Goal: Task Accomplishment & Management: Use online tool/utility

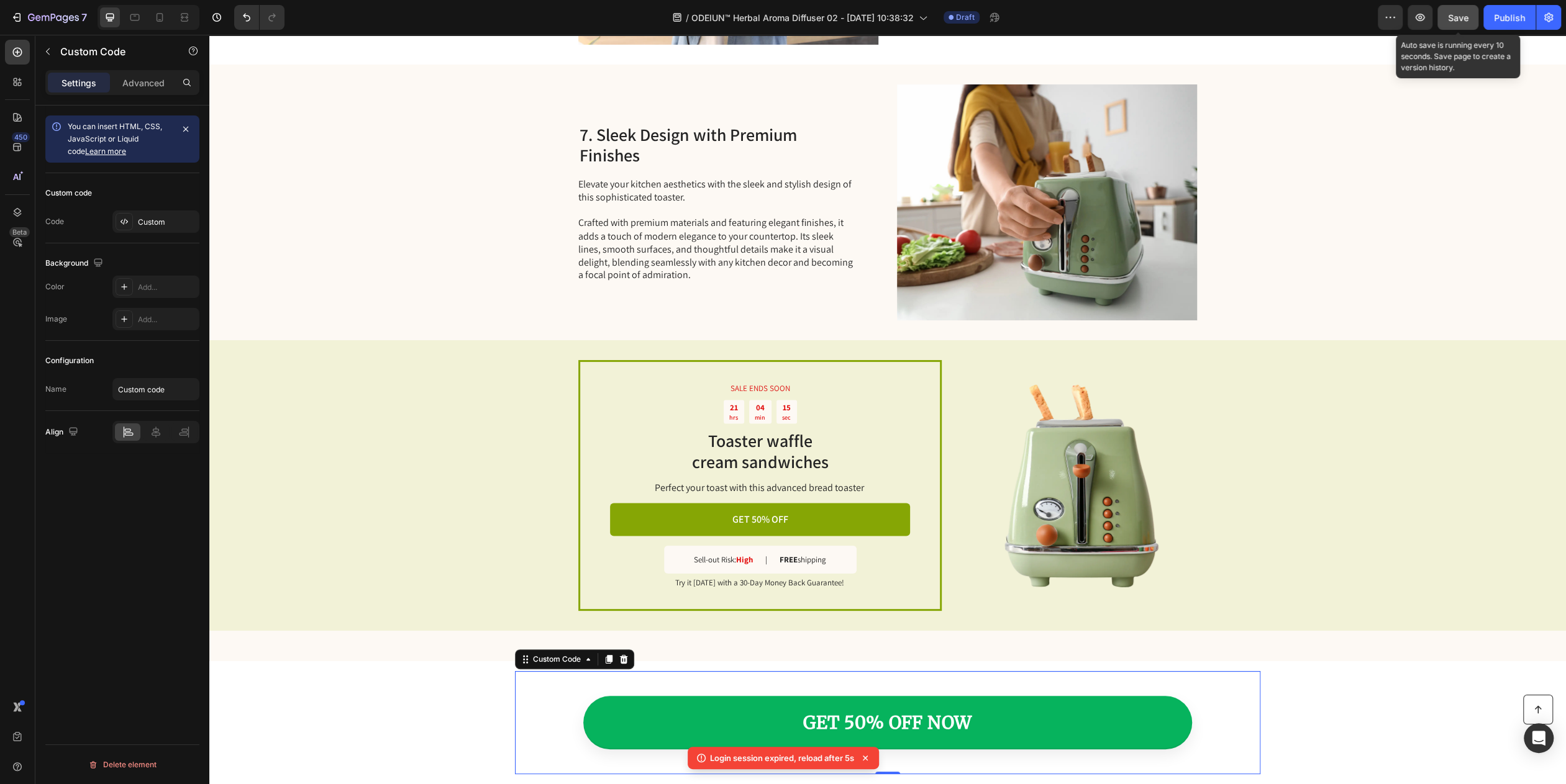
click at [1463, 17] on span "Save" at bounding box center [1458, 17] width 20 height 11
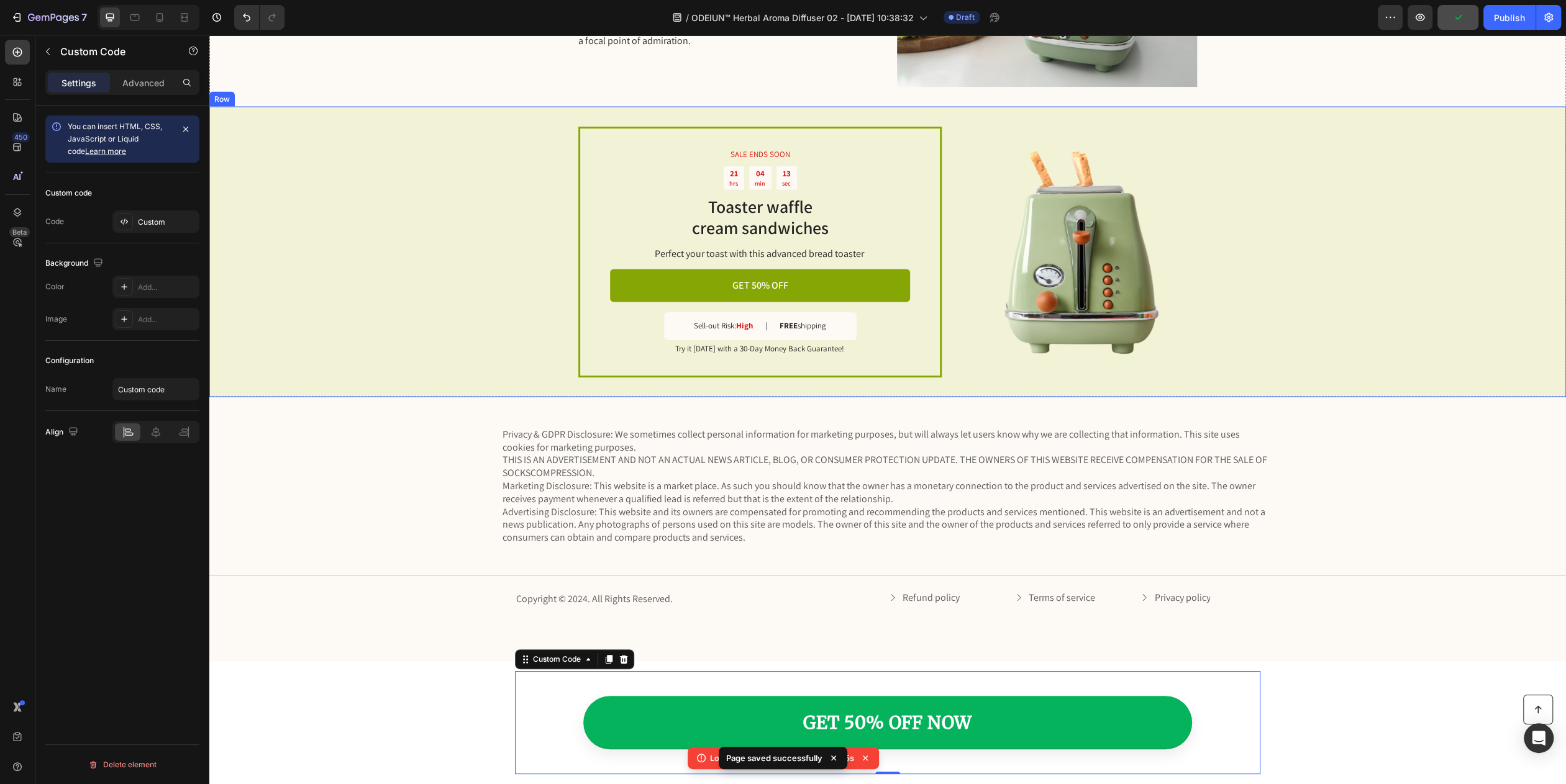
scroll to position [2458, 0]
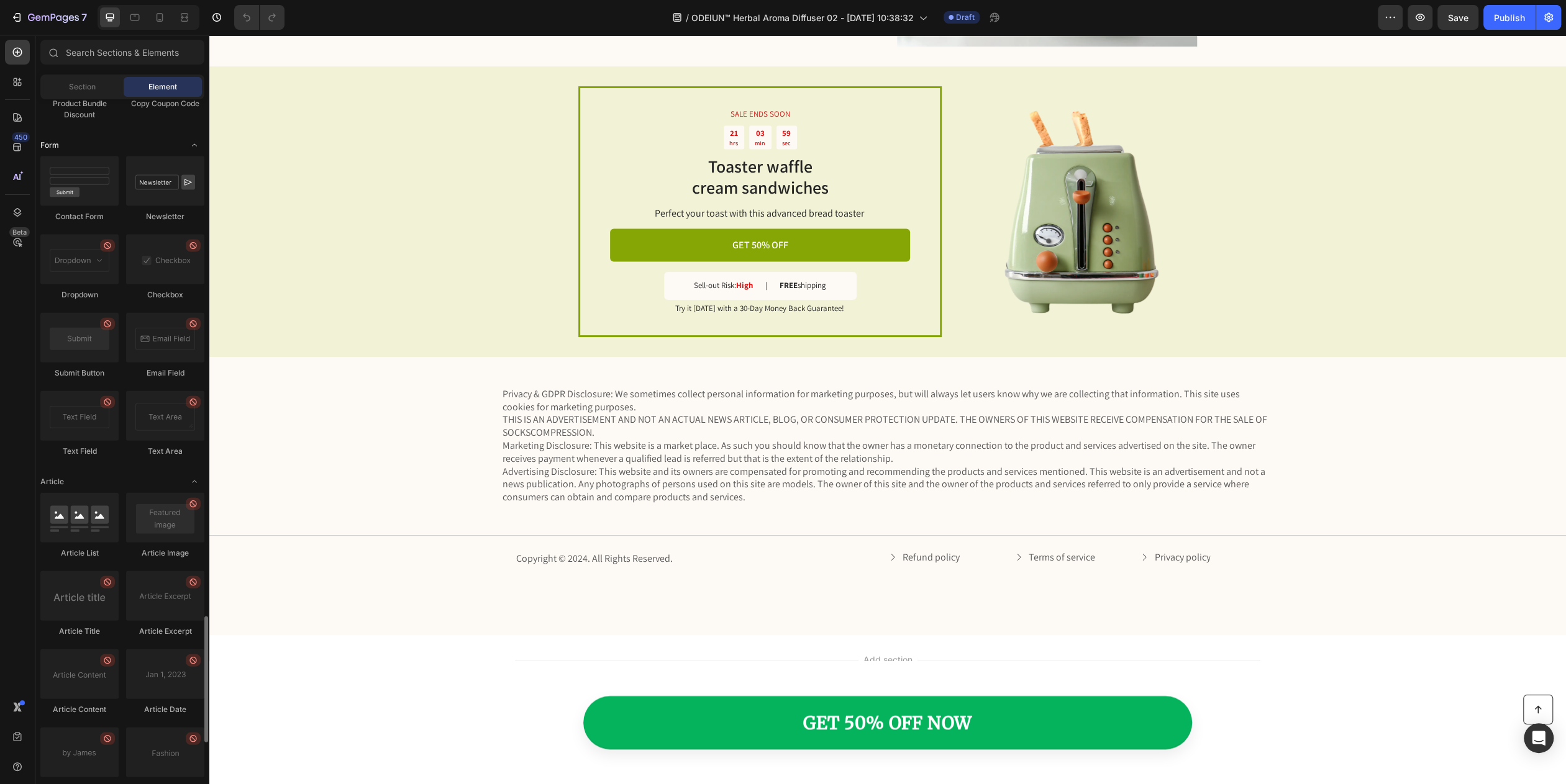
scroll to position [3001, 0]
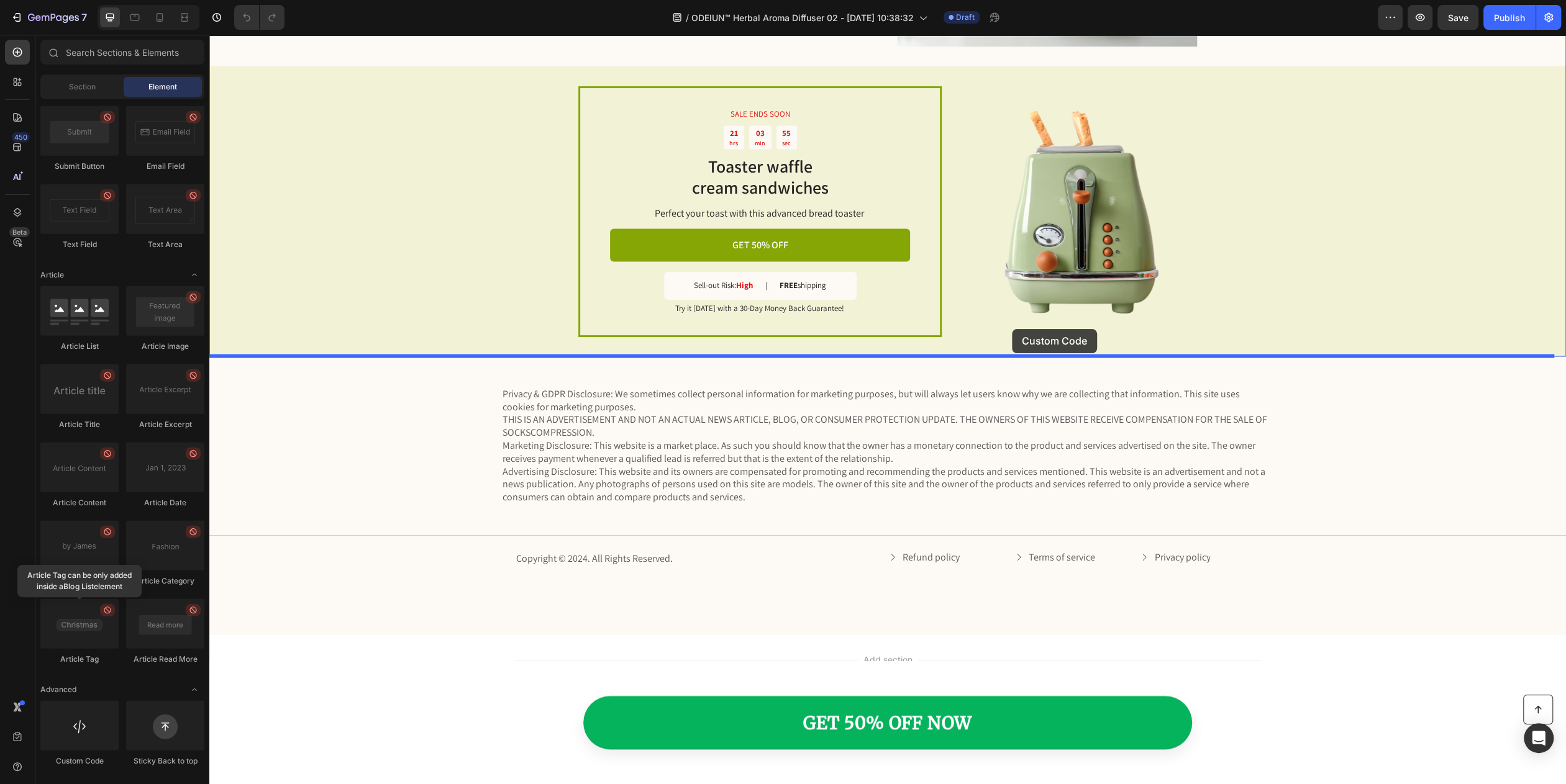
drag, startPoint x: 287, startPoint y: 754, endPoint x: 1012, endPoint y: 329, distance: 840.4
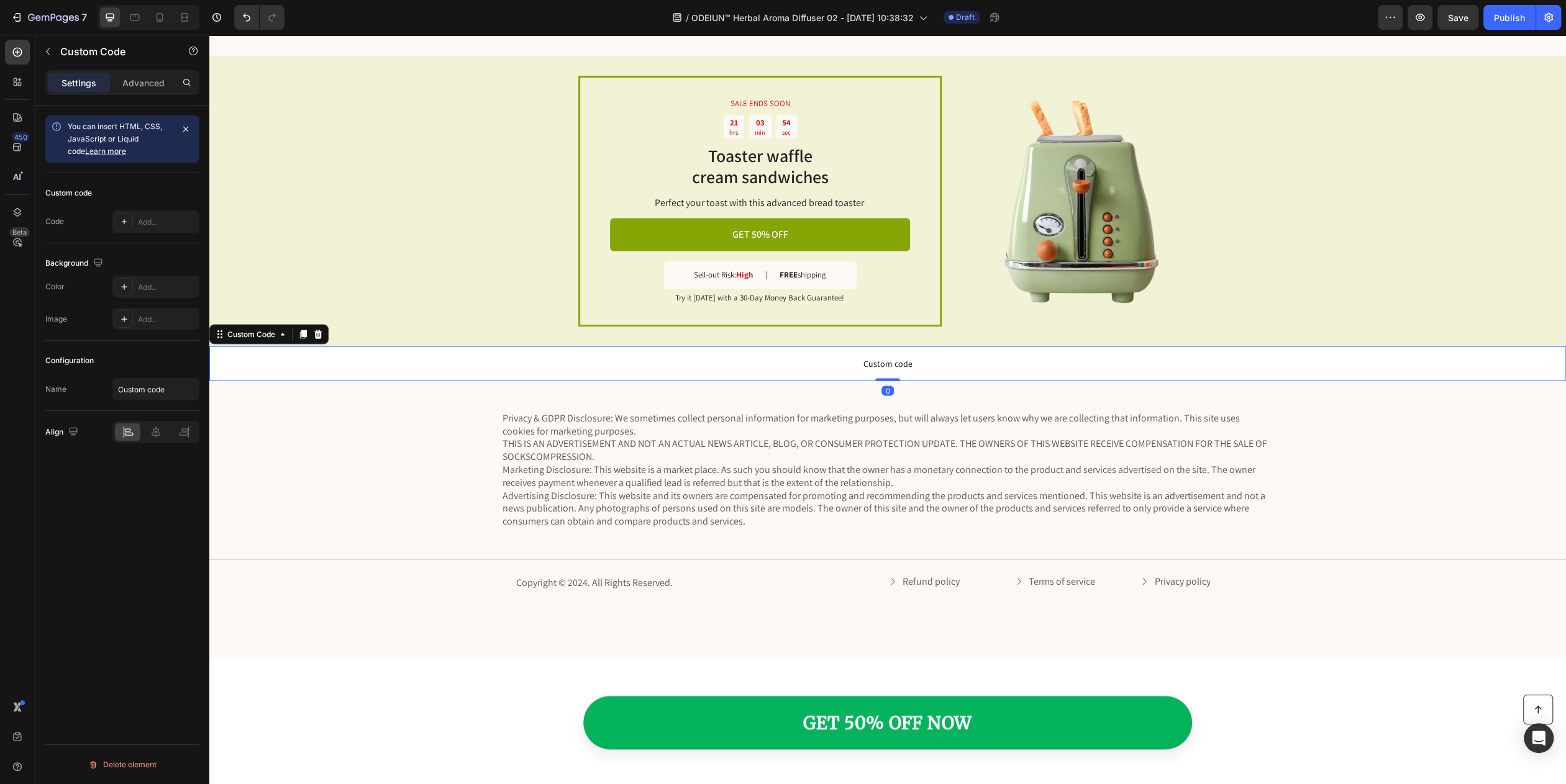
click at [893, 371] on span "Custom code" at bounding box center [887, 364] width 1356 height 15
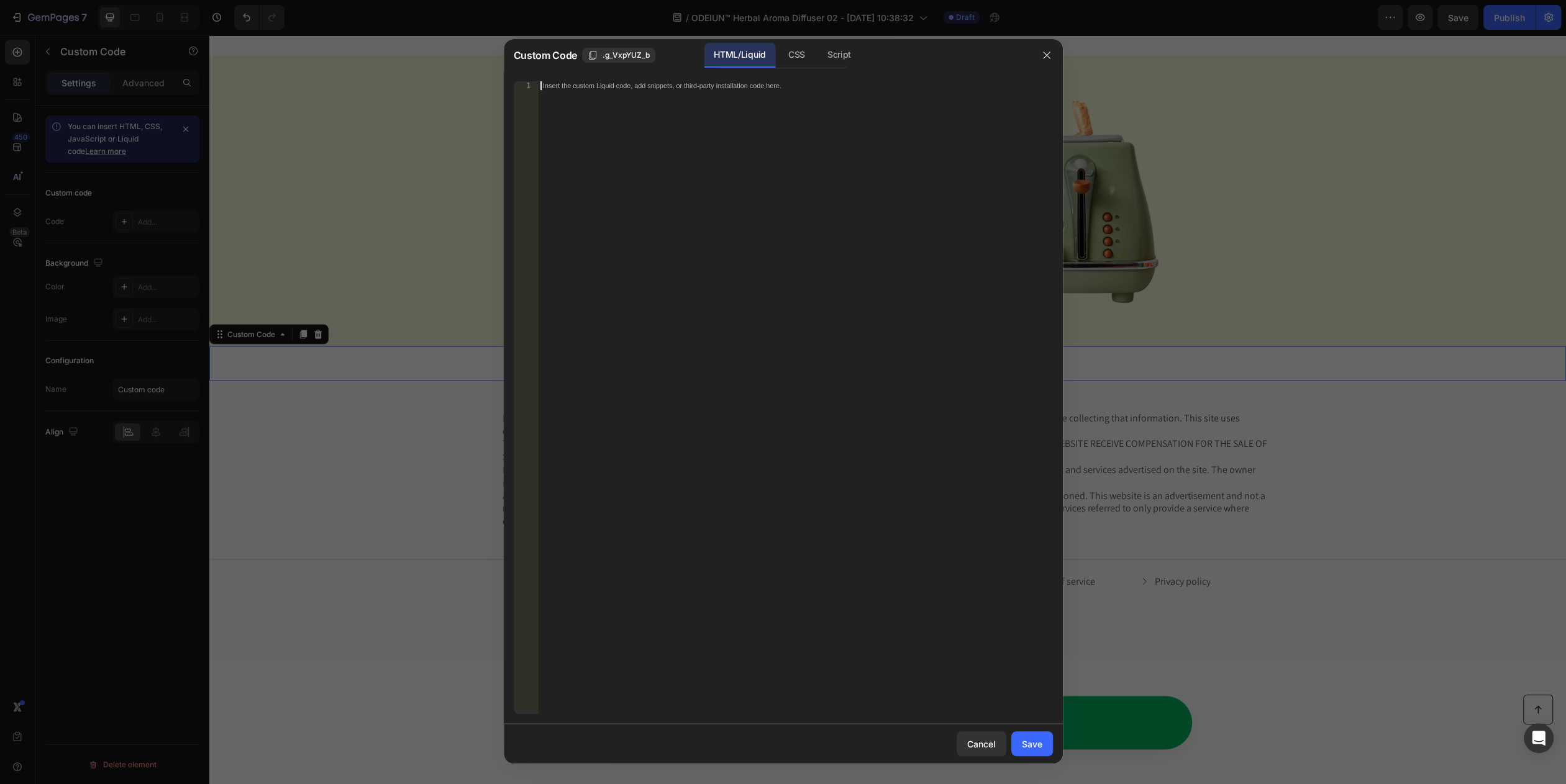
click at [821, 285] on div "Insert the custom Liquid code, add snippets, or third-party installation code h…" at bounding box center [794, 406] width 514 height 650
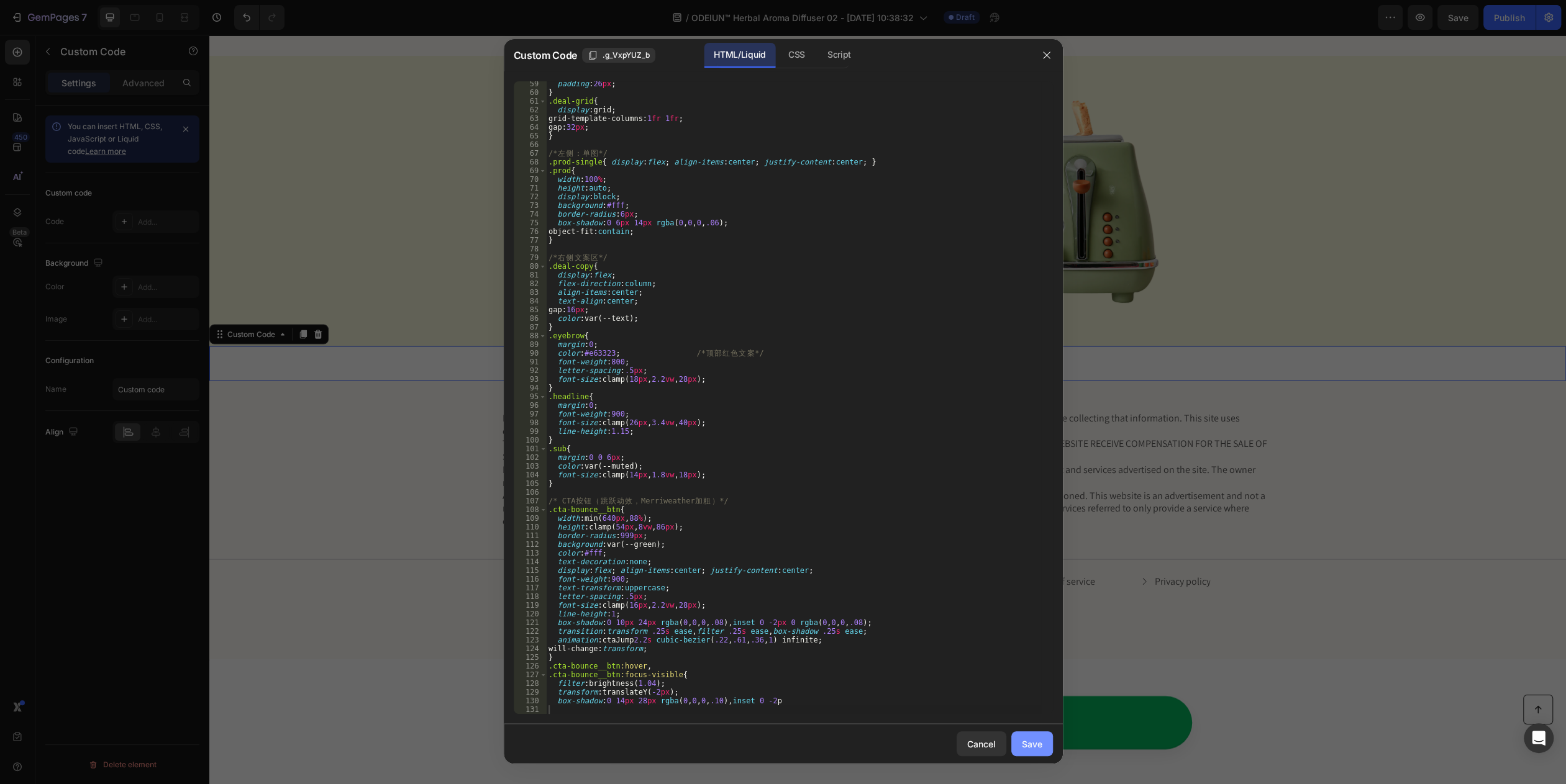
click at [1028, 745] on div "Save" at bounding box center [1032, 744] width 20 height 13
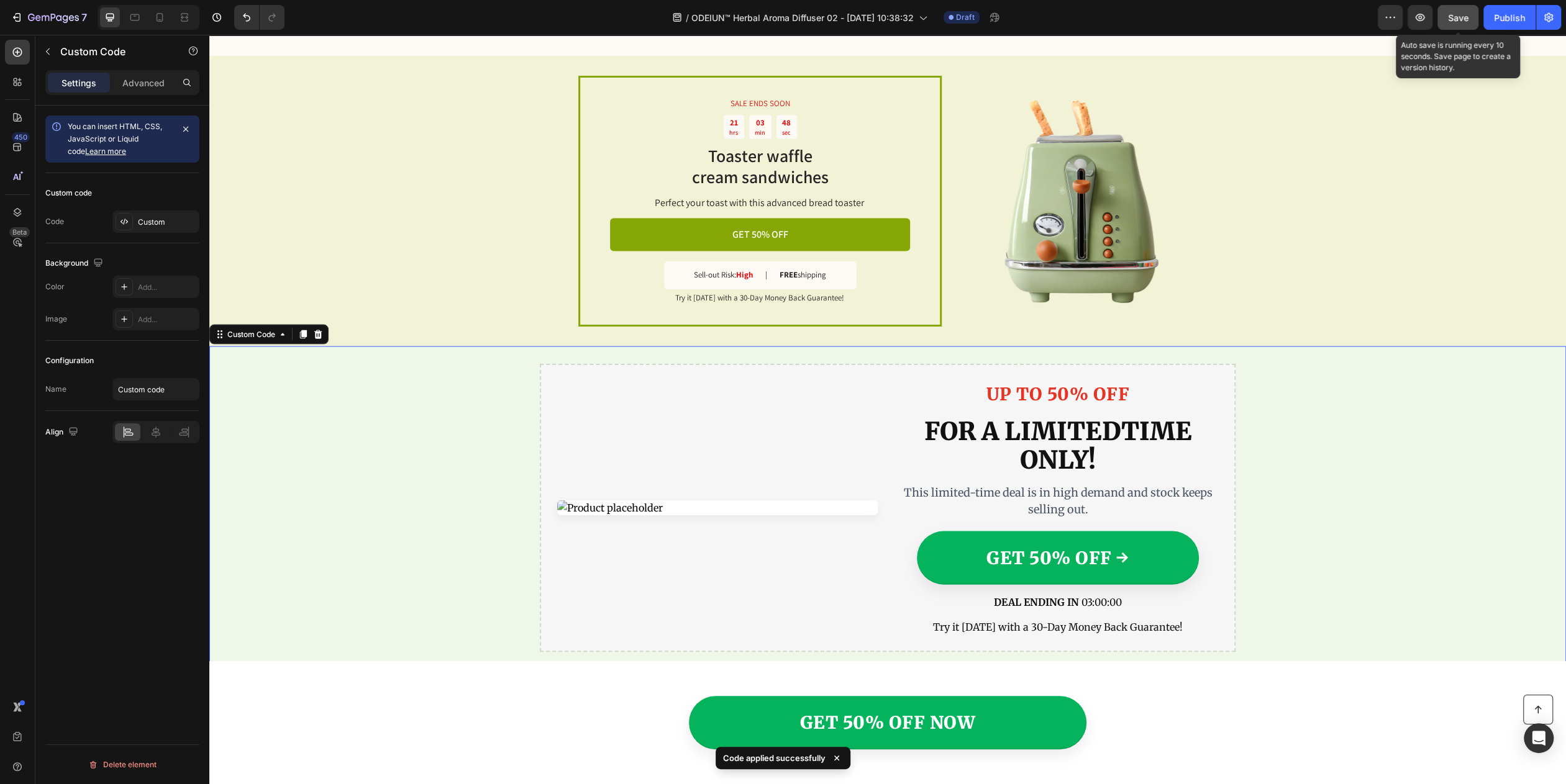
click at [1453, 14] on span "Save" at bounding box center [1458, 17] width 20 height 11
click at [1424, 19] on icon "button" at bounding box center [1419, 17] width 12 height 12
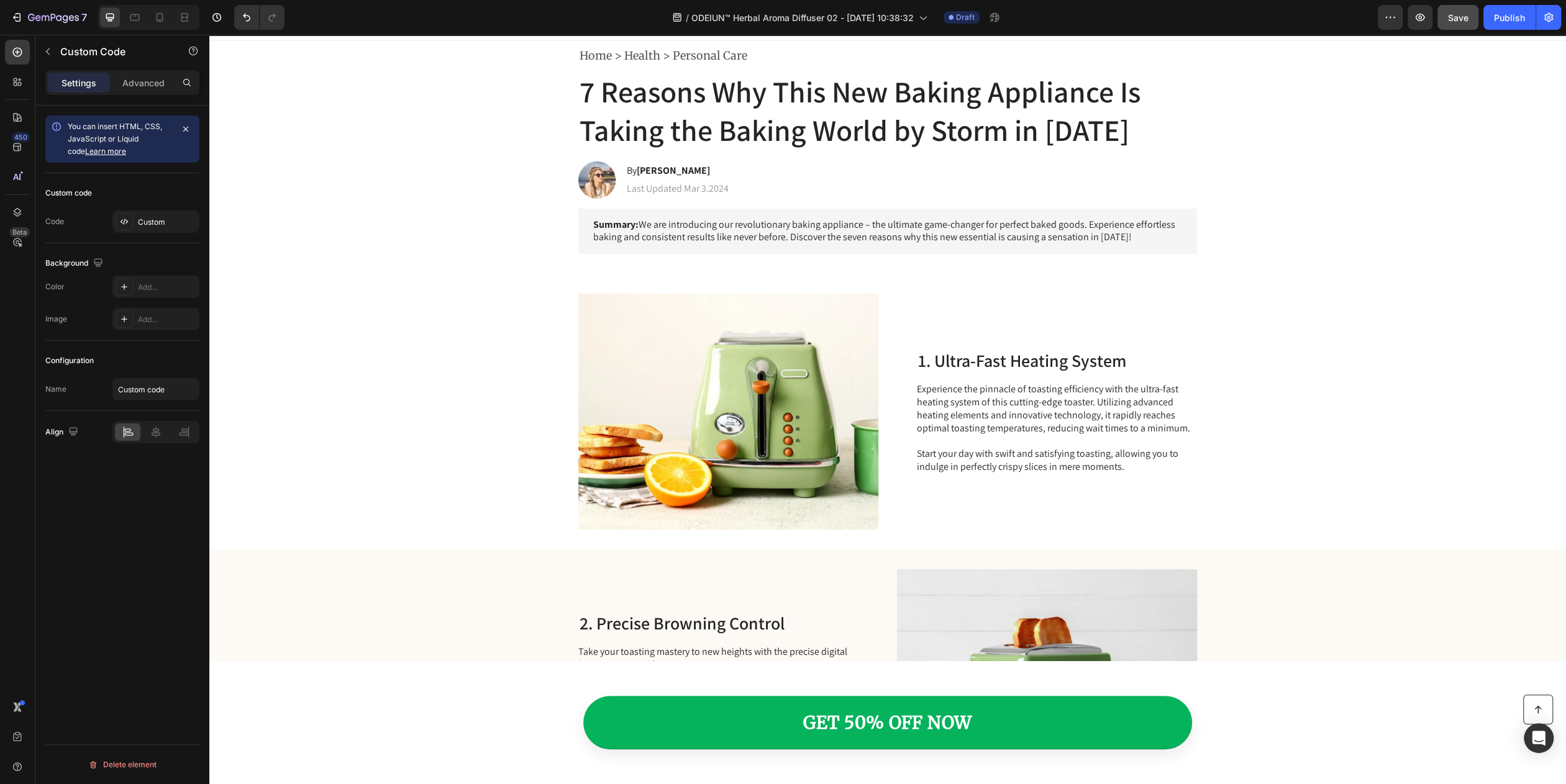
scroll to position [0, 0]
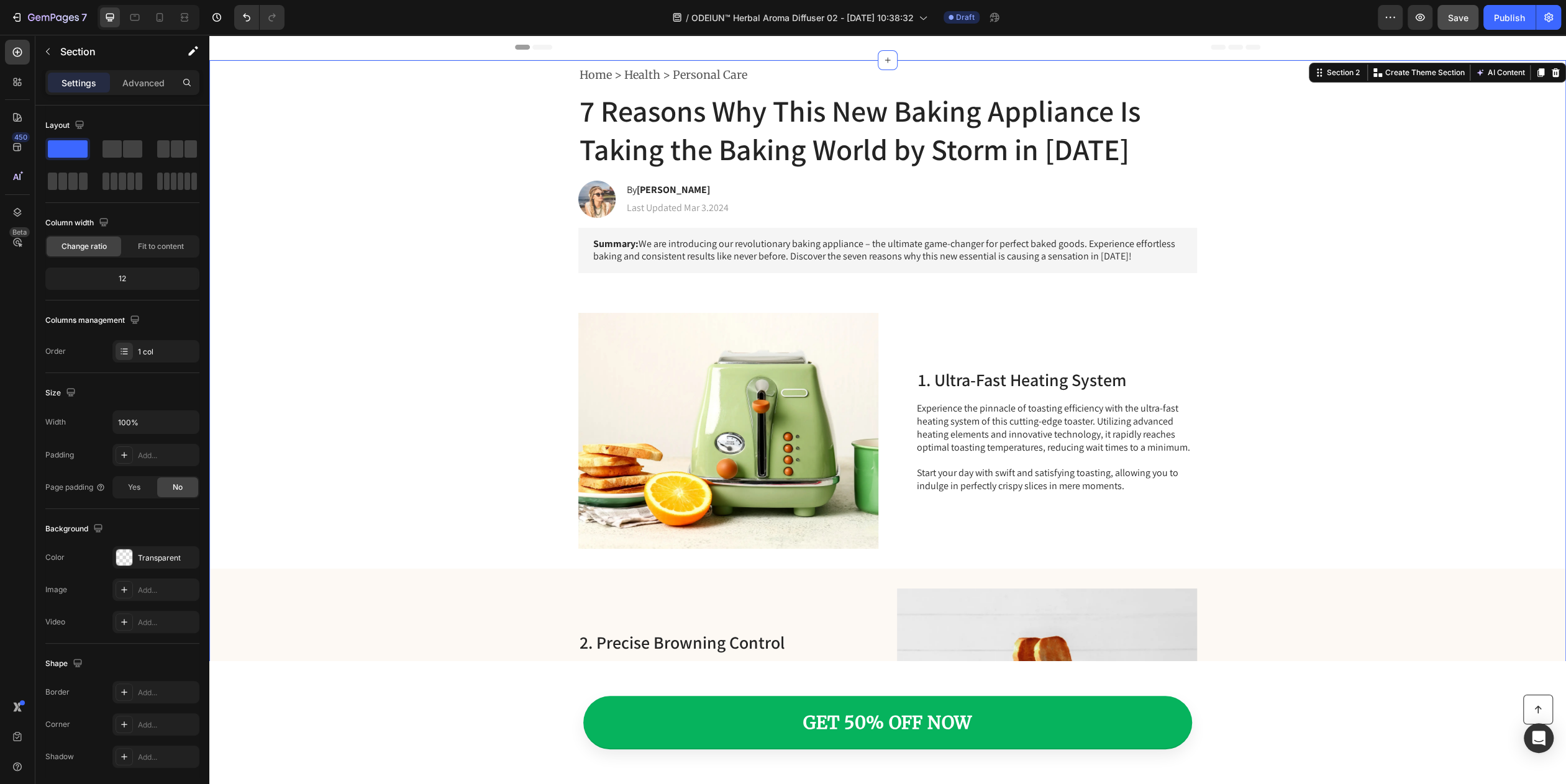
click at [228, 192] on div "Home > Health > Personal Care Text Block Row Row 7 Reasons Why This New Baking …" at bounding box center [887, 728] width 1356 height 1336
click at [113, 151] on span at bounding box center [112, 148] width 19 height 17
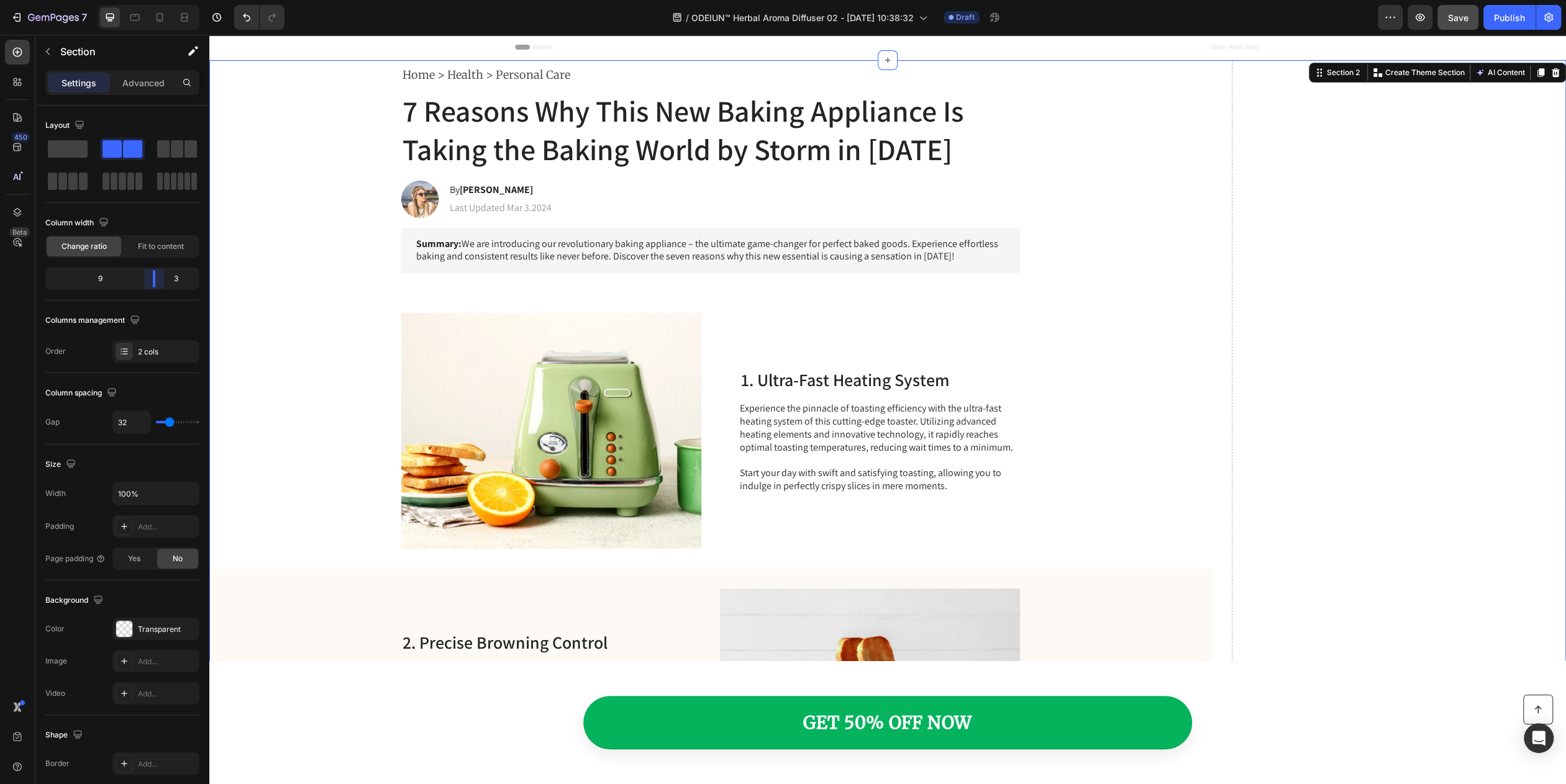
drag, startPoint x: 120, startPoint y: 277, endPoint x: 163, endPoint y: 277, distance: 43.0
click at [163, 0] on body "7 Version history / ODEIUN™ Herbal Aroma Diffuser 02 - Aug 27, 10:38:32 Draft P…" at bounding box center [783, 0] width 1566 height 0
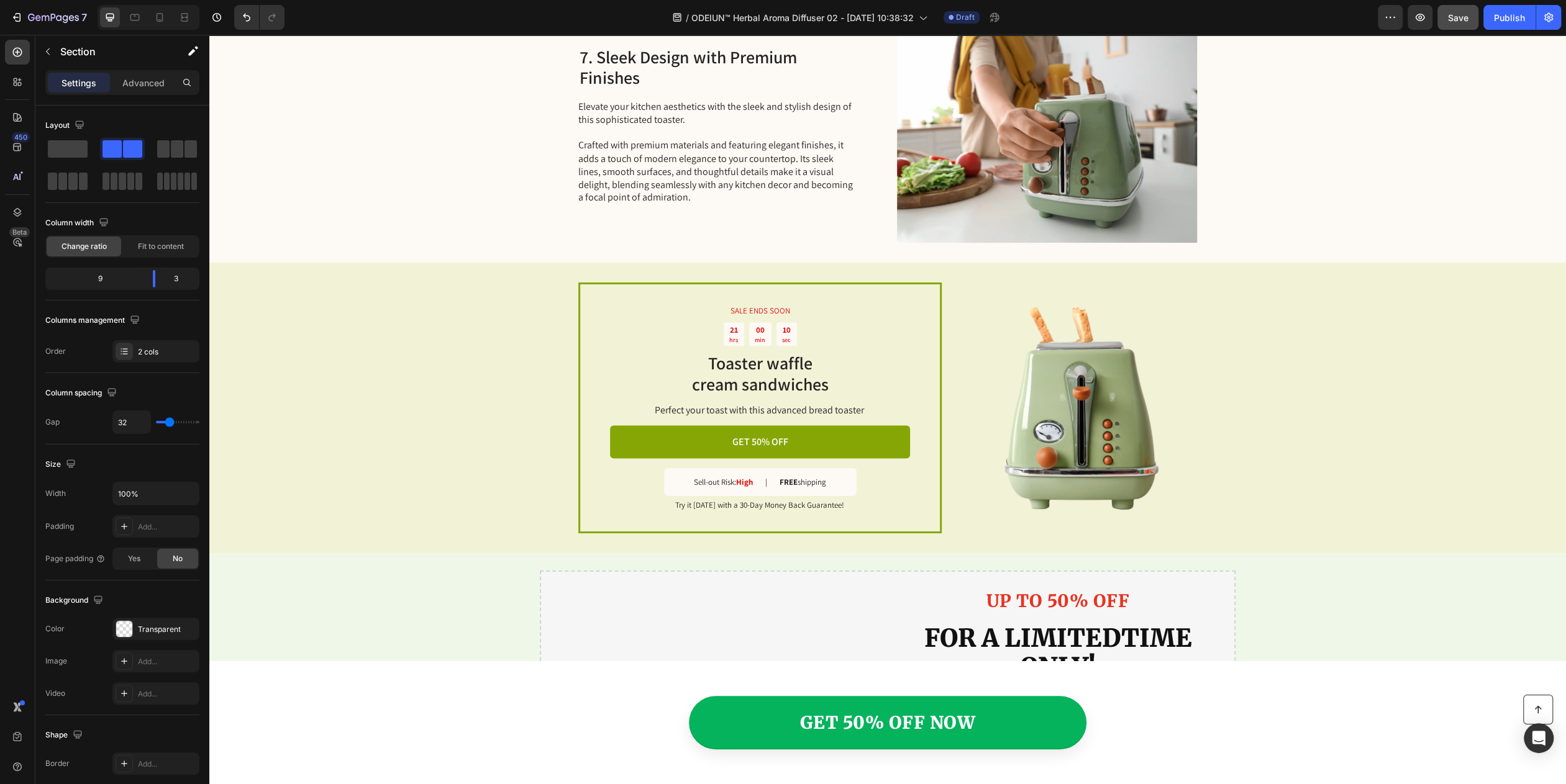
scroll to position [2717, 0]
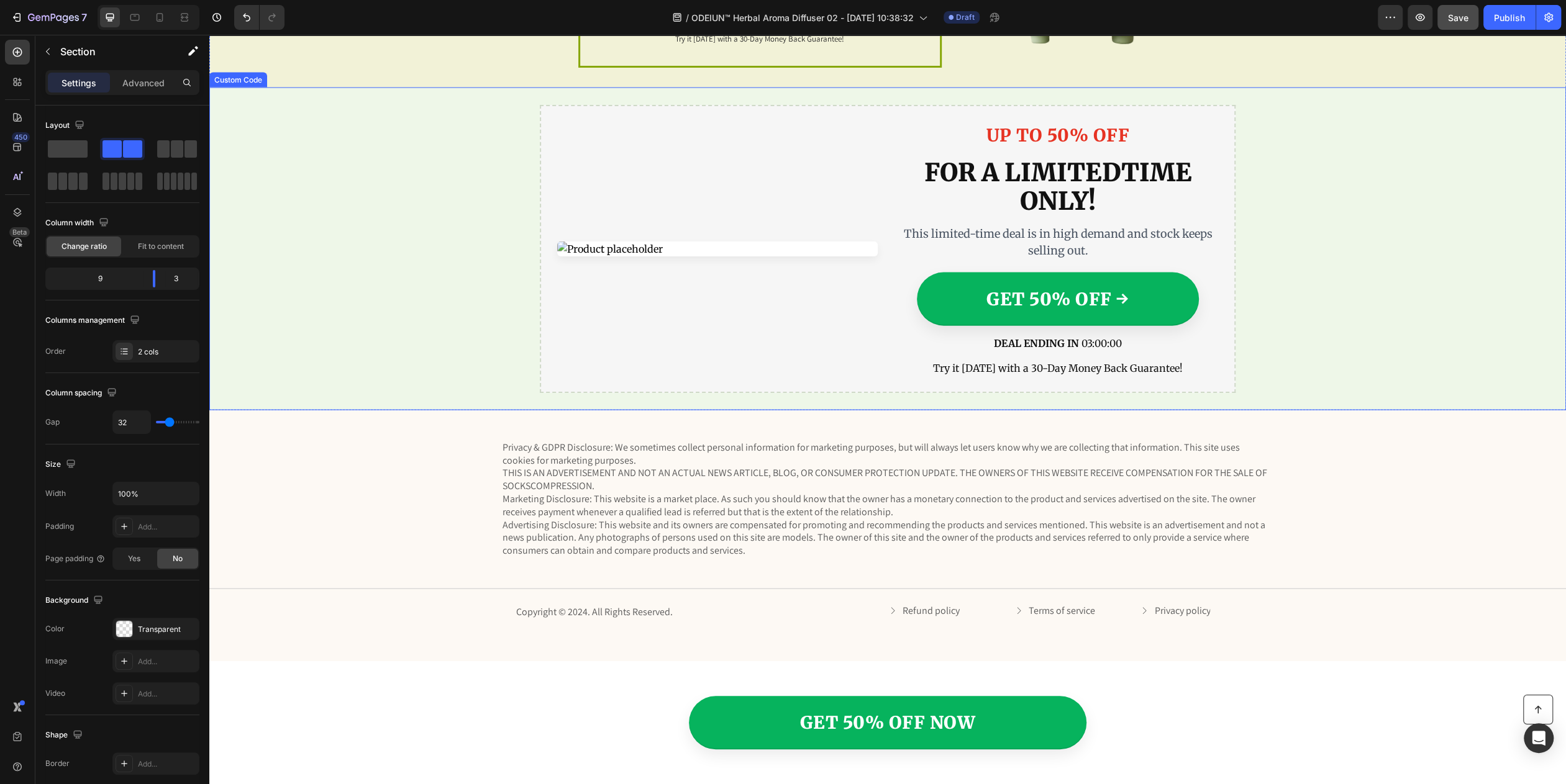
click at [668, 327] on div "limited-time deal" at bounding box center [717, 249] width 320 height 253
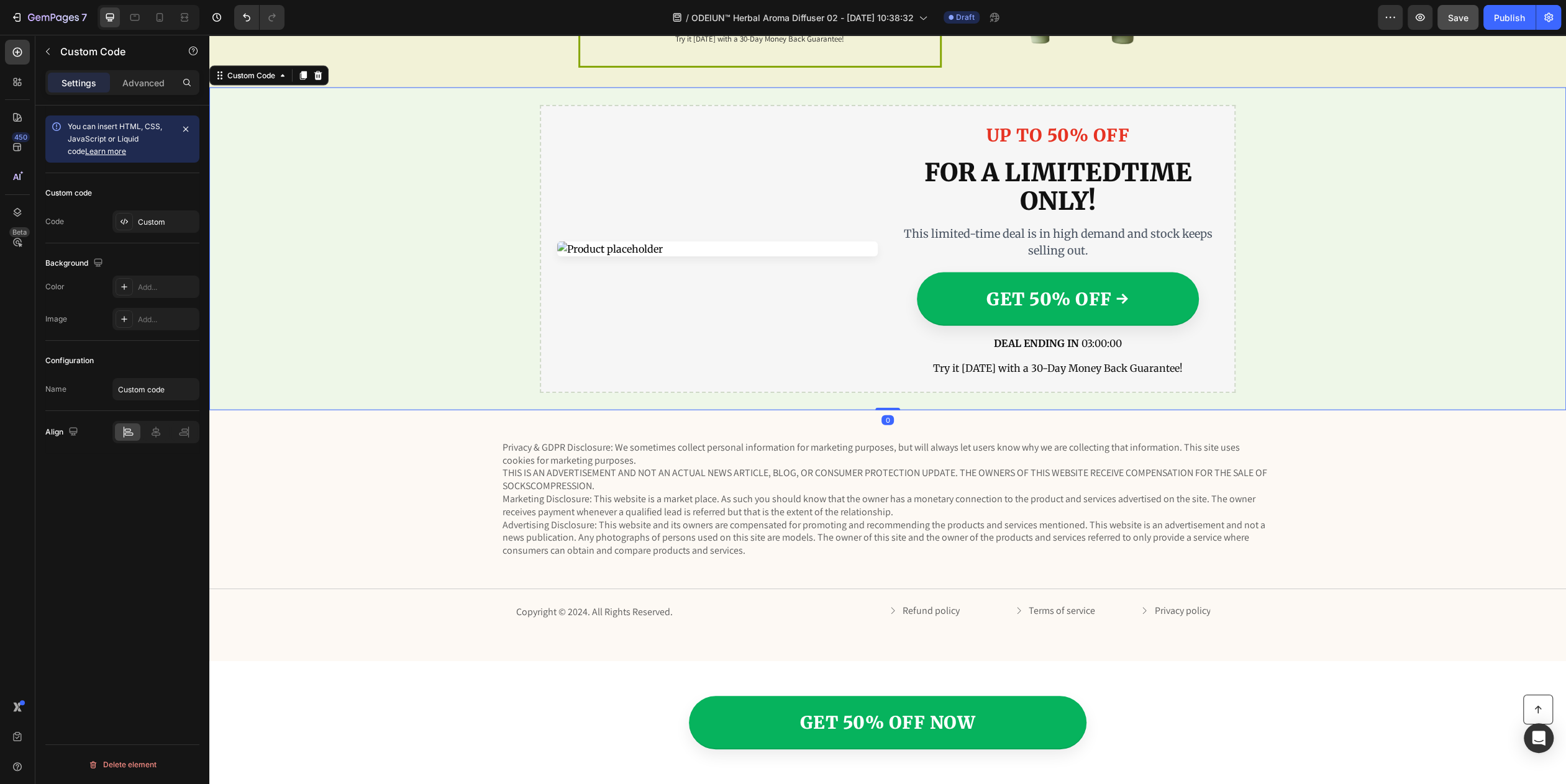
click at [668, 327] on div "limited-time deal" at bounding box center [717, 249] width 320 height 253
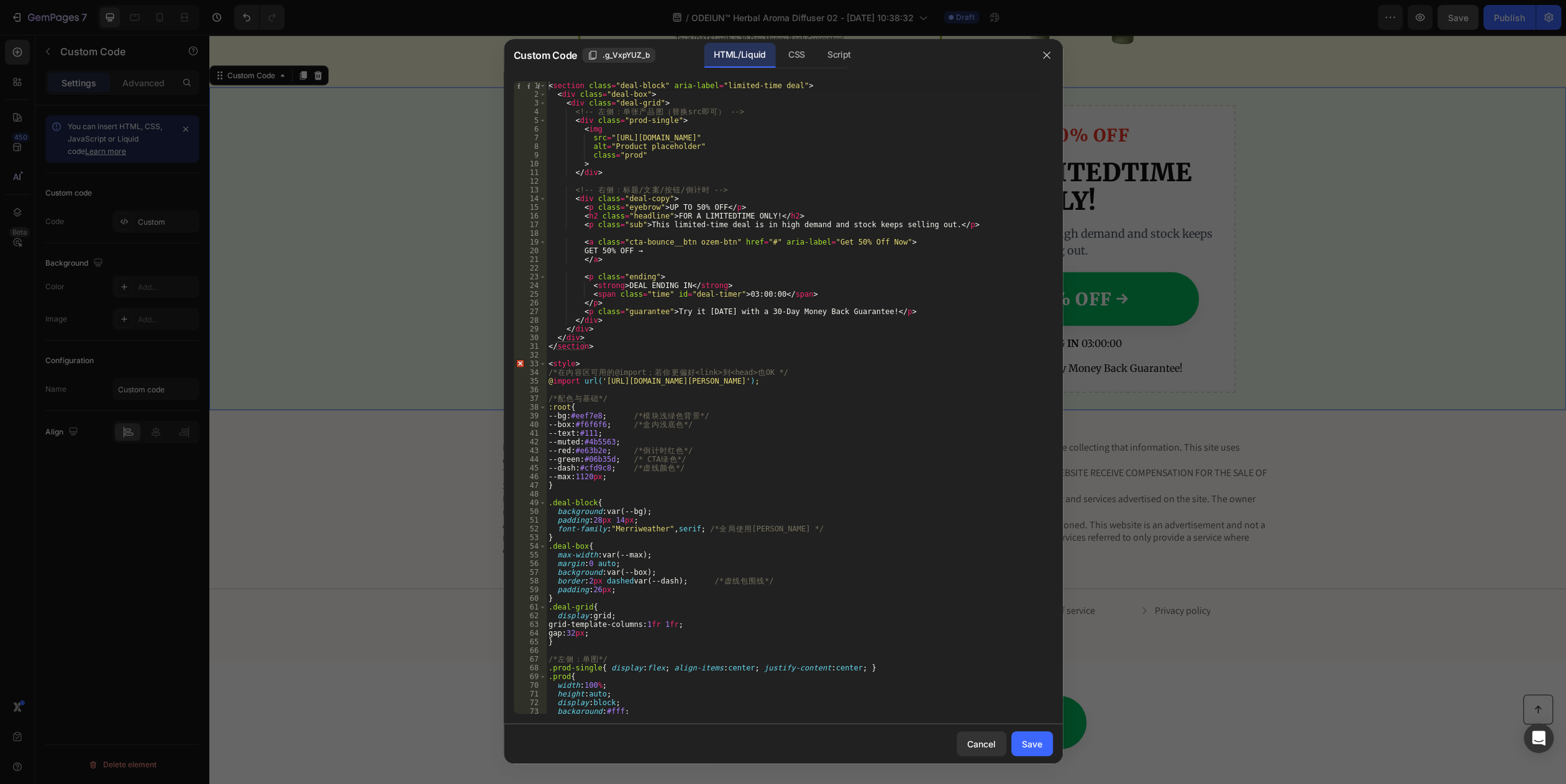
click at [668, 327] on div "< section class = "deal-block" aria-label = "limited-time deal" > < div class =…" at bounding box center [793, 406] width 494 height 650
type textarea "box-shadow:0 14px 28px rgba(0,0,0,.10), inset 0 -2p"
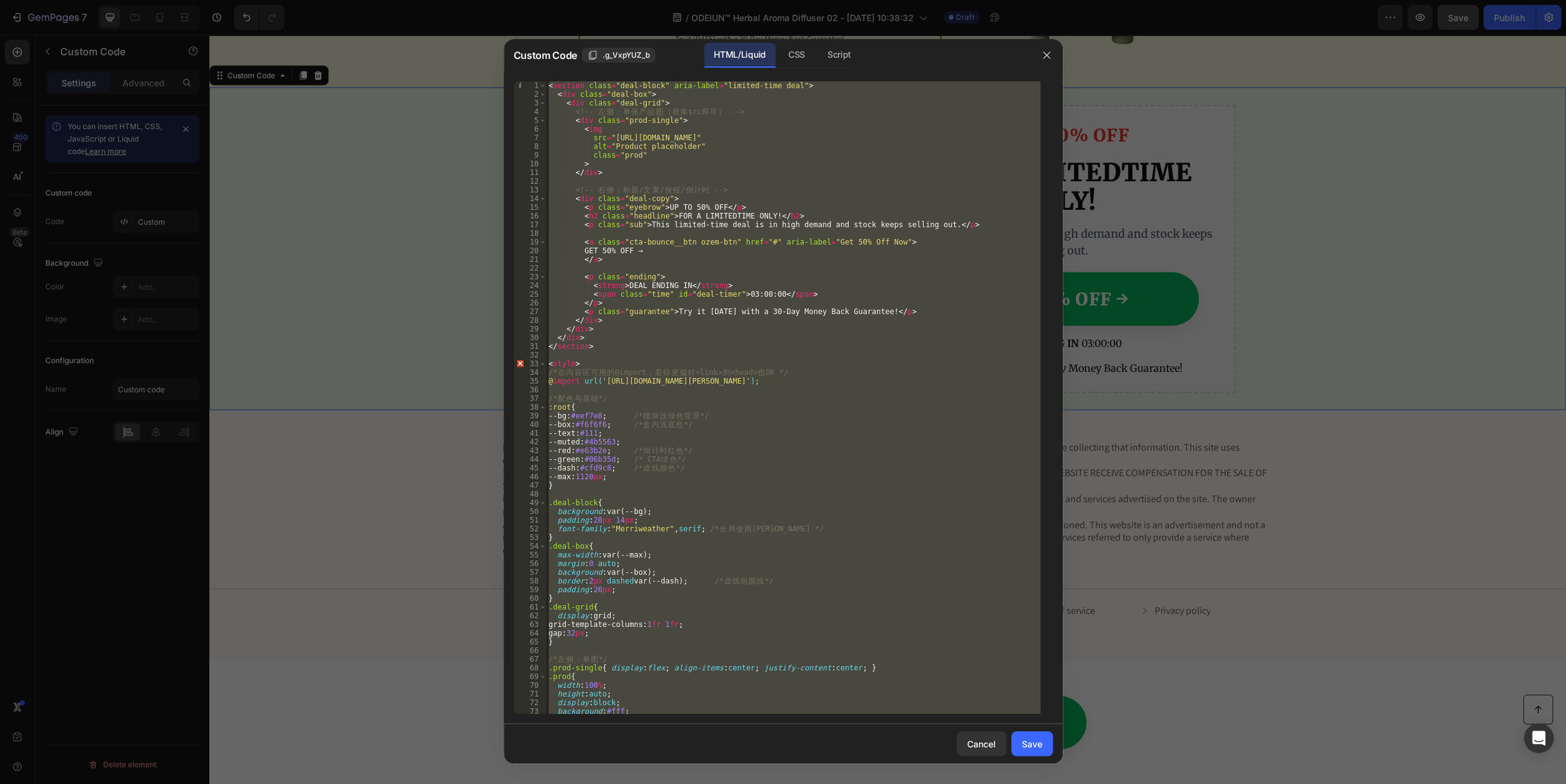
paste textarea
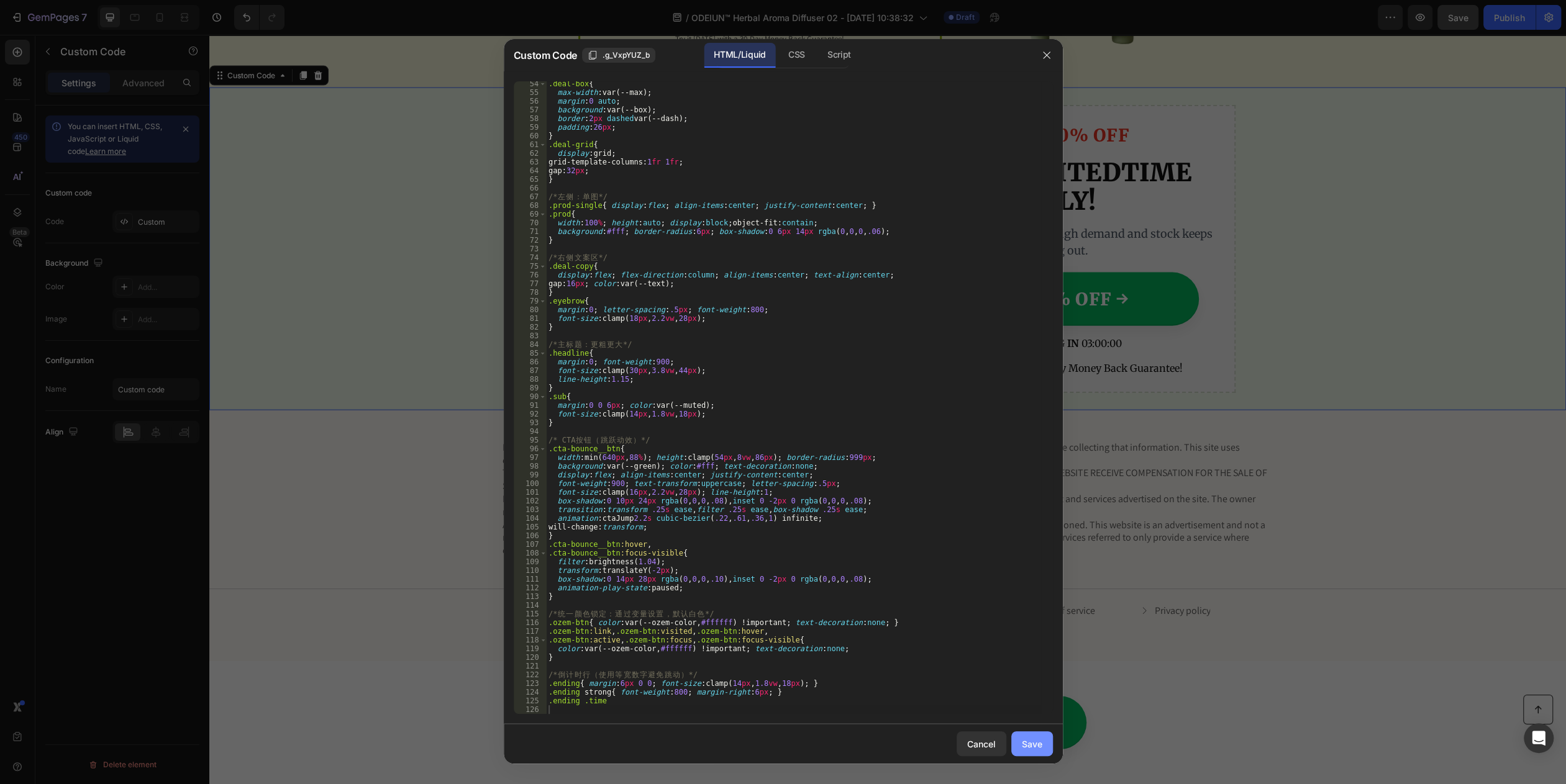
click at [1024, 744] on div "Save" at bounding box center [1032, 744] width 20 height 13
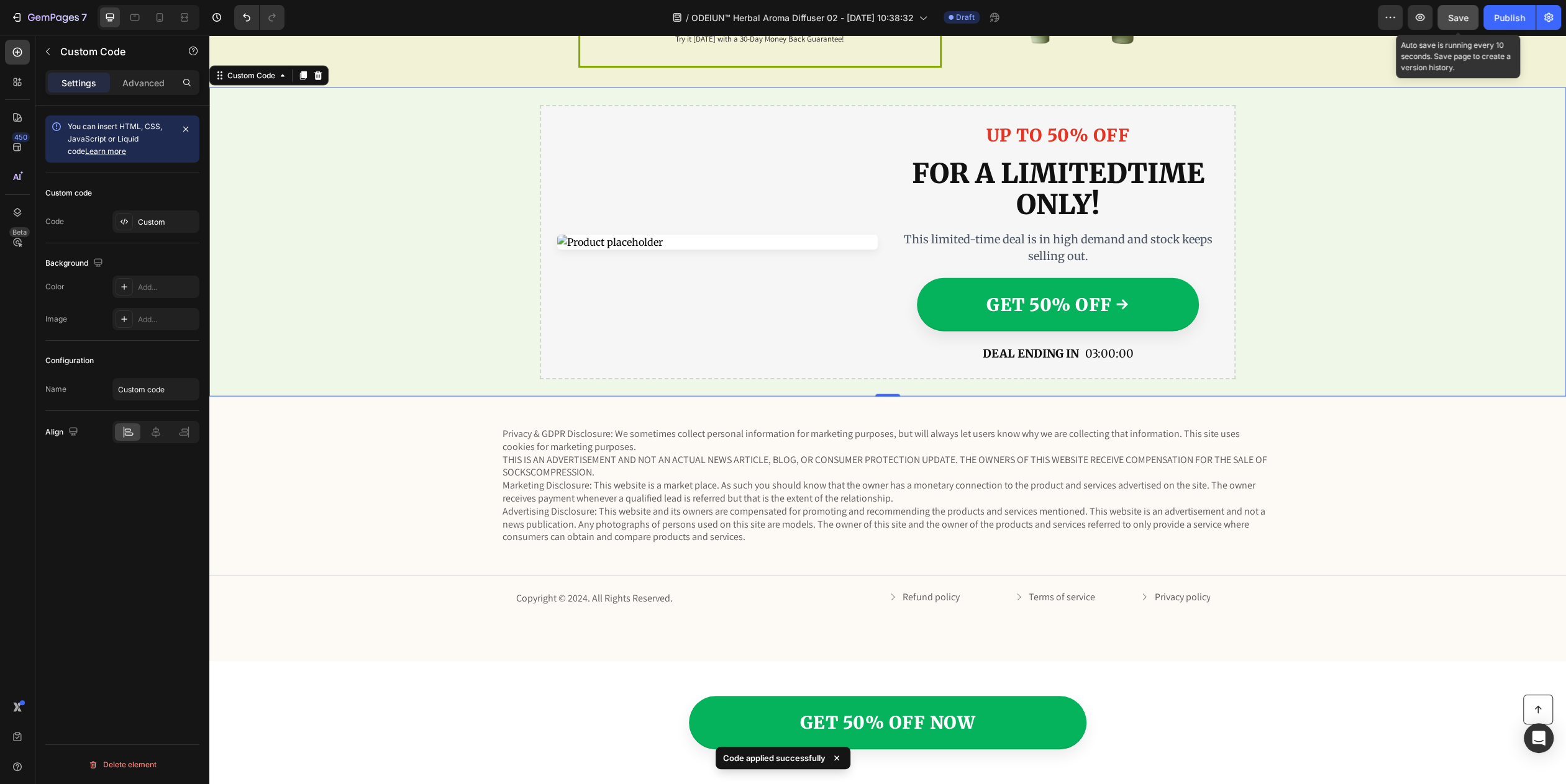
click at [1467, 21] on span "Save" at bounding box center [1458, 17] width 20 height 11
click at [1419, 24] on button "button" at bounding box center [1419, 17] width 25 height 25
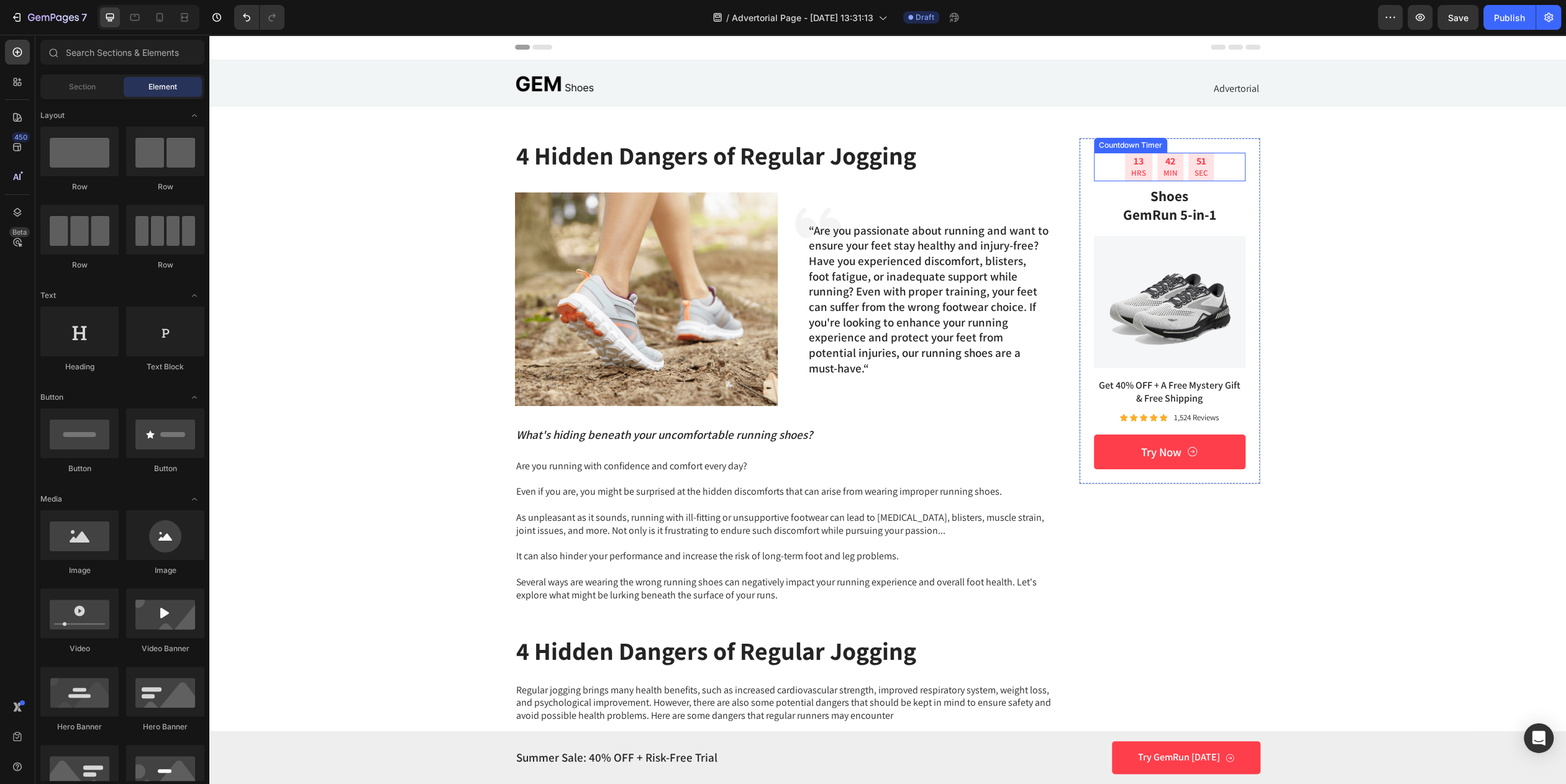
click at [1188, 174] on div "51 SEC" at bounding box center [1201, 167] width 25 height 29
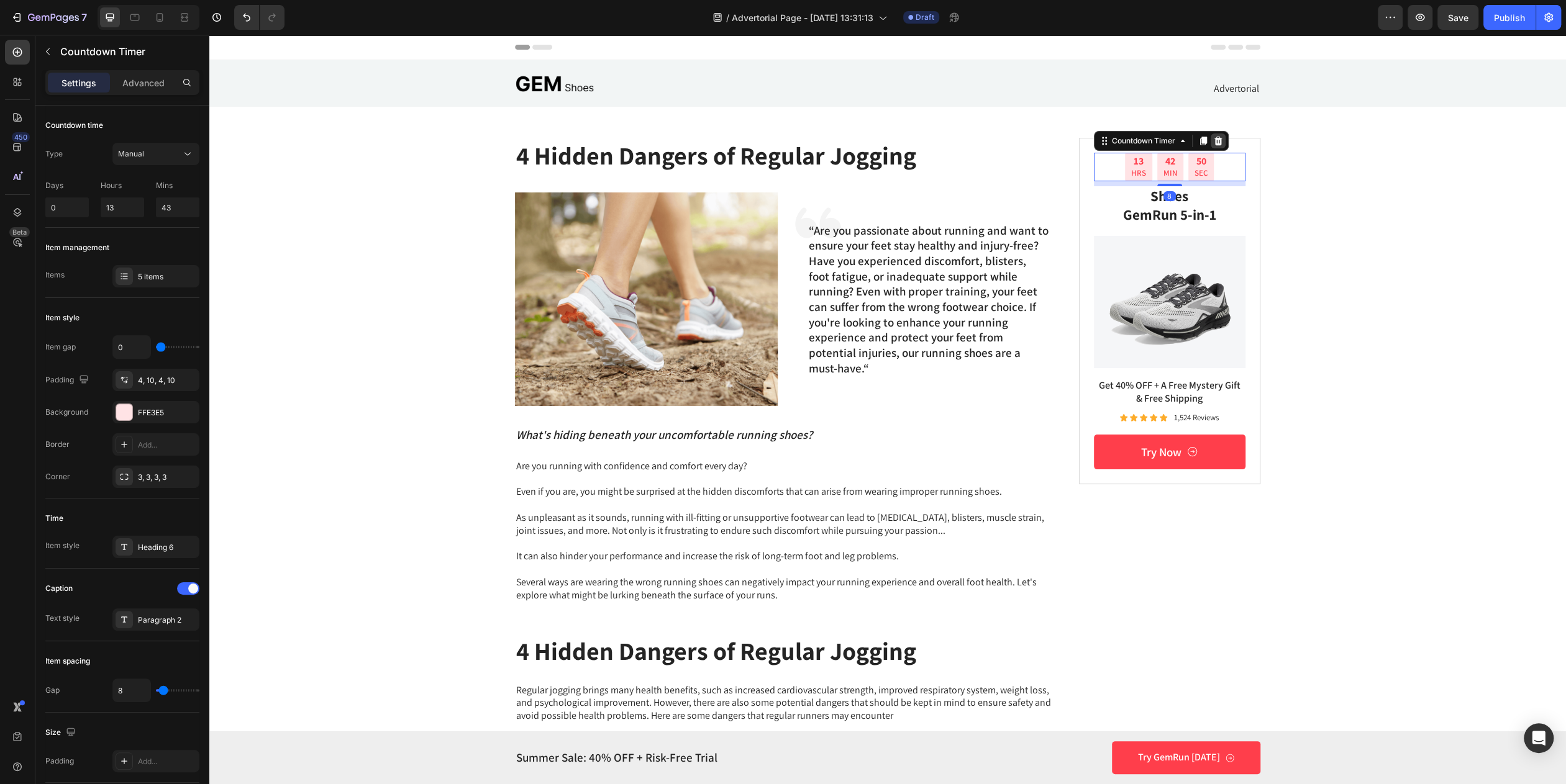
click at [1213, 141] on icon at bounding box center [1218, 141] width 10 height 10
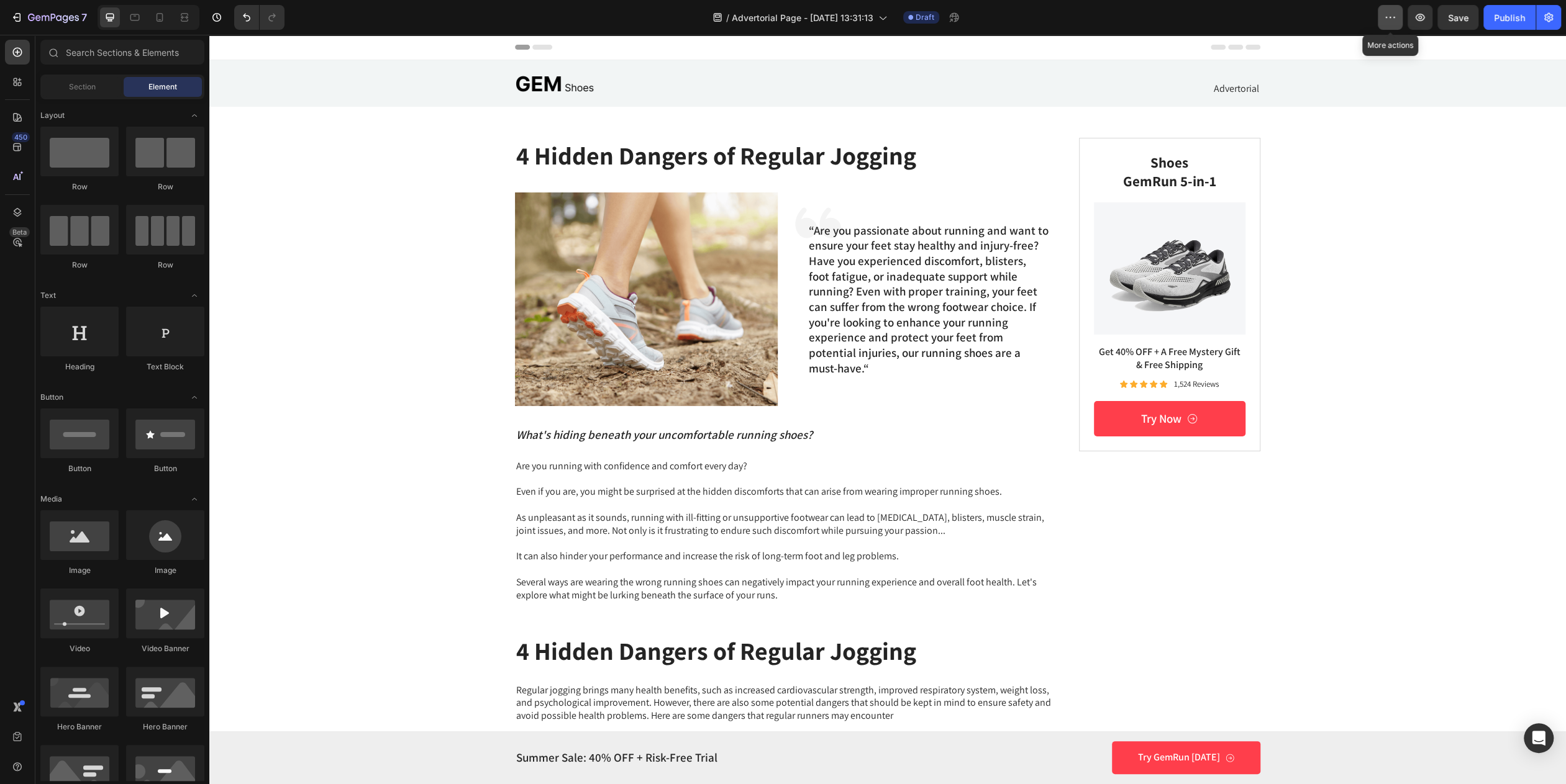
click at [1391, 17] on icon "button" at bounding box center [1390, 17] width 2 height 1
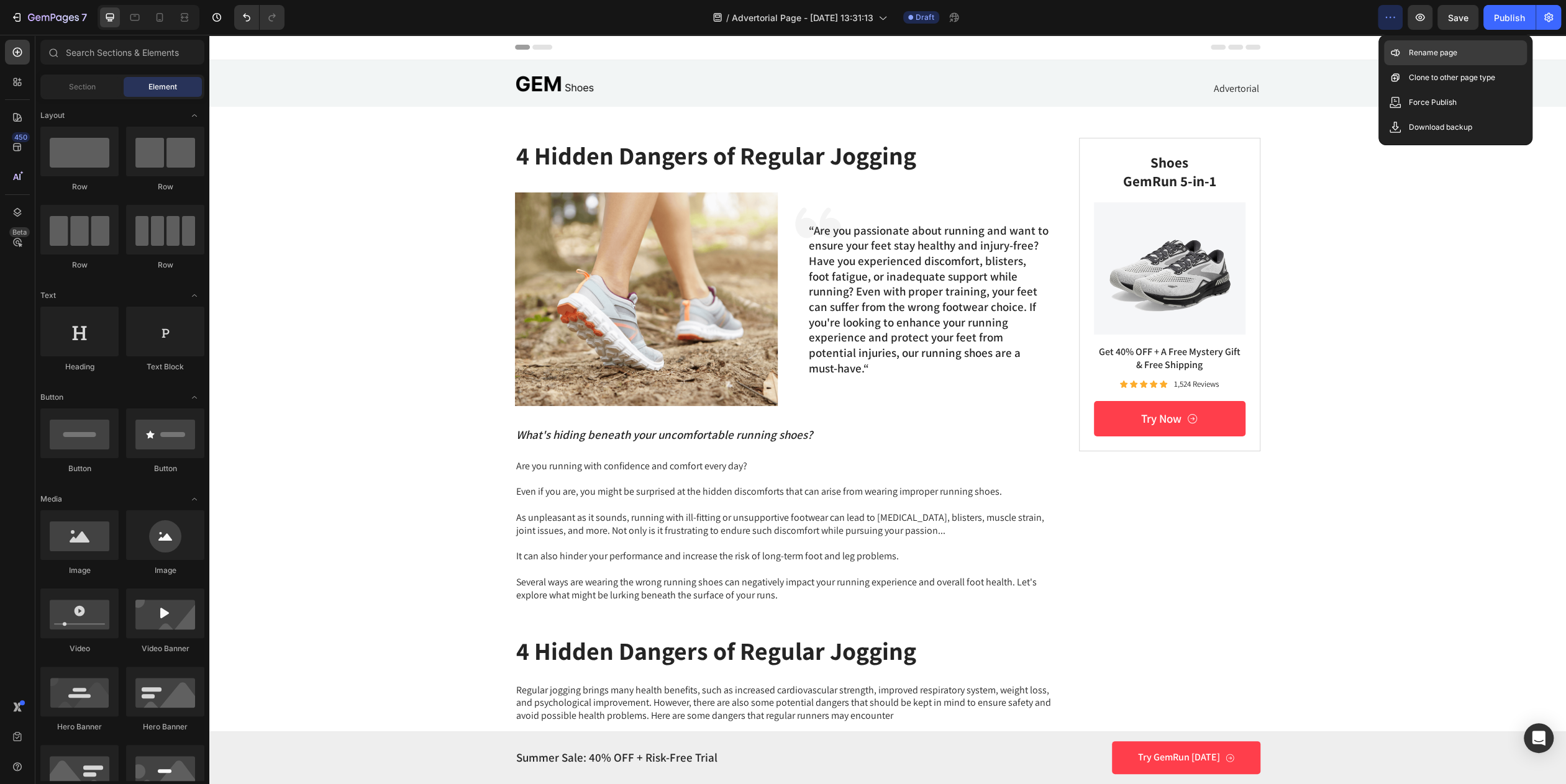
click at [1398, 46] on icon at bounding box center [1395, 52] width 12 height 12
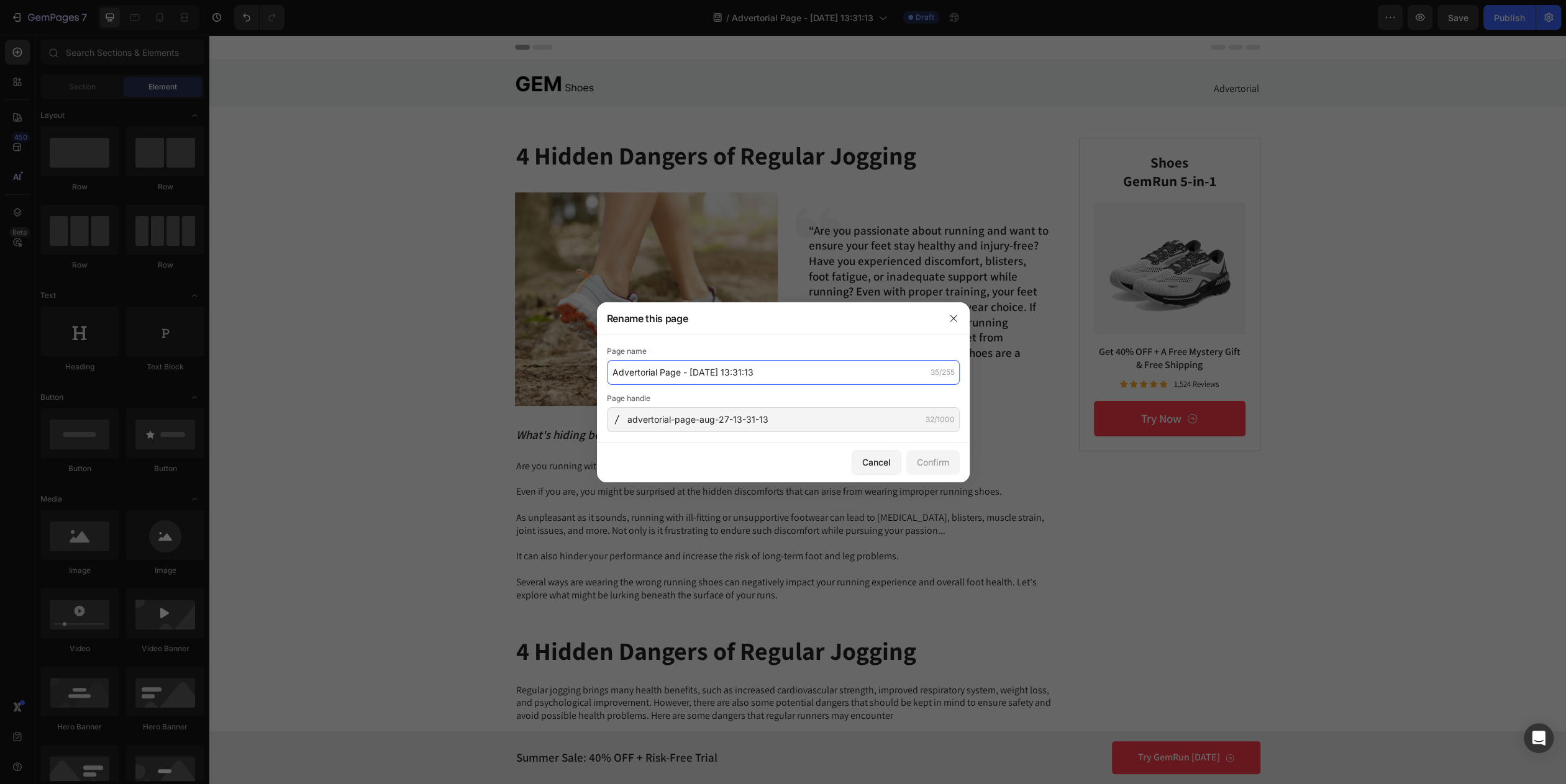
click at [677, 371] on input "Advertorial Page - Aug 27, 13:31:13" at bounding box center [784, 372] width 353 height 25
click at [680, 371] on input "Advertorial Page - Aug 27, 13:31:13" at bounding box center [784, 372] width 353 height 25
drag, startPoint x: 678, startPoint y: 373, endPoint x: 593, endPoint y: 376, distance: 85.1
click at [593, 376] on div "Rename this page Page name Advertorial Page - Aug 27, 13:31:13 35/255 Page hand…" at bounding box center [783, 392] width 1566 height 784
paste input "ODEIUN™ Herbal Aroma Diffuser 02"
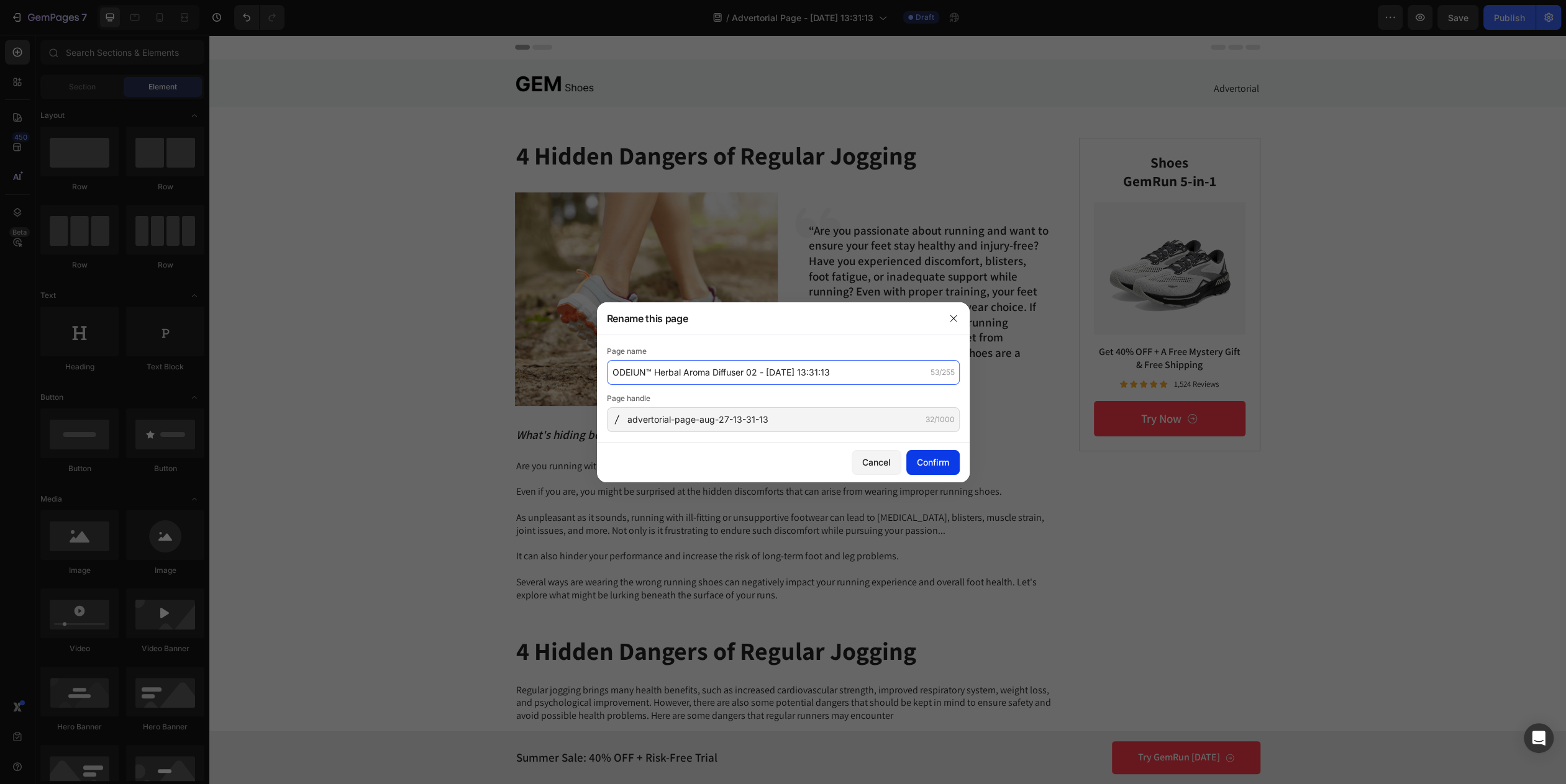
type input "ODEIUN™ Herbal Aroma Diffuser 02 - [DATE] 13:31:13"
click at [942, 475] on button "Confirm" at bounding box center [933, 462] width 54 height 25
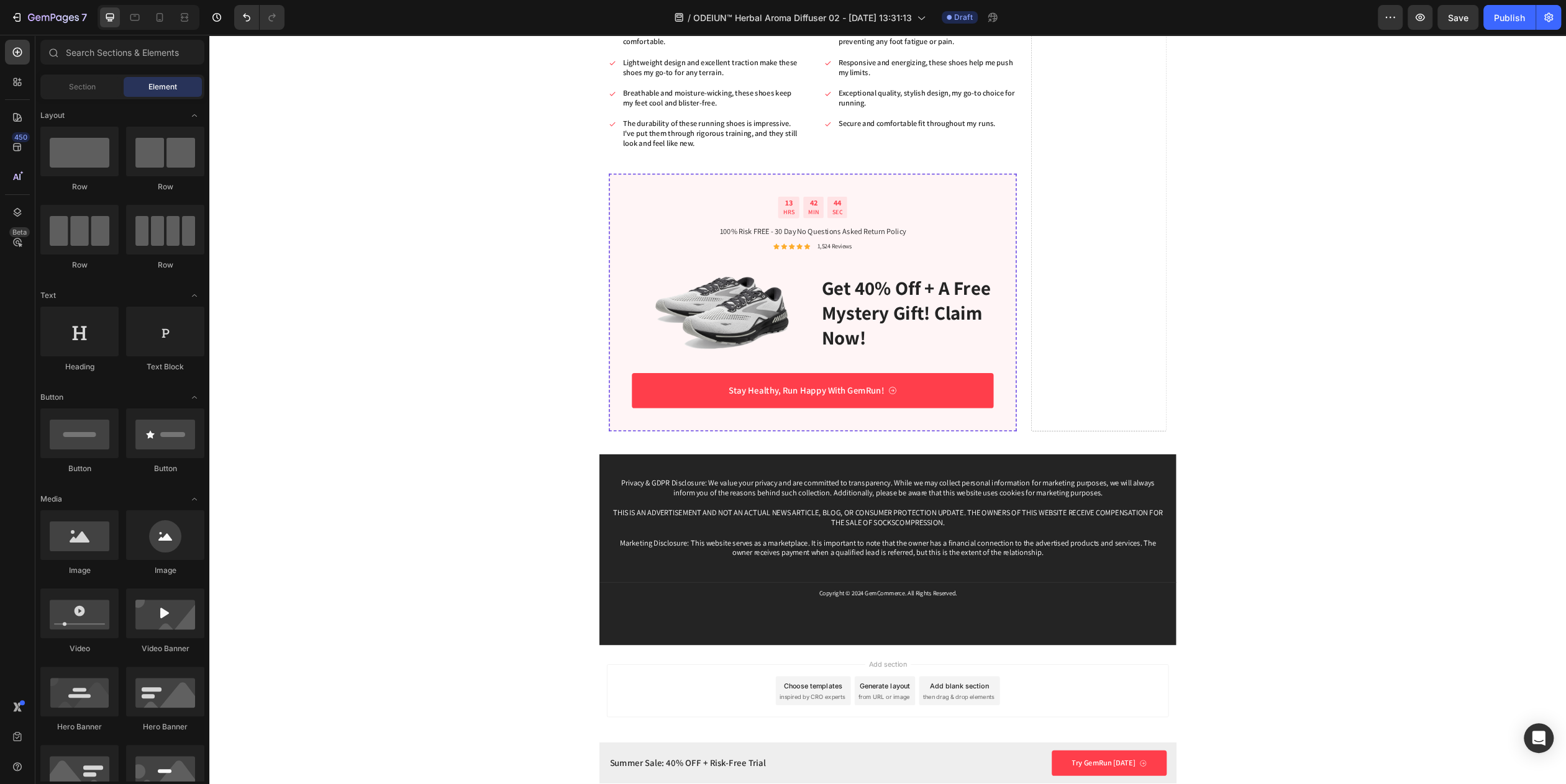
scroll to position [3651, 0]
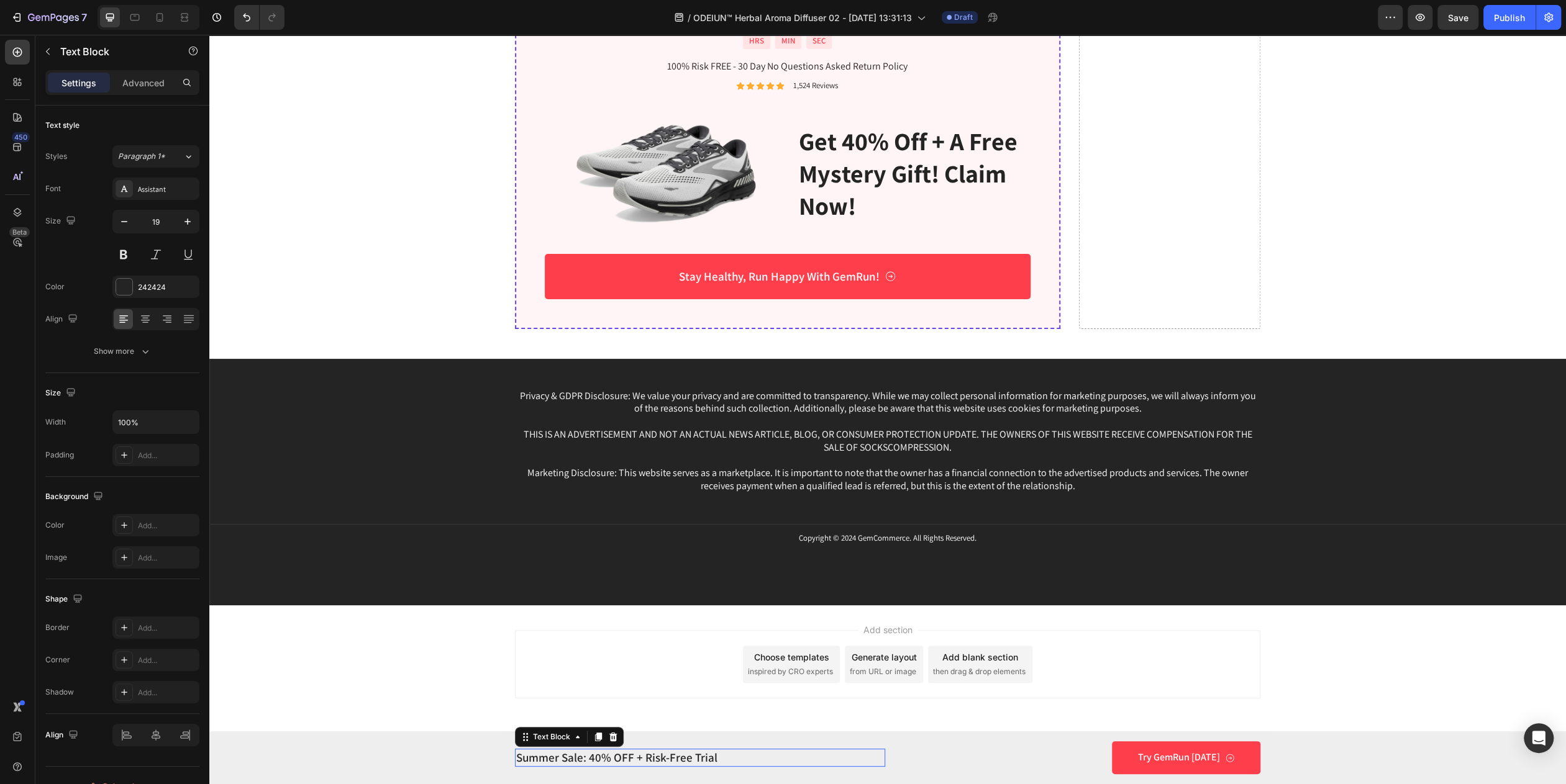
click at [568, 751] on p "Summer Sale: 40% OFF + Risk-Free Trial" at bounding box center [700, 758] width 368 height 15
click at [609, 739] on icon at bounding box center [613, 737] width 8 height 9
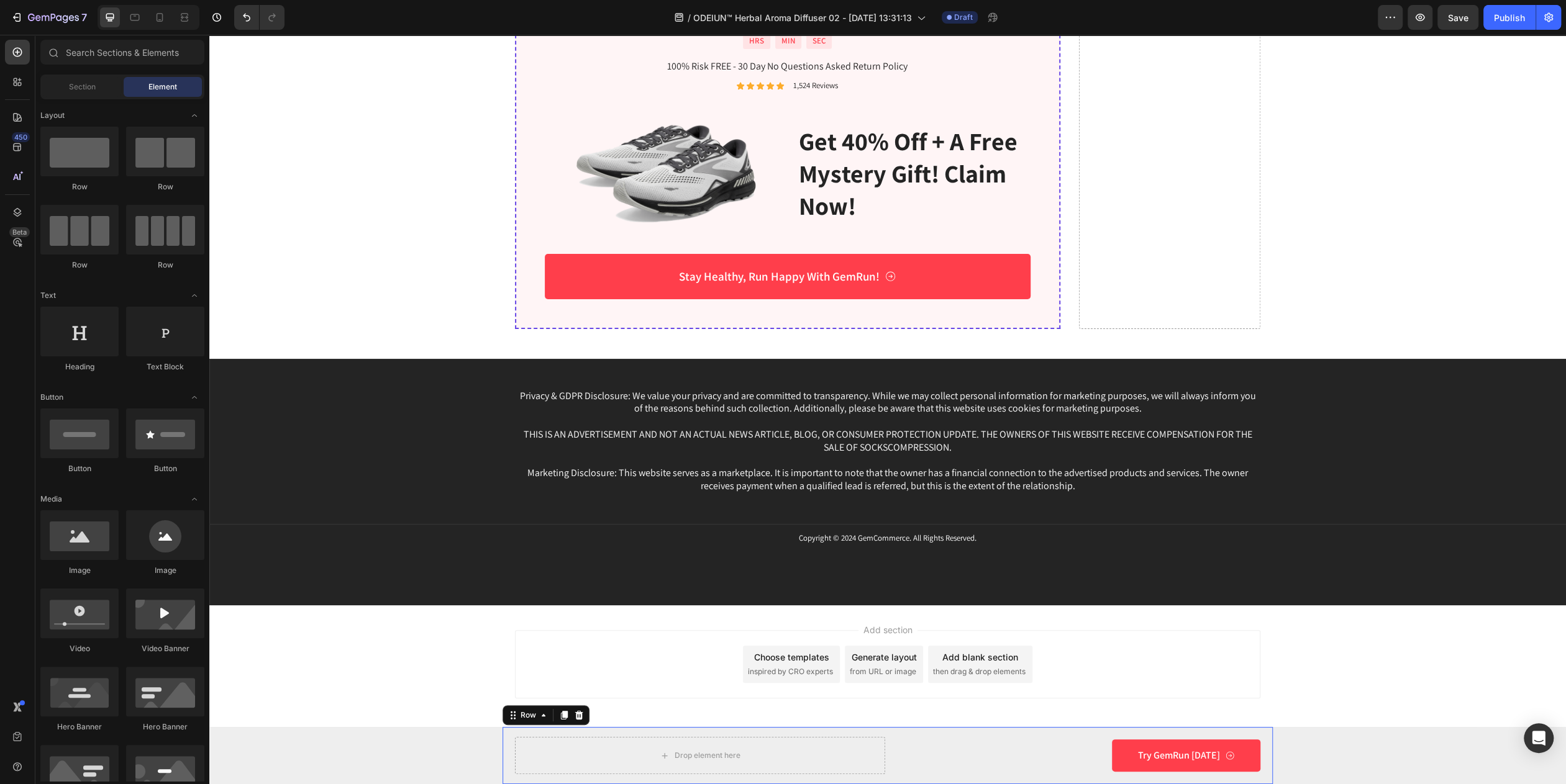
click at [882, 767] on div "Drop element here Try GemRun Today Button Row 0" at bounding box center [887, 756] width 770 height 57
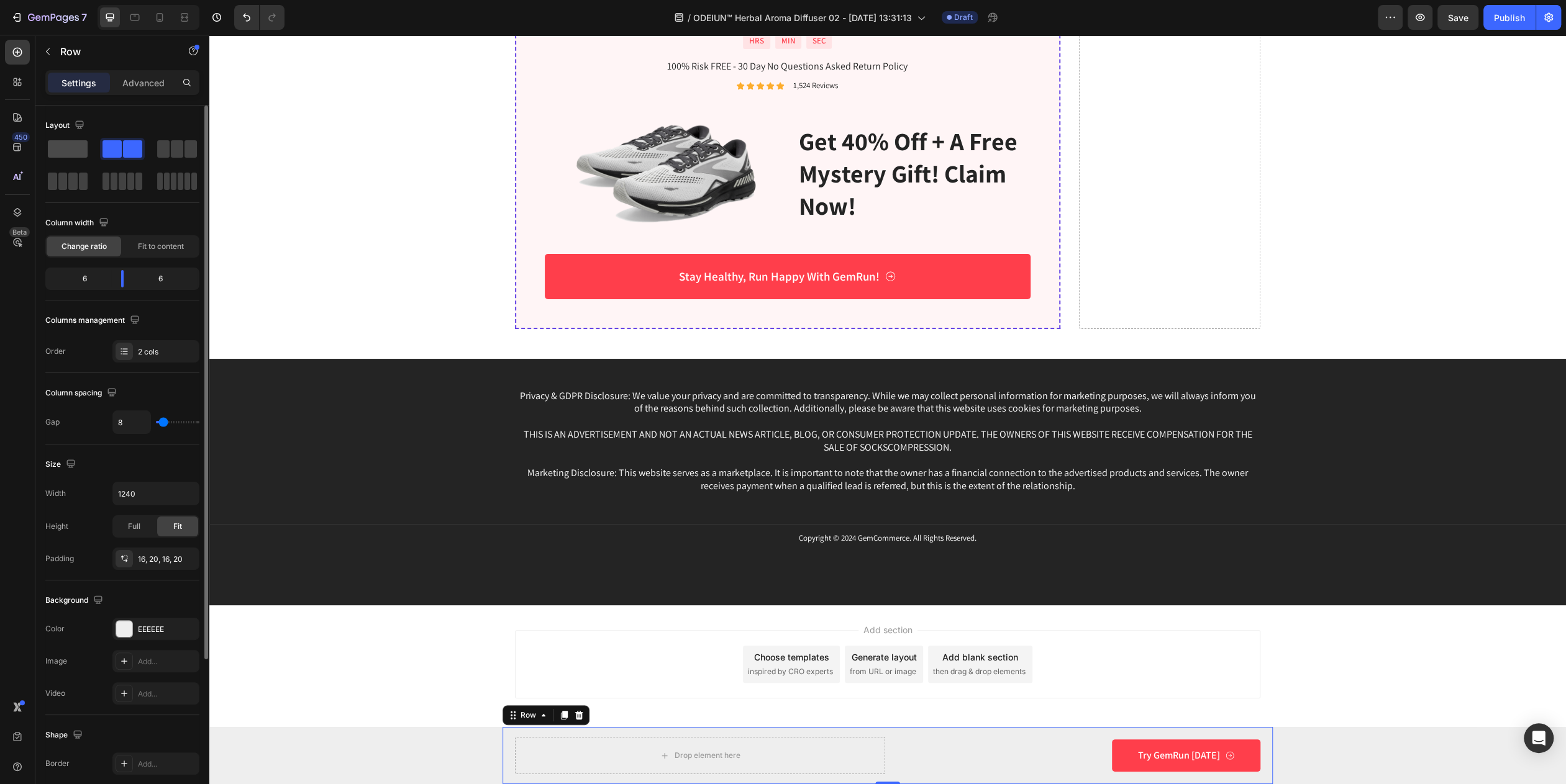
click at [73, 148] on span at bounding box center [68, 148] width 40 height 17
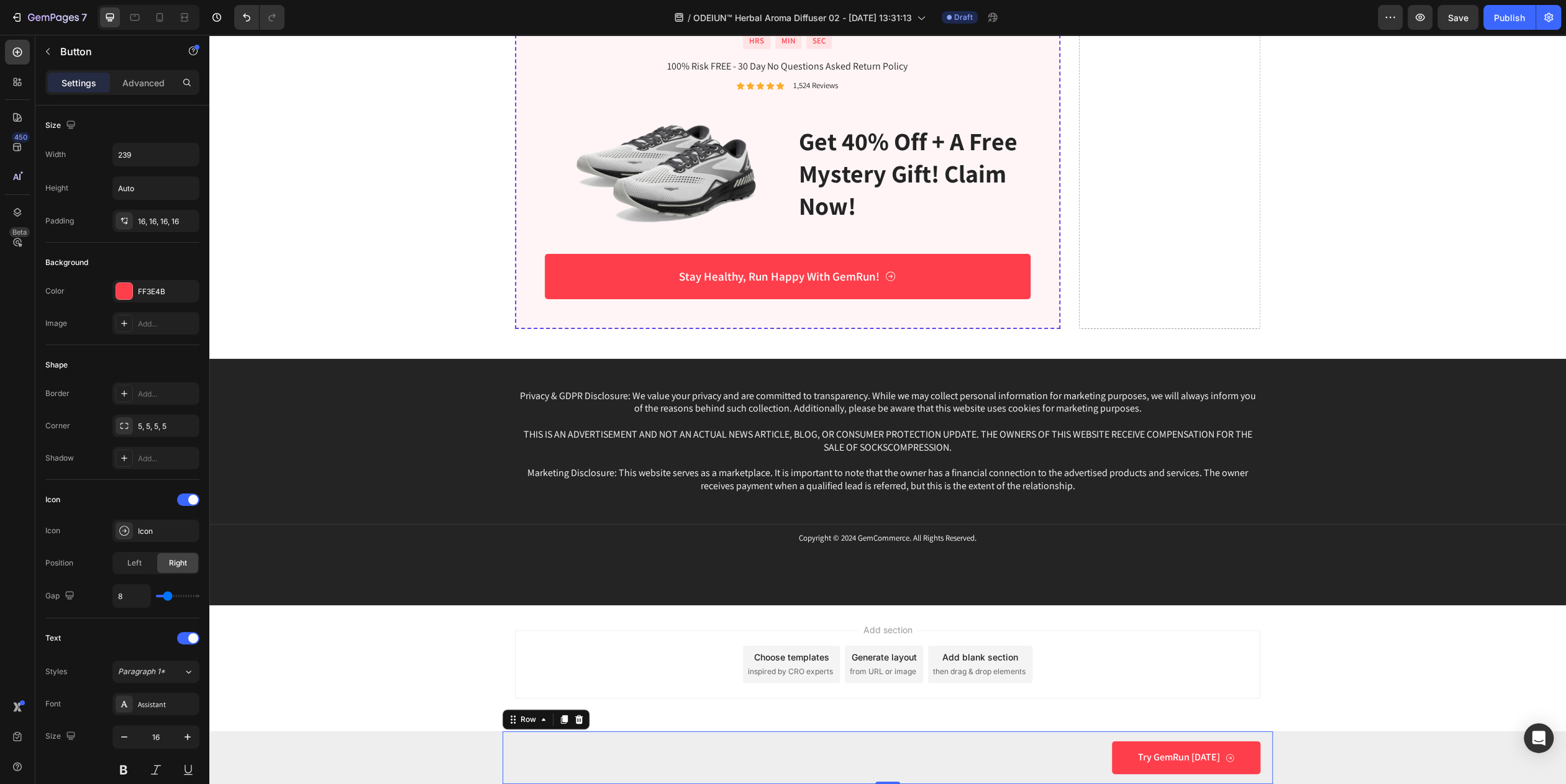
click at [573, 750] on div "Try GemRun Today Button" at bounding box center [887, 758] width 745 height 33
click at [595, 727] on icon at bounding box center [599, 730] width 8 height 9
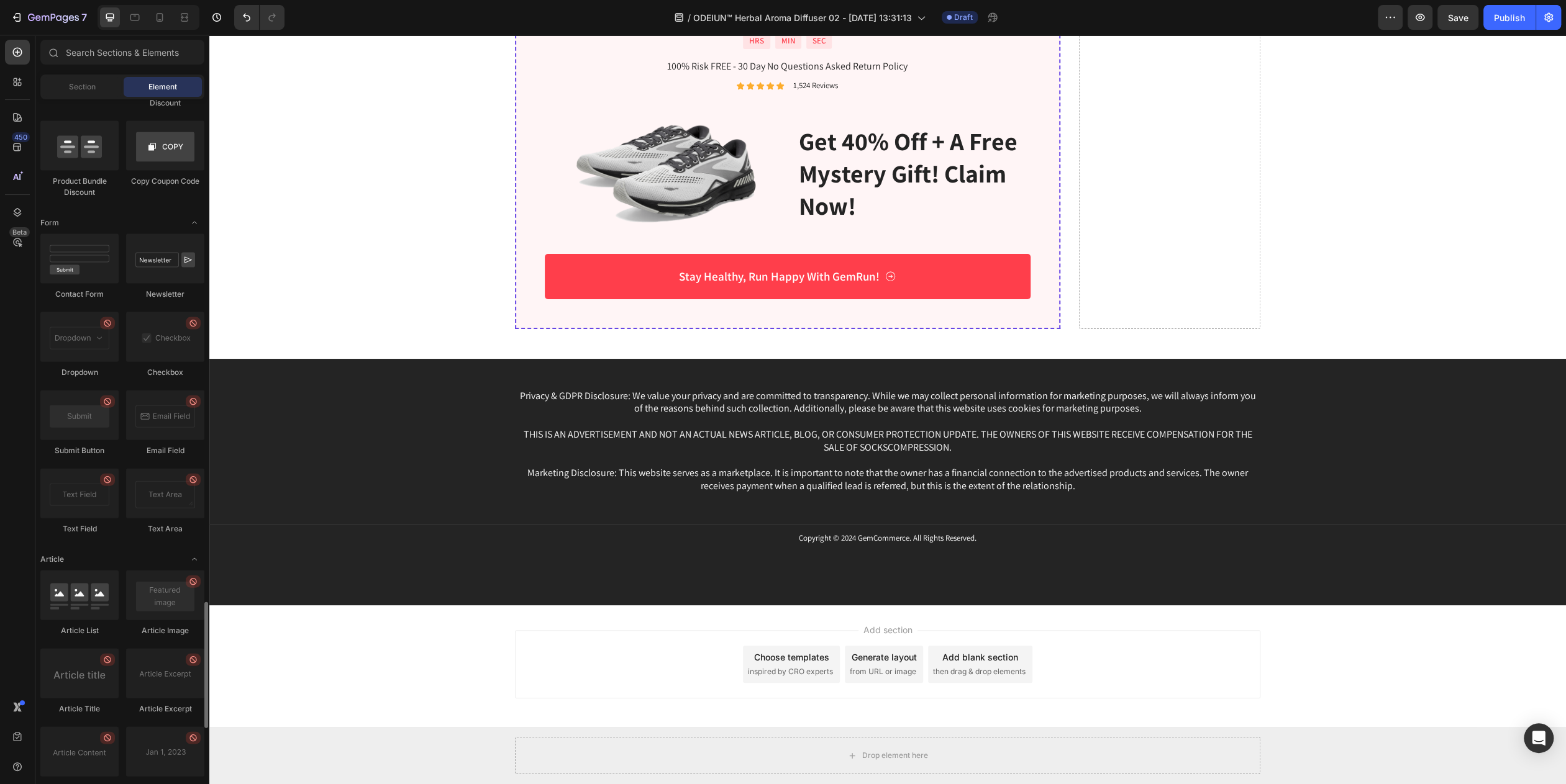
scroll to position [3001, 0]
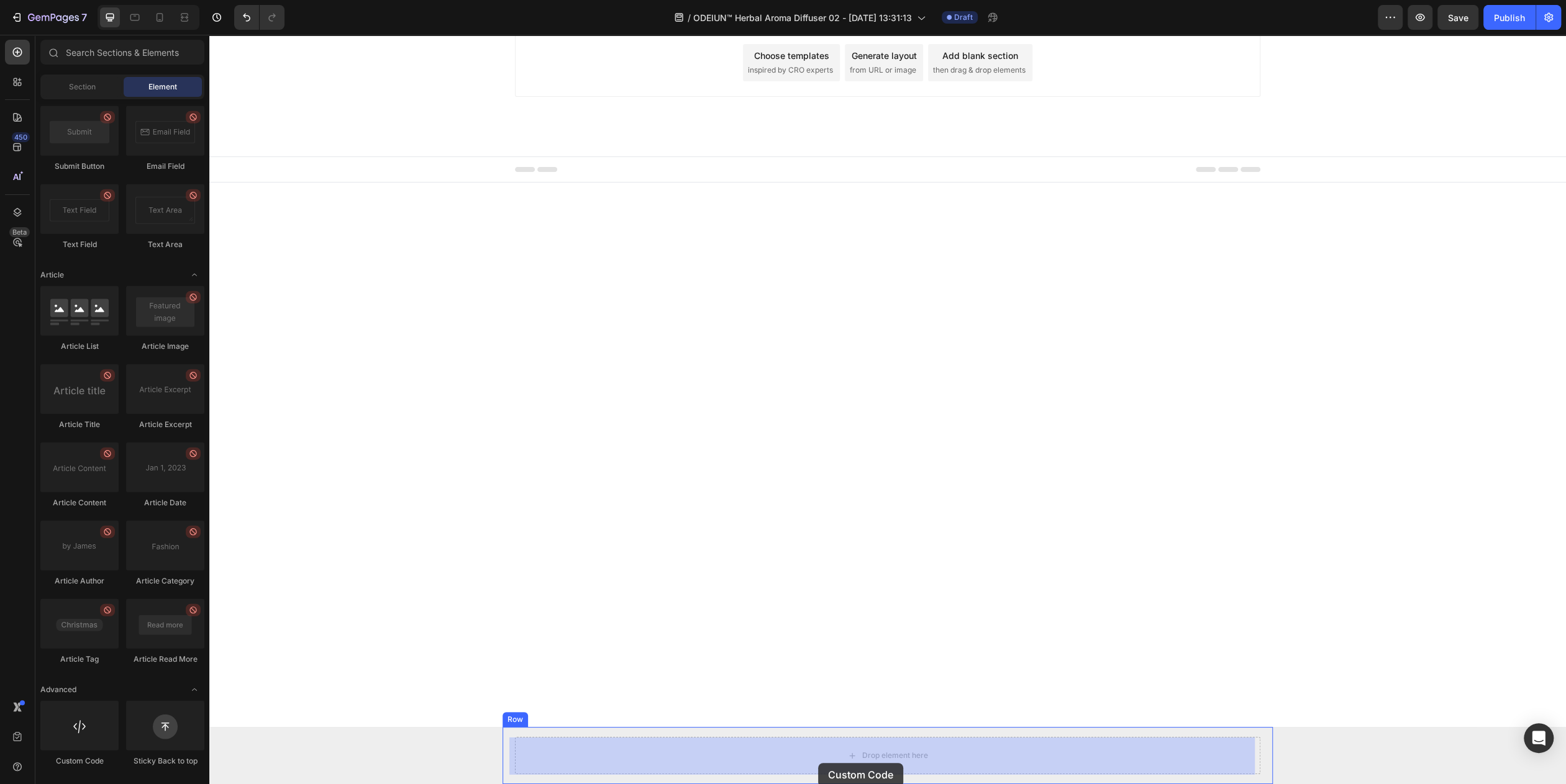
drag, startPoint x: 296, startPoint y: 770, endPoint x: 813, endPoint y: 774, distance: 517.0
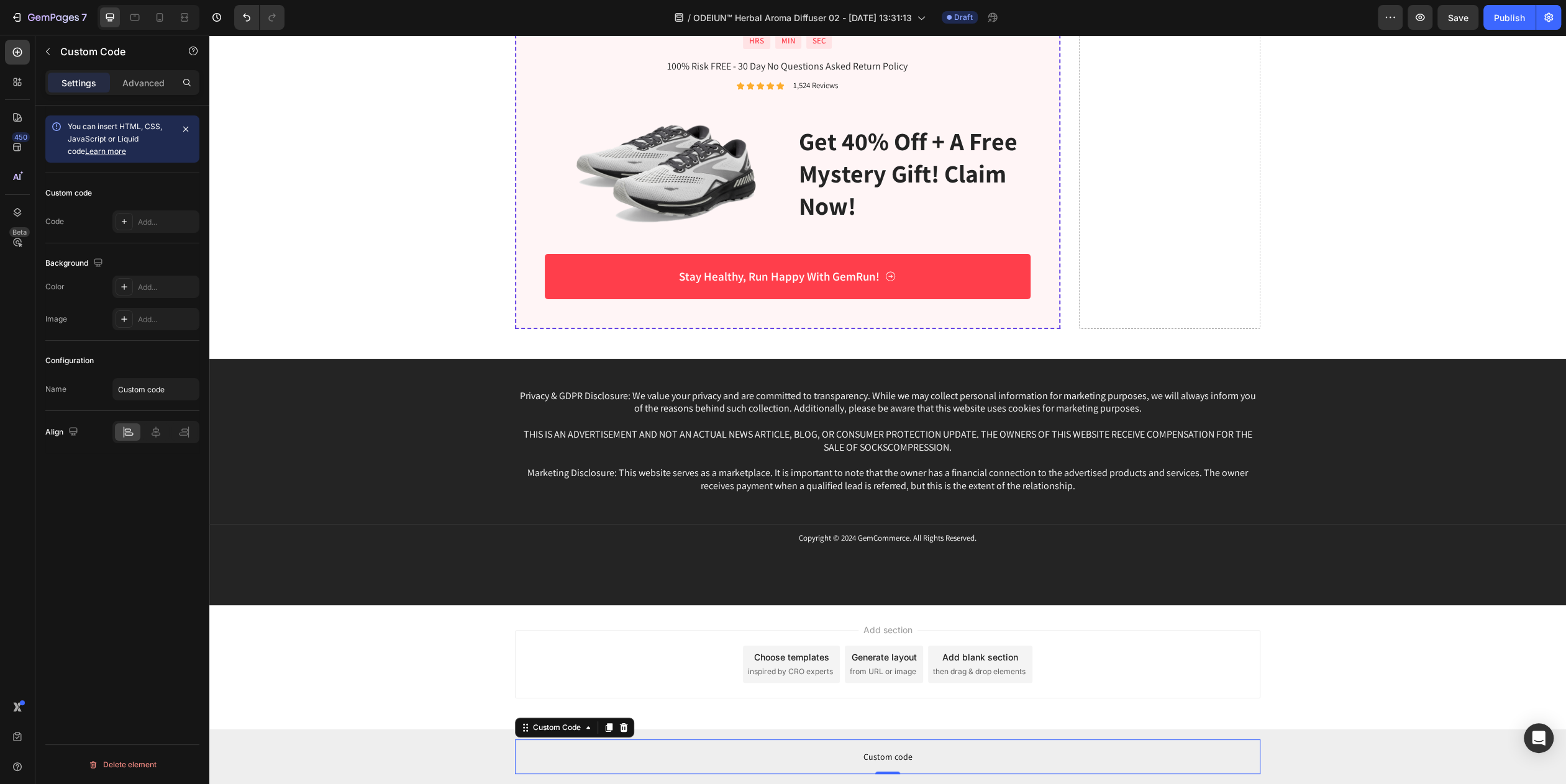
click at [883, 753] on span "Custom code" at bounding box center [887, 757] width 745 height 15
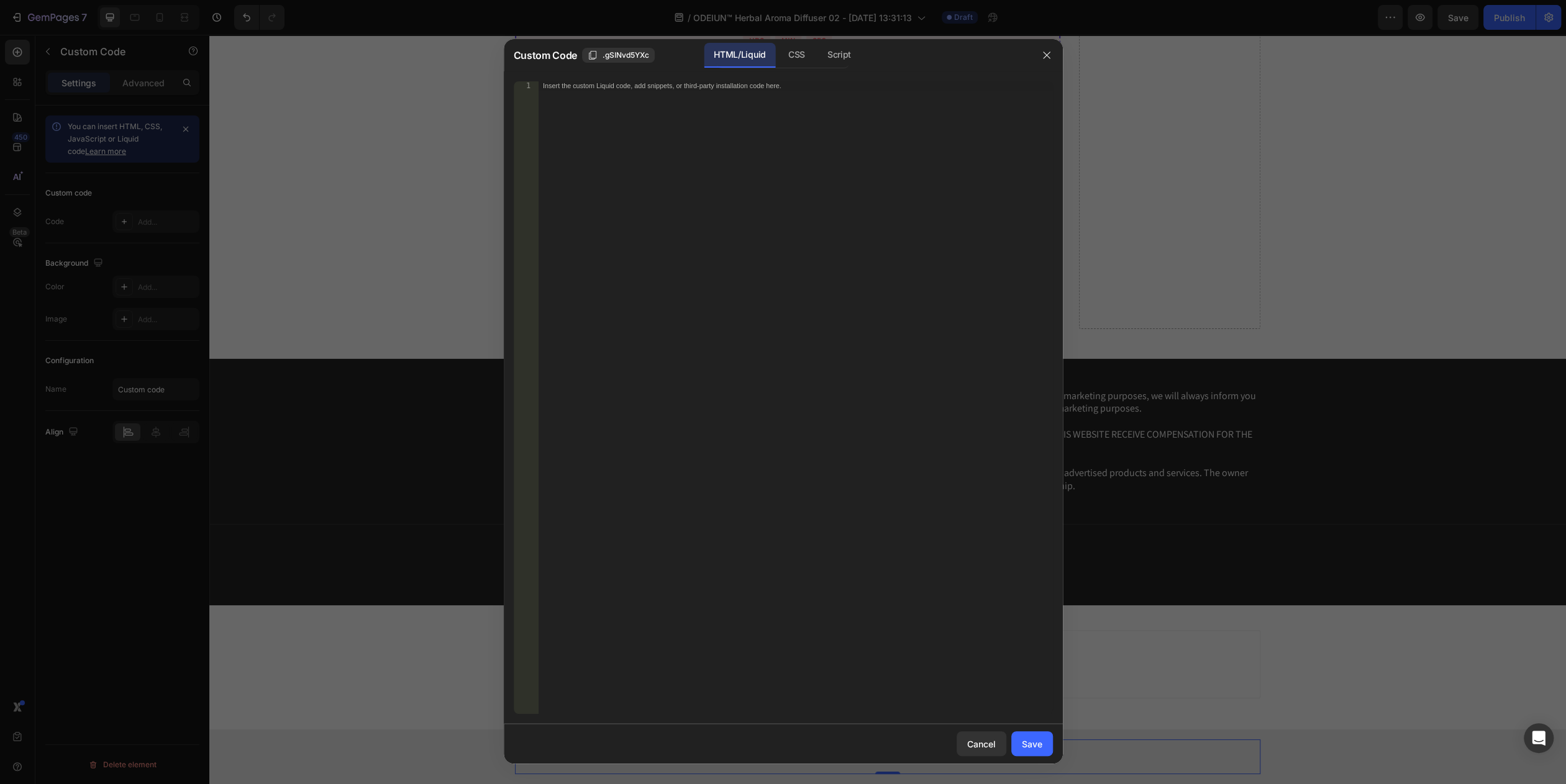
click at [764, 360] on div "Insert the custom Liquid code, add snippets, or third-party installation code h…" at bounding box center [794, 406] width 514 height 650
paste textarea "https://luminaramart.com/products/nevia-herbal-diffuser"
type textarea "https://luminaramart.com/products/nevia-herbal-diffuser"
click at [935, 158] on div "Insert the custom Liquid code, add snippets, or third-party installation code h…" at bounding box center [794, 406] width 514 height 650
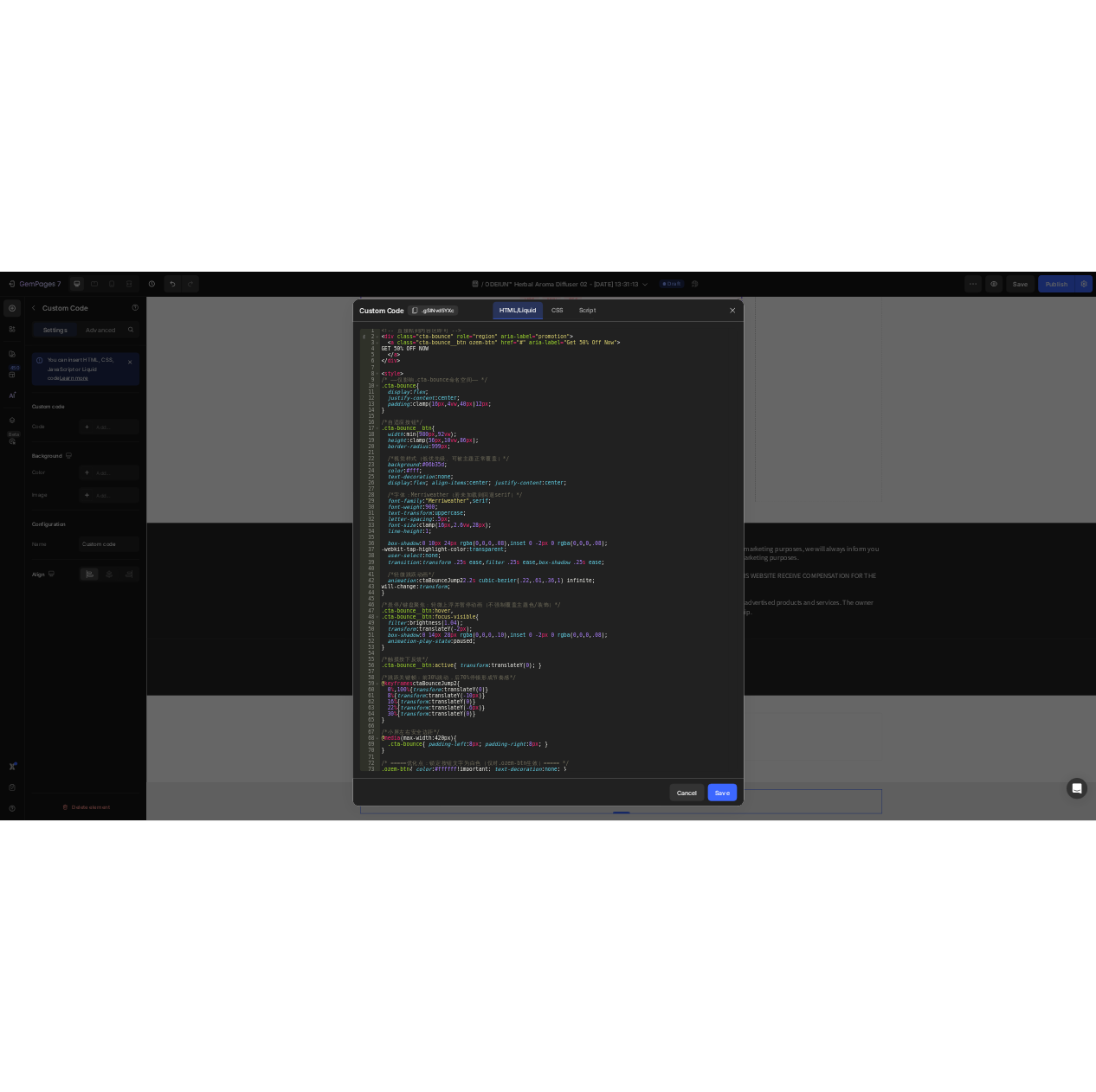
scroll to position [0, 0]
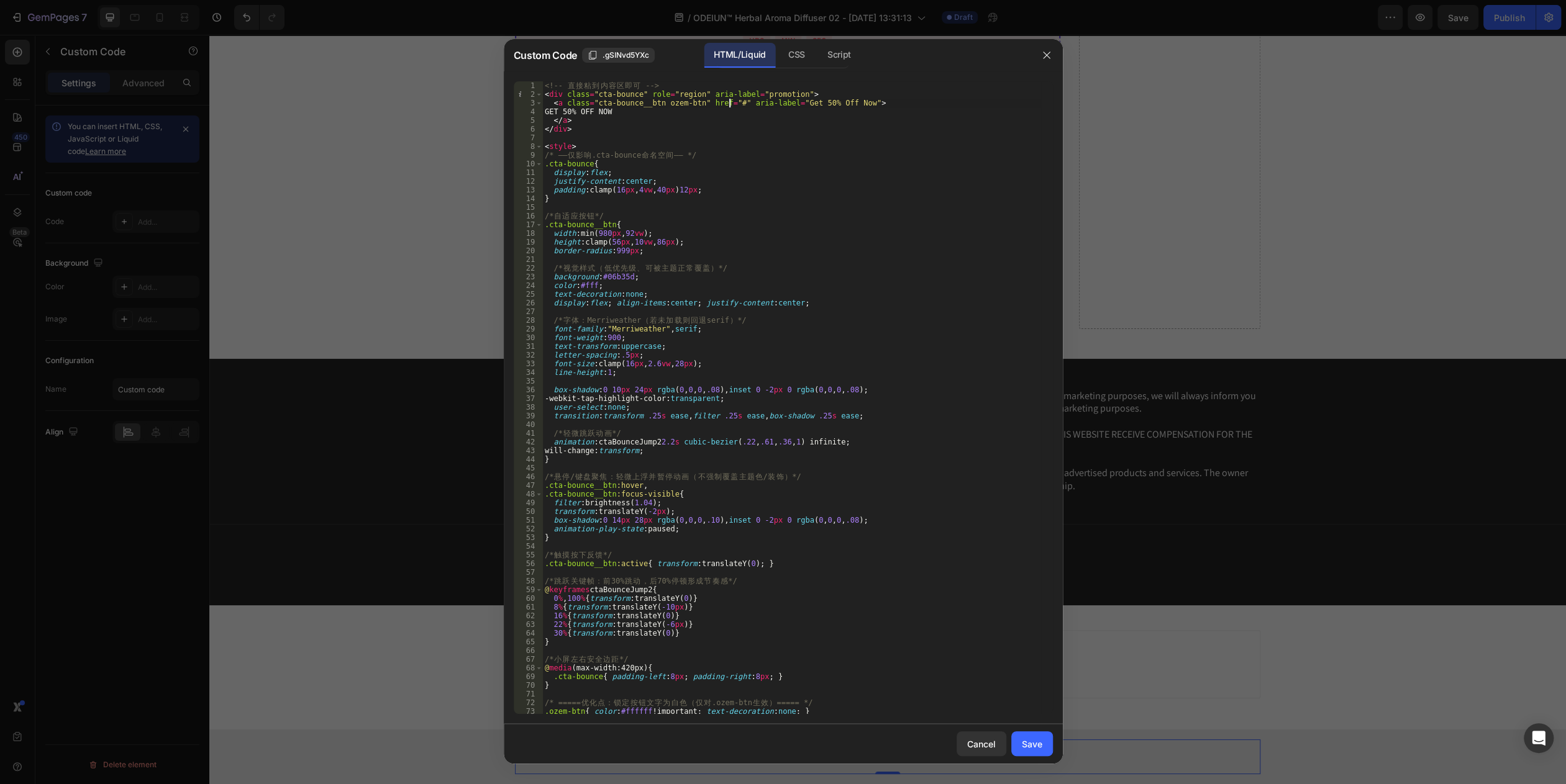
click at [728, 103] on div "<!-- 直 接 粘 到 内 容 区 即 可 --> < div class = "cta-bounce" role = "region" aria-labe…" at bounding box center [791, 406] width 499 height 650
paste textarea "https://luminaramart.com/products/nevia-herbal-diffuser"
type textarea "<a class="cta-bounce__btn ozem-btn" href="https://luminaramart.com/products/nev…"
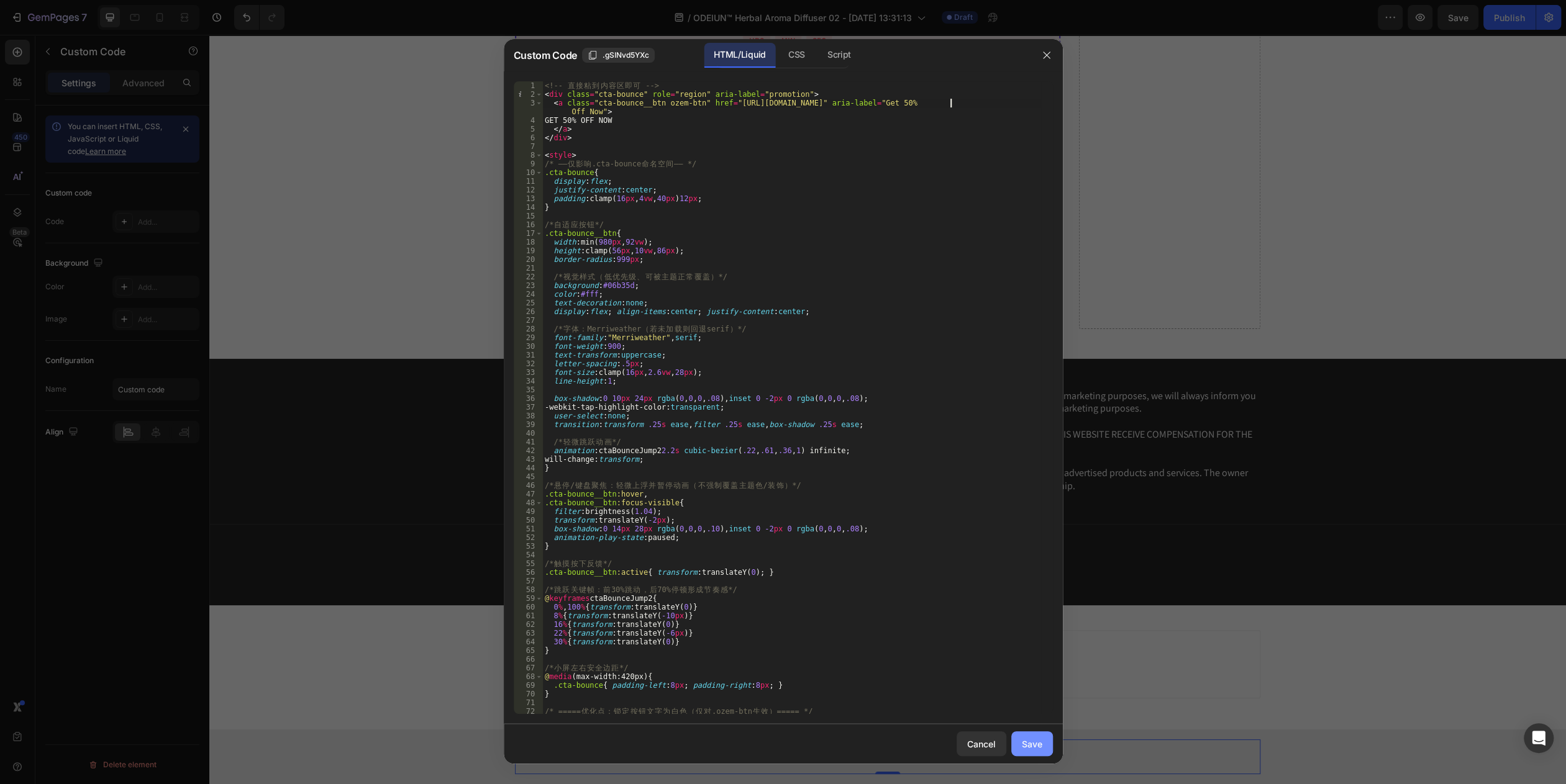
click at [1022, 745] on div "Save" at bounding box center [1032, 744] width 20 height 13
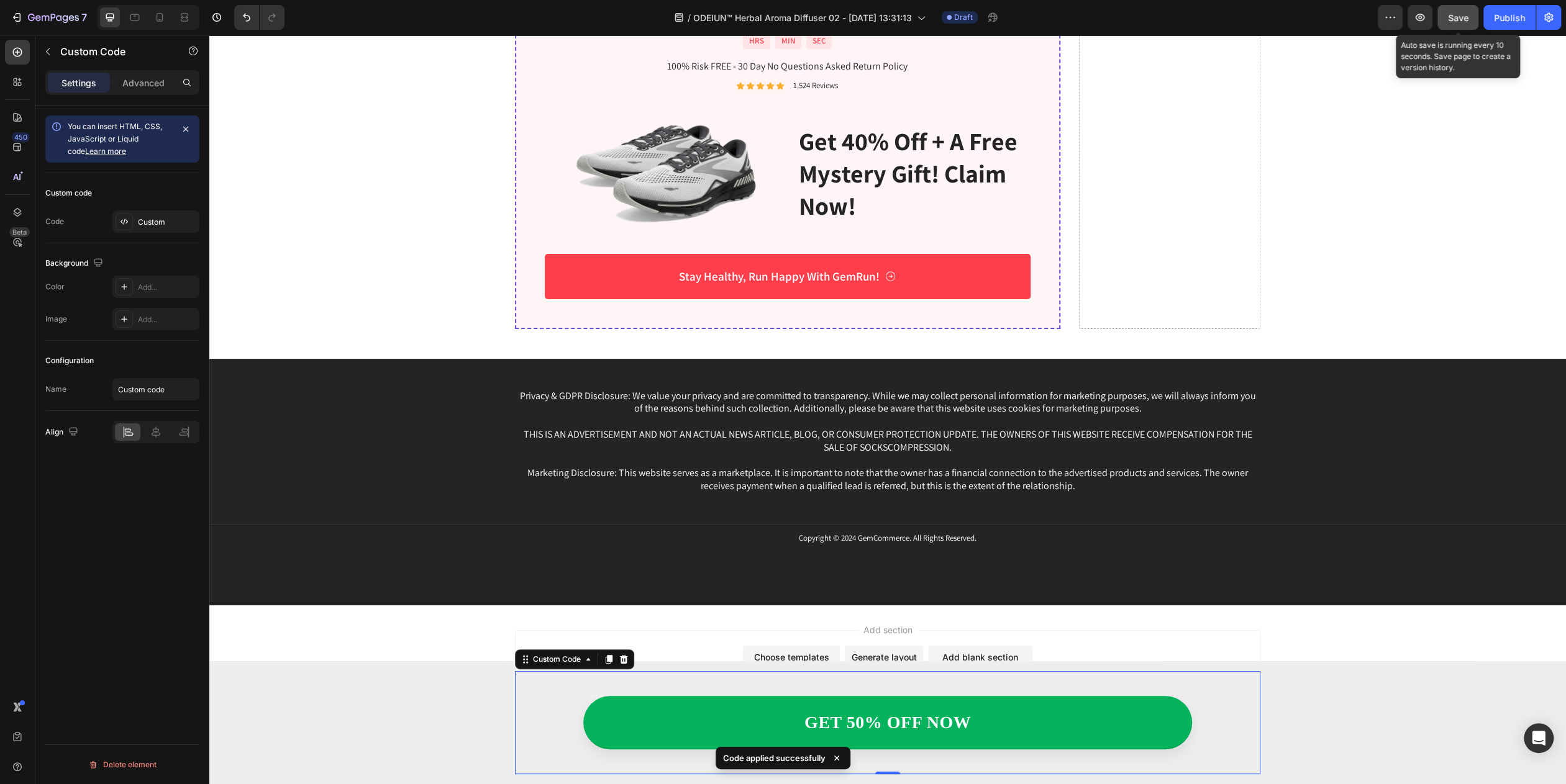
click at [1449, 10] on button "Save" at bounding box center [1458, 17] width 41 height 25
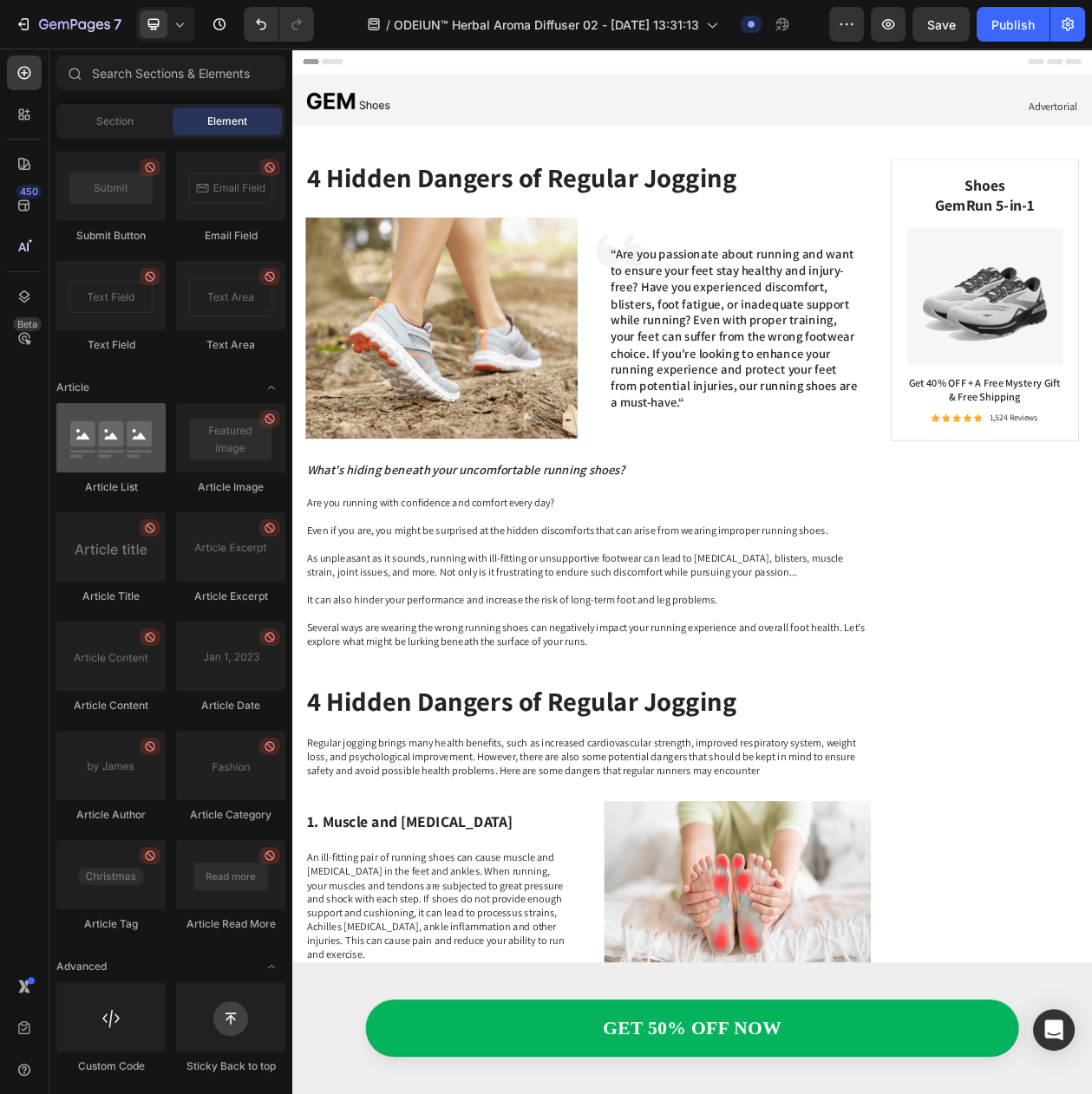
scroll to position [4192, 0]
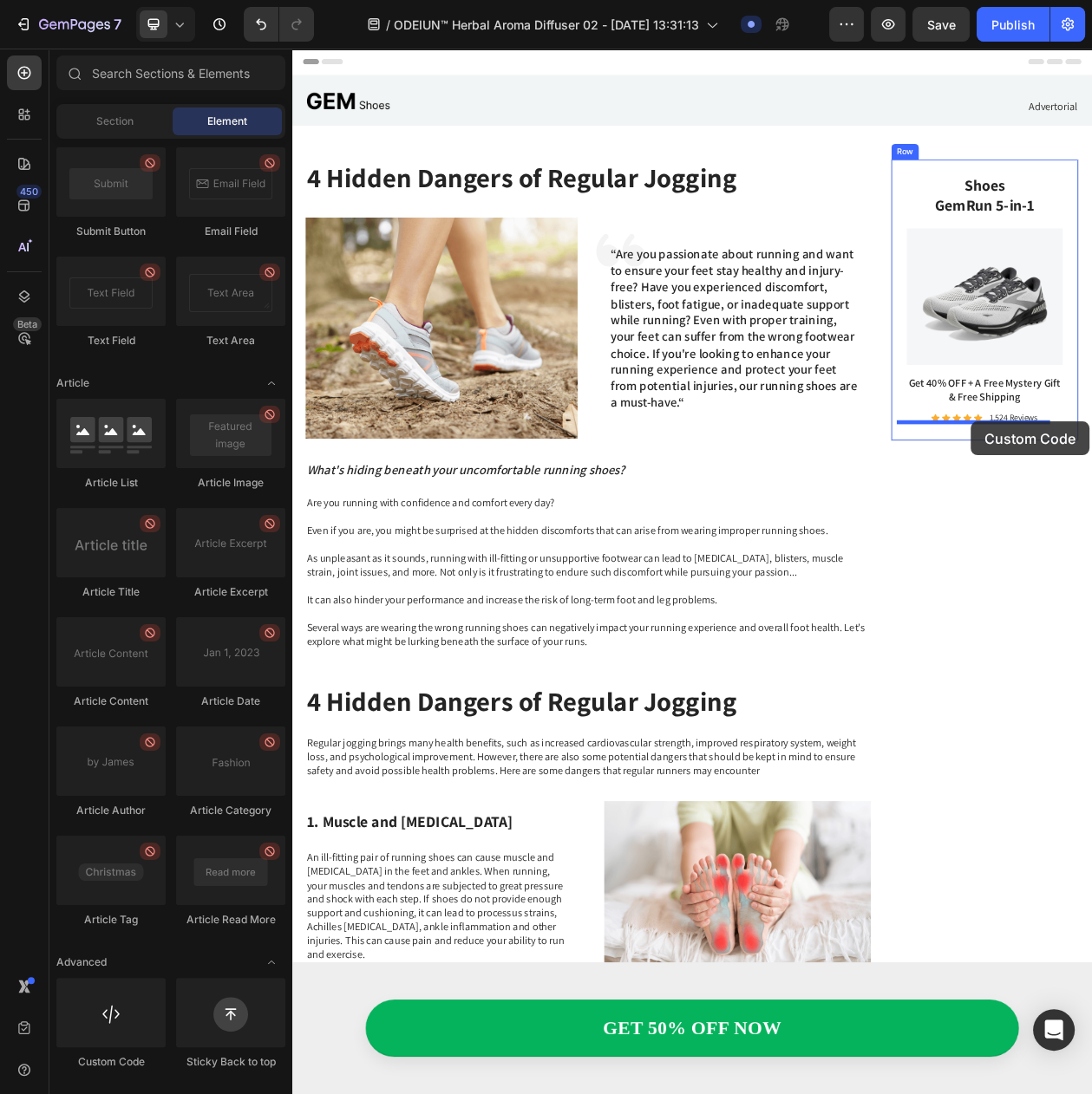
drag, startPoint x: 391, startPoint y: 1061, endPoint x: 1175, endPoint y: 535, distance: 944.1
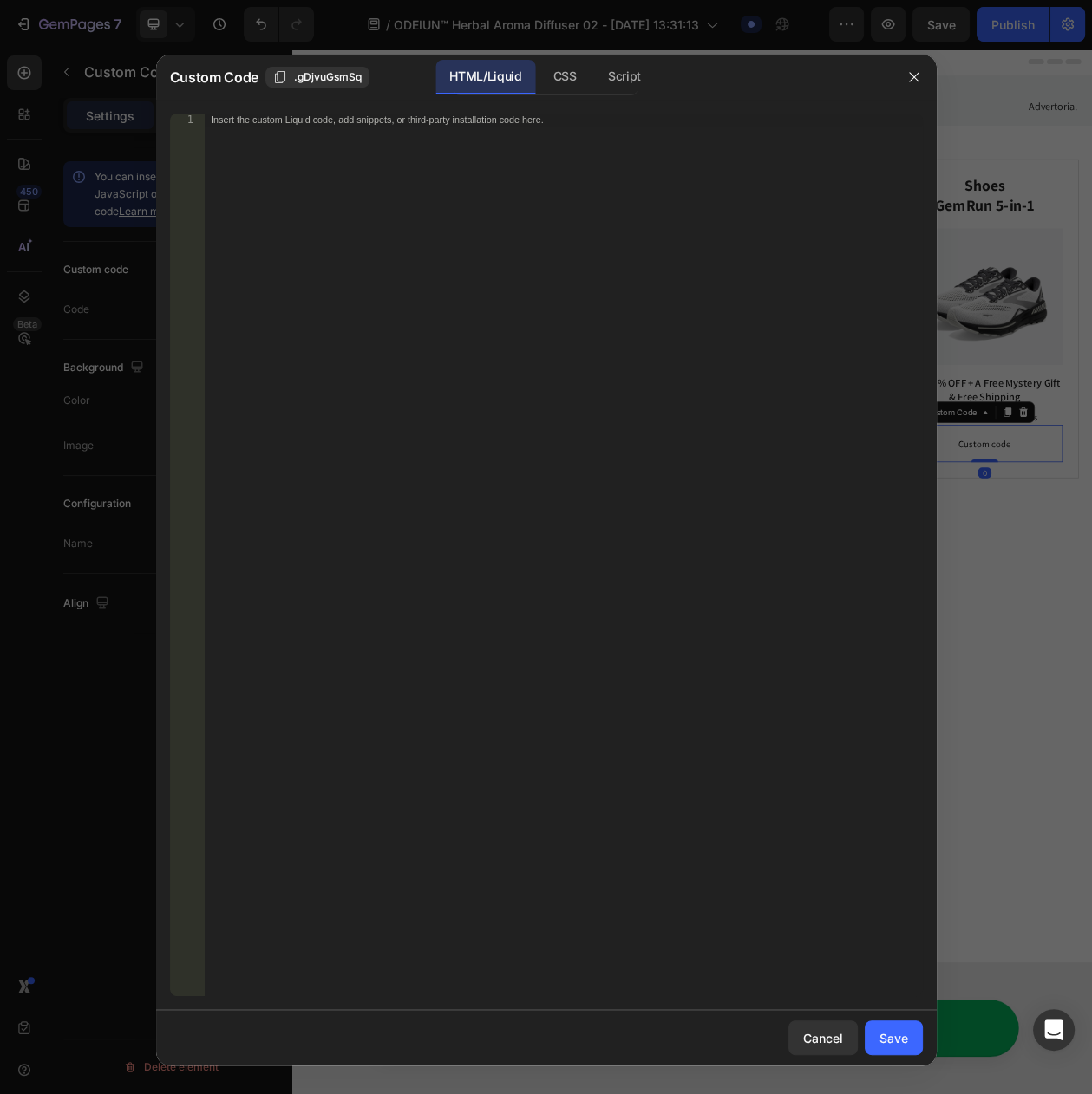
click at [458, 350] on div "Insert the custom Liquid code, add snippets, or third-party installation code h…" at bounding box center [562, 567] width 718 height 907
paste textarea "https://luminaramart.com/products/nevia-herbal-diffuser"
type textarea "https://luminaramart.com/products/nevia-herbal-diffuser"
click at [911, 79] on icon "button" at bounding box center [913, 76] width 10 height 10
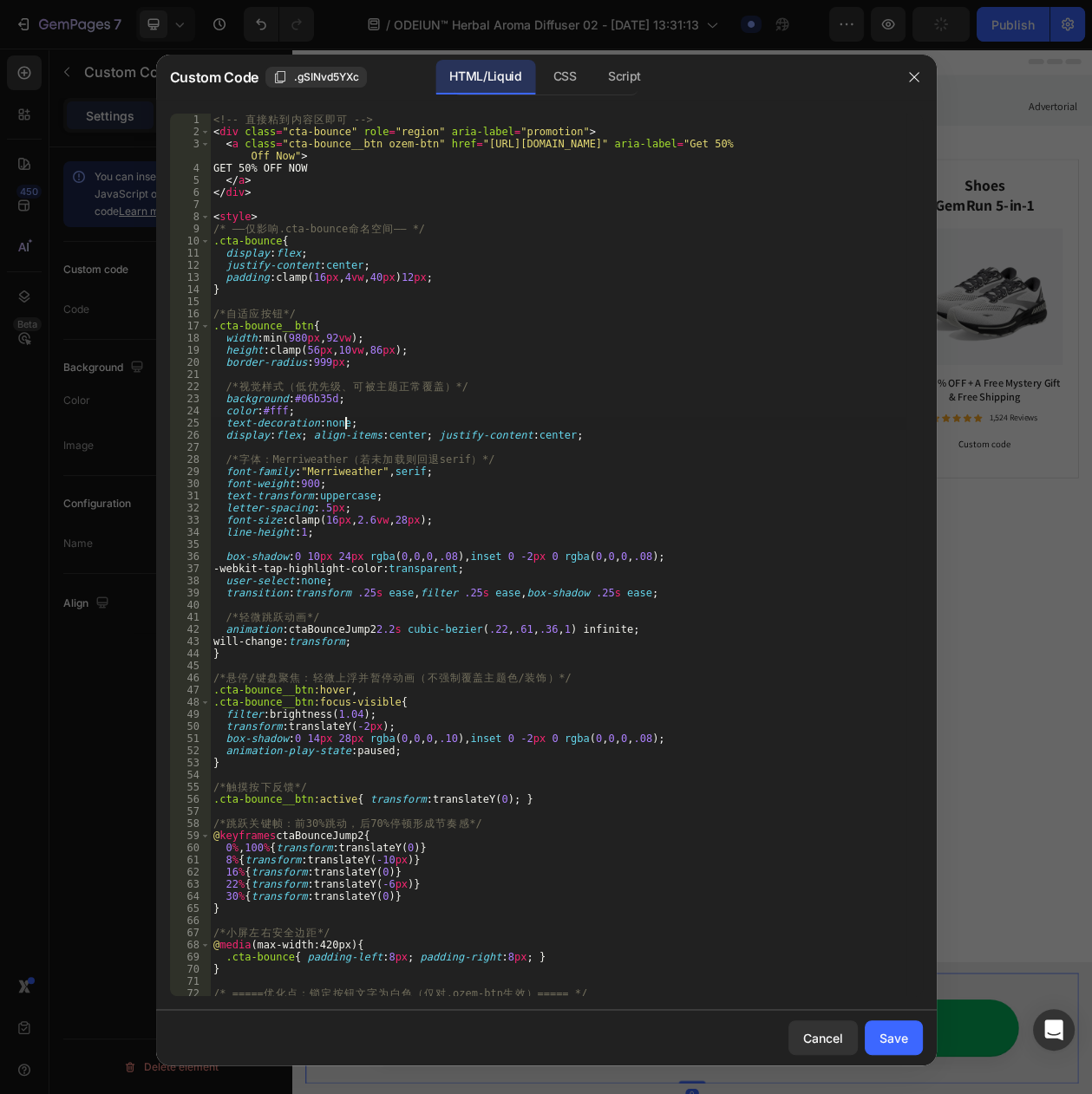
click at [523, 418] on div "<!-- 直 接 粘 到 内 容 区 即 可 --> < div class = "cta-bounce" role = "region" aria-labe…" at bounding box center [558, 567] width 696 height 907
type textarea "</style>"
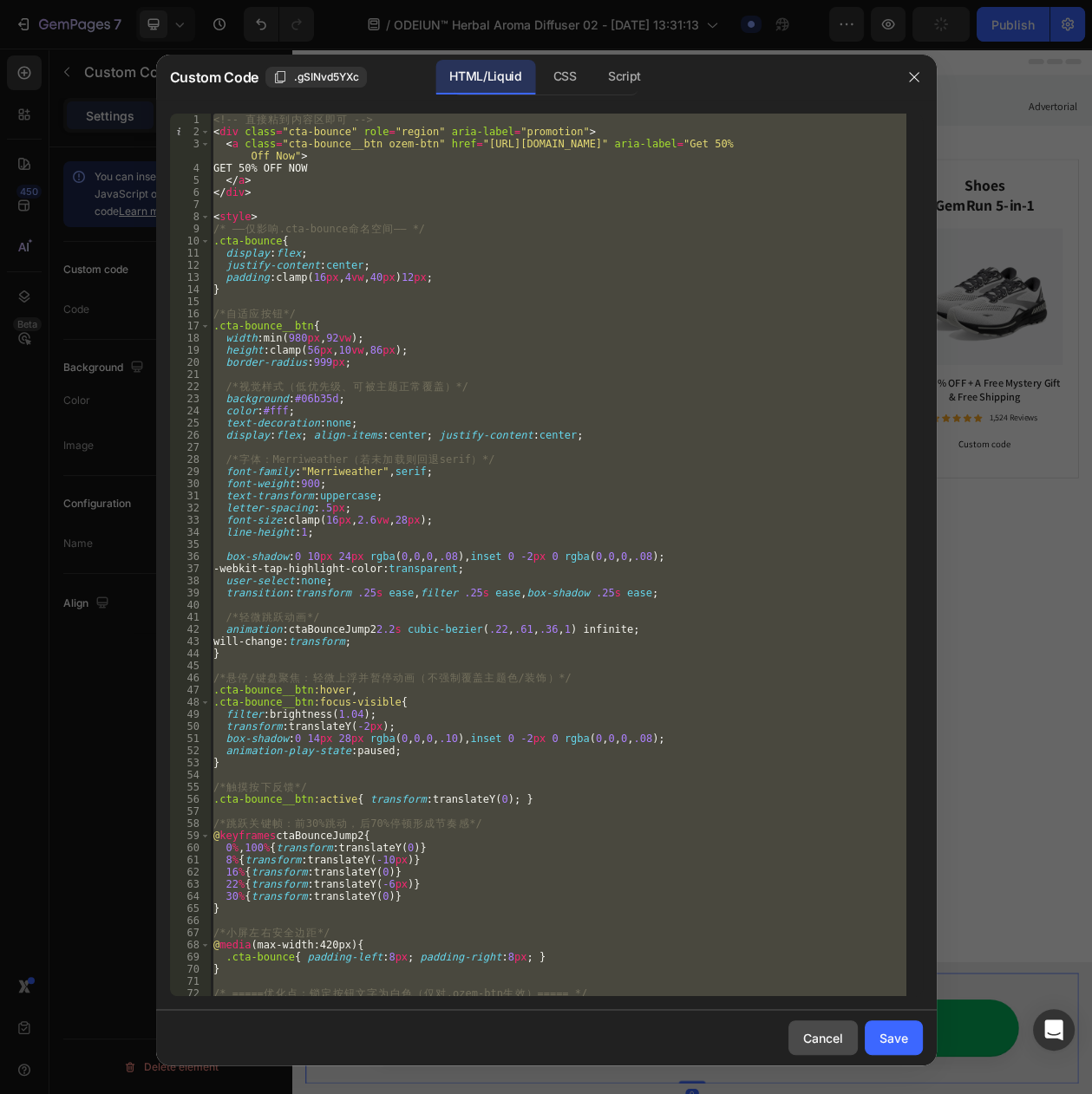
click at [798, 1034] on button "Cancel" at bounding box center [823, 1038] width 69 height 35
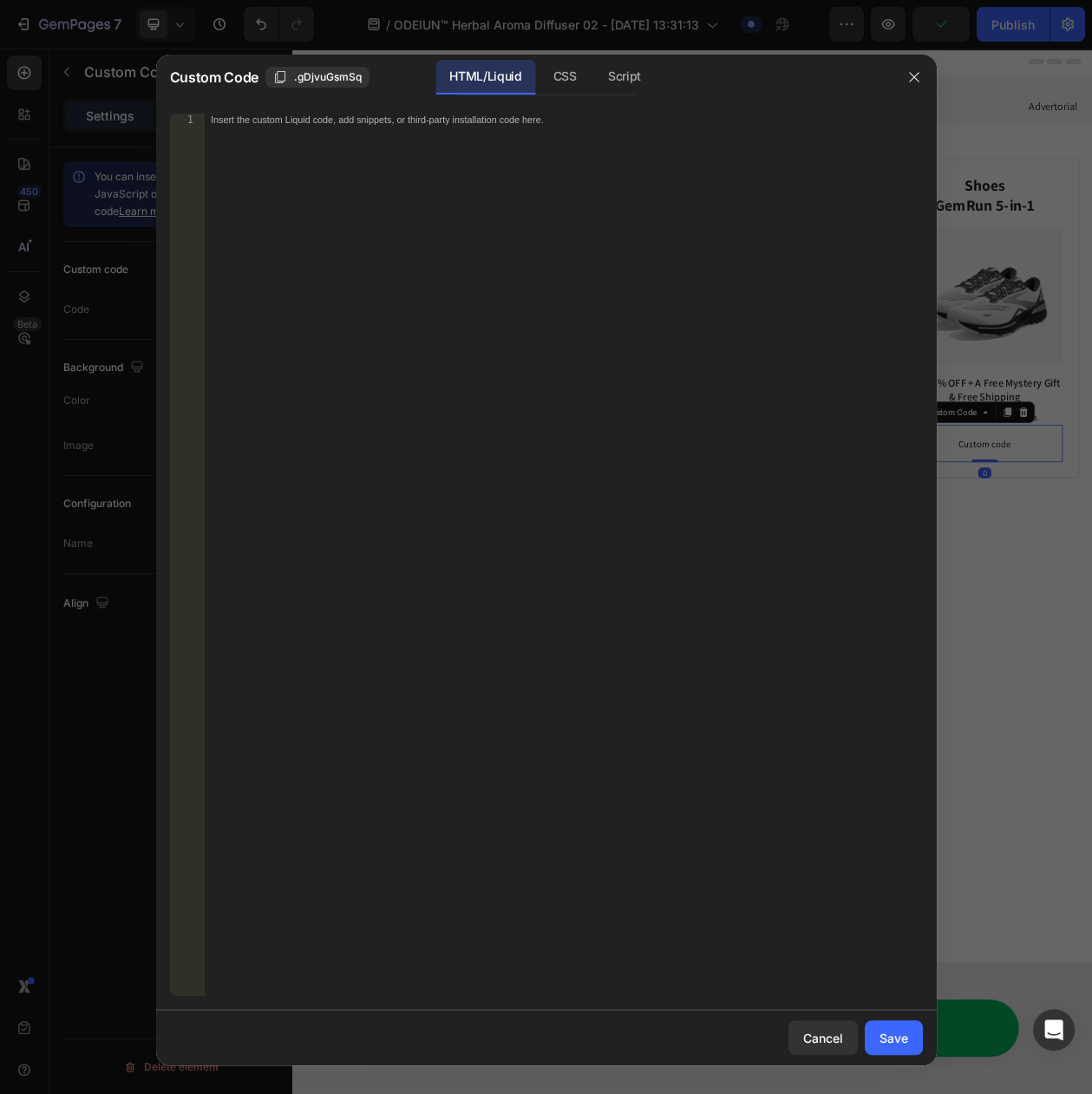
click at [568, 359] on div "Insert the custom Liquid code, add snippets, or third-party installation code h…" at bounding box center [562, 567] width 718 height 907
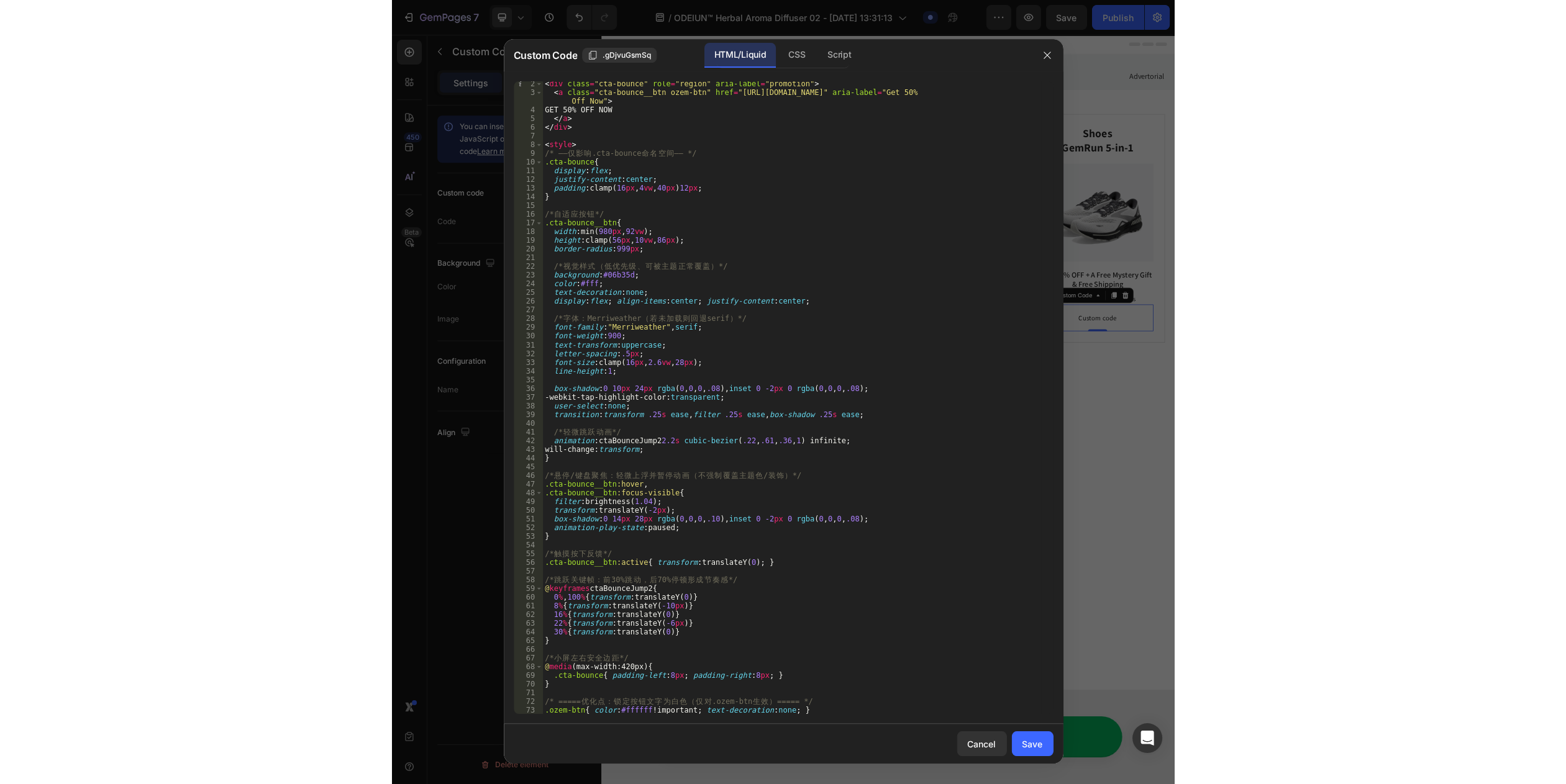
scroll to position [0, 0]
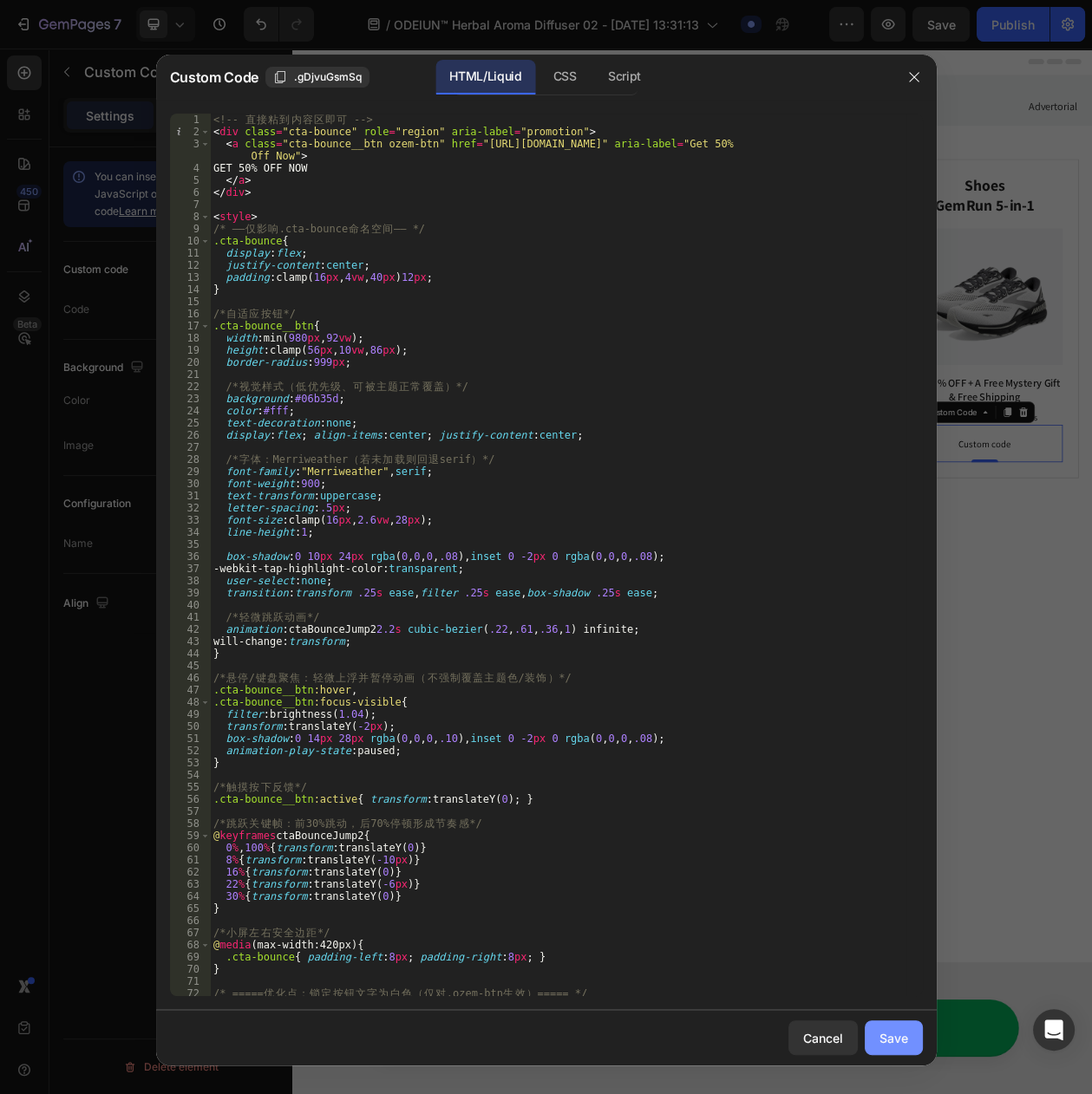
click at [877, 1043] on button "Save" at bounding box center [893, 1038] width 58 height 35
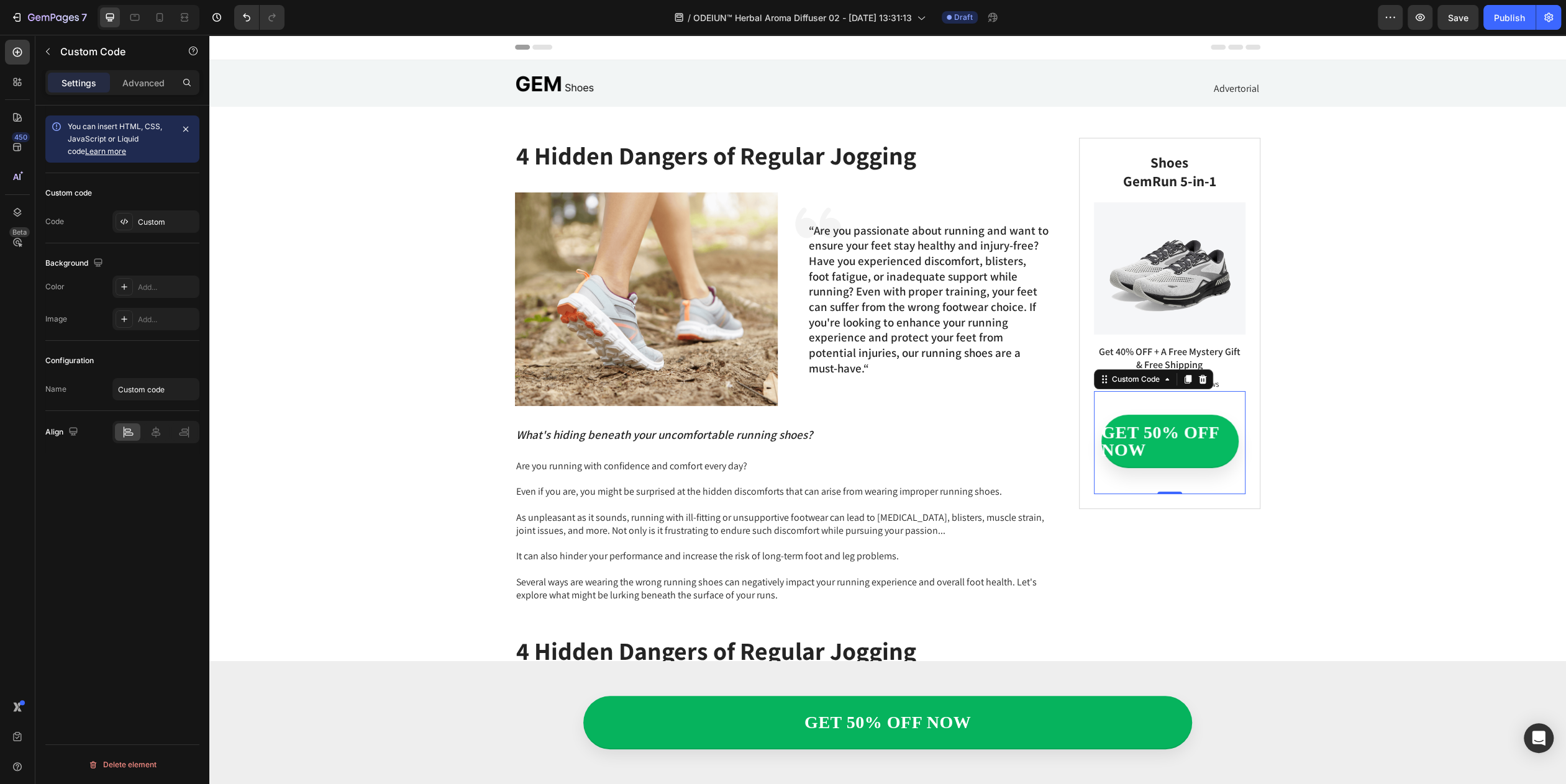
click at [1151, 441] on link "GET 50% OFF NOW" at bounding box center [1170, 436] width 137 height 53
click at [1151, 441] on link "GET 50% OFF NOW" at bounding box center [1170, 439] width 137 height 53
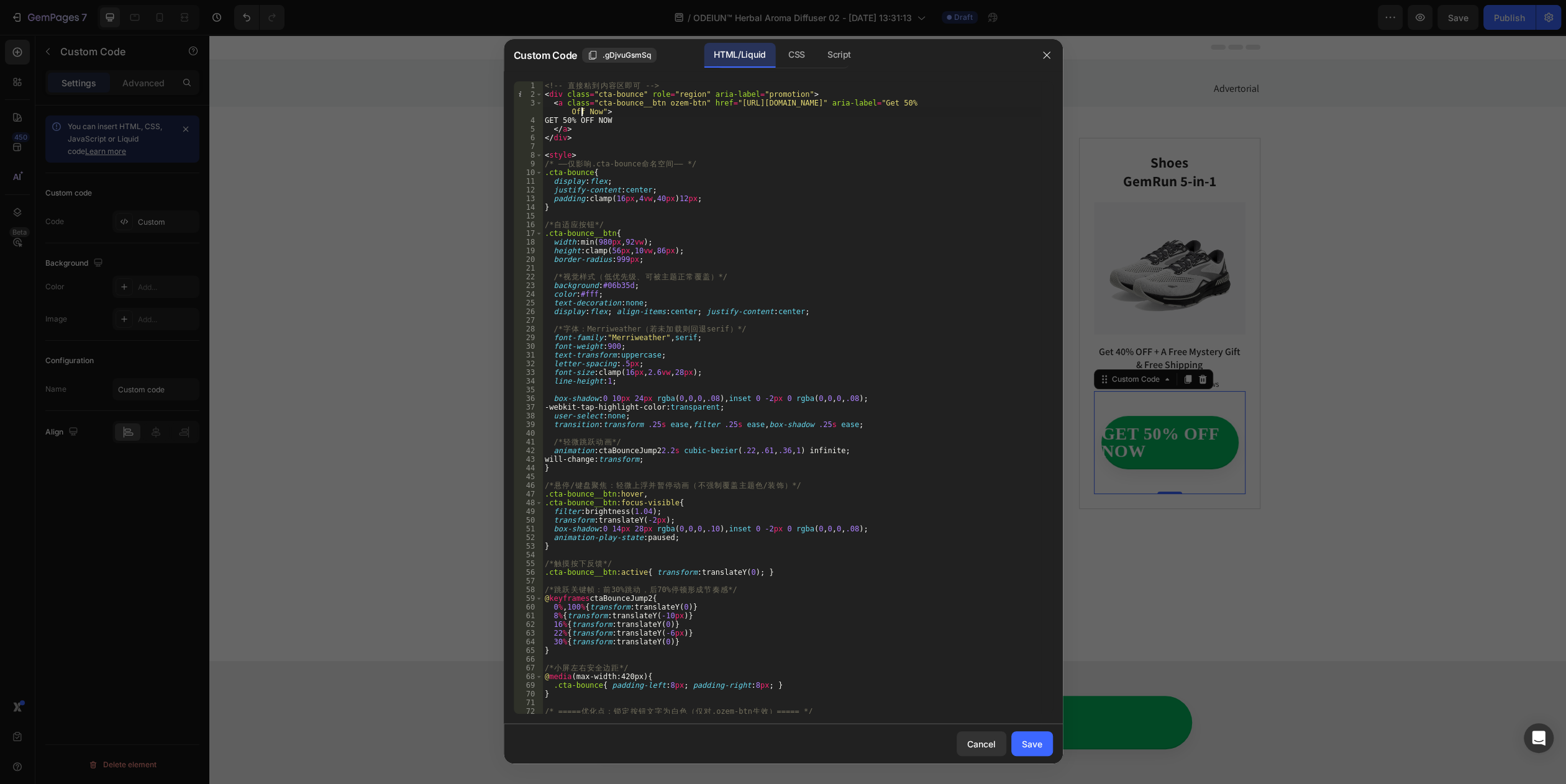
click at [582, 116] on div "<!-- 直 接 粘 到 内 容 区 即 可 --> < div class = "cta-bounce" role = "region" aria-labe…" at bounding box center [791, 406] width 499 height 650
click at [583, 116] on div "<!-- 直 接 粘 到 内 容 区 即 可 --> < div class = "cta-bounce" role = "region" aria-labe…" at bounding box center [791, 406] width 499 height 650
click at [588, 118] on div "<!-- 直 接 粘 到 内 容 区 即 可 --> < div class = "cta-bounce" role = "region" aria-labe…" at bounding box center [791, 406] width 499 height 650
type textarea "GET 56% OFF"
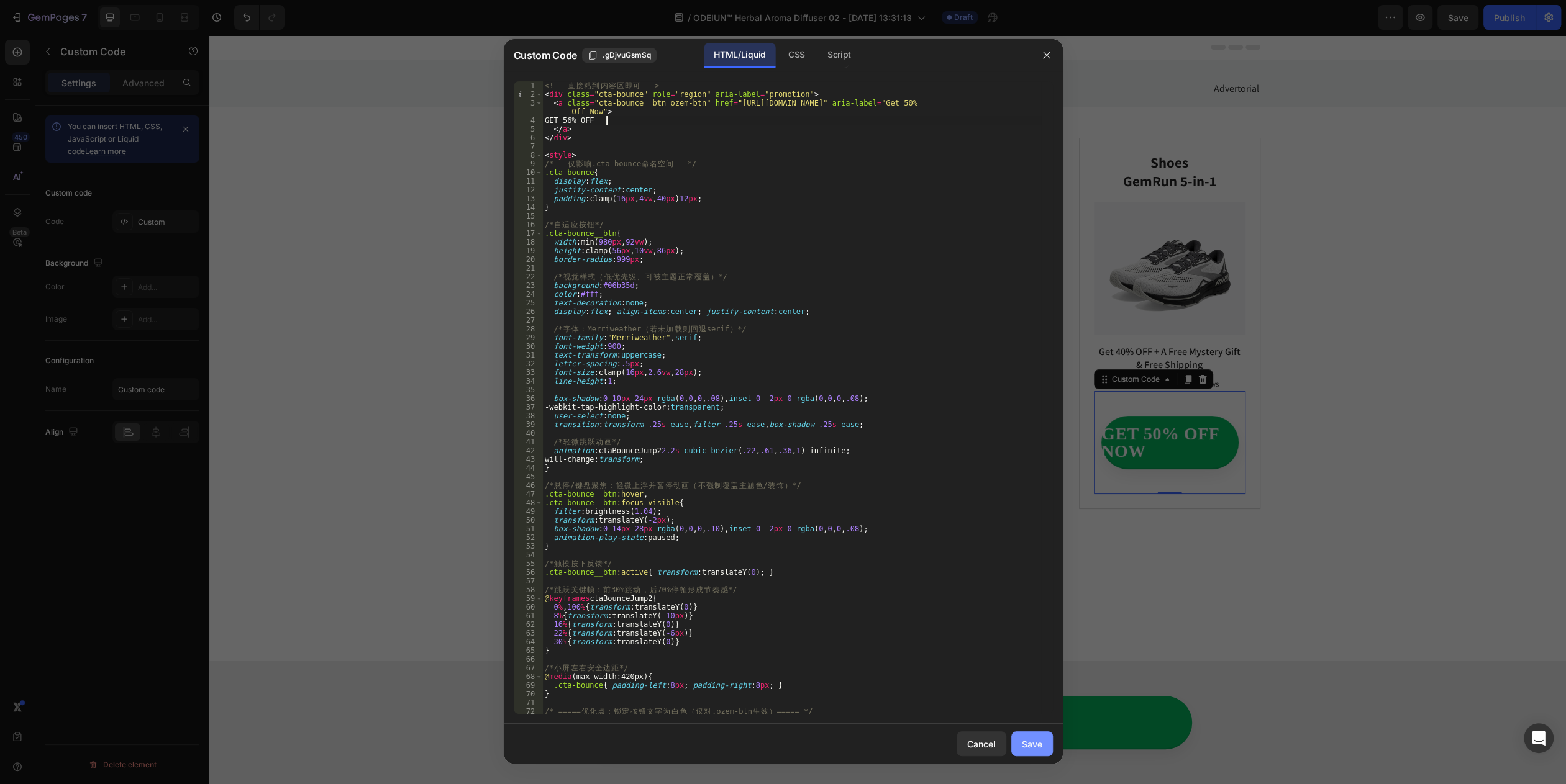
click at [1030, 746] on div "Save" at bounding box center [1032, 744] width 20 height 13
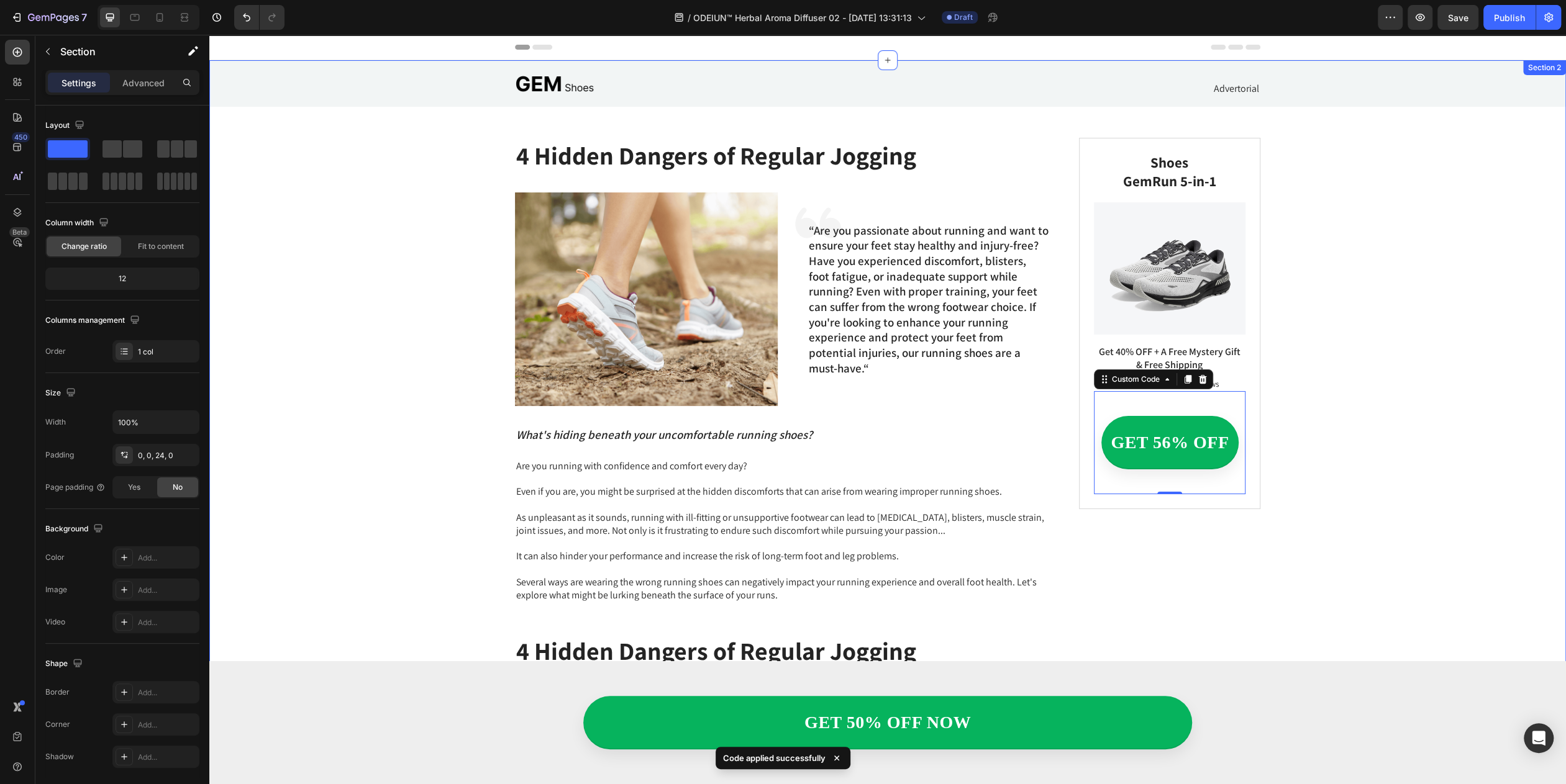
click at [1318, 543] on div "Image Advertorial Text Block Row Row 4 Hidden Dangers of Regular Jogging Headin…" at bounding box center [887, 766] width 1356 height 1411
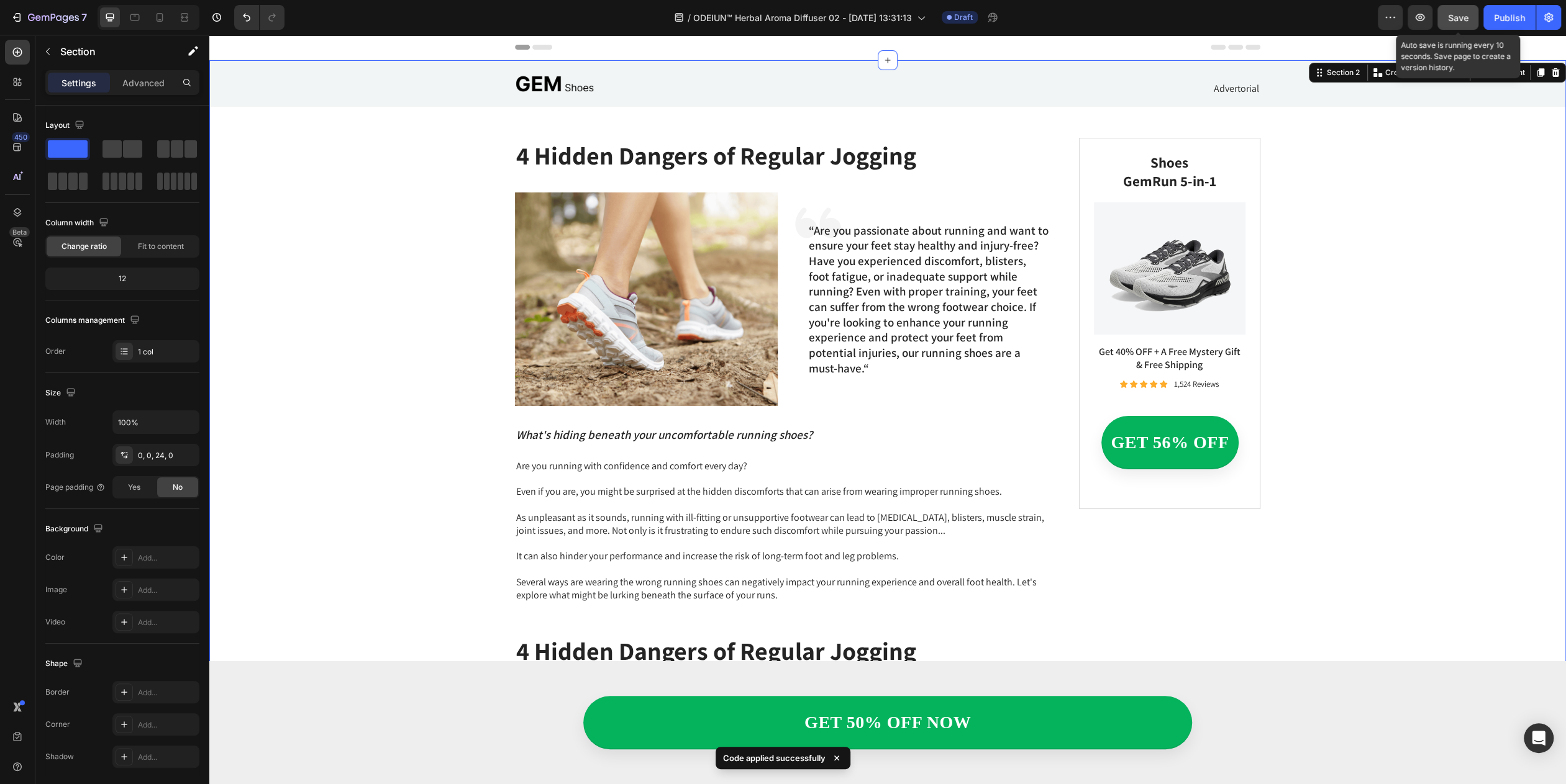
click at [1444, 17] on button "Save" at bounding box center [1458, 17] width 41 height 25
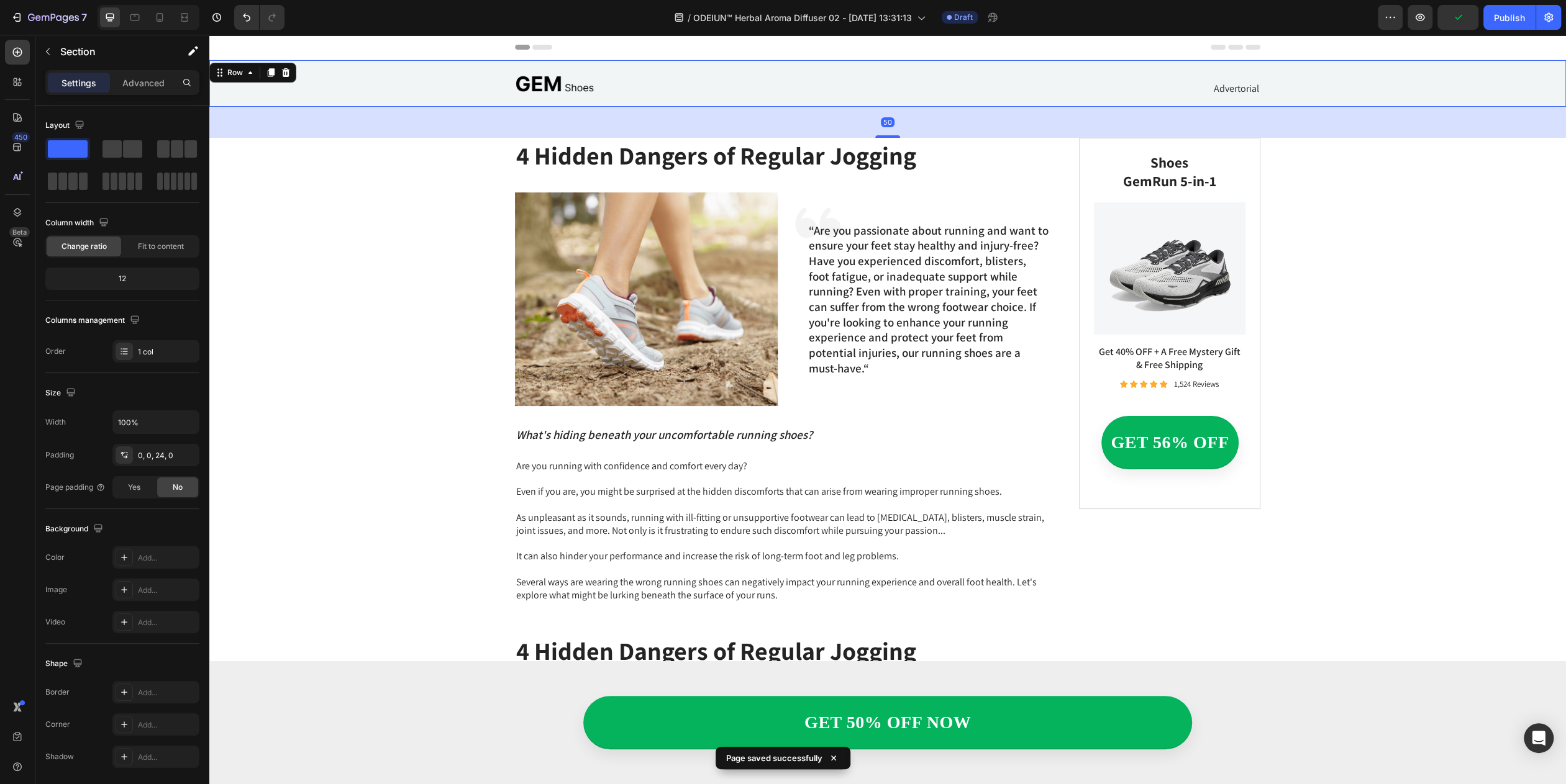
click at [355, 73] on div "Image Advertorial Text Block Row" at bounding box center [887, 83] width 1356 height 27
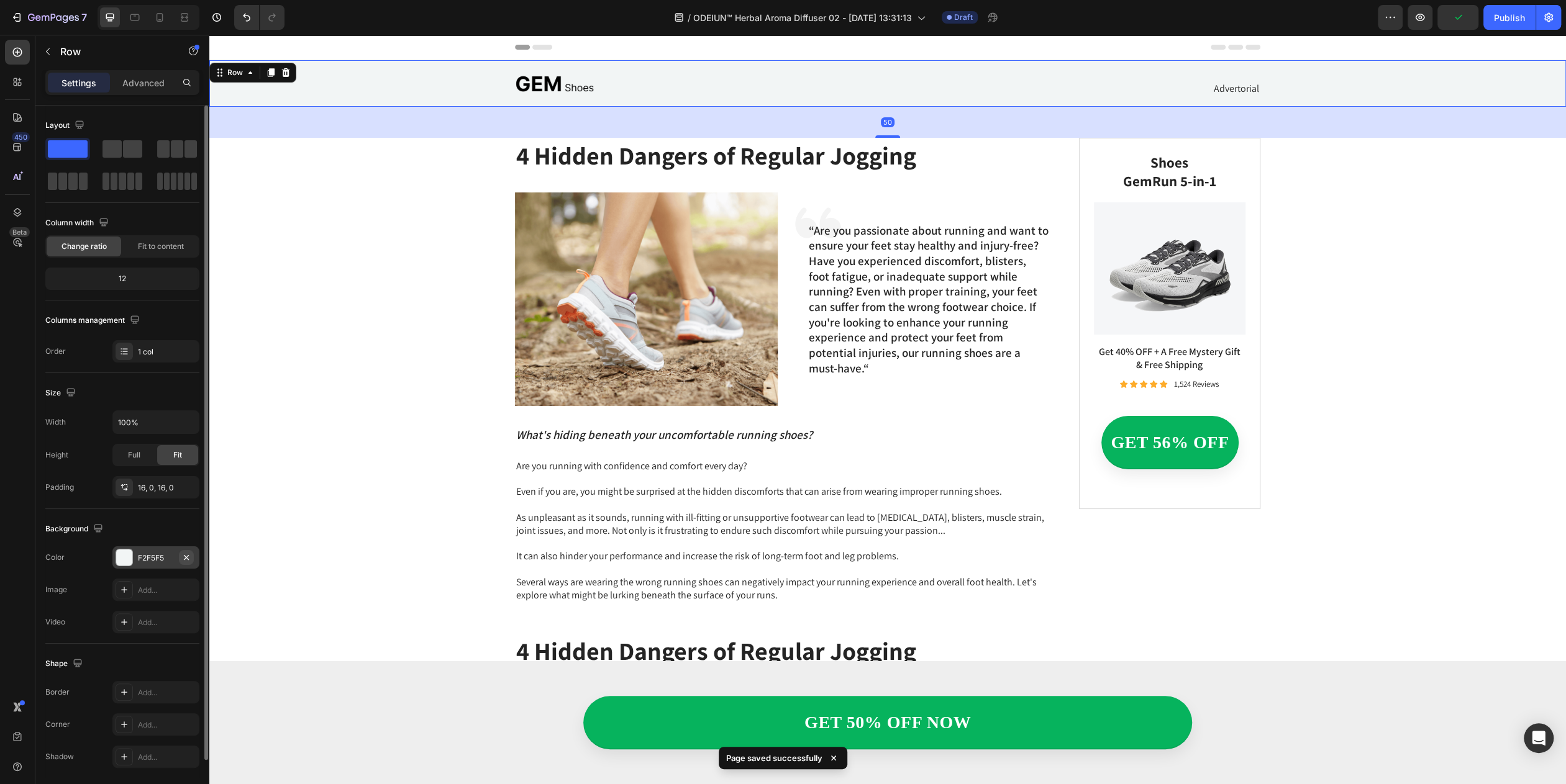
click at [189, 562] on icon "button" at bounding box center [187, 558] width 10 height 10
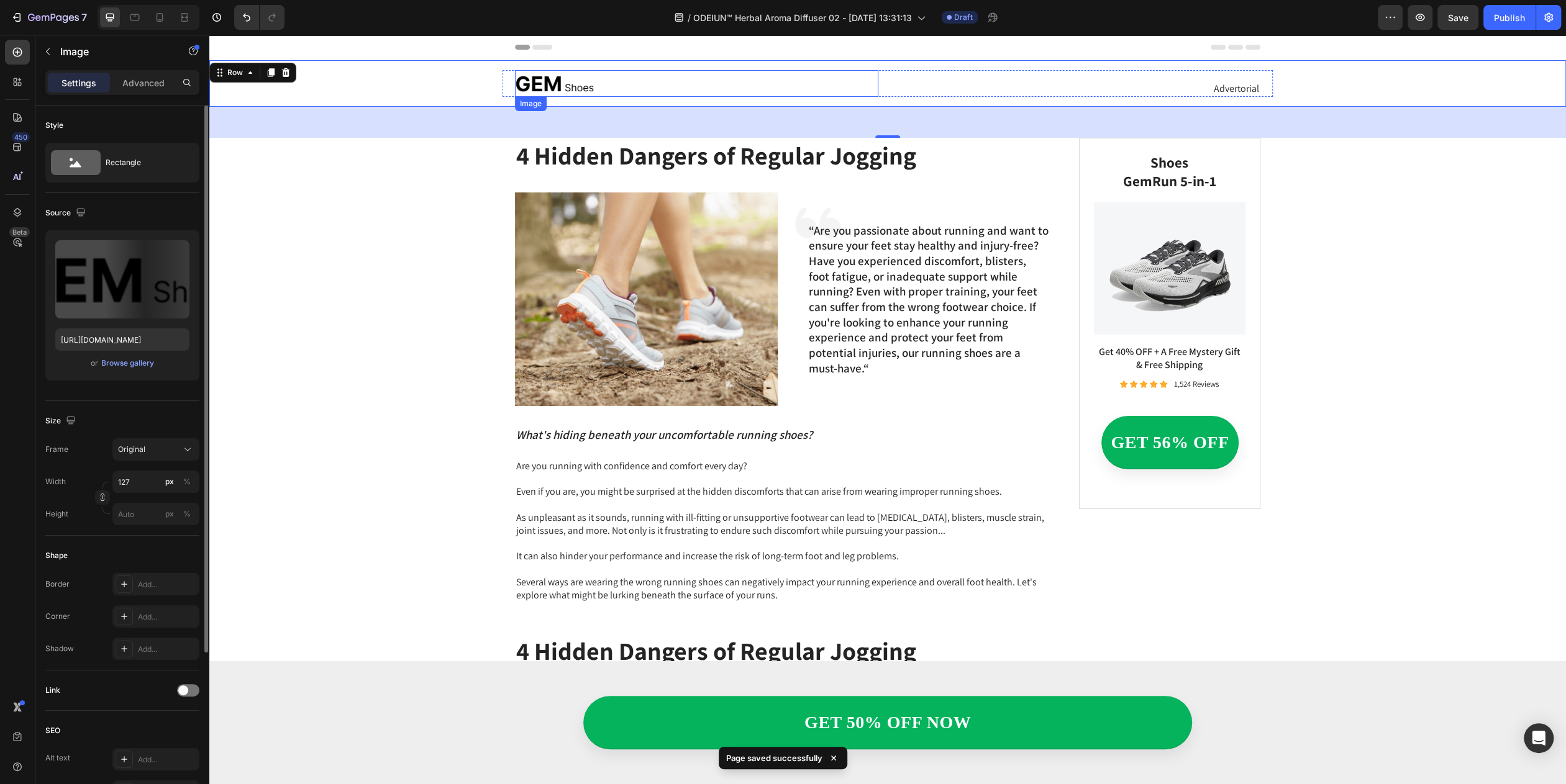
click at [529, 79] on img at bounding box center [554, 83] width 79 height 27
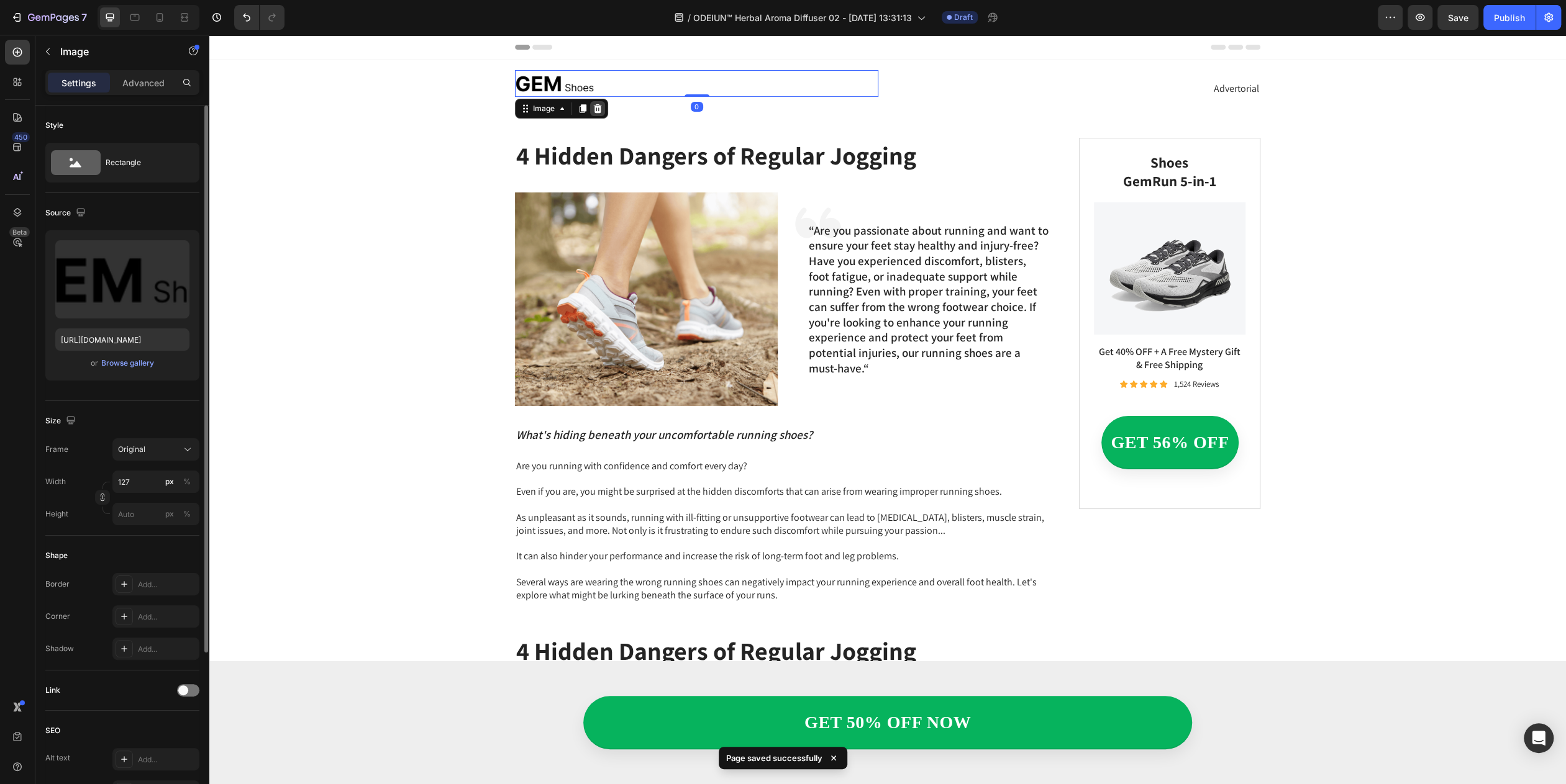
click at [596, 110] on icon at bounding box center [598, 109] width 10 height 10
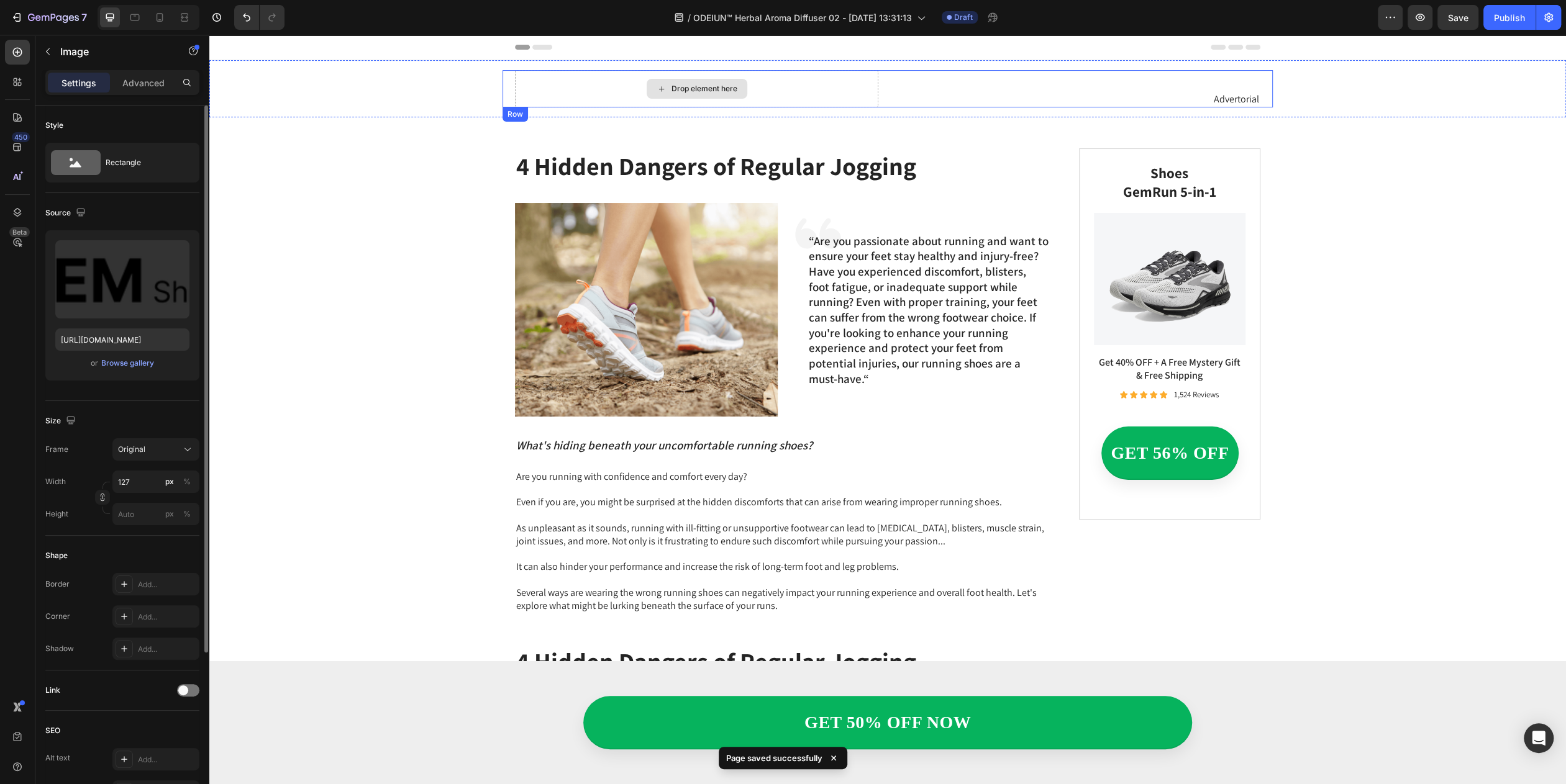
scroll to position [3001, 0]
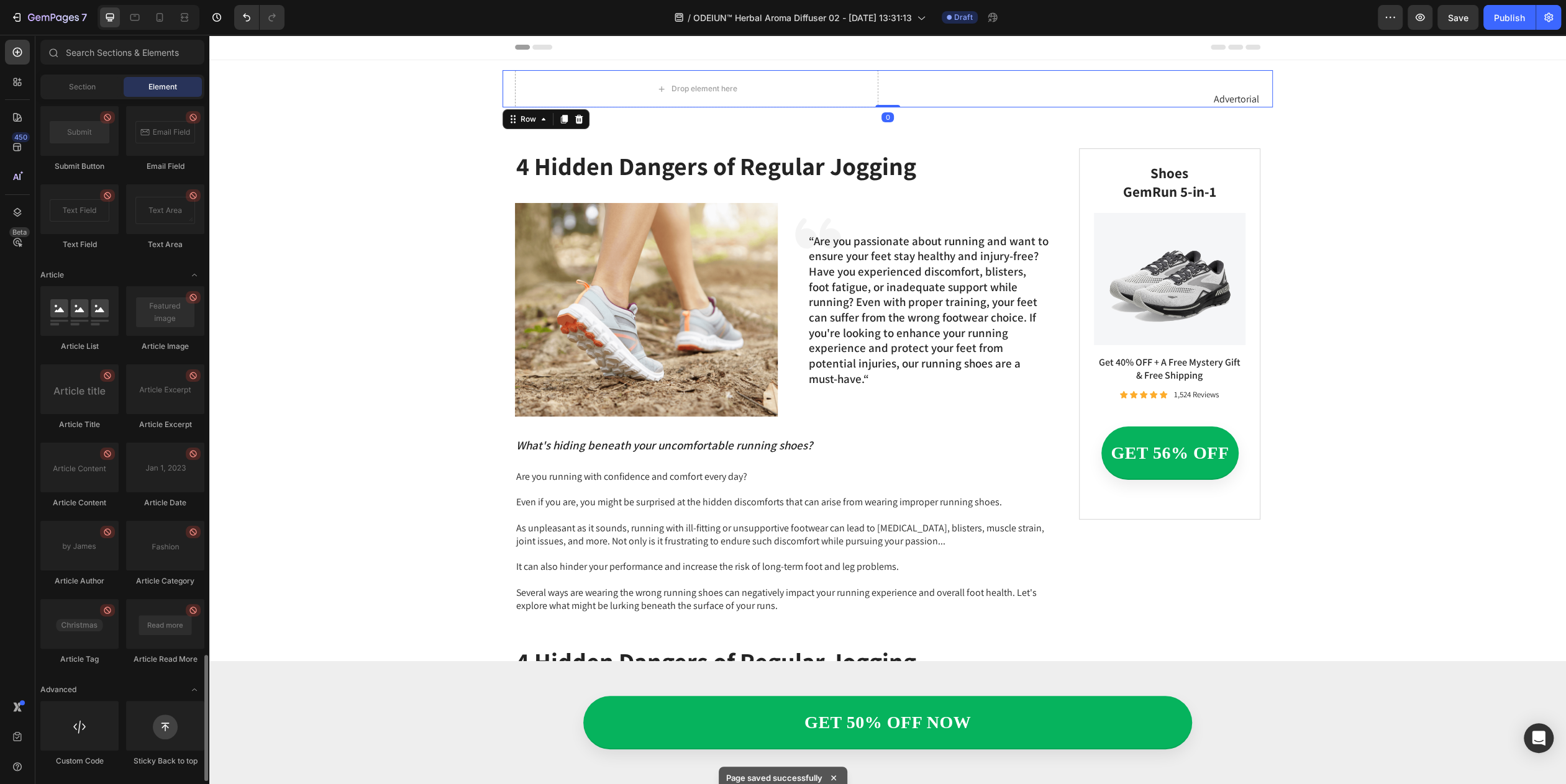
click at [880, 85] on div "Drop element here Advertorial Text Block Row 0" at bounding box center [887, 89] width 770 height 37
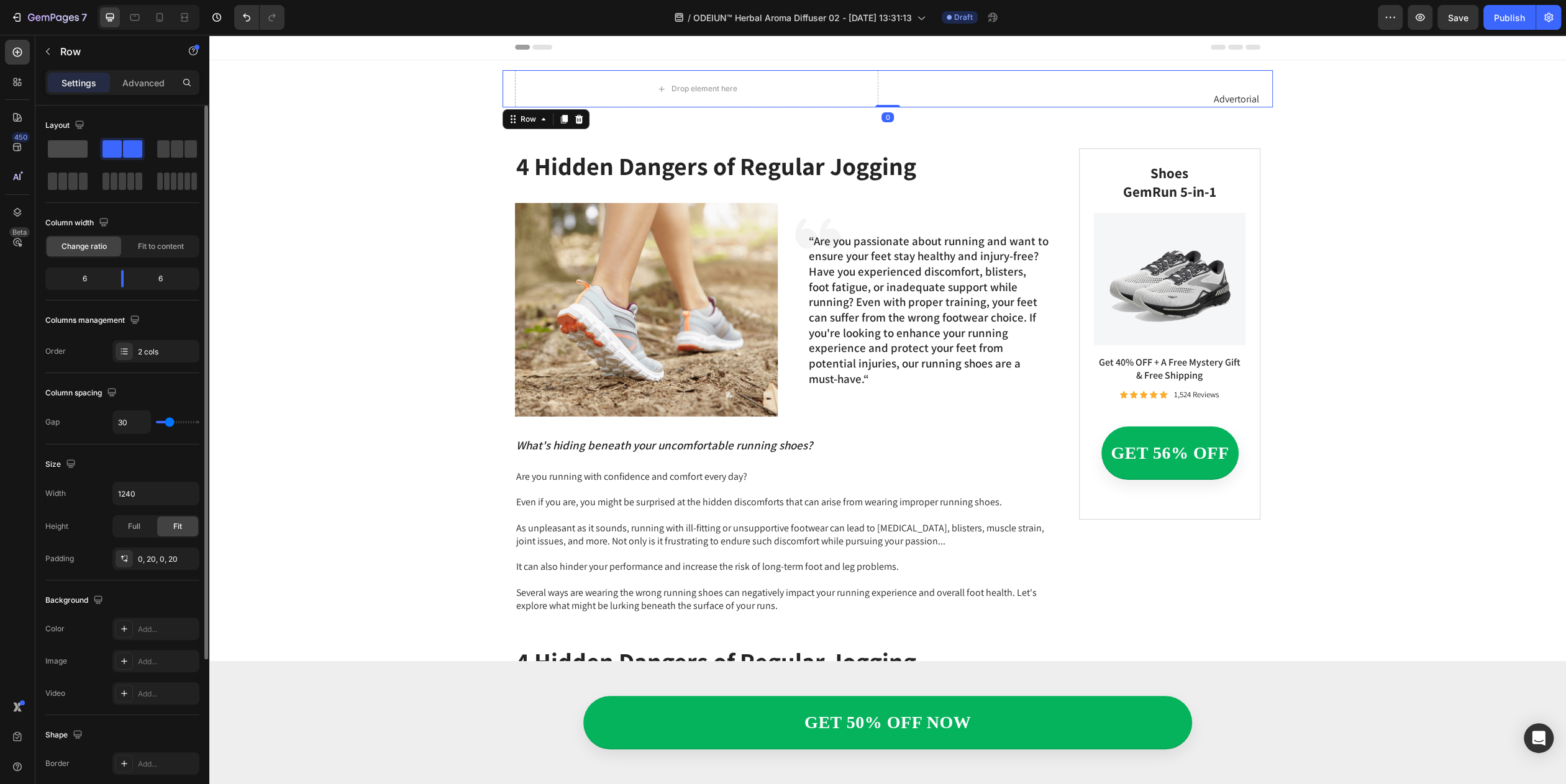
click at [55, 147] on span at bounding box center [68, 148] width 40 height 17
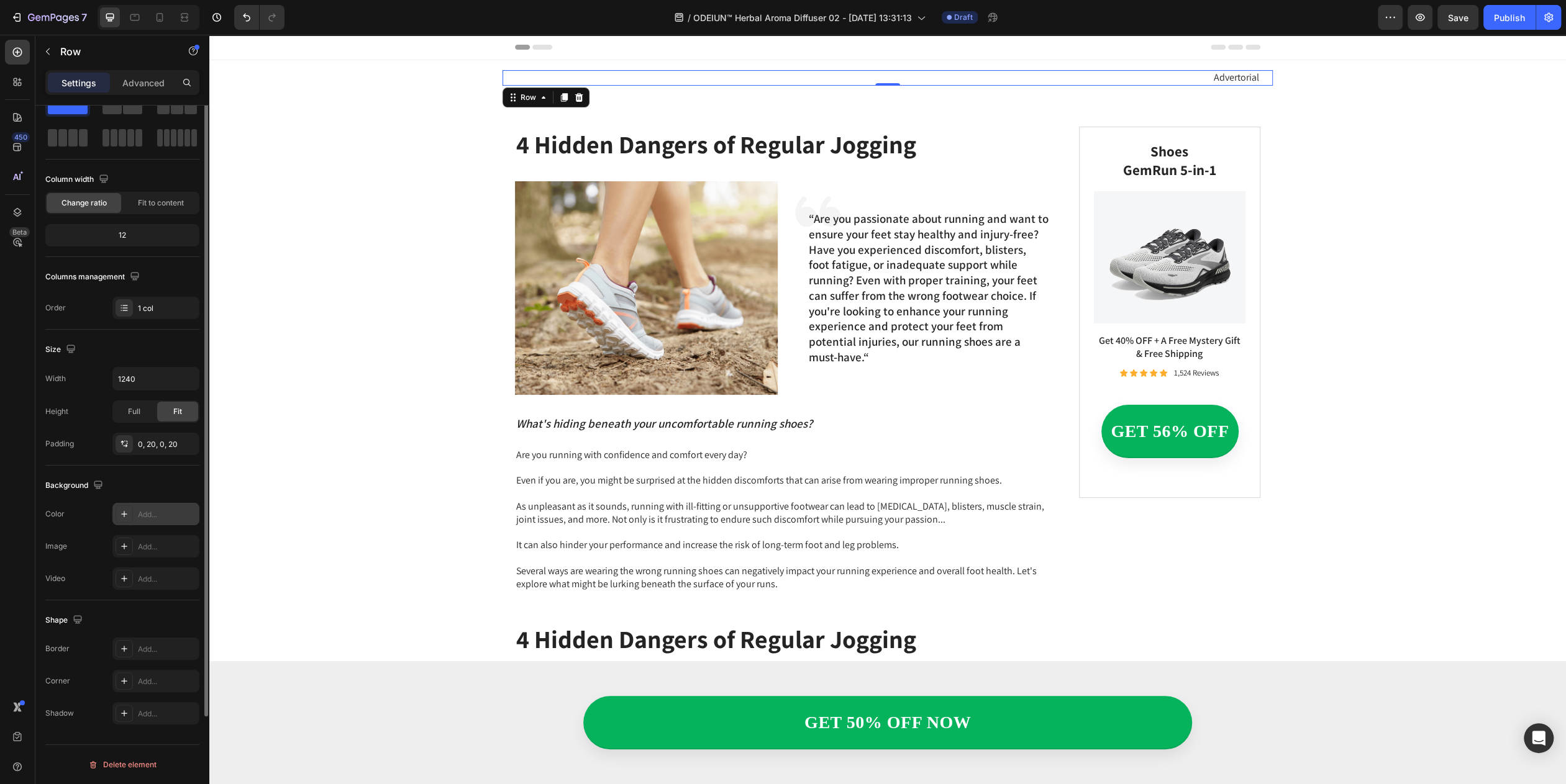
scroll to position [0, 0]
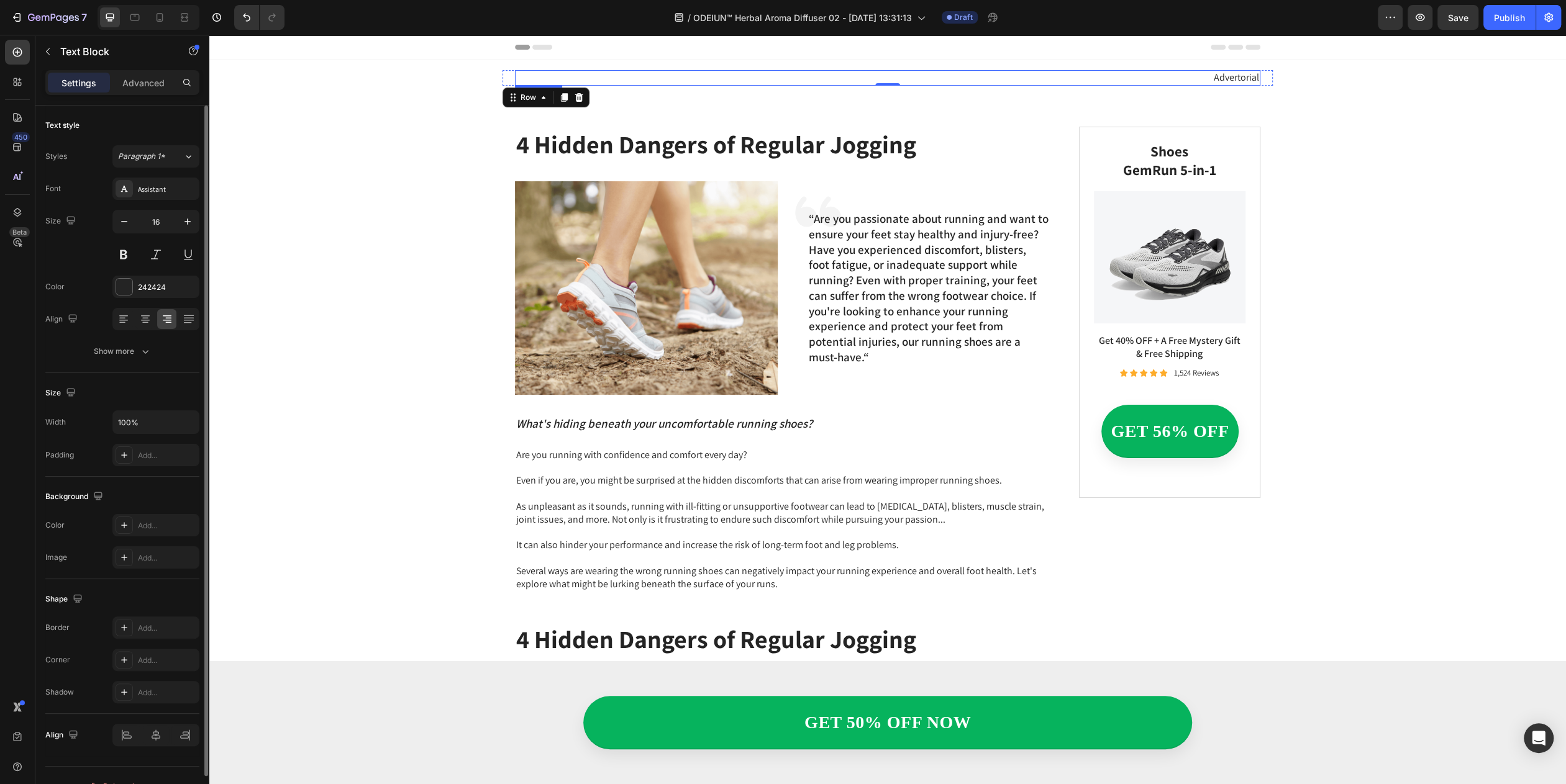
click at [1200, 80] on p "Advertorial" at bounding box center [887, 78] width 743 height 13
click at [126, 746] on div at bounding box center [155, 735] width 87 height 22
click at [123, 746] on div at bounding box center [155, 735] width 87 height 22
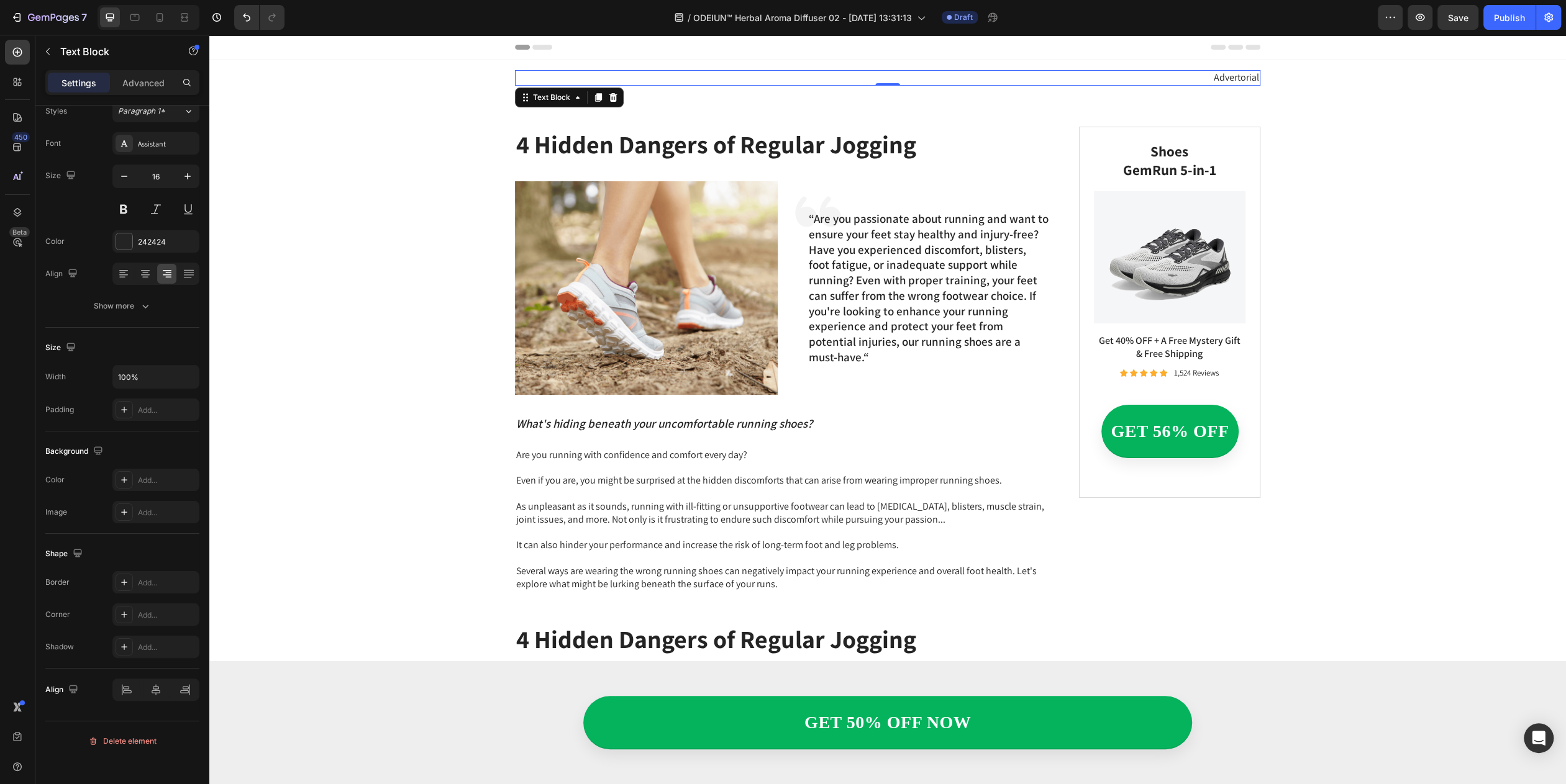
click at [814, 75] on p "Advertorial" at bounding box center [887, 78] width 743 height 13
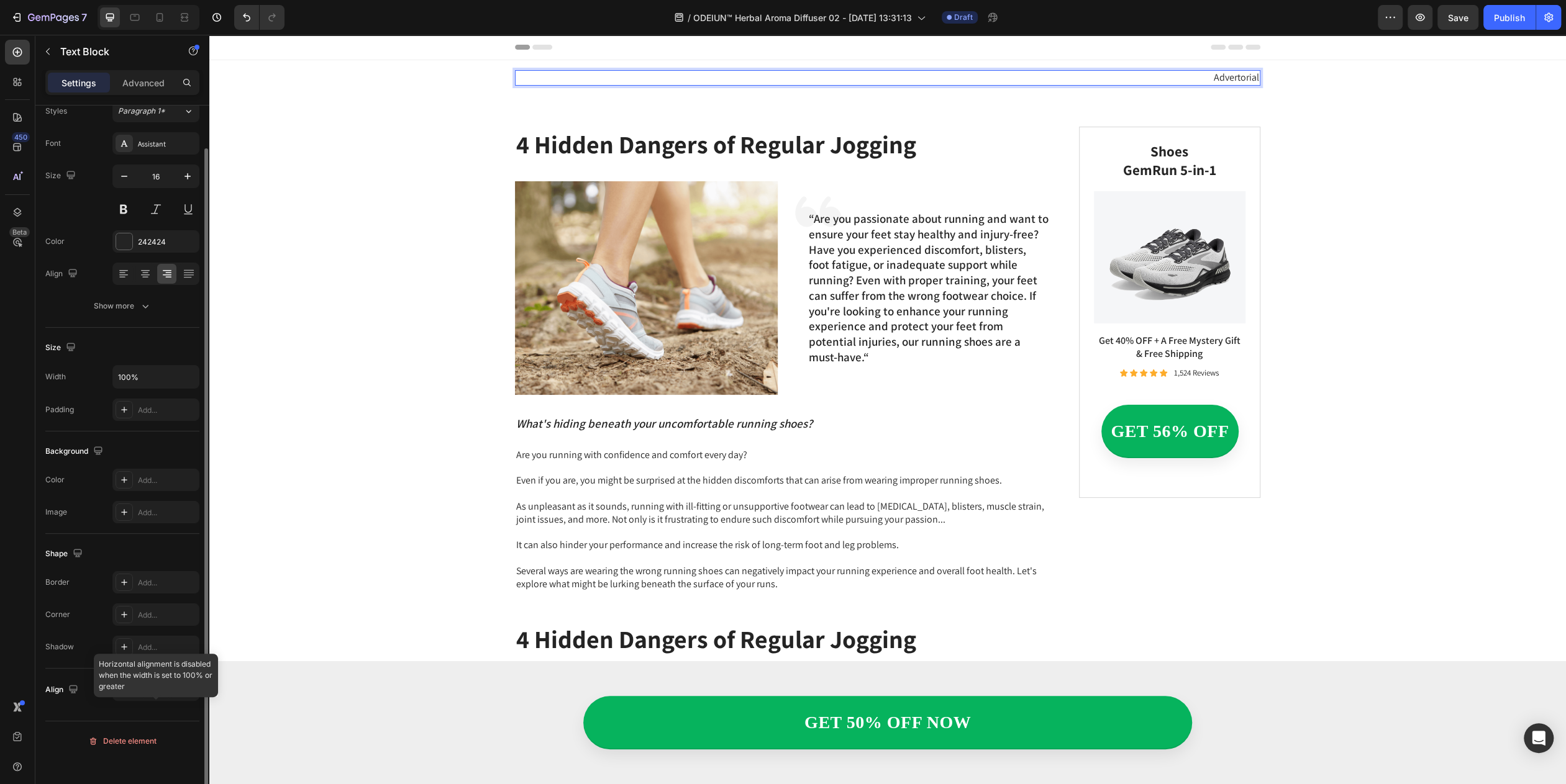
click at [129, 701] on div at bounding box center [155, 690] width 87 height 22
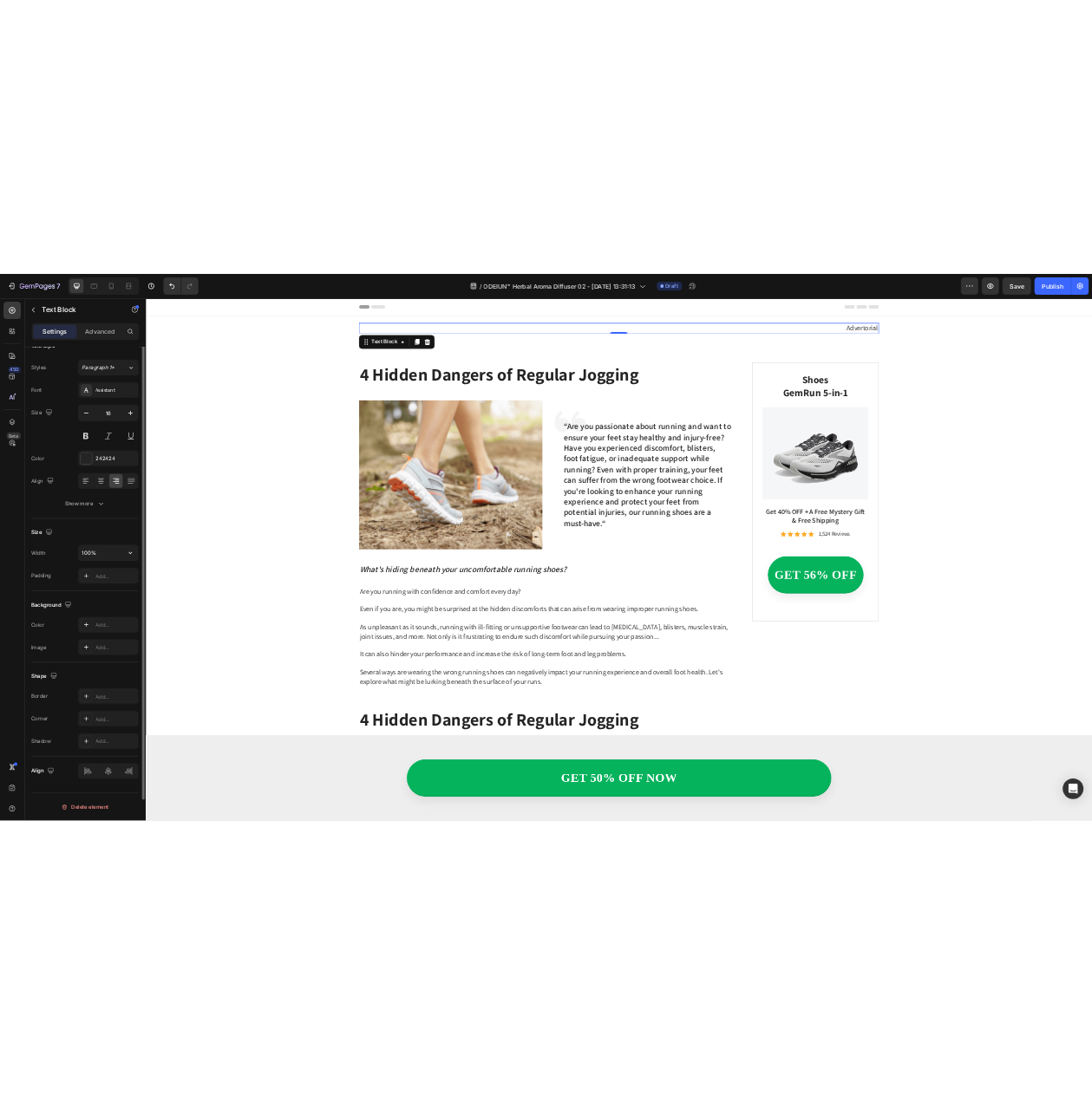
scroll to position [0, 0]
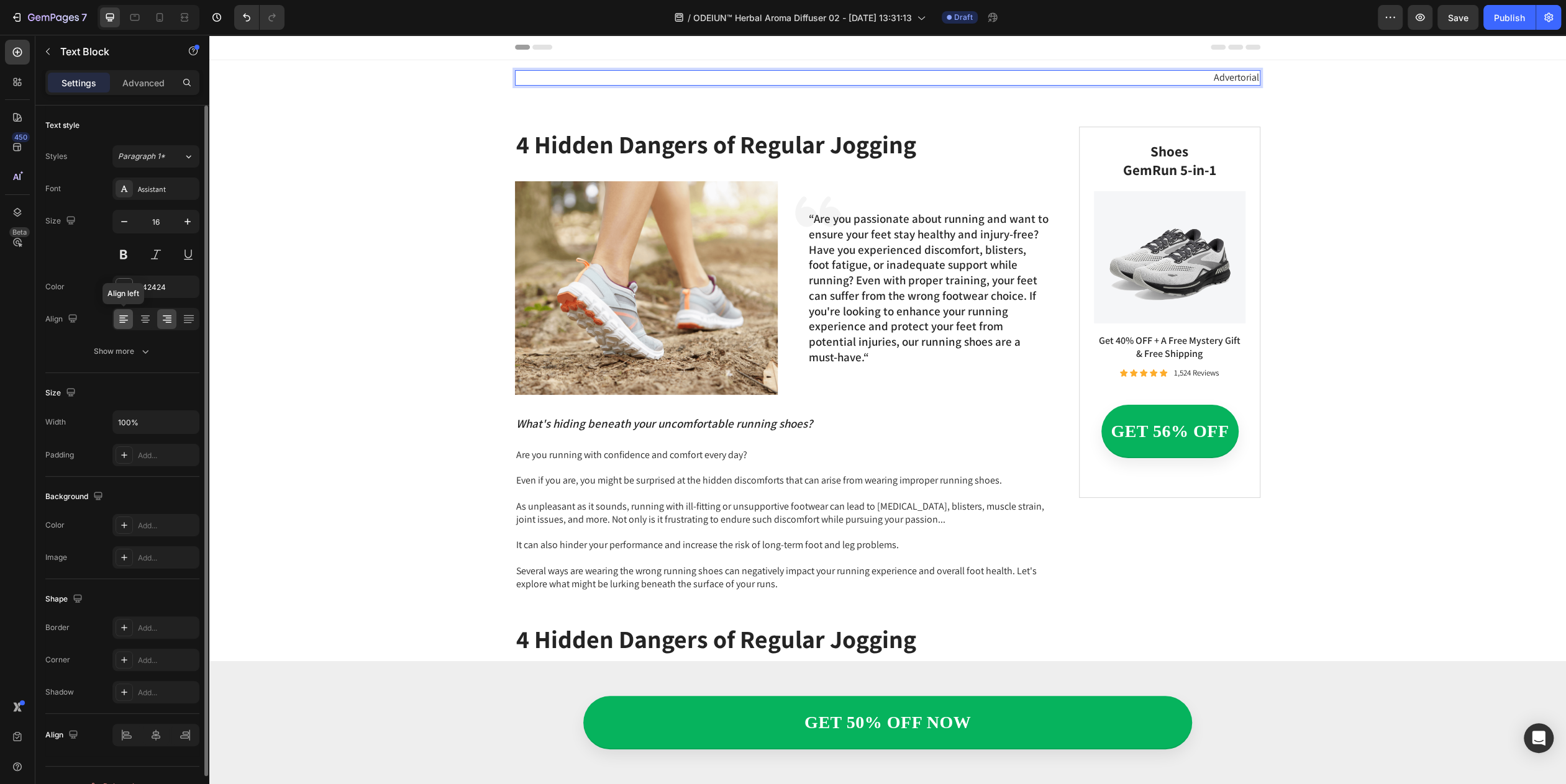
click at [119, 325] on icon at bounding box center [123, 318] width 12 height 12
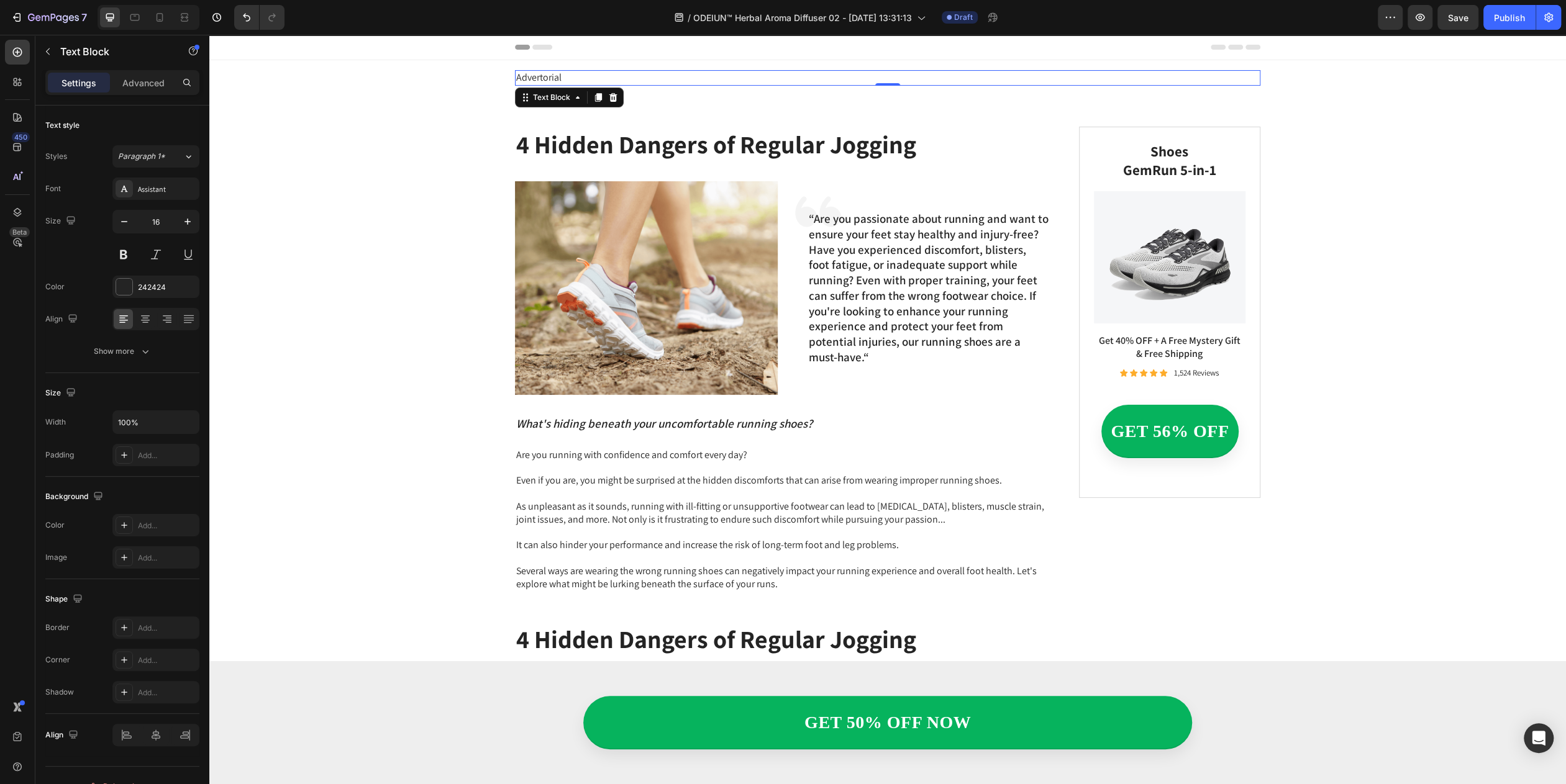
click at [864, 82] on p "Advertorial" at bounding box center [887, 78] width 743 height 13
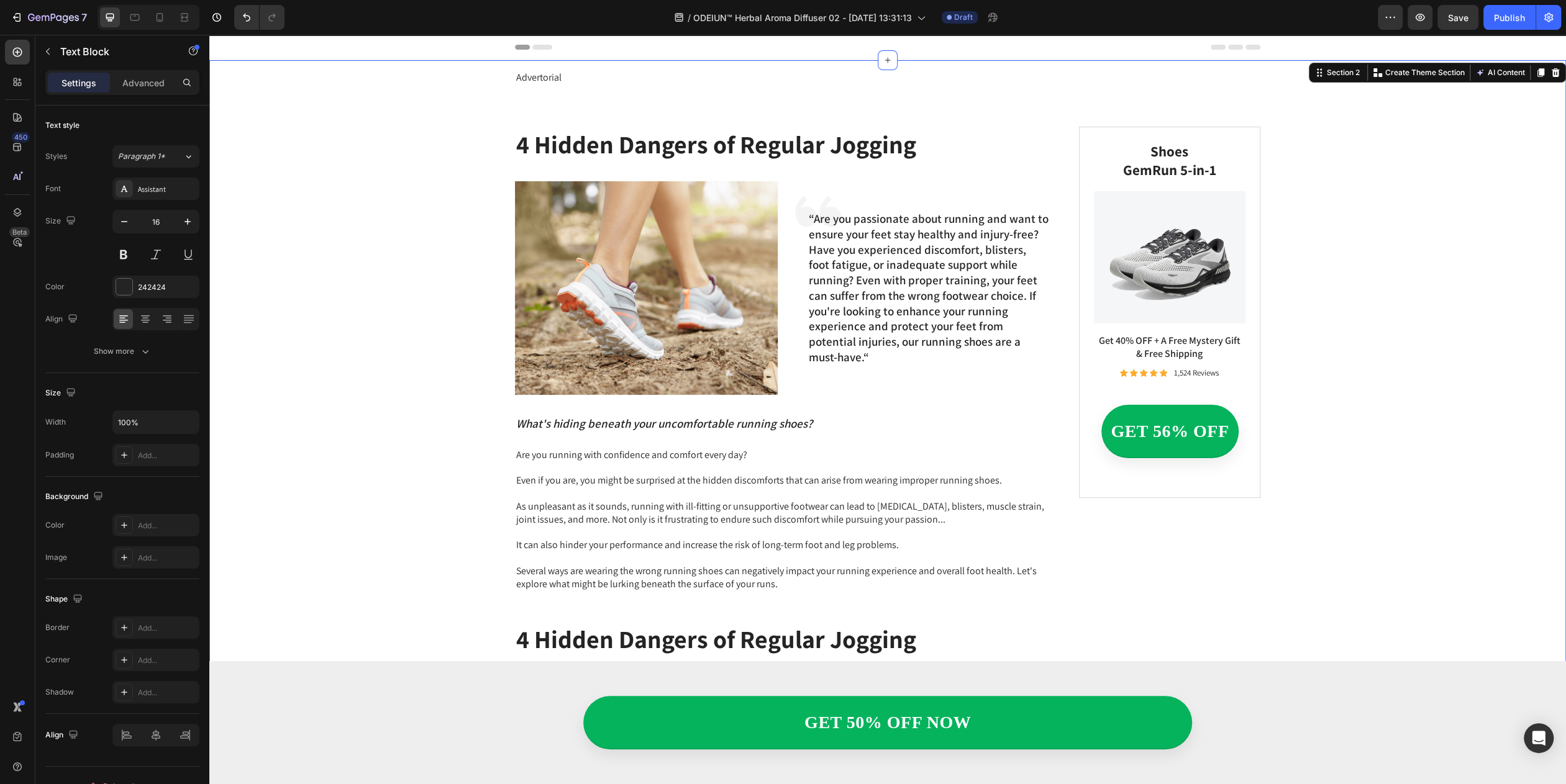
click at [868, 103] on div "Advertorial Text Block Row Row 4 Hidden Dangers of Regular Jogging Heading Imag…" at bounding box center [887, 760] width 1356 height 1400
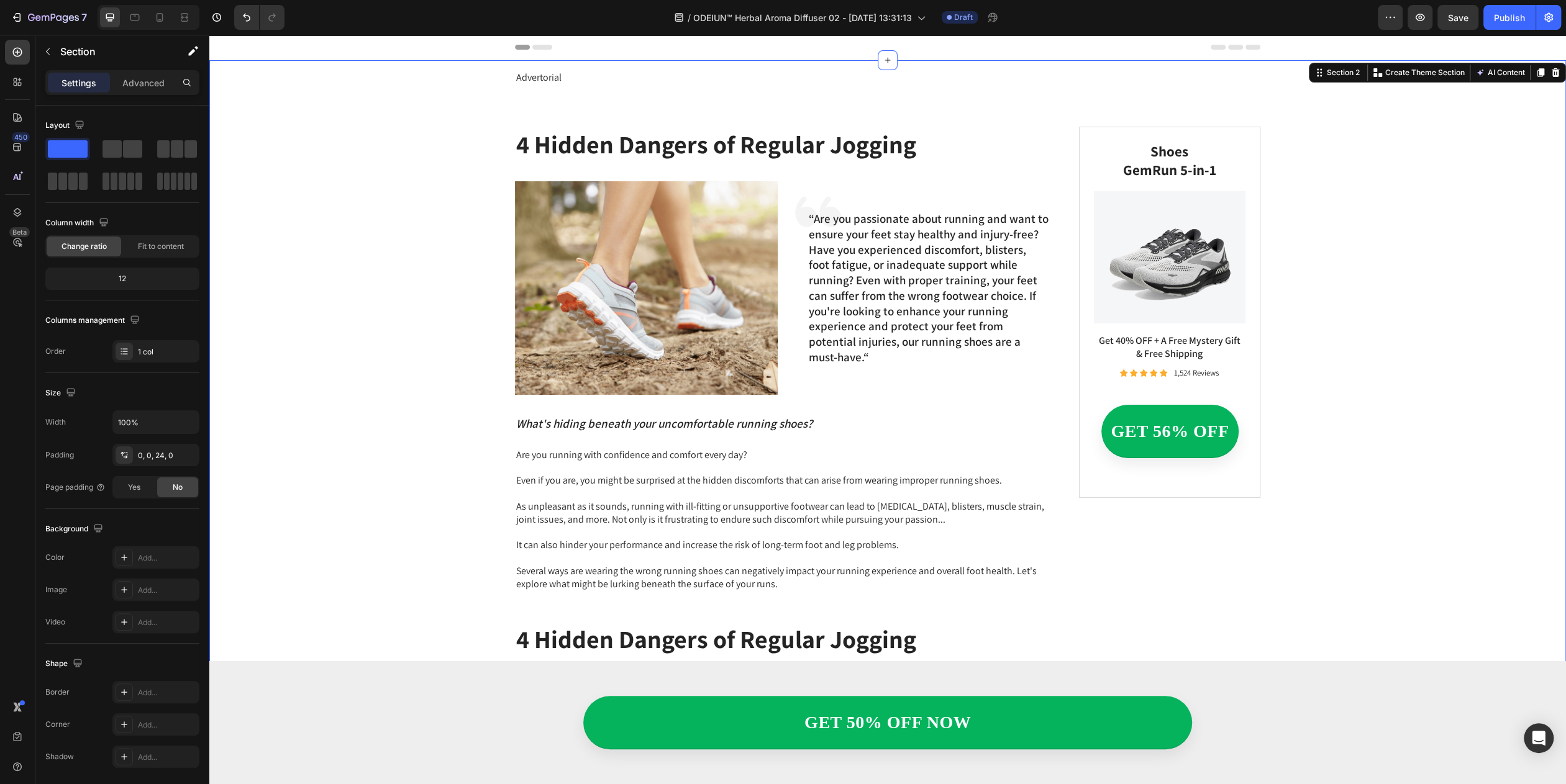
click at [889, 101] on div "Advertorial Text Block Row Row 4 Hidden Dangers of Regular Jogging Heading Imag…" at bounding box center [887, 760] width 1356 height 1400
click at [901, 135] on h1 "4 Hidden Dangers of Regular Jogging" at bounding box center [787, 144] width 545 height 35
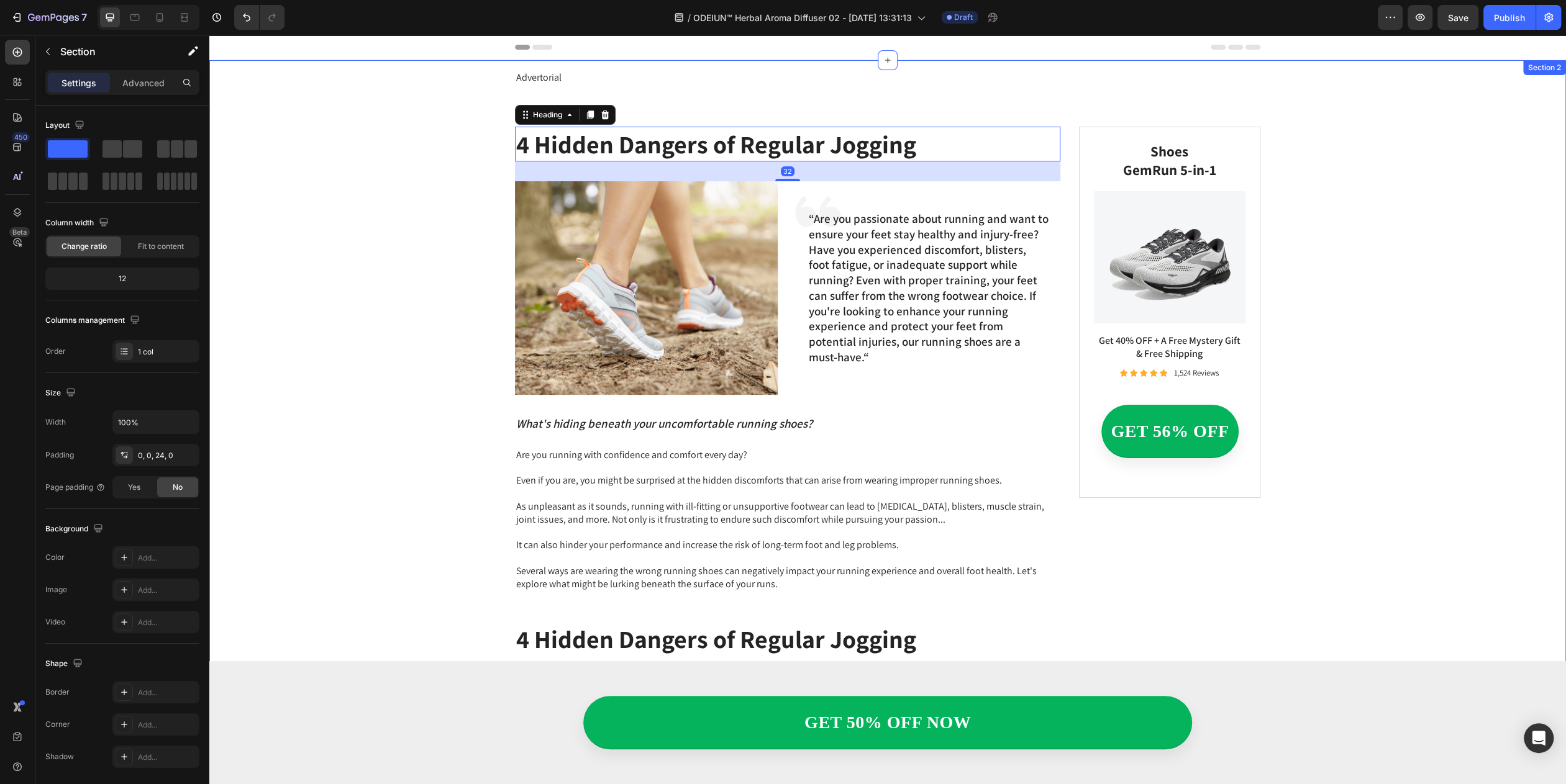
click at [896, 102] on div "Advertorial Text Block Row Row 4 Hidden Dangers of Regular Jogging Heading 32 I…" at bounding box center [887, 760] width 1356 height 1400
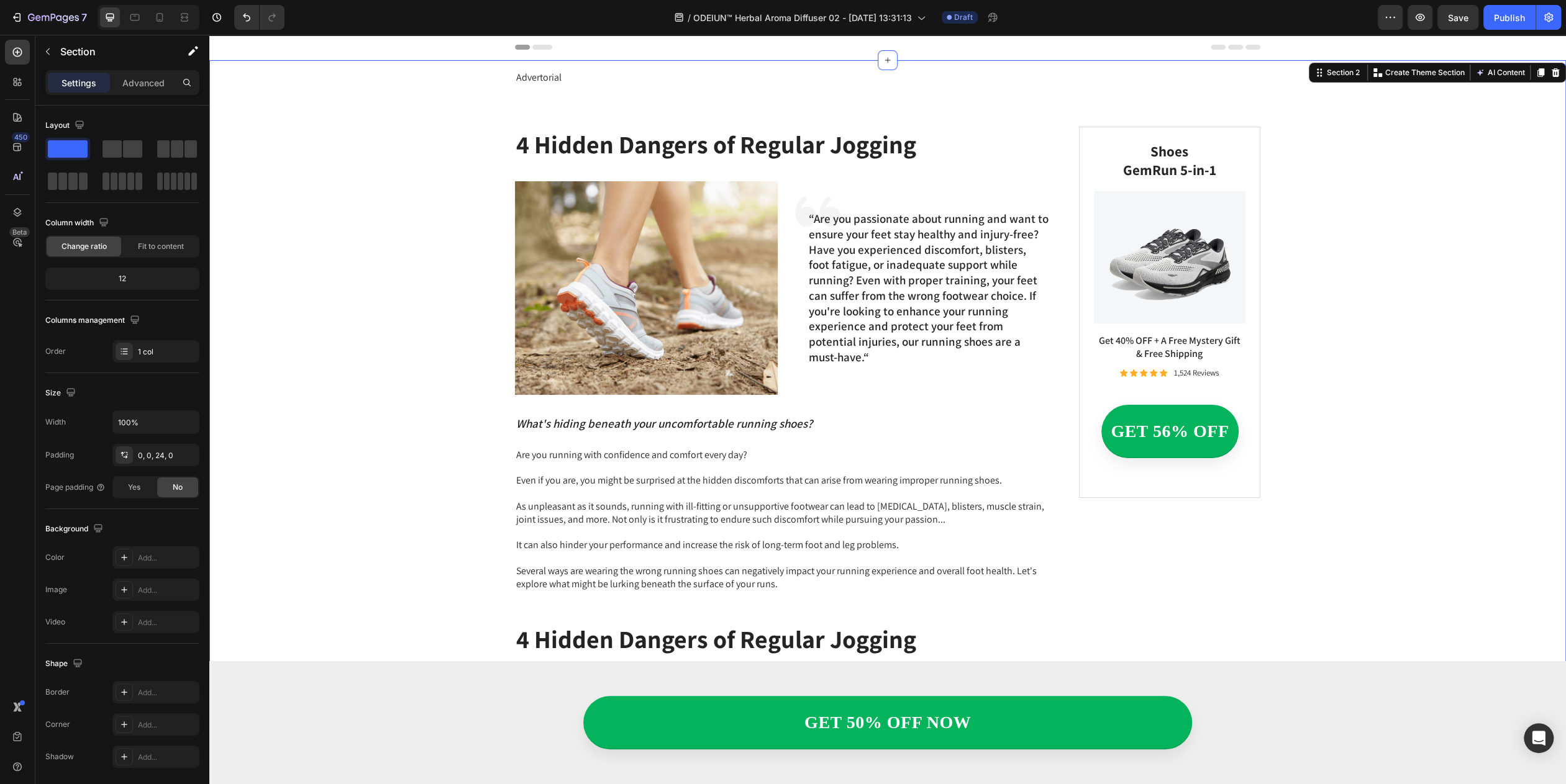
click at [863, 85] on div "Advertorial Text Block Row Row" at bounding box center [887, 78] width 1356 height 36
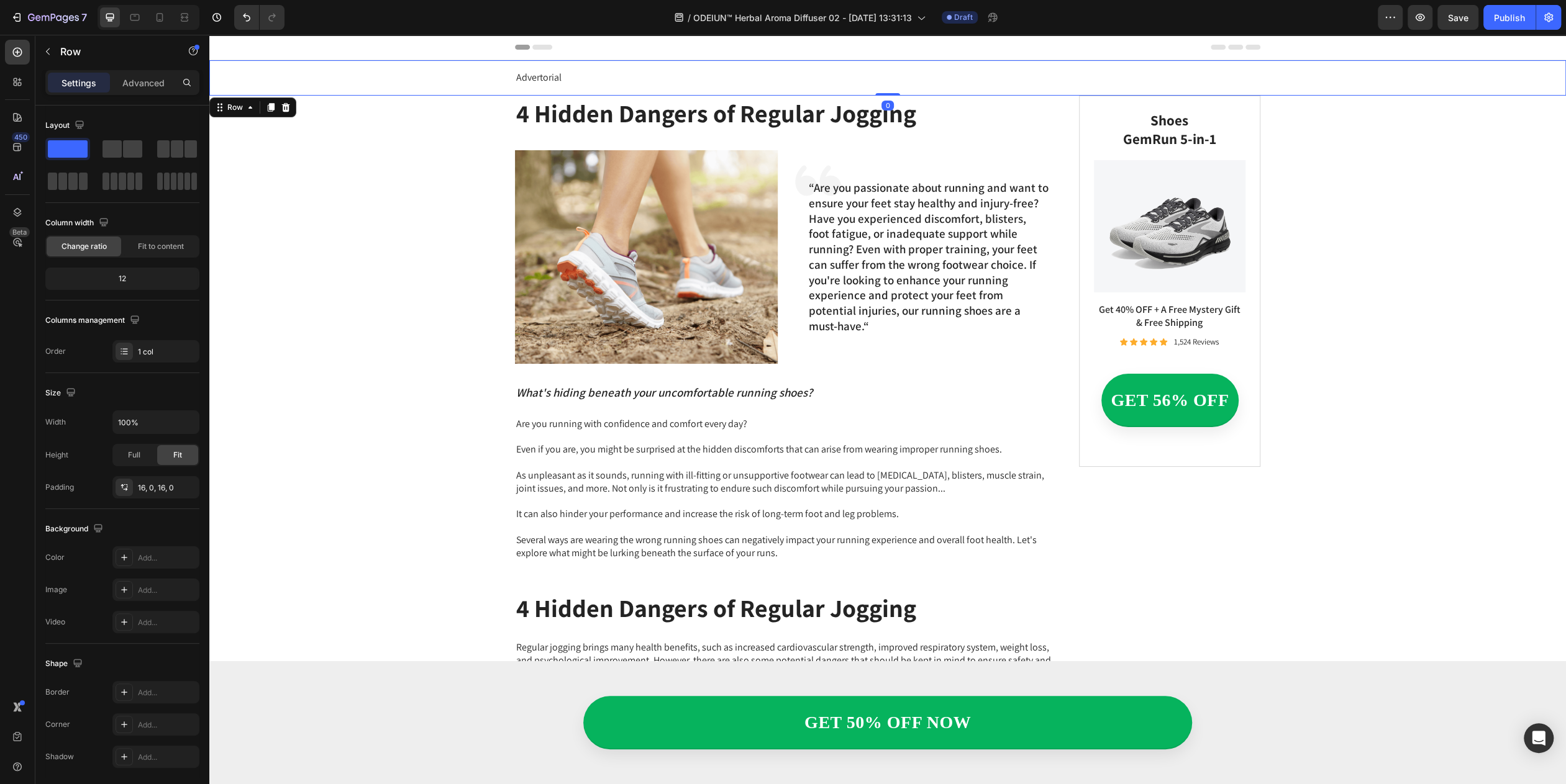
drag, startPoint x: 881, startPoint y: 124, endPoint x: 893, endPoint y: 63, distance: 62.2
click at [893, 63] on div "Advertorial Text Block Row Row 0" at bounding box center [887, 78] width 1356 height 36
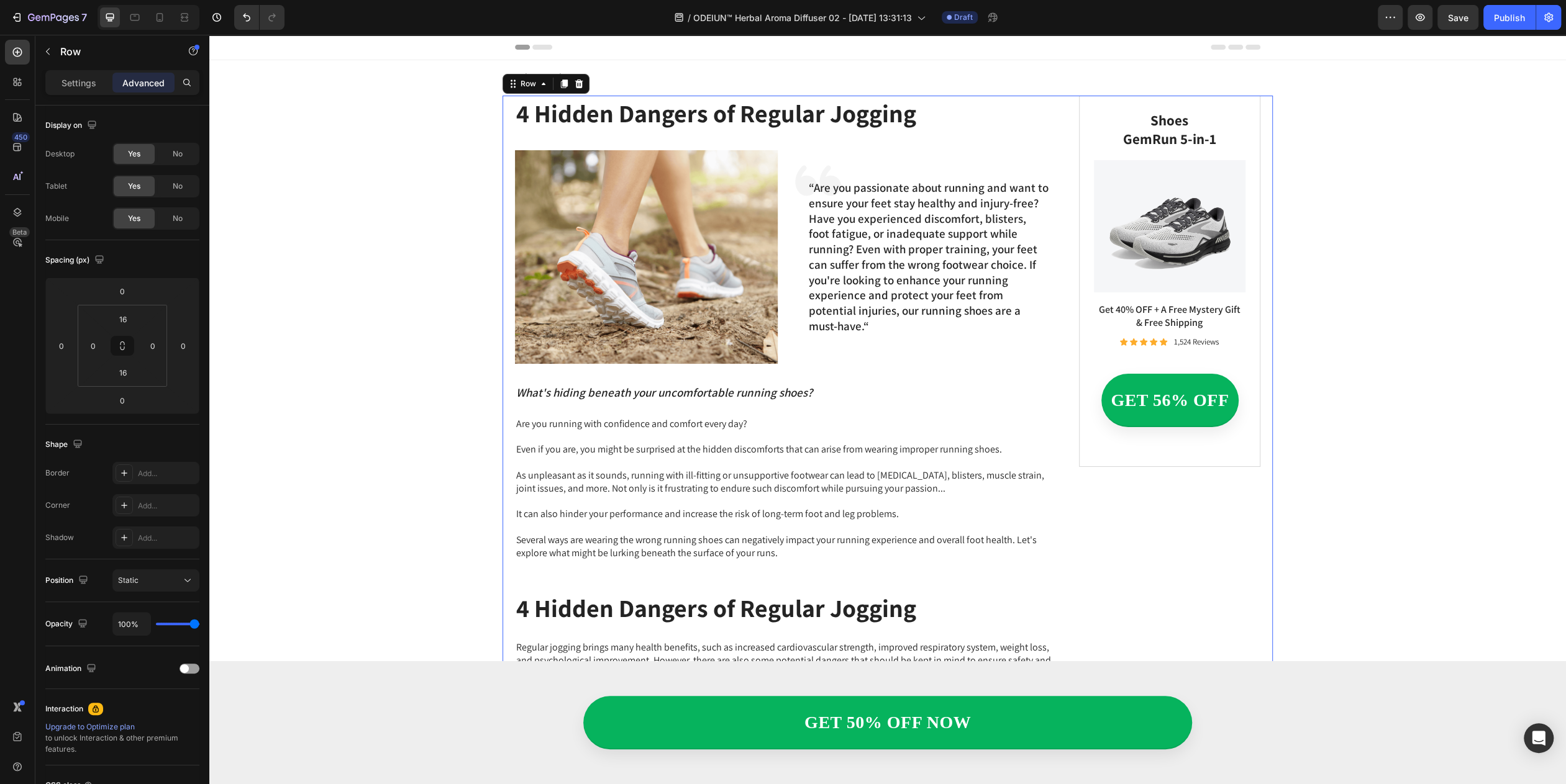
click at [547, 134] on div "4 Hidden Dangers of Regular Jogging Heading Image Icon “Are you passionate abou…" at bounding box center [787, 762] width 545 height 1333
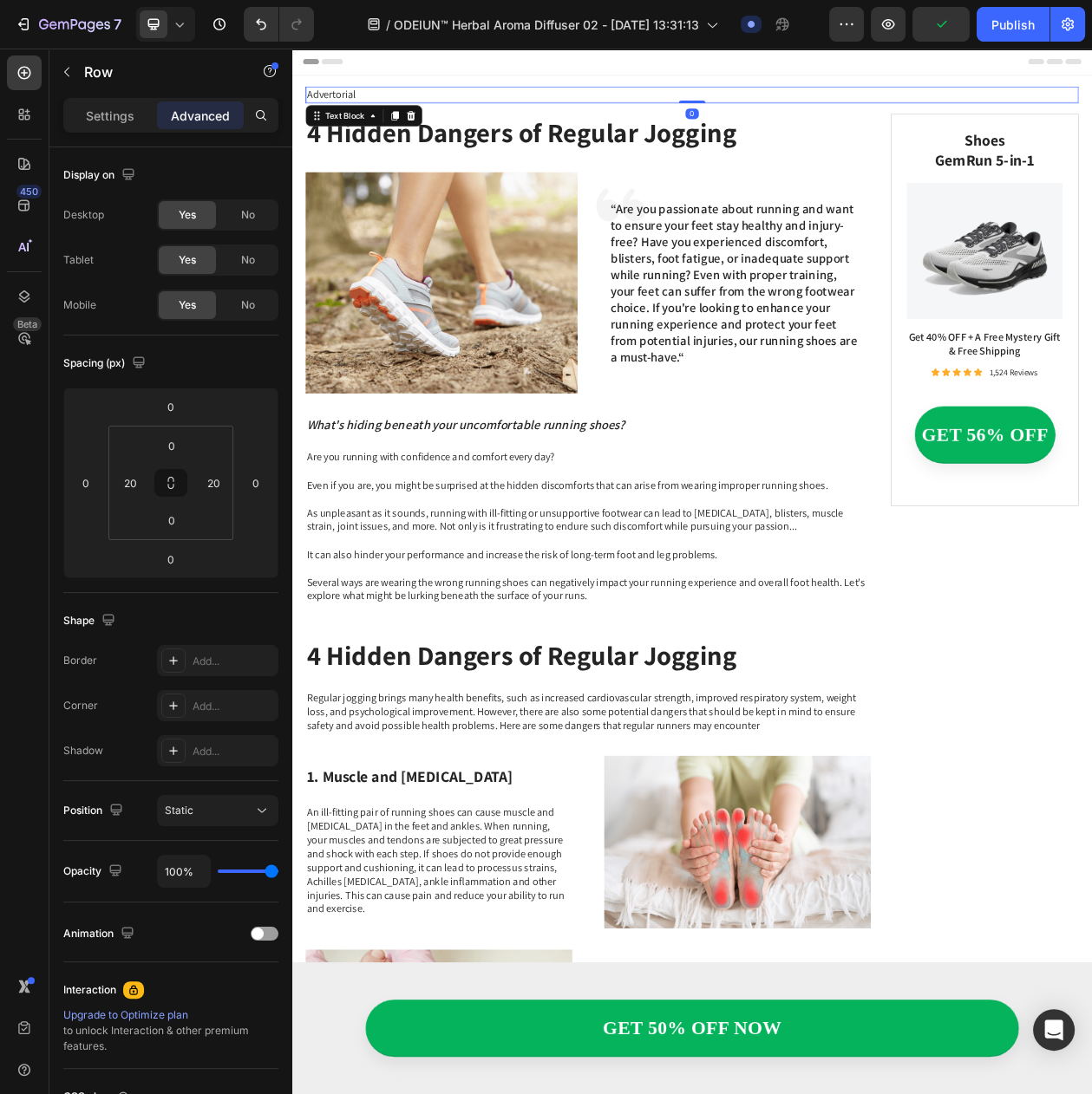
click at [480, 115] on p "Advertorial" at bounding box center [812, 109] width 1002 height 18
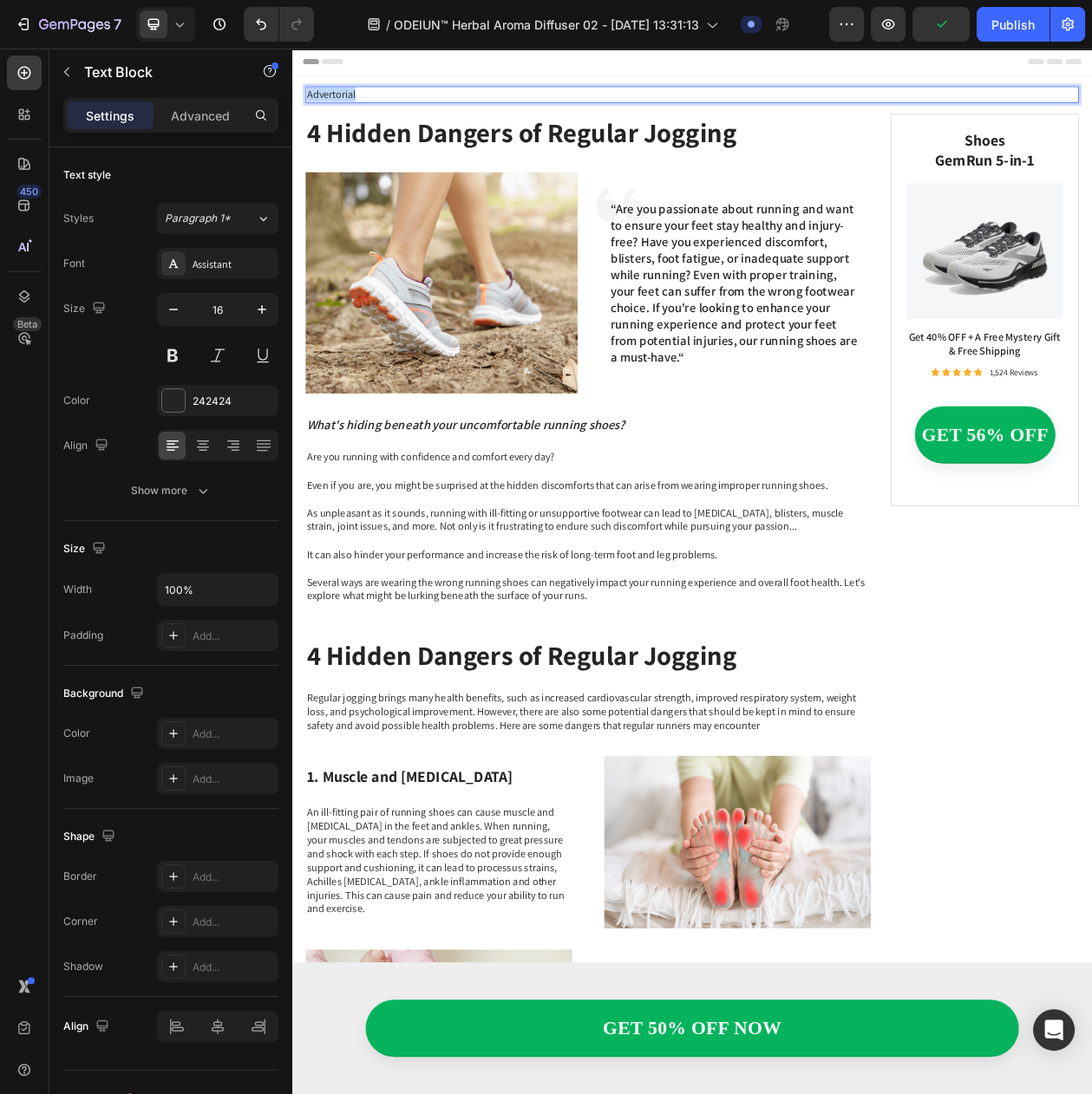
click at [361, 103] on p "Advertorial" at bounding box center [812, 109] width 1002 height 18
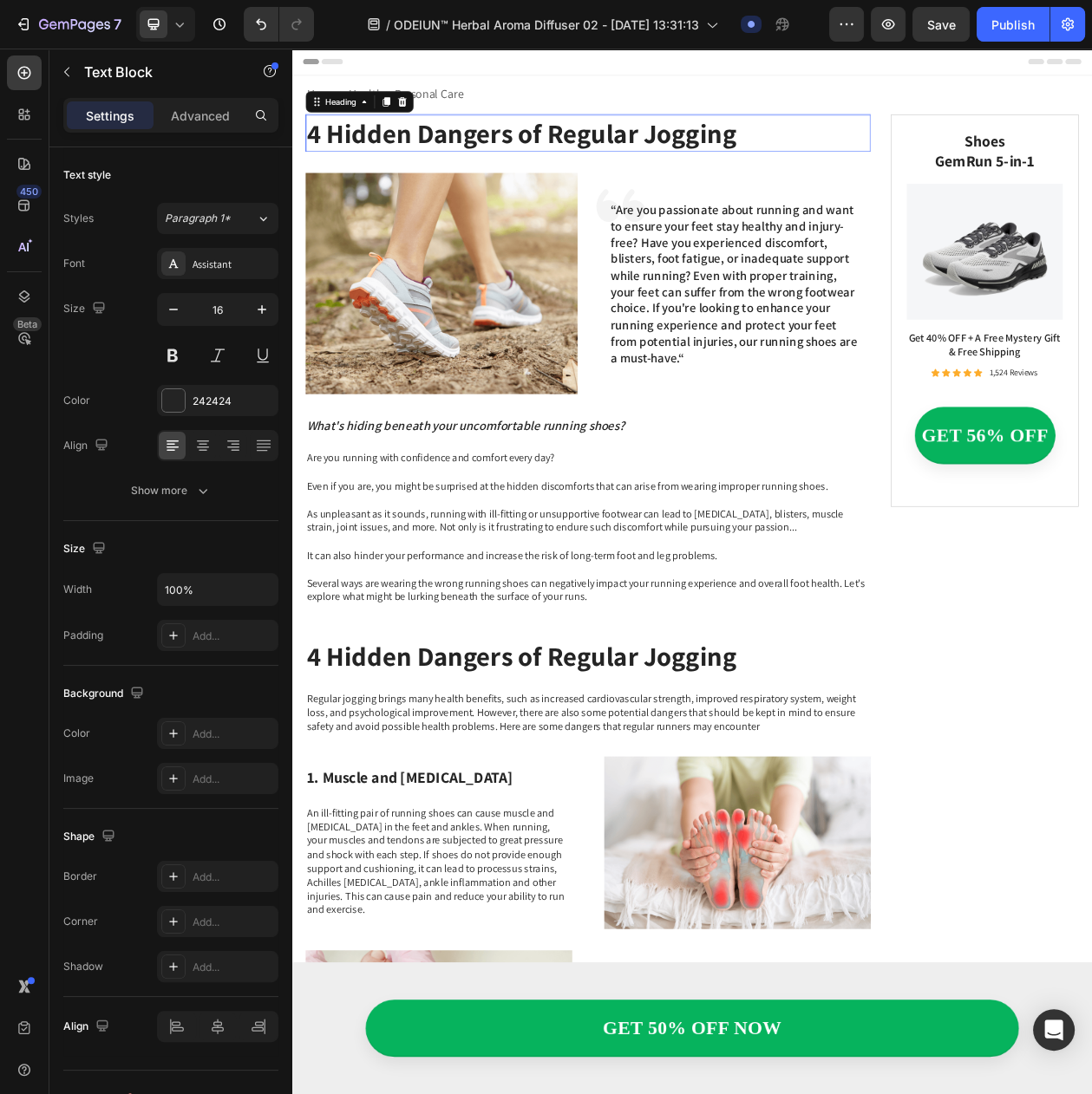
click at [639, 155] on h1 "4 Hidden Dangers of Regular Jogging" at bounding box center [677, 158] width 735 height 49
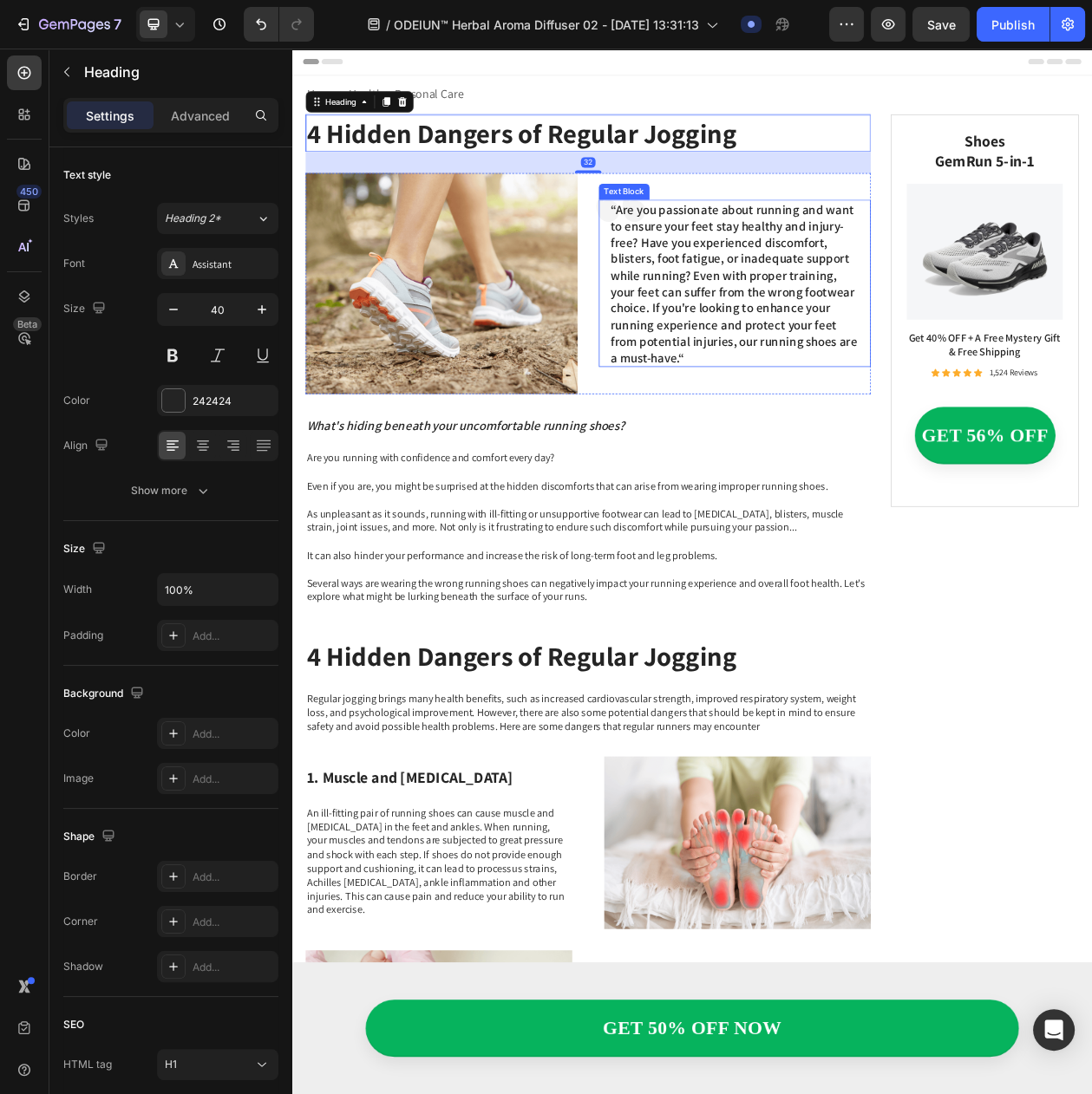
click at [820, 341] on p "“Are you passionate about running and want to ensure your feet stay healthy and…" at bounding box center [868, 354] width 323 height 214
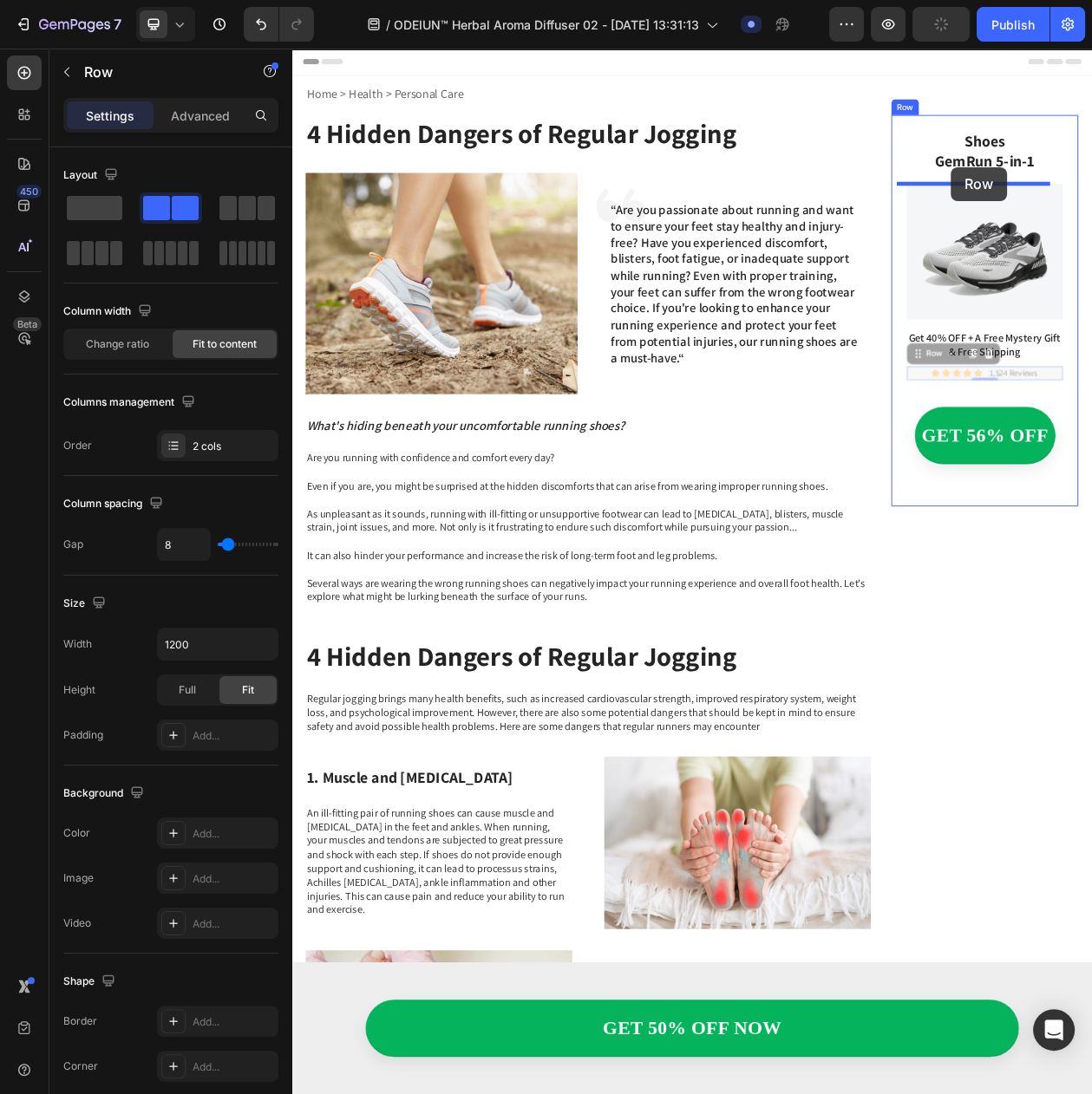
drag, startPoint x: 1125, startPoint y: 448, endPoint x: 1149, endPoint y: 203, distance: 246.2
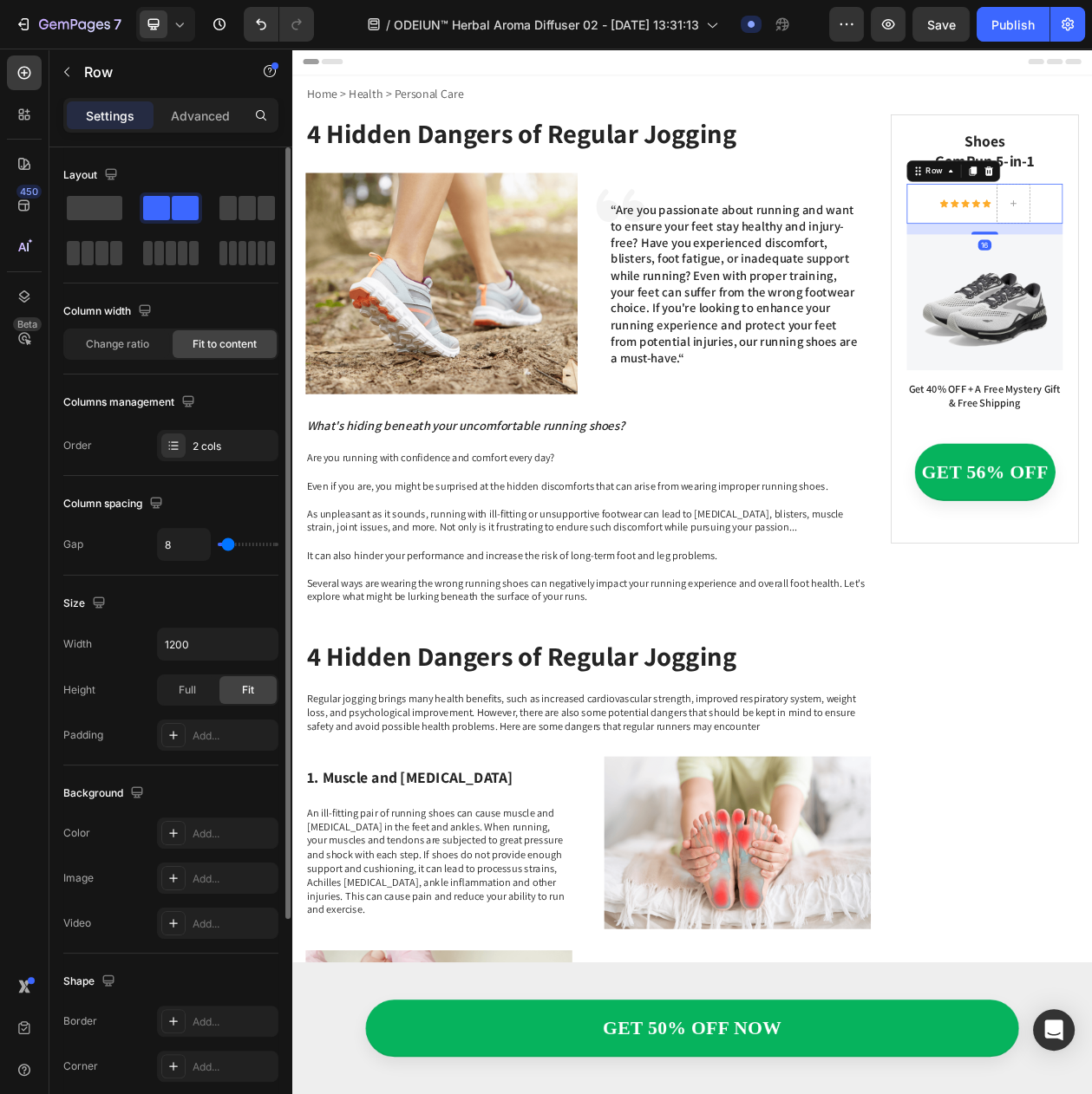
click at [66, 190] on div "Layout" at bounding box center [171, 214] width 215 height 108
click at [76, 197] on span at bounding box center [94, 207] width 55 height 24
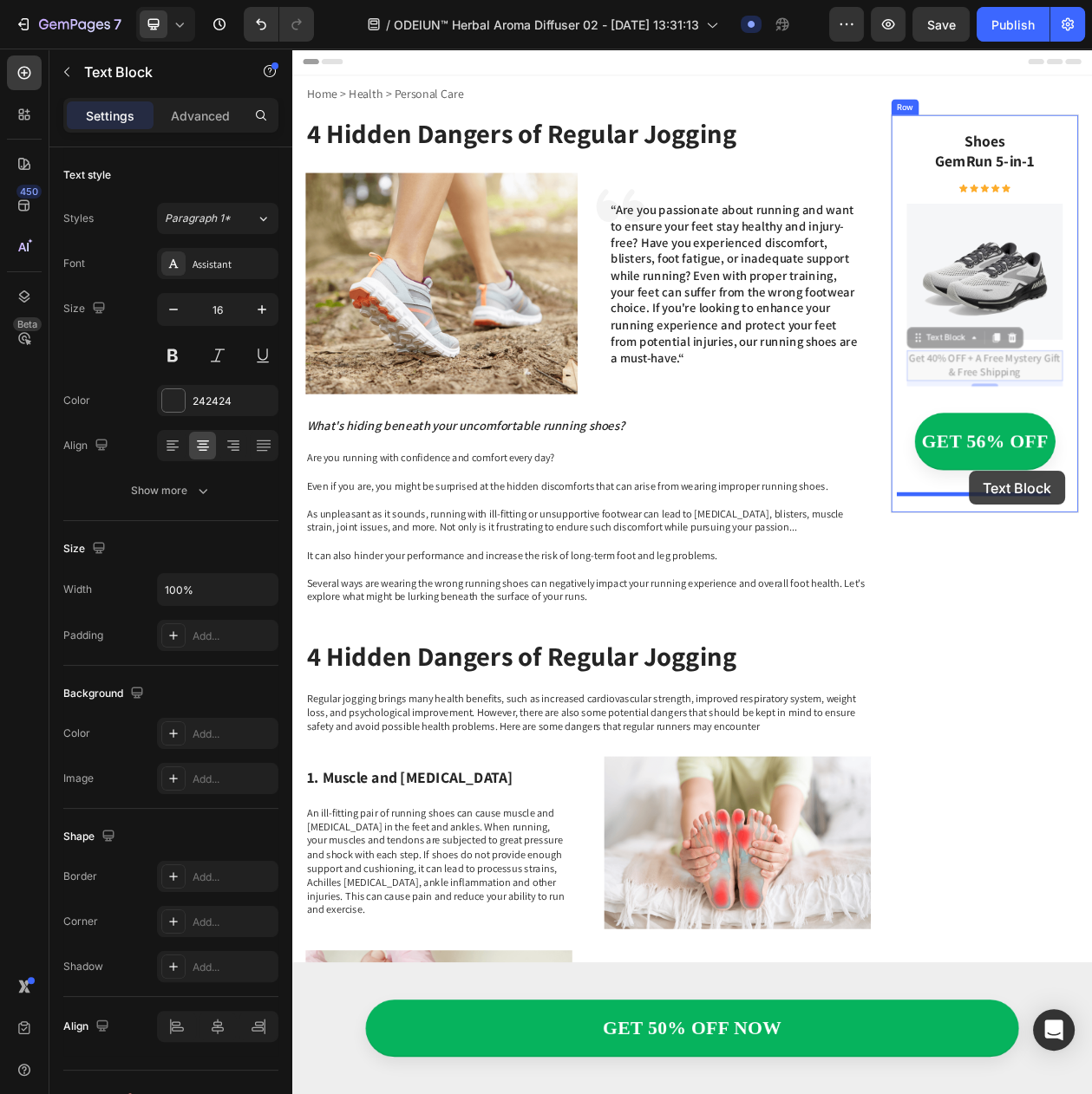
drag, startPoint x: 1125, startPoint y: 429, endPoint x: 1172, endPoint y: 599, distance: 176.4
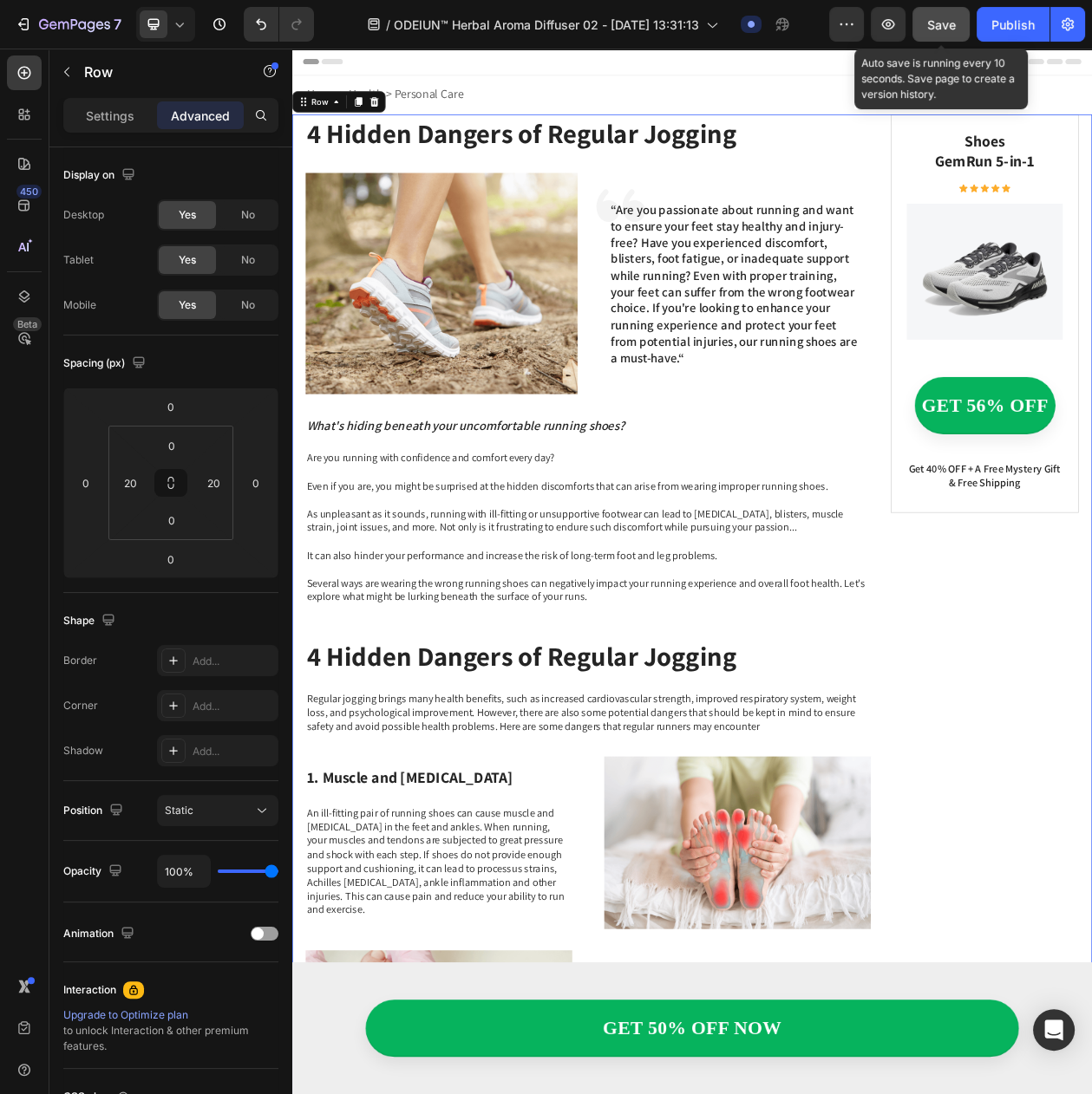
click at [958, 29] on button "Save" at bounding box center [941, 24] width 57 height 35
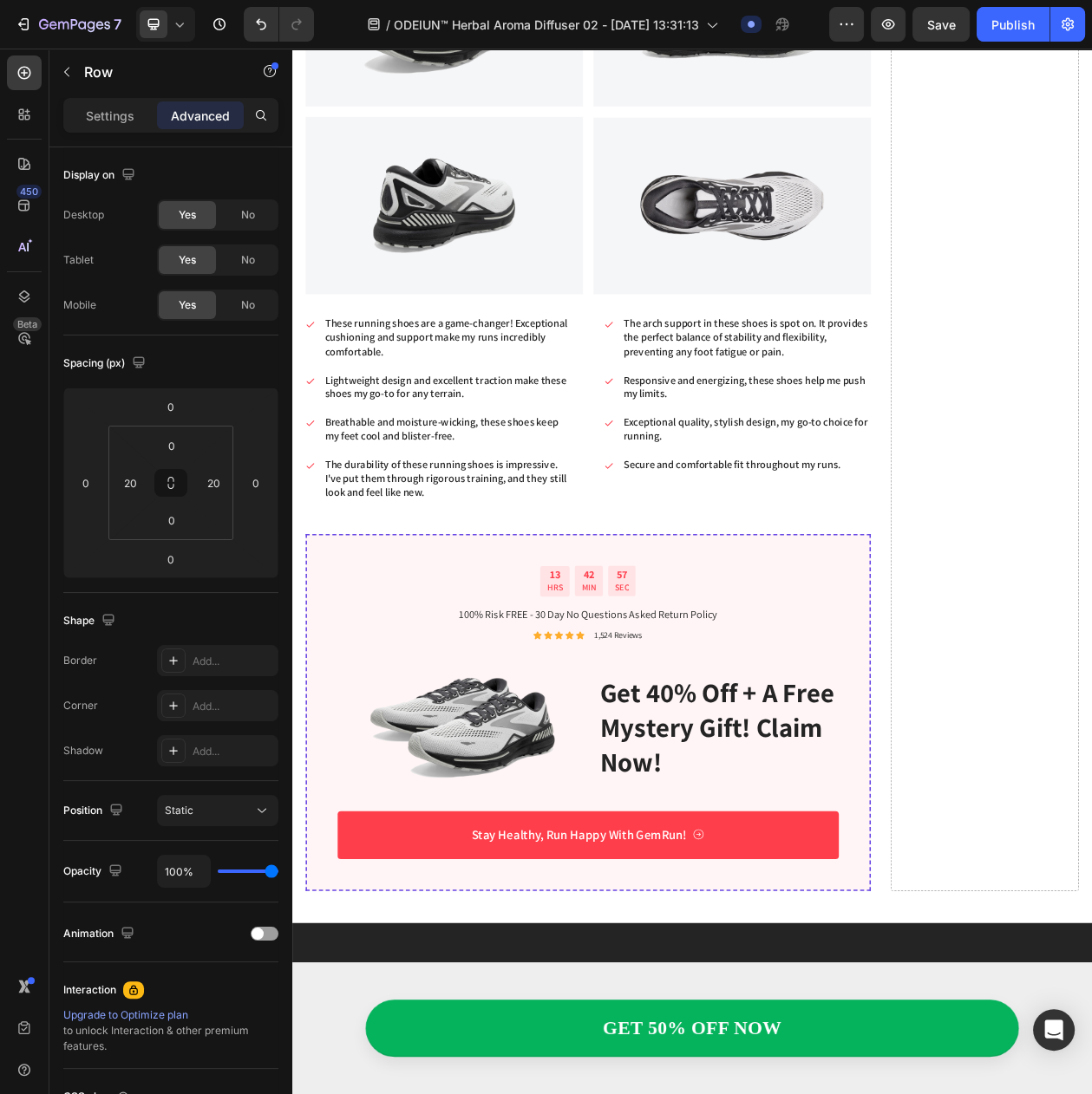
scroll to position [3143, 0]
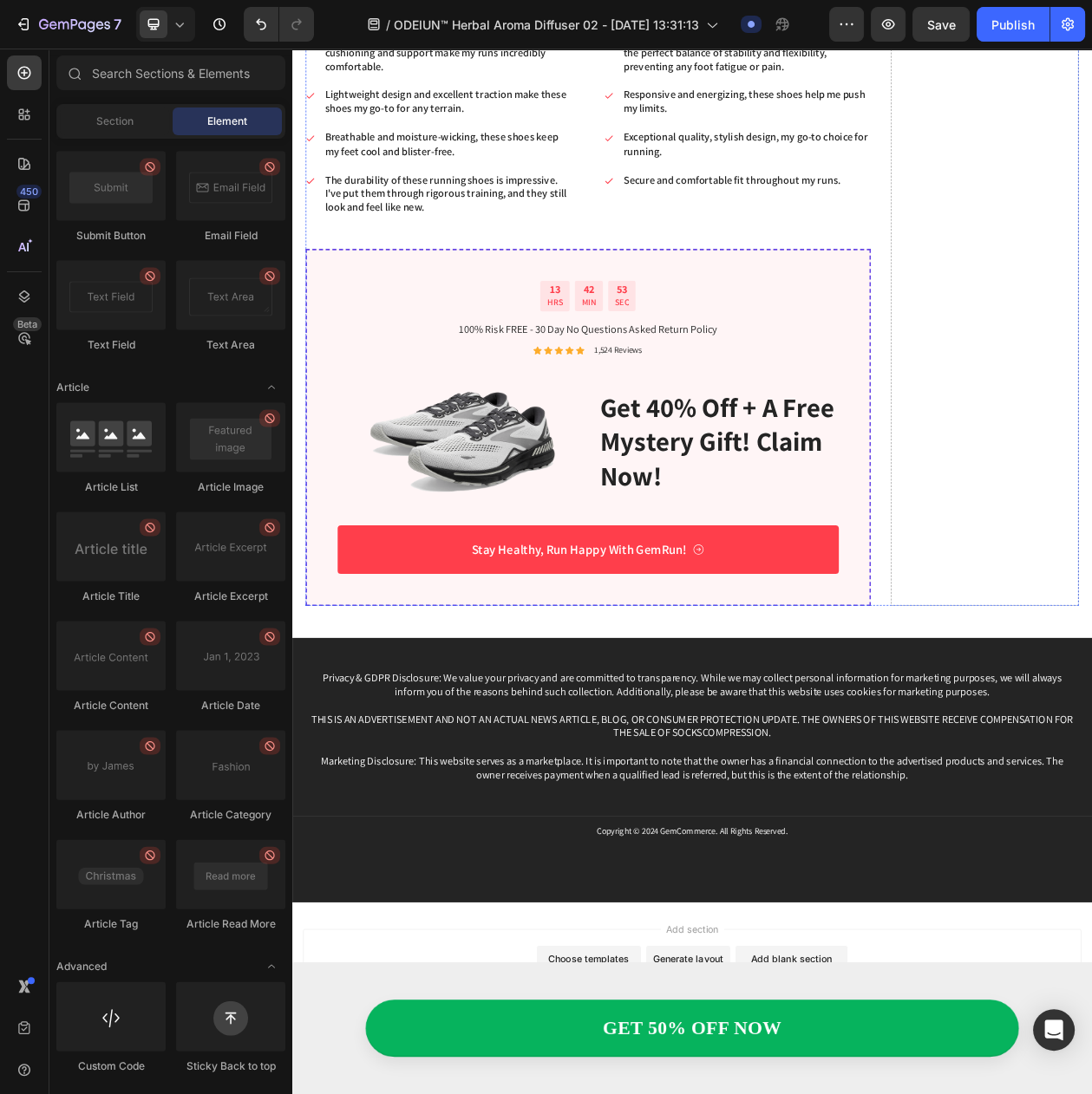
scroll to position [4369, 0]
click at [1016, 404] on div "13 HRS 42 MIN 45 SEC Countdown Timer 100% Risk FREE - 30 Day No Questions Asked…" at bounding box center [677, 542] width 735 height 465
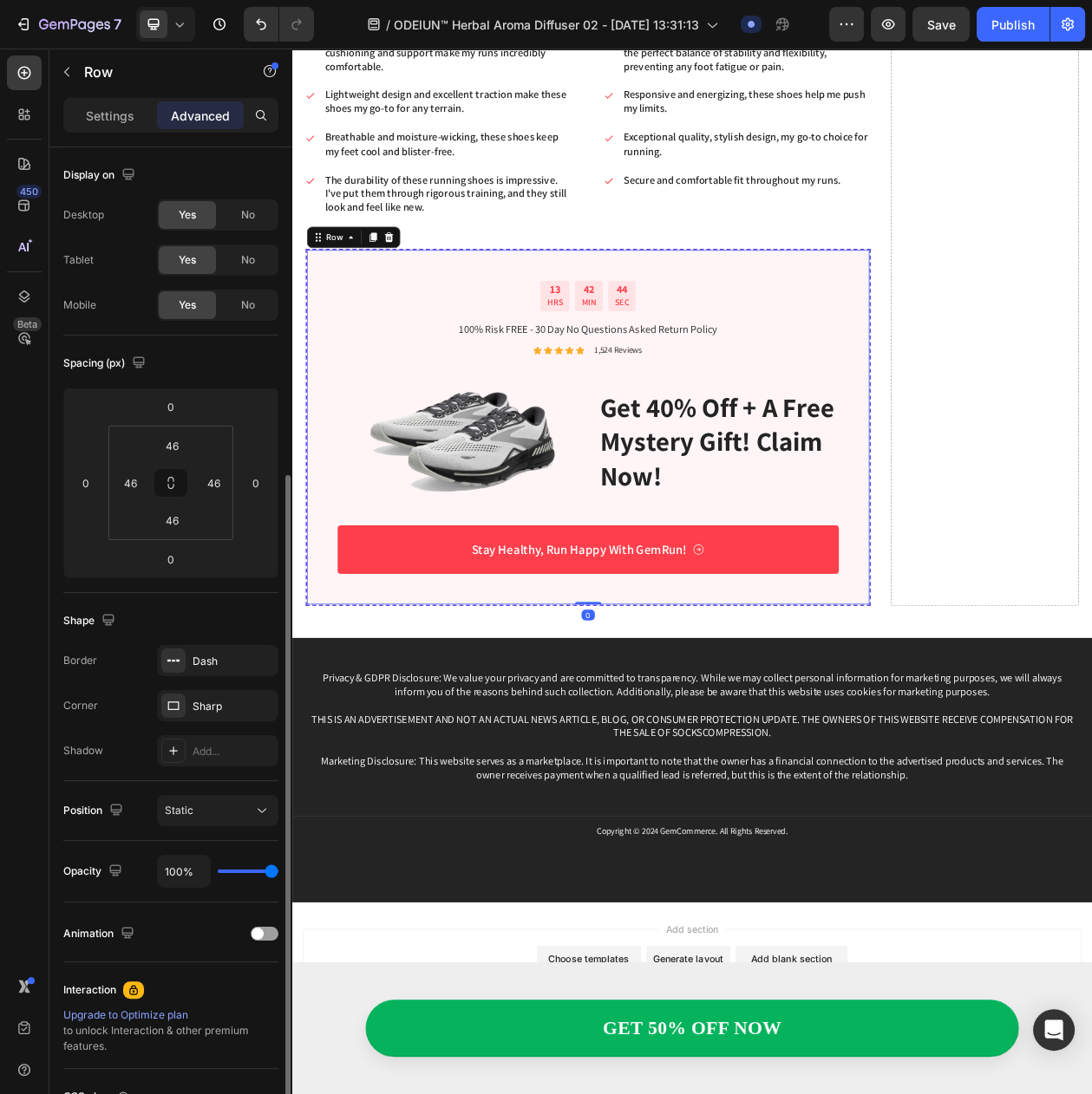
scroll to position [177, 0]
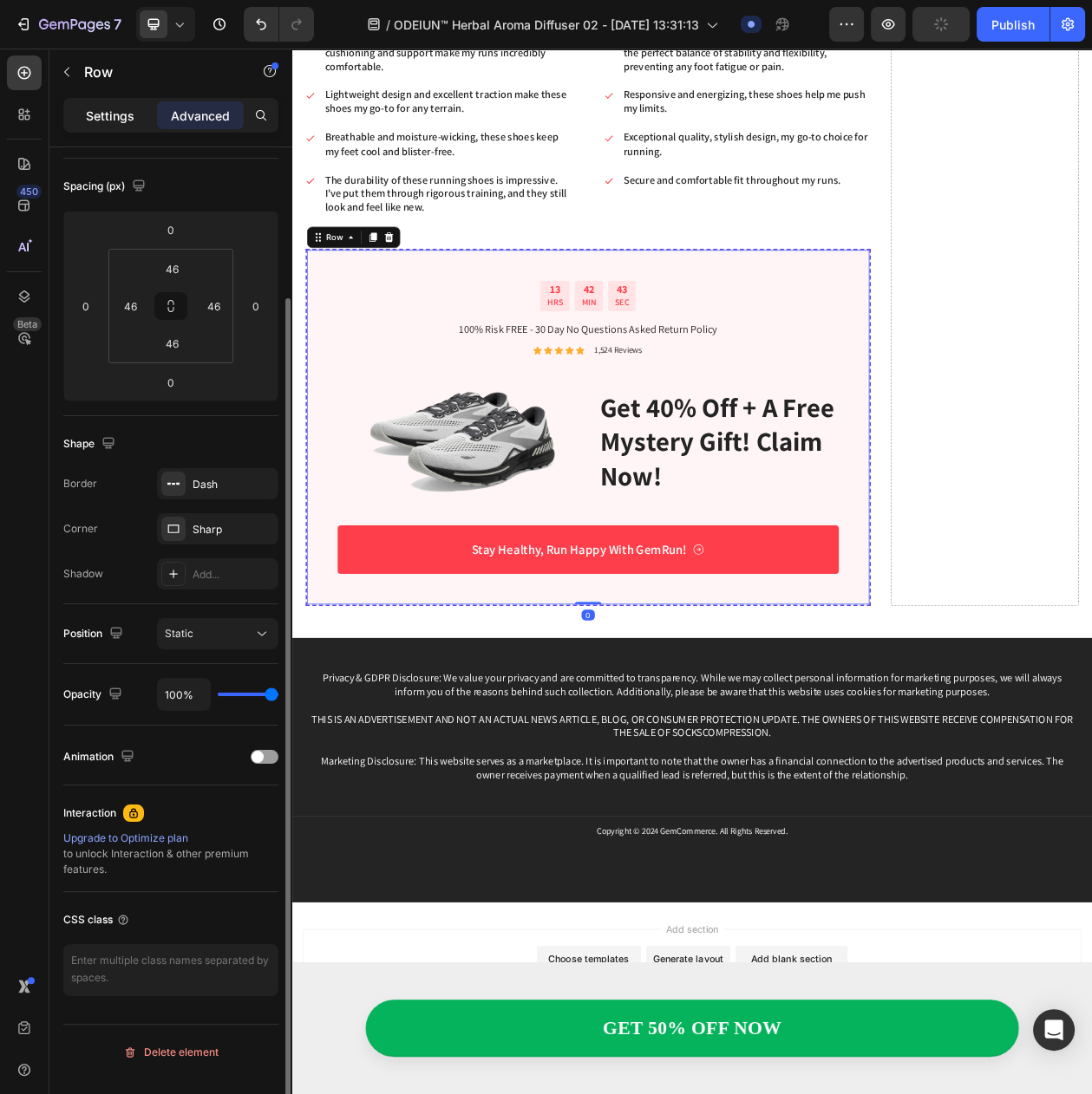
click at [117, 119] on p "Settings" at bounding box center [110, 116] width 49 height 18
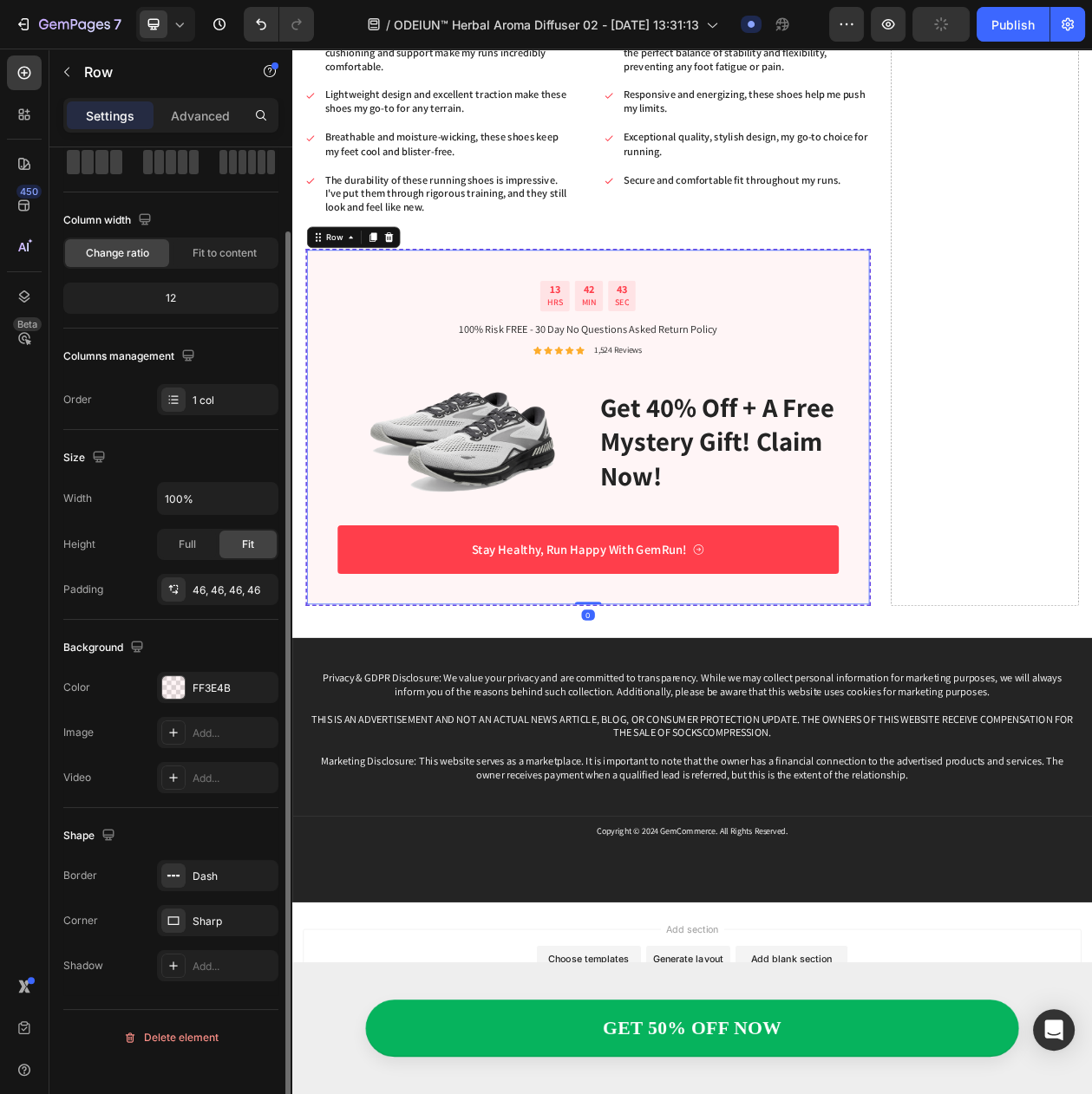
scroll to position [91, 0]
click at [198, 696] on div "FF3E4B" at bounding box center [217, 688] width 51 height 16
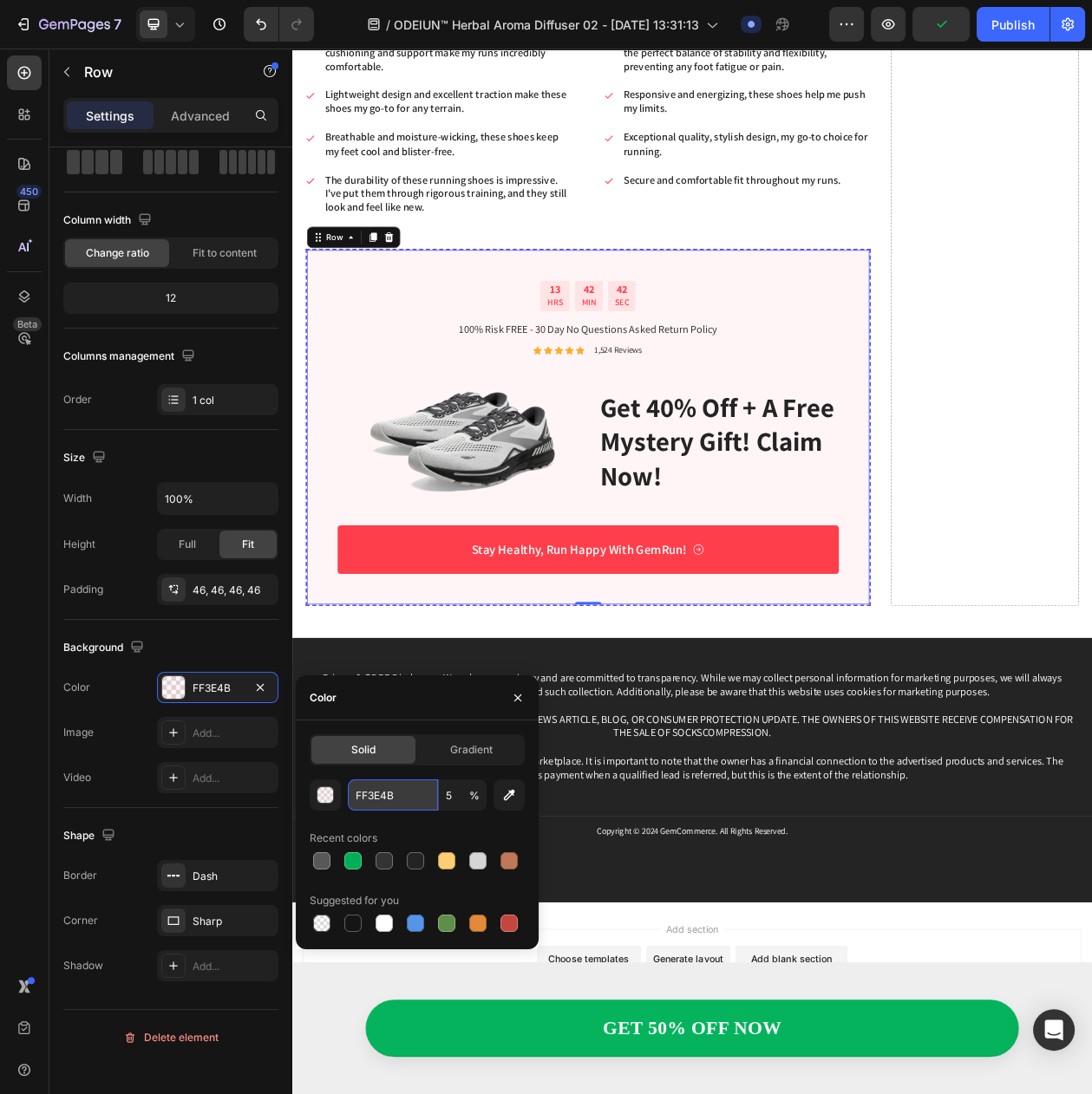
click at [385, 789] on input "FF3E4B" at bounding box center [392, 795] width 90 height 31
paste input "#EFF5E0"
type input "#EFF5E0"
type input "100"
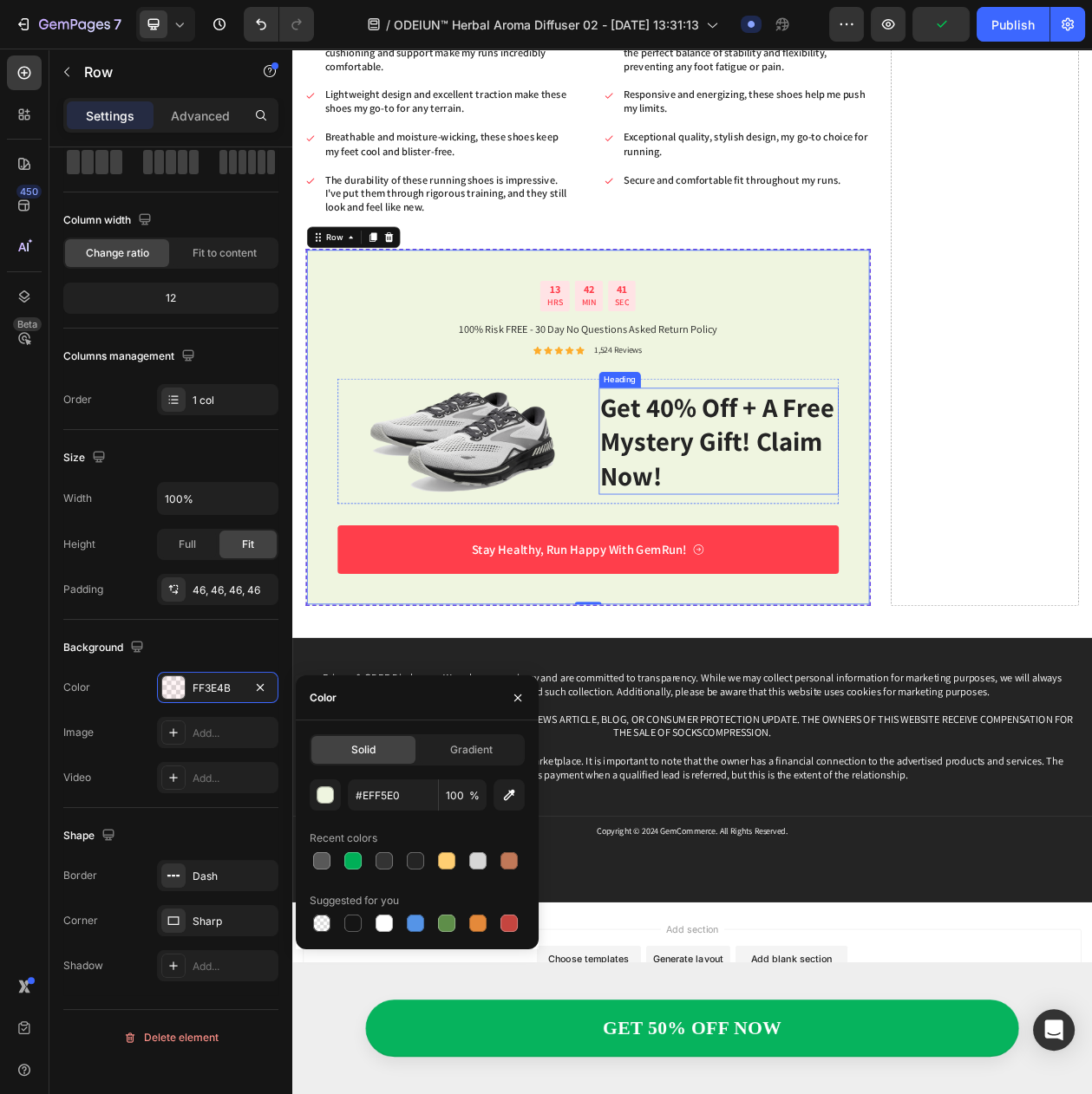
click at [893, 537] on h2 "get 40% off + a free mystery gift! claim now!" at bounding box center [847, 560] width 312 height 139
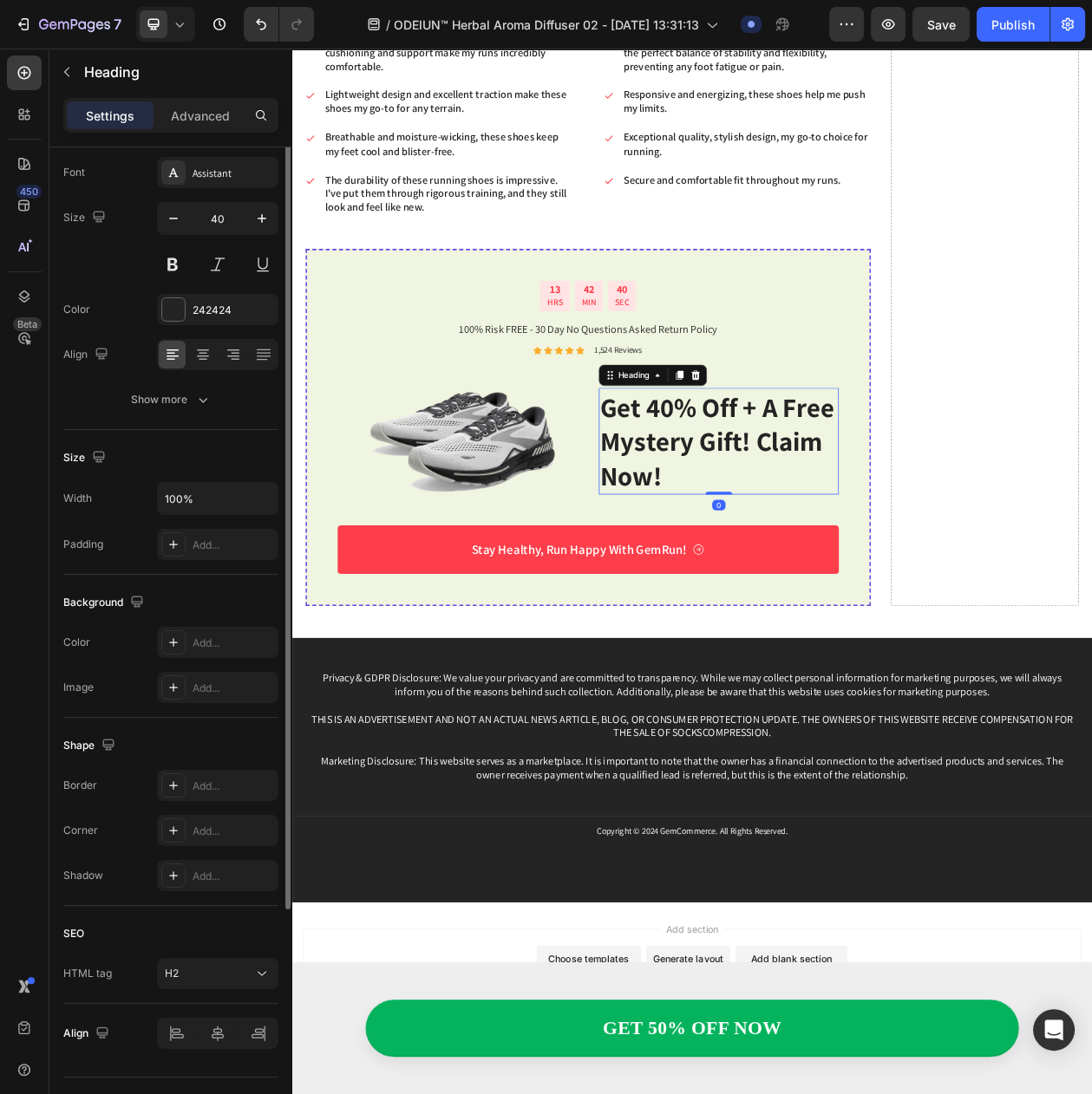
scroll to position [0, 0]
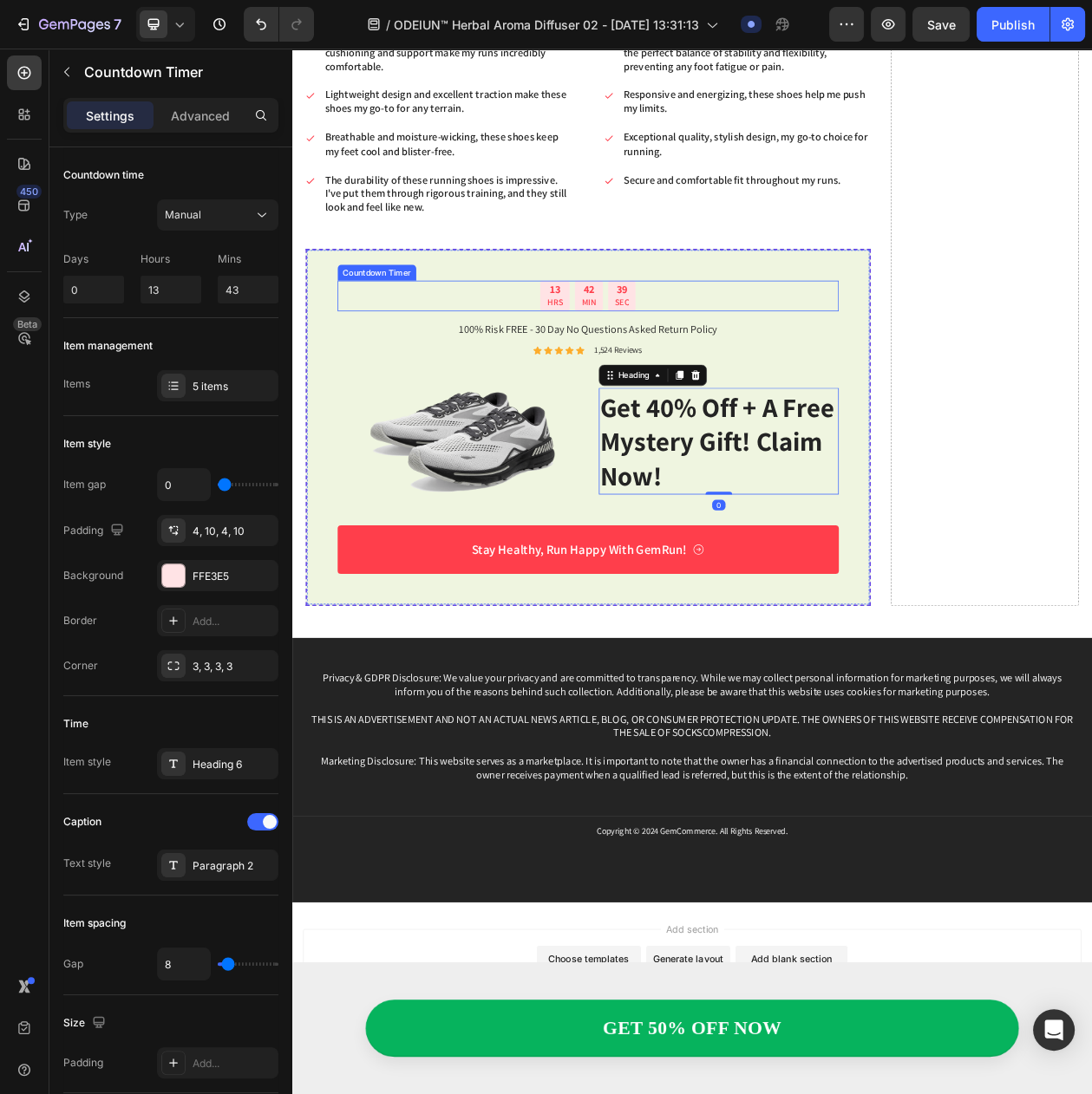
click at [706, 384] on div "39 SEC" at bounding box center [721, 371] width 36 height 40
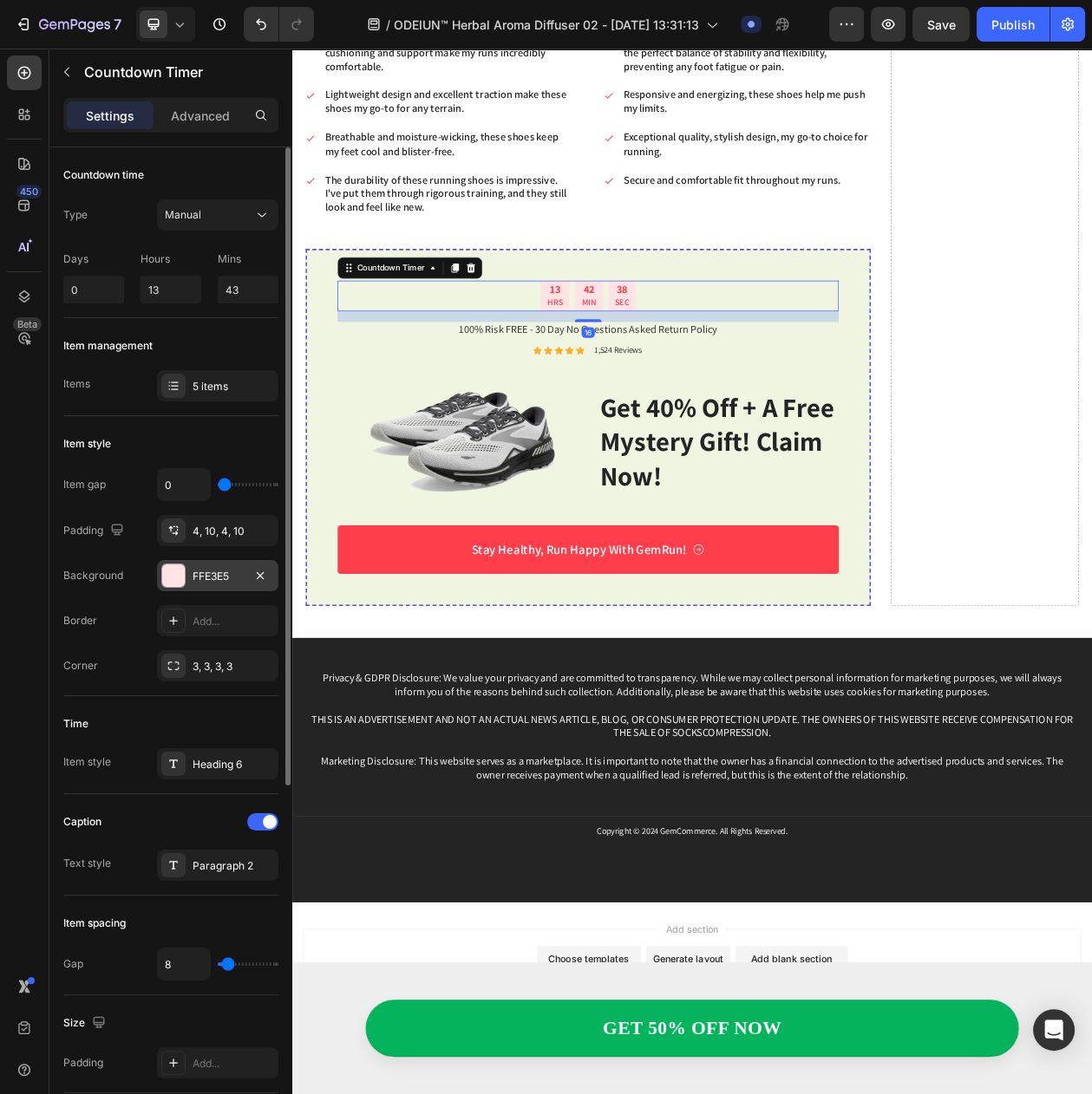
click at [193, 584] on div "FFE3E5" at bounding box center [217, 577] width 51 height 16
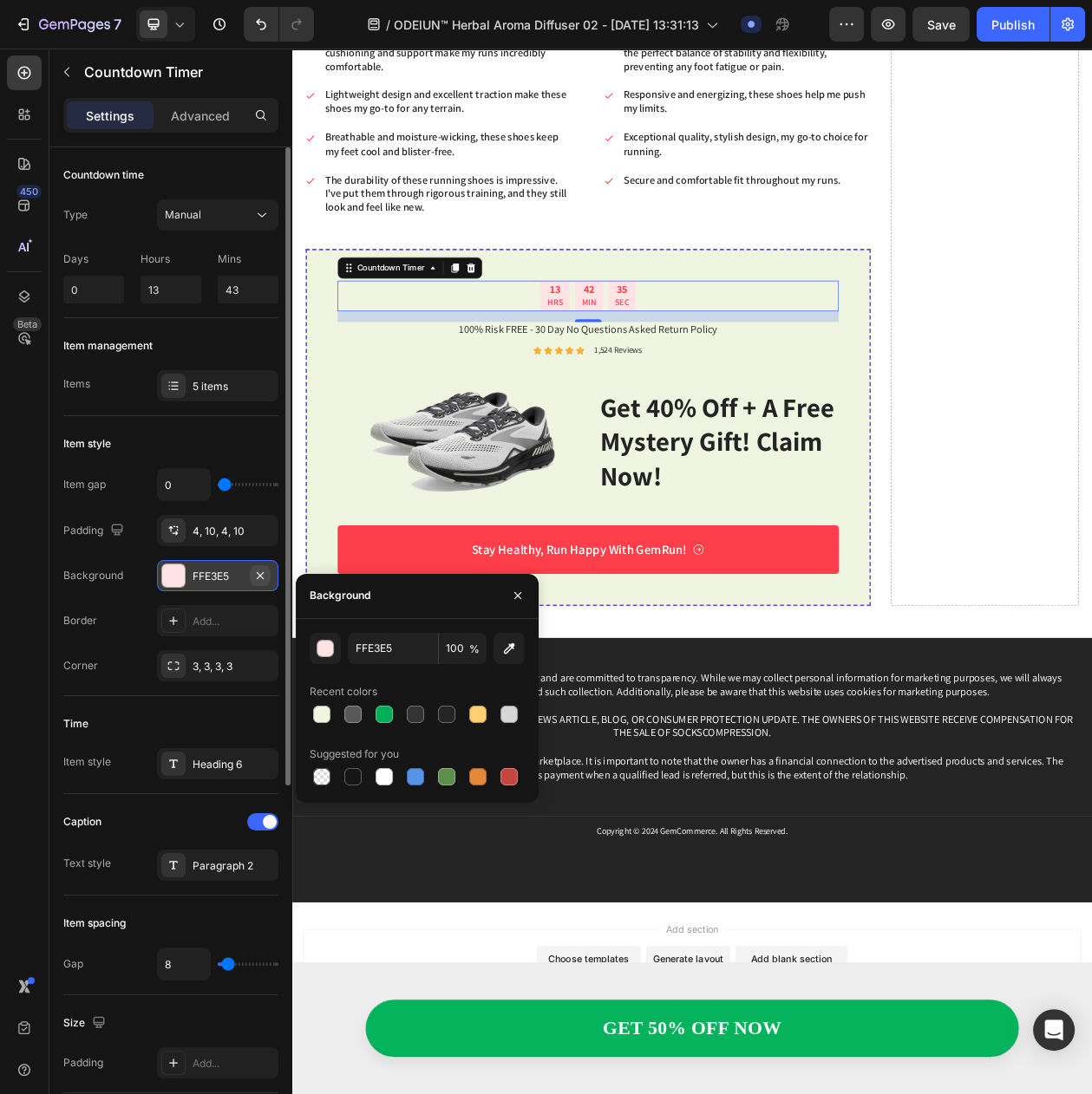
click at [254, 583] on icon "button" at bounding box center [261, 576] width 14 height 14
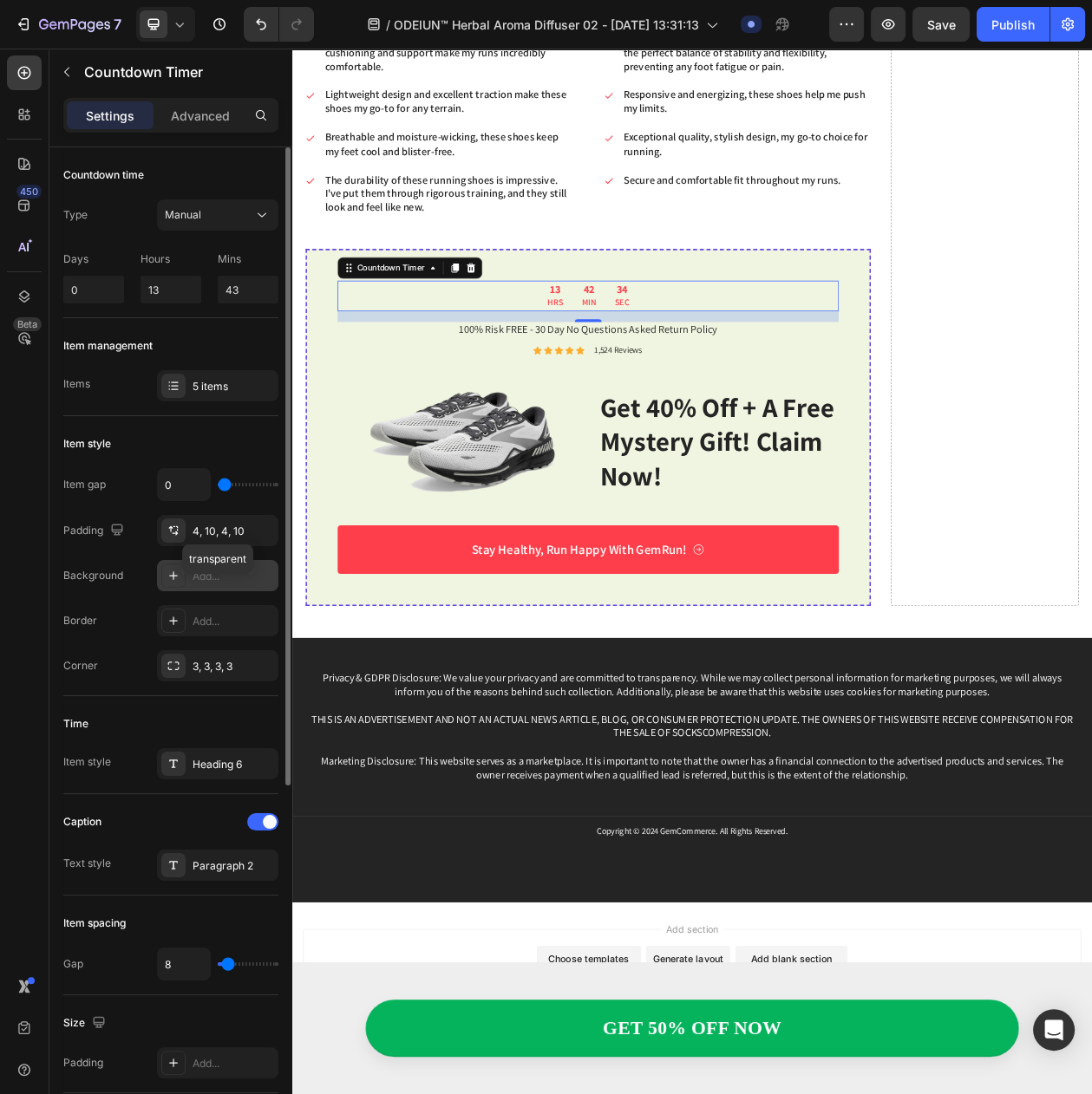
click at [222, 584] on div "Add..." at bounding box center [233, 577] width 82 height 16
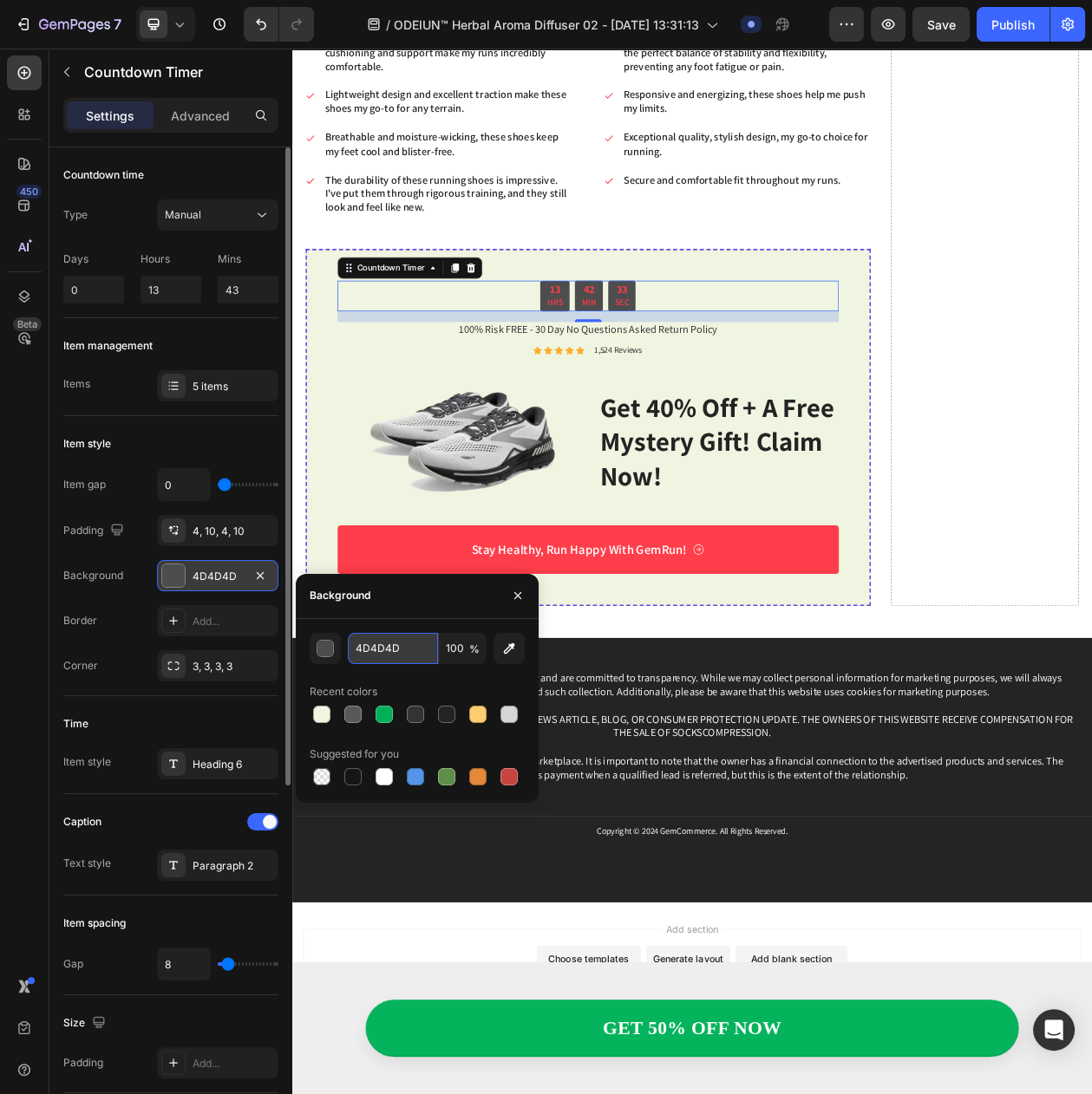
click at [386, 652] on input "4D4D4D" at bounding box center [392, 648] width 90 height 31
paste input "#EFF5E0"
click at [470, 714] on div at bounding box center [477, 714] width 17 height 17
type input "FFCE72"
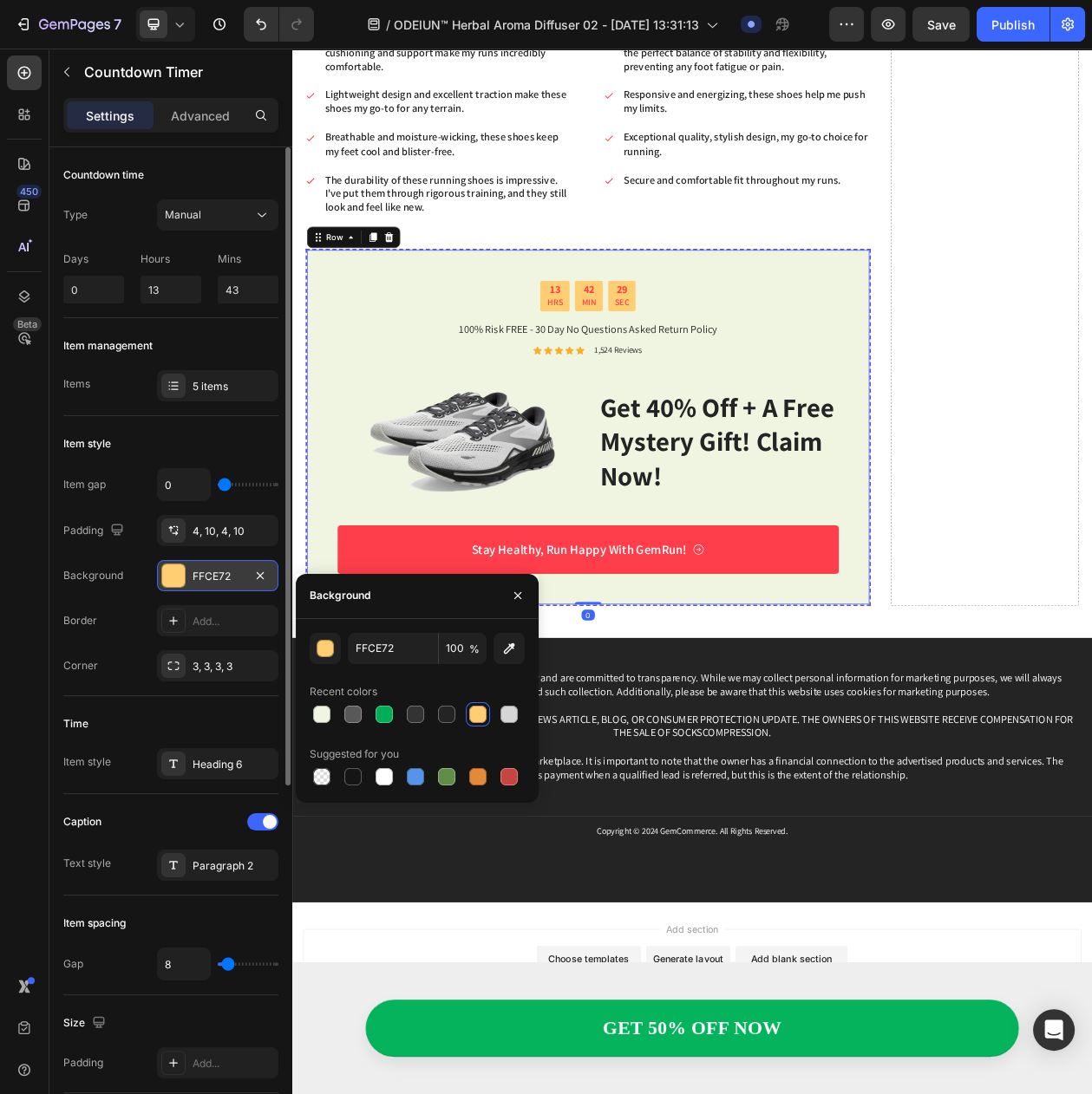
click at [959, 469] on div "13 HRS 42 MIN 29 SEC Countdown Timer 100% Risk FREE - 30 Day No Questions Asked…" at bounding box center [677, 542] width 652 height 382
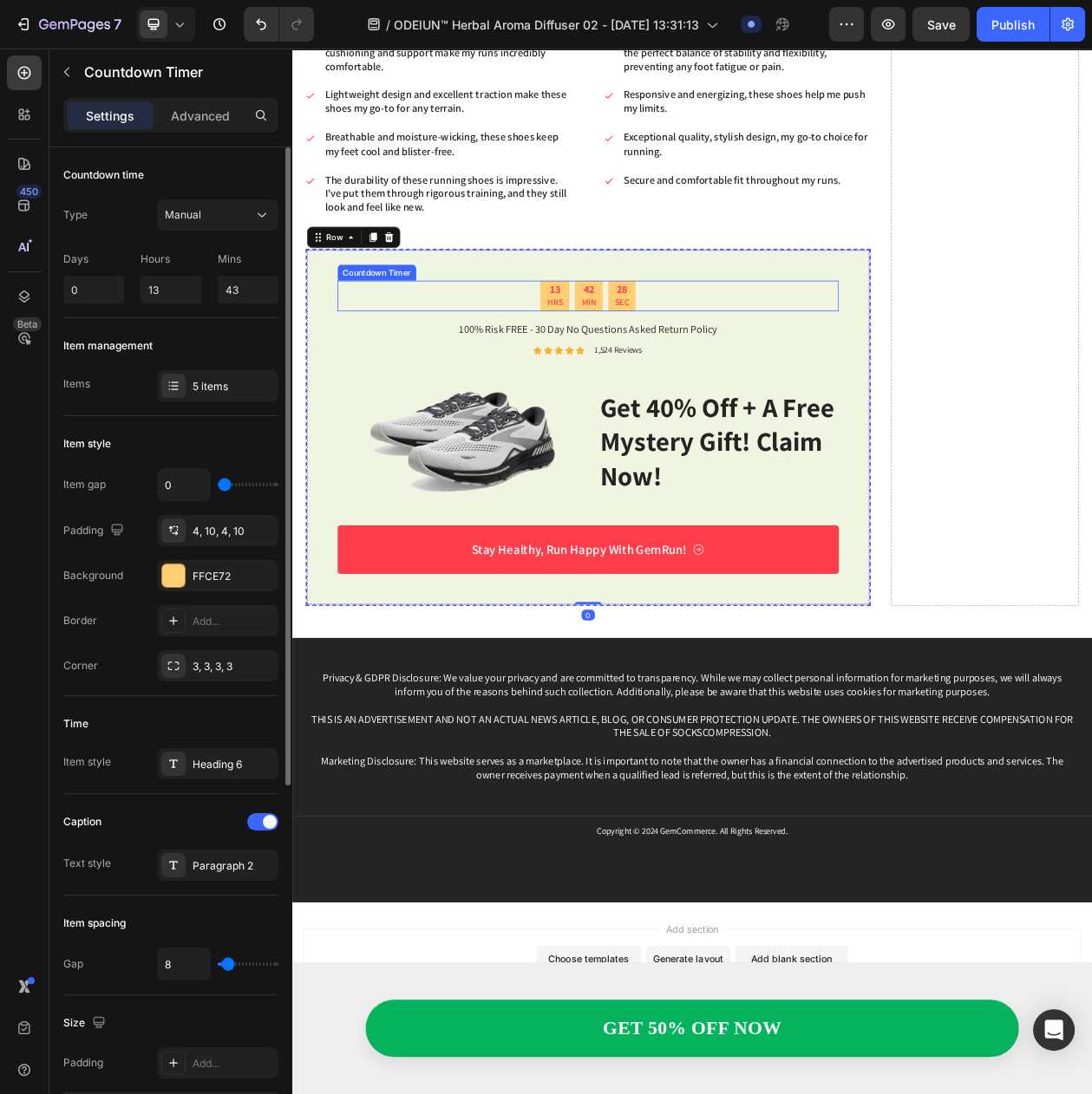
click at [669, 375] on p "MIN" at bounding box center [678, 380] width 19 height 15
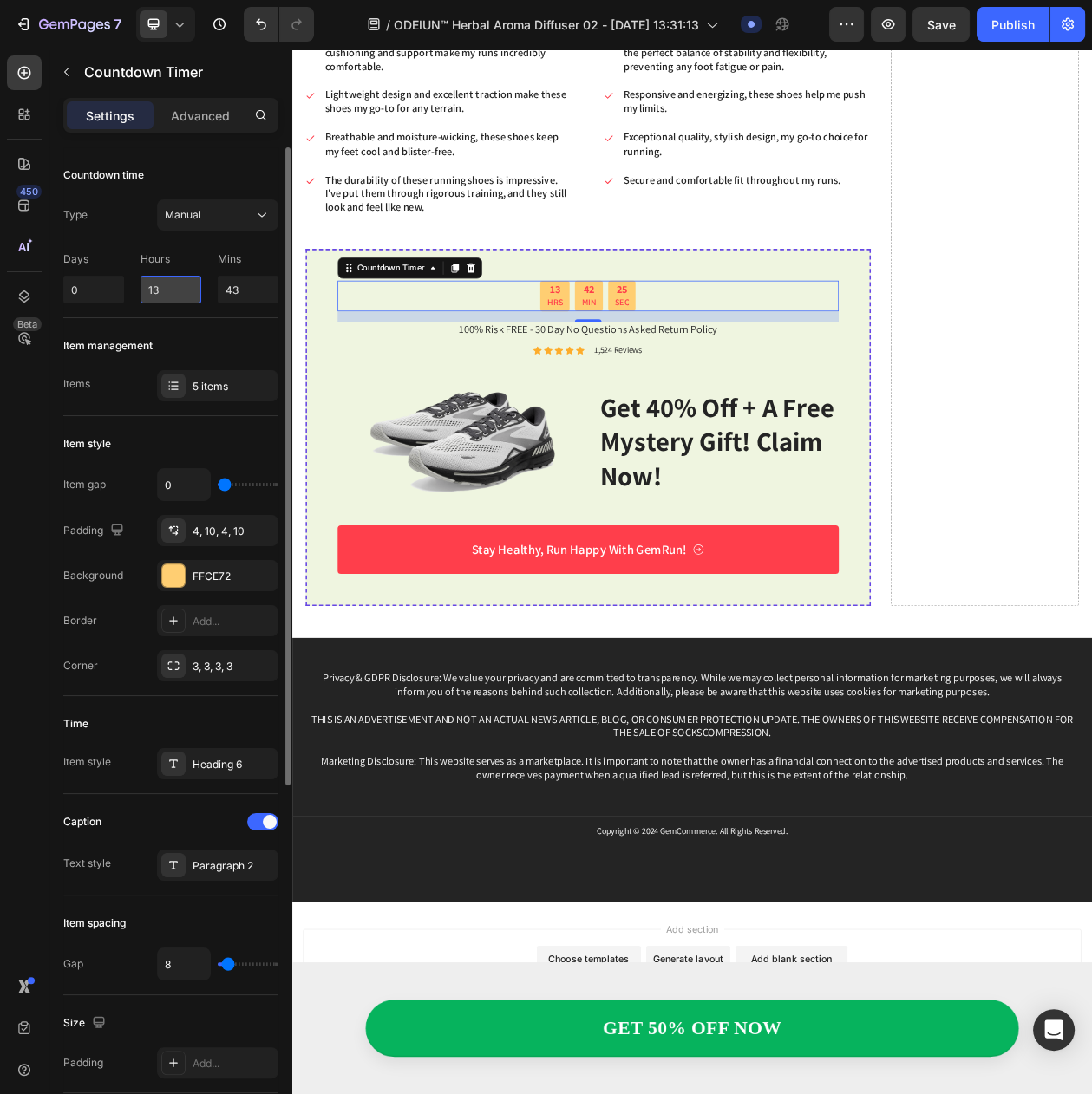
click at [155, 297] on input "13" at bounding box center [171, 289] width 60 height 28
drag, startPoint x: 163, startPoint y: 300, endPoint x: 126, endPoint y: 298, distance: 37.1
click at [126, 298] on div "Days 0 Hours 13 Mins 43" at bounding box center [171, 274] width 215 height 59
click at [176, 206] on button "Manual" at bounding box center [217, 214] width 121 height 31
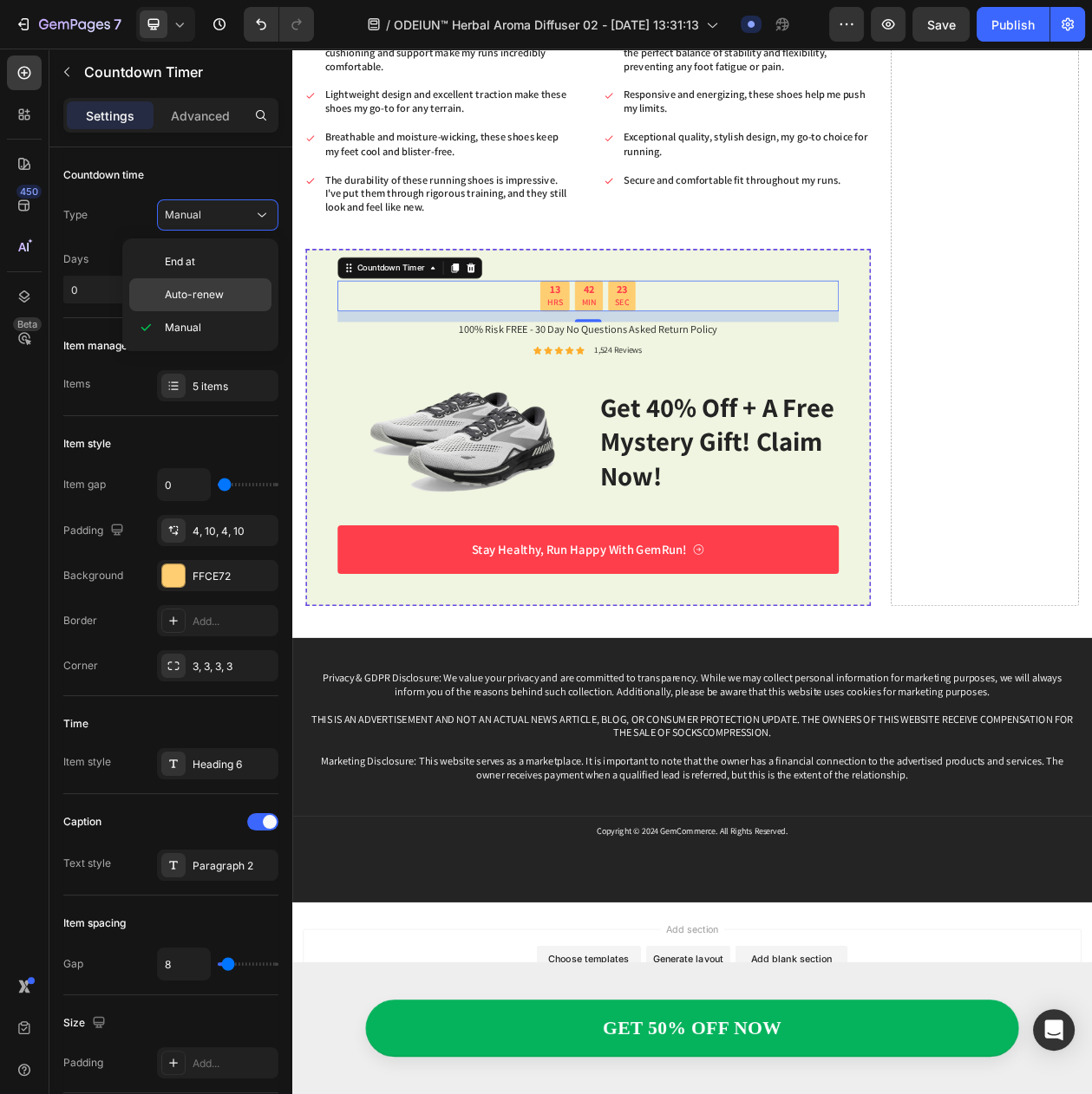
click at [193, 291] on span "Auto-renew" at bounding box center [194, 295] width 59 height 16
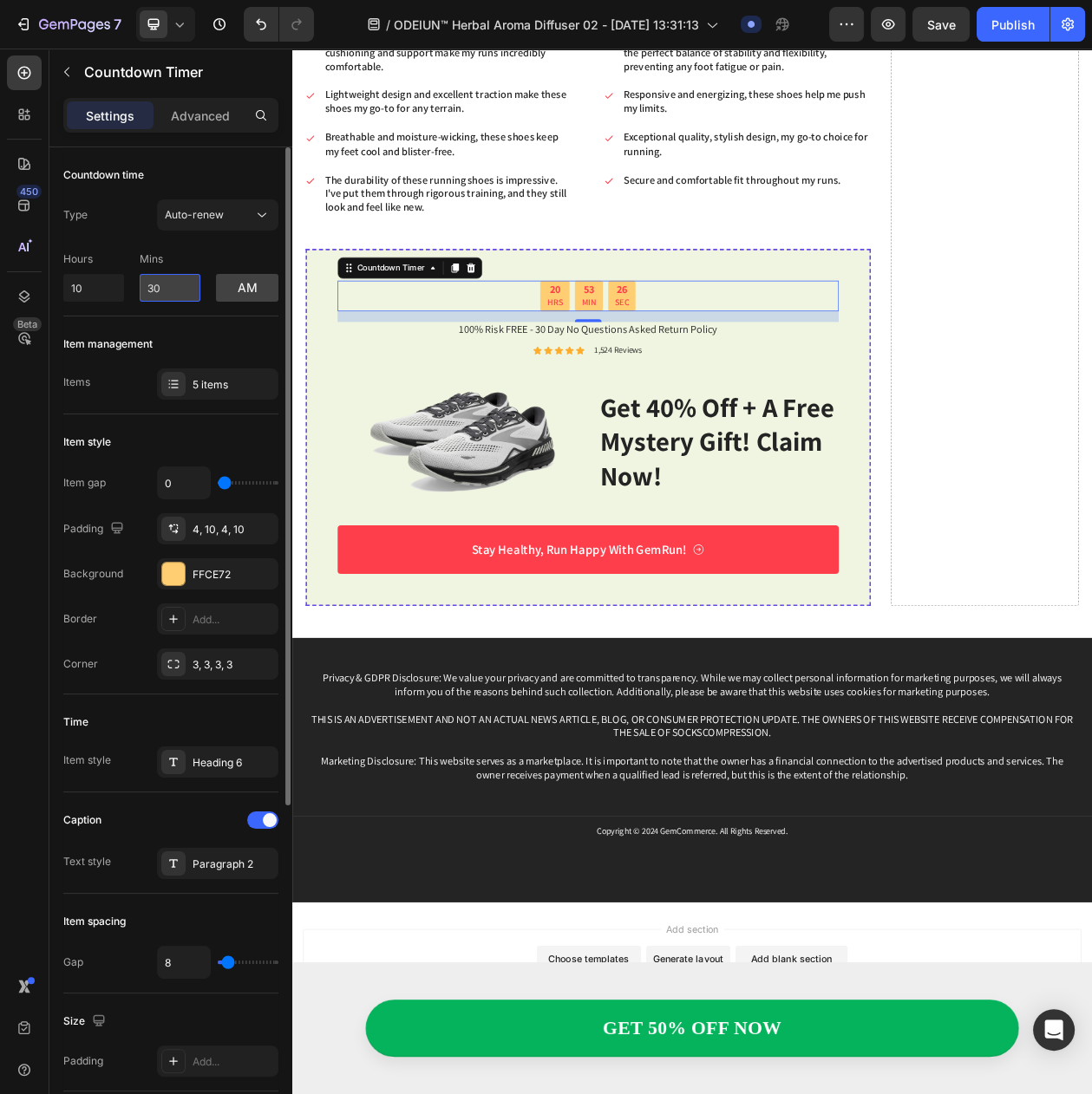
click at [176, 295] on input "30" at bounding box center [170, 287] width 60 height 28
click at [74, 298] on input "10" at bounding box center [93, 287] width 60 height 28
click at [87, 297] on input "10" at bounding box center [93, 287] width 60 height 28
click at [79, 300] on input "10" at bounding box center [93, 287] width 60 height 28
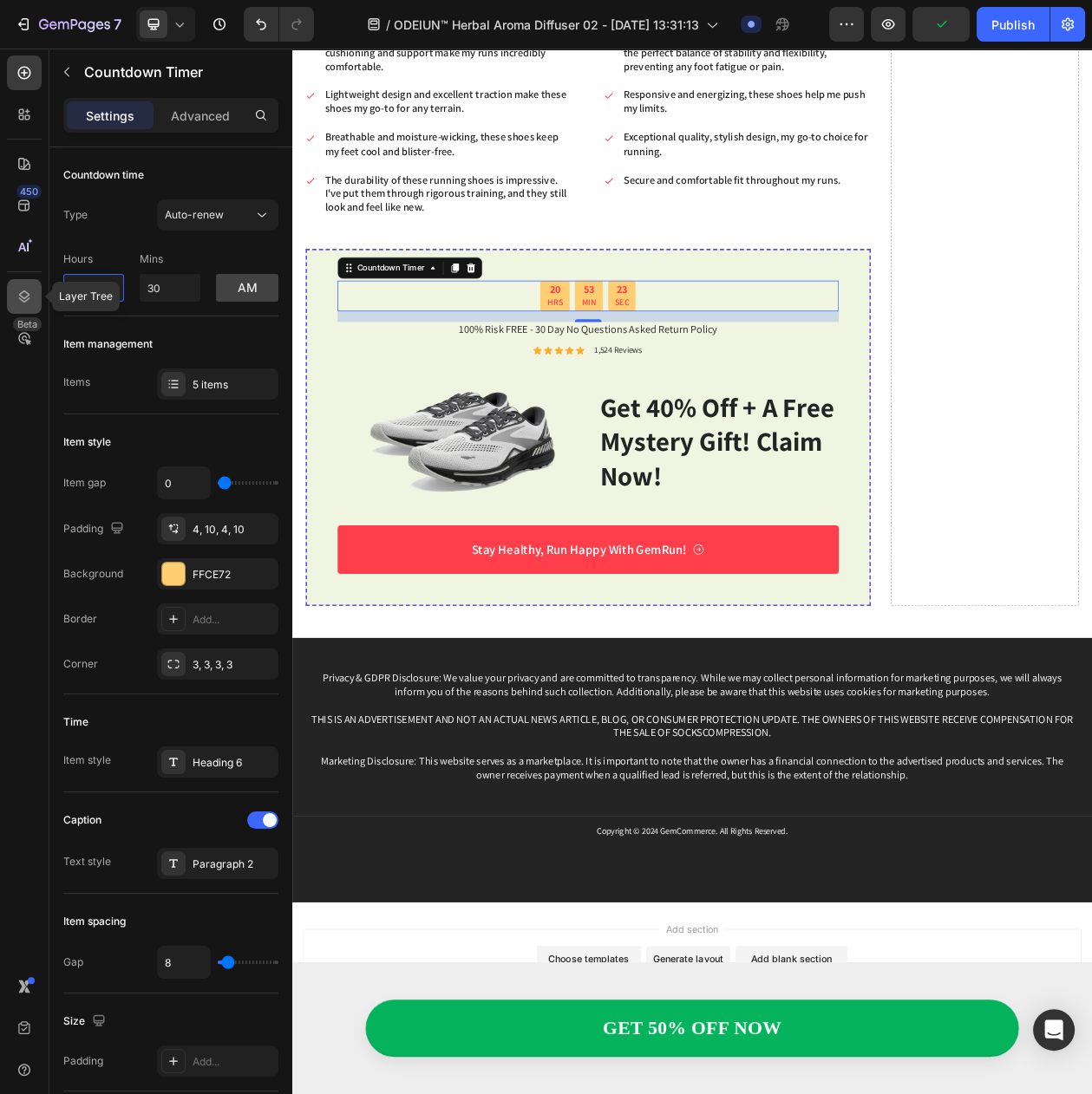
drag, startPoint x: 92, startPoint y: 298, endPoint x: 29, endPoint y: 298, distance: 63.0
click at [29, 298] on div "450 Layer Tree Beta Sections(18) Elements(83) Section Element Hero Section Prod…" at bounding box center [146, 572] width 293 height 1046
type input "3"
click at [172, 298] on input "30" at bounding box center [170, 287] width 60 height 28
click at [216, 294] on div "Hours 3 Mins 30 am" at bounding box center [171, 273] width 215 height 57
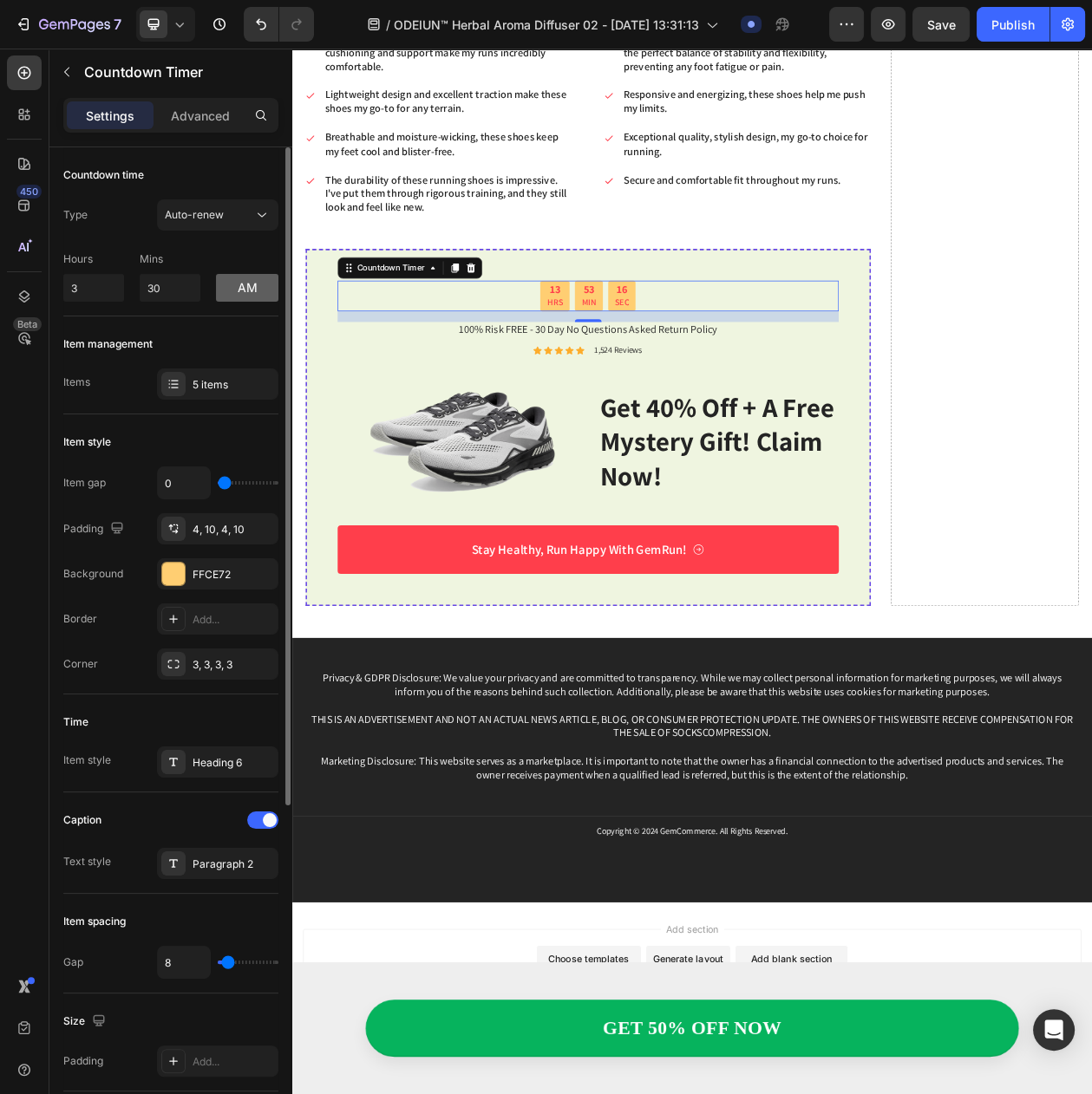
click at [223, 294] on button "am" at bounding box center [247, 287] width 62 height 28
click at [223, 294] on button "pm" at bounding box center [247, 287] width 62 height 28
click at [223, 294] on button "am" at bounding box center [247, 287] width 62 height 28
click at [168, 295] on input "30" at bounding box center [170, 287] width 60 height 28
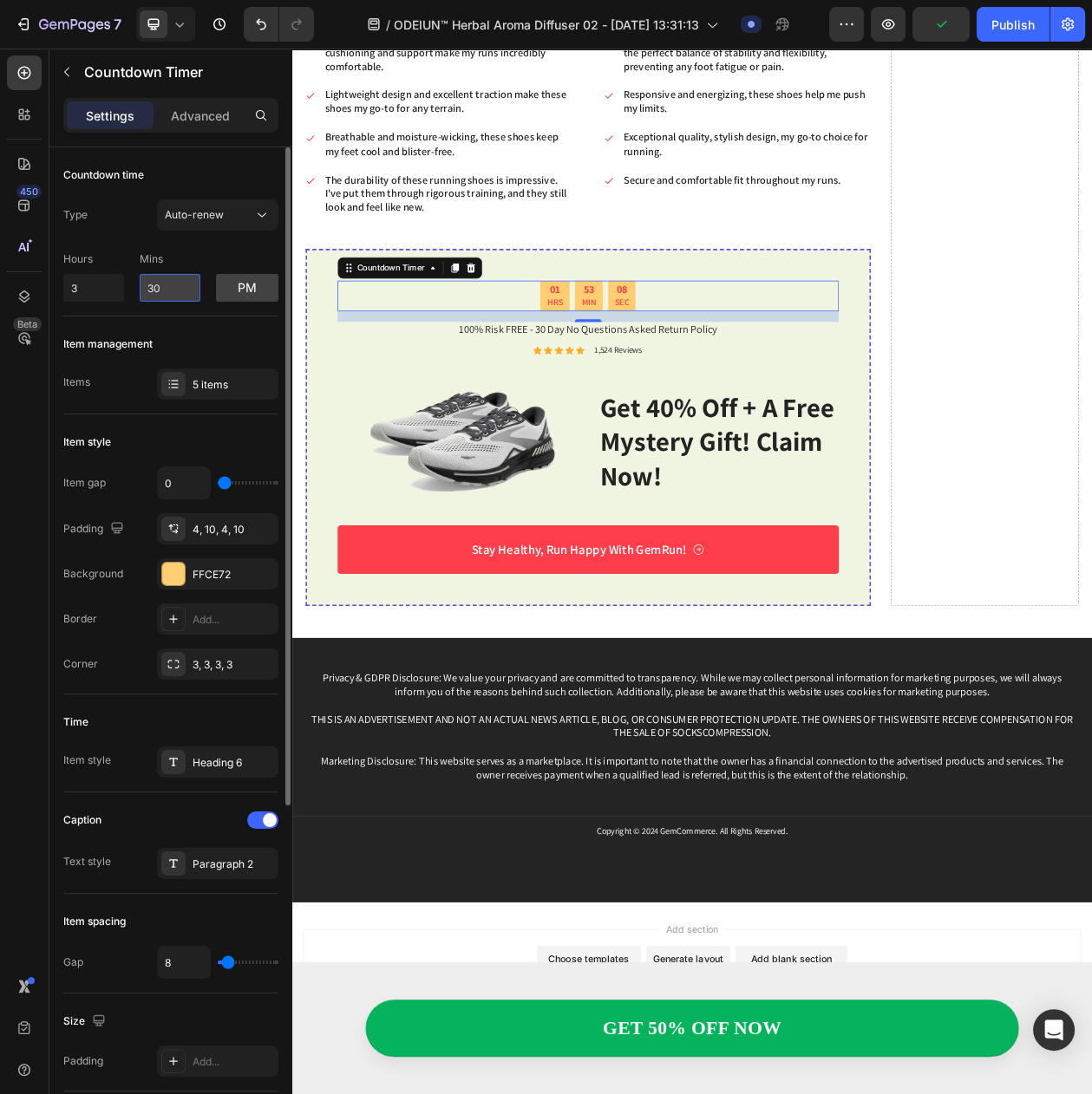
type input "3"
type input "12"
click at [272, 249] on div "Hours 3 Mins 12 pm" at bounding box center [171, 273] width 215 height 57
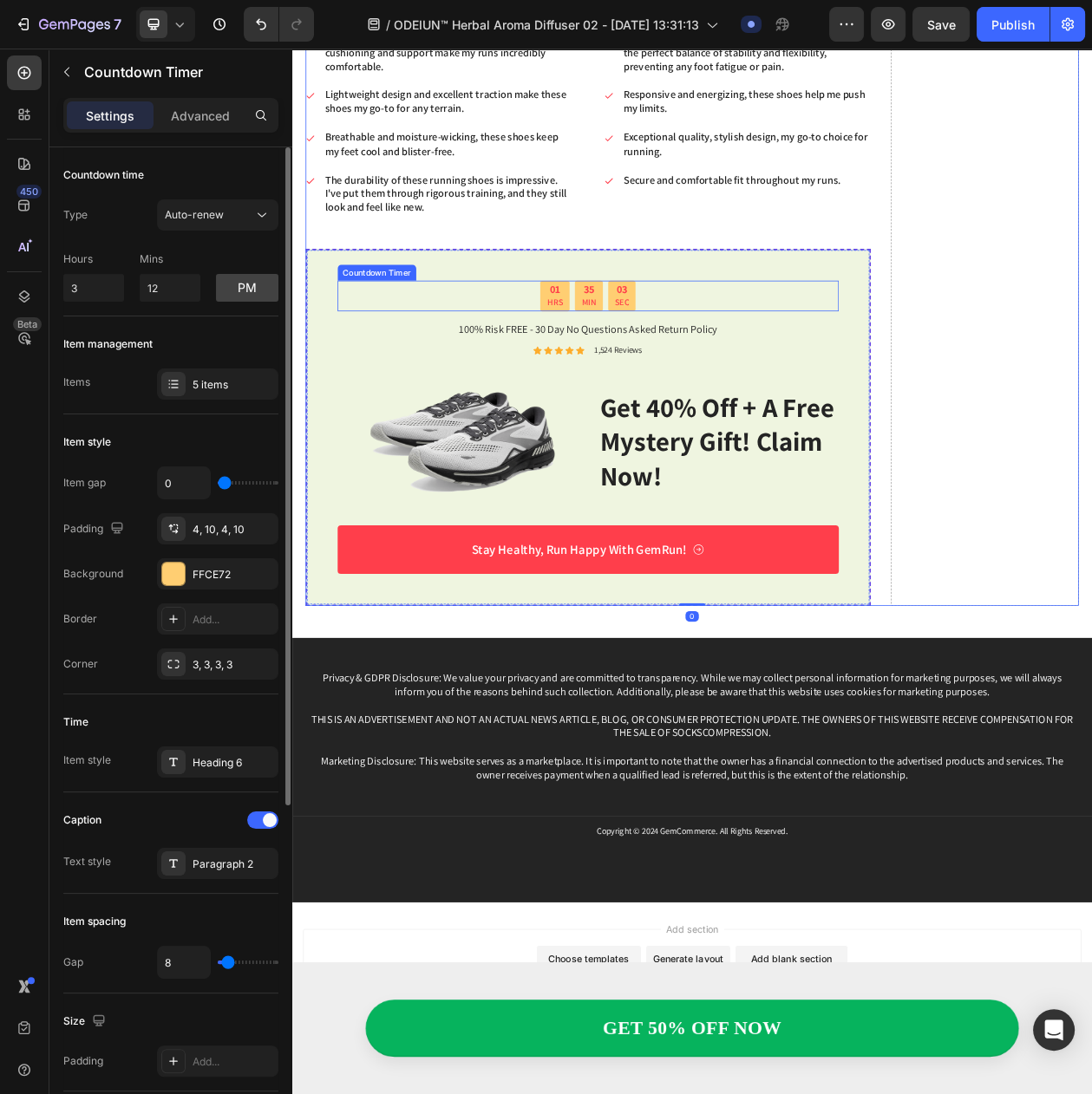
click at [660, 380] on div "35 MIN" at bounding box center [678, 371] width 36 height 40
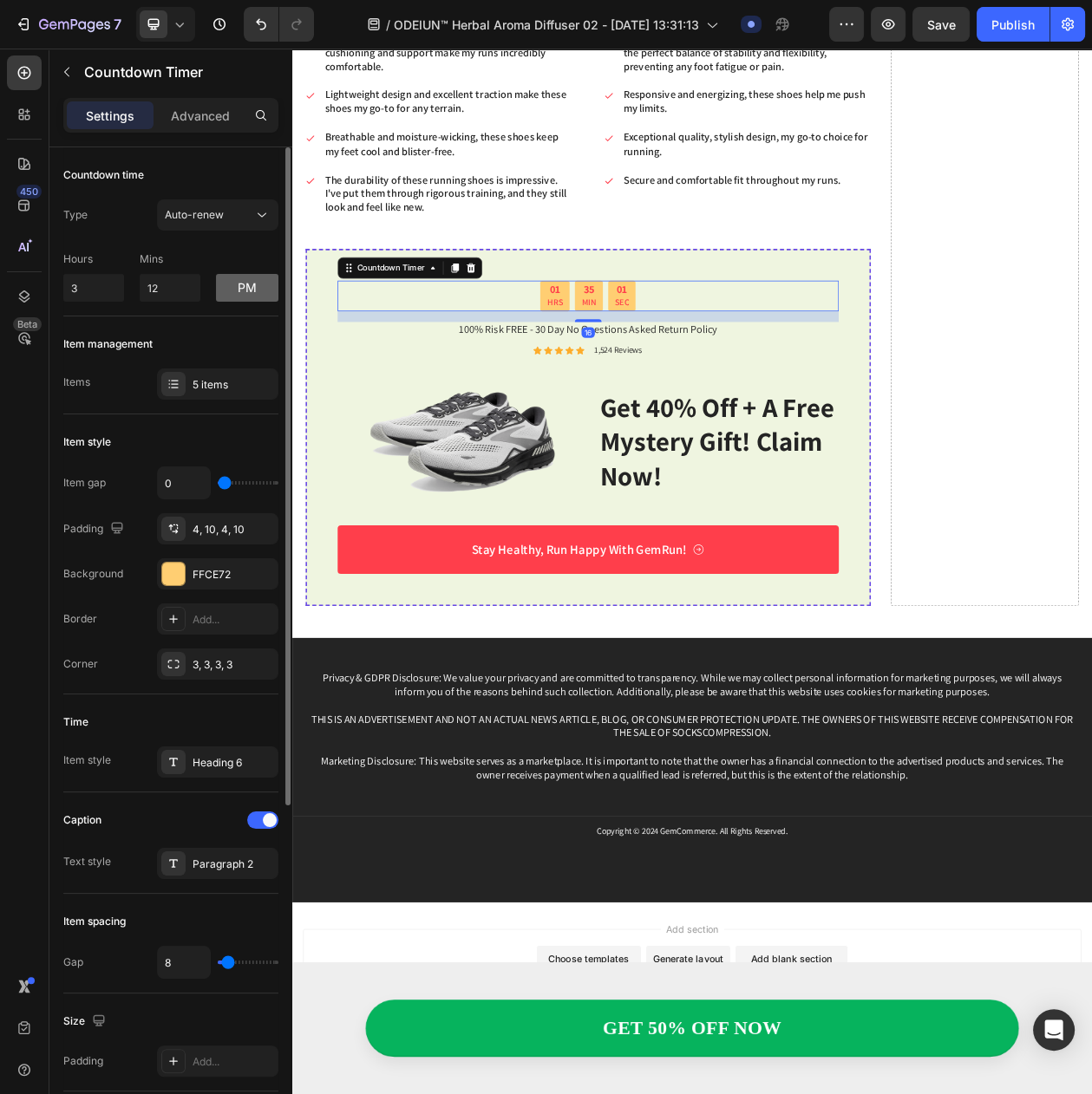
click at [236, 298] on button "pm" at bounding box center [247, 287] width 62 height 28
click at [236, 298] on button "am" at bounding box center [247, 287] width 62 height 28
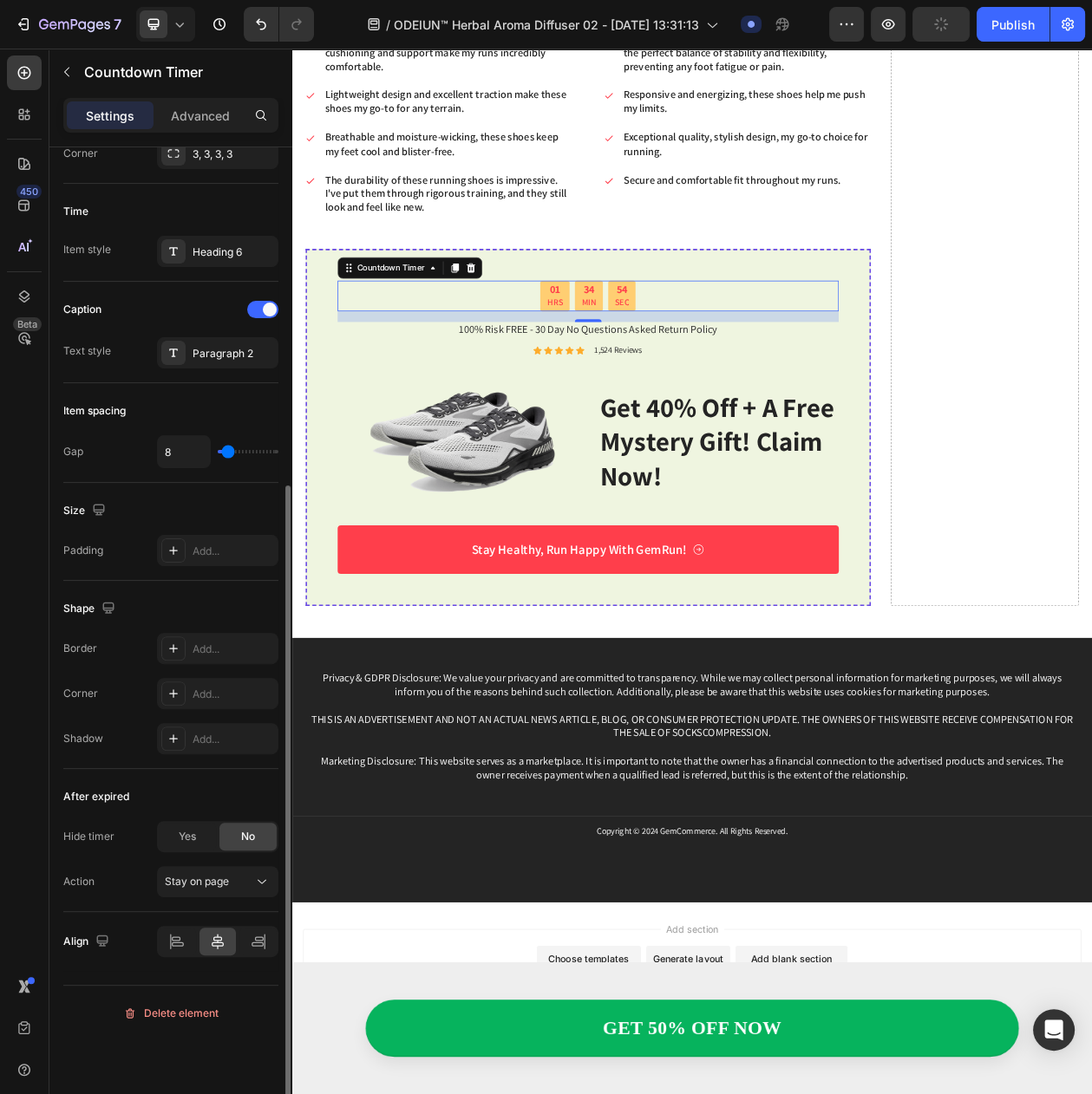
scroll to position [402, 0]
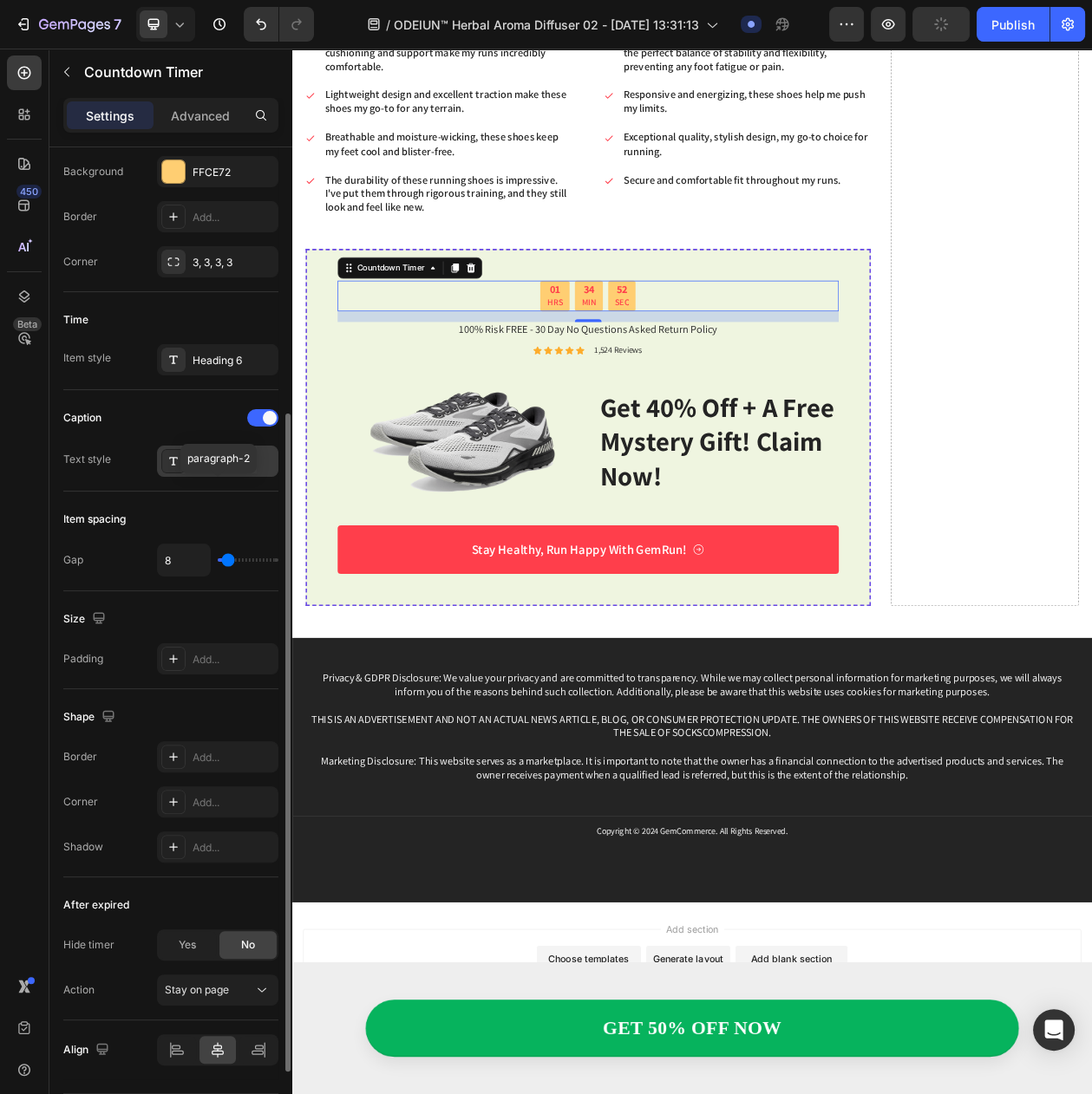
click at [206, 470] on div "Paragraph 2" at bounding box center [233, 463] width 82 height 16
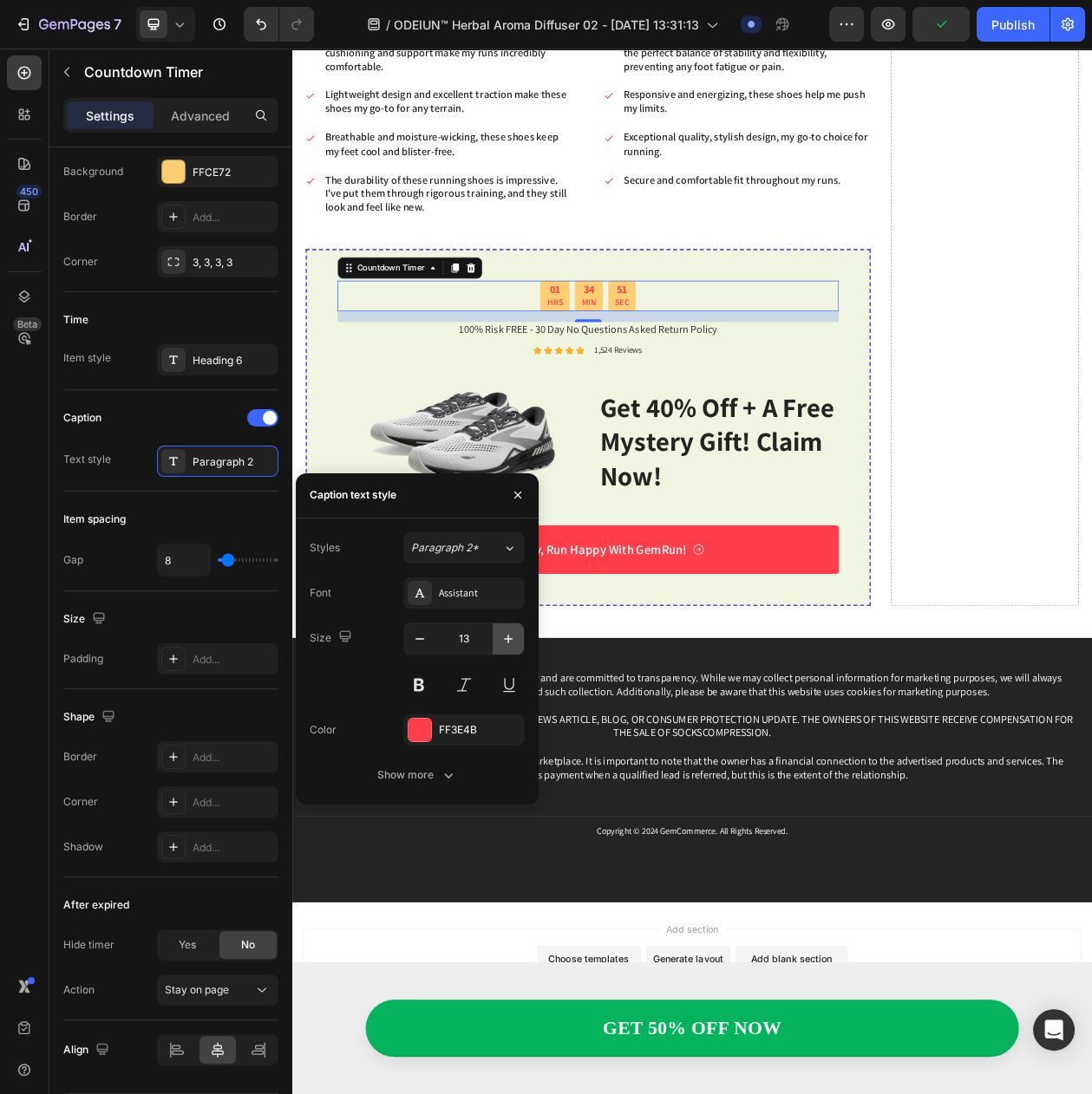
click at [502, 640] on icon "button" at bounding box center [508, 639] width 17 height 17
type input "16"
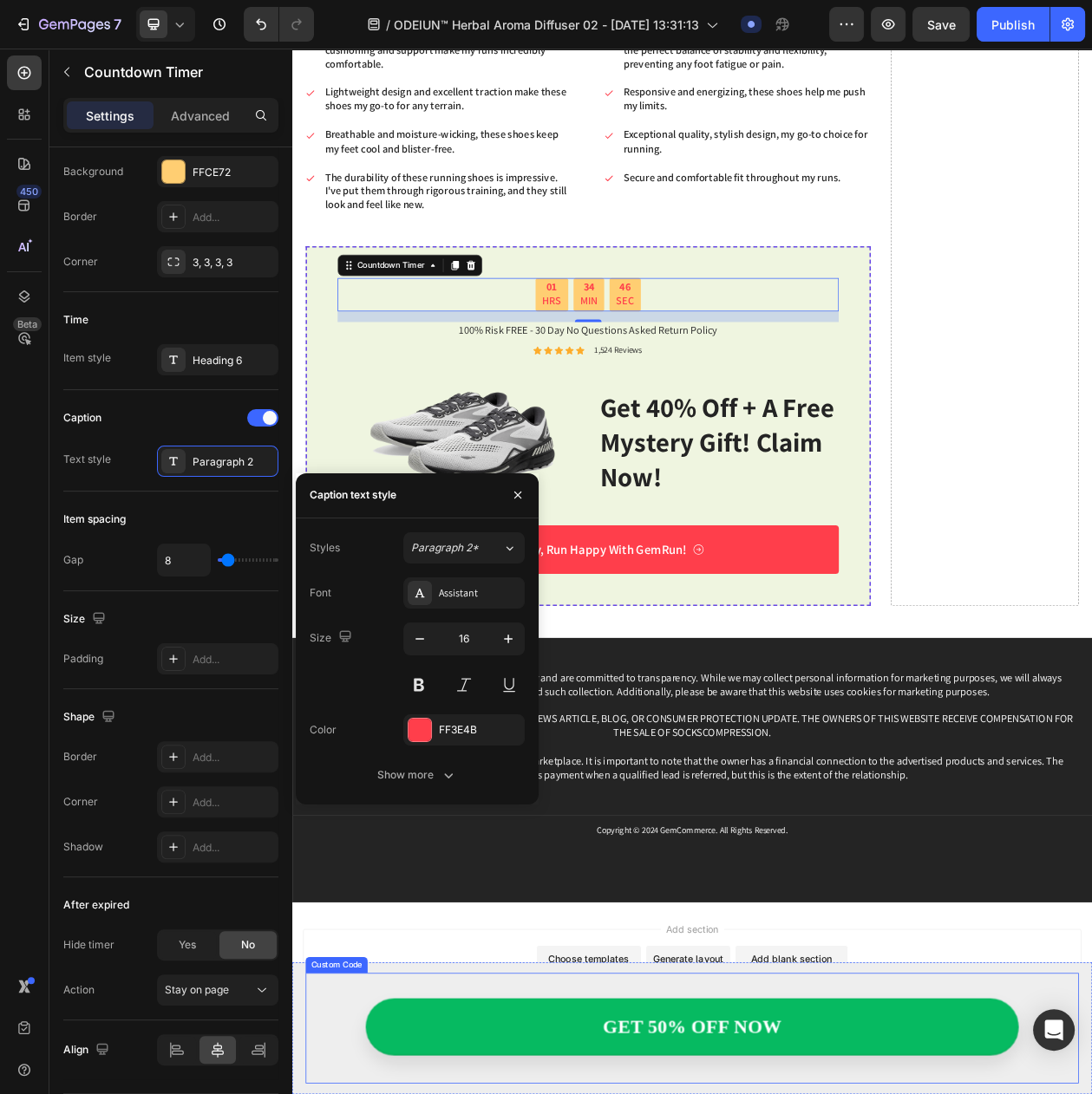
scroll to position [0, 0]
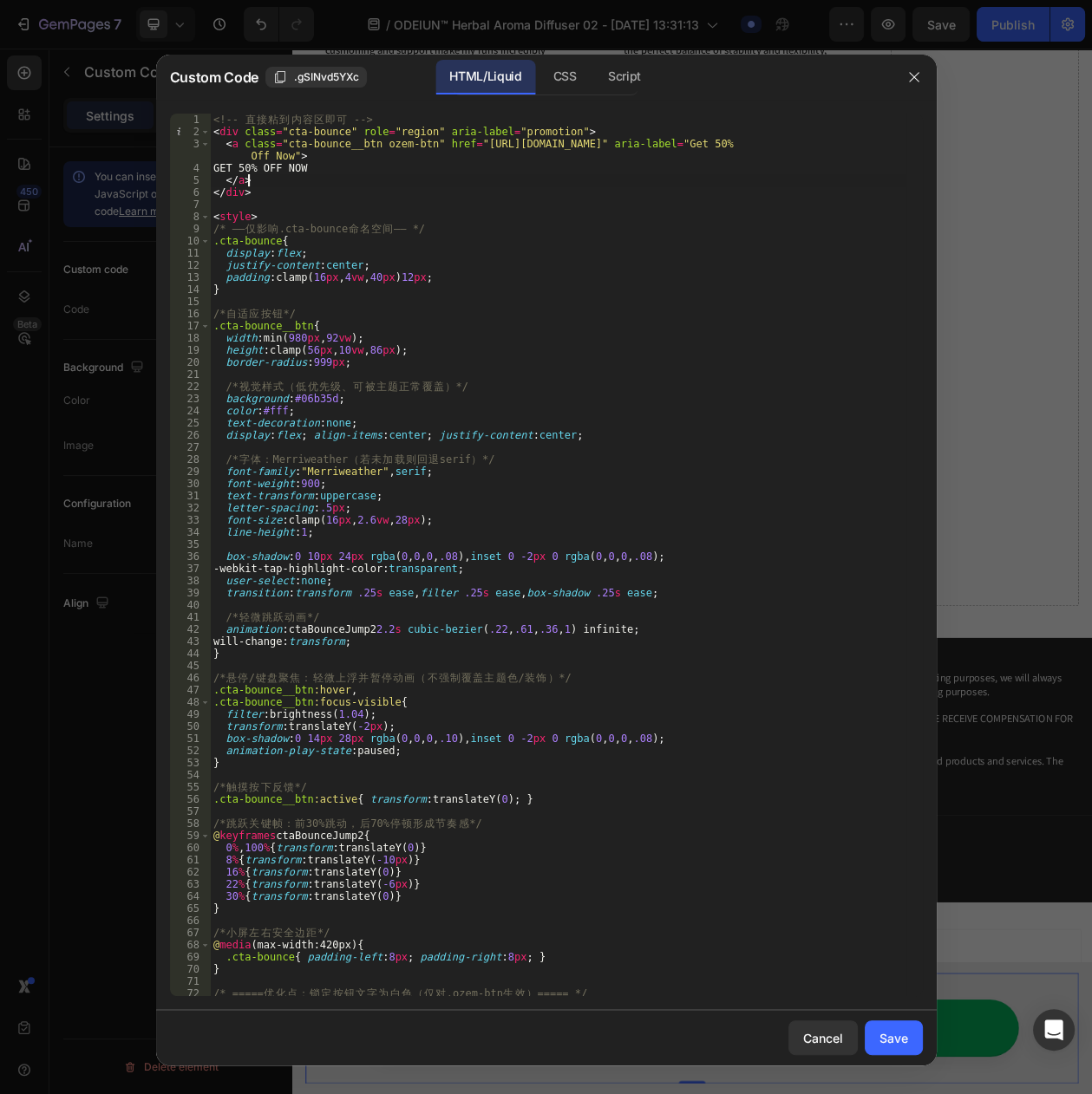
click at [273, 177] on div "<!-- 直 接 粘 到 内 容 区 即 可 --> < div class = "cta-bounce" role = "region" aria-labe…" at bounding box center [558, 567] width 696 height 907
click at [269, 171] on div "<!-- 直 接 粘 到 内 容 区 即 可 --> < div class = "cta-bounce" role = "region" aria-labe…" at bounding box center [558, 567] width 696 height 907
type textarea "GET 56% OFF NOW"
click at [589, 203] on div "<!-- 直 接 粘 到 内 容 区 即 可 --> < div class = "cta-bounce" role = "region" aria-labe…" at bounding box center [558, 567] width 696 height 907
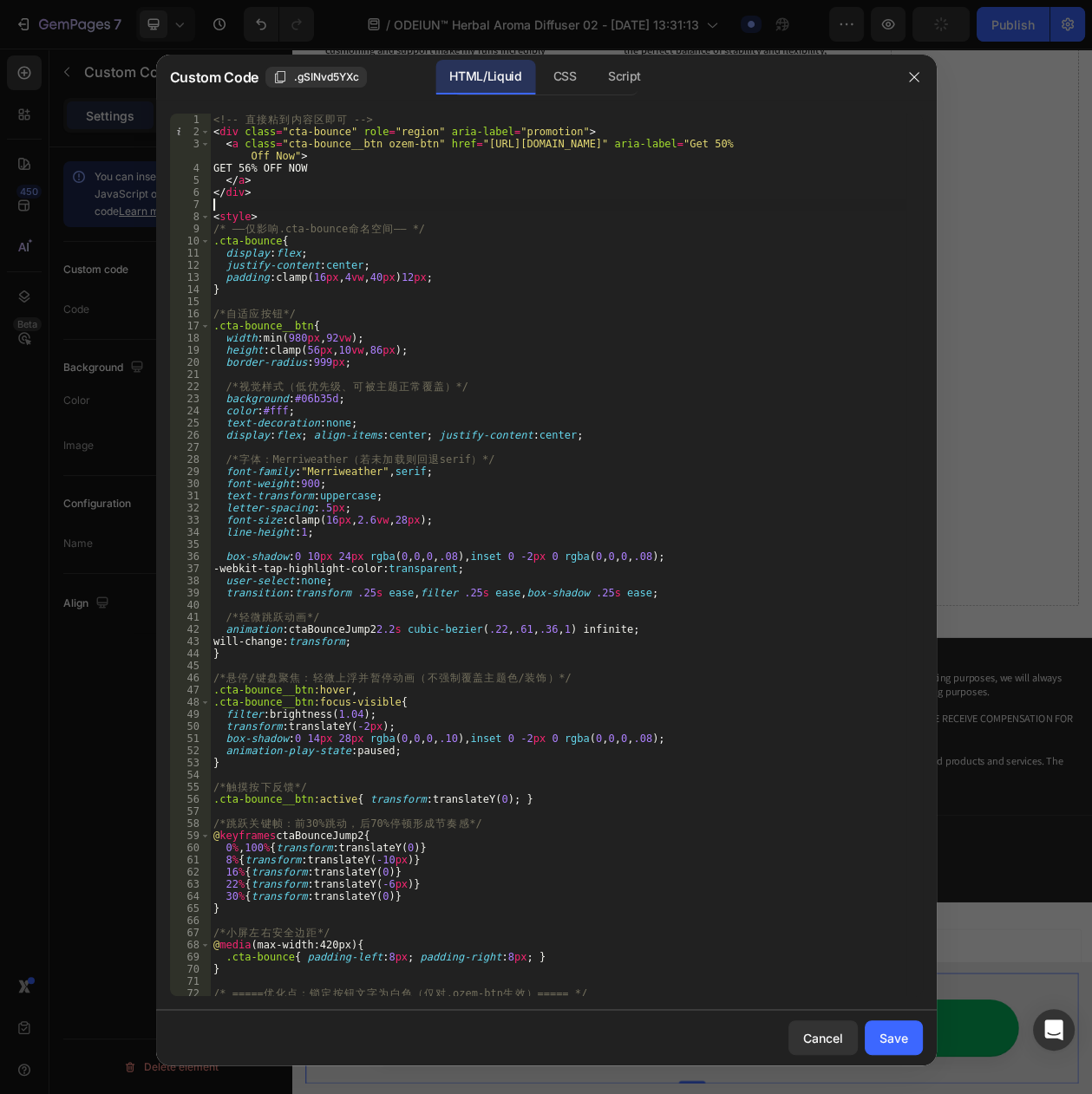
scroll to position [0, 0]
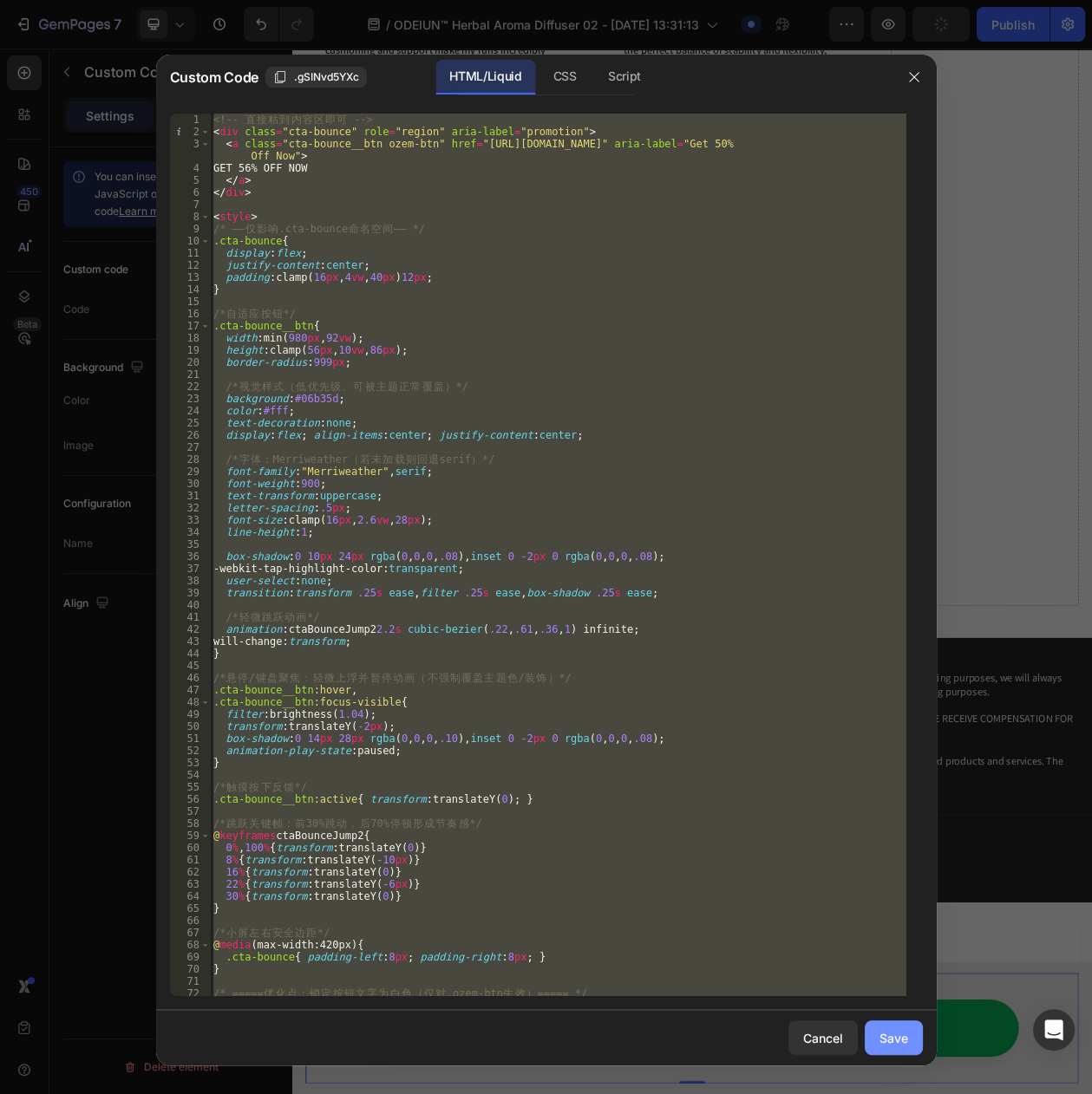
type textarea "</style>"
click at [895, 1041] on div "Save" at bounding box center [894, 1038] width 28 height 18
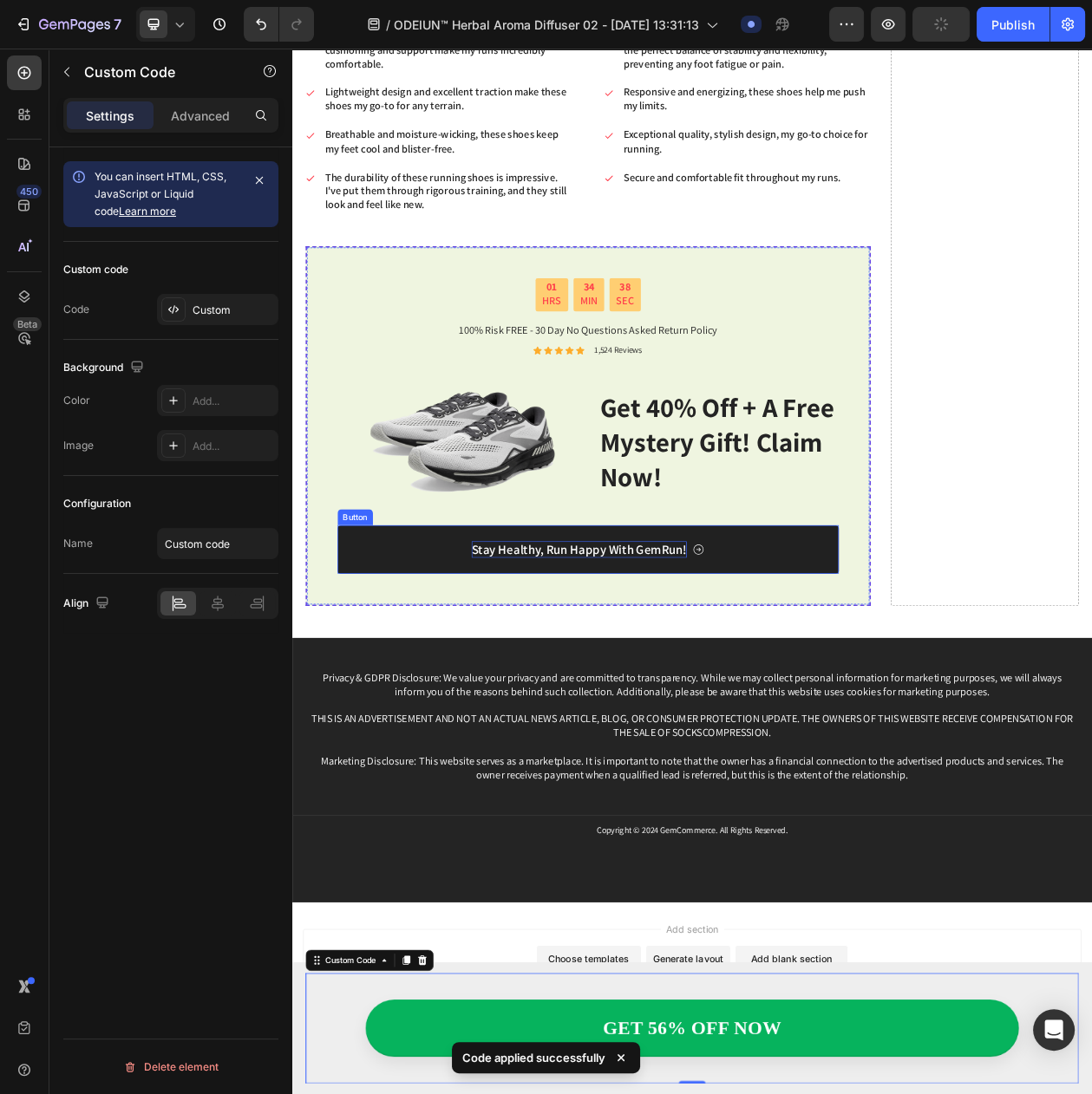
click at [686, 703] on p "Stay Healthy, Run Happy With GemRun!" at bounding box center [665, 701] width 280 height 21
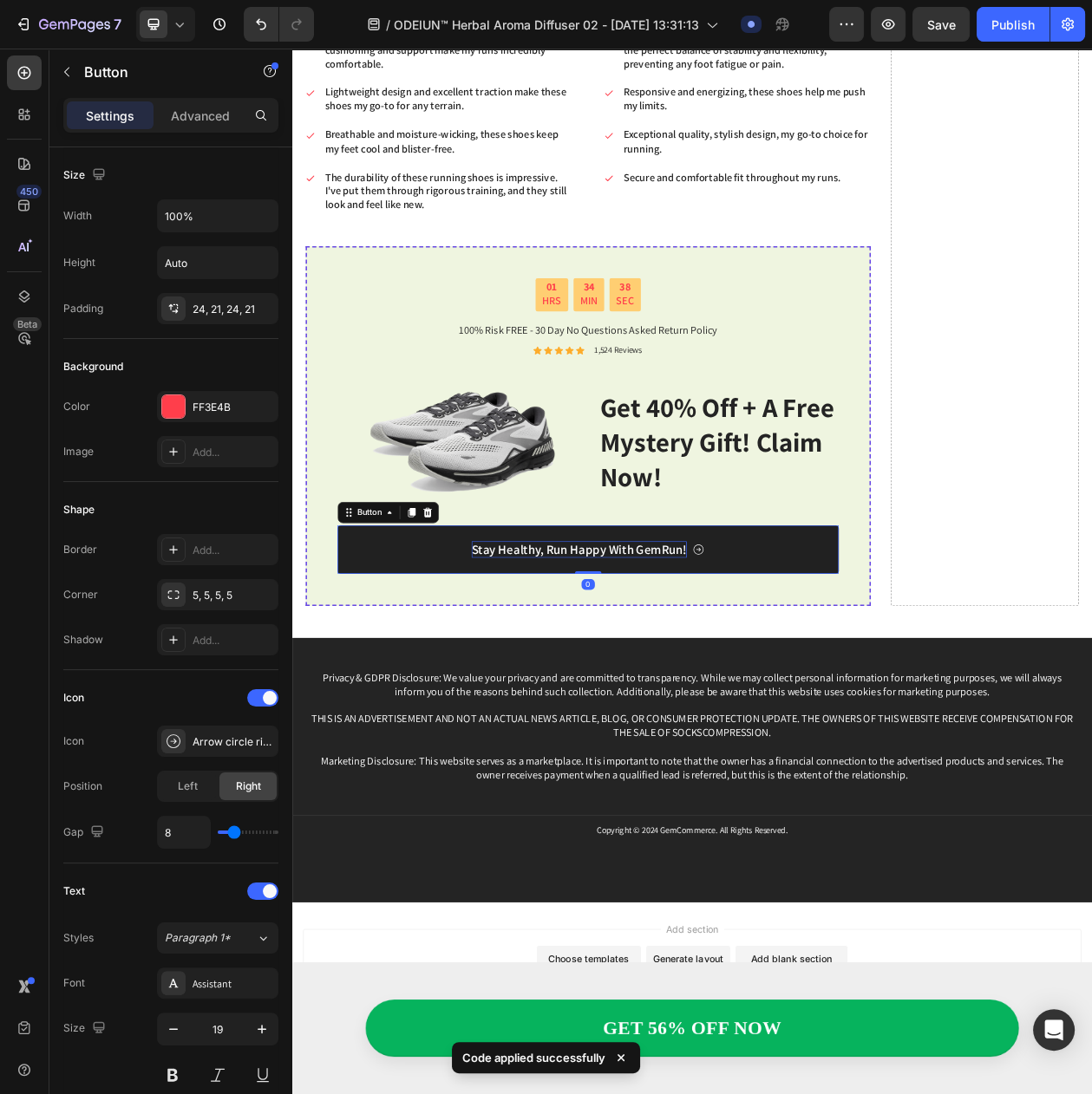
click at [686, 703] on p "Stay Healthy, Run Happy With GemRun!" at bounding box center [665, 701] width 280 height 21
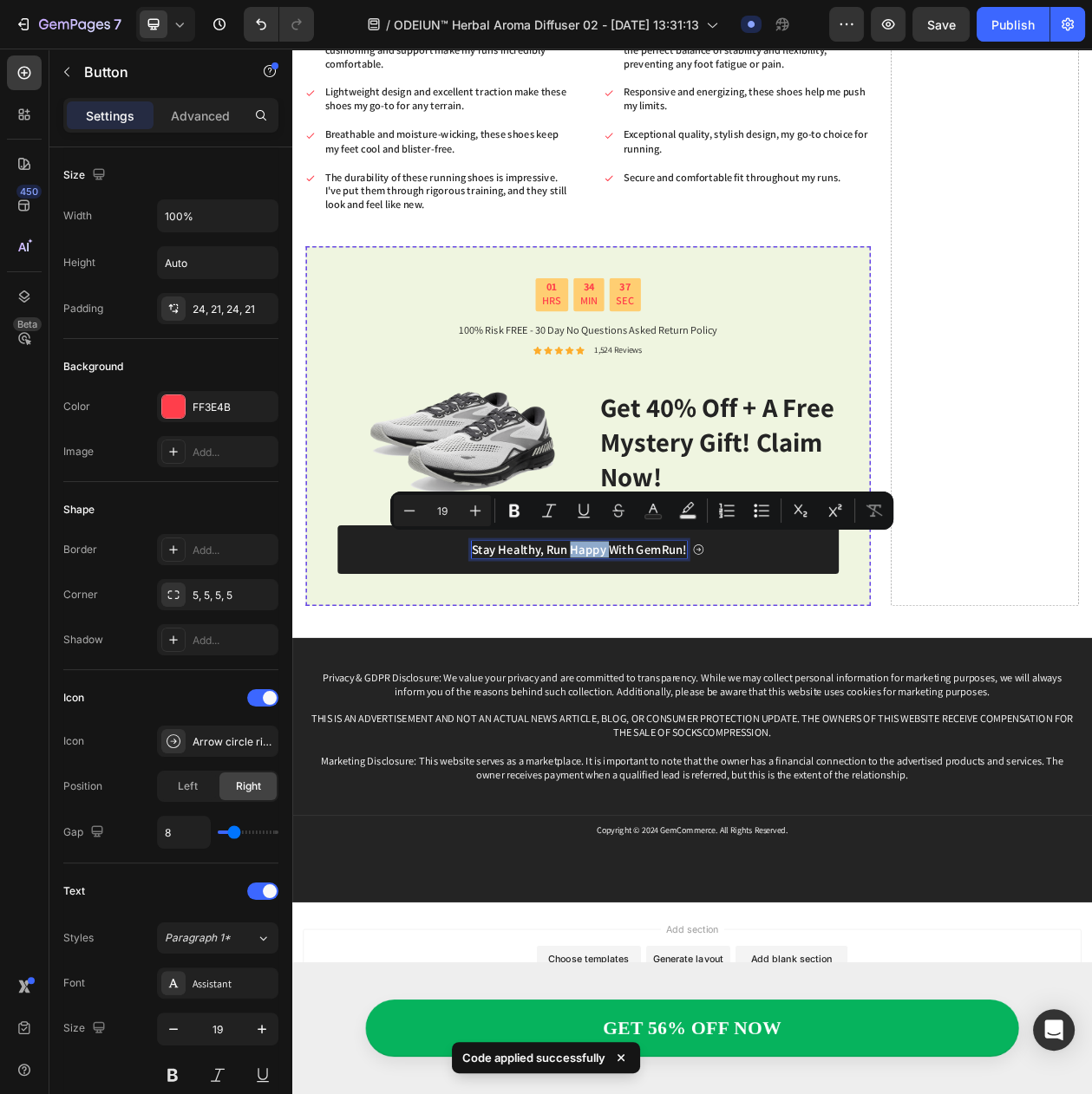
click at [903, 714] on link "Stay Healthy, Run Happy With GemRun!" at bounding box center [677, 701] width 652 height 63
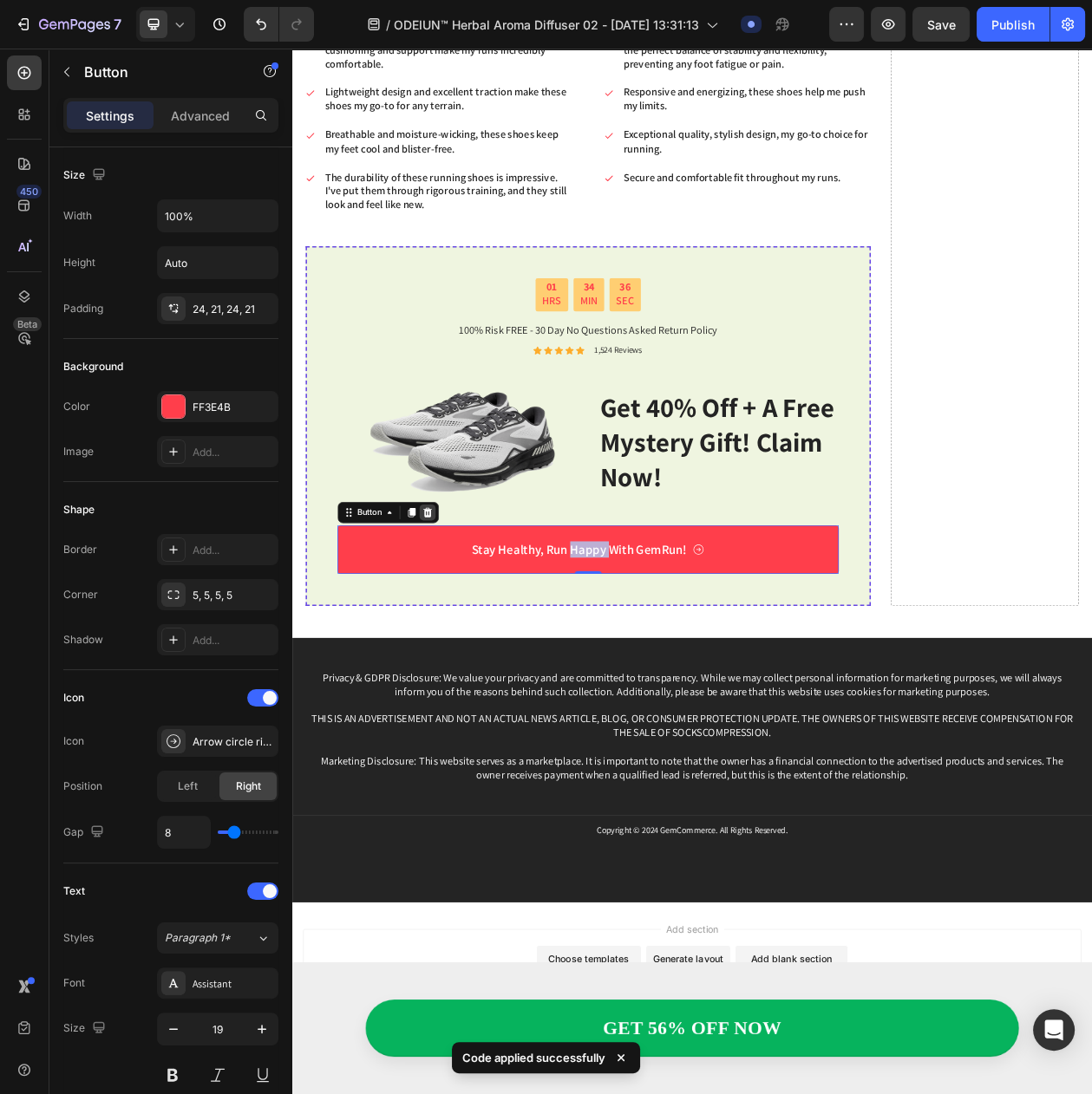
click at [466, 654] on icon at bounding box center [469, 653] width 12 height 12
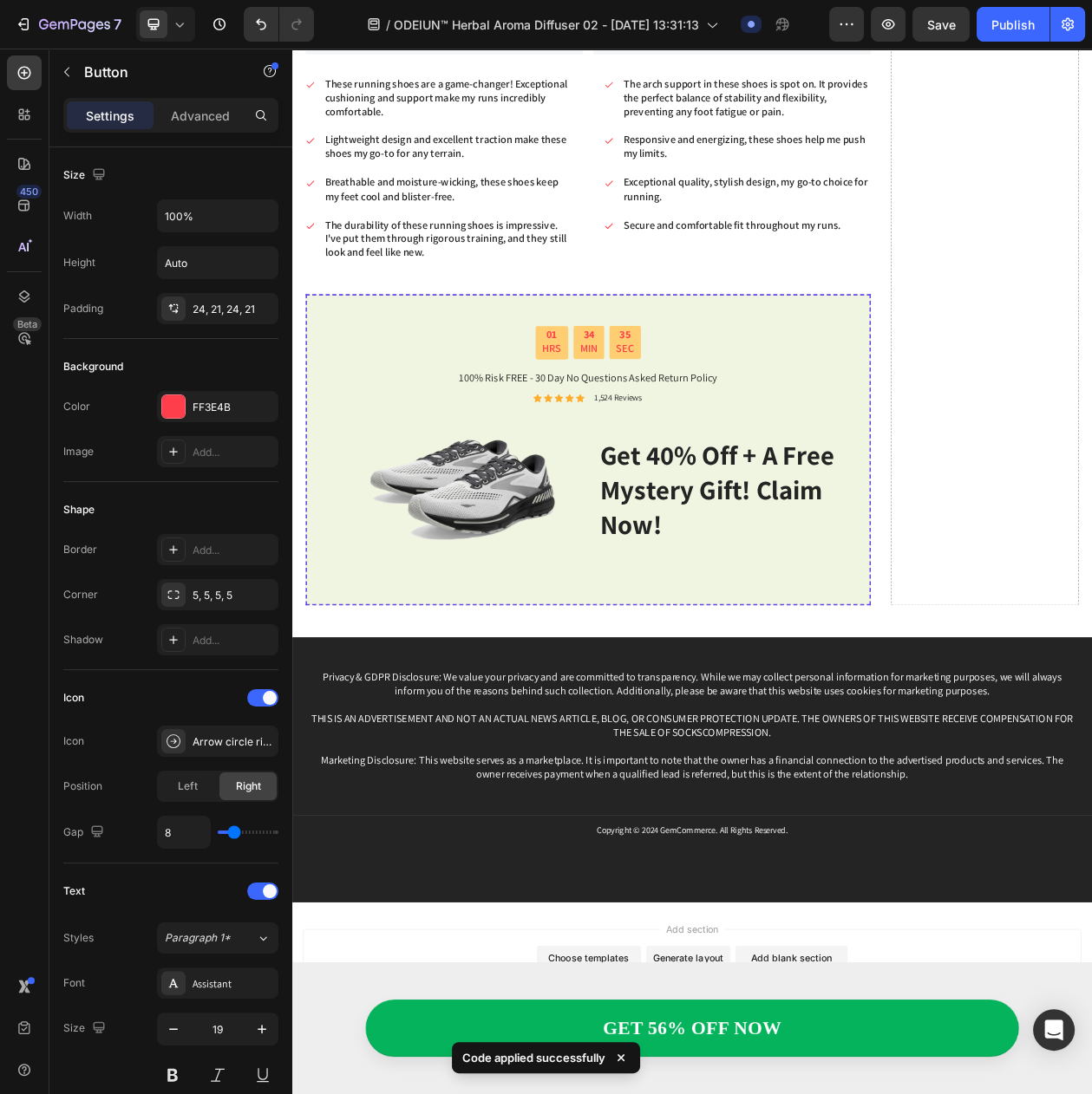
scroll to position [4309, 0]
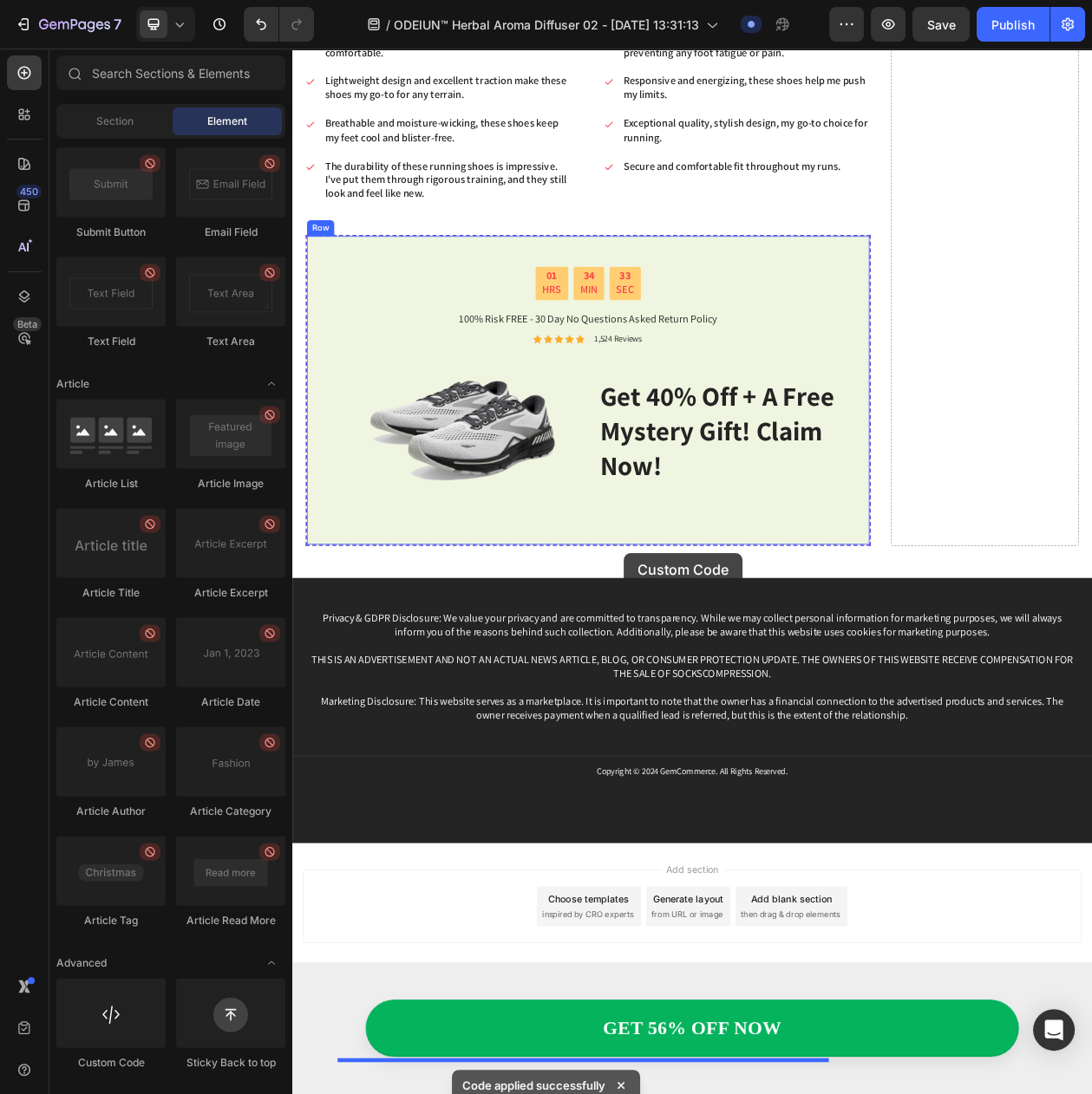
drag, startPoint x: 397, startPoint y: 1063, endPoint x: 723, endPoint y: 705, distance: 484.2
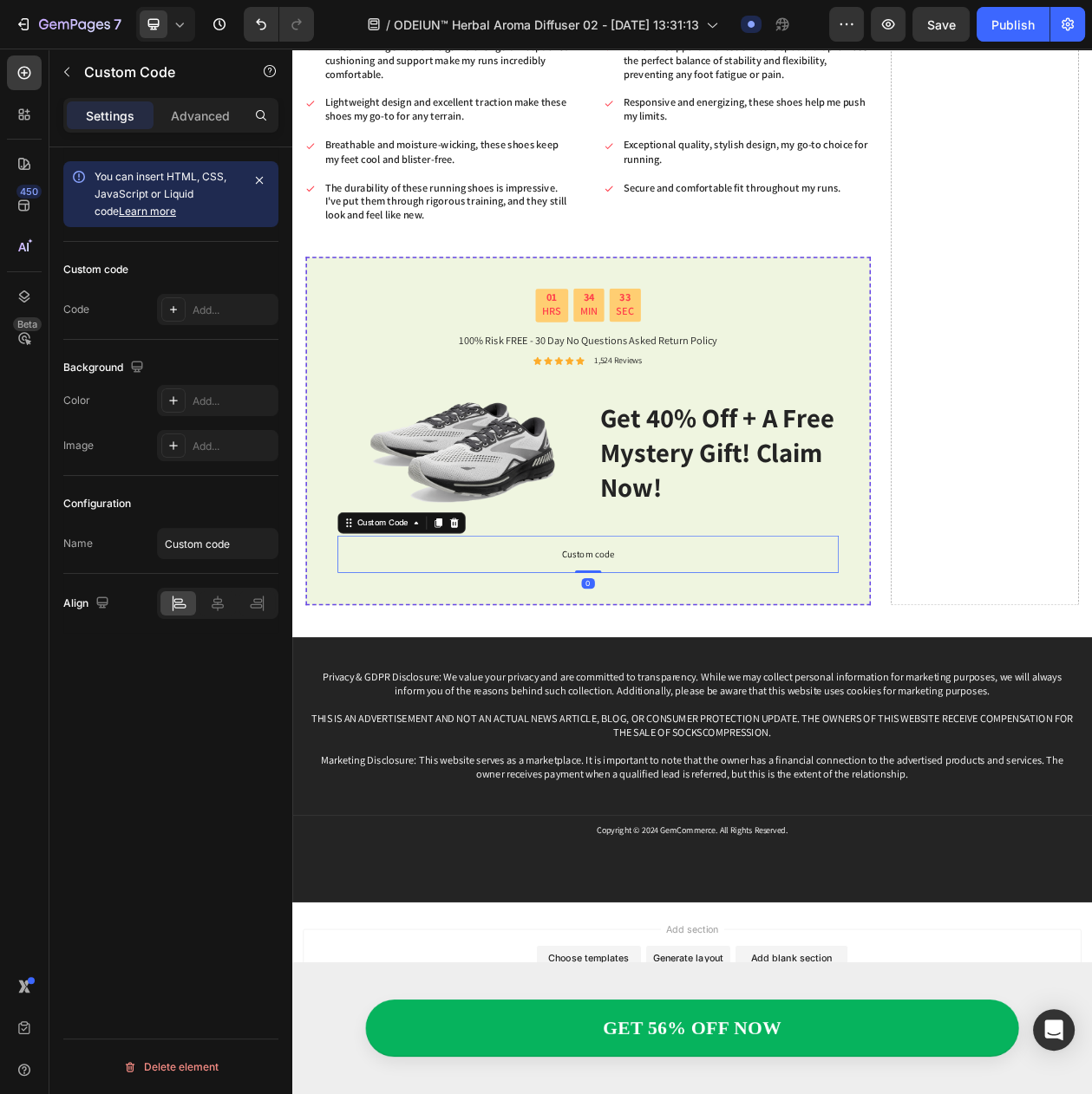
scroll to position [4369, 0]
click at [687, 715] on span "Custom code" at bounding box center [677, 707] width 652 height 20
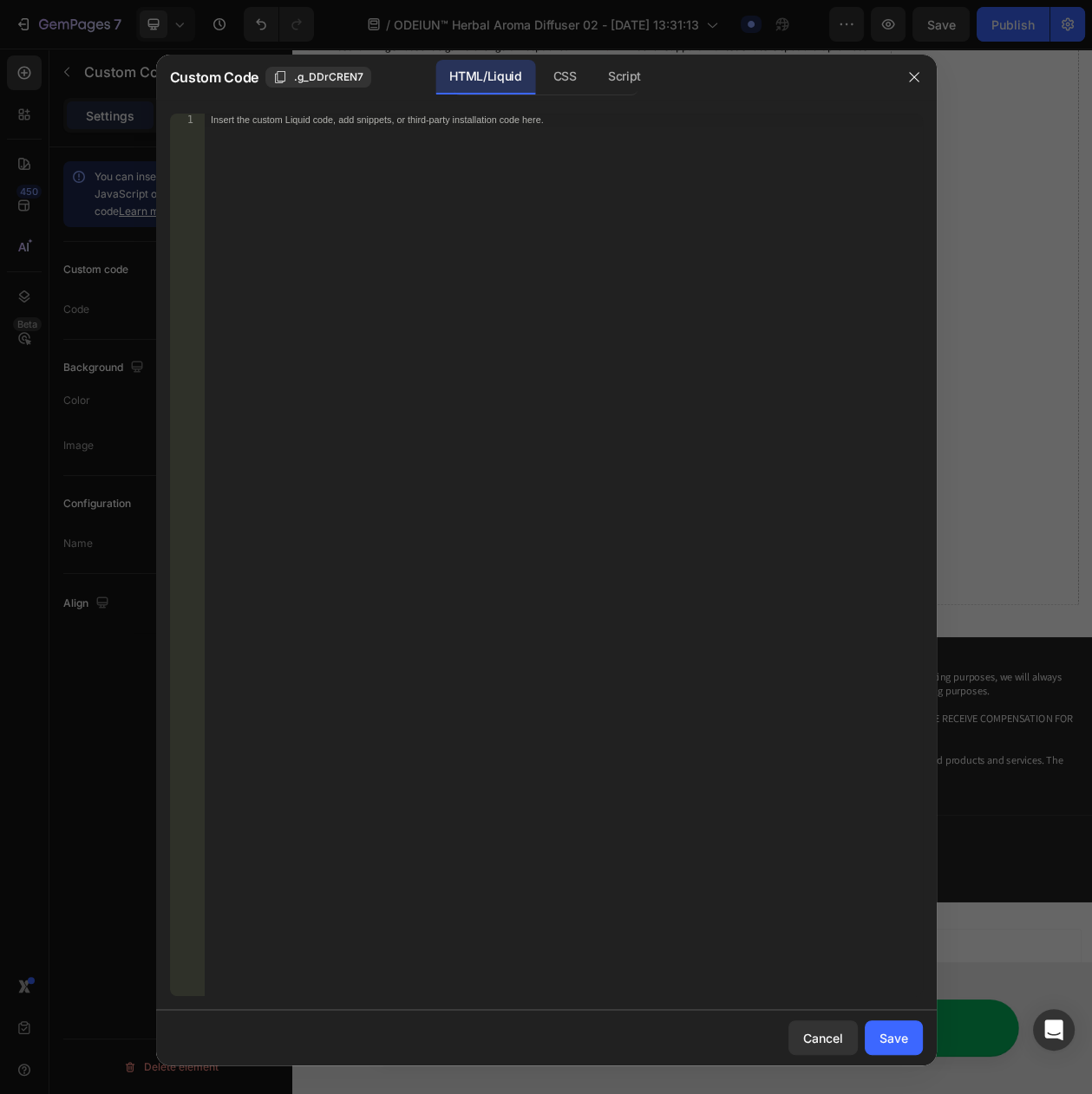
click at [636, 463] on div "Insert the custom Liquid code, add snippets, or third-party installation code h…" at bounding box center [562, 567] width 718 height 907
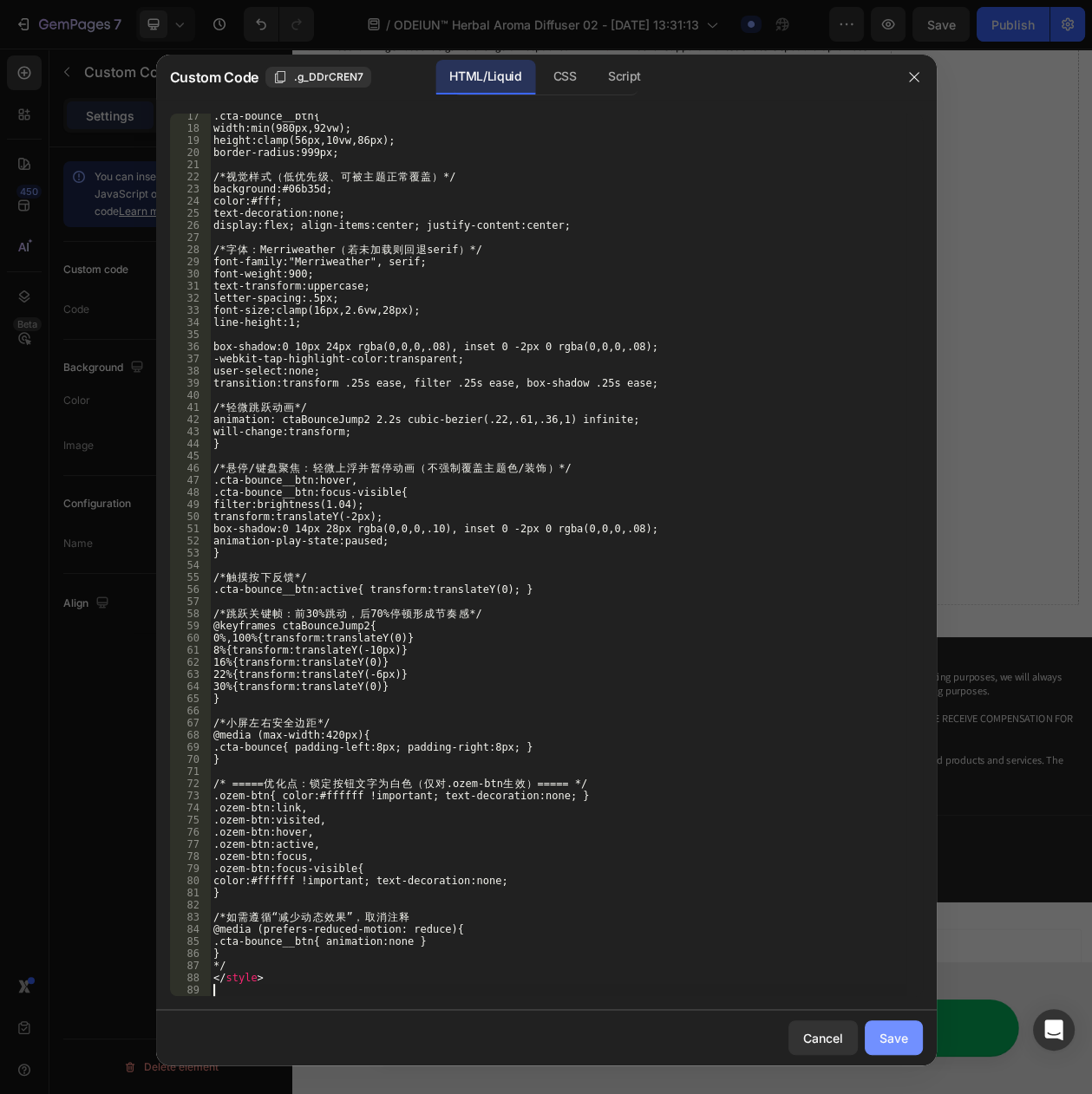
click at [883, 1034] on div "Save" at bounding box center [894, 1038] width 28 height 18
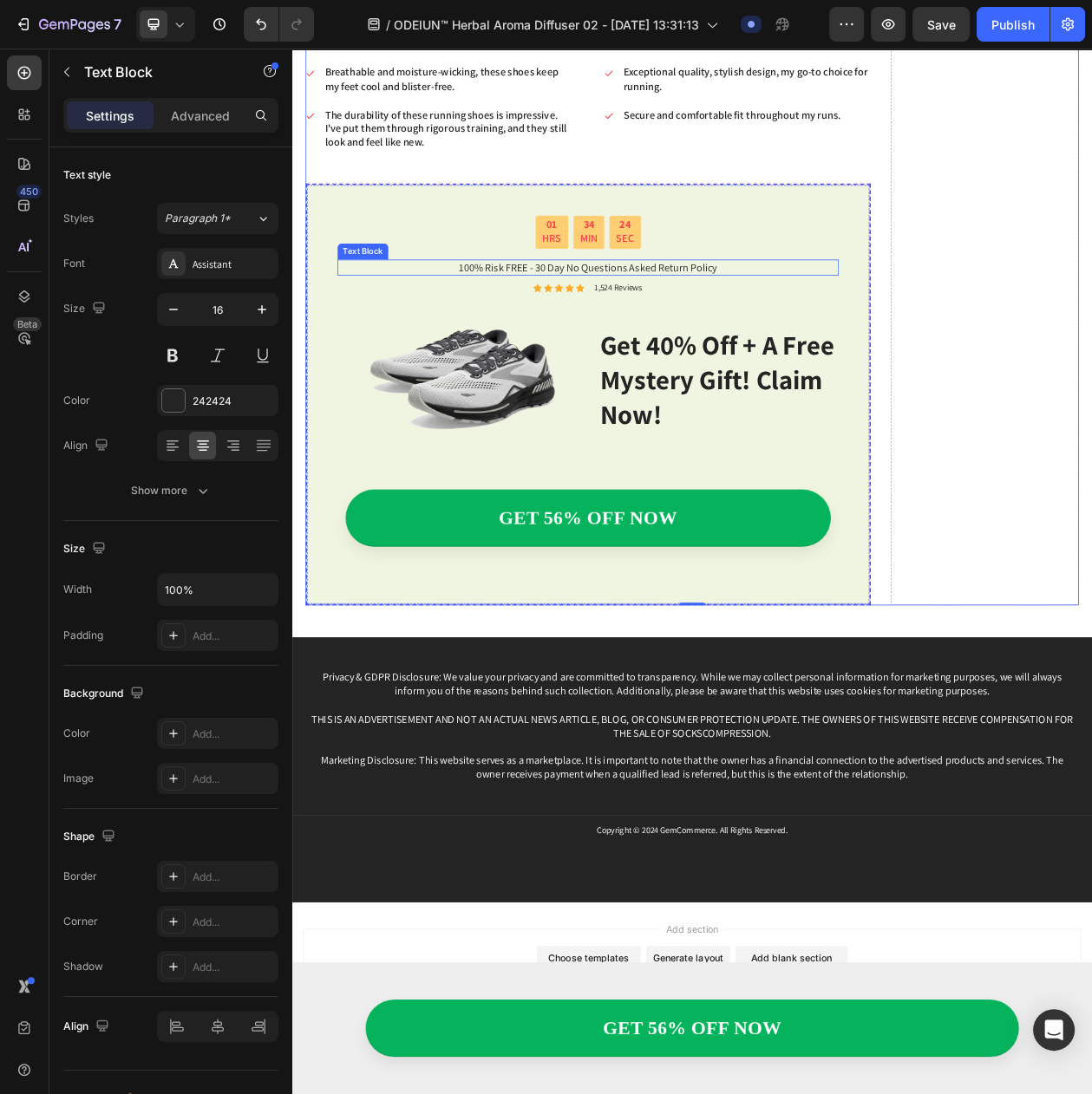
click at [768, 343] on p "100% Risk FREE - 30 Day No Questions Asked Return Policy" at bounding box center [677, 334] width 648 height 18
click at [486, 314] on icon at bounding box center [488, 307] width 14 height 14
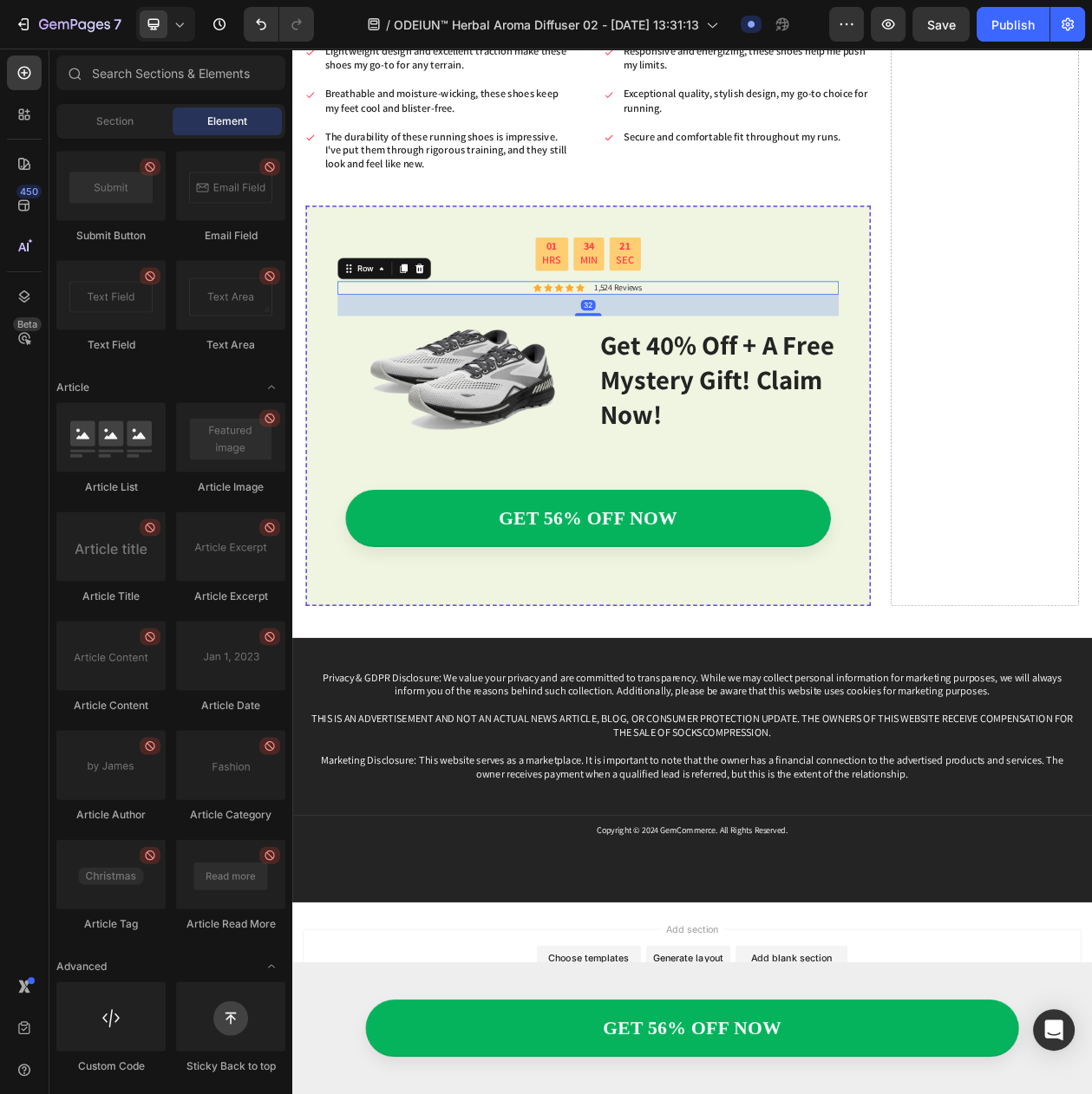
click at [559, 370] on div "Icon Icon Icon Icon Icon Icon List 1,524 Reviews Text Block Row 32" at bounding box center [677, 361] width 652 height 18
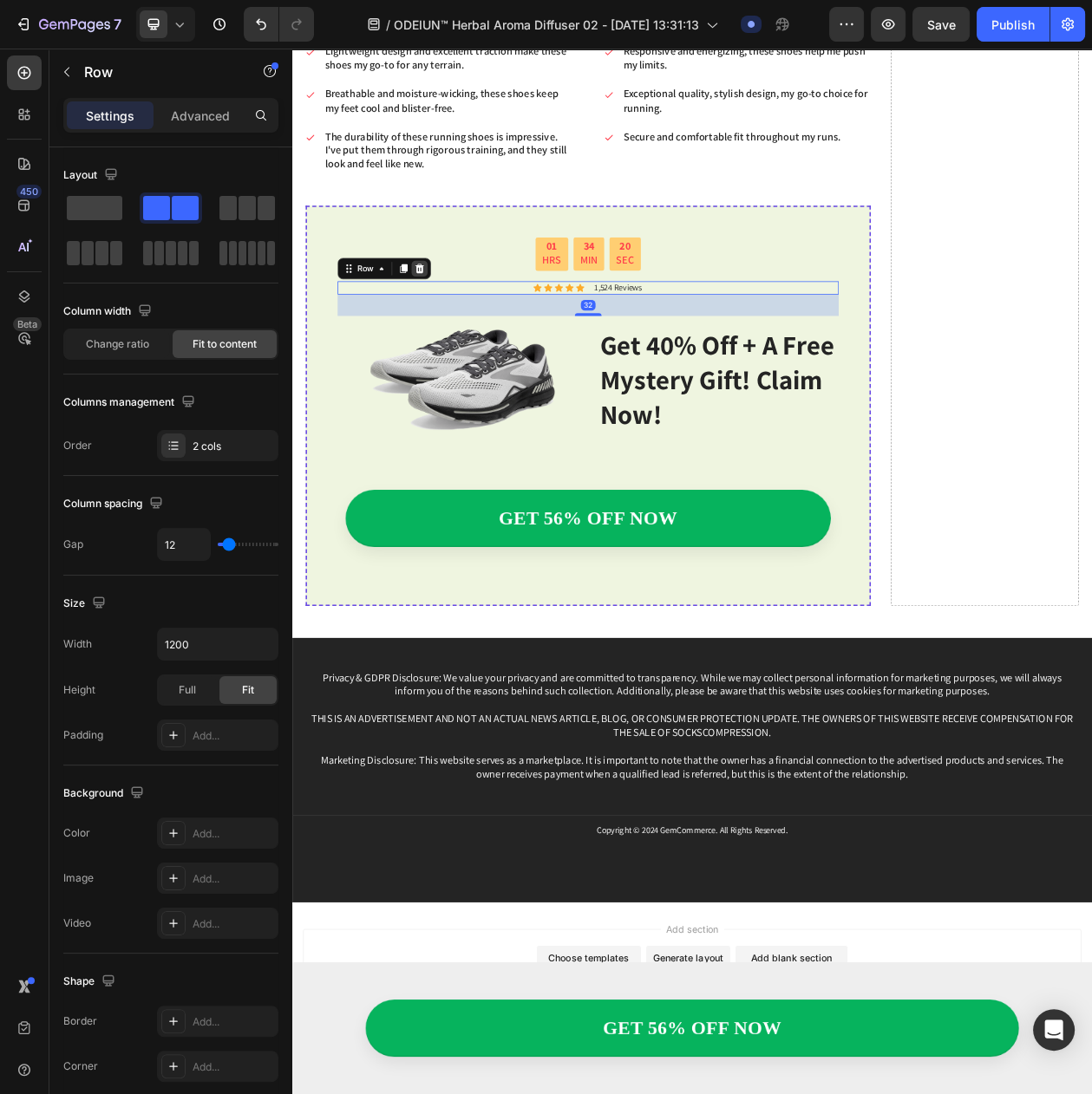
click at [462, 342] on icon at bounding box center [458, 336] width 14 height 14
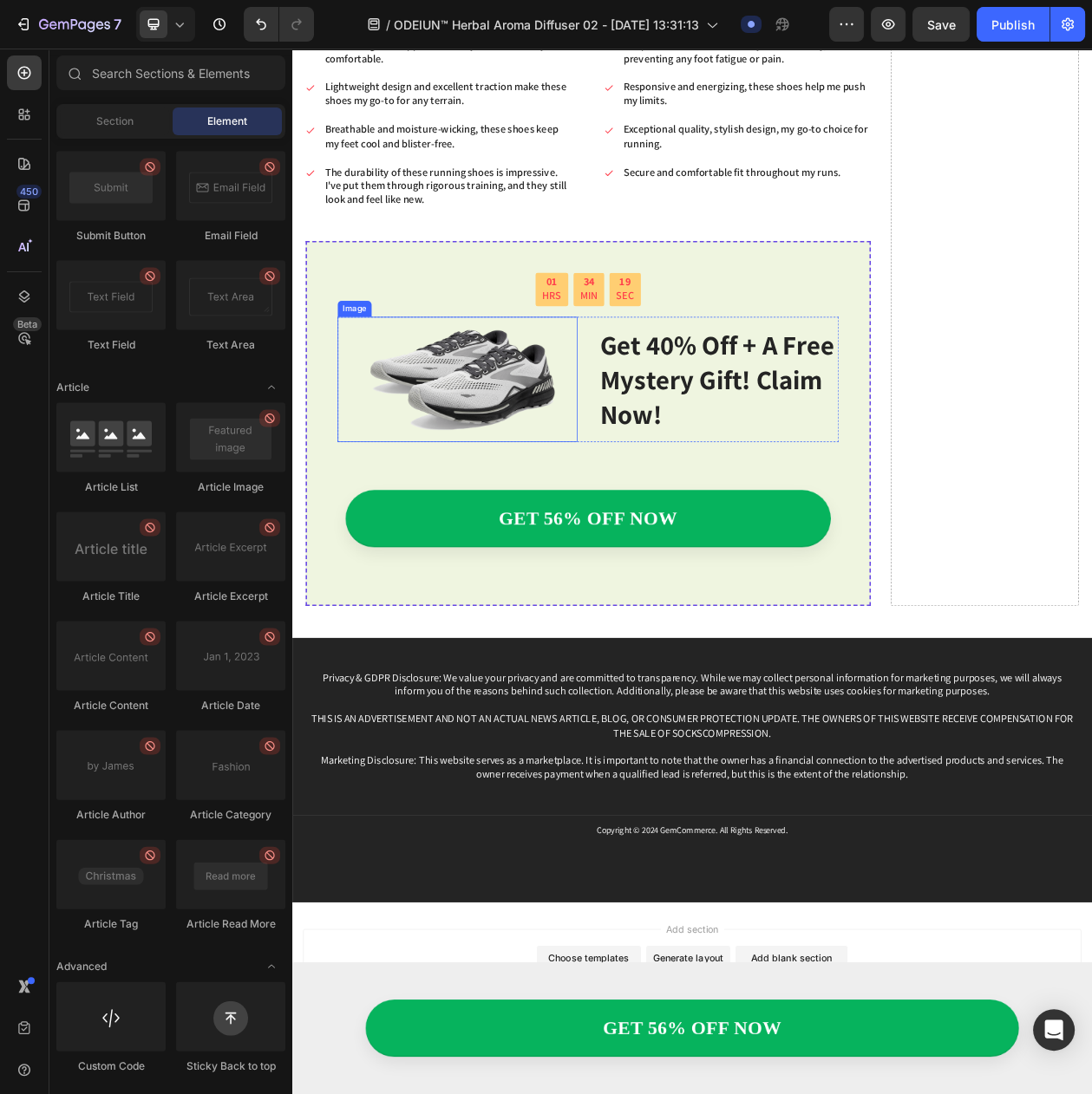
click at [496, 475] on img at bounding box center [507, 479] width 312 height 163
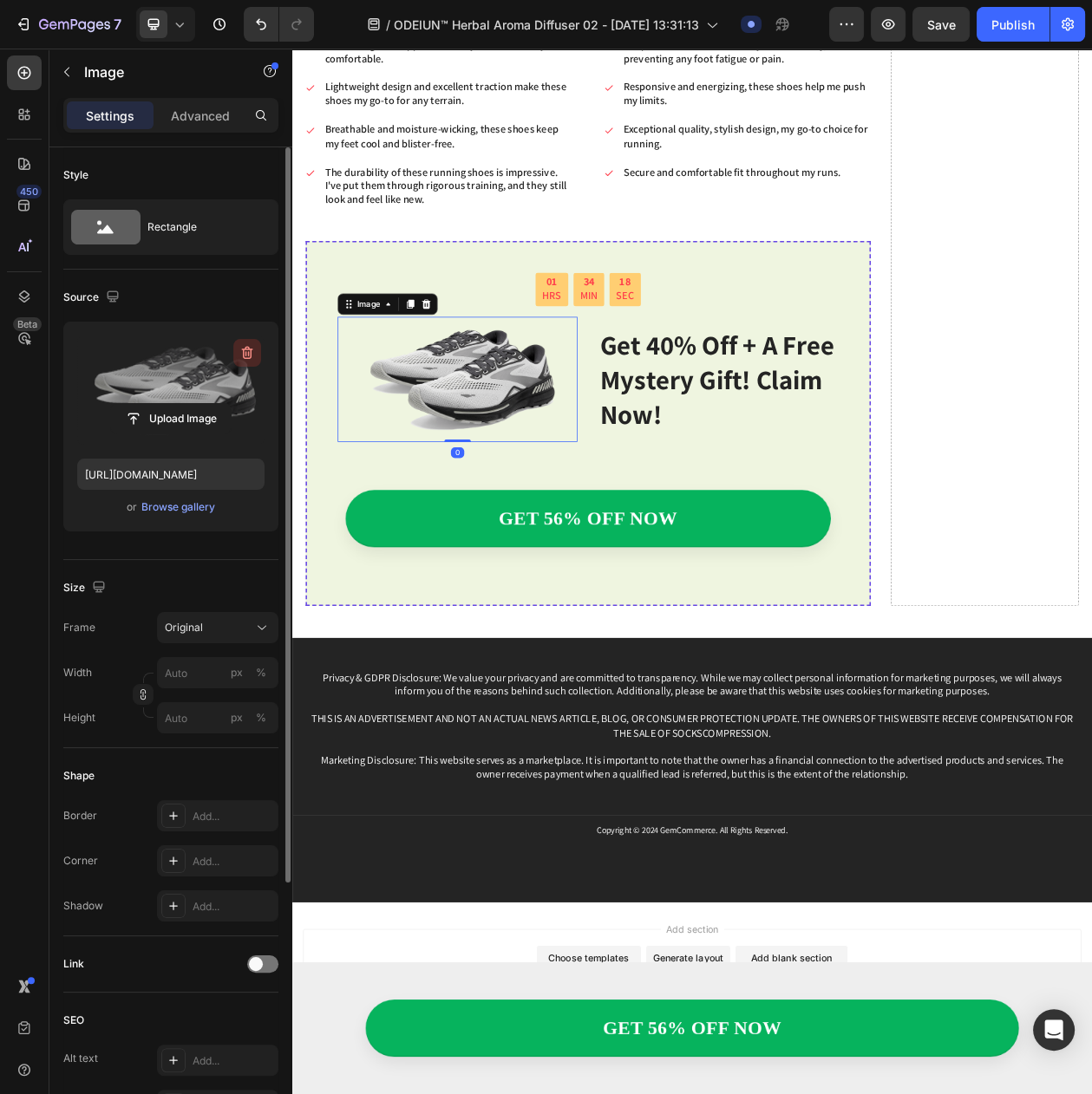
click at [249, 349] on icon "button" at bounding box center [247, 353] width 12 height 13
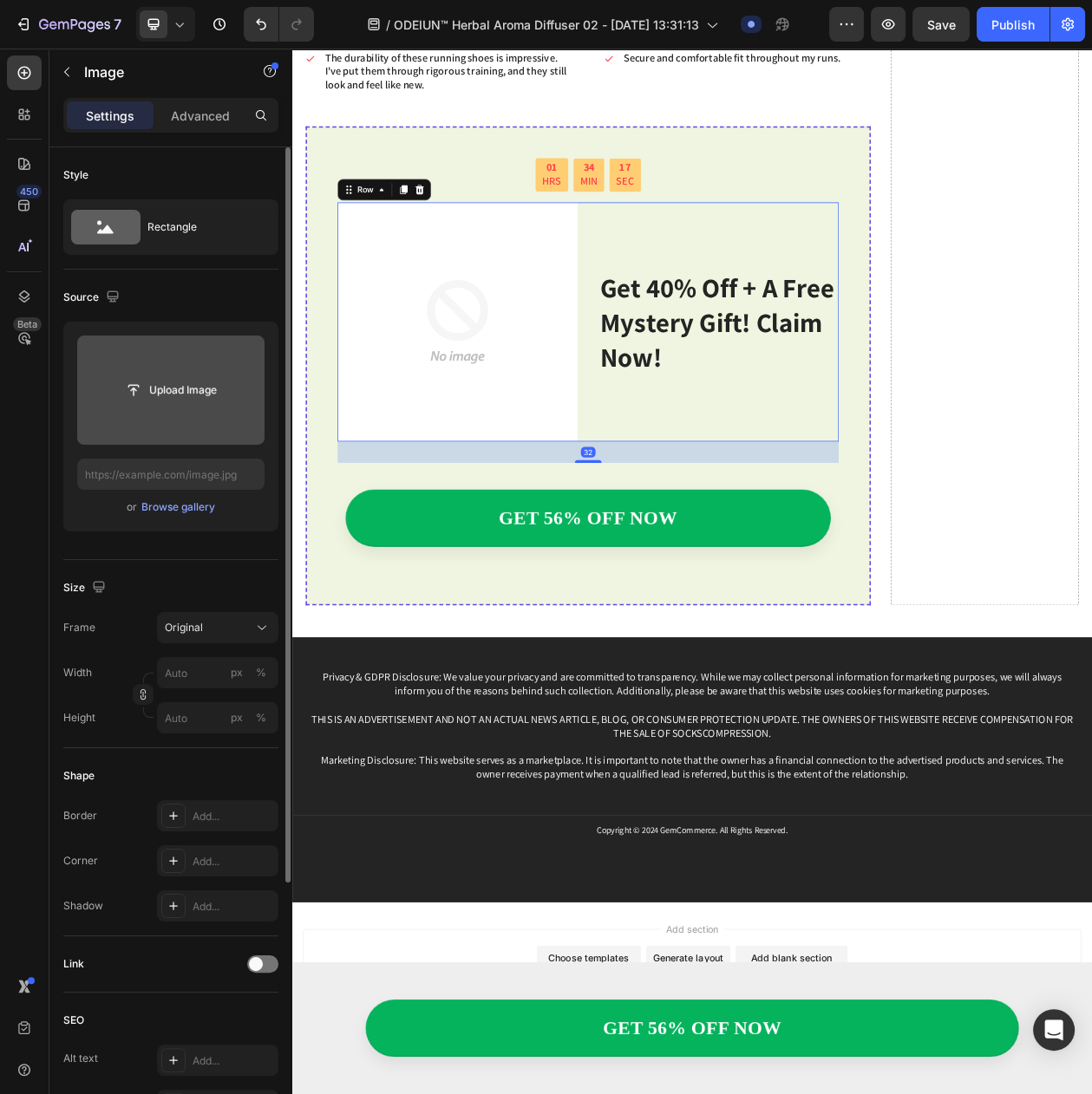
click at [871, 459] on div "get 40% off + a free mystery gift! claim now! Heading" at bounding box center [847, 405] width 312 height 312
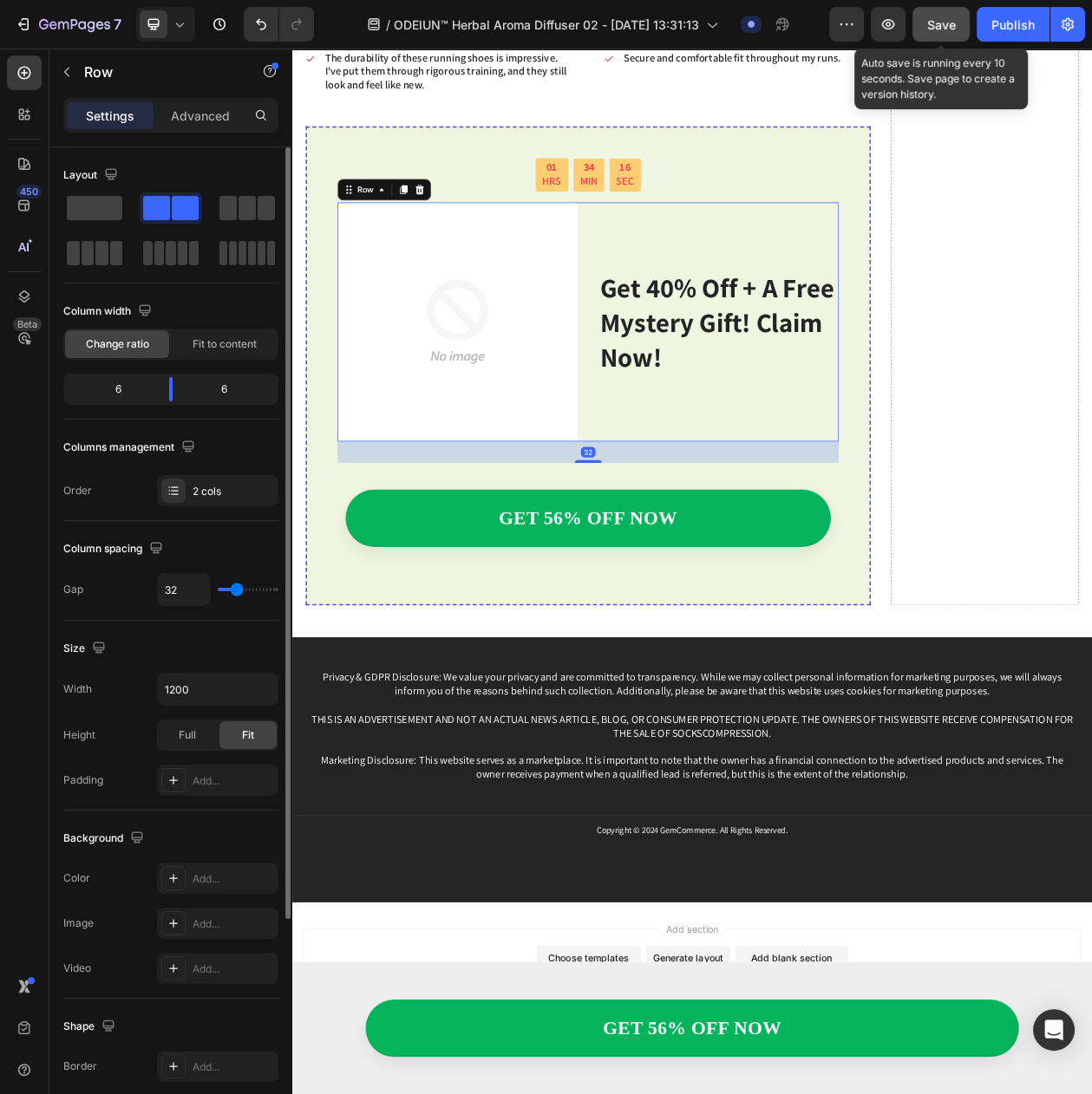
click at [948, 27] on span "Save" at bounding box center [941, 24] width 28 height 15
click at [534, 561] on img at bounding box center [507, 405] width 312 height 312
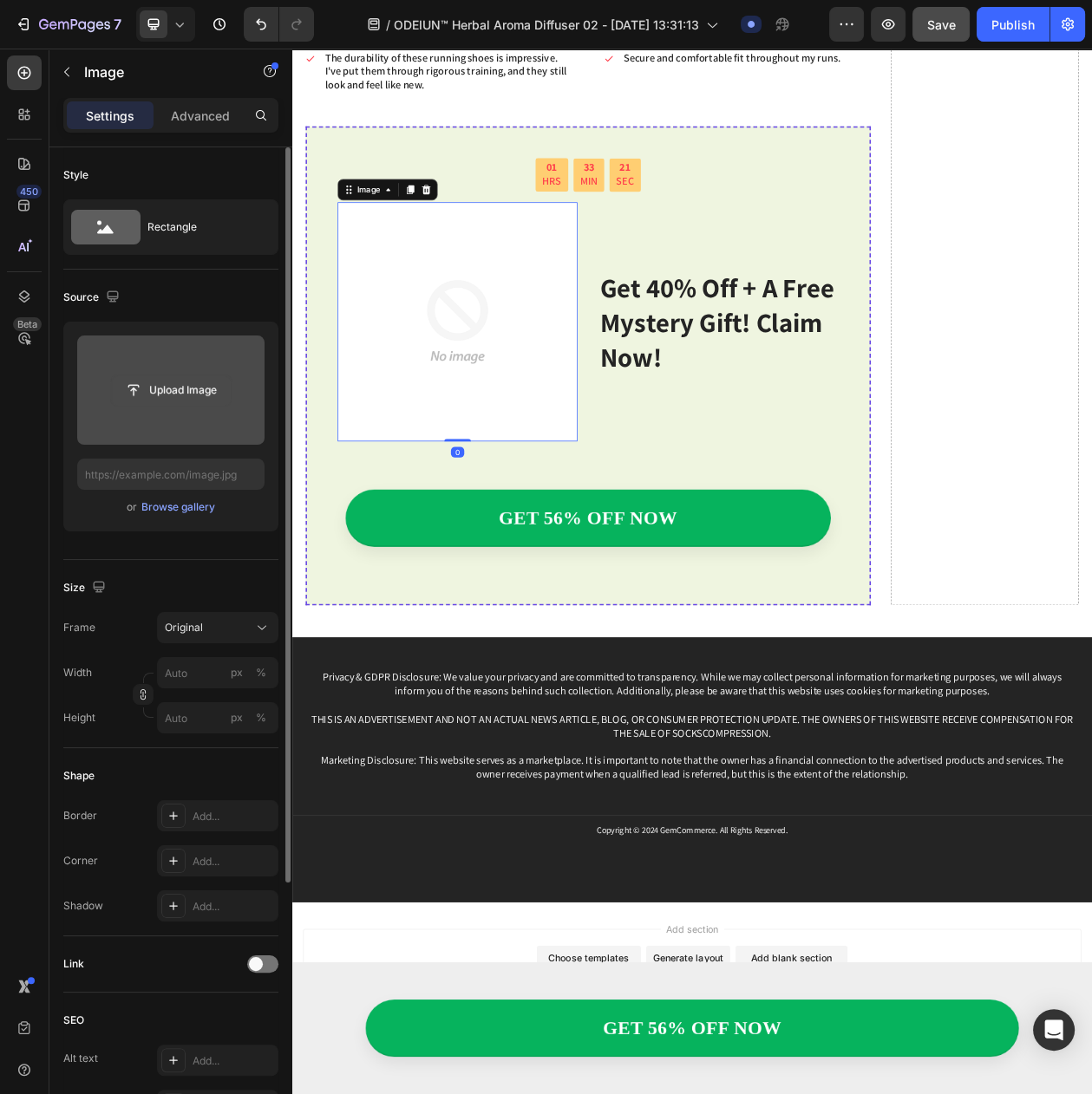
click at [189, 403] on input "file" at bounding box center [171, 390] width 120 height 29
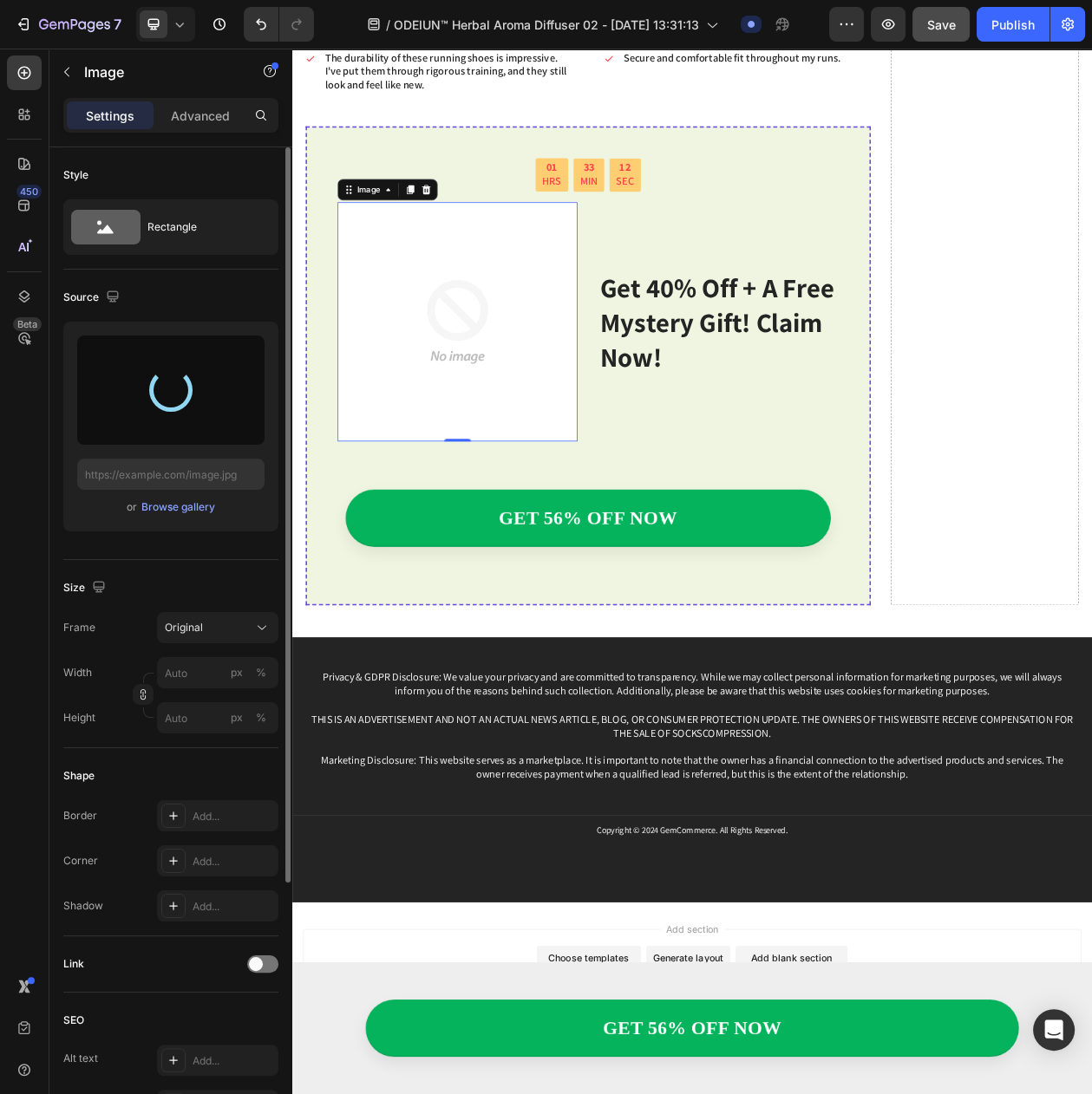
type input "[URL][DOMAIN_NAME]"
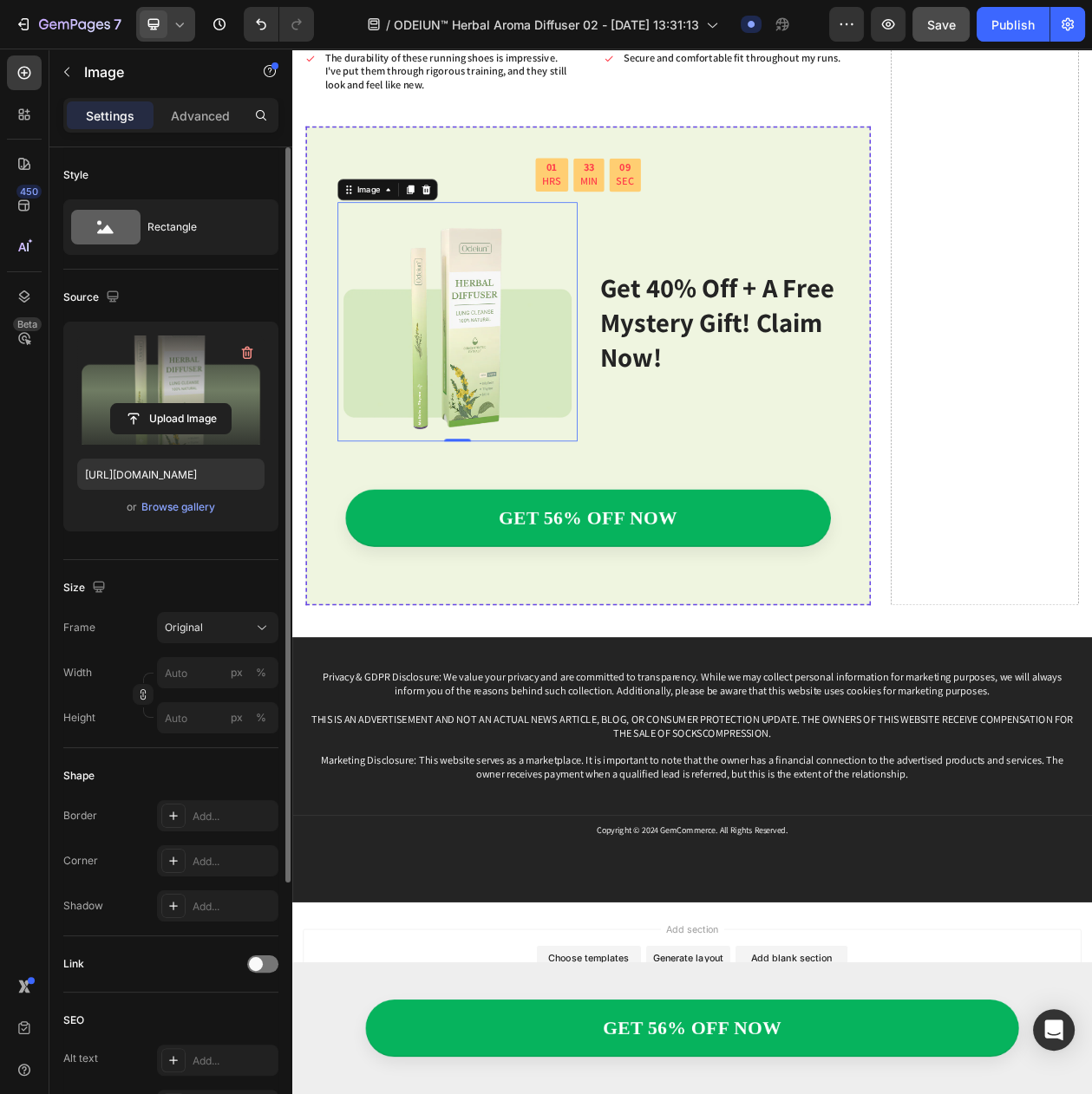
click at [181, 23] on icon at bounding box center [179, 24] width 17 height 17
click at [183, 88] on span "Tablet" at bounding box center [187, 90] width 30 height 17
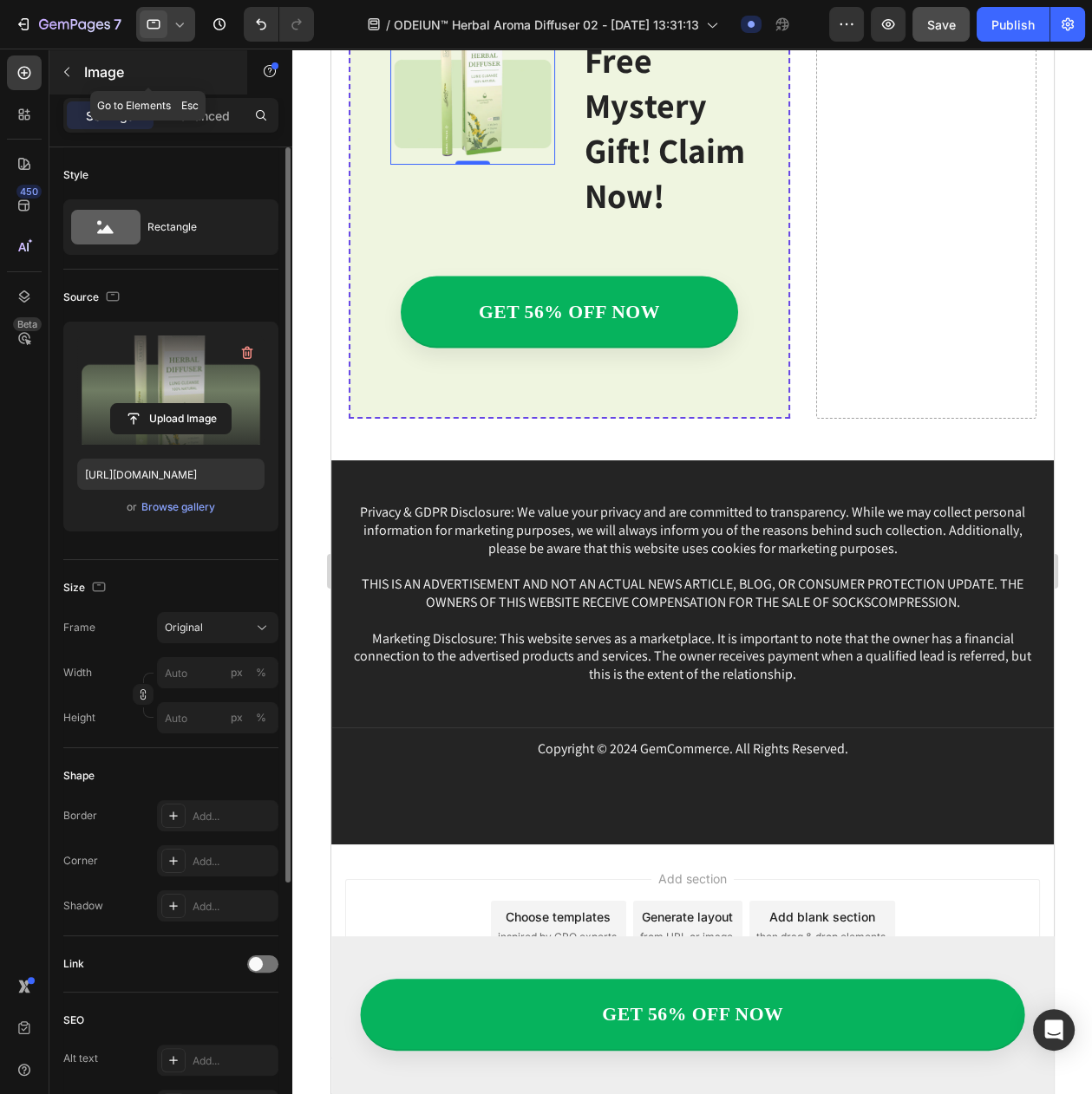
scroll to position [4469, 0]
click at [179, 37] on div at bounding box center [165, 24] width 59 height 35
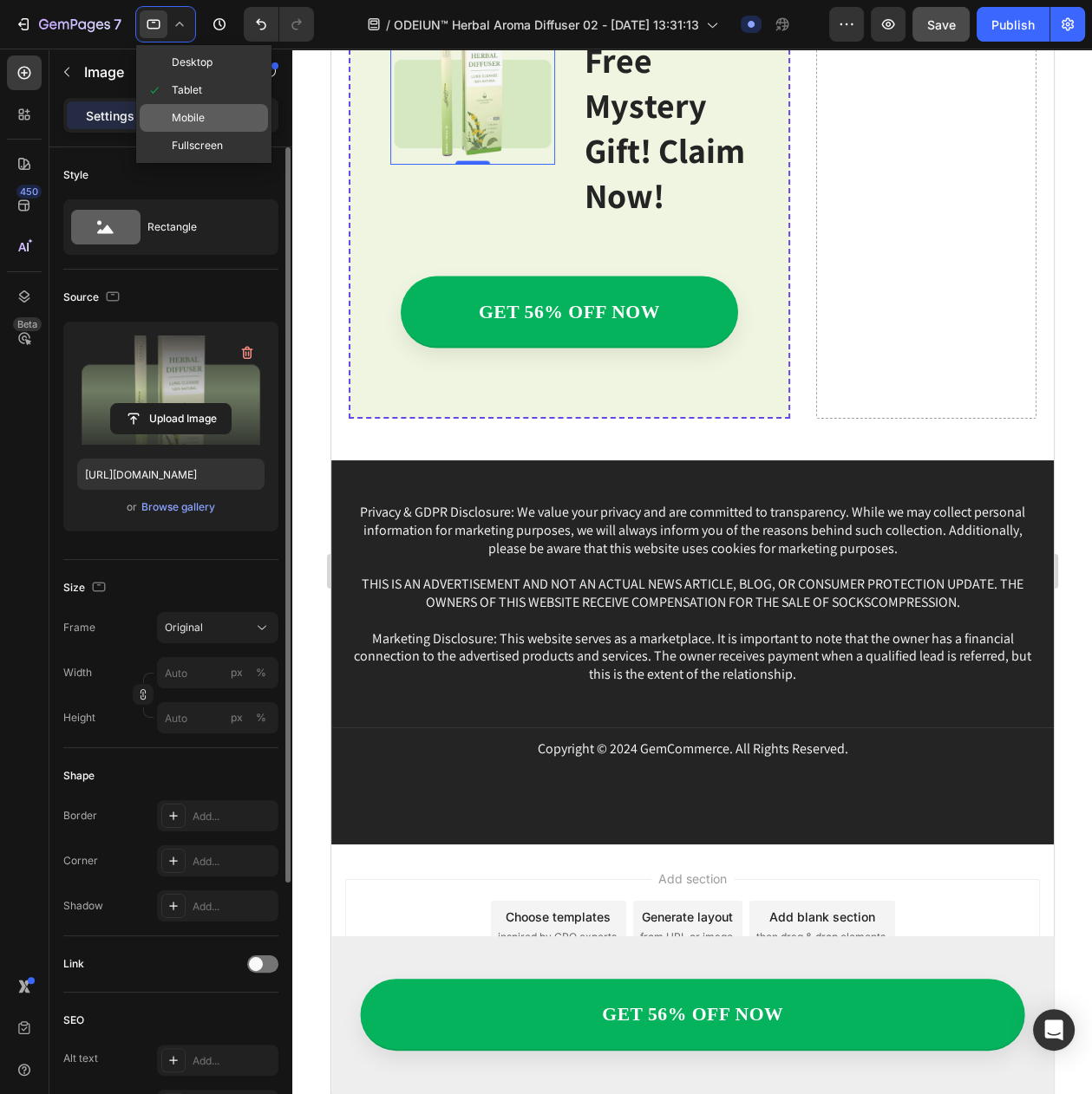
click at [191, 121] on span "Mobile" at bounding box center [188, 117] width 33 height 17
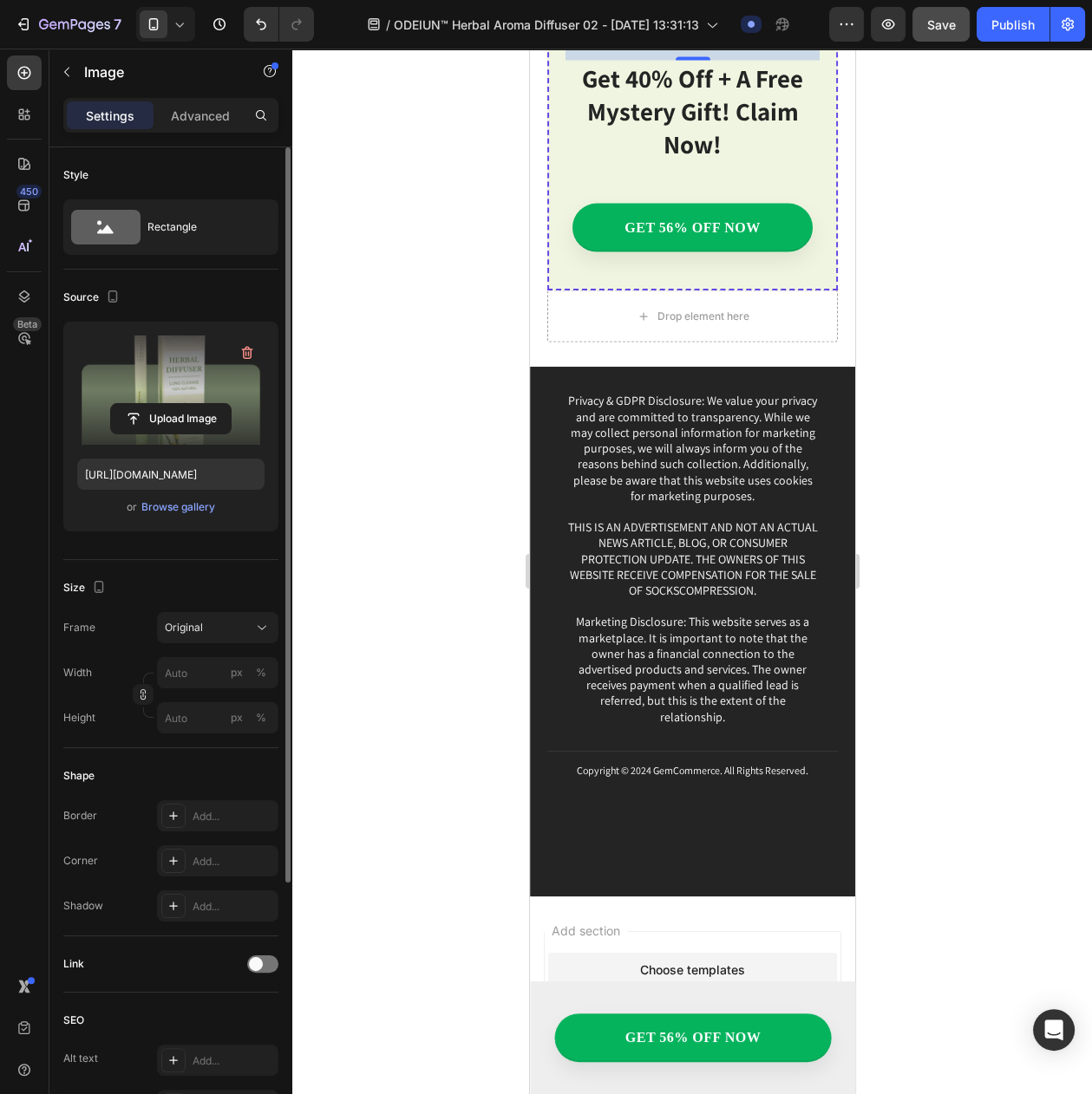
scroll to position [3917, 0]
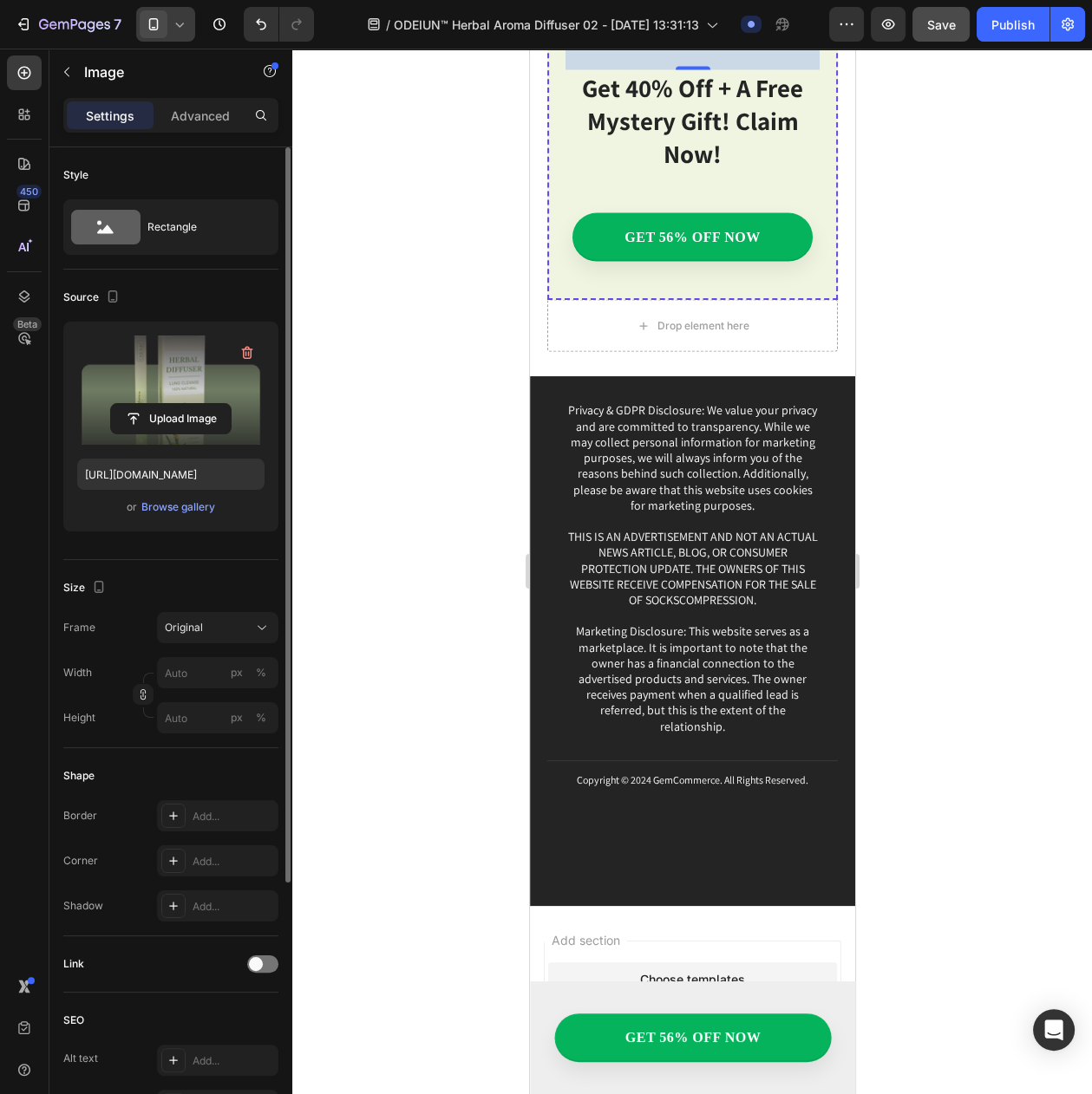
click at [165, 26] on span at bounding box center [153, 24] width 28 height 28
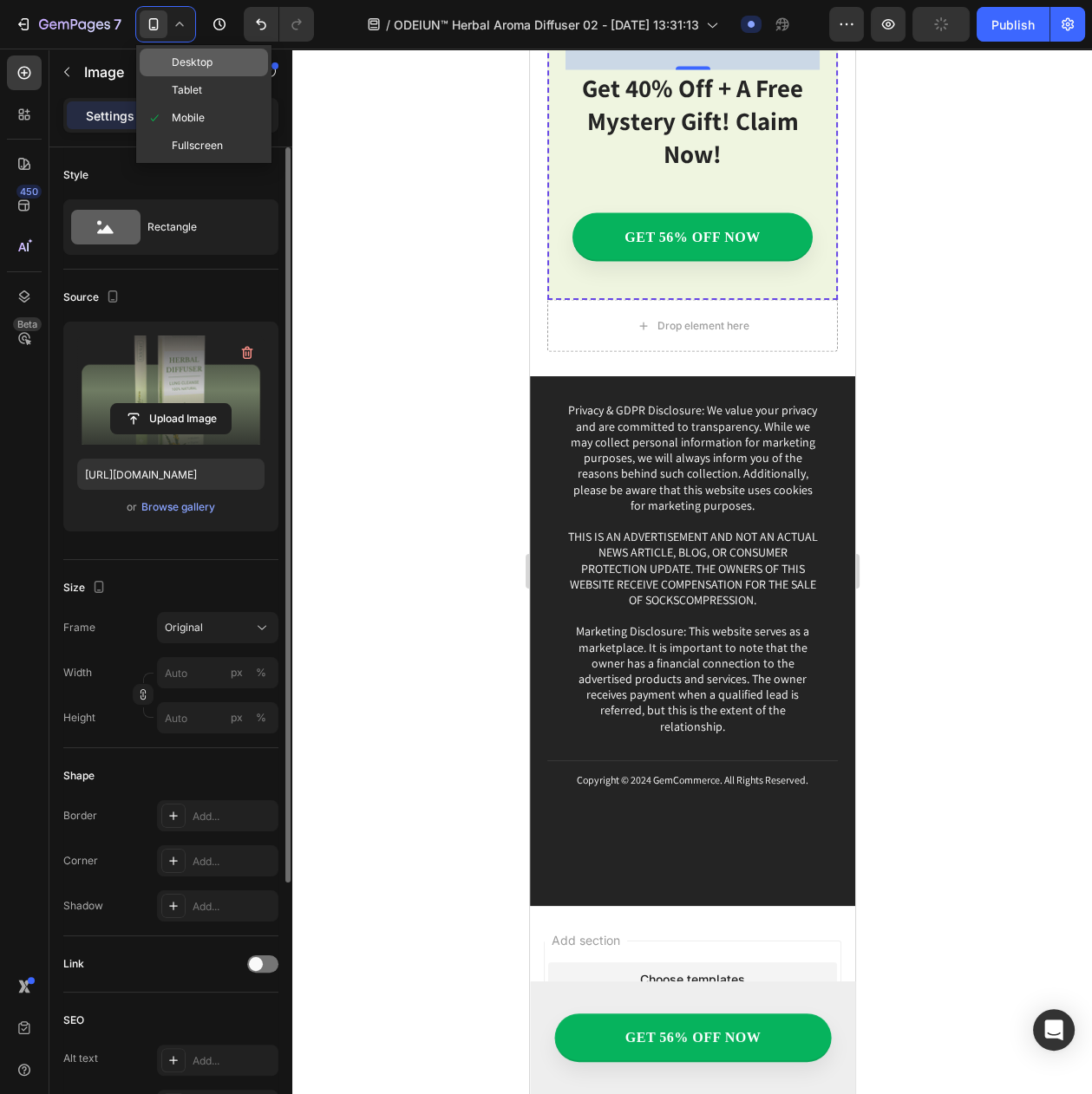
click at [168, 59] on span at bounding box center [159, 62] width 25 height 14
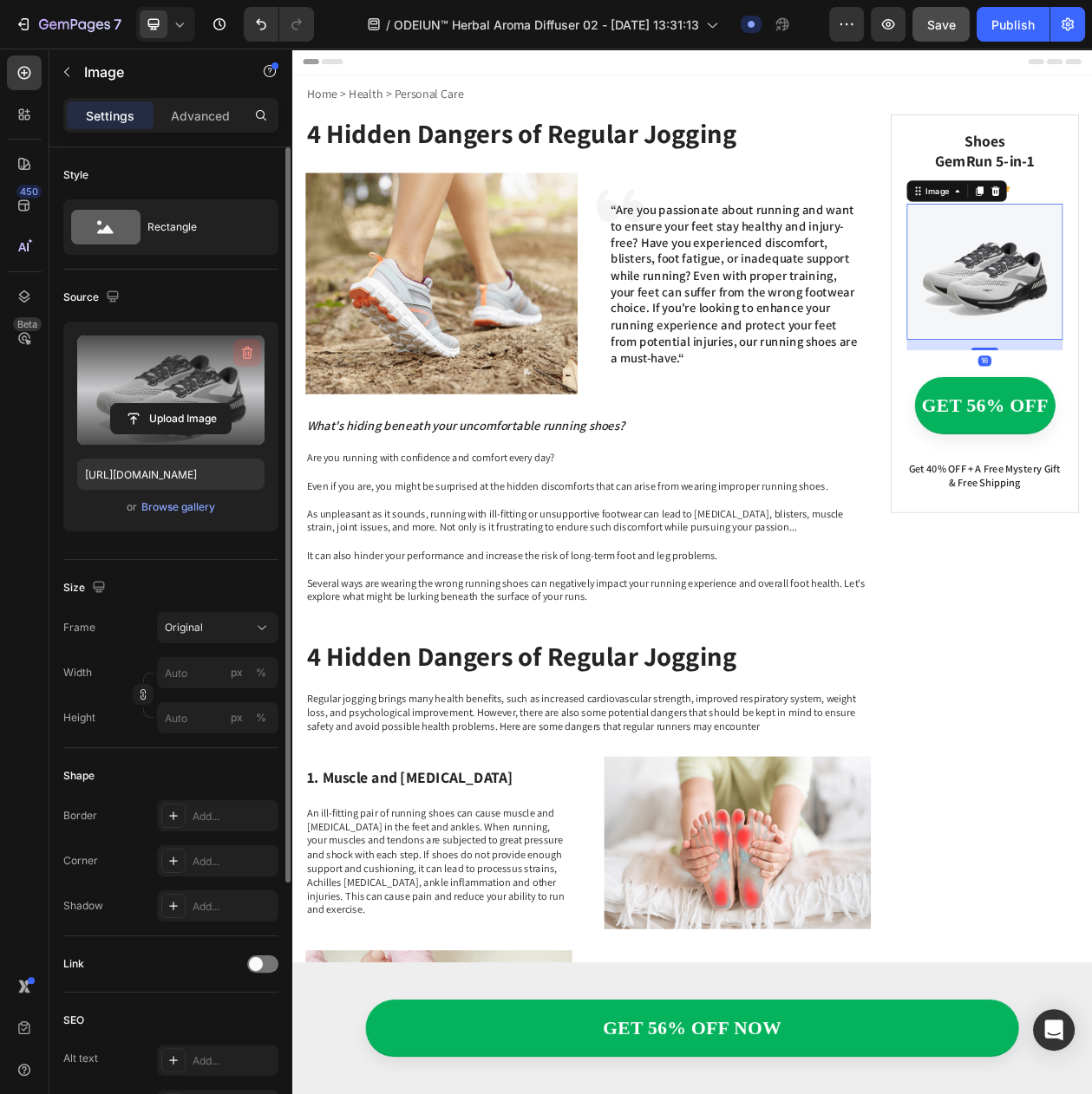
click at [243, 351] on icon "button" at bounding box center [247, 353] width 12 height 13
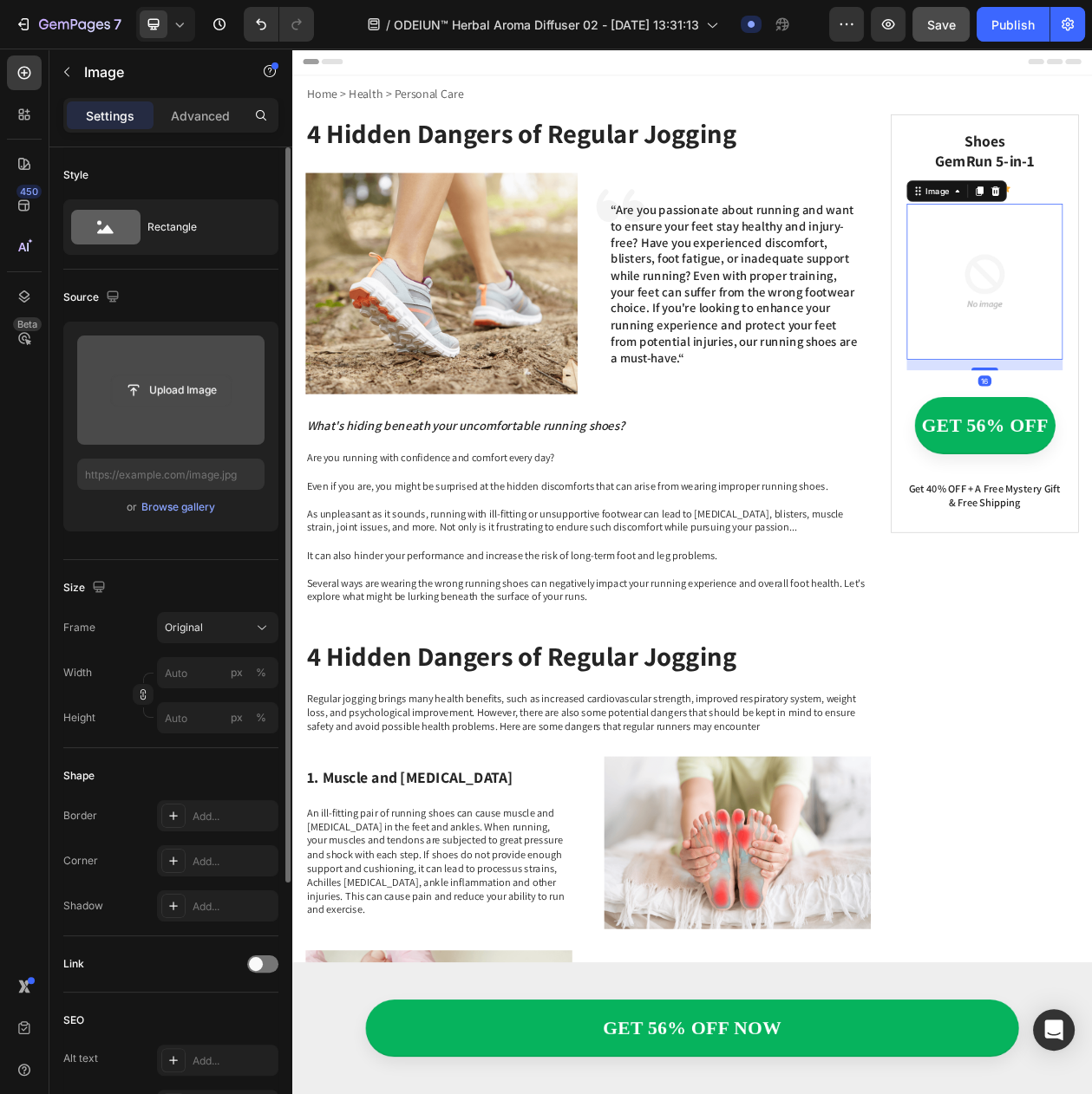
click at [178, 398] on input "file" at bounding box center [171, 390] width 120 height 29
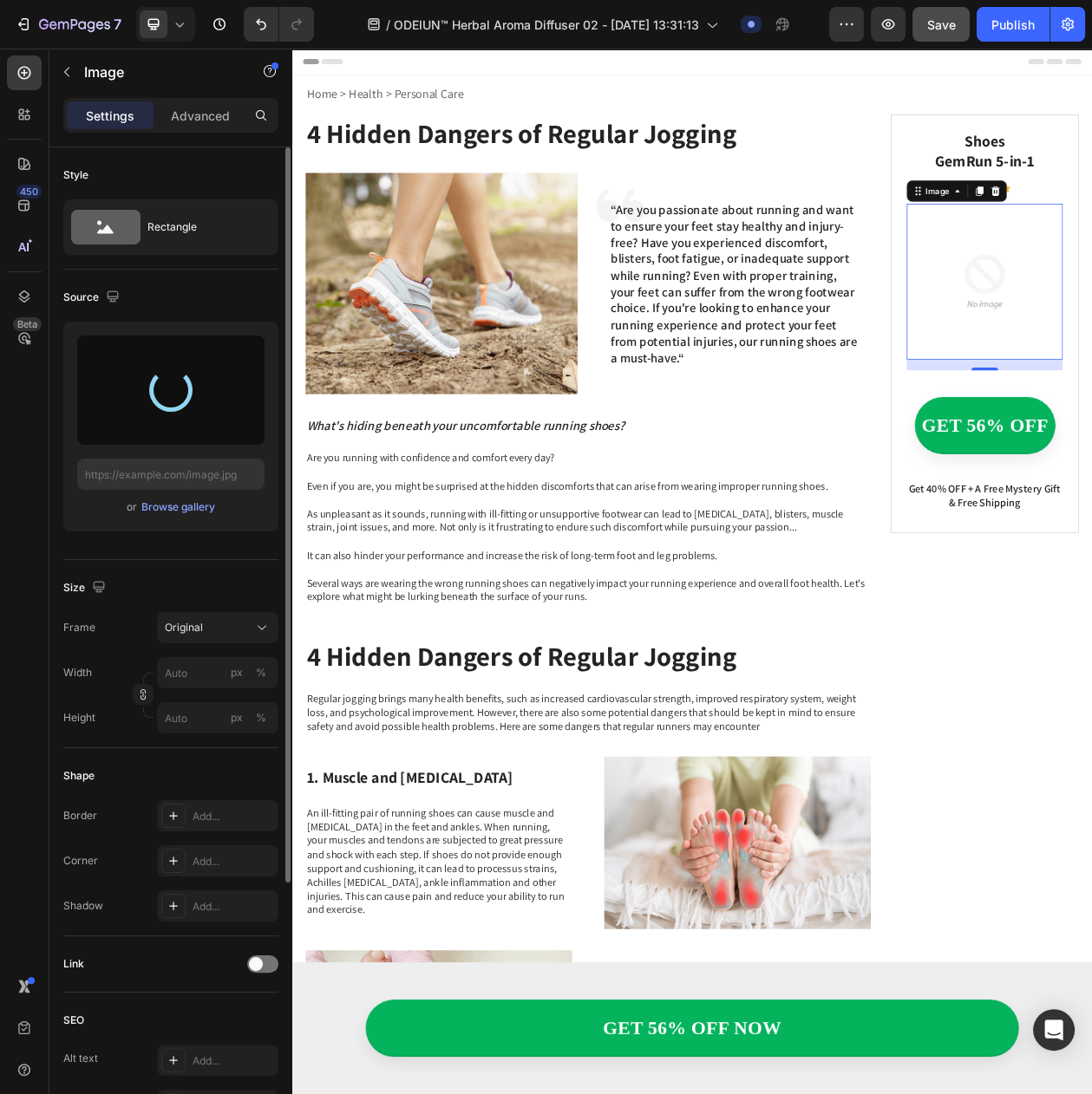
type input "[URL][DOMAIN_NAME]"
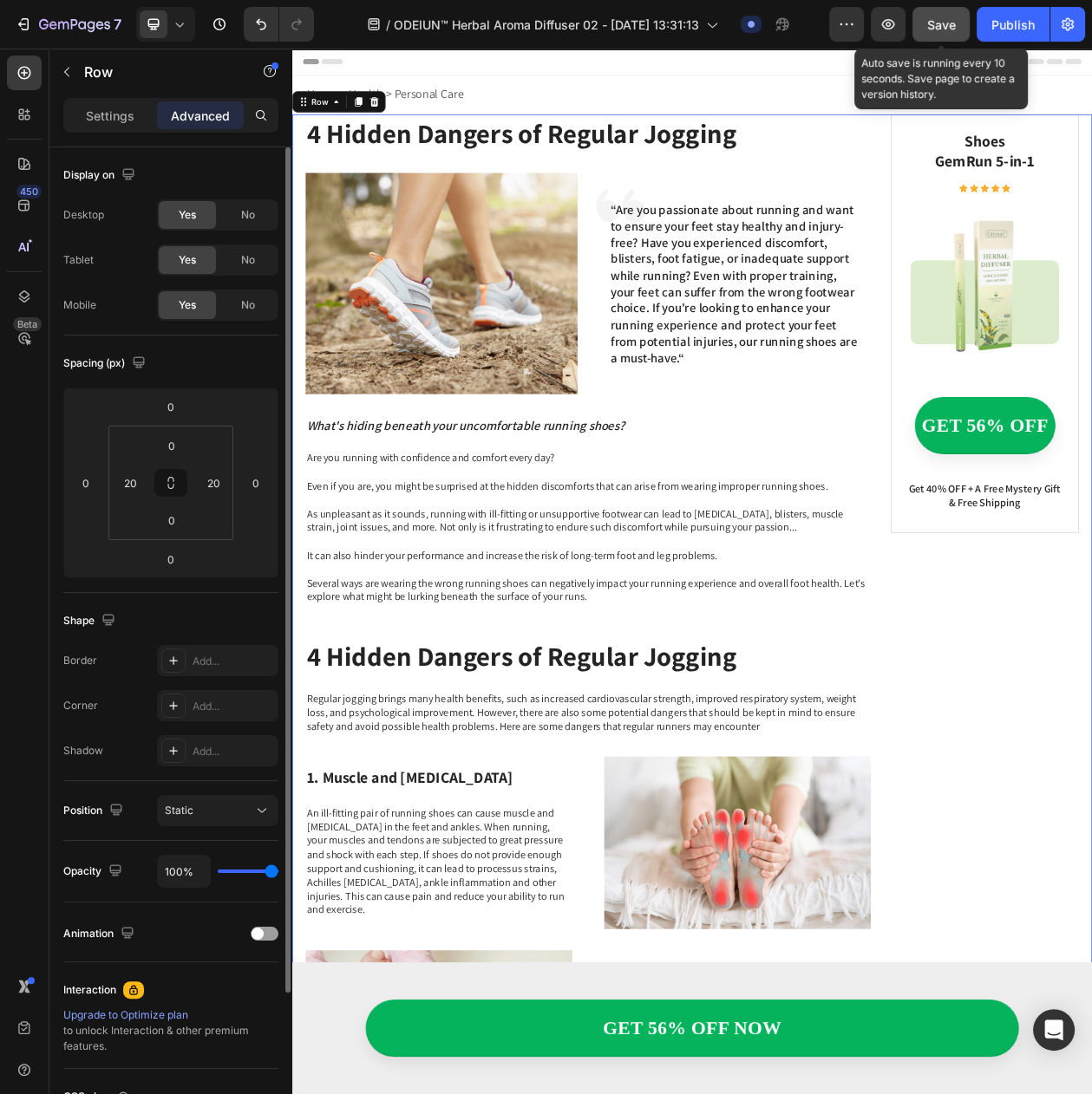
click at [939, 32] on div "Save" at bounding box center [941, 25] width 28 height 18
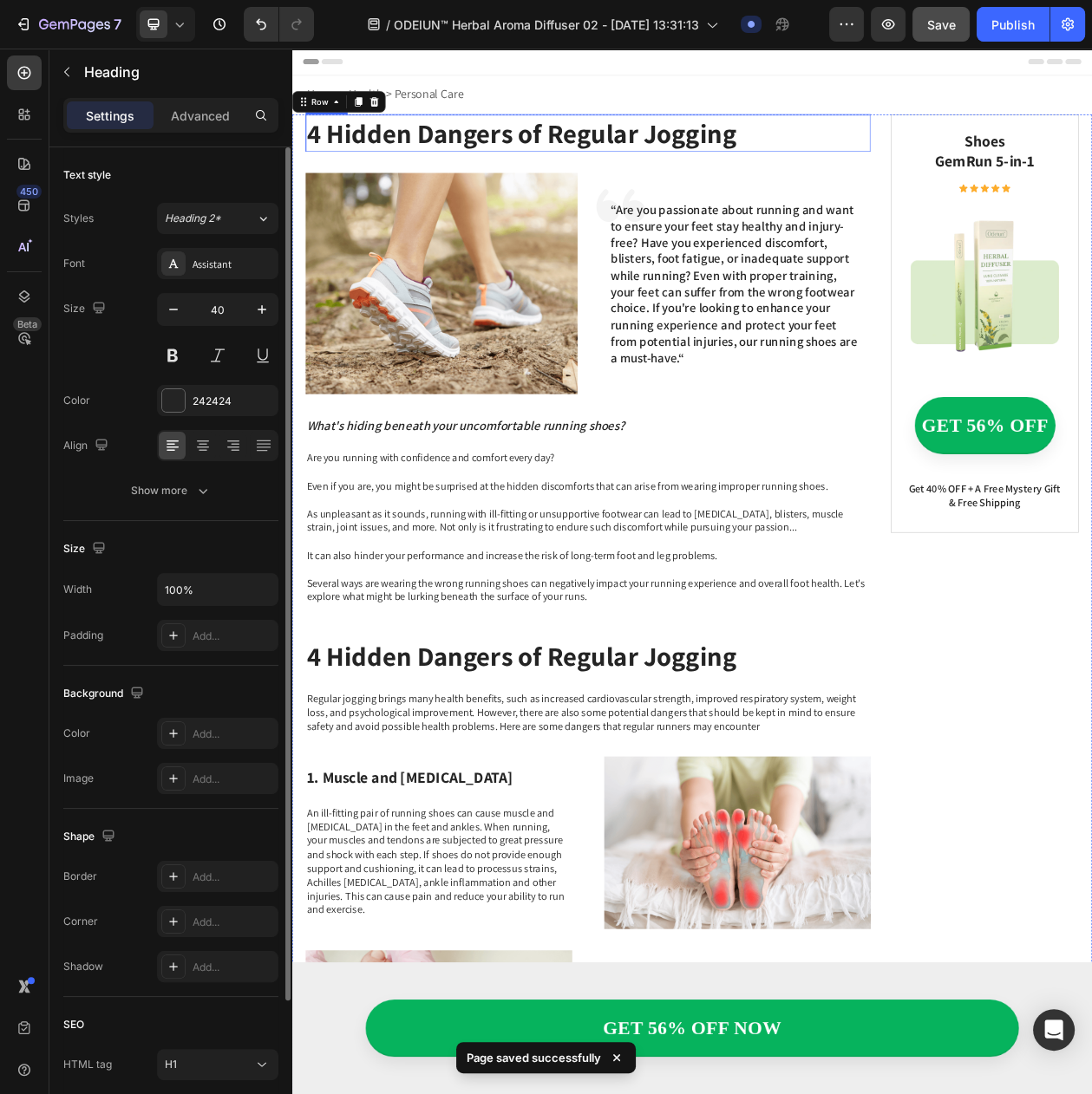
click at [488, 163] on h1 "4 Hidden Dangers of Regular Jogging" at bounding box center [677, 158] width 735 height 49
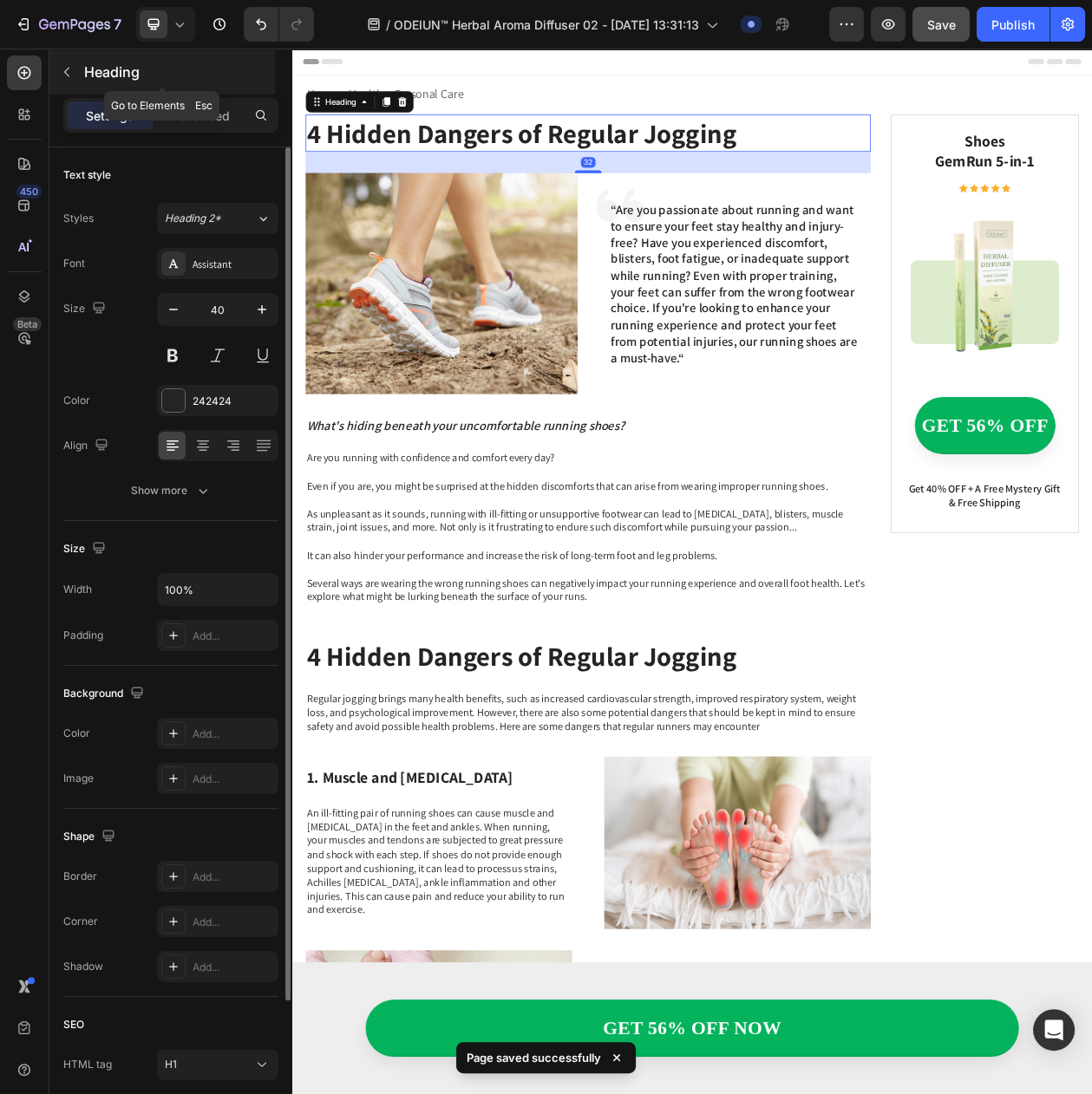
click at [68, 77] on icon "button" at bounding box center [67, 72] width 14 height 14
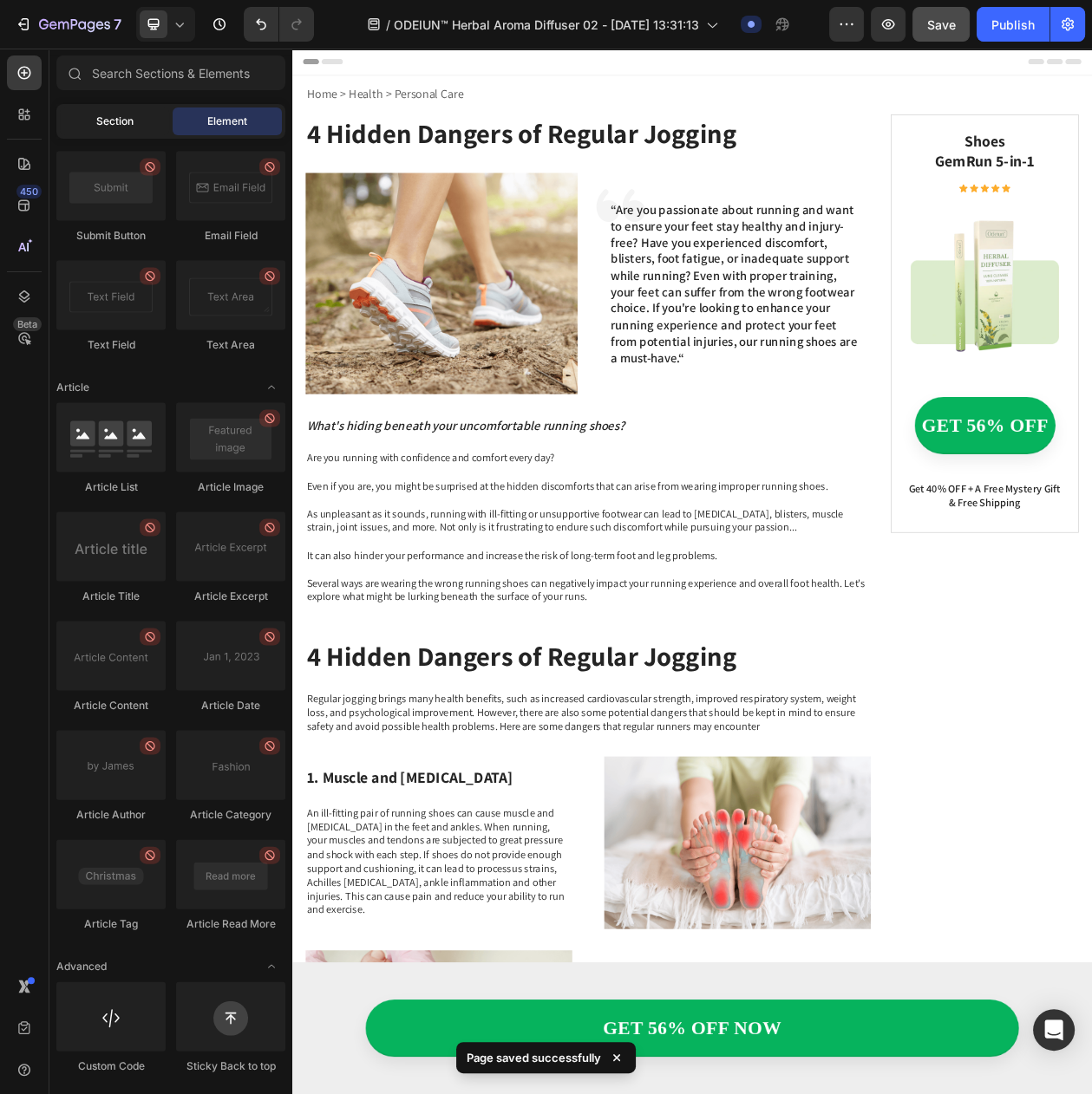
click at [94, 124] on div "Section" at bounding box center [114, 121] width 109 height 28
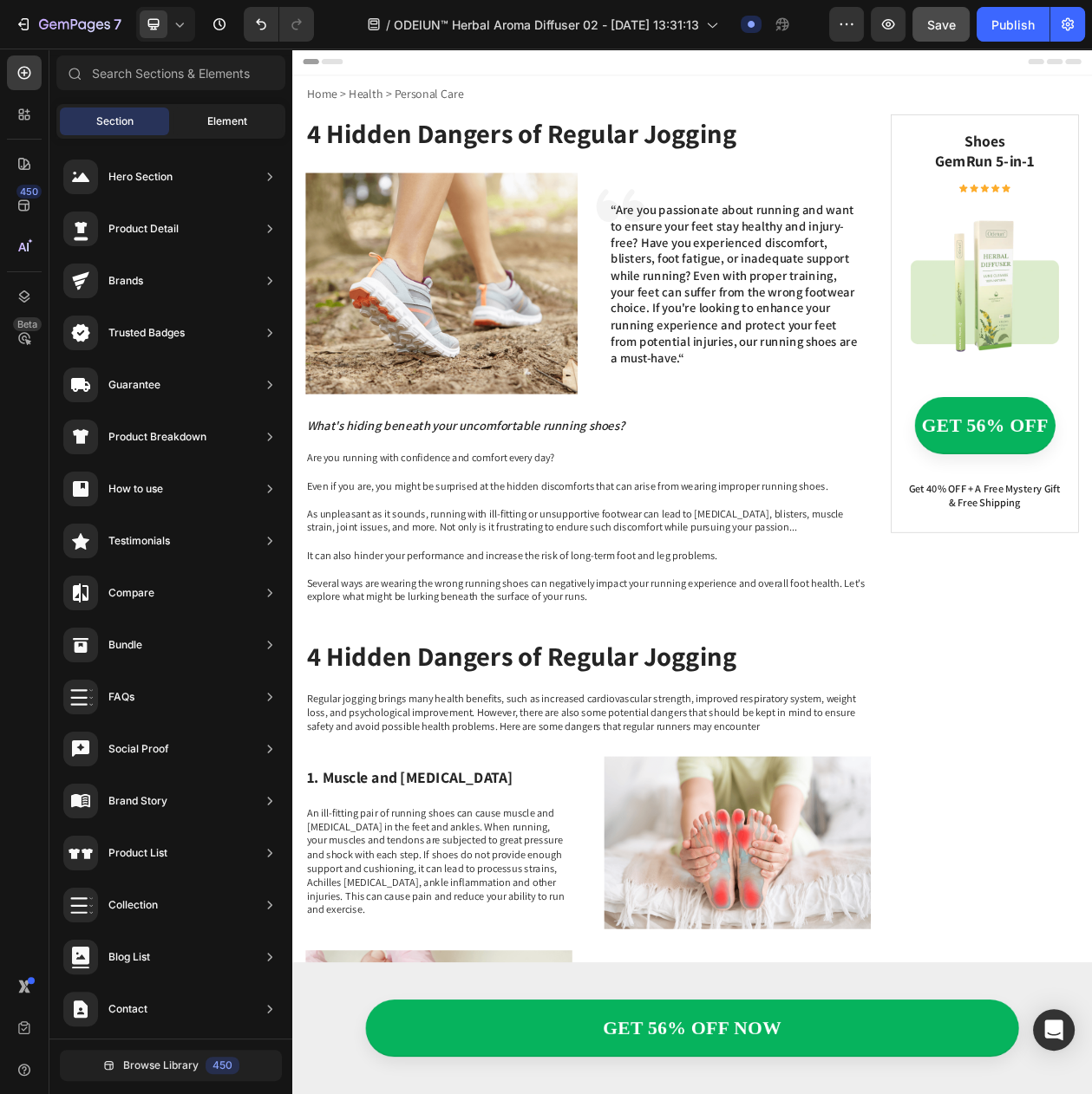
click at [193, 117] on div "Element" at bounding box center [227, 121] width 109 height 28
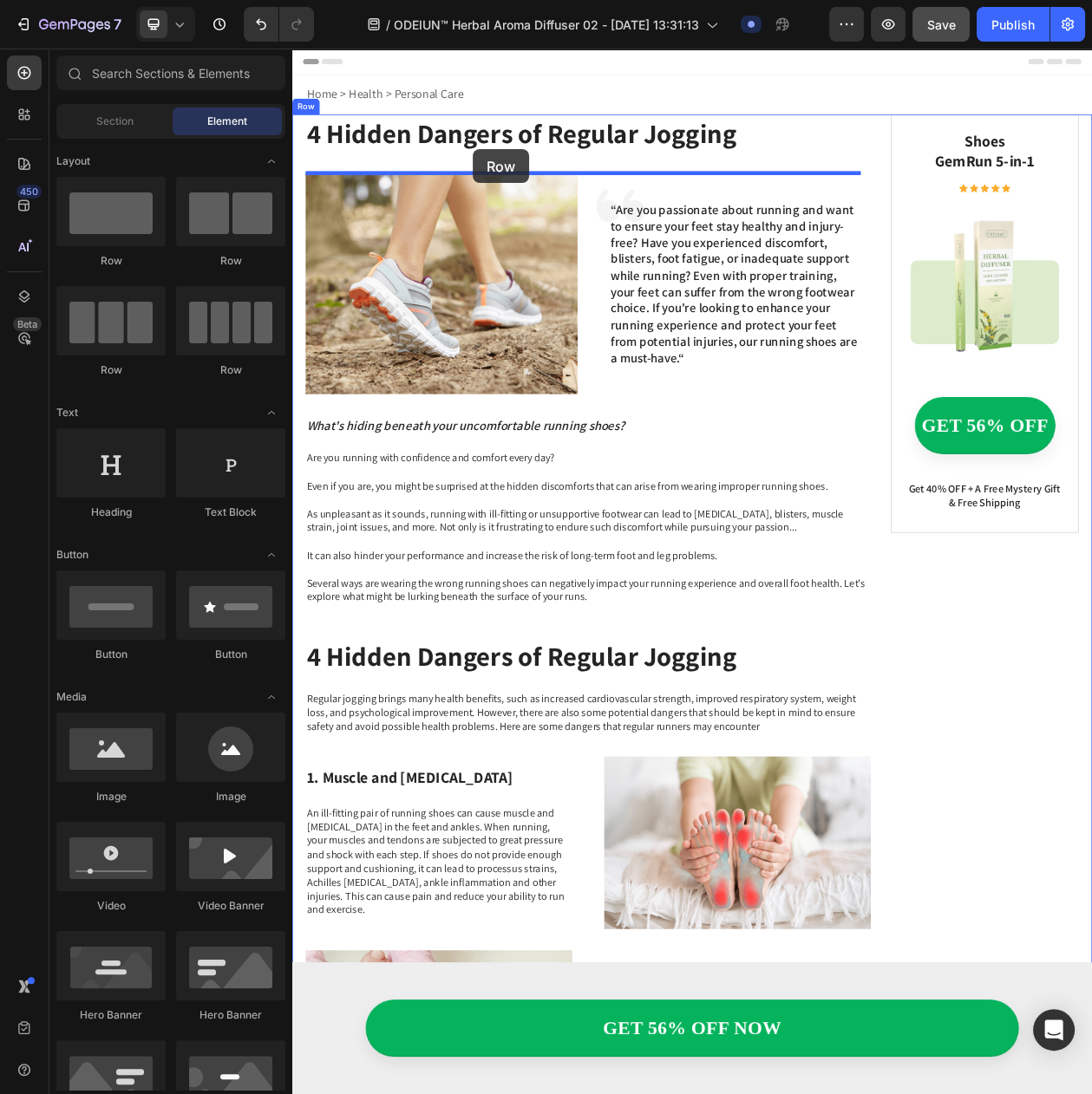
drag, startPoint x: 531, startPoint y: 268, endPoint x: 527, endPoint y: 180, distance: 88.1
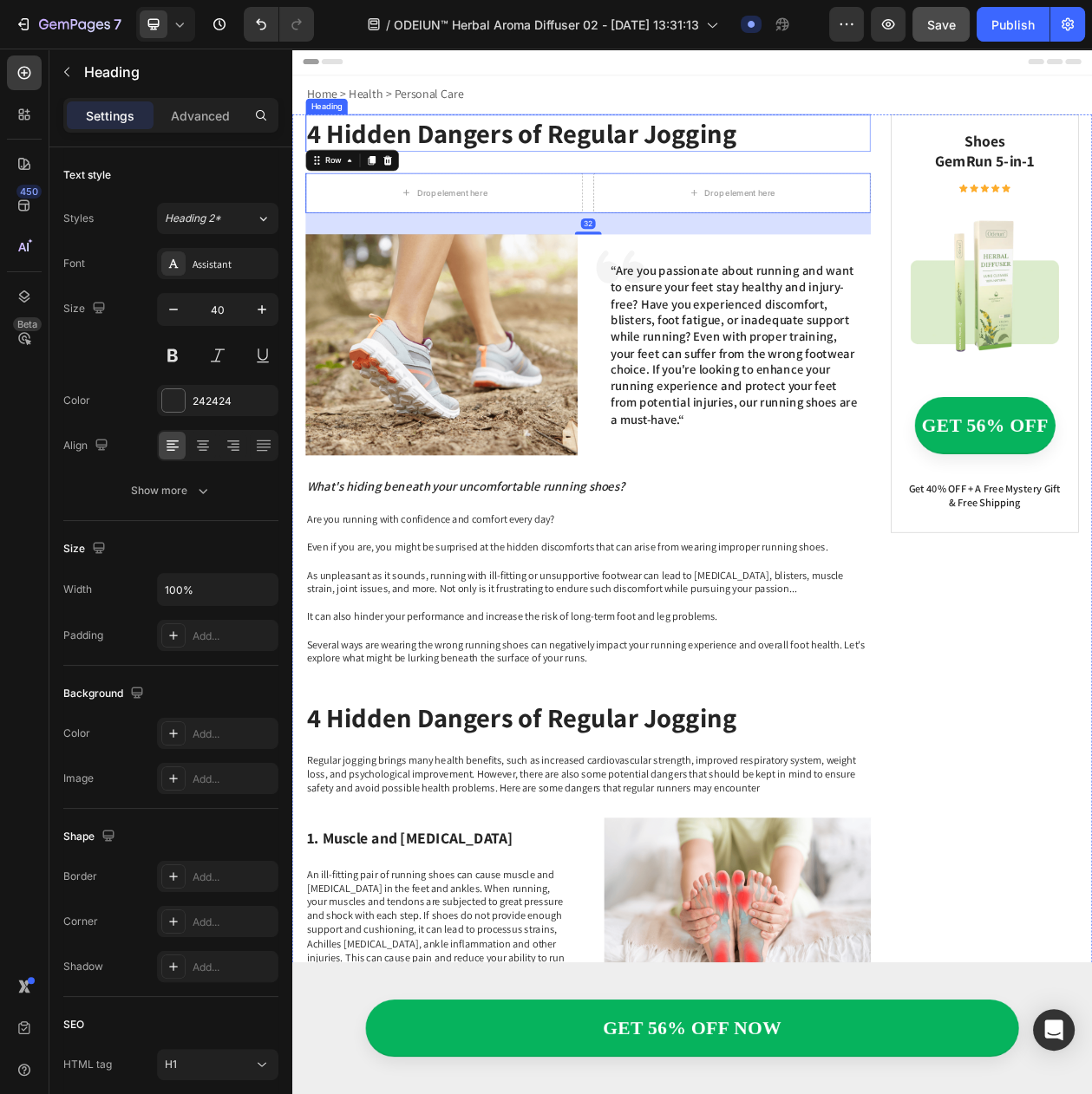
click at [604, 165] on h1 "4 Hidden Dangers of Regular Jogging" at bounding box center [677, 158] width 735 height 49
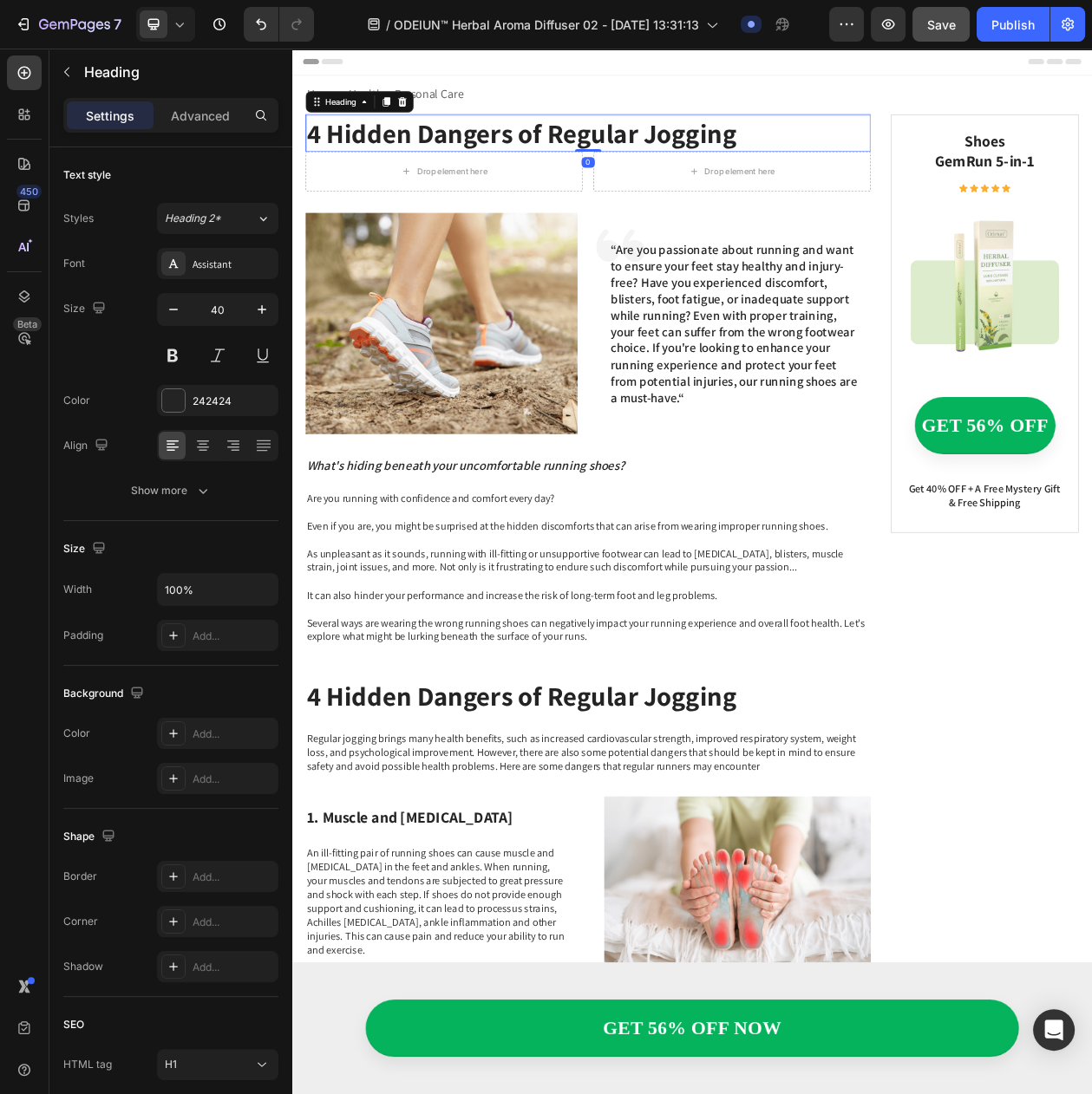
drag, startPoint x: 668, startPoint y: 206, endPoint x: 676, endPoint y: 169, distance: 37.9
click at [676, 169] on div "4 Hidden Dangers of Regular Jogging Heading 0" at bounding box center [677, 158] width 735 height 49
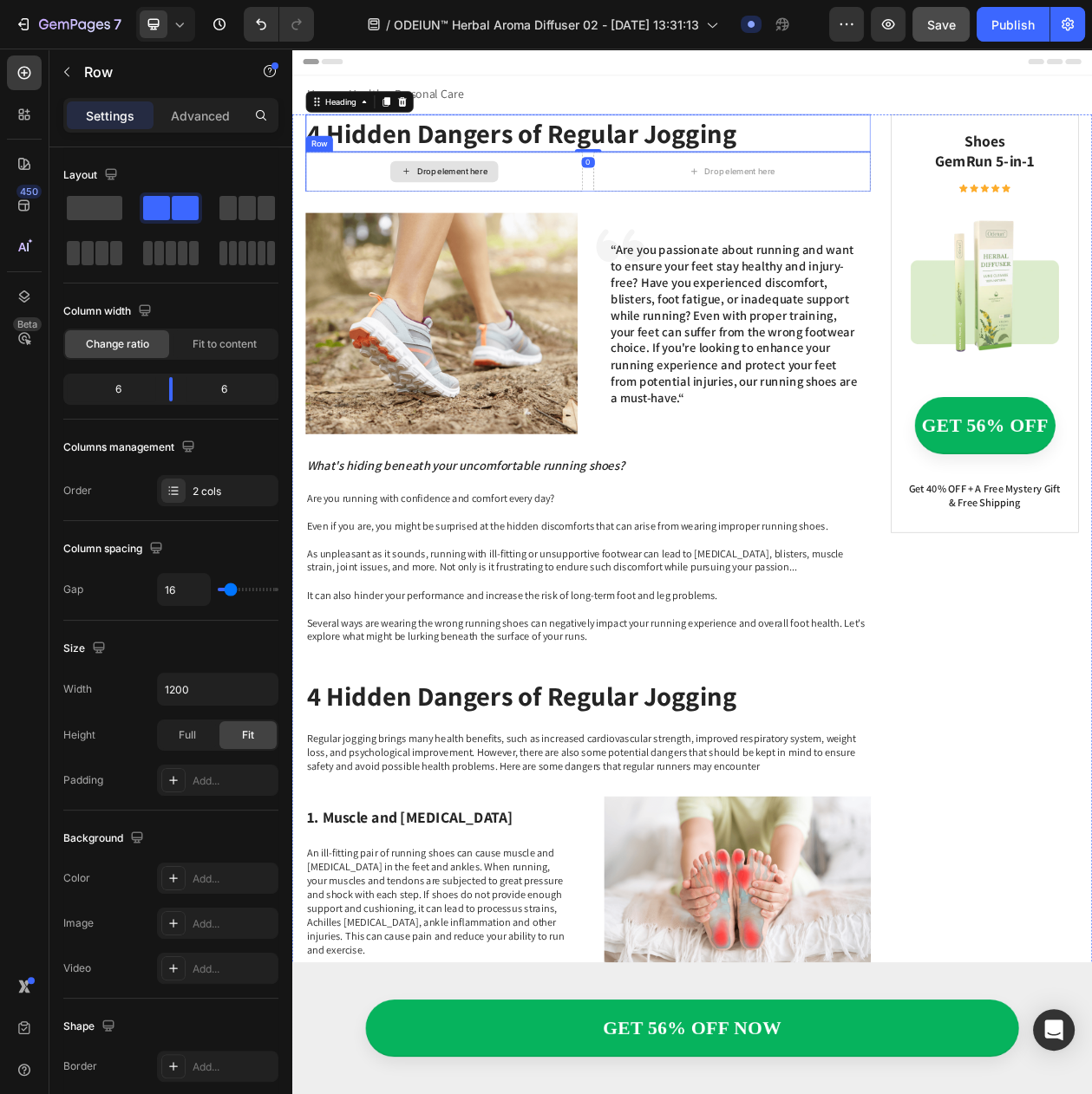
click at [606, 211] on div "Drop element here" at bounding box center [490, 209] width 361 height 52
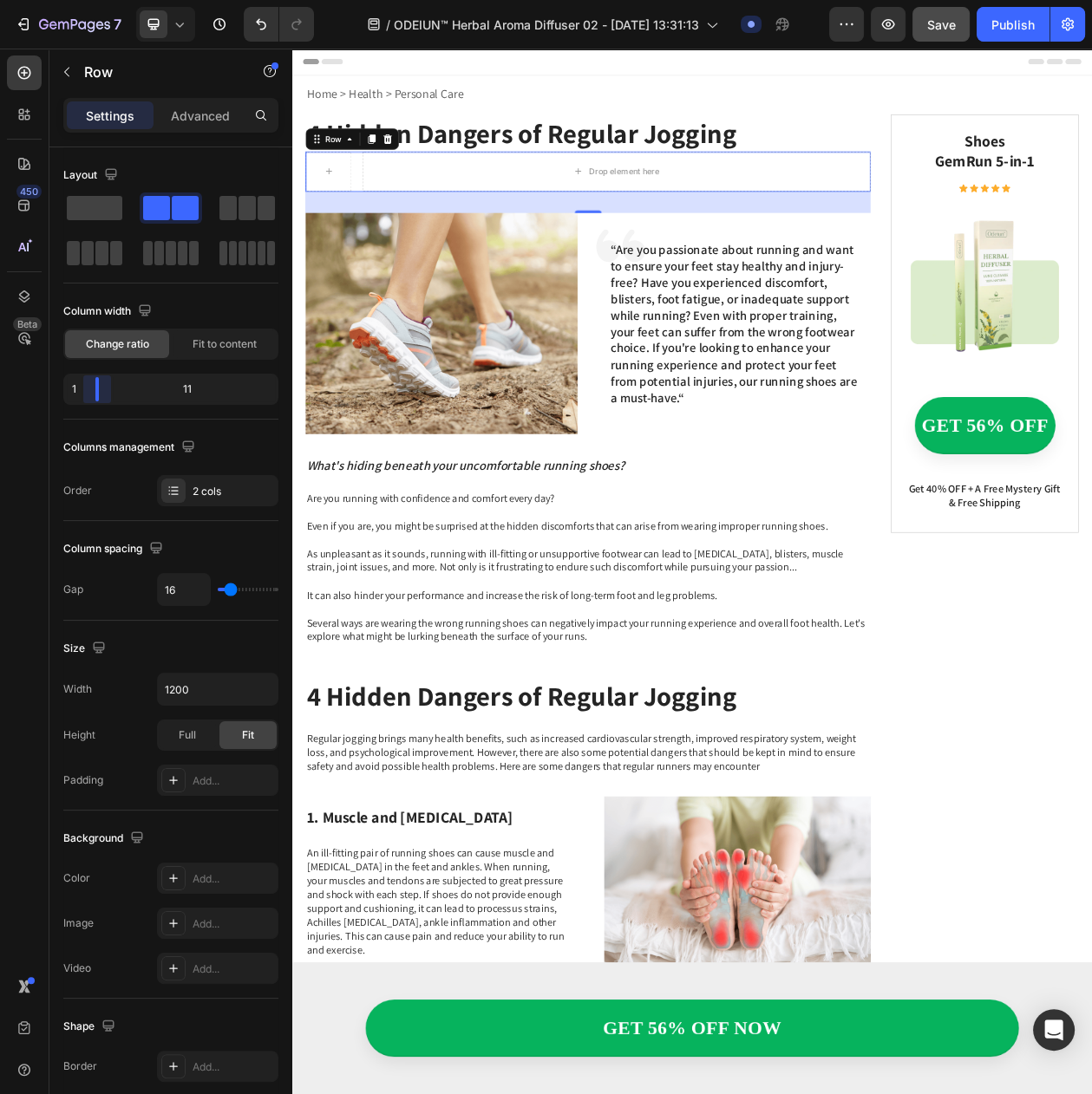
drag, startPoint x: 178, startPoint y: 386, endPoint x: 90, endPoint y: 403, distance: 89.6
click at [90, 0] on body "7 Version history / ODEIUN™ Herbal Aroma Diffuser 02 - Aug 27, 13:31:13 Draft P…" at bounding box center [546, 0] width 1092 height 0
click at [332, 195] on div at bounding box center [340, 208] width 42 height 28
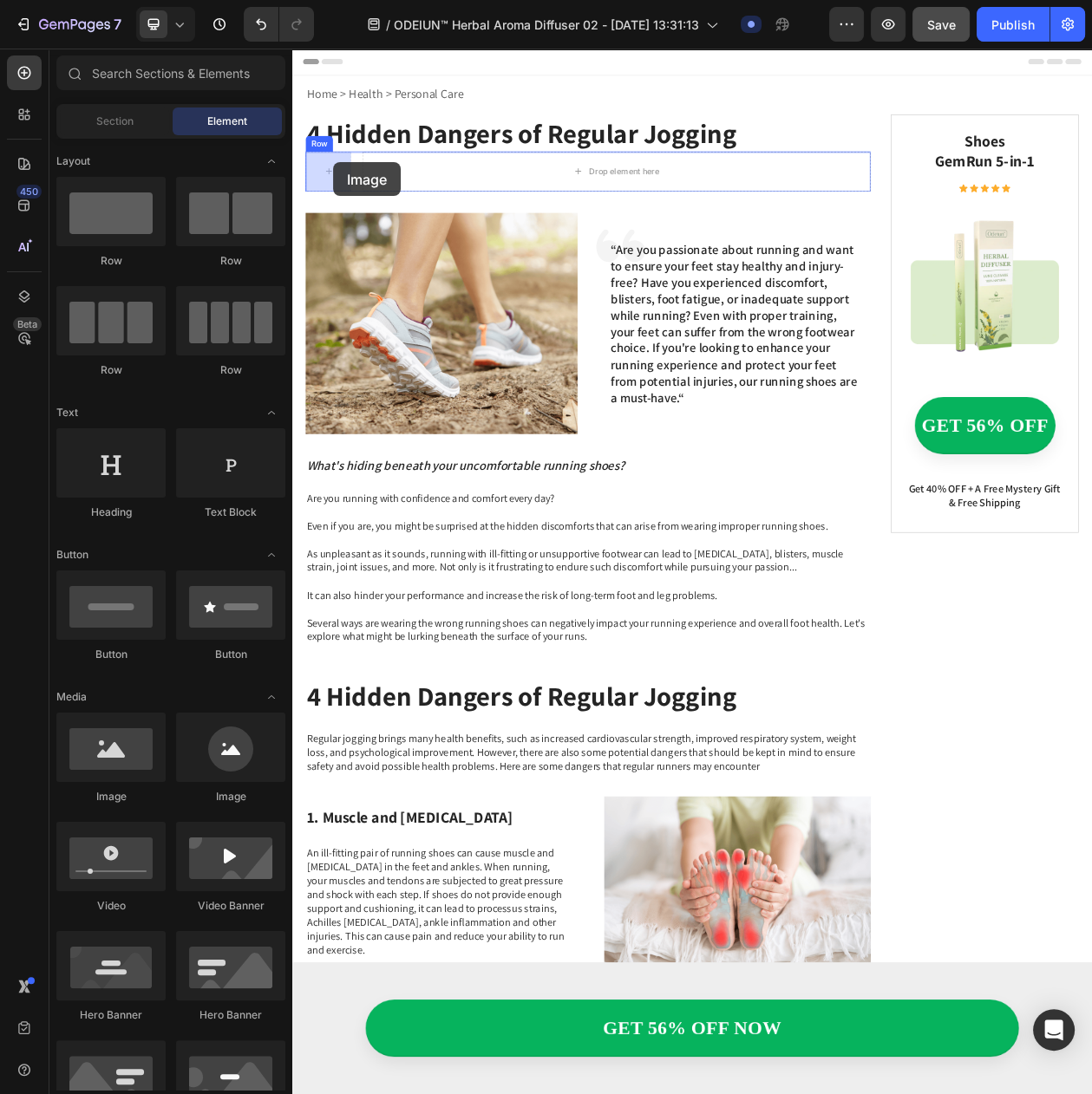
drag, startPoint x: 518, startPoint y: 819, endPoint x: 345, endPoint y: 197, distance: 645.6
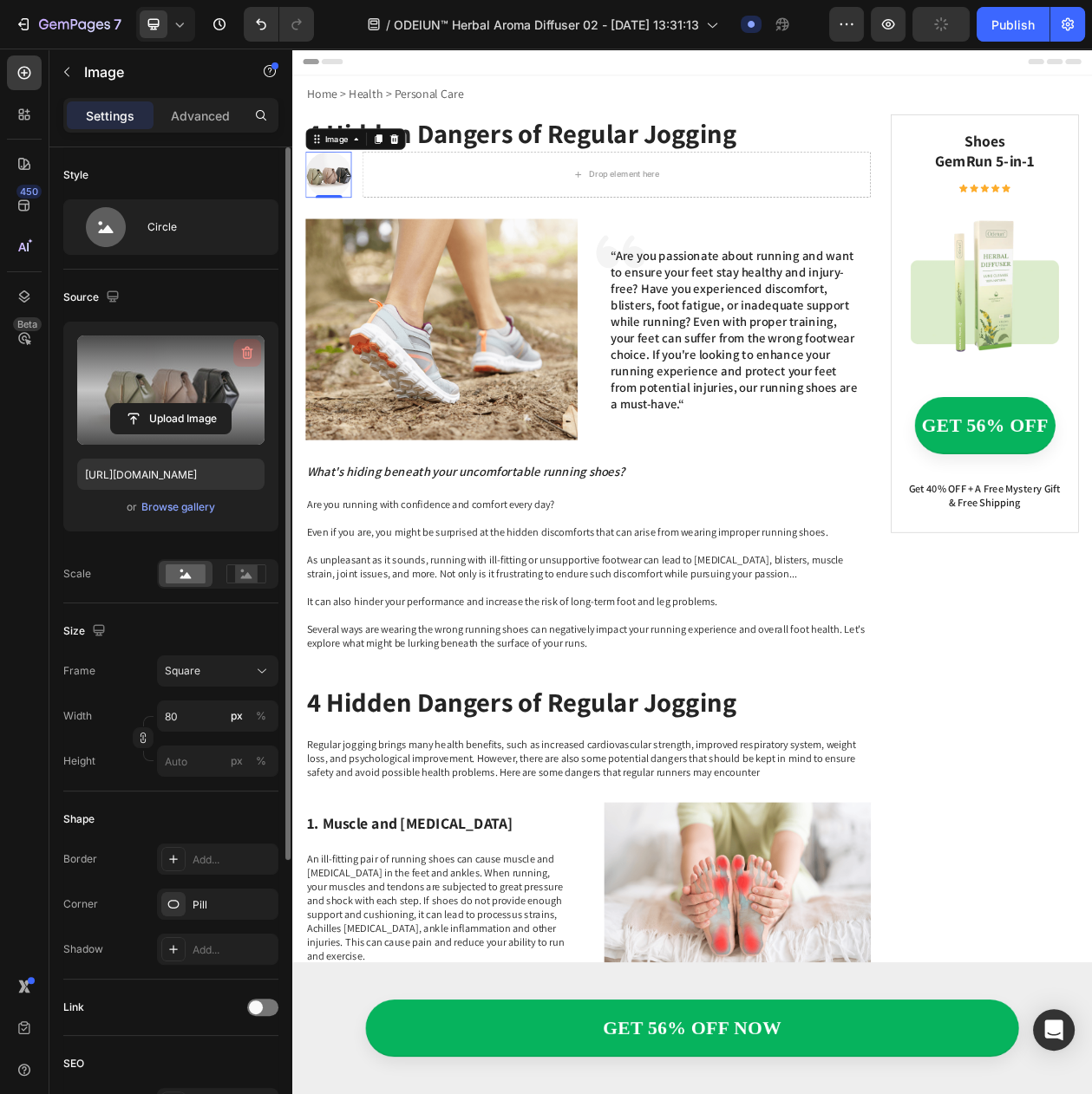
click at [248, 352] on icon "button" at bounding box center [249, 354] width 2 height 5
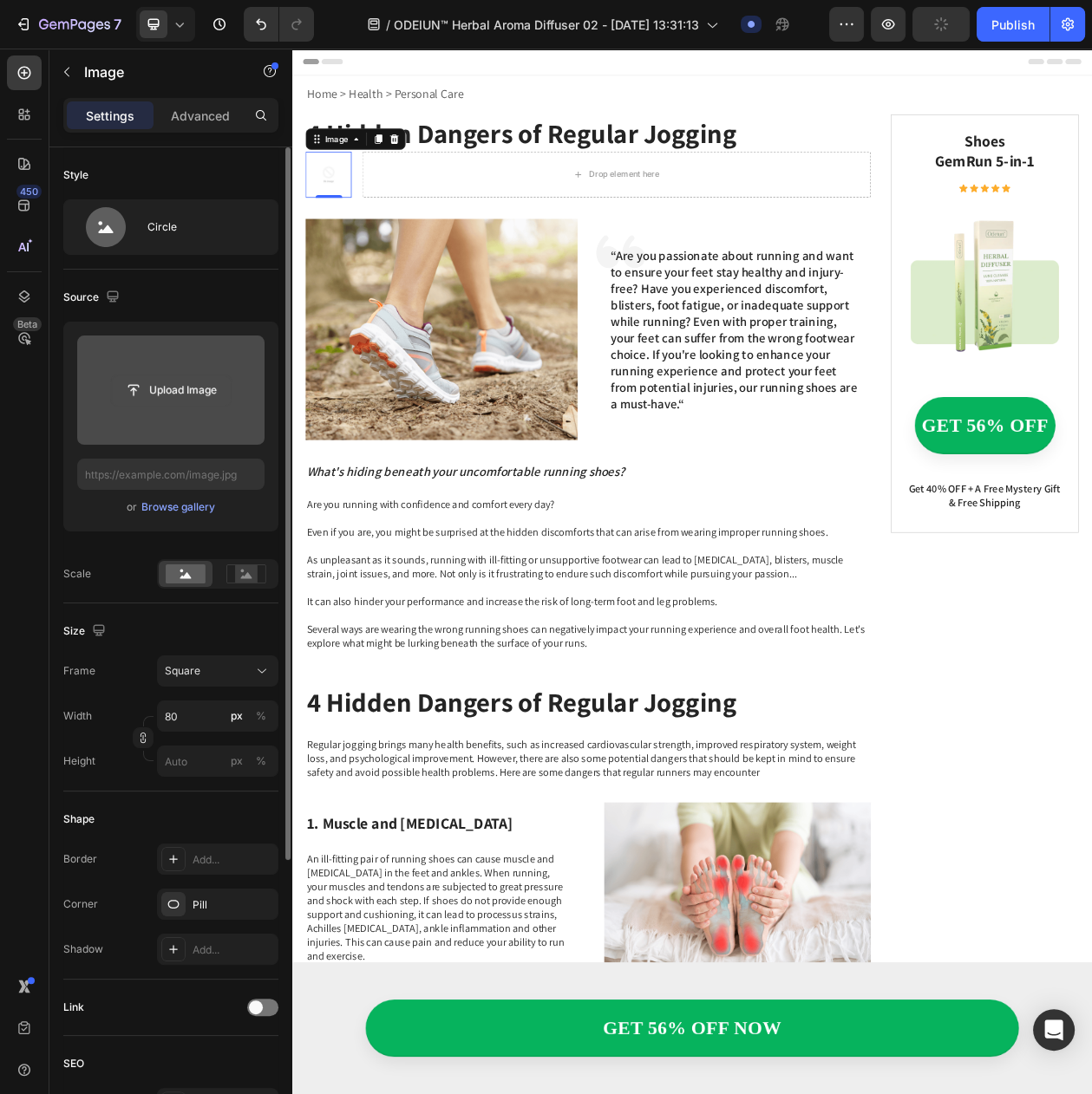
click at [206, 388] on input "file" at bounding box center [171, 390] width 120 height 29
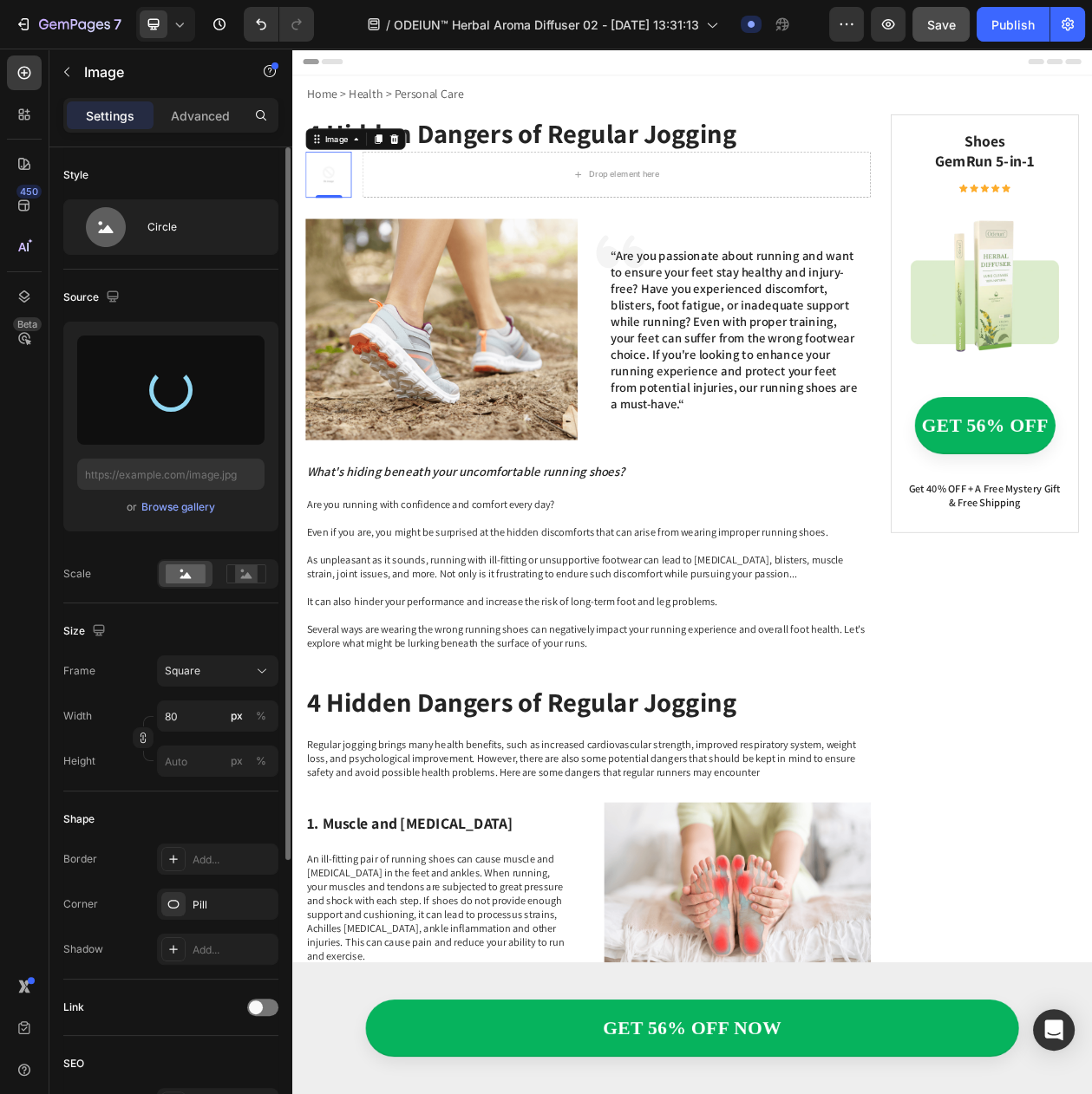
type input "https://cdn.shopify.com/s/files/1/0797/8575/4920/files/gempages_493620733700736…"
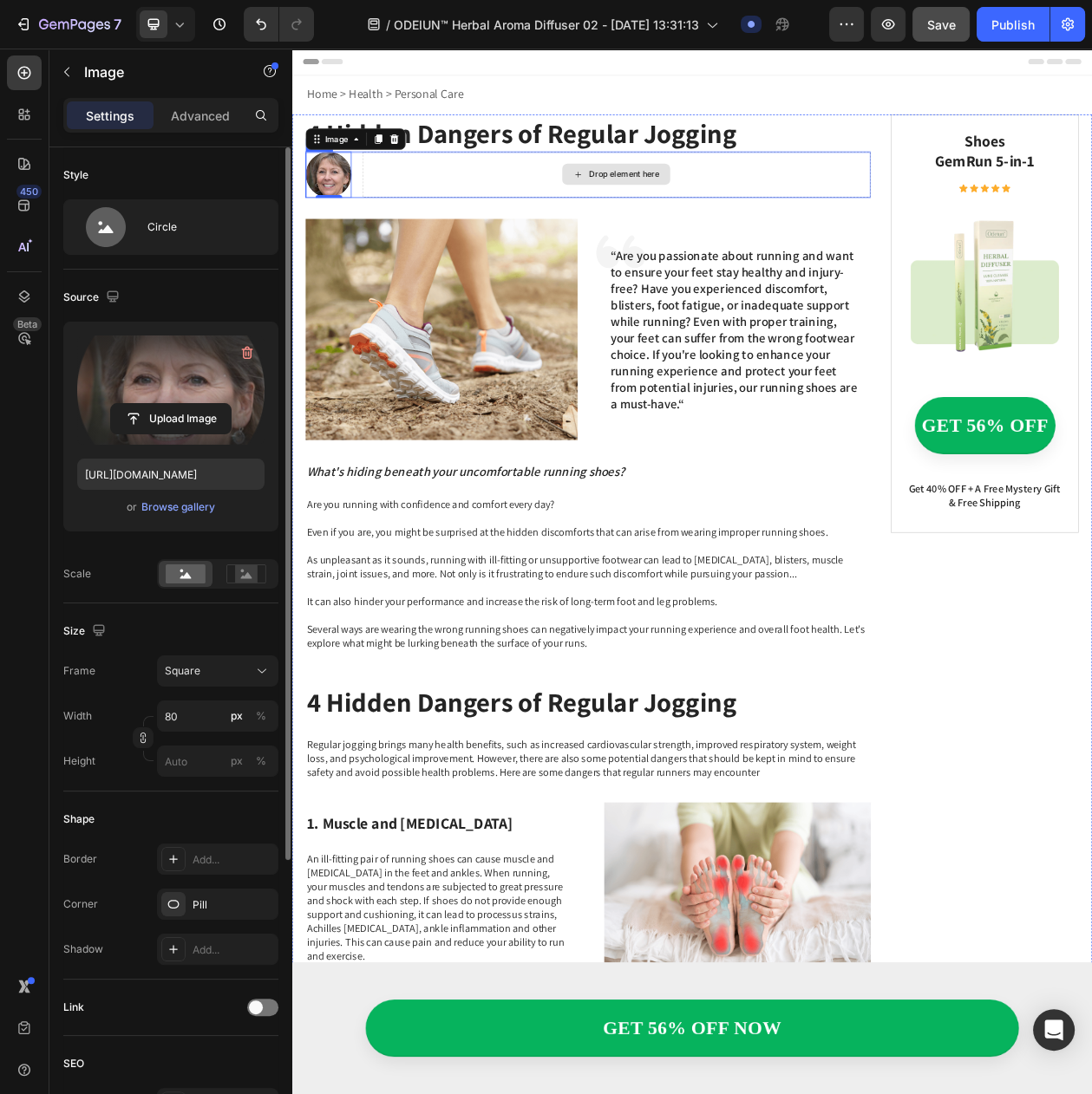
click at [582, 207] on div "Drop element here" at bounding box center [713, 213] width 661 height 60
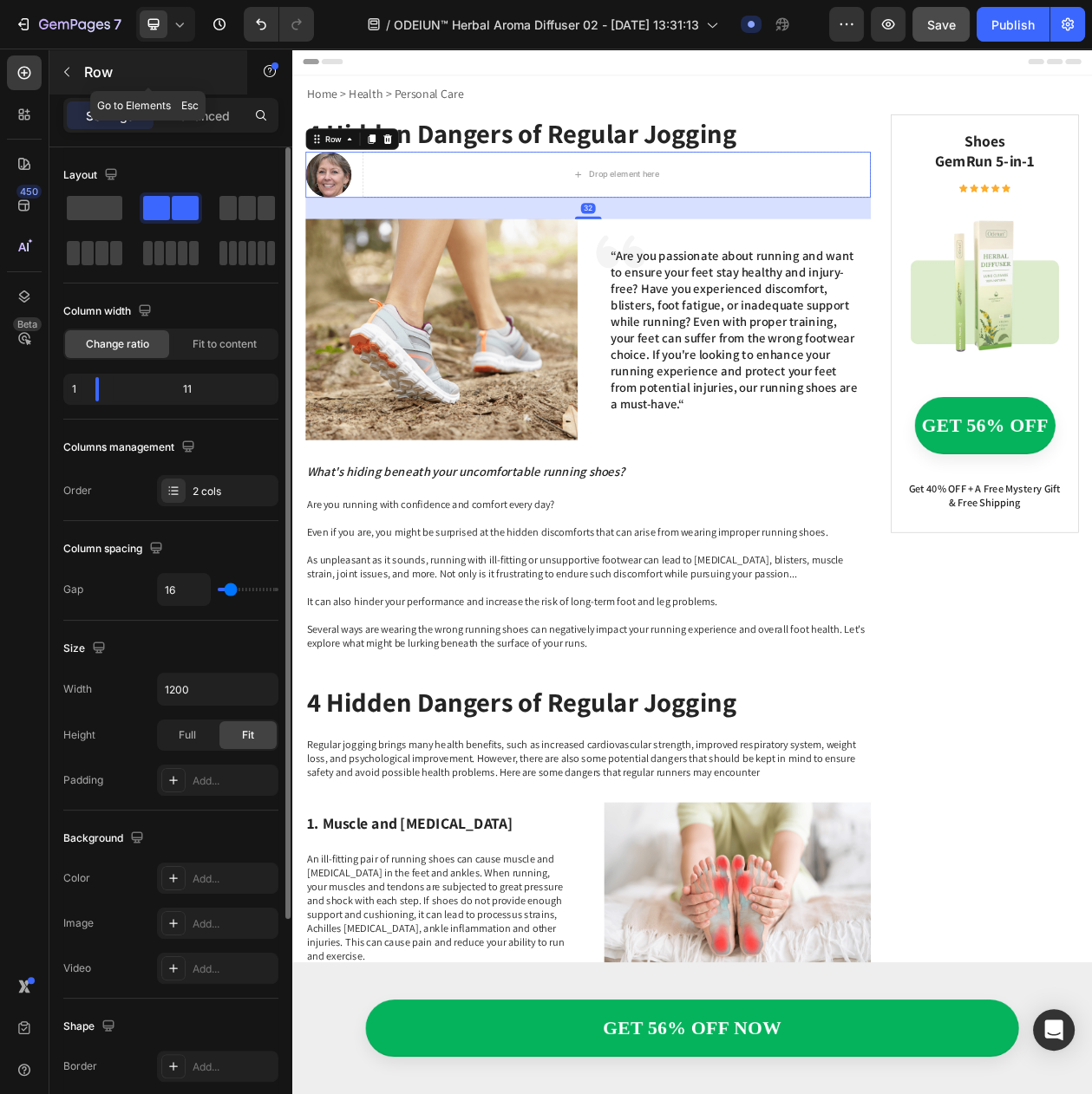
click at [72, 72] on icon "button" at bounding box center [67, 72] width 14 height 14
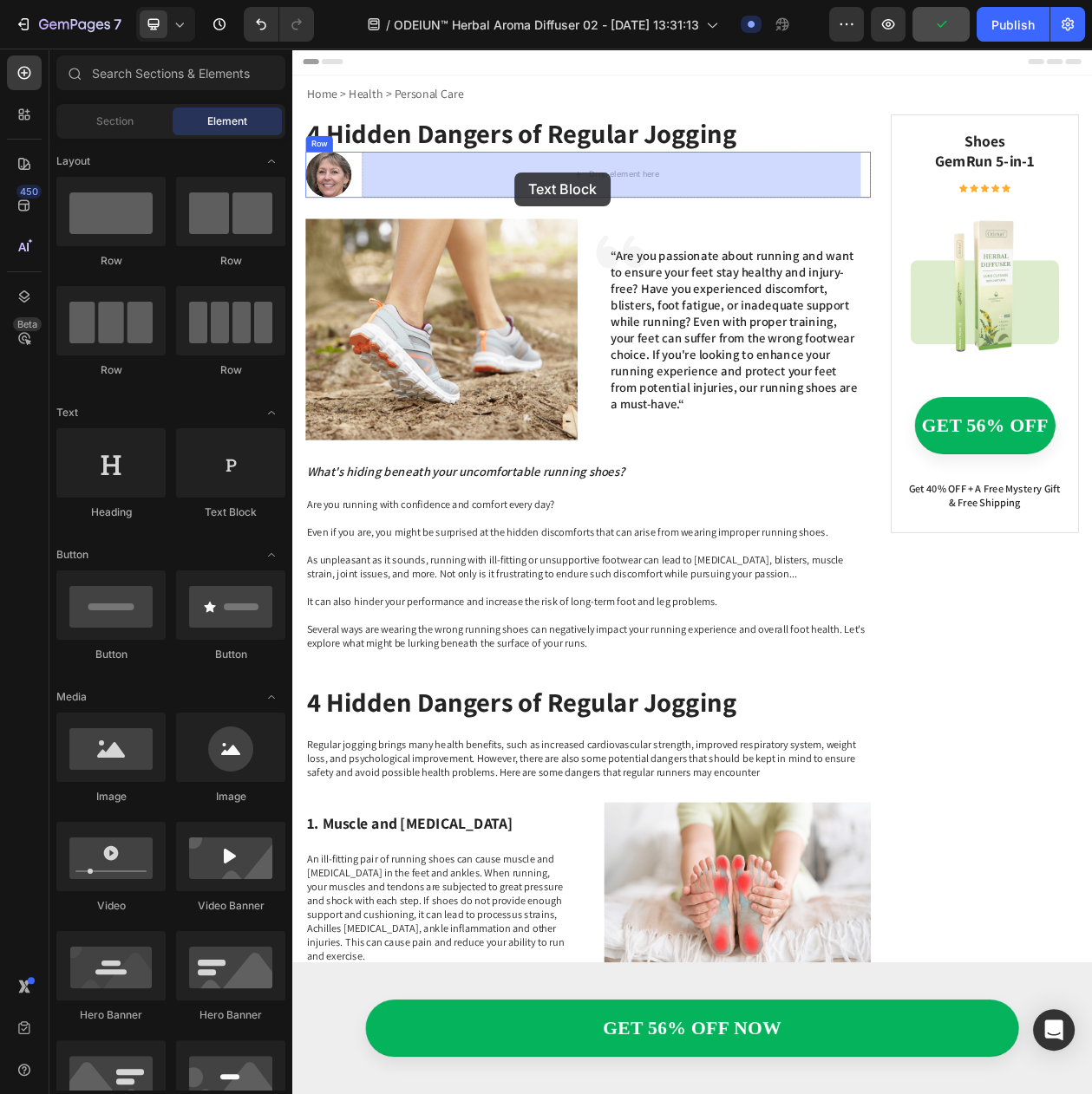
drag, startPoint x: 503, startPoint y: 530, endPoint x: 581, endPoint y: 210, distance: 329.4
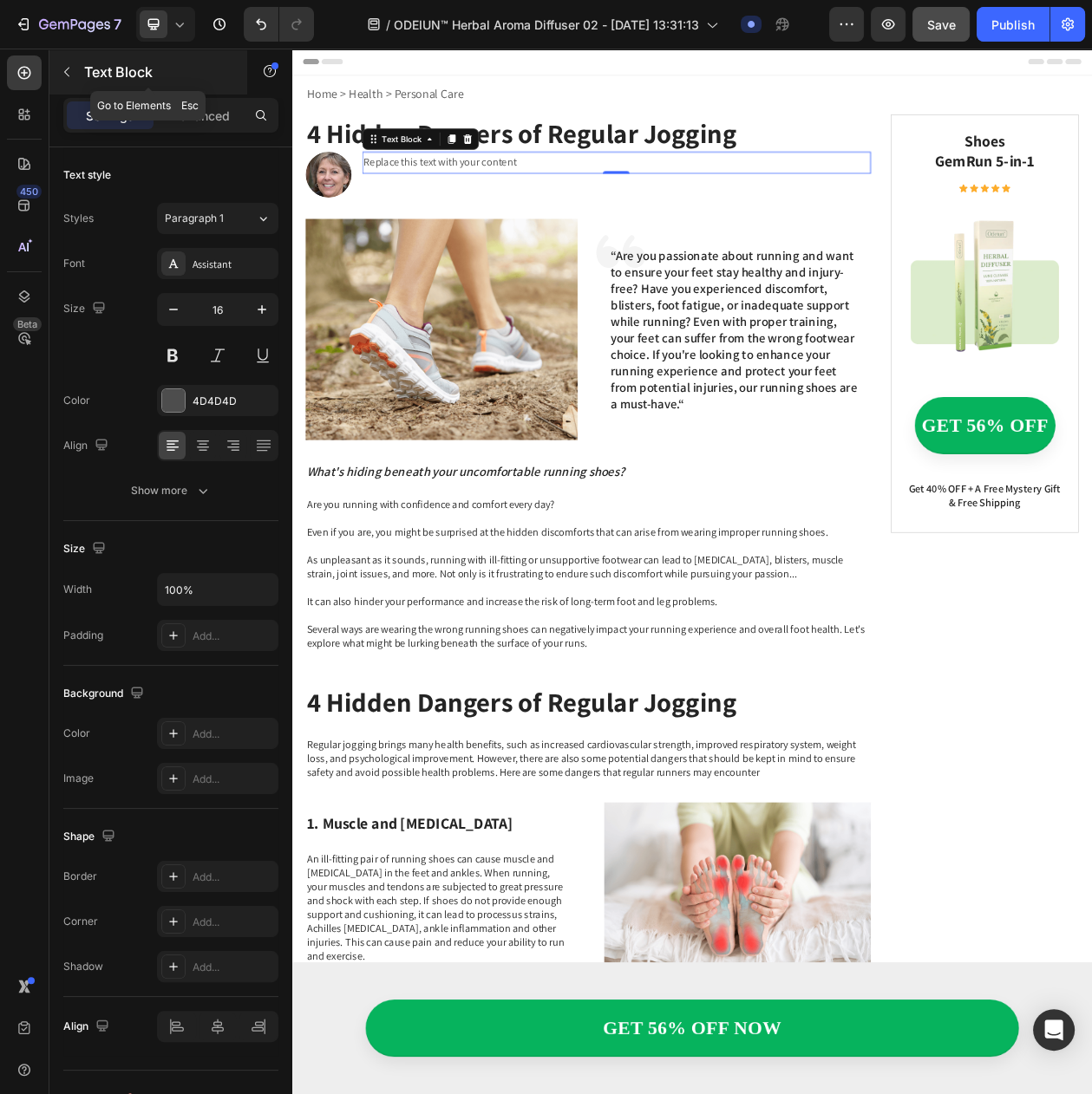
click at [68, 78] on icon "button" at bounding box center [67, 72] width 14 height 14
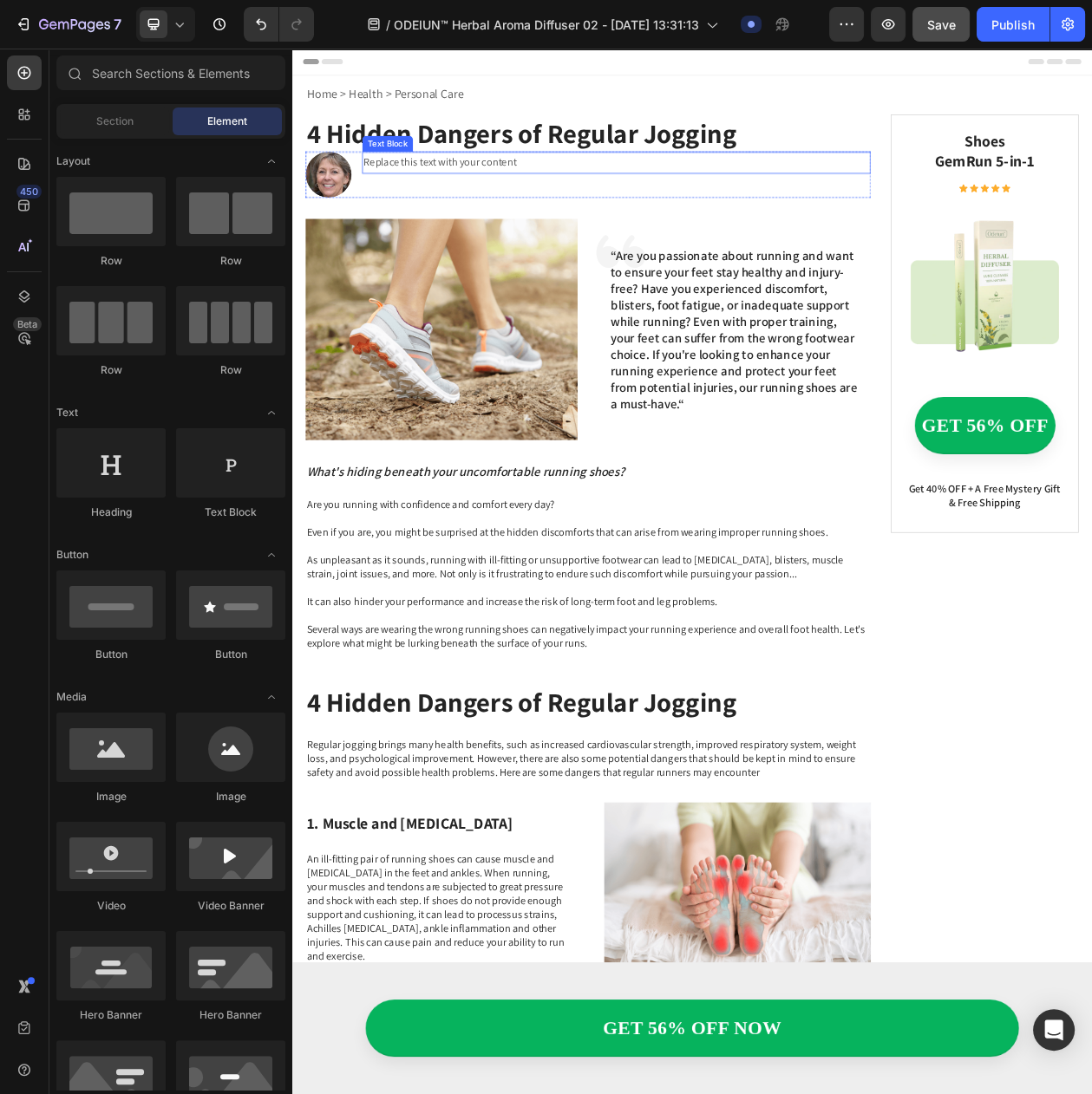
click at [526, 193] on div "Replace this text with your content" at bounding box center [713, 197] width 661 height 28
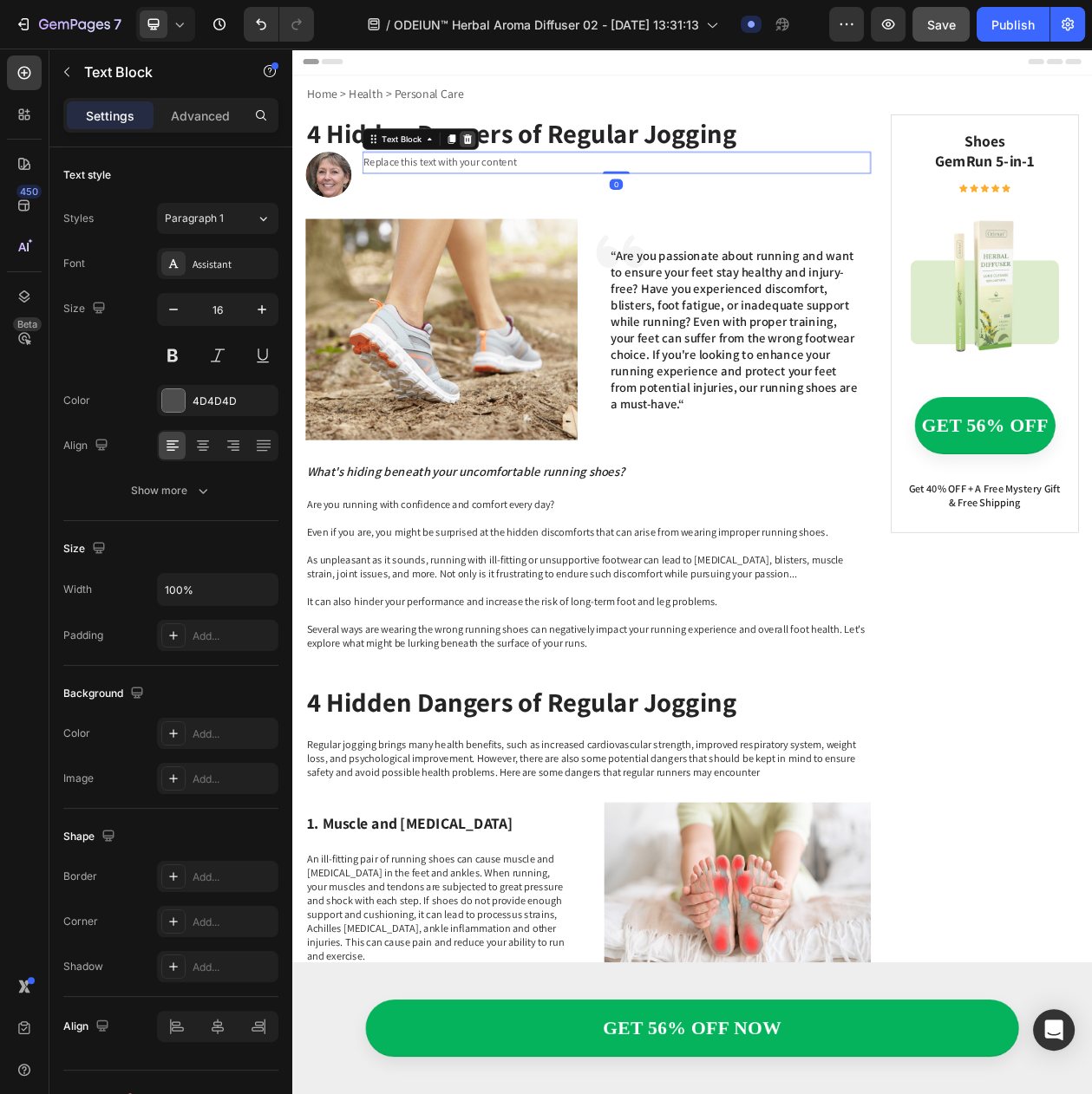
click at [525, 166] on div at bounding box center [519, 165] width 20 height 20
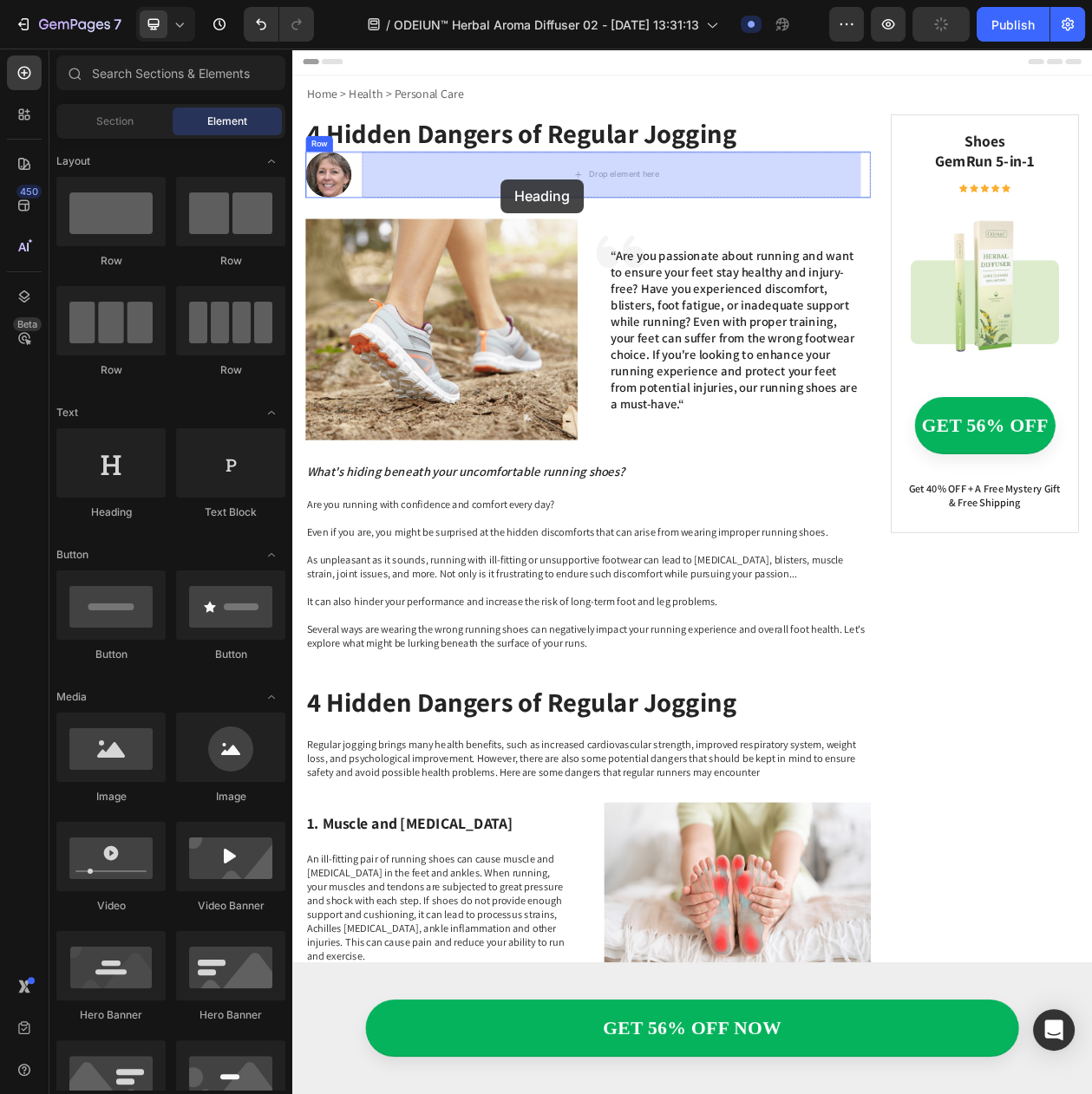
drag, startPoint x: 393, startPoint y: 525, endPoint x: 572, endPoint y: 214, distance: 358.8
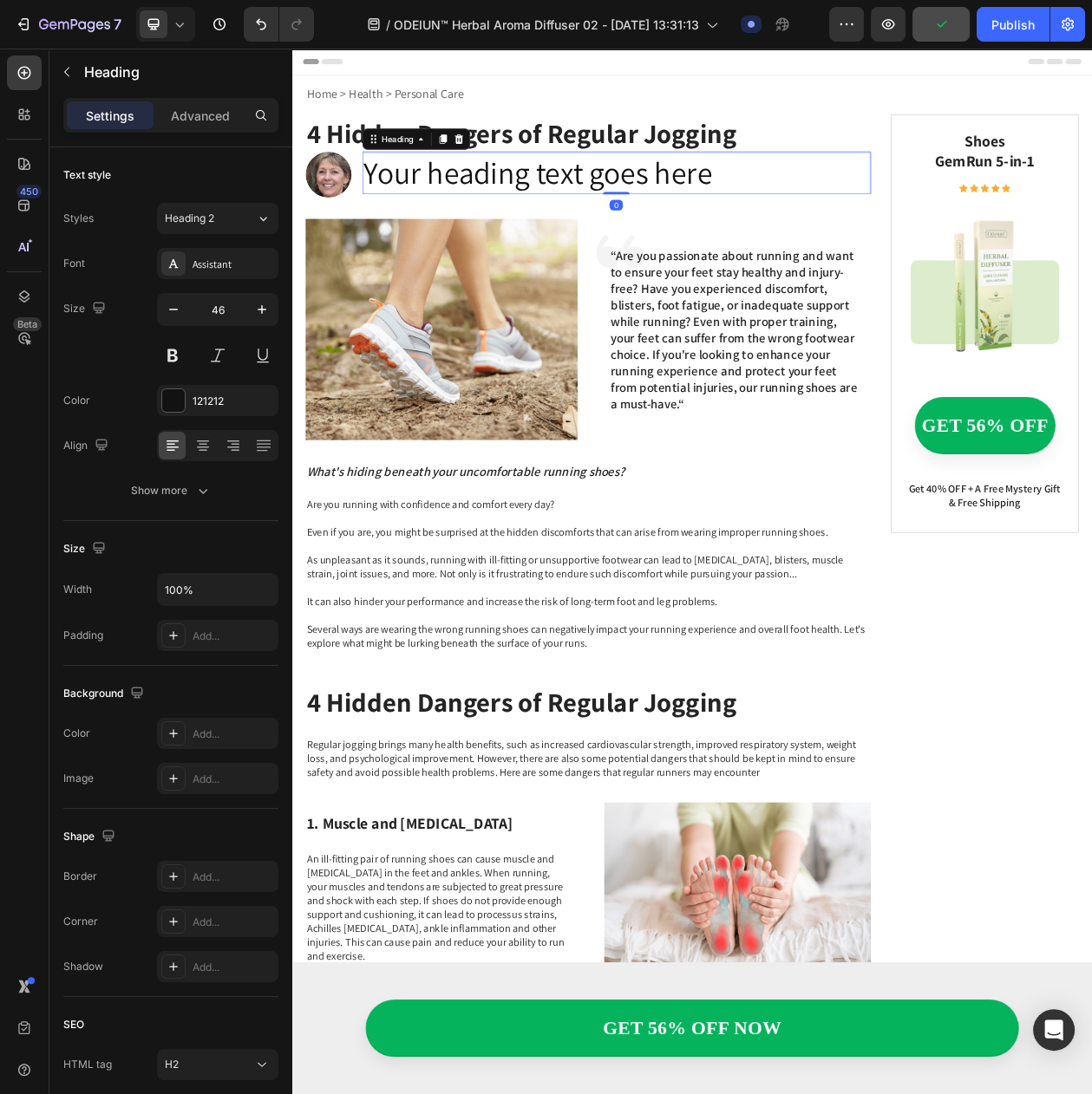
click at [572, 214] on h2 "Your heading text goes here" at bounding box center [713, 211] width 661 height 55
click at [265, 29] on icon "Undo/Redo" at bounding box center [261, 24] width 17 height 17
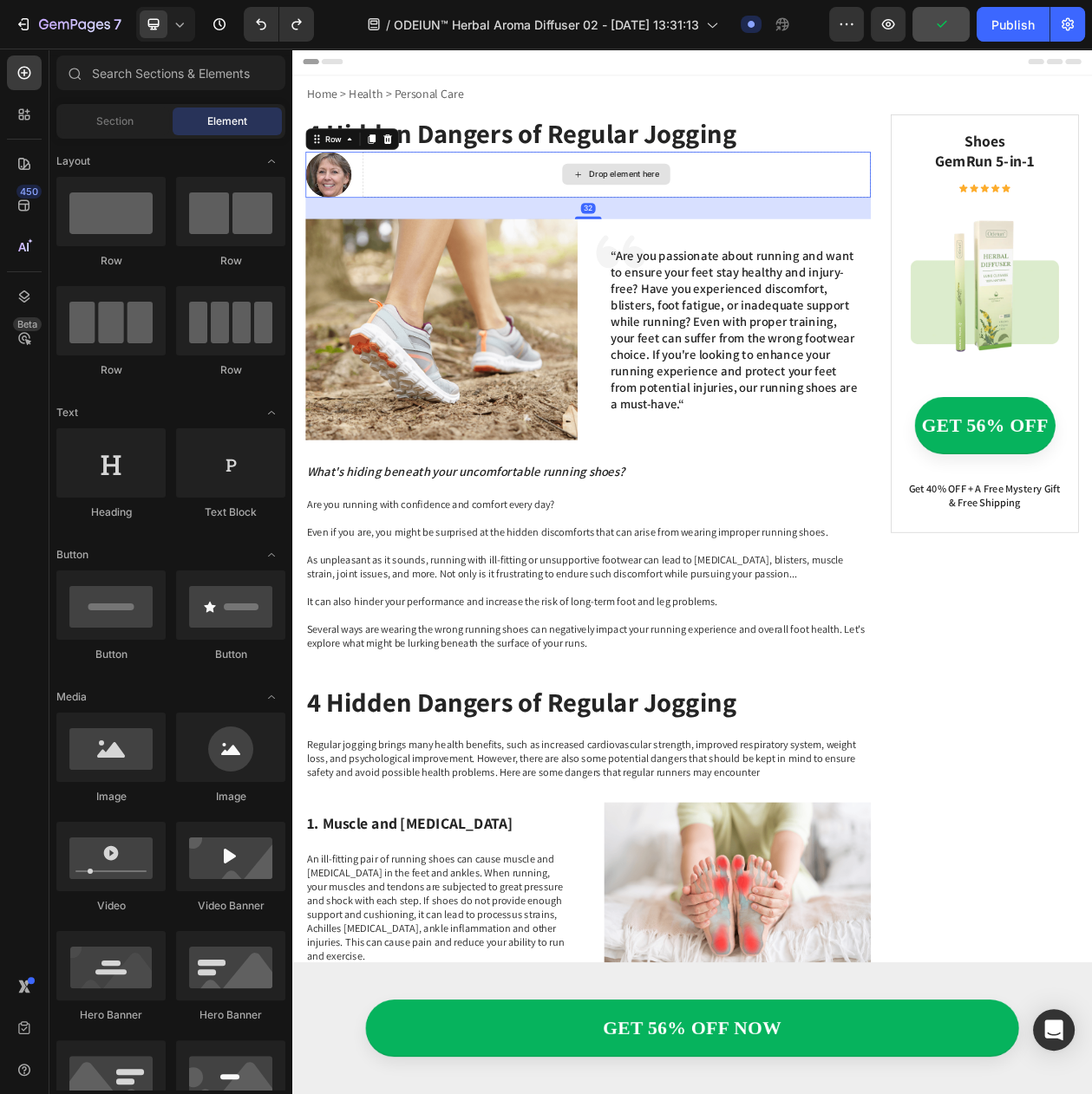
click at [453, 218] on div "Drop element here" at bounding box center [713, 213] width 661 height 60
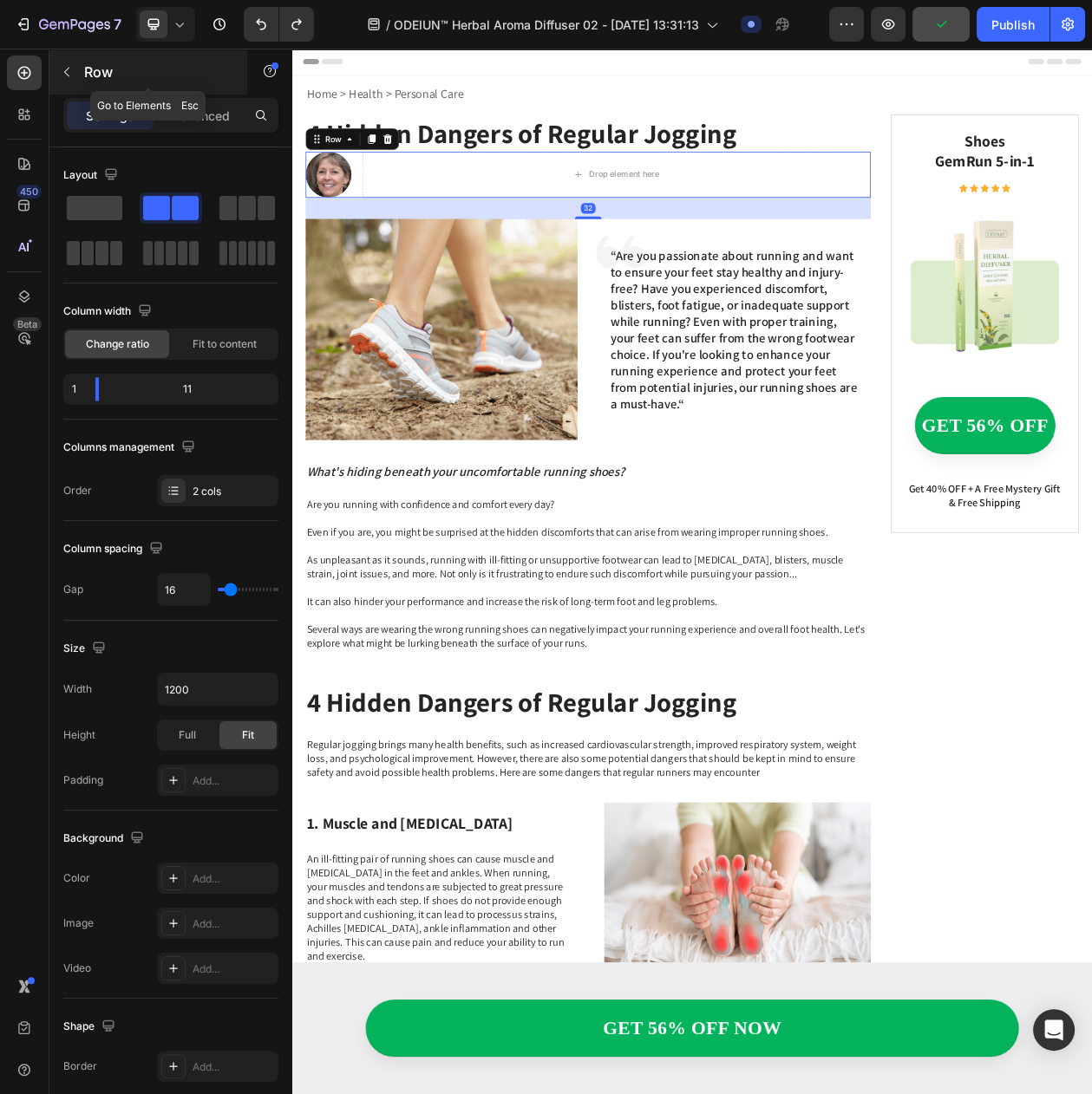
click at [67, 76] on icon "button" at bounding box center [67, 72] width 14 height 14
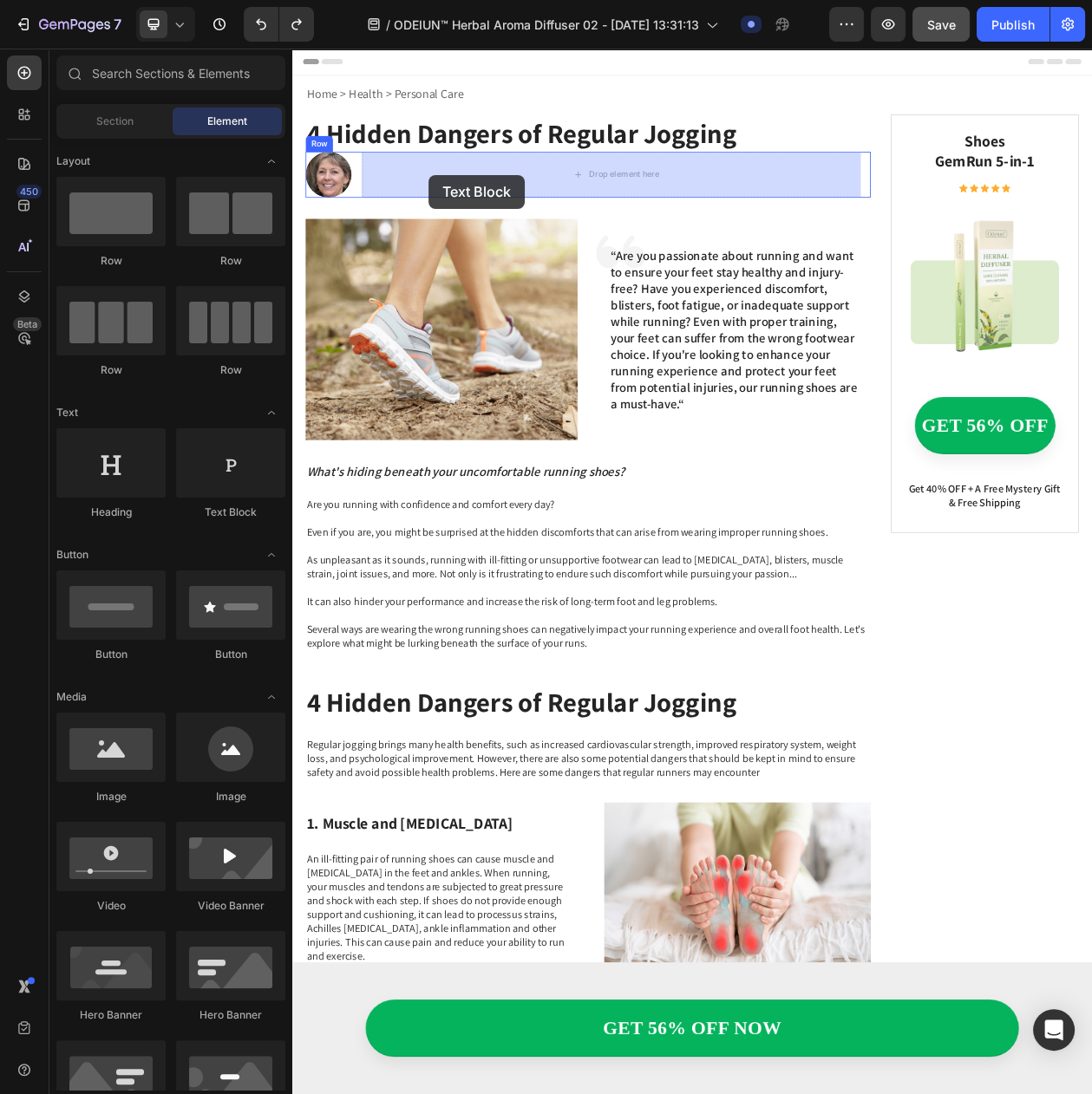
drag, startPoint x: 566, startPoint y: 405, endPoint x: 469, endPoint y: 213, distance: 215.1
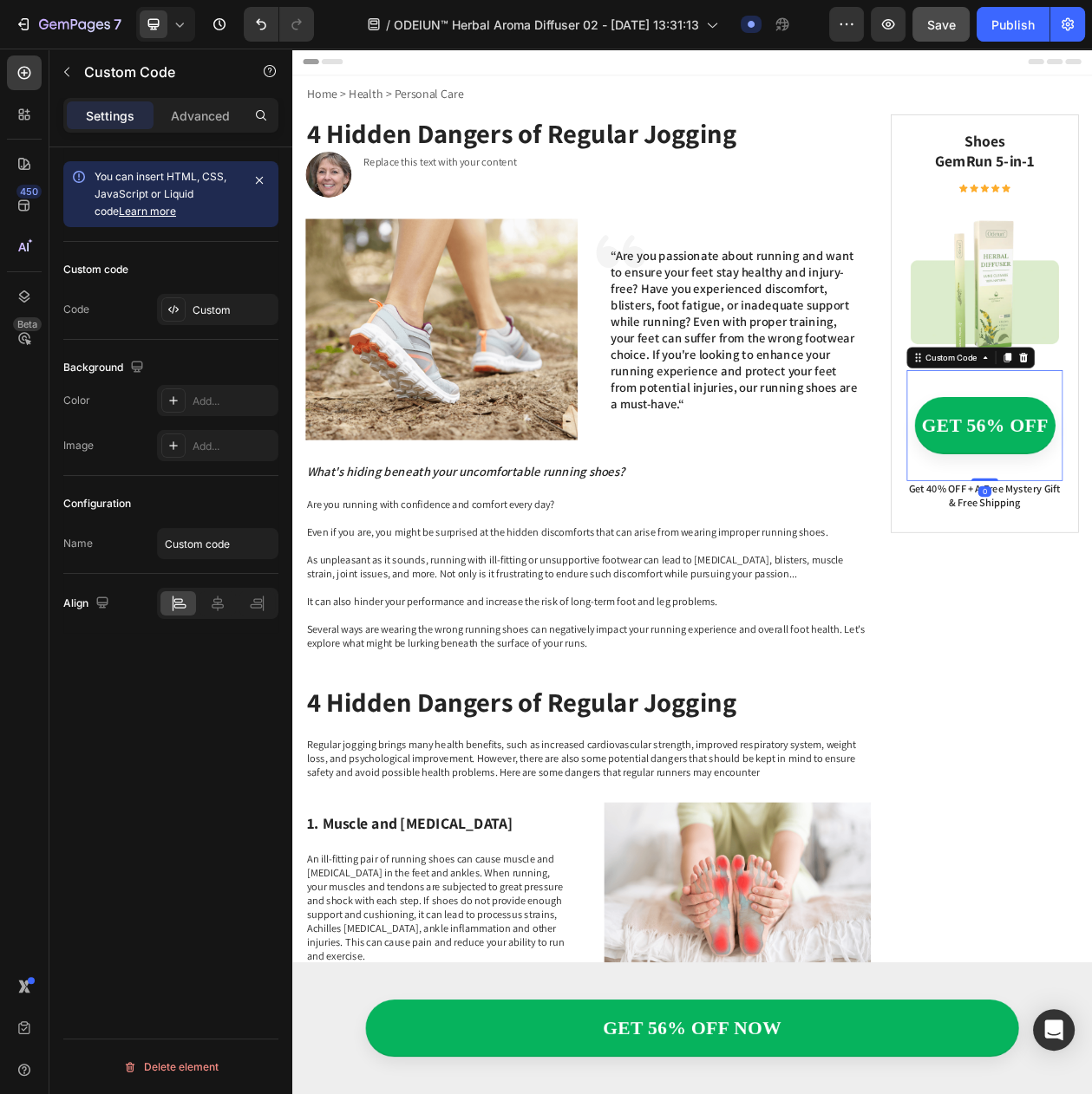
click at [70, 81] on button "button" at bounding box center [66, 71] width 28 height 28
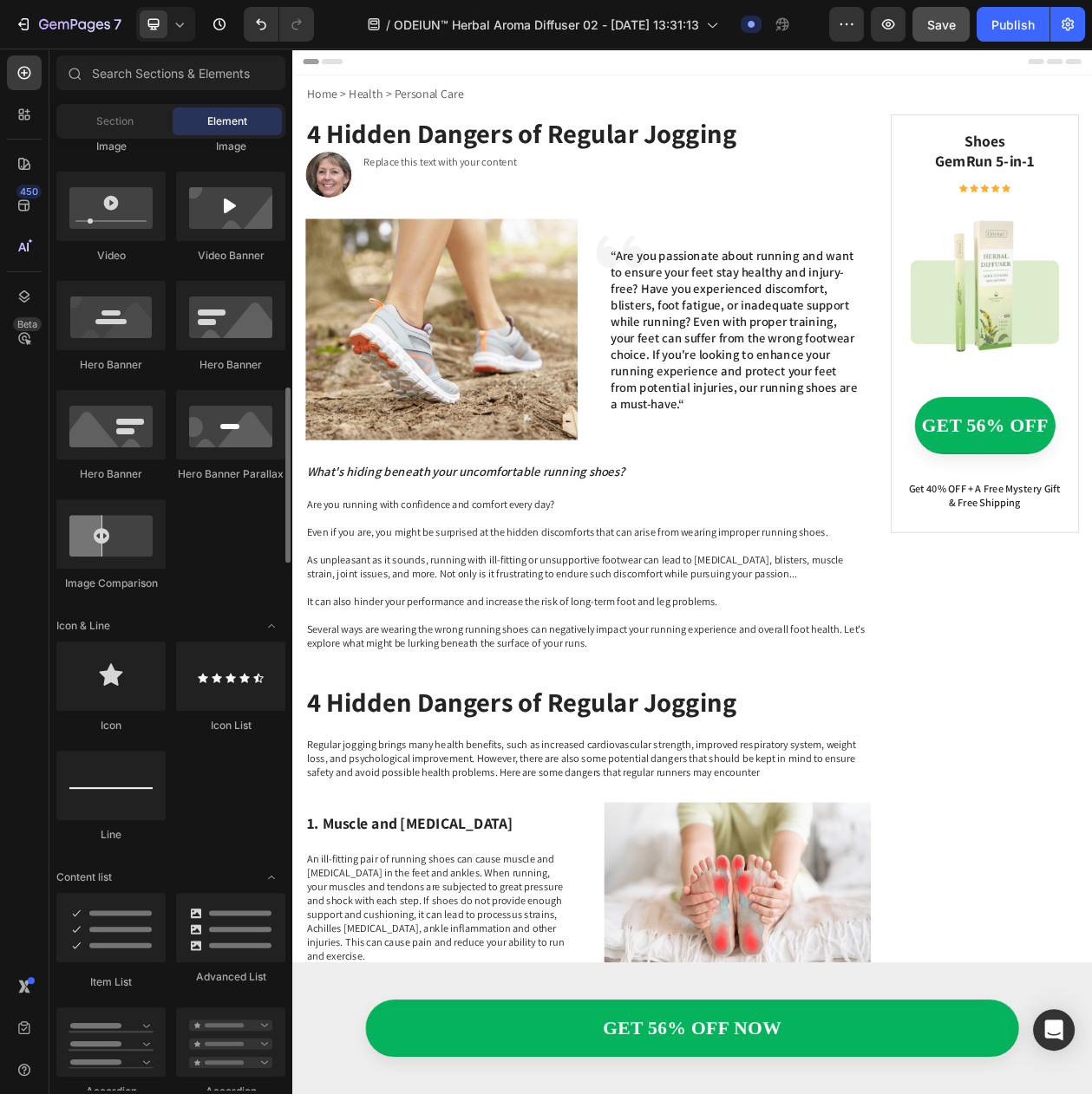
scroll to position [759, 0]
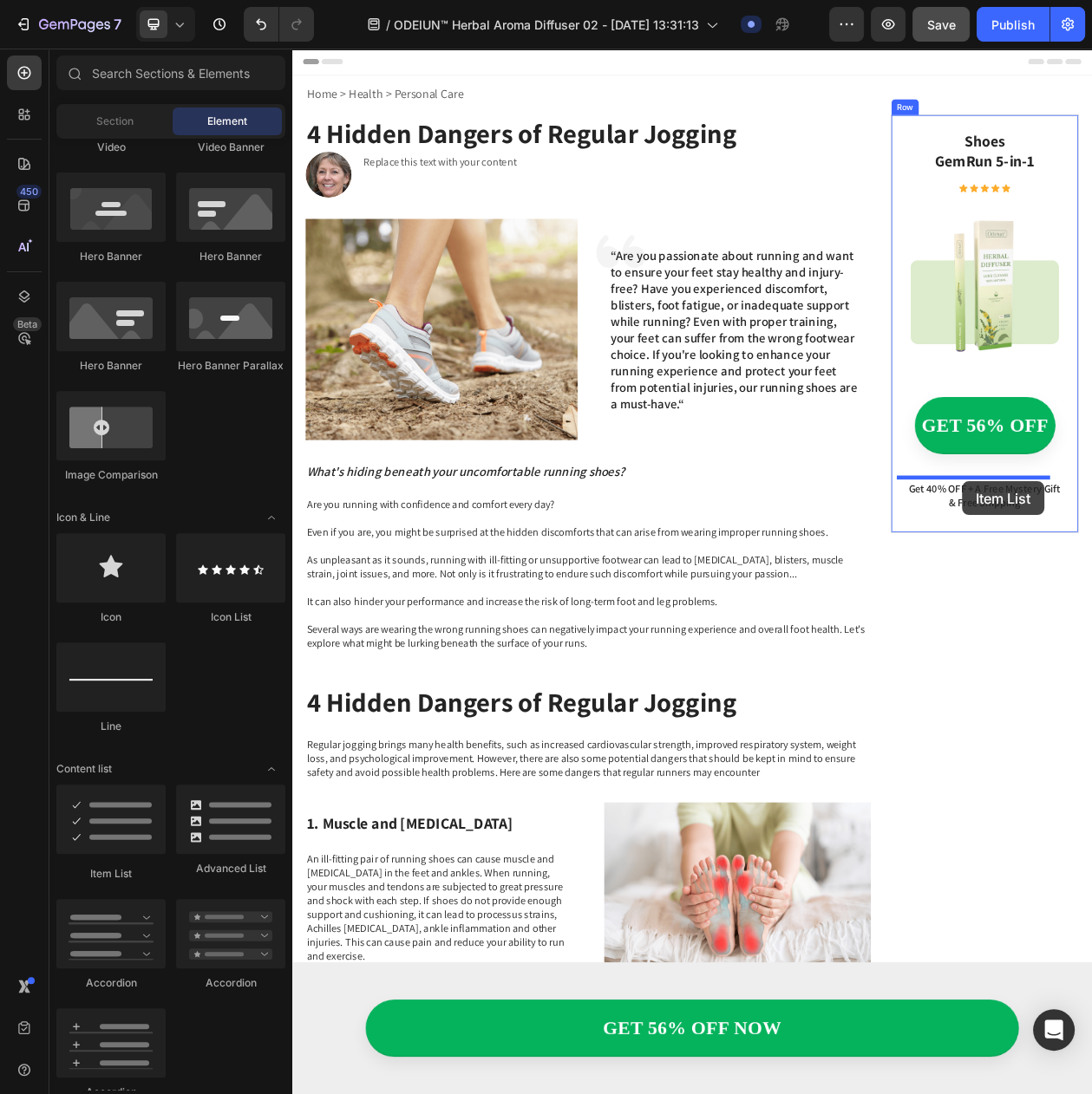
drag, startPoint x: 399, startPoint y: 891, endPoint x: 1167, endPoint y: 608, distance: 818.5
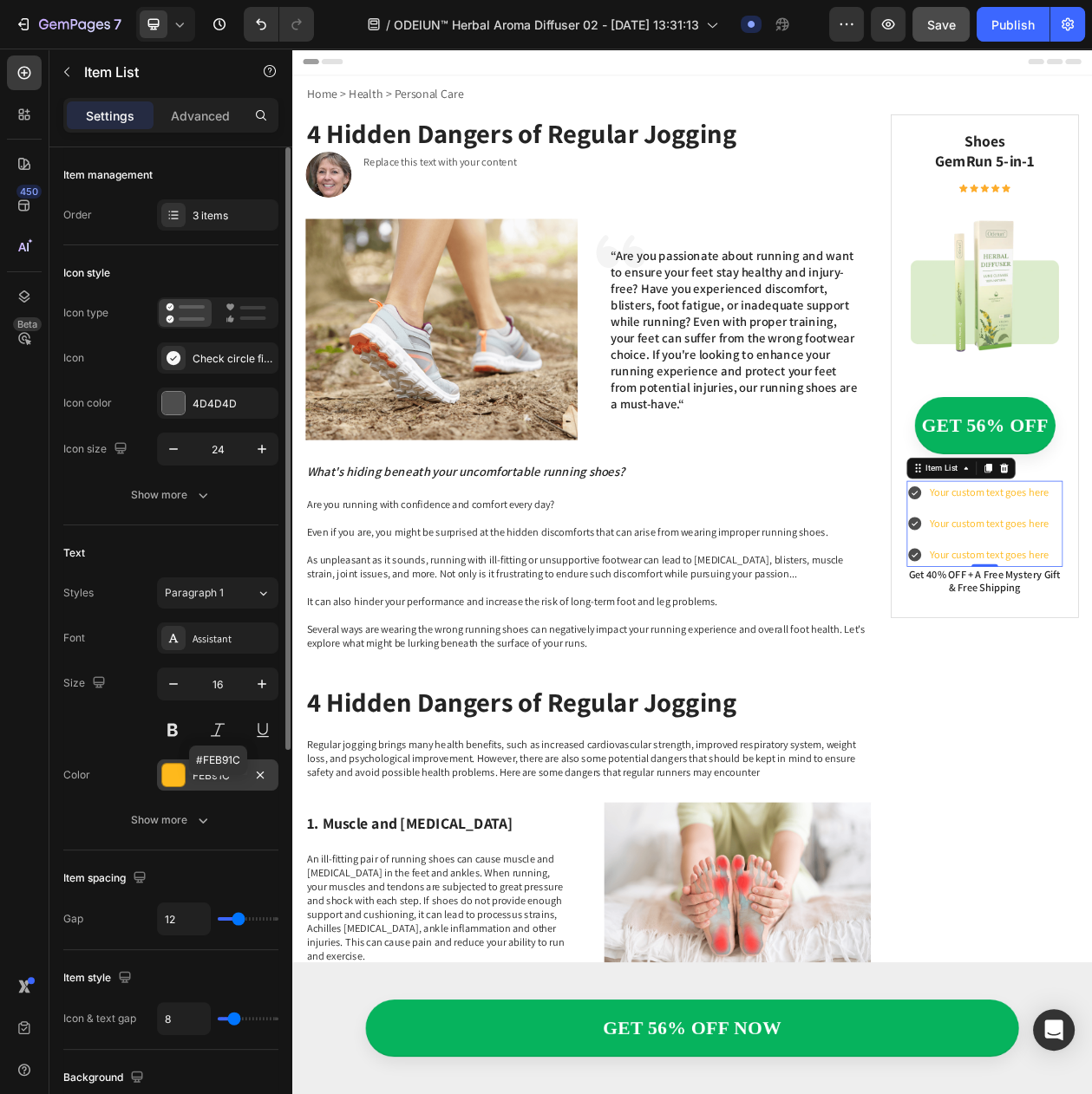
click at [211, 791] on div "FEB91C" at bounding box center [217, 775] width 121 height 31
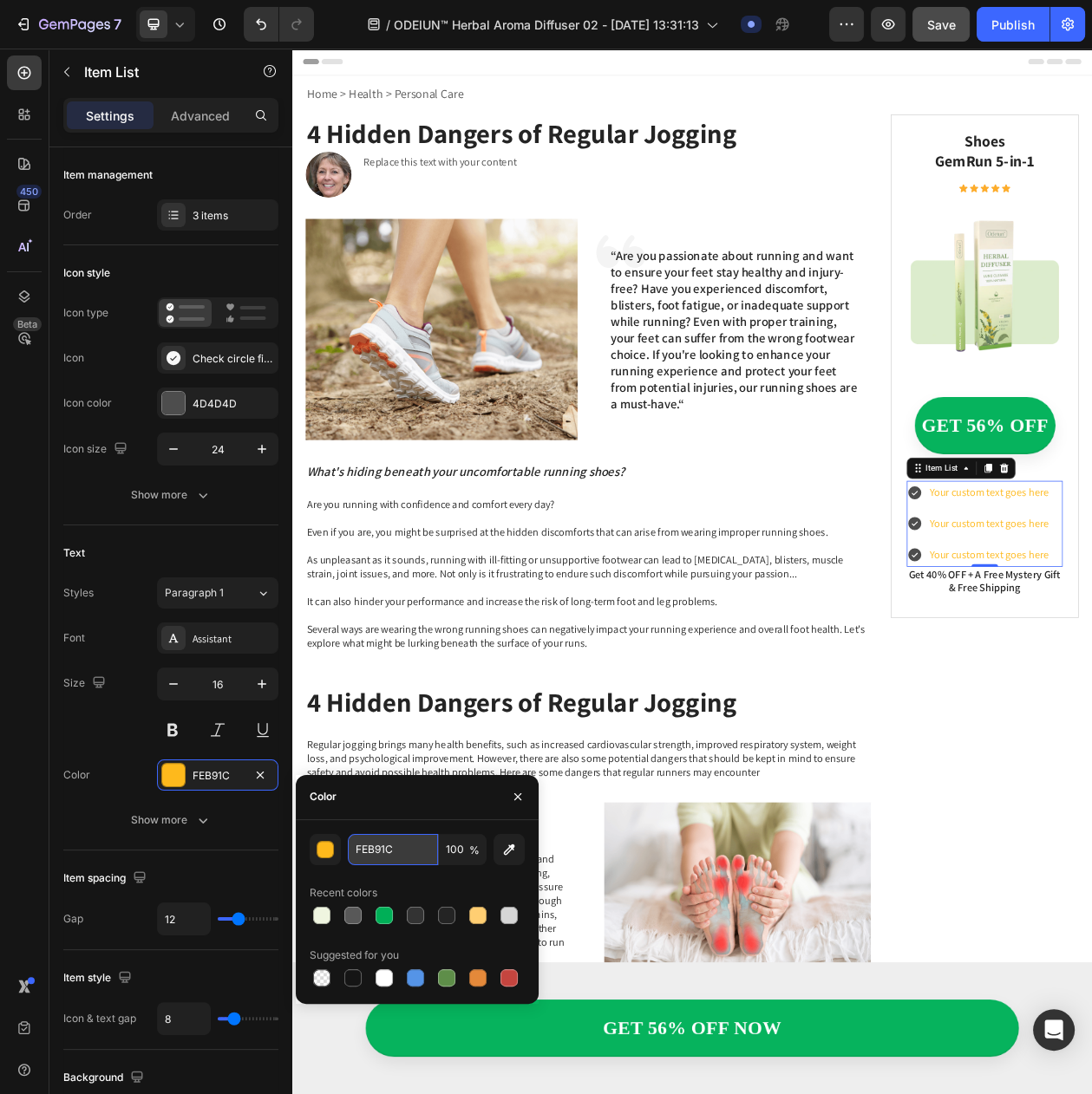
click at [370, 852] on input "FEB91C" at bounding box center [392, 849] width 90 height 31
type input "242424"
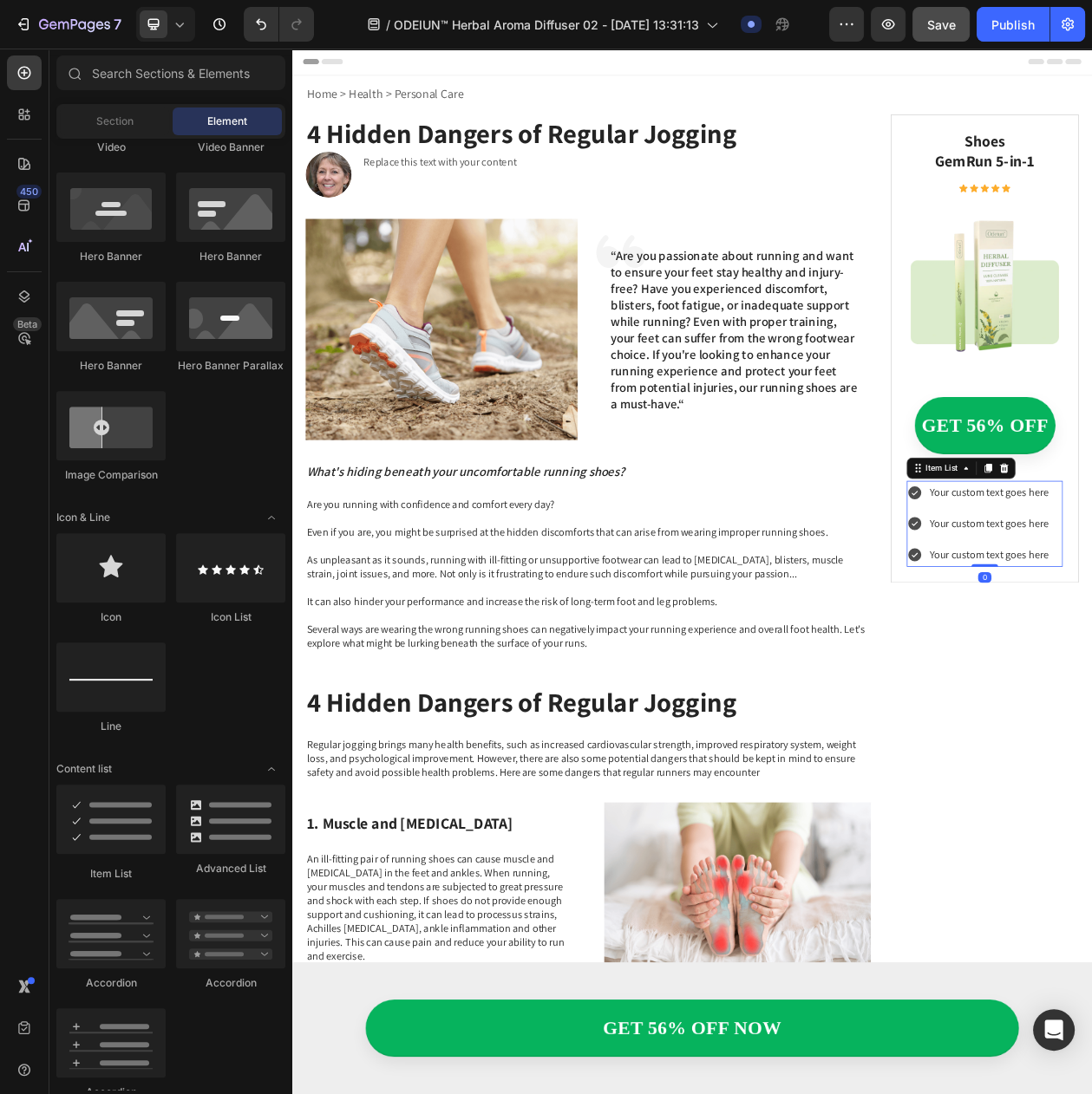
click at [1093, 618] on icon at bounding box center [1101, 626] width 17 height 17
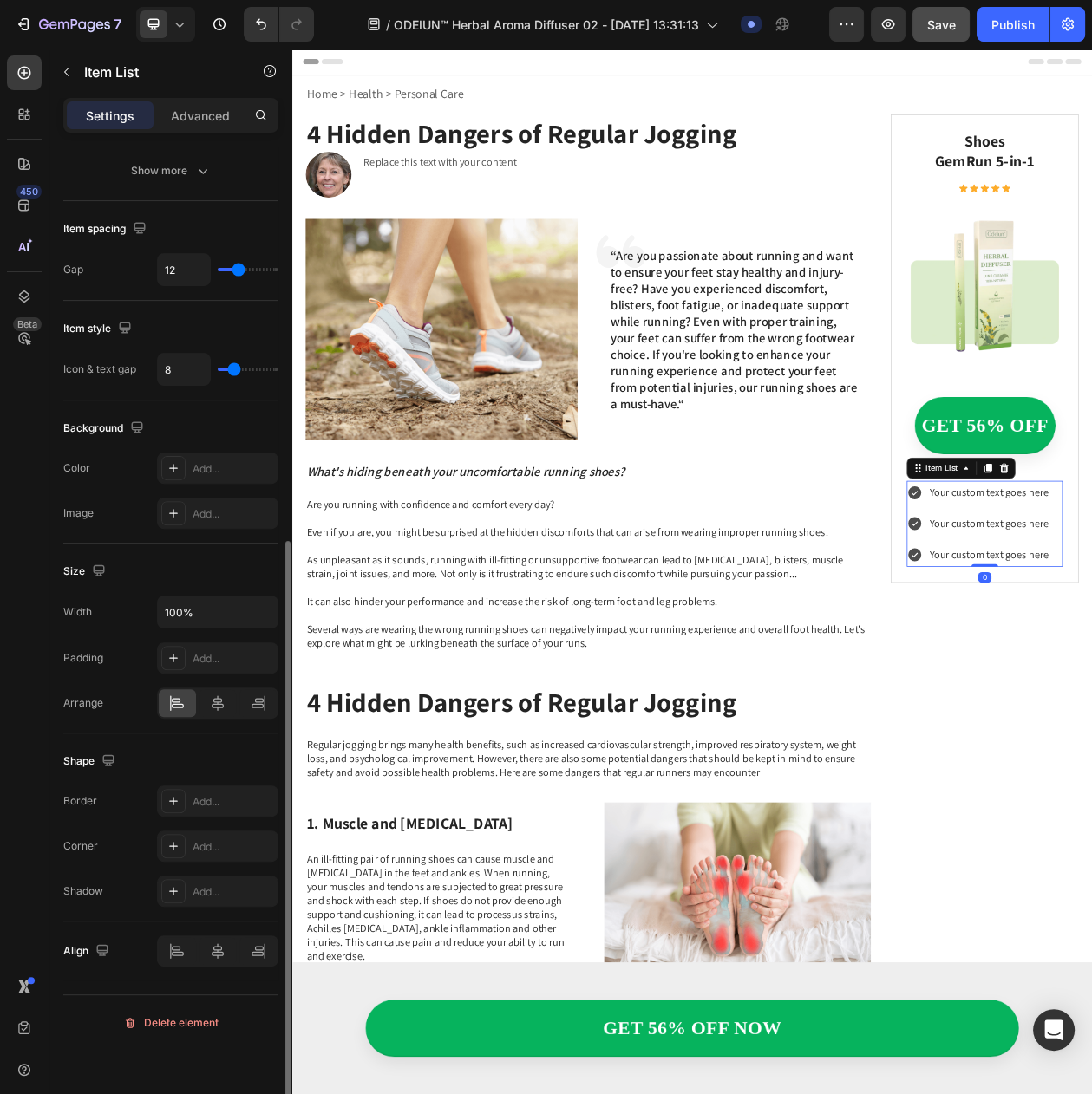
scroll to position [0, 0]
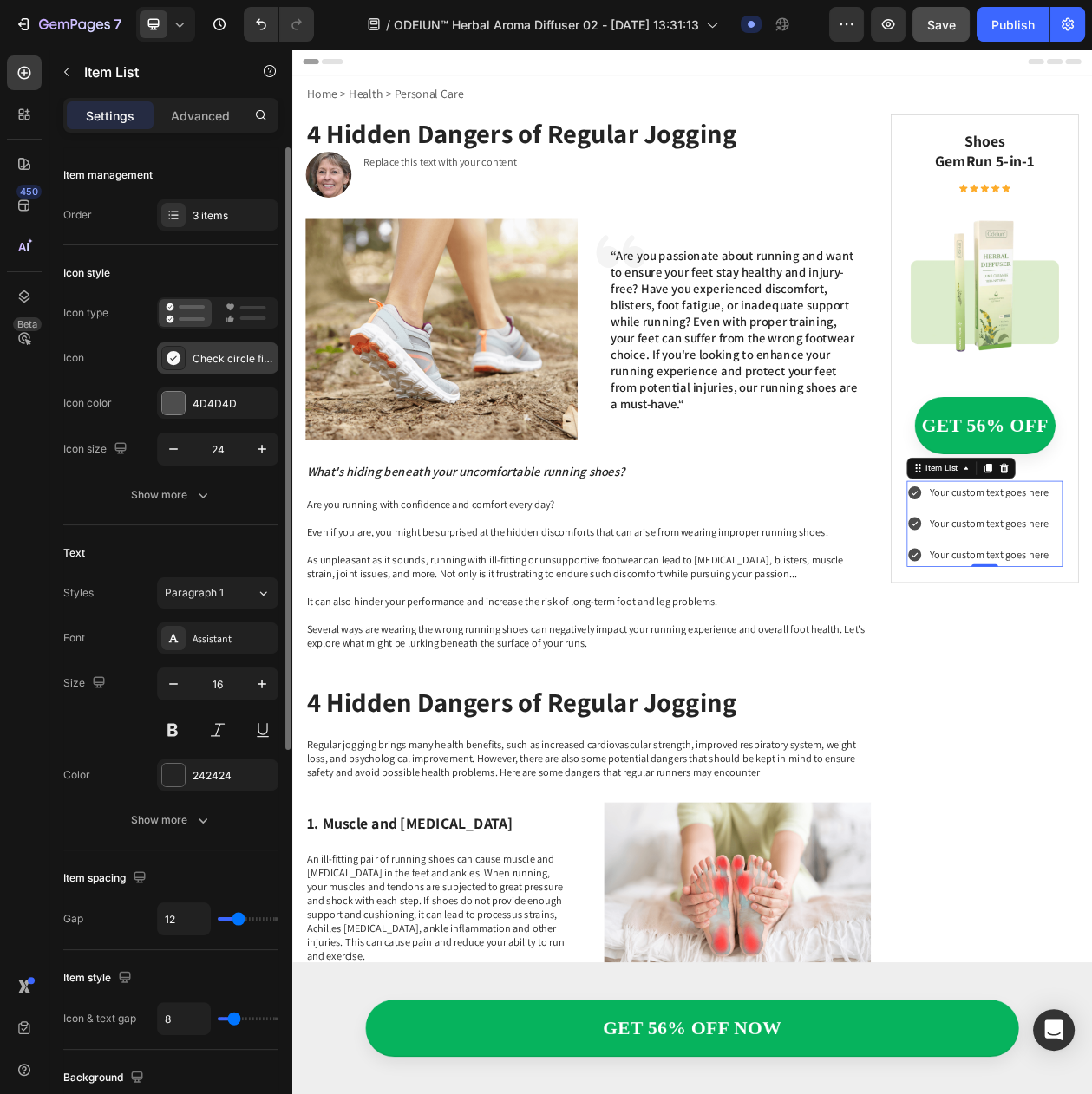
click at [211, 366] on div "Check circle filled" at bounding box center [233, 359] width 82 height 16
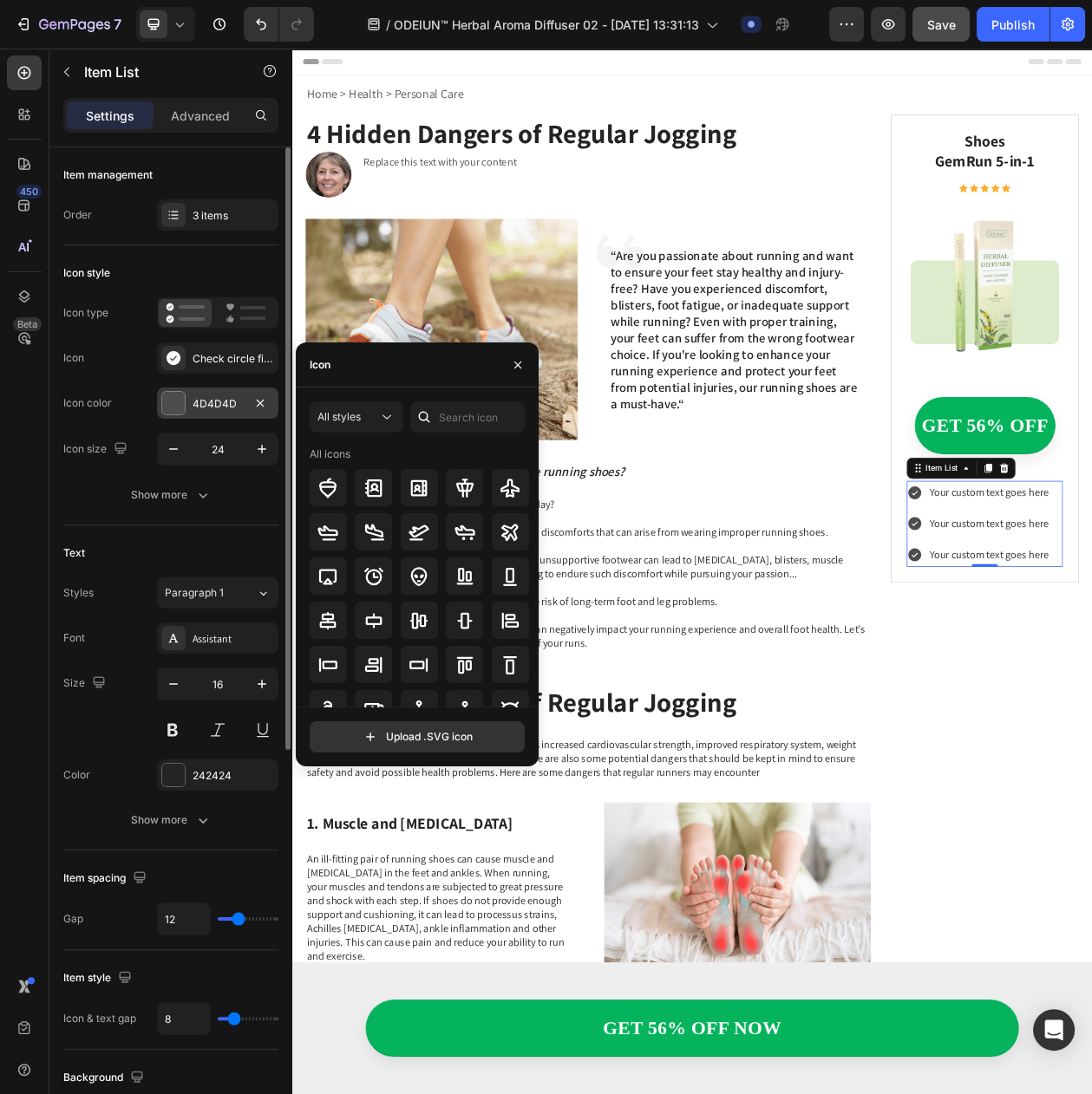
click at [222, 412] on div "4D4D4D" at bounding box center [217, 405] width 51 height 16
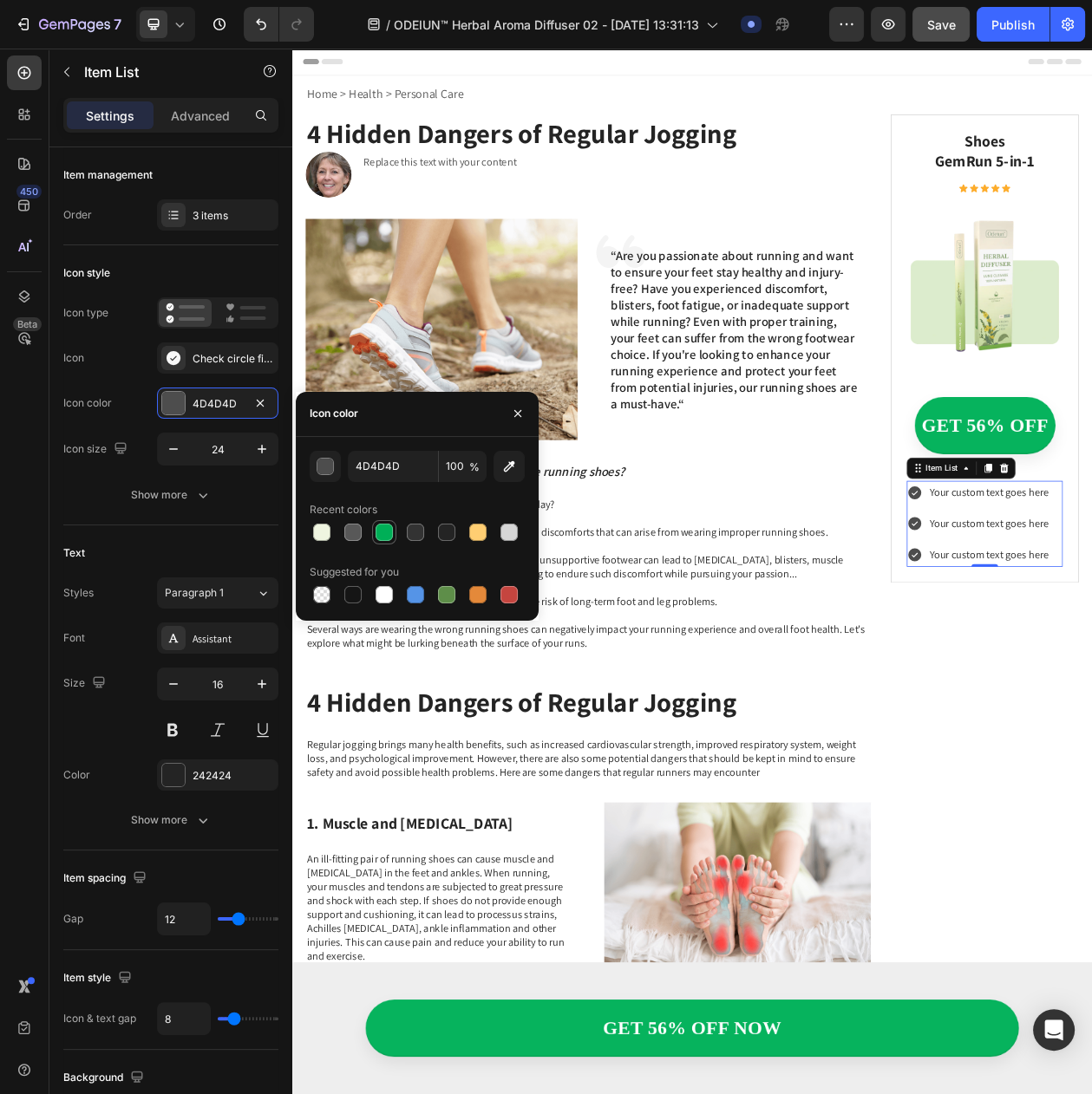
click at [379, 527] on div at bounding box center [383, 532] width 17 height 17
type input "00AF57"
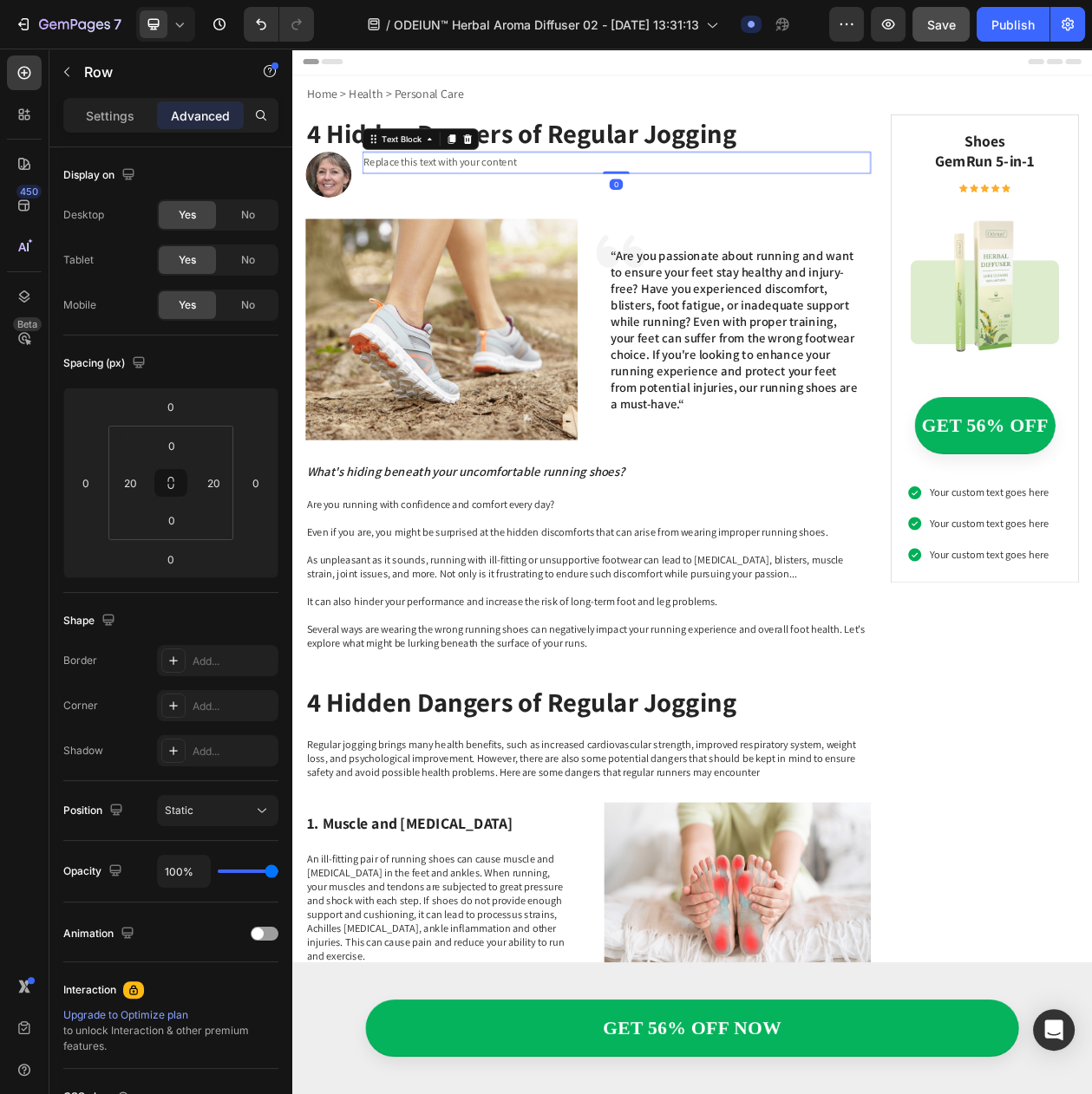
click at [410, 203] on div "Replace this text with your content" at bounding box center [713, 197] width 661 height 28
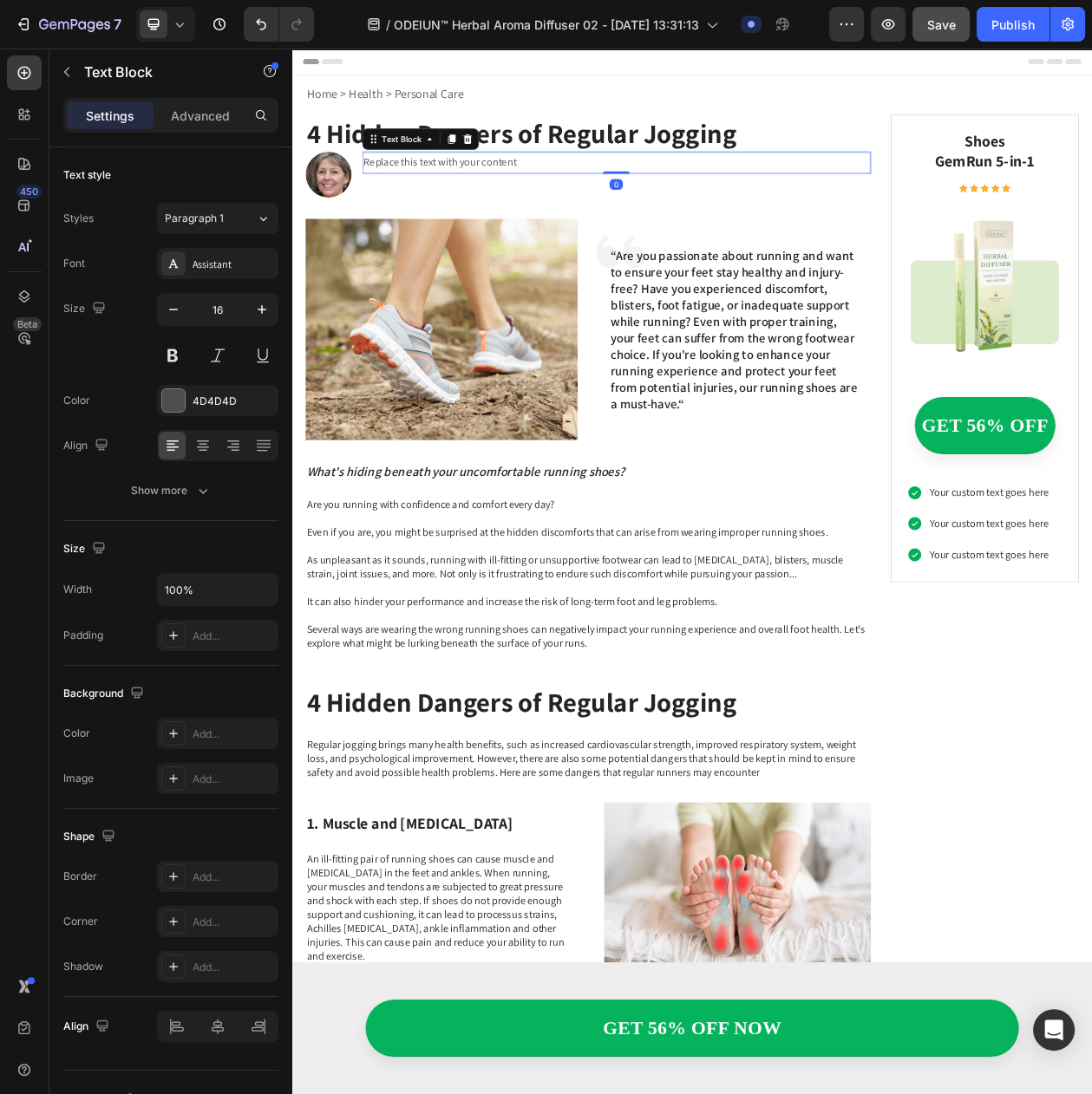
click at [410, 203] on div "Replace this text with your content" at bounding box center [713, 197] width 661 height 28
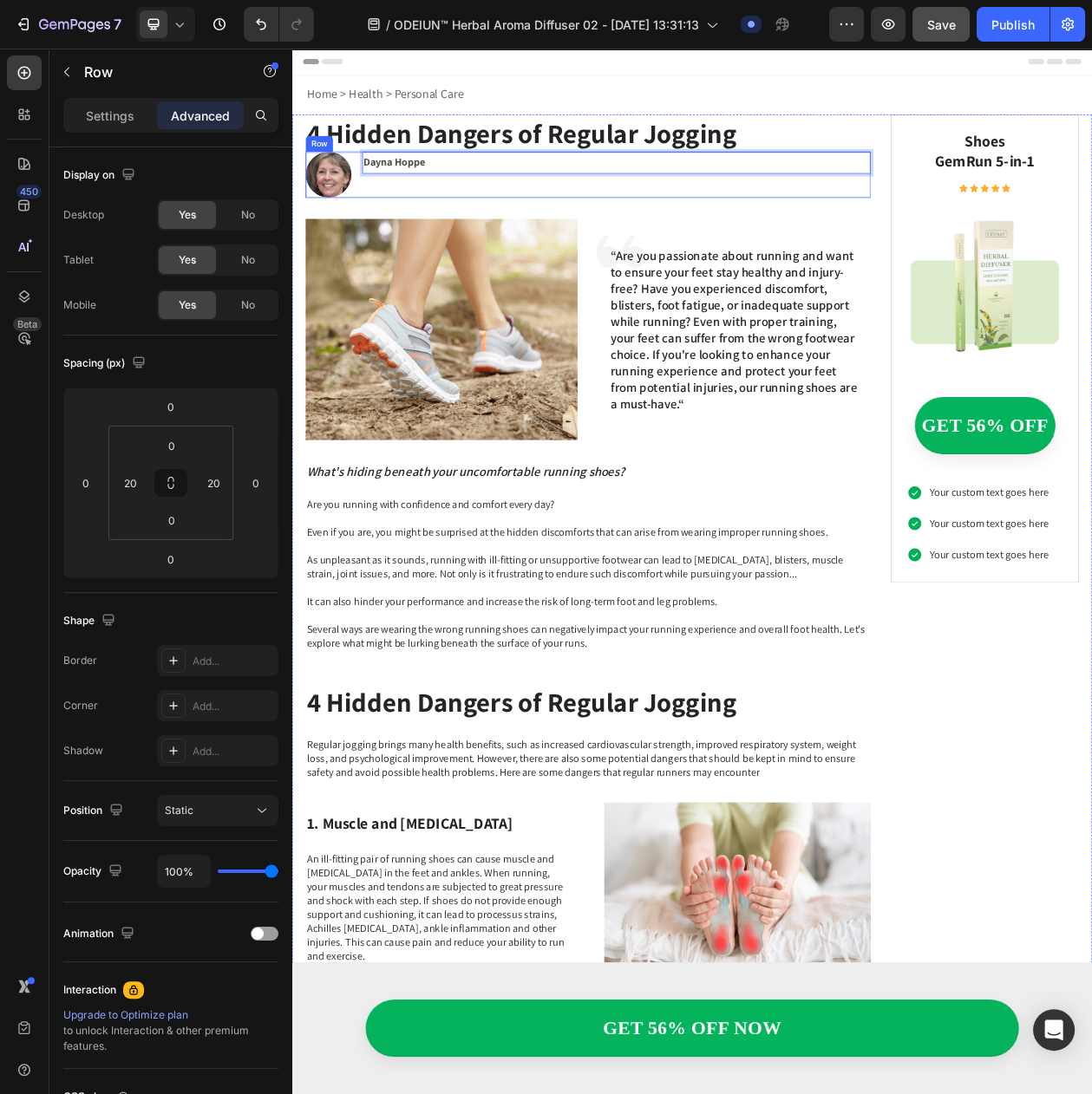
click at [484, 242] on div "4 Hidden Dangers of Regular Jogging Heading Image Dayna Hoppe Text Block 0 Row …" at bounding box center [677, 1073] width 735 height 1878
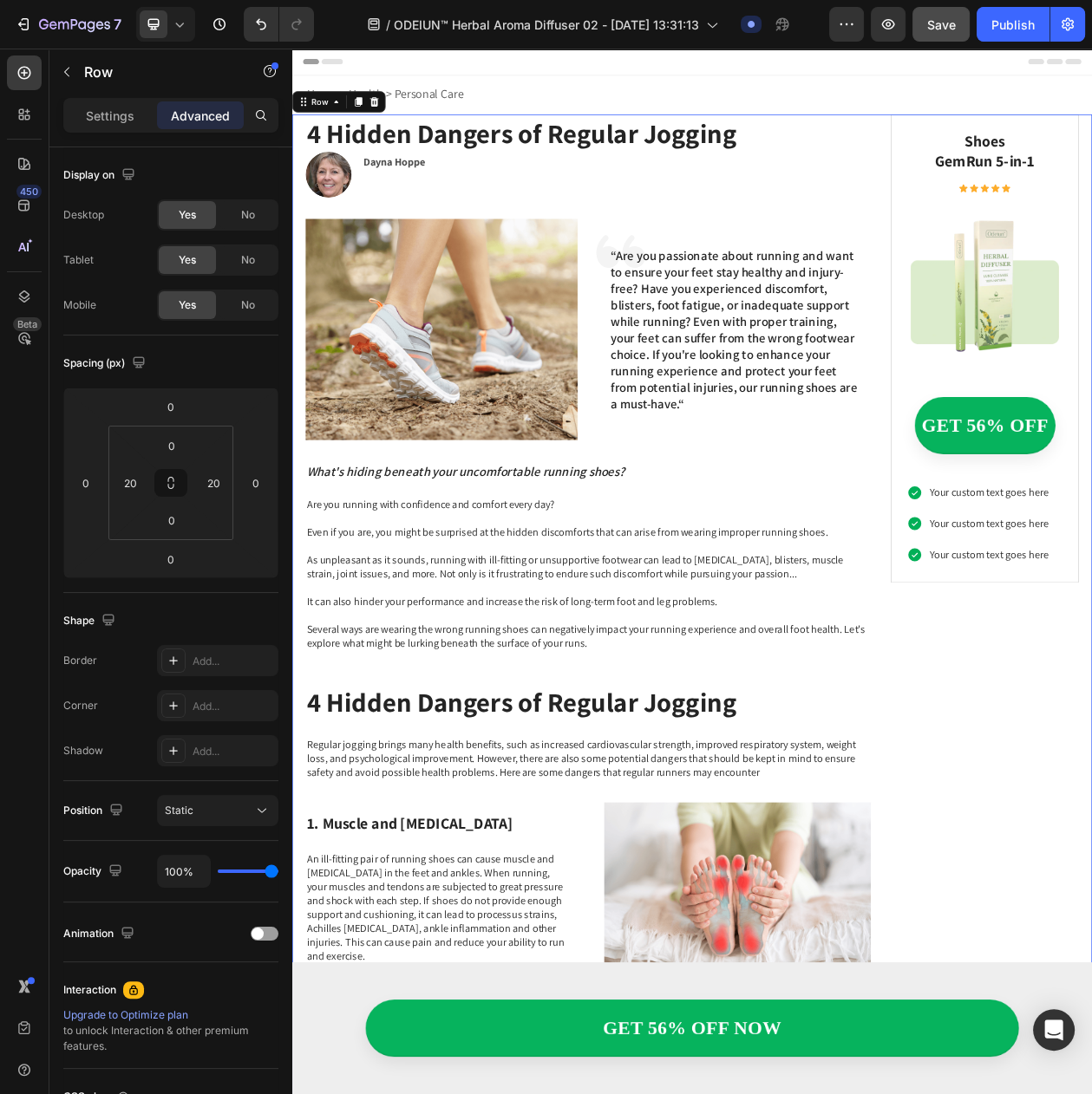
click at [490, 242] on div "4 Hidden Dangers of Regular Jogging Heading Image Dayna Hoppe Text Block Row Im…" at bounding box center [677, 1073] width 735 height 1878
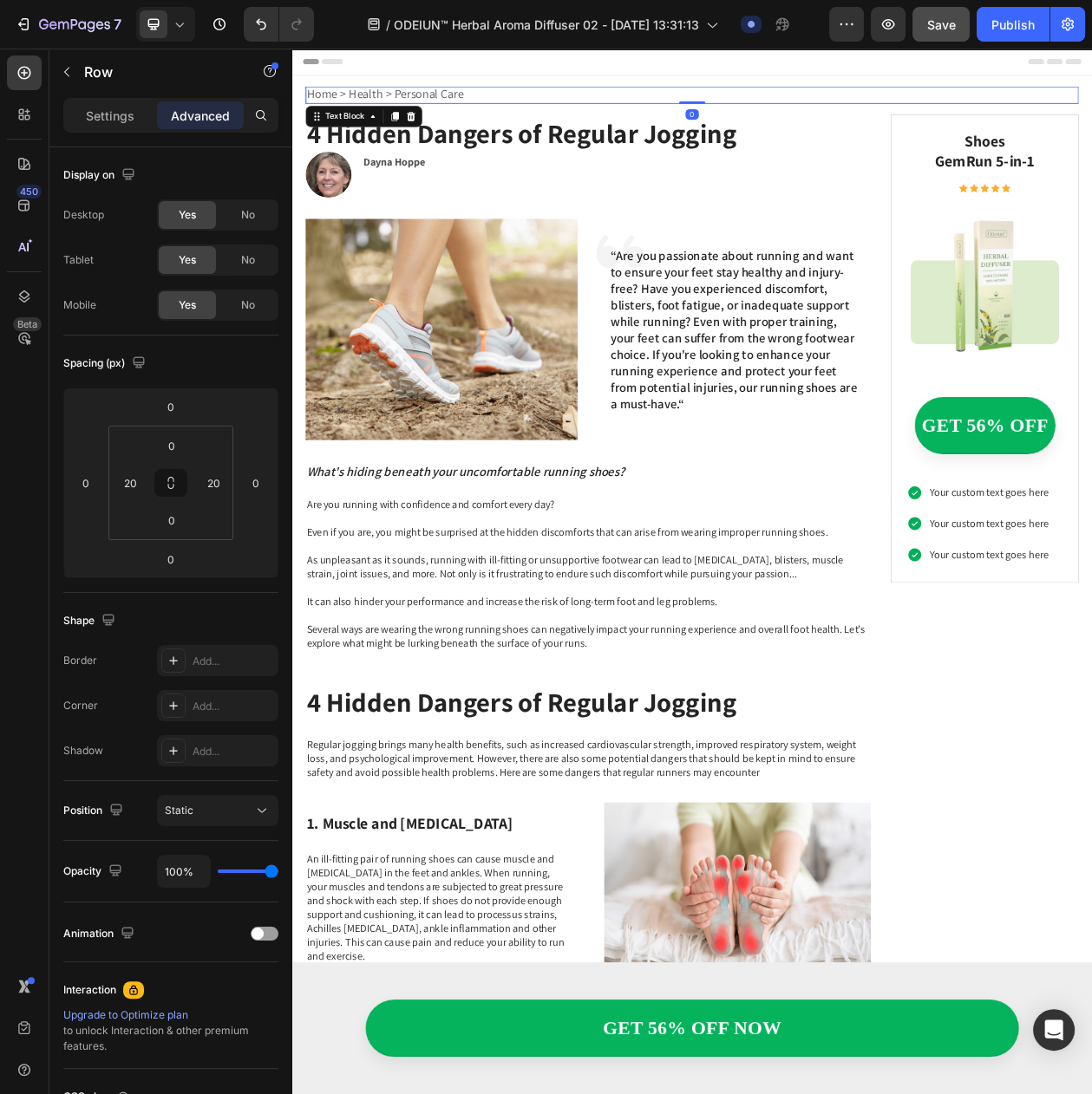
click at [513, 103] on p "Home > Health > Personal Care" at bounding box center [812, 109] width 1002 height 19
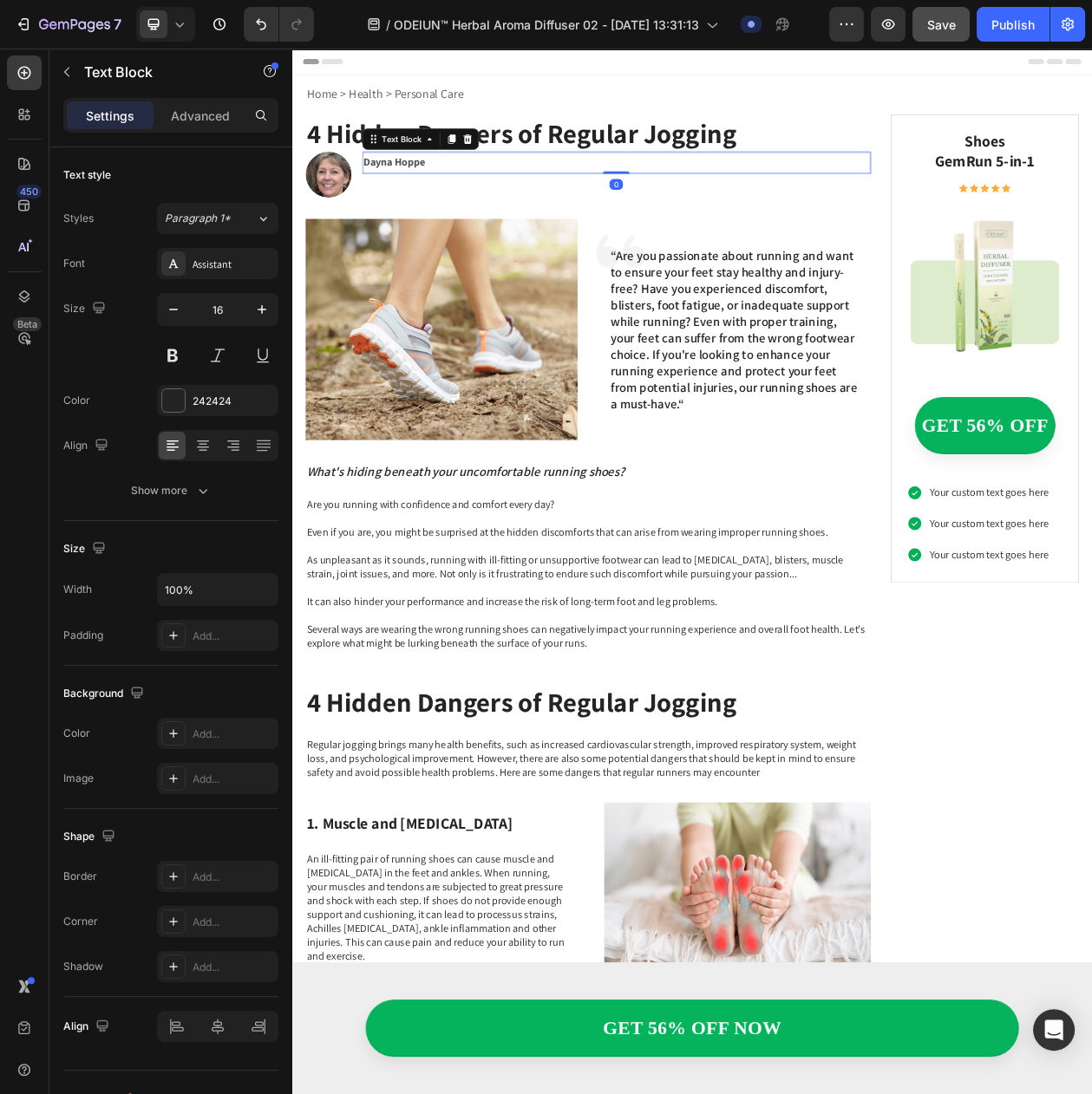
click at [500, 205] on p "Dayna Hoppe" at bounding box center [713, 197] width 657 height 25
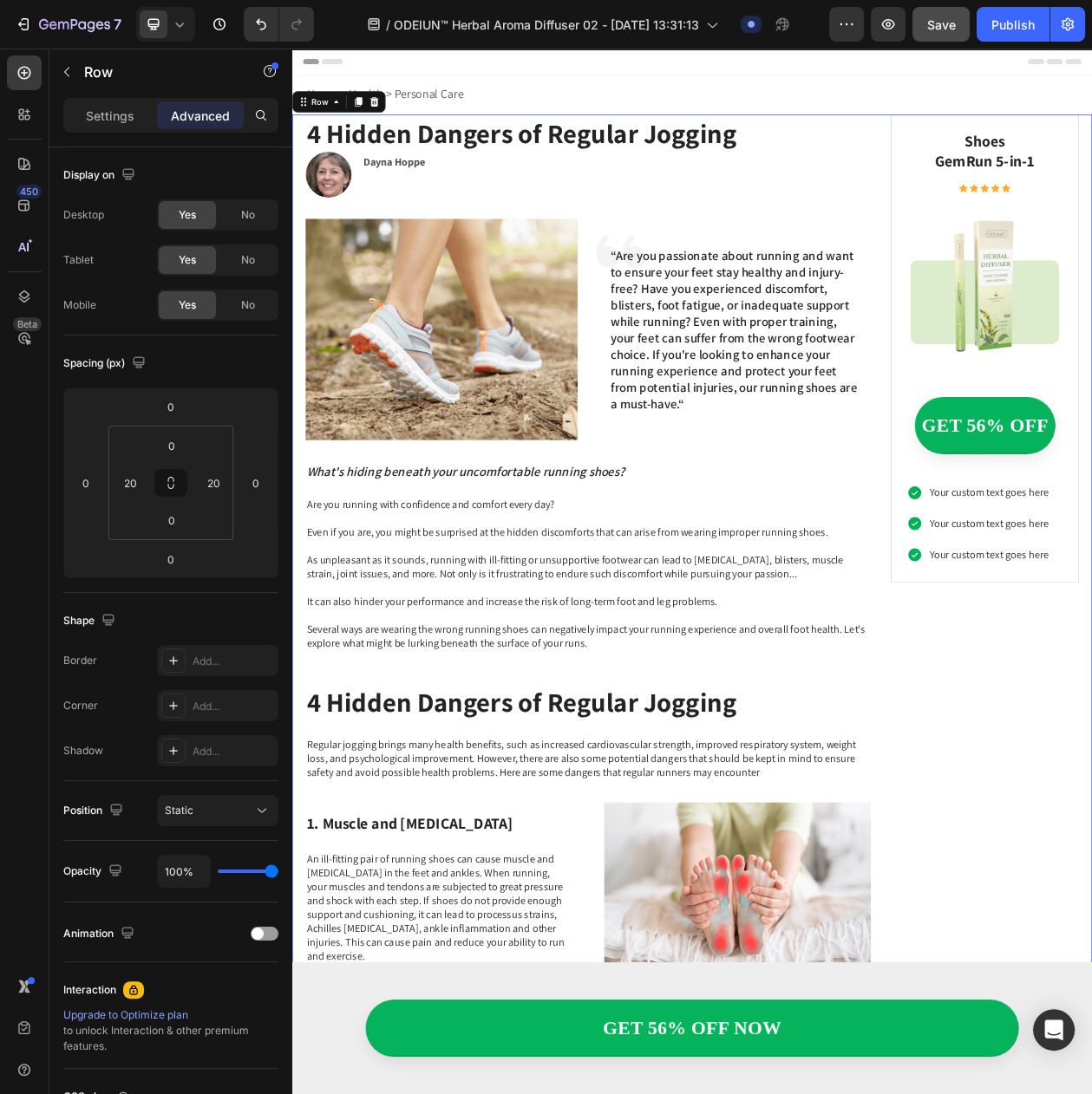
click at [855, 66] on div "Header" at bounding box center [812, 66] width 1013 height 35
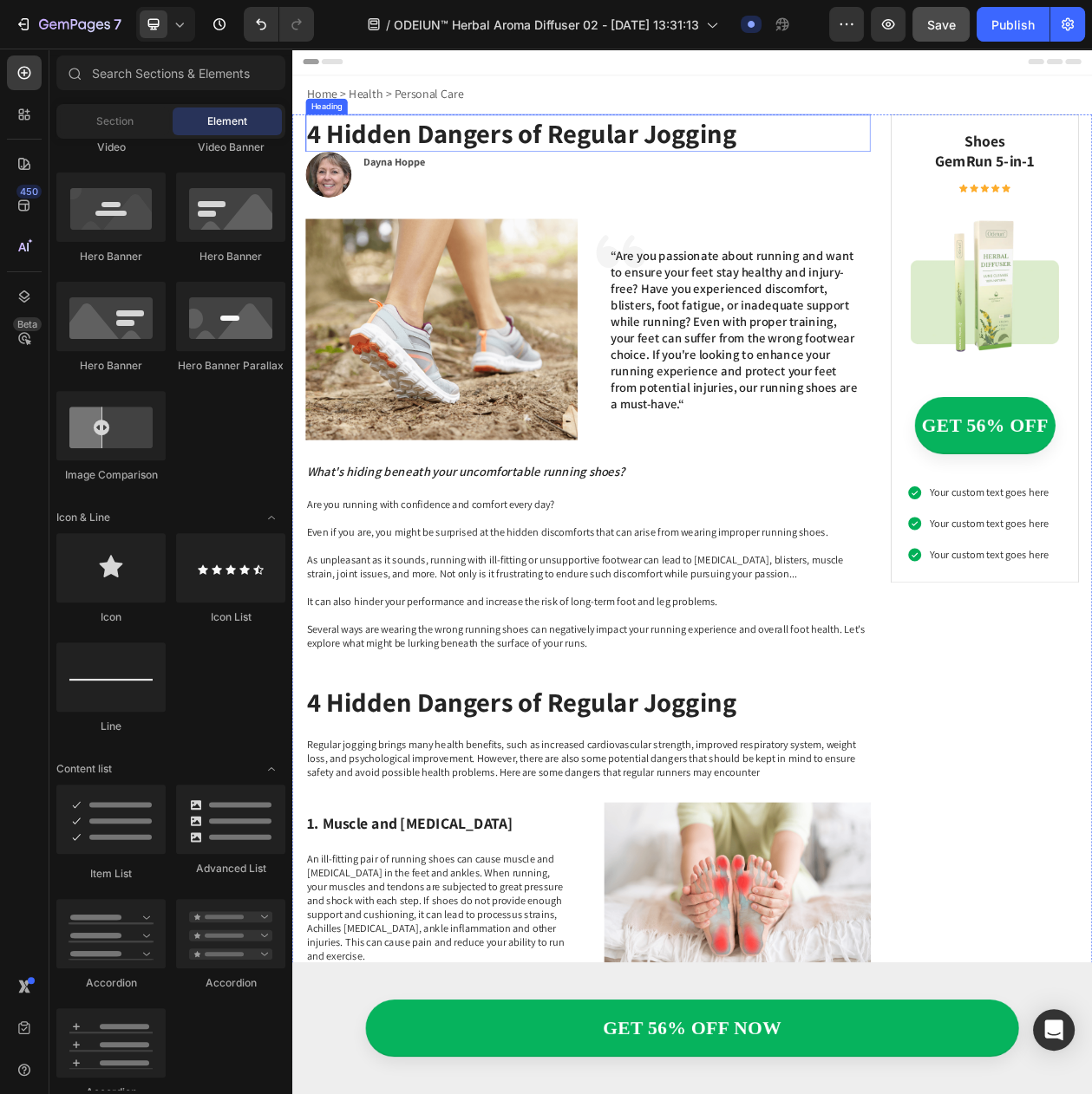
drag, startPoint x: 465, startPoint y: 175, endPoint x: 472, endPoint y: 169, distance: 9.2
click at [465, 175] on h1 "4 Hidden Dangers of Regular Jogging" at bounding box center [677, 158] width 735 height 49
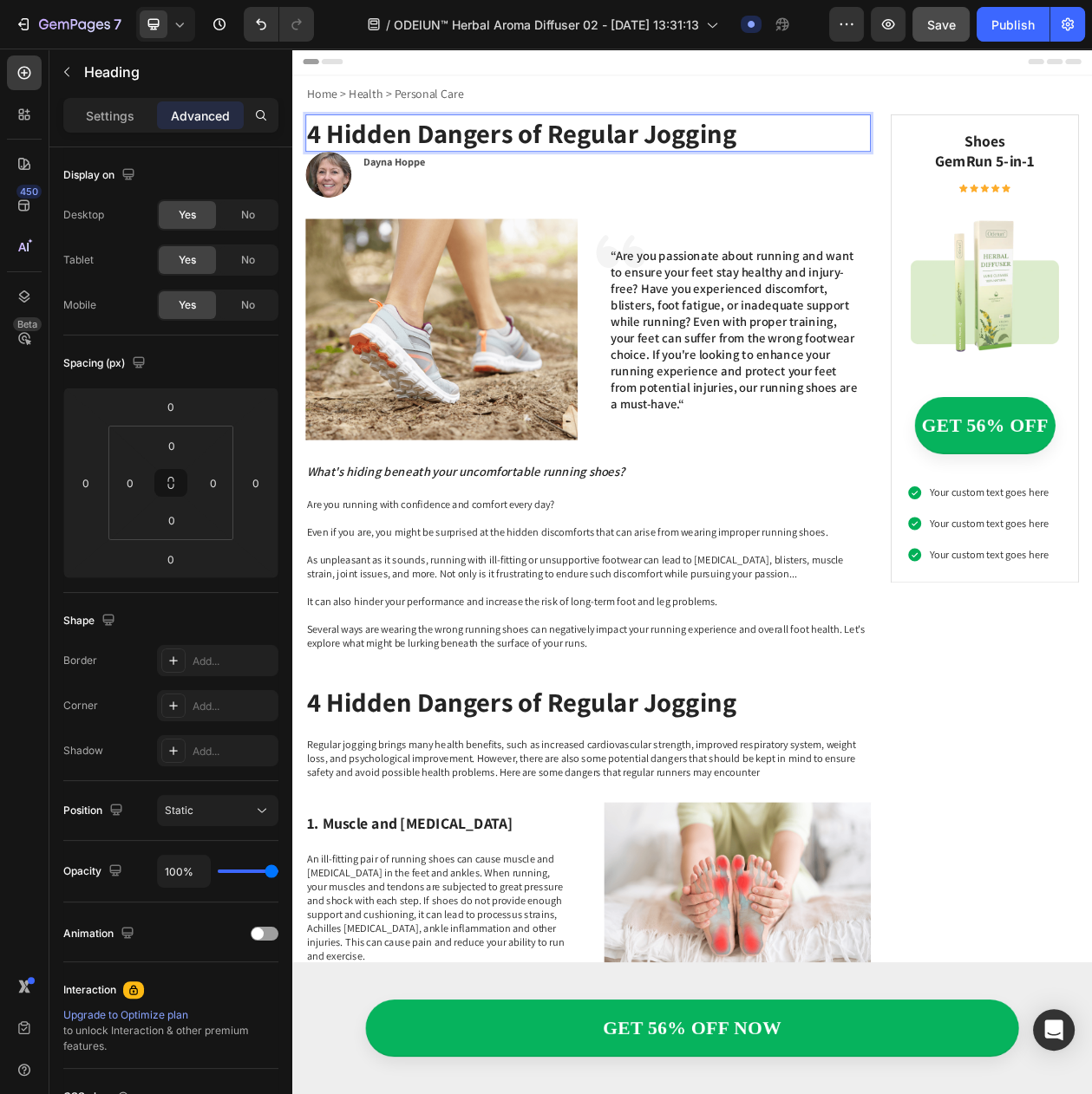
click at [474, 167] on h1 "4 Hidden Dangers of Regular Jogging" at bounding box center [677, 158] width 735 height 49
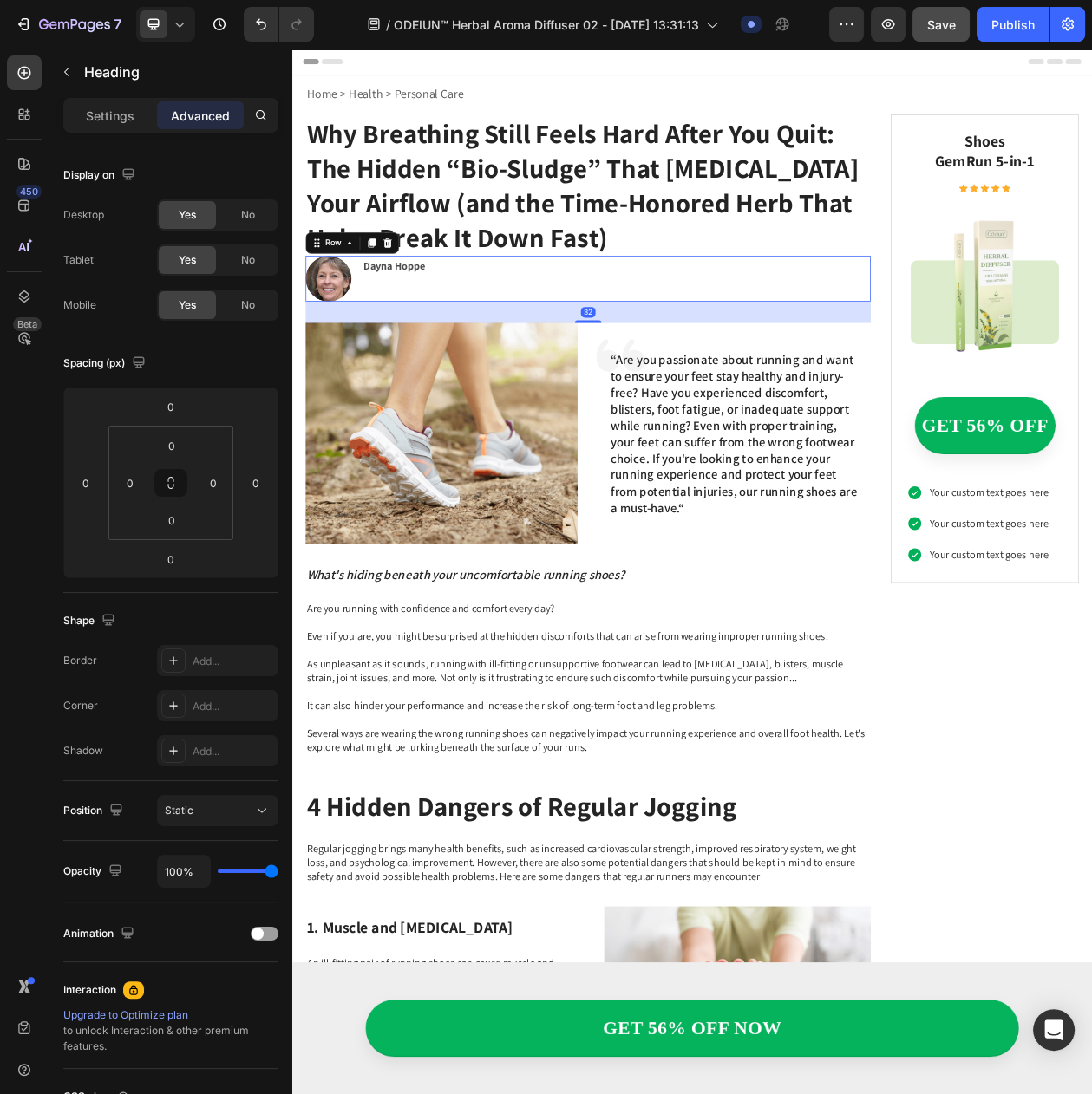
click at [614, 359] on div "Dayna Hoppe Text Block" at bounding box center [713, 348] width 661 height 60
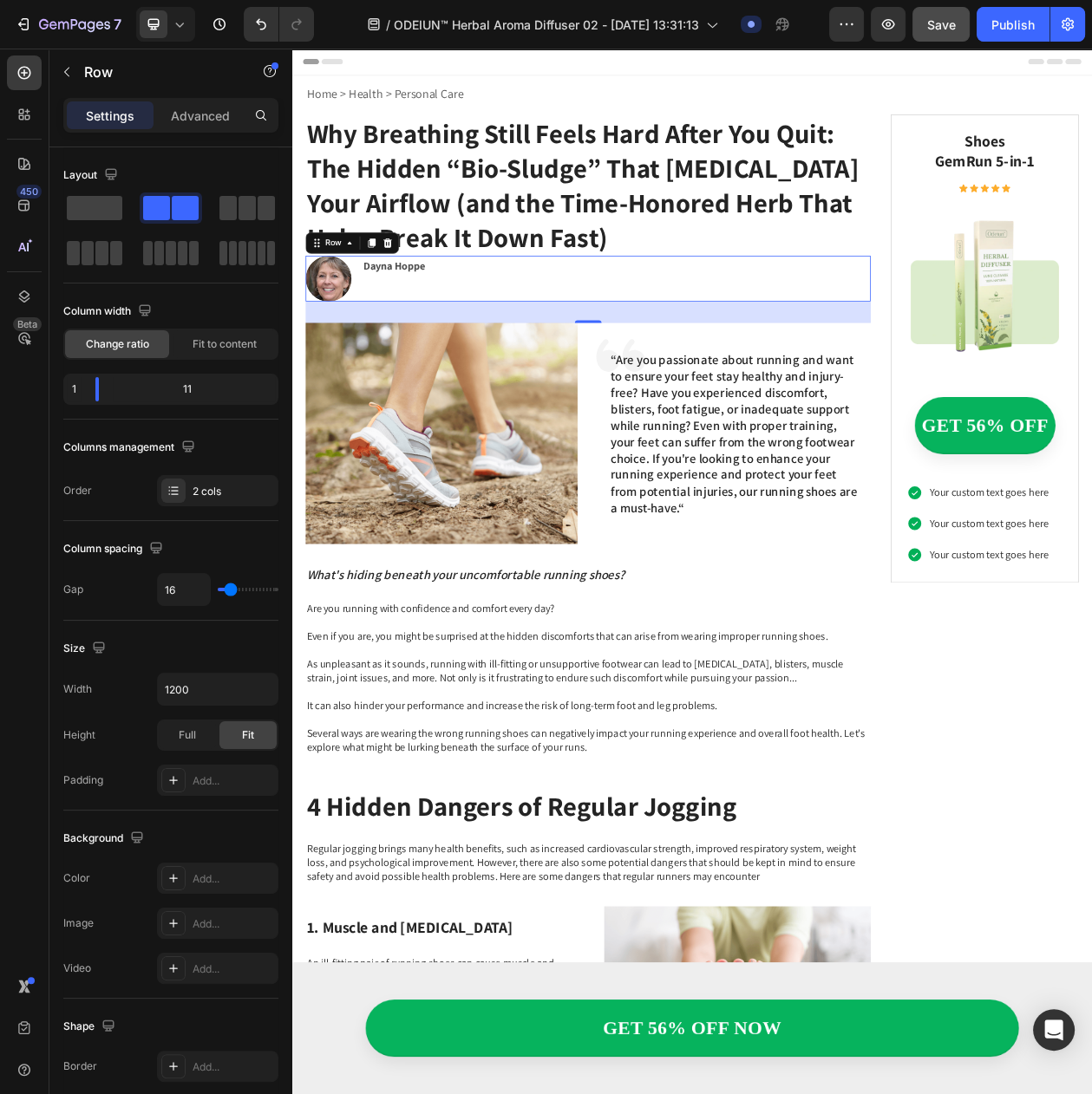
click at [405, 352] on div "Dayna Hoppe Text Block" at bounding box center [713, 348] width 661 height 60
click at [391, 364] on div "Dayna Hoppe Text Block" at bounding box center [713, 348] width 661 height 60
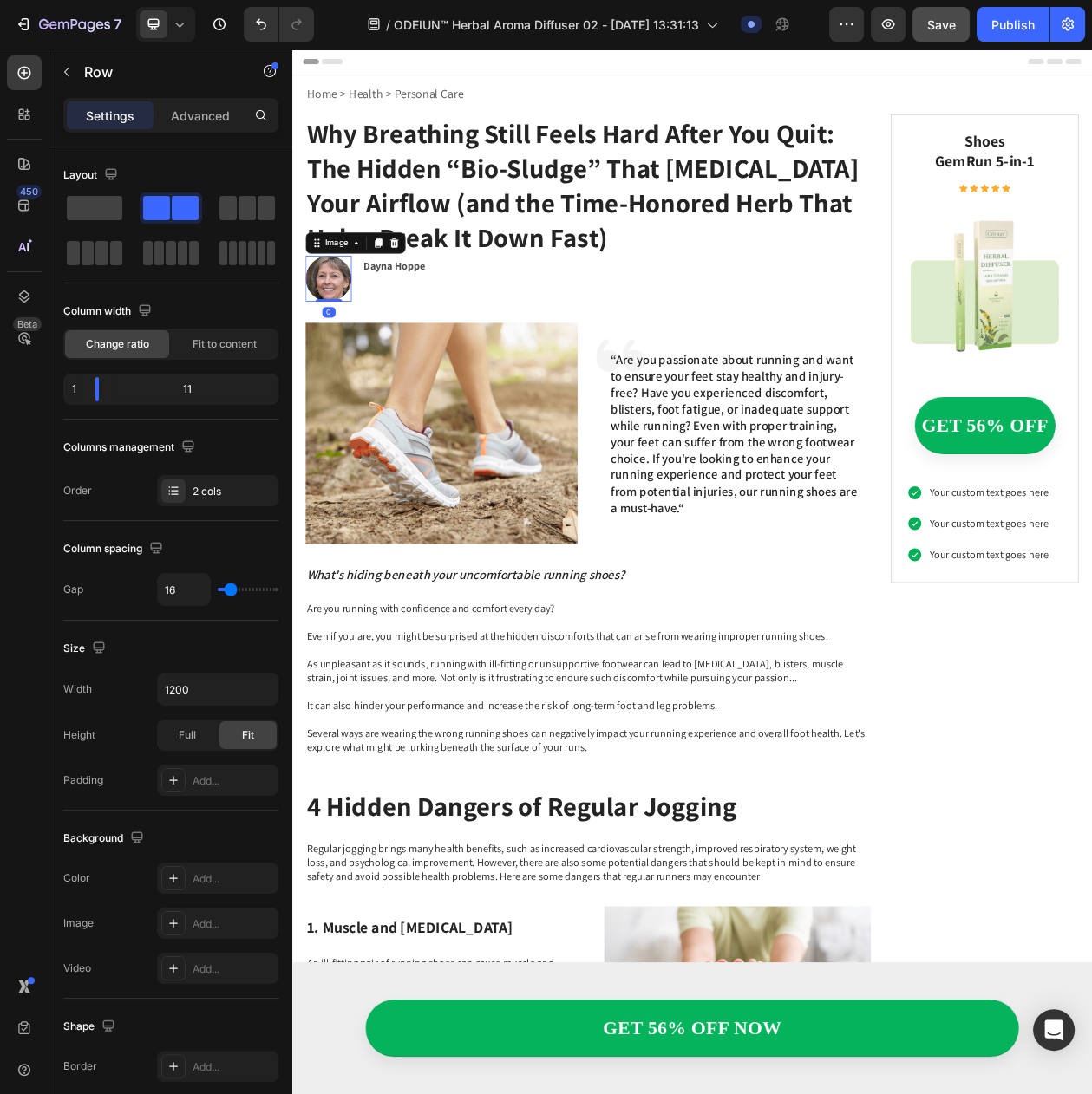
click at [367, 347] on img at bounding box center [339, 348] width 60 height 60
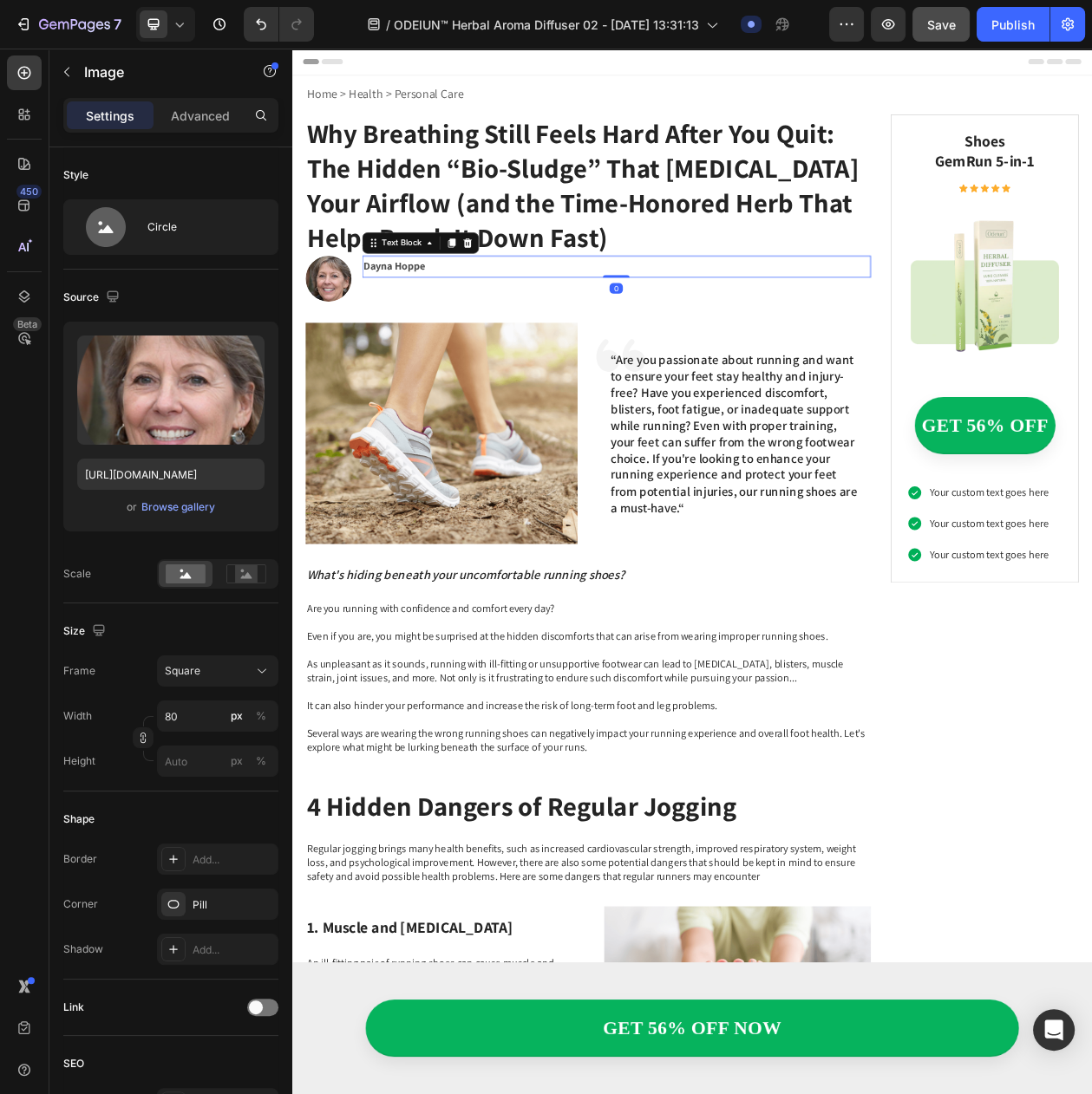
click at [389, 334] on strong "Dayna Hoppe" at bounding box center [425, 332] width 80 height 18
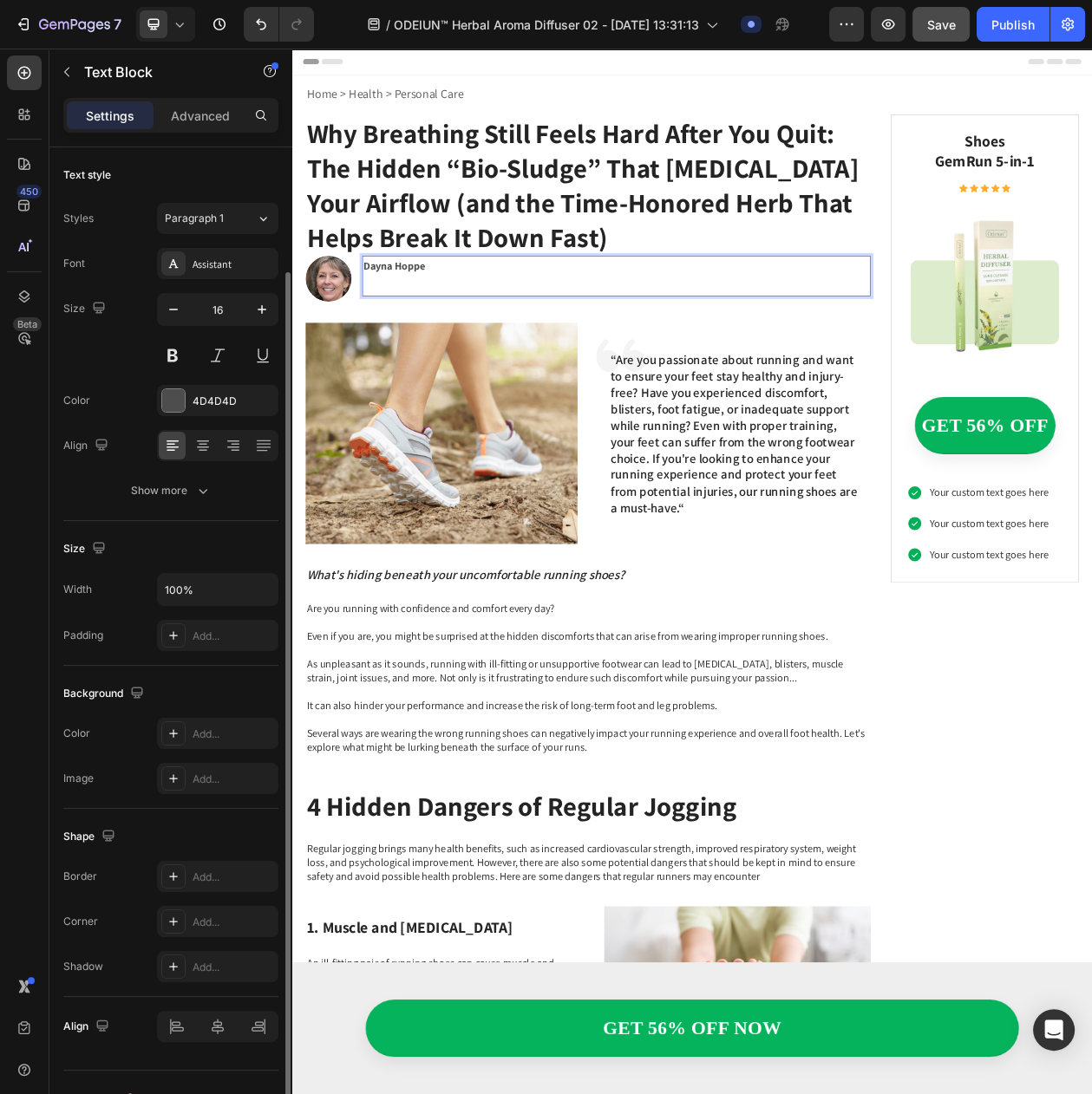
scroll to position [64, 0]
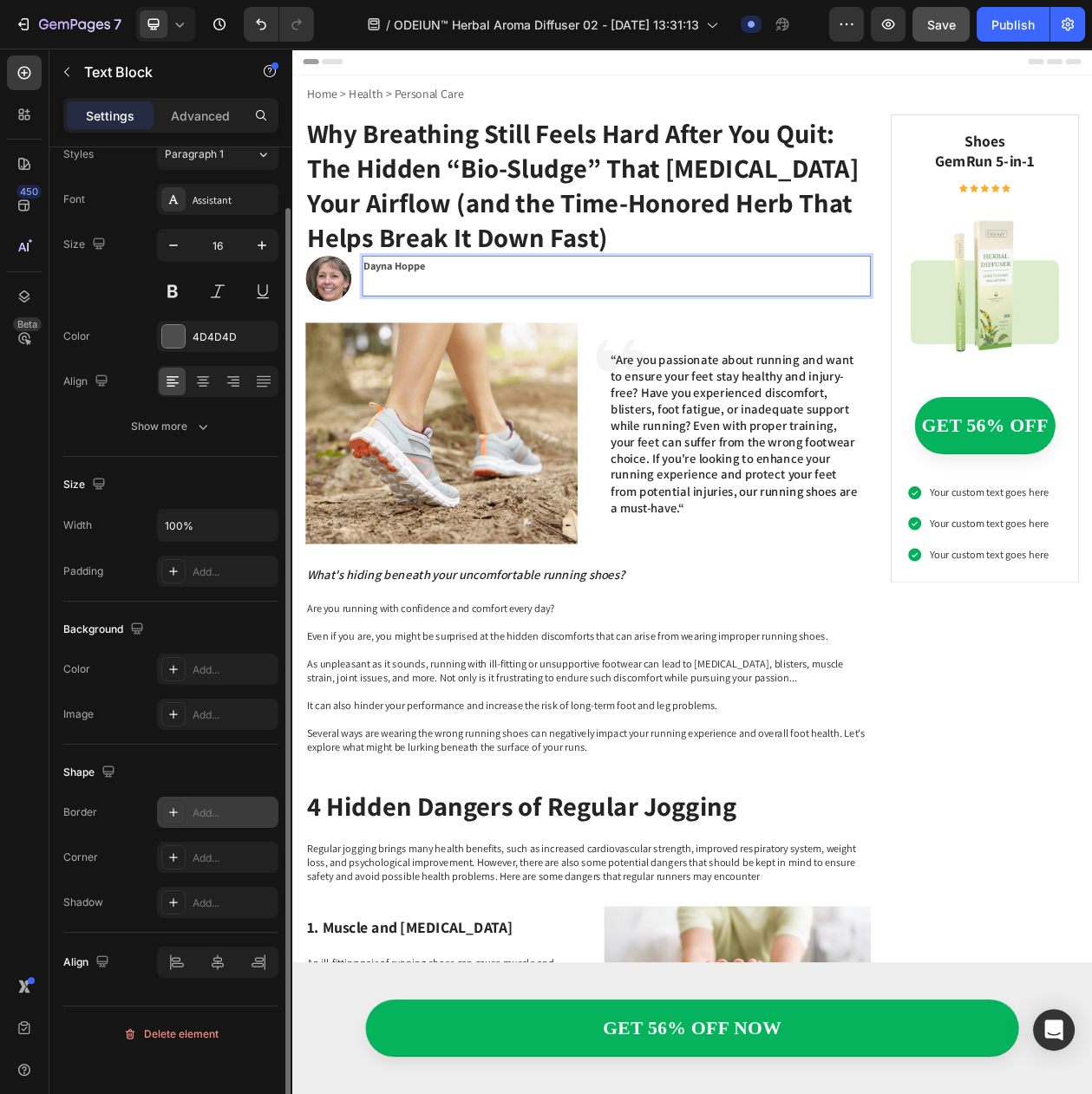
click at [196, 821] on div "Add..." at bounding box center [233, 814] width 82 height 16
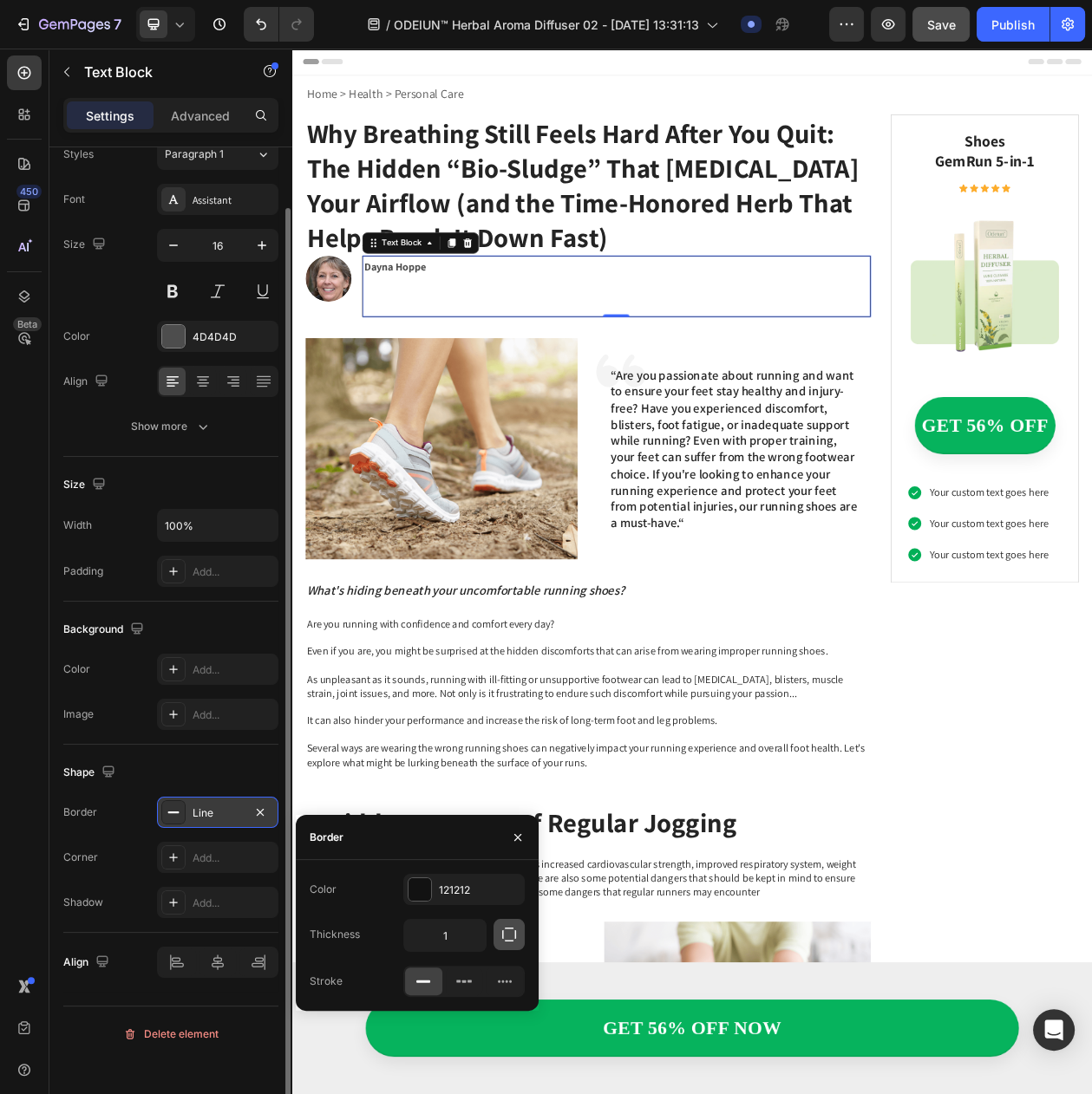
click at [514, 929] on button "button" at bounding box center [509, 934] width 31 height 31
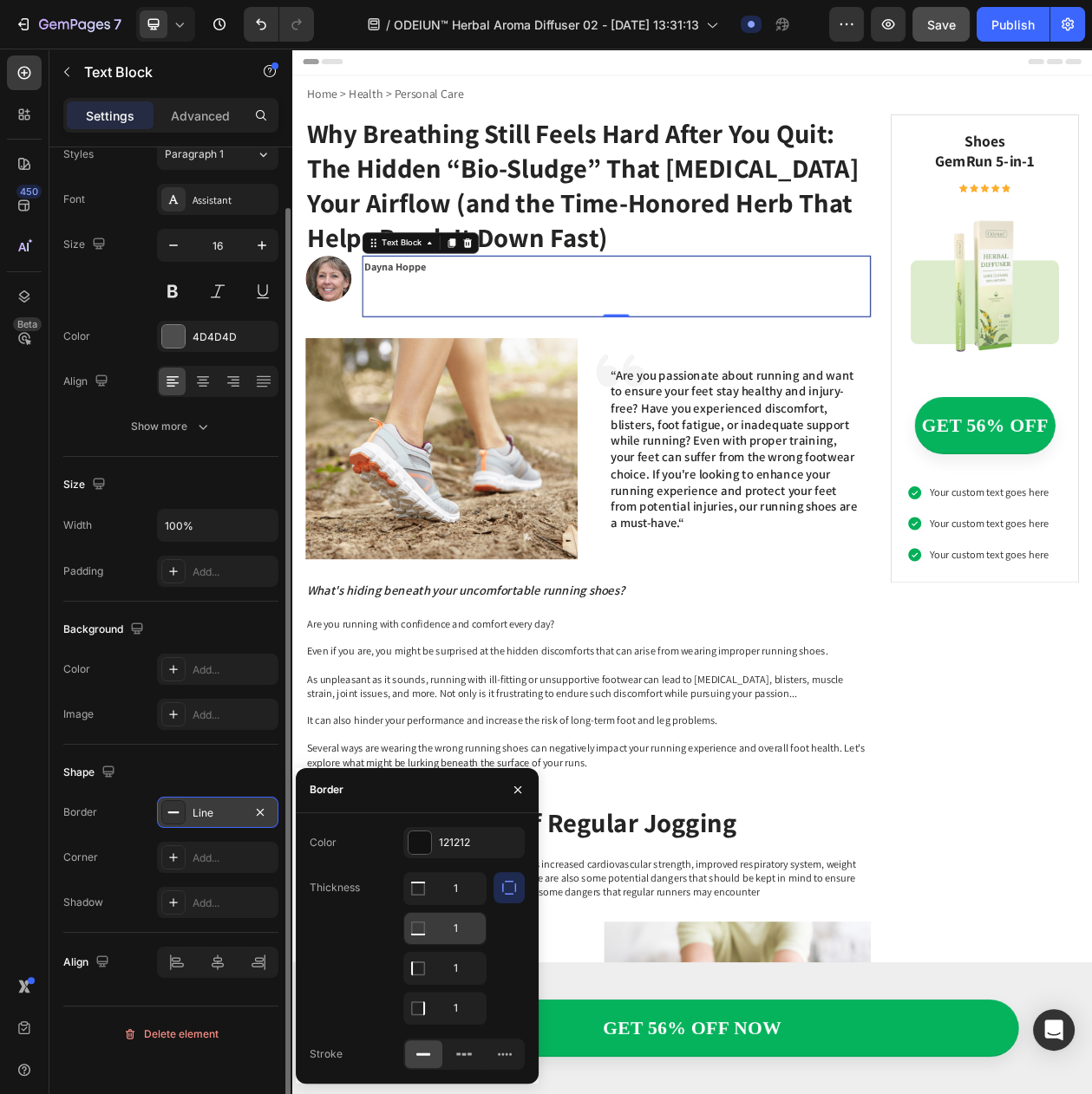
click at [451, 905] on input "1" at bounding box center [445, 889] width 82 height 31
click at [456, 932] on input "1" at bounding box center [445, 929] width 82 height 31
click at [502, 897] on icon "button" at bounding box center [509, 888] width 17 height 17
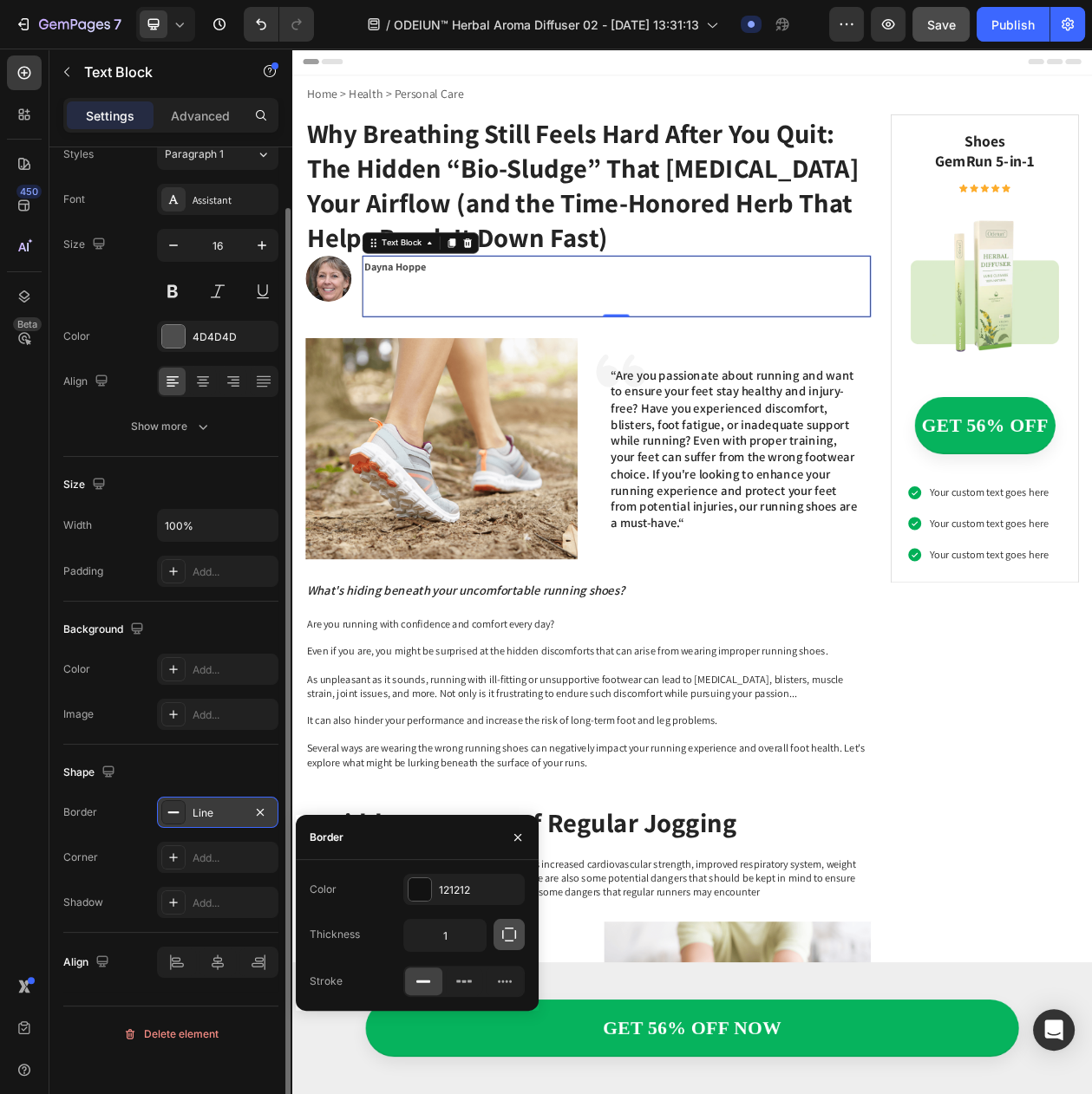
click at [497, 941] on button "button" at bounding box center [509, 934] width 31 height 31
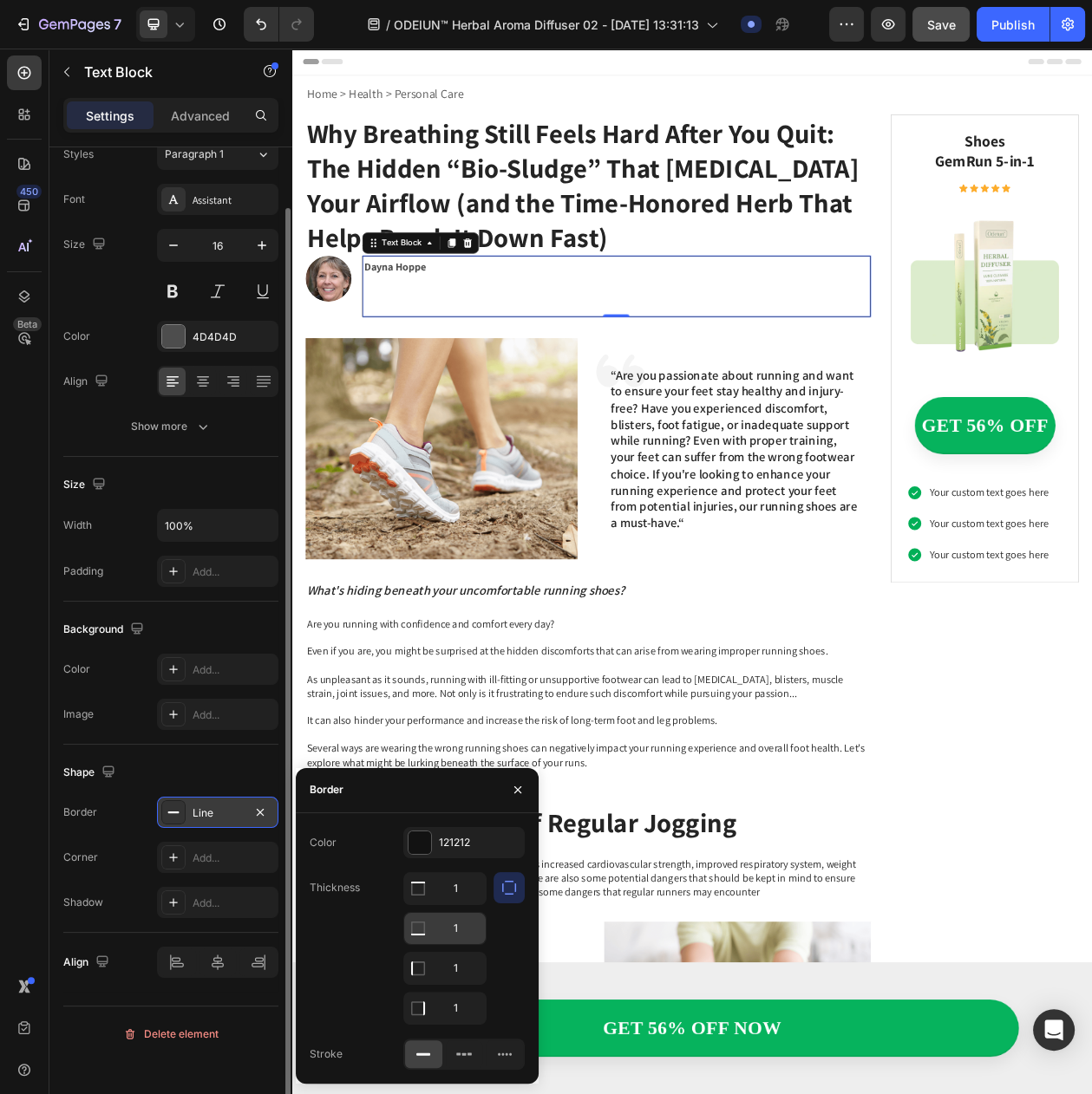
click at [468, 905] on input "1" at bounding box center [445, 889] width 82 height 31
click at [468, 933] on input "1" at bounding box center [445, 929] width 82 height 31
type input "0"
click at [437, 884] on input "1" at bounding box center [445, 889] width 82 height 31
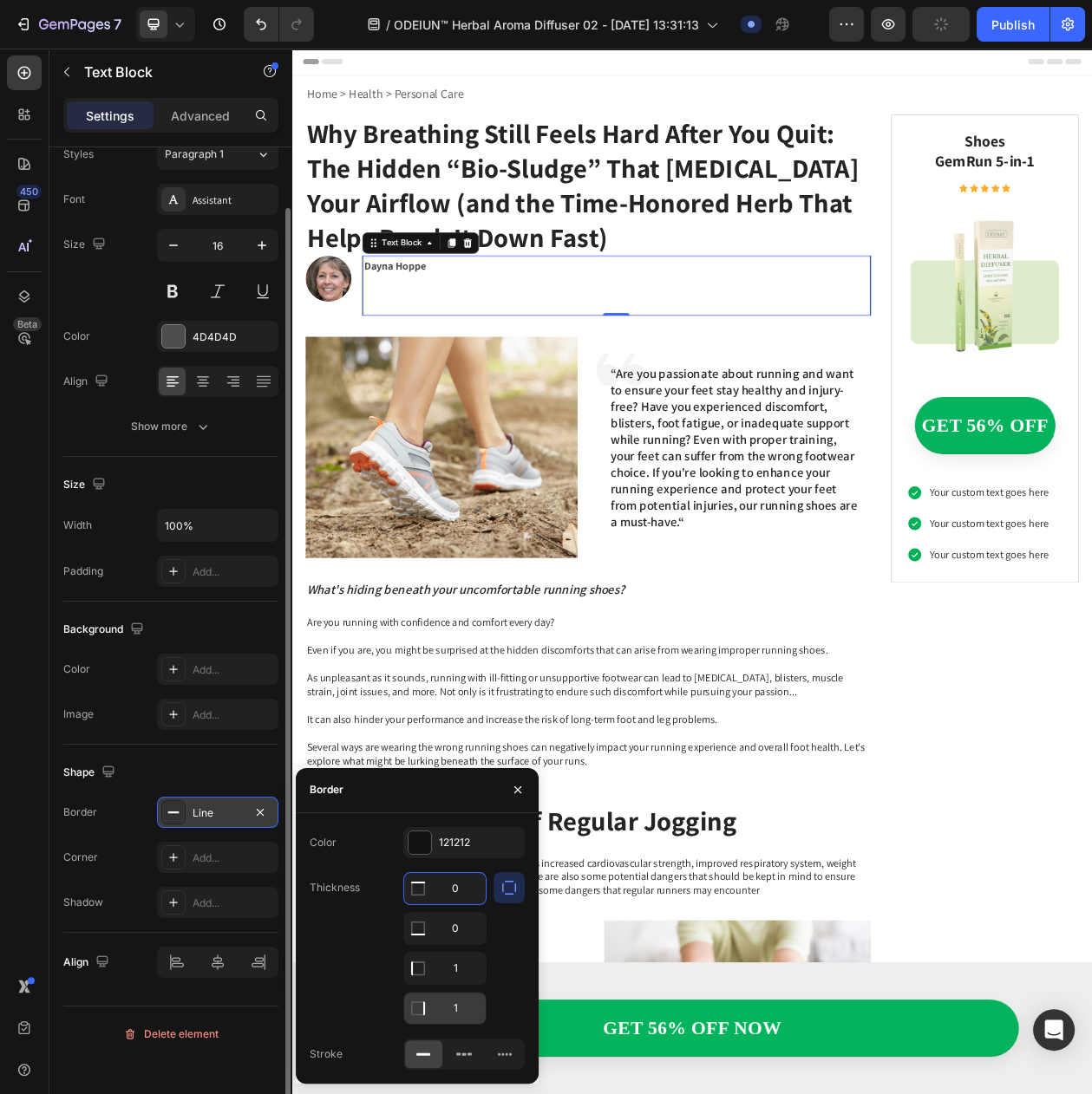
type input "0"
click at [451, 1007] on input "1" at bounding box center [445, 1008] width 82 height 31
type input "0"
click at [462, 849] on div "121212" at bounding box center [463, 843] width 51 height 16
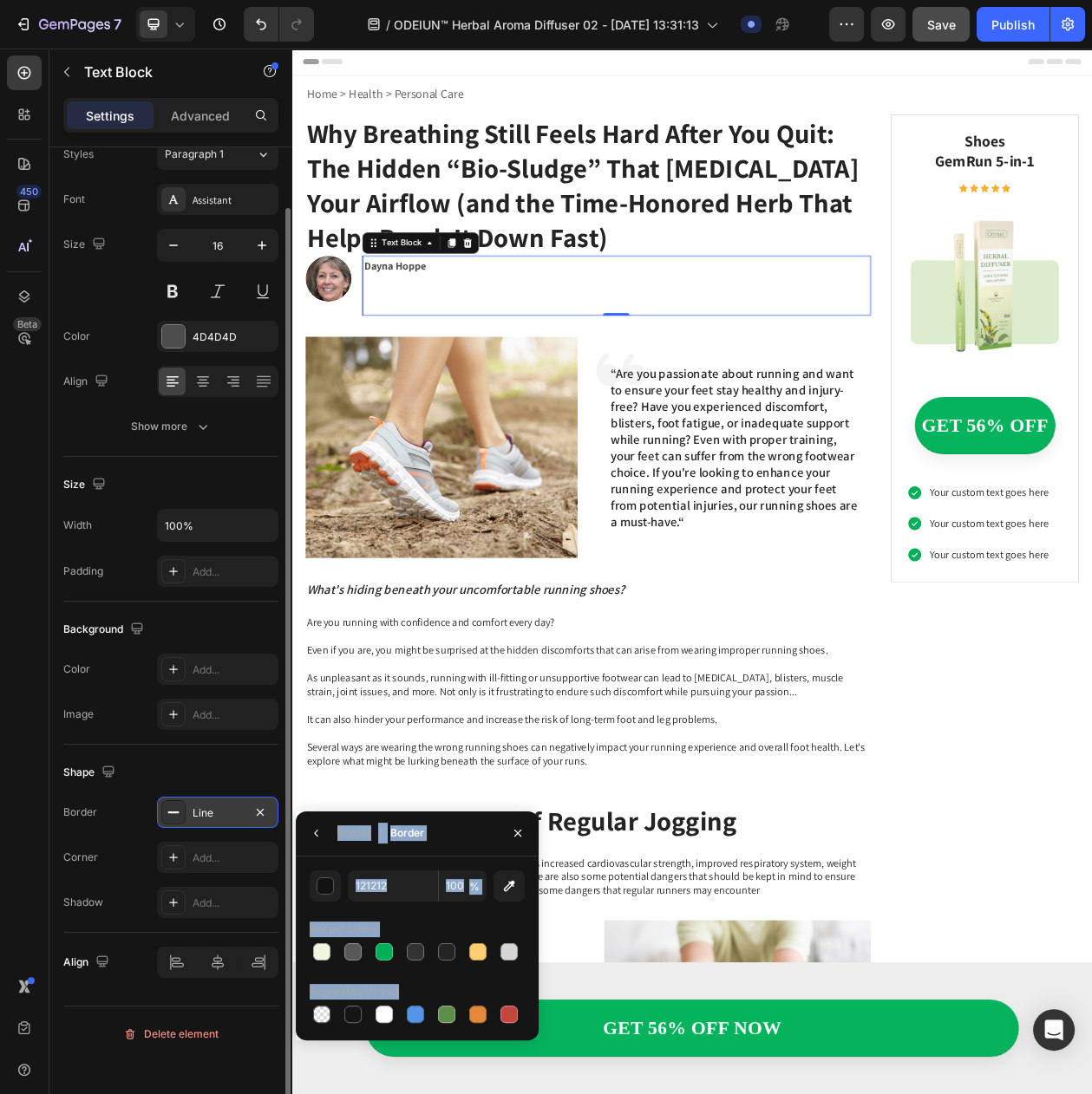
click at [462, 849] on div "Border / Border" at bounding box center [416, 834] width 243 height 45
click at [373, 881] on input "121212" at bounding box center [392, 886] width 90 height 31
type input "242424"
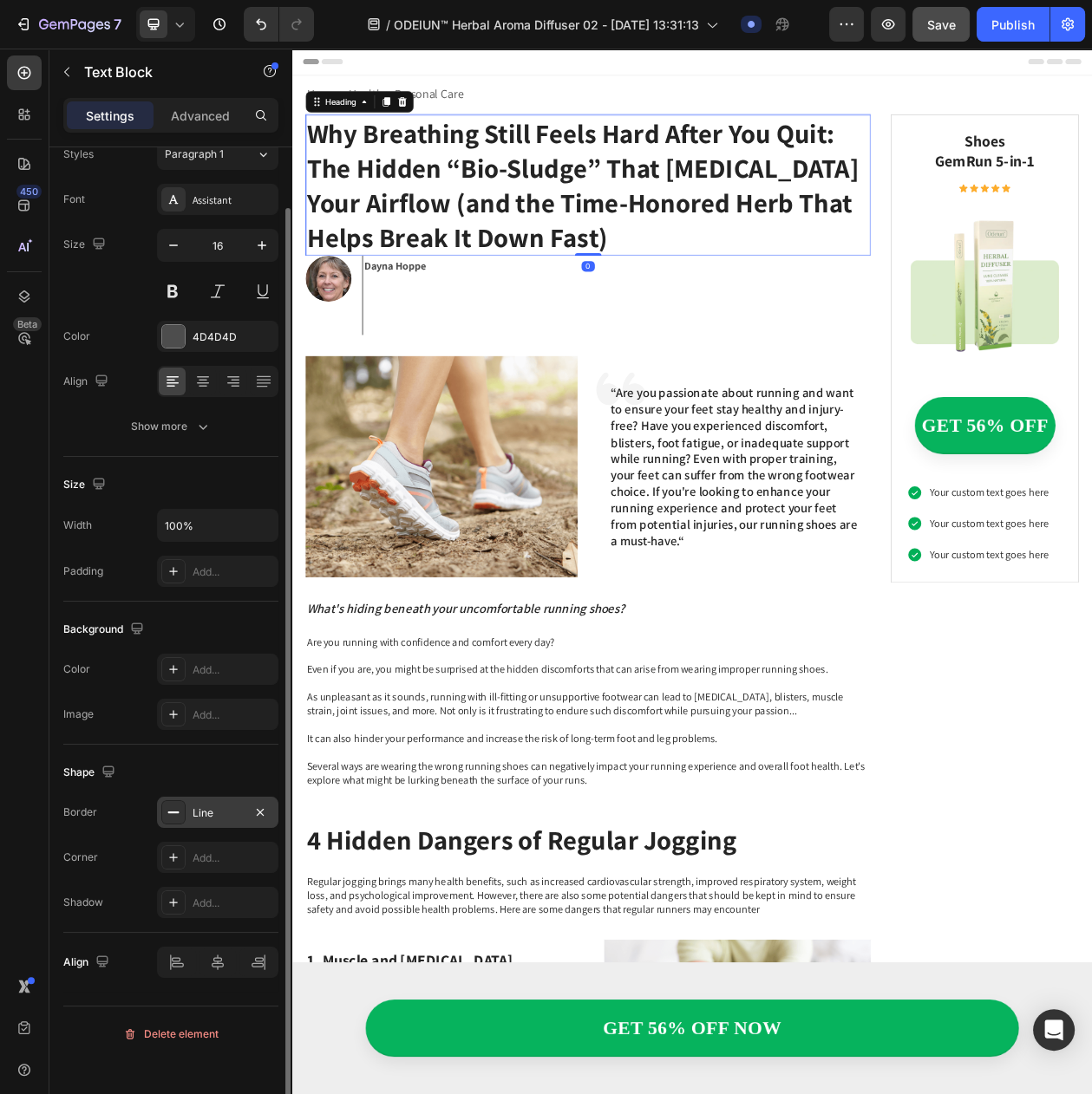
click at [720, 174] on p "Why Breathing Still Feels Hard After You Quit: The Hidden “Bio-Sludge” That [ME…" at bounding box center [677, 226] width 732 height 181
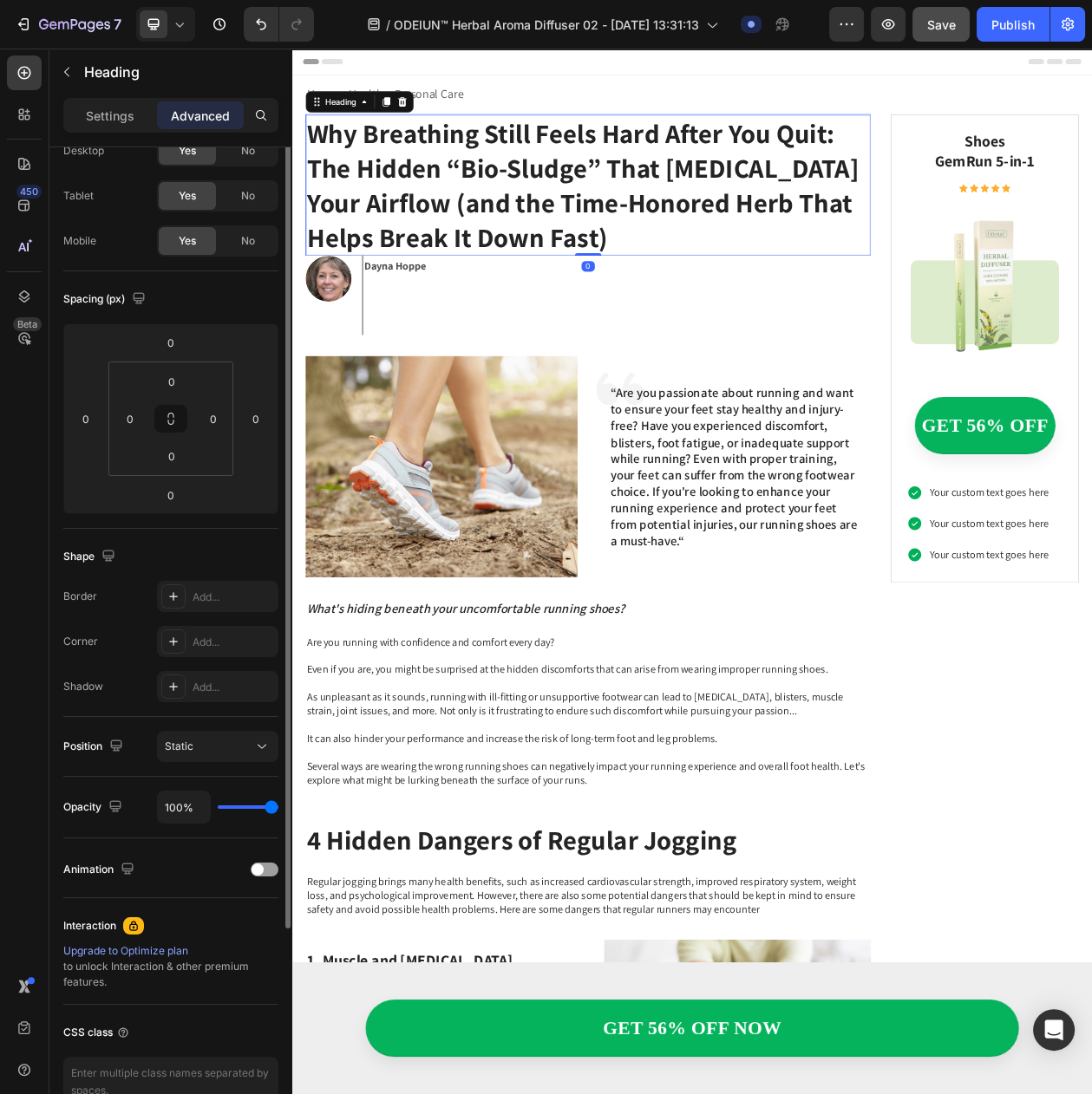
scroll to position [0, 0]
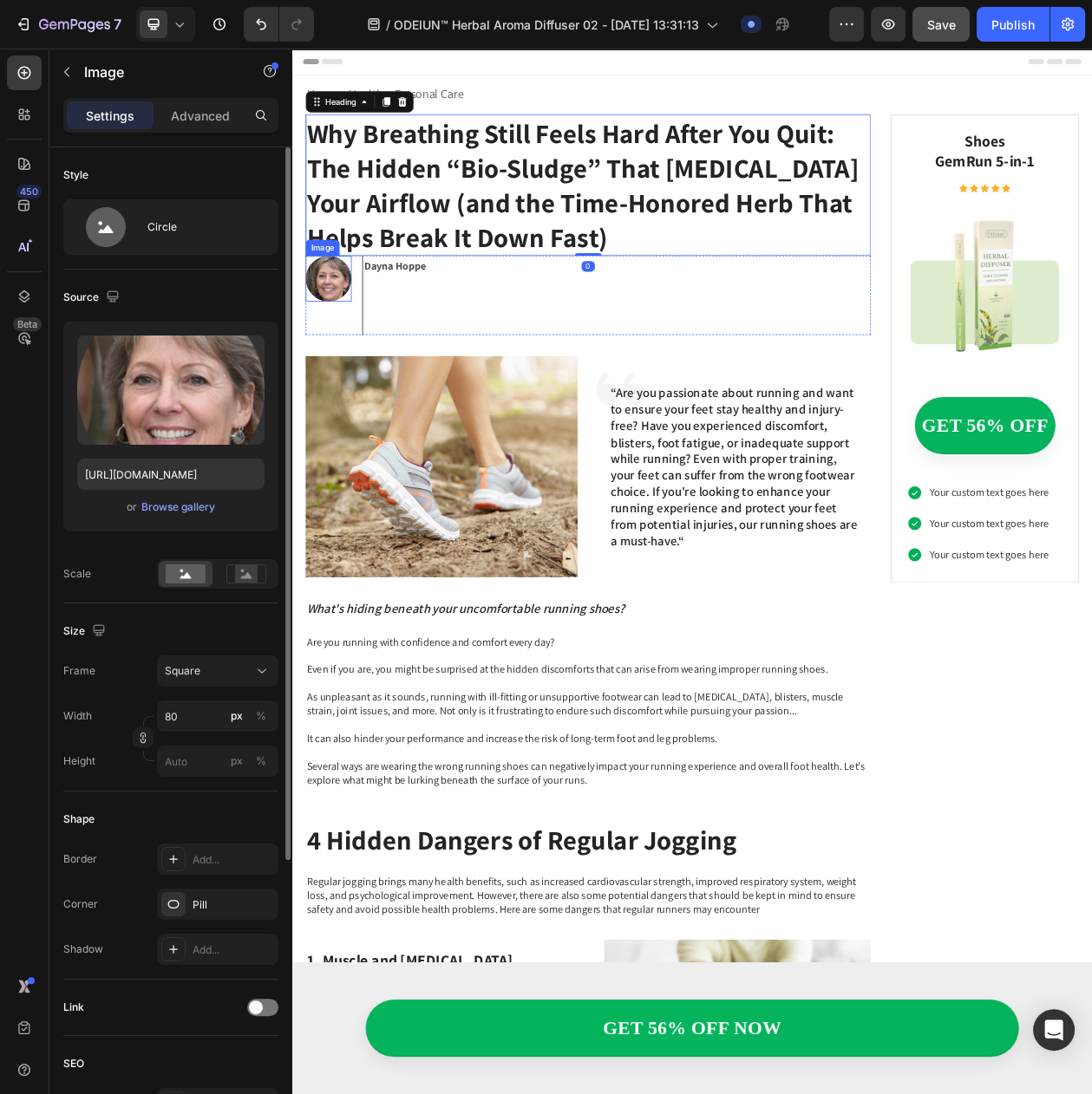
click at [343, 359] on img at bounding box center [339, 348] width 60 height 60
click at [452, 375] on p "⁠⁠⁠⁠⁠⁠⁠" at bounding box center [714, 382] width 656 height 75
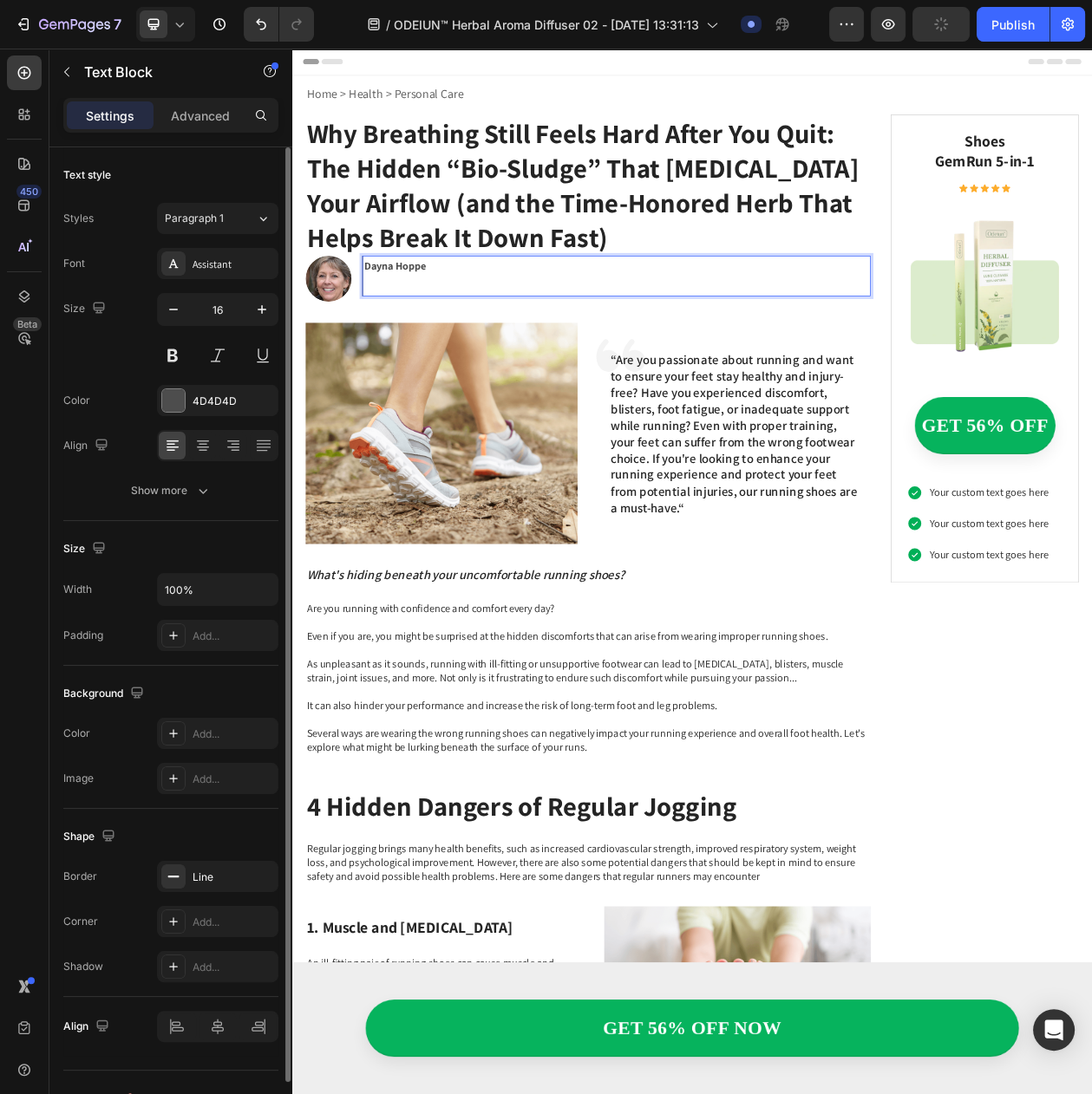
click at [436, 348] on p "Dayna Hoppe" at bounding box center [714, 345] width 656 height 51
click at [434, 356] on p "Dayna Hoppe" at bounding box center [714, 345] width 656 height 51
click at [416, 329] on strong "Dayna Hoppe" at bounding box center [426, 332] width 80 height 18
click at [422, 333] on strong "Dayna Hoppe" at bounding box center [426, 332] width 80 height 18
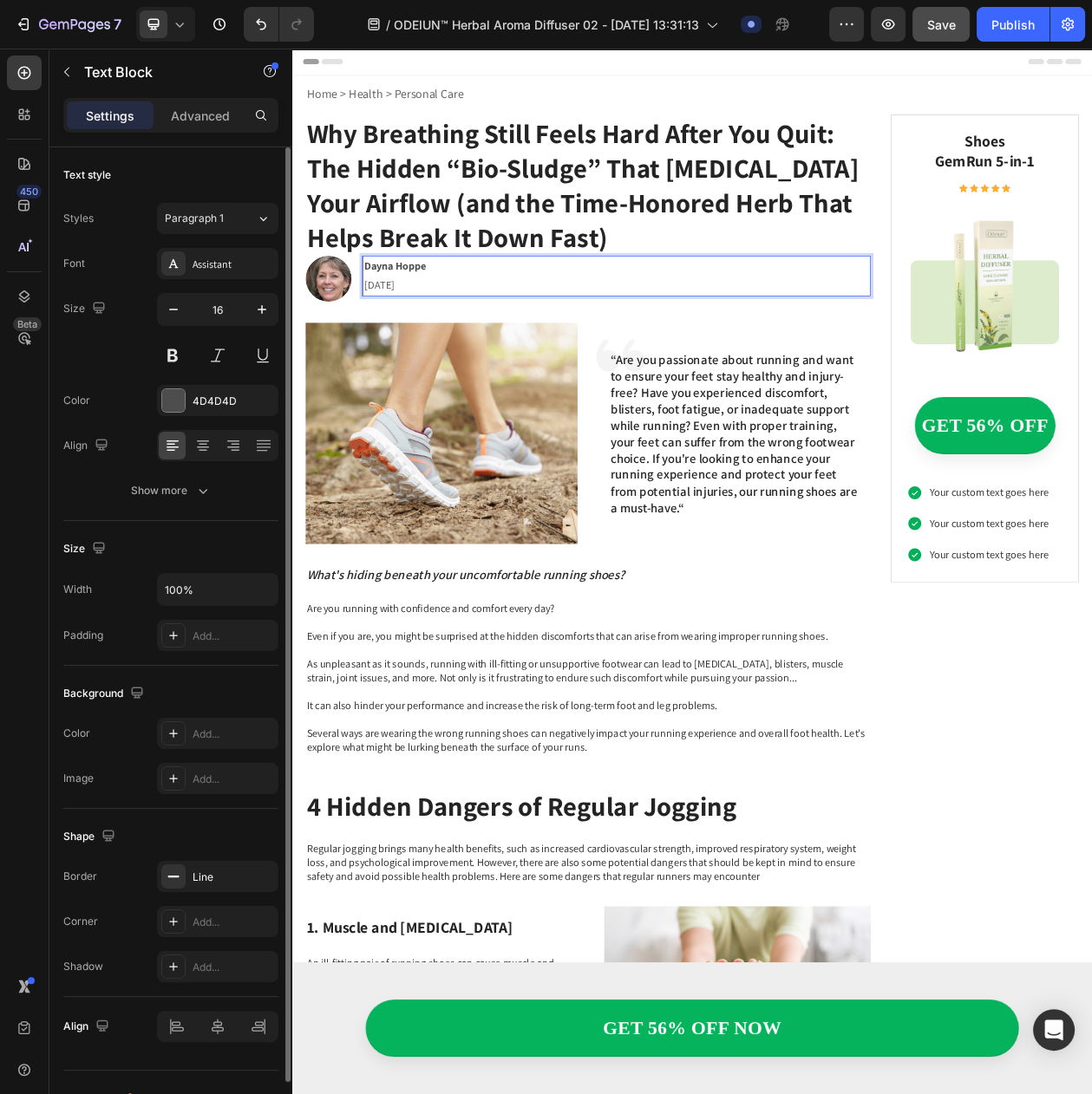
click at [430, 332] on strong "Dayna Hoppe" at bounding box center [426, 332] width 80 height 18
drag, startPoint x: 465, startPoint y: 328, endPoint x: 356, endPoint y: 328, distance: 109.0
click at [356, 328] on div "Image Dayna Hoppe 26.03.2025 Text Block 0 Row" at bounding box center [677, 348] width 735 height 60
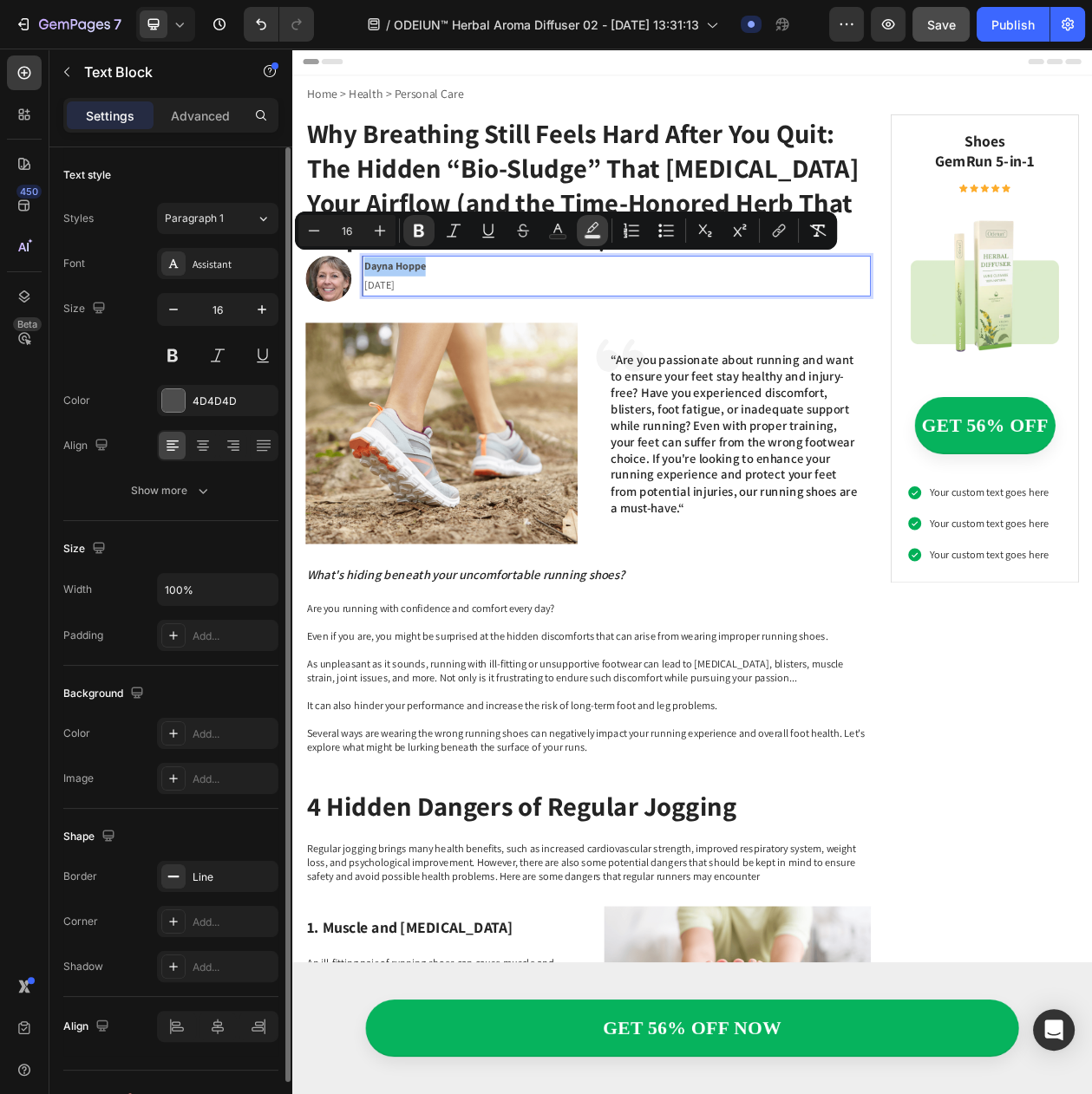
click at [592, 229] on icon "Editor contextual toolbar" at bounding box center [592, 228] width 12 height 11
type input "000000"
type input "77"
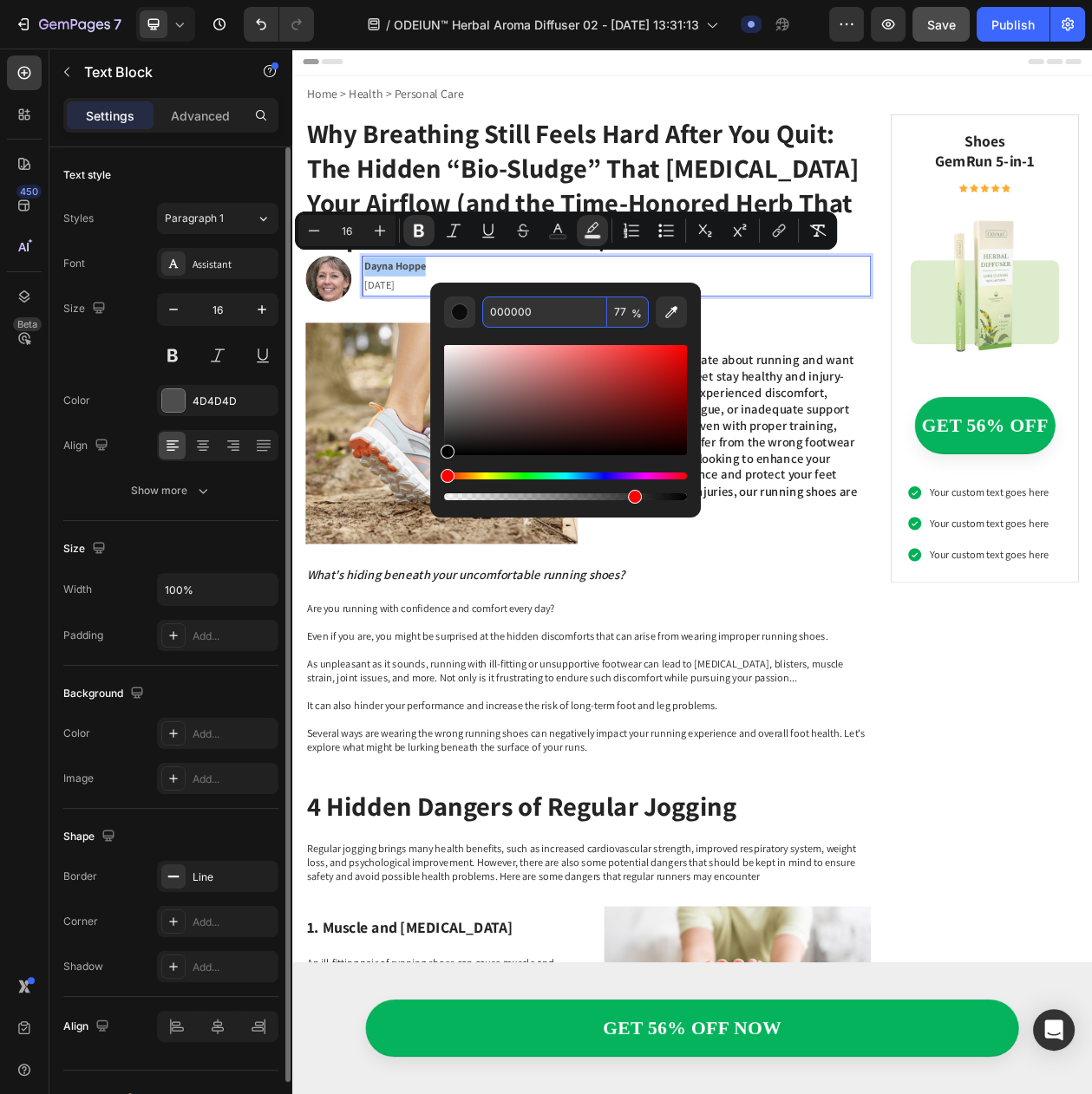
click at [533, 320] on input "000000" at bounding box center [544, 311] width 124 height 31
paste input "#C4EBFF"
type input "C4EBFF"
type input "100"
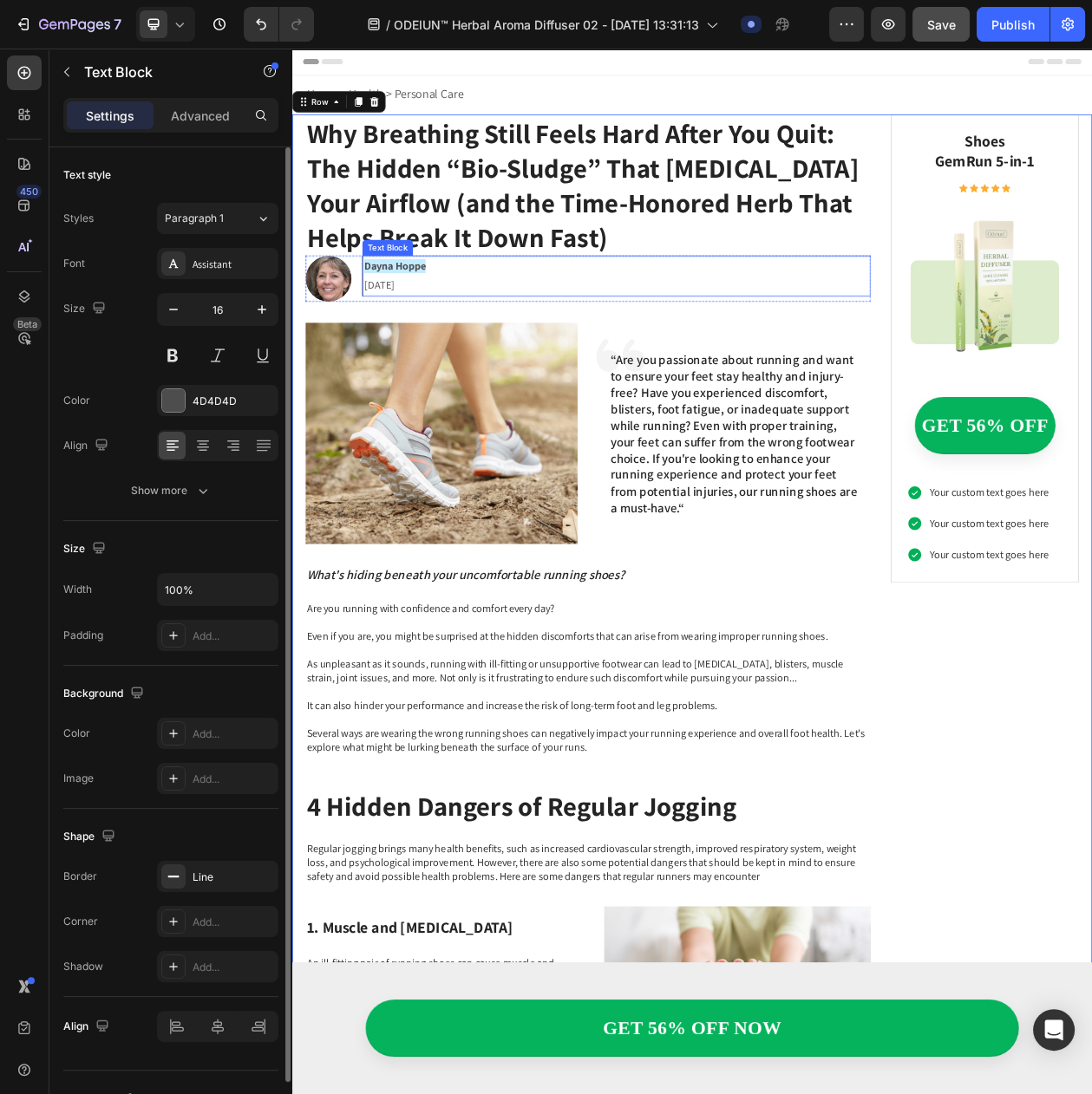
click at [445, 336] on strong "Dayna Hoppe" at bounding box center [426, 332] width 80 height 18
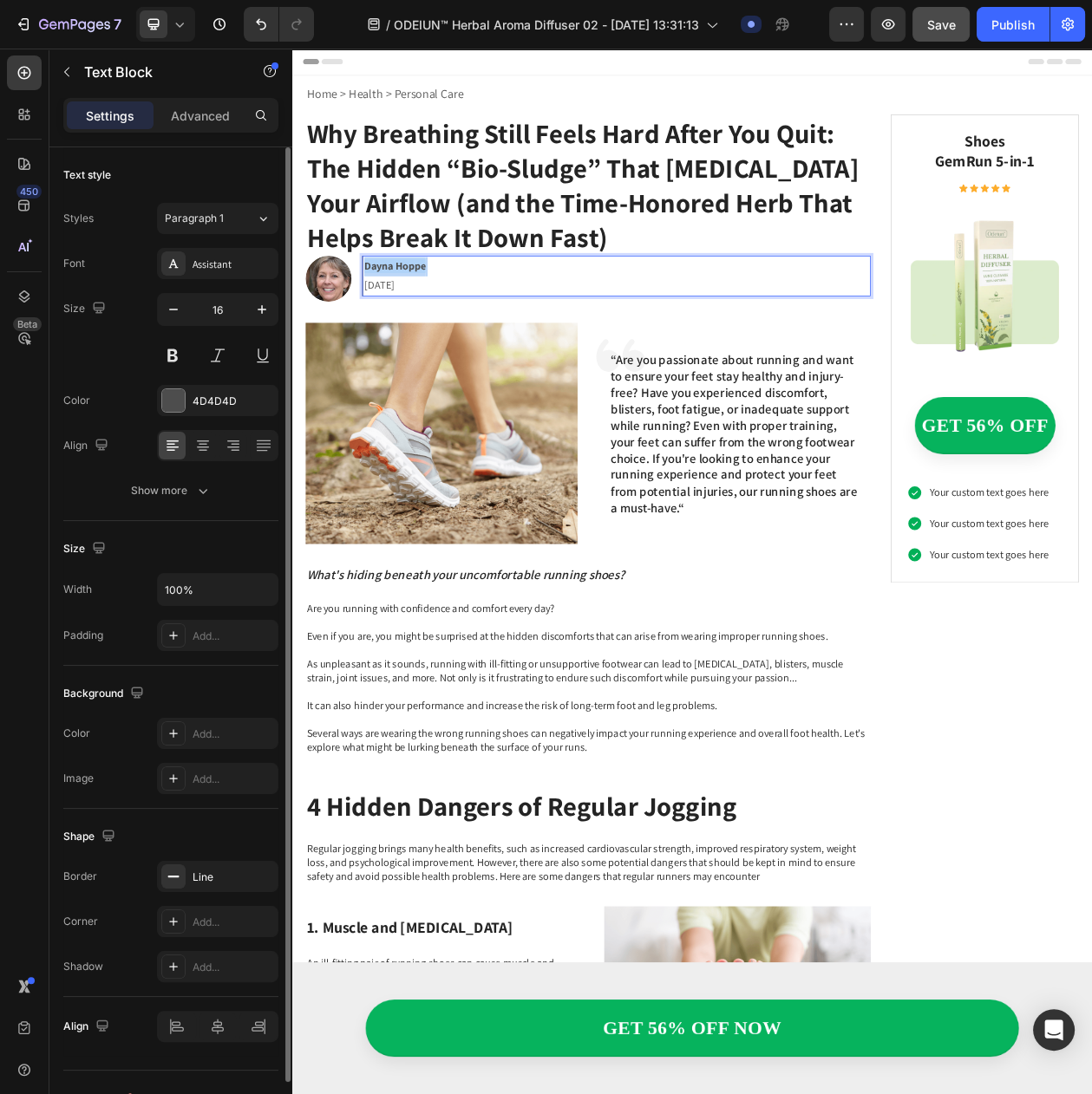
click at [445, 336] on strong "Dayna Hoppe" at bounding box center [426, 332] width 80 height 18
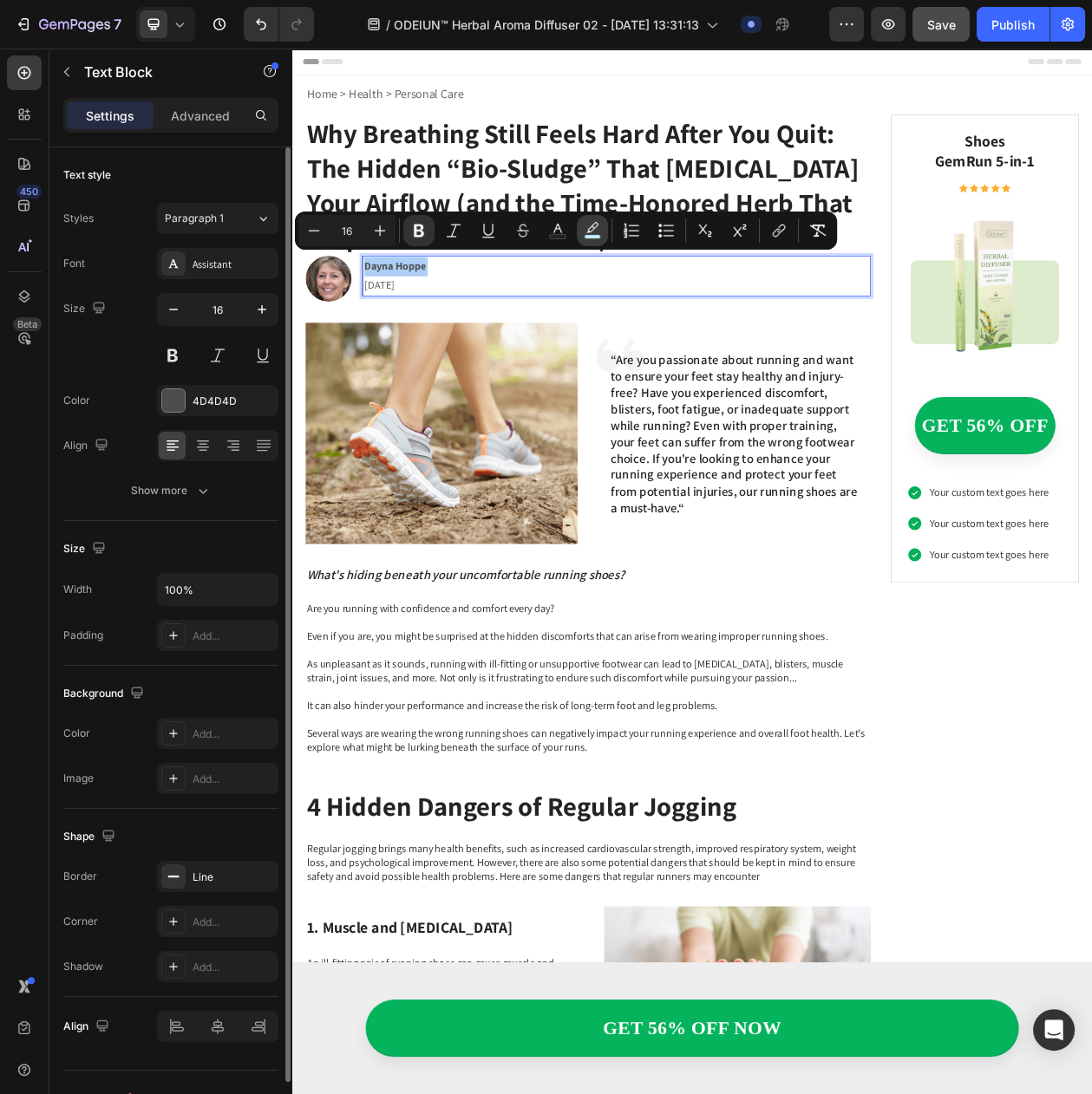
click at [598, 235] on rect "Editor contextual toolbar" at bounding box center [592, 237] width 17 height 4
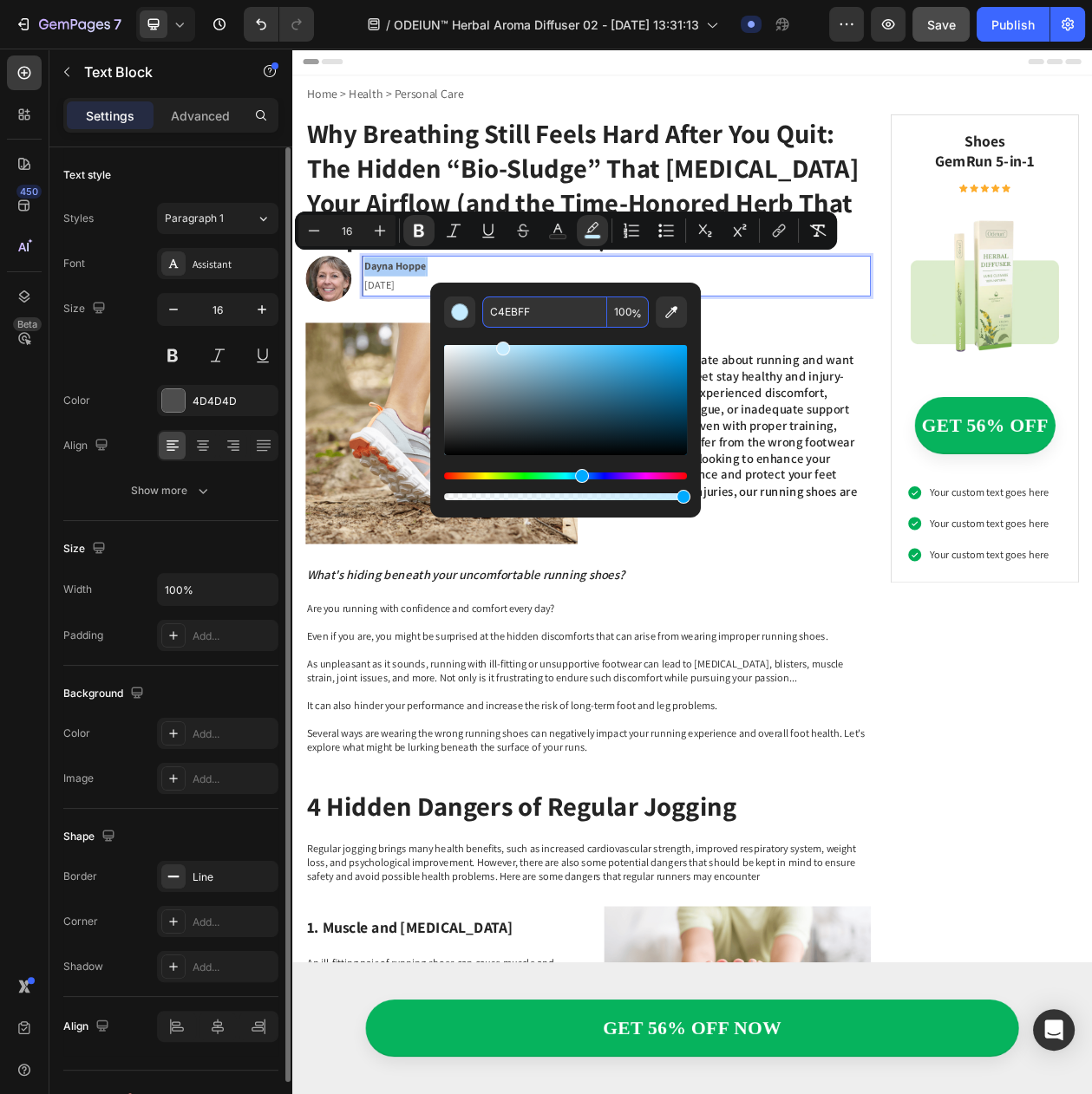
click at [500, 312] on input "C4EBFF" at bounding box center [544, 311] width 124 height 31
type input "FFFFFF"
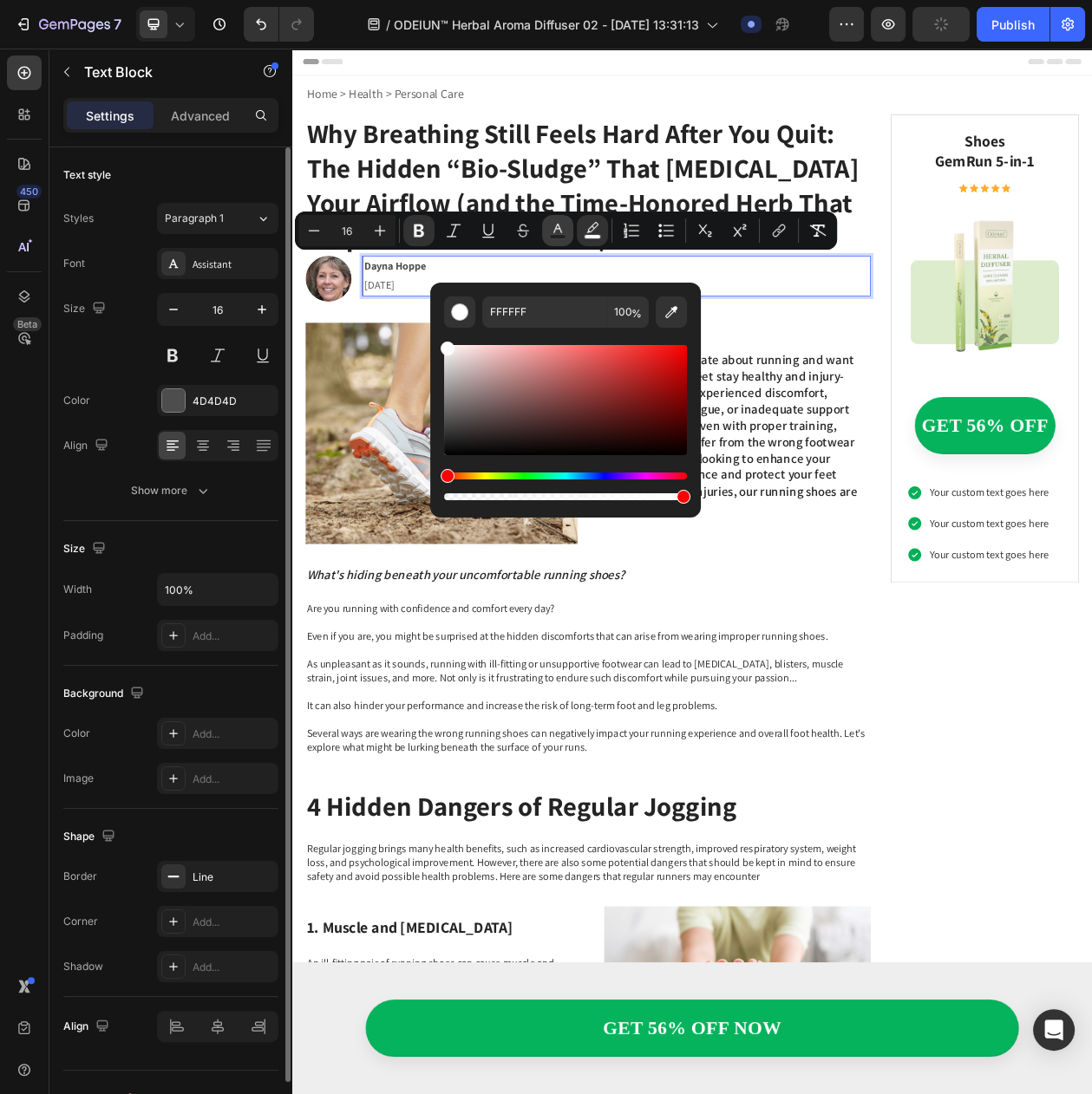
click at [557, 235] on rect "Editor contextual toolbar" at bounding box center [558, 237] width 17 height 4
type input "4D4D4D"
click at [523, 313] on input "4D4D4D" at bounding box center [544, 311] width 124 height 31
paste input "#C4EBFF"
type input "C4EBFF"
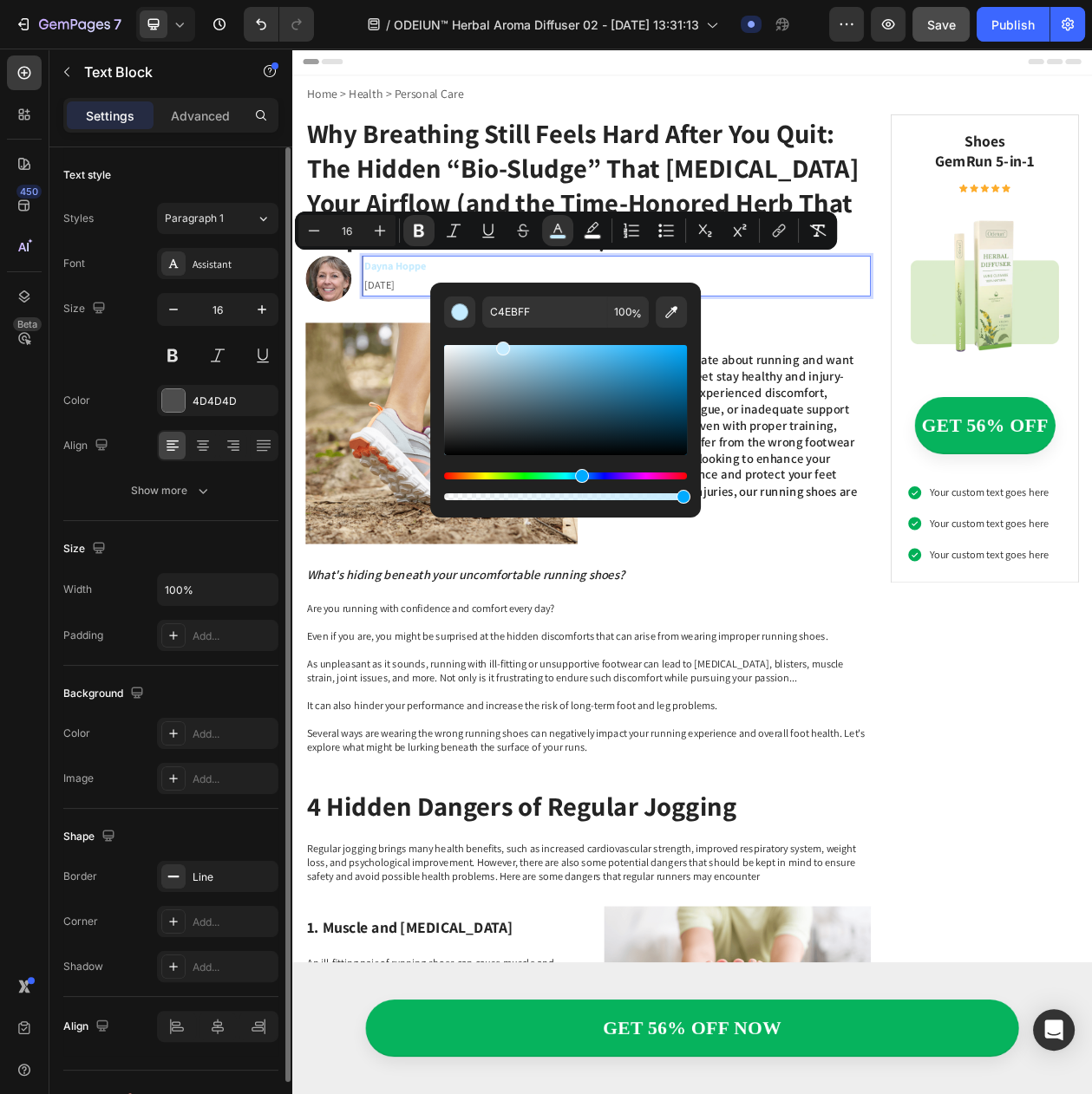
click at [832, 336] on p "Dayna Hoppe 26.03.2025" at bounding box center [714, 345] width 656 height 51
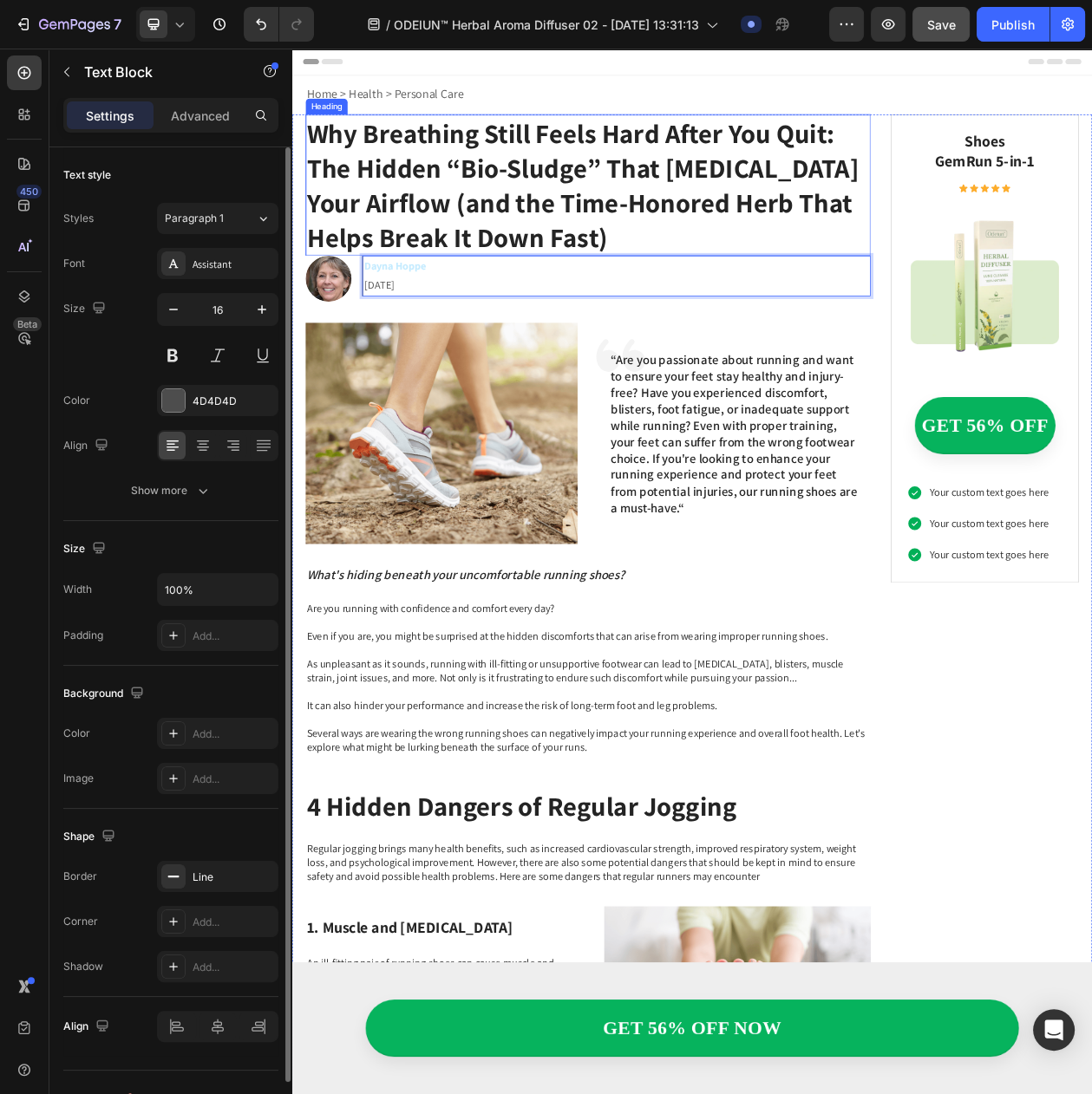
click at [702, 256] on p "Why Breathing Still Feels Hard After You Quit: The Hidden “Bio-Sludge” That [ME…" at bounding box center [677, 226] width 732 height 181
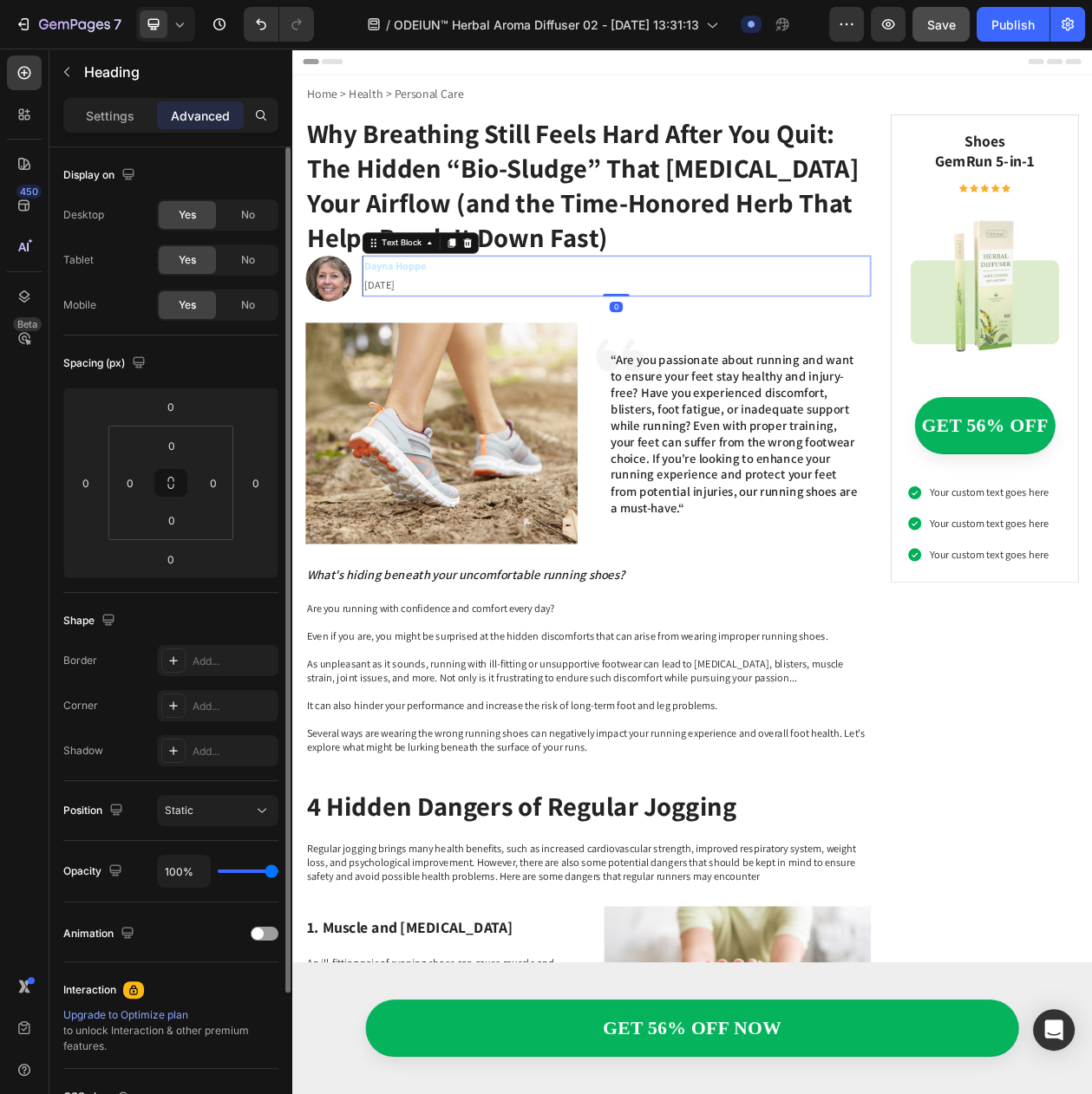
click at [448, 349] on p "Dayna Hoppe 26.03.2025" at bounding box center [714, 345] width 656 height 51
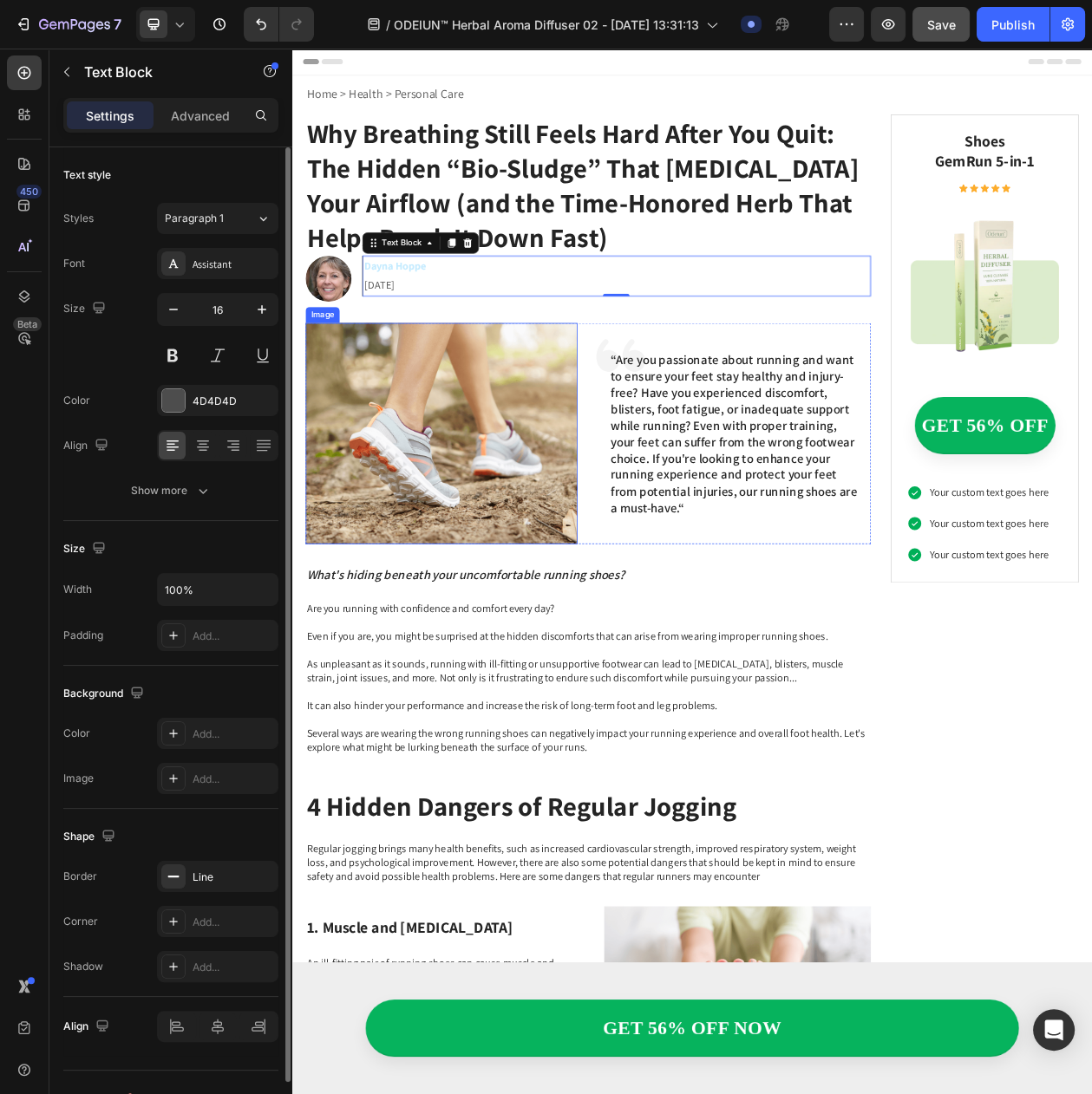
click at [464, 455] on img at bounding box center [486, 550] width 354 height 288
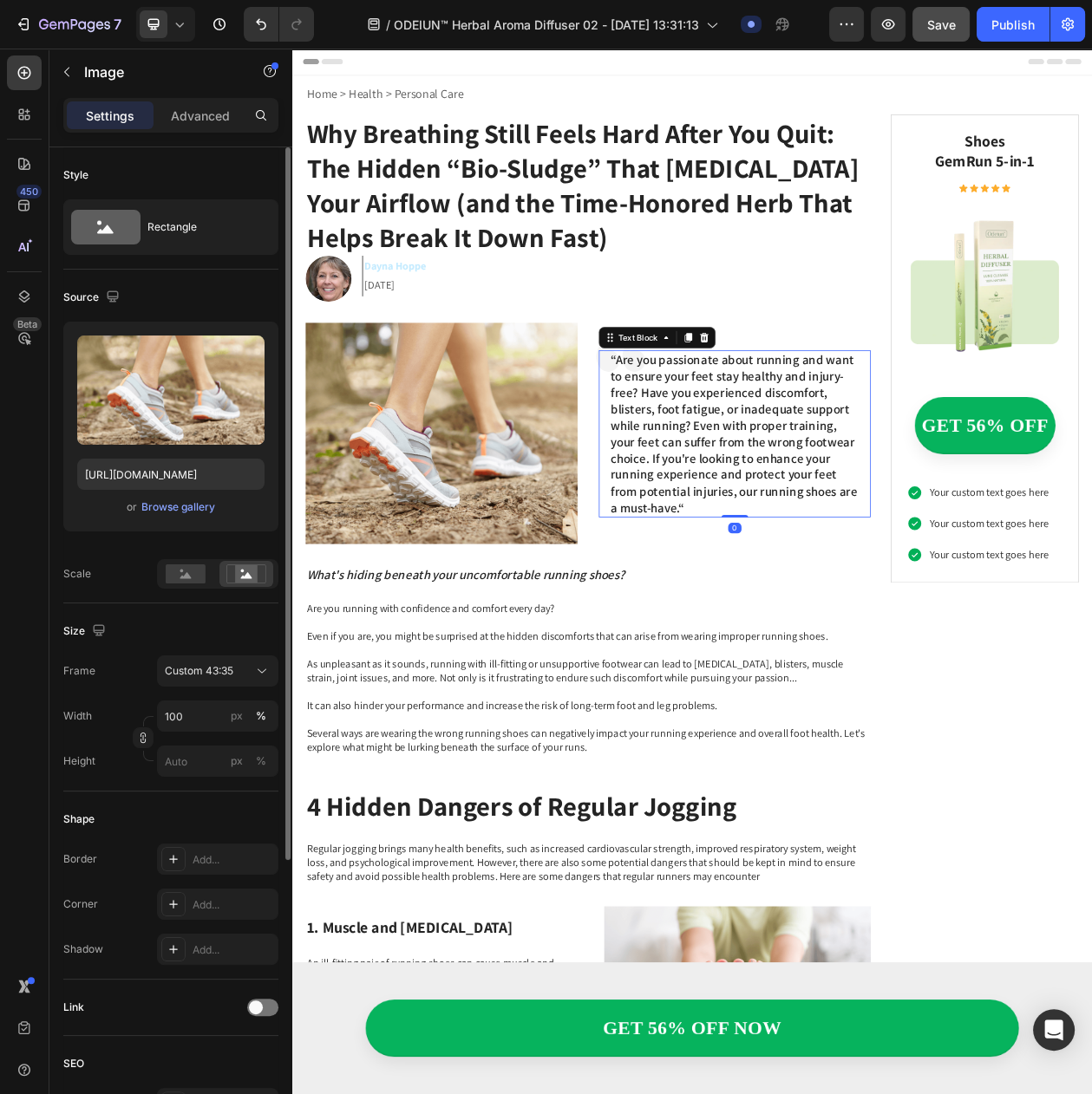
click at [847, 550] on p "“Are you passionate about running and want to ensure your feet stay healthy and…" at bounding box center [868, 550] width 323 height 214
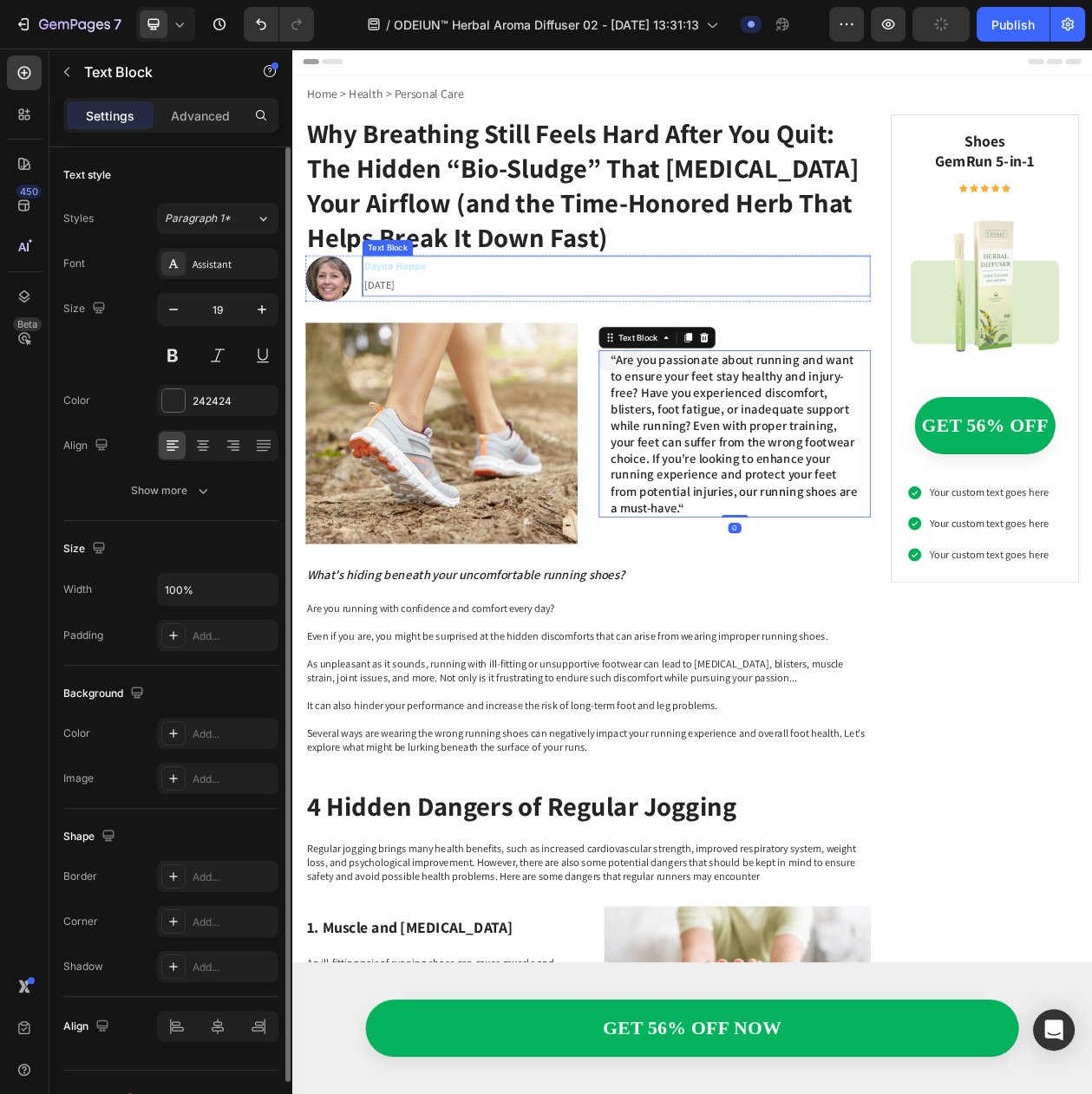
click at [438, 356] on p "Dayna Hoppe 26.03.2025" at bounding box center [714, 345] width 656 height 51
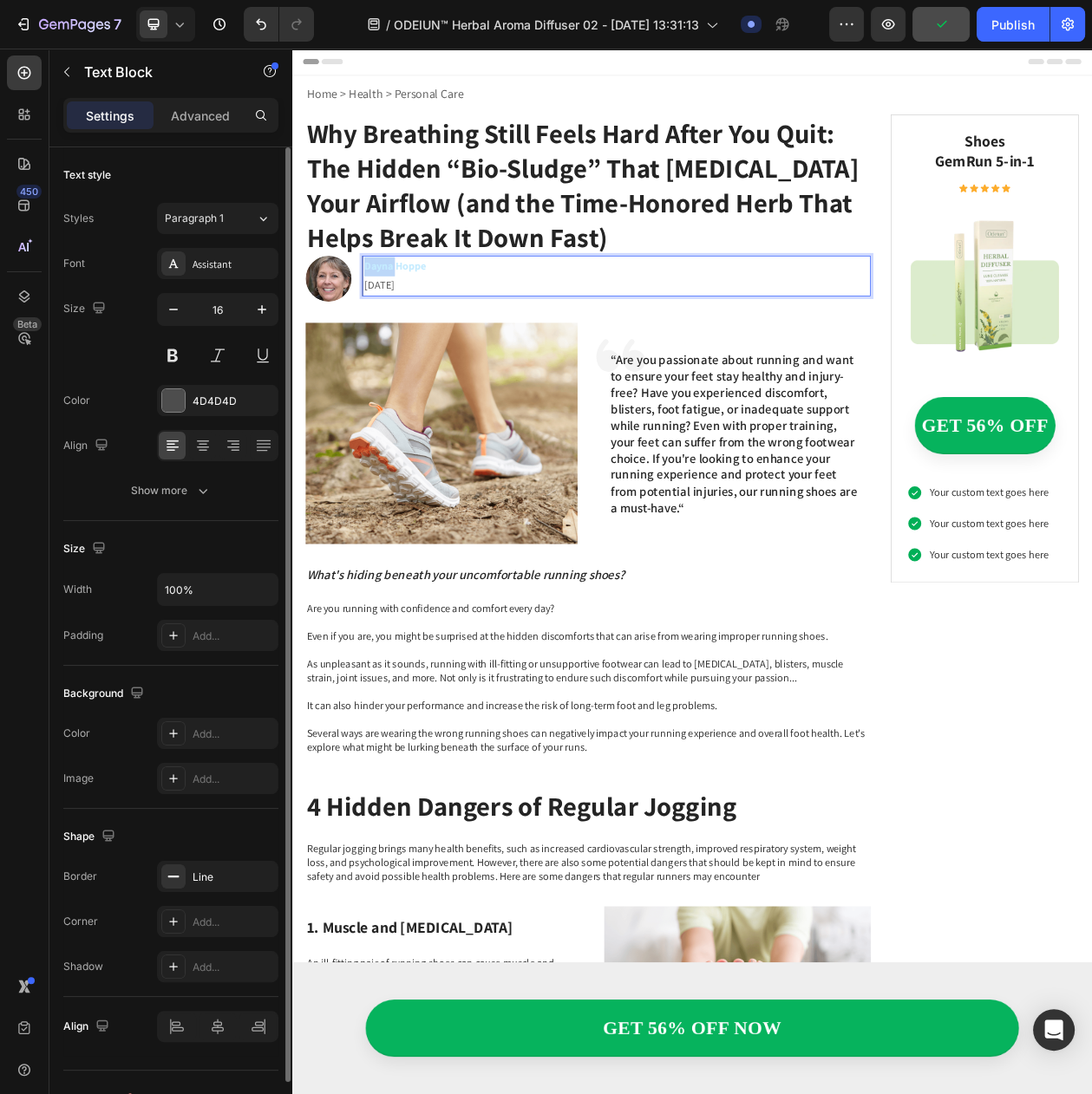
click at [389, 331] on strong "Dayna Hoppe" at bounding box center [426, 332] width 80 height 18
click at [535, 554] on img at bounding box center [486, 550] width 354 height 288
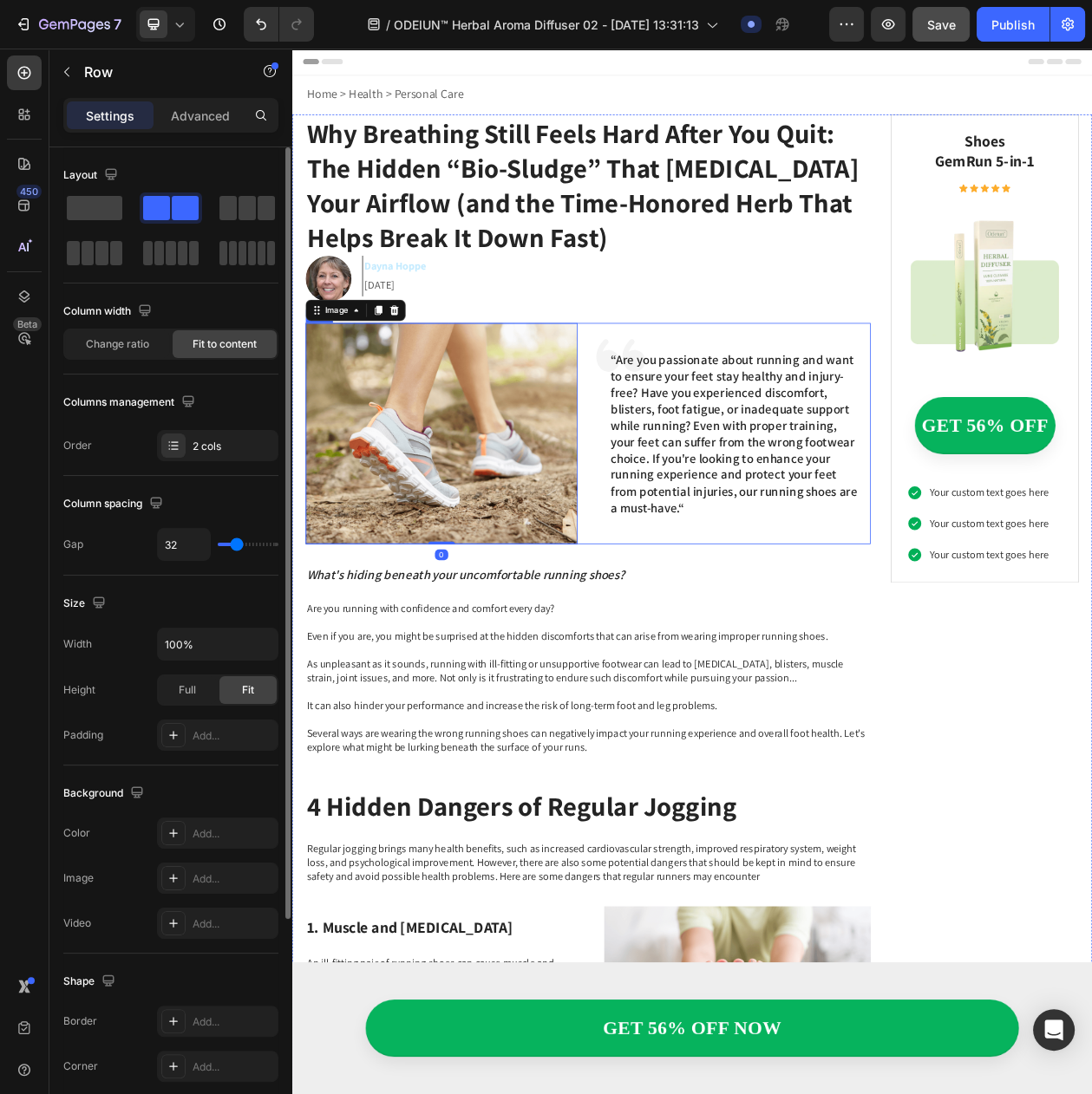
click at [679, 504] on div "Image 0 Icon “Are you passionate about running and want to ensure your feet sta…" at bounding box center [677, 550] width 735 height 288
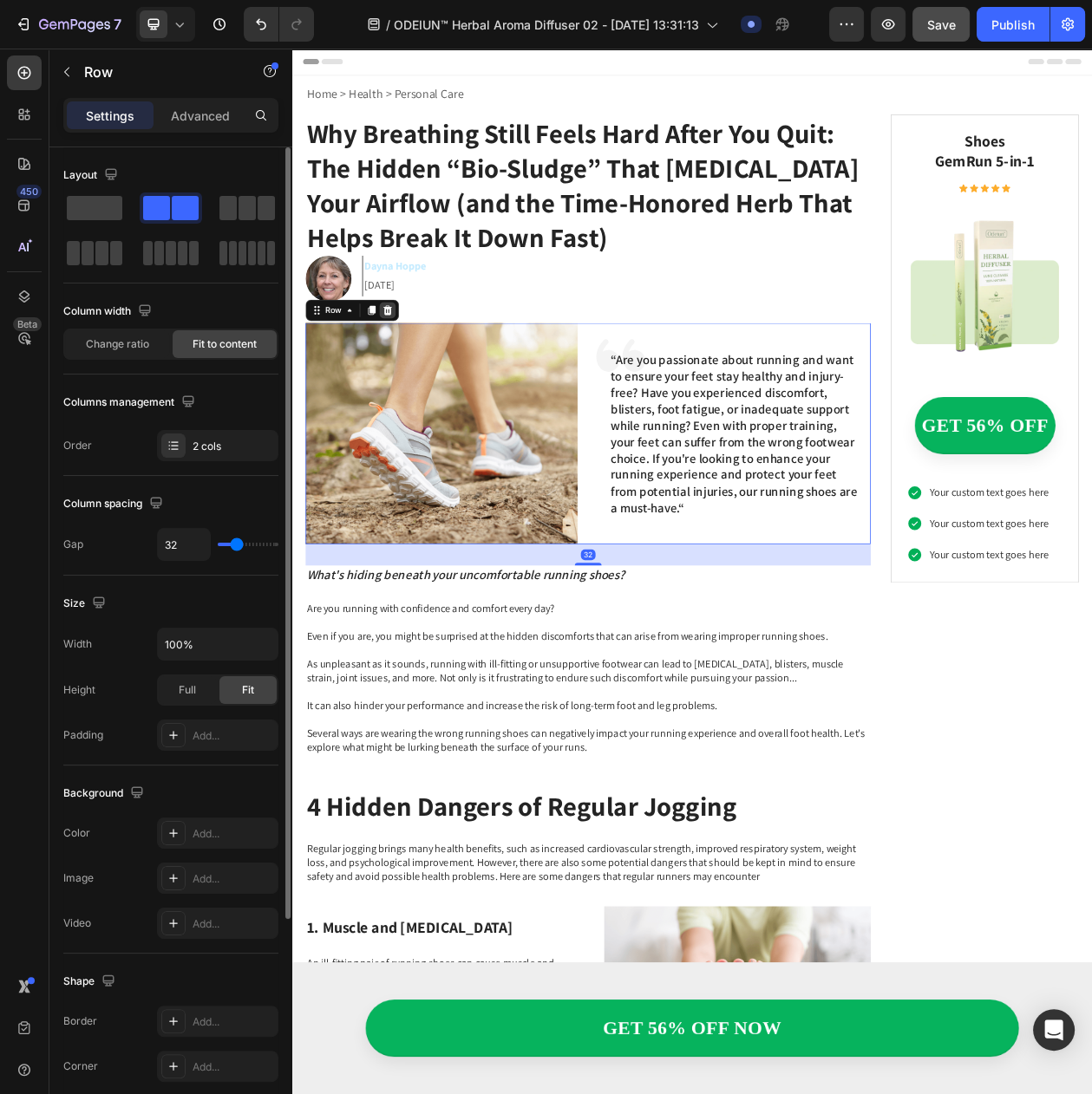
click at [424, 396] on div at bounding box center [415, 389] width 20 height 20
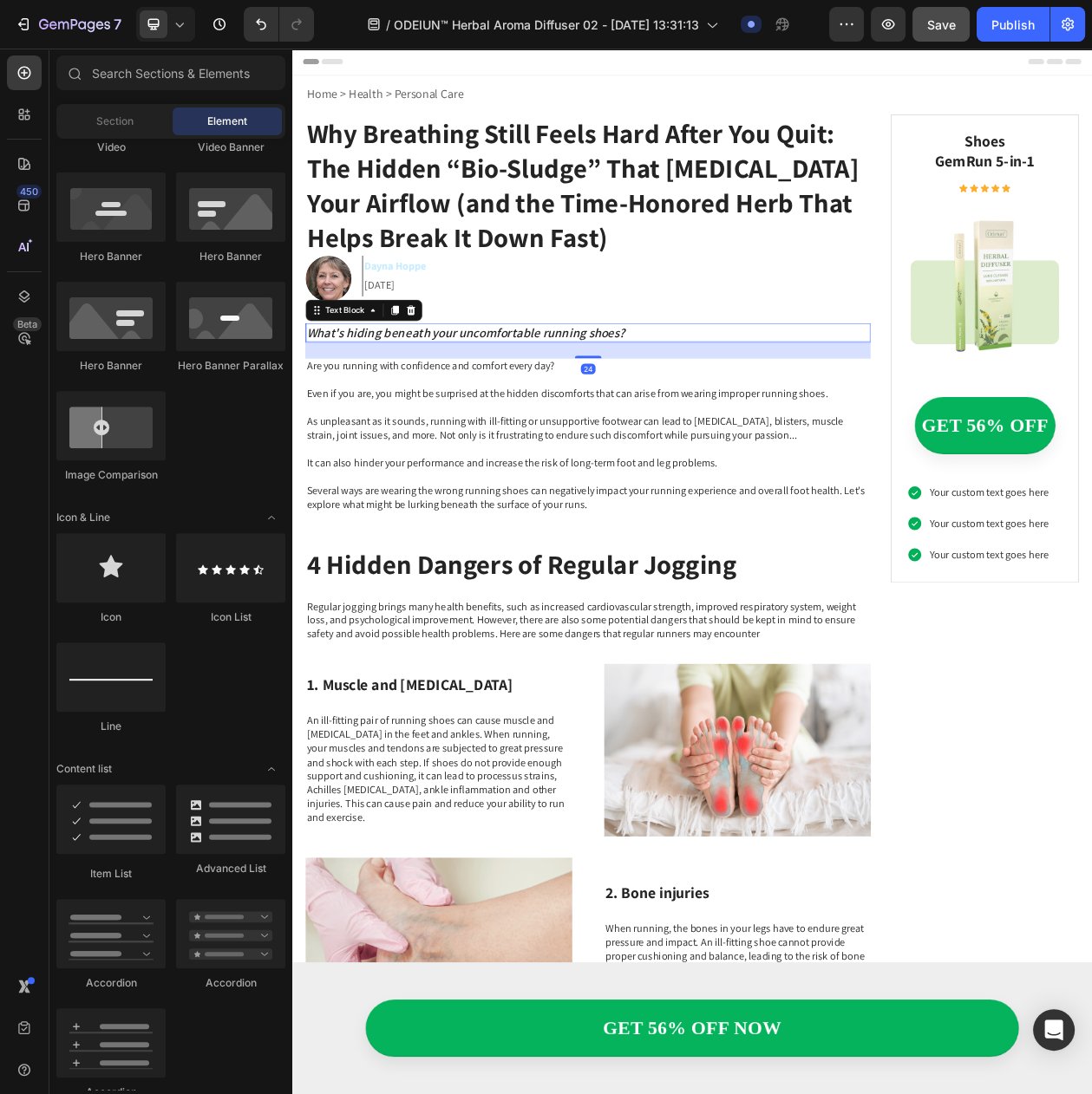
click at [635, 422] on p "What's hiding beneath your uncomfortable running shoes?" at bounding box center [677, 418] width 732 height 21
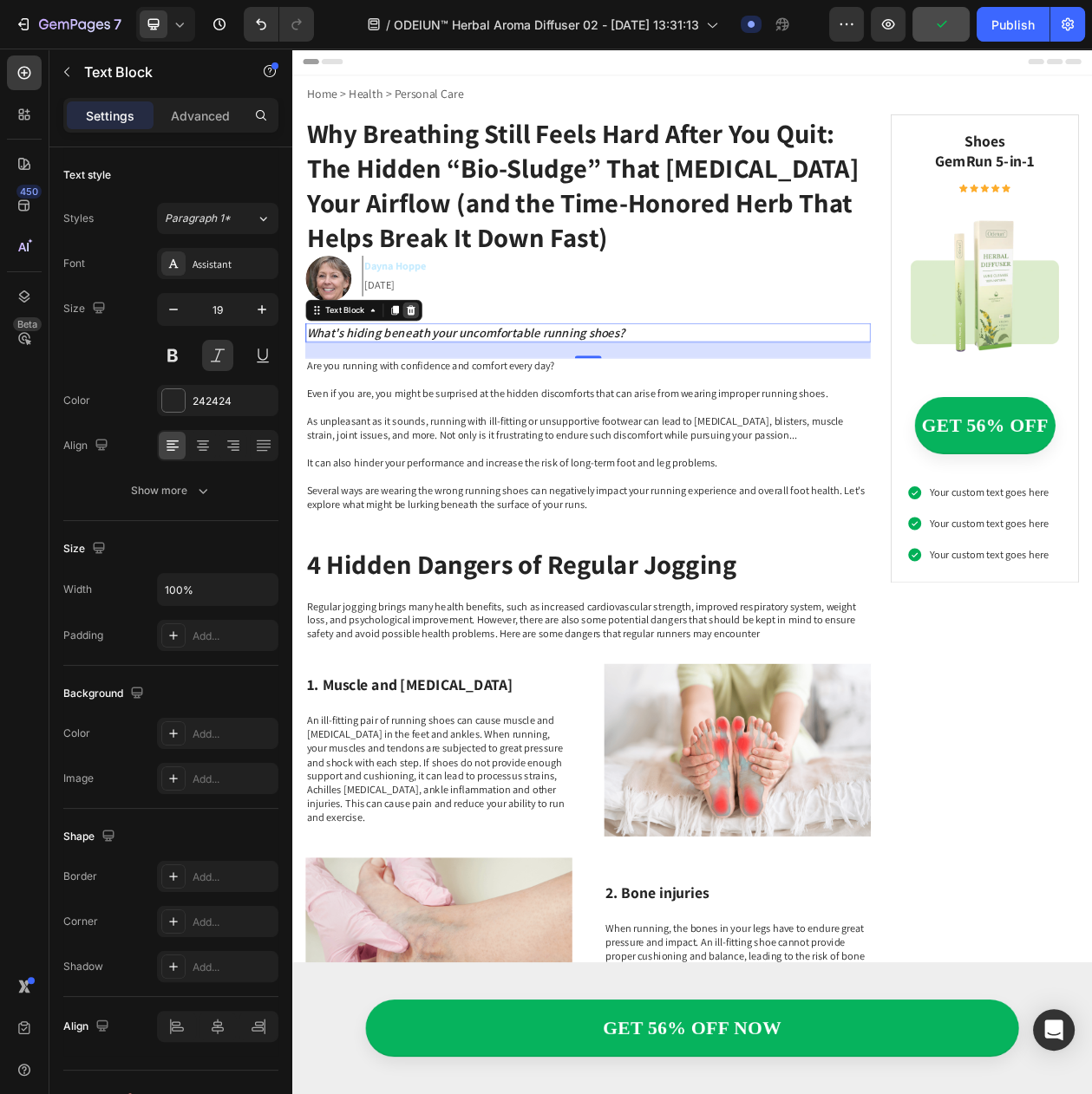
click at [450, 390] on icon at bounding box center [446, 390] width 12 height 12
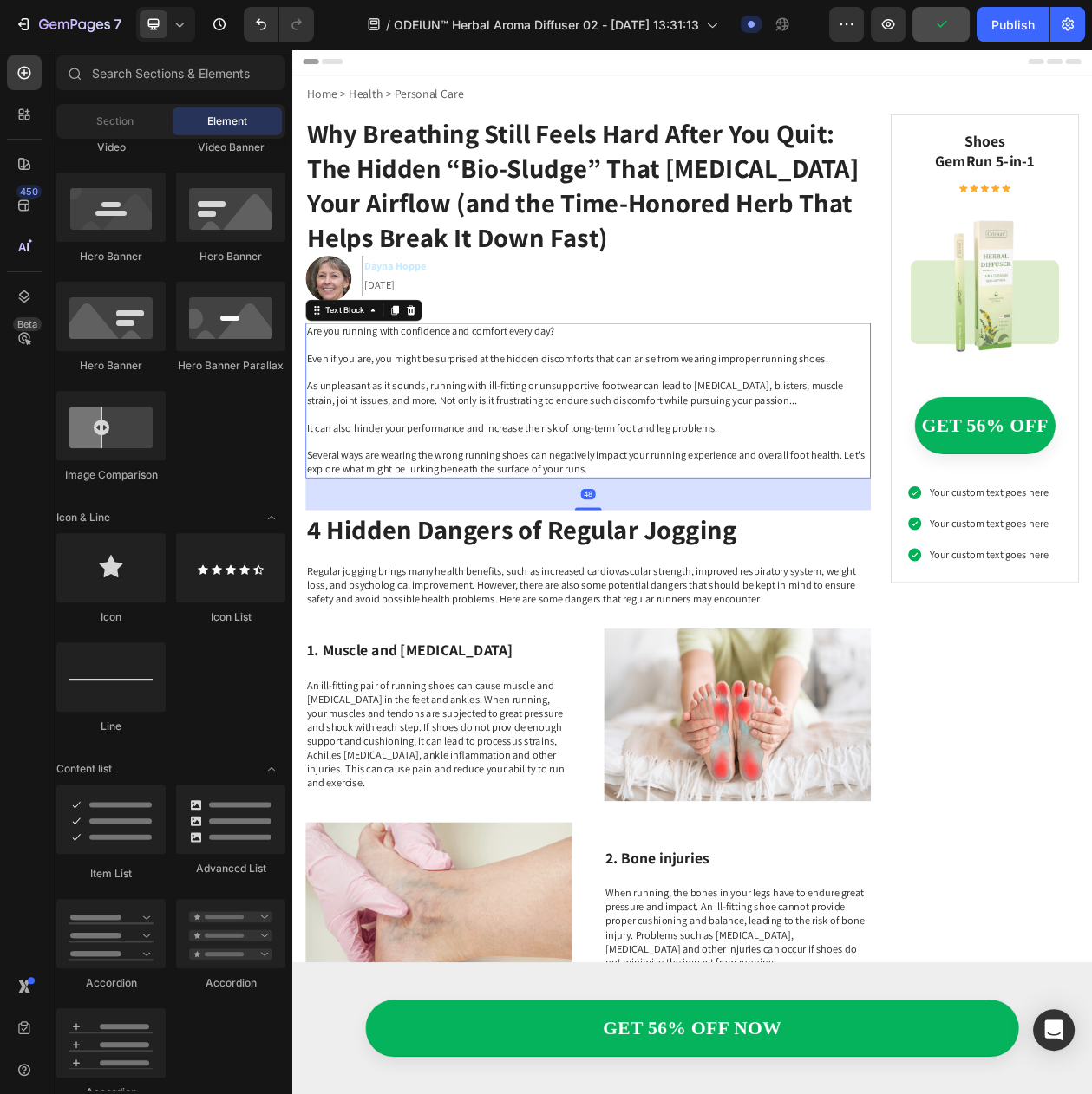
click at [461, 471] on p "Are you running with confidence and comfort every day? Even if you are, you mig…" at bounding box center [677, 506] width 732 height 198
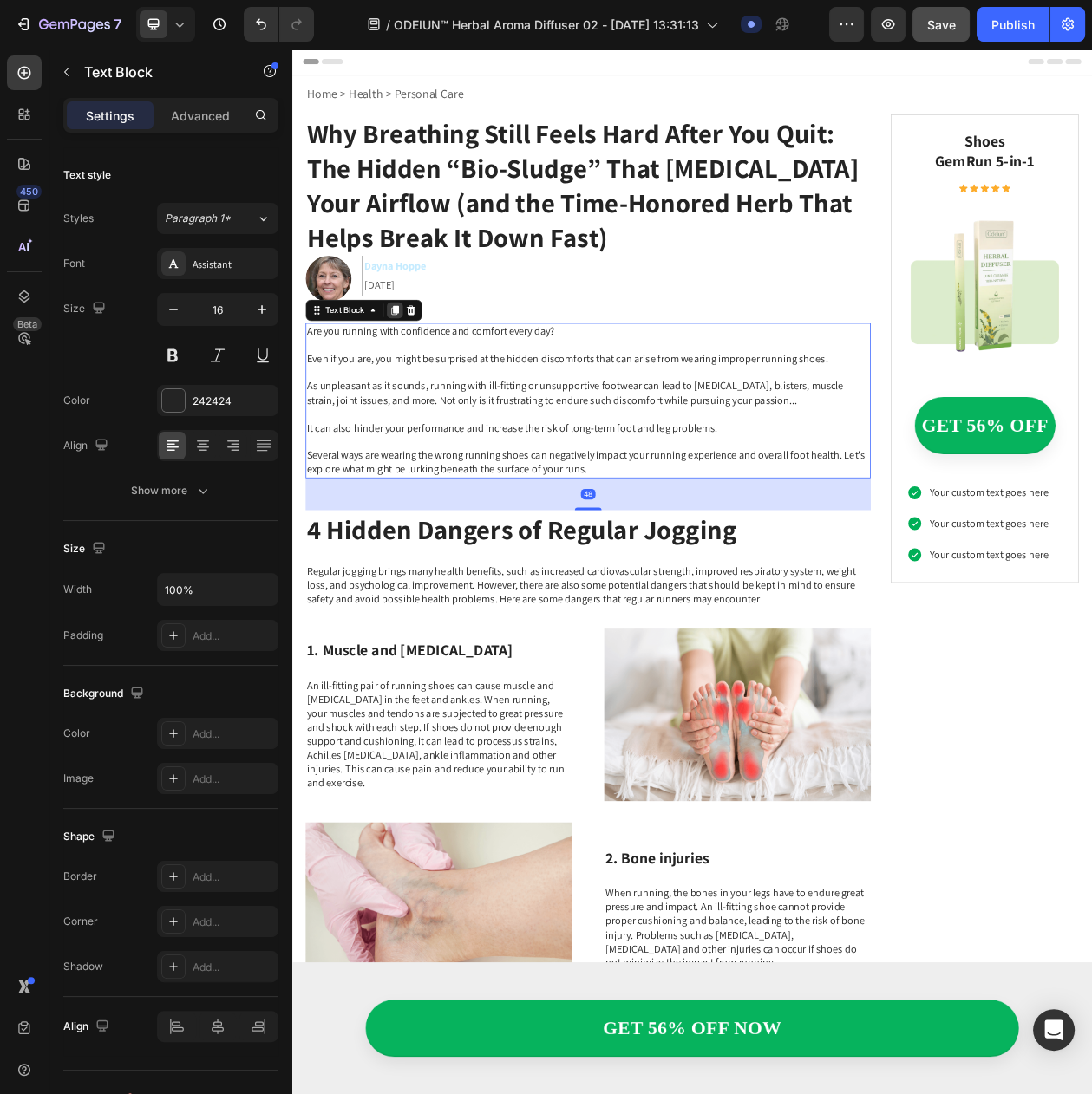
click at [425, 389] on icon at bounding box center [426, 390] width 10 height 12
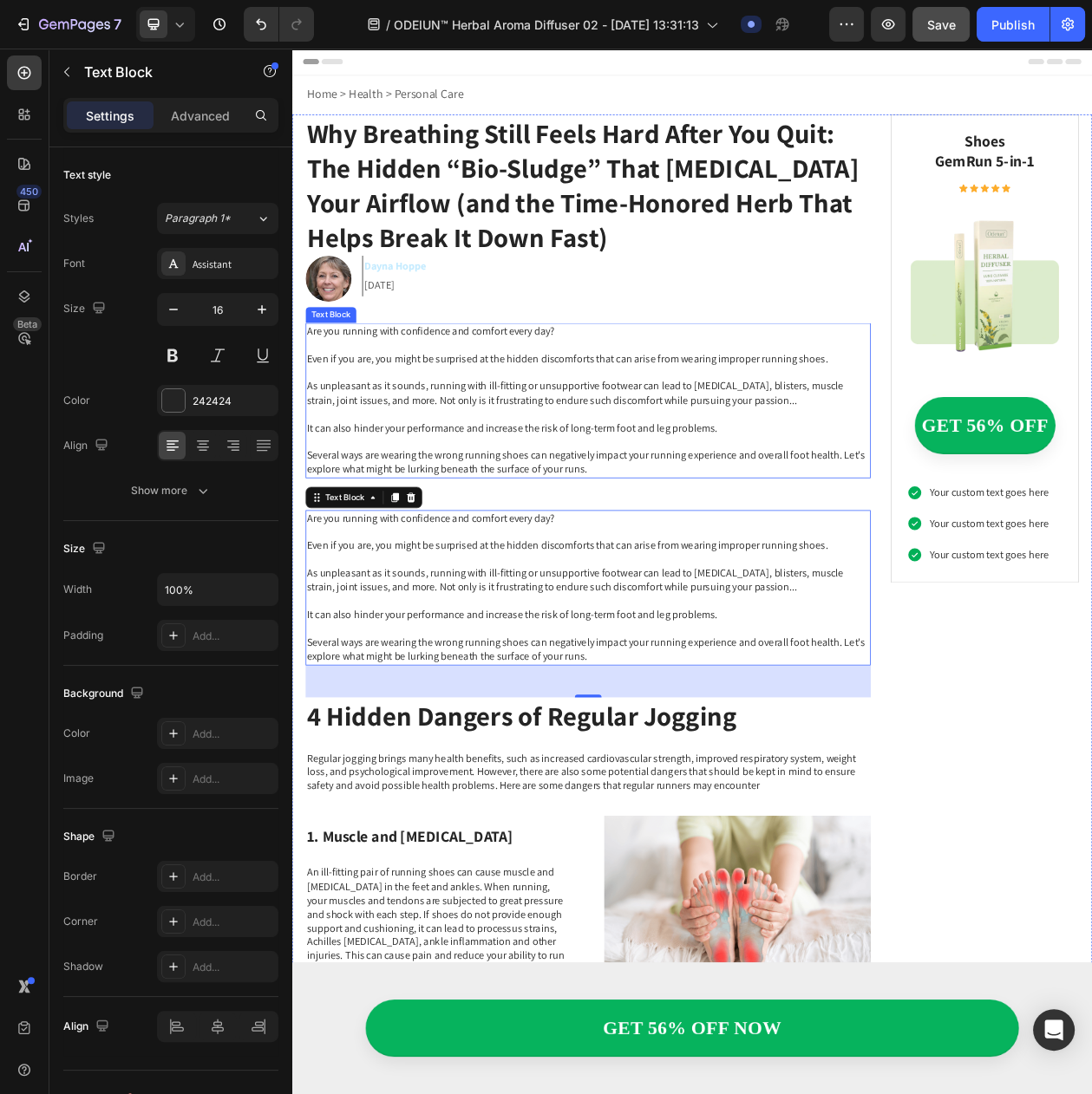
click at [478, 519] on p "Are you running with confidence and comfort every day? Even if you are, you mig…" at bounding box center [677, 506] width 732 height 198
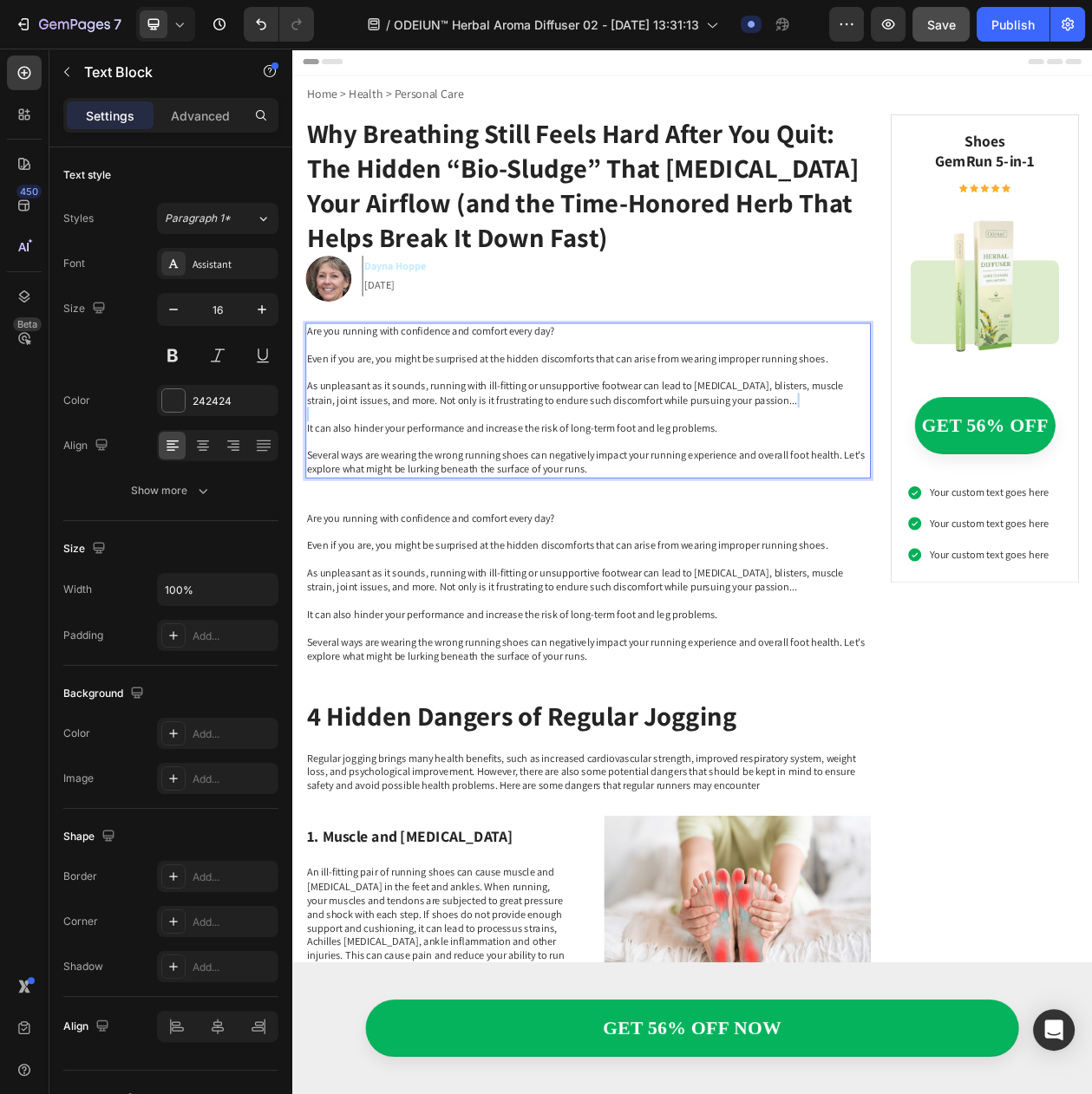
click at [478, 519] on p "Are you running with confidence and comfort every day? Even if you are, you mig…" at bounding box center [677, 506] width 732 height 198
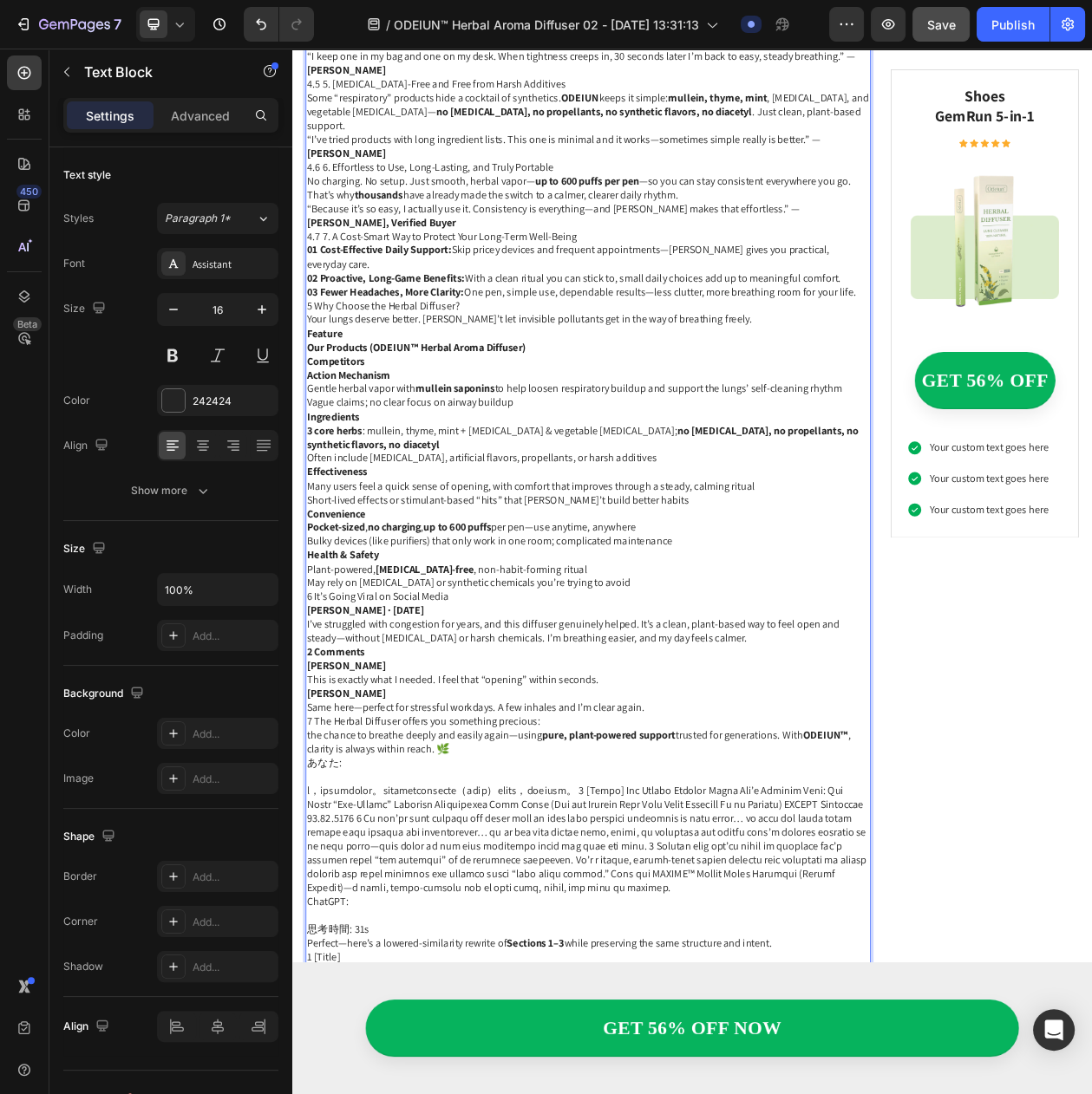
scroll to position [7741, 0]
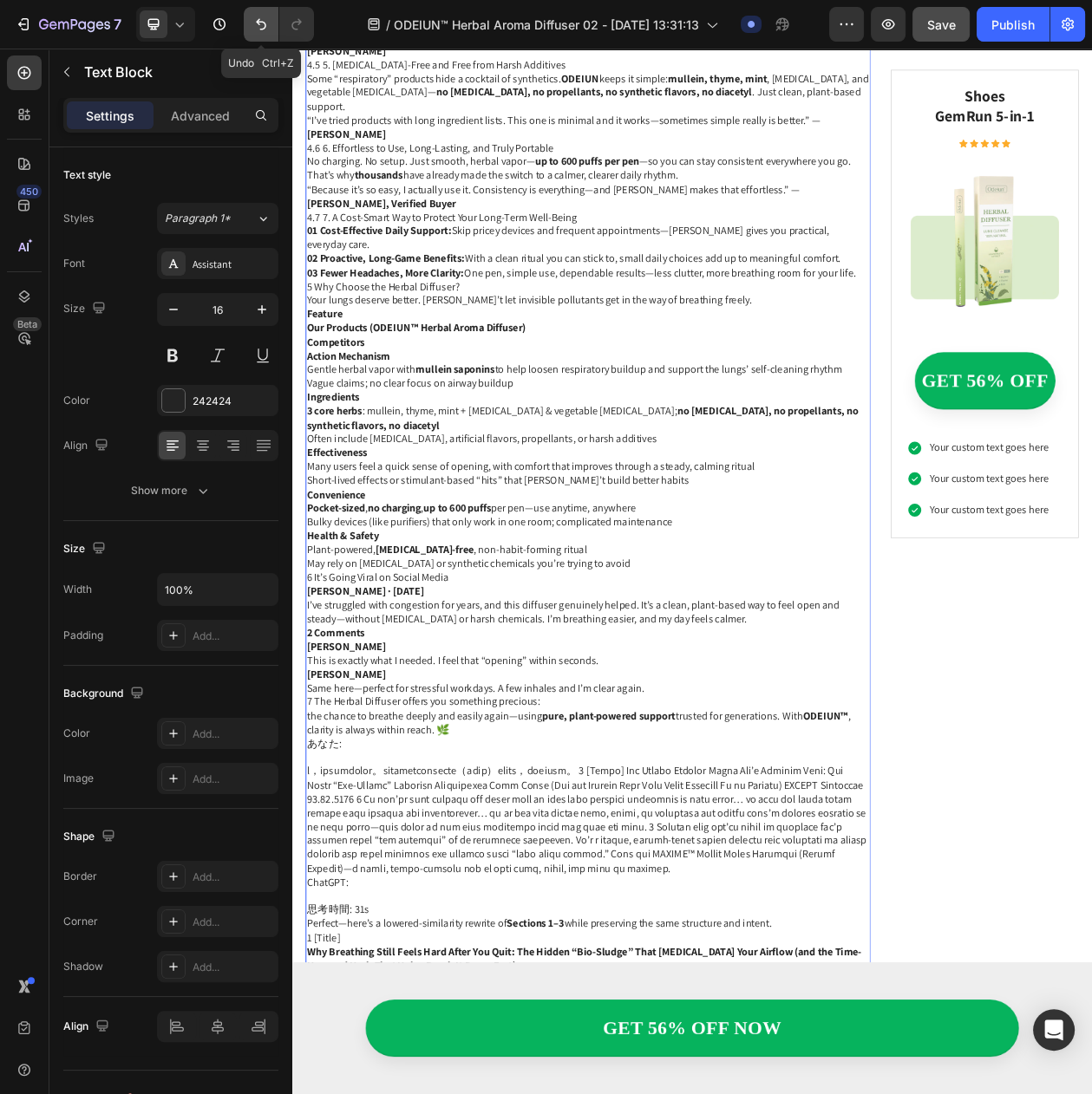
click at [250, 15] on button "Undo/Redo" at bounding box center [261, 24] width 35 height 35
click at [248, 25] on button "Undo/Redo" at bounding box center [261, 24] width 35 height 35
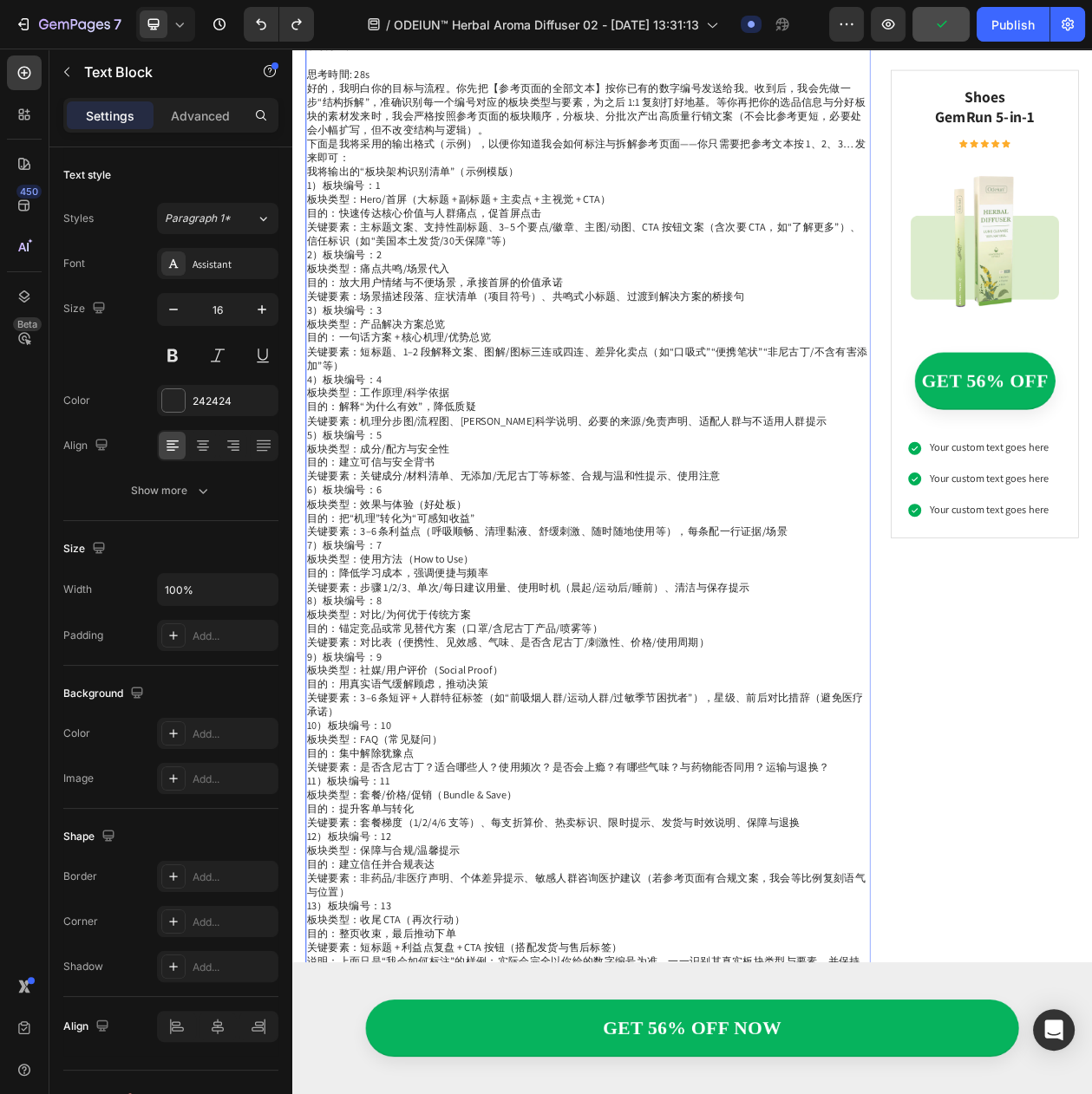
scroll to position [0, 0]
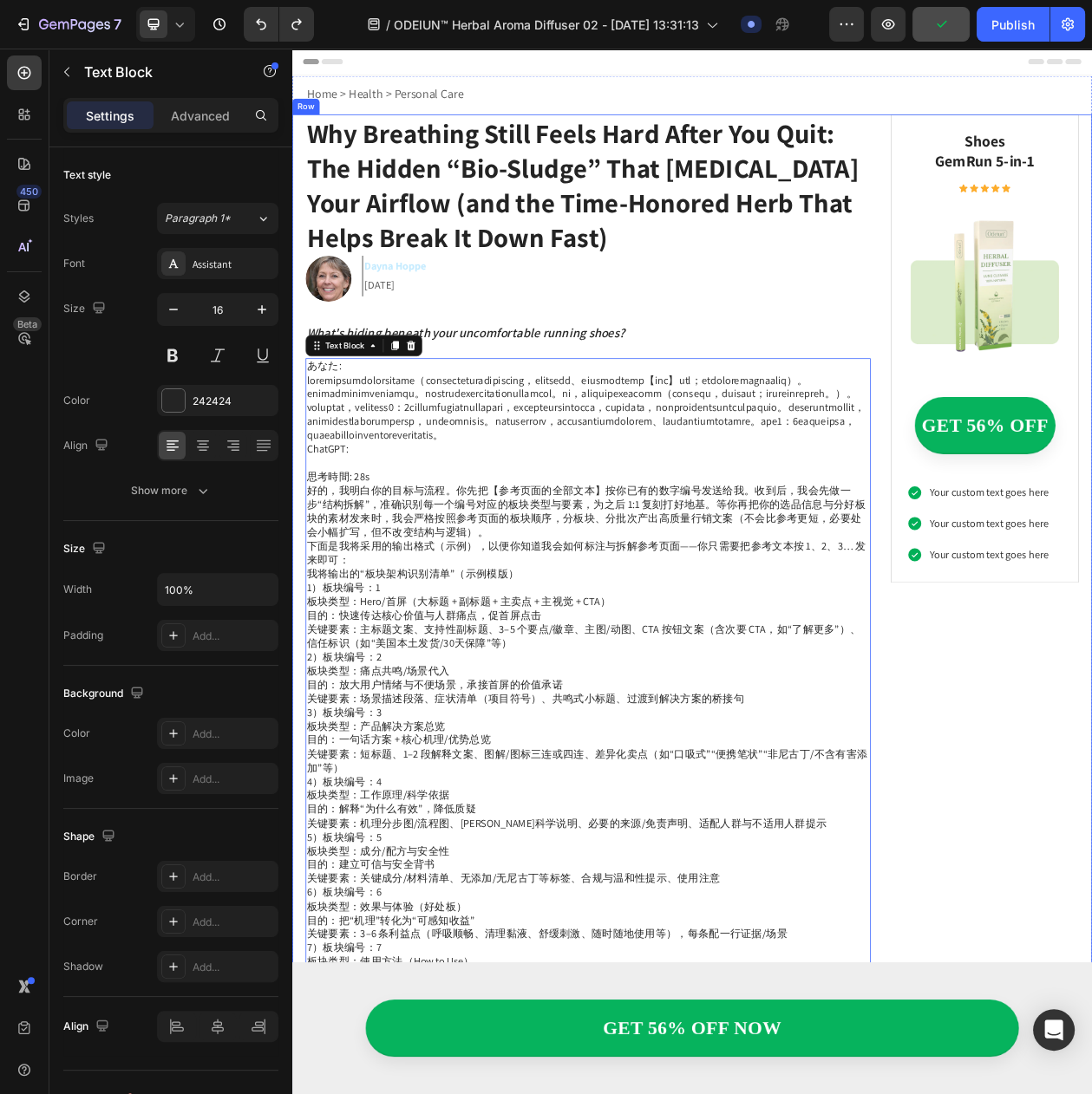
click at [552, 368] on p "Dayna Hoppe 26.03.2025" at bounding box center [714, 345] width 656 height 51
click at [505, 542] on p "Rich Text Editor. Editing area: main" at bounding box center [677, 516] width 732 height 90
click at [446, 435] on icon at bounding box center [446, 436] width 14 height 14
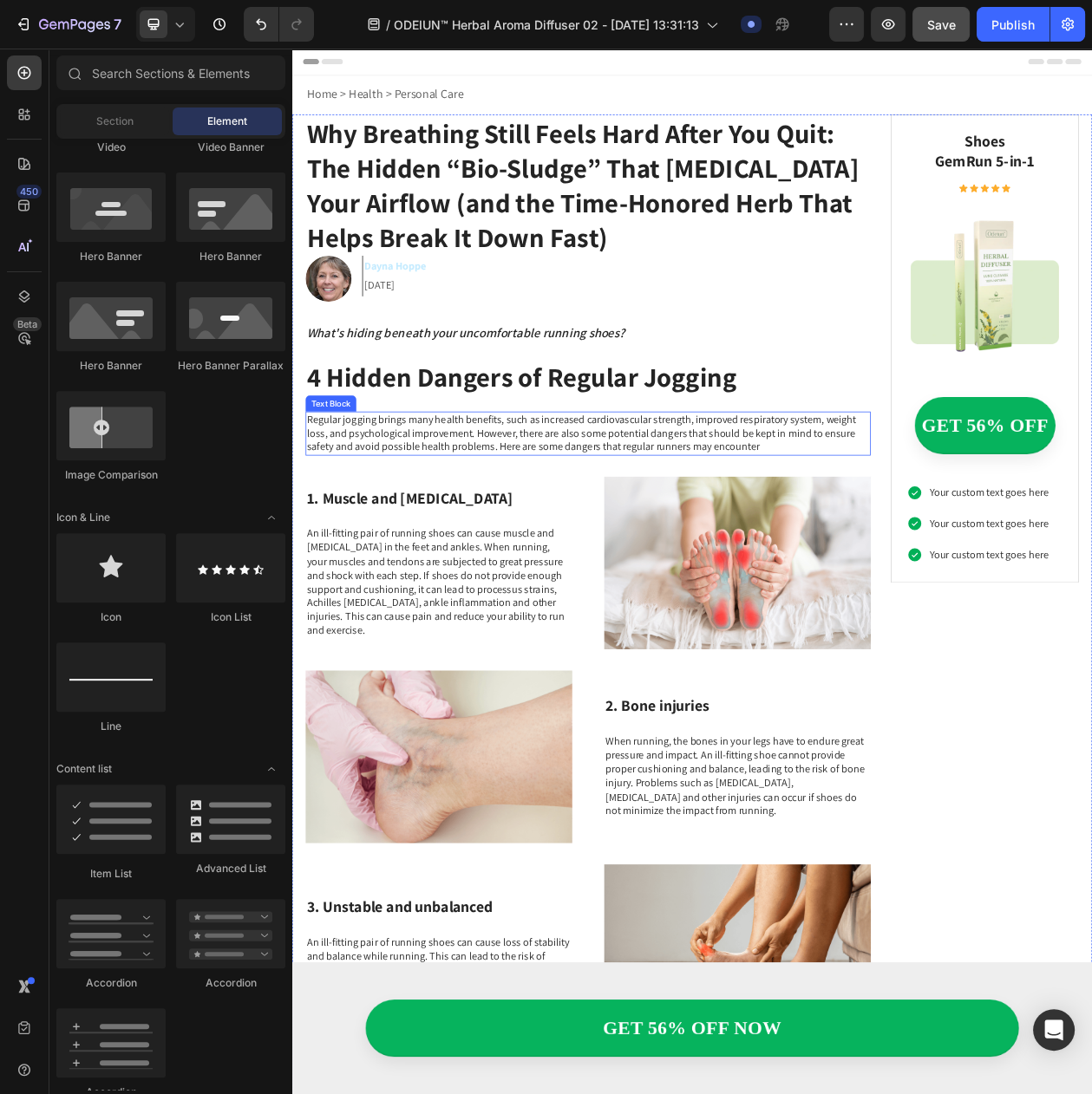
click at [429, 535] on p "Regular jogging brings many health benefits, such as increased cardiovascular s…" at bounding box center [677, 550] width 732 height 53
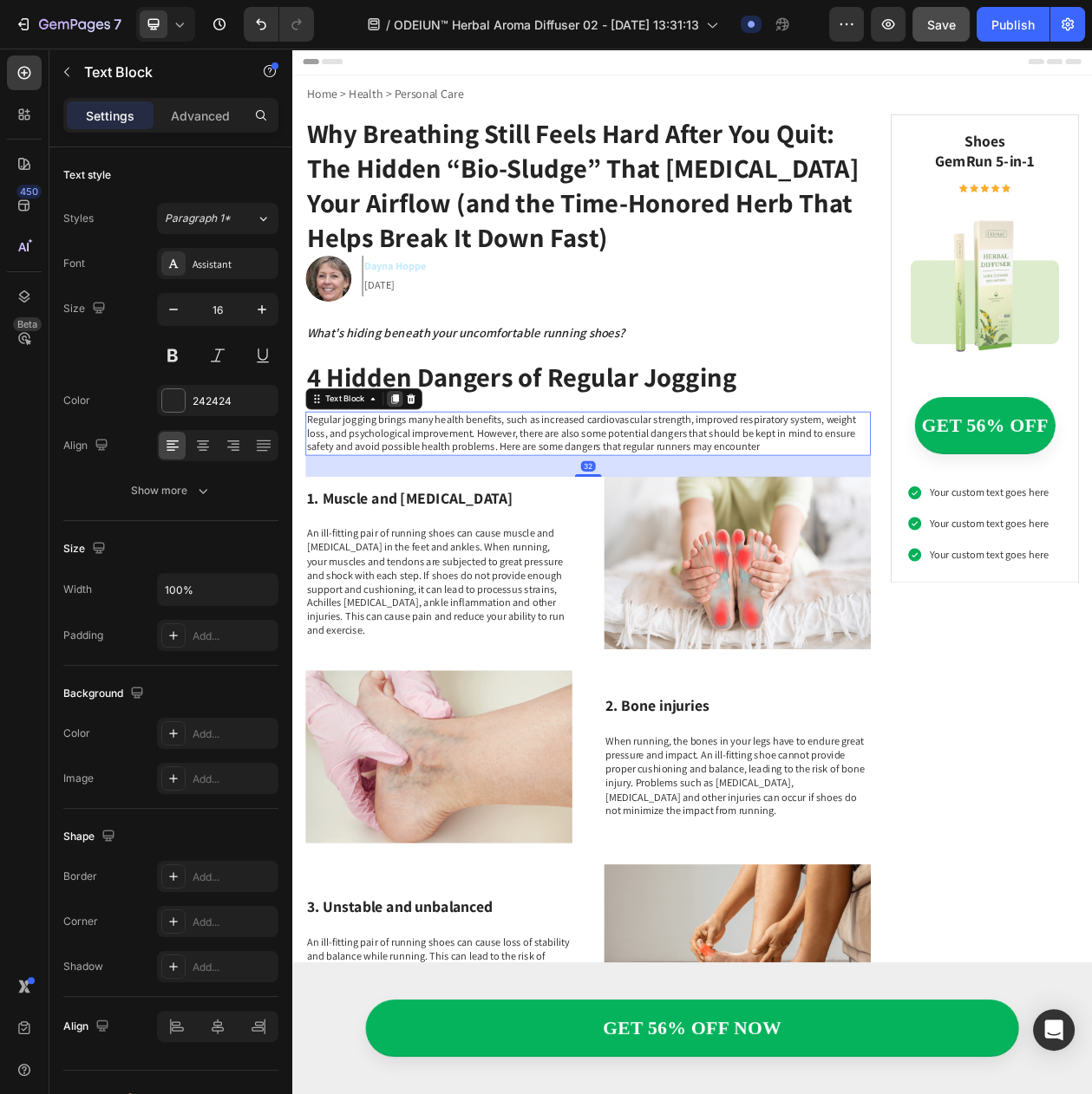
click at [421, 503] on icon at bounding box center [426, 505] width 14 height 14
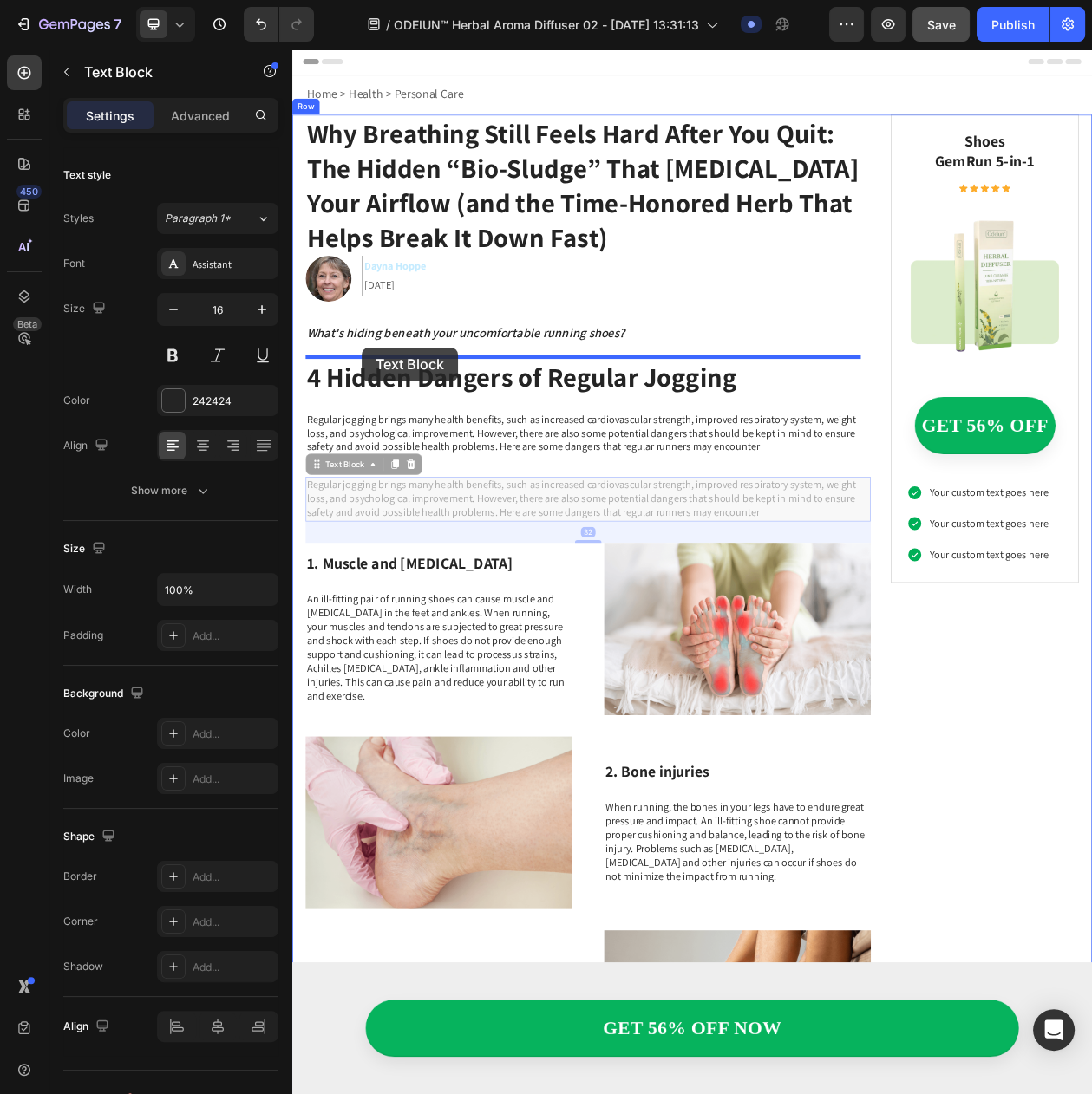
drag, startPoint x: 355, startPoint y: 581, endPoint x: 382, endPoint y: 438, distance: 145.5
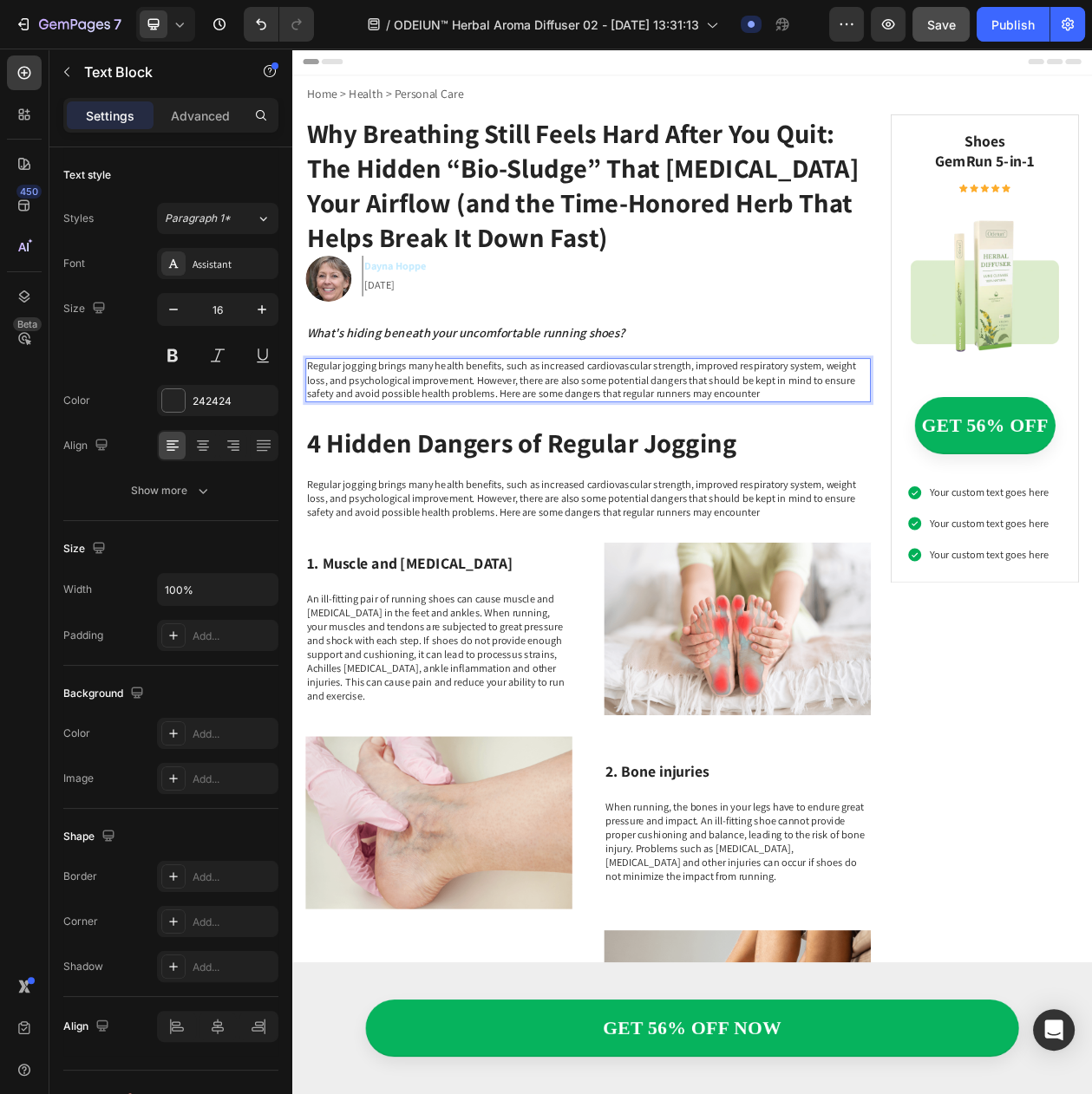
click at [534, 462] on p "Regular jogging brings many health benefits, such as increased cardiovascular s…" at bounding box center [677, 480] width 732 height 53
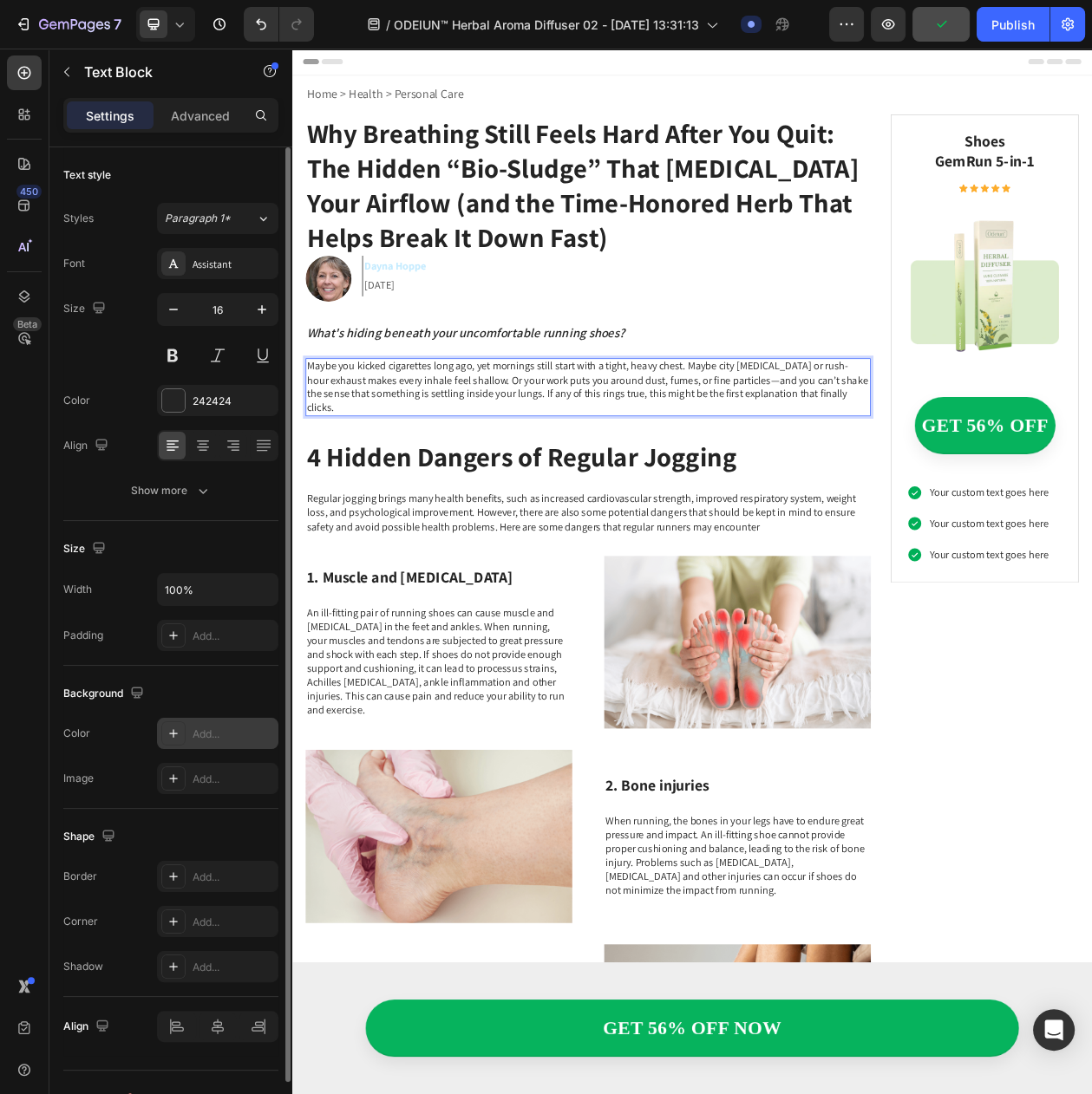
click at [197, 743] on div "Add..." at bounding box center [233, 735] width 82 height 16
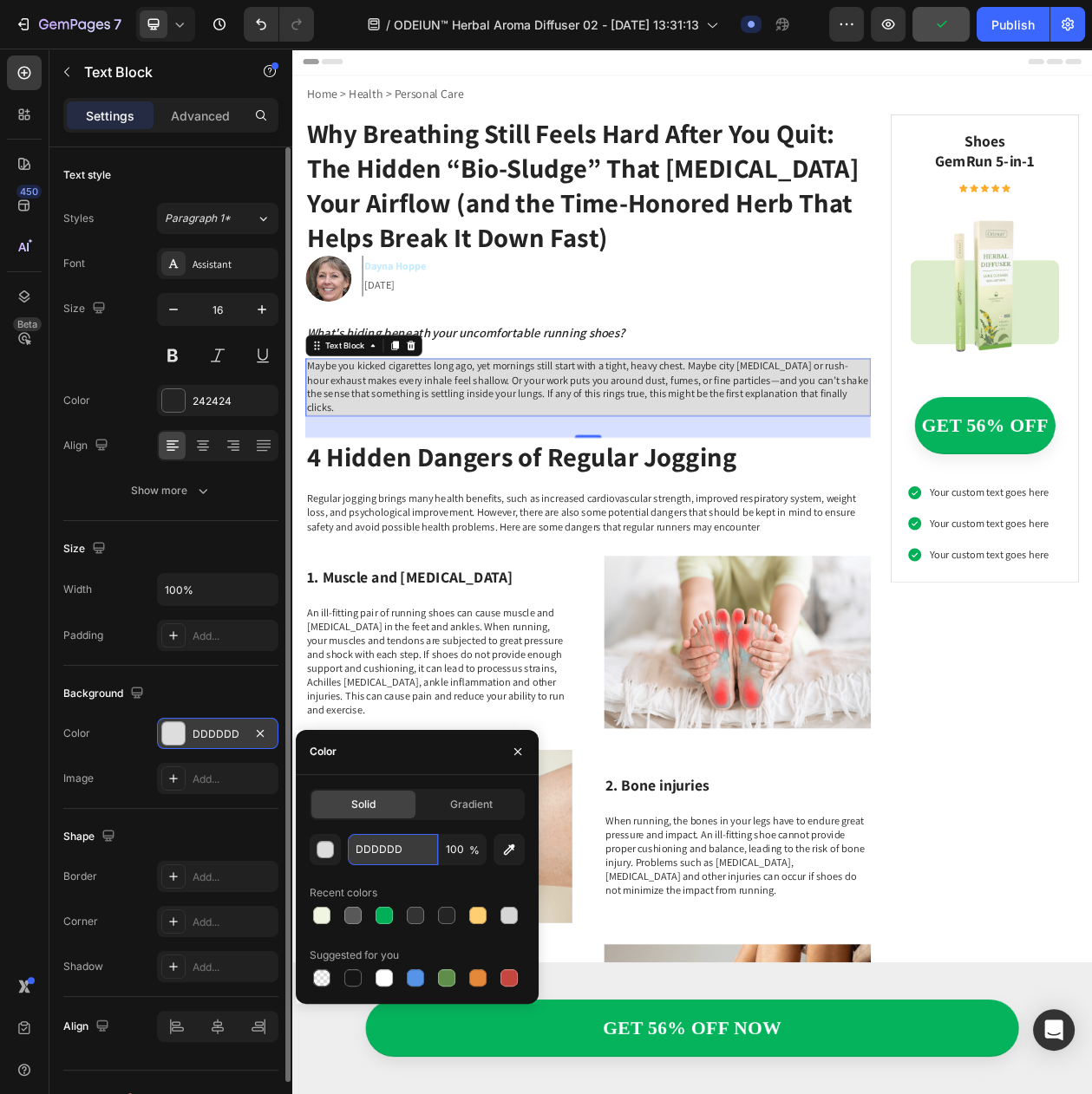
click at [386, 843] on input "DDDDDD" at bounding box center [392, 849] width 90 height 31
paste input "#ECF4EB"
type input "#ECF4EB"
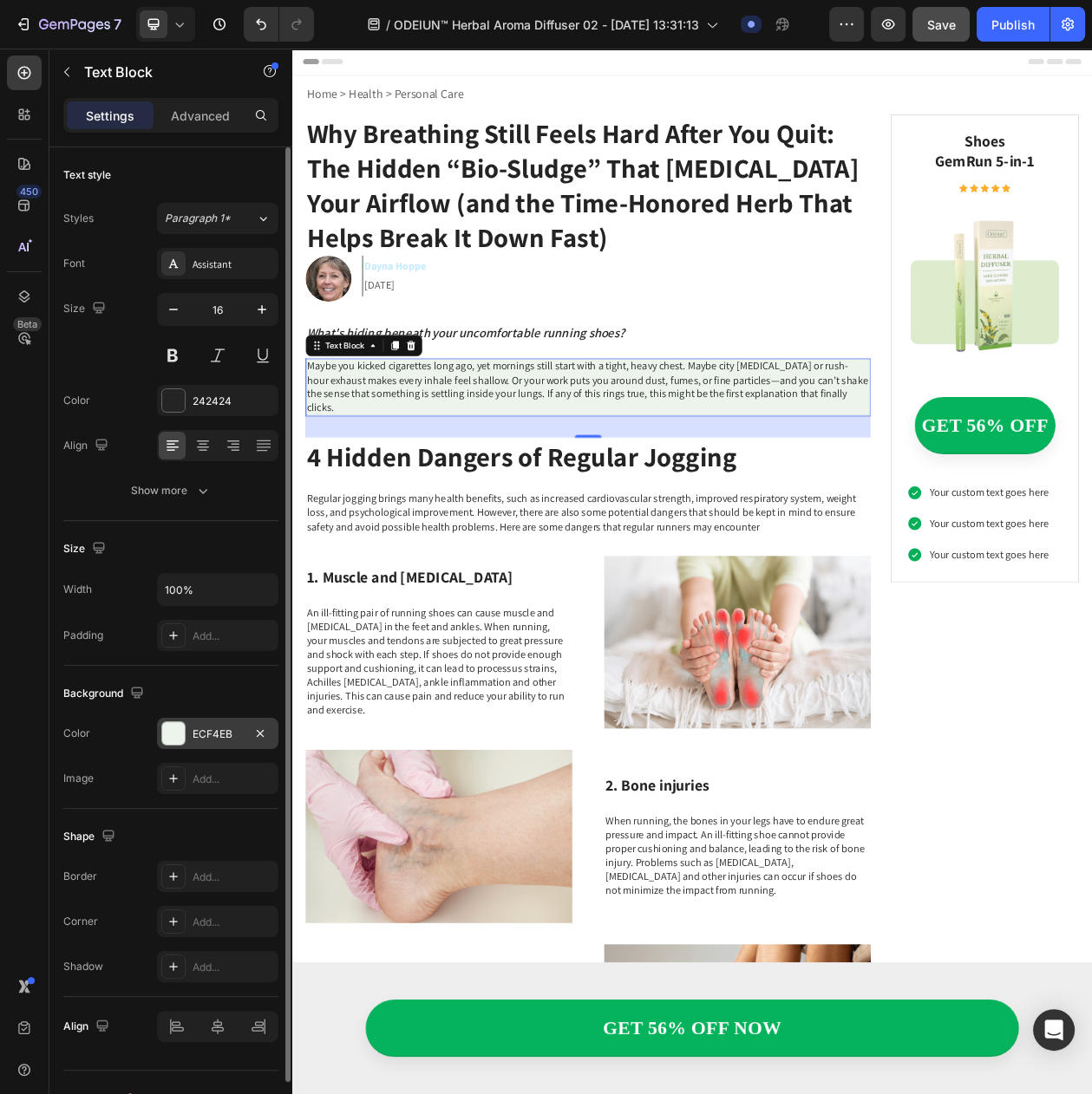
click at [133, 809] on div "Background The changes might be hidden by the video. Color ECF4EB Image Add..." at bounding box center [171, 737] width 215 height 143
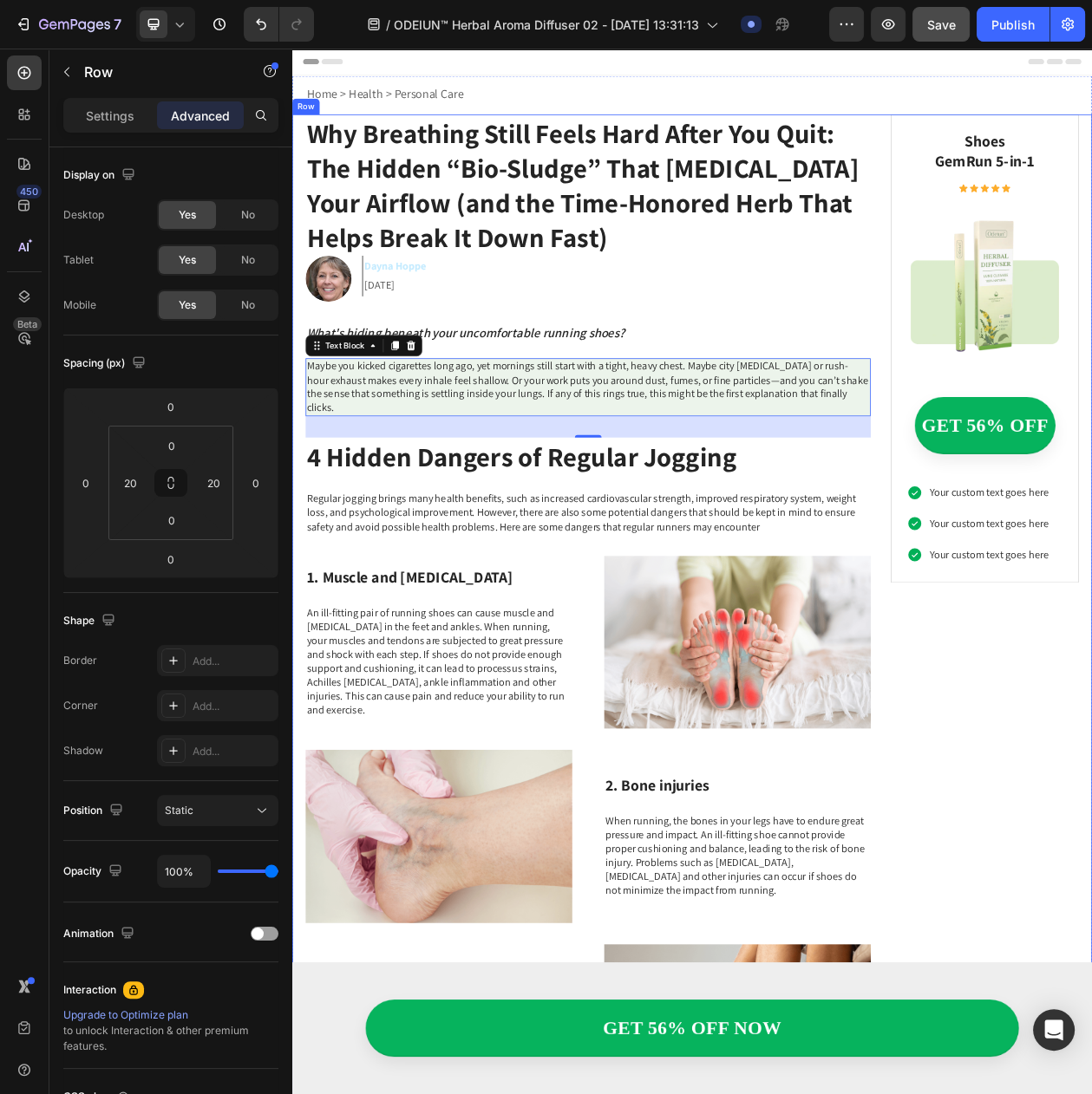
click at [719, 438] on div "Why Breathing Still Feels Hard After You Quit: The Hidden “Bio-Sludge” That Str…" at bounding box center [677, 913] width 735 height 1557
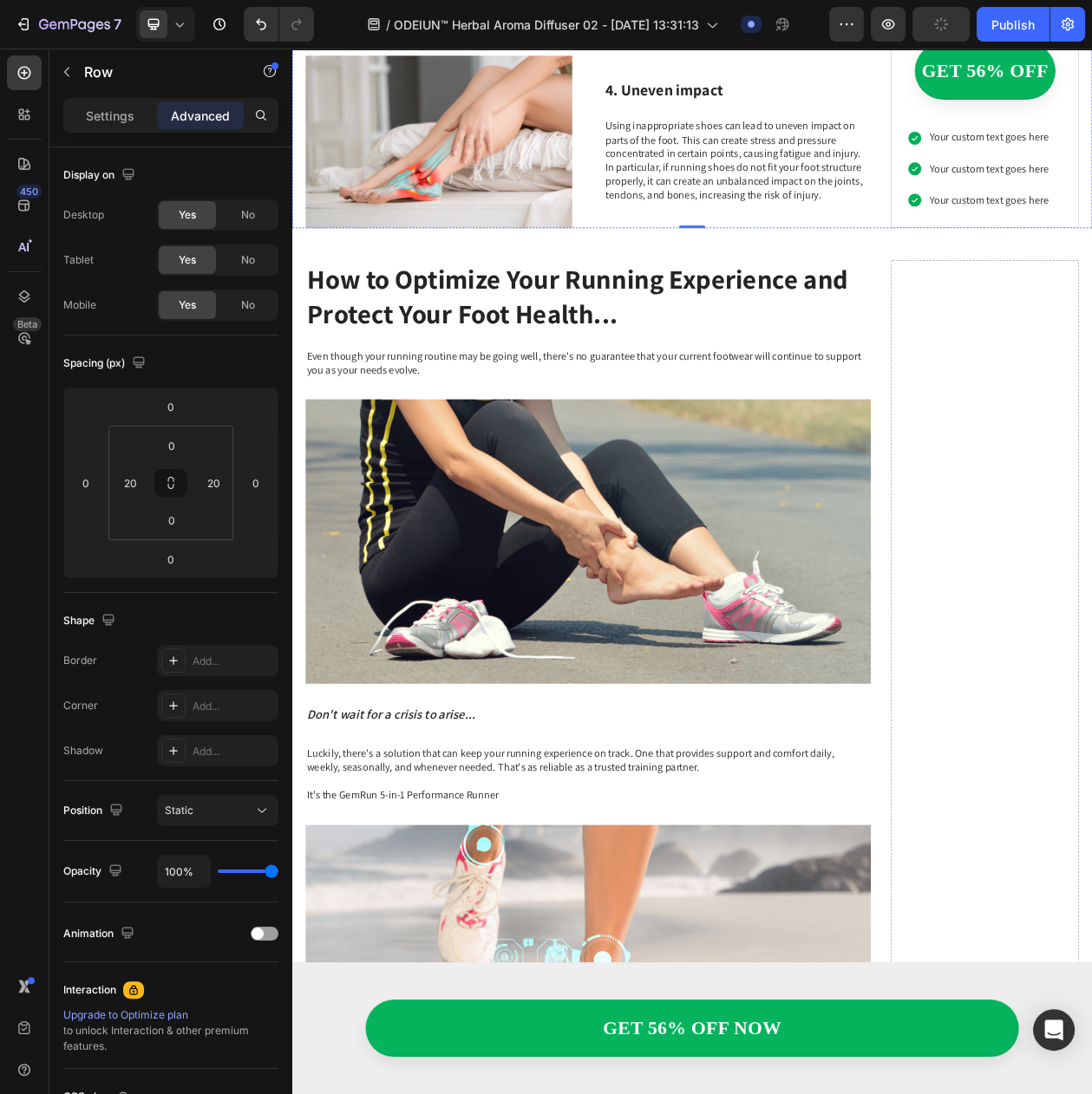
scroll to position [1084, 0]
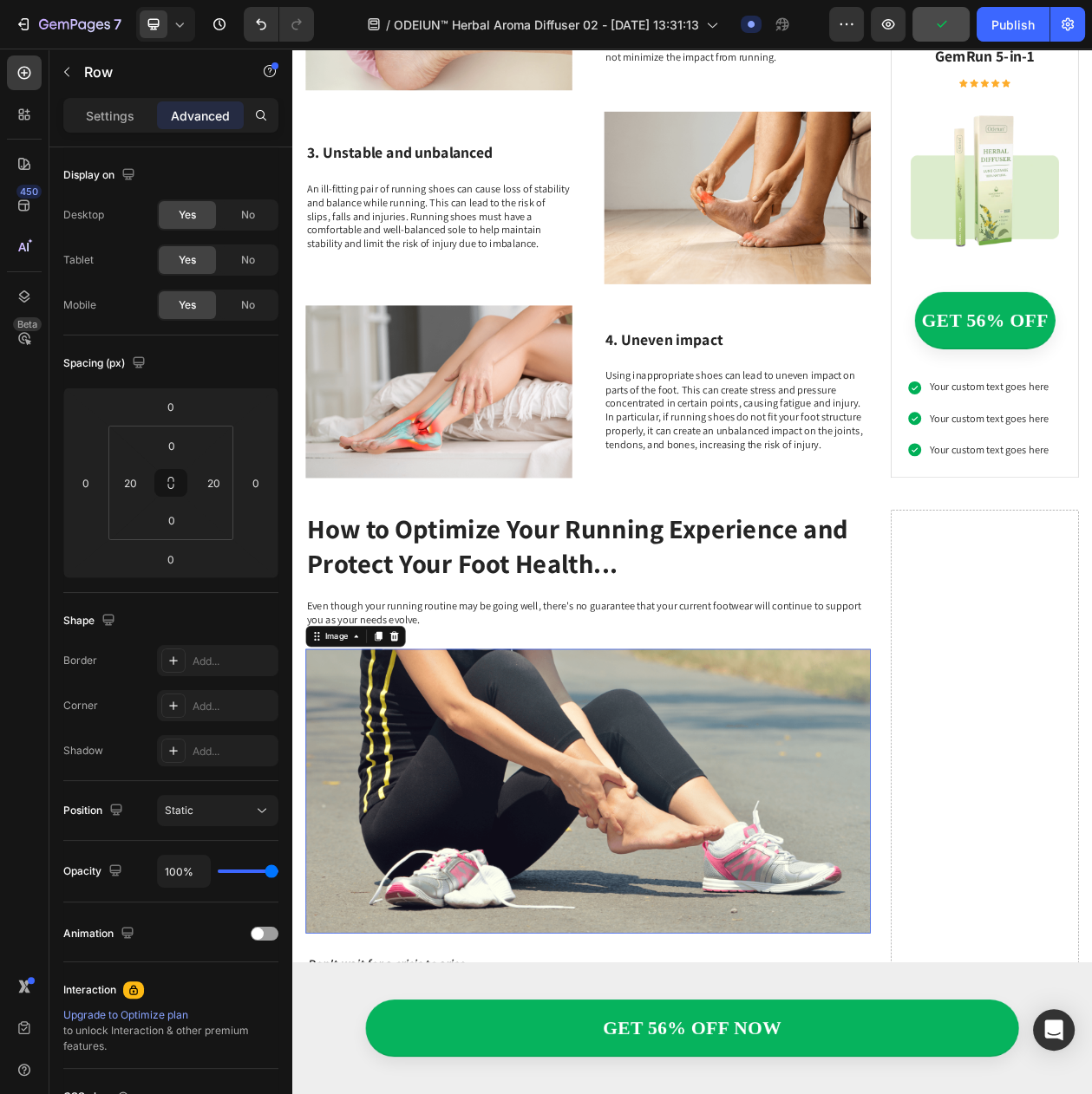
click at [568, 965] on img at bounding box center [677, 1016] width 735 height 370
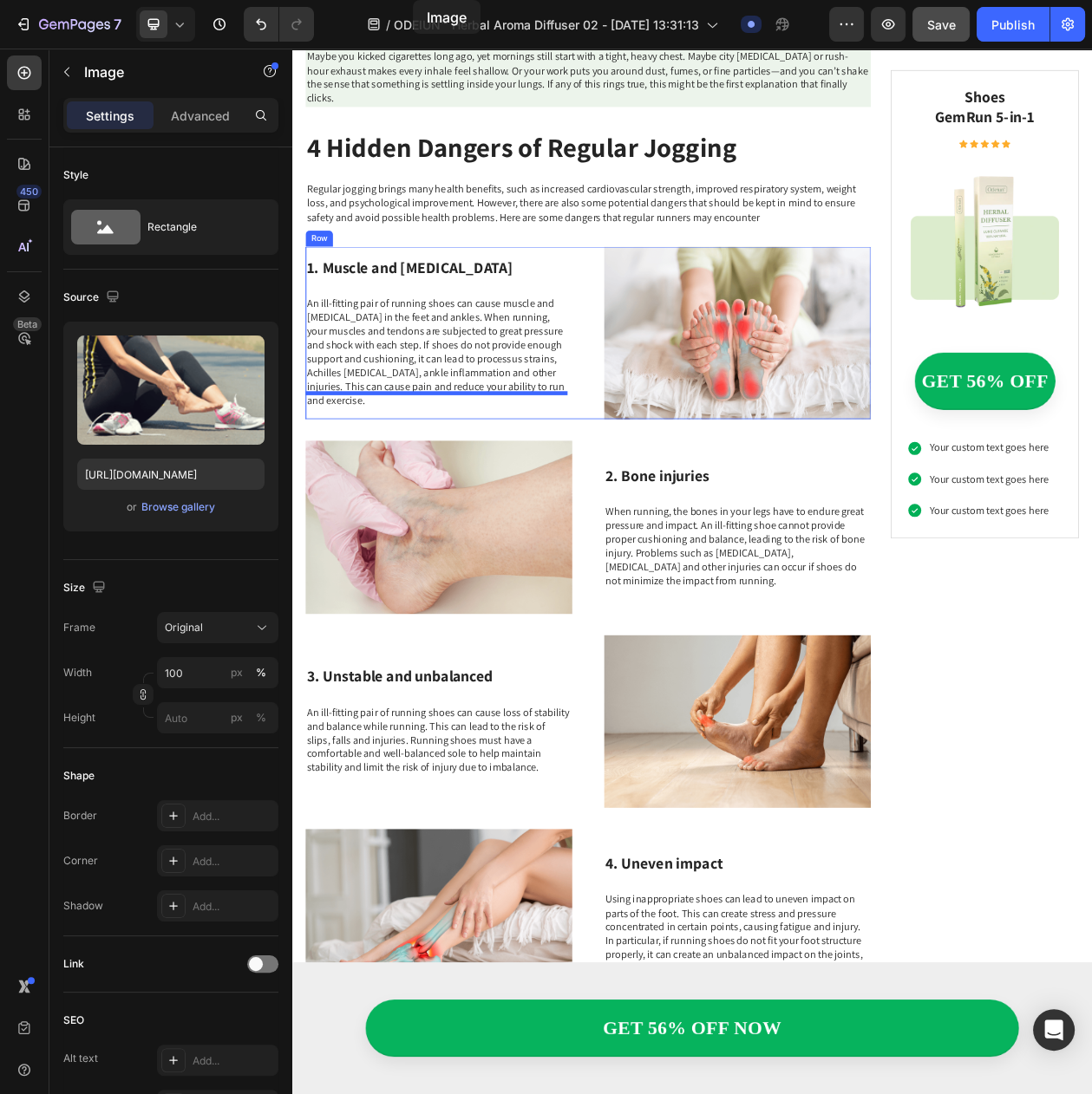
scroll to position [0, 0]
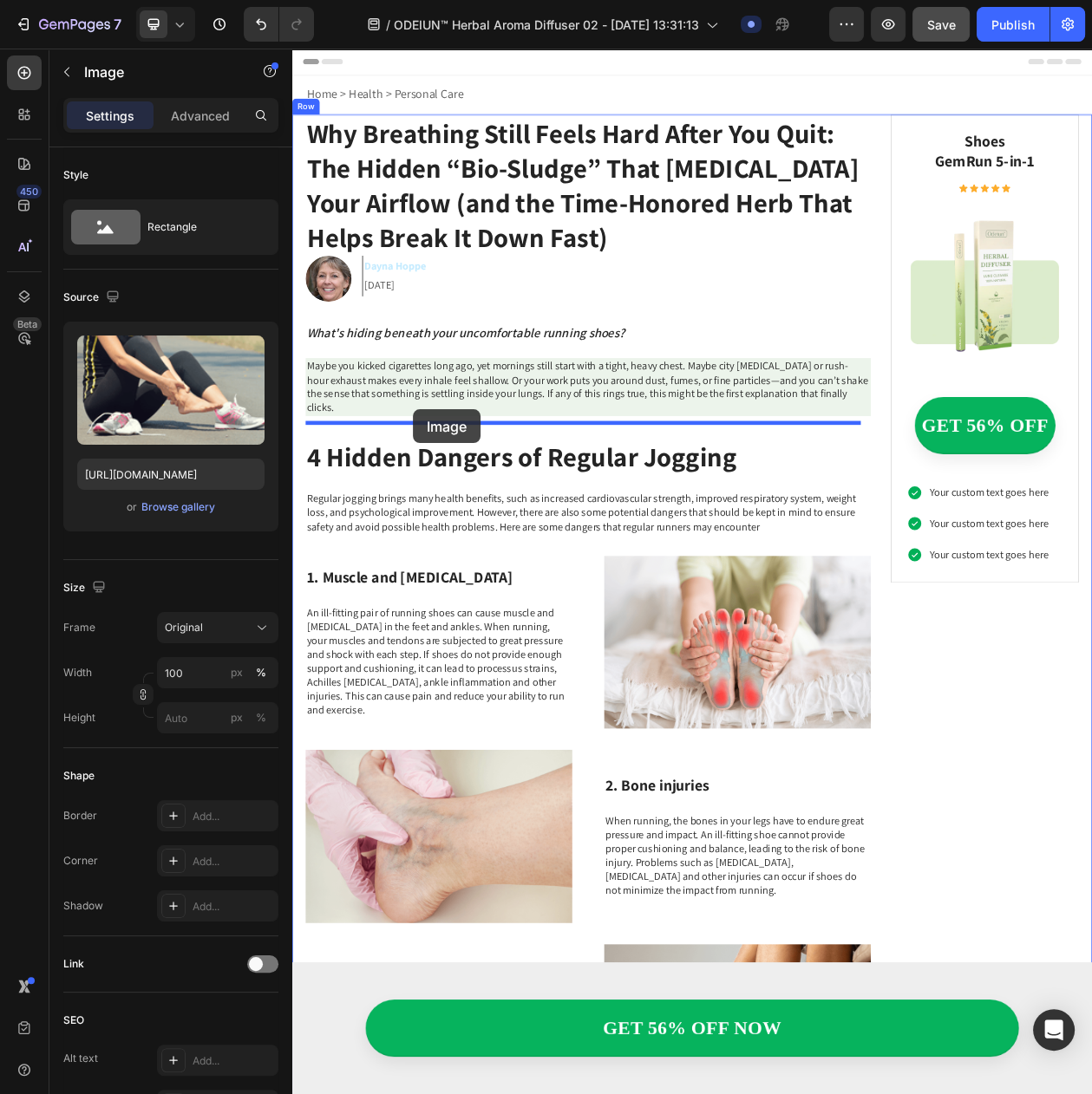
drag, startPoint x: 343, startPoint y: 780, endPoint x: 449, endPoint y: 519, distance: 281.7
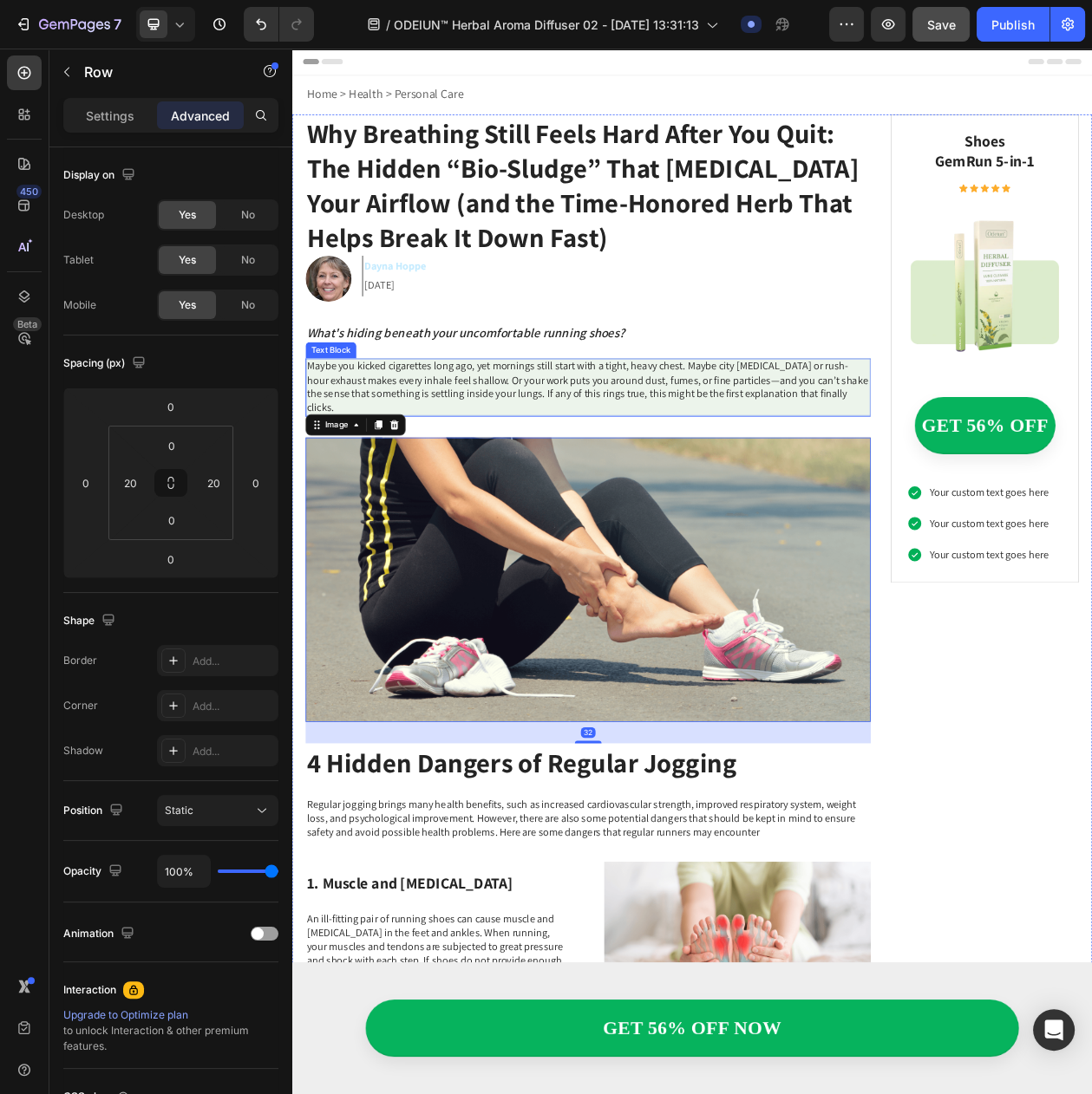
click at [571, 440] on div "Why Breathing Still Feels Hard After You Quit: The Hidden “Bio-Sludge” That Str…" at bounding box center [677, 1112] width 735 height 1956
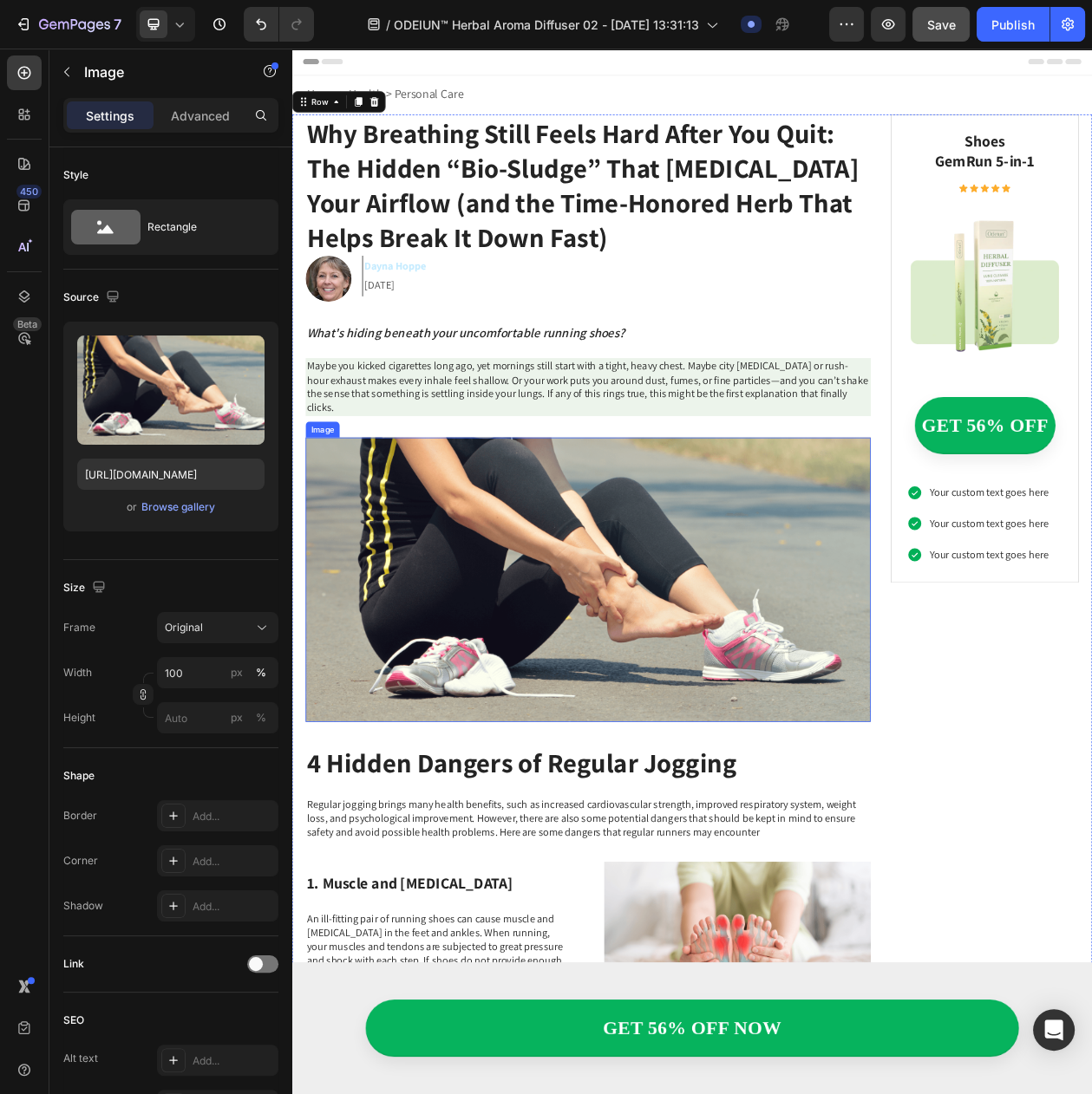
click at [469, 606] on img at bounding box center [677, 740] width 735 height 370
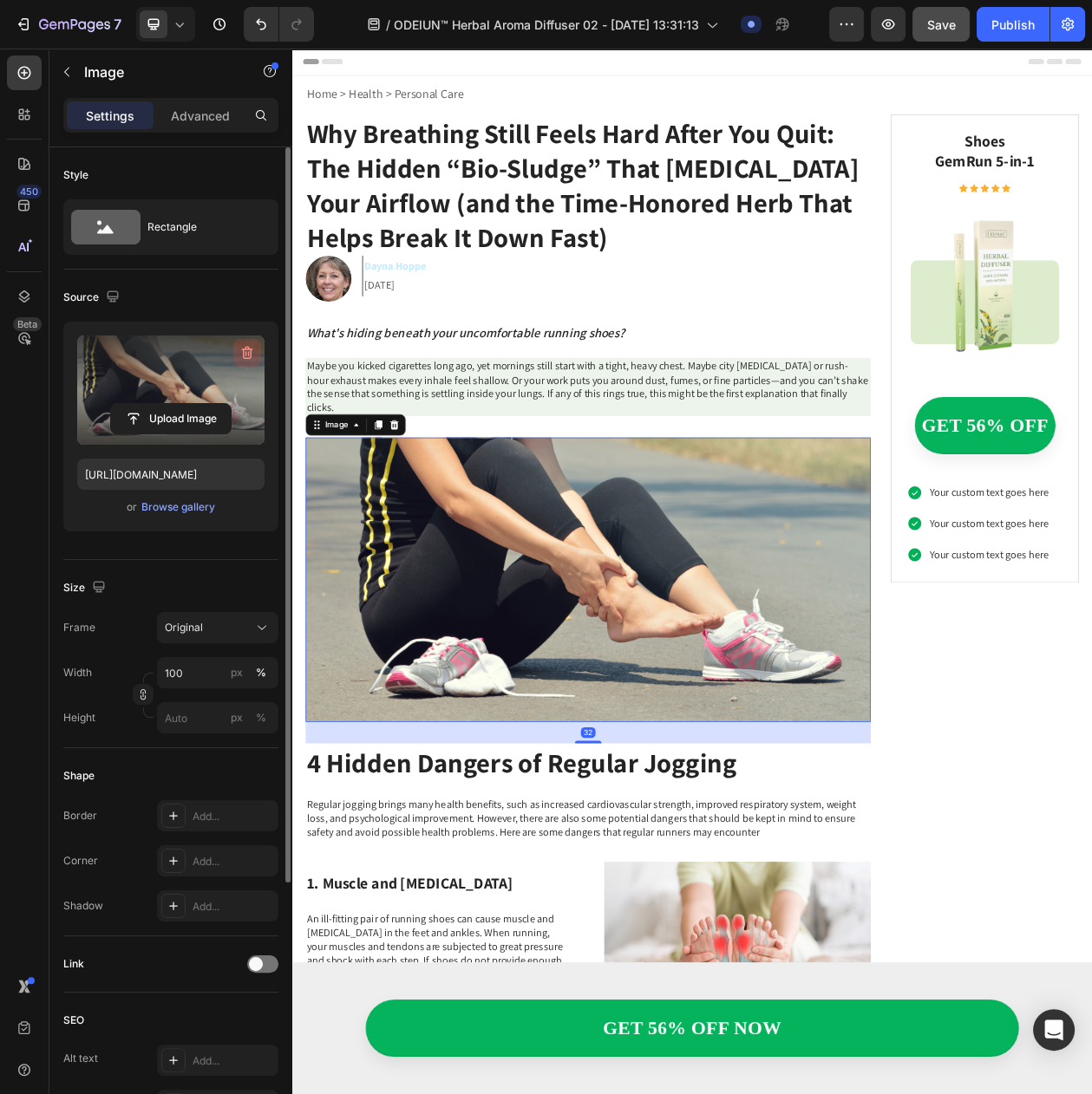
click at [245, 347] on icon "button" at bounding box center [246, 352] width 17 height 17
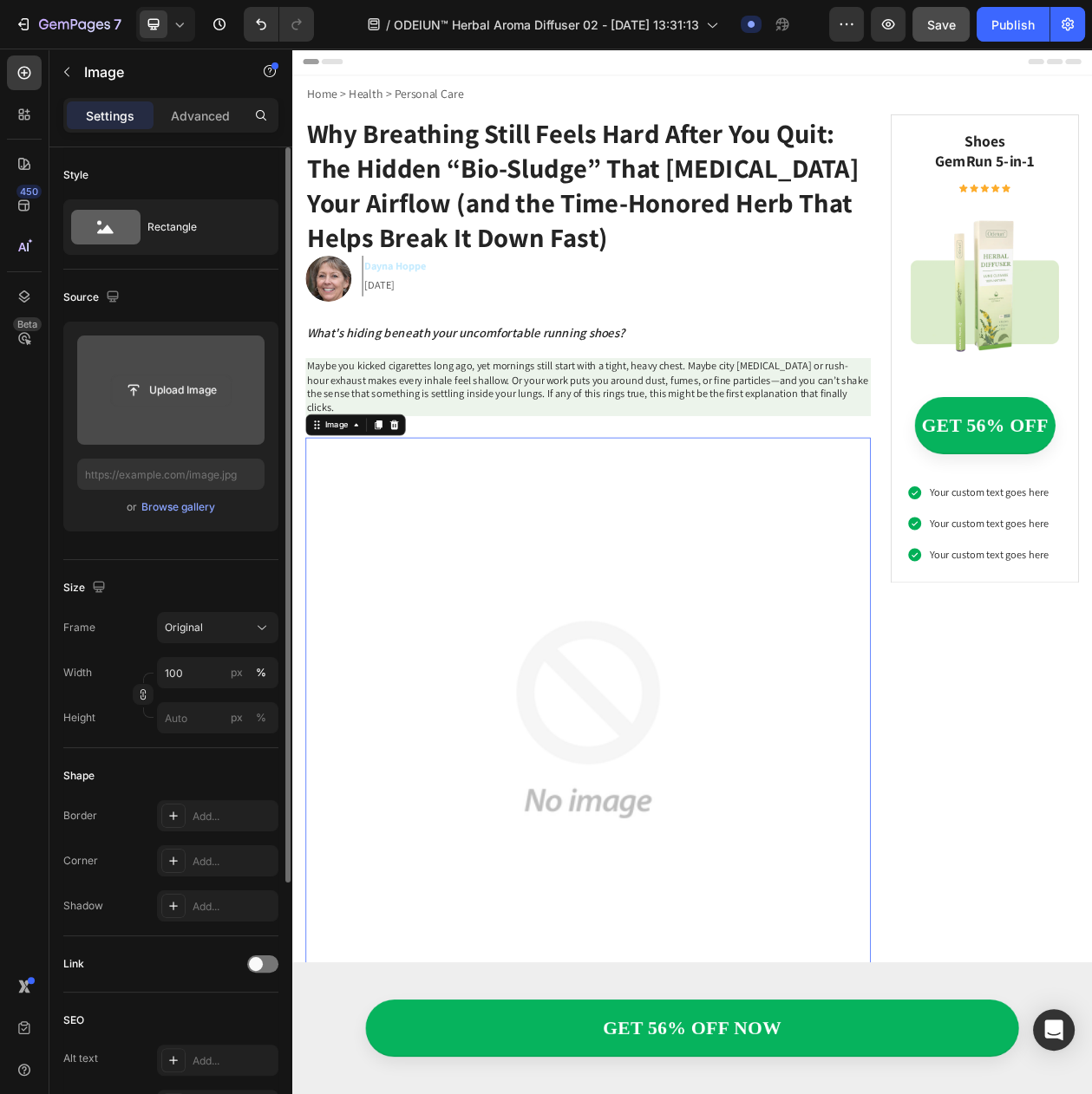
click at [190, 383] on input "file" at bounding box center [171, 390] width 120 height 29
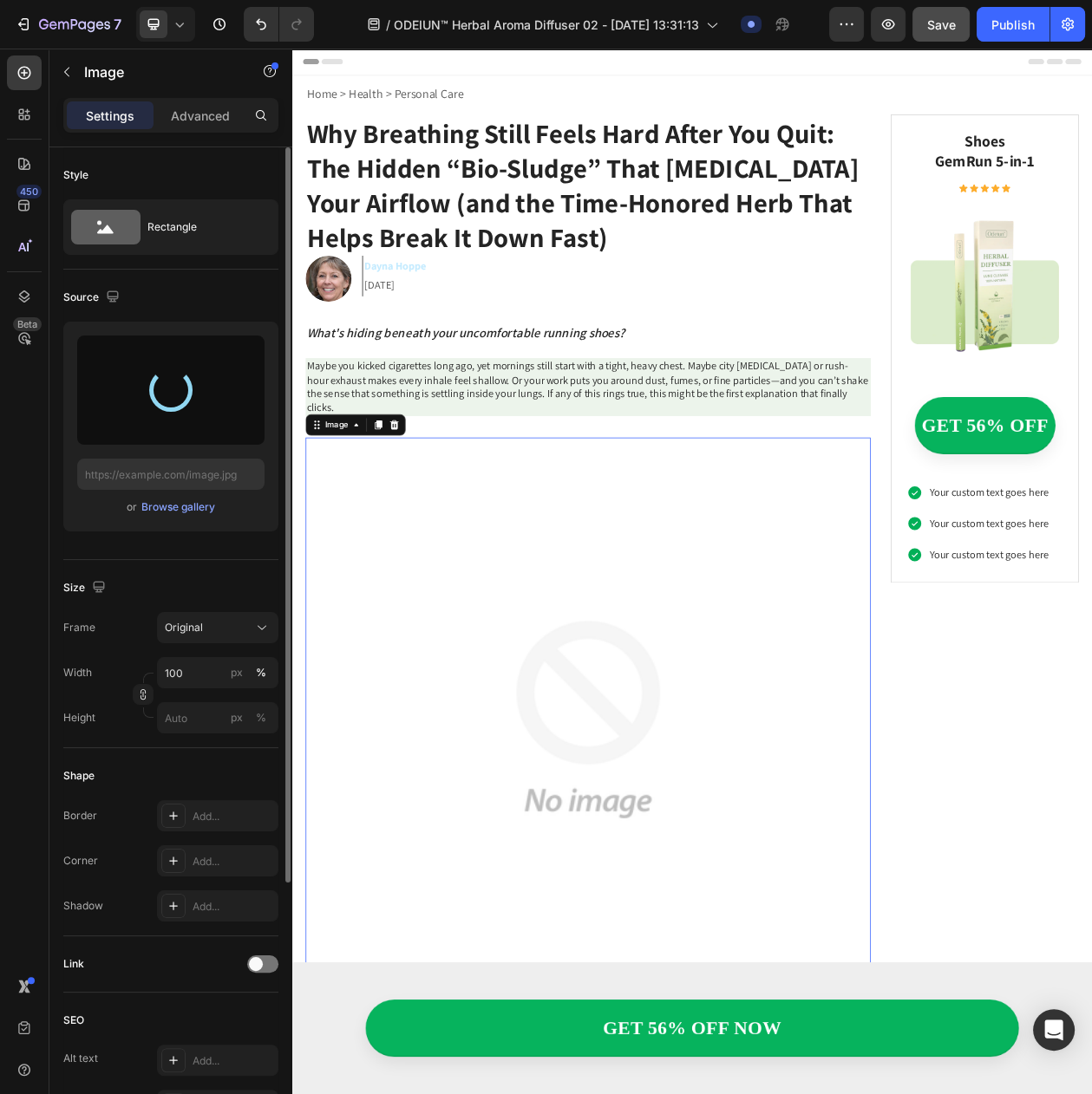
type input "https://cdn.shopify.com/s/files/1/0797/8575/4920/files/gempages_493620733700736…"
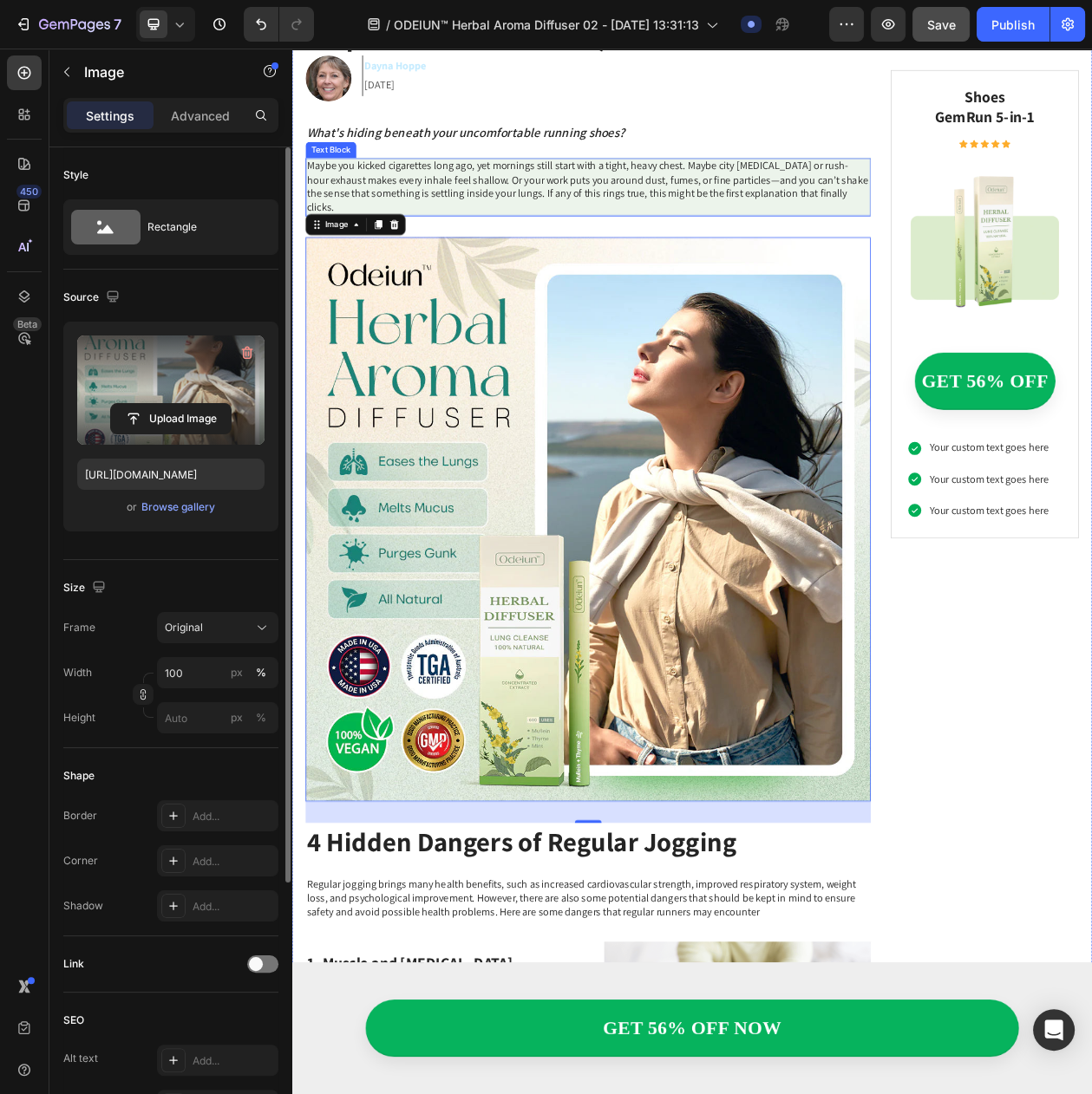
scroll to position [433, 0]
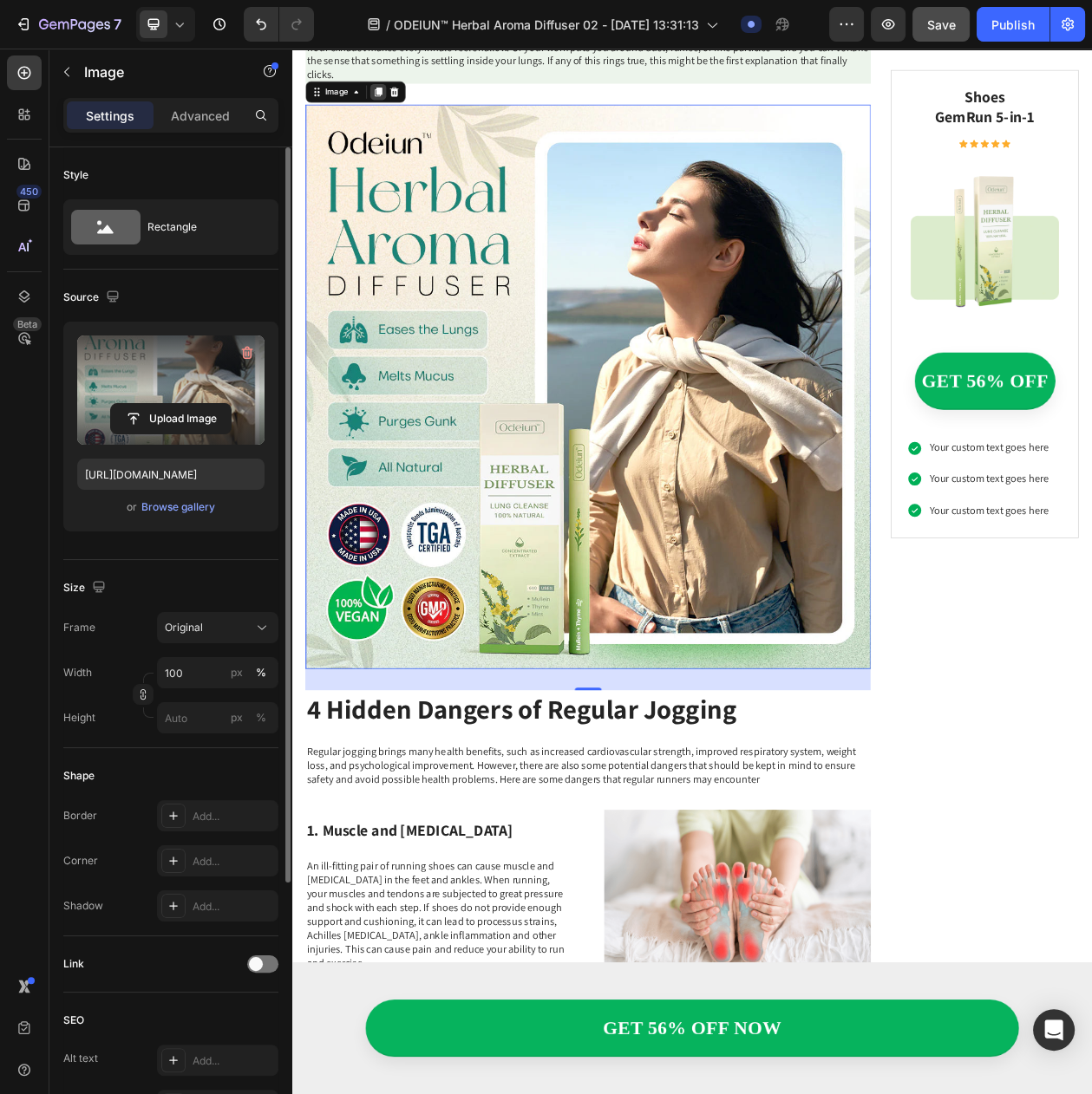
click at [405, 99] on icon at bounding box center [405, 106] width 14 height 14
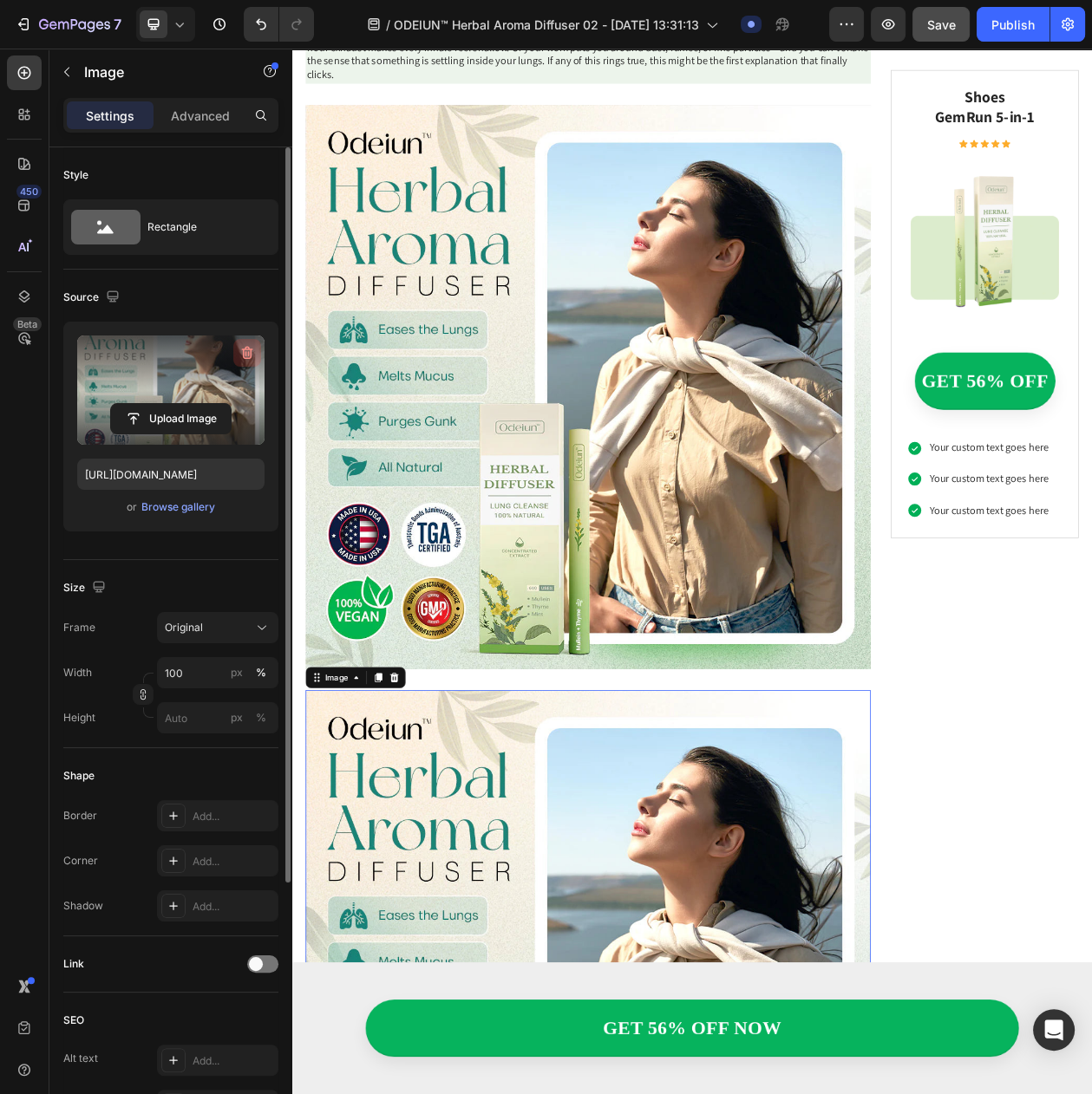
click at [242, 348] on icon "button" at bounding box center [246, 352] width 17 height 17
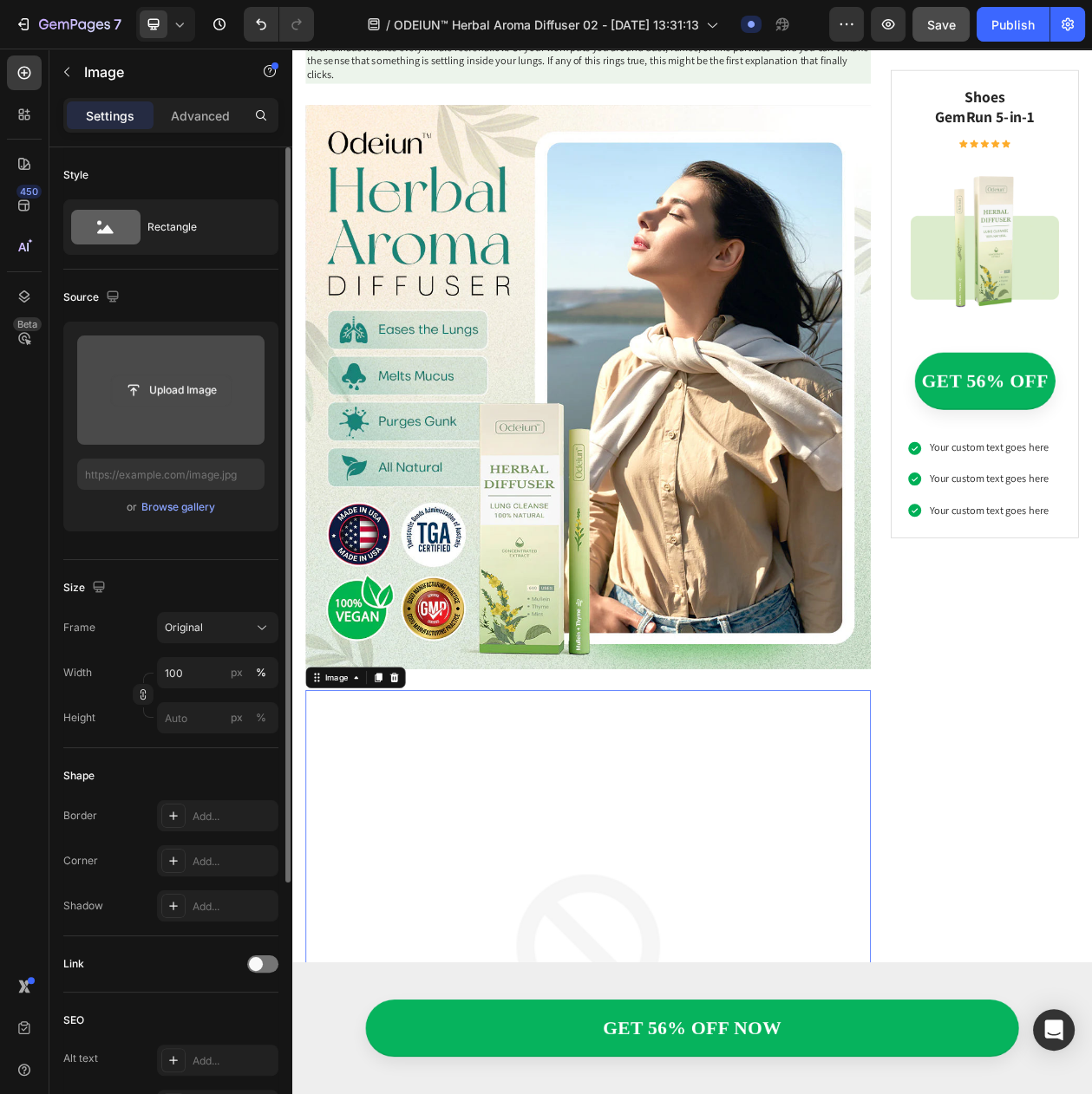
click at [181, 381] on input "file" at bounding box center [171, 390] width 120 height 29
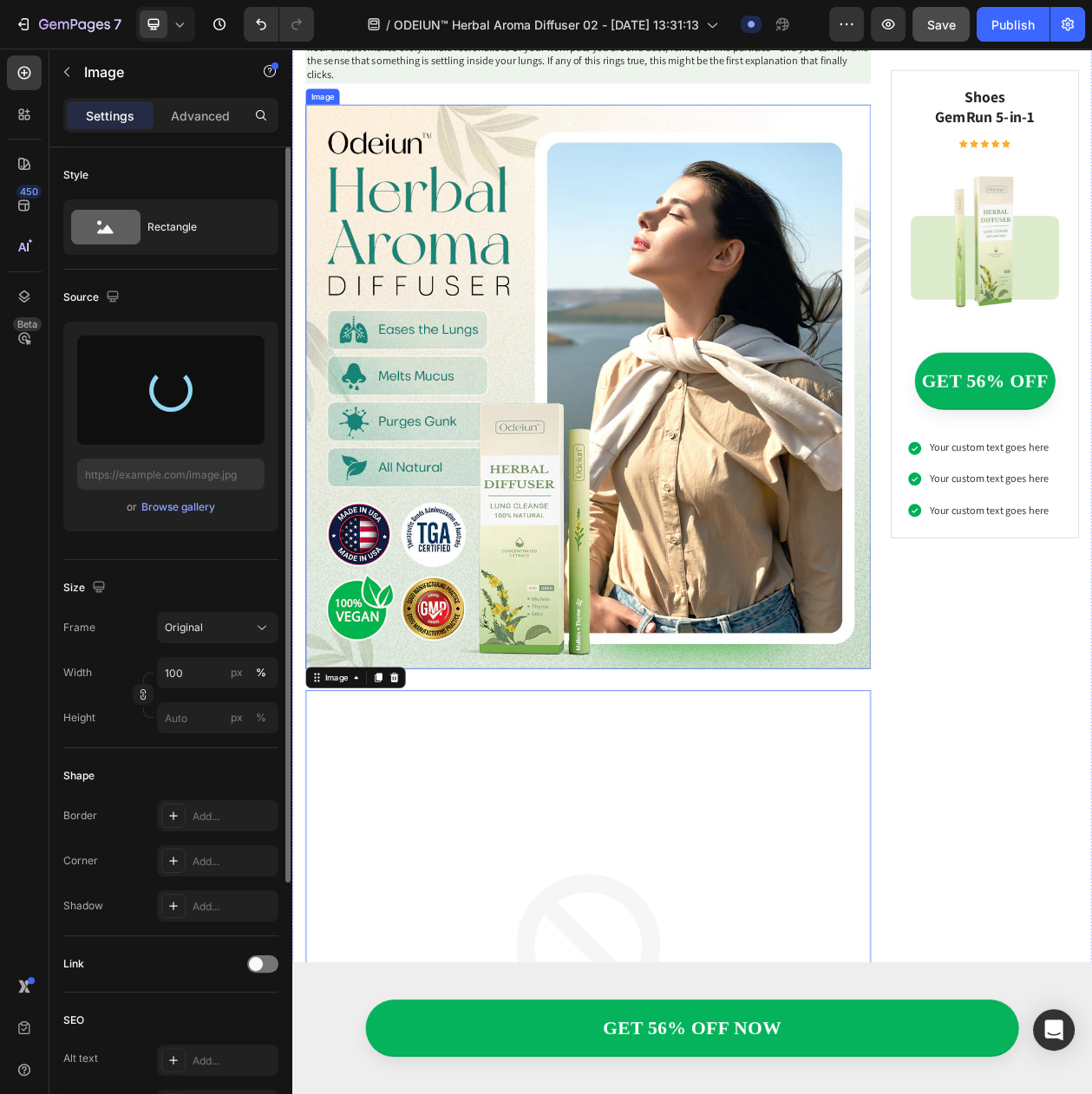
type input "https://cdn.shopify.com/s/files/1/0797/8575/4920/files/gempages_493620733700736…"
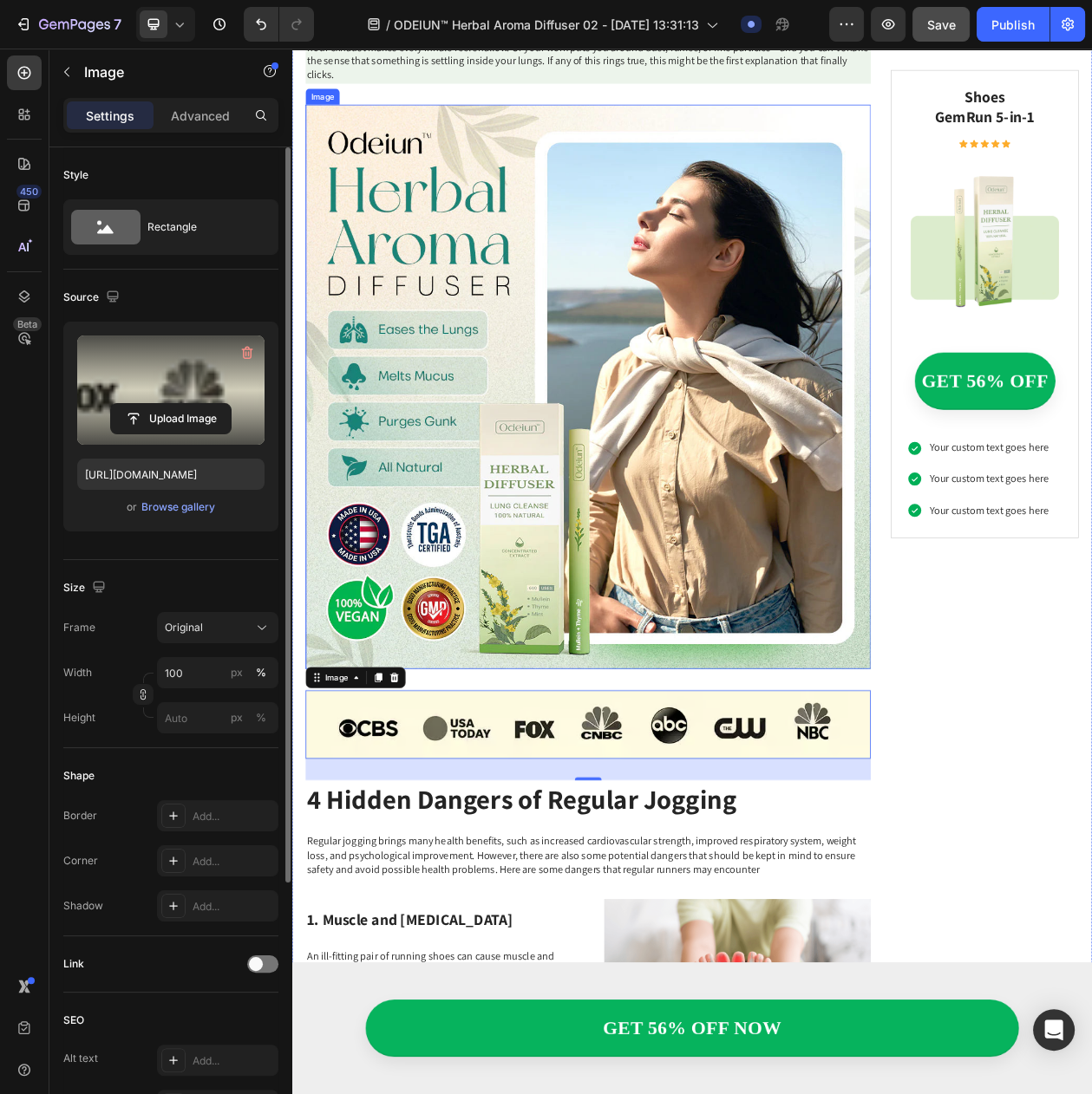
scroll to position [216, 0]
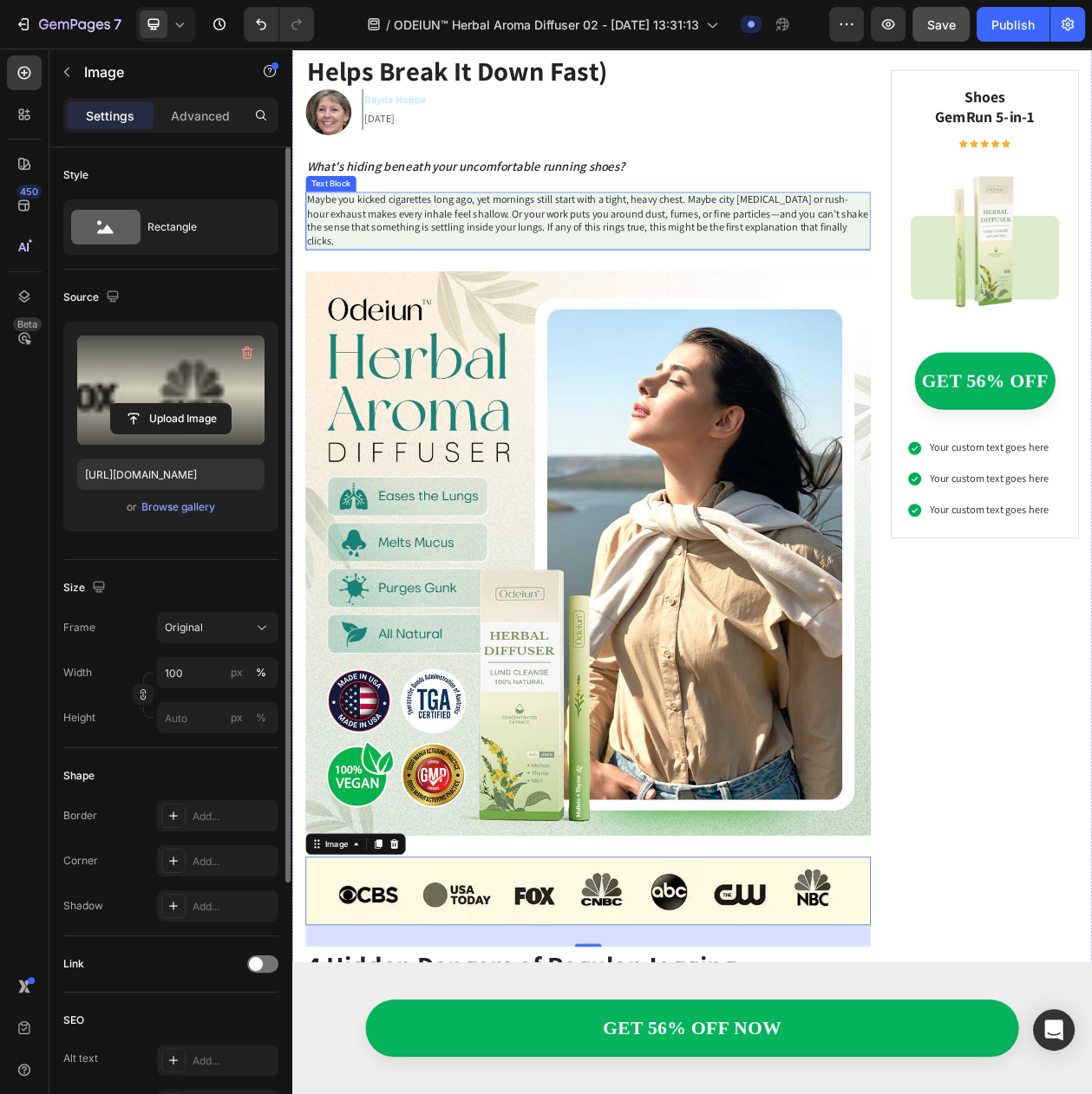
click at [461, 256] on p "Maybe you kicked cigarettes long ago, yet mornings still start with a tight, he…" at bounding box center [677, 273] width 732 height 72
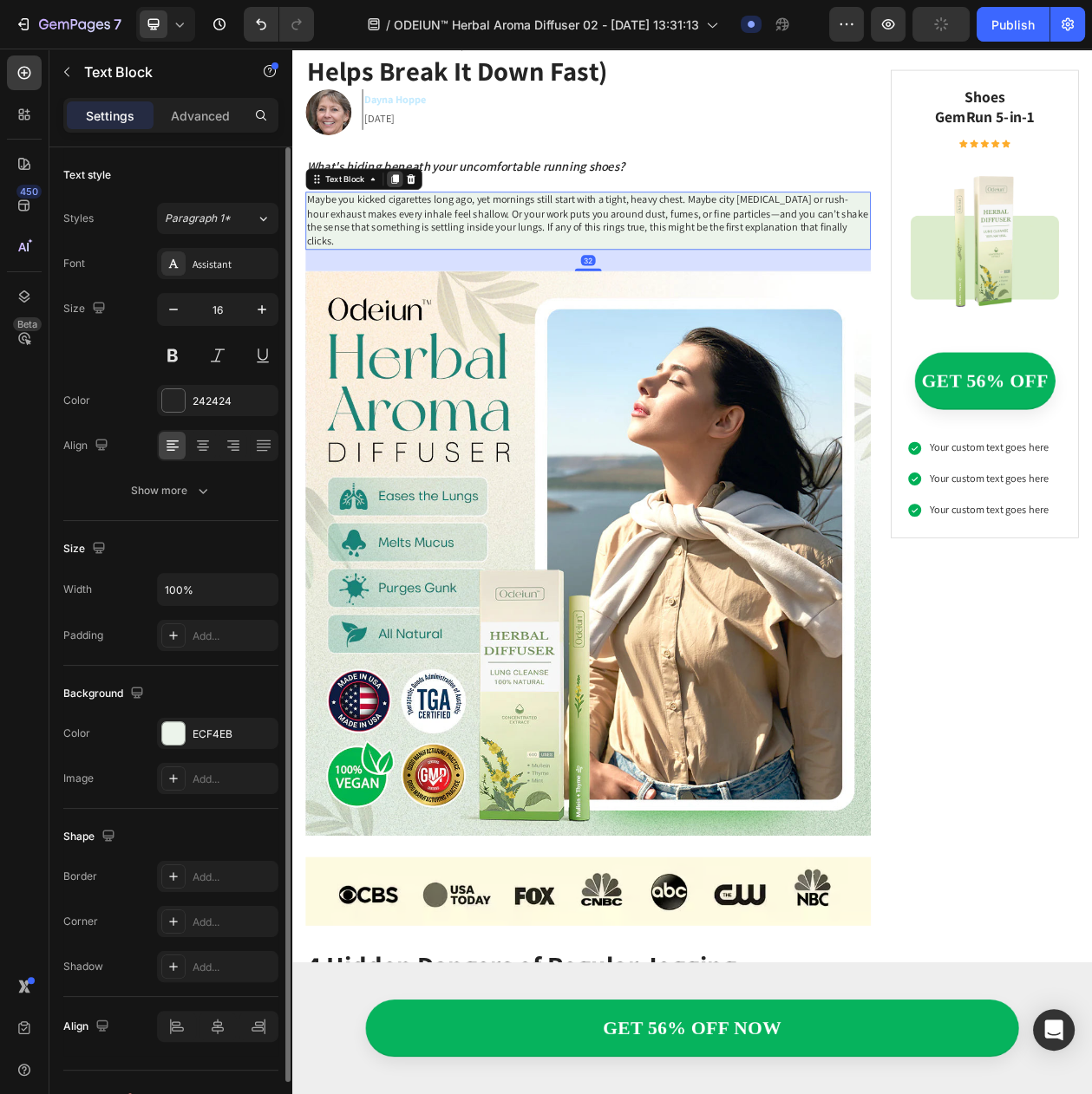
click at [425, 214] on icon at bounding box center [426, 220] width 10 height 12
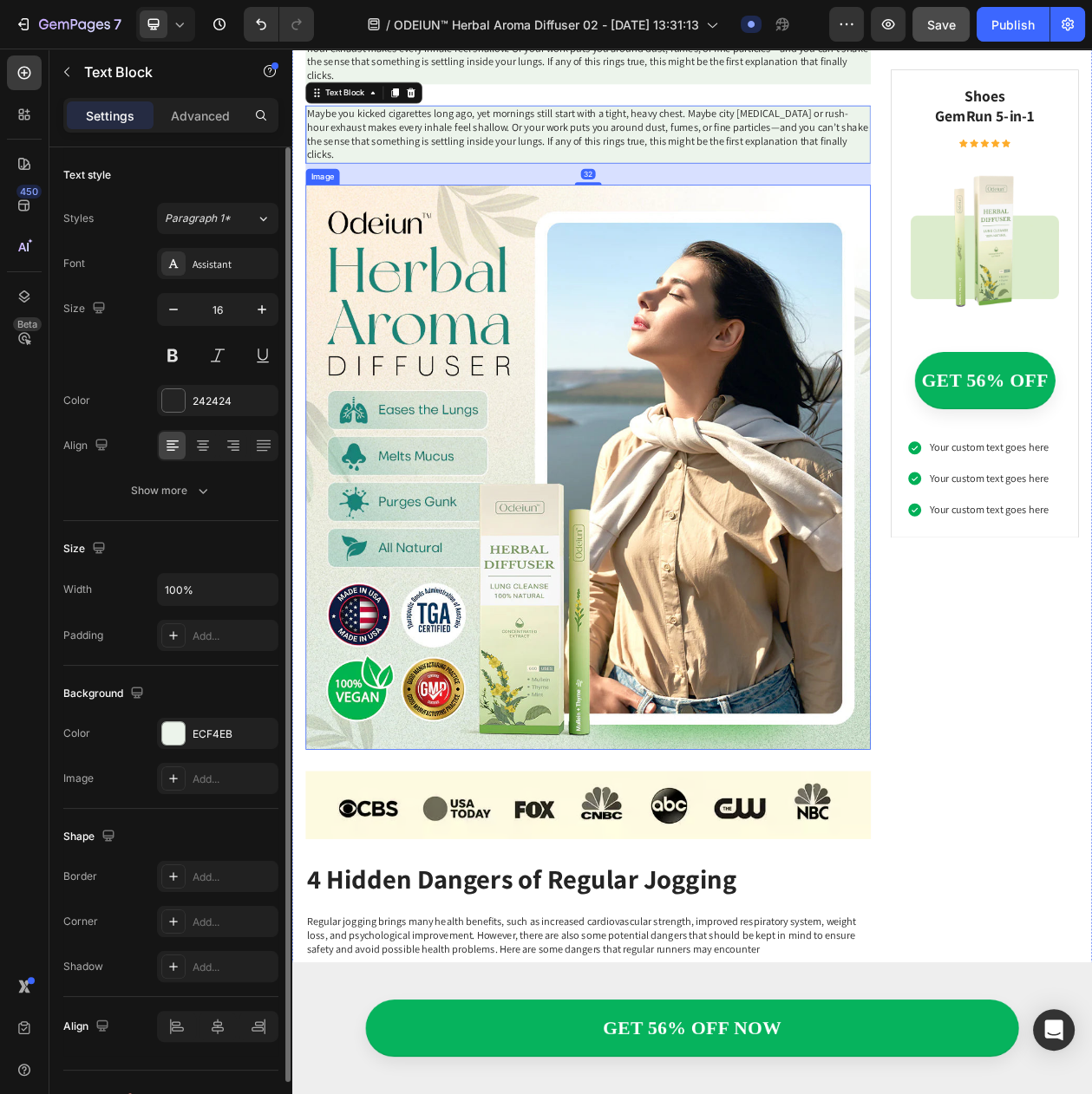
scroll to position [433, 0]
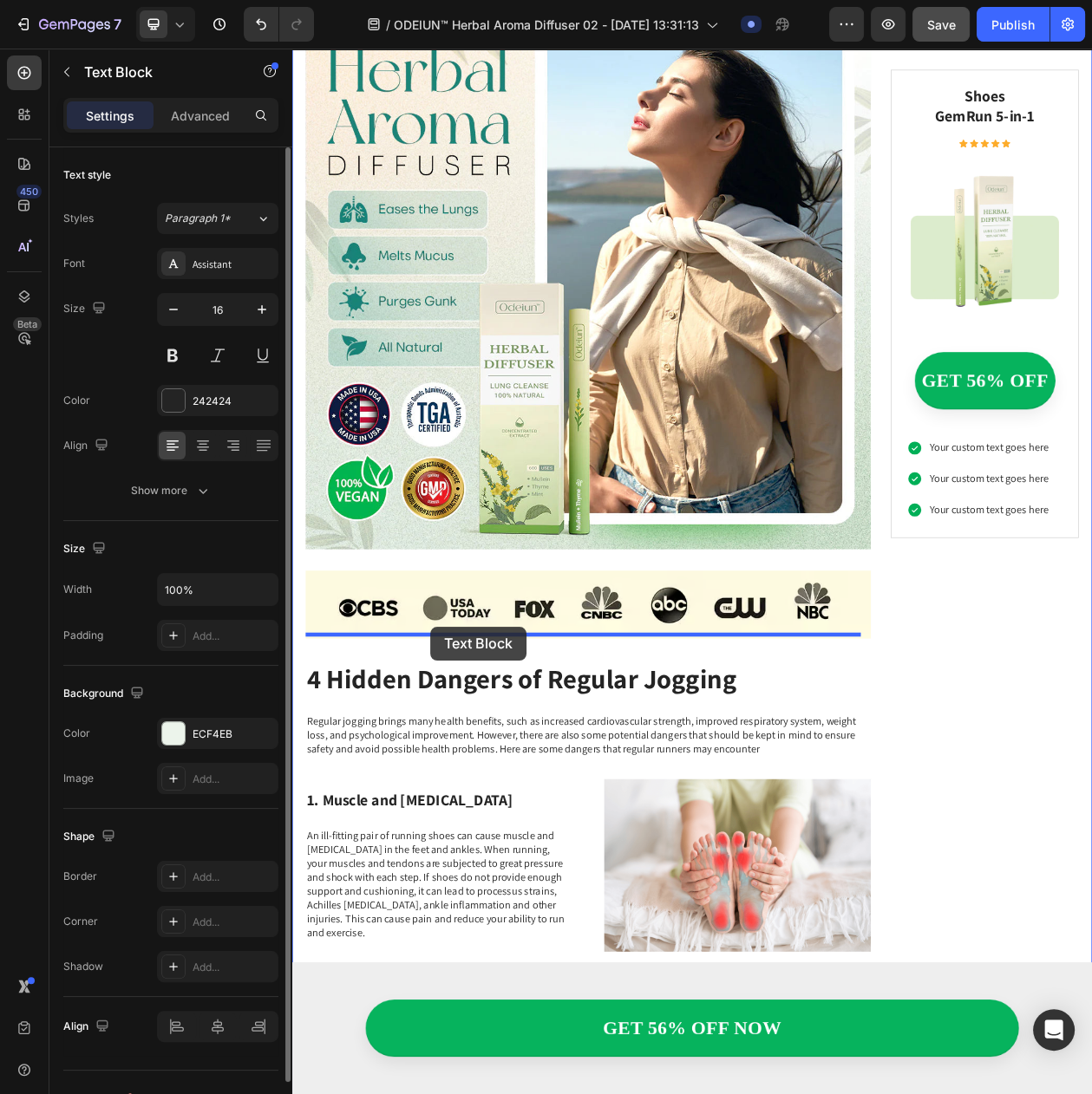
drag, startPoint x: 355, startPoint y: 84, endPoint x: 471, endPoint y: 801, distance: 726.3
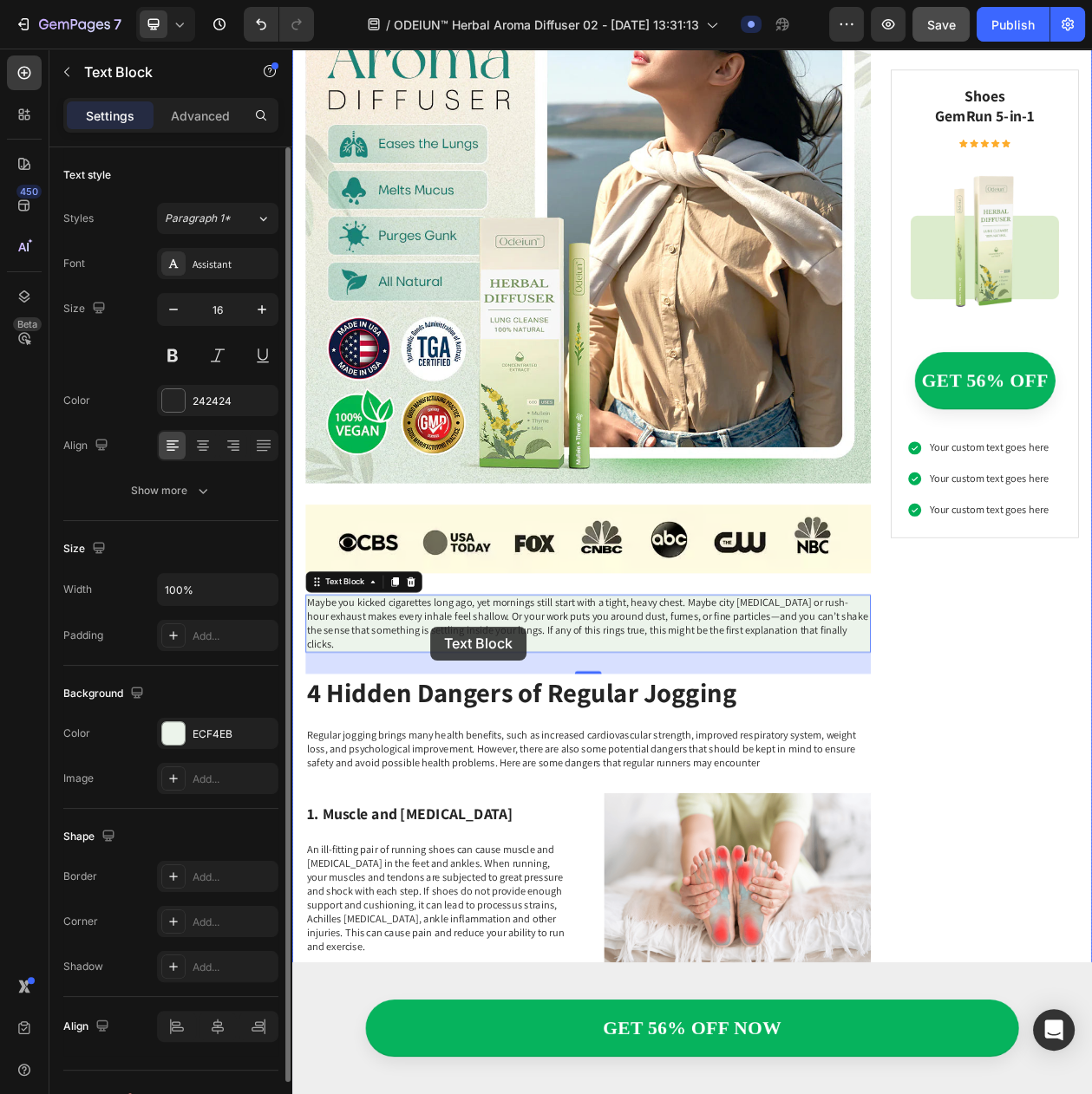
scroll to position [590, 0]
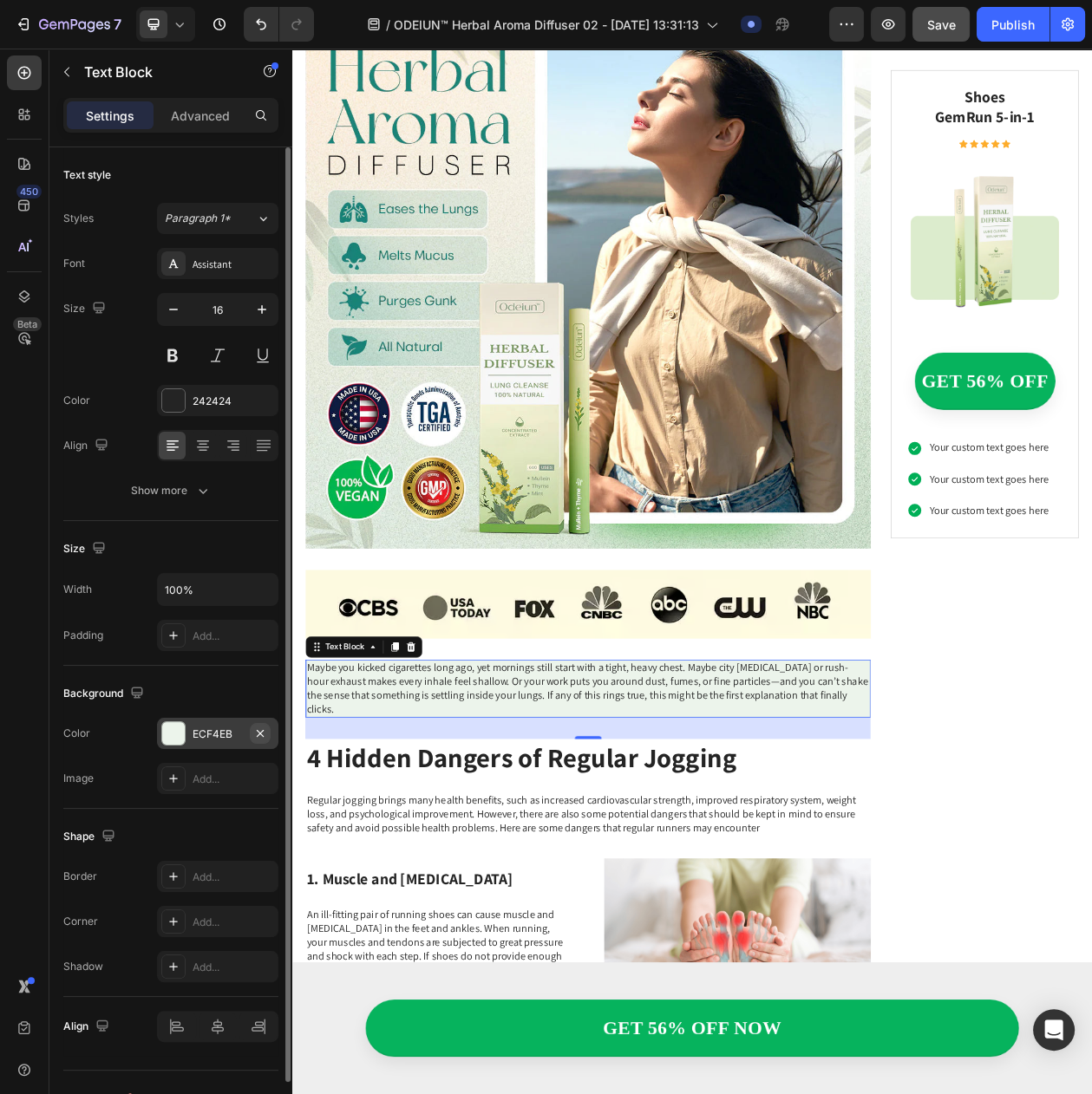
click at [265, 741] on icon "button" at bounding box center [261, 734] width 14 height 14
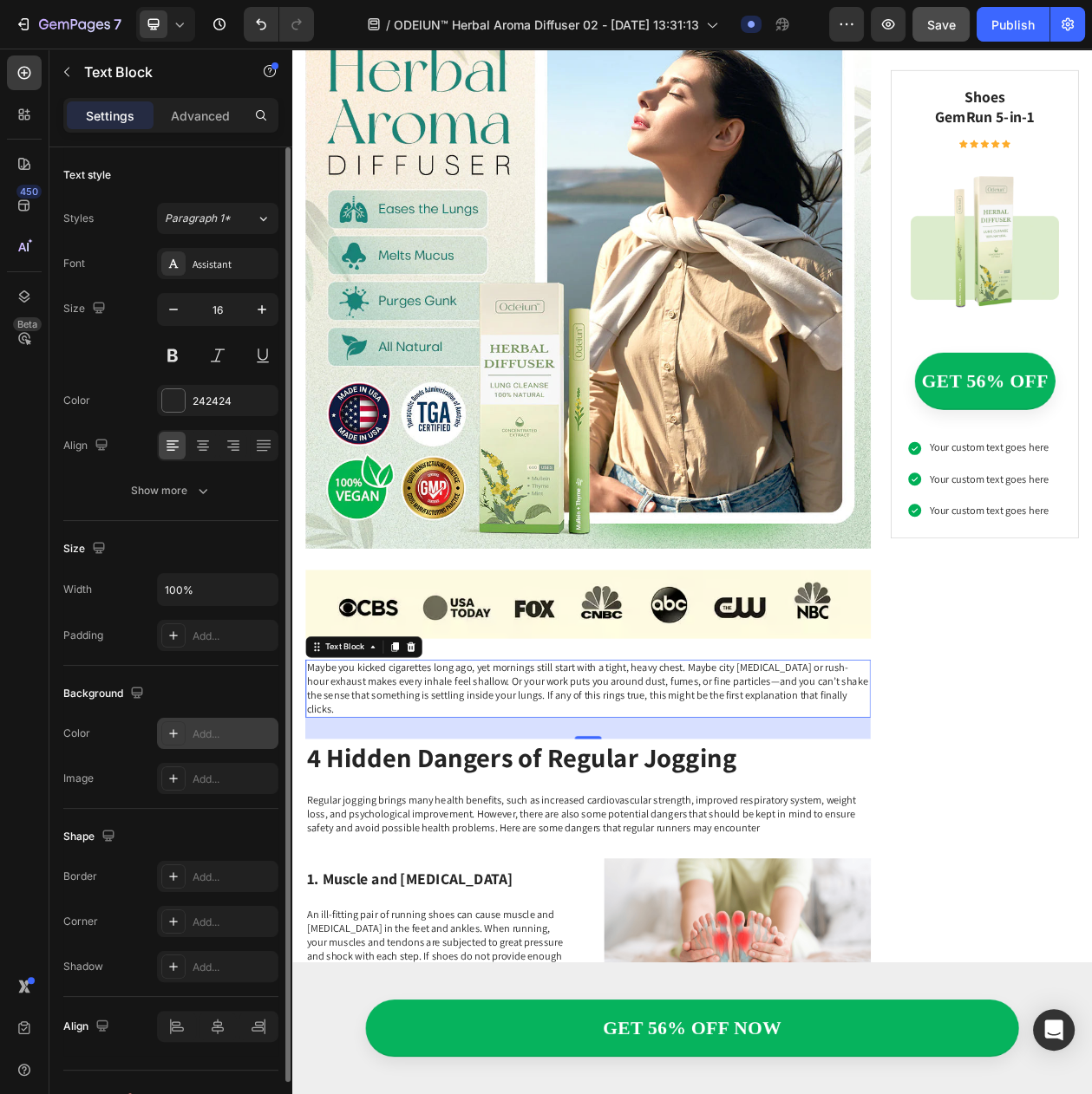
click at [410, 847] on p "Maybe you kicked cigarettes long ago, yet mornings still start with a tight, he…" at bounding box center [677, 882] width 732 height 72
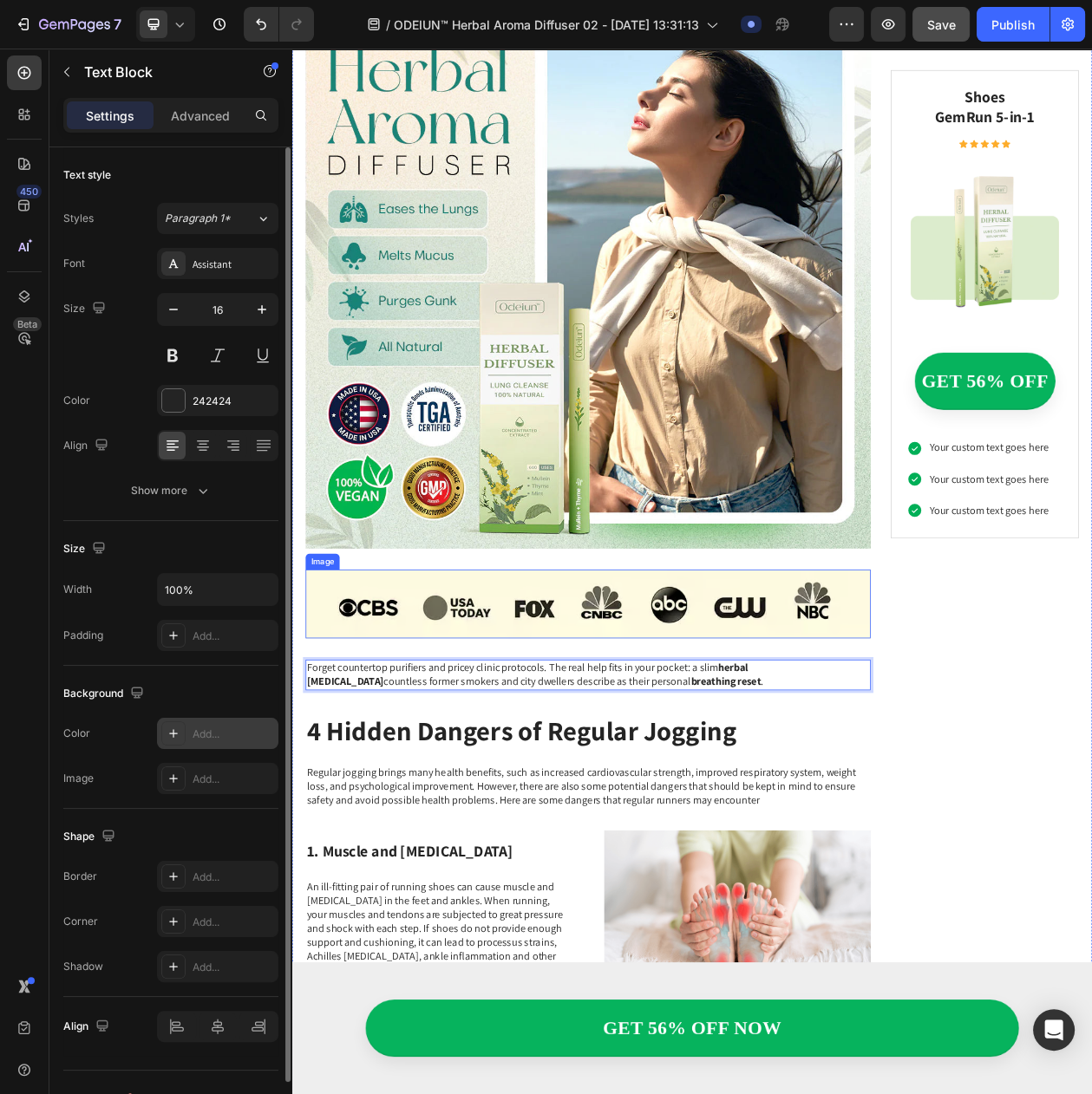
click at [654, 736] on img at bounding box center [677, 772] width 735 height 89
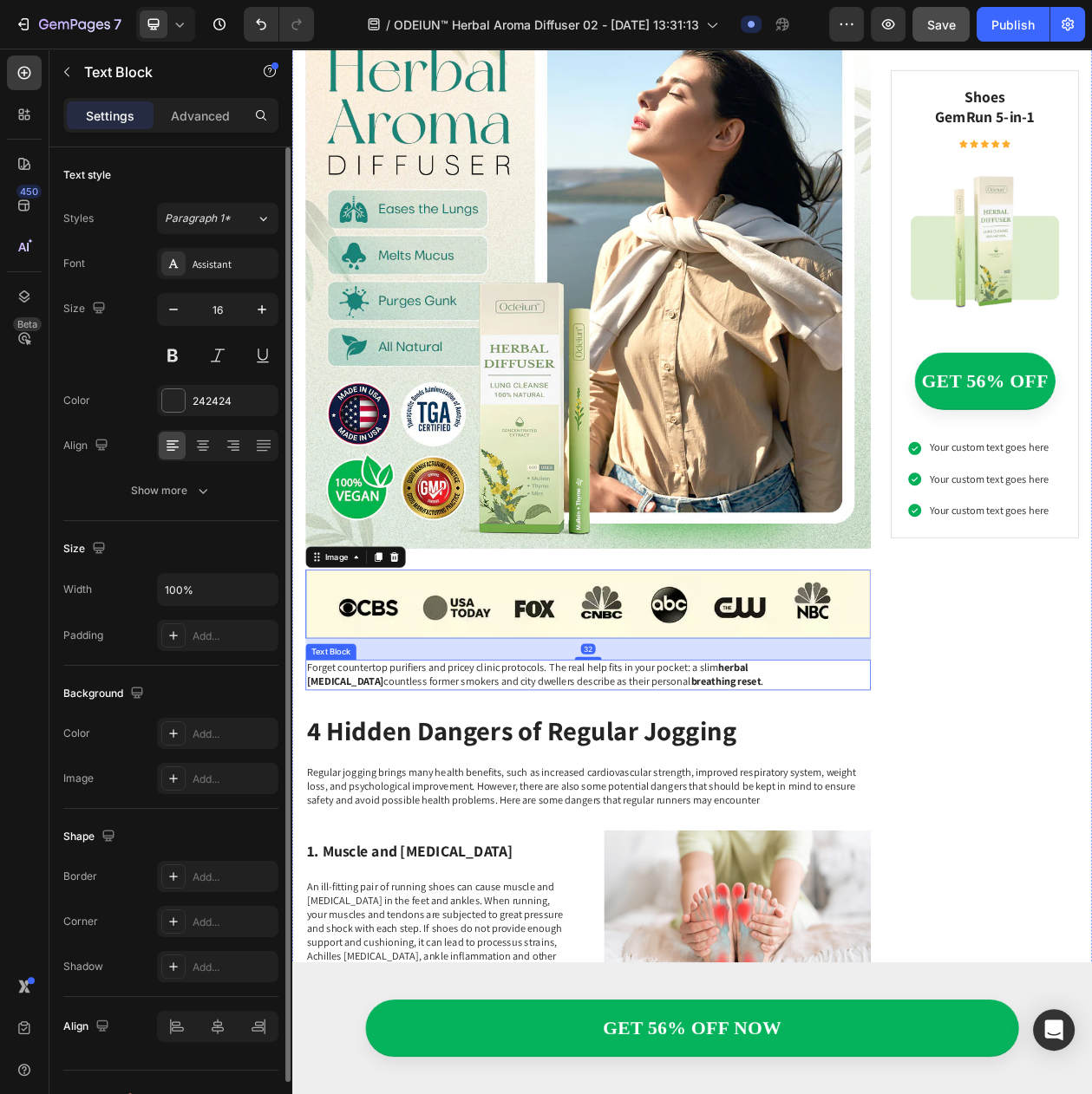
click at [769, 847] on p "Forget countertop purifiers and pricey clinic protocols. The real help fits in …" at bounding box center [677, 865] width 732 height 36
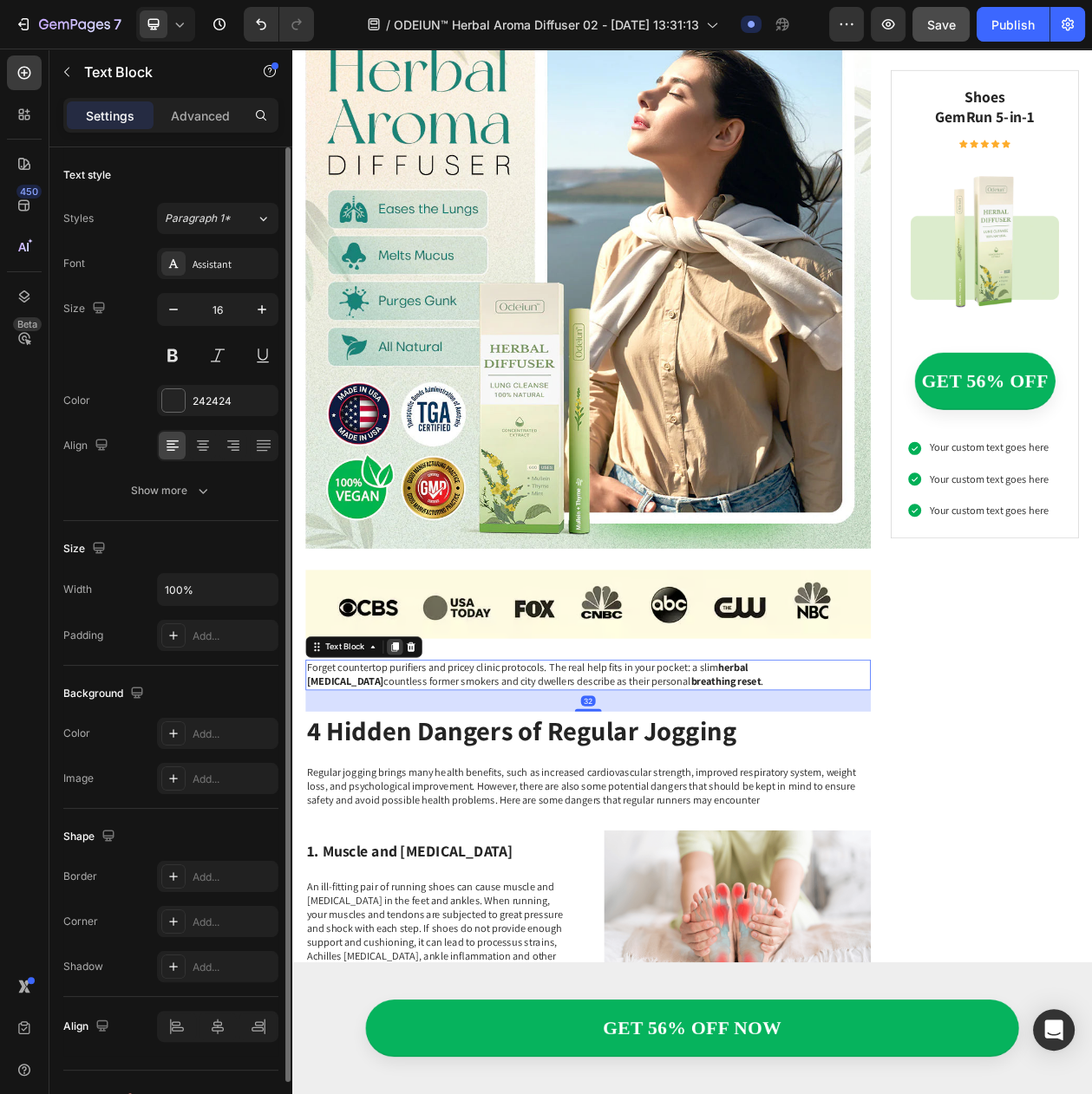
click at [421, 817] on div at bounding box center [425, 827] width 20 height 20
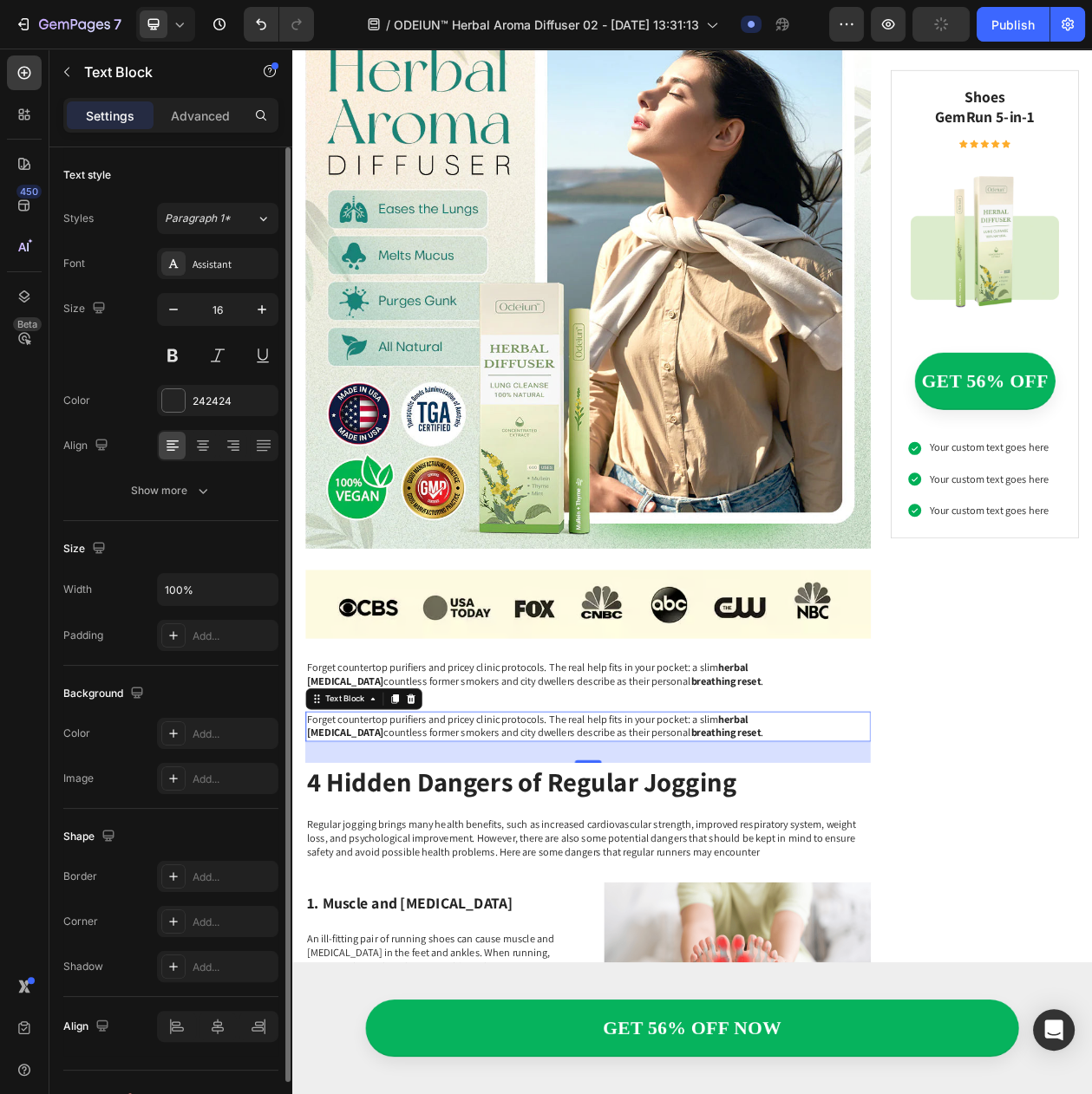
click at [599, 914] on p "Forget countertop purifiers and pricey clinic protocols. The real help fits in …" at bounding box center [677, 932] width 732 height 36
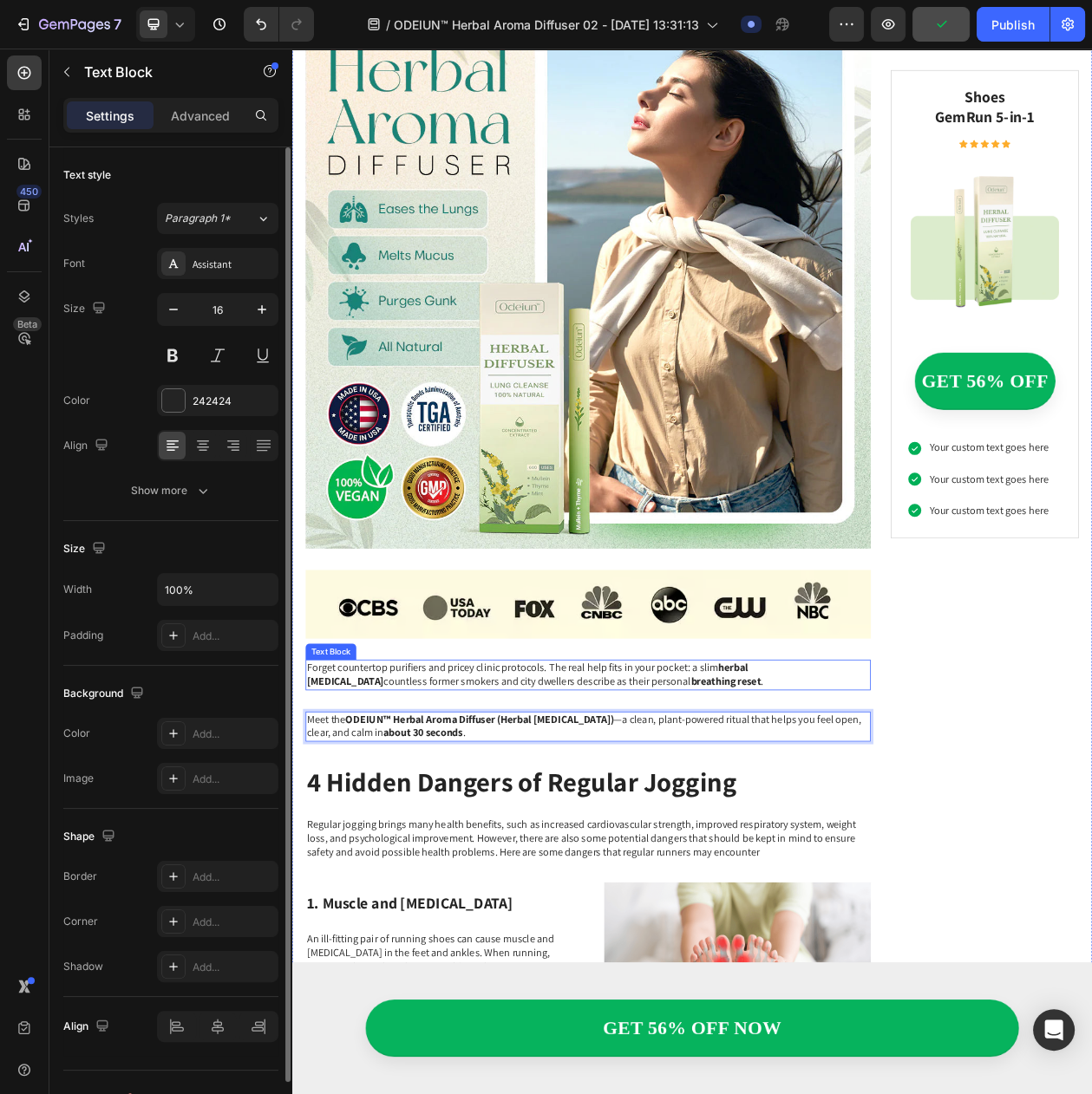
click at [689, 800] on div "Why Breathing Still Feels Hard After You Quit: The Hidden “Bio-Sludge” That Str…" at bounding box center [677, 830] width 735 height 2571
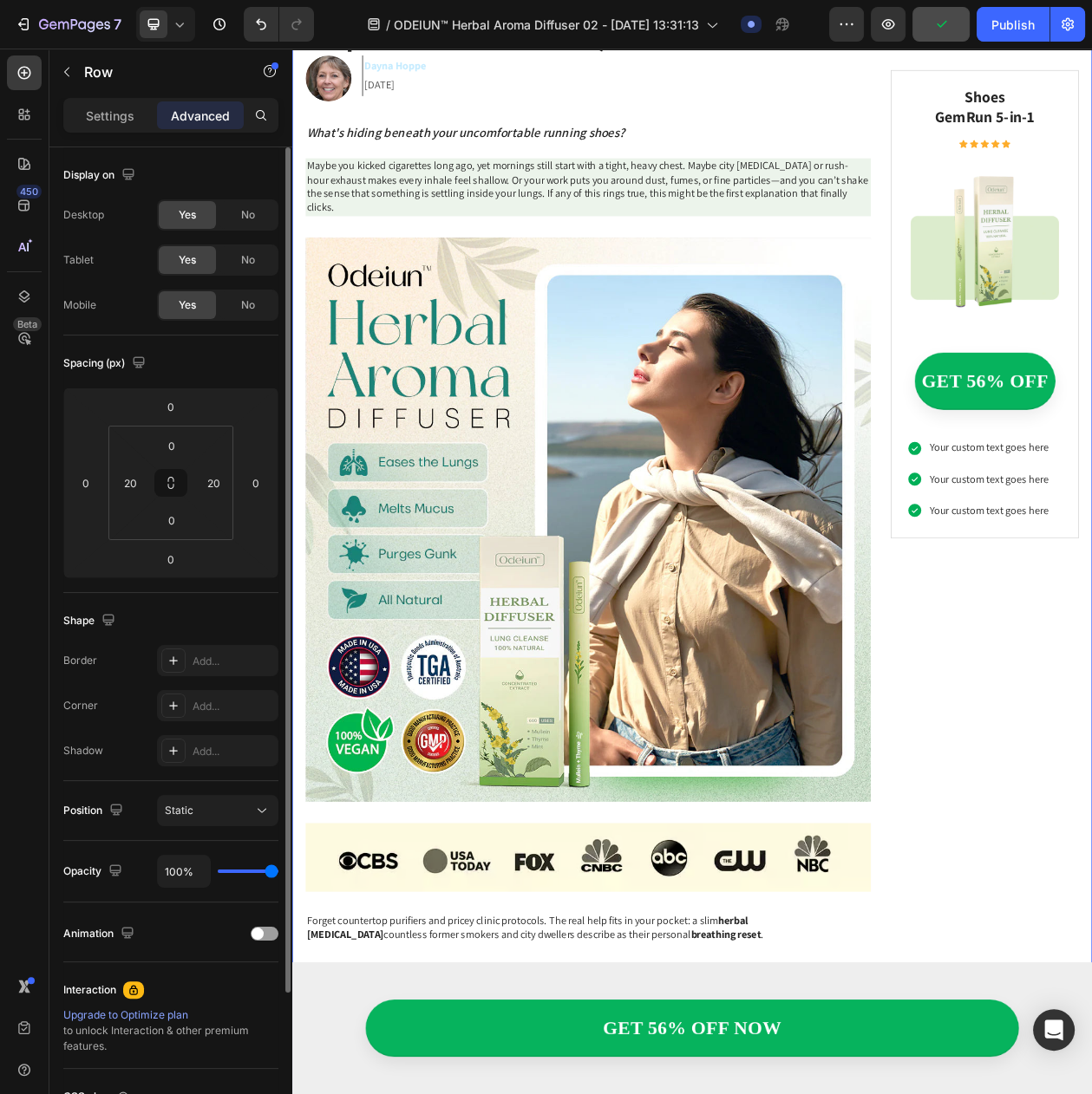
scroll to position [0, 0]
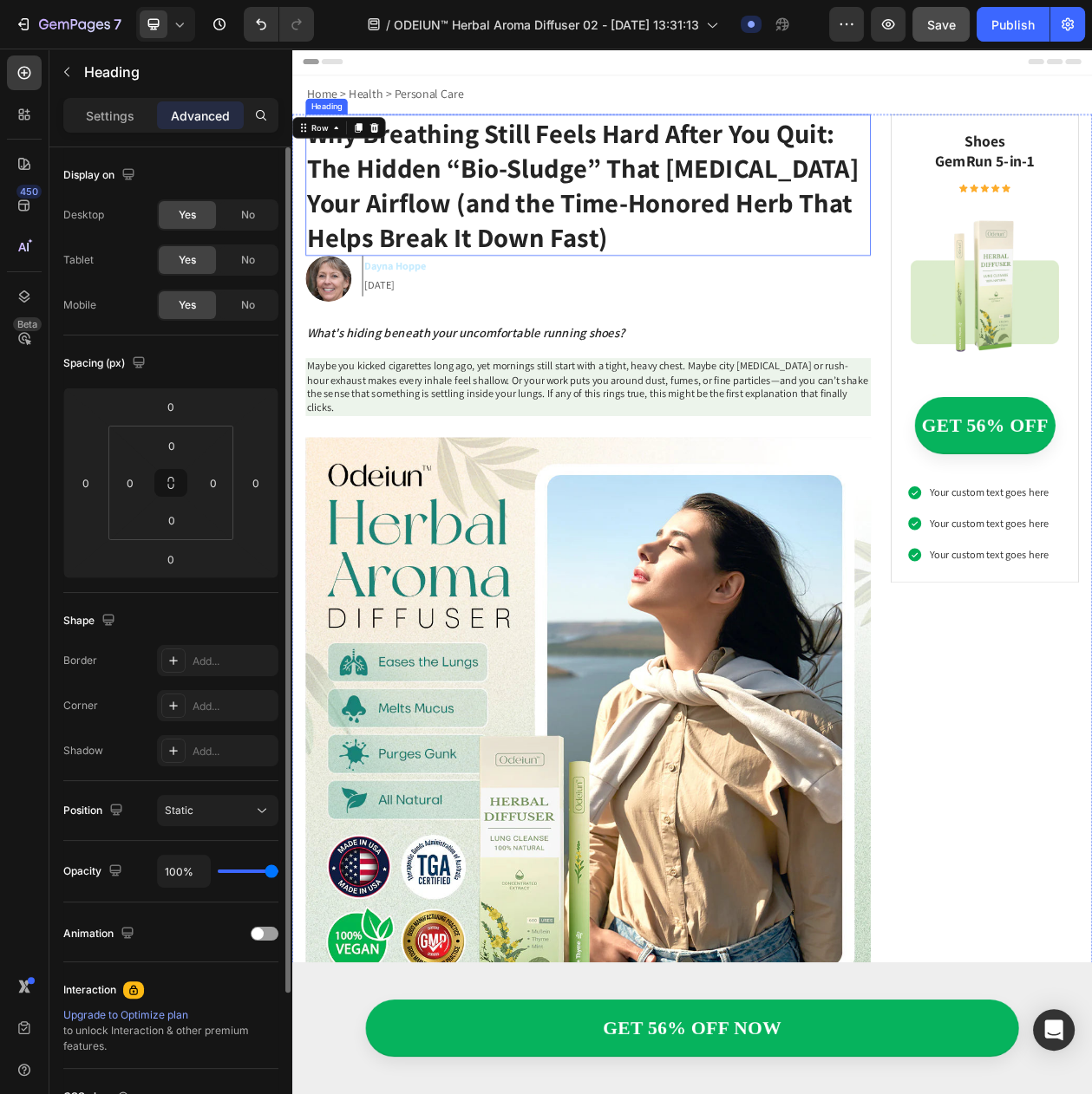
click at [548, 250] on p "Why Breathing Still Feels Hard After You Quit: The Hidden “Bio-Sludge” That [ME…" at bounding box center [677, 226] width 732 height 181
click at [94, 121] on p "Settings" at bounding box center [110, 116] width 49 height 18
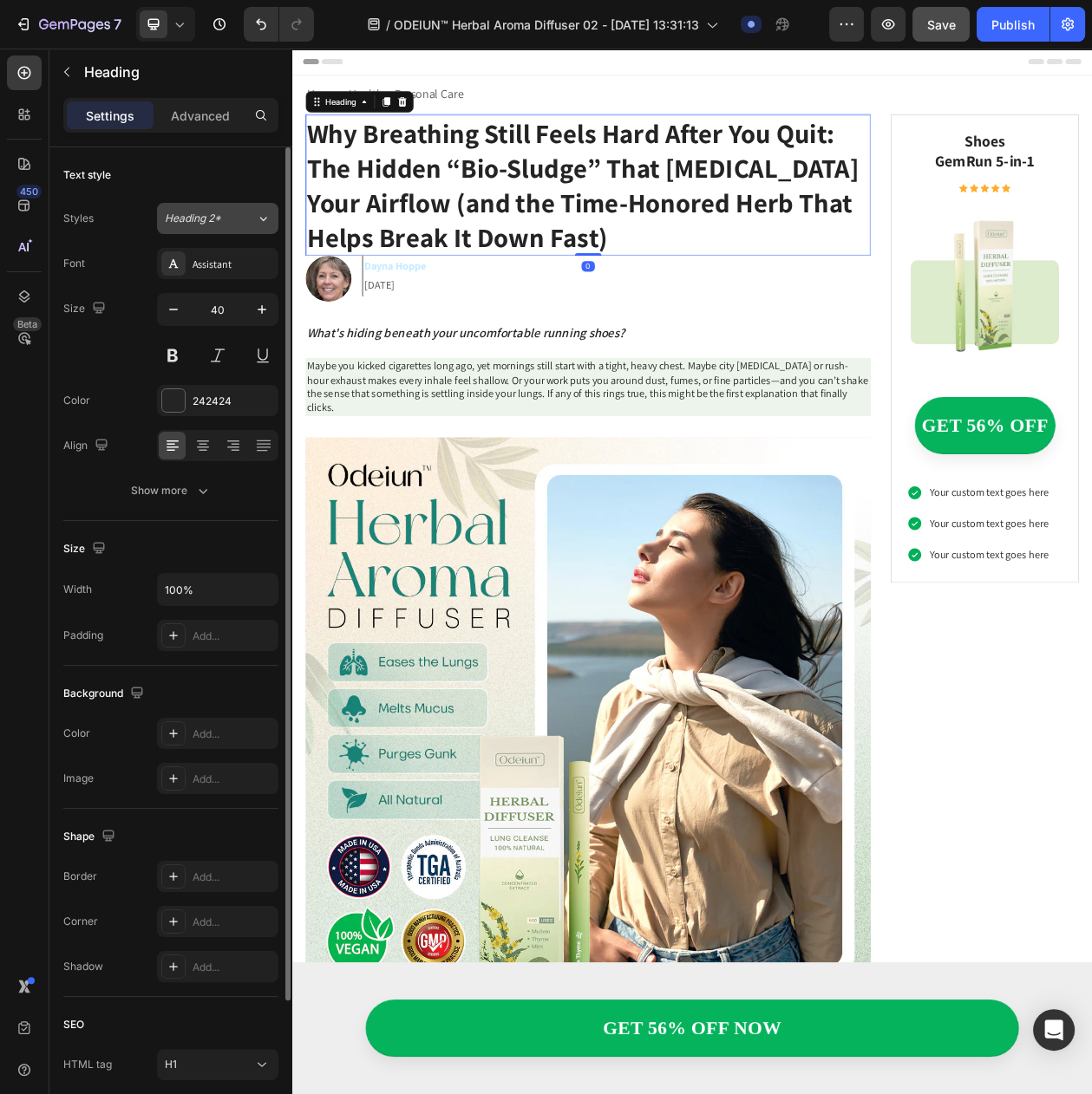
click at [238, 223] on div "Heading 2*" at bounding box center [210, 219] width 91 height 16
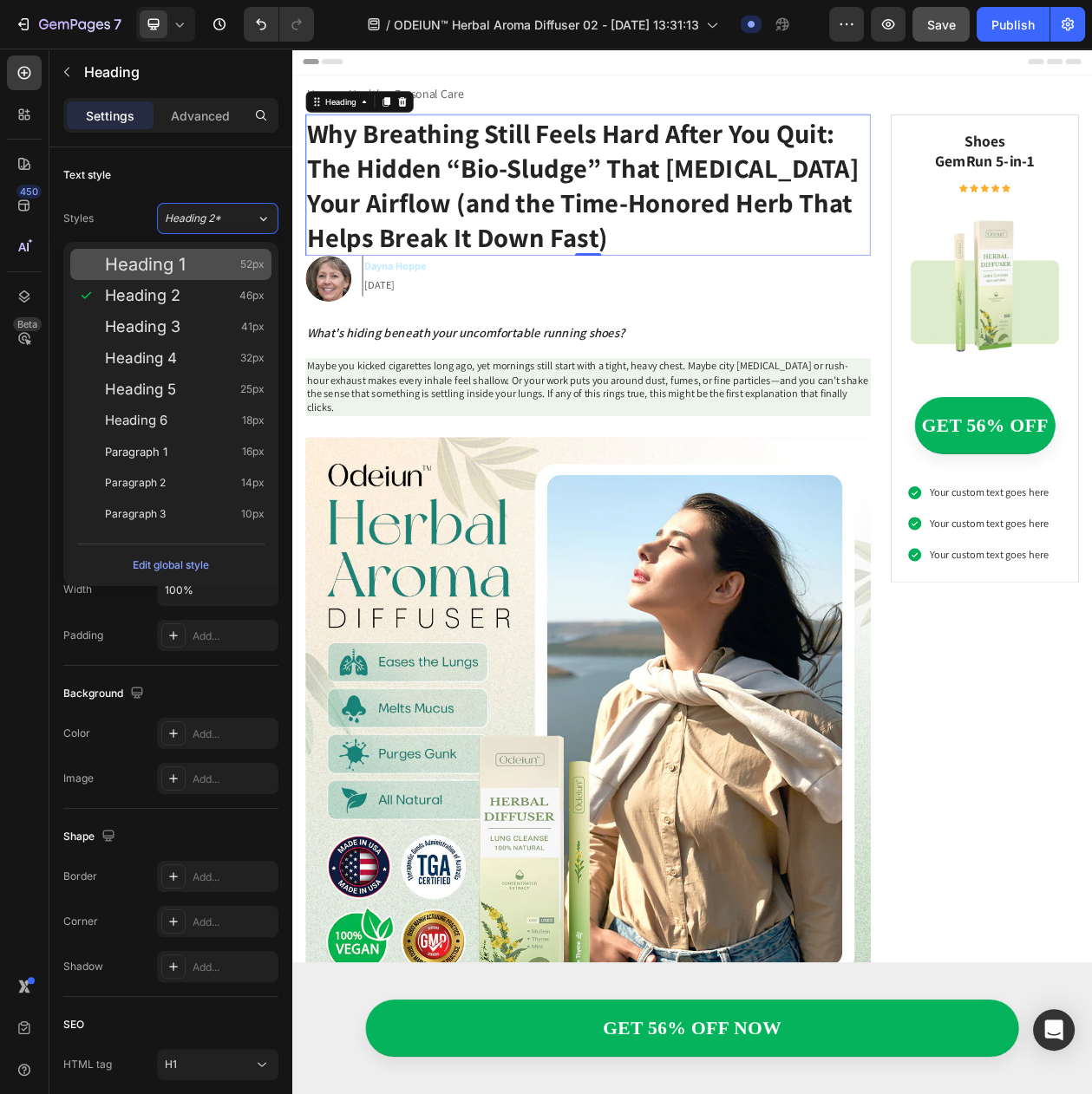
click at [221, 269] on div "Heading 1 52px" at bounding box center [184, 264] width 159 height 17
type input "52"
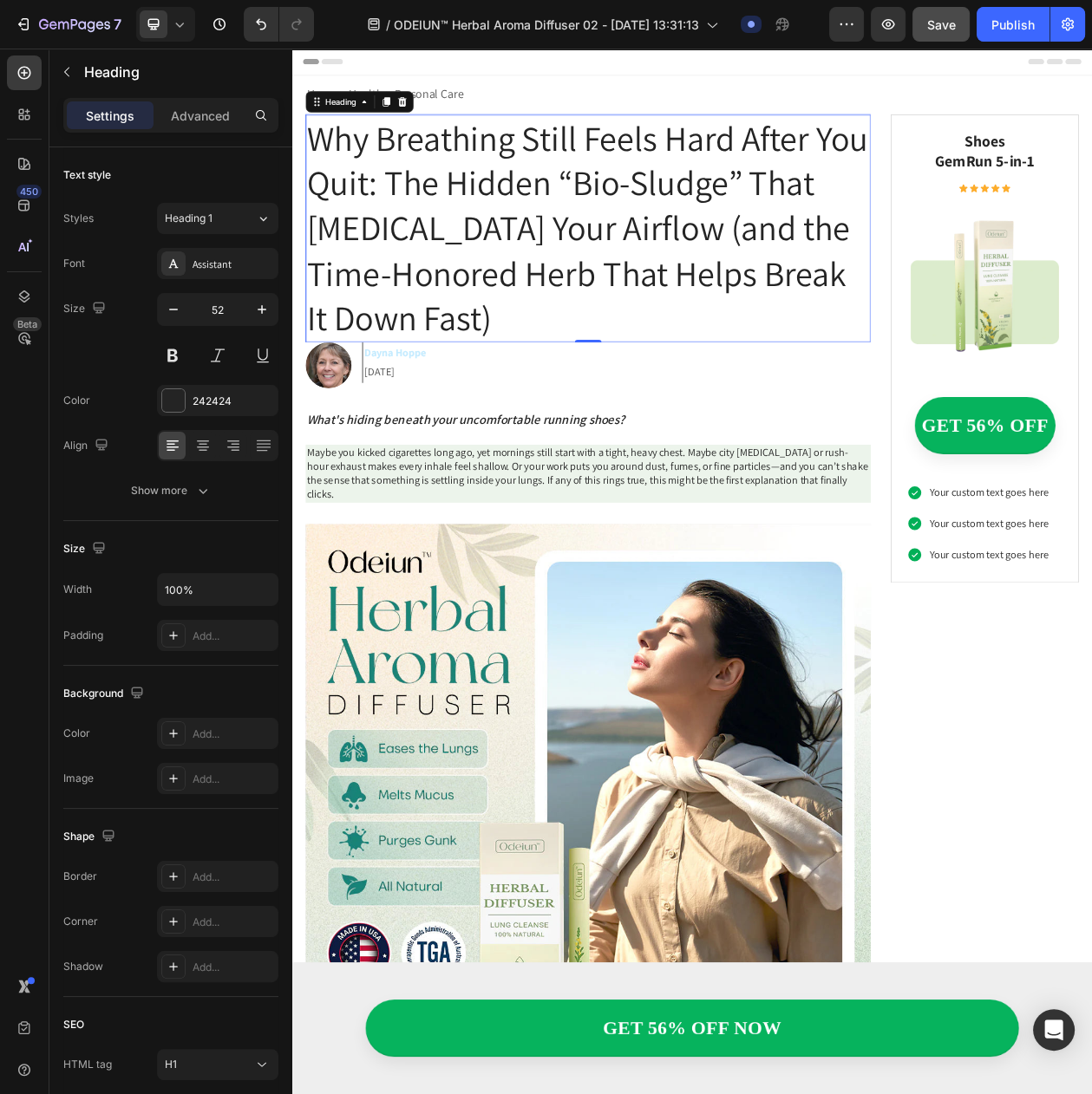
click at [221, 269] on div "Assistant" at bounding box center [233, 265] width 82 height 16
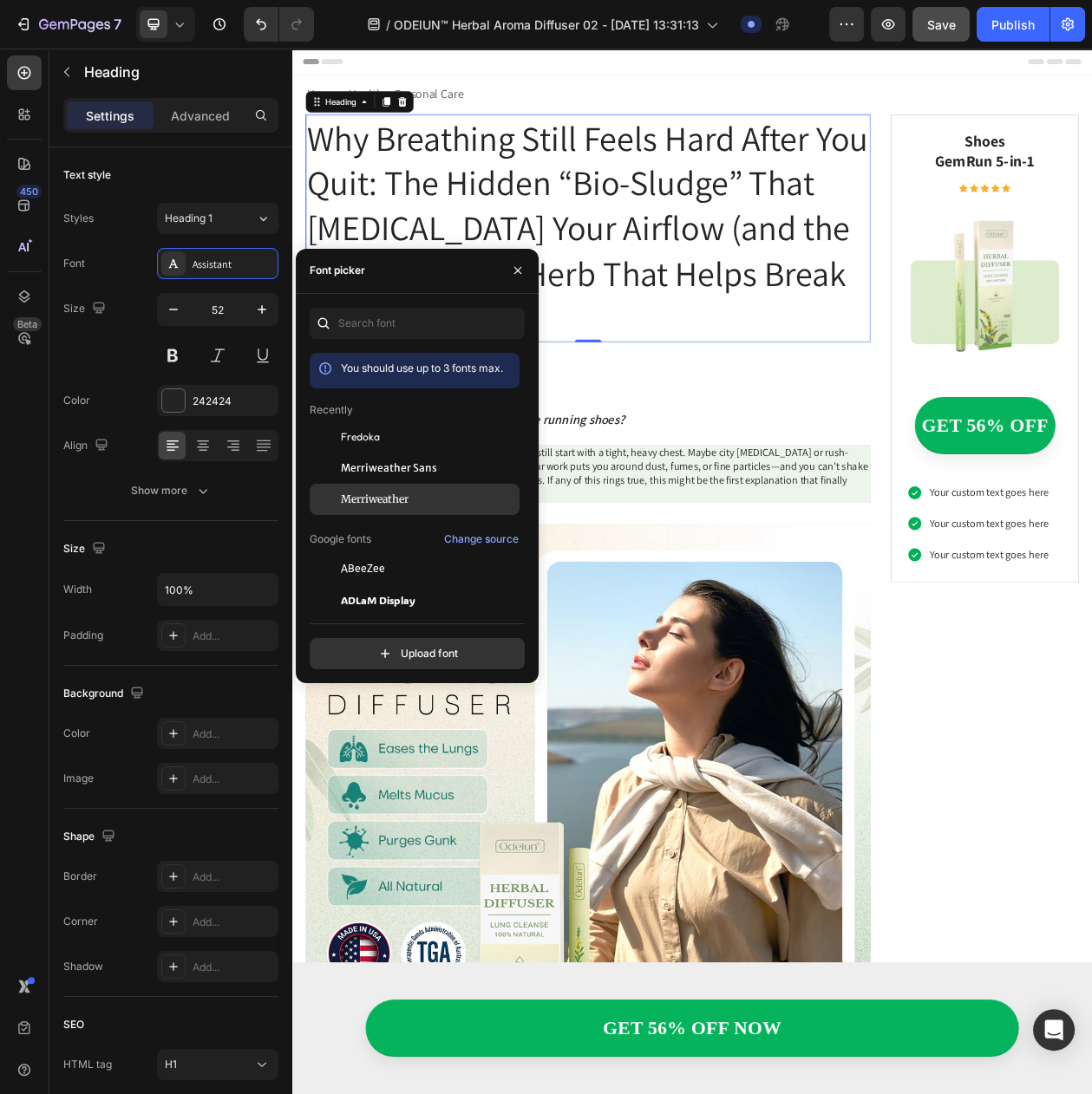
click at [365, 496] on span "Merriweather" at bounding box center [374, 500] width 68 height 16
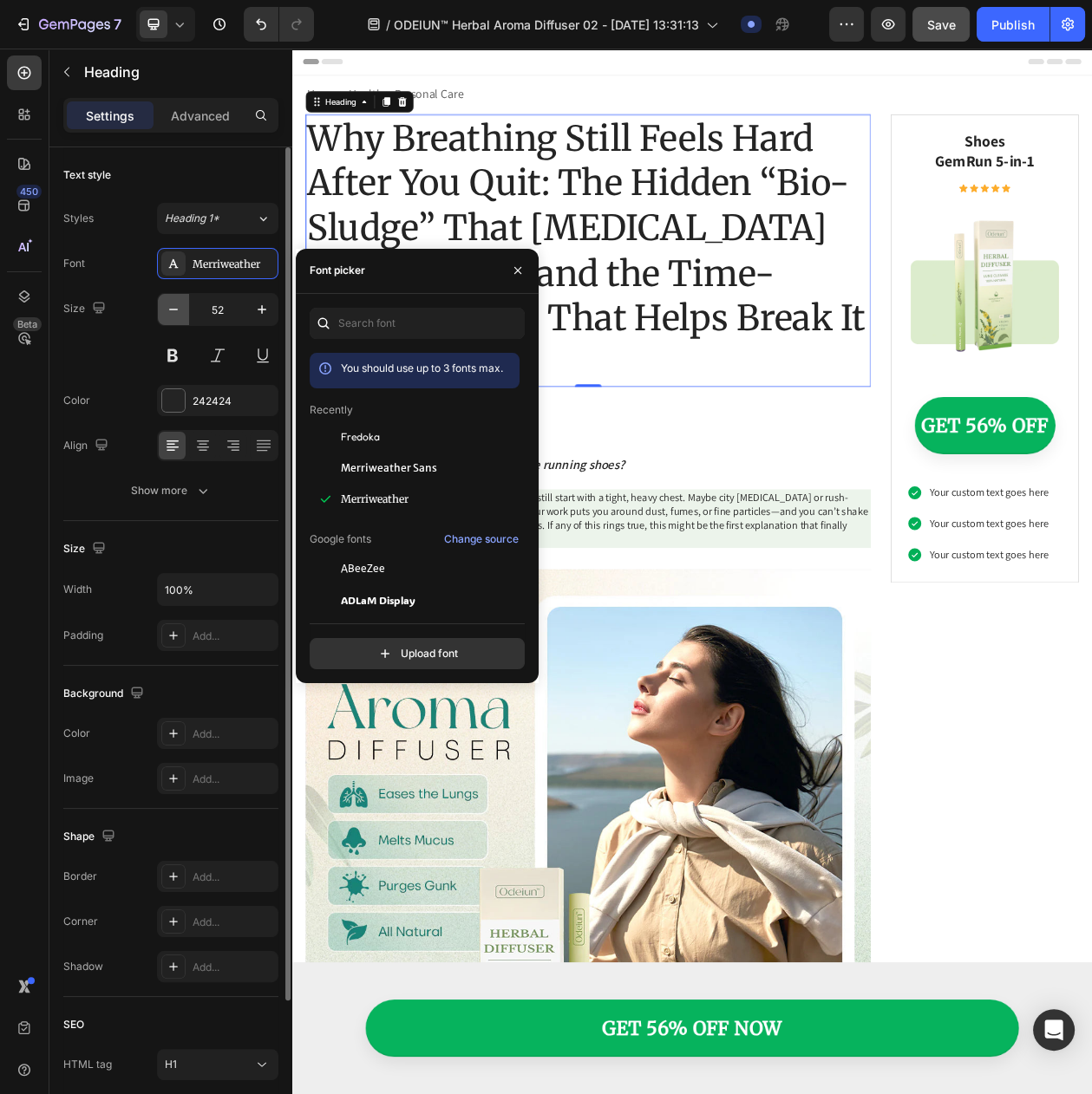
click at [173, 309] on icon "button" at bounding box center [173, 309] width 17 height 17
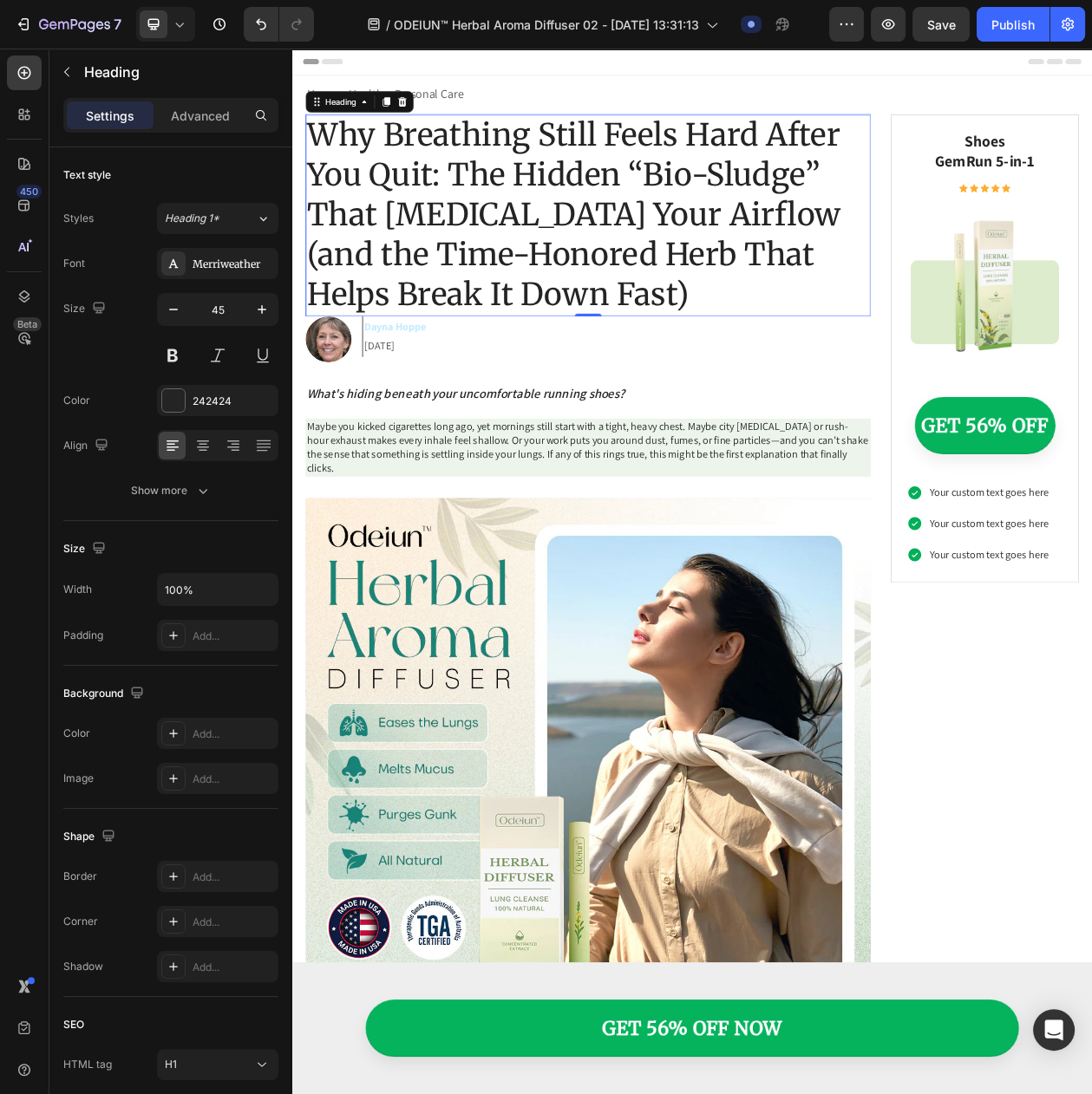
click at [173, 309] on icon "button" at bounding box center [173, 309] width 17 height 17
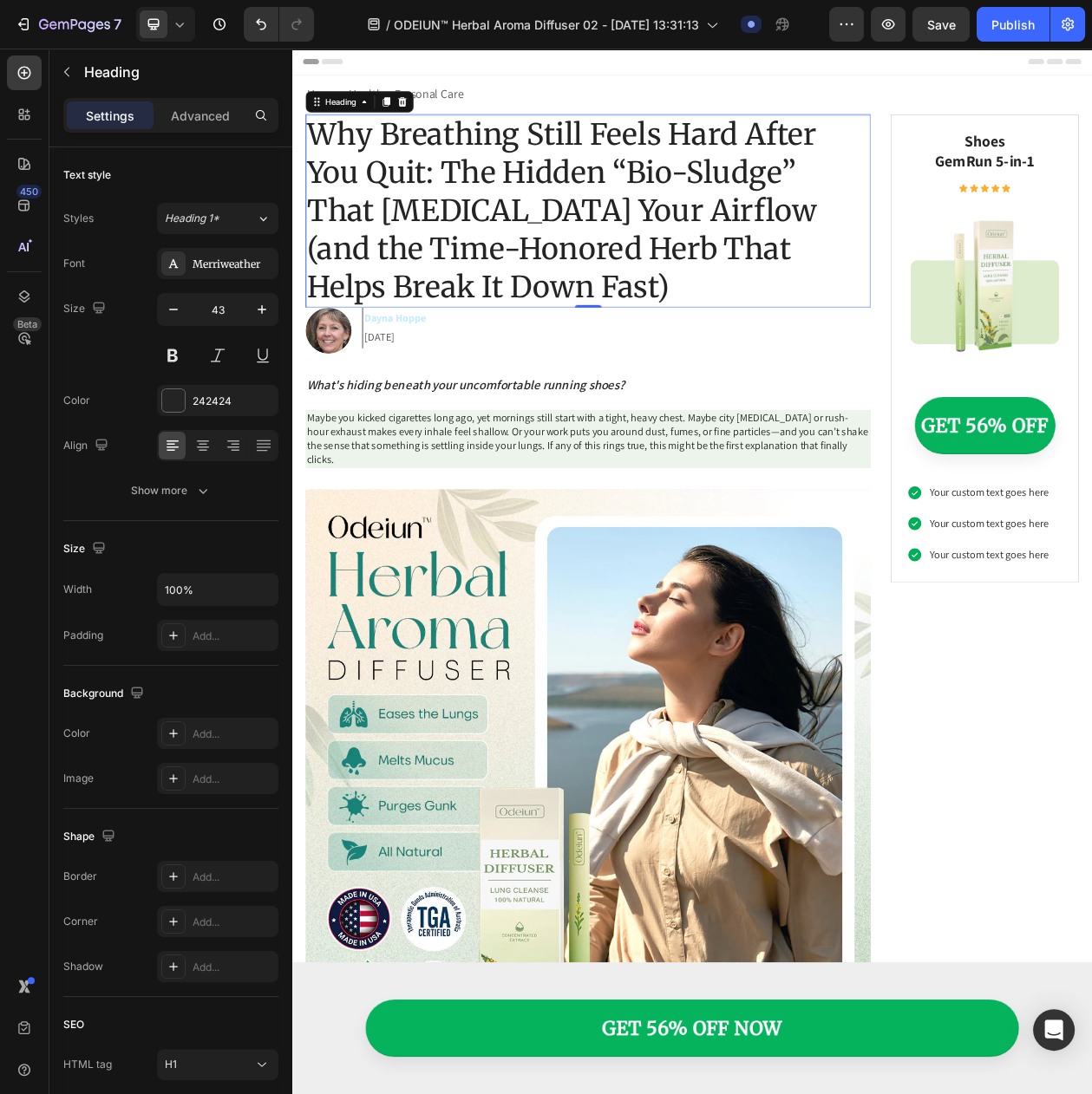
click at [173, 309] on icon "button" at bounding box center [173, 309] width 17 height 17
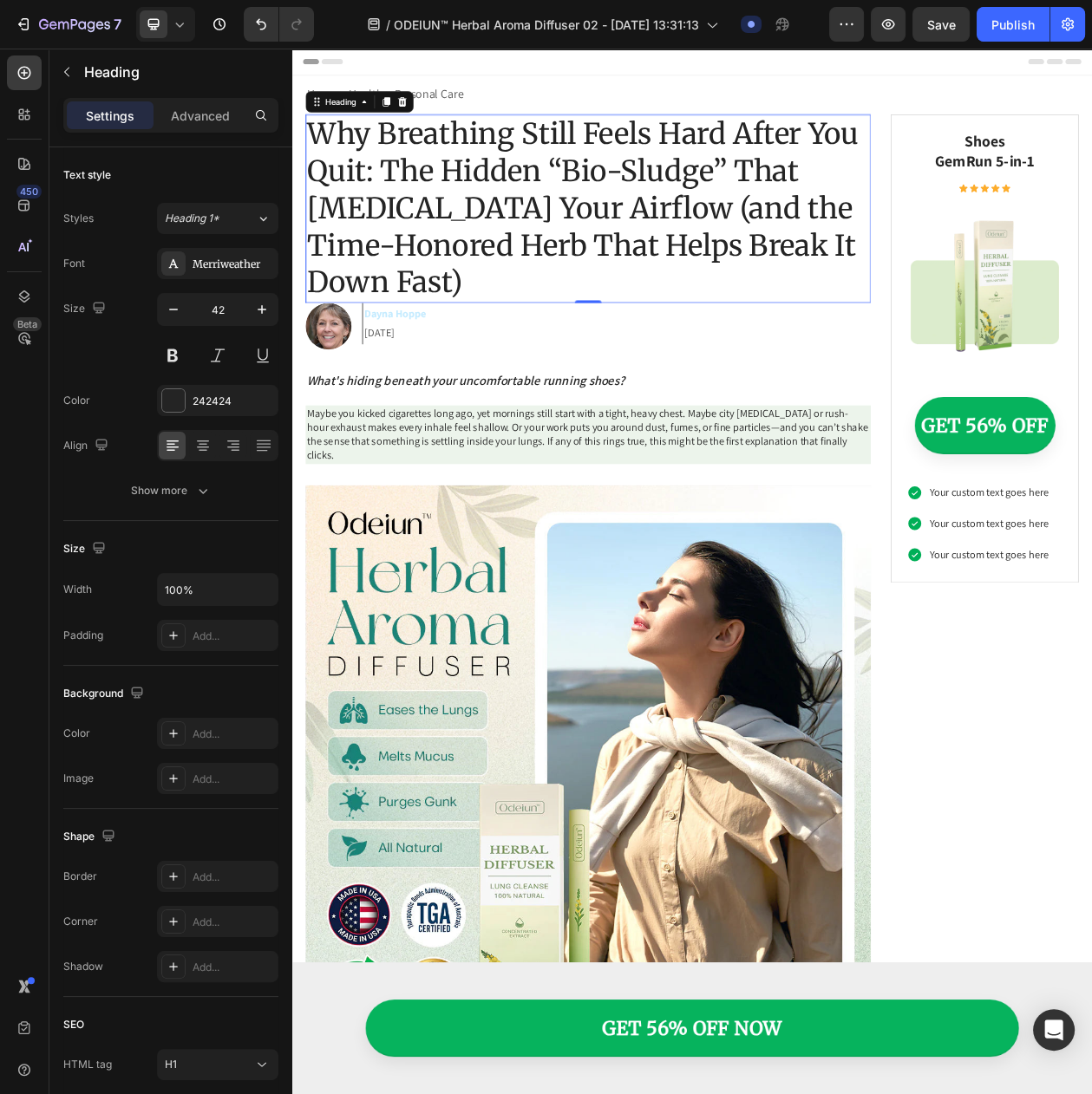
click at [173, 309] on icon "button" at bounding box center [173, 309] width 17 height 17
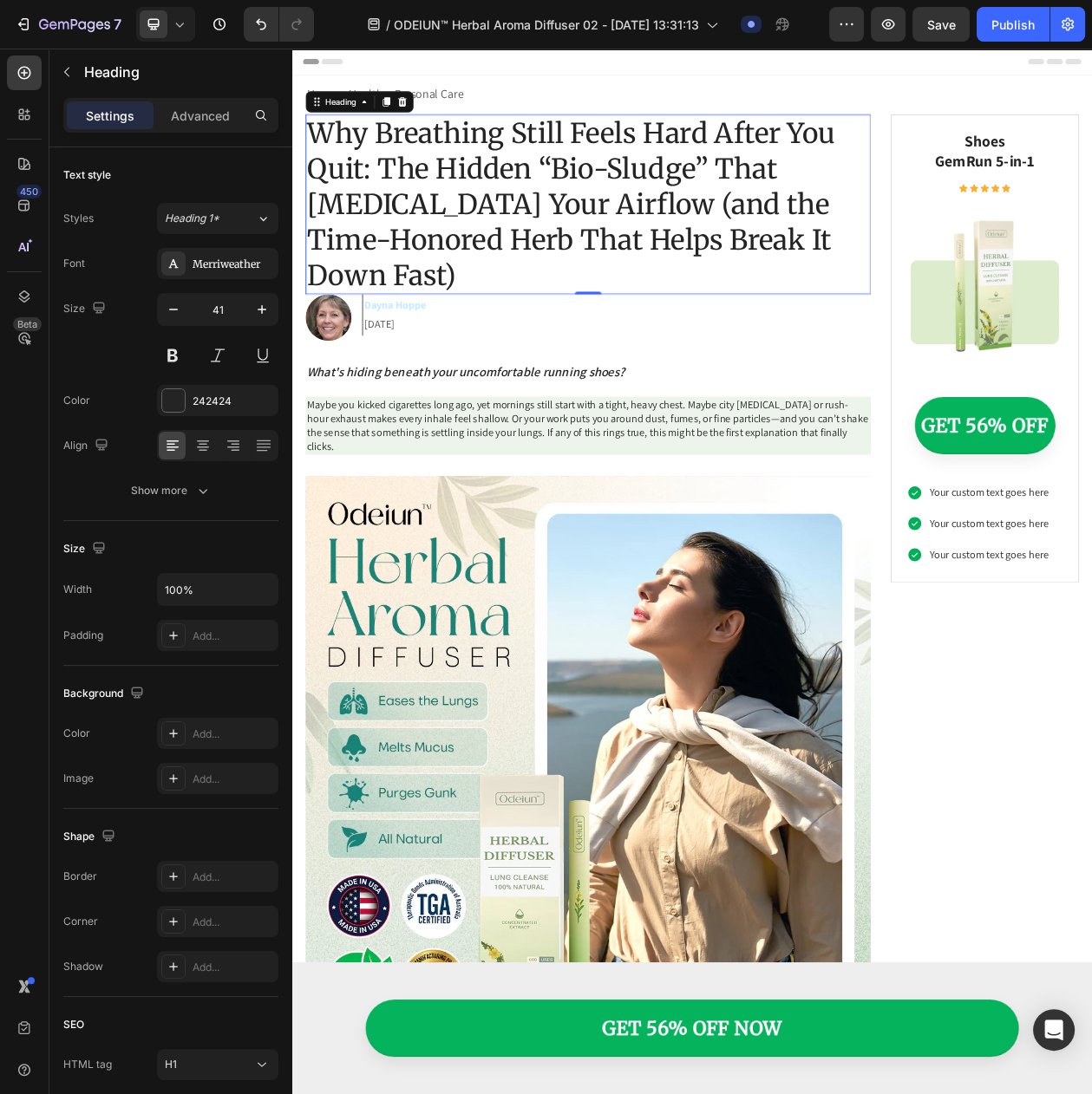
click at [173, 309] on icon "button" at bounding box center [173, 309] width 17 height 17
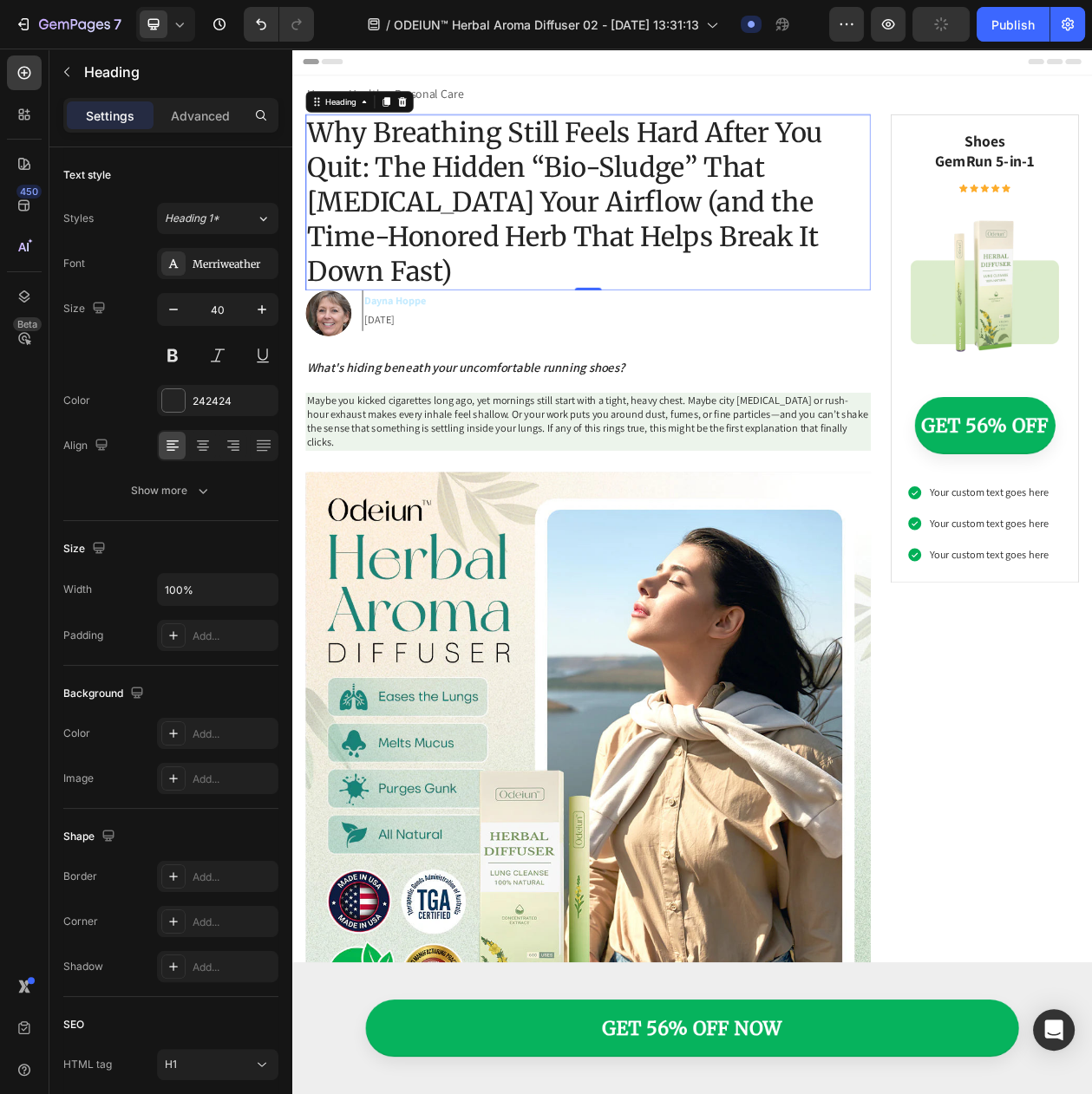
click at [173, 309] on icon "button" at bounding box center [173, 309] width 17 height 17
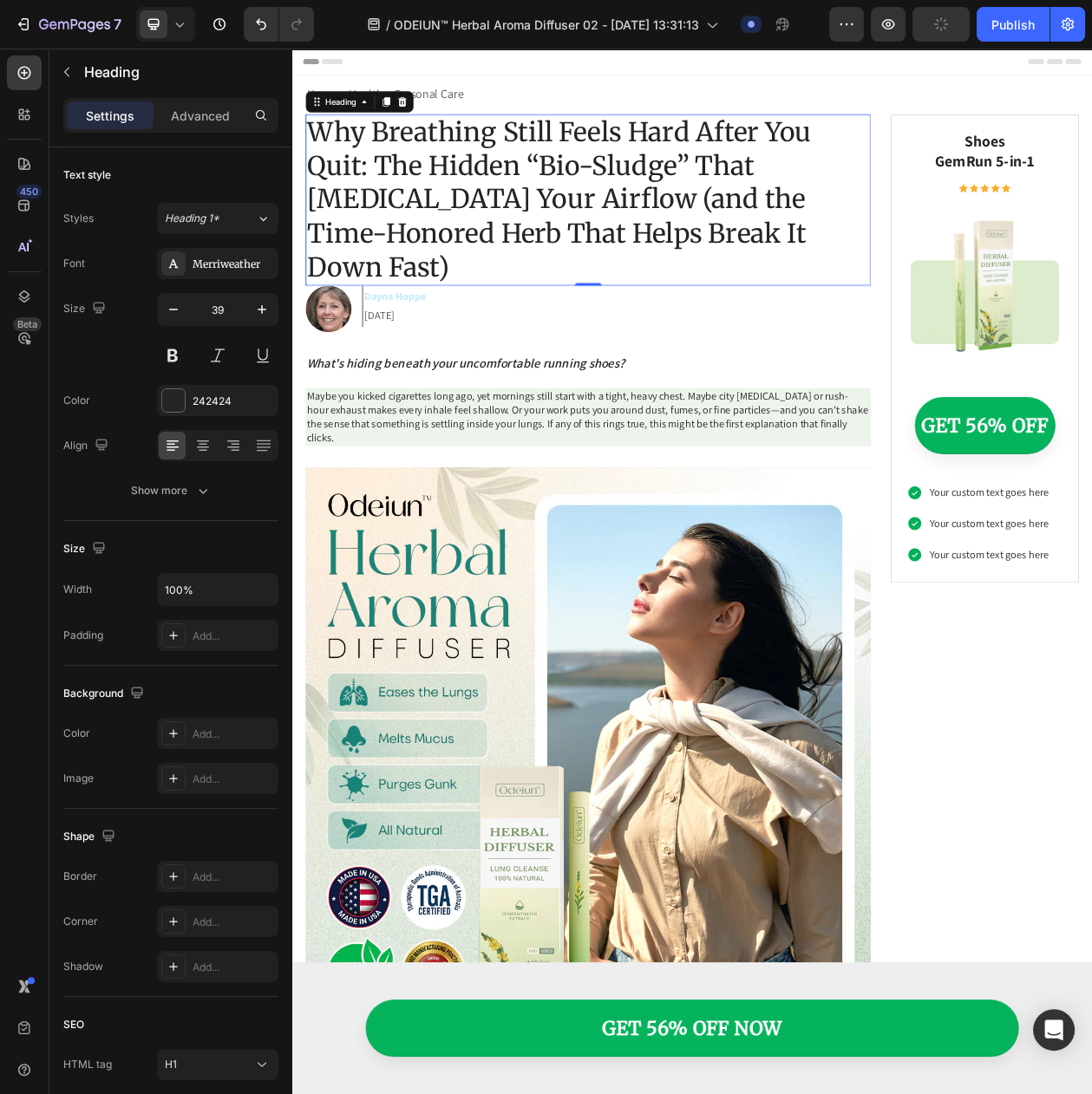
click at [173, 309] on icon "button" at bounding box center [173, 309] width 17 height 17
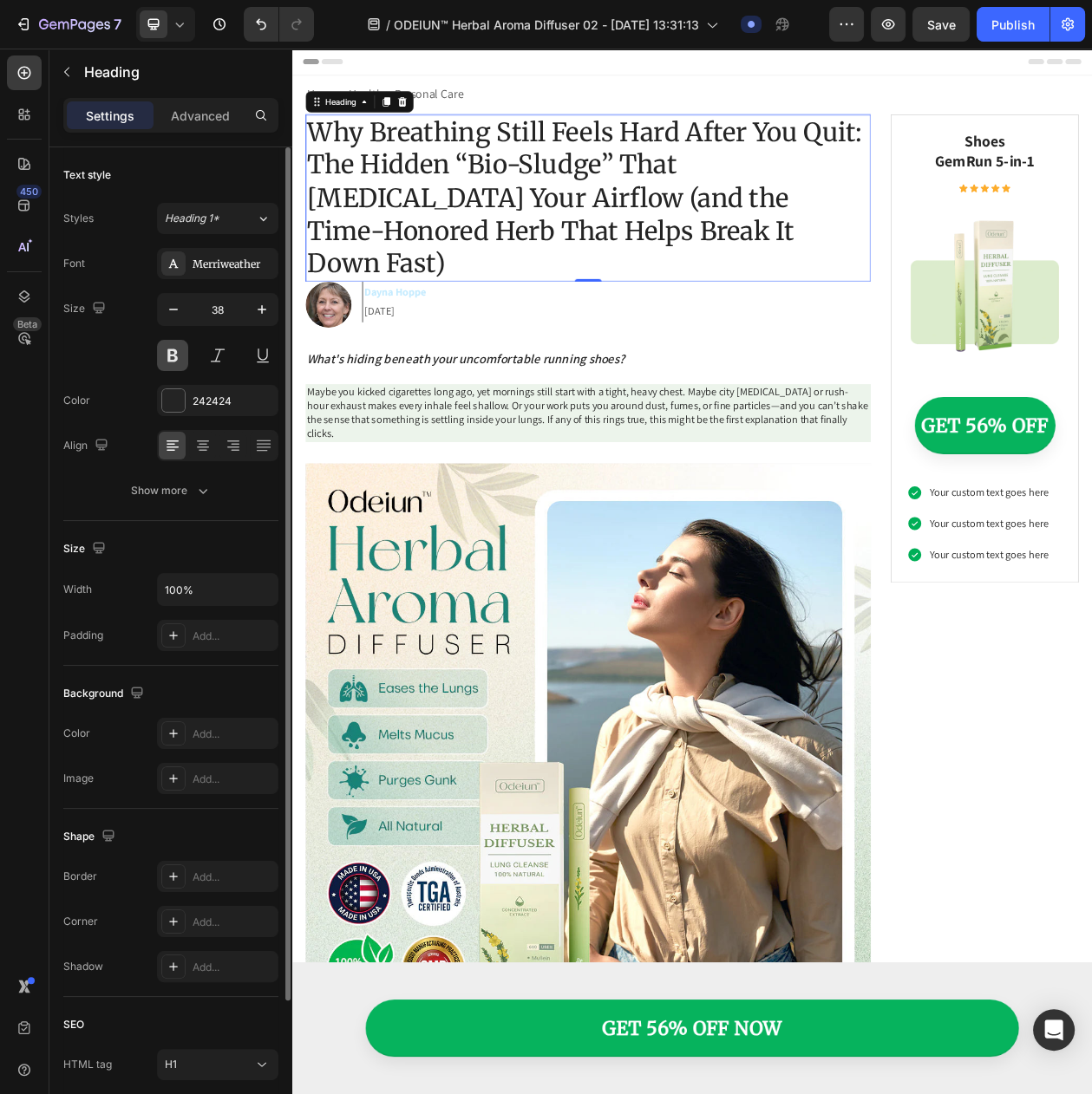
click at [165, 350] on button at bounding box center [172, 355] width 31 height 31
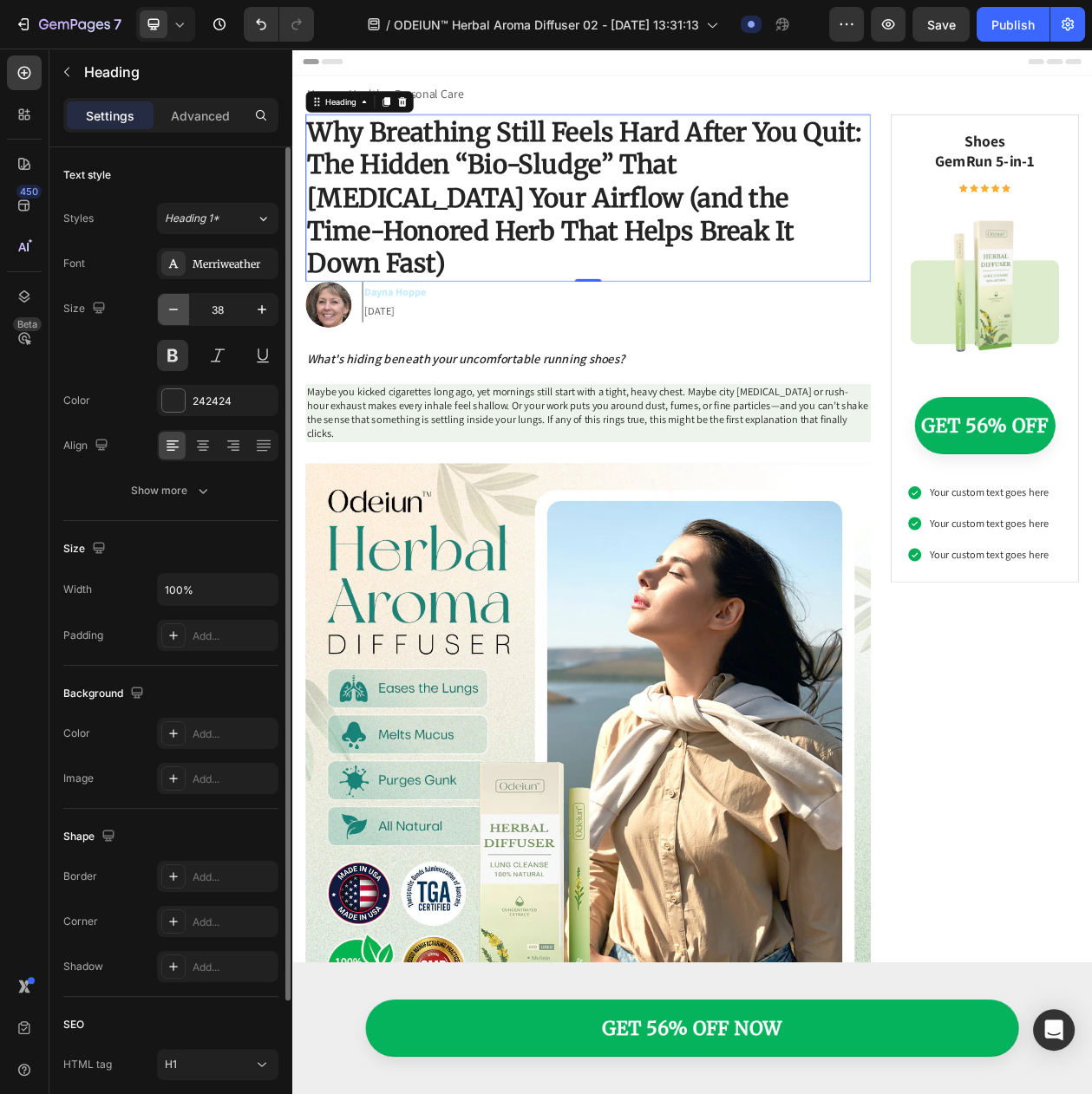
click at [166, 314] on icon "button" at bounding box center [173, 309] width 17 height 17
type input "37"
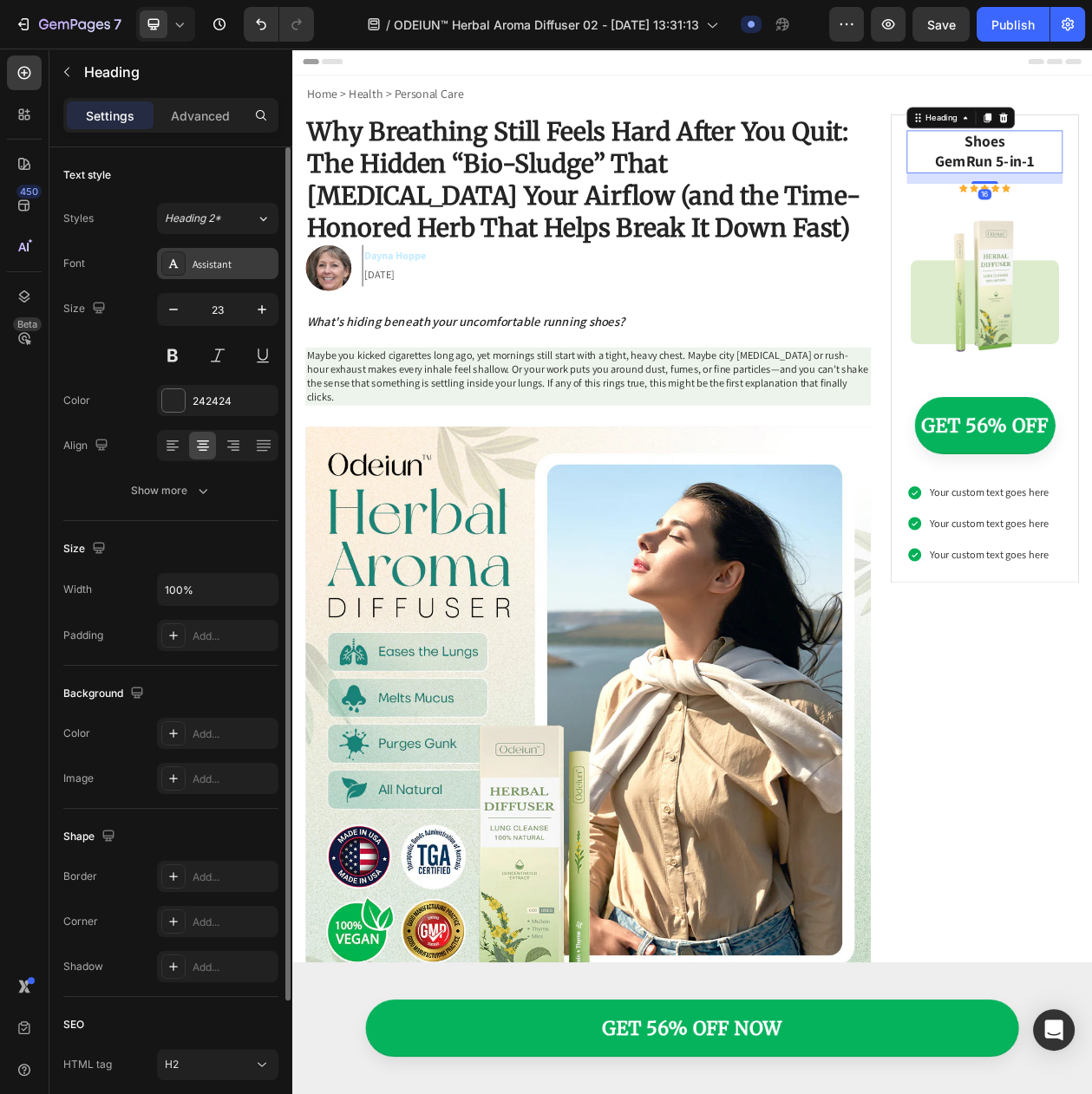
click at [194, 271] on div "Assistant" at bounding box center [233, 265] width 82 height 16
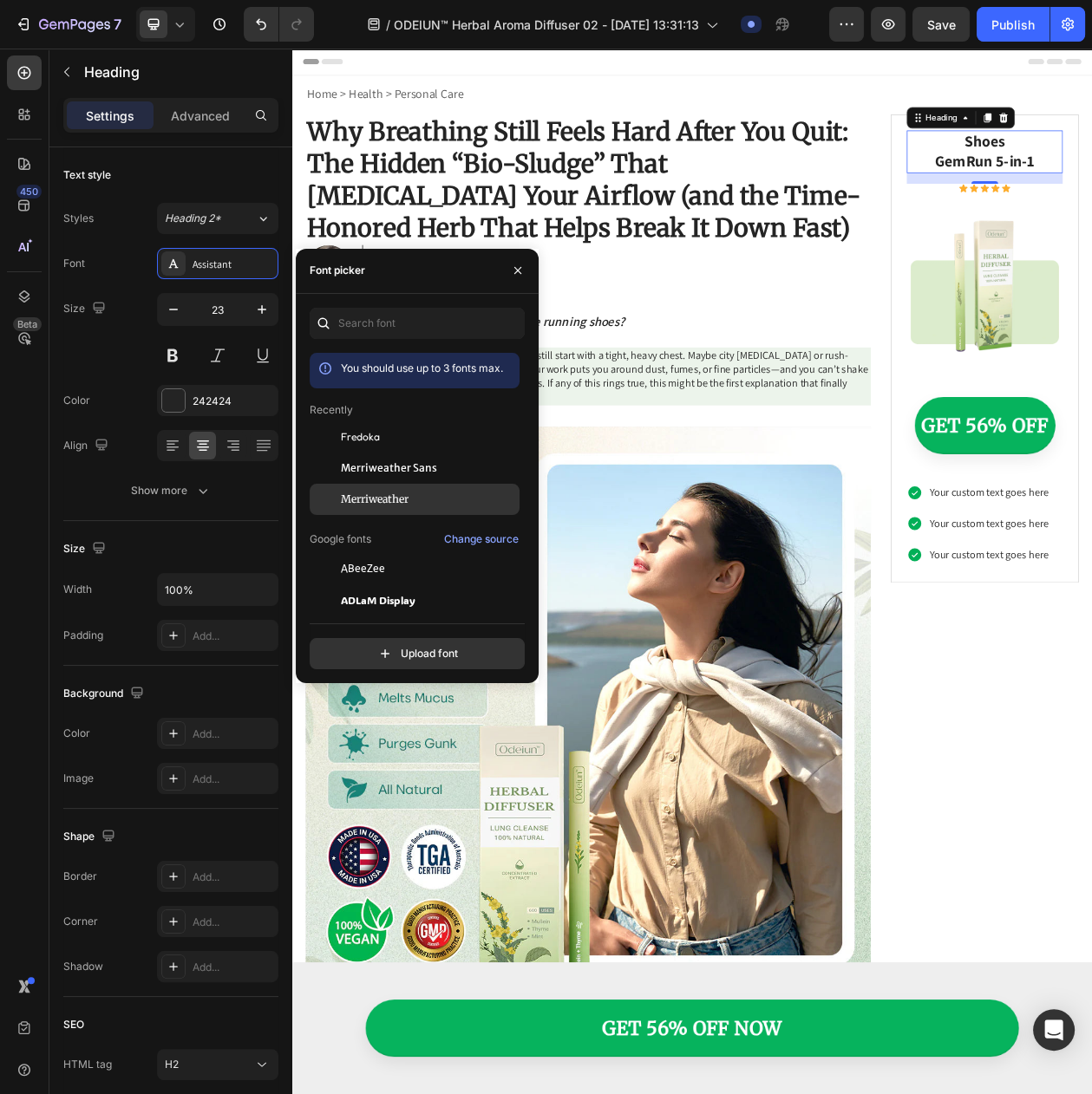
click at [344, 741] on div "Merriweather" at bounding box center [414, 756] width 210 height 31
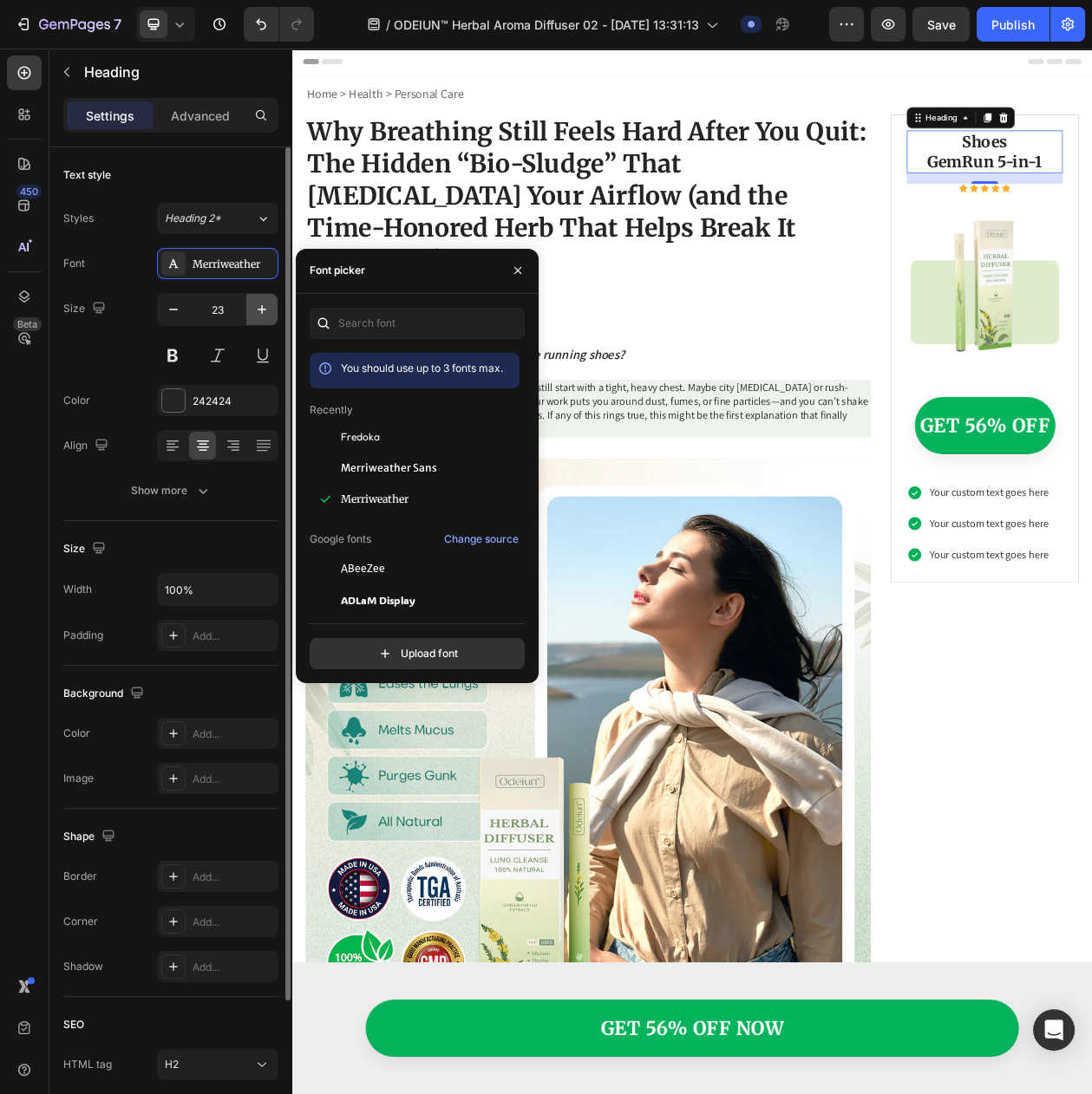
click at [257, 318] on icon "button" at bounding box center [261, 309] width 17 height 17
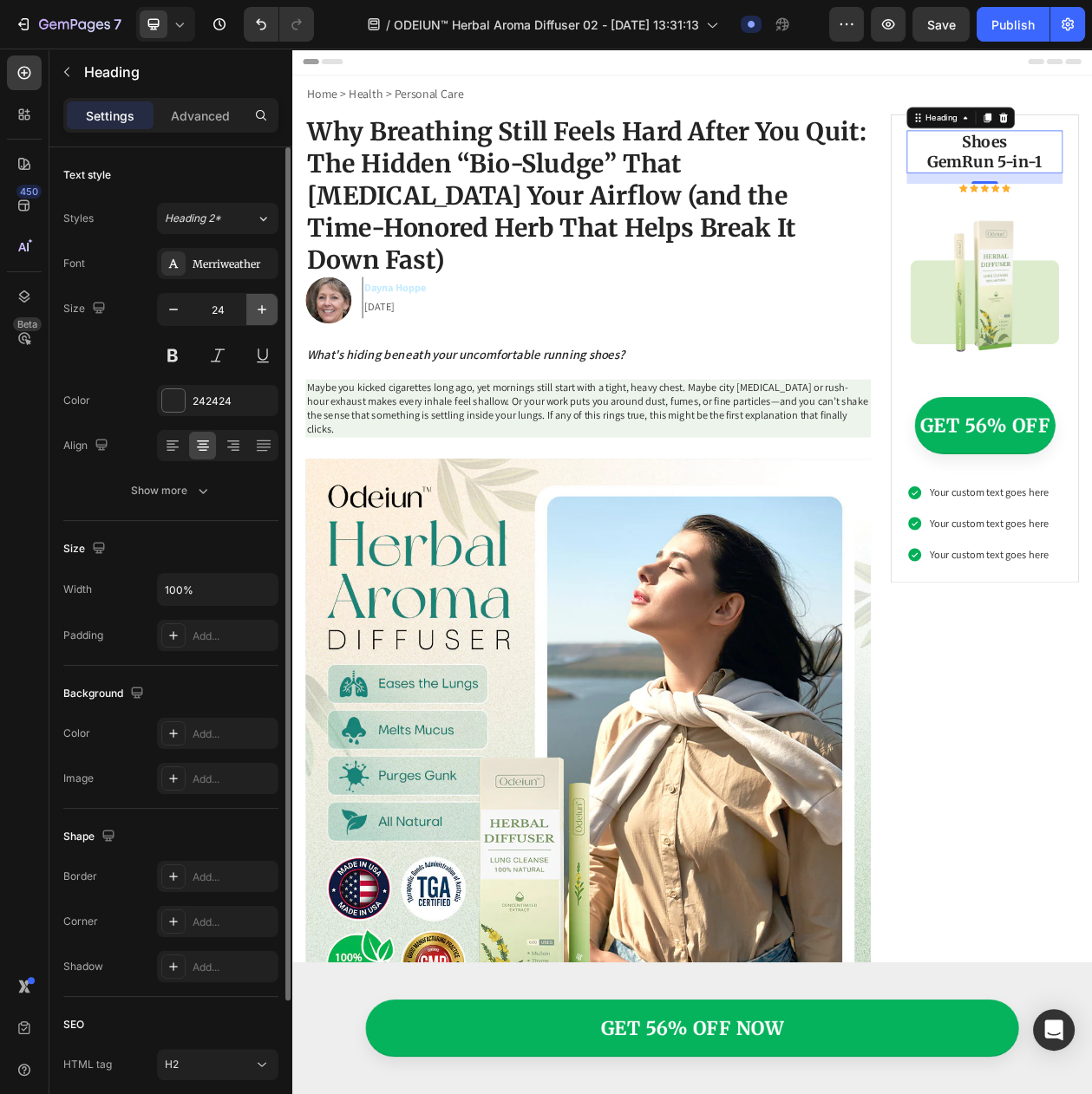
click at [257, 318] on icon "button" at bounding box center [261, 309] width 17 height 17
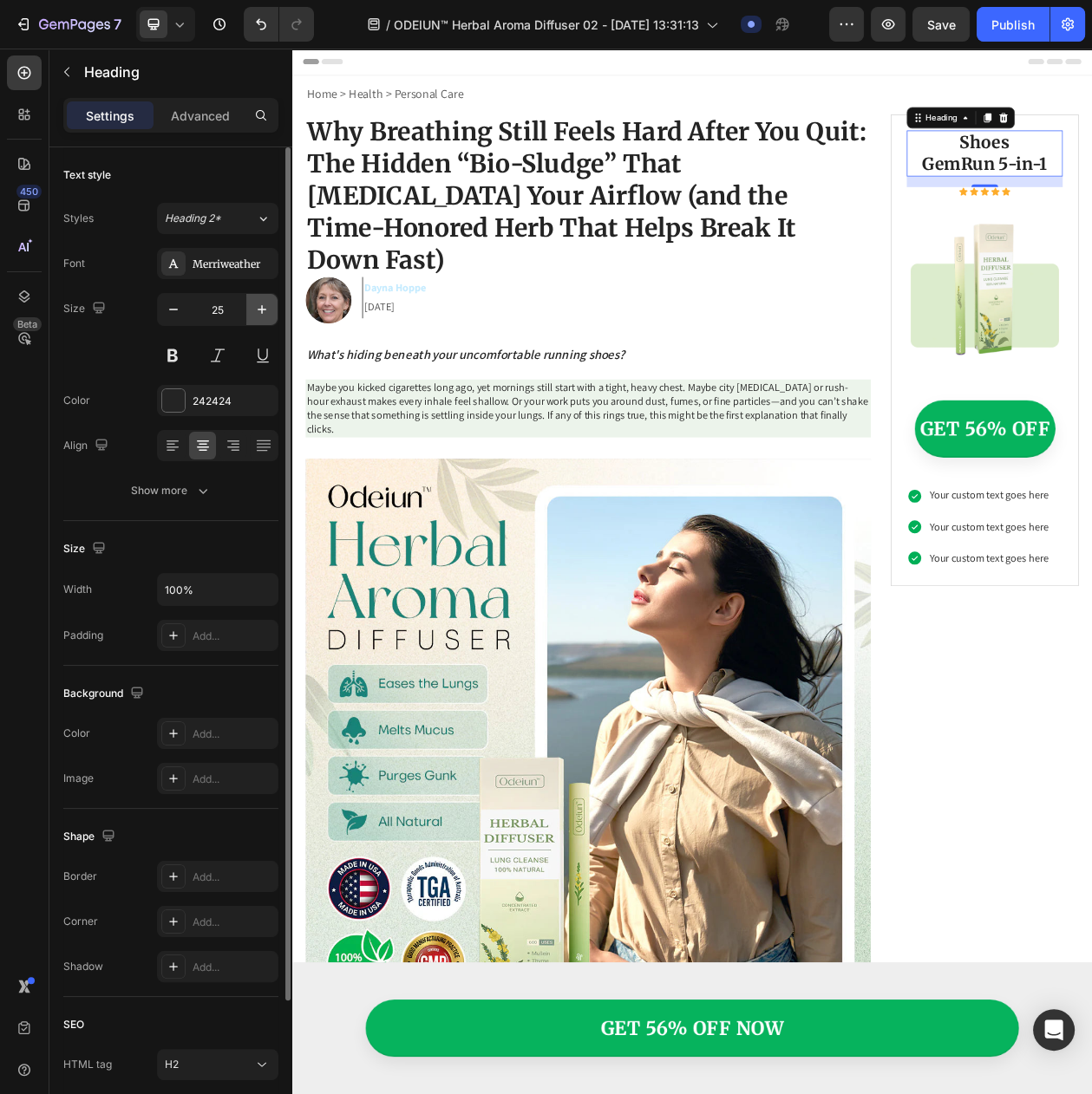
click at [257, 318] on icon "button" at bounding box center [261, 309] width 17 height 17
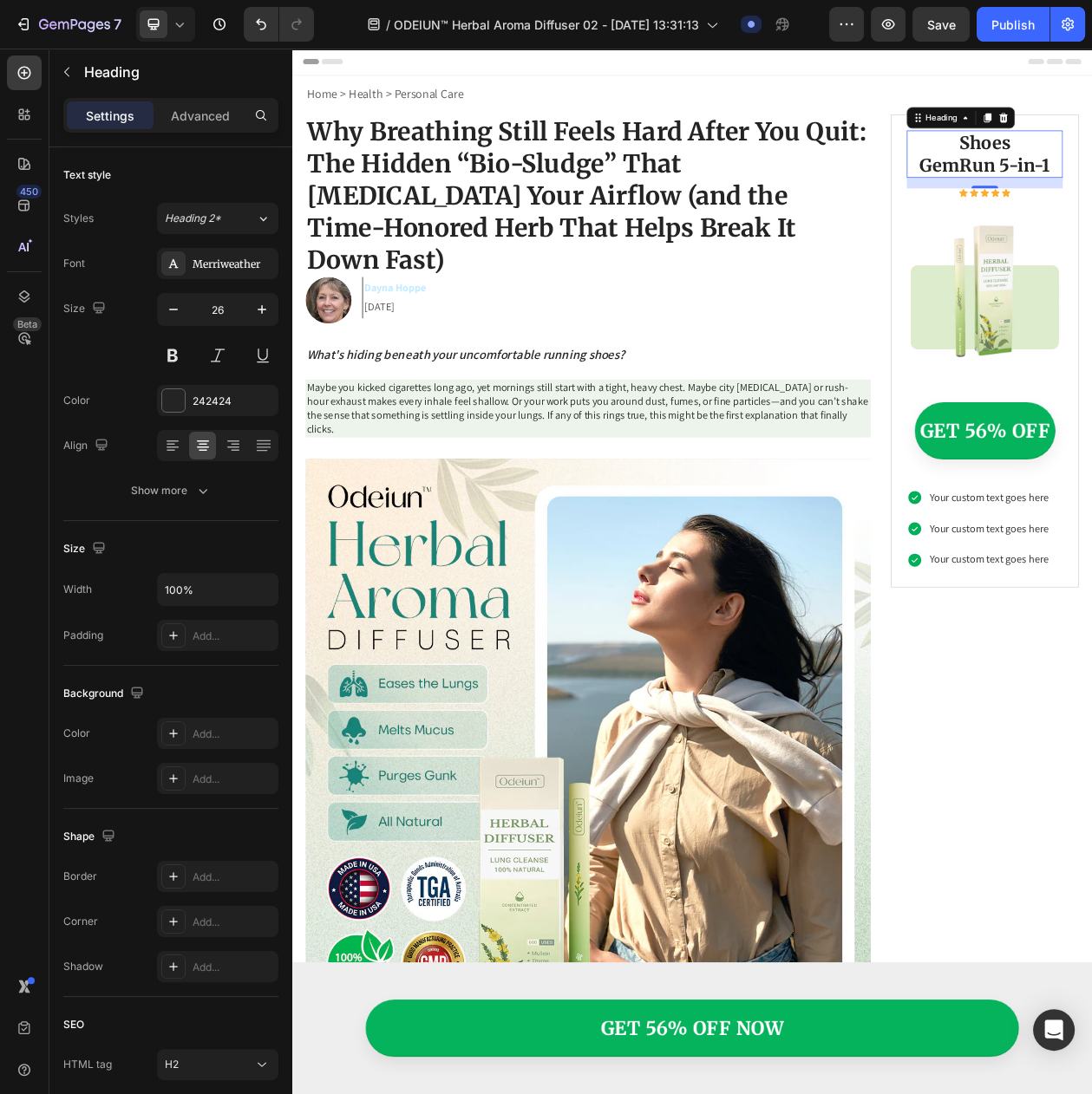
type input "27"
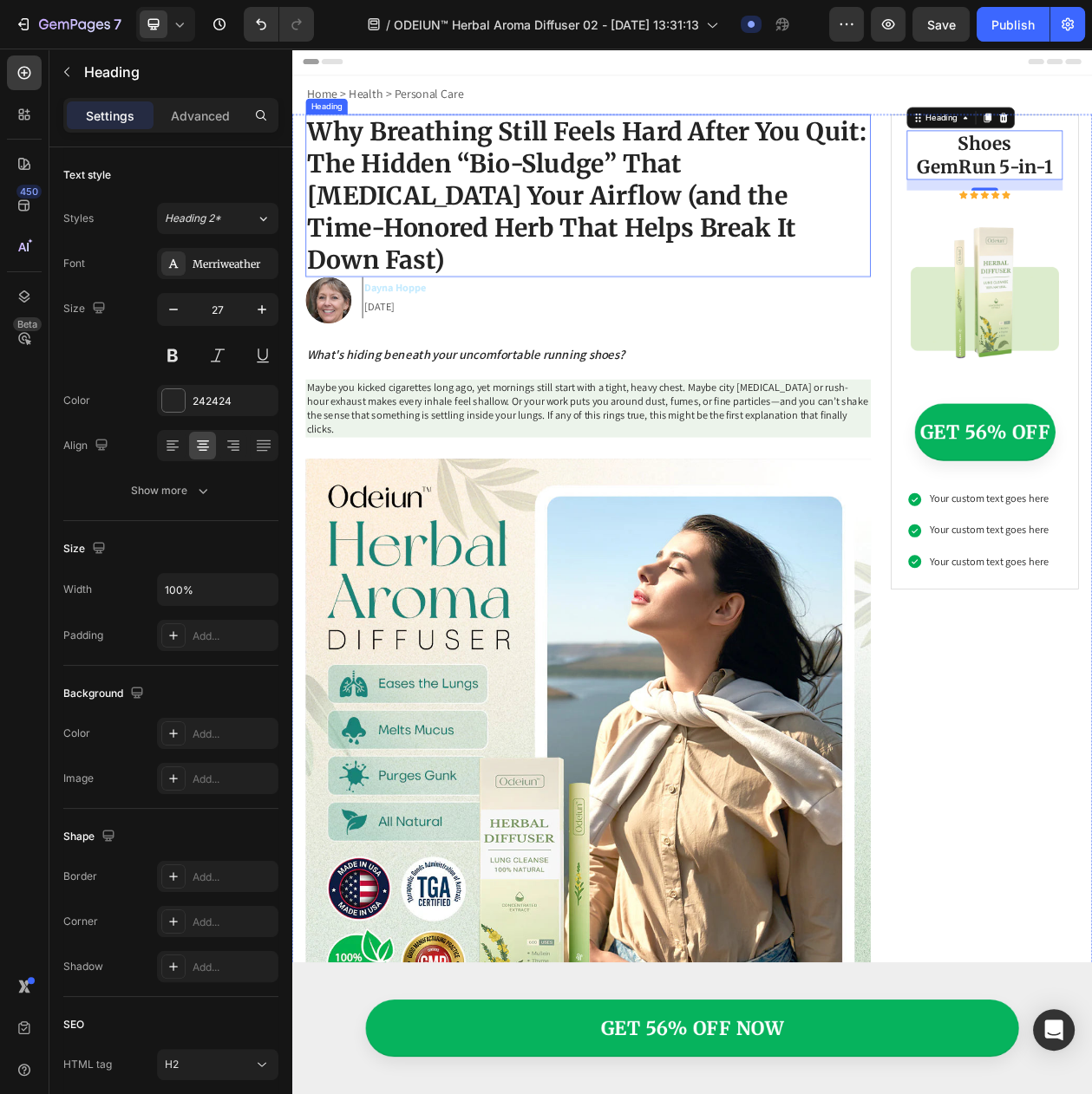
click at [575, 256] on p "Why Breathing Still Feels Hard After You Quit: The Hidden “Bio-Sludge” That [ME…" at bounding box center [677, 240] width 732 height 208
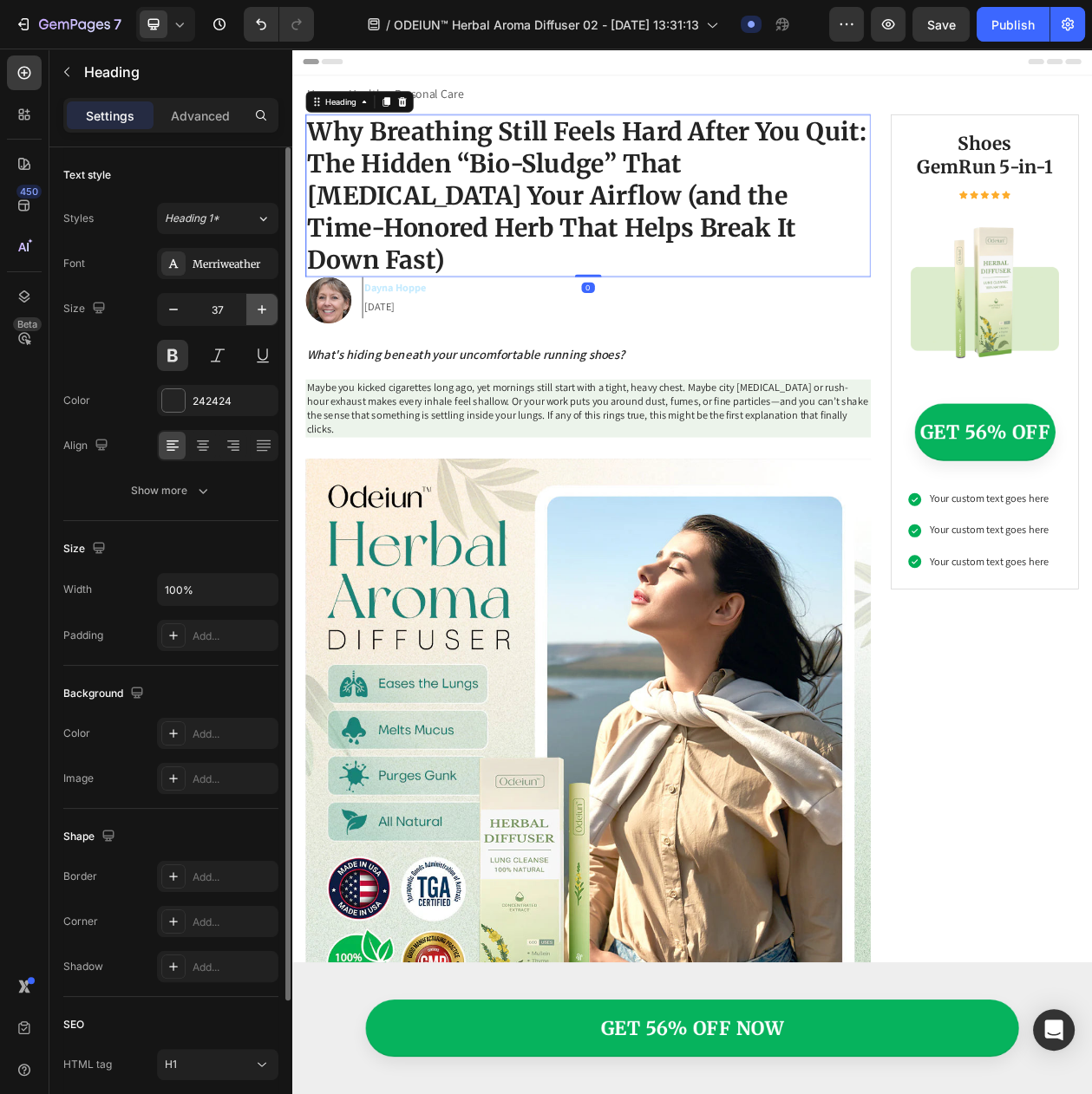
click at [256, 318] on icon "button" at bounding box center [261, 309] width 17 height 17
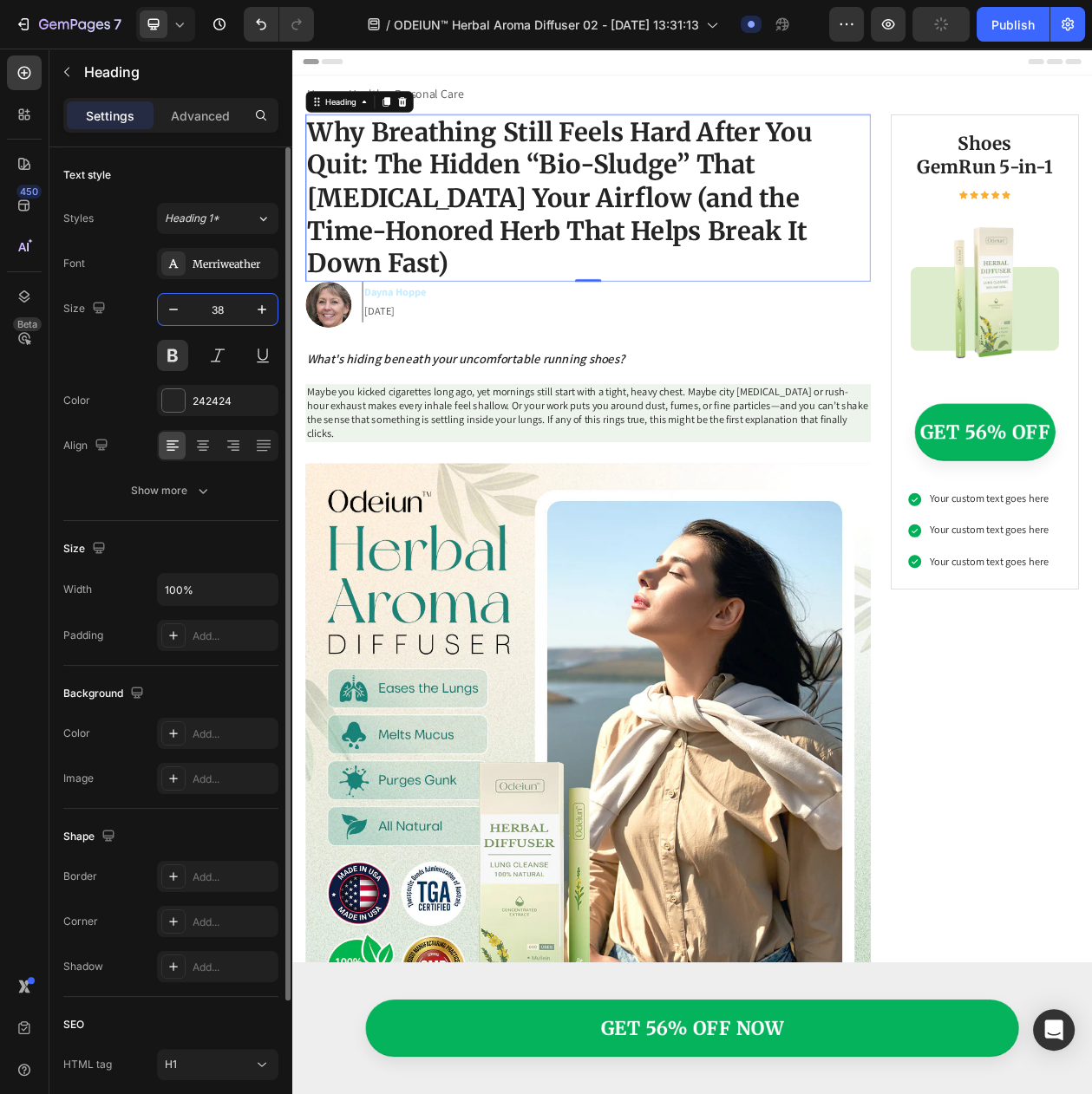
drag, startPoint x: 192, startPoint y: 321, endPoint x: 182, endPoint y: 320, distance: 10.0
click at [190, 321] on input "38" at bounding box center [218, 310] width 57 height 31
click at [182, 320] on button "button" at bounding box center [173, 310] width 31 height 31
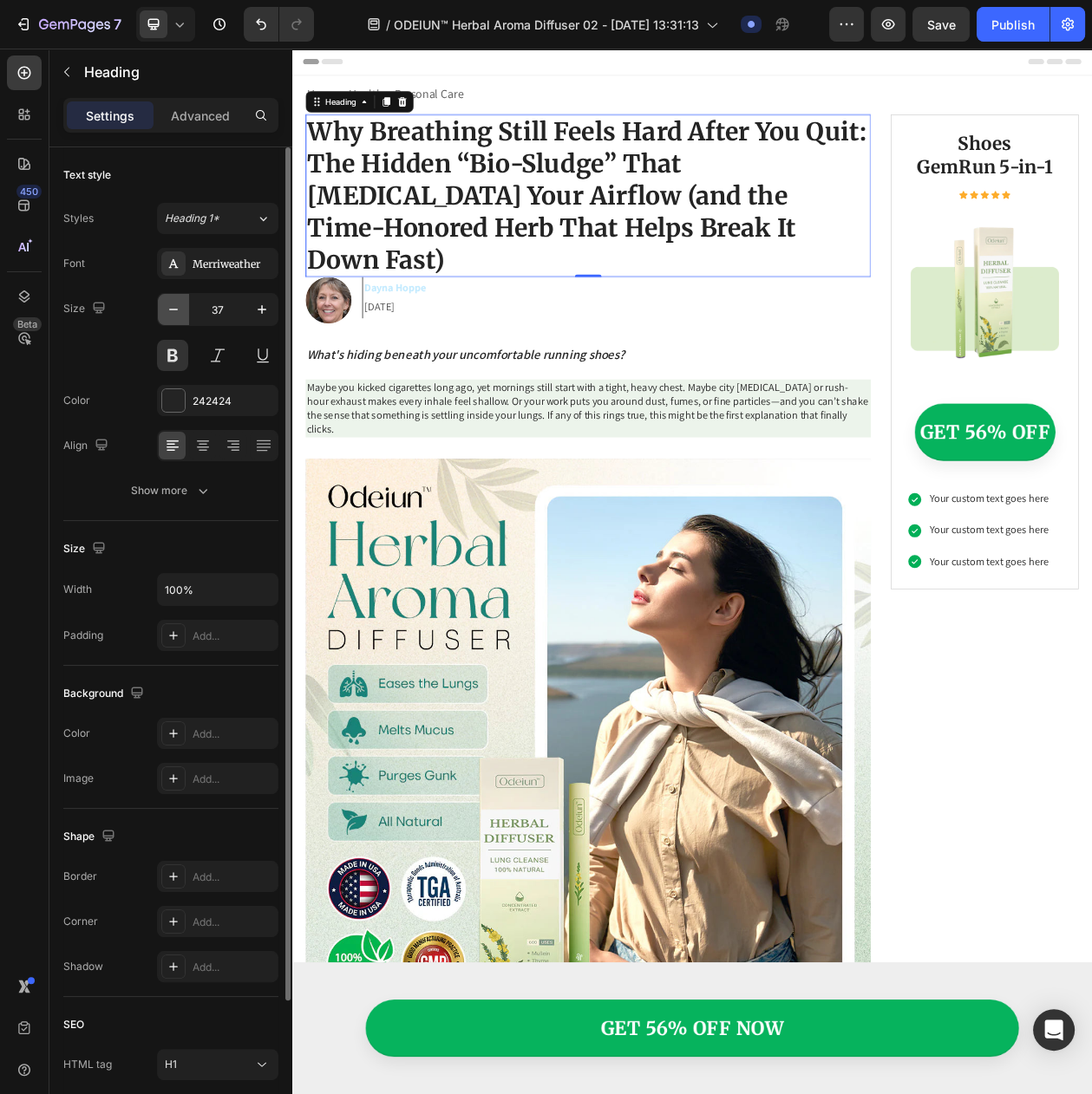
click at [182, 320] on button "button" at bounding box center [173, 310] width 31 height 31
type input "36"
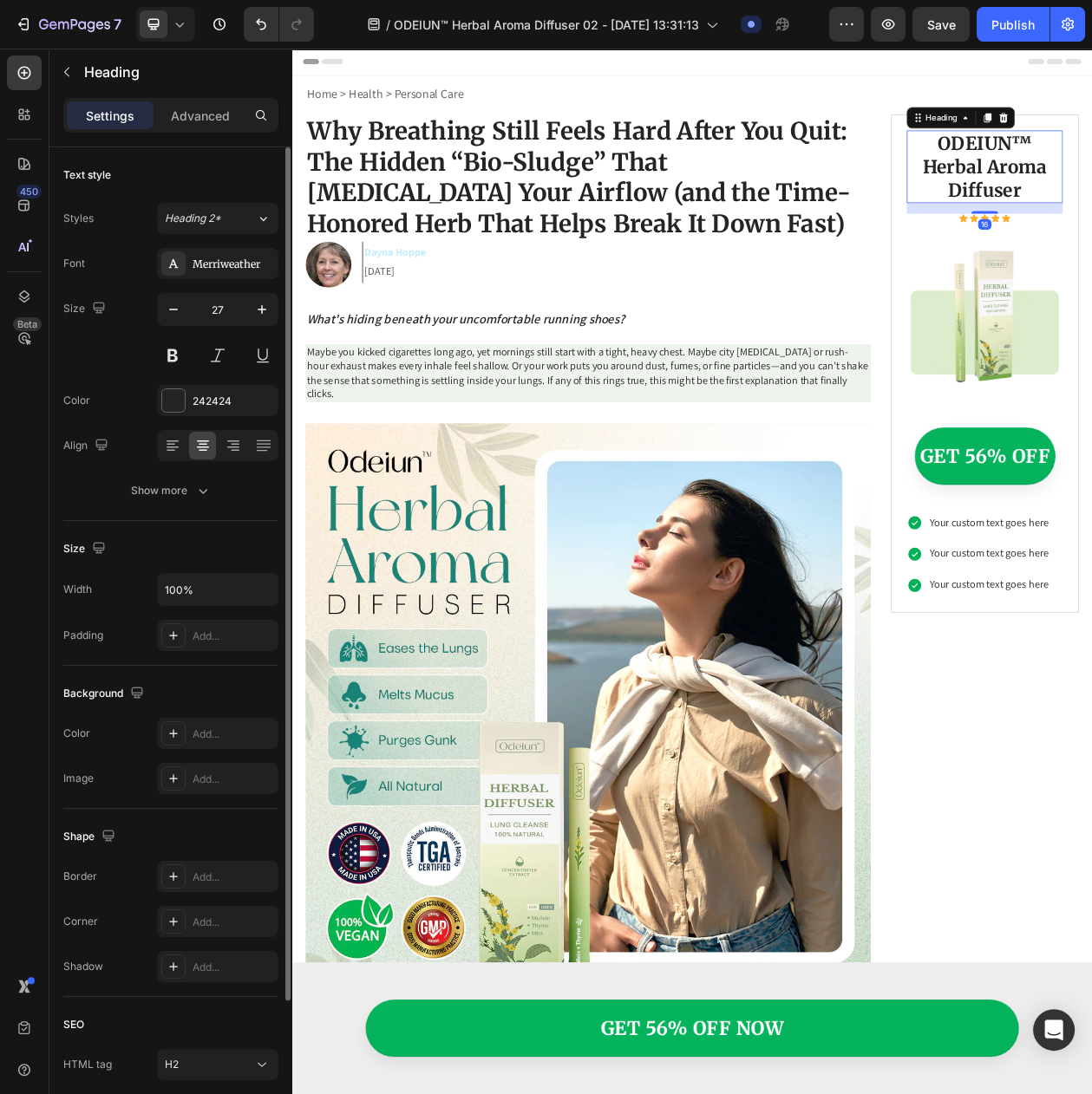
click at [149, 315] on div "Size 27" at bounding box center [171, 333] width 215 height 78
click at [160, 323] on button "button" at bounding box center [173, 310] width 31 height 31
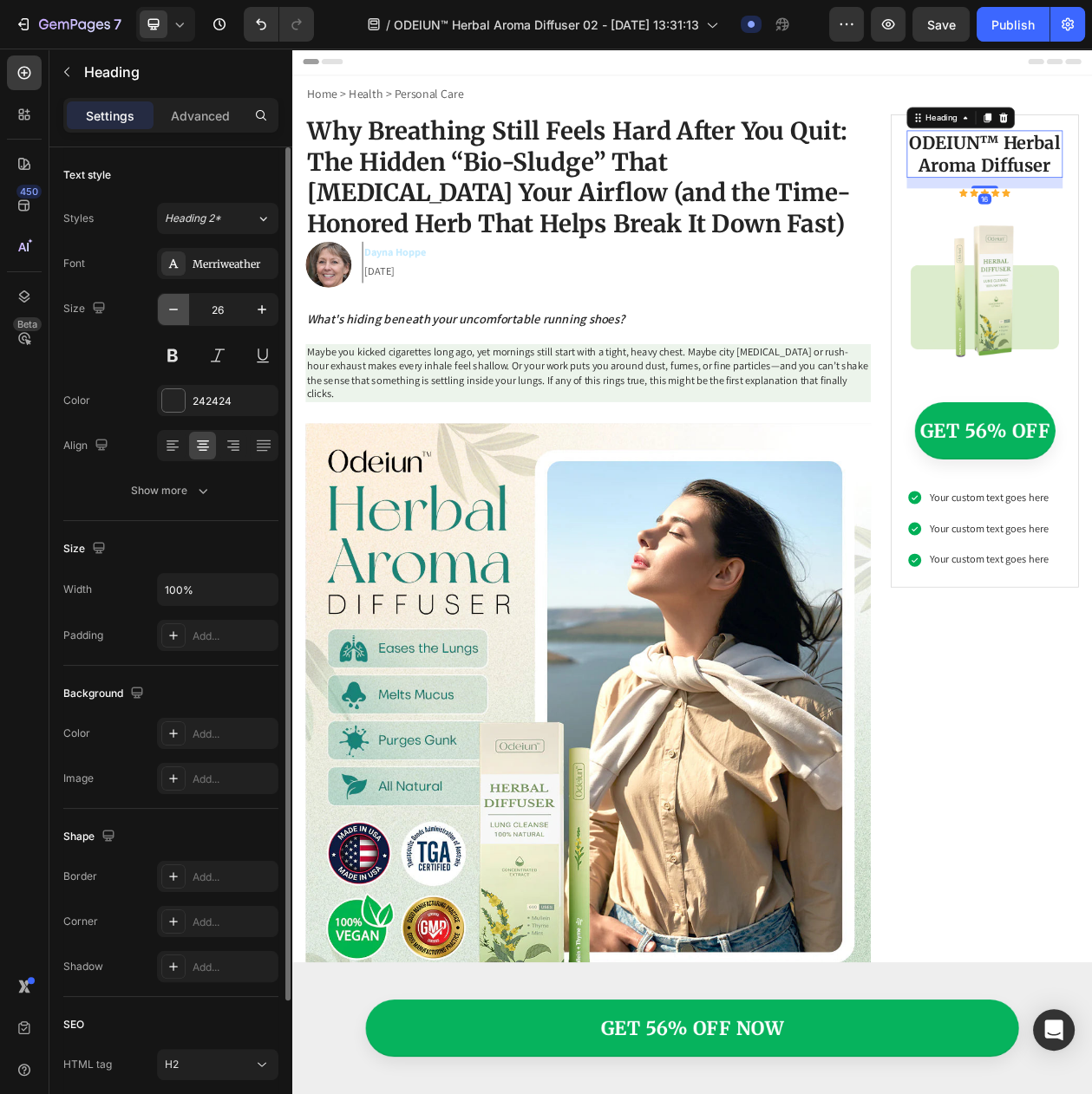
click at [160, 323] on button "button" at bounding box center [173, 310] width 31 height 31
type input "25"
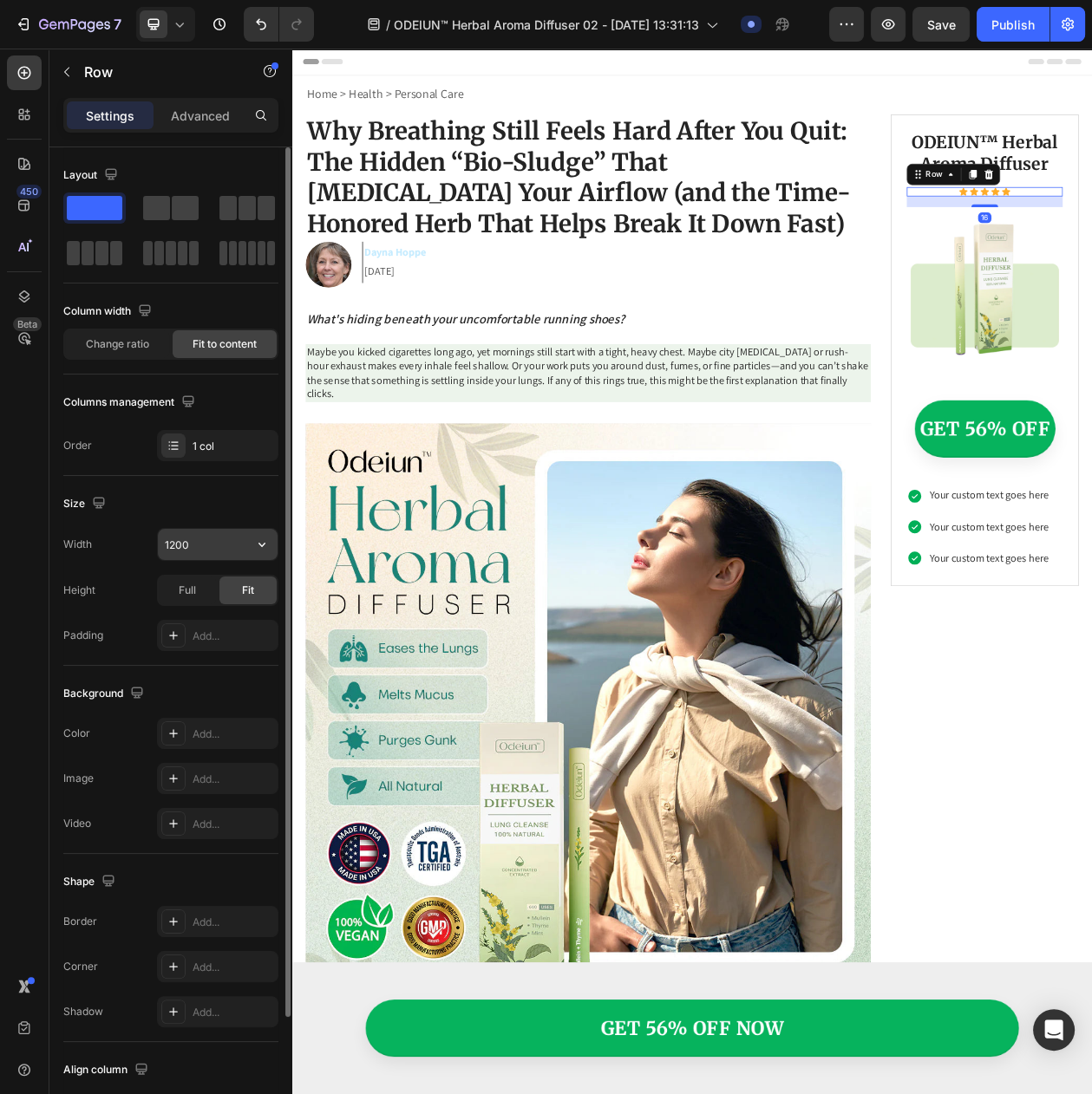
scroll to position [144, 0]
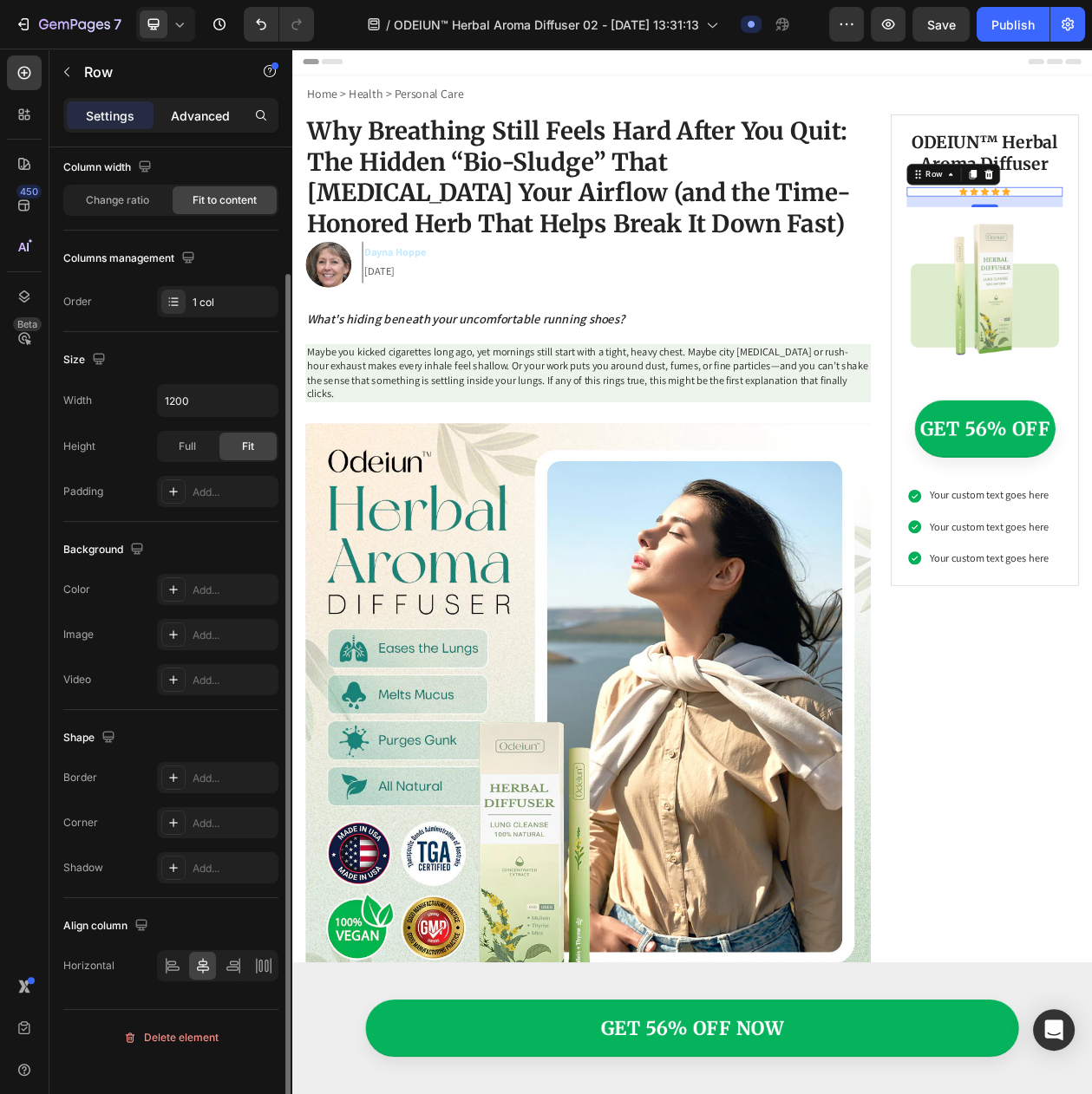
click at [216, 118] on p "Advanced" at bounding box center [200, 116] width 59 height 18
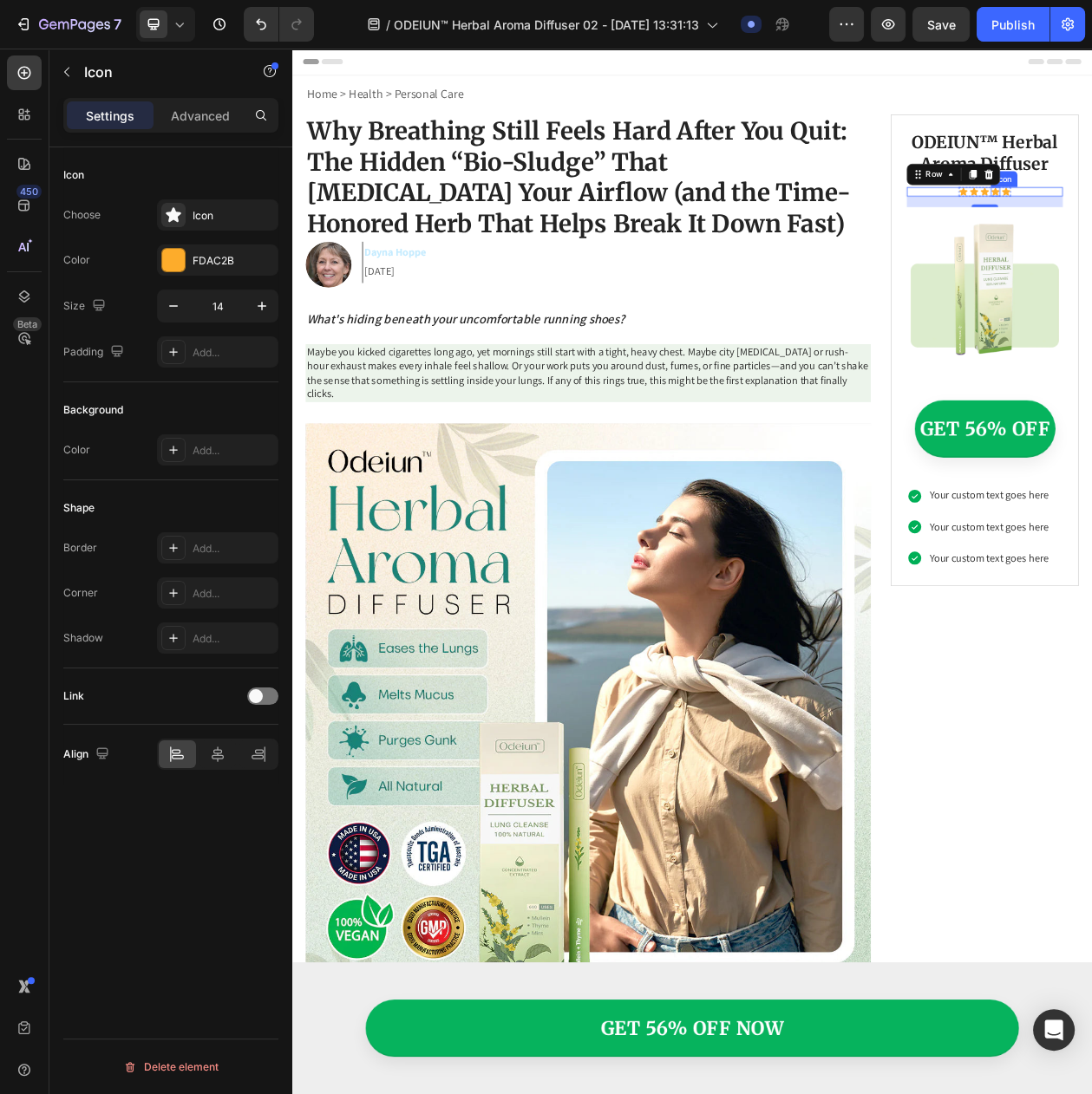
scroll to position [0, 0]
click at [265, 315] on icon "button" at bounding box center [261, 305] width 17 height 17
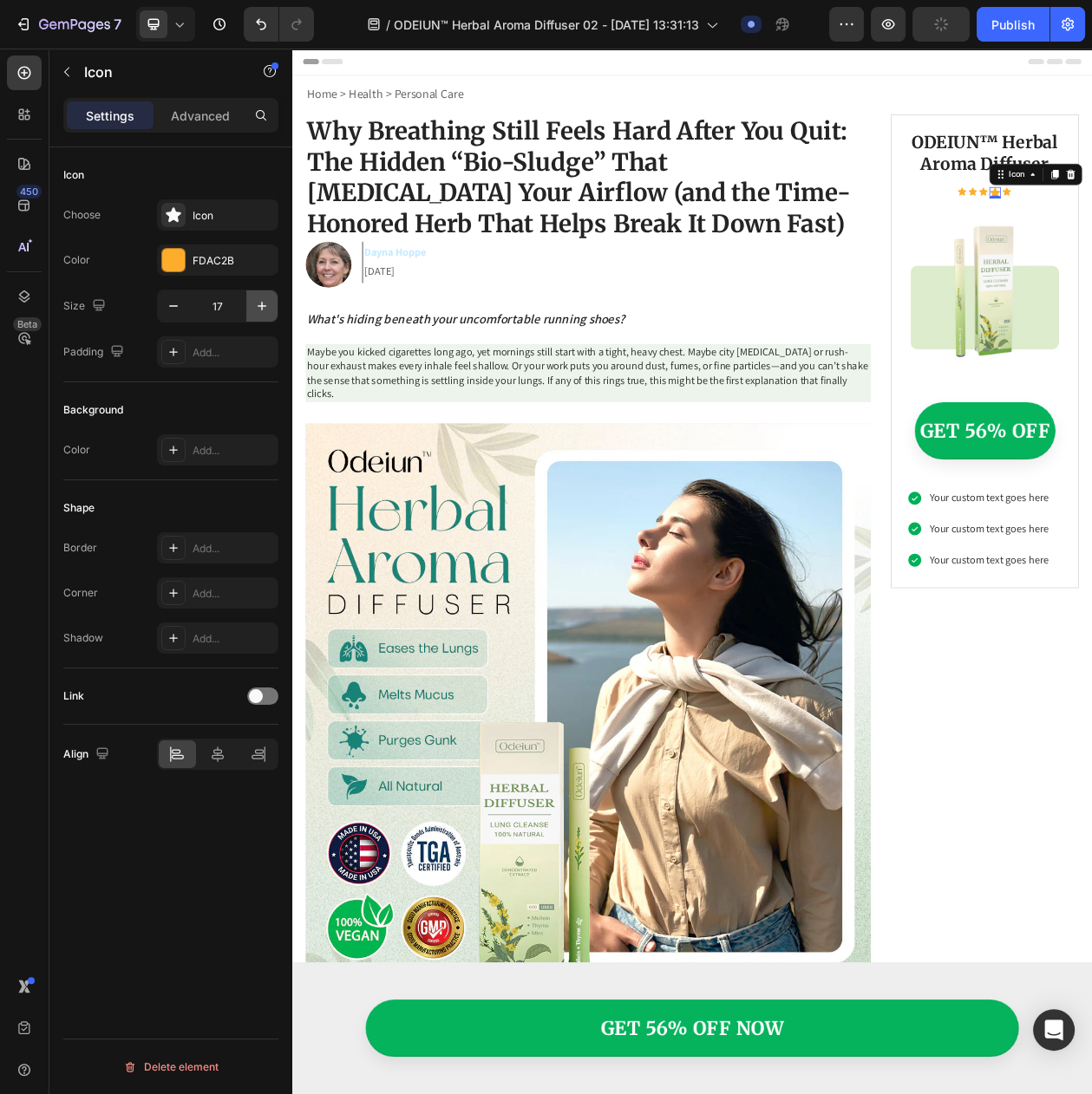
click at [265, 315] on icon "button" at bounding box center [261, 305] width 17 height 17
type input "21"
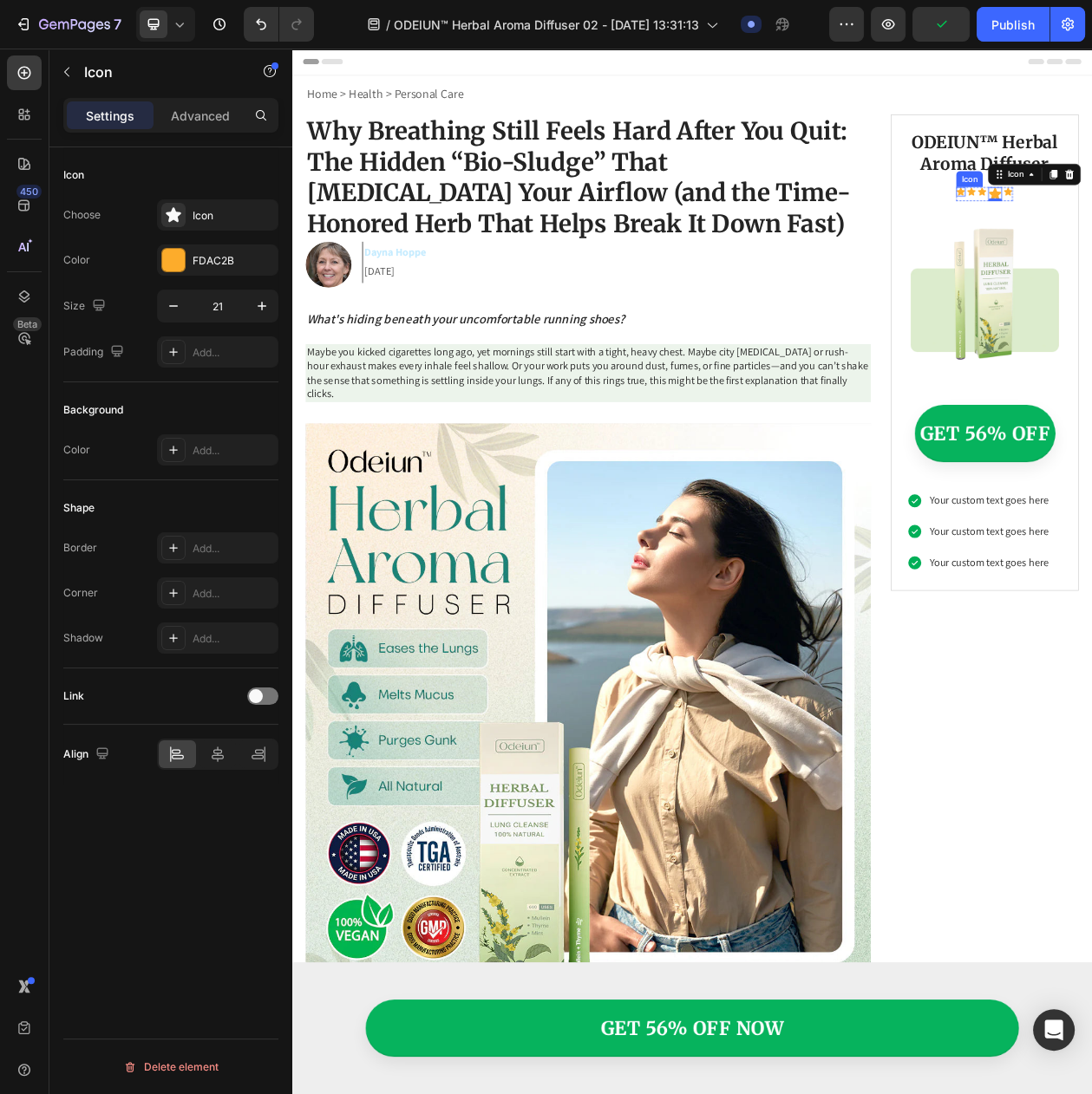
click at [256, 307] on icon "button" at bounding box center [261, 305] width 17 height 17
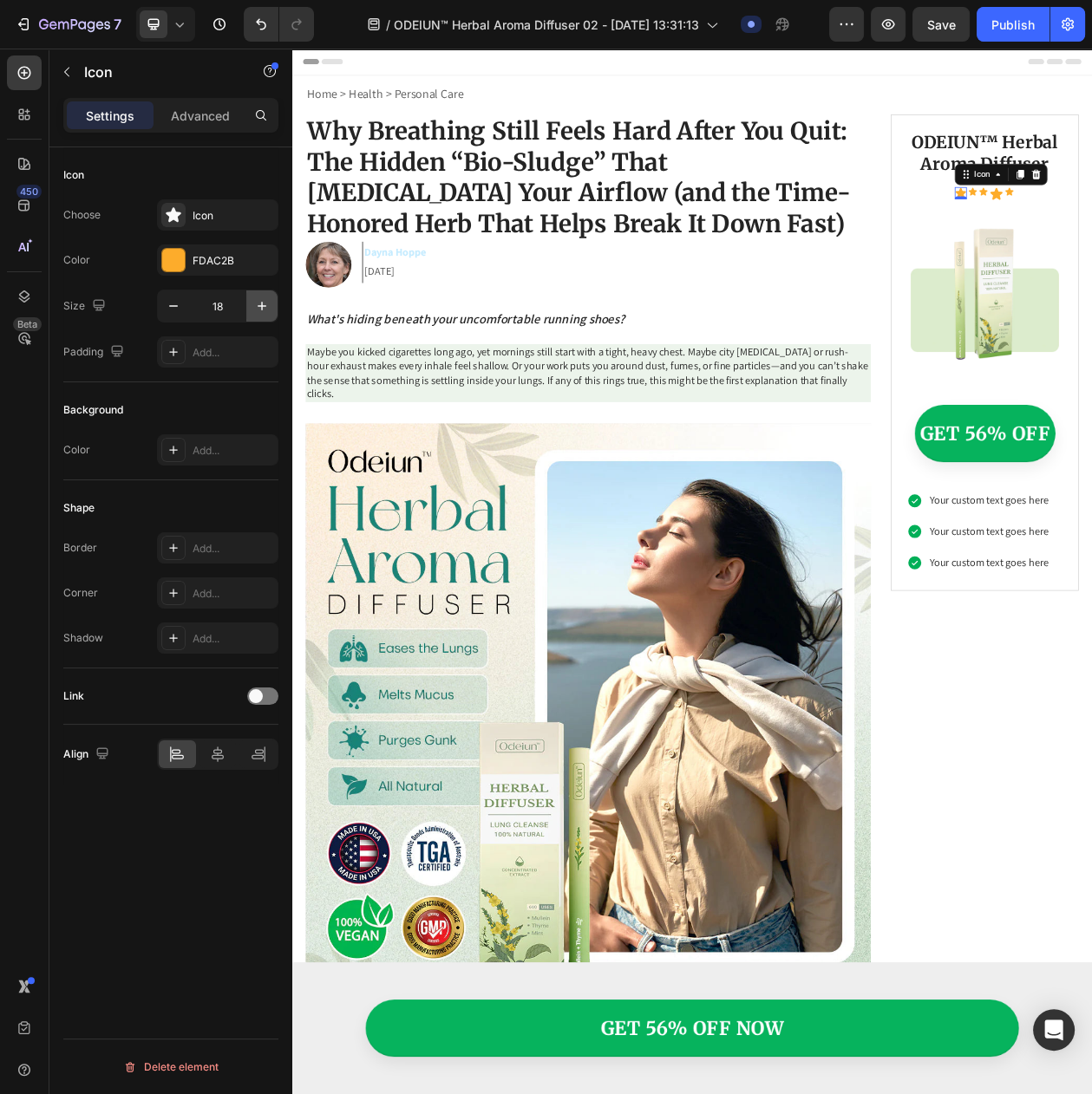
click at [256, 307] on icon "button" at bounding box center [261, 305] width 17 height 17
type input "21"
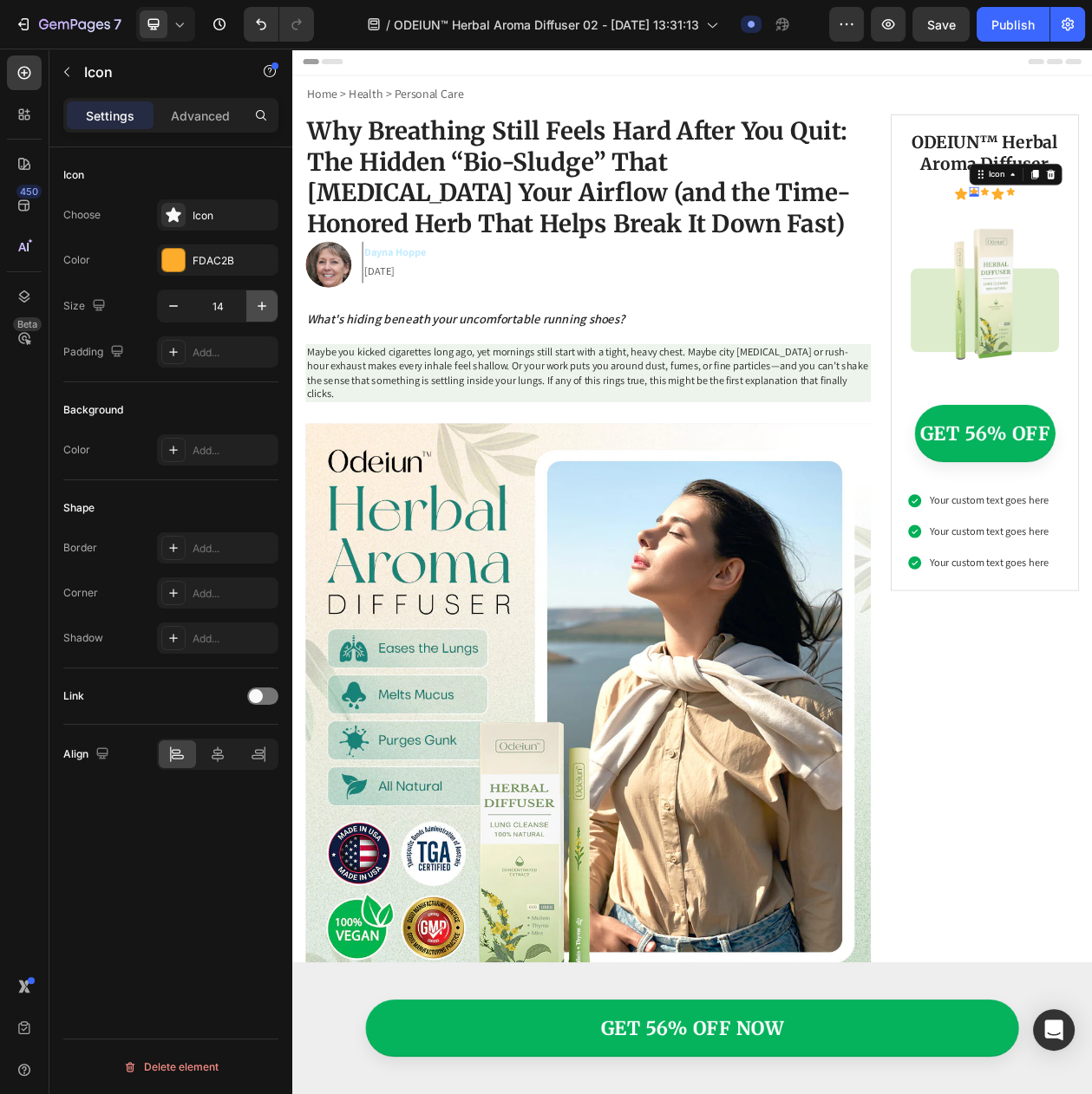
click at [265, 304] on icon "button" at bounding box center [261, 305] width 17 height 17
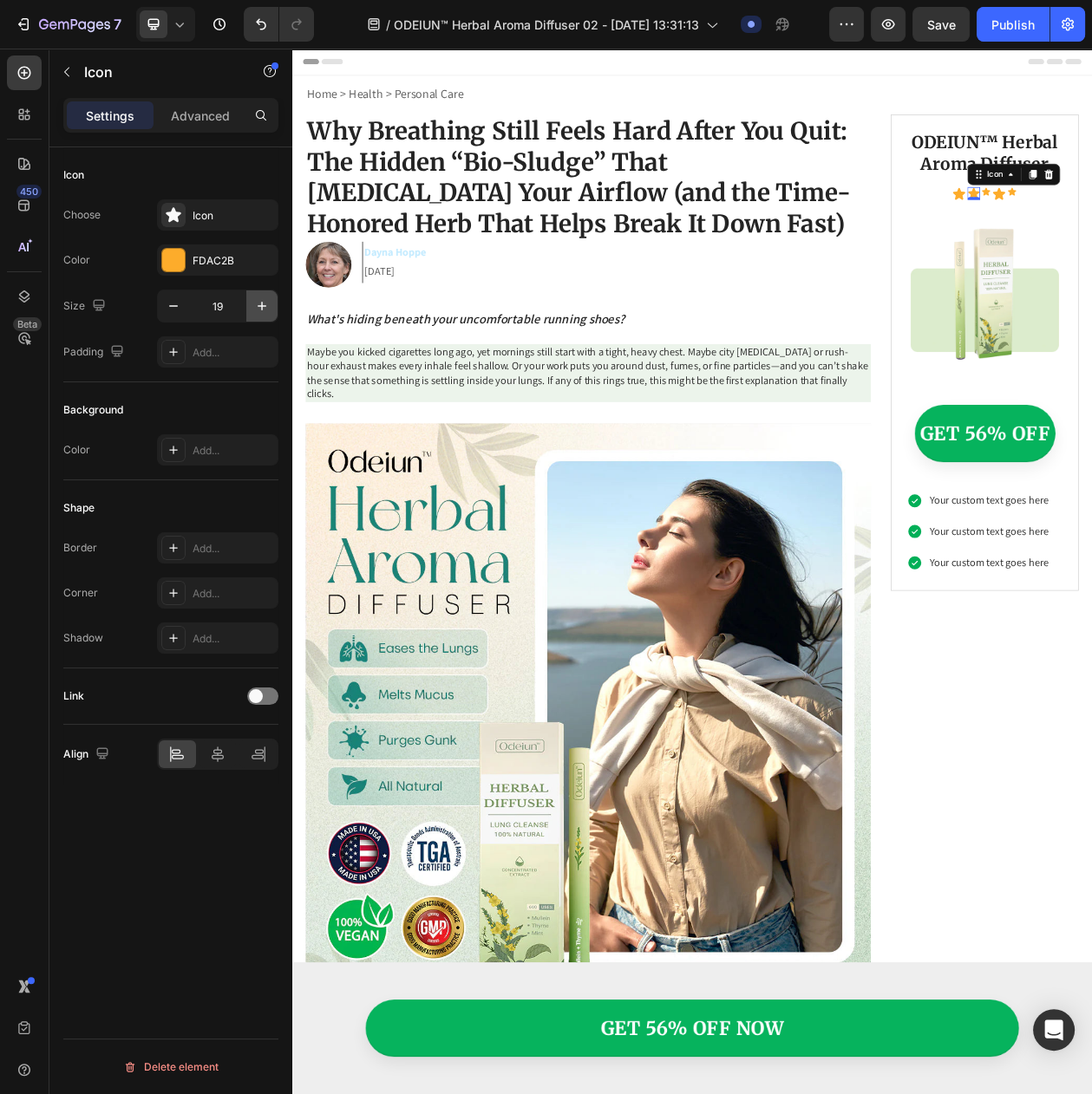
click at [265, 304] on icon "button" at bounding box center [261, 305] width 17 height 17
type input "21"
click at [260, 310] on icon "button" at bounding box center [262, 306] width 9 height 9
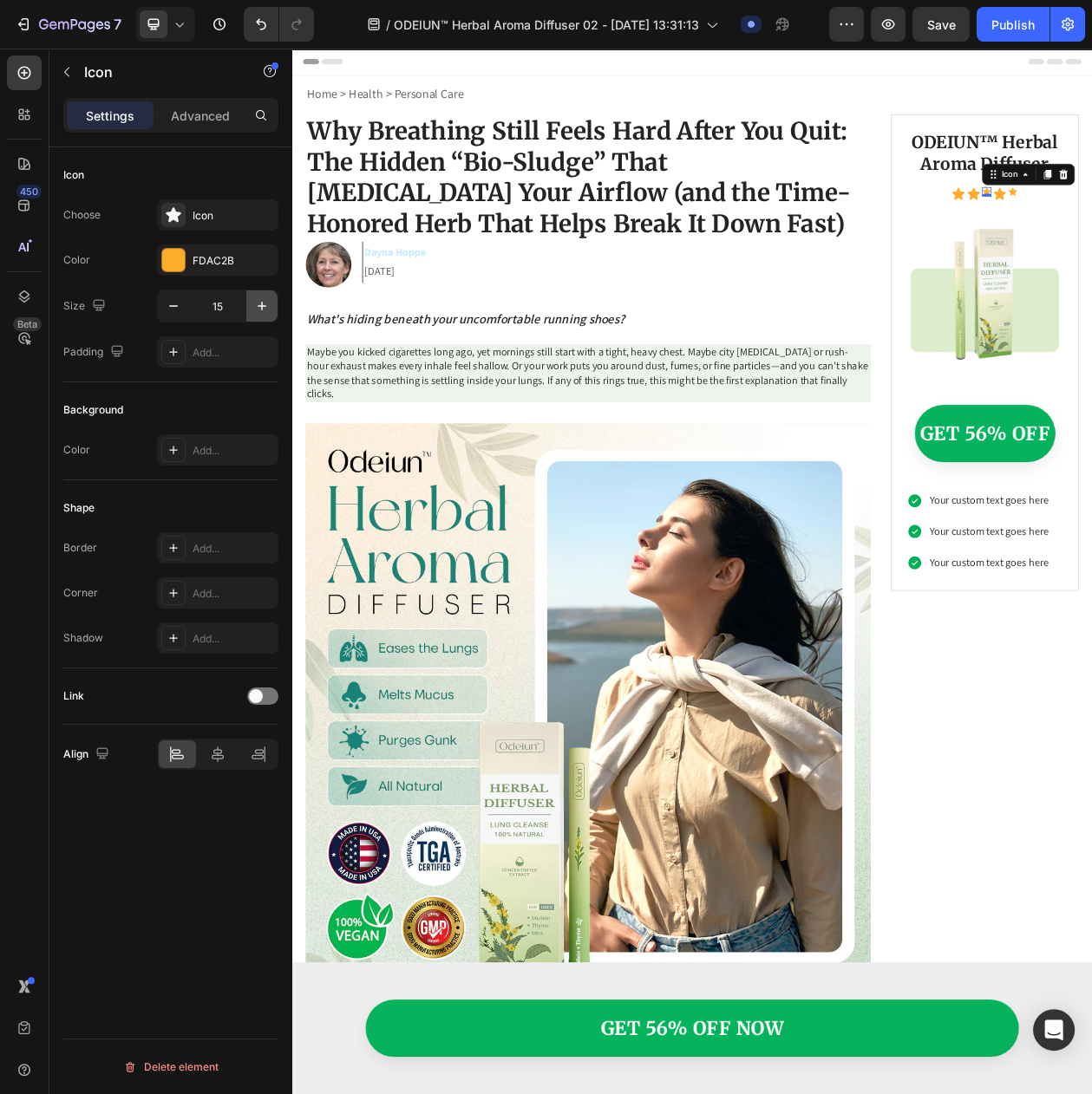
click at [260, 310] on icon "button" at bounding box center [262, 306] width 9 height 9
click at [258, 310] on icon "button" at bounding box center [262, 306] width 9 height 9
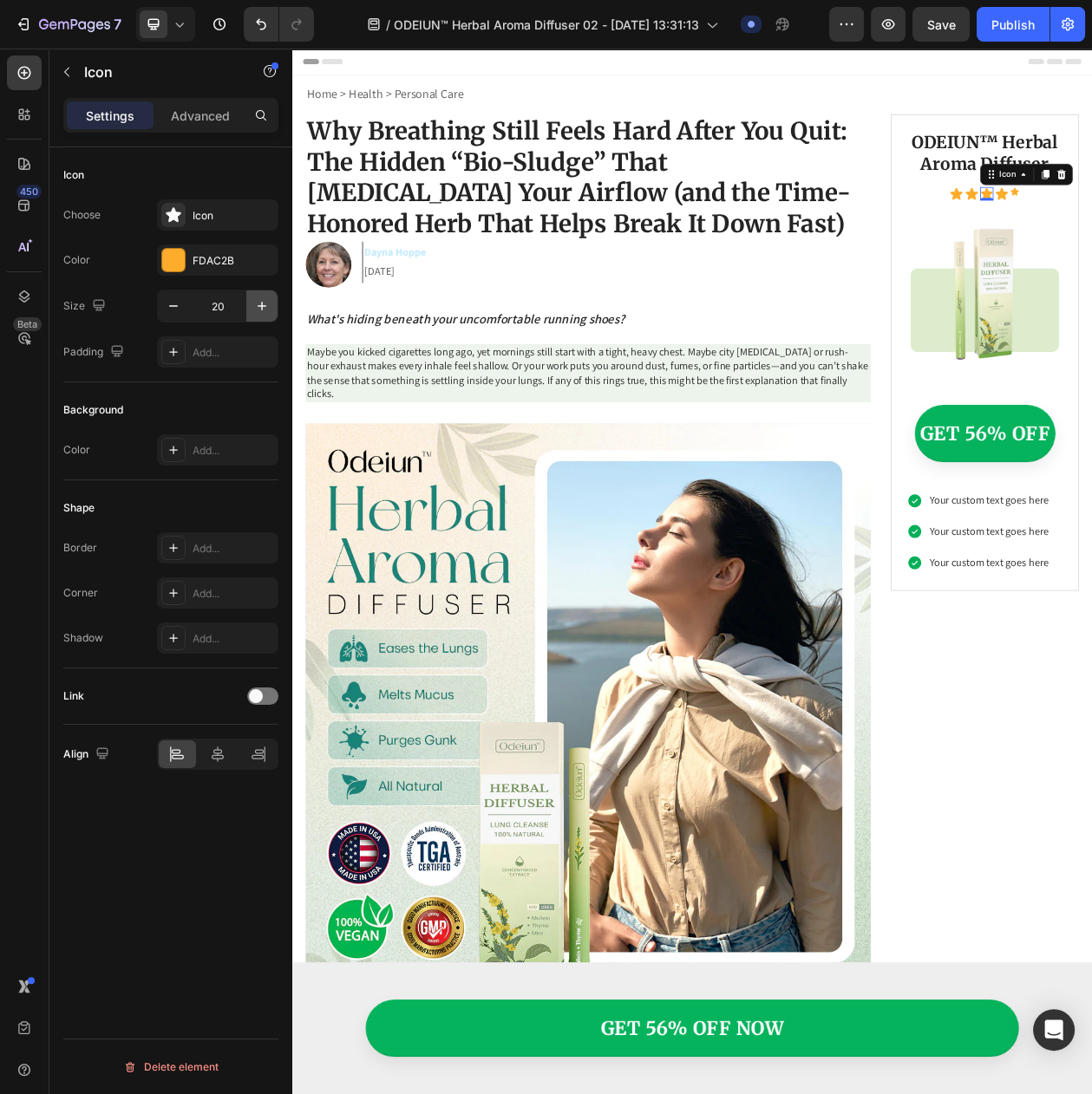
click at [258, 310] on icon "button" at bounding box center [262, 306] width 9 height 9
type input "21"
click at [270, 312] on button "button" at bounding box center [261, 306] width 31 height 31
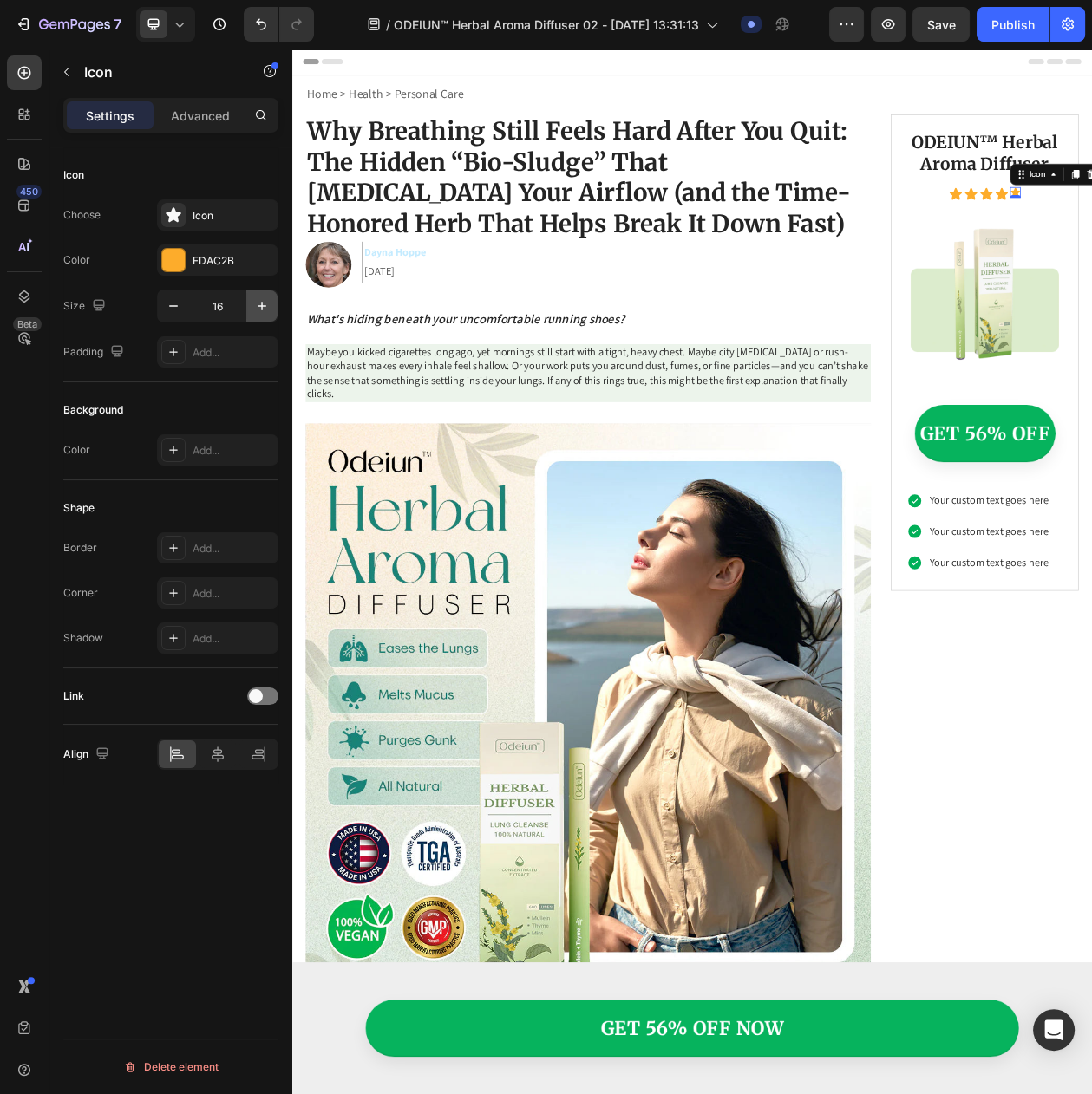
click at [270, 312] on button "button" at bounding box center [261, 306] width 31 height 31
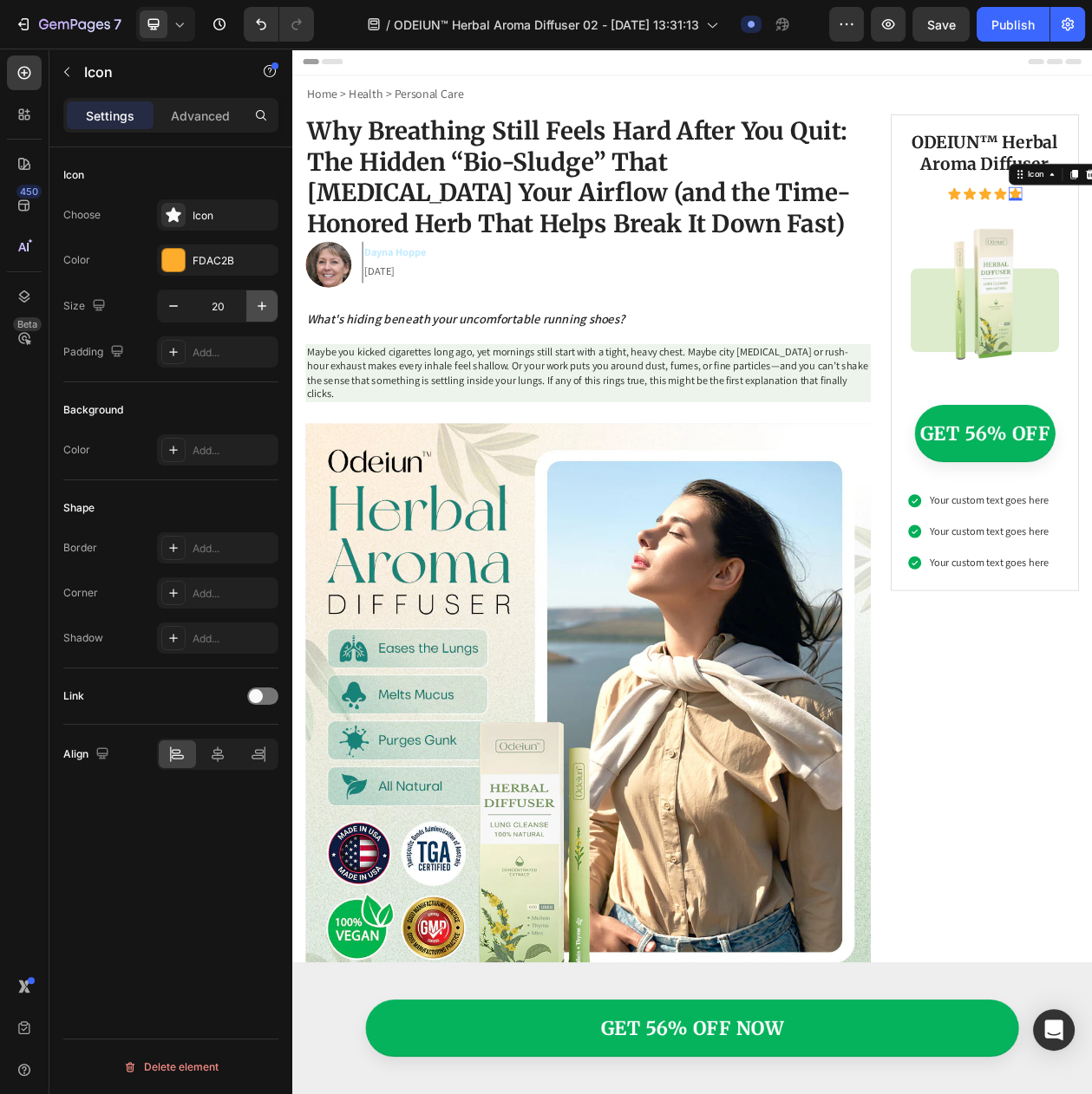
type input "21"
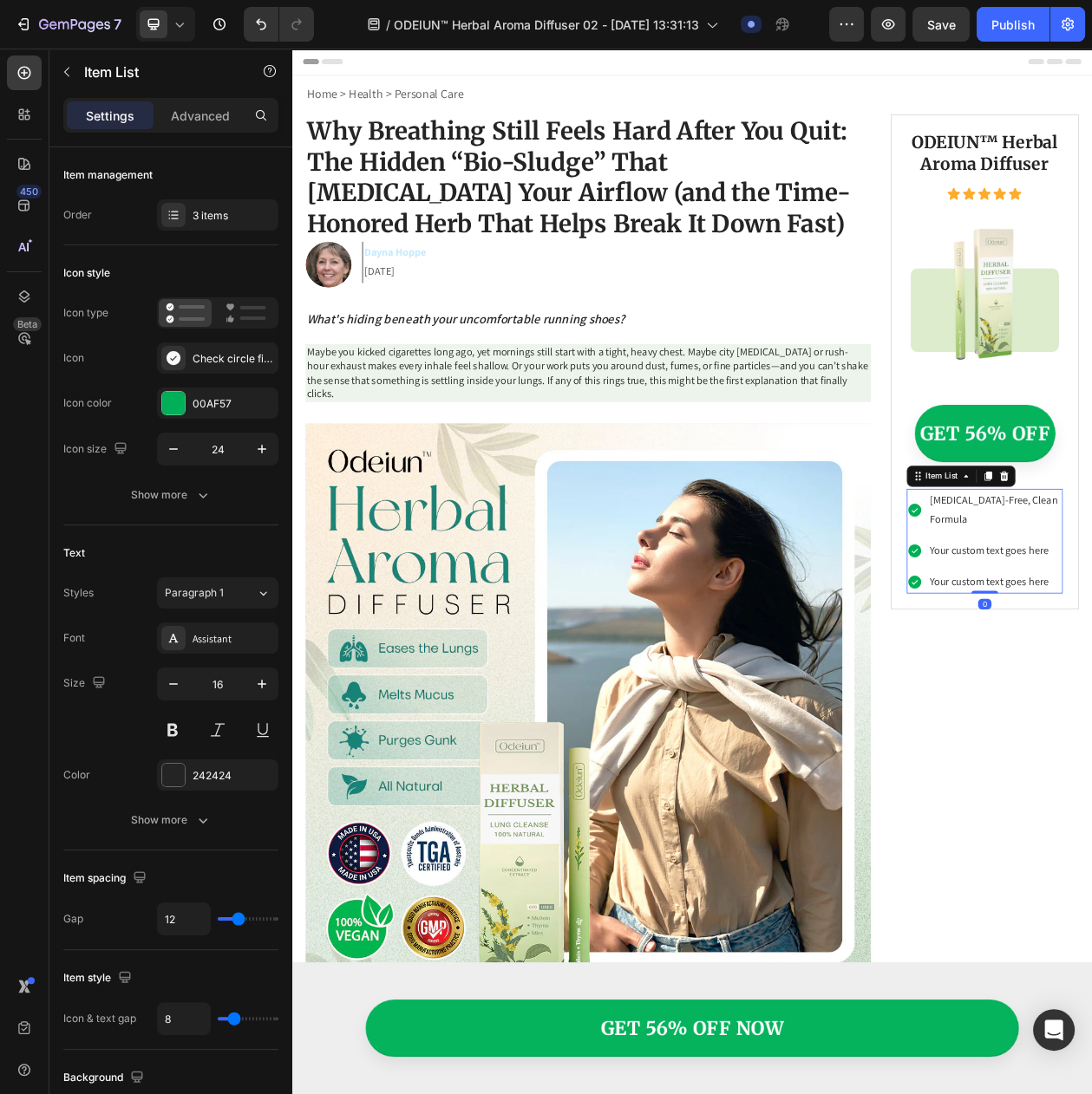
click at [212, 643] on div "Assistant" at bounding box center [217, 638] width 121 height 31
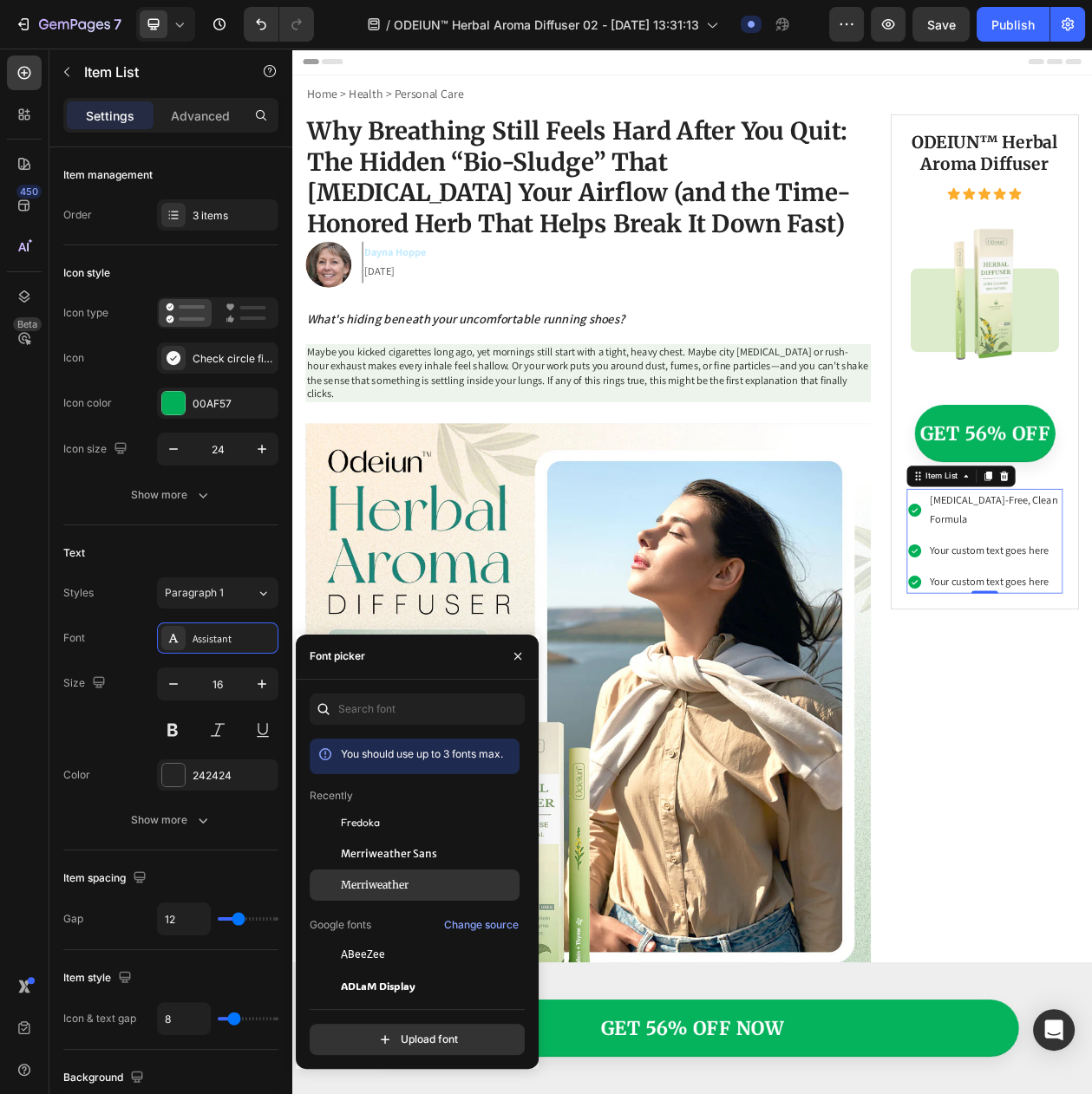
click at [355, 893] on span "Merriweather" at bounding box center [374, 886] width 68 height 16
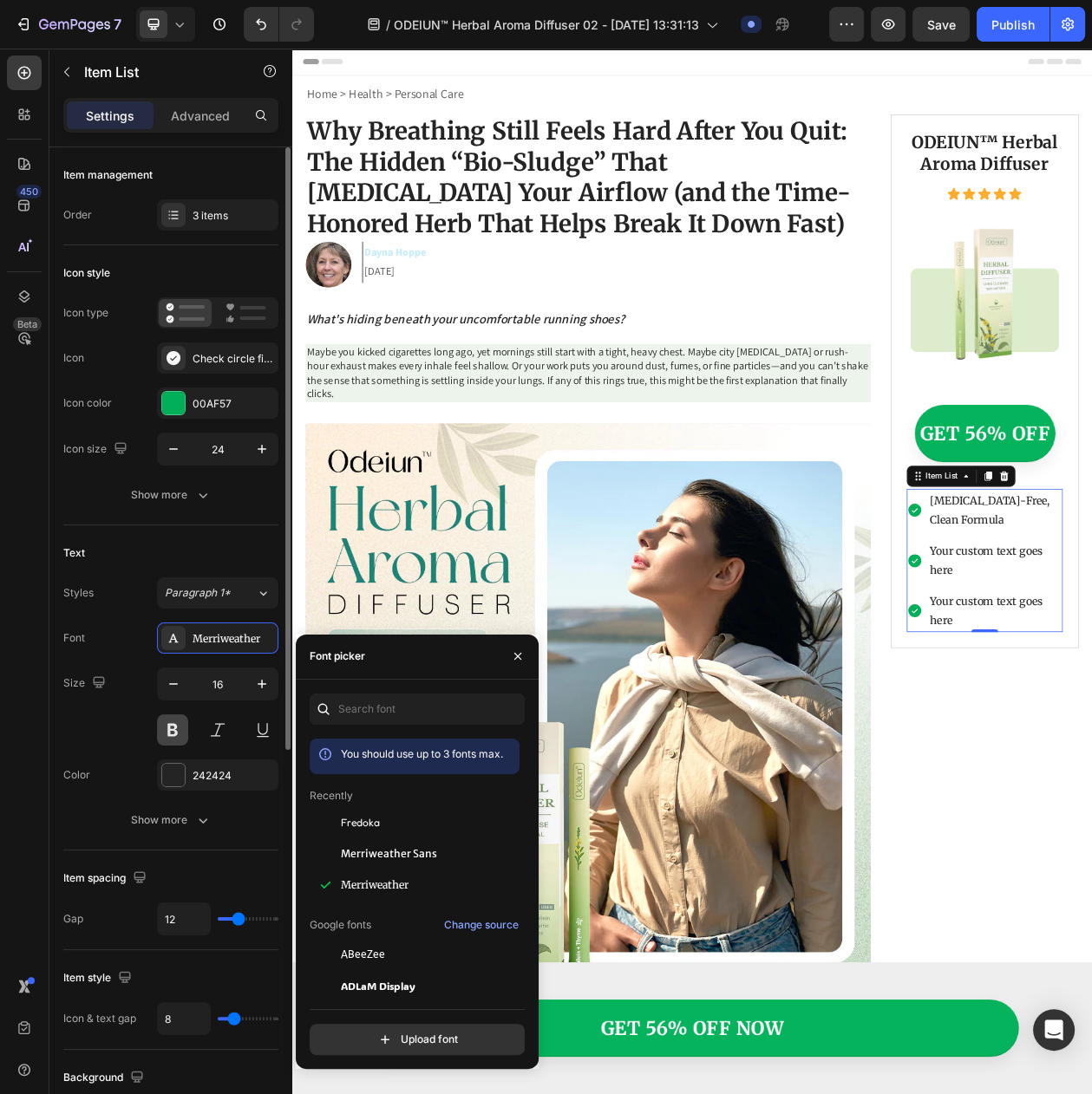
click at [166, 745] on button at bounding box center [172, 729] width 31 height 31
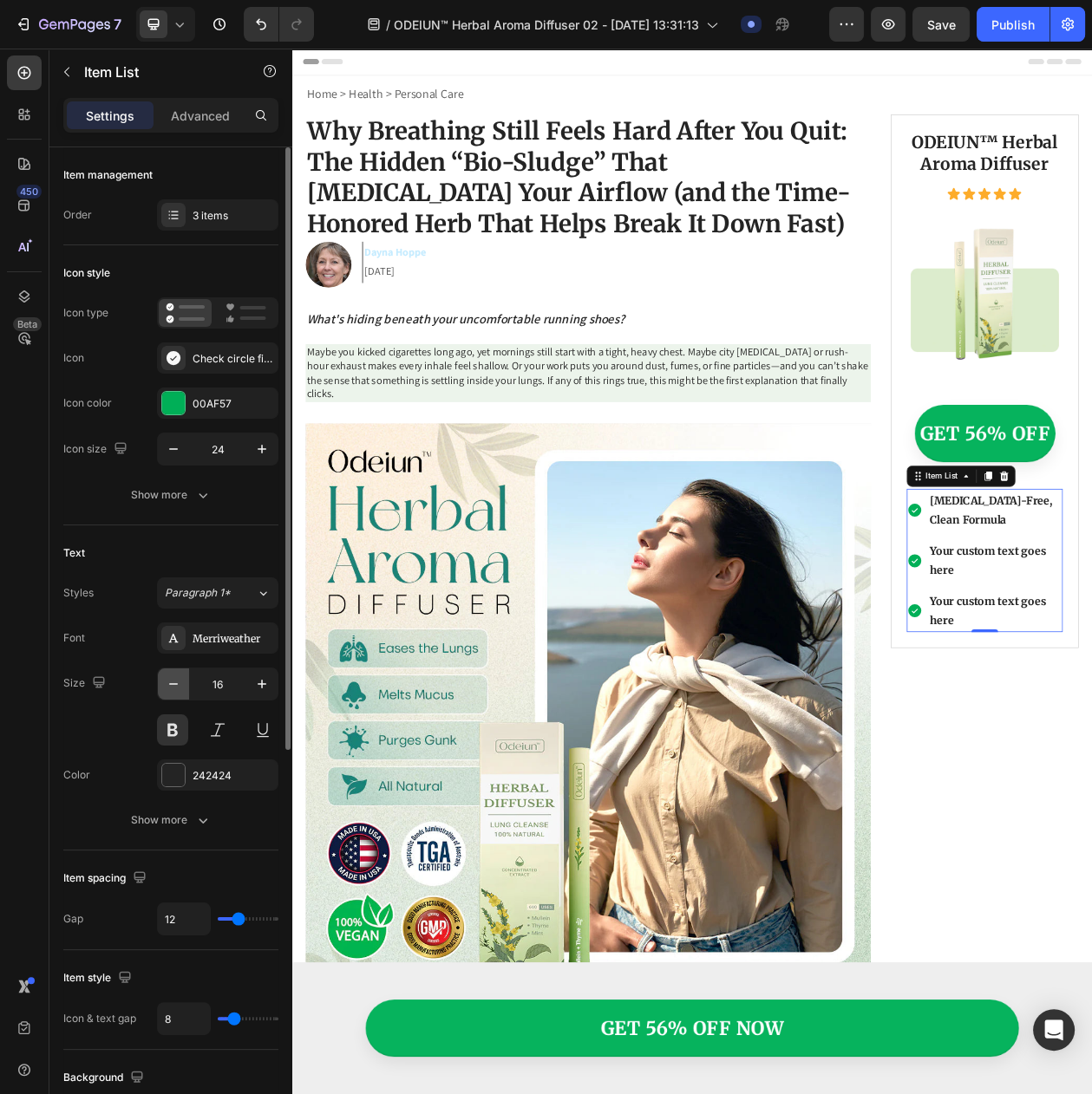
click at [173, 693] on icon "button" at bounding box center [173, 684] width 17 height 17
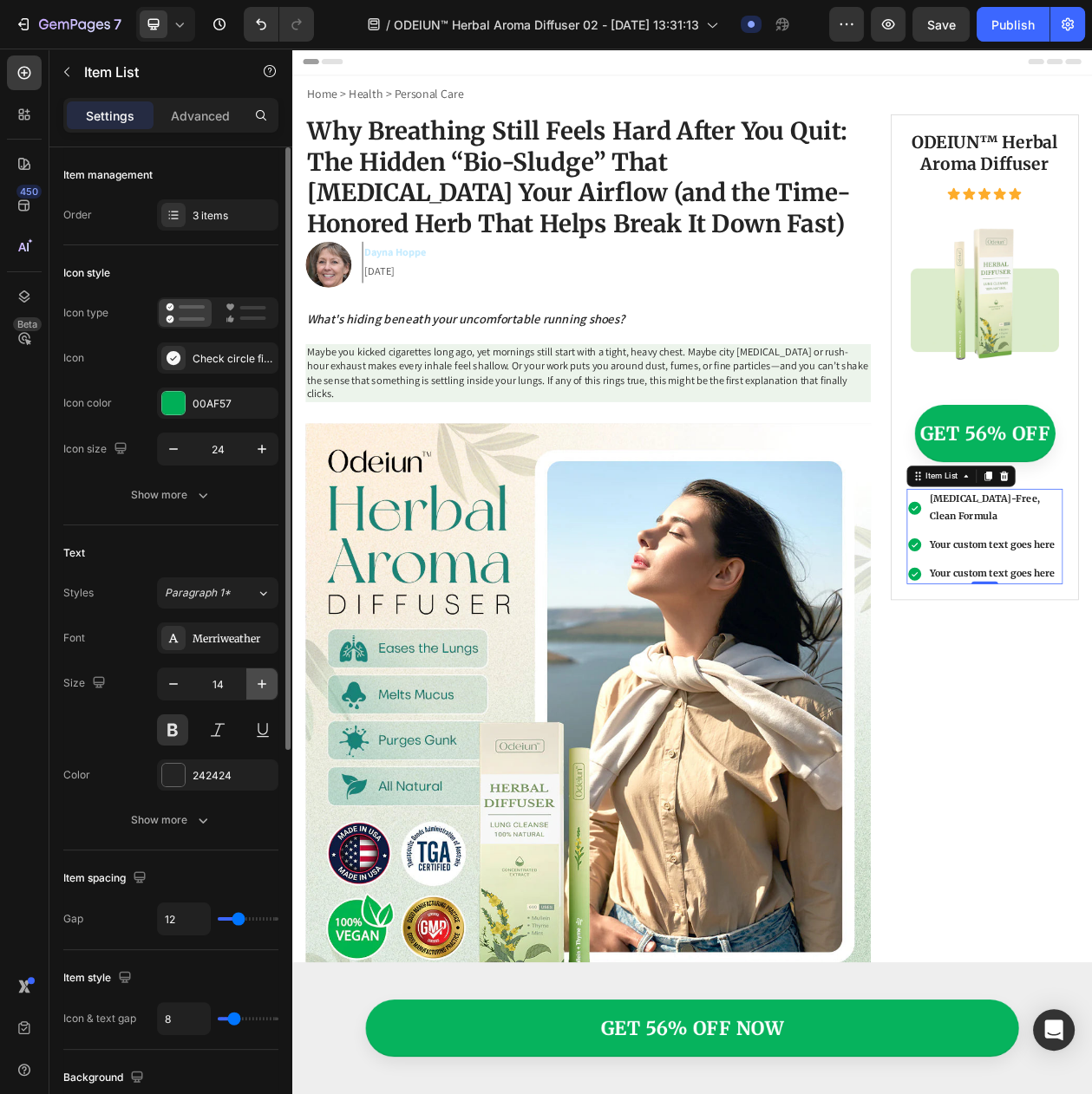
click at [256, 693] on icon "button" at bounding box center [261, 684] width 17 height 17
type input "16"
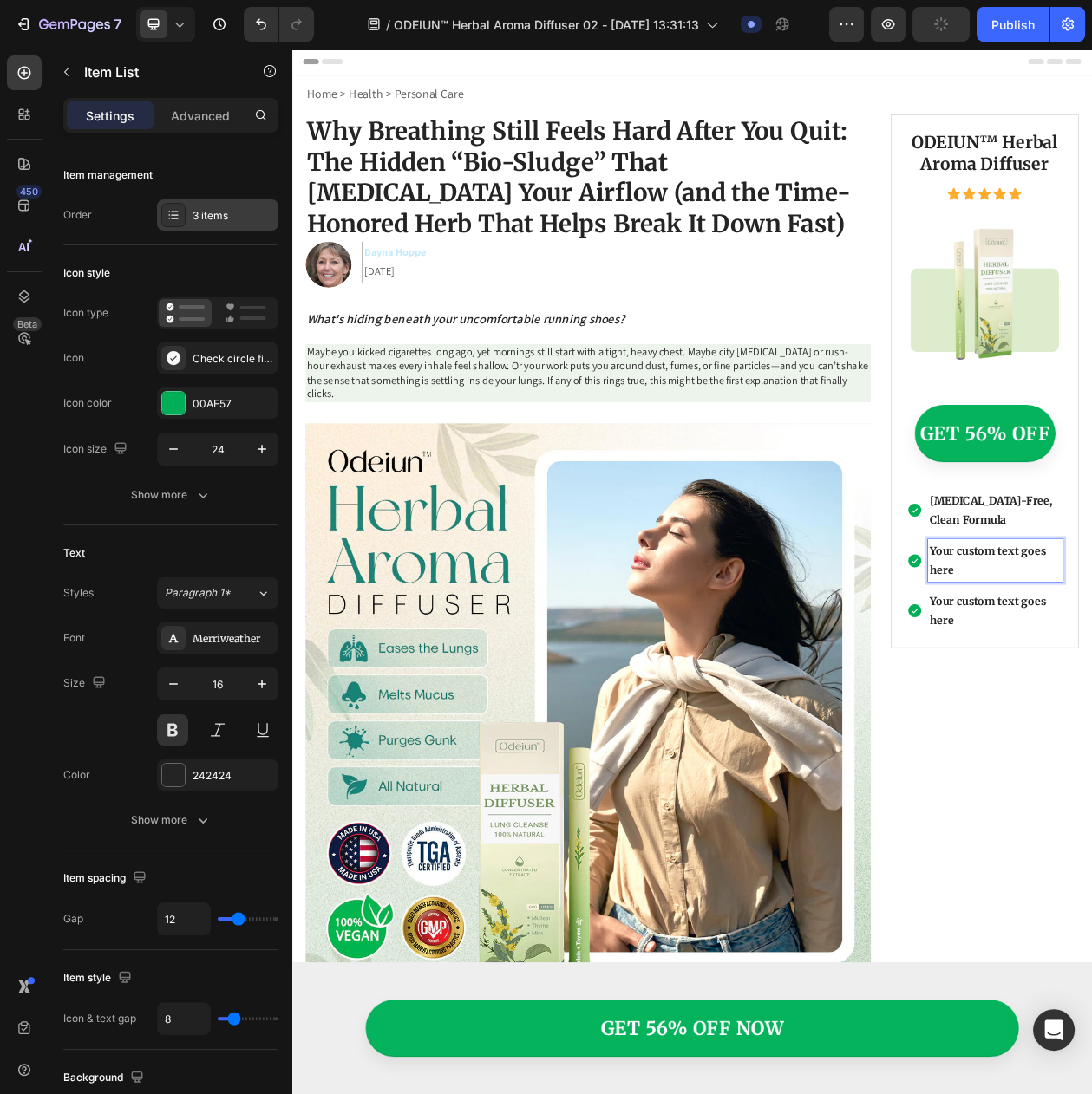
drag, startPoint x: 196, startPoint y: 244, endPoint x: 198, endPoint y: 229, distance: 15.1
click at [196, 526] on div "Item management Order 3 items" at bounding box center [171, 688] width 215 height 326
click at [198, 228] on div "3 items" at bounding box center [217, 214] width 121 height 31
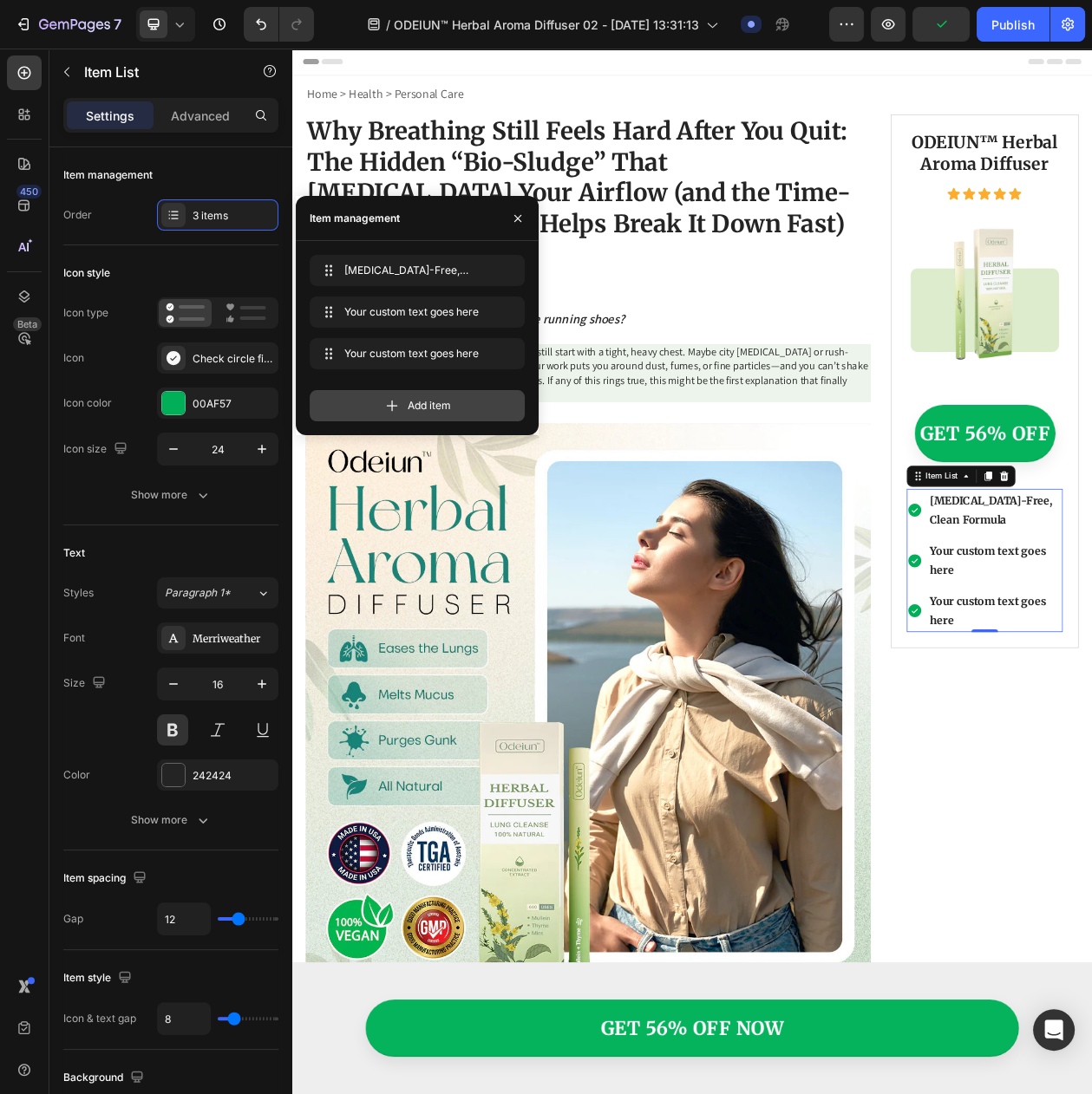
click at [389, 392] on div "Add item" at bounding box center [417, 406] width 215 height 31
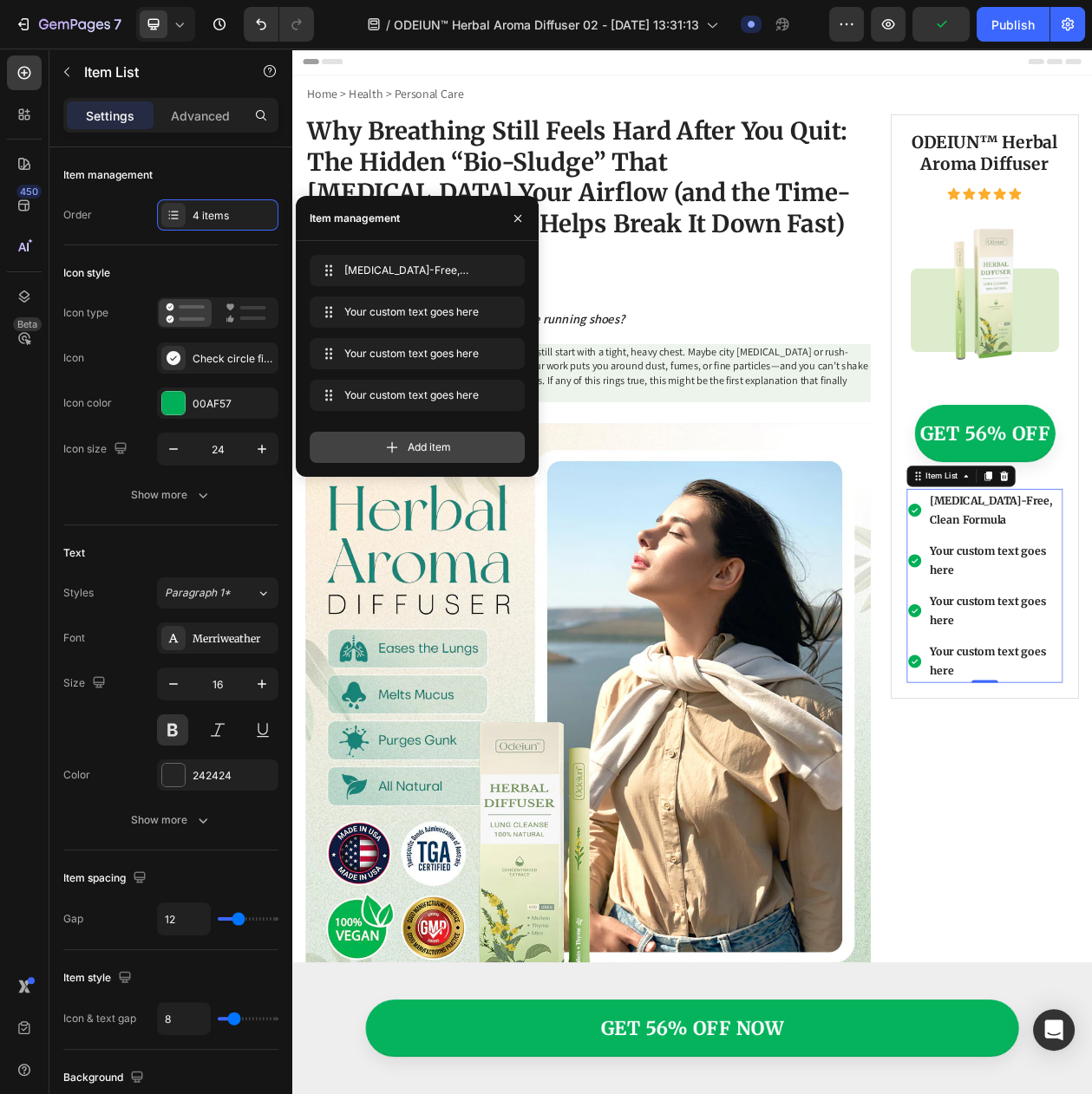
click at [389, 457] on div "Add item" at bounding box center [417, 447] width 215 height 31
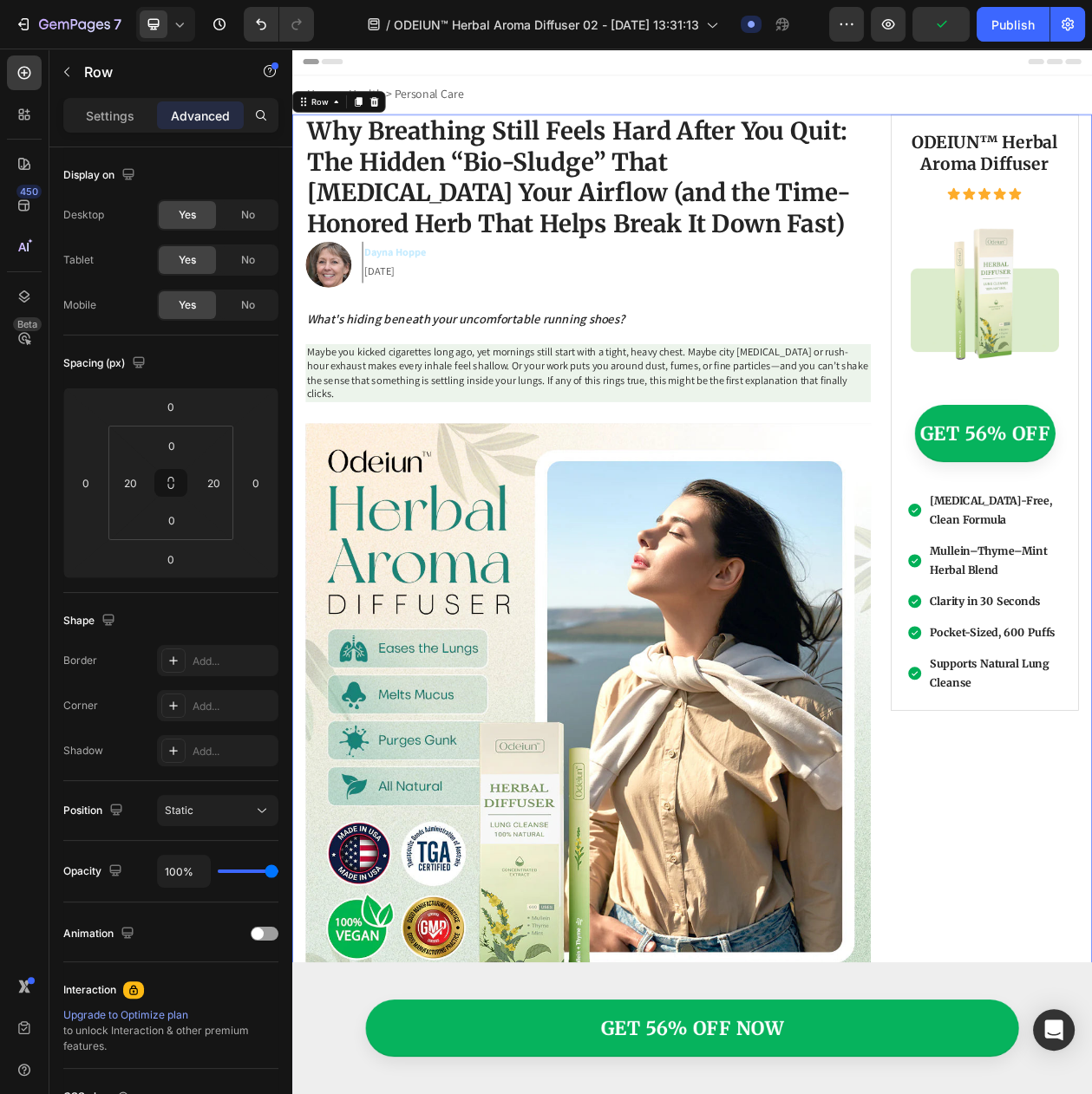
click at [655, 86] on div "Home > Health > Personal Care Text Block Row Row" at bounding box center [813, 109] width 1040 height 51
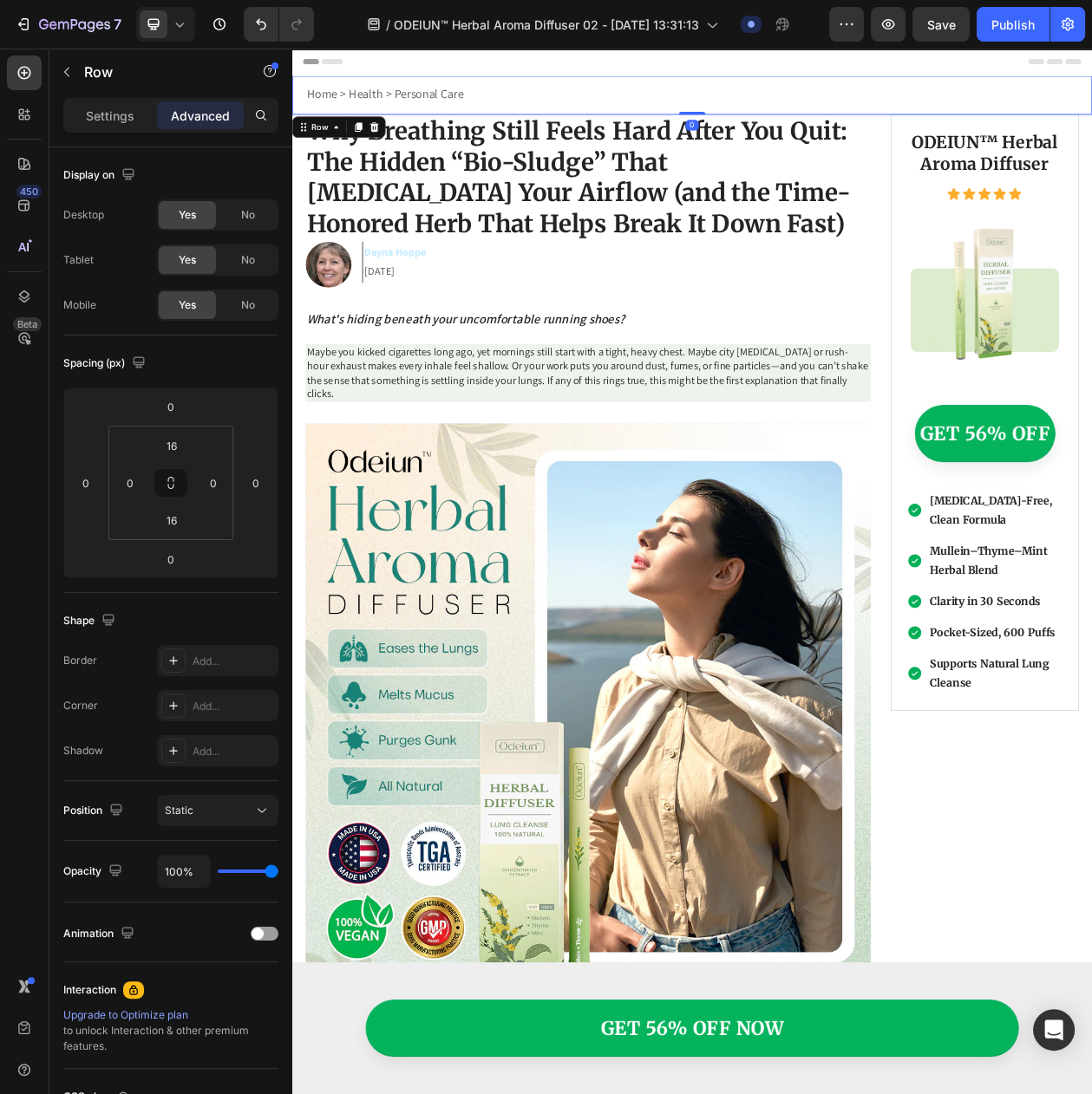
click at [637, 67] on div "Header" at bounding box center [812, 66] width 1013 height 35
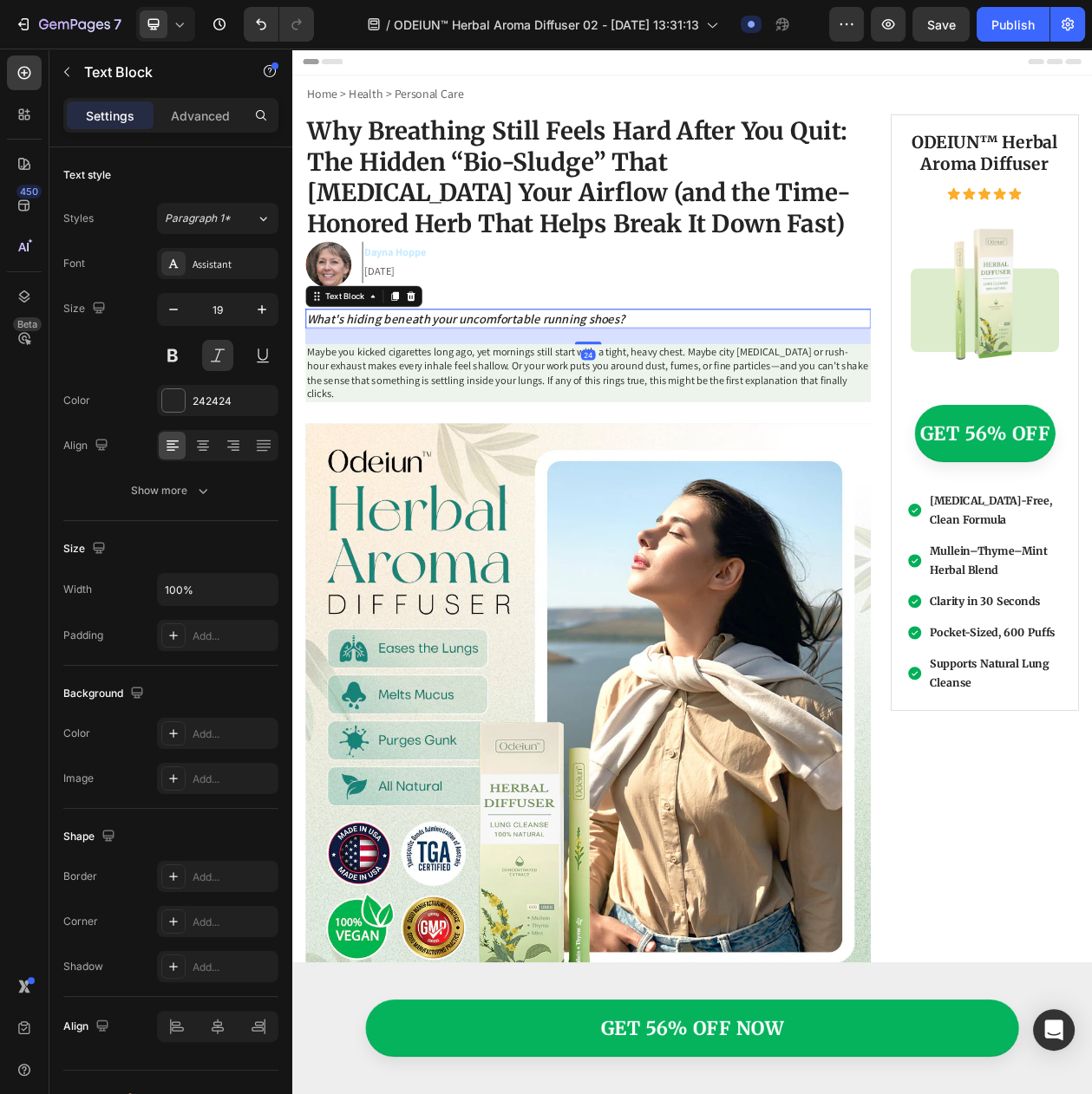
click at [600, 392] on p "What's hiding beneath your uncomfortable running shoes?" at bounding box center [677, 400] width 732 height 21
click at [445, 361] on div at bounding box center [446, 371] width 20 height 20
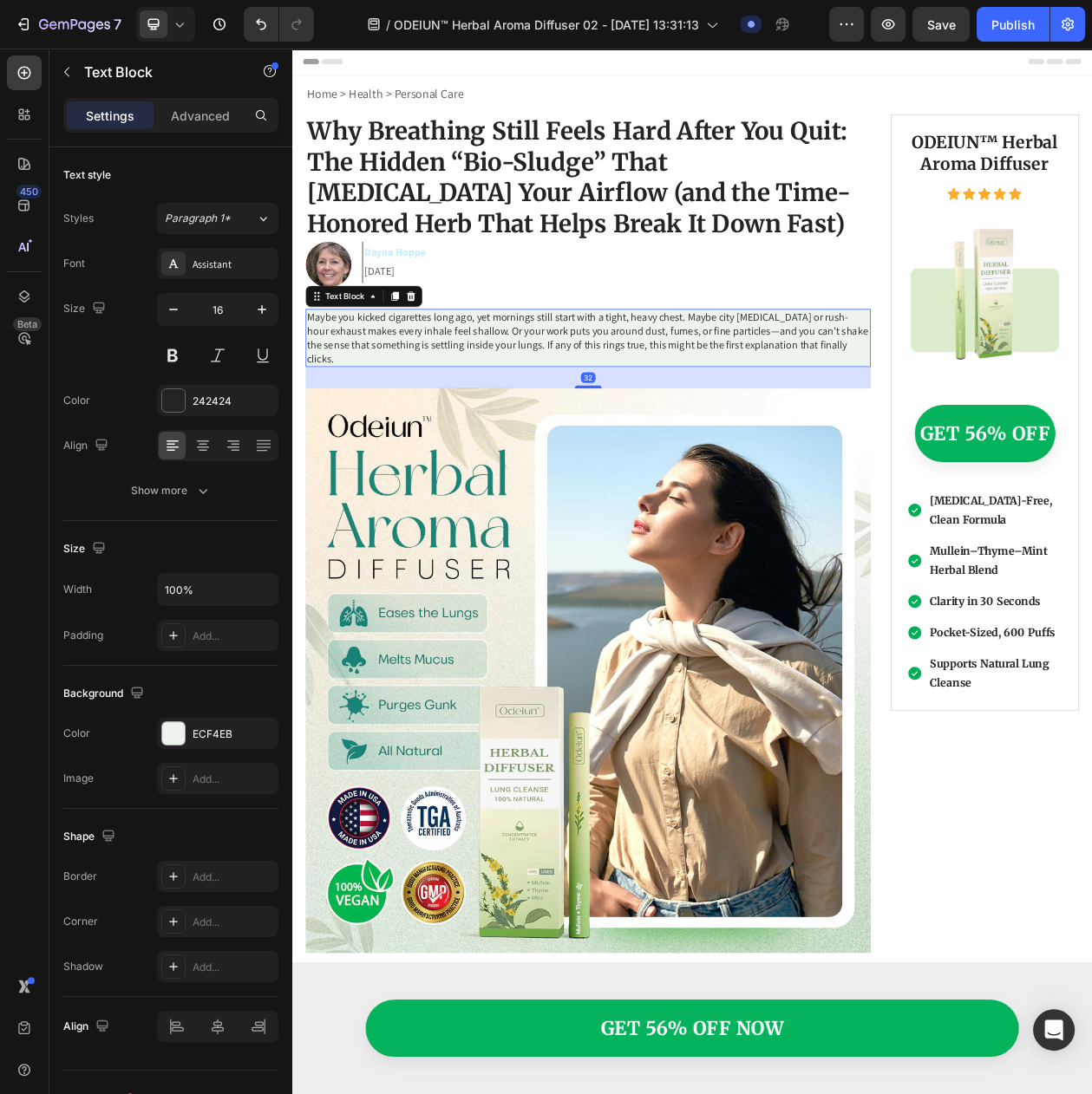
click at [442, 413] on p "Maybe you kicked cigarettes long ago, yet mornings still start with a tight, he…" at bounding box center [677, 425] width 732 height 72
click at [225, 234] on button "Paragraph 1*" at bounding box center [217, 218] width 121 height 31
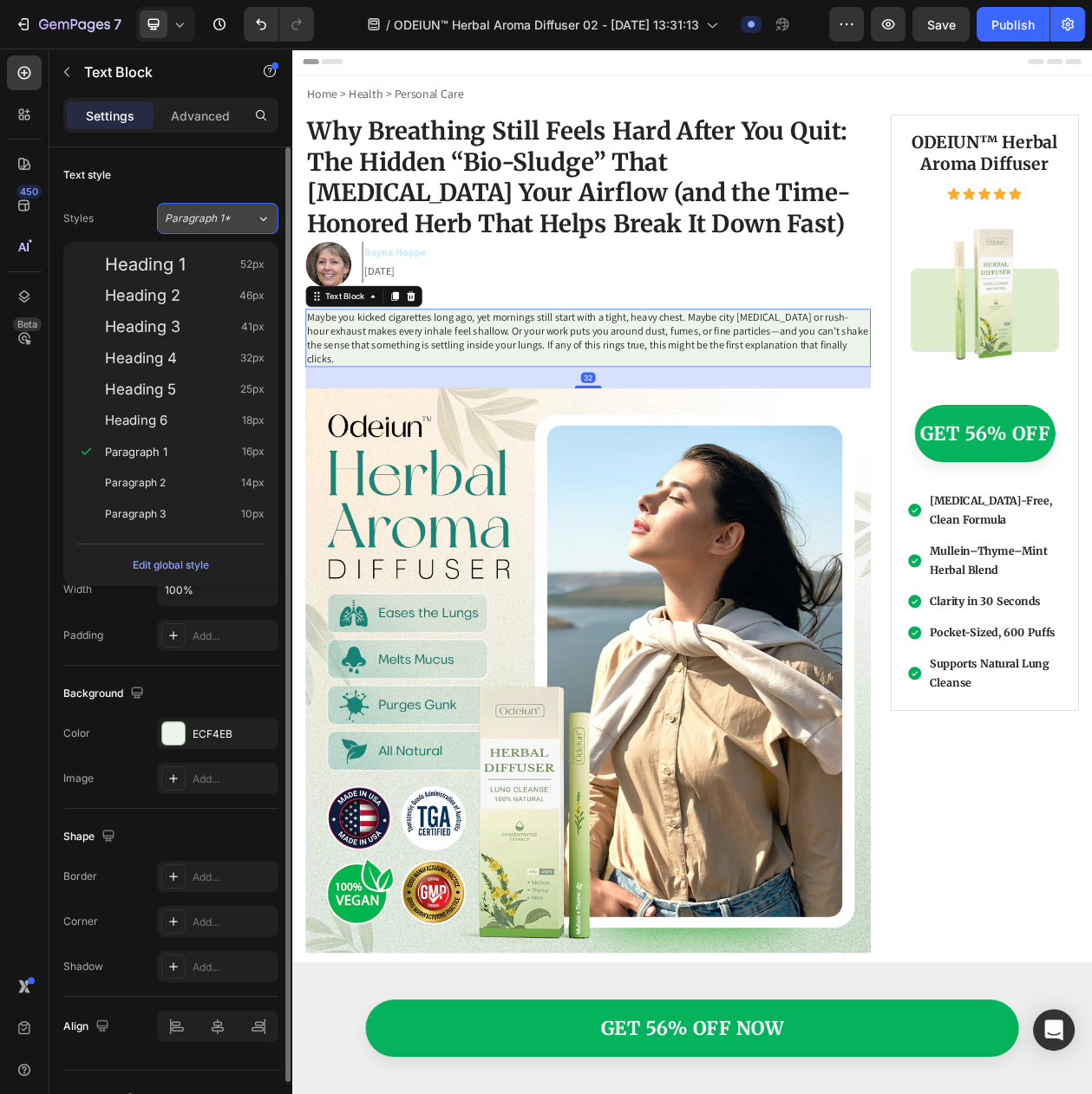
click at [225, 234] on button "Paragraph 1*" at bounding box center [217, 218] width 121 height 31
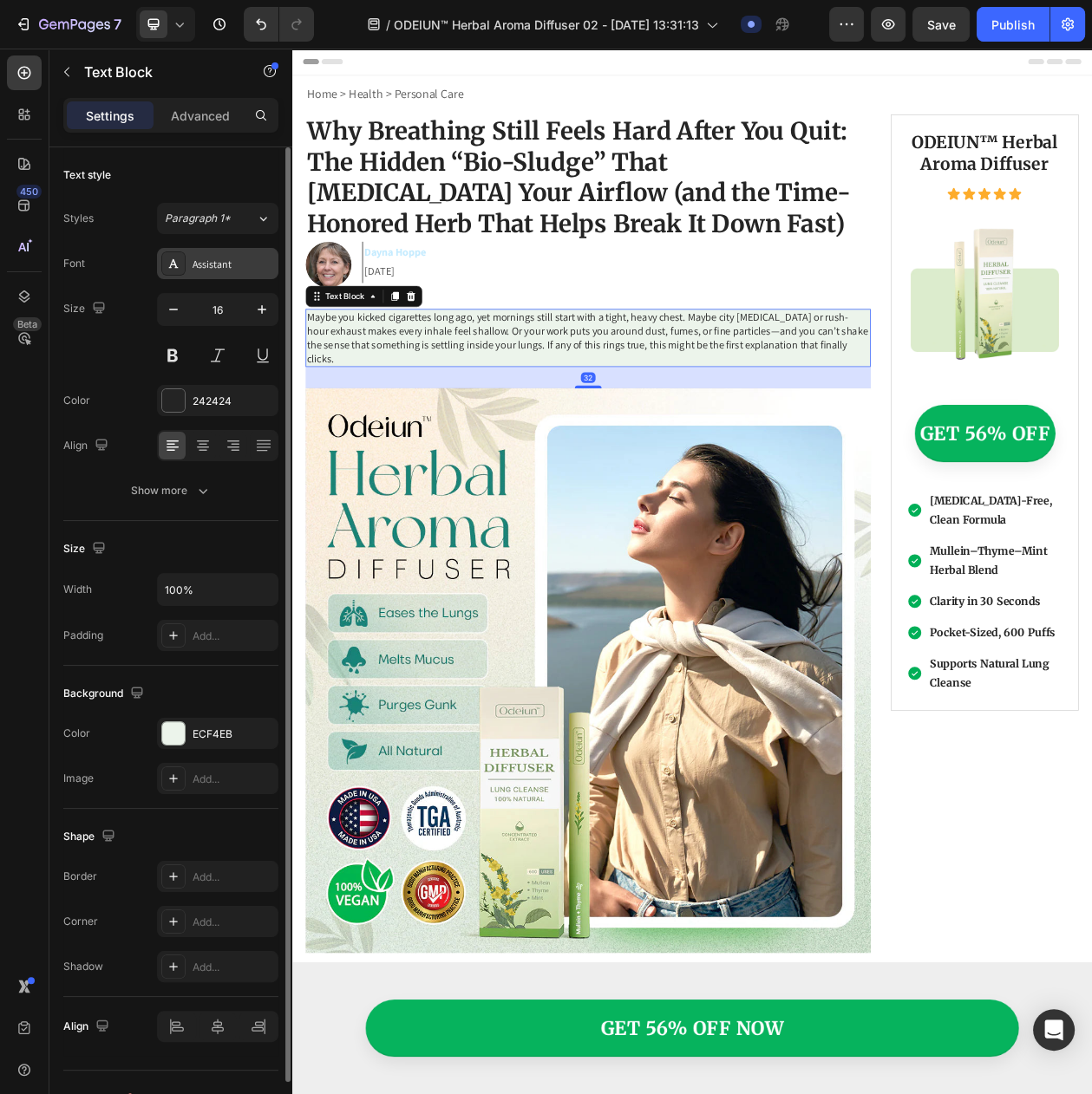
click at [225, 268] on div "Assistant" at bounding box center [233, 265] width 82 height 16
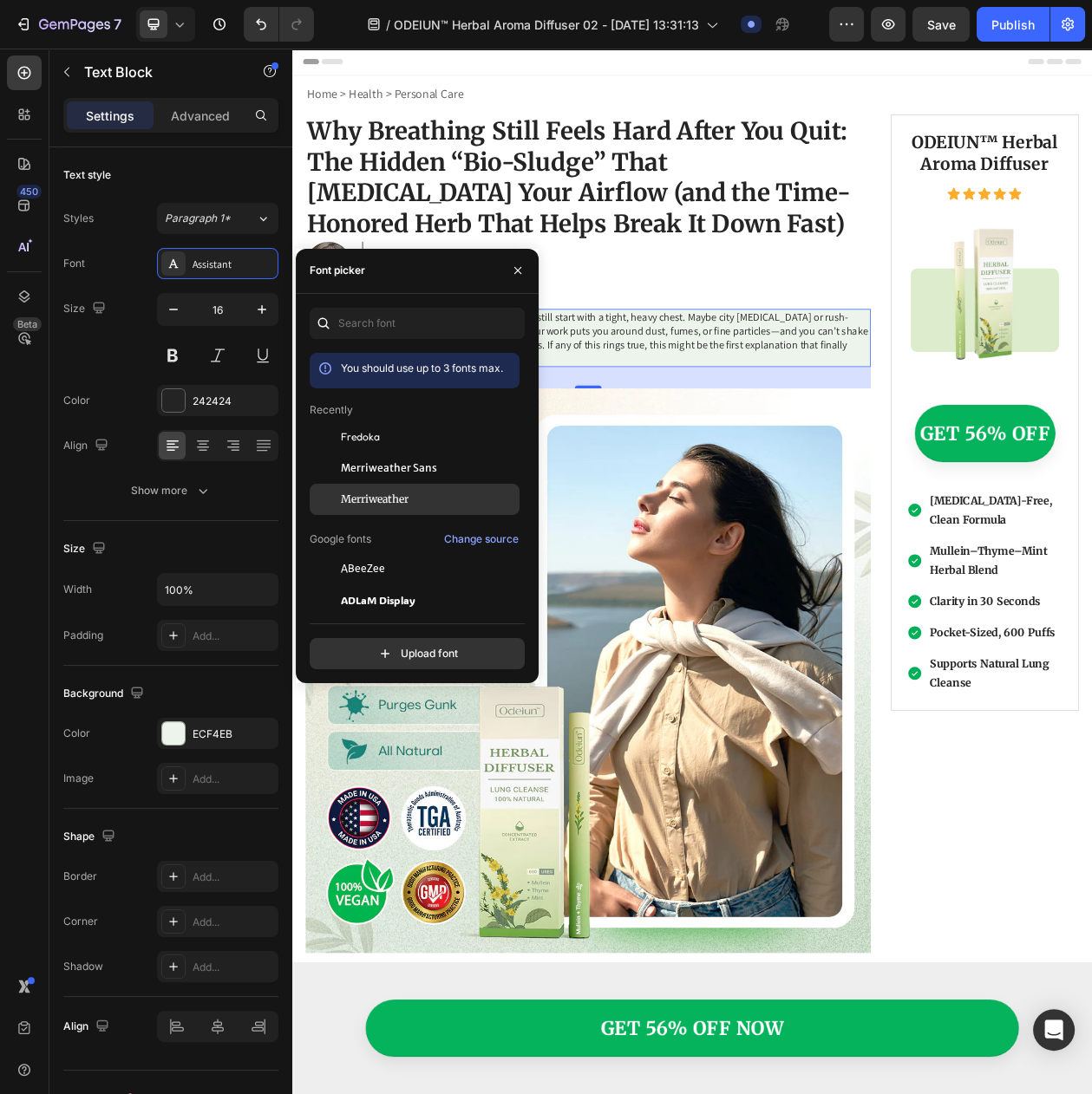
drag, startPoint x: 345, startPoint y: 493, endPoint x: 227, endPoint y: 404, distance: 147.8
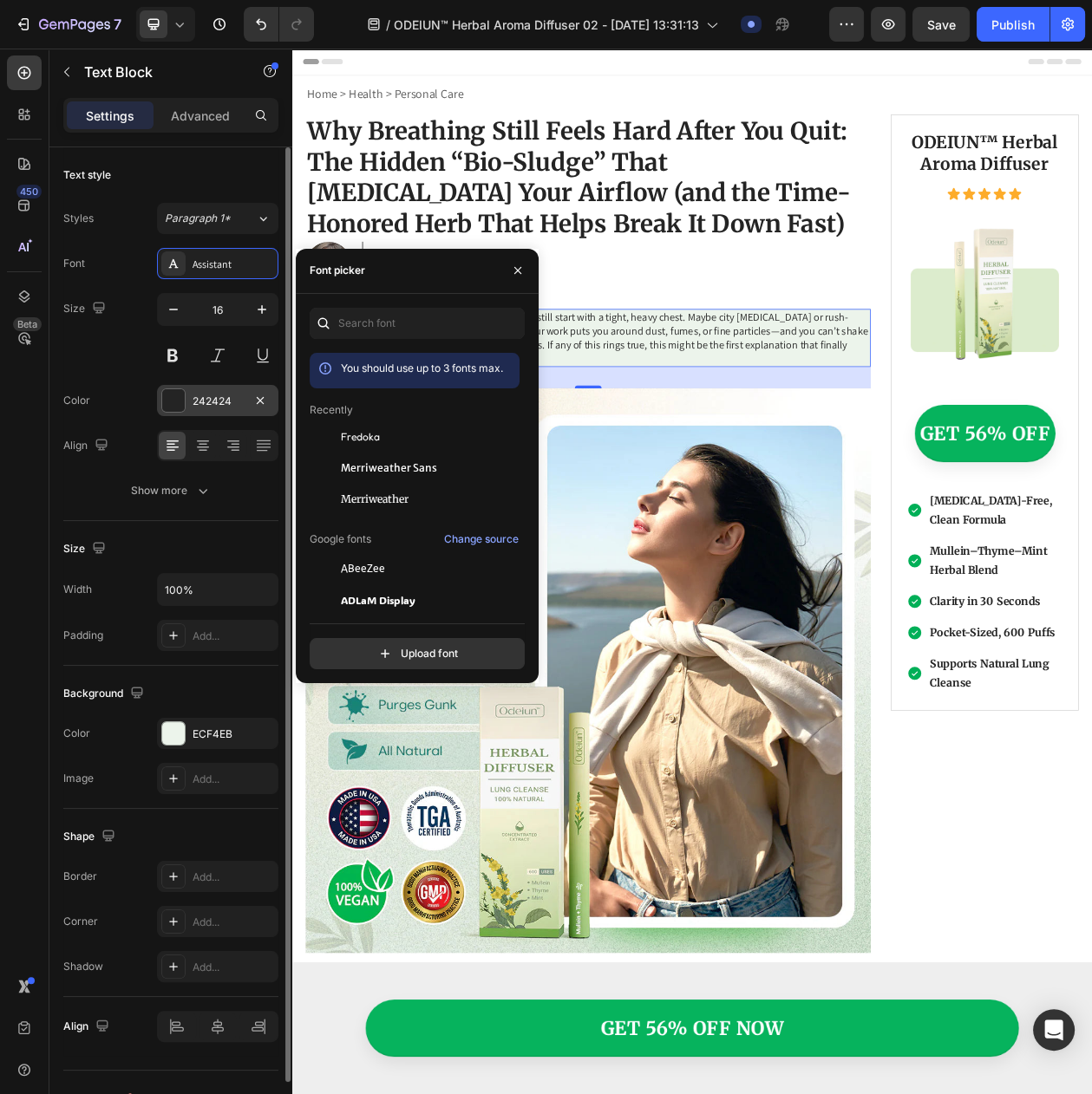
click at [345, 741] on div "Merriweather" at bounding box center [414, 756] width 210 height 31
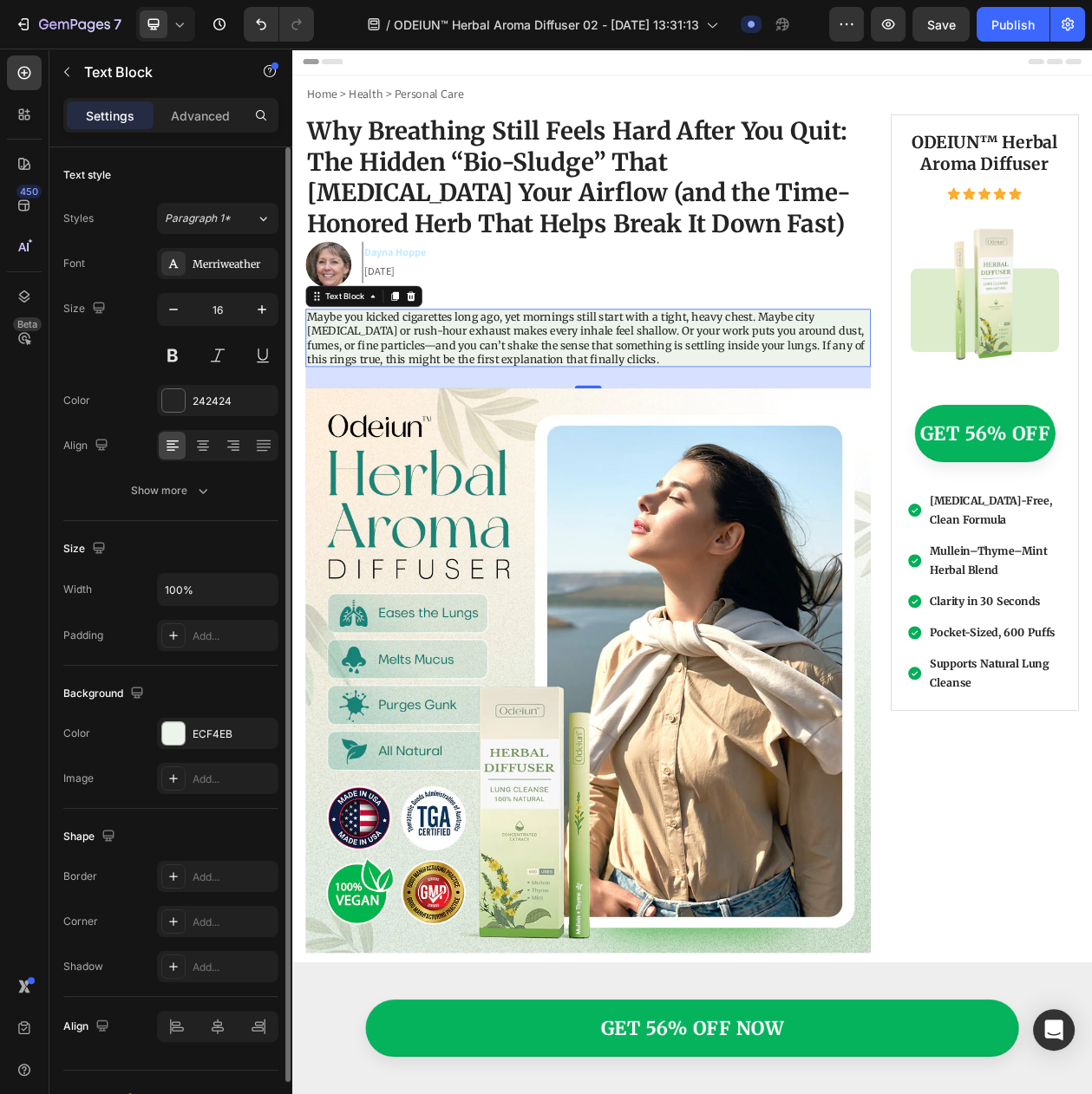
click at [151, 358] on div "Size 16" at bounding box center [171, 333] width 215 height 78
click at [178, 355] on button at bounding box center [172, 355] width 31 height 31
click at [255, 315] on icon "button" at bounding box center [261, 309] width 17 height 17
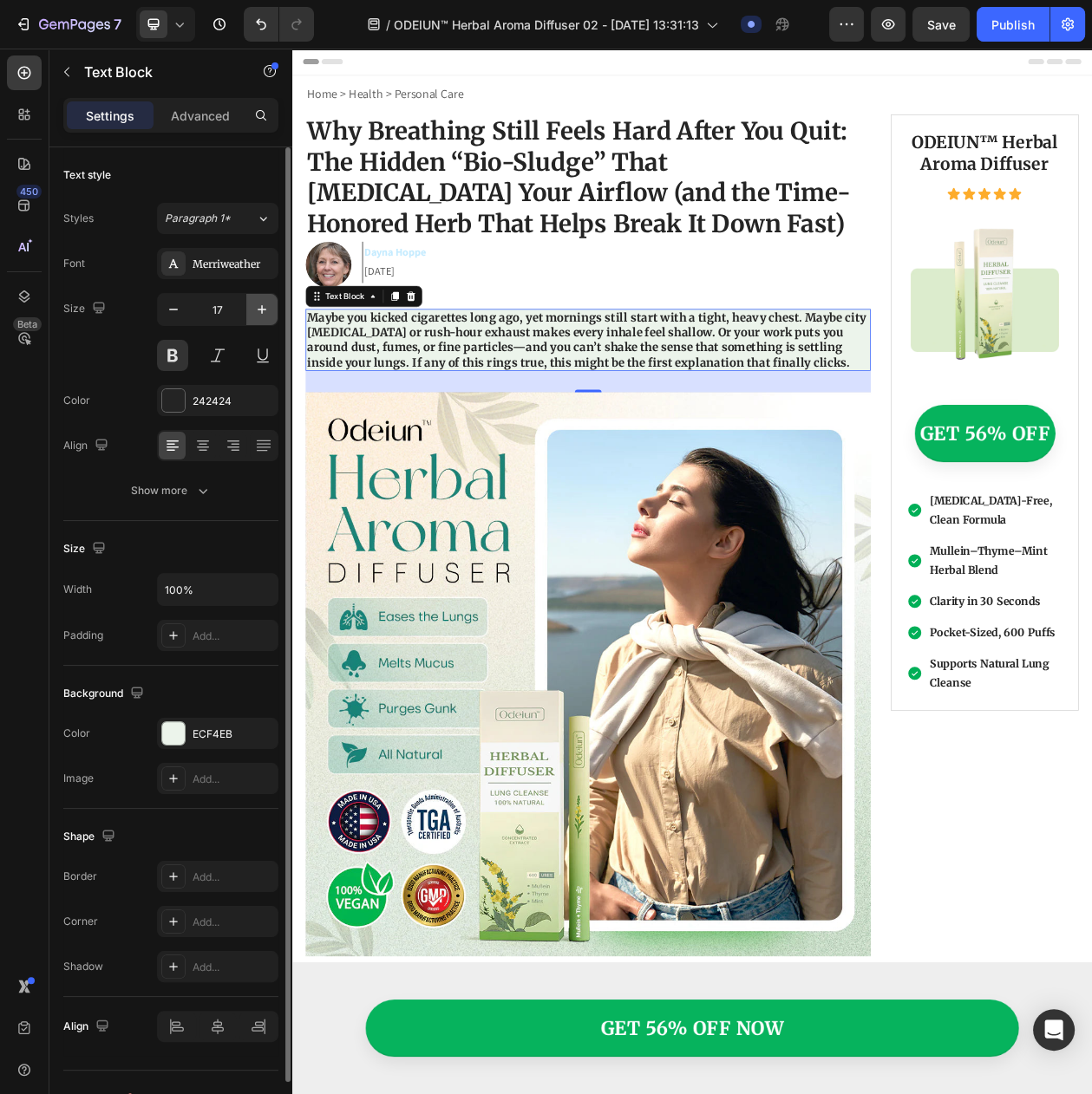
click at [255, 315] on icon "button" at bounding box center [261, 309] width 17 height 17
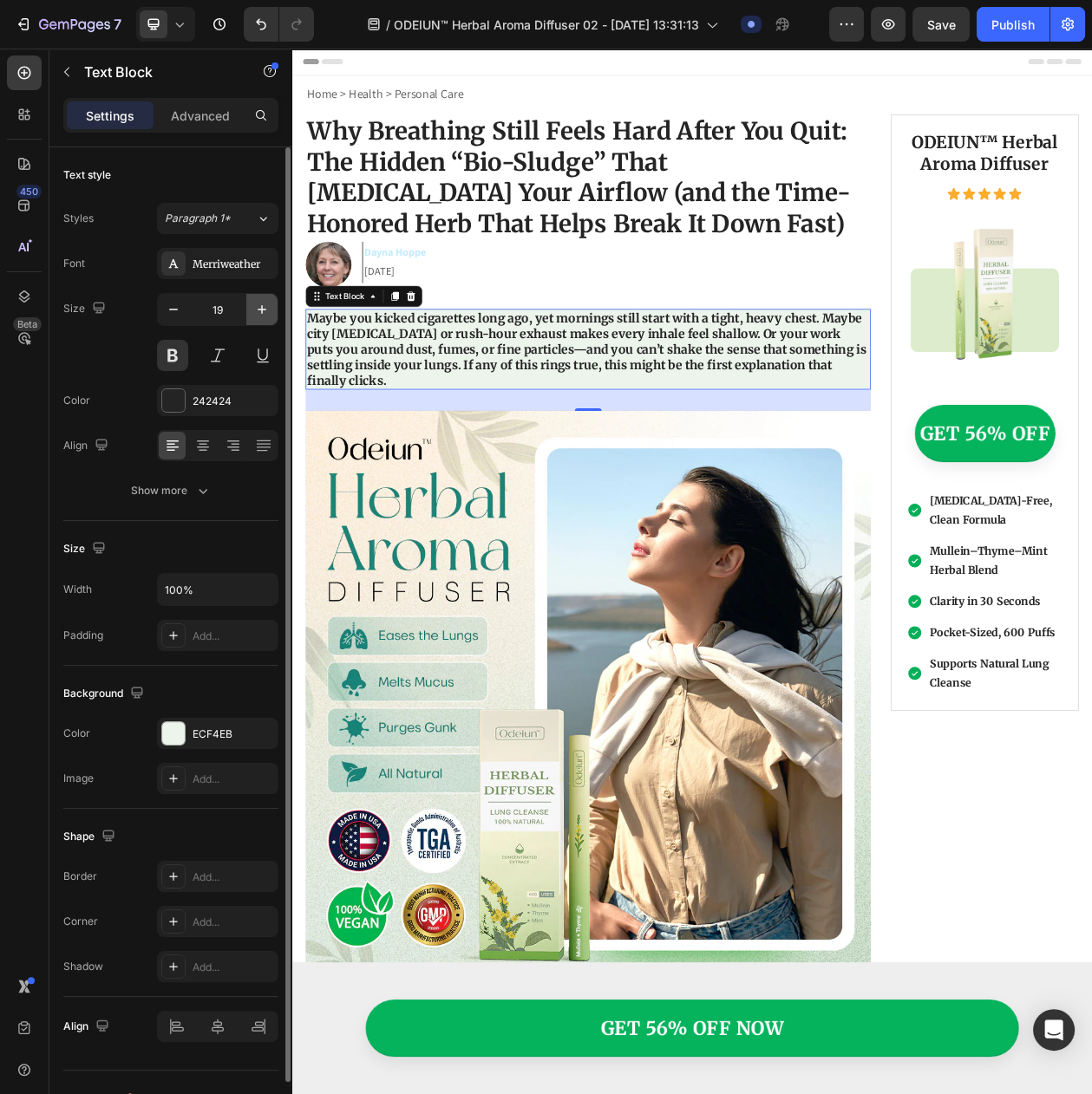
click at [255, 315] on icon "button" at bounding box center [261, 309] width 17 height 17
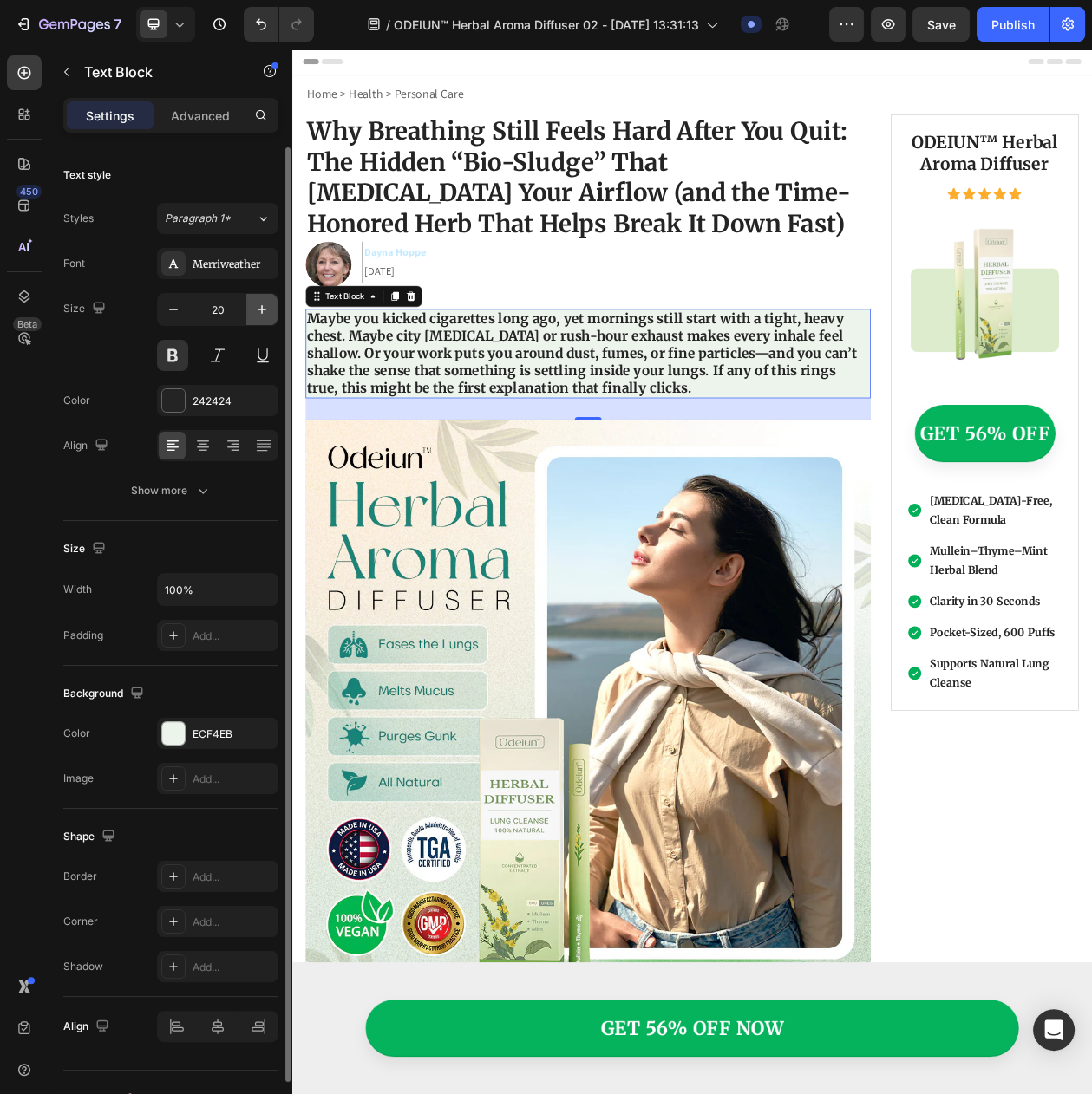
click at [255, 315] on icon "button" at bounding box center [261, 309] width 17 height 17
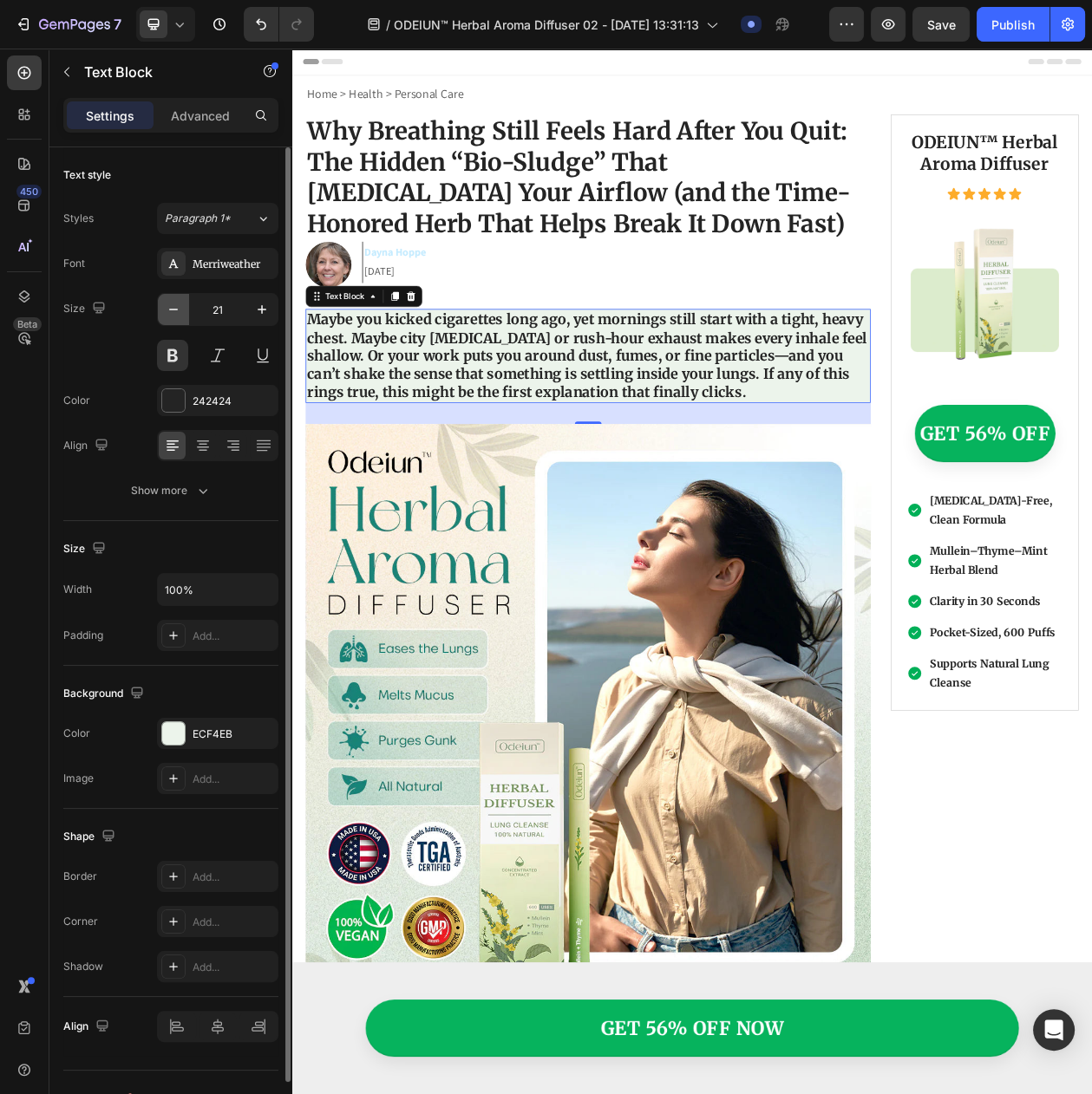
click at [176, 318] on icon "button" at bounding box center [173, 309] width 17 height 17
type input "20"
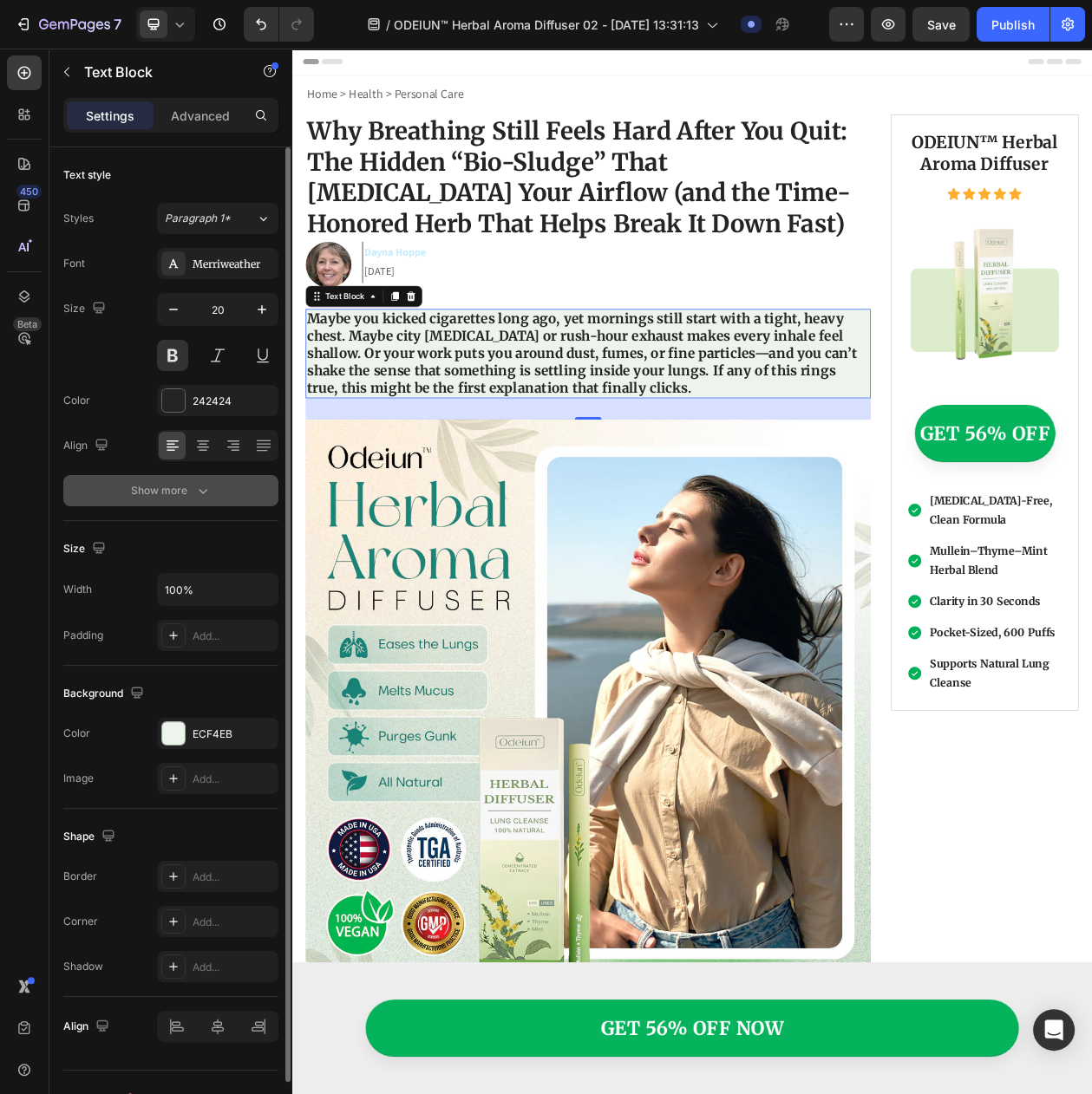
click at [164, 495] on div "Show more" at bounding box center [171, 490] width 81 height 17
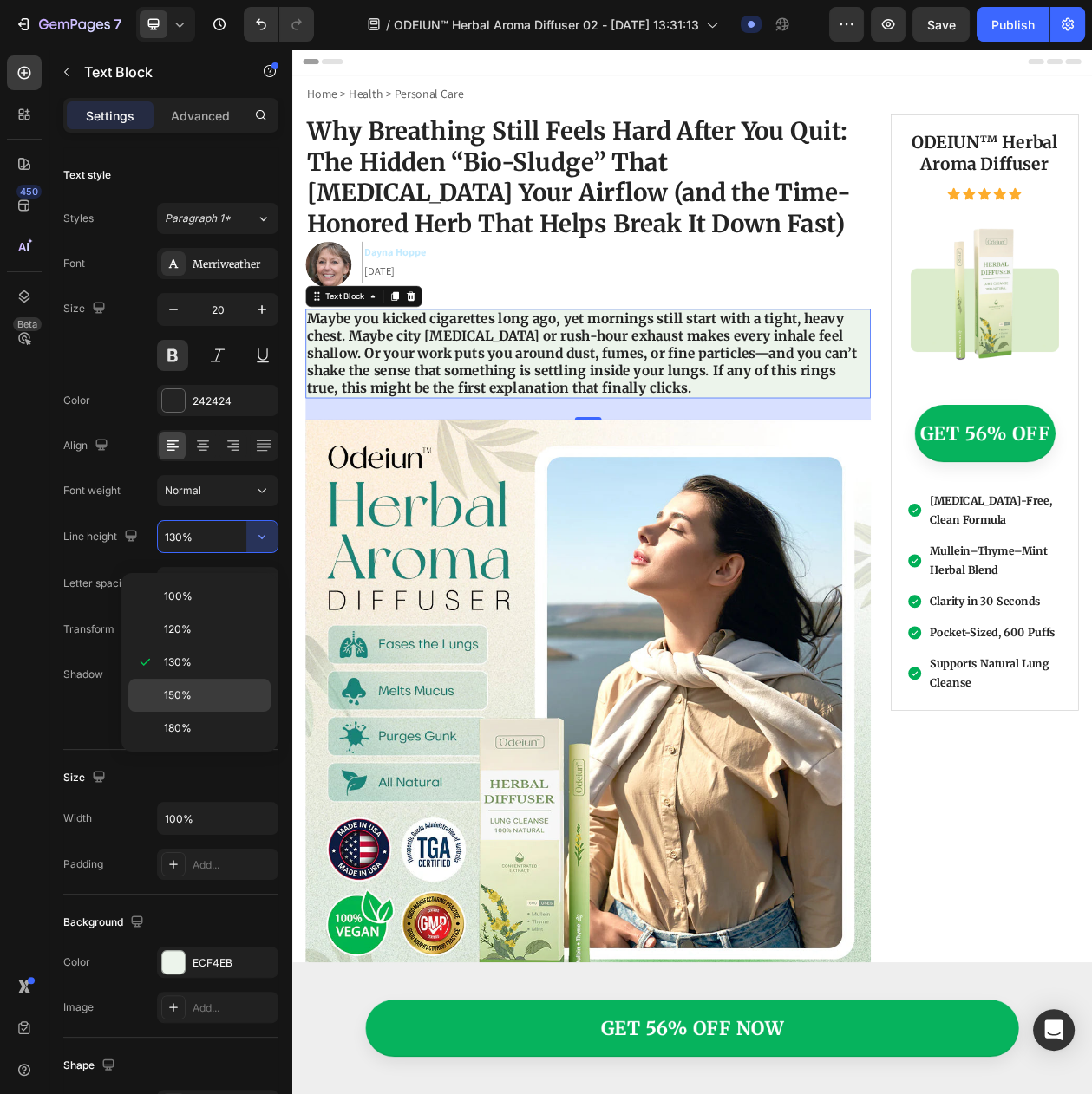
click at [205, 712] on div "150%" at bounding box center [199, 728] width 142 height 33
type input "150%"
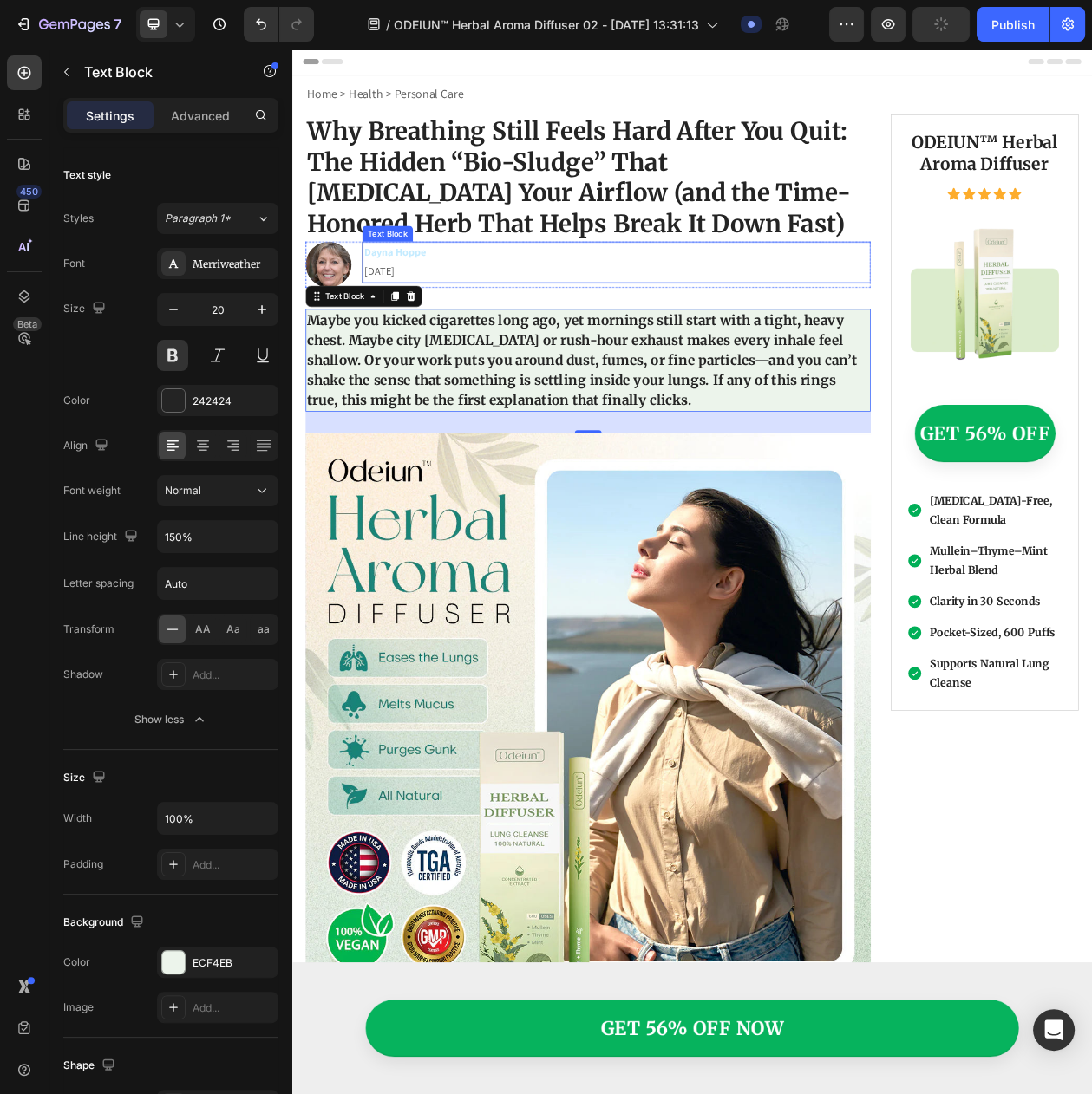
click at [579, 328] on p "Dayna Hoppe 26.03.2025" at bounding box center [714, 326] width 656 height 51
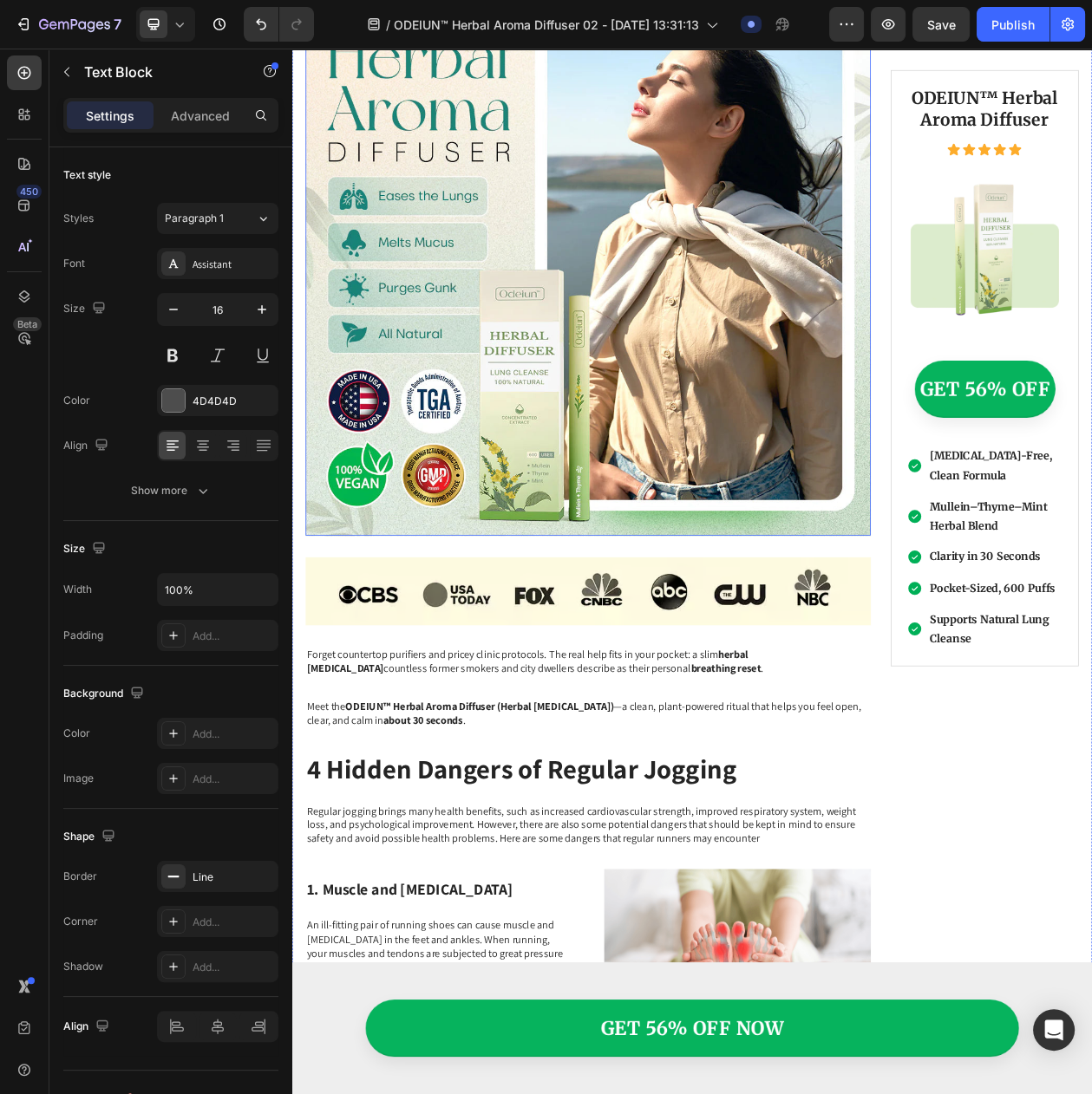
scroll to position [650, 0]
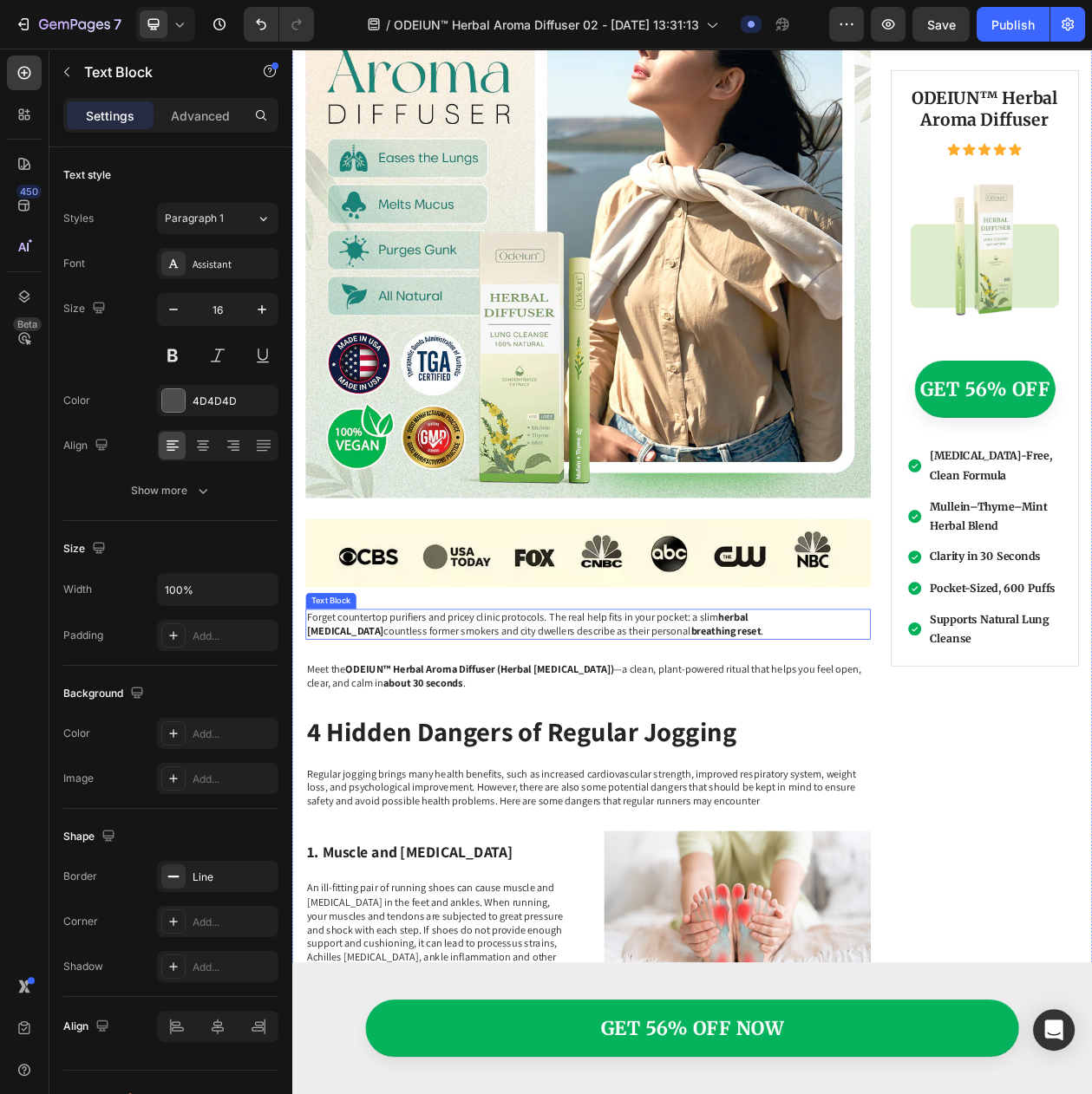
click at [587, 782] on p "Forget countertop purifiers and pricey clinic protocols. The real help fits in …" at bounding box center [677, 798] width 732 height 36
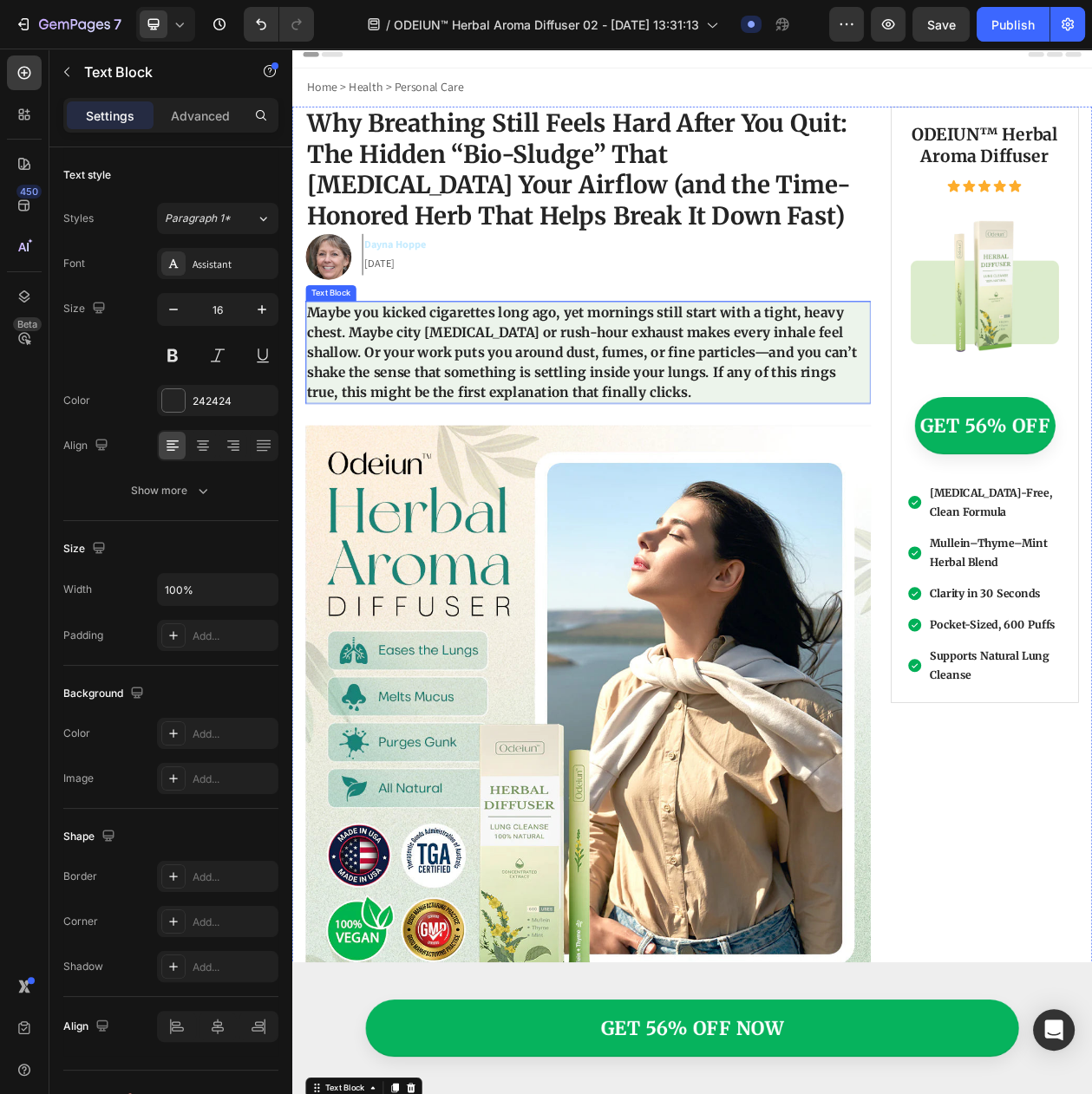
scroll to position [0, 0]
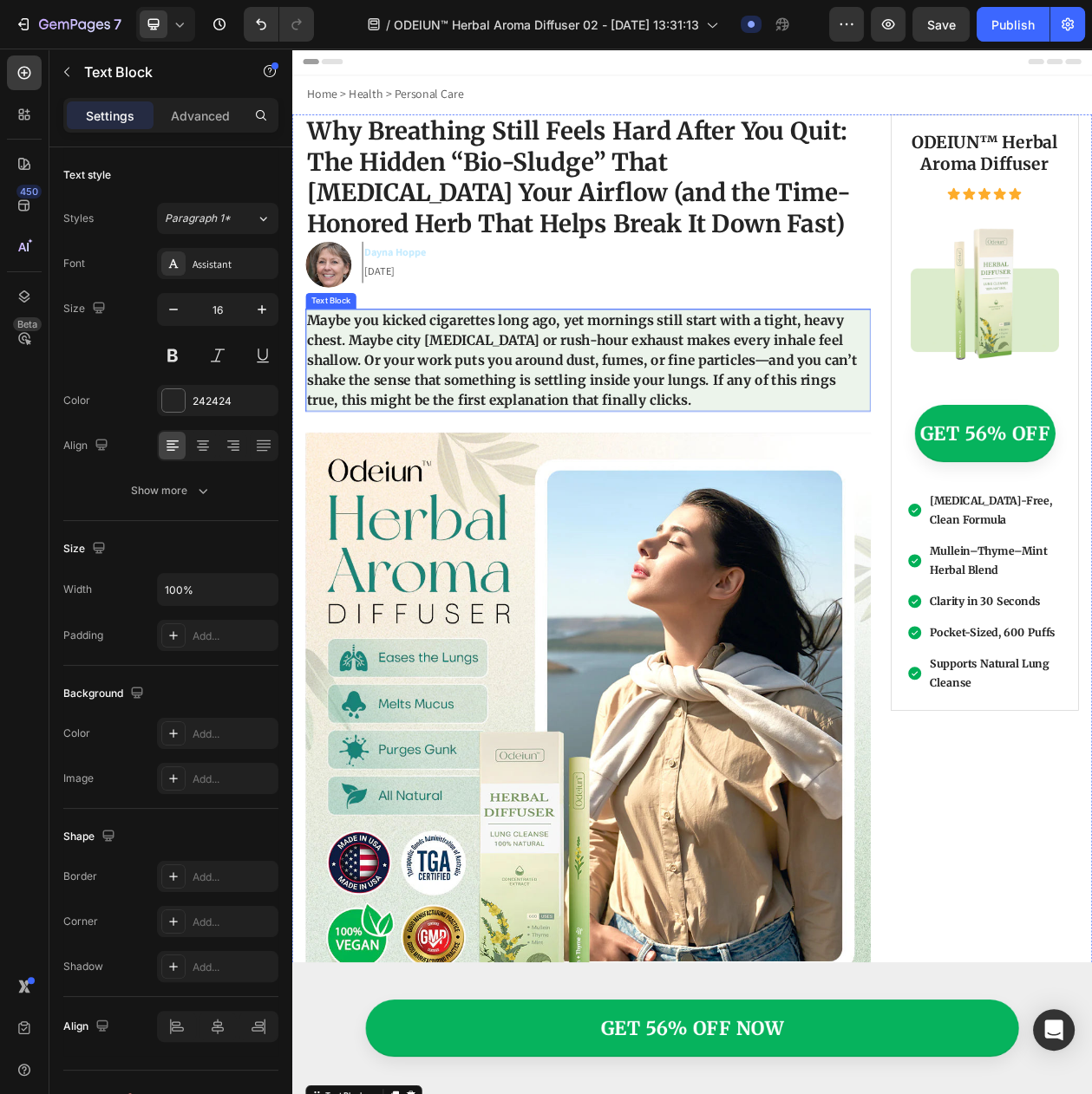
click at [434, 420] on p "Maybe you kicked cigarettes long ago, yet mornings still start with a tight, he…" at bounding box center [677, 454] width 732 height 130
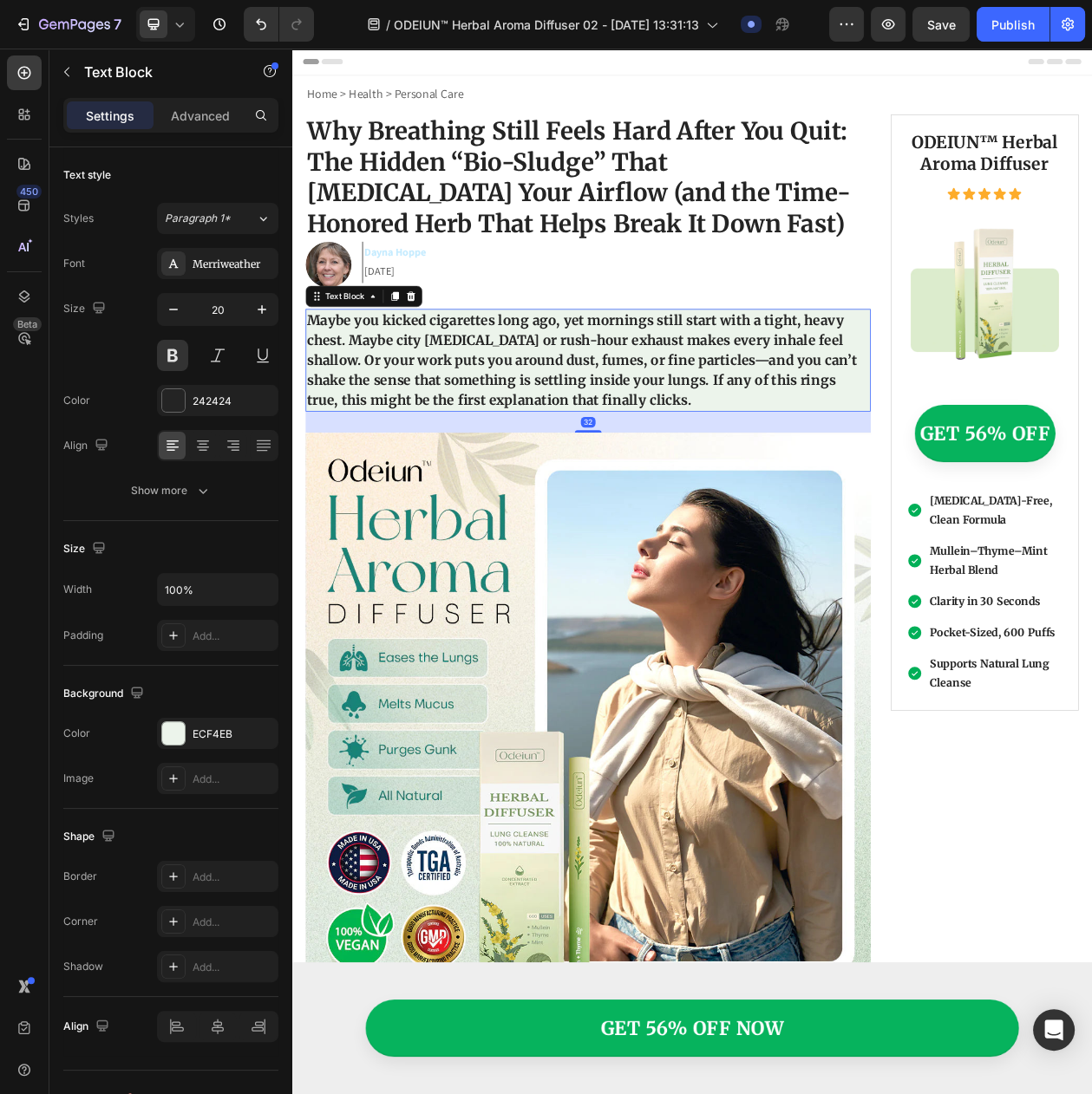
scroll to position [542, 0]
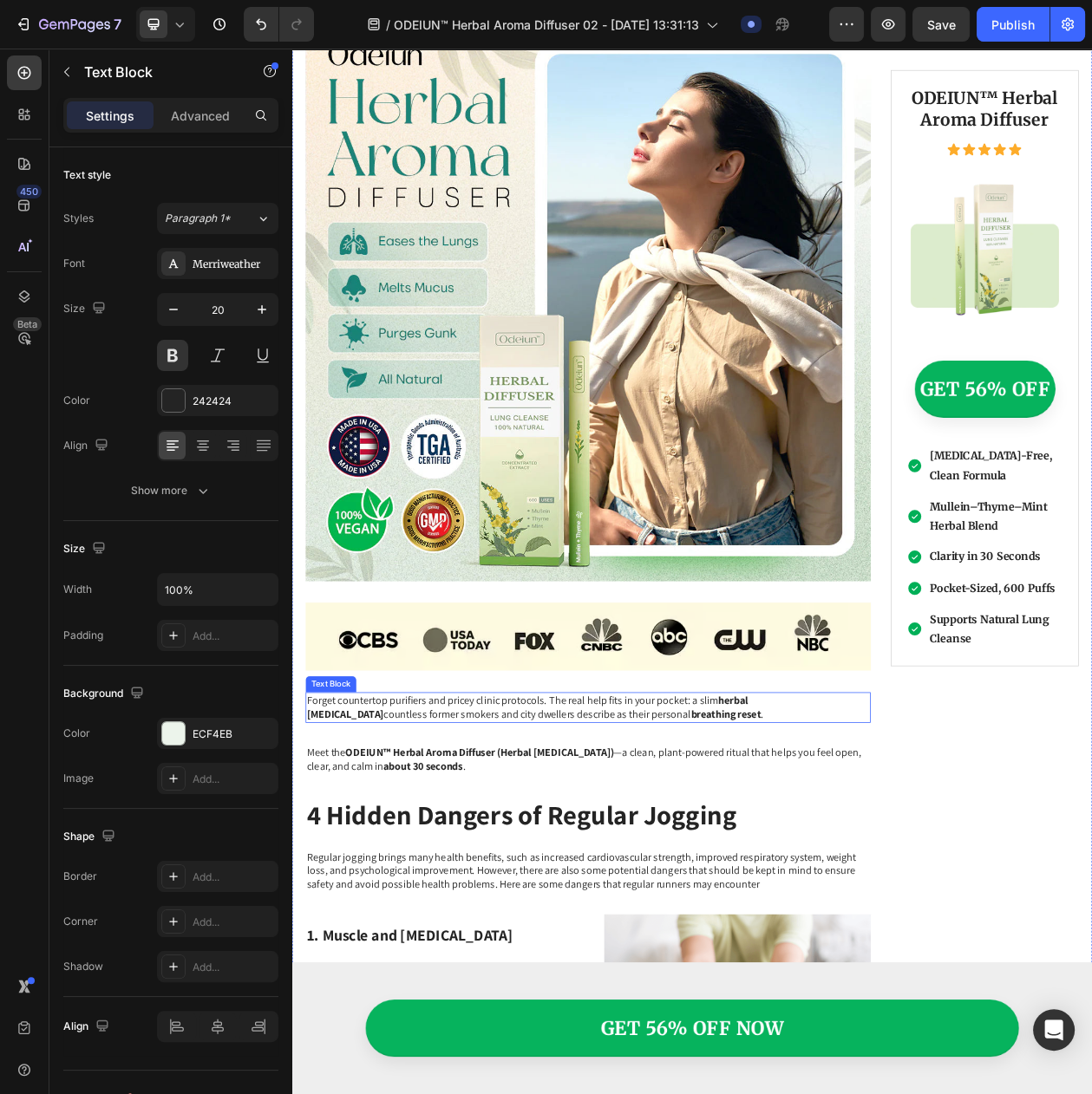
click at [430, 889] on p "Forget countertop purifiers and pricey clinic protocols. The real help fits in …" at bounding box center [677, 905] width 732 height 36
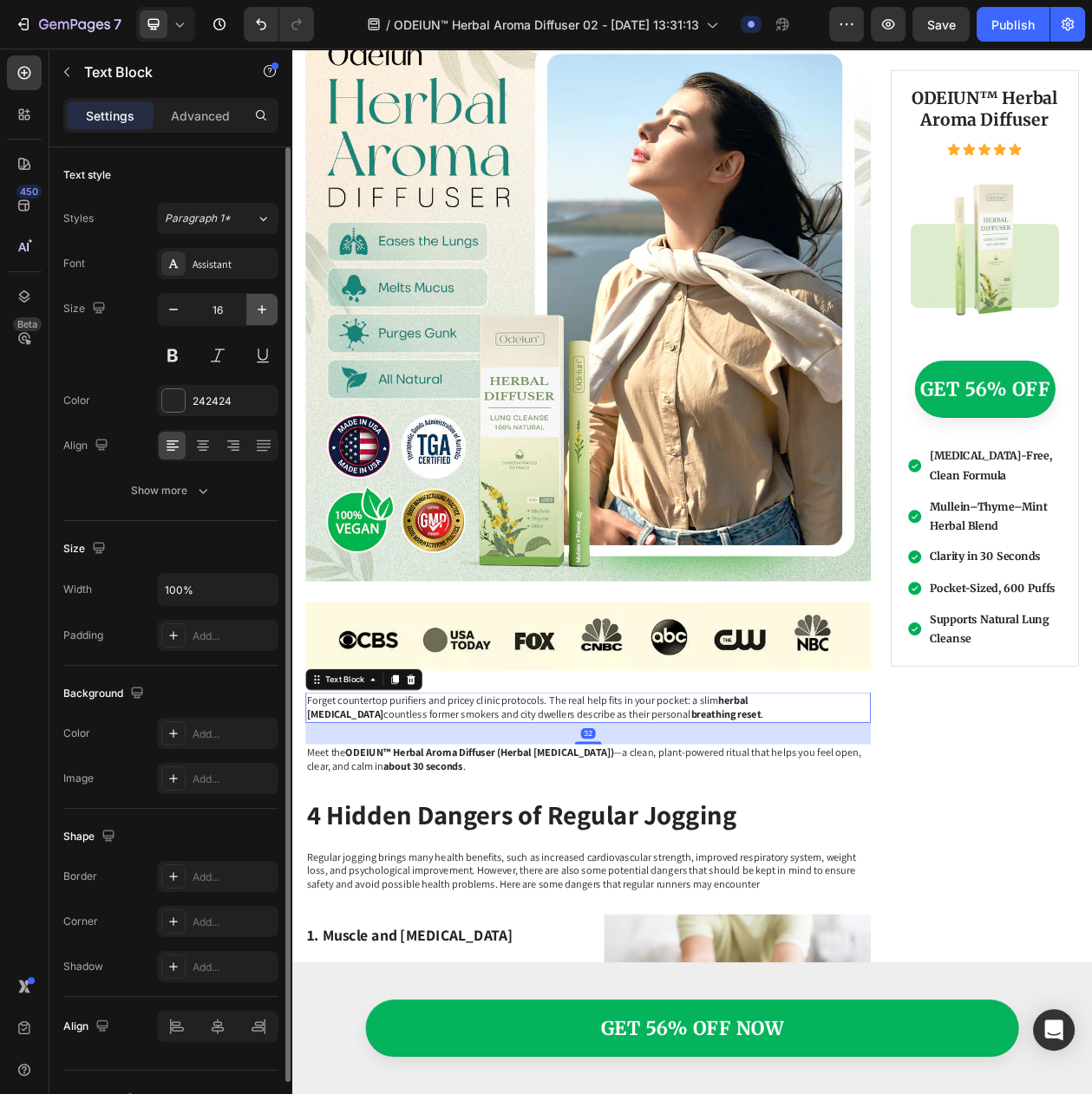
click at [267, 314] on icon "button" at bounding box center [261, 309] width 17 height 17
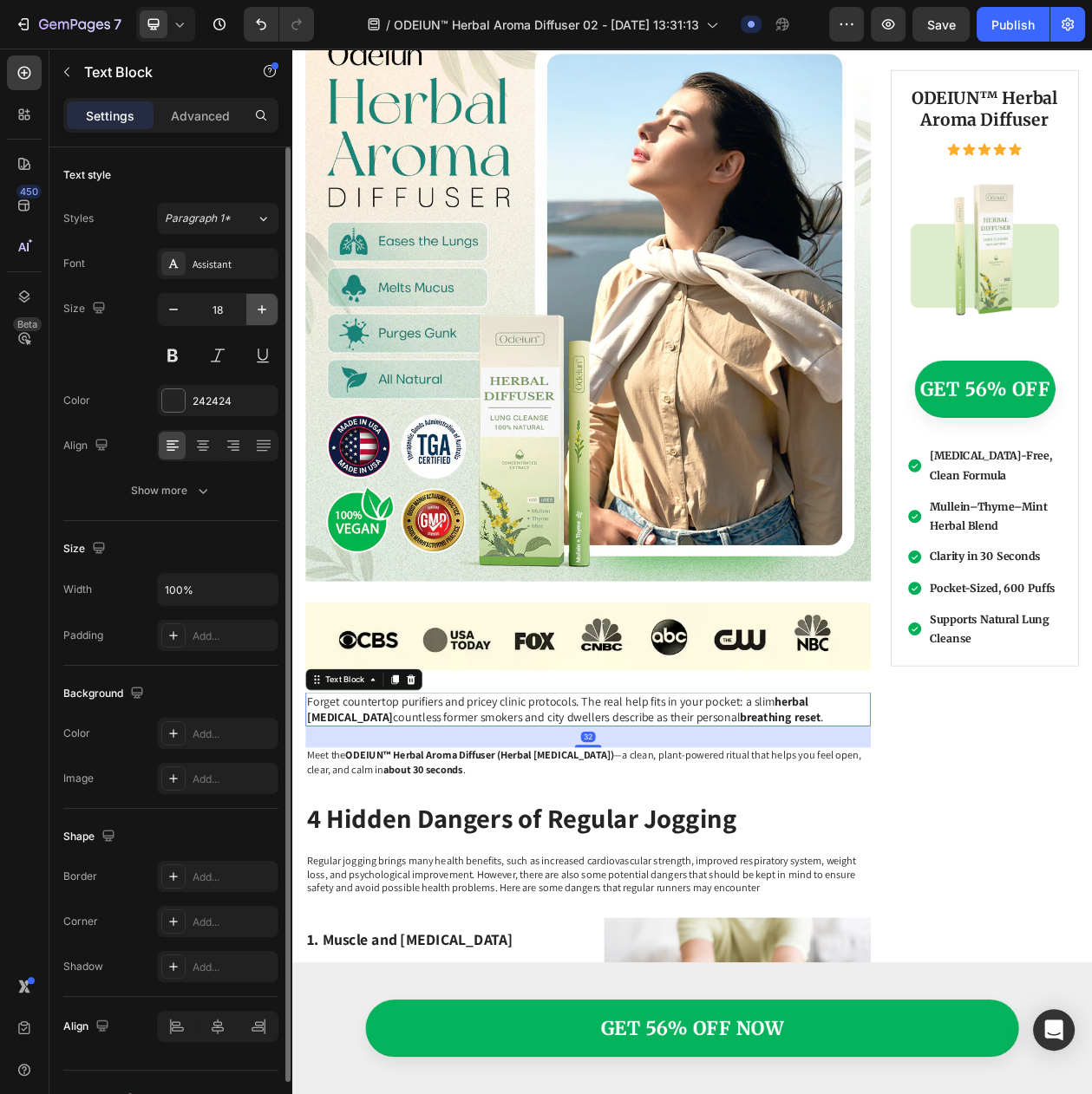
click at [267, 314] on icon "button" at bounding box center [261, 309] width 17 height 17
type input "20"
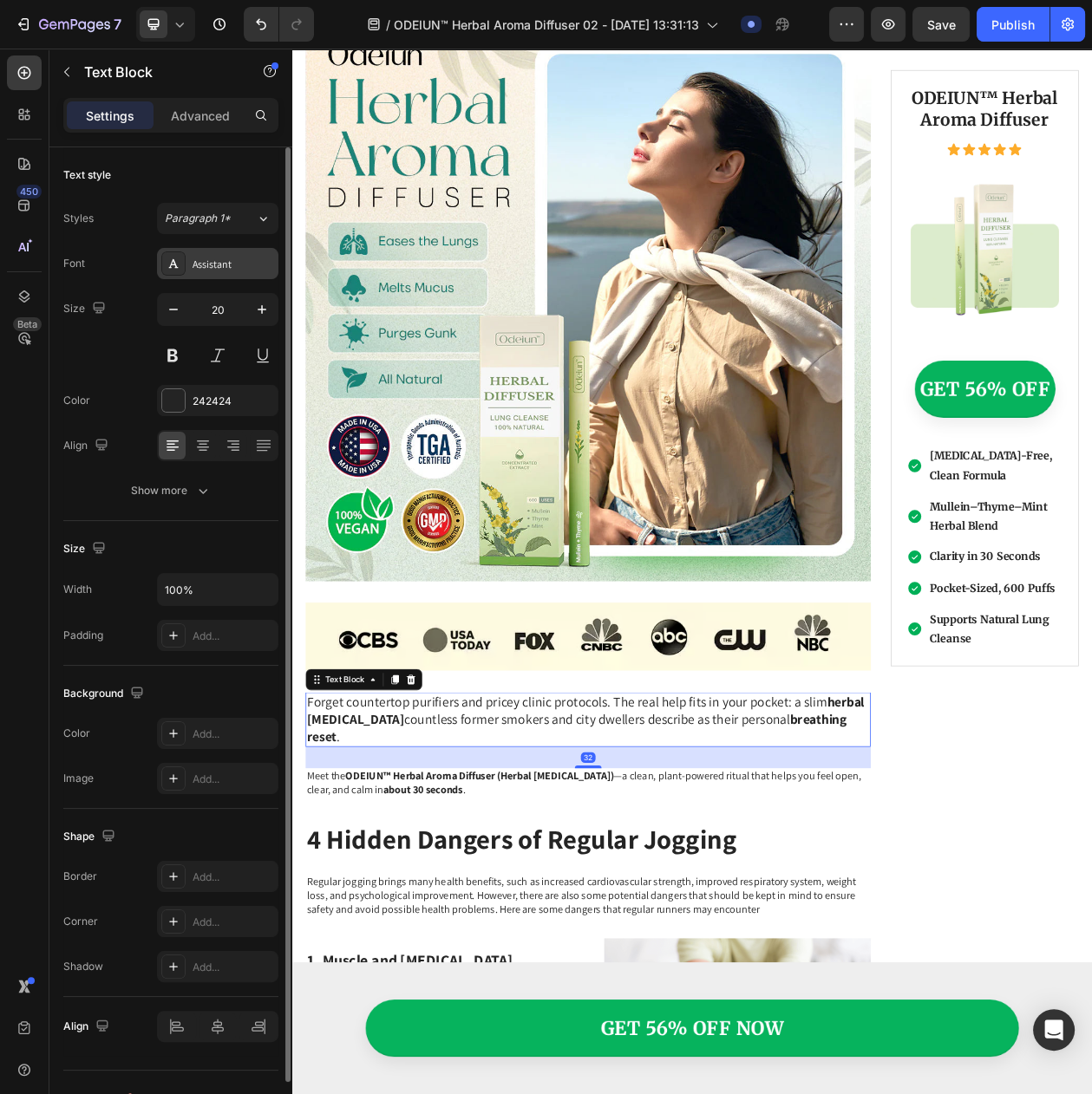
click at [248, 272] on div "Assistant" at bounding box center [233, 265] width 82 height 16
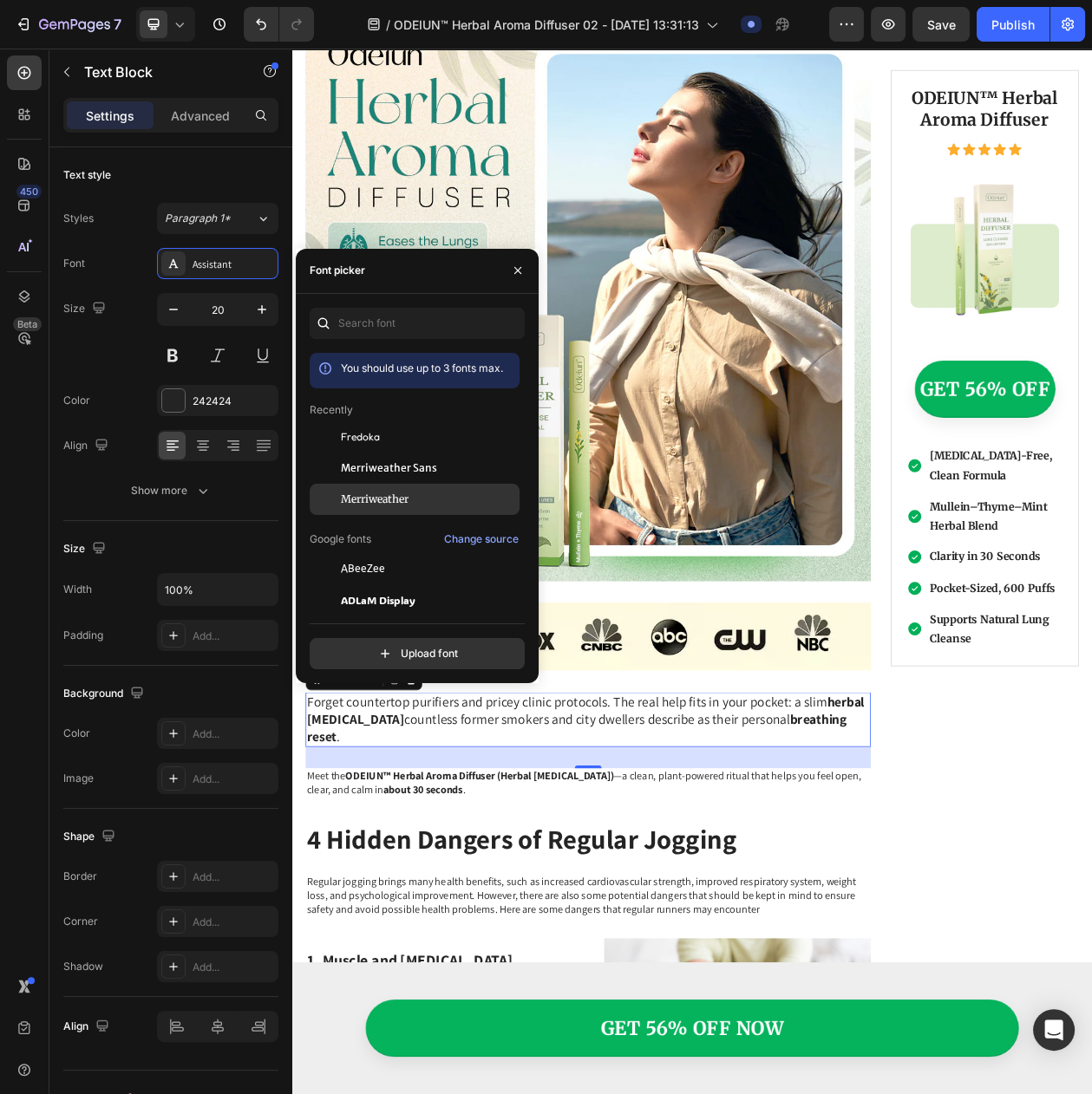
click at [348, 741] on div "Merriweather" at bounding box center [414, 756] width 210 height 31
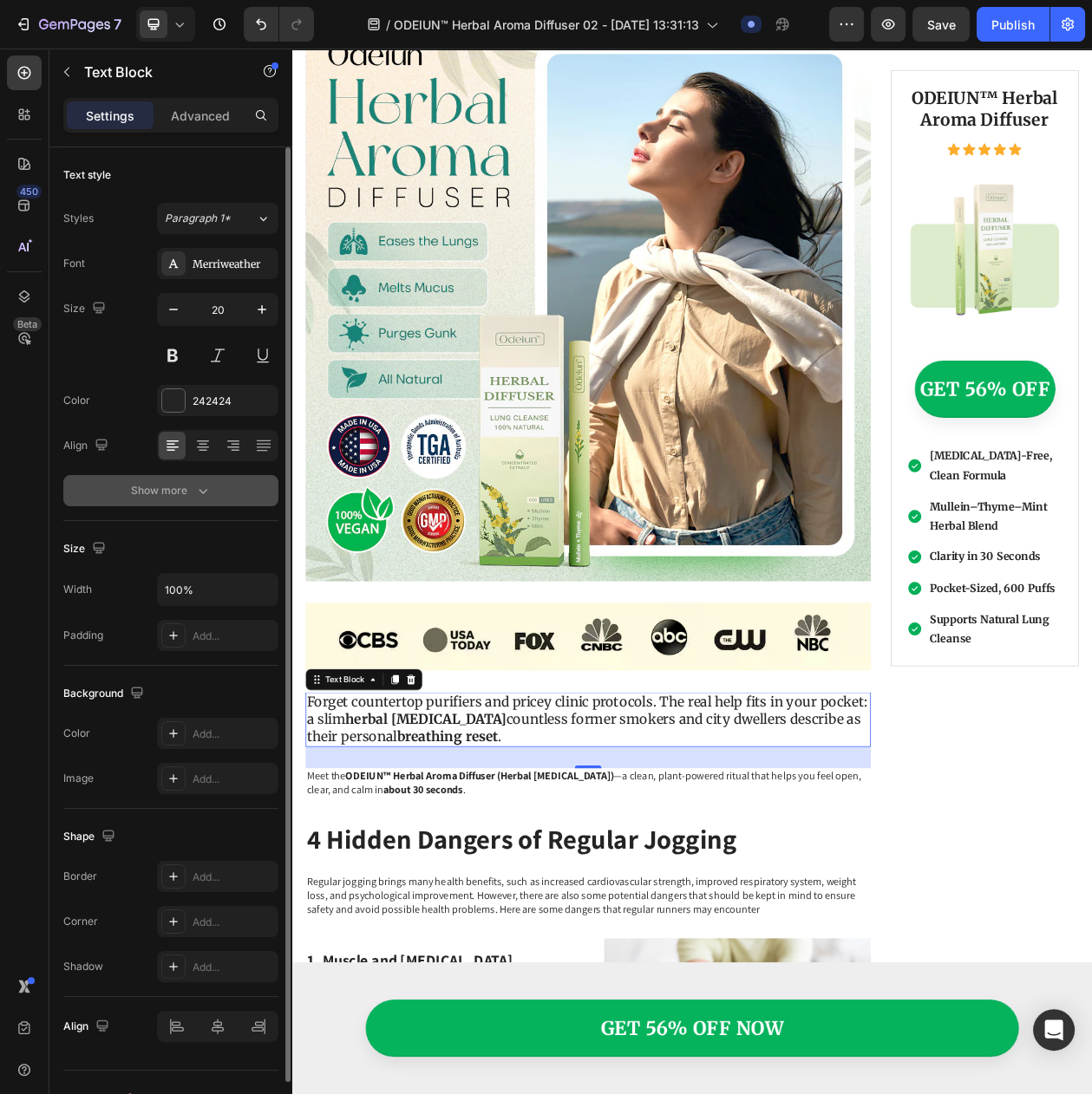
click at [163, 506] on button "Show more" at bounding box center [171, 490] width 215 height 31
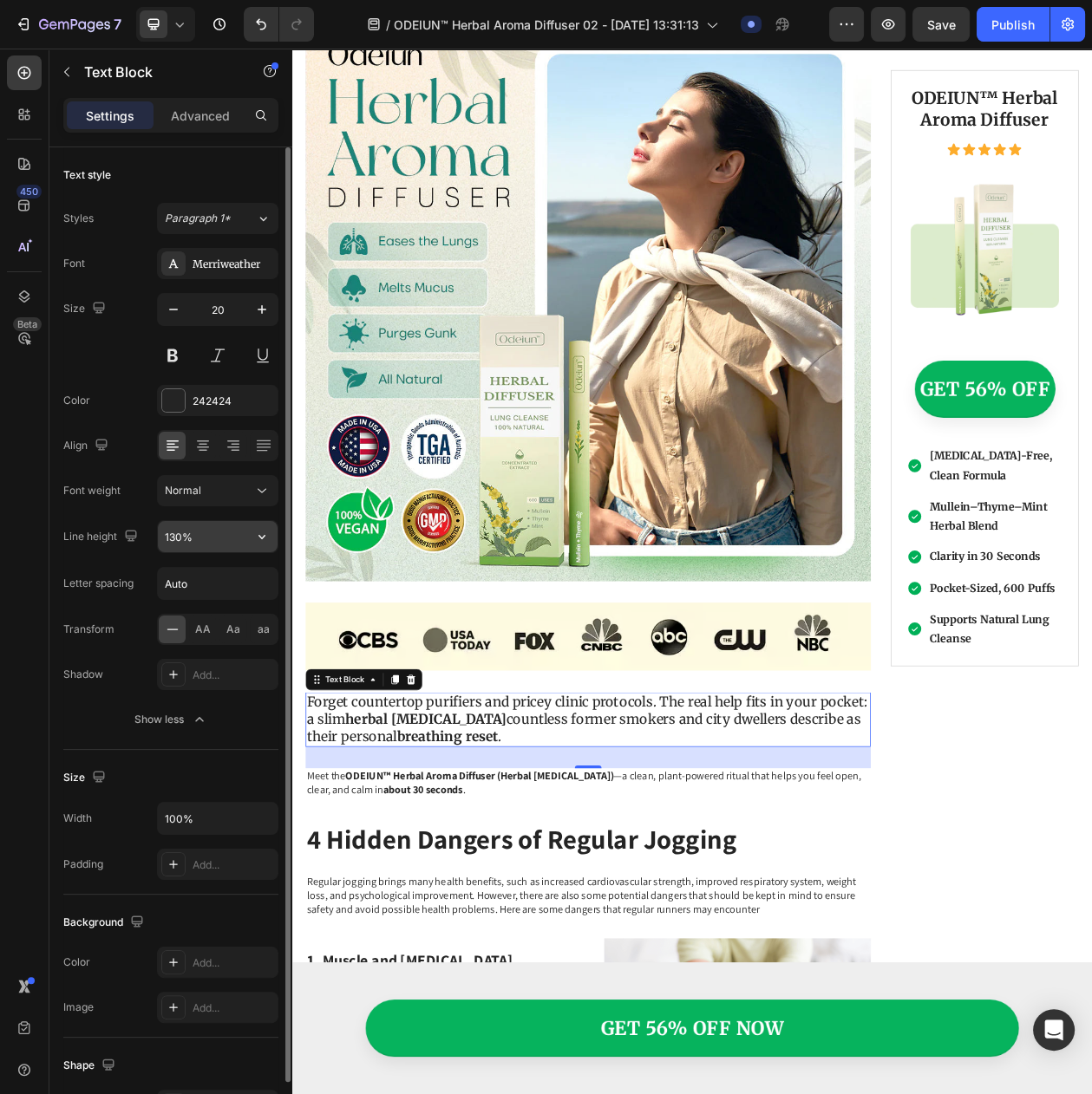
click at [264, 545] on icon "button" at bounding box center [261, 536] width 17 height 17
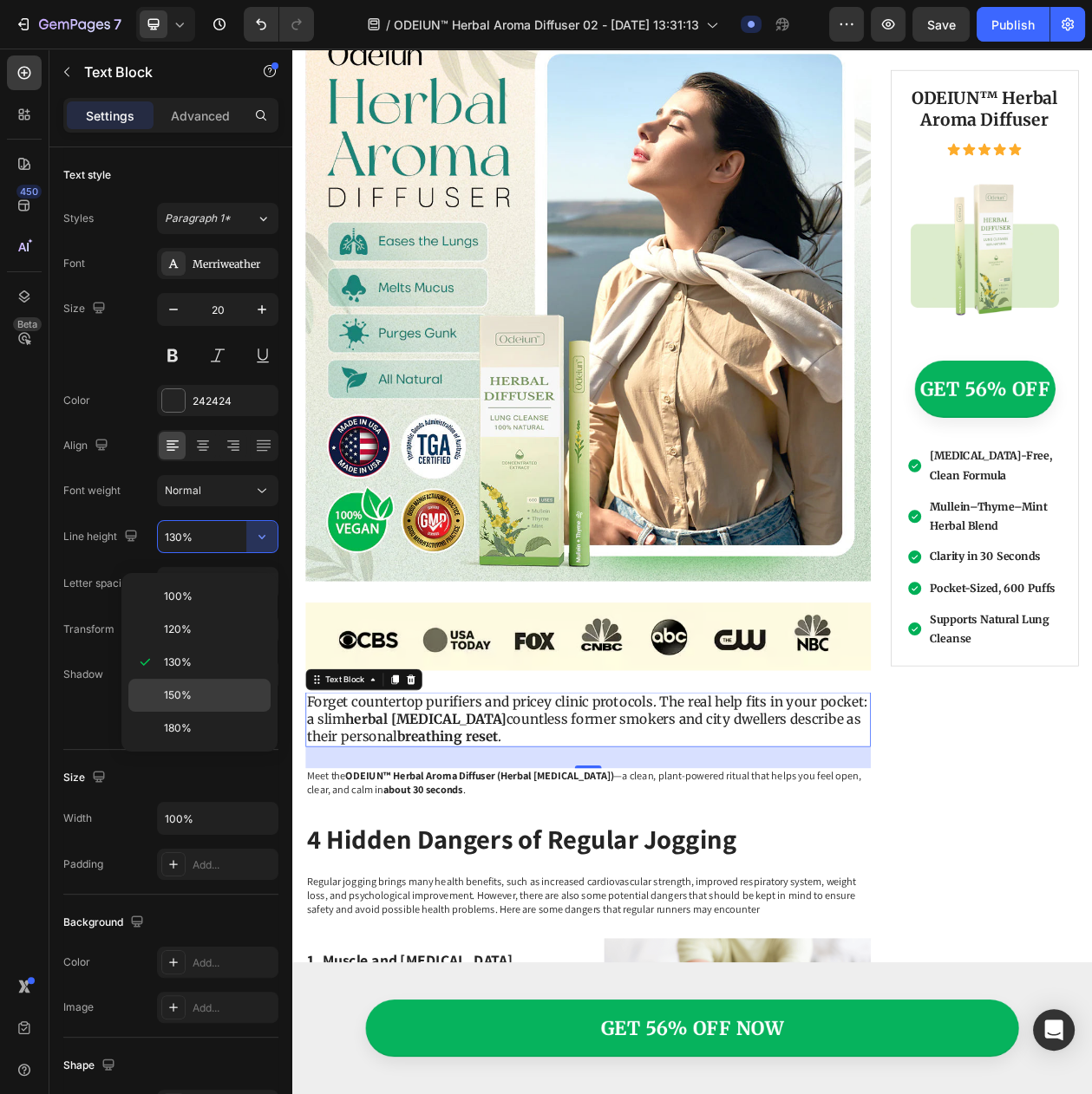
click at [229, 688] on p "150%" at bounding box center [213, 696] width 99 height 16
type input "150%"
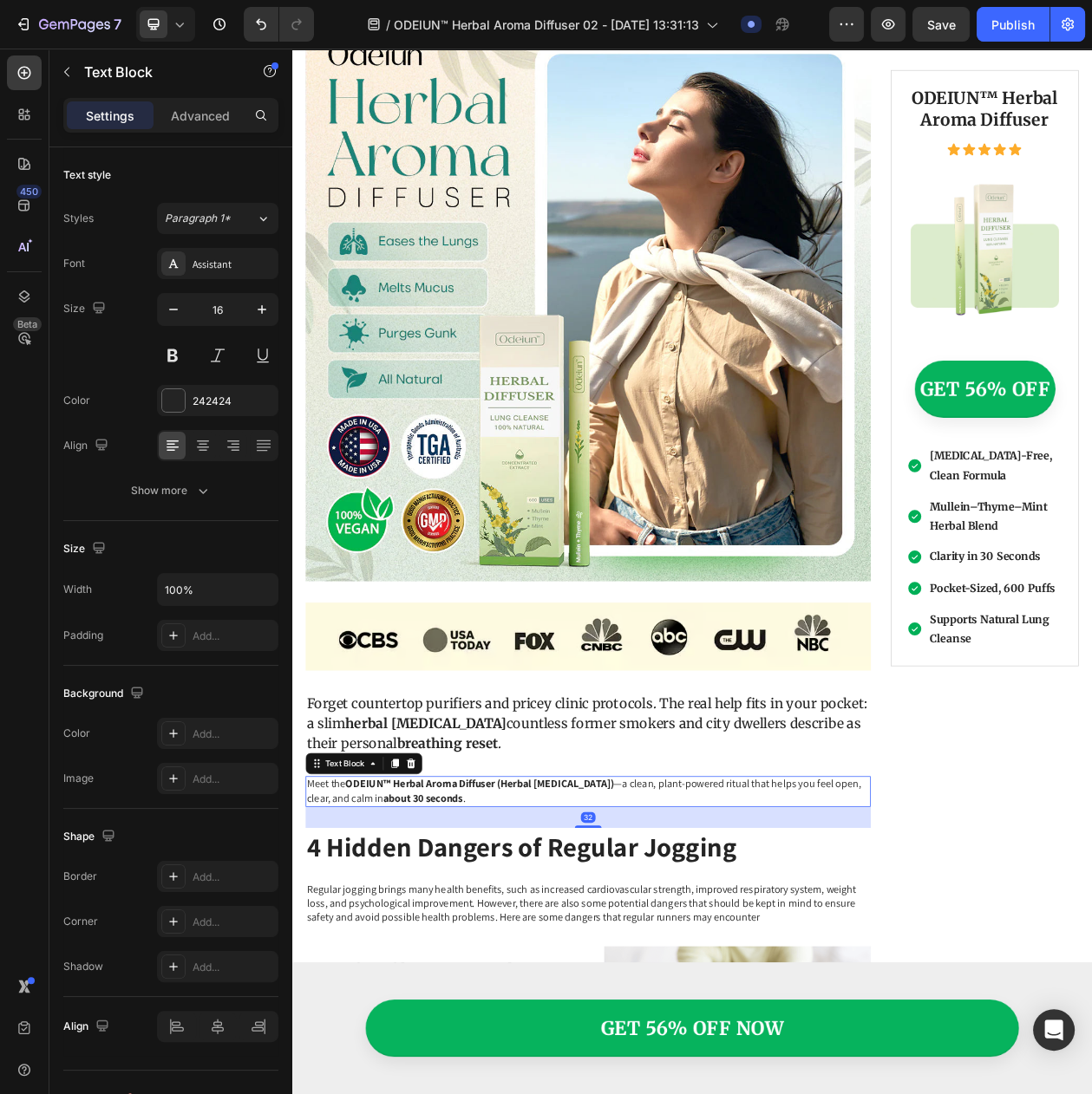
click at [414, 996] on strong "ODEIUN™ Herbal Aroma Diffuser (Herbal [MEDICAL_DATA])" at bounding box center [536, 1005] width 349 height 18
click at [246, 318] on button "button" at bounding box center [261, 310] width 31 height 31
click at [259, 316] on icon "button" at bounding box center [261, 309] width 17 height 17
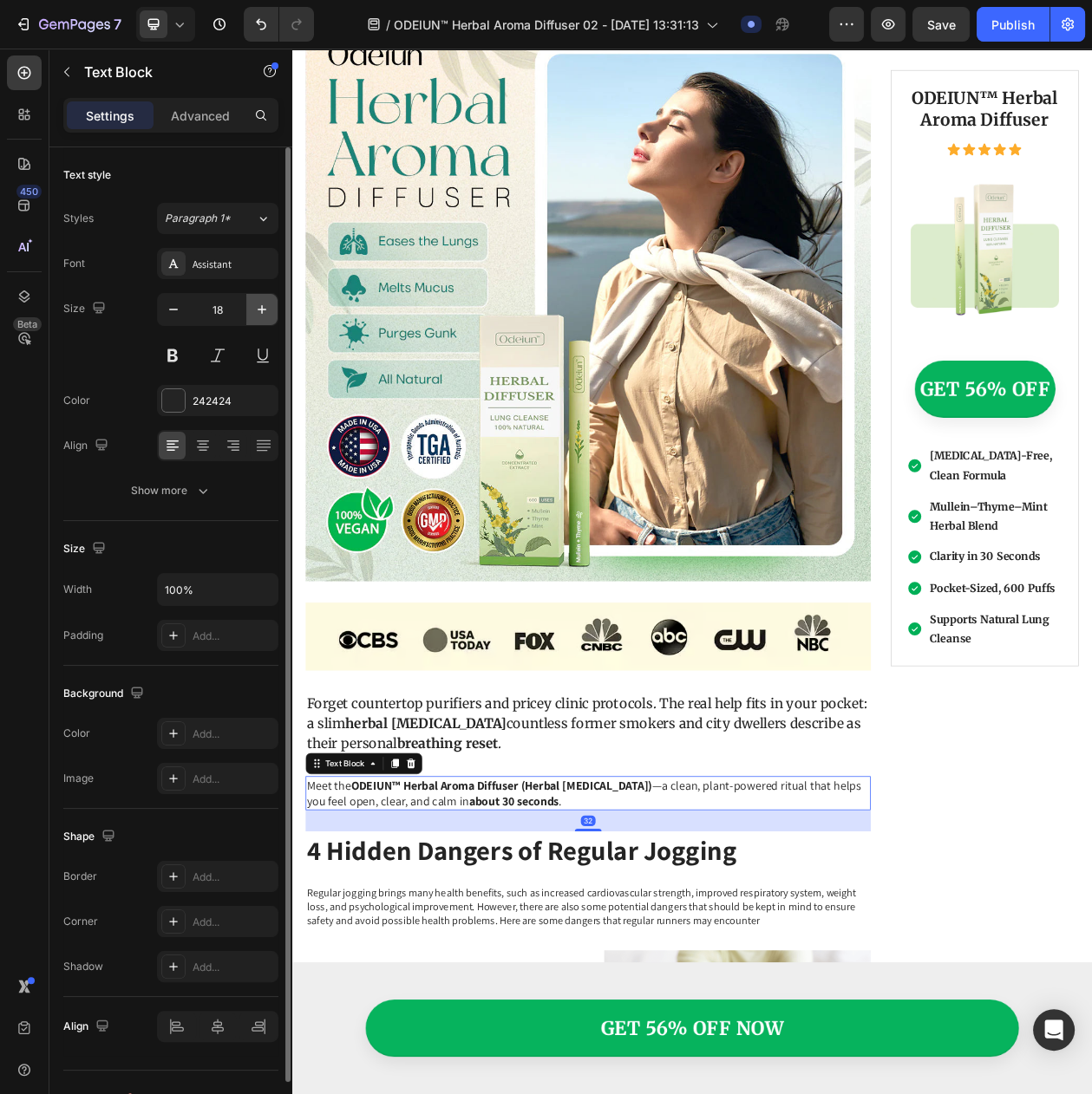
click at [259, 316] on icon "button" at bounding box center [261, 309] width 17 height 17
type input "20"
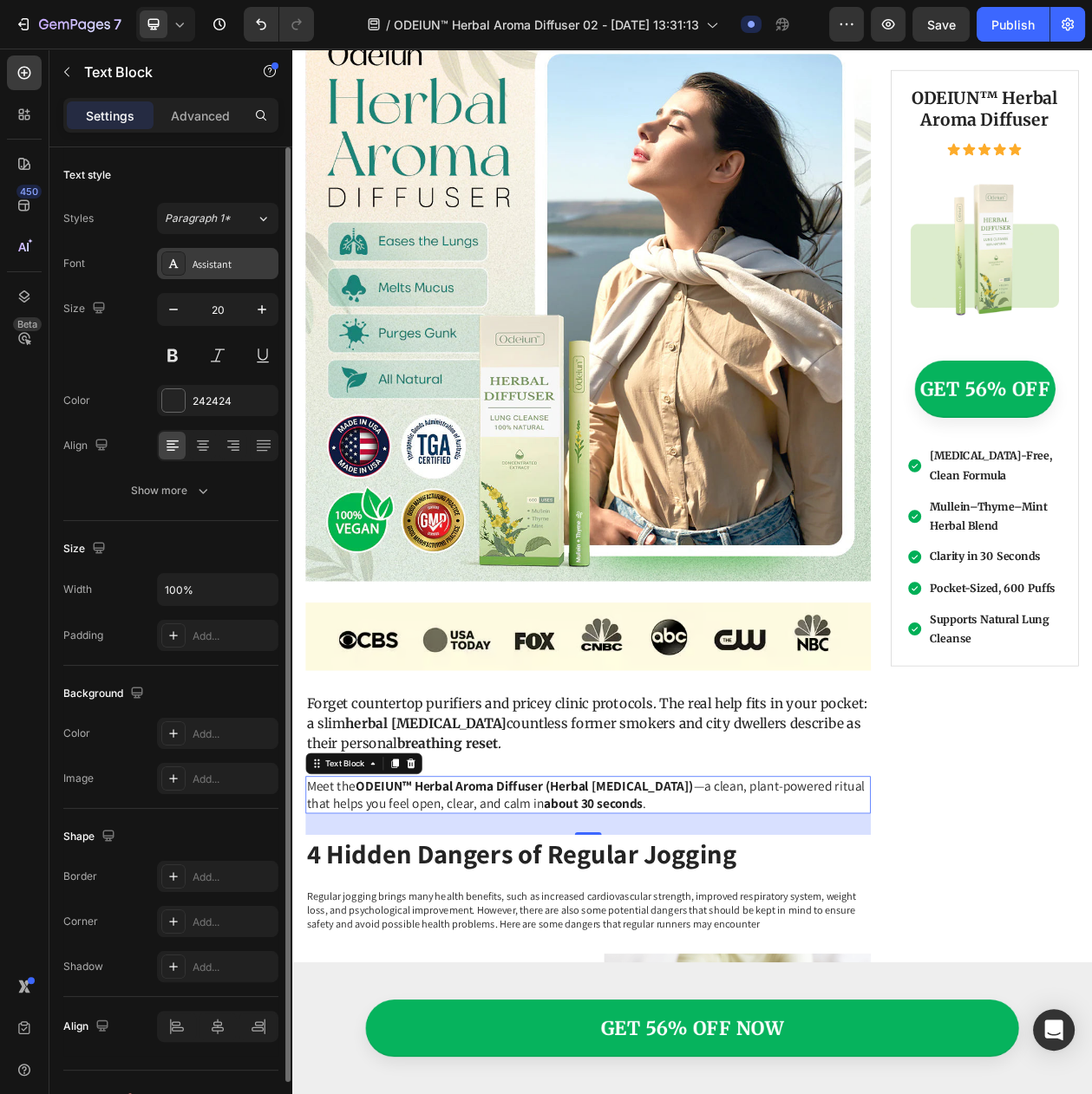
click at [240, 279] on div "Assistant" at bounding box center [217, 263] width 121 height 31
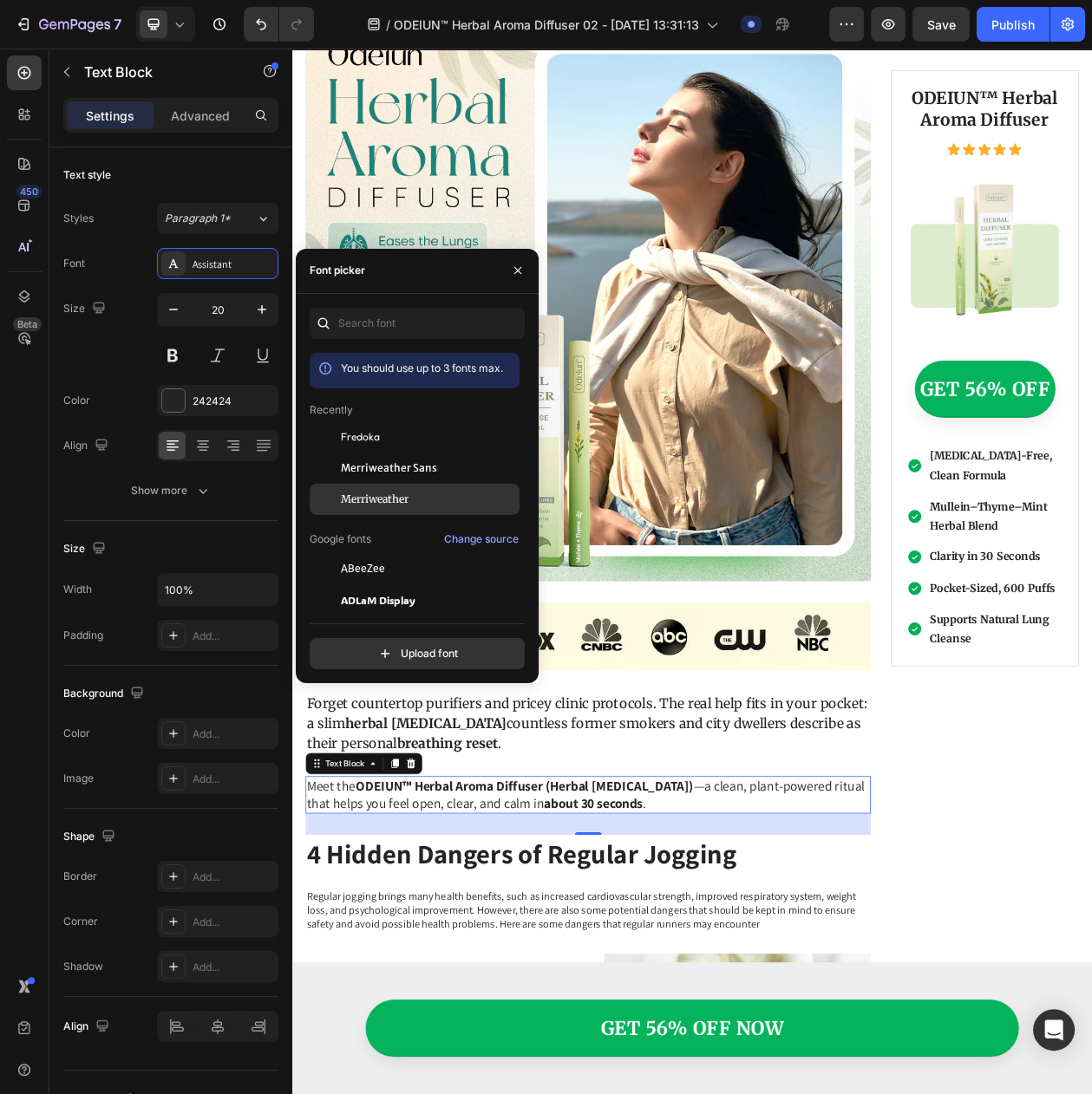
click at [333, 489] on div at bounding box center [325, 499] width 31 height 31
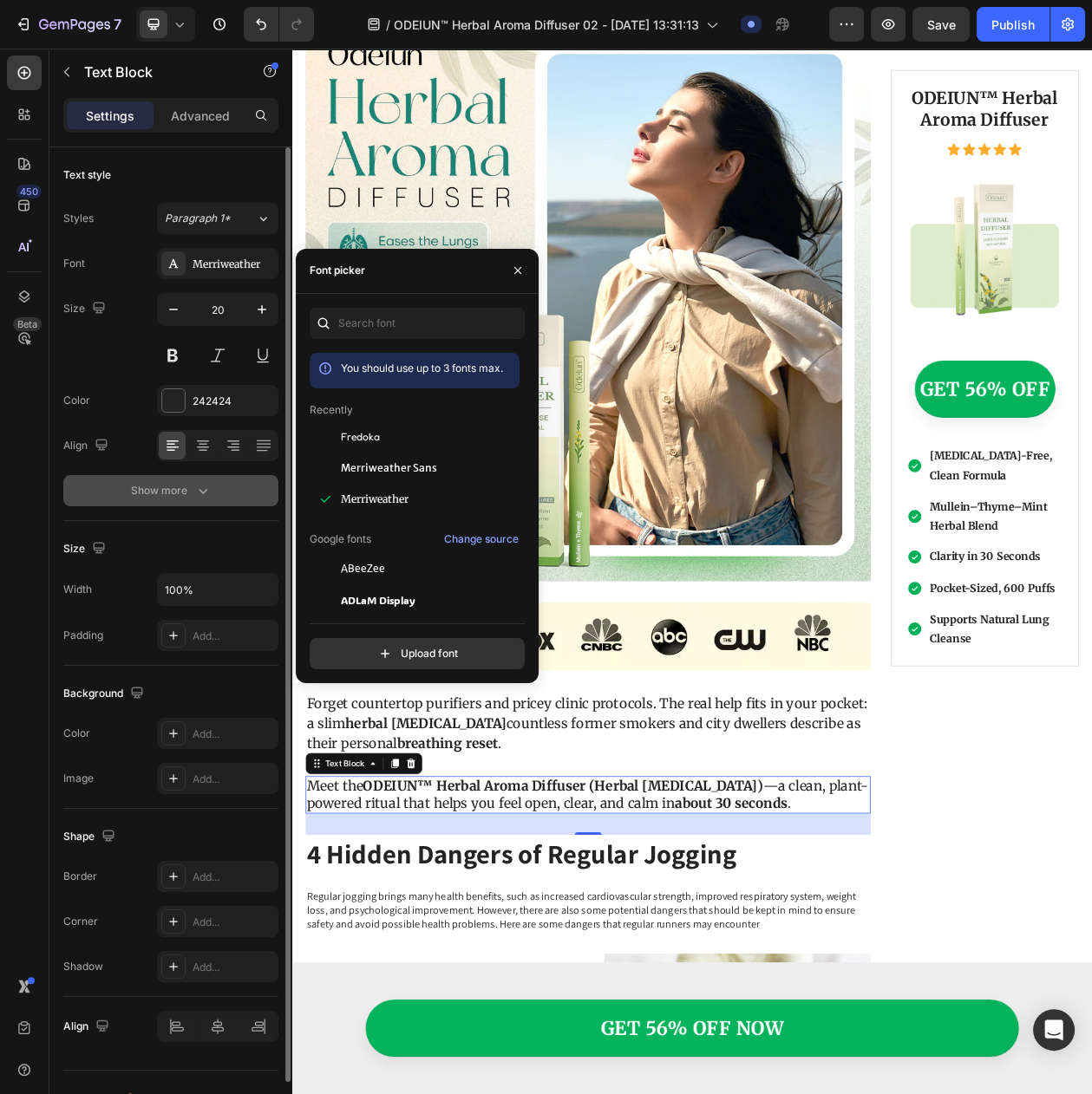
click at [166, 506] on button "Show more" at bounding box center [171, 490] width 215 height 31
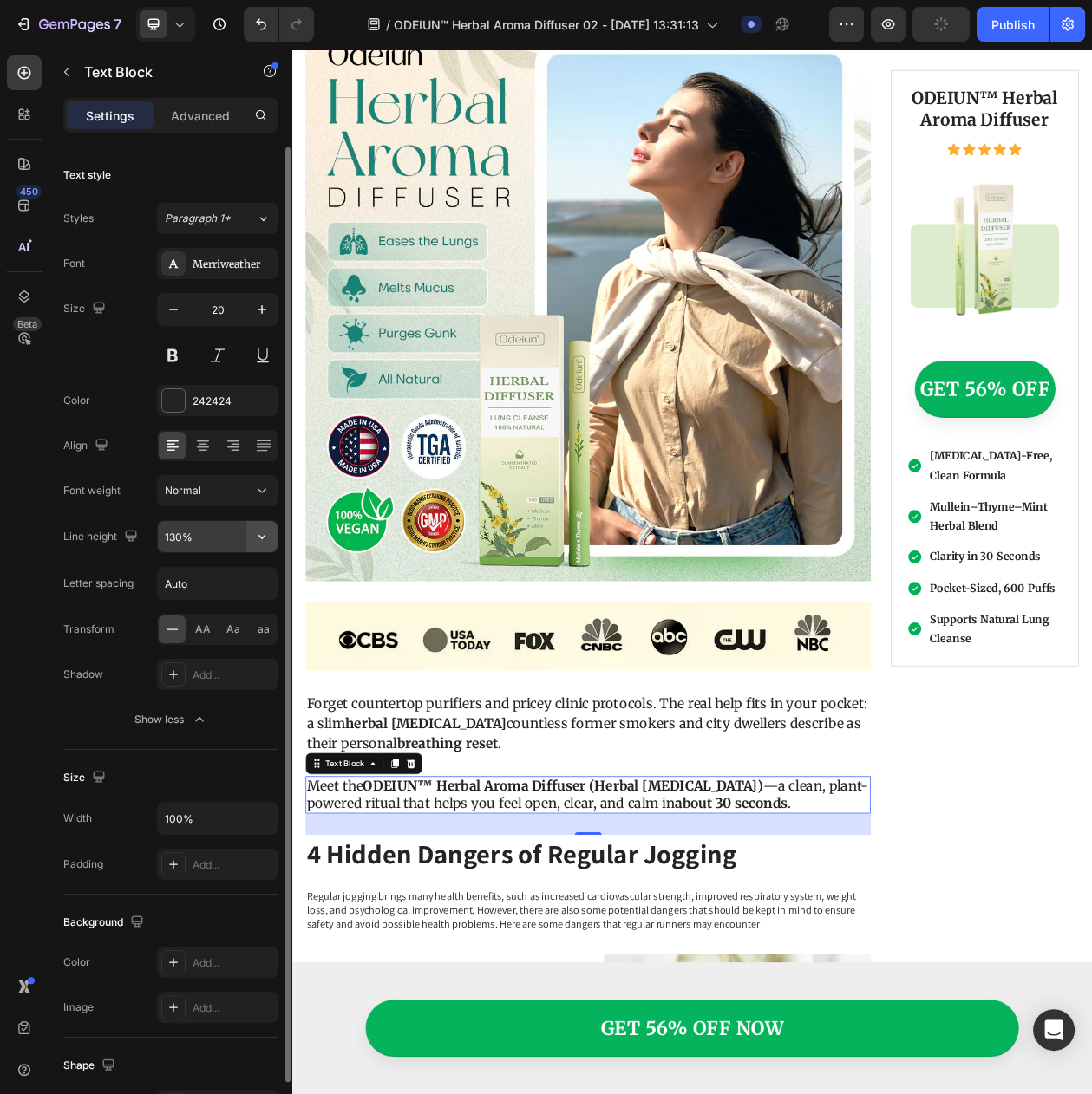
click at [269, 545] on icon "button" at bounding box center [261, 536] width 17 height 17
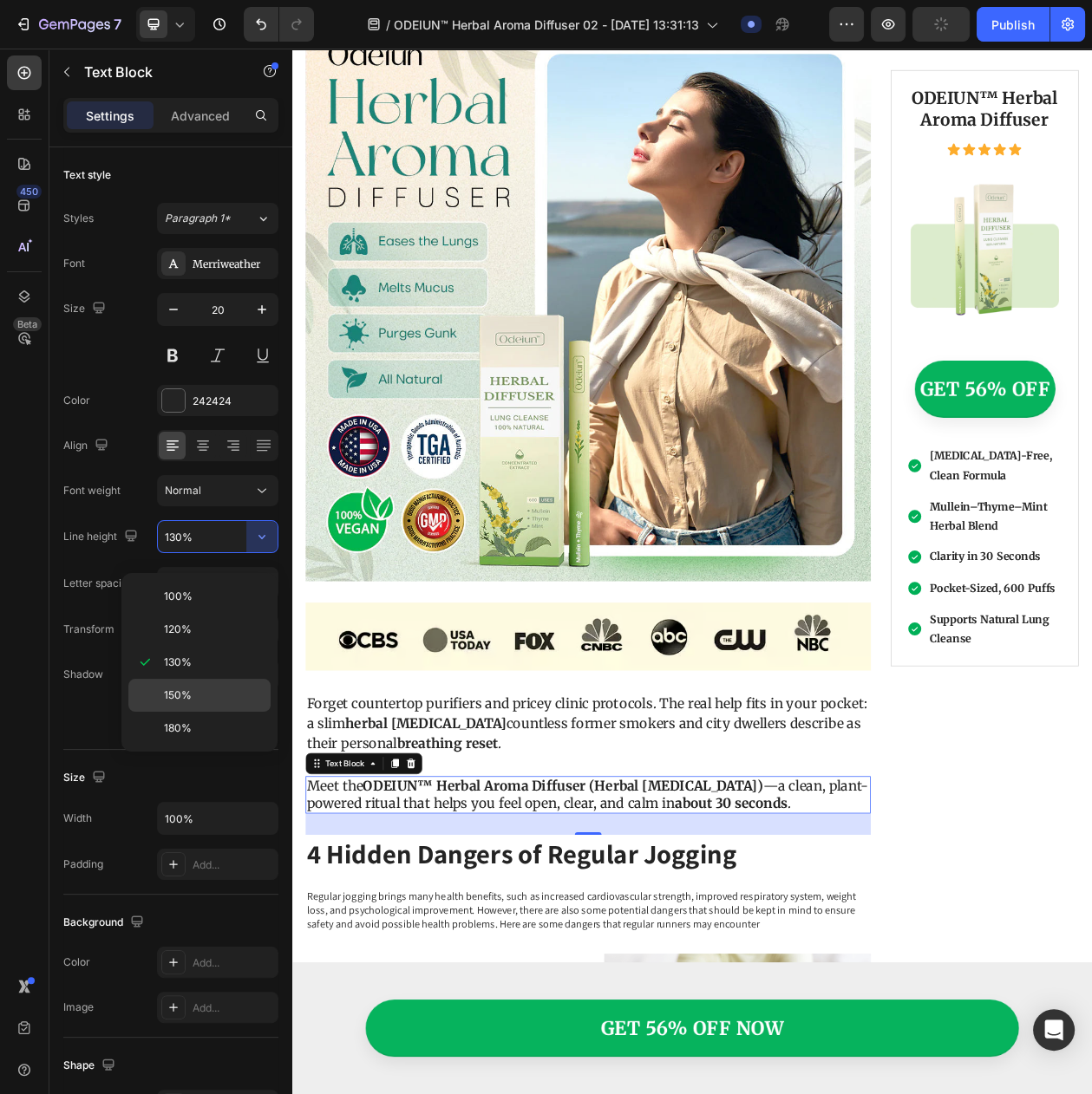
click at [237, 689] on p "150%" at bounding box center [213, 696] width 99 height 16
type input "150%"
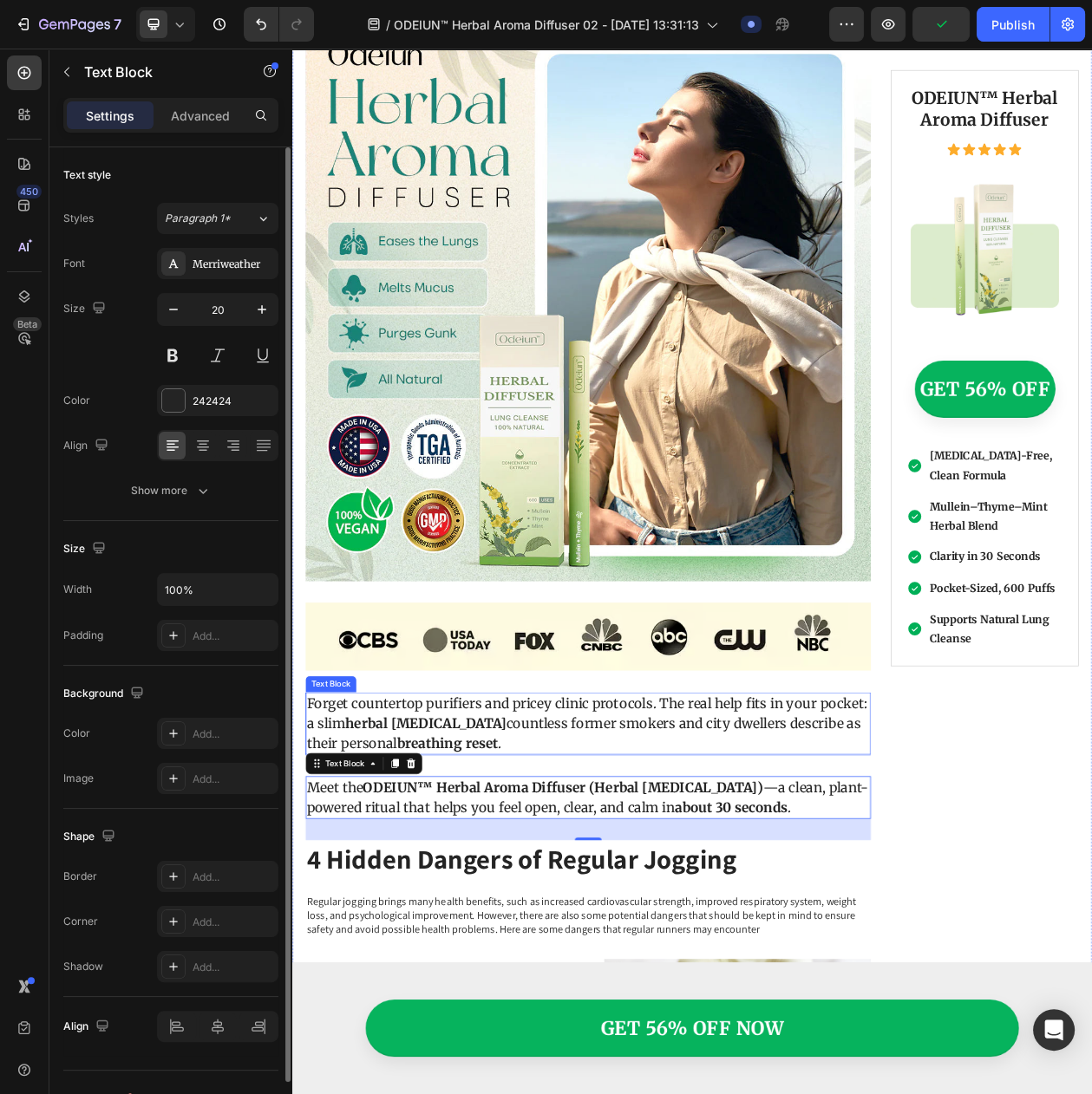
click at [632, 926] on p "Forget countertop purifiers and pricey clinic protocols. The real help fits in …" at bounding box center [677, 927] width 732 height 78
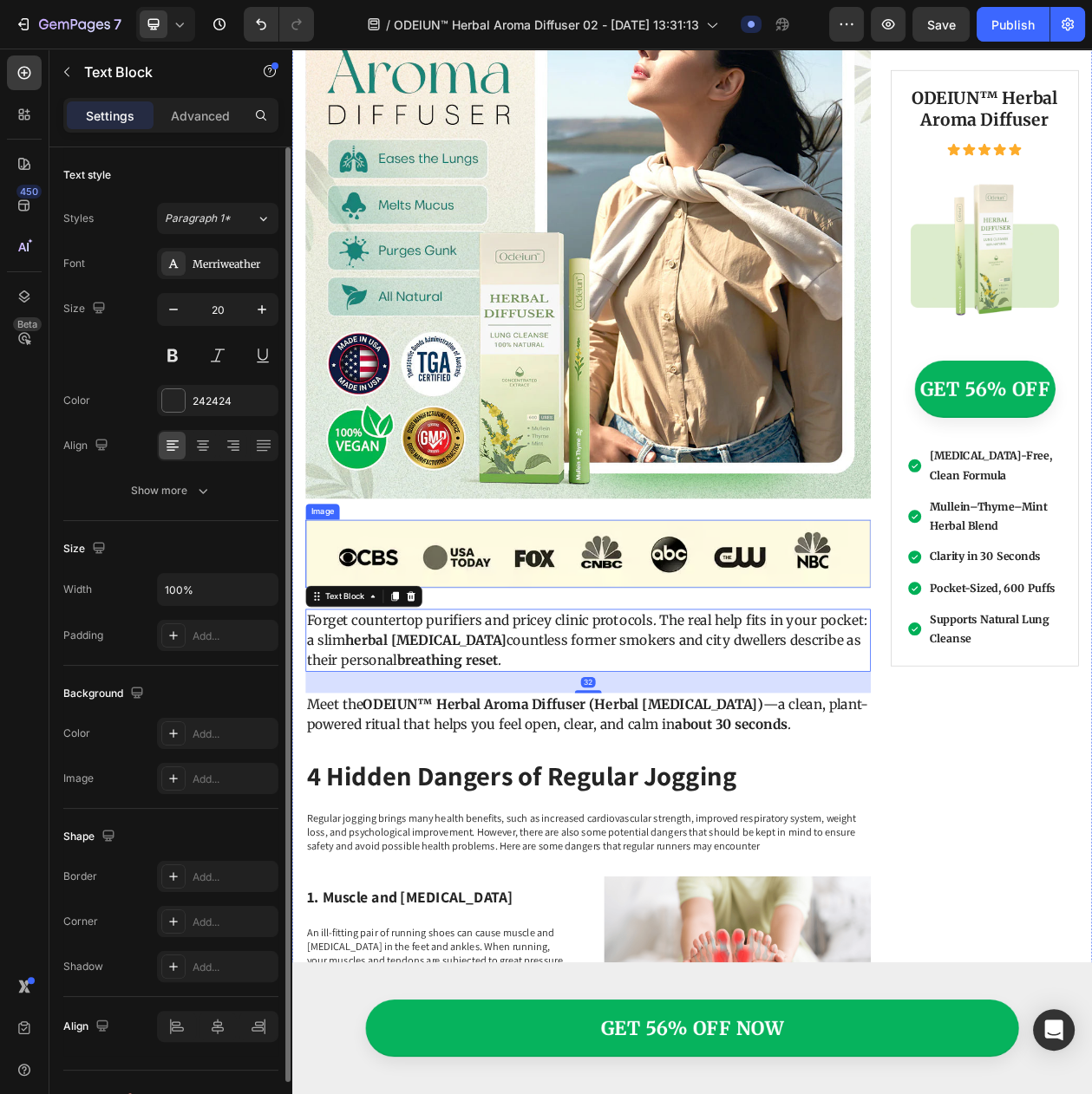
scroll to position [866, 0]
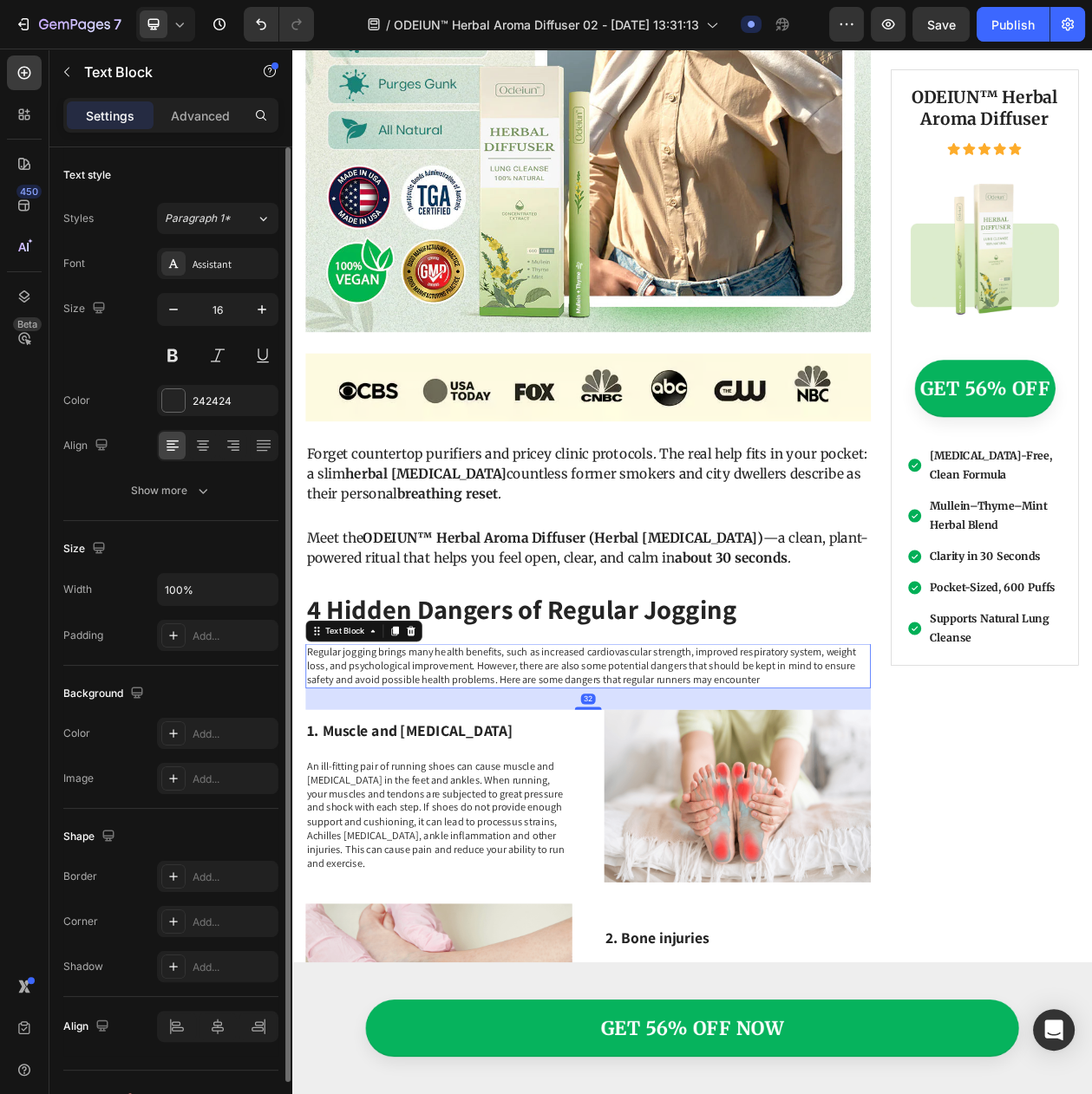
click at [470, 839] on p "Regular jogging brings many health benefits, such as increased cardiovascular s…" at bounding box center [677, 852] width 732 height 53
click at [448, 801] on icon at bounding box center [446, 808] width 12 height 12
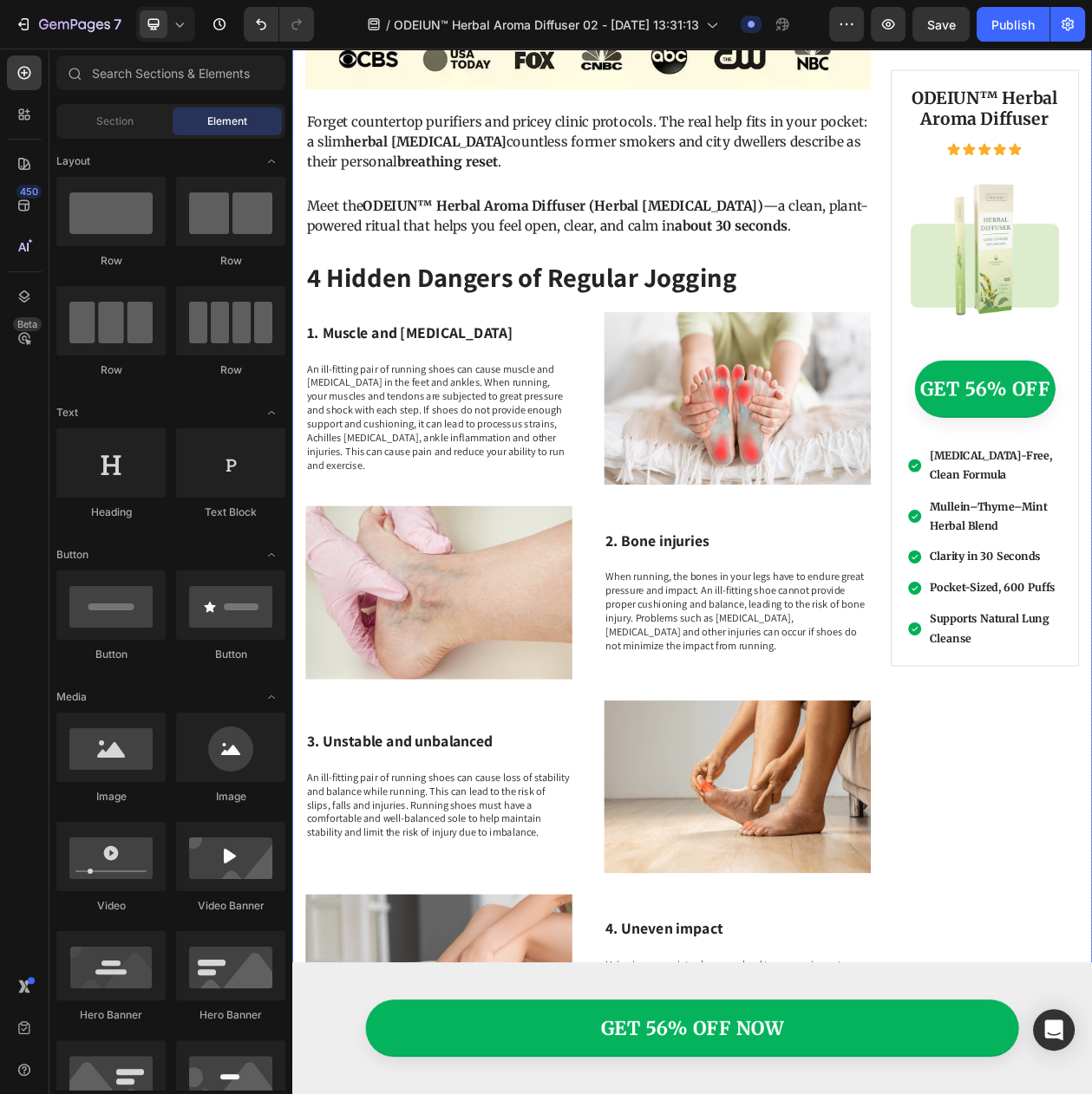
scroll to position [1300, 0]
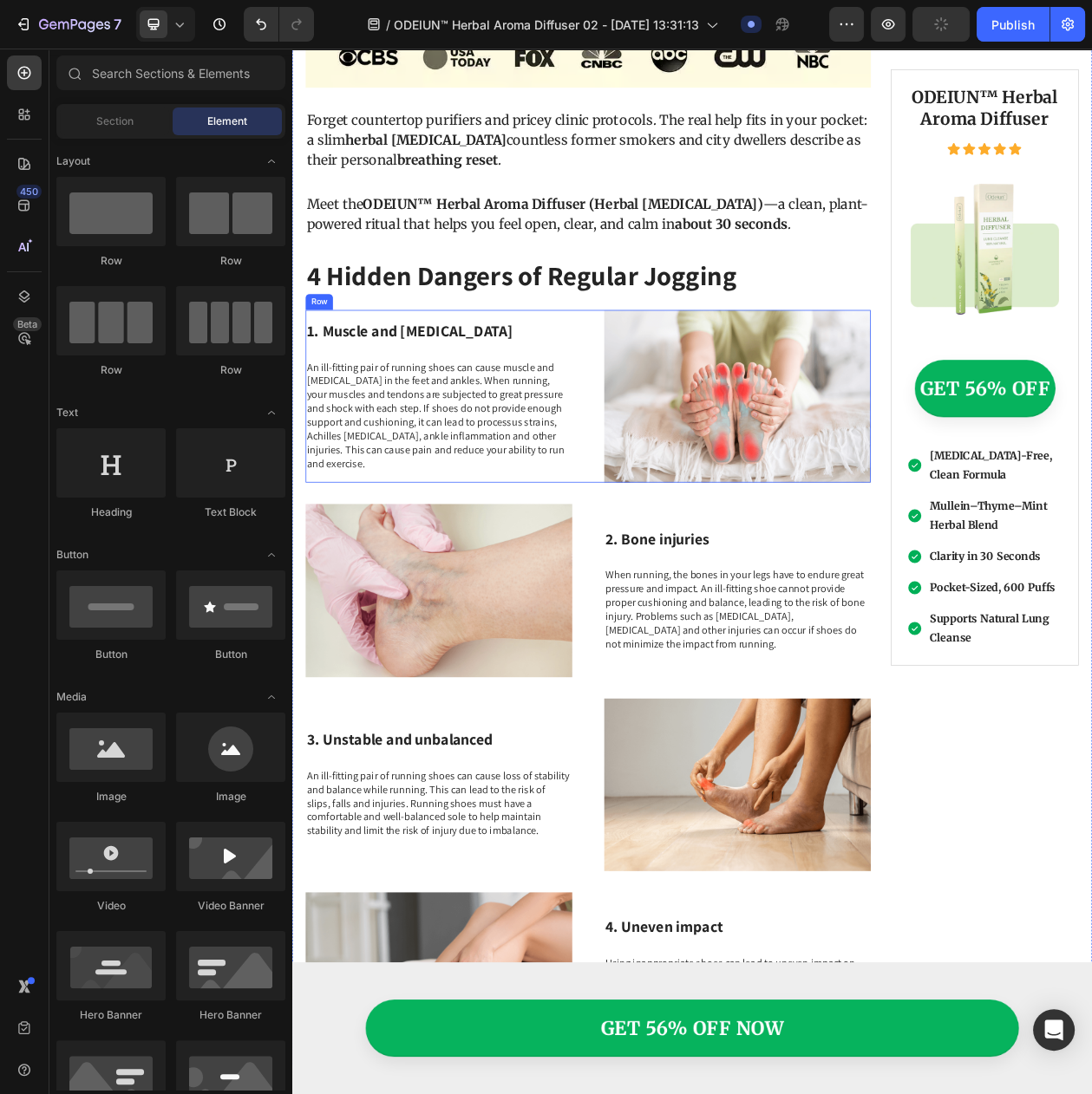
click at [670, 541] on div "1. Muscle and tendon injuries Heading An ill-fitting pair of running shoes can …" at bounding box center [677, 502] width 735 height 225
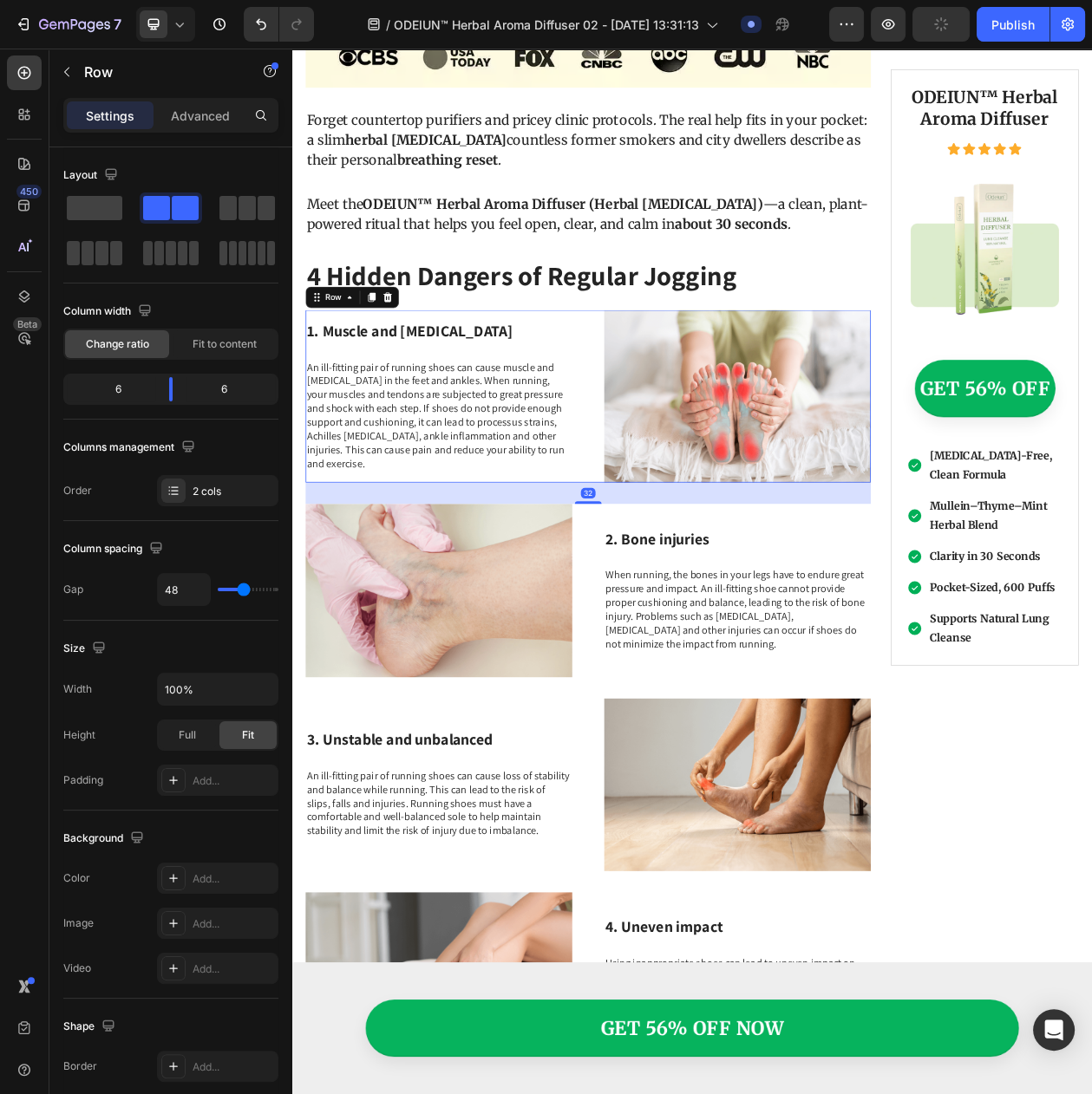
click at [686, 541] on div "1. Muscle and tendon injuries Heading An ill-fitting pair of running shoes can …" at bounding box center [677, 502] width 735 height 225
click at [752, 407] on img at bounding box center [871, 502] width 347 height 225
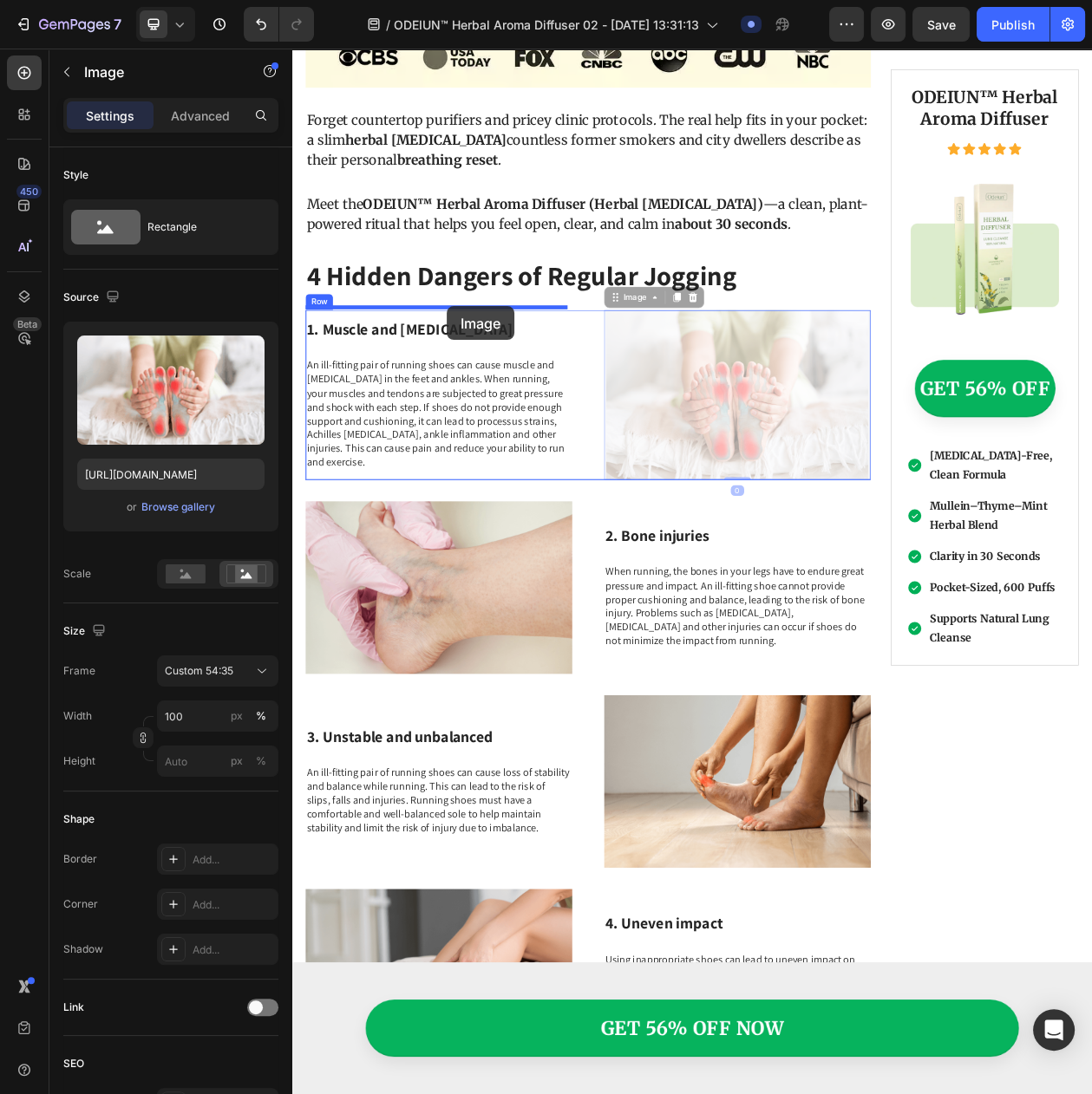
drag, startPoint x: 725, startPoint y: 353, endPoint x: 494, endPoint y: 384, distance: 233.1
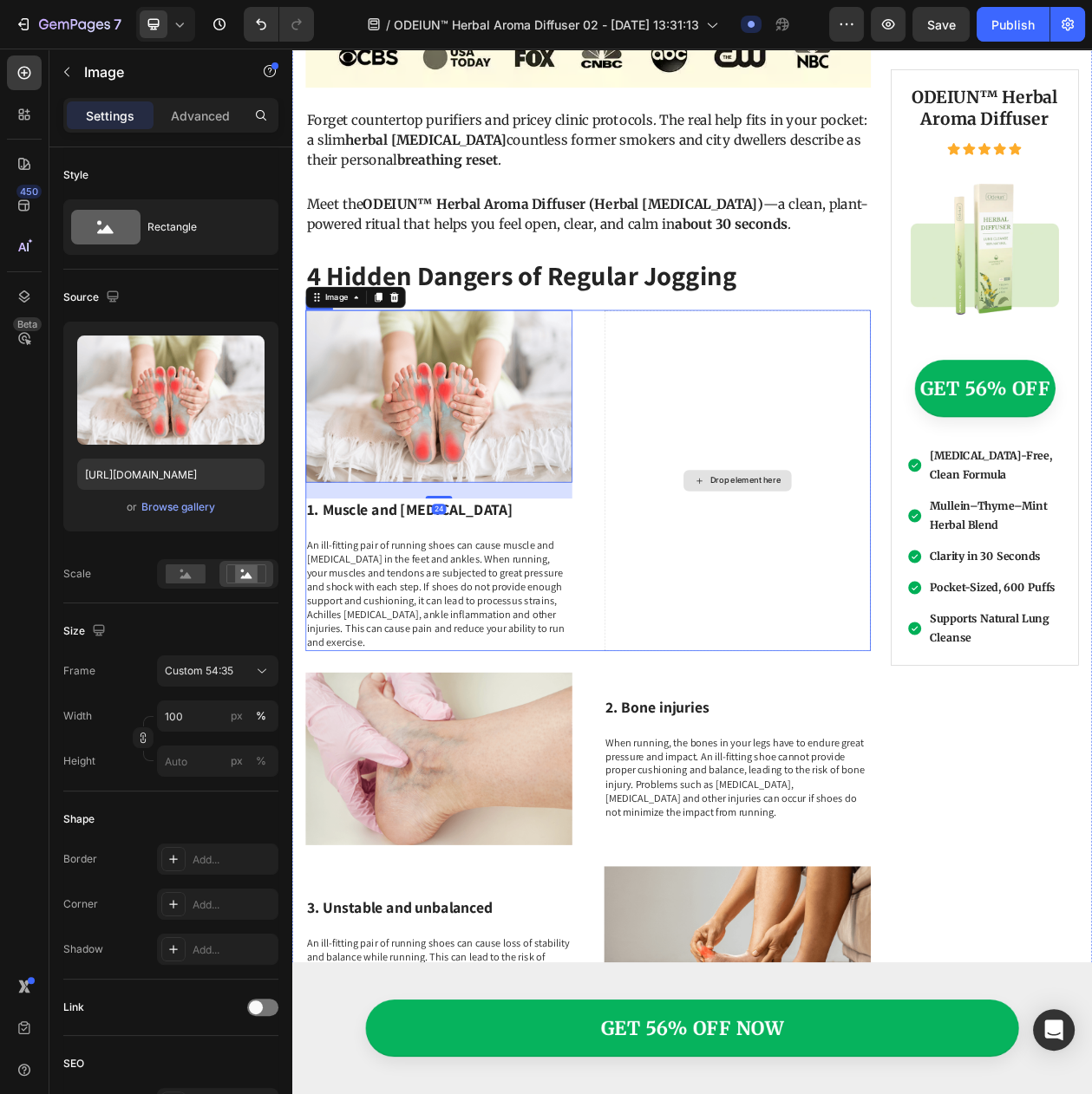
click at [712, 502] on div "Drop element here" at bounding box center [871, 611] width 347 height 443
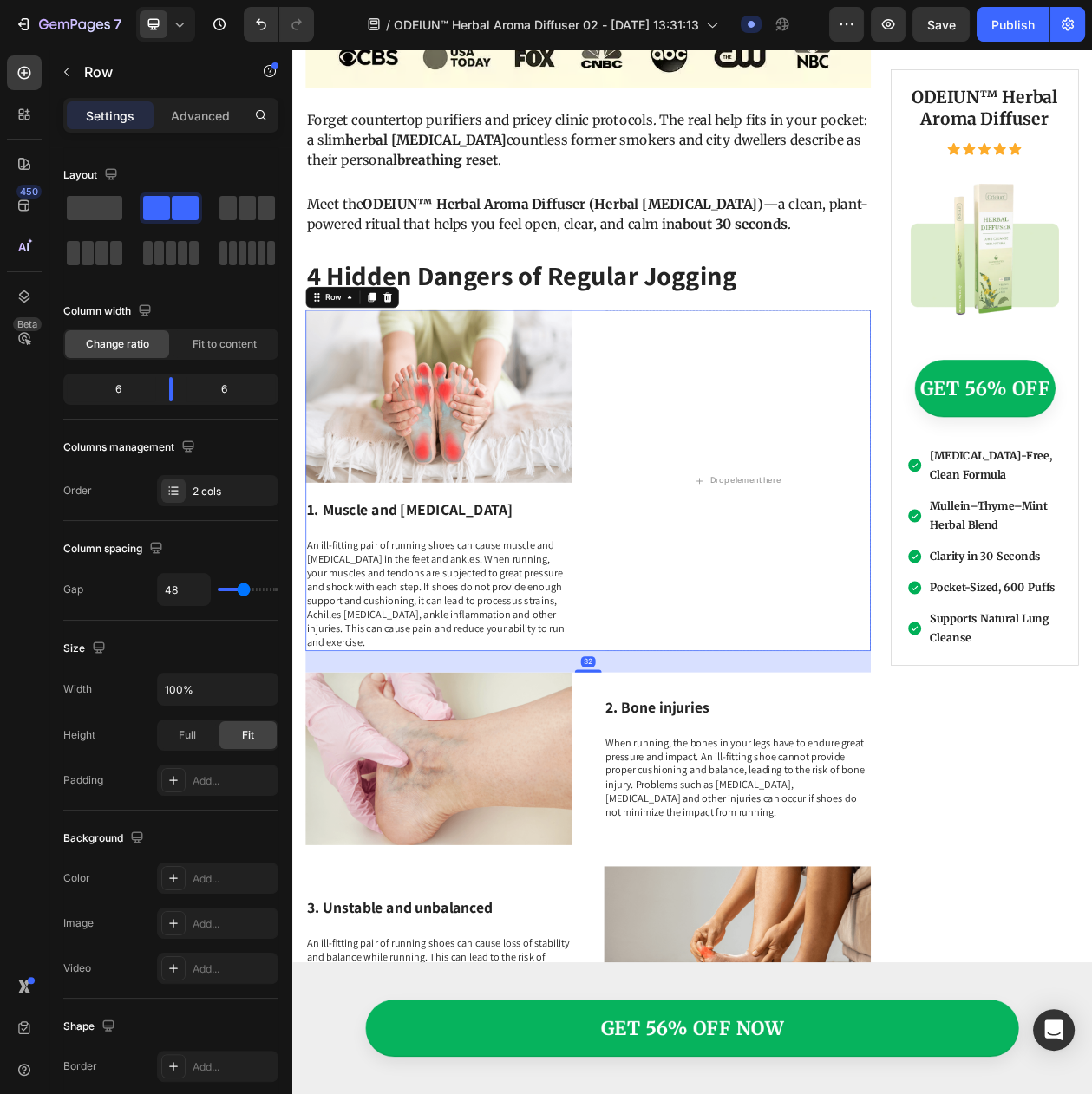
click at [655, 503] on div "Image 1. Muscle and tendon injuries Heading An ill-fitting pair of running shoe…" at bounding box center [677, 611] width 735 height 443
click at [81, 209] on span at bounding box center [94, 207] width 55 height 24
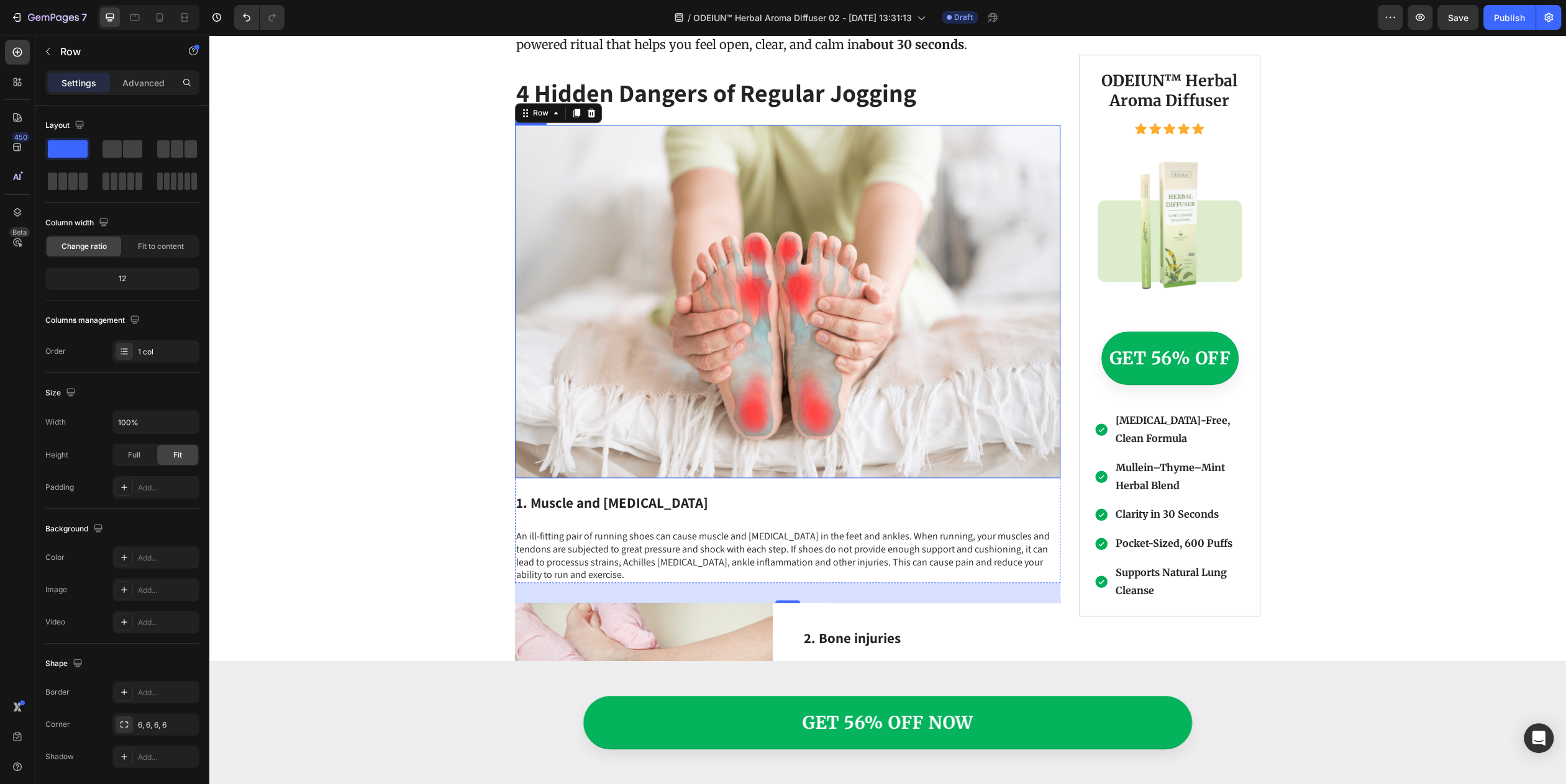
scroll to position [1116, 0]
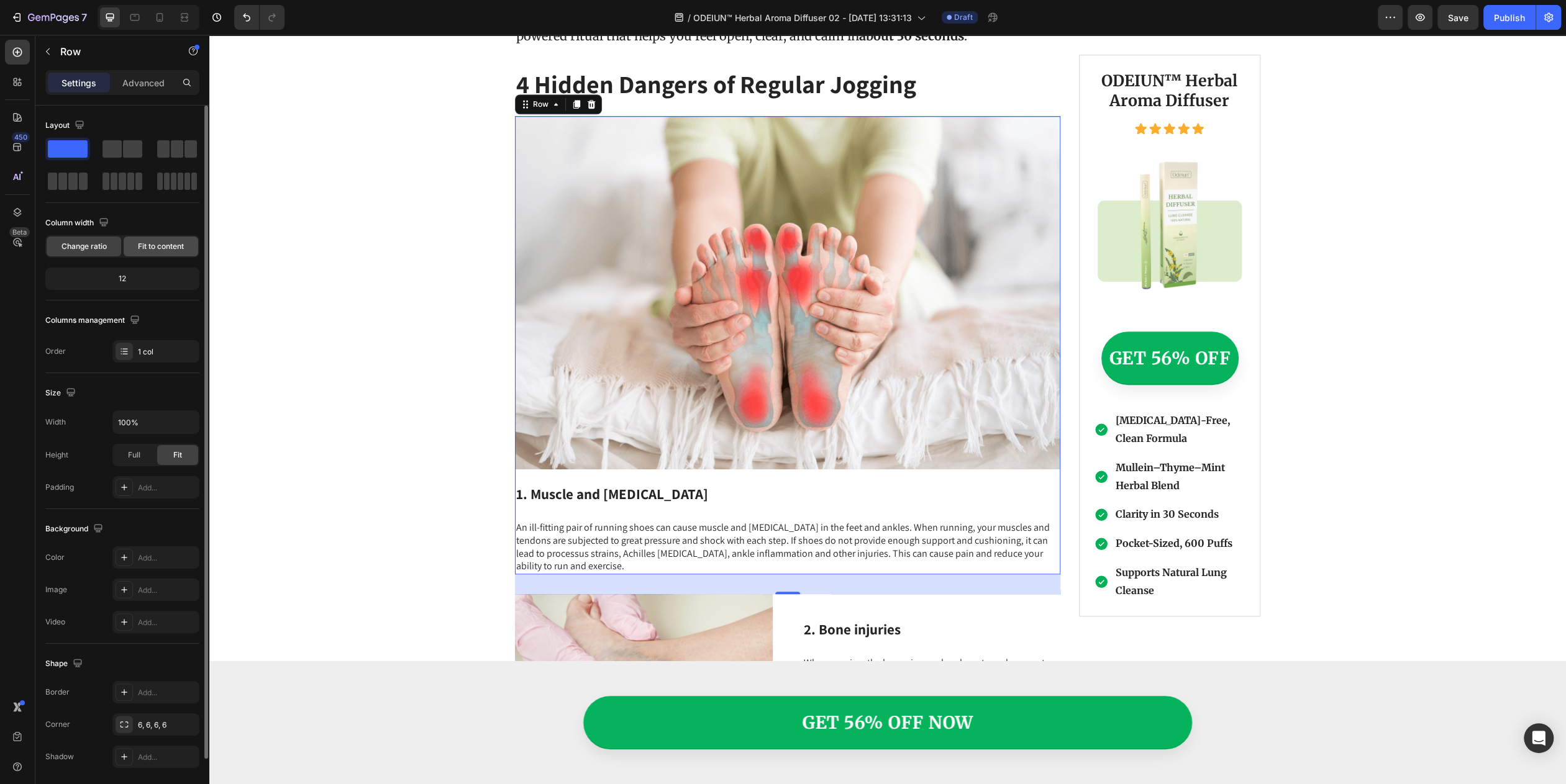
click at [130, 249] on div "Fit to content" at bounding box center [161, 246] width 75 height 20
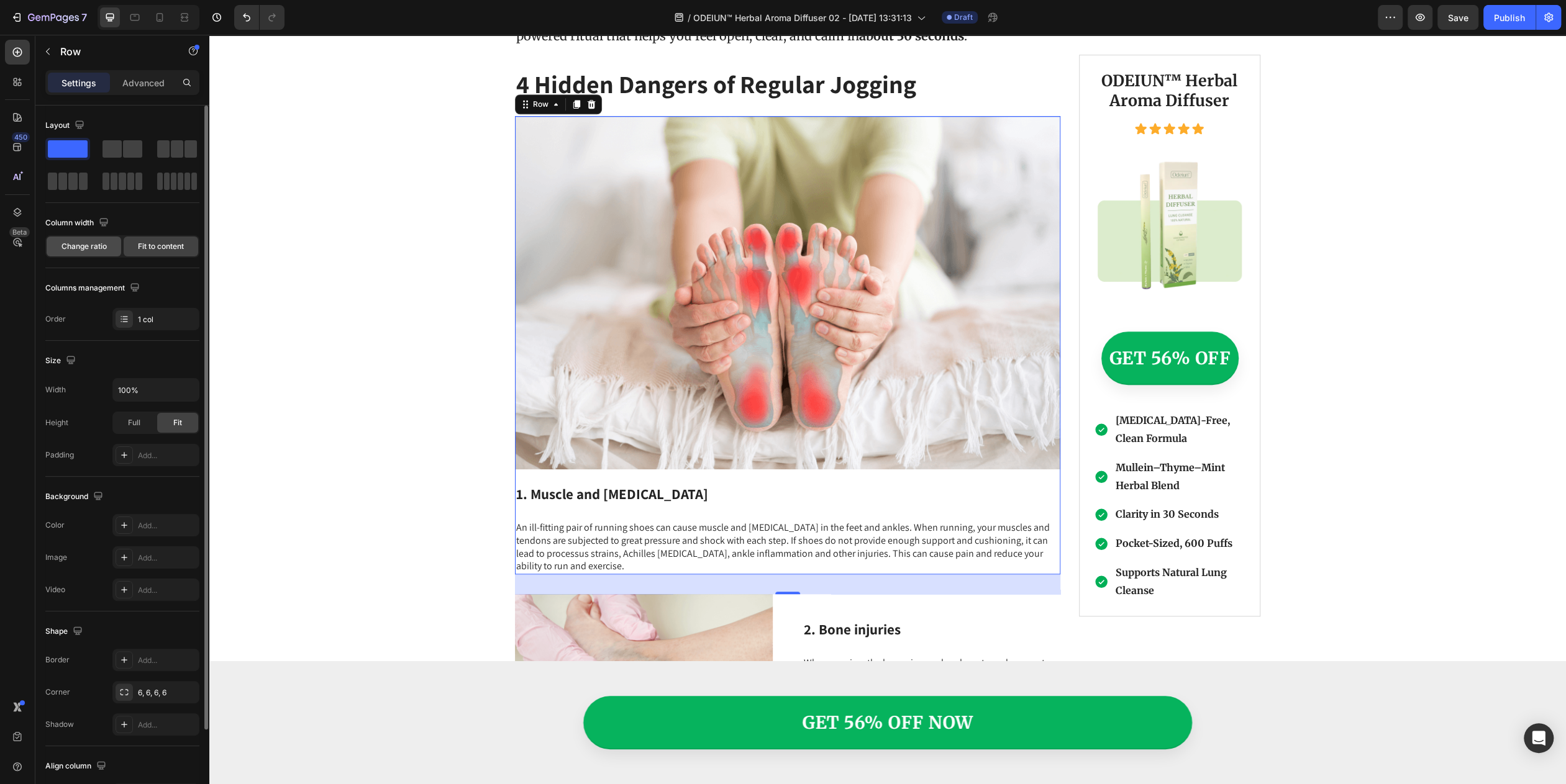
click at [120, 249] on div "Change ratio" at bounding box center [83, 246] width 75 height 20
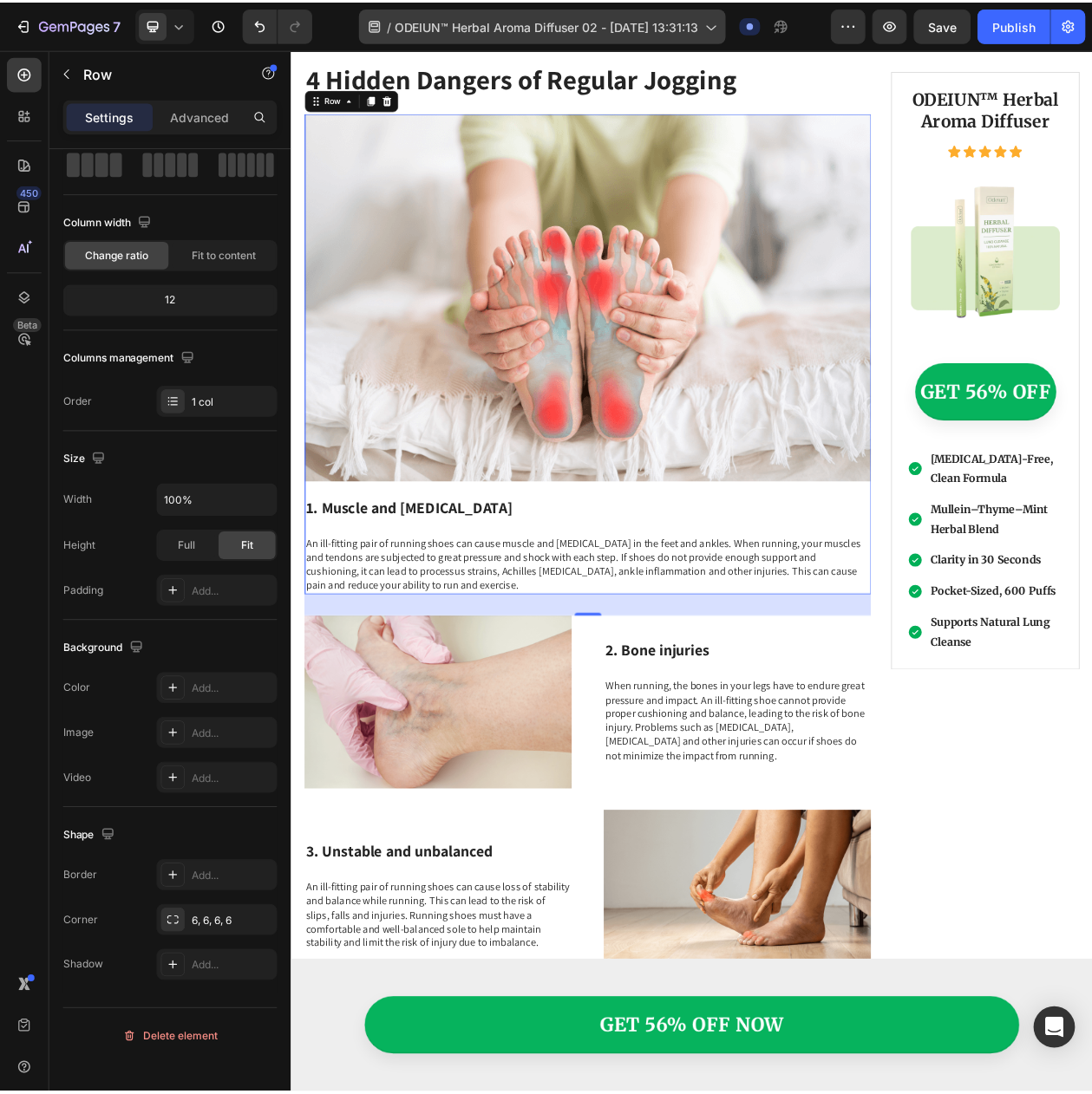
scroll to position [1513, 0]
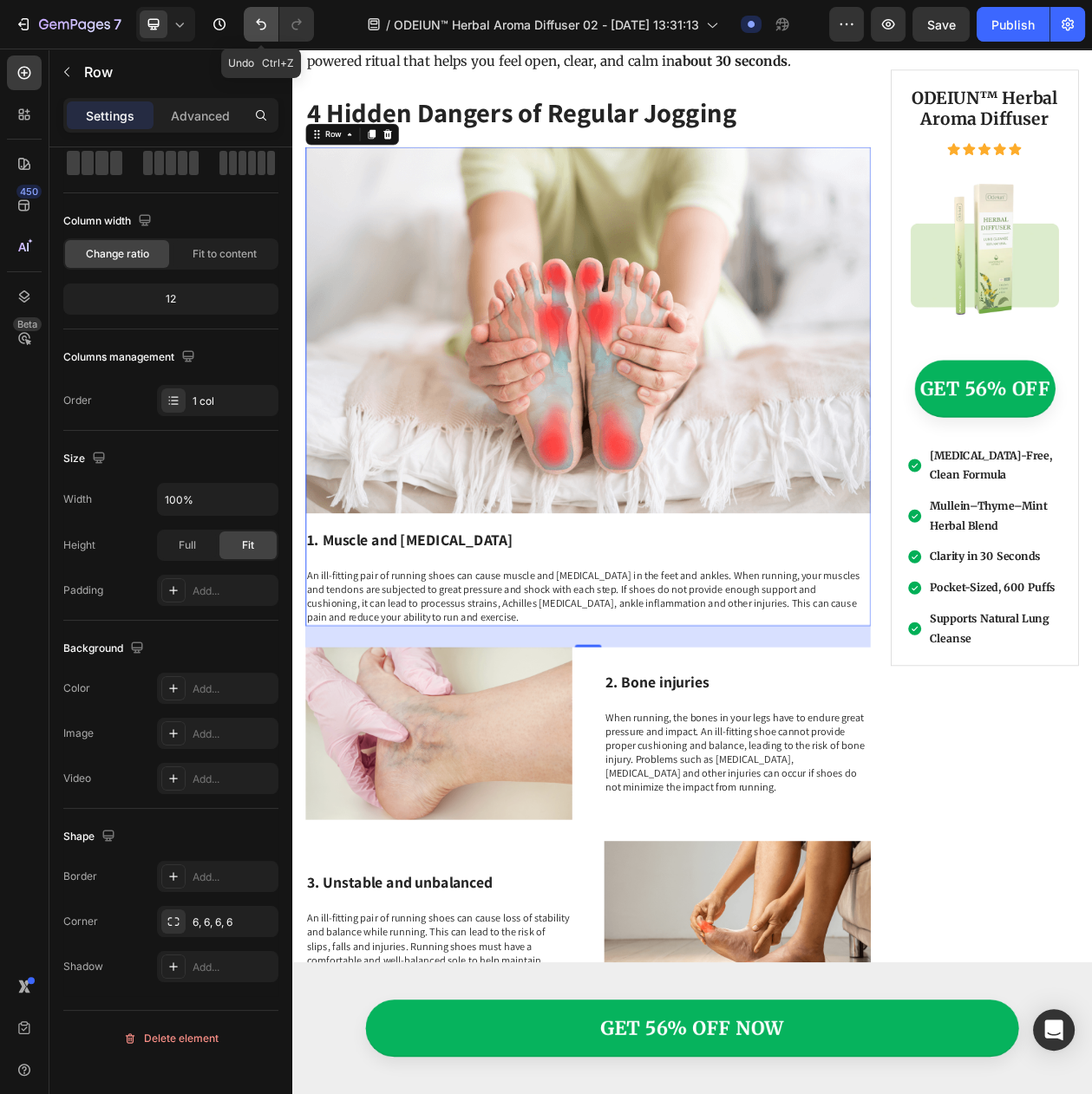
click at [255, 24] on icon "Undo/Redo" at bounding box center [261, 24] width 17 height 17
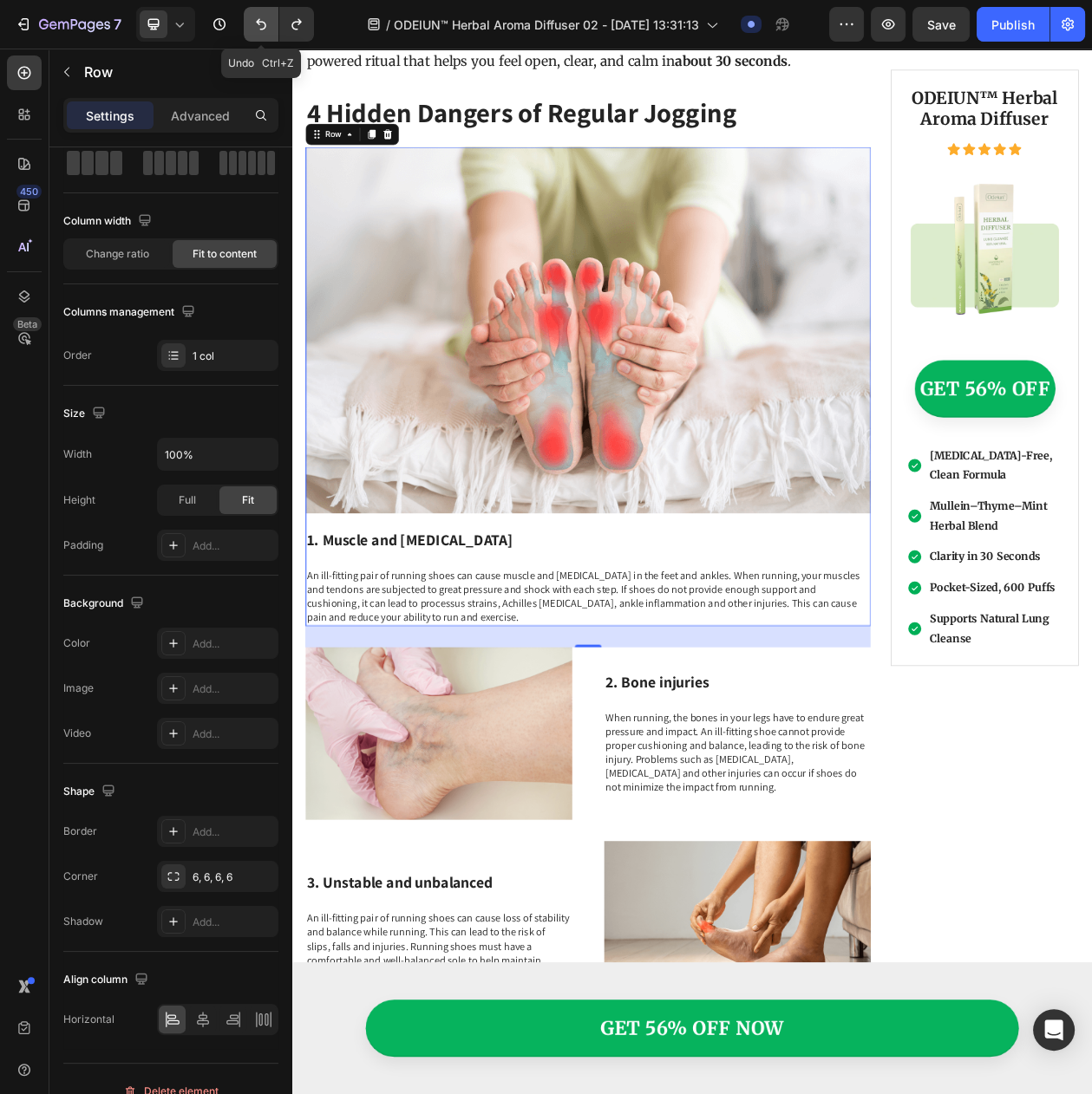
click at [255, 24] on icon "Undo/Redo" at bounding box center [261, 24] width 17 height 17
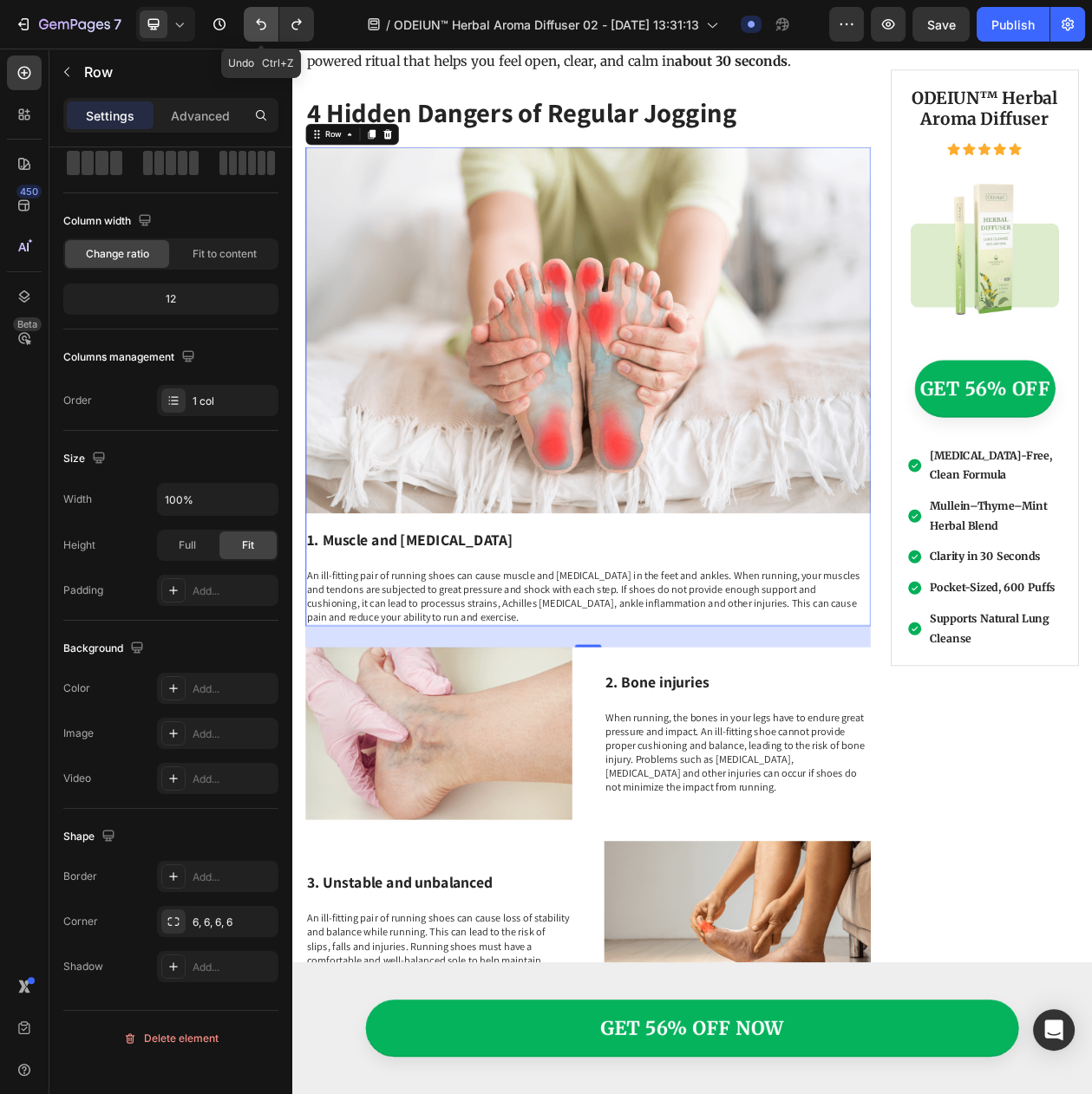
click at [255, 24] on icon "Undo/Redo" at bounding box center [261, 24] width 17 height 17
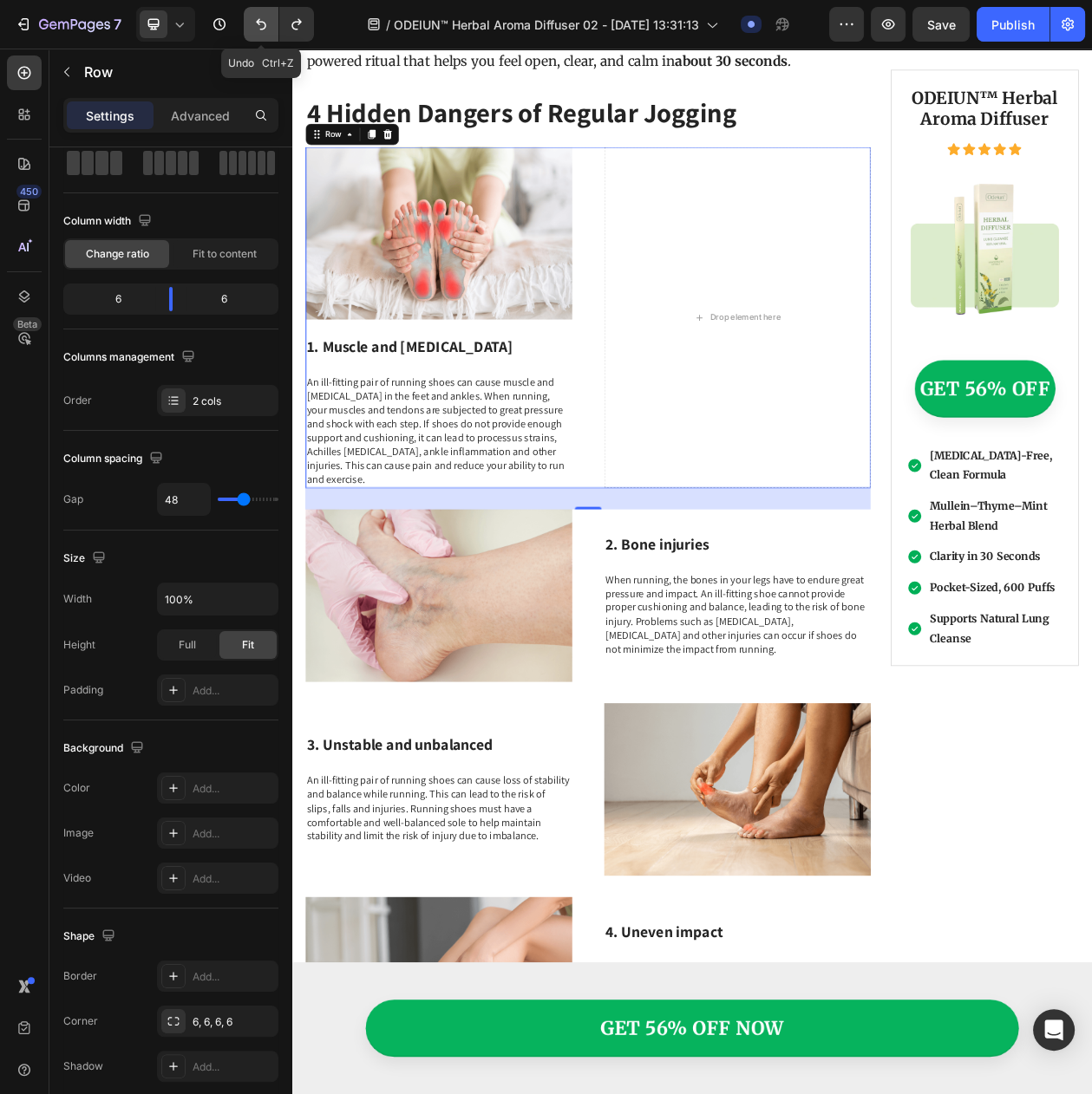
click at [255, 24] on icon "Undo/Redo" at bounding box center [261, 24] width 17 height 17
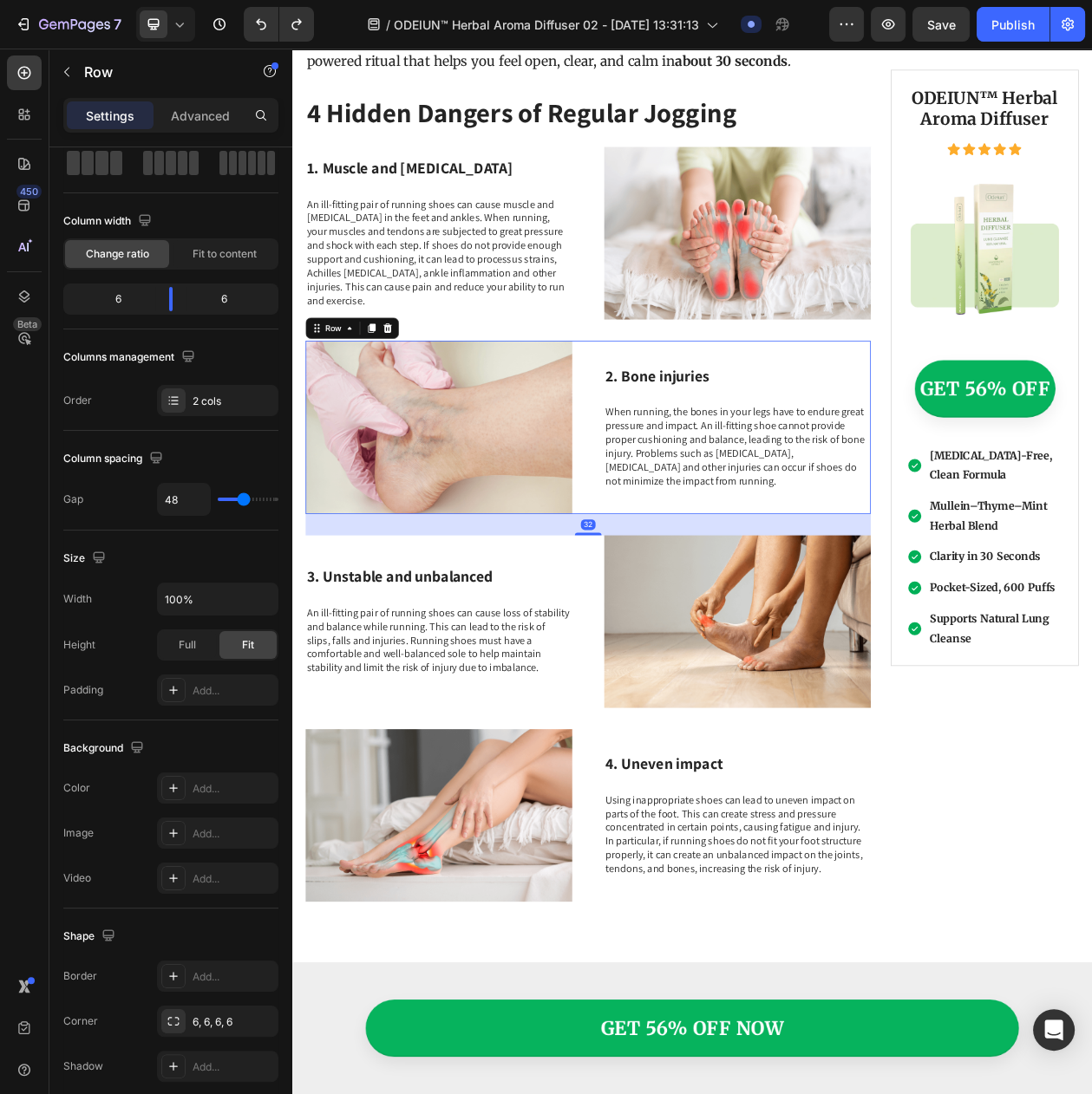
click at [665, 456] on div "Image 2. Bone injuries Heading When running, the bones in your legs have to end…" at bounding box center [677, 542] width 735 height 225
click at [216, 792] on div "Add..." at bounding box center [233, 789] width 82 height 16
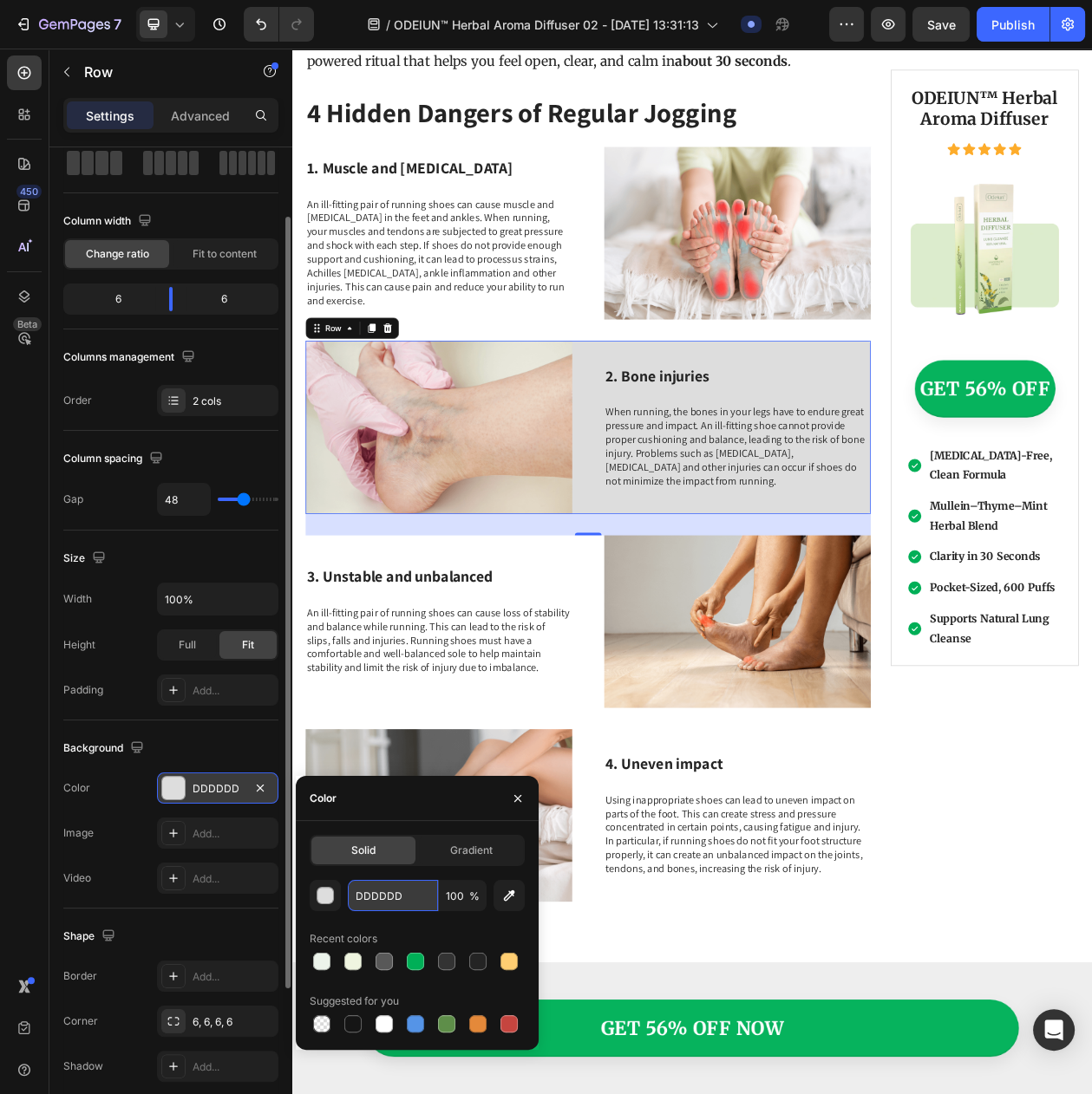
click at [369, 889] on input "DDDDDD" at bounding box center [392, 896] width 90 height 31
paste input "#F0F2F1"
type input "#F0F2F1"
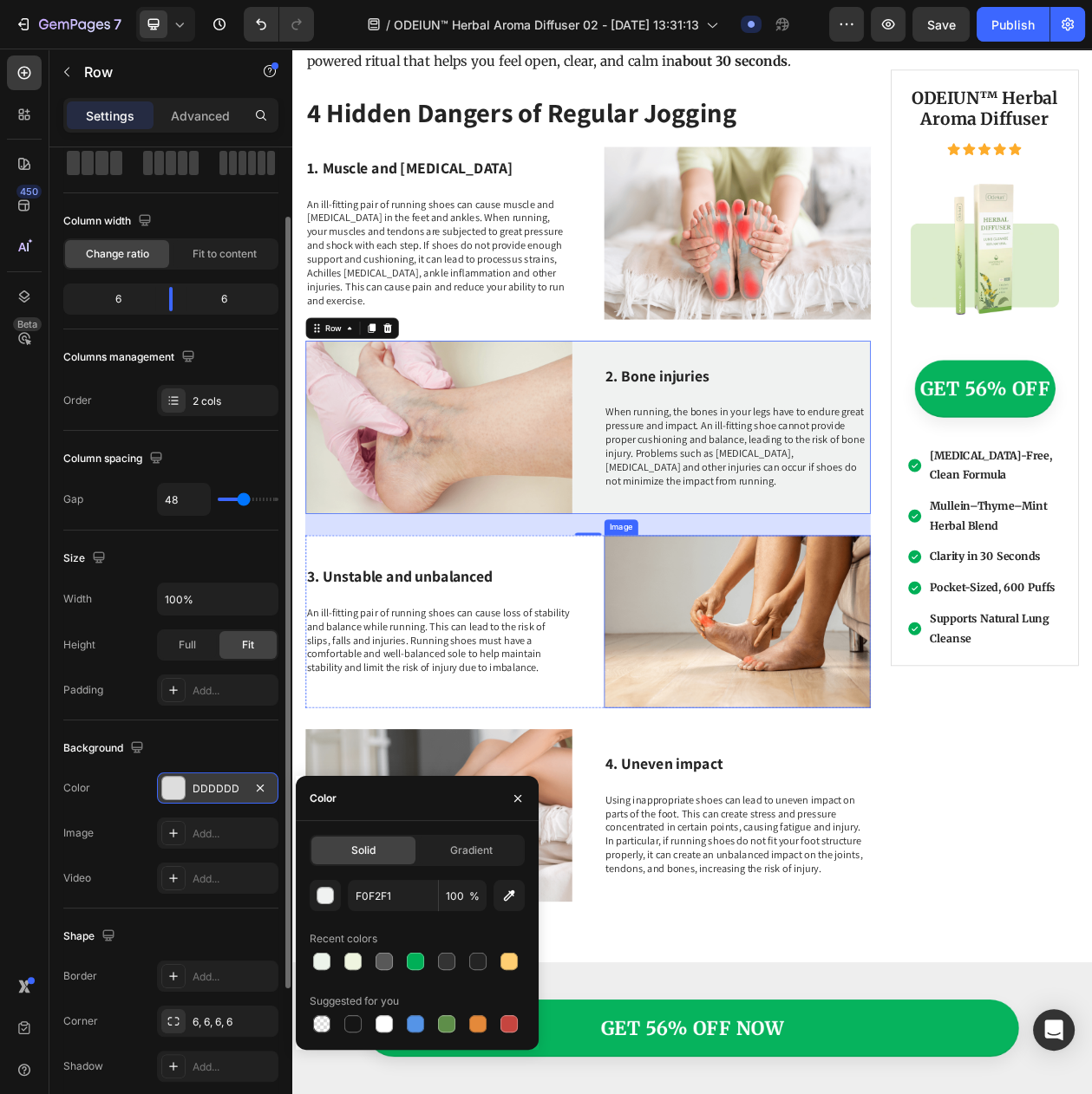
click at [749, 780] on img at bounding box center [871, 794] width 347 height 225
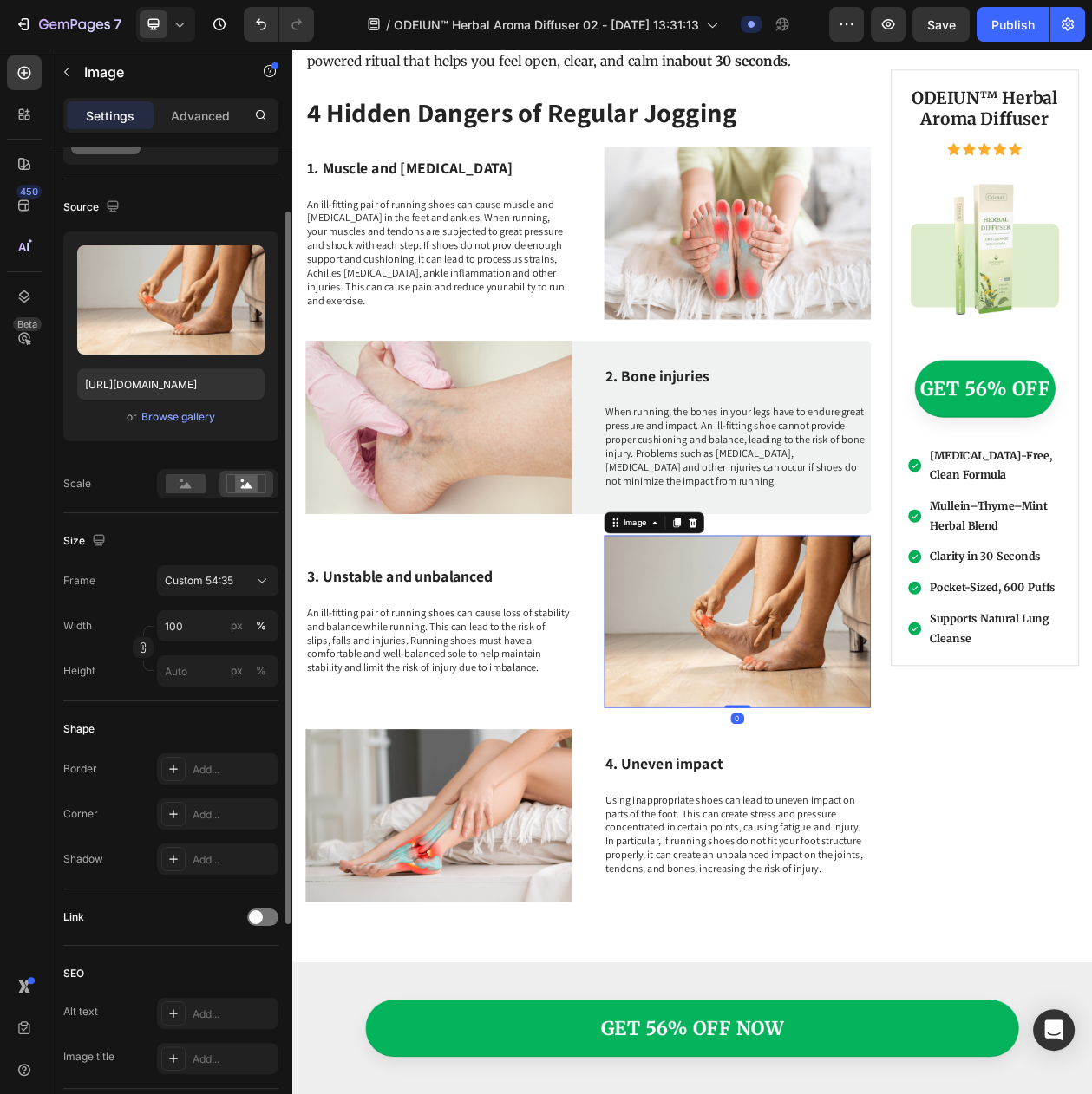
scroll to position [0, 0]
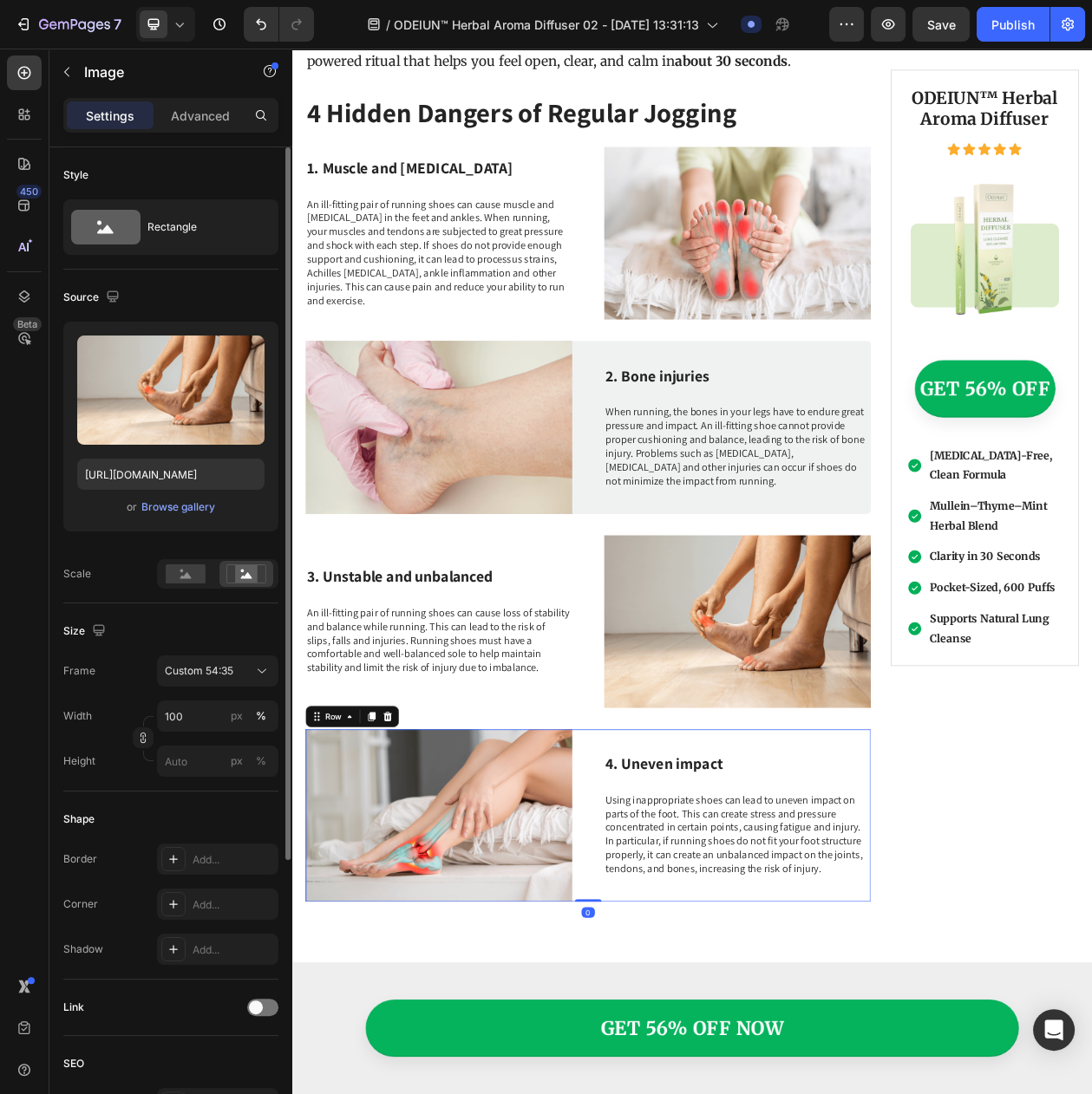
click at [685, 938] on div "Image 4. Uneven impact Heading Using inappropriate shoes can lead to uneven imp…" at bounding box center [677, 1047] width 735 height 225
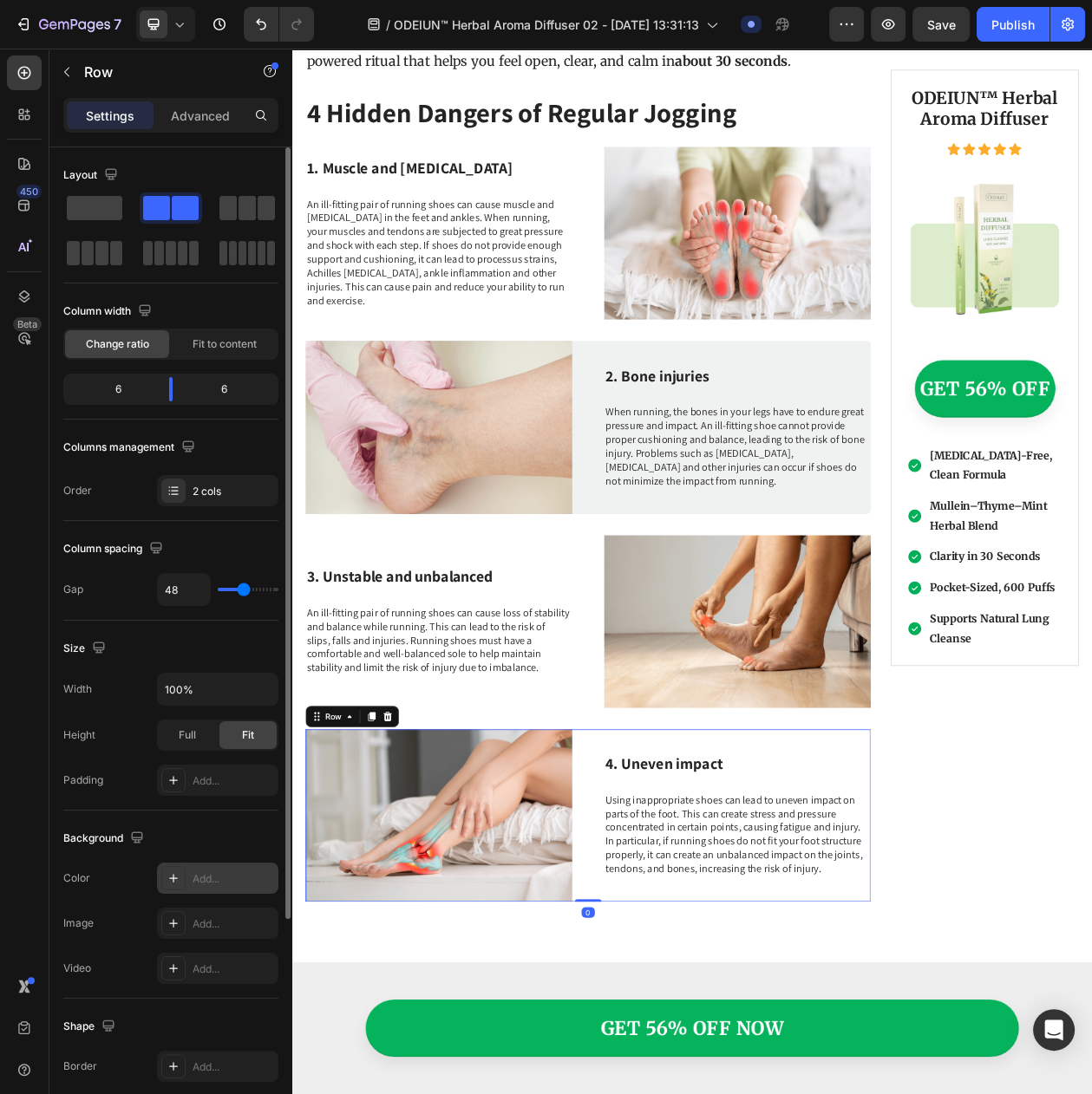
click at [201, 894] on div "Add..." at bounding box center [217, 878] width 121 height 31
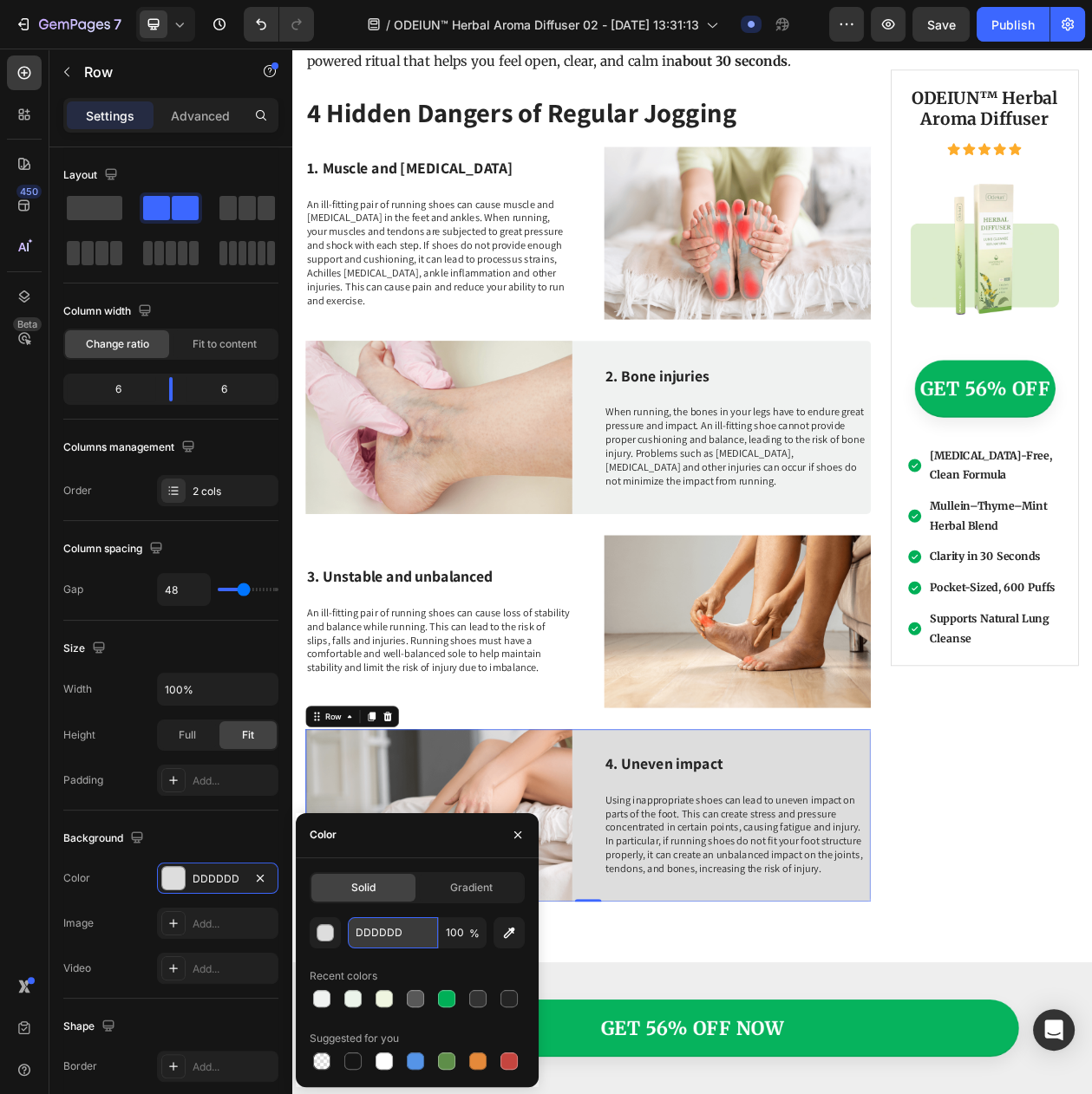
click at [387, 947] on input "DDDDDD" at bounding box center [392, 933] width 90 height 31
paste input "#F0F2F1"
type input "#F0F2F1"
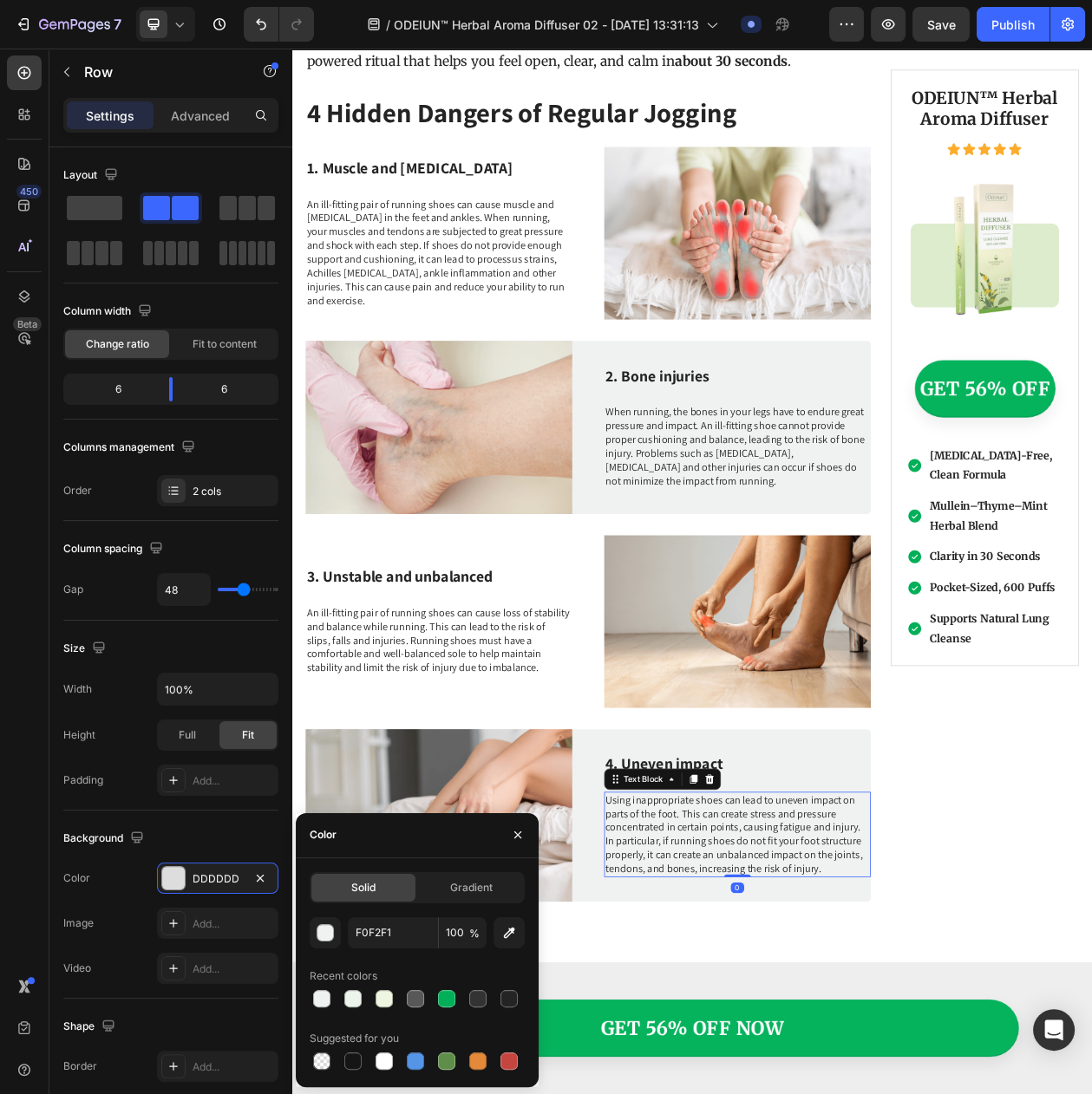
click at [752, 1018] on p "Using inappropriate shoes can lead to uneven impact on parts of the foot. This …" at bounding box center [871, 1073] width 343 height 109
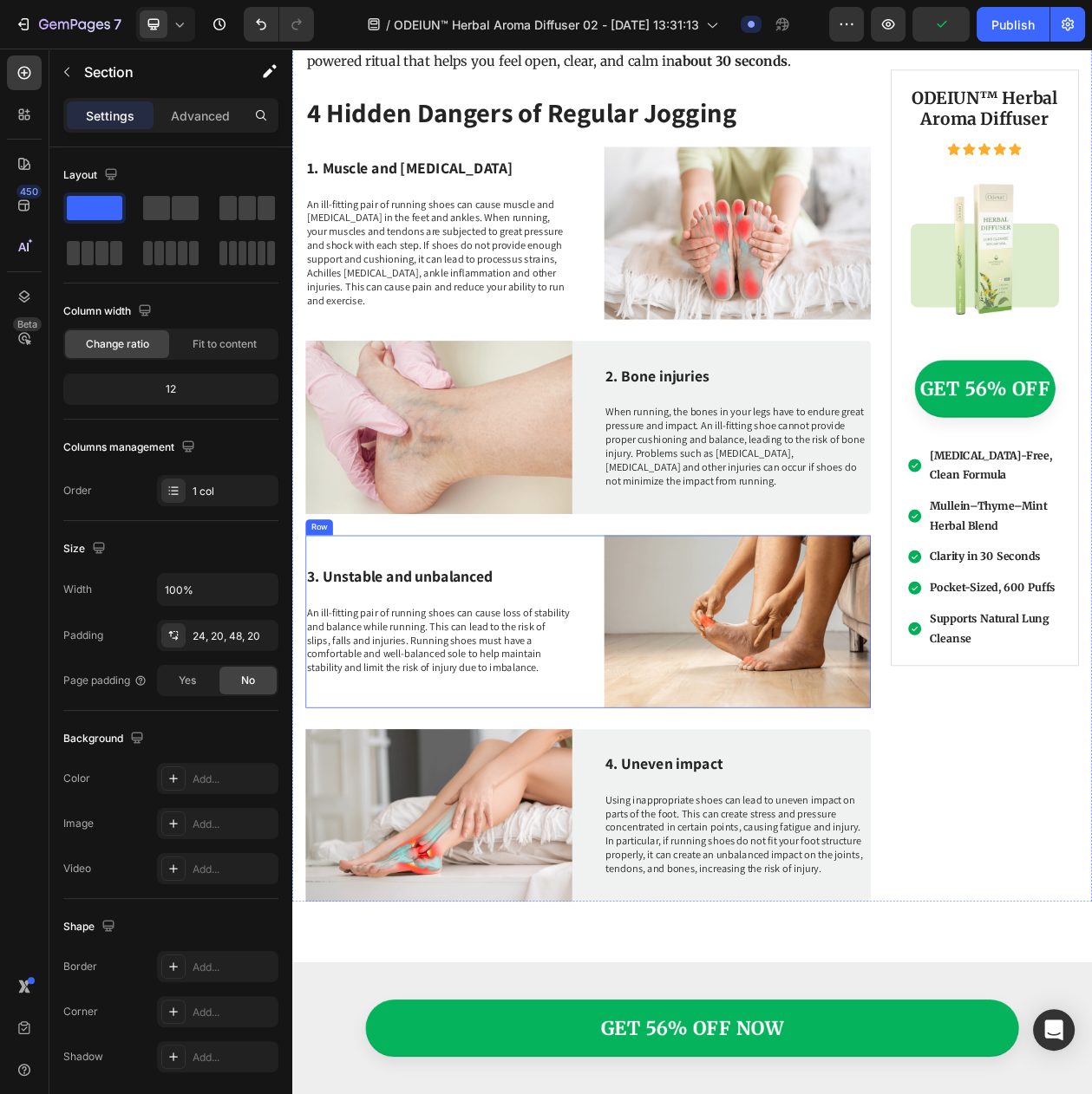
click at [651, 869] on div "3. Unstable and unbalanced Heading An ill-fitting pair of running shoes can cau…" at bounding box center [677, 794] width 735 height 225
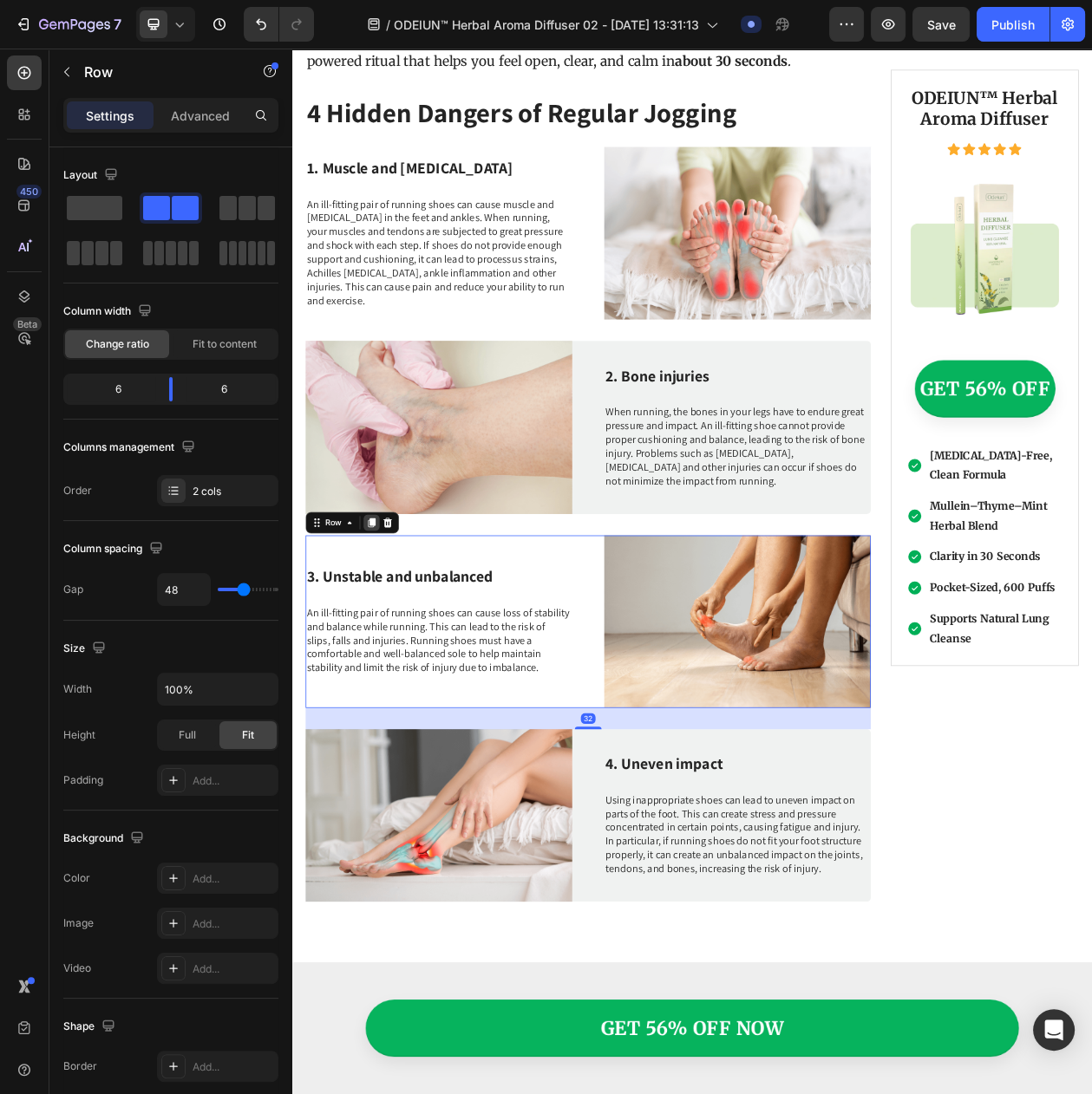
click at [397, 660] on icon at bounding box center [396, 666] width 10 height 12
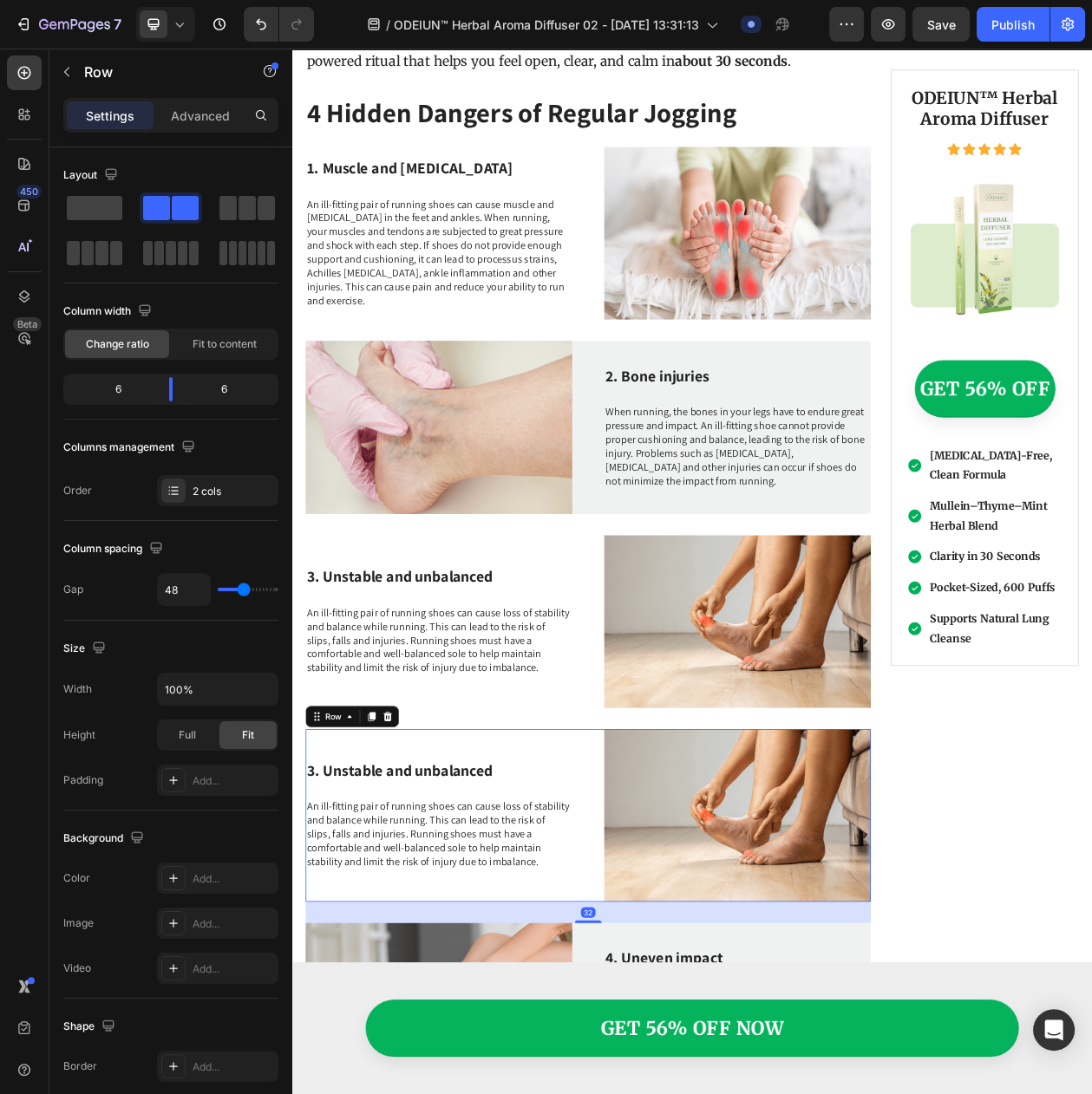
scroll to position [1947, 0]
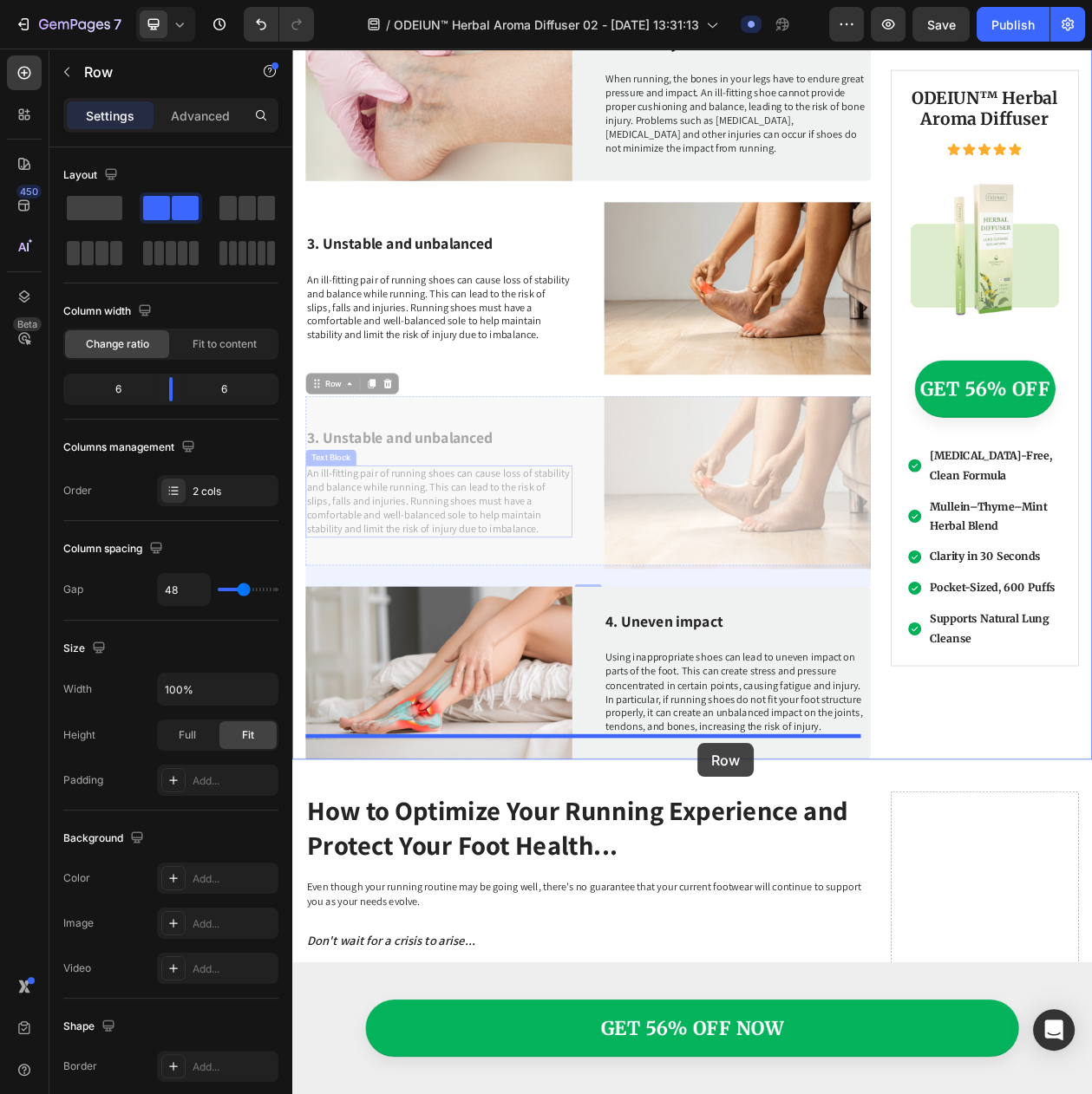
drag, startPoint x: 357, startPoint y: 454, endPoint x: 819, endPoint y: 953, distance: 680.0
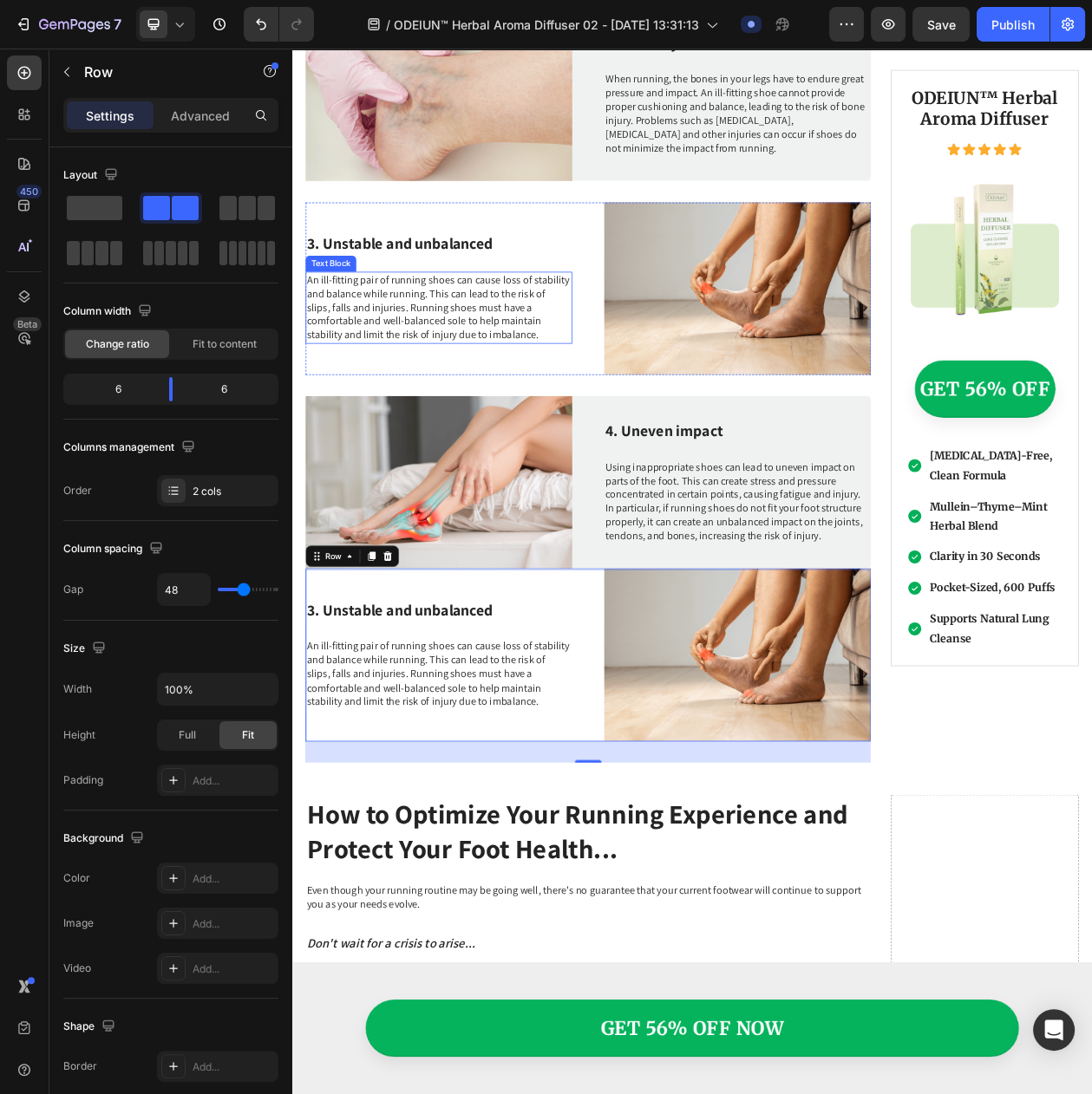
click at [641, 383] on p "An ill-fitting pair of running shoes can cause loss of stability and balance wh…" at bounding box center [483, 385] width 343 height 90
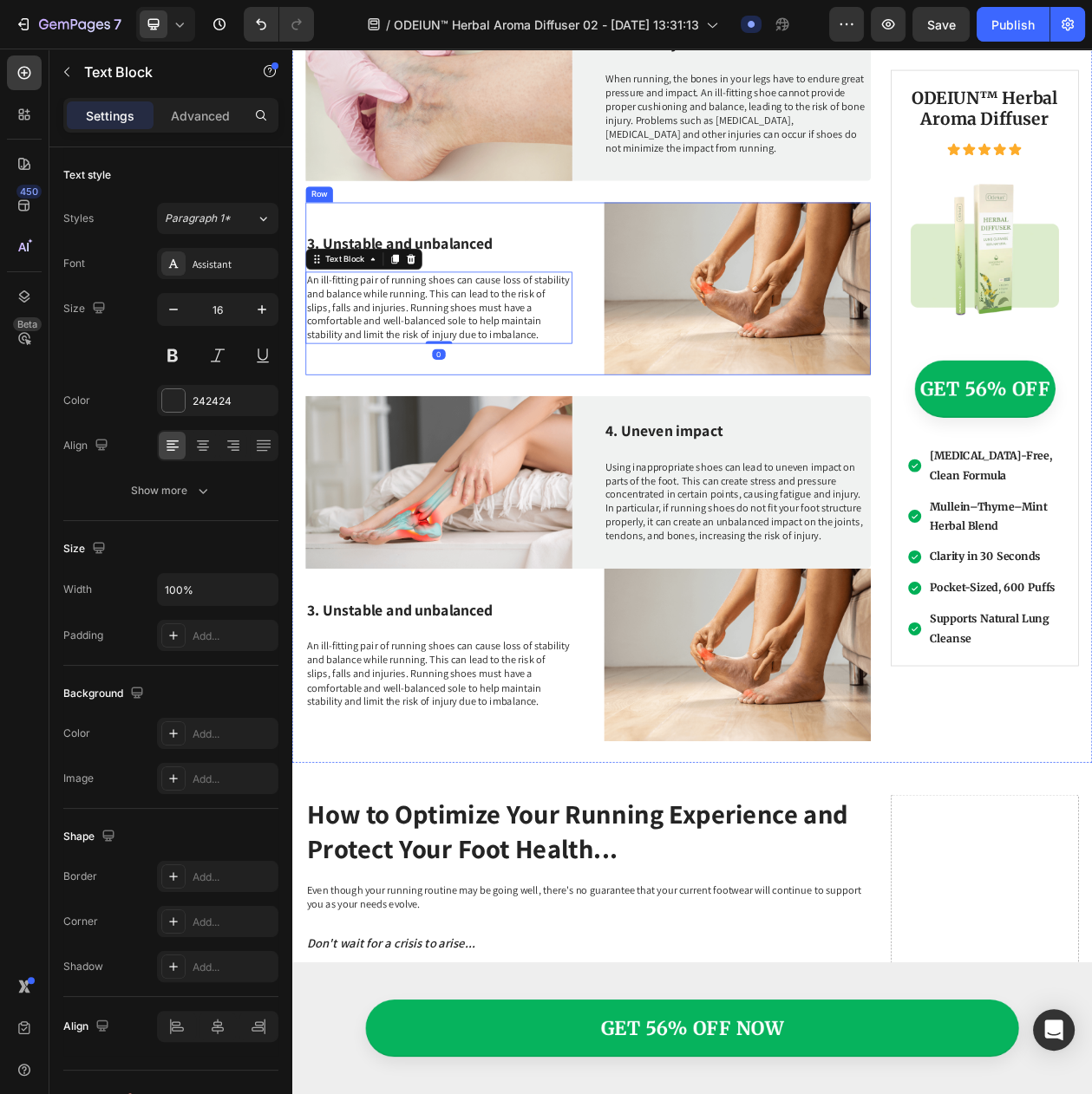
click at [660, 270] on div "3. Unstable and unbalanced Heading An ill-fitting pair of running shoes can cau…" at bounding box center [677, 361] width 735 height 225
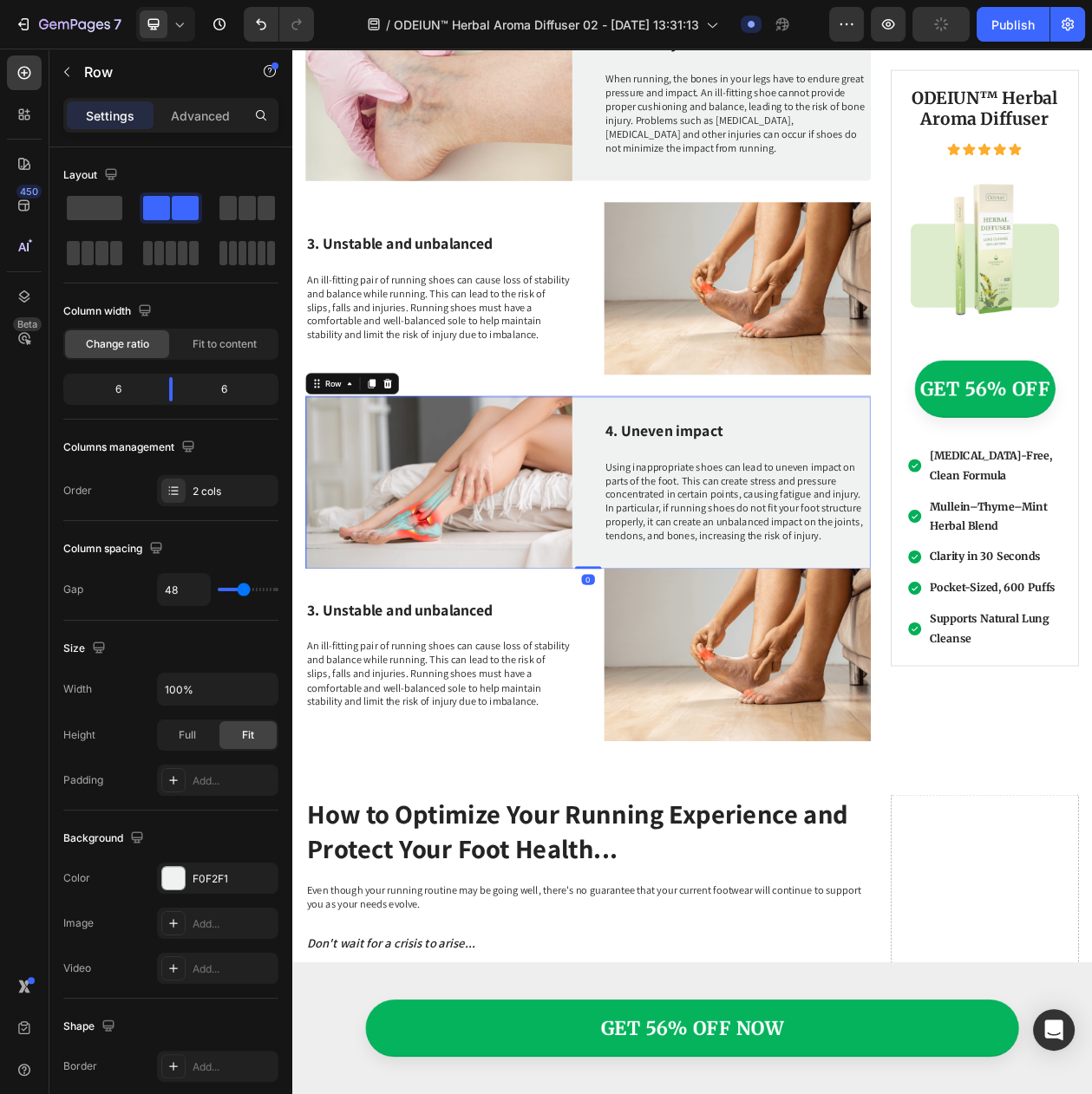
click at [682, 507] on div "Image 4. Uneven impact Heading Using inappropriate shoes can lead to uneven imp…" at bounding box center [677, 614] width 735 height 225
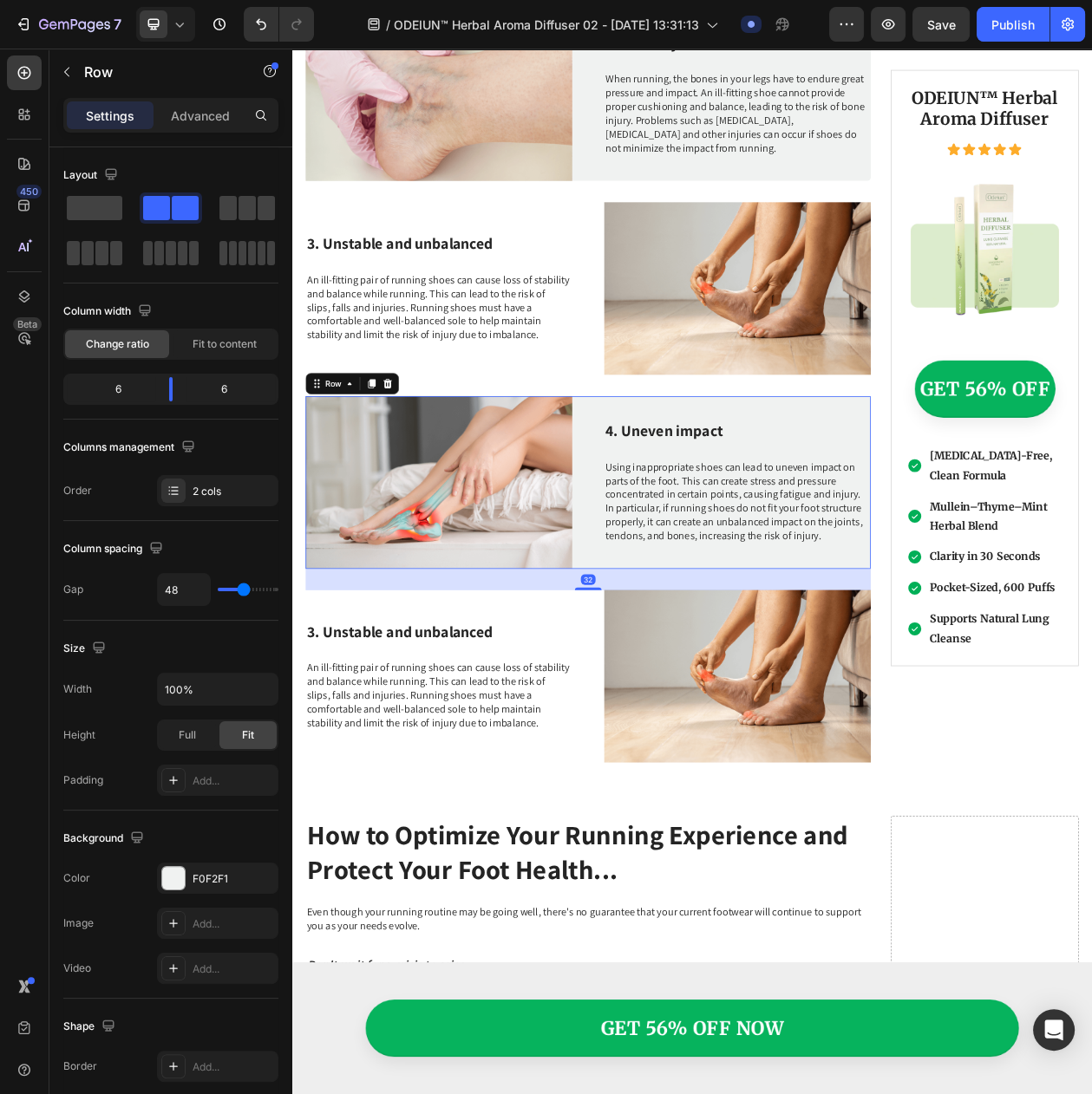
drag, startPoint x: 668, startPoint y: 689, endPoint x: 693, endPoint y: 717, distance: 37.5
click at [693, 726] on div "32" at bounding box center [677, 726] width 735 height 0
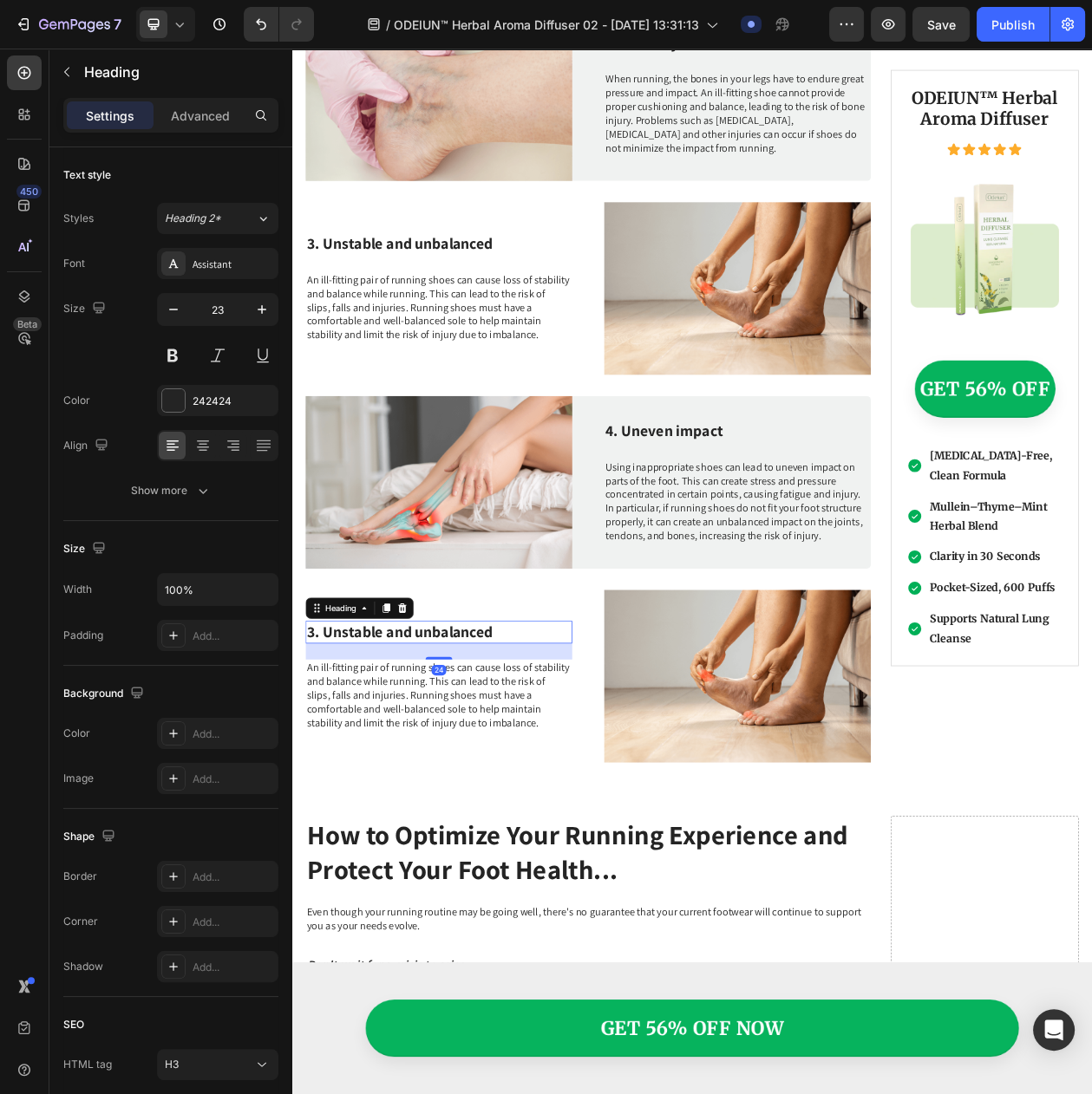
click at [393, 793] on h3 "3. Unstable and unbalanced" at bounding box center [483, 808] width 347 height 29
click at [323, 793] on h3 "3. Unstable and unbalanced" at bounding box center [483, 808] width 347 height 29
click at [726, 938] on img at bounding box center [871, 865] width 347 height 225
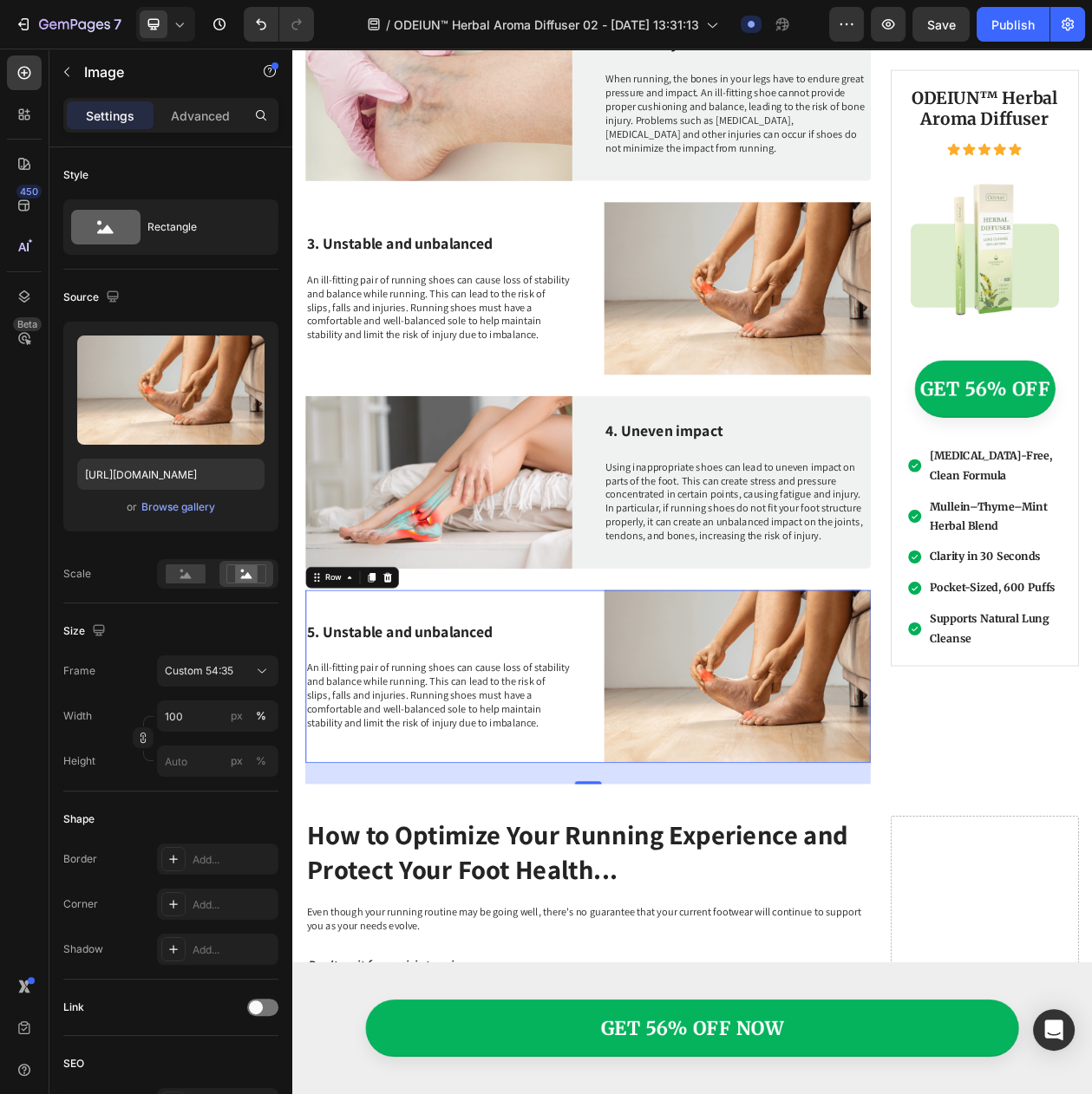
click at [580, 919] on div "5. Unstable and unbalanced Heading An ill-fitting pair of running shoes can cau…" at bounding box center [483, 865] width 347 height 225
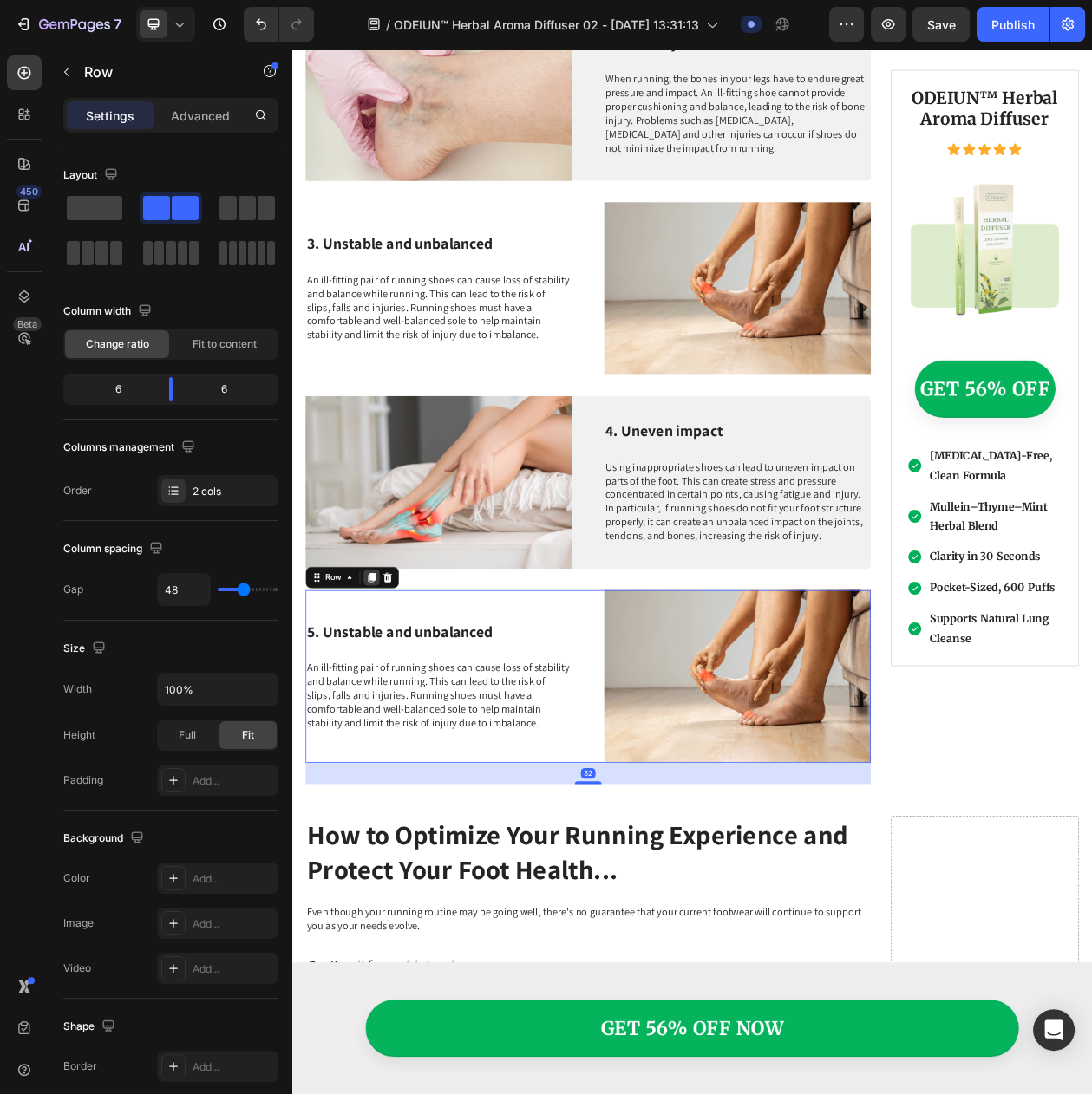
click at [389, 730] on icon at bounding box center [396, 737] width 14 height 14
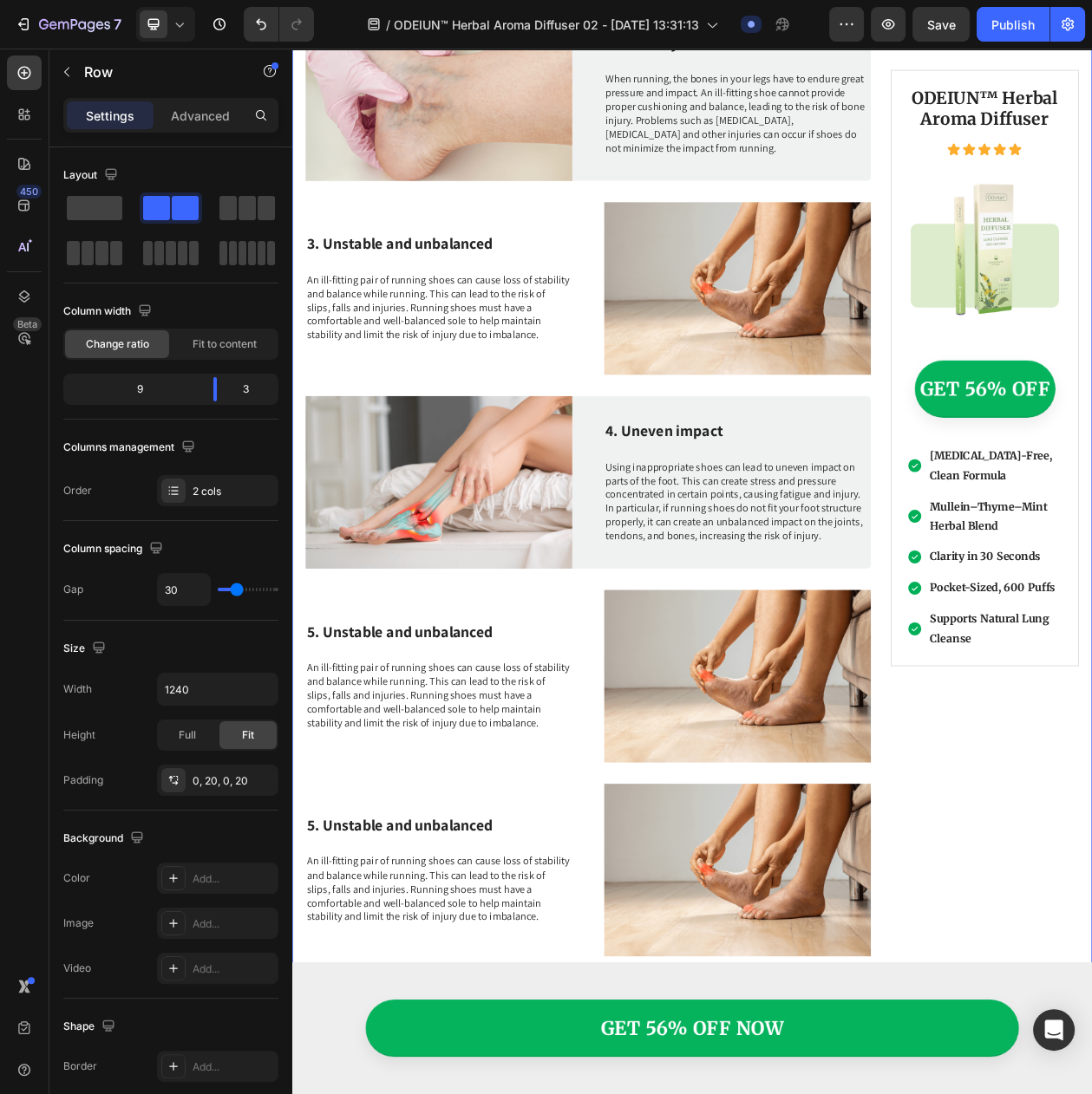
click at [630, 910] on div "5. Unstable and unbalanced Heading An ill-fitting pair of running shoes can cau…" at bounding box center [483, 865] width 347 height 225
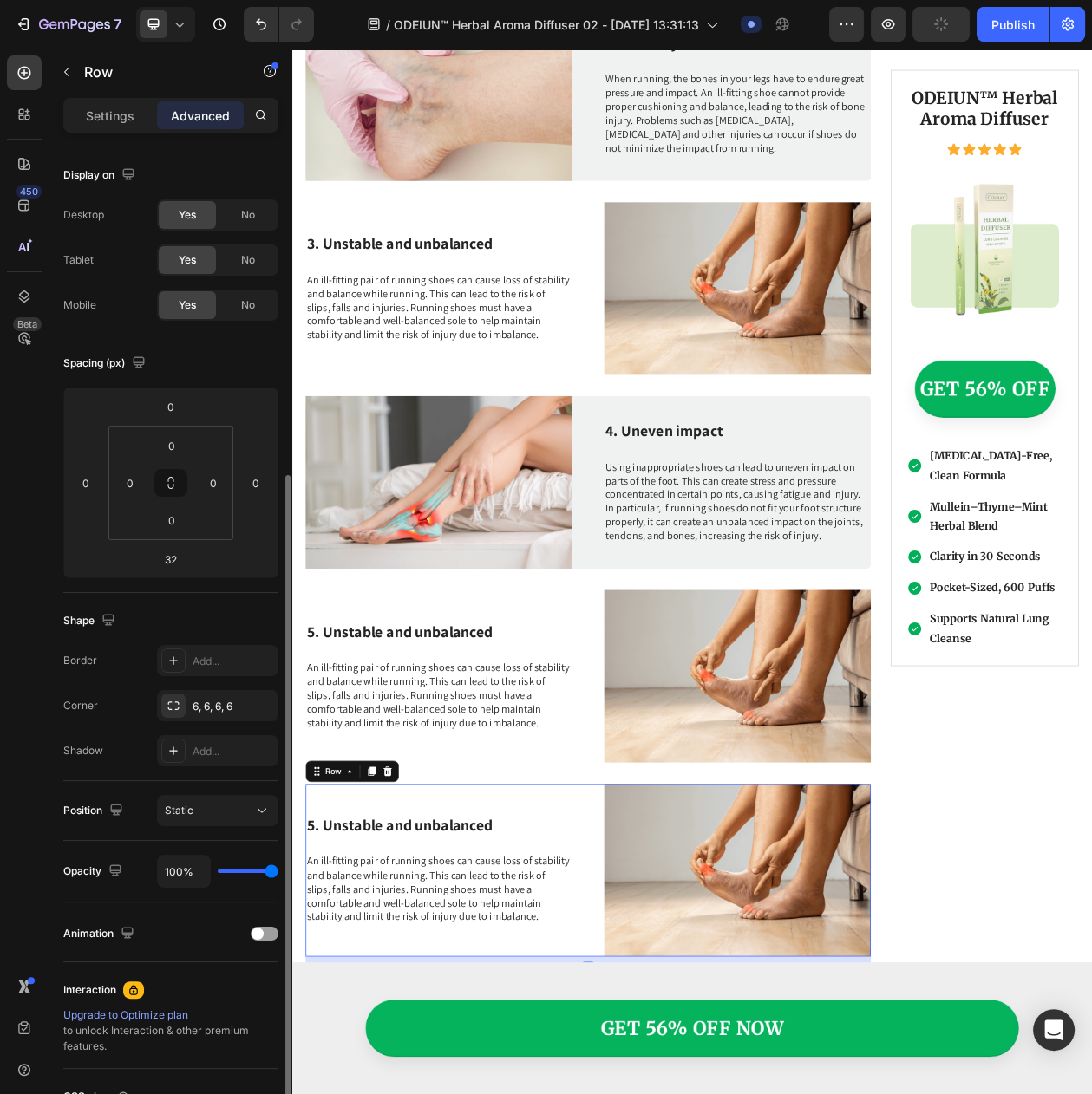
scroll to position [177, 0]
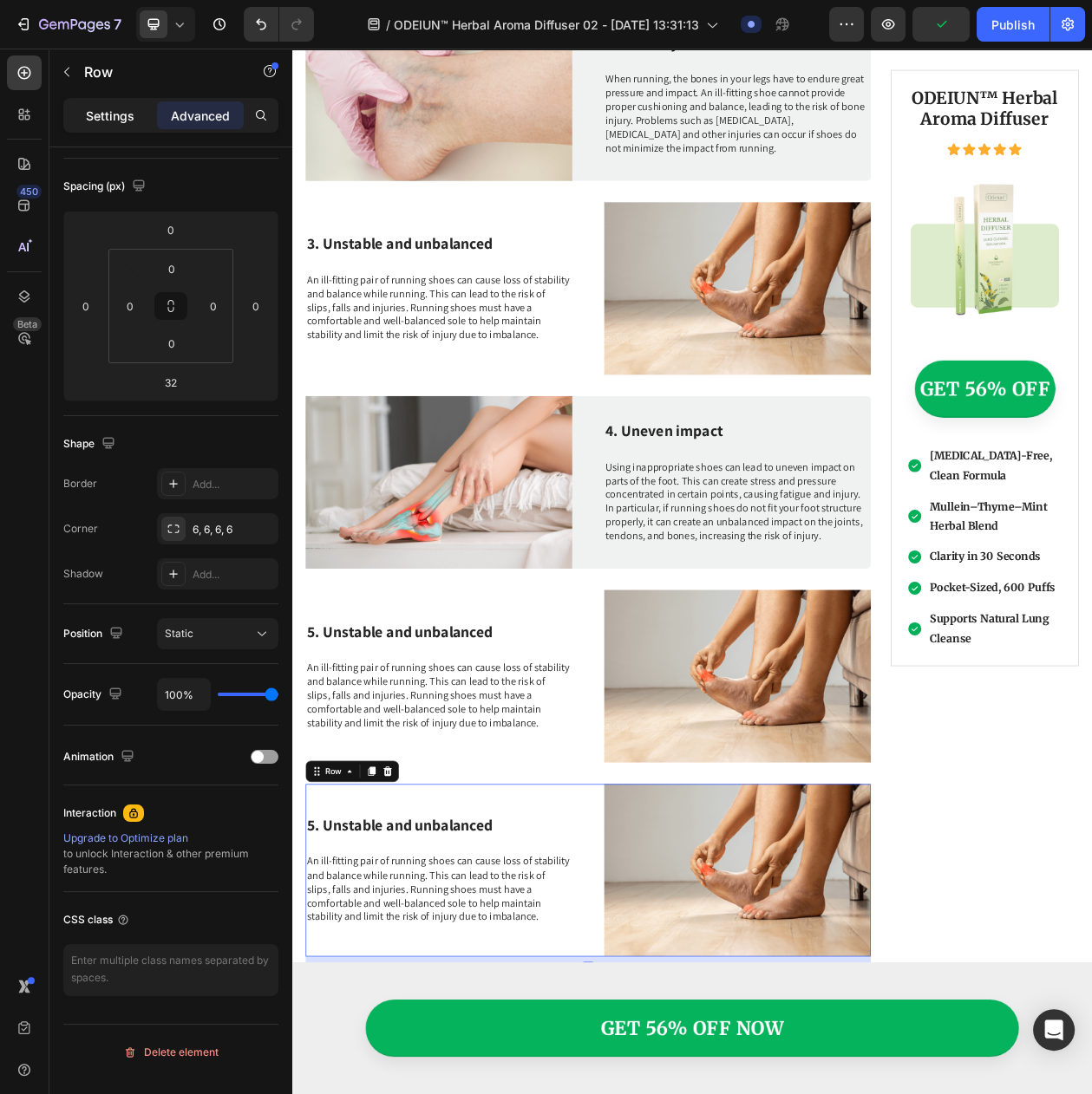
click at [108, 125] on div "Settings" at bounding box center [109, 115] width 86 height 28
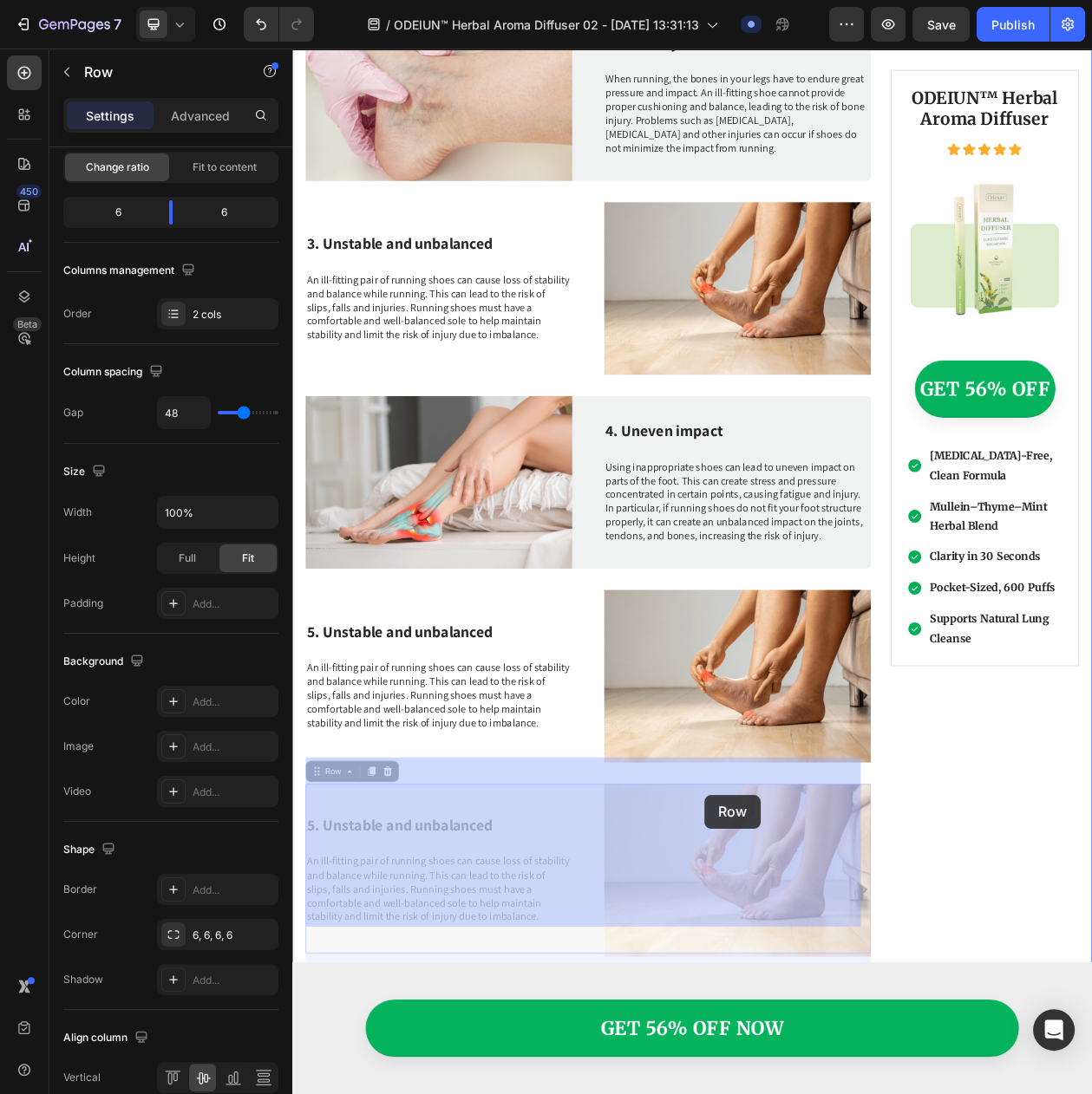
drag, startPoint x: 362, startPoint y: 958, endPoint x: 828, endPoint y: 1020, distance: 470.1
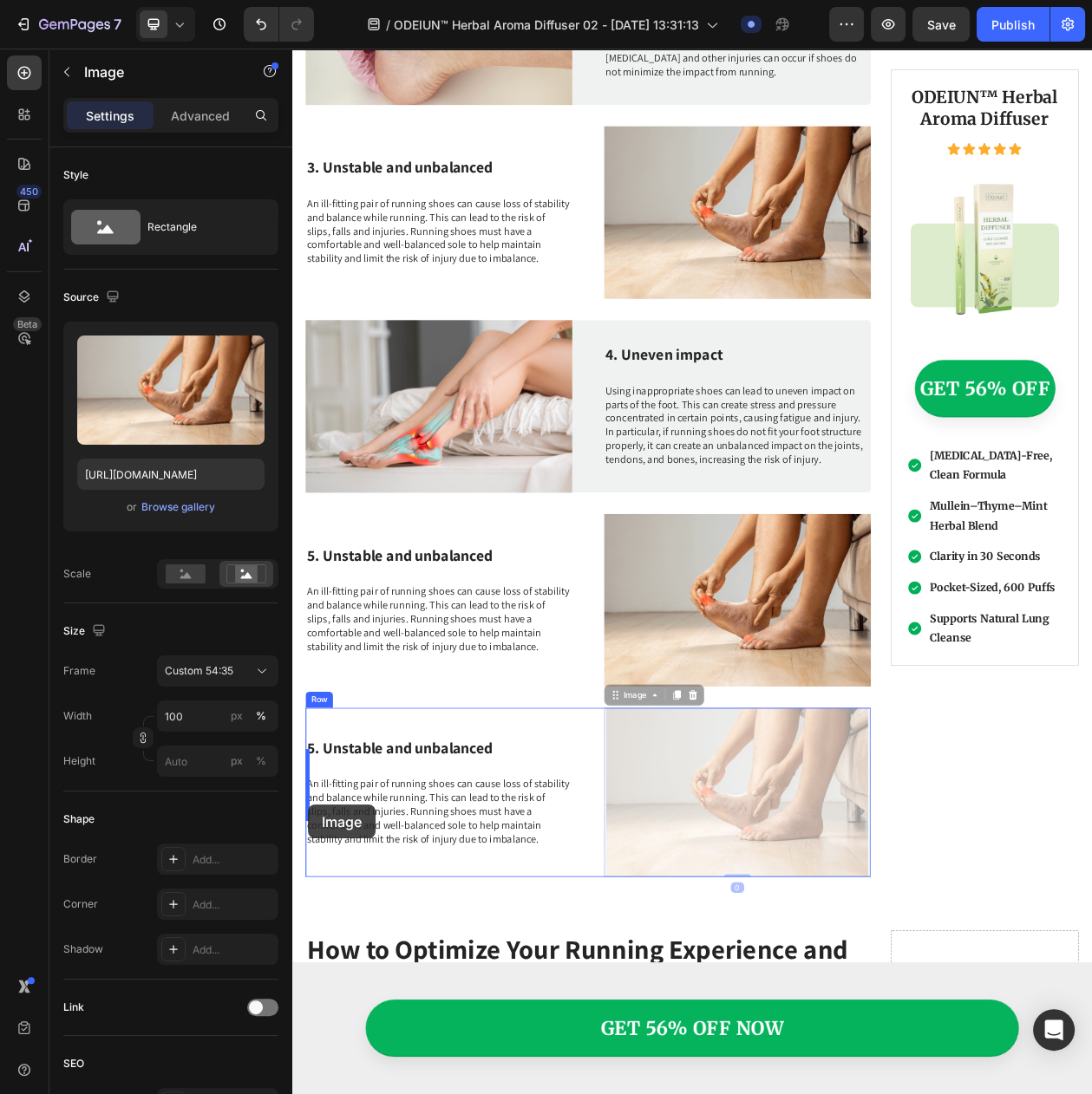
scroll to position [2060, 0]
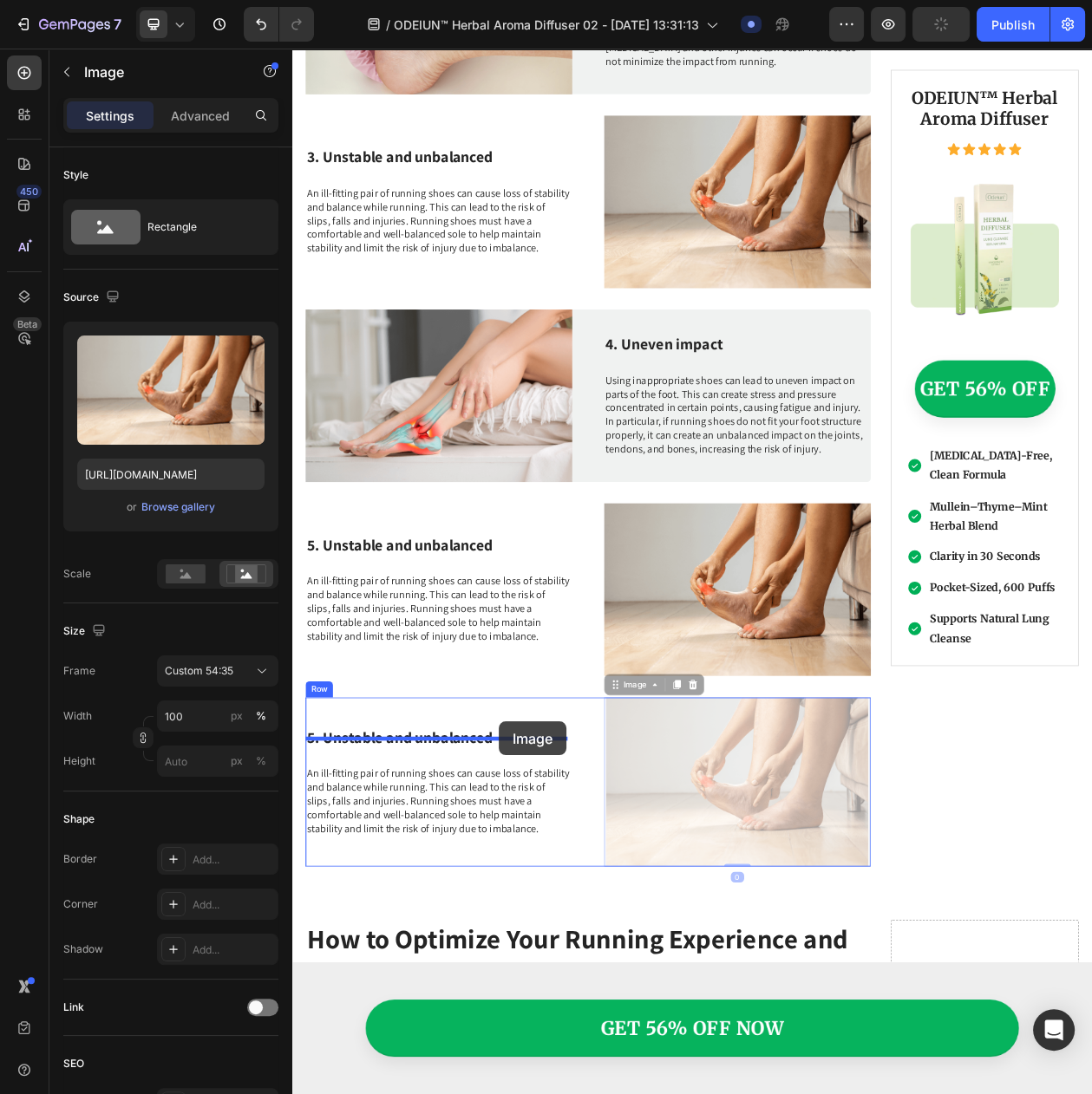
drag, startPoint x: 721, startPoint y: 961, endPoint x: 561, endPoint y: 924, distance: 164.2
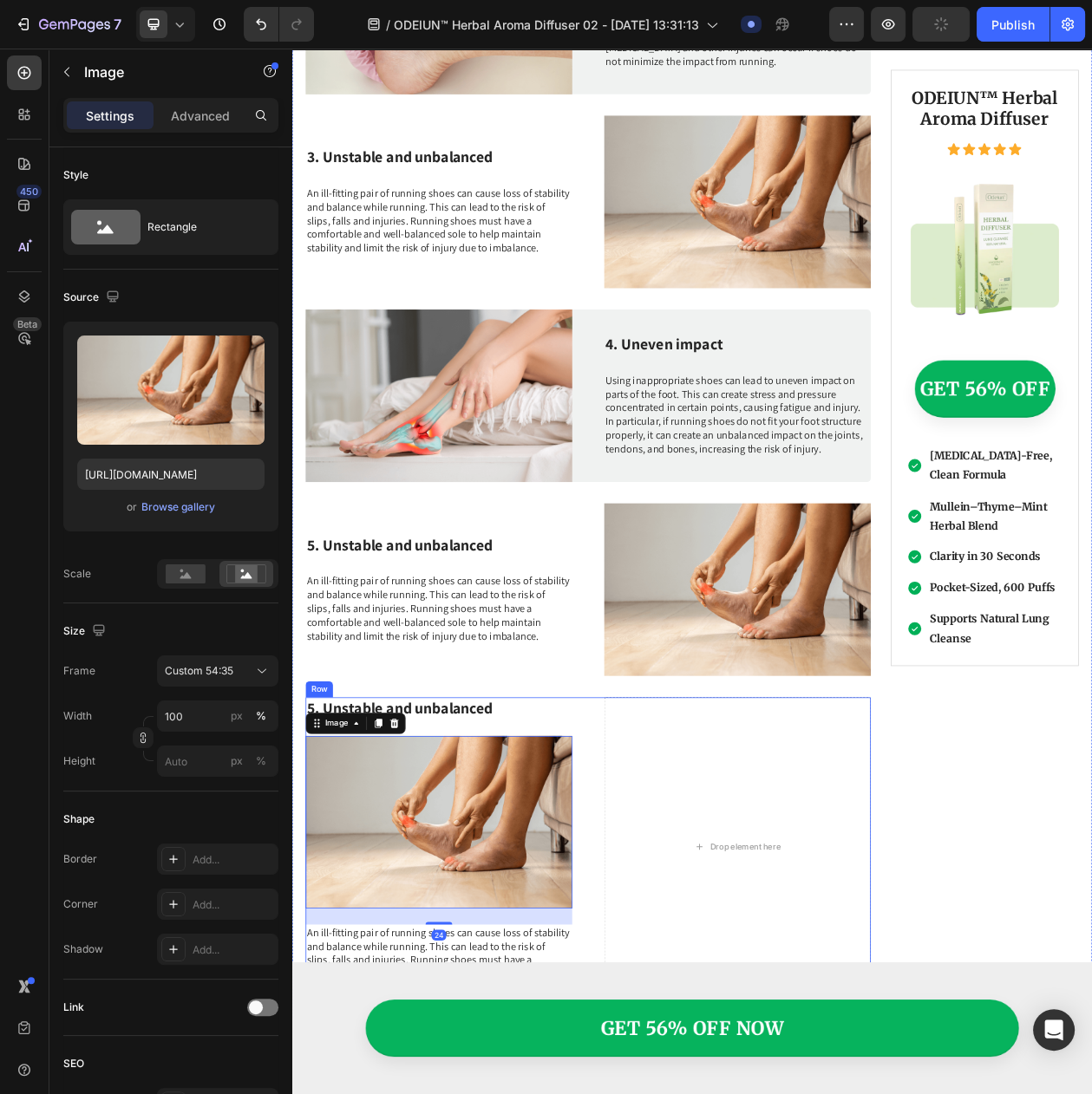
click at [622, 895] on div "5. Unstable and unbalanced Heading Image 24 An ill-fitting pair of running shoe…" at bounding box center [483, 1088] width 347 height 390
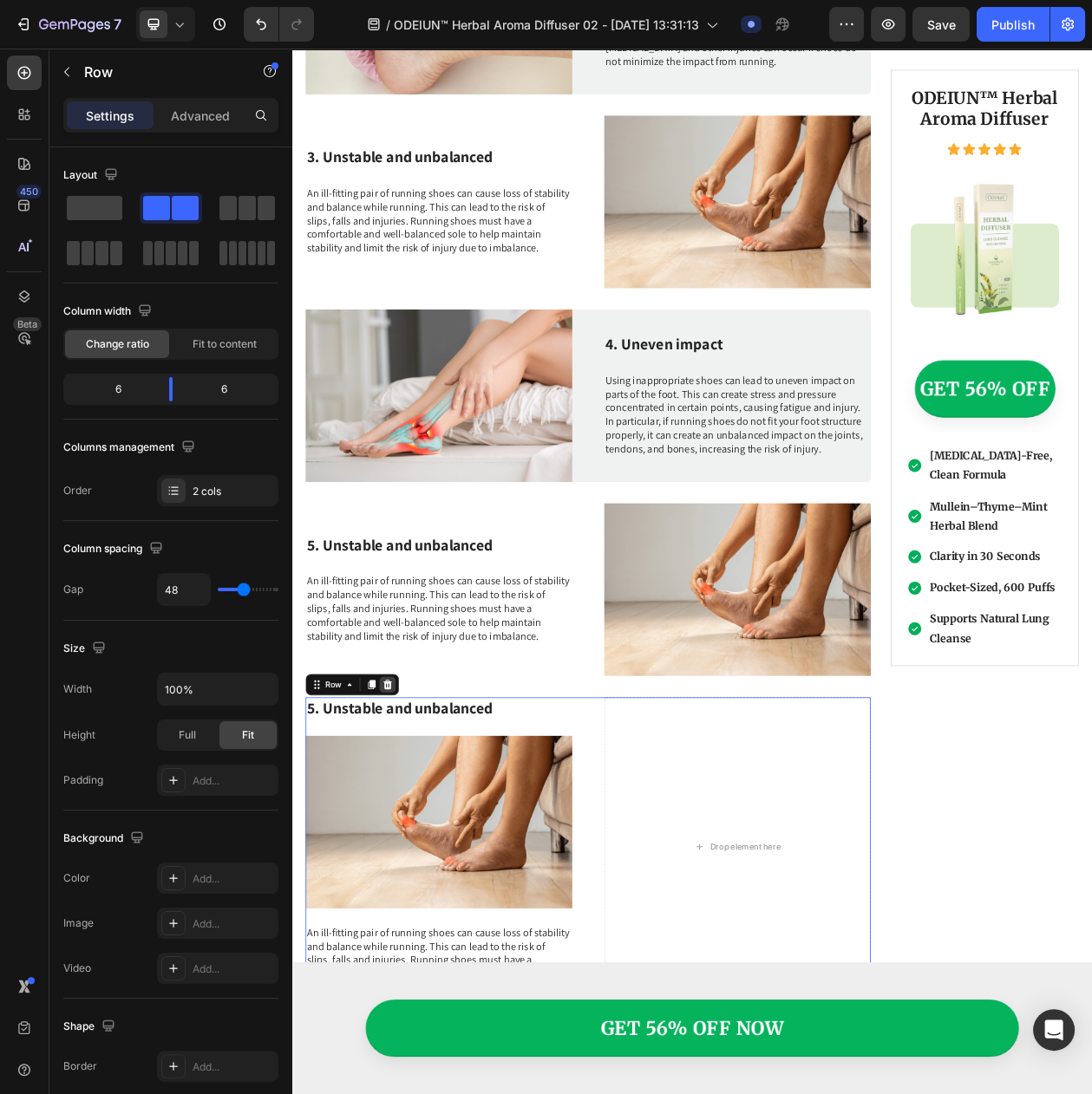
click at [417, 870] on icon at bounding box center [416, 877] width 14 height 14
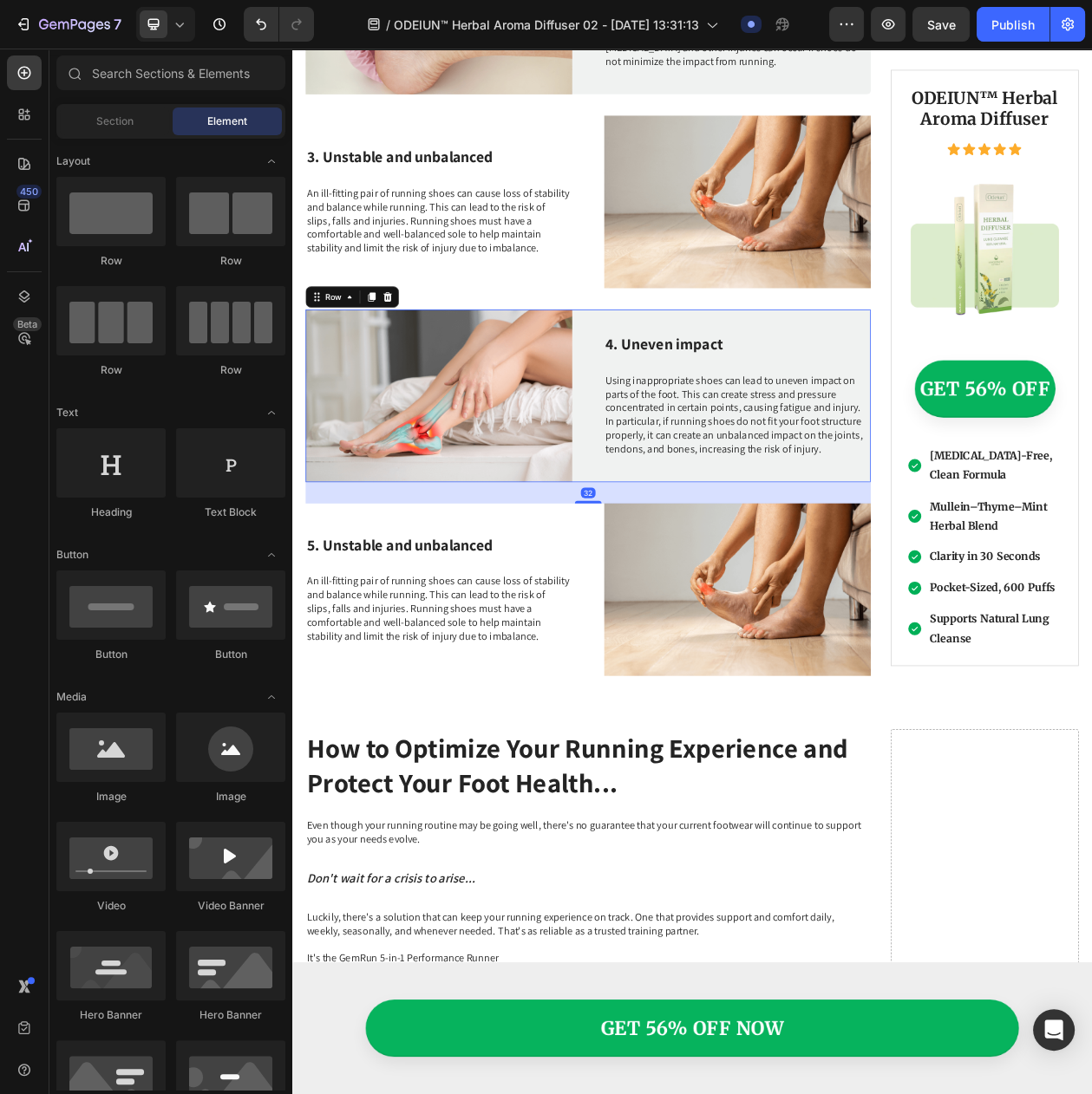
click at [665, 537] on div "Image 4. Uneven impact Heading Using inappropriate shoes can lead to uneven imp…" at bounding box center [677, 501] width 735 height 225
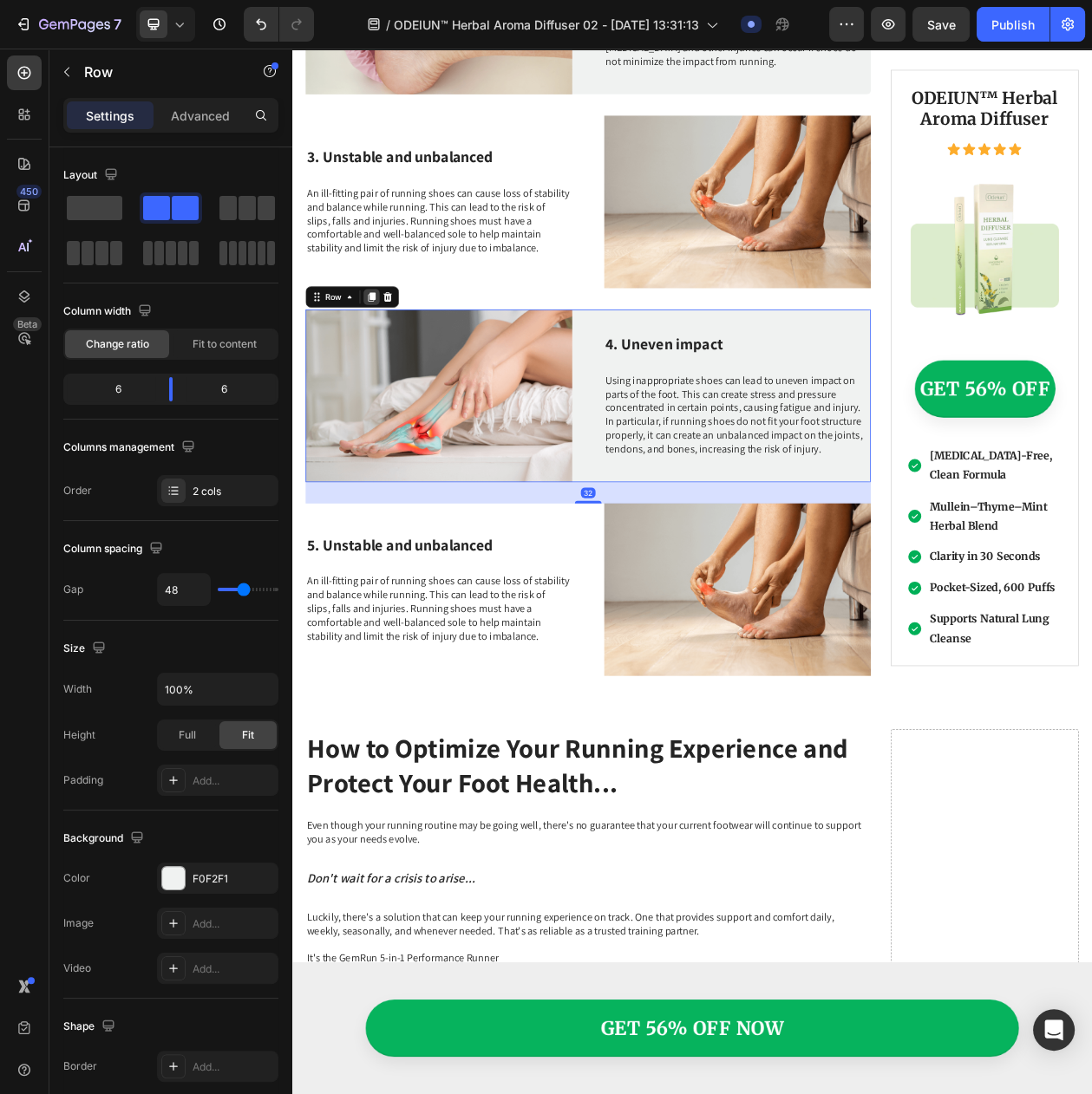
click at [390, 362] on div at bounding box center [395, 372] width 20 height 20
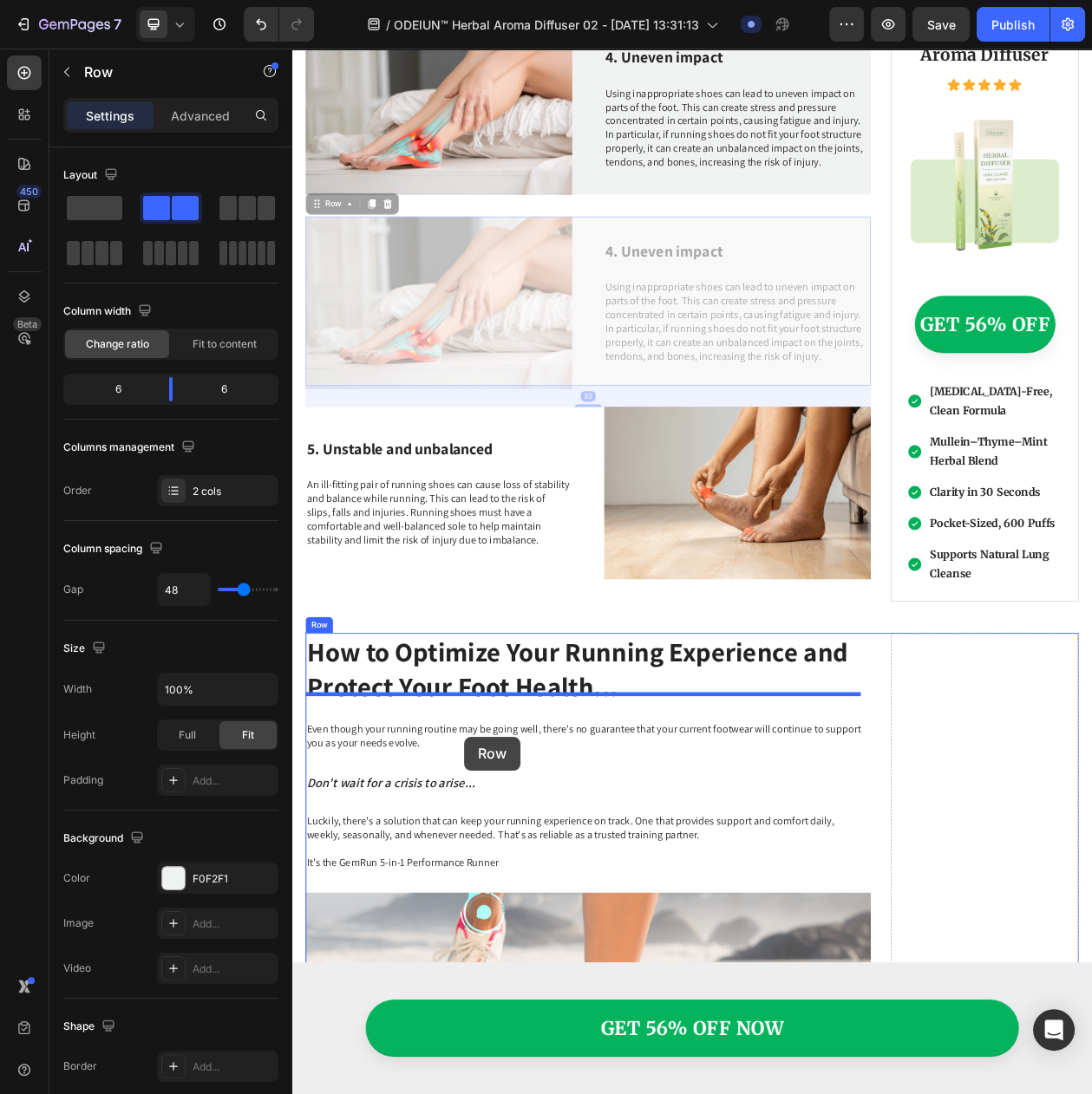
scroll to position [2460, 0]
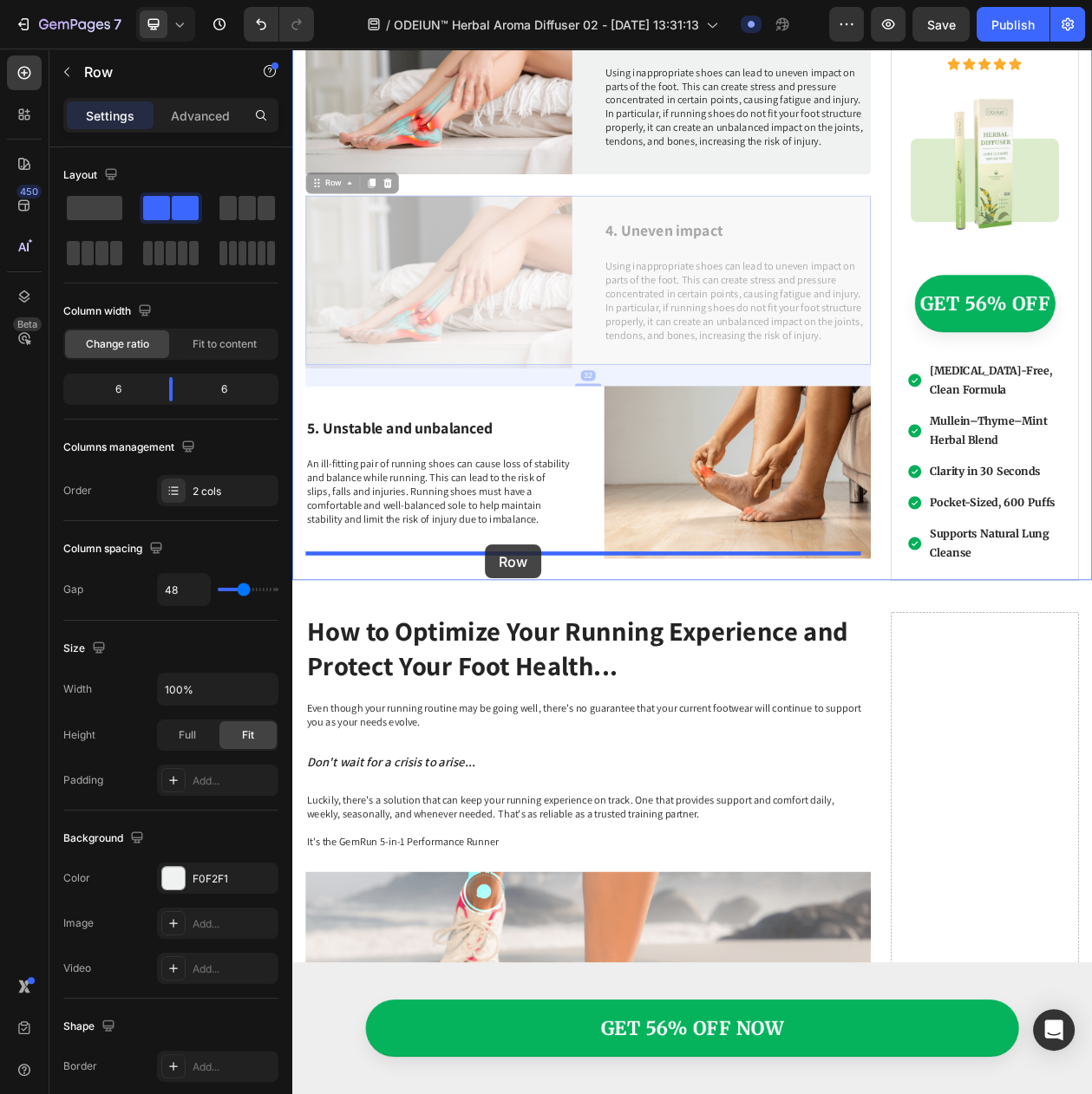
drag, startPoint x: 361, startPoint y: 601, endPoint x: 542, endPoint y: 695, distance: 204.0
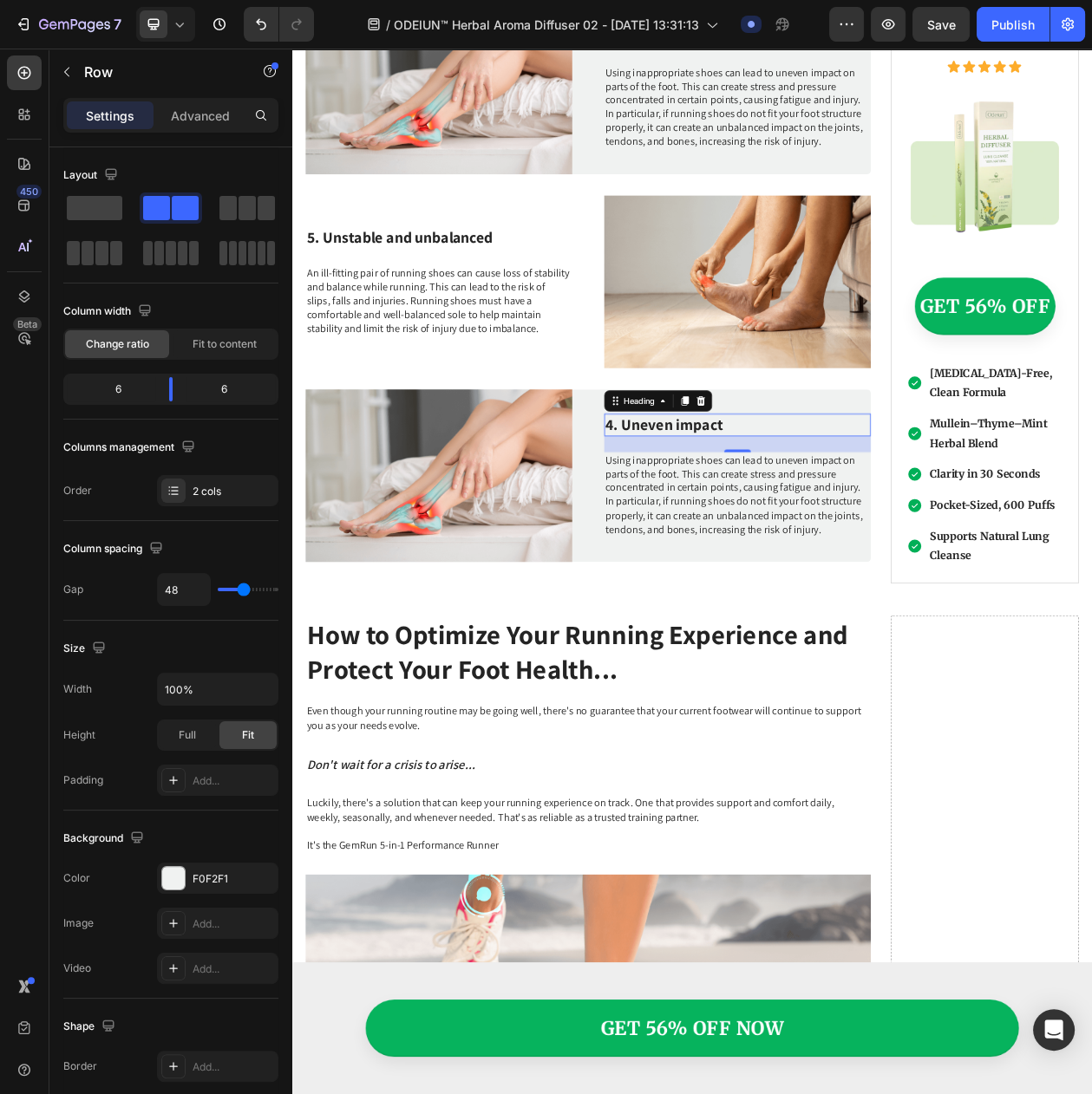
click at [701, 524] on h3 "4. Uneven impact" at bounding box center [871, 538] width 347 height 29
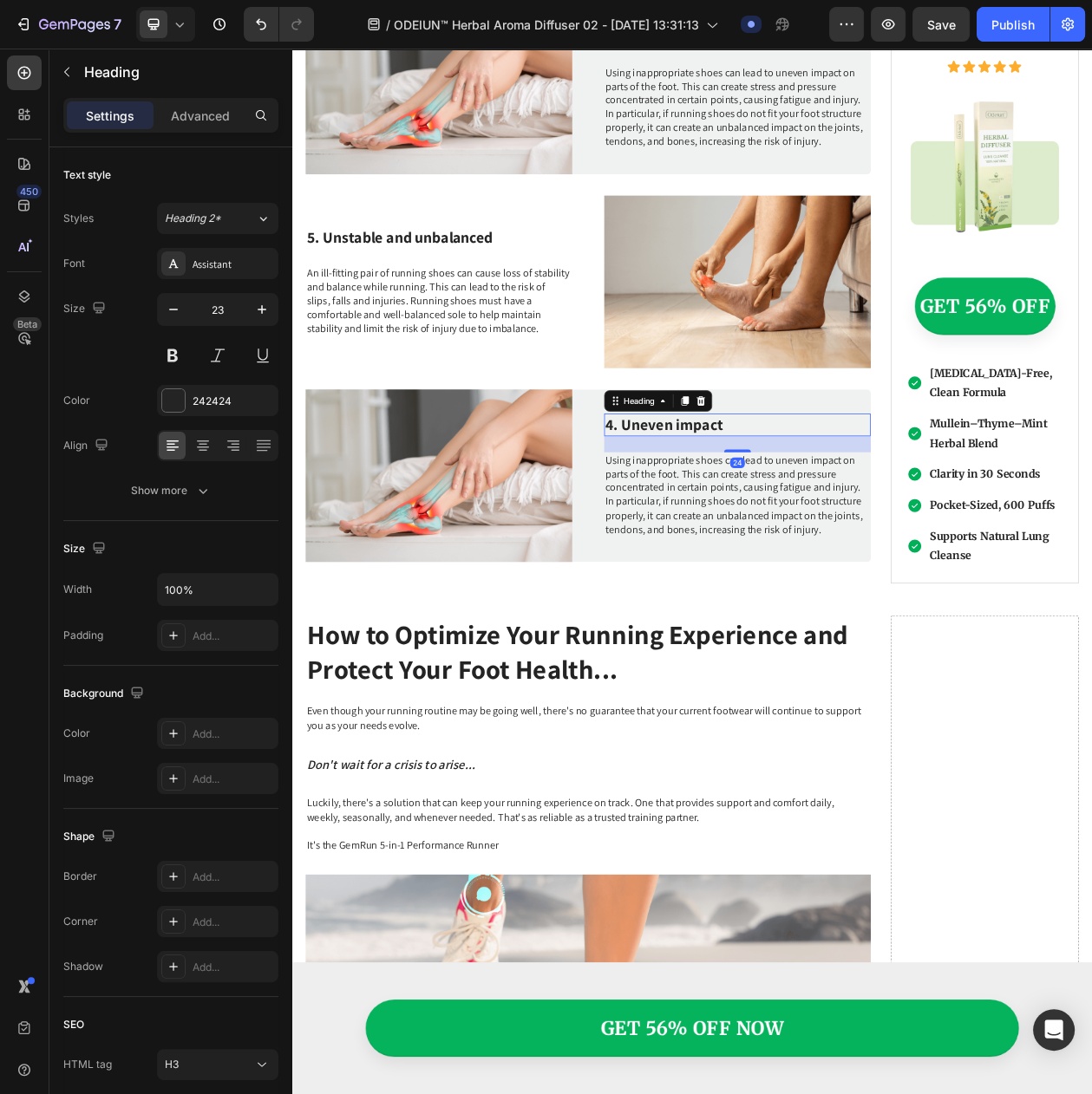
click at [701, 524] on h3 "4. Uneven impact" at bounding box center [871, 538] width 347 height 29
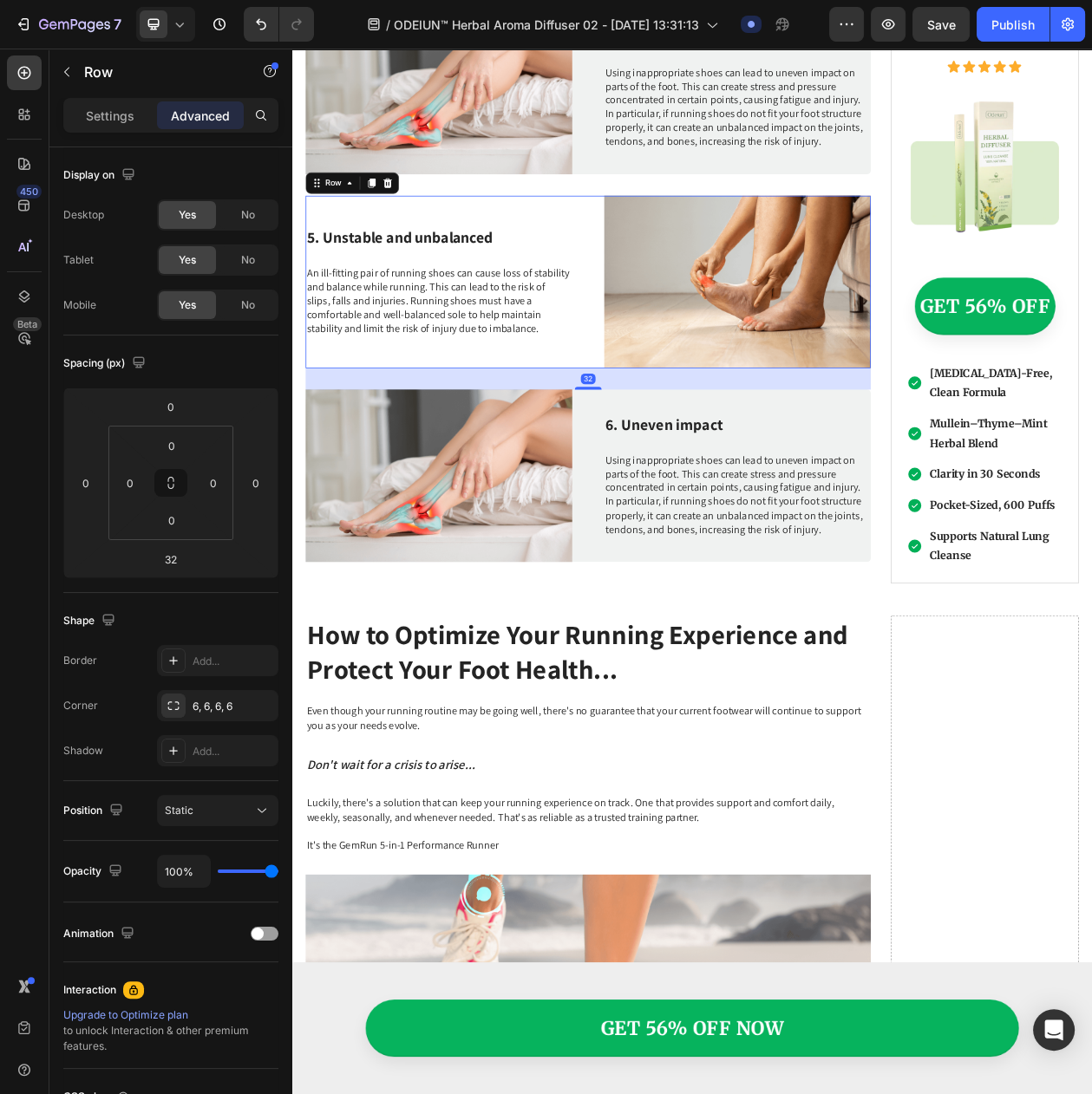
click at [635, 404] on div "5. Unstable and unbalanced Heading An ill-fitting pair of running shoes can cau…" at bounding box center [483, 352] width 347 height 225
click at [667, 660] on div "Image 6. Uneven impact Heading Using inappropriate shoes can lead to uneven imp…" at bounding box center [677, 605] width 735 height 225
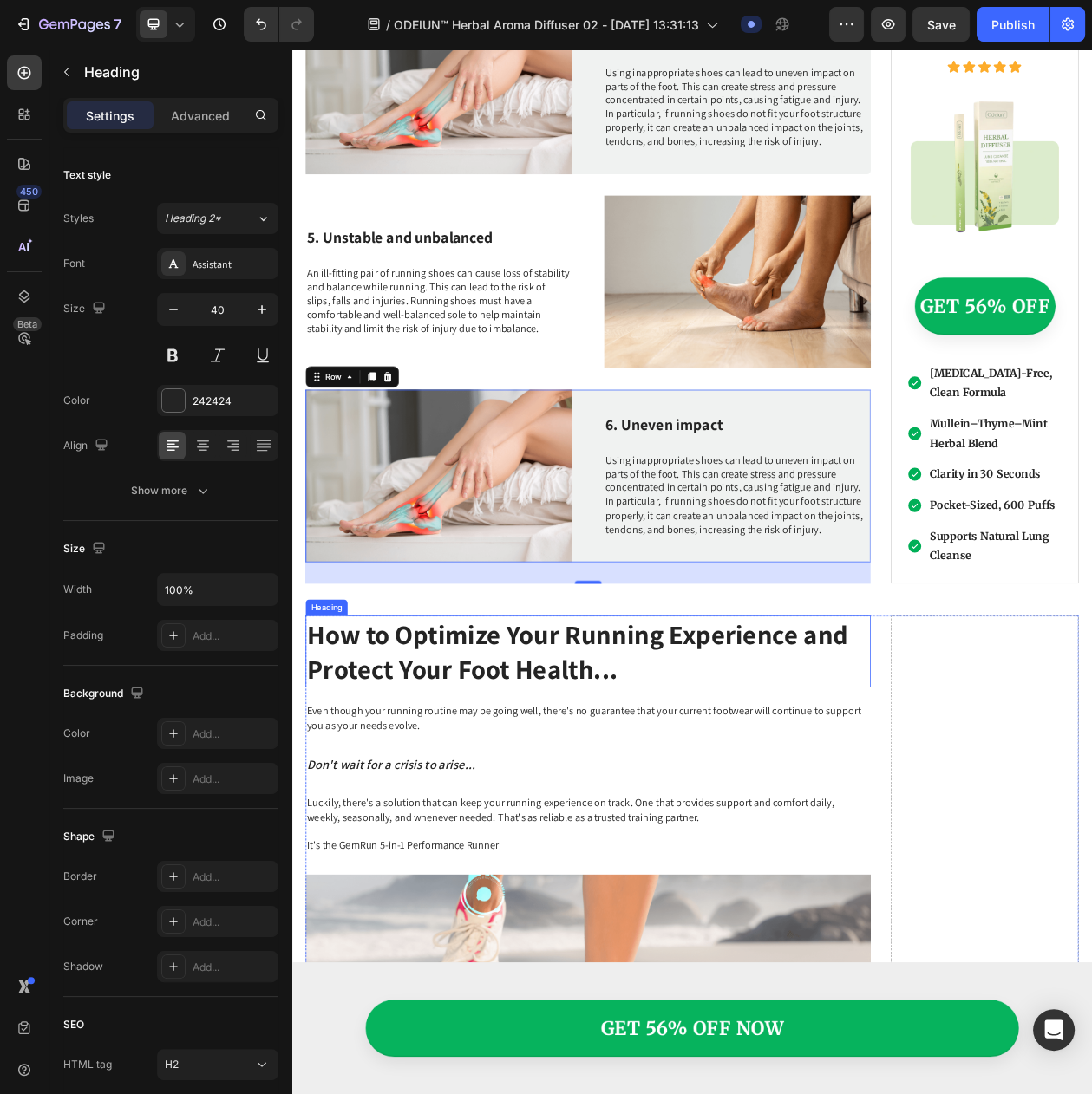
click at [650, 799] on h2 "How to Optimize Your Running Experience and Protect Your Foot Health..." at bounding box center [677, 833] width 735 height 93
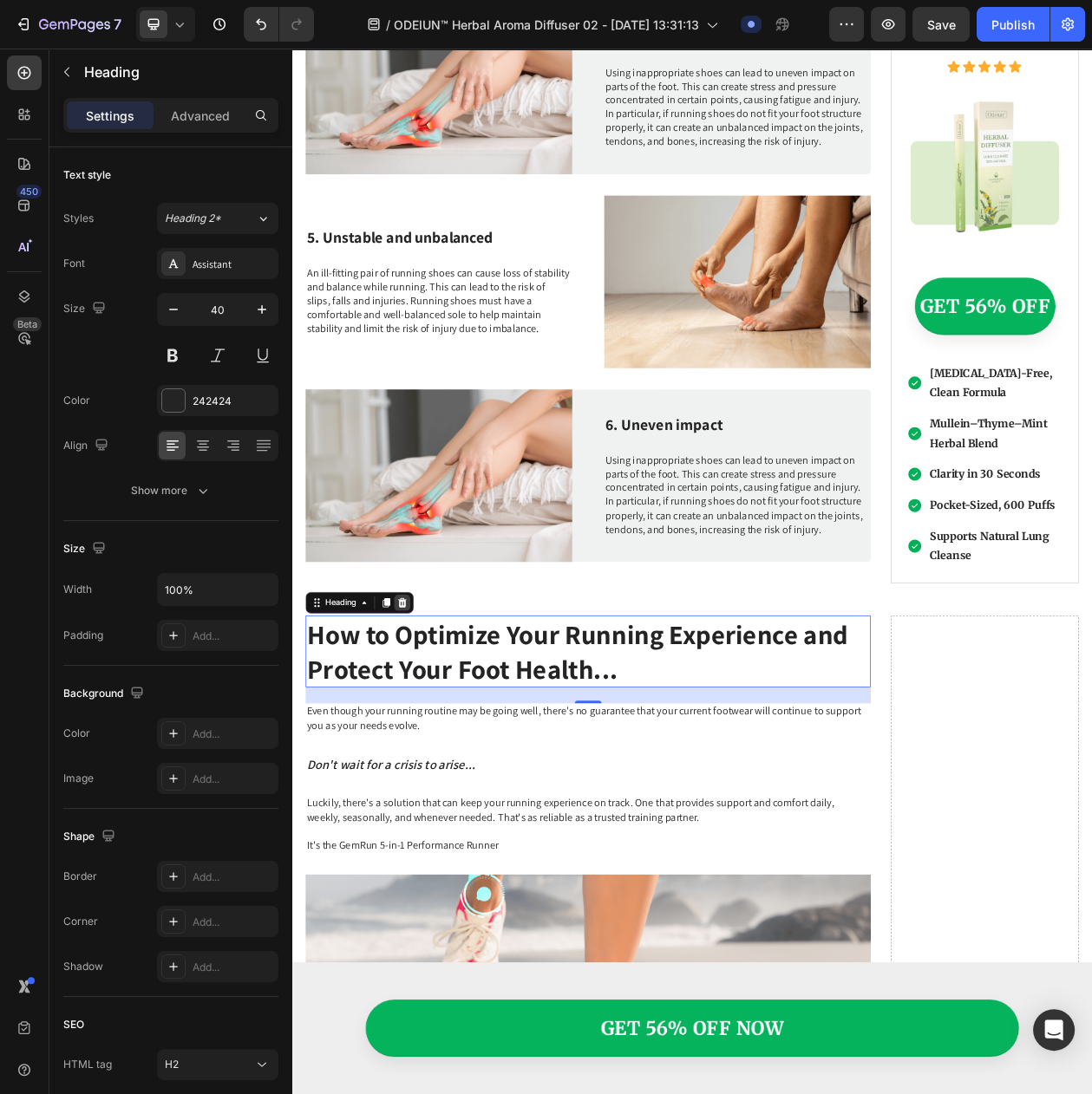
click at [425, 760] on div at bounding box center [435, 769] width 20 height 20
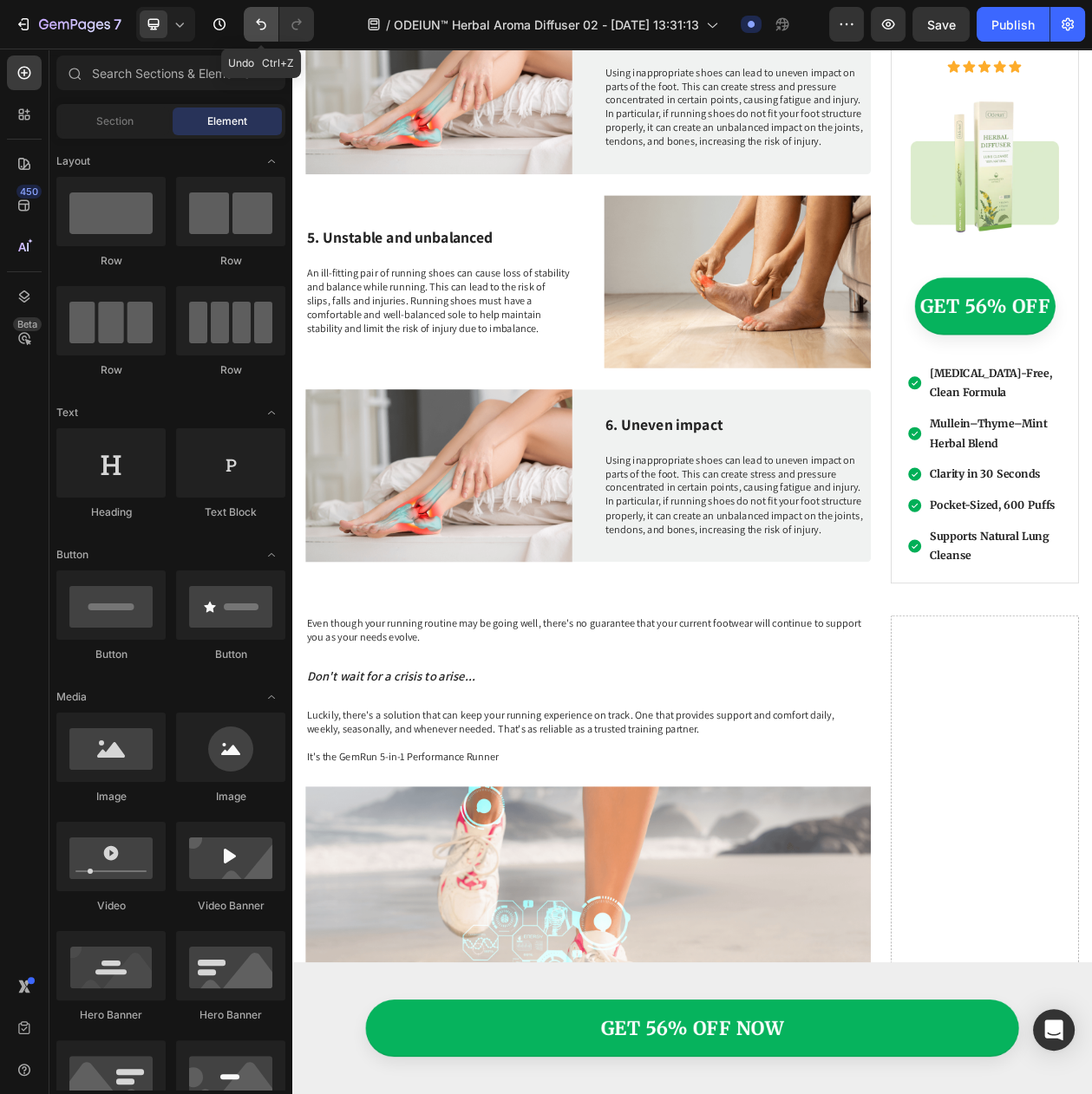
click at [262, 21] on icon "Undo/Redo" at bounding box center [261, 24] width 11 height 12
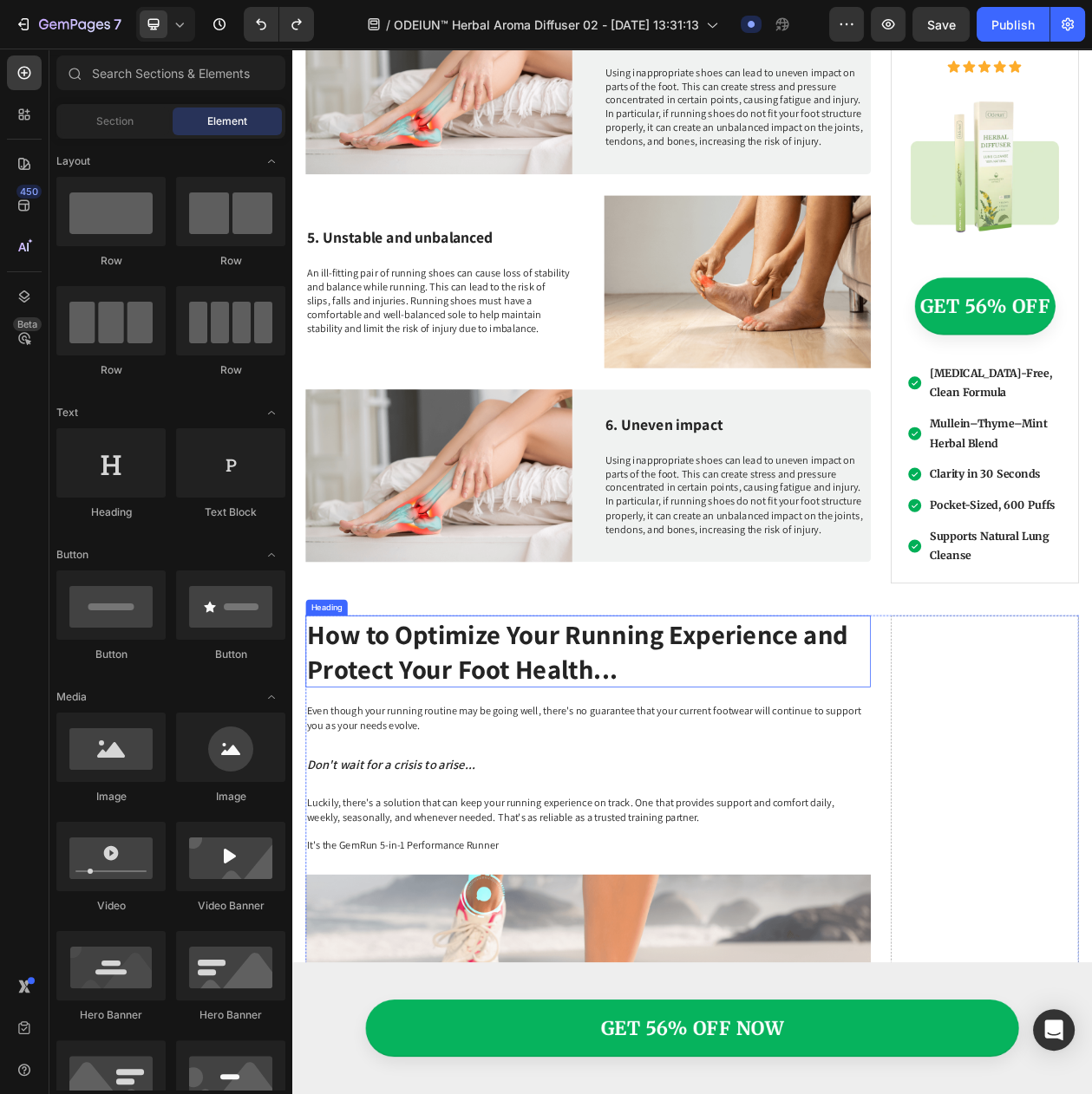
click at [484, 825] on h2 "How to Optimize Your Running Experience and Protect Your Foot Health..." at bounding box center [677, 833] width 735 height 93
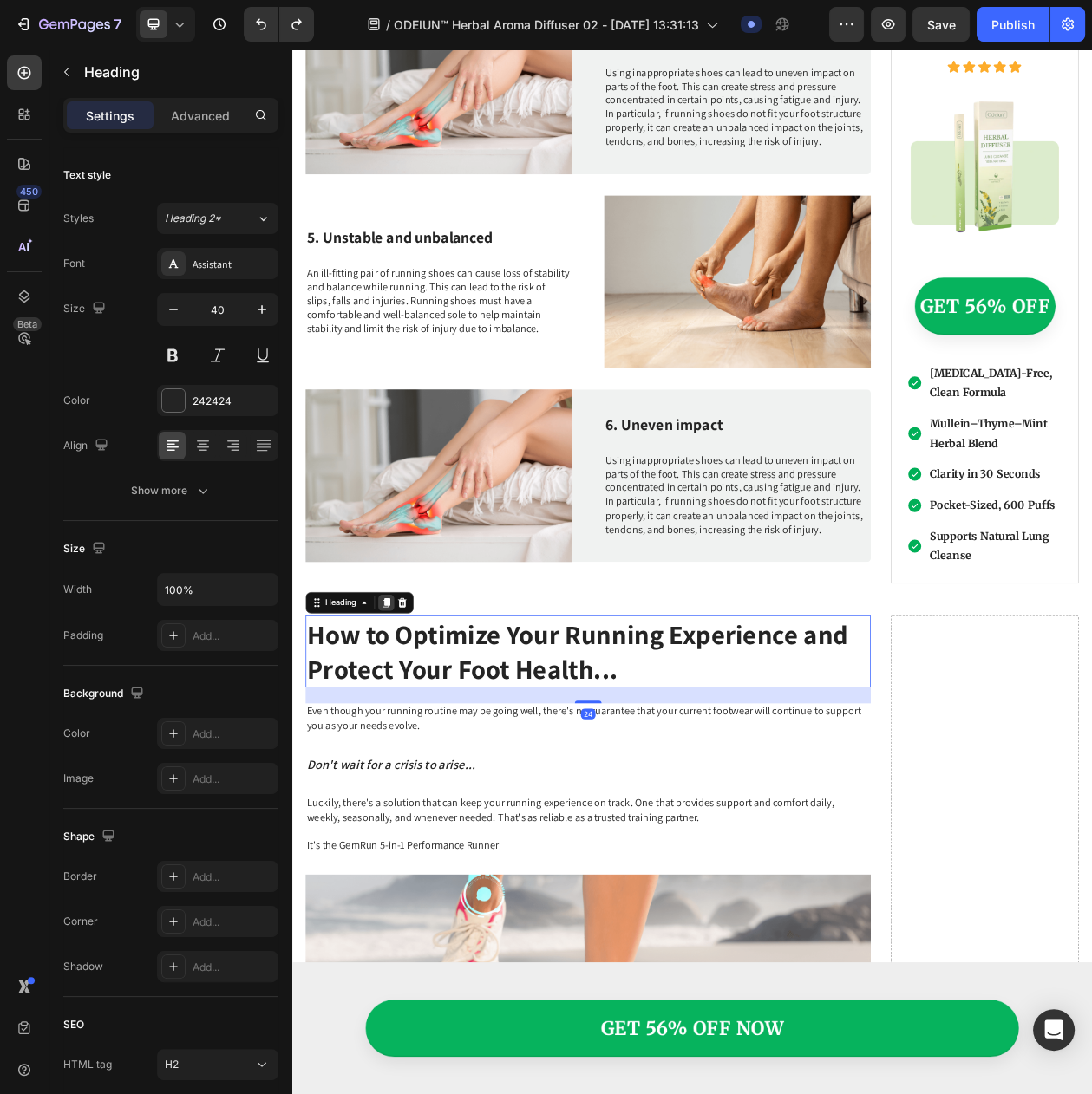
click at [416, 764] on icon at bounding box center [414, 770] width 10 height 12
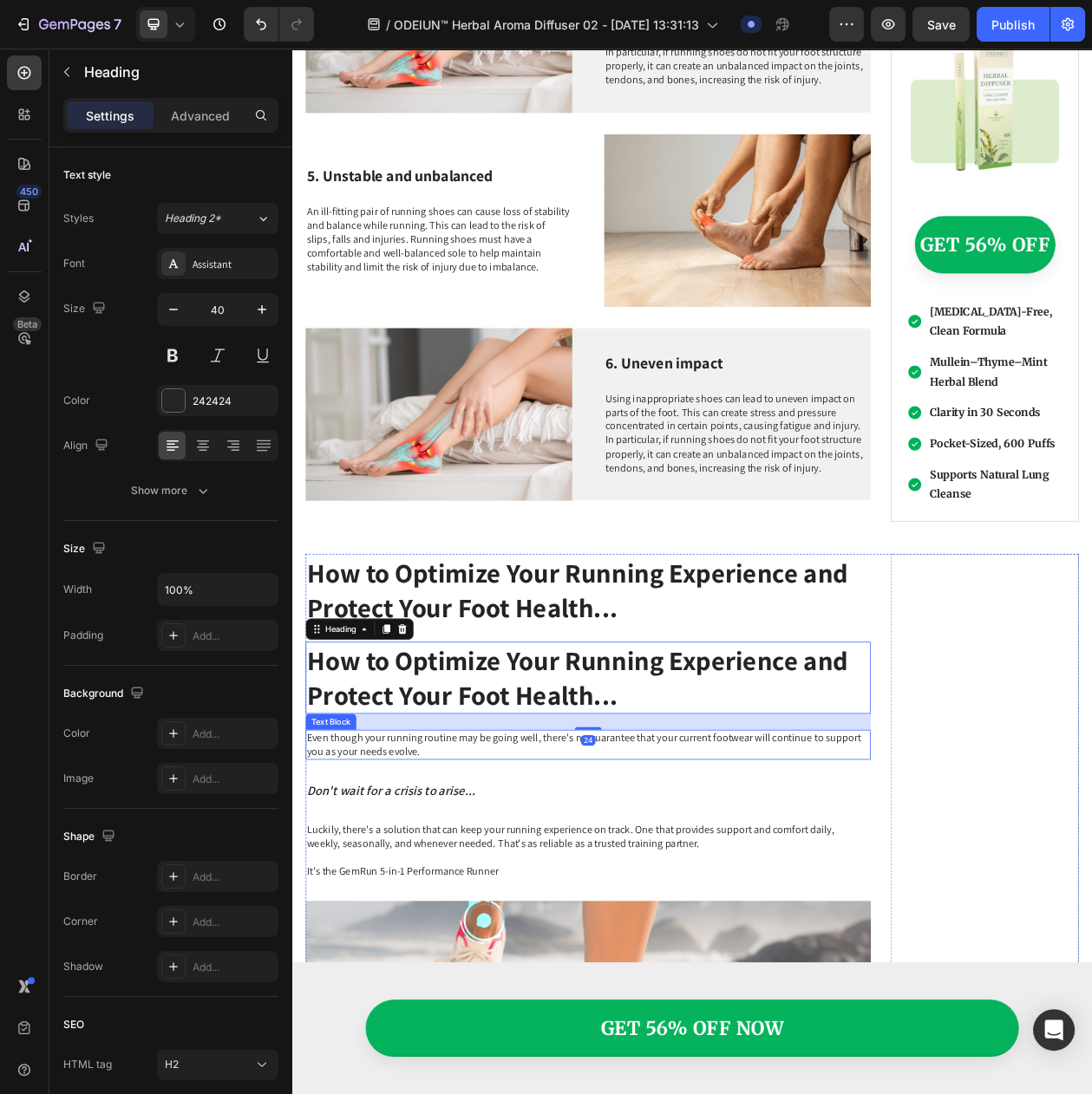
scroll to position [2786, 0]
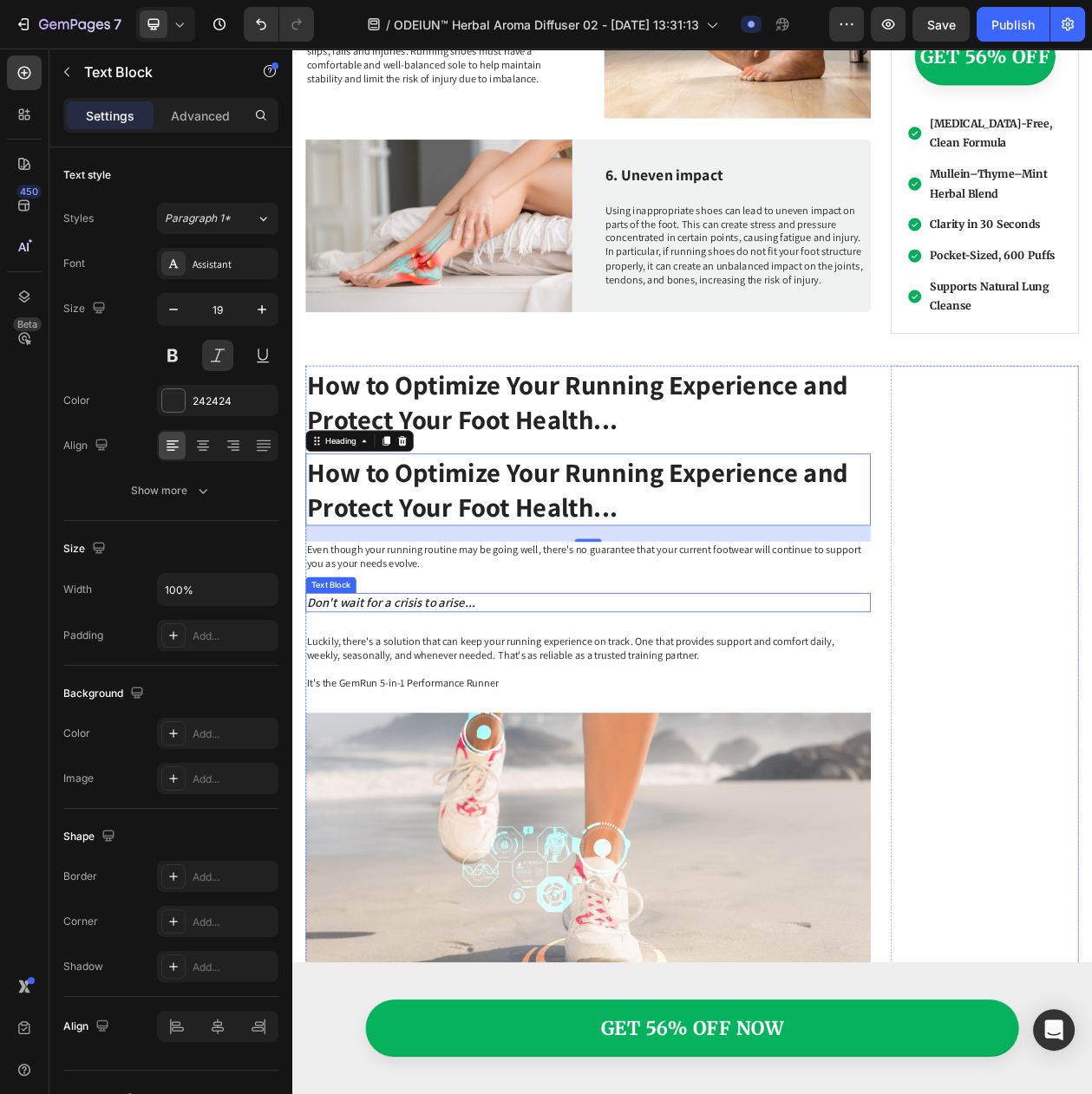
click at [398, 759] on p "Don't wait for a crisis to arise..." at bounding box center [677, 769] width 732 height 21
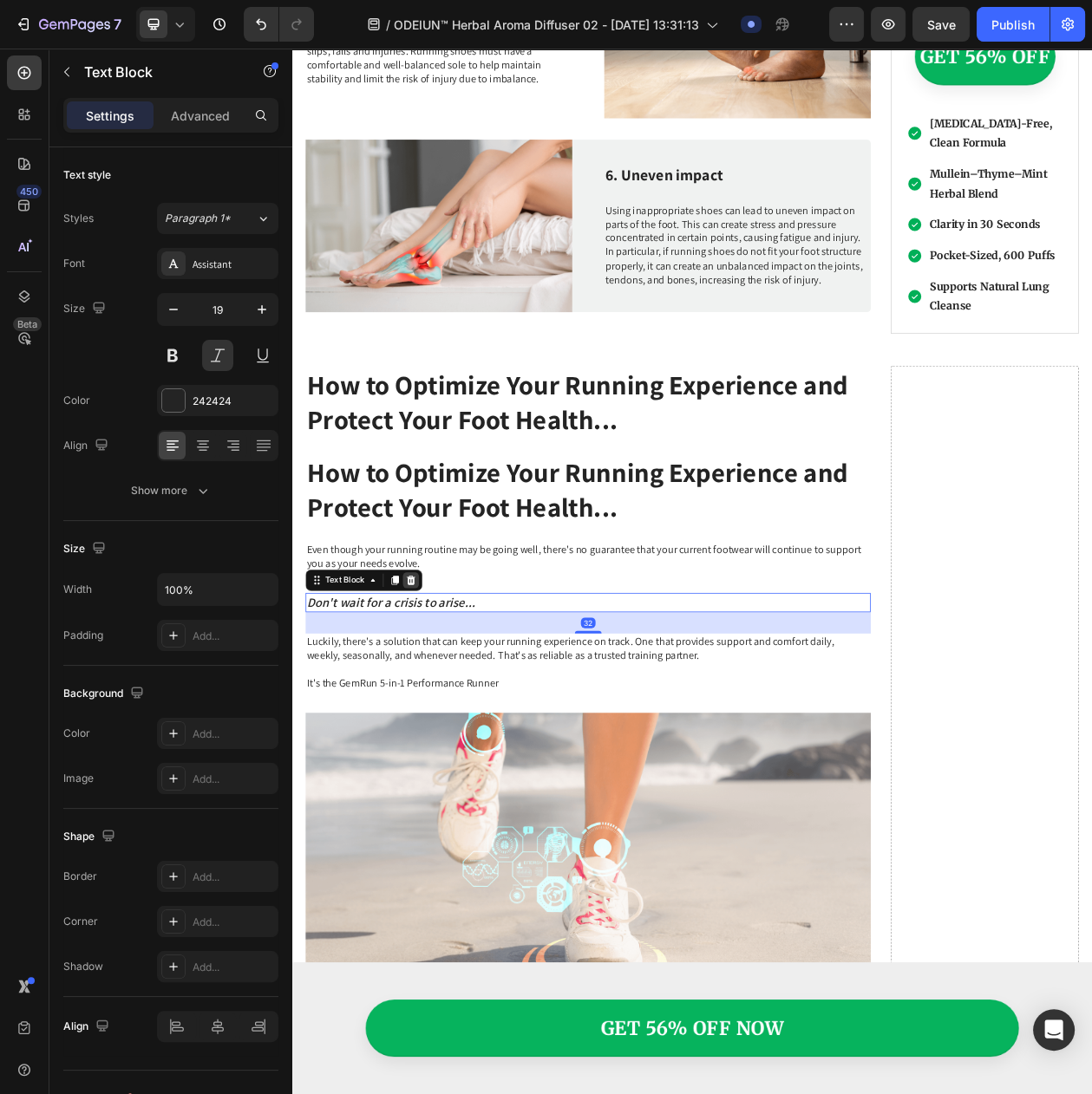
click at [444, 735] on icon at bounding box center [446, 741] width 12 height 12
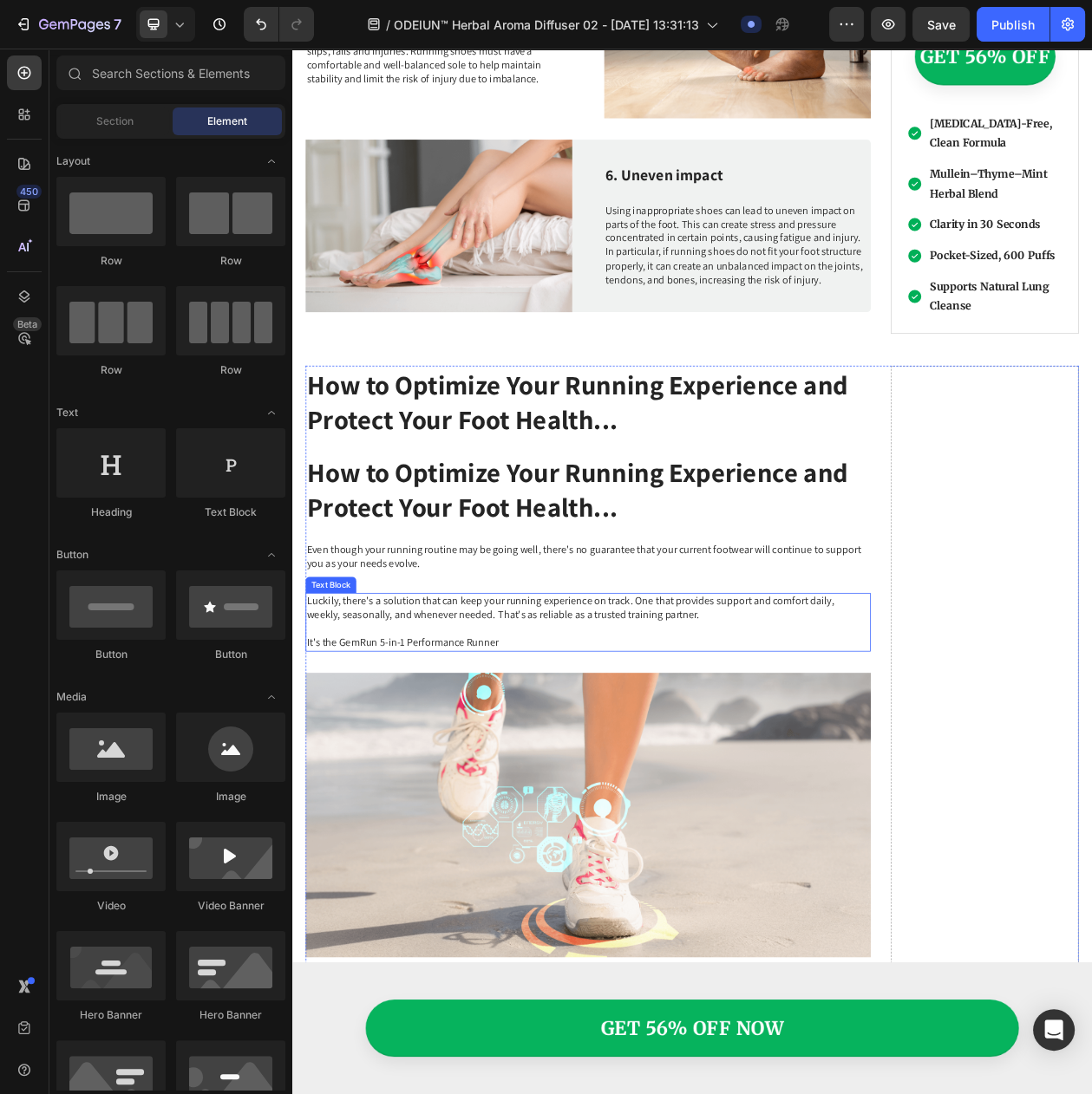
click at [436, 759] on p "Luckily, there's a solution that can keep your running experience on track. One…" at bounding box center [677, 794] width 732 height 72
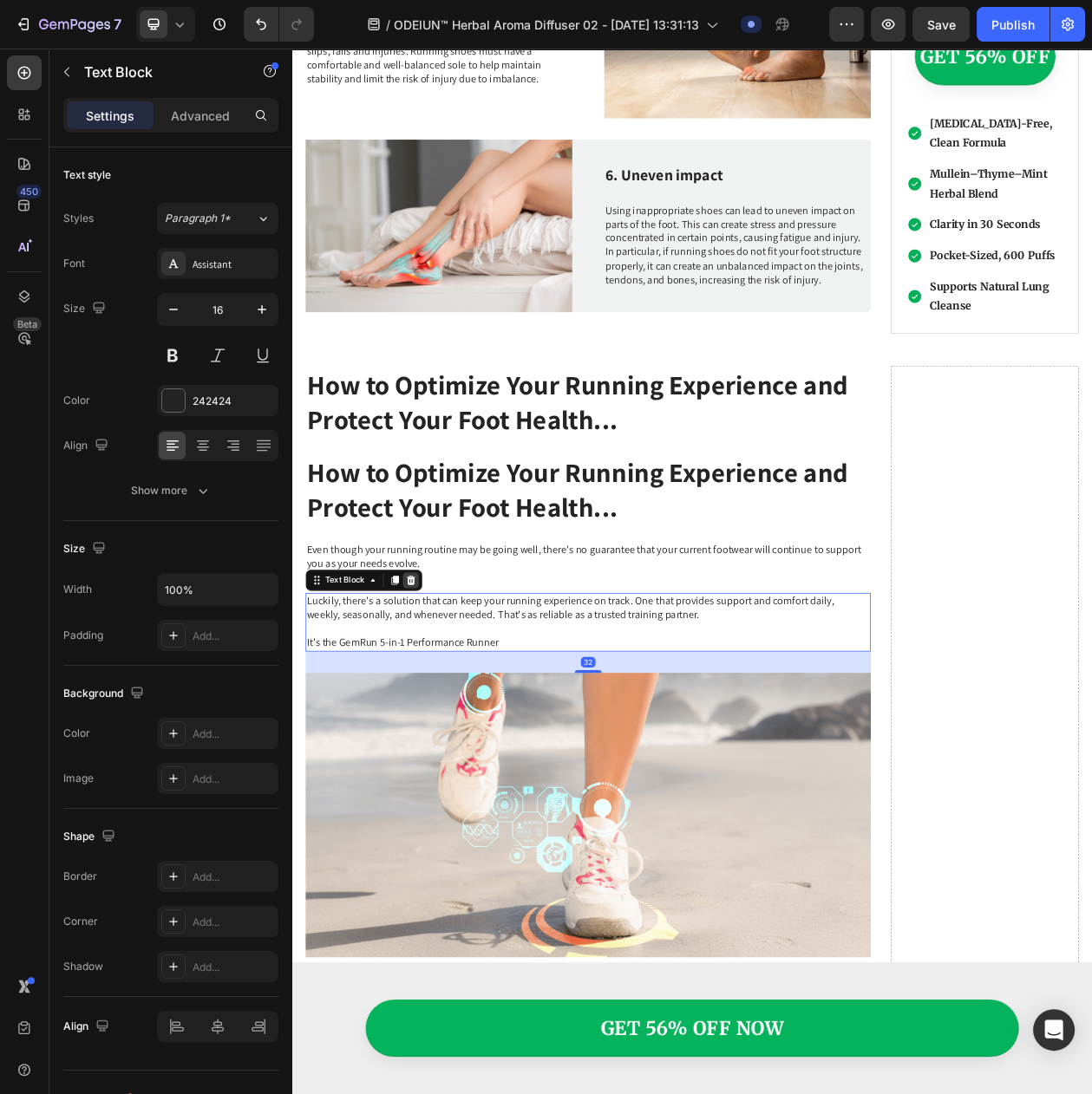
click at [449, 735] on icon at bounding box center [446, 741] width 12 height 12
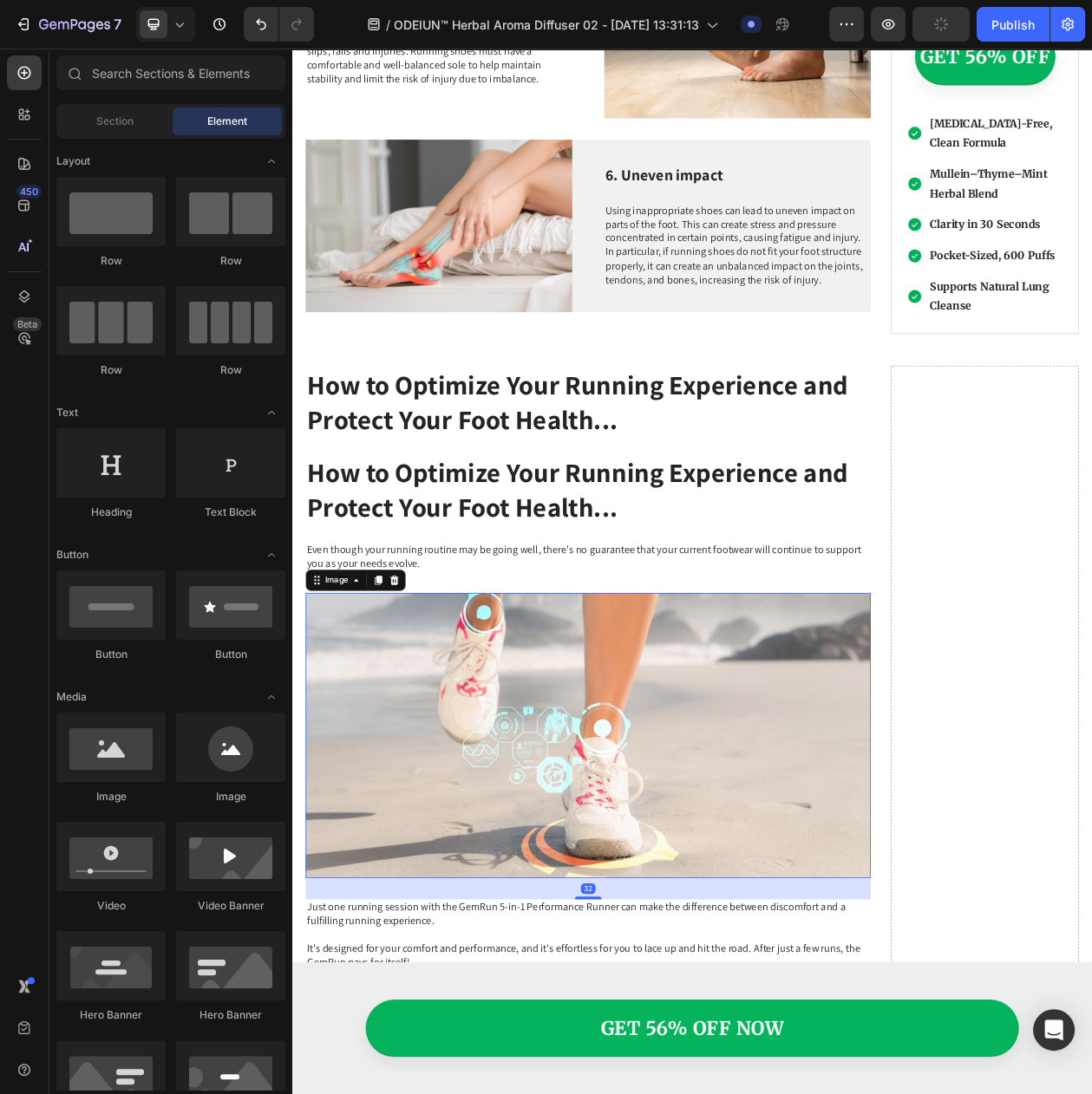
click at [454, 819] on img at bounding box center [677, 942] width 735 height 370
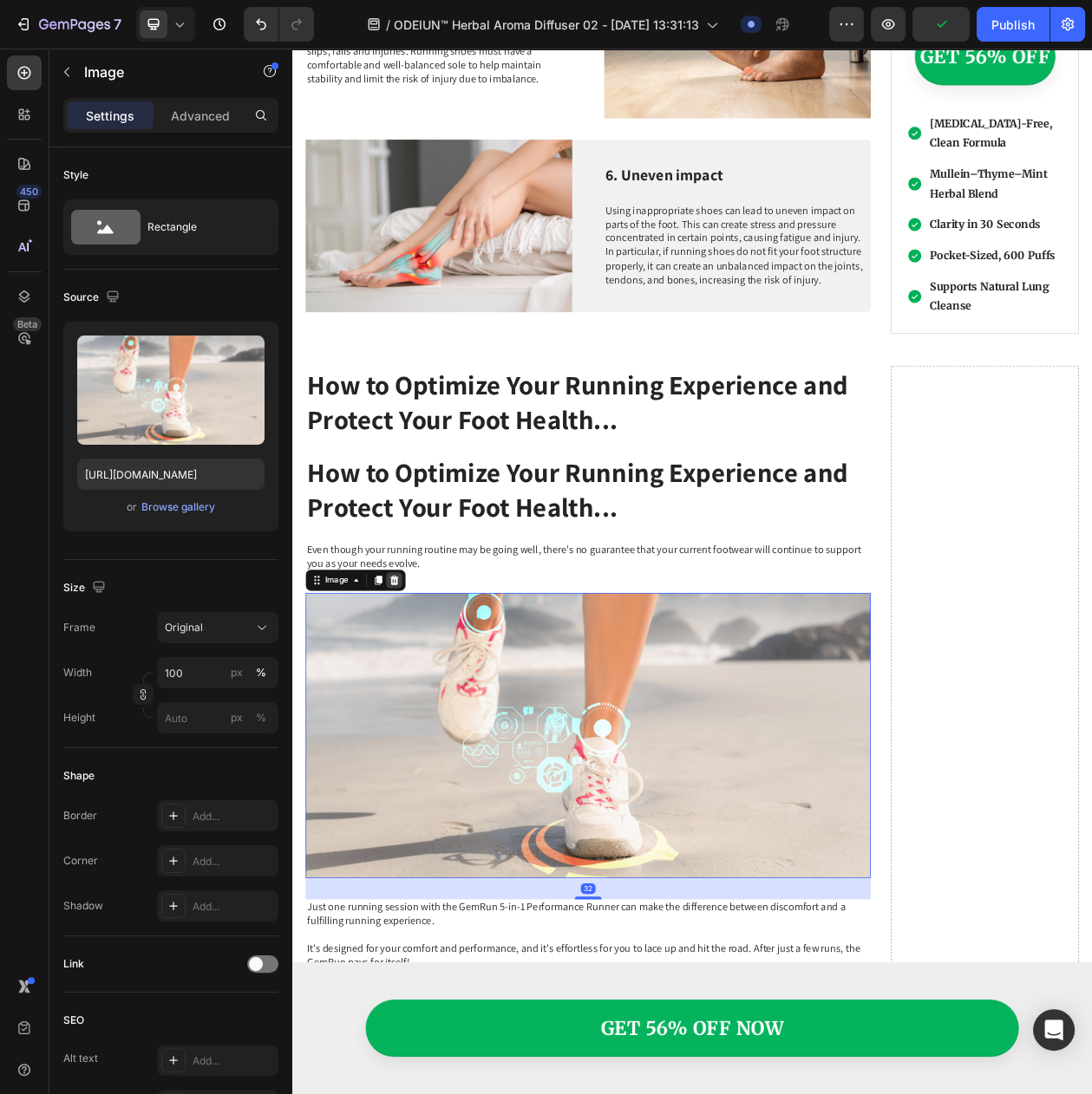
click at [432, 734] on icon at bounding box center [425, 741] width 14 height 14
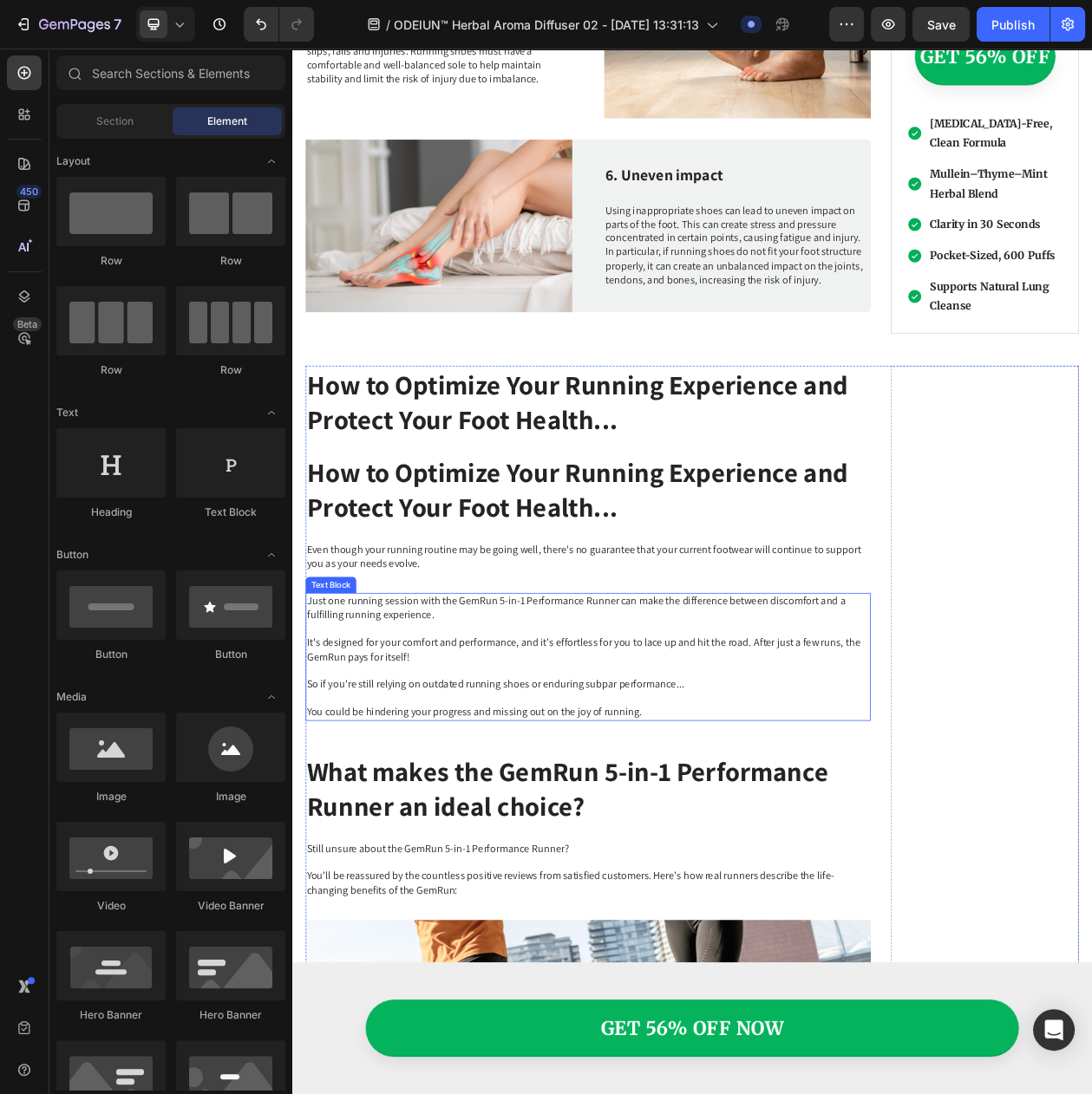
click at [426, 759] on p "Just one running session with the GemRun 5-in-1 Performance Runner can make the…" at bounding box center [677, 840] width 732 height 162
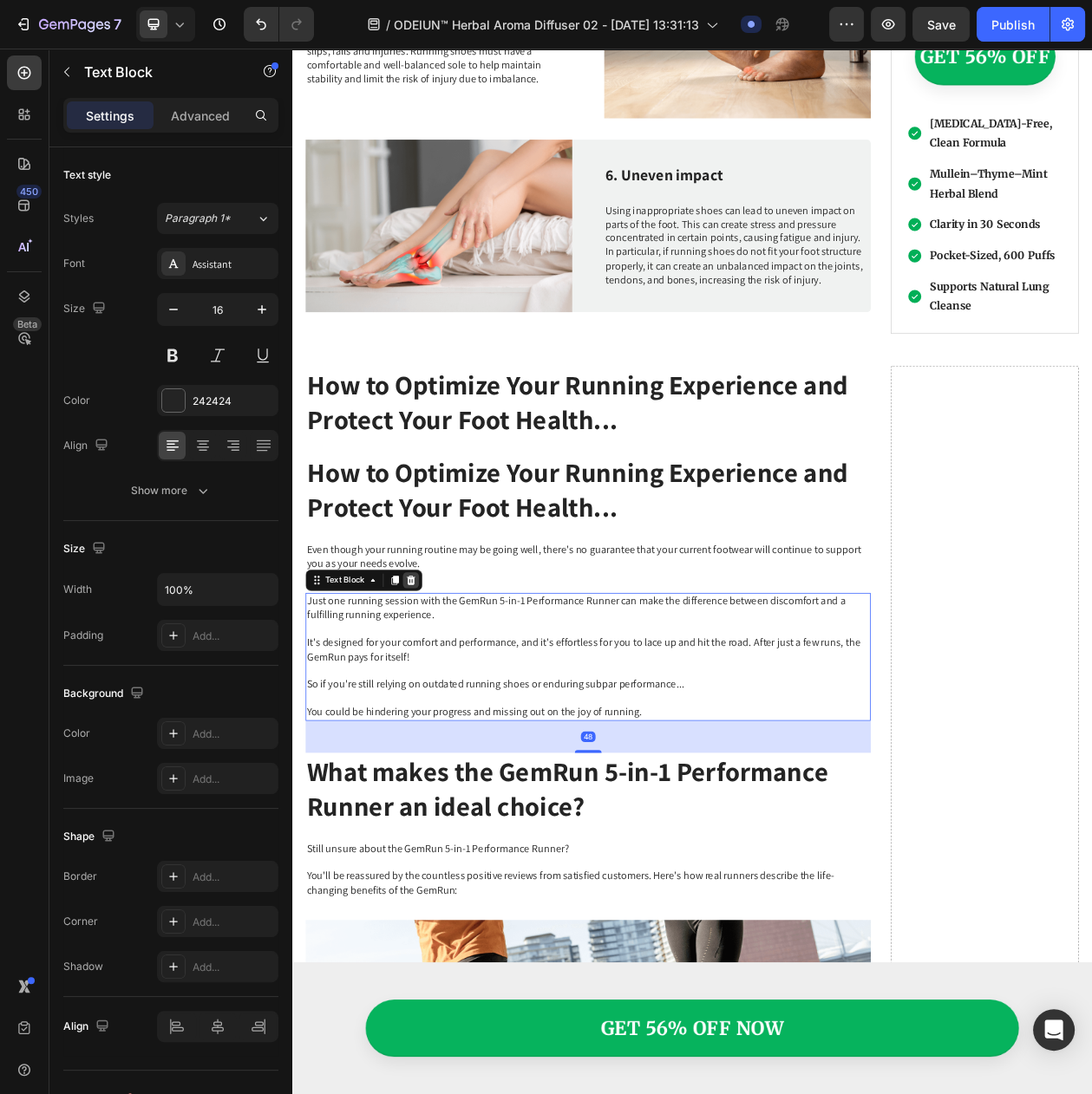
click at [439, 734] on icon at bounding box center [446, 741] width 14 height 14
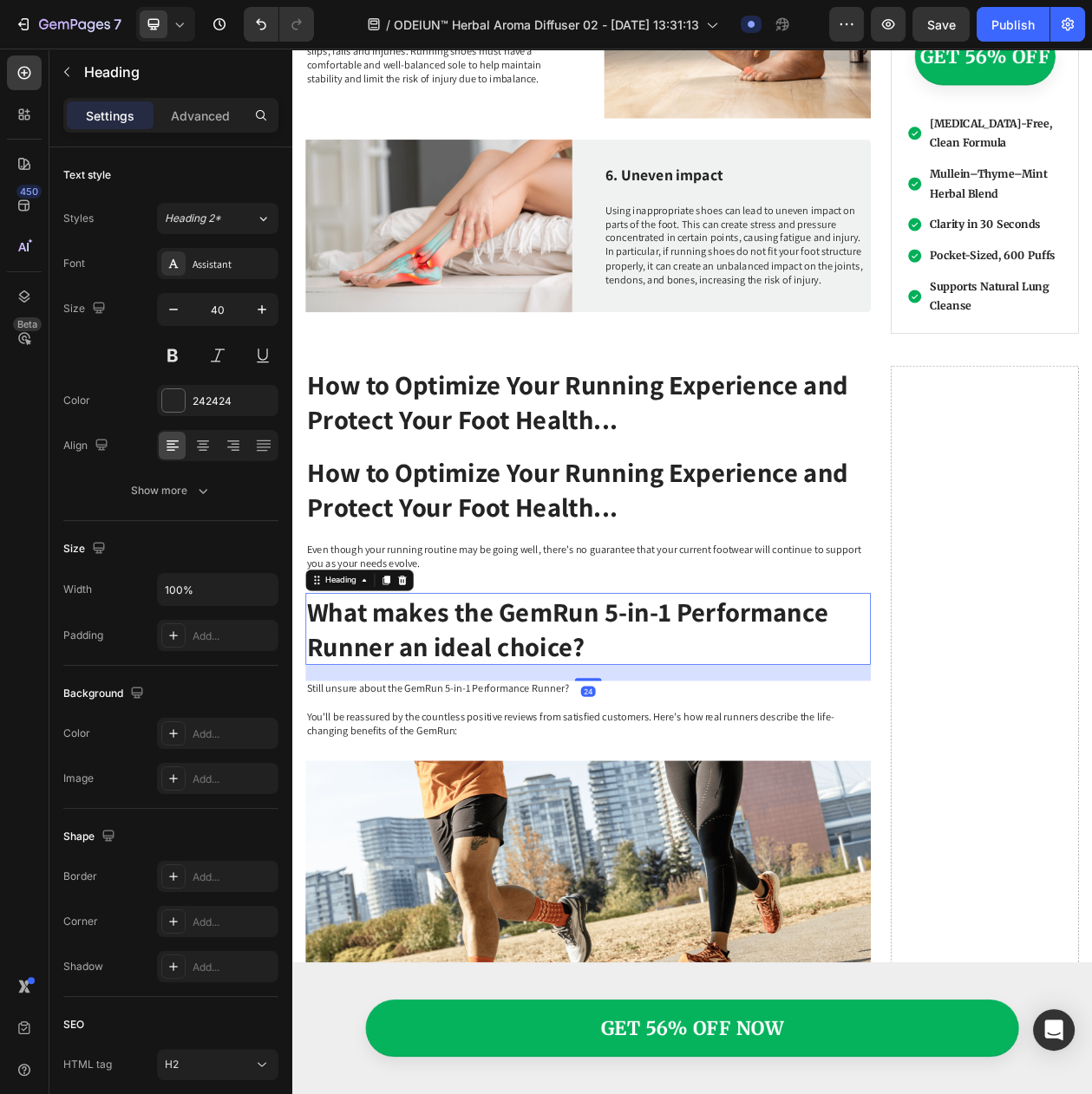
click at [434, 757] on h2 "What makes the GemRun 5-in-1 Performance Runner an ideal choice?" at bounding box center [677, 803] width 735 height 93
click at [440, 734] on icon at bounding box center [436, 741] width 14 height 14
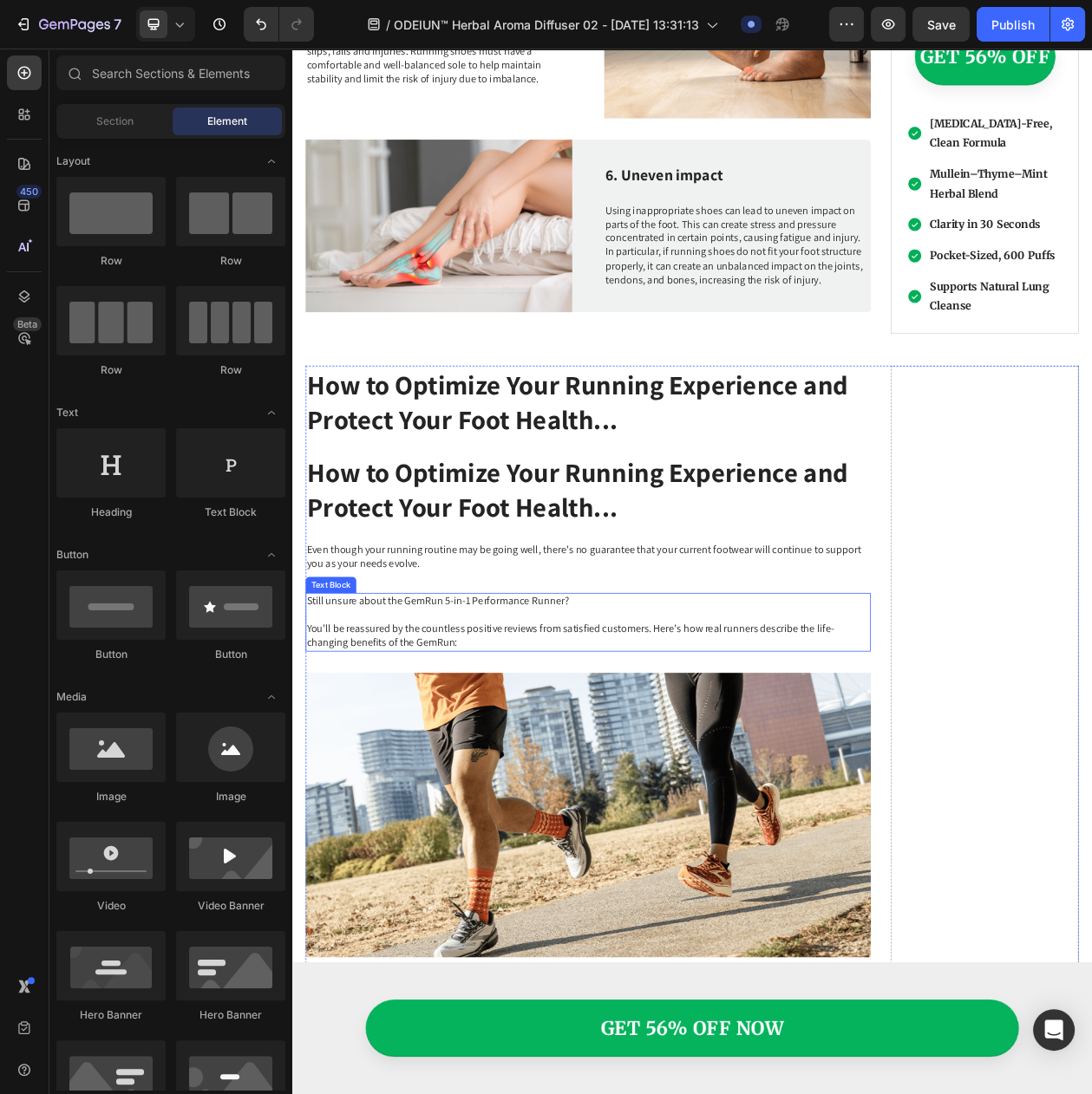
click at [438, 759] on p "Still unsure about the GemRun 5-in-1 Performance Runner? You'll be reassured by…" at bounding box center [677, 794] width 732 height 72
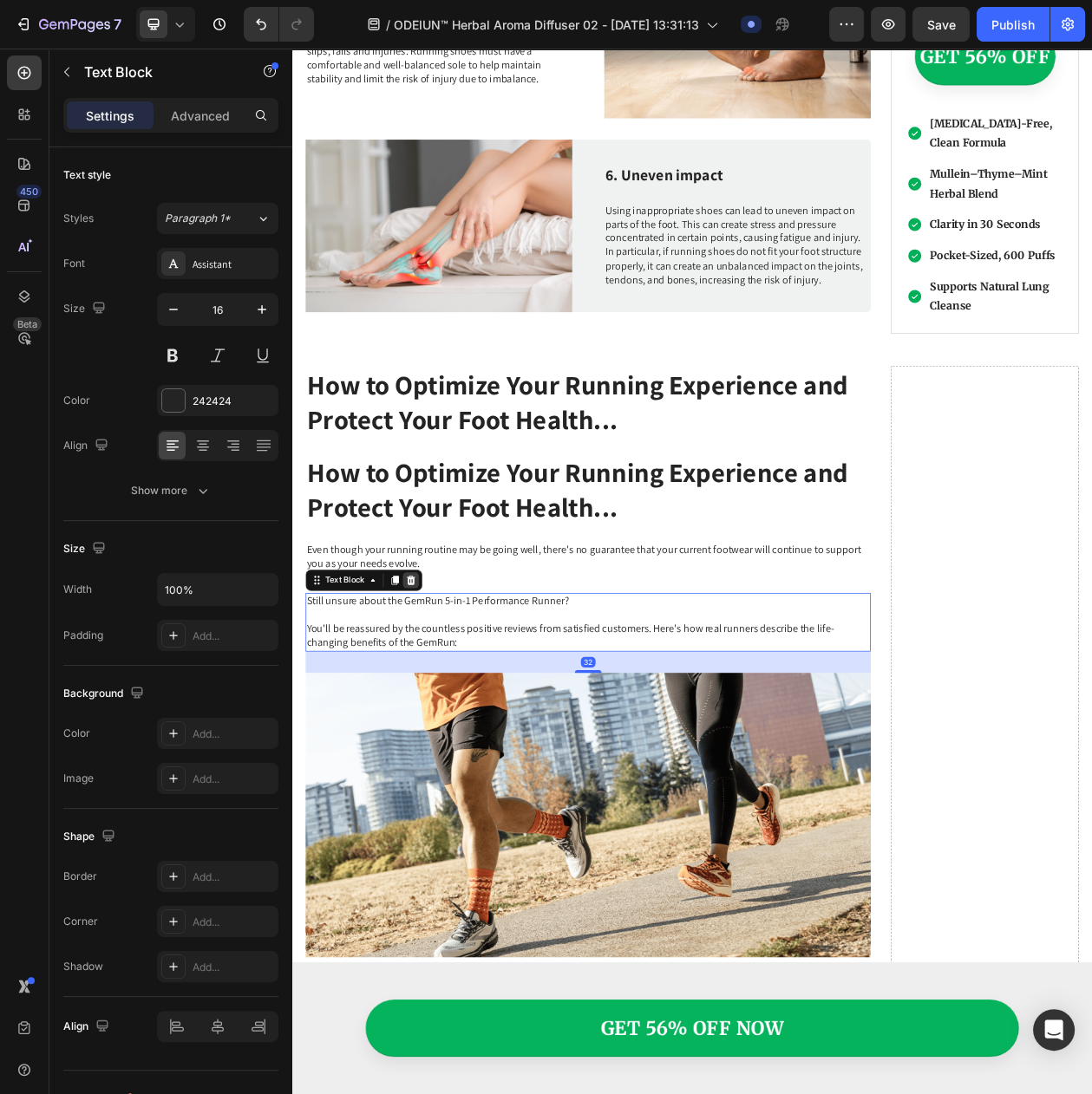
click at [446, 735] on icon at bounding box center [446, 741] width 12 height 12
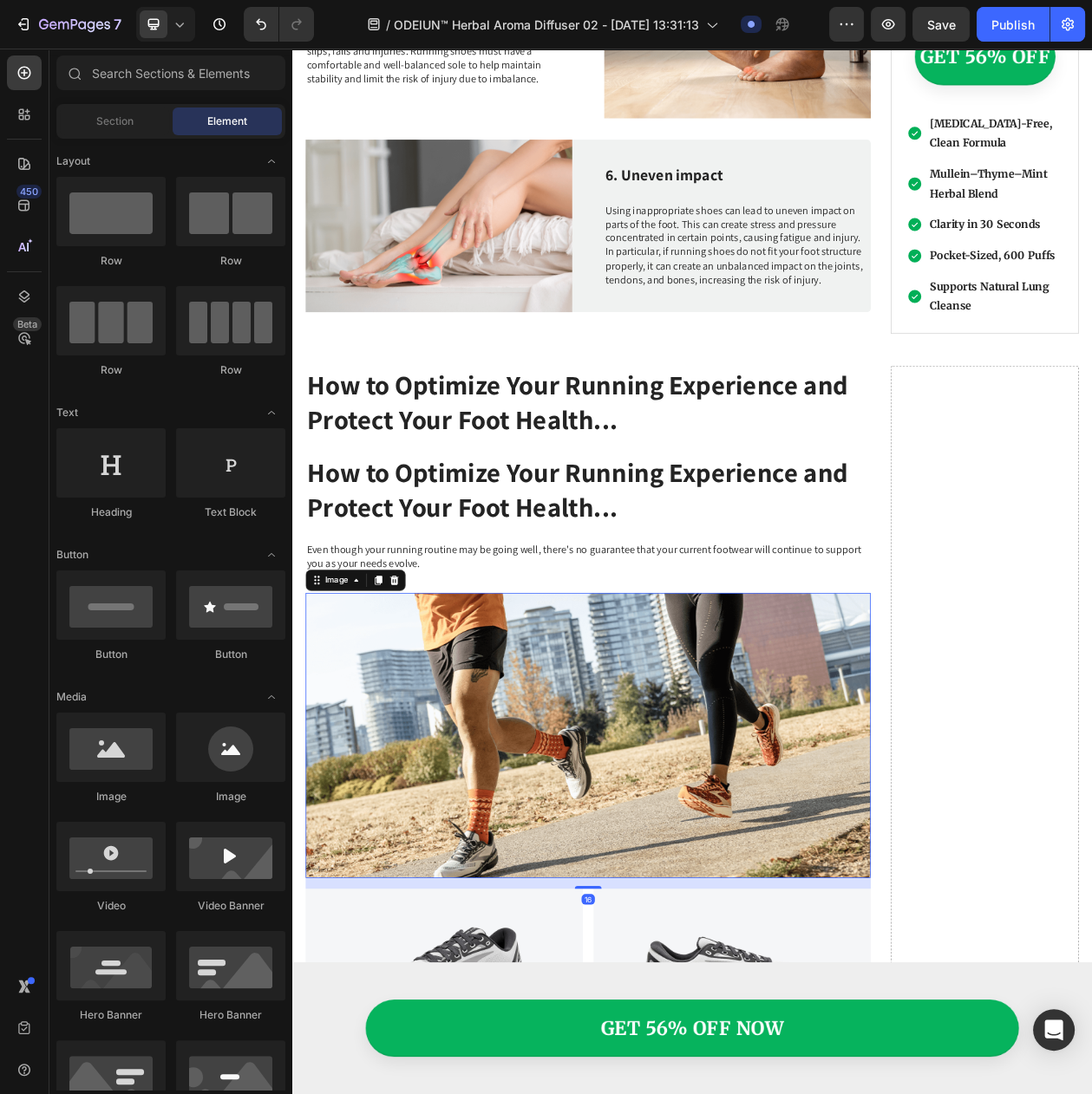
click at [445, 779] on img at bounding box center [677, 942] width 735 height 370
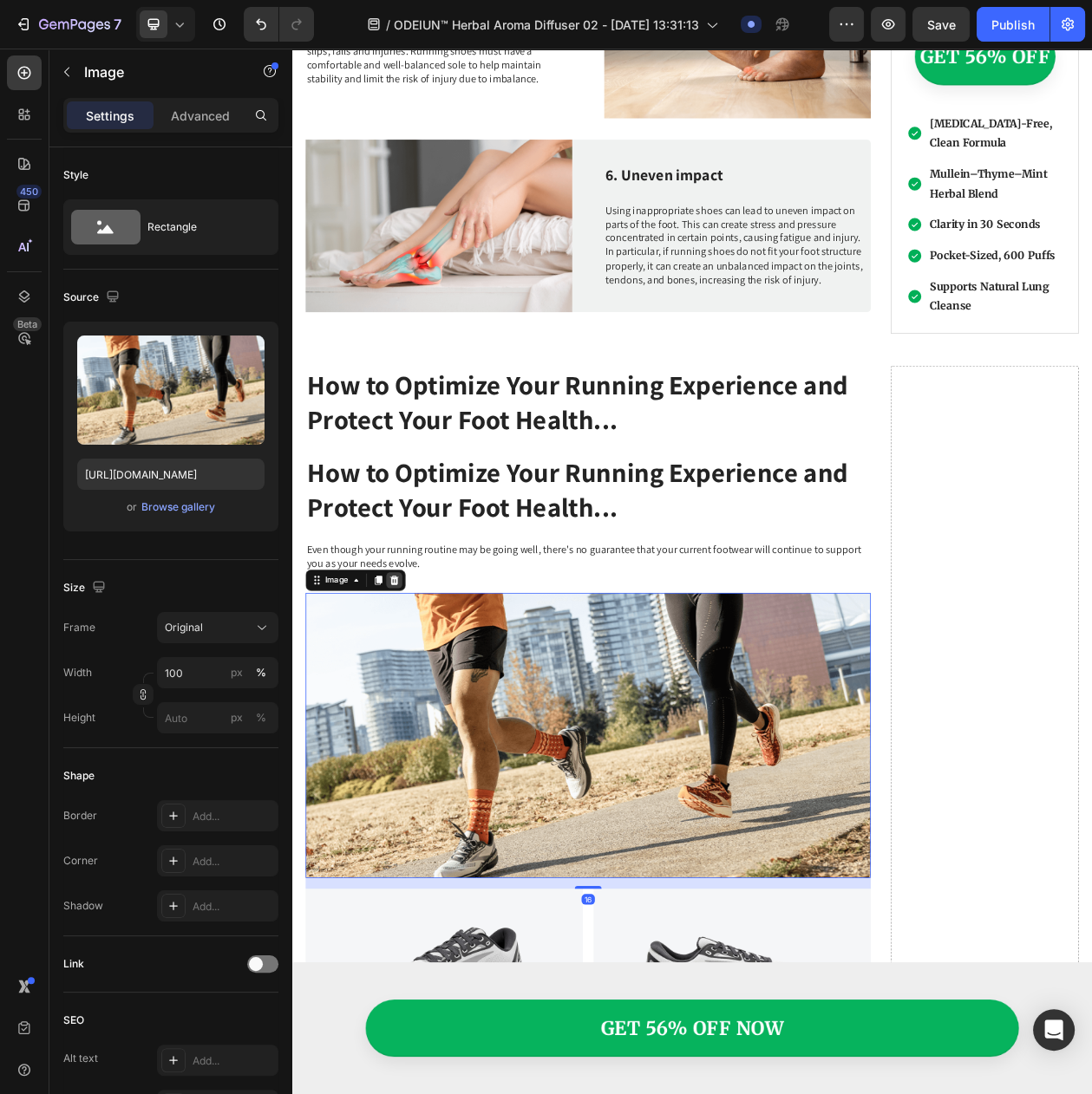
click at [427, 735] on icon at bounding box center [425, 741] width 12 height 12
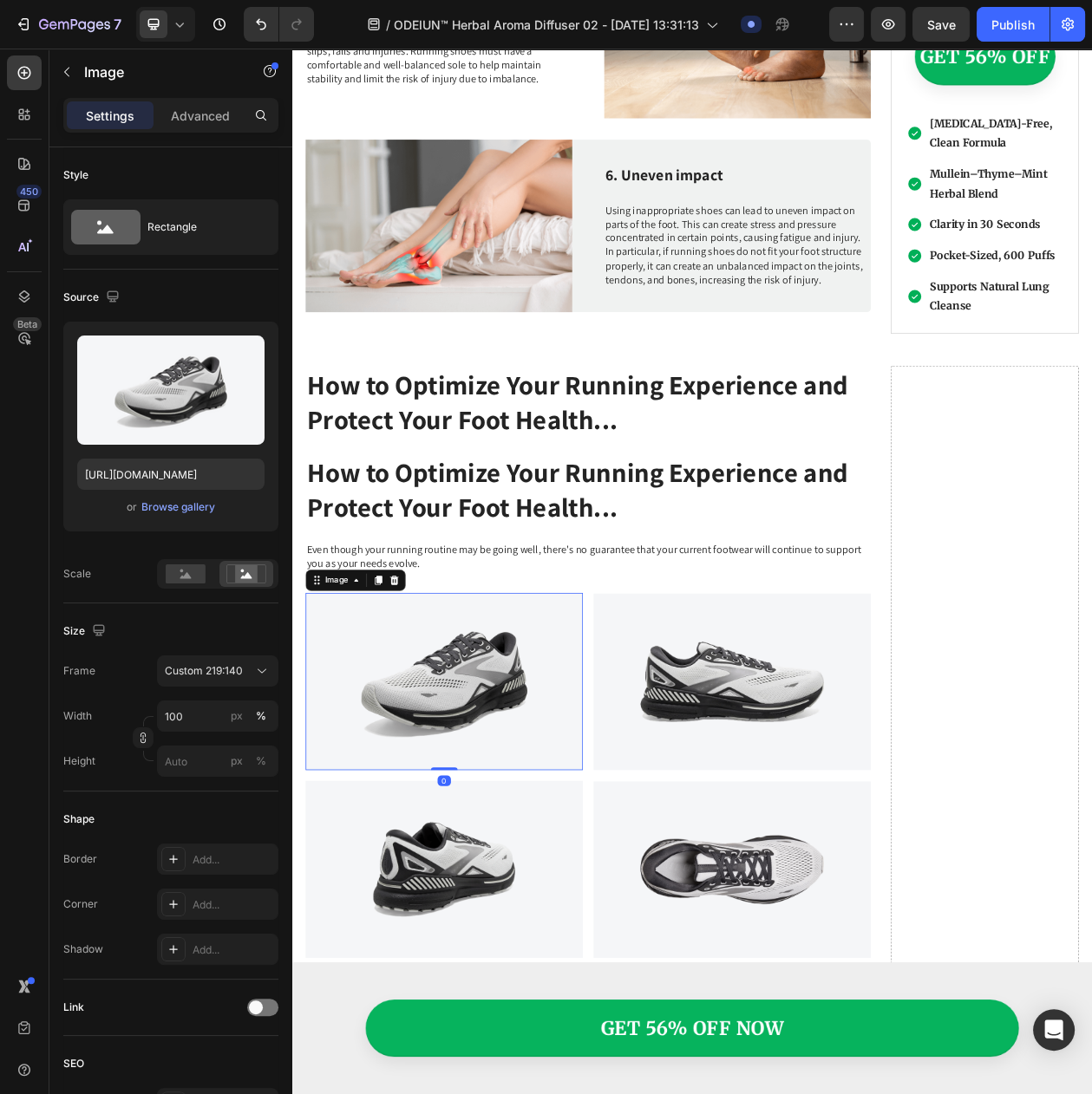
click at [610, 895] on img at bounding box center [490, 872] width 361 height 230
drag, startPoint x: 553, startPoint y: 731, endPoint x: 649, endPoint y: 744, distance: 96.9
click at [556, 757] on img at bounding box center [490, 872] width 361 height 230
click at [667, 757] on div "Image 0 Image Row" at bounding box center [677, 872] width 735 height 230
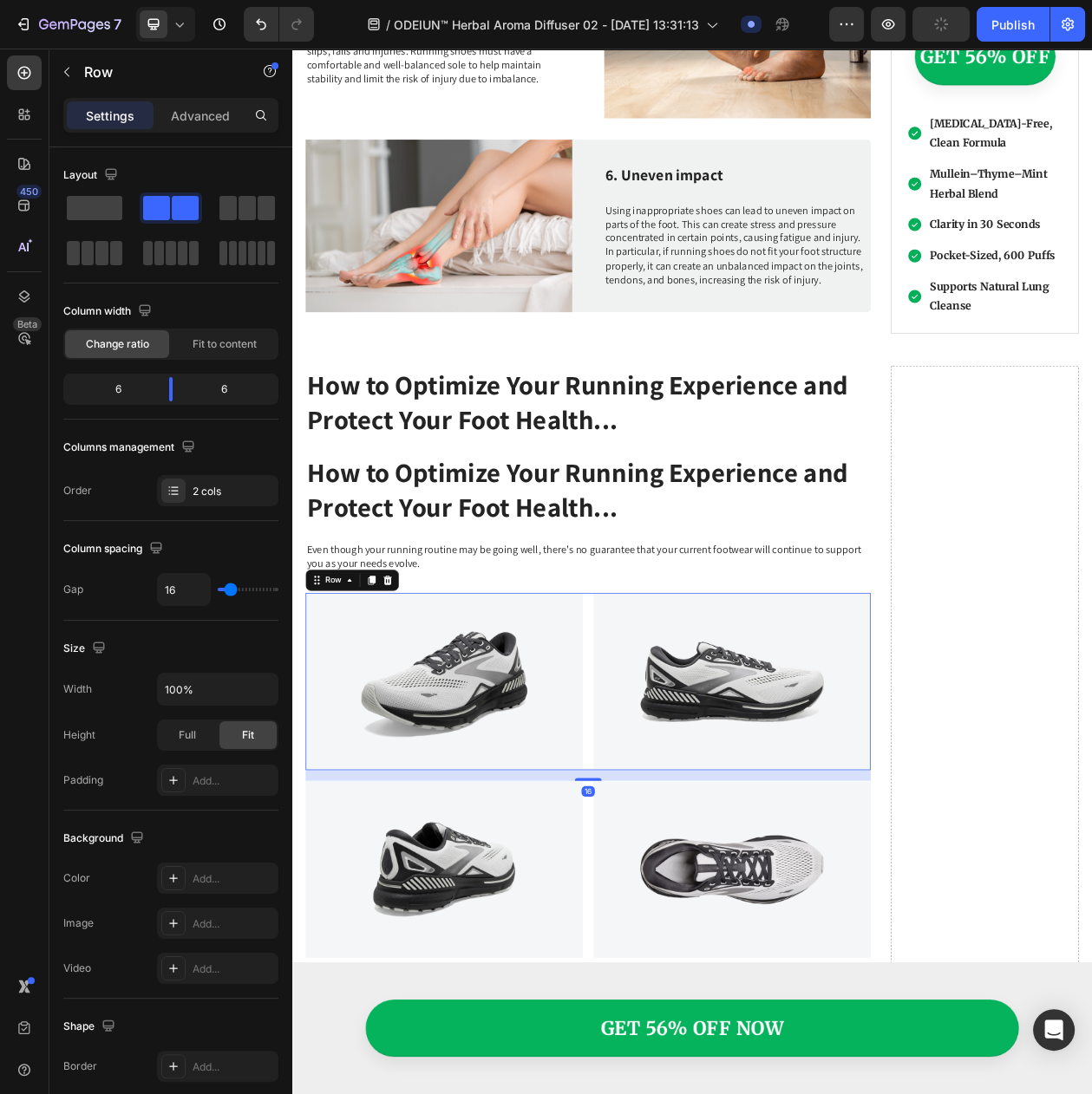
click at [418, 735] on icon at bounding box center [416, 741] width 12 height 12
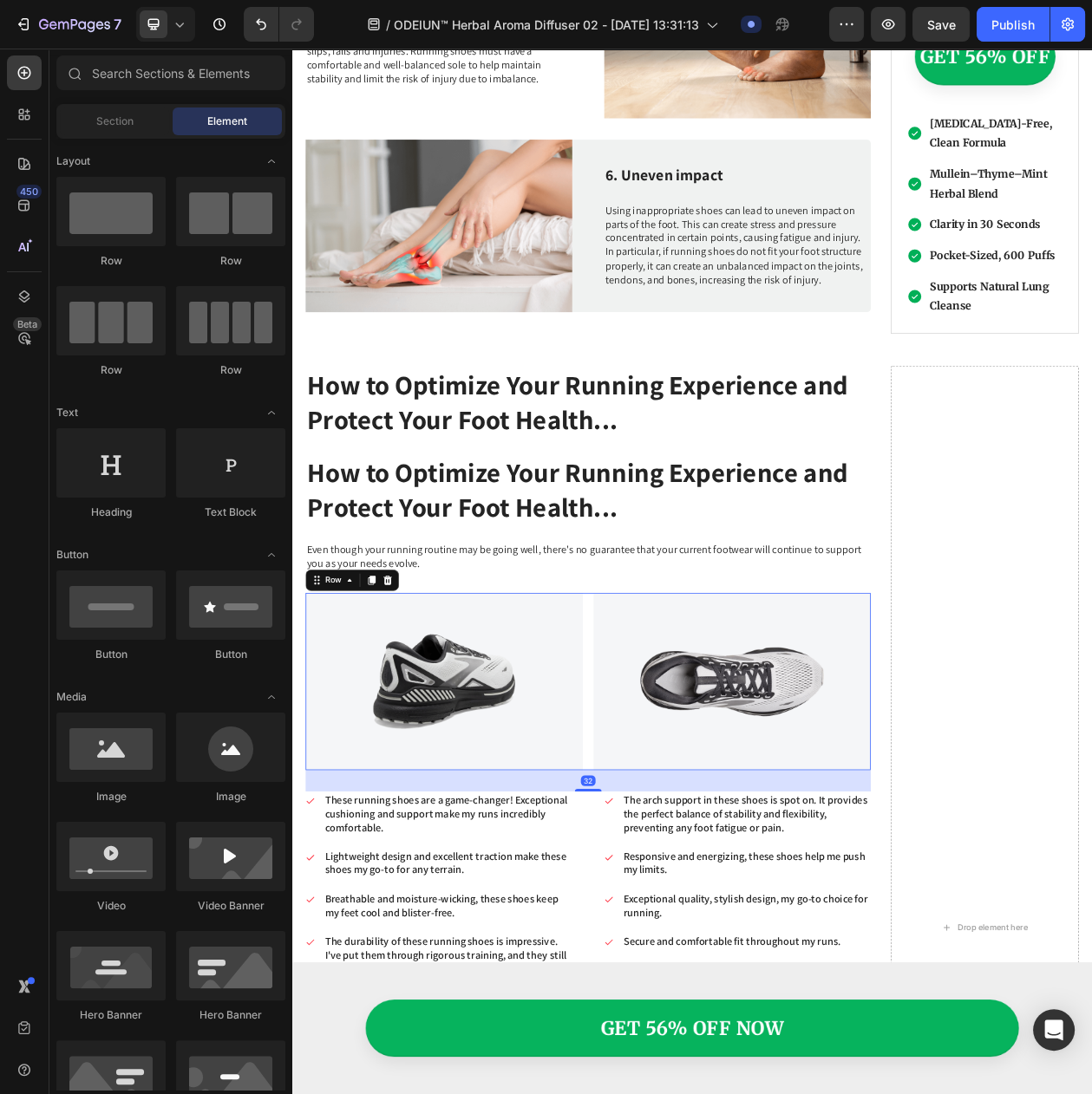
click at [670, 768] on div "Image Image Row 32" at bounding box center [677, 872] width 735 height 230
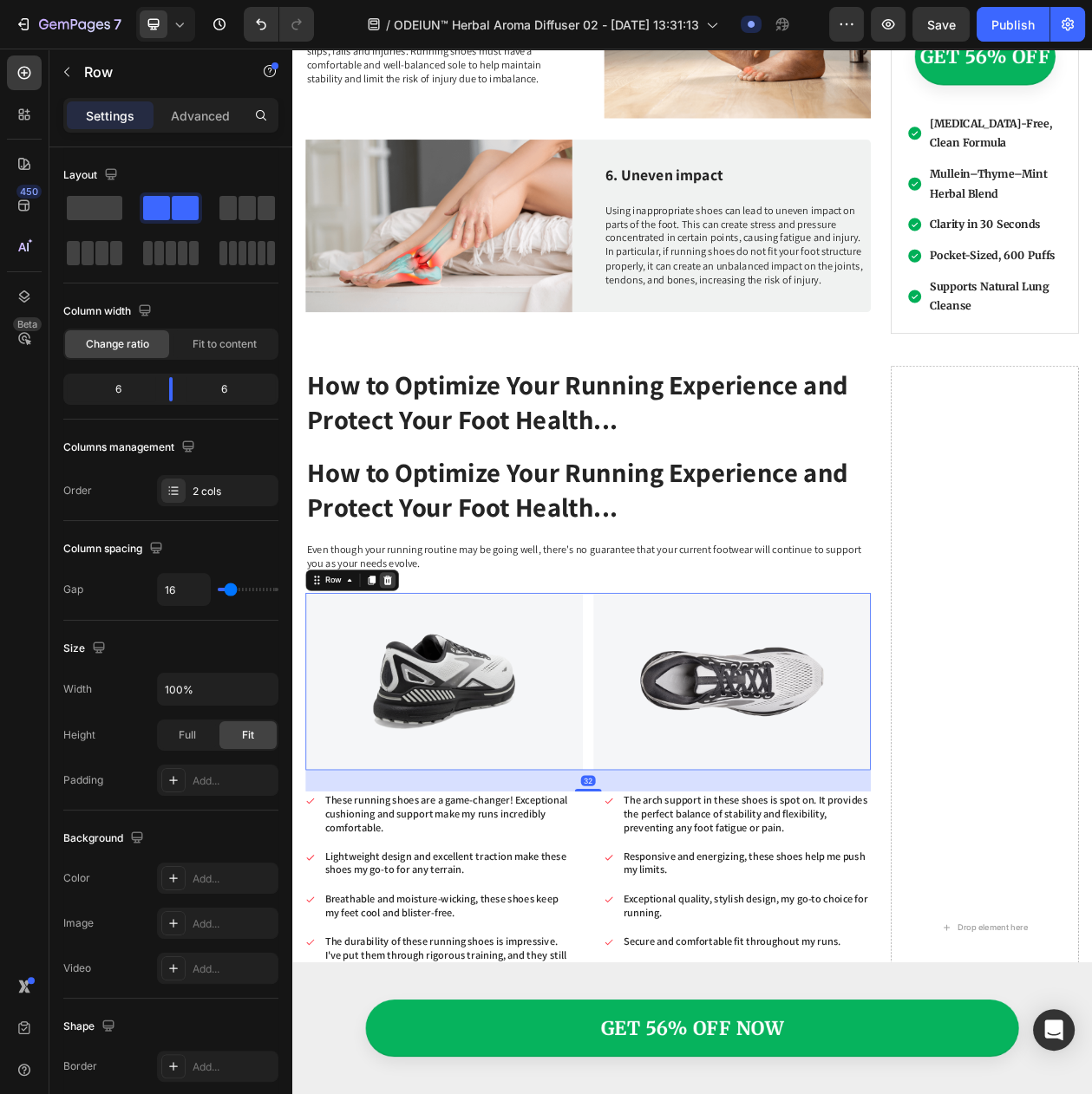
click at [421, 734] on icon at bounding box center [416, 741] width 14 height 14
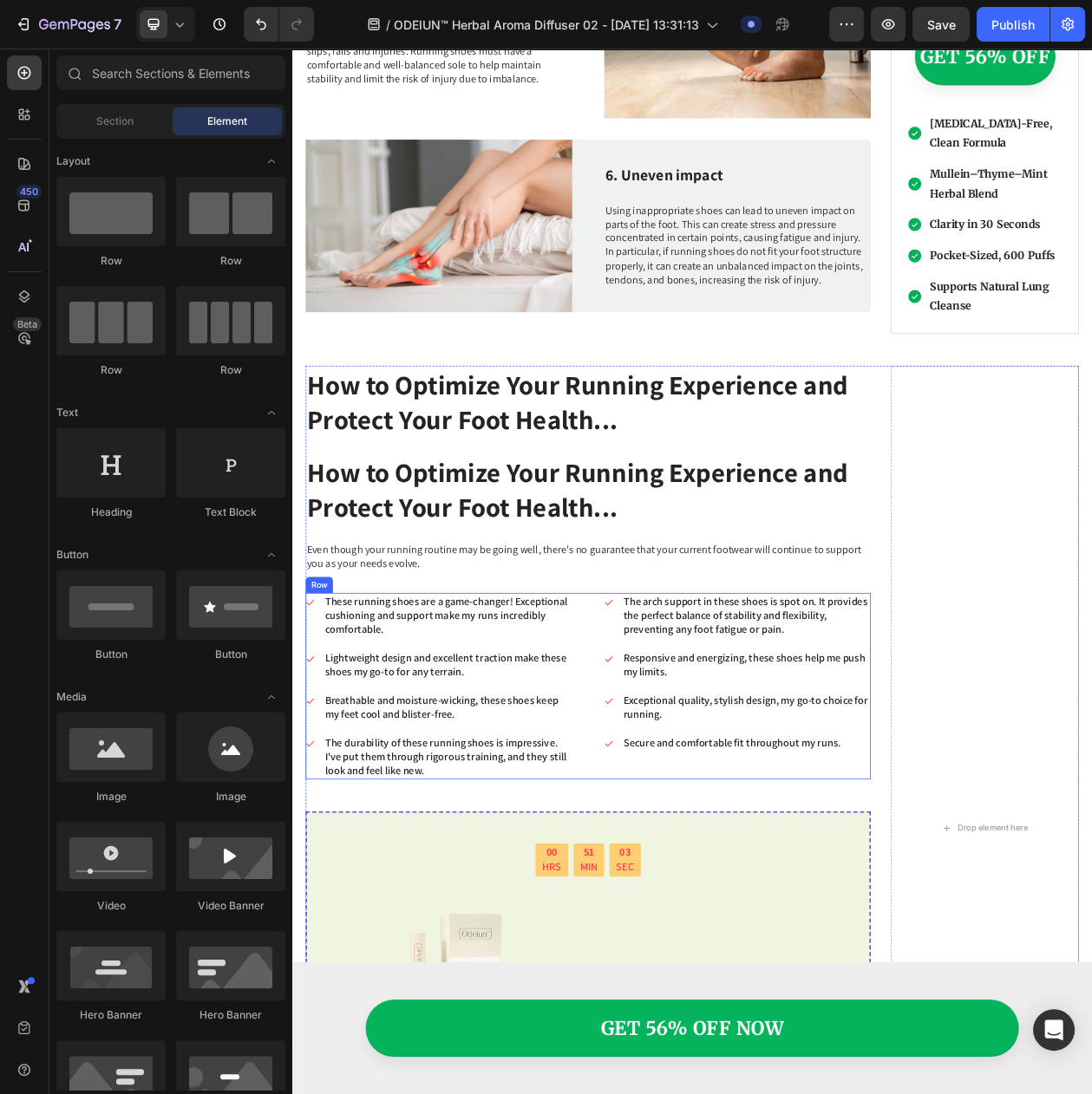
click at [674, 946] on div "These running shoes are a game-changer! Exceptional cushioning and support make…" at bounding box center [677, 878] width 735 height 243
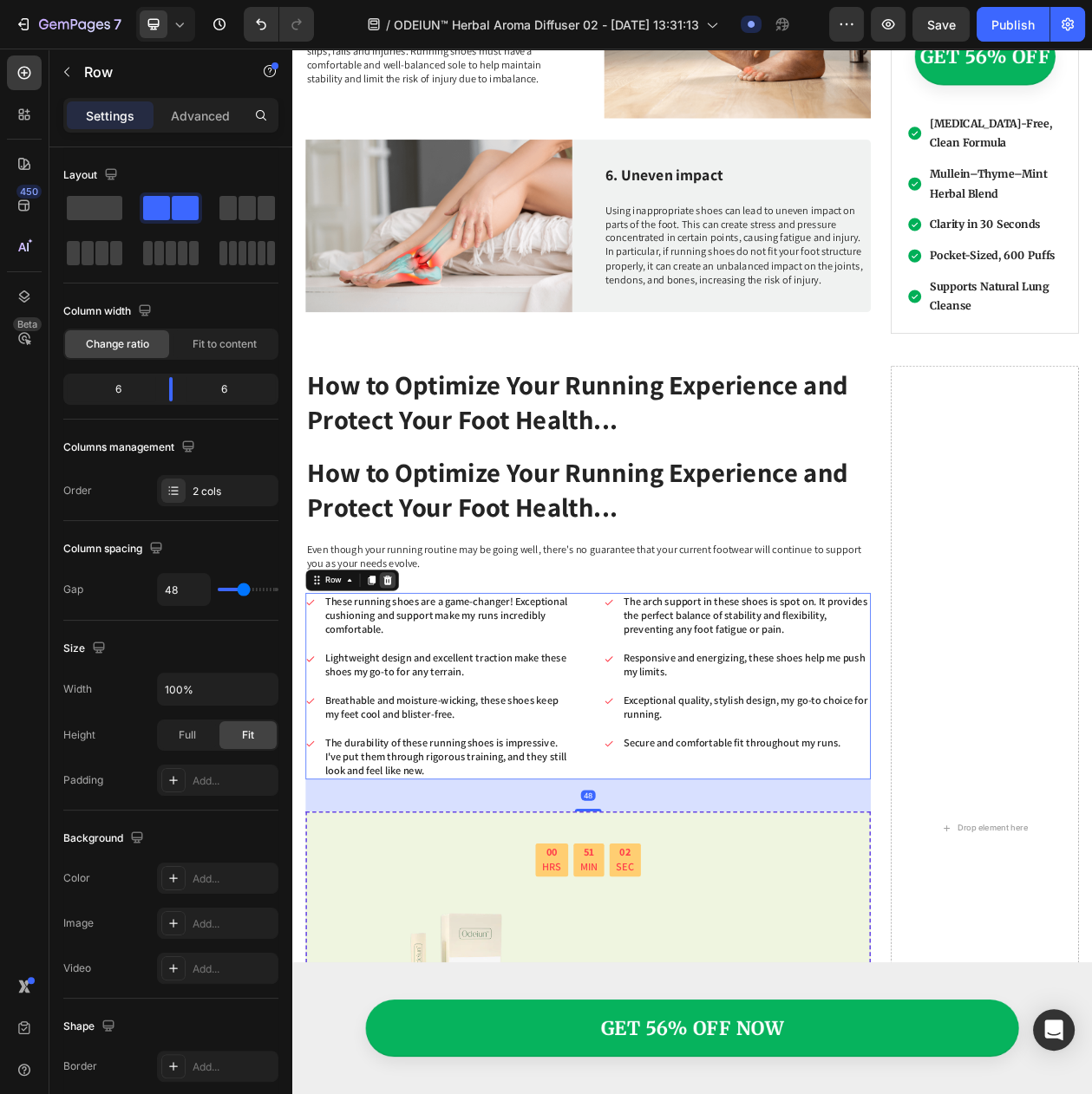
click at [418, 734] on icon at bounding box center [416, 741] width 14 height 14
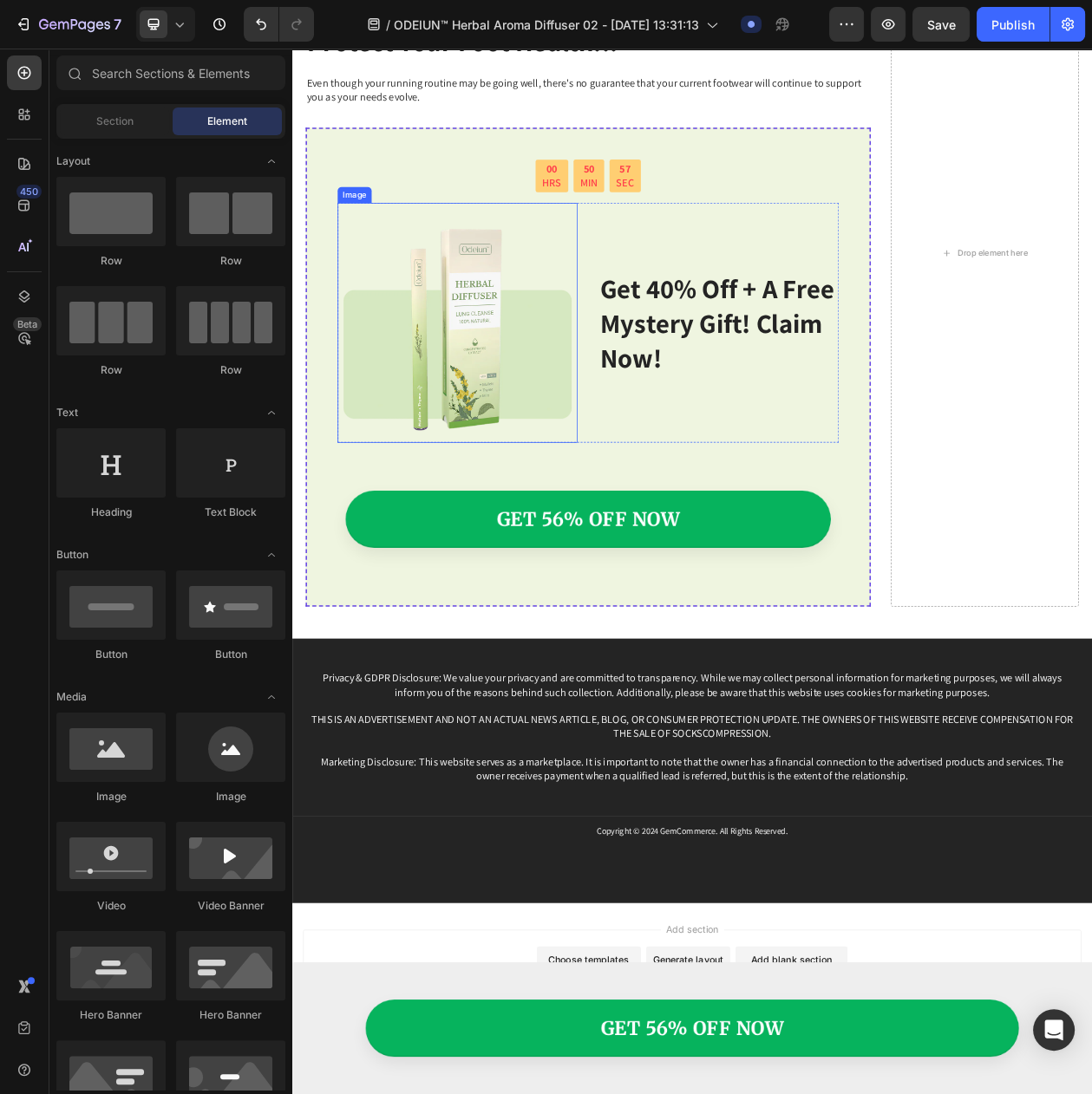
scroll to position [2702, 0]
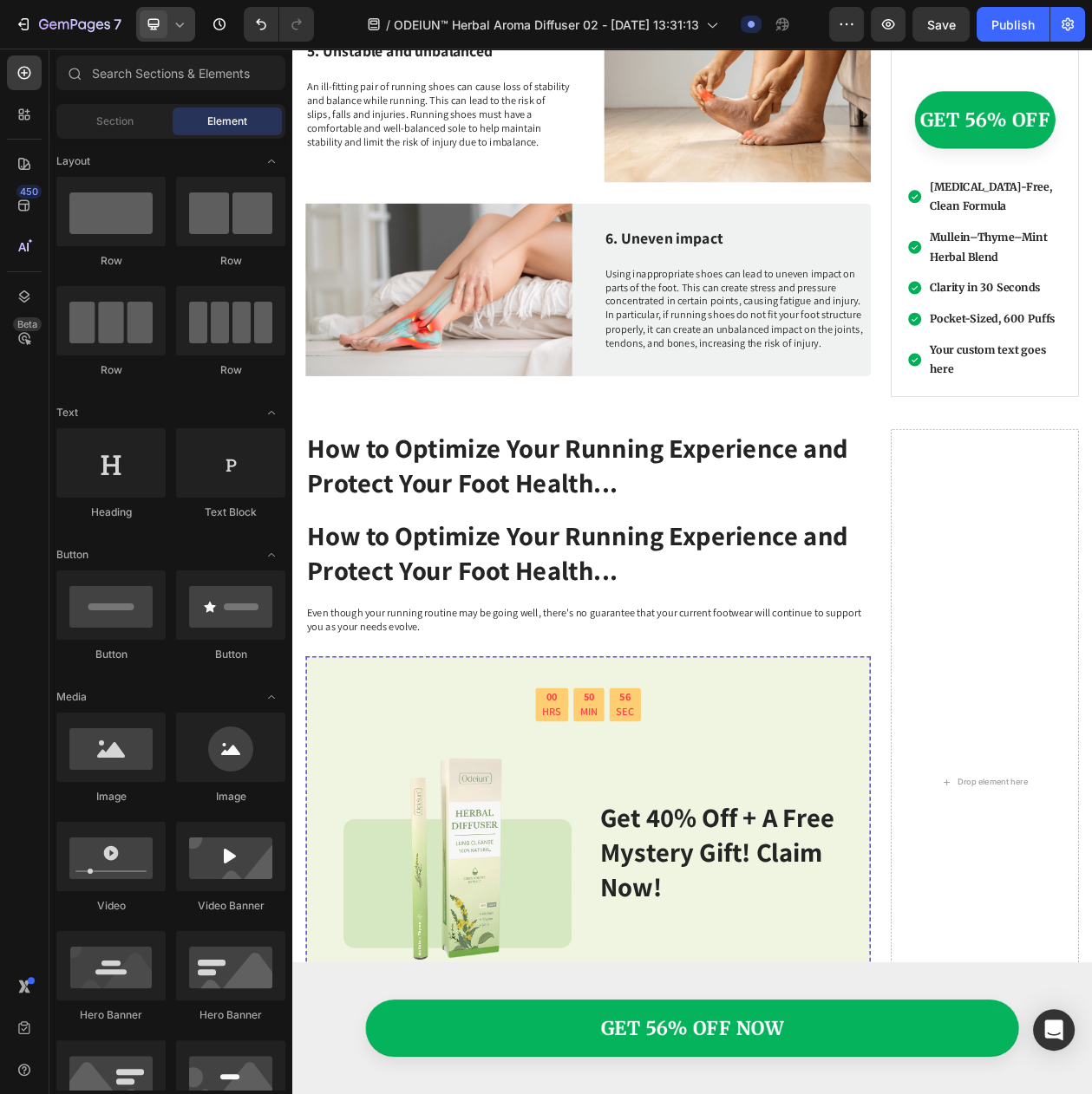
click at [186, 20] on icon at bounding box center [179, 24] width 17 height 17
click at [197, 109] on span "Mobile" at bounding box center [188, 117] width 33 height 17
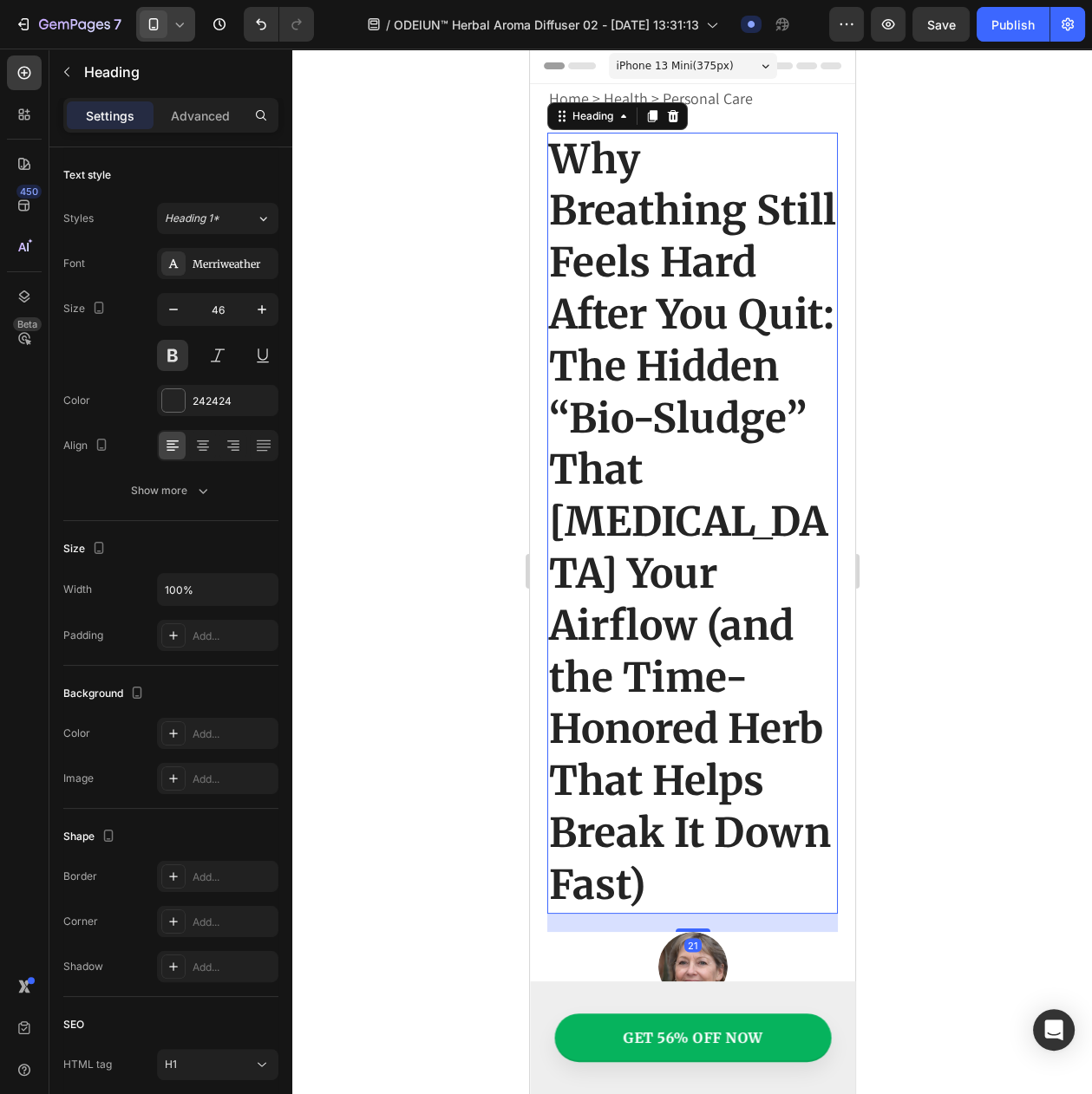
click at [722, 308] on h1 "Why Breathing Still Feels Hard After You Quit: The Hidden “Bio-Sludge” That [ME…" at bounding box center [691, 523] width 291 height 781
click at [169, 318] on icon "button" at bounding box center [173, 309] width 17 height 17
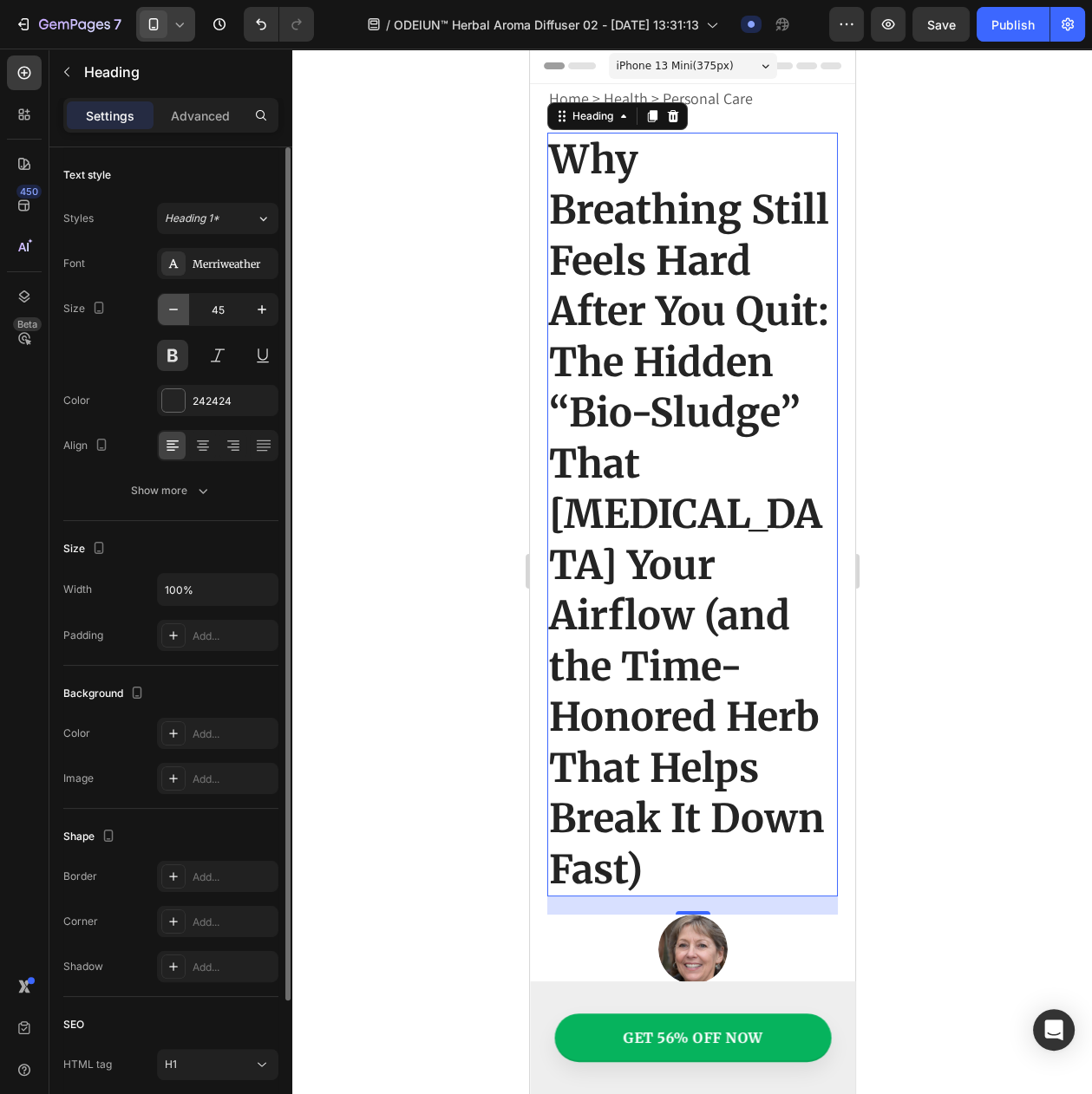
click at [169, 318] on icon "button" at bounding box center [173, 309] width 17 height 17
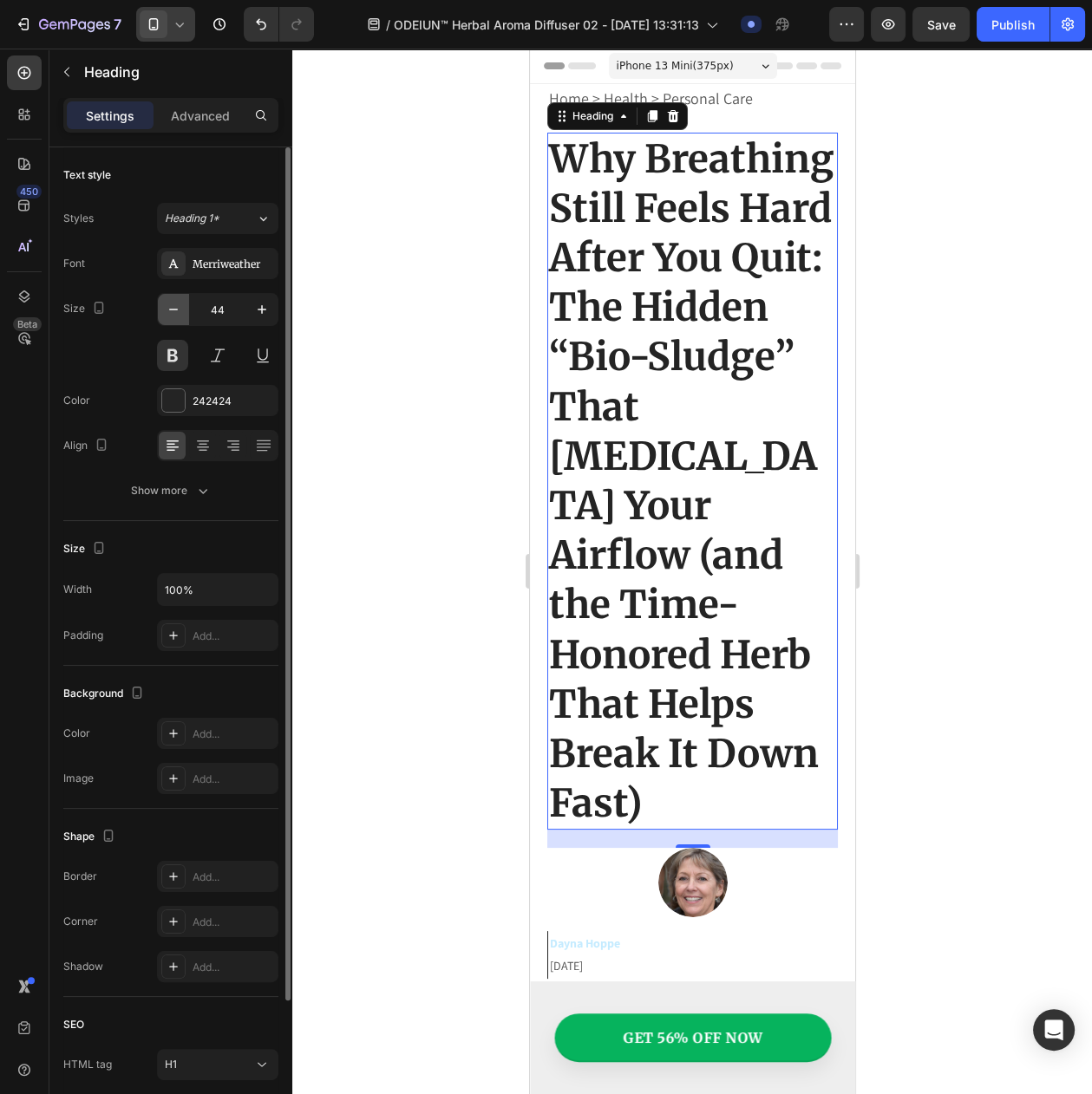
click at [169, 318] on icon "button" at bounding box center [173, 309] width 17 height 17
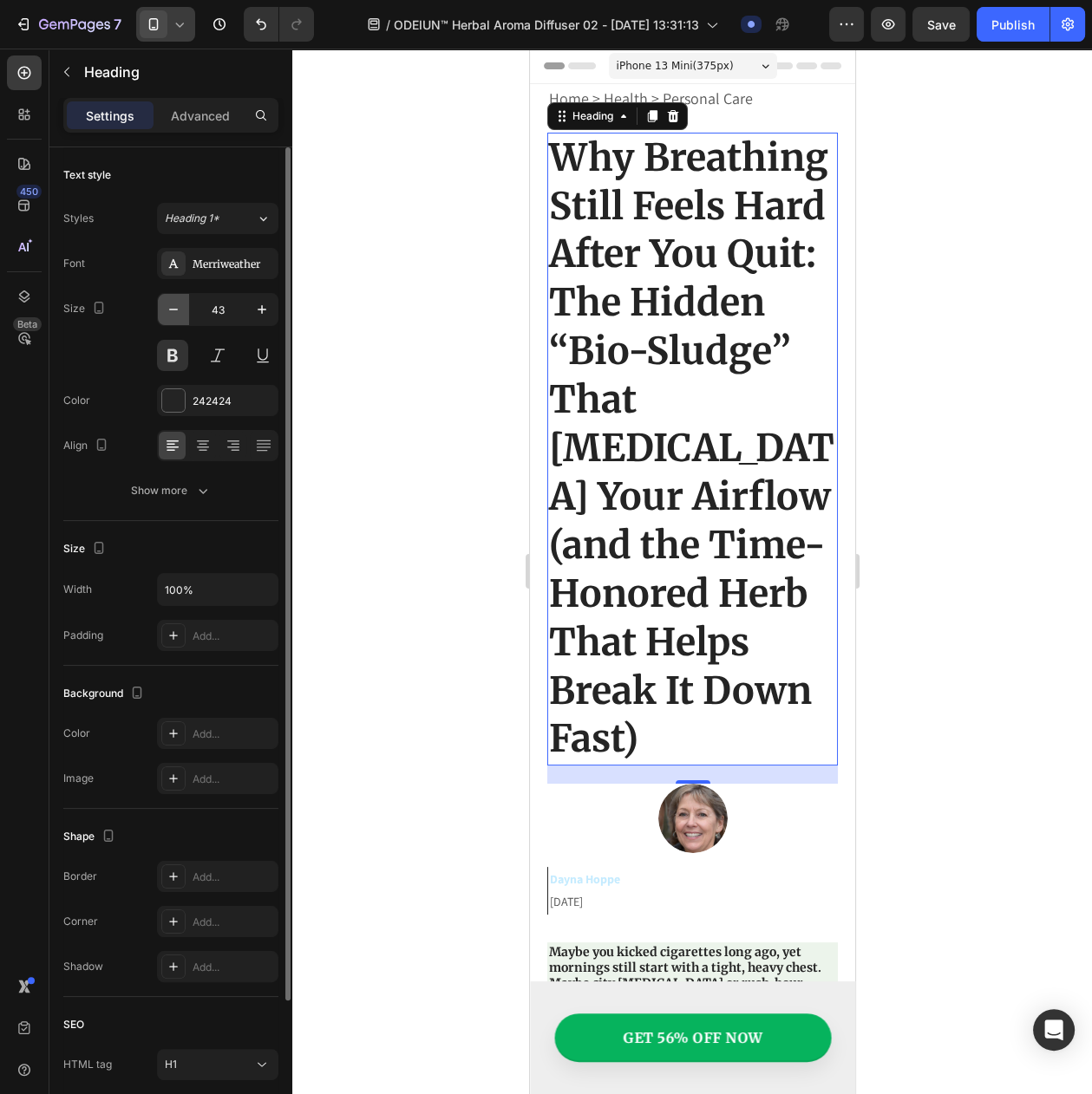
click at [169, 318] on icon "button" at bounding box center [173, 309] width 17 height 17
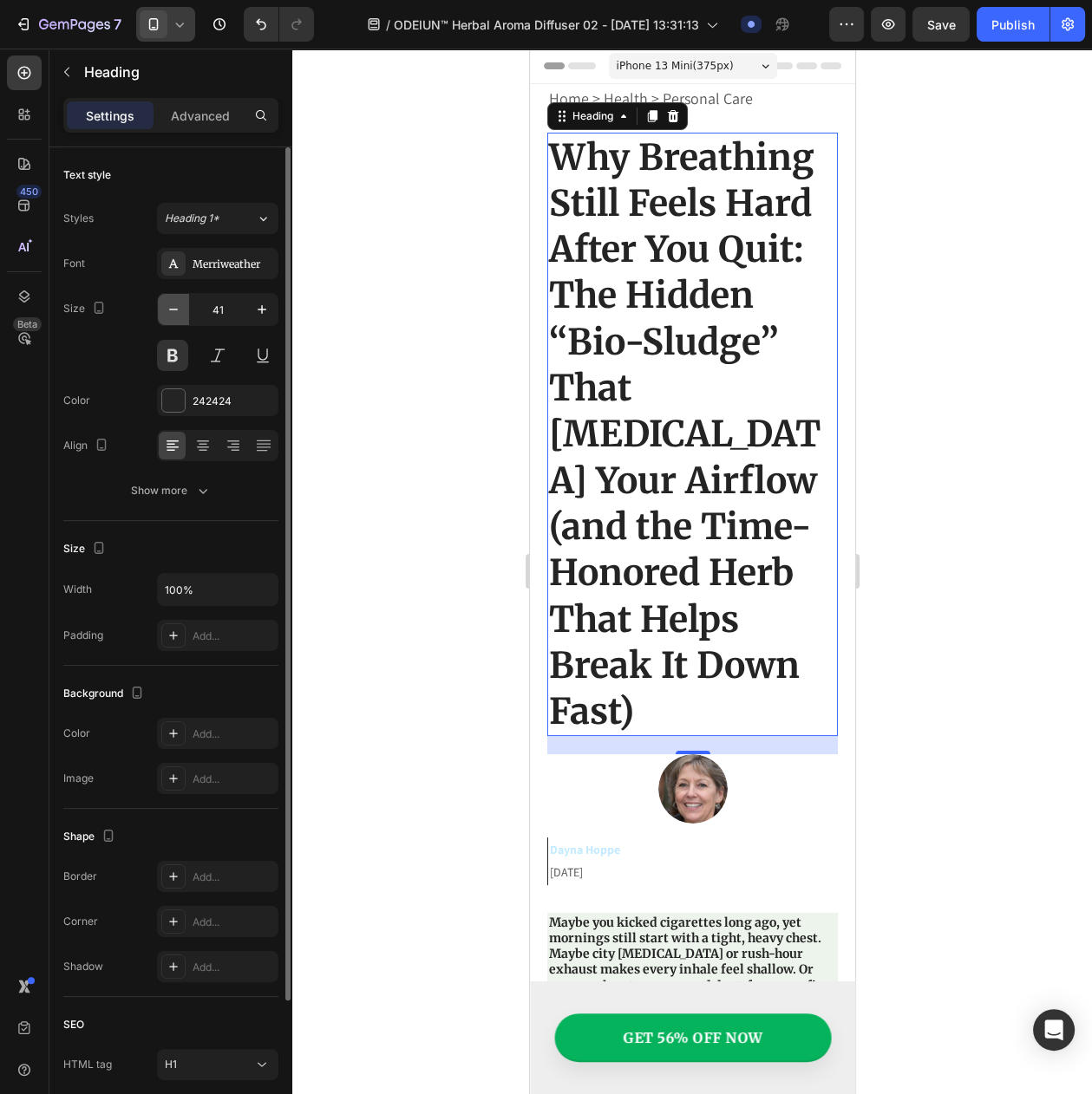
click at [169, 318] on icon "button" at bounding box center [173, 309] width 17 height 17
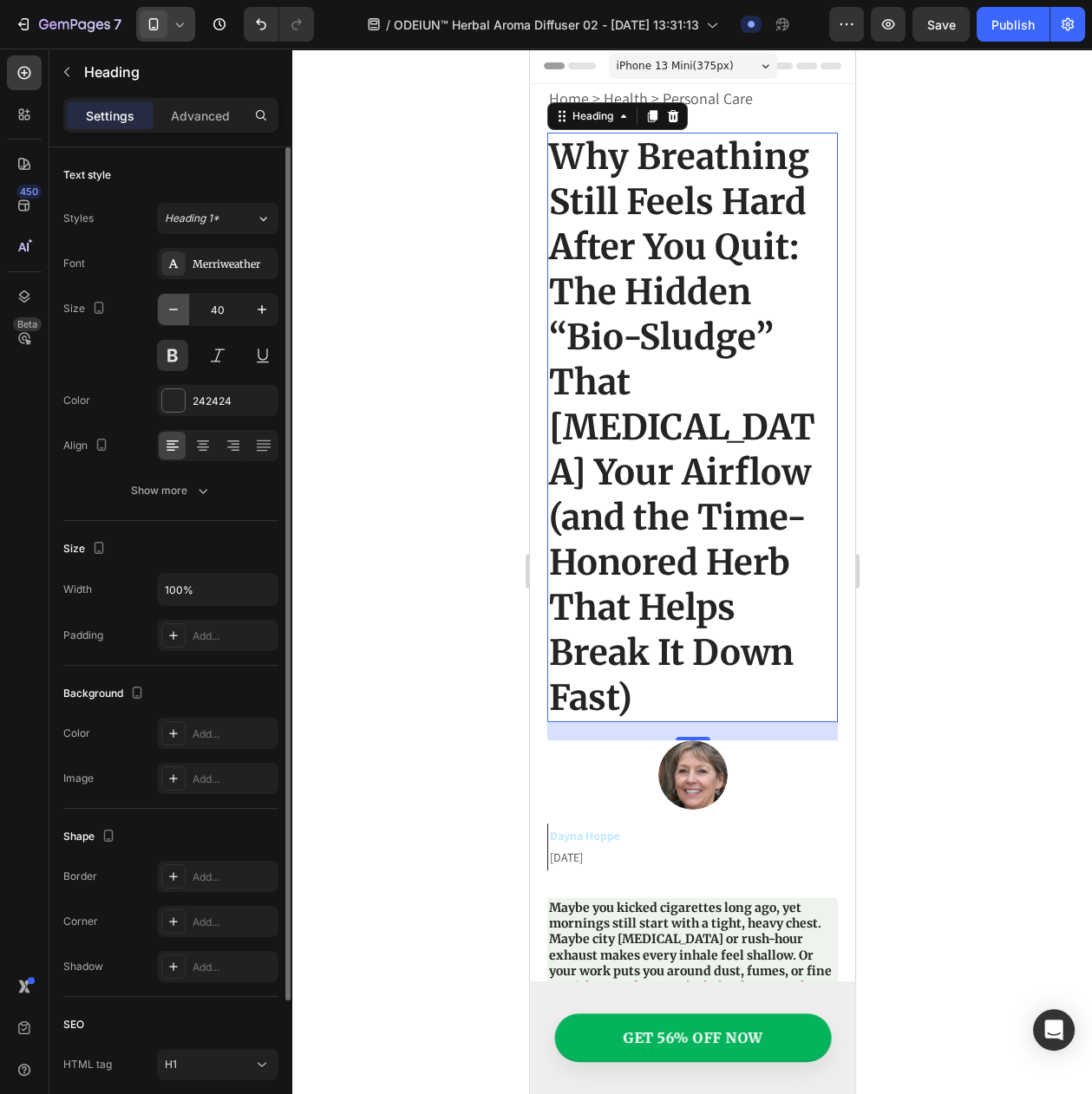
click at [169, 318] on icon "button" at bounding box center [173, 309] width 17 height 17
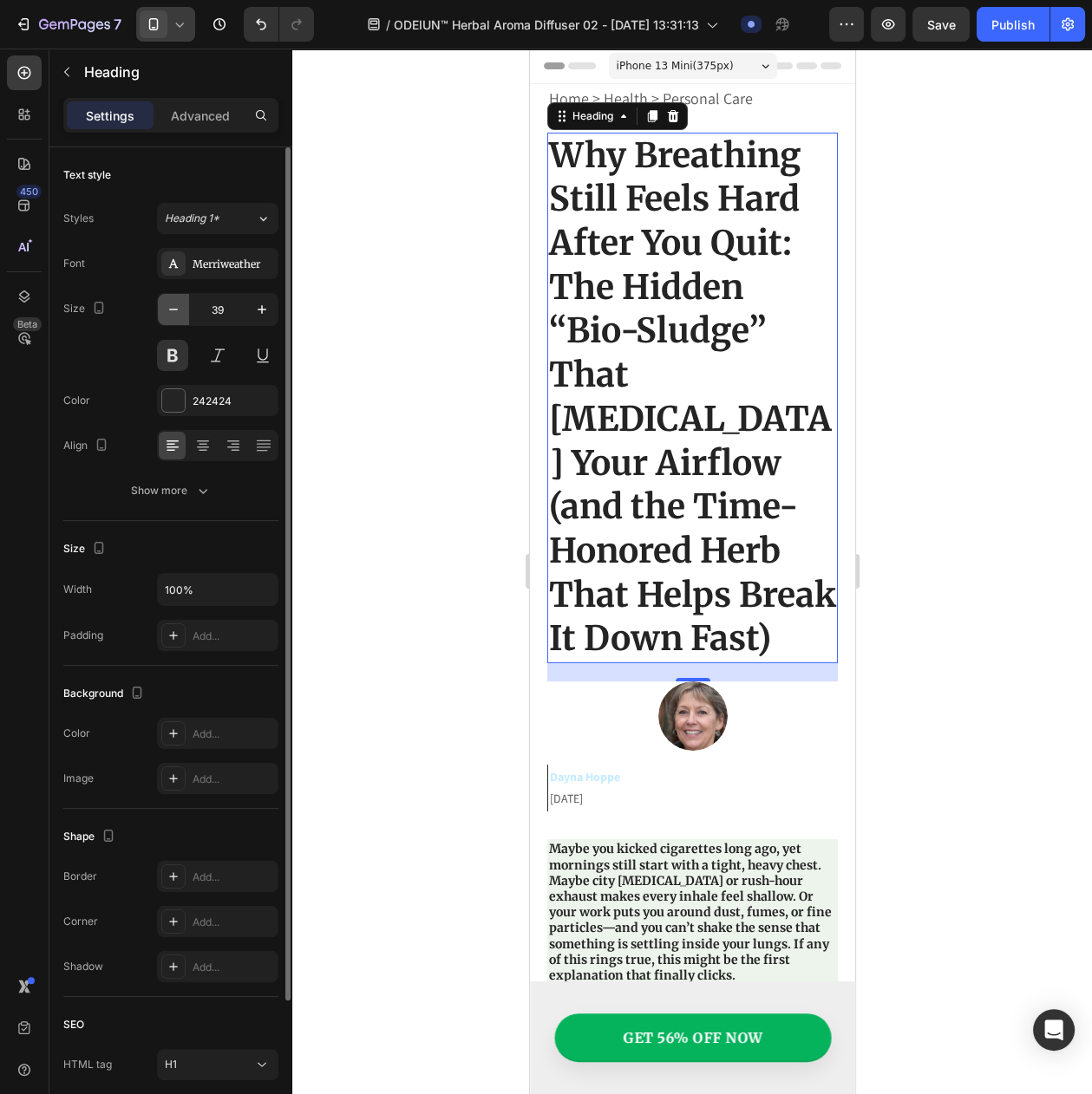
click at [169, 318] on icon "button" at bounding box center [173, 309] width 17 height 17
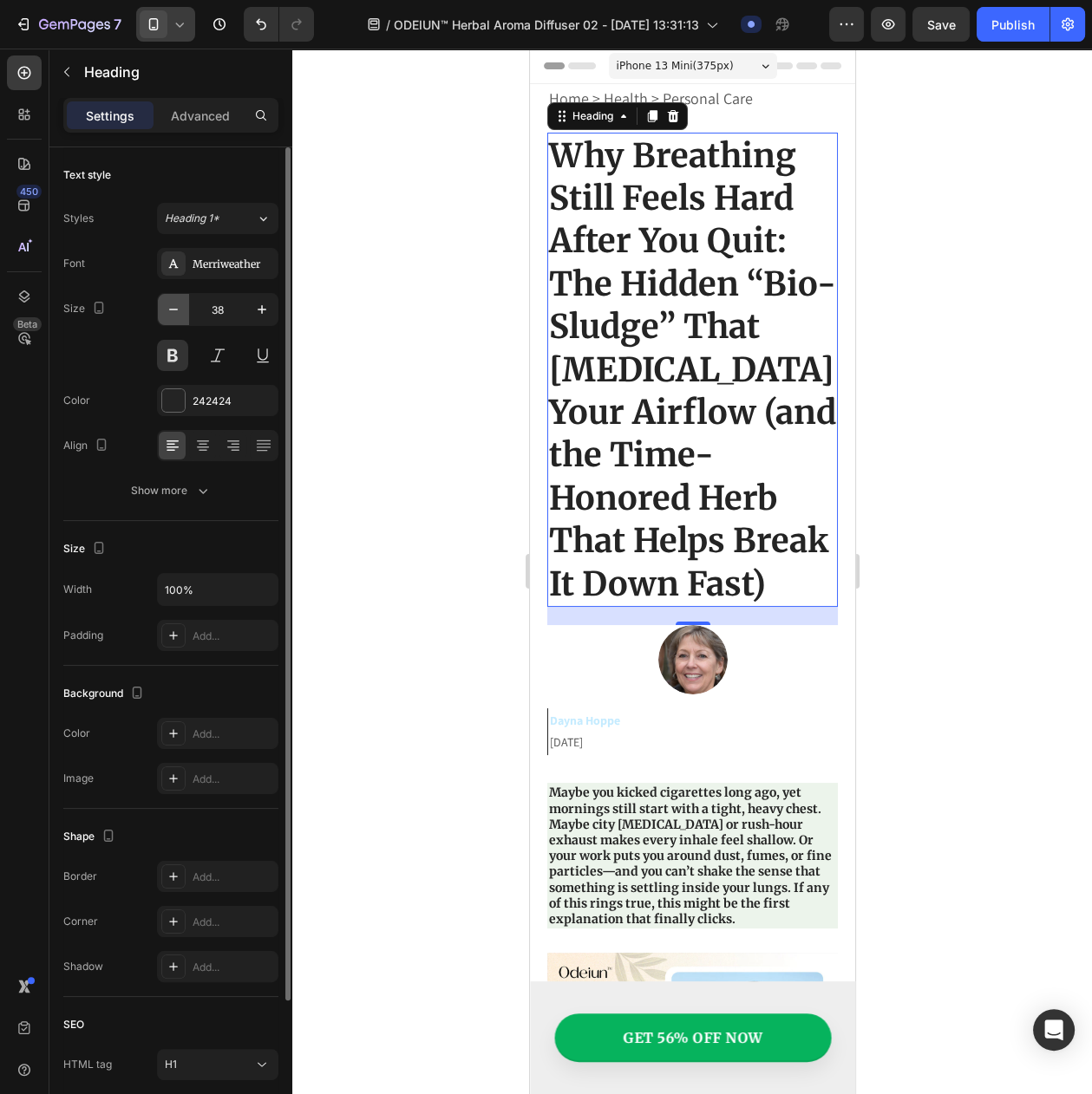
click at [169, 318] on icon "button" at bounding box center [173, 309] width 17 height 17
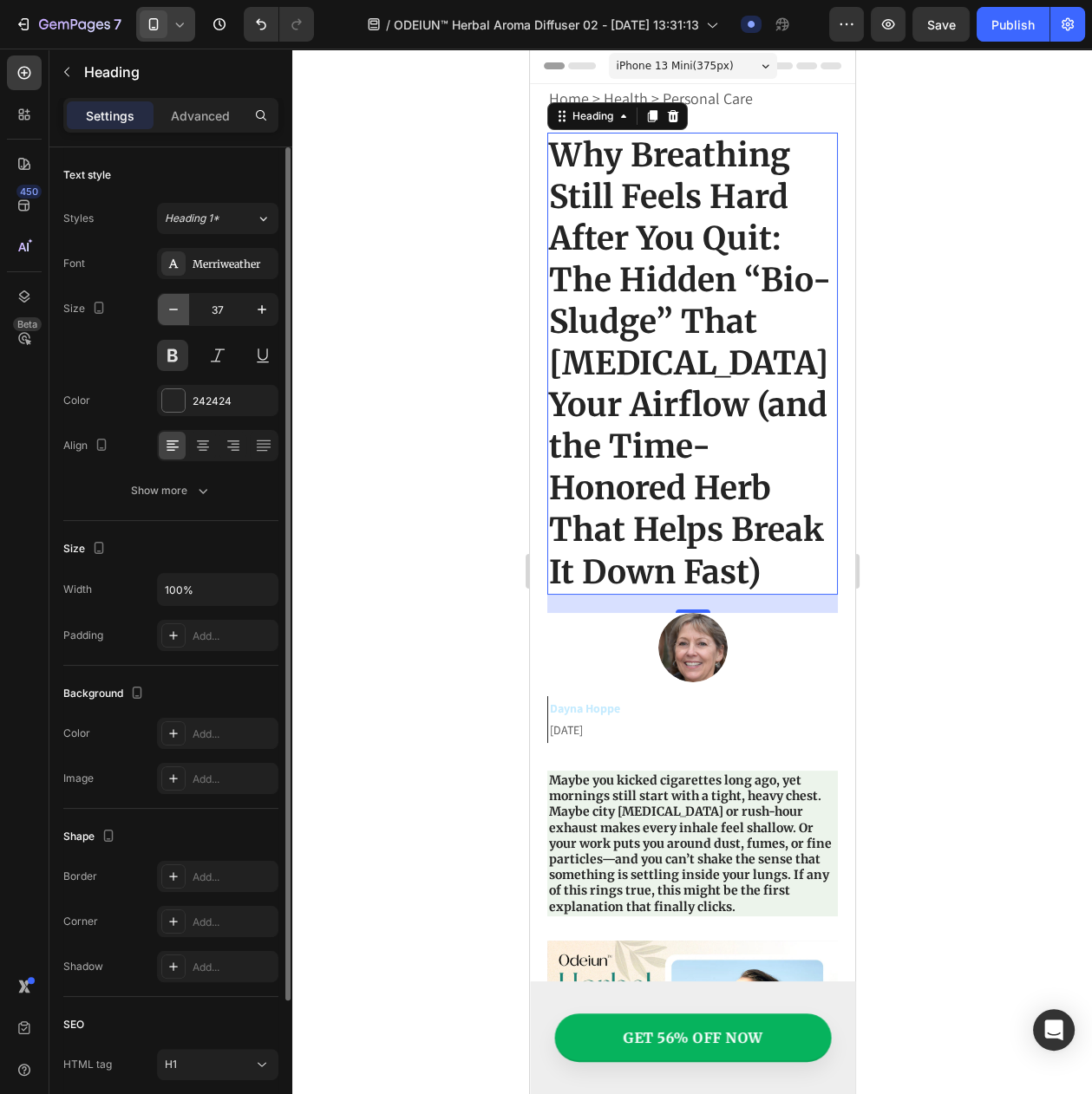
click at [169, 318] on icon "button" at bounding box center [173, 309] width 17 height 17
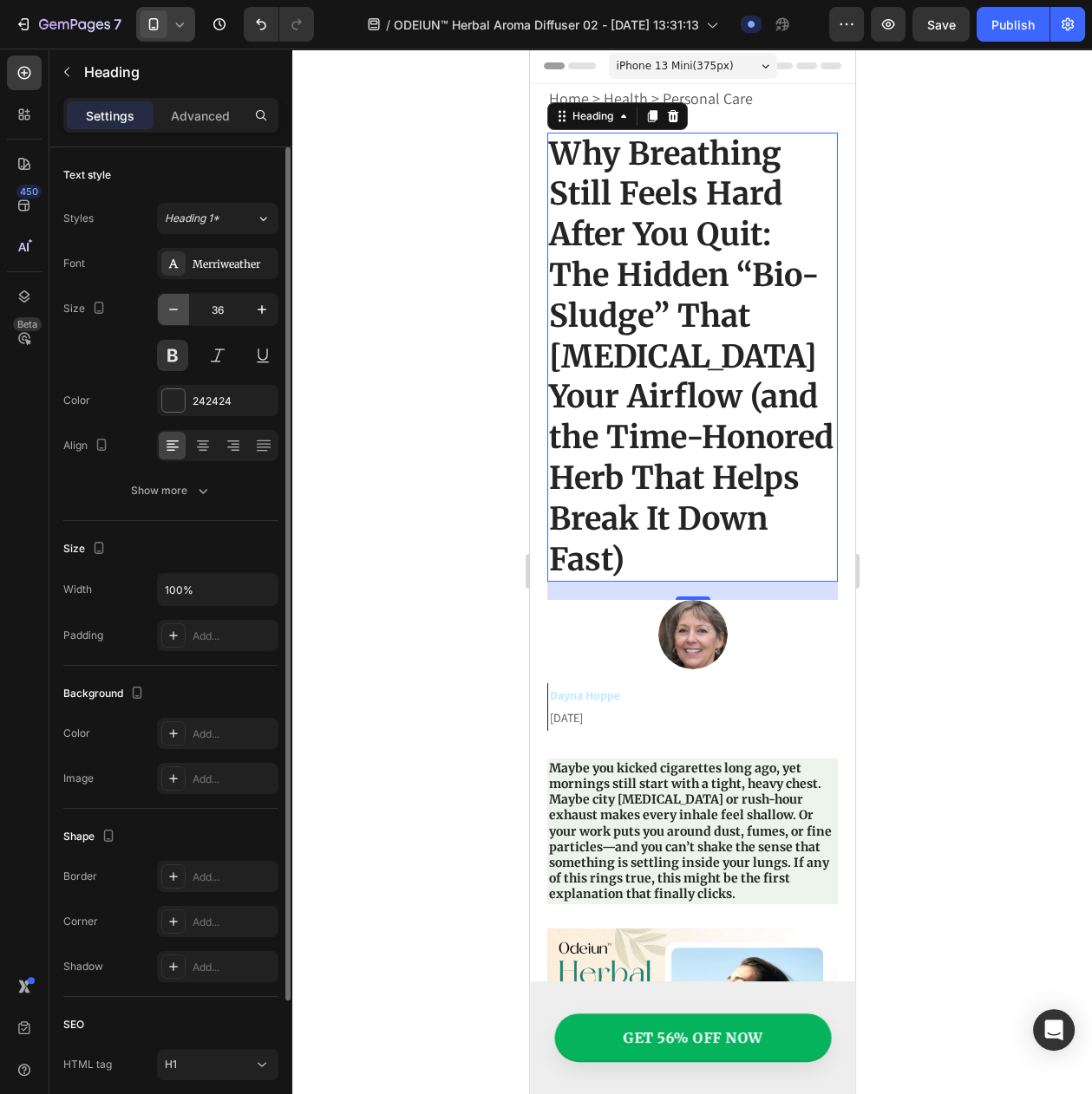
click at [169, 318] on icon "button" at bounding box center [173, 309] width 17 height 17
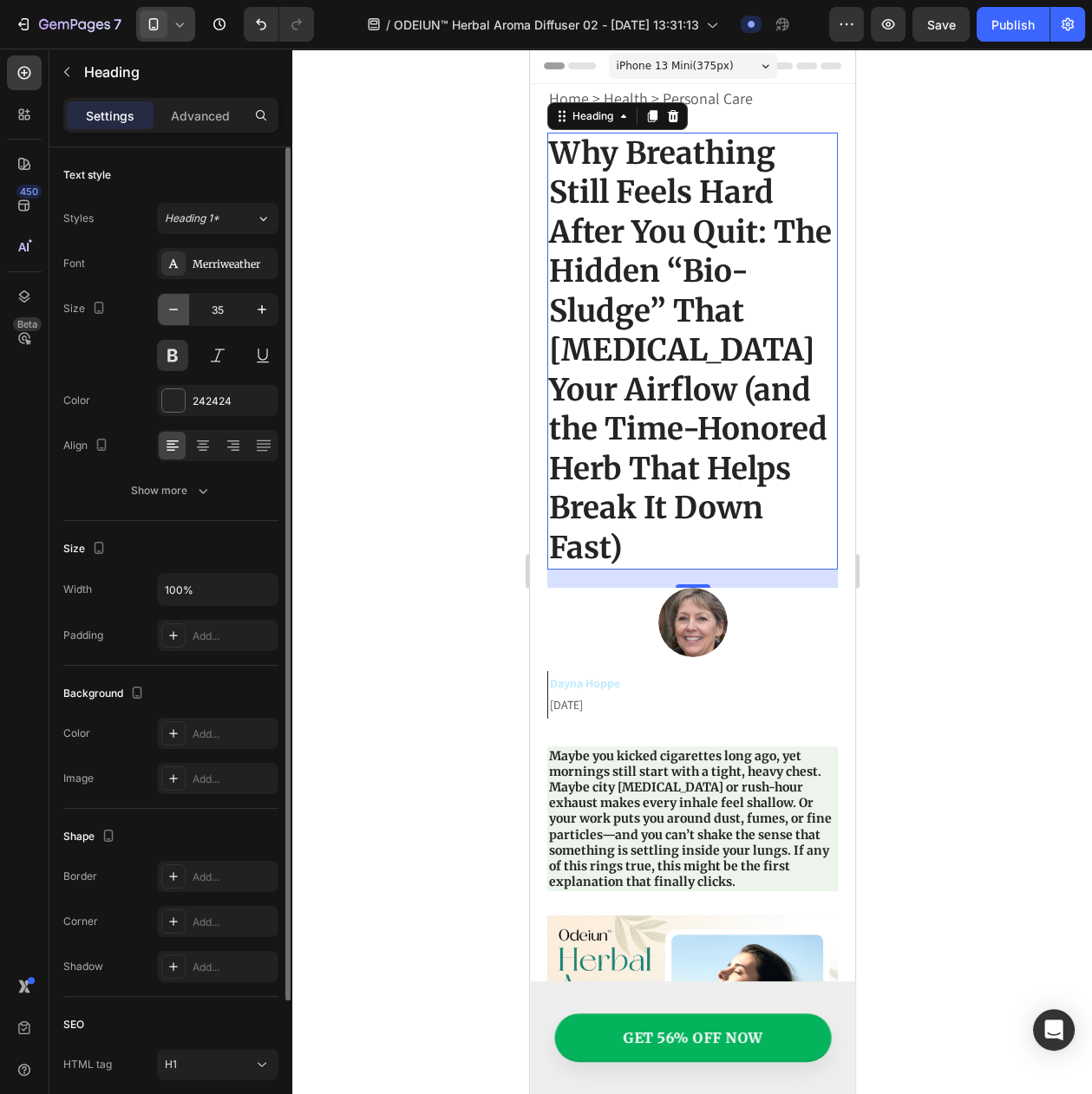
click at [169, 318] on icon "button" at bounding box center [173, 309] width 17 height 17
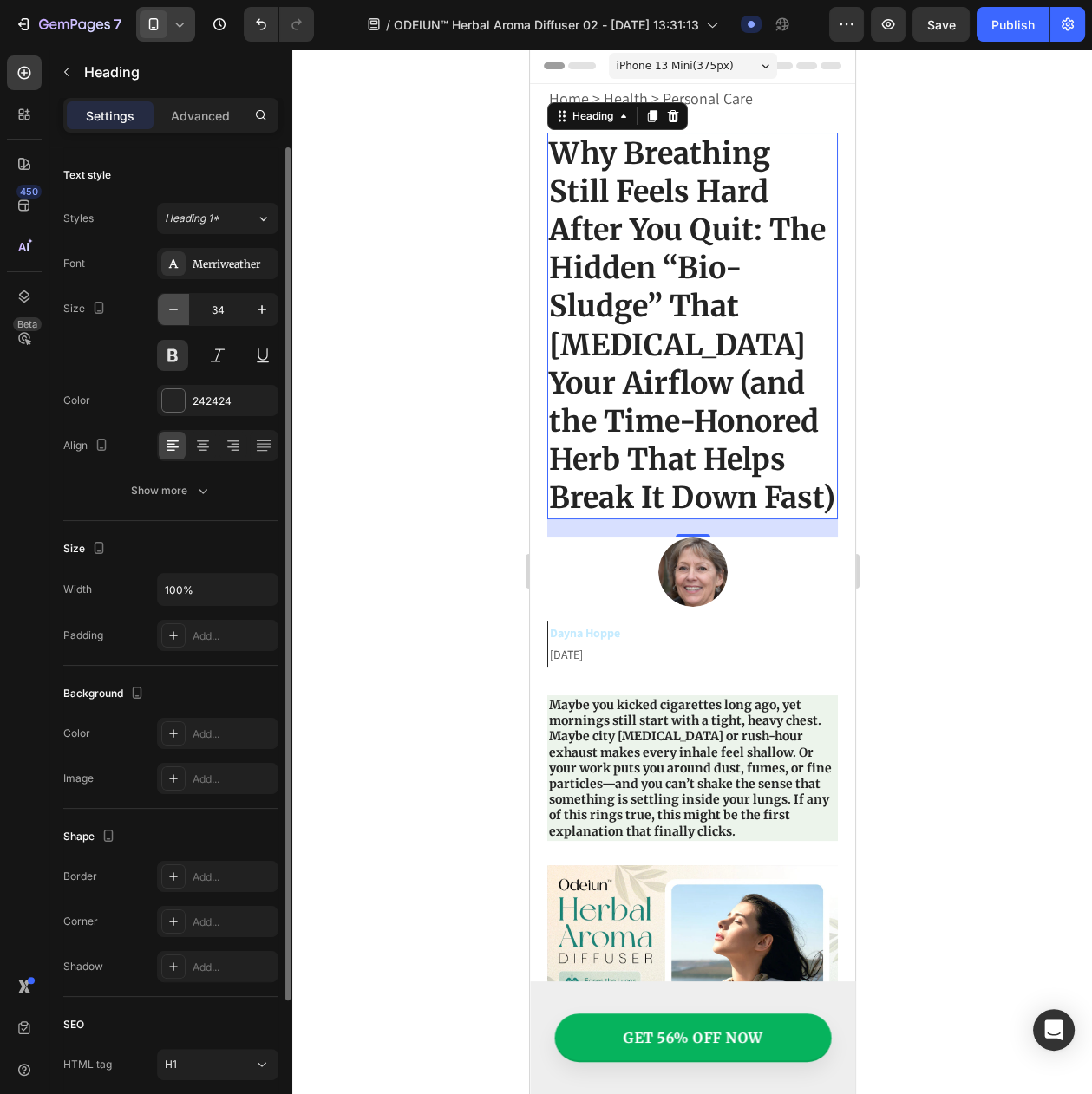
click at [169, 318] on icon "button" at bounding box center [173, 309] width 17 height 17
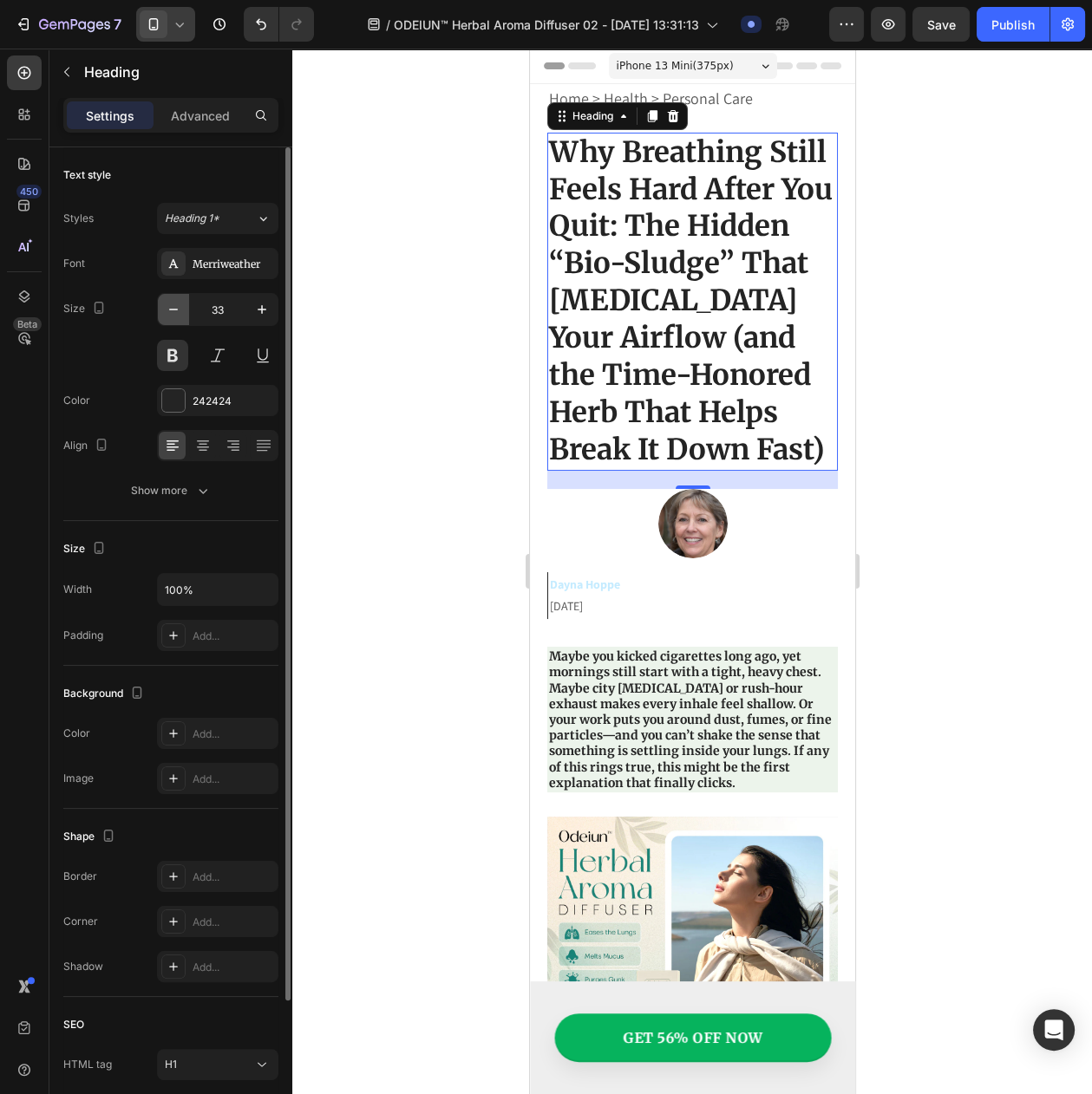
click at [169, 318] on icon "button" at bounding box center [173, 309] width 17 height 17
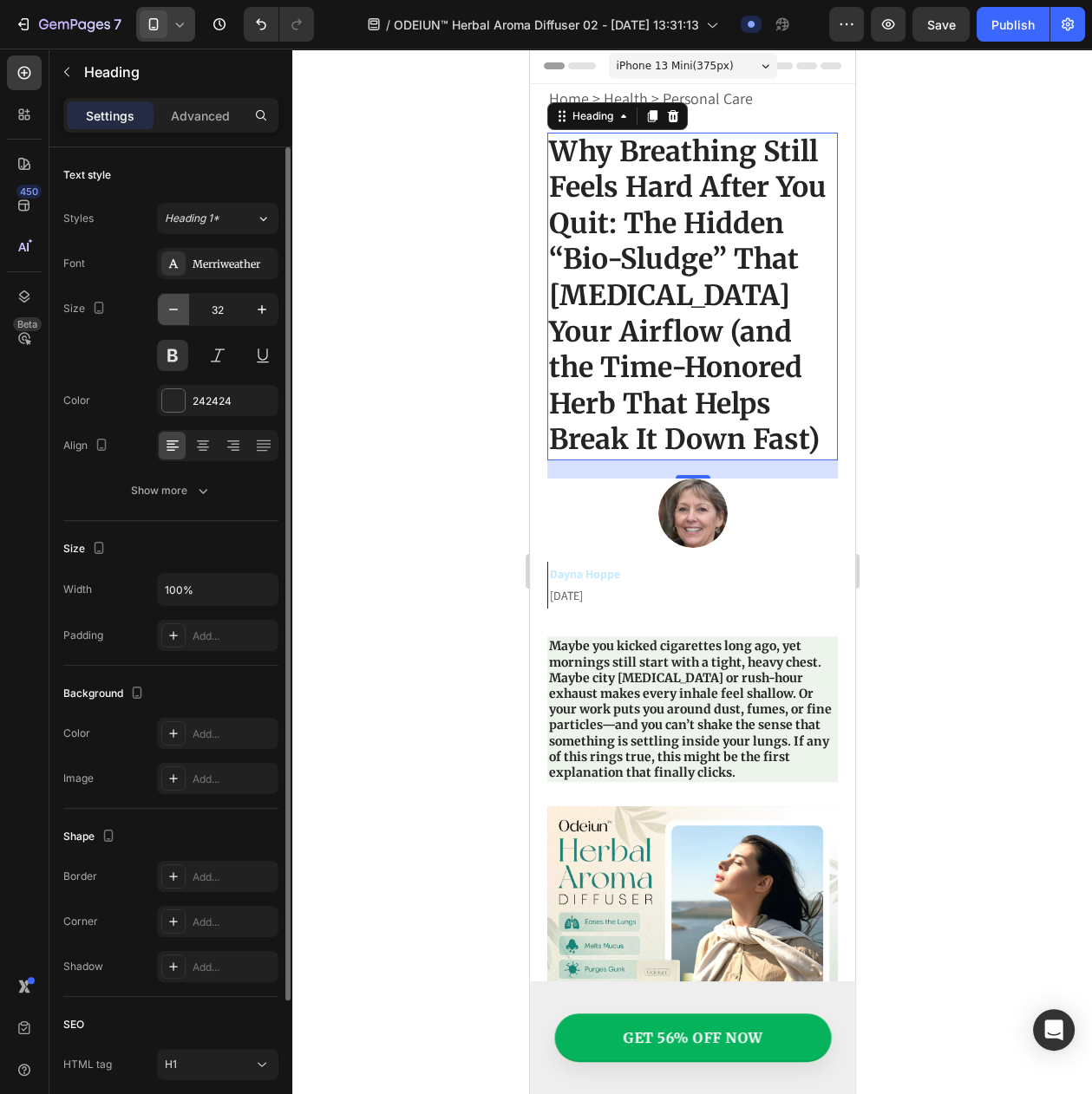
click at [169, 318] on icon "button" at bounding box center [173, 309] width 17 height 17
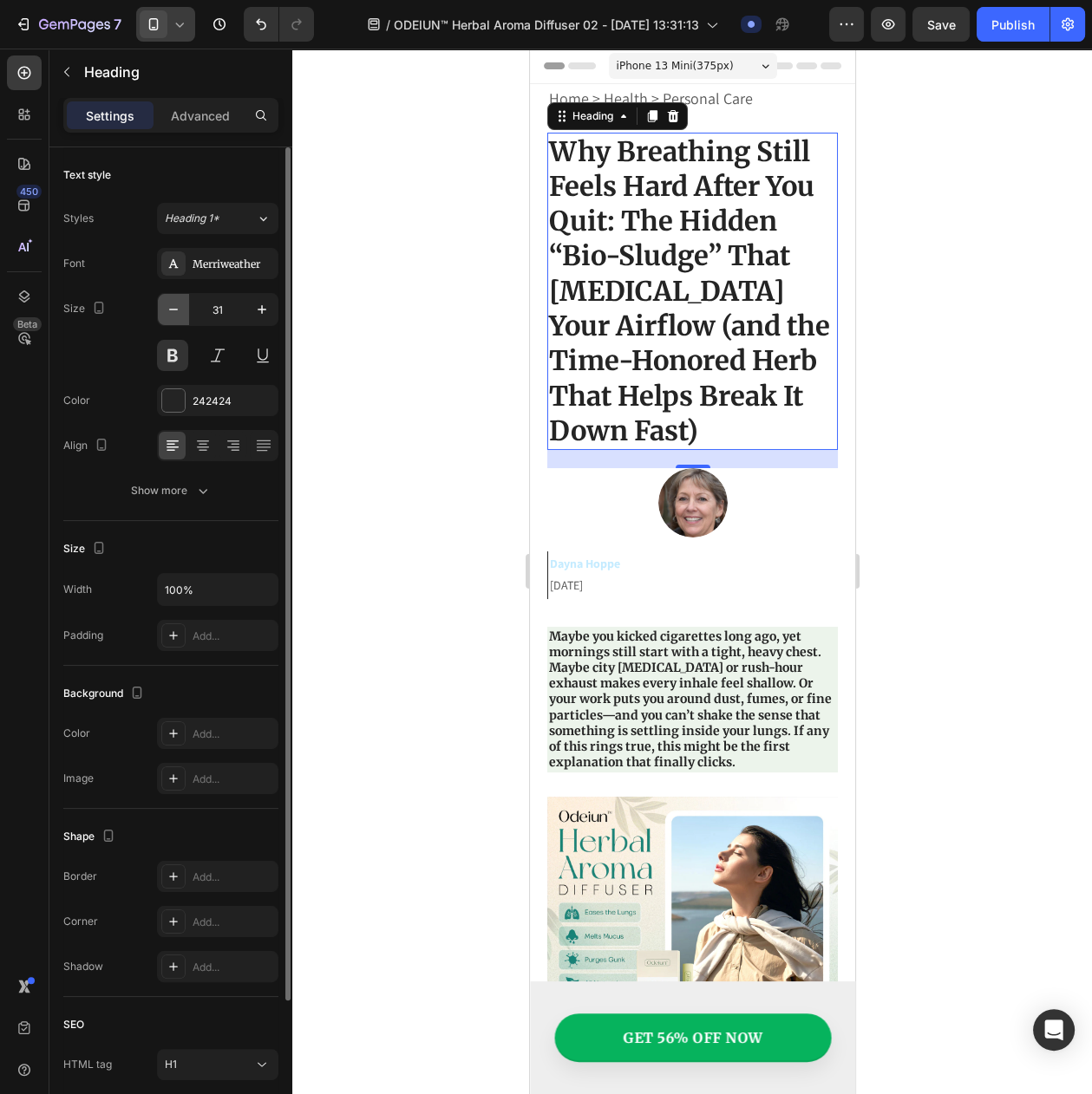
click at [169, 318] on icon "button" at bounding box center [173, 309] width 17 height 17
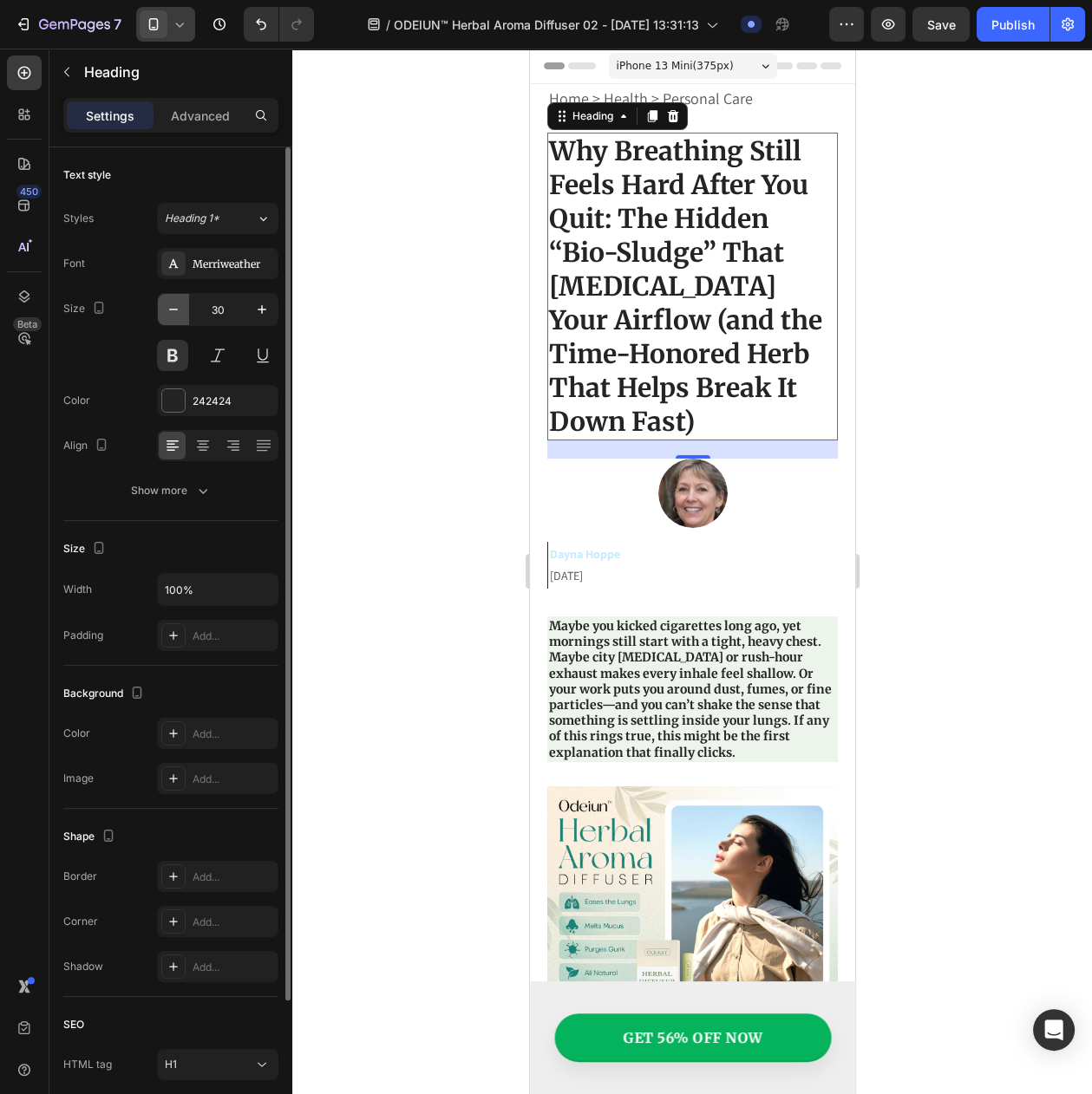
click at [169, 318] on icon "button" at bounding box center [173, 309] width 17 height 17
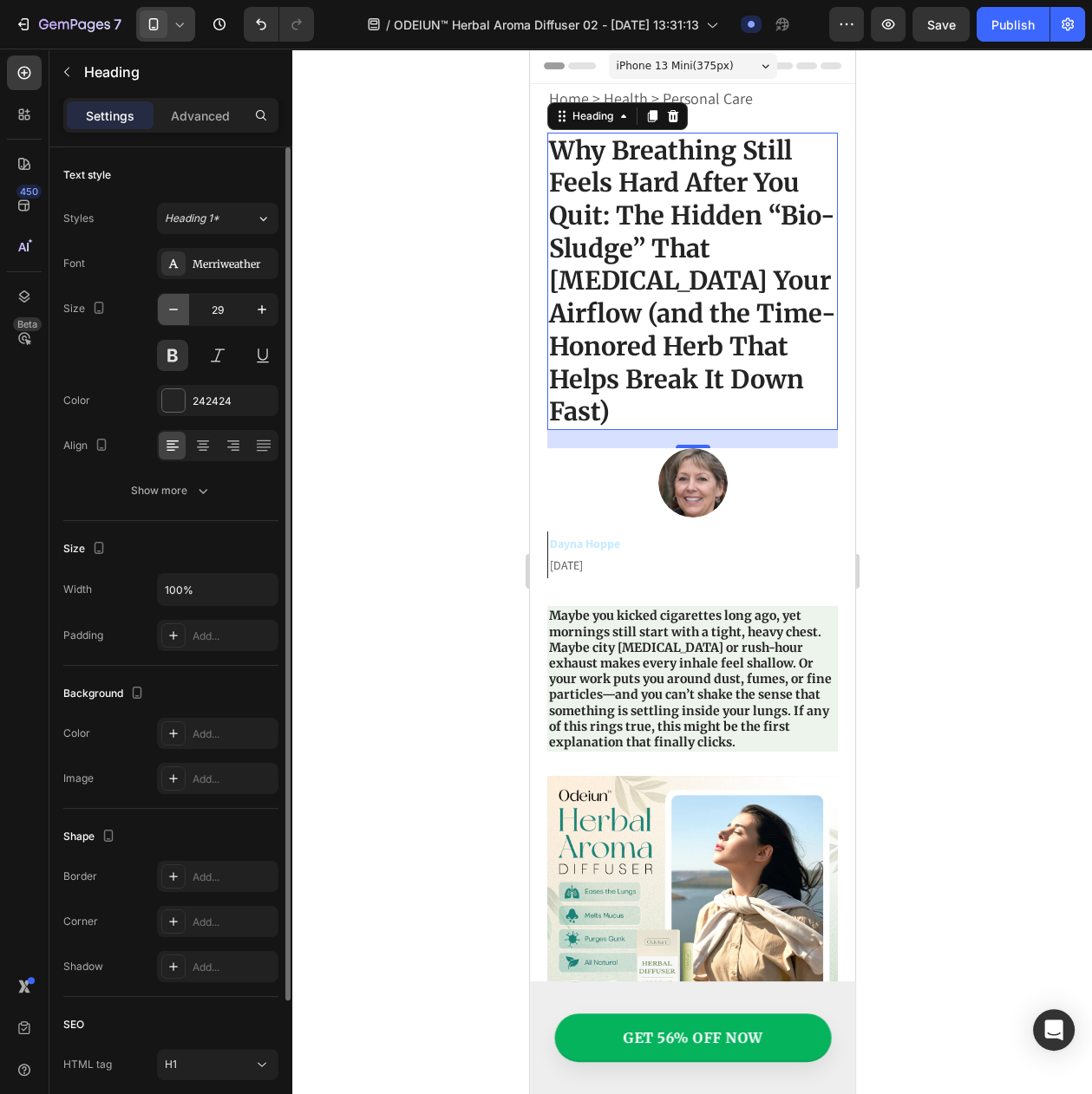
click at [169, 318] on icon "button" at bounding box center [173, 309] width 17 height 17
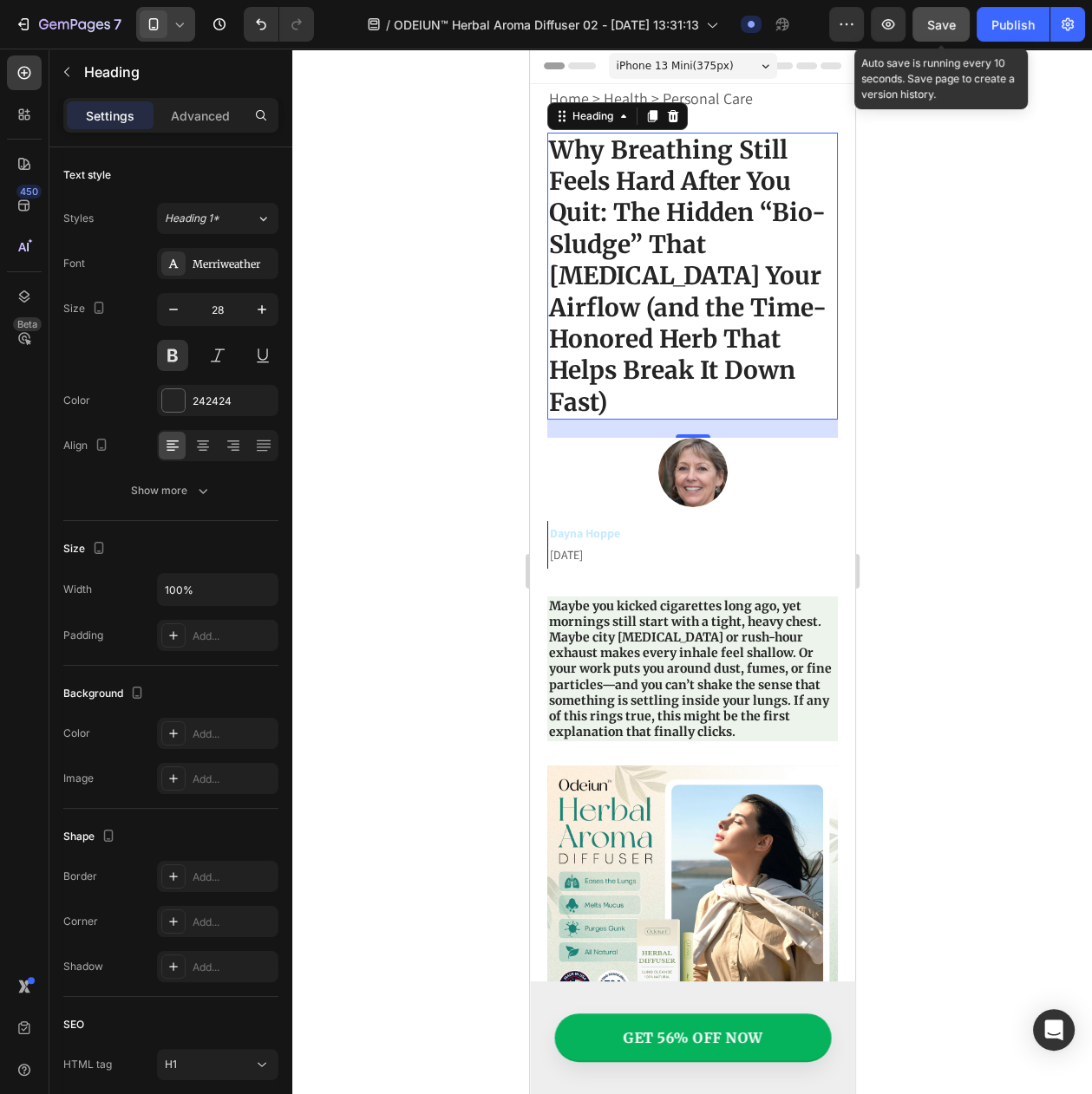
click at [955, 27] on button "Save" at bounding box center [941, 24] width 57 height 35
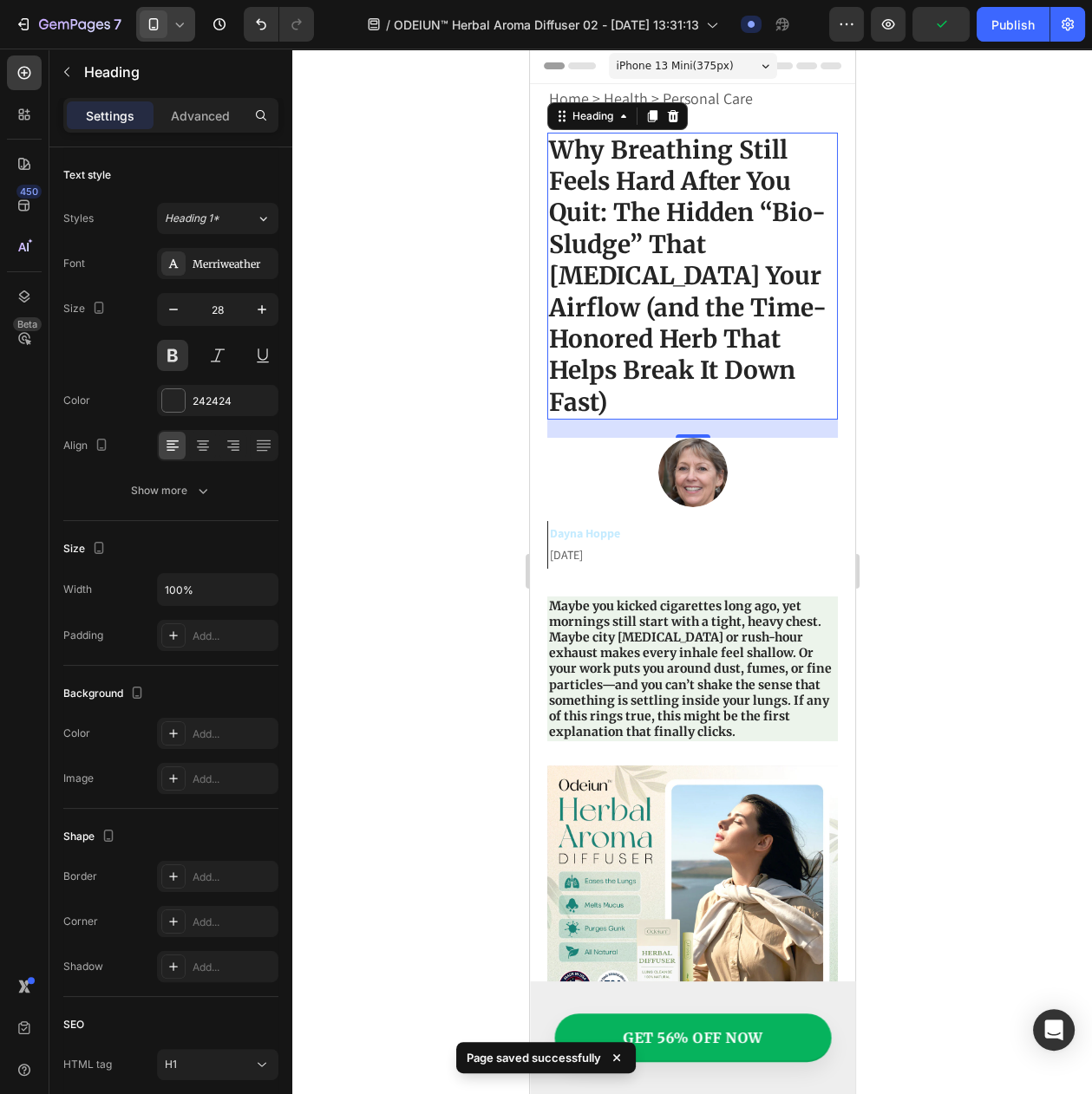
click at [172, 26] on icon at bounding box center [179, 24] width 17 height 17
click at [165, 62] on span at bounding box center [159, 62] width 25 height 14
type input "36"
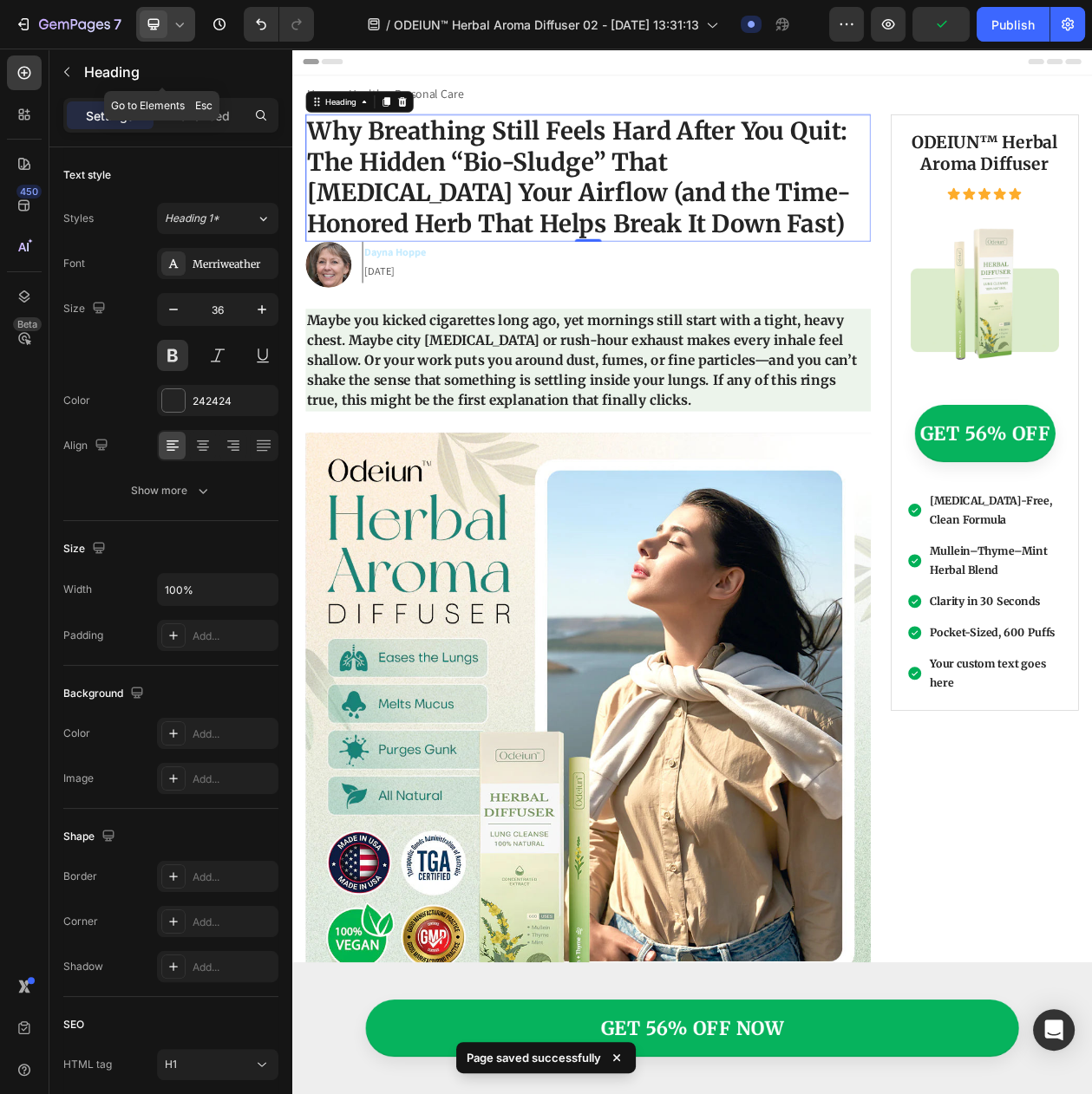
scroll to position [24, 0]
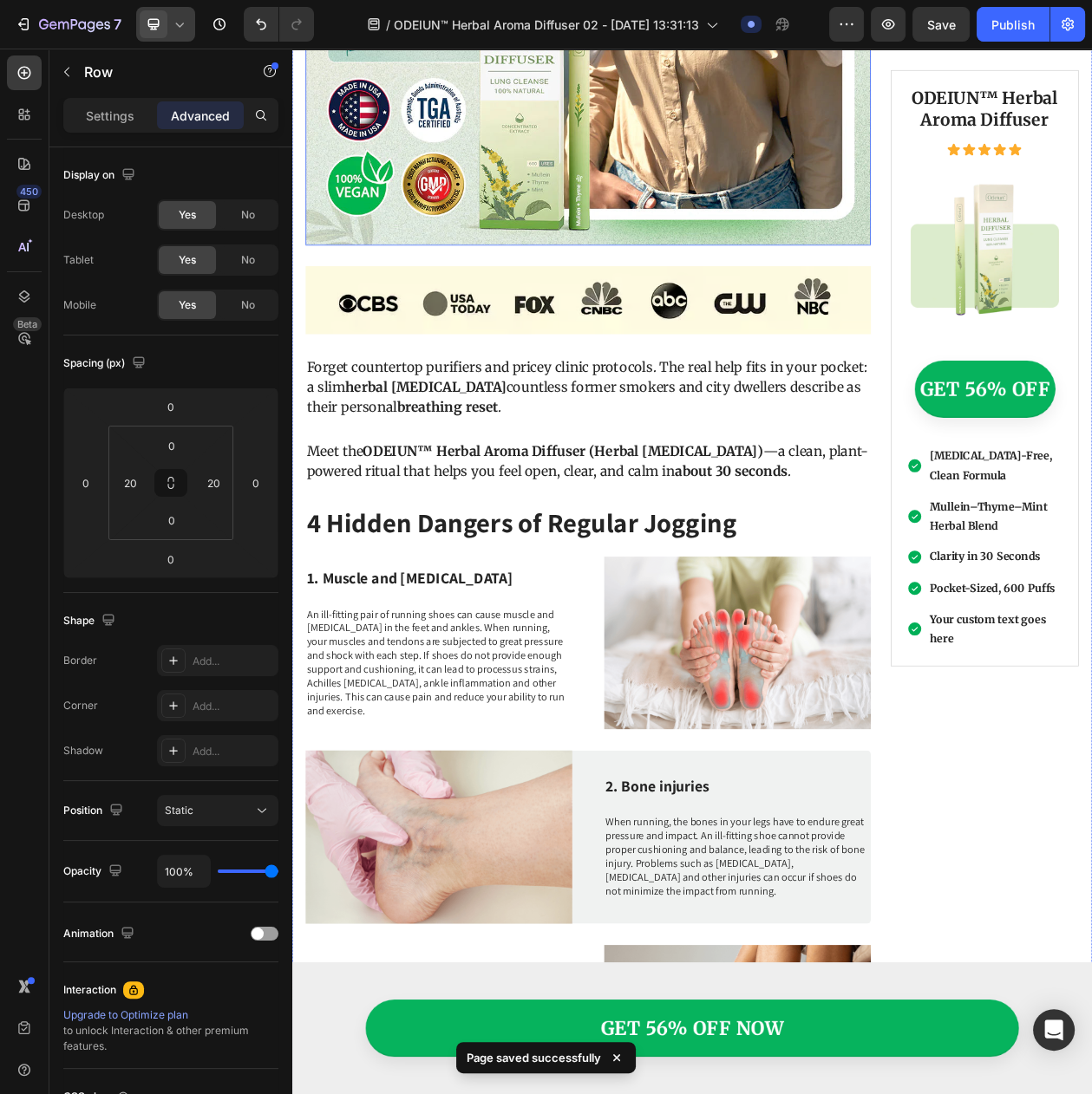
scroll to position [1217, 0]
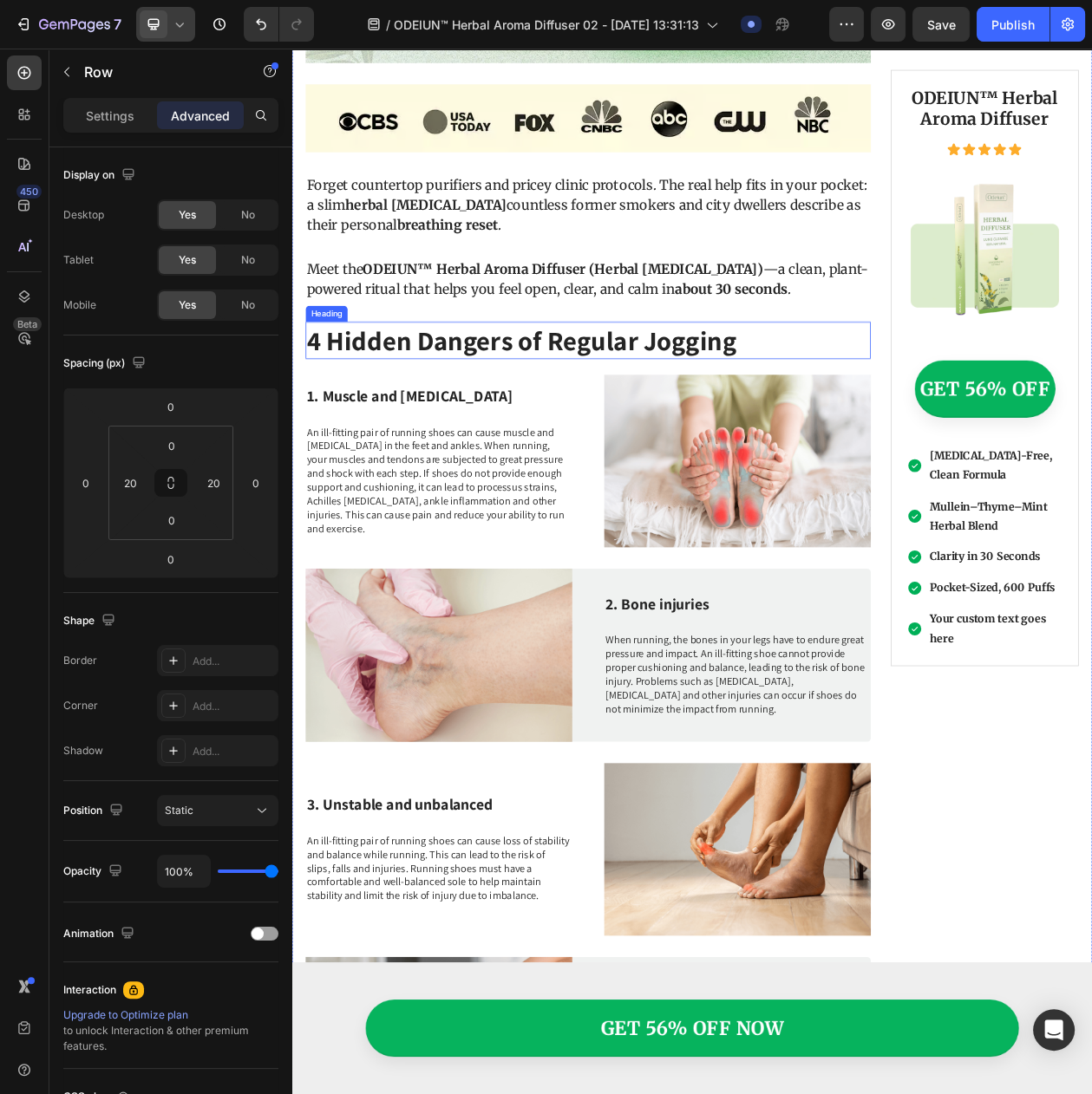
click at [413, 434] on h2 "4 Hidden Dangers of Regular Jogging" at bounding box center [677, 428] width 735 height 49
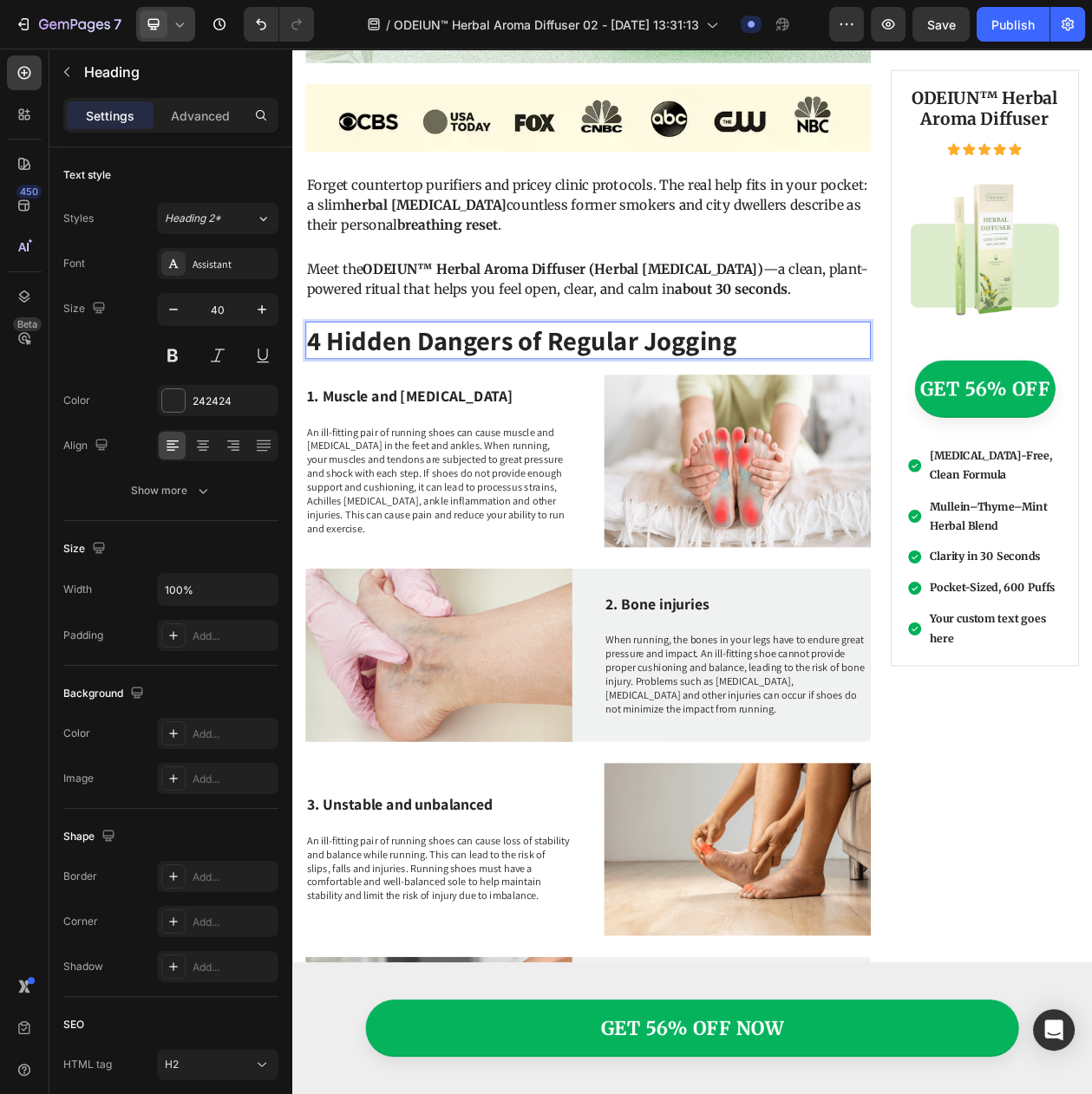
click at [343, 419] on h2 "4 Hidden Dangers of Regular Jogging" at bounding box center [677, 428] width 735 height 49
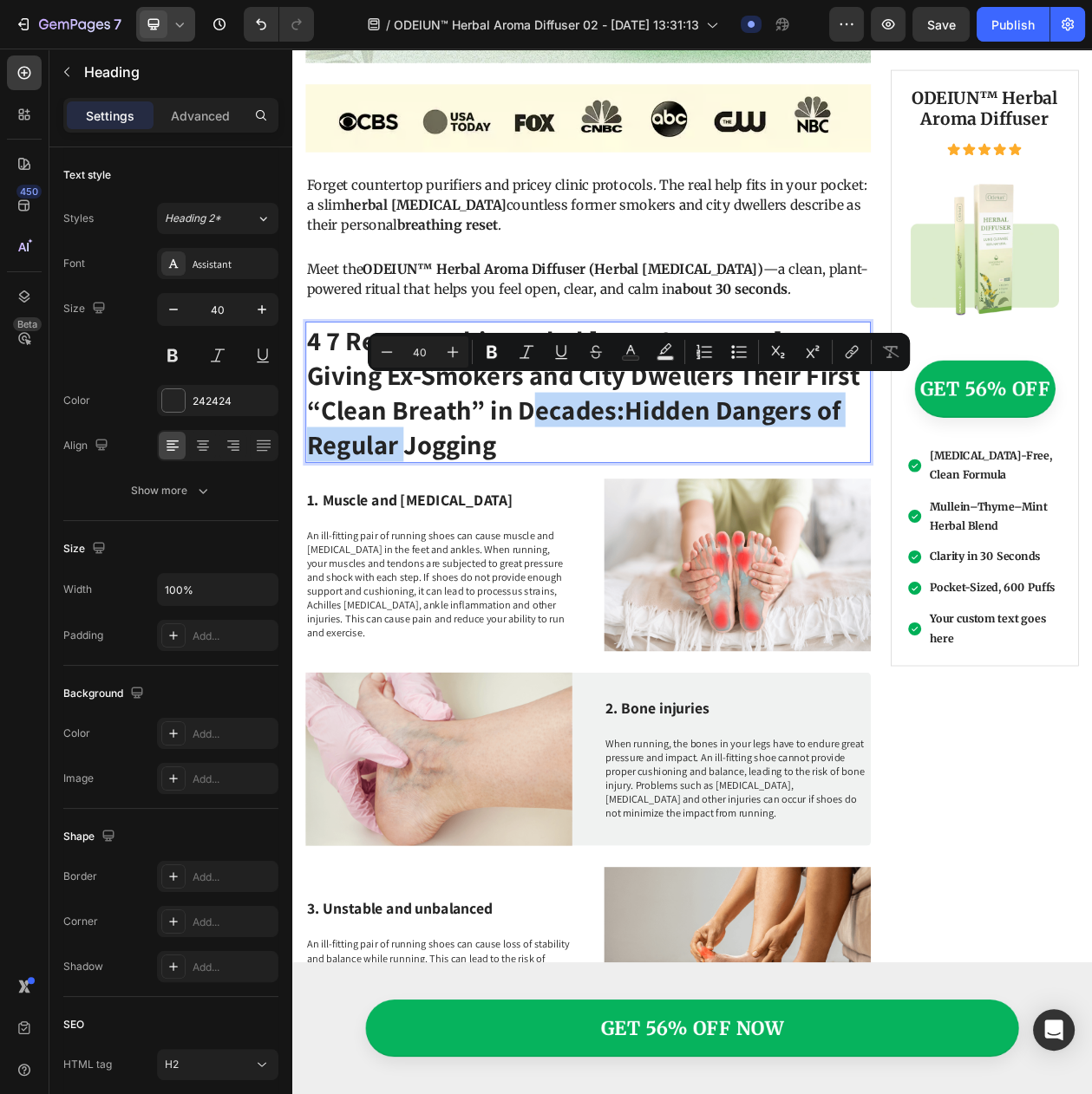
drag, startPoint x: 517, startPoint y: 541, endPoint x: 606, endPoint y: 503, distance: 96.8
click at [606, 503] on p "4 7 Reasons This Herbal Inhaler Is Giving Ex-Smokers and City Dwellers Their Fi…" at bounding box center [677, 495] width 732 height 181
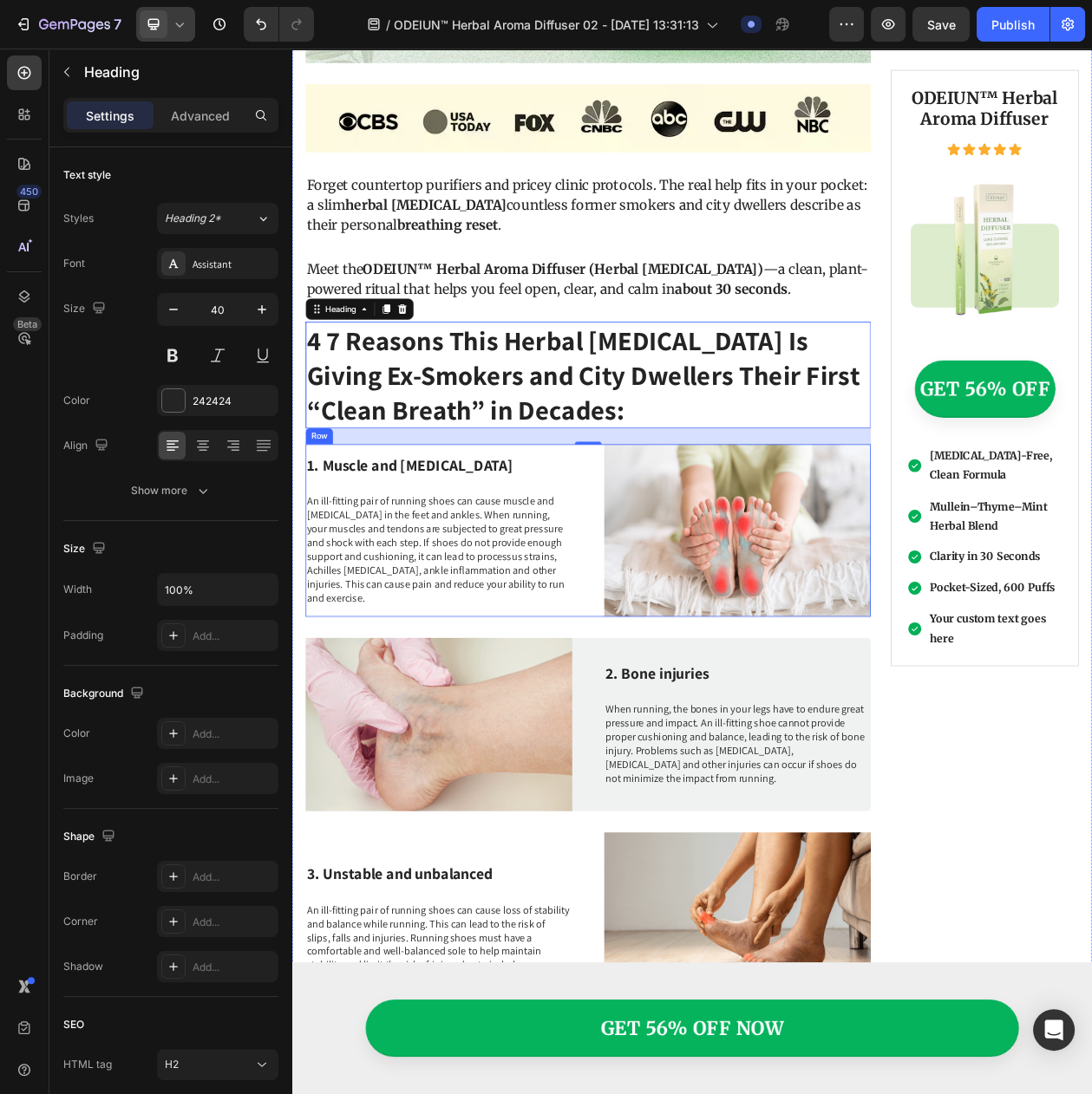
click at [349, 577] on h3 "1. Muscle and tendon injuries" at bounding box center [483, 591] width 347 height 29
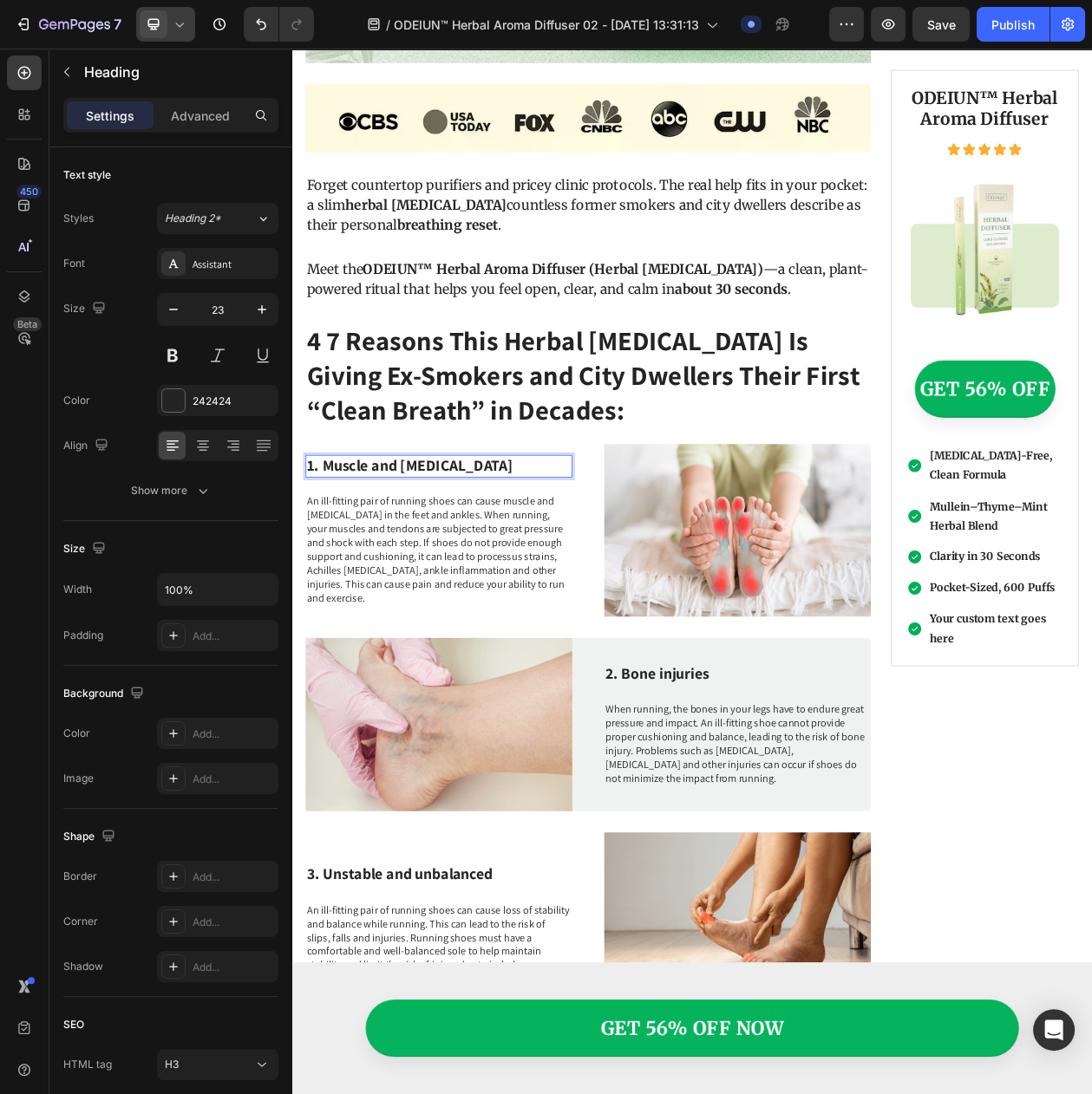
click at [343, 577] on h3 "1. Muscle and tendon injuries" at bounding box center [483, 591] width 347 height 29
drag, startPoint x: 335, startPoint y: 568, endPoint x: 604, endPoint y: 571, distance: 269.0
click at [604, 579] on p "1. Muscle and tendon injuries" at bounding box center [483, 591] width 343 height 26
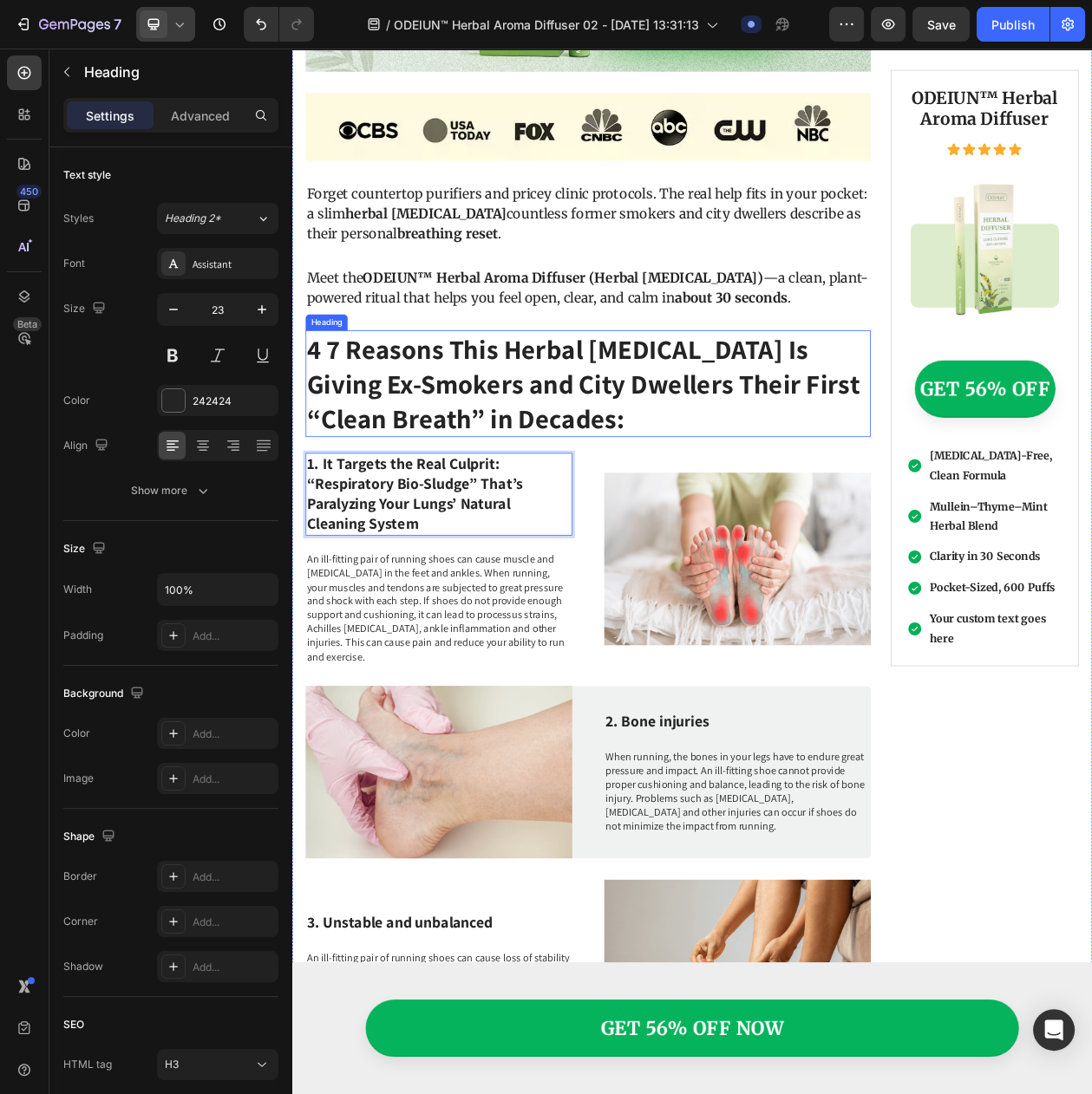
click at [540, 487] on p "4 7 Reasons This Herbal Inhaler Is Giving Ex-Smokers and City Dwellers Their Fi…" at bounding box center [677, 485] width 732 height 135
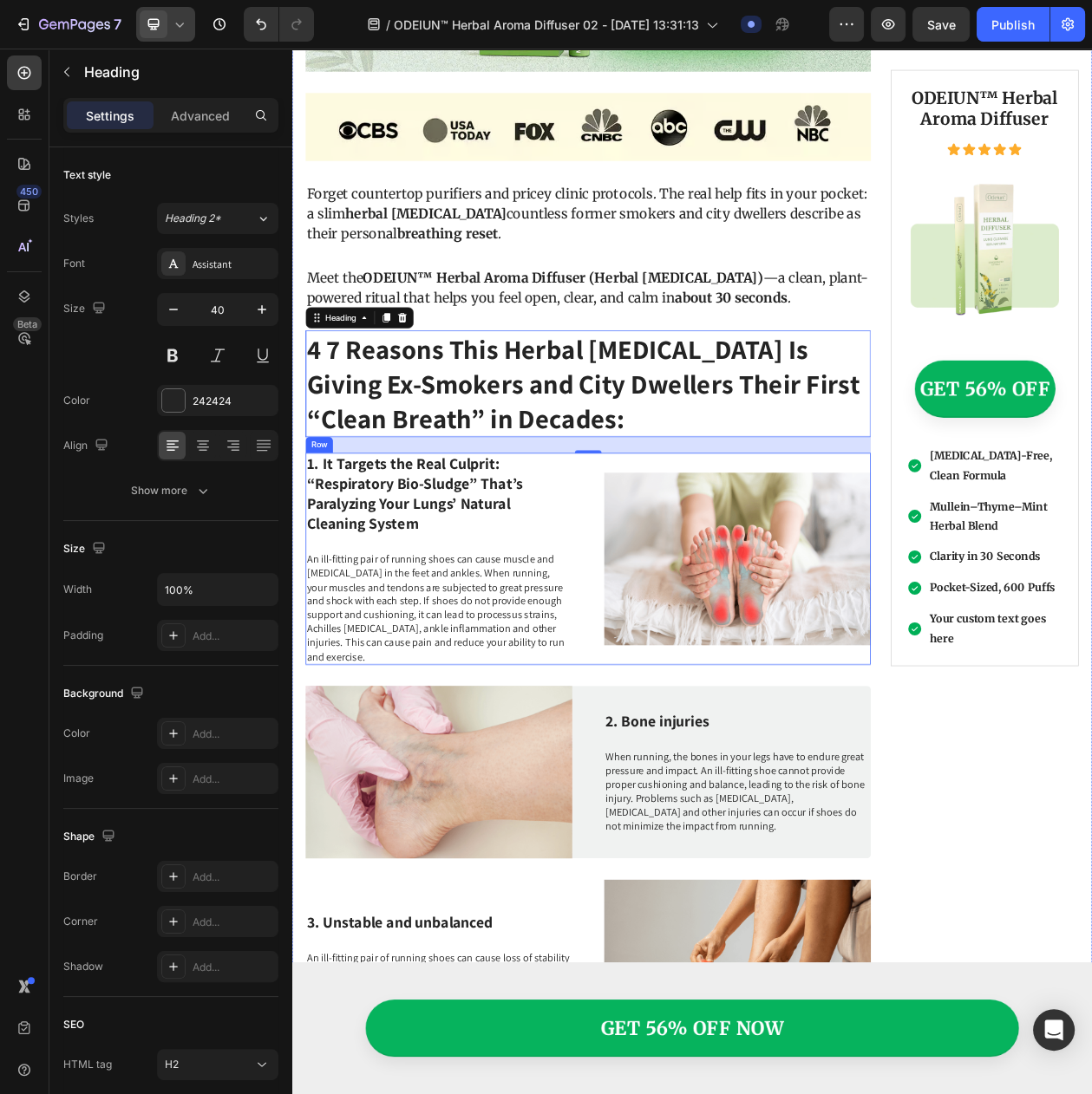
drag, startPoint x: 433, startPoint y: 683, endPoint x: 408, endPoint y: 719, distance: 43.8
click at [433, 683] on div "1. It Targets the Real Culprit: “Respiratory Bio-Sludge” That’s Paralyzing Your…" at bounding box center [483, 712] width 347 height 276
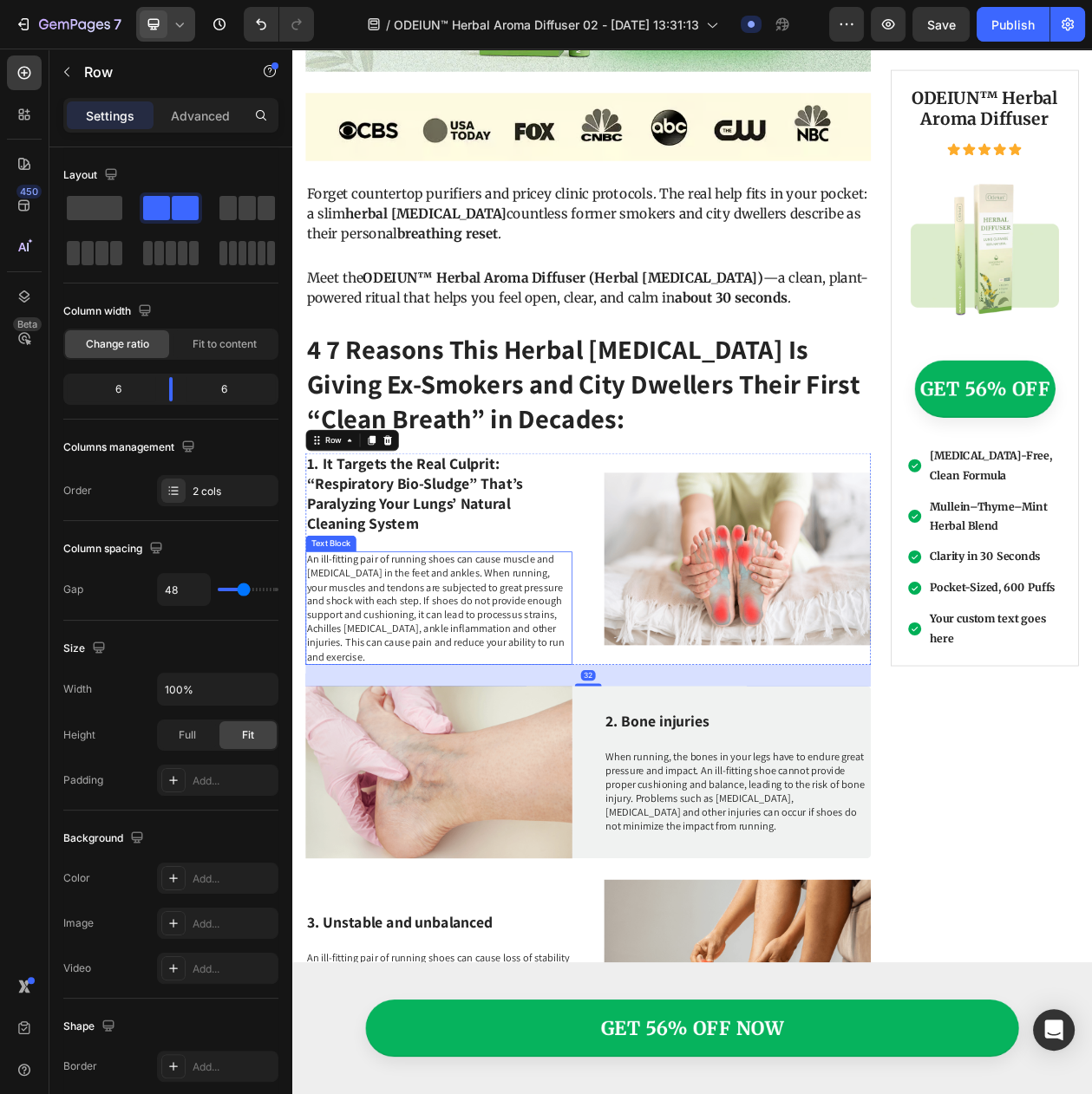
click at [402, 724] on p "An ill-fitting pair of running shoes can cause muscle and tendon injuries in th…" at bounding box center [483, 777] width 343 height 144
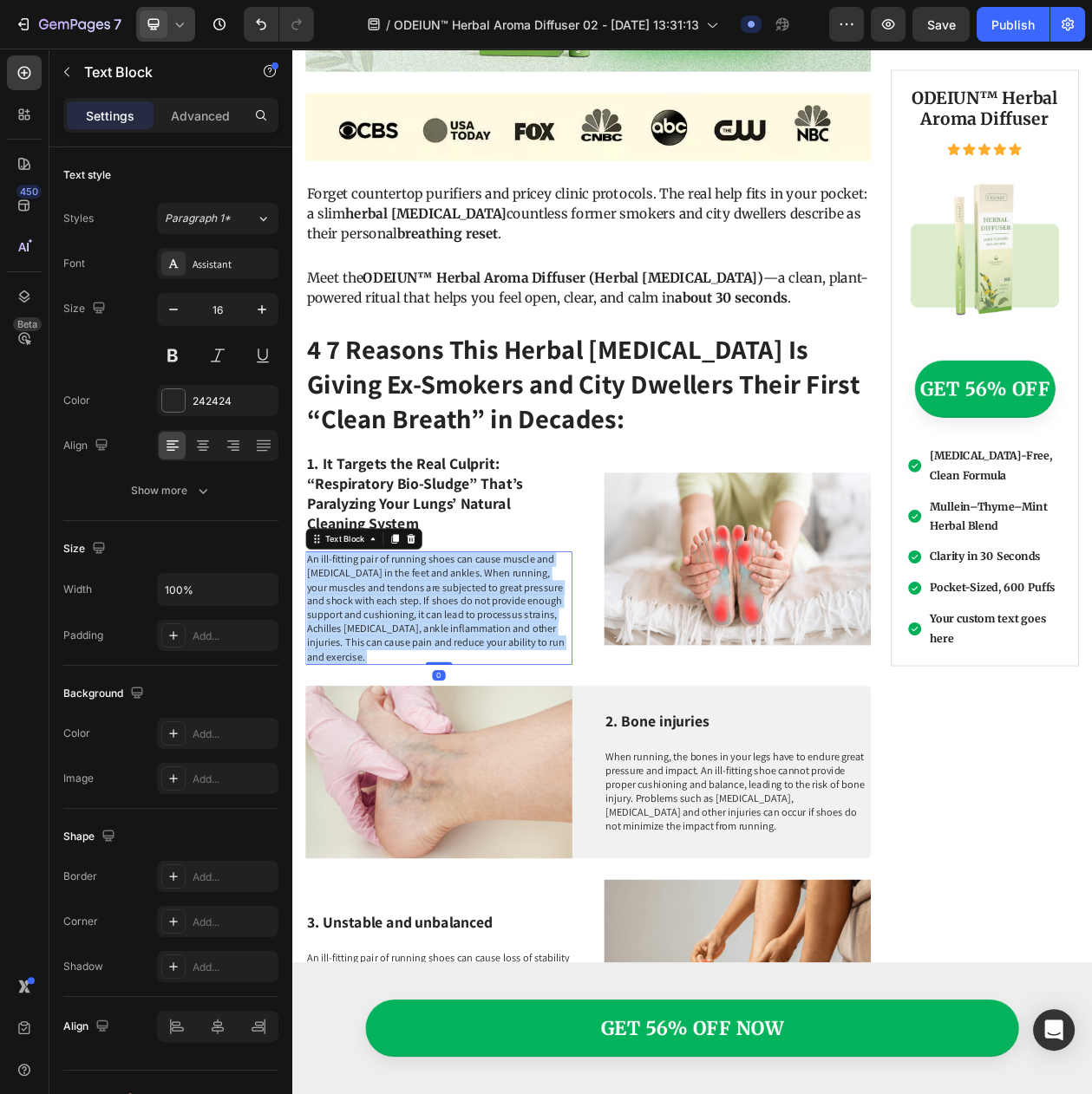
click at [402, 724] on p "An ill-fitting pair of running shoes can cause muscle and tendon injuries in th…" at bounding box center [483, 777] width 343 height 144
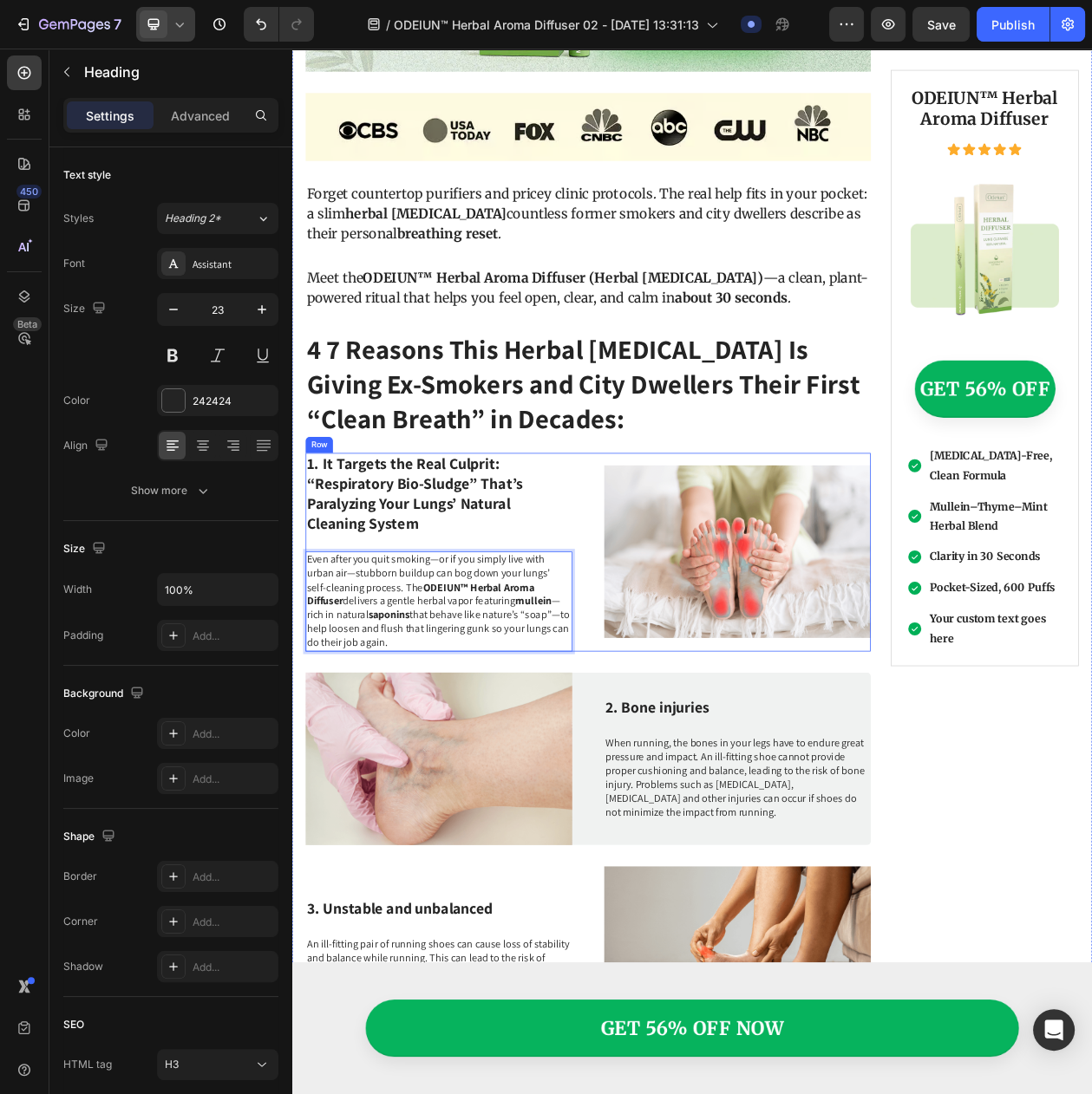
click at [474, 641] on p "1. It Targets the Real Culprit: “Respiratory Bio-Sludge” That’s Paralyzing Your…" at bounding box center [483, 628] width 343 height 104
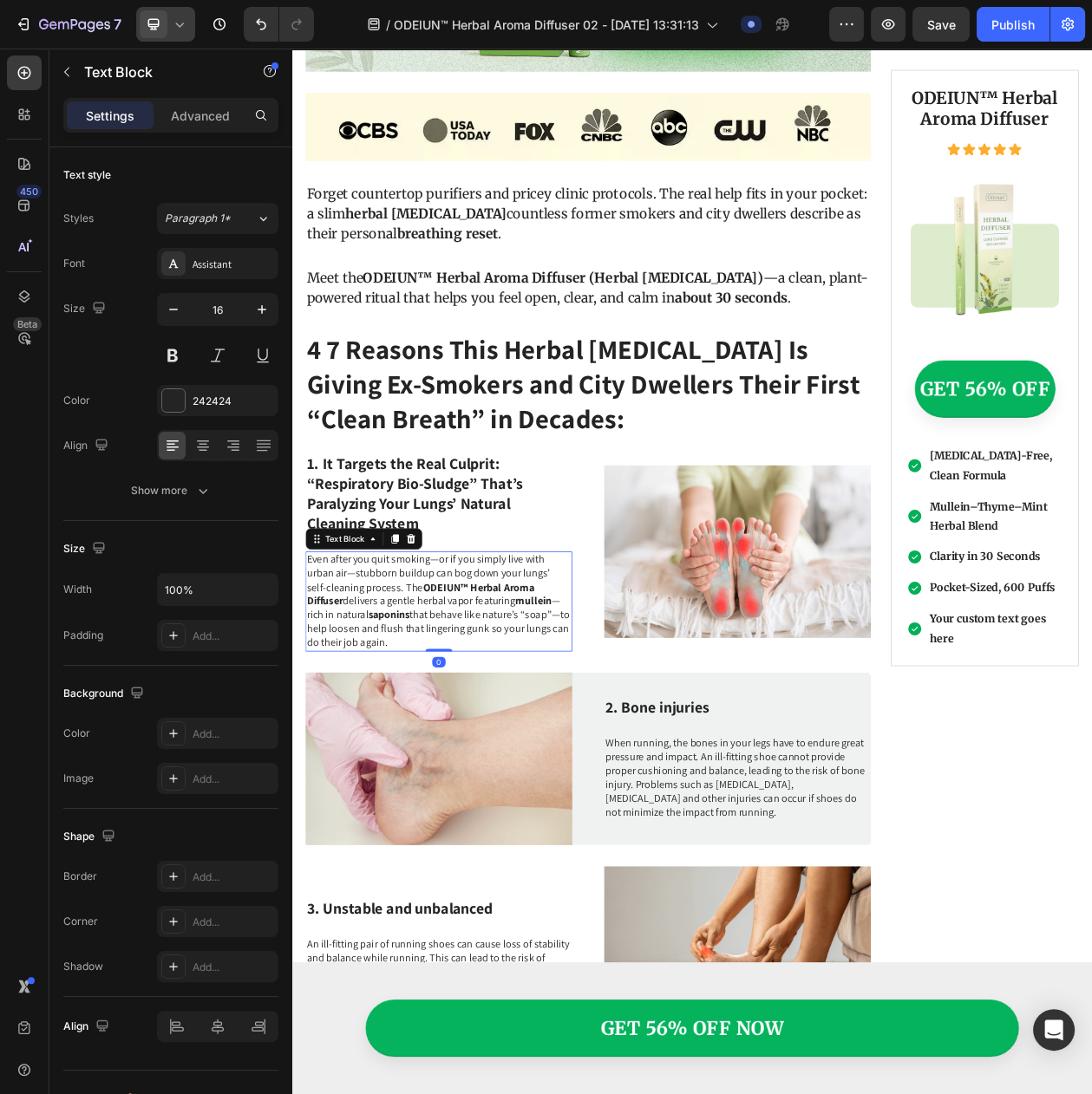
click at [528, 745] on p "Even after you quit smoking—or if you simply live with urban air—stubborn build…" at bounding box center [483, 768] width 343 height 126
click at [426, 680] on icon at bounding box center [426, 687] width 10 height 12
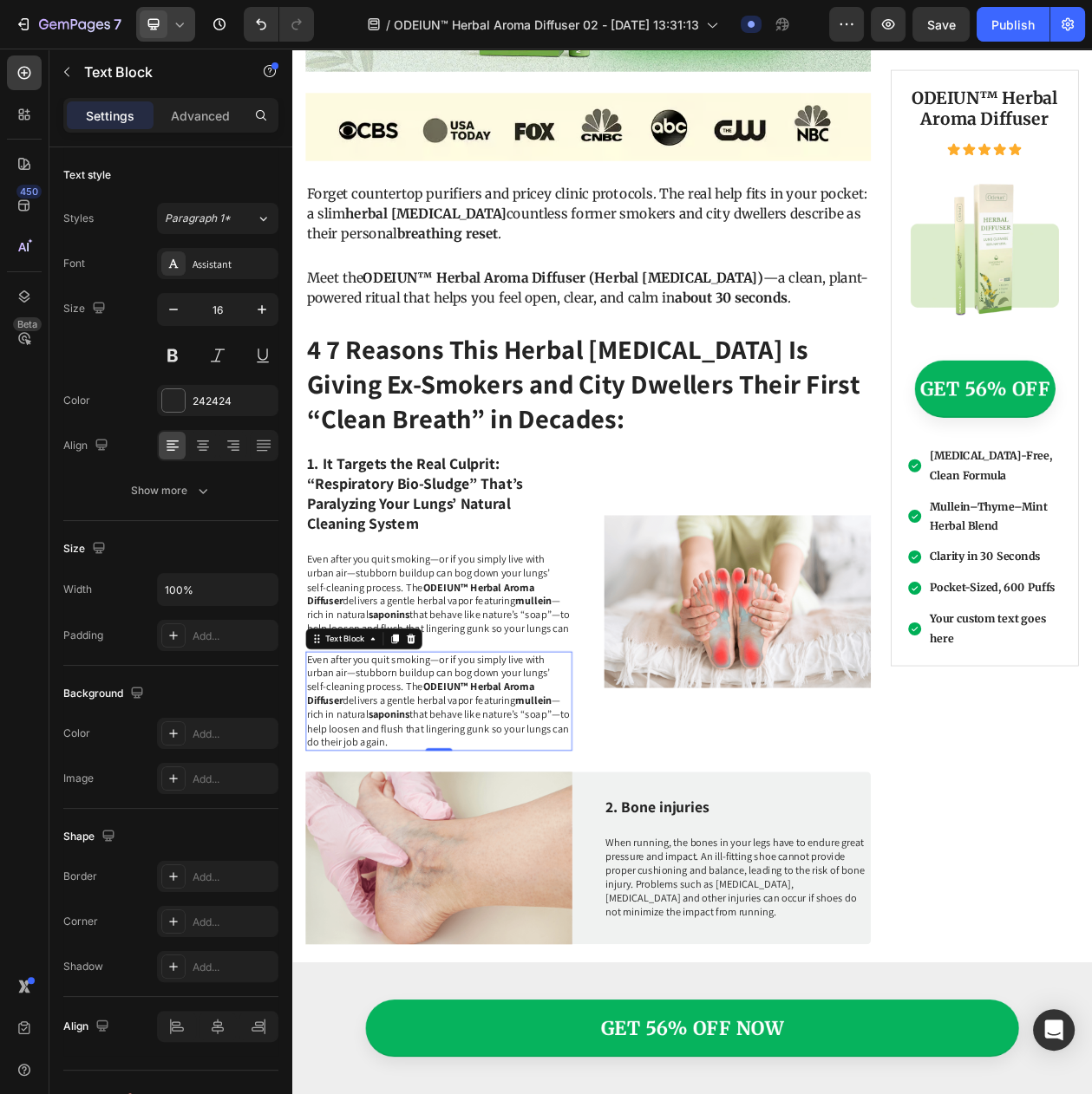
click at [452, 880] on p "Even after you quit smoking—or if you simply live with urban air—stubborn build…" at bounding box center [483, 898] width 343 height 126
click at [460, 705] on p "Even after you quit smoking—or if you simply live with urban air—stubborn build…" at bounding box center [483, 768] width 343 height 126
click at [444, 906] on strong "saponins" at bounding box center [418, 915] width 53 height 18
click at [67, 72] on icon "button" at bounding box center [67, 72] width 14 height 14
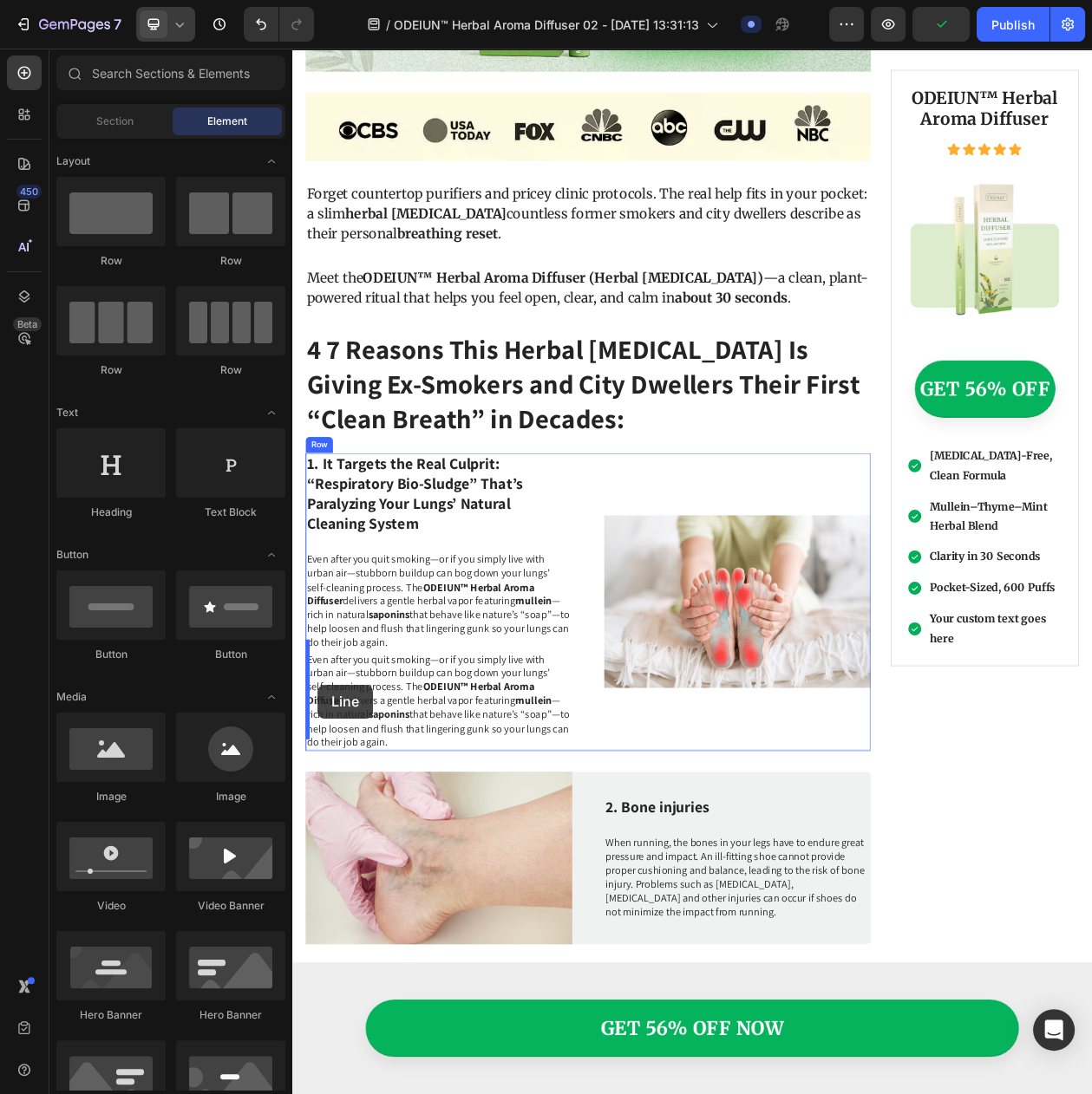
drag, startPoint x: 409, startPoint y: 750, endPoint x: 325, endPoint y: 877, distance: 152.3
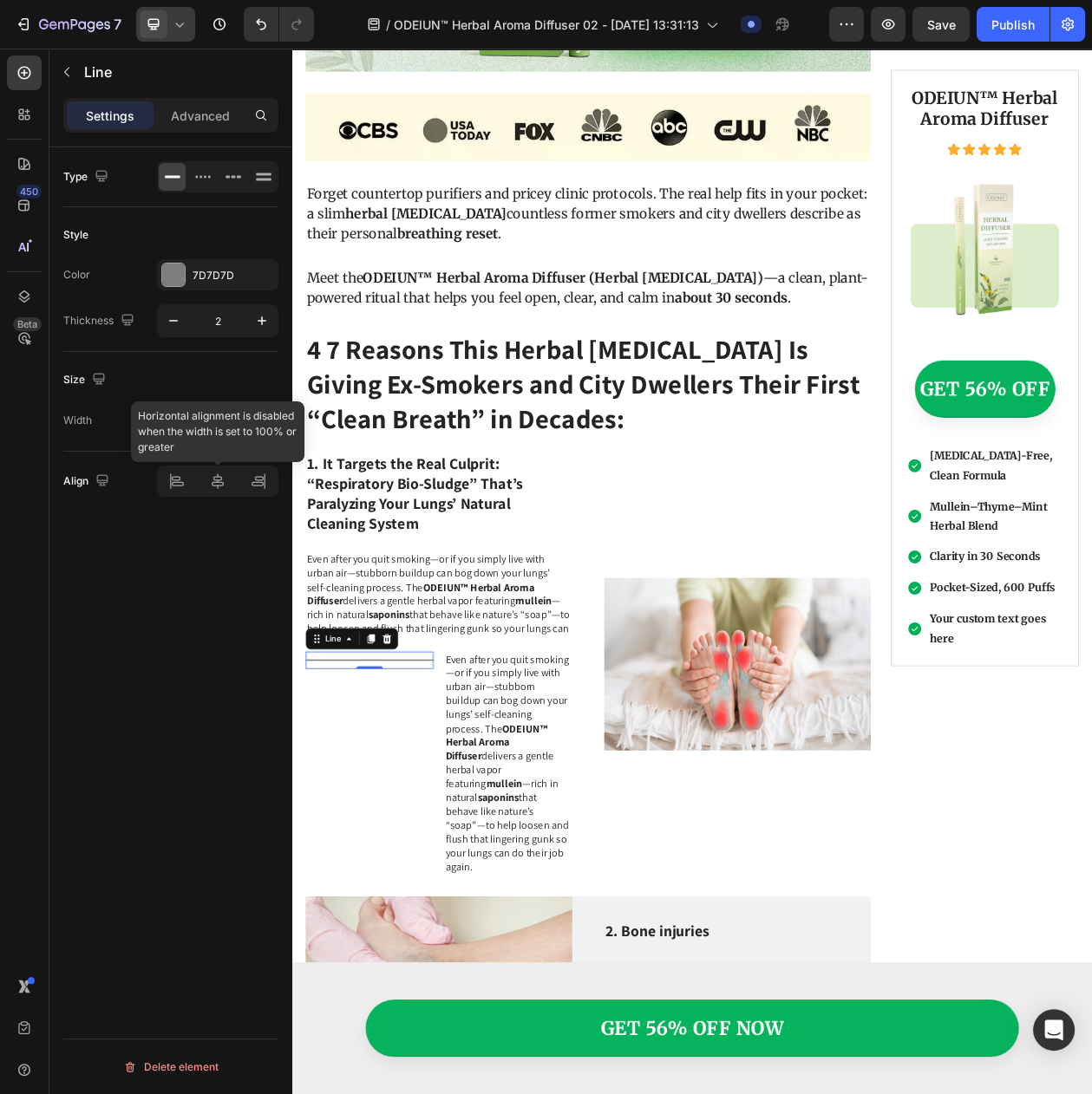
click at [180, 478] on div at bounding box center [217, 481] width 121 height 31
click at [180, 484] on div at bounding box center [217, 481] width 121 height 31
click at [182, 125] on div "Advanced" at bounding box center [199, 115] width 86 height 28
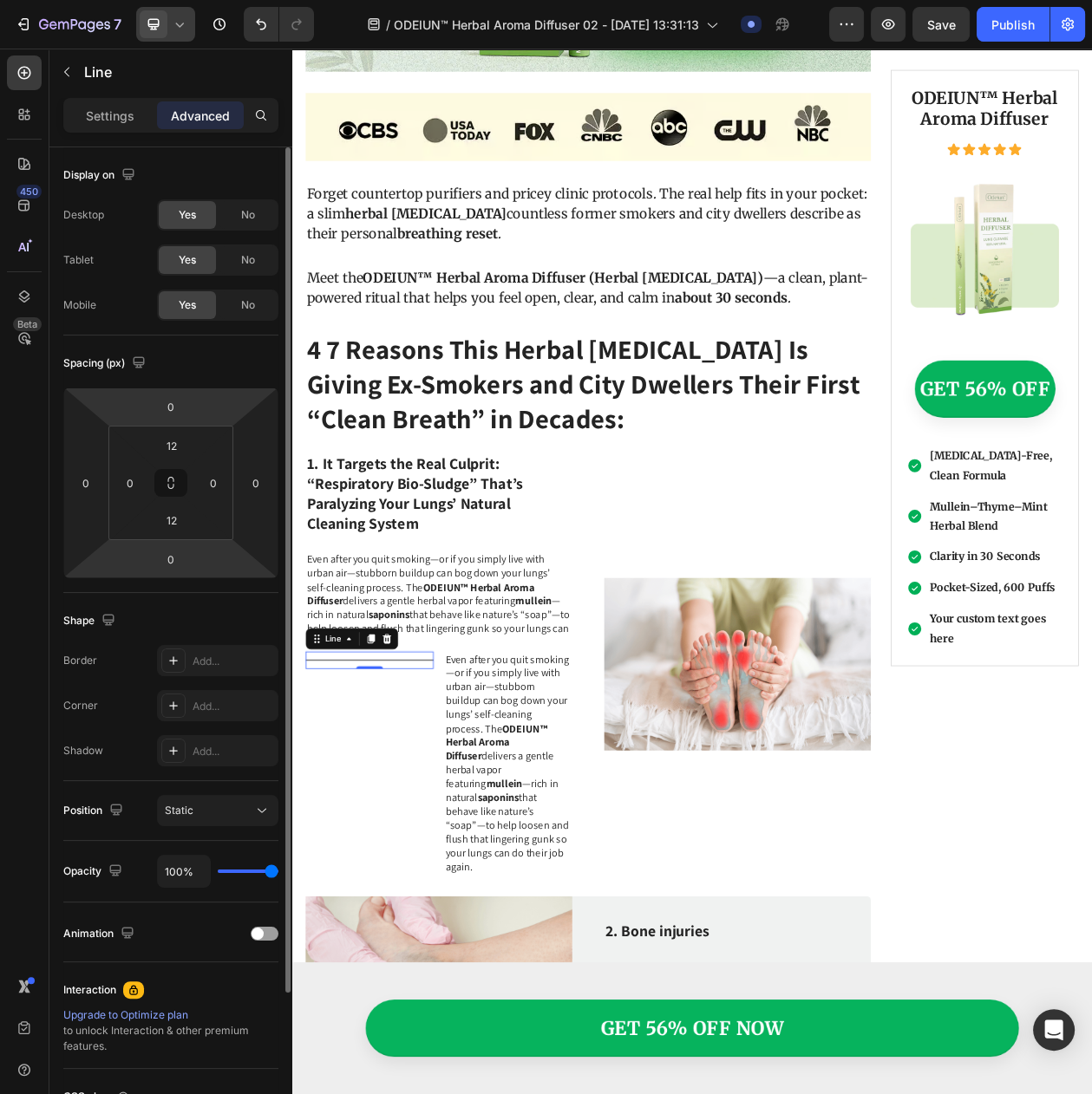
scroll to position [177, 0]
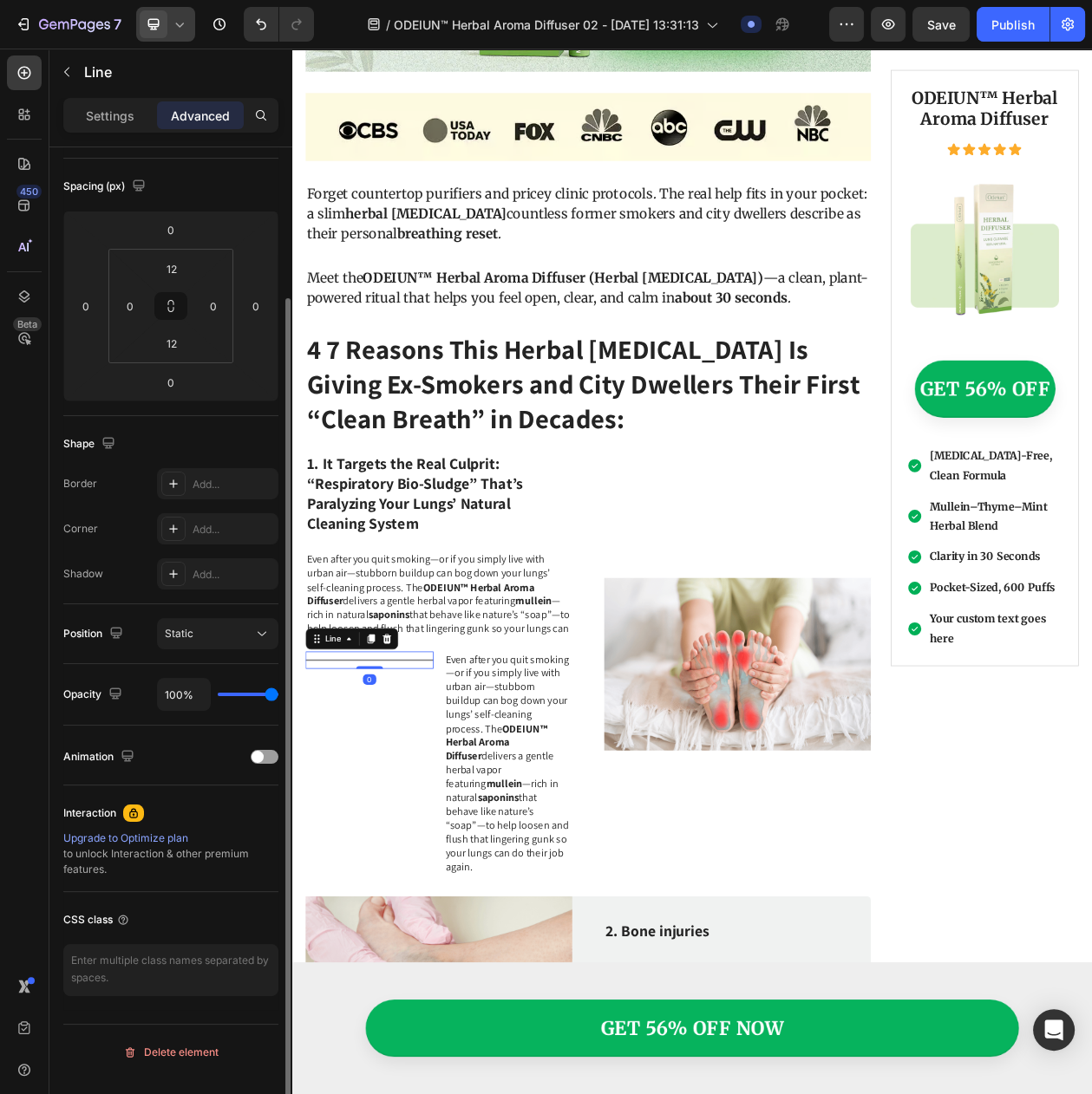
click at [100, 98] on div "Settings Advanced" at bounding box center [171, 115] width 215 height 35
click at [100, 107] on p "Settings" at bounding box center [110, 116] width 49 height 18
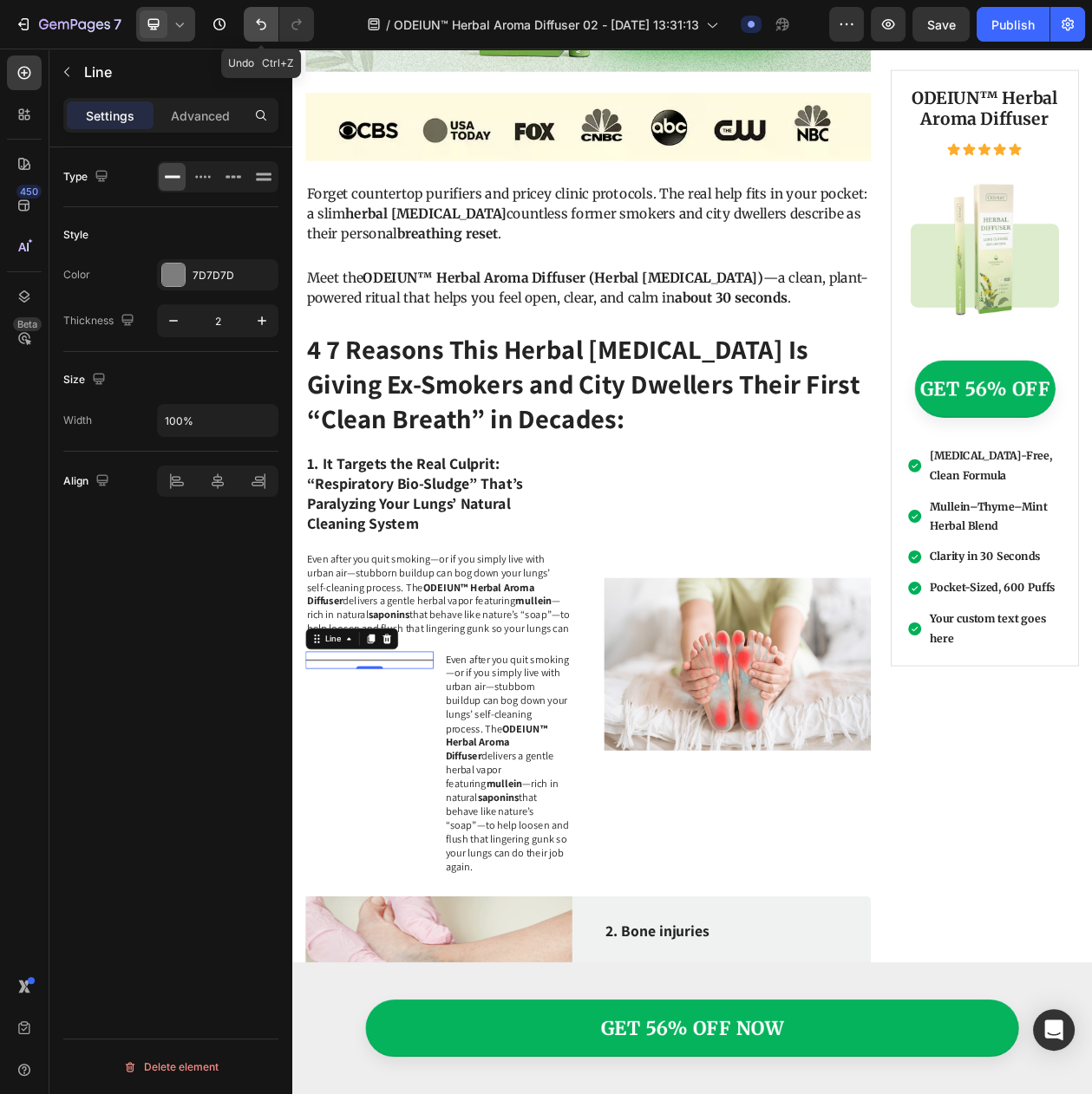
click at [267, 27] on icon "Undo/Redo" at bounding box center [261, 24] width 17 height 17
click at [261, 20] on icon "Undo/Redo" at bounding box center [261, 24] width 17 height 17
click at [259, 24] on icon "Undo/Redo" at bounding box center [261, 24] width 11 height 12
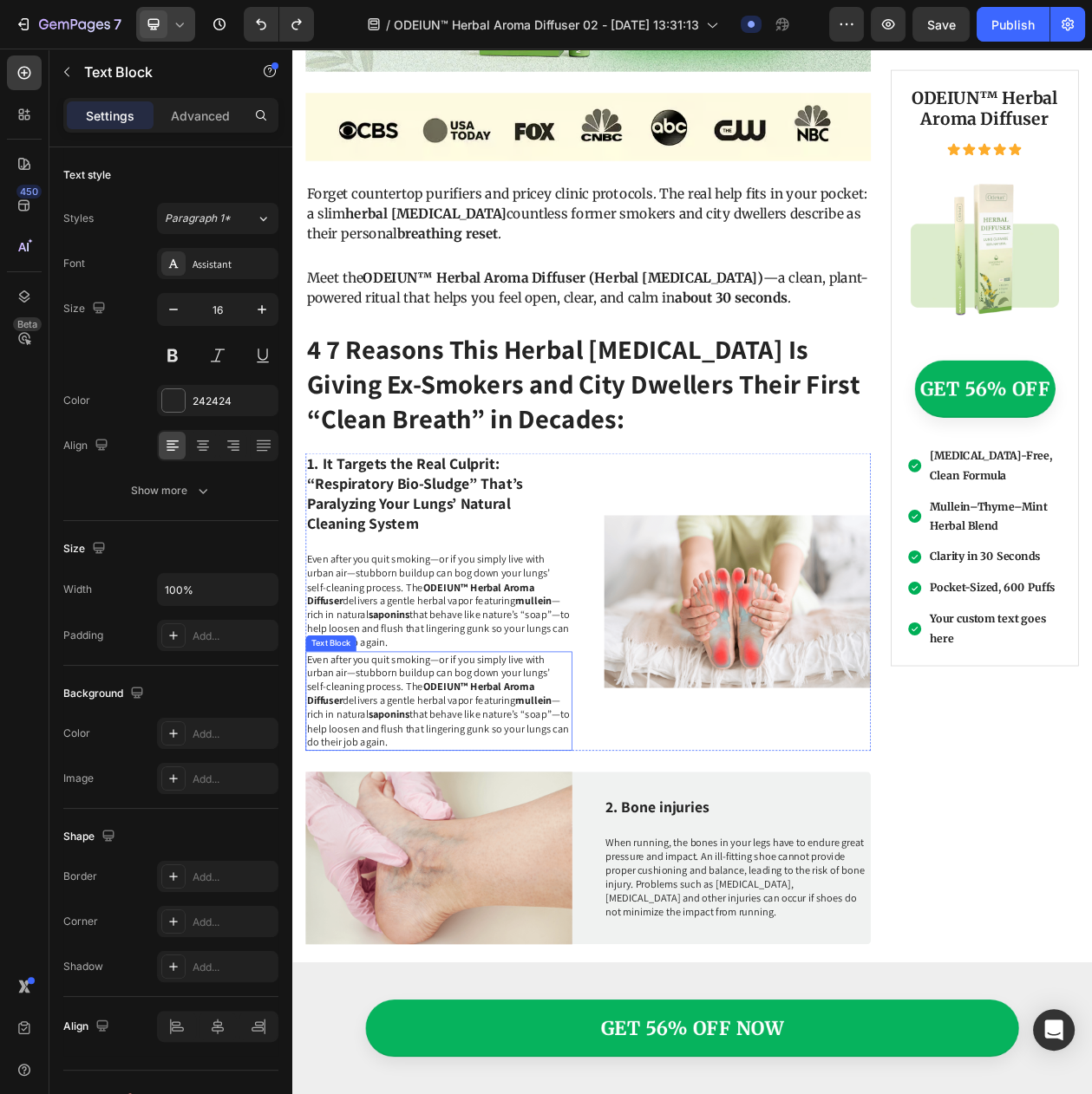
click at [357, 879] on strong "ODEIUN™ Herbal Aroma Diffuser" at bounding box center [459, 888] width 295 height 36
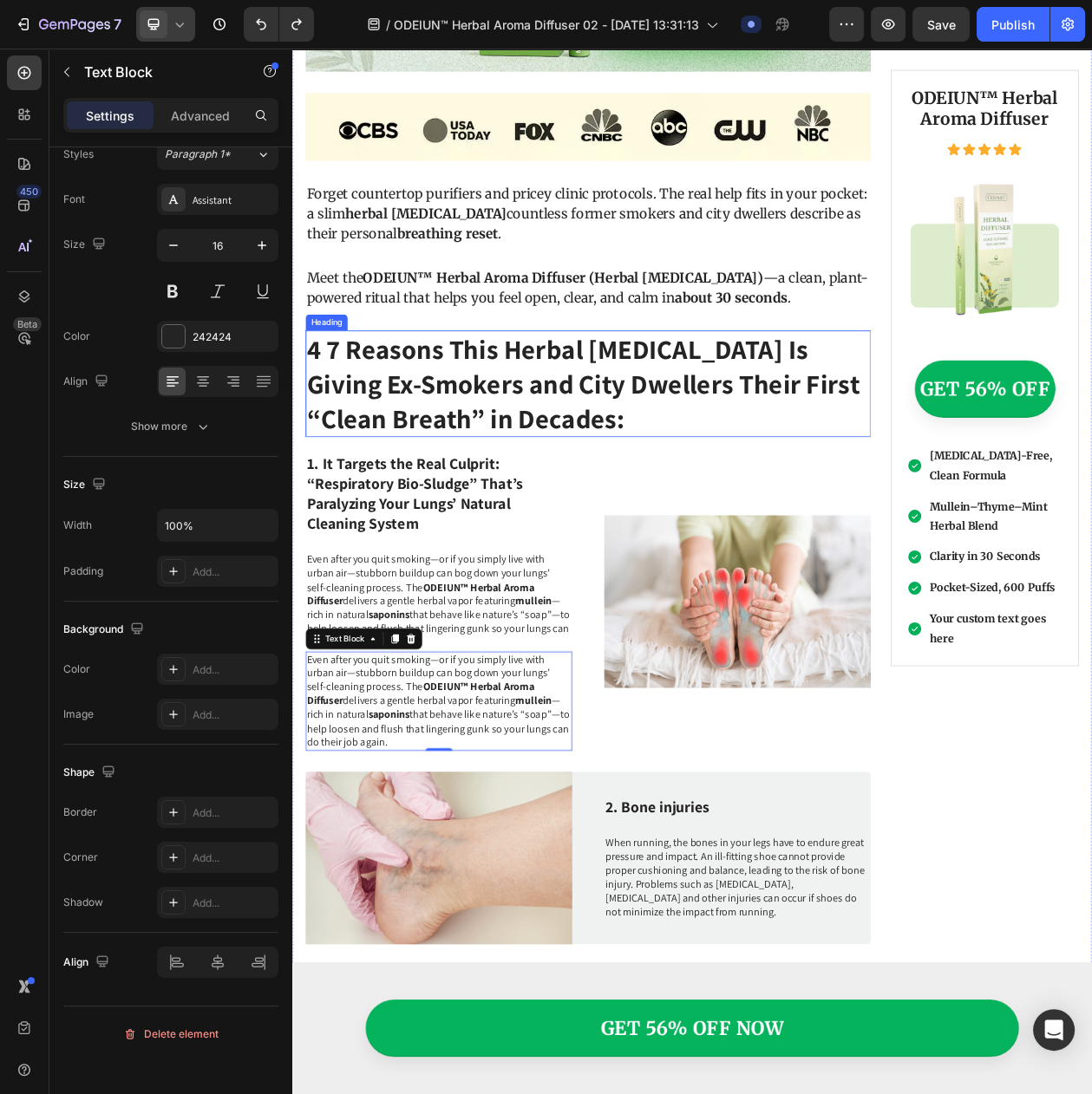
click at [330, 435] on p "4 7 Reasons This Herbal Inhaler Is Giving Ex-Smokers and City Dwellers Their Fi…" at bounding box center [677, 485] width 732 height 135
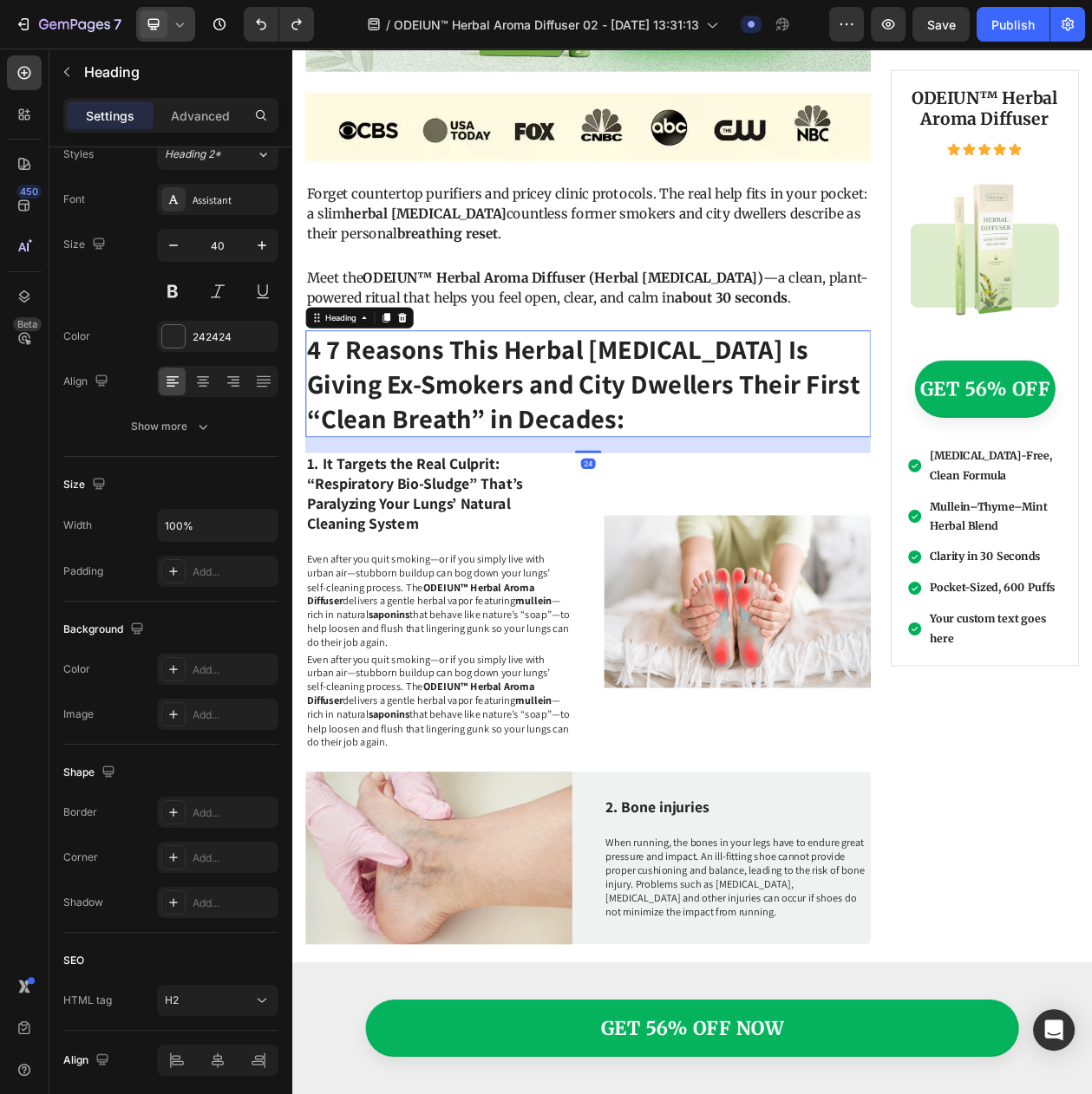
scroll to position [0, 0]
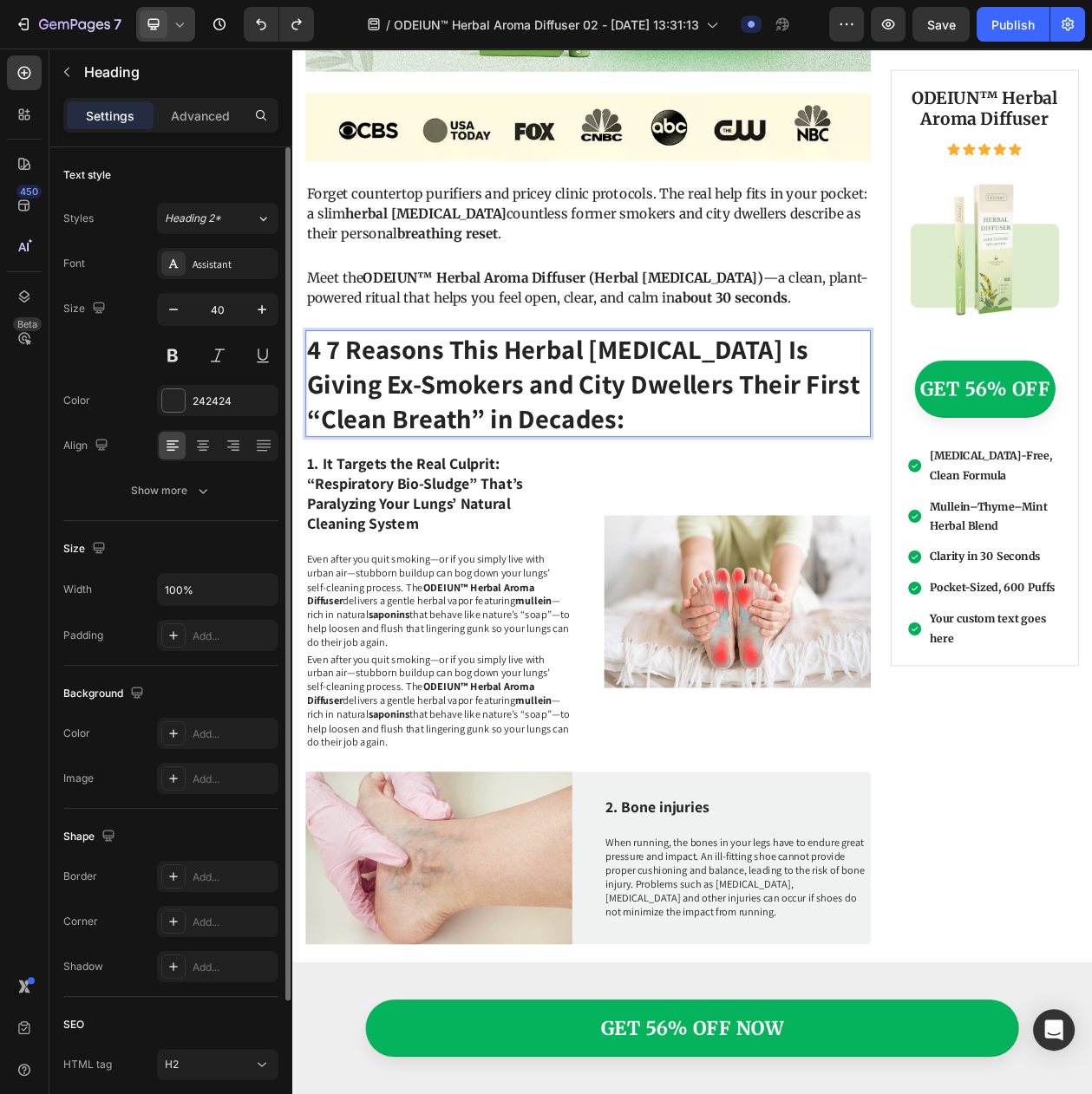
click at [346, 421] on p "4 7 Reasons This Herbal Inhaler Is Giving Ex-Smokers and City Dwellers Their Fi…" at bounding box center [677, 485] width 732 height 135
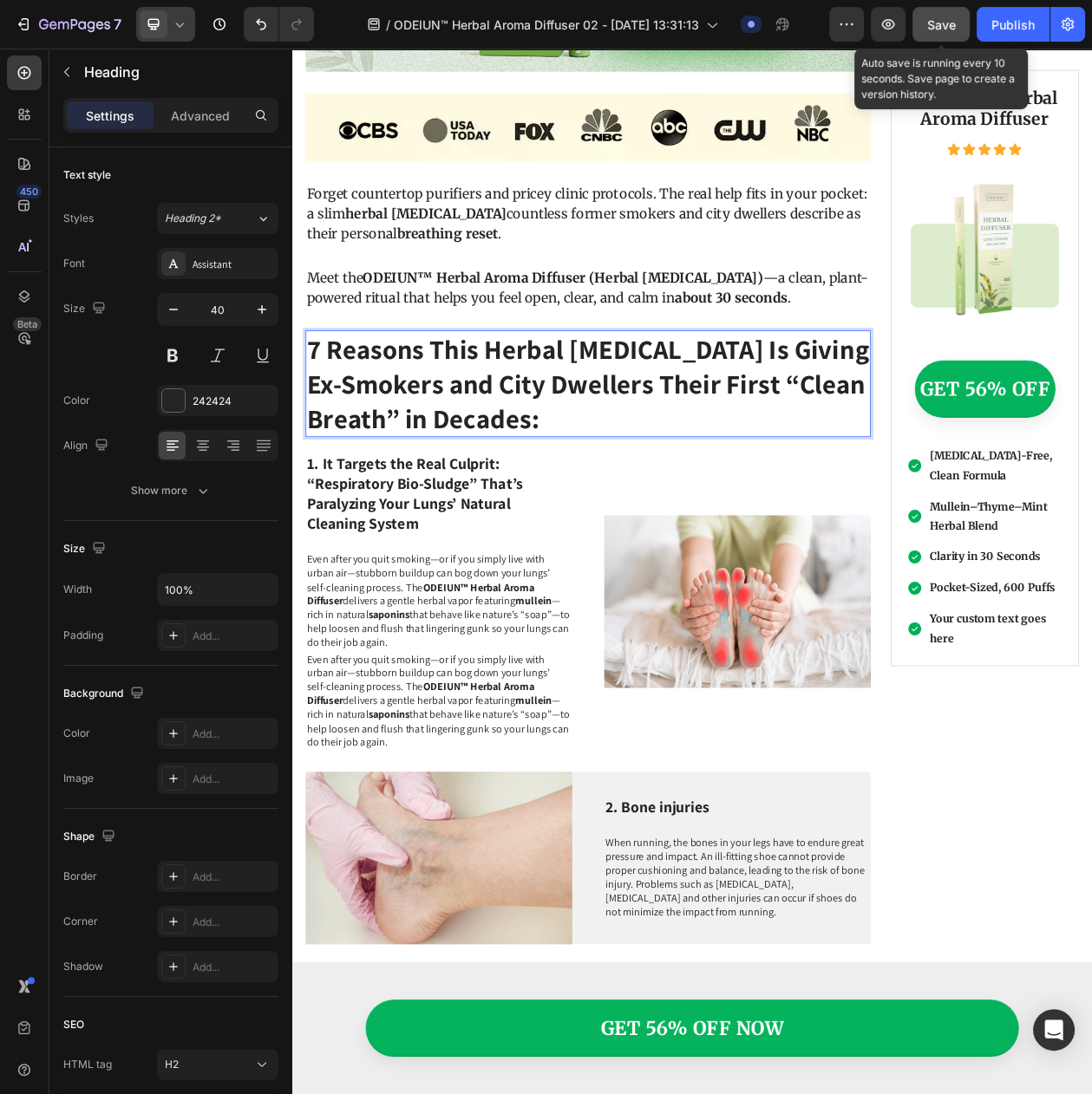
click at [927, 28] on span "Save" at bounding box center [941, 24] width 28 height 15
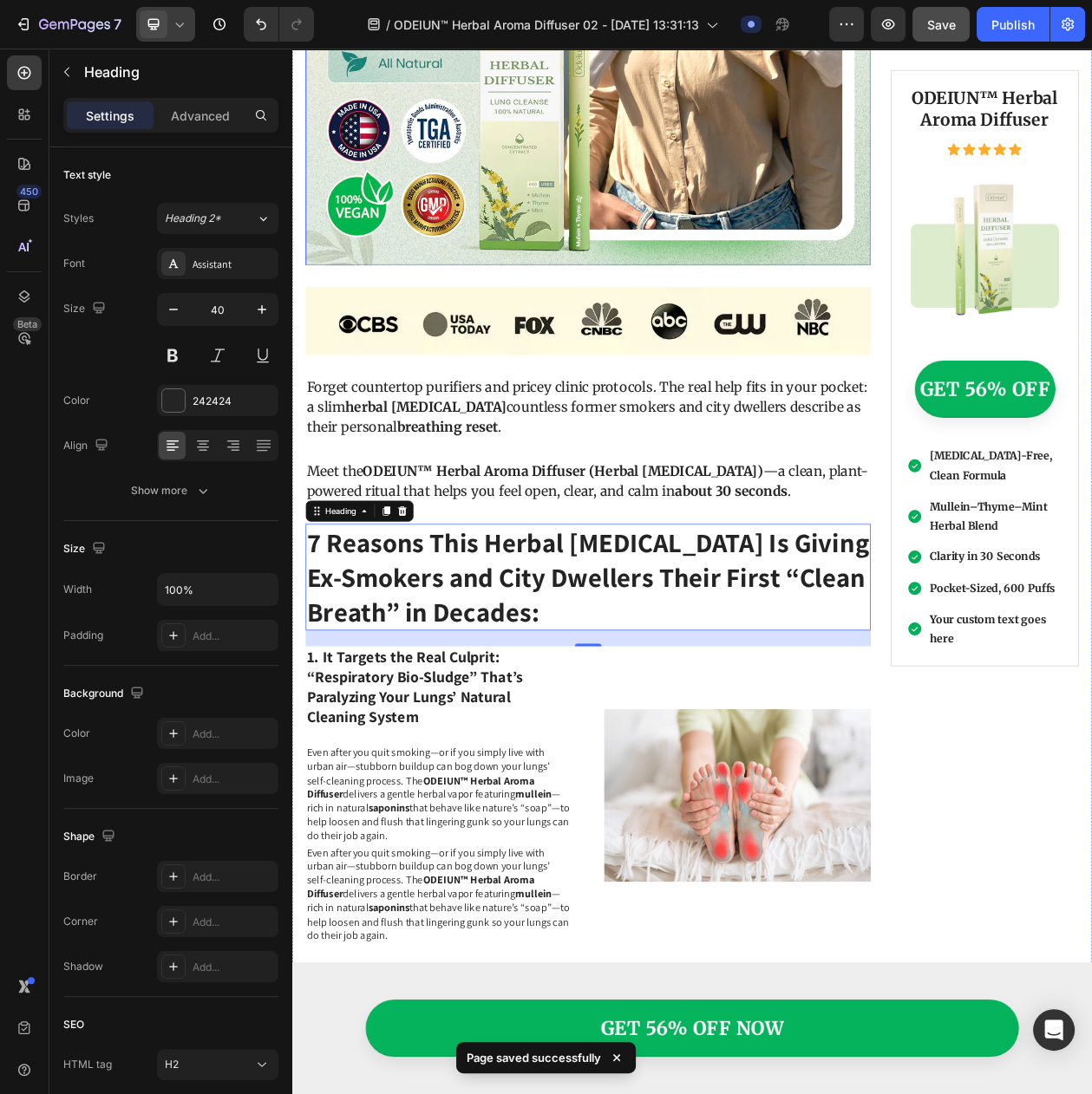
scroll to position [1097, 0]
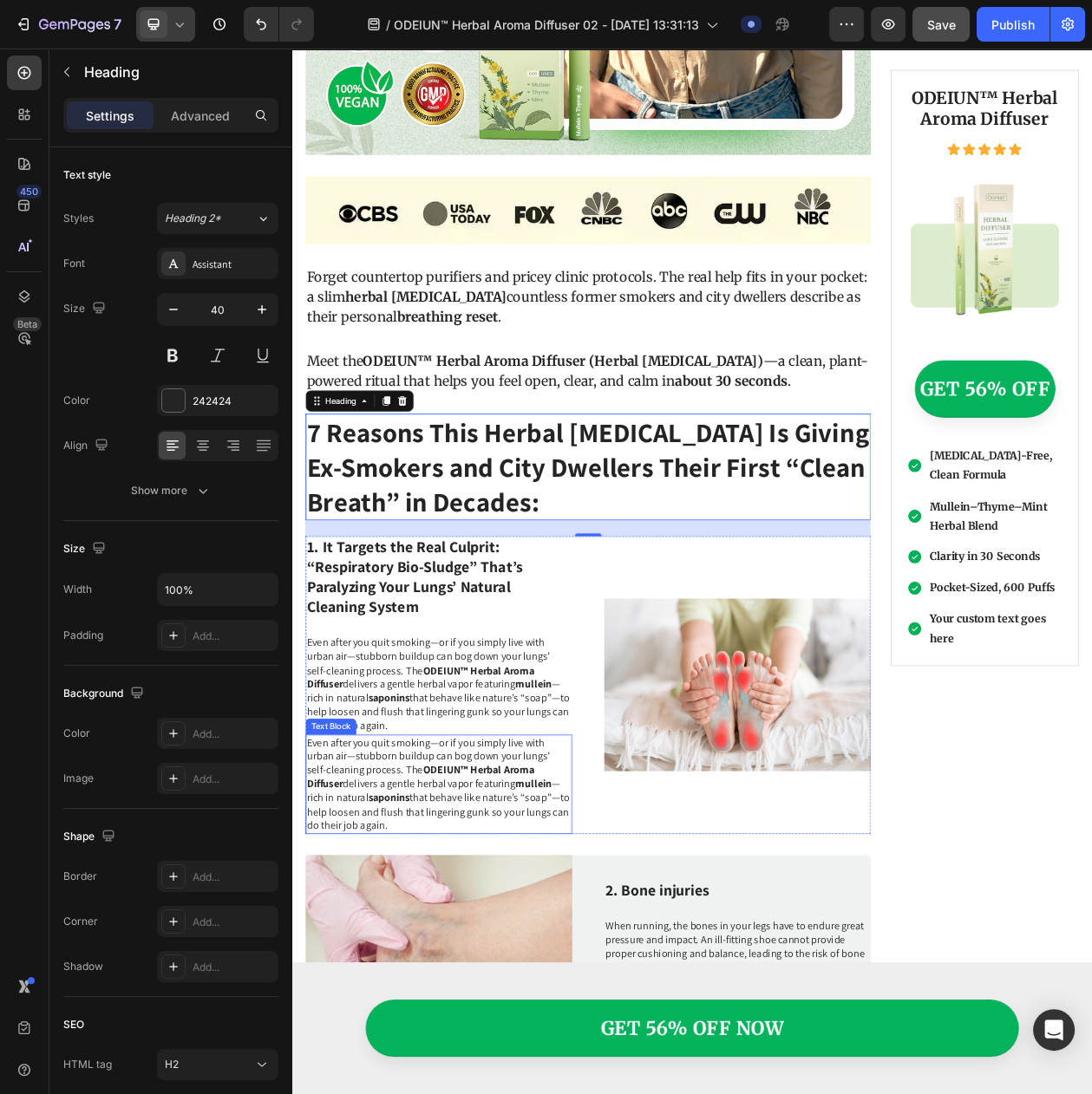
click at [429, 992] on p "Even after you quit smoking—or if you simply live with urban air—stubborn build…" at bounding box center [483, 1007] width 343 height 126
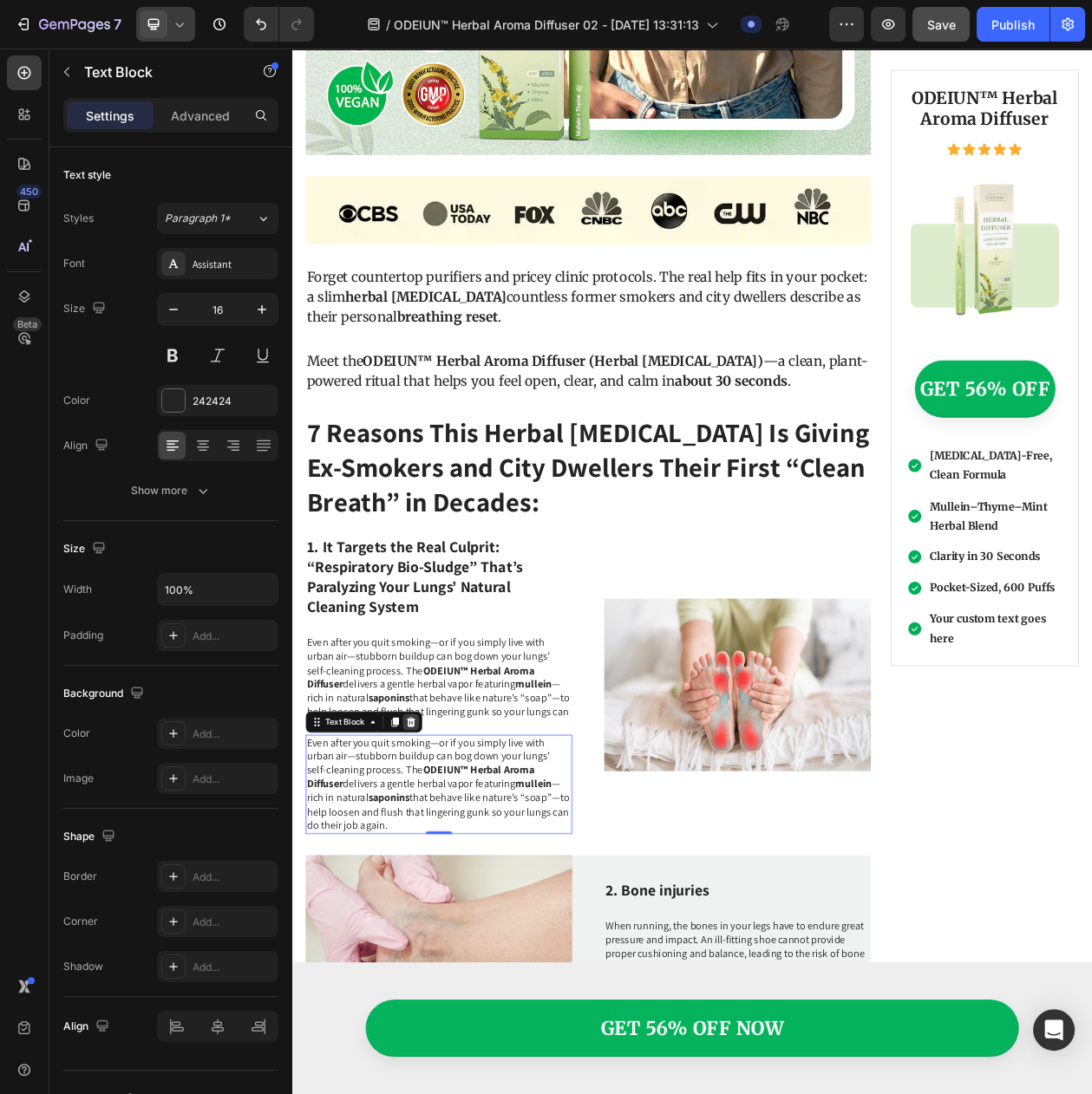
click at [446, 919] on icon at bounding box center [446, 926] width 14 height 14
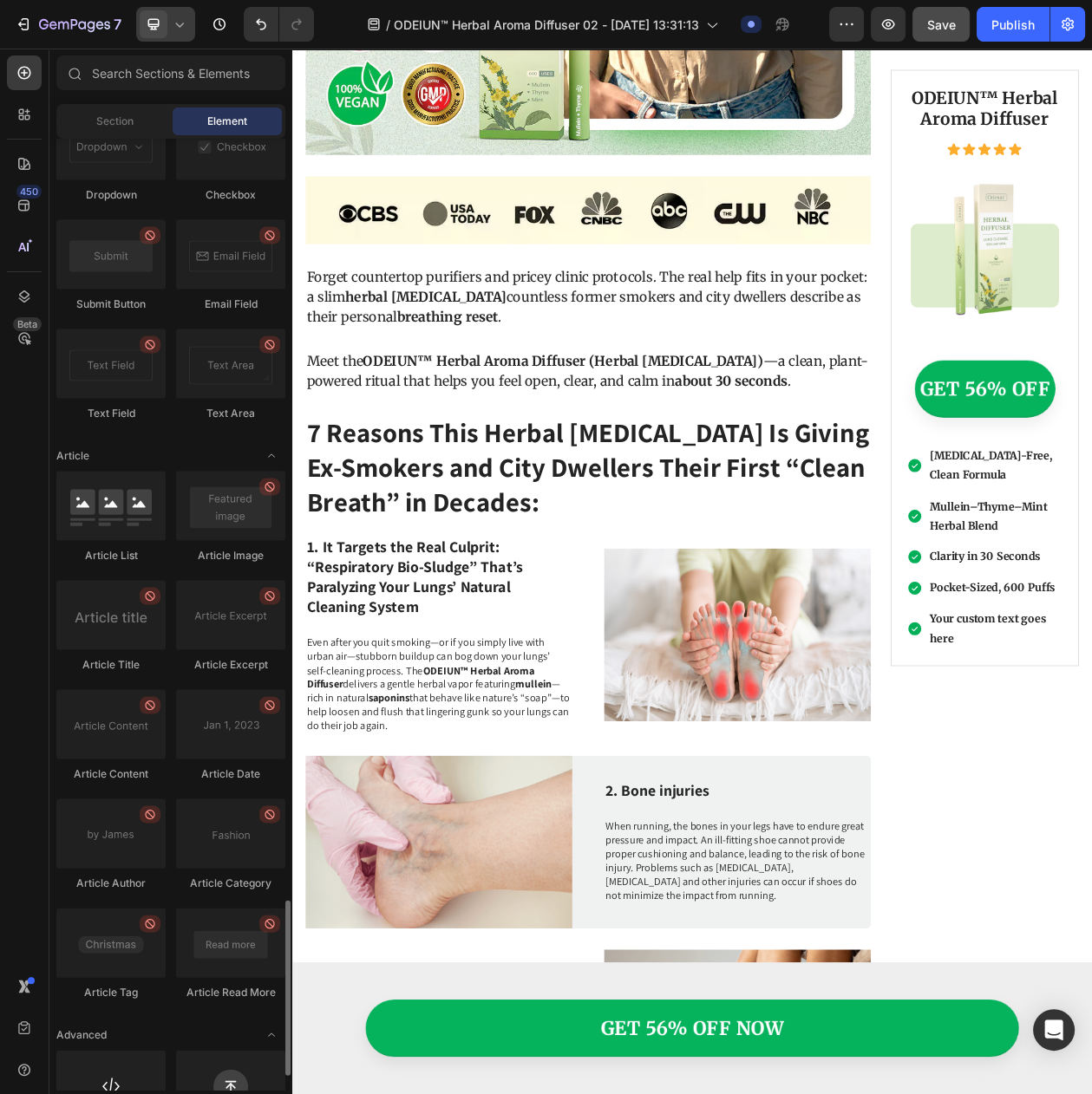
scroll to position [4192, 0]
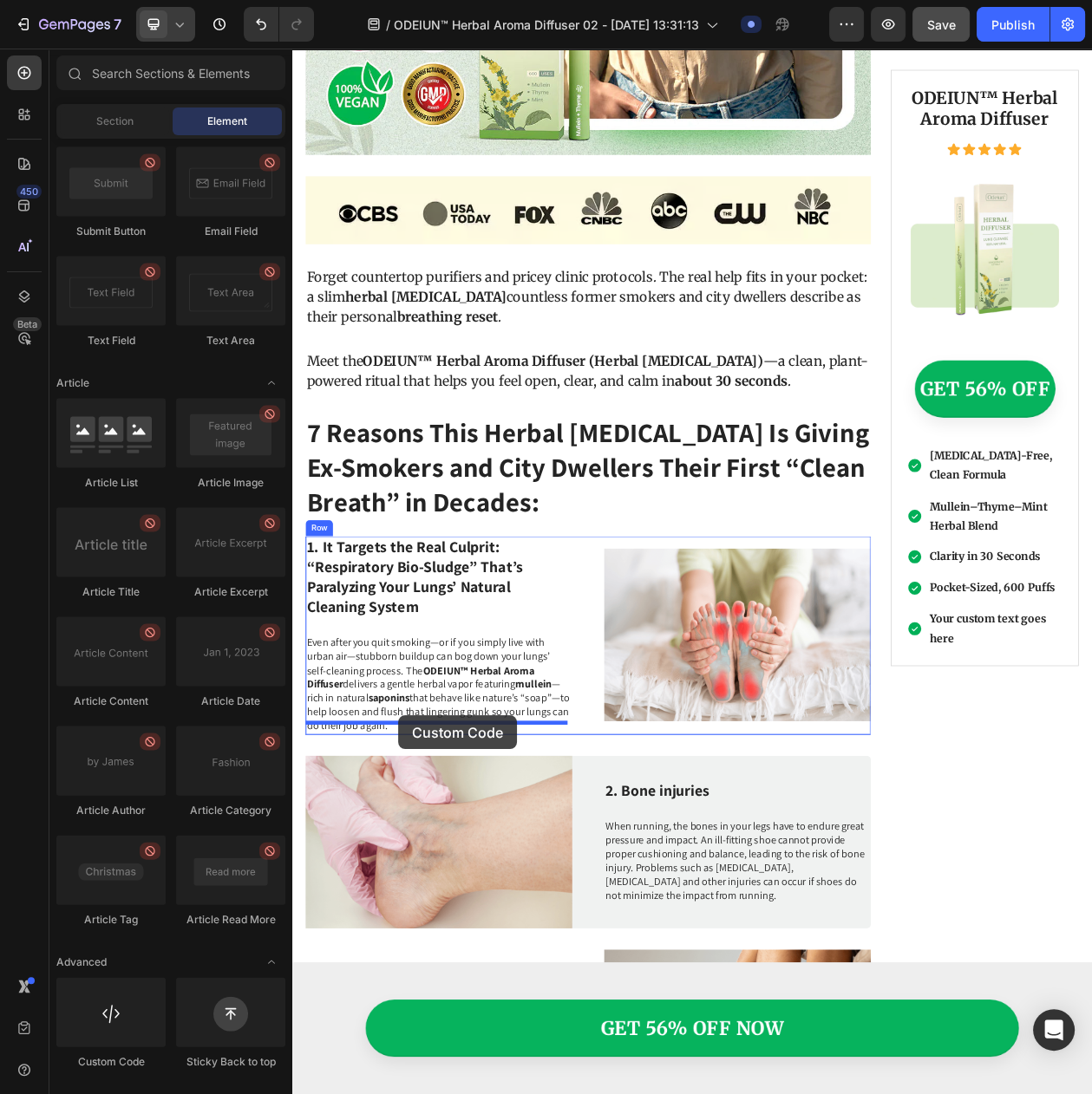
drag, startPoint x: 400, startPoint y: 1062, endPoint x: 430, endPoint y: 917, distance: 148.1
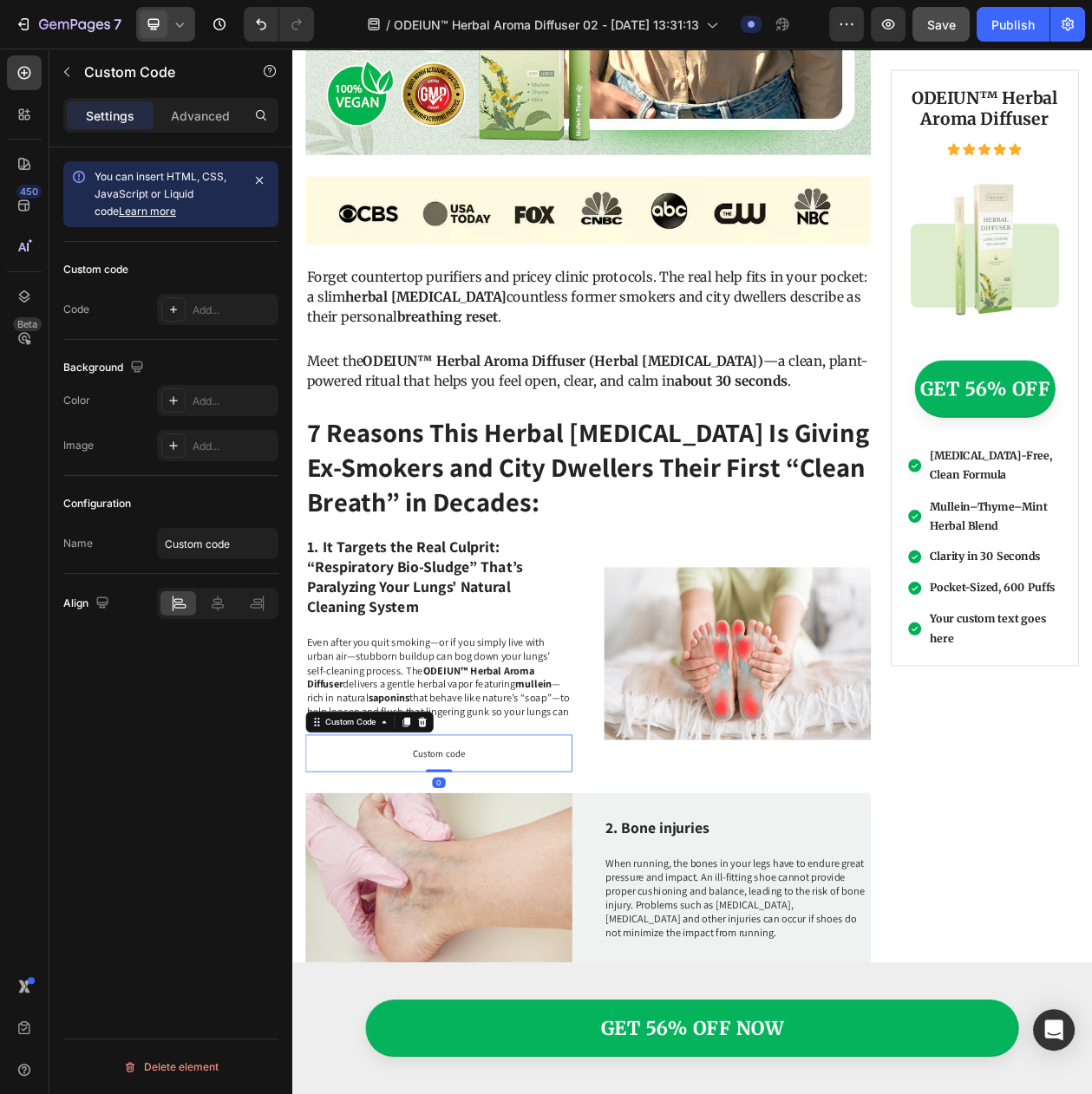
click at [417, 960] on span "Custom code" at bounding box center [483, 965] width 347 height 20
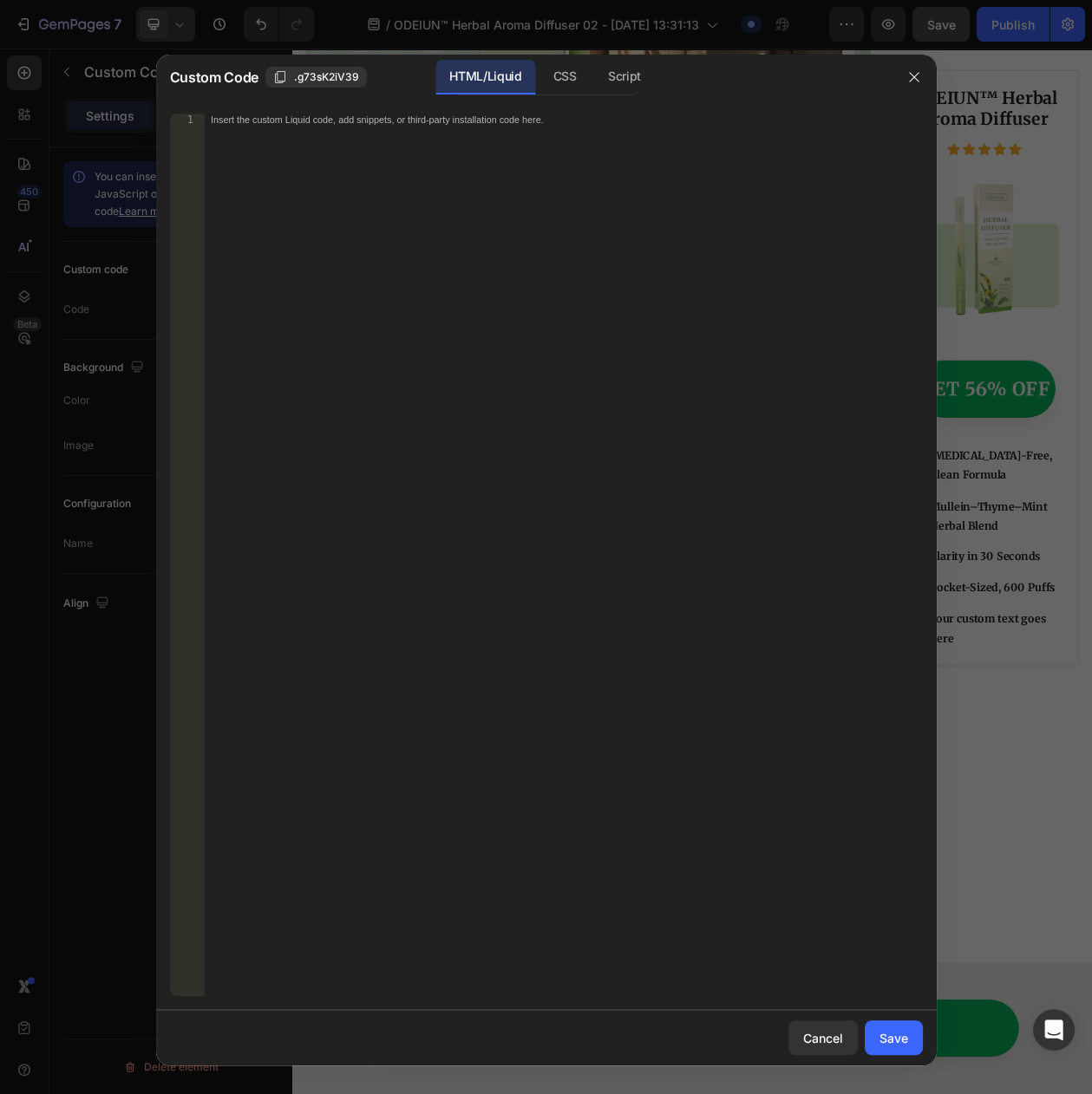
click at [388, 748] on div "Insert the custom Liquid code, add snippets, or third-party installation code h…" at bounding box center [562, 567] width 718 height 907
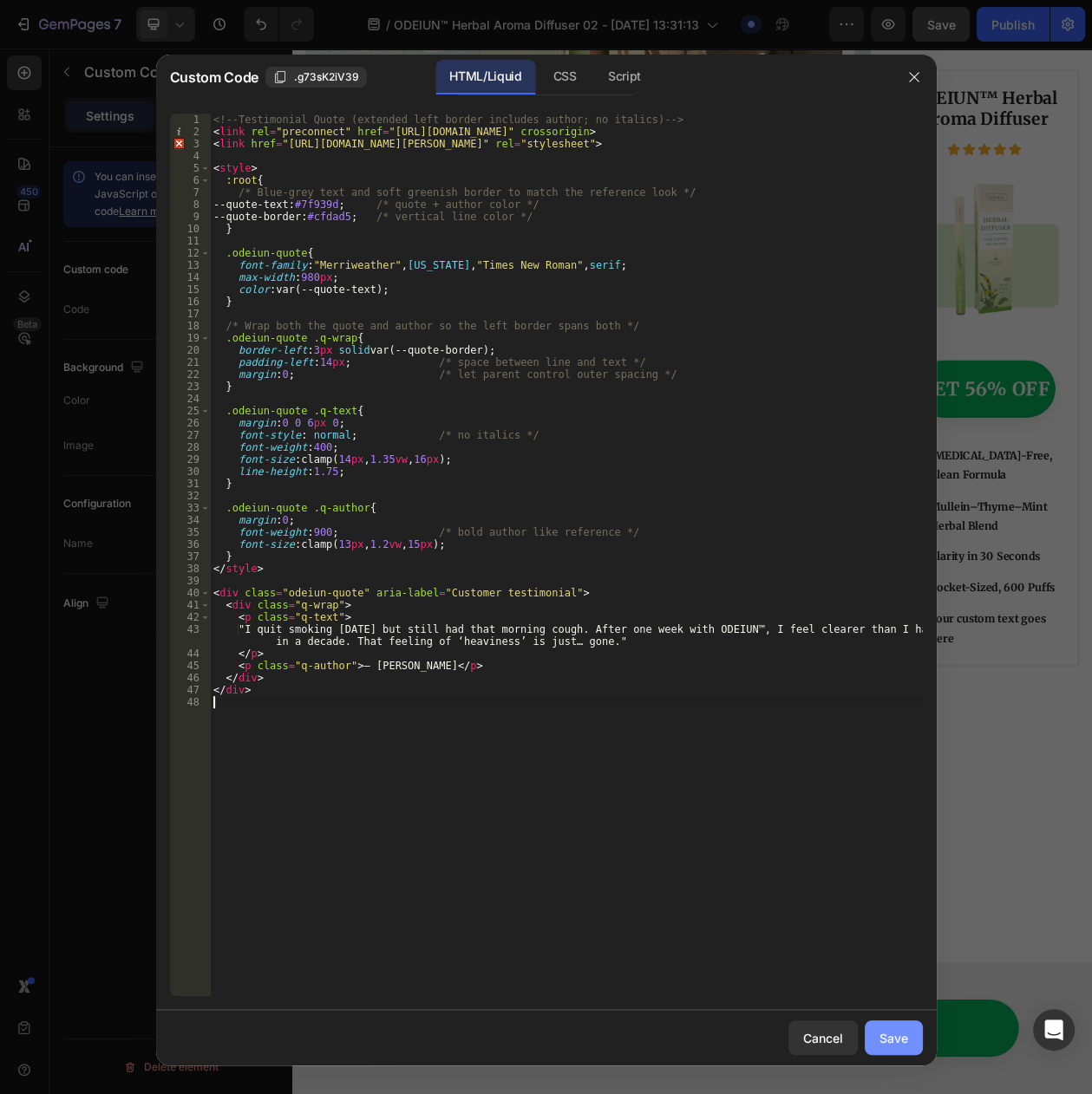
click at [887, 1045] on div "Save" at bounding box center [894, 1038] width 28 height 18
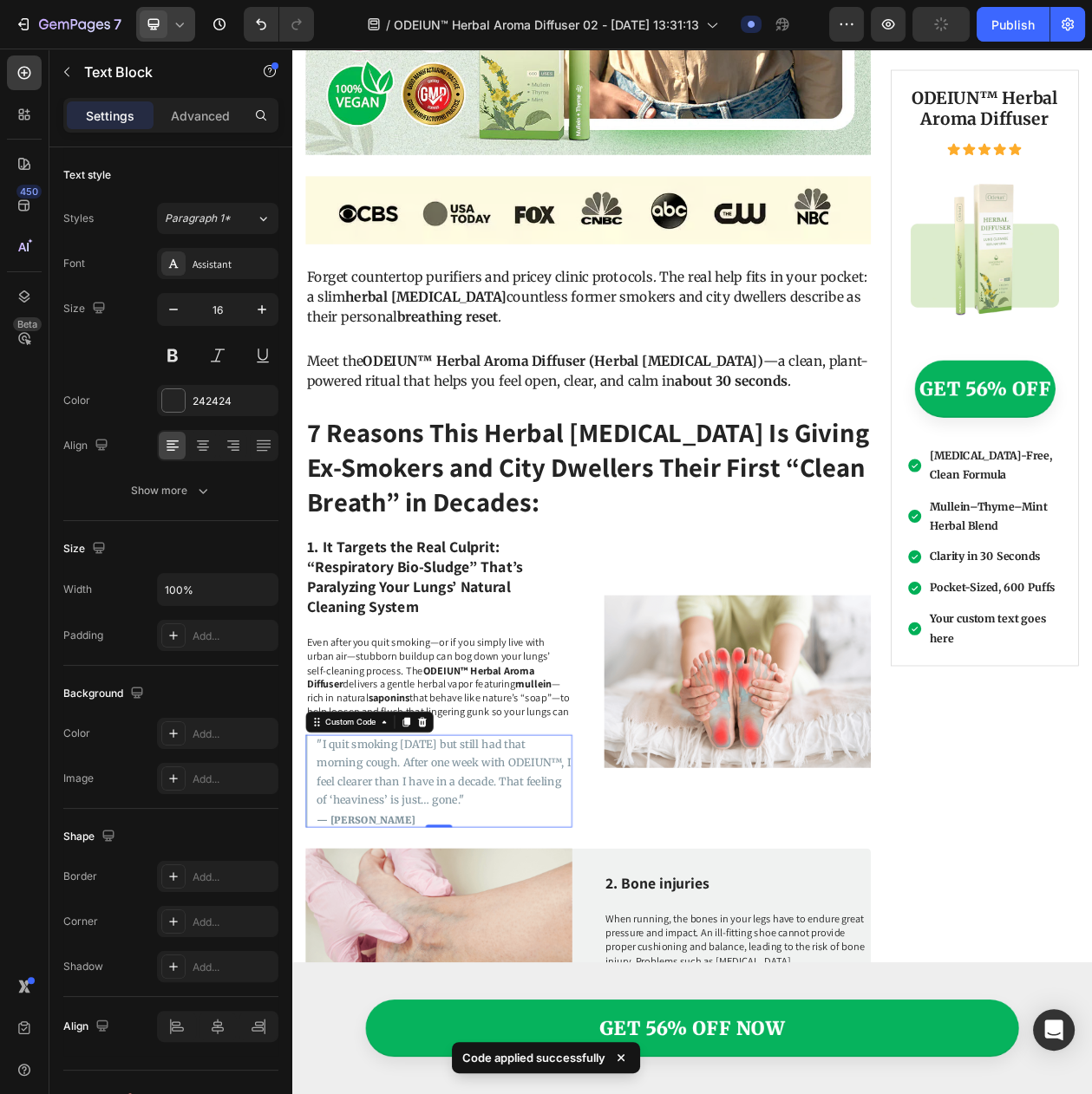
click at [405, 837] on p "Even after you quit smoking—or if you simply live with urban air—stubborn build…" at bounding box center [483, 877] width 343 height 126
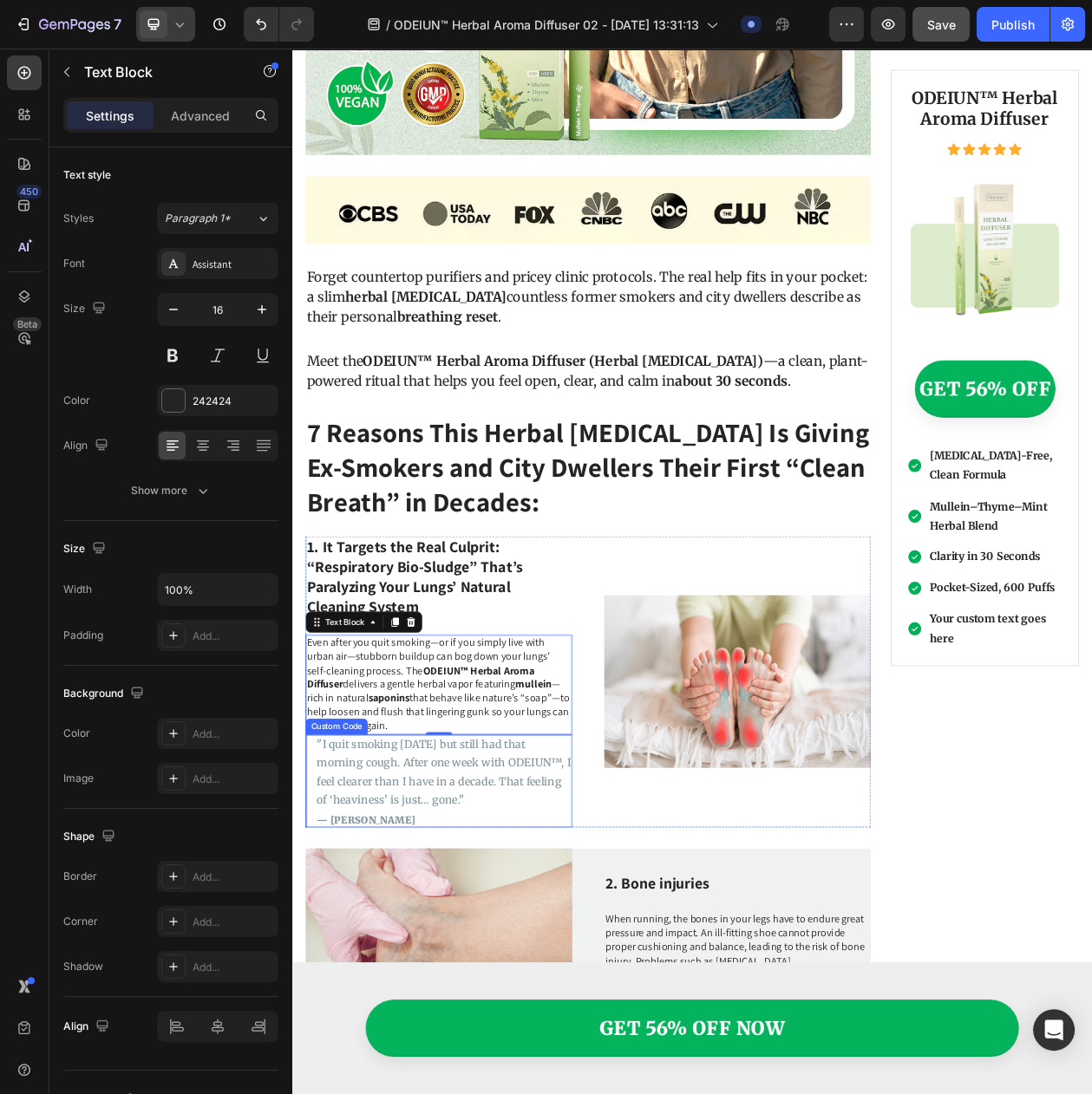
click at [422, 961] on p ""I quit smoking 3 years ago but still had that morning cough. After one week wi…" at bounding box center [490, 990] width 332 height 97
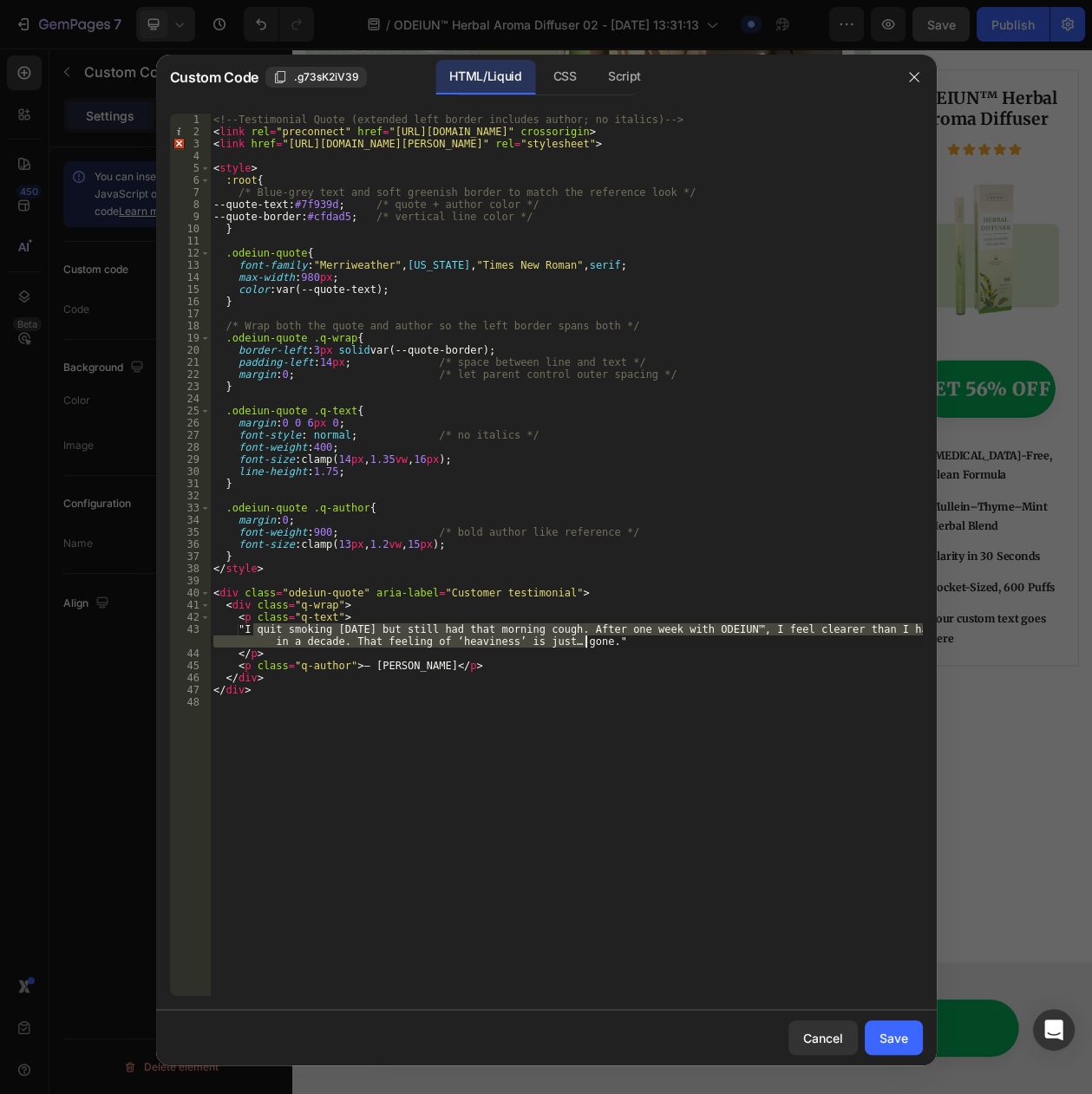
drag, startPoint x: 253, startPoint y: 631, endPoint x: 582, endPoint y: 645, distance: 329.3
click at [582, 645] on div "<!-- Testimonial Quote (extended left border includes author; no italics) --> <…" at bounding box center [566, 567] width 712 height 907
paste textarea "After a week with ODEIUN, that heavy feeling in my chest finally eased up. Morn…"
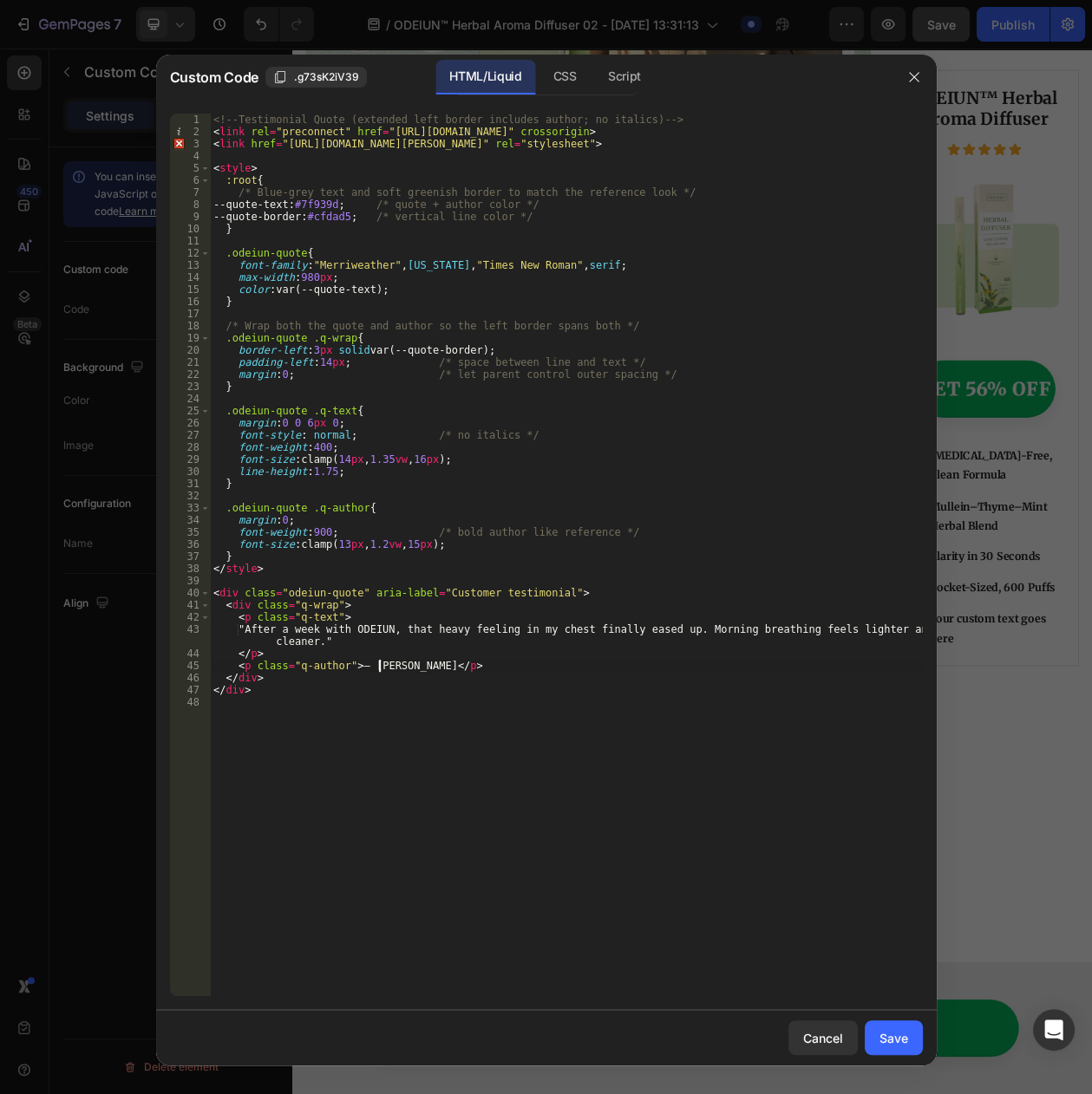
click at [378, 664] on div "<!-- Testimonial Quote (extended left border includes author; no italics) --> <…" at bounding box center [566, 567] width 712 height 907
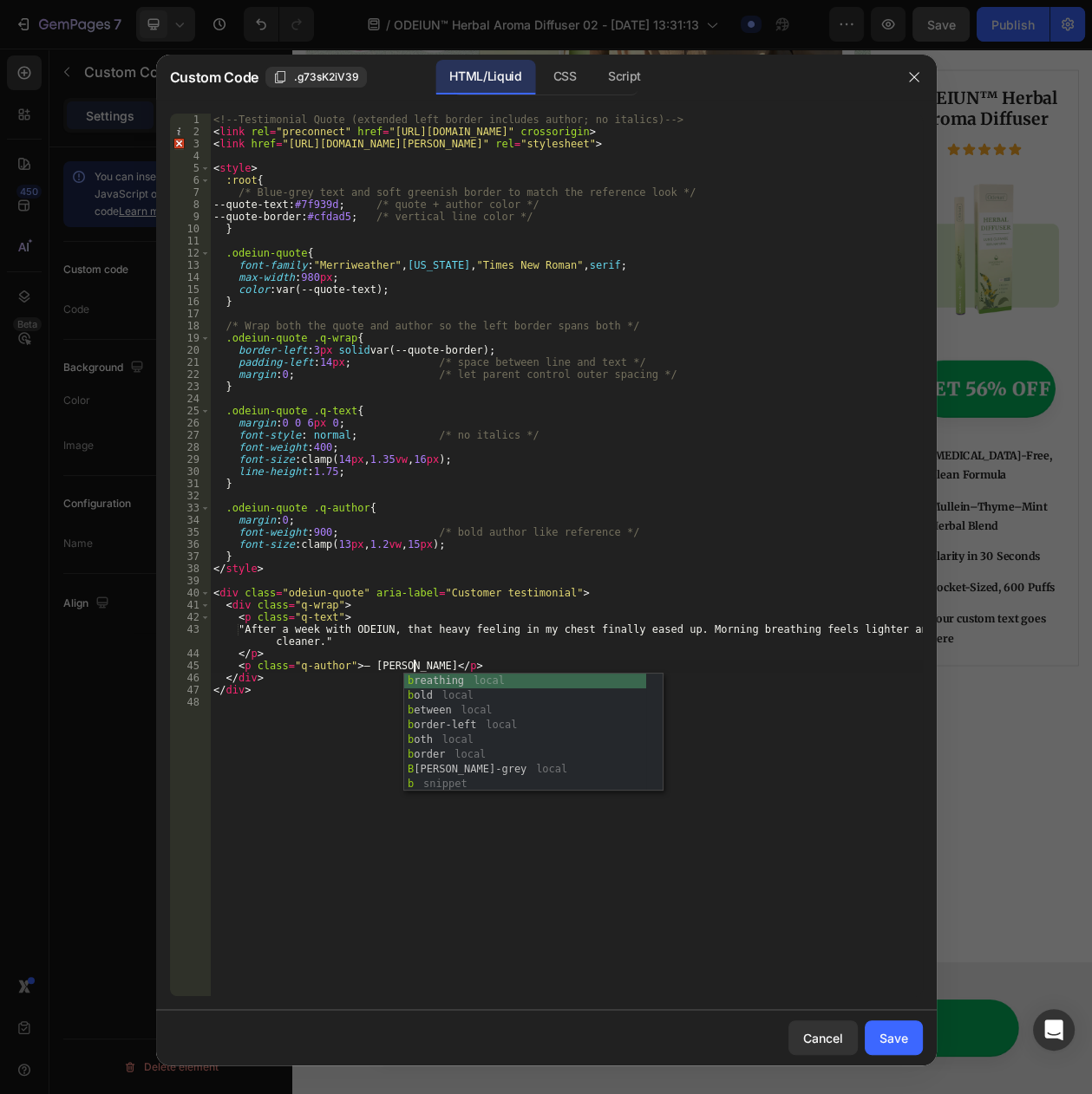
scroll to position [0, 17]
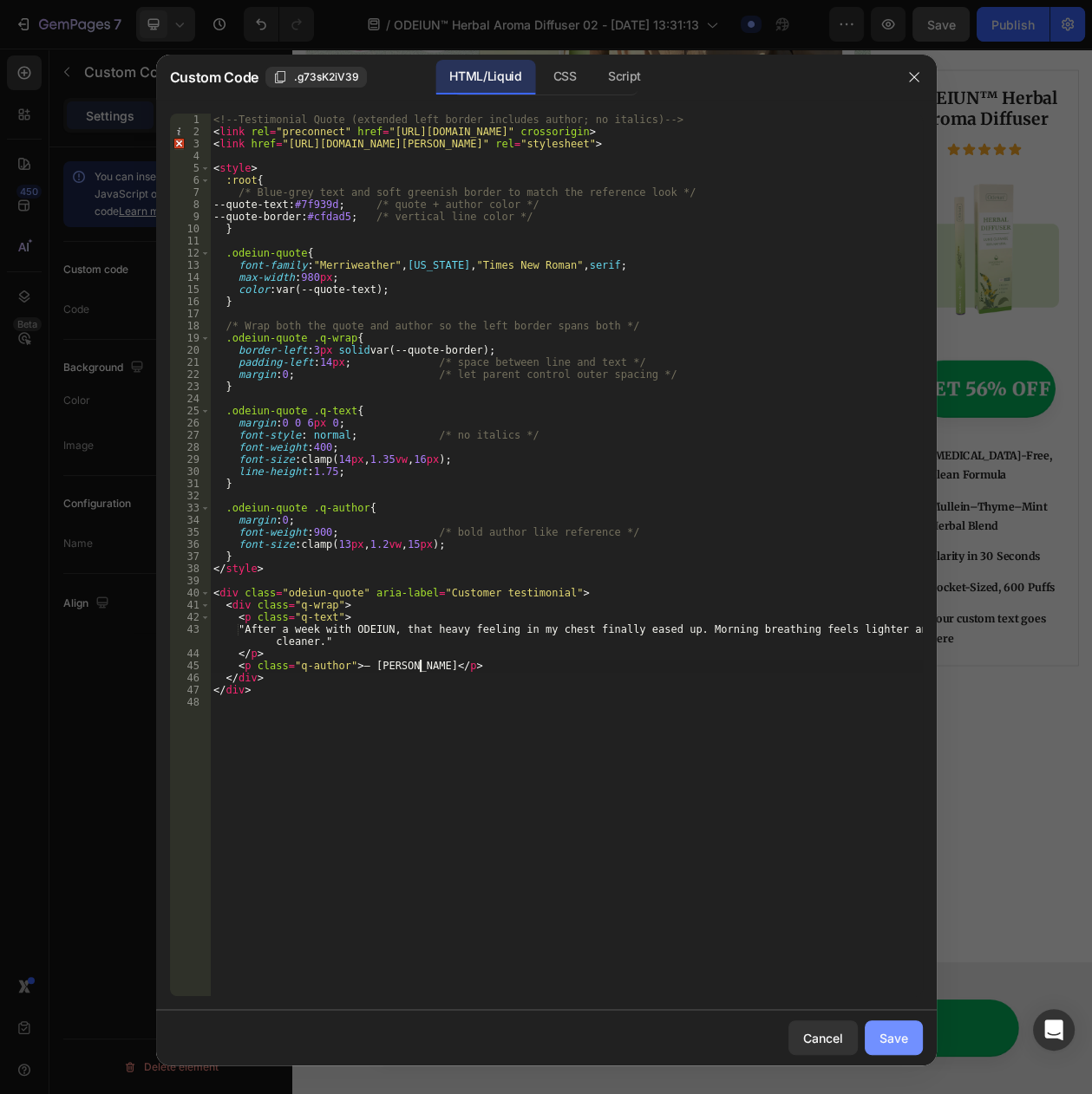
type textarea "<p class="q-author">— Michael B.</p>"
click at [895, 1047] on div "Save" at bounding box center [894, 1038] width 28 height 18
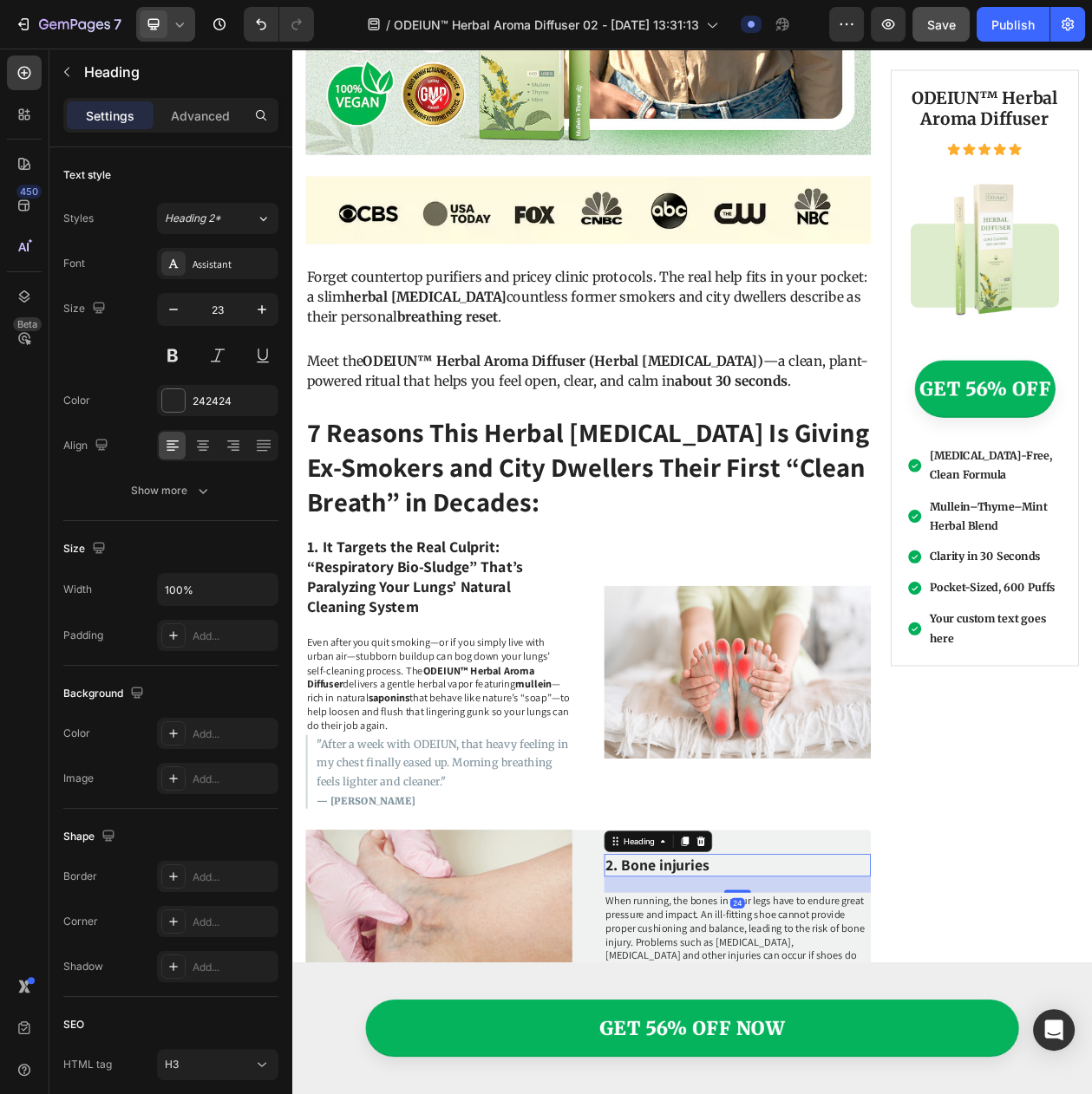
click at [773, 1093] on h3 "2. Bone injuries" at bounding box center [871, 1111] width 347 height 29
click at [751, 1093] on p "2. Bone injuries" at bounding box center [871, 1111] width 343 height 26
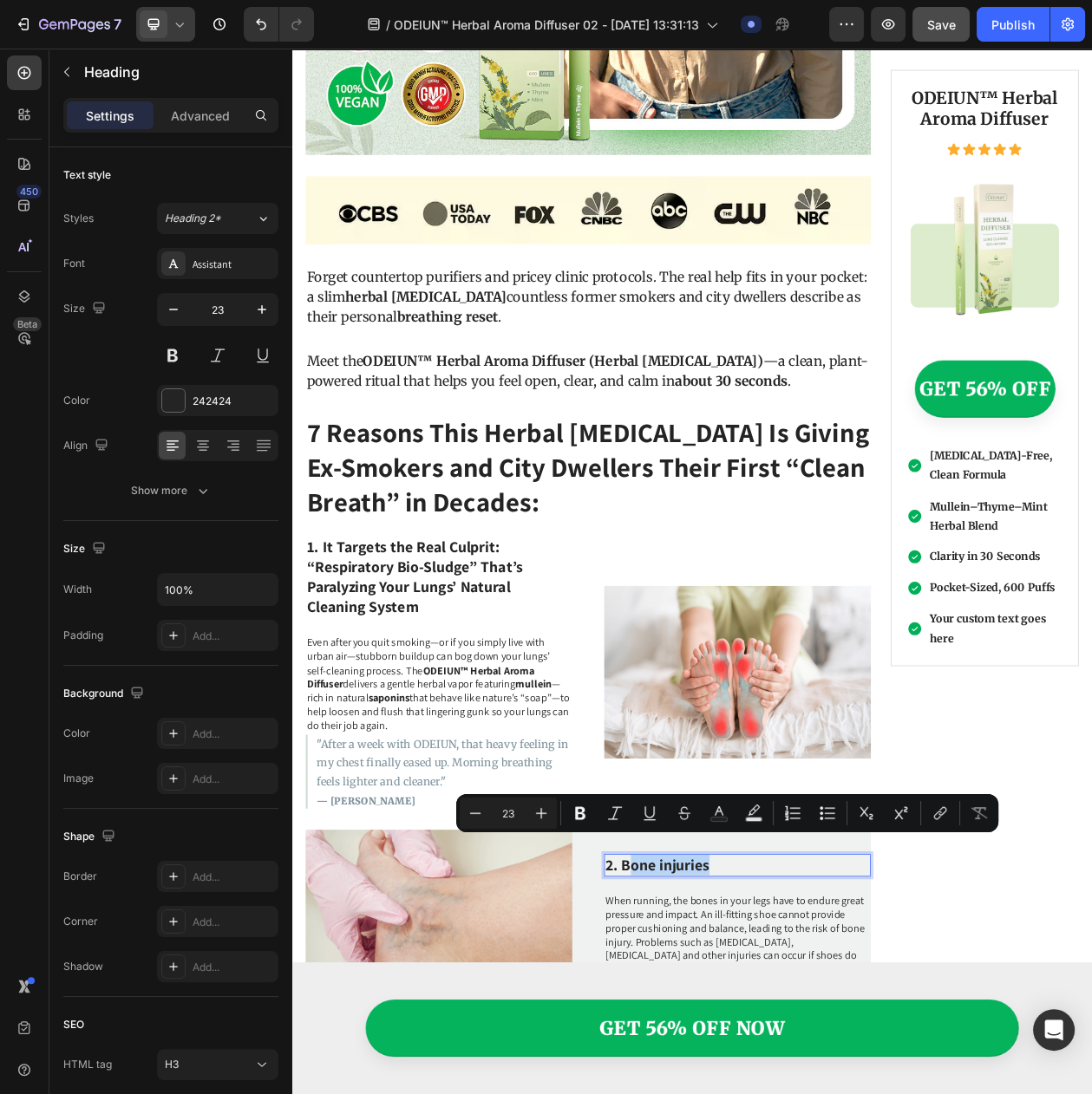
drag, startPoint x: 721, startPoint y: 1096, endPoint x: 855, endPoint y: 1095, distance: 134.0
click at [855, 1093] on p "2. Bone injuries" at bounding box center [871, 1111] width 343 height 26
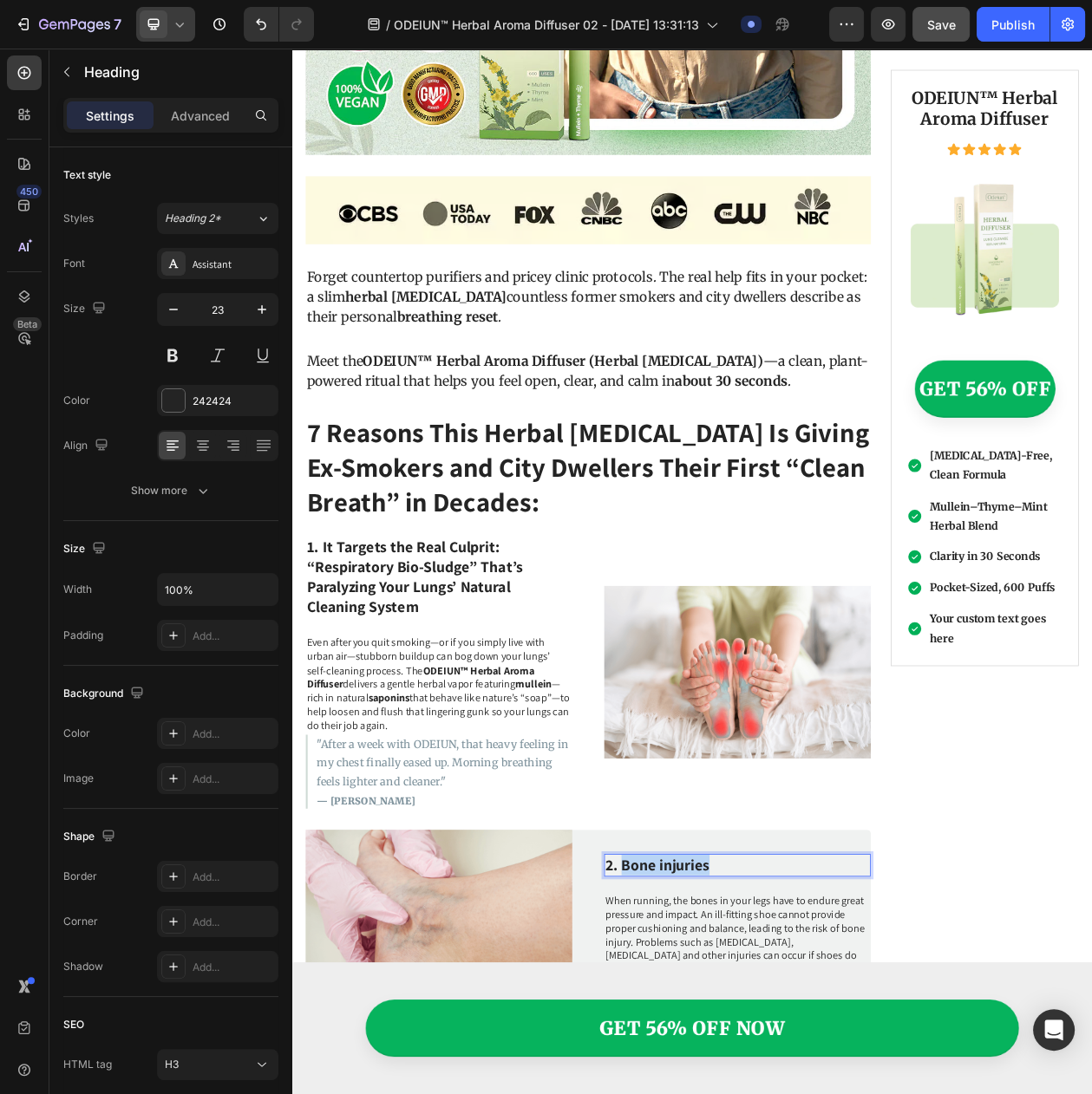
drag, startPoint x: 833, startPoint y: 1092, endPoint x: 717, endPoint y: 1095, distance: 116.0
click at [717, 1093] on p "2. Bone injuries" at bounding box center [871, 1111] width 343 height 26
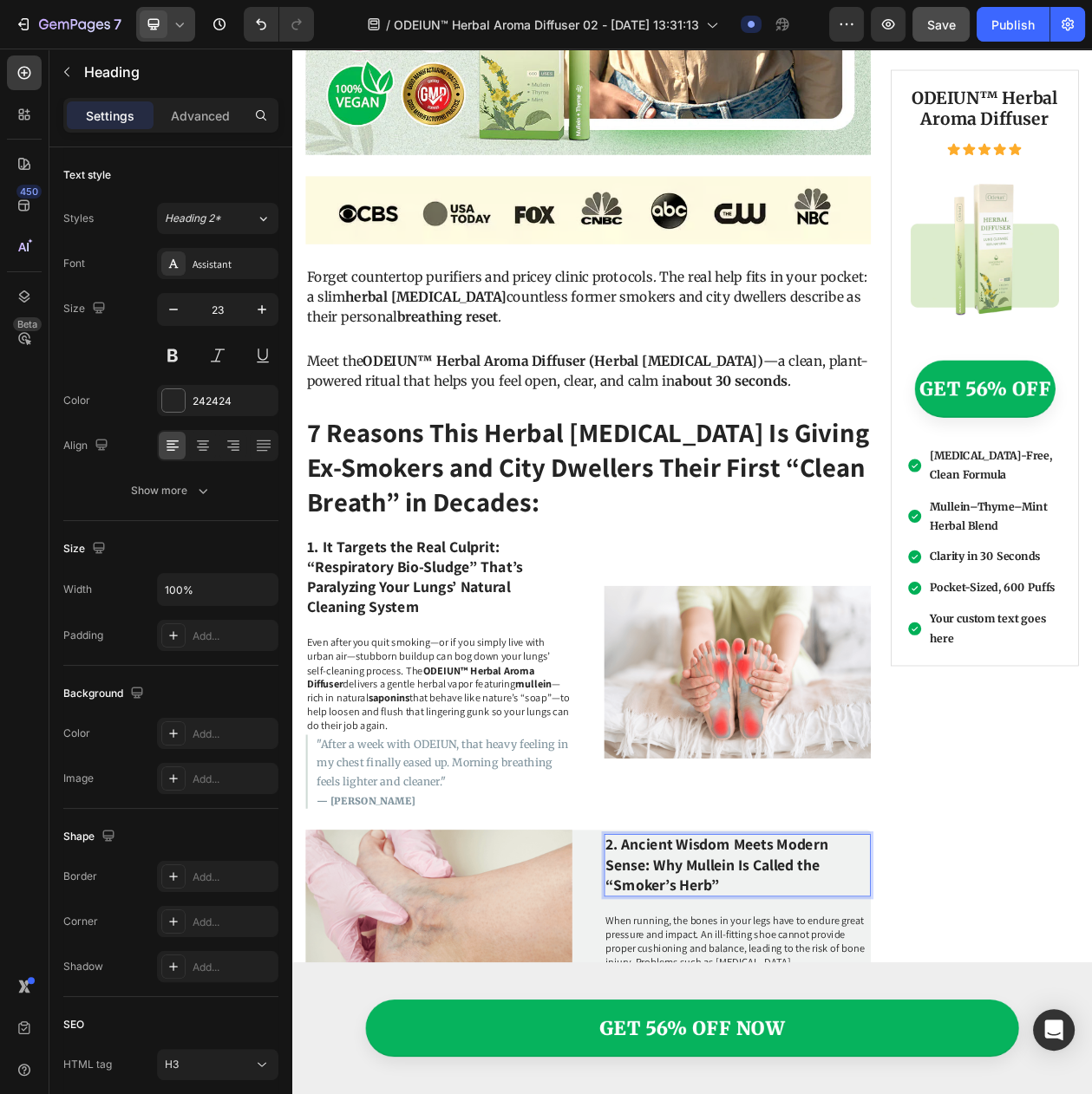
scroll to position [1072, 0]
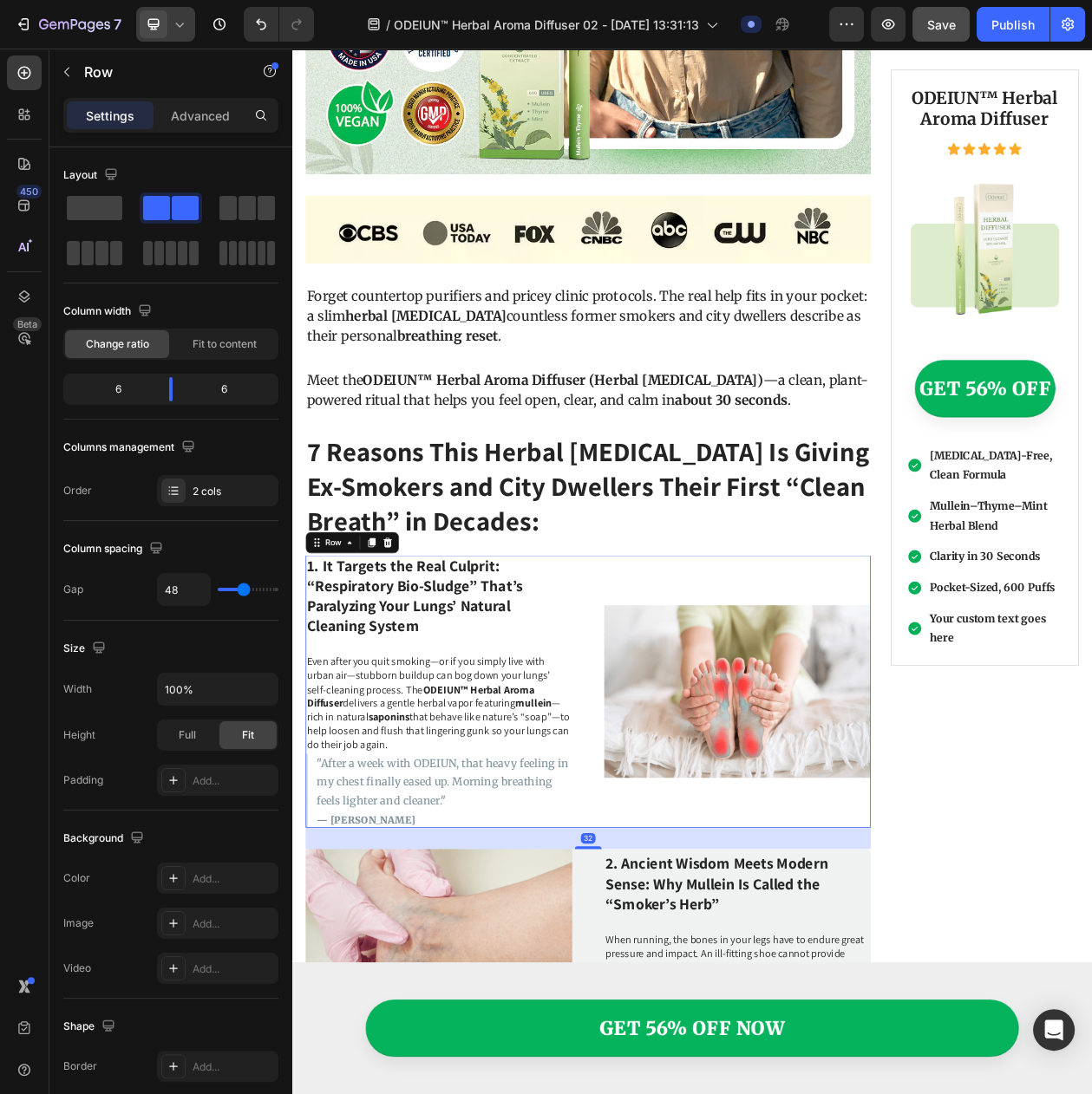
click at [798, 1020] on div "Image" at bounding box center [871, 886] width 347 height 355
click at [406, 725] on p "1. It Targets the Real Culprit: “Respiratory Bio-Sludge” That’s Paralyzing Your…" at bounding box center [483, 762] width 343 height 104
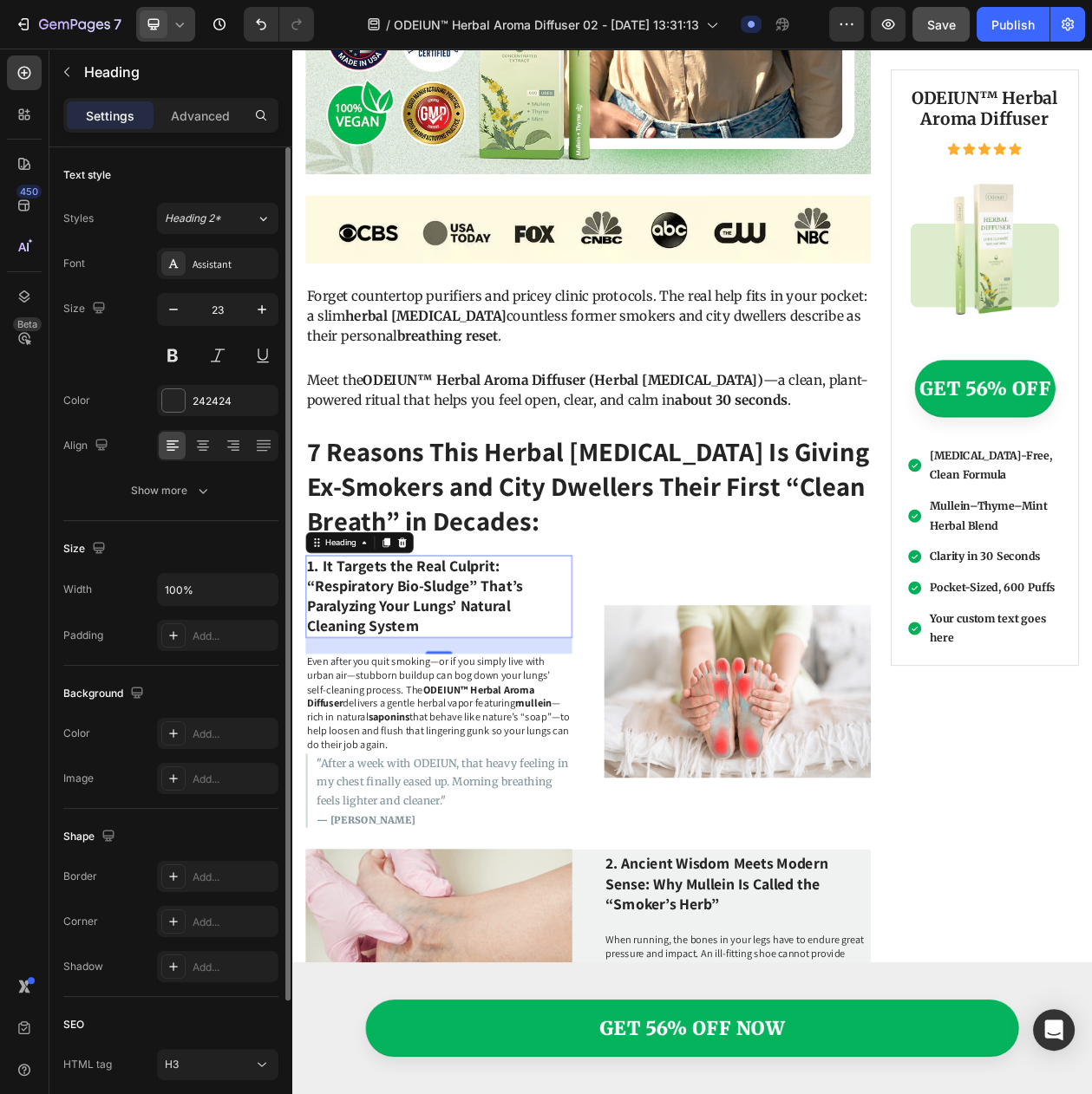
click at [202, 431] on div "Font Assistant Size 23 Color 242424 Align Show more" at bounding box center [171, 377] width 215 height 259
click at [202, 416] on div "242424" at bounding box center [217, 400] width 121 height 31
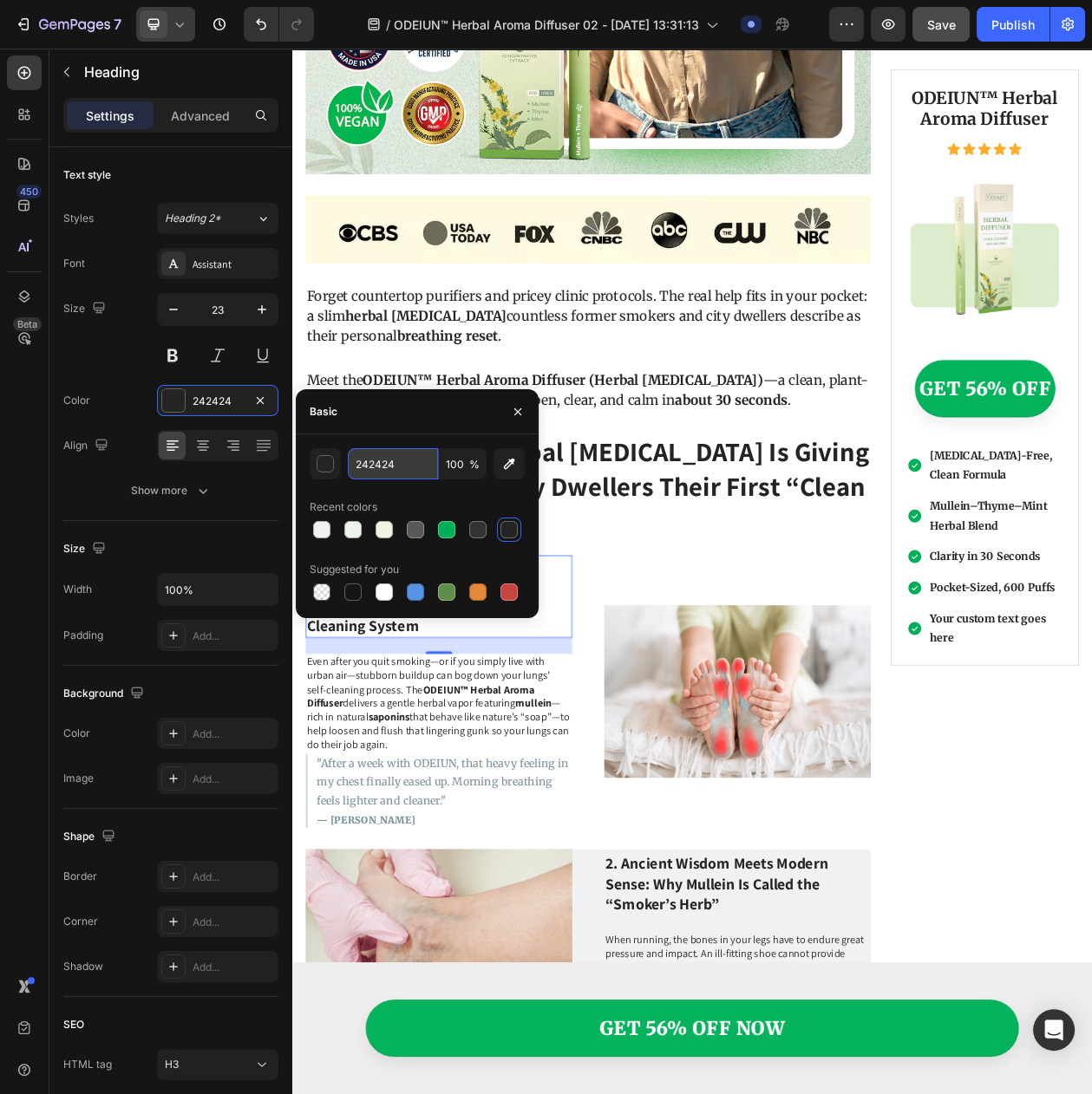
click at [373, 466] on input "242424" at bounding box center [392, 463] width 90 height 31
paste input "#CCECFF"
type input "#CCECFF"
click at [770, 632] on p "7 Reasons This Herbal [MEDICAL_DATA] Is Giving Ex-Smokers and City Dwellers The…" at bounding box center [677, 618] width 732 height 135
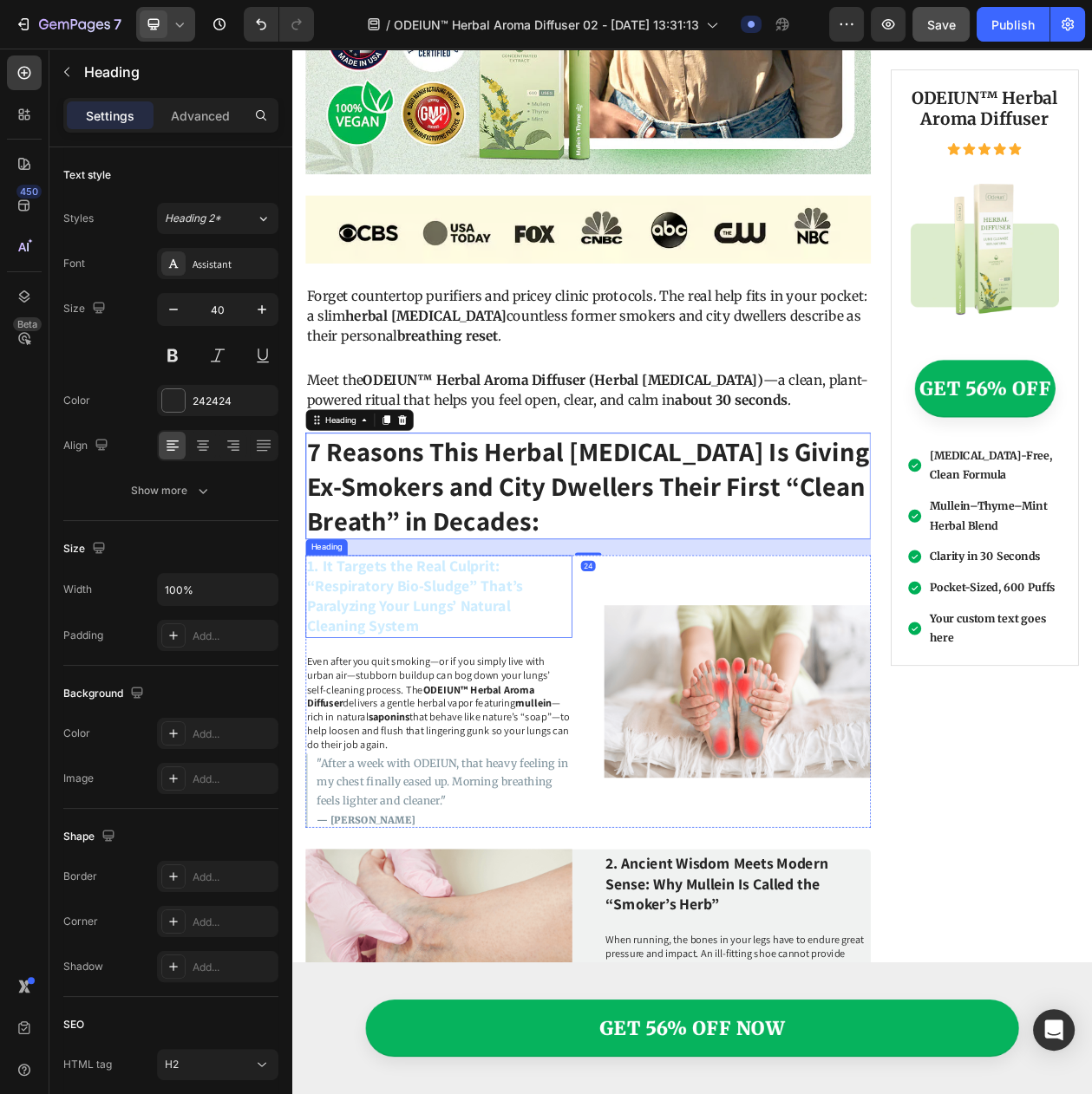
scroll to position [1289, 0]
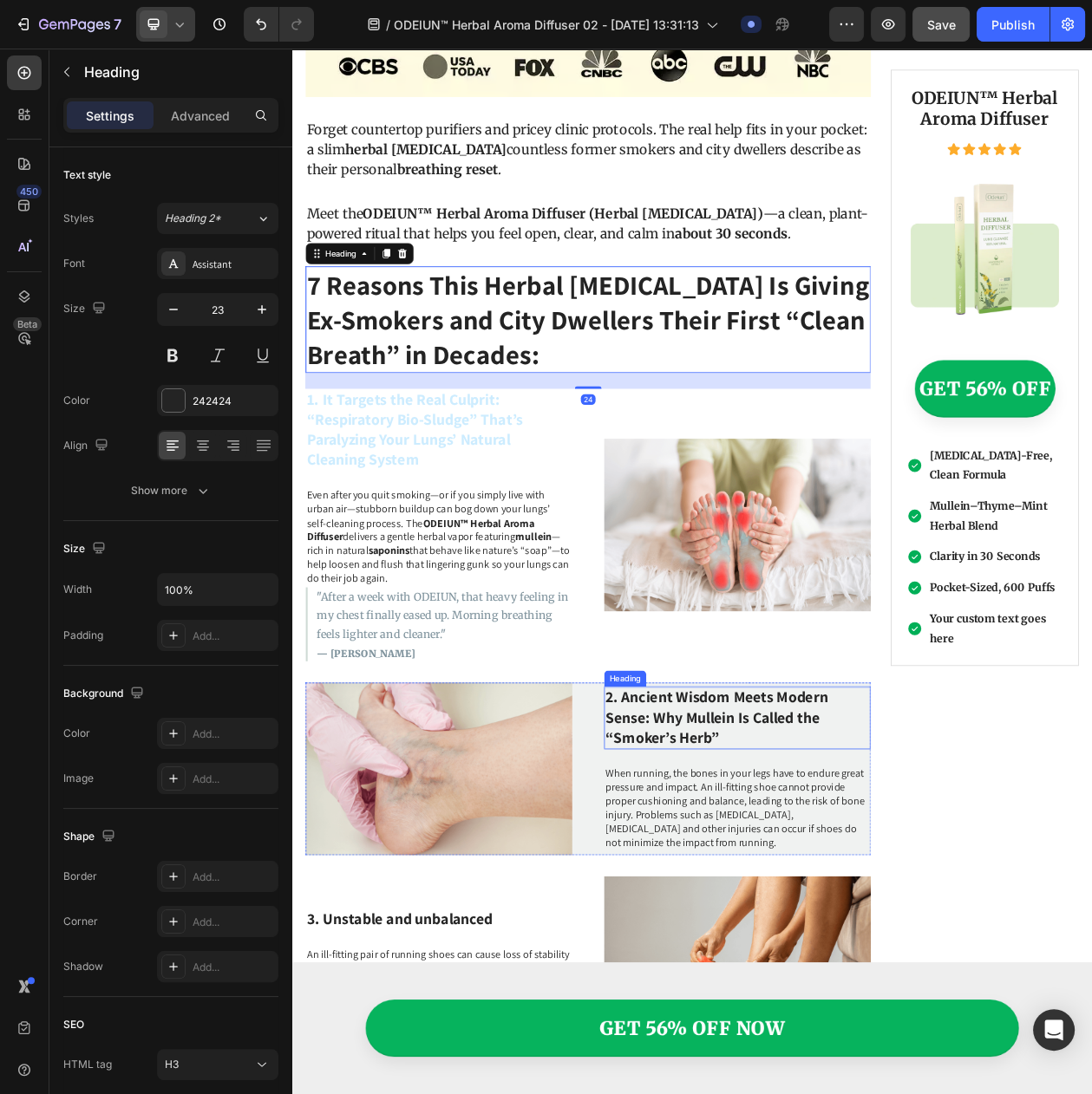
click at [752, 910] on p "2. Ancient Wisdom Meets Modern Sense: Why Mullein Is Called the “Smoker’s Herb”" at bounding box center [871, 921] width 343 height 78
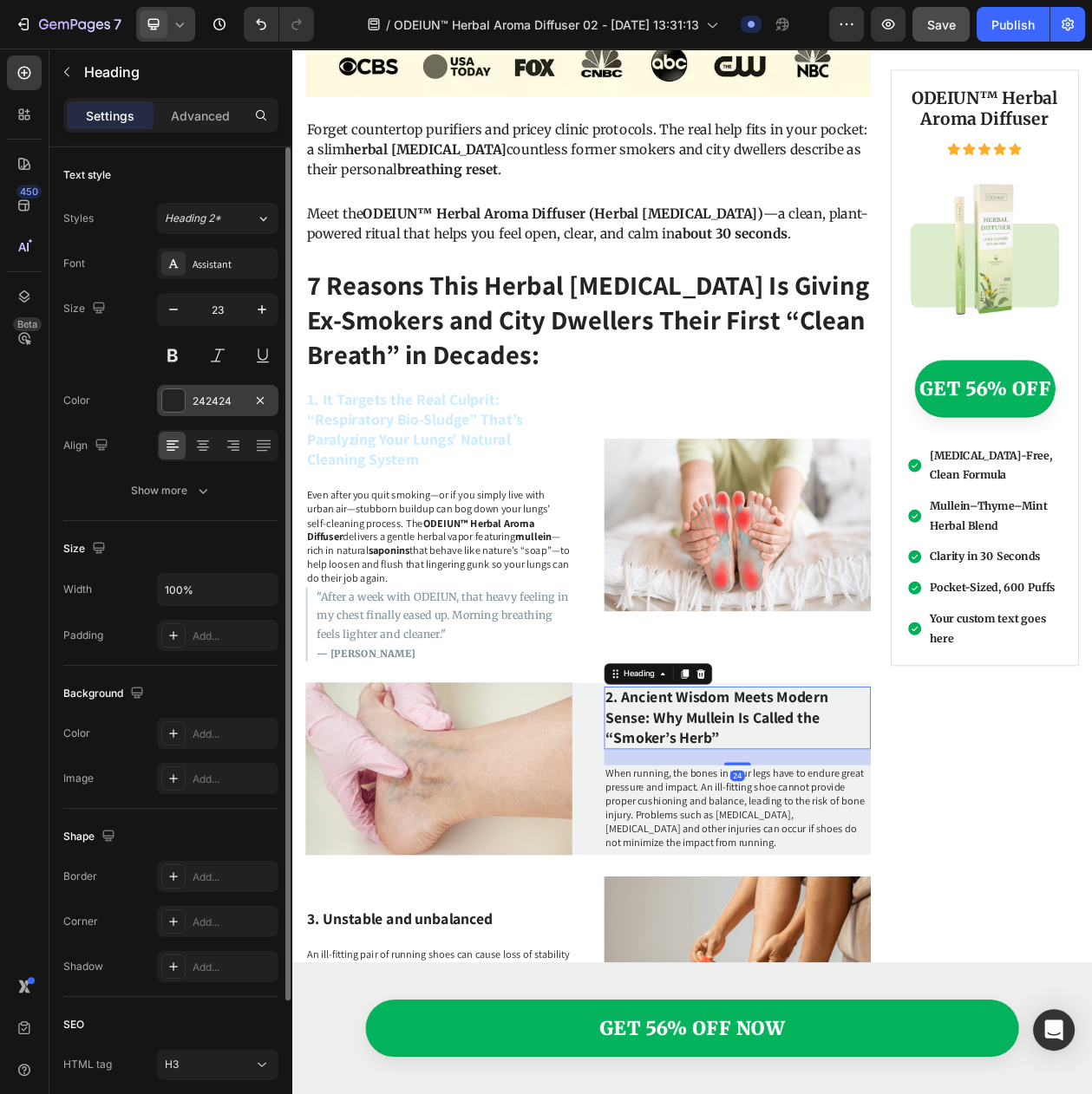
click at [211, 409] on div "242424" at bounding box center [217, 402] width 51 height 16
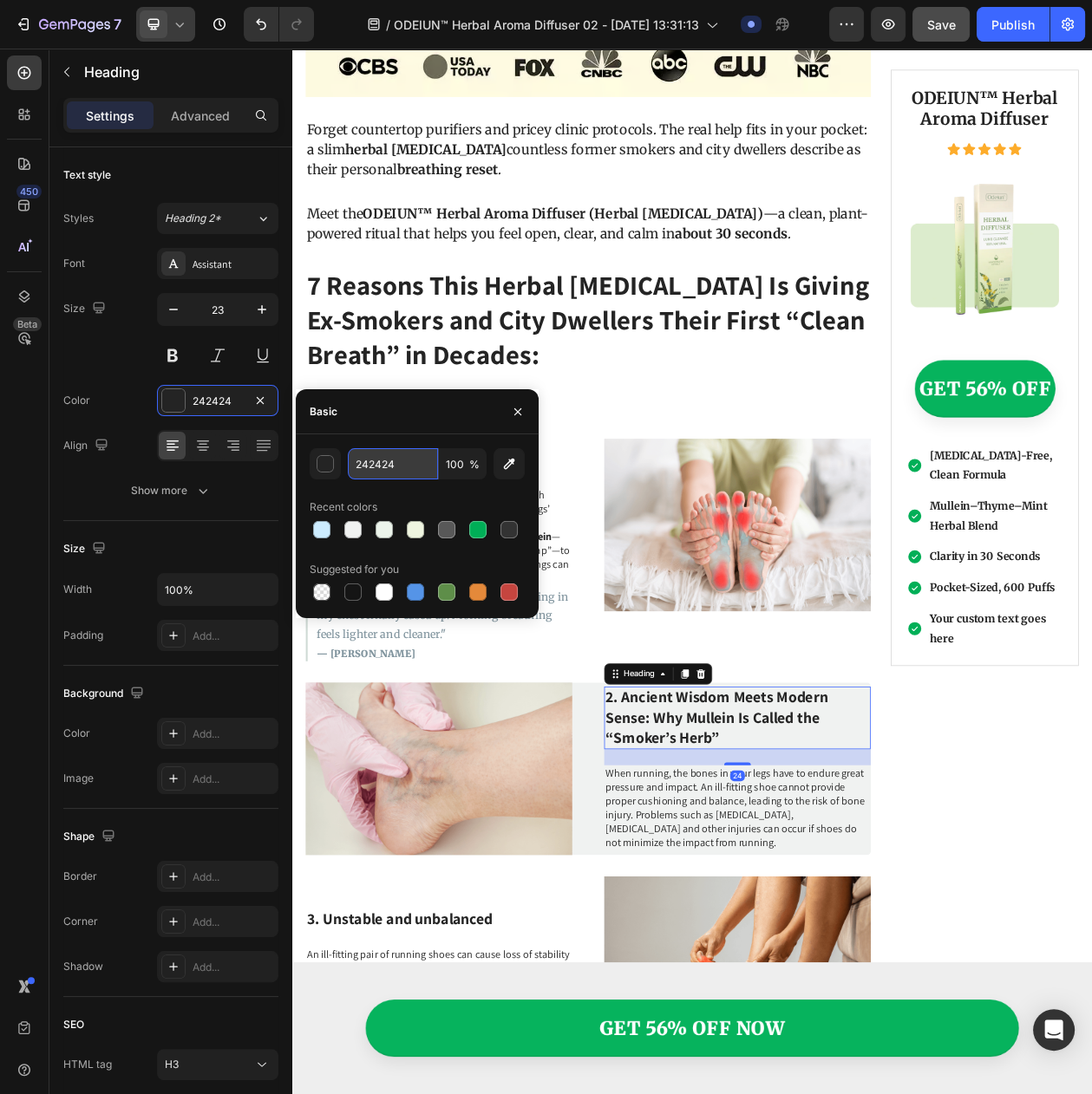
click at [357, 454] on input "242424" at bounding box center [392, 463] width 90 height 31
paste input "#CCECFF"
type input "#CCECFF"
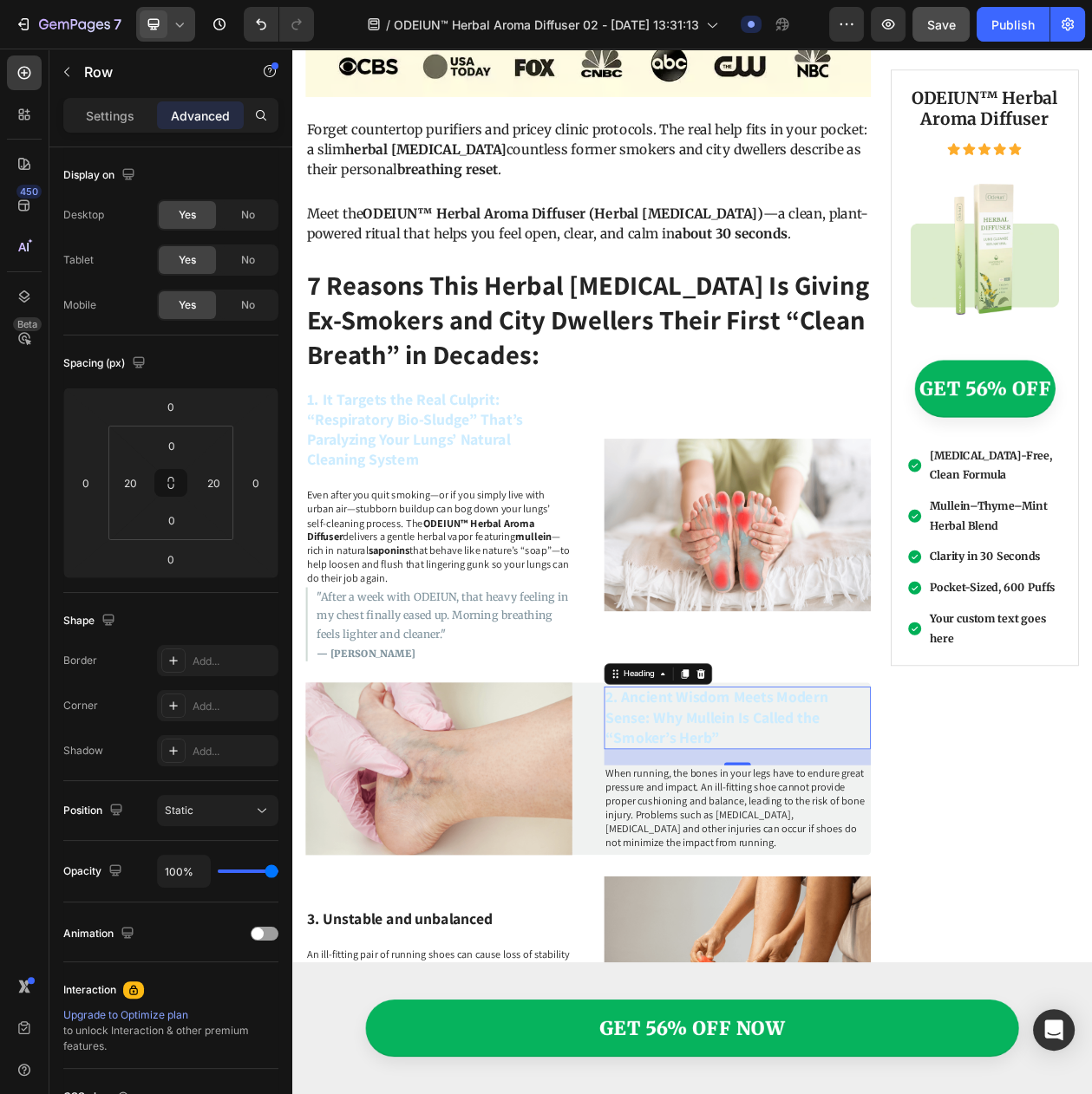
click at [679, 462] on div "Why Breathing Still Feels Hard After You Quit: The Hidden “Bio-Sludge” That Str…" at bounding box center [677, 491] width 735 height 3291
click at [815, 908] on p "2. Ancient Wisdom Meets Modern Sense: Why Mullein Is Called the “Smoker’s Herb”" at bounding box center [871, 921] width 343 height 78
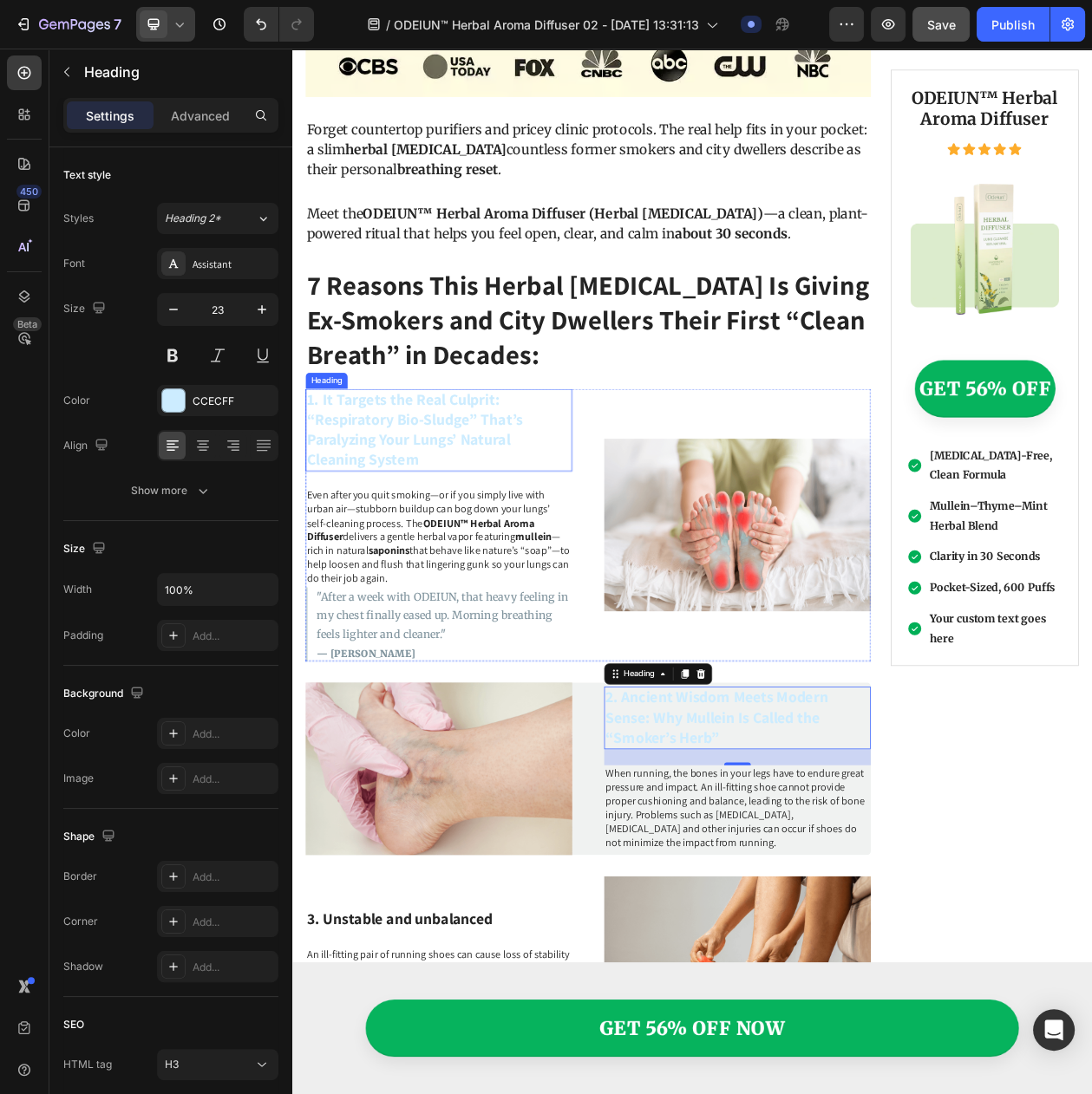
click at [466, 557] on p "1. It Targets the Real Culprit: “Respiratory Bio-Sludge” That’s Paralyzing Your…" at bounding box center [483, 545] width 343 height 104
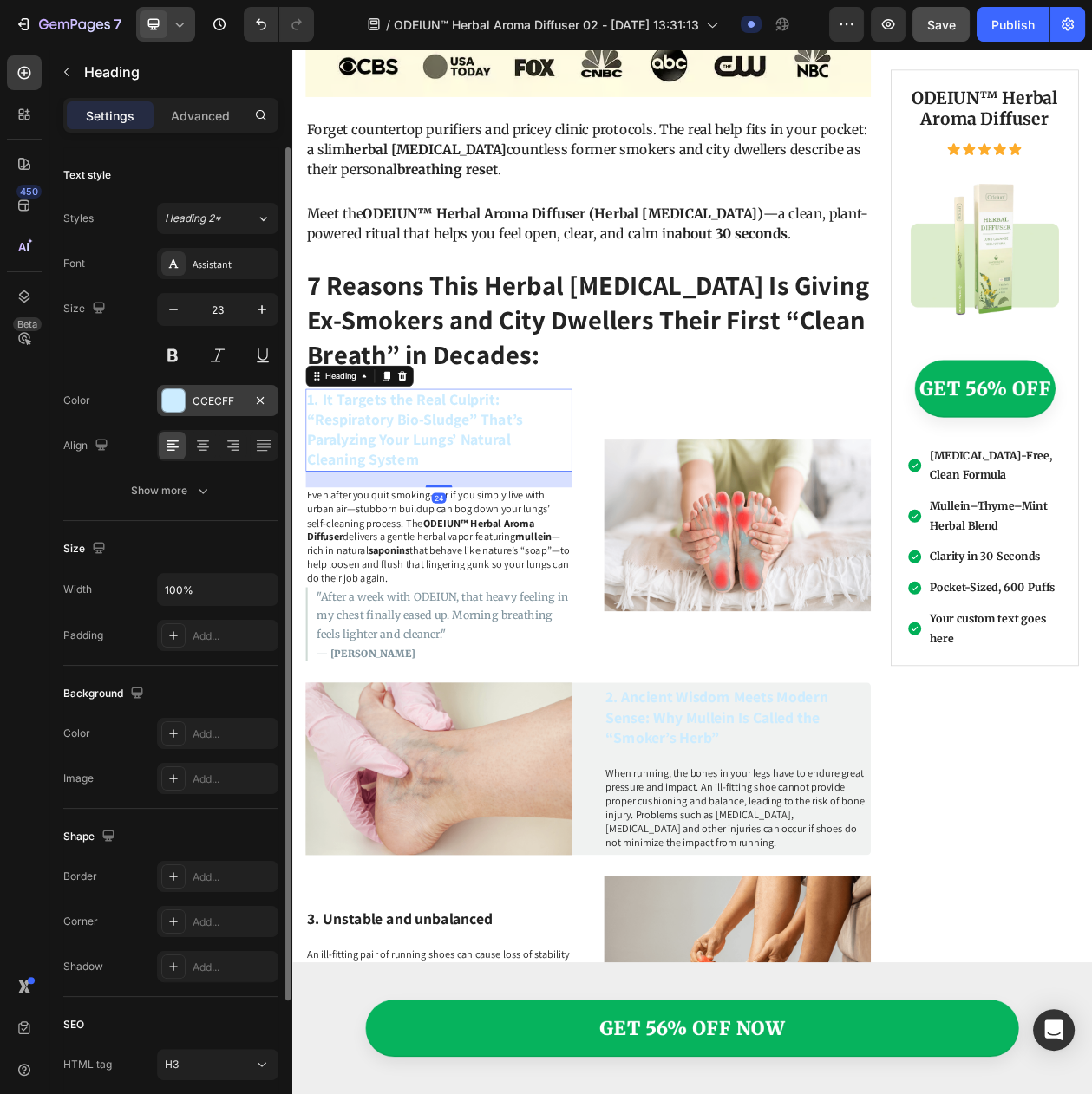
click at [230, 409] on div "CCECFF" at bounding box center [217, 402] width 51 height 16
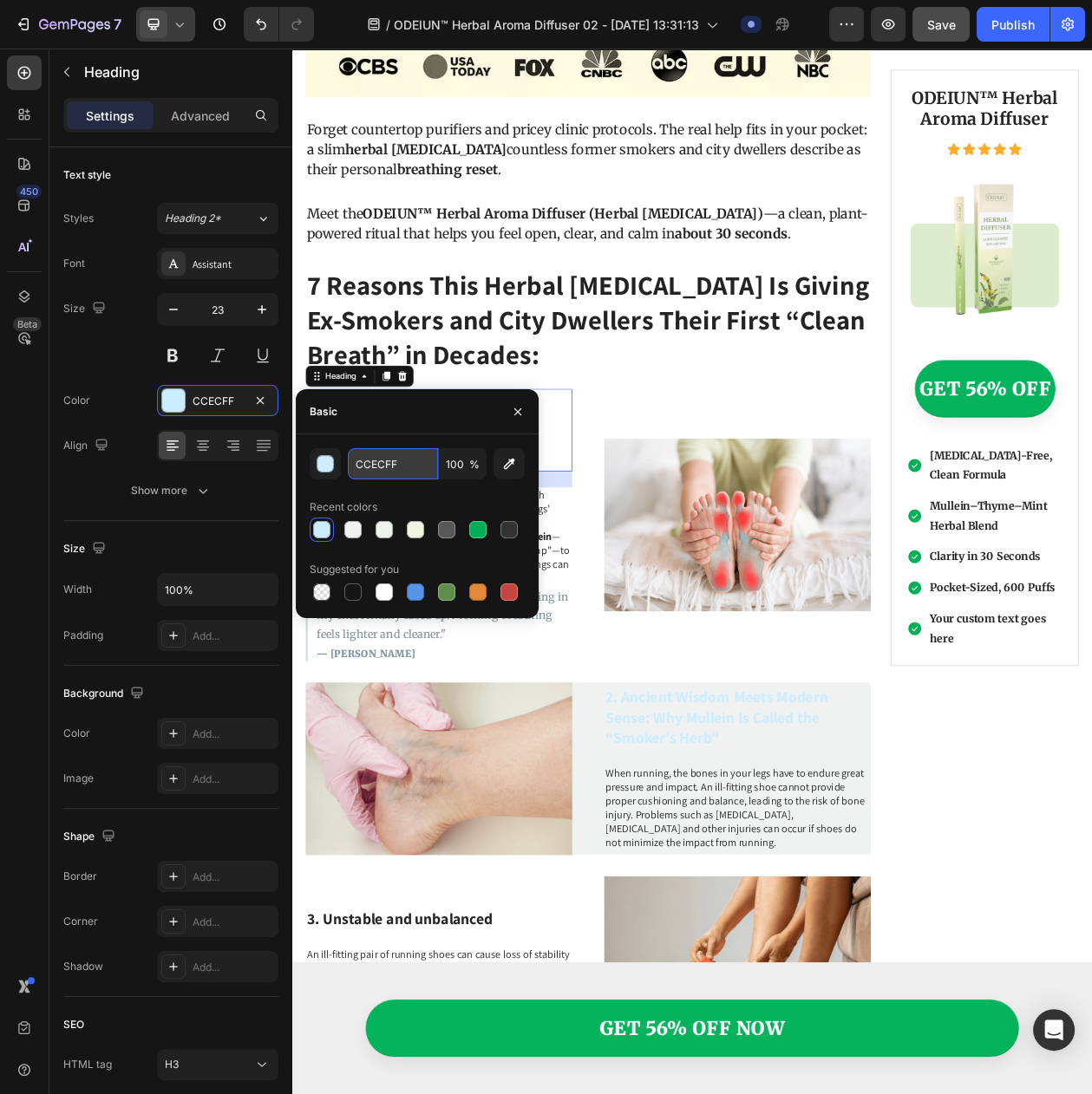
click at [364, 476] on input "CCECFF" at bounding box center [392, 463] width 90 height 31
paste input "#B0CC7"
type input "#B0CC7F"
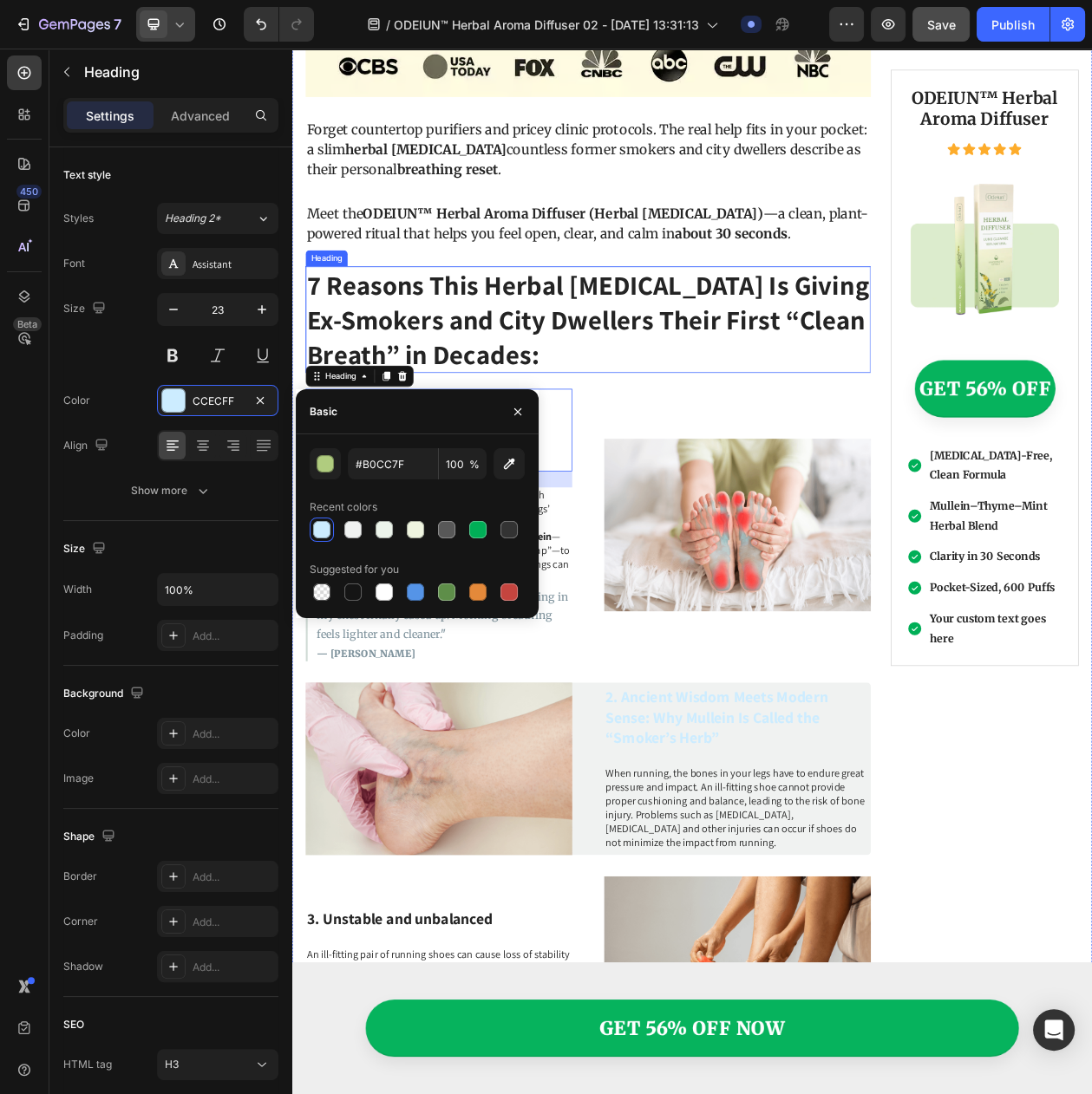
click at [672, 434] on p "7 Reasons This Herbal [MEDICAL_DATA] Is Giving Ex-Smokers and City Dwellers The…" at bounding box center [677, 401] width 732 height 135
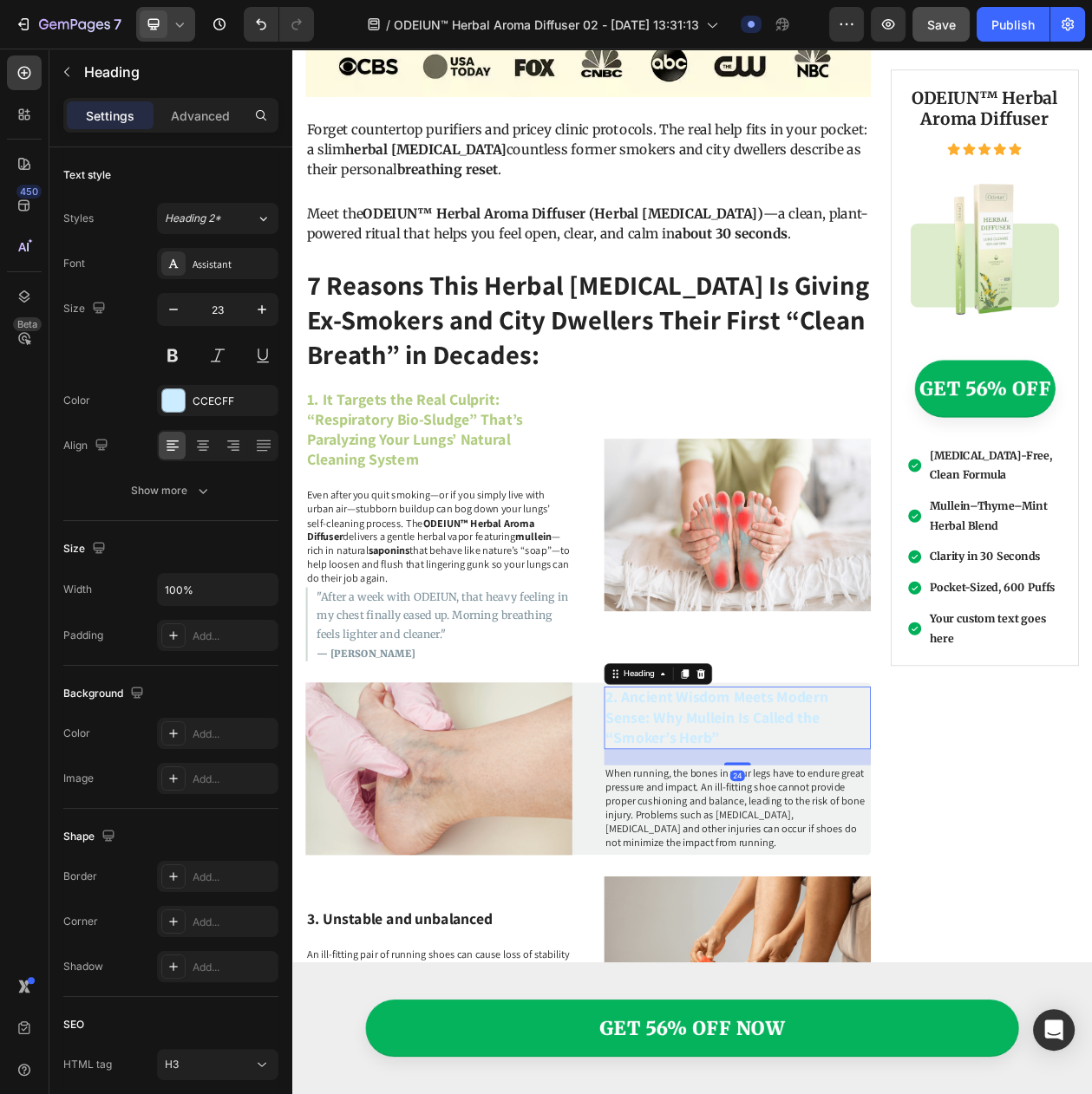
click at [782, 937] on p "2. Ancient Wisdom Meets Modern Sense: Why Mullein Is Called the “Smoker’s Herb”" at bounding box center [871, 921] width 343 height 78
click at [207, 406] on div "CCECFF" at bounding box center [217, 402] width 51 height 16
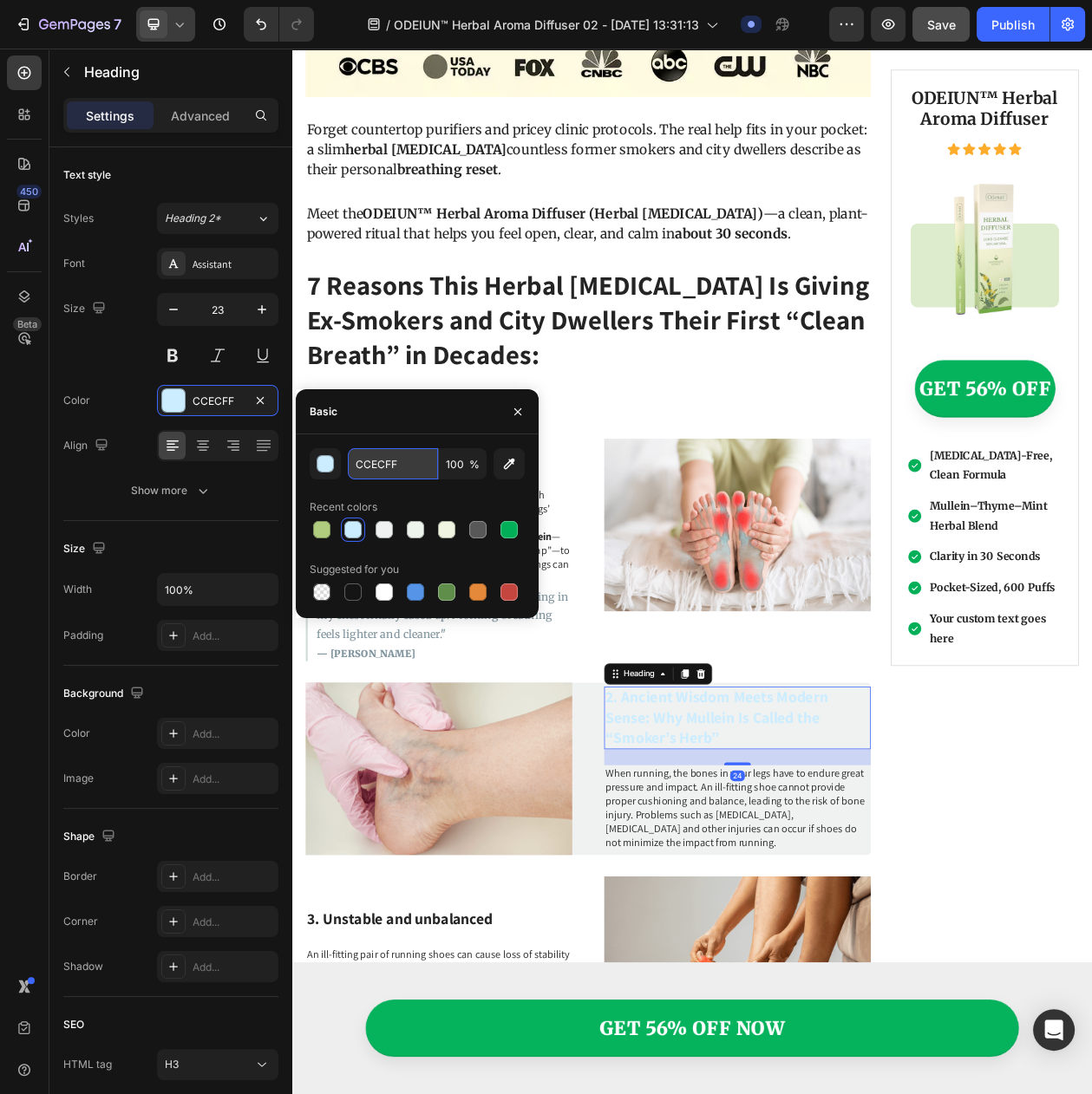
click at [349, 466] on input "CCECFF" at bounding box center [392, 463] width 90 height 31
paste input "#B0CC7"
type input "#B0CC7F"
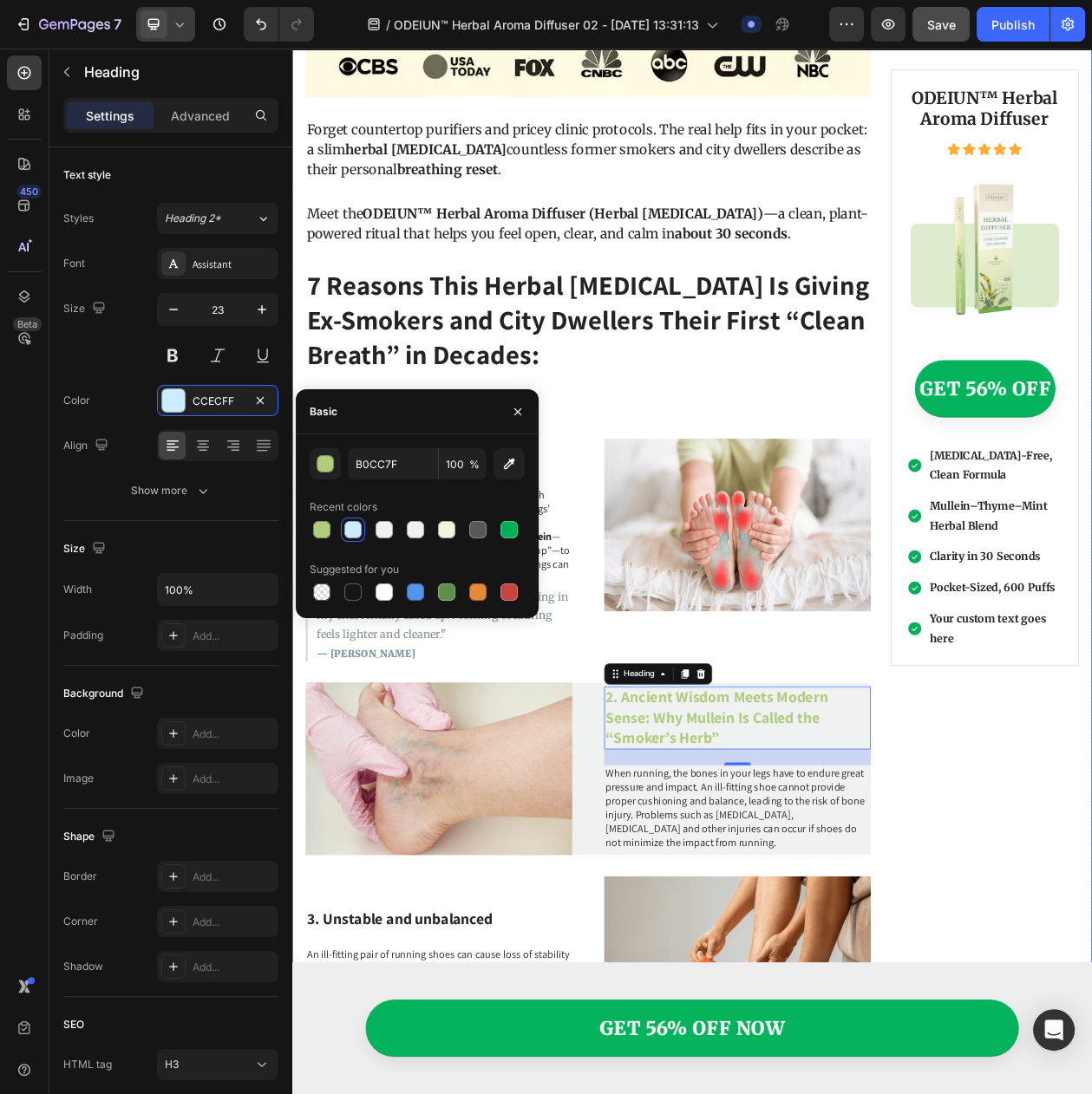
click at [718, 475] on div "Why Breathing Still Feels Hard After You Quit: The Hidden “Bio-Sludge” That Str…" at bounding box center [677, 491] width 735 height 3291
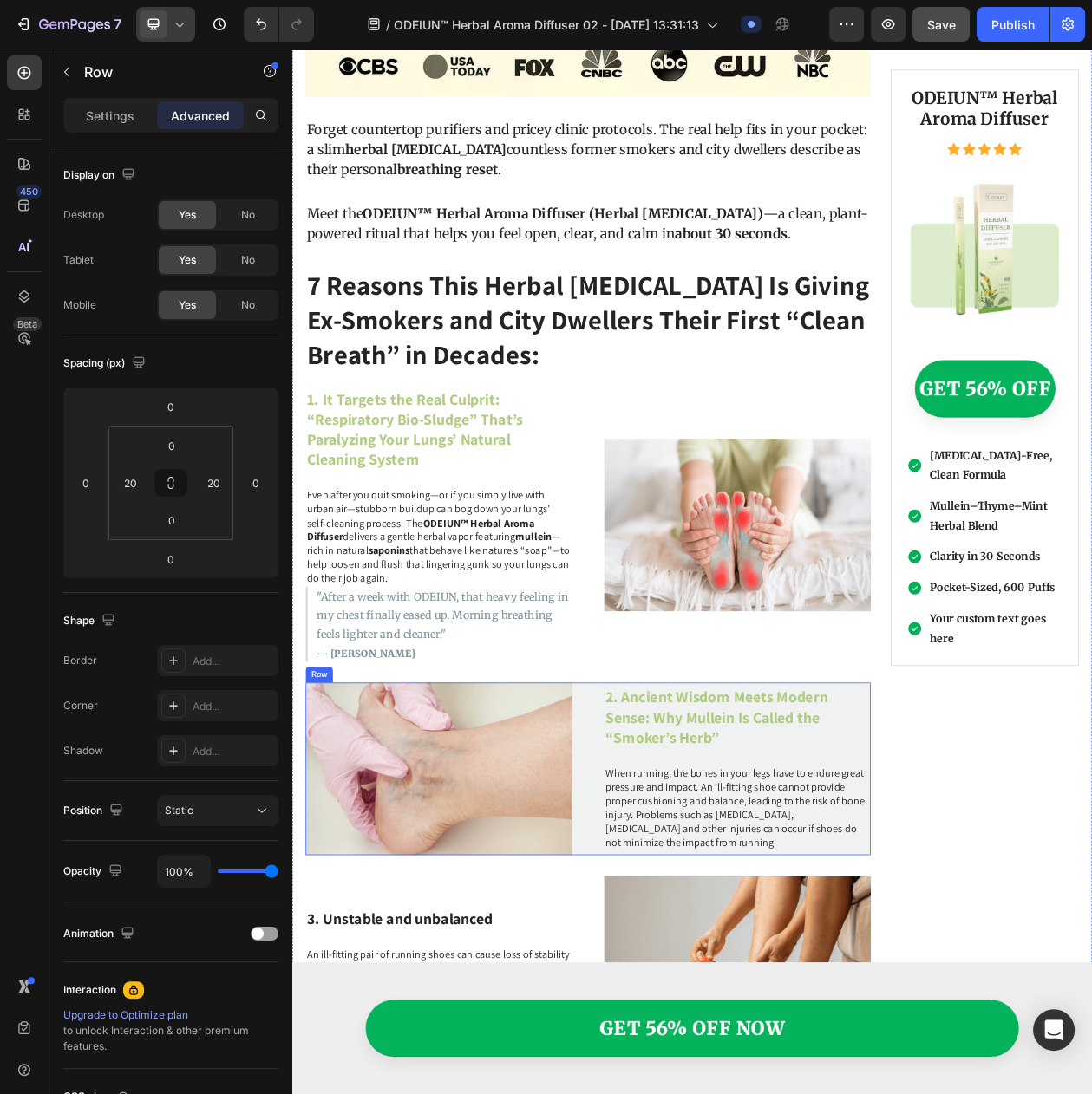
click at [681, 942] on div "Image 2. Ancient Wisdom Meets Modern Sense: Why Mullein Is Called the “Smoker’s…" at bounding box center [677, 986] width 735 height 225
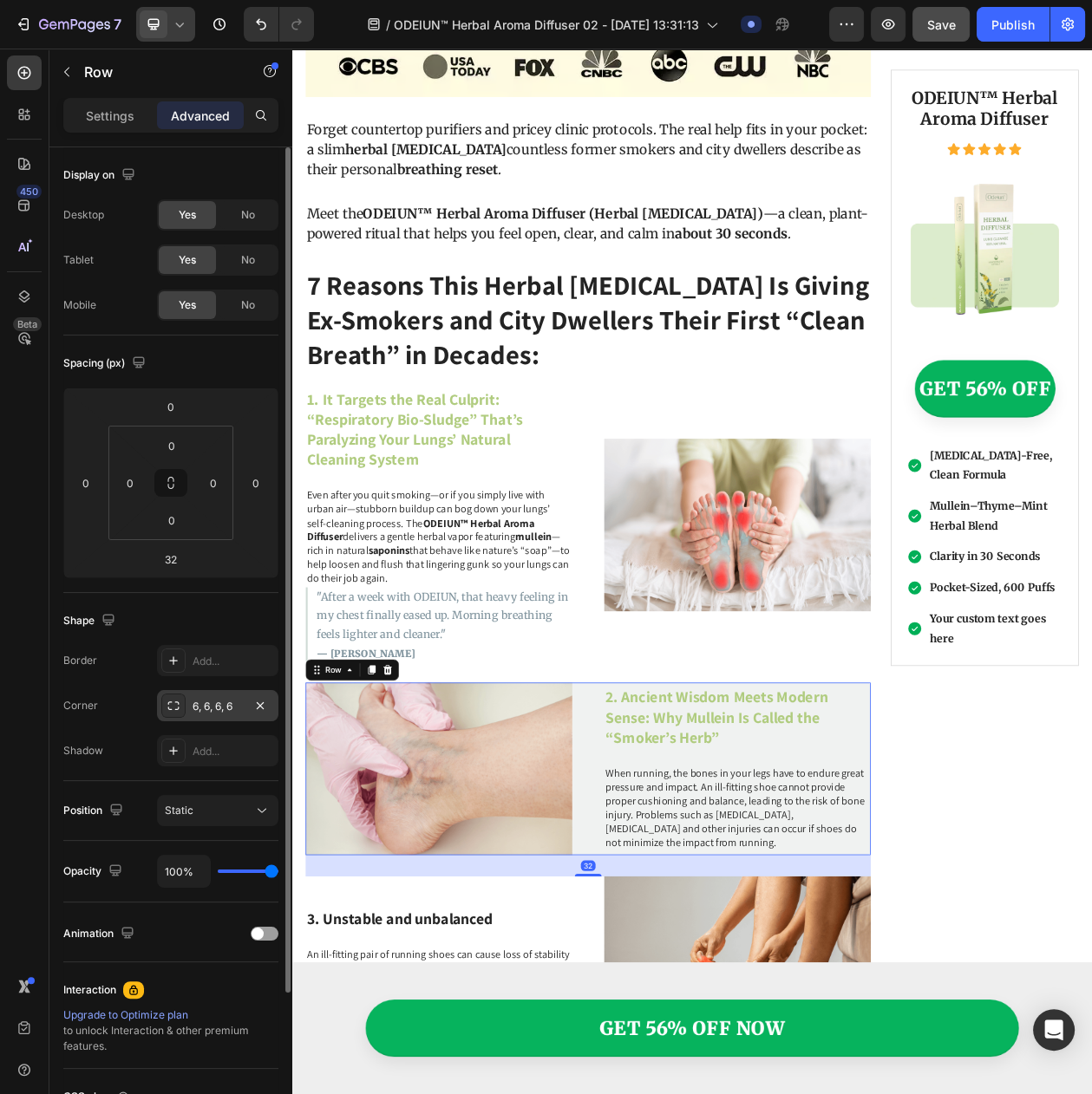
scroll to position [177, 0]
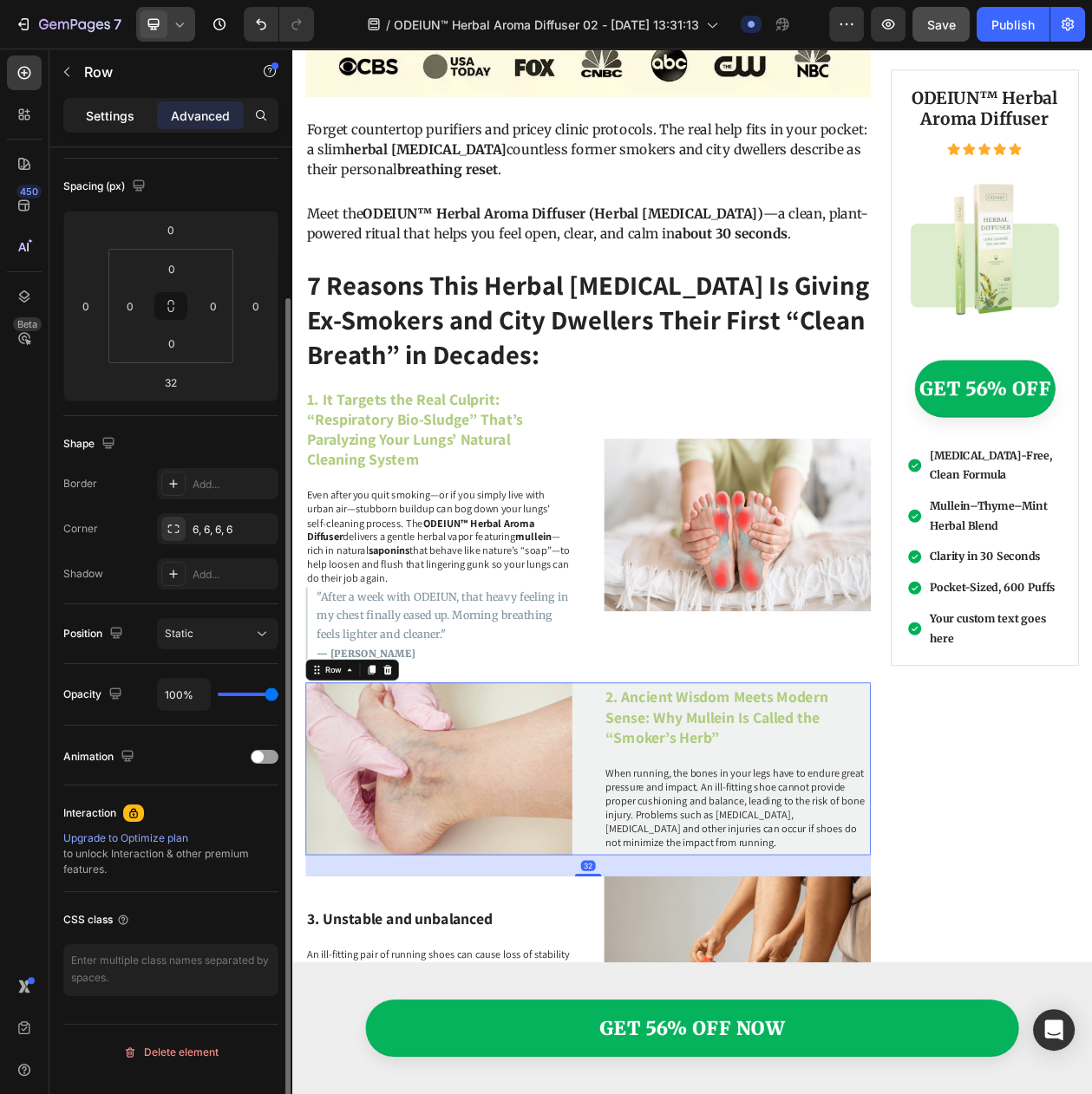
click at [88, 120] on p "Settings" at bounding box center [110, 116] width 49 height 18
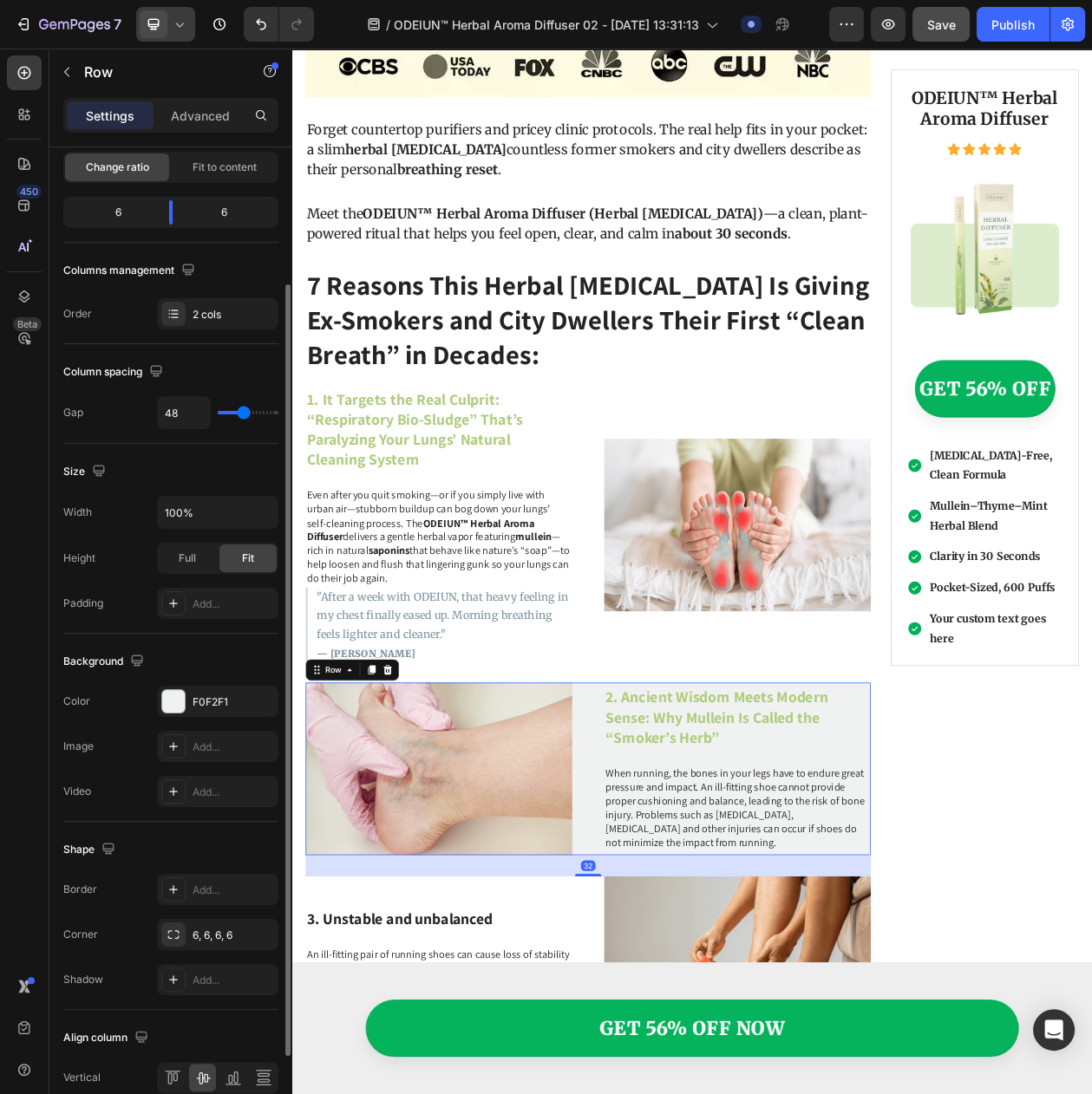
scroll to position [288, 0]
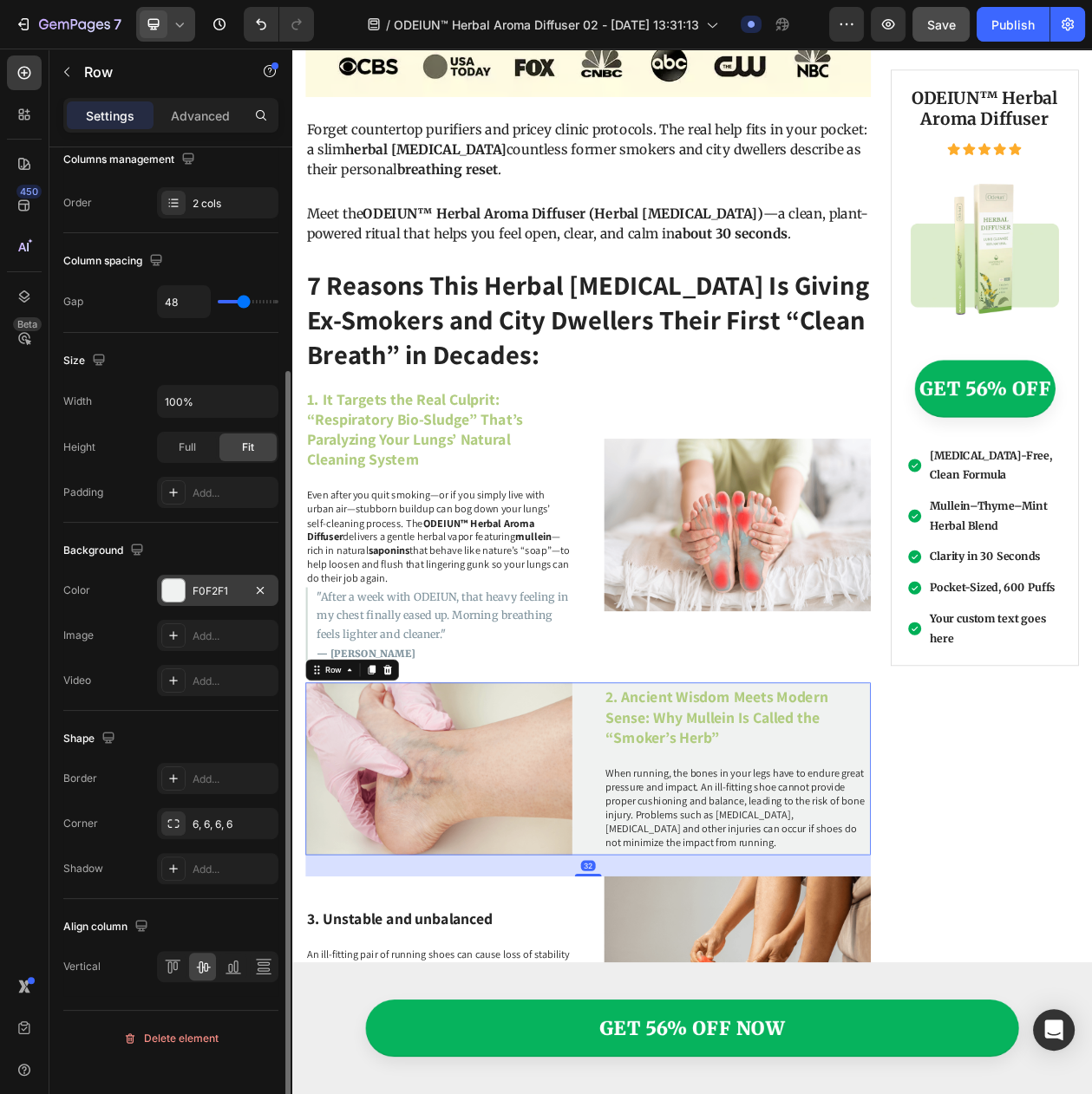
click at [213, 607] on div "F0F2F1" at bounding box center [217, 590] width 121 height 31
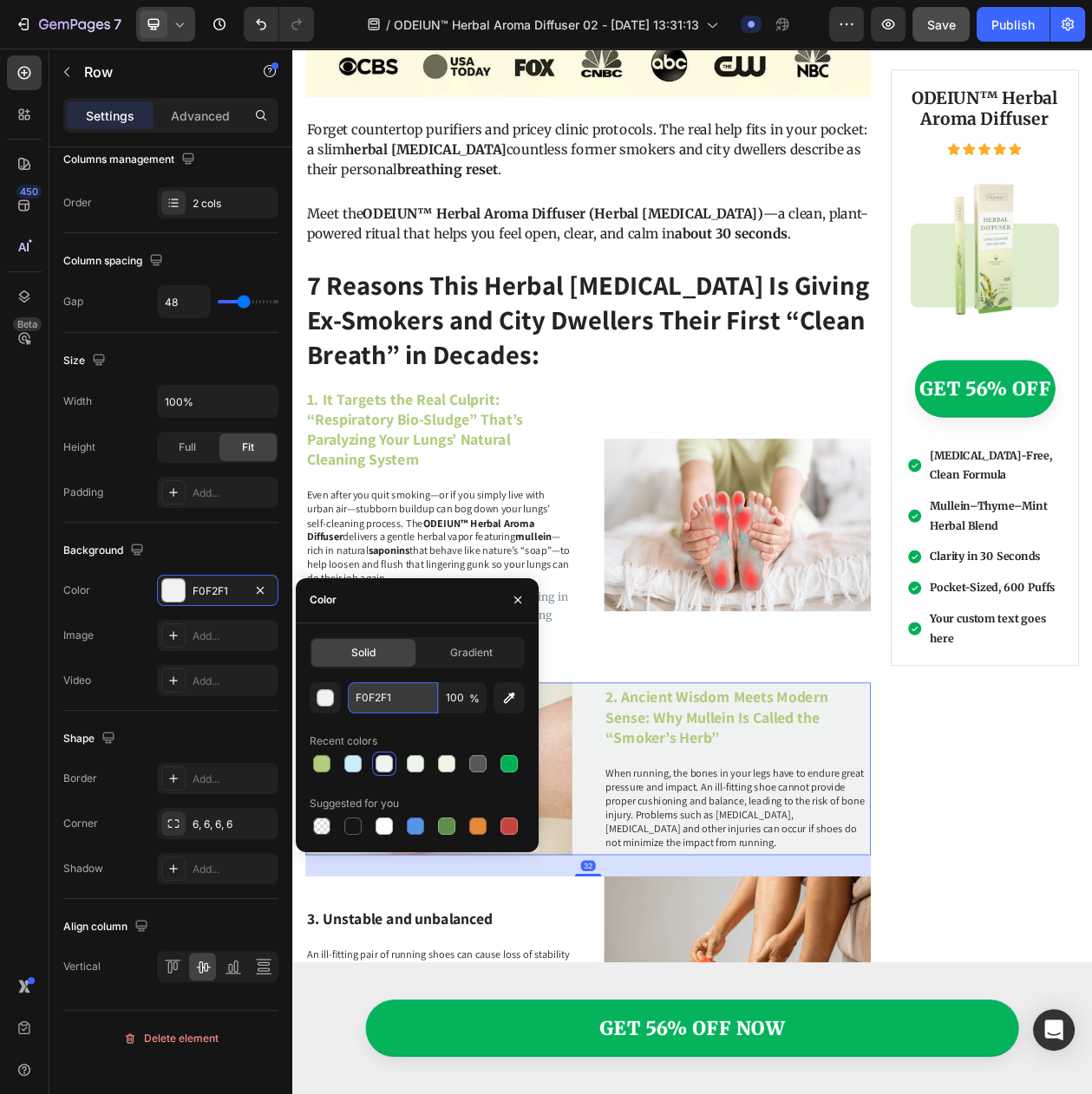
click at [389, 688] on input "F0F2F1" at bounding box center [392, 697] width 90 height 31
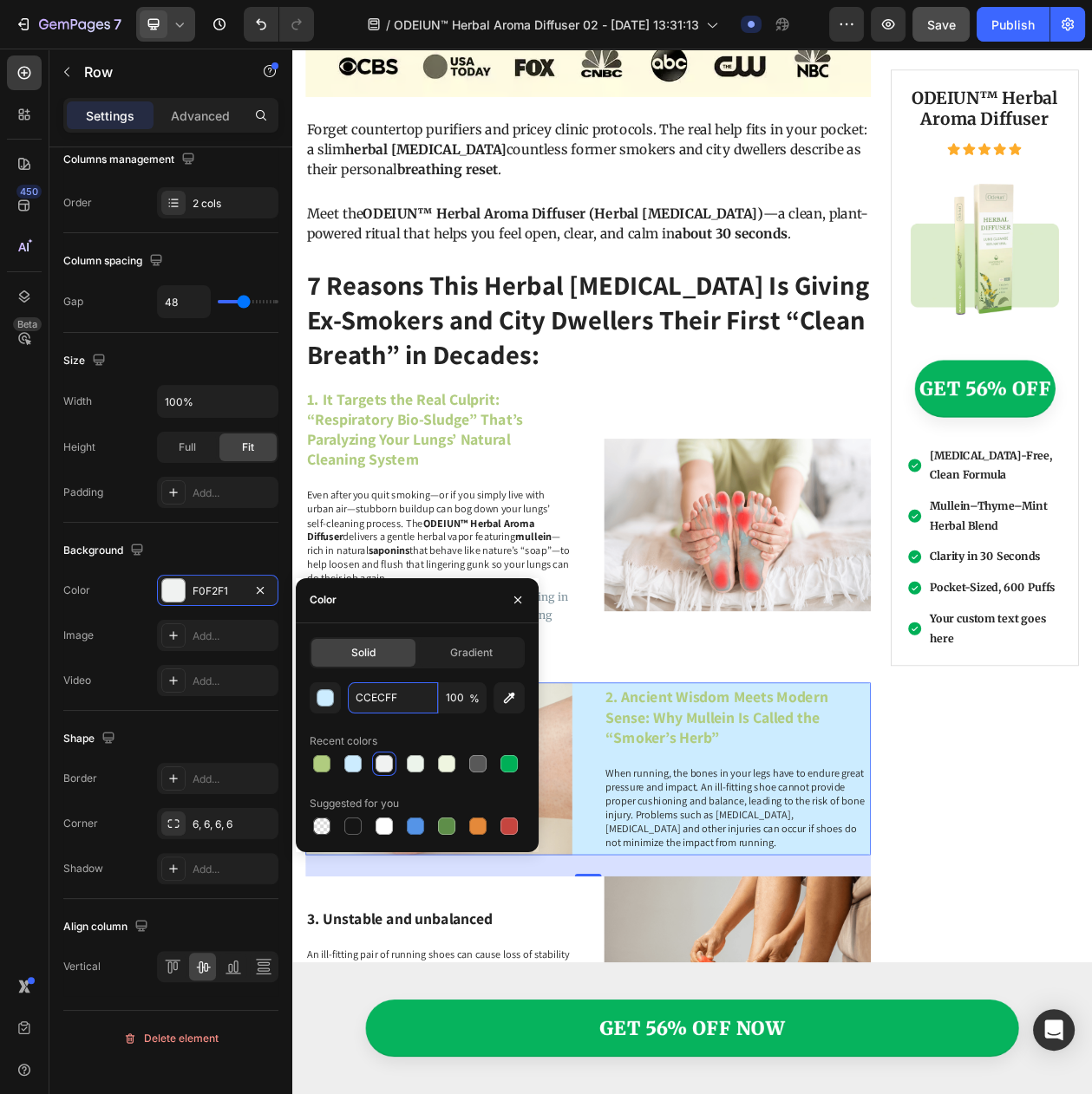
drag, startPoint x: 397, startPoint y: 696, endPoint x: 299, endPoint y: 701, distance: 98.1
click at [299, 701] on div "Solid Gradient CCECFF 100 % Recent colors Suggested for you" at bounding box center [416, 738] width 243 height 201
click at [367, 712] on input "CCECFF" at bounding box center [392, 697] width 90 height 31
paste input "#F0F2F1"
type input "#F0F2F1"
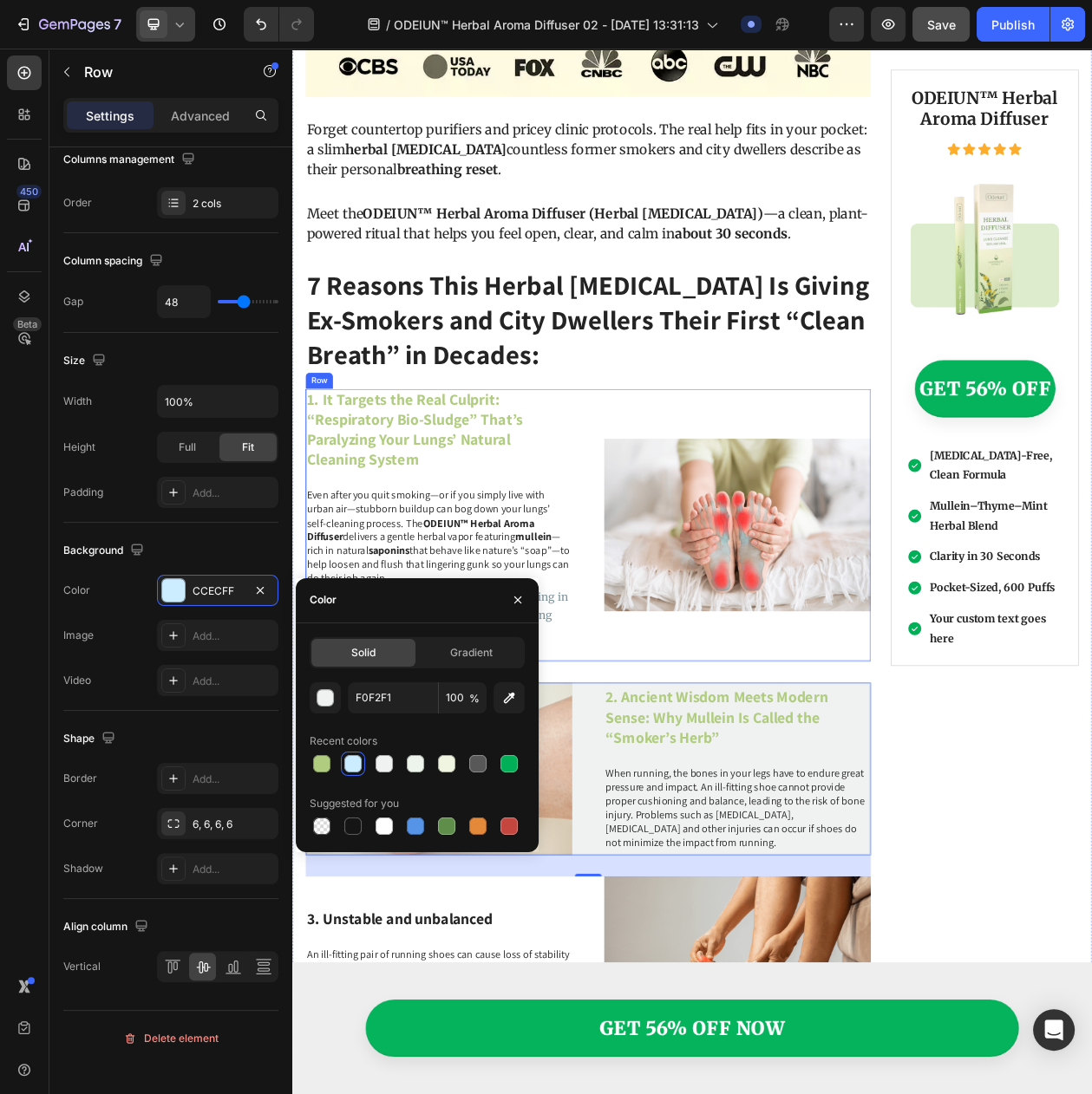
click at [739, 812] on div "Image" at bounding box center [871, 669] width 347 height 355
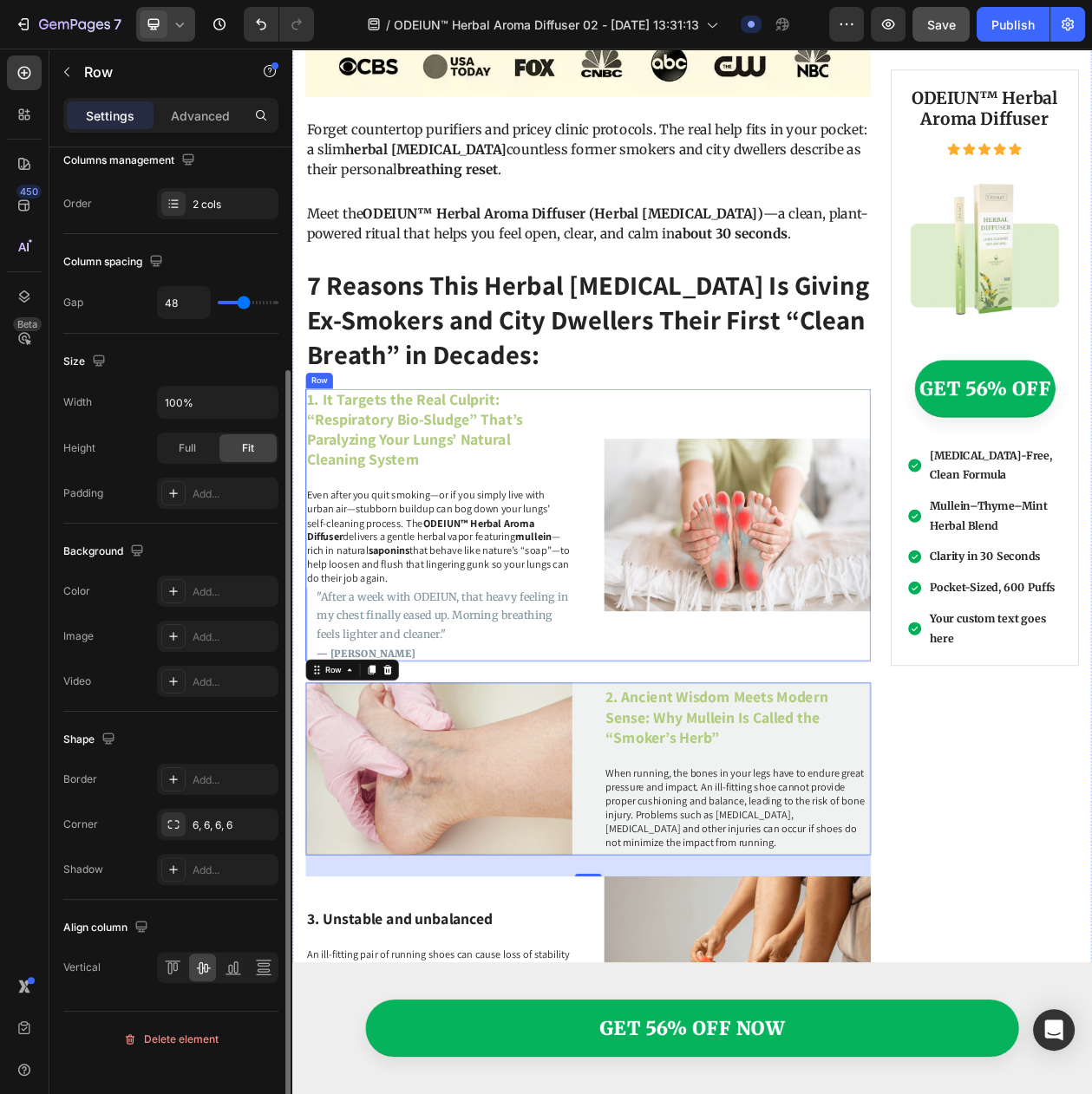
scroll to position [287, 0]
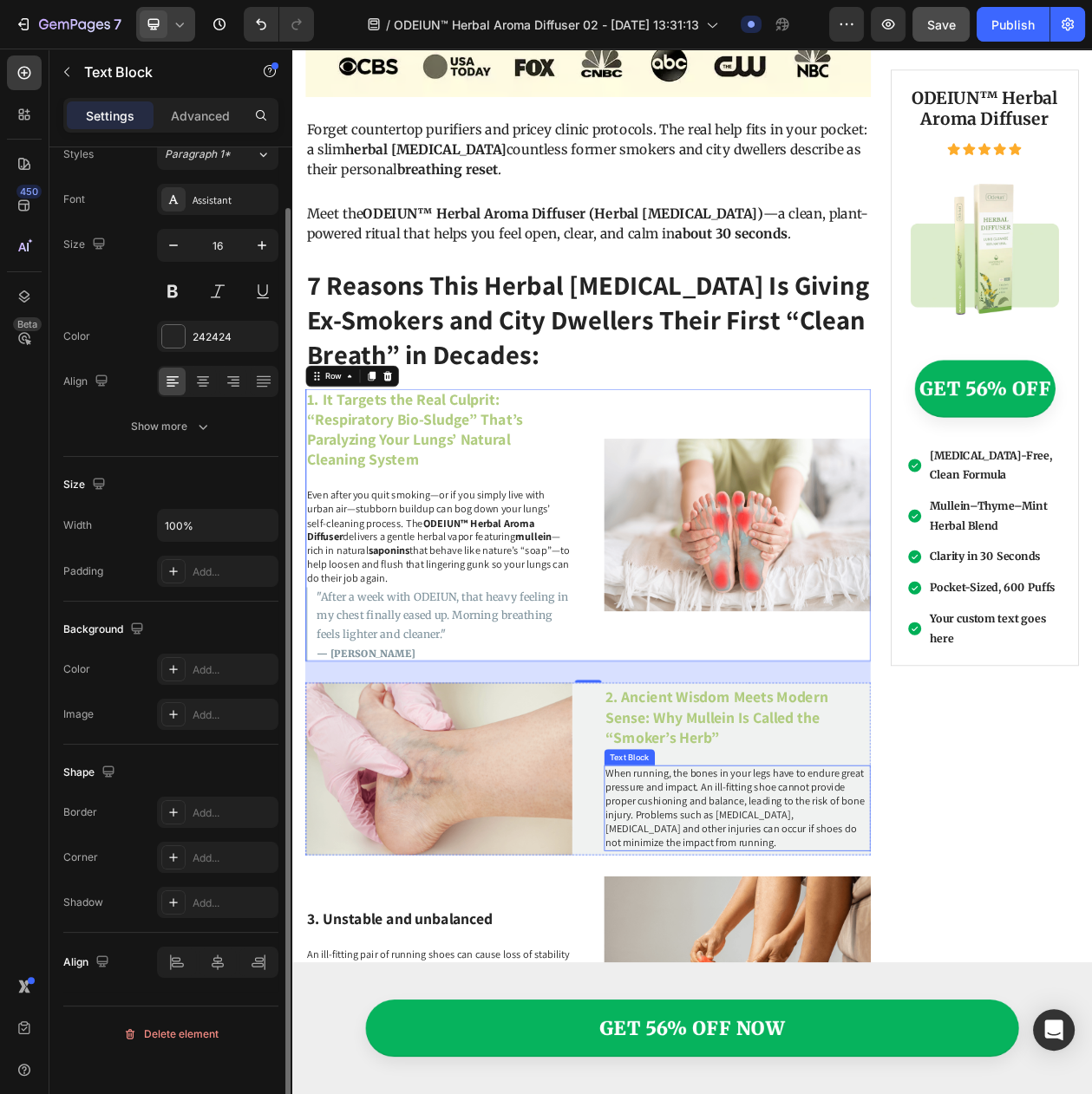
click at [808, 1022] on p "When running, the bones in your legs have to endure great pressure and impact. …" at bounding box center [871, 1038] width 343 height 109
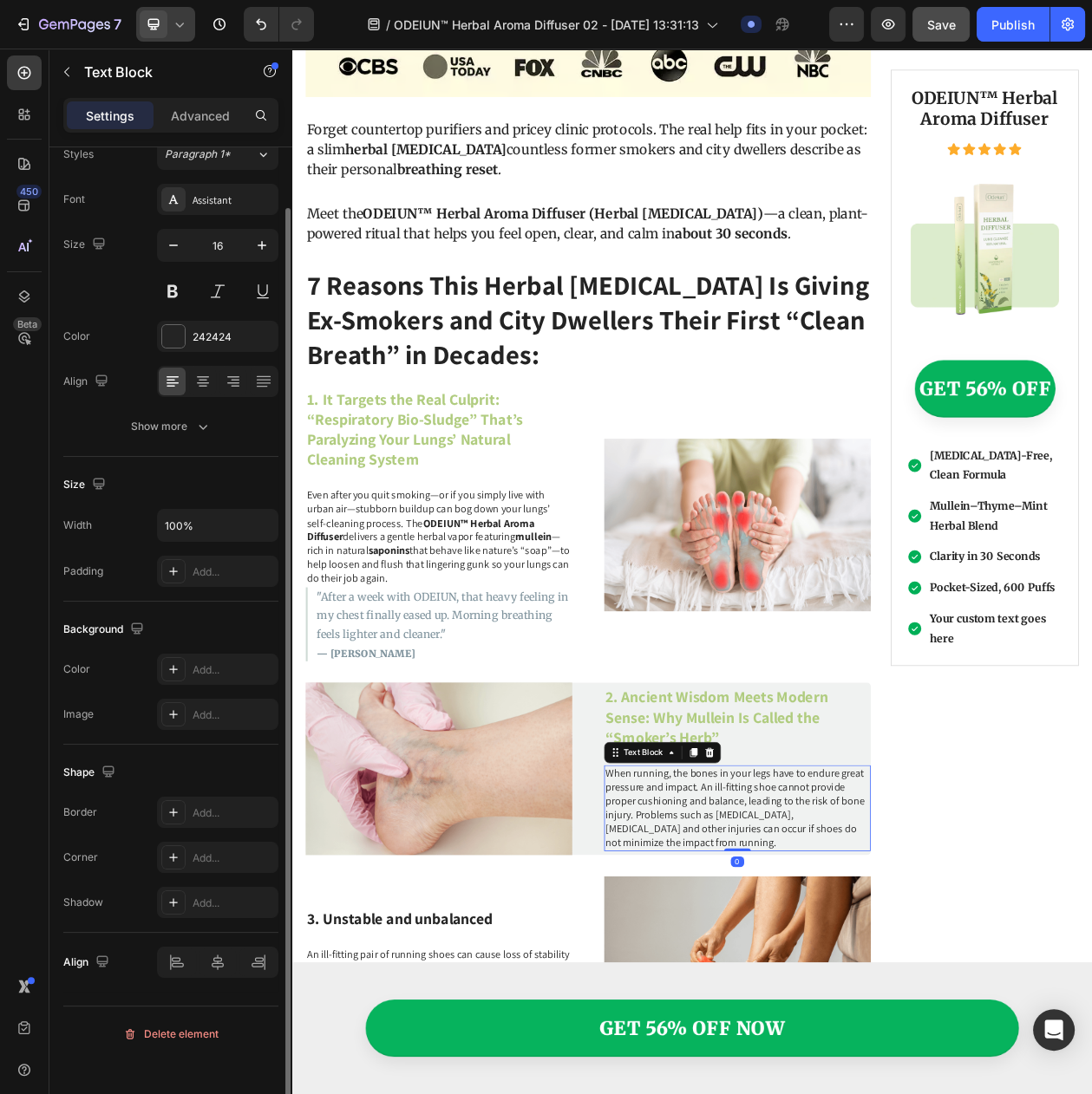
scroll to position [0, 0]
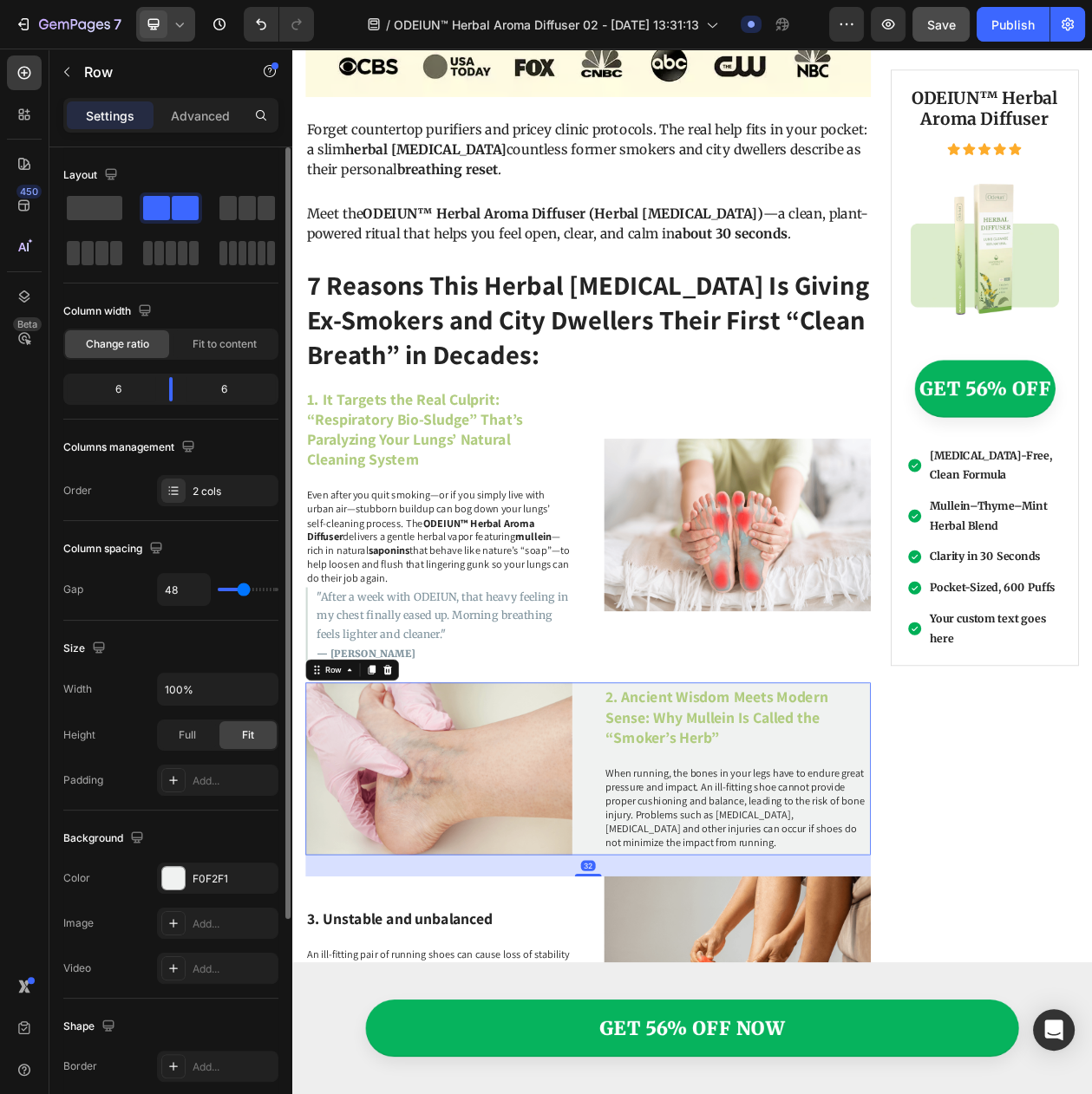
click at [676, 972] on div "Image 2. Ancient Wisdom Meets Modern Sense: Why Mullein Is Called the “Smoker’s…" at bounding box center [677, 986] width 735 height 225
click at [726, 985] on p "When running, the bones in your legs have to endure great pressure and impact. …" at bounding box center [871, 1038] width 343 height 109
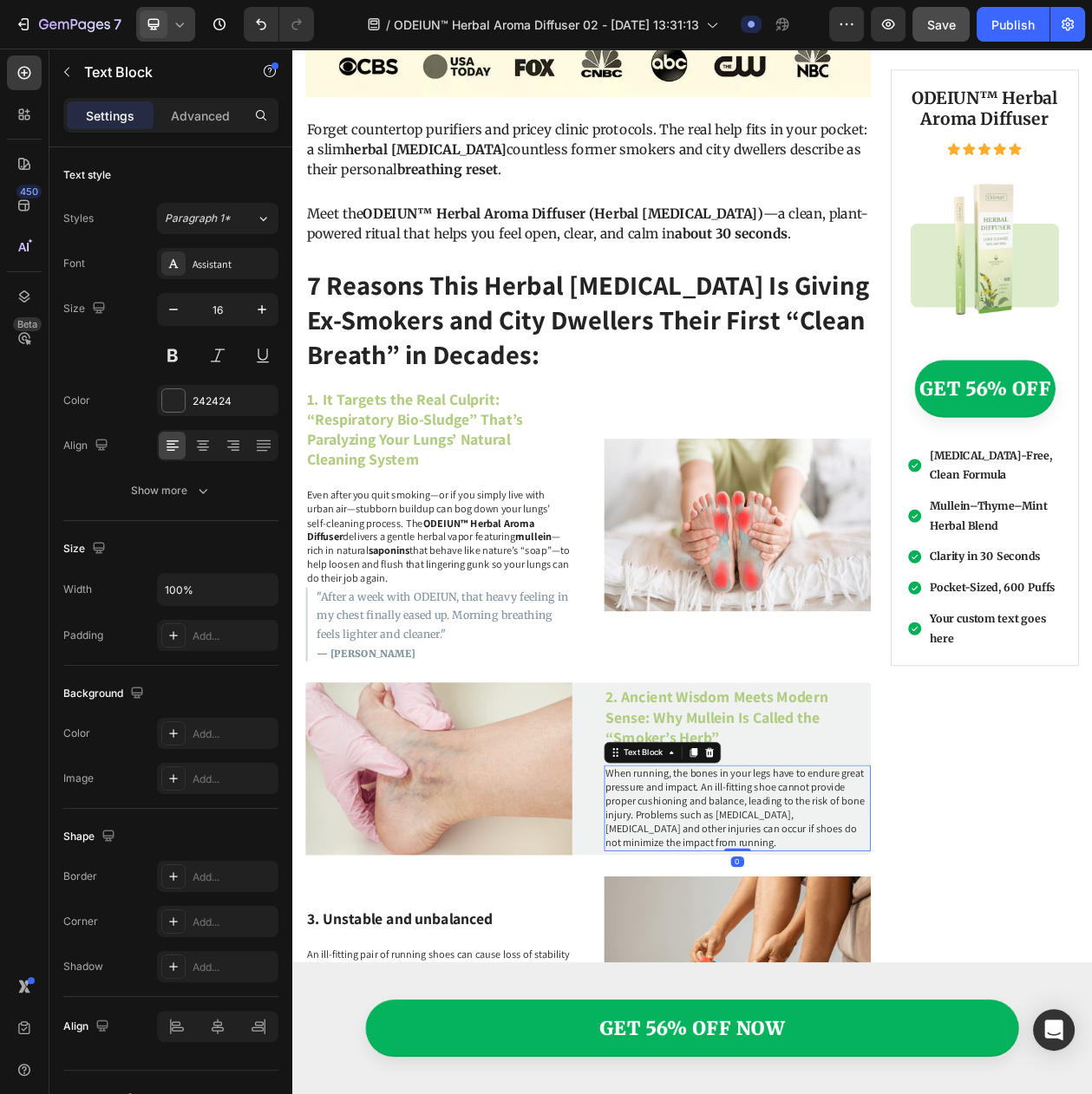
click at [726, 985] on p "When running, the bones in your legs have to endure great pressure and impact. …" at bounding box center [871, 1038] width 343 height 109
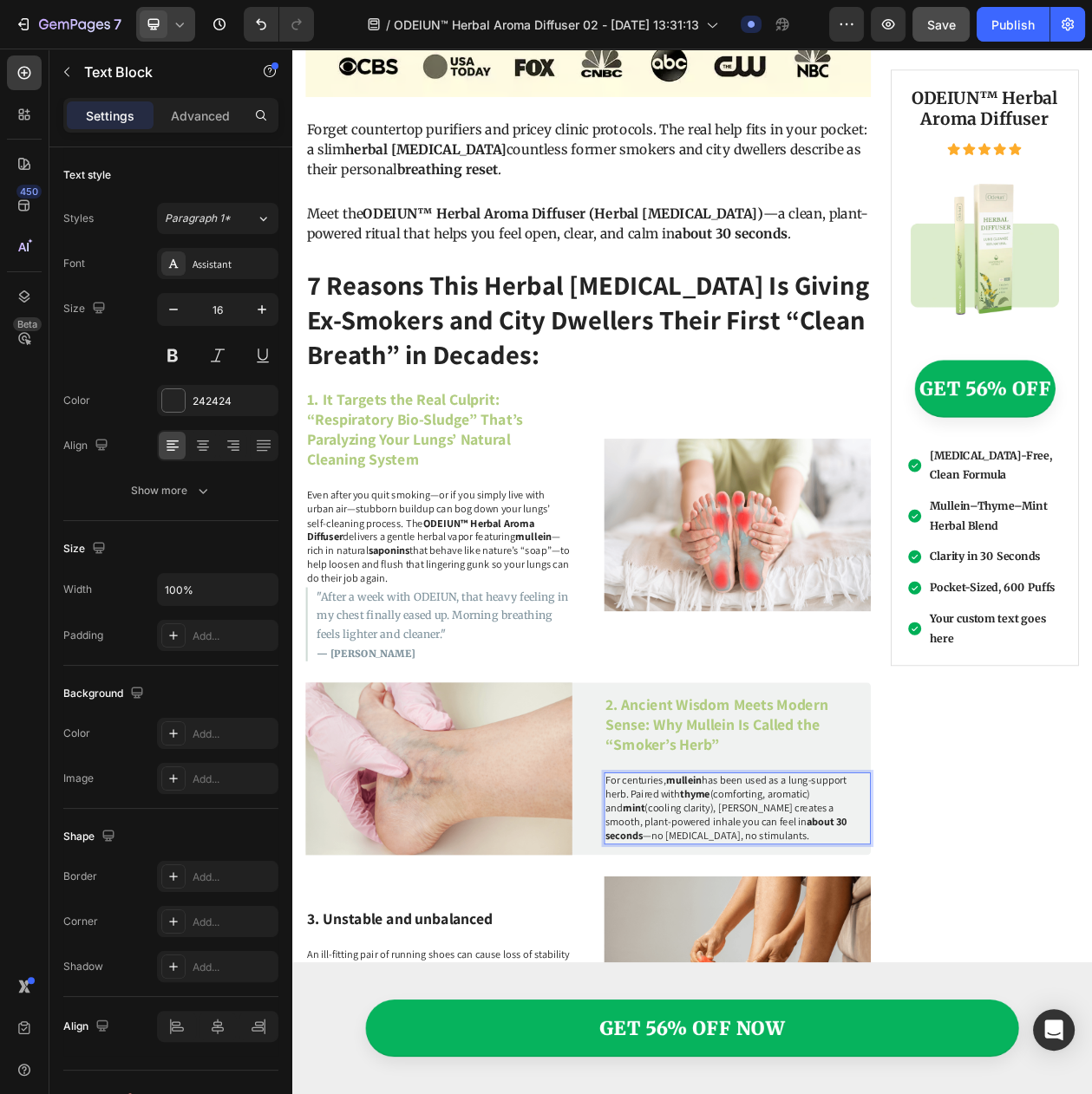
scroll to position [1299, 0]
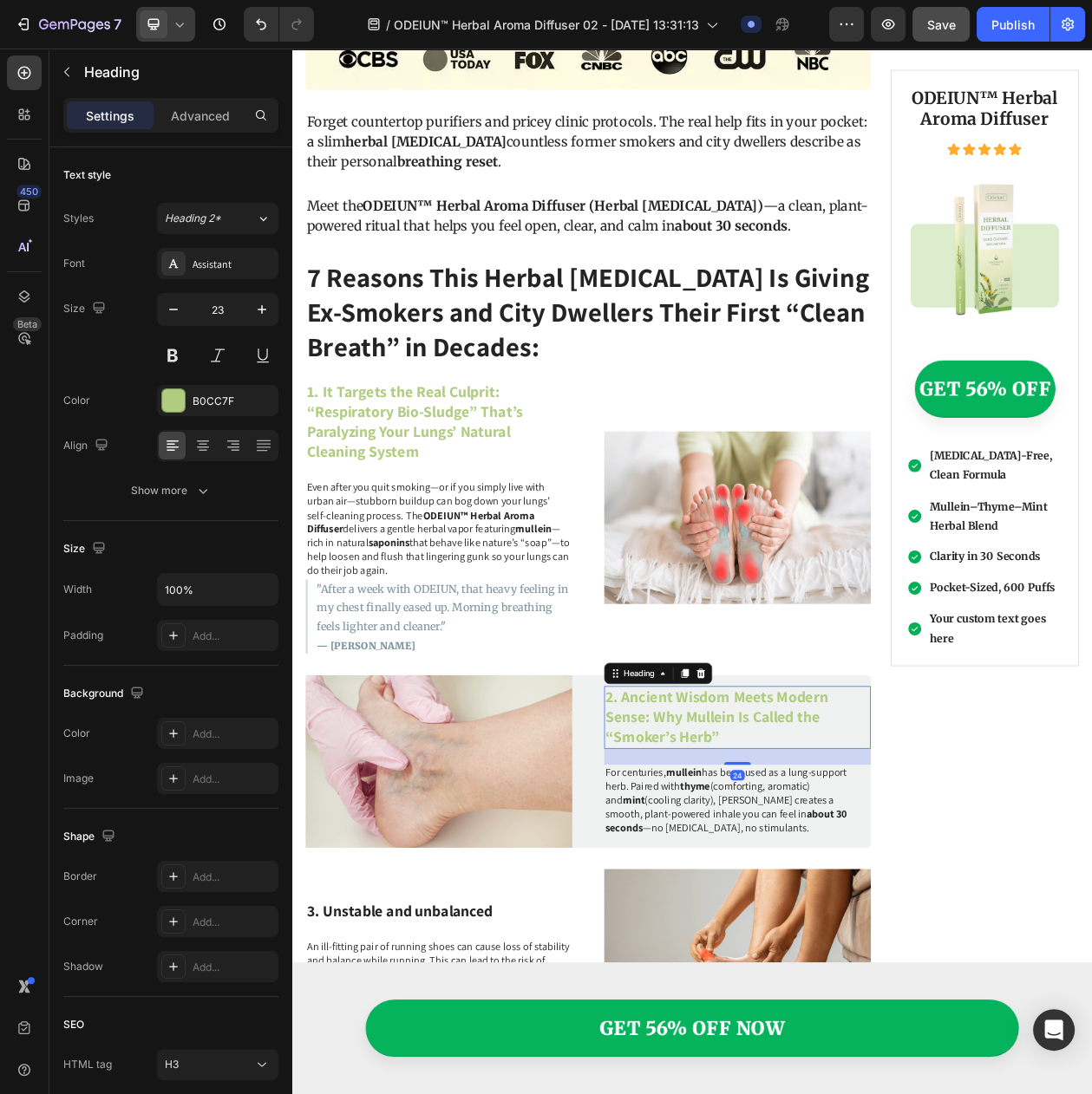
click at [741, 885] on p "2. Ancient Wisdom Meets Modern Sense: Why Mullein Is Called the “Smoker’s Herb”" at bounding box center [871, 921] width 343 height 78
click at [479, 631] on p "Even after you quit smoking—or if you simply live with urban air—stubborn build…" at bounding box center [483, 675] width 343 height 126
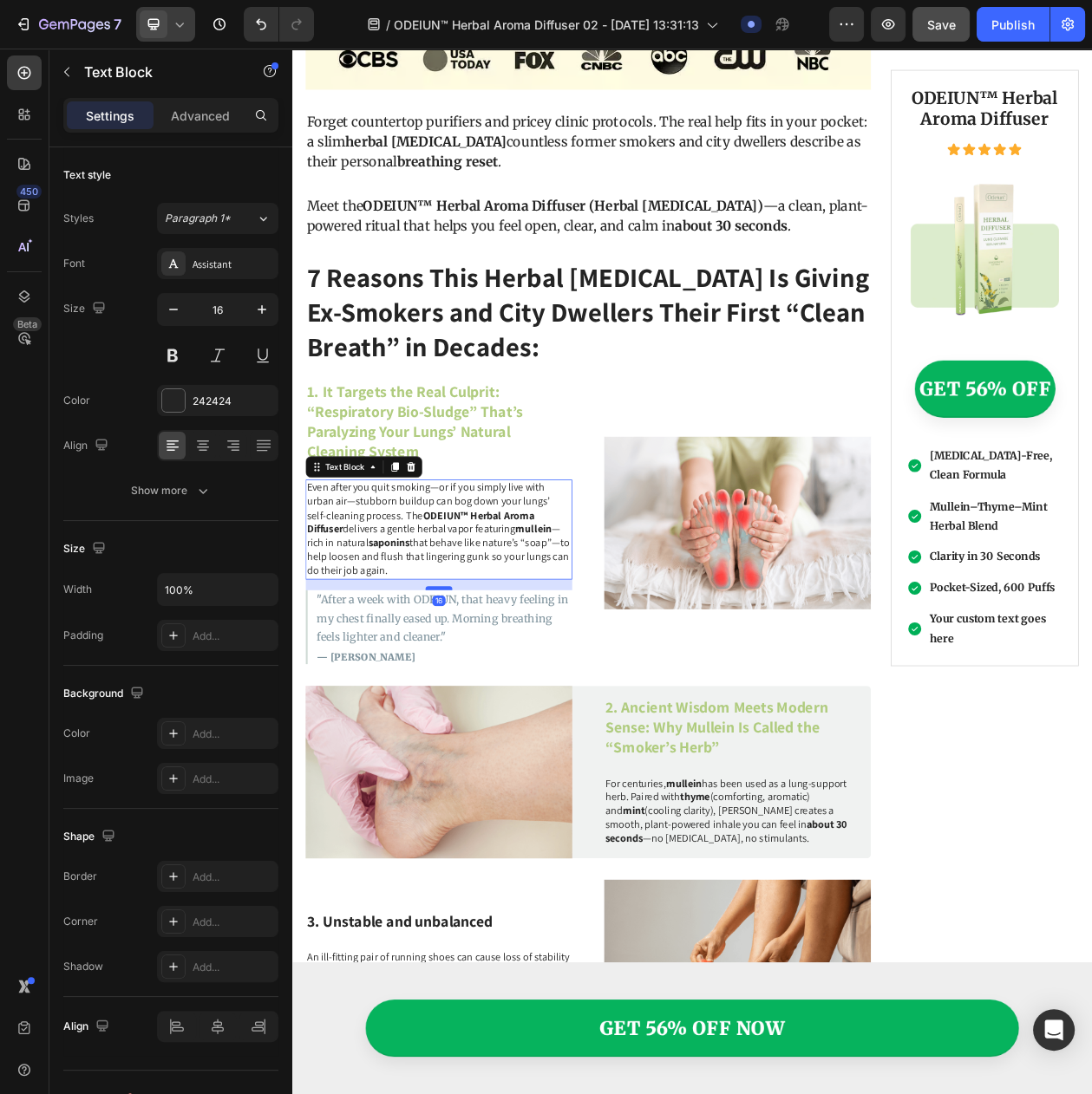
drag, startPoint x: 478, startPoint y: 720, endPoint x: 478, endPoint y: 735, distance: 15.0
click at [478, 749] on div at bounding box center [483, 752] width 35 height 5
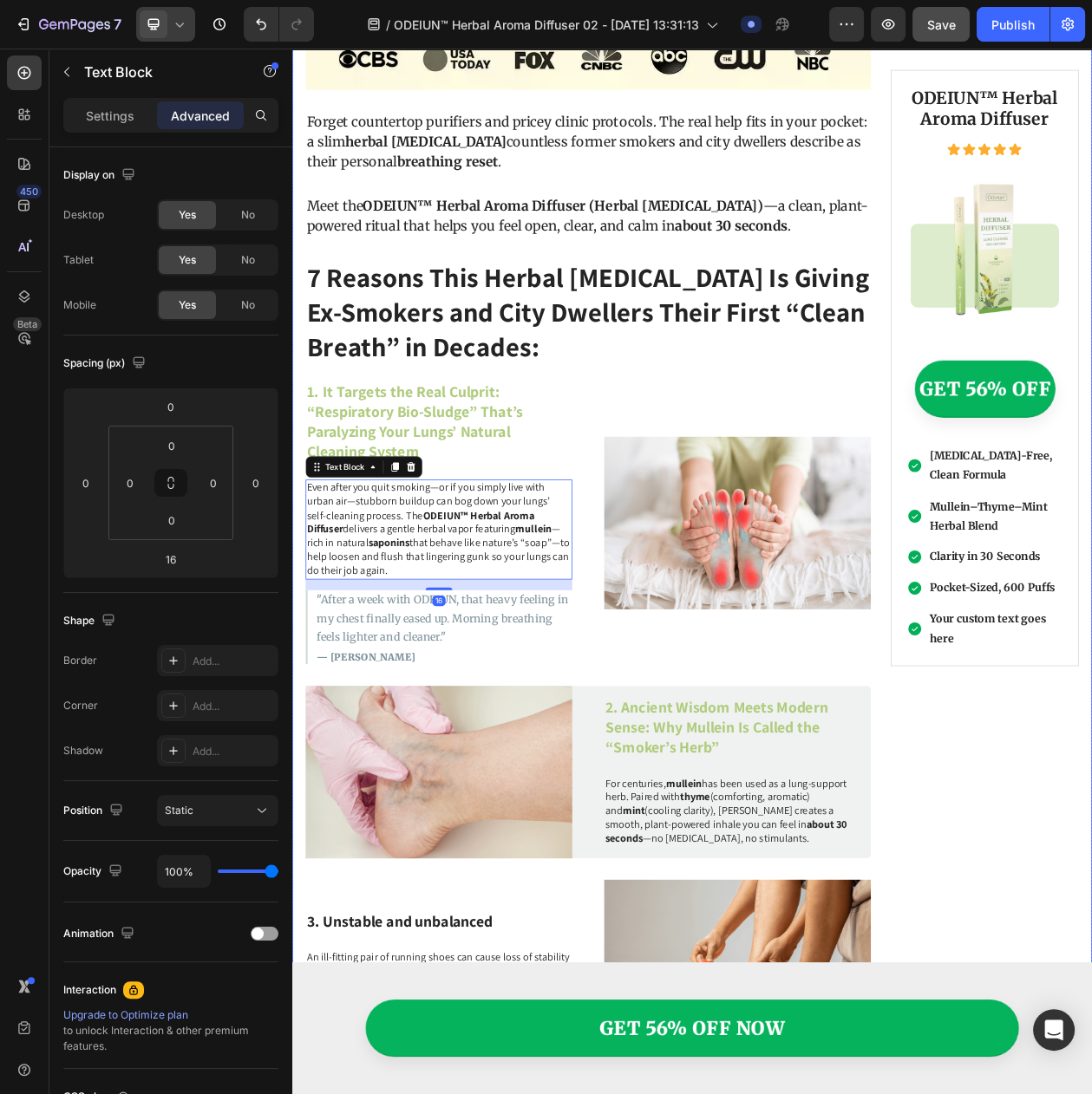
click at [630, 844] on div "Why Breathing Still Feels Hard After You Quit: The Hidden “Bio-Sludge” That Str…" at bounding box center [677, 489] width 735 height 3305
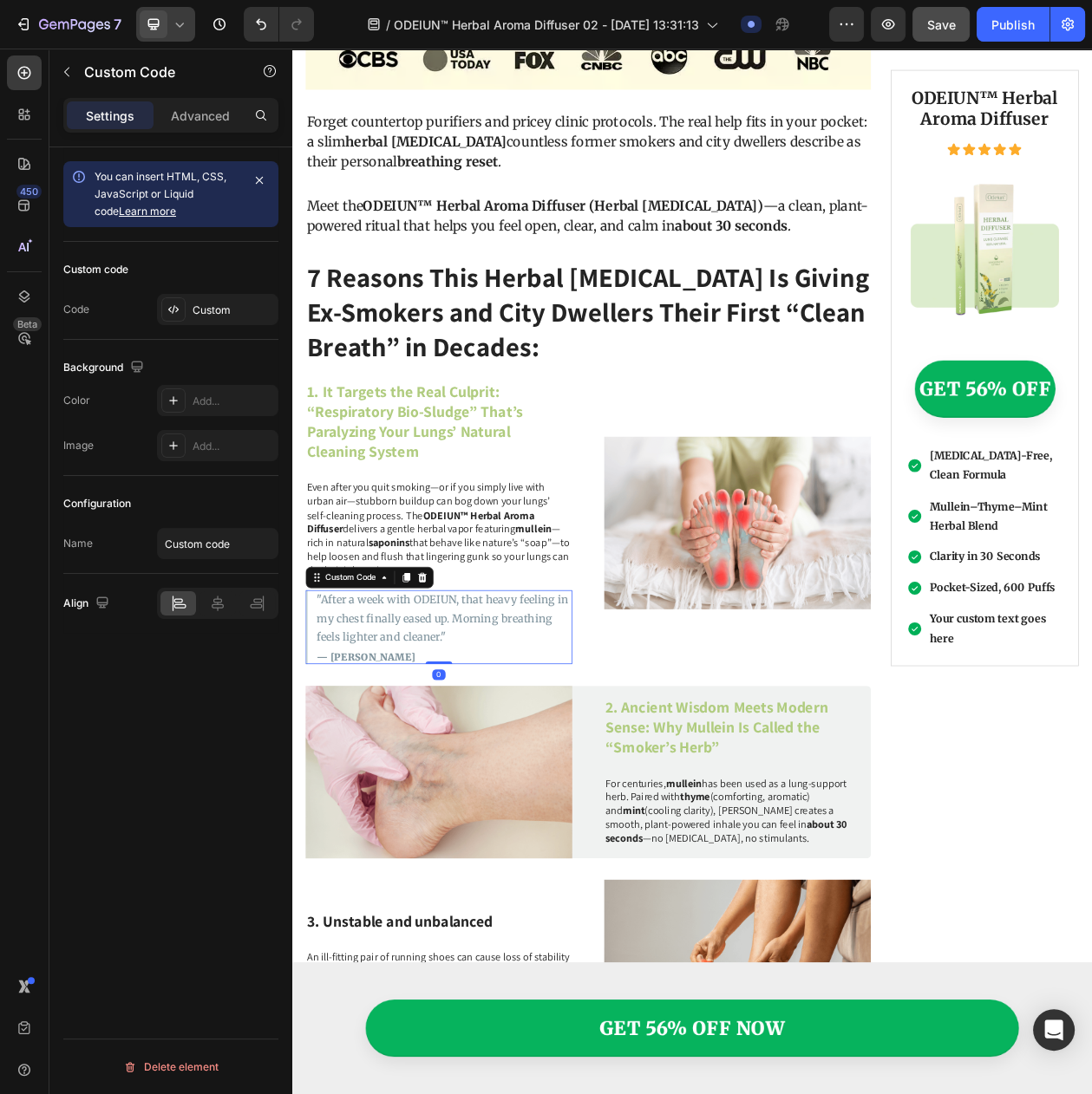
click at [413, 811] on p ""After a week with ODEIUN, that heavy feeling in my chest finally eased up. Mor…" at bounding box center [490, 791] width 332 height 73
click at [446, 731] on icon at bounding box center [440, 738] width 14 height 14
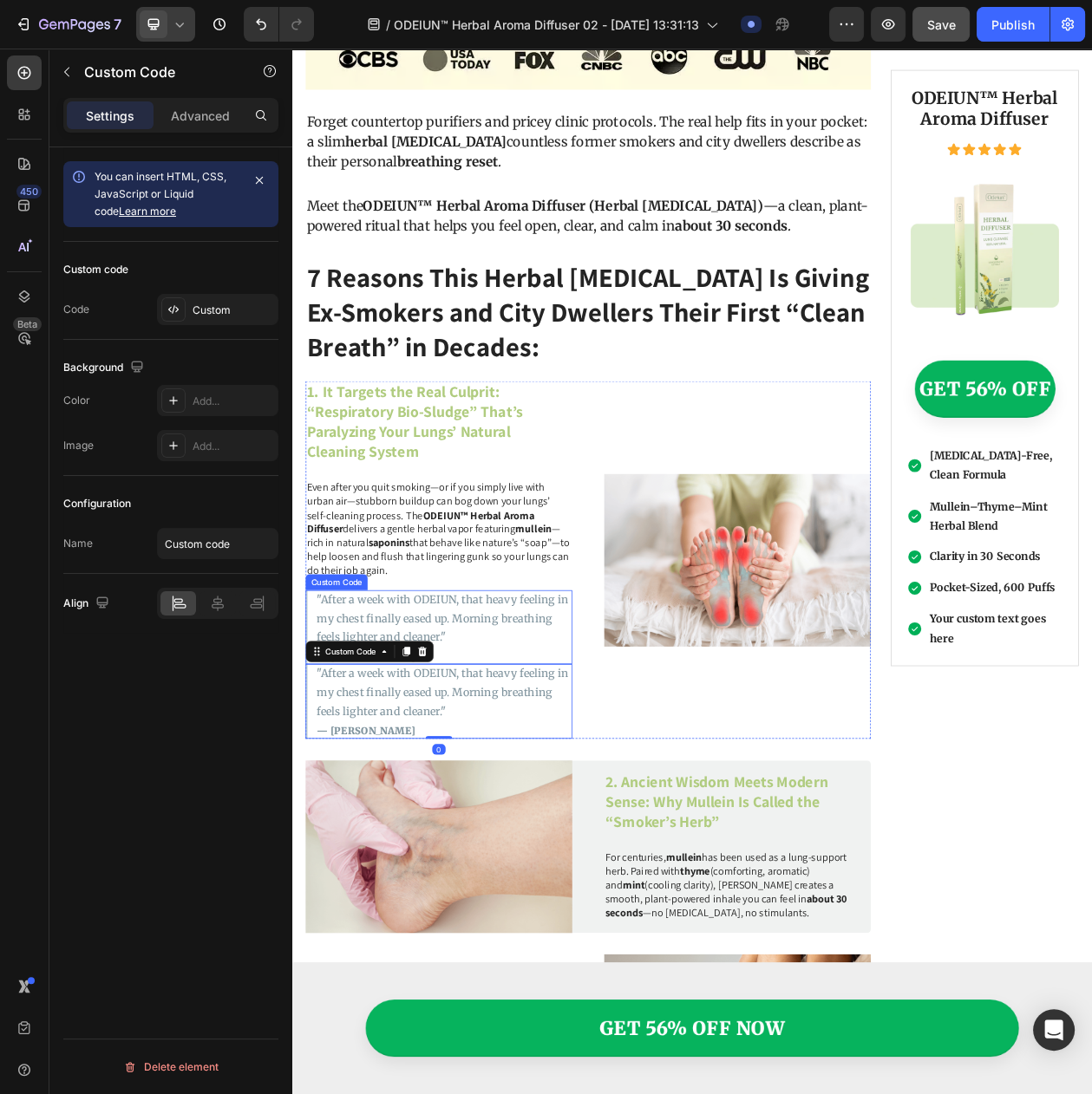
scroll to position [1515, 0]
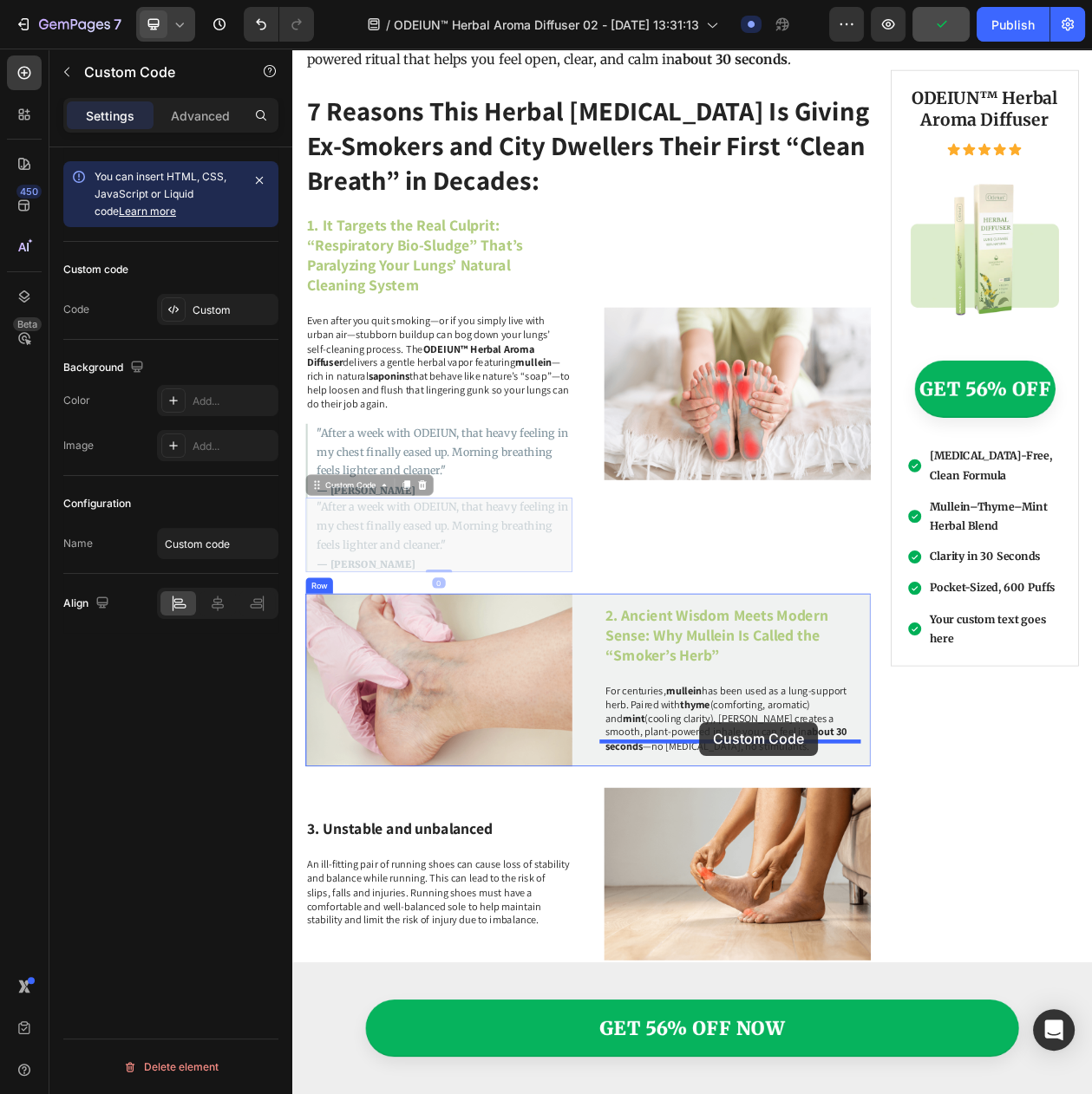
drag, startPoint x: 371, startPoint y: 608, endPoint x: 822, endPoint y: 932, distance: 555.3
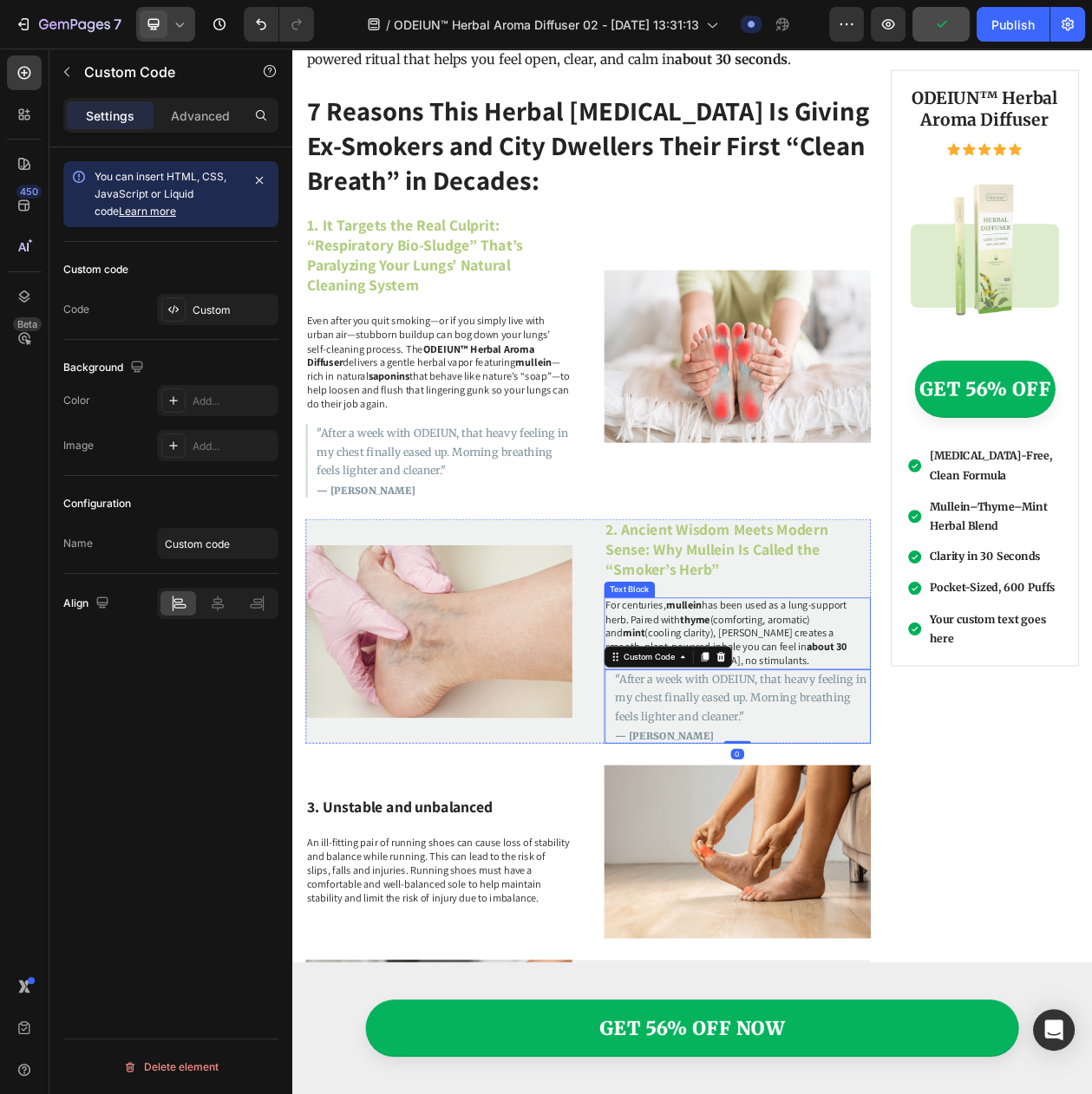
click at [852, 736] on div "2. Ancient Wisdom Meets Modern Sense: Why Mullein Is Called the “Smoker’s Herb”…" at bounding box center [871, 808] width 347 height 293
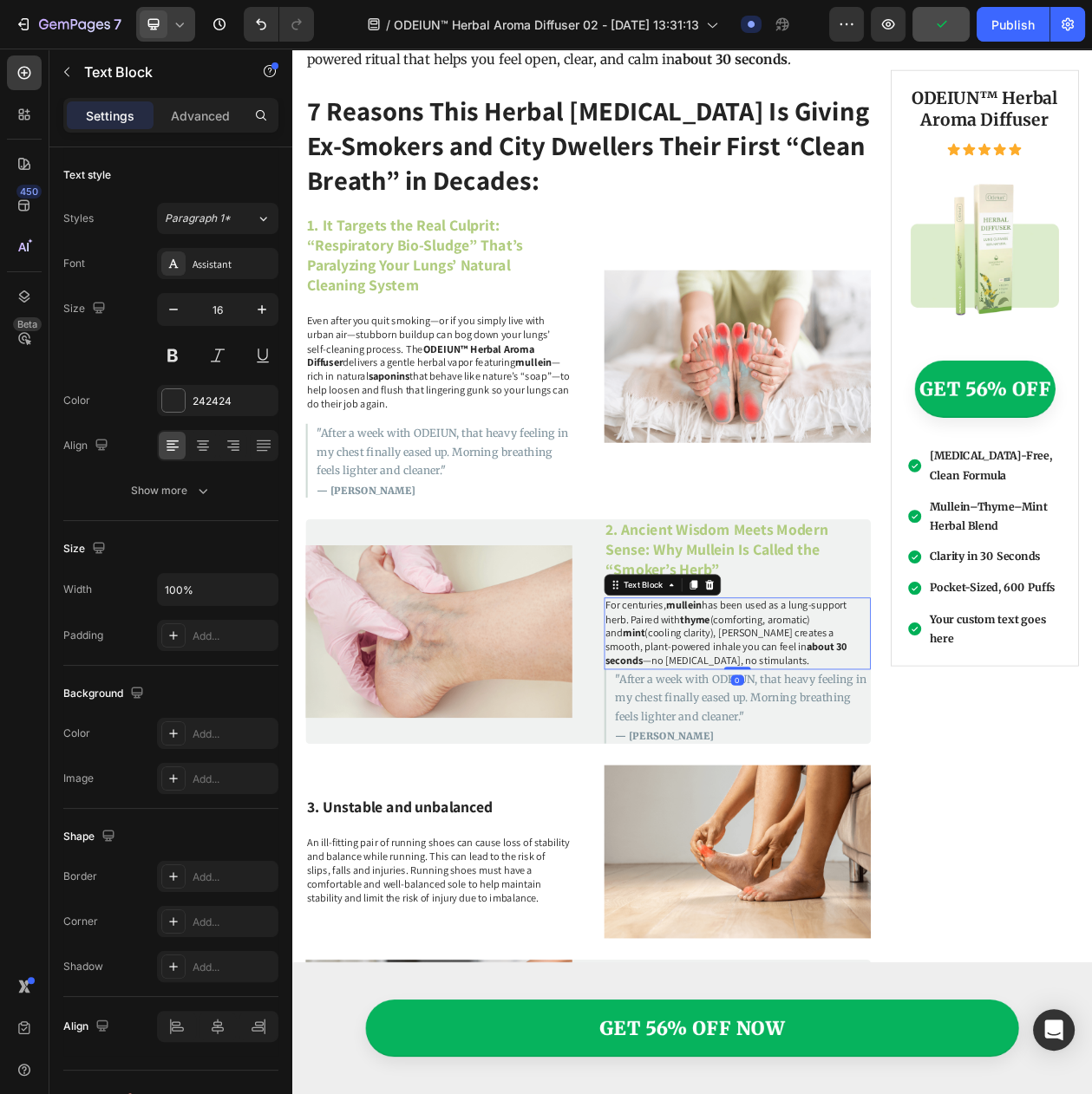
click at [849, 794] on p "For centuries, mullein has been used as a lung-support herb. Paired with thyme …" at bounding box center [871, 810] width 343 height 90
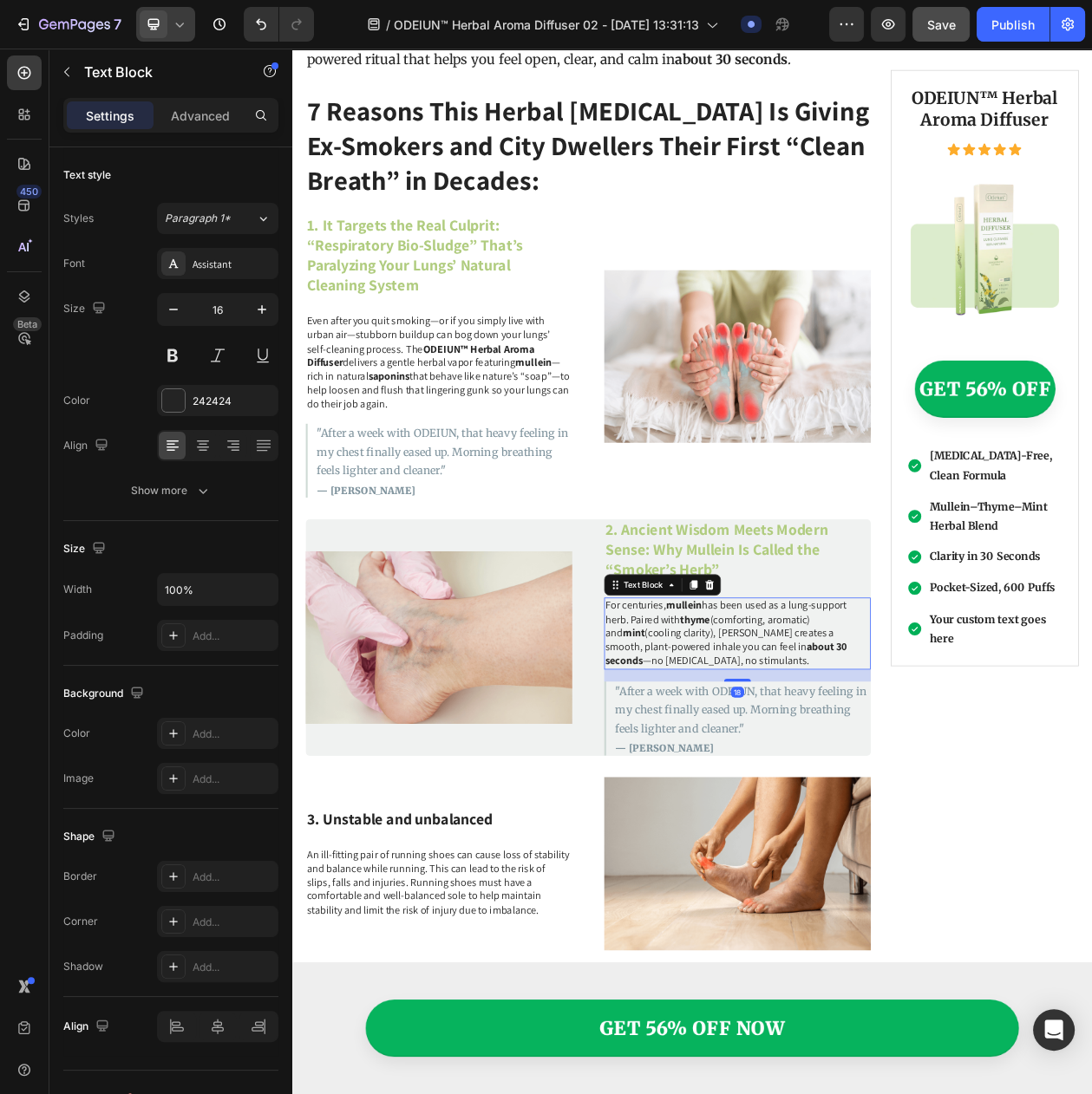
drag, startPoint x: 855, startPoint y: 841, endPoint x: 863, endPoint y: 857, distance: 17.9
click at [863, 870] on div at bounding box center [871, 872] width 35 height 4
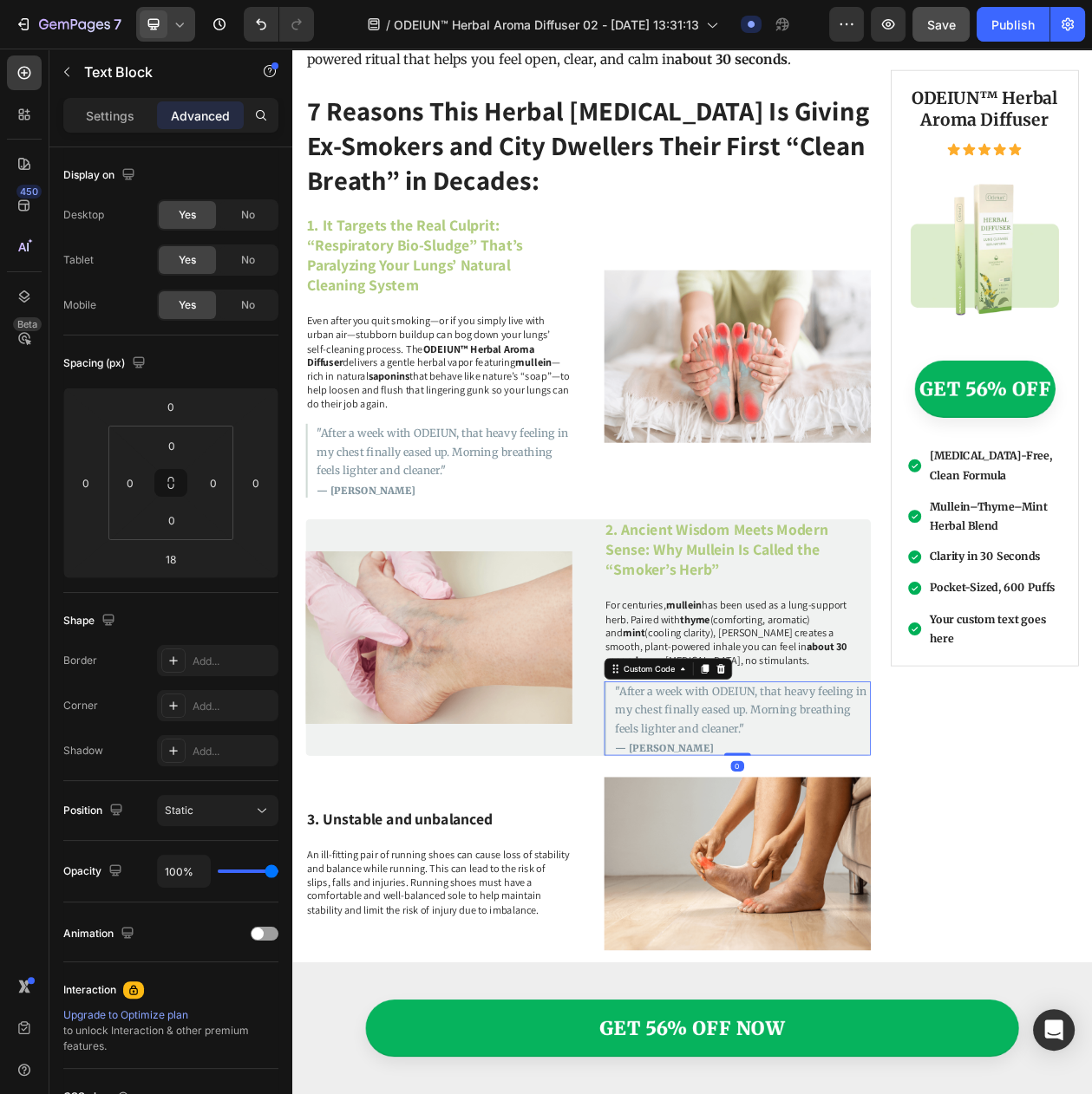
click at [808, 910] on p ""After a week with ODEIUN, that heavy feeling in my chest finally eased up. Mor…" at bounding box center [878, 910] width 332 height 73
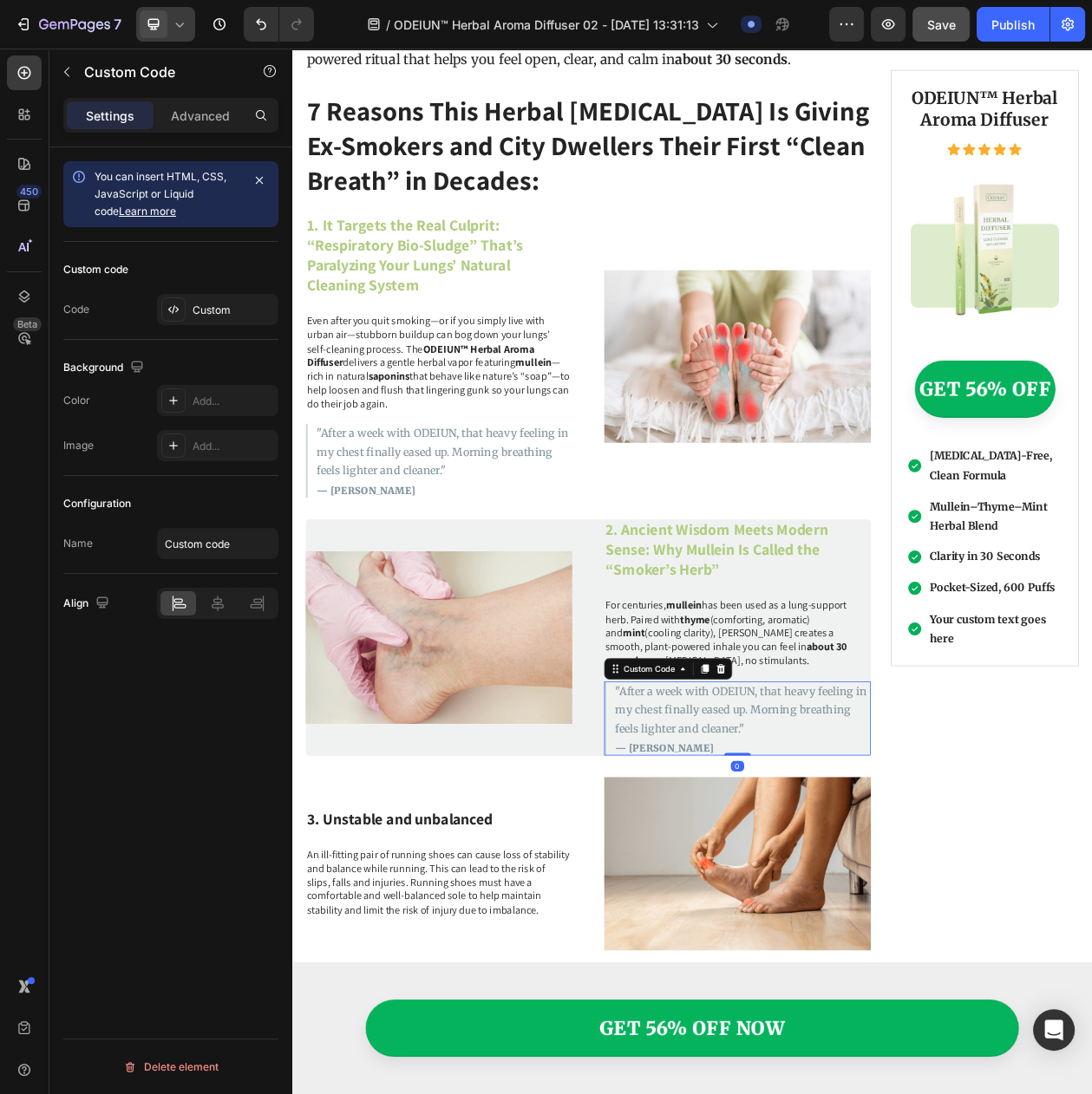
click at [808, 910] on p ""After a week with ODEIUN, that heavy feeling in my chest finally eased up. Mor…" at bounding box center [878, 910] width 332 height 73
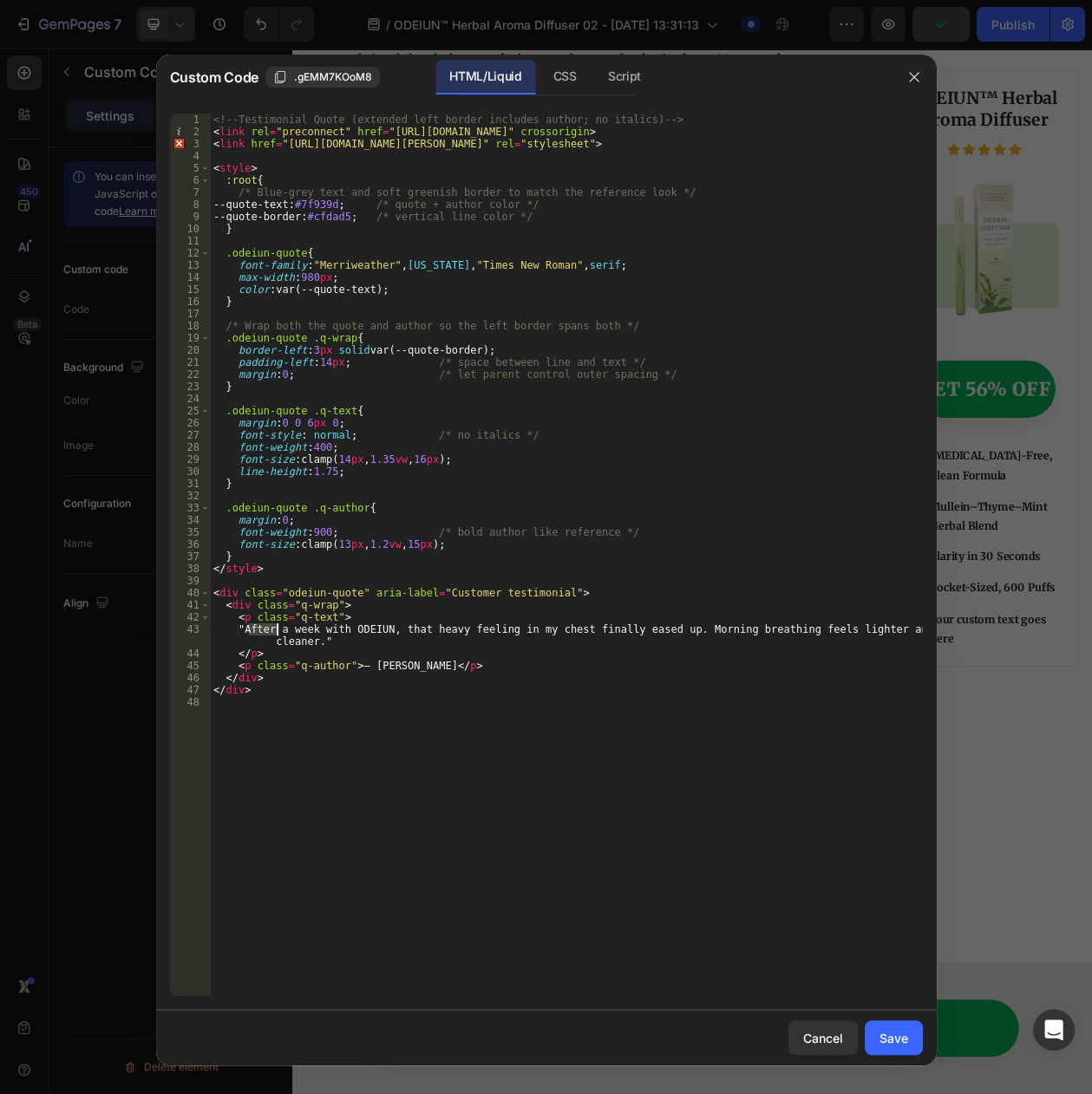
drag, startPoint x: 250, startPoint y: 629, endPoint x: 278, endPoint y: 631, distance: 28.1
click at [278, 631] on div "<!-- Testimonial Quote (extended left border includes author; no italics) --> <…" at bounding box center [566, 567] width 712 height 907
click at [278, 631] on div "<!-- Testimonial Quote (extended left border includes author; no italics) --> <…" at bounding box center [566, 555] width 712 height 883
drag, startPoint x: 253, startPoint y: 628, endPoint x: 315, endPoint y: 641, distance: 63.3
click at [315, 641] on div "<!-- Testimonial Quote (extended left border includes author; no italics) --> <…" at bounding box center [566, 567] width 712 height 907
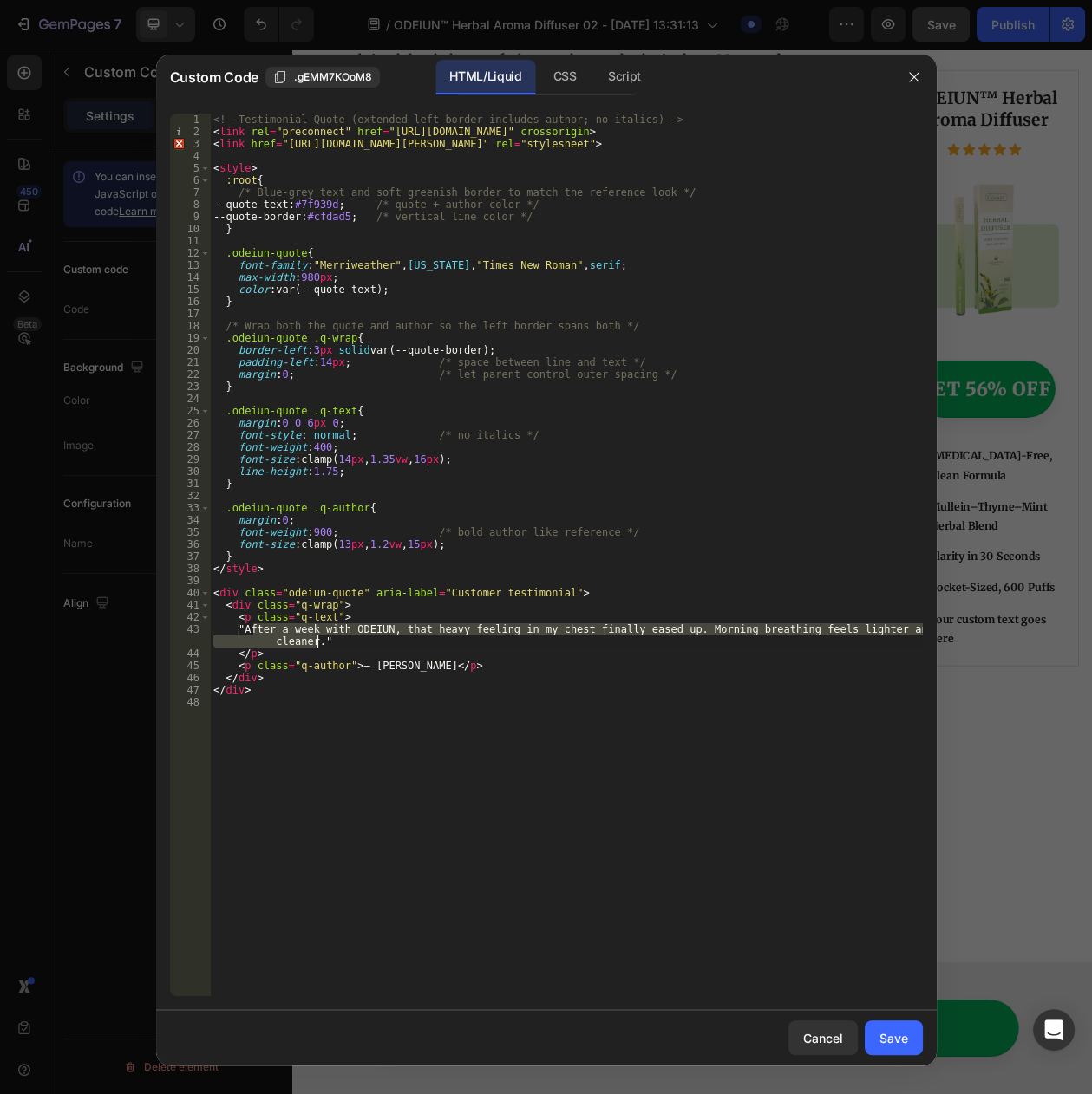
paste textarea "s someone who used to smoke, I wanted something clean and simple. This is the f…"
drag, startPoint x: 359, startPoint y: 667, endPoint x: 416, endPoint y: 670, distance: 57.1
click at [416, 670] on div "<!-- Testimonial Quote (extended left border includes author; no italics) --> <…" at bounding box center [566, 567] width 712 height 907
paste textarea "Daniel M"
type textarea "<p class="q-author">— Daniel M.</p>"
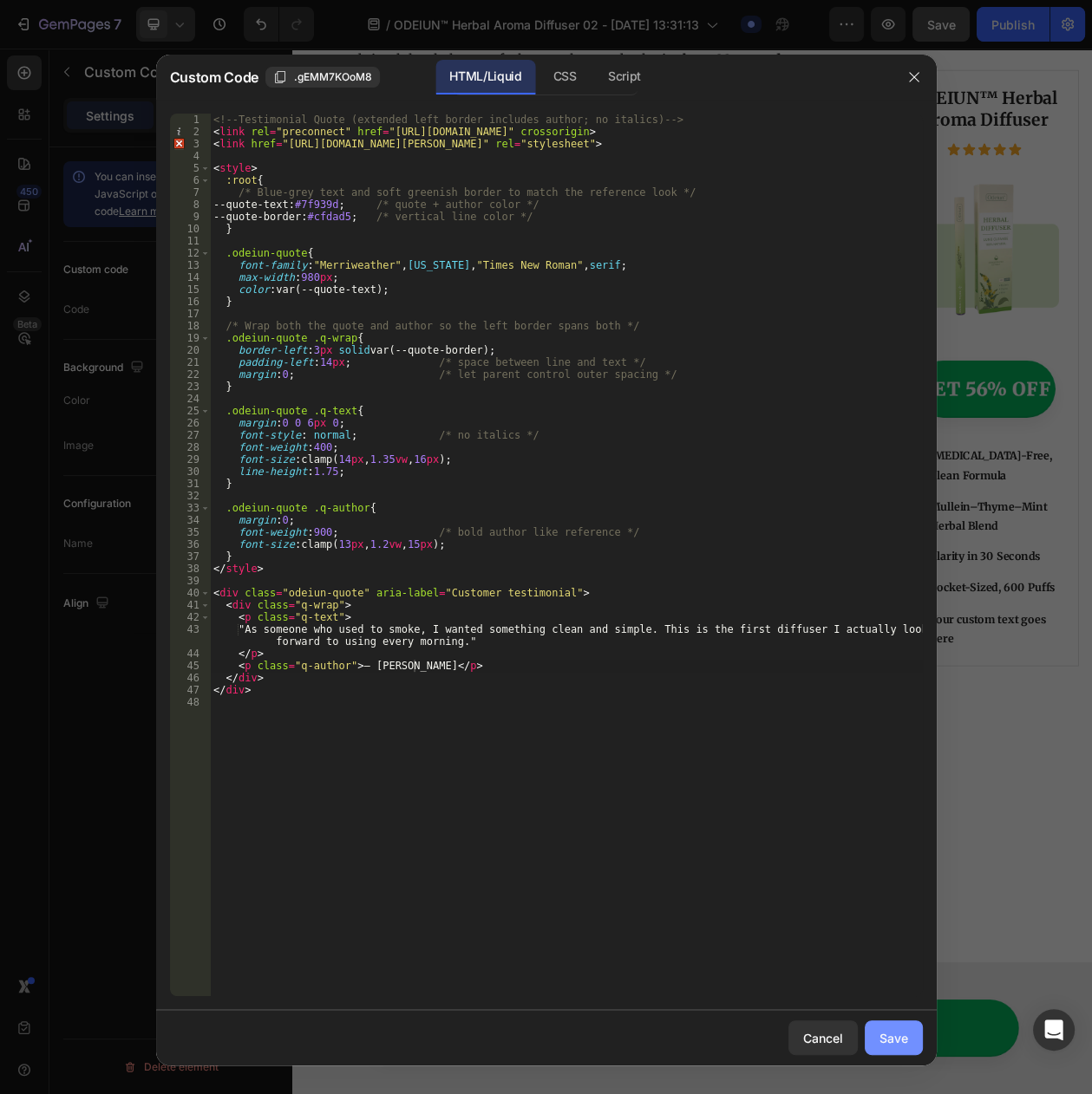
click at [887, 1042] on div "Save" at bounding box center [894, 1038] width 28 height 18
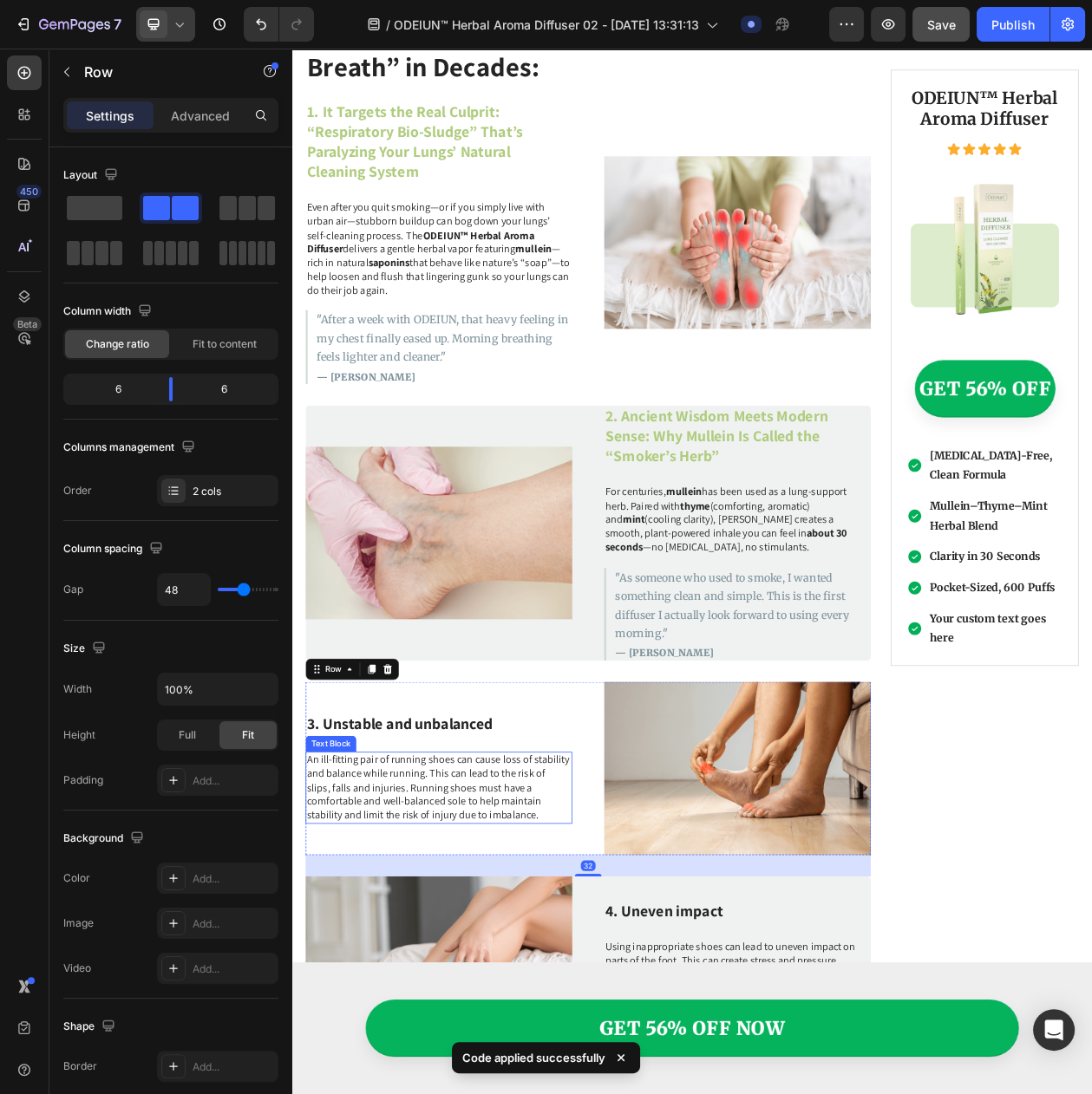
scroll to position [1732, 0]
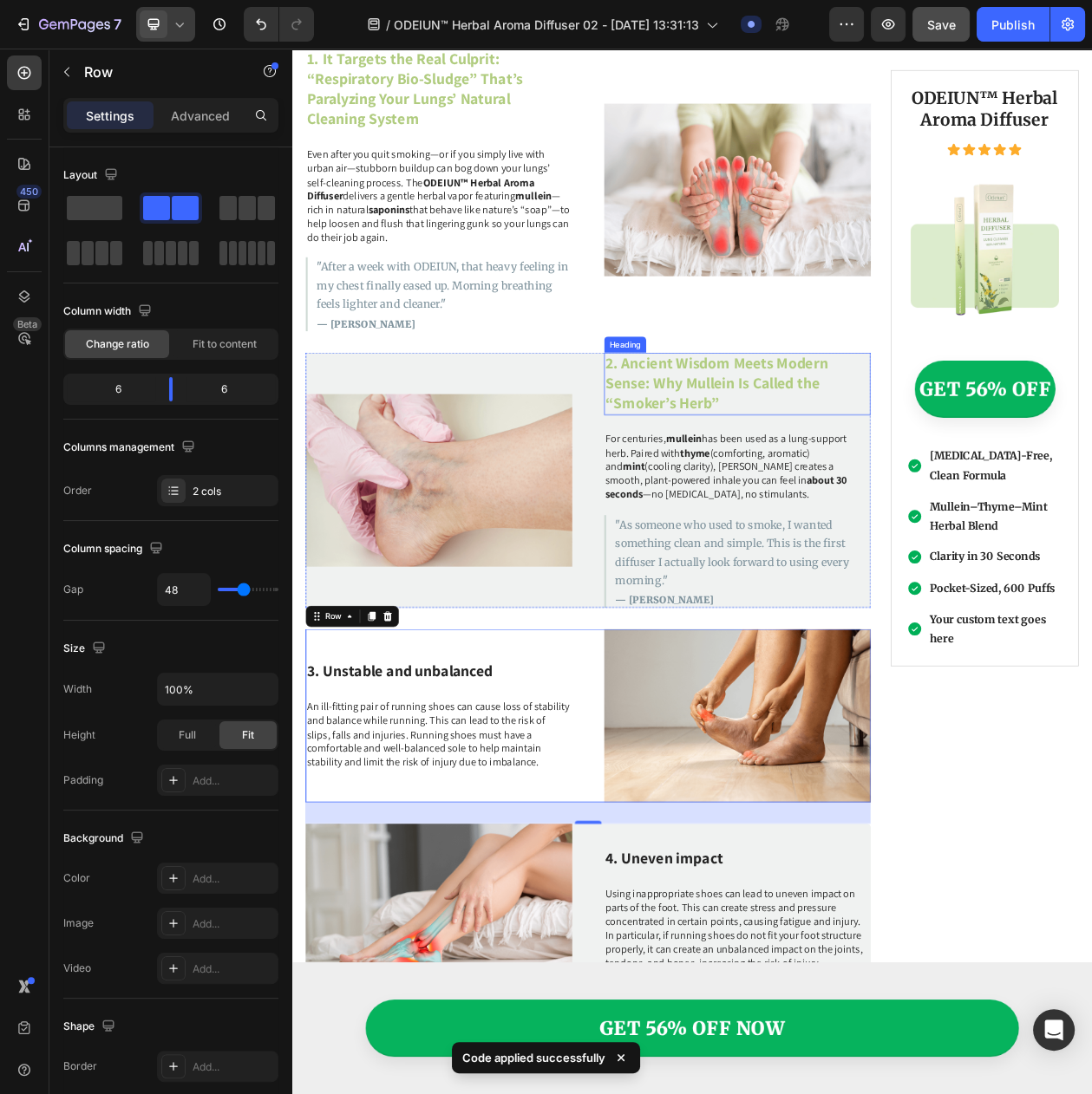
click at [748, 492] on p "2. Ancient Wisdom Meets Modern Sense: Why Mullein Is Called the “Smoker’s Herb”" at bounding box center [871, 486] width 343 height 78
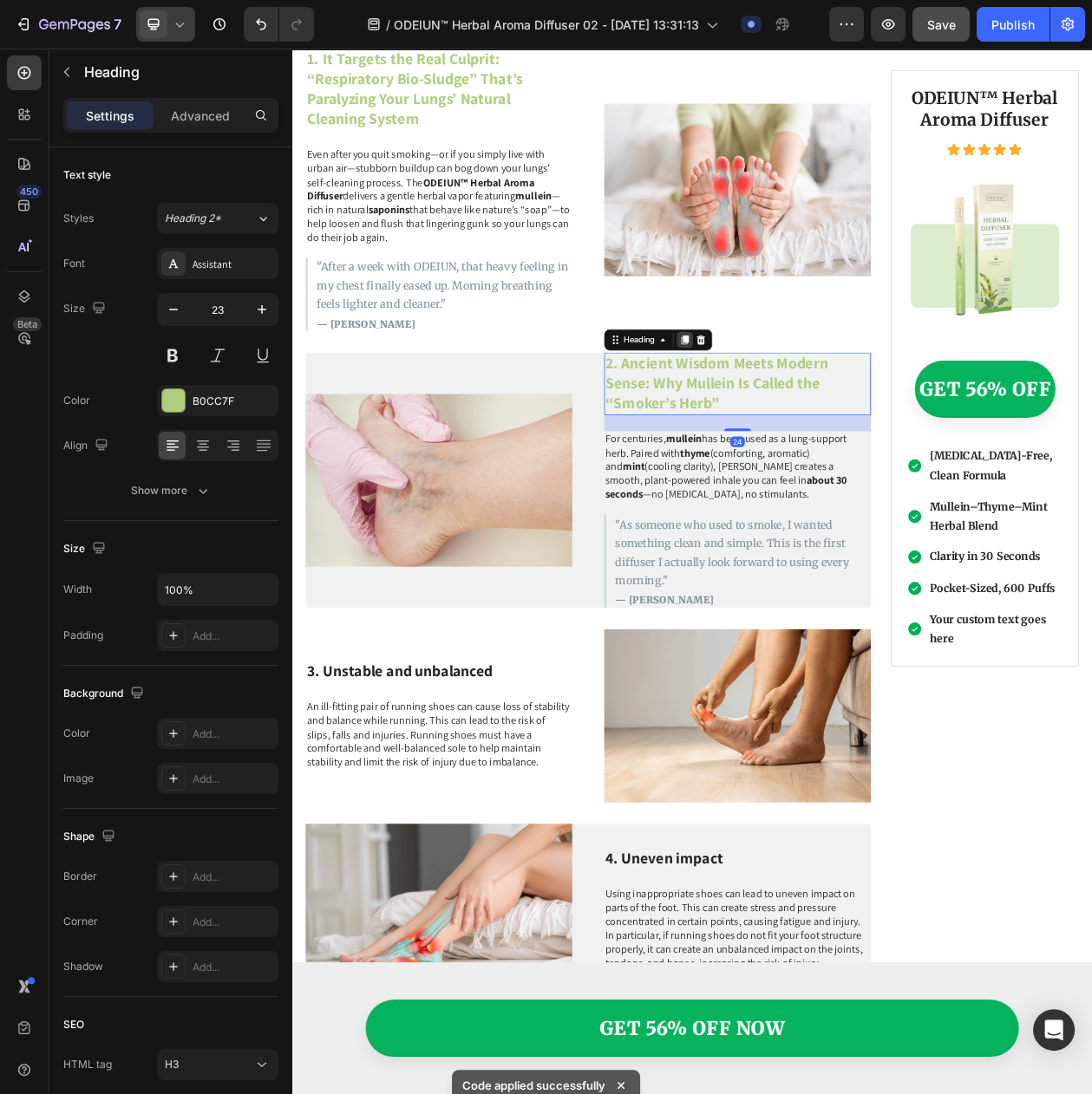
click at [796, 422] on icon at bounding box center [803, 429] width 14 height 14
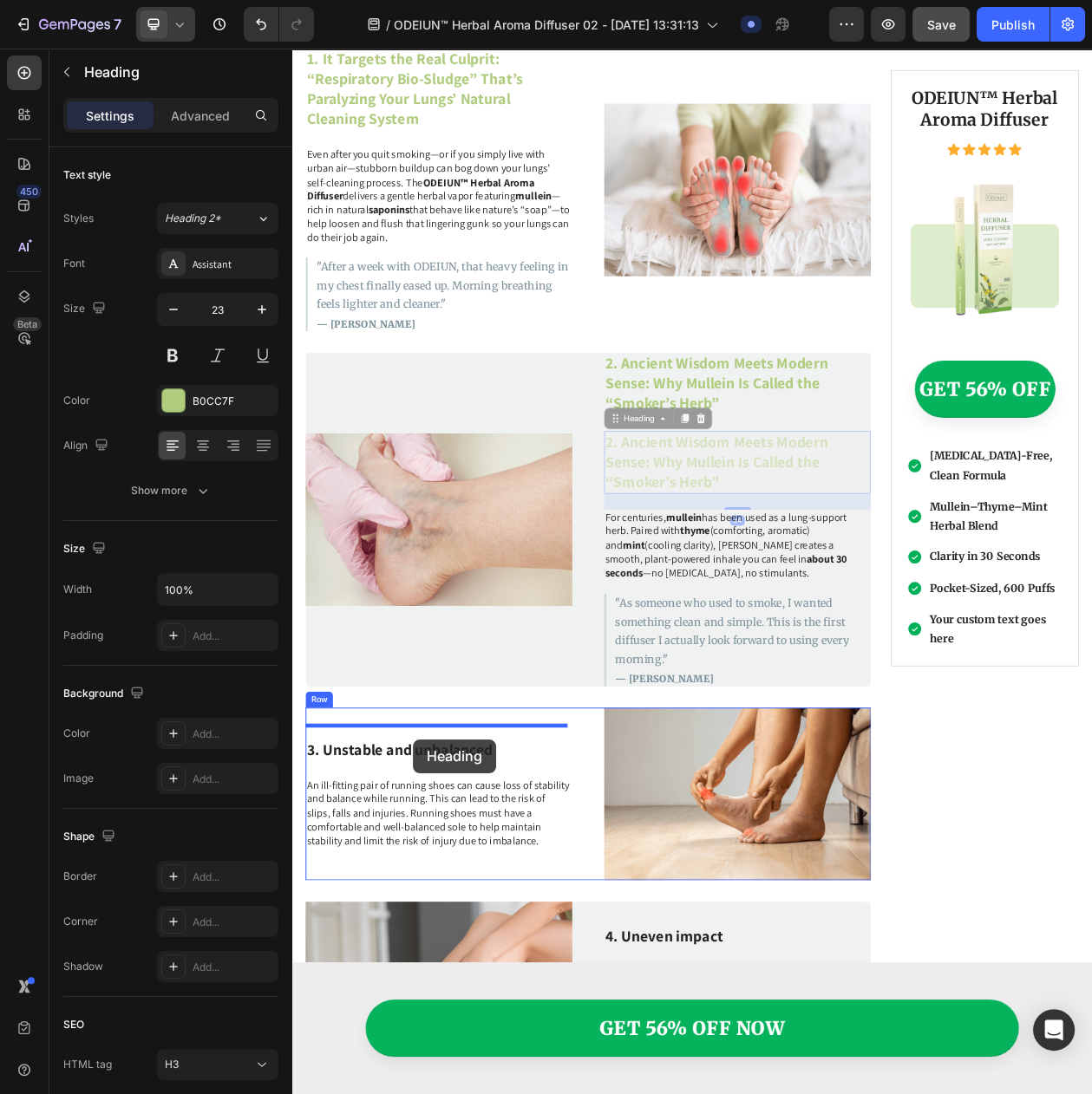
drag, startPoint x: 736, startPoint y: 521, endPoint x: 449, endPoint y: 948, distance: 514.5
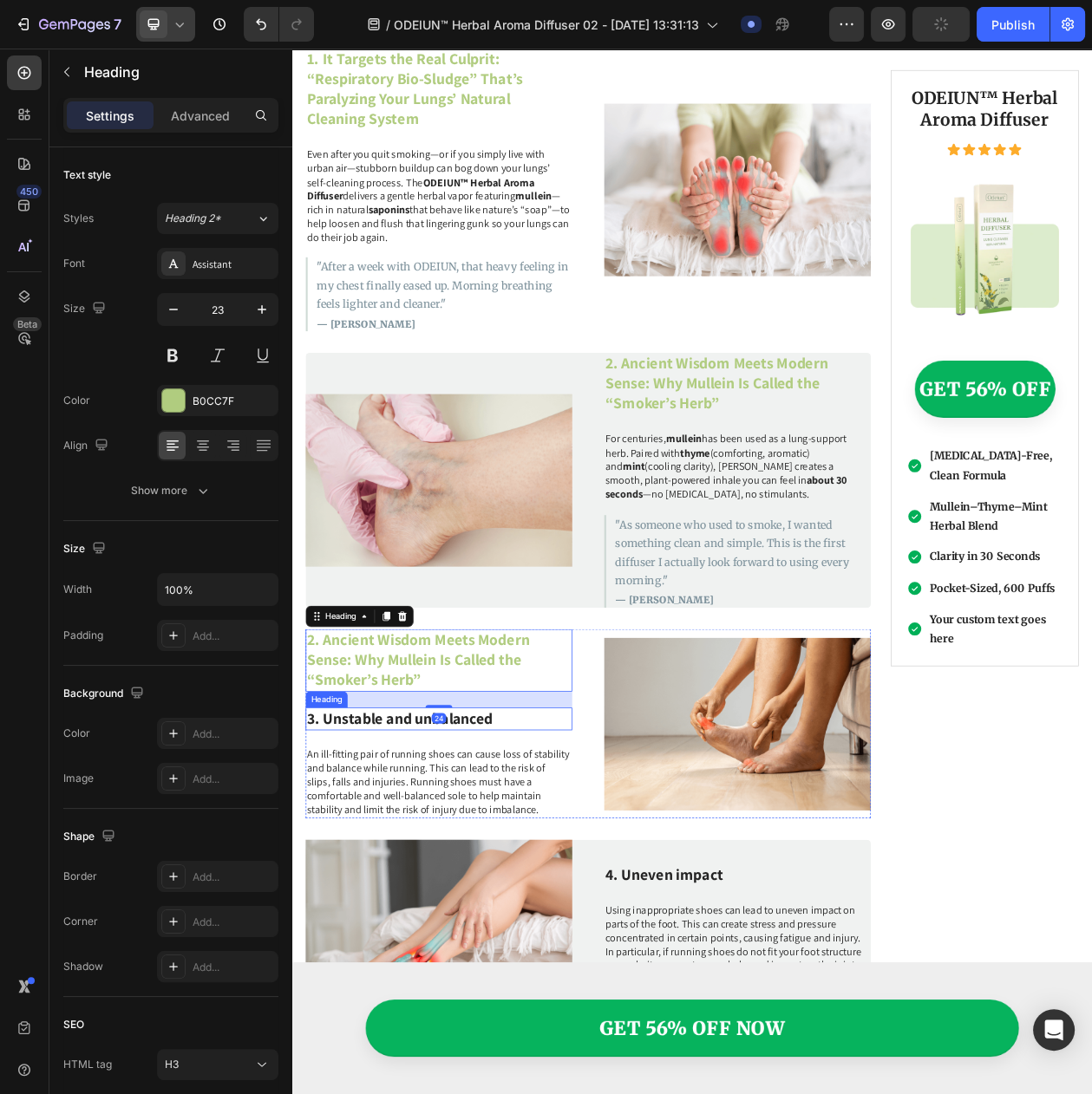
click at [381, 907] on h3 "3. Unstable and unbalanced" at bounding box center [483, 921] width 347 height 29
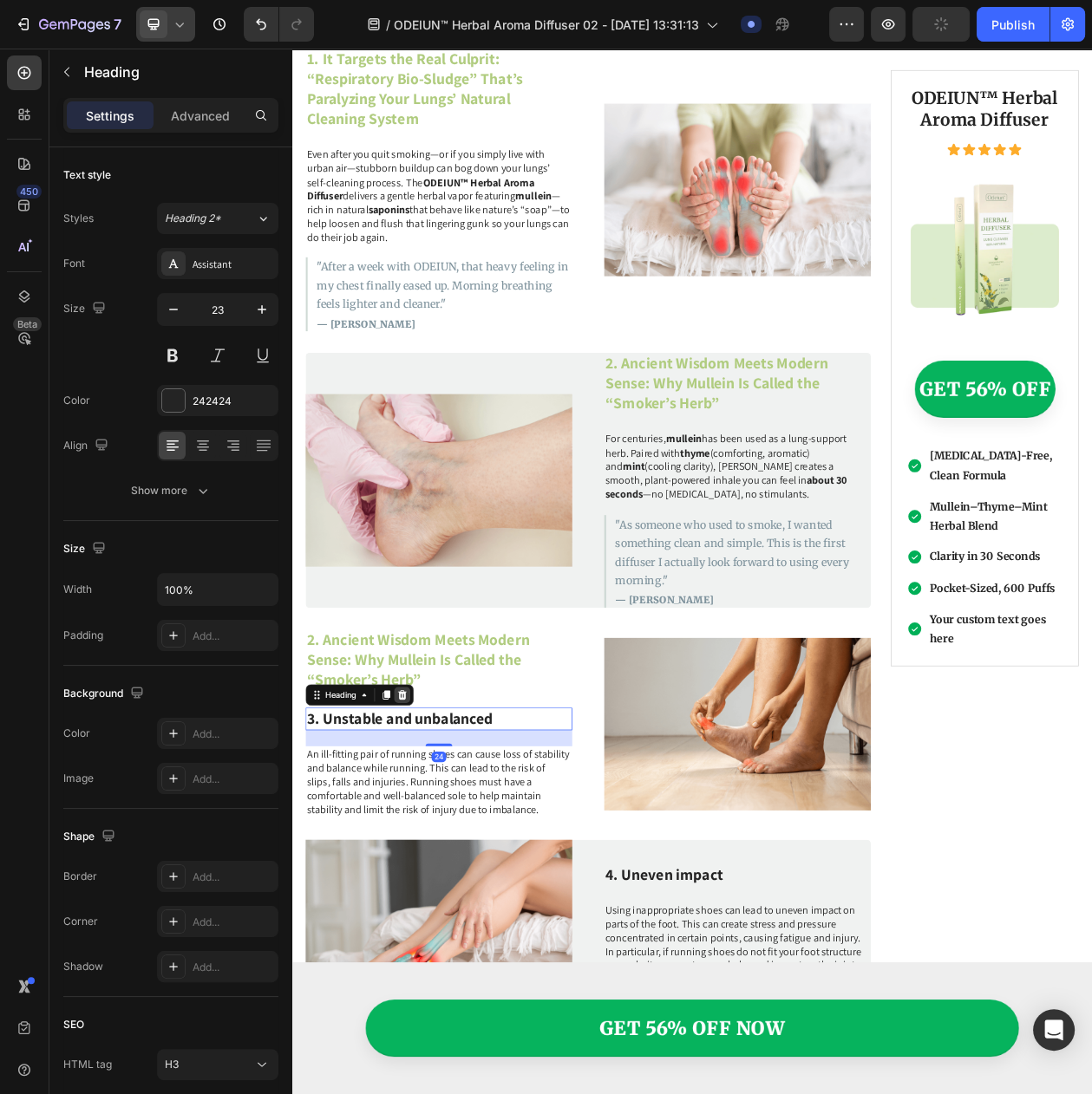
click at [436, 884] on icon at bounding box center [436, 890] width 12 height 12
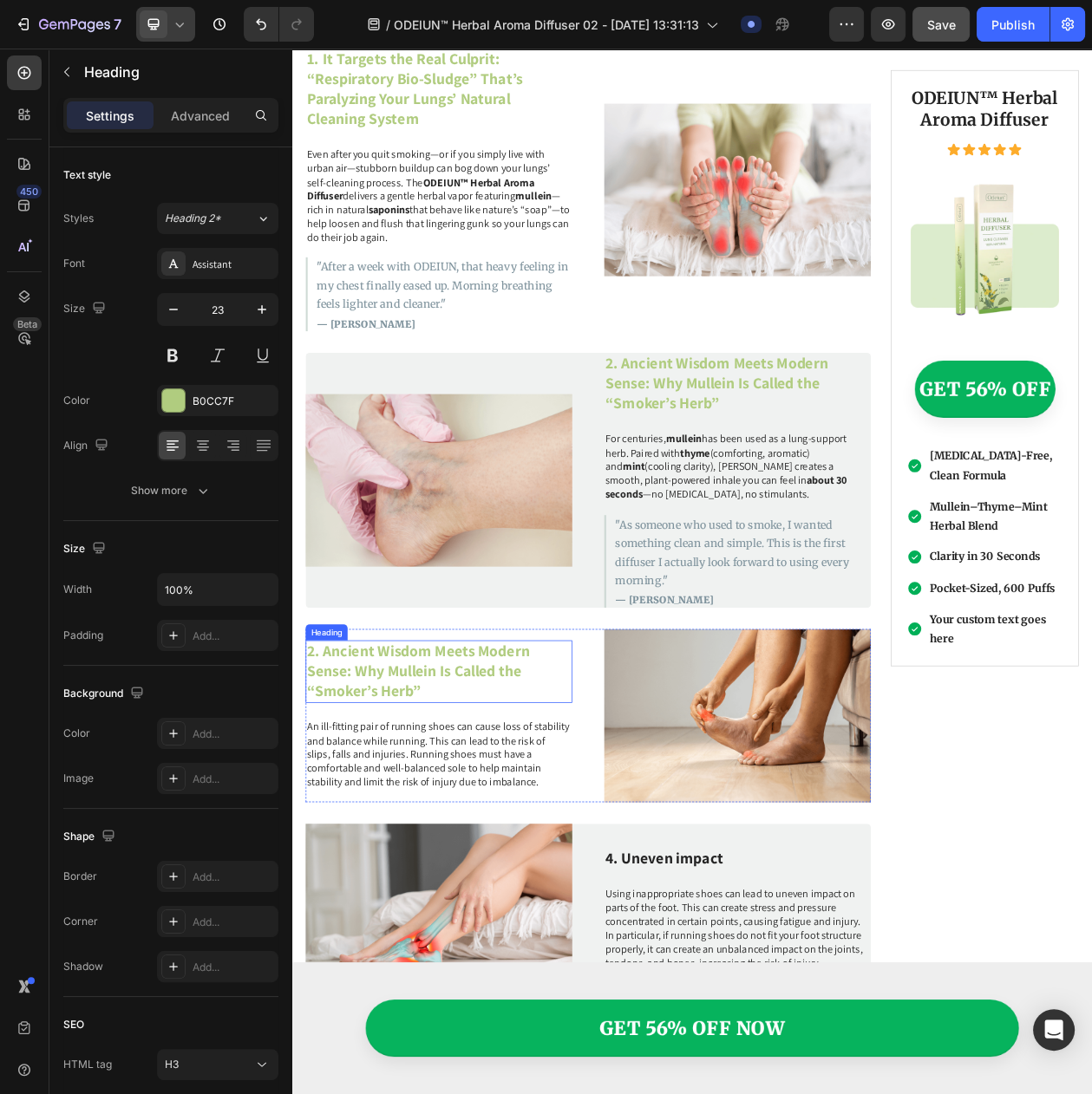
click at [460, 858] on h3 "2. Ancient Wisdom Meets Modern Sense: Why Mullein Is Called the “Smoker’s Herb”" at bounding box center [483, 860] width 347 height 82
click at [482, 867] on h3 "2. Ancient Wisdom Meets Modern Sense: Why Mullein Is Called the “Smoker’s Herb”" at bounding box center [483, 860] width 347 height 82
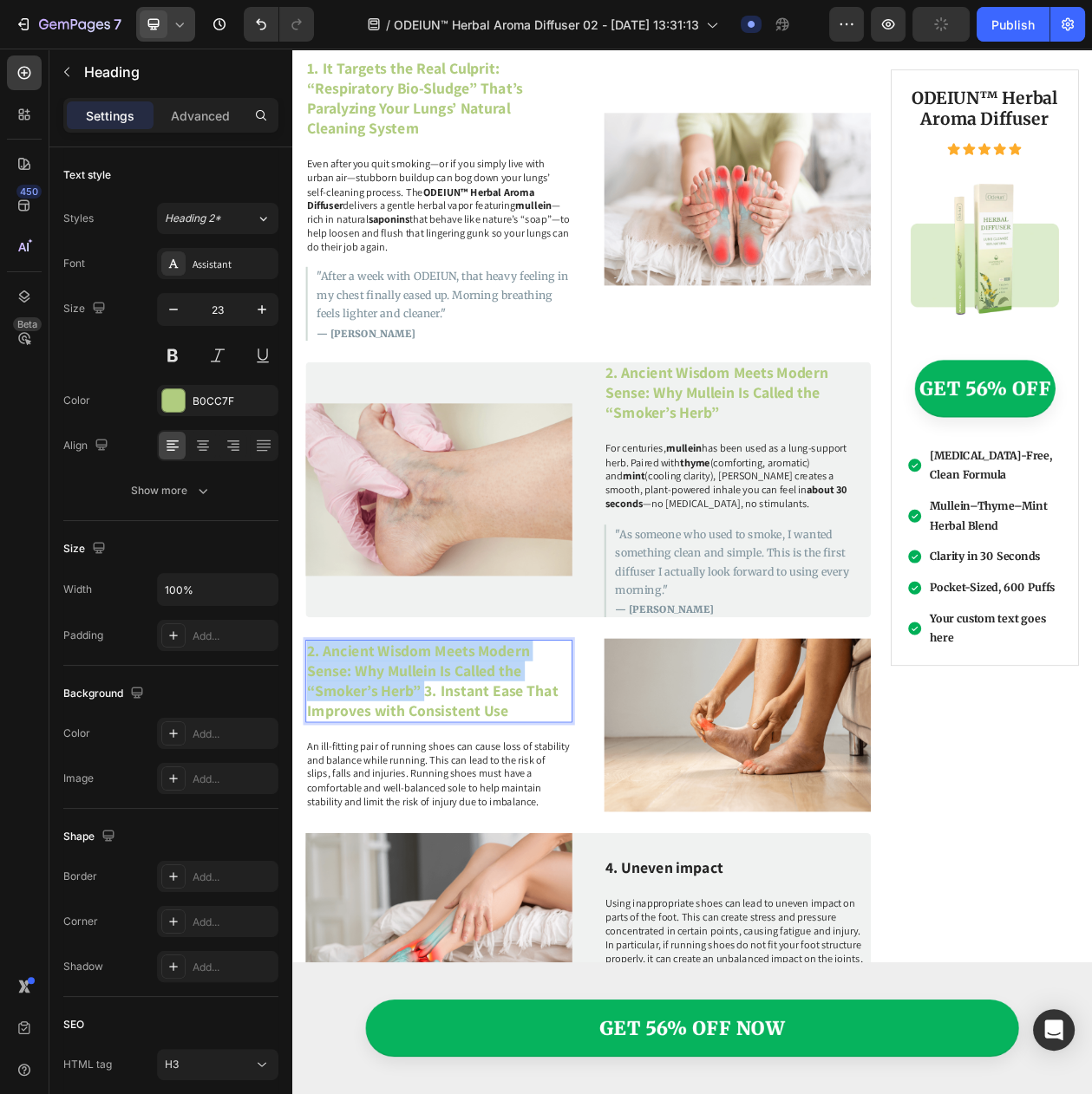
drag, startPoint x: 465, startPoint y: 870, endPoint x: 309, endPoint y: 821, distance: 163.5
click at [309, 821] on h3 "2. Ancient Wisdom Meets Modern Sense: Why Mullein Is Called the “Smoker’s Herb”…" at bounding box center [483, 872] width 347 height 108
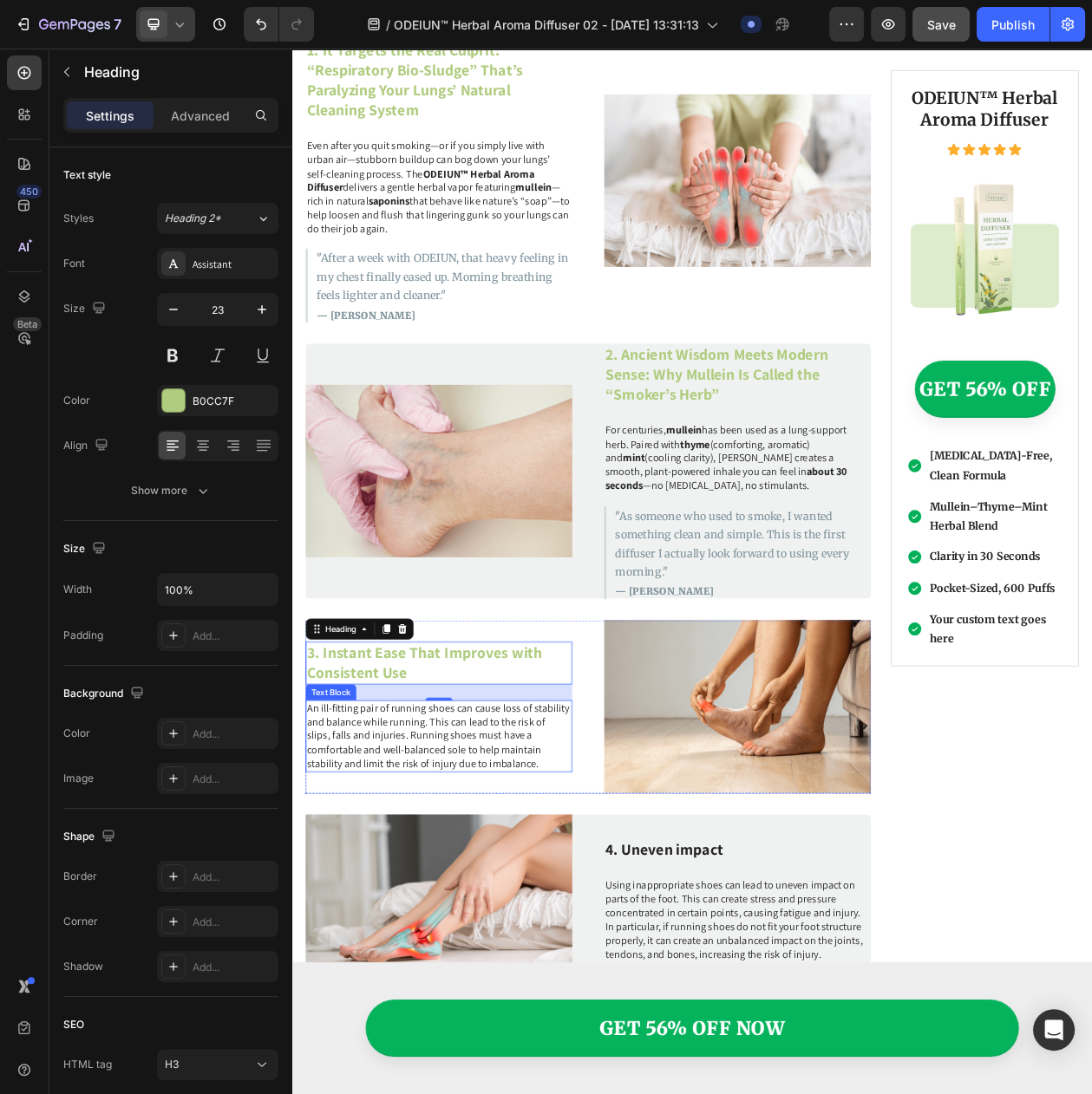
click at [490, 924] on p "An ill-fitting pair of running shoes can cause loss of stability and balance wh…" at bounding box center [483, 943] width 343 height 90
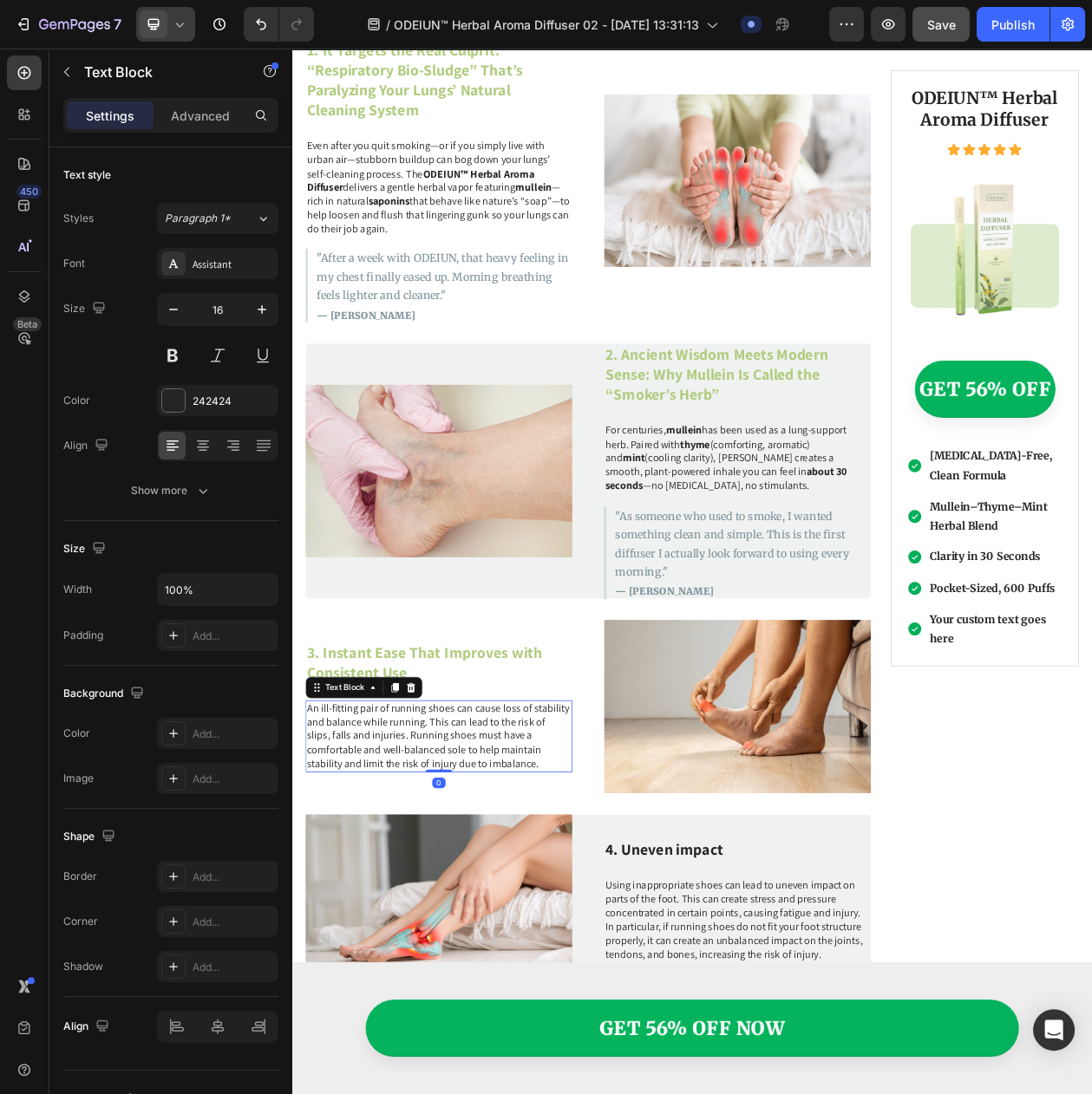
click at [418, 914] on p "An ill-fitting pair of running shoes can cause loss of stability and balance wh…" at bounding box center [483, 943] width 343 height 90
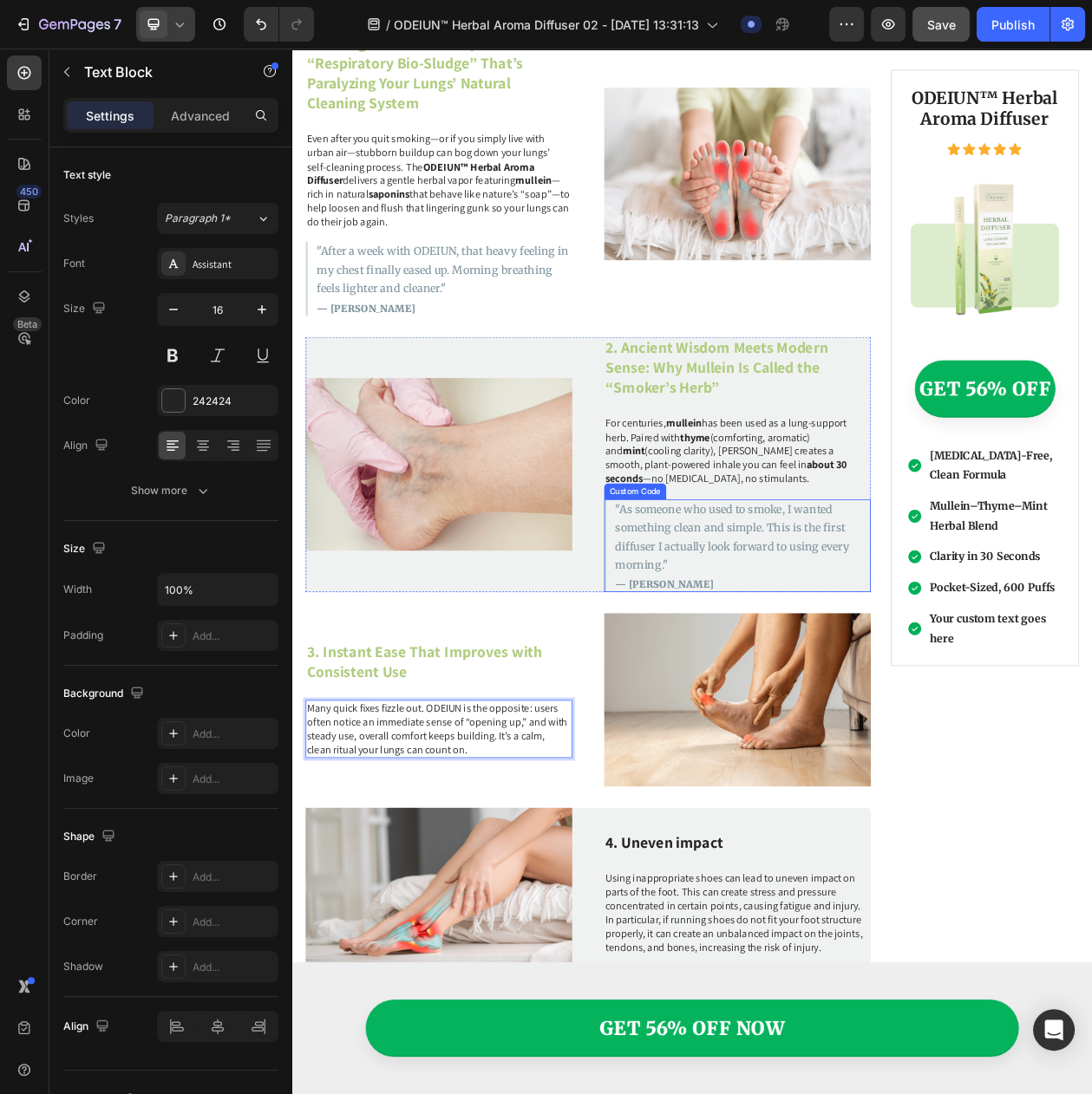
click at [760, 701] on p ""As someone who used to smoke, I wanted something clean and simple. This is the…" at bounding box center [878, 684] width 332 height 97
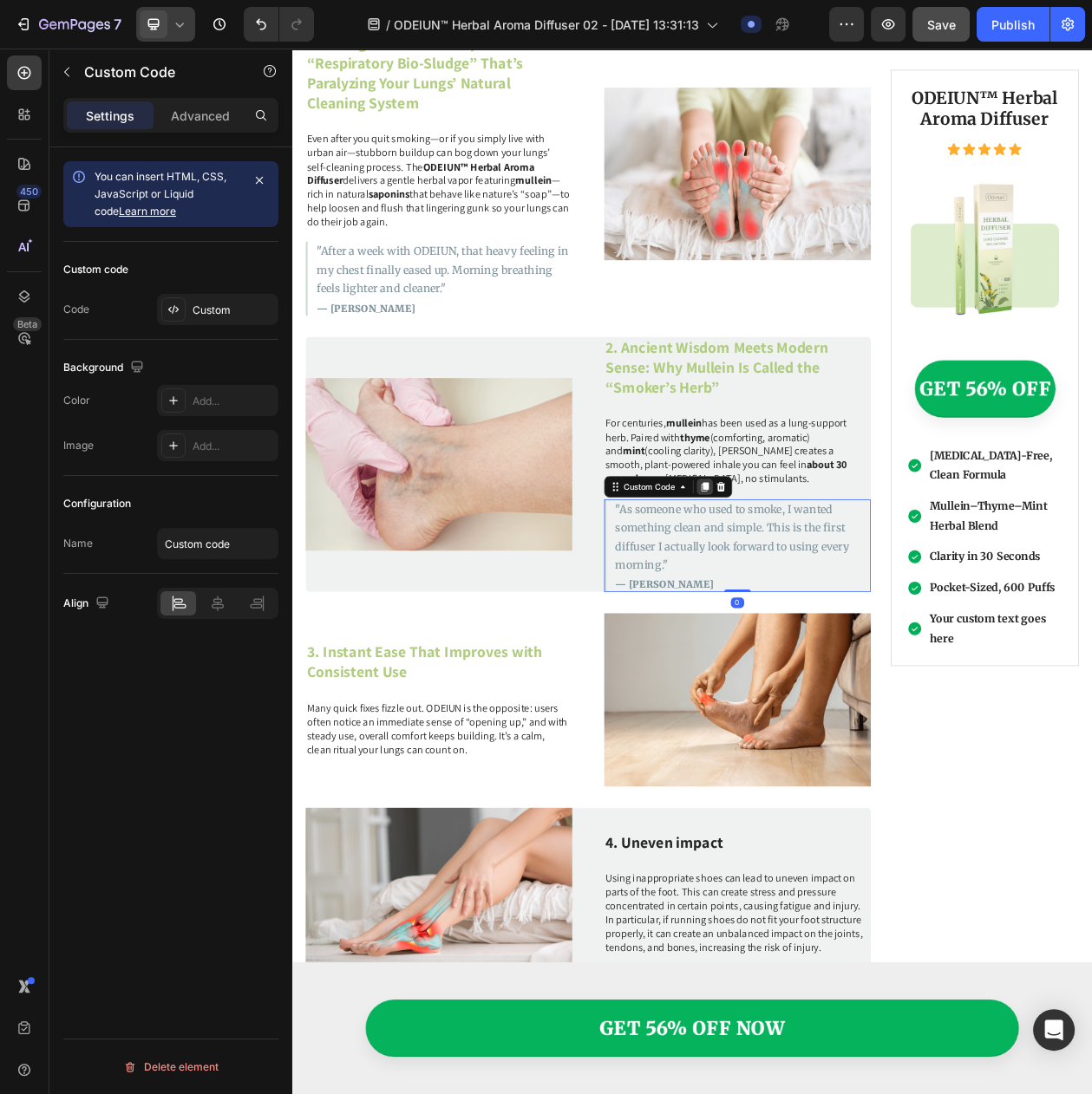
click at [828, 613] on icon at bounding box center [829, 619] width 10 height 12
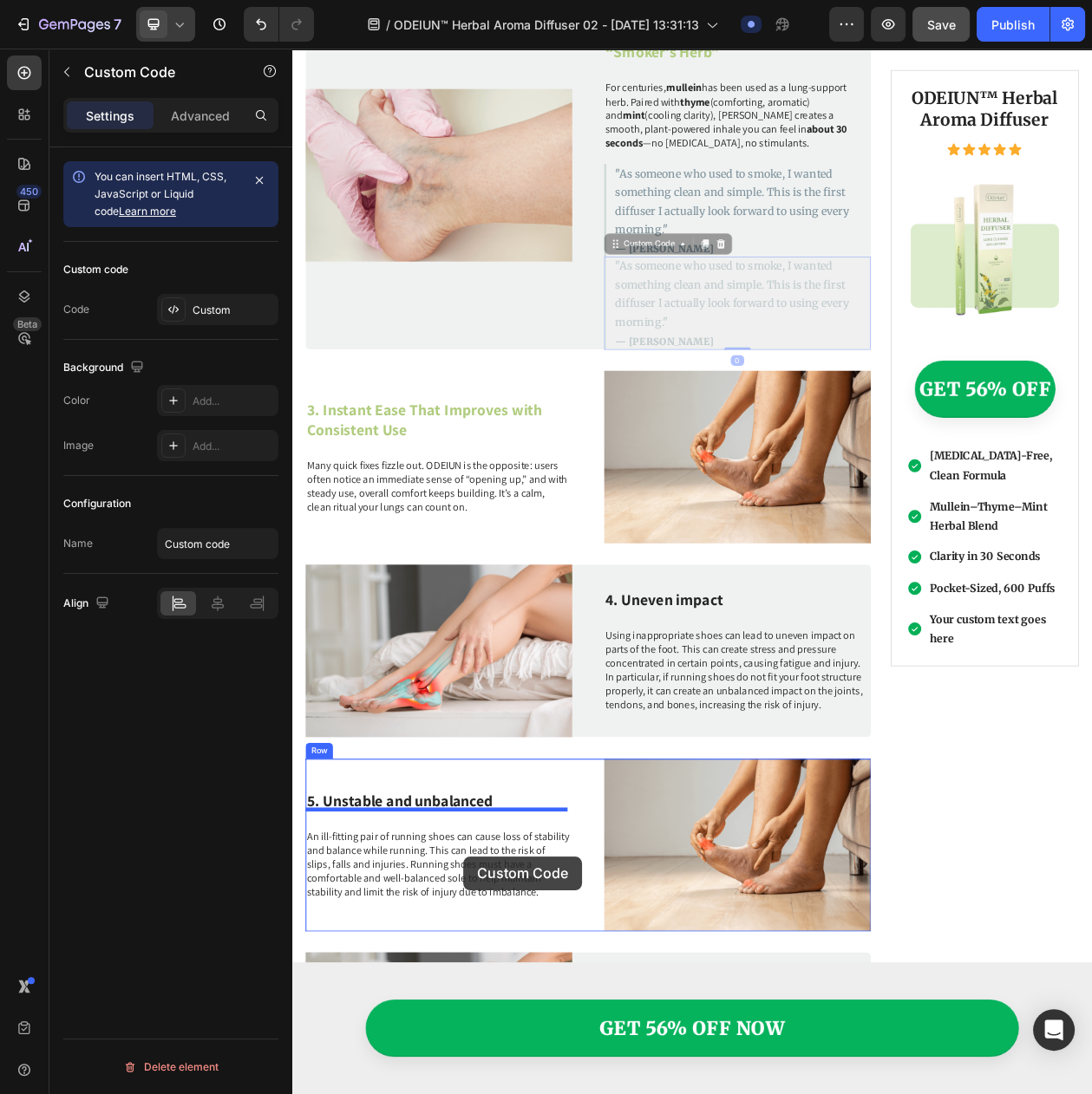
scroll to position [2201, 0]
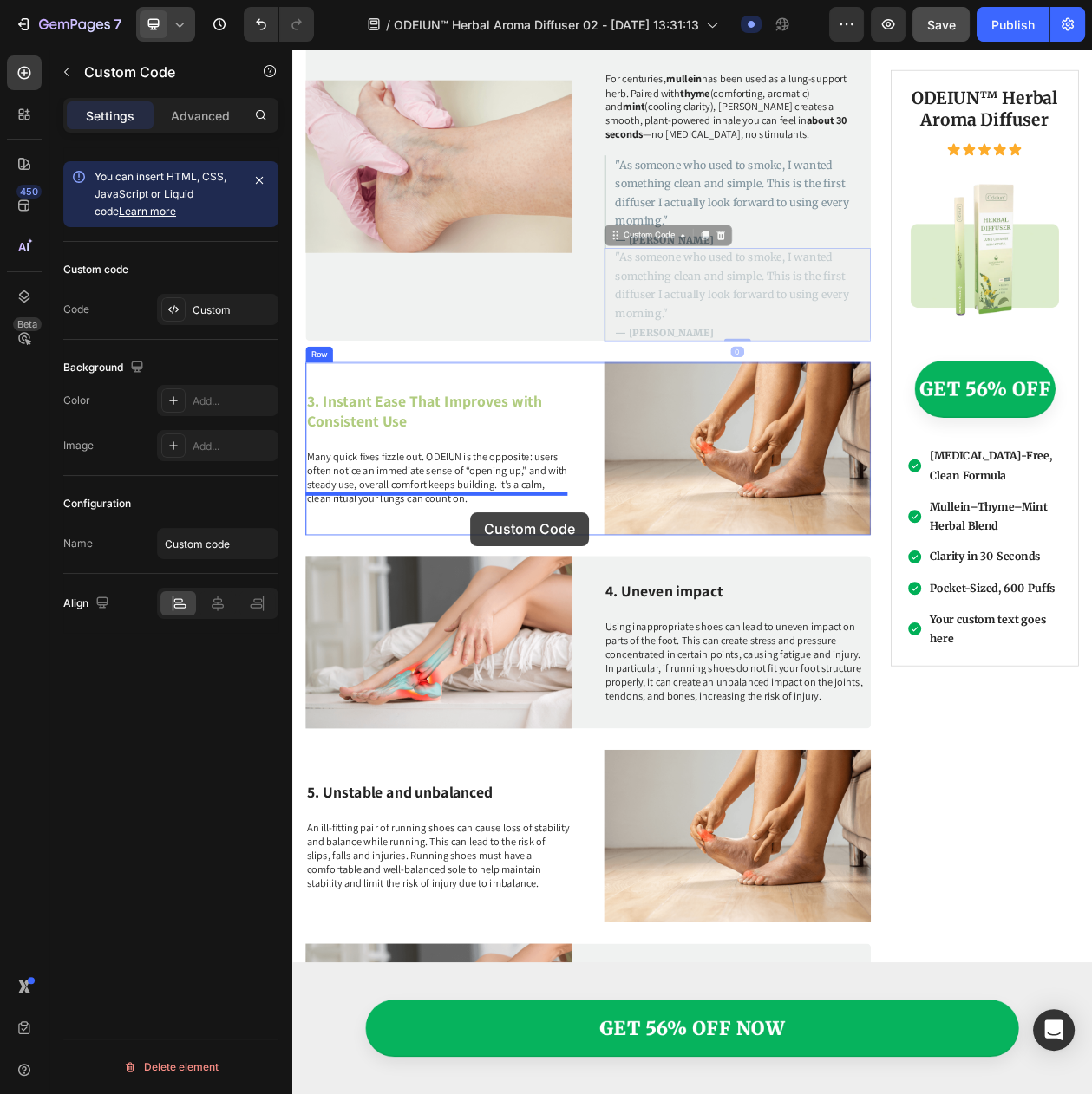
drag, startPoint x: 749, startPoint y: 724, endPoint x: 524, endPoint y: 652, distance: 236.2
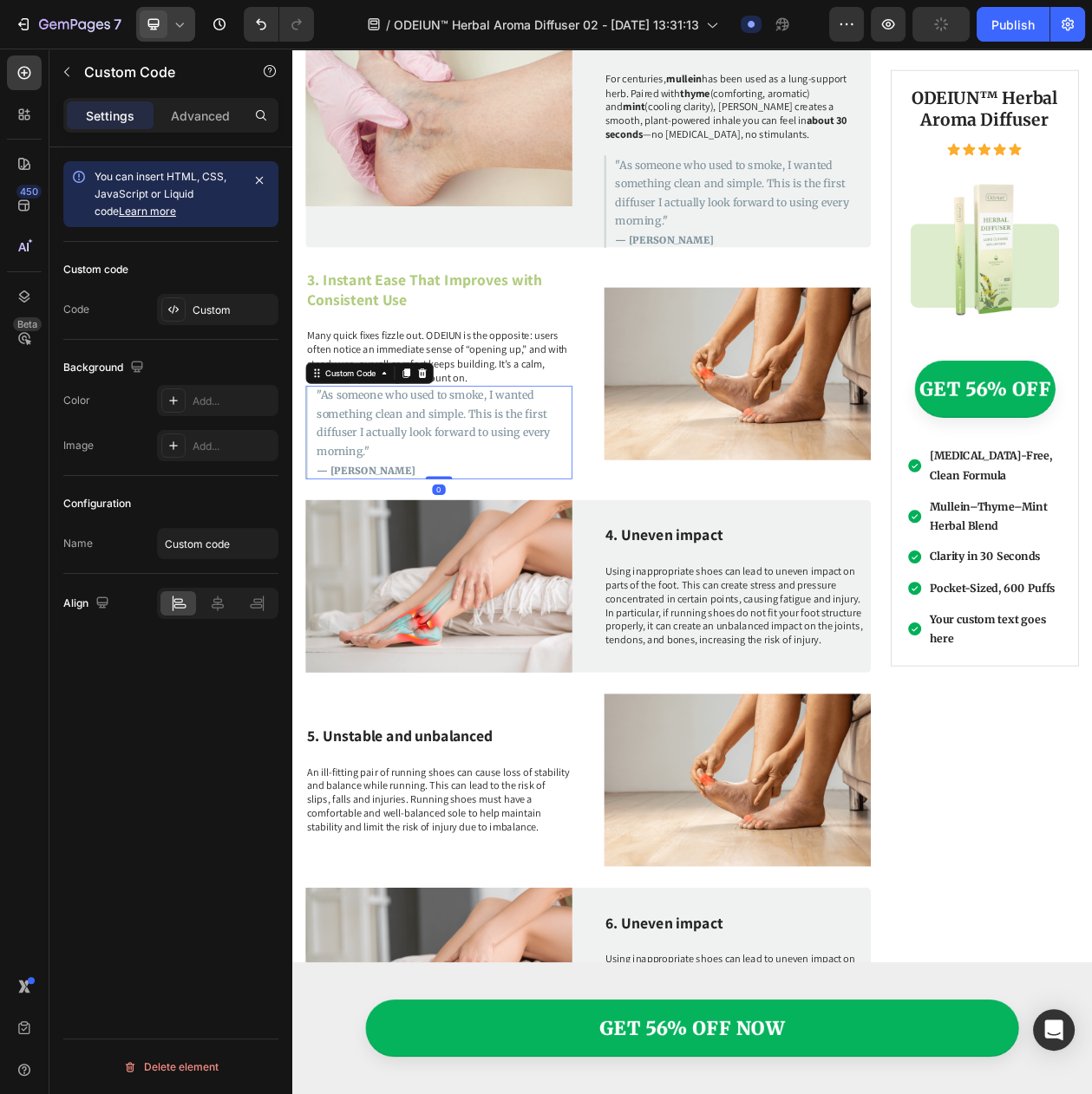
scroll to position [2140, 0]
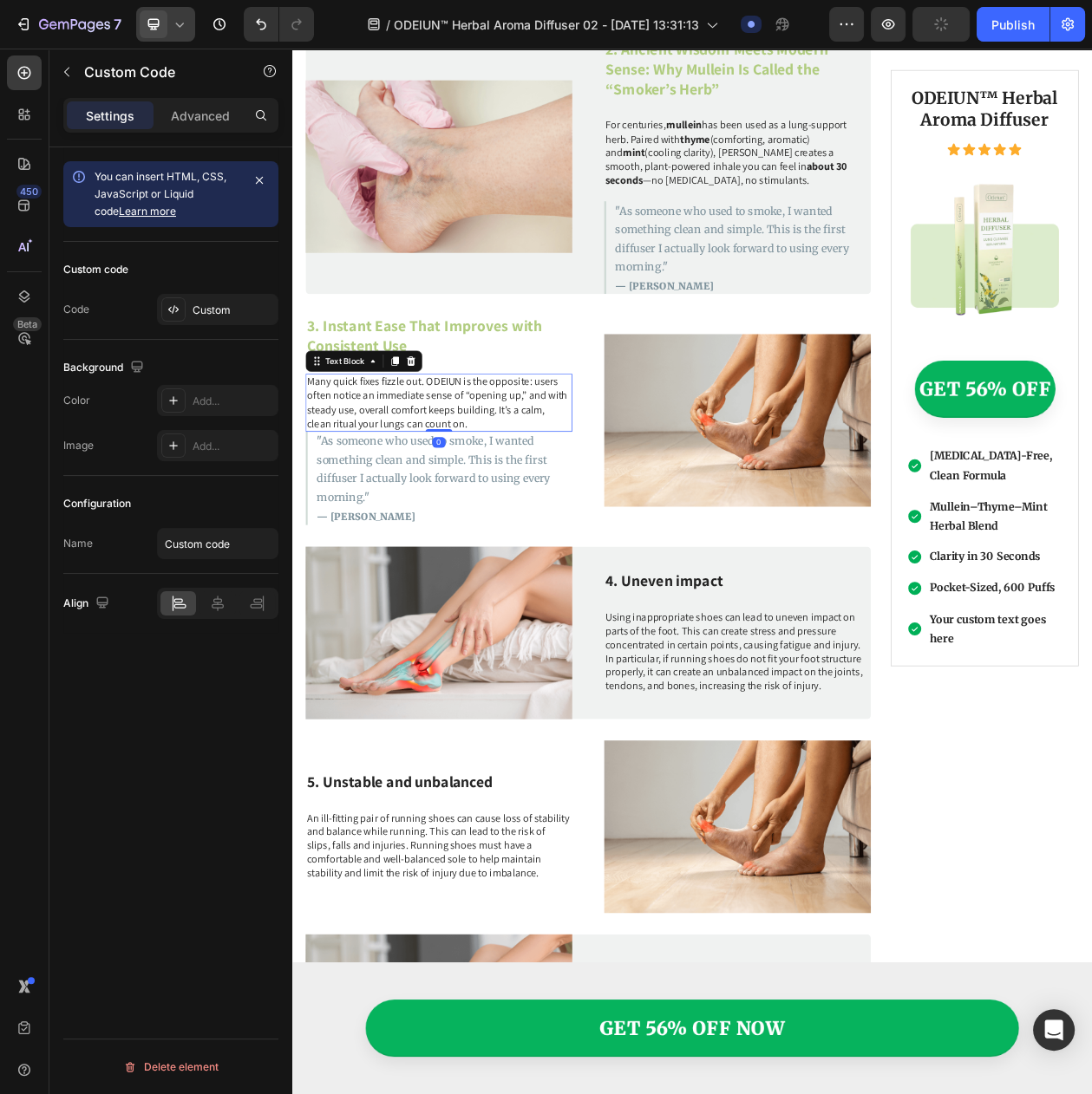
click at [502, 497] on p "Many quick fixes fizzle out. ODEIUN is the opposite: users often notice an imme…" at bounding box center [483, 510] width 343 height 72
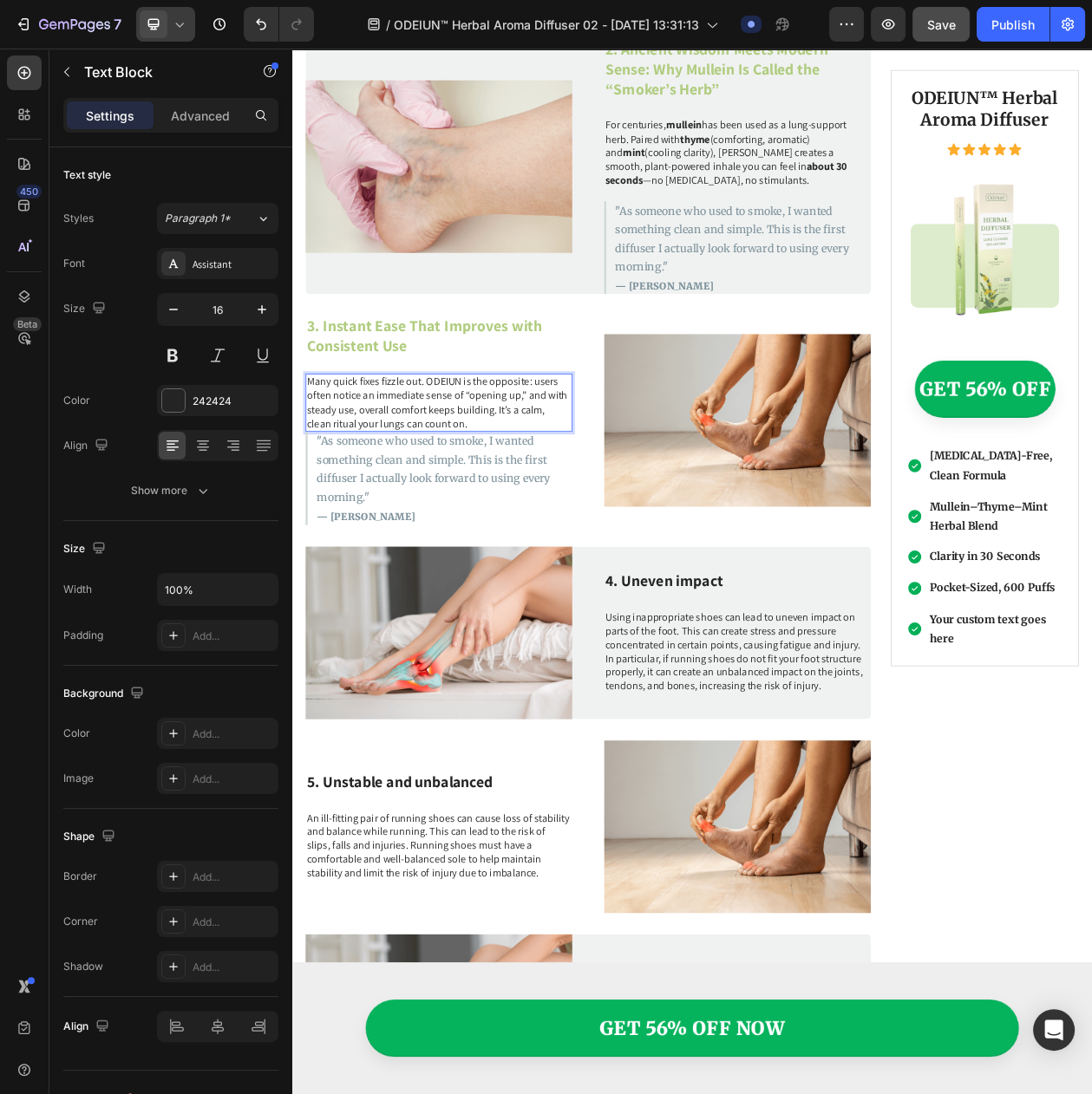
click at [513, 505] on p "Many quick fixes fizzle out. ODEIUN is the opposite: users often notice an imme…" at bounding box center [483, 510] width 343 height 72
click at [481, 560] on p ""As someone who used to smoke, I wanted something clean and simple. This is the…" at bounding box center [490, 596] width 332 height 97
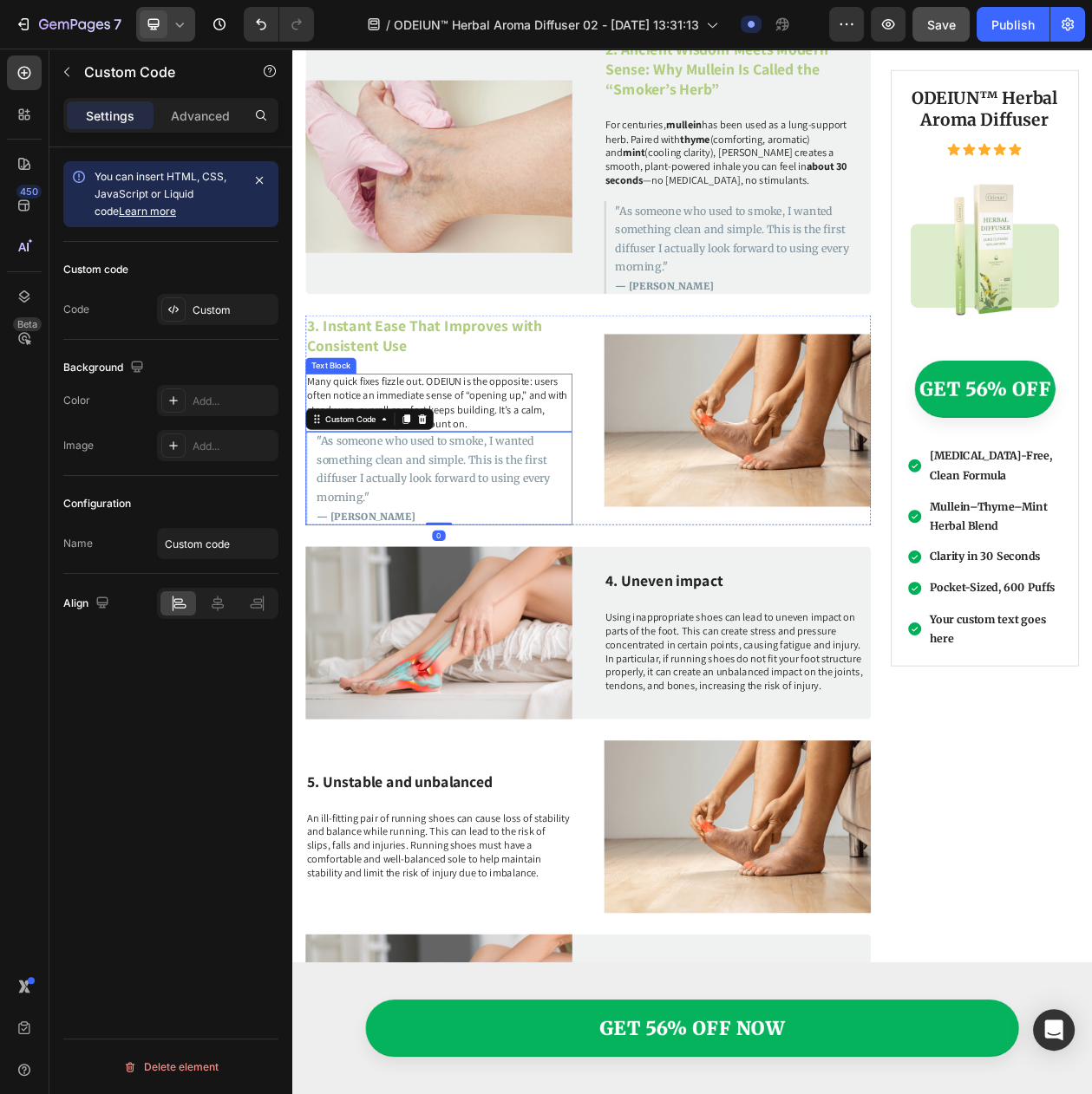
click at [508, 505] on p "Many quick fixes fizzle out. ODEIUN is the opposite: users often notice an imme…" at bounding box center [483, 510] width 343 height 72
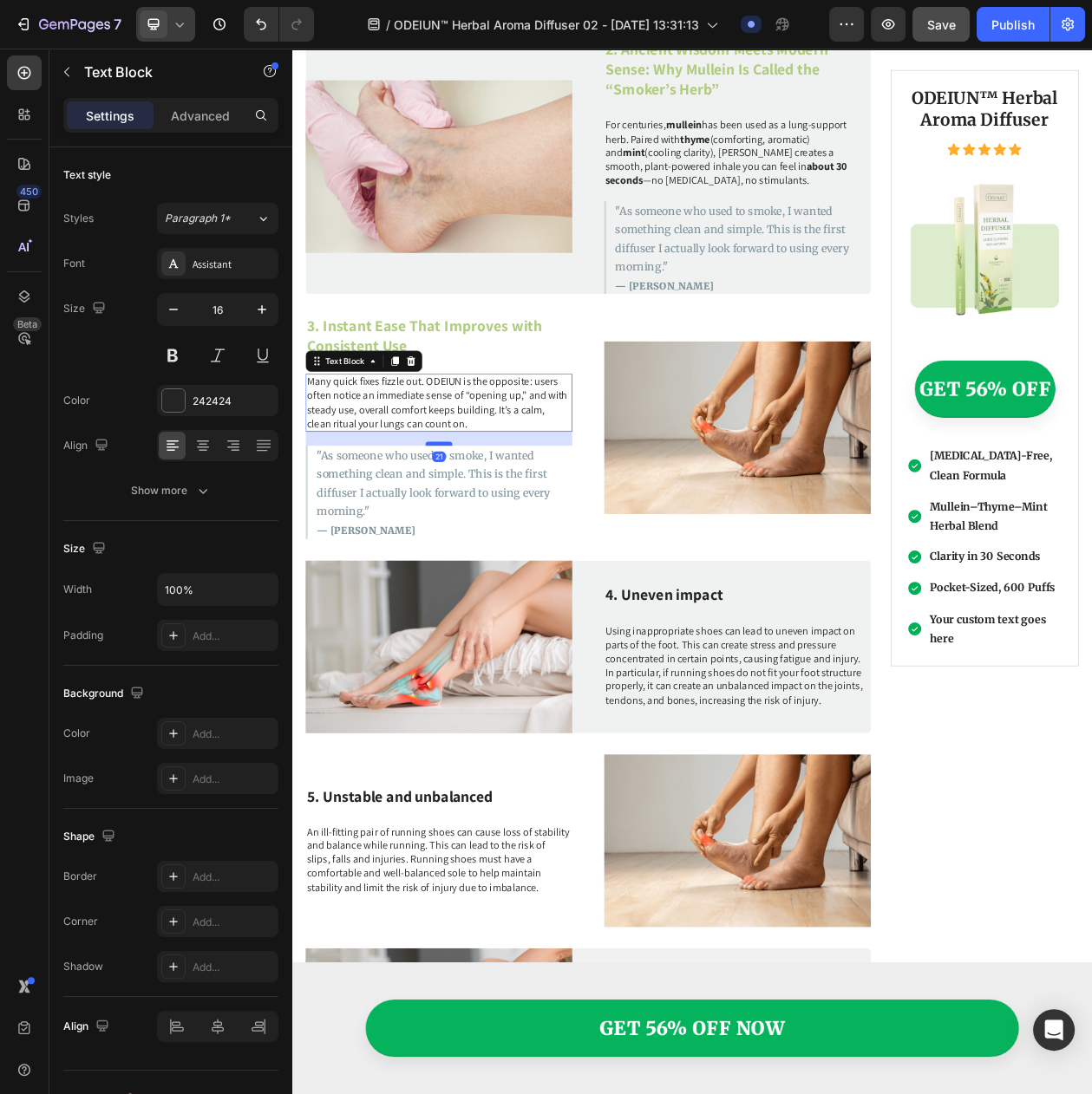
drag, startPoint x: 484, startPoint y: 529, endPoint x: 485, endPoint y: 547, distance: 18.0
click at [485, 561] on div at bounding box center [483, 564] width 35 height 5
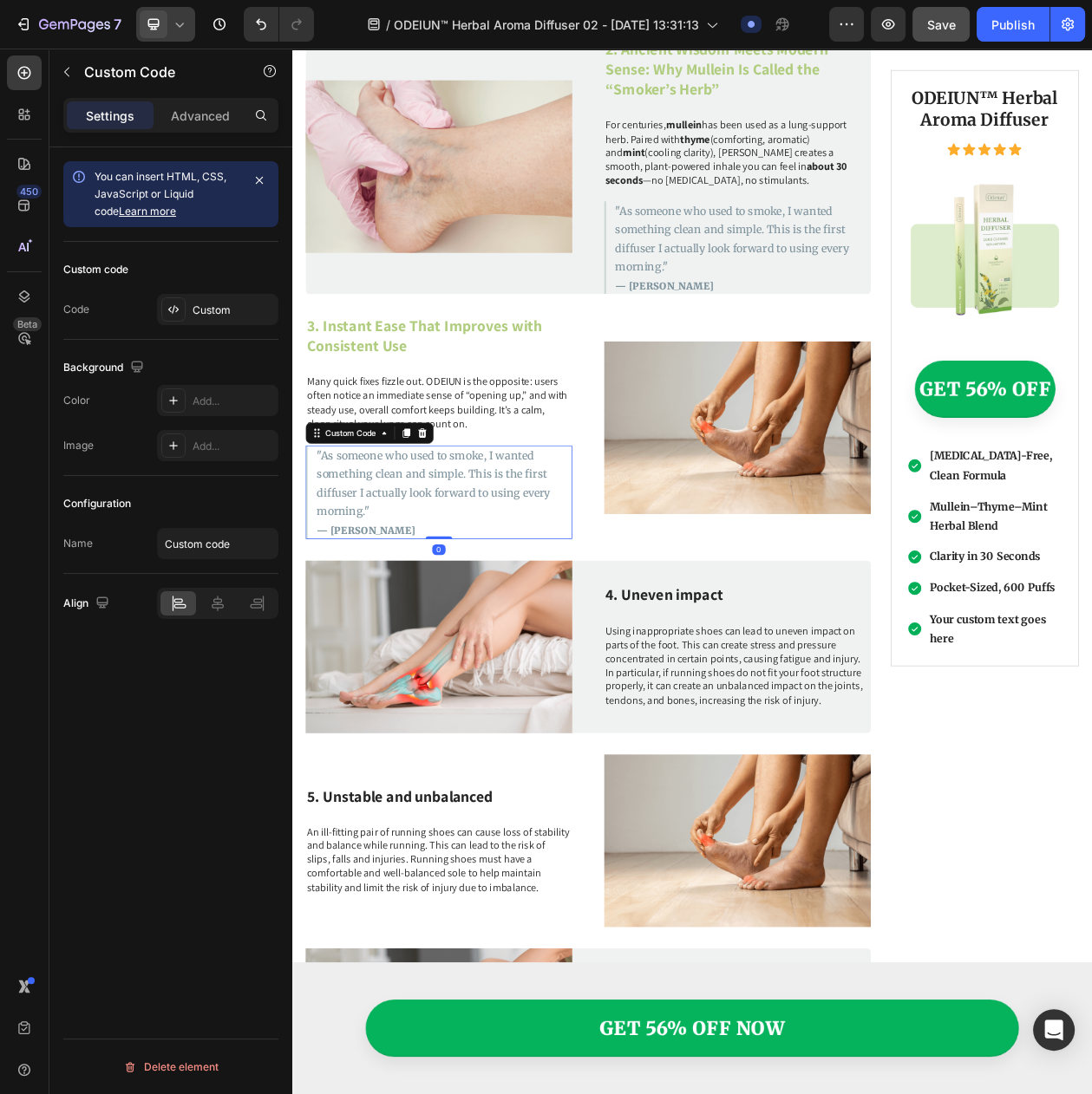
click at [417, 594] on p ""As someone who used to smoke, I wanted something clean and simple. This is the…" at bounding box center [490, 615] width 332 height 97
click at [537, 596] on p ""As someone who used to smoke, I wanted something clean and simple. This is the…" at bounding box center [490, 615] width 332 height 97
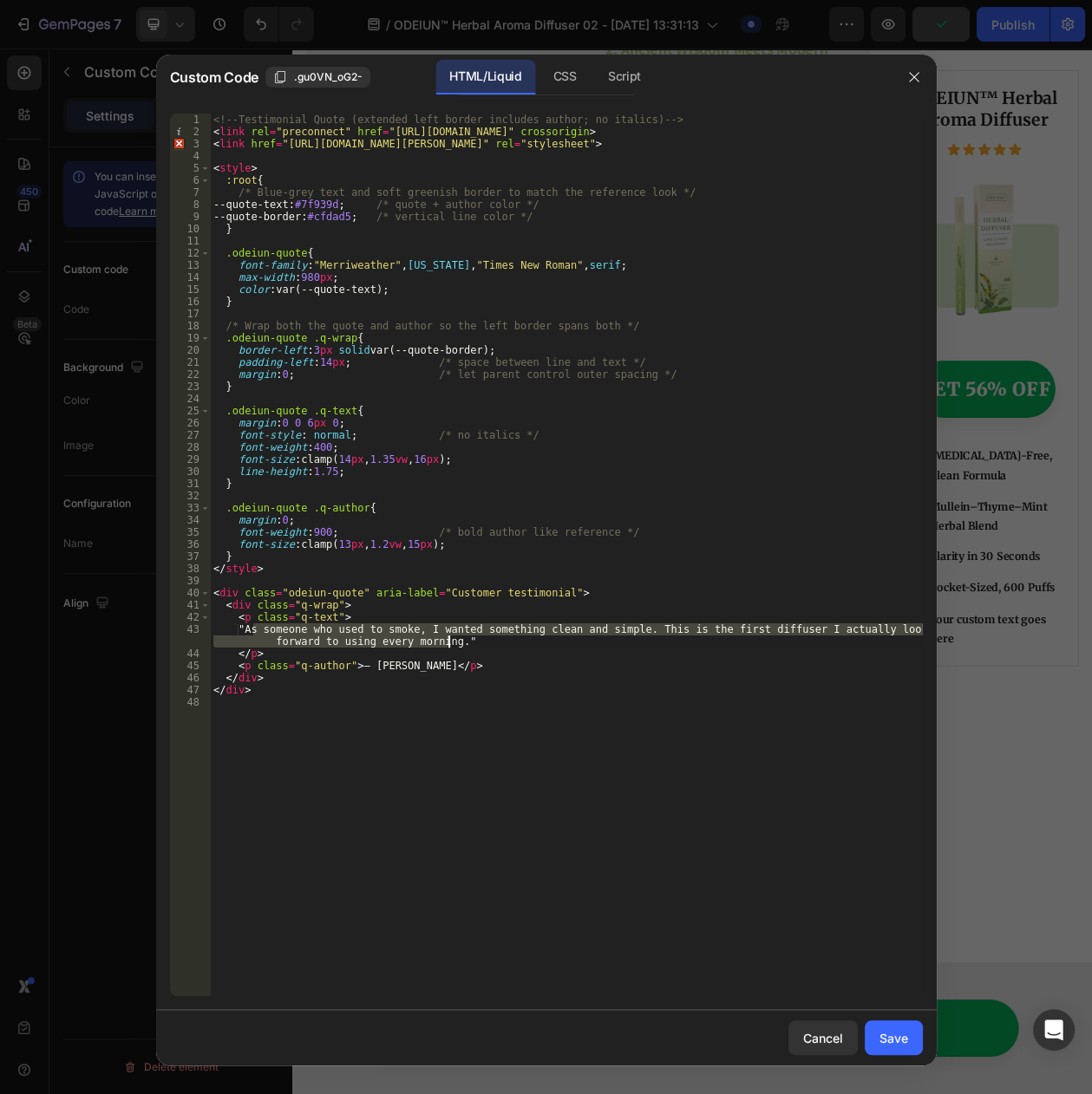
drag, startPoint x: 253, startPoint y: 628, endPoint x: 450, endPoint y: 645, distance: 197.7
click at [450, 645] on div "<!-- Testimonial Quote (extended left border includes author; no italics) --> <…" at bounding box center [566, 567] width 712 height 907
paste textarea "The first day brought quick relief, and each week since my breathing feels smoo…"
click at [376, 665] on div "<!-- Testimonial Quote (extended left border includes author; no italics) --> <…" at bounding box center [566, 567] width 712 height 907
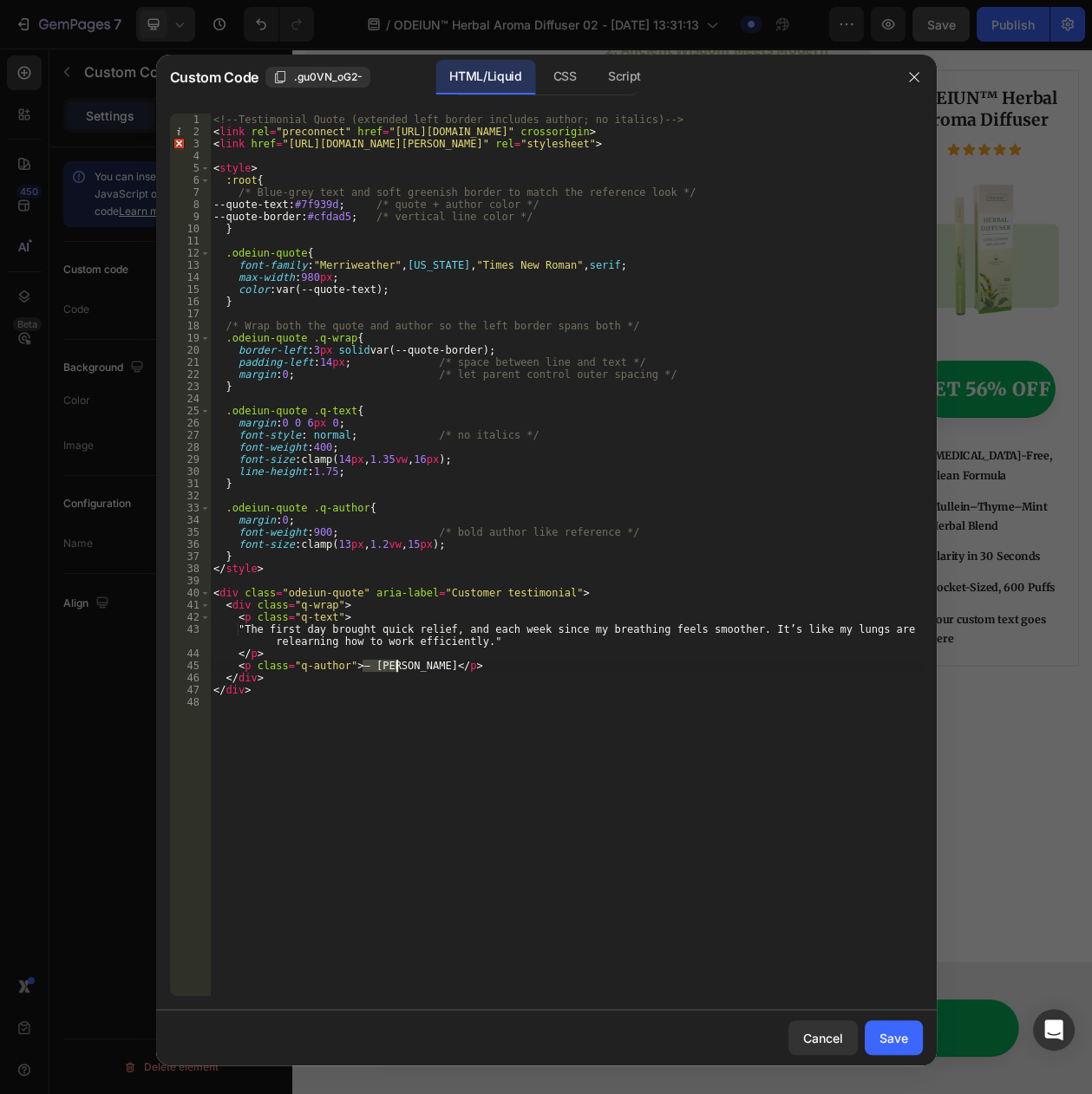
click at [376, 665] on div "<!-- Testimonial Quote (extended left border includes author; no italics) --> <…" at bounding box center [566, 567] width 712 height 907
paste textarea "[PERSON_NAME]"
type textarea "<p class="q-author">— Emma W.</p>"
click at [895, 1054] on button "Save" at bounding box center [893, 1038] width 58 height 35
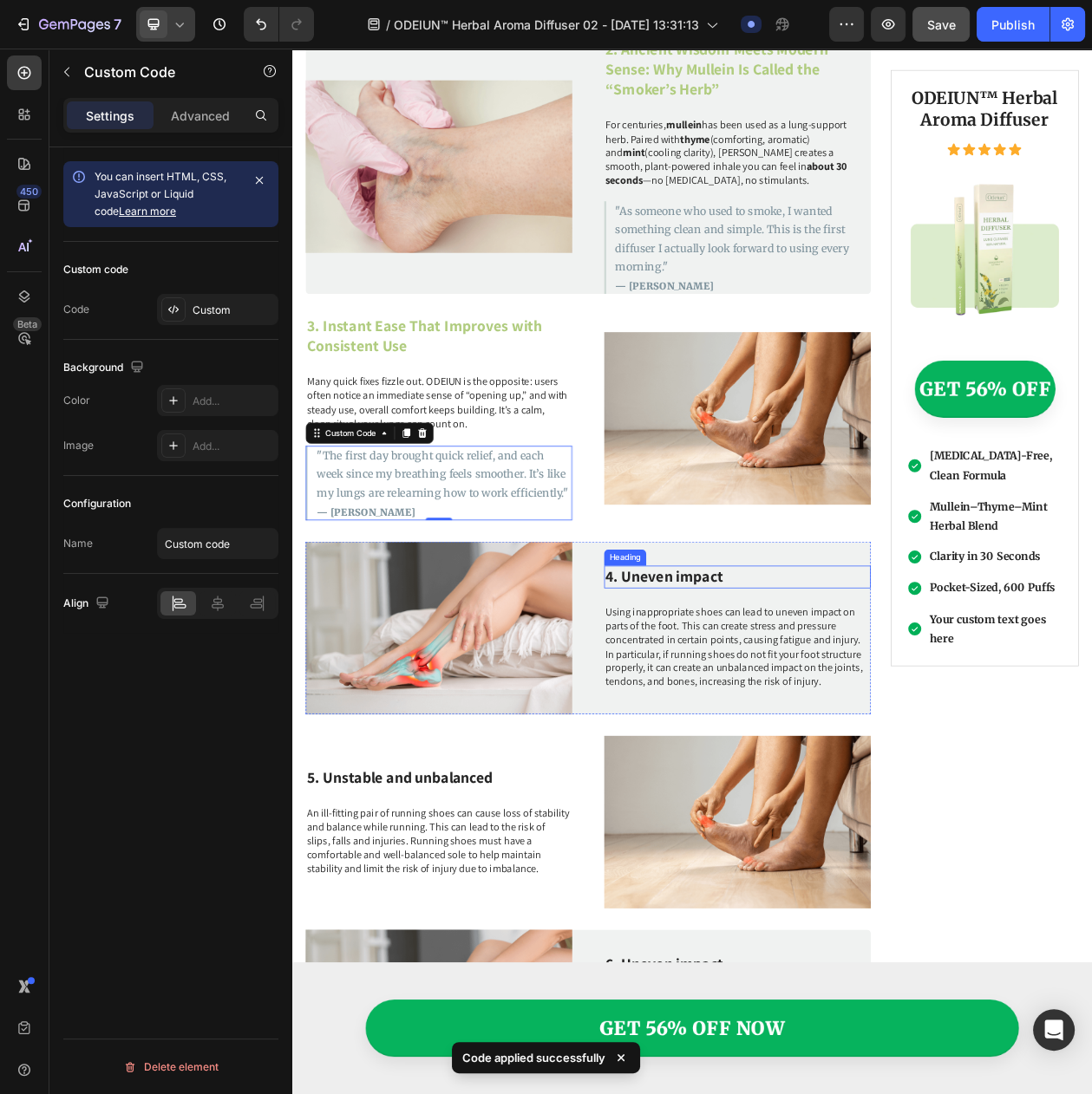
click at [773, 722] on h3 "4. Uneven impact" at bounding box center [871, 736] width 347 height 29
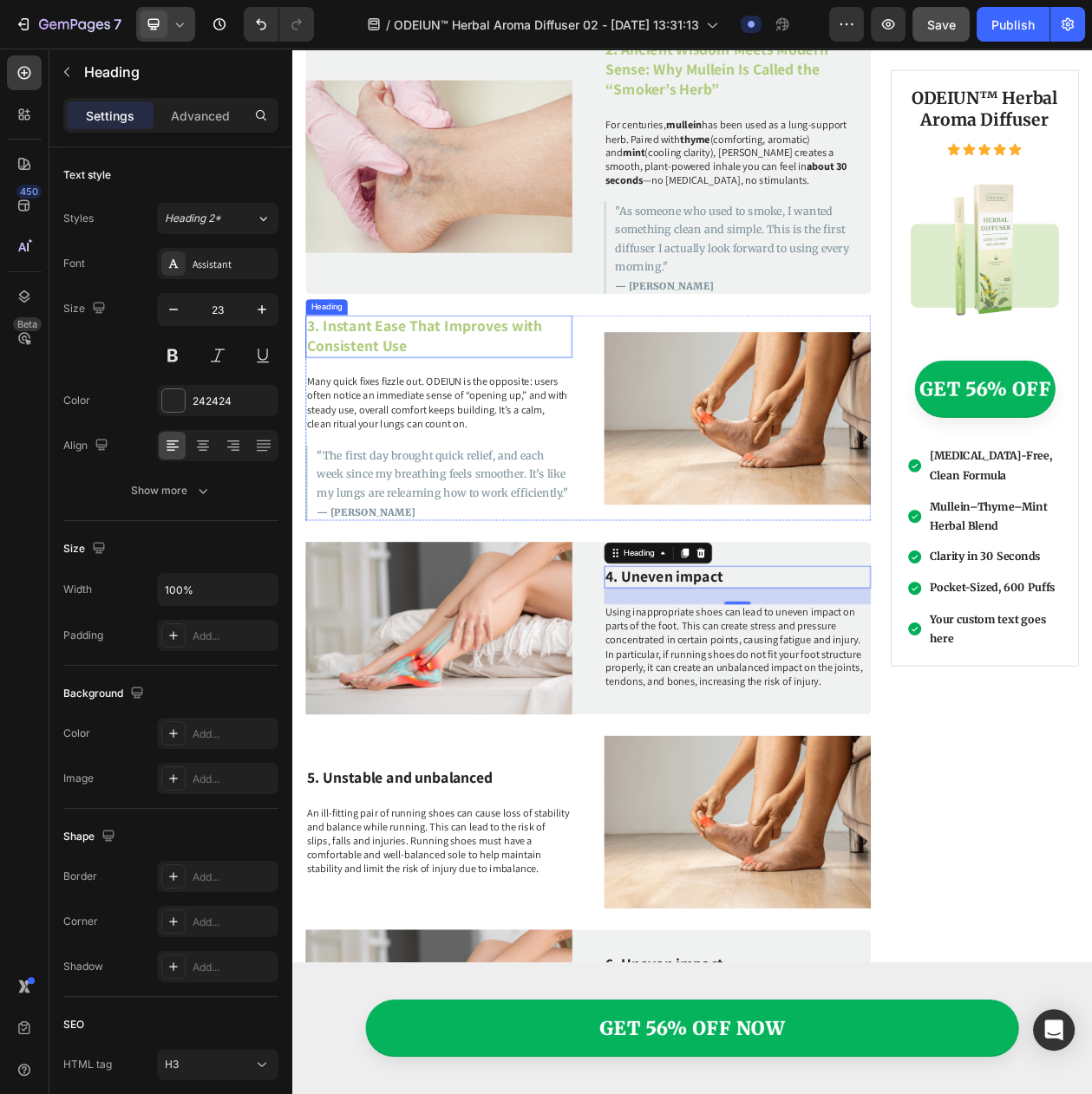
click at [458, 412] on p "3. Instant Ease That Improves with Consistent Use" at bounding box center [483, 424] width 343 height 52
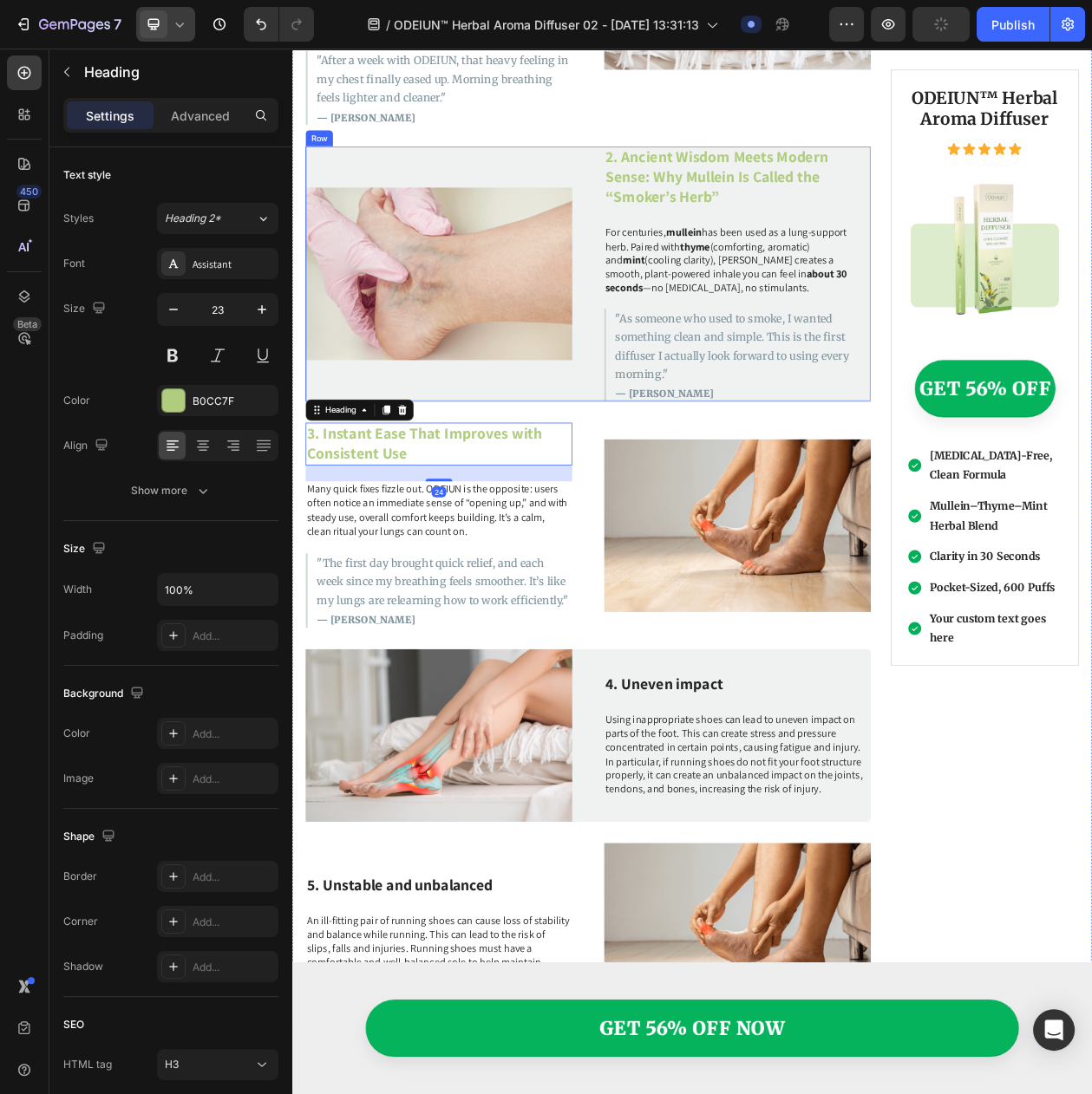
scroll to position [2031, 0]
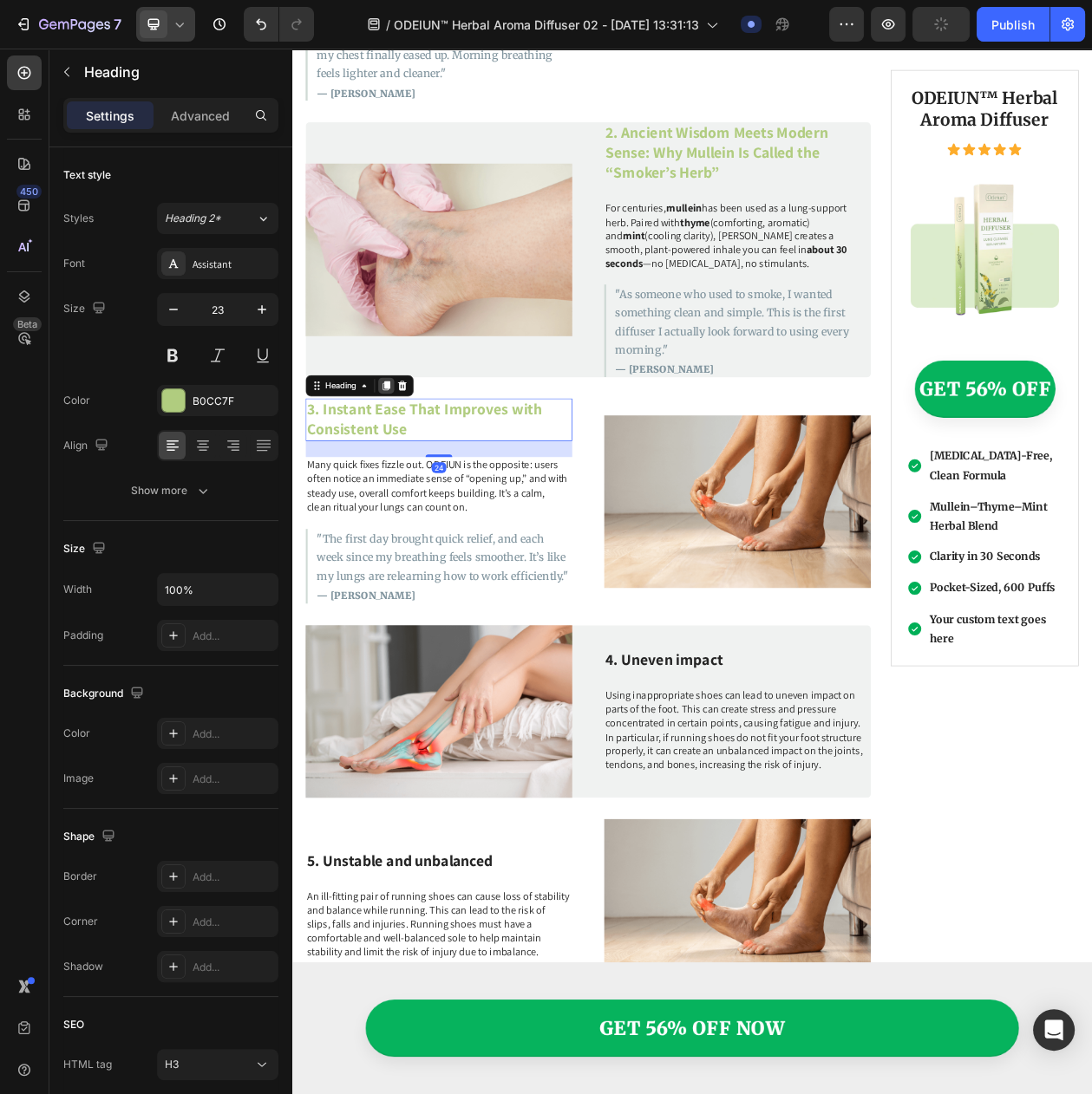
click at [414, 483] on icon at bounding box center [414, 489] width 10 height 12
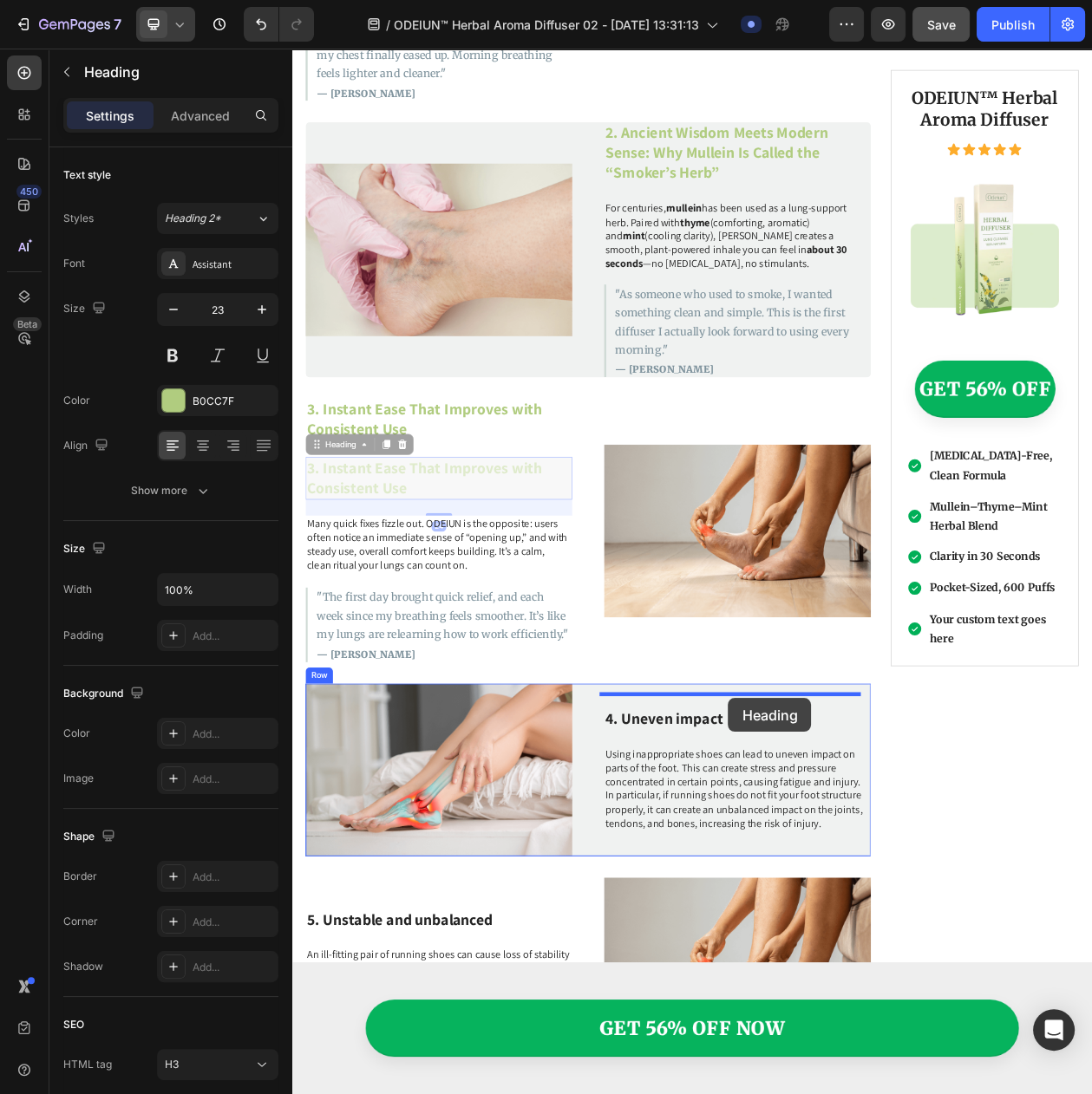
drag, startPoint x: 342, startPoint y: 543, endPoint x: 859, endPoint y: 894, distance: 624.9
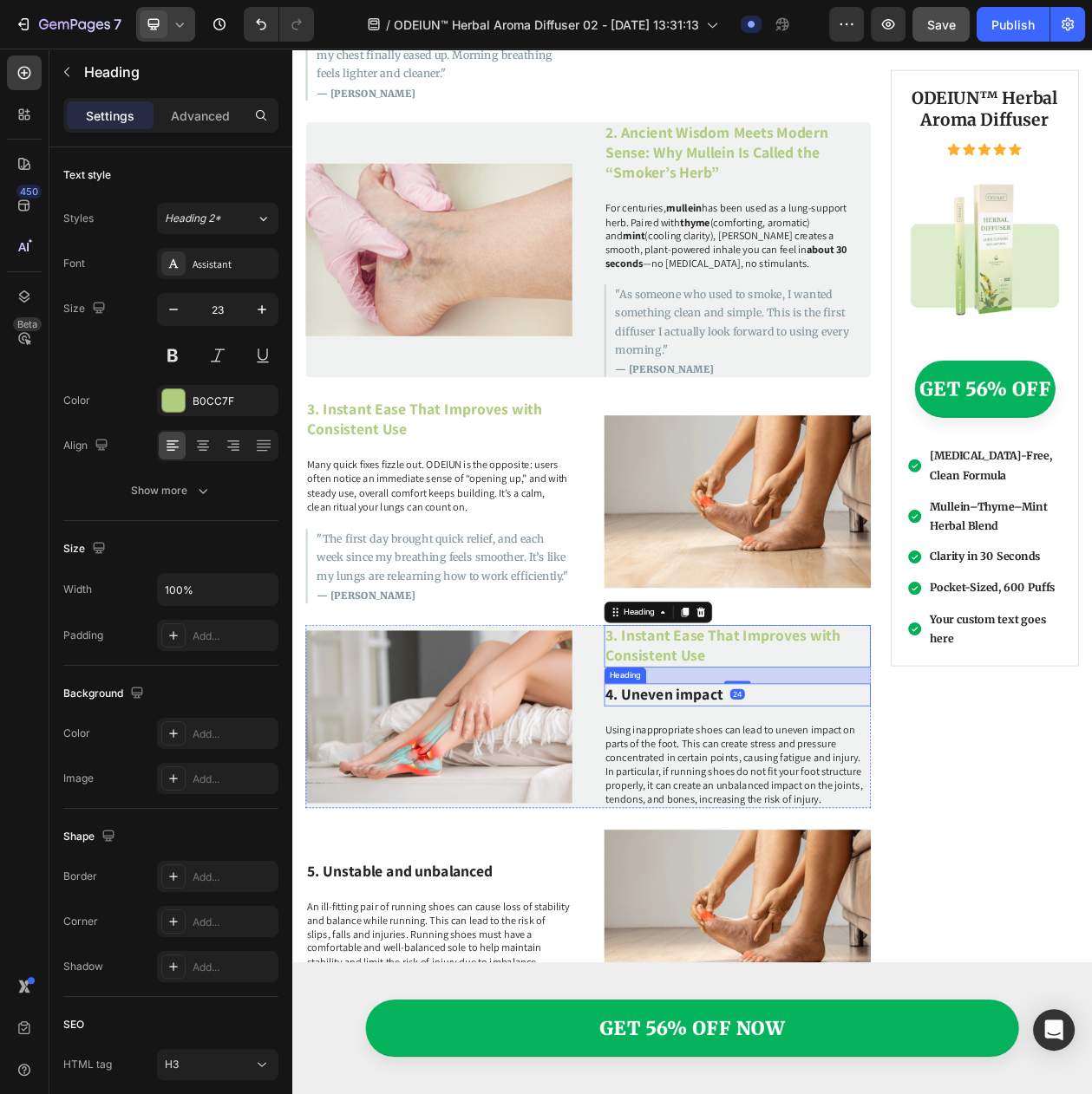
click at [808, 876] on h3 "4. Uneven impact" at bounding box center [871, 890] width 347 height 29
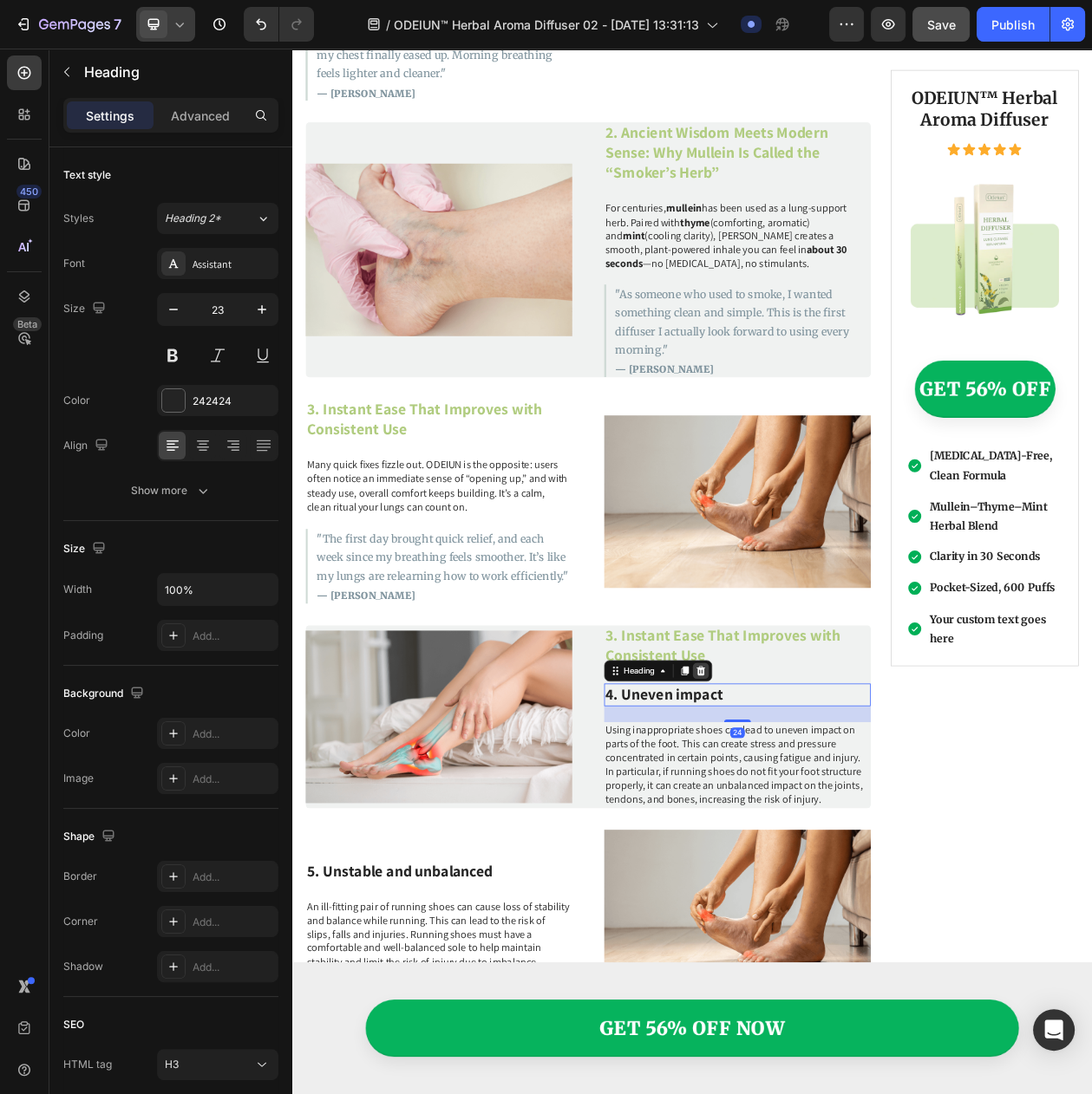
click at [825, 849] on div at bounding box center [823, 859] width 20 height 20
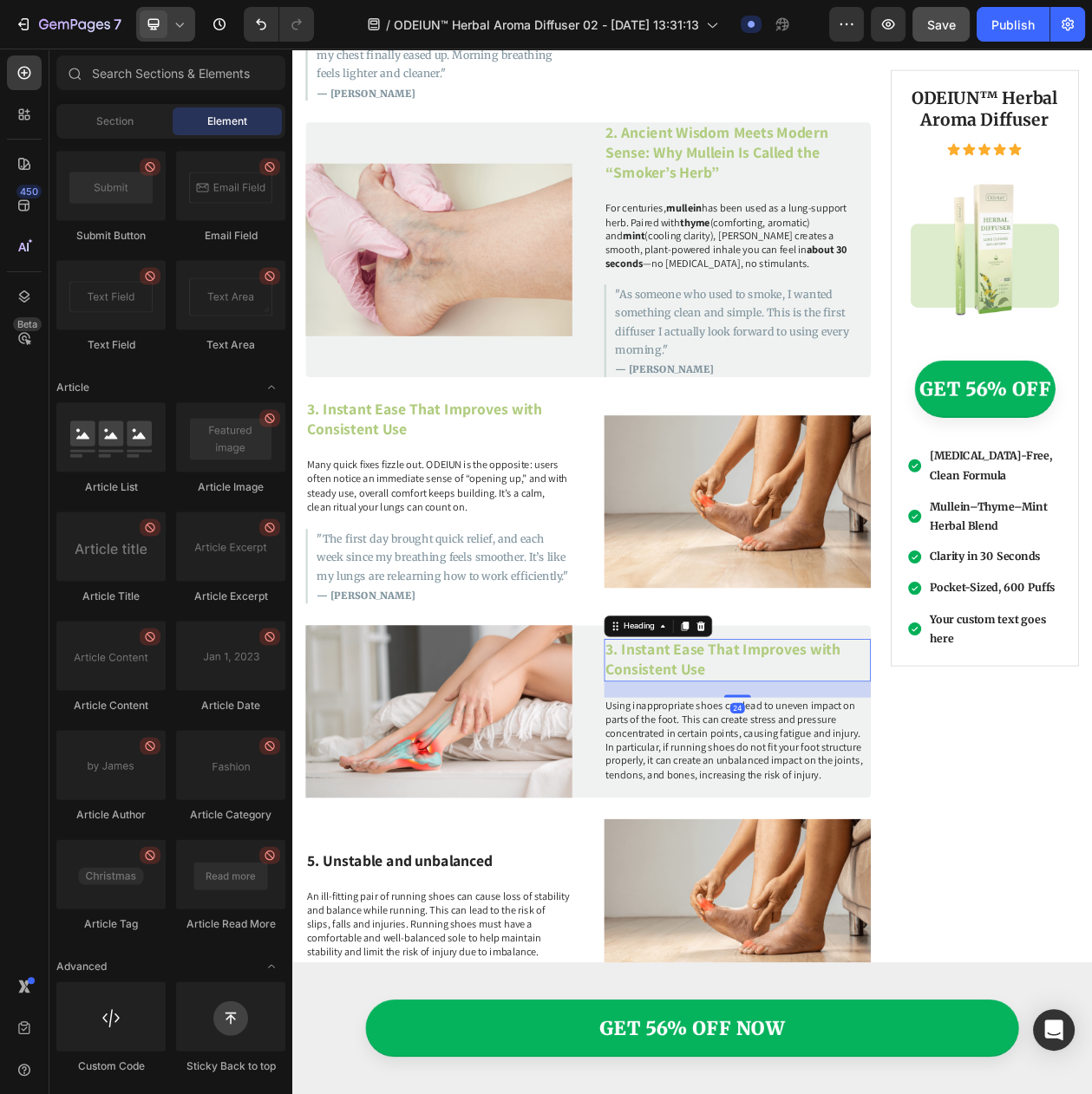
click at [824, 842] on h3 "3. Instant Ease That Improves with Consistent Use" at bounding box center [871, 845] width 347 height 55
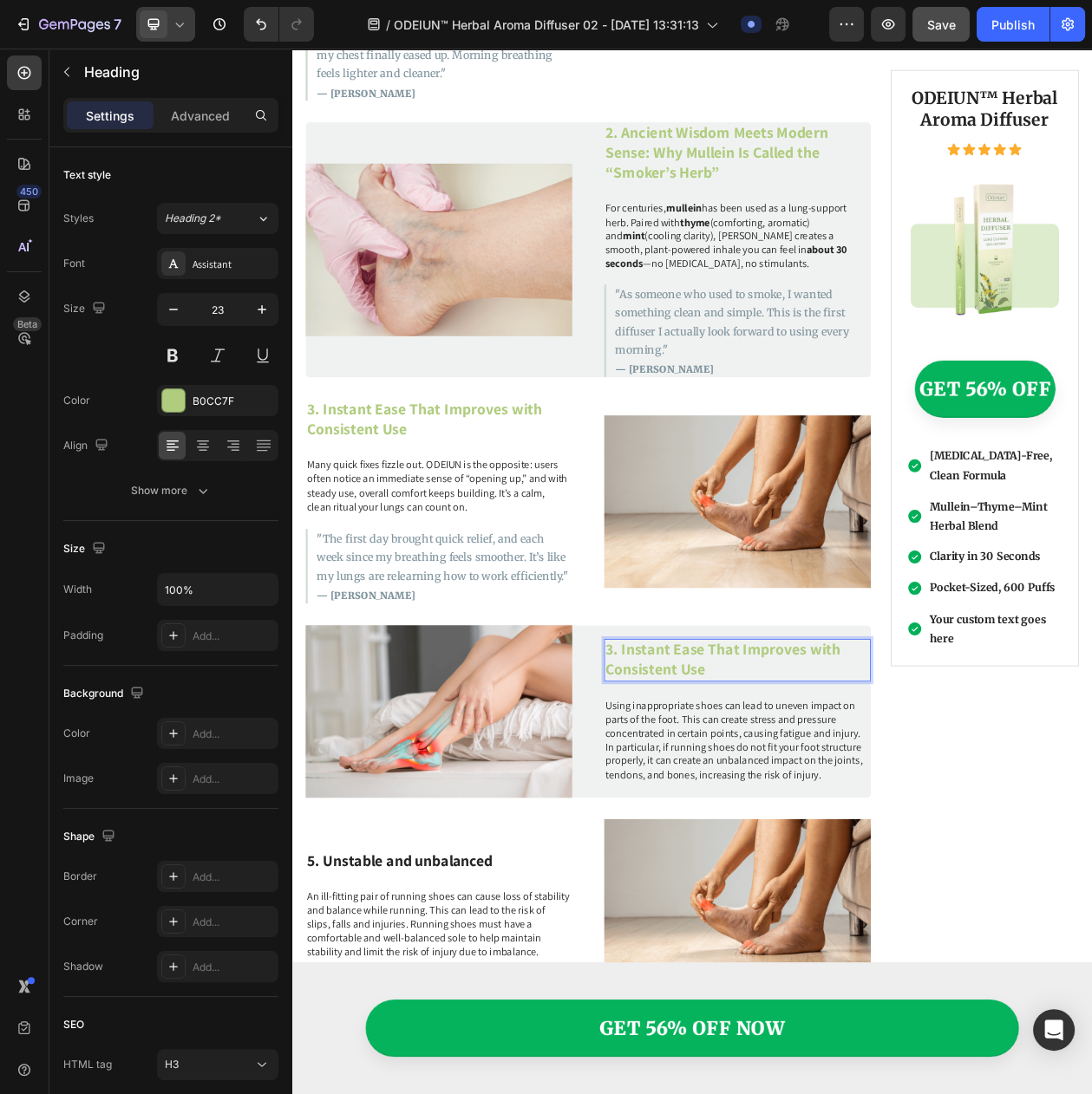
click at [815, 841] on h3 "3. Instant Ease That Improves with Consistent Use" at bounding box center [871, 845] width 347 height 55
click at [815, 841] on p "3. Instant Ease That Improves with Consistent Use" at bounding box center [871, 845] width 343 height 52
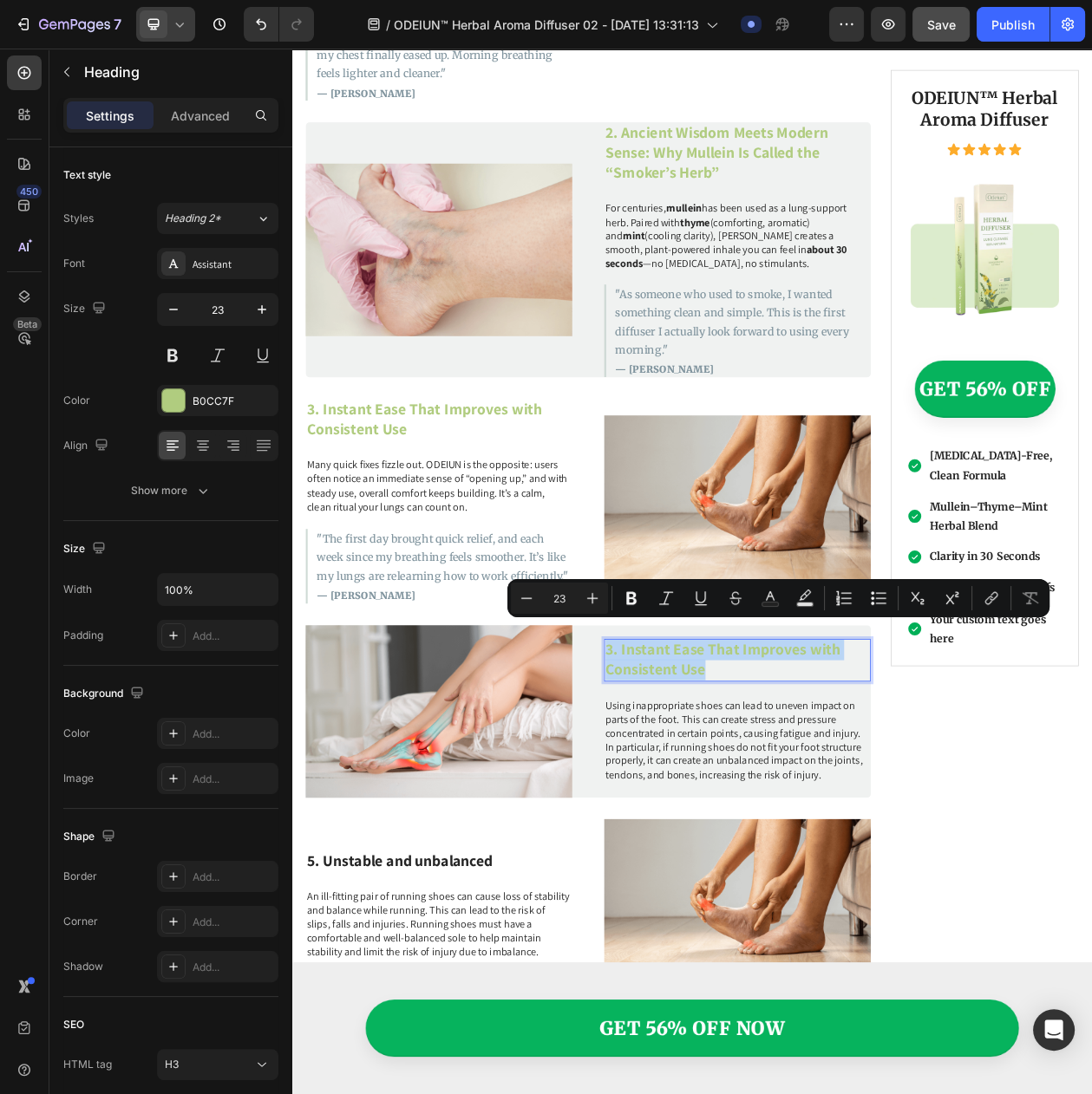
click at [846, 835] on p "3. Instant Ease That Improves with Consistent Use" at bounding box center [871, 845] width 343 height 52
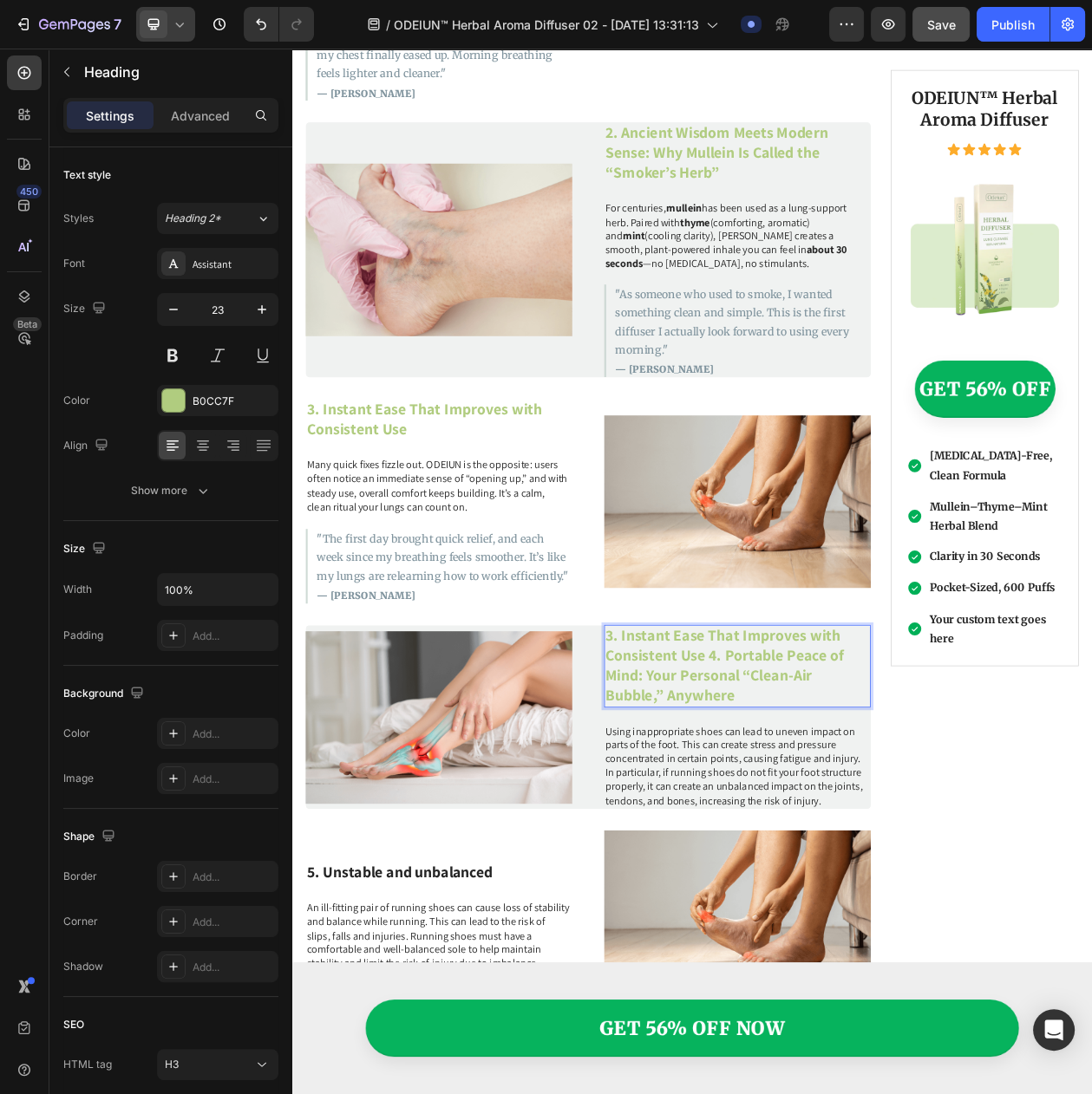
scroll to position [2015, 0]
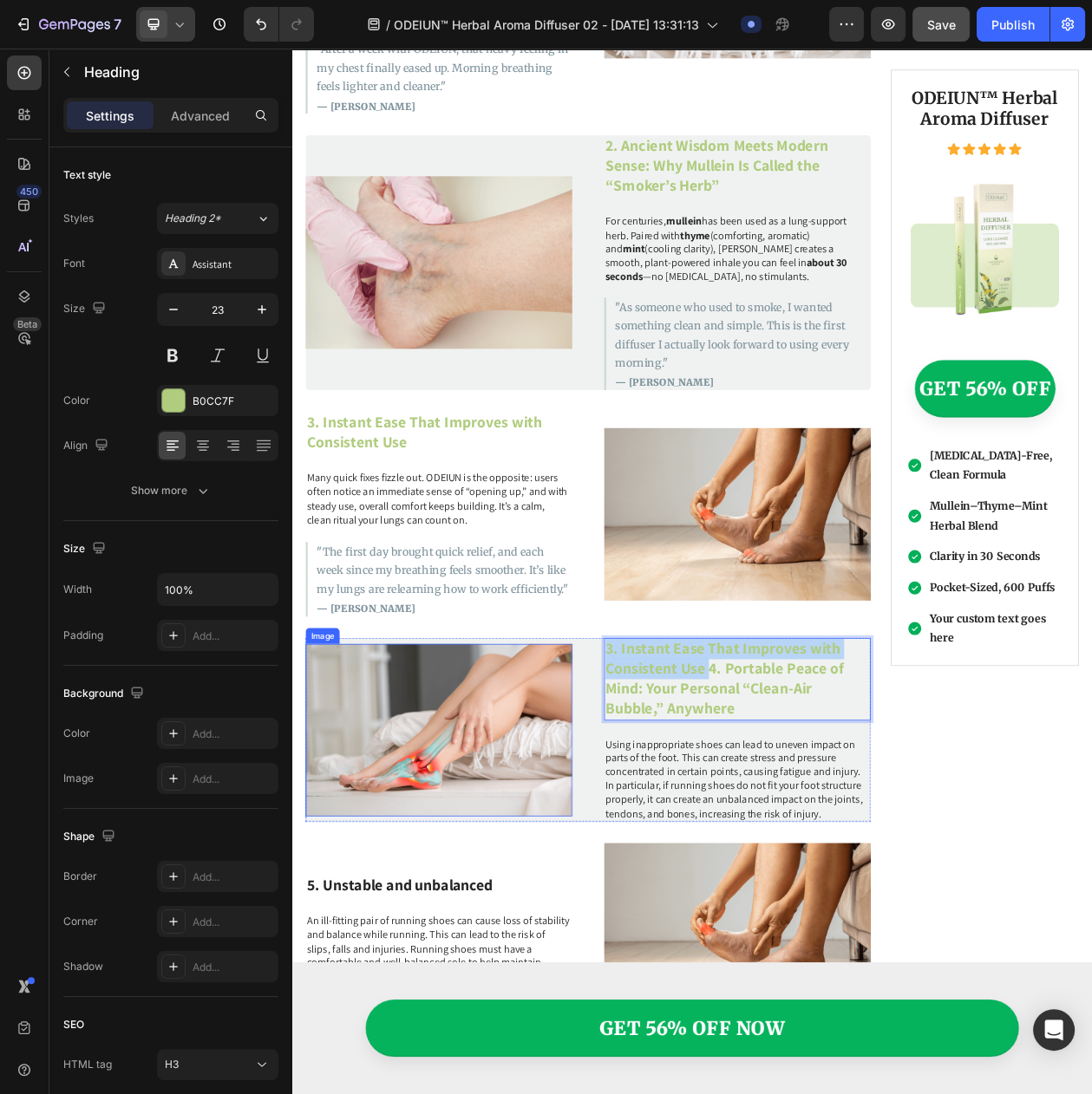
drag, startPoint x: 831, startPoint y: 838, endPoint x: 635, endPoint y: 811, distance: 197.9
click at [635, 816] on div "Image 3. Instant Ease That Improves with Consistent Use 4. Portable Peace of Mi…" at bounding box center [677, 935] width 735 height 239
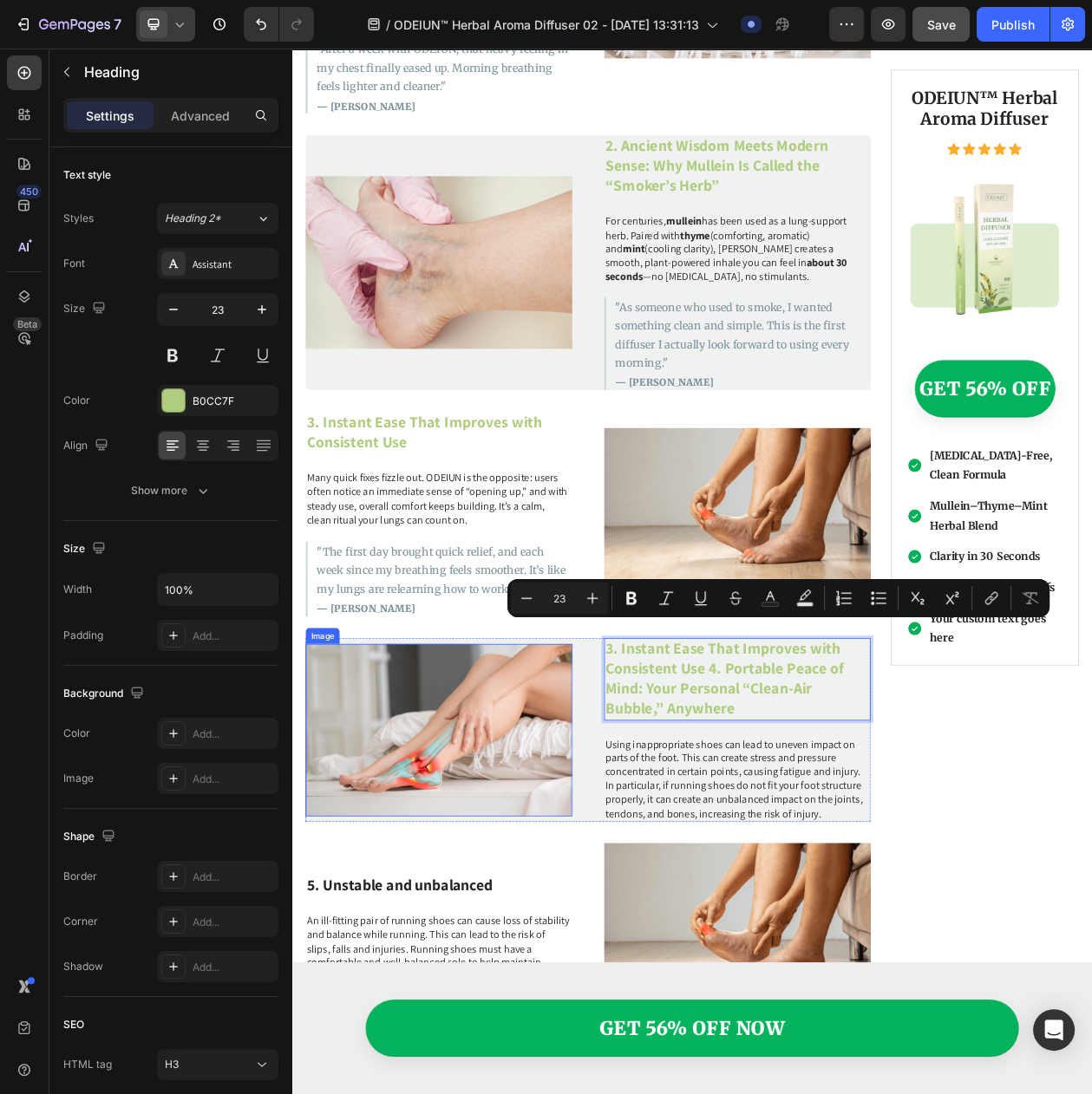
scroll to position [2019, 0]
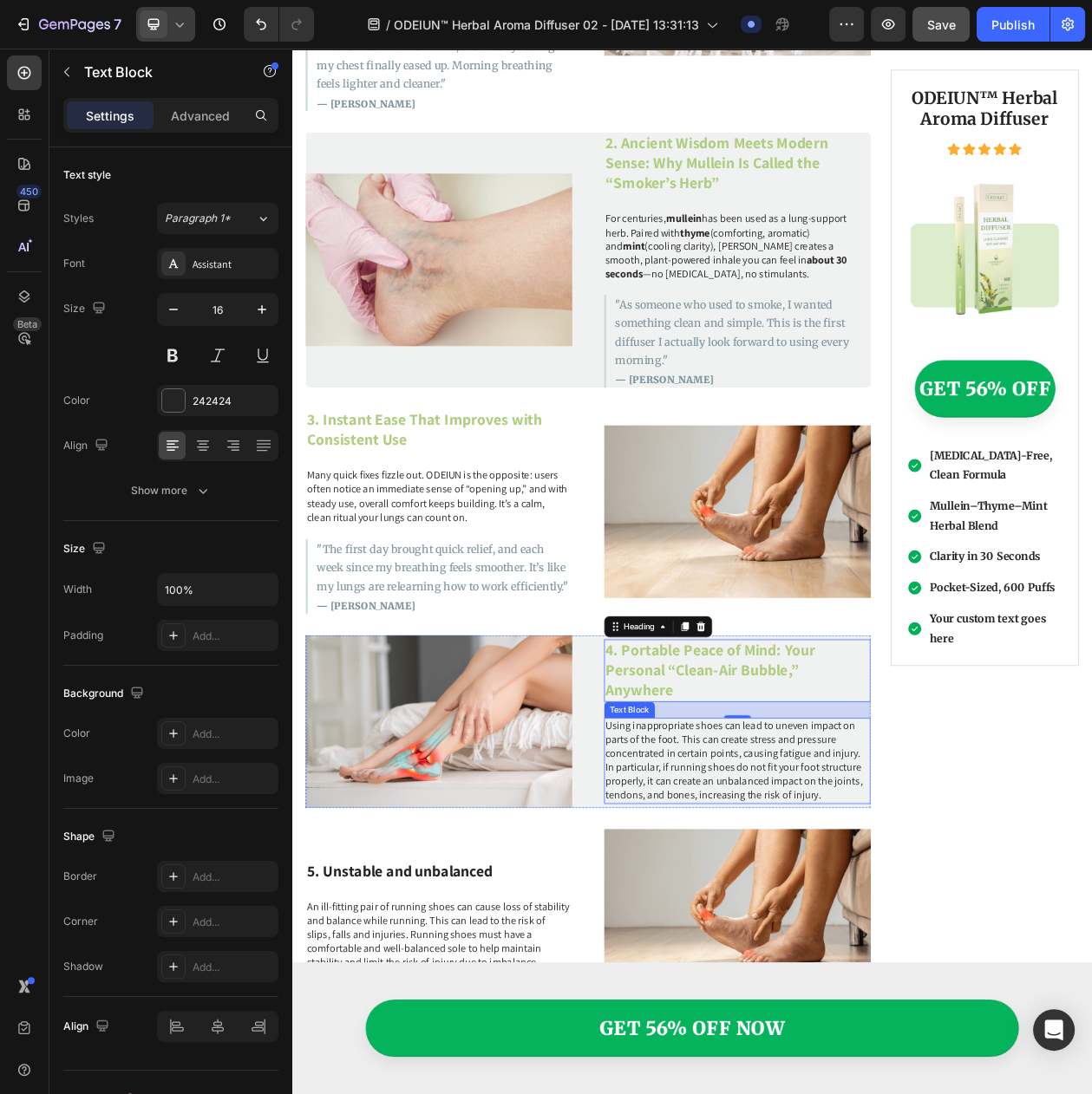
click at [824, 976] on p "Using inappropriate shoes can lead to uneven impact on parts of the foot. This …" at bounding box center [871, 976] width 343 height 109
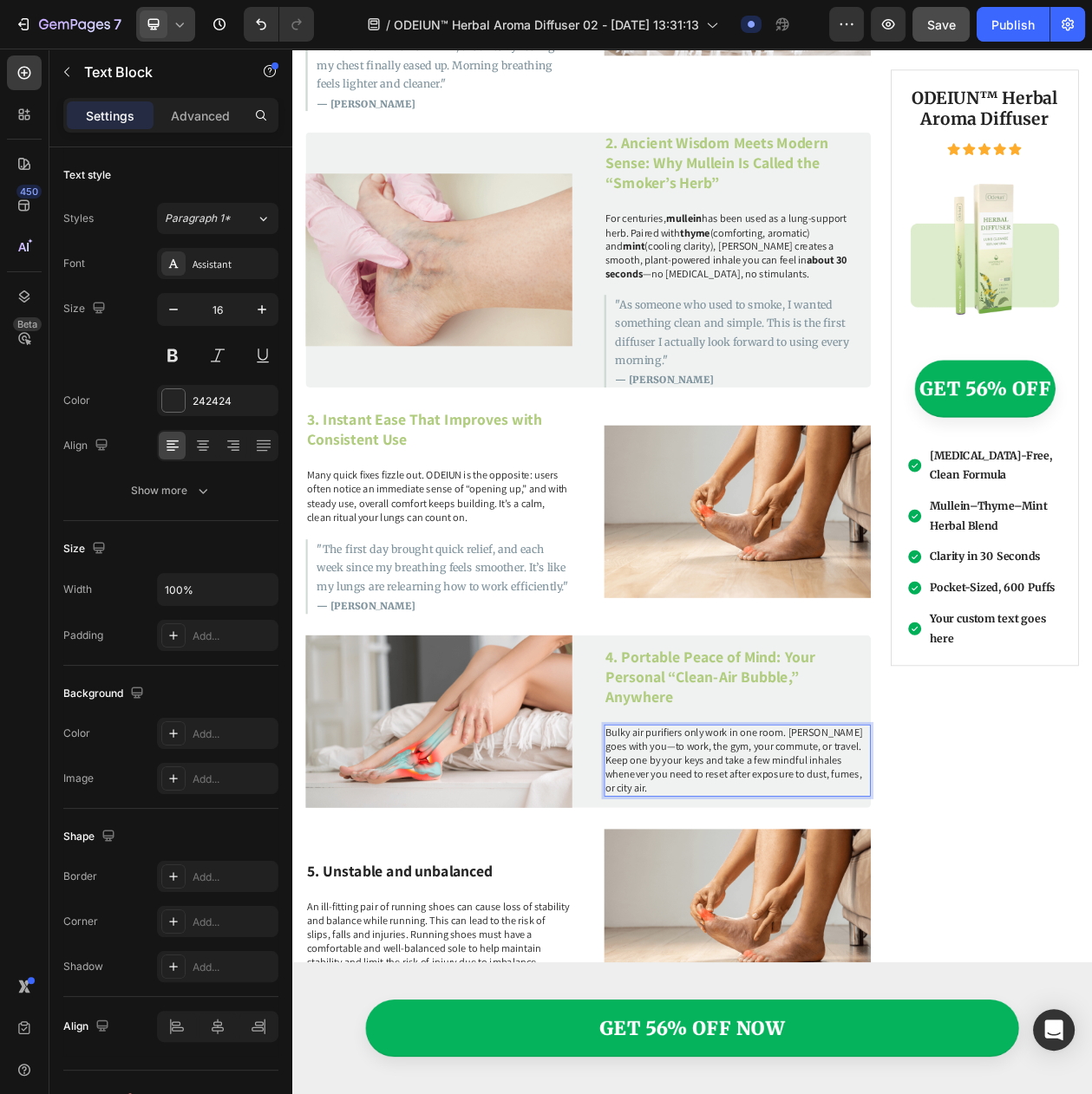
scroll to position [2037, 0]
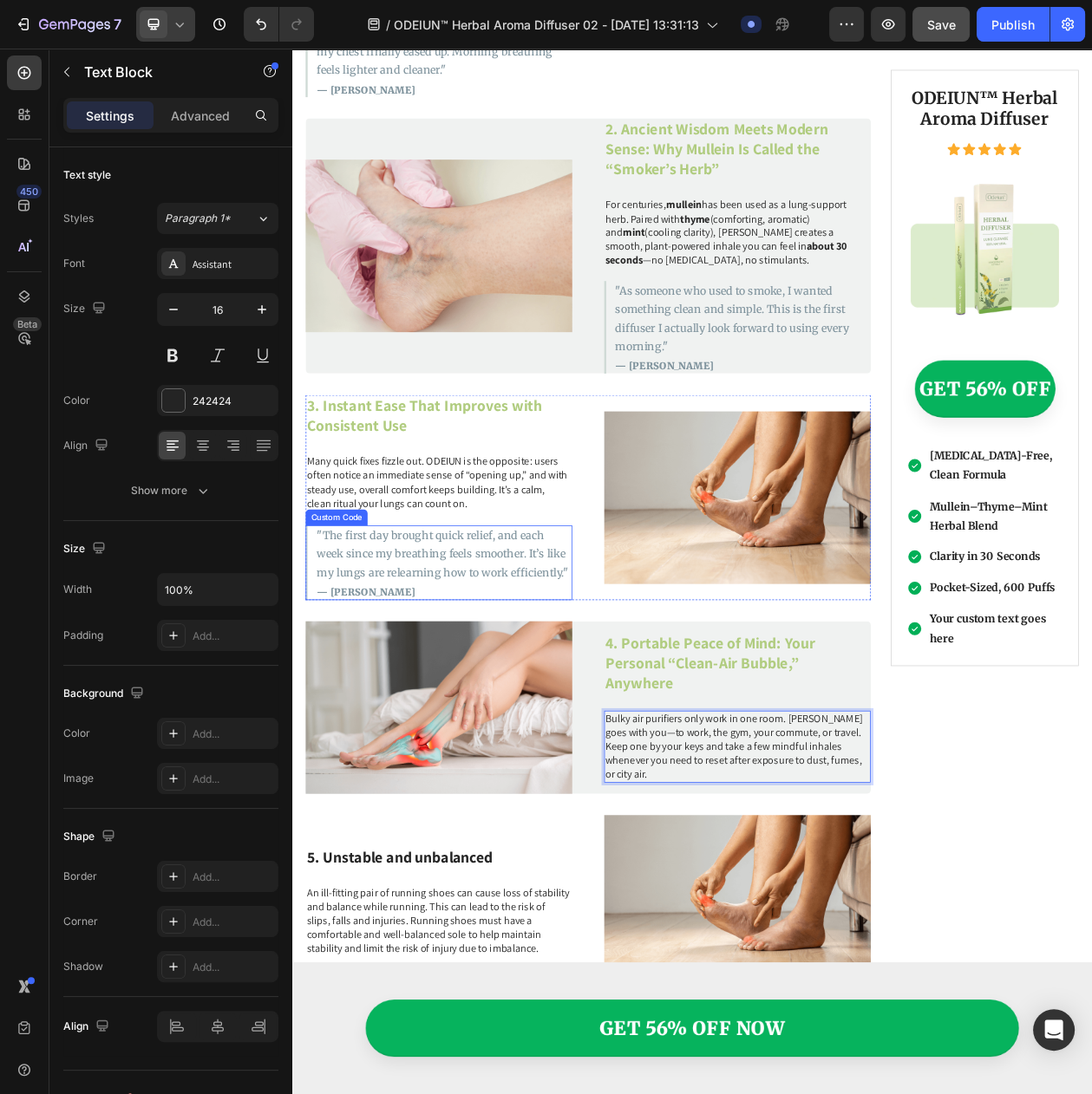
click at [529, 727] on p ""The first day brought quick relief, and each week since my breathing feels smo…" at bounding box center [490, 706] width 332 height 73
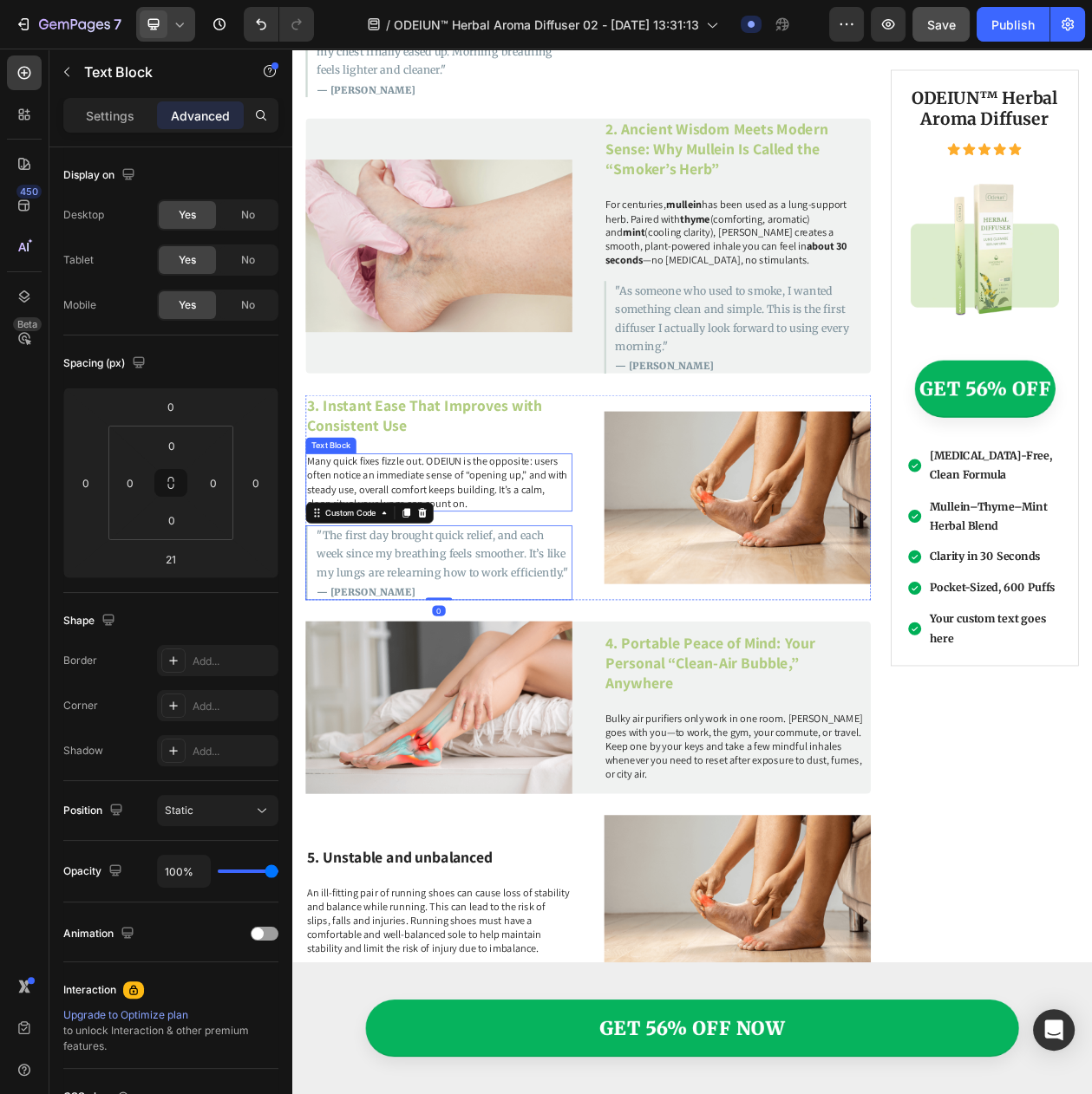
click at [509, 617] on p "Many quick fixes fizzle out. ODEIUN is the opposite: users often notice an imme…" at bounding box center [483, 613] width 343 height 72
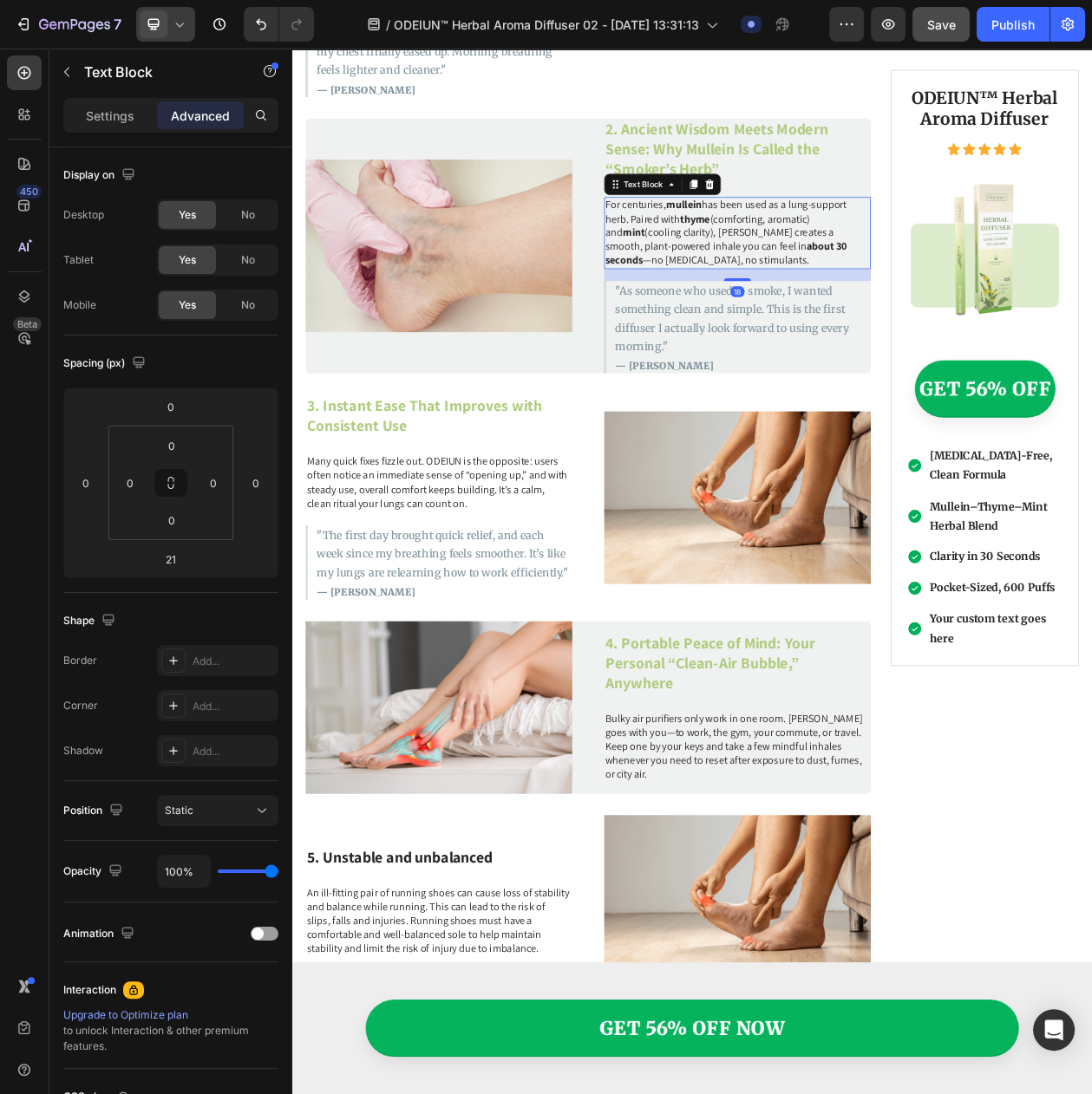
click at [822, 274] on p "For centuries, mullein has been used as a lung-support herb. Paired with thyme …" at bounding box center [871, 288] width 343 height 90
drag, startPoint x: 865, startPoint y: 332, endPoint x: 878, endPoint y: 332, distance: 13.0
click at [878, 345] on div at bounding box center [871, 348] width 35 height 5
type input "17"
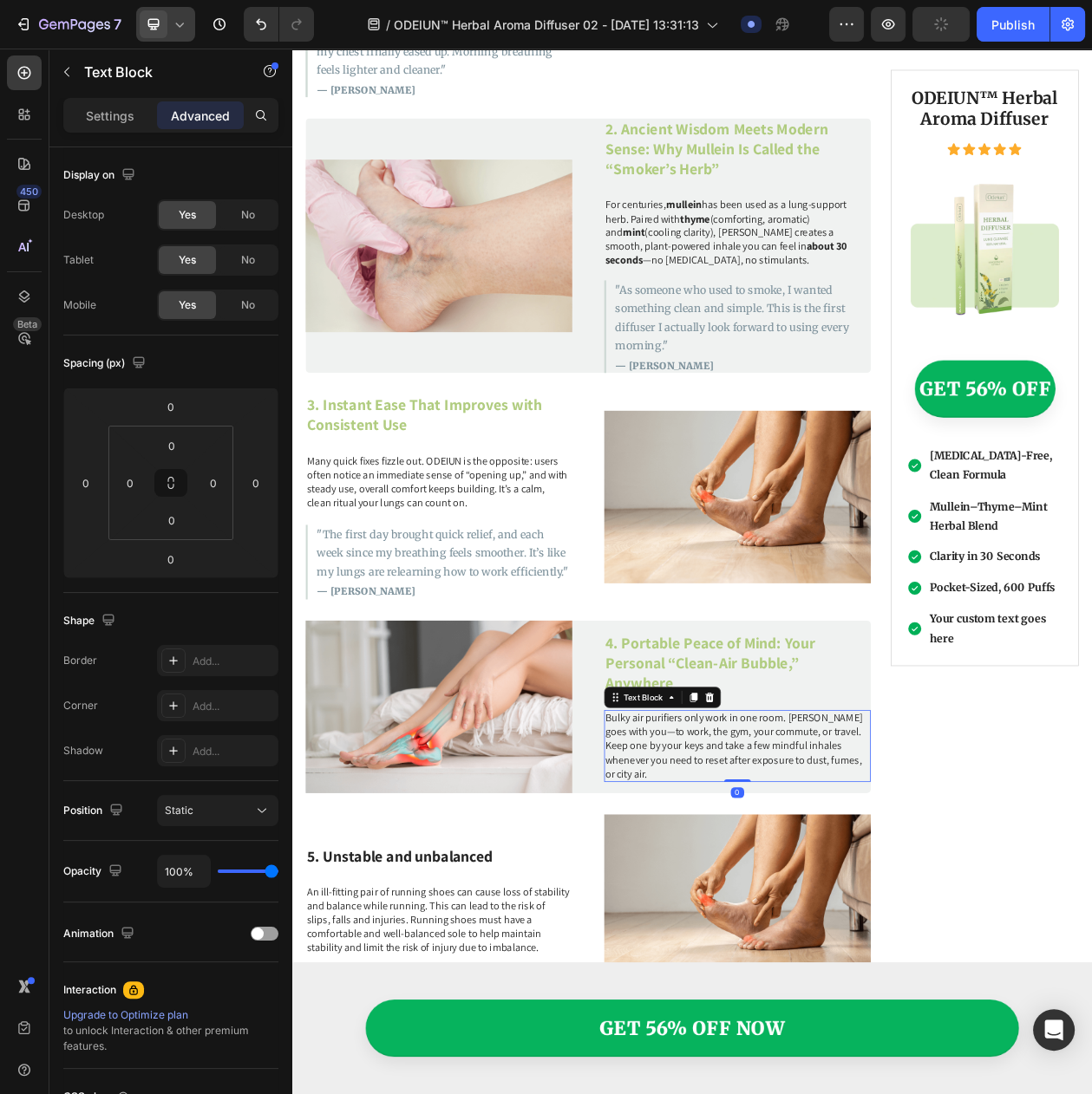
click at [842, 945] on p "Bulky air purifiers only work in one room. [PERSON_NAME] goes with you—to work,…" at bounding box center [871, 956] width 343 height 90
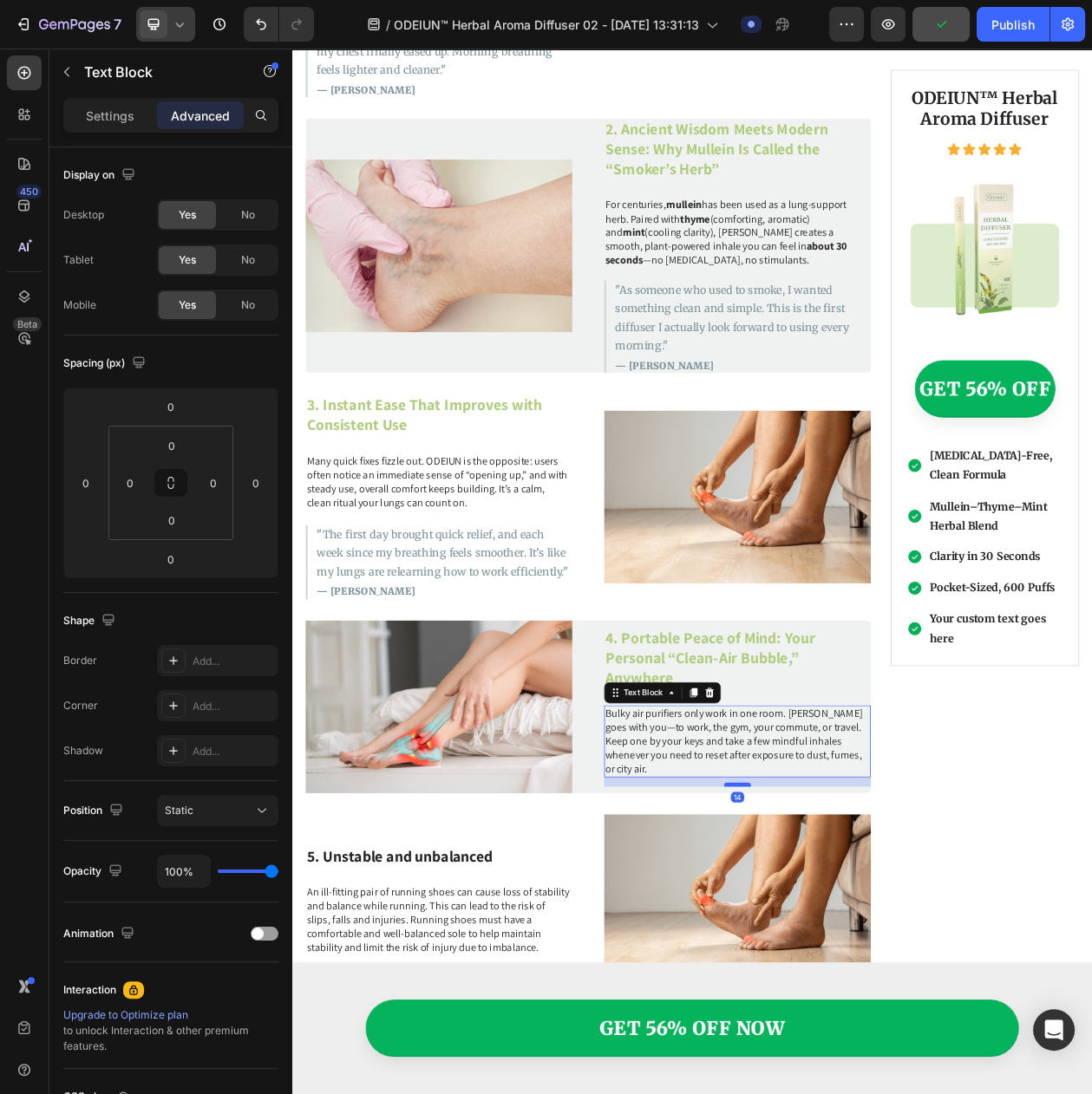
drag, startPoint x: 849, startPoint y: 972, endPoint x: 863, endPoint y: 984, distance: 18.4
click at [863, 985] on div "4. Portable Peace of Mind: Your Personal “Clean-Air Bubble,” Anywhere Heading B…" at bounding box center [871, 905] width 347 height 225
type input "15"
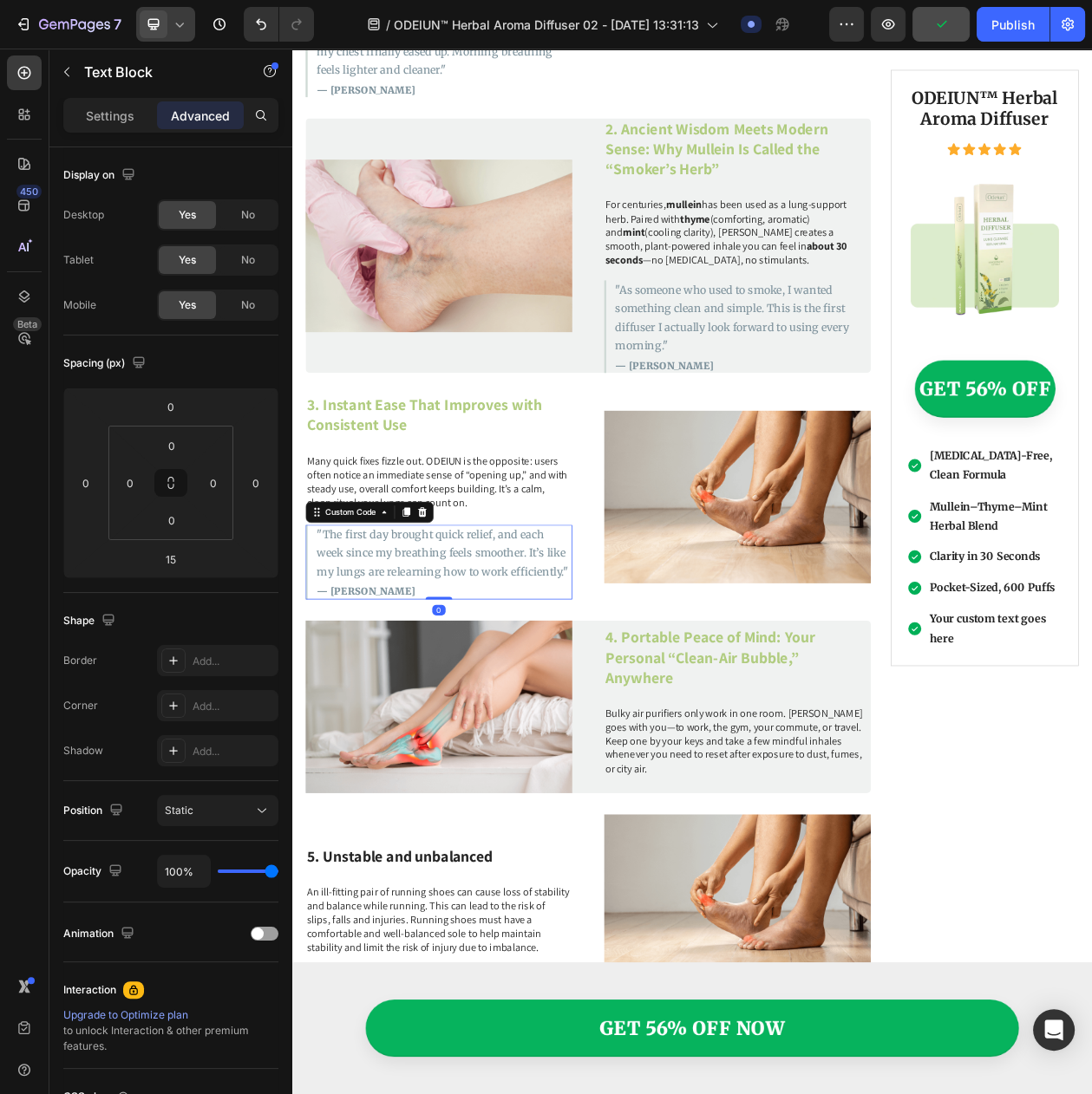
click at [525, 670] on p ""The first day brought quick relief, and each week since my breathing feels smo…" at bounding box center [490, 705] width 332 height 73
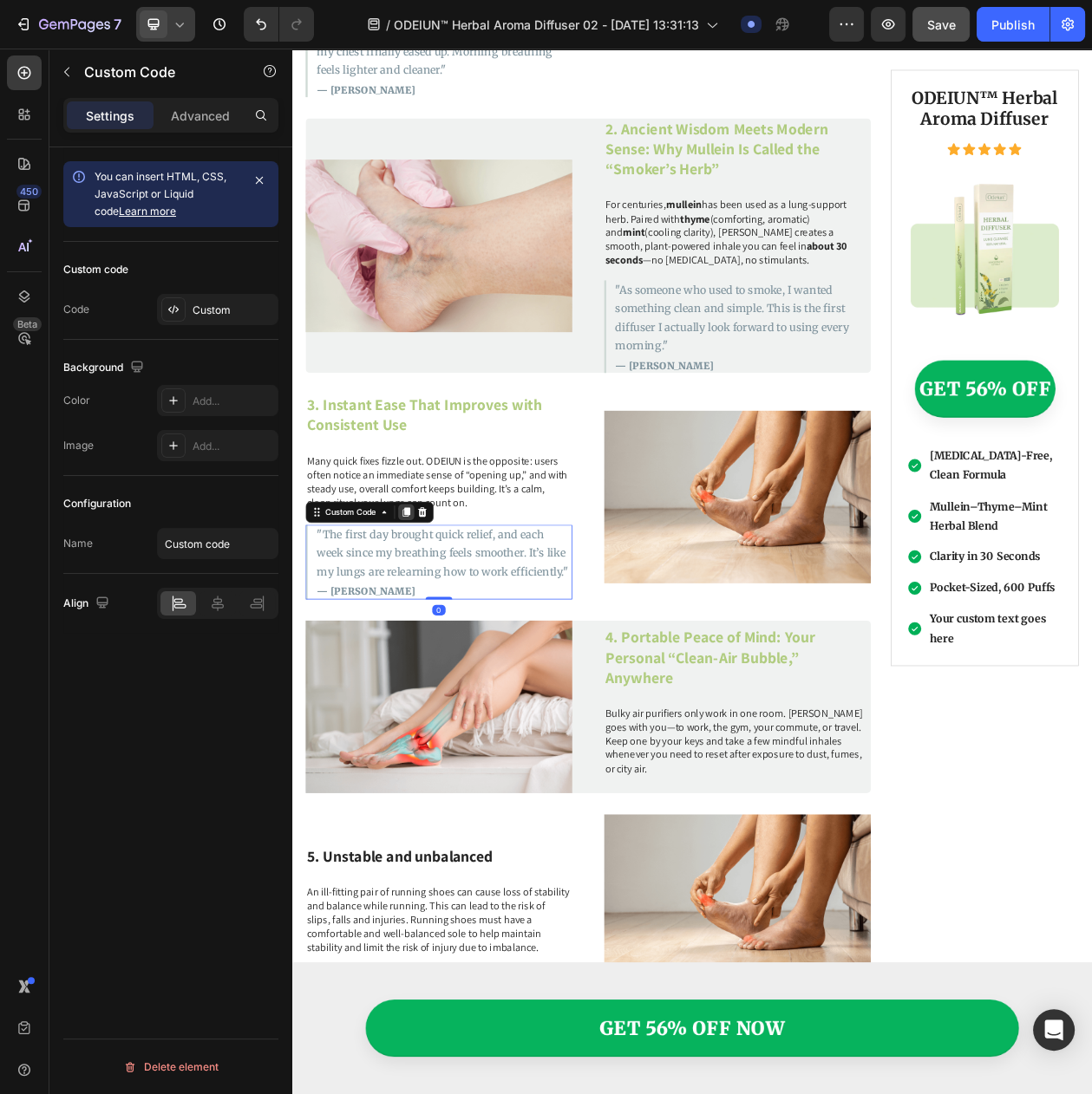
click at [437, 647] on icon at bounding box center [440, 653] width 10 height 12
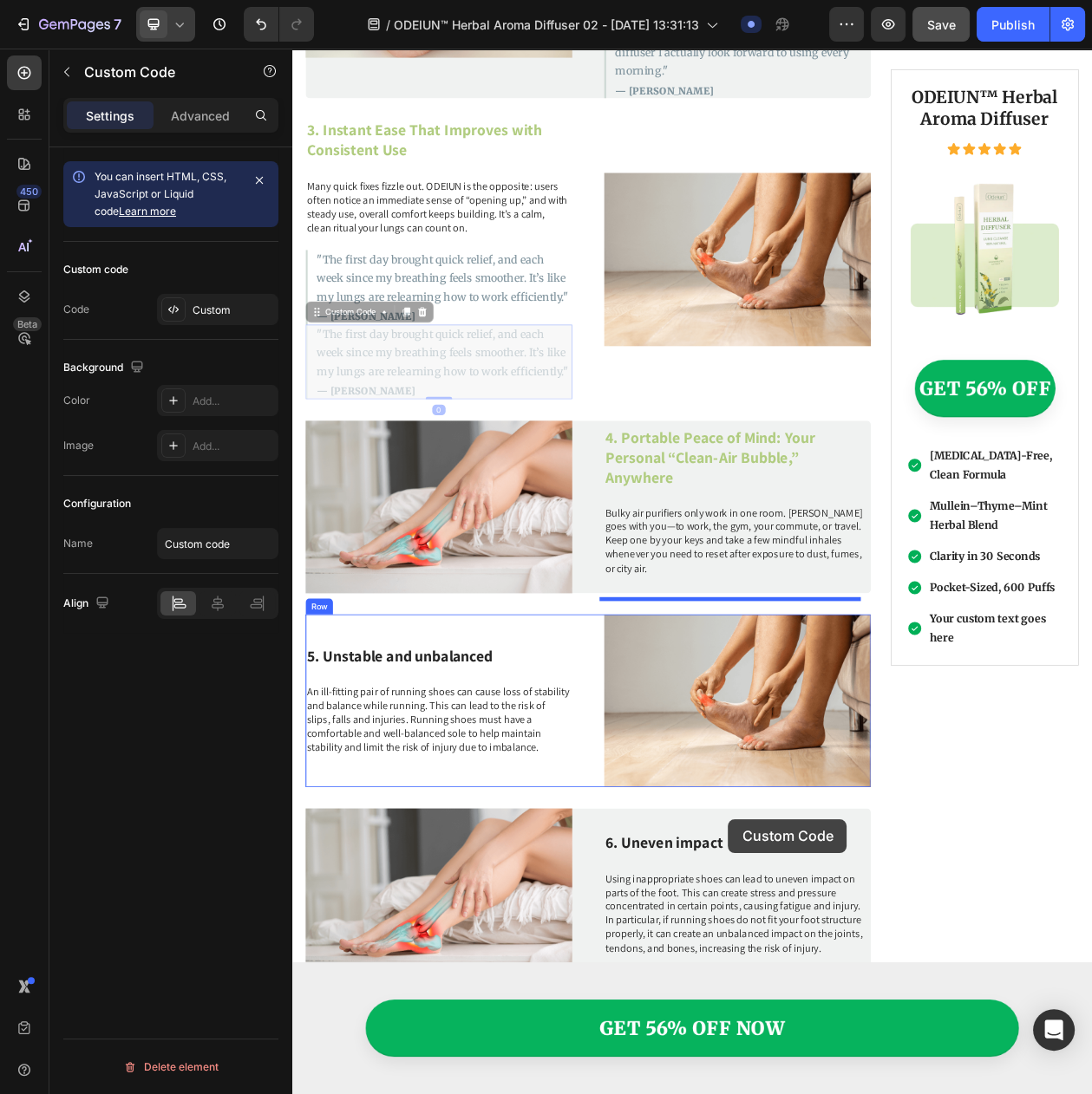
scroll to position [2479, 0]
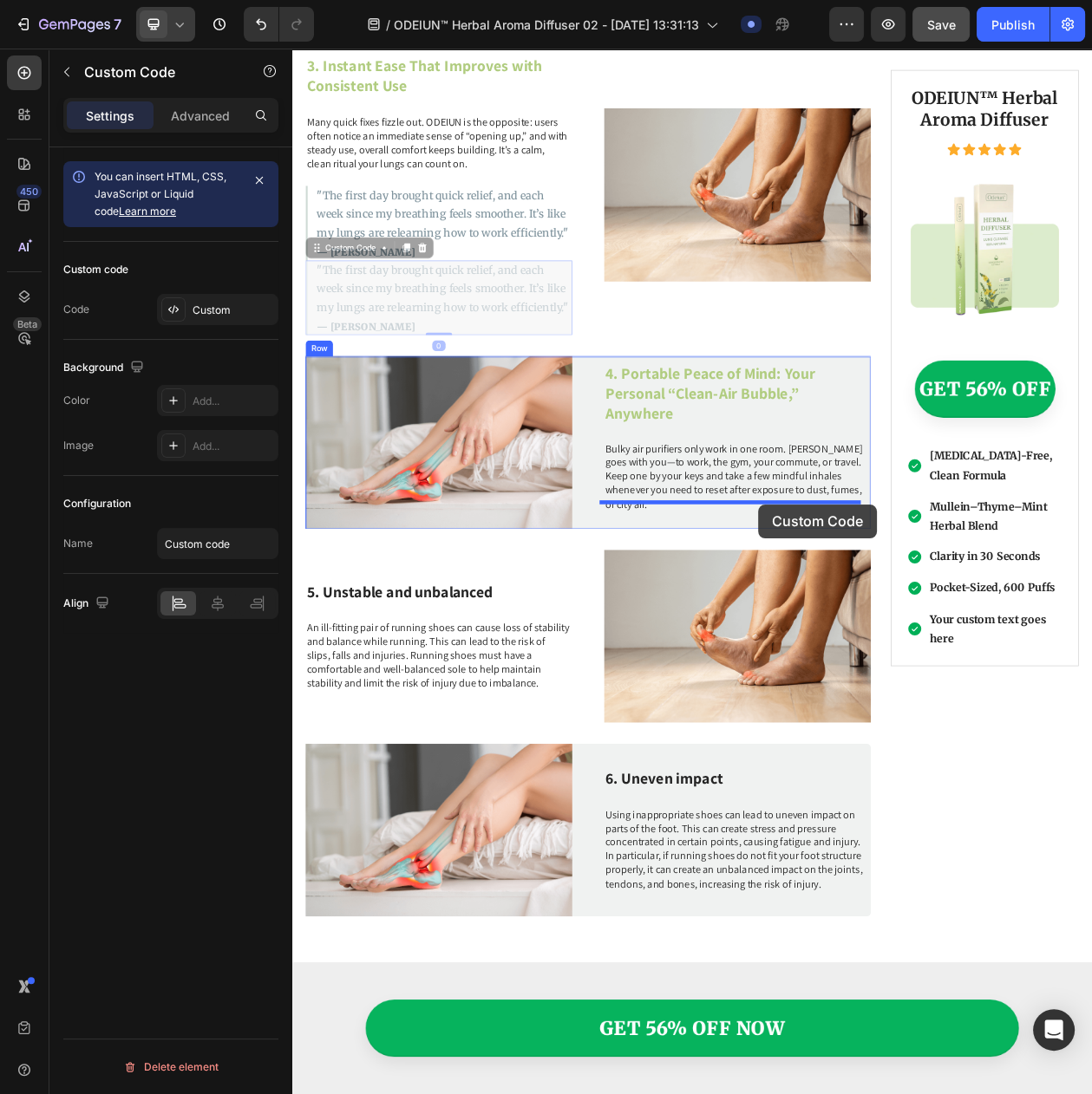
drag, startPoint x: 365, startPoint y: 730, endPoint x: 898, endPoint y: 641, distance: 540.4
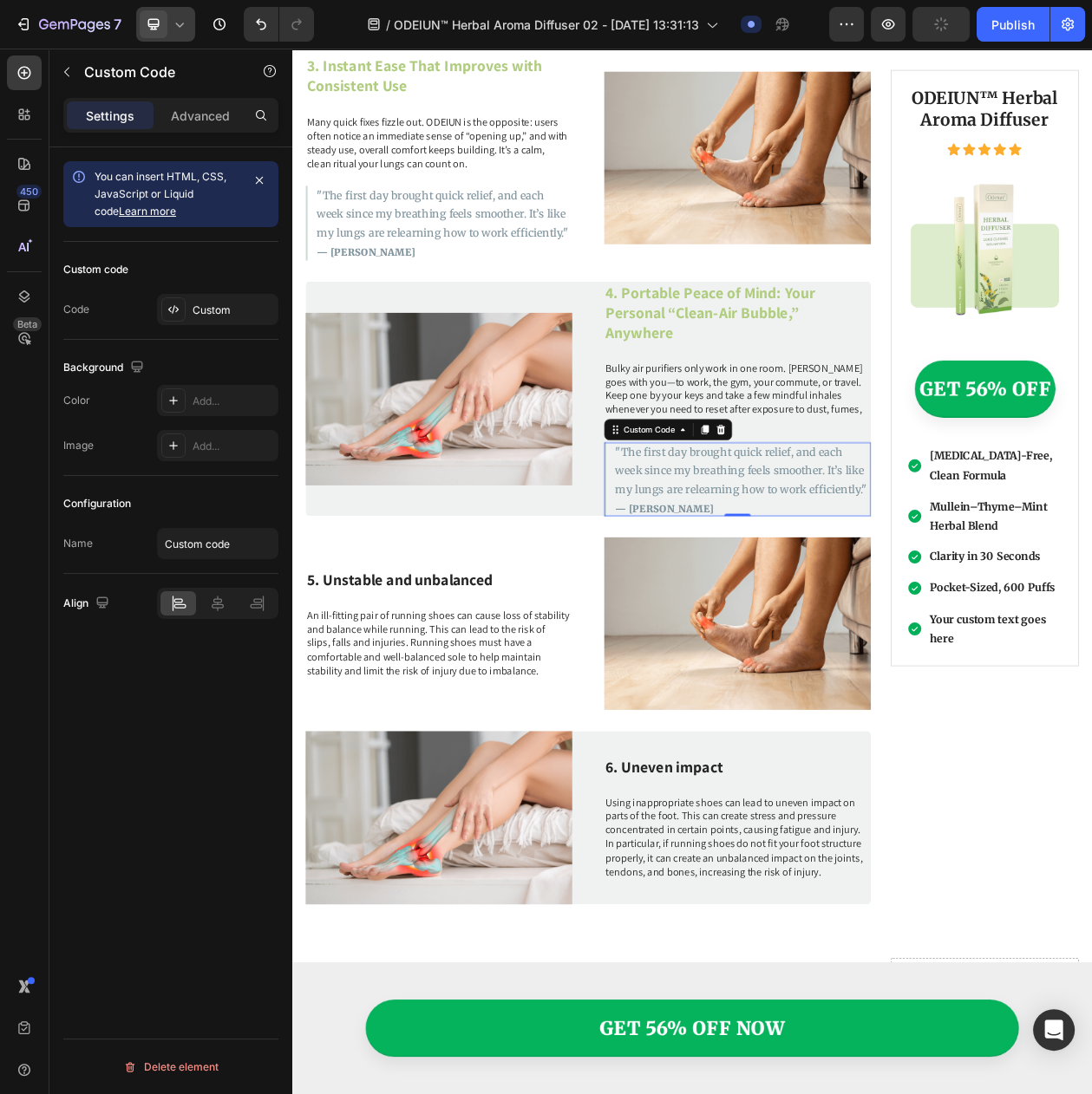
click at [827, 561] on p ""The first day brought quick relief, and each week since my breathing feels smo…" at bounding box center [878, 598] width 332 height 73
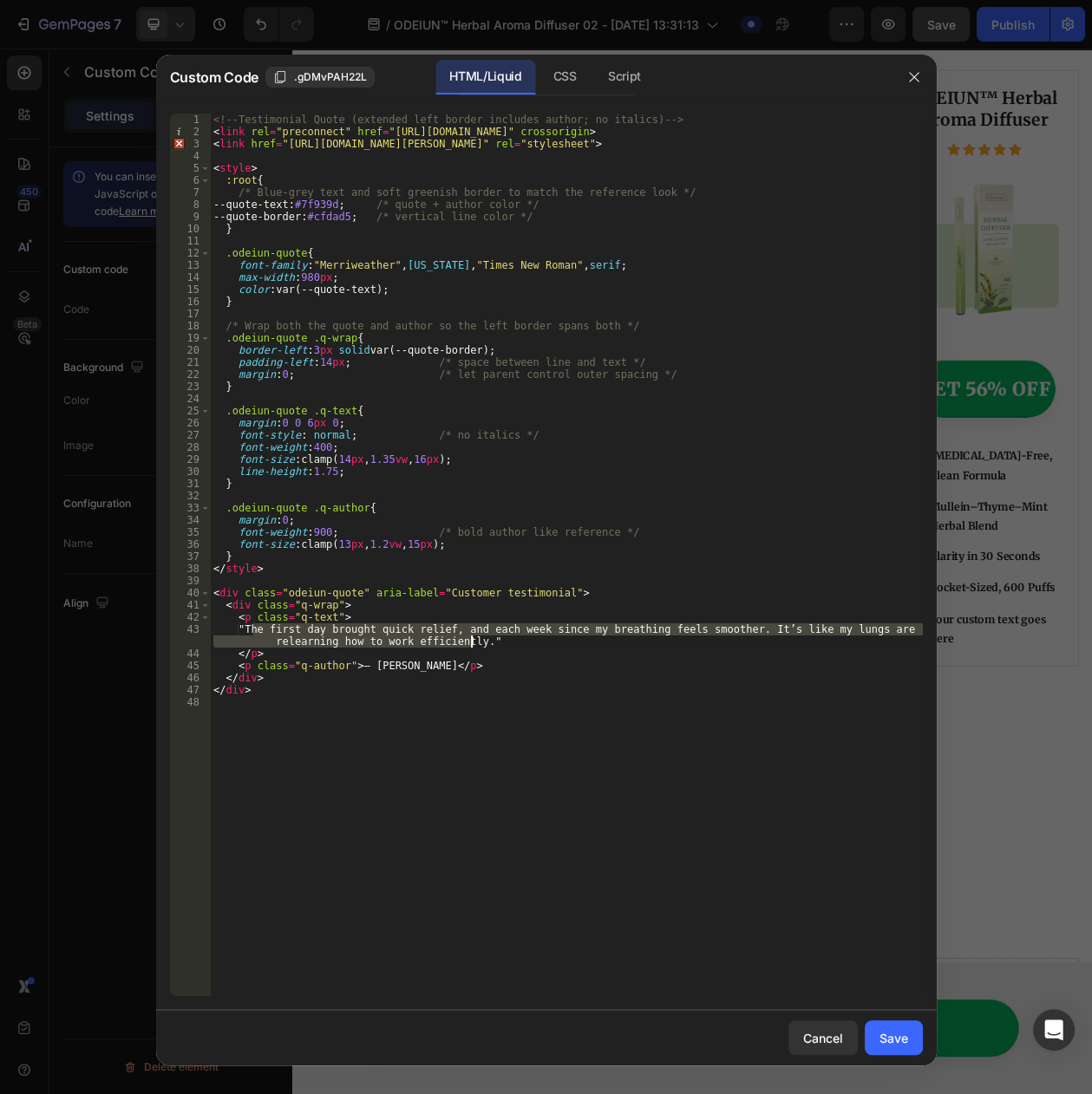
drag, startPoint x: 252, startPoint y: 628, endPoint x: 470, endPoint y: 648, distance: 218.9
click at [470, 648] on div "<!-- Testimonial Quote (extended left border includes author; no italics) --> <…" at bounding box center [566, 567] width 712 height 907
paste textarea "I keep one in my bag and one on my desk. When tightness creeps in, 30 seconds l…"
click at [365, 668] on div "<!-- Testimonial Quote (extended left border includes author; no italics) --> <…" at bounding box center [566, 567] width 712 height 907
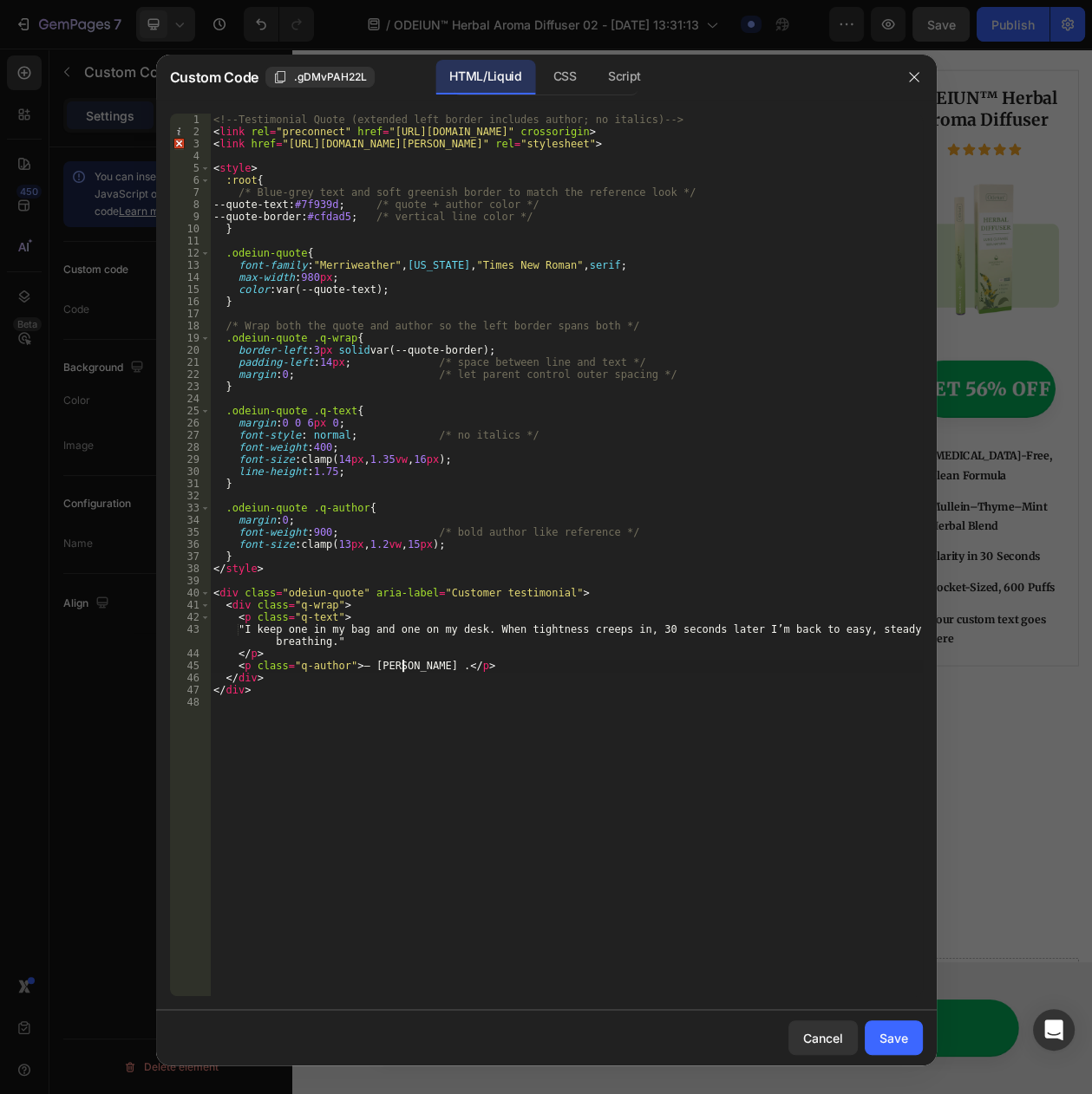
scroll to position [0, 15]
type textarea "<p class="q-author">— Sophia R.</p>"
click at [906, 1036] on div "Save" at bounding box center [894, 1038] width 28 height 18
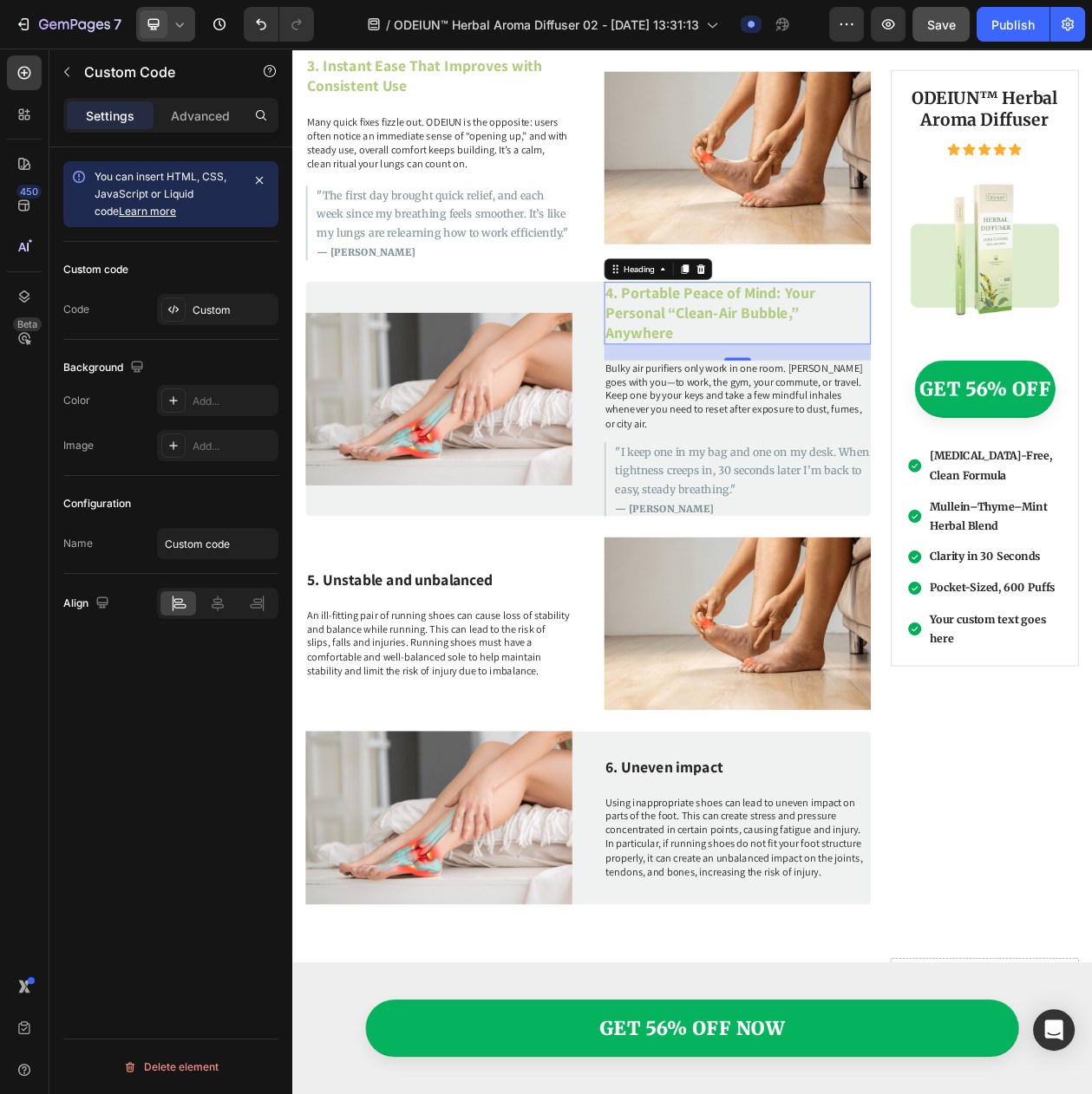
click at [807, 368] on p "4. Portable Peace of Mind: Your Personal “Clean-Air Bubble,” Anywhere" at bounding box center [871, 393] width 343 height 78
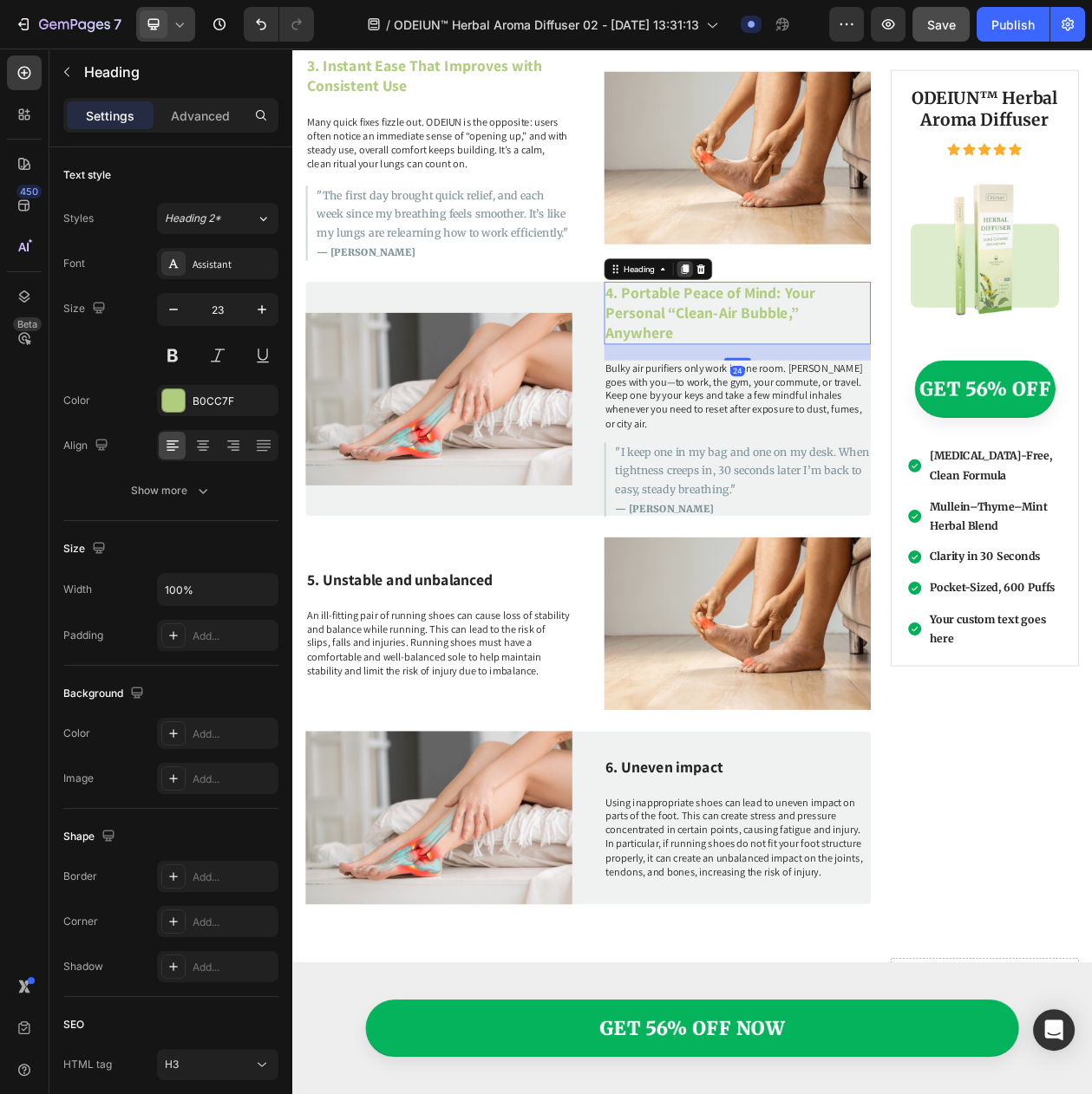
click at [799, 329] on icon at bounding box center [803, 335] width 10 height 12
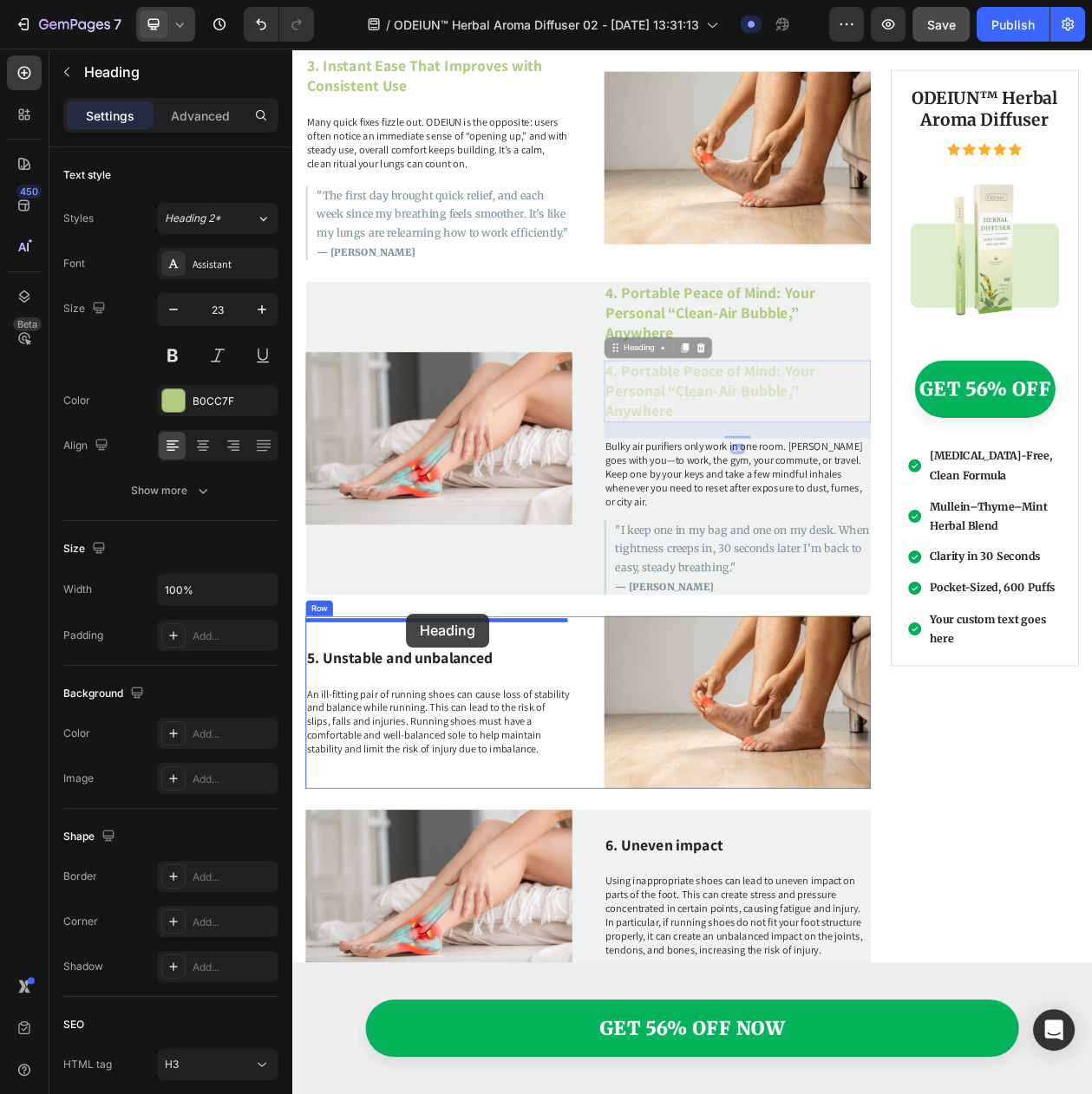
drag, startPoint x: 735, startPoint y: 418, endPoint x: 440, endPoint y: 784, distance: 470.1
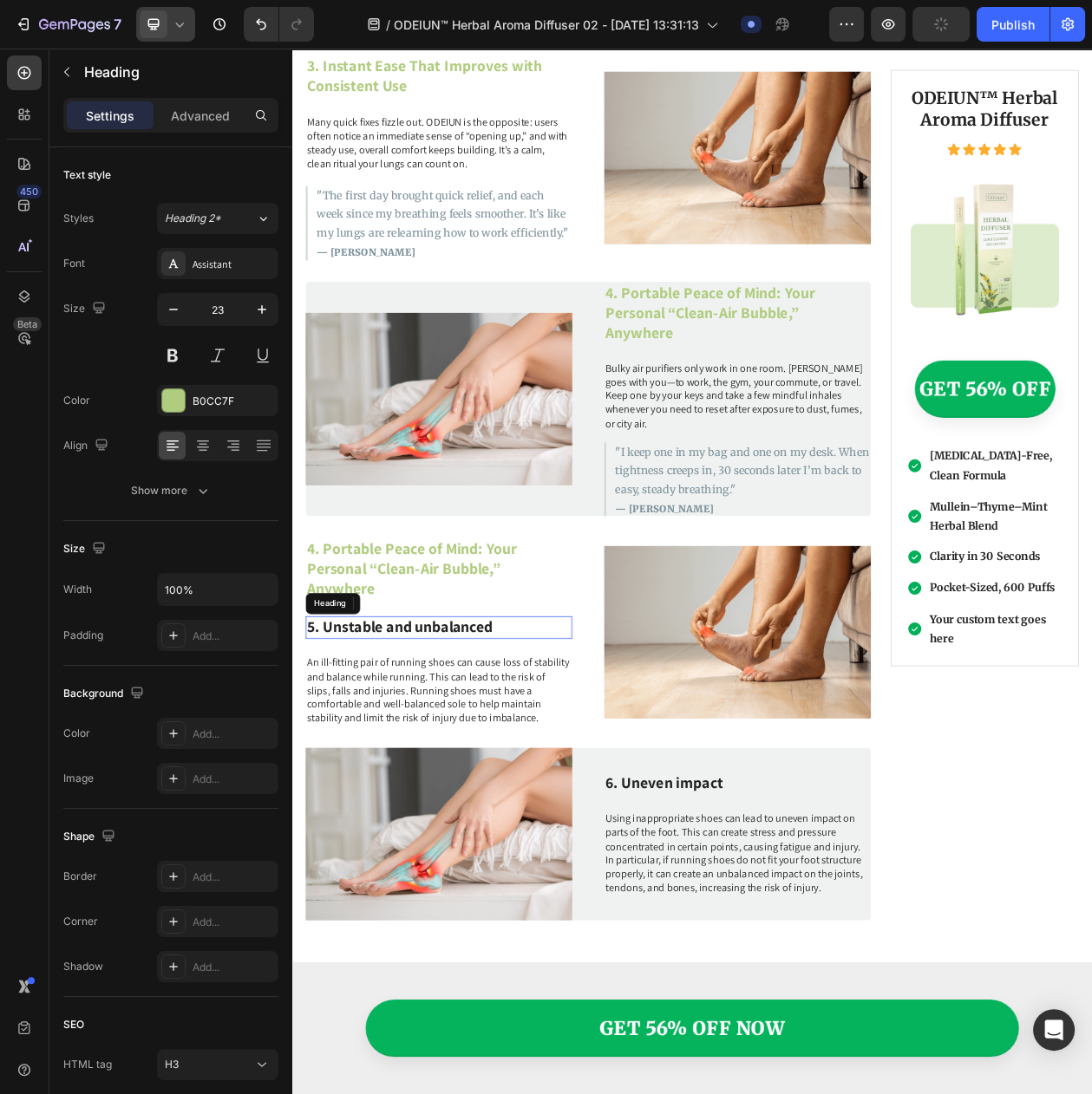
click at [411, 787] on h3 "5. Unstable and unbalanced" at bounding box center [483, 801] width 347 height 29
click at [437, 764] on icon at bounding box center [436, 771] width 14 height 14
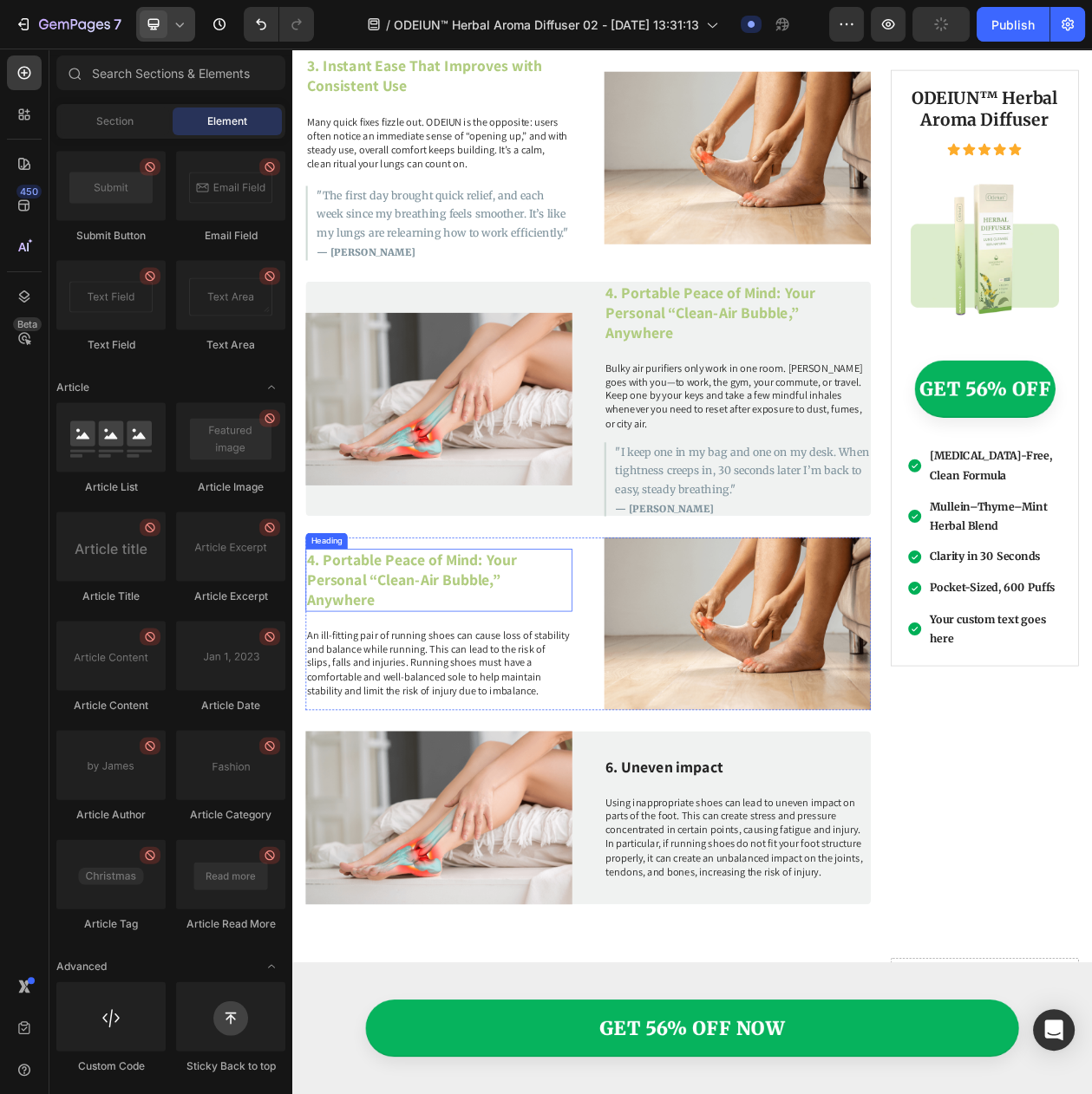
click at [402, 722] on h3 "4. Portable Peace of Mind: Your Personal “Clean-Air Bubble,” Anywhere" at bounding box center [483, 741] width 347 height 82
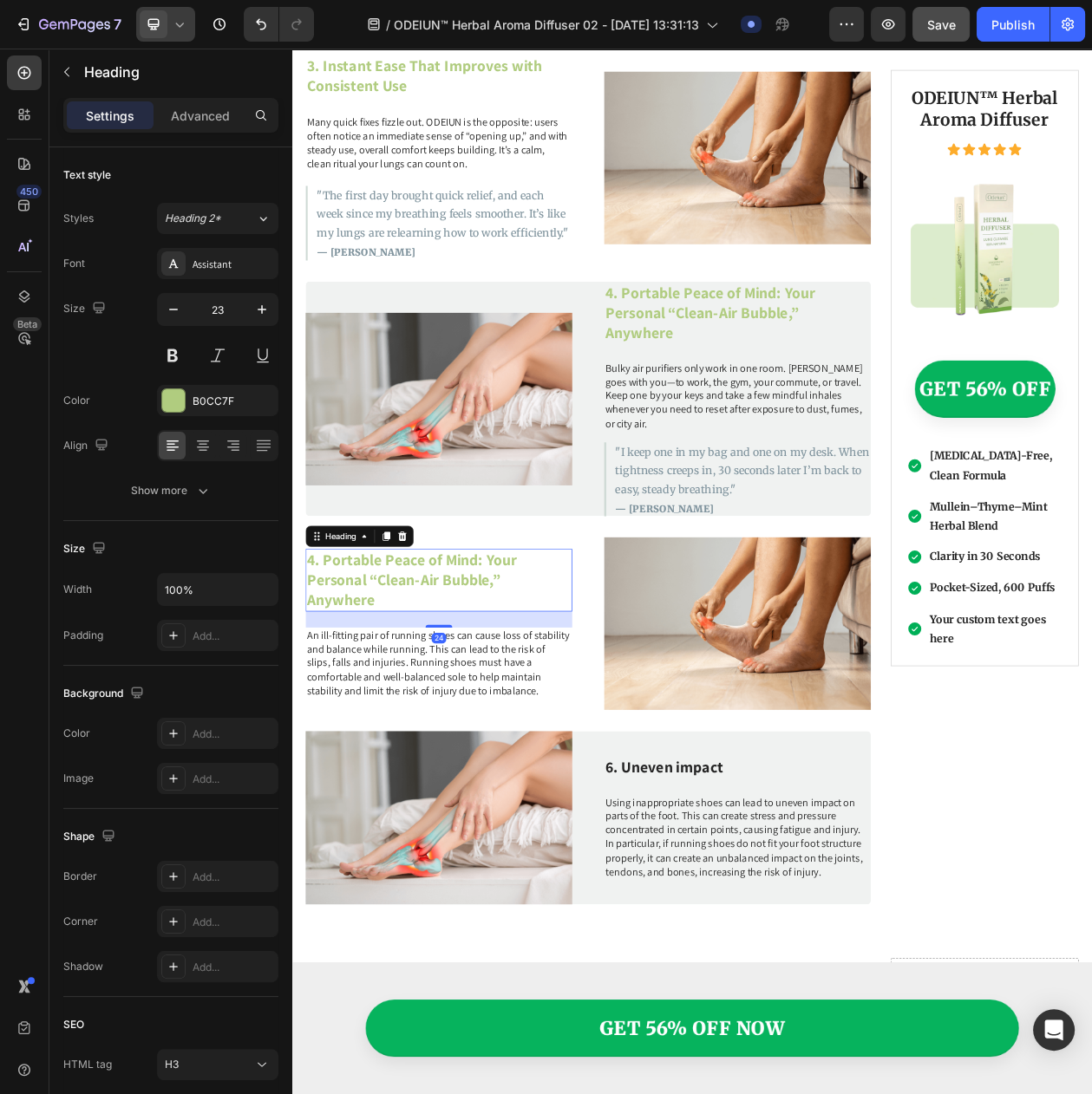
click at [402, 722] on h3 "4. Portable Peace of Mind: Your Personal “Clean-Air Bubble,” Anywhere" at bounding box center [483, 741] width 347 height 82
click at [425, 725] on p "4. Portable Peace of Mind: Your Personal “Clean-Air Bubble,” Anywhere" at bounding box center [483, 741] width 343 height 78
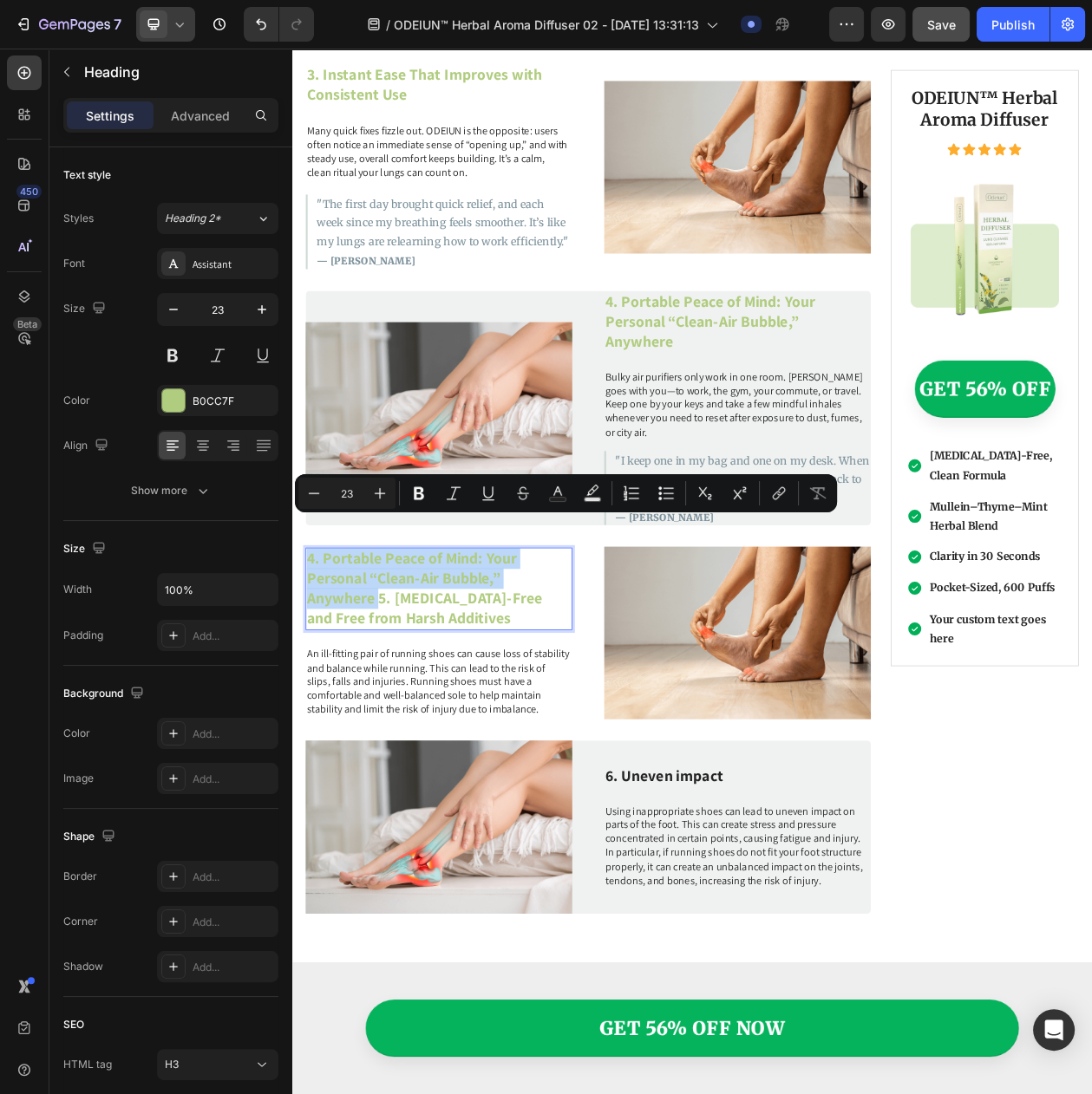
drag, startPoint x: 405, startPoint y: 731, endPoint x: 216, endPoint y: 638, distance: 210.6
click at [293, 638] on html "Header GET 56% OFF NOW Custom Code Row Sticky Home > Health > Personal Care Tex…" at bounding box center [813, 276] width 1040 height 5386
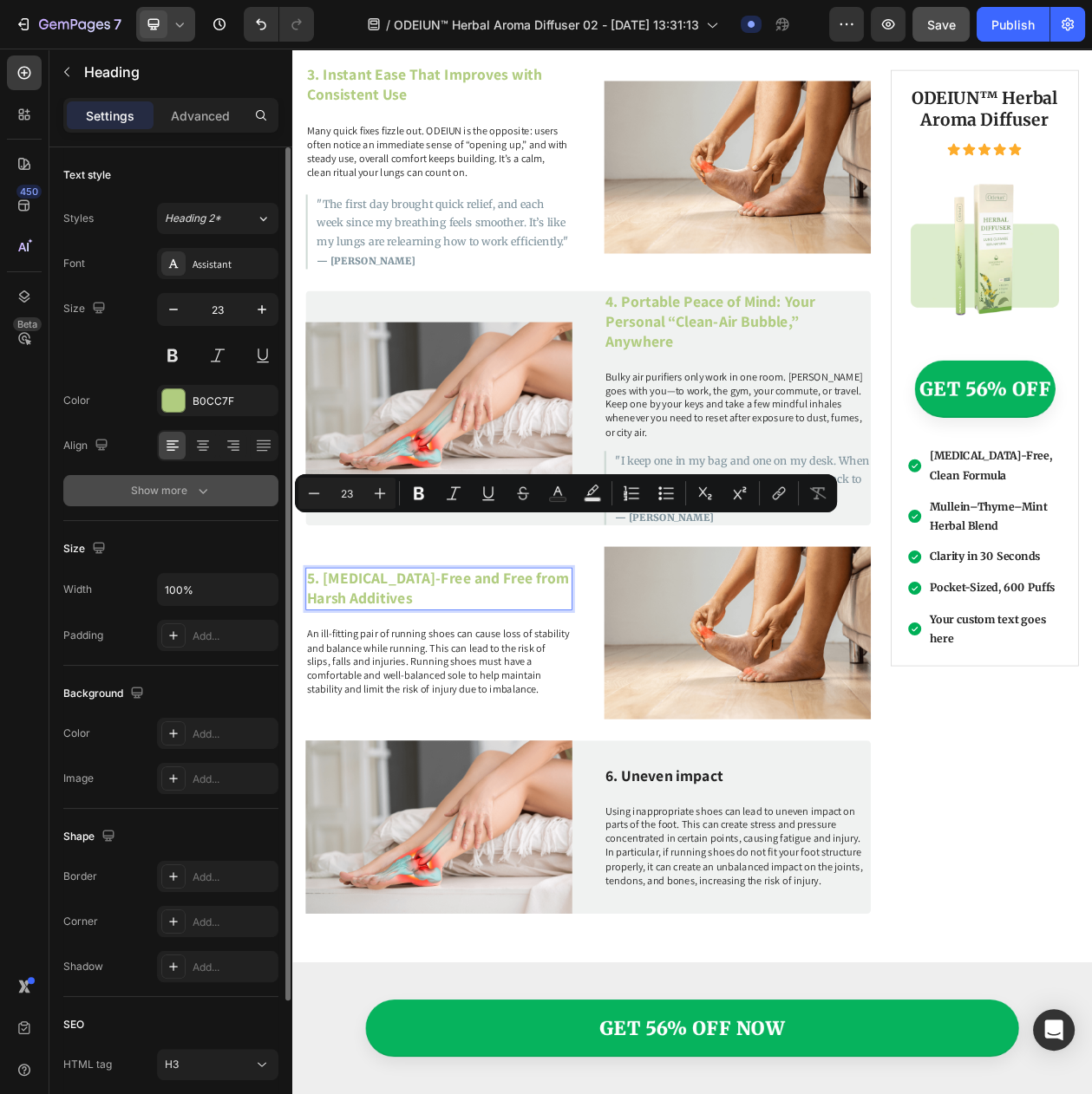
scroll to position [2492, 0]
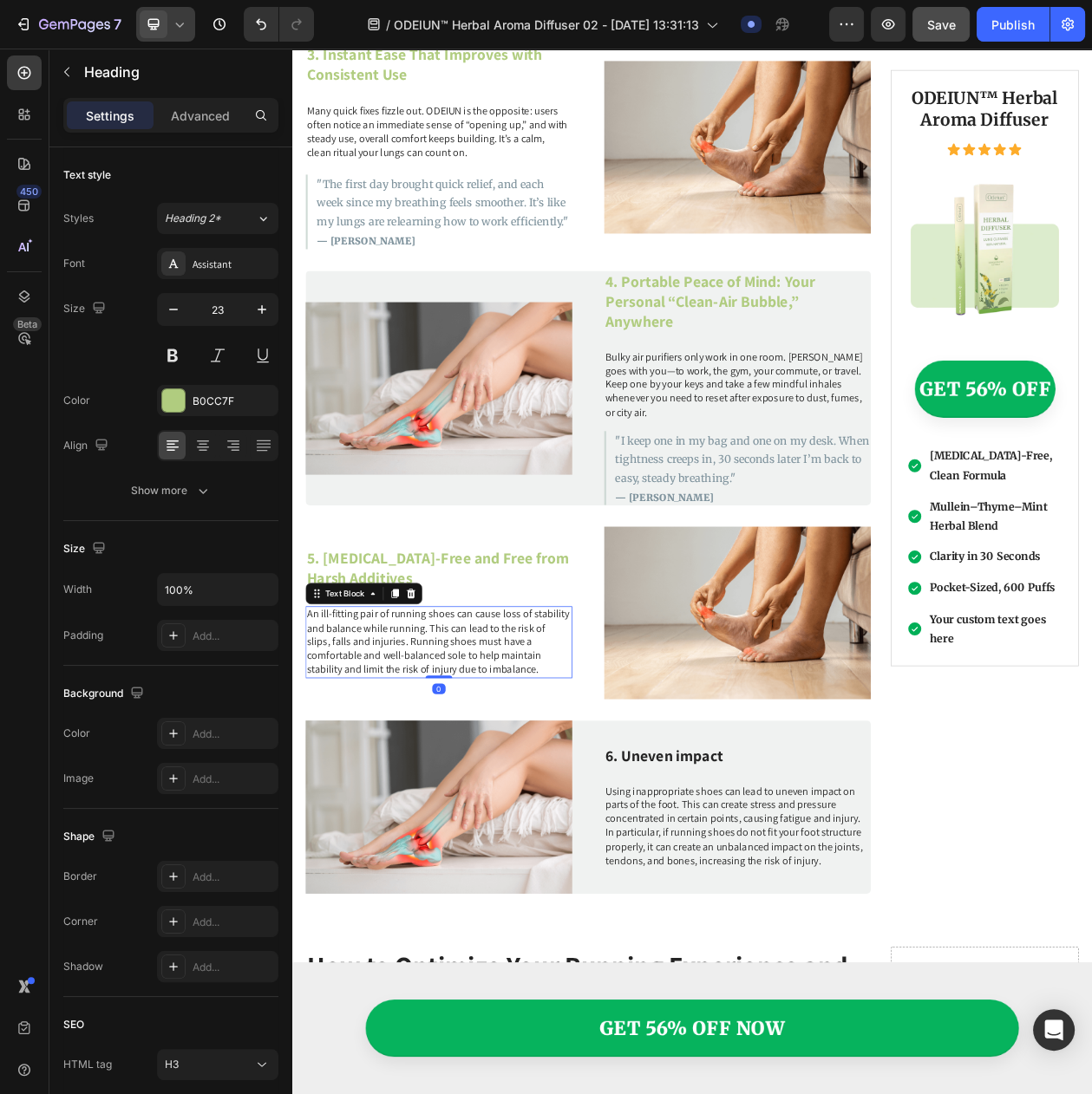
click at [478, 790] on p "An ill-fitting pair of running shoes can cause loss of stability and balance wh…" at bounding box center [483, 822] width 343 height 90
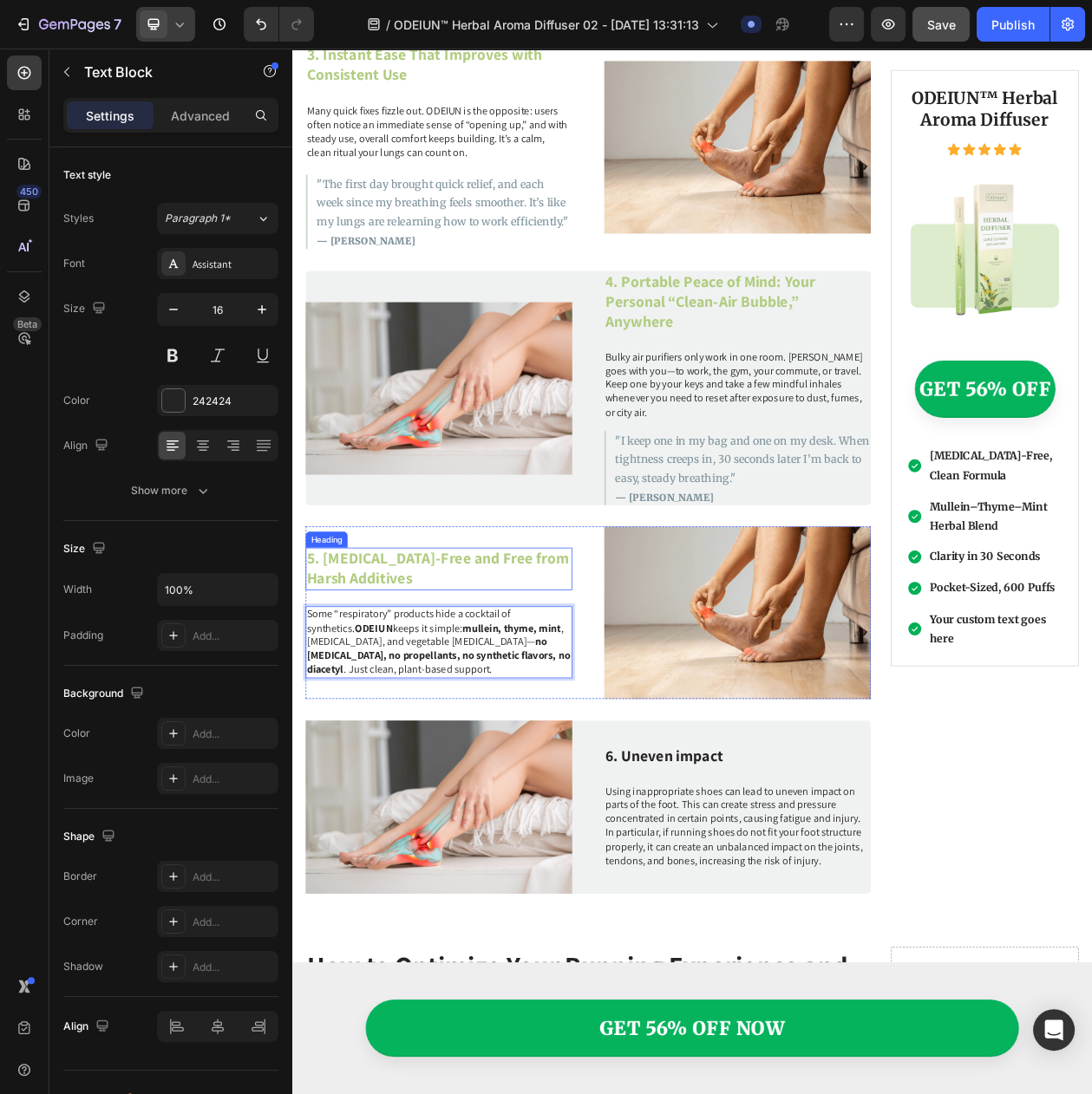
click at [542, 701] on p "5. [MEDICAL_DATA]-Free and Free from Harsh Additives" at bounding box center [483, 727] width 343 height 52
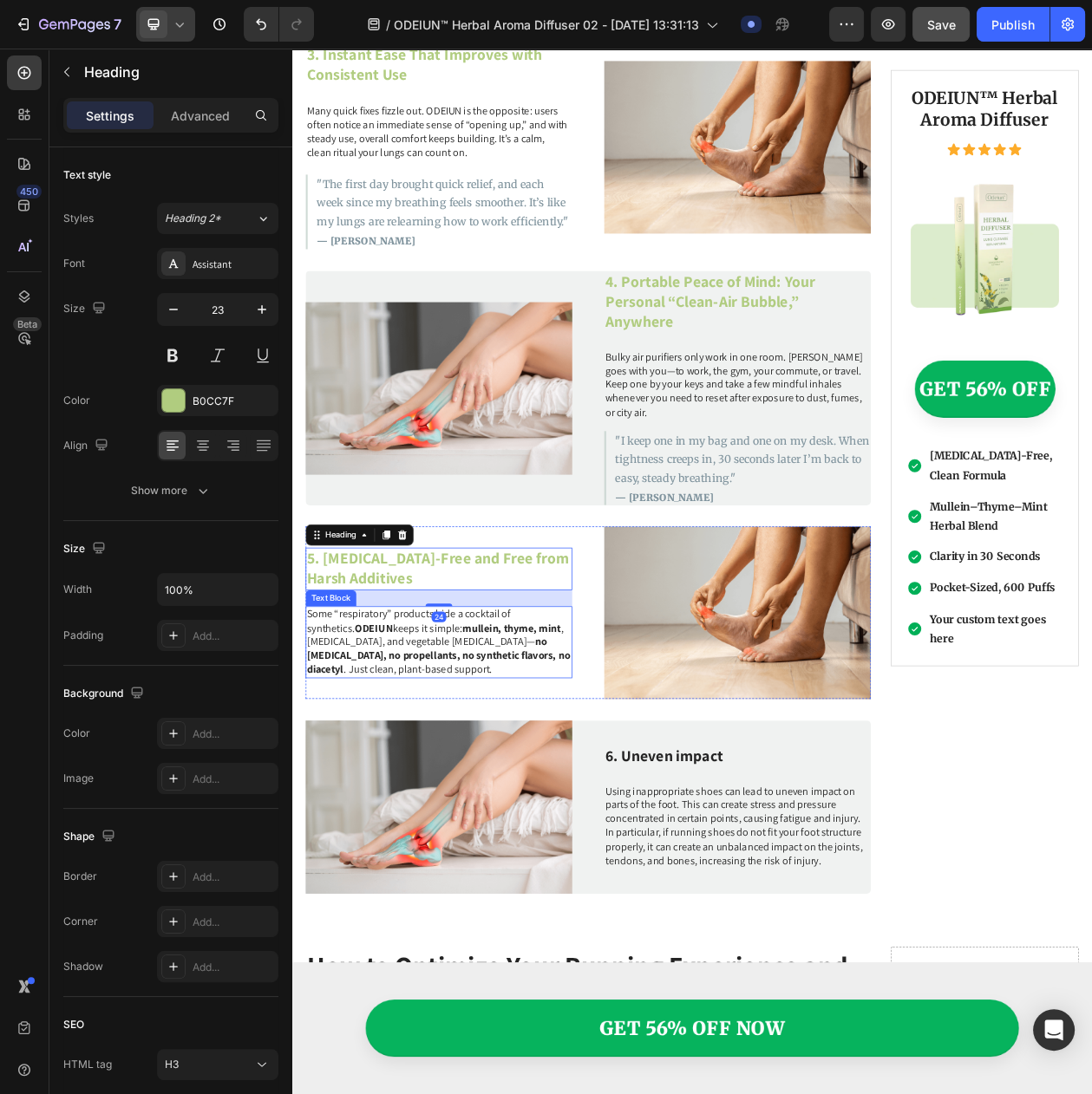
click at [536, 823] on p "Some “respiratory” products hide a cocktail of synthetics. ODEIUN keeps it simp…" at bounding box center [483, 822] width 343 height 90
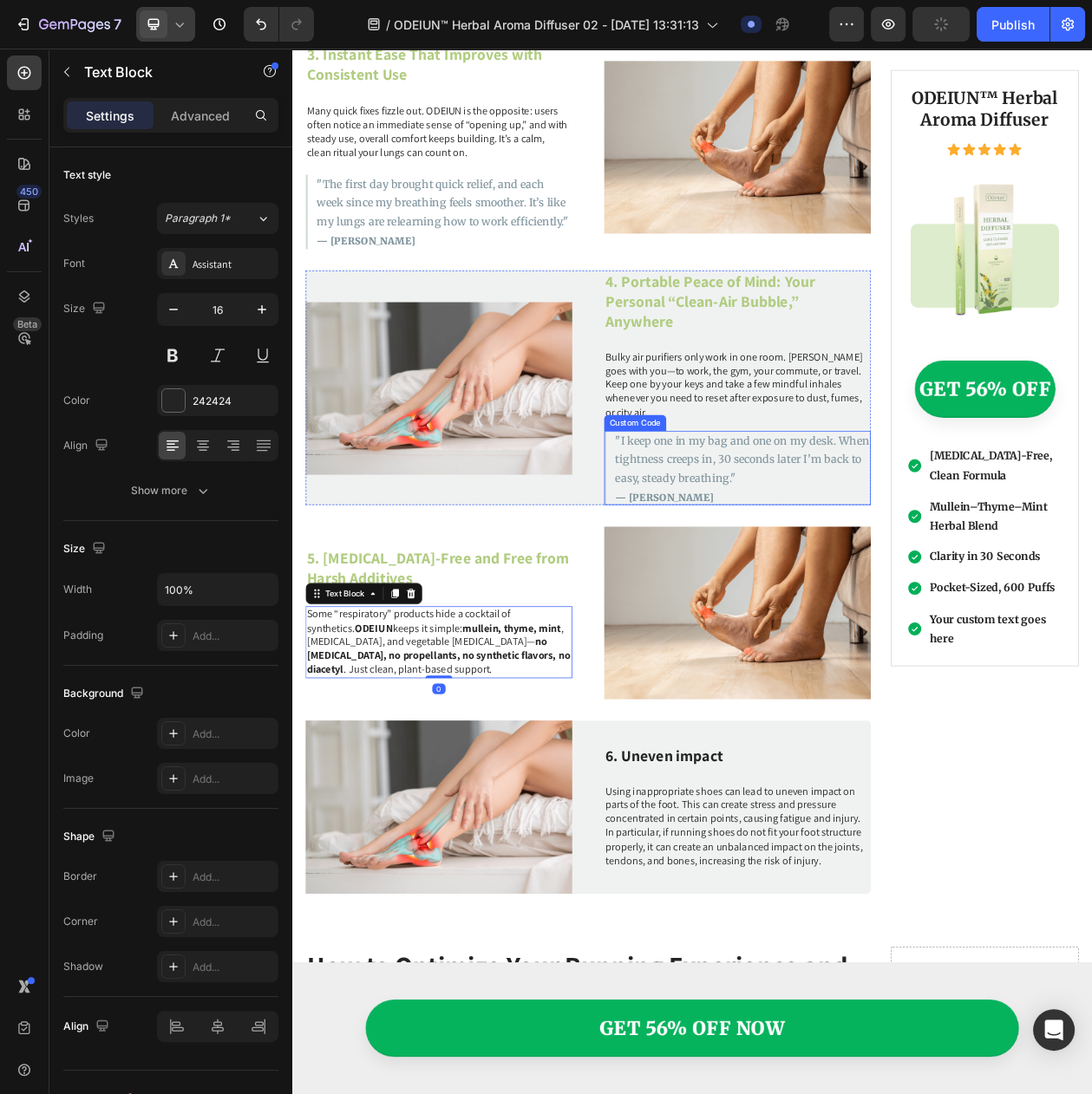
click at [849, 547] on p ""I keep one in my bag and one on my desk. When tightness creeps in, 30 seconds …" at bounding box center [878, 583] width 332 height 73
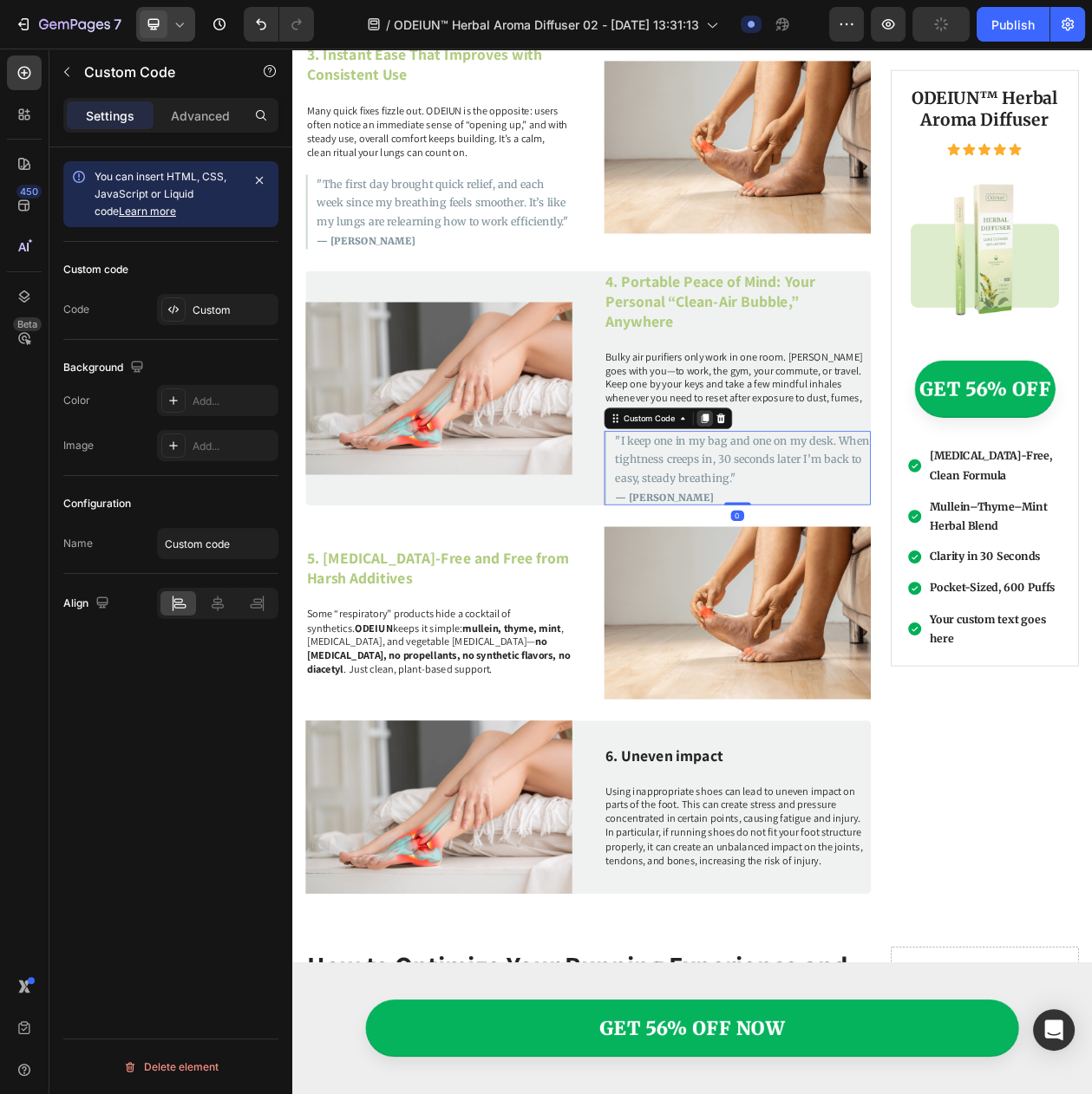
click at [827, 525] on icon at bounding box center [829, 531] width 10 height 12
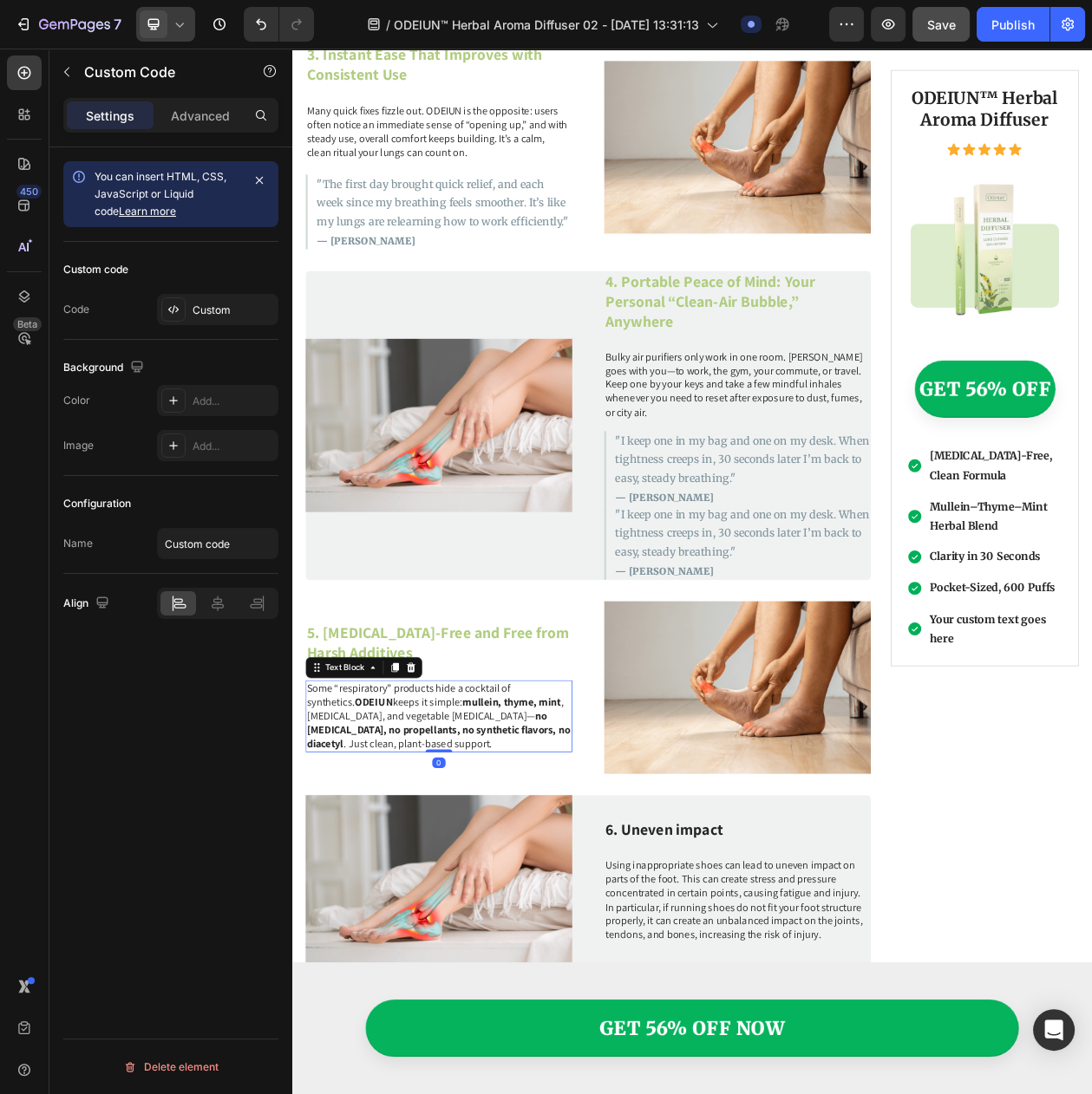
click at [502, 909] on strong "no [MEDICAL_DATA], no propellants, no synthetic flavors, no diacetyl" at bounding box center [482, 936] width 342 height 54
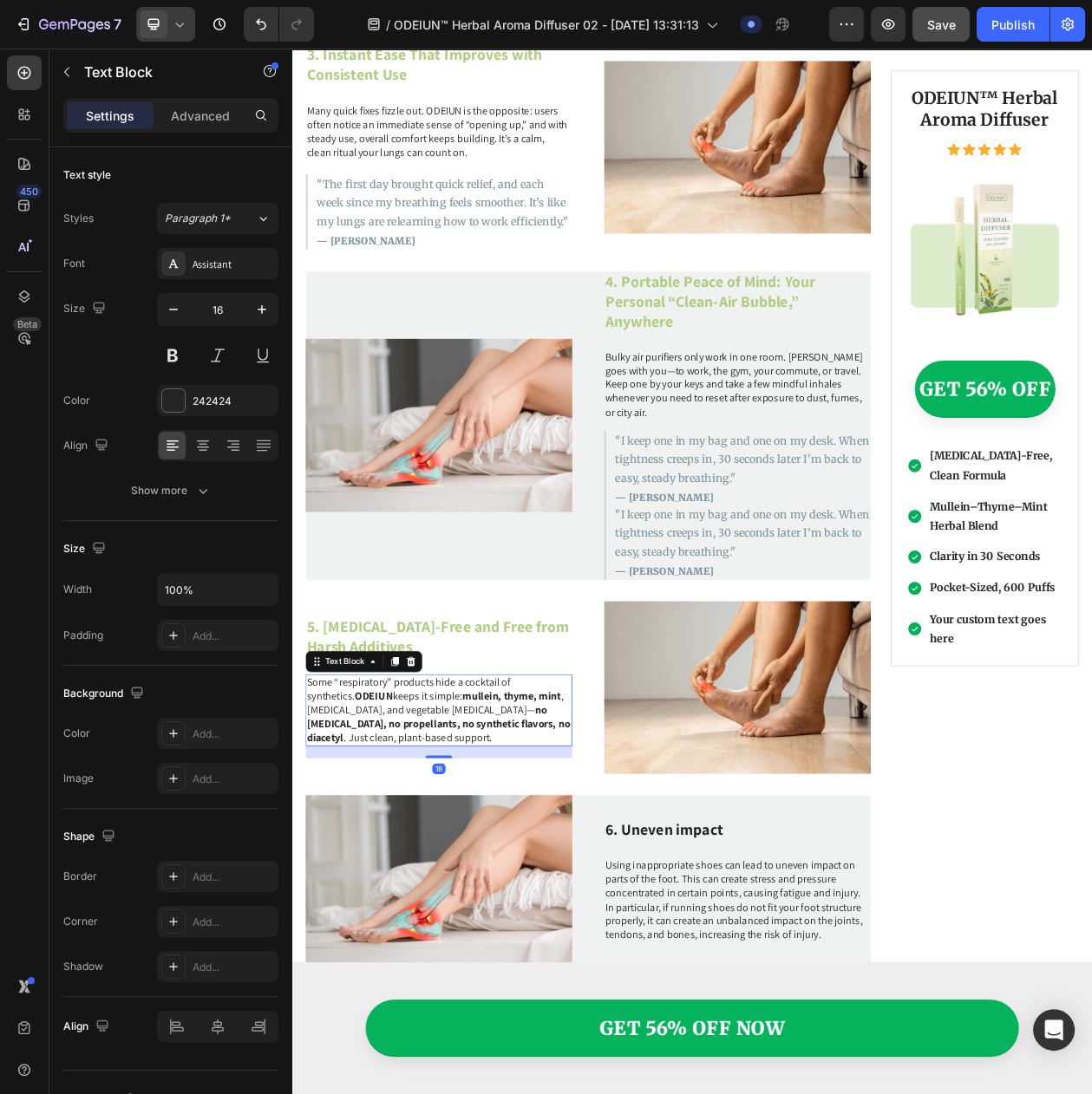
drag, startPoint x: 484, startPoint y: 929, endPoint x: 484, endPoint y: 945, distance: 16.0
click at [484, 957] on div "18" at bounding box center [483, 957] width 347 height 0
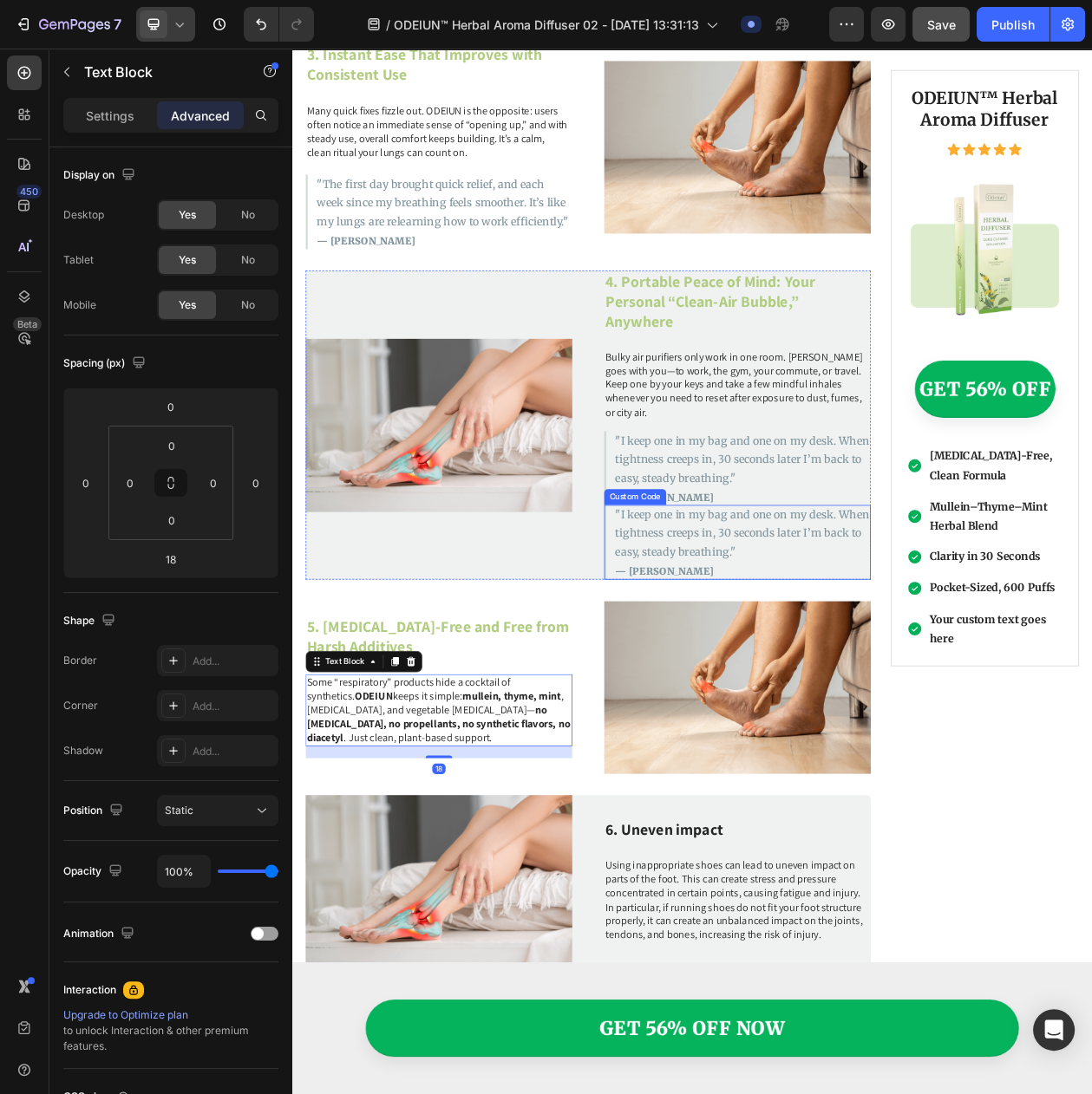
click at [749, 664] on p ""I keep one in my bag and one on my desk. When tightness creeps in, 30 seconds …" at bounding box center [878, 680] width 332 height 73
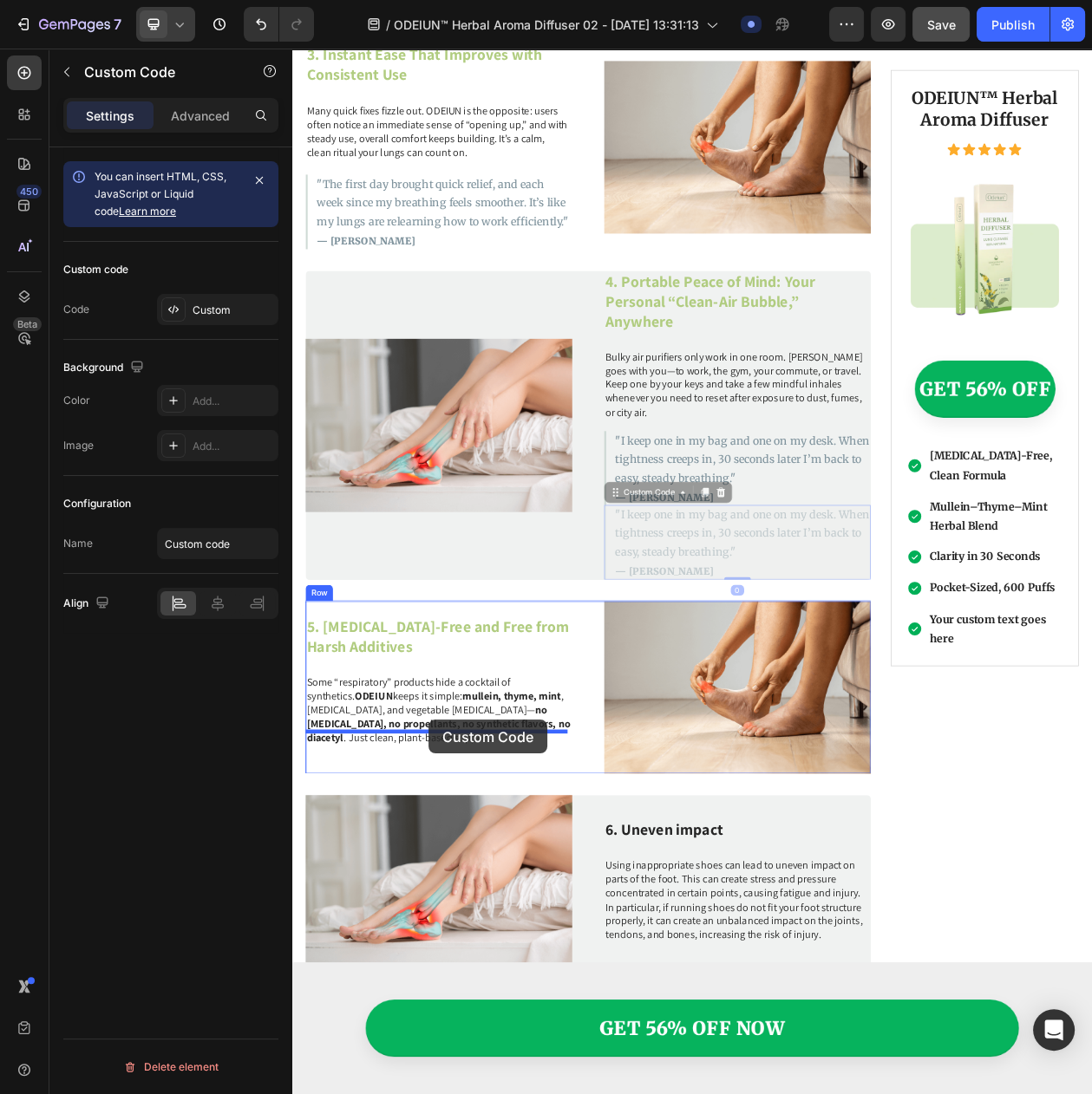
drag, startPoint x: 792, startPoint y: 588, endPoint x: 470, endPoint y: 922, distance: 463.9
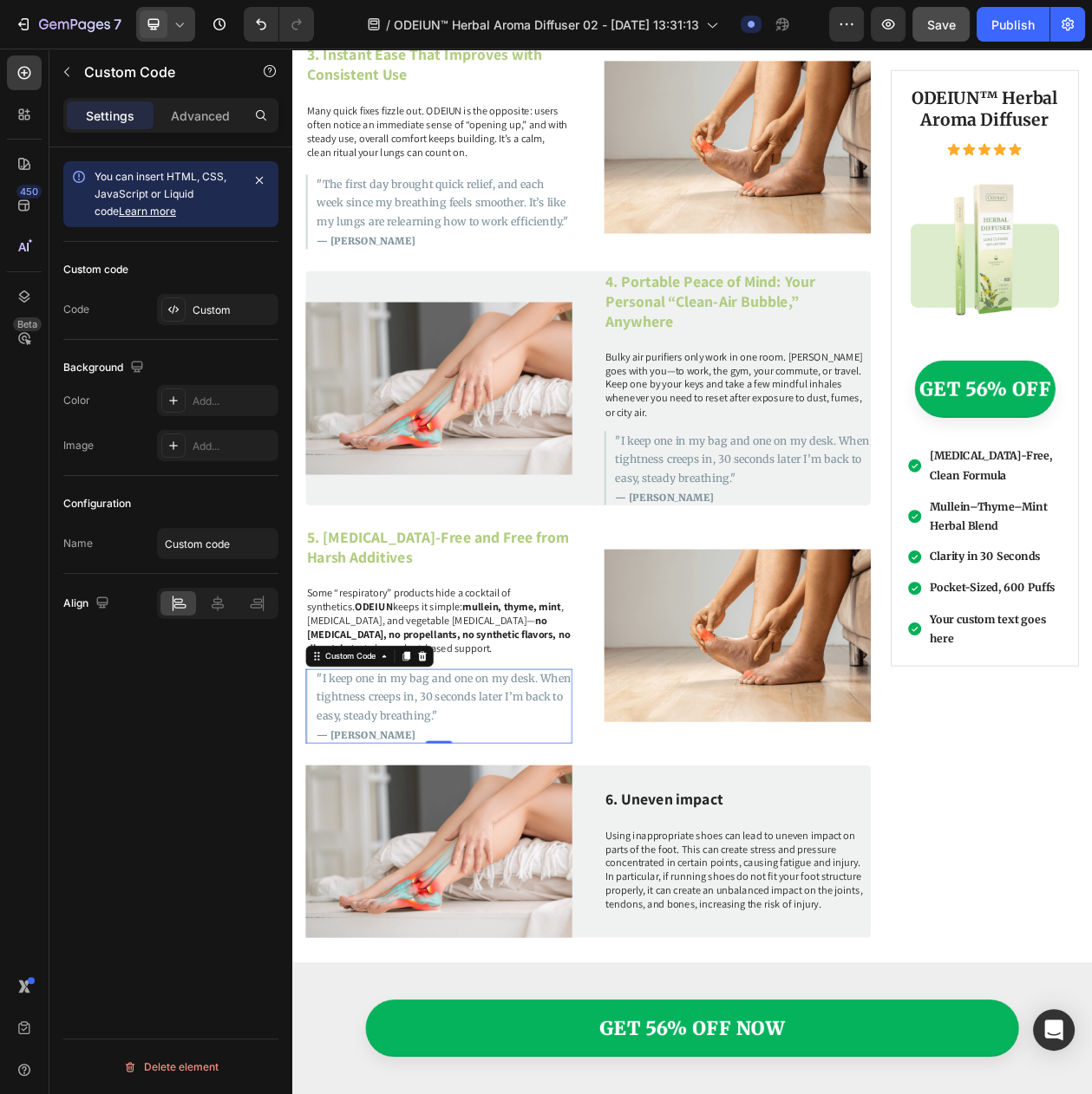
click at [449, 873] on p ""I keep one in my bag and one on my desk. When tightness creeps in, 30 seconds …" at bounding box center [490, 893] width 332 height 73
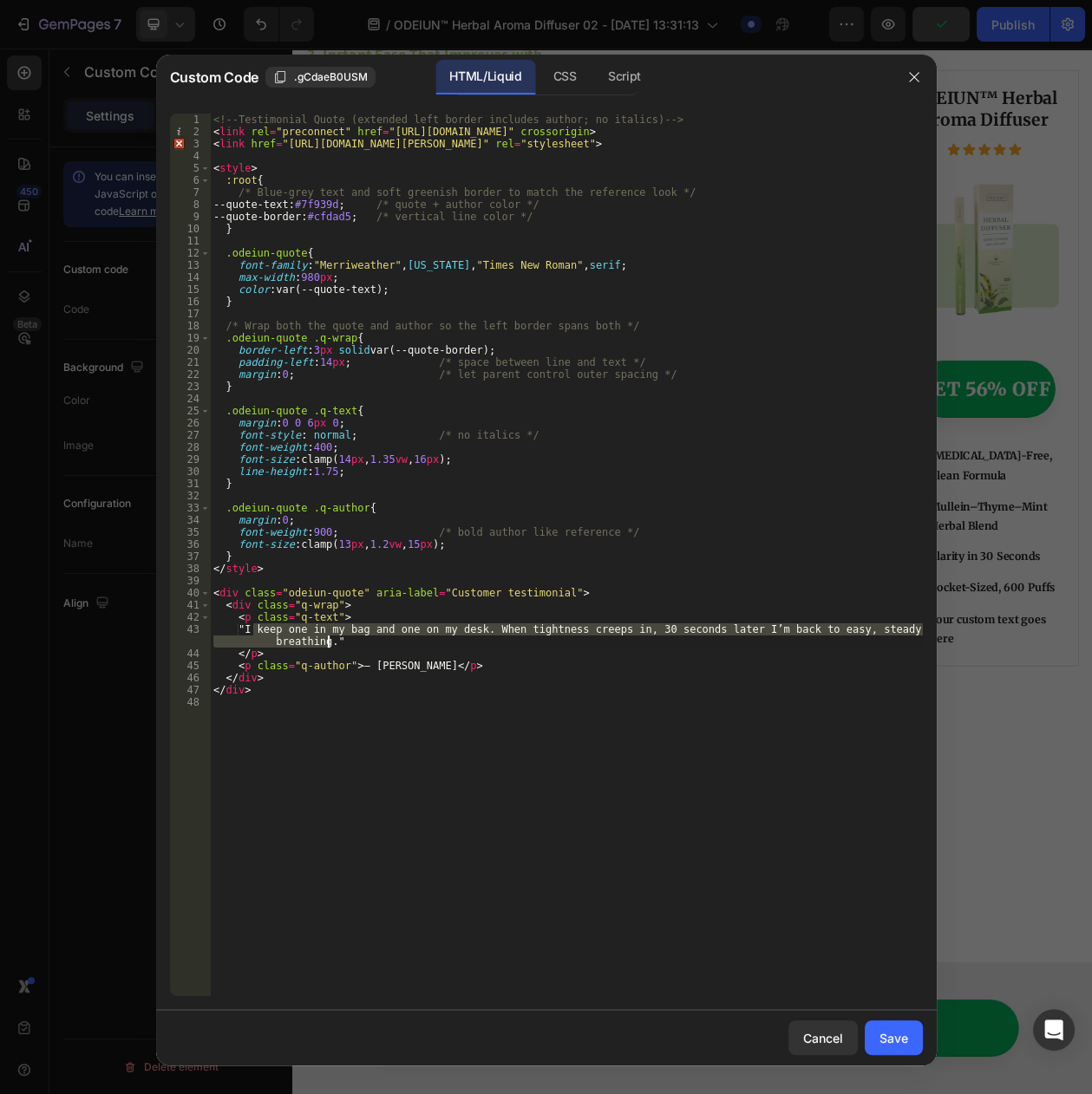
drag, startPoint x: 252, startPoint y: 629, endPoint x: 325, endPoint y: 641, distance: 74.0
click at [325, 641] on div "<!-- Testimonial Quote (extended left border includes author; no italics) --> <…" at bounding box center [566, 567] width 712 height 907
paste textarea "’ve tried products with long ingredient lists. This one is minimal and it works…"
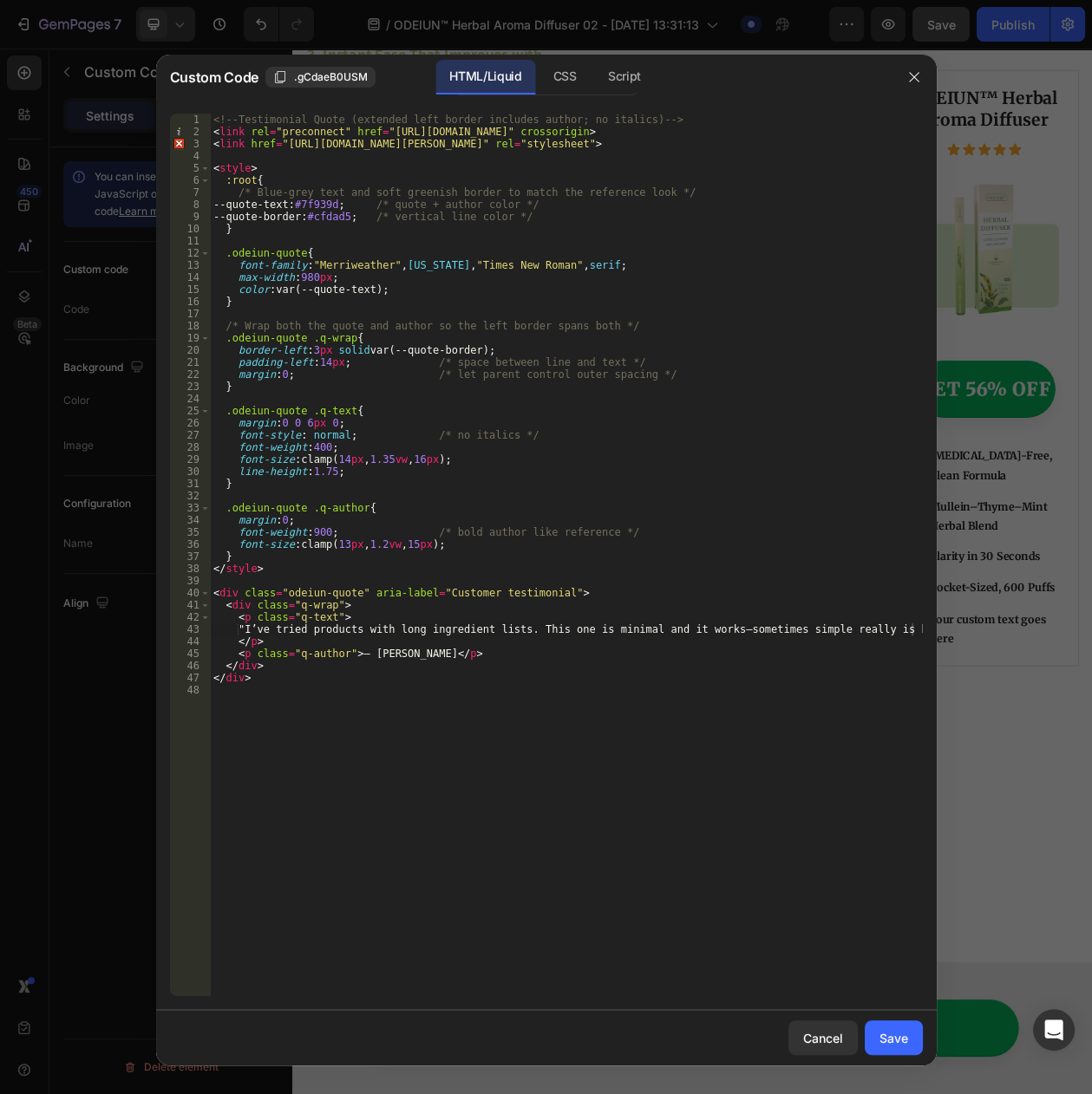
click at [368, 657] on div "<!-- Testimonial Quote (extended left border includes author; no italics) --> <…" at bounding box center [566, 567] width 712 height 907
paste textarea "Lily T."
click at [416, 654] on div "<!-- Testimonial Quote (extended left border includes author; no italics) --> <…" at bounding box center [566, 567] width 712 height 907
type textarea "<p class="q-author">— Lily T.</p>"
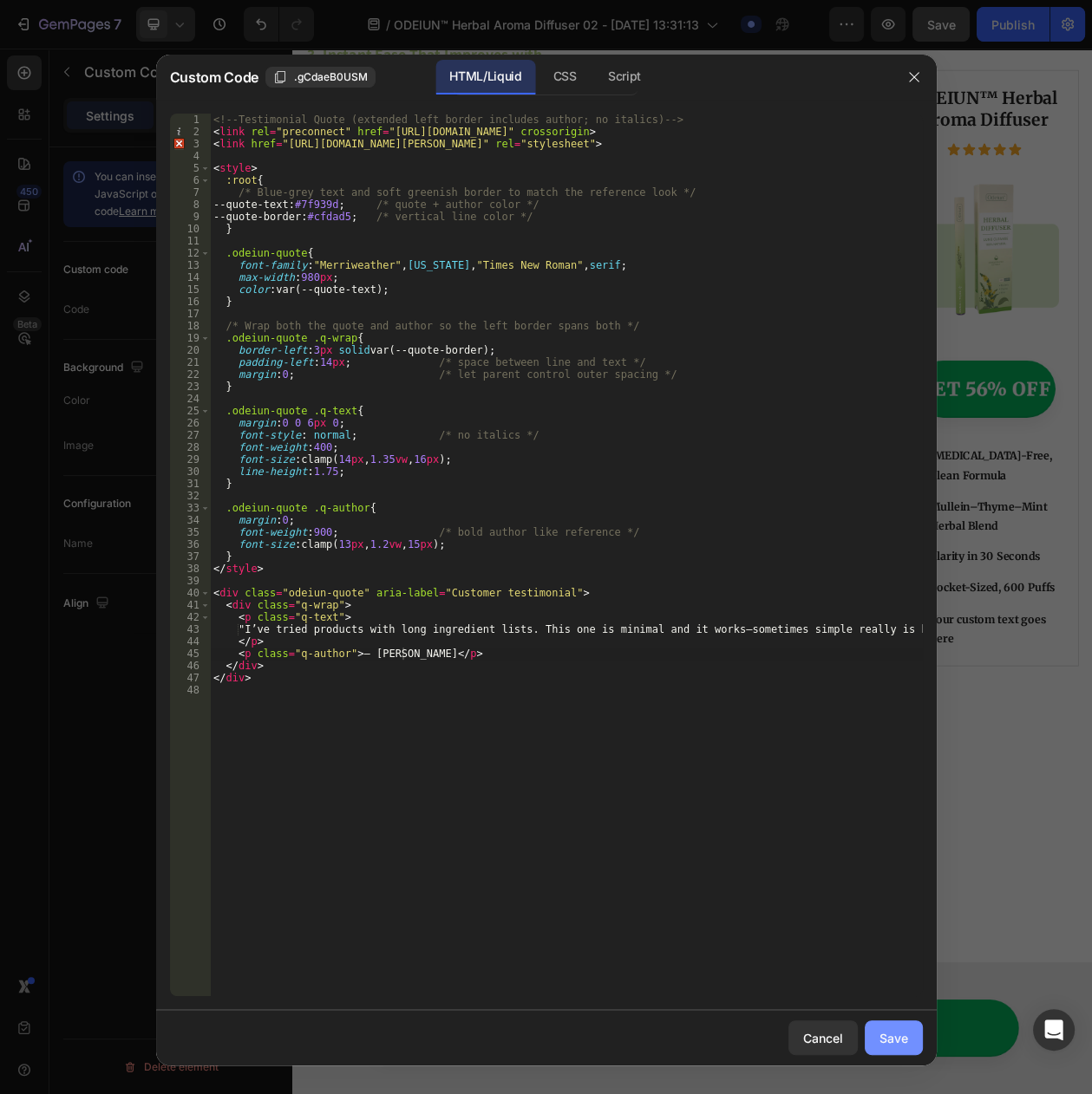
click at [882, 1031] on div "Save" at bounding box center [894, 1038] width 28 height 18
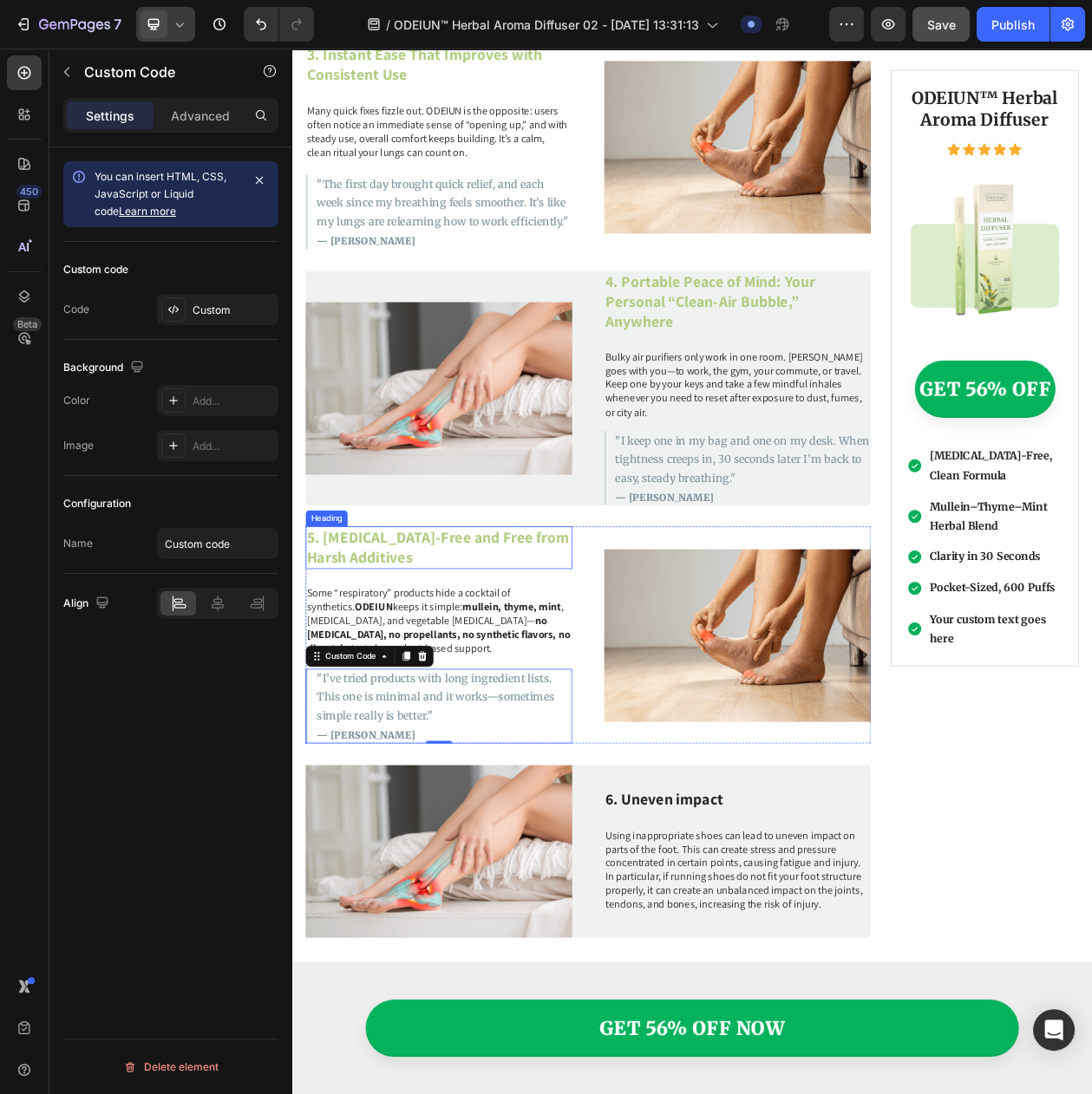
click at [389, 673] on p "5. [MEDICAL_DATA]-Free and Free from Harsh Additives" at bounding box center [483, 699] width 343 height 52
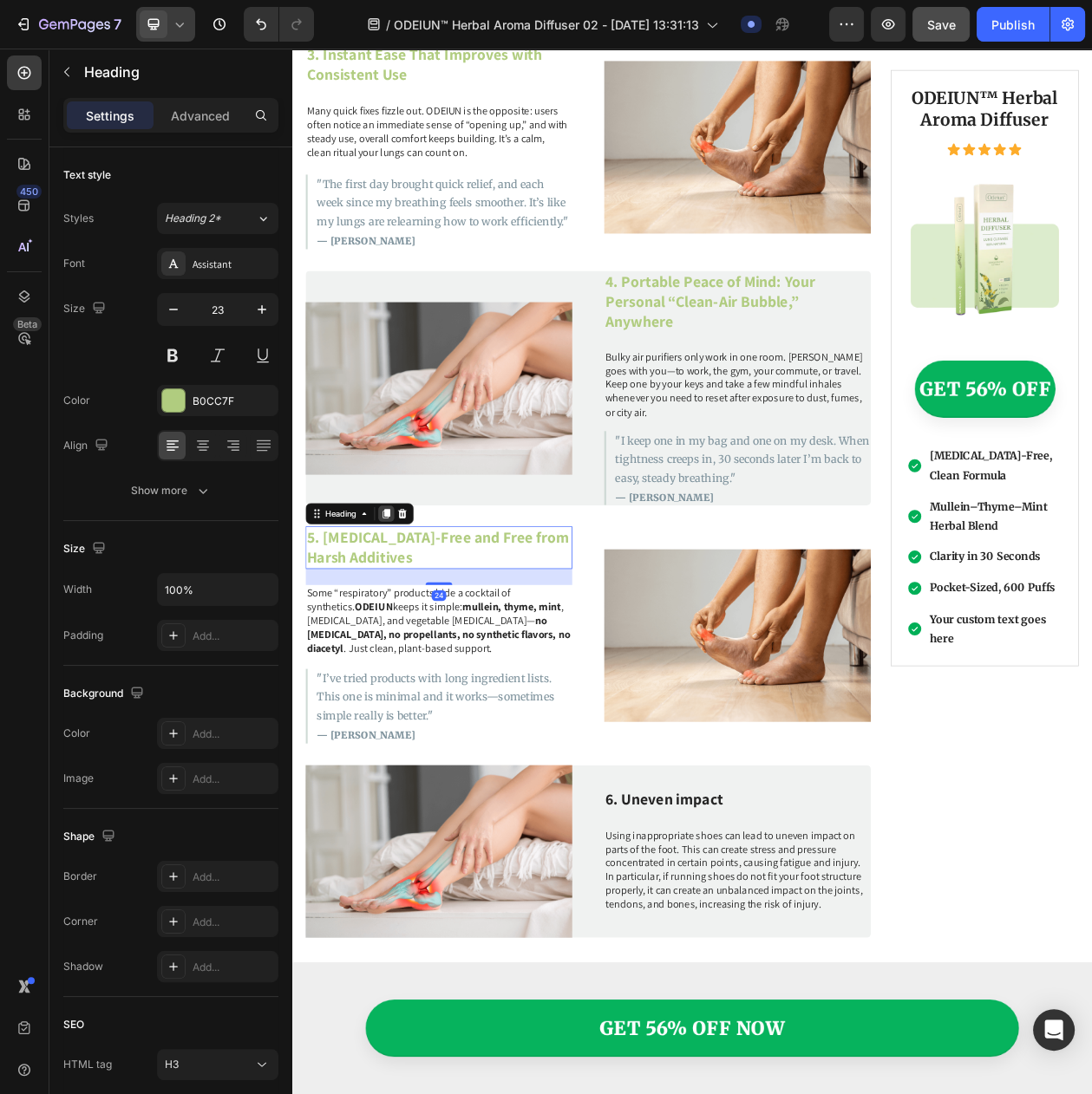
click at [411, 648] on icon at bounding box center [414, 655] width 14 height 14
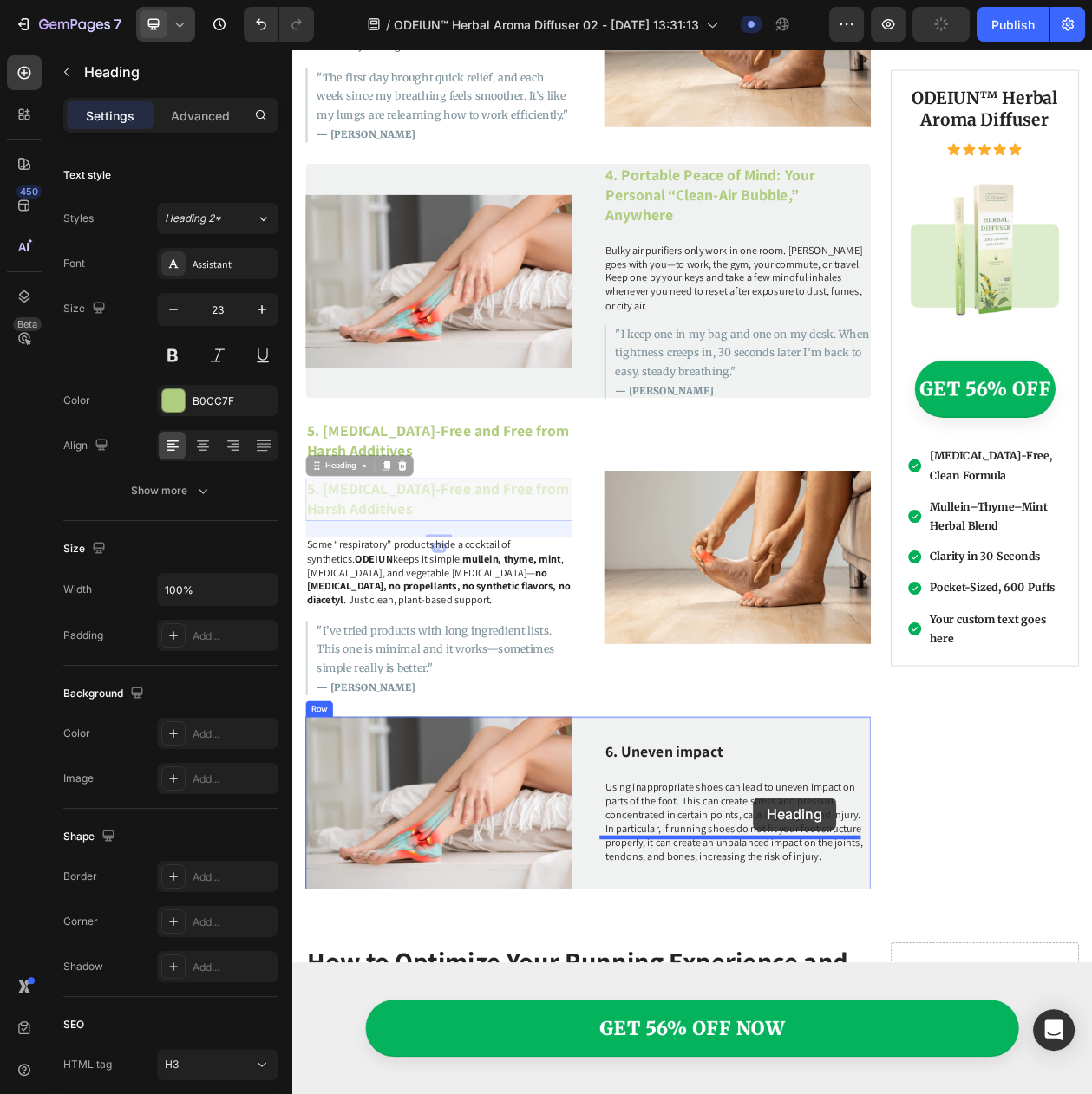
scroll to position [2647, 0]
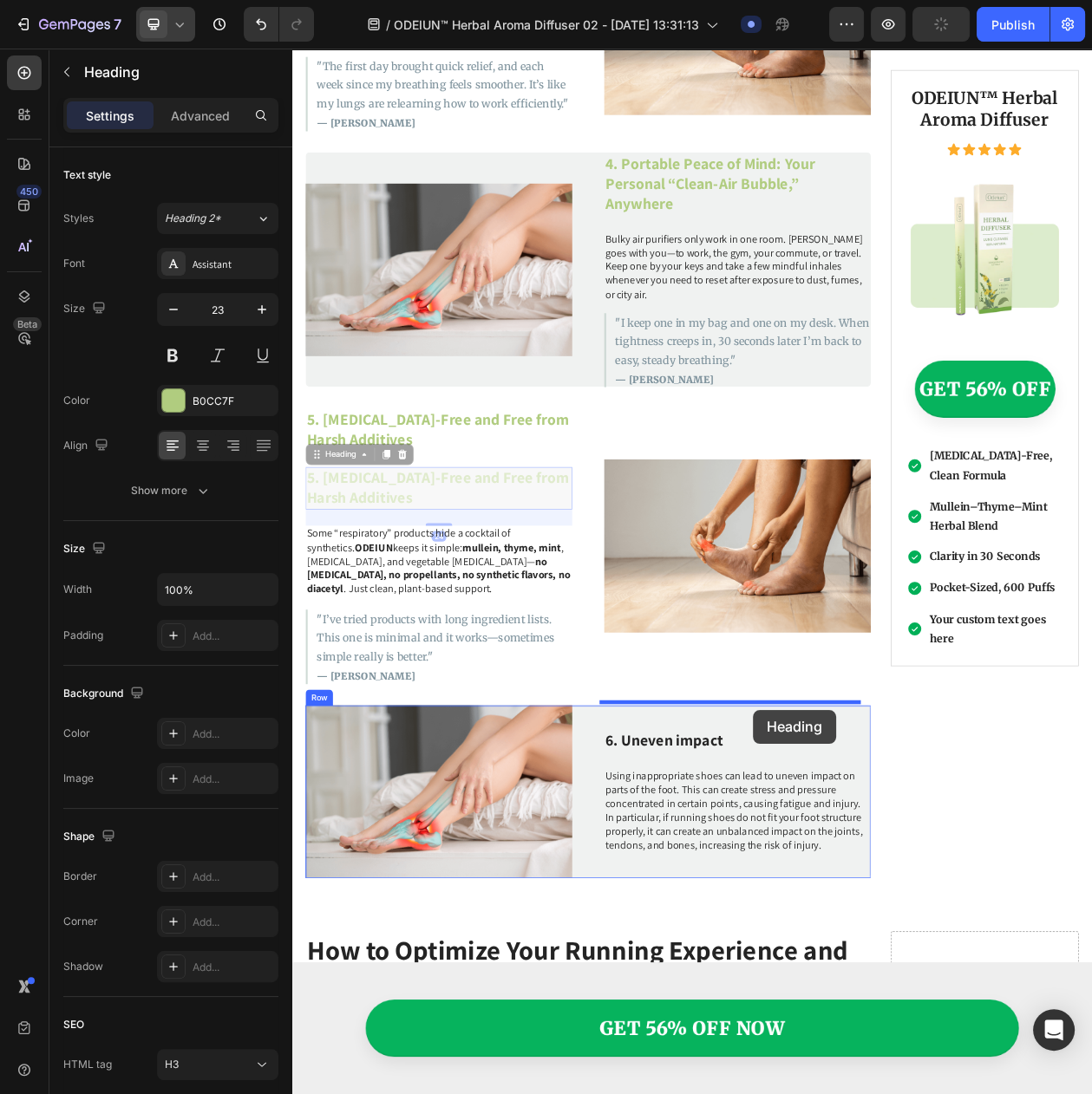
drag, startPoint x: 350, startPoint y: 696, endPoint x: 891, endPoint y: 910, distance: 581.8
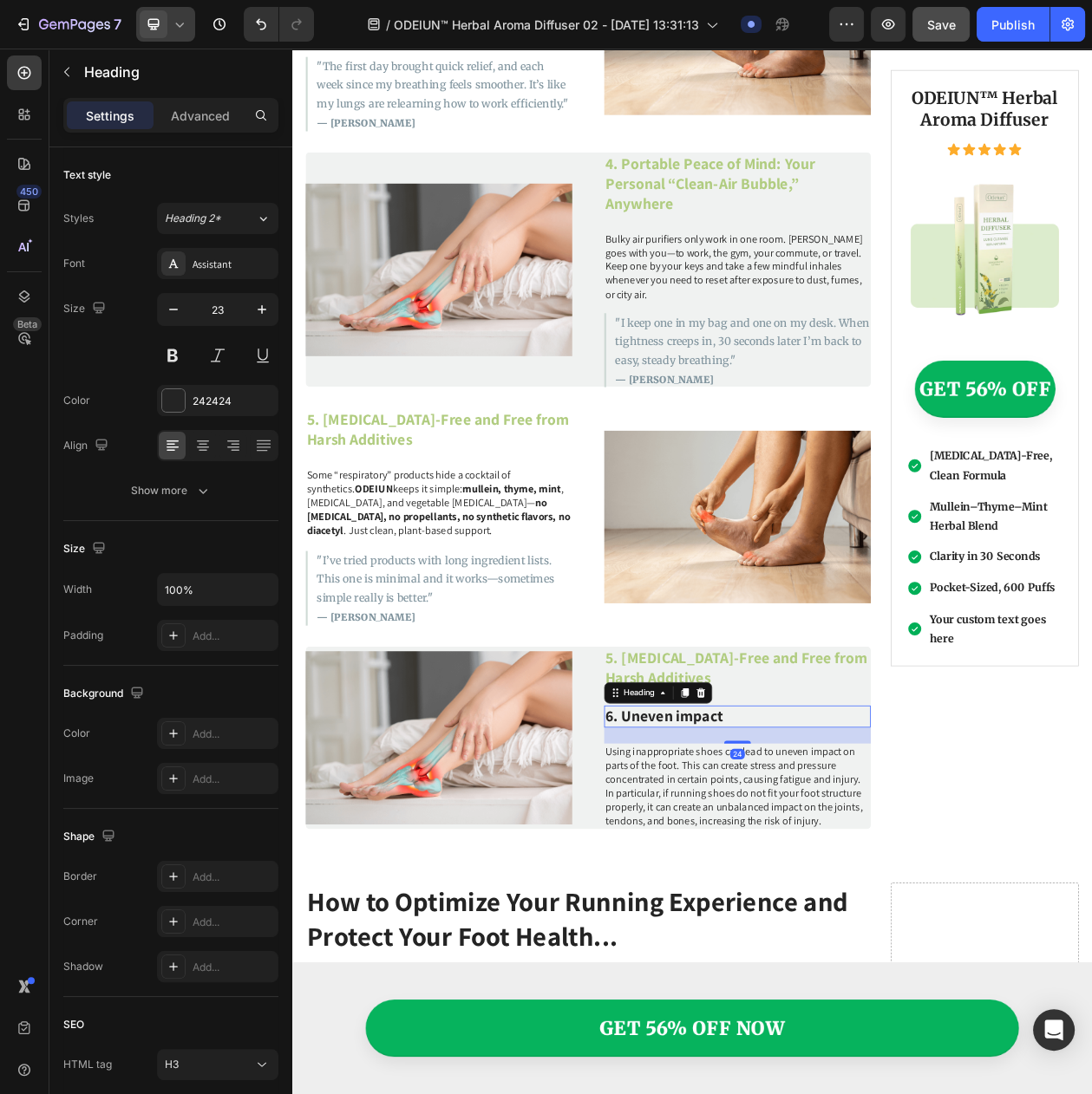
click at [786, 904] on h3 "6. Uneven impact" at bounding box center [871, 918] width 347 height 29
click at [821, 881] on icon at bounding box center [823, 887] width 12 height 12
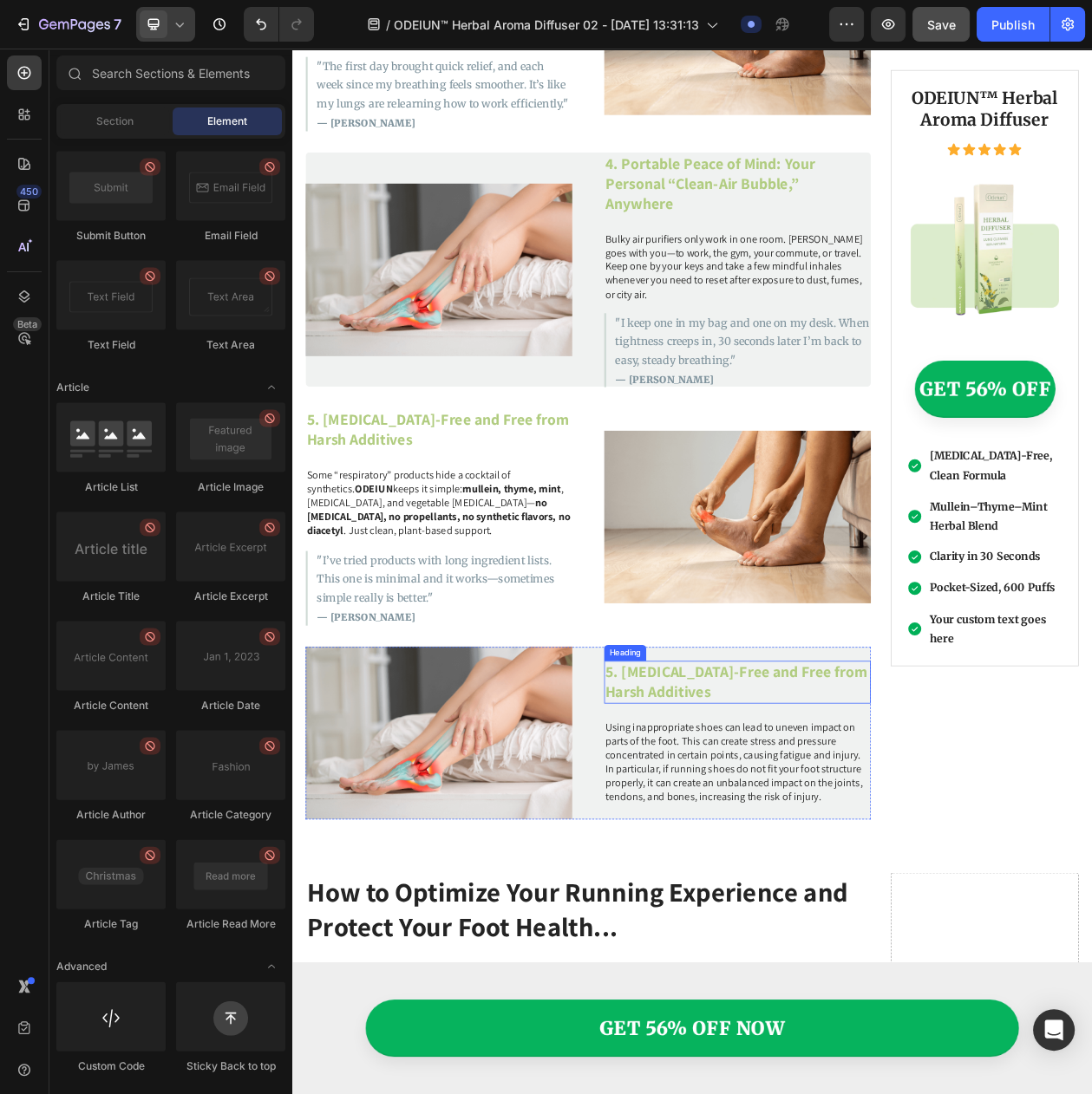
click at [779, 846] on h3 "5. [MEDICAL_DATA]-Free and Free from Harsh Additives" at bounding box center [871, 873] width 347 height 55
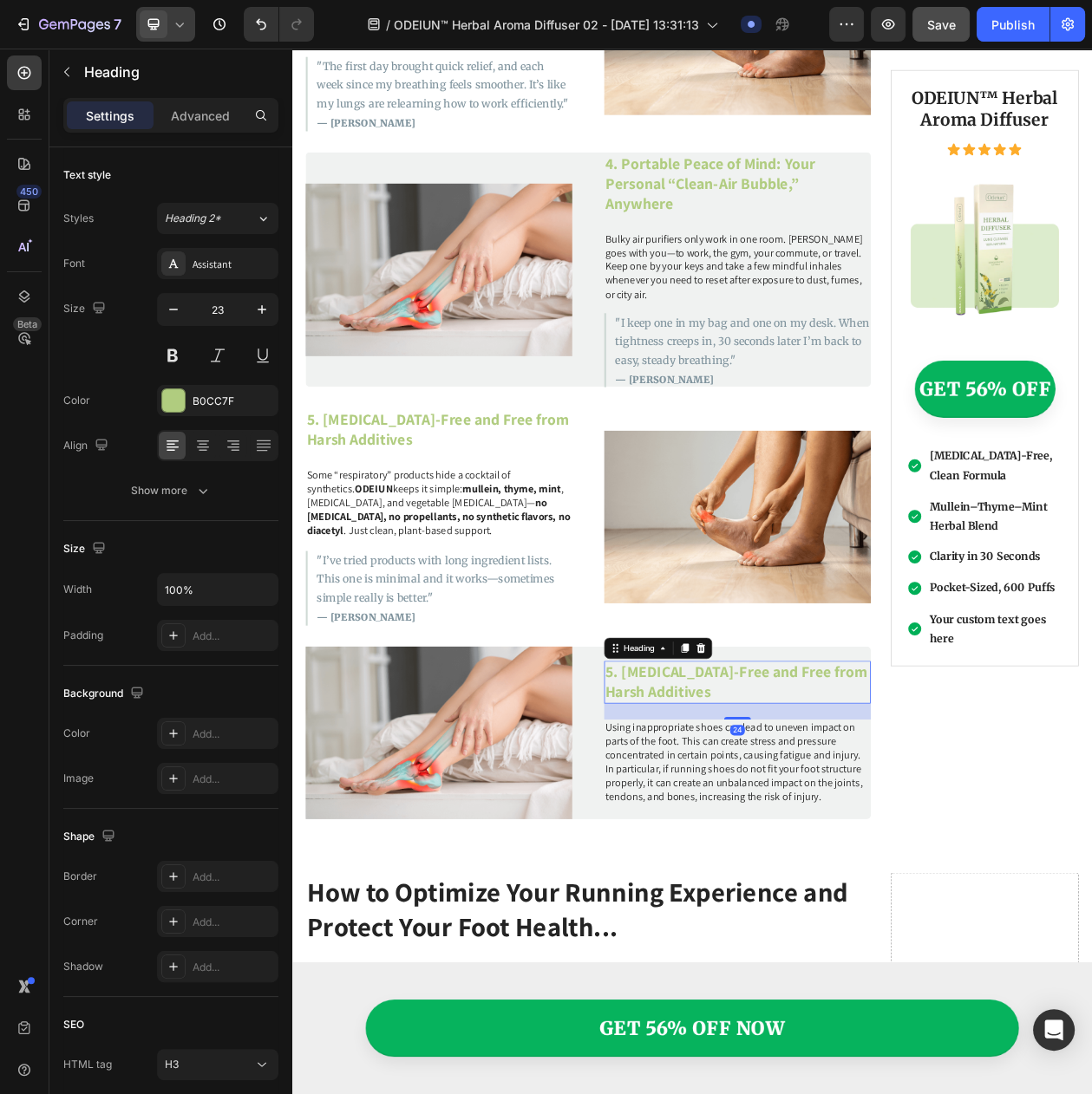
click at [779, 846] on h3 "5. [MEDICAL_DATA]-Free and Free from Harsh Additives" at bounding box center [871, 873] width 347 height 55
click at [898, 938] on p "Using inappropriate shoes can lead to uneven impact on parts of the foot. This …" at bounding box center [871, 977] width 343 height 109
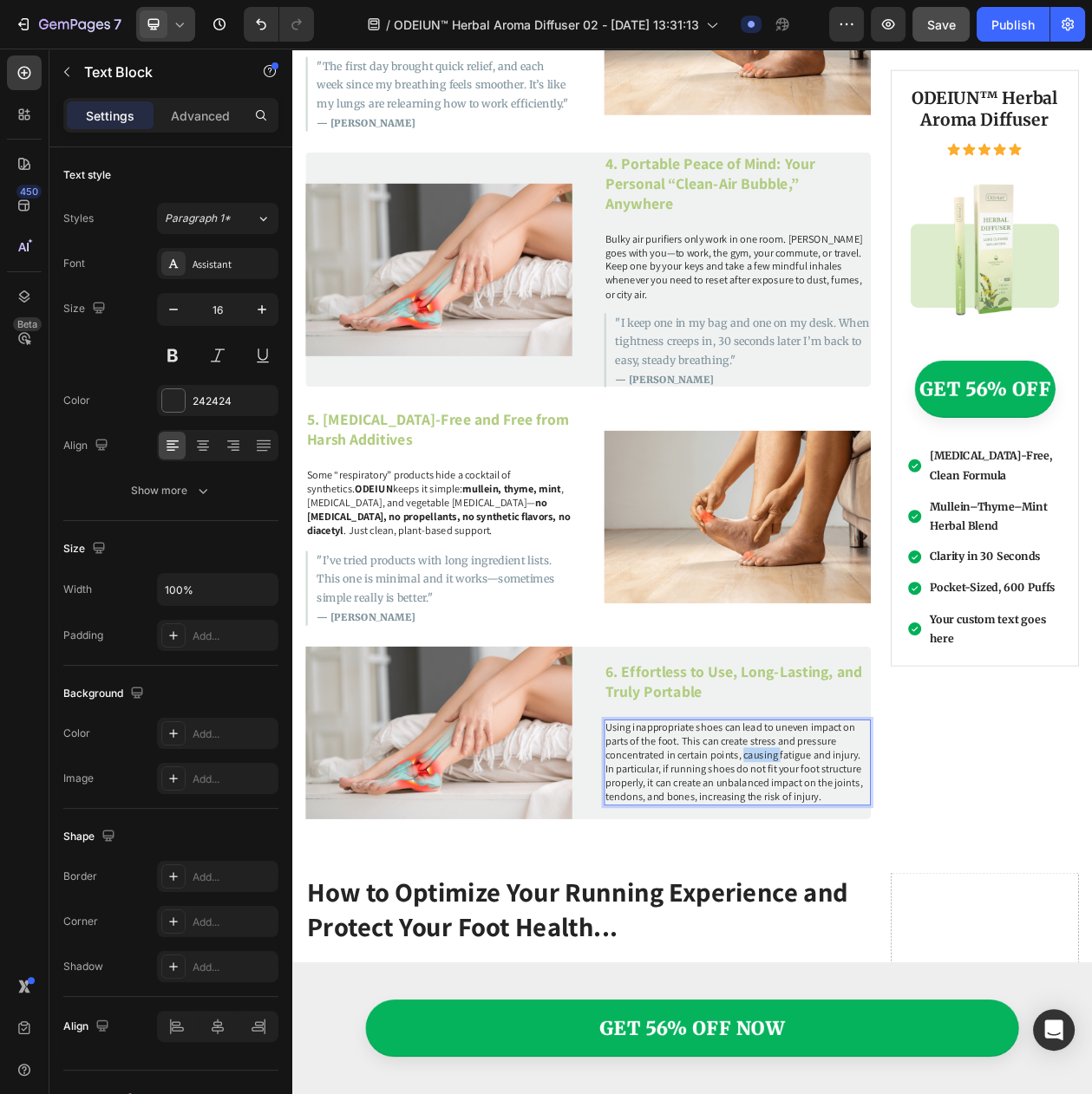
click at [898, 938] on p "Using inappropriate shoes can lead to uneven impact on parts of the foot. This …" at bounding box center [871, 977] width 343 height 109
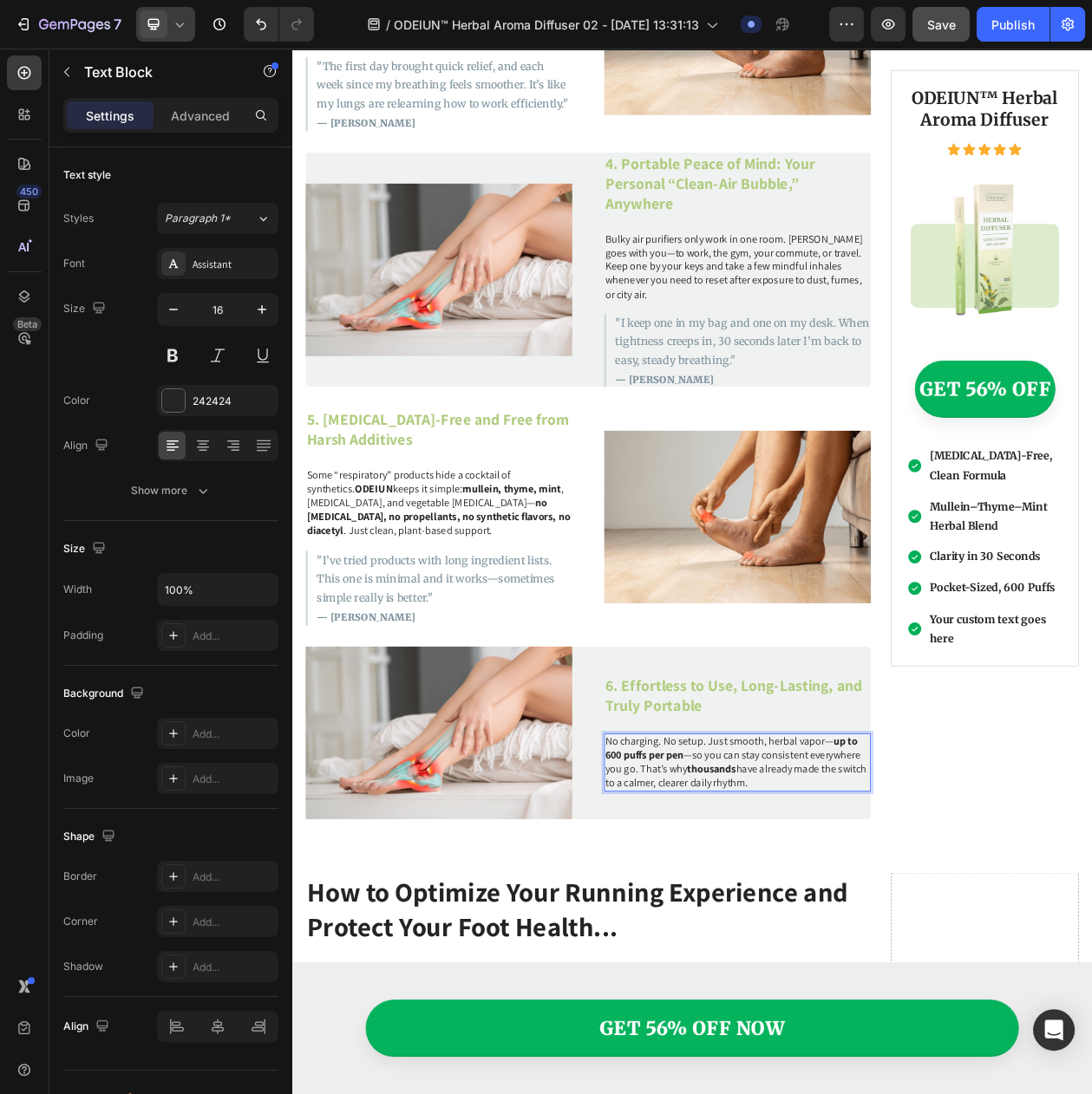
scroll to position [2664, 0]
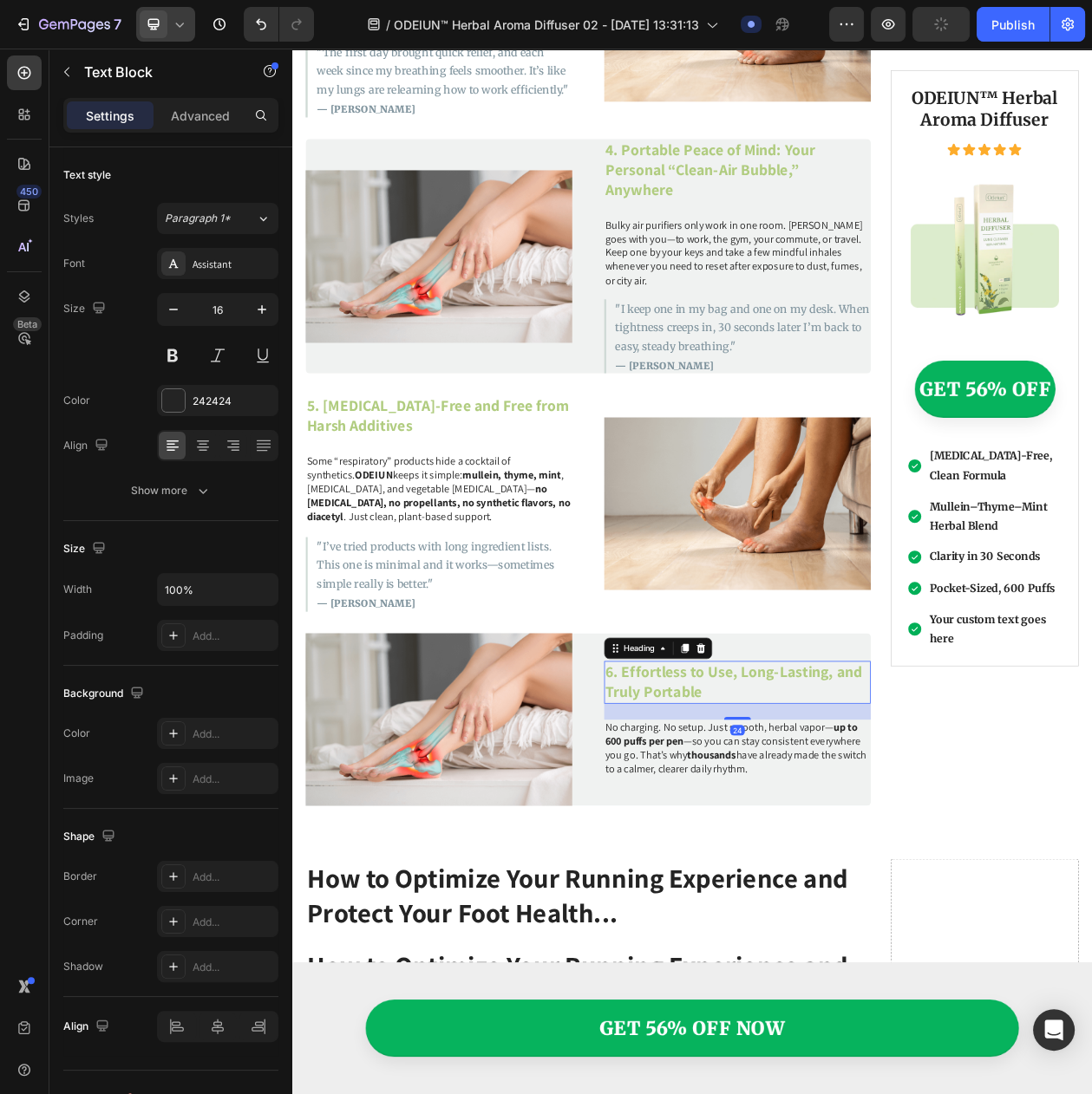
click at [767, 849] on p "6. Effortless to Use, Long-Lasting, and Truly Portable" at bounding box center [871, 874] width 343 height 52
click at [478, 685] on p ""I’ve tried products with long ingredient lists. This one is minimal and it wor…" at bounding box center [490, 721] width 332 height 73
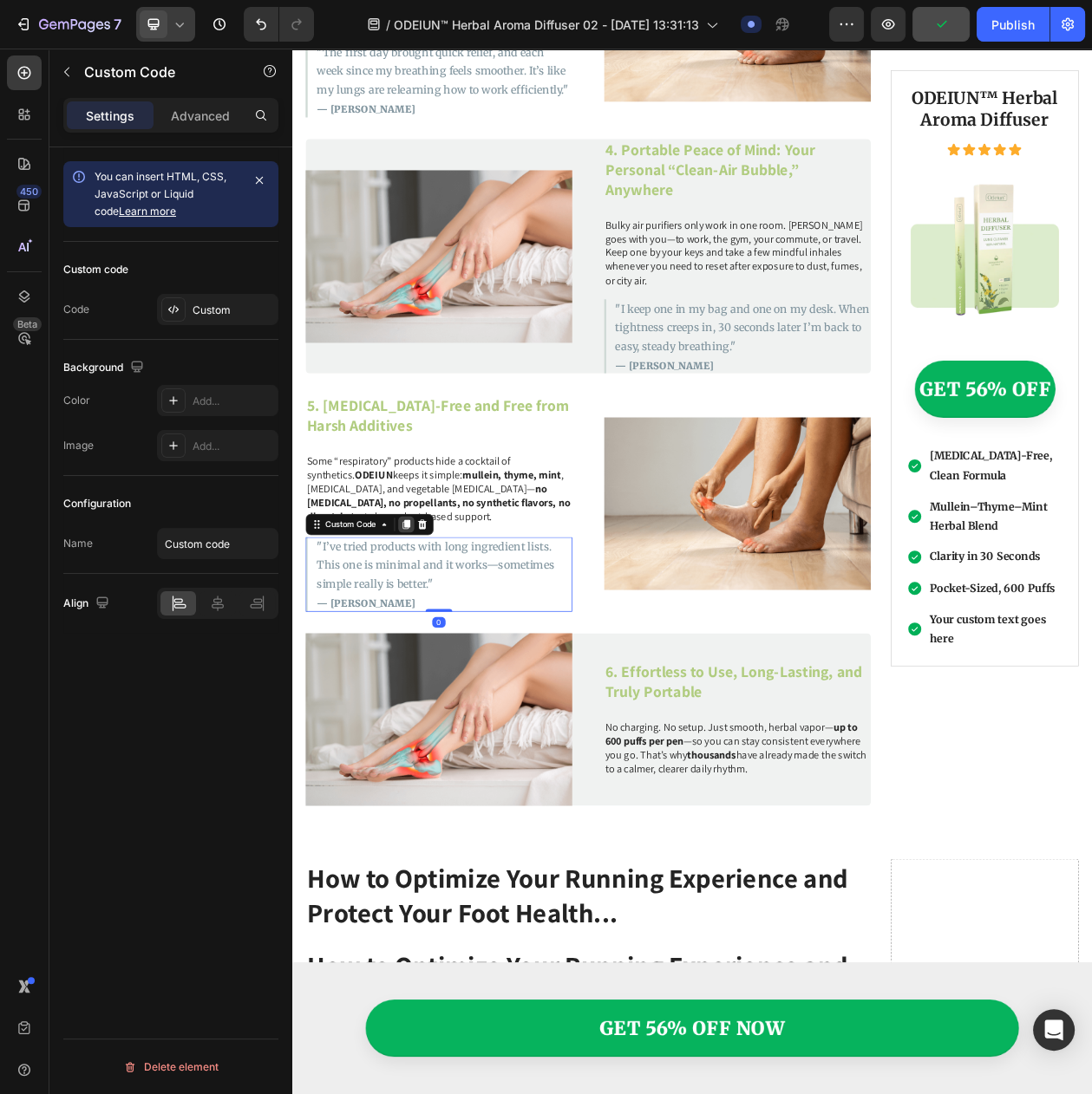
click at [446, 662] on icon at bounding box center [440, 669] width 14 height 14
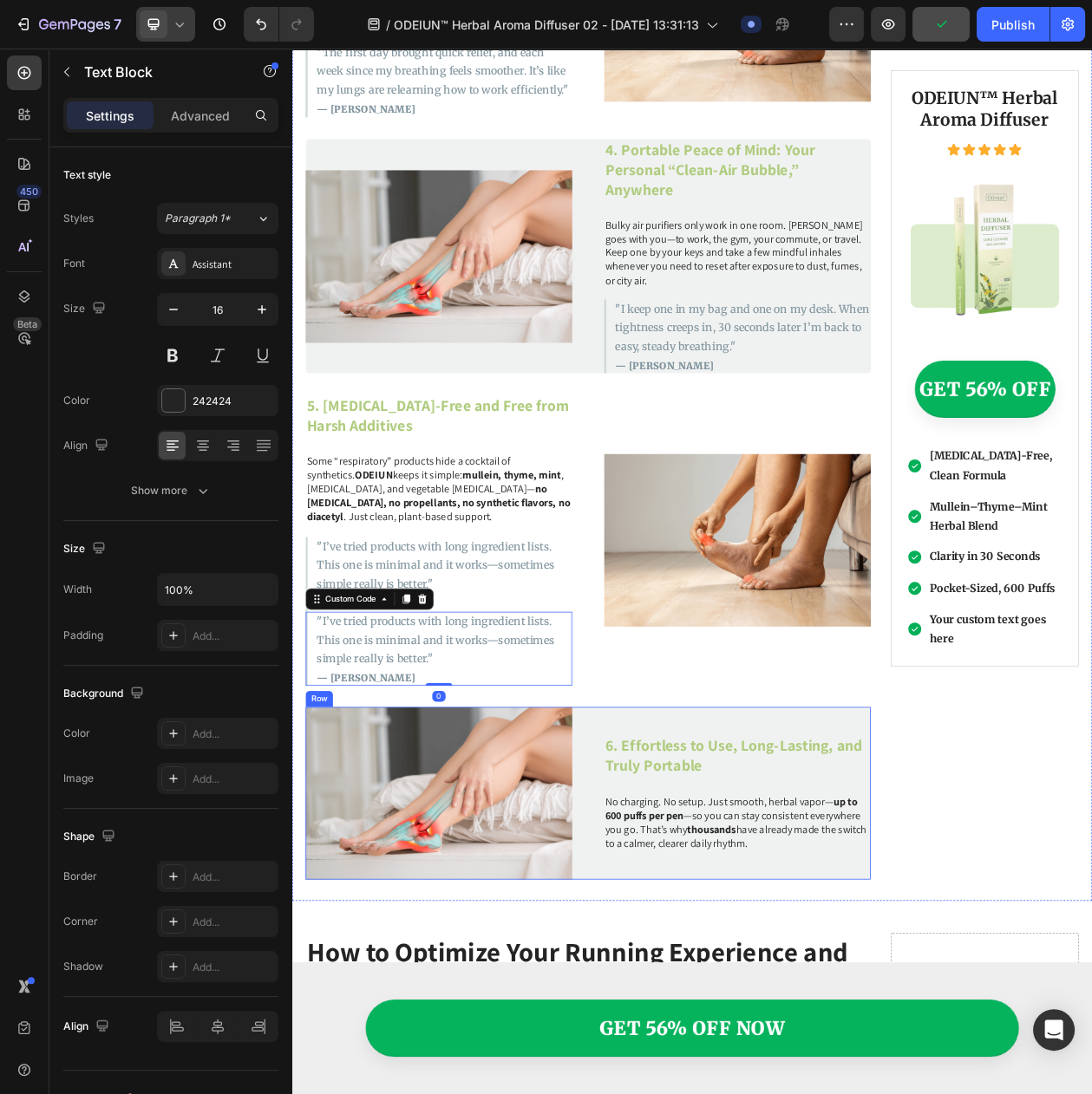
click at [812, 1021] on p "No charging. No setup. Just smooth, herbal vapor— up to 600 puffs per pen —so y…" at bounding box center [871, 1057] width 343 height 72
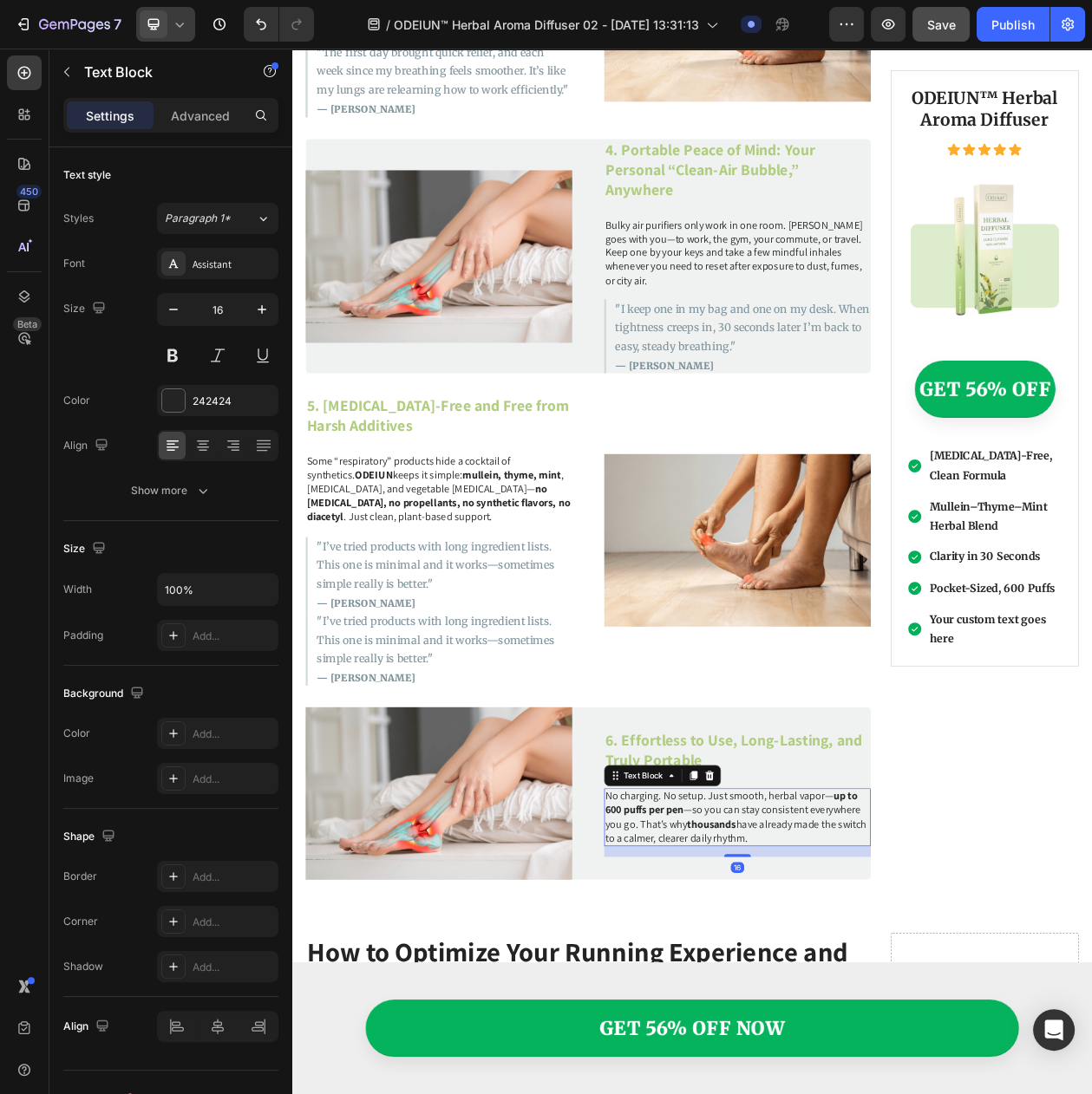
drag, startPoint x: 855, startPoint y: 1058, endPoint x: 878, endPoint y: 1071, distance: 26.4
click at [878, 1071] on div "6. Effortless to Use, Long-Lasting, and Truly Portable Heading No charging. No …" at bounding box center [871, 1018] width 347 height 225
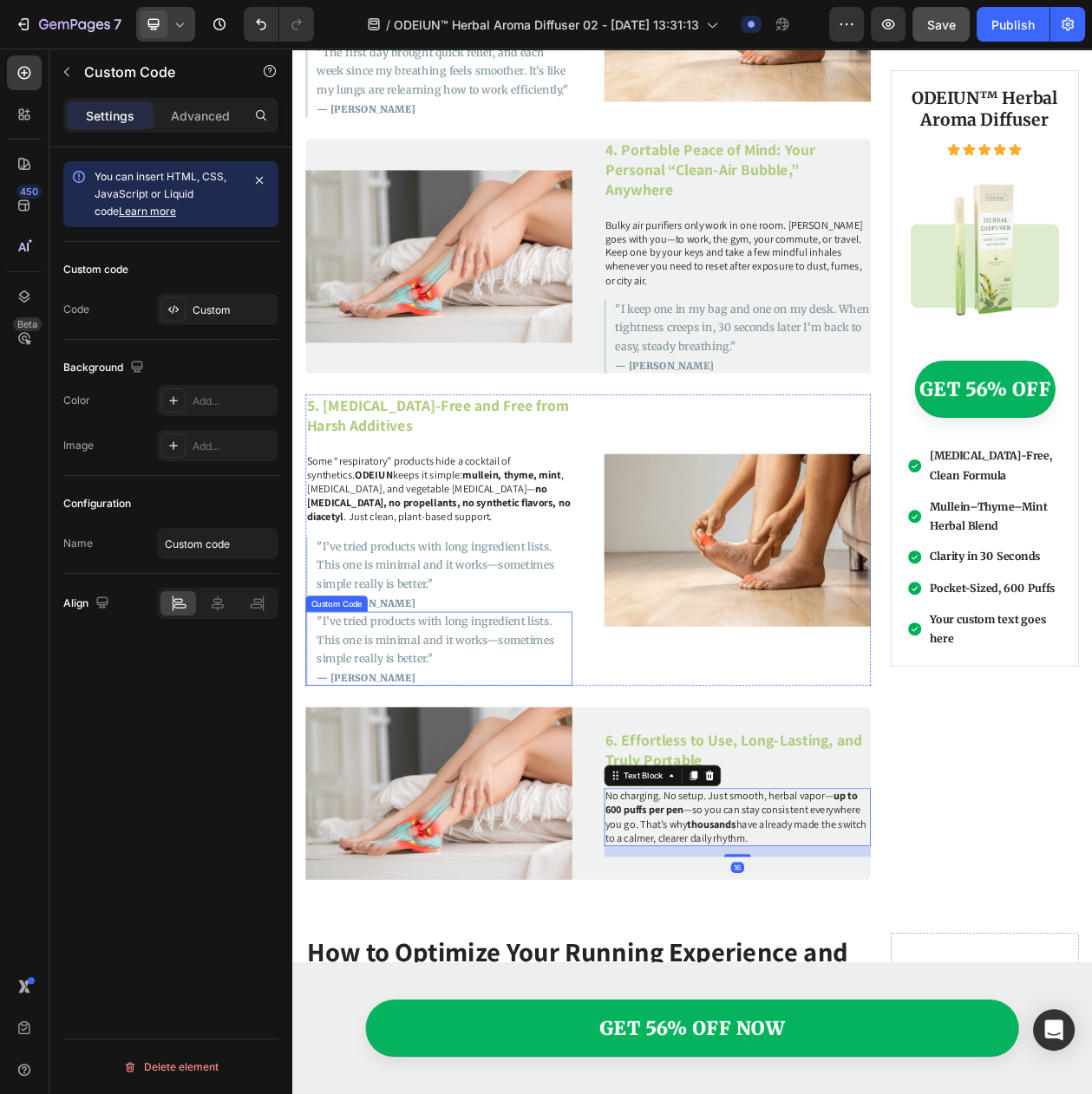
click at [573, 814] on p ""I’ve tried products with long ingredient lists. This one is minimal and it wor…" at bounding box center [490, 818] width 332 height 73
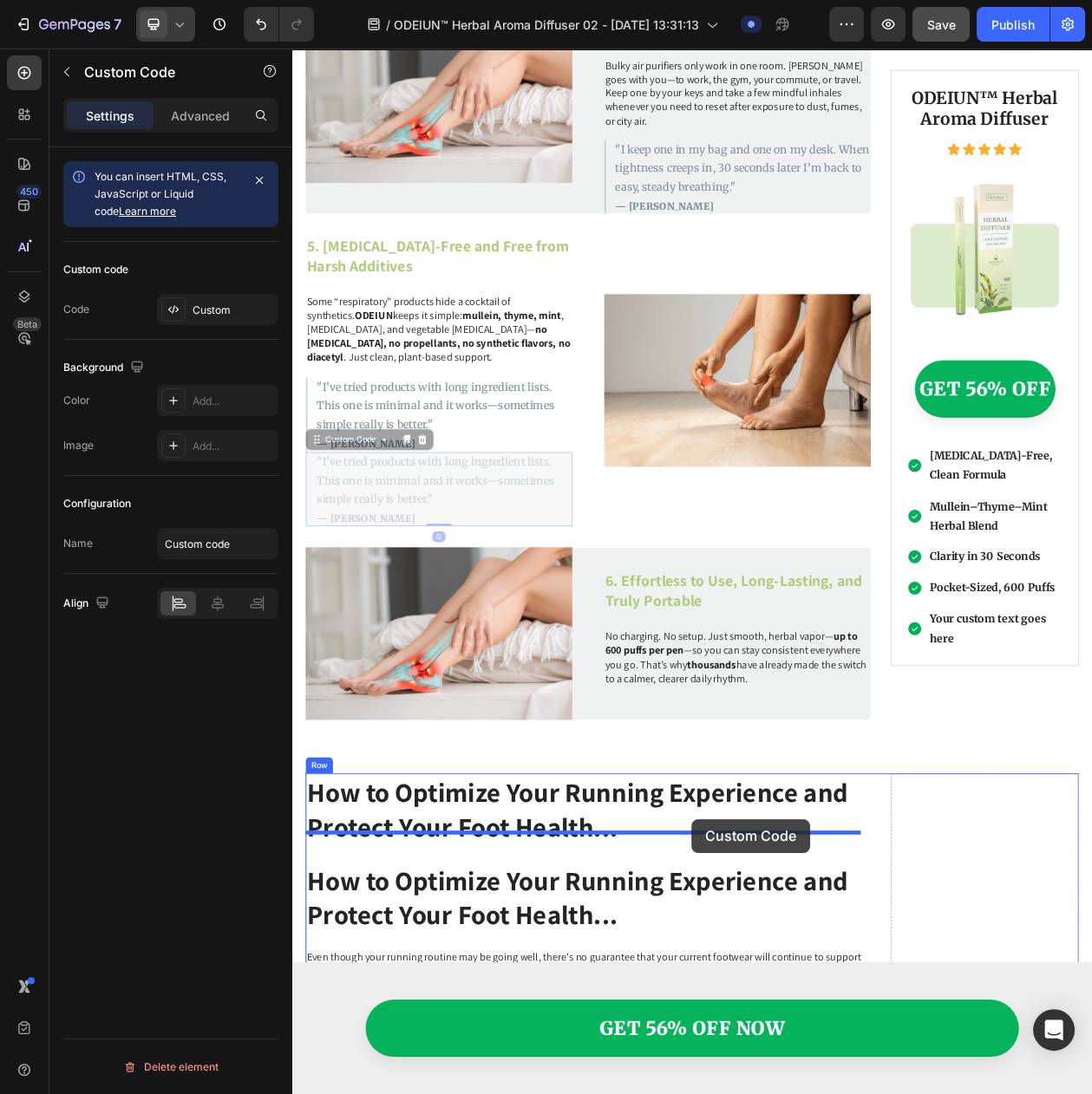
scroll to position [2922, 0]
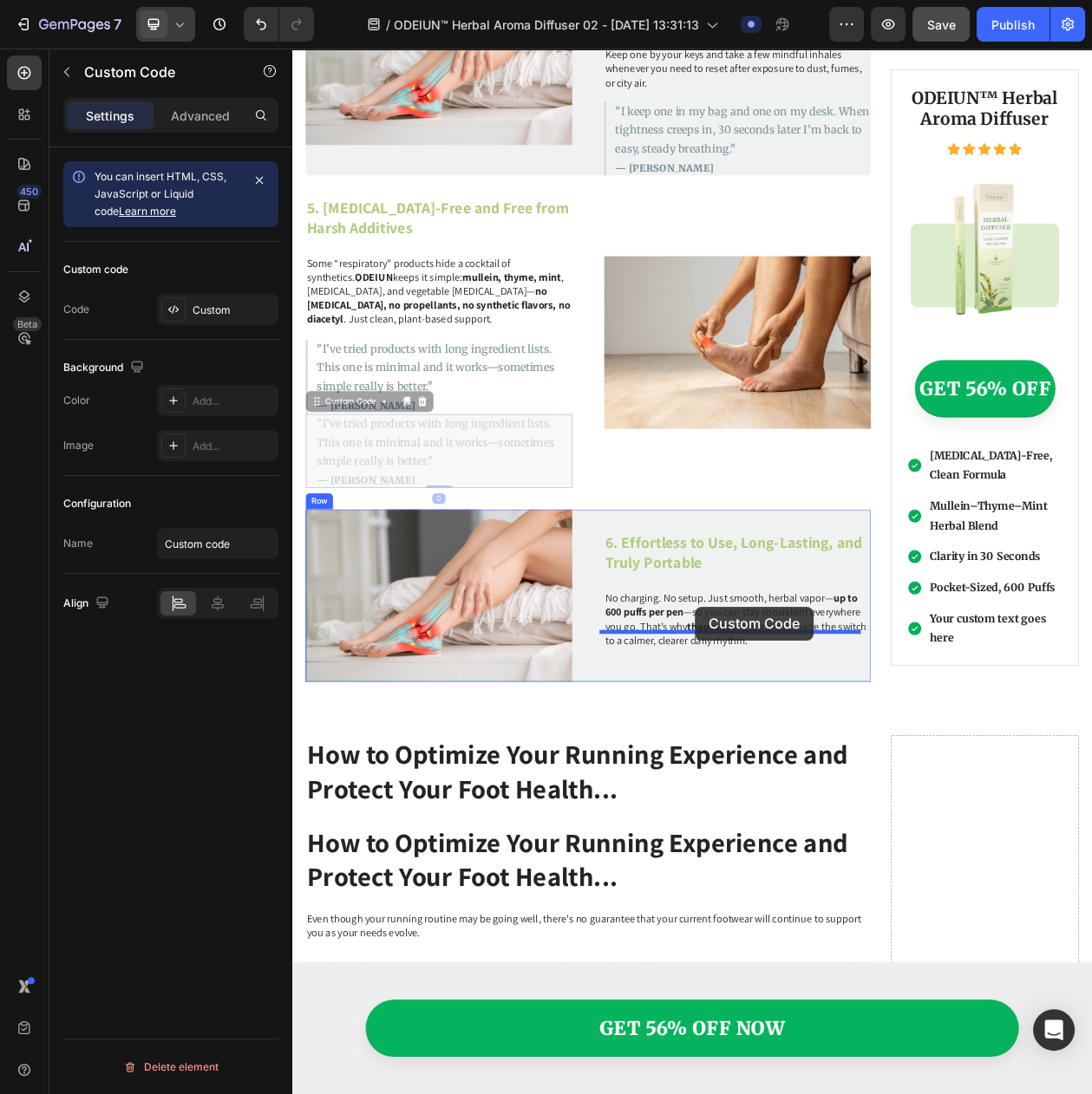
drag, startPoint x: 362, startPoint y: 736, endPoint x: 815, endPoint y: 776, distance: 454.8
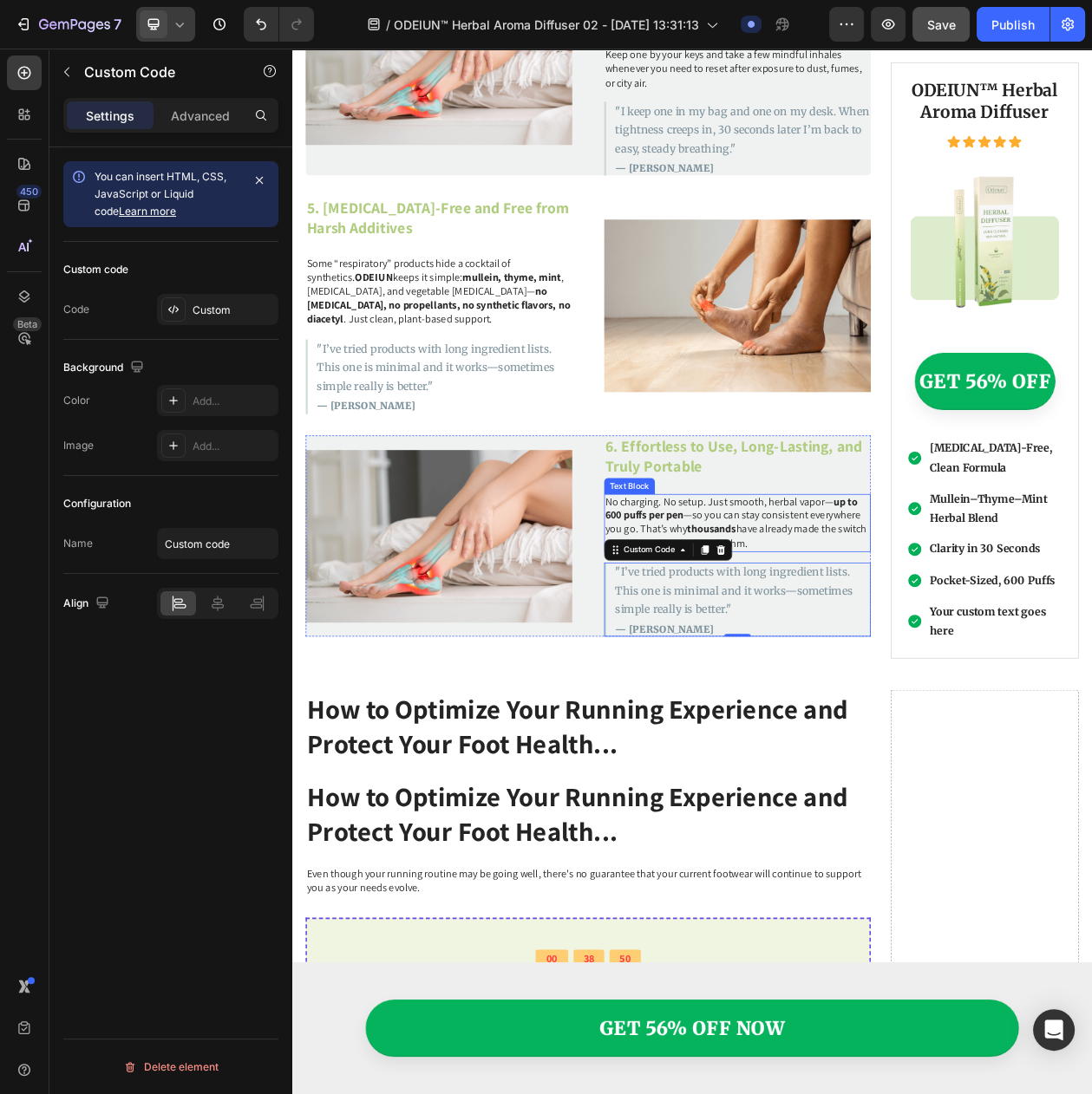
click at [873, 640] on p "No charging. No setup. Just smooth, herbal vapor— up to 600 puffs per pen —so y…" at bounding box center [871, 666] width 343 height 72
click at [849, 733] on p ""I’ve tried products with long ingredient lists. This one is minimal and it wor…" at bounding box center [878, 754] width 332 height 73
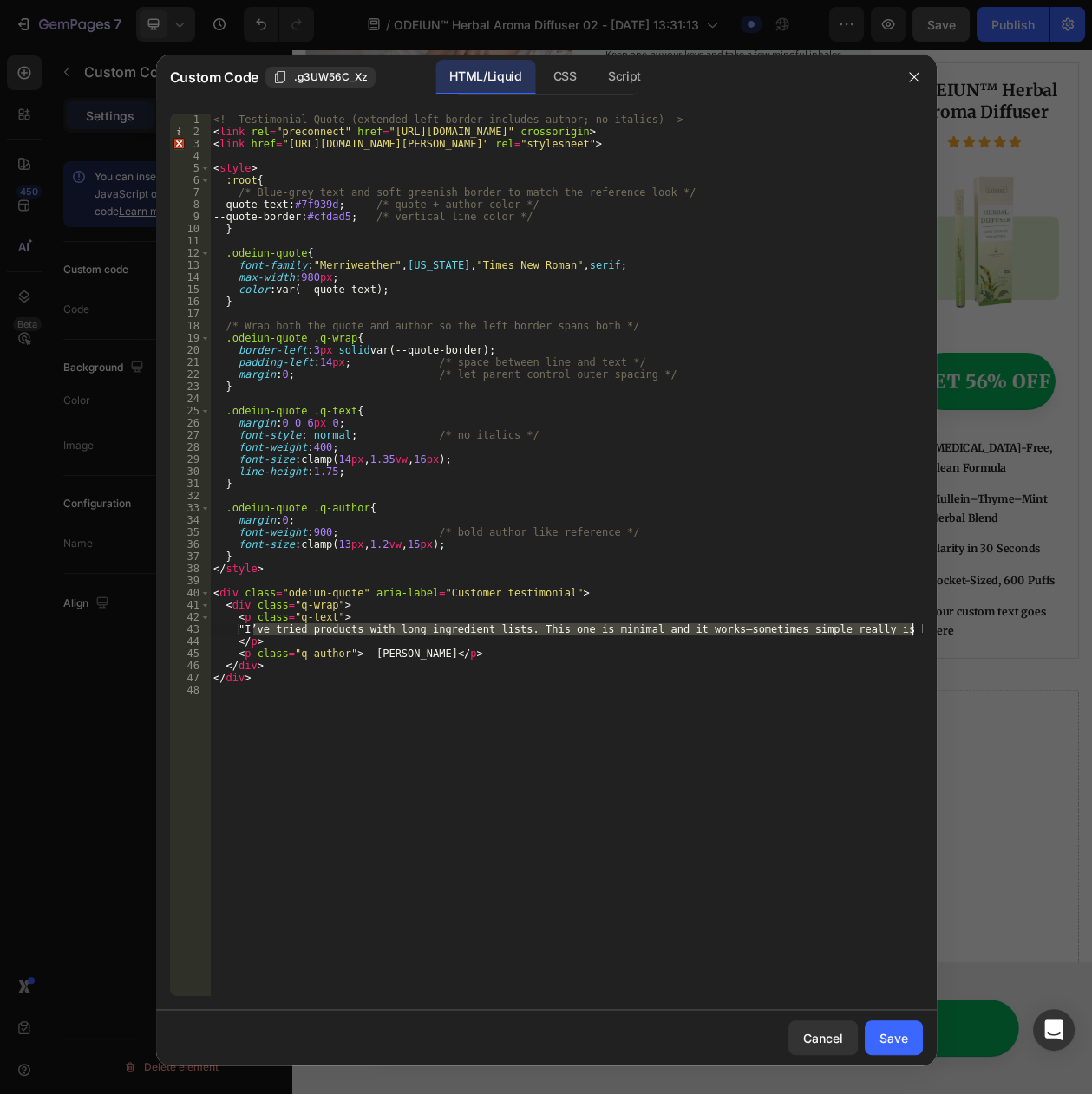
drag, startPoint x: 252, startPoint y: 630, endPoint x: 911, endPoint y: 634, distance: 659.0
click at [911, 634] on div "<!-- Testimonial Quote (extended left border includes author; no italics) --> <…" at bounding box center [566, 567] width 712 height 907
paste textarea "“Because it’s so easy, I actually use it. Consistency is everything—and ODEIUN …"
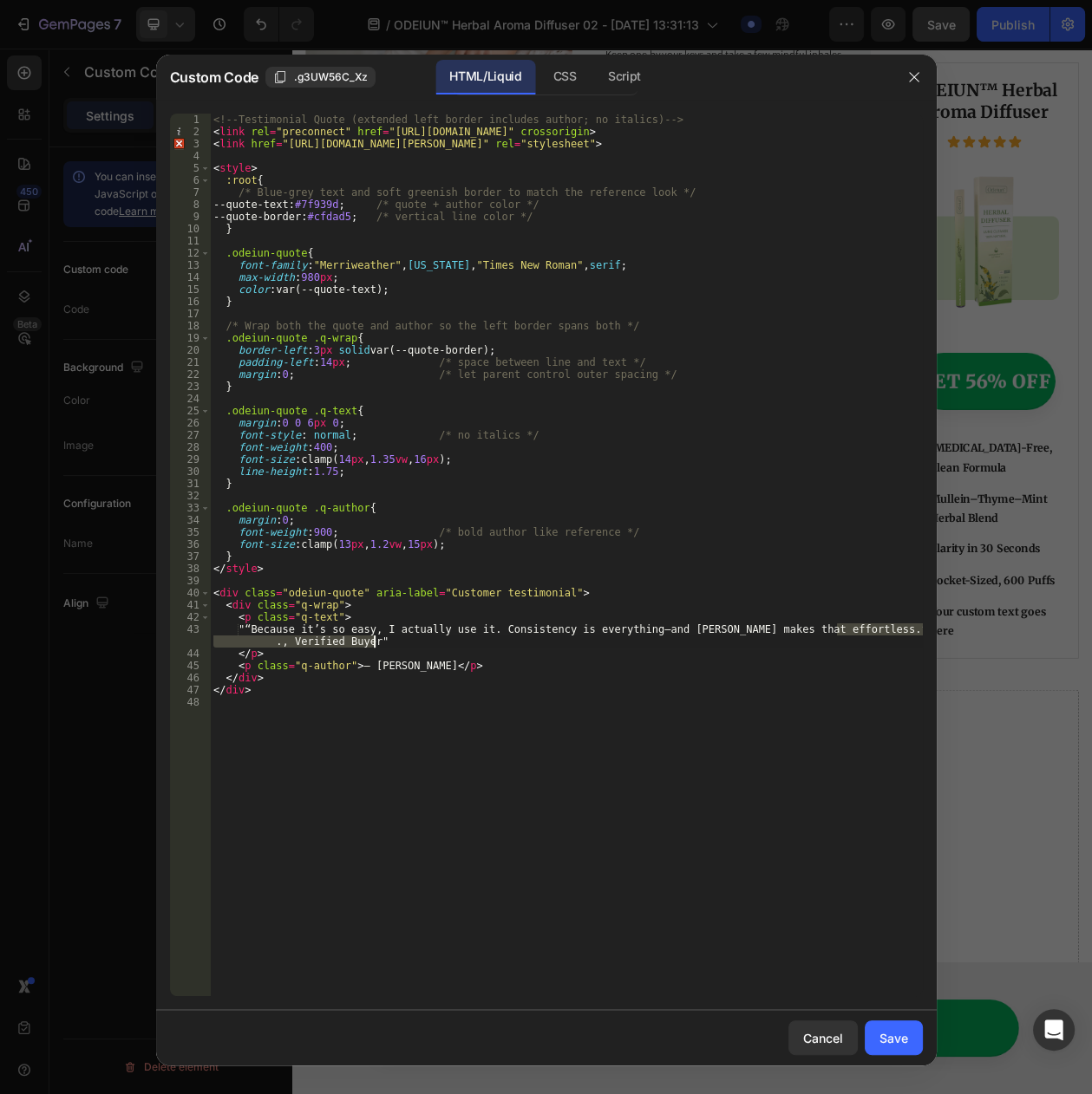
drag, startPoint x: 837, startPoint y: 628, endPoint x: 386, endPoint y: 642, distance: 451.2
click at [386, 642] on div "<!-- Testimonial Quote (extended left border includes author; no italics) --> <…" at bounding box center [566, 567] width 712 height 907
click at [257, 628] on div "<!-- Testimonial Quote (extended left border includes author; no italics) --> <…" at bounding box center [566, 567] width 712 height 907
click at [373, 658] on div "<!-- Testimonial Quote (extended left border includes author; no italics) --> <…" at bounding box center [566, 567] width 712 height 907
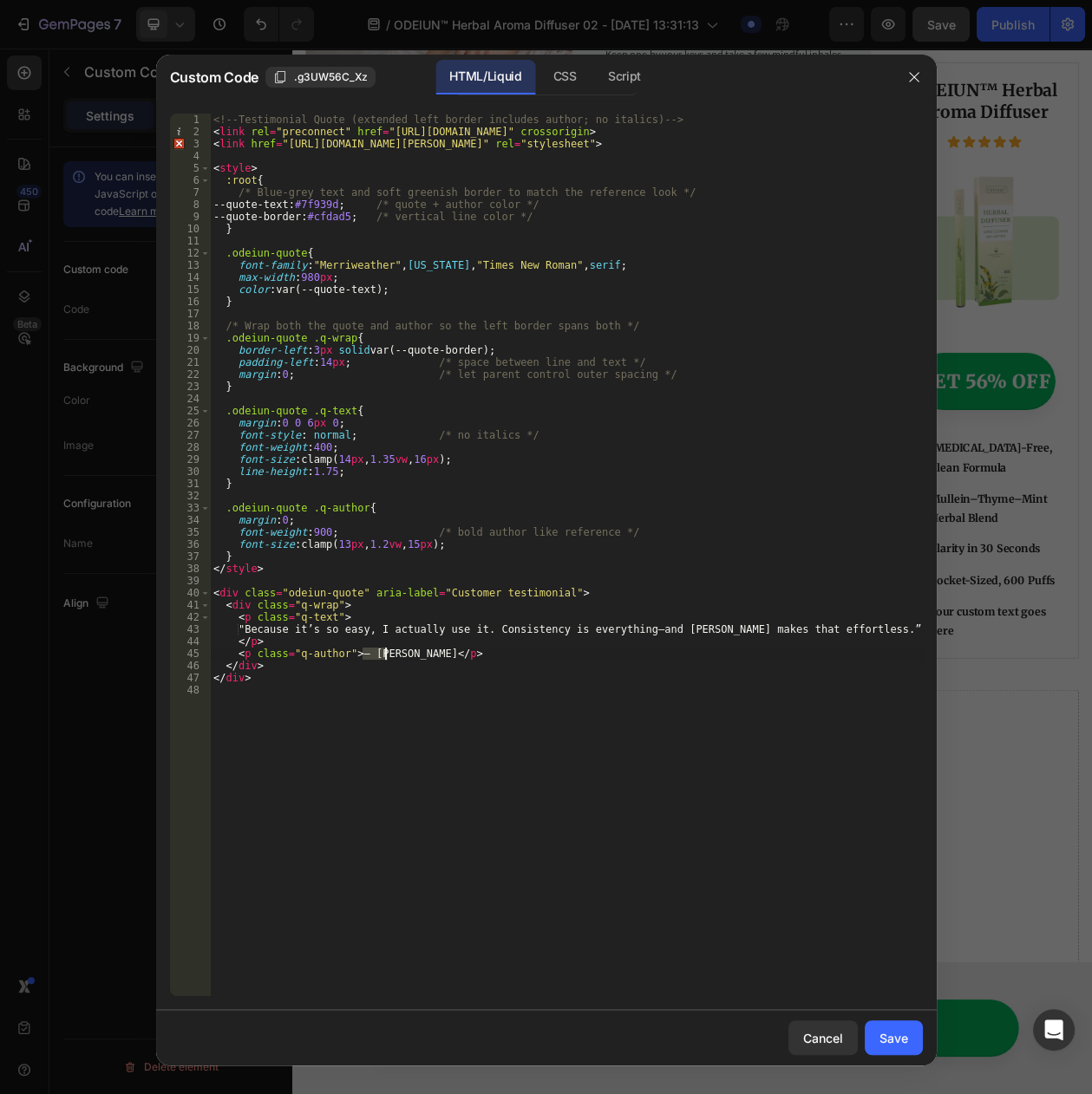
paste textarea "— Patricia D., Verified Buyer""
click at [557, 656] on div "<!-- Testimonial Quote (extended left border includes author; no italics) --> <…" at bounding box center [566, 567] width 712 height 907
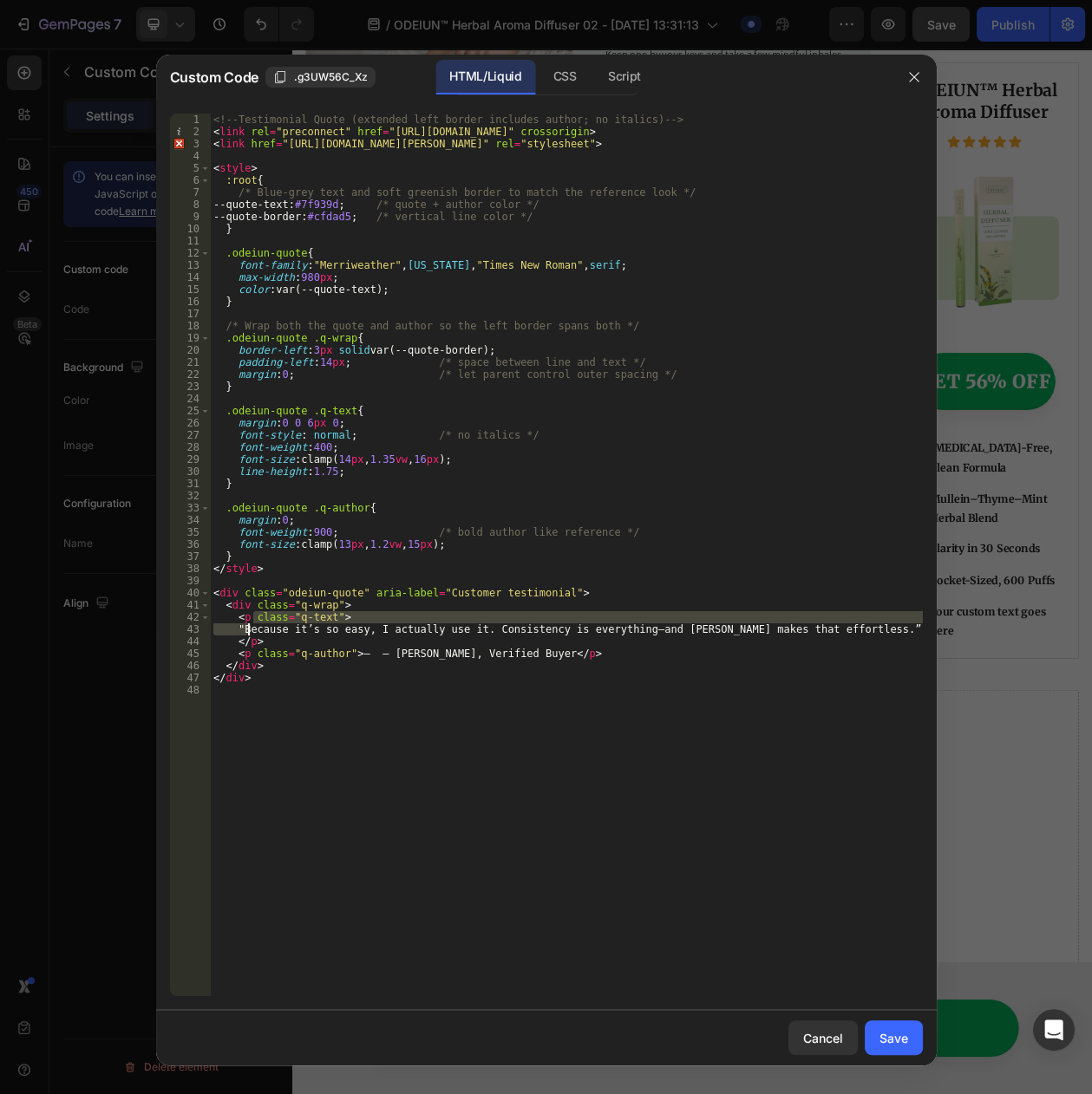
click at [246, 624] on div "<!-- Testimonial Quote (extended left border includes author; no italics) --> <…" at bounding box center [566, 567] width 712 height 907
click at [254, 629] on div "<!-- Testimonial Quote (extended left border includes author; no italics) --> <…" at bounding box center [566, 567] width 712 height 907
click at [248, 631] on div "<!-- Testimonial Quote (extended left border includes author; no italics) --> <…" at bounding box center [566, 567] width 712 height 907
drag, startPoint x: 827, startPoint y: 631, endPoint x: 850, endPoint y: 631, distance: 23.0
click at [829, 631] on div "<!-- Testimonial Quote (extended left border includes author; no italics) --> <…" at bounding box center [566, 567] width 712 height 907
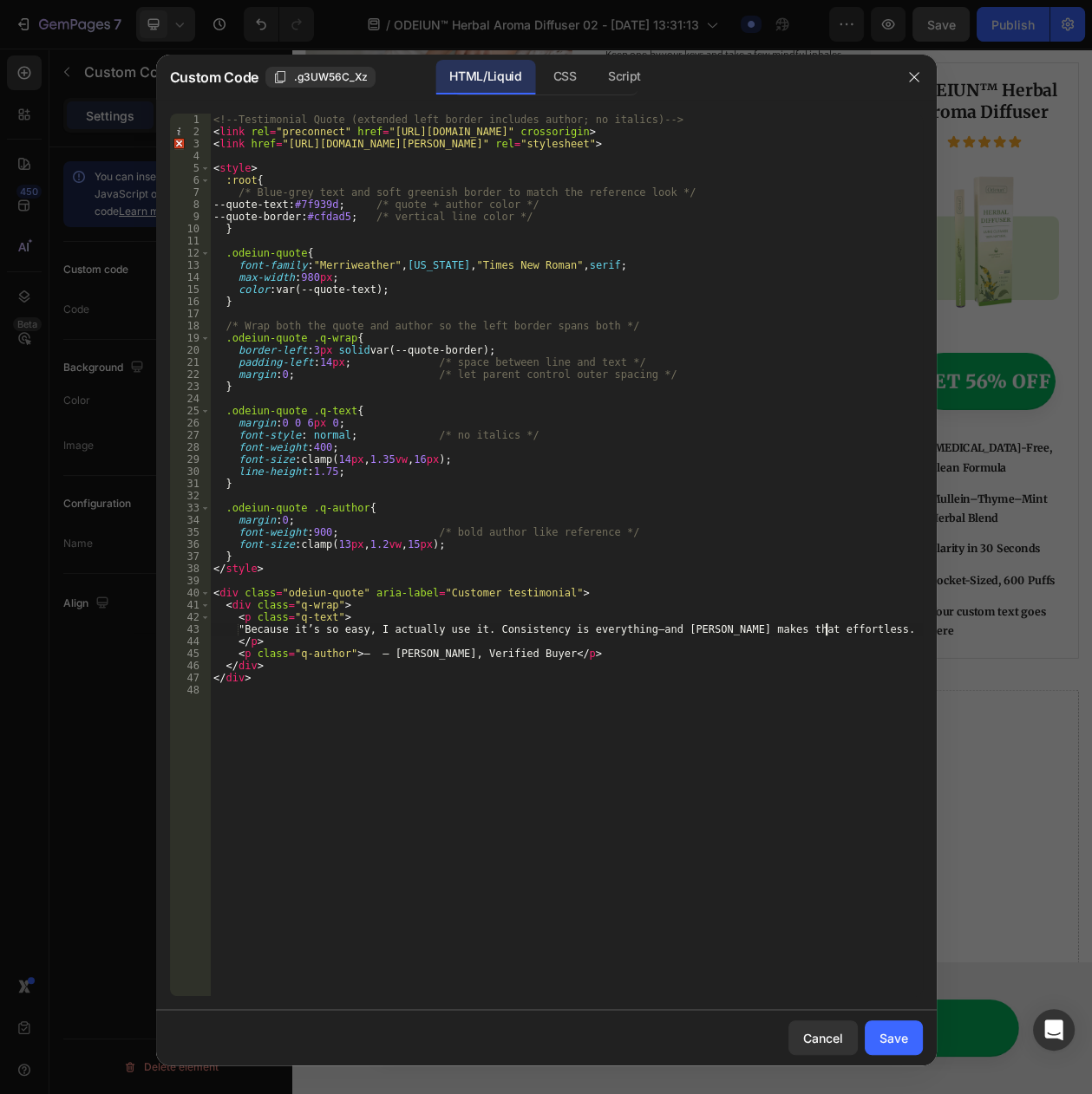
paste textarea """
type textarea ""Because it’s so easy, I actually use it. Consistency is everything—and [PERSON…"
click at [887, 1029] on div "Save" at bounding box center [894, 1038] width 28 height 18
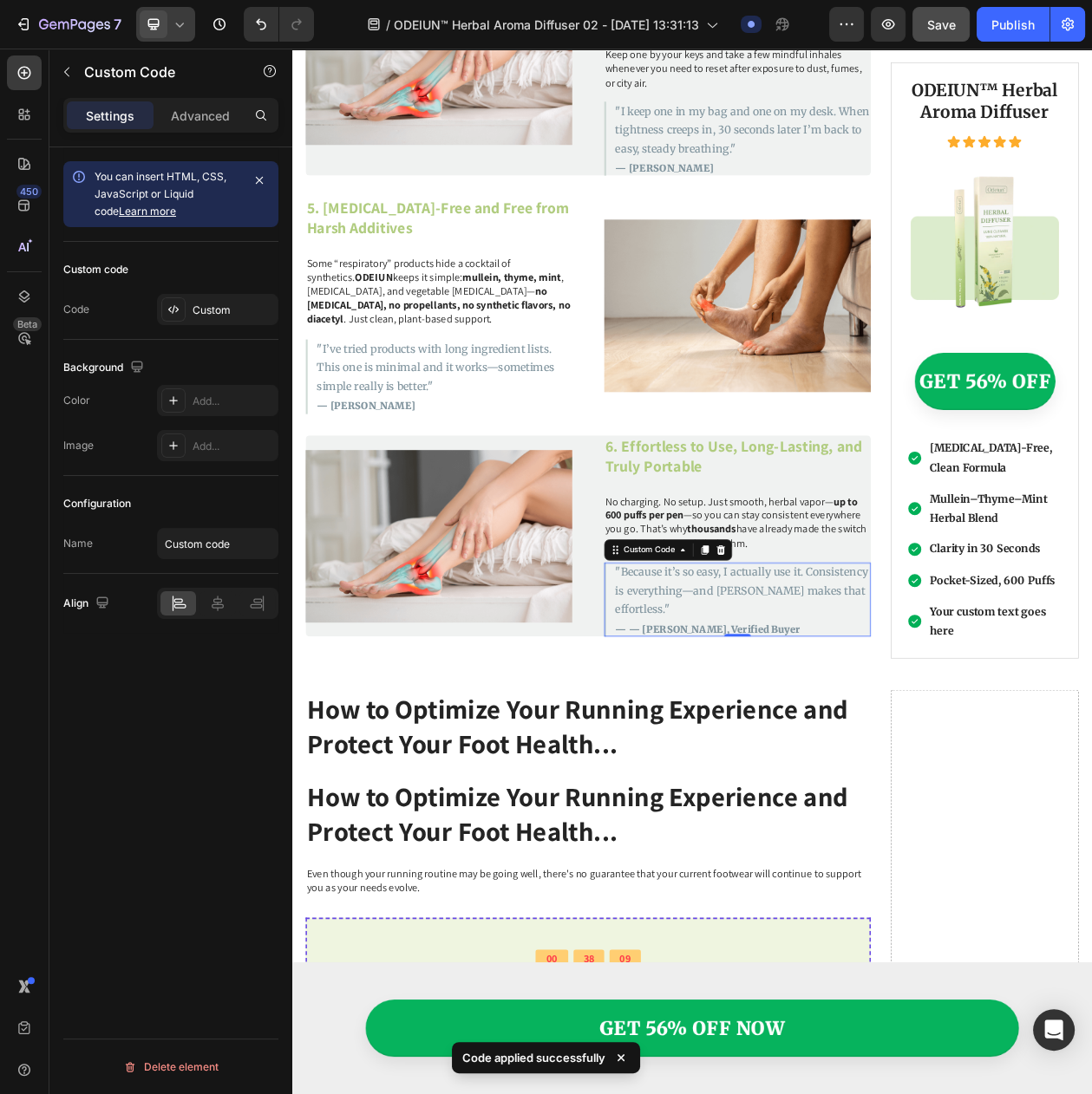
click at [759, 796] on p "— — Patricia D., Verified Buyer" at bounding box center [878, 805] width 332 height 19
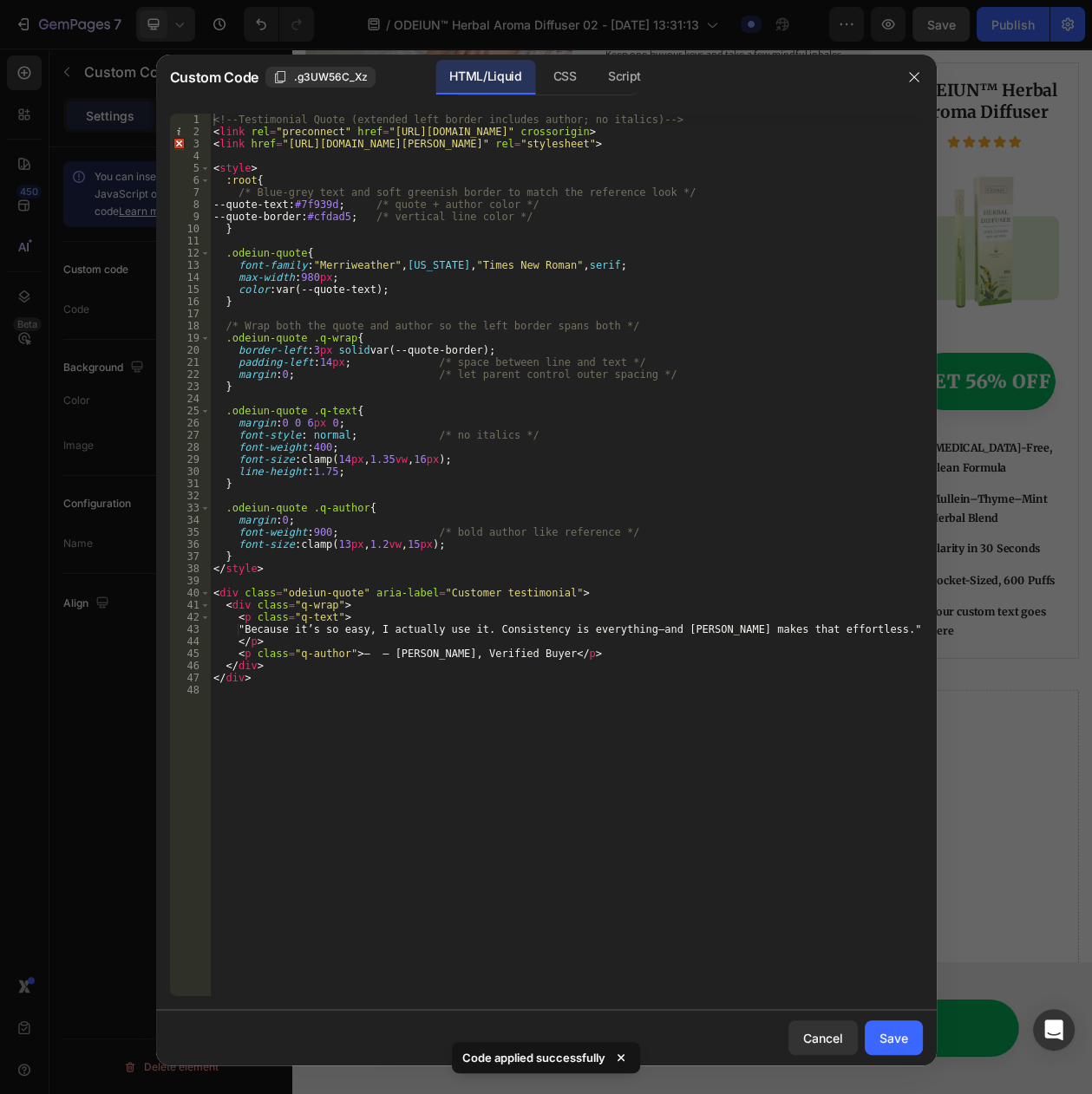
drag, startPoint x: 373, startPoint y: 657, endPoint x: 447, endPoint y: 648, distance: 74.5
click at [374, 656] on div "<!-- Testimonial Quote (extended left border includes author; no italics) --> <…" at bounding box center [566, 567] width 712 height 907
type textarea "<p class="q-author">— Patricia D., Verified Buyer</p>"
click at [895, 1040] on div "Save" at bounding box center [894, 1038] width 28 height 18
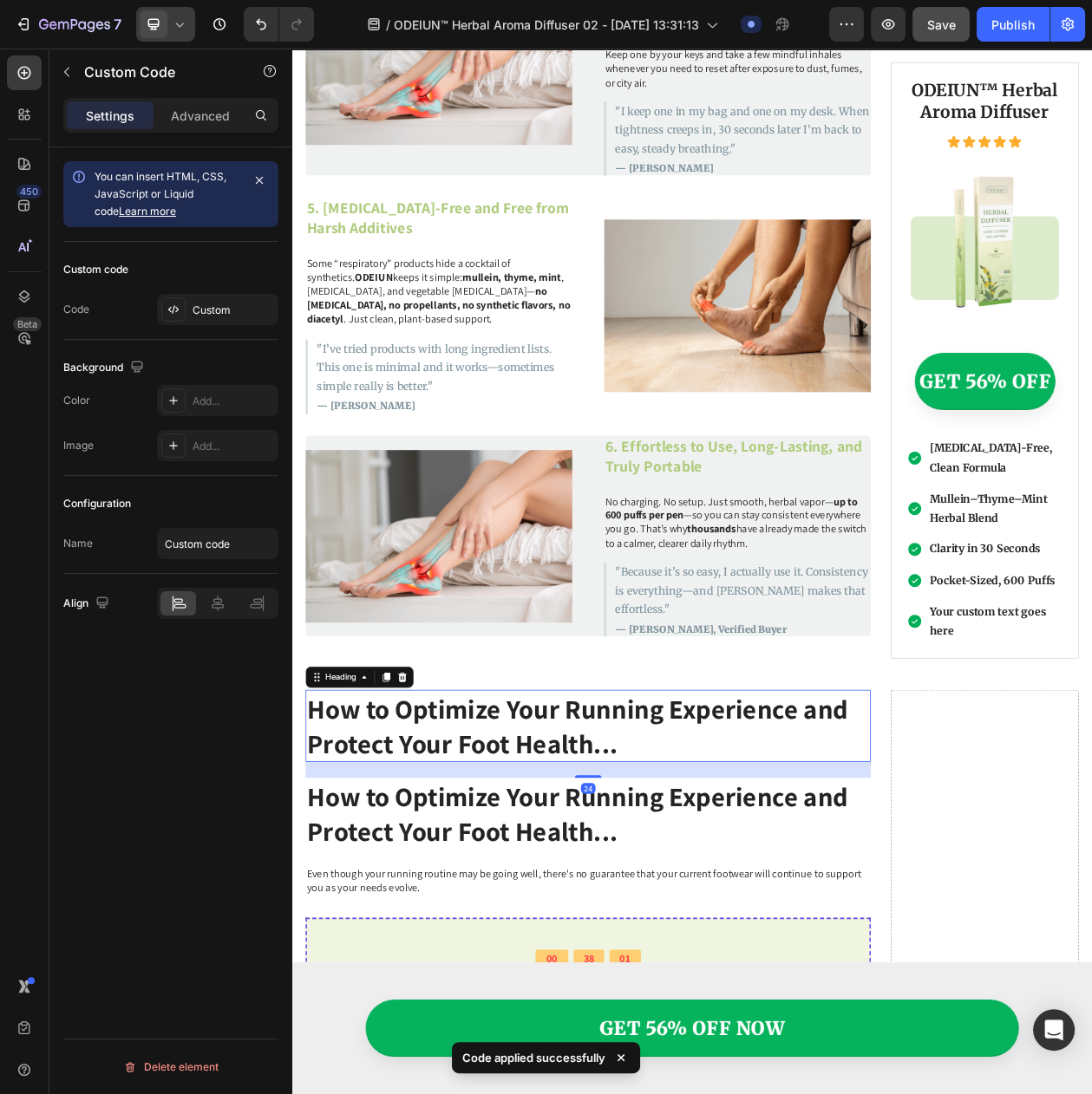
click at [890, 884] on h2 "How to Optimize Your Running Experience and Protect Your Foot Health..." at bounding box center [677, 930] width 735 height 93
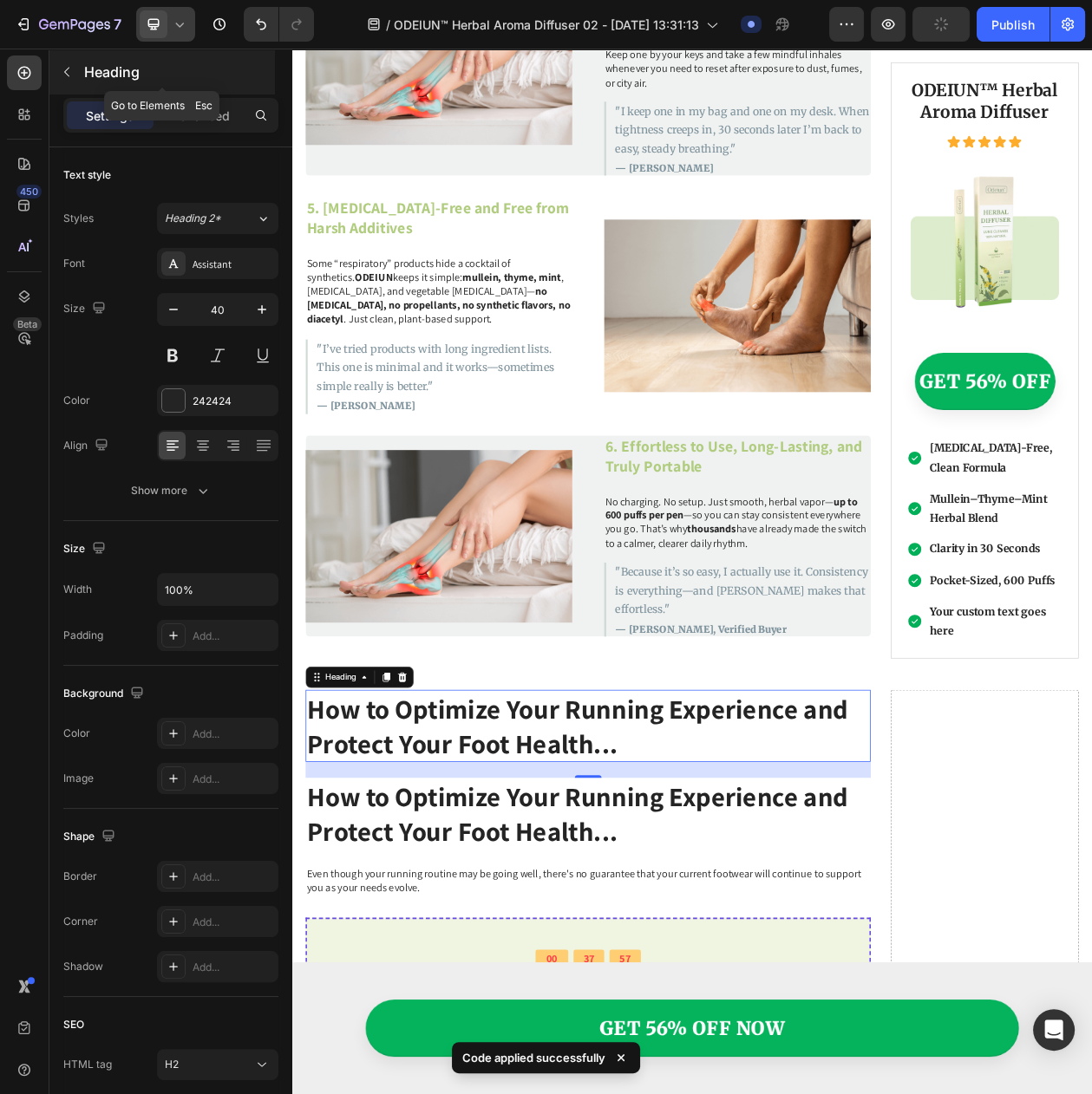
click at [56, 60] on button "button" at bounding box center [66, 71] width 28 height 28
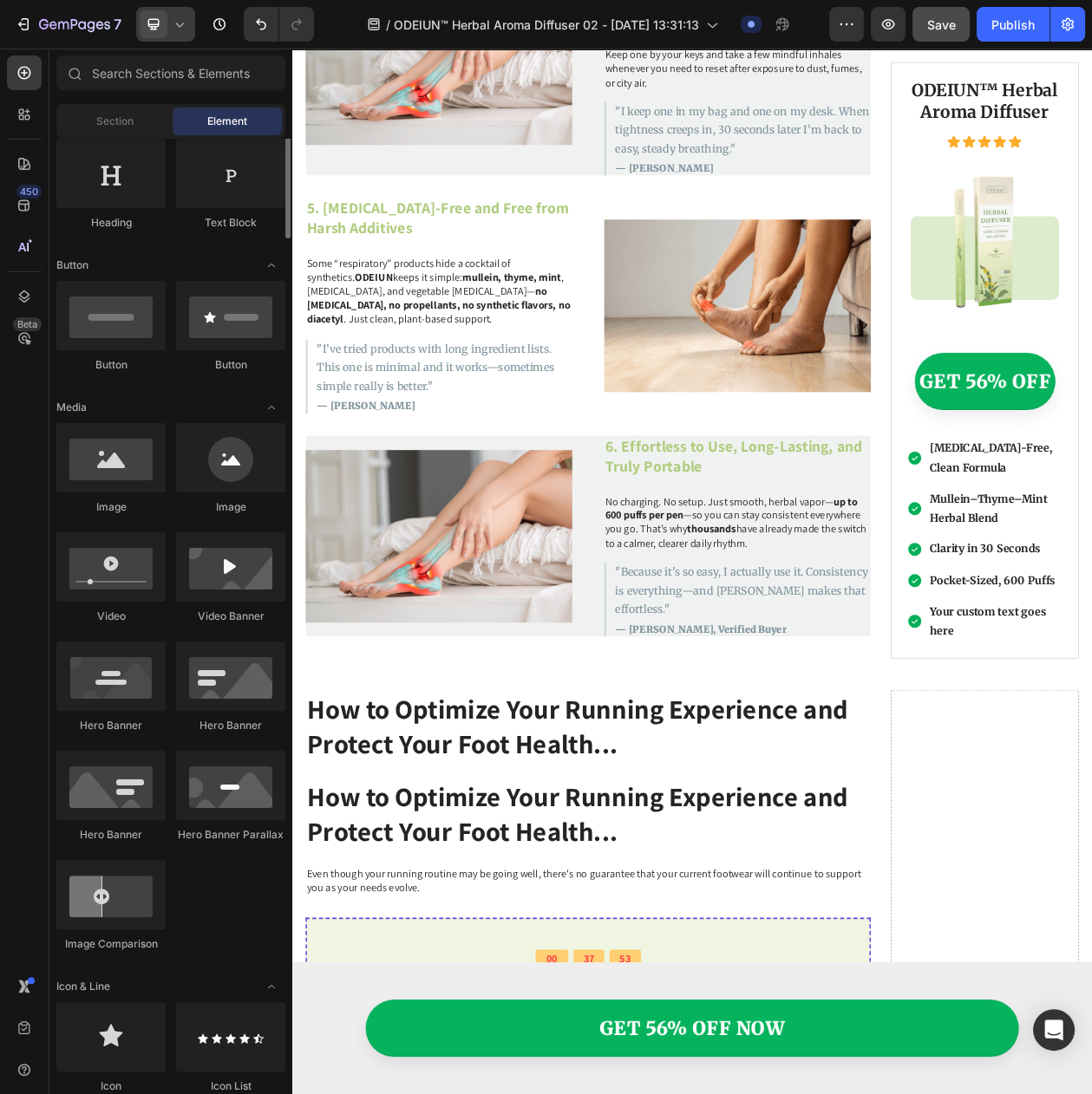
scroll to position [0, 0]
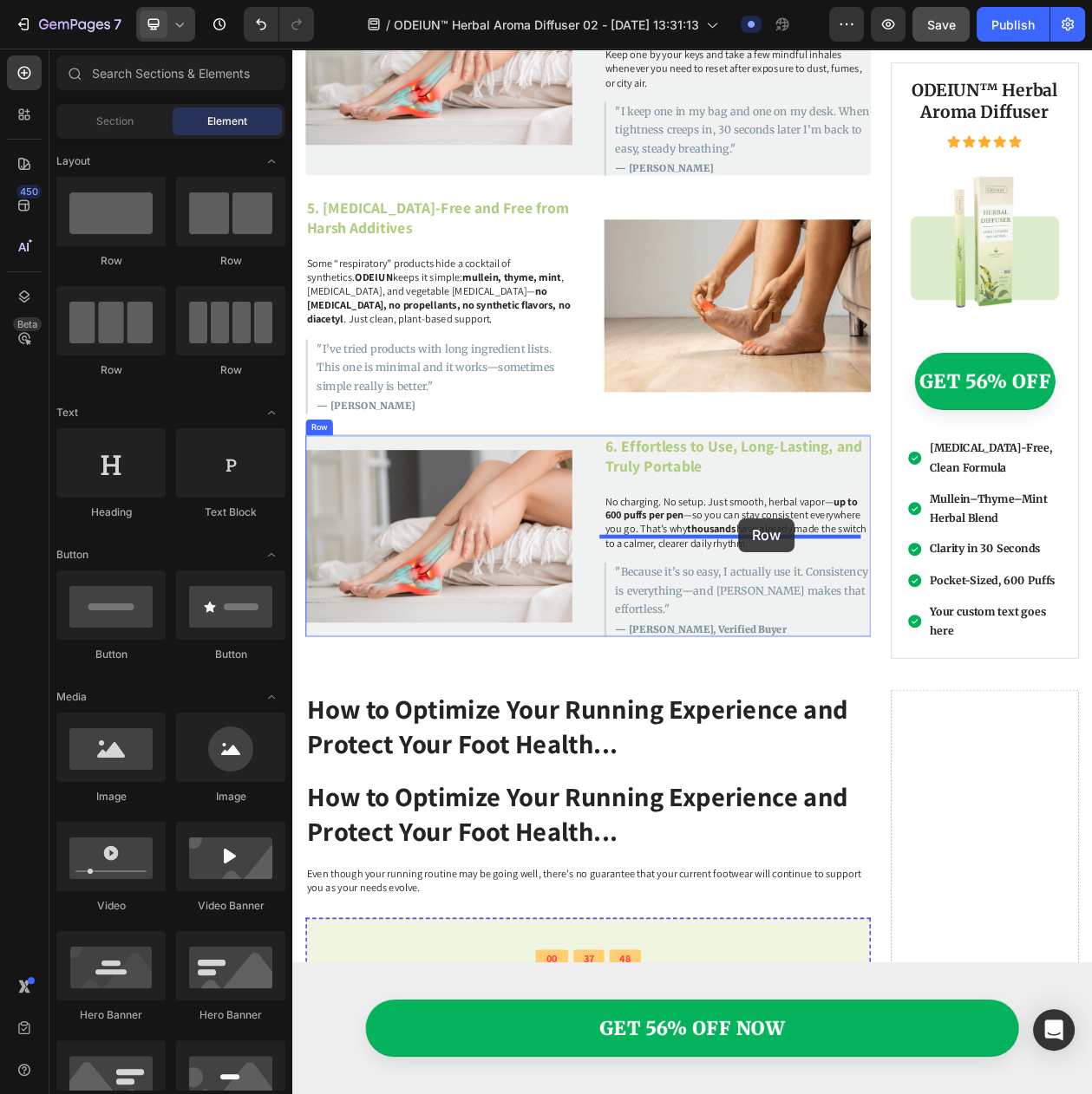
drag, startPoint x: 511, startPoint y: 269, endPoint x: 872, endPoint y: 660, distance: 532.2
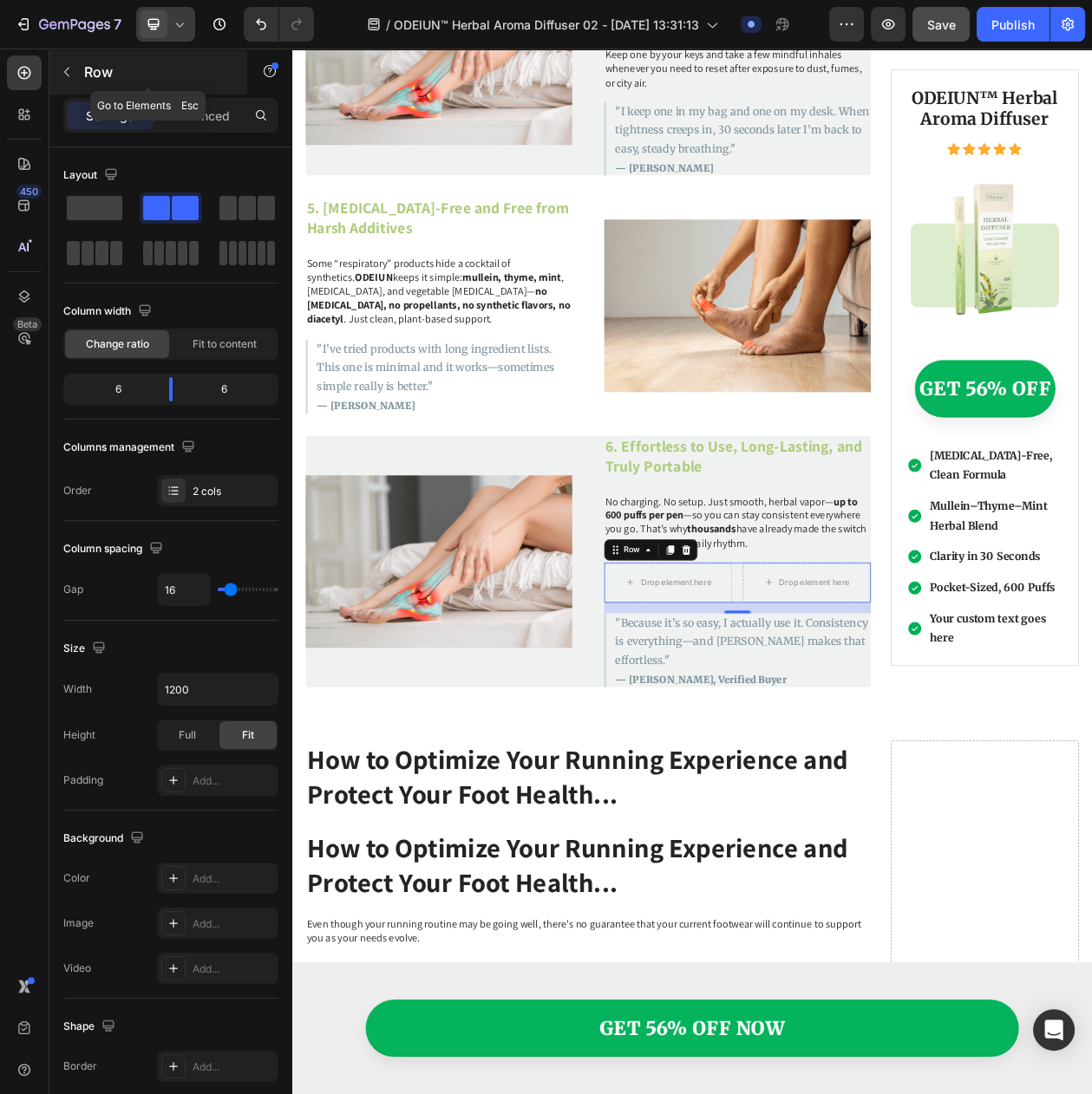
click at [76, 76] on button "button" at bounding box center [66, 71] width 28 height 28
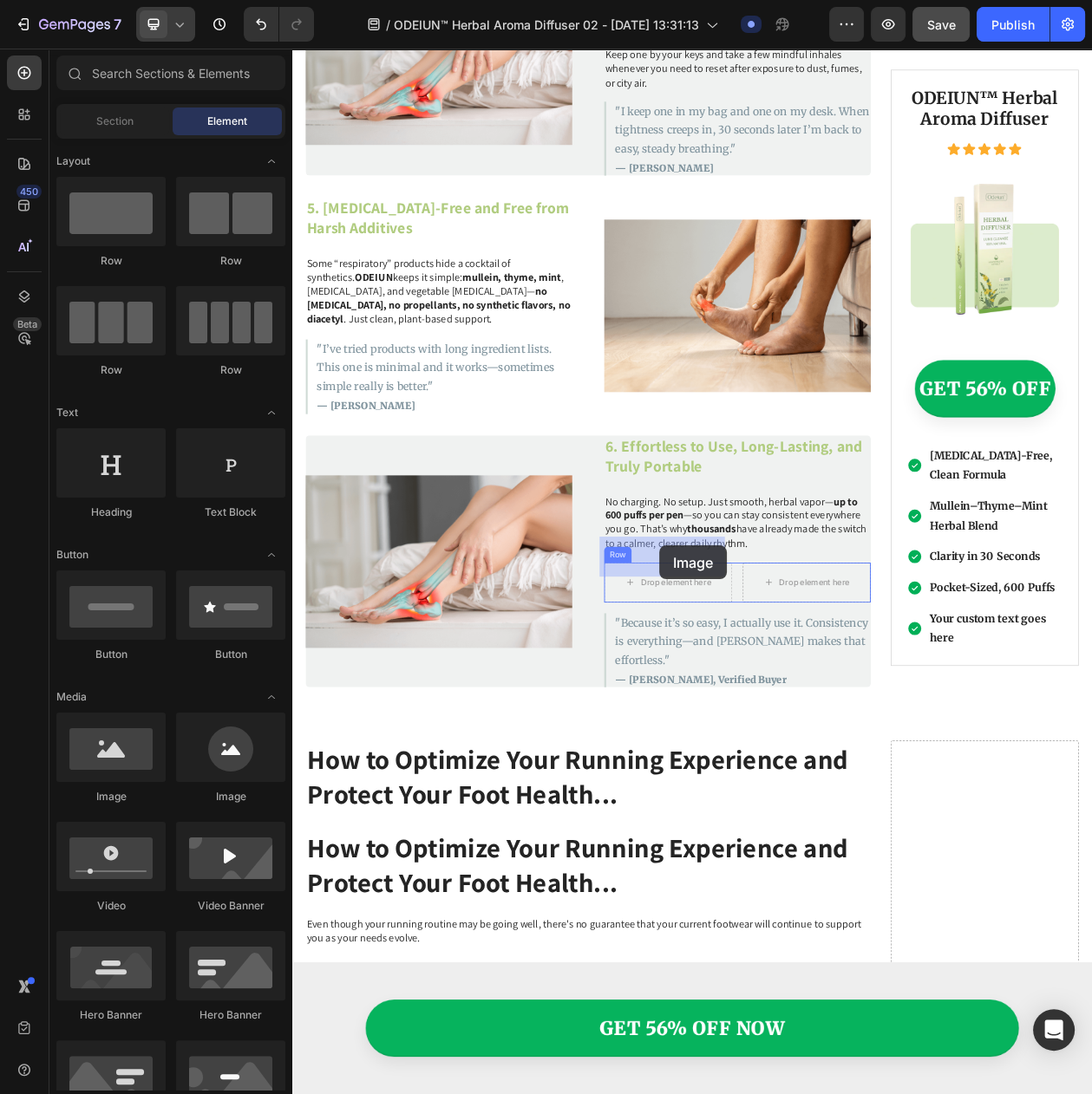
drag, startPoint x: 506, startPoint y: 811, endPoint x: 769, endPoint y: 696, distance: 287.0
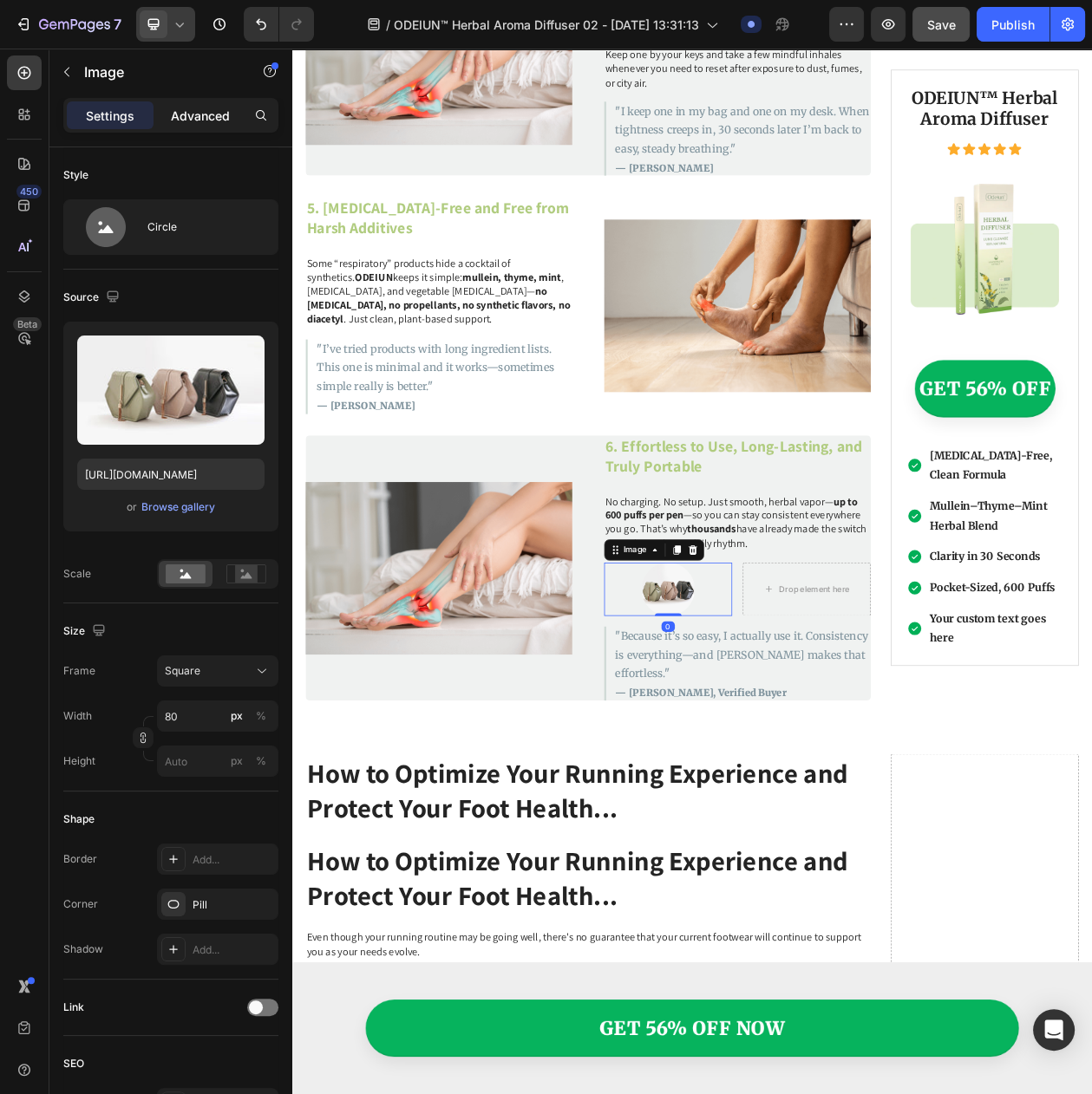
click at [193, 120] on p "Advanced" at bounding box center [200, 116] width 59 height 18
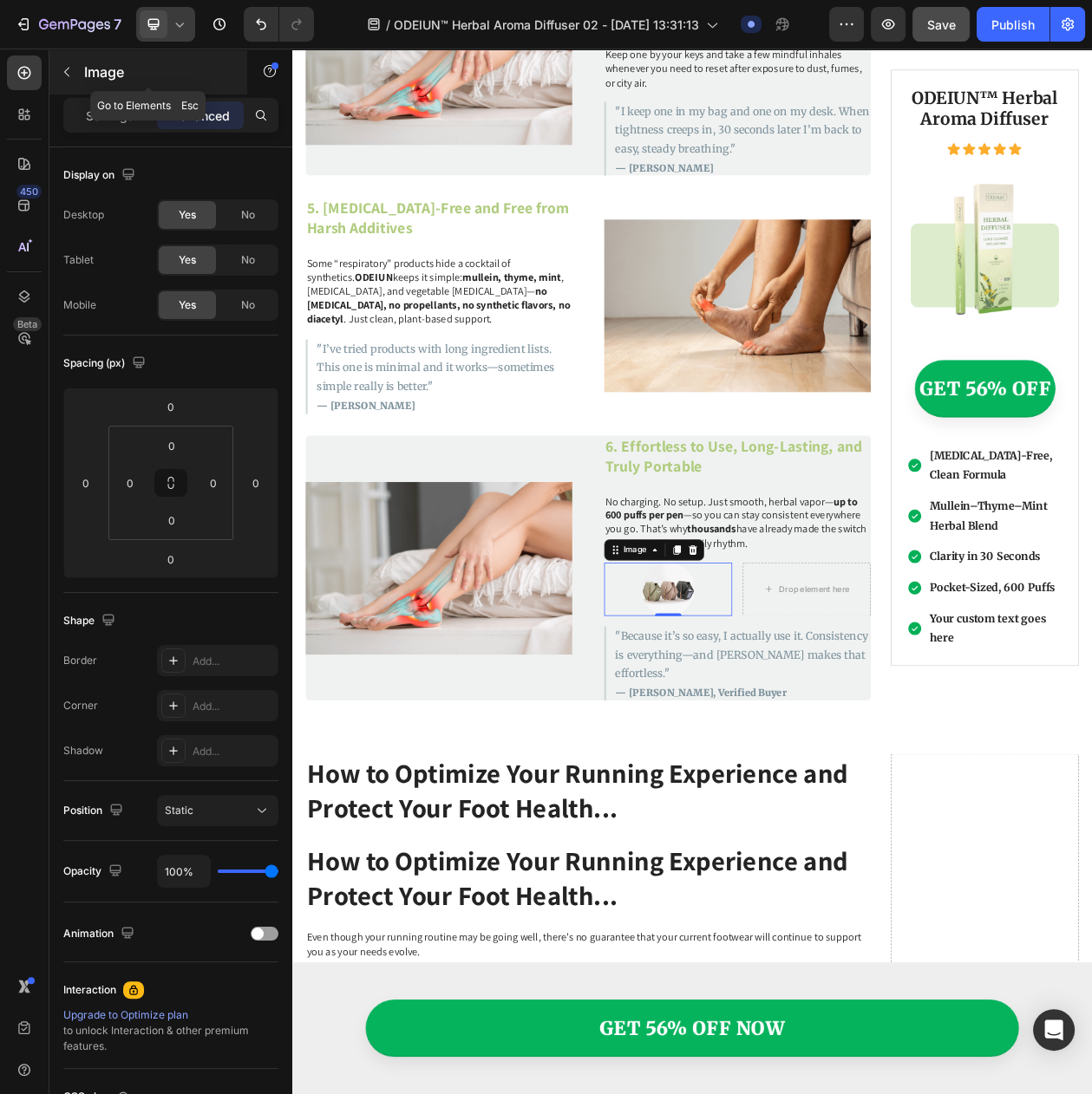
click at [79, 71] on button "button" at bounding box center [66, 71] width 28 height 28
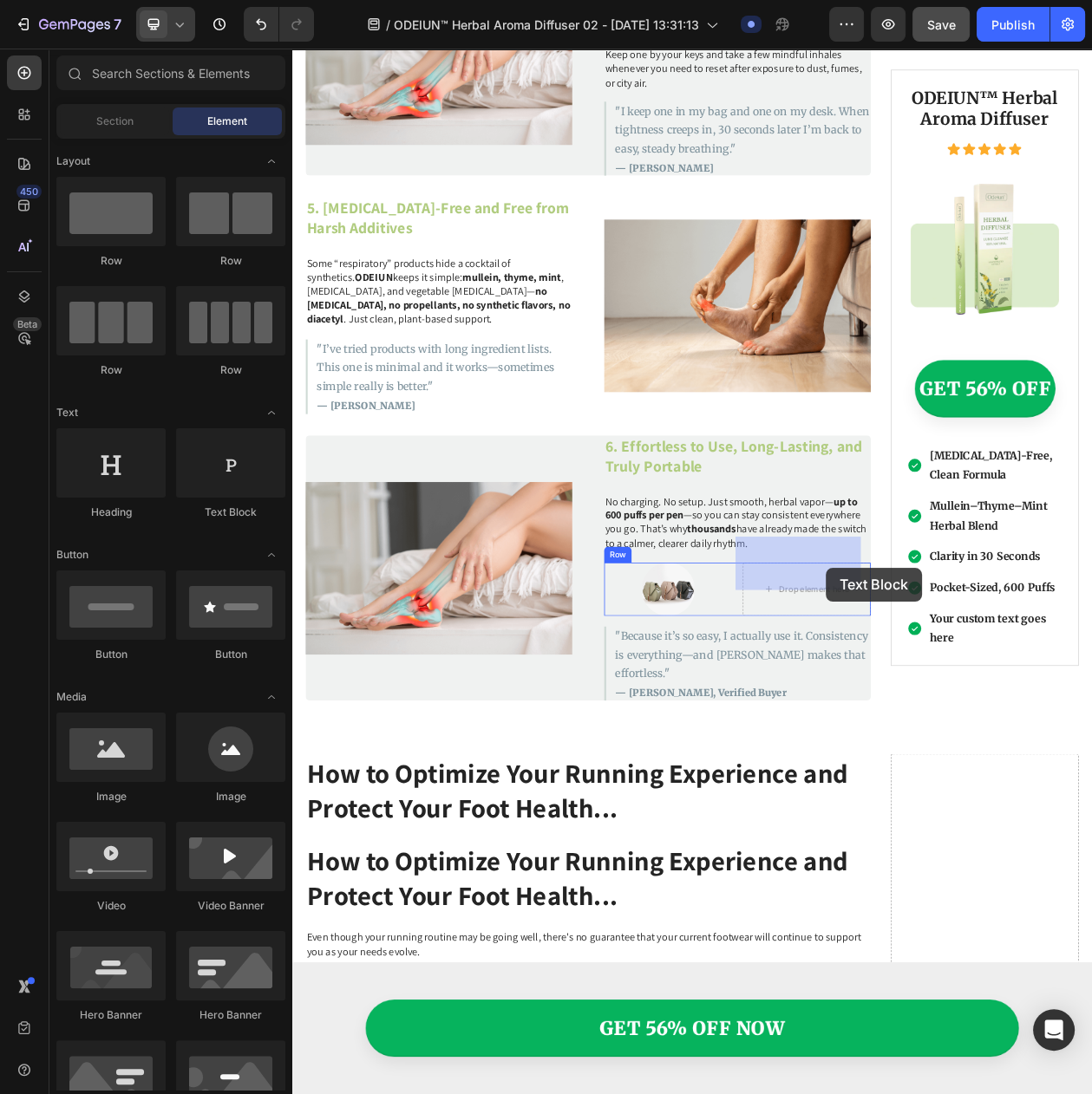
drag, startPoint x: 510, startPoint y: 503, endPoint x: 986, endPoint y: 724, distance: 524.8
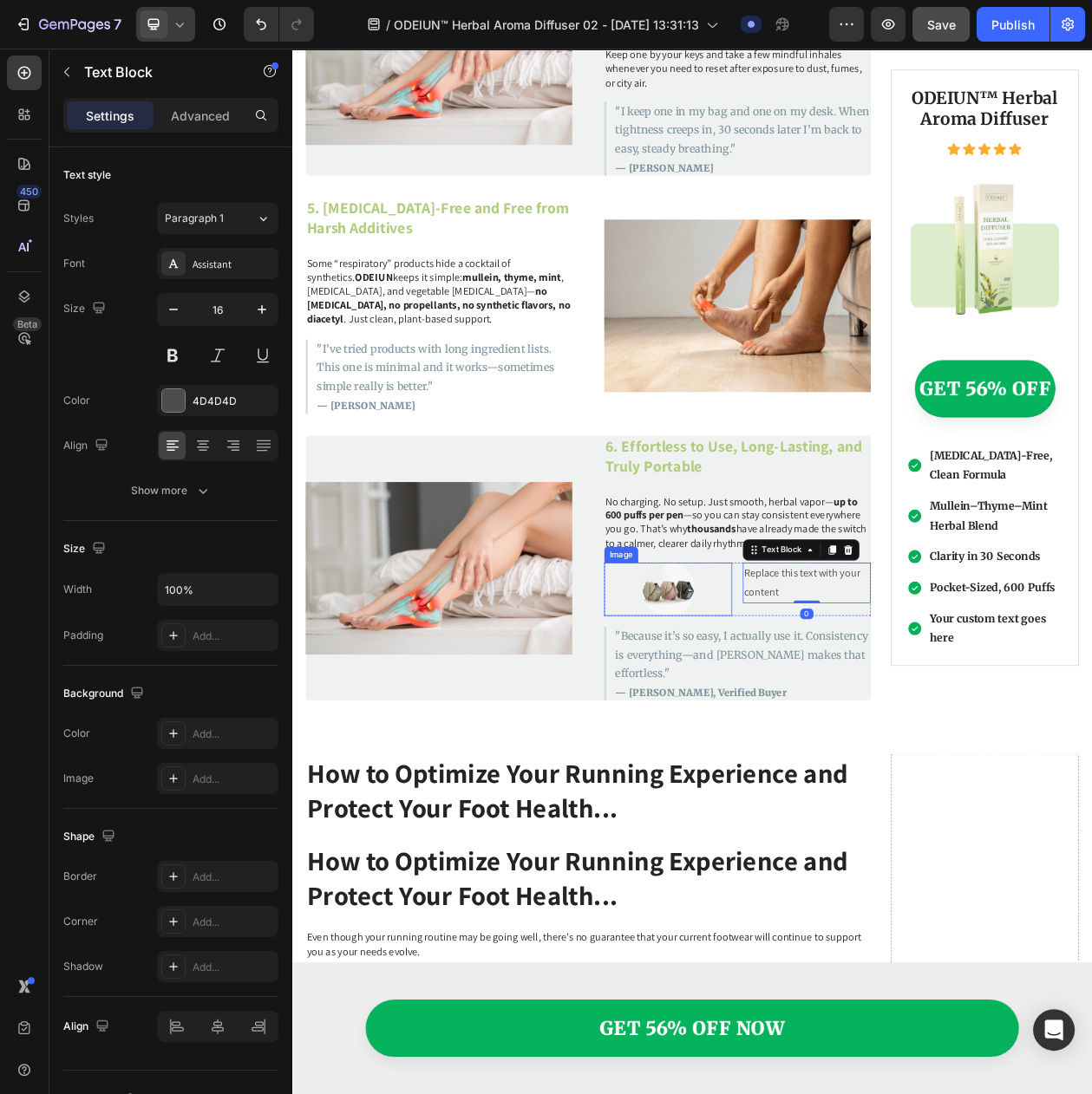
click at [846, 718] on div at bounding box center [781, 752] width 166 height 69
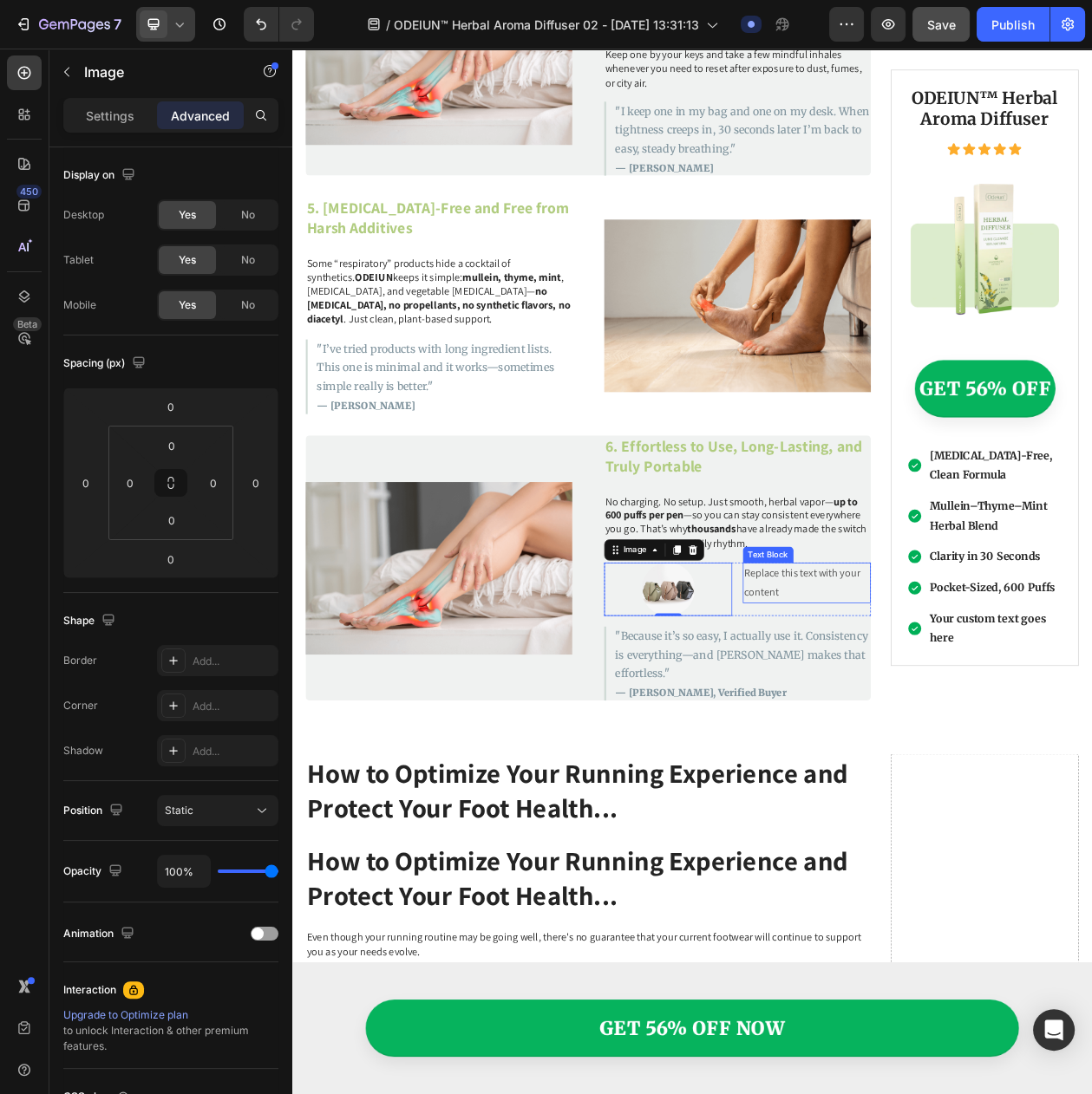
click at [879, 736] on div "Replace this text with your content" at bounding box center [961, 744] width 166 height 53
click at [853, 748] on div at bounding box center [781, 752] width 166 height 69
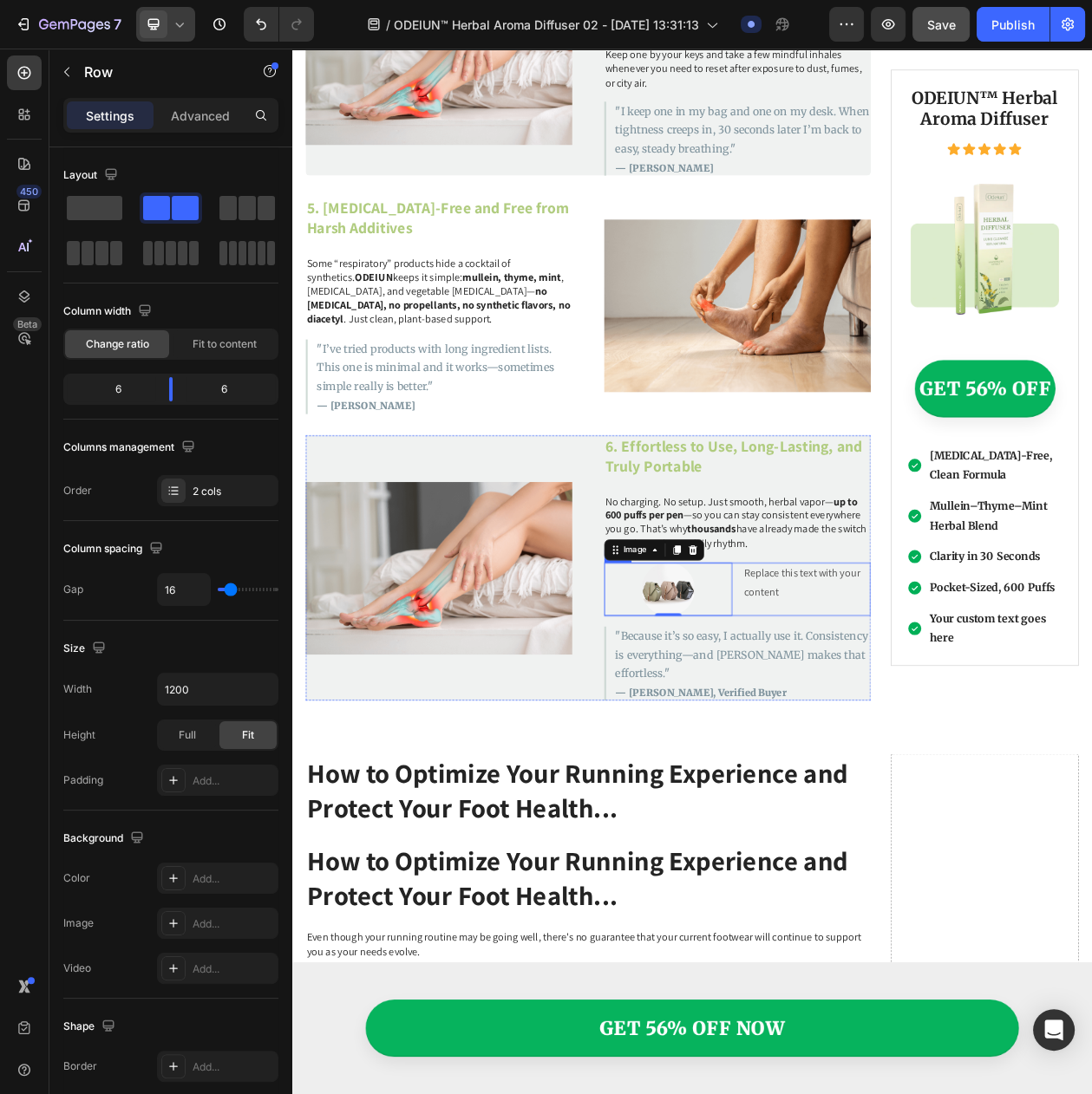
click at [879, 752] on div "Replace this text with your content Text Block" at bounding box center [961, 752] width 166 height 69
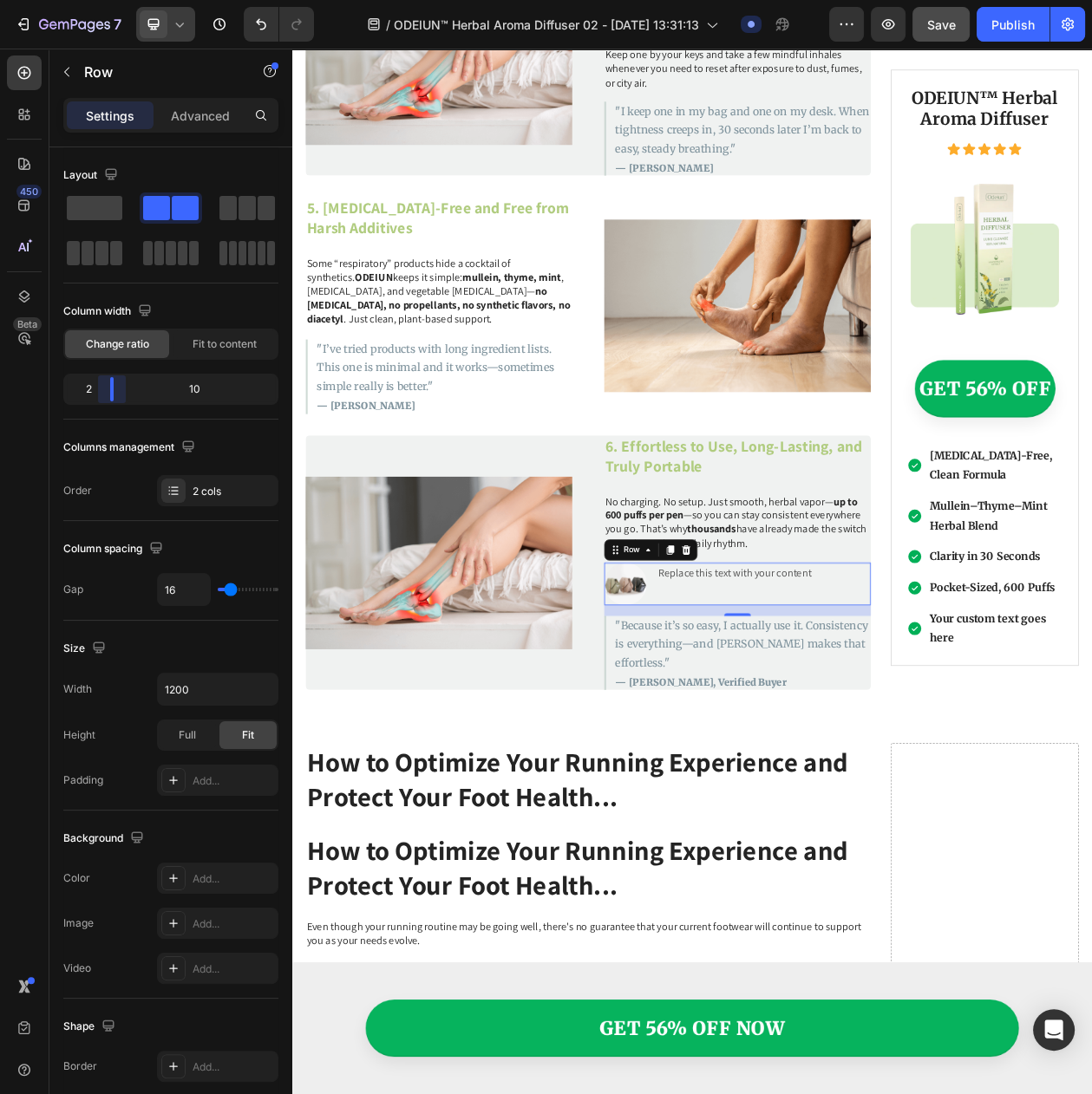
drag, startPoint x: 170, startPoint y: 383, endPoint x: 108, endPoint y: 396, distance: 63.3
click at [108, 0] on body "7 Version history / ODEIUN™ Herbal Aroma Diffuser 02 - Aug 27, 13:31:13 Draft P…" at bounding box center [546, 0] width 1092 height 0
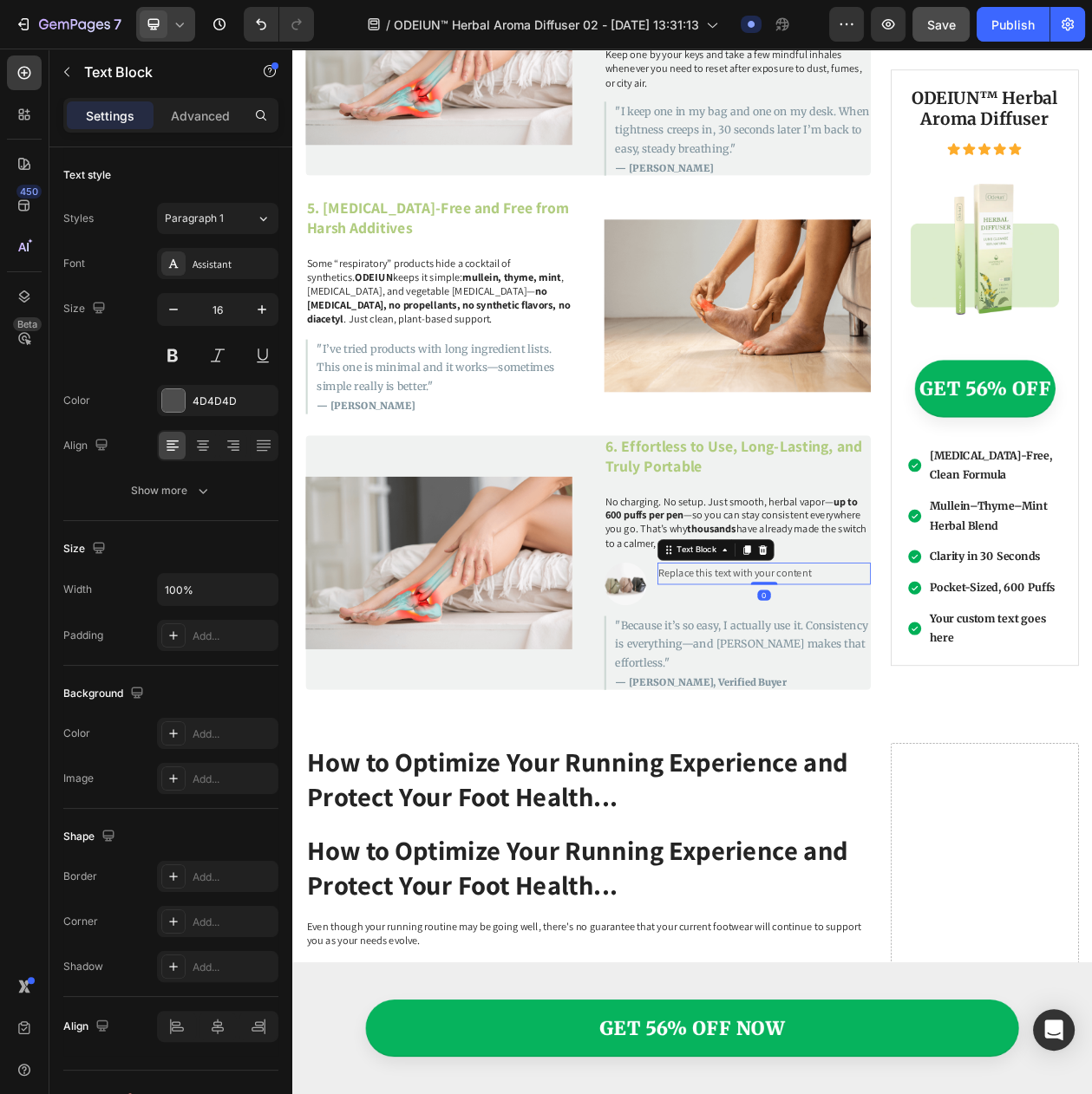
click at [896, 718] on div "Replace this text with your content" at bounding box center [906, 732] width 277 height 28
click at [897, 695] on icon at bounding box center [904, 702] width 14 height 14
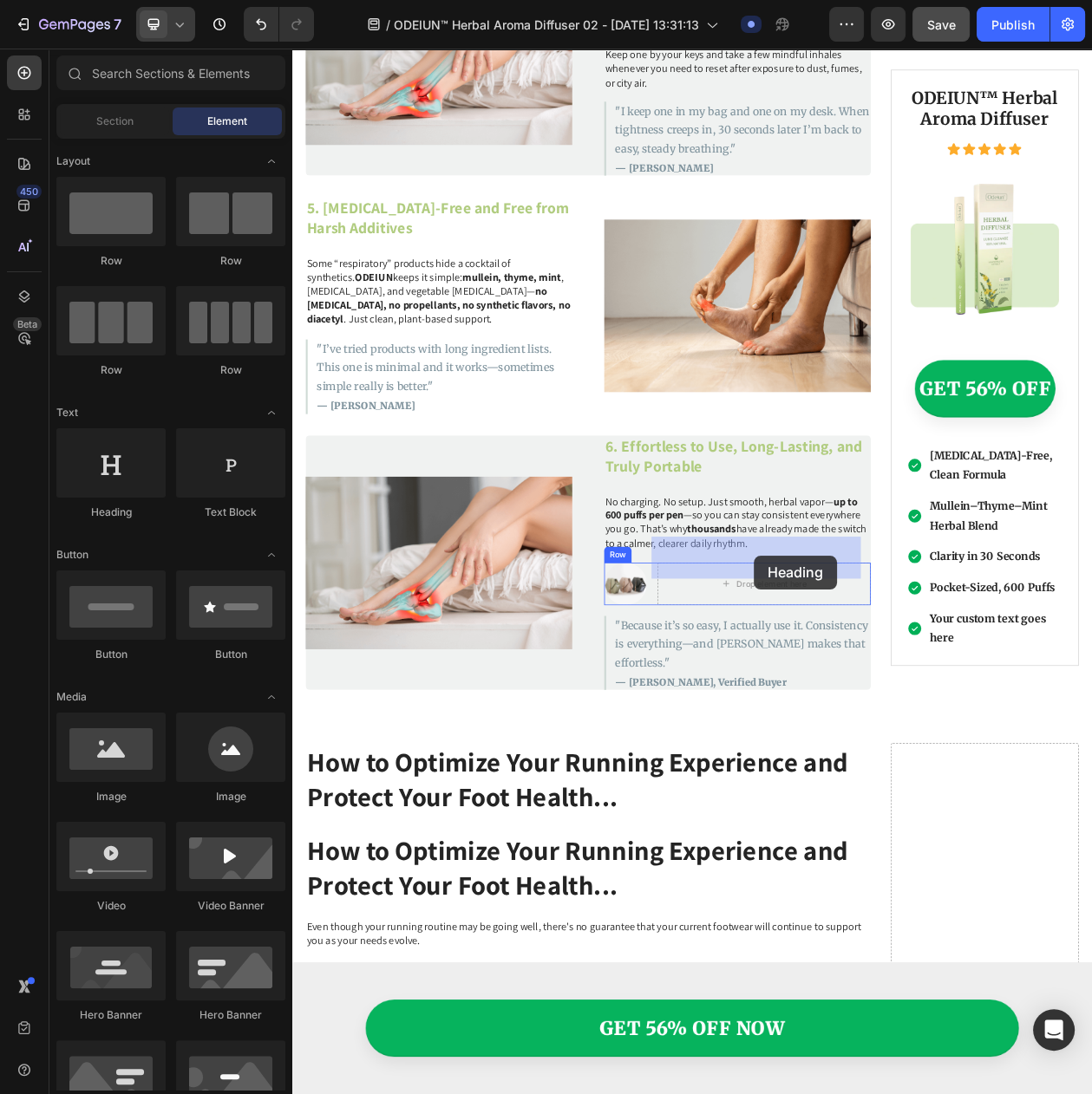
drag, startPoint x: 421, startPoint y: 517, endPoint x: 892, endPoint y: 709, distance: 508.6
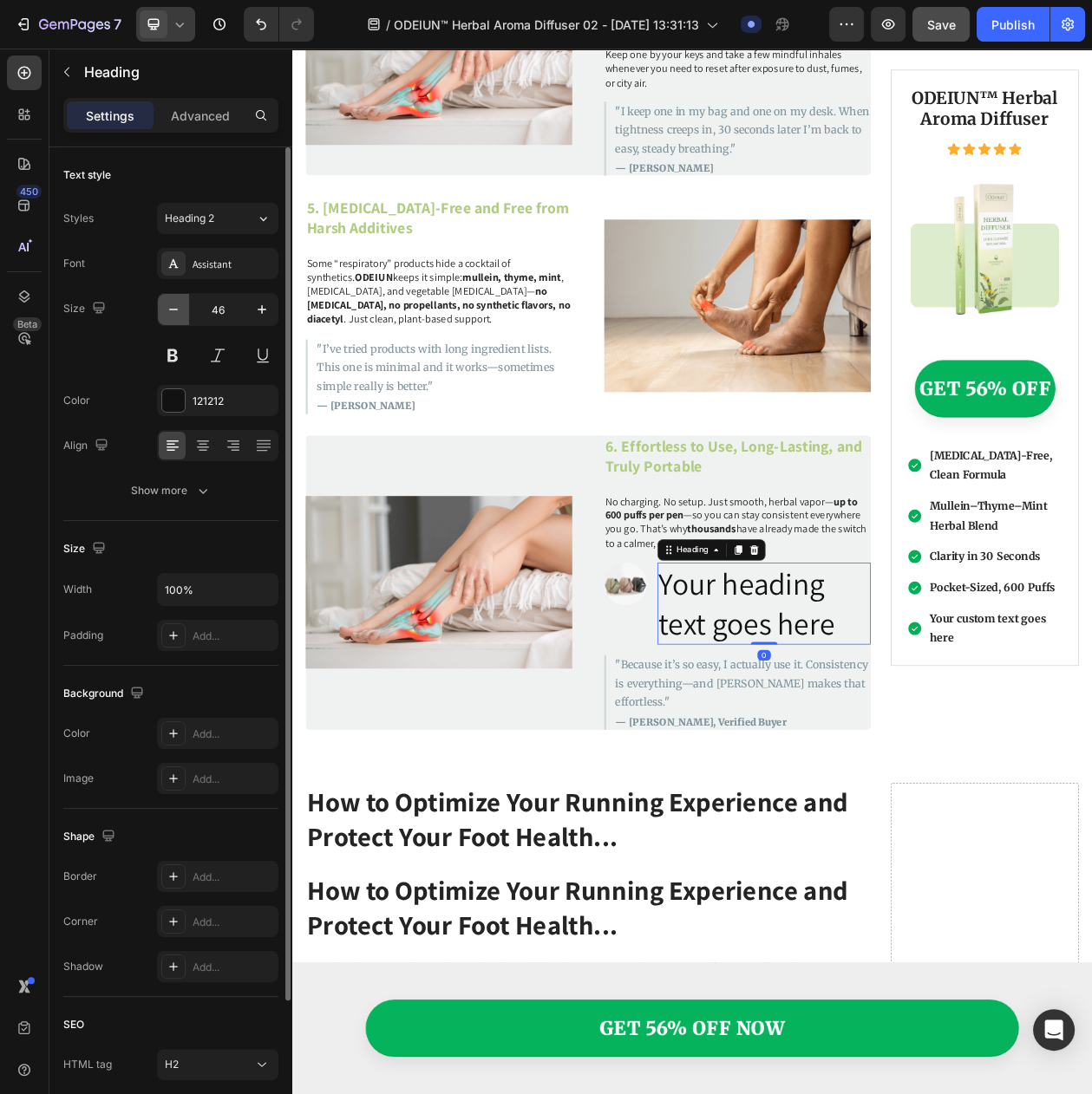
click at [168, 318] on icon "button" at bounding box center [173, 309] width 17 height 17
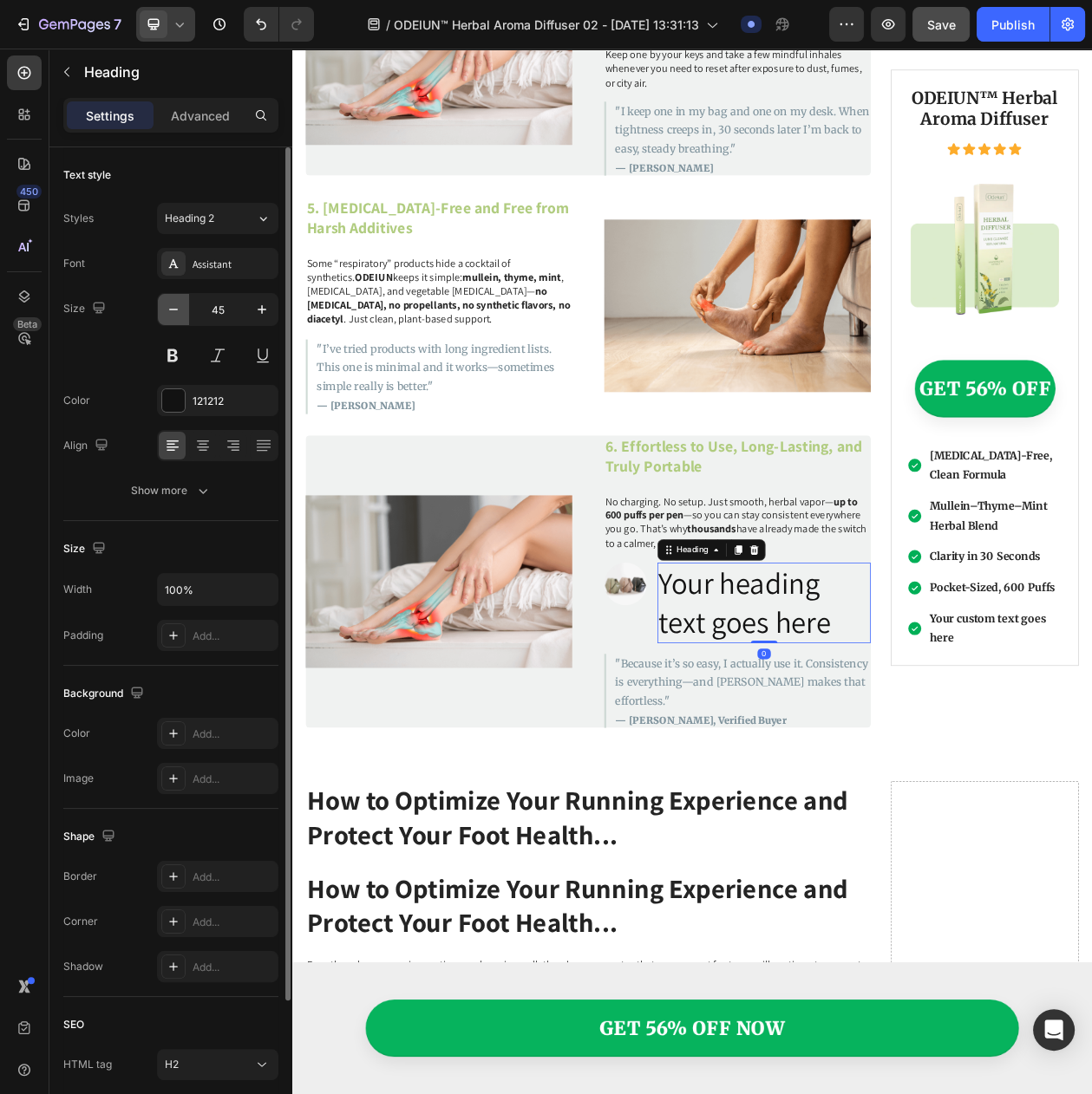
click at [168, 318] on icon "button" at bounding box center [173, 309] width 17 height 17
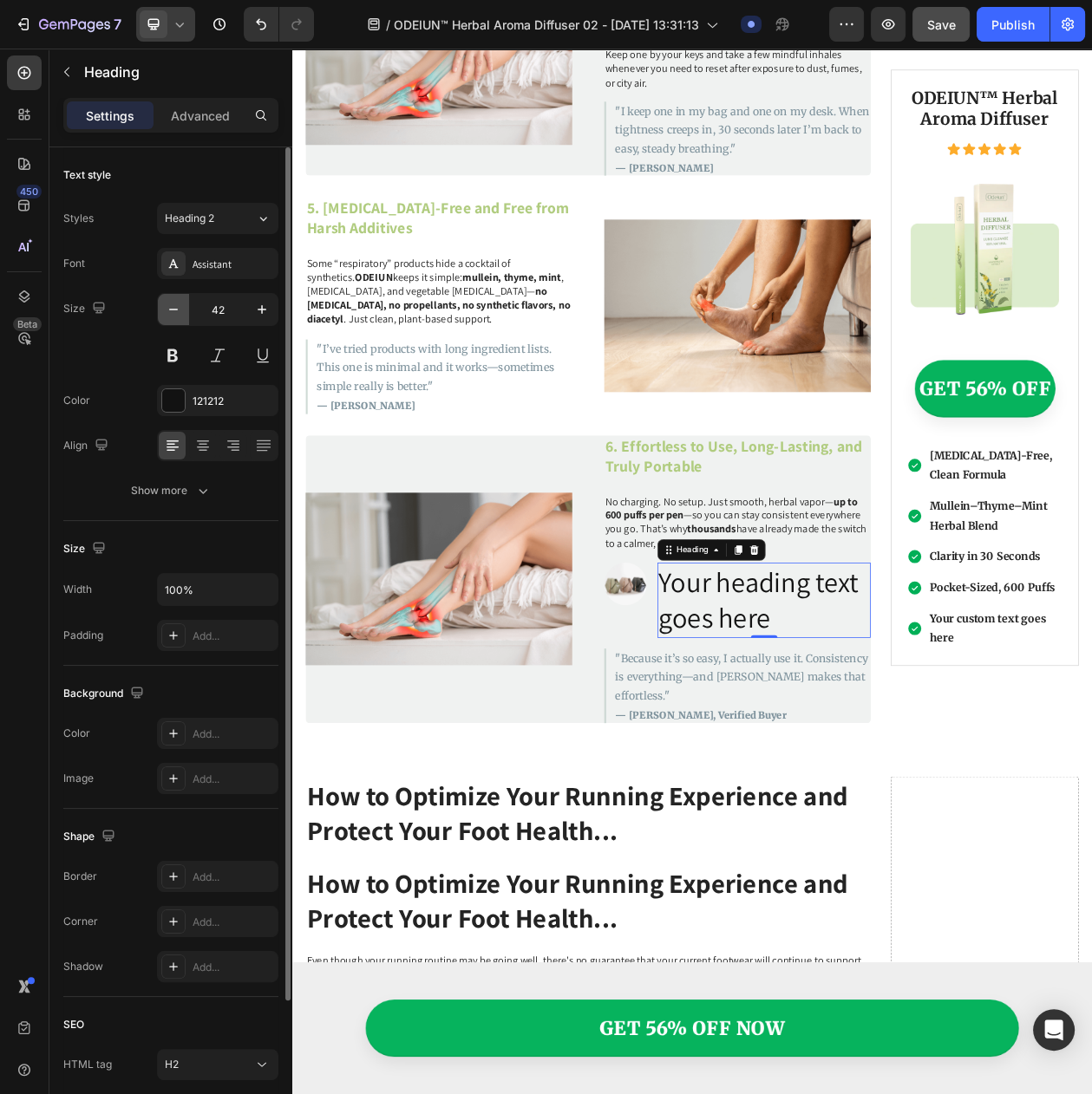
click at [168, 318] on icon "button" at bounding box center [173, 309] width 17 height 17
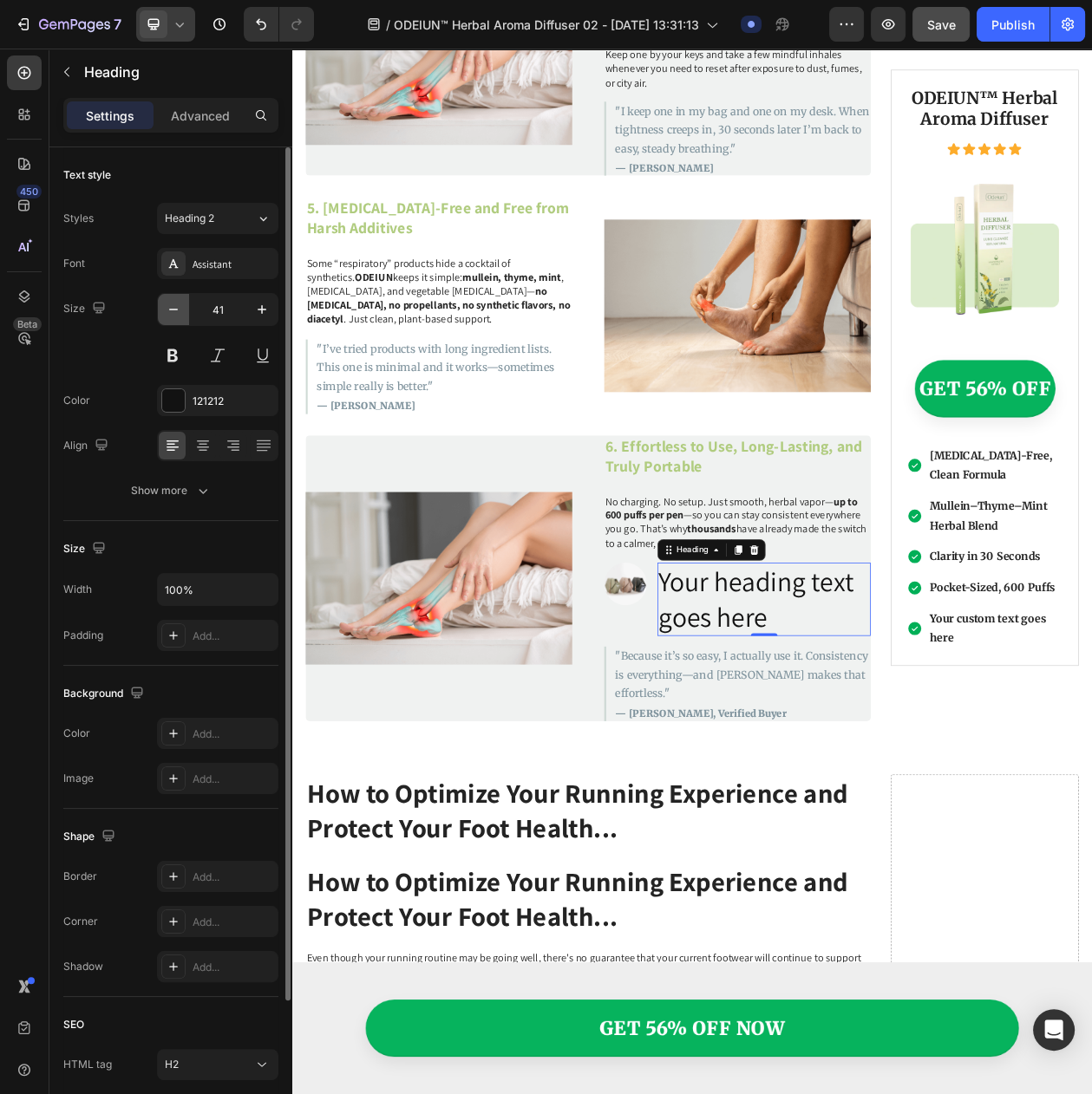
click at [168, 318] on icon "button" at bounding box center [173, 309] width 17 height 17
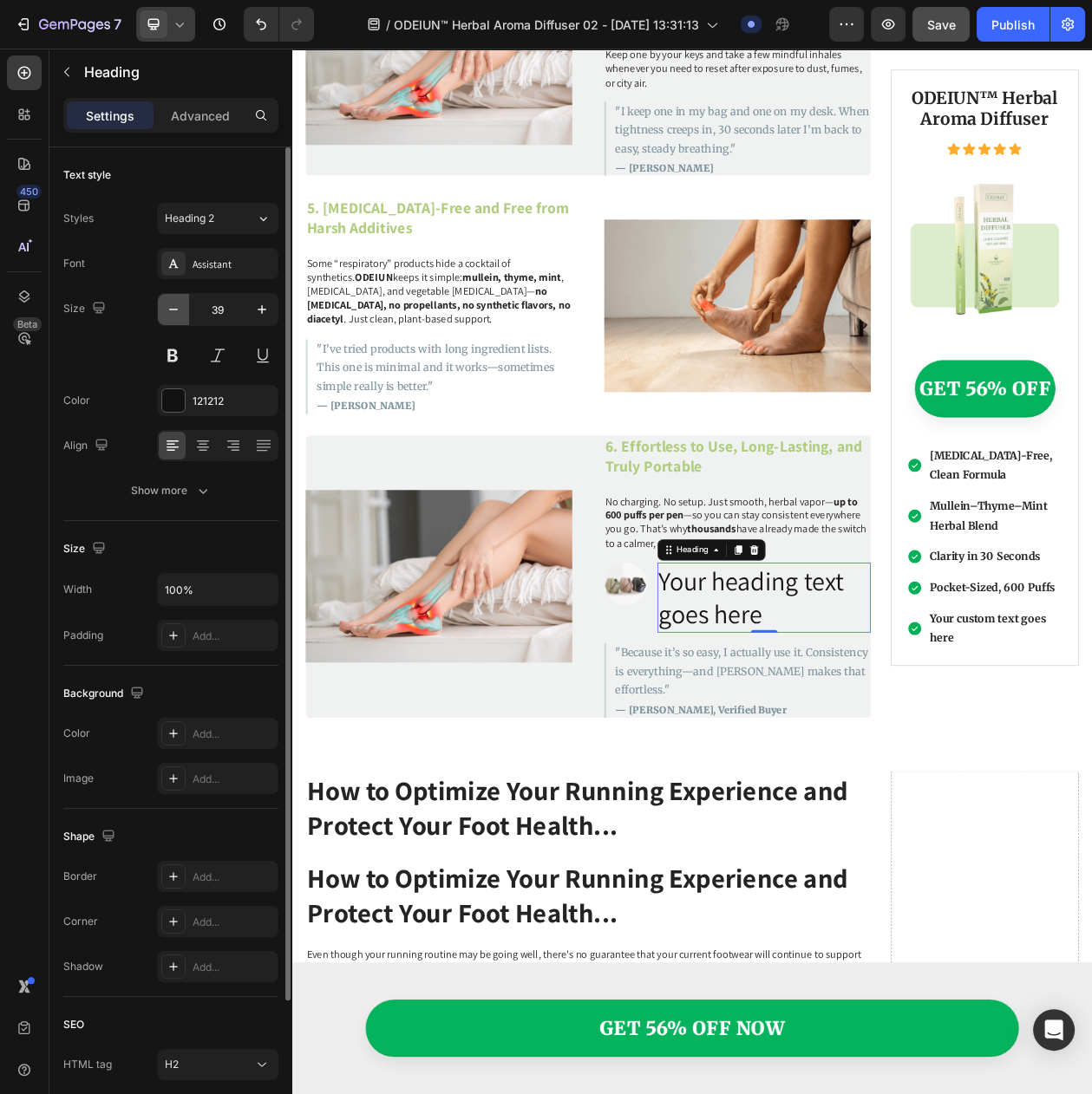
click at [168, 318] on icon "button" at bounding box center [173, 309] width 17 height 17
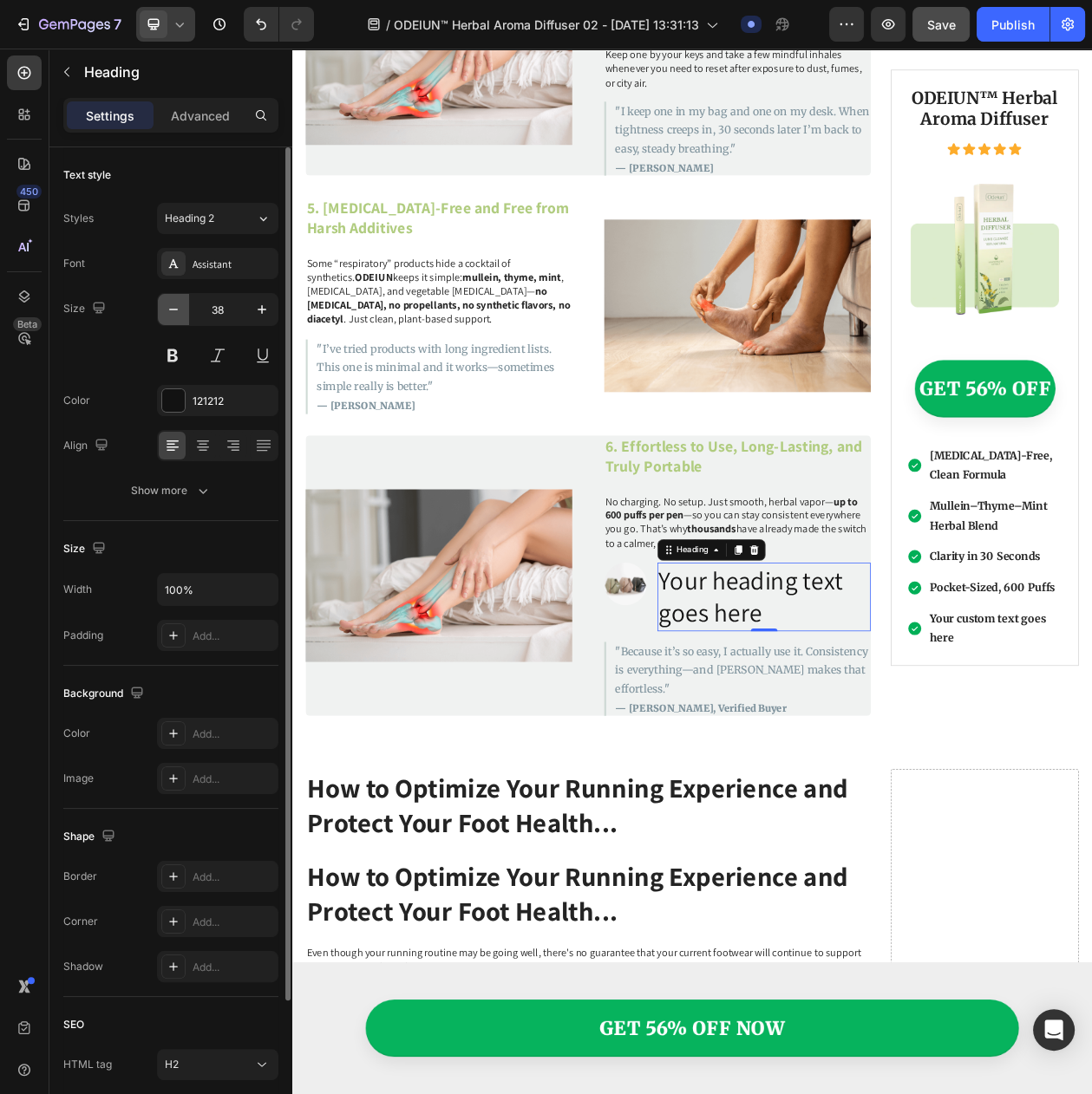
click at [168, 318] on icon "button" at bounding box center [173, 309] width 17 height 17
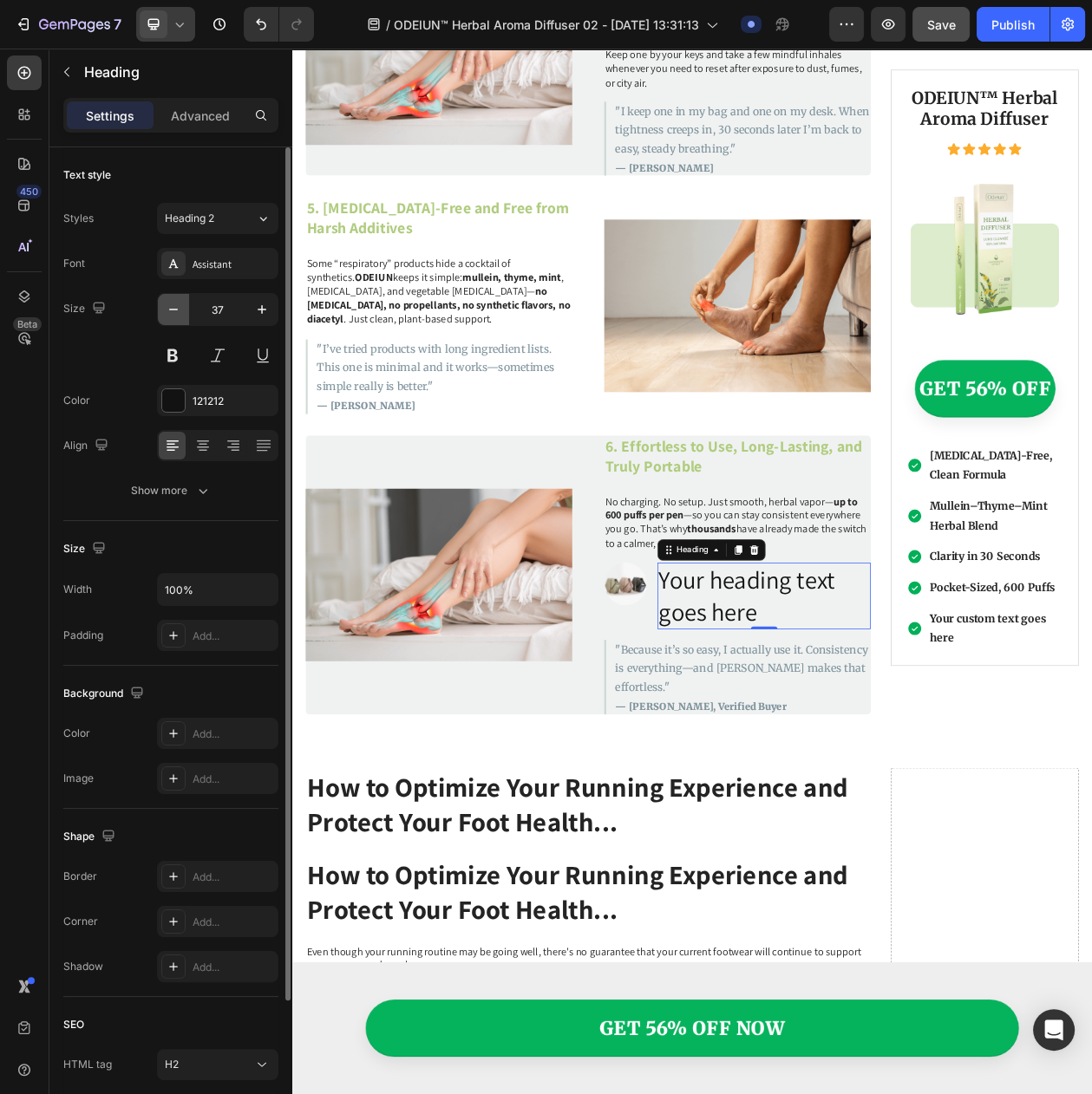
click at [168, 318] on icon "button" at bounding box center [173, 309] width 17 height 17
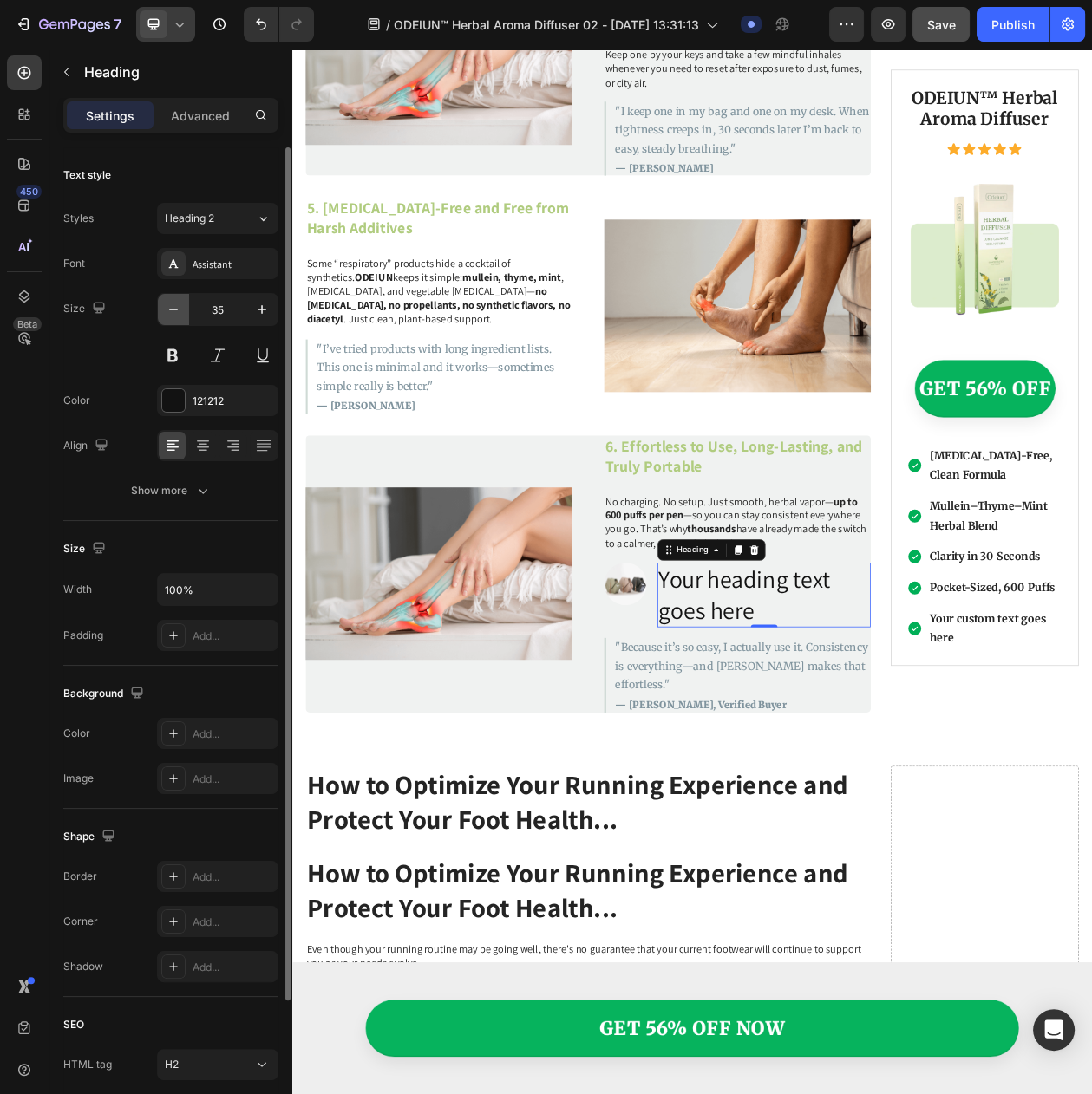
click at [168, 318] on icon "button" at bounding box center [173, 309] width 17 height 17
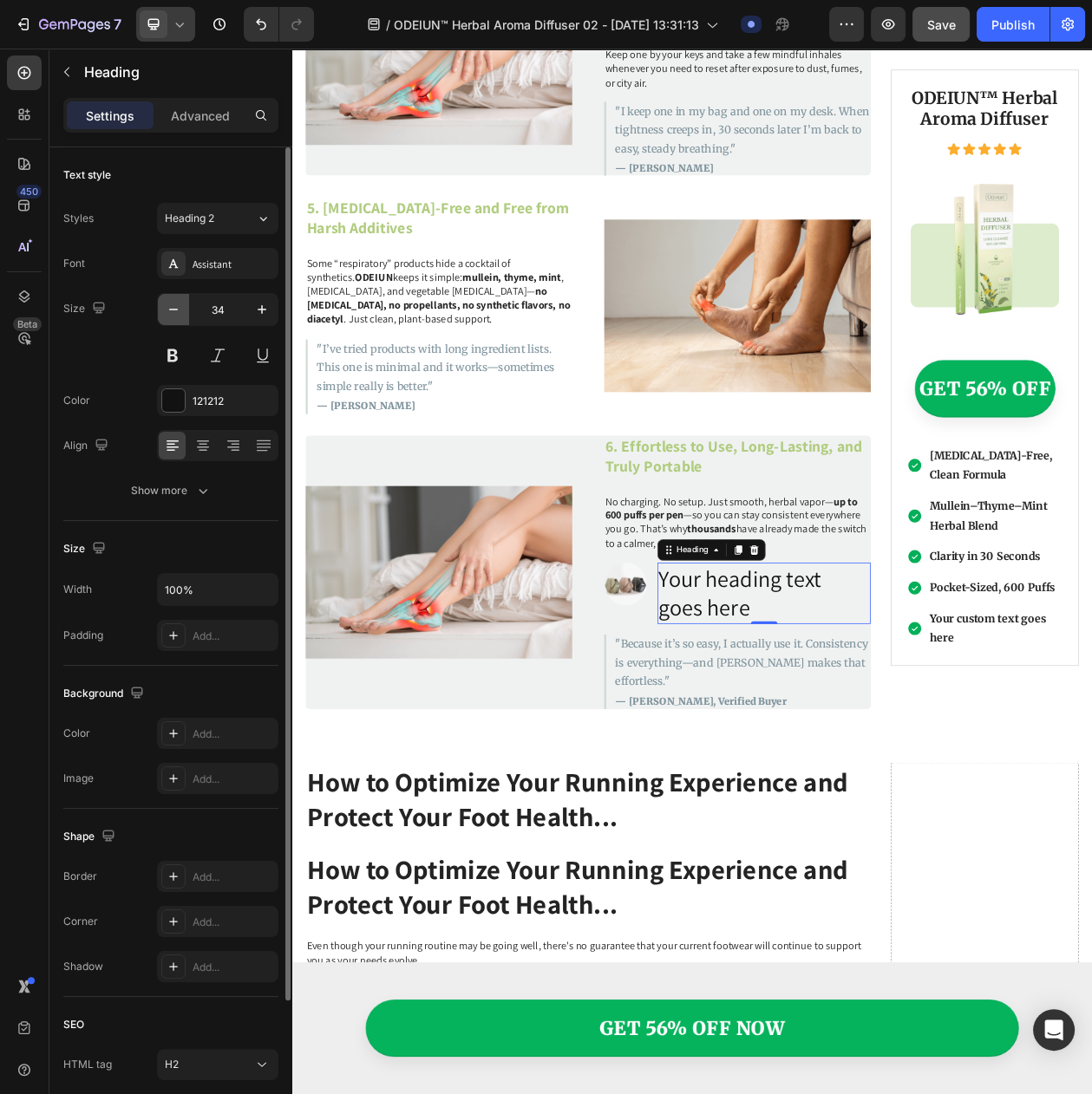
click at [168, 318] on icon "button" at bounding box center [173, 309] width 17 height 17
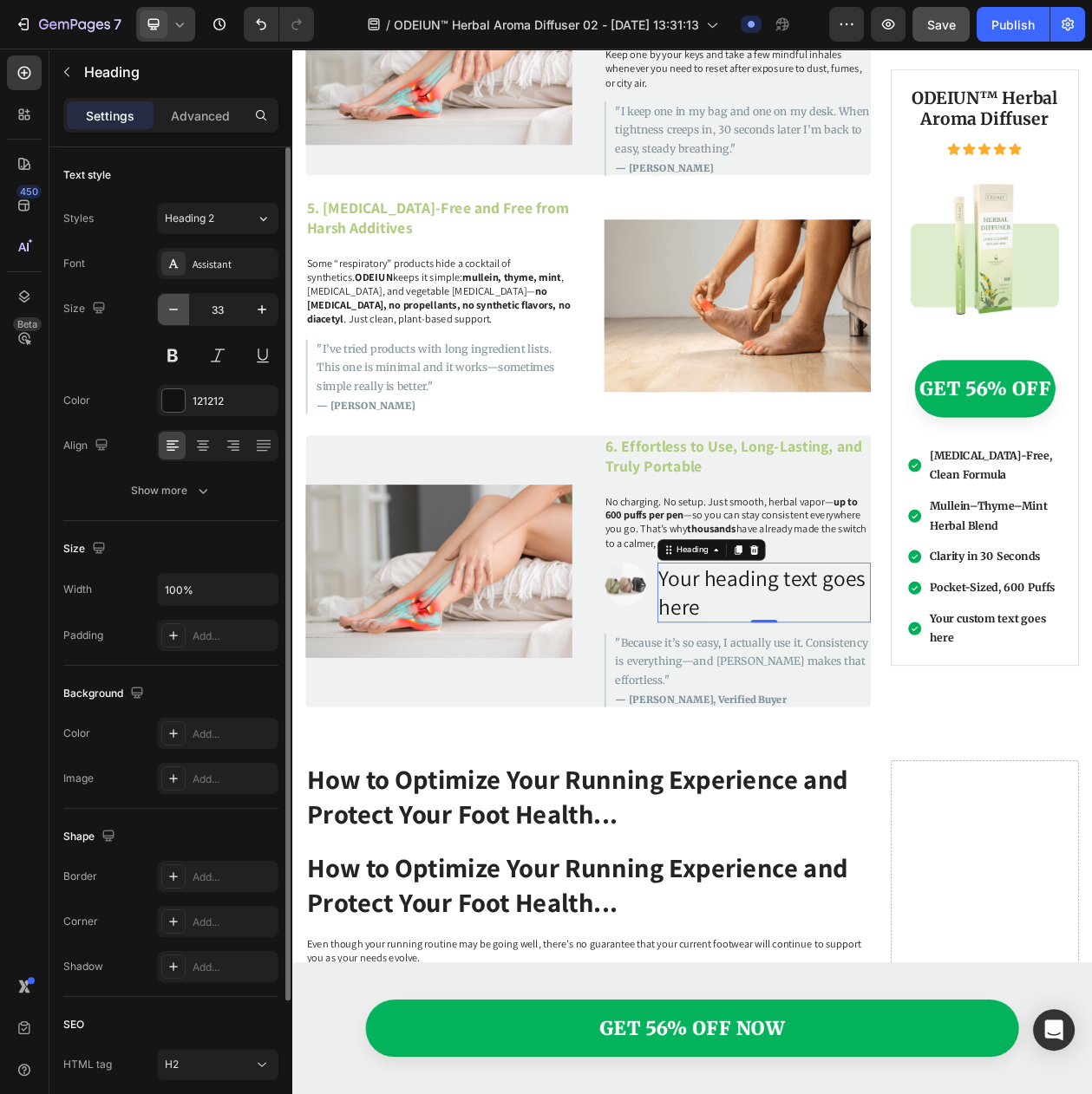
click at [168, 318] on icon "button" at bounding box center [173, 309] width 17 height 17
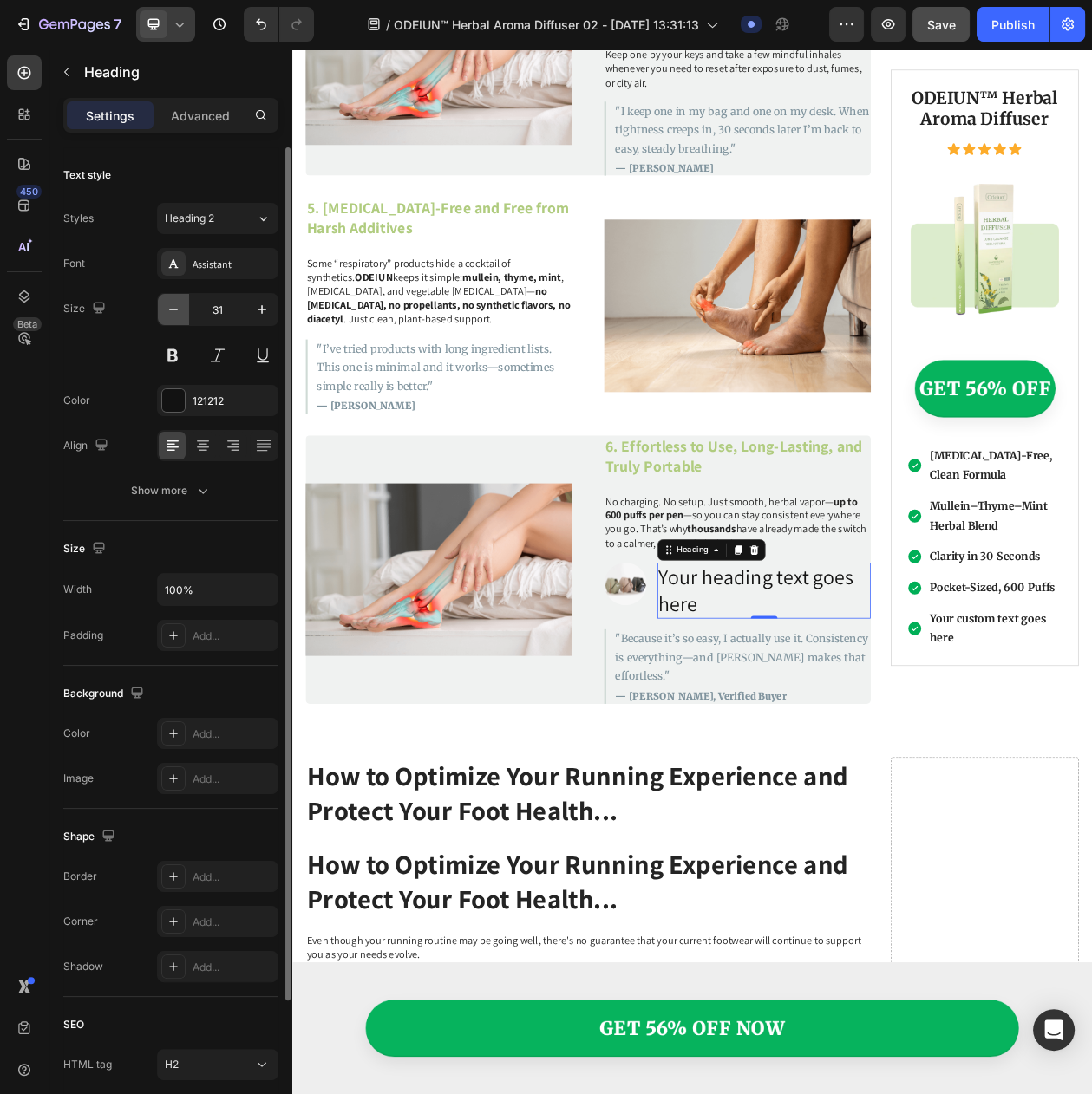
click at [168, 318] on icon "button" at bounding box center [173, 309] width 17 height 17
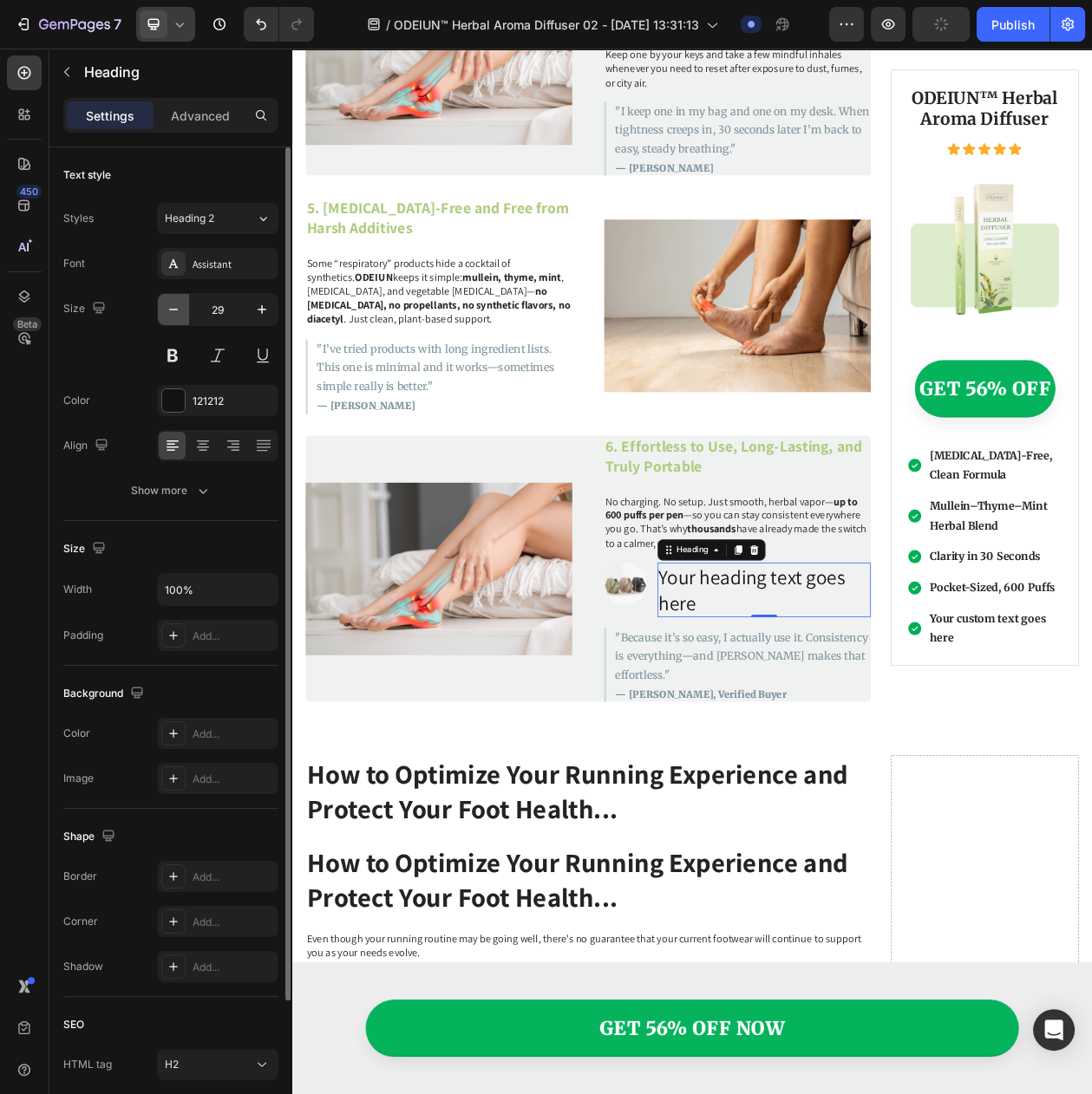
click at [168, 318] on icon "button" at bounding box center [173, 309] width 17 height 17
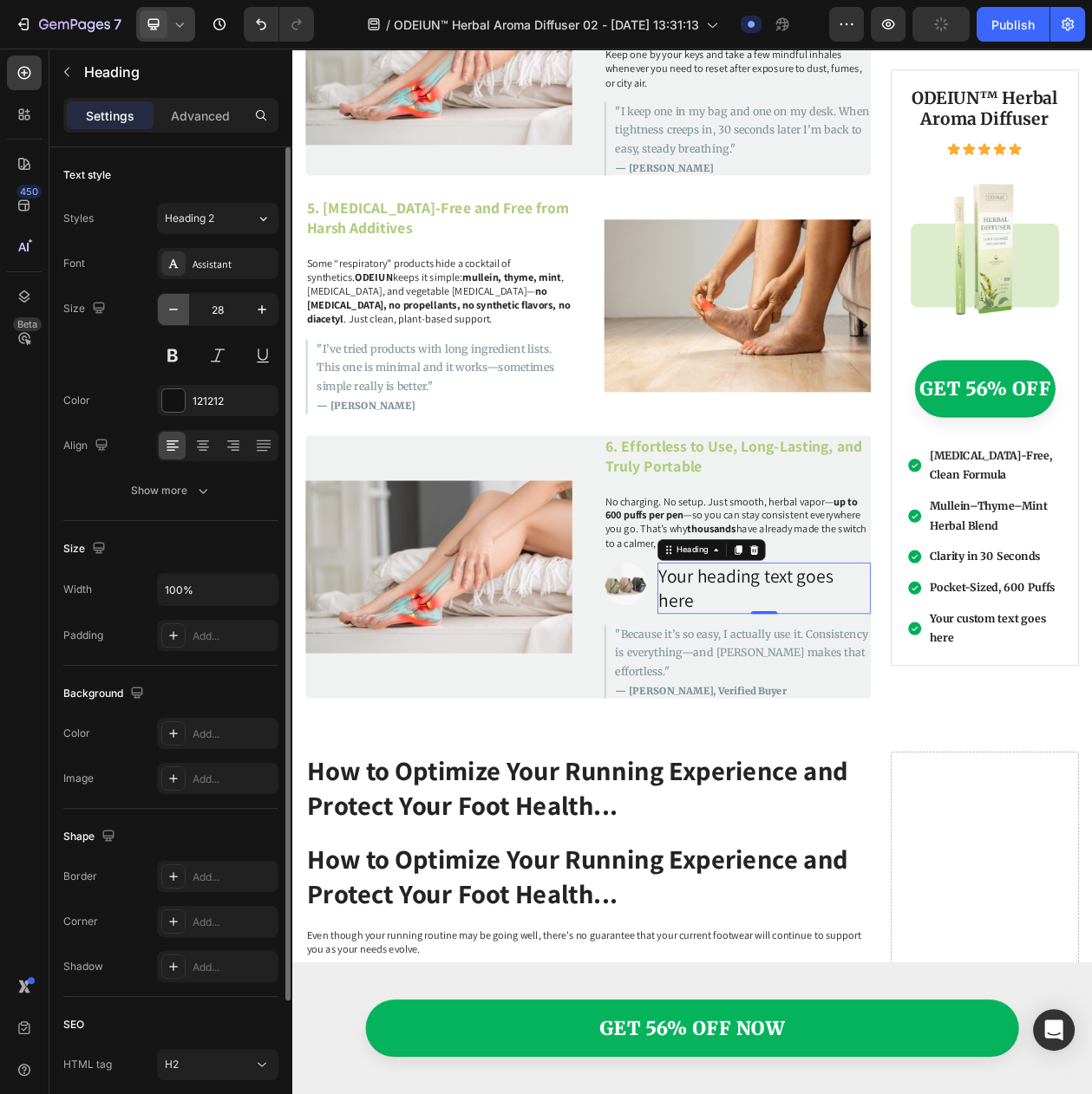
click at [168, 318] on icon "button" at bounding box center [173, 309] width 17 height 17
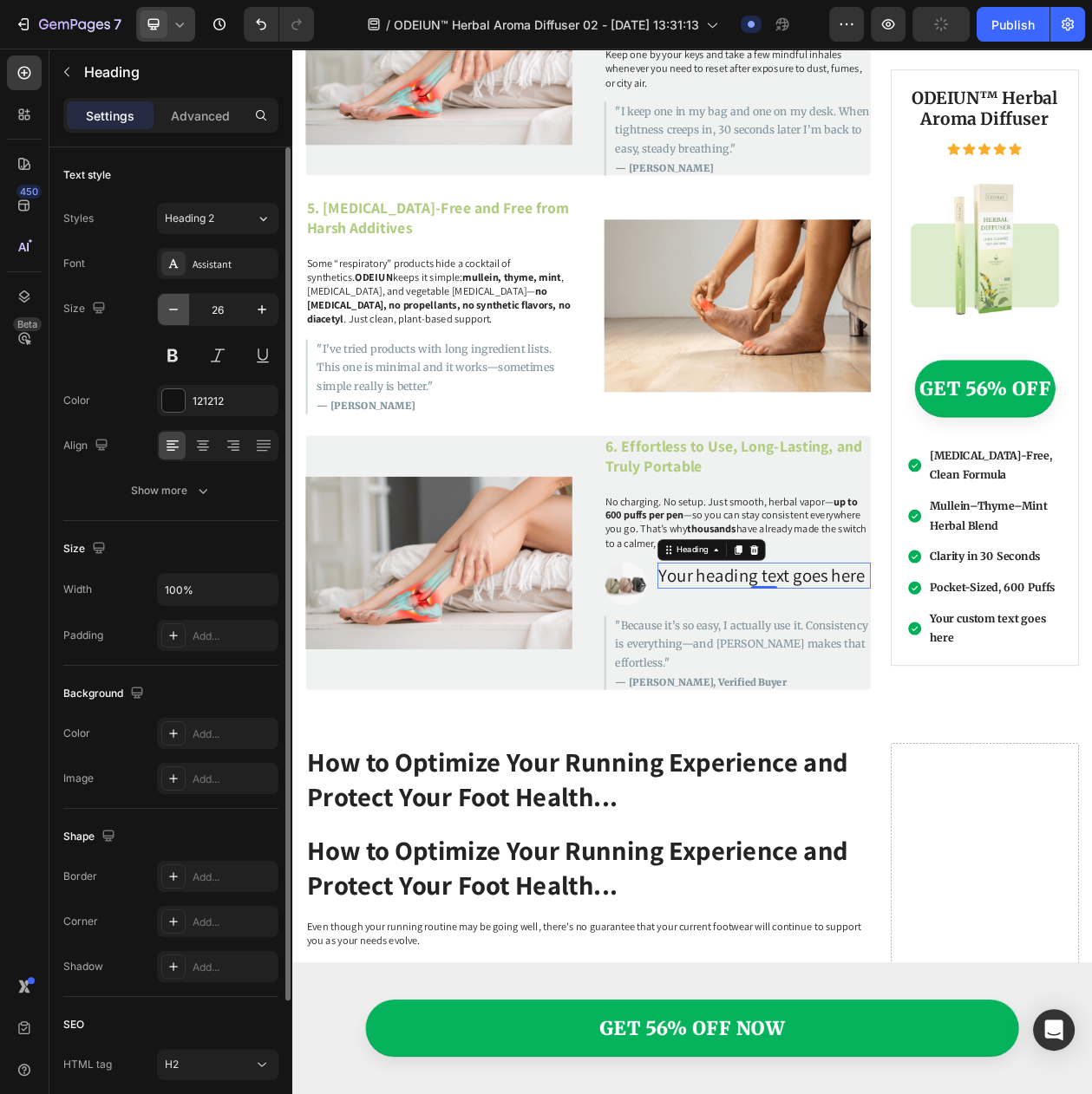
click at [168, 318] on icon "button" at bounding box center [173, 309] width 17 height 17
click at [250, 318] on button "button" at bounding box center [261, 310] width 31 height 31
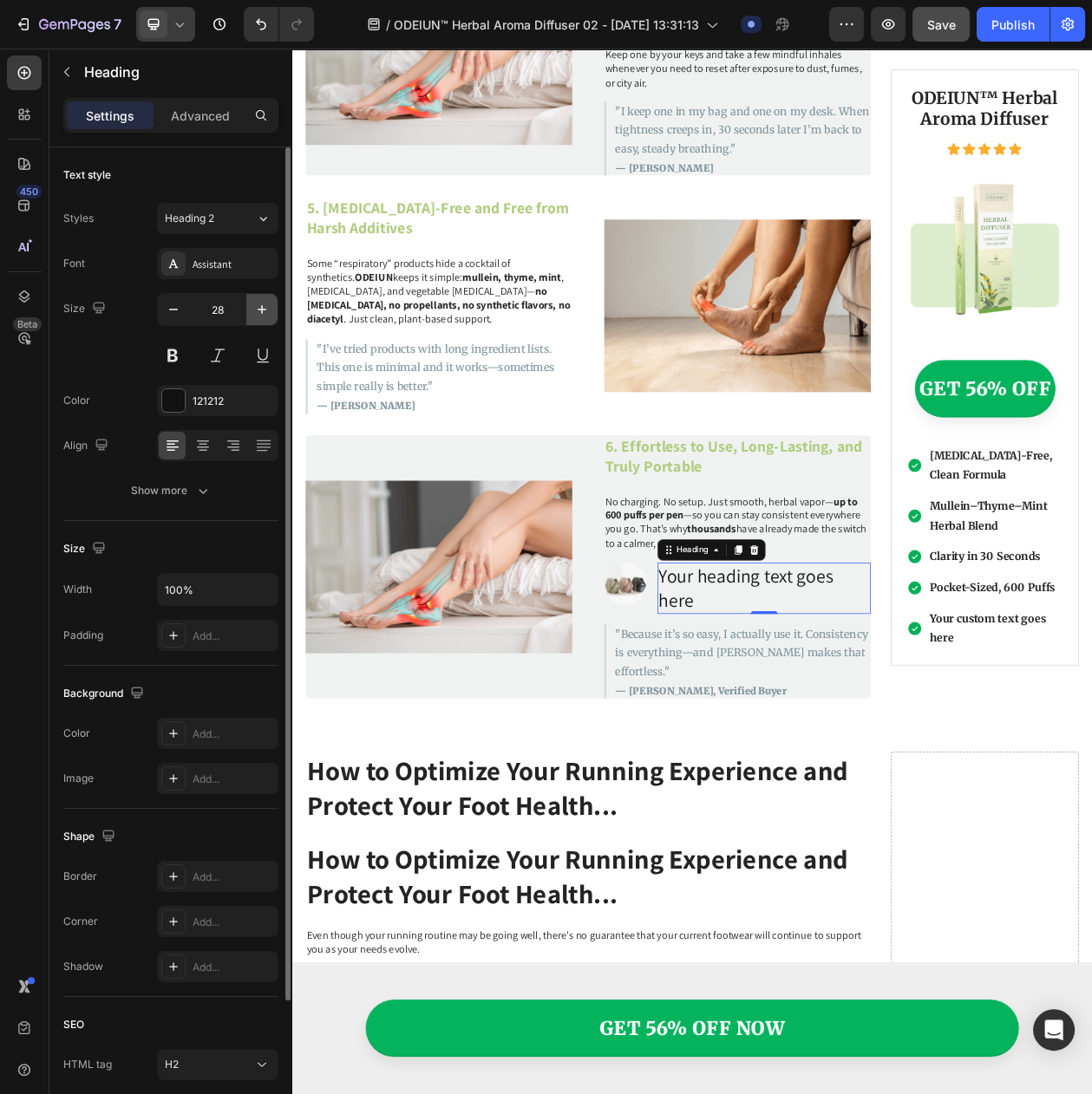
type input "29"
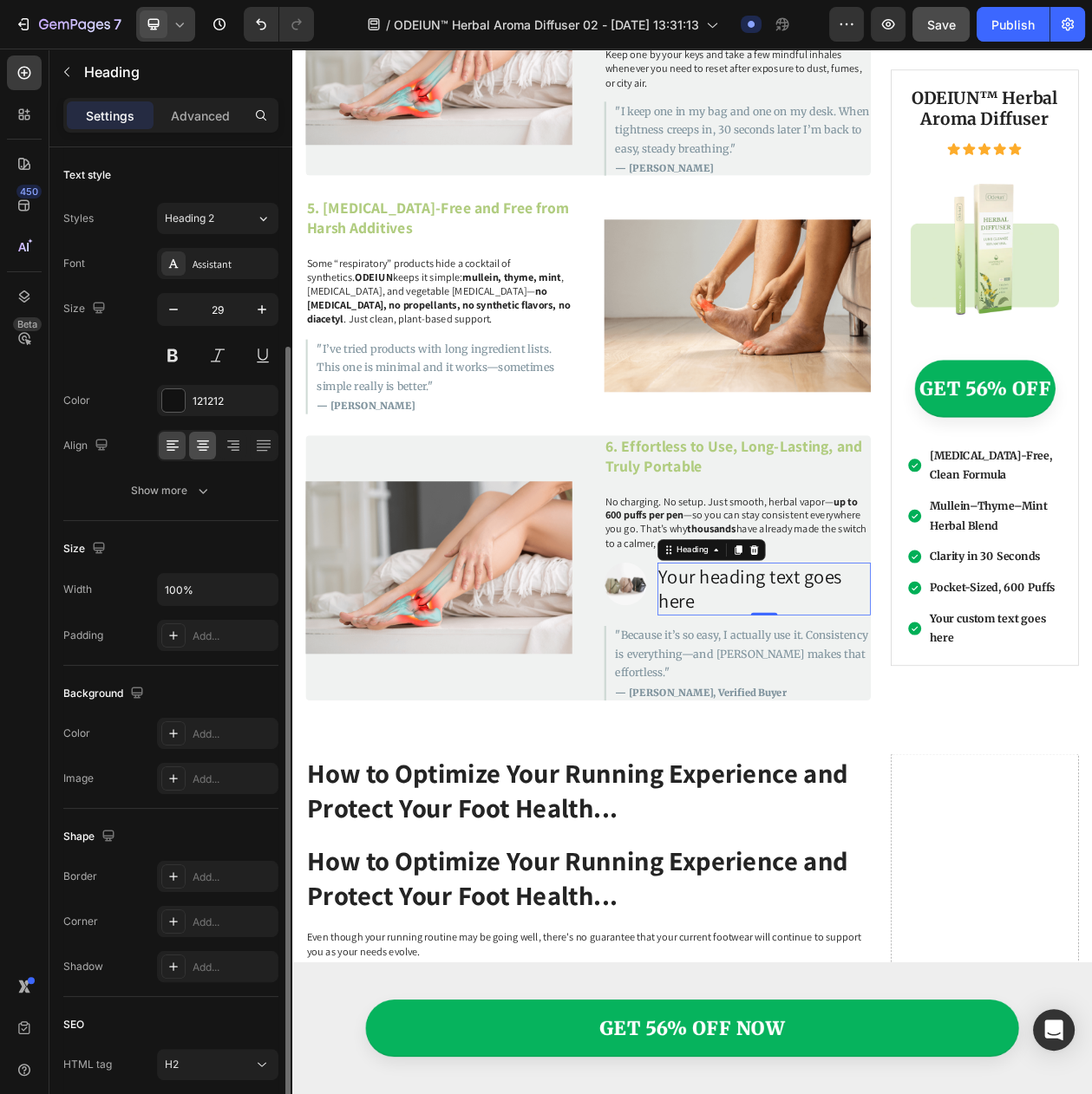
scroll to position [166, 0]
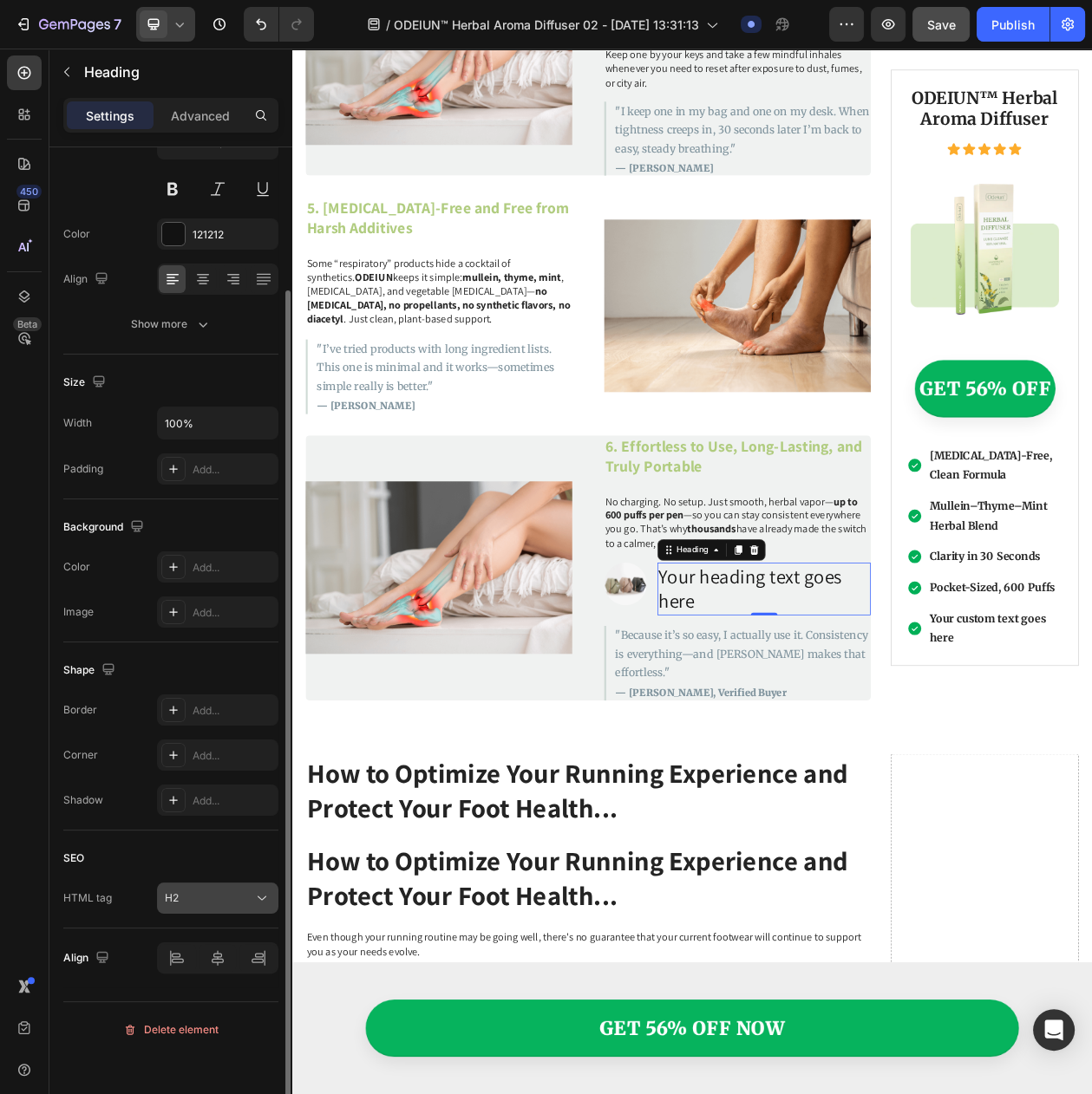
click at [198, 906] on div "H2" at bounding box center [208, 898] width 88 height 16
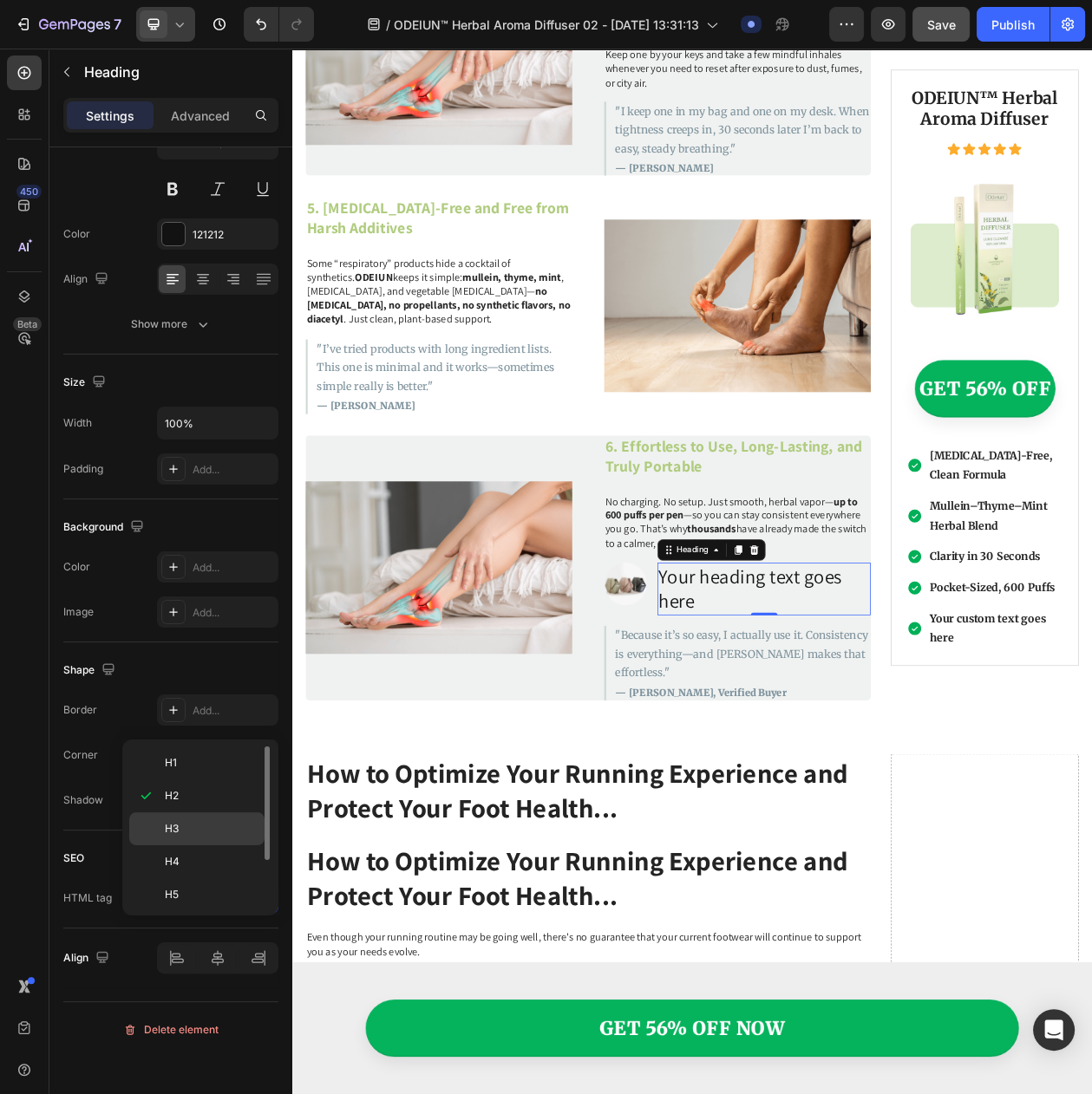
click at [178, 830] on span "H3" at bounding box center [172, 829] width 14 height 16
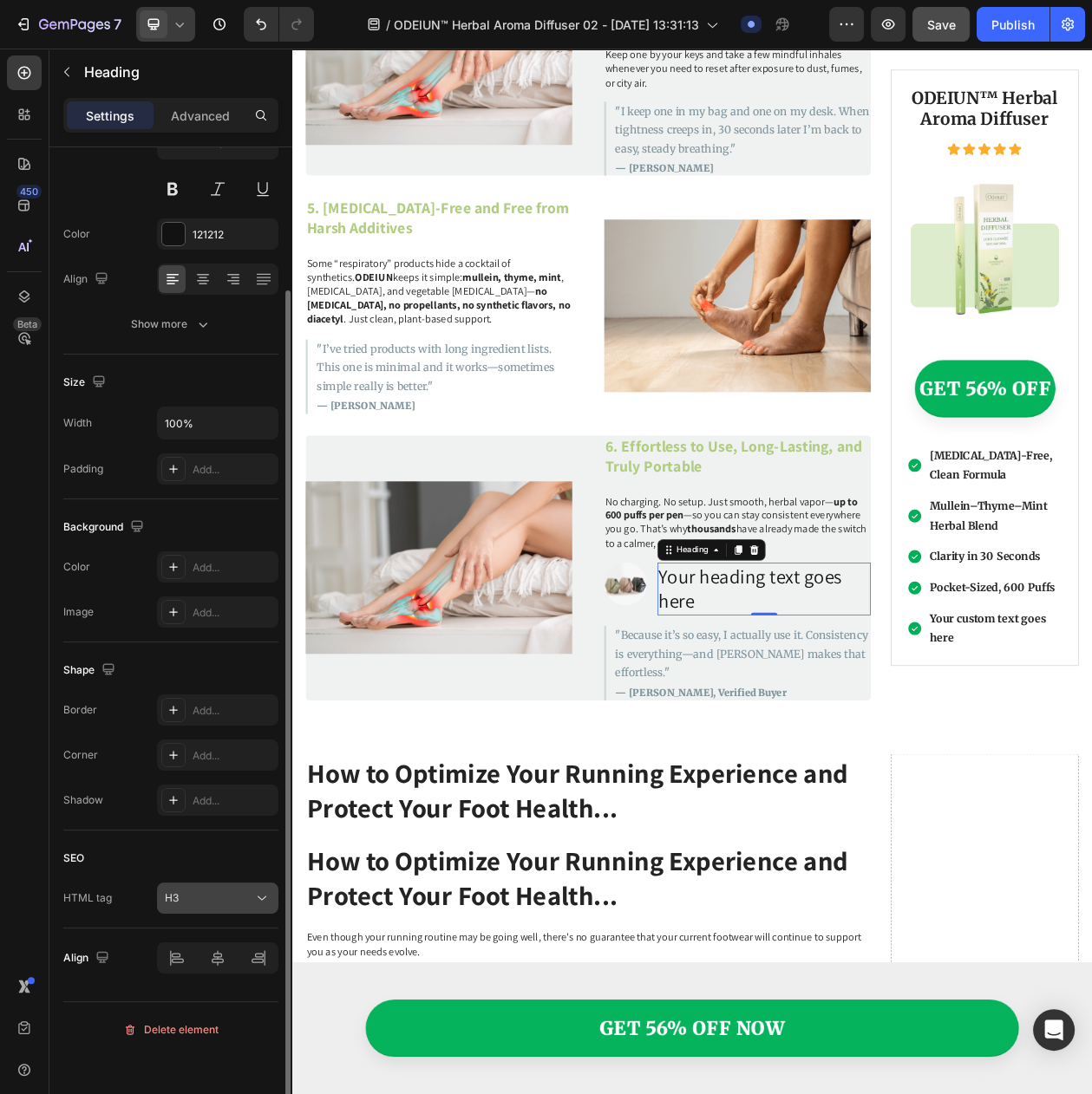
click at [205, 906] on div "H3" at bounding box center [208, 898] width 88 height 16
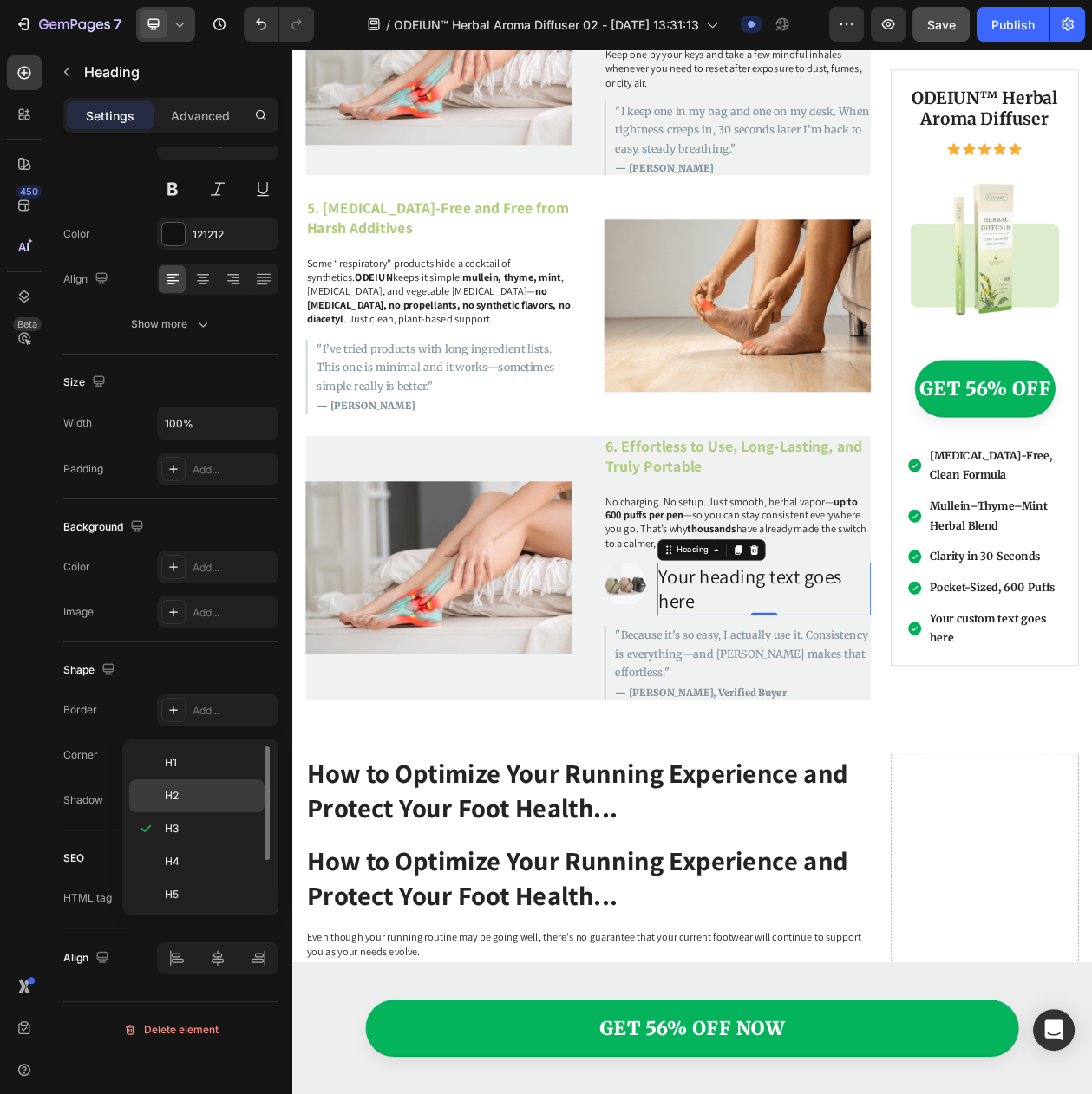
click at [192, 798] on p "H2" at bounding box center [210, 796] width 92 height 16
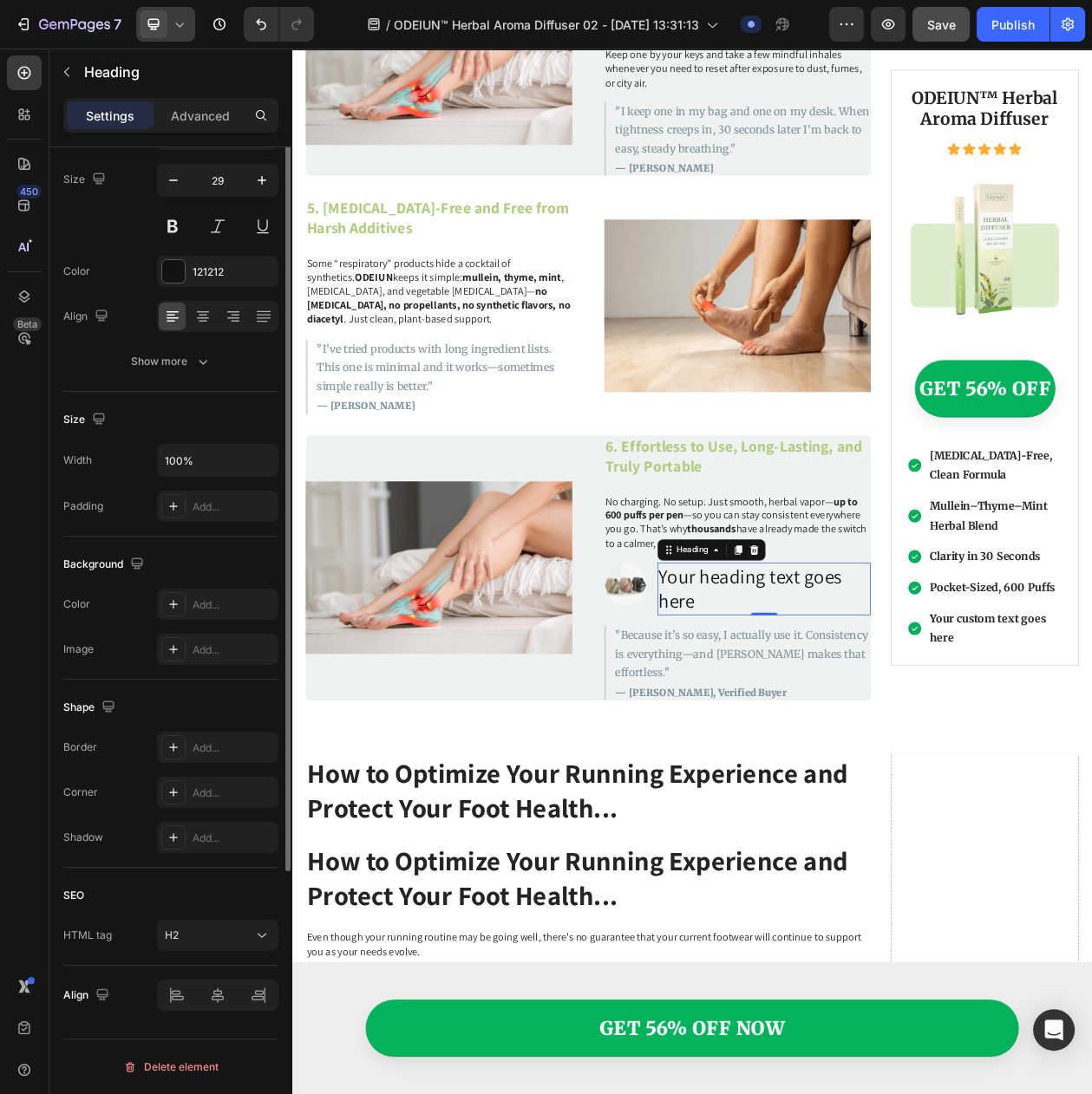
scroll to position [0, 0]
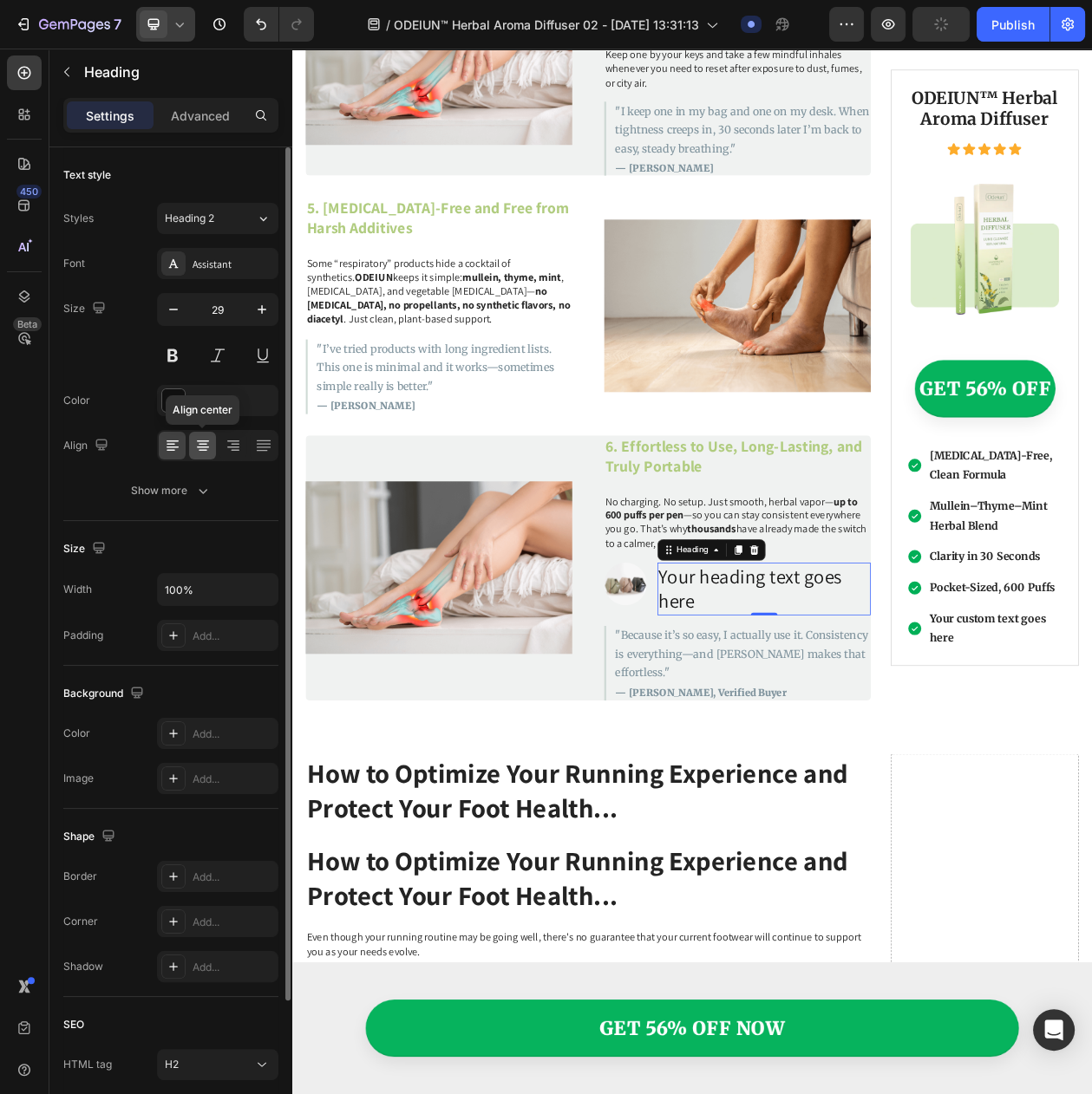
click at [197, 454] on icon at bounding box center [202, 445] width 17 height 17
click at [165, 454] on icon at bounding box center [172, 445] width 17 height 17
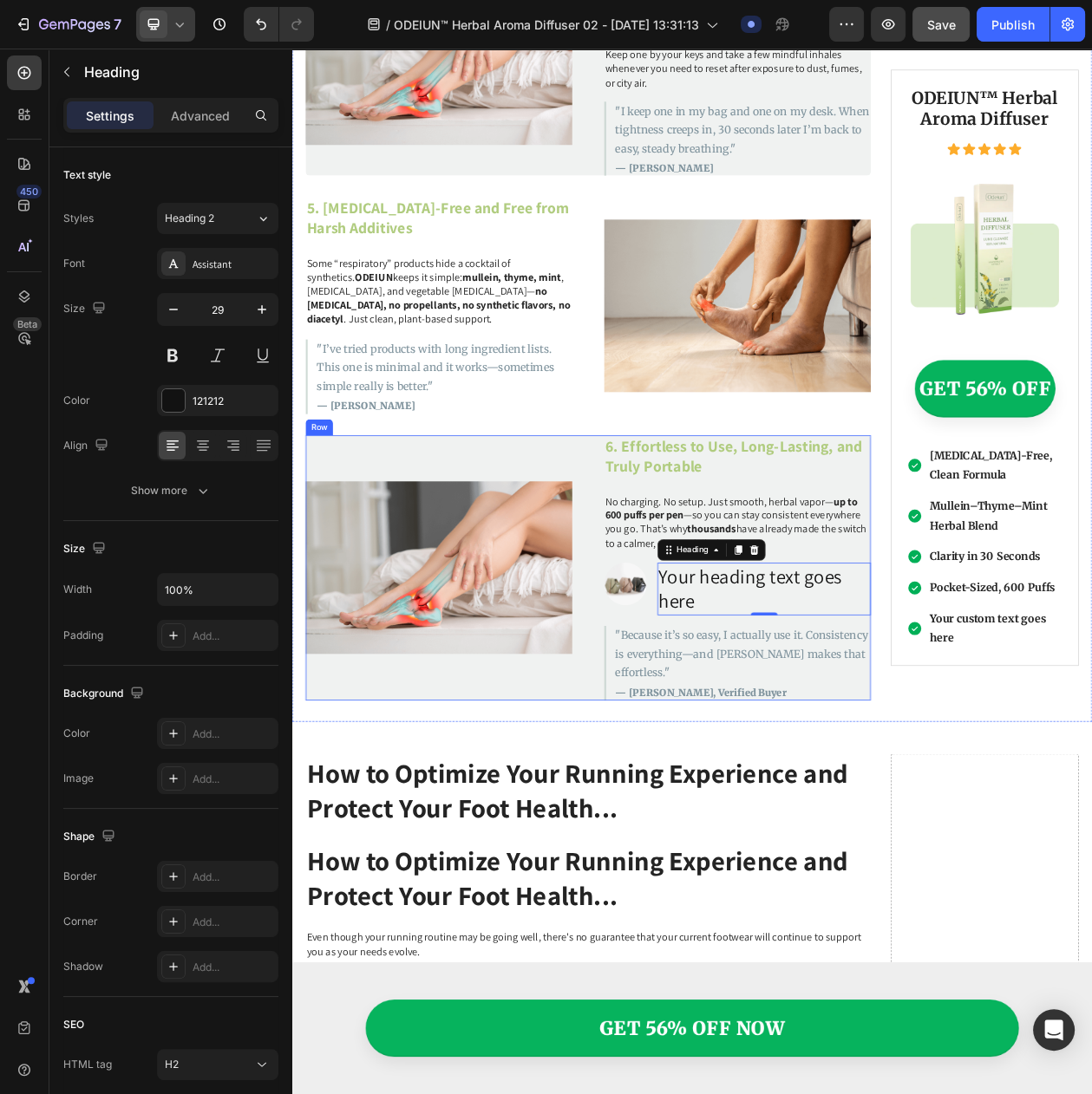
click at [698, 725] on img at bounding box center [726, 745] width 55 height 55
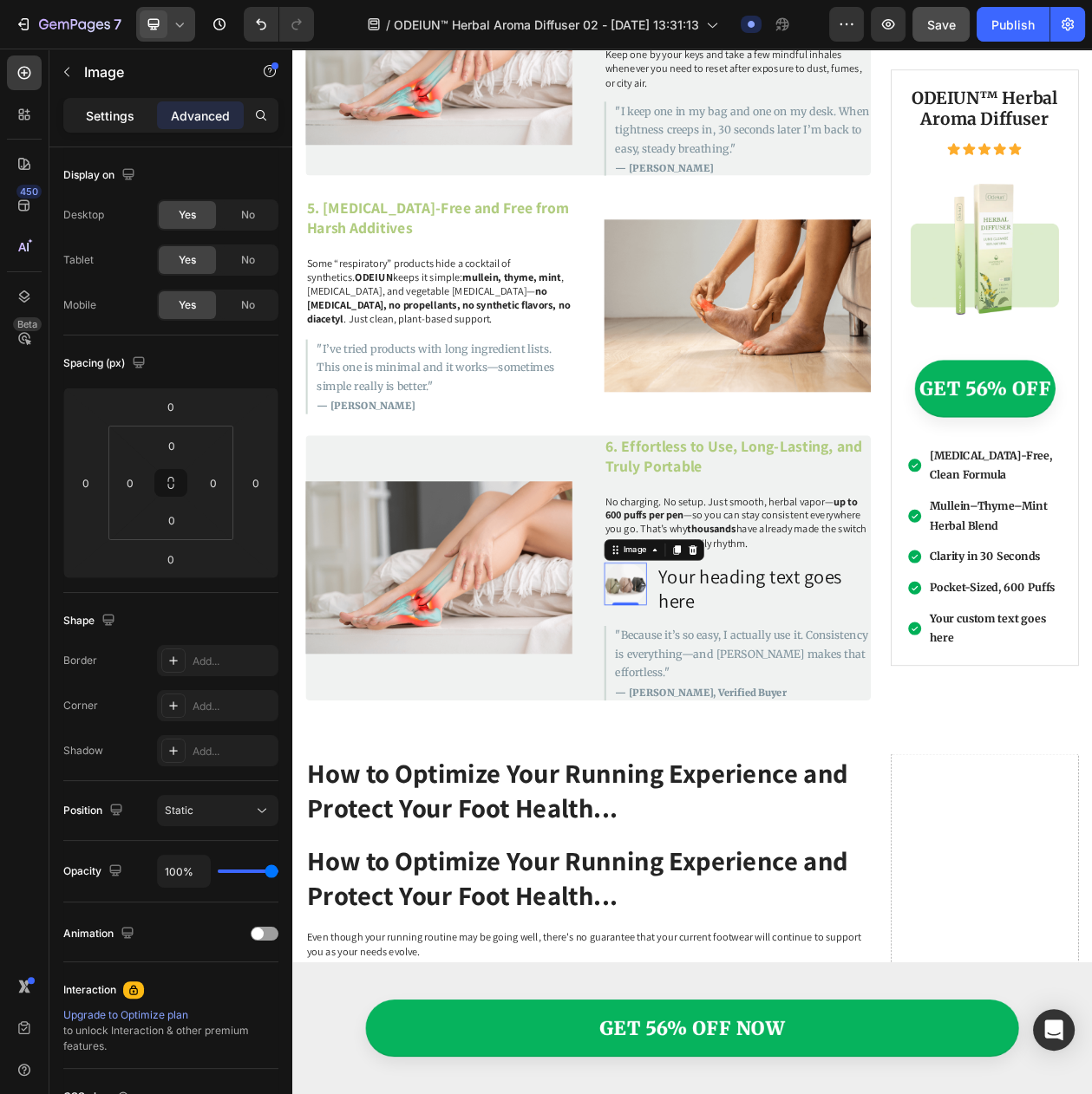
click at [72, 101] on div "Settings" at bounding box center [109, 115] width 86 height 28
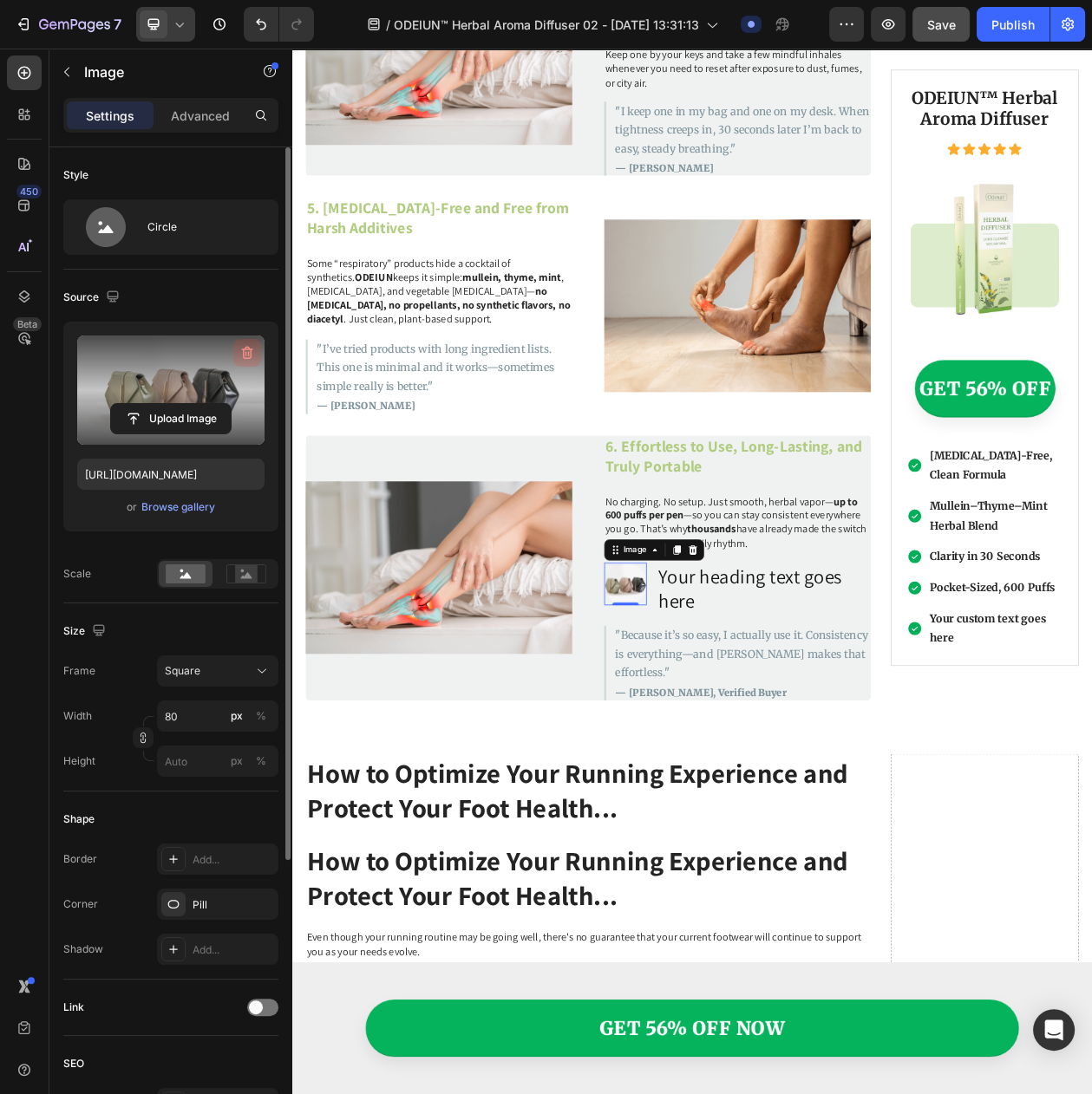
click at [257, 353] on button "button" at bounding box center [246, 352] width 28 height 28
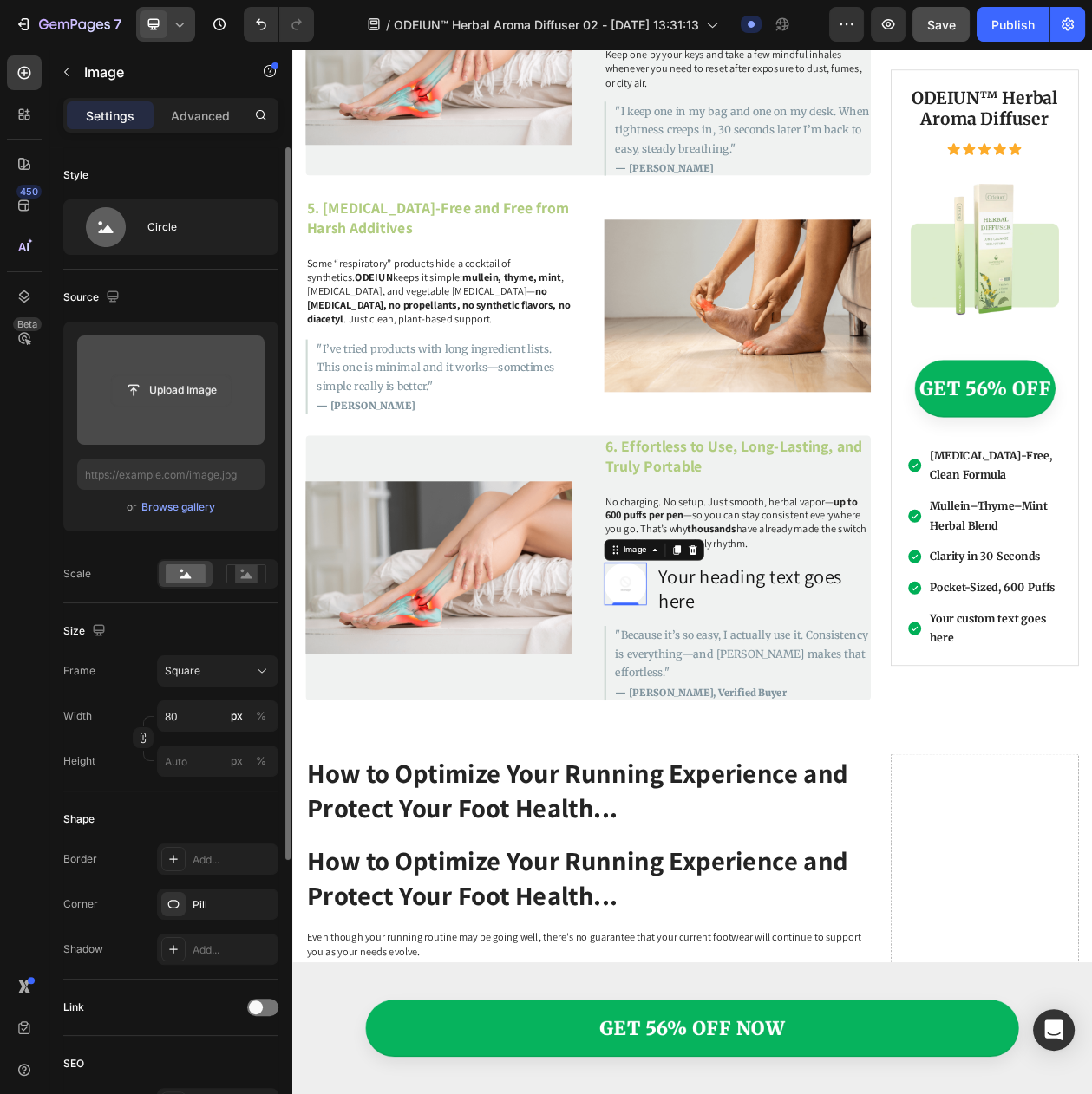
click at [185, 381] on input "file" at bounding box center [171, 390] width 120 height 29
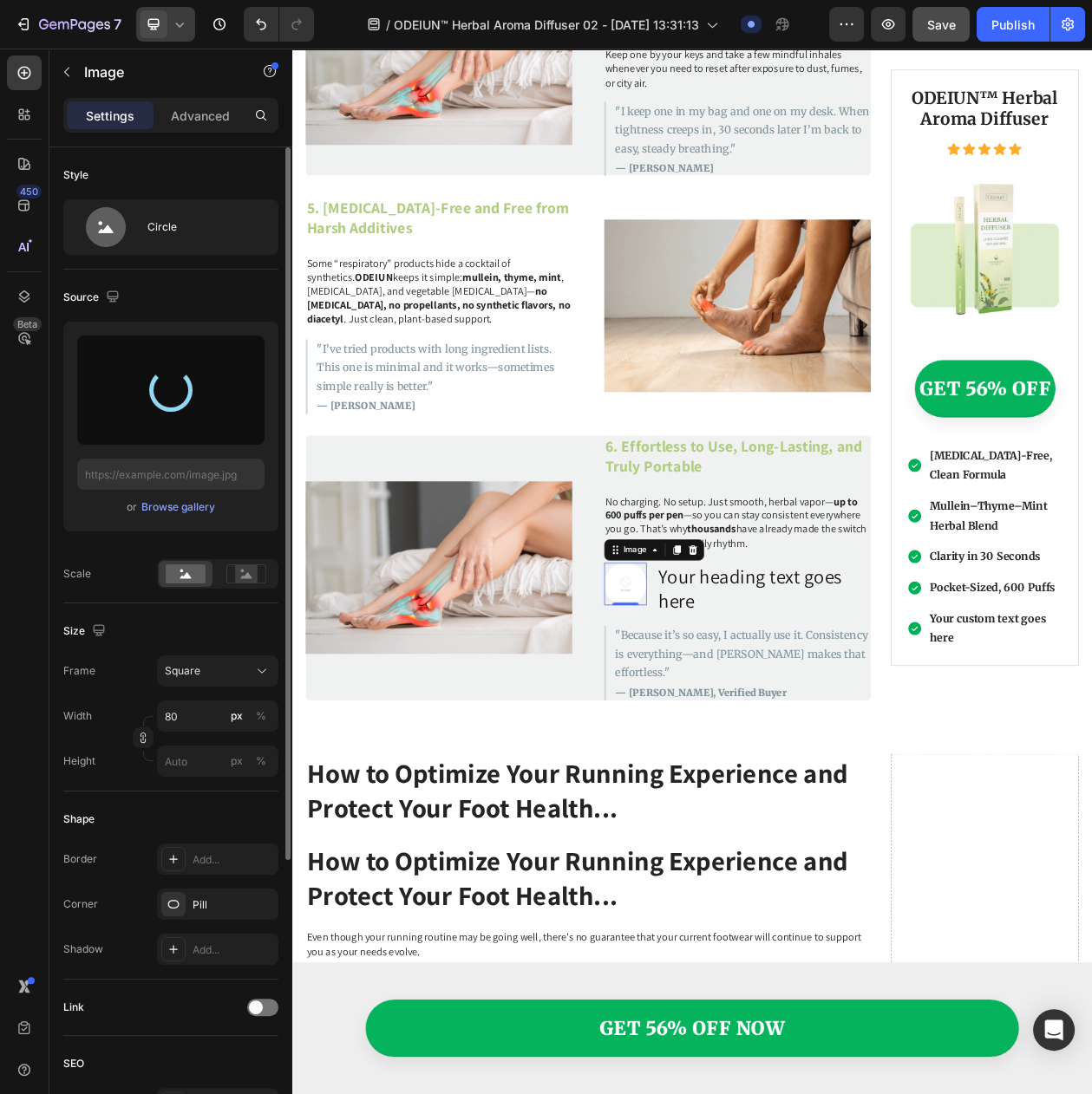
type input "[URL][DOMAIN_NAME]"
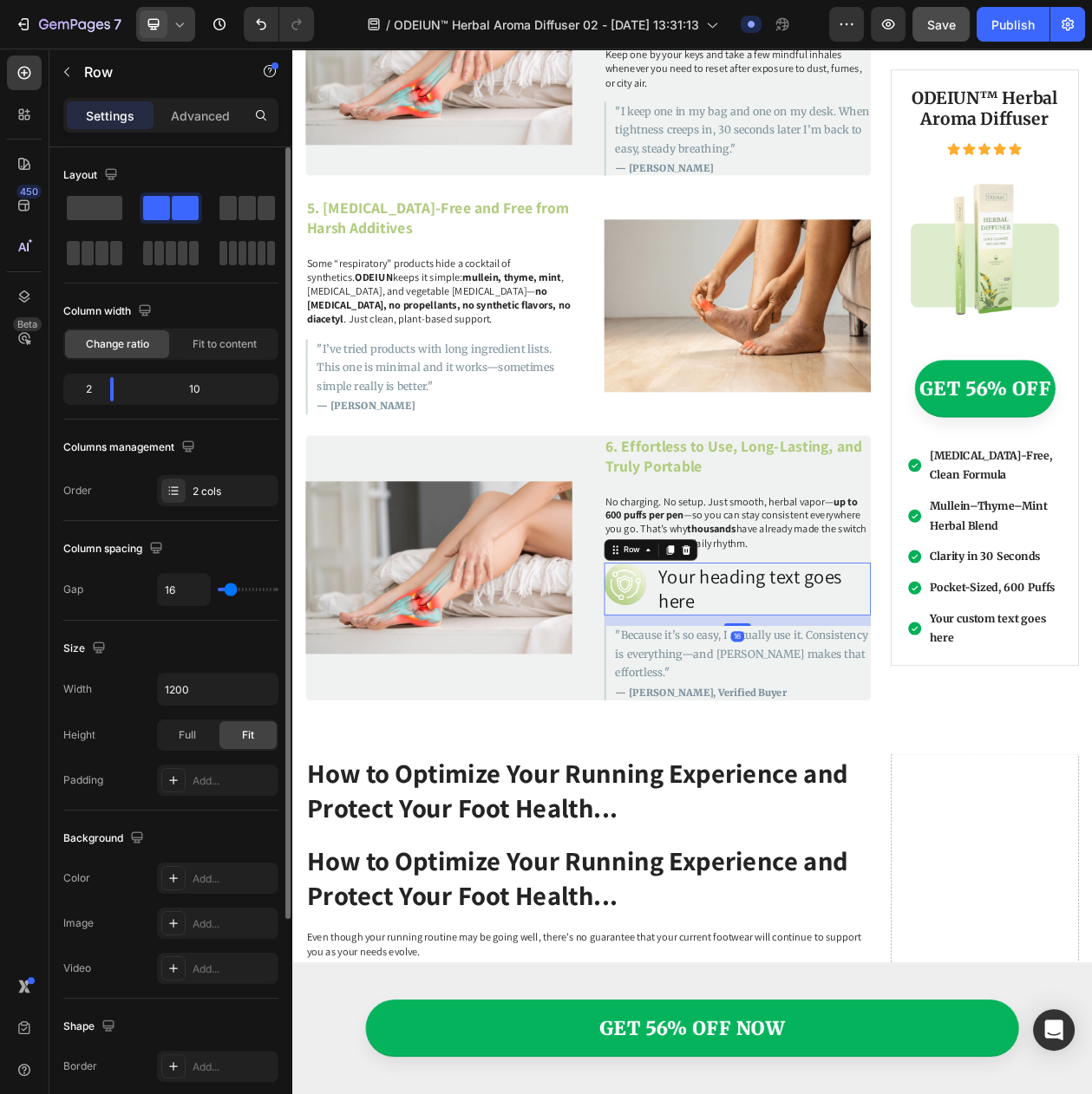
click at [753, 740] on div "Image Your heading text goes here Heading Row 16" at bounding box center [871, 752] width 347 height 68
click at [780, 696] on icon at bounding box center [784, 702] width 10 height 12
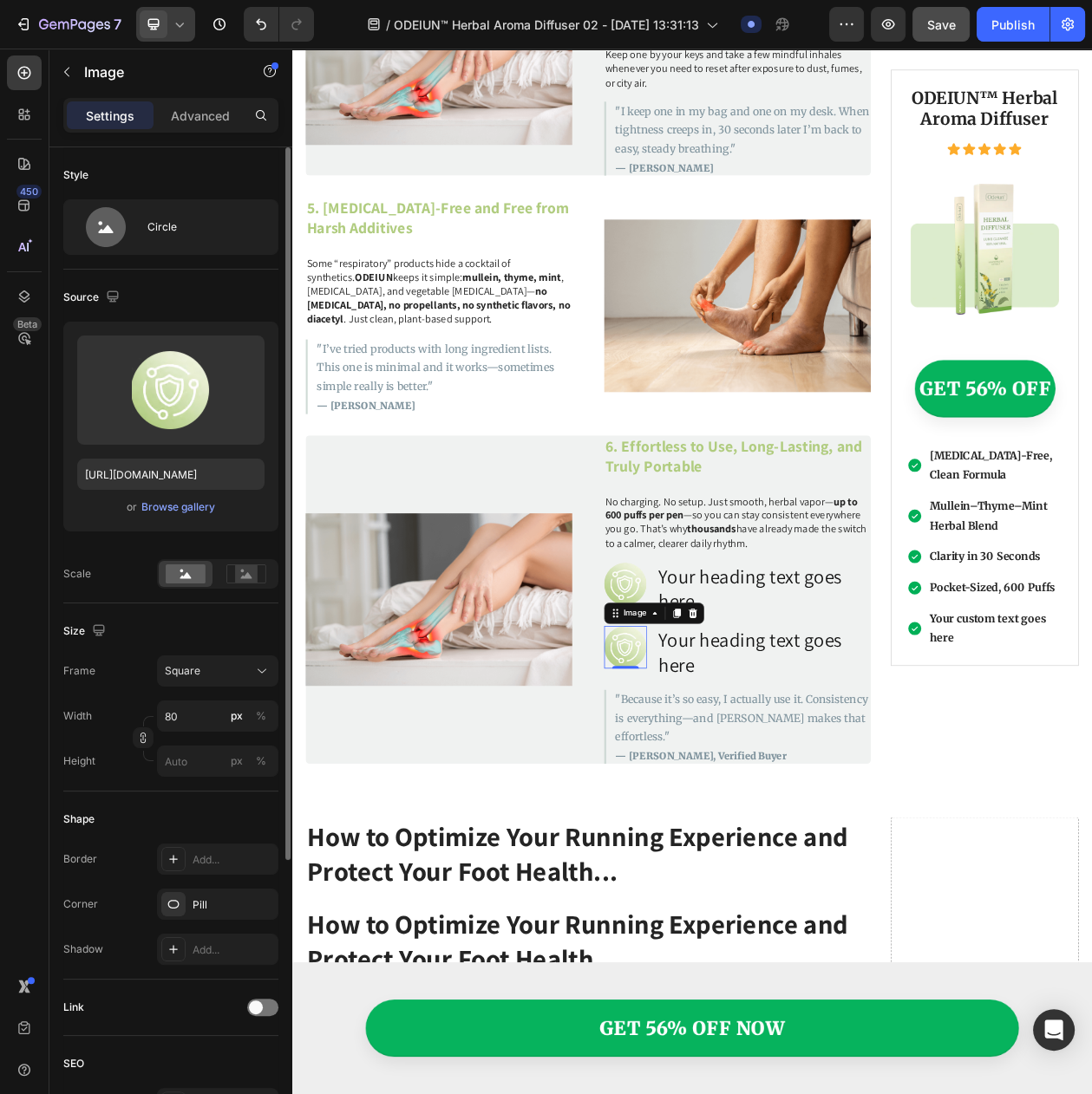
click at [717, 800] on img at bounding box center [726, 828] width 55 height 55
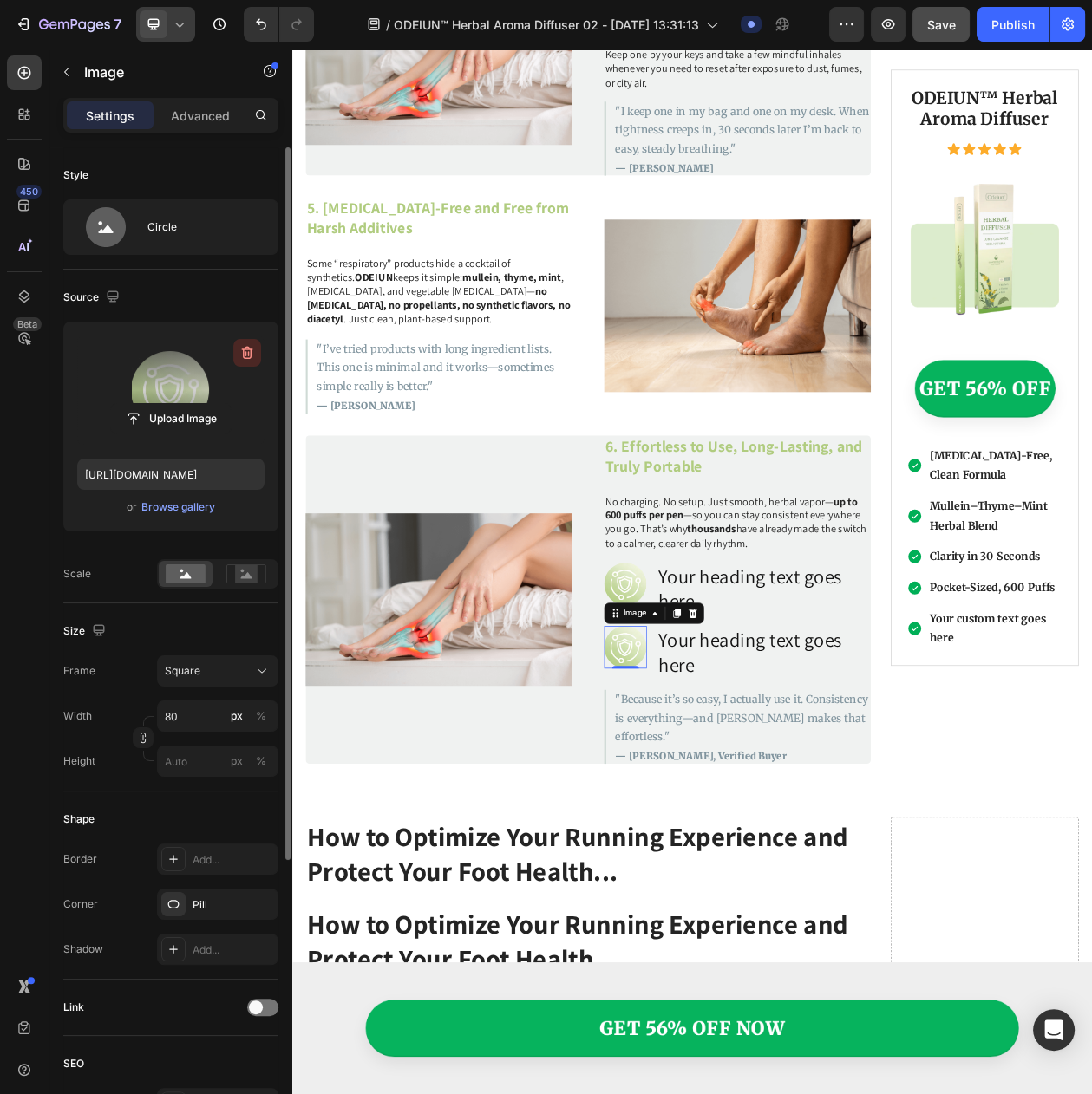
click at [247, 353] on icon "button" at bounding box center [246, 352] width 17 height 17
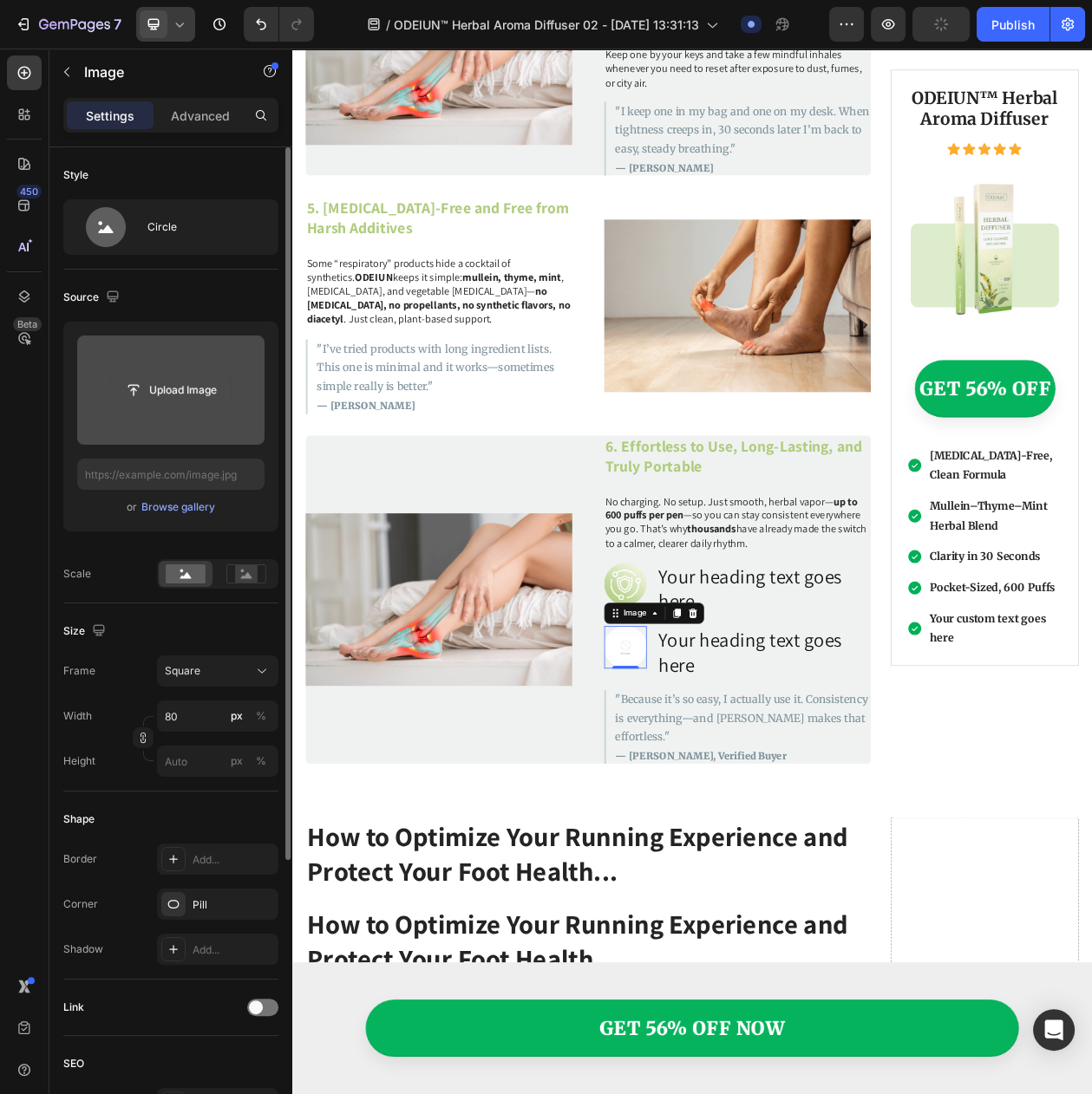
click at [215, 404] on input "file" at bounding box center [171, 390] width 120 height 29
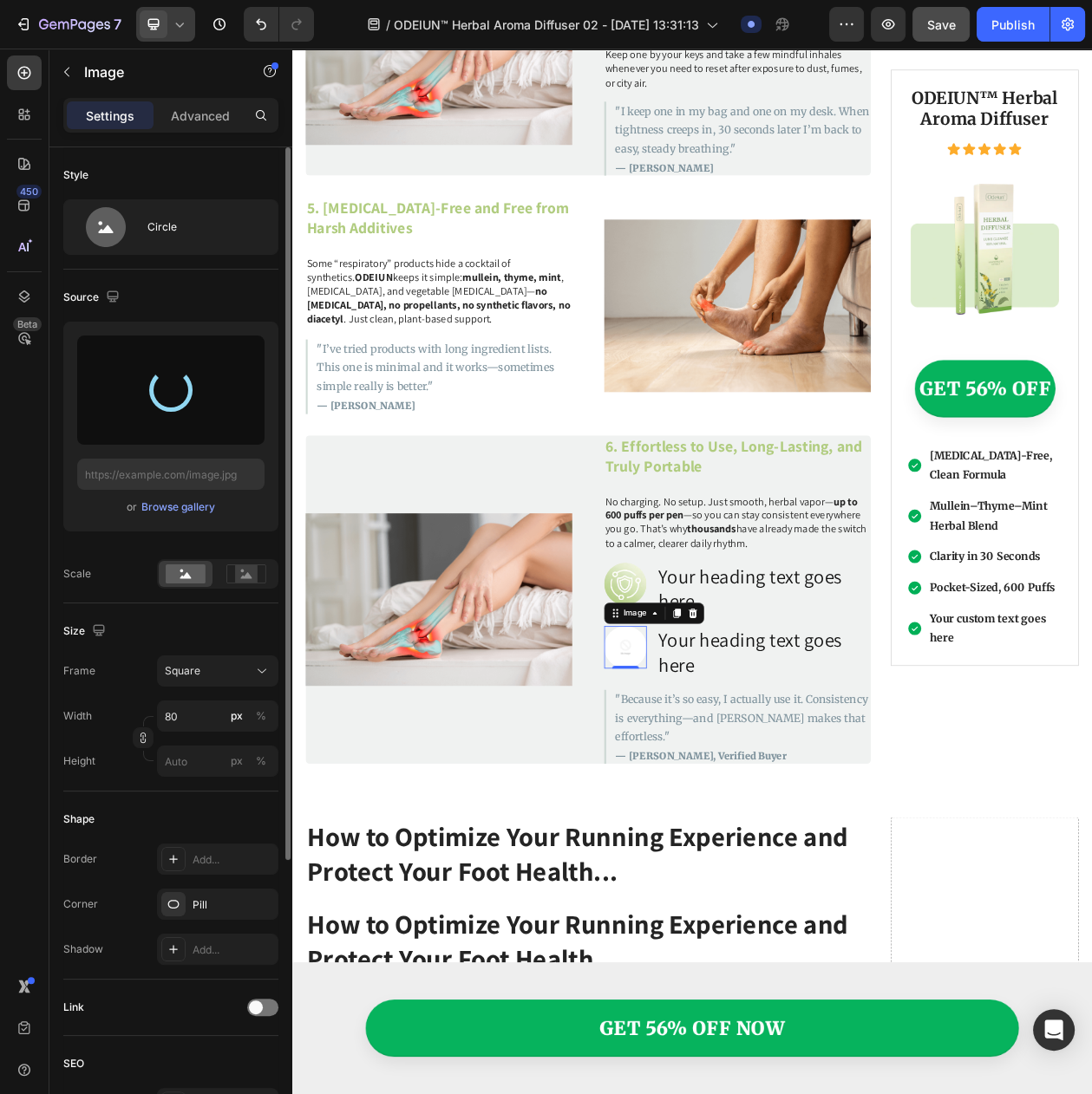
type input "[URL][DOMAIN_NAME]"
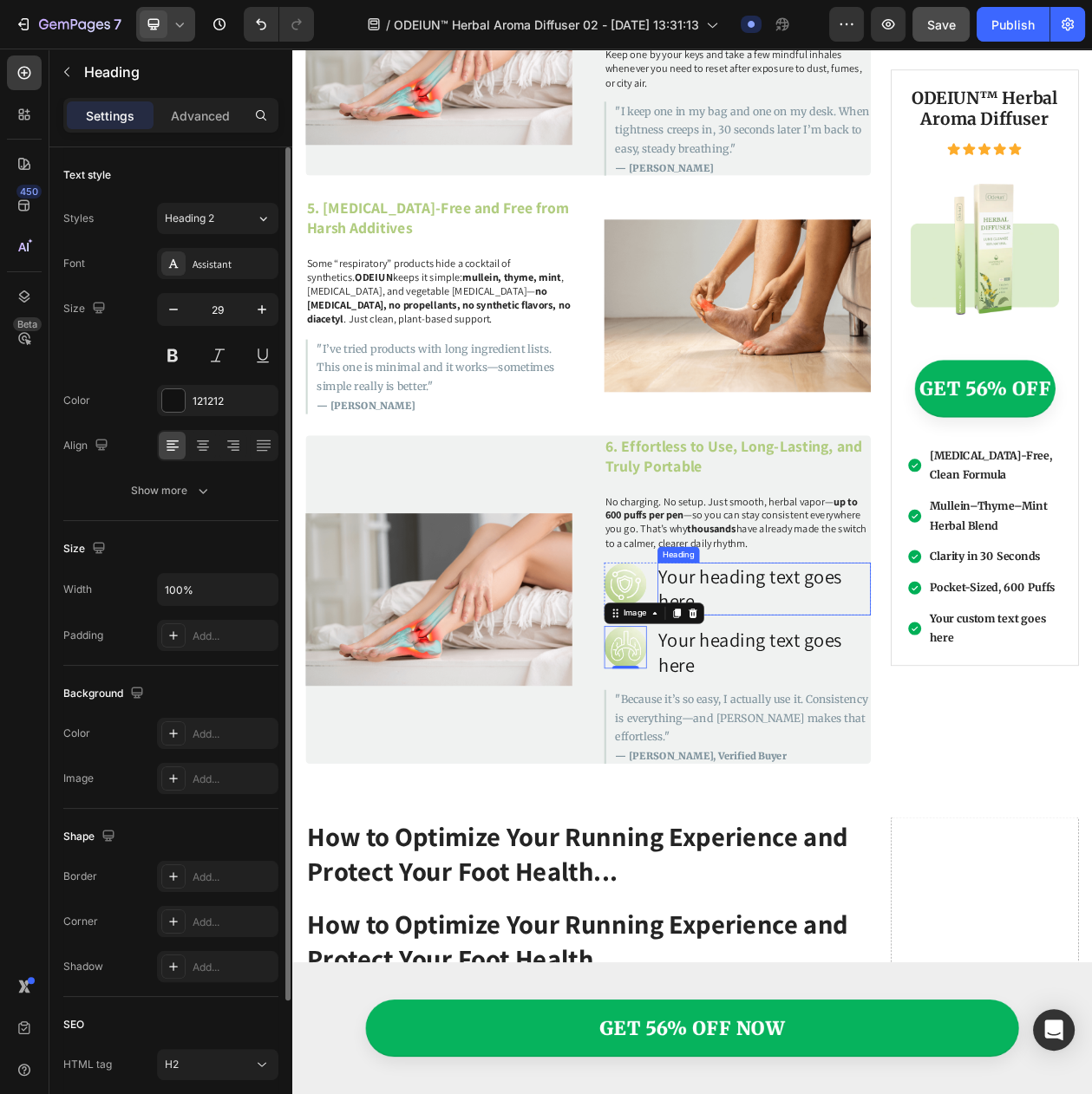
click at [847, 733] on h2 "Your heading text goes here" at bounding box center [906, 752] width 277 height 68
click at [842, 727] on h2 "Your heading text goes here" at bounding box center [906, 752] width 277 height 68
click at [842, 727] on p "Your heading text goes here" at bounding box center [906, 752] width 274 height 65
click at [819, 800] on h2 "Your heading text goes here" at bounding box center [906, 834] width 277 height 68
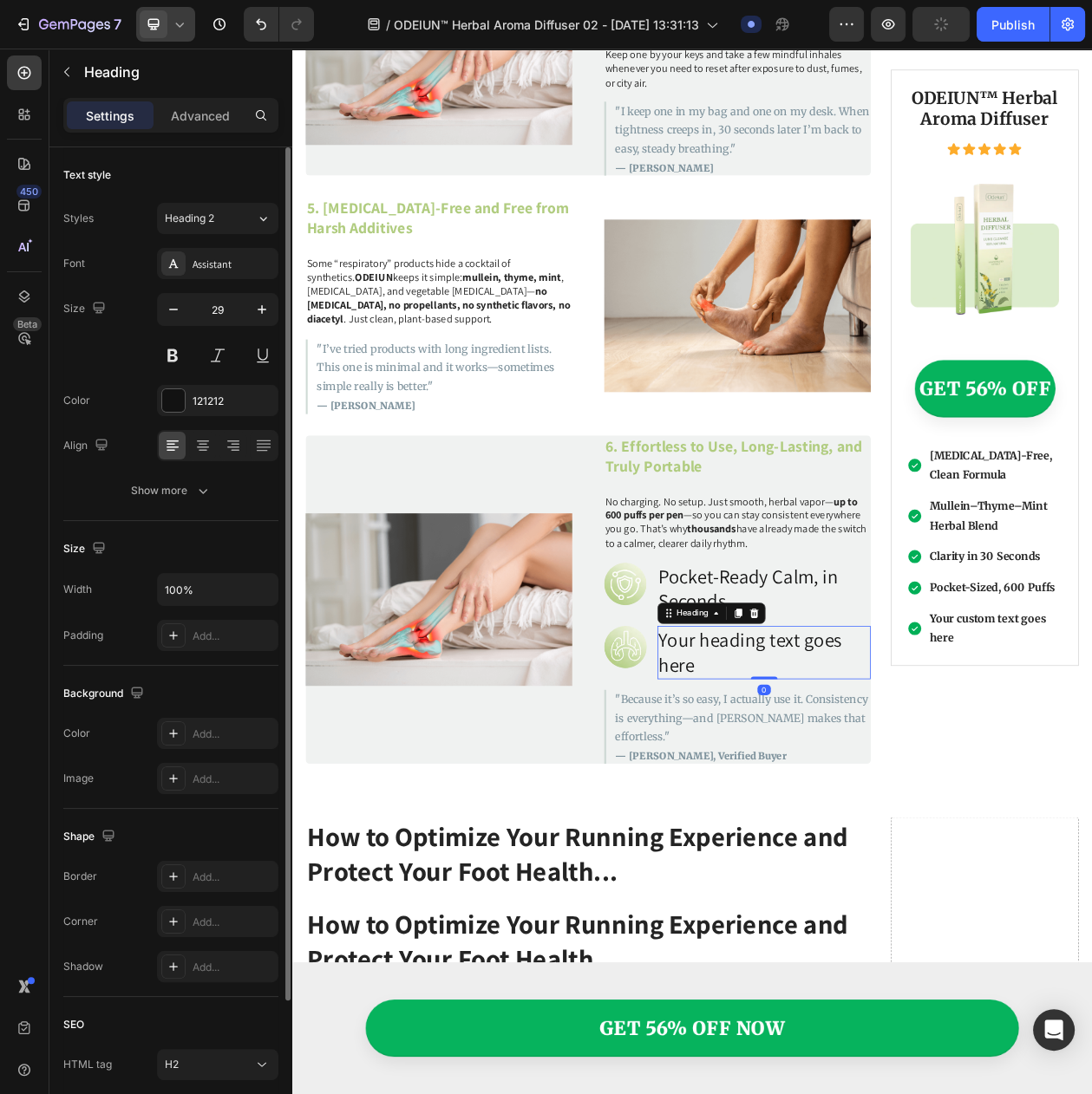
click at [819, 800] on h2 "Your heading text goes here" at bounding box center [906, 834] width 277 height 68
click at [940, 18] on span "Save" at bounding box center [941, 24] width 28 height 15
click at [108, 78] on p "Heading" at bounding box center [178, 71] width 188 height 20
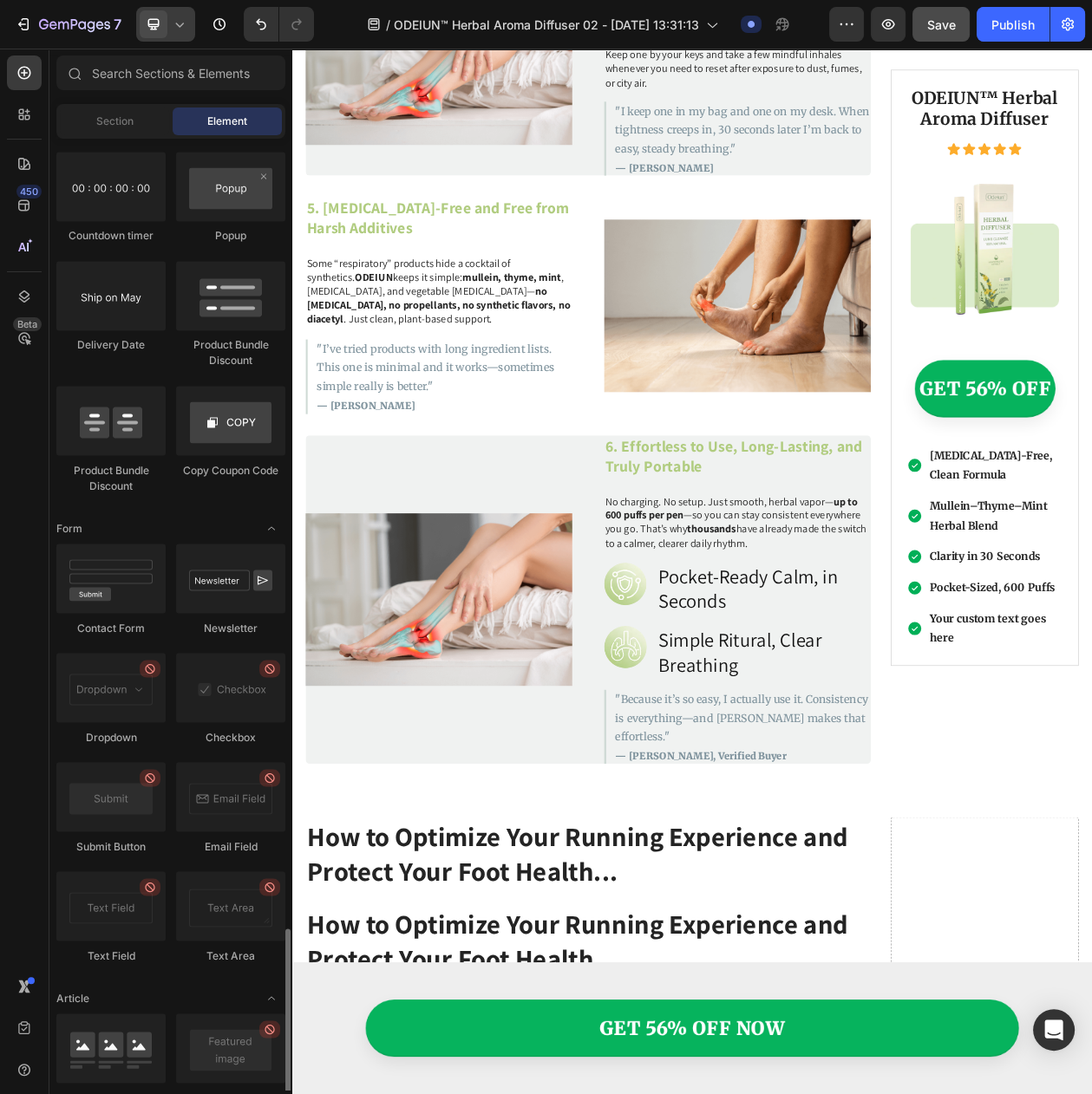
scroll to position [4192, 0]
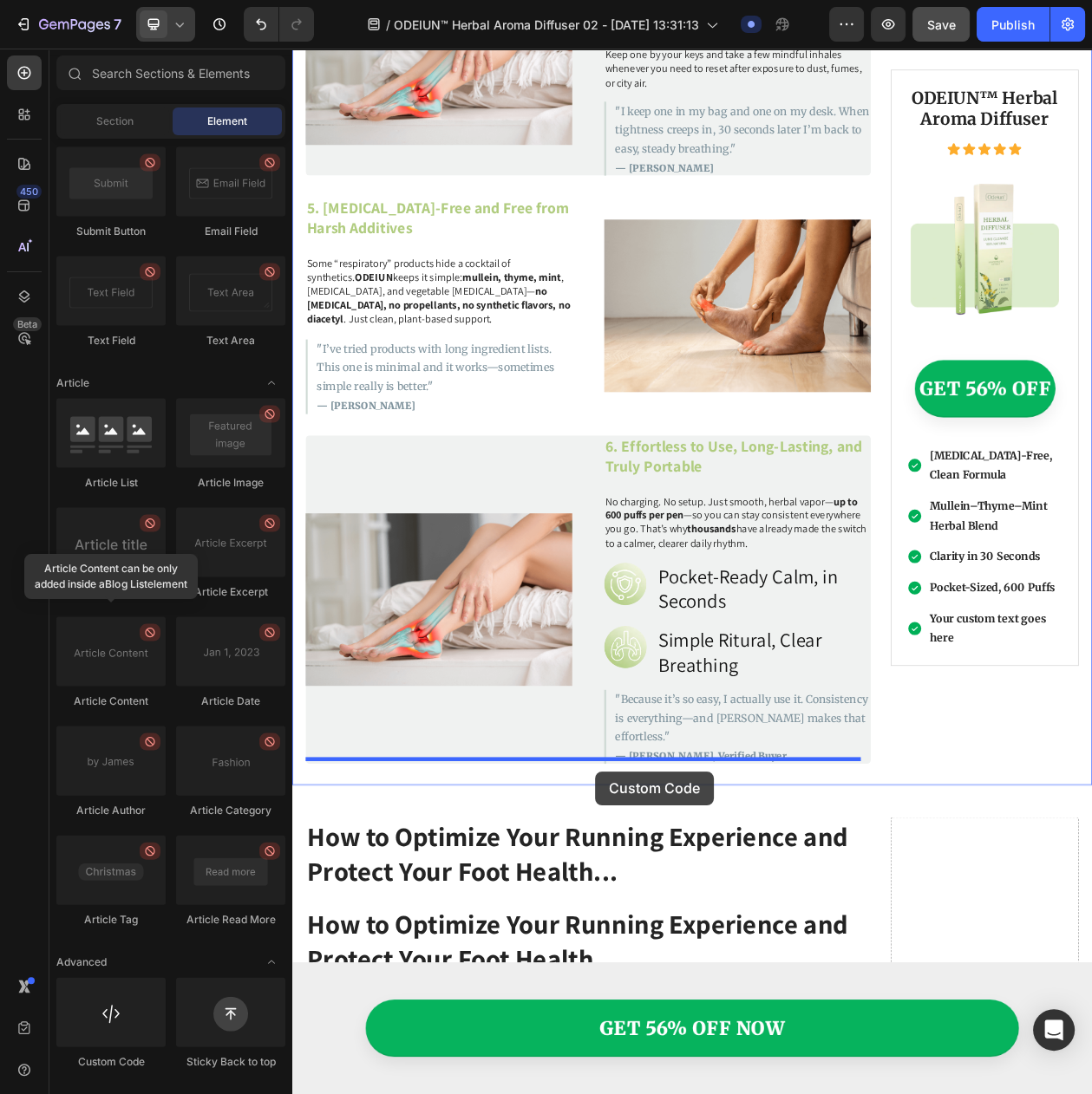
drag, startPoint x: 374, startPoint y: 1067, endPoint x: 686, endPoint y: 989, distance: 321.6
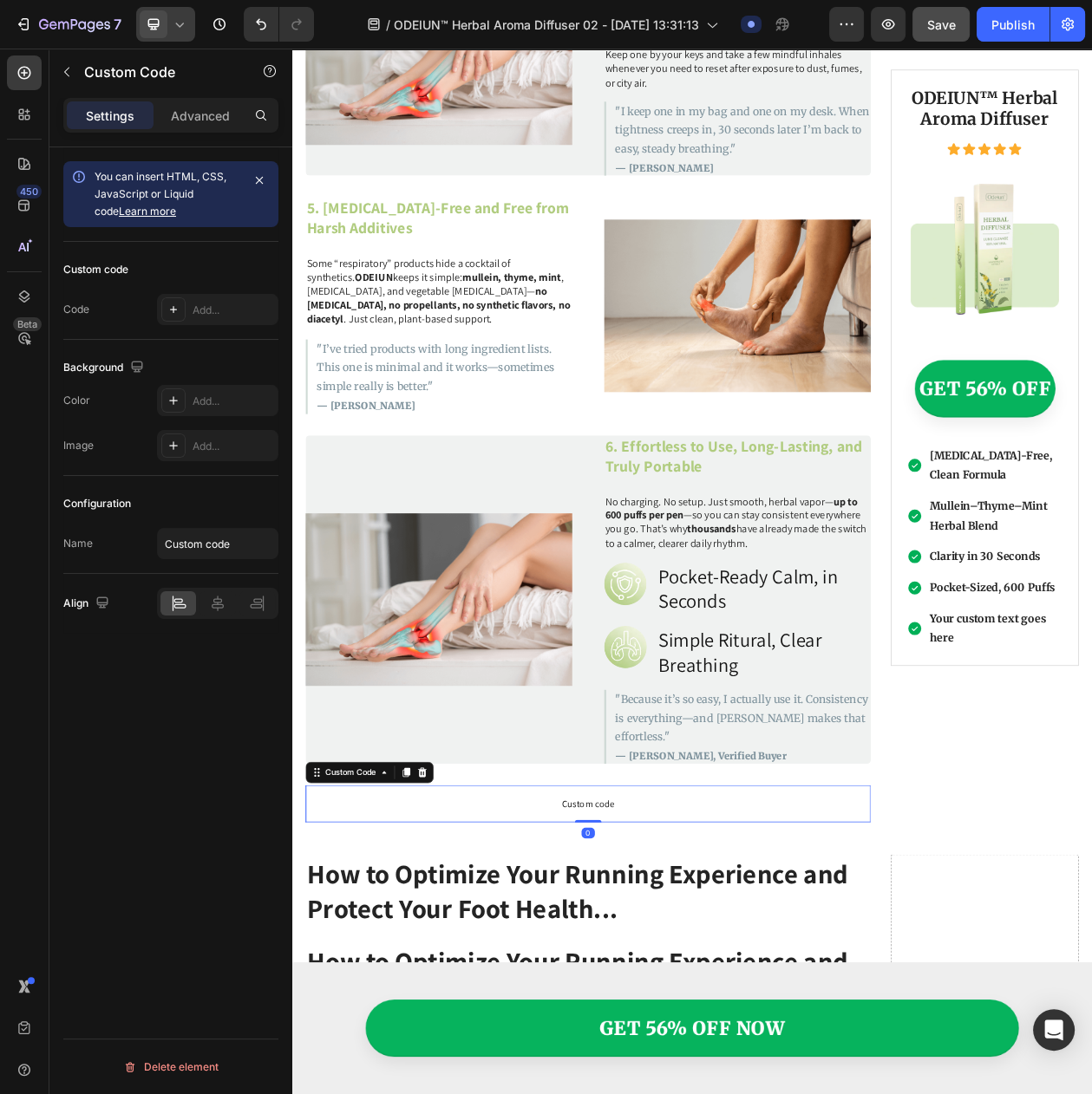
click at [644, 1022] on span "Custom code" at bounding box center [677, 1032] width 735 height 20
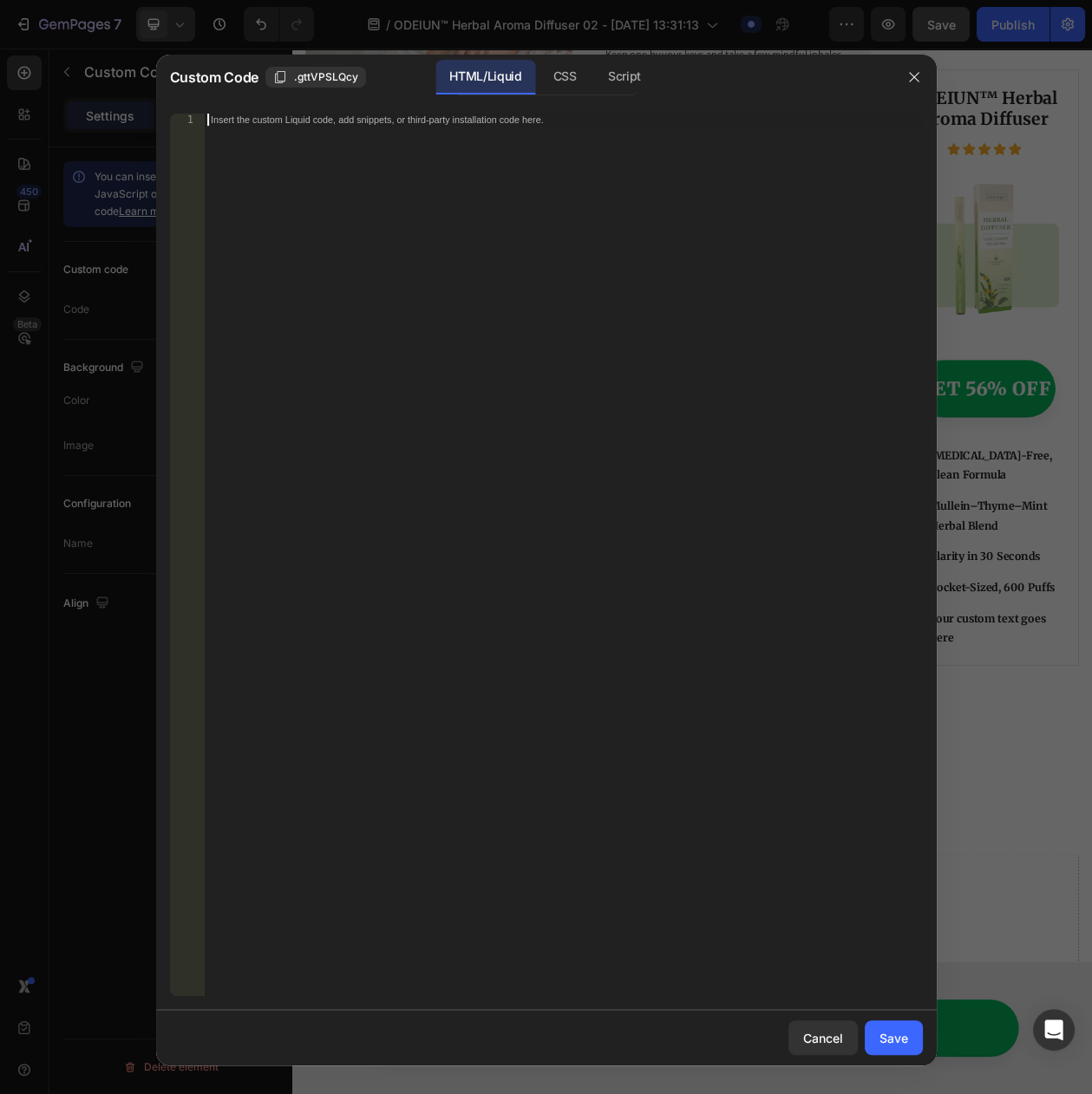
click at [294, 570] on div "Insert the custom Liquid code, add snippets, or third-party installation code h…" at bounding box center [562, 567] width 718 height 907
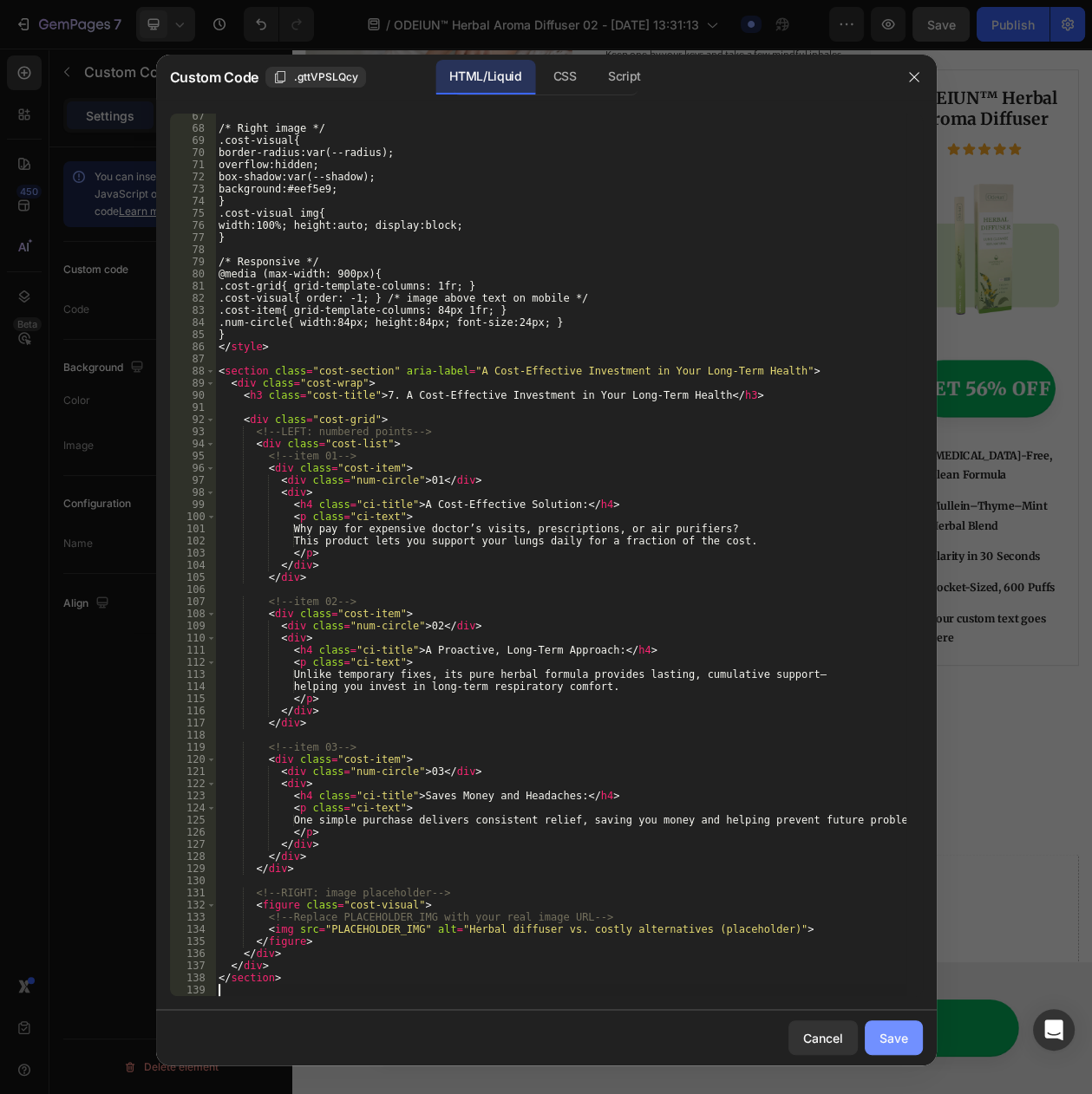
click at [865, 1036] on button "Save" at bounding box center [893, 1038] width 58 height 35
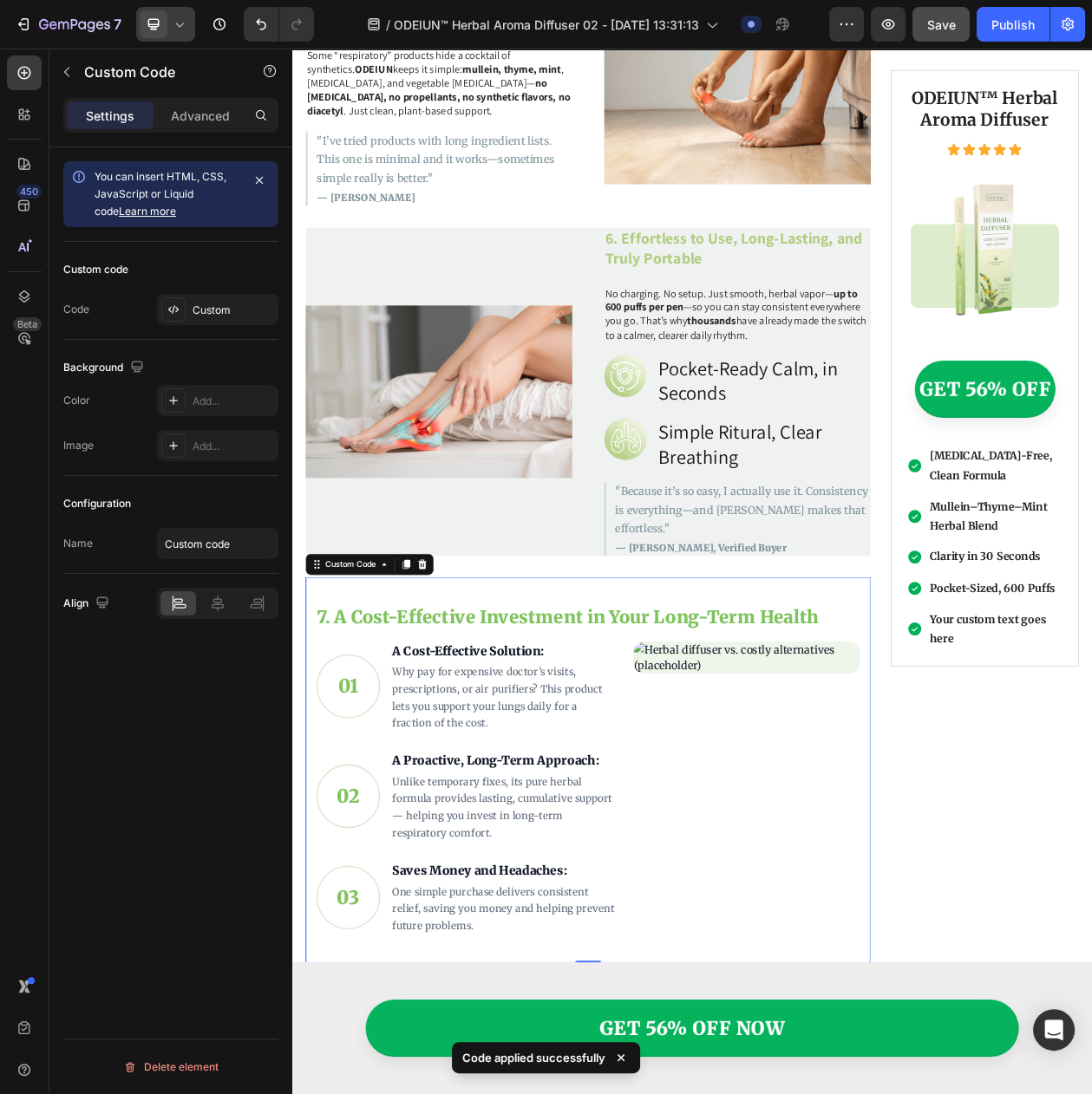
scroll to position [3030, 0]
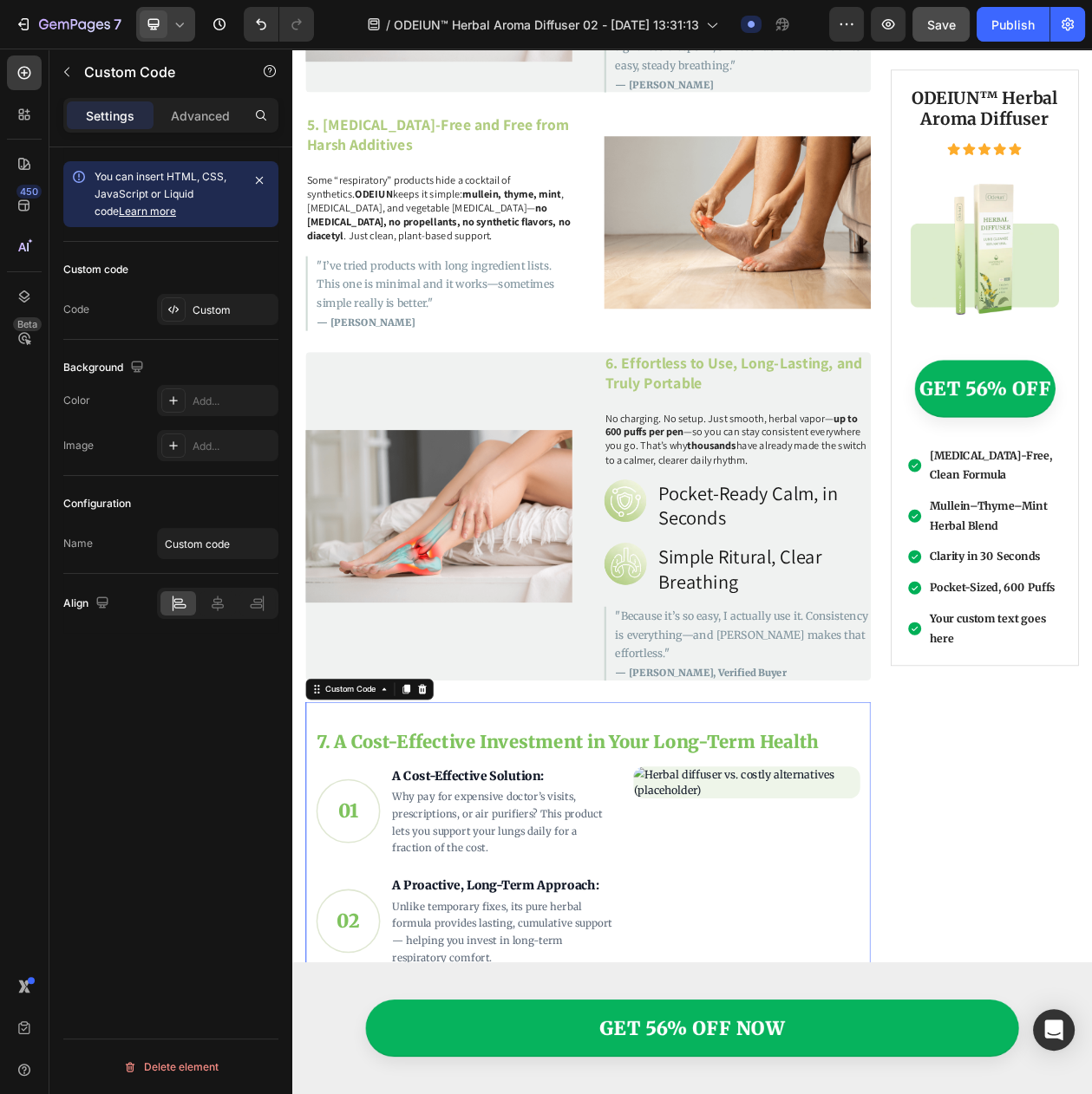
click at [173, 28] on icon at bounding box center [179, 24] width 17 height 17
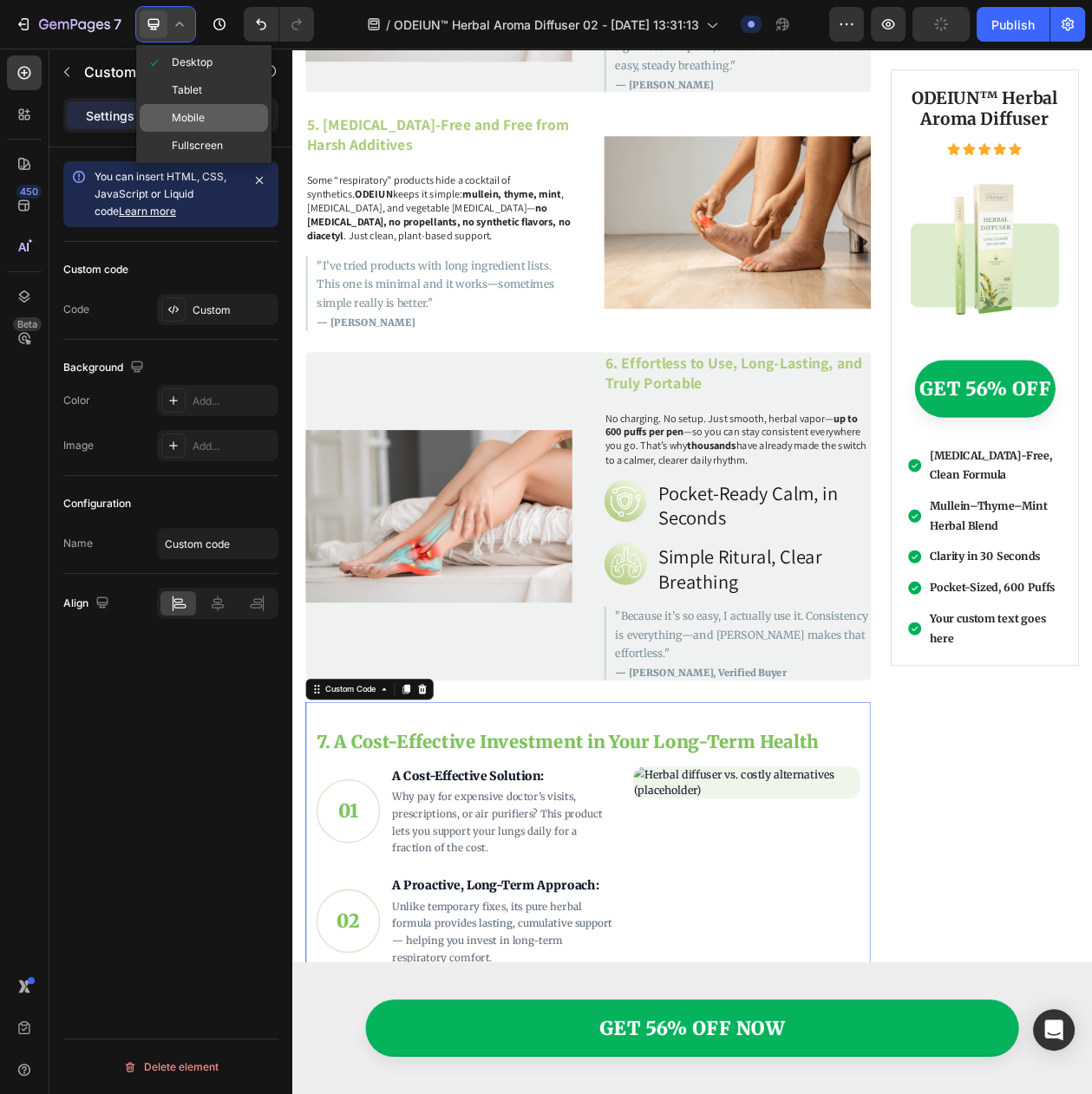
click at [194, 109] on span "Mobile" at bounding box center [188, 117] width 33 height 17
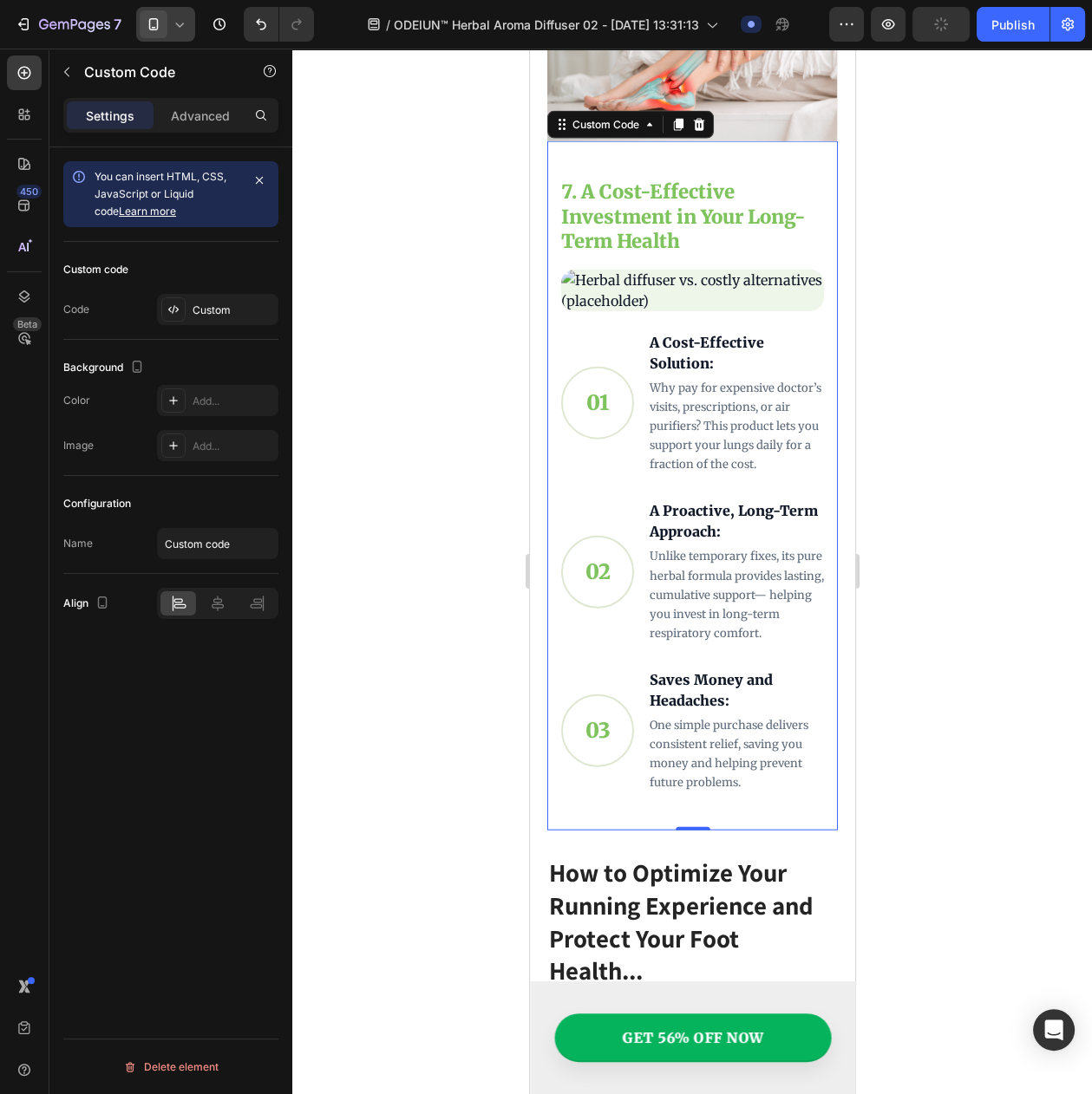
scroll to position [4682, 0]
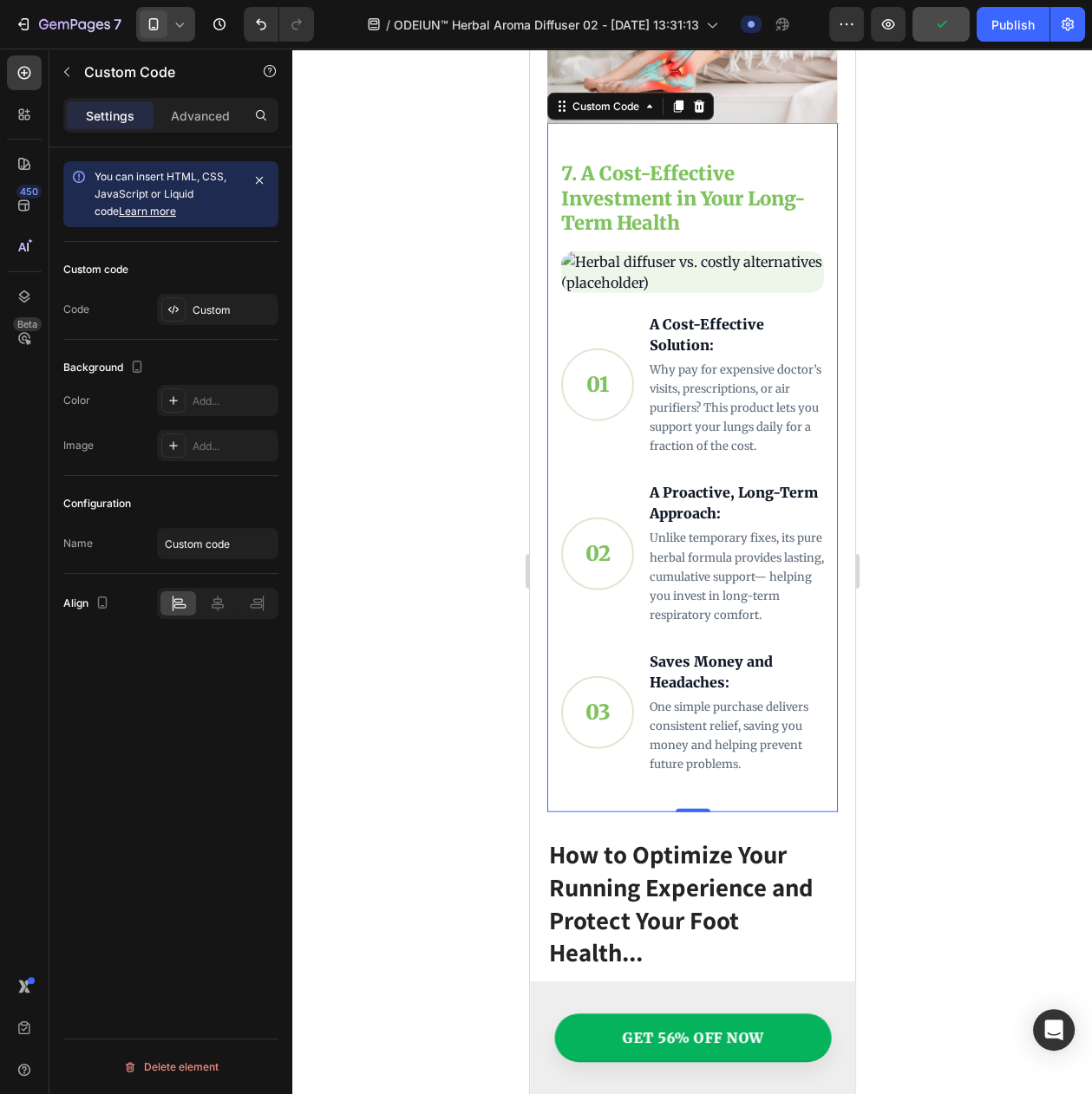
click at [157, 20] on icon at bounding box center [154, 24] width 10 height 12
click at [172, 57] on span "Desktop" at bounding box center [192, 61] width 41 height 17
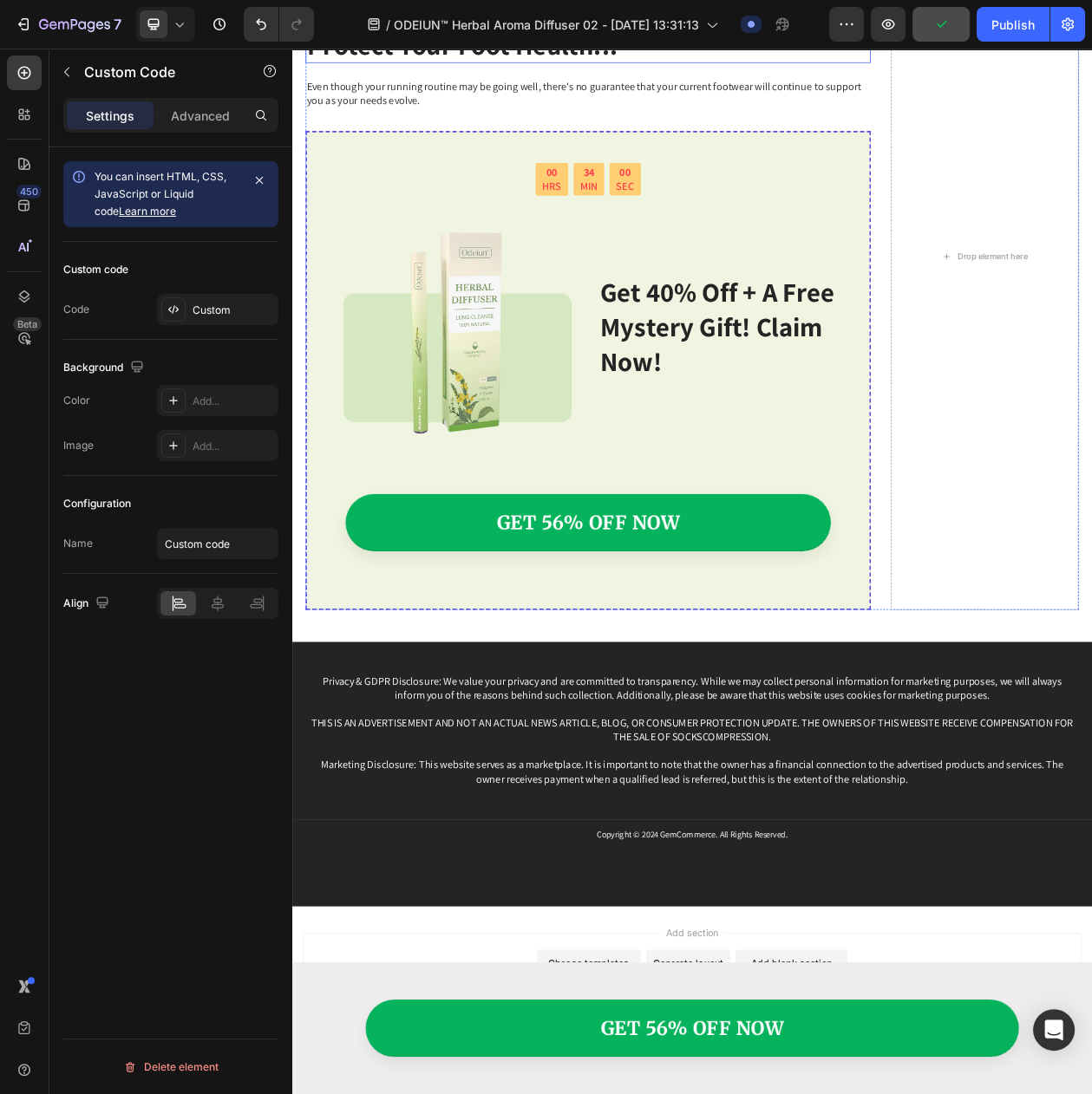
scroll to position [4630, 0]
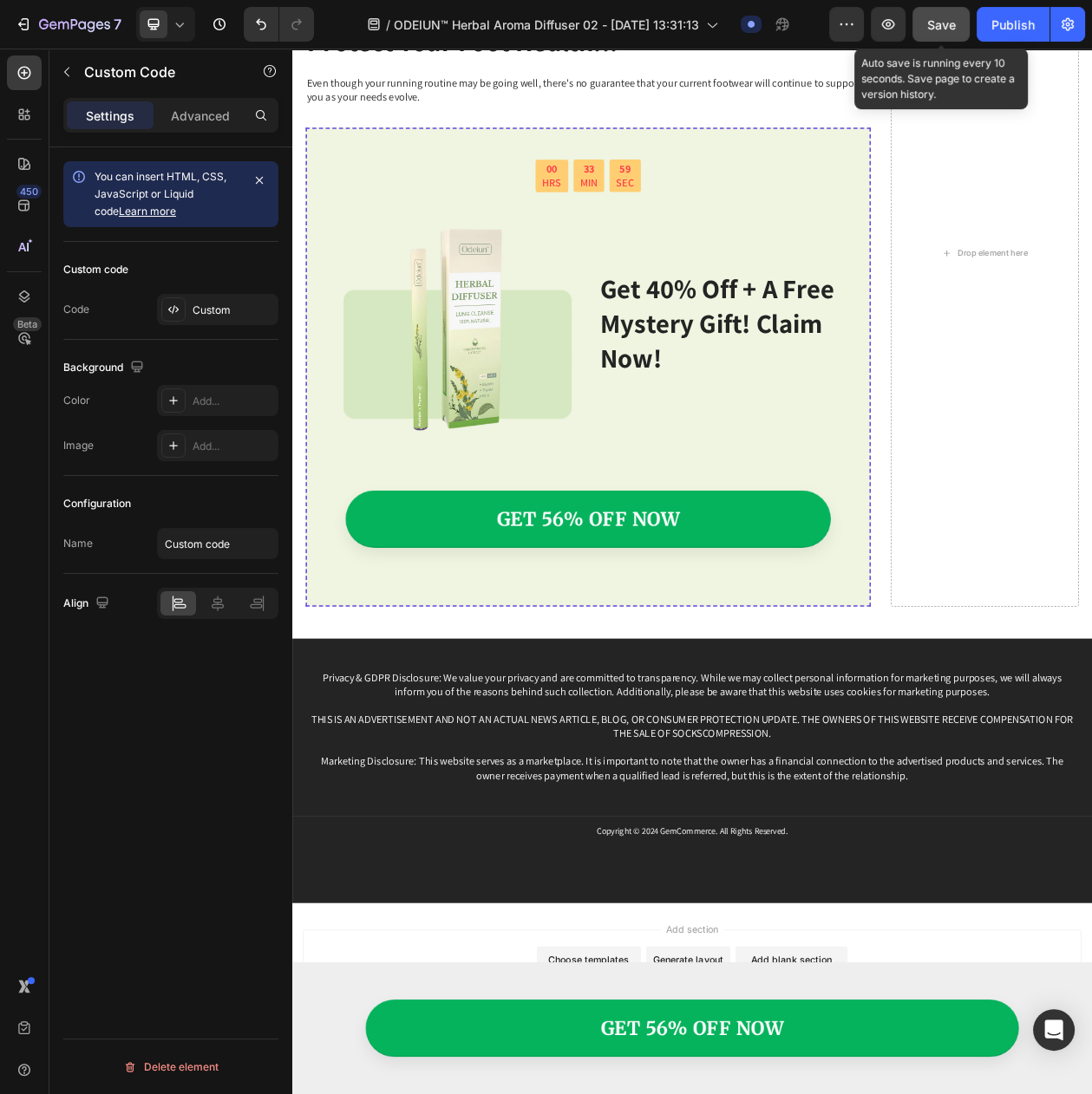
click at [927, 34] on button "Save" at bounding box center [941, 24] width 57 height 35
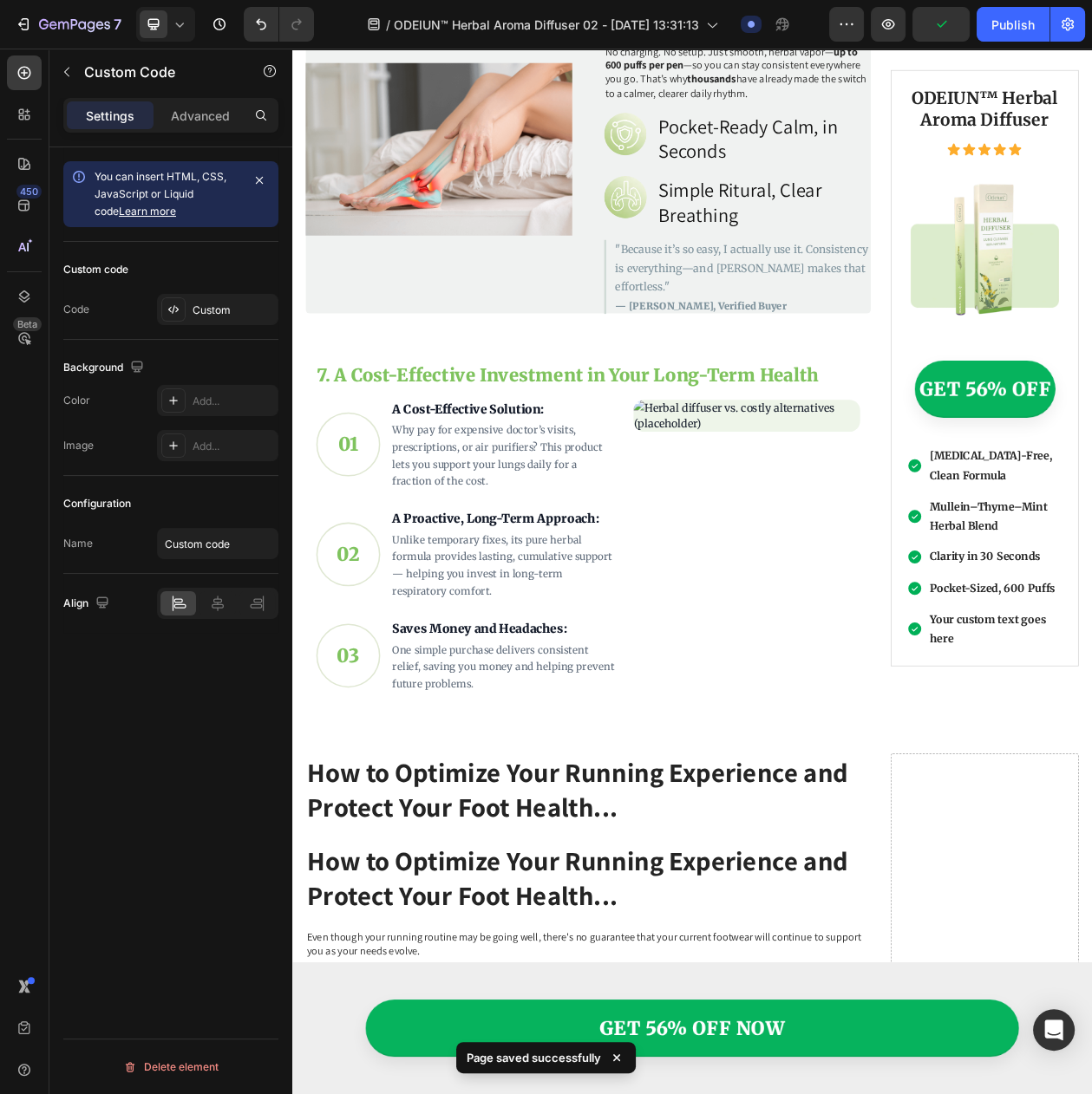
scroll to position [3221, 0]
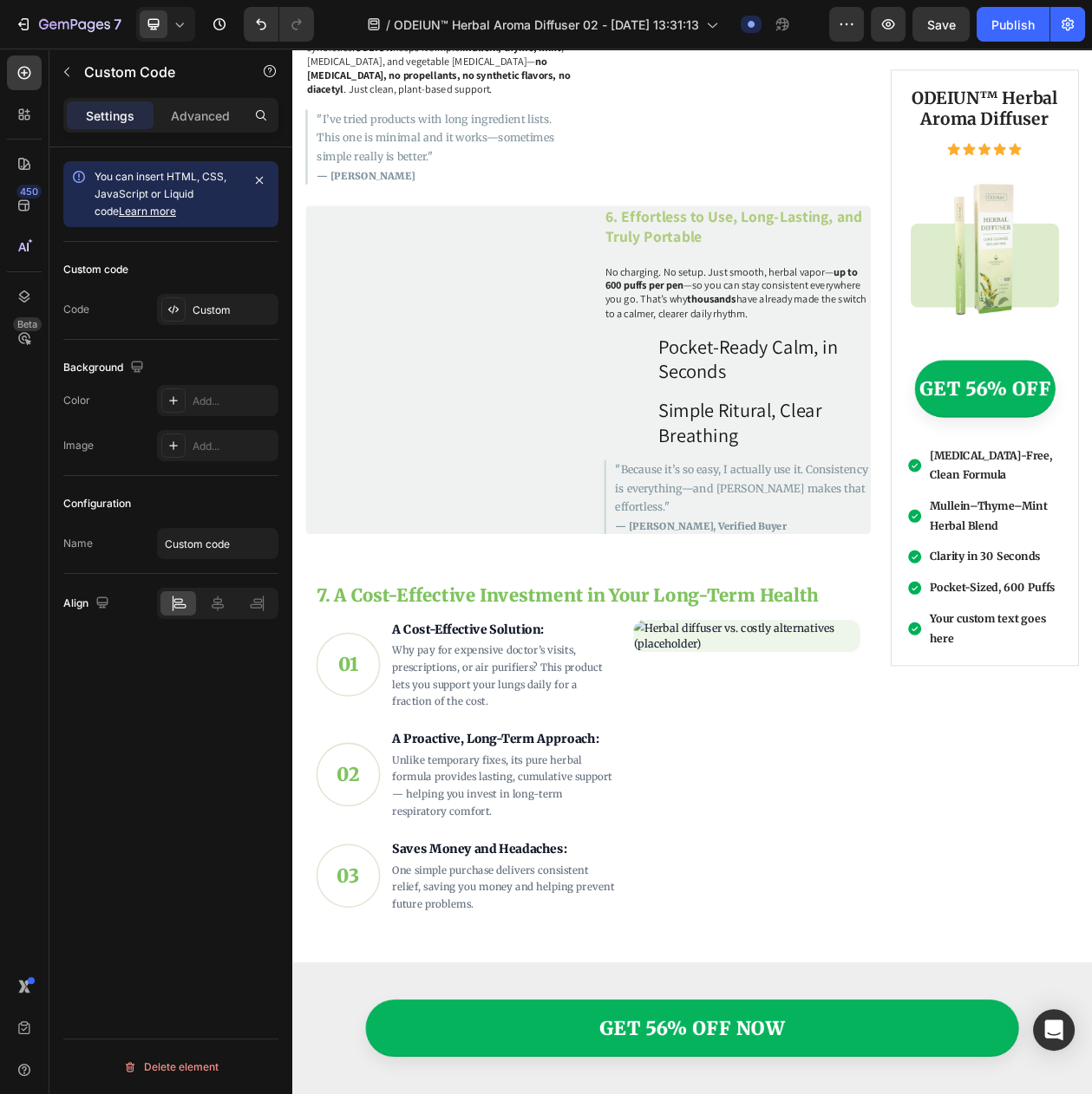
scroll to position [3438, 0]
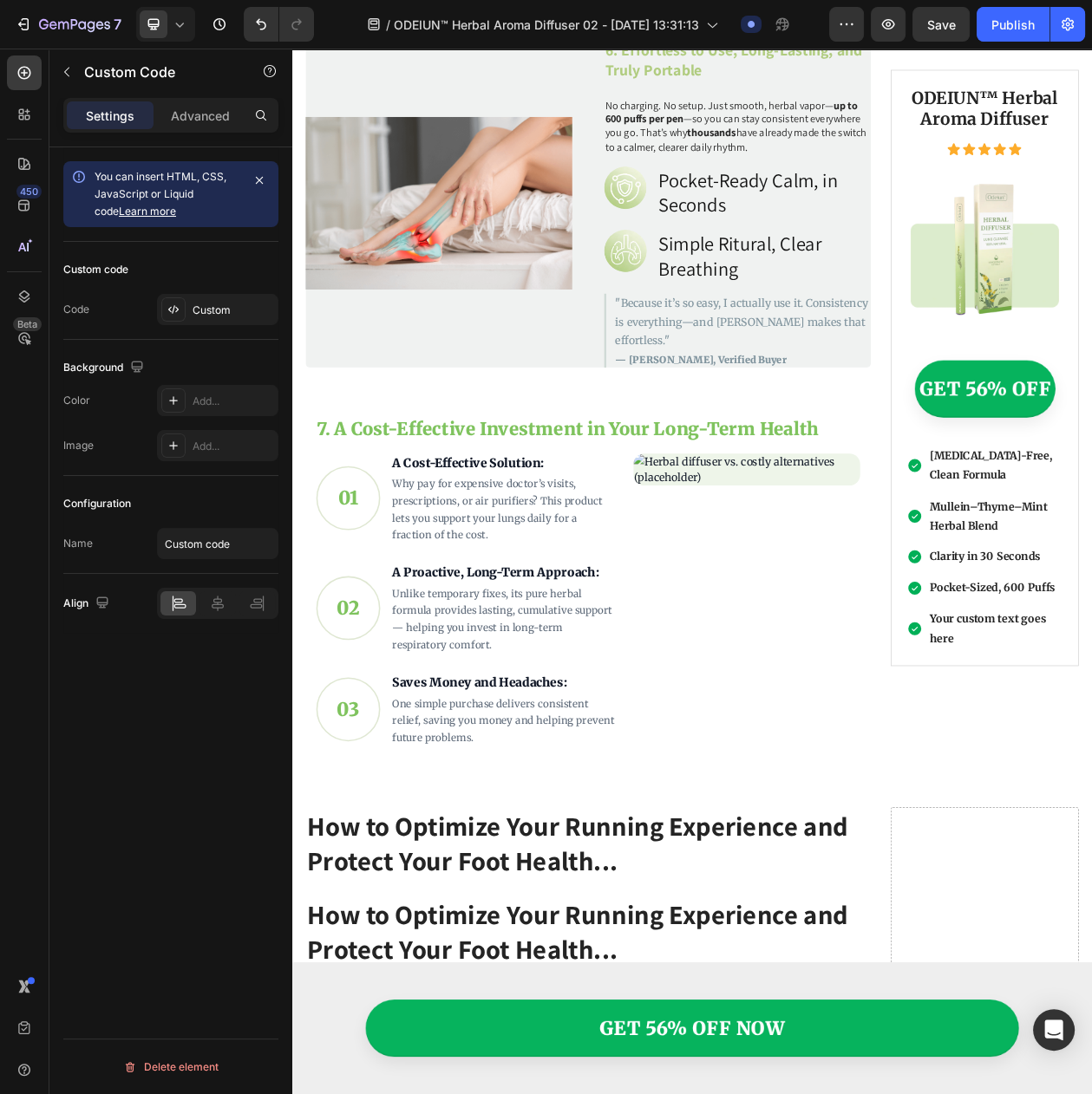
click at [745, 778] on div "01 A Cost-Effective Solution: Why pay for expensive doctor’s visits, prescripti…" at bounding box center [678, 766] width 708 height 382
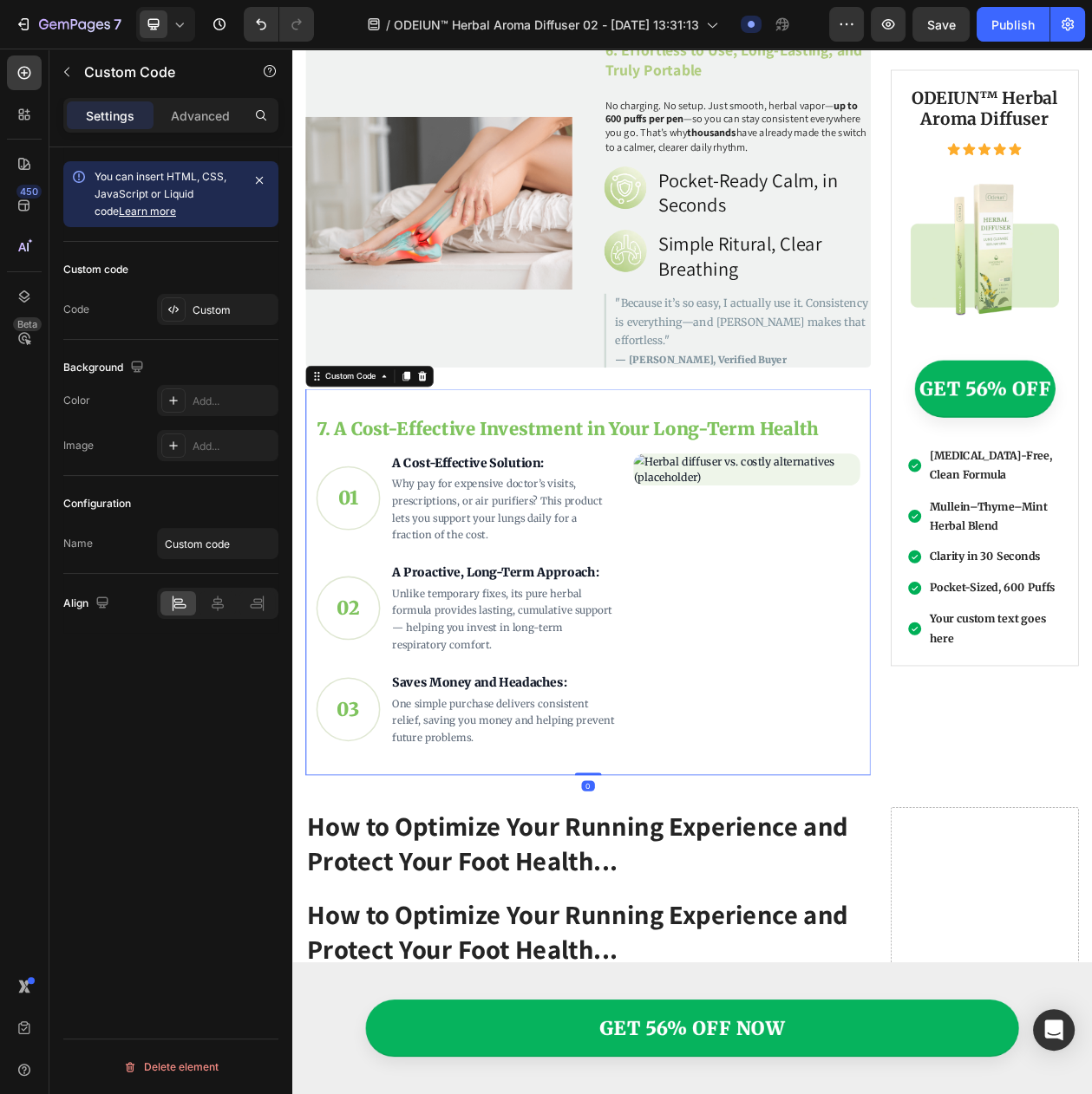
click at [479, 934] on section "7. A Cost-Effective Investment in Your Long-Term Health 01 A Cost-Effective Sol…" at bounding box center [677, 743] width 735 height 503
click at [434, 468] on icon at bounding box center [440, 475] width 14 height 14
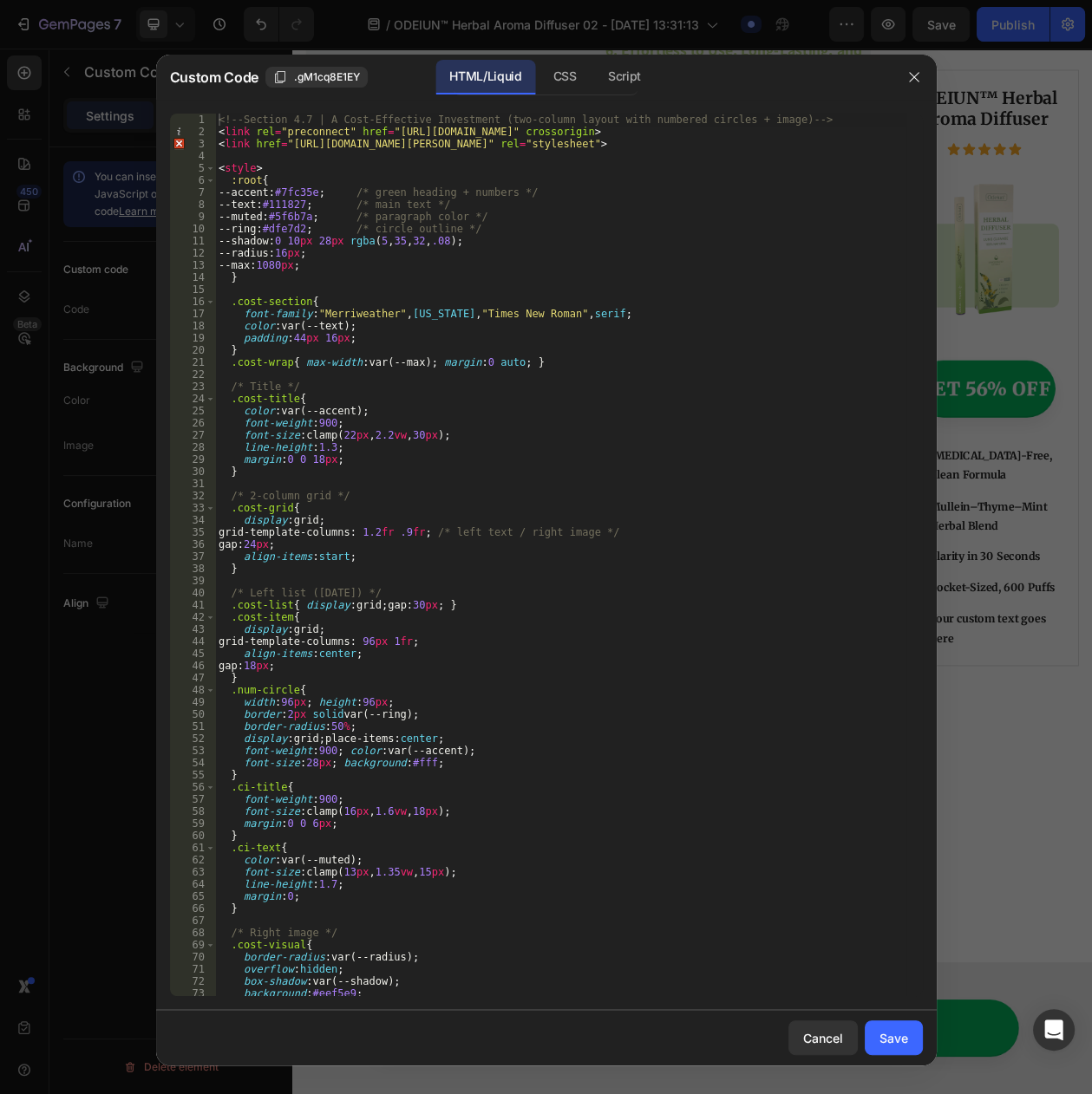
click at [446, 563] on div "<!-- Section 4.7 | A Cost-Effective Investment (two-column layout with numbered…" at bounding box center [560, 567] width 690 height 907
type textarea "</section>"
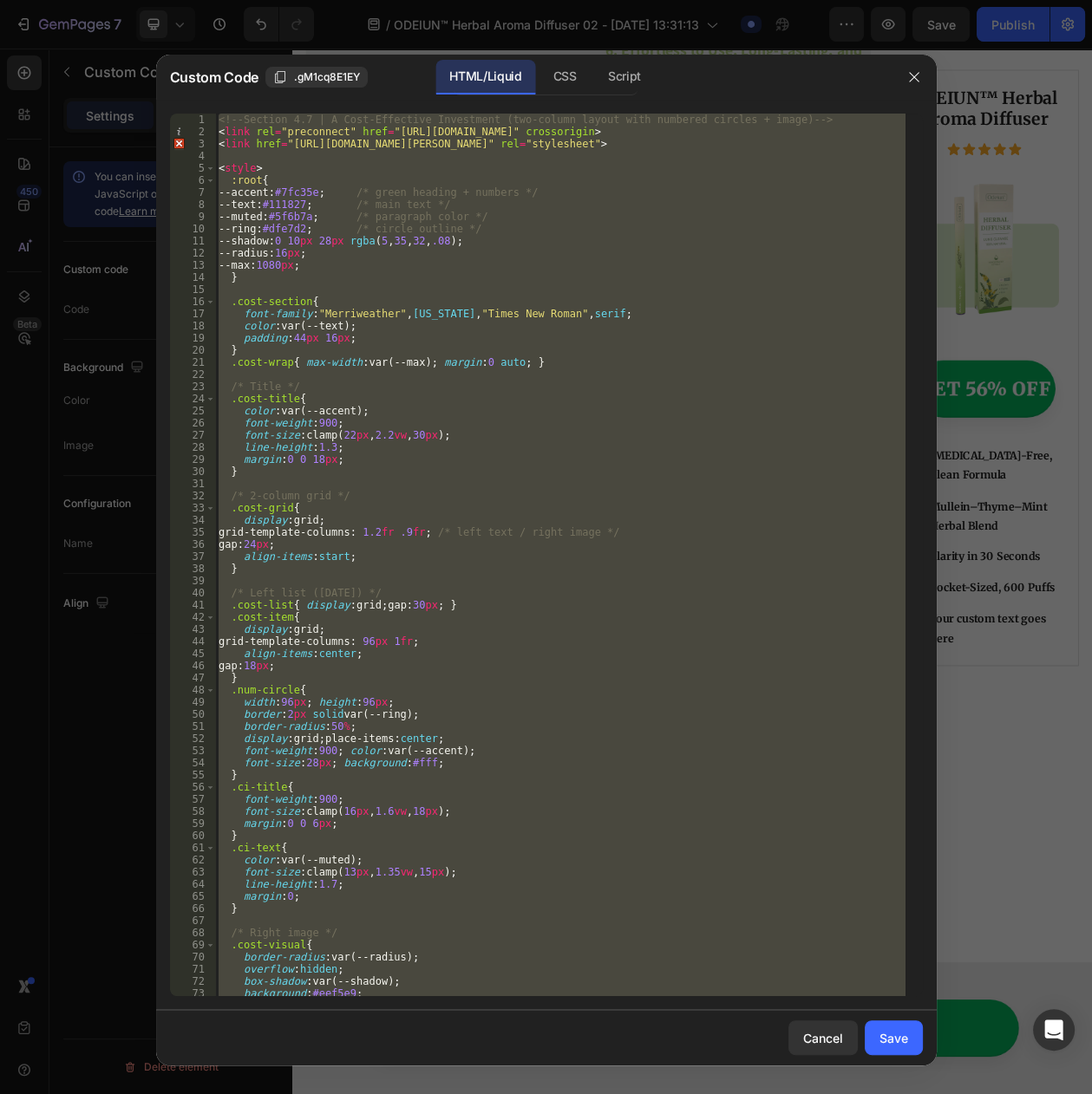
paste textarea
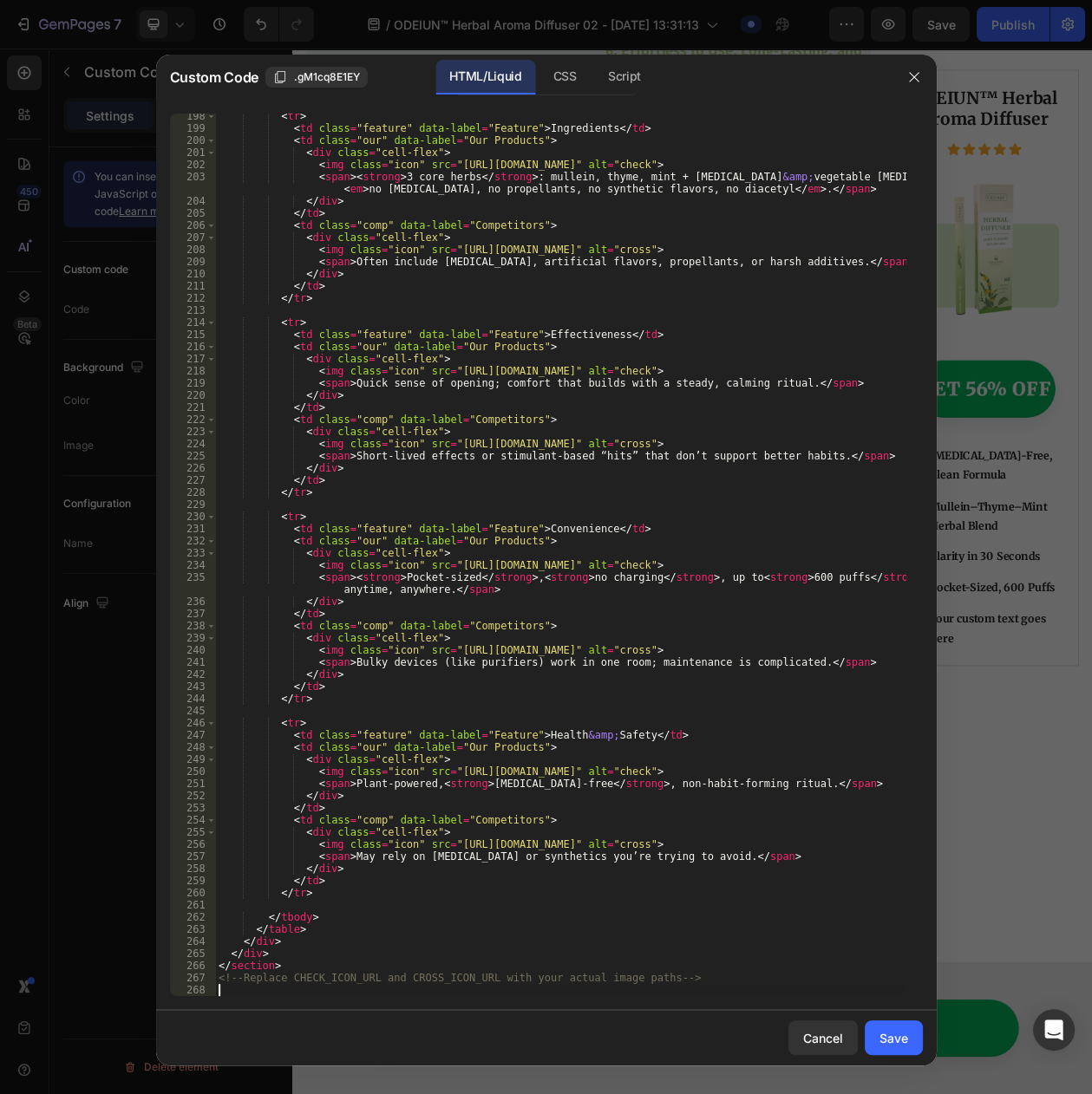
scroll to position [2407, 0]
click at [879, 1032] on div "Save" at bounding box center [894, 1038] width 28 height 18
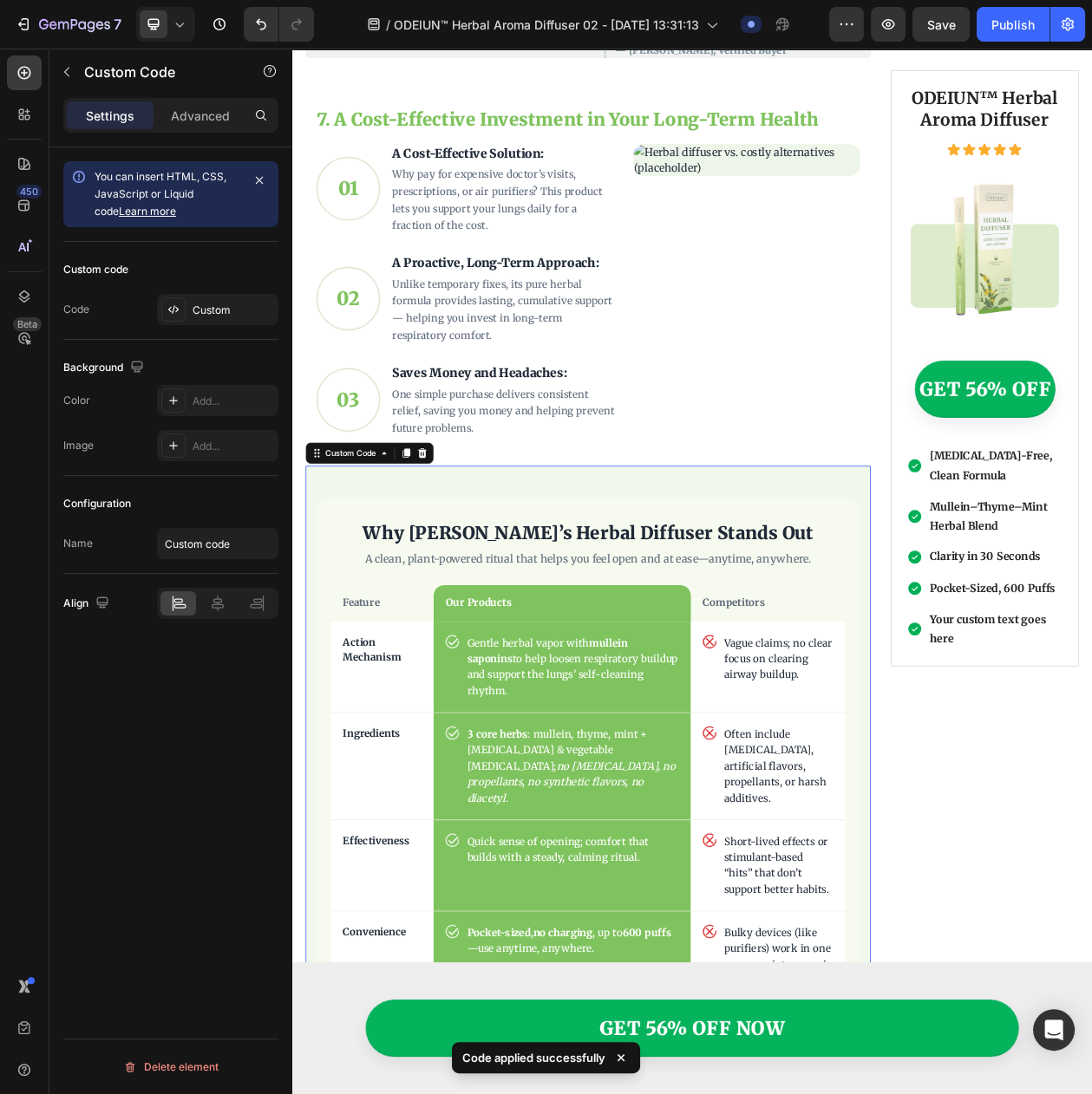
scroll to position [3979, 0]
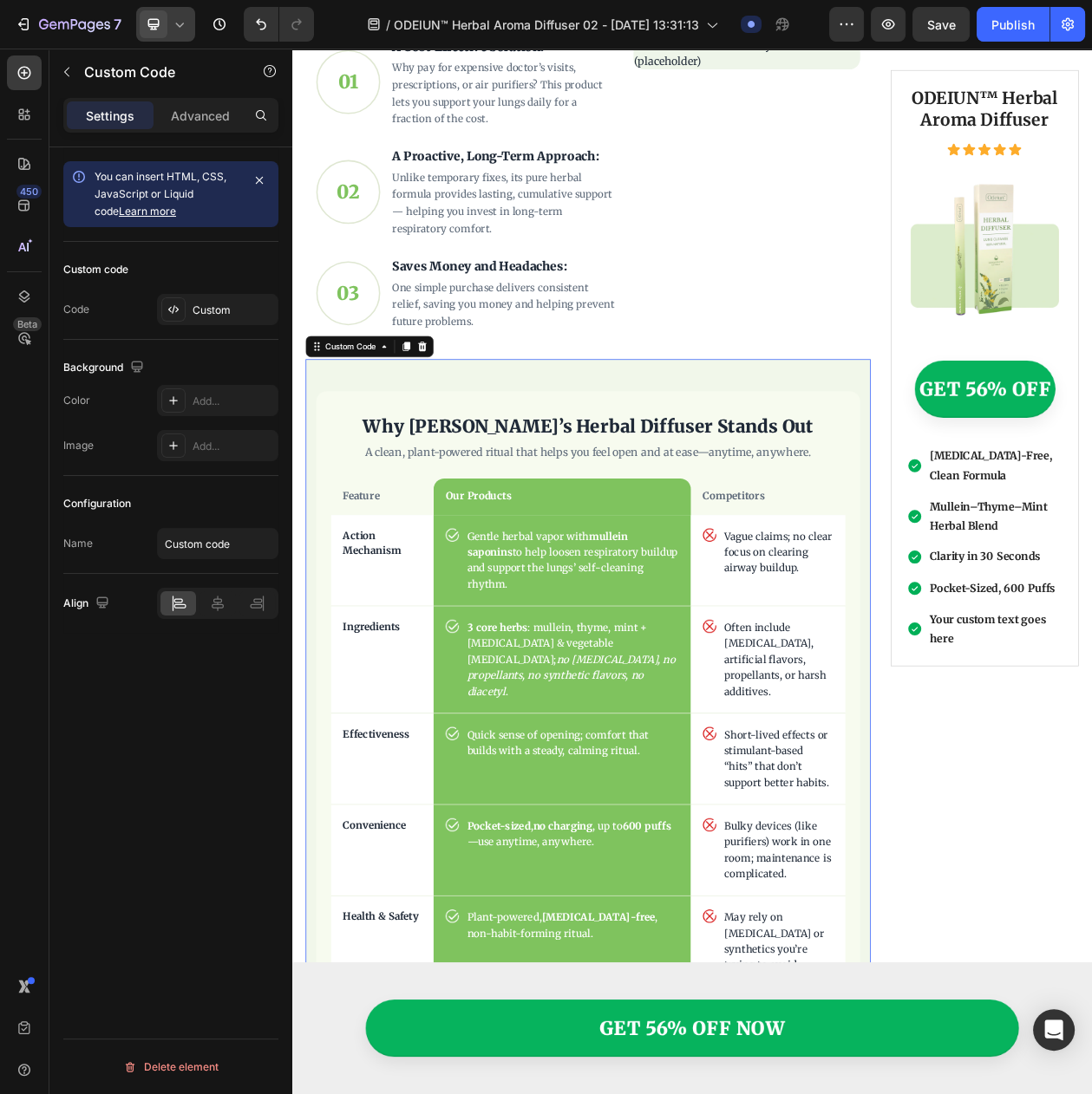
click at [168, 8] on div at bounding box center [165, 24] width 59 height 35
click at [194, 114] on span "Mobile" at bounding box center [188, 117] width 33 height 17
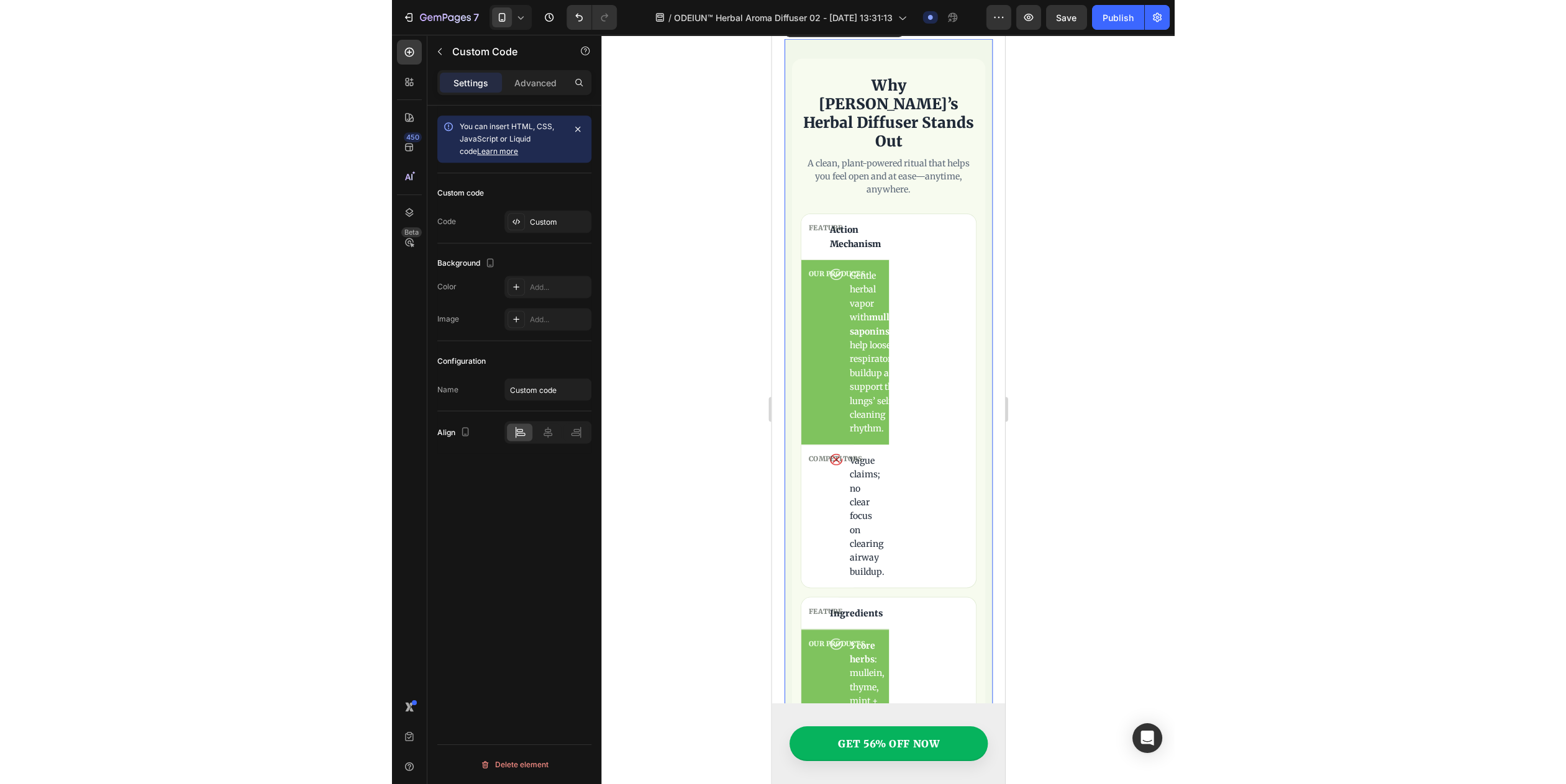
scroll to position [3911, 0]
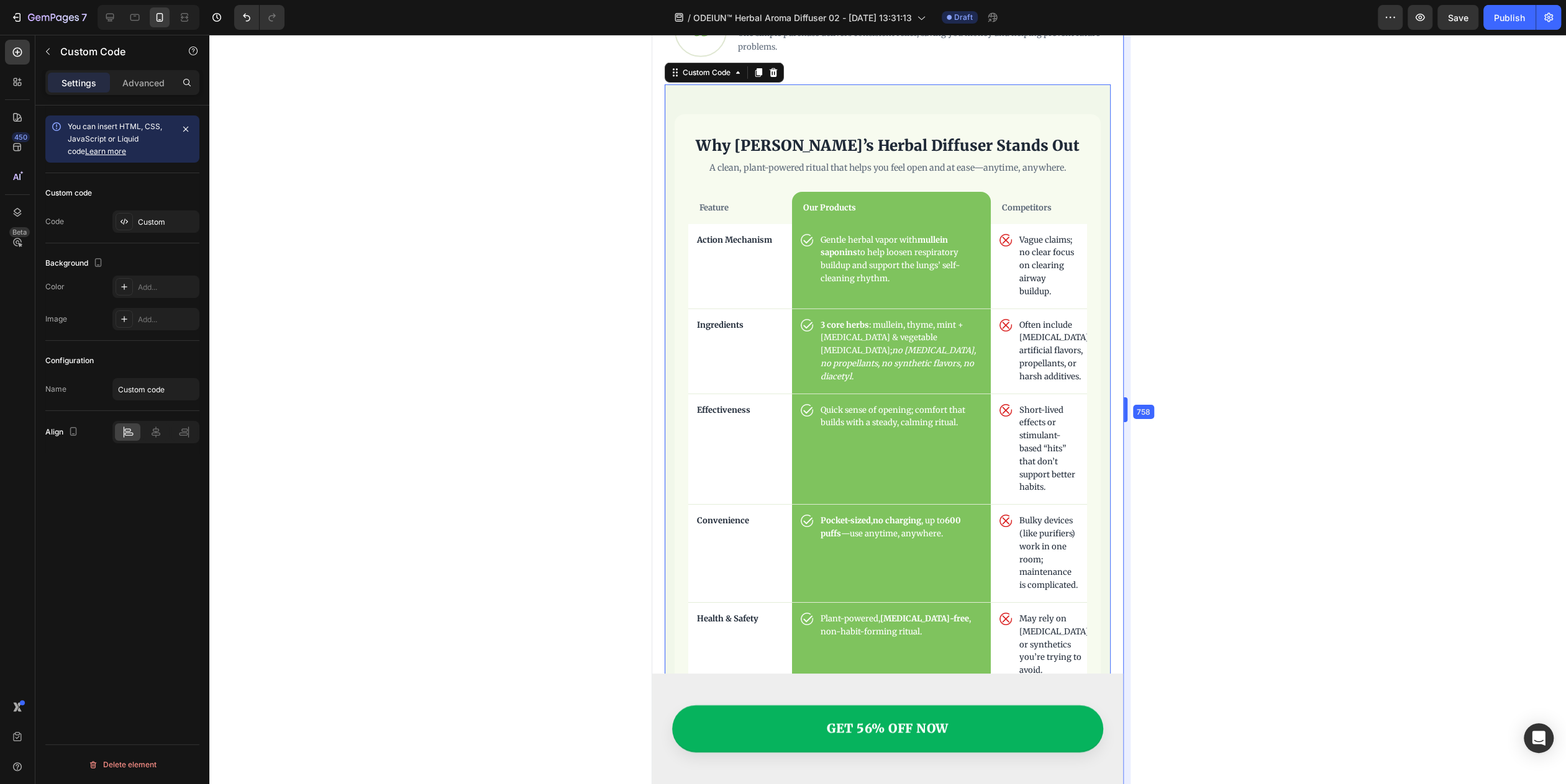
drag, startPoint x: 1007, startPoint y: 420, endPoint x: 1211, endPoint y: 443, distance: 205.3
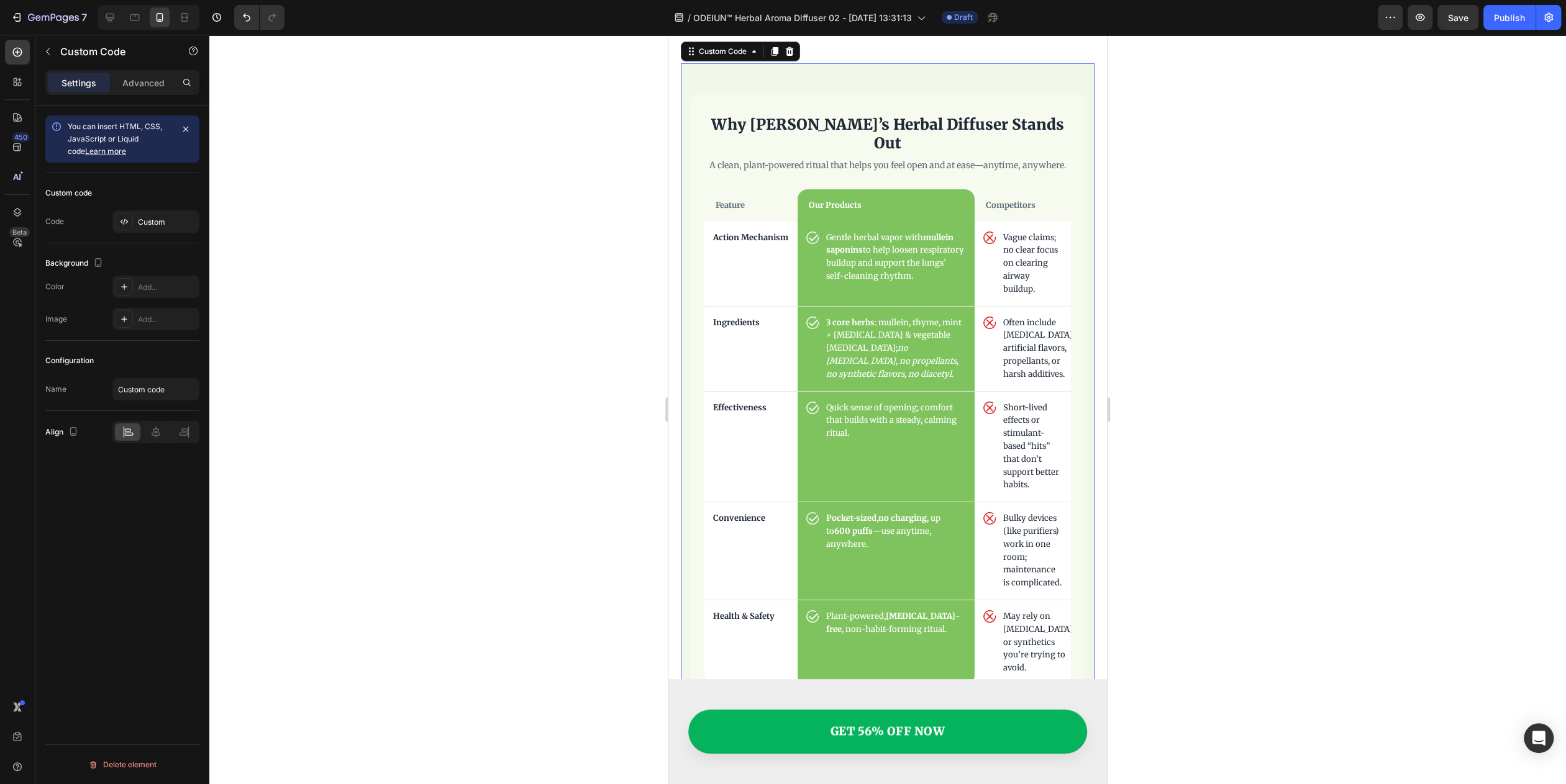
scroll to position [3974, 0]
click at [115, 17] on icon at bounding box center [110, 17] width 12 height 12
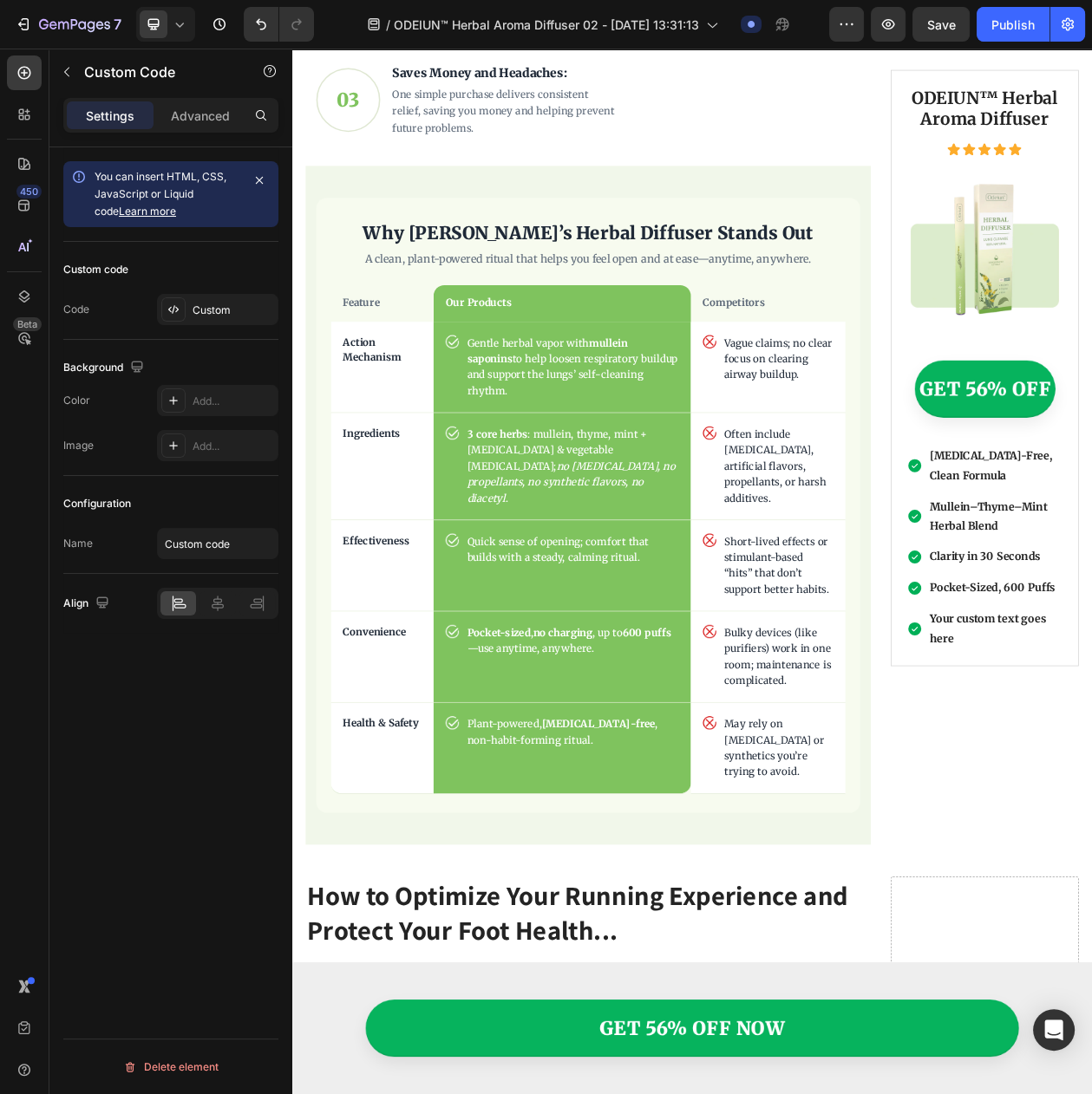
scroll to position [3953, 0]
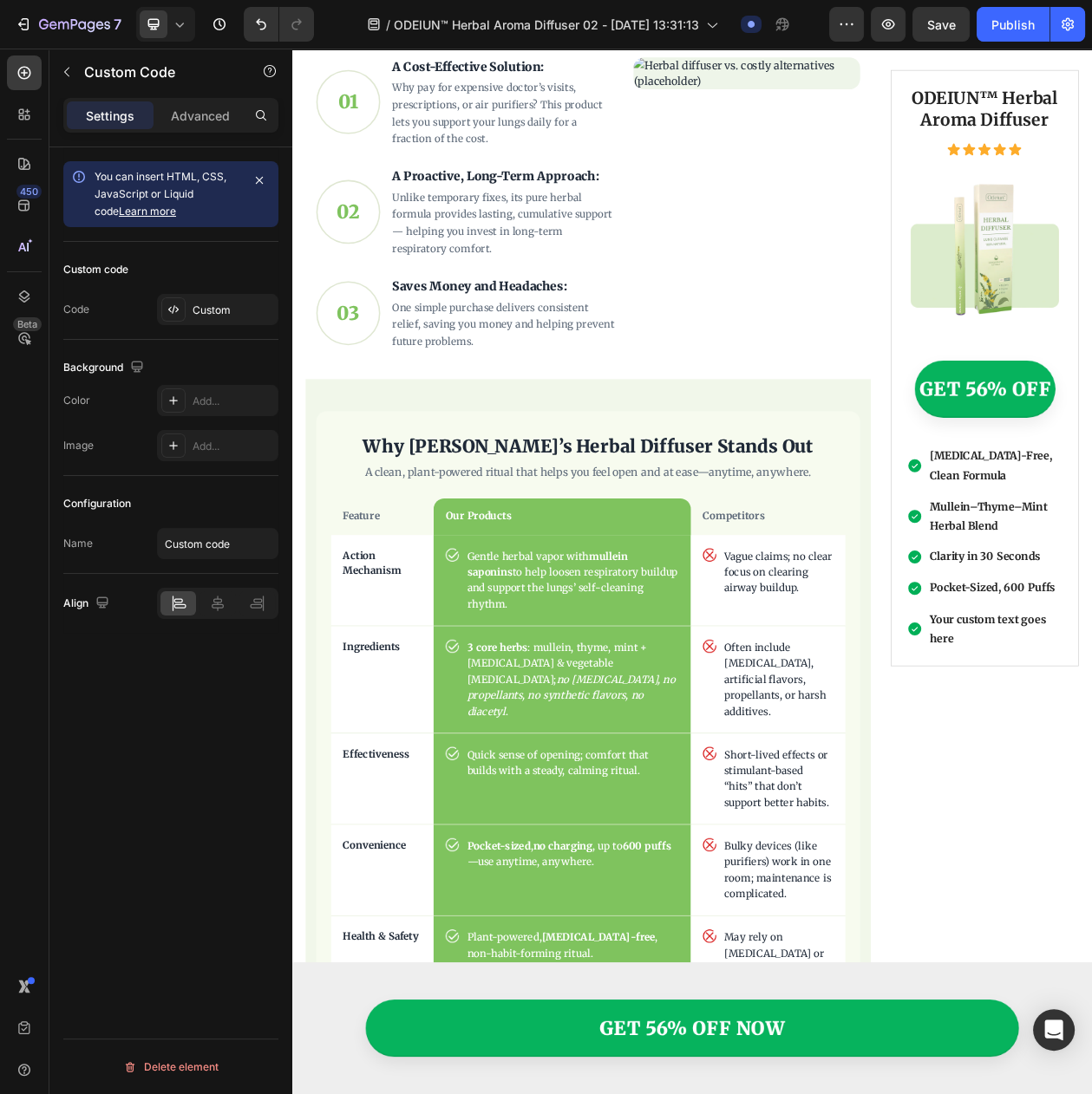
click at [644, 590] on p "A clean, plant-powered ritual that helps you feel open and at ease—anytime, any…" at bounding box center [677, 599] width 670 height 20
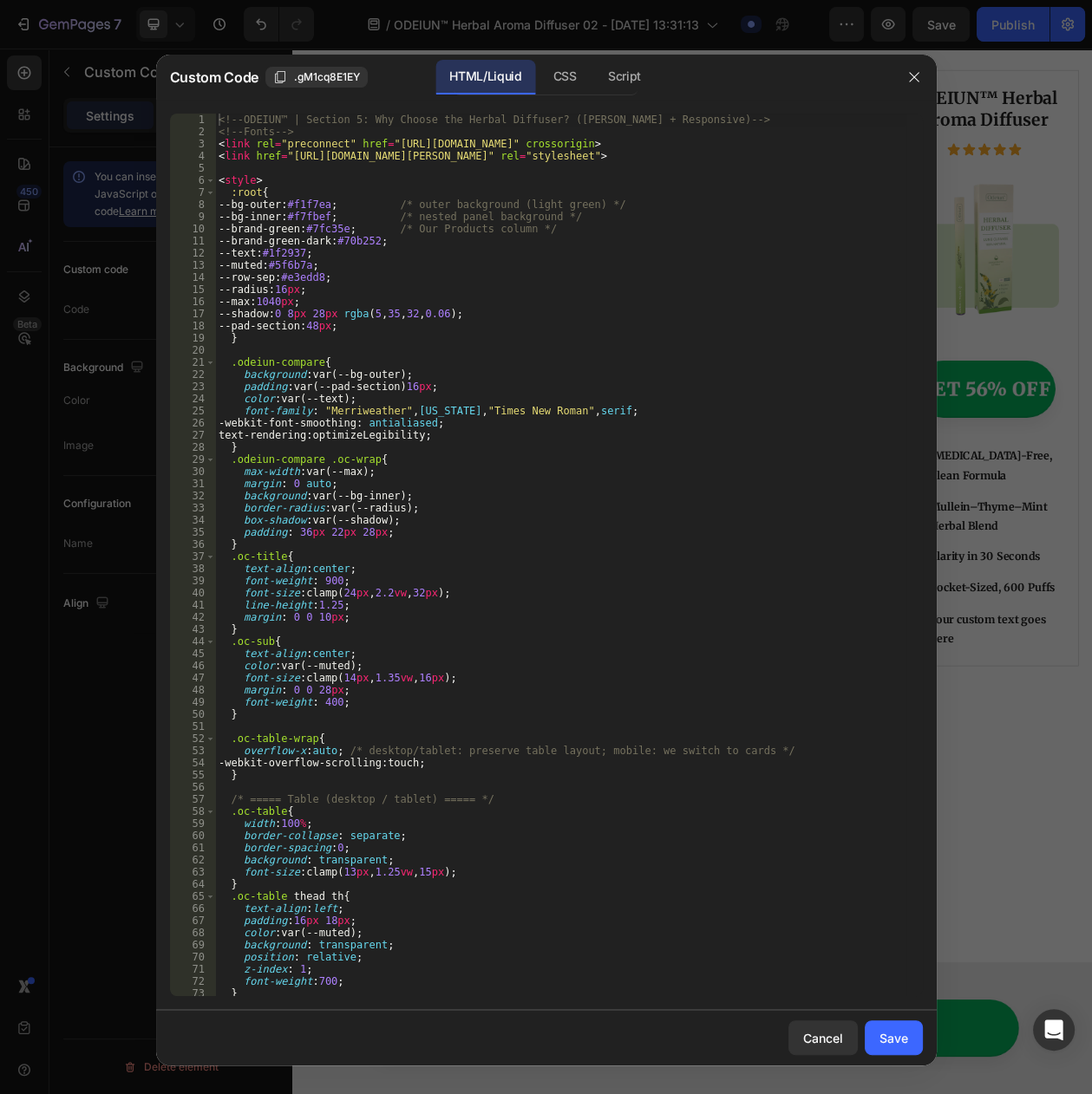
click at [492, 431] on div "<!-- ODEIUN™ | Section 5: Why Choose the Herbal Diffuser? (Merriweather + Respo…" at bounding box center [560, 567] width 690 height 907
type textarea "<!-- Replace CHECK_ICON_URL and CROSS_ICON_URL with your actual image paths -->"
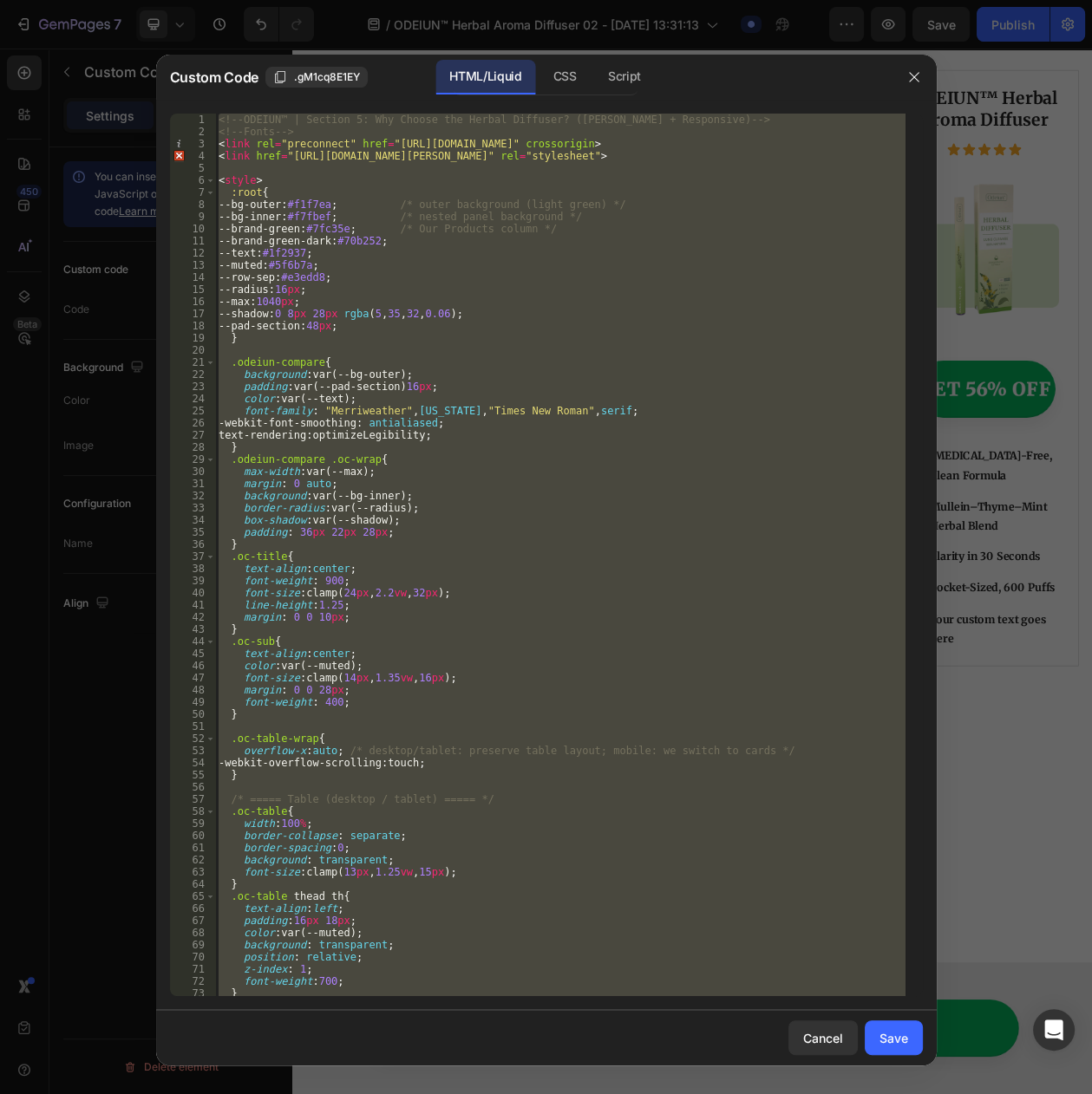
paste textarea
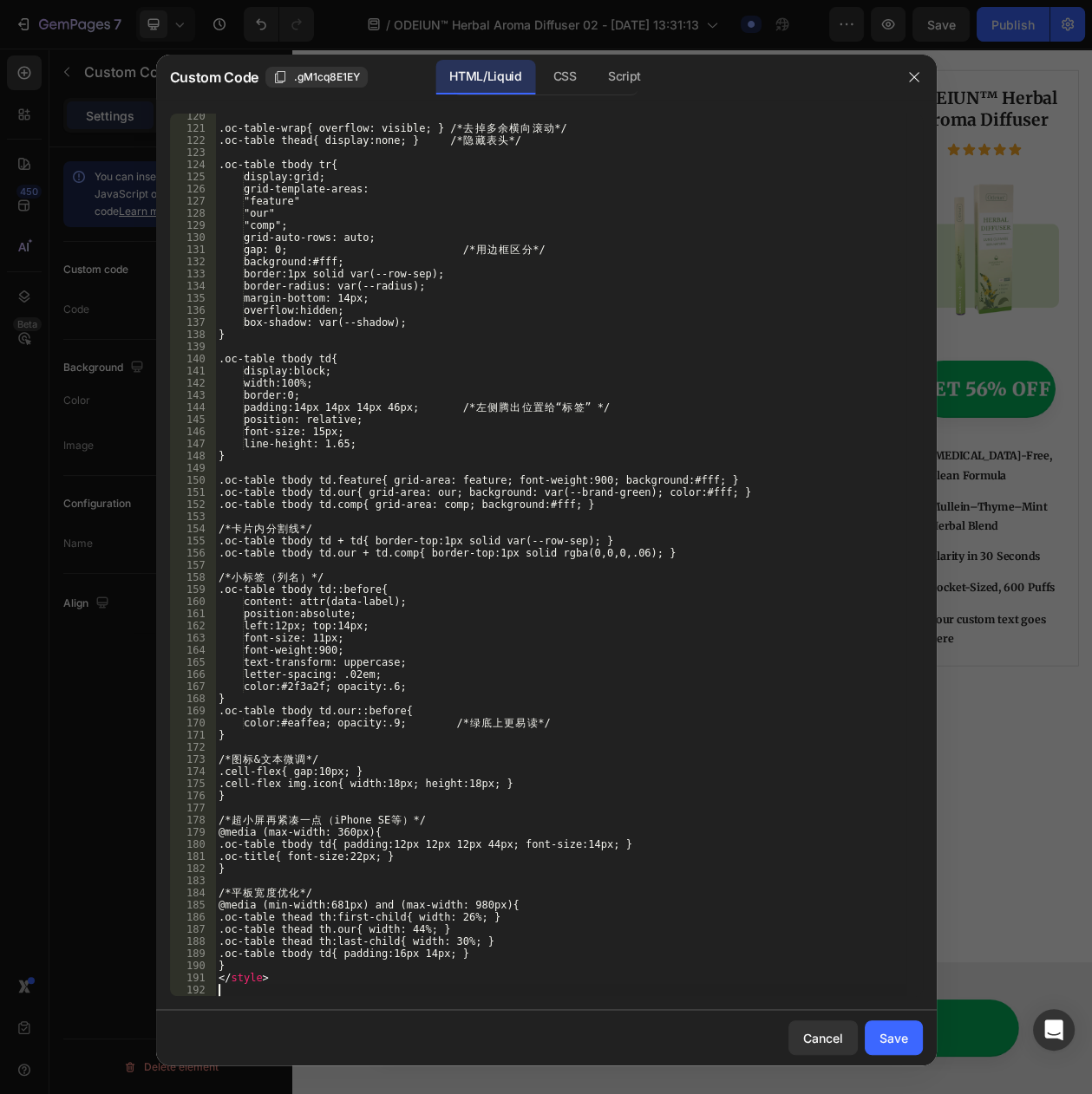
scroll to position [1448, 0]
click at [896, 1050] on button "Save" at bounding box center [893, 1038] width 58 height 35
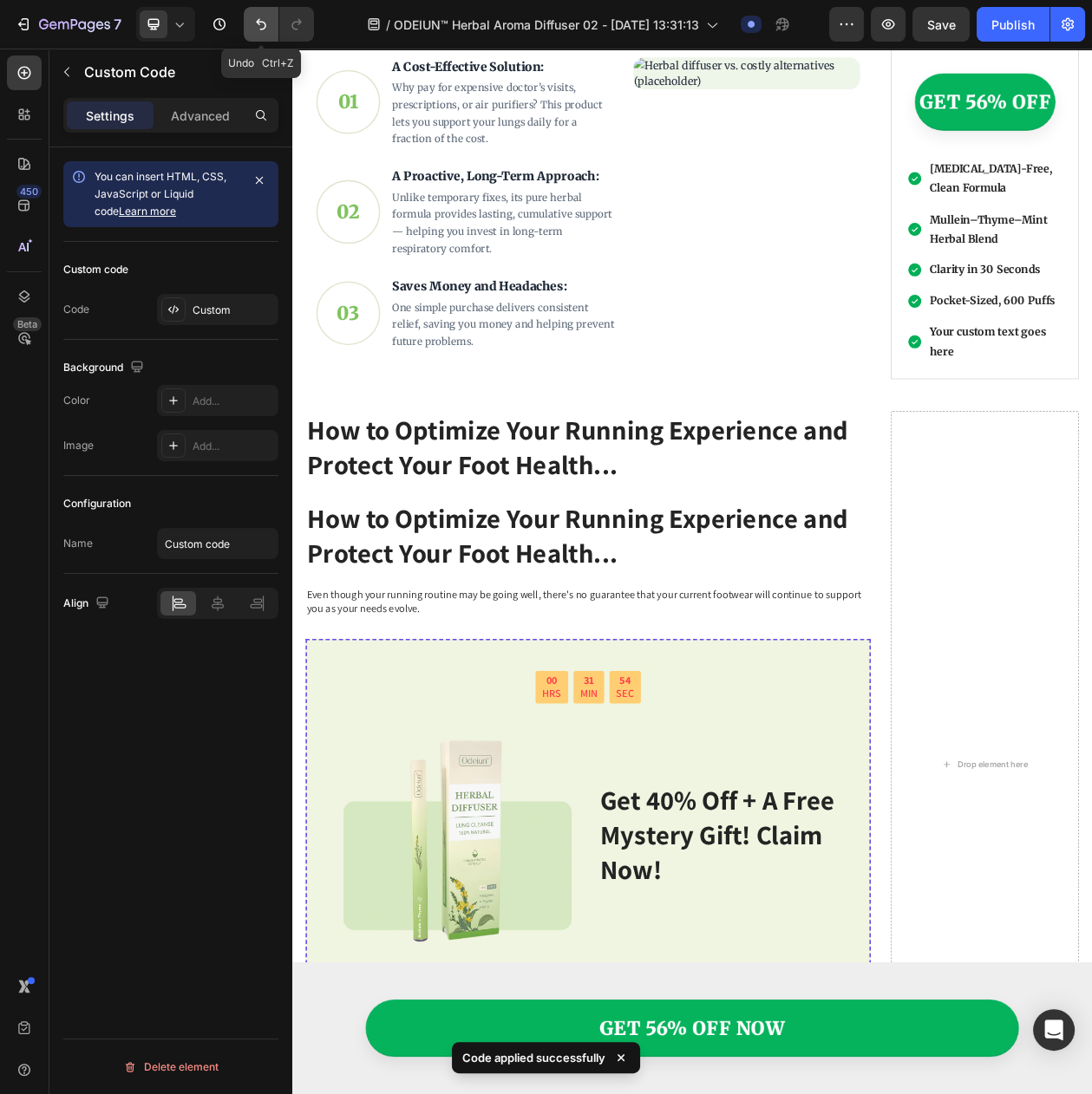
click at [255, 36] on button "Undo/Redo" at bounding box center [261, 24] width 35 height 35
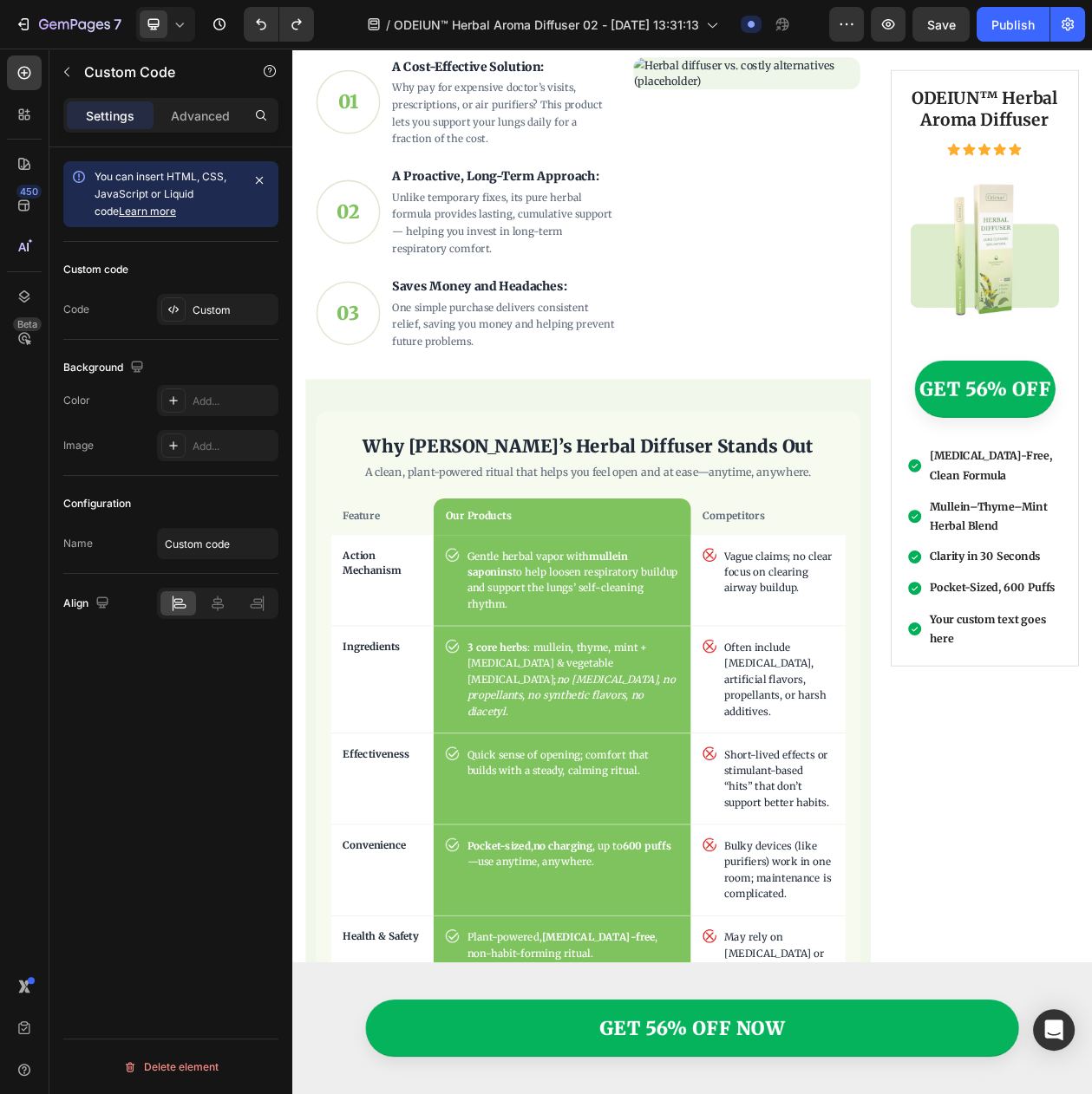
click at [511, 549] on div "Why ODEIUN’s Herbal Diffuser Stands Out A clean, plant-powered ritual that help…" at bounding box center [678, 921] width 708 height 800
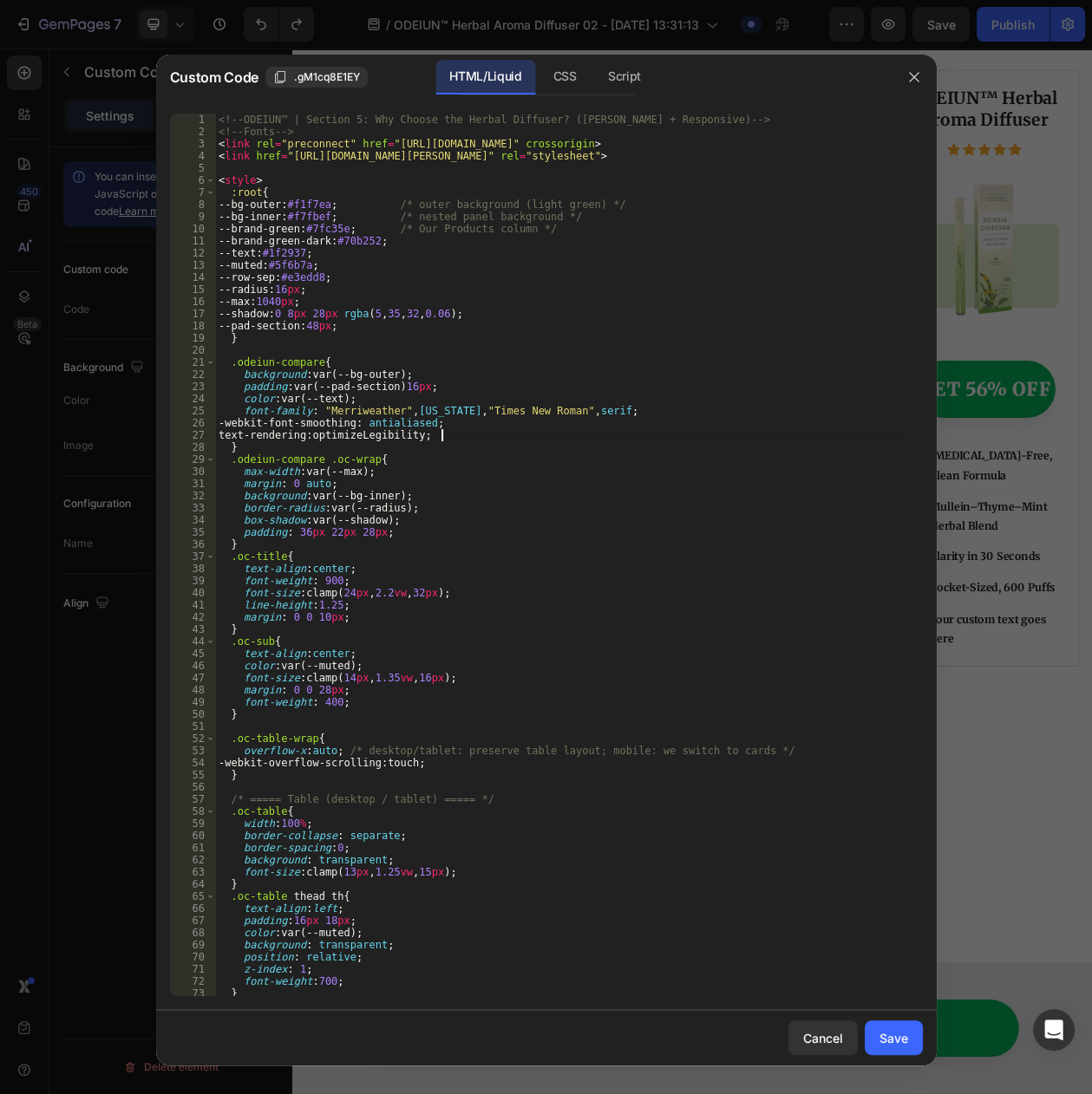
click at [461, 433] on div "<!-- ODEIUN™ | Section 5: Why Choose the Herbal Diffuser? (Merriweather + Respo…" at bounding box center [560, 567] width 690 height 907
type textarea "<!-- Replace CHECK_ICON_URL and CROSS_ICON_URL with your actual image paths -->"
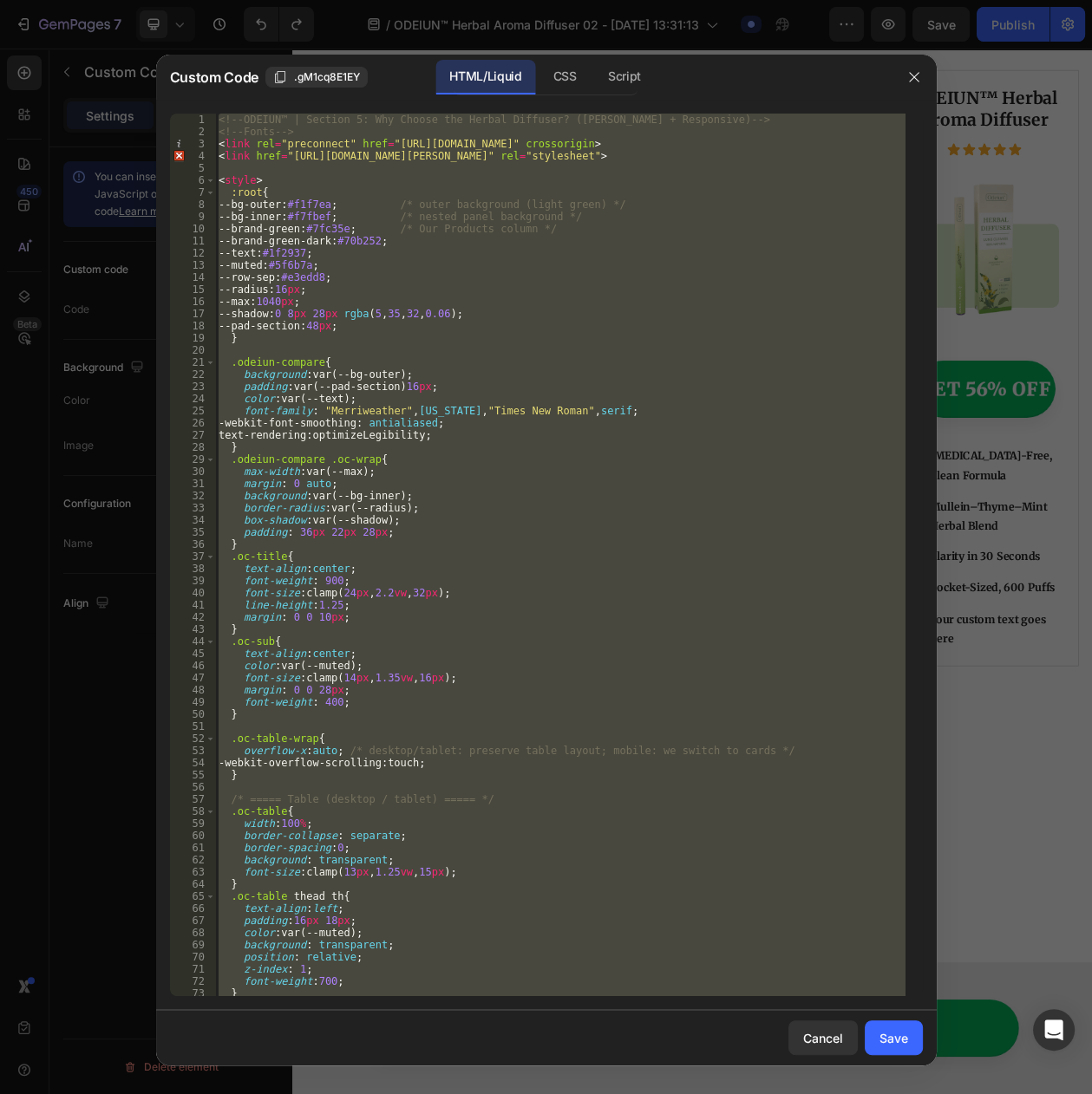
paste textarea
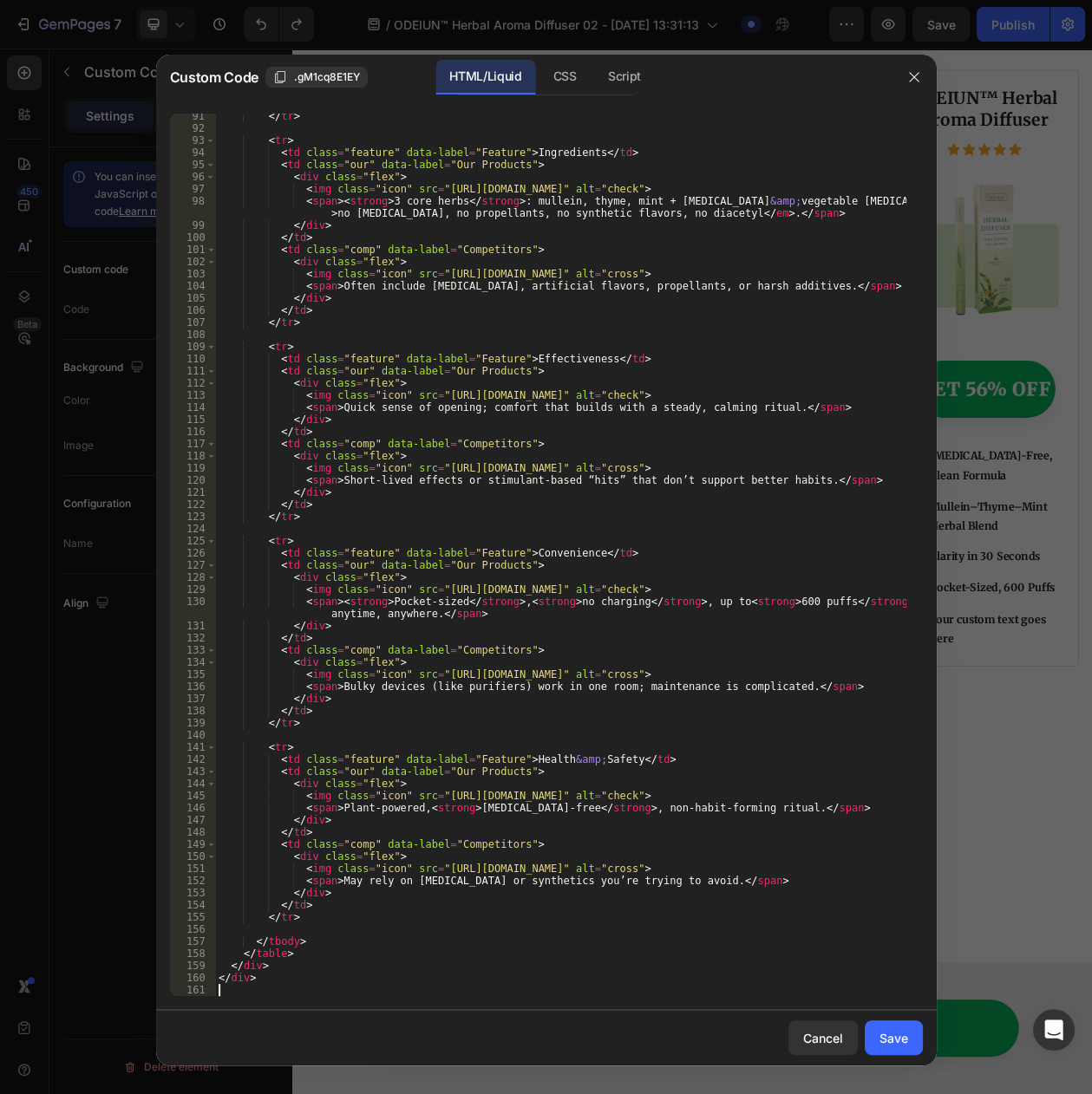
scroll to position [1169, 0]
click at [880, 1029] on div "Save" at bounding box center [894, 1038] width 28 height 18
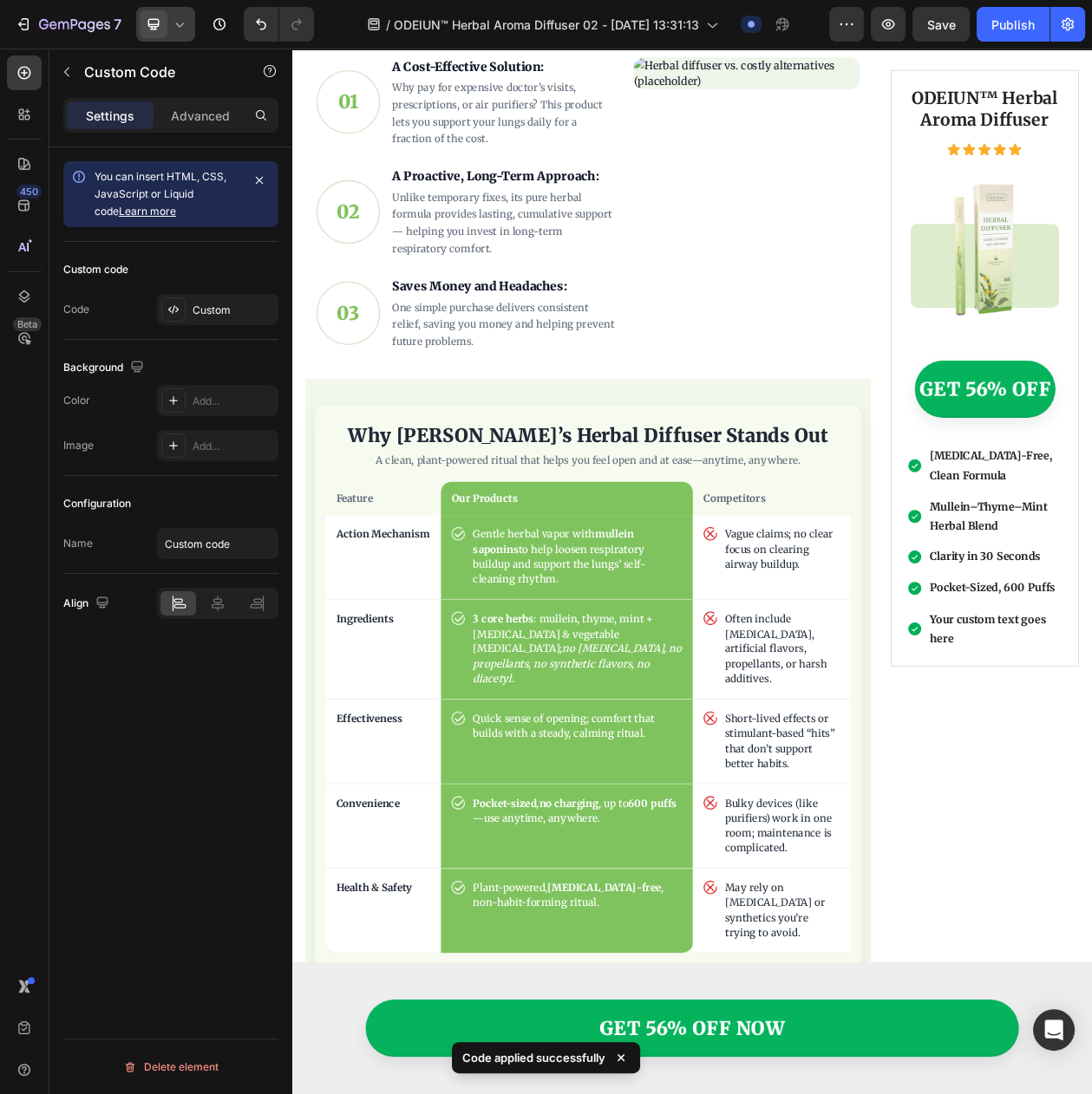
click at [142, 29] on span at bounding box center [153, 24] width 28 height 28
click at [172, 109] on span "Mobile" at bounding box center [188, 117] width 33 height 17
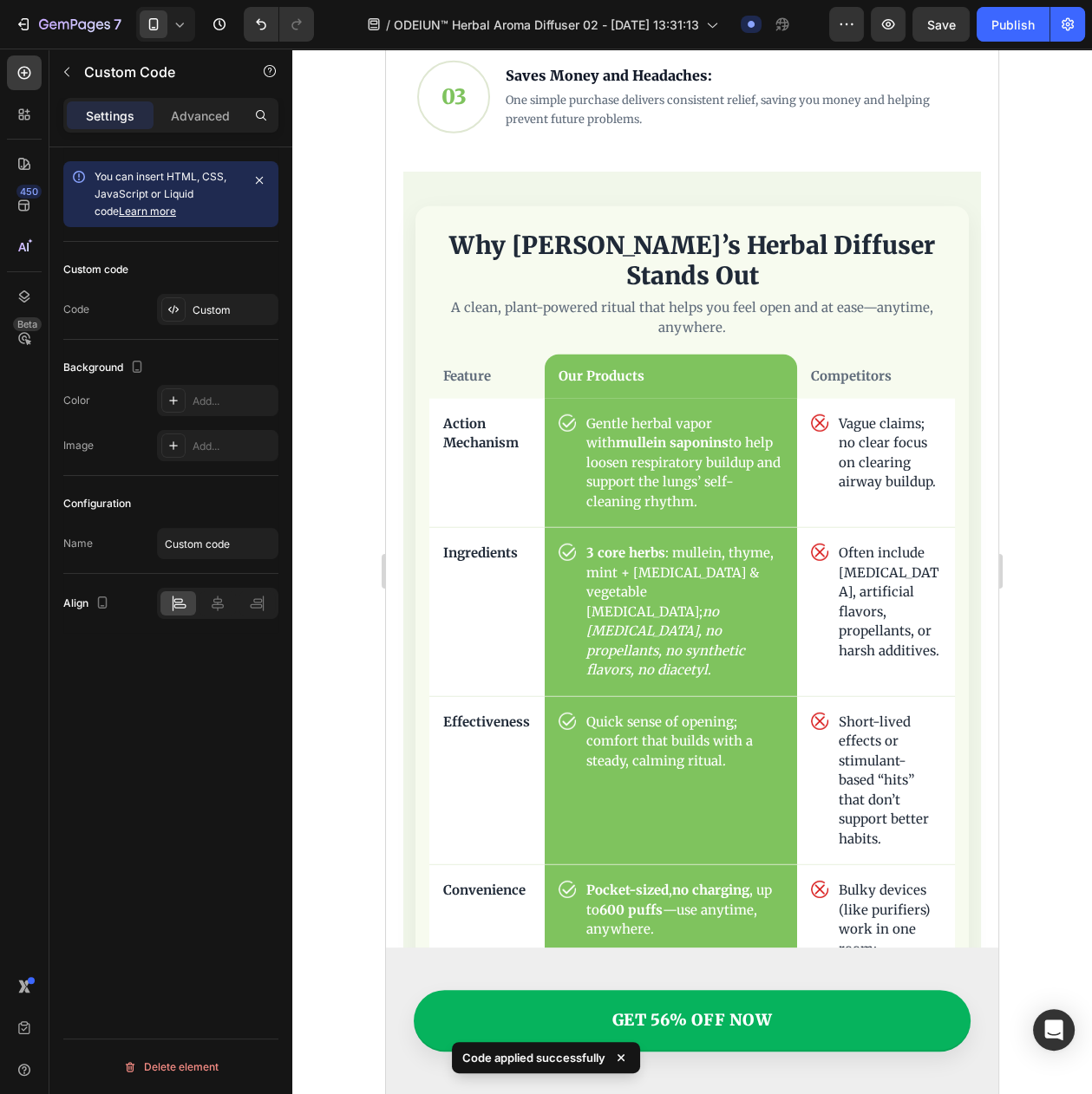
scroll to position [5267, 0]
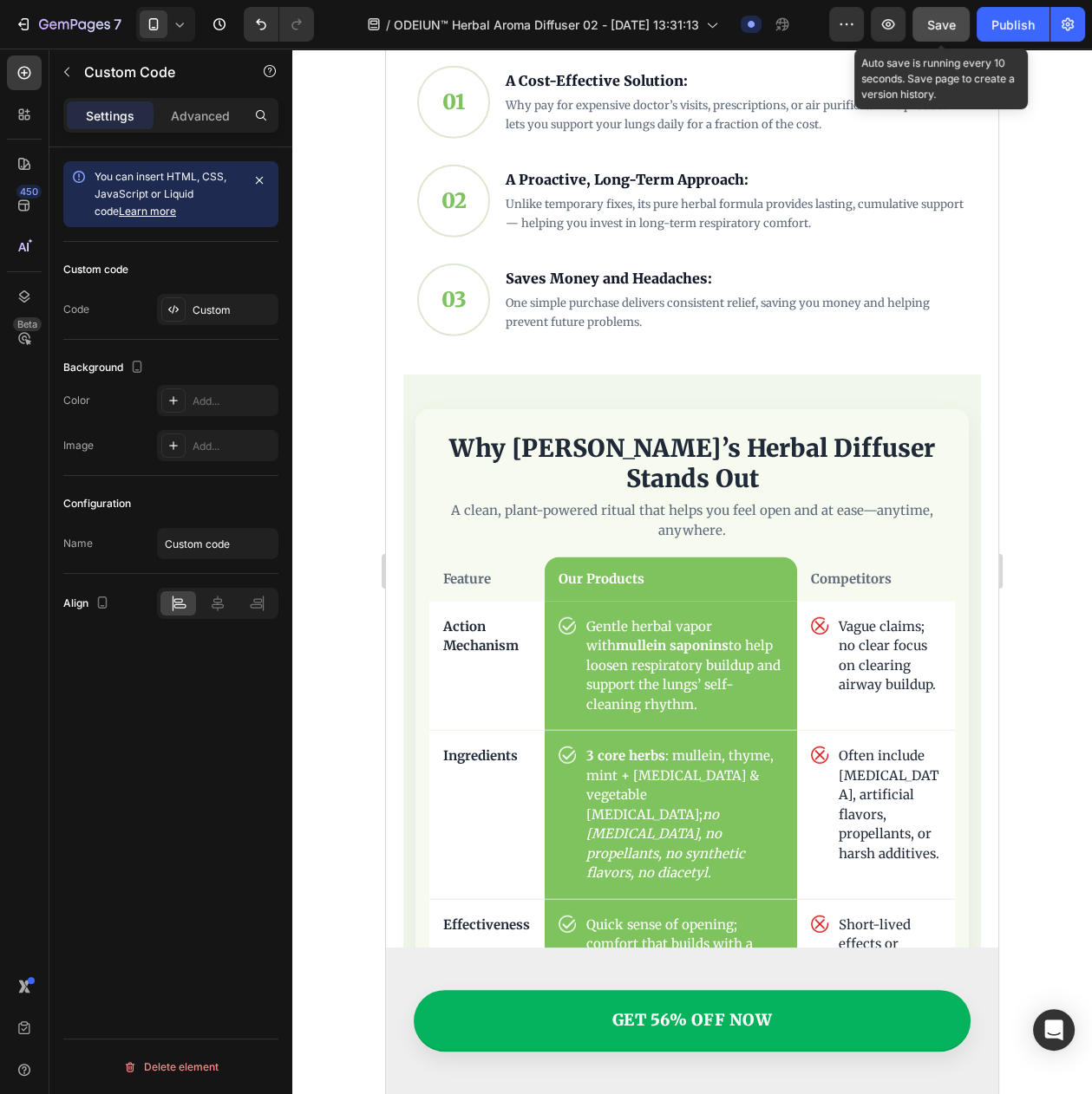
click at [935, 20] on span "Save" at bounding box center [941, 24] width 28 height 15
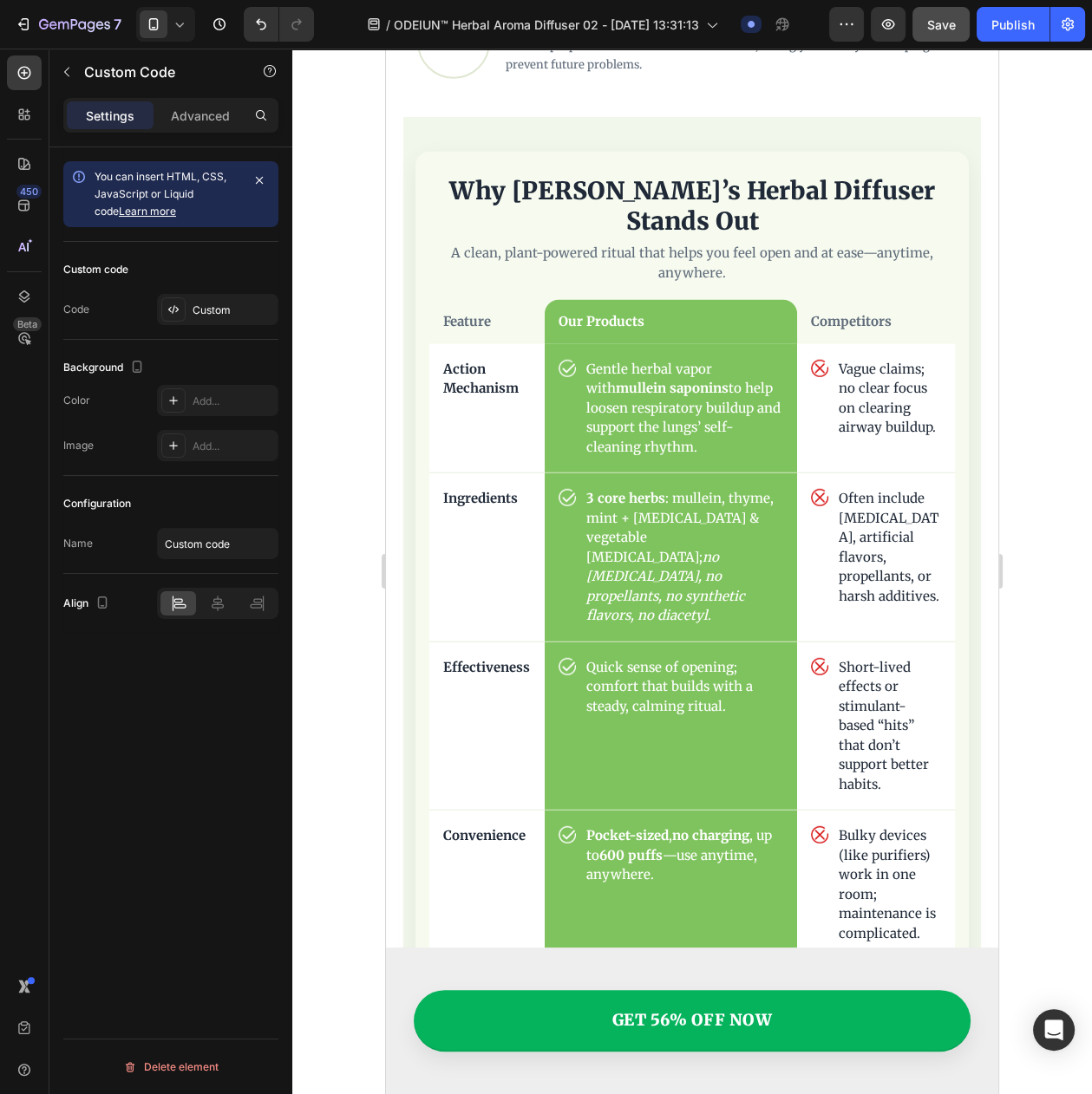
scroll to position [5701, 0]
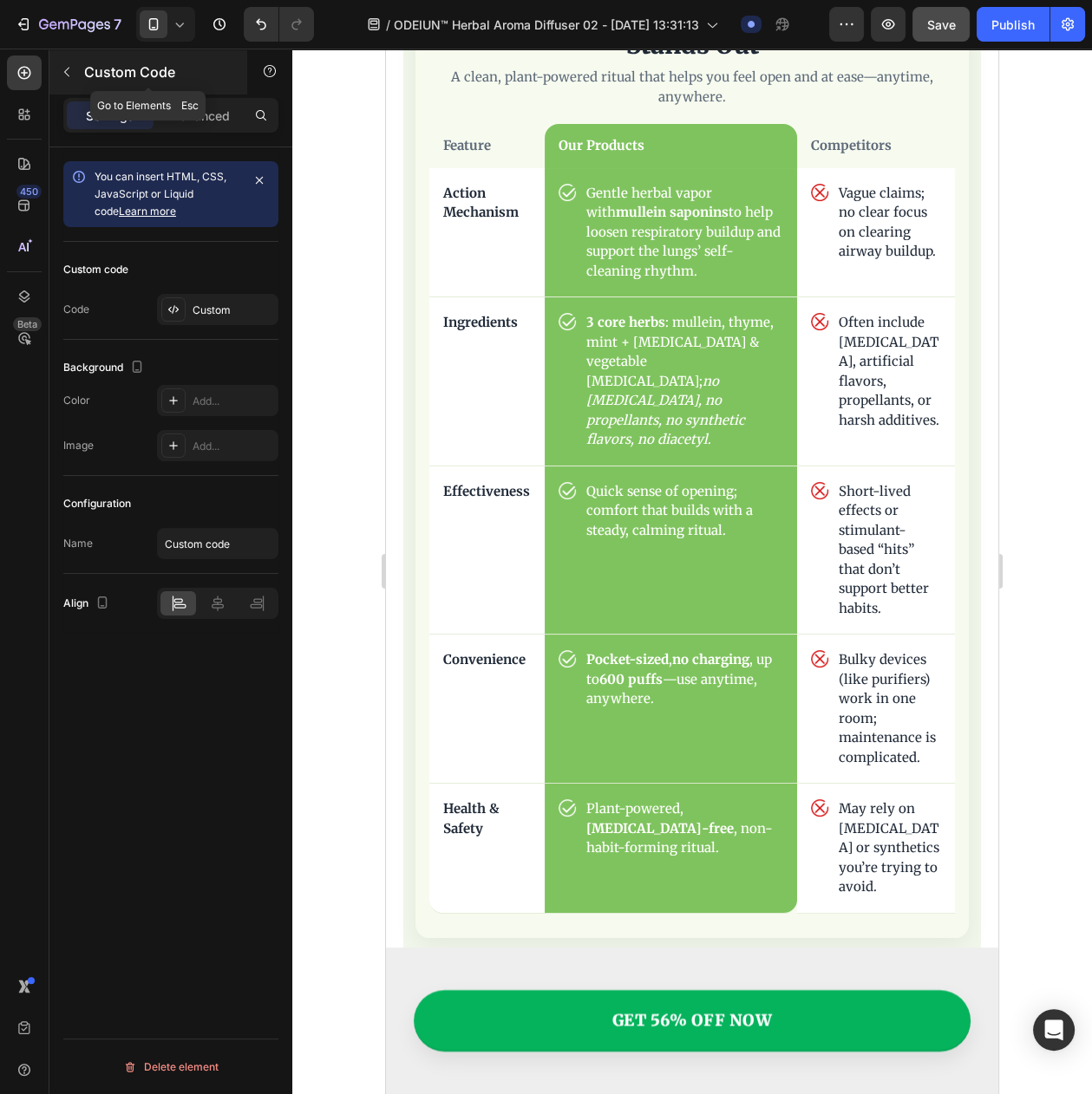
click at [67, 73] on icon "button" at bounding box center [67, 72] width 14 height 14
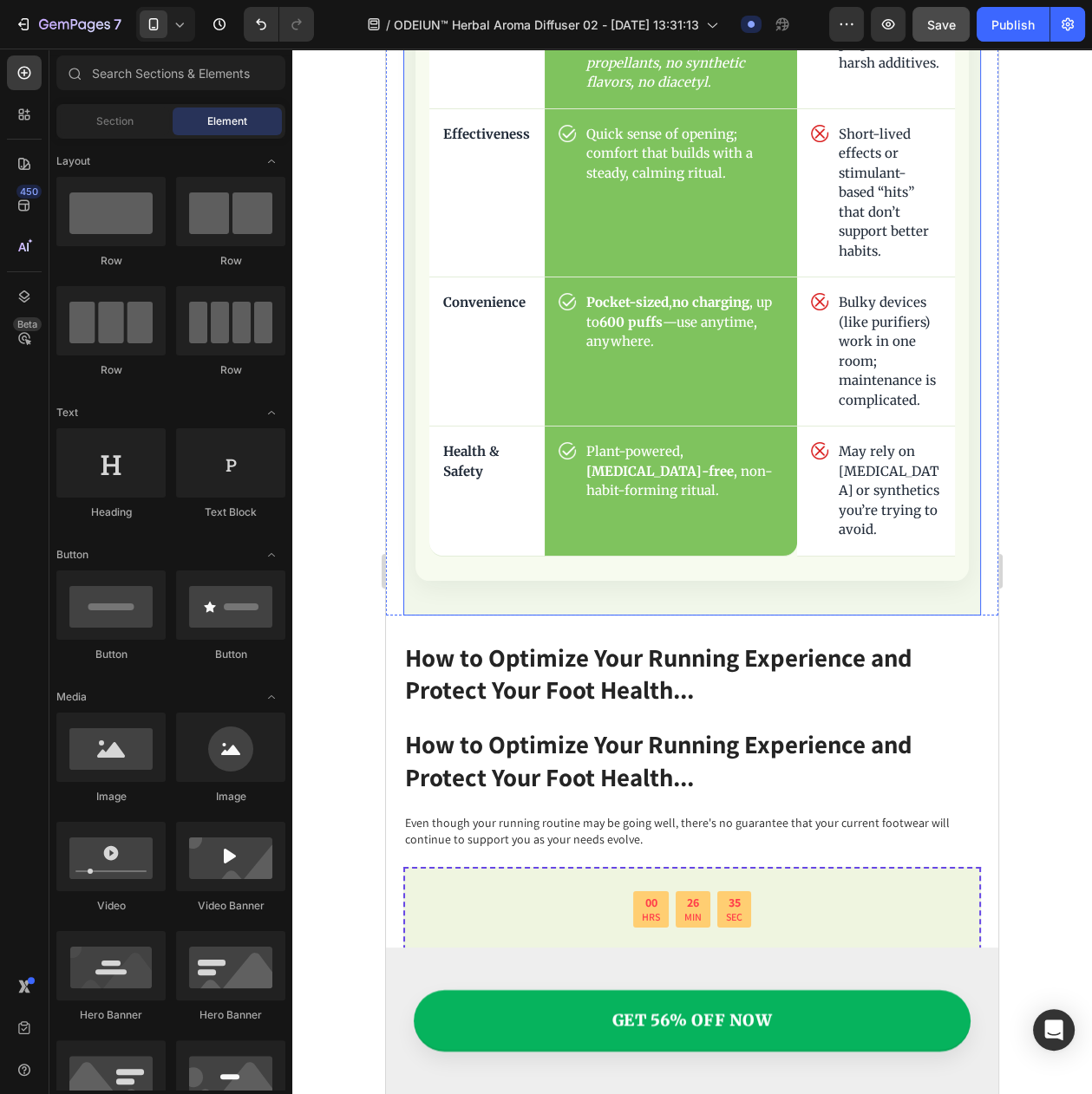
scroll to position [6243, 0]
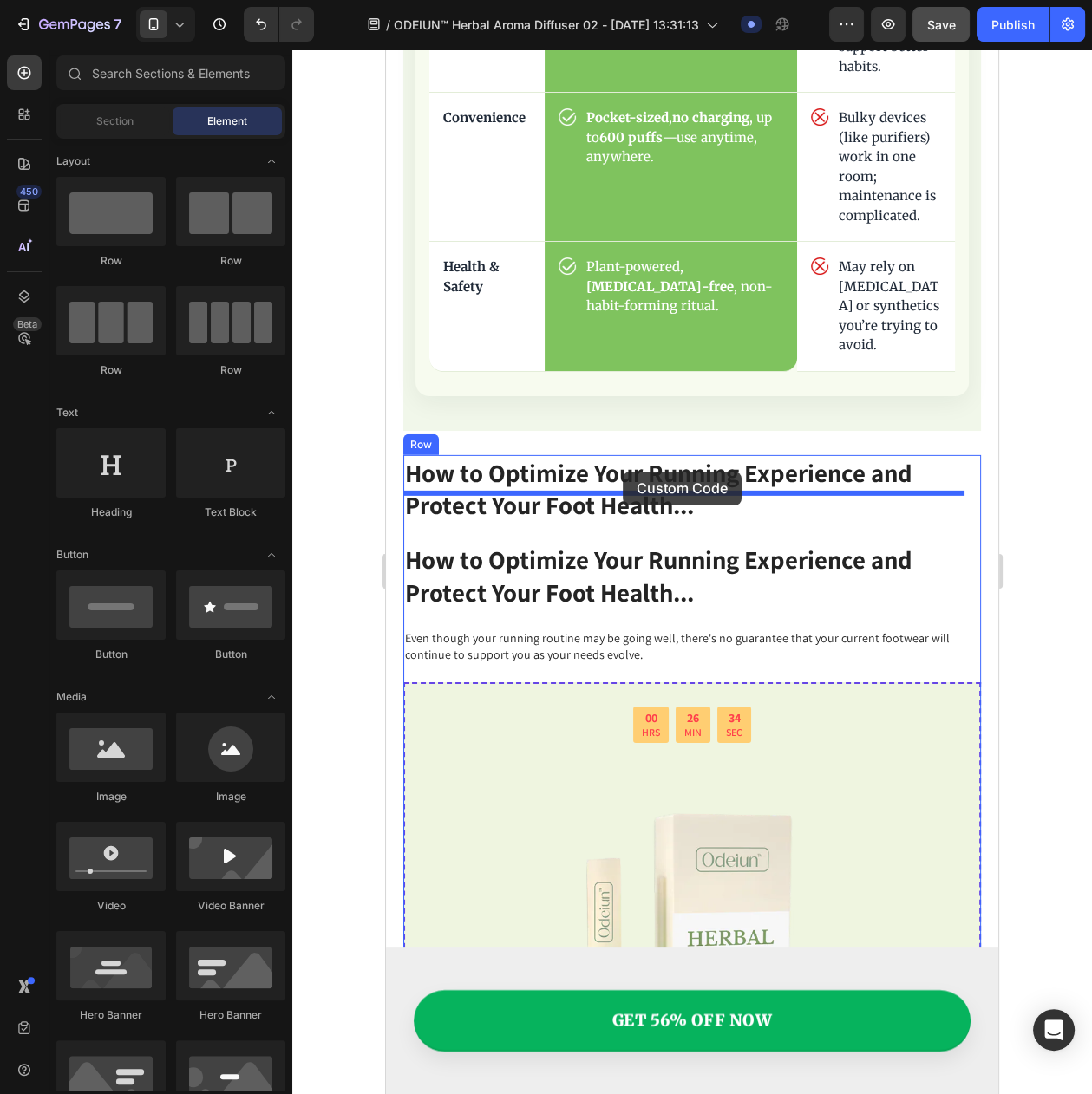
drag, startPoint x: 478, startPoint y: 1069, endPoint x: 622, endPoint y: 471, distance: 615.1
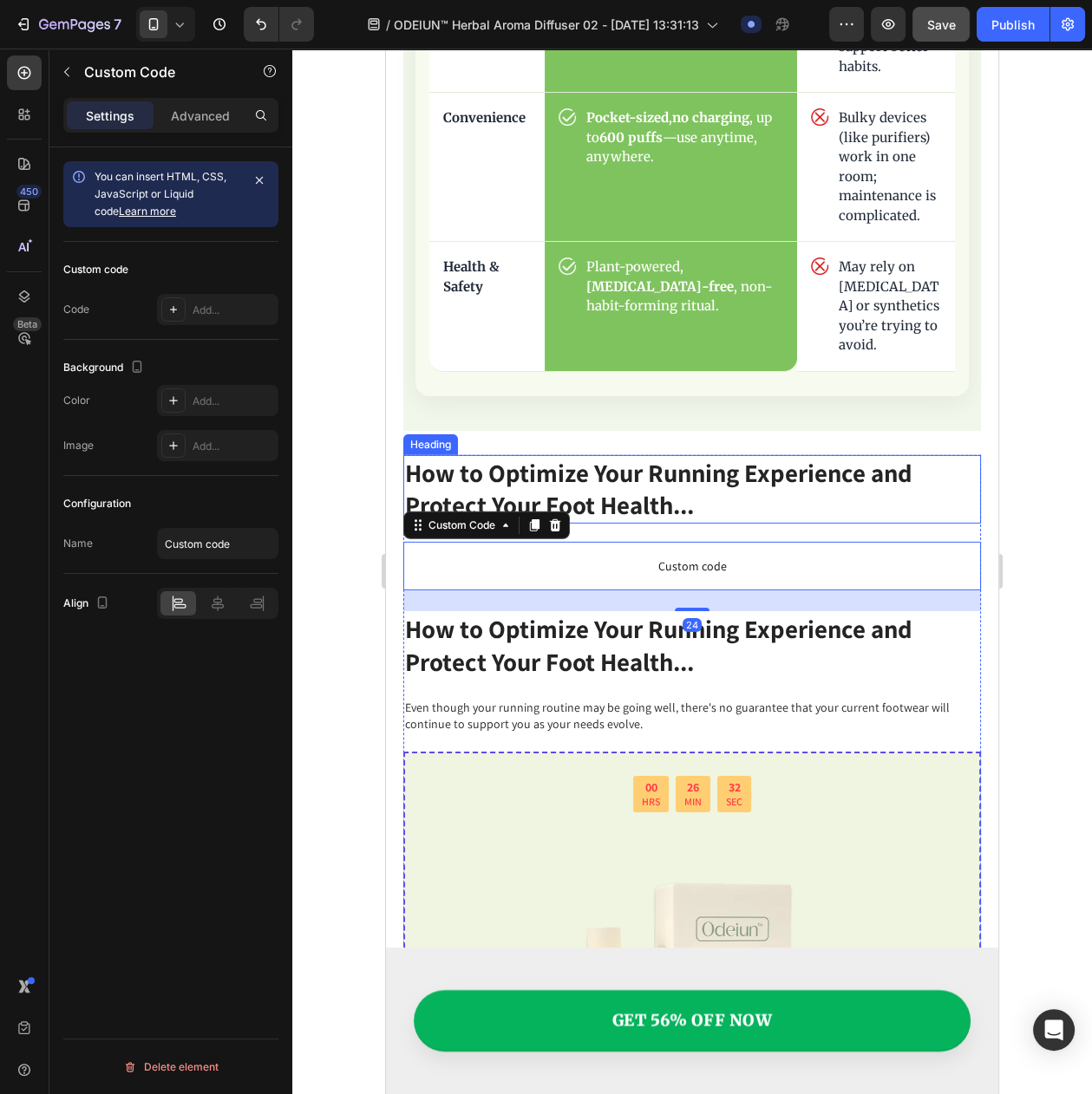
click at [638, 455] on h2 "How to Optimize Your Running Experience and Protect Your Foot Health..." at bounding box center [691, 489] width 577 height 68
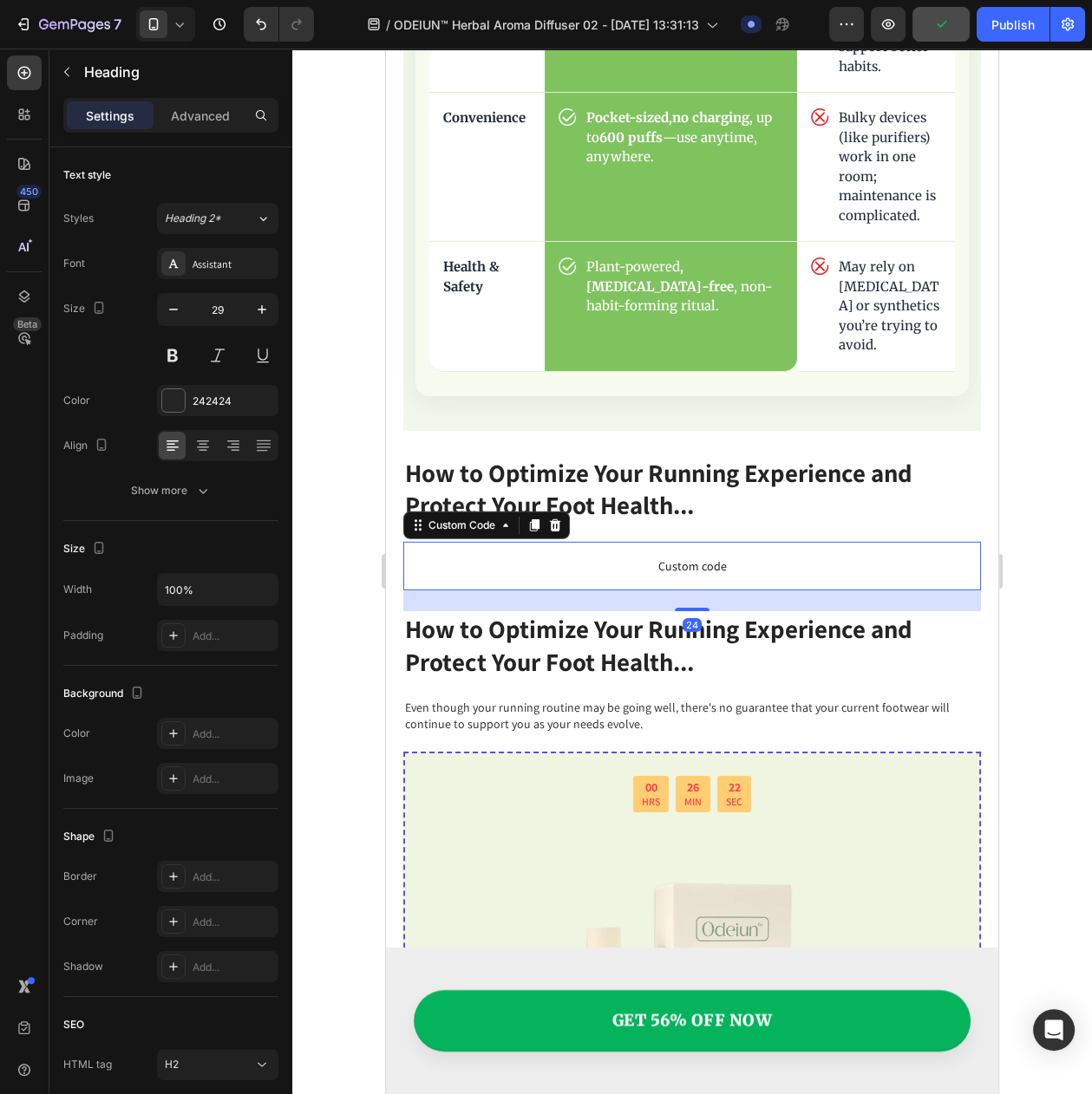
click at [603, 556] on span "Custom code" at bounding box center [691, 566] width 577 height 20
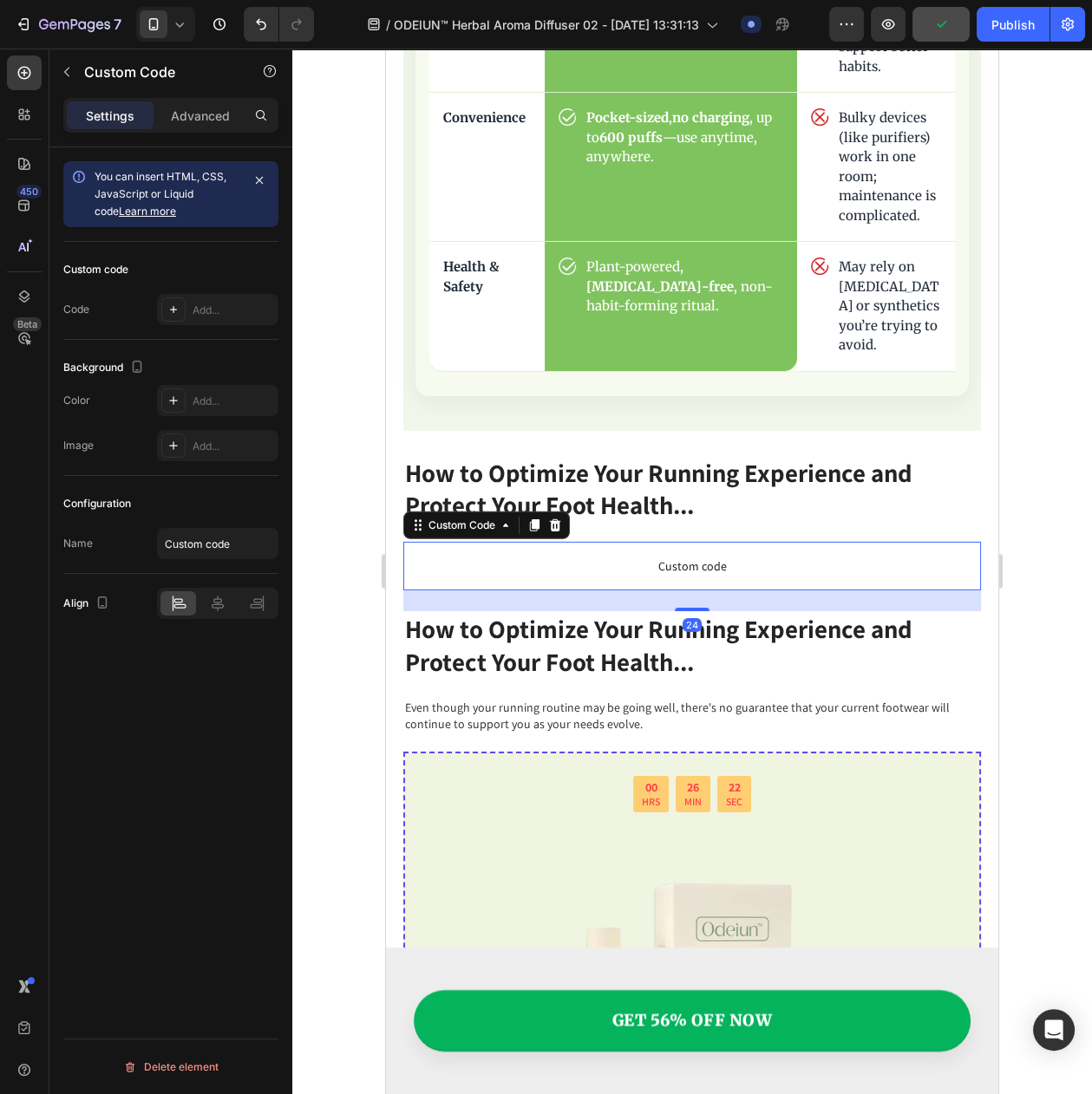
click at [610, 556] on span "Custom code" at bounding box center [691, 566] width 577 height 20
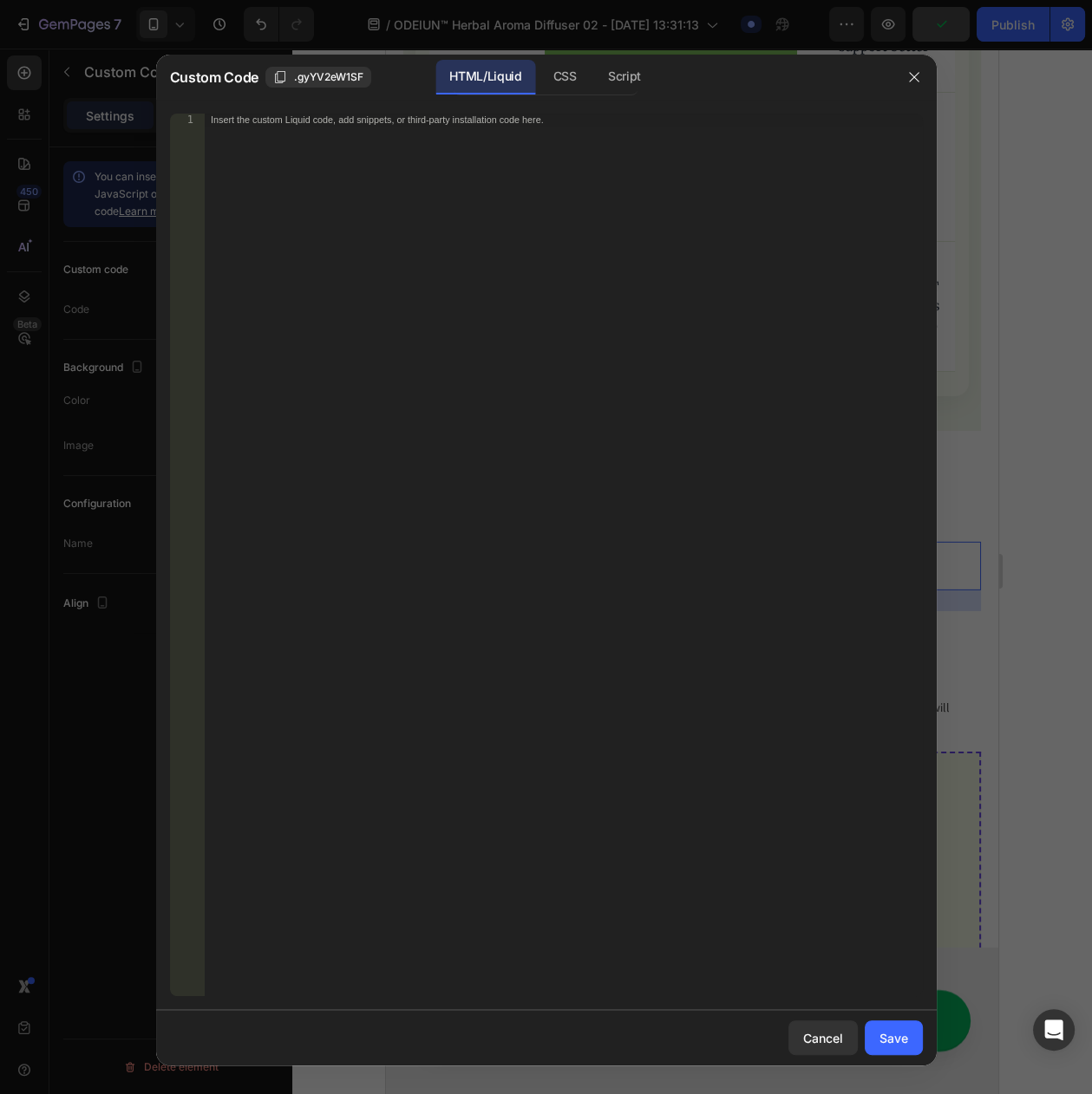
click at [610, 531] on div "Insert the custom Liquid code, add snippets, or third-party installation code h…" at bounding box center [562, 567] width 718 height 907
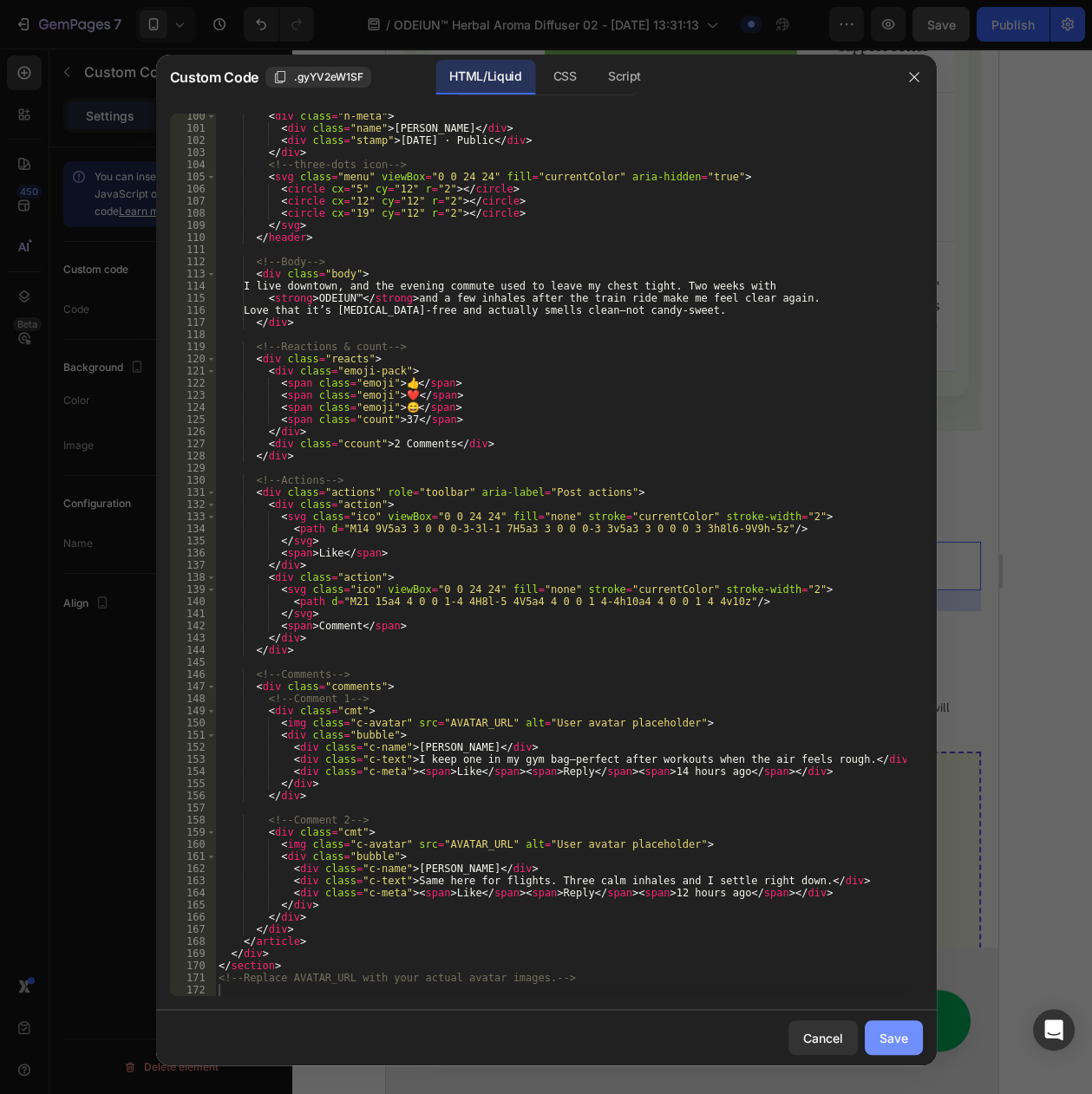
click at [892, 1048] on button "Save" at bounding box center [893, 1038] width 58 height 35
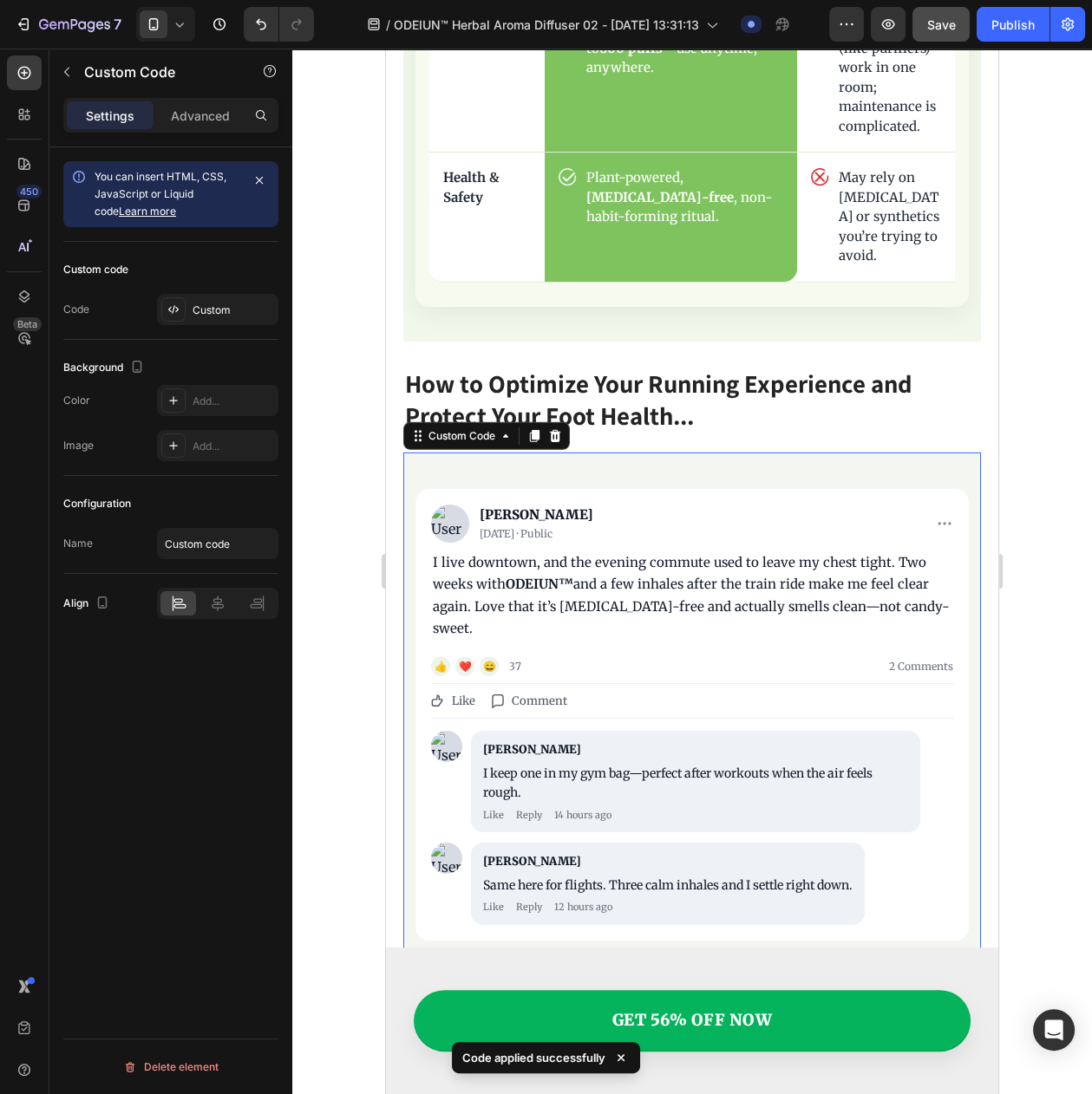
scroll to position [6460, 0]
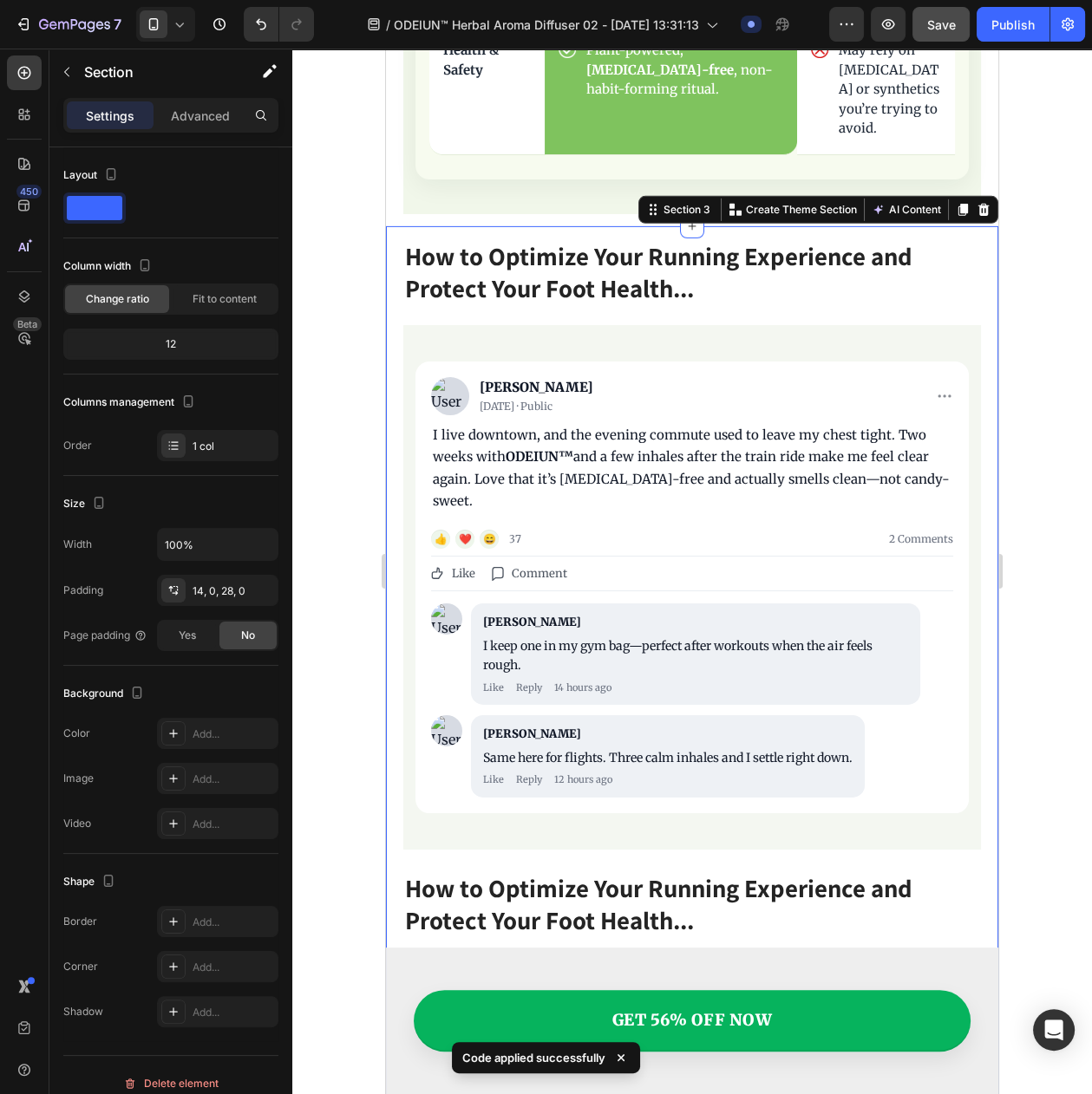
click at [747, 226] on div "How to Optimize Your Running Experience and Protect Your Foot Health... Heading…" at bounding box center [692, 1076] width 612 height 1701
click at [172, 27] on icon at bounding box center [179, 24] width 17 height 17
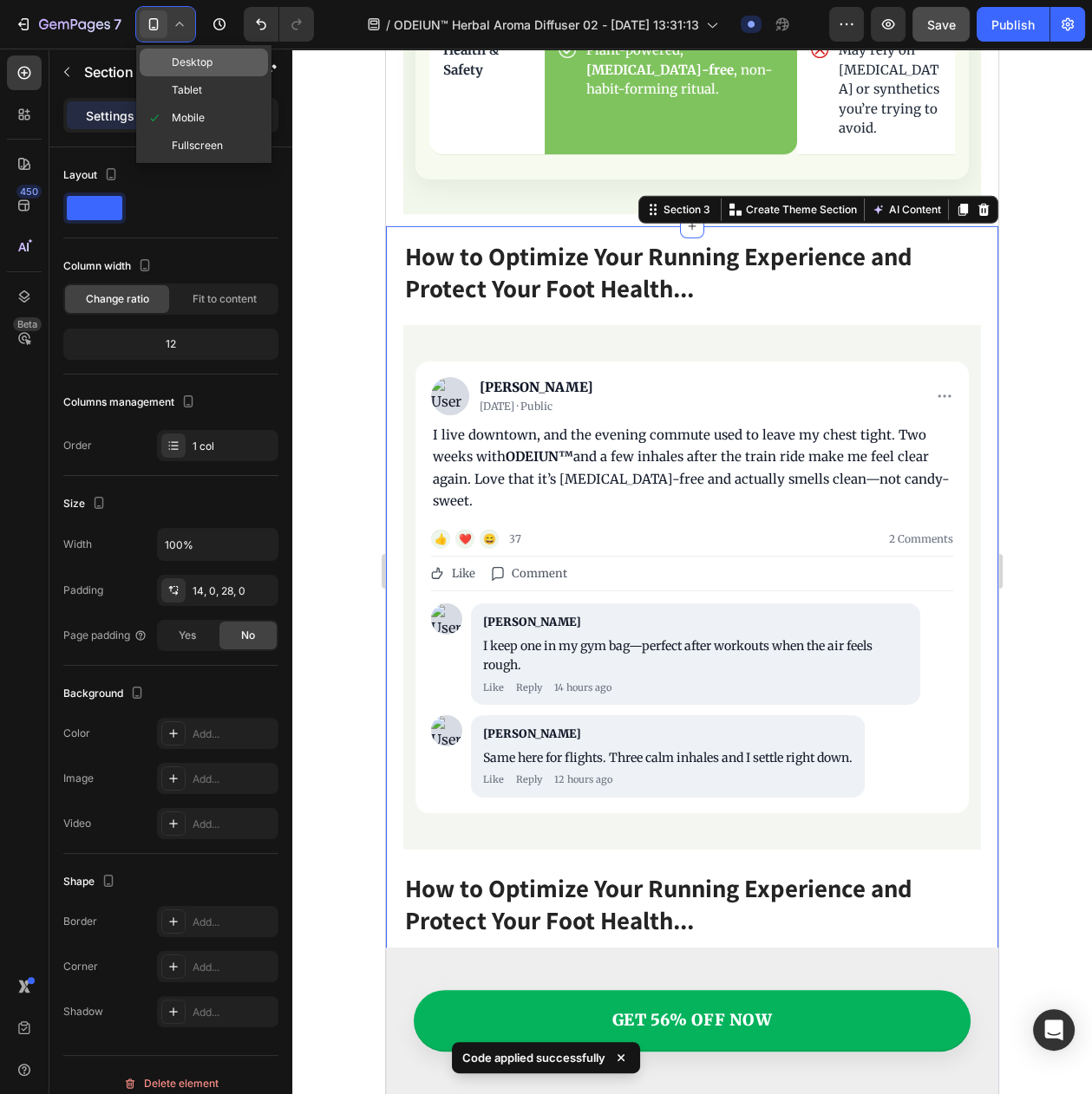
click at [218, 76] on div "Desktop" at bounding box center [204, 90] width 128 height 28
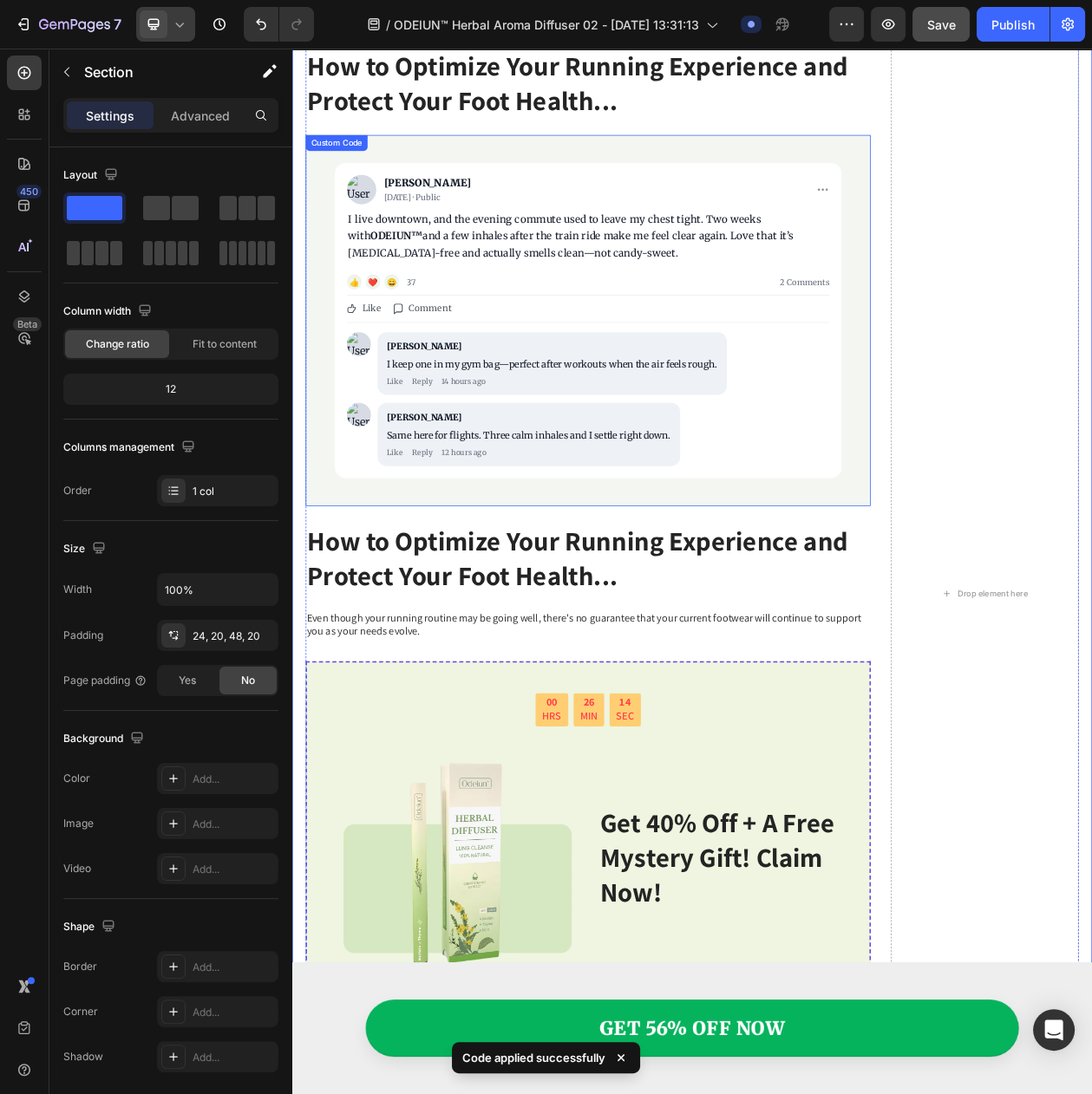
scroll to position [5168, 0]
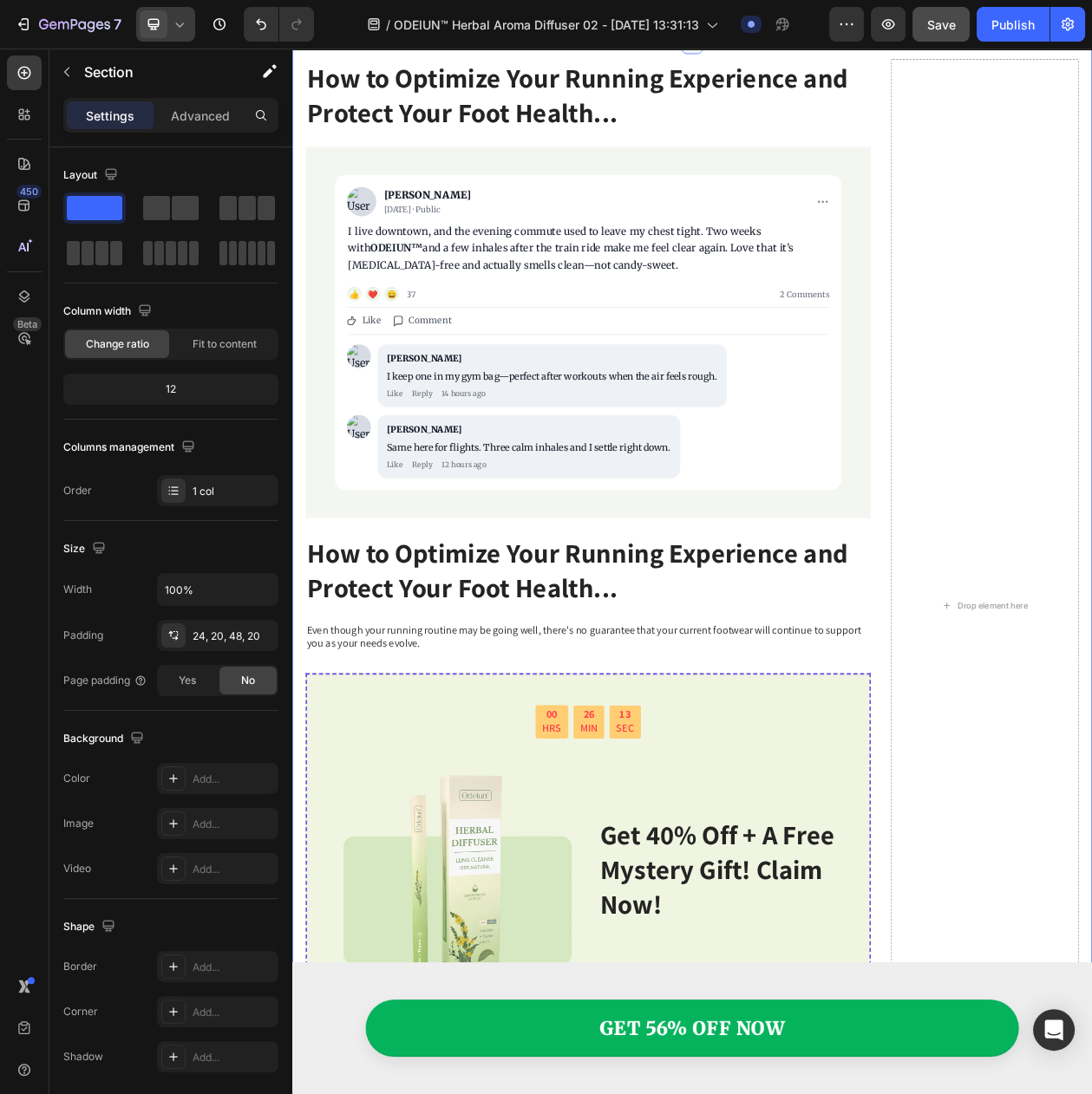
click at [165, 25] on span at bounding box center [153, 24] width 28 height 28
click at [191, 121] on span "Mobile" at bounding box center [188, 117] width 33 height 17
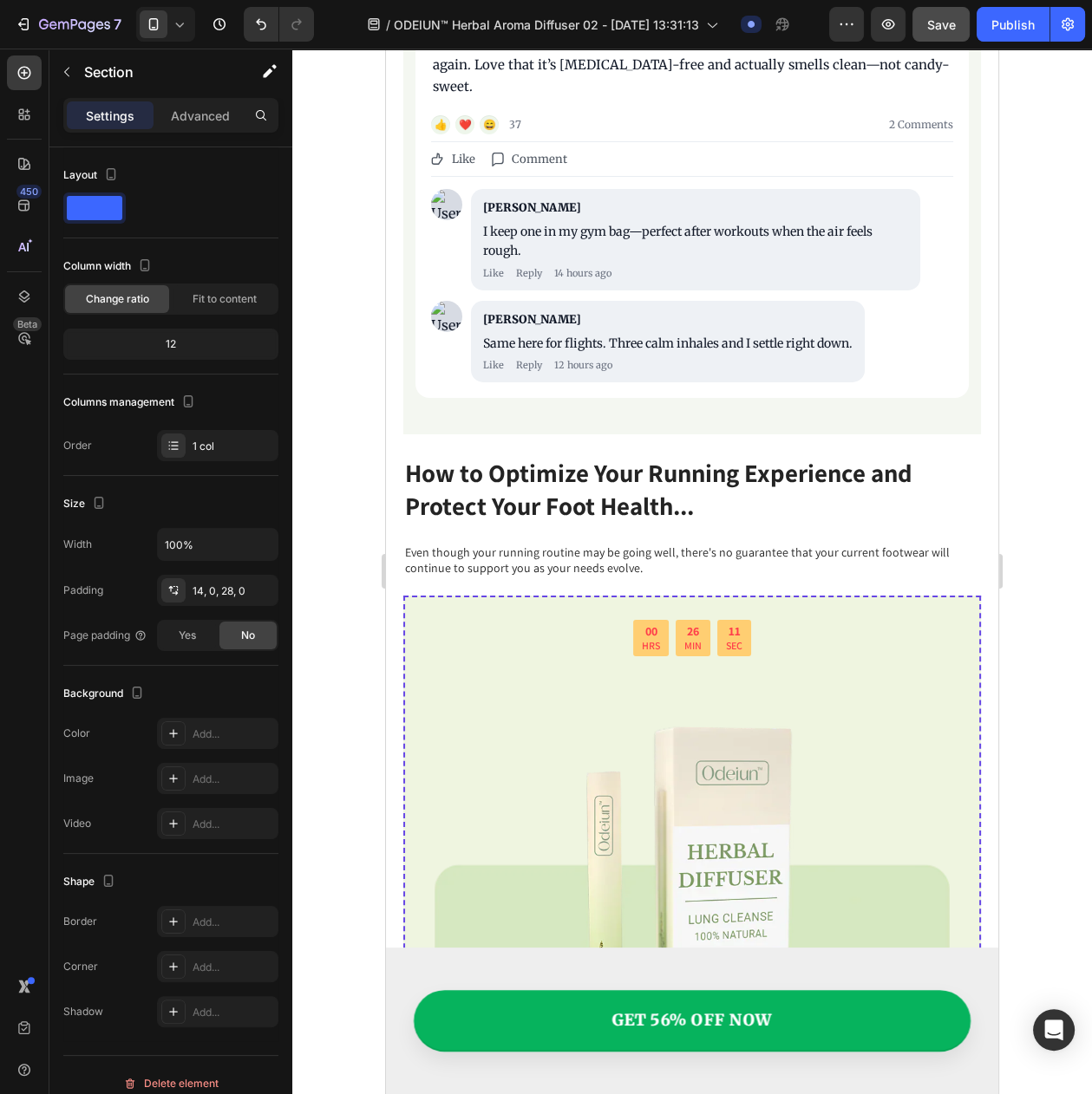
scroll to position [6423, 0]
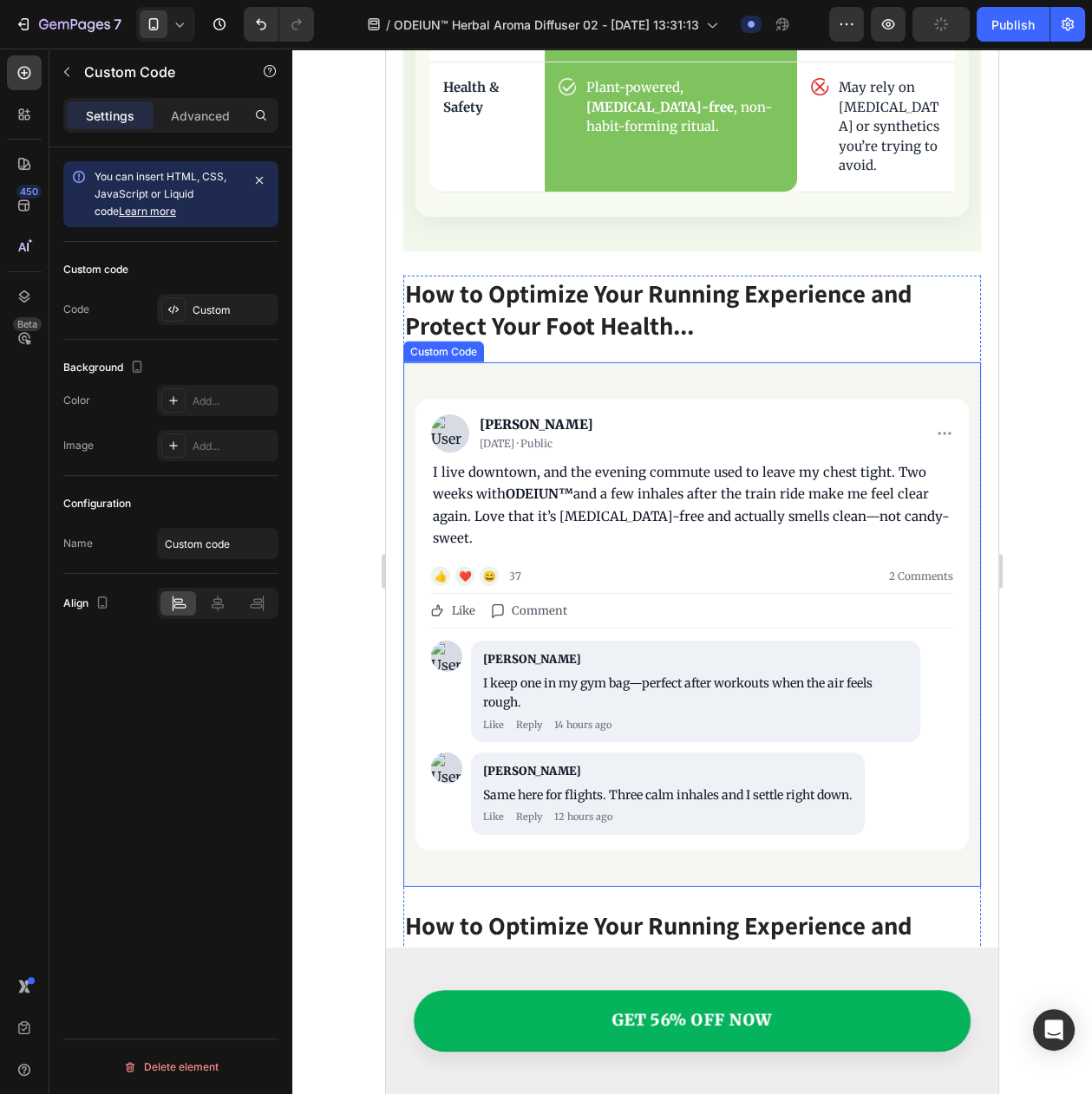
click at [711, 474] on div "I live downtown, and the evening commute used to leave my chest tight. Two week…" at bounding box center [692, 505] width 518 height 88
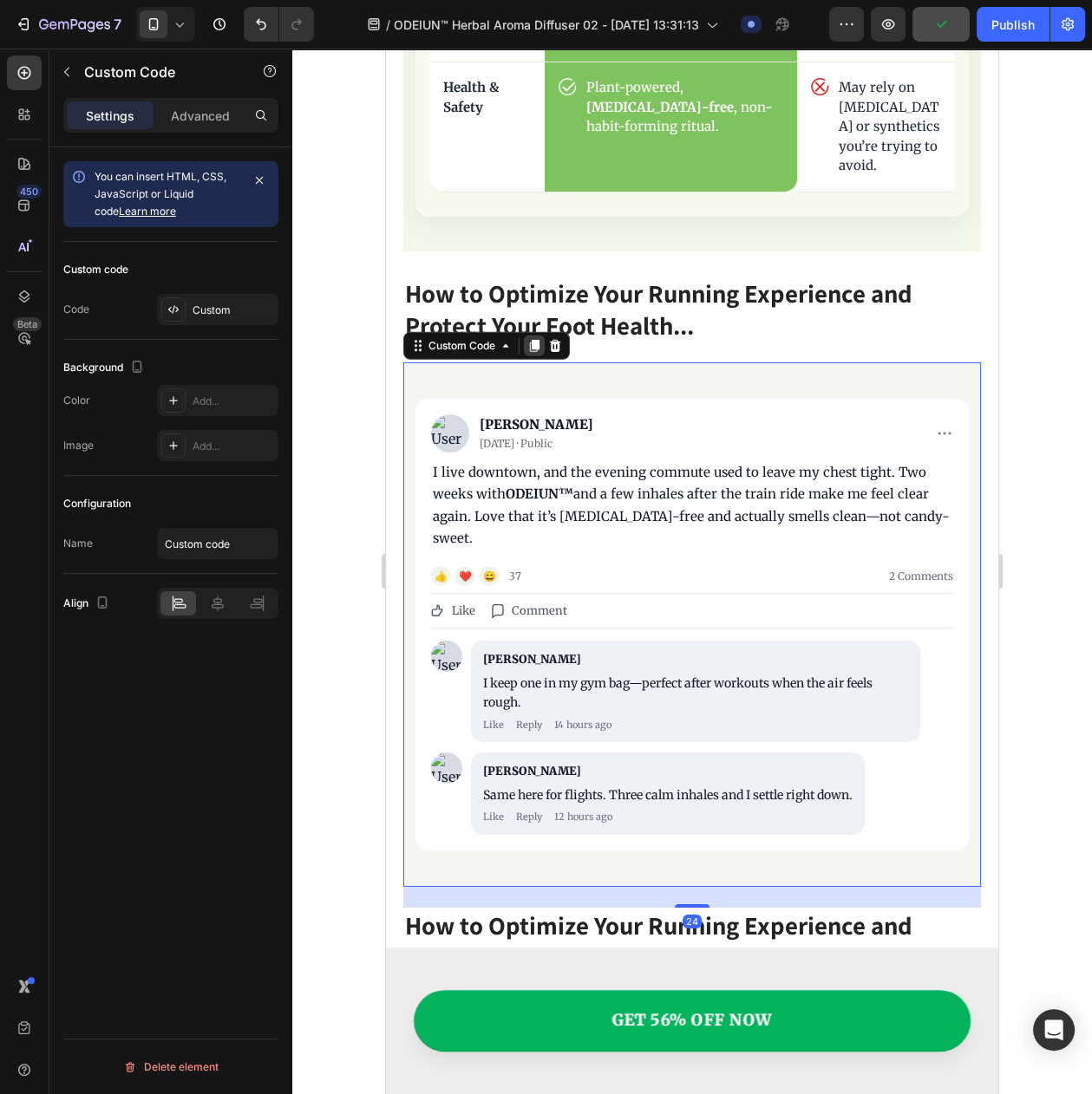
click at [538, 340] on icon at bounding box center [534, 346] width 10 height 12
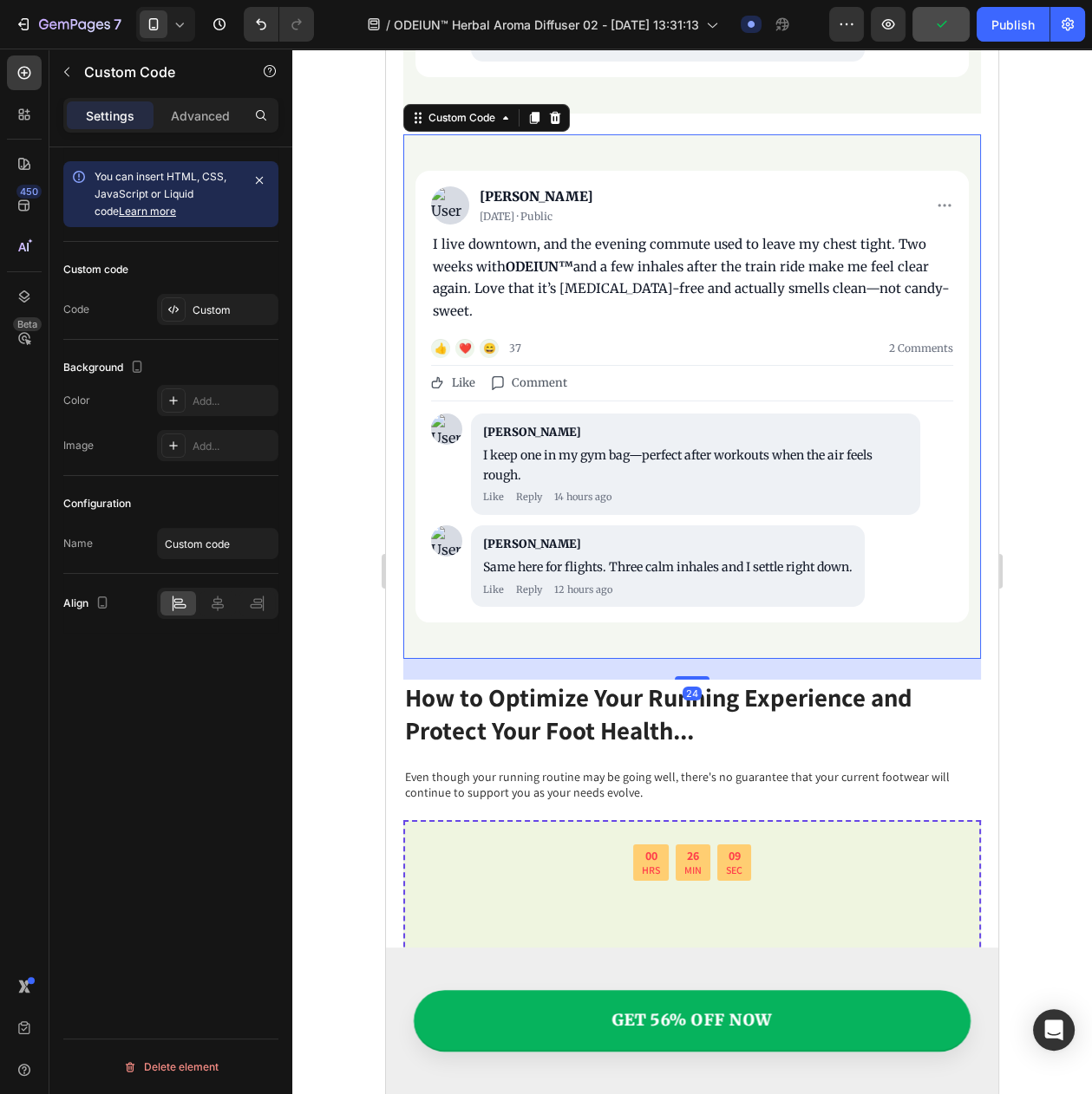
scroll to position [7150, 0]
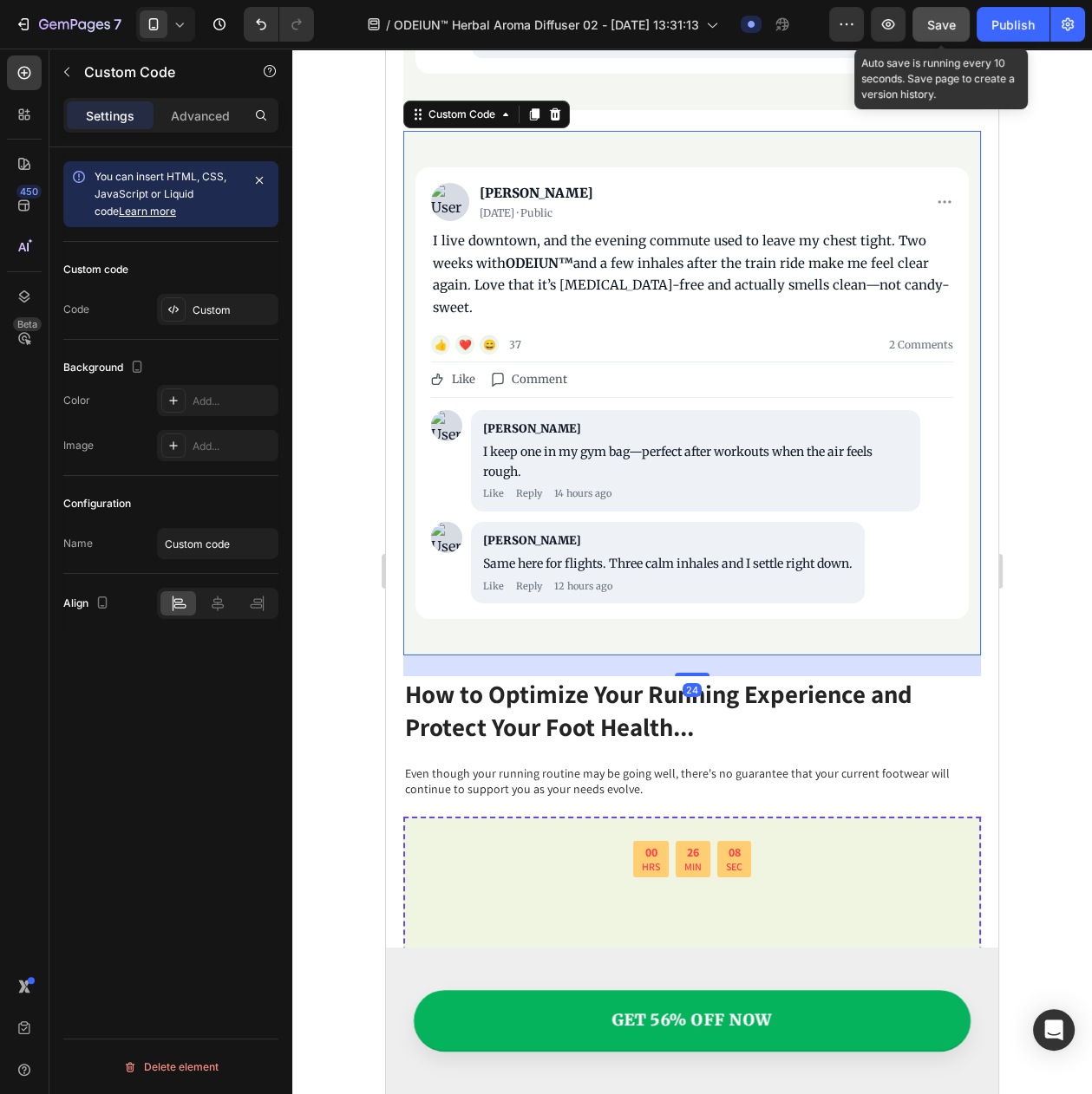
click at [943, 23] on span "Save" at bounding box center [941, 24] width 28 height 15
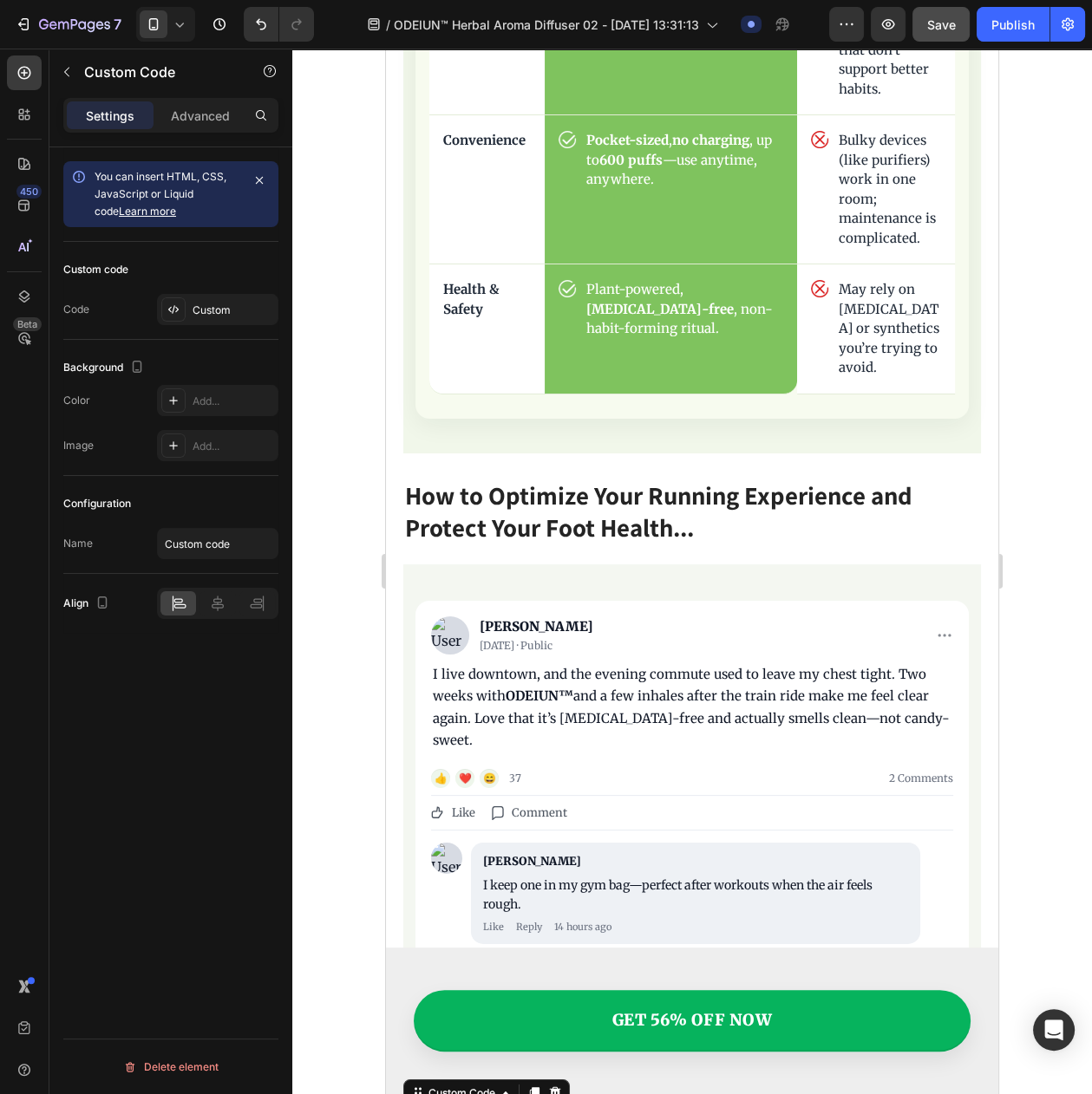
scroll to position [6216, 0]
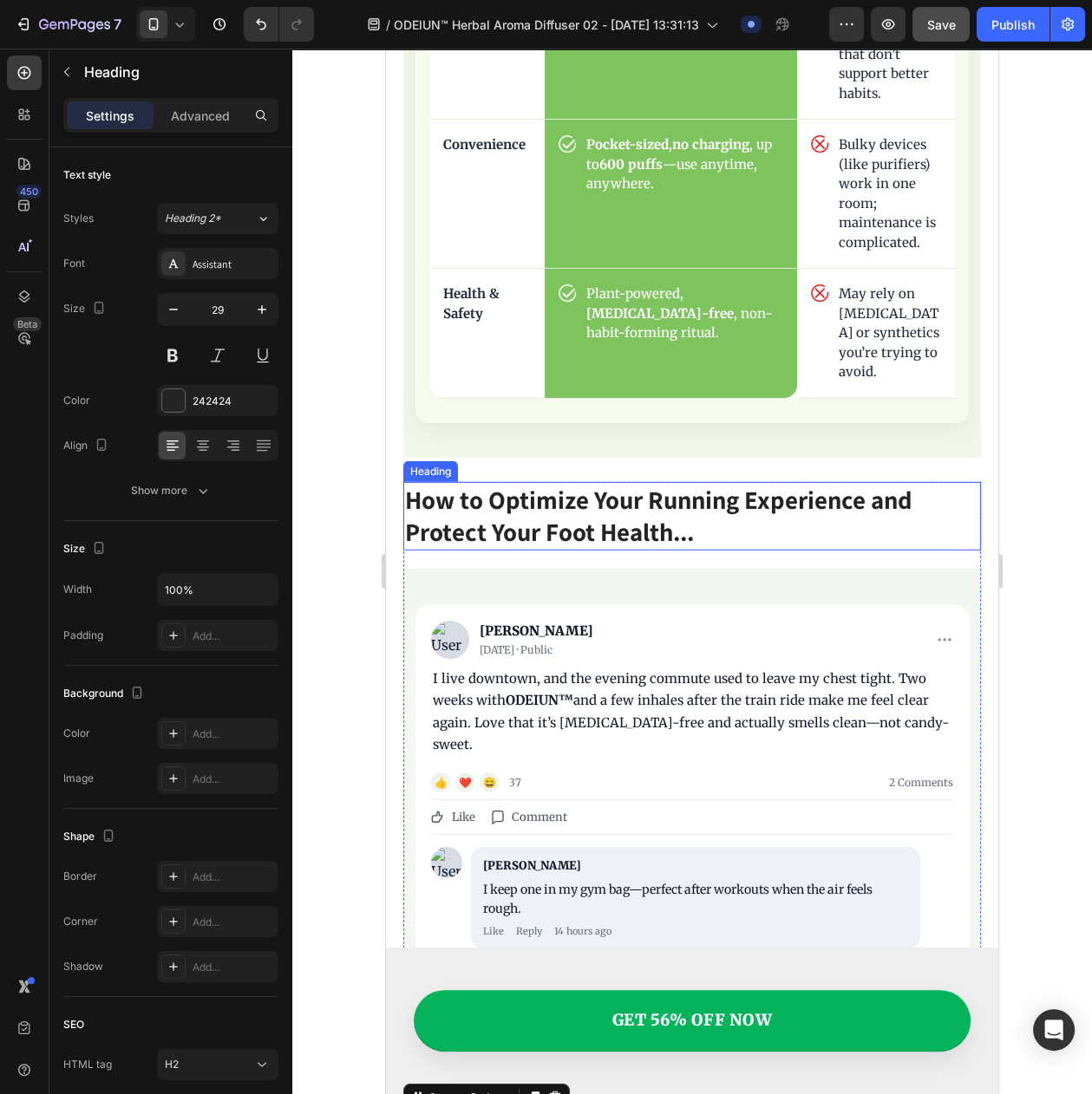
click at [592, 482] on h2 "How to Optimize Your Running Experience and Protect Your Foot Health..." at bounding box center [691, 516] width 577 height 68
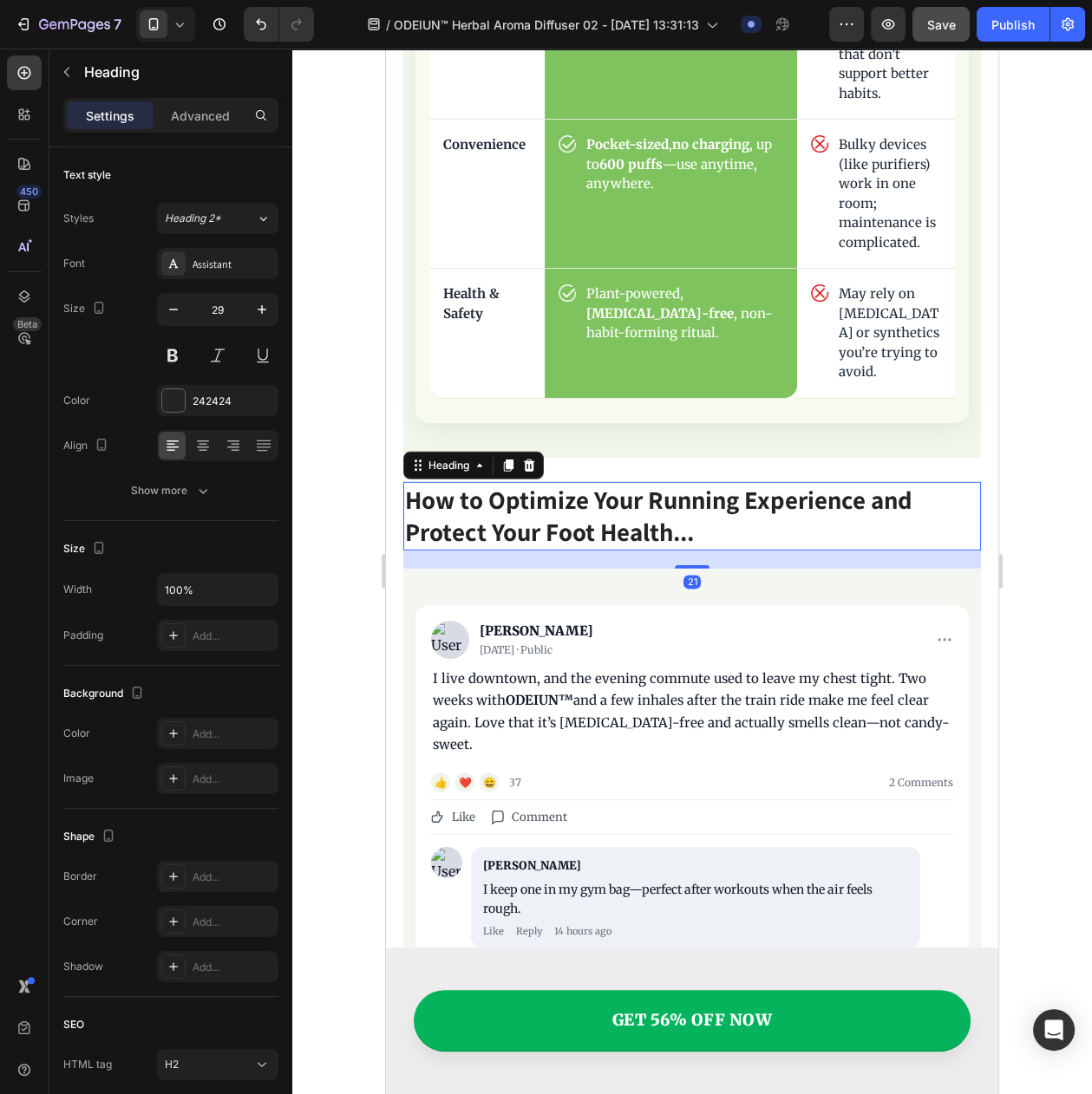
click at [725, 485] on h2 "How to Optimize Your Running Experience and Protect Your Foot Health..." at bounding box center [691, 516] width 577 height 68
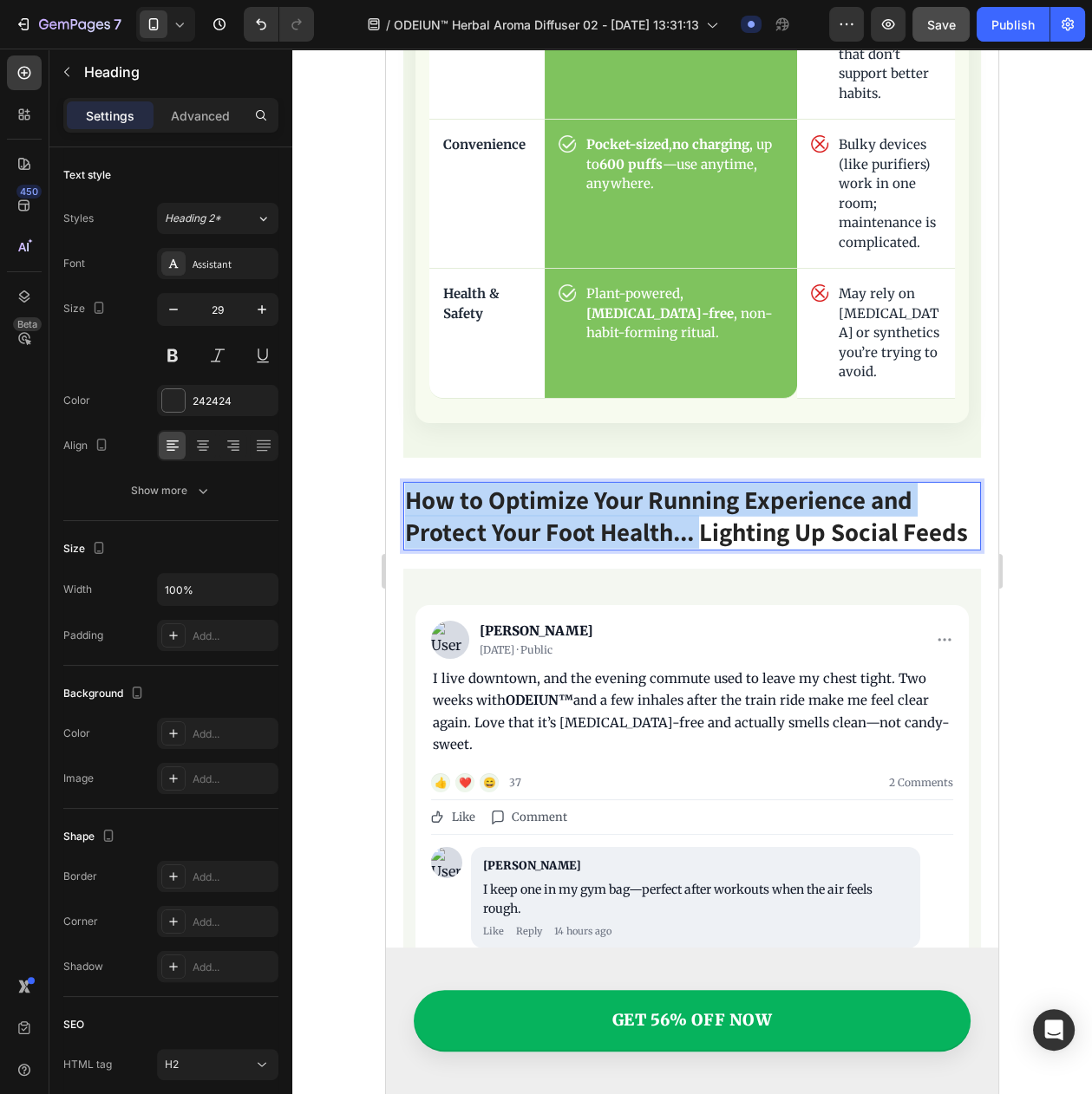
drag, startPoint x: 705, startPoint y: 487, endPoint x: 767, endPoint y: 494, distance: 62.4
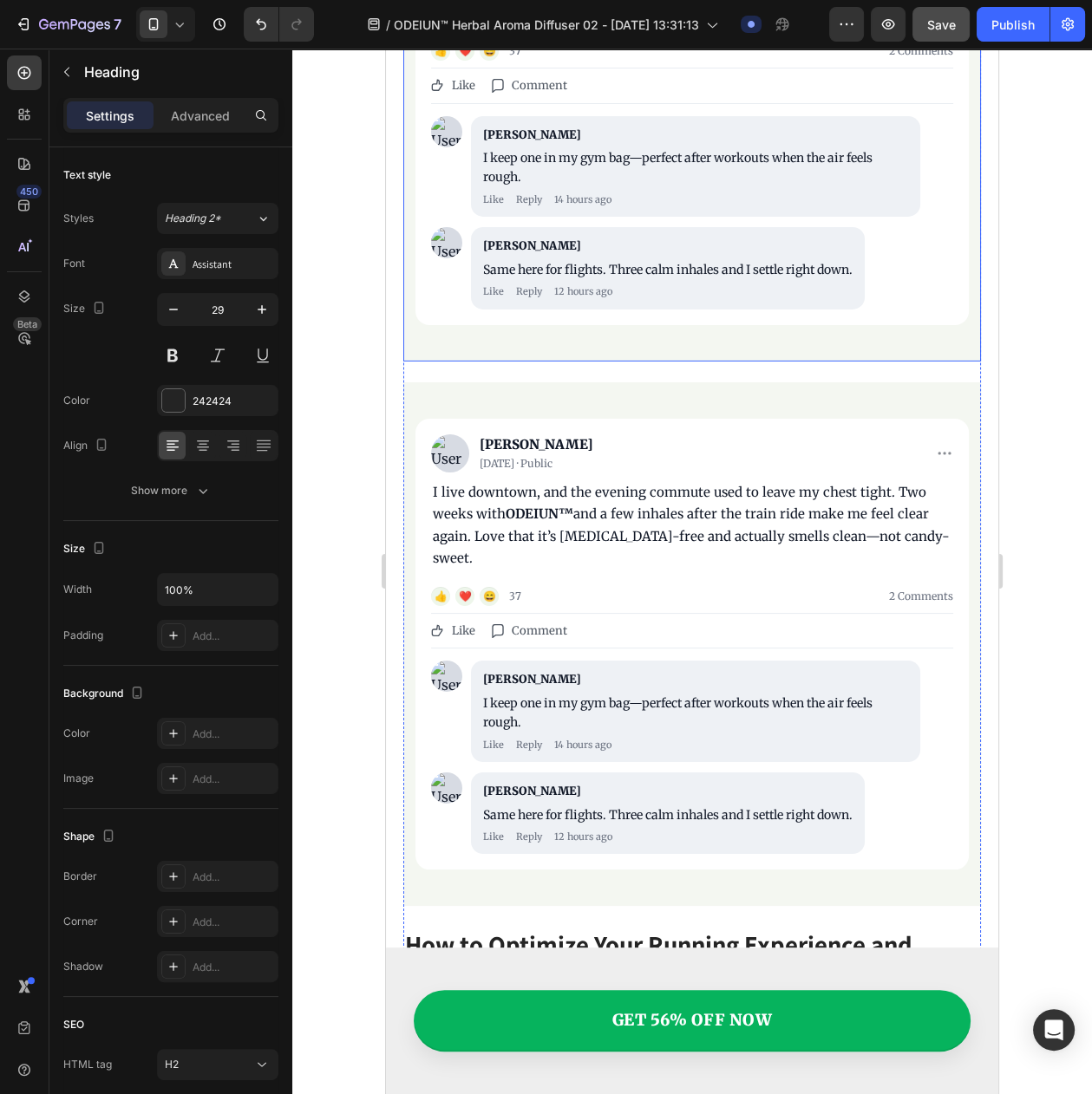
scroll to position [7408, 0]
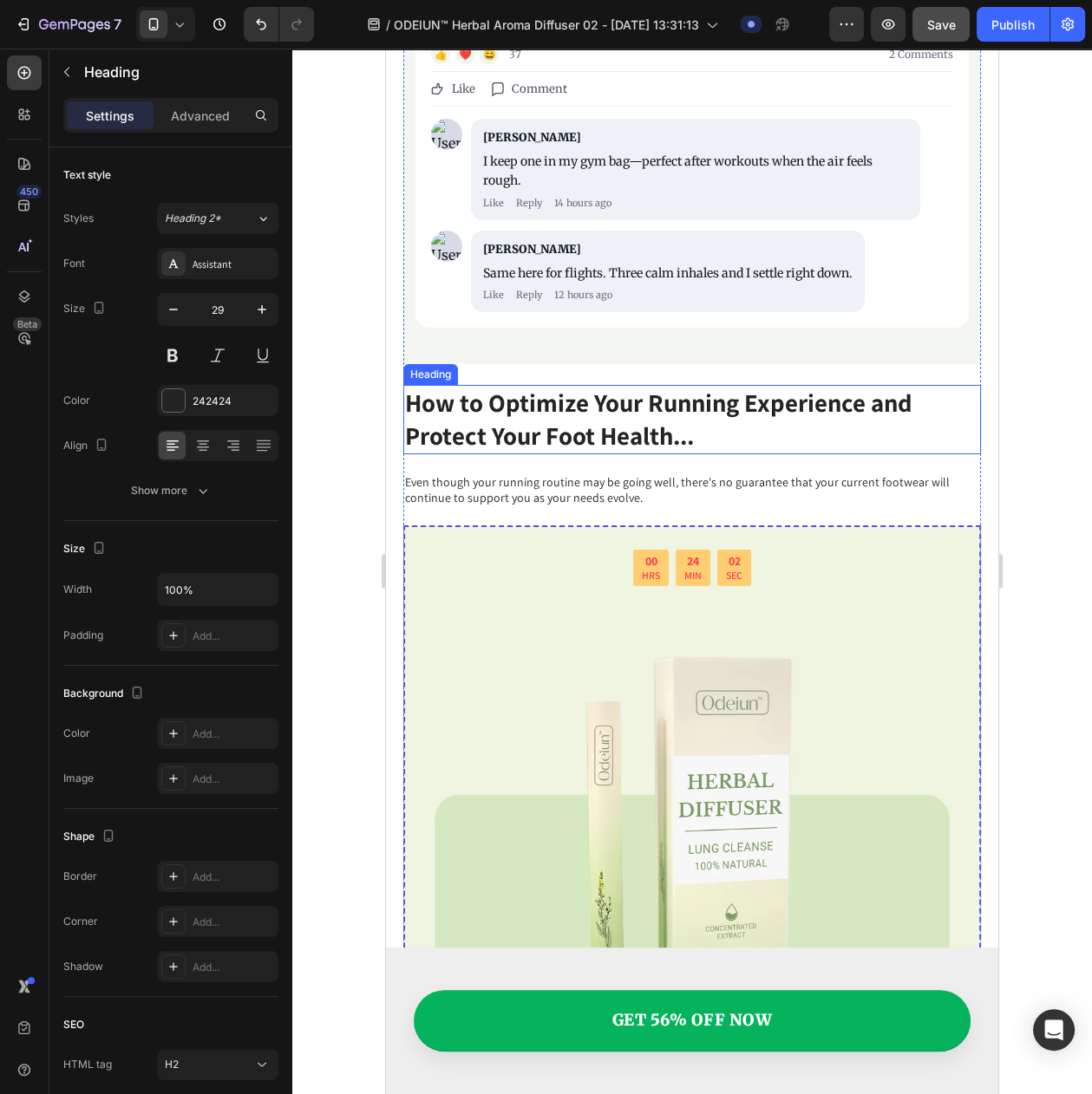
click at [530, 385] on h2 "How to Optimize Your Running Experience and Protect Your Foot Health..." at bounding box center [691, 419] width 577 height 68
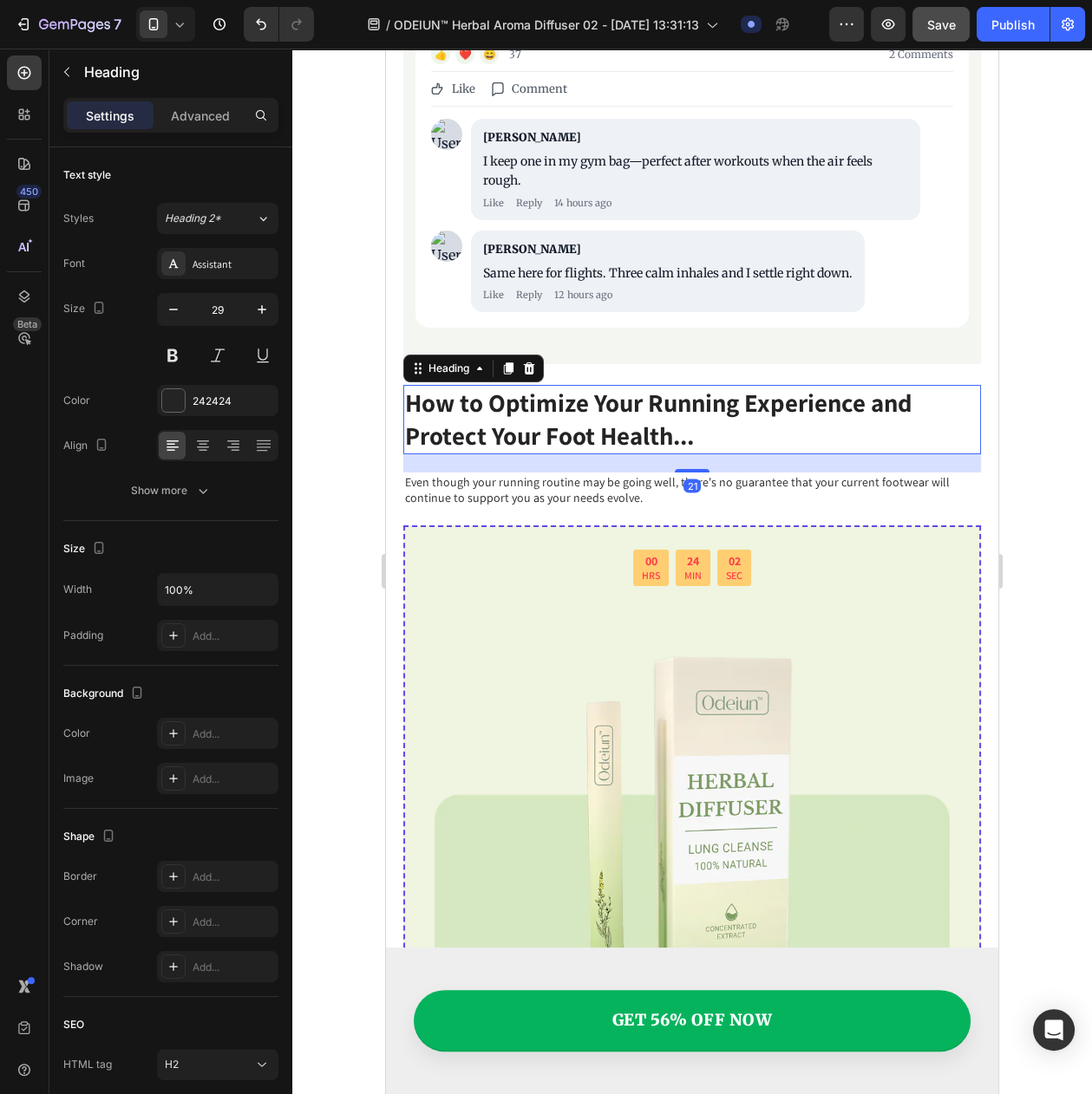
click at [530, 385] on h2 "How to Optimize Your Running Experience and Protect Your Foot Health..." at bounding box center [691, 419] width 577 height 68
click at [512, 454] on div "21" at bounding box center [691, 463] width 577 height 18
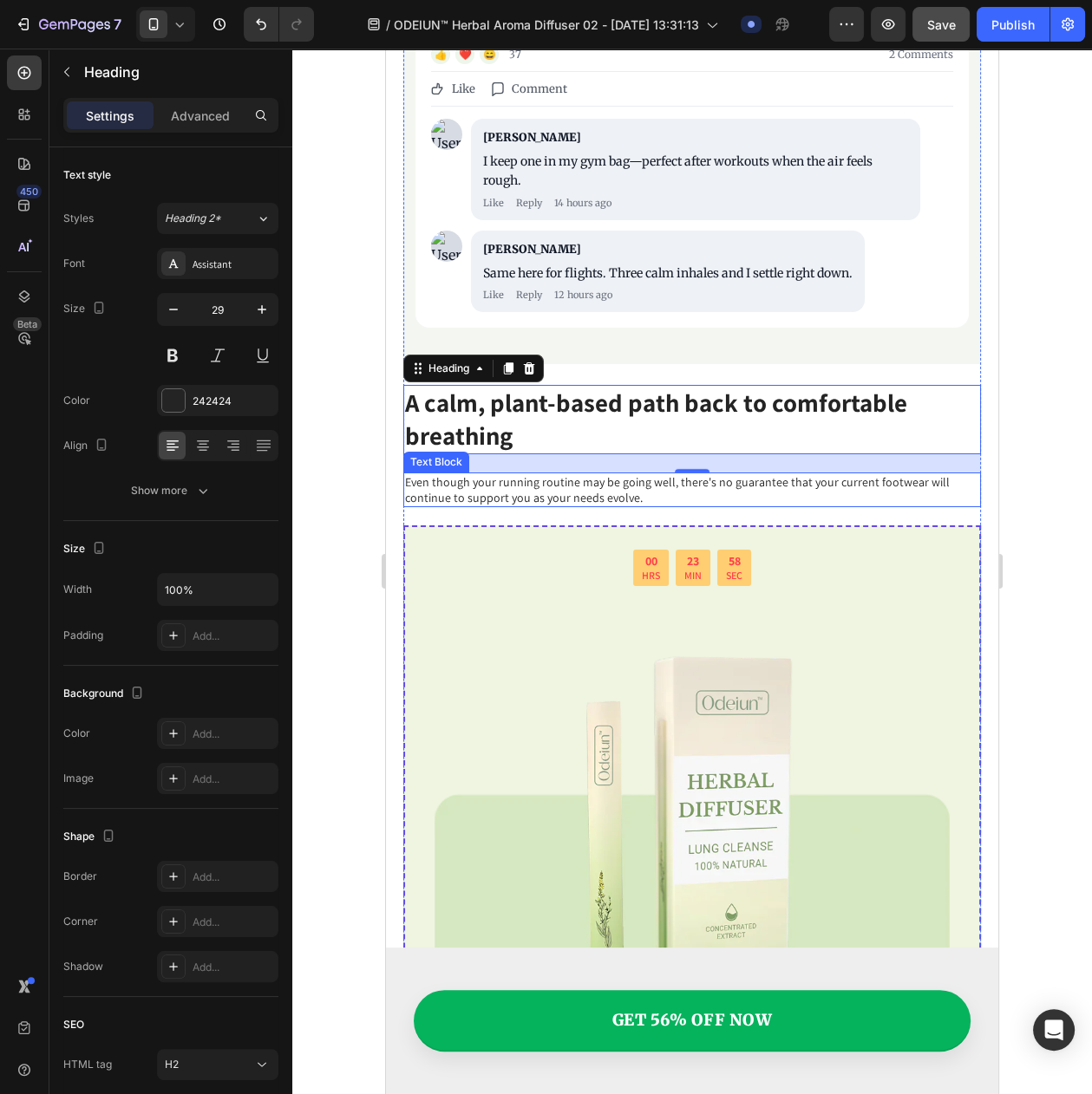
click at [510, 474] on p "Even though your running routine may be going well, there's no guarantee that y…" at bounding box center [691, 489] width 574 height 31
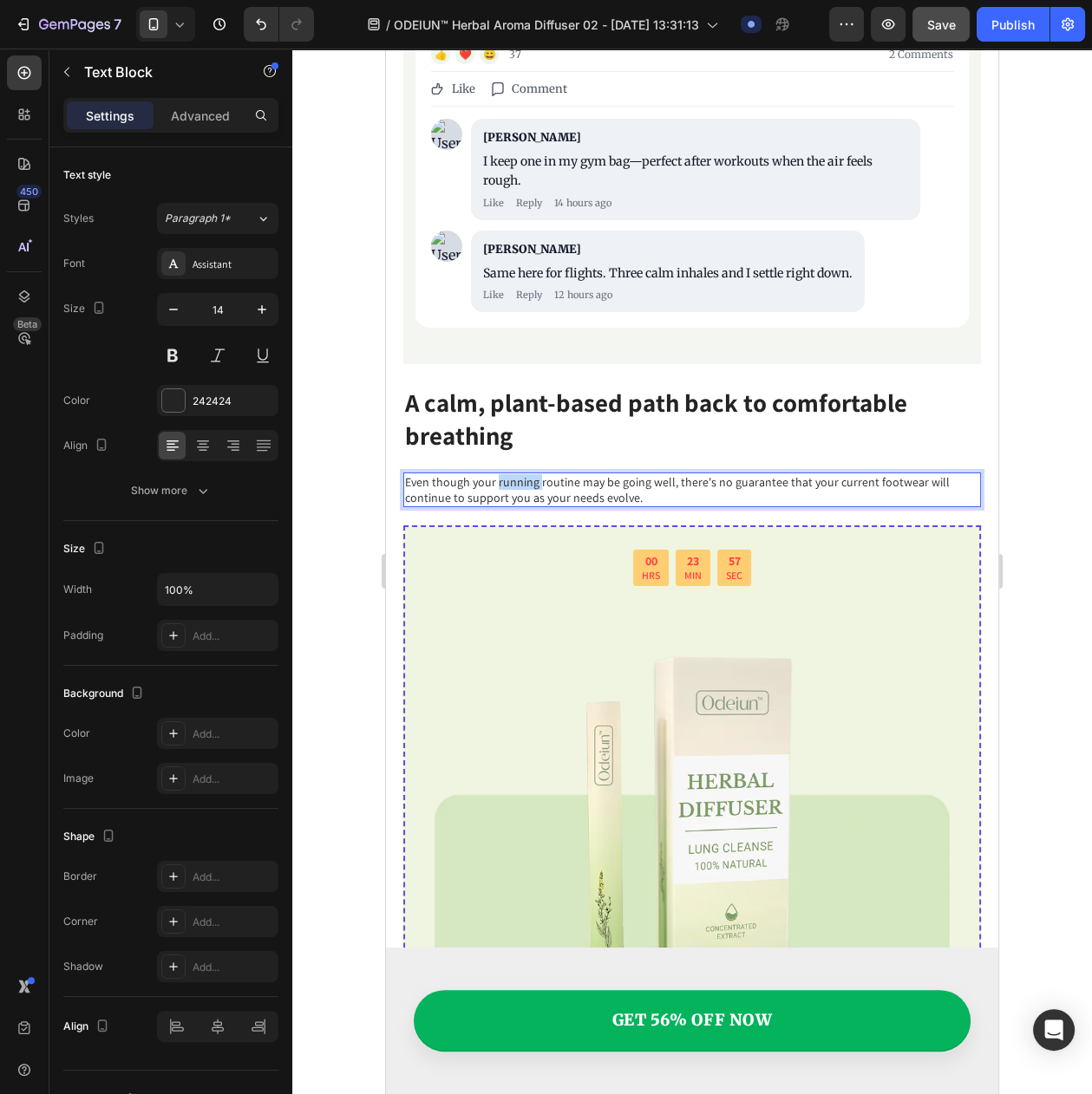
click at [510, 474] on p "Even though your running routine may be going well, there's no guarantee that y…" at bounding box center [691, 489] width 574 height 31
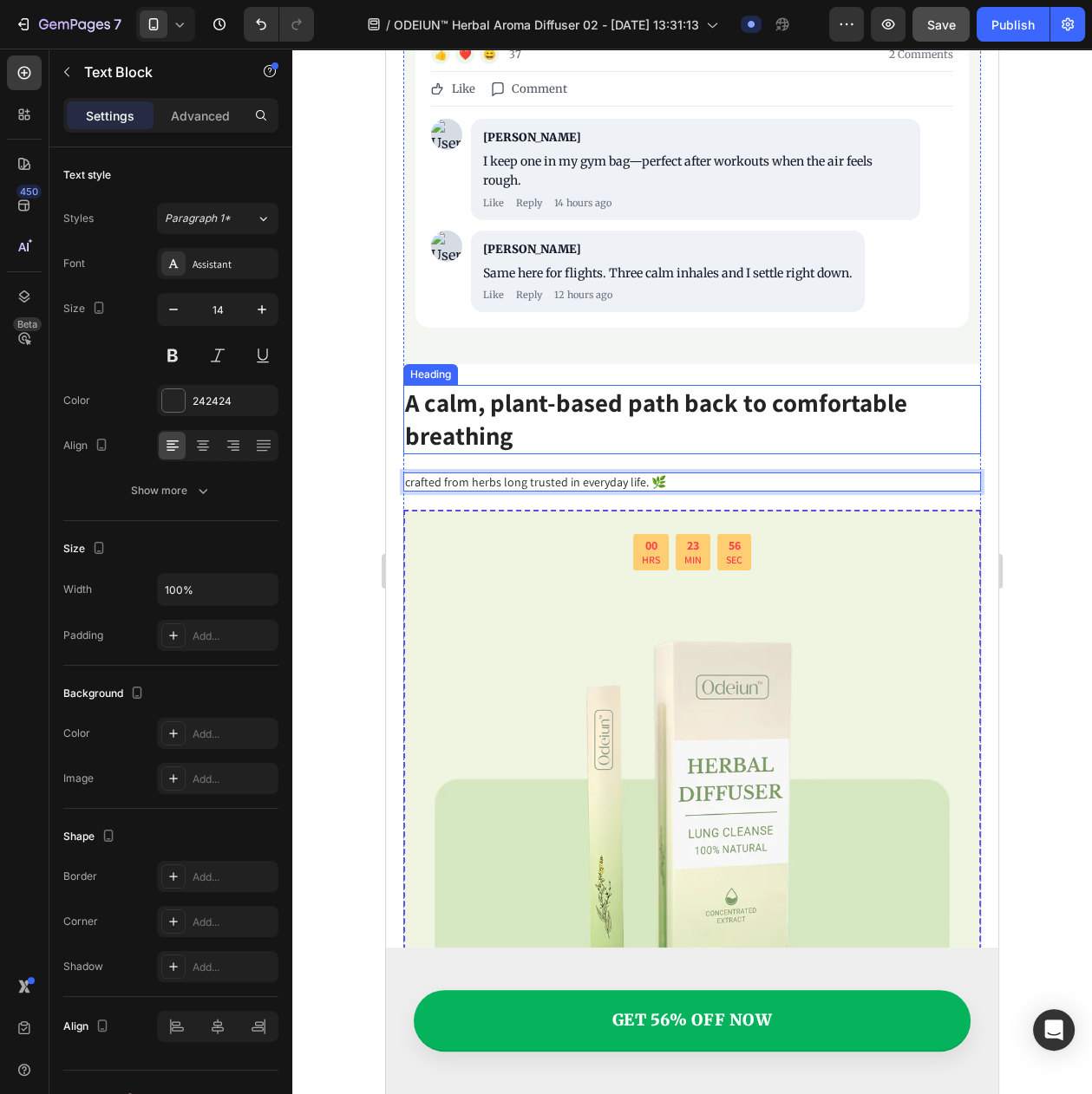
click at [586, 387] on p "A calm, plant-based path back to comfortable breathing" at bounding box center [691, 419] width 574 height 65
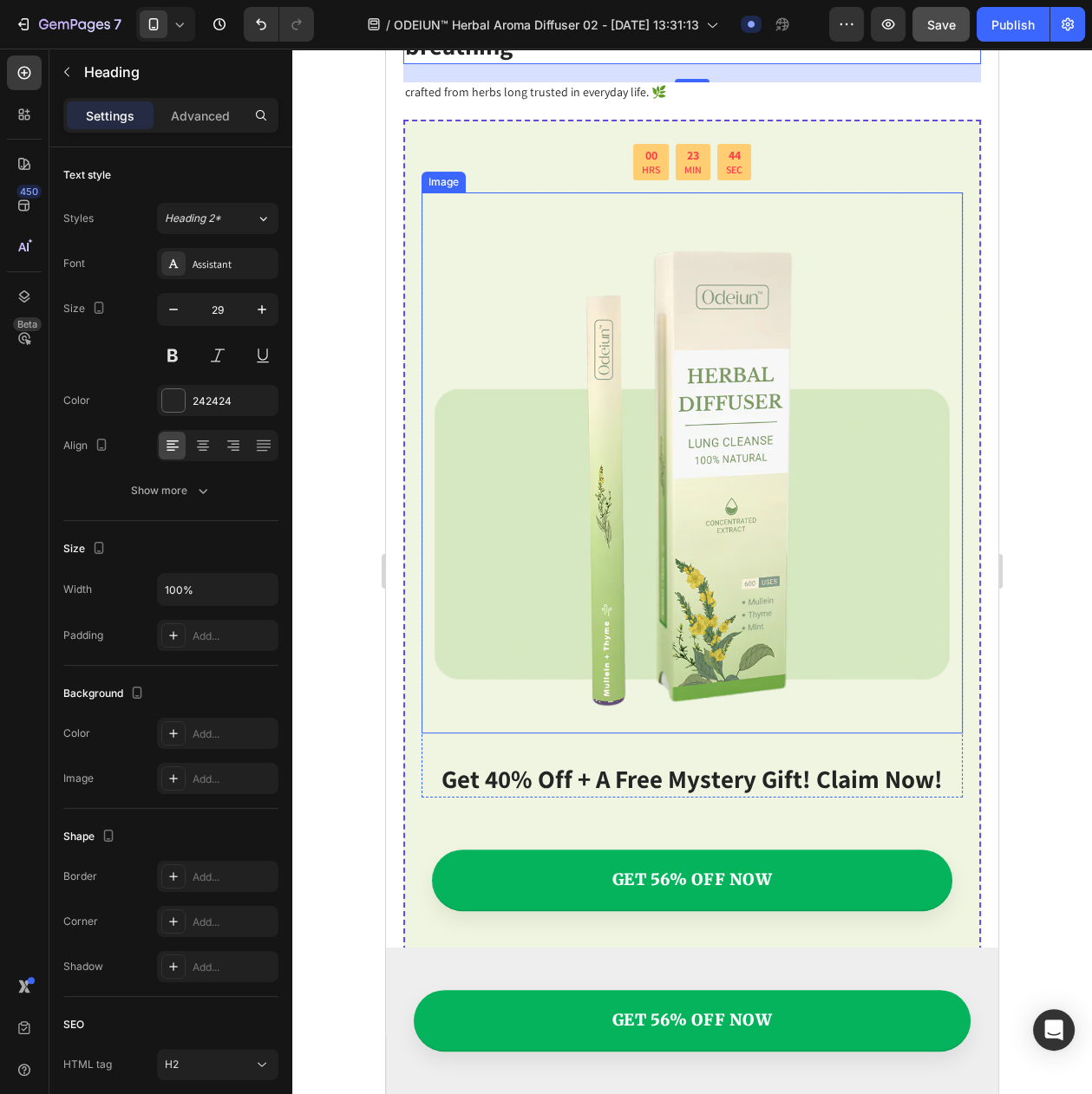
scroll to position [8059, 0]
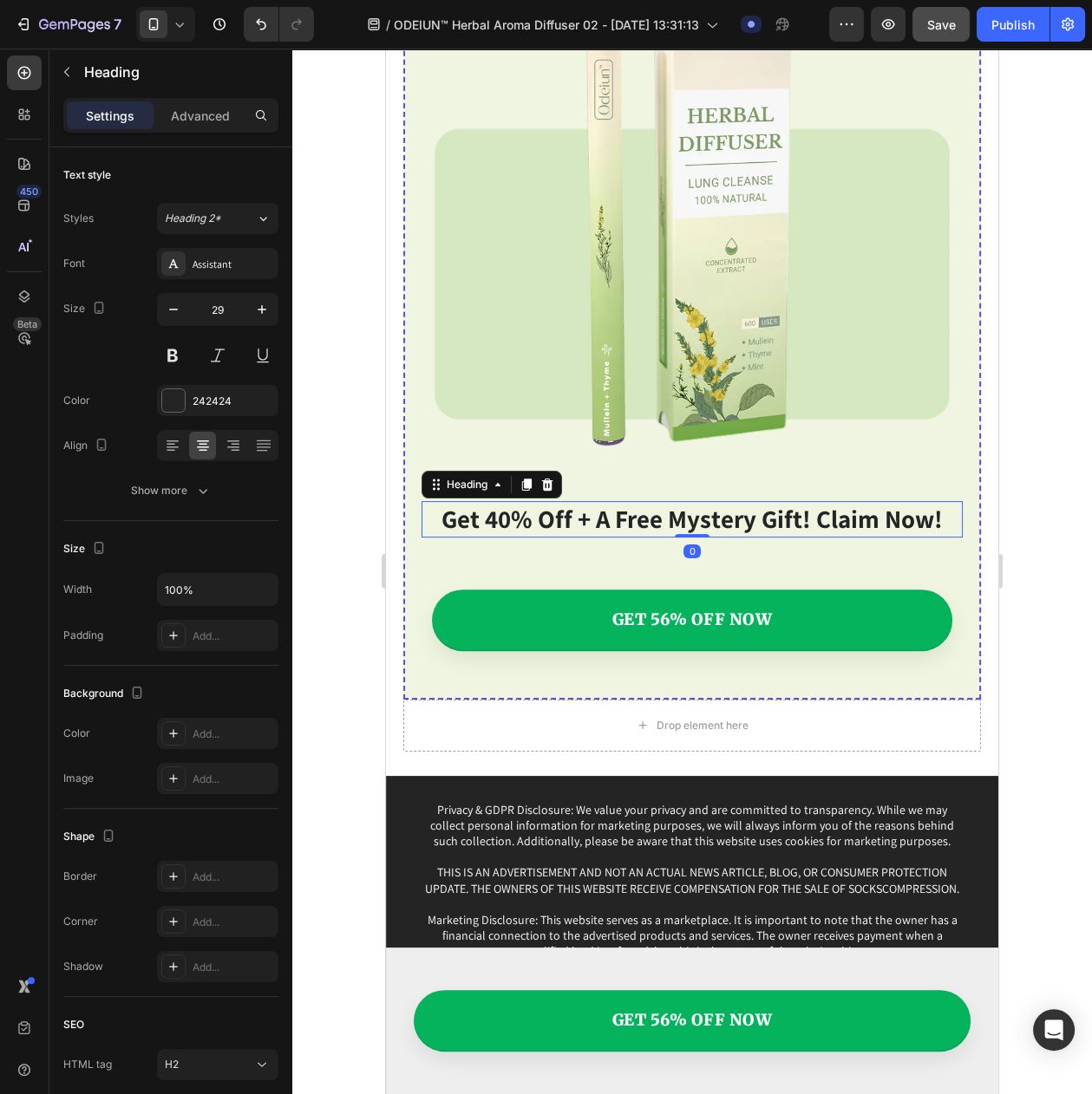
click at [615, 502] on h2 "get 40% off + a free mystery gift! claim now!" at bounding box center [692, 519] width 541 height 36
click at [534, 478] on icon at bounding box center [526, 485] width 14 height 14
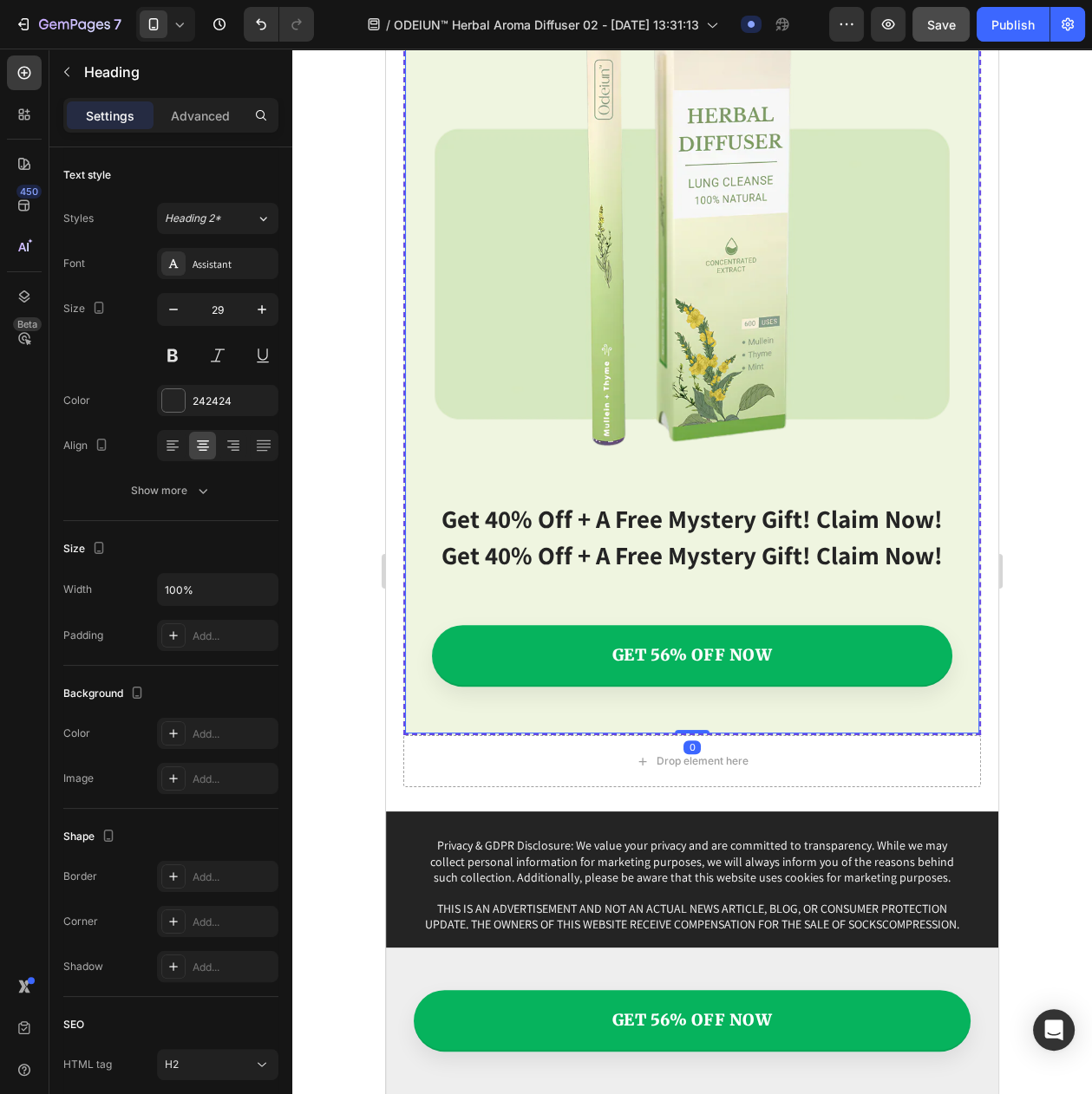
click at [574, 513] on div "00 HRS 23 MIN 41 SEC Countdown Timer Image get 40% off + a free mystery gift! c…" at bounding box center [692, 297] width 541 height 827
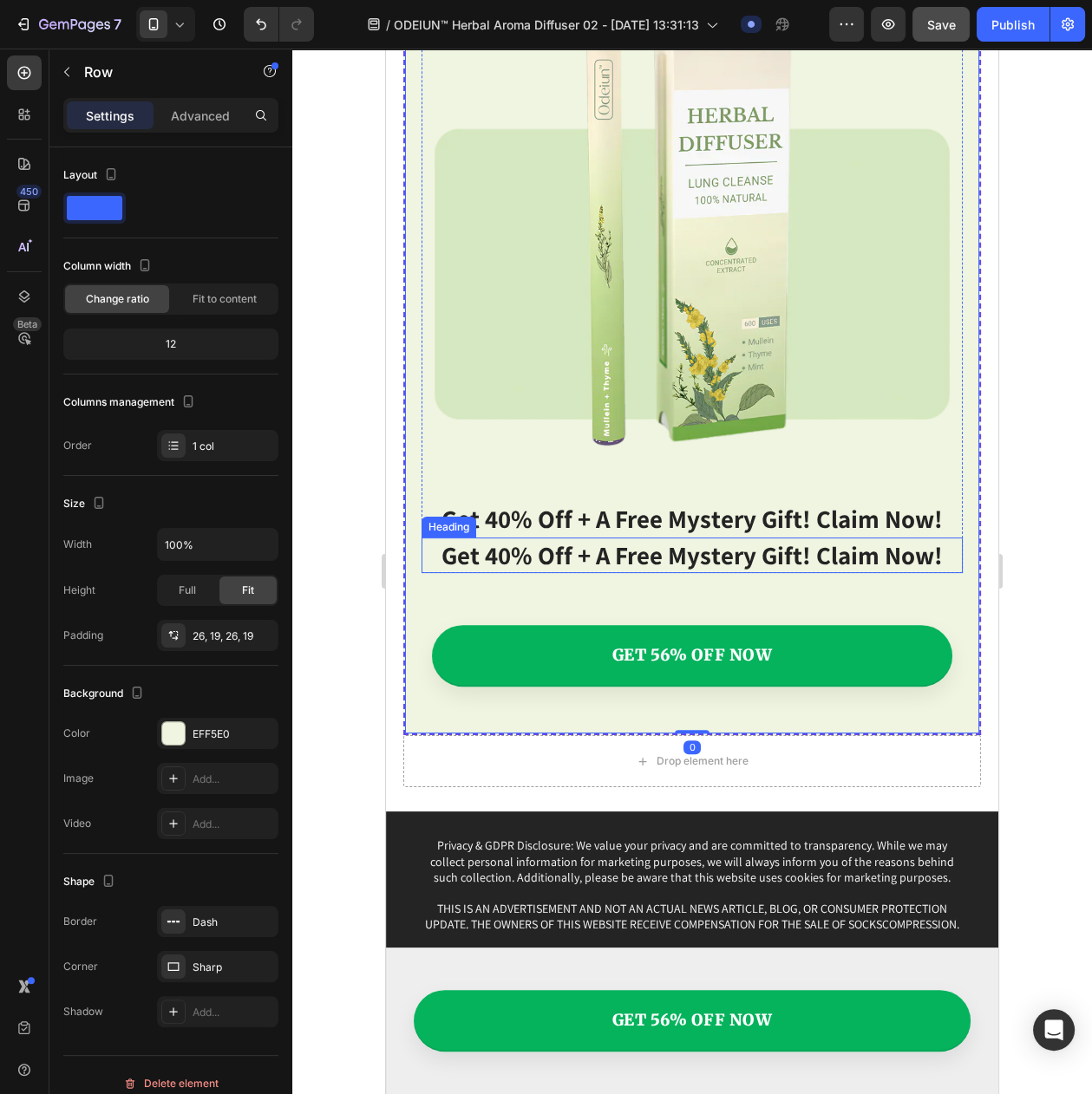
click at [577, 537] on h2 "get 40% off + a free mystery gift! claim now!" at bounding box center [692, 555] width 541 height 36
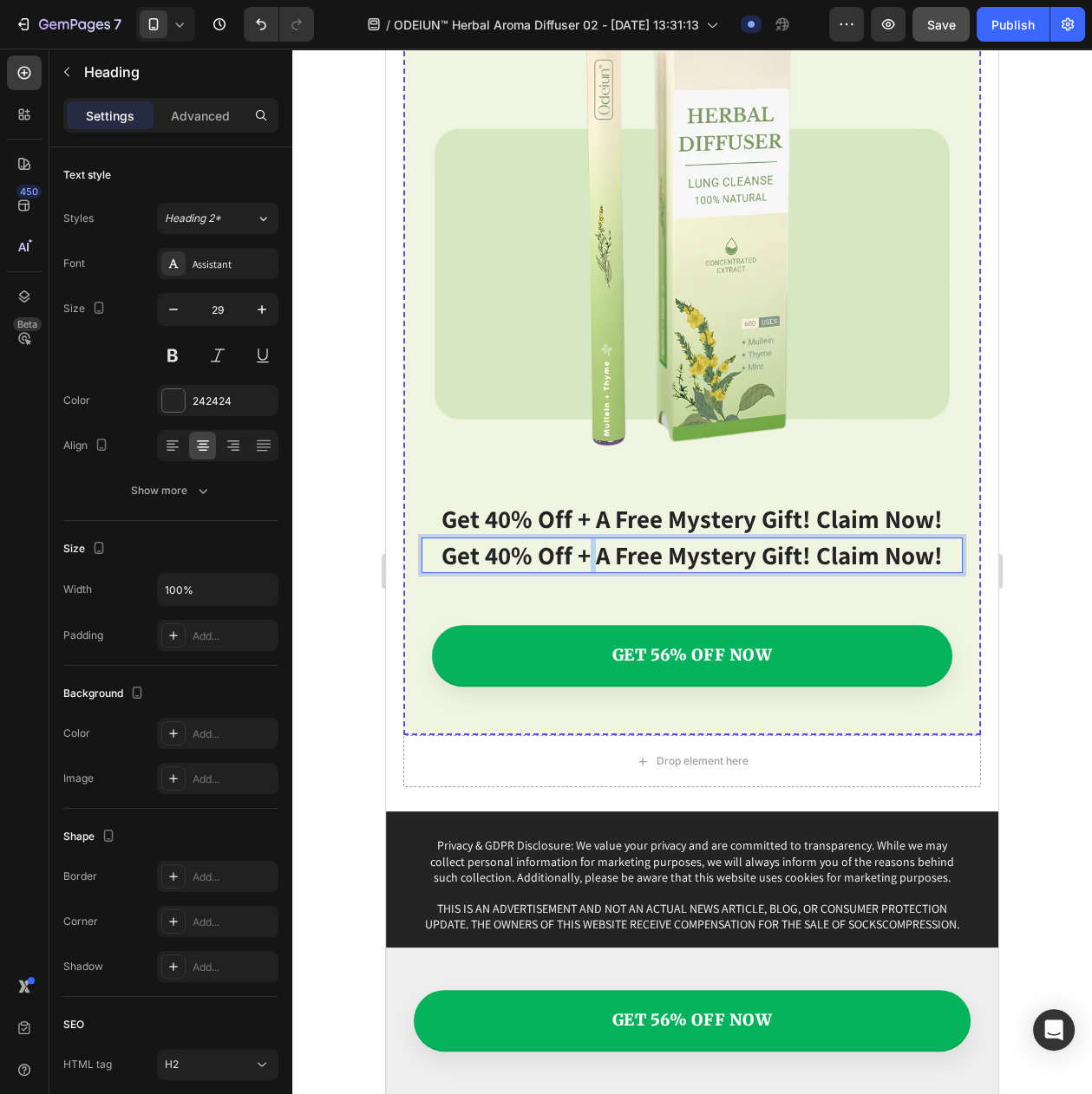
click at [577, 537] on h2 "get 40% off + a free mystery gift! claim now!" at bounding box center [692, 555] width 541 height 36
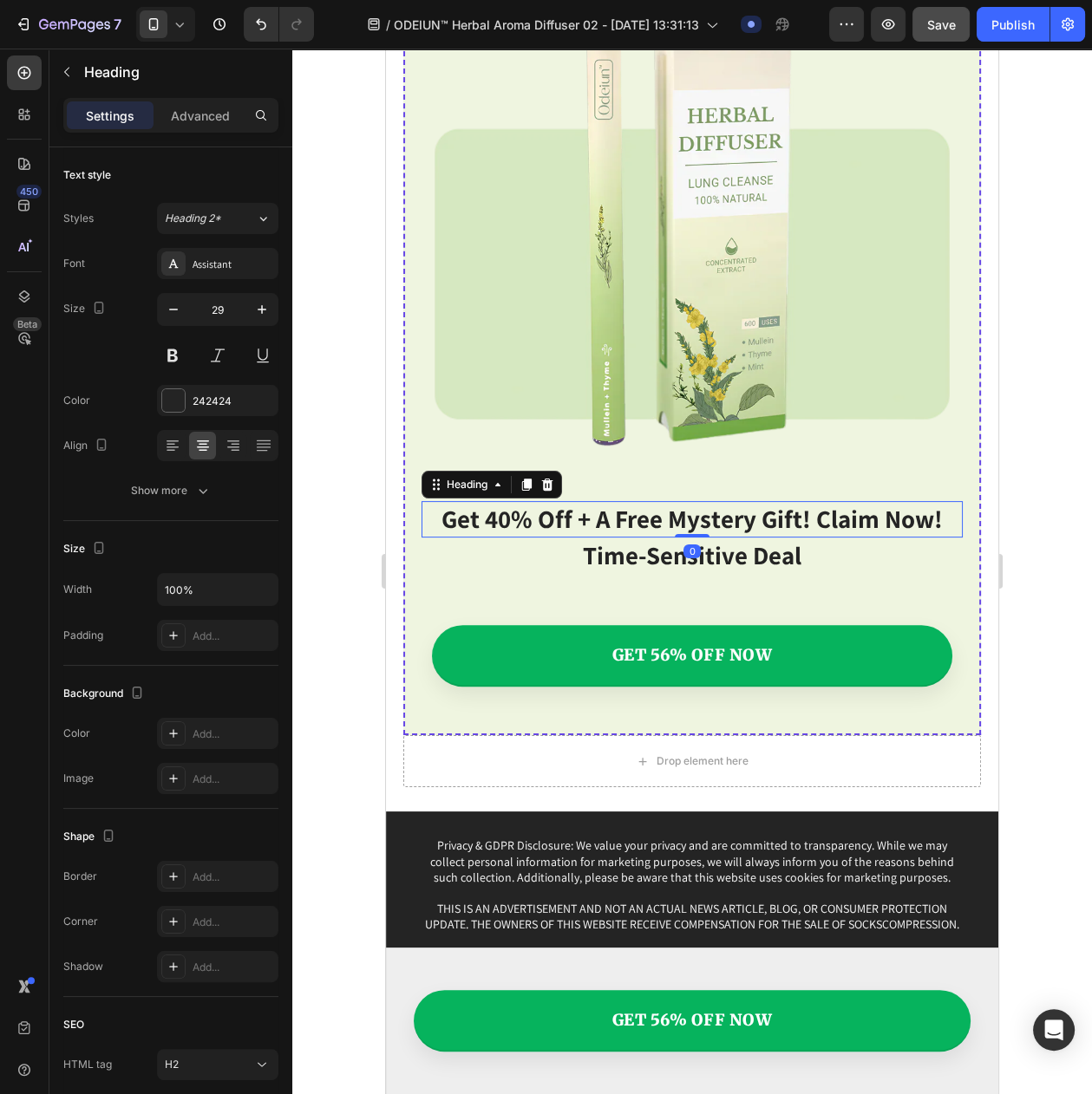
click at [637, 502] on h2 "get 40% off + a free mystery gift! claim now!" at bounding box center [692, 519] width 541 height 36
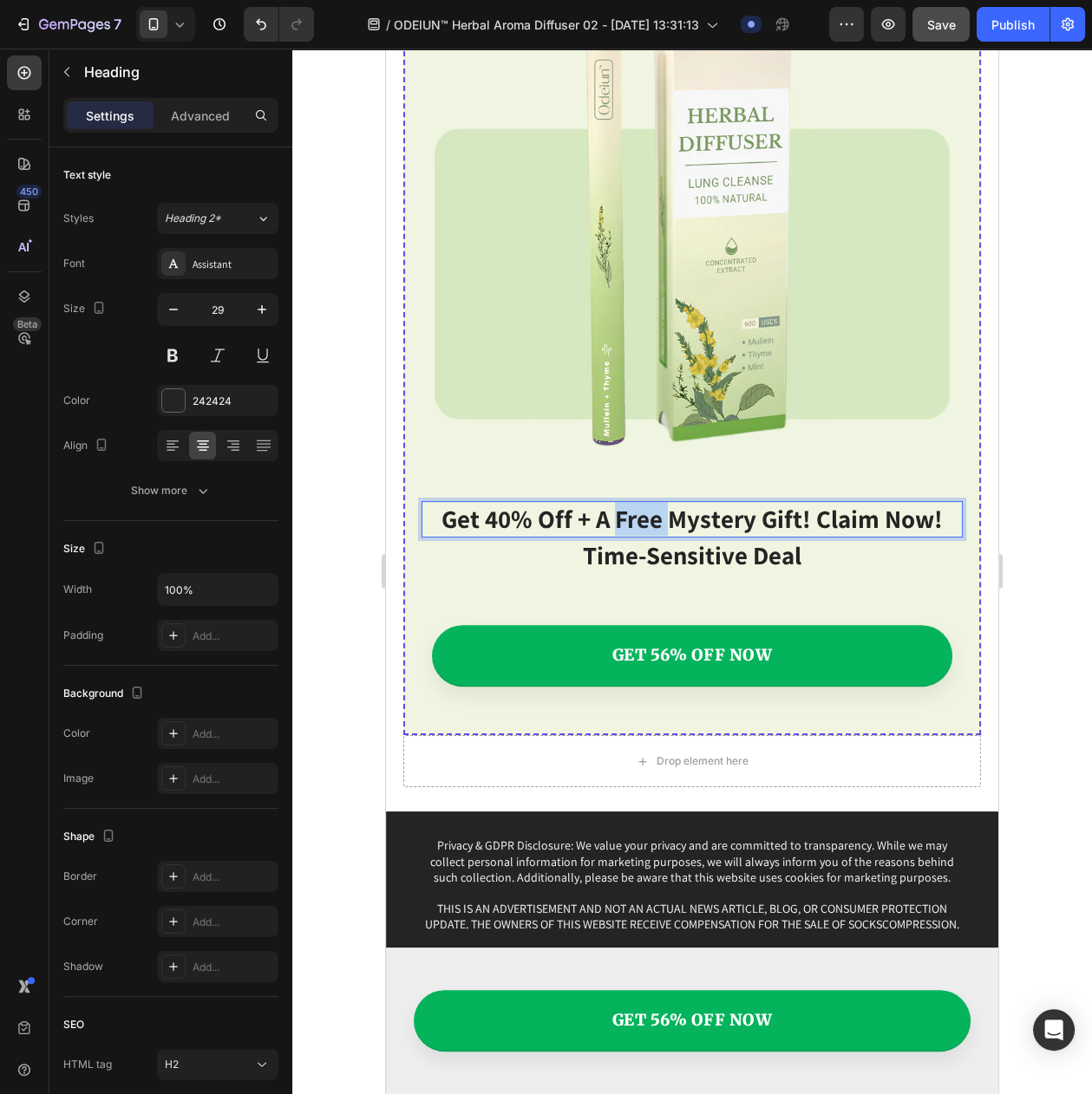
click at [637, 502] on h2 "get 40% off + a free mystery gift! claim now!" at bounding box center [692, 519] width 541 height 36
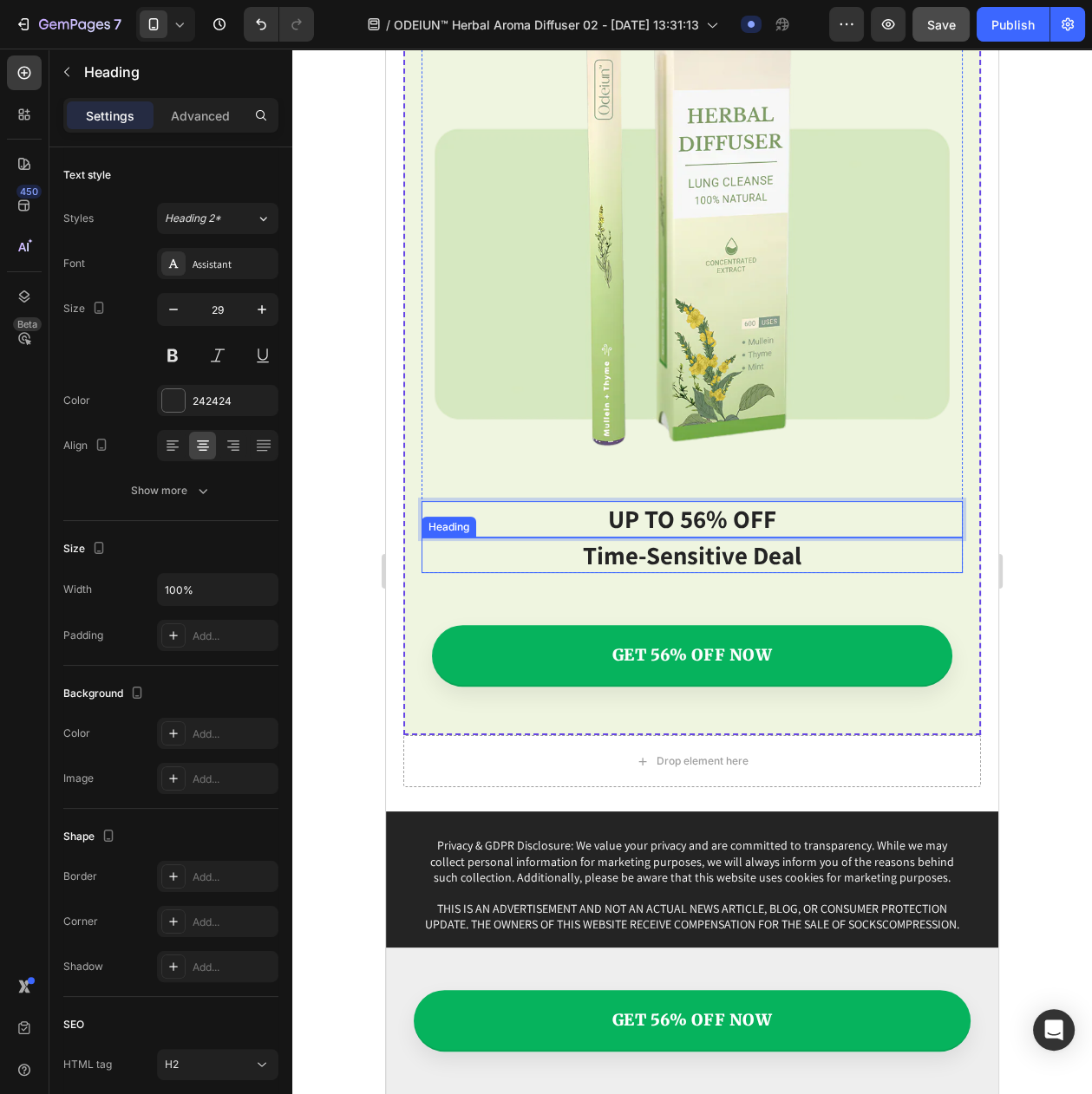
click at [600, 539] on p "Time-sensitive deal" at bounding box center [692, 555] width 537 height 33
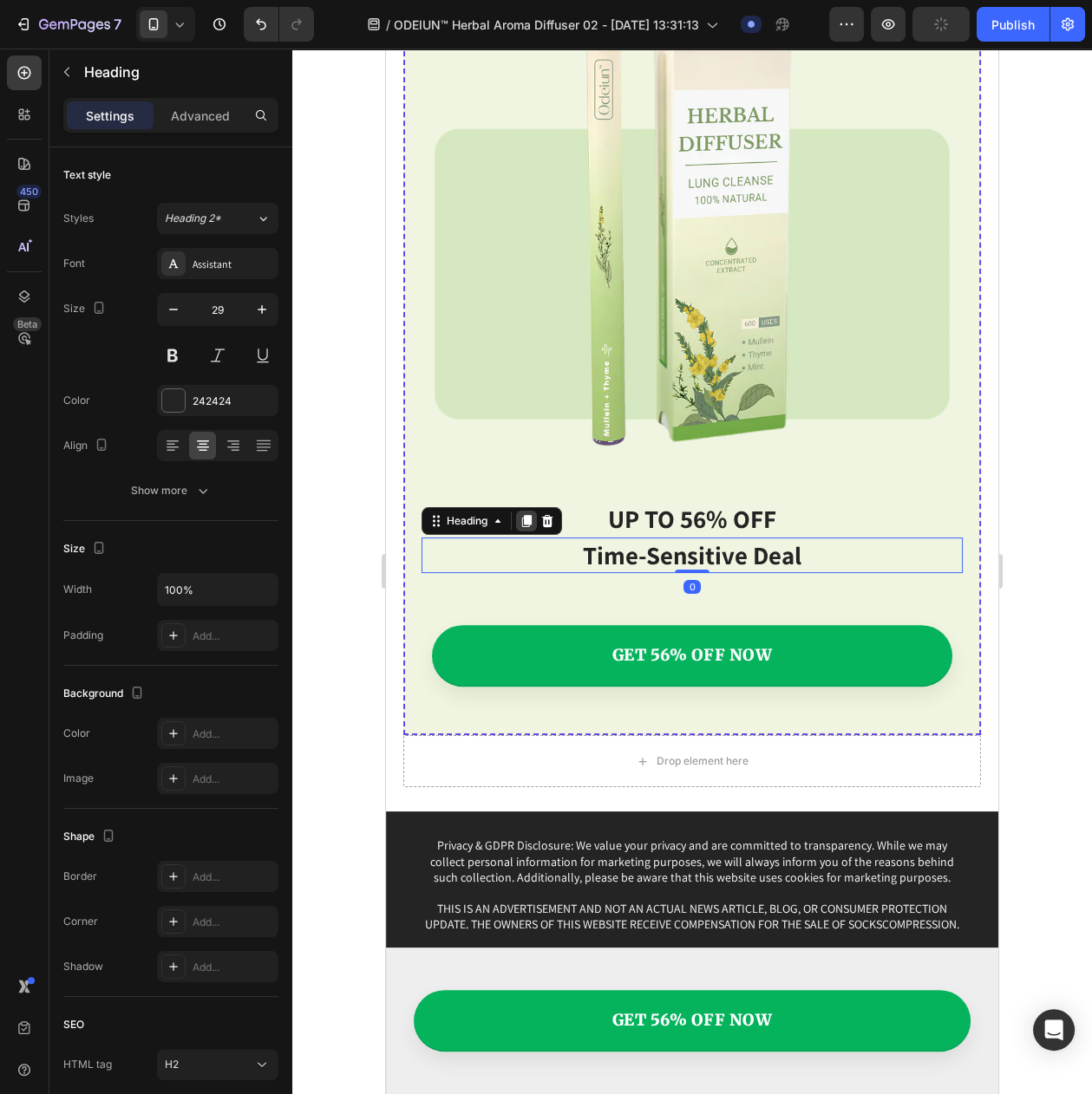
click at [523, 515] on icon at bounding box center [526, 521] width 10 height 12
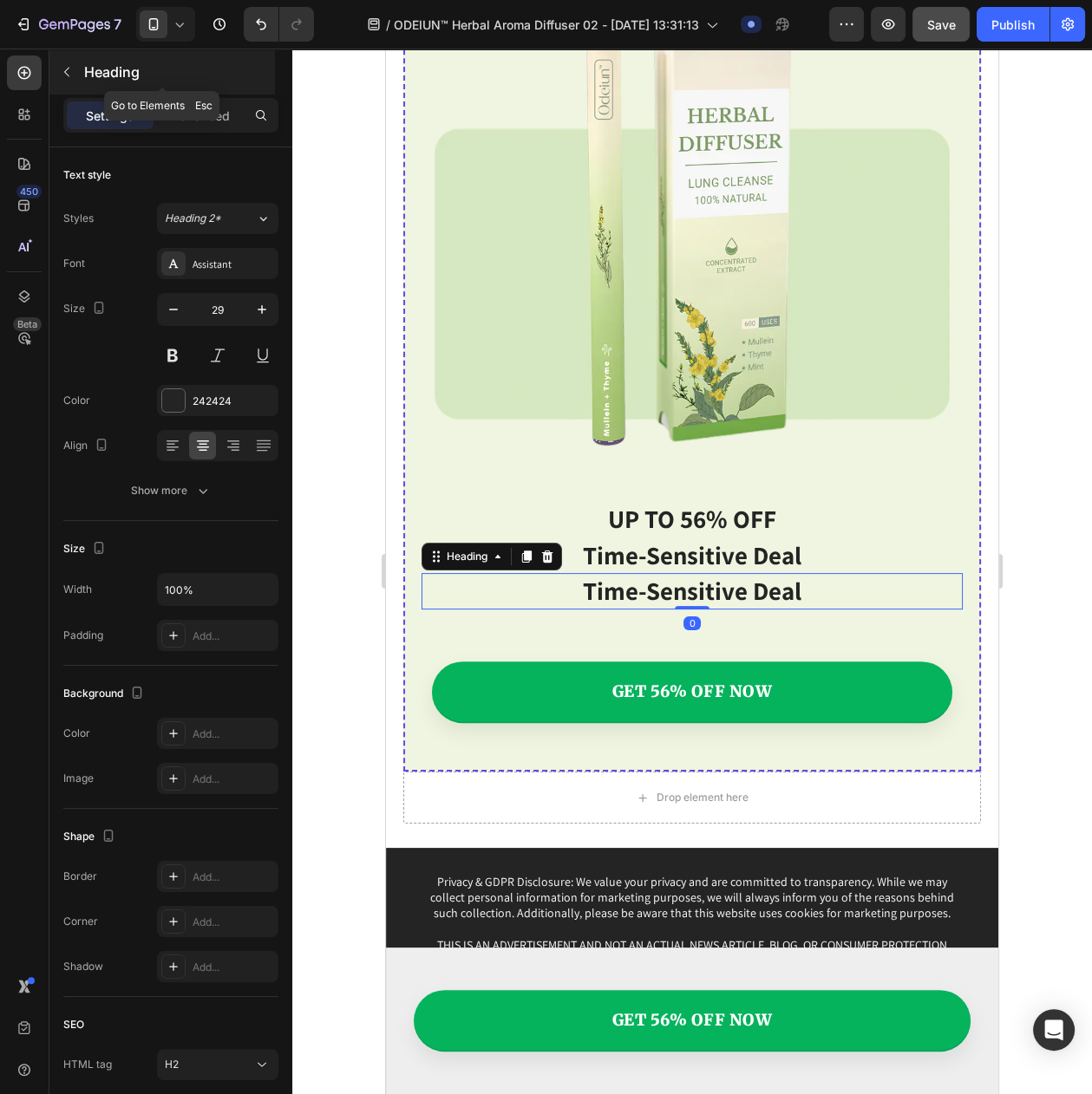
click at [68, 72] on icon "button" at bounding box center [67, 72] width 14 height 14
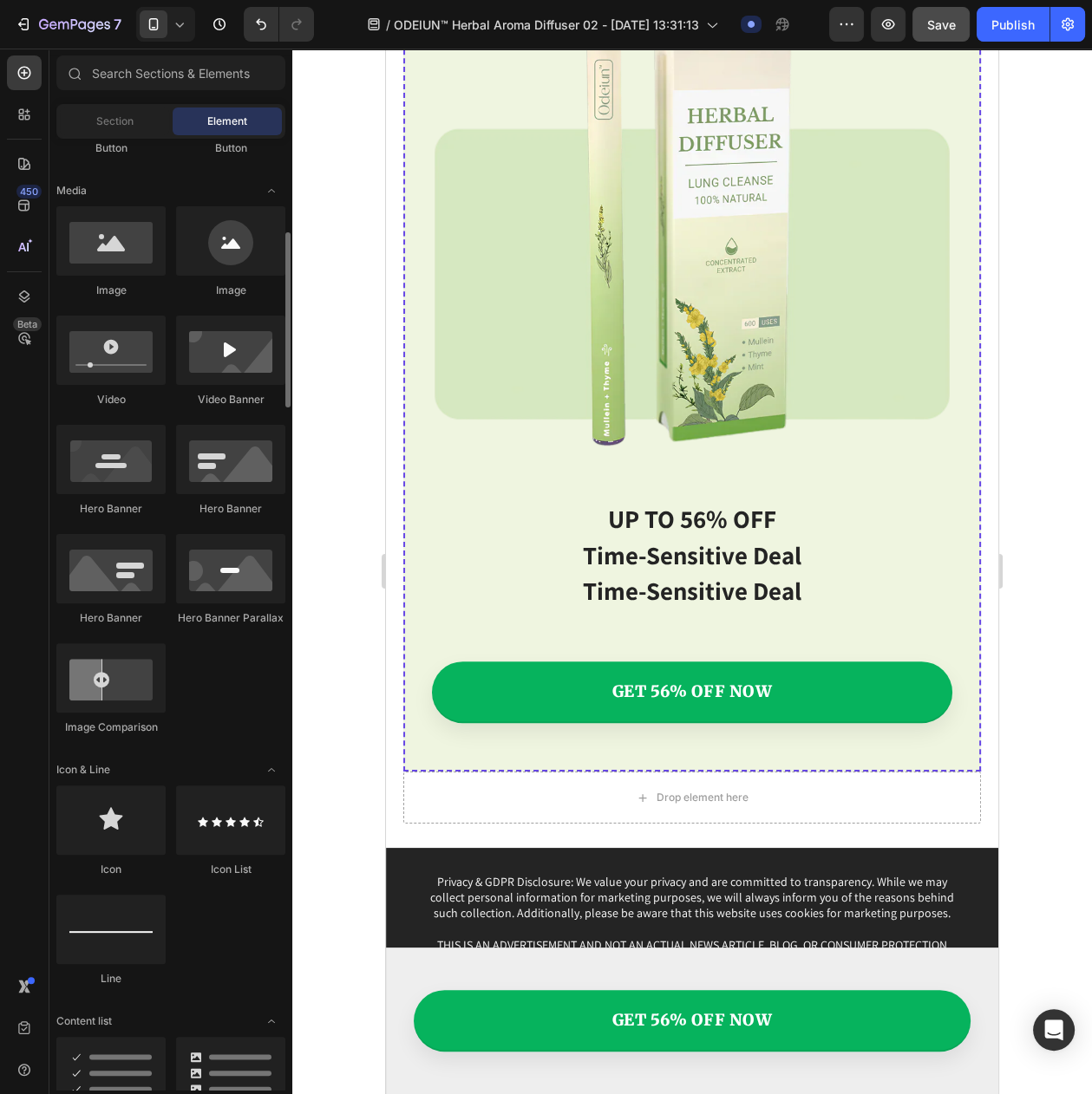
scroll to position [0, 0]
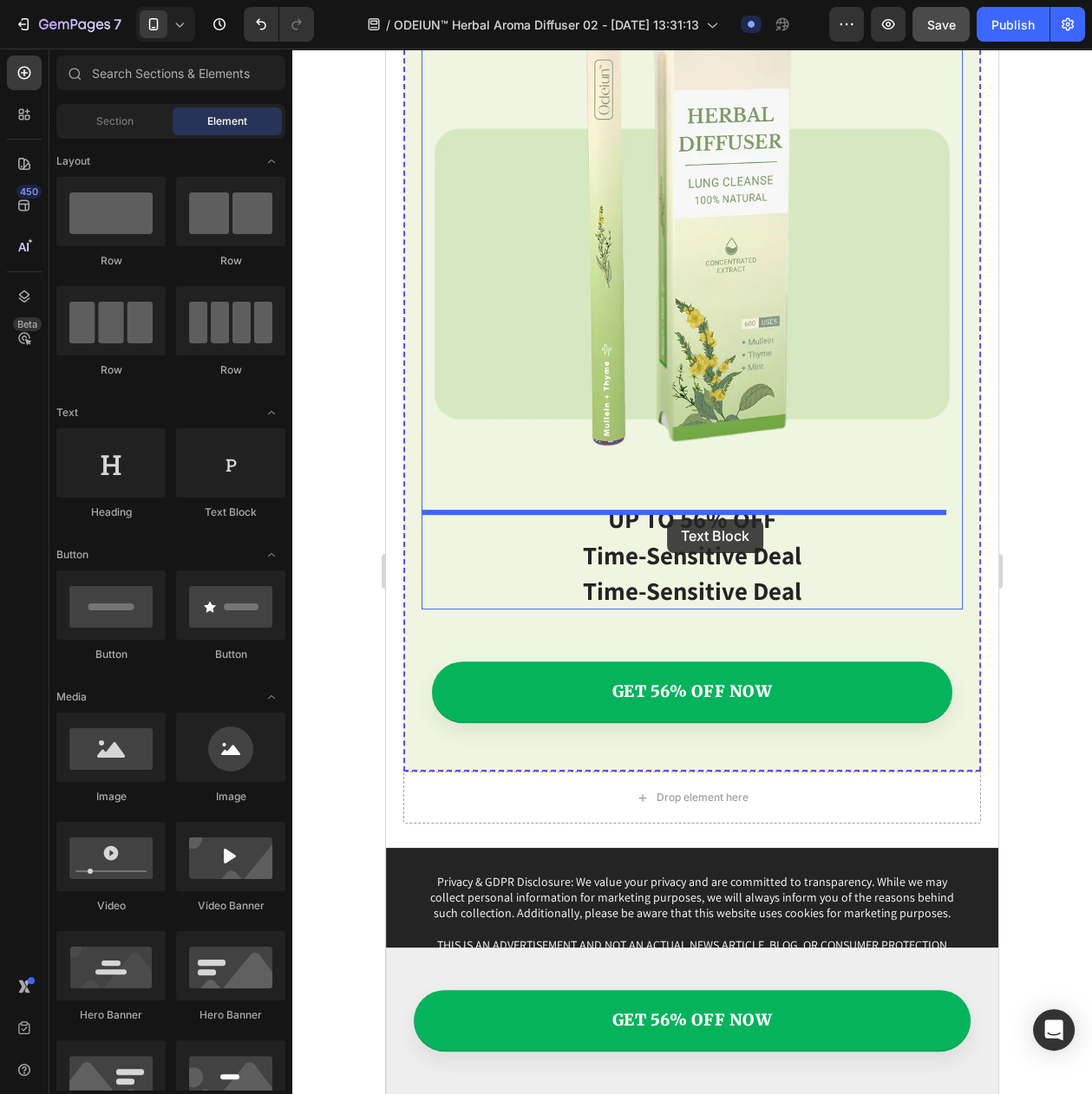
drag, startPoint x: 601, startPoint y: 518, endPoint x: 668, endPoint y: 519, distance: 67.0
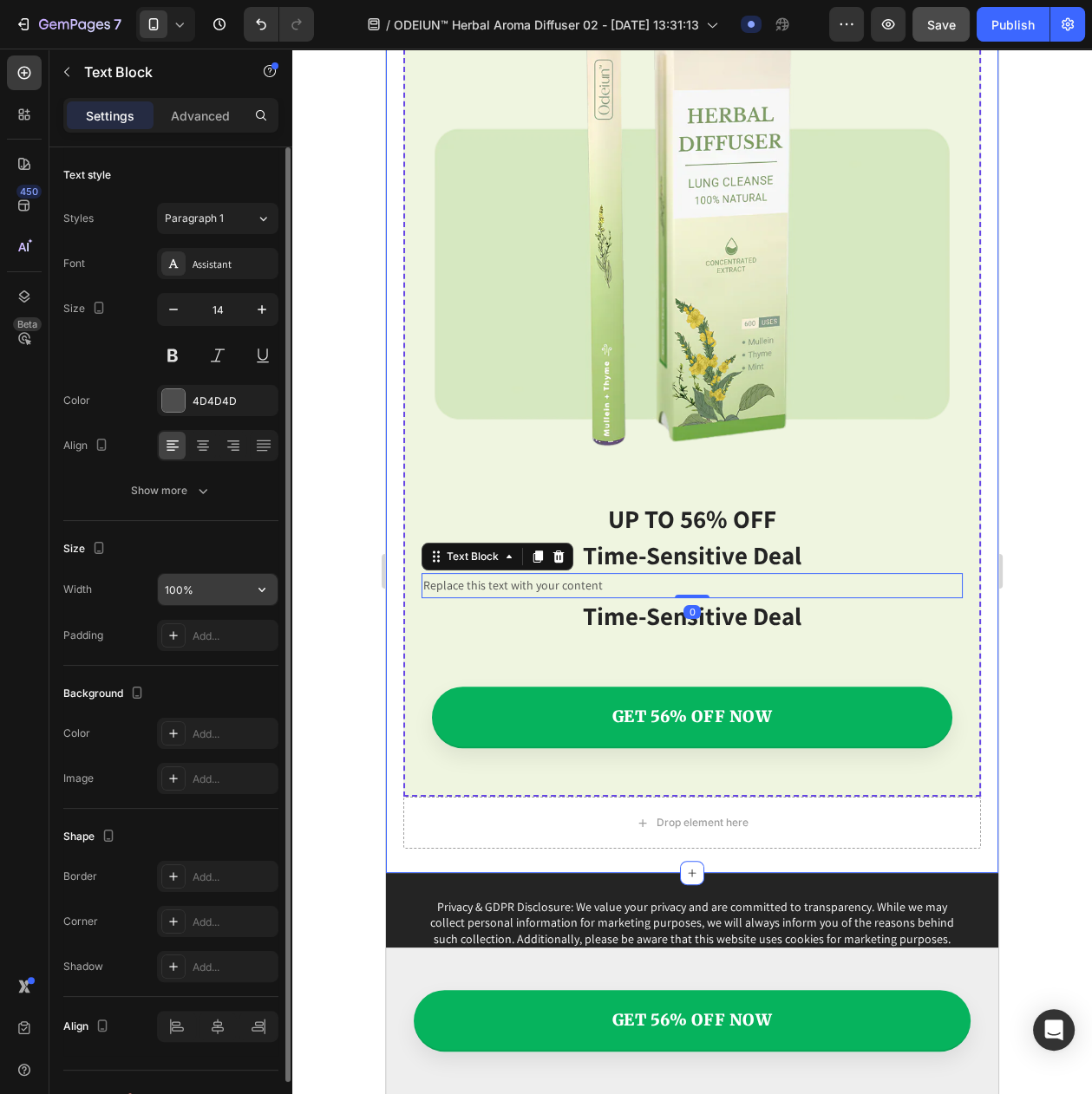
scroll to position [64, 0]
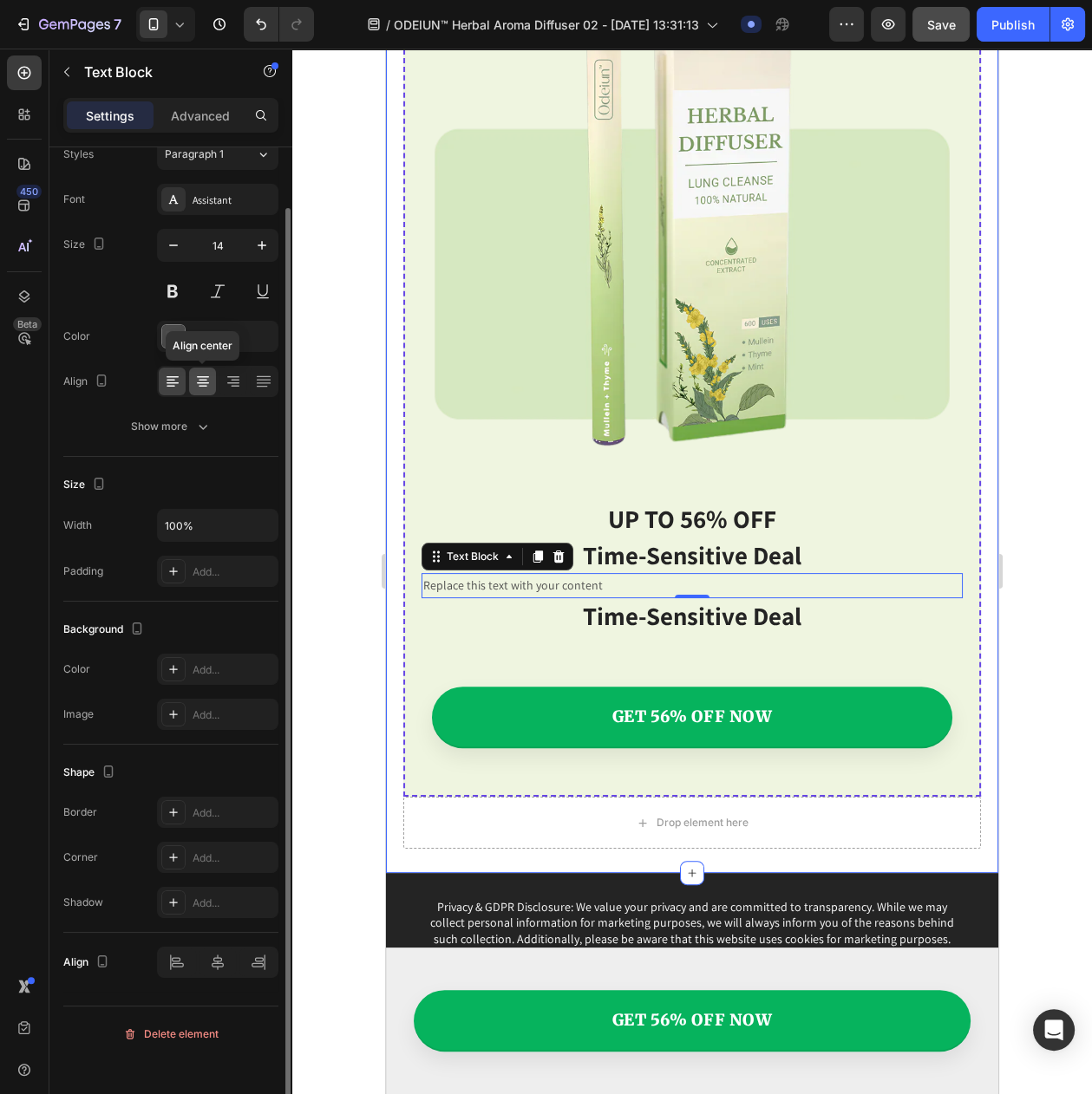
click at [208, 390] on icon at bounding box center [202, 381] width 17 height 17
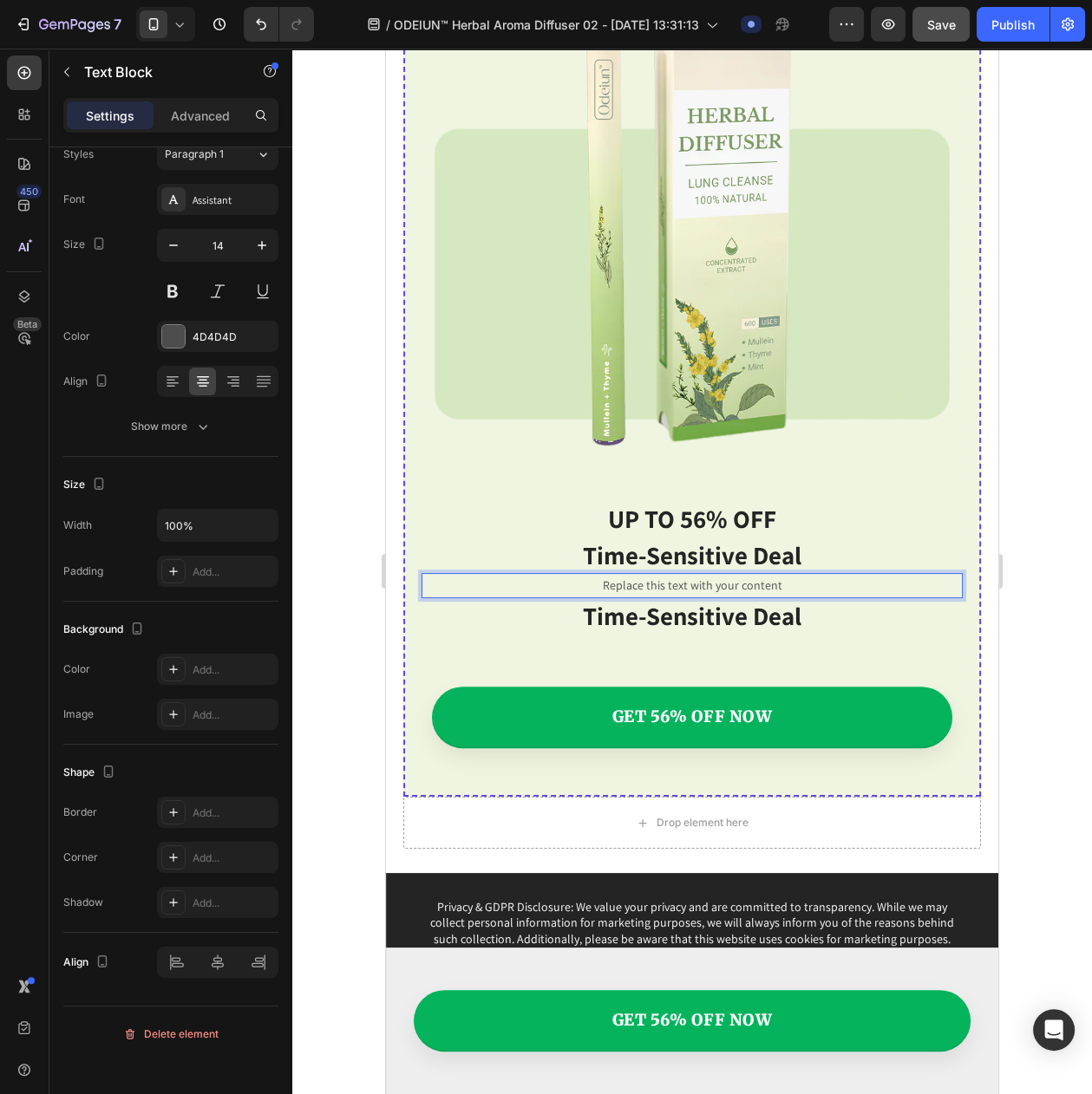
click at [637, 573] on div "Replace this text with your content" at bounding box center [692, 585] width 541 height 25
click at [545, 575] on p "moving fast! Demand is high and inventory turns quickly." at bounding box center [692, 585] width 537 height 21
click at [550, 575] on p "moving fast! Demand is high and inventory turns quickly." at bounding box center [692, 585] width 537 height 21
click at [622, 539] on p "Time-sensitive deal" at bounding box center [692, 555] width 537 height 33
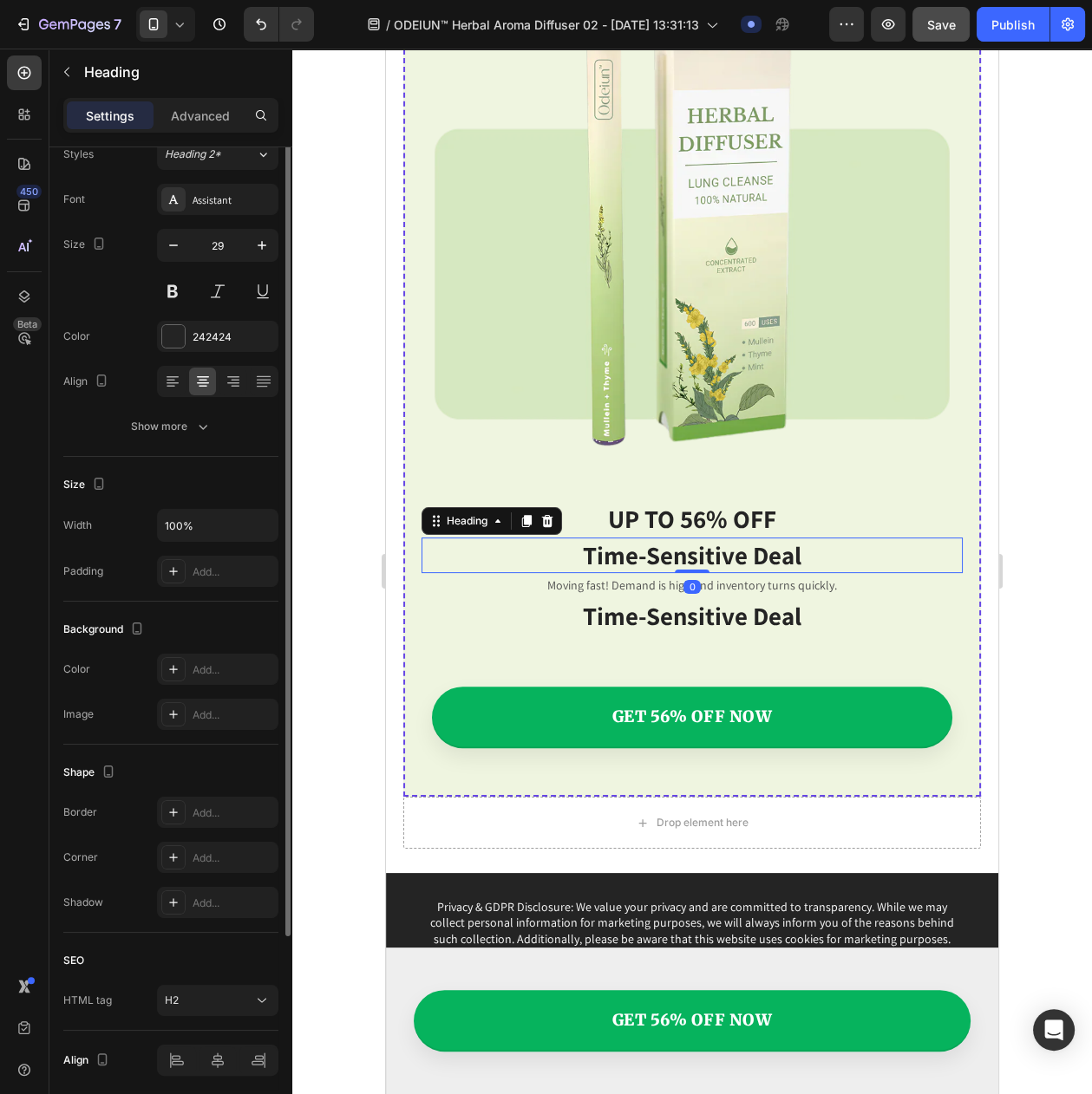
scroll to position [0, 0]
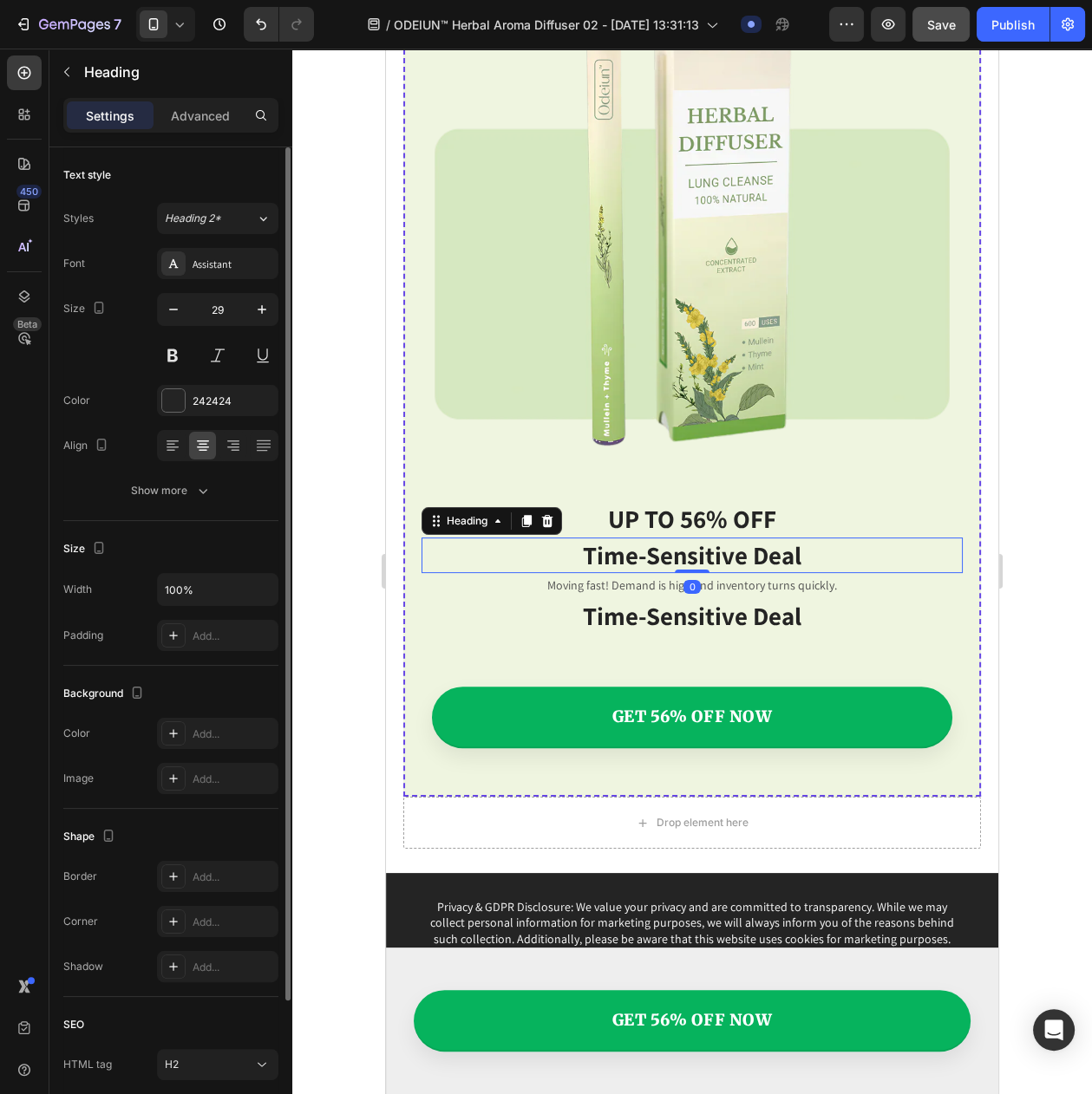
click at [583, 573] on div "Moving fast! Demand is high and inventory turns quickly." at bounding box center [692, 585] width 541 height 25
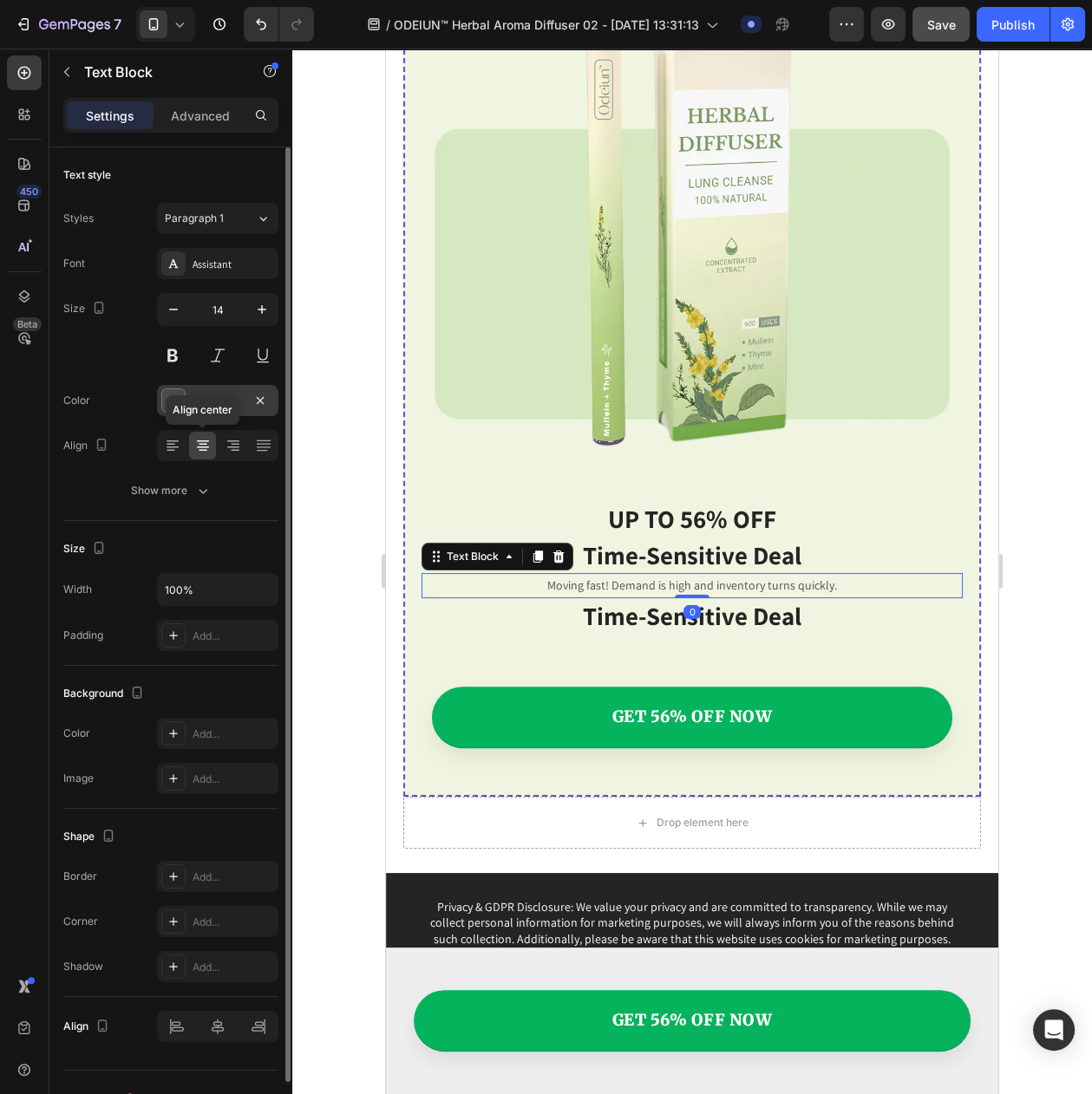
click at [203, 409] on div "4D4D4D" at bounding box center [217, 402] width 51 height 16
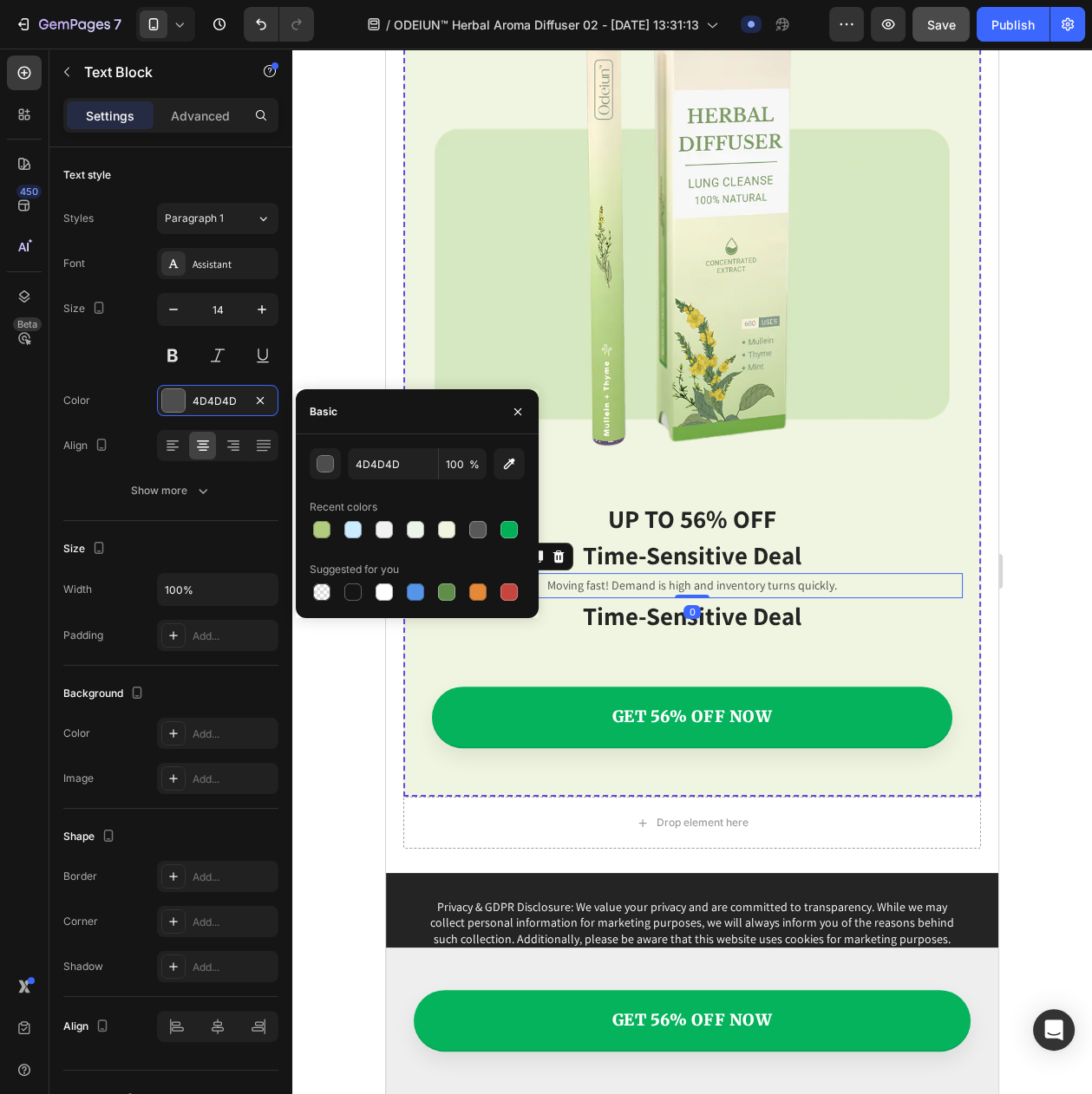
click at [364, 483] on div "4D4D4D 100 % Recent colors Suggested for you" at bounding box center [417, 526] width 215 height 156
click at [369, 472] on input "4D4D4D" at bounding box center [392, 463] width 90 height 31
type input "242424"
click at [167, 362] on button at bounding box center [172, 355] width 31 height 31
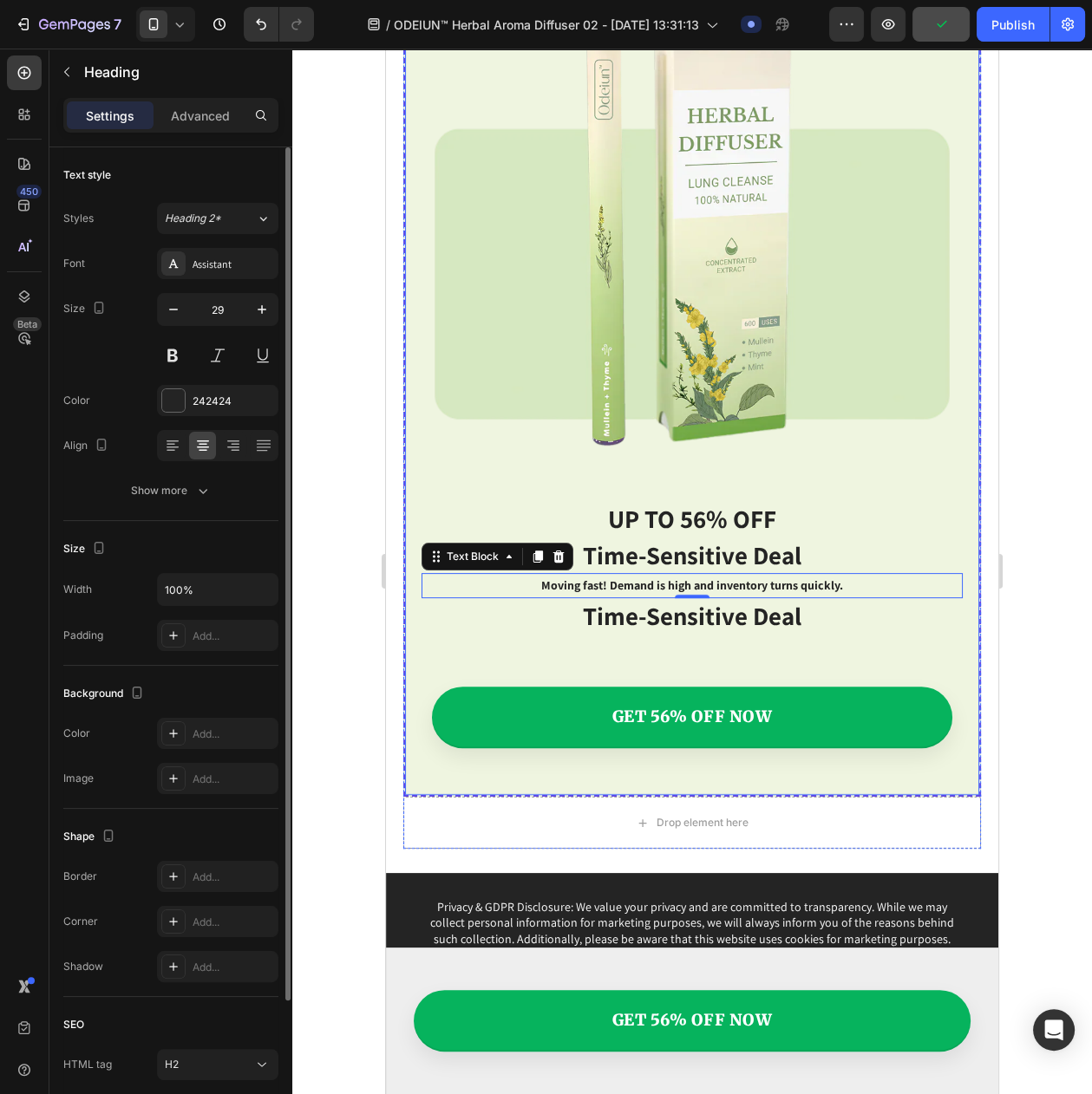
click at [644, 599] on h2 "time-sensitive deal" at bounding box center [692, 616] width 541 height 36
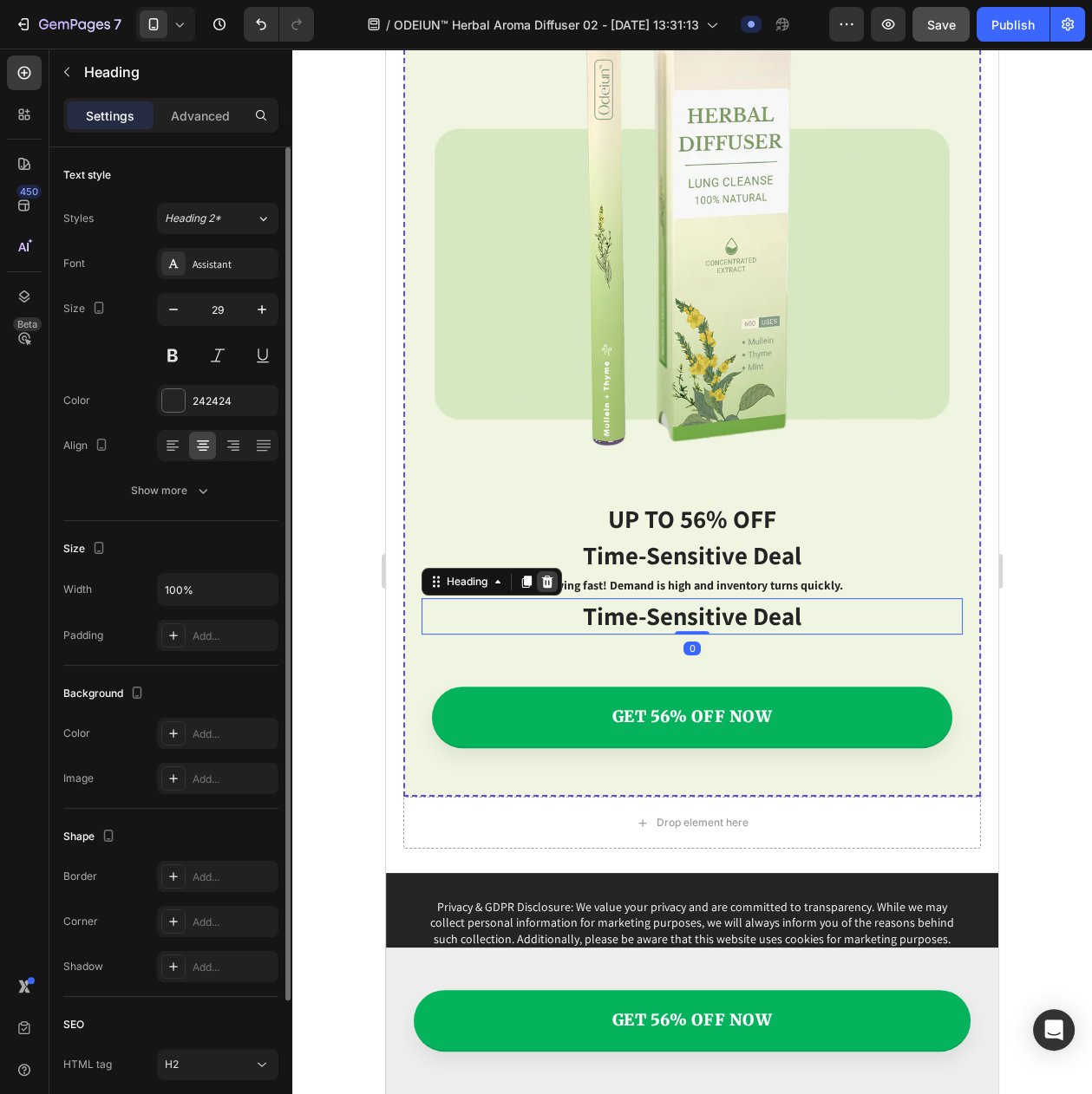
click at [547, 575] on icon at bounding box center [547, 582] width 12 height 12
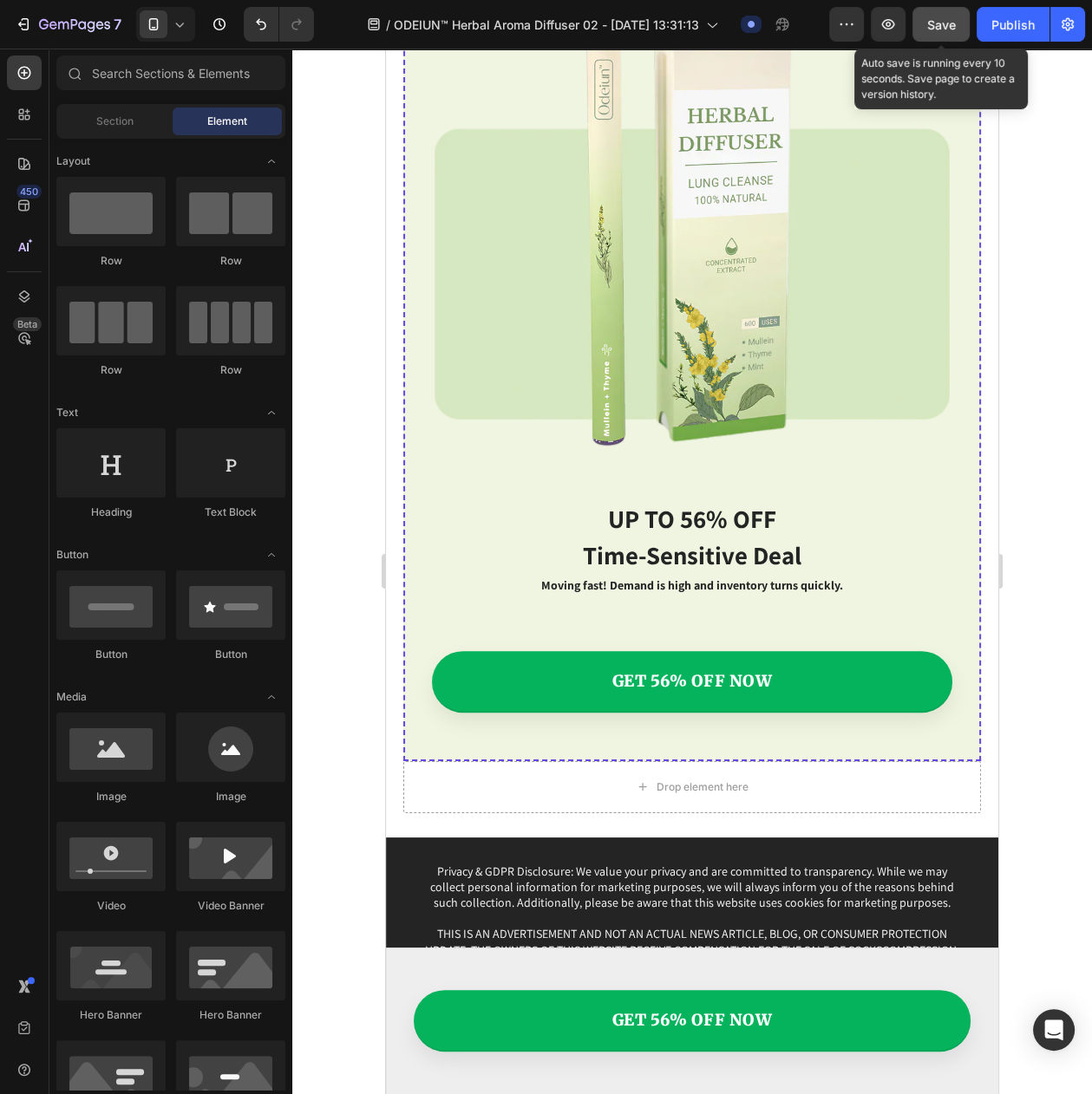
click at [933, 17] on span "Save" at bounding box center [941, 24] width 28 height 15
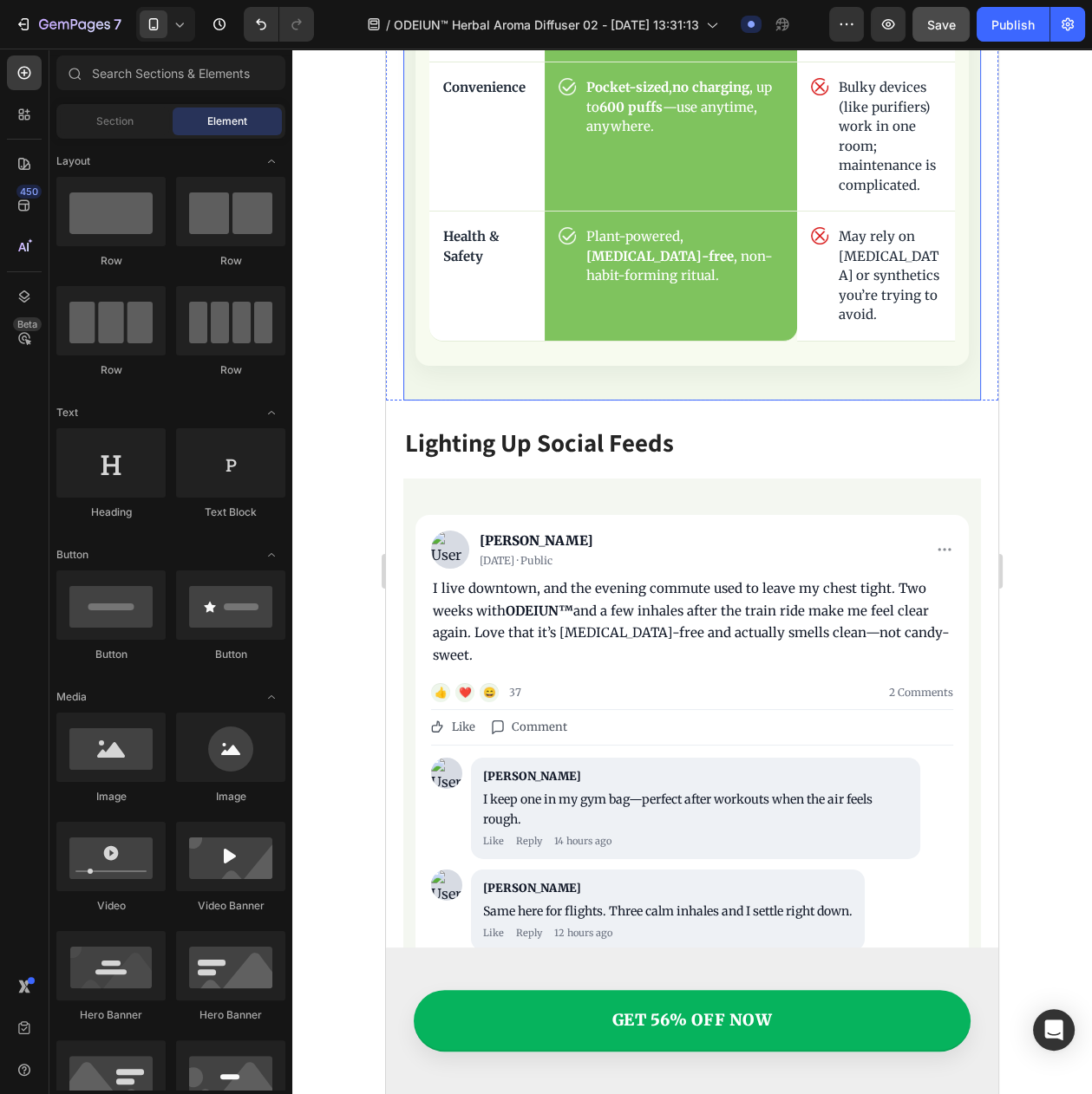
scroll to position [6225, 0]
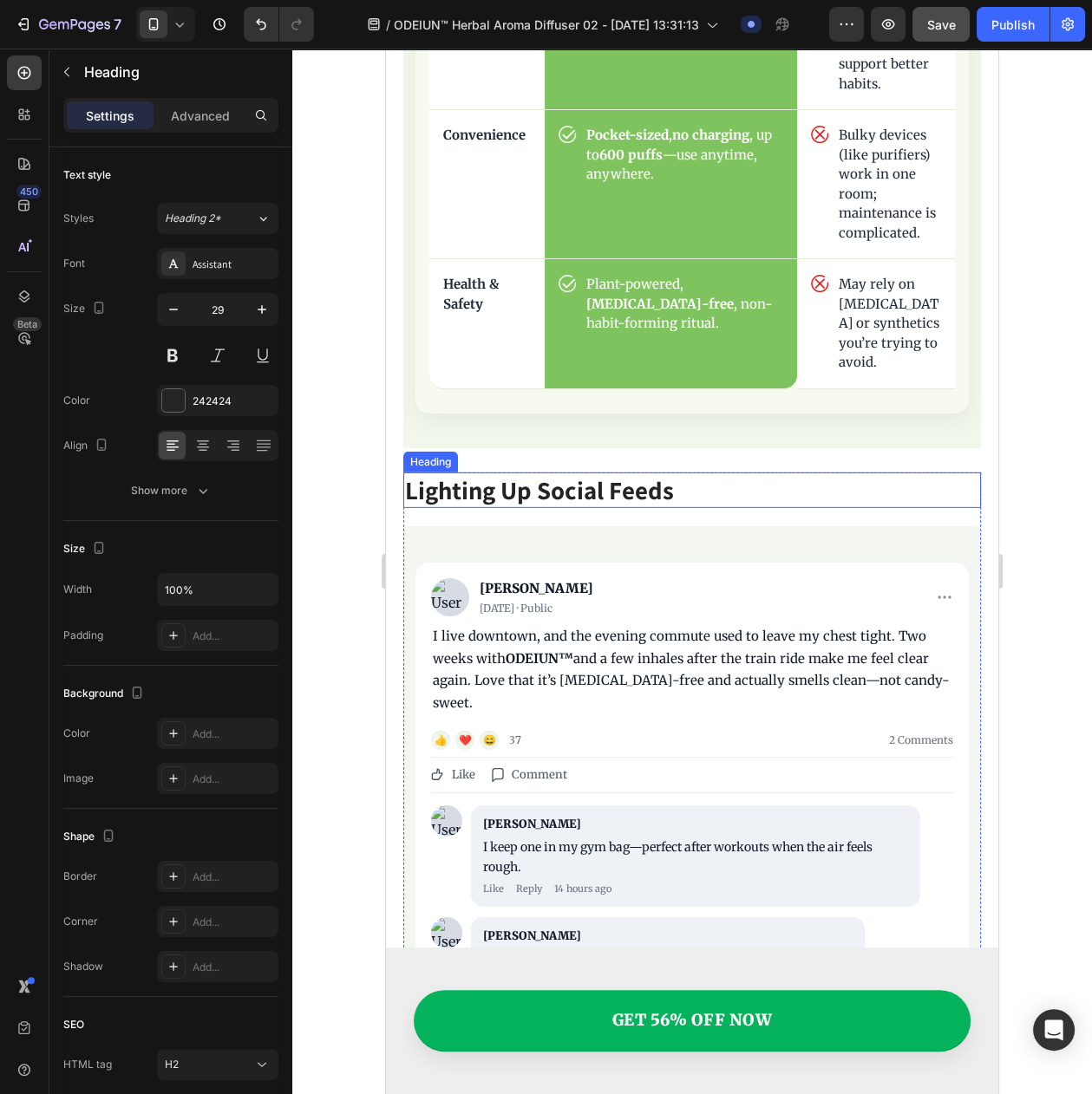
click at [506, 474] on p "Lighting Up Social Feeds" at bounding box center [691, 490] width 574 height 33
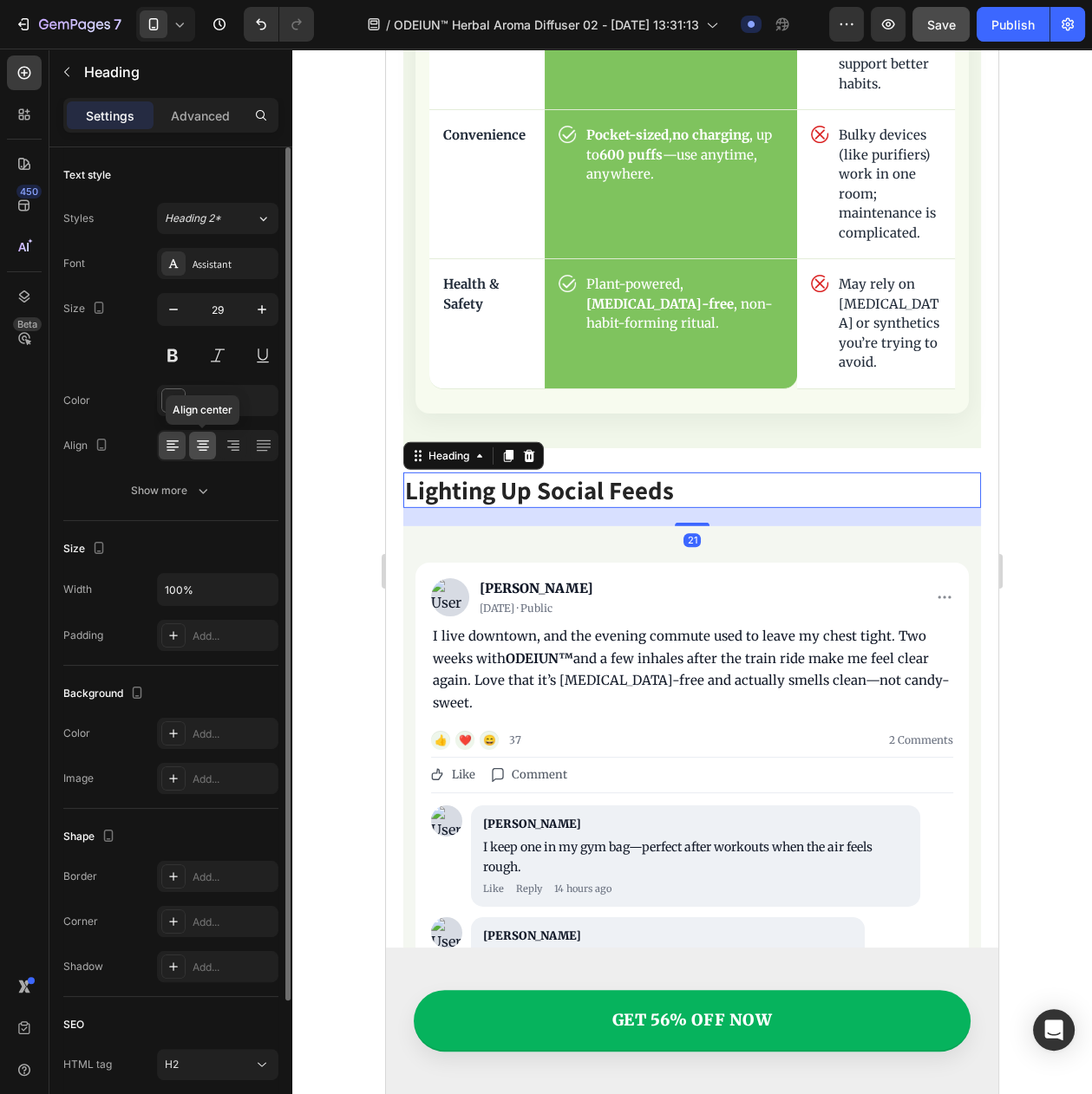
click at [196, 460] on div at bounding box center [203, 446] width 27 height 28
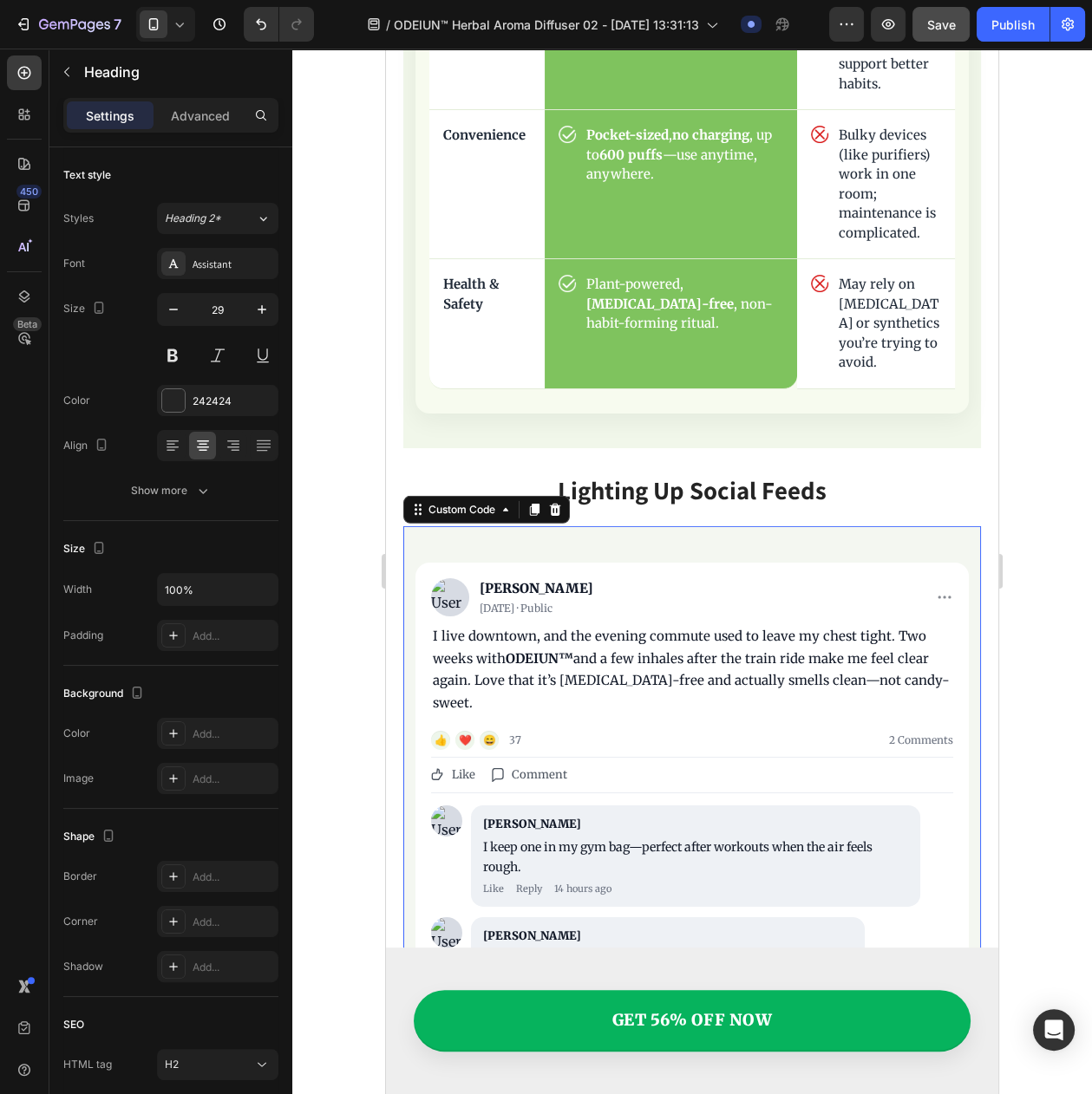
click at [455, 578] on img "It’s Going Viral on Social Media" at bounding box center [450, 597] width 38 height 38
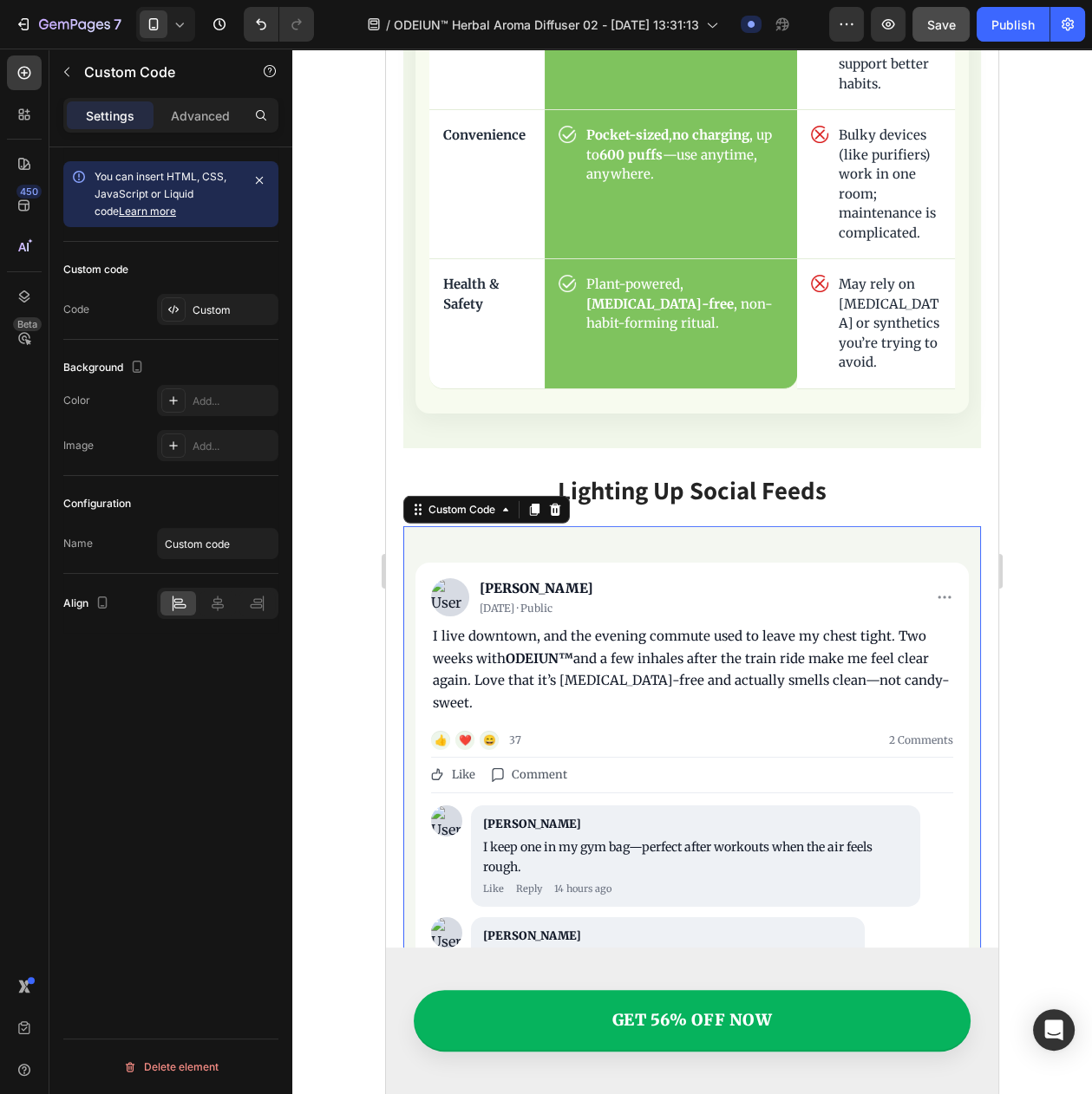
click at [455, 578] on img "It’s Going Viral on Social Media" at bounding box center [450, 597] width 38 height 38
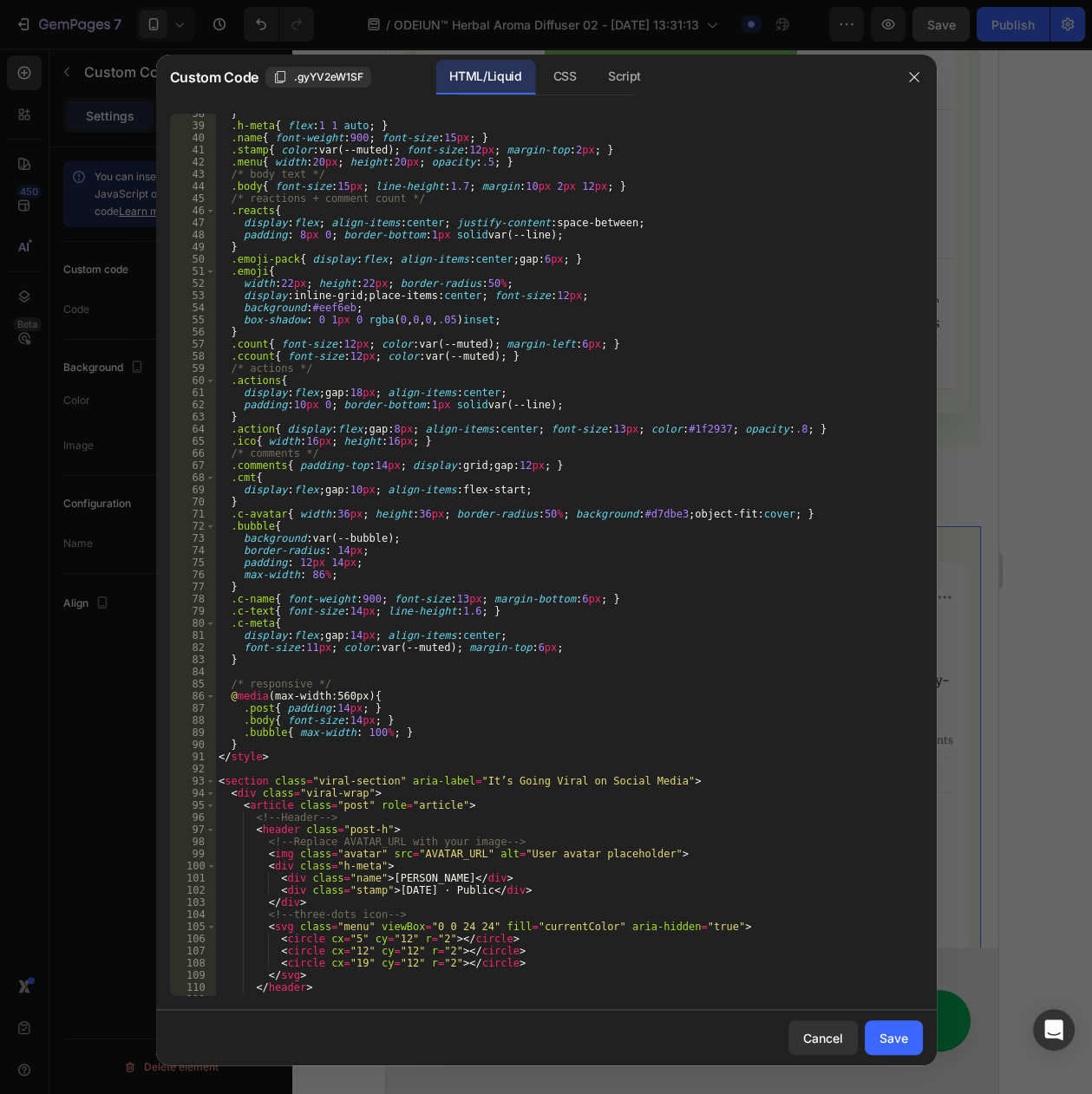
scroll to position [650, 0]
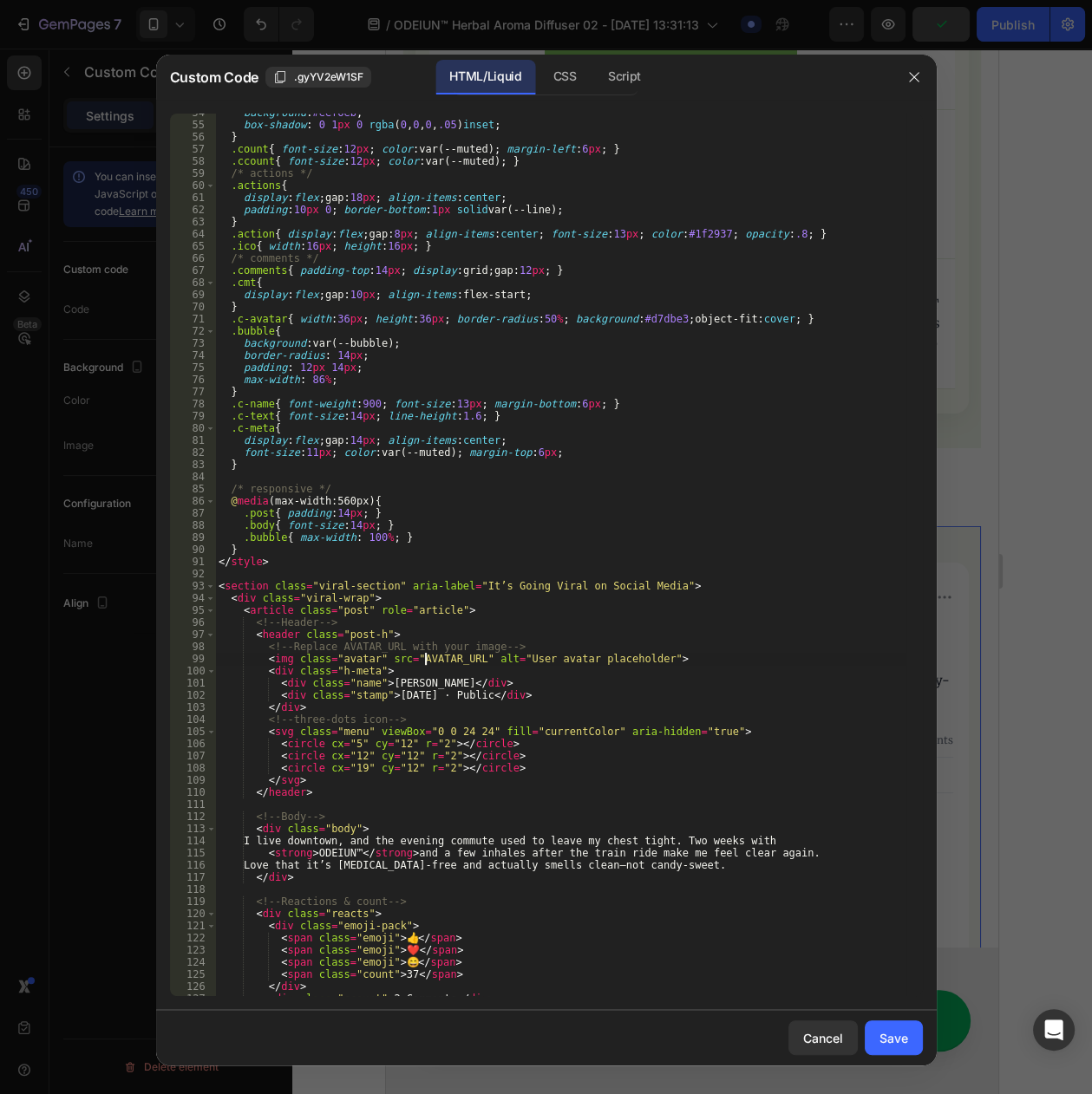
click at [428, 657] on div "background : #eef6eb ; box-shadow : 0 1 px 0 rgba ( 0 , 0 , 0 , .05 ) inset ; }…" at bounding box center [560, 560] width 690 height 907
paste textarea "https://cdn.myshopage.com/db4cec7f-93dd-4184-ef8e-6d92ef2e3d00.png"
type textarea "<img class="avatar" src="https://cdn.myshopage.com/db4cec7f-93dd-4184-ef8e-6d92…"
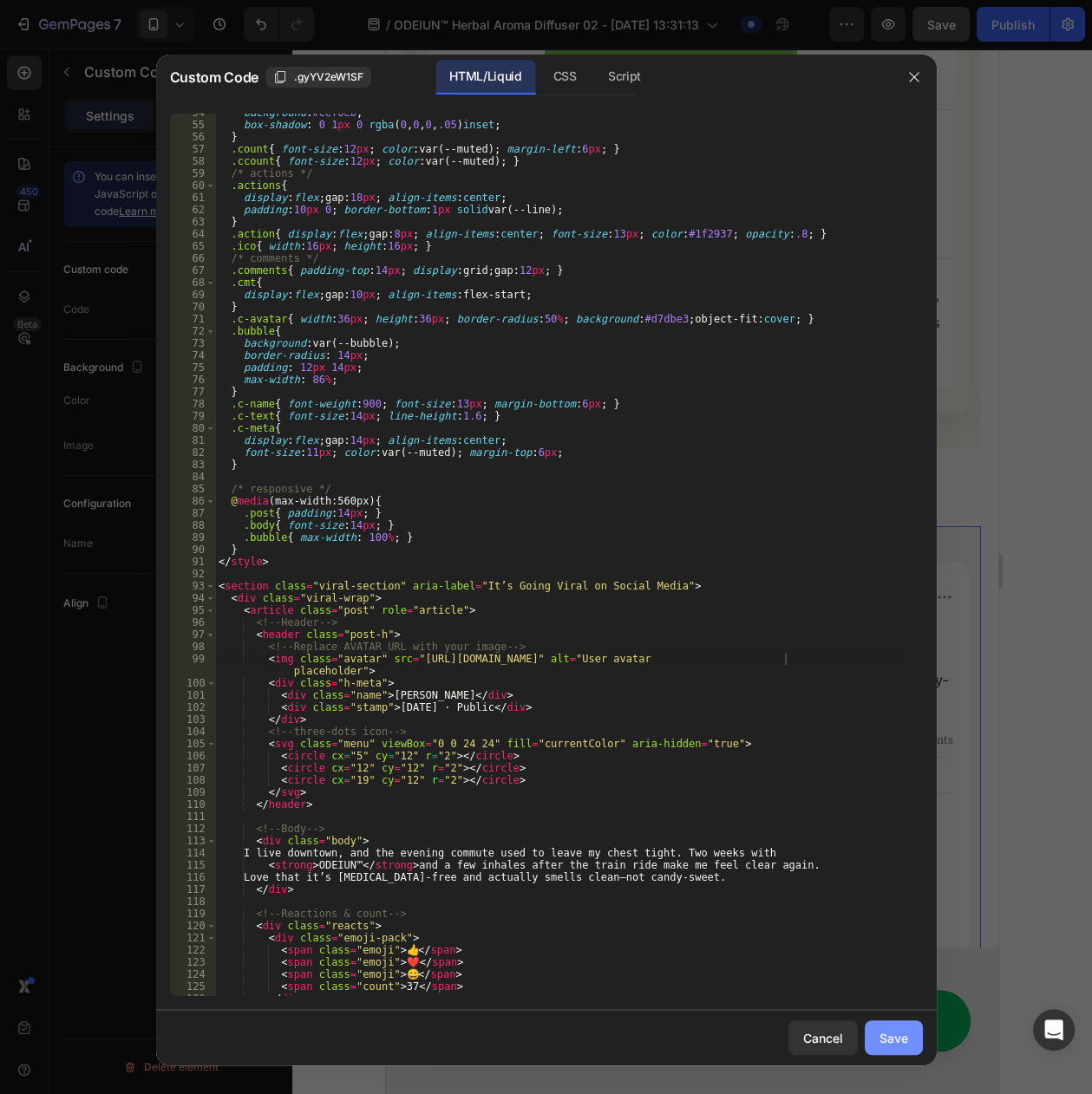
click at [893, 1049] on button "Save" at bounding box center [893, 1038] width 58 height 35
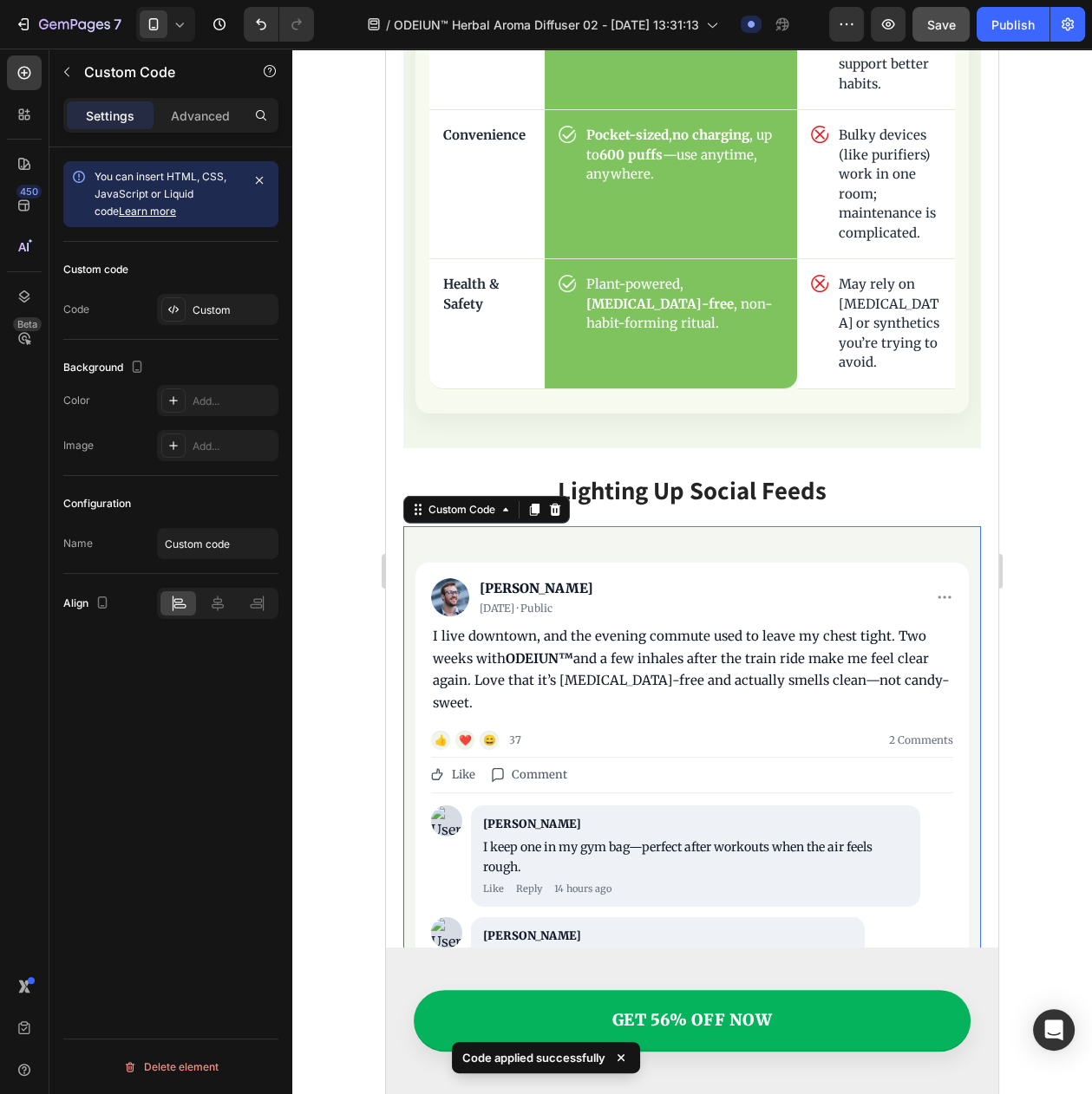
click at [439, 806] on img "It’s Going Viral on Social Media" at bounding box center [446, 821] width 31 height 31
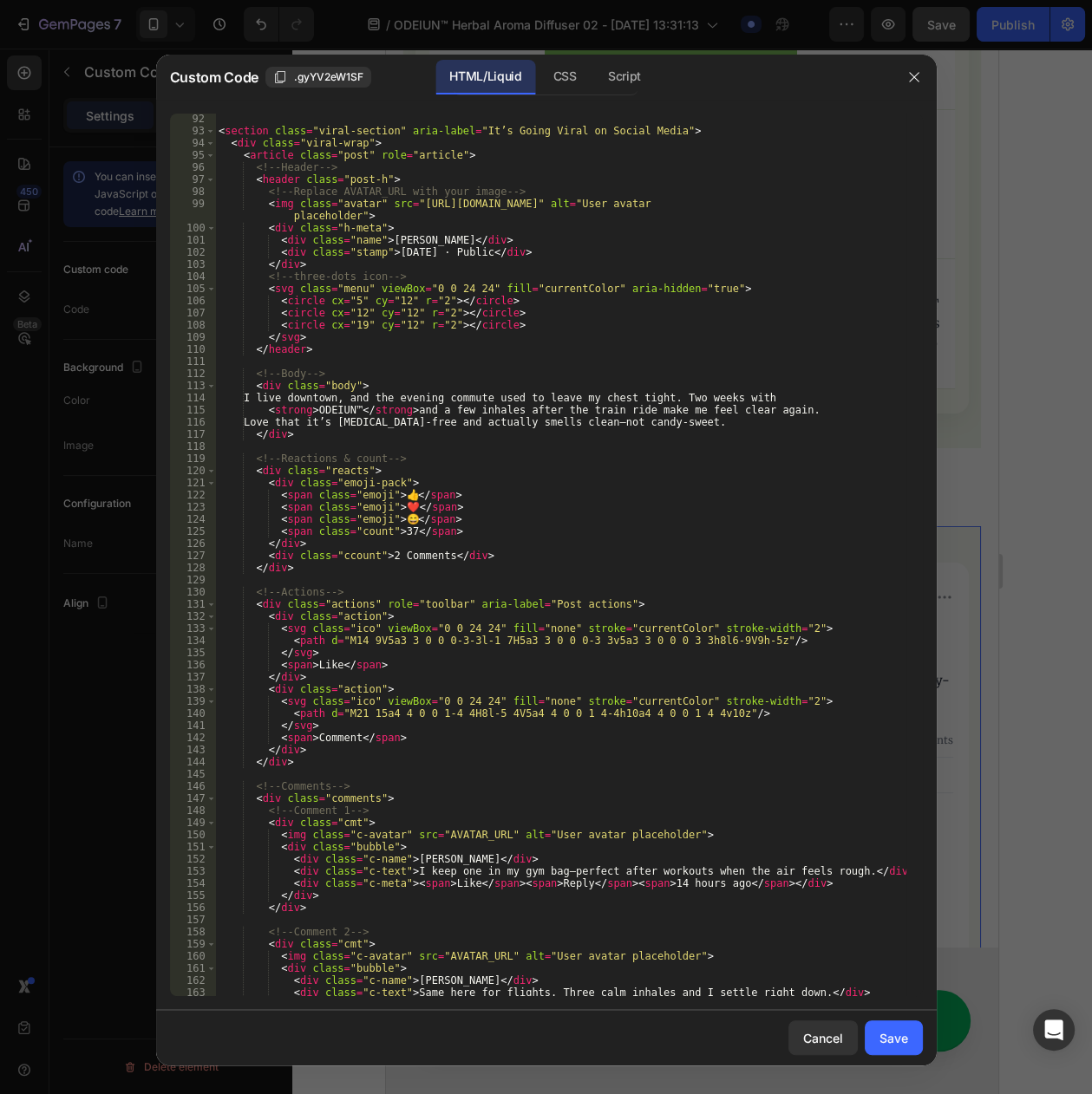
scroll to position [1217, 0]
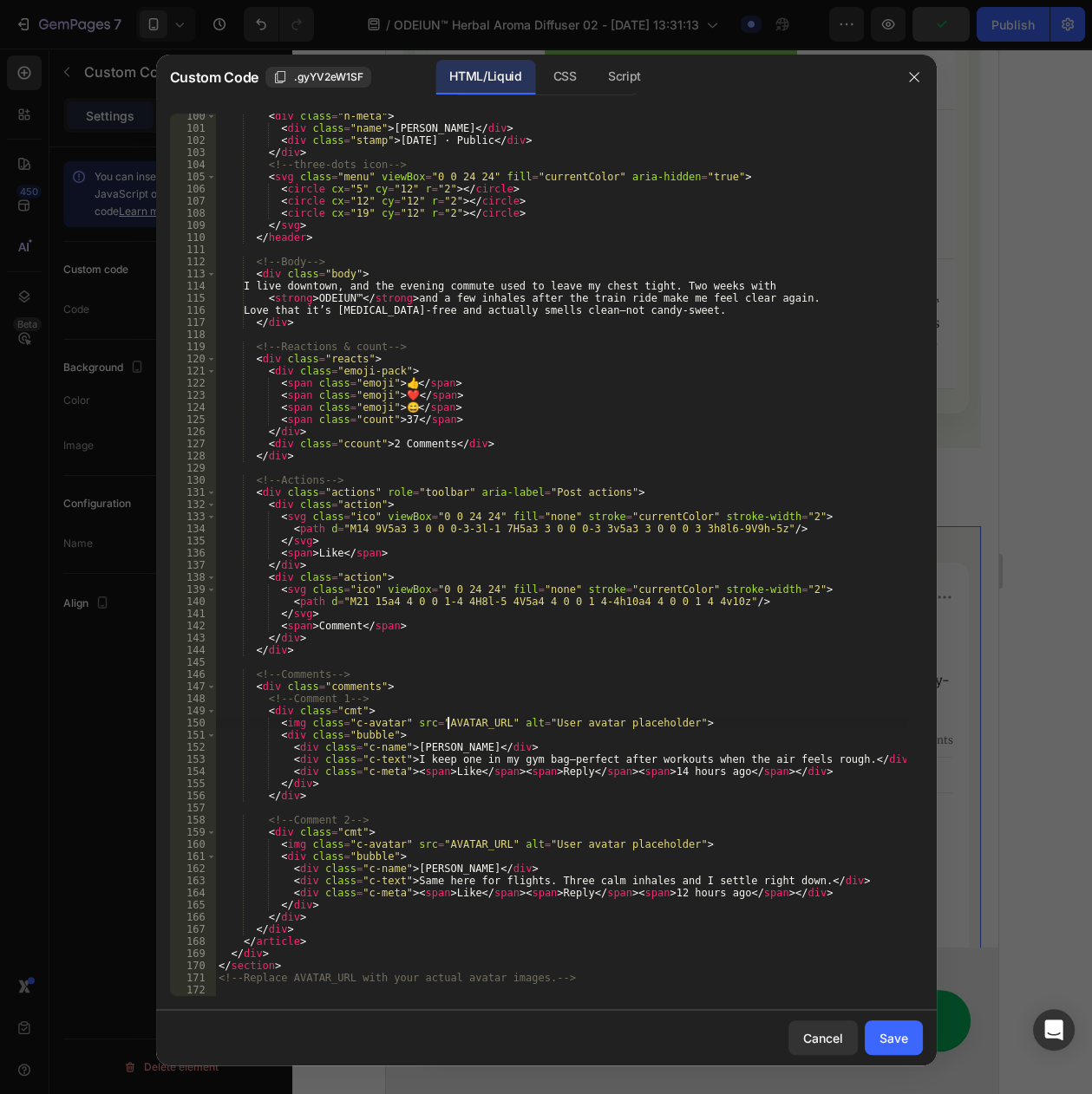
click at [448, 720] on div "< div class = "h-meta" > < div class = "name" > Olivia K. </ div > < div class …" at bounding box center [560, 564] width 690 height 907
paste textarea "https://cdn.myshopage.com/425e2d9e-680c-473a-b0a0-667f83c5aa00.png"
type textarea "<img class="c-avatar" src="https://cdn.myshopage.com/425e2d9e-680c-473a-b0a0-66…"
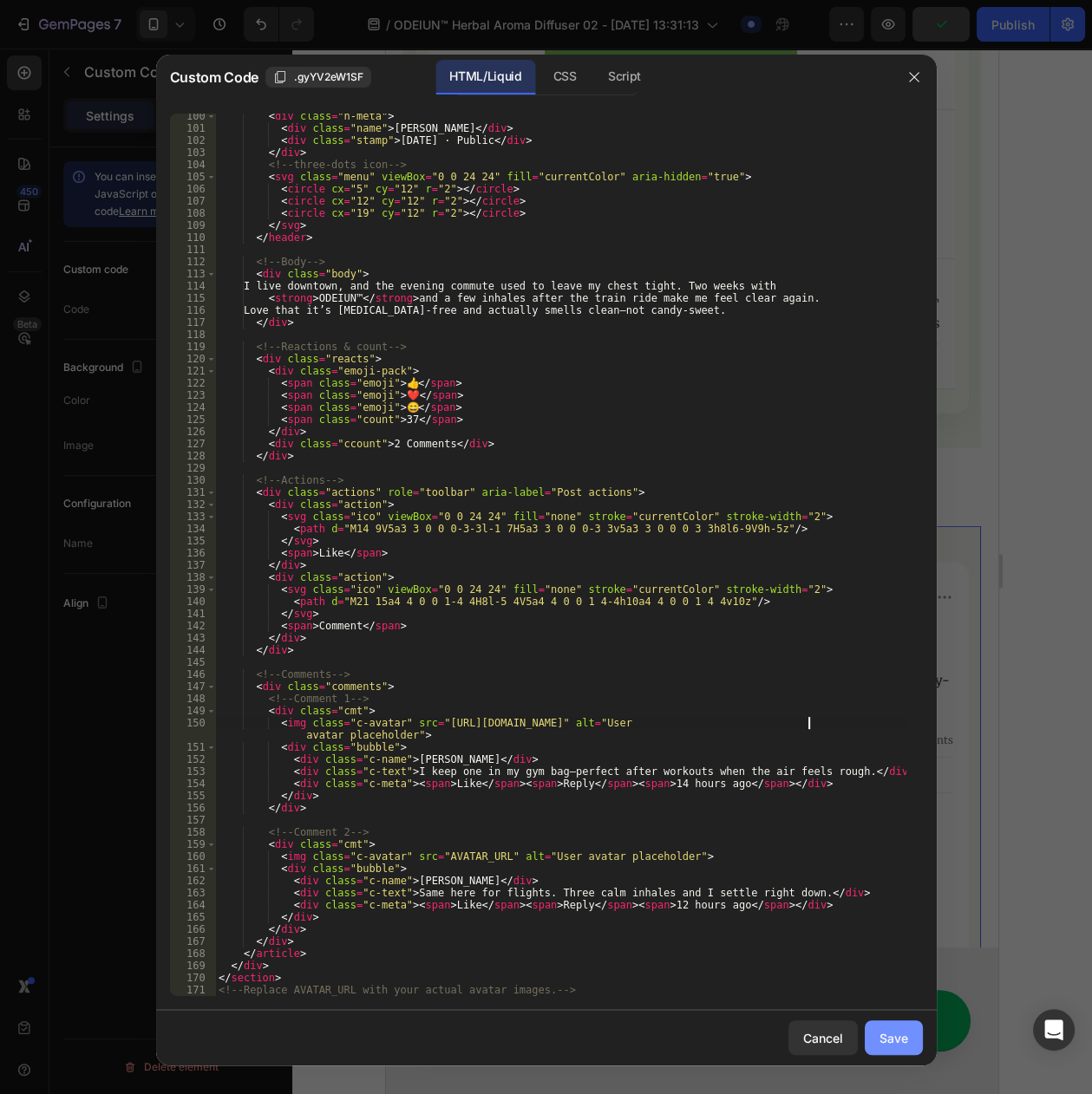
click at [883, 1035] on div "Save" at bounding box center [894, 1038] width 28 height 18
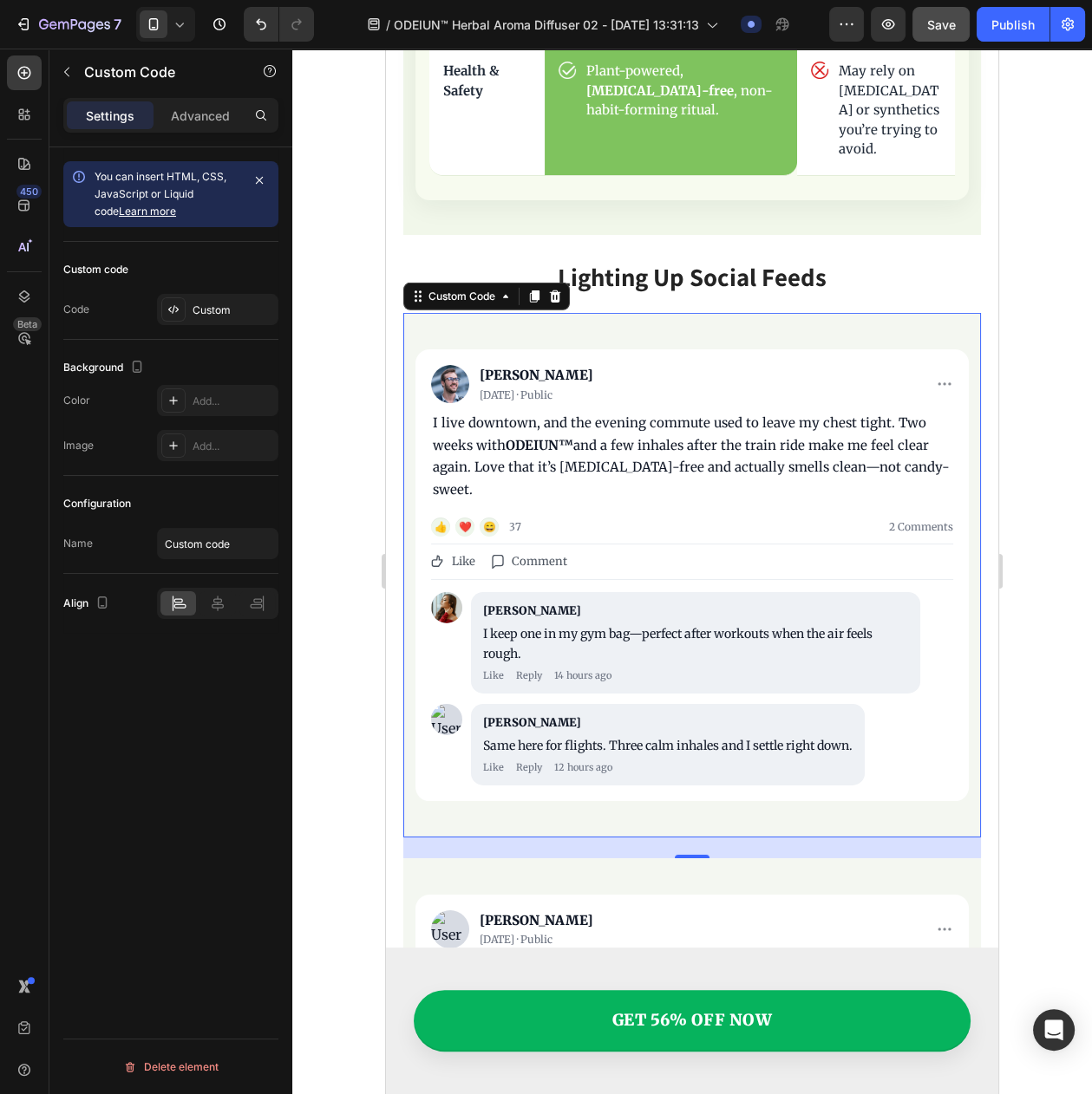
scroll to position [6442, 0]
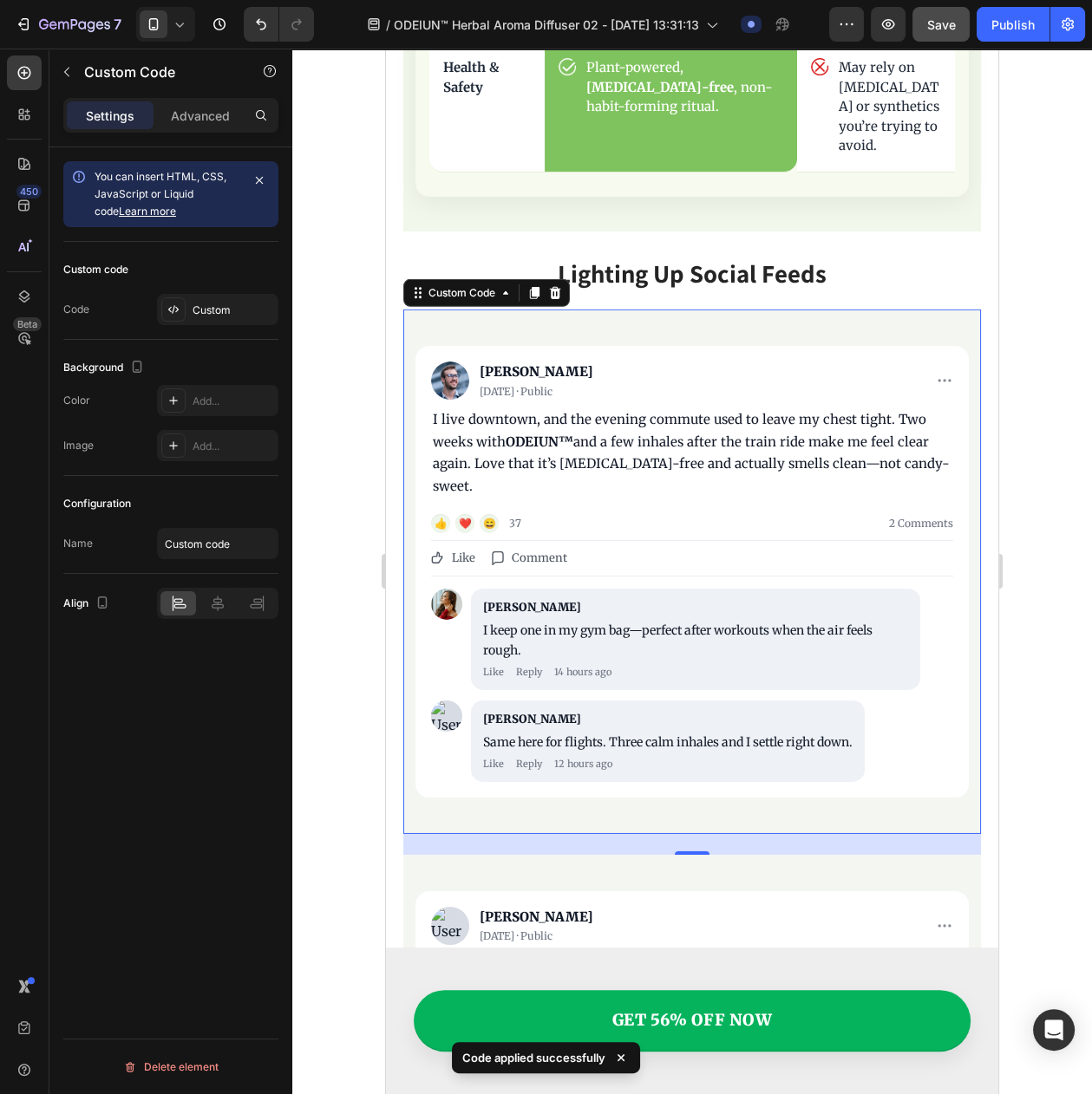
click at [443, 701] on img "It’s Going Viral on Social Media" at bounding box center [446, 716] width 31 height 31
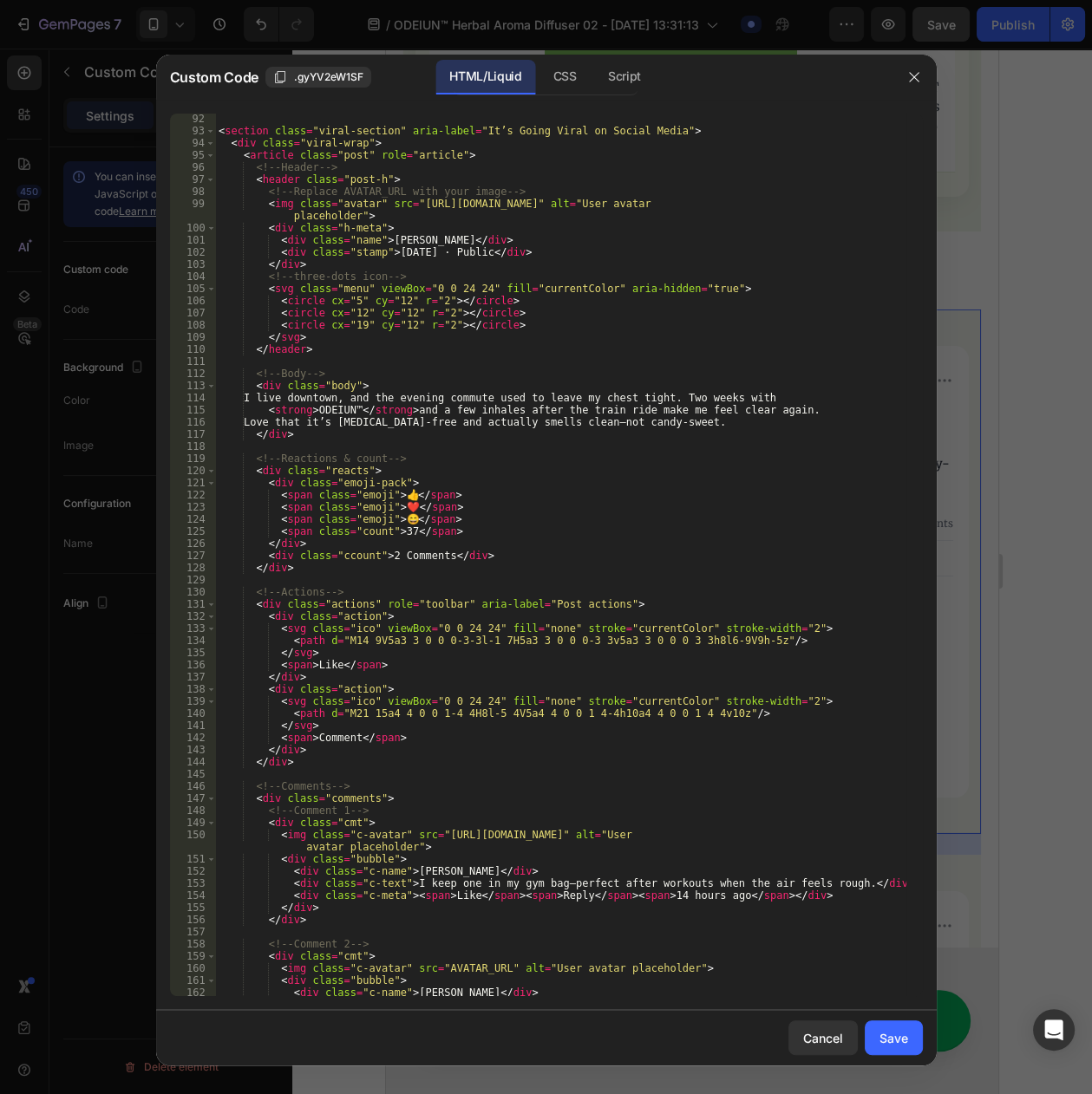
scroll to position [1230, 0]
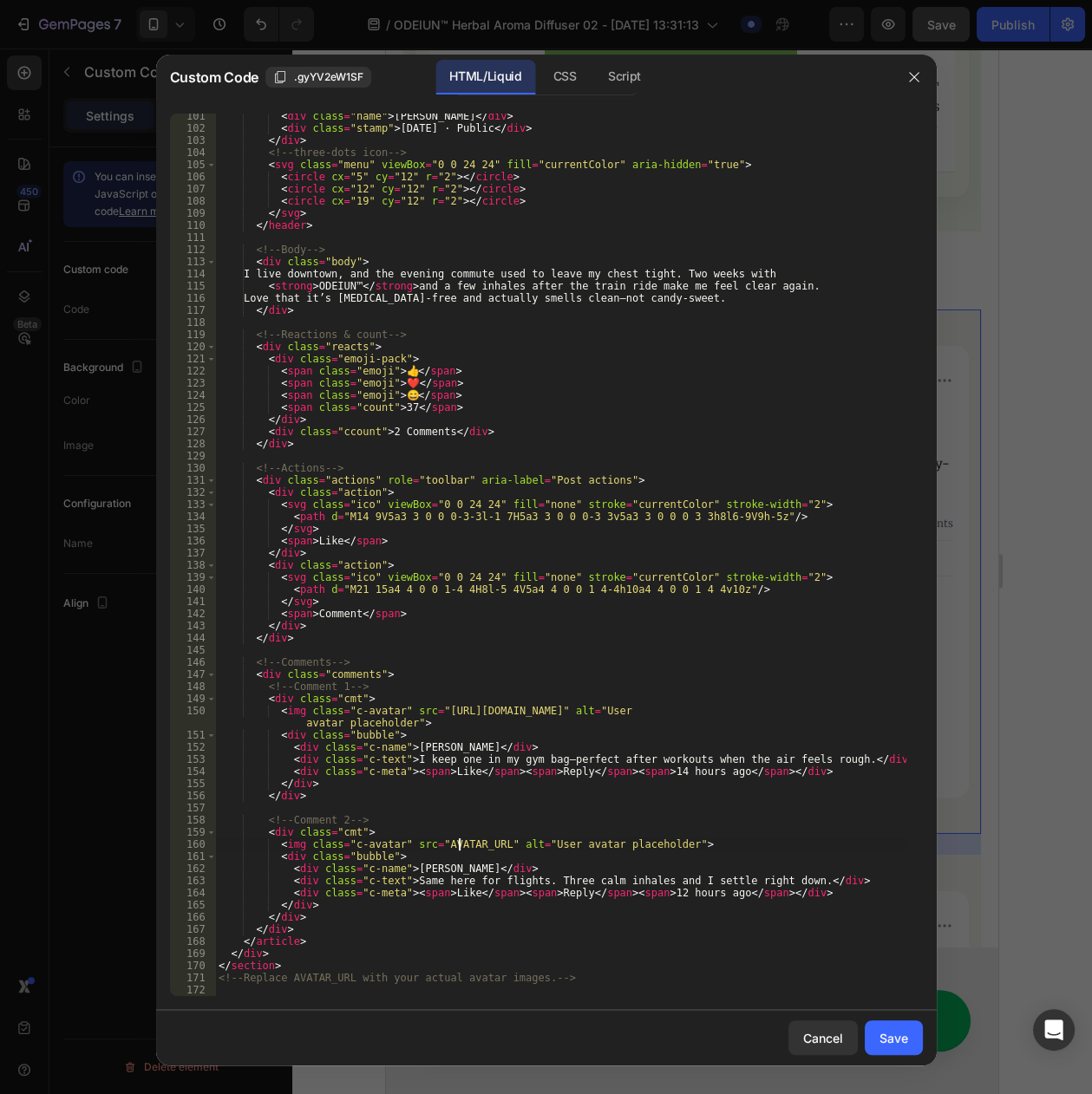
click at [458, 845] on div "< div class = "name" > Olivia K. </ div > < div class = "stamp" > 1 day ago · P…" at bounding box center [560, 564] width 690 height 907
paste textarea "https://cdn.myshopage.com/e10cfb68-5db2-484b-cdb9-d35d89814900.png"
type textarea "<img class="c-avatar" src="https://cdn.myshopage.com/e10cfb68-5db2-484b-cdb9-d3…"
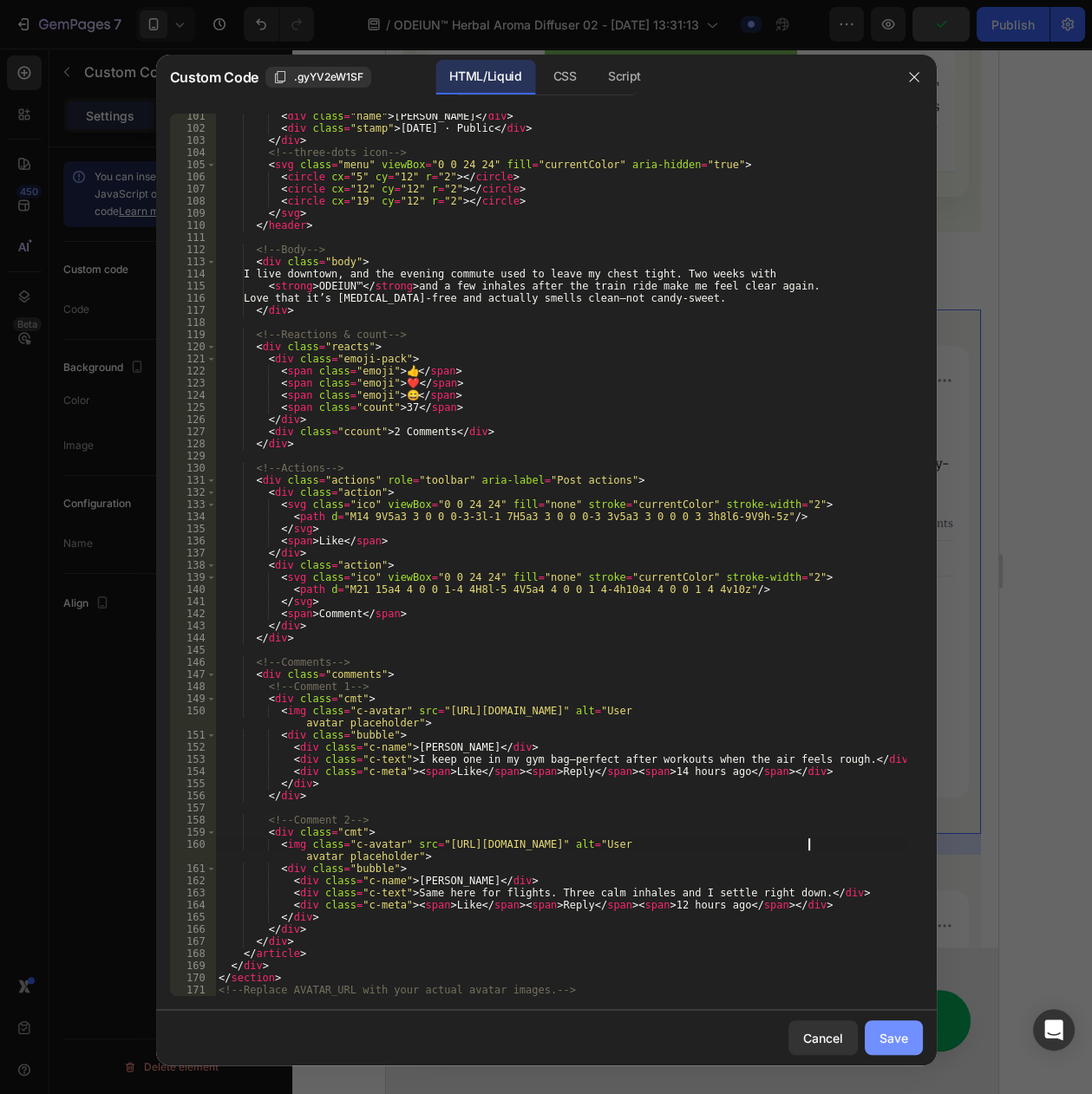
click at [880, 1026] on button "Save" at bounding box center [893, 1038] width 58 height 35
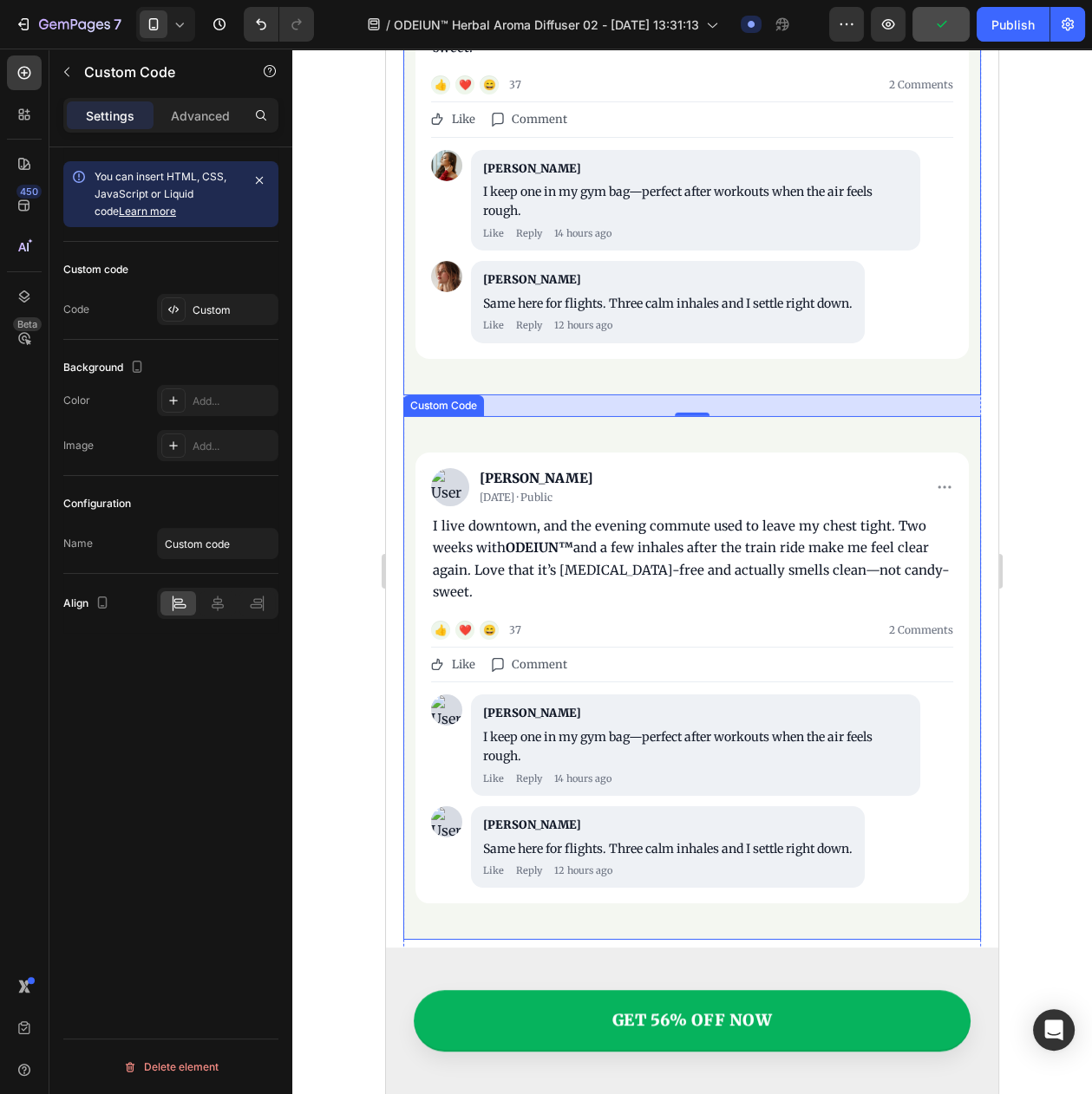
scroll to position [6876, 0]
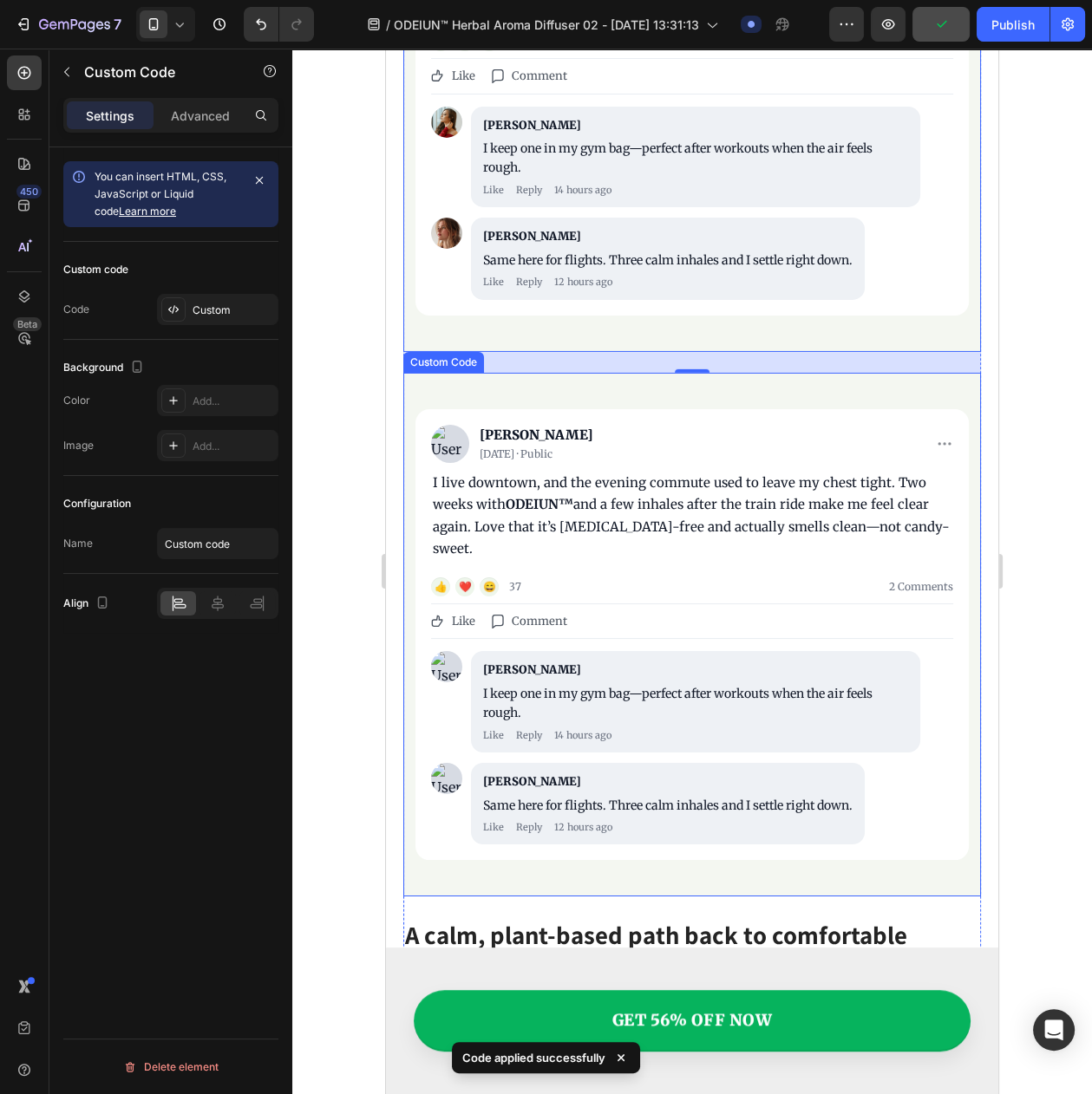
click at [512, 577] on div "👍 ❤️ 😄 37" at bounding box center [476, 586] width 90 height 19
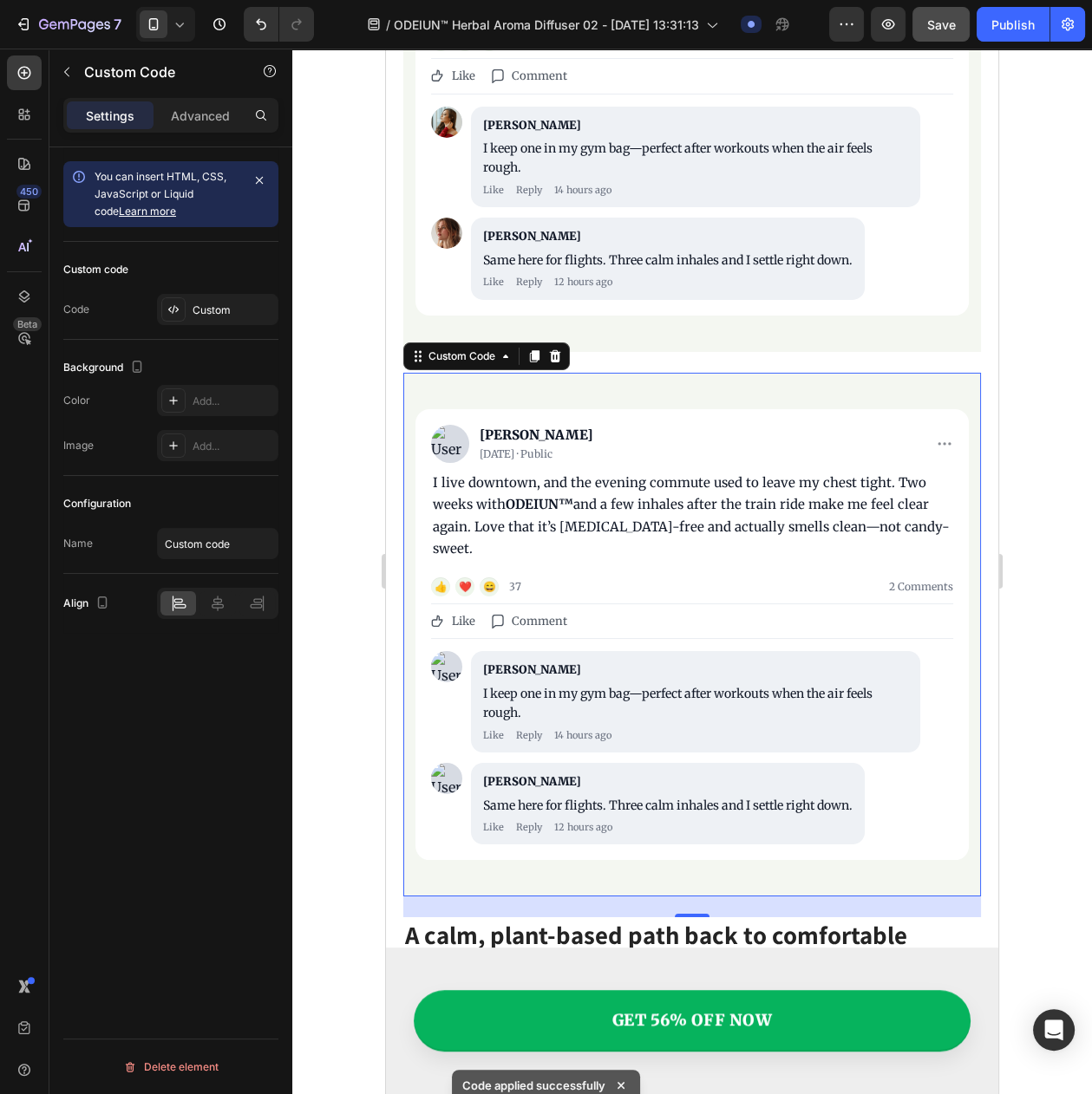
click at [442, 430] on img "It’s Going Viral on Social Media" at bounding box center [450, 444] width 38 height 38
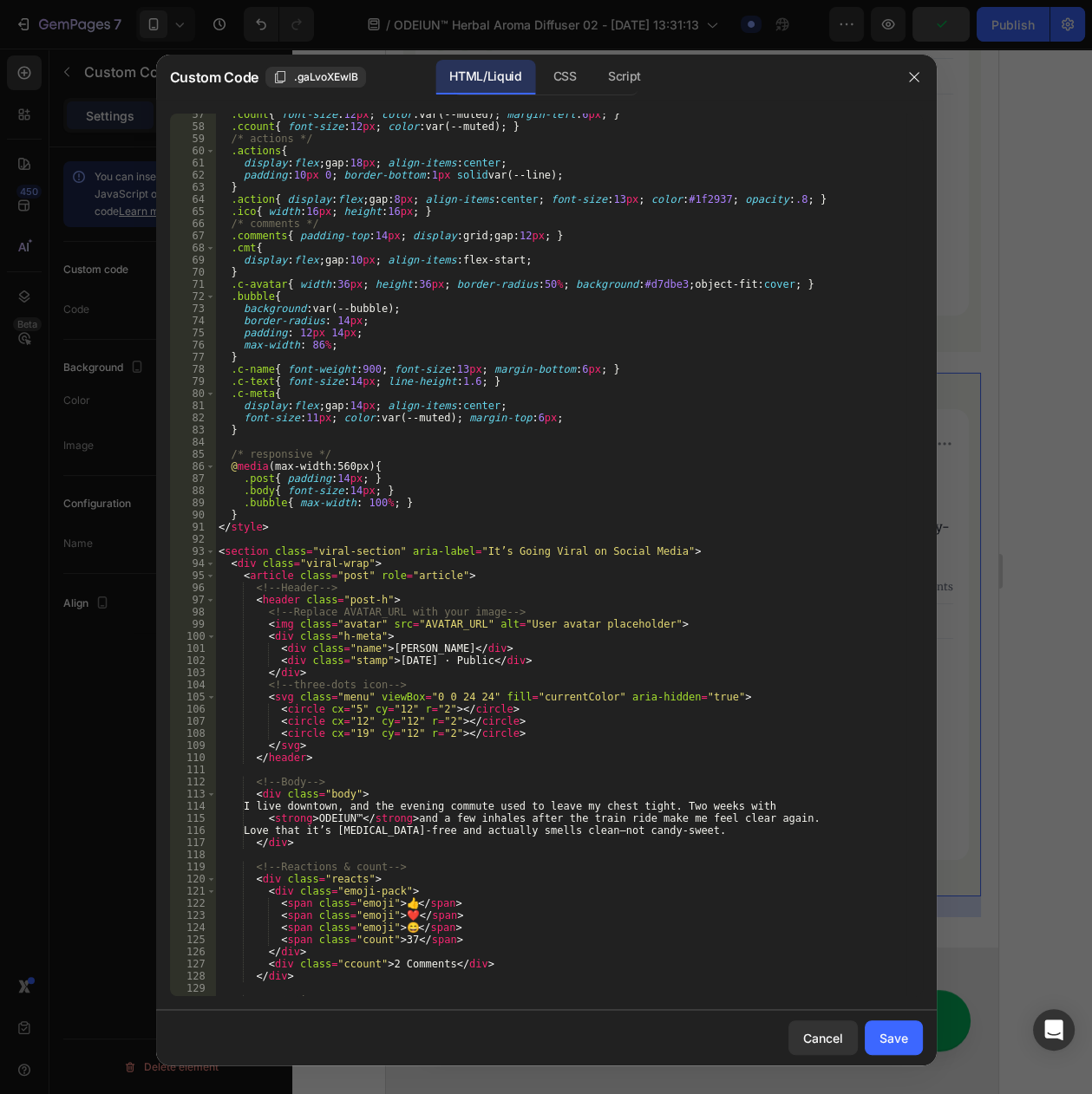
scroll to position [619, 0]
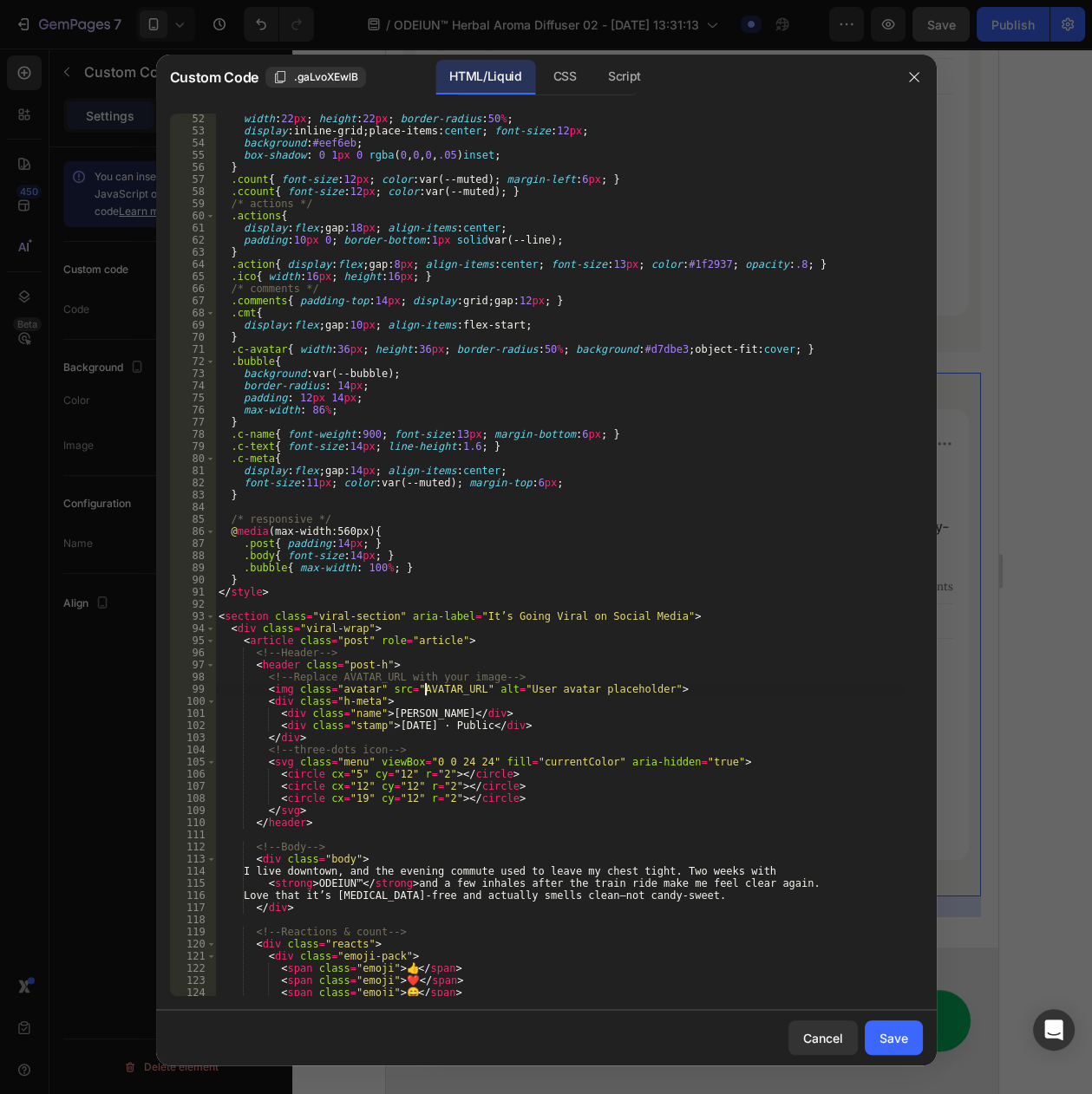
click at [427, 693] on div "width : 22 px ; height : 22 px ; border-radius : 50 % ; display : inline-grid ;…" at bounding box center [560, 567] width 690 height 907
paste textarea "https://cdn.myshopage.com/23823f5b-6094-4f7a-a3e3-d59ed1604e00.png"
type textarea "<img class="avatar" src="https://cdn.myshopage.com/23823f5b-6094-4f7a-a3e3-d59e…"
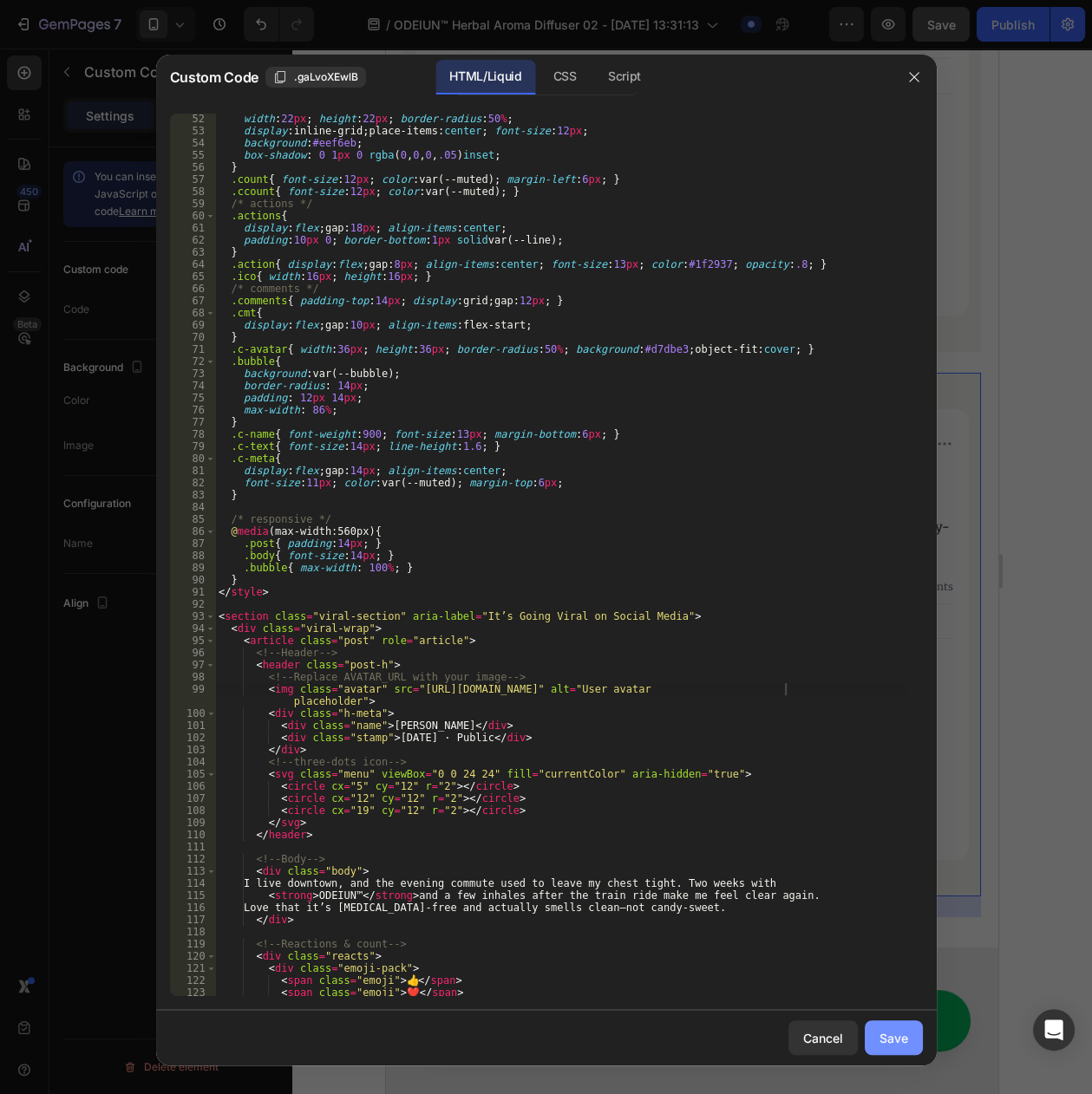
click at [894, 1029] on div "Save" at bounding box center [894, 1038] width 28 height 18
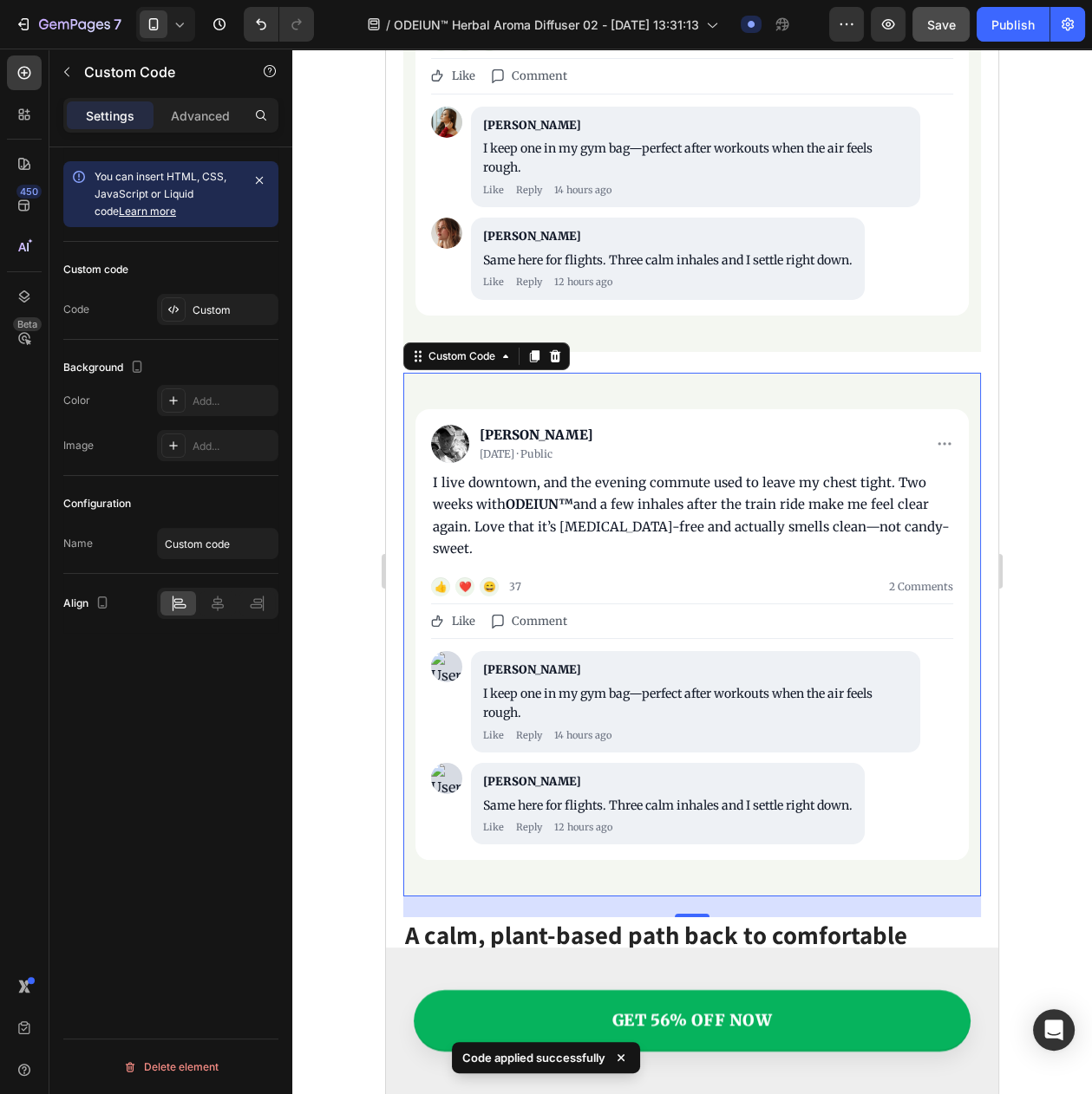
click at [438, 651] on img "It’s Going Viral on Social Media" at bounding box center [446, 666] width 31 height 31
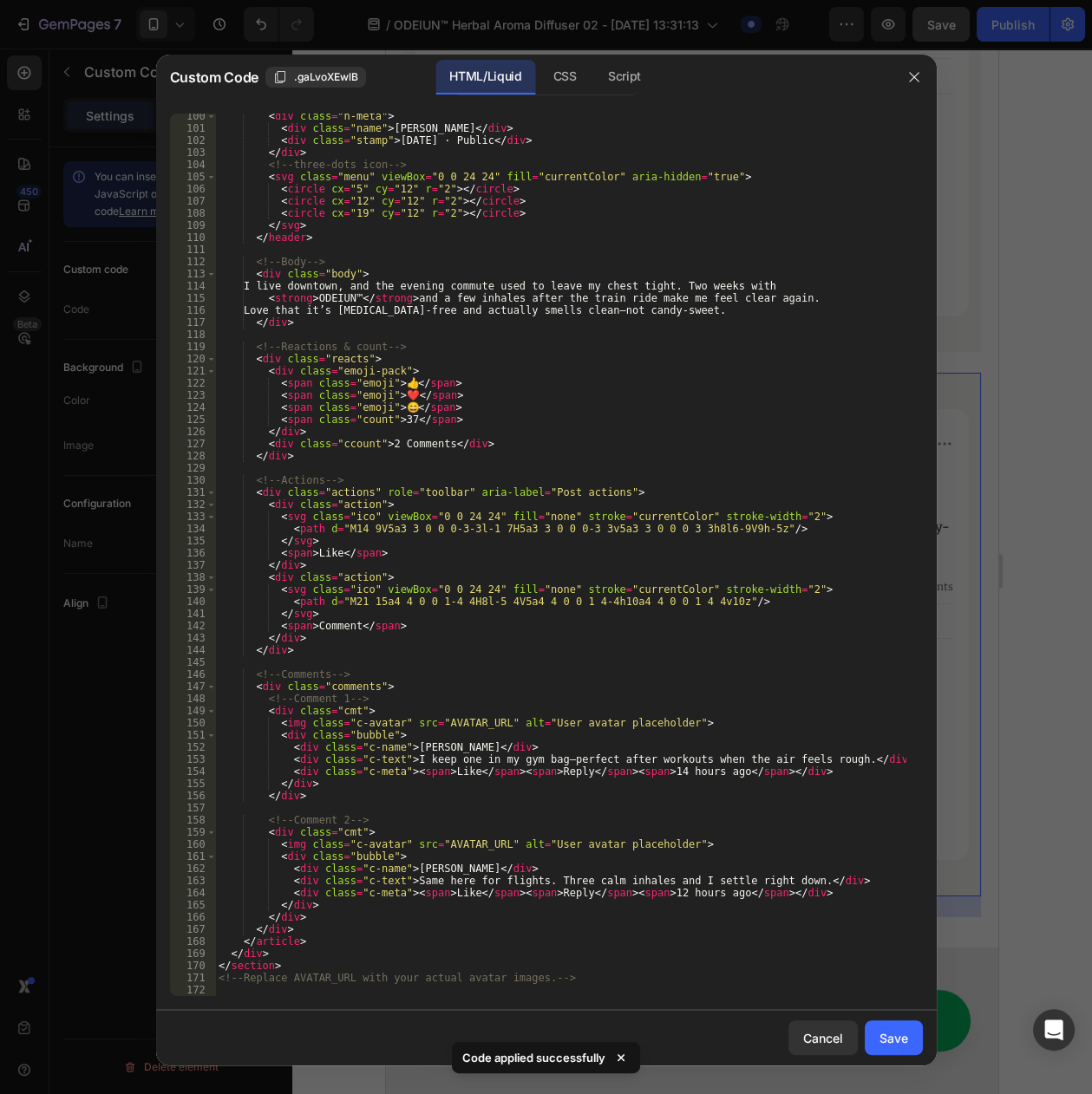
scroll to position [1217, 0]
click at [450, 728] on div "< div class = "h-meta" > < div class = "name" > Olivia K. </ div > < div class …" at bounding box center [560, 564] width 690 height 907
paste textarea "https://cdn.myshopage.com/03673588-9427-47b1-698d-b76c34b58e00.png"
type textarea "<img class="c-avatar" src="https://cdn.myshopage.com/03673588-9427-47b1-698d-b7…"
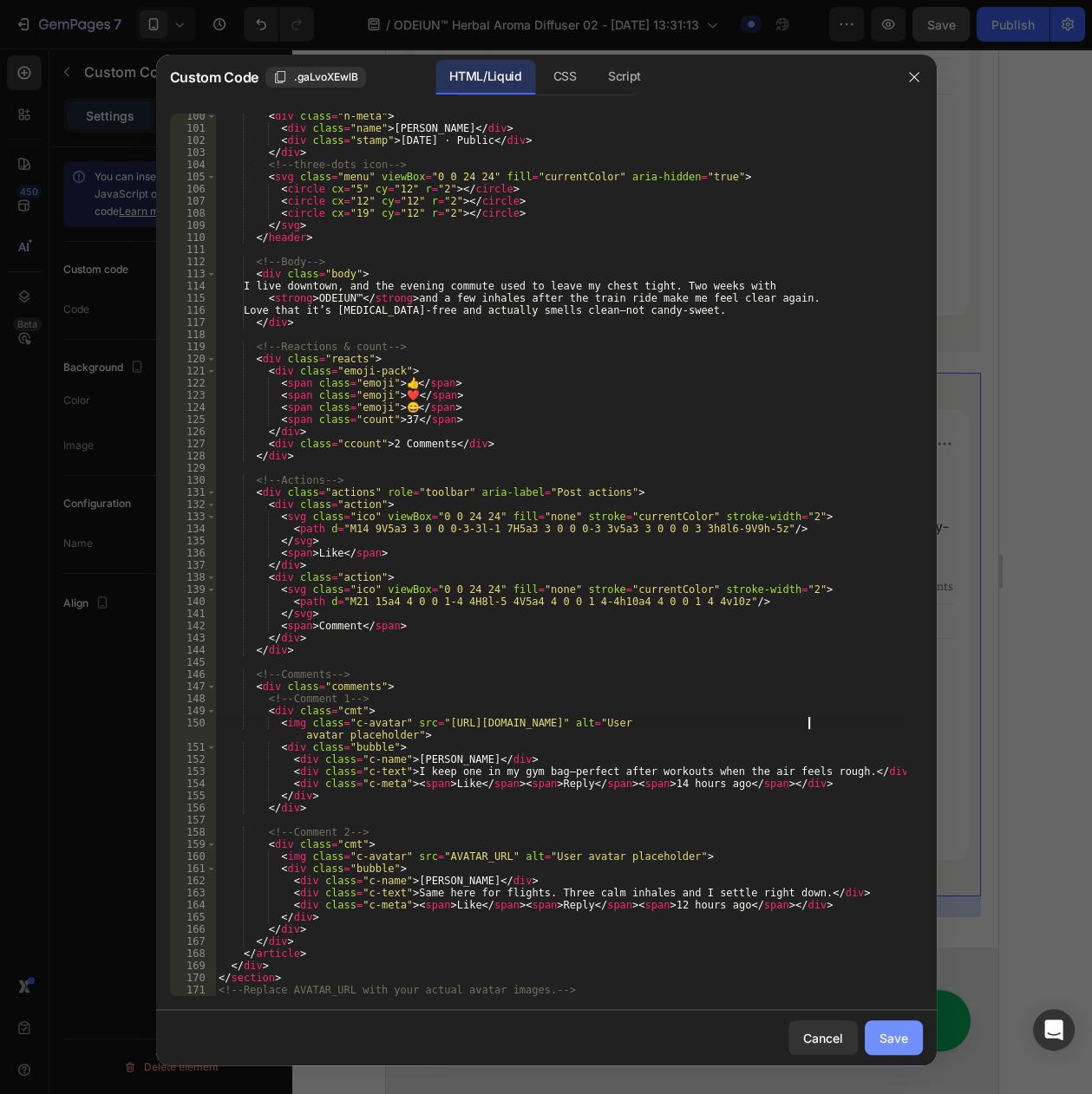
click at [878, 1026] on button "Save" at bounding box center [893, 1038] width 58 height 35
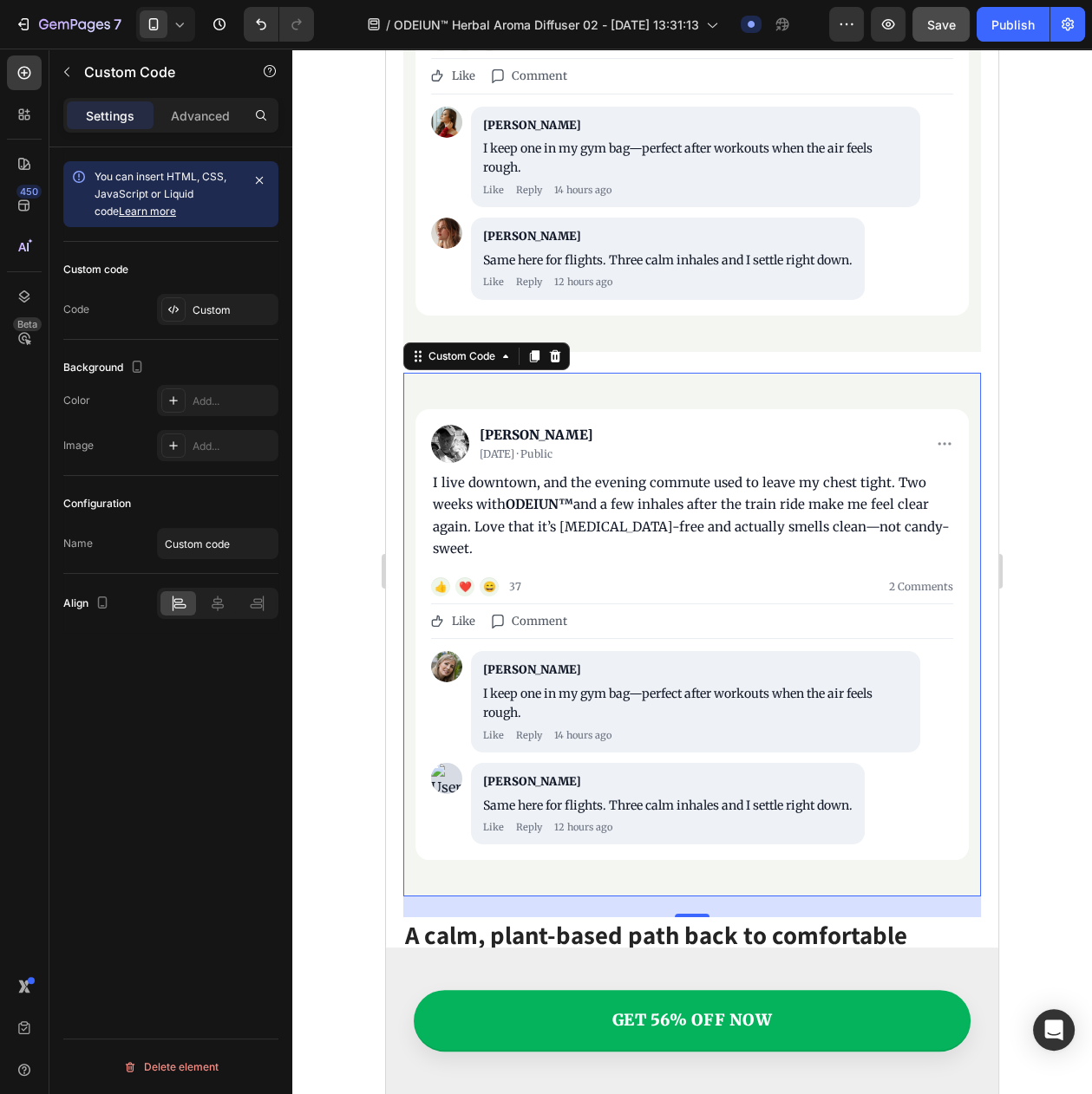
click at [443, 763] on img "It’s Going Viral on Social Media" at bounding box center [446, 778] width 31 height 31
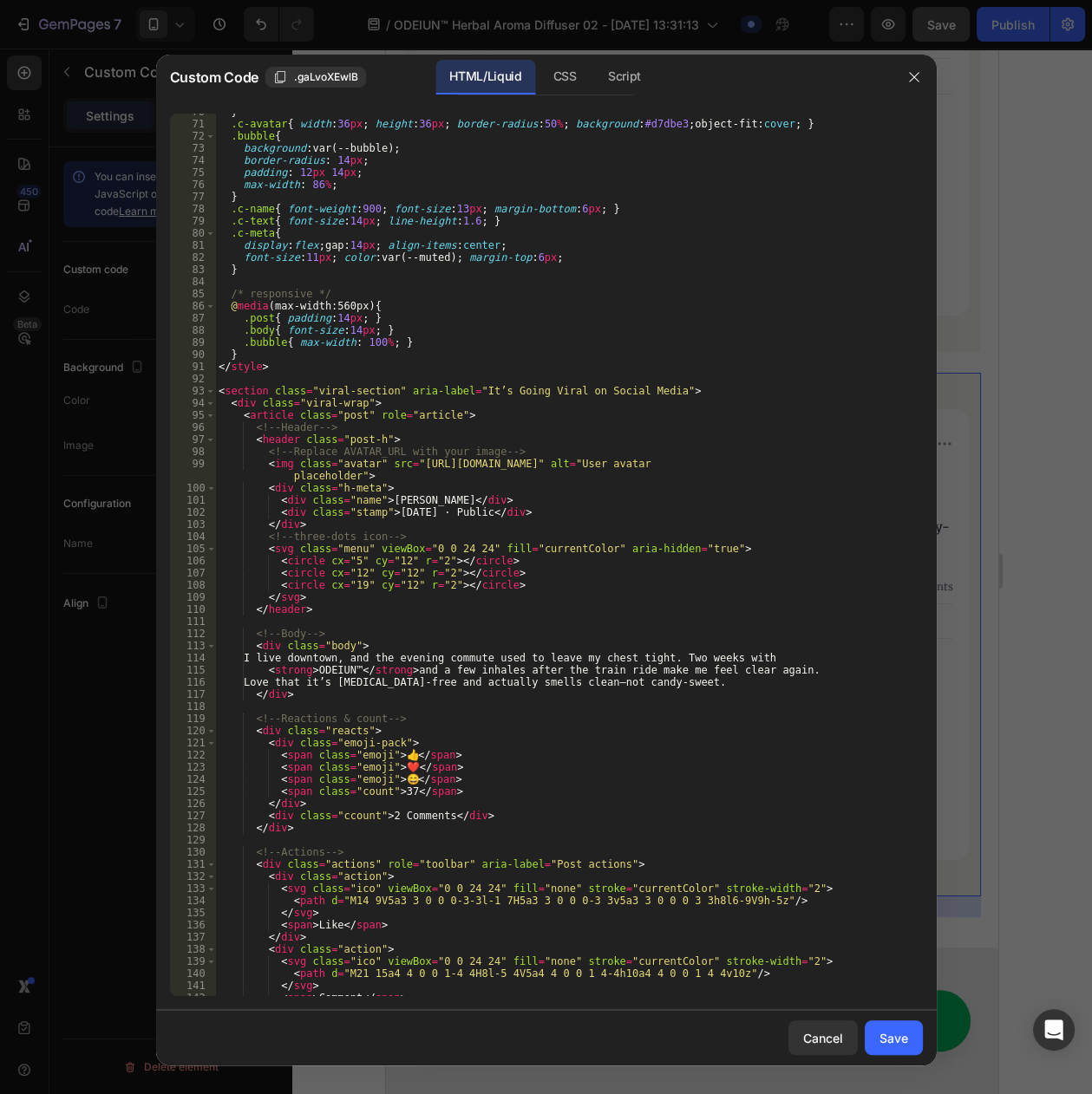
scroll to position [1230, 0]
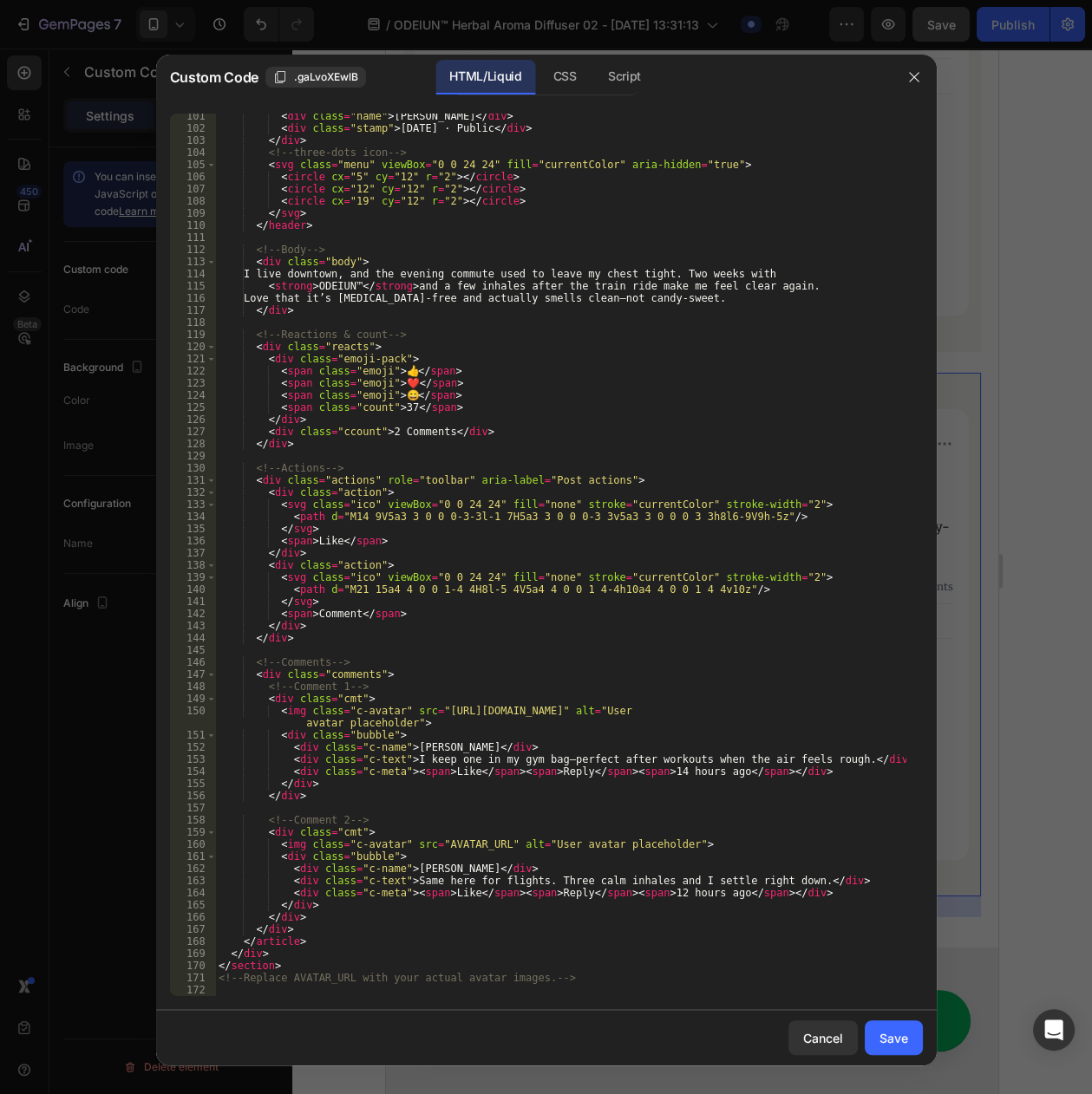
click at [441, 840] on div "< div class = "name" > Olivia K. </ div > < div class = "stamp" > 1 day ago · P…" at bounding box center [560, 564] width 690 height 907
paste textarea "https://cdn.myshopage.com/691becb5-8a9c-492b-9217-6ae932af4200.png"
type textarea "<img class="c-avatar" src="https://cdn.myshopage.com/691becb5-8a9c-492b-9217-6a…"
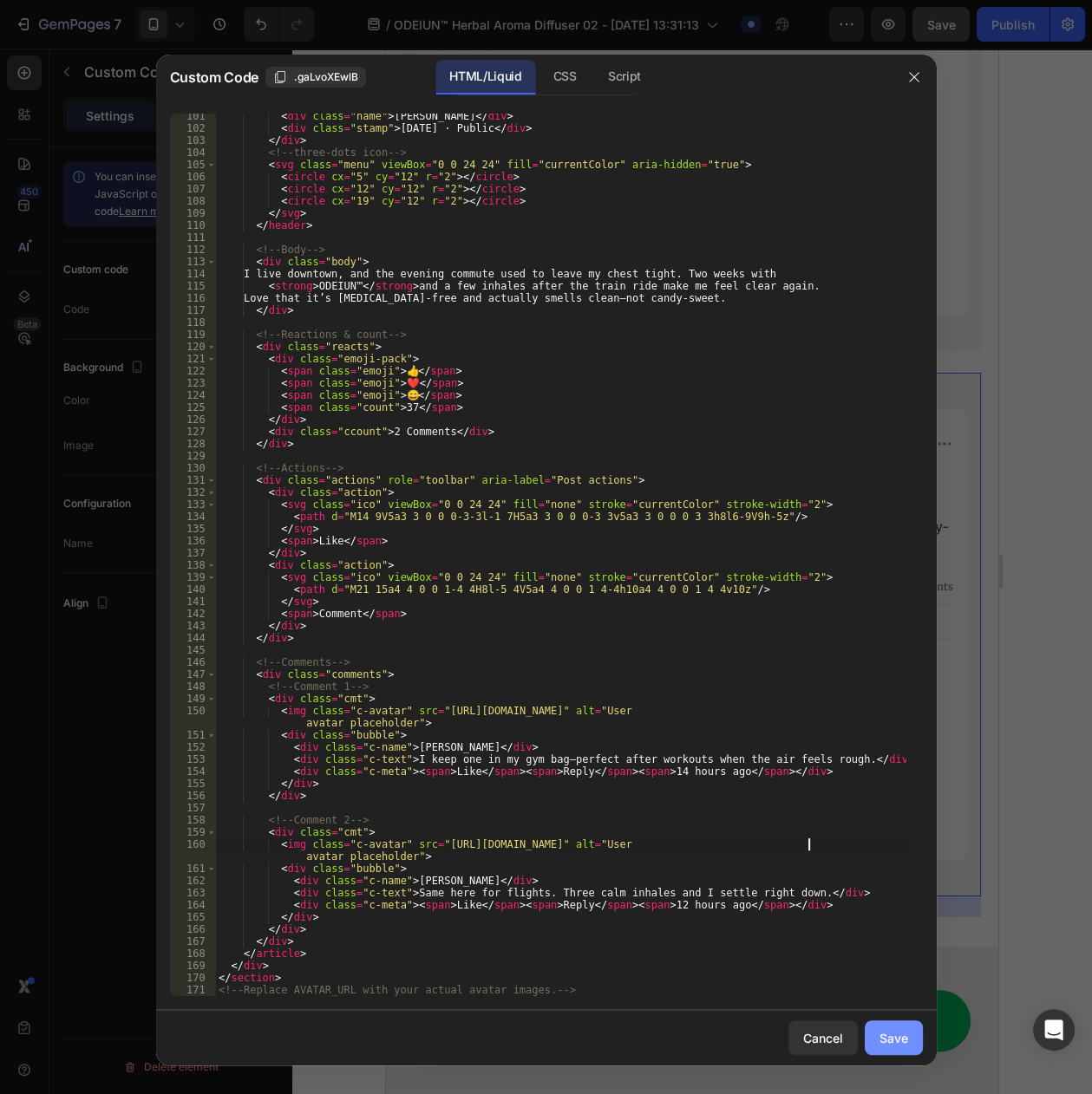
click at [891, 1045] on div "Save" at bounding box center [894, 1038] width 28 height 18
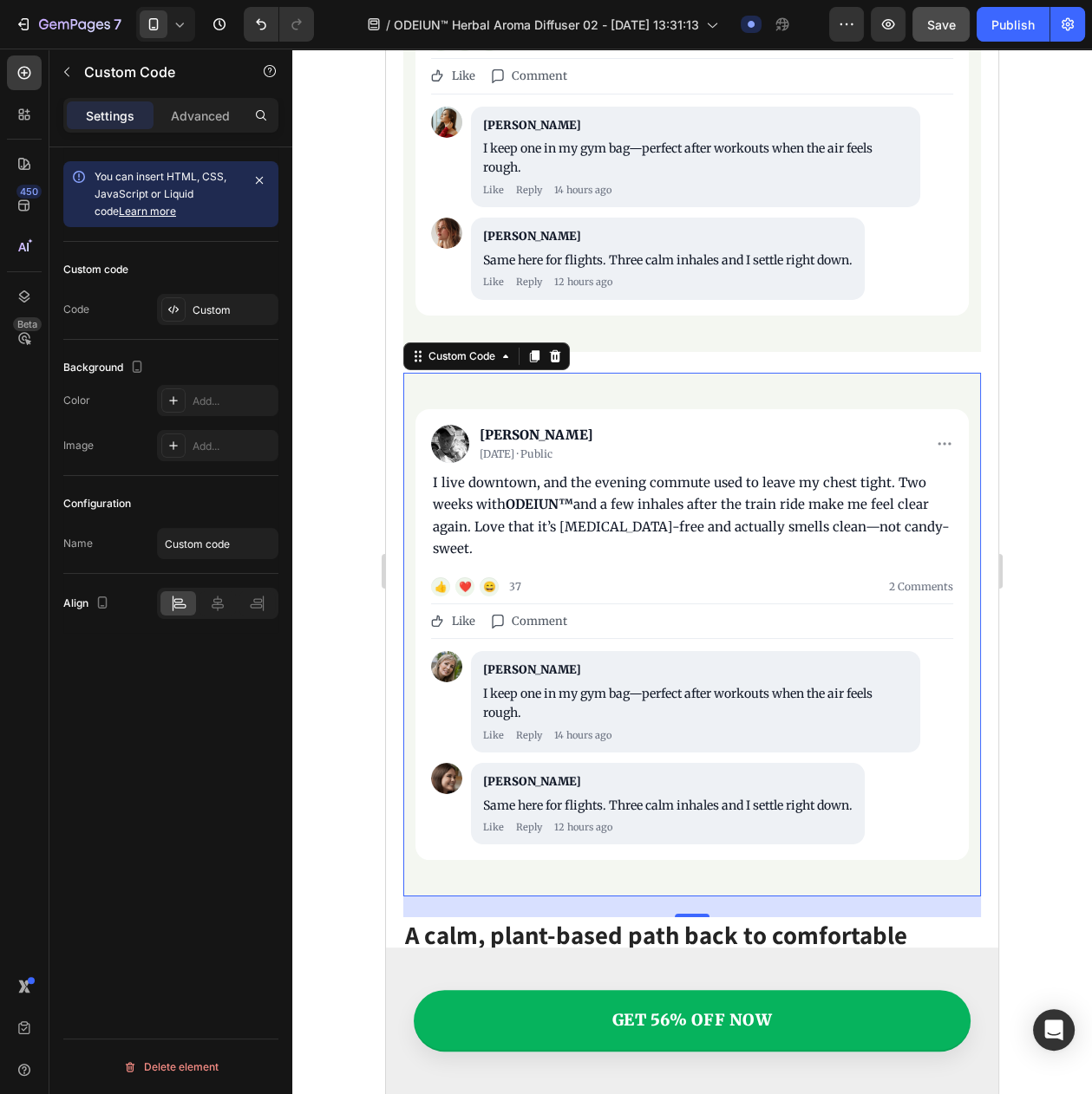
click at [542, 471] on div "I live downtown, and the evening commute used to leave my chest tight. Two week…" at bounding box center [692, 515] width 518 height 88
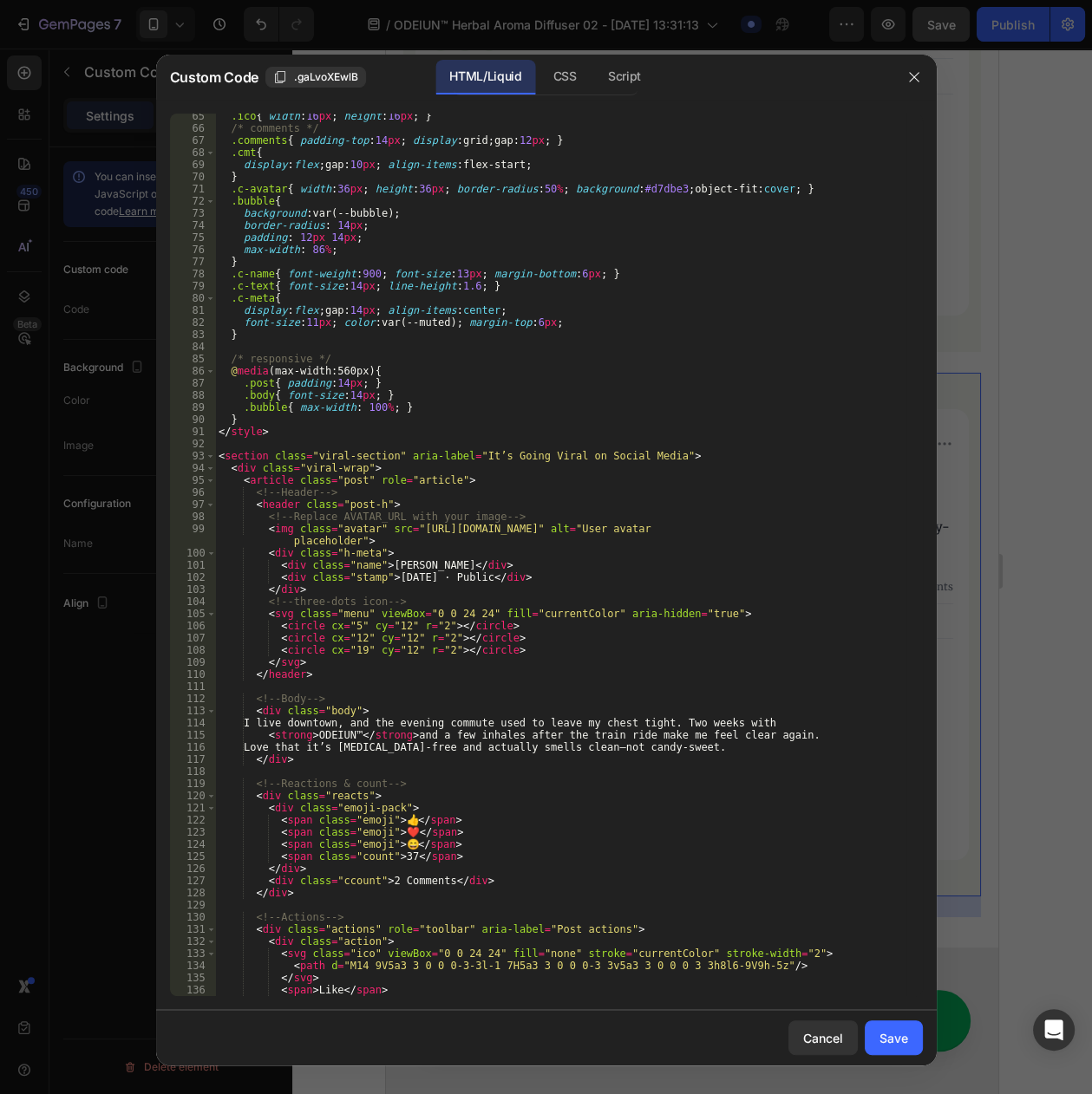
scroll to position [780, 0]
click at [384, 564] on div ".ico { width : 16 px ; height : 16 px ; } /* comments */ .comments { padding-to…" at bounding box center [560, 564] width 690 height 907
paste textarea "[PERSON_NAME]"
click at [389, 575] on div ".ico { width : 16 px ; height : 16 px ; } /* comments */ .comments { padding-to…" at bounding box center [560, 564] width 690 height 907
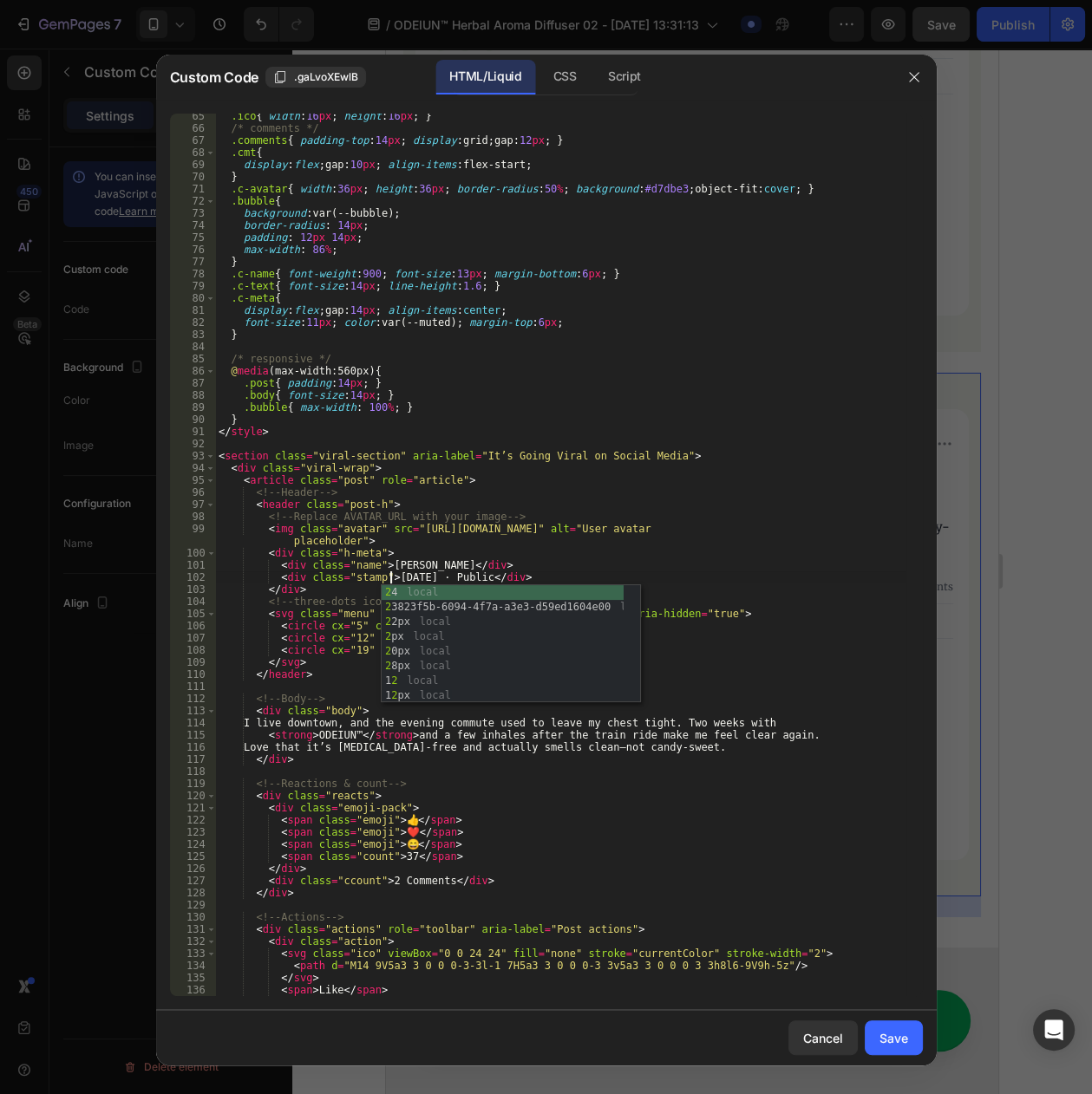
scroll to position [0, 13]
click at [503, 546] on div ".ico { width : 16 px ; height : 16 px ; } /* comments */ .comments { padding-to…" at bounding box center [560, 564] width 690 height 907
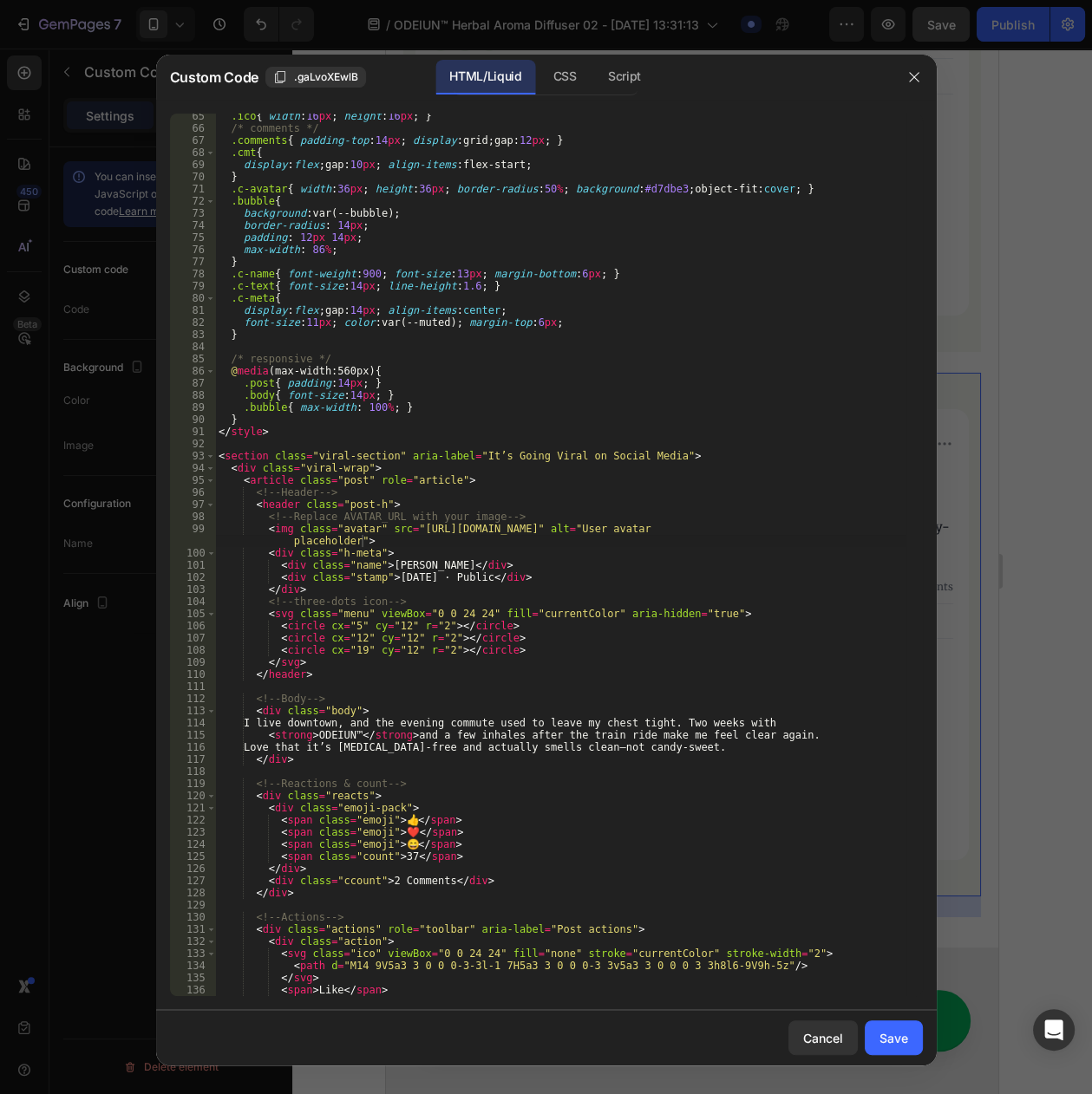
drag, startPoint x: 308, startPoint y: 736, endPoint x: 291, endPoint y: 729, distance: 18.4
click at [308, 736] on div ".ico { width : 16 px ; height : 16 px ; } /* comments */ .comments { padding-to…" at bounding box center [560, 564] width 690 height 907
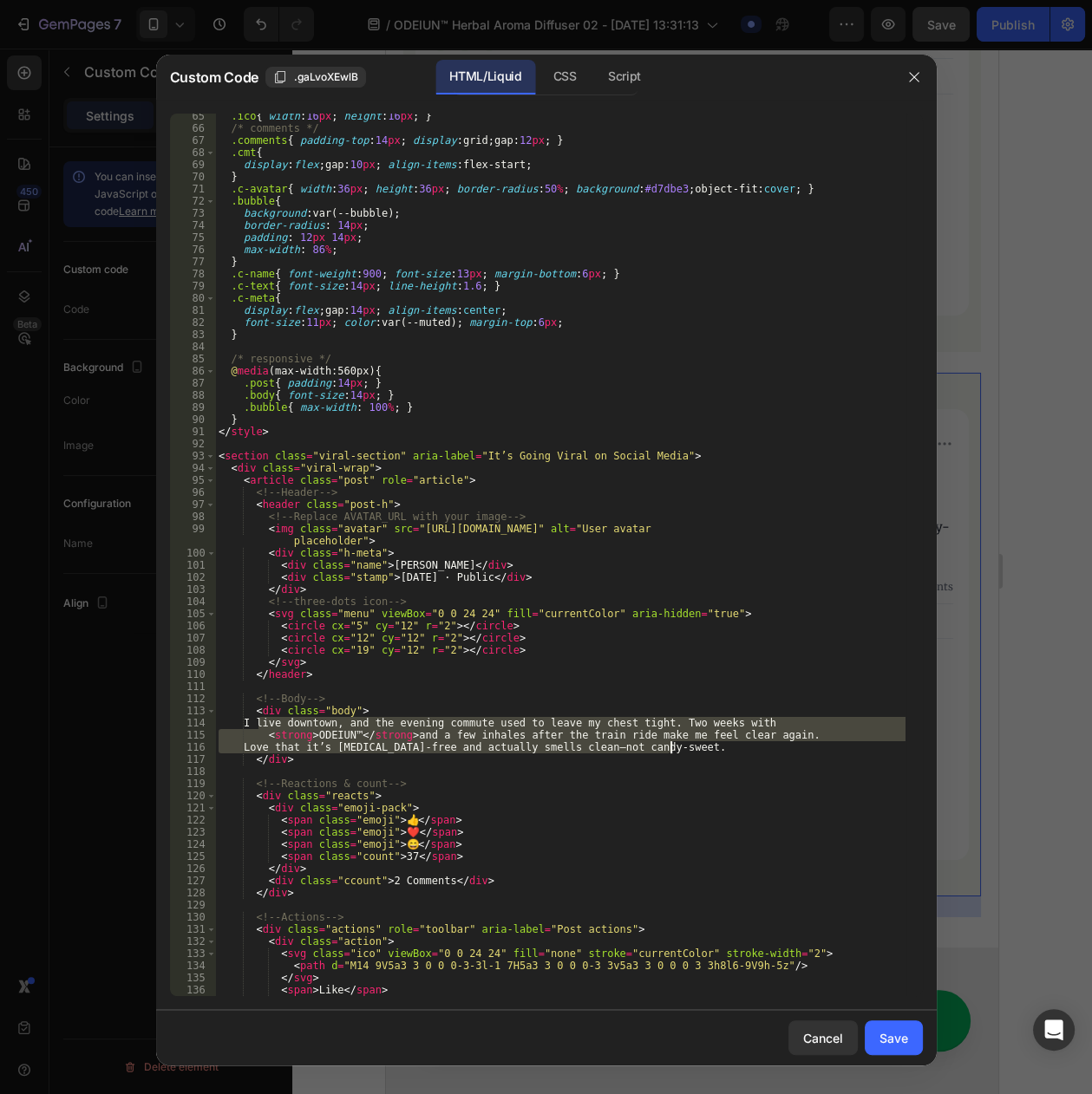
drag, startPoint x: 261, startPoint y: 723, endPoint x: 703, endPoint y: 745, distance: 442.5
click at [703, 745] on div ".ico { width : 16 px ; height : 16 px ; } /* comments */ .comments { padding-to…" at bounding box center [560, 564] width 690 height 907
paste textarea "I’ve struggled with congestion for years, and this diffuser genuinely helped. I…"
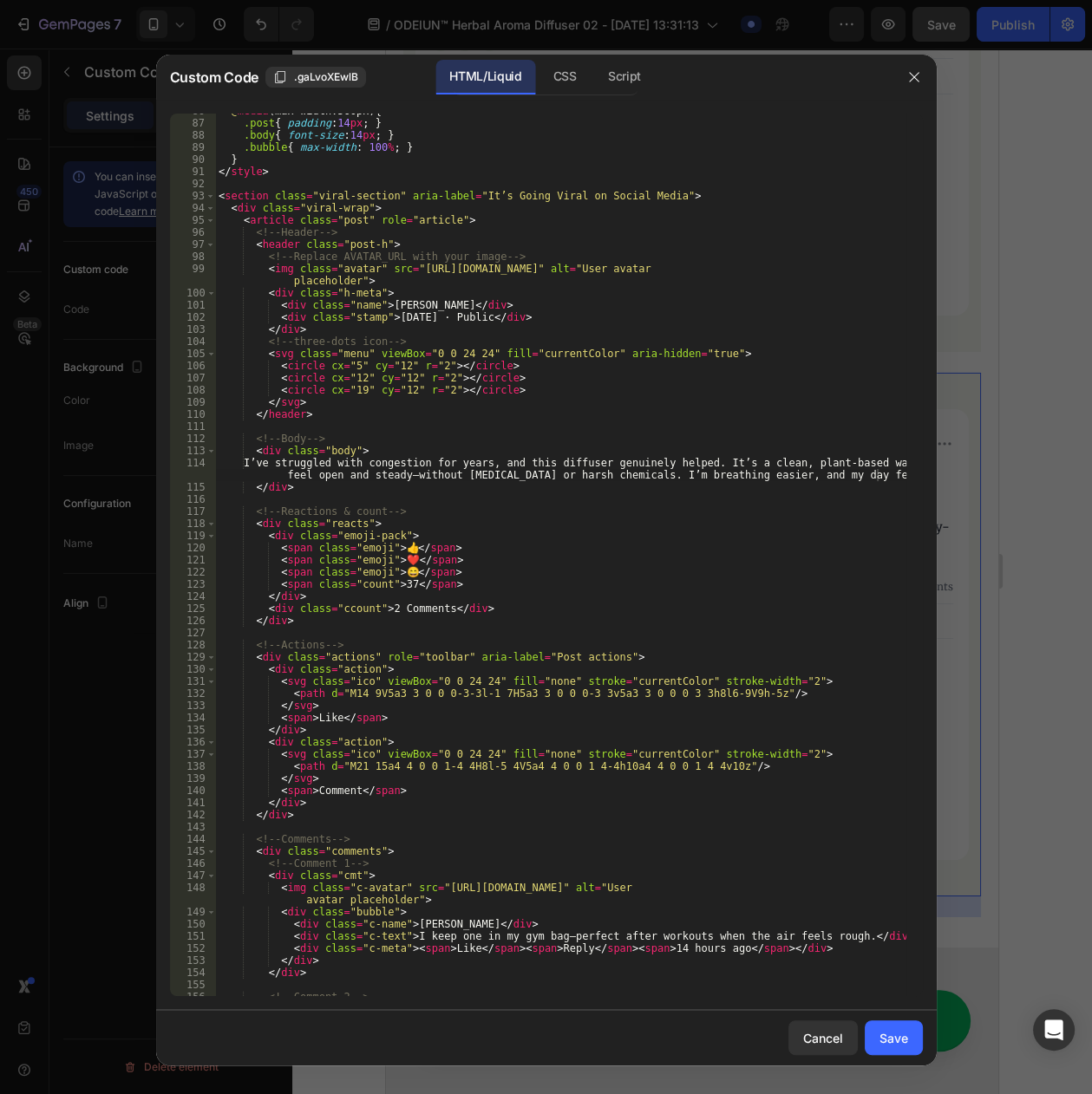
scroll to position [1170, 0]
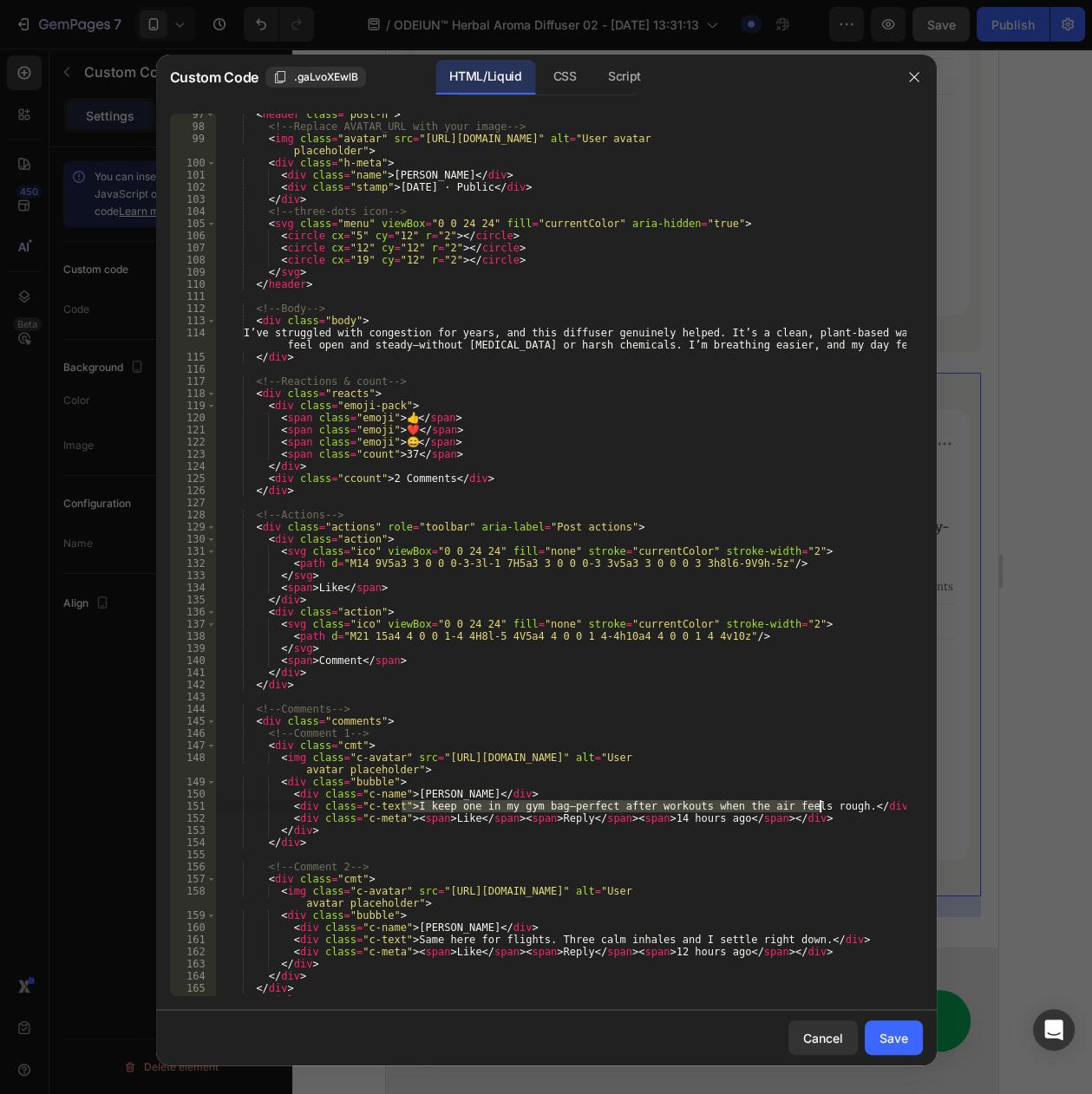
drag, startPoint x: 401, startPoint y: 805, endPoint x: 816, endPoint y: 810, distance: 415.0
click at [816, 810] on div "< header class = "post-h" > <!-- Replace AVATAR_URL with your image --> < img c…" at bounding box center [560, 562] width 690 height 907
paste textarea "This is exactly what I needed. I feel that “opening” within seconds"
click at [417, 790] on div "< header class = "post-h" > <!-- Replace AVATAR_URL with your image --> < img c…" at bounding box center [560, 562] width 690 height 907
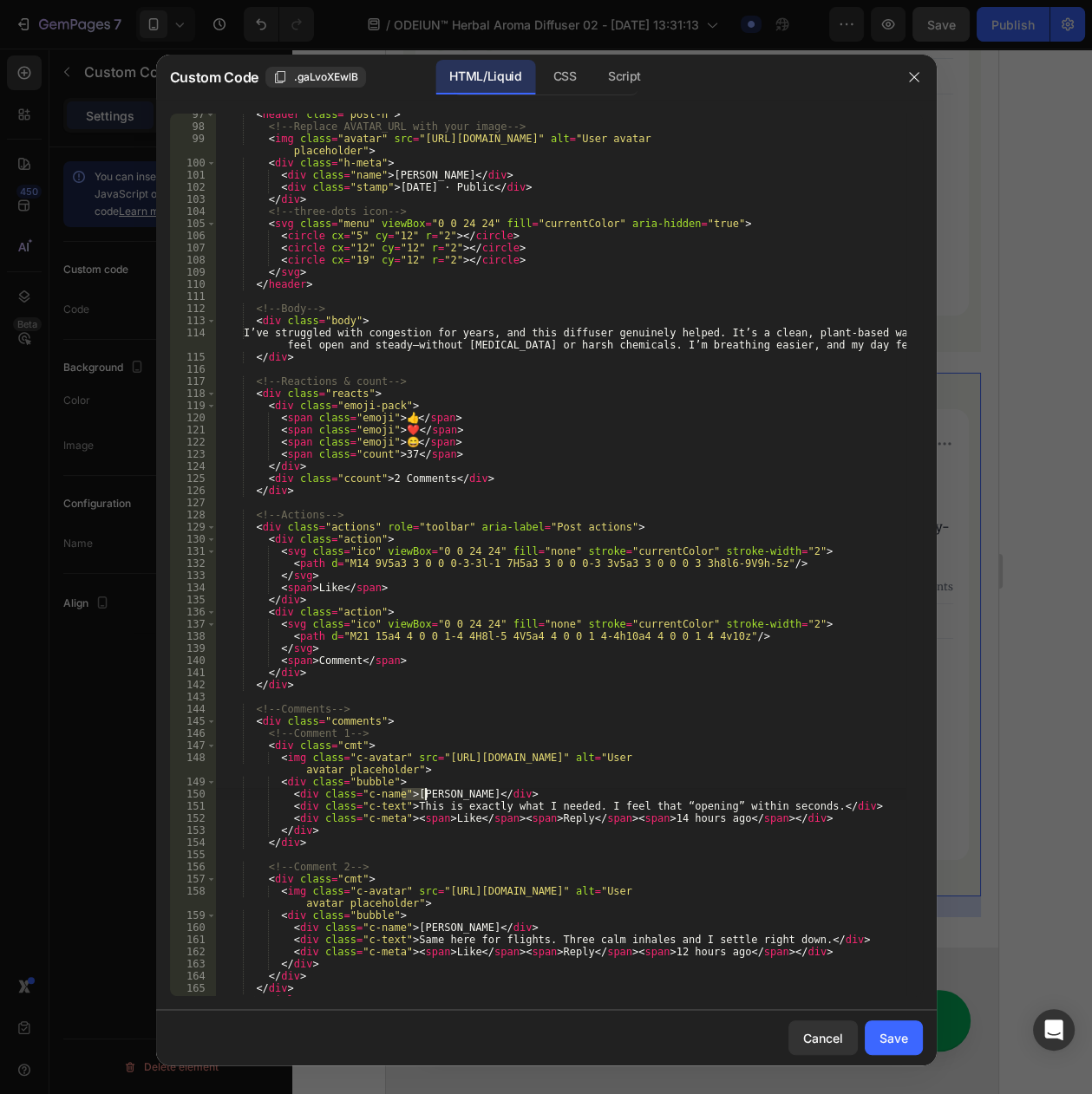
paste textarea "[PERSON_NAME]"
click at [644, 816] on div "< header class = "post-h" > <!-- Replace AVATAR_URL with your image --> < img c…" at bounding box center [560, 562] width 690 height 907
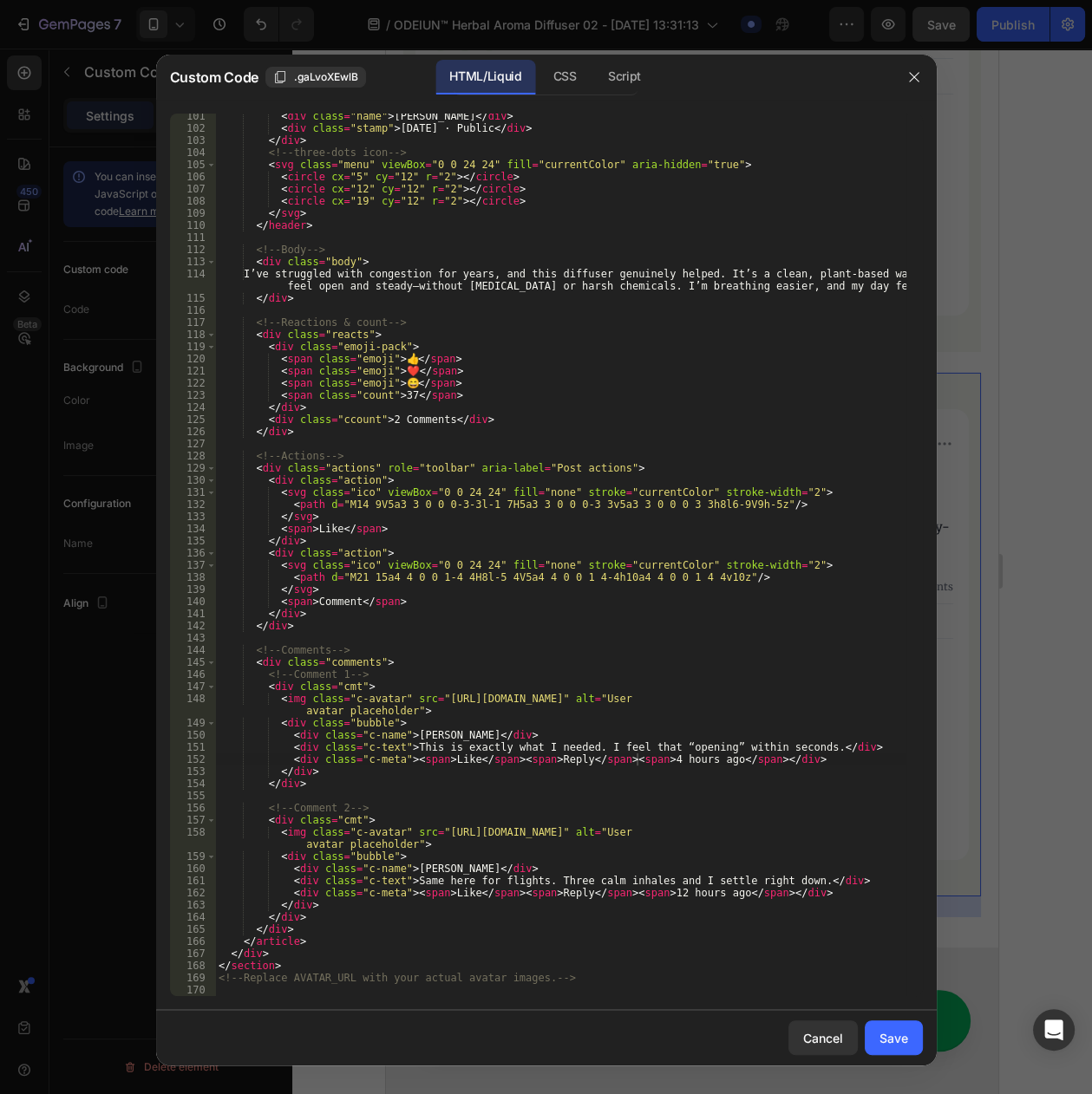
scroll to position [1230, 0]
click at [423, 869] on div "< div class = "name" > Michael B. </ div > < div class = "stamp" > 2 day ago · …" at bounding box center [560, 564] width 690 height 907
paste textarea "[PERSON_NAME]"
drag, startPoint x: 401, startPoint y: 882, endPoint x: 778, endPoint y: 882, distance: 377.0
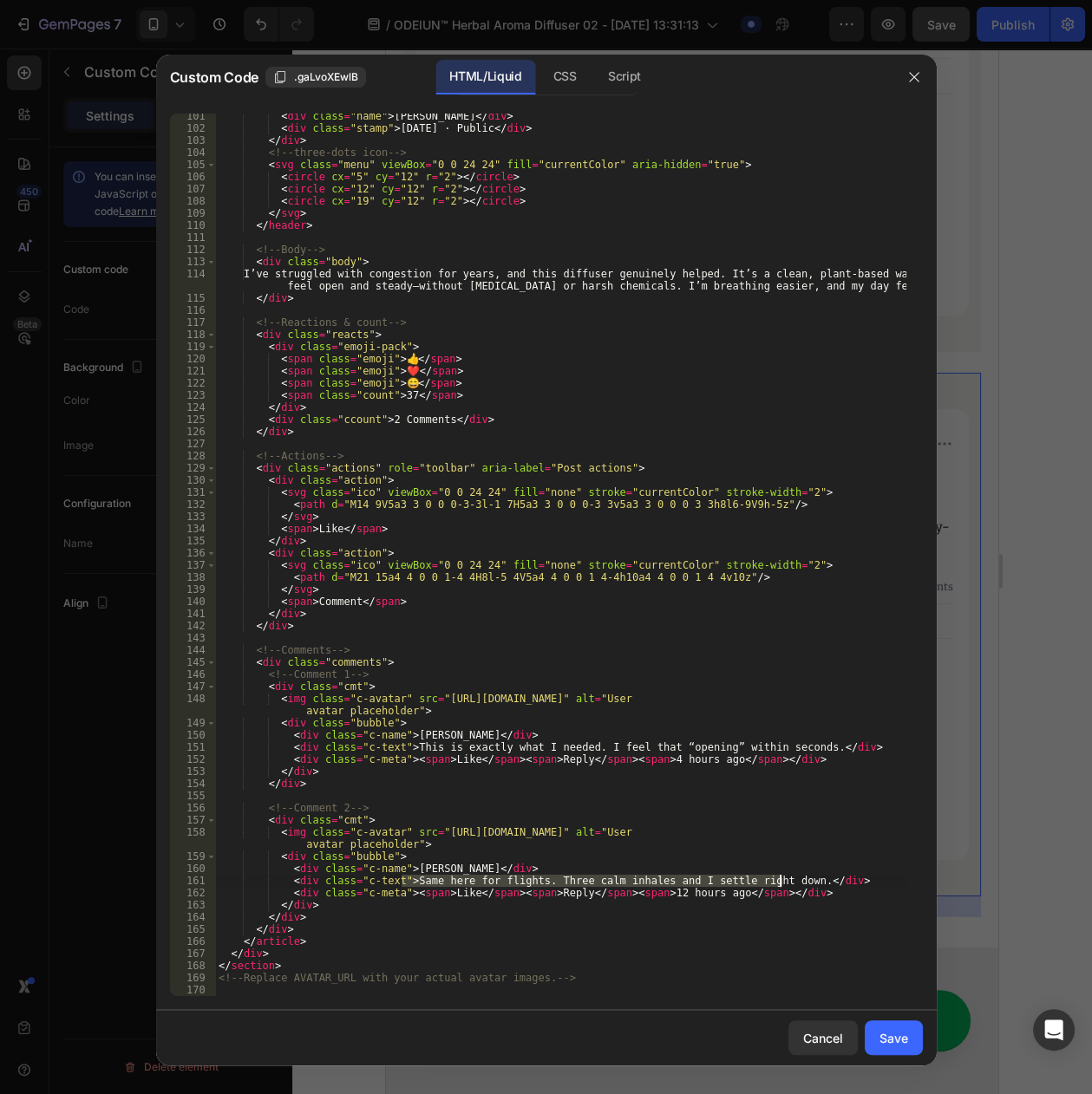
click at [778, 882] on div "< div class = "name" > Michael B. </ div > < div class = "stamp" > 2 day ago · …" at bounding box center [560, 564] width 690 height 907
paste textarea "—perfect for stressful workdays. A few inhales and I’m clear agai"
click at [646, 895] on div "< div class = "name" > Michael B. </ div > < div class = "stamp" > 2 day ago · …" at bounding box center [560, 564] width 690 height 907
click at [666, 890] on div "< div class = "name" > Michael B. </ div > < div class = "stamp" > 2 day ago · …" at bounding box center [560, 564] width 690 height 907
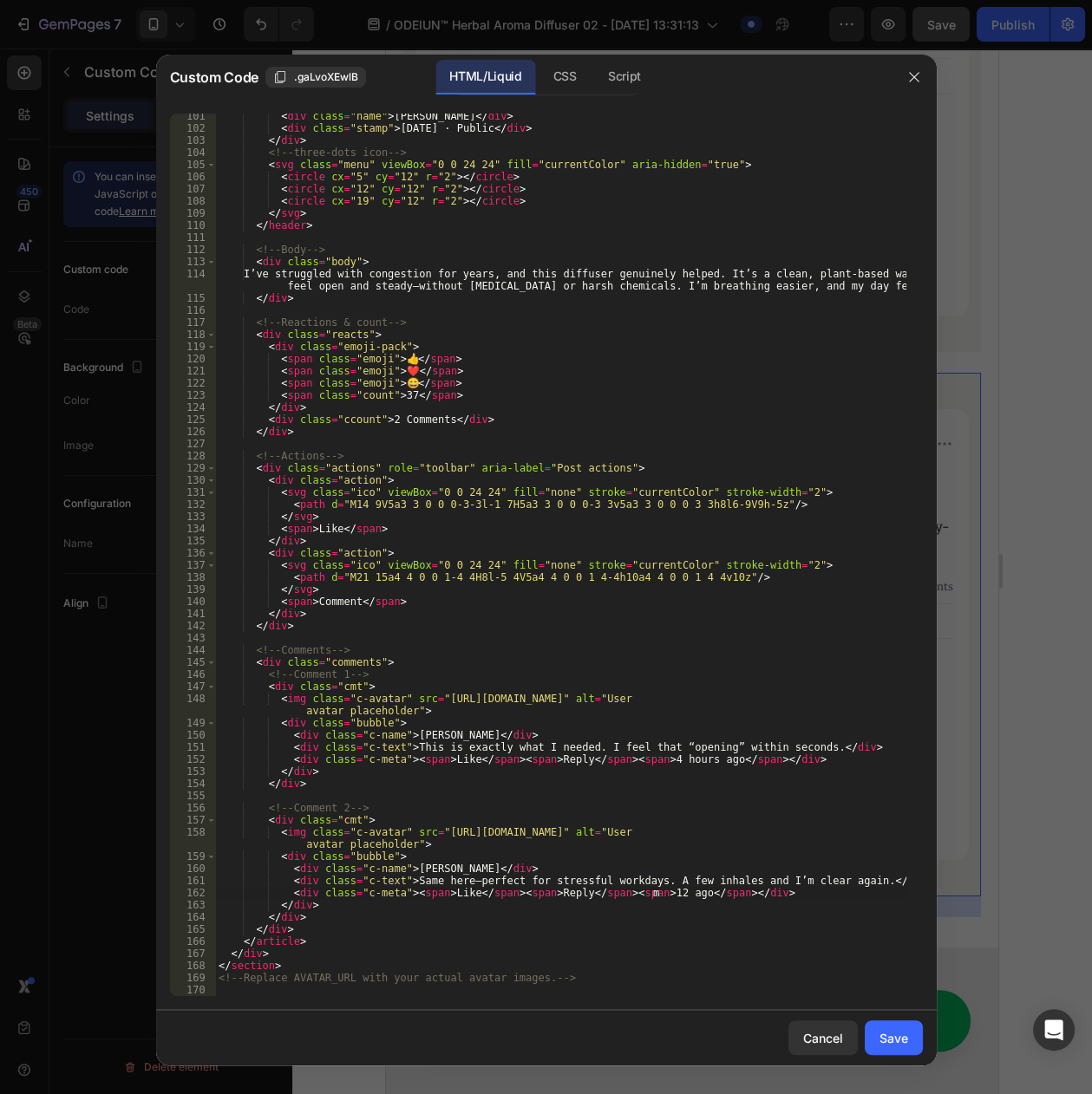
scroll to position [0, 0]
type textarea "minutes"
click at [894, 1043] on div "Save" at bounding box center [894, 1038] width 28 height 18
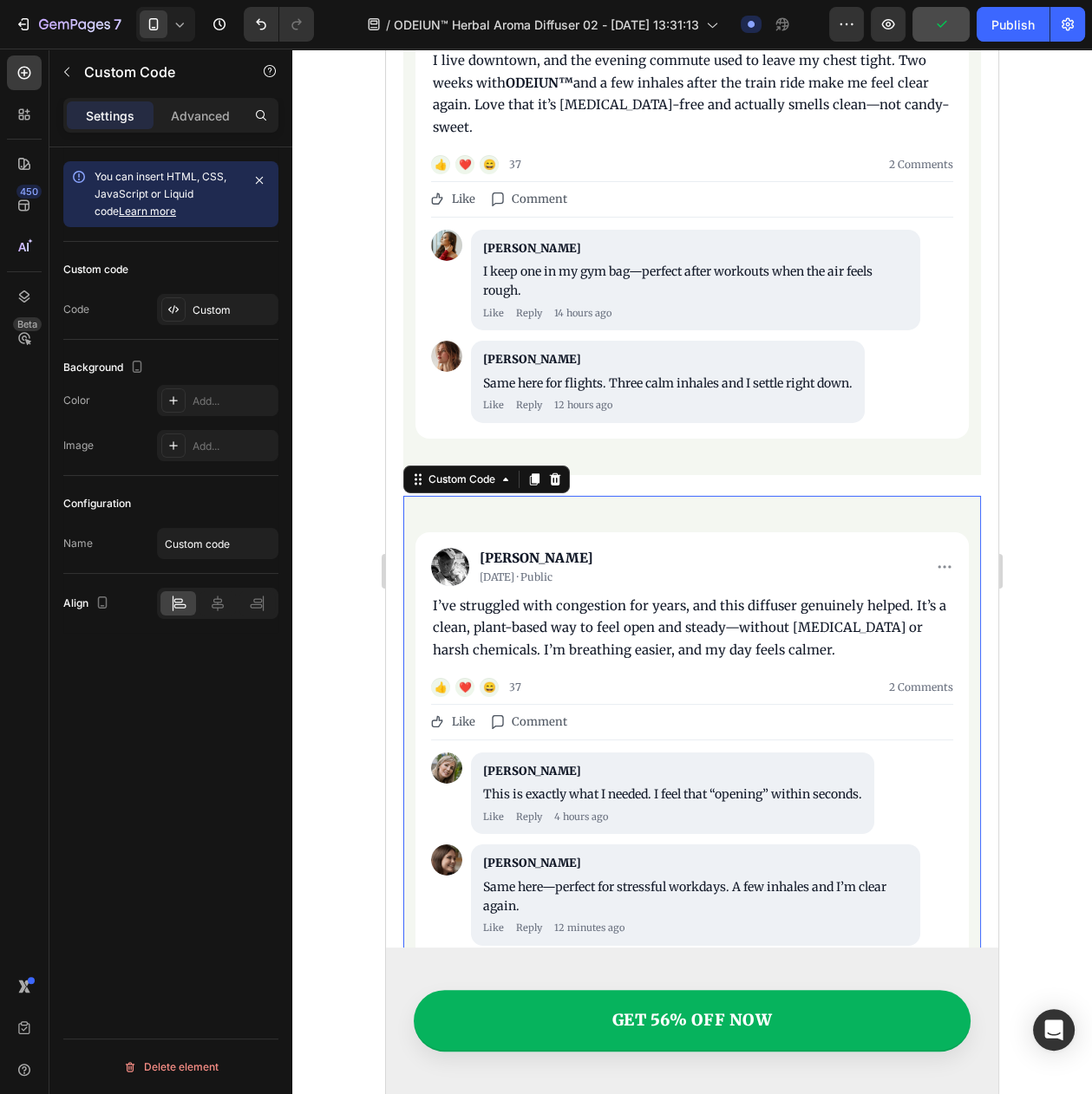
scroll to position [6659, 0]
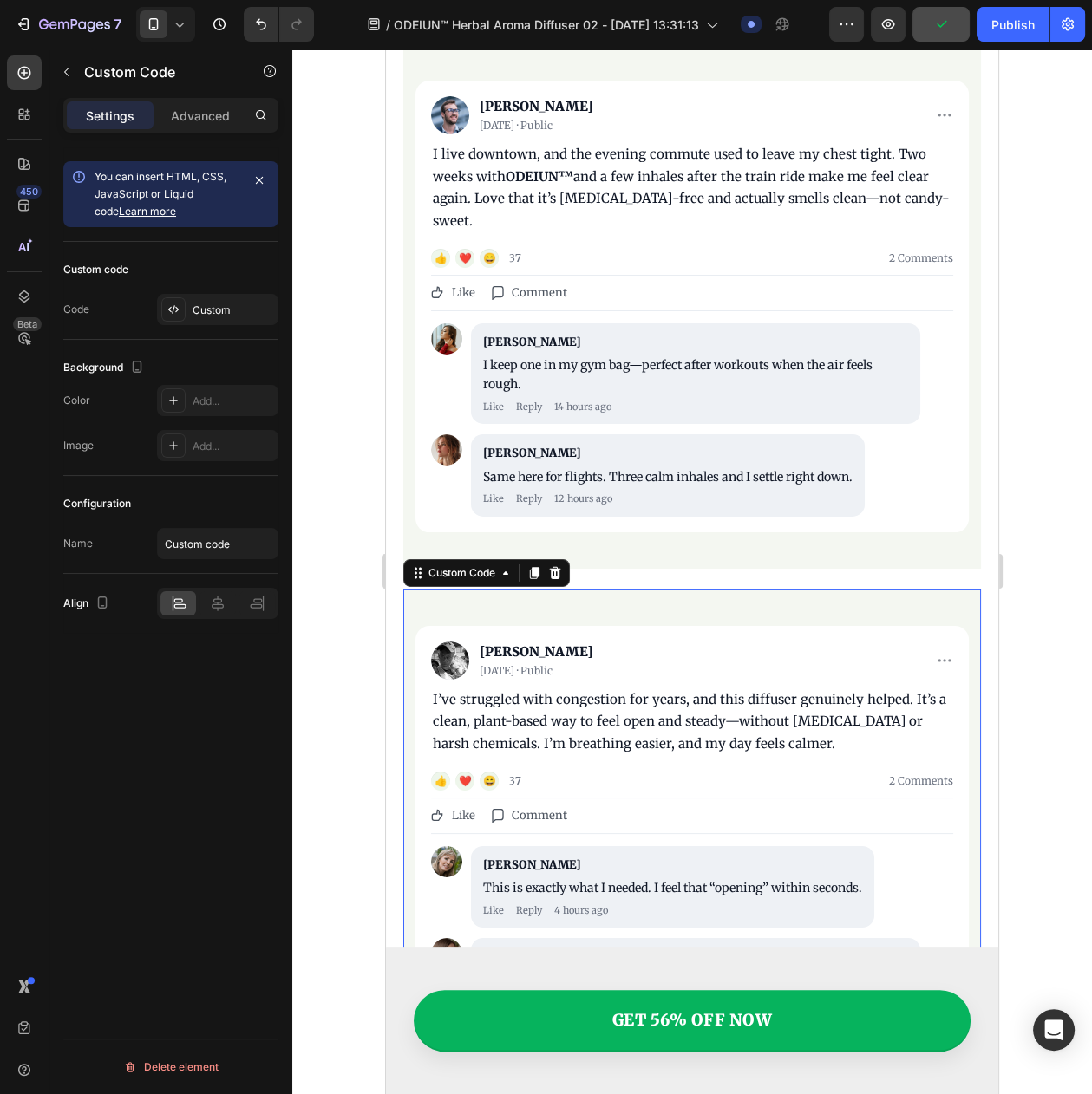
click at [630, 717] on div "I’ve struggled with congestion for years, and this diffuser genuinely helped. I…" at bounding box center [692, 721] width 518 height 67
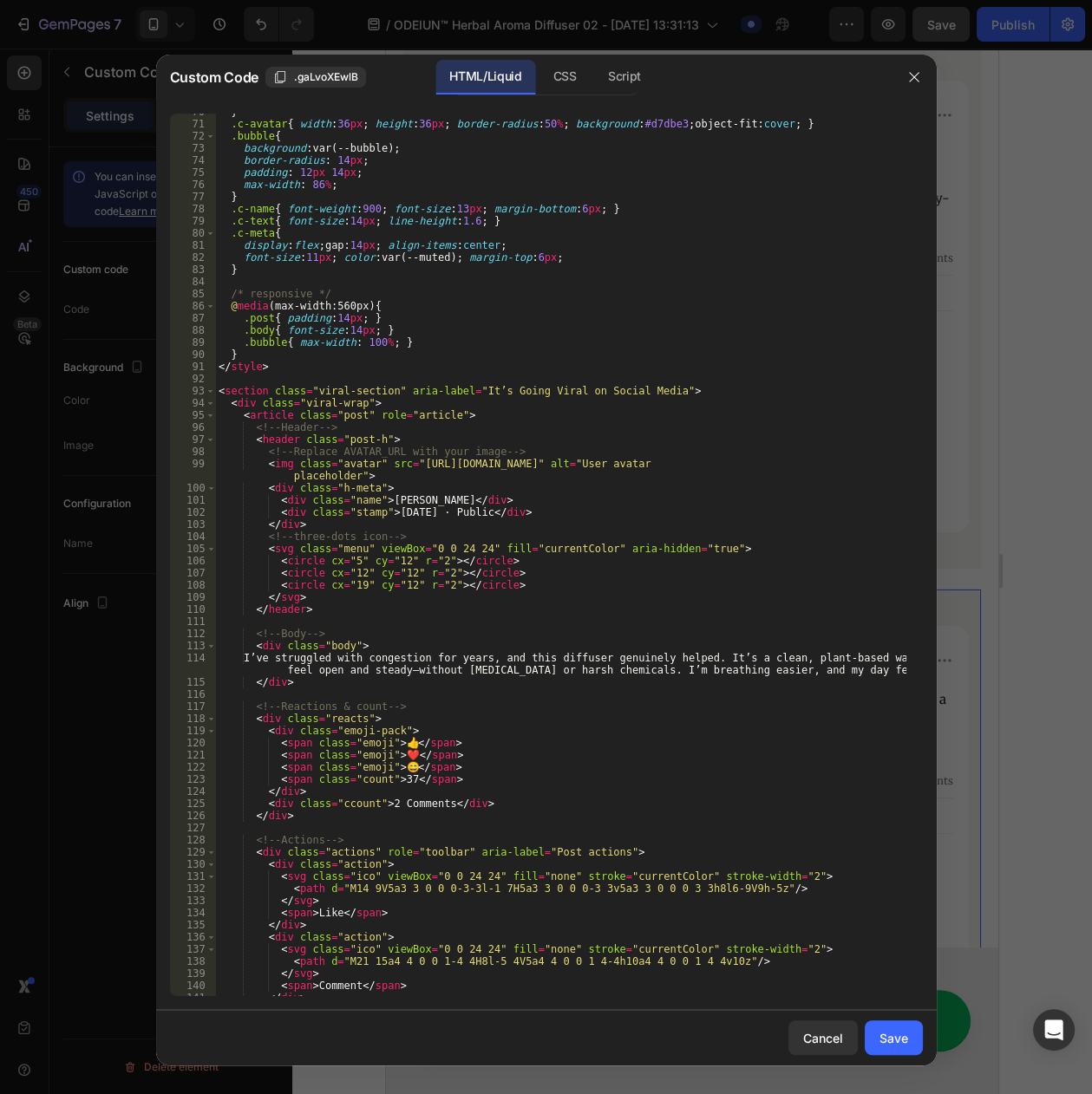
scroll to position [911, 0]
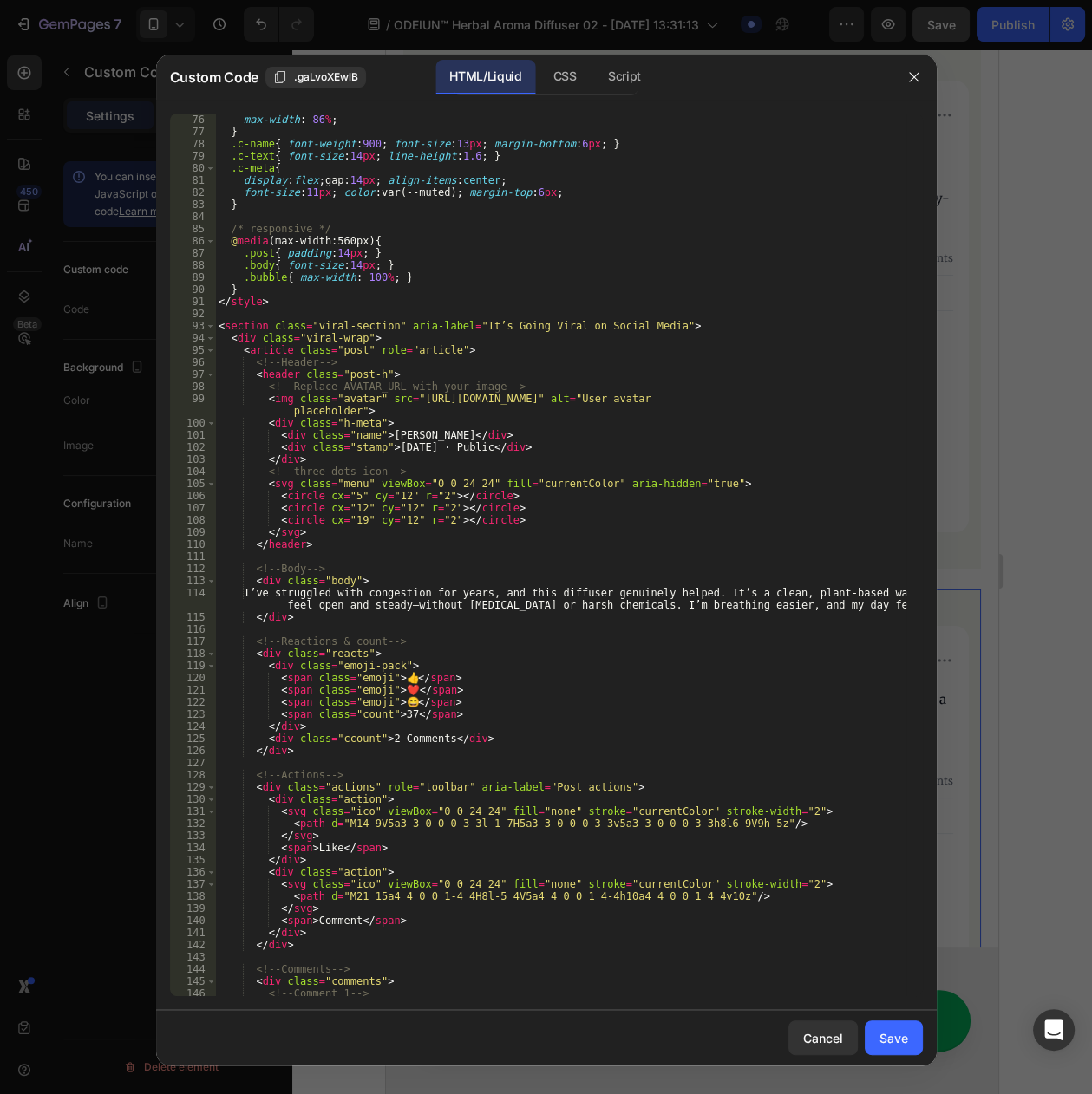
click at [397, 712] on div "padding : 12 px 14 px ; max-width : 86 % ; } .c-name { font-weight : 900 ; font…" at bounding box center [560, 555] width 690 height 907
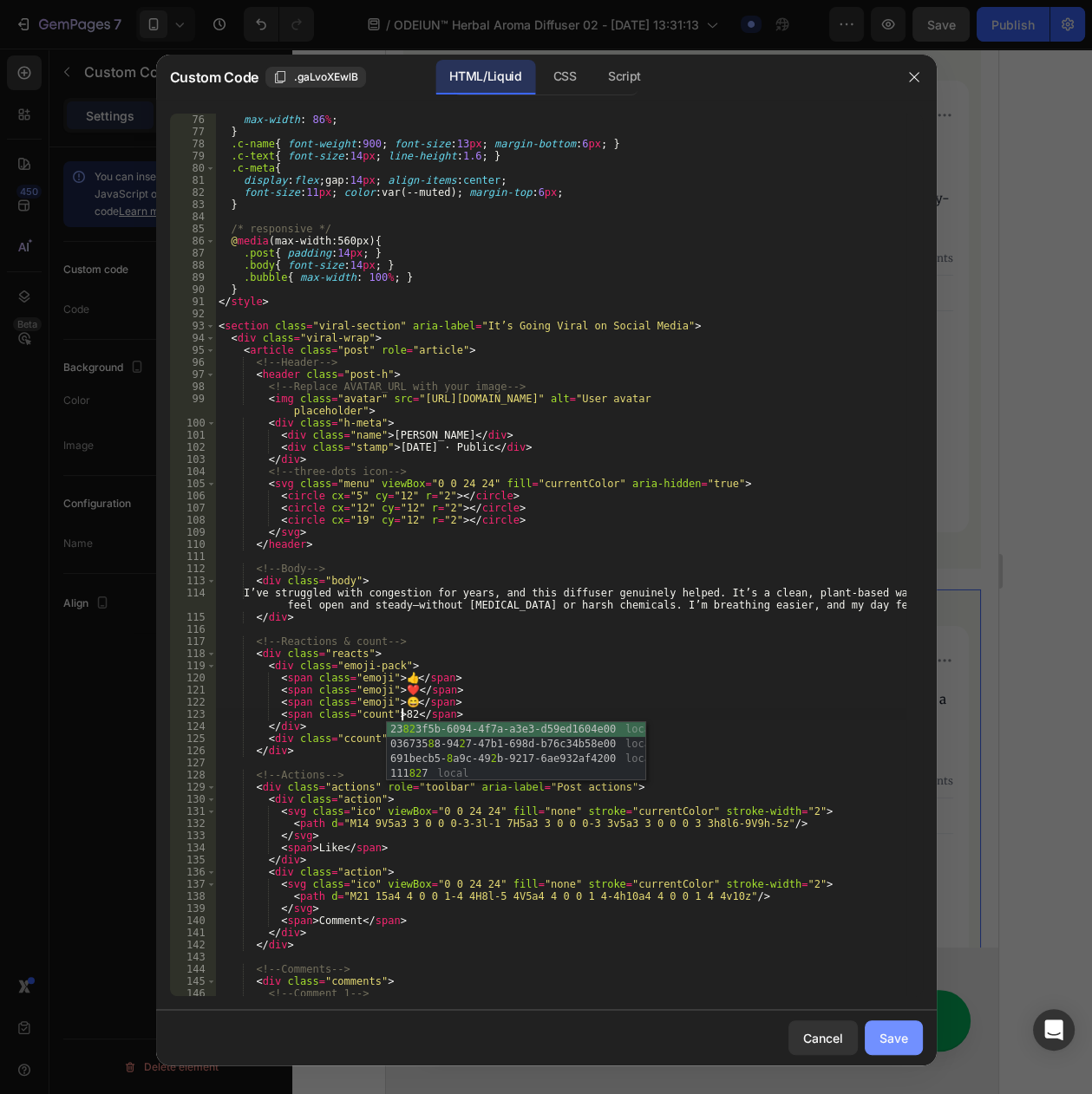
type textarea "<span class="count">82</span>"
click at [894, 1041] on div "Save" at bounding box center [894, 1038] width 28 height 18
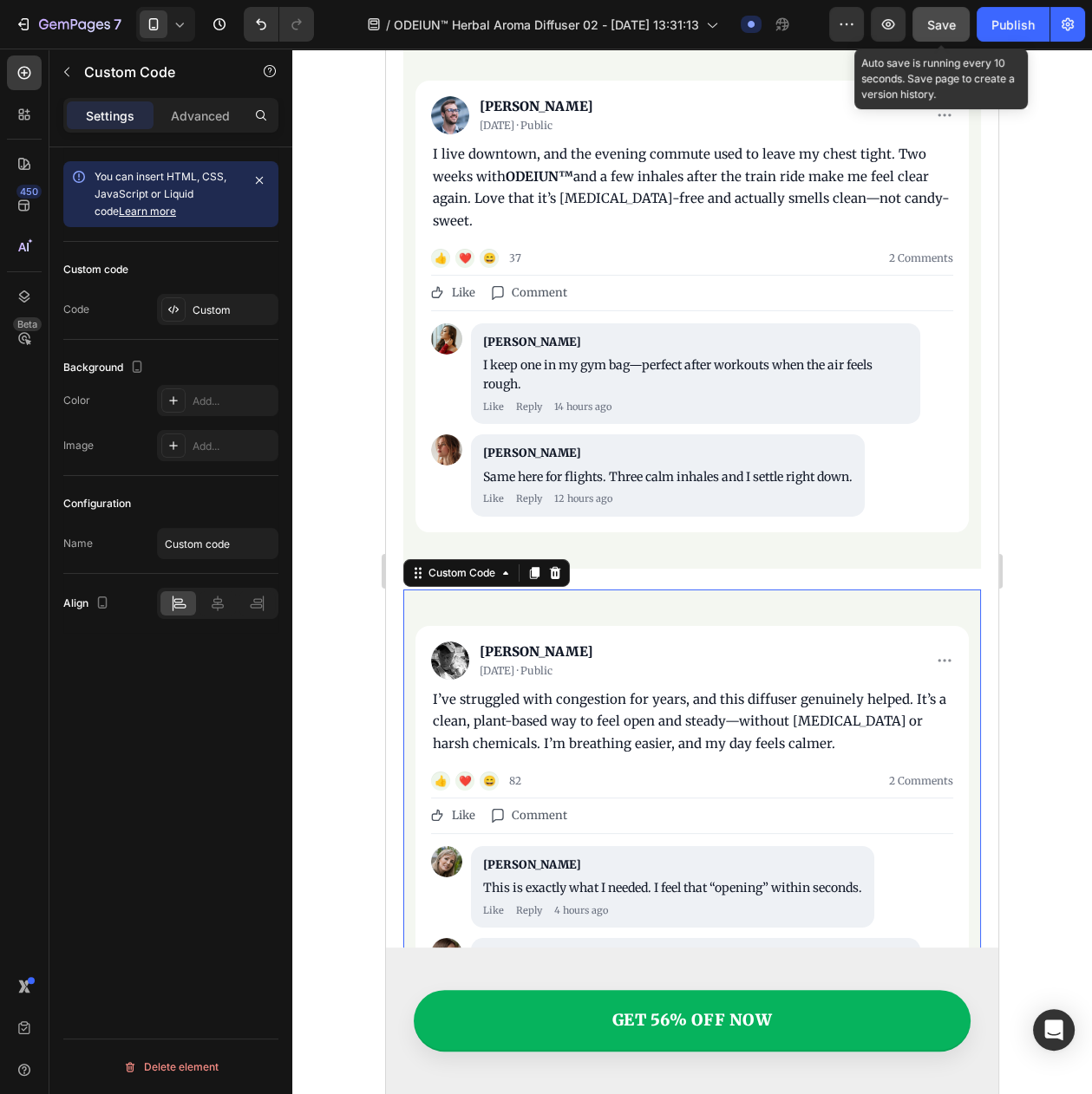
click at [950, 22] on span "Save" at bounding box center [941, 24] width 28 height 15
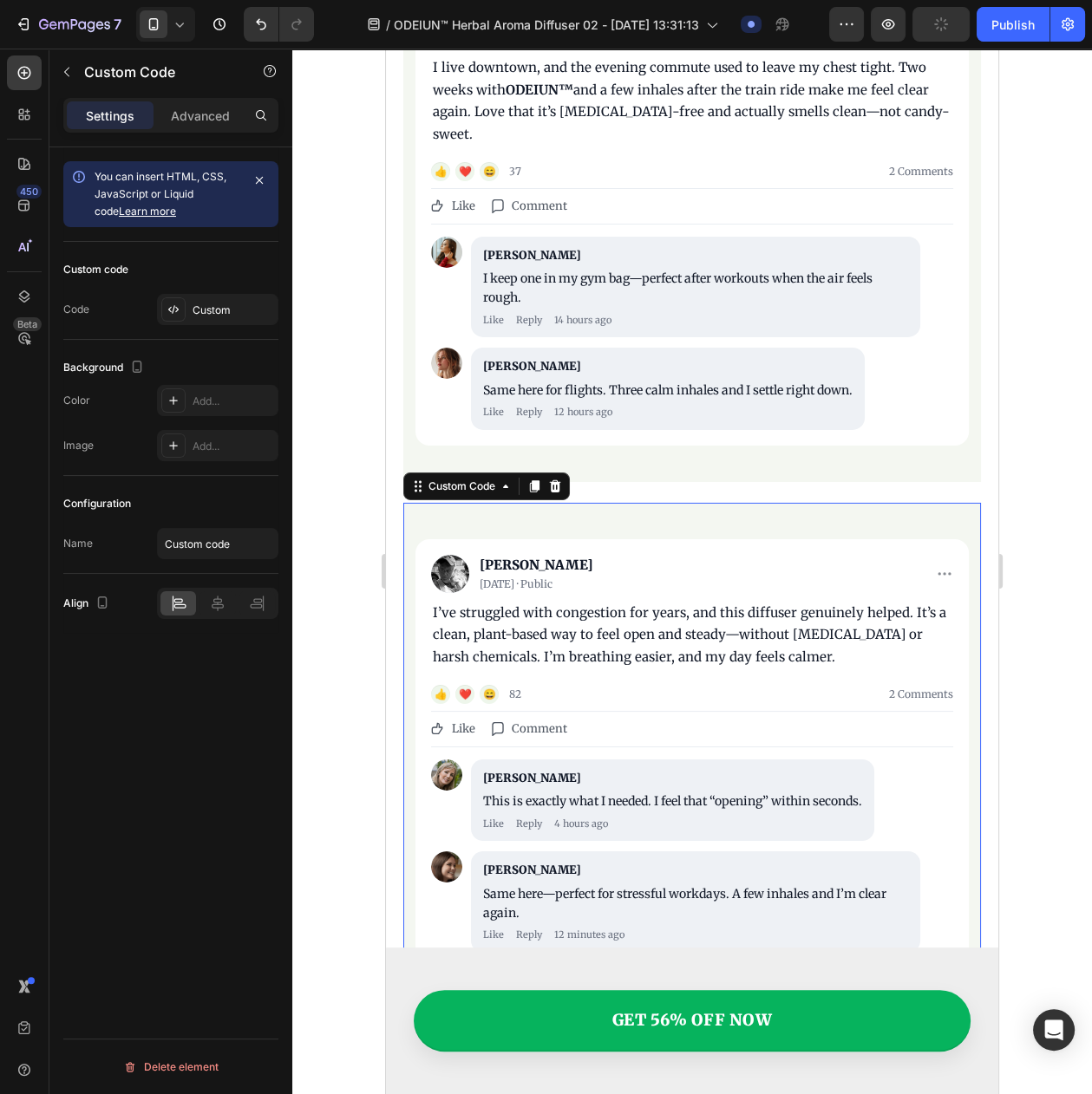
scroll to position [6876, 0]
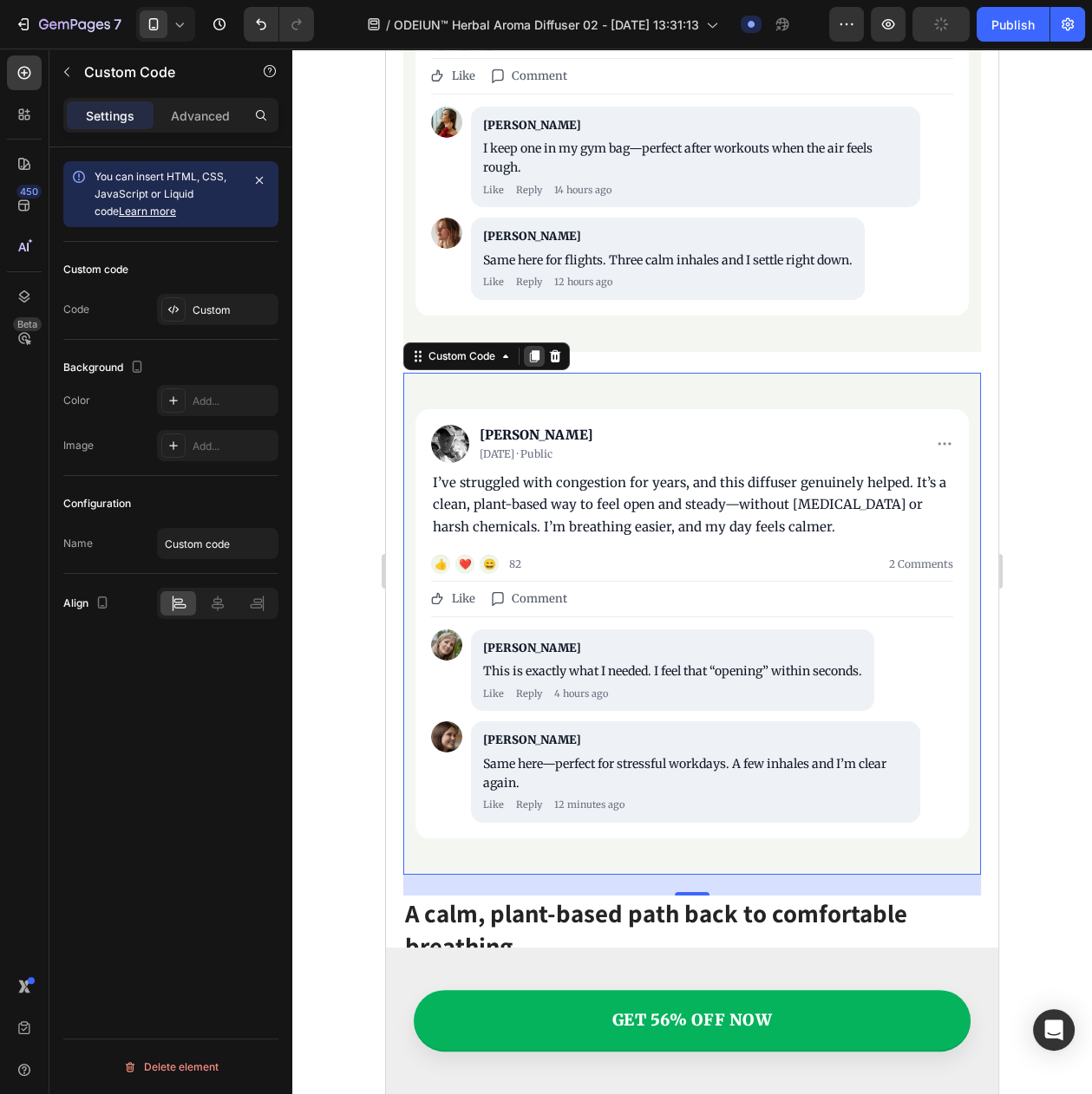
click at [531, 350] on icon at bounding box center [534, 357] width 10 height 12
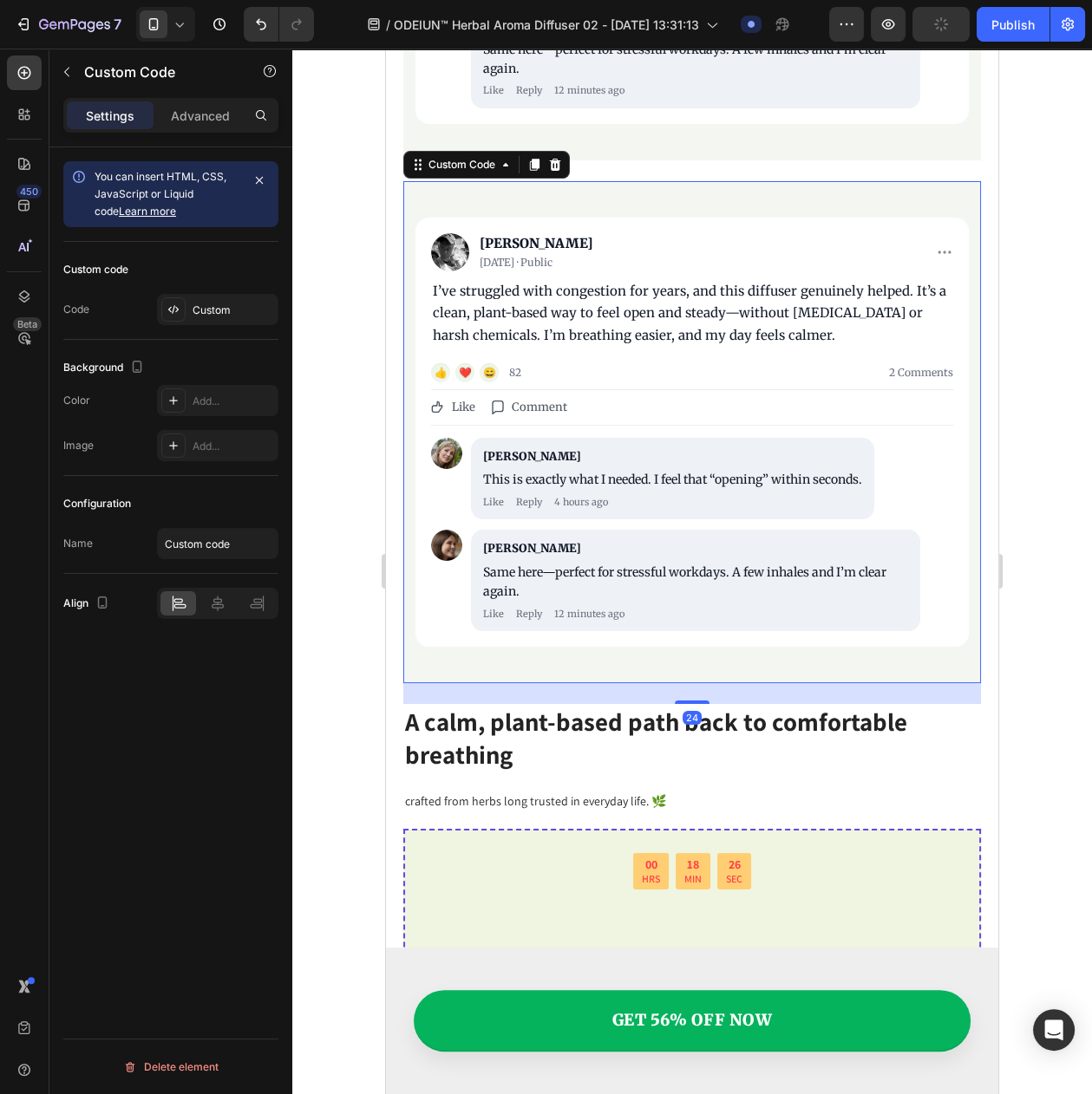
scroll to position [7640, 0]
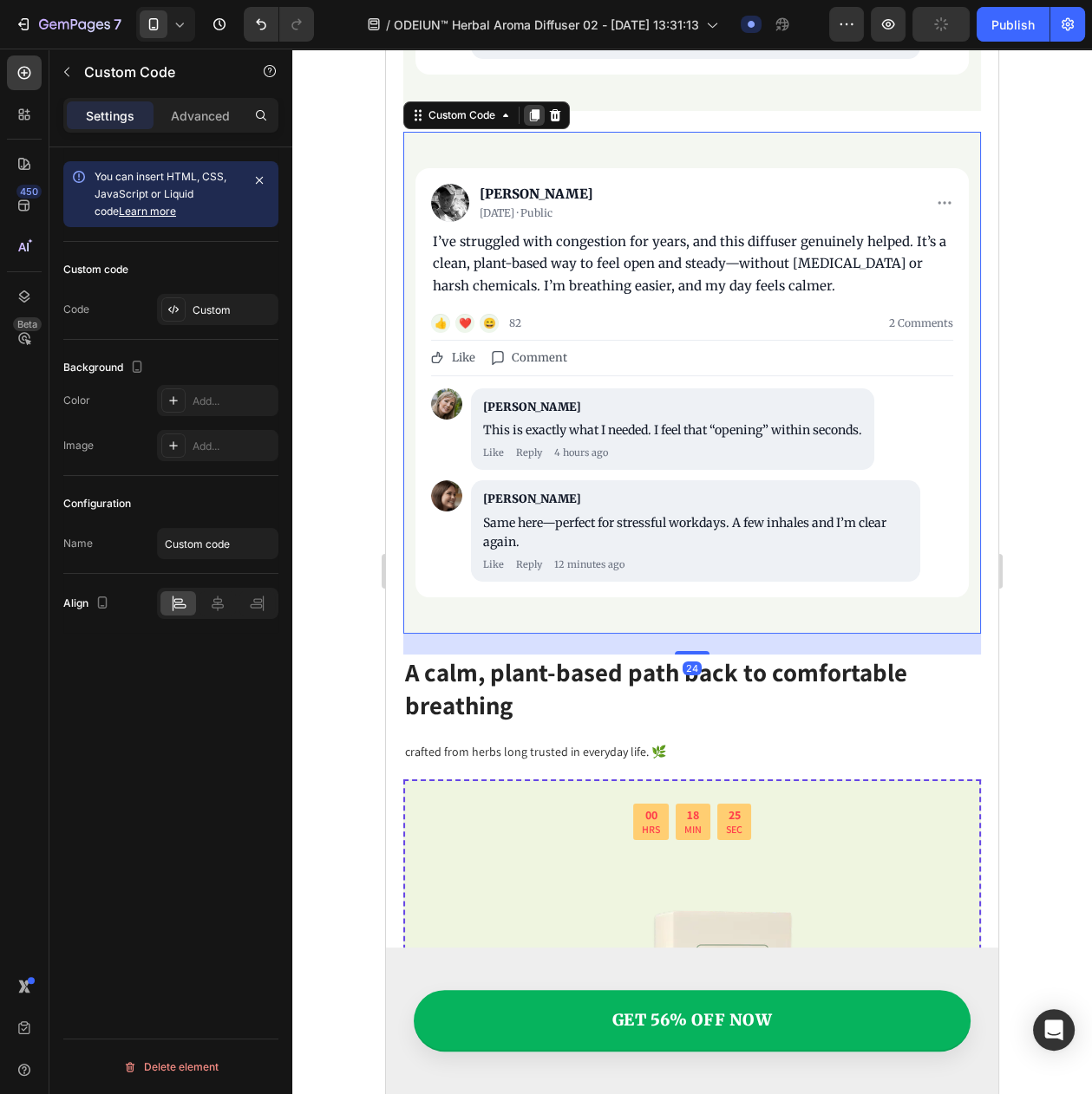
click at [534, 109] on icon at bounding box center [534, 116] width 14 height 14
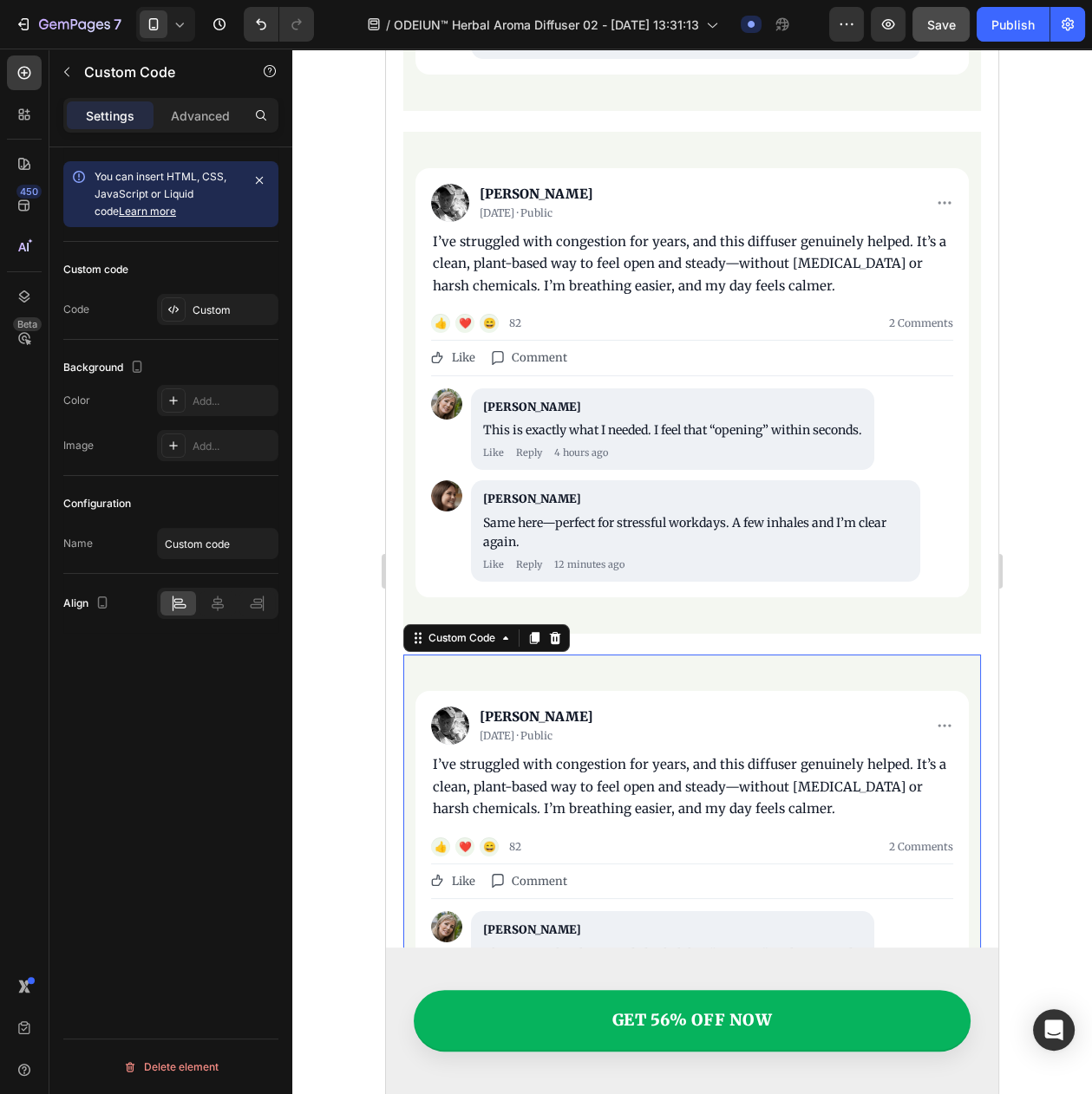
click at [453, 708] on img "It’s Going Viral on Social Media" at bounding box center [450, 726] width 38 height 38
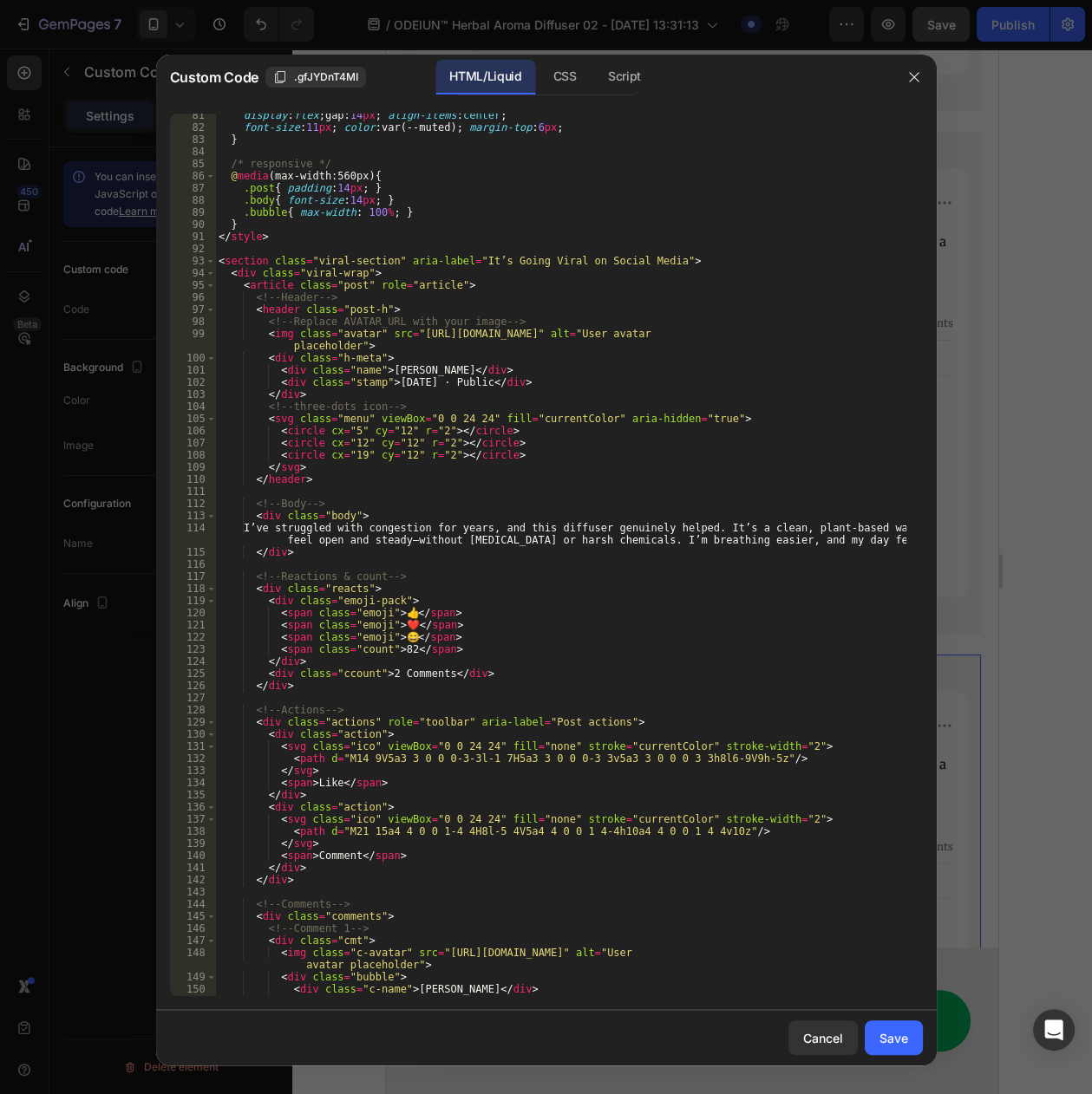
scroll to position [1105, 0]
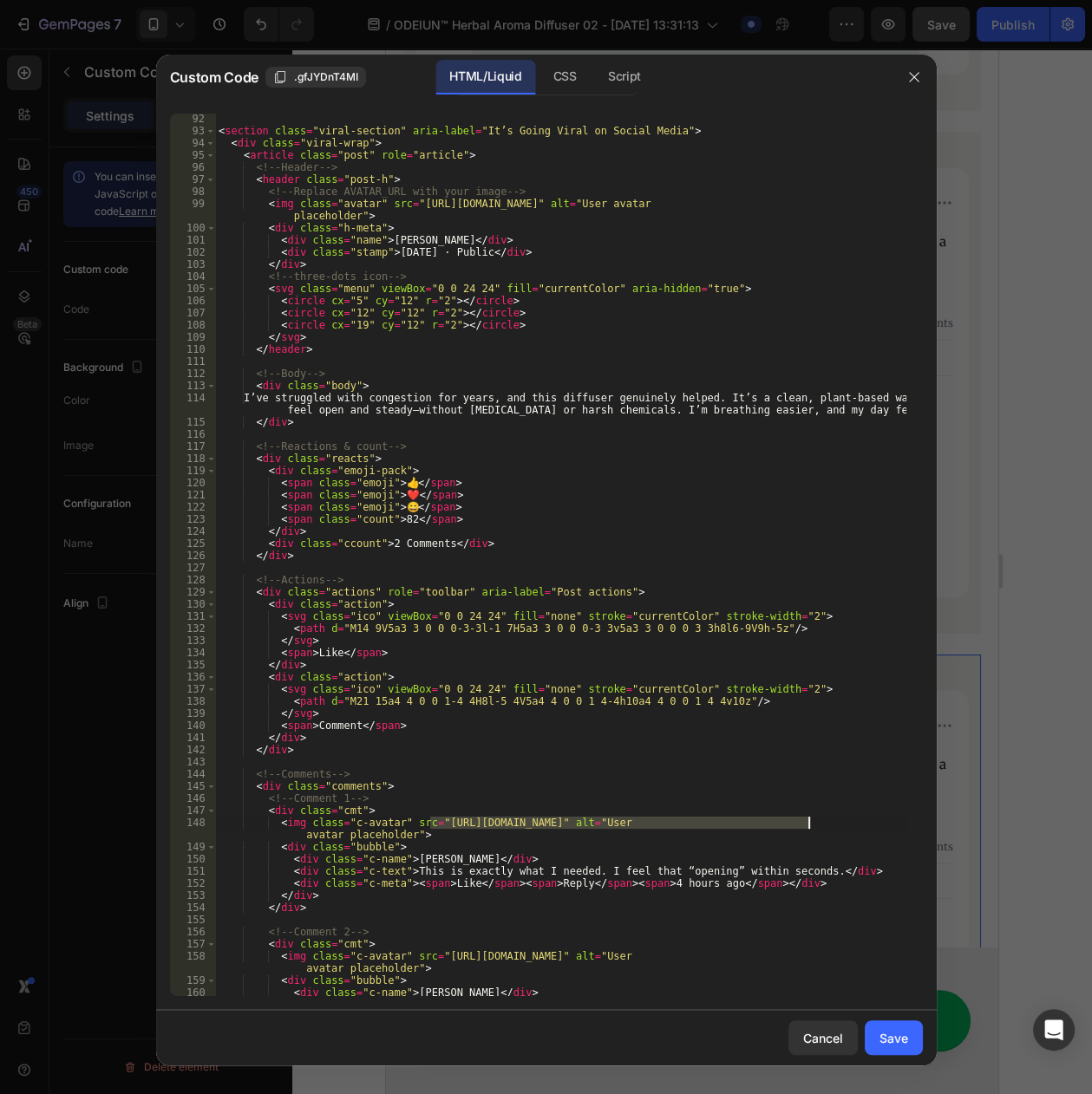
drag, startPoint x: 429, startPoint y: 822, endPoint x: 806, endPoint y: 825, distance: 377.0
click at [806, 825] on div "< section class = "viral-section" aria-label = "It’s Going Viral on Social Medi…" at bounding box center [560, 567] width 690 height 907
paste textarea "e6ac6013-47b4-434f-1da4-d9b7961c81"
type textarea "<img class="c-avatar" src="https://cdn.myshopage.com/e6ac6013-47b4-434f-1da4-d9…"
click at [884, 1026] on button "Save" at bounding box center [893, 1038] width 58 height 35
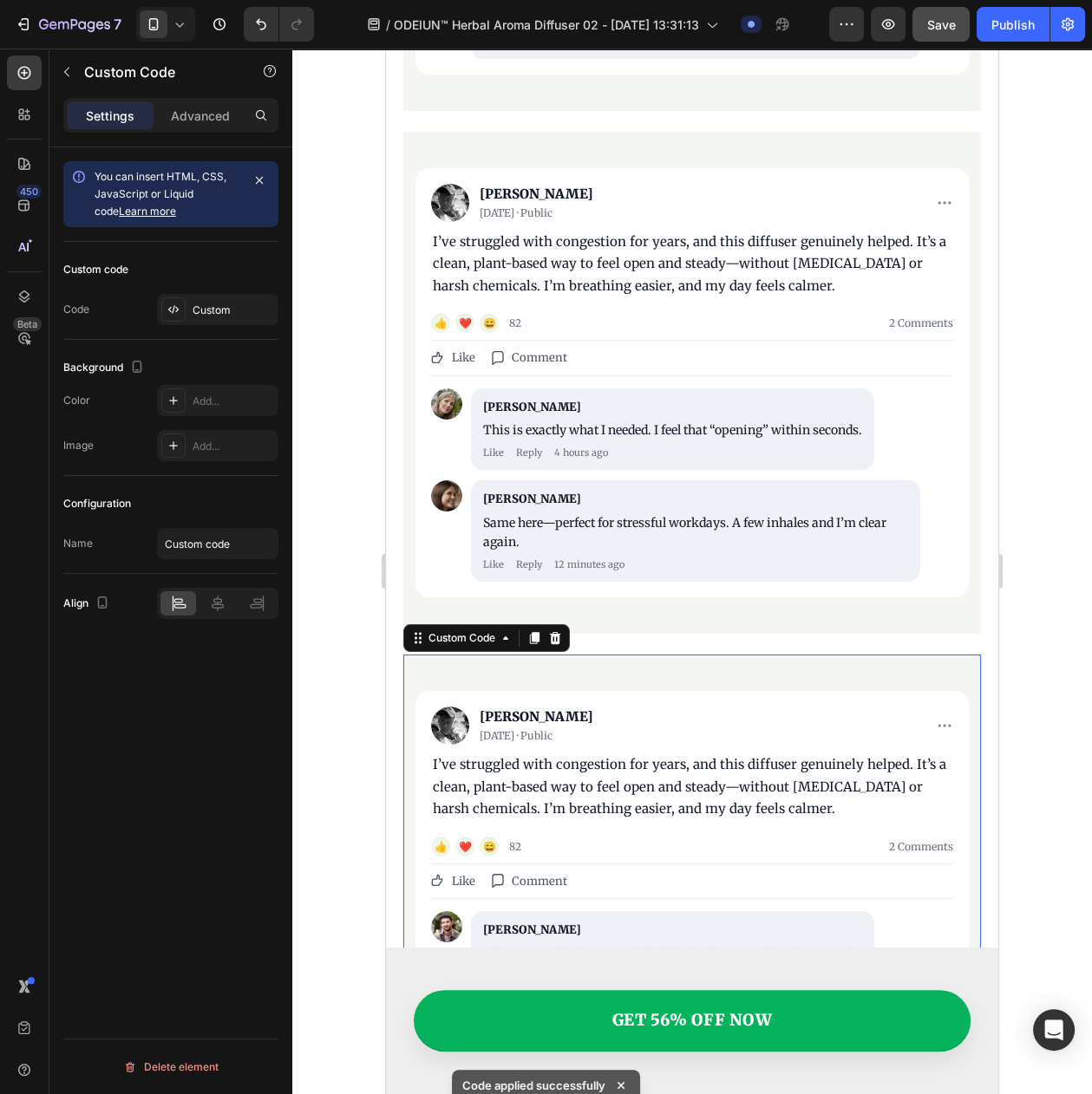
click at [447, 707] on img "It’s Going Viral on Social Media" at bounding box center [450, 726] width 38 height 38
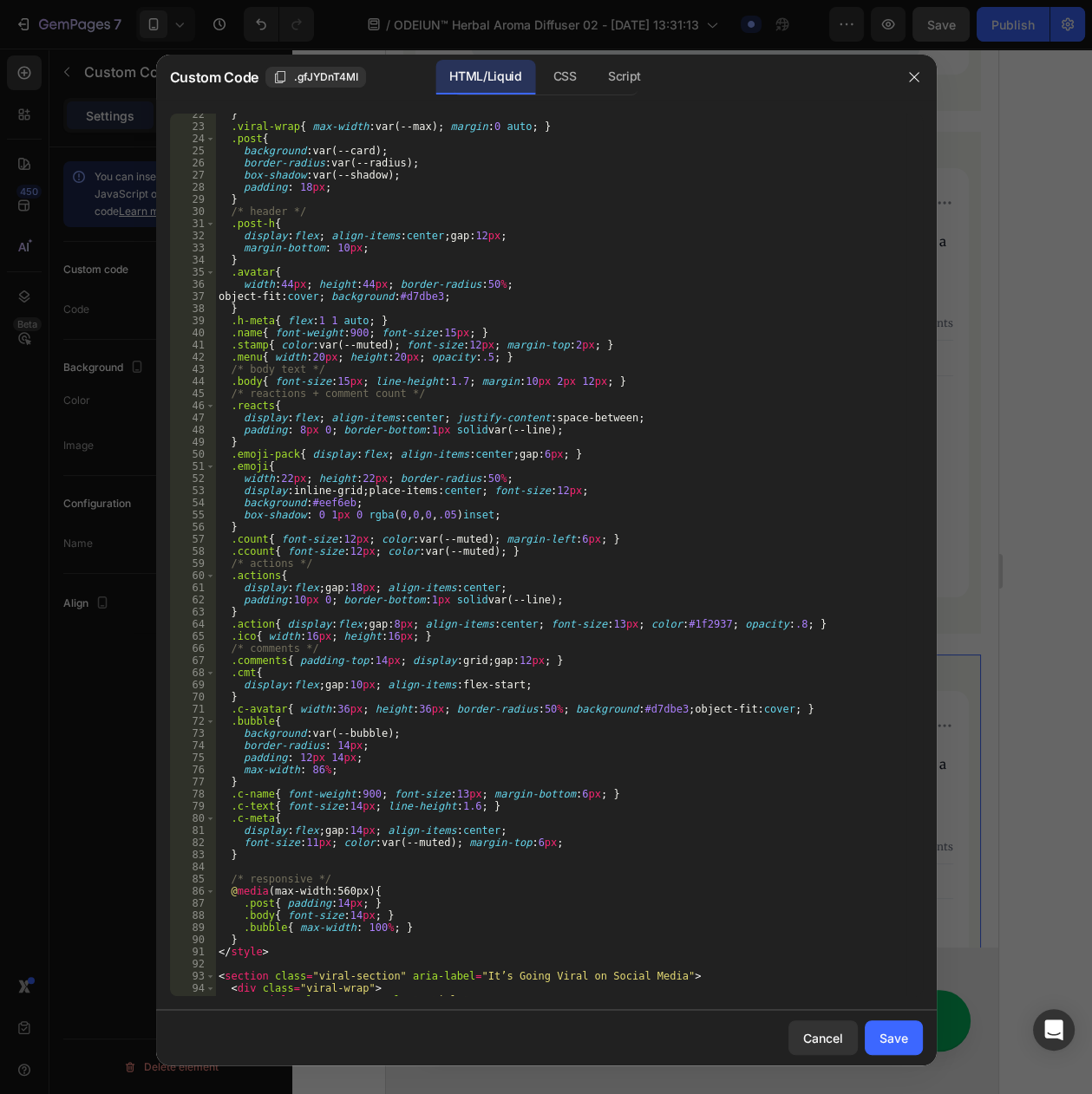
scroll to position [520, 0]
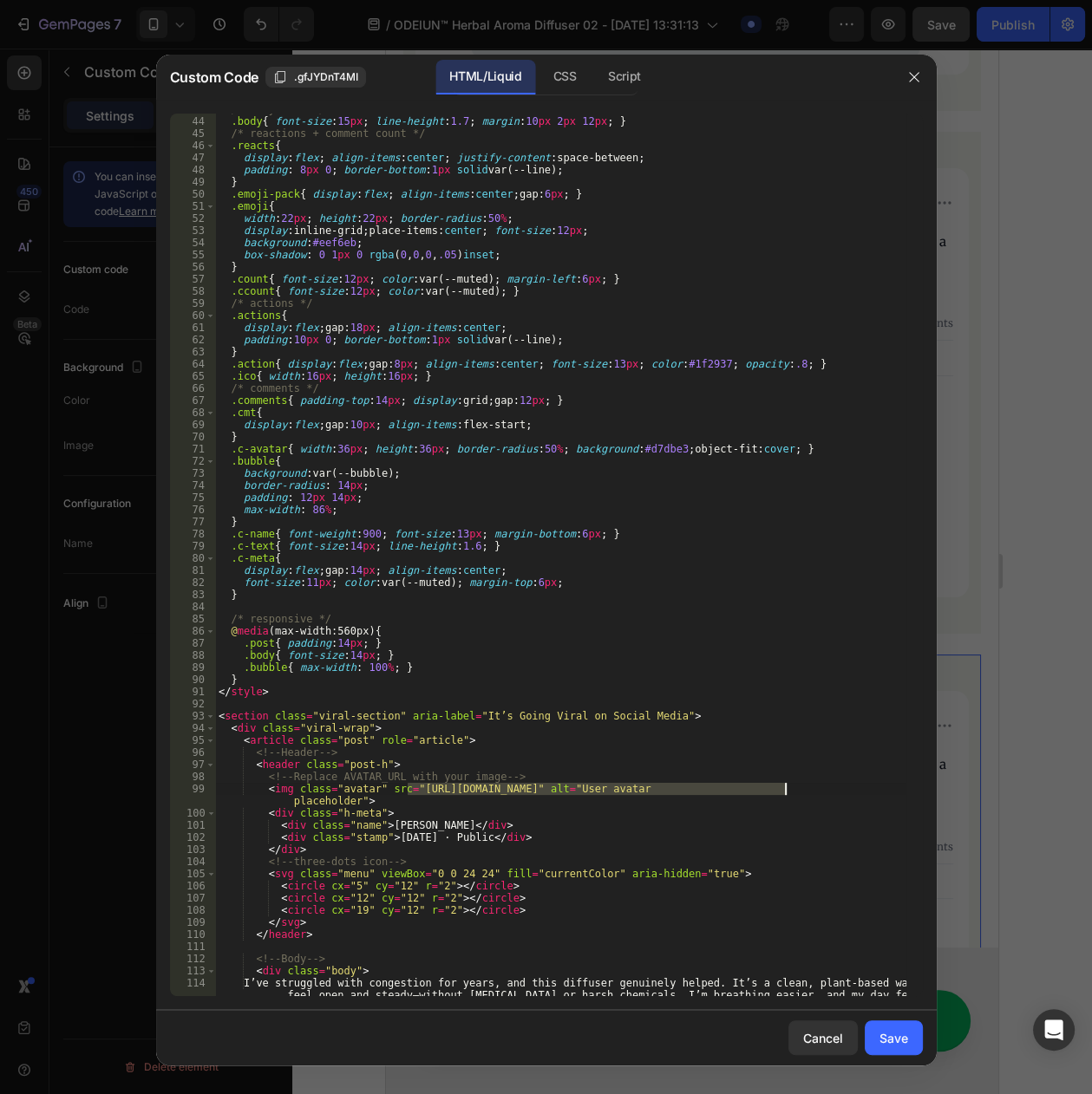
drag, startPoint x: 405, startPoint y: 785, endPoint x: 783, endPoint y: 795, distance: 378.1
click at [783, 795] on div "/* body text */ .body { font-size : 15 px ; line-height : 1.7 ; margin : 10 px …" at bounding box center [560, 562] width 690 height 919
paste textarea "1bc4ffc1-5891-47ff-aa5c-ea2470f029"
type textarea "<img class="avatar" src="https://cdn.myshopage.com/1bc4ffc1-5891-47ff-aa5c-ea24…"
drag, startPoint x: 888, startPoint y: 1029, endPoint x: 894, endPoint y: 1038, distance: 10.8
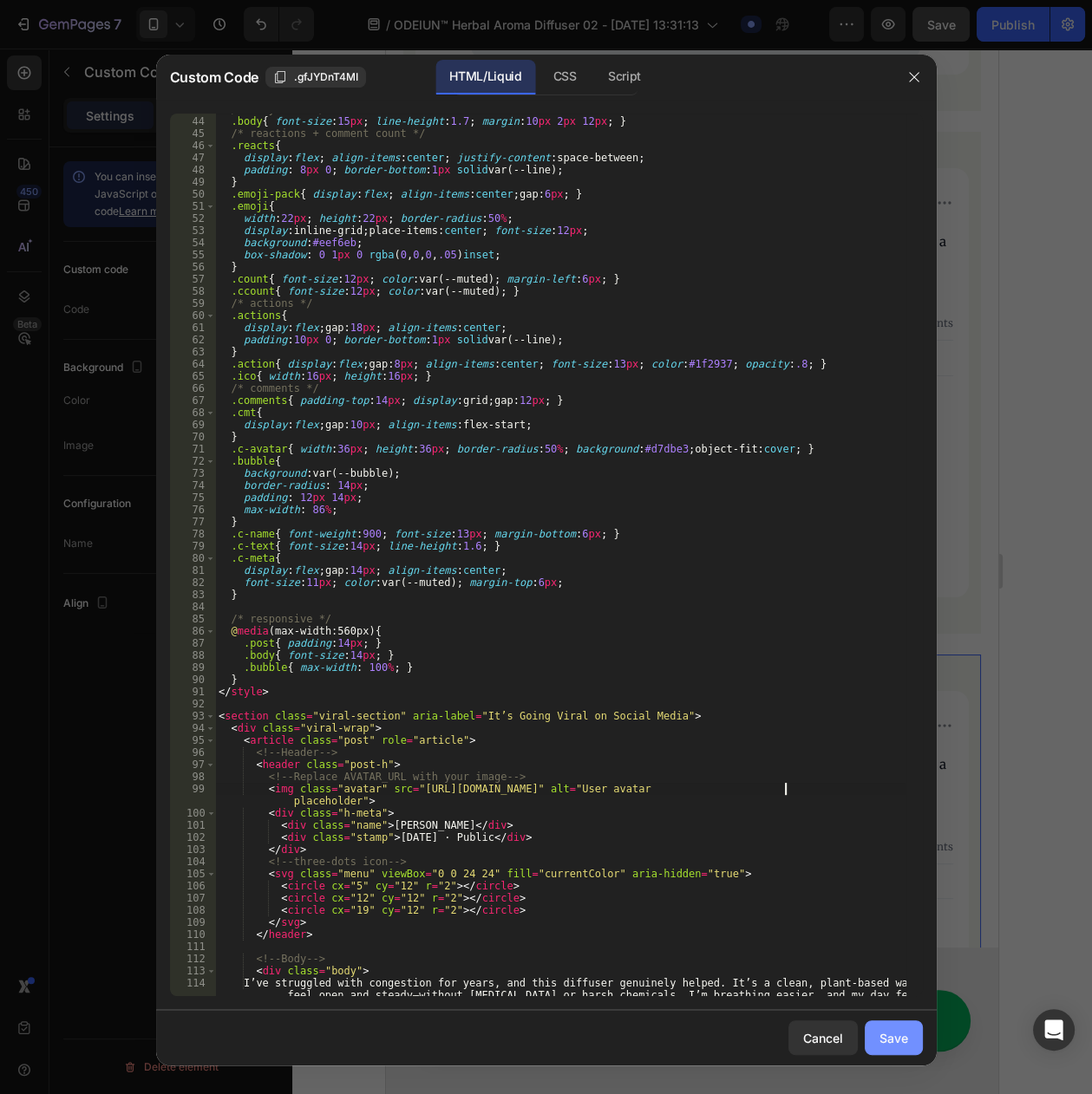
click at [888, 1033] on div "Save" at bounding box center [894, 1038] width 28 height 18
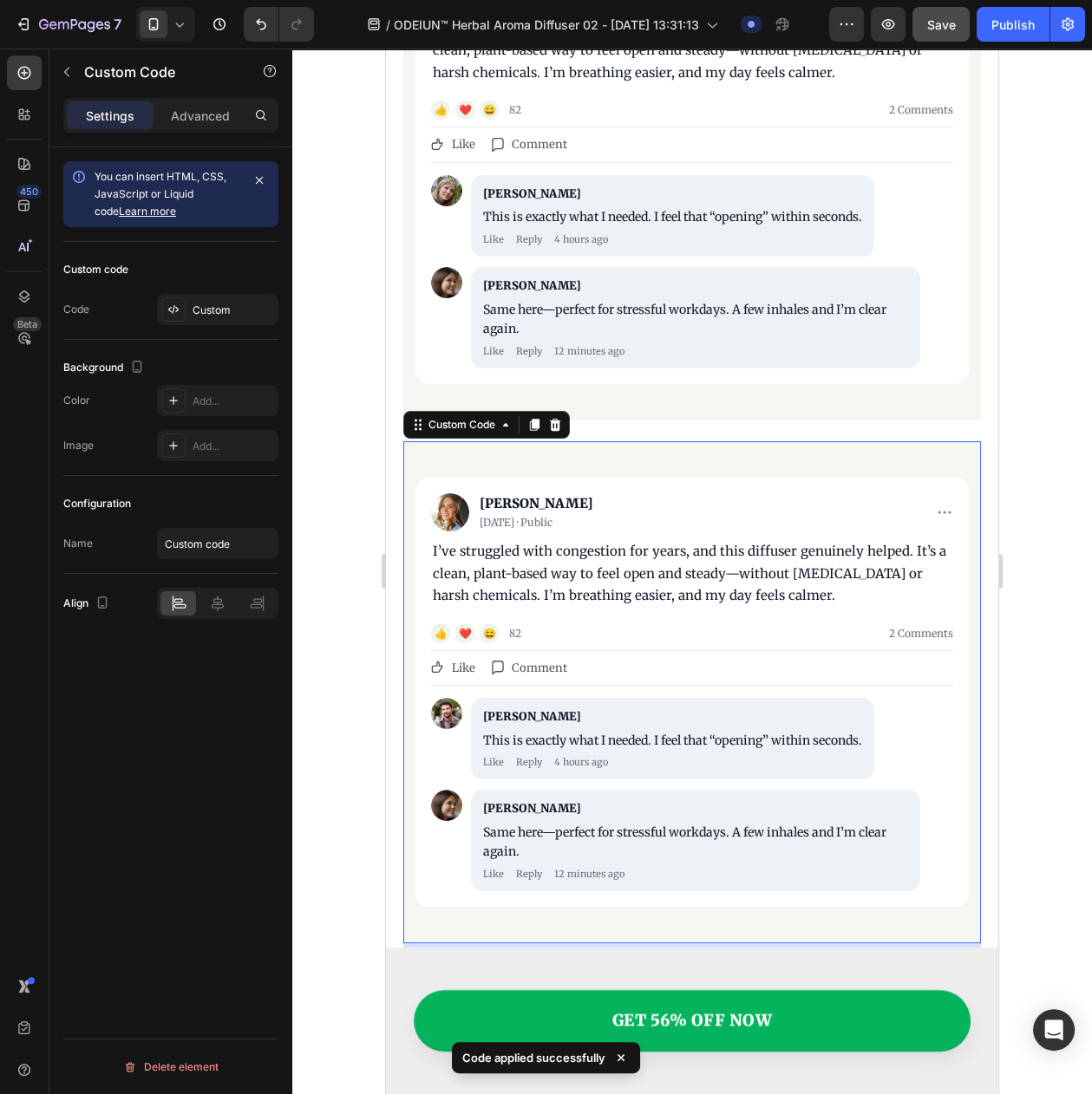
scroll to position [7856, 0]
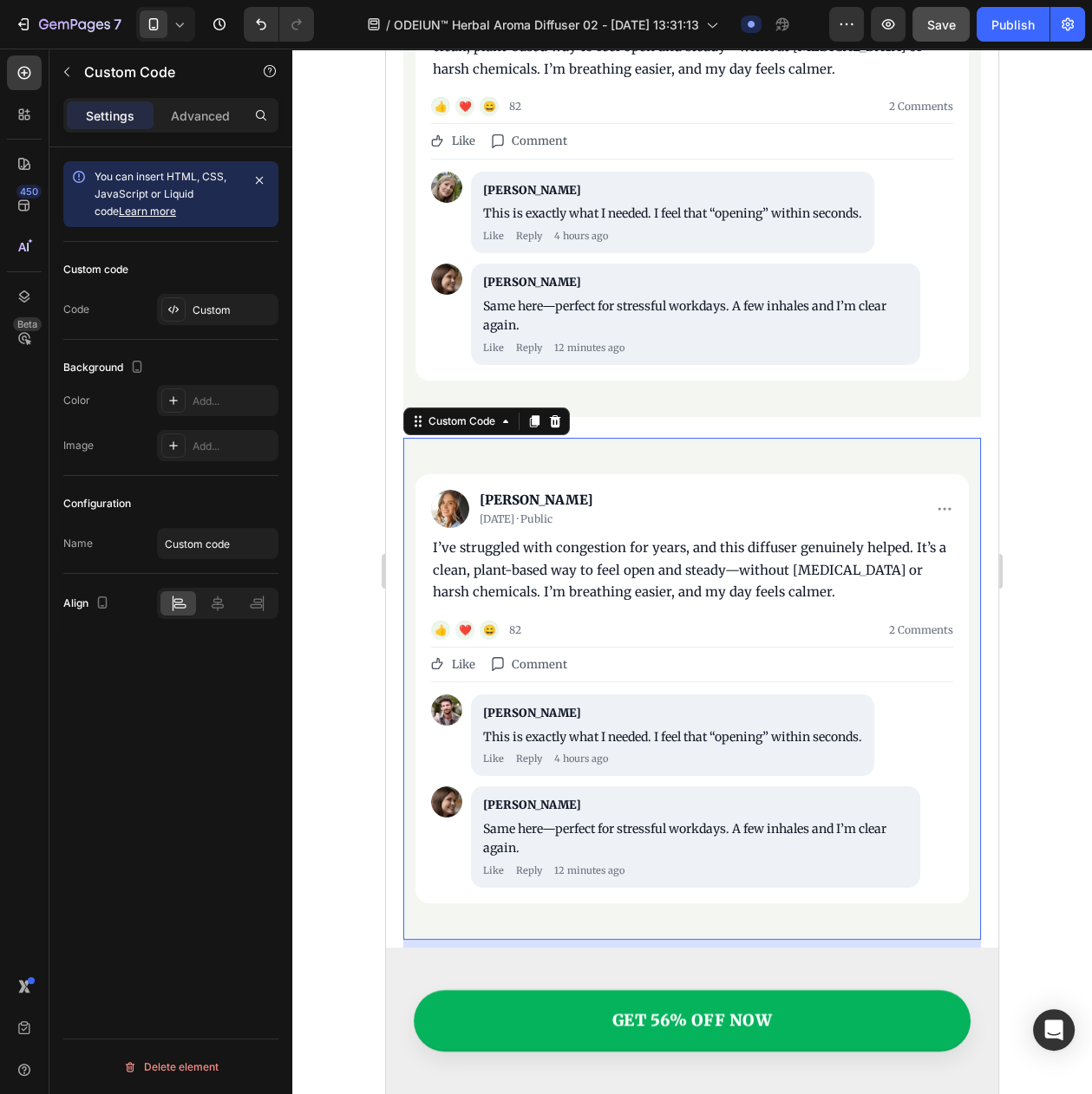
click at [443, 786] on img "It’s Going Viral on Social Media" at bounding box center [446, 801] width 31 height 31
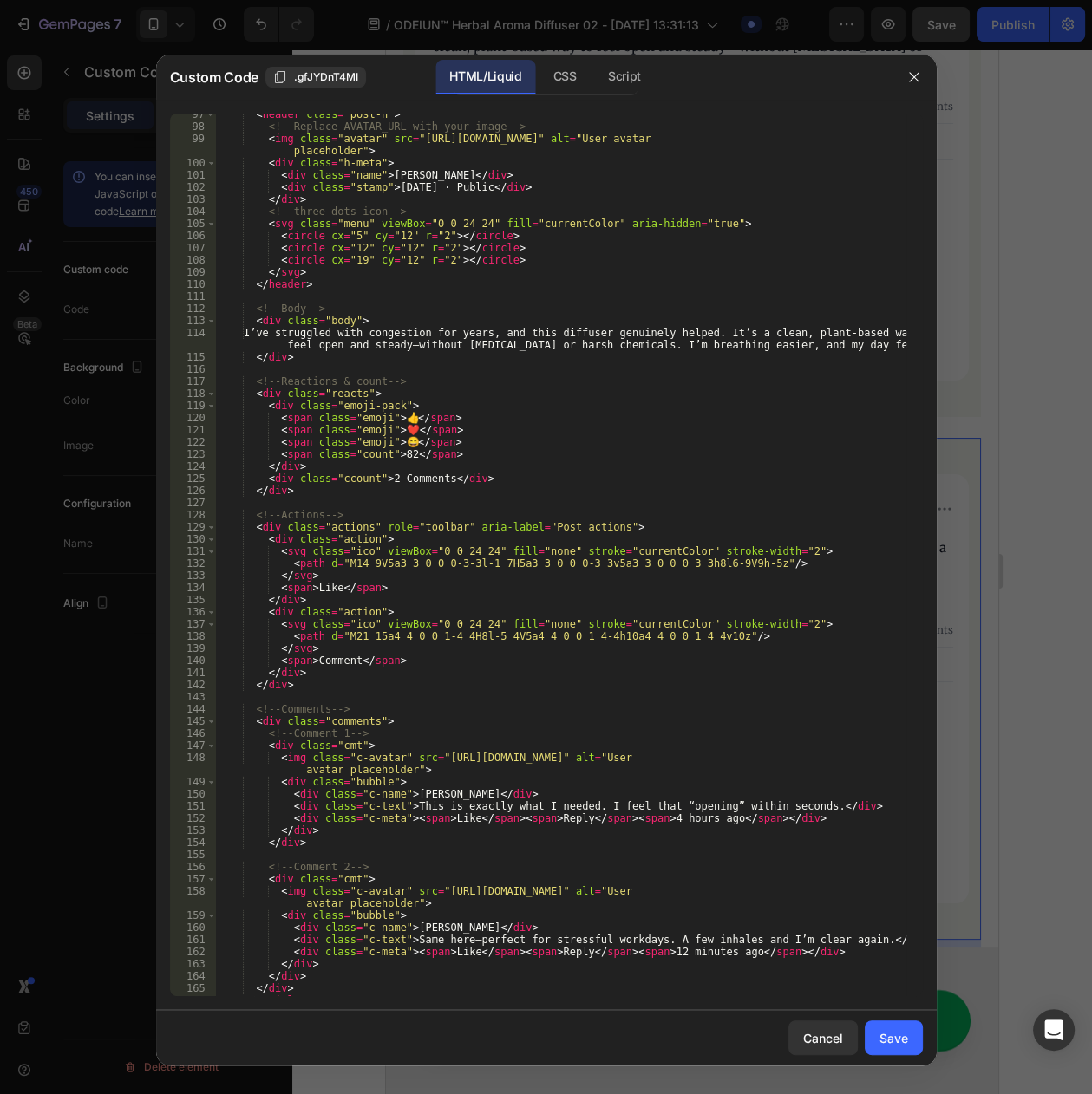
scroll to position [1230, 0]
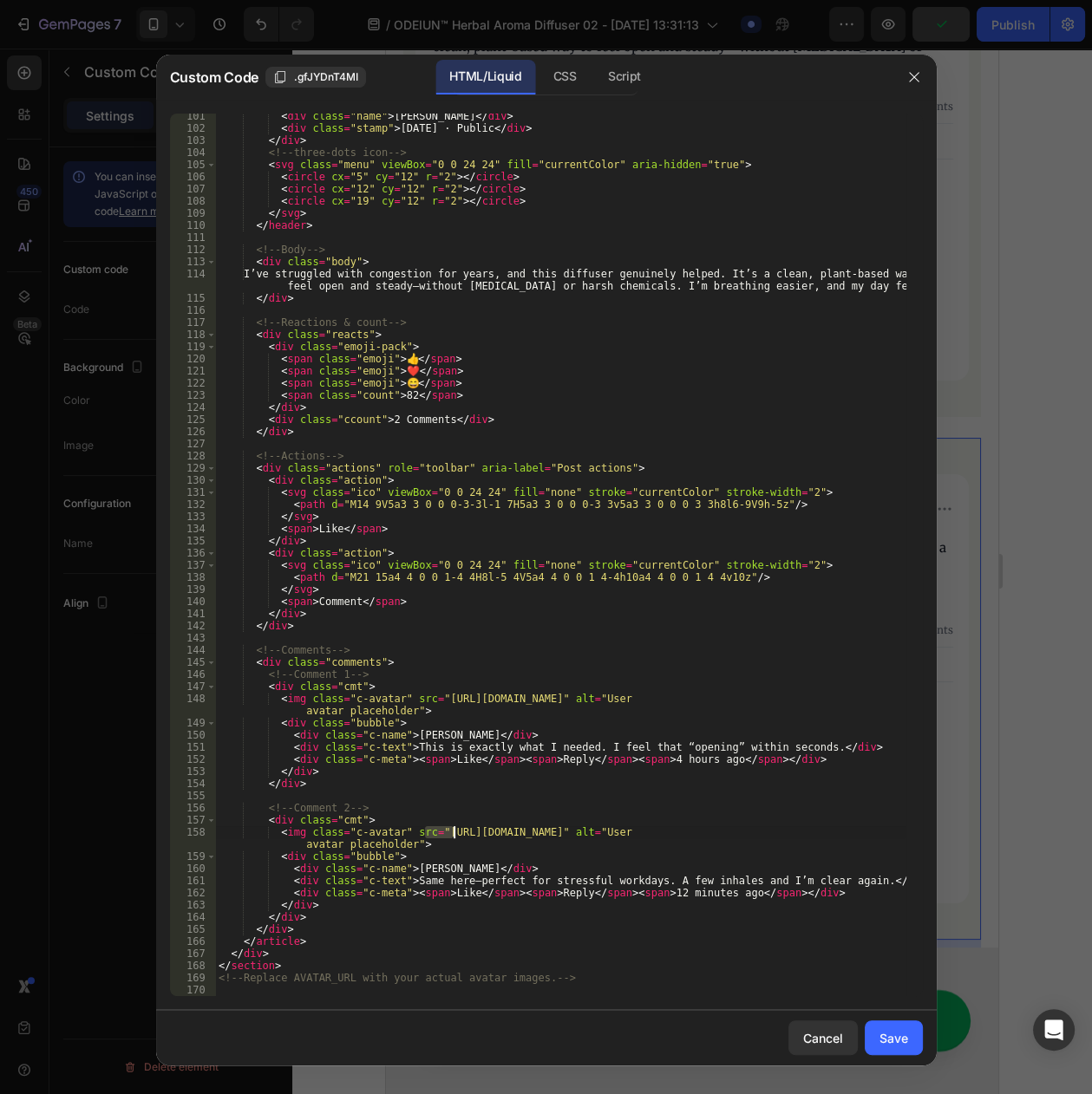
drag, startPoint x: 426, startPoint y: 835, endPoint x: 453, endPoint y: 835, distance: 27.0
click at [453, 835] on div "< div class = "name" > Michael B. </ div > < div class = "stamp" > 2 day ago · …" at bounding box center [560, 564] width 690 height 907
click at [453, 835] on div "< div class = "name" > Michael B. </ div > < div class = "stamp" > 2 day ago · …" at bounding box center [560, 555] width 690 height 883
drag, startPoint x: 432, startPoint y: 835, endPoint x: 807, endPoint y: 834, distance: 375.0
click at [807, 834] on div "< div class = "name" > Michael B. </ div > < div class = "stamp" > 2 day ago · …" at bounding box center [560, 564] width 690 height 907
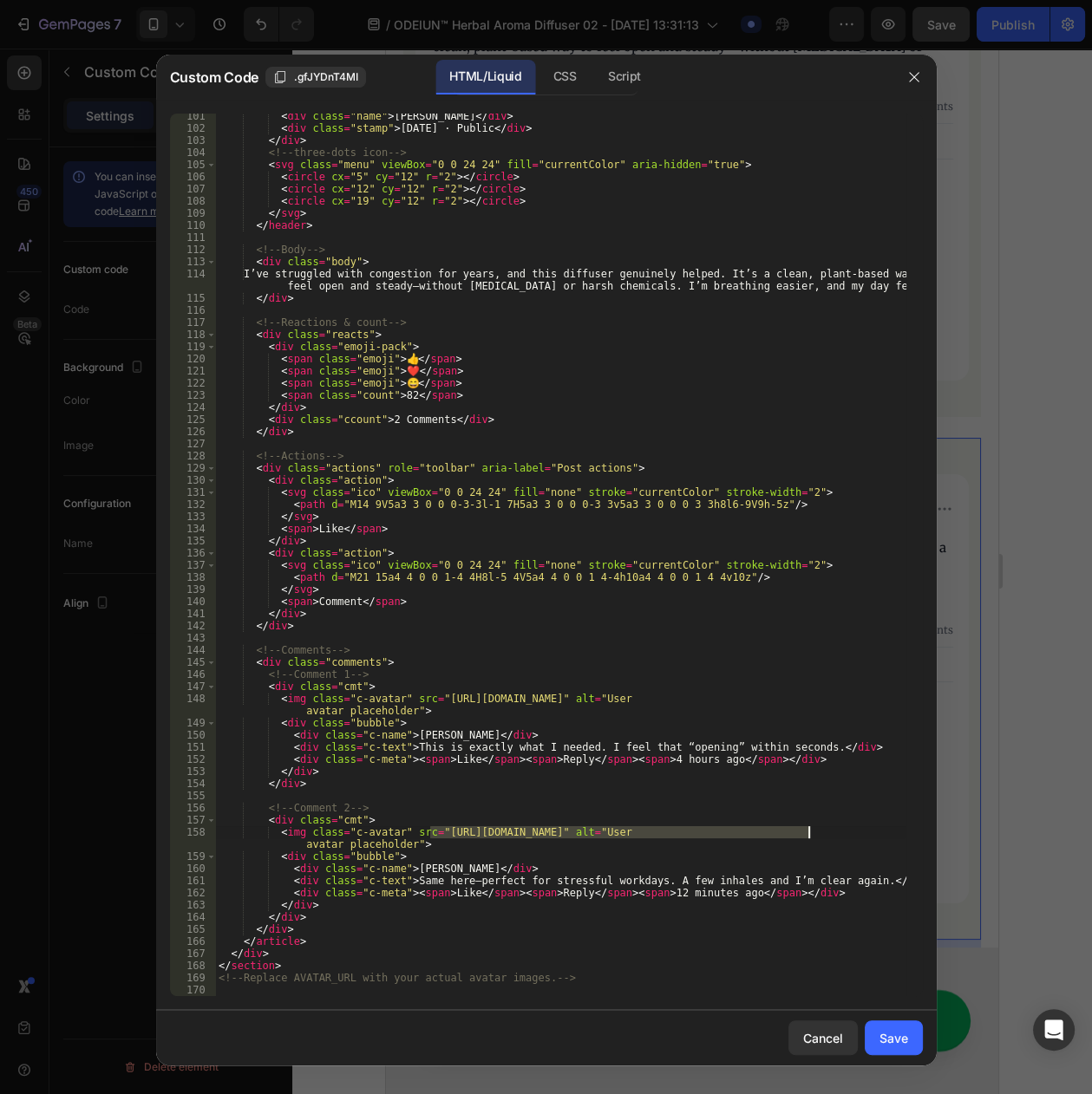
paste textarea "b8d18cbb-7562-4f1e-4ba6-10fb727839"
type textarea "<img class="c-avatar" src="https://cdn.myshopage.com/b8d18cbb-7562-4f1e-4ba6-10…"
click at [880, 1046] on div "Save" at bounding box center [894, 1038] width 28 height 18
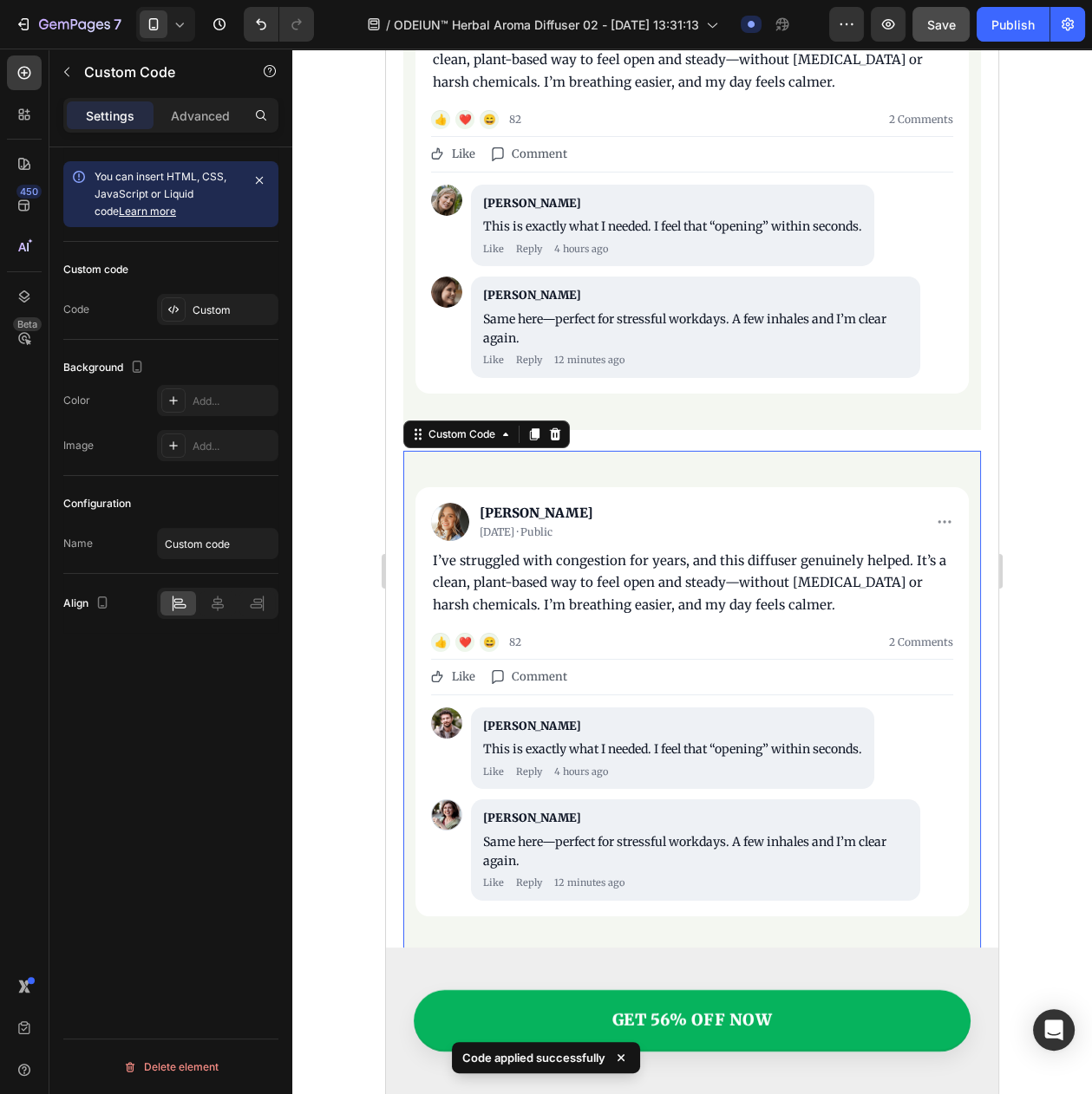
scroll to position [6882, 0]
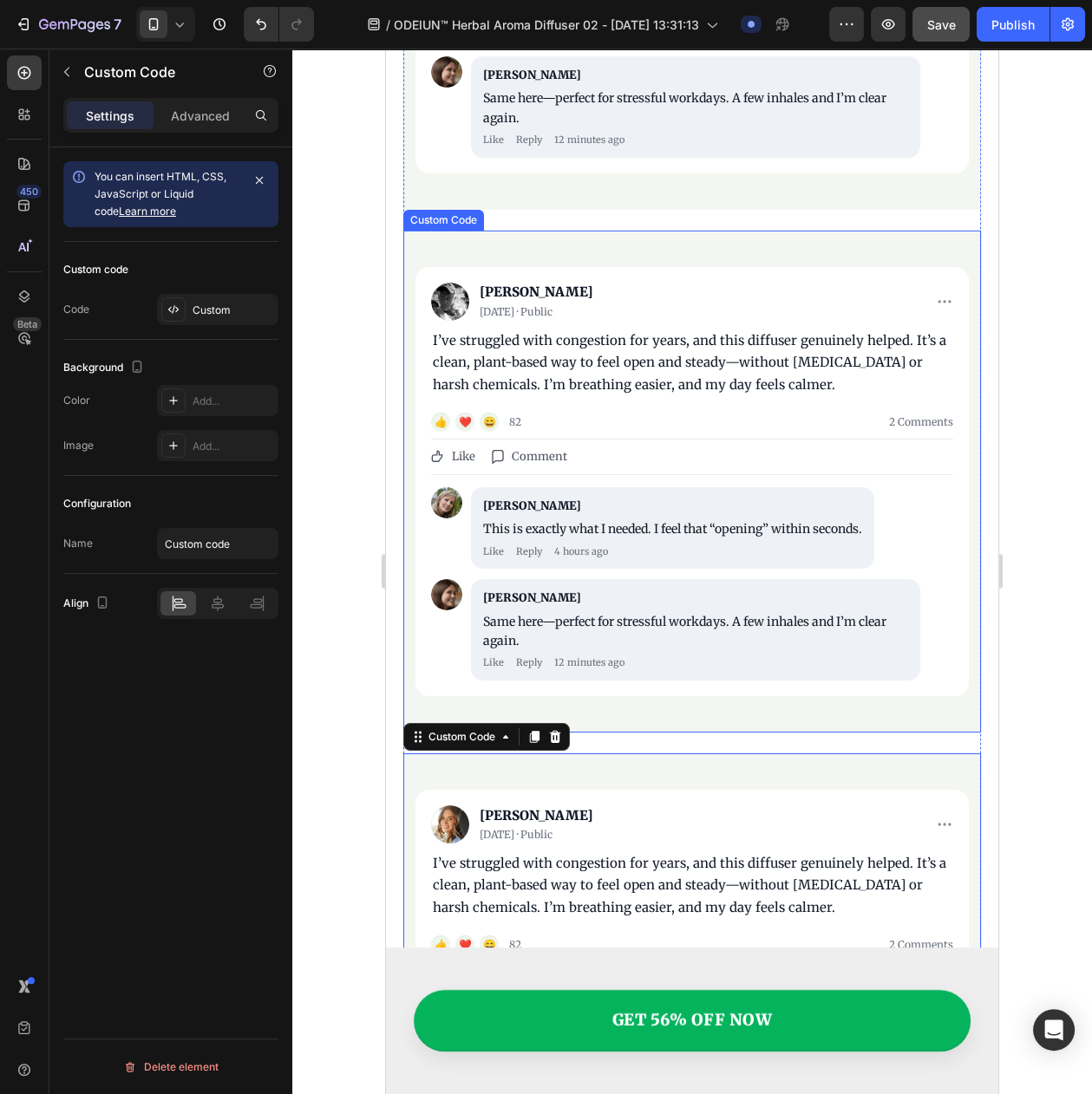
click at [550, 329] on div "I’ve struggled with congestion for years, and this diffuser genuinely helped. I…" at bounding box center [692, 362] width 518 height 67
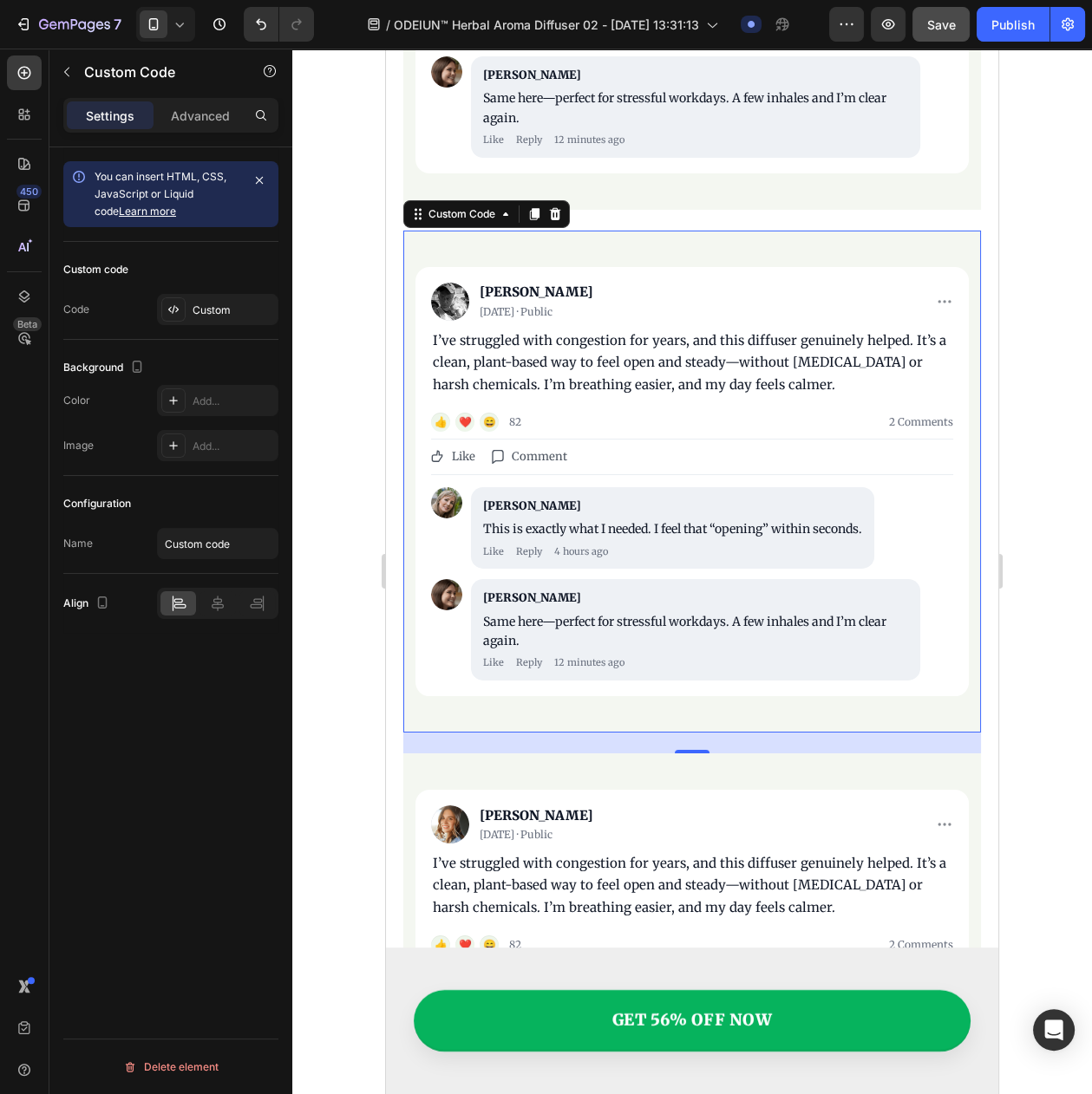
click at [503, 283] on div "[PERSON_NAME]" at bounding box center [702, 293] width 446 height 20
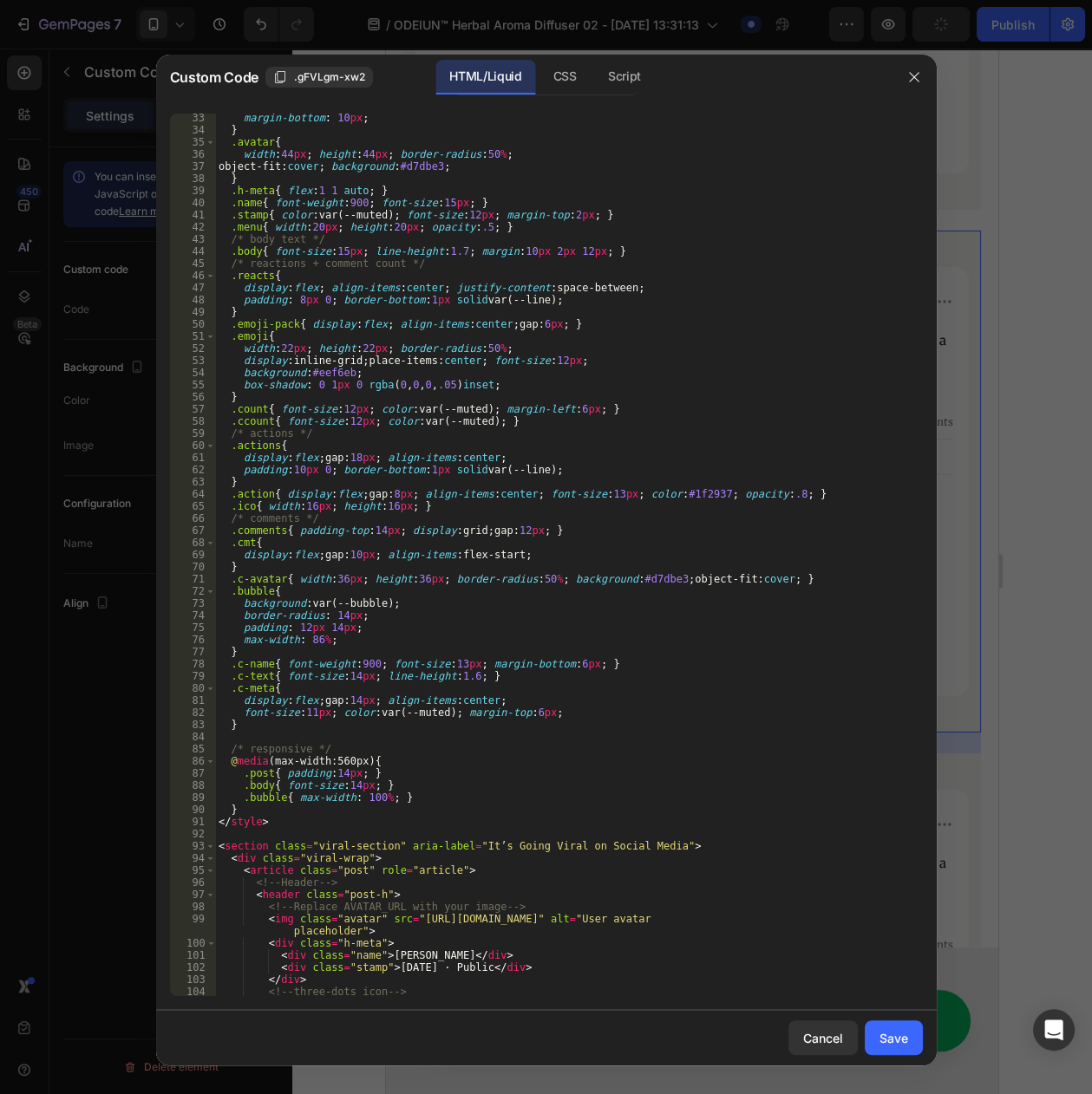
scroll to position [780, 0]
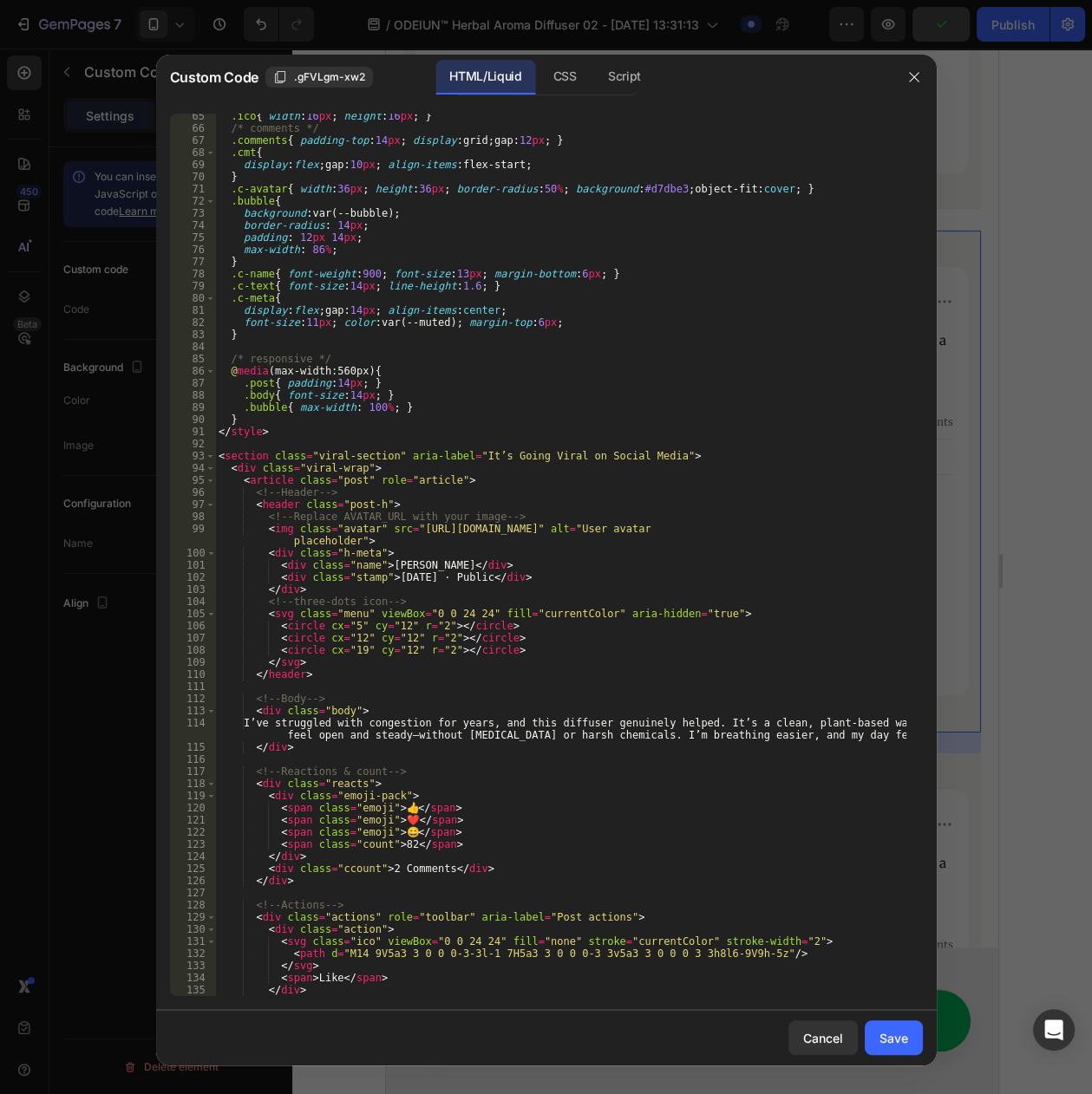
click at [569, 525] on div ".ico { width : 16 px ; height : 16 px ; } /* comments */ .comments { padding-to…" at bounding box center [560, 564] width 690 height 907
drag, startPoint x: 784, startPoint y: 534, endPoint x: 406, endPoint y: 535, distance: 378.0
click at [406, 535] on div ".ico { width : 16 px ; height : 16 px ; } /* comments */ .comments { padding-to…" at bounding box center [560, 564] width 690 height 907
paste textarea "45c30bc-601f-49d7-776a-23d3a3030b"
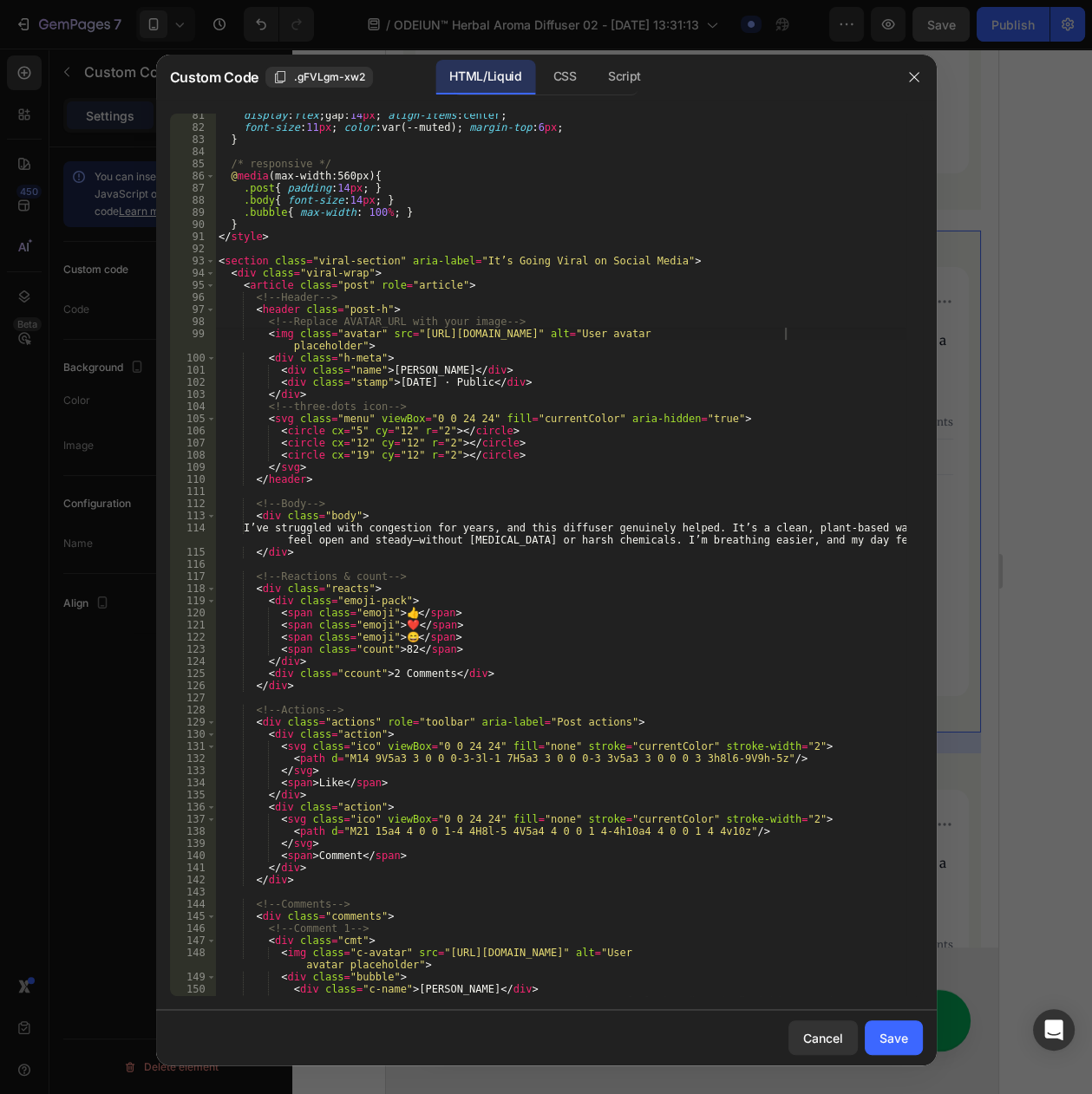
scroll to position [1105, 0]
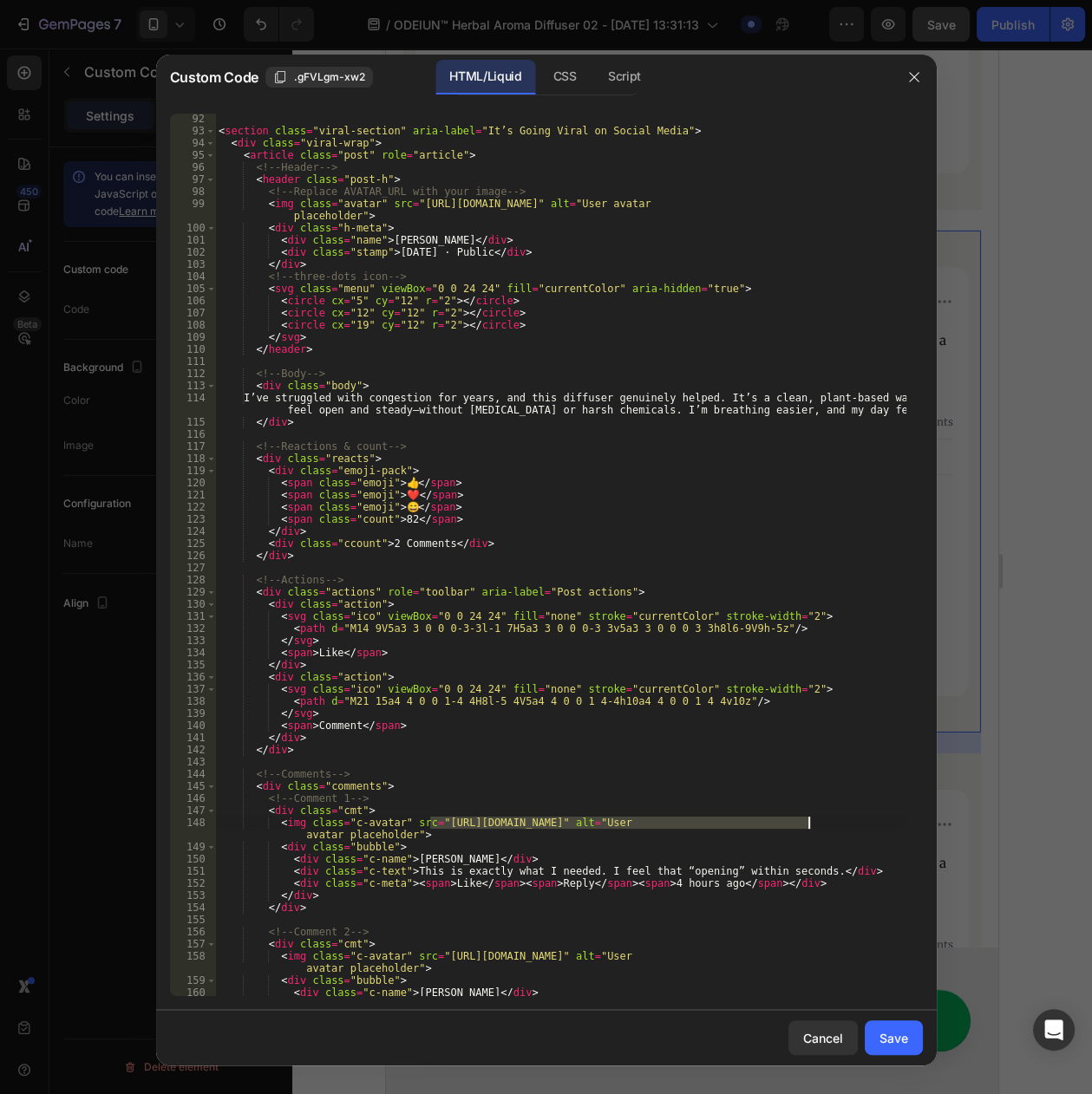
drag, startPoint x: 430, startPoint y: 821, endPoint x: 808, endPoint y: 821, distance: 378.0
click at [808, 821] on div "< section class = "viral-section" aria-label = "It’s Going Viral on Social Medi…" at bounding box center [560, 567] width 690 height 907
paste textarea "24966a8a-ebcd-46c7-f65f-541c0052a5"
drag, startPoint x: 429, startPoint y: 961, endPoint x: 807, endPoint y: 960, distance: 378.0
click at [807, 960] on div "< section class = "viral-section" aria-label = "It’s Going Viral on Social Medi…" at bounding box center [560, 567] width 690 height 907
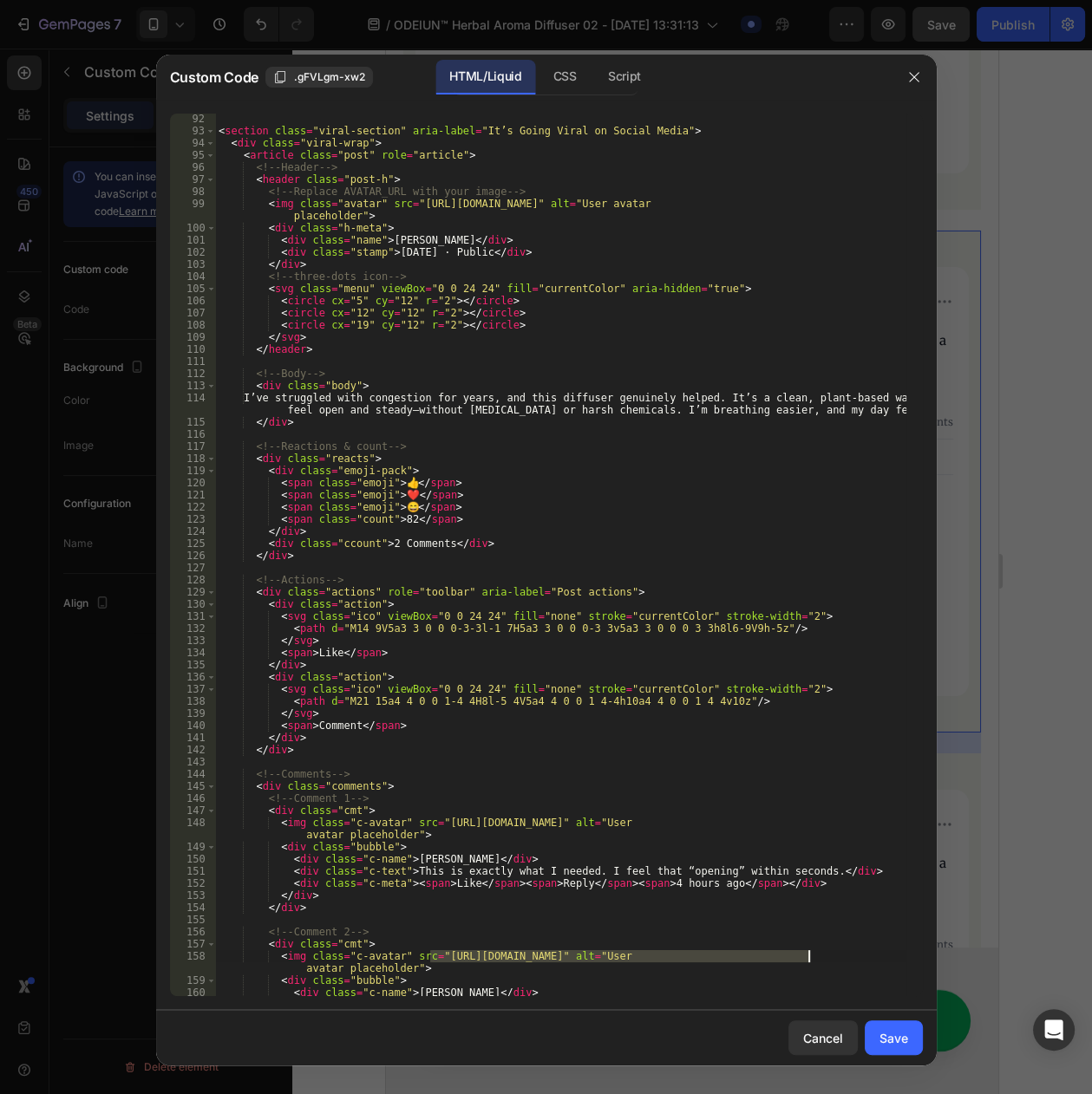
paste textarea "ba369130-c153-41a9-0c01-c2b3b5df0f"
type textarea "<img class="c-avatar" src="https://cdn.myshopage.com/ba369130-c153-41a9-0c01-c2…"
click at [882, 1032] on div "Save" at bounding box center [894, 1038] width 28 height 18
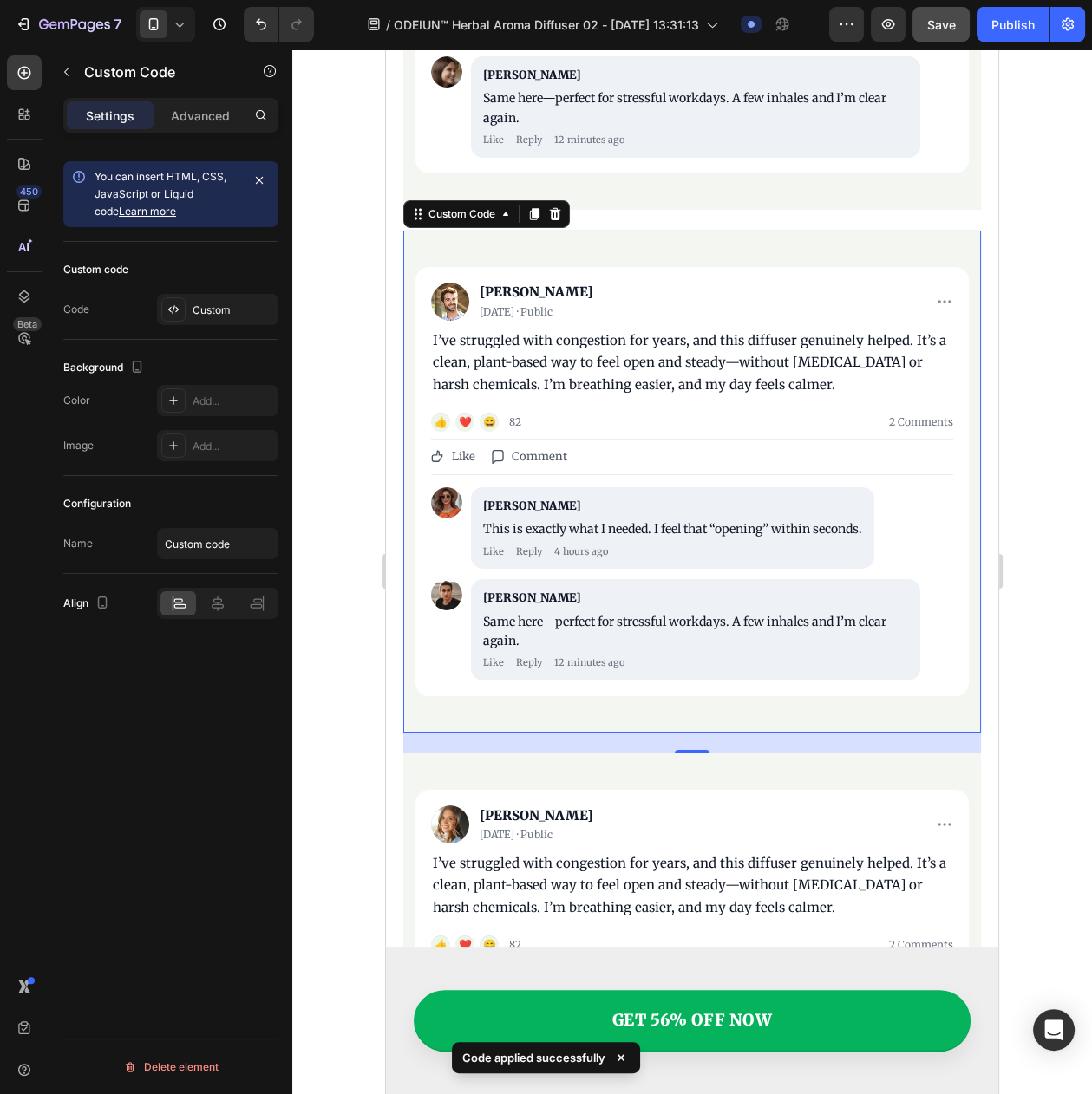
click at [928, 32] on div "Save" at bounding box center [941, 25] width 28 height 18
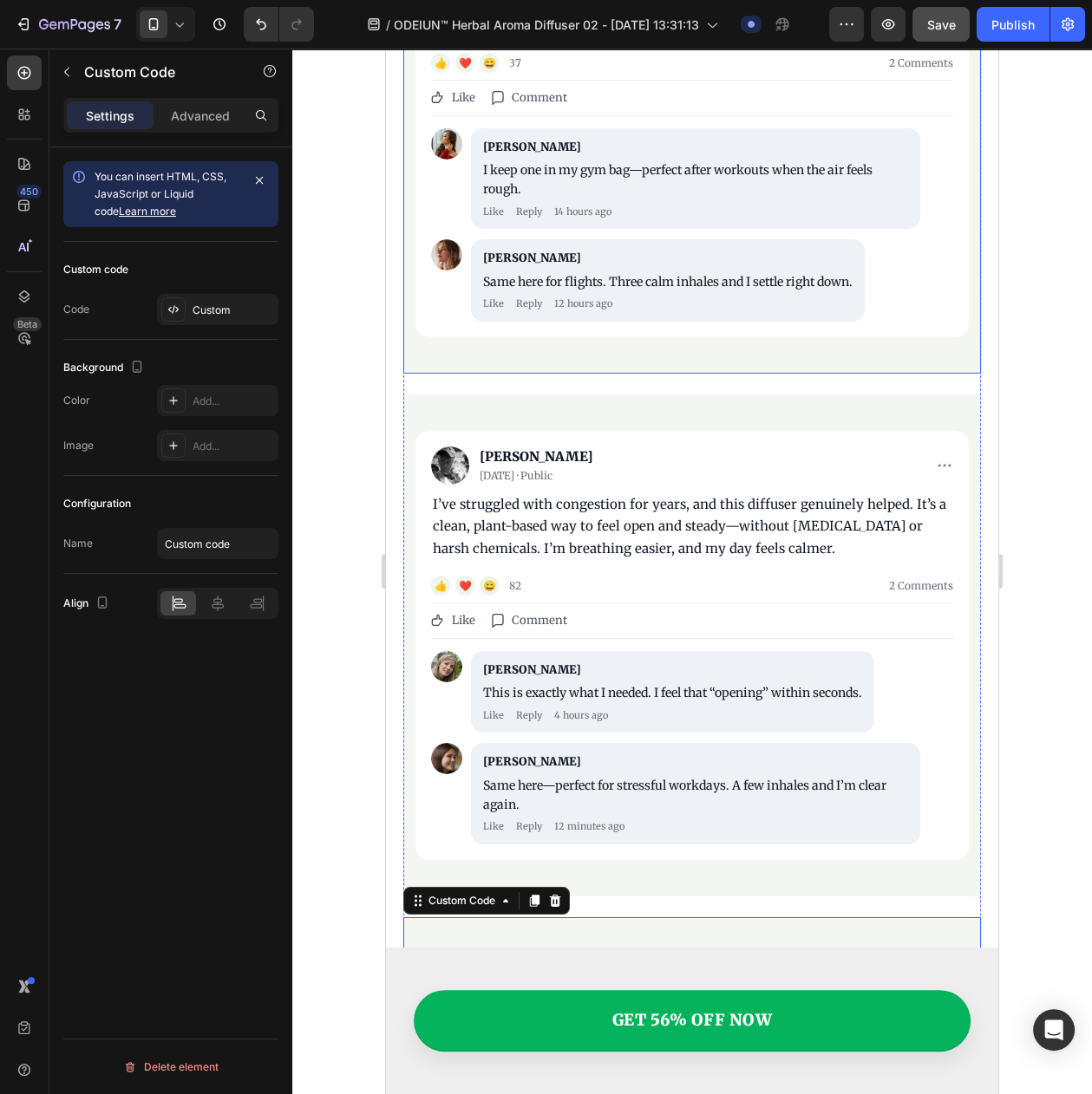
scroll to position [6989, 0]
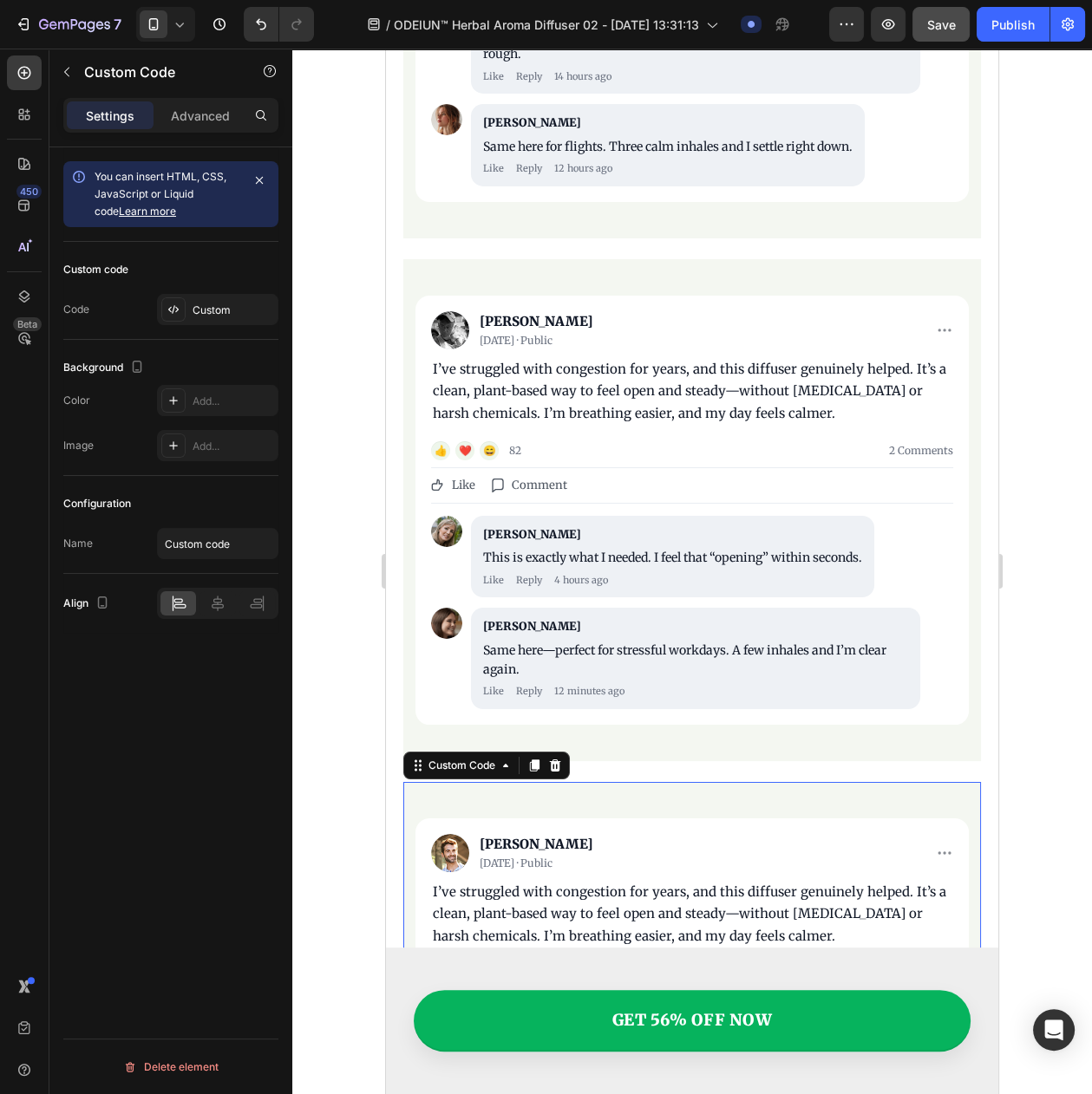
click at [499, 881] on div "I’ve struggled with congestion for years, and this diffuser genuinely helped. I…" at bounding box center [692, 914] width 518 height 67
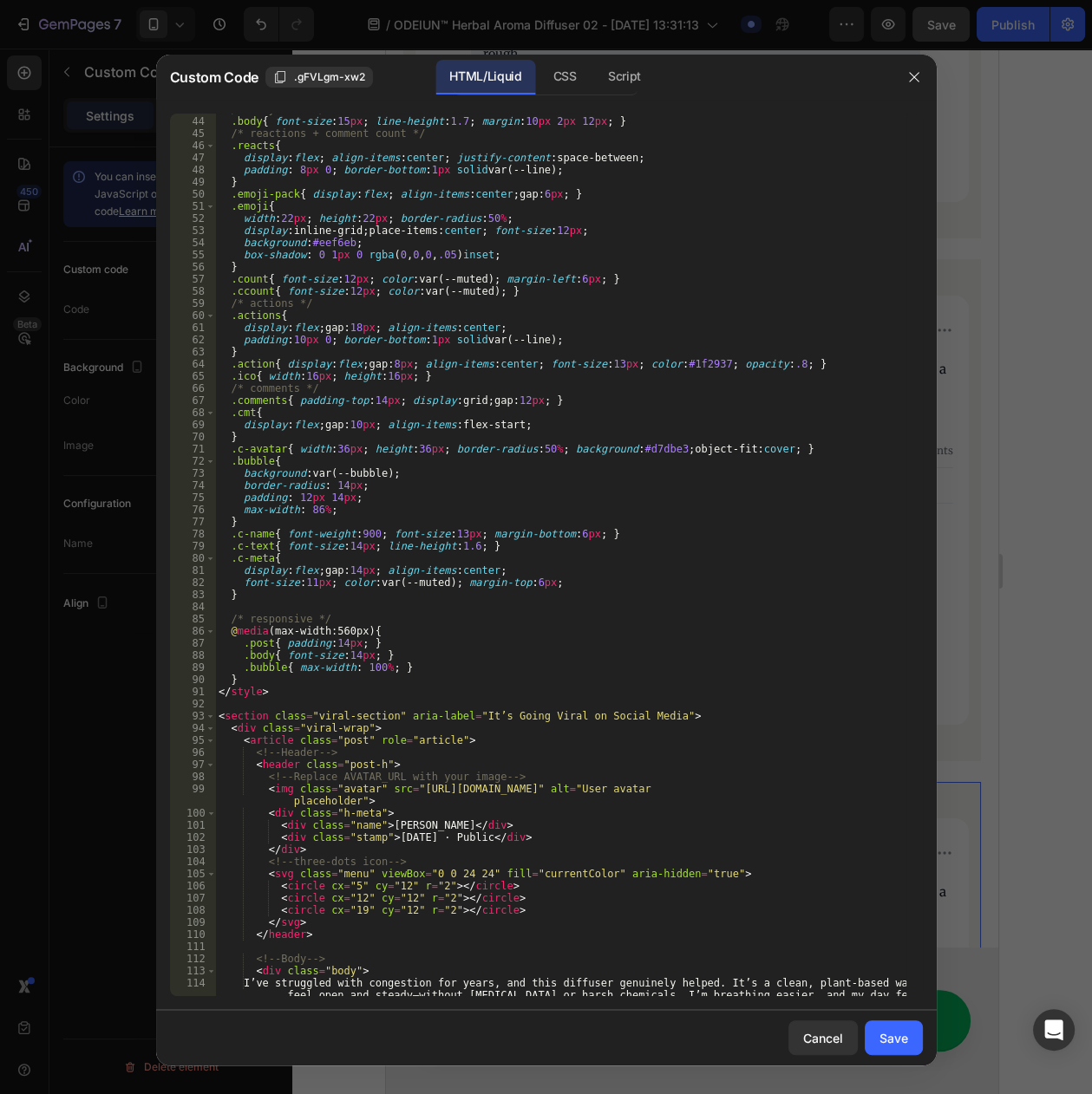
scroll to position [650, 0]
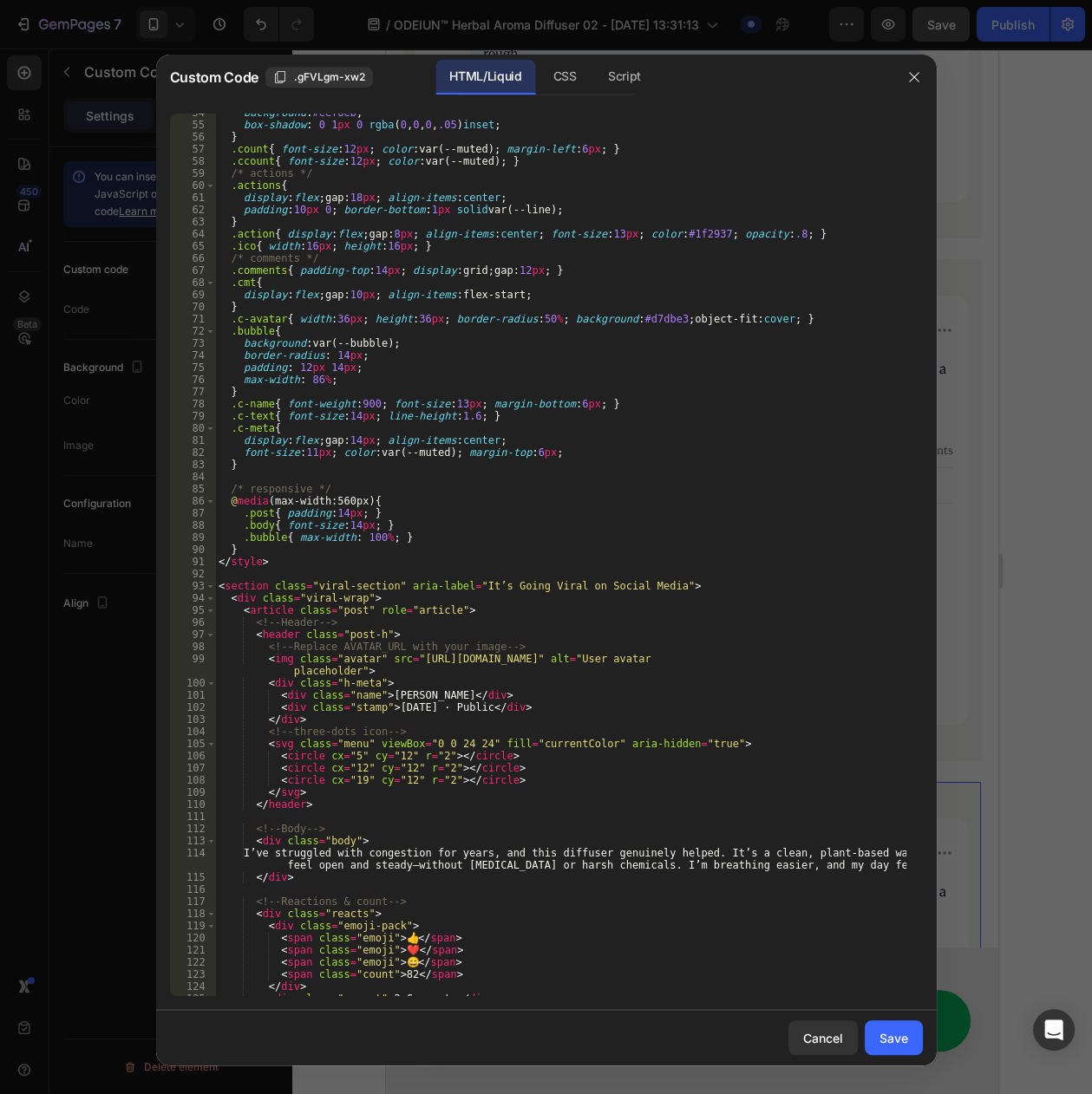
click at [393, 698] on div "background : #eef6eb ; box-shadow : 0 1 px 0 rgba ( 0 , 0 , 0 , .05 ) inset ; }…" at bounding box center [560, 560] width 690 height 907
paste textarea "Noah S"
drag, startPoint x: 407, startPoint y: 710, endPoint x: 421, endPoint y: 709, distance: 14.0
click at [408, 710] on div "background : #eef6eb ; box-shadow : 0 1 px 0 rgba ( 0 , 0 , 0 , .05 ) inset ; }…" at bounding box center [560, 560] width 690 height 907
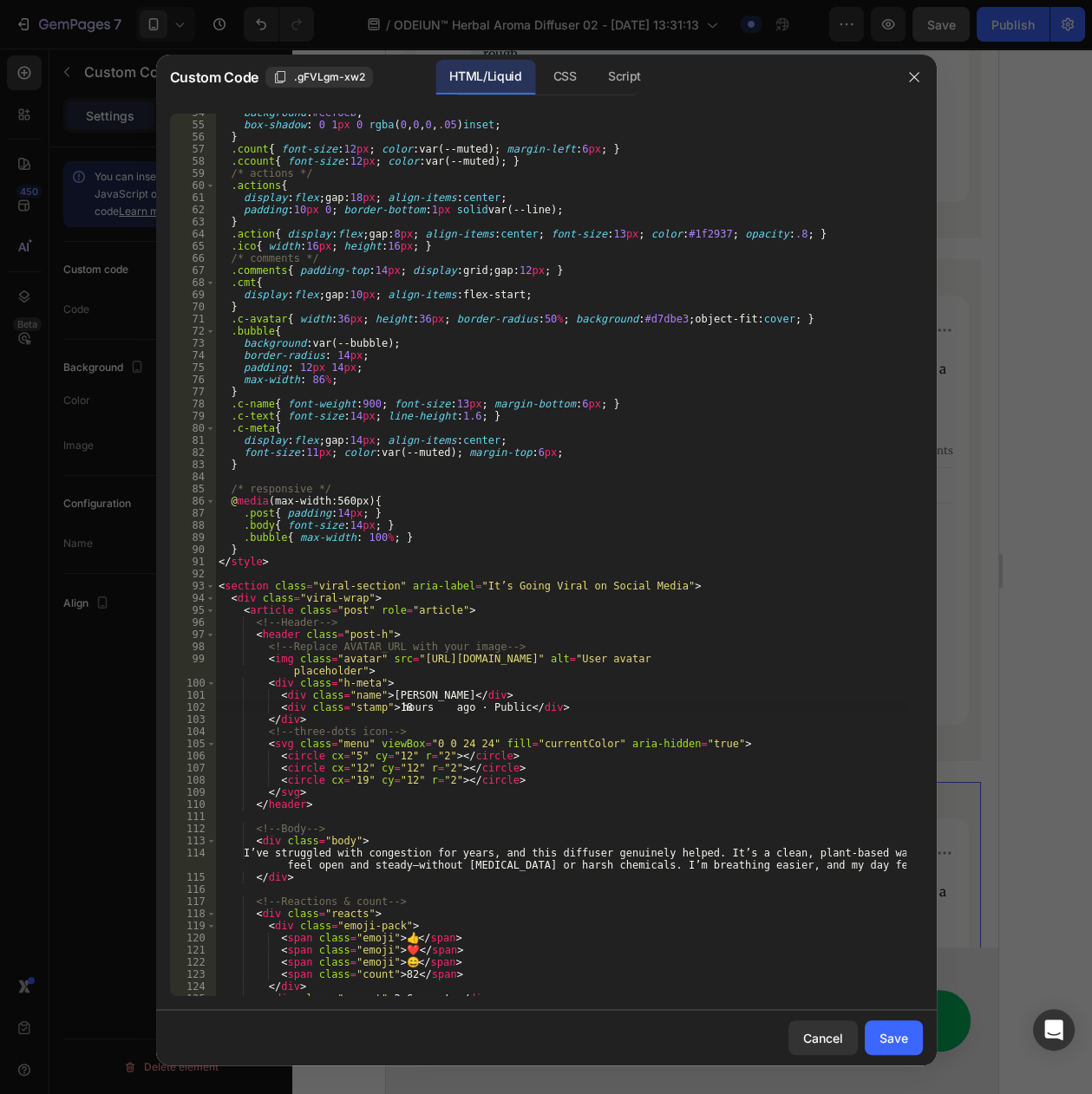
scroll to position [0, 0]
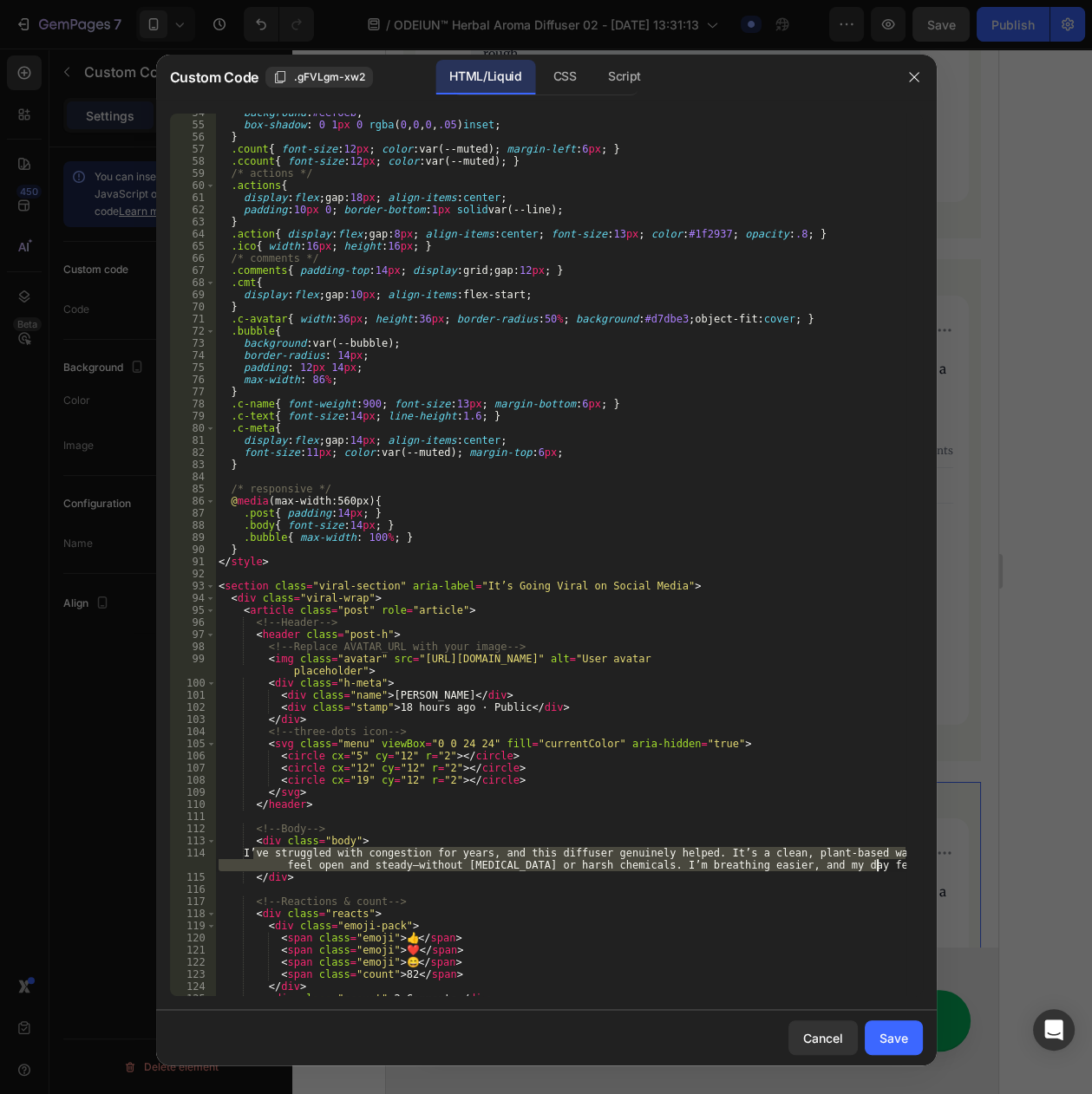
drag, startPoint x: 254, startPoint y: 853, endPoint x: 879, endPoint y: 870, distance: 625.2
click at [879, 870] on div "background : #eef6eb ; box-shadow : 0 1 px 0 rgba ( 0 , 0 , 0 , .05 ) inset ; }…" at bounding box center [560, 560] width 690 height 907
paste textarea "I bike to work through traffic, and the air used to leave my chest tight. A cou…"
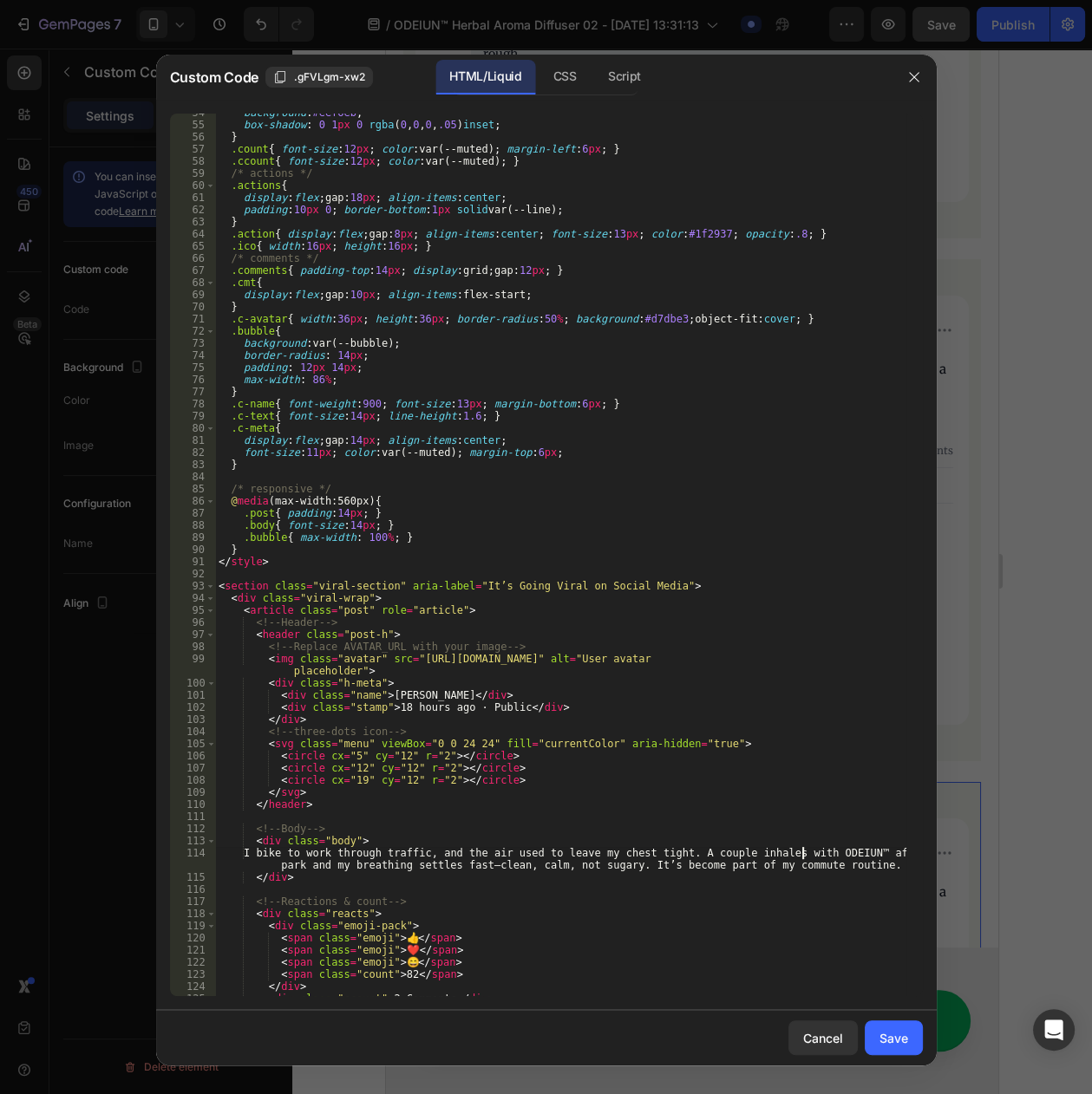
click at [803, 853] on div "background : #eef6eb ; box-shadow : 0 1 px 0 rgba ( 0 , 0 , 0 , .05 ) inset ; }…" at bounding box center [560, 560] width 690 height 907
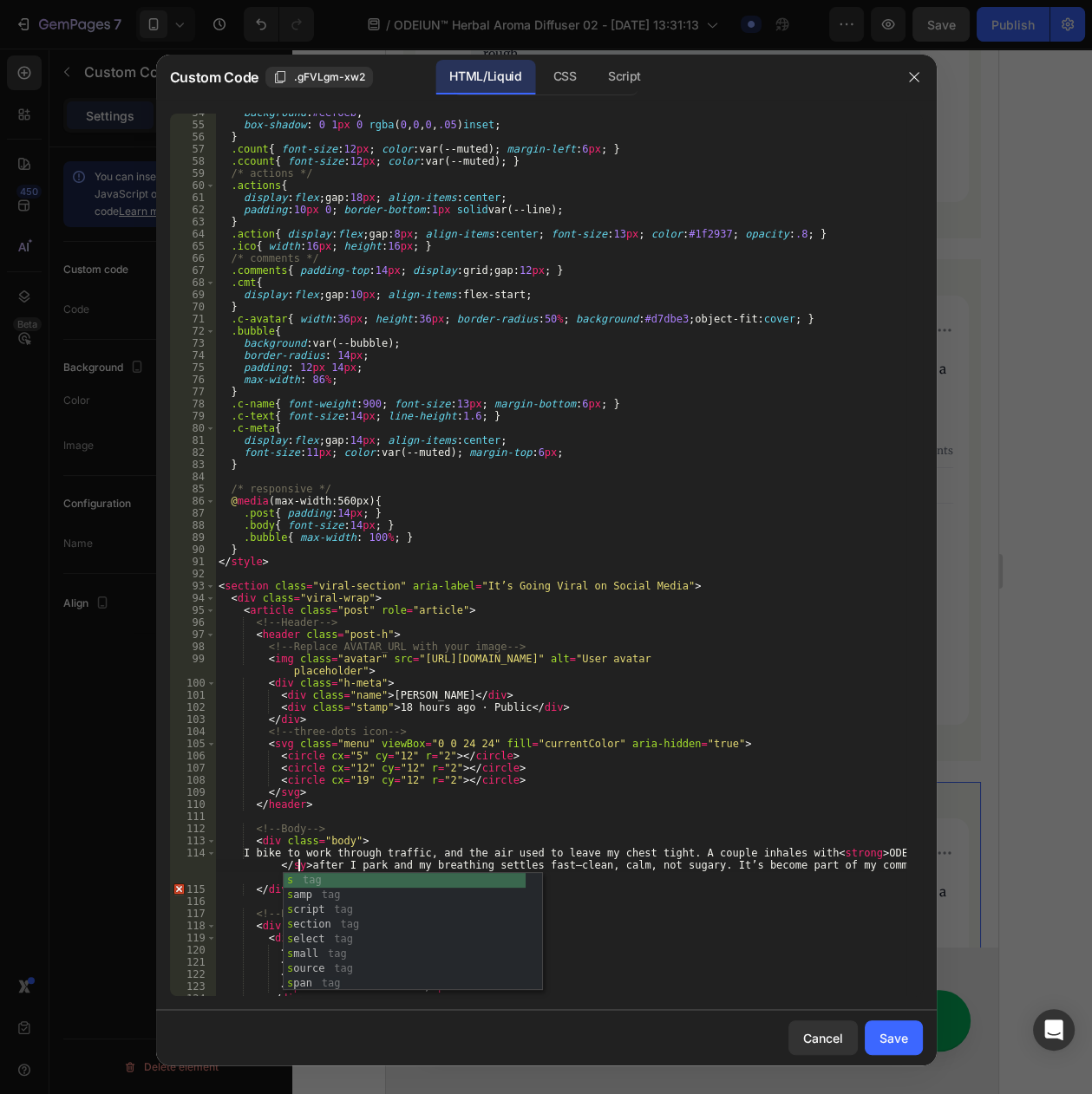
scroll to position [0, 56]
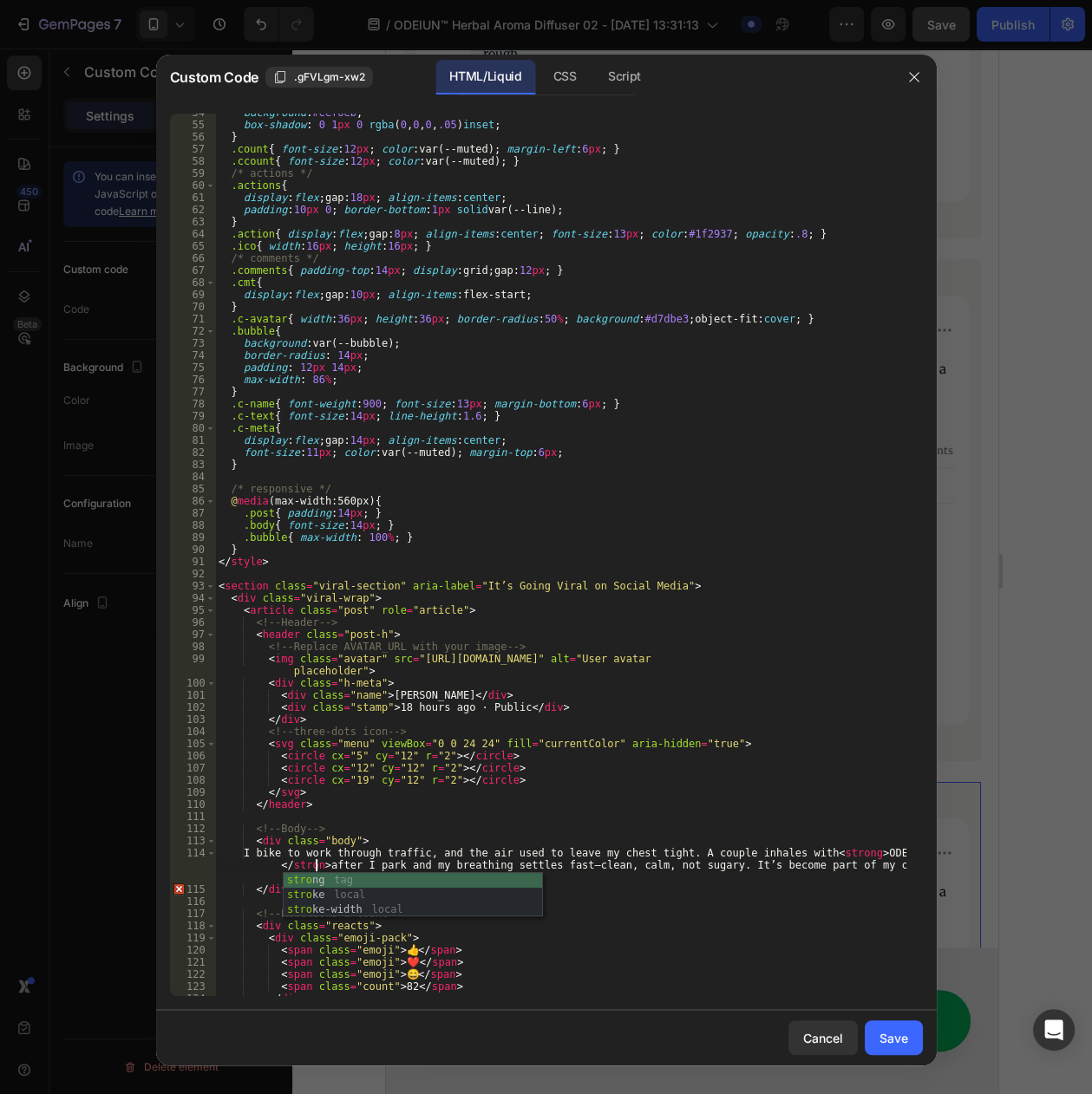
type textarea "I bike to work through traffic, and the air used to leave my chest tight. A cou…"
click at [767, 815] on div "background : #eef6eb ; box-shadow : 0 1 px 0 rgba ( 0 , 0 , 0 , .05 ) inset ; }…" at bounding box center [560, 560] width 690 height 907
click at [884, 1042] on div "Save" at bounding box center [894, 1038] width 28 height 18
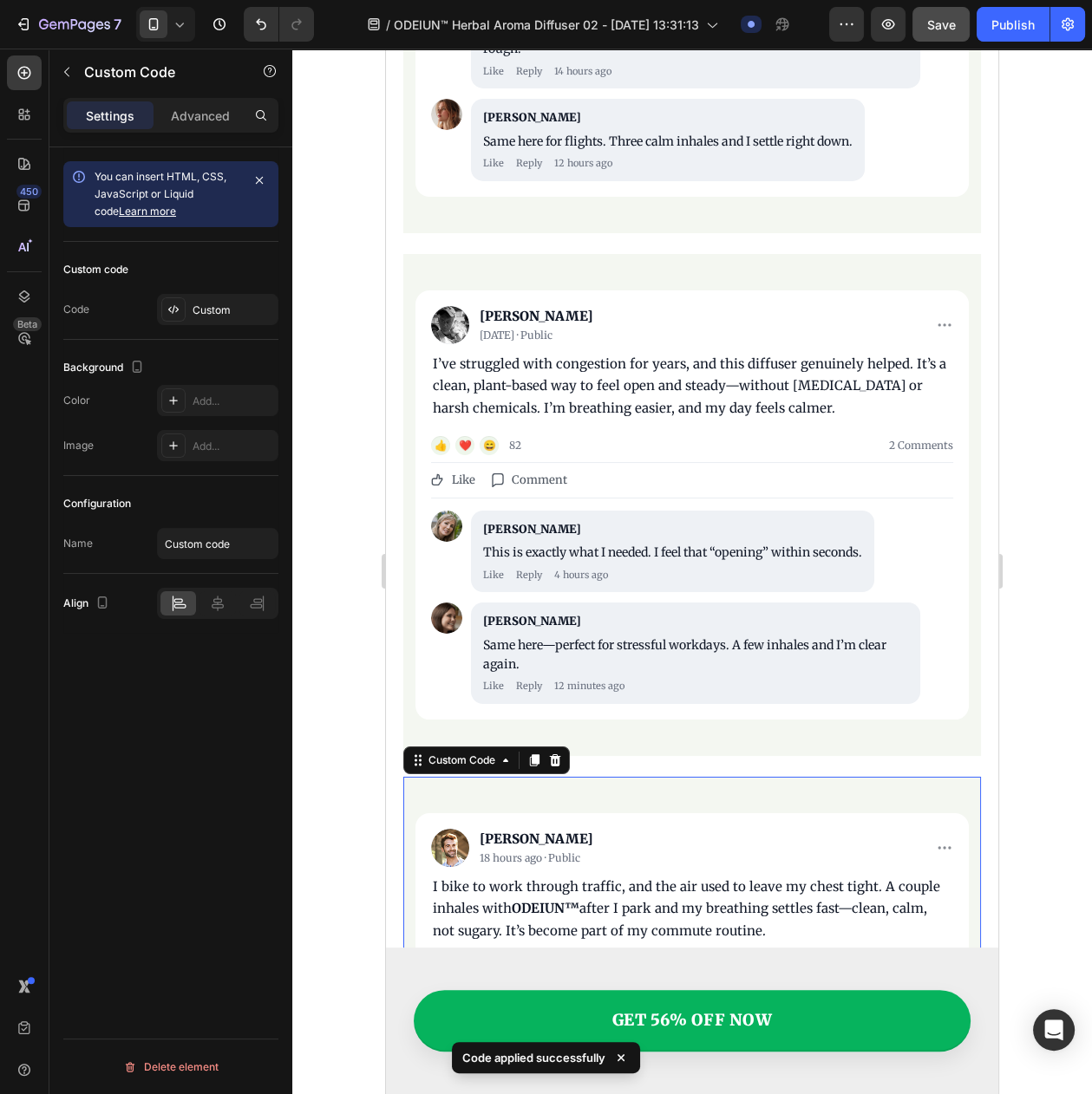
scroll to position [7315, 0]
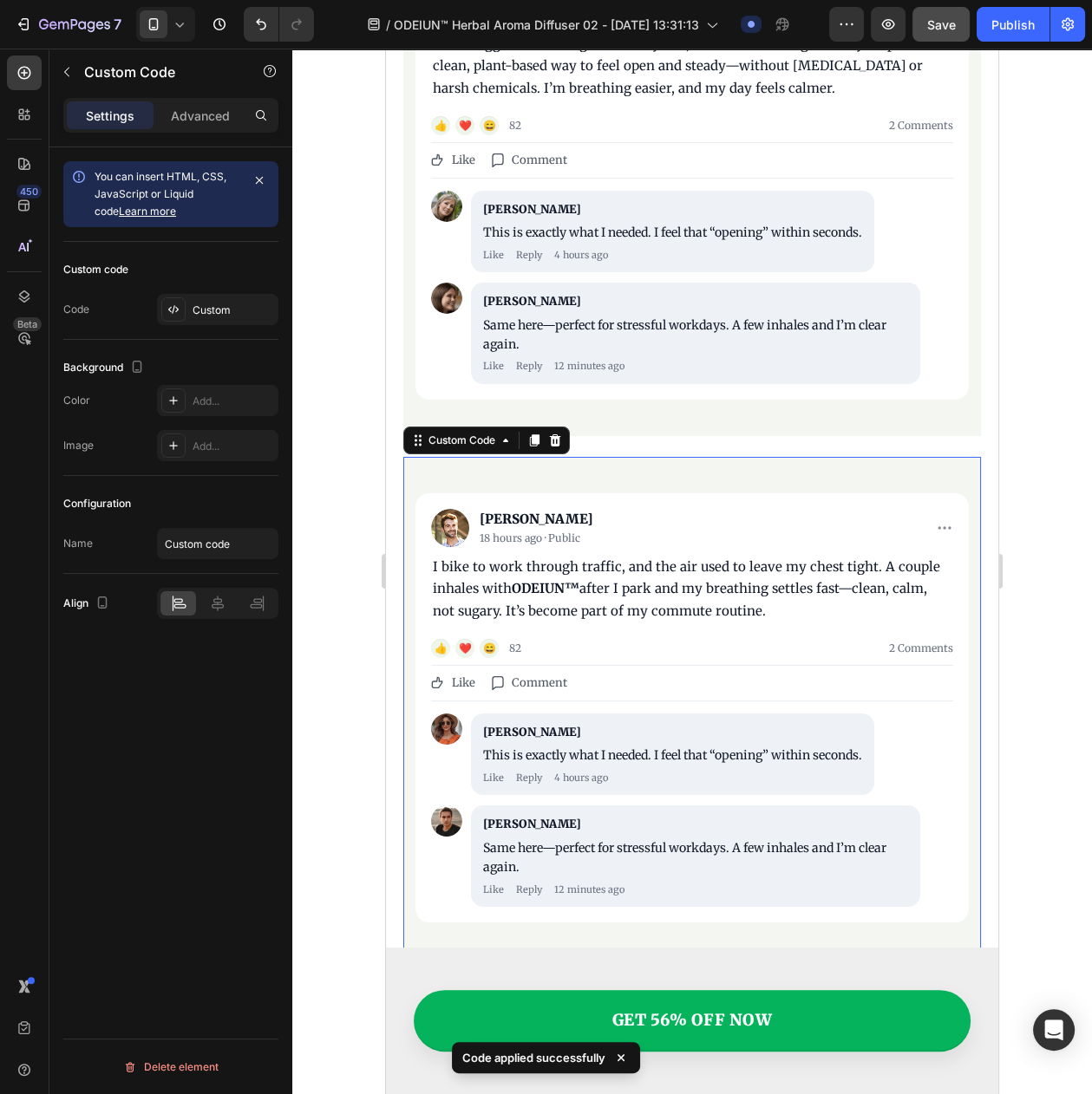
click at [555, 576] on div "I bike to work through traffic, and the air used to leave my chest tight. A cou…" at bounding box center [692, 589] width 518 height 67
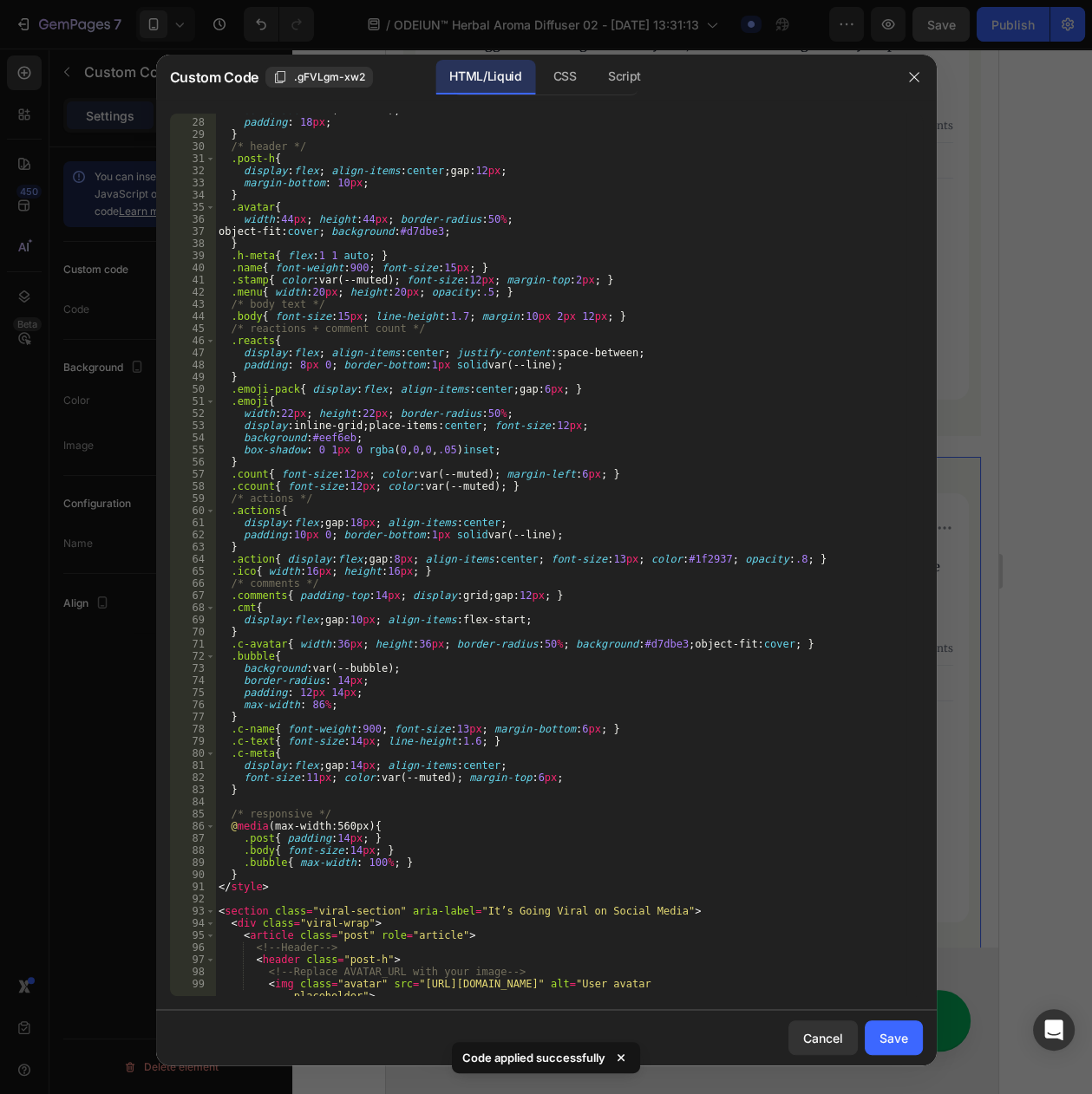
scroll to position [714, 0]
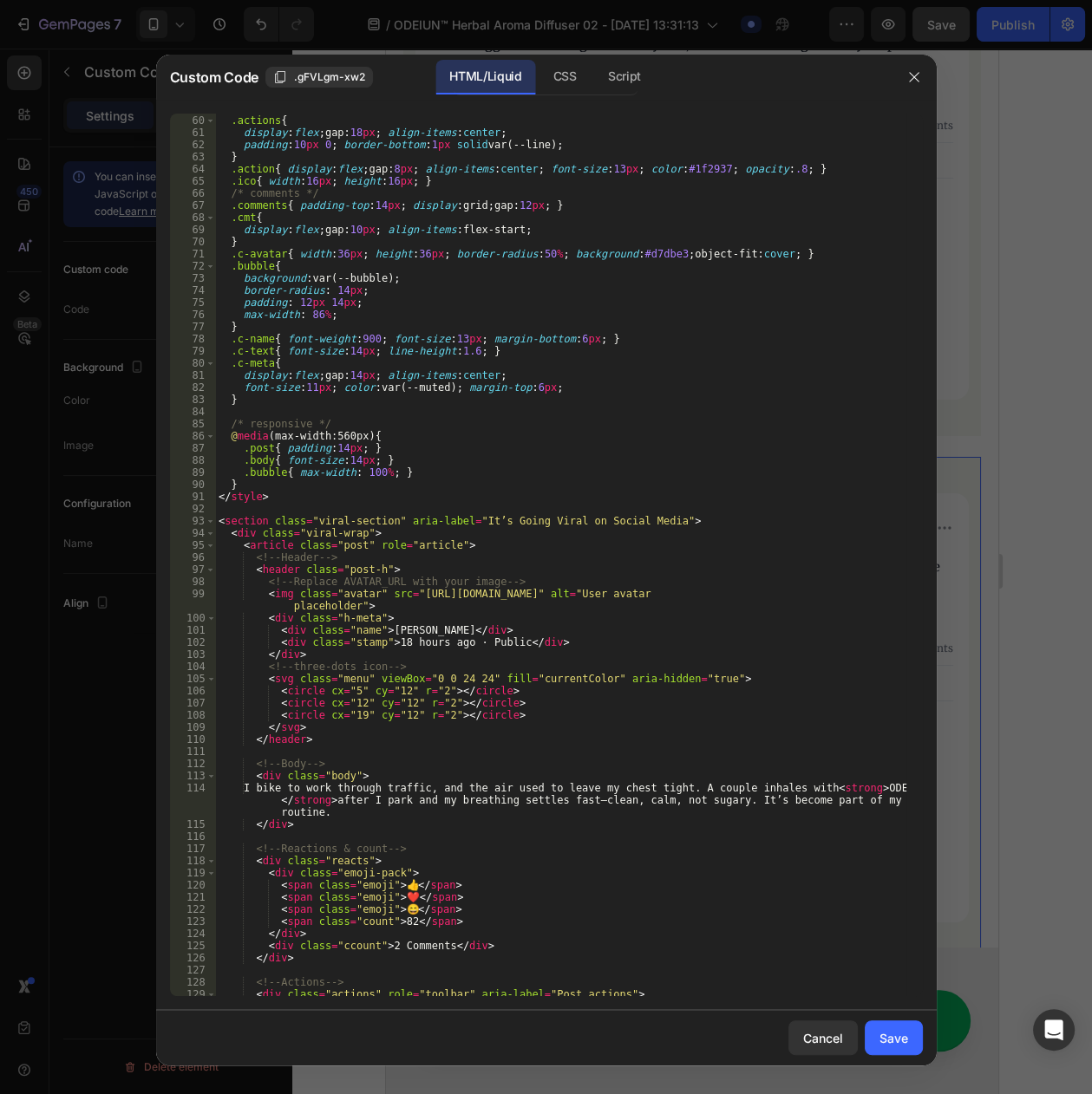
click at [394, 923] on div "/* actions */ .actions { display : flex ; gap : 18 px ; align-items : center ; …" at bounding box center [560, 556] width 690 height 907
click at [616, 871] on div "/* actions */ .actions { display : flex ; gap : 18 px ; align-items : center ; …" at bounding box center [560, 556] width 690 height 907
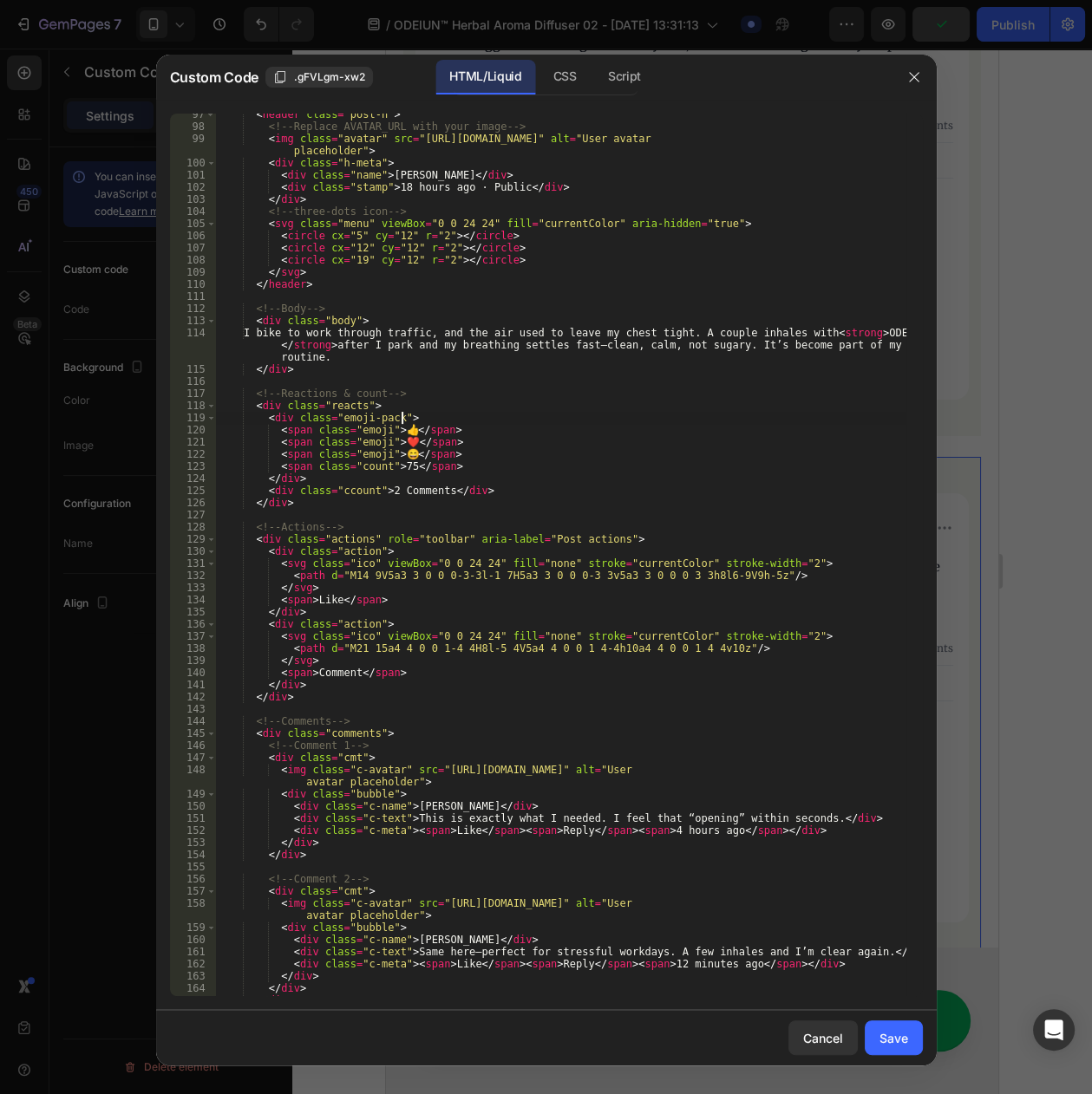
scroll to position [1170, 0]
drag, startPoint x: 402, startPoint y: 815, endPoint x: 788, endPoint y: 820, distance: 386.0
click at [788, 820] on div "< header class = "post-h" > <!-- Replace AVATAR_URL with your image --> < img c…" at bounding box center [560, 562] width 690 height 907
paste textarea "Same here after the subway. Two or three inhales and the ride stress fade"
click at [413, 806] on div "< header class = "post-h" > <!-- Replace AVATAR_URL with your image --> < img c…" at bounding box center [560, 562] width 690 height 907
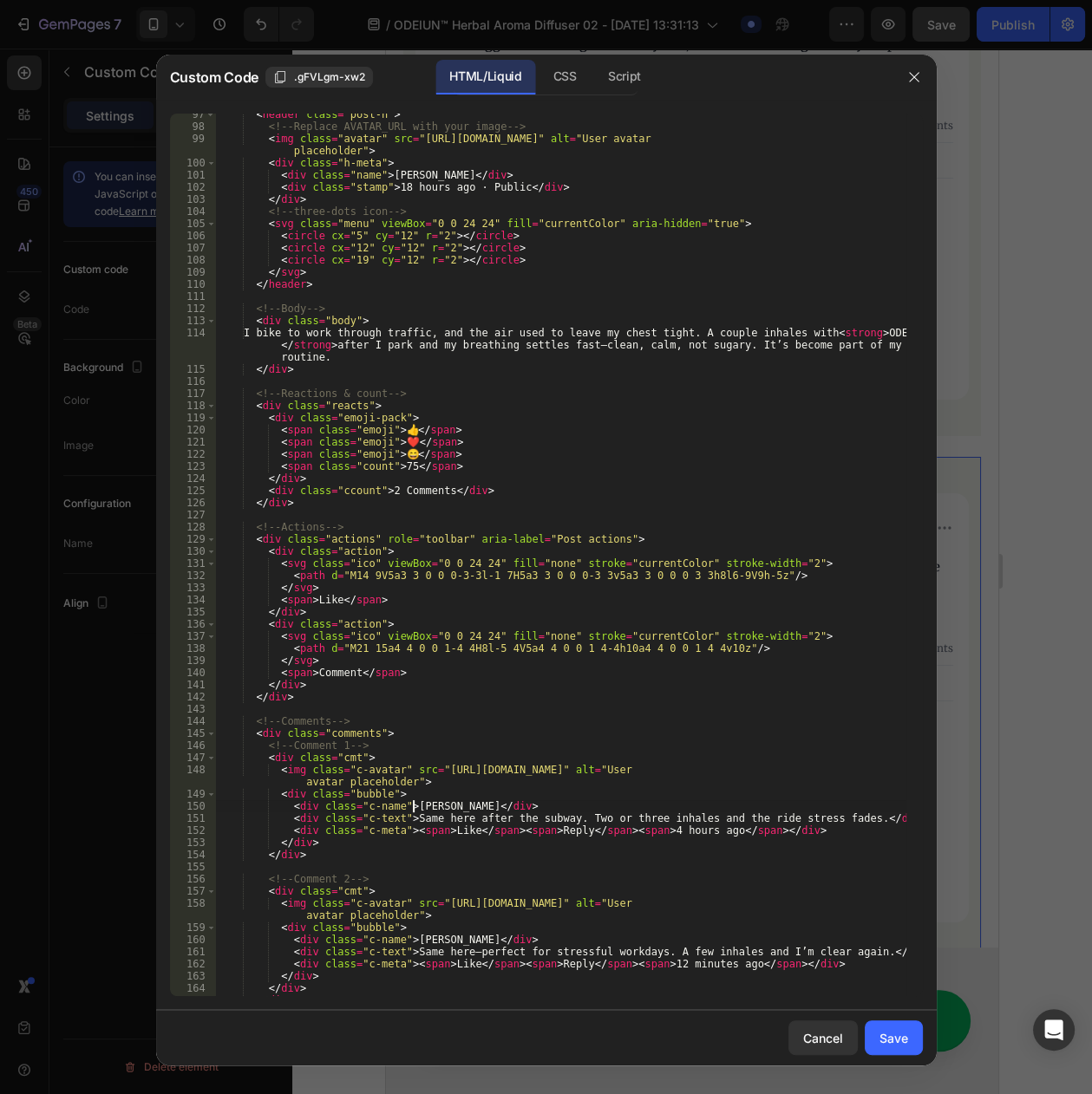
click at [413, 806] on div "< header class = "post-h" > <!-- Replace AVATAR_URL with your image --> < img c…" at bounding box center [560, 562] width 690 height 907
paste textarea "[PERSON_NAME]"
click at [453, 804] on div "< header class = "post-h" > <!-- Replace AVATAR_URL with your image --> < img c…" at bounding box center [560, 562] width 690 height 907
click at [639, 833] on div "< header class = "post-h" > <!-- Replace AVATAR_URL with your image --> < img c…" at bounding box center [560, 562] width 690 height 907
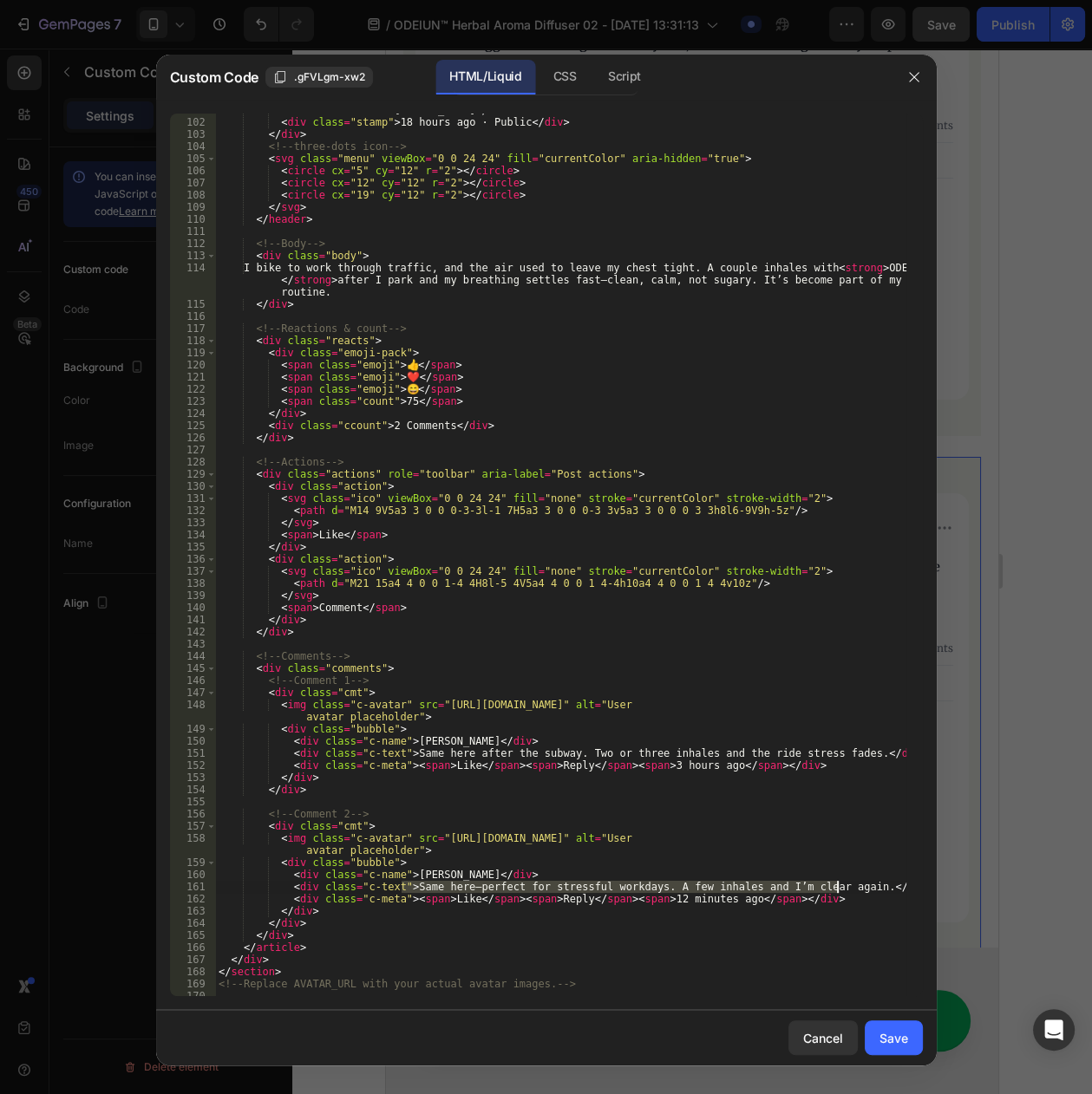
drag, startPoint x: 400, startPoint y: 886, endPoint x: 834, endPoint y: 889, distance: 434.0
click at [834, 889] on div "< div class = "name" > Noah S. </ div > < div class = "stamp" > 18 hours ago · …" at bounding box center [560, 558] width 690 height 907
paste textarea "Took mine on a weekend hike—nice reset when the air felt dusty"
click at [408, 871] on div "< div class = "name" > Noah S. </ div > < div class = "stamp" > 18 hours ago · …" at bounding box center [560, 558] width 690 height 907
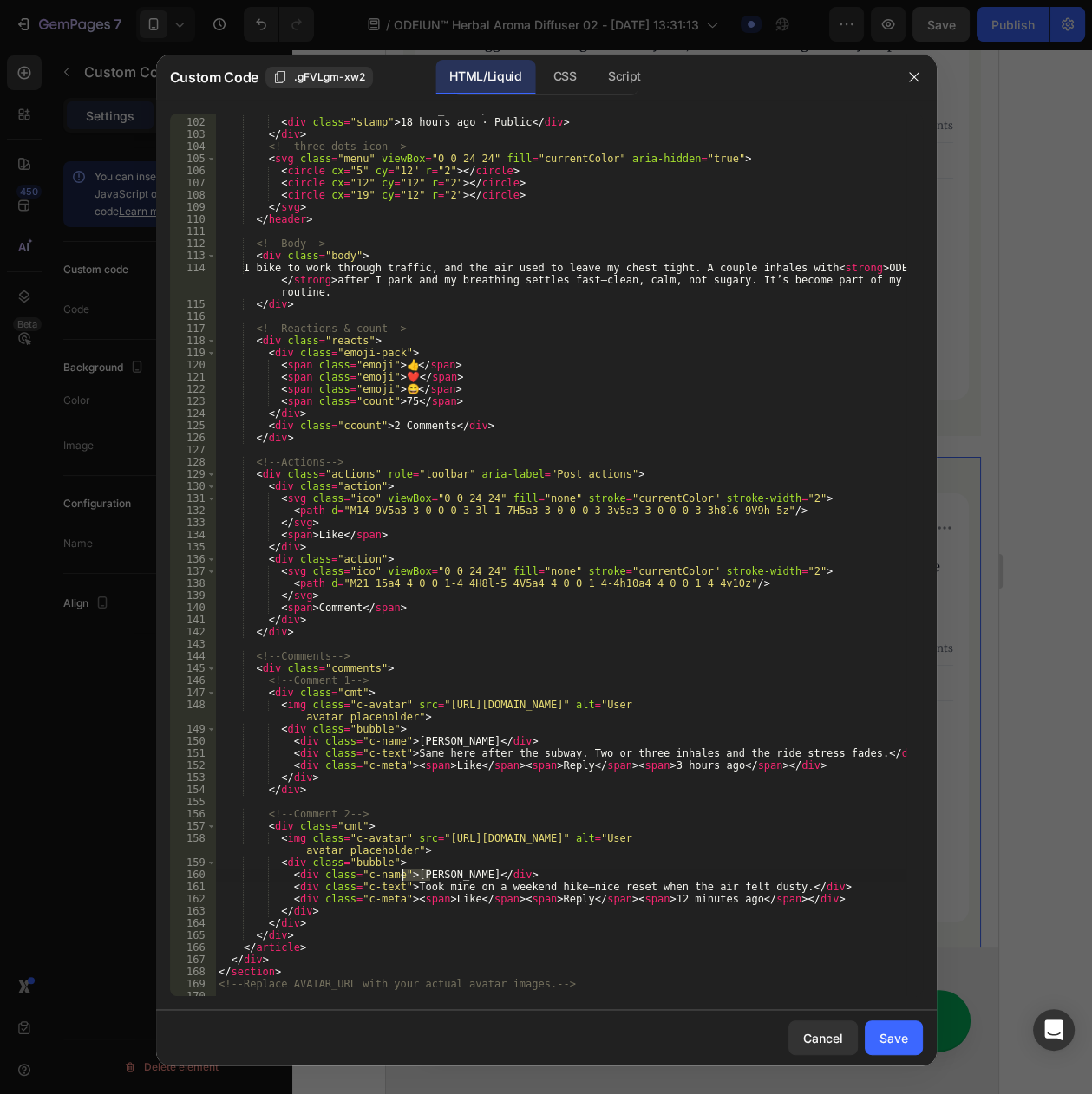
click at [408, 871] on div "< div class = "name" > Noah S. </ div > < div class = "stamp" > 18 hours ago · …" at bounding box center [560, 558] width 690 height 907
paste textarea "[PERSON_NAME]"
click at [642, 899] on div "< div class = "name" > Noah S. </ div > < div class = "stamp" > 18 hours ago · …" at bounding box center [560, 558] width 690 height 907
click at [582, 736] on div "< div class = "name" > Noah S. </ div > < div class = "stamp" > 18 hours ago · …" at bounding box center [560, 558] width 690 height 907
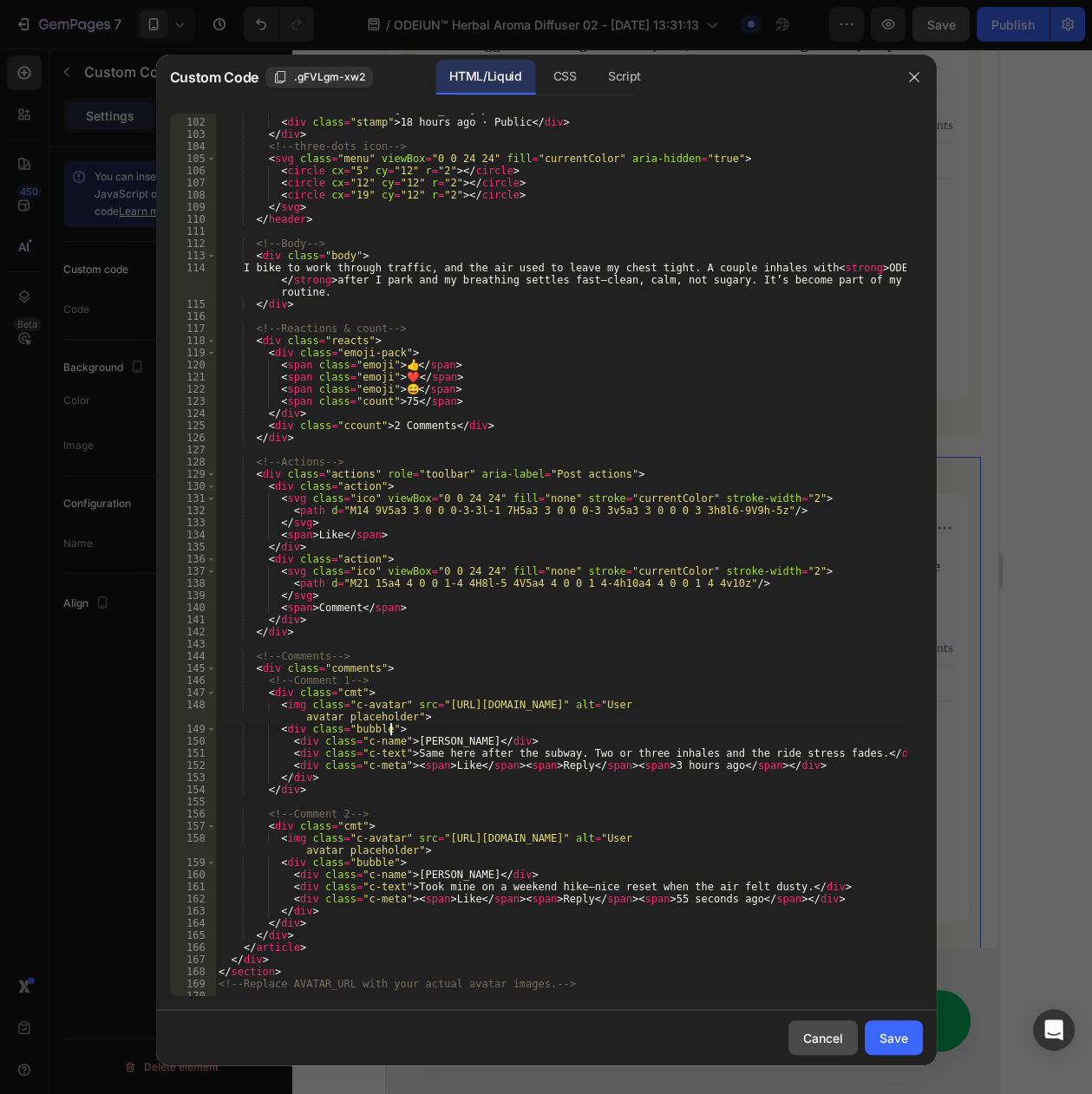
scroll to position [0, 13]
type textarea "<div class="bubble">"
click at [879, 1043] on div "Save" at bounding box center [894, 1038] width 28 height 18
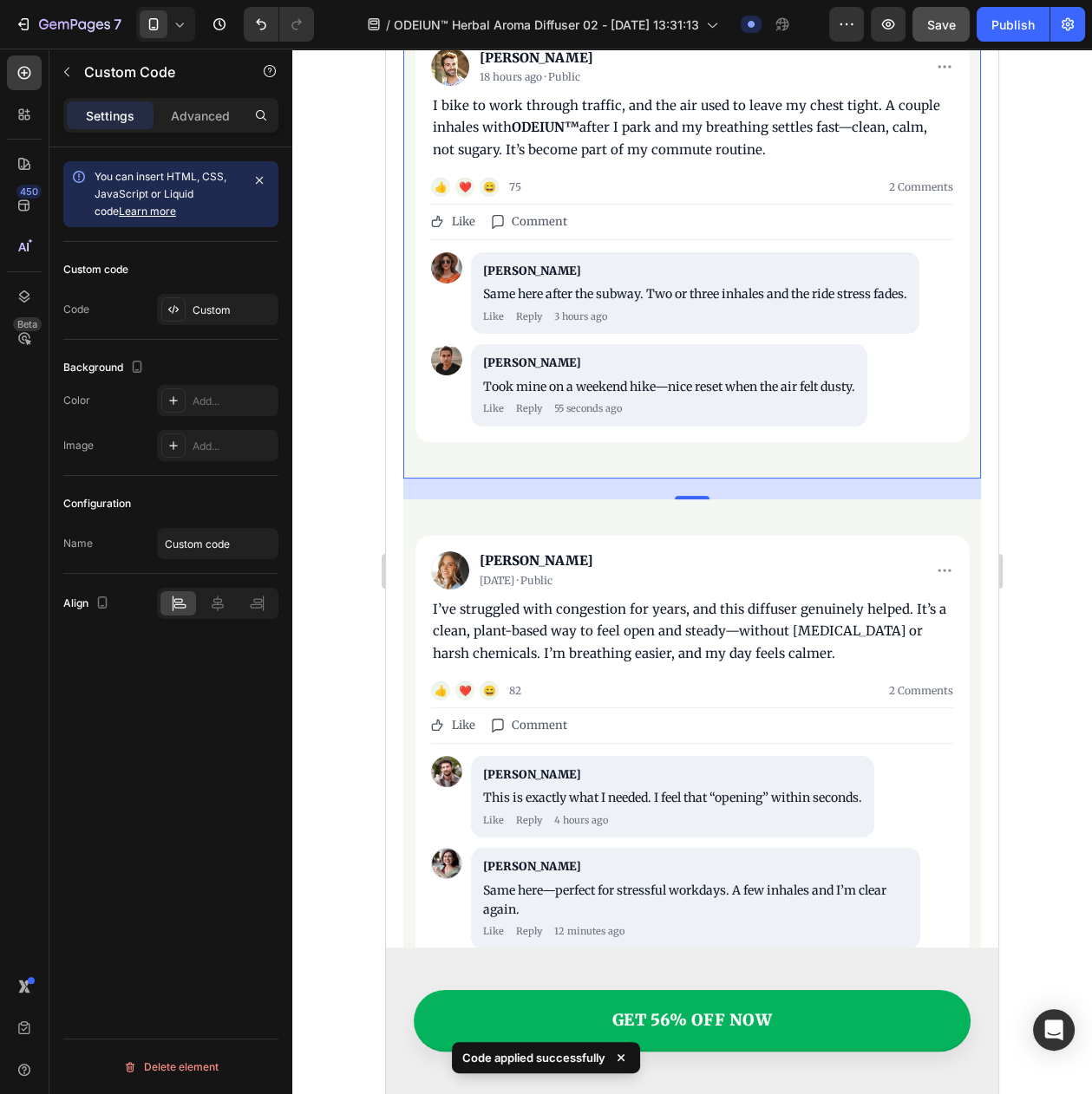
scroll to position [7856, 0]
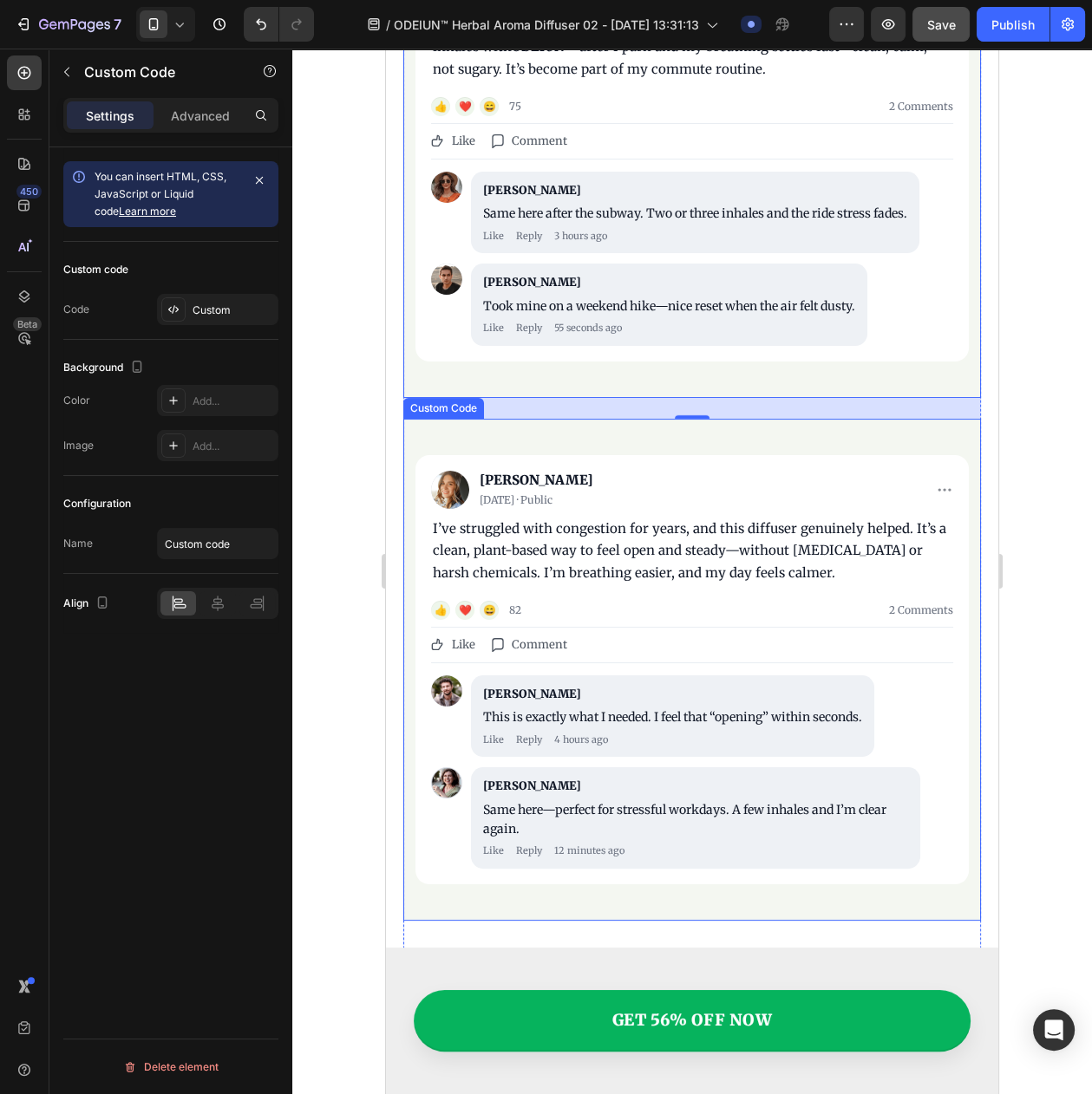
click at [543, 493] on div "[DATE] · Public" at bounding box center [702, 501] width 446 height 16
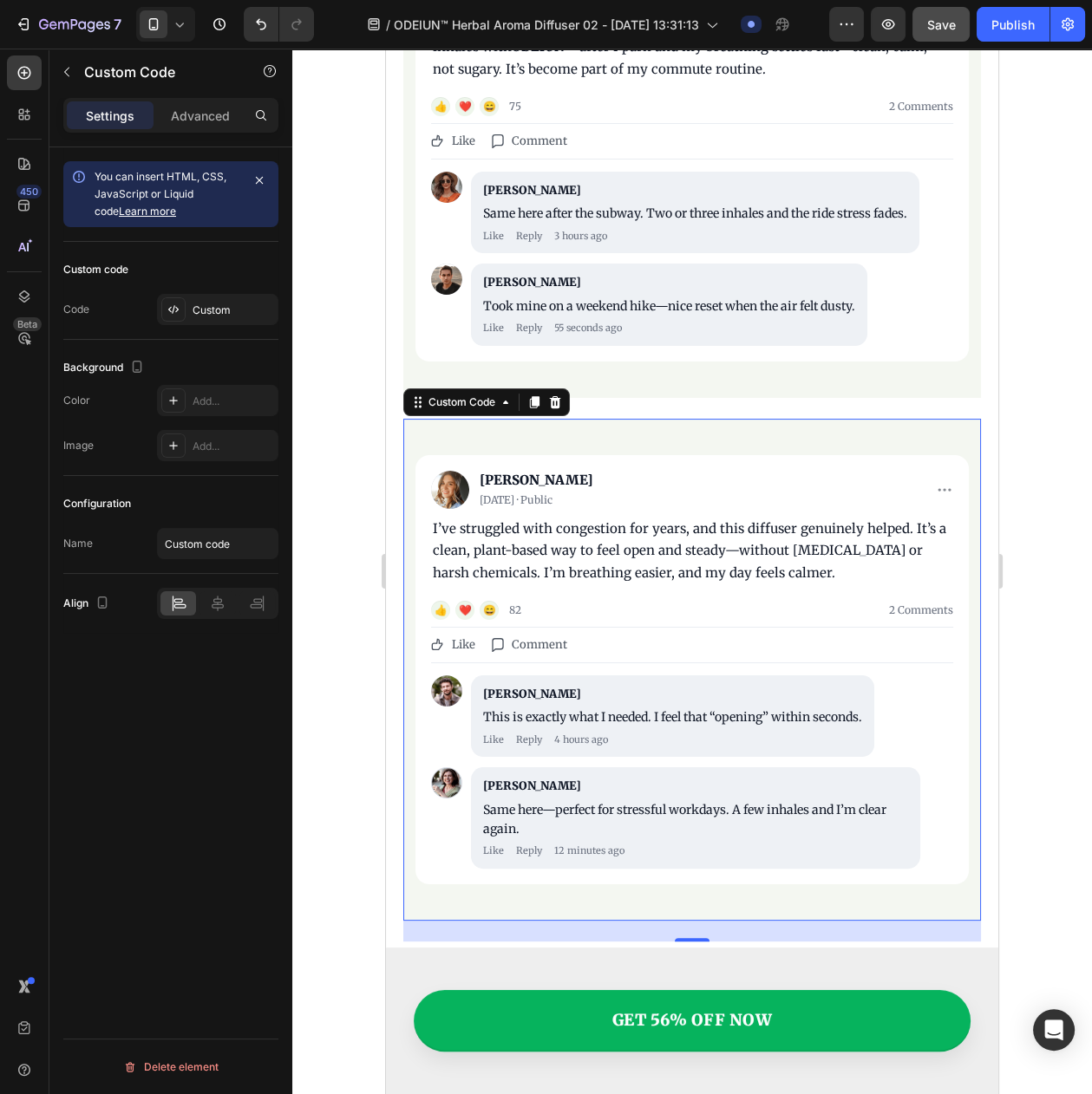
click at [543, 493] on div "[DATE] · Public" at bounding box center [702, 501] width 446 height 16
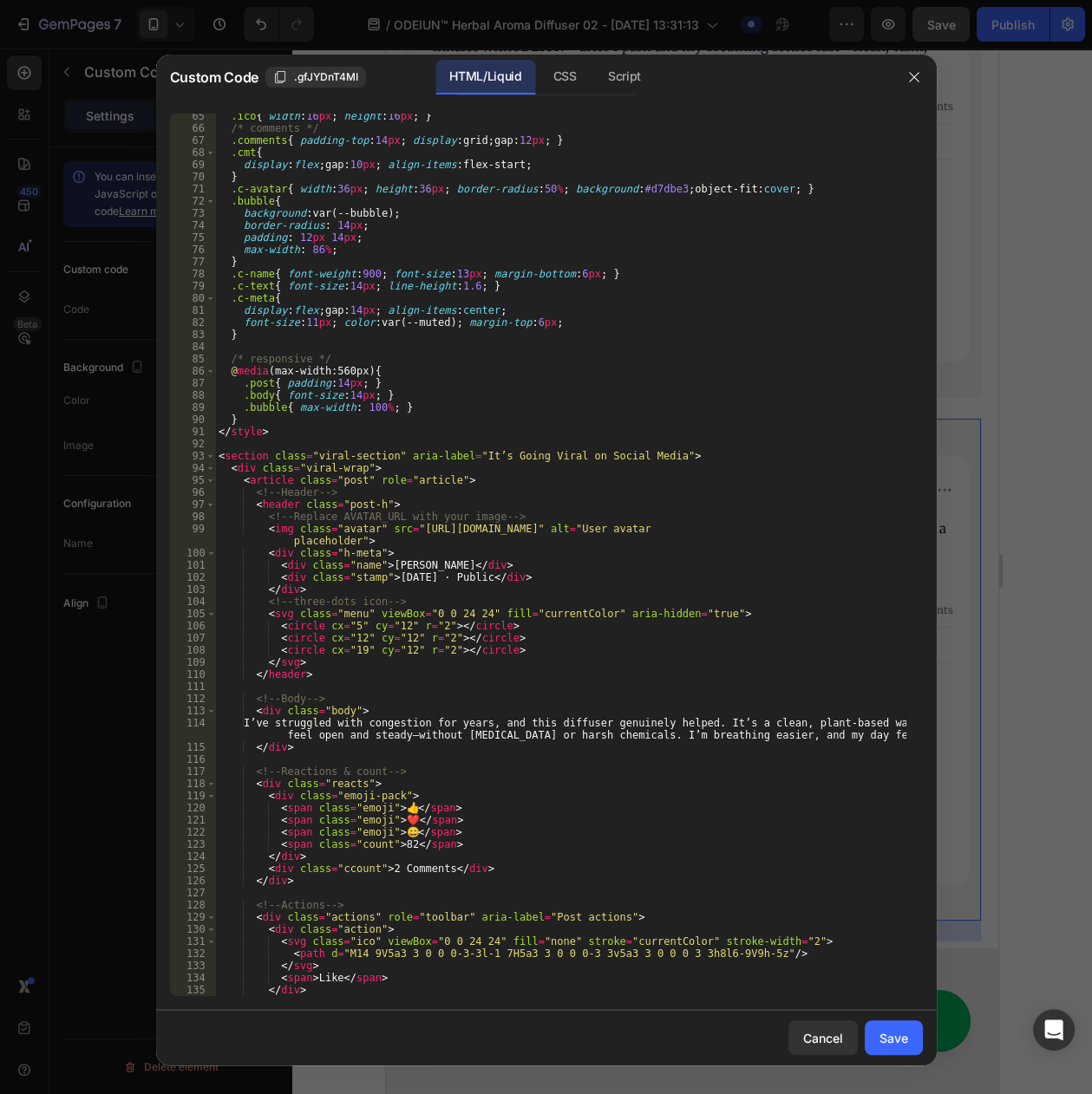
scroll to position [780, 0]
click at [396, 849] on div ".ico { width : 16 px ; height : 16 px ; } /* comments */ .comments { padding-to…" at bounding box center [560, 564] width 690 height 907
click at [486, 796] on div ".ico { width : 16 px ; height : 16 px ; } /* comments */ .comments { padding-to…" at bounding box center [560, 564] width 690 height 907
click at [386, 562] on div ".ico { width : 16 px ; height : 16 px ; } /* comments */ .comments { padding-to…" at bounding box center [560, 564] width 690 height 907
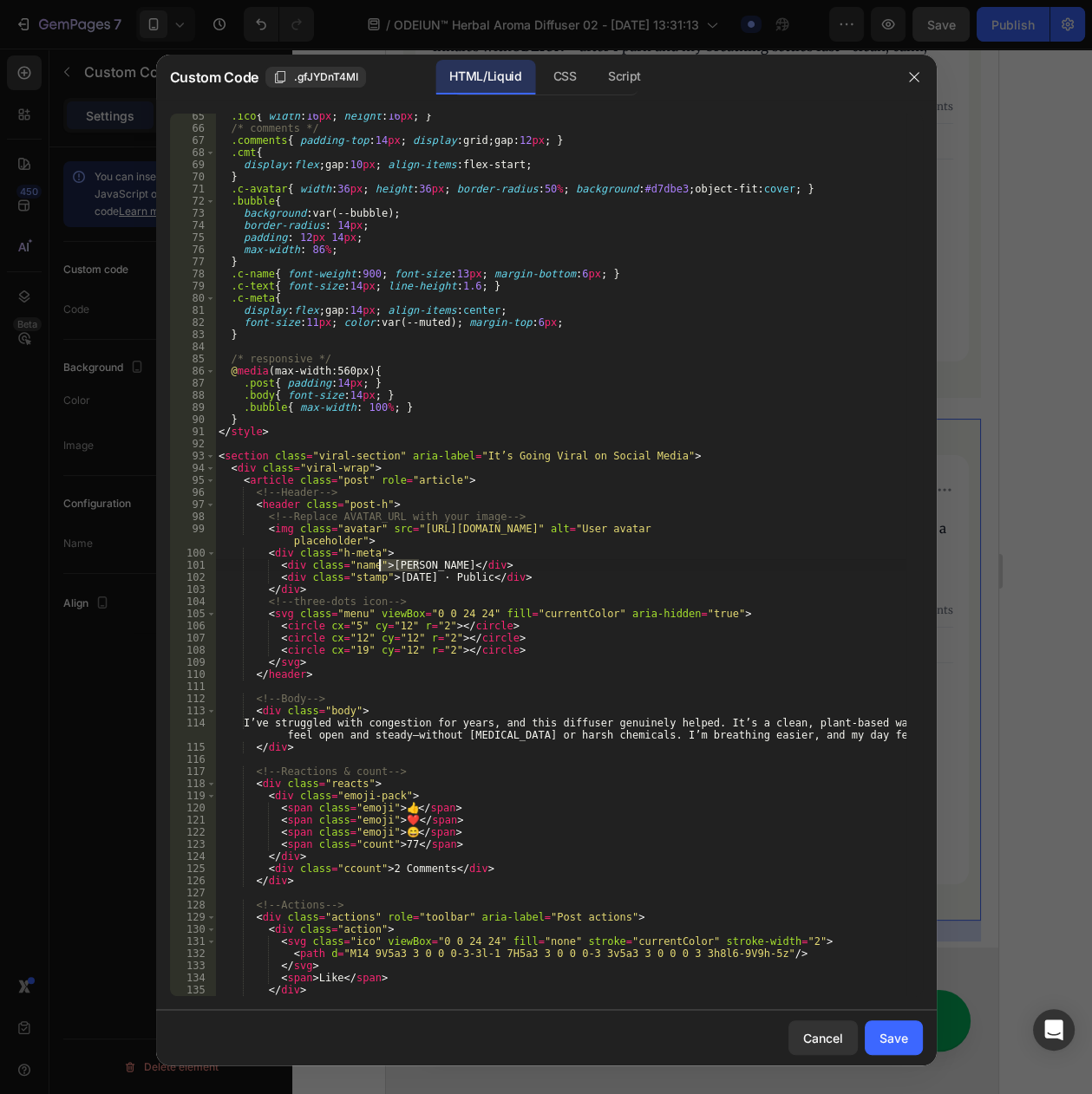
click at [386, 562] on div ".ico { width : 16 px ; height : 16 px ; } /* comments */ .comments { padding-to…" at bounding box center [560, 564] width 690 height 907
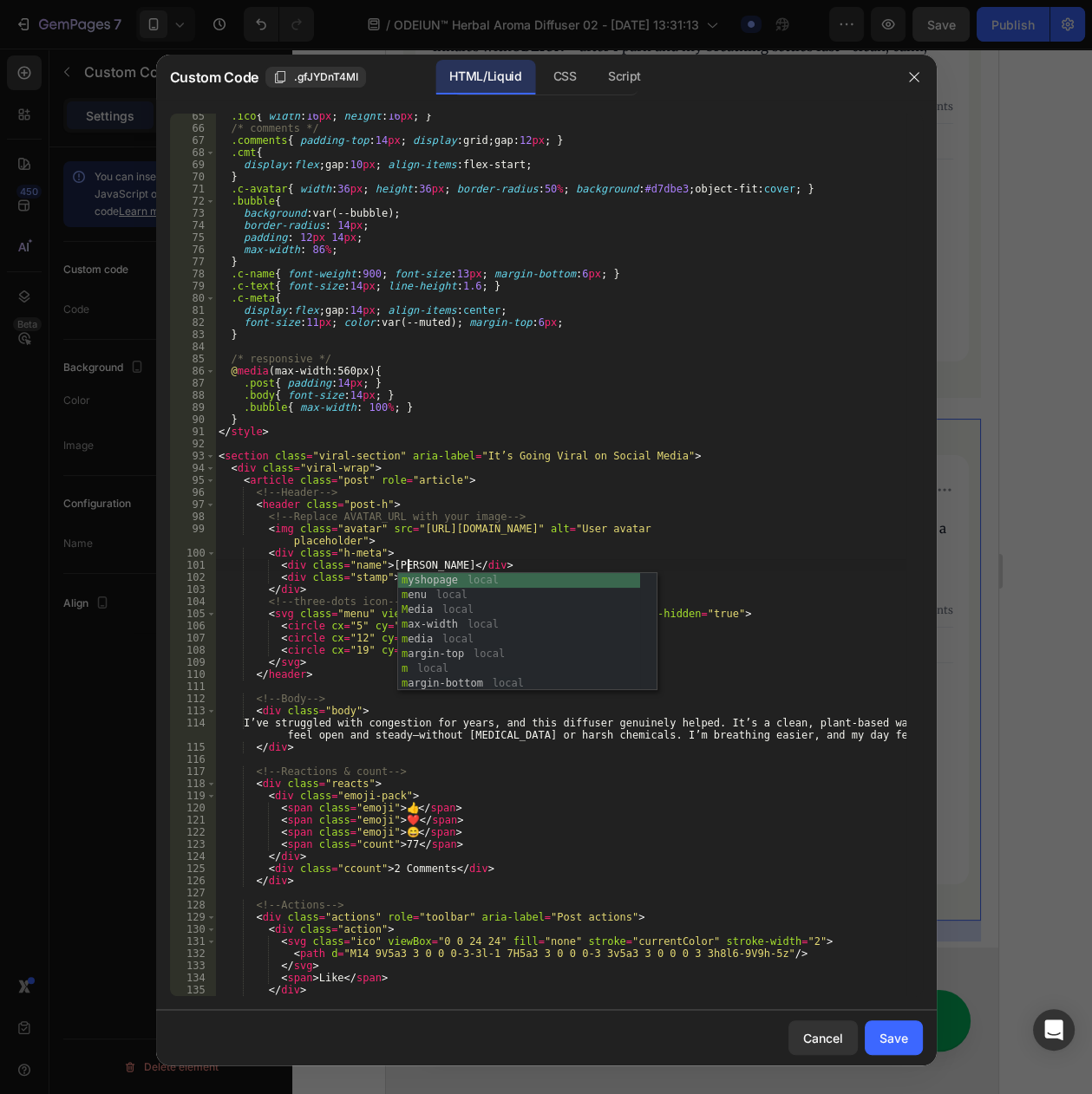
click at [320, 477] on div ".ico { width : 16 px ; height : 16 px ; } /* comments */ .comments { padding-to…" at bounding box center [560, 564] width 690 height 907
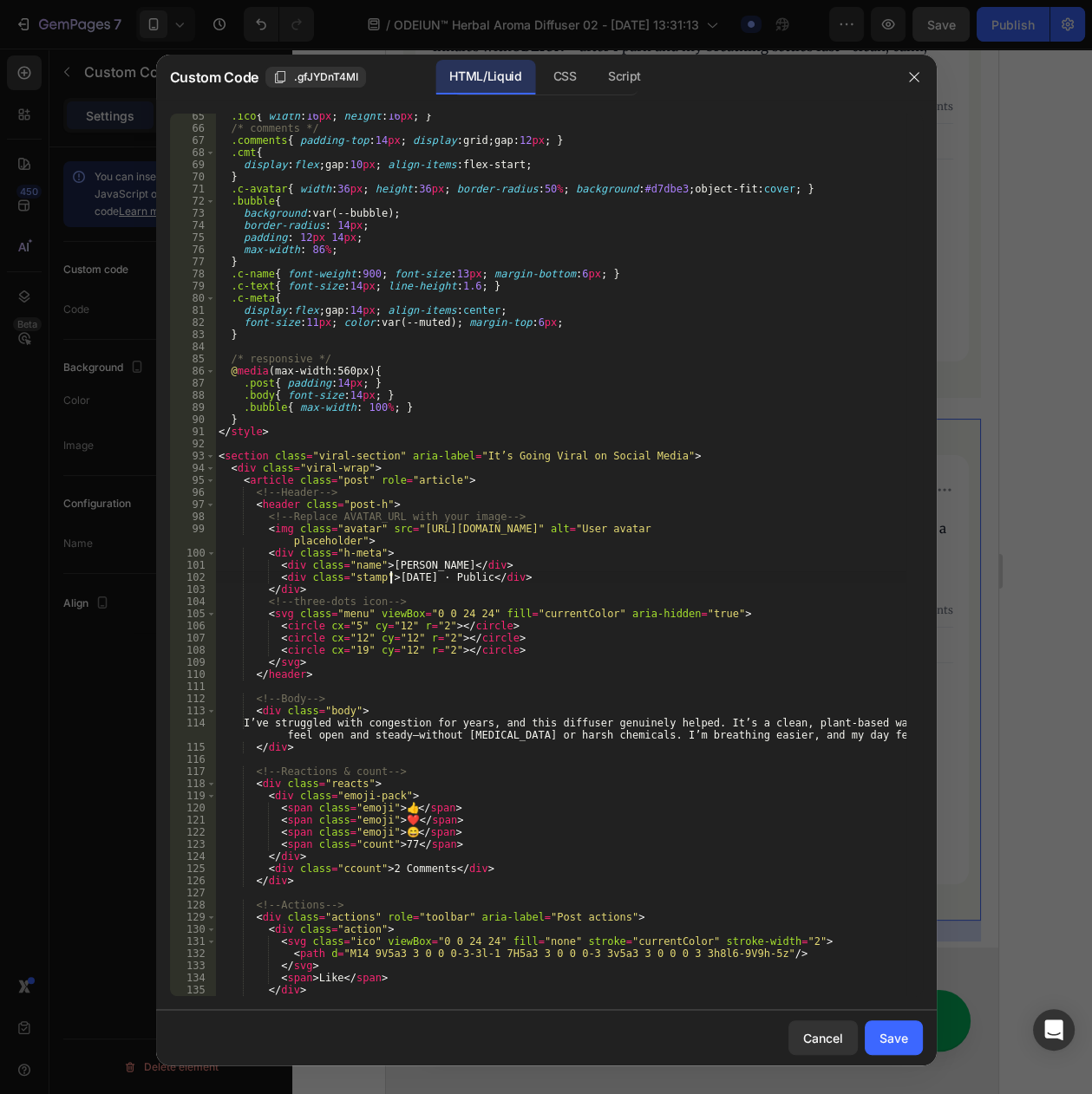
click at [389, 579] on div ".ico { width : 16 px ; height : 16 px ; } /* comments */ .comments { padding-to…" at bounding box center [560, 564] width 690 height 907
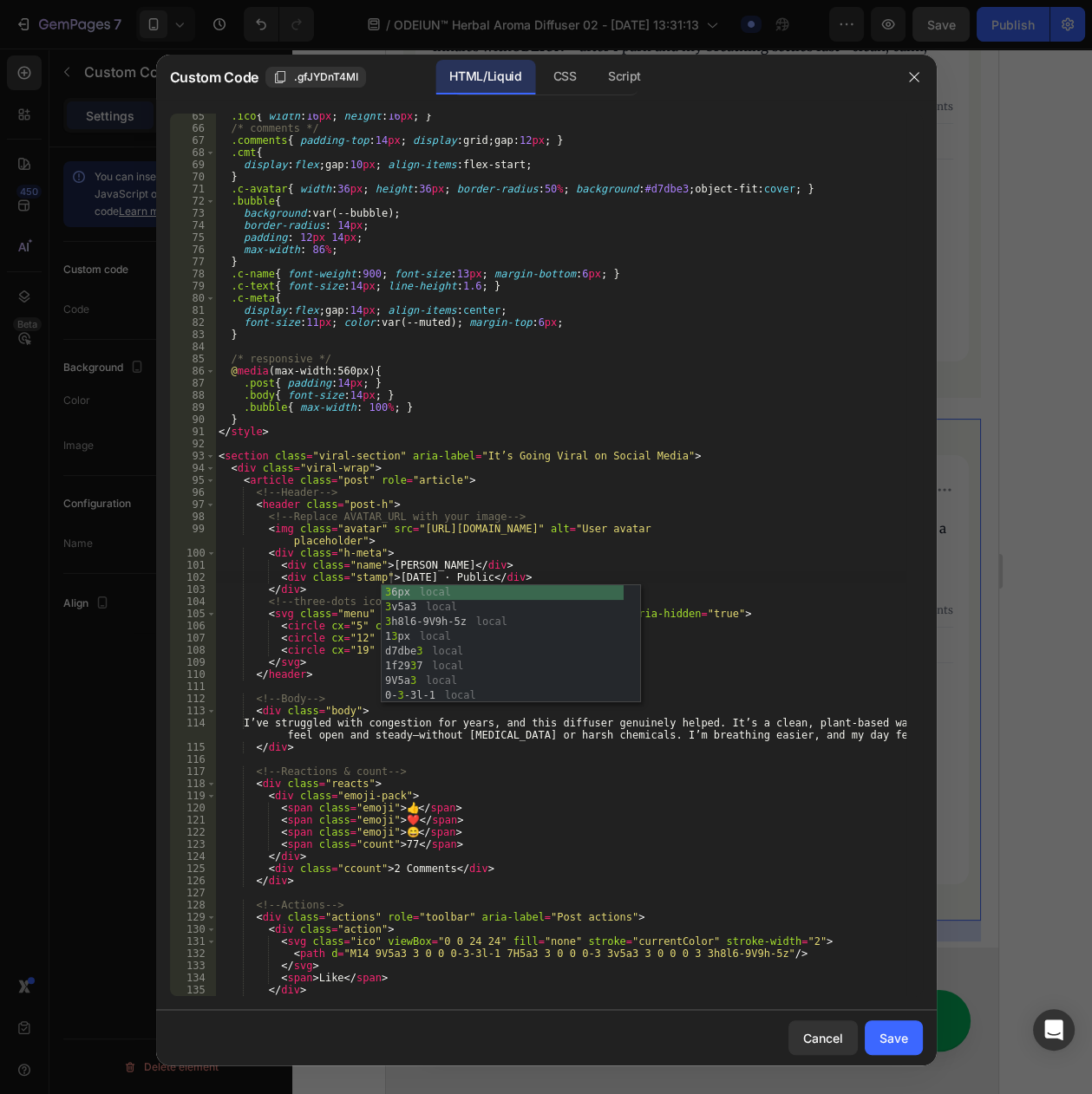
click at [574, 515] on div ".ico { width : 16 px ; height : 16 px ; } /* comments */ .comments { padding-to…" at bounding box center [560, 564] width 690 height 907
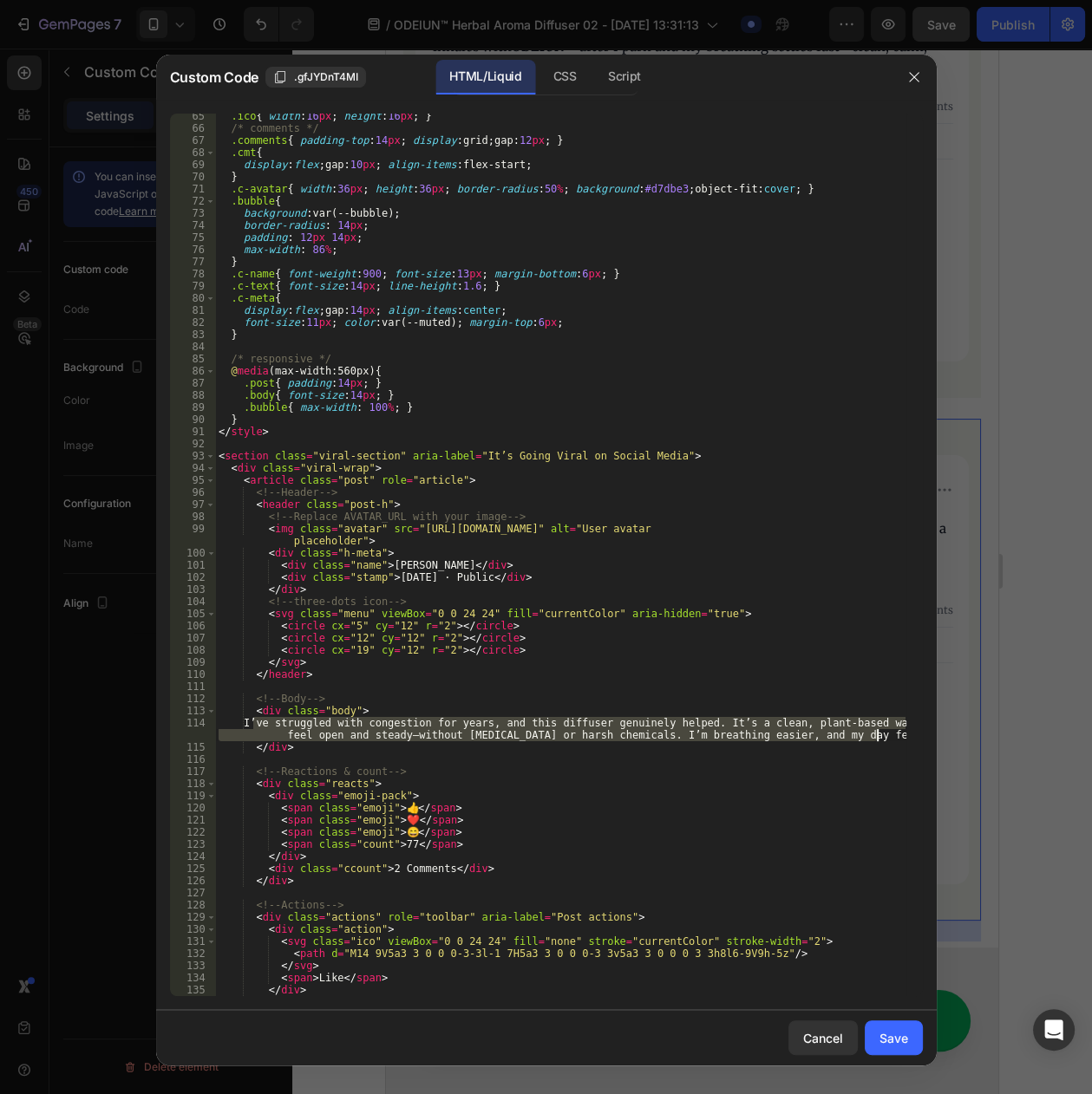
drag, startPoint x: 256, startPoint y: 722, endPoint x: 919, endPoint y: 736, distance: 663.1
click at [919, 736] on div "<!-- Replace AVATAR_URL with your image --> 65 66 67 68 69 70 71 72 73 74 75 76…" at bounding box center [546, 555] width 752 height 883
paste textarea "Quit smoking last year but mornings still felt heavy. This diffuser made a noti…"
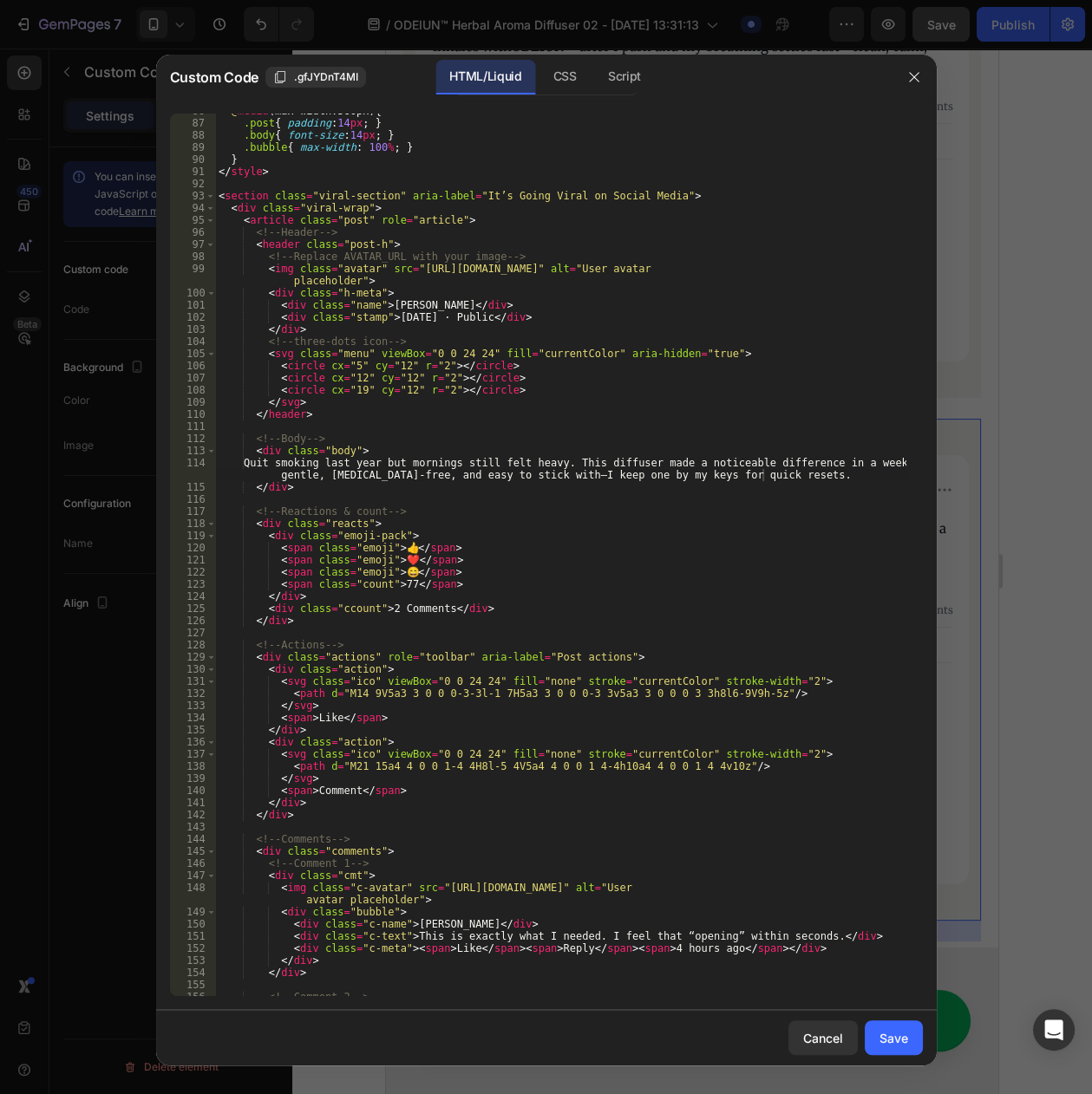
scroll to position [1230, 0]
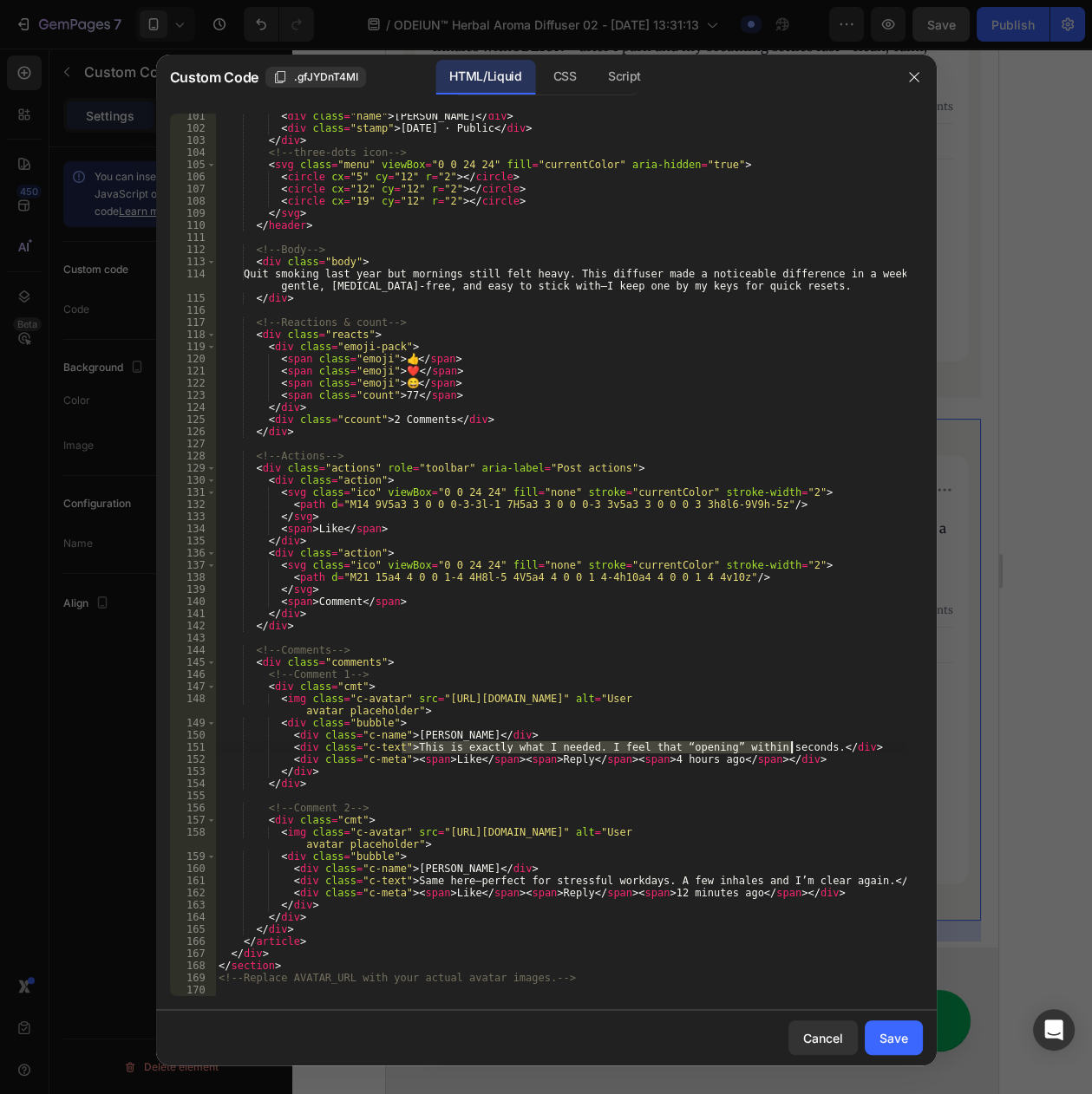
drag, startPoint x: 402, startPoint y: 745, endPoint x: 791, endPoint y: 745, distance: 389.0
click at [791, 745] on div "< div class = "name" > Ava M. </ div > < div class = "stamp" > 3 day ago · Publ…" at bounding box center [560, 564] width 690 height 907
paste textarea "I use it before bed—helps me unwind and breathe evenly"
click at [432, 732] on div "< div class = "name" > Ava M. </ div > < div class = "stamp" > 3 day ago · Publ…" at bounding box center [560, 564] width 690 height 907
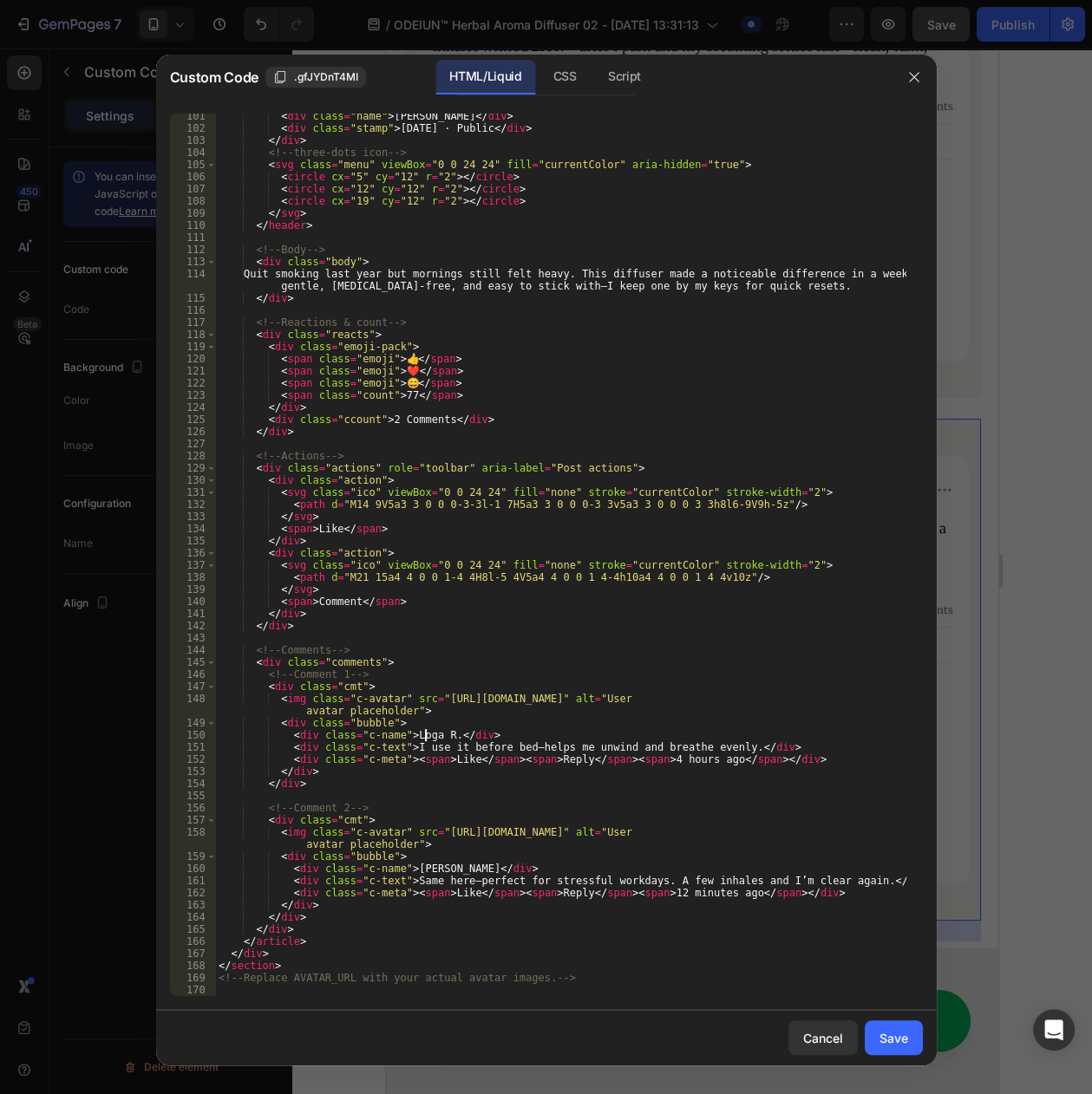
scroll to position [0, 17]
click at [641, 760] on div "< div class = "name" > Ava M. </ div > < div class = "stamp" > 3 day ago · Publ…" at bounding box center [560, 564] width 690 height 907
drag, startPoint x: 401, startPoint y: 880, endPoint x: 837, endPoint y: 882, distance: 436.0
click at [837, 882] on div "< div class = "name" > Ava M. </ div > < div class = "stamp" > 3 day ago · Publ…" at bounding box center [560, 564] width 690 height 907
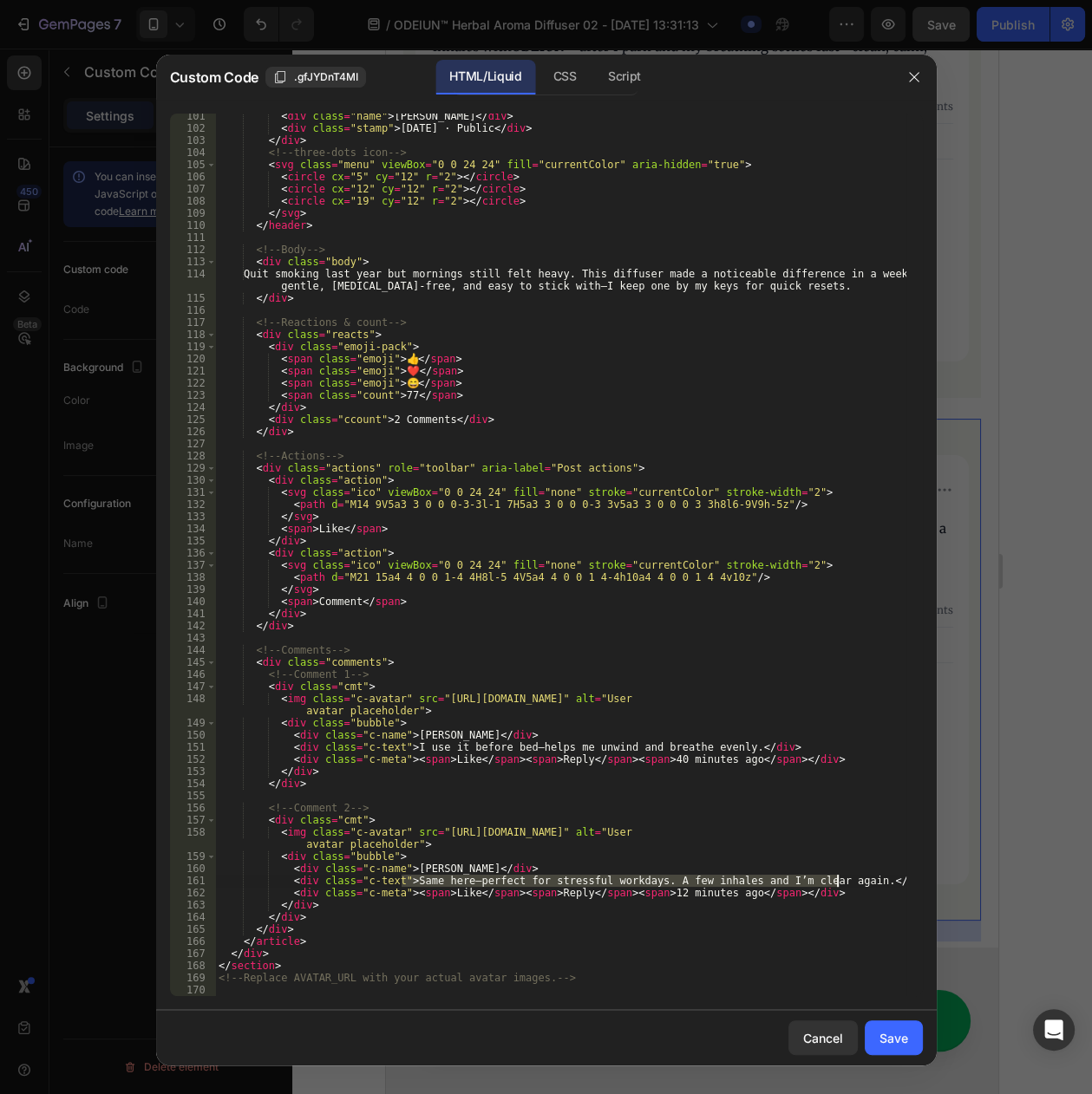
paste textarea "Travel must-have. Plane air dries me out; a few inhales keep me comfortable"
click at [421, 868] on div "< div class = "name" > Ava M. </ div > < div class = "stamp" > 3 day ago · Publ…" at bounding box center [560, 564] width 690 height 907
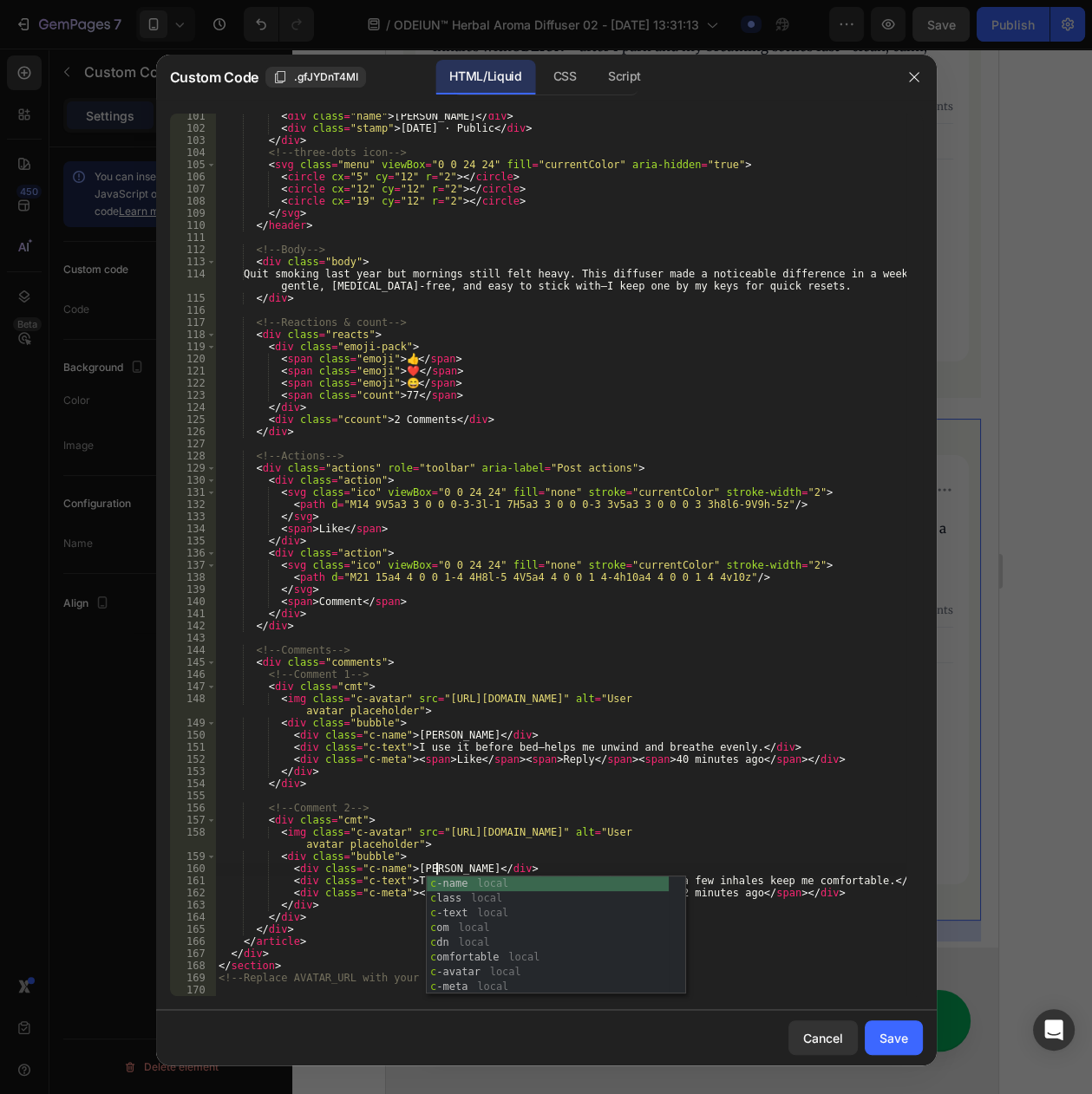
click at [719, 880] on div "< div class = "name" > Ava M. </ div > < div class = "stamp" > 3 day ago · Publ…" at bounding box center [560, 564] width 690 height 907
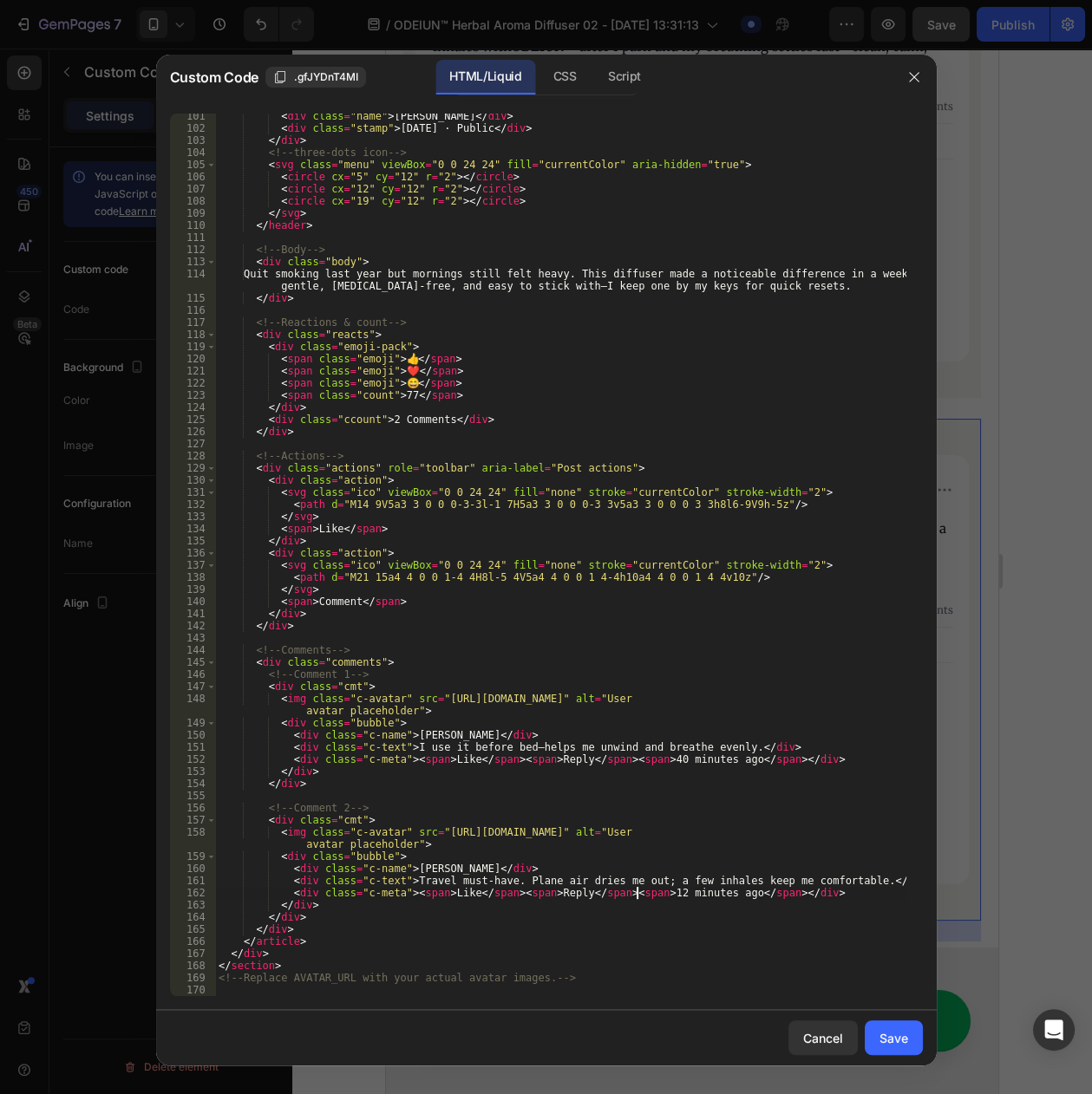
click at [639, 894] on div "< div class = "name" > Ava M. </ div > < div class = "stamp" > 3 day ago · Publ…" at bounding box center [560, 564] width 690 height 907
type textarea "<div class="c-meta"><span>Like</span><span>Reply</span><span>30 minutes ago</sp…"
click at [861, 1033] on div "Cancel Save" at bounding box center [545, 1038] width 780 height 55
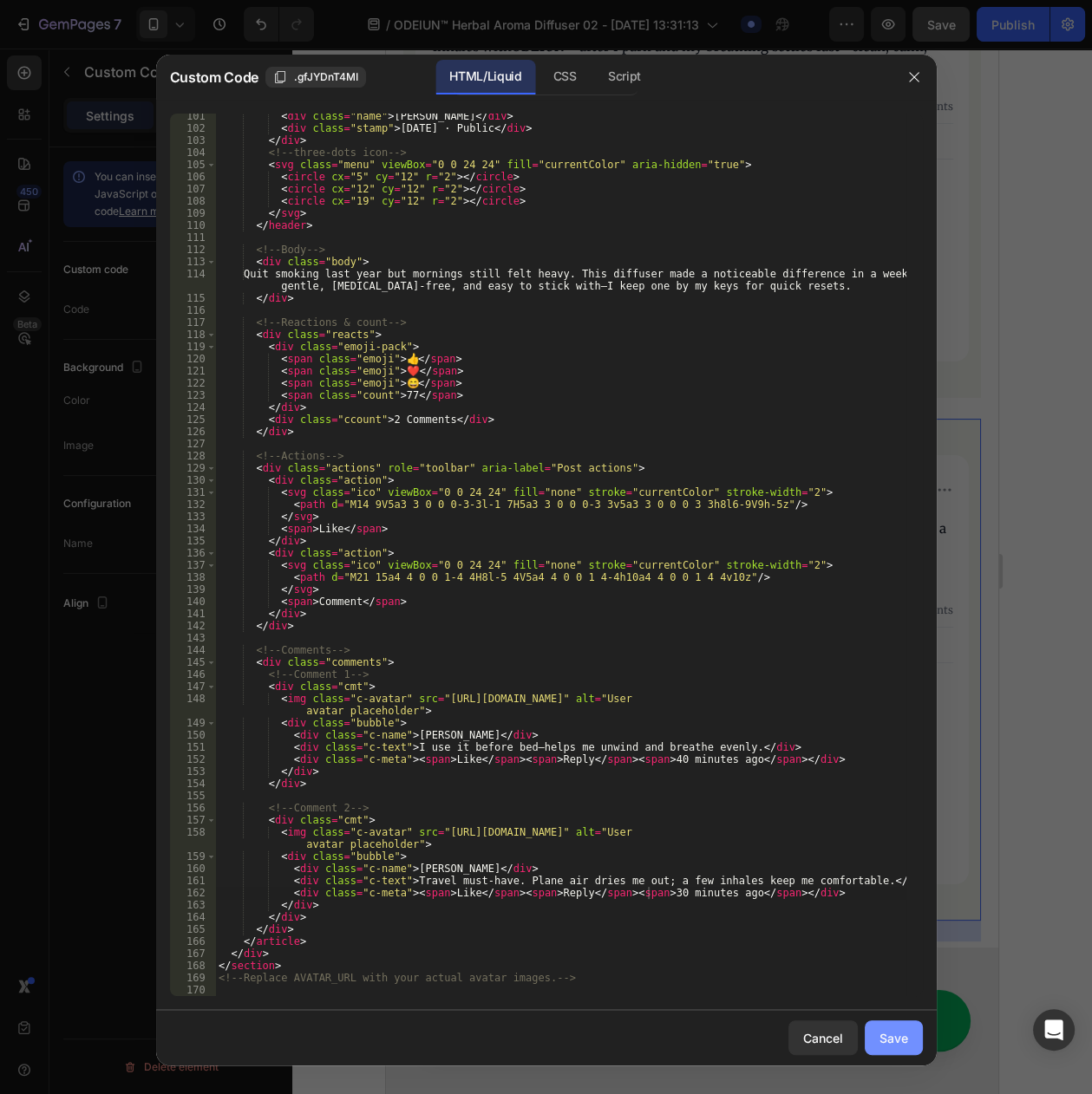
click at [875, 1033] on button "Save" at bounding box center [893, 1038] width 58 height 35
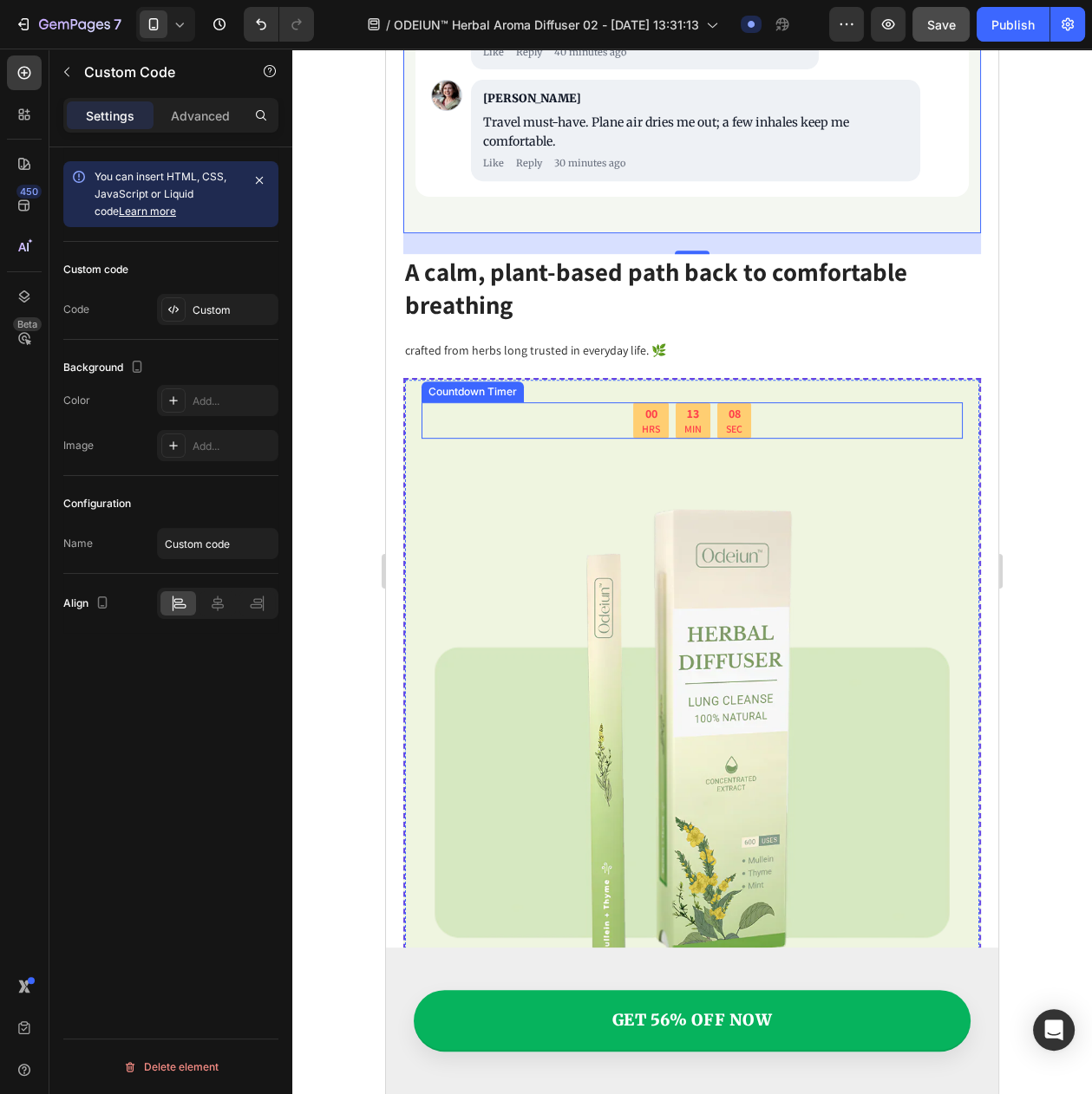
scroll to position [8507, 0]
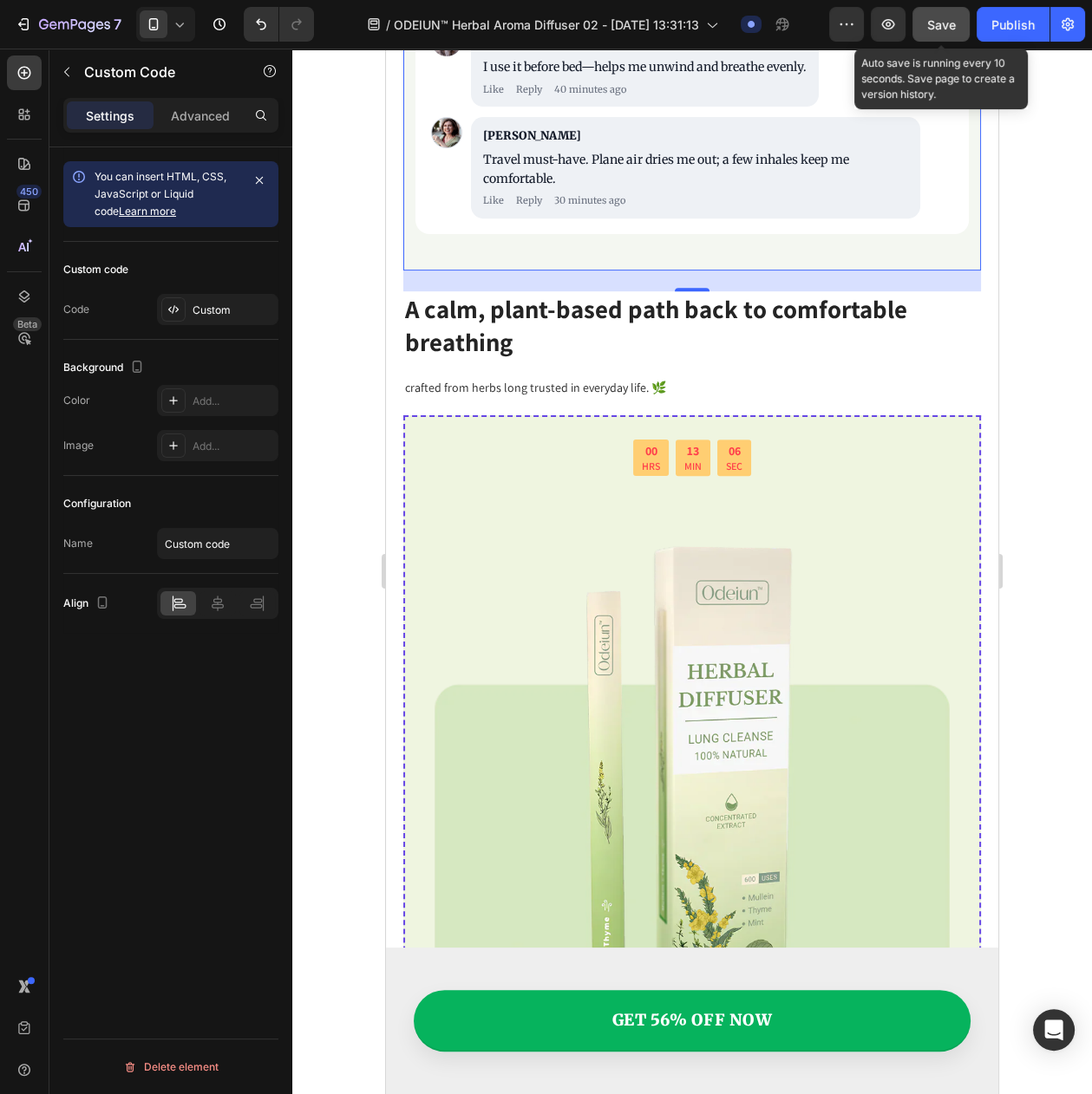
click at [933, 16] on div "Save" at bounding box center [941, 25] width 28 height 18
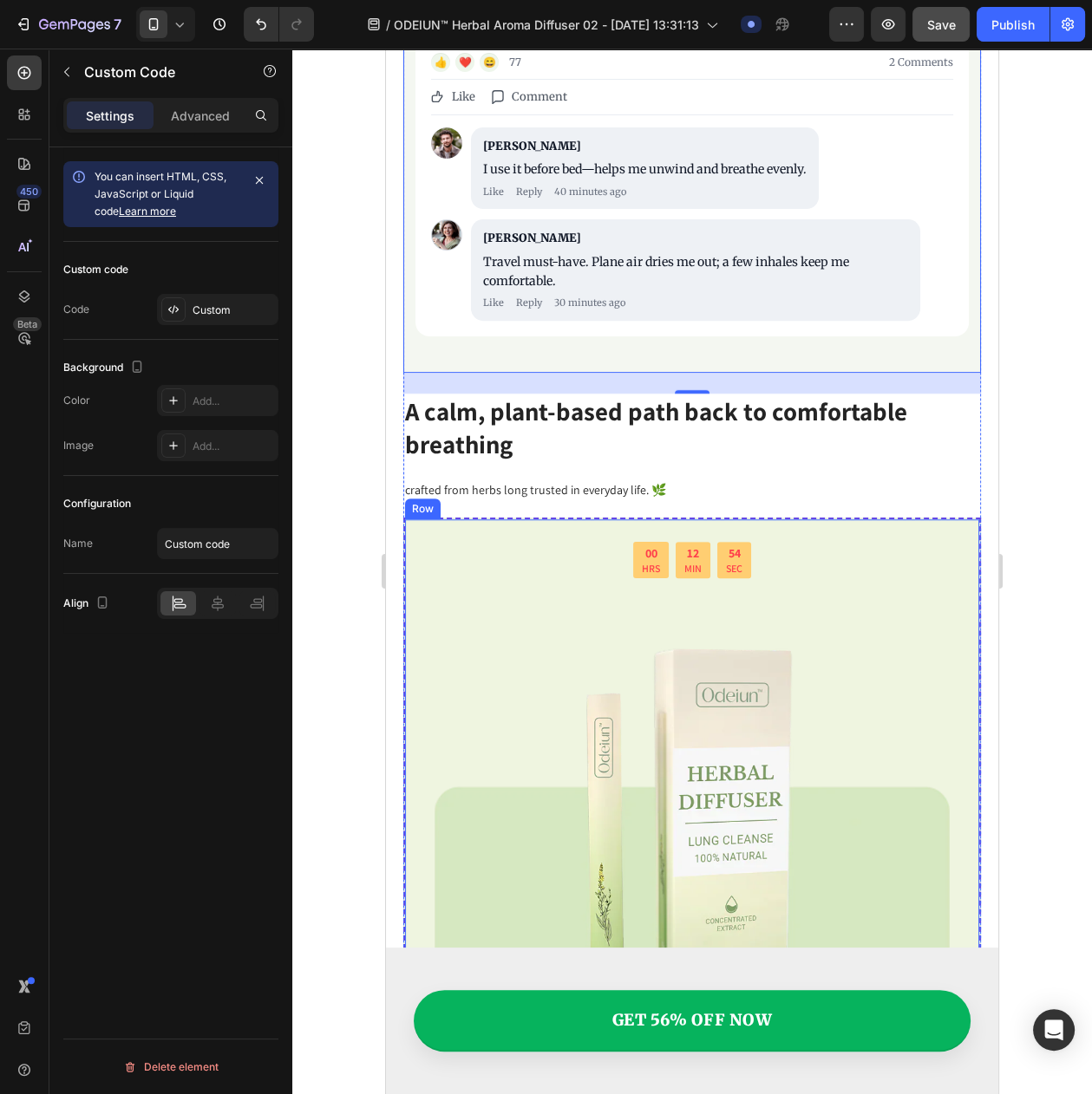
scroll to position [8290, 0]
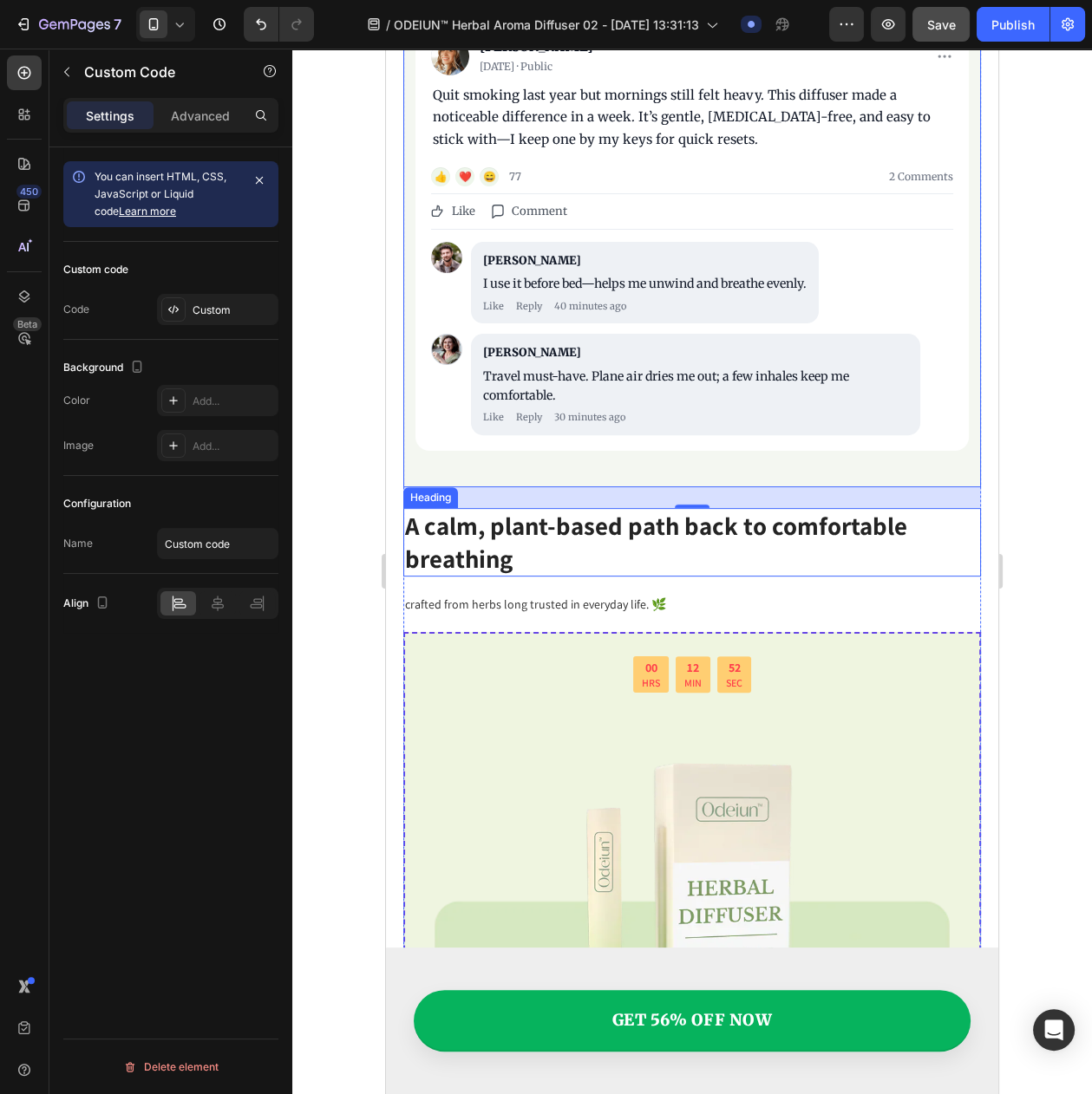
click at [670, 549] on p "A calm, plant-based path back to comfortable breathing" at bounding box center [691, 542] width 574 height 65
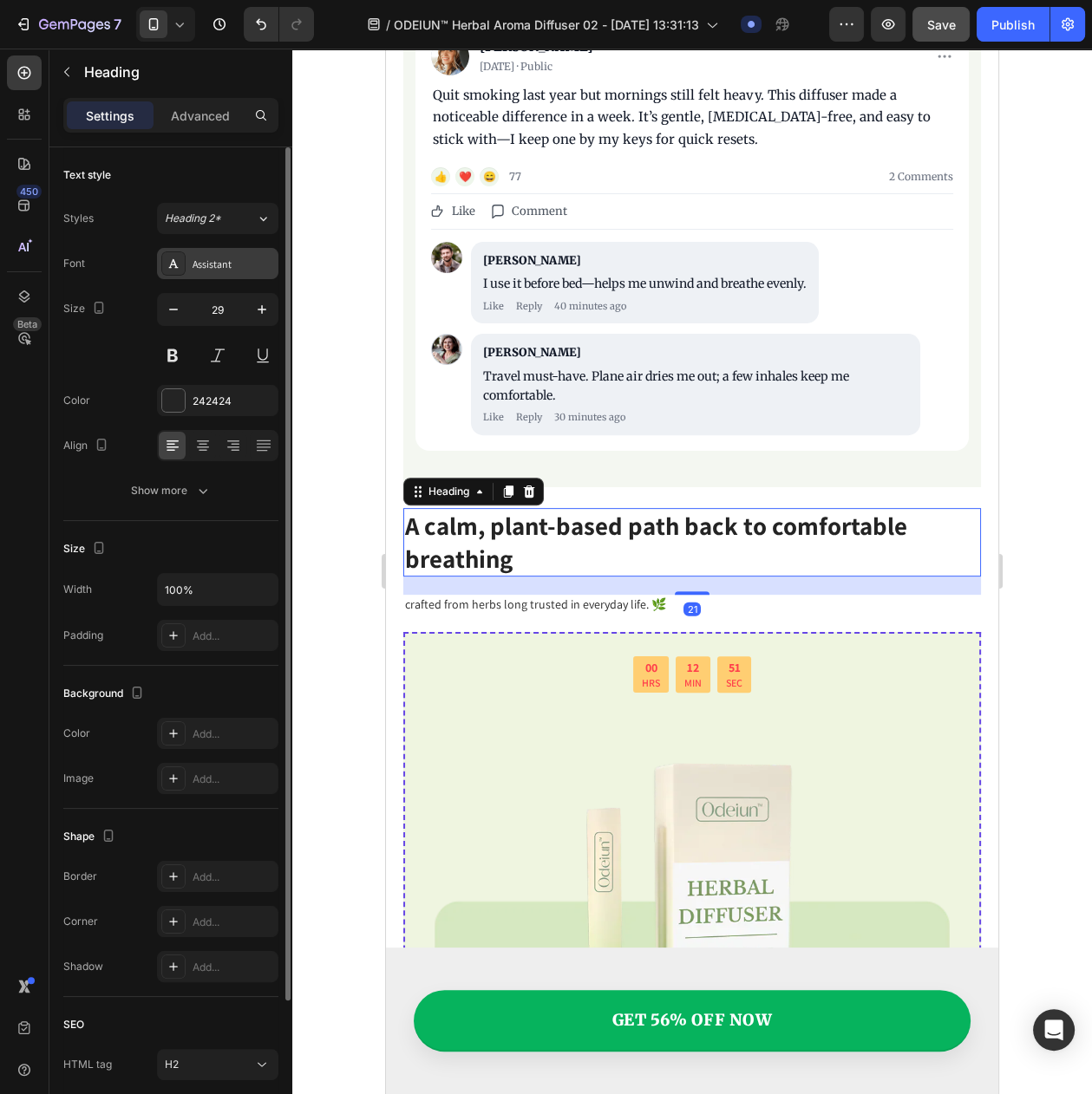
click at [235, 264] on div "Assistant" at bounding box center [233, 265] width 82 height 16
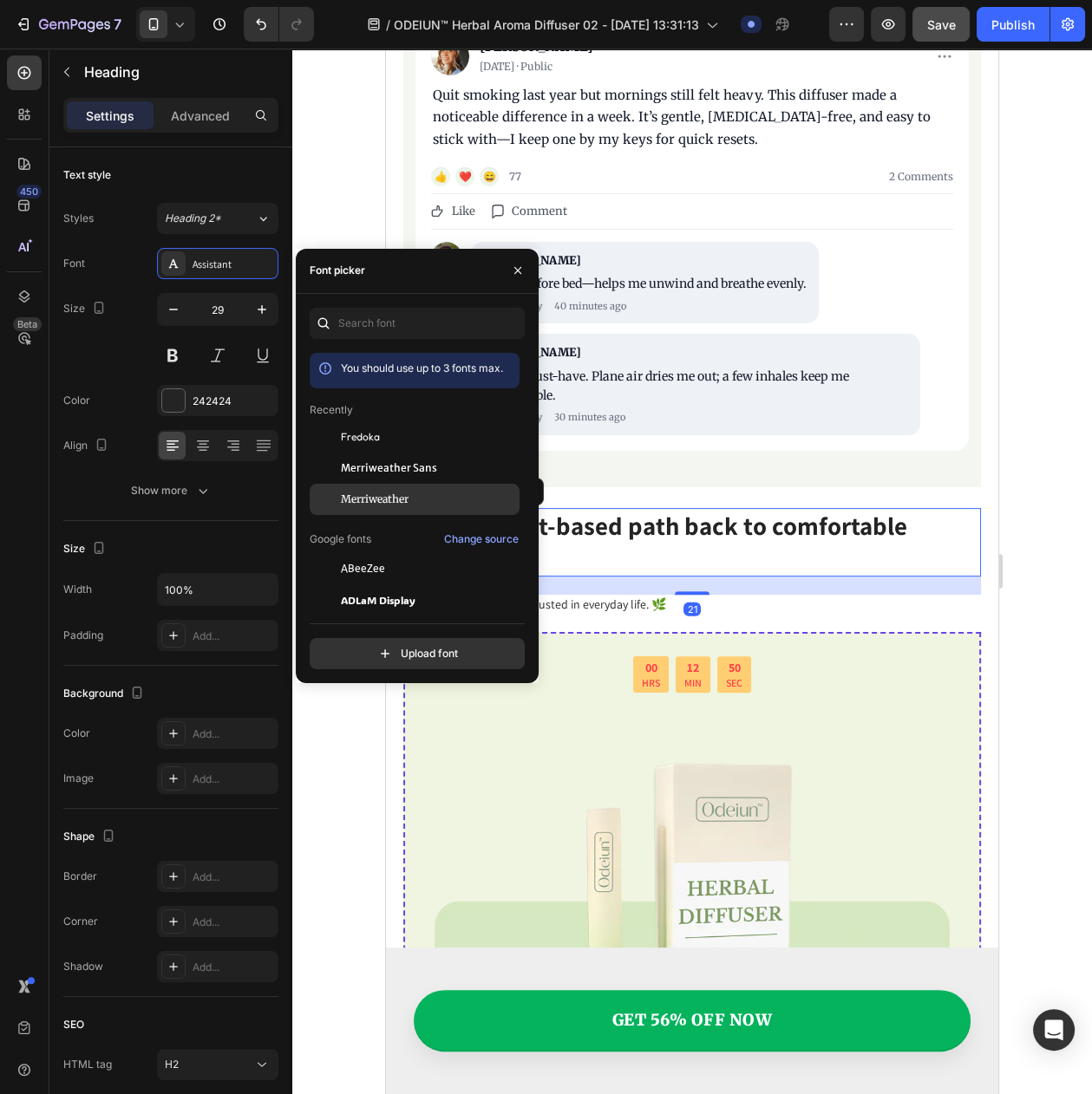
drag, startPoint x: 397, startPoint y: 495, endPoint x: 373, endPoint y: 484, distance: 26.4
click at [397, 496] on span "Merriweather" at bounding box center [374, 500] width 68 height 16
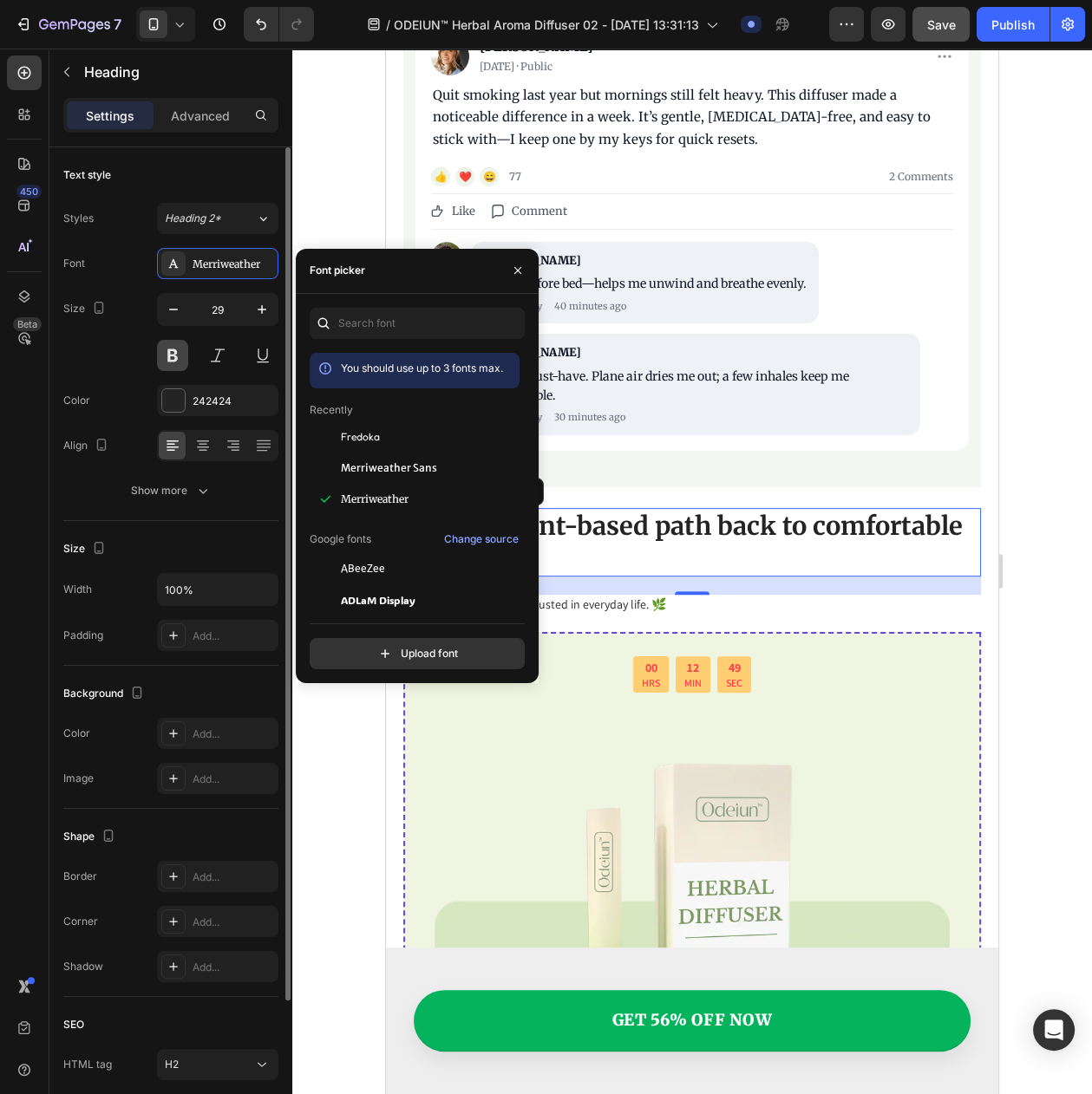
click at [166, 366] on button at bounding box center [172, 355] width 31 height 31
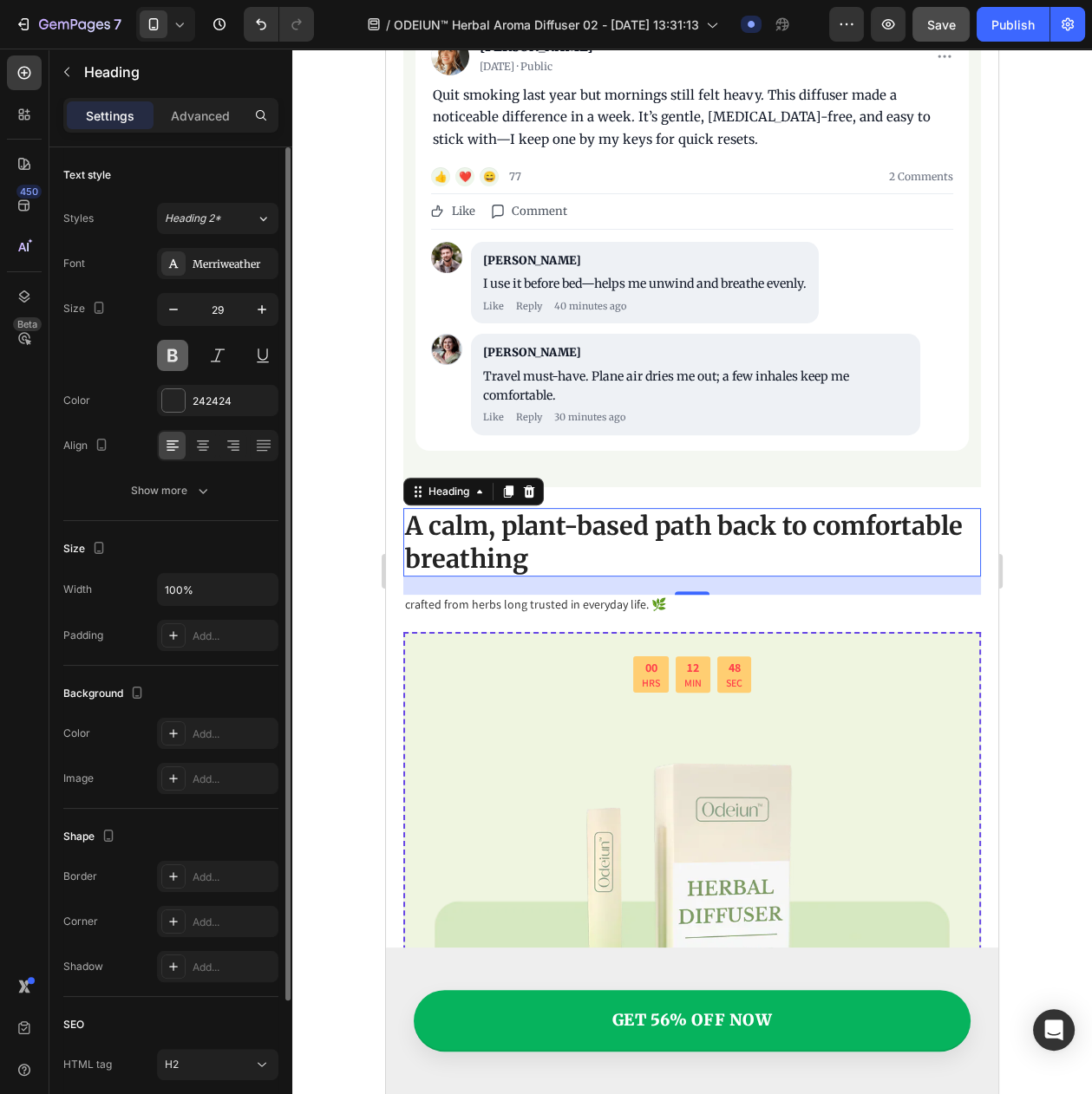
click at [170, 359] on button at bounding box center [172, 355] width 31 height 31
click at [201, 446] on div at bounding box center [203, 446] width 27 height 28
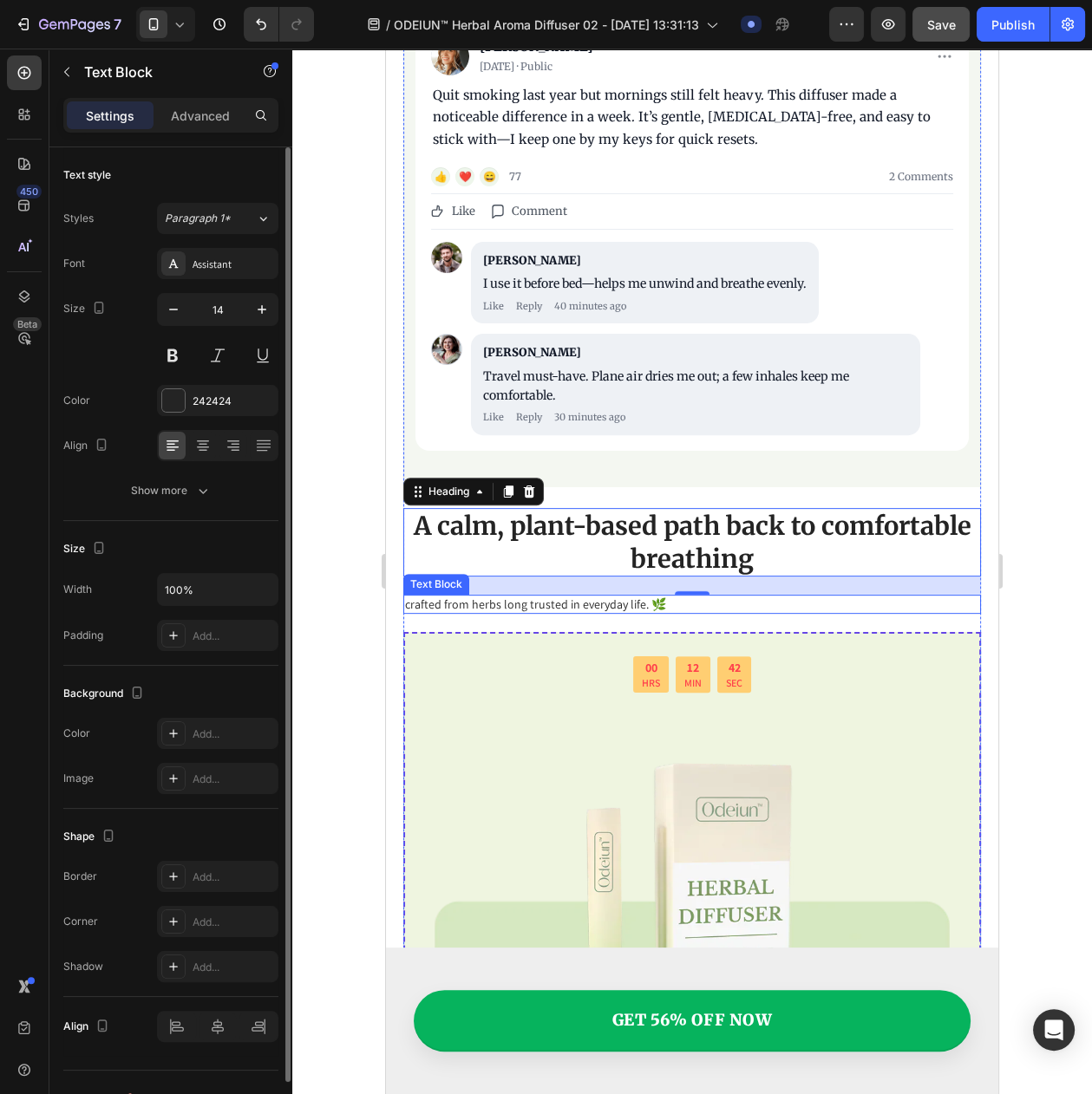
click at [524, 598] on p "crafted from herbs long trusted in everyday life. 🌿" at bounding box center [691, 605] width 574 height 16
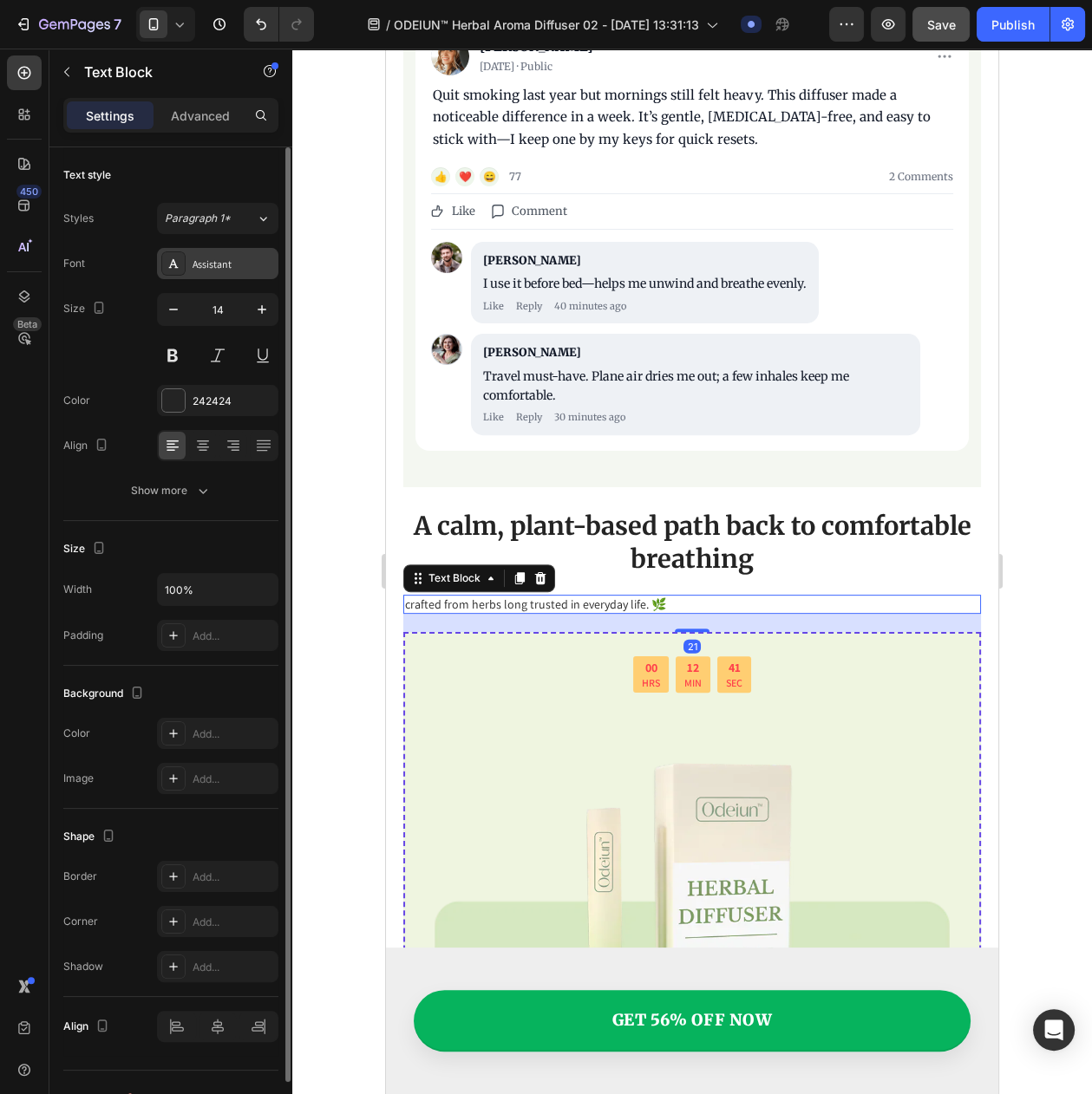
click at [211, 272] on div "Assistant" at bounding box center [233, 265] width 82 height 16
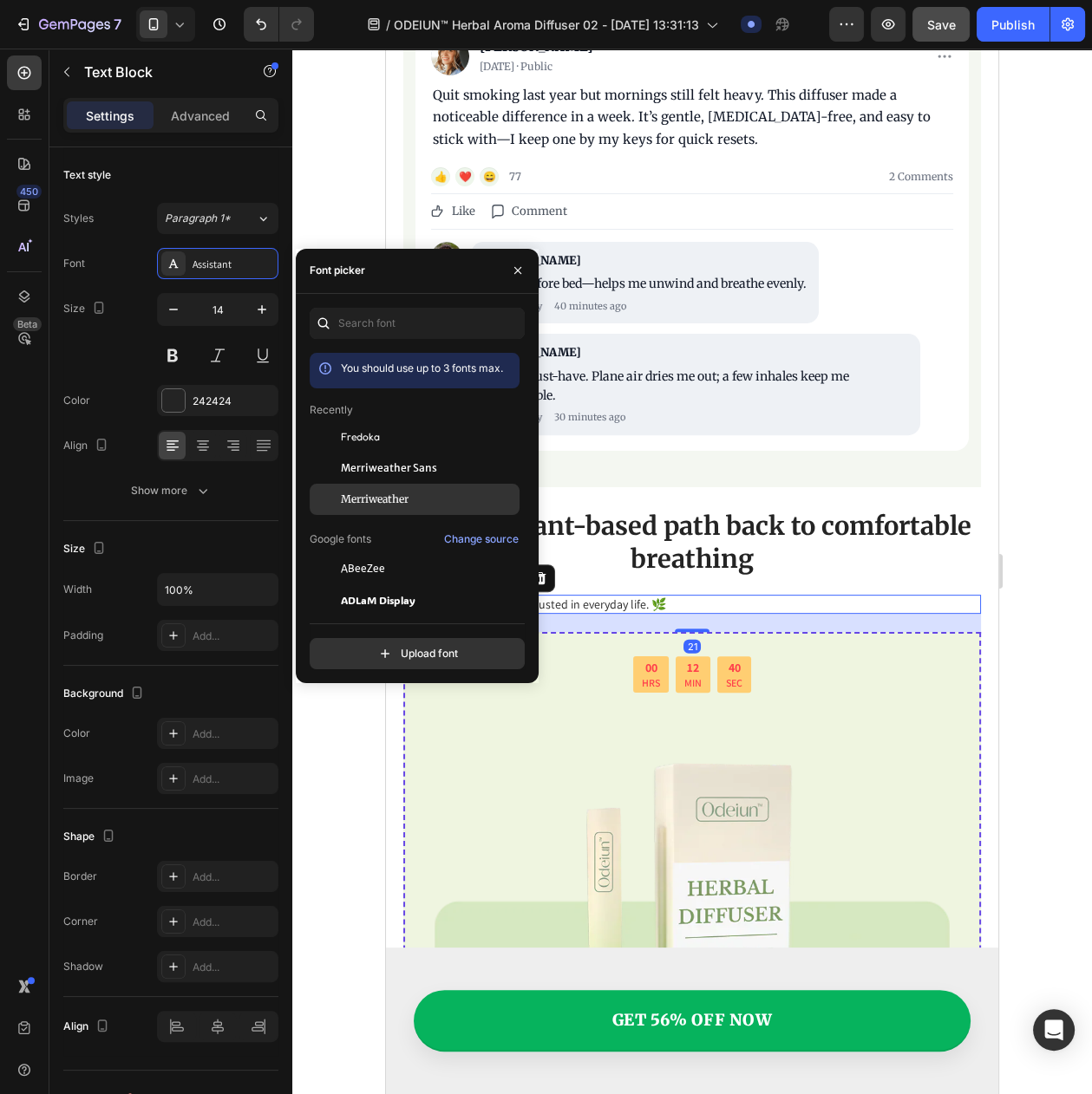
drag, startPoint x: 340, startPoint y: 503, endPoint x: 281, endPoint y: 422, distance: 100.2
click at [341, 504] on span "Merriweather" at bounding box center [374, 500] width 68 height 16
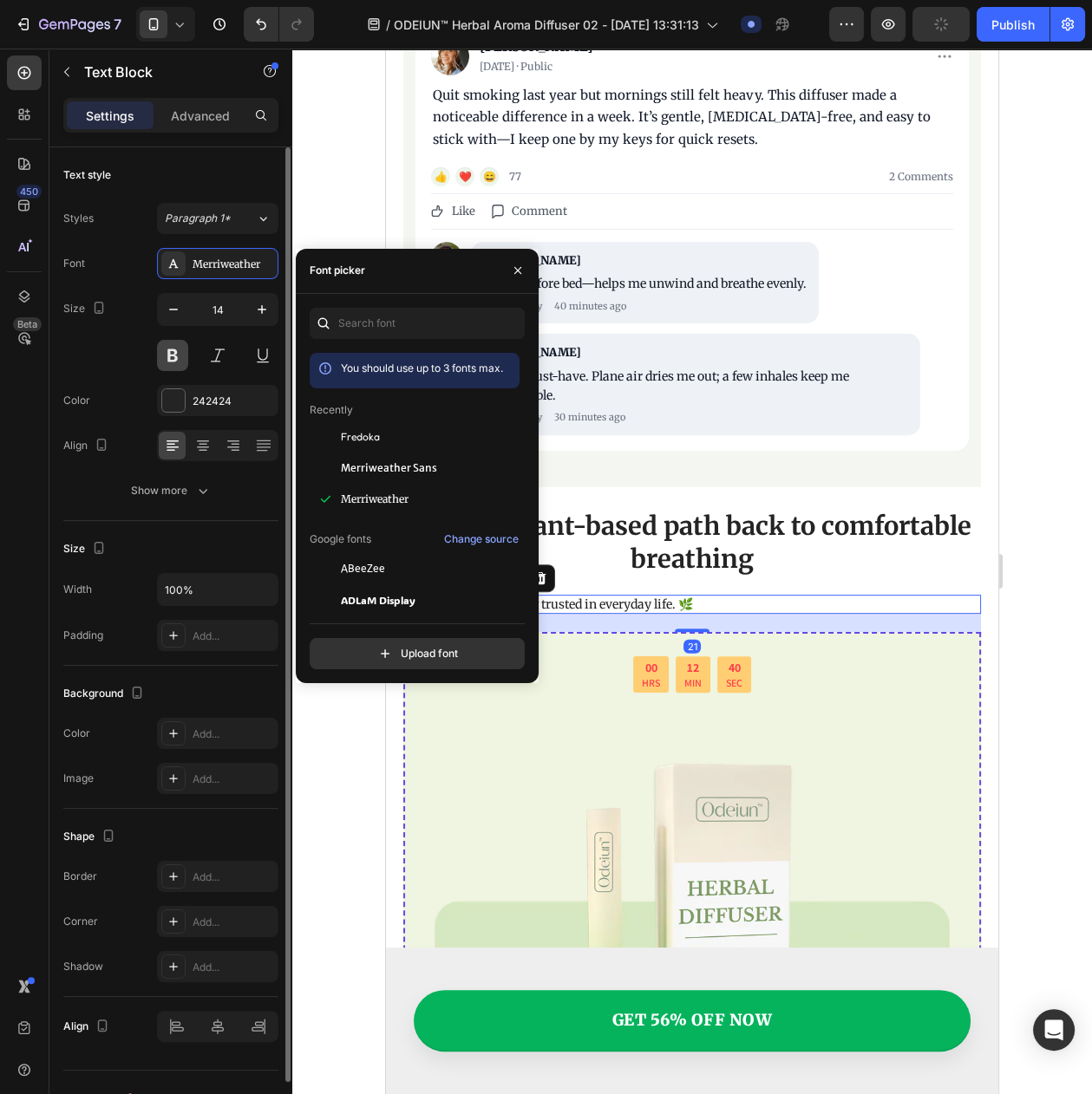
click at [171, 369] on button at bounding box center [172, 355] width 31 height 31
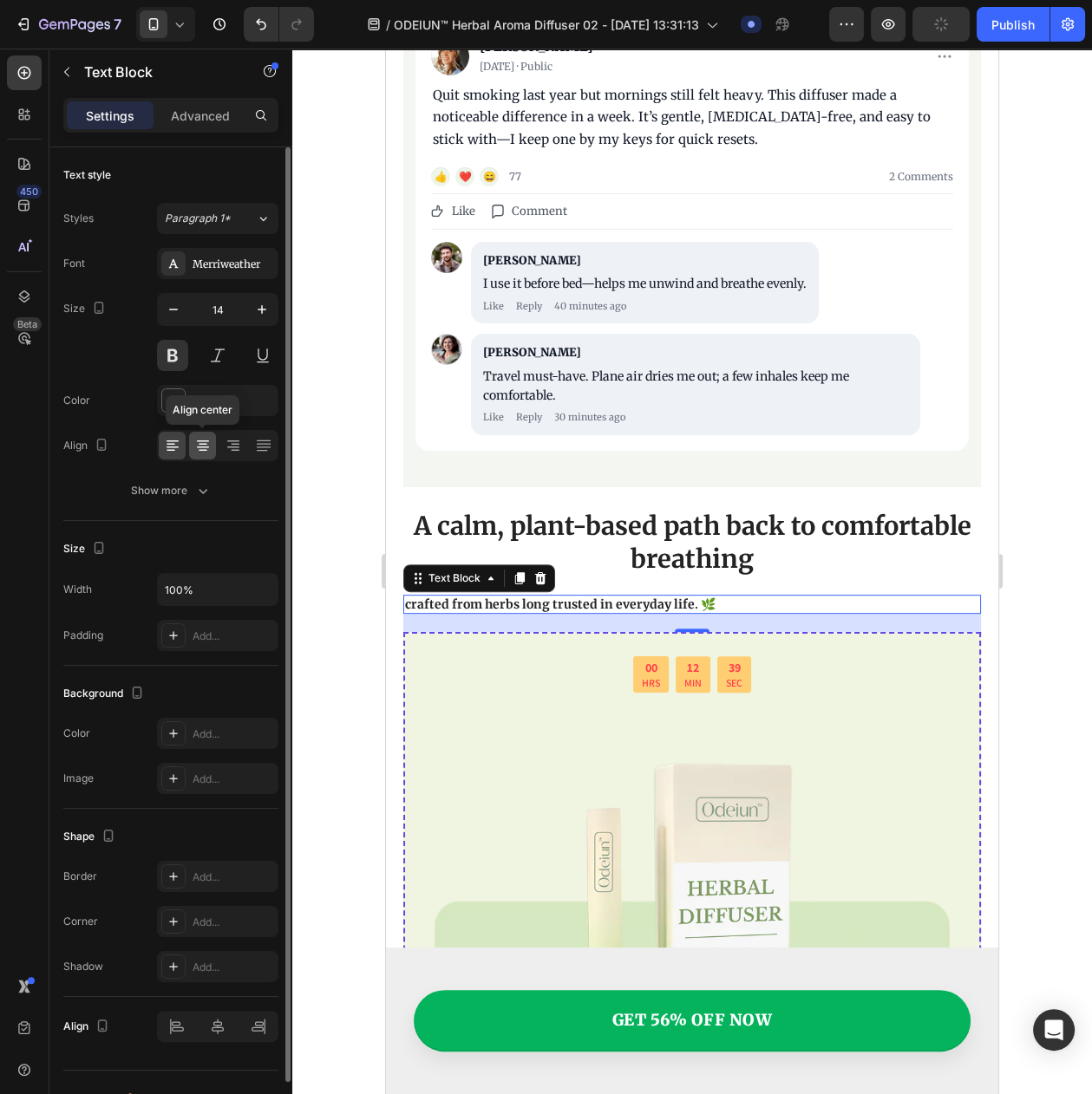
click at [210, 455] on div at bounding box center [203, 446] width 27 height 28
click at [259, 309] on icon "button" at bounding box center [261, 309] width 17 height 17
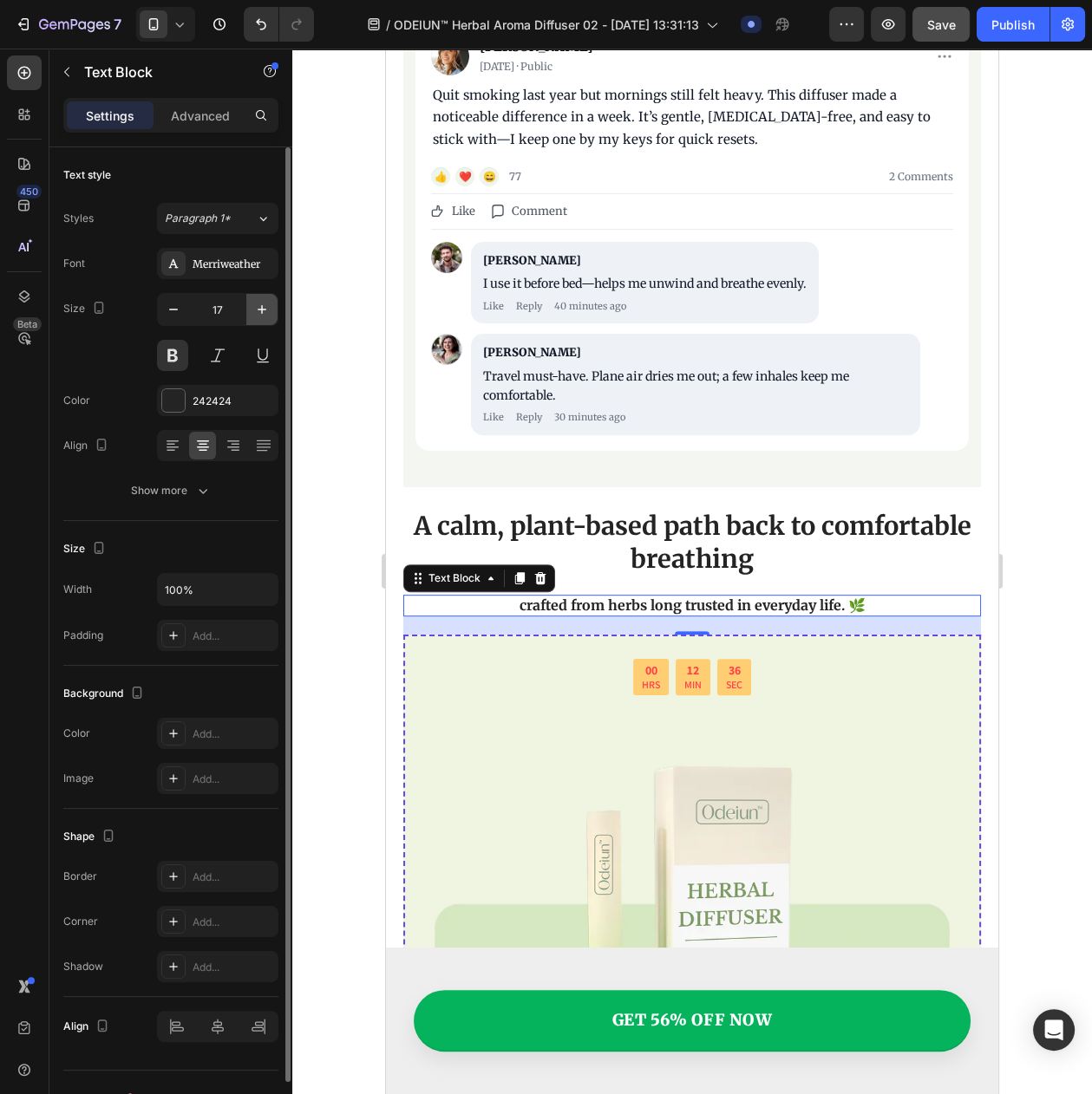
click at [259, 309] on icon "button" at bounding box center [261, 309] width 17 height 17
type input "18"
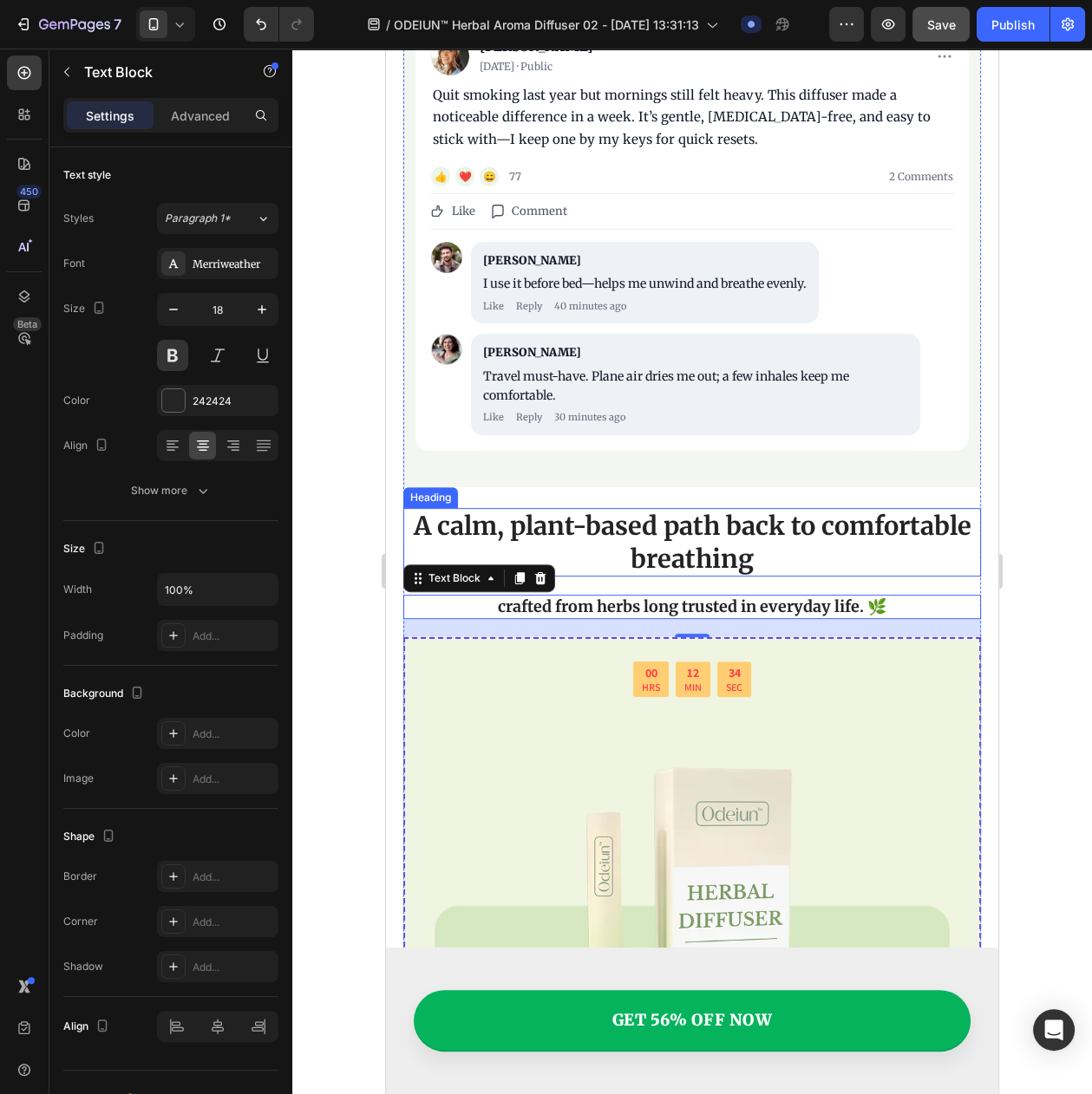
click at [549, 521] on p "A calm, plant-based path back to comfortable breathing" at bounding box center [691, 542] width 574 height 65
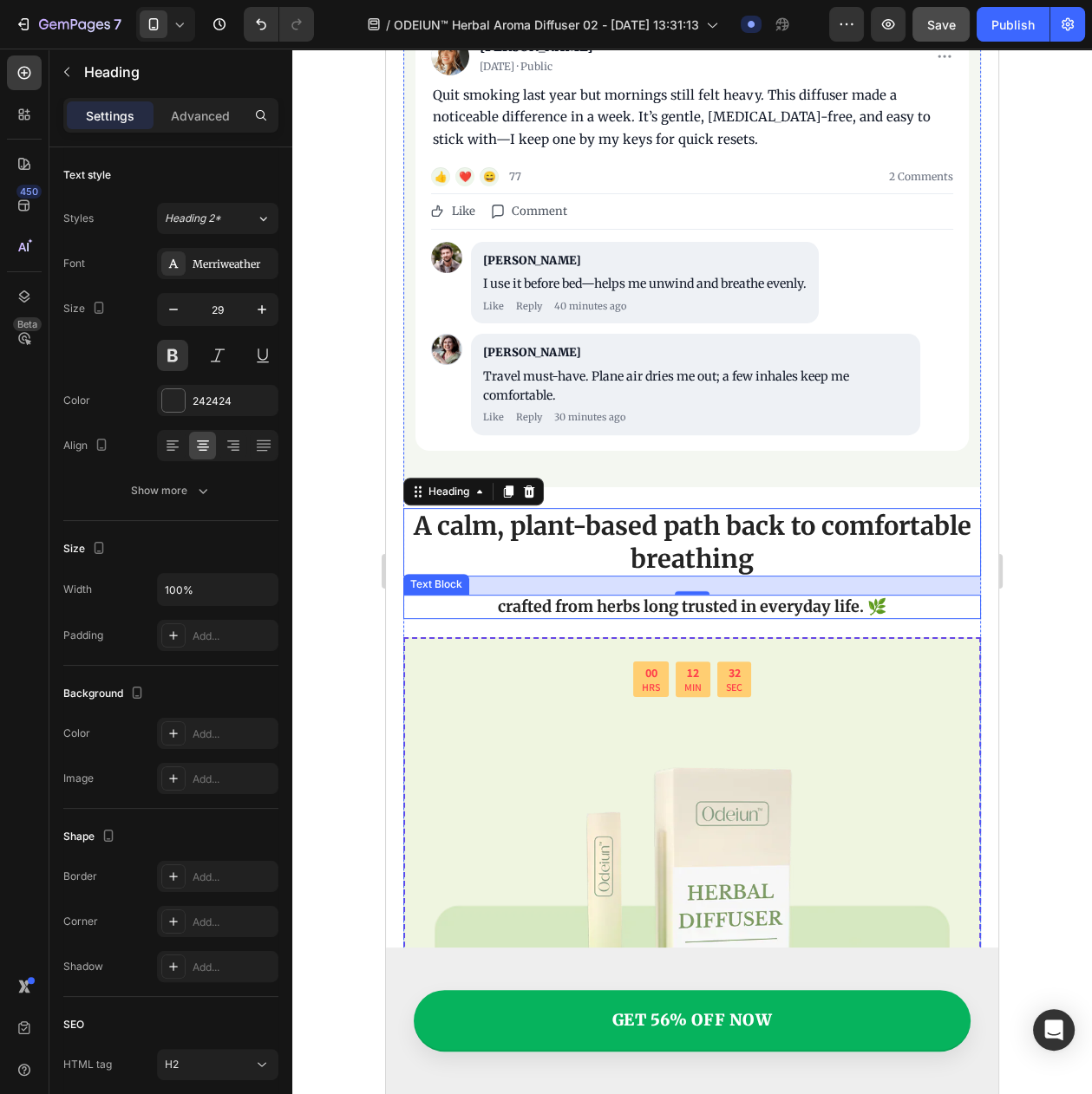
drag, startPoint x: 529, startPoint y: 607, endPoint x: 517, endPoint y: 607, distance: 12.0
click at [529, 607] on p "crafted from herbs long trusted in everyday life. 🌿" at bounding box center [691, 607] width 574 height 20
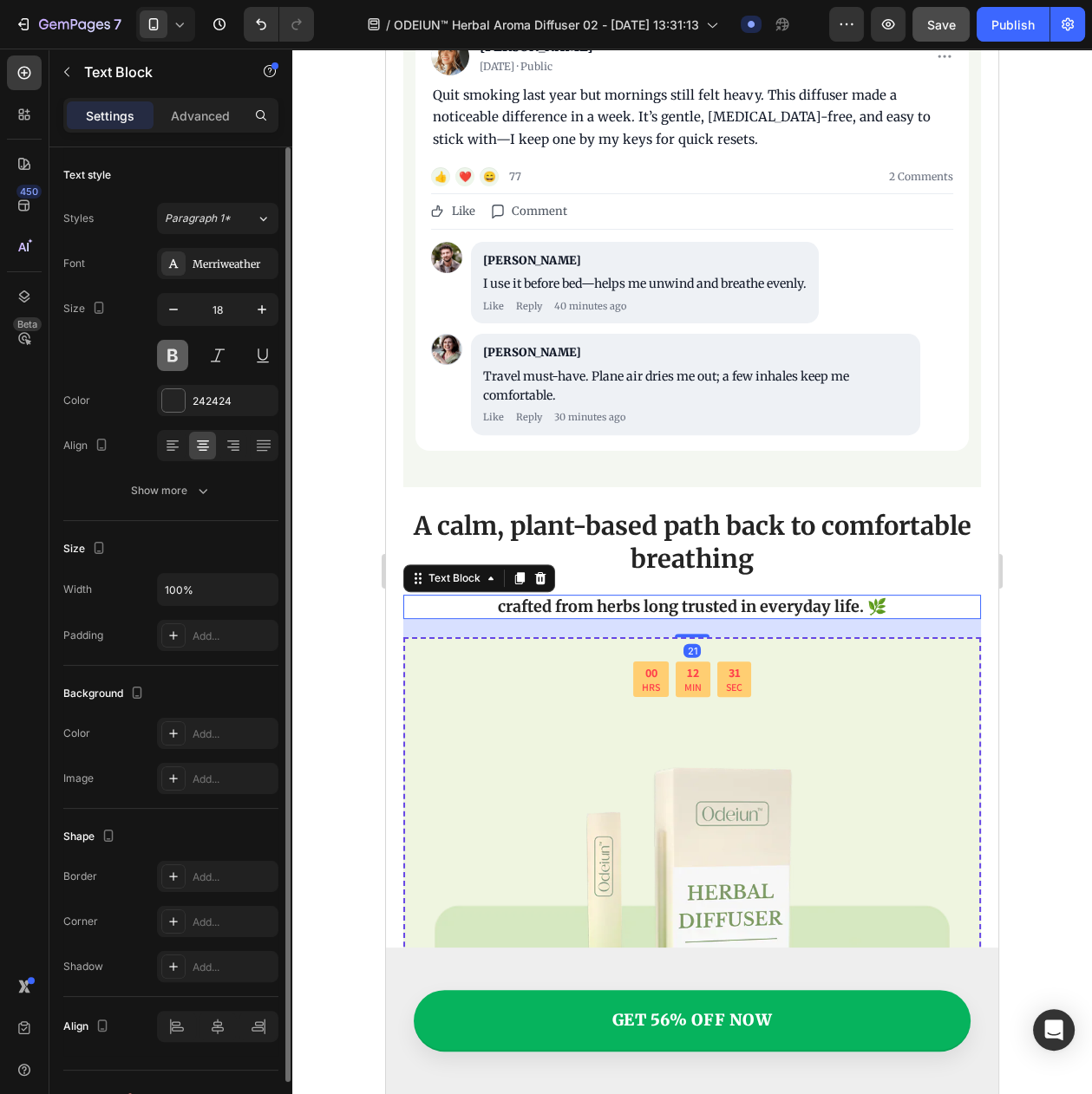
click at [178, 353] on button at bounding box center [172, 355] width 31 height 31
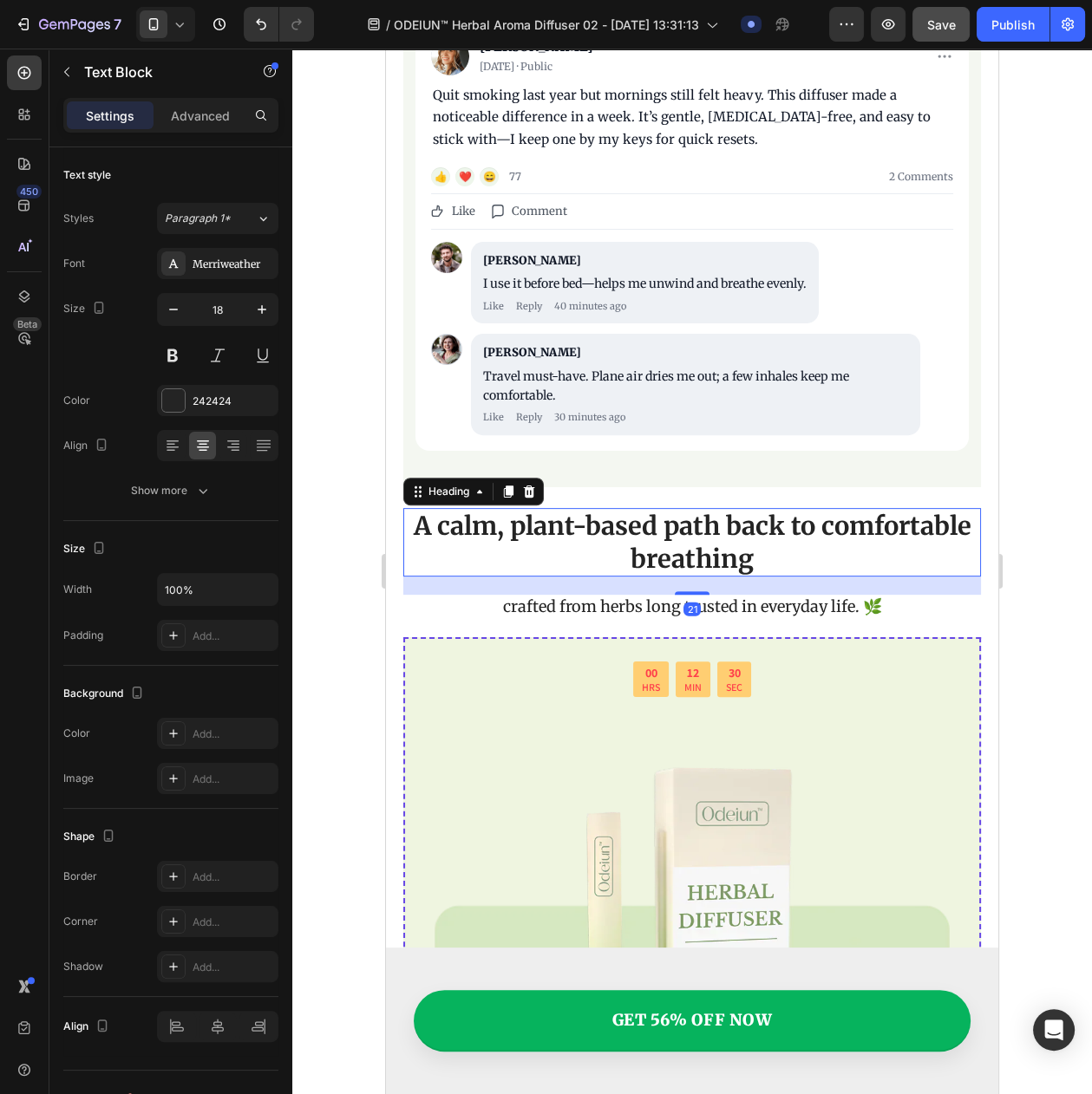
click at [680, 530] on p "A calm, plant-based path back to comfortable breathing" at bounding box center [691, 542] width 574 height 65
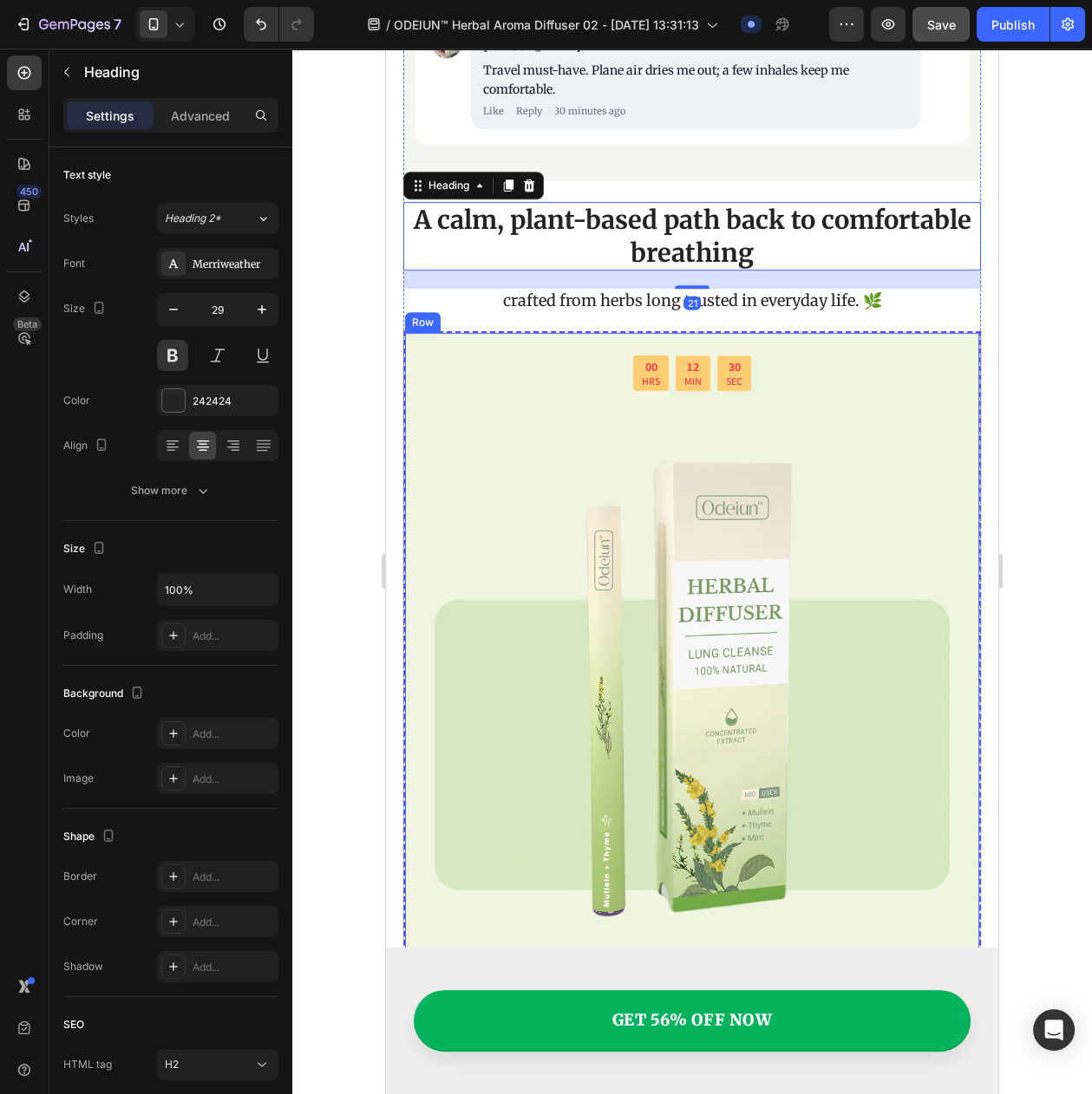
scroll to position [8832, 0]
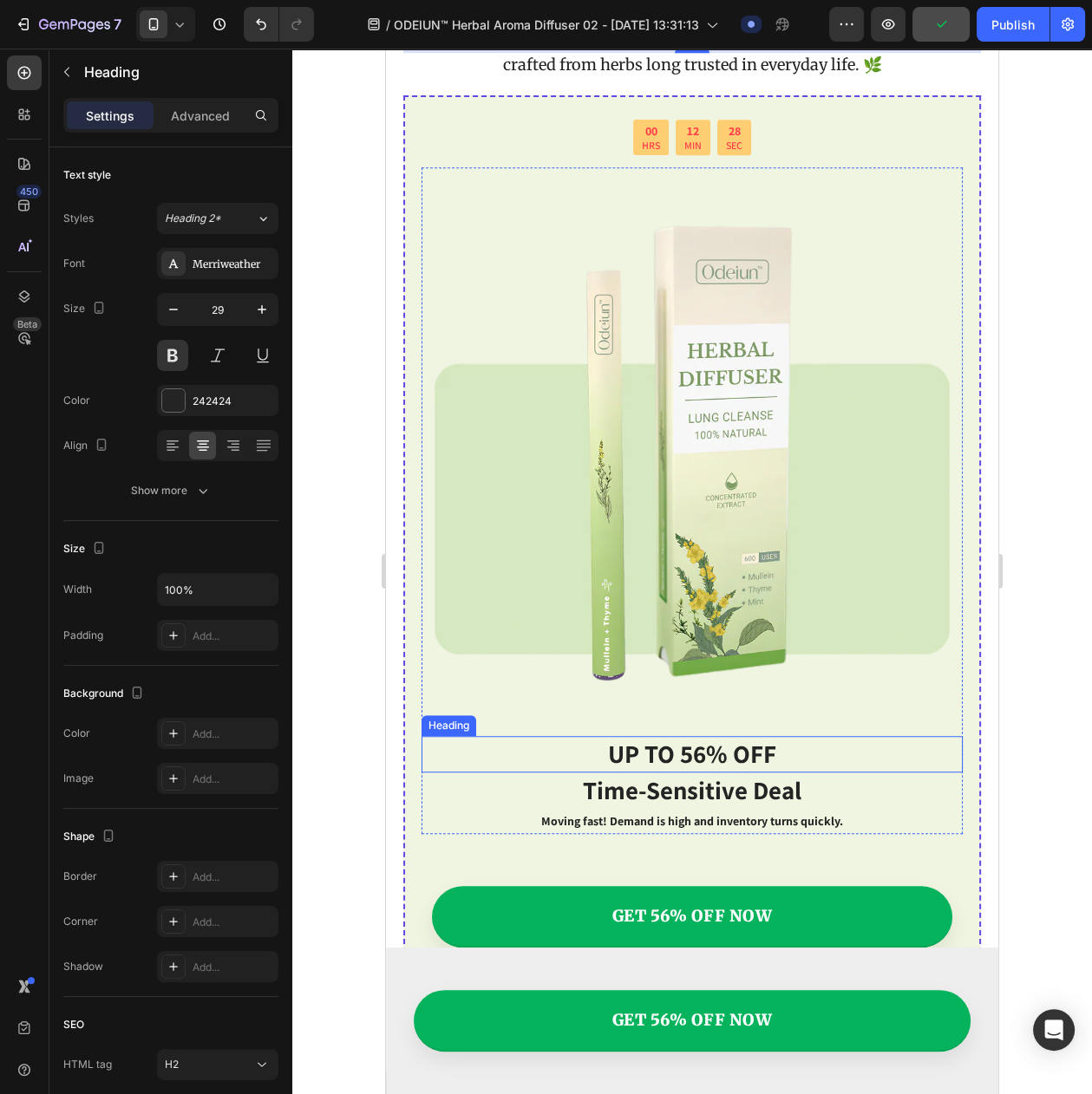
click at [673, 744] on p "UP TO 56% OFF" at bounding box center [692, 754] width 537 height 33
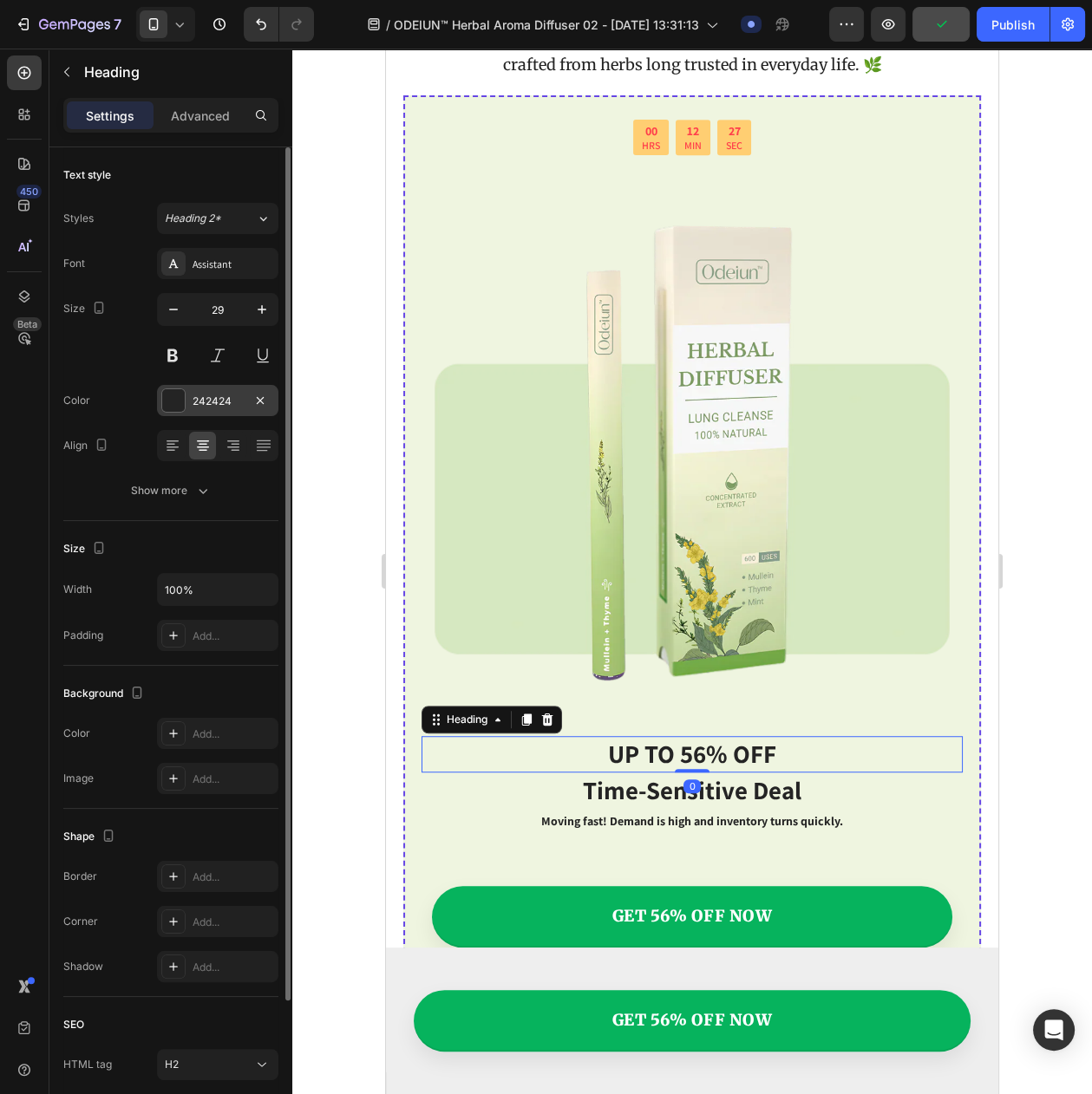
click at [204, 416] on div "242424" at bounding box center [217, 400] width 121 height 31
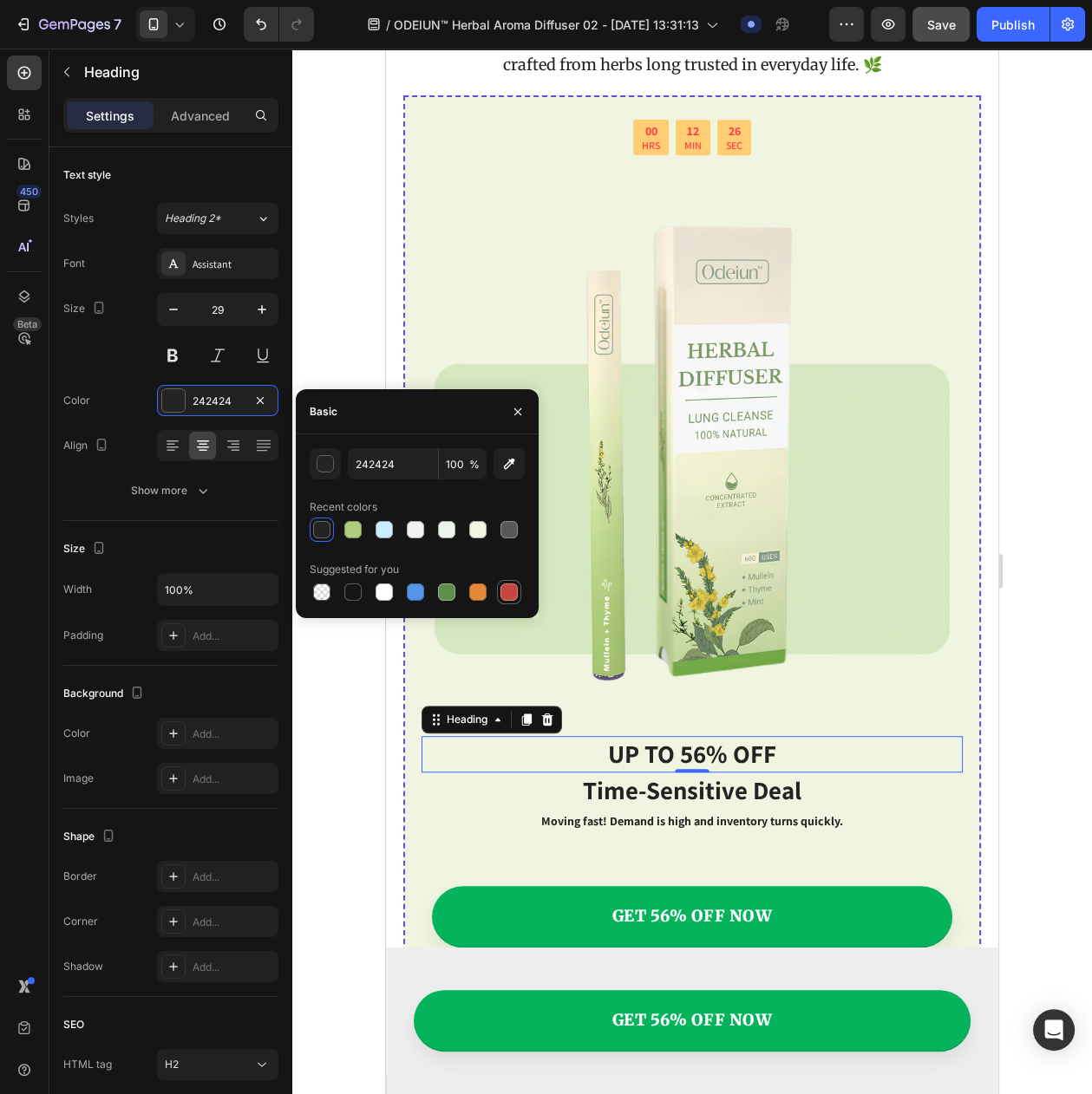
click at [504, 582] on div at bounding box center [509, 591] width 20 height 20
type input "C5453F"
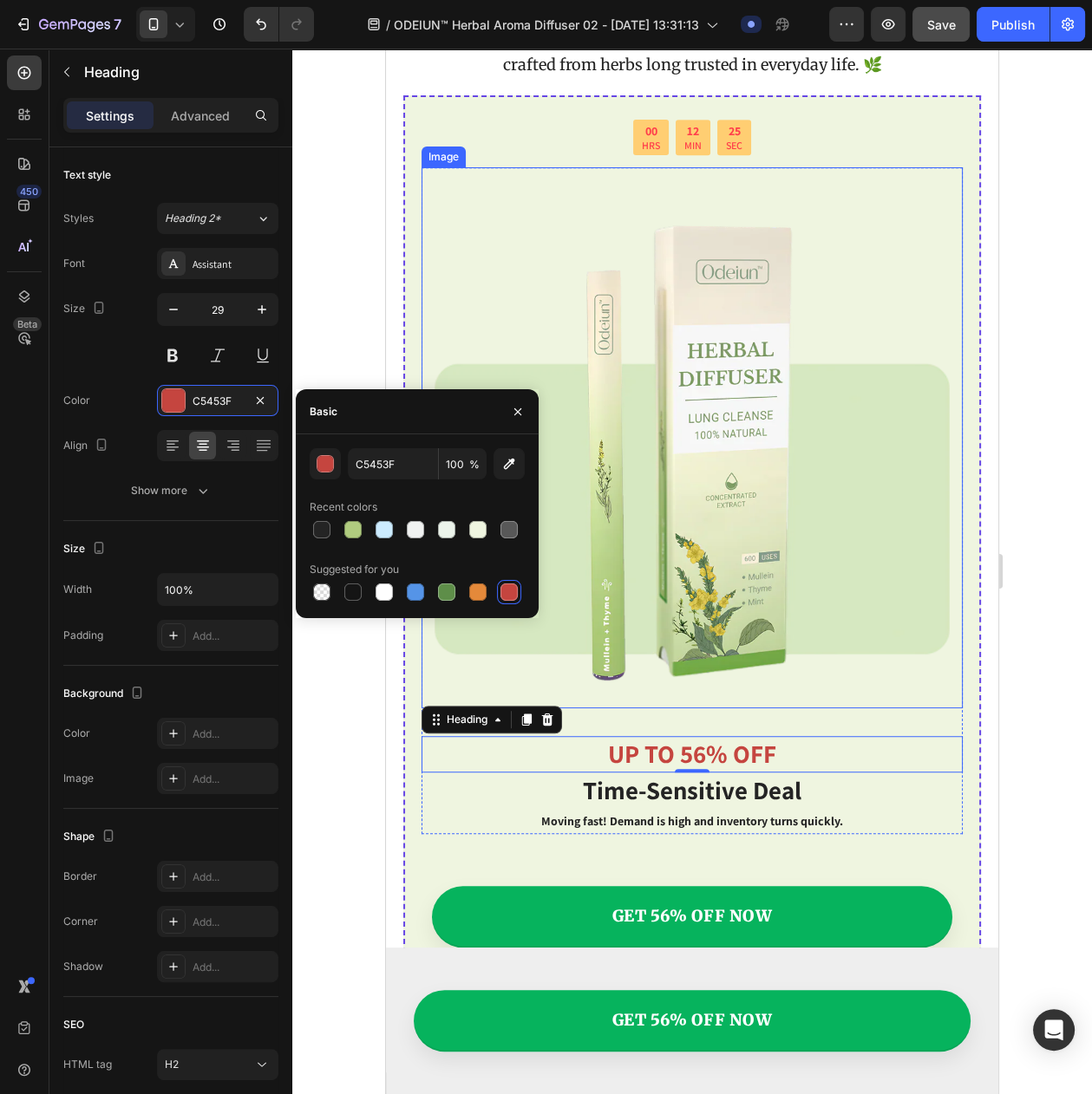
click at [742, 617] on img at bounding box center [692, 438] width 541 height 541
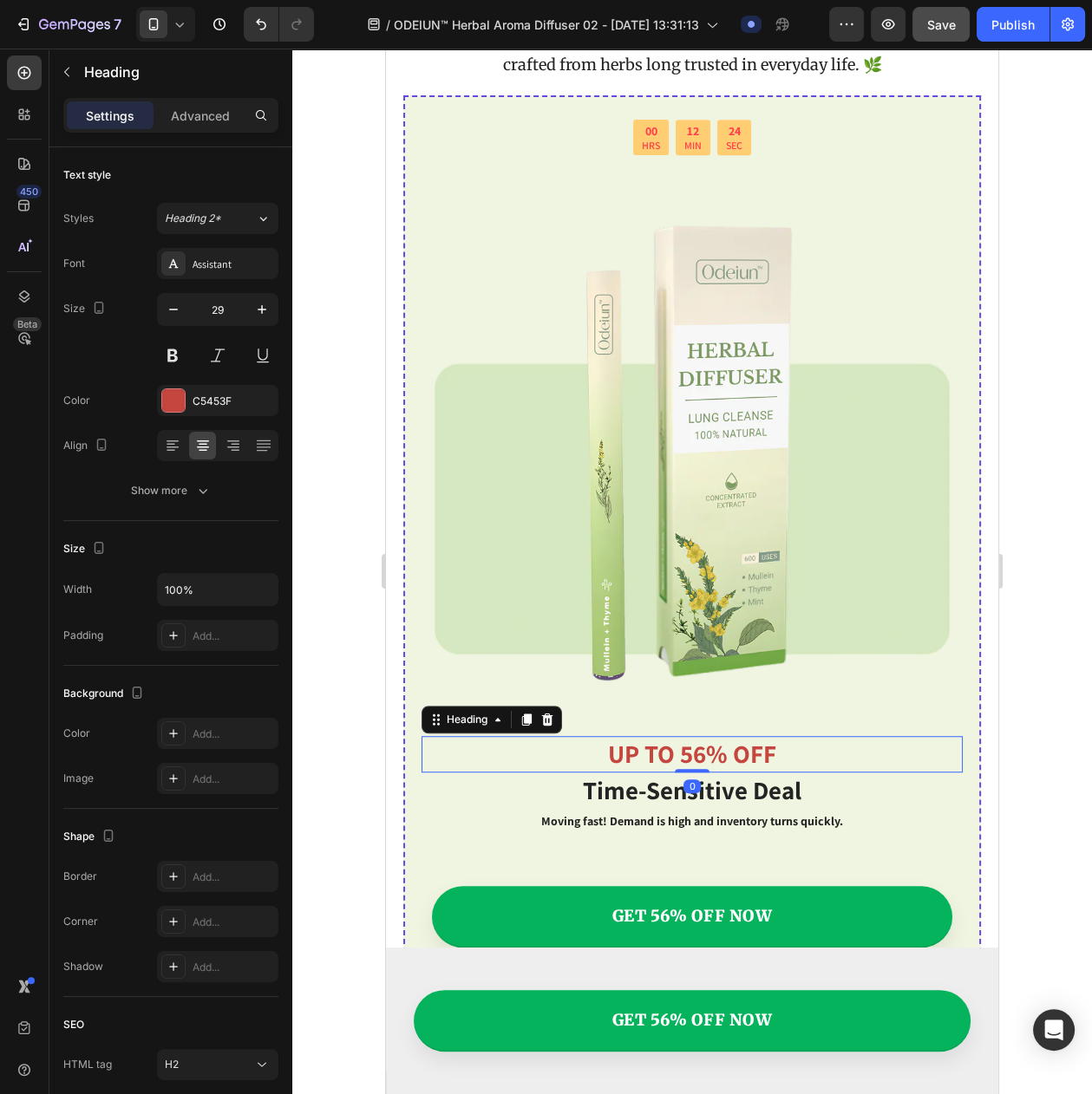
click at [703, 740] on p "UP TO 56% OFF" at bounding box center [692, 754] width 537 height 33
click at [203, 409] on div "C5453F" at bounding box center [217, 402] width 51 height 16
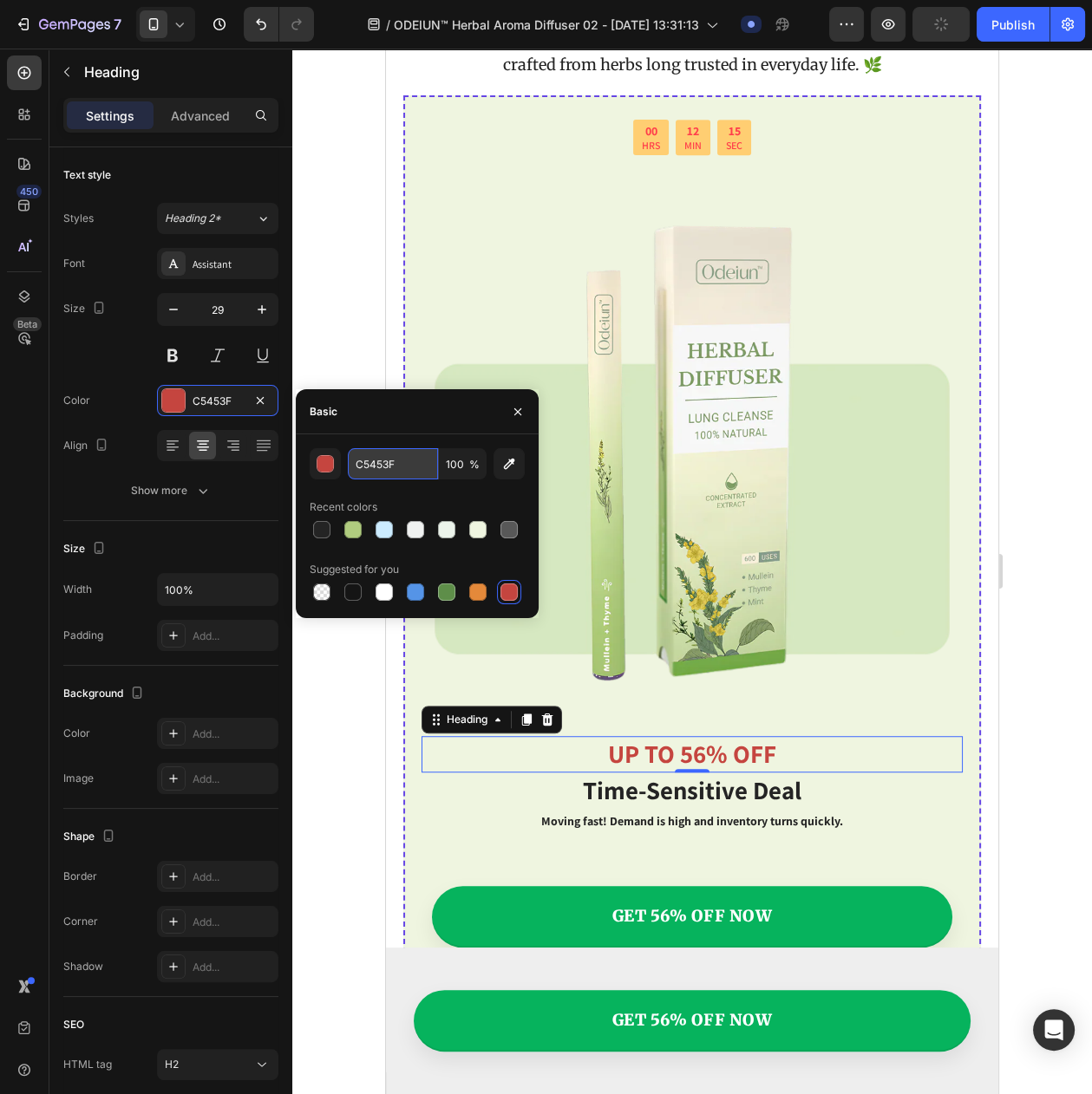
click at [353, 469] on input "C5453F" at bounding box center [392, 463] width 90 height 31
paste input "#C21401"
type input "#C21401"
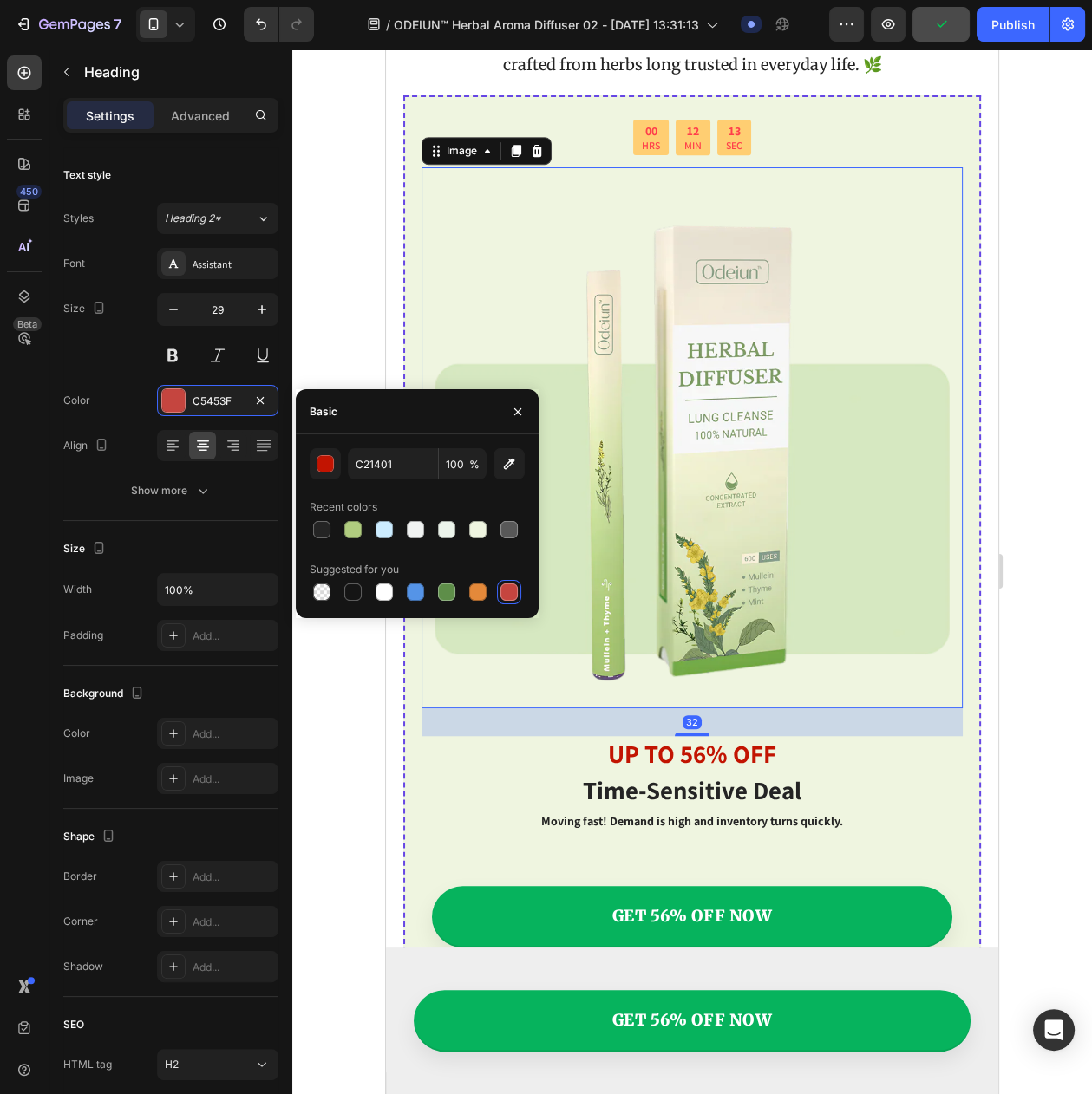
click at [811, 607] on img at bounding box center [692, 438] width 541 height 541
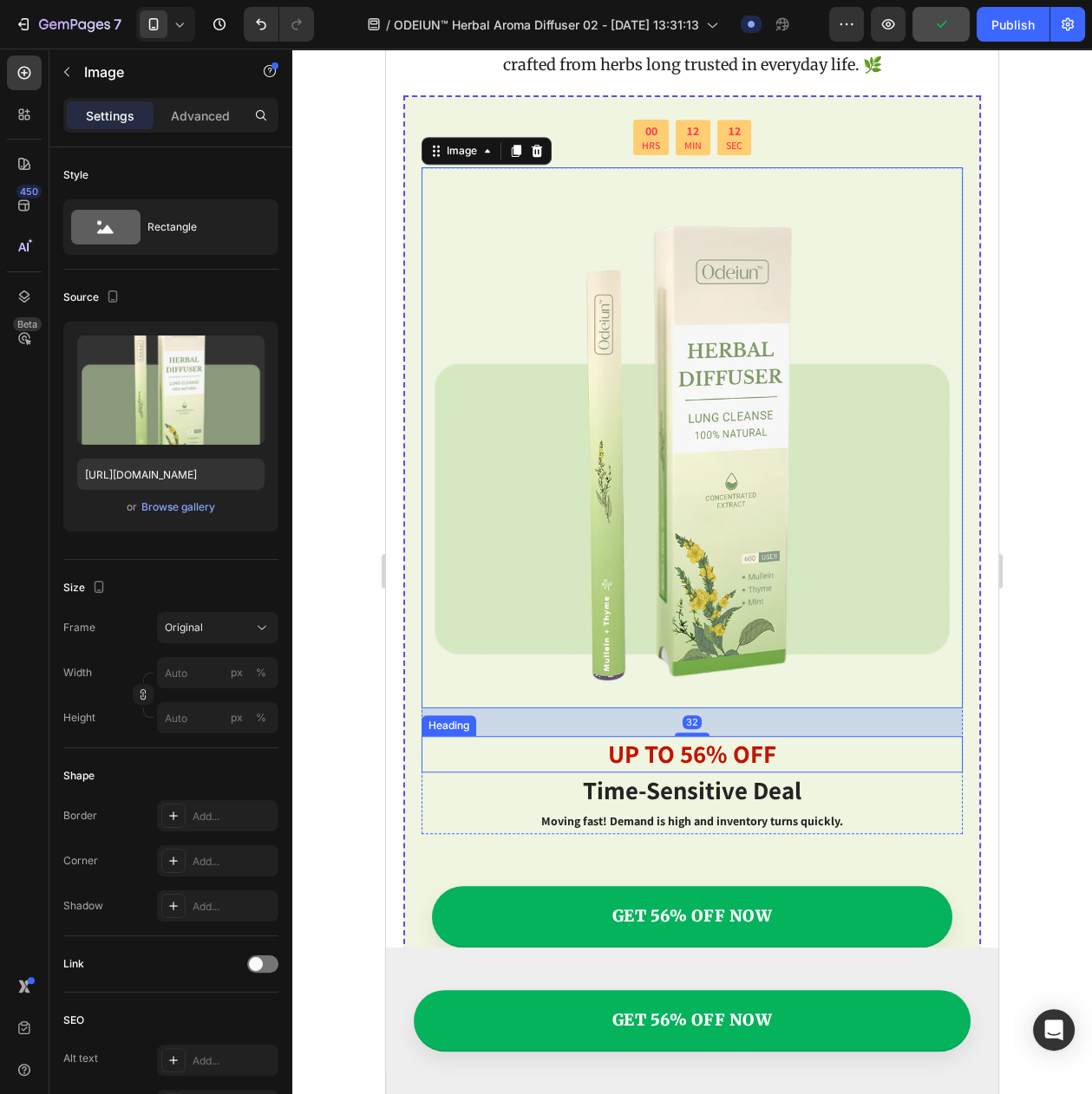
click at [702, 739] on p "UP TO 56% OFF" at bounding box center [692, 754] width 537 height 33
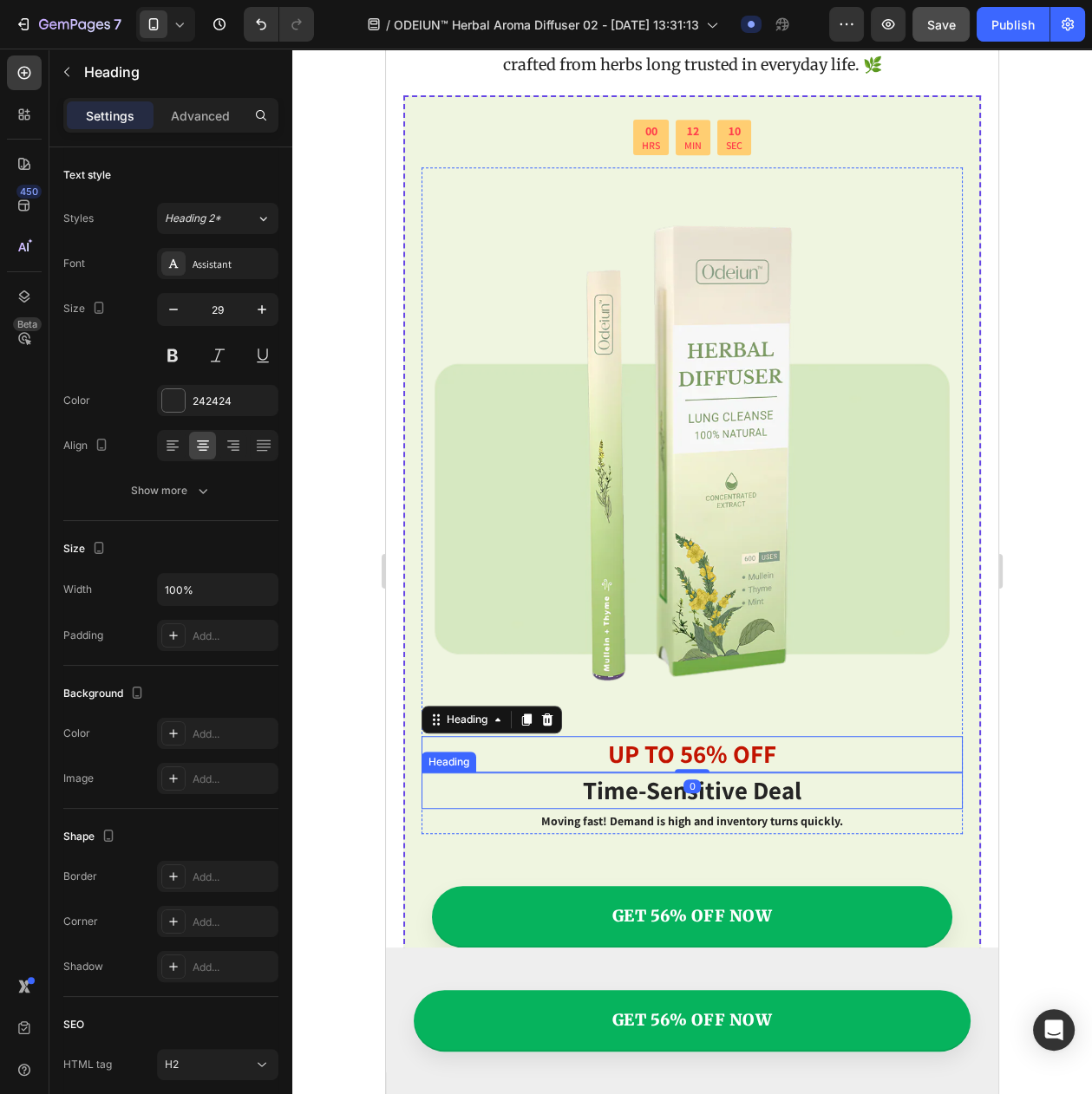
click at [622, 775] on p "Time-sensitive deal" at bounding box center [692, 791] width 537 height 33
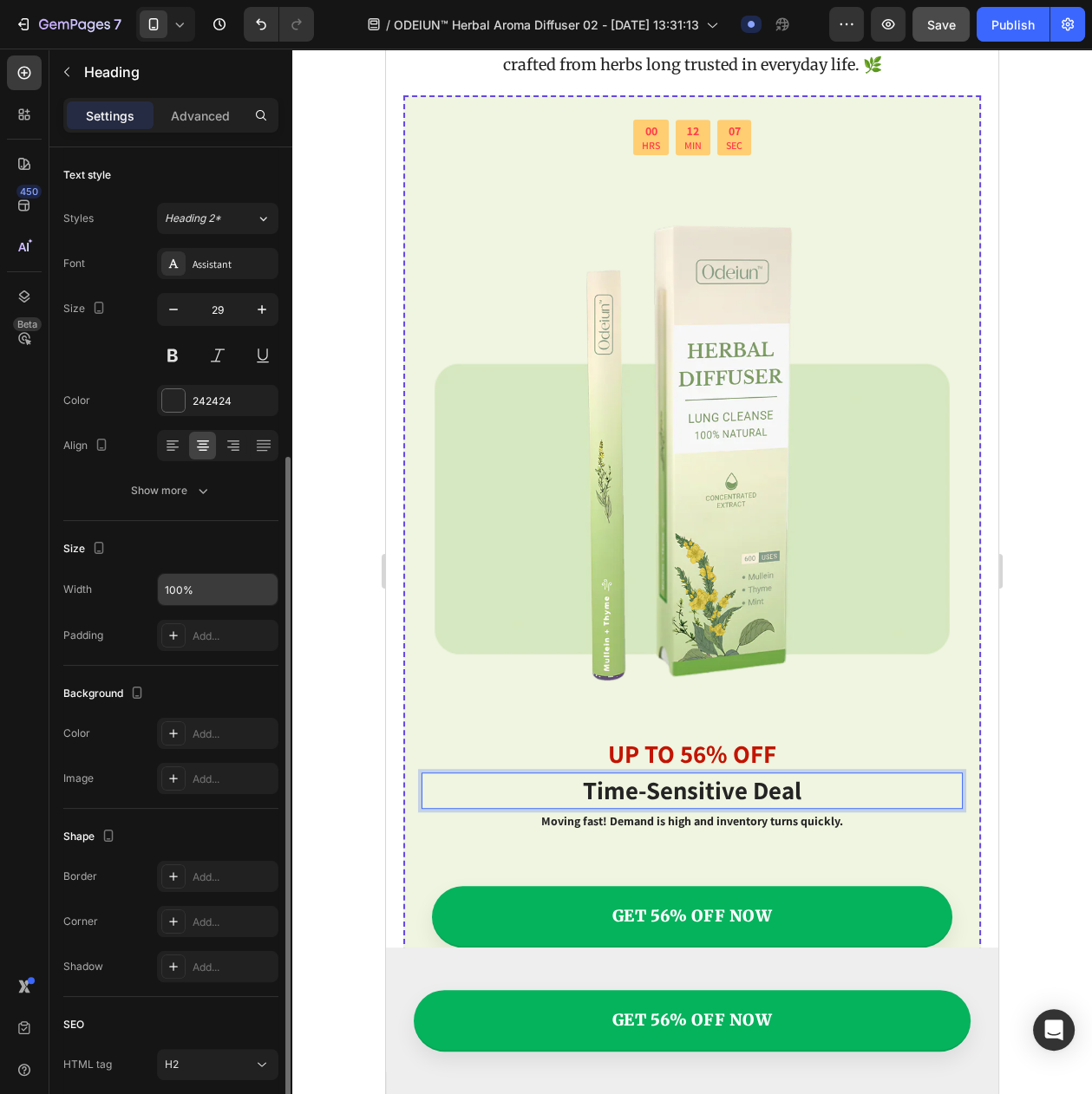
scroll to position [166, 0]
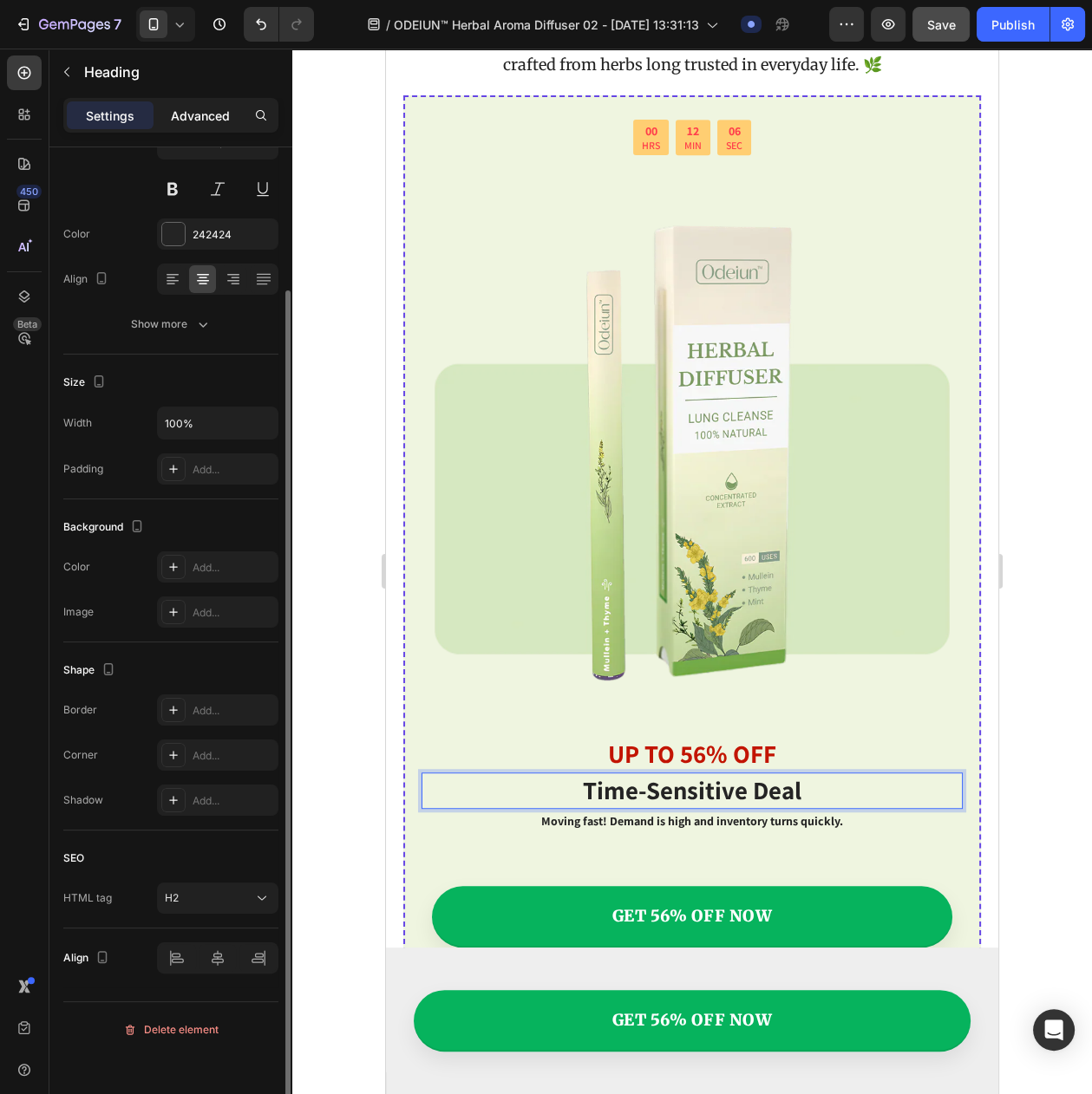
click at [190, 102] on div "Advanced" at bounding box center [199, 115] width 86 height 28
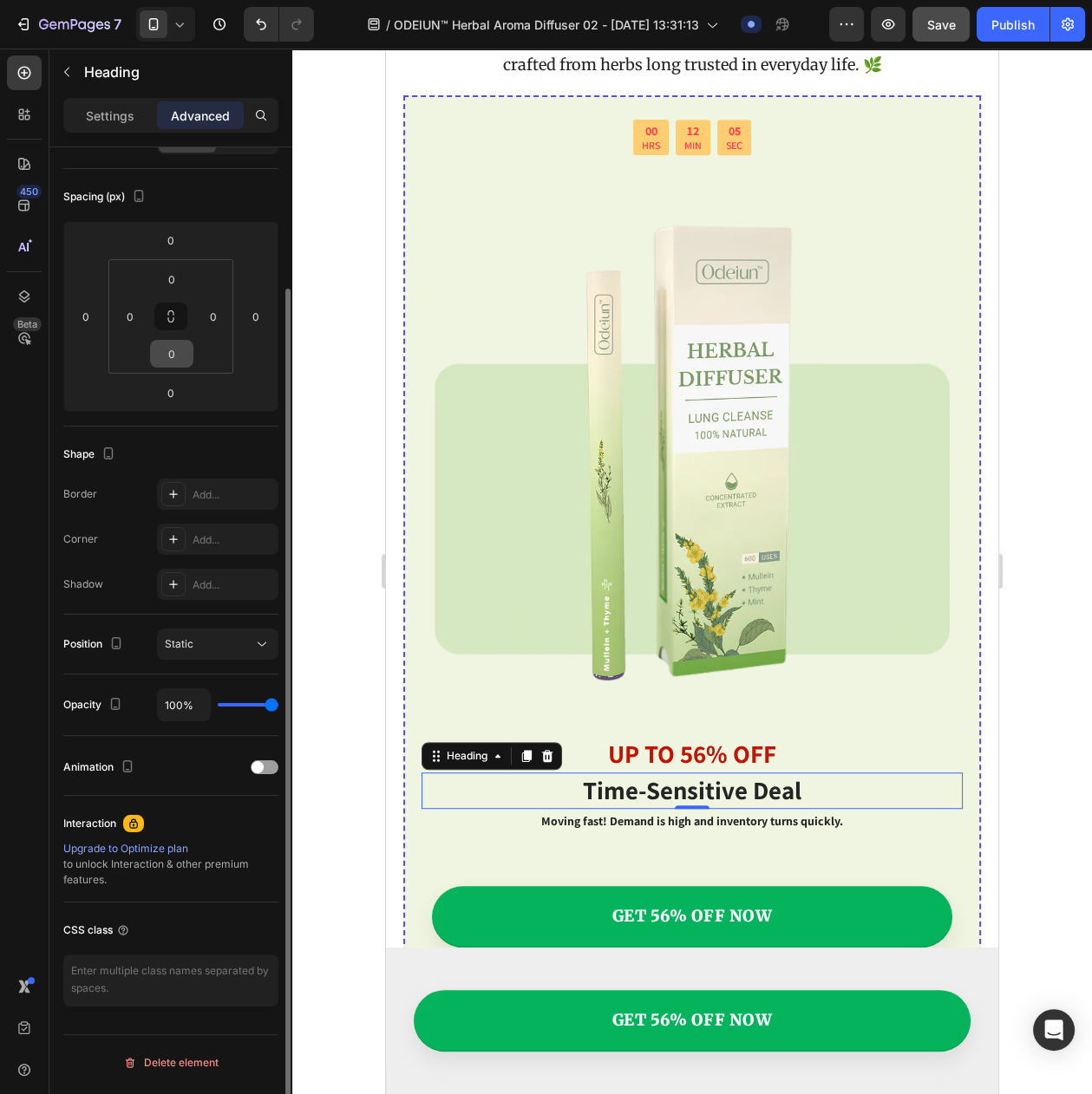
scroll to position [0, 0]
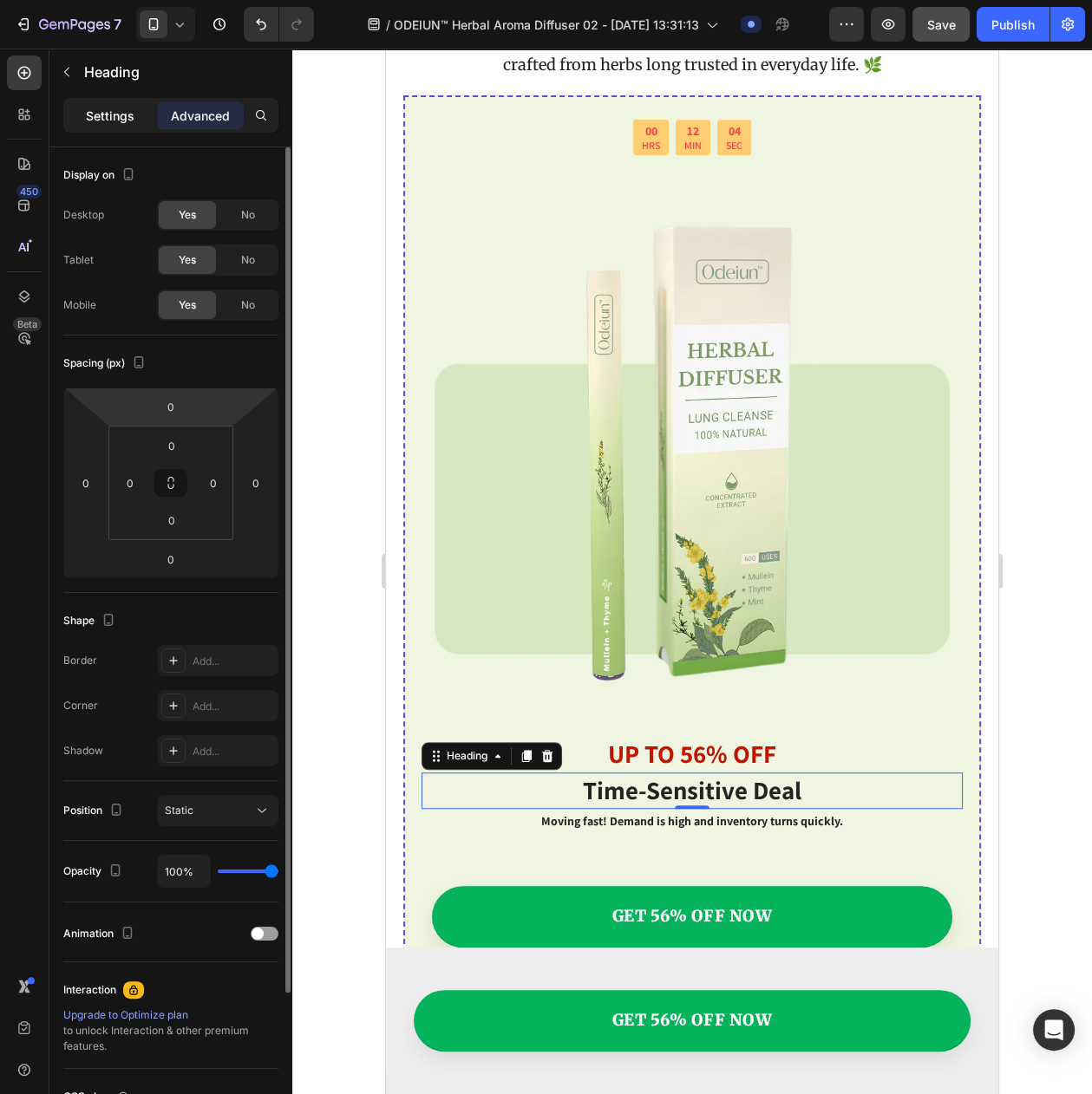
click at [92, 114] on p "Settings" at bounding box center [110, 116] width 49 height 18
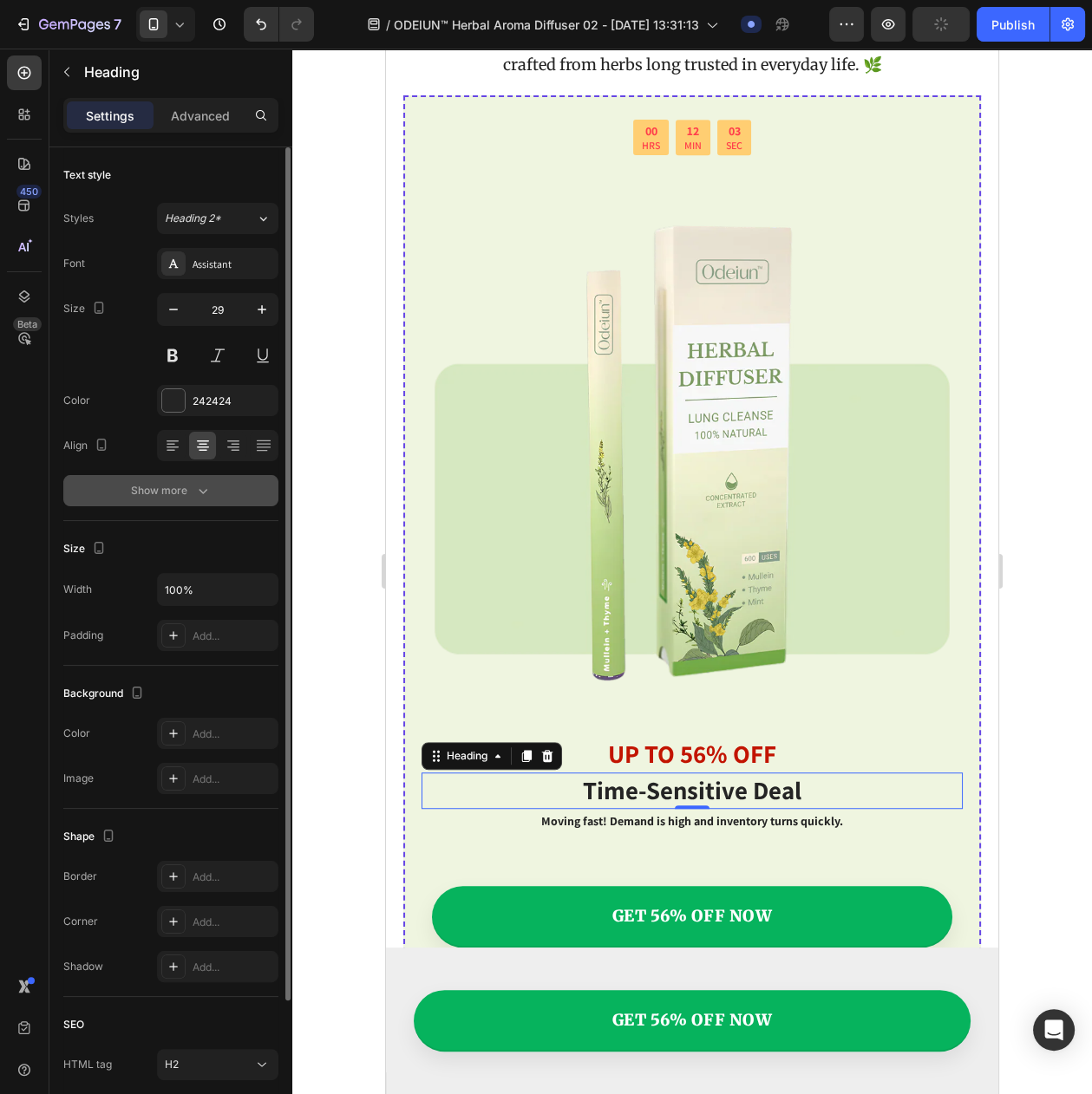
click at [187, 487] on button "Show more" at bounding box center [171, 490] width 215 height 31
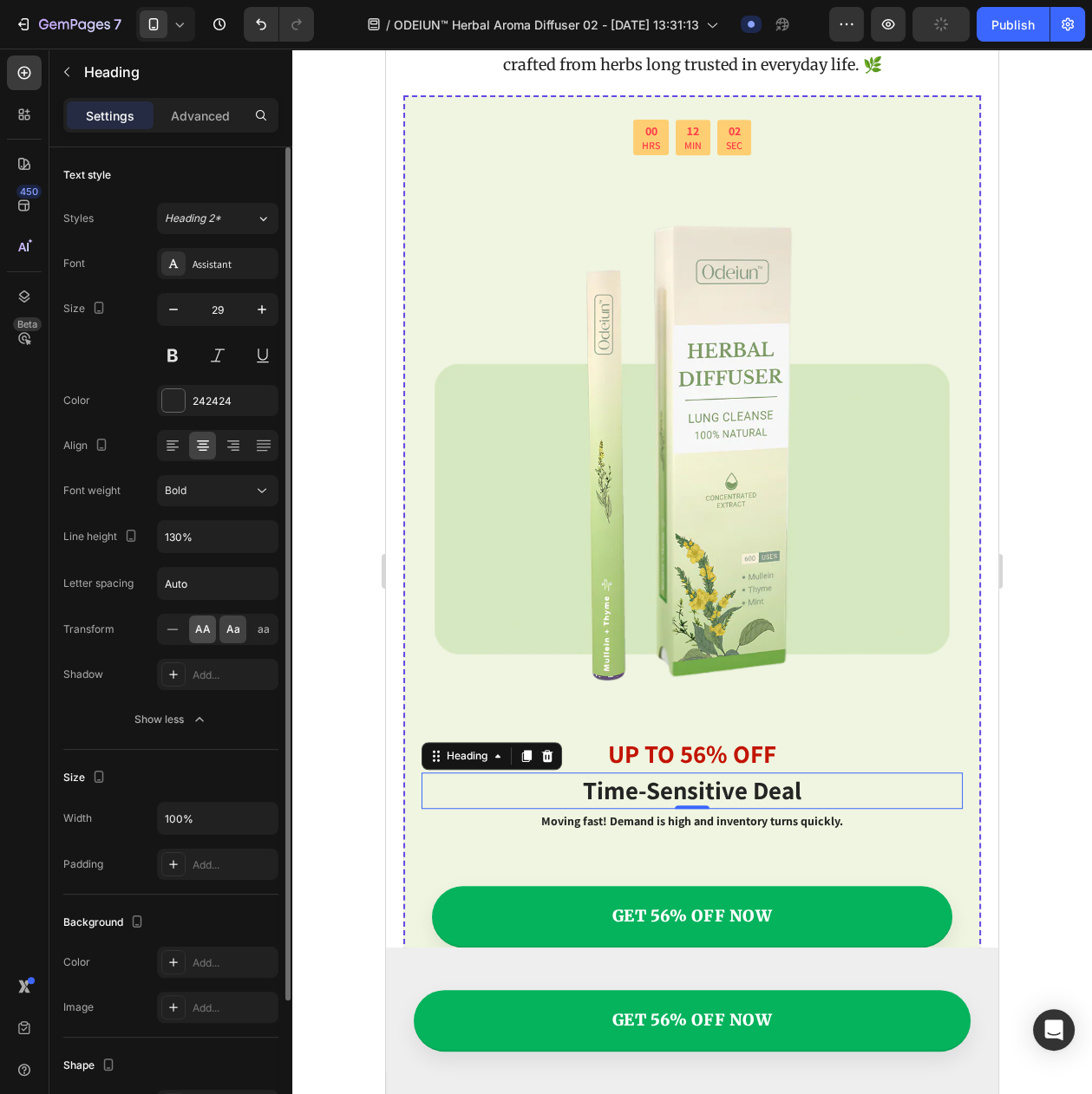
click at [193, 633] on div "AA" at bounding box center [203, 629] width 27 height 28
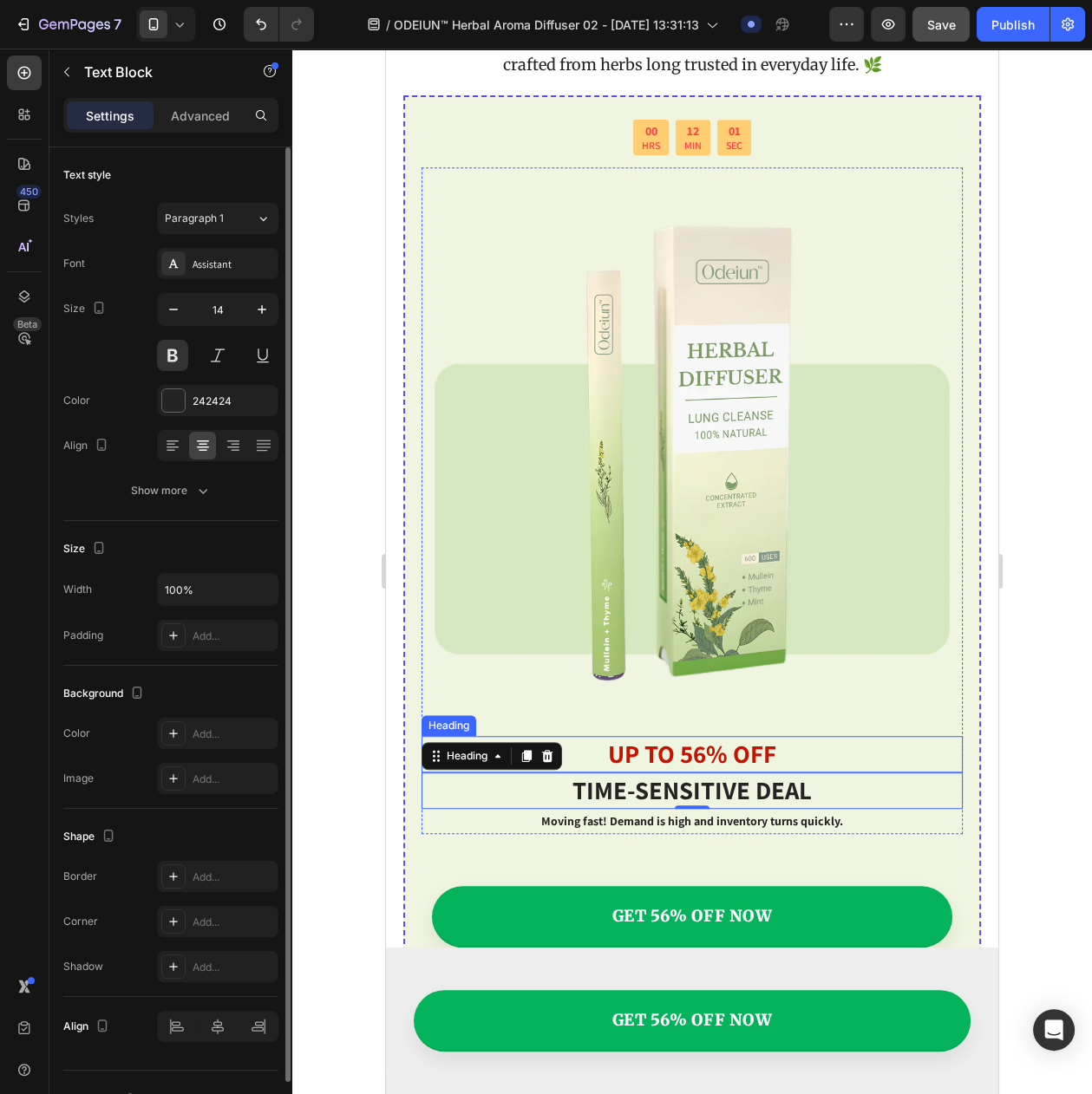
click at [847, 811] on p "Moving fast! Demand is high and inventory turns quickly." at bounding box center [692, 822] width 537 height 21
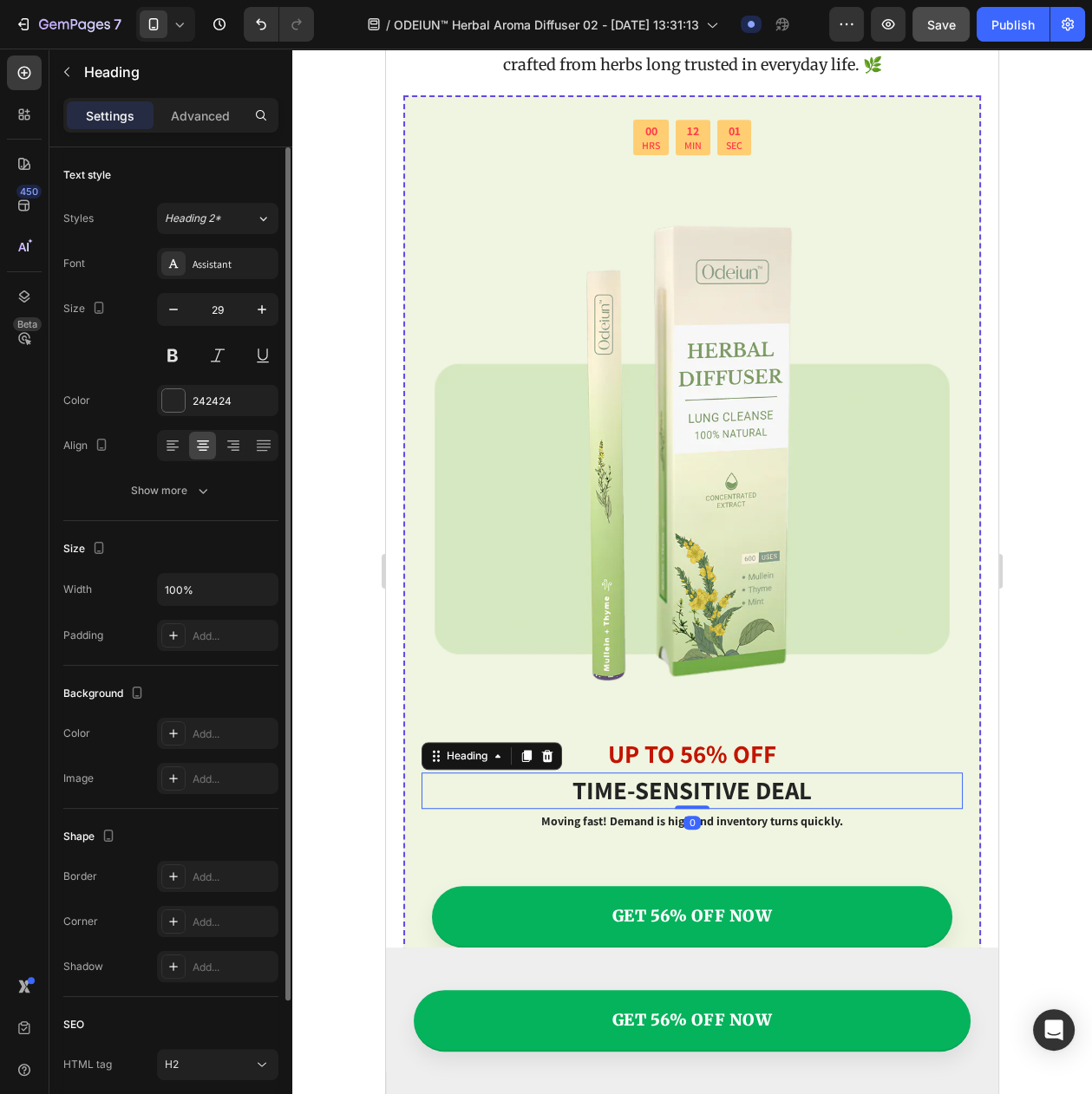
click at [824, 784] on h2 "Time-sensitive deal" at bounding box center [692, 791] width 541 height 36
click at [824, 773] on h2 "Time-sensitive deal" at bounding box center [692, 791] width 541 height 36
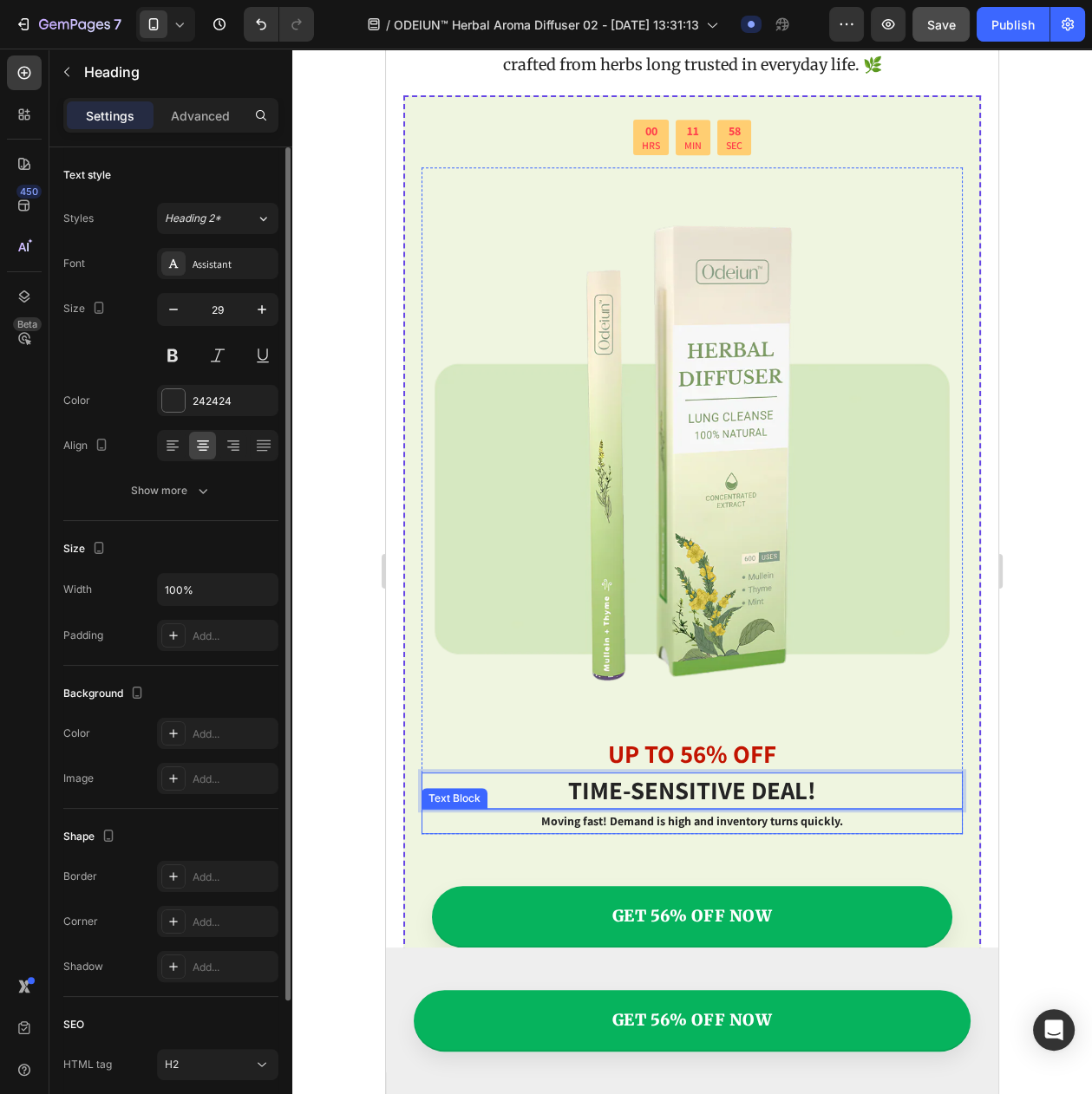
click at [772, 811] on p "Moving fast! Demand is high and inventory turns quickly." at bounding box center [692, 822] width 537 height 21
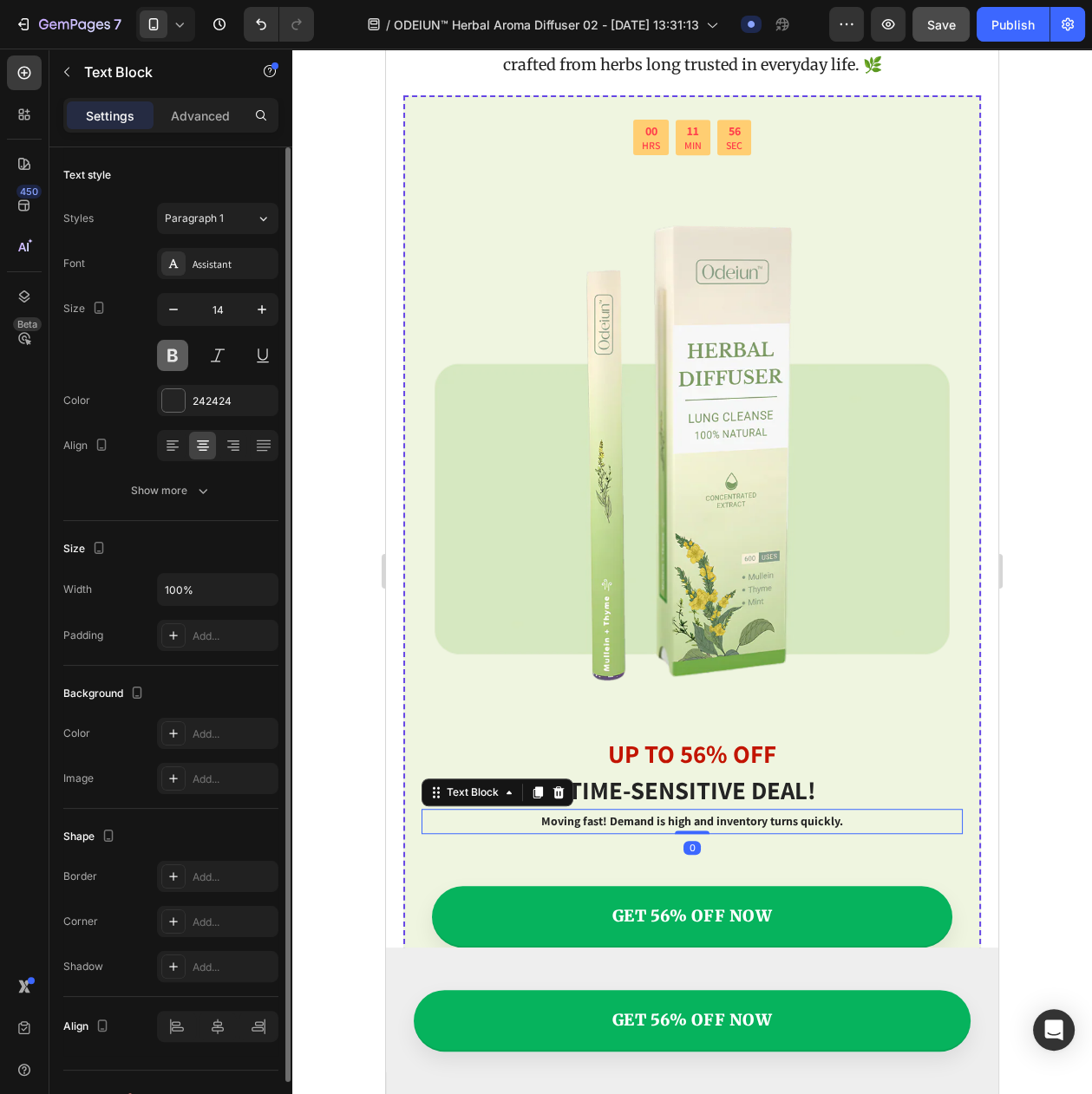
click at [180, 359] on button at bounding box center [172, 355] width 31 height 31
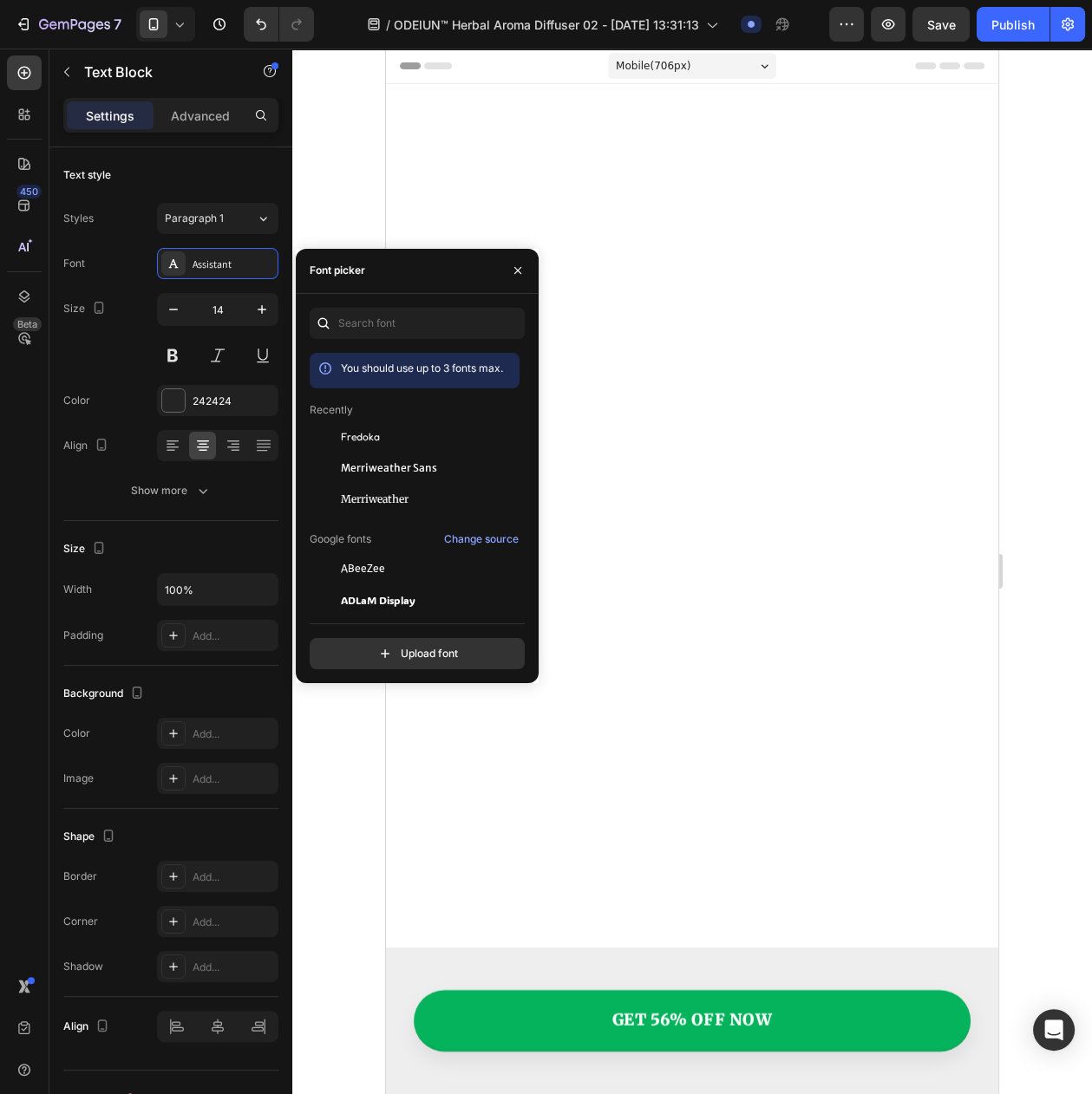
scroll to position [8832, 0]
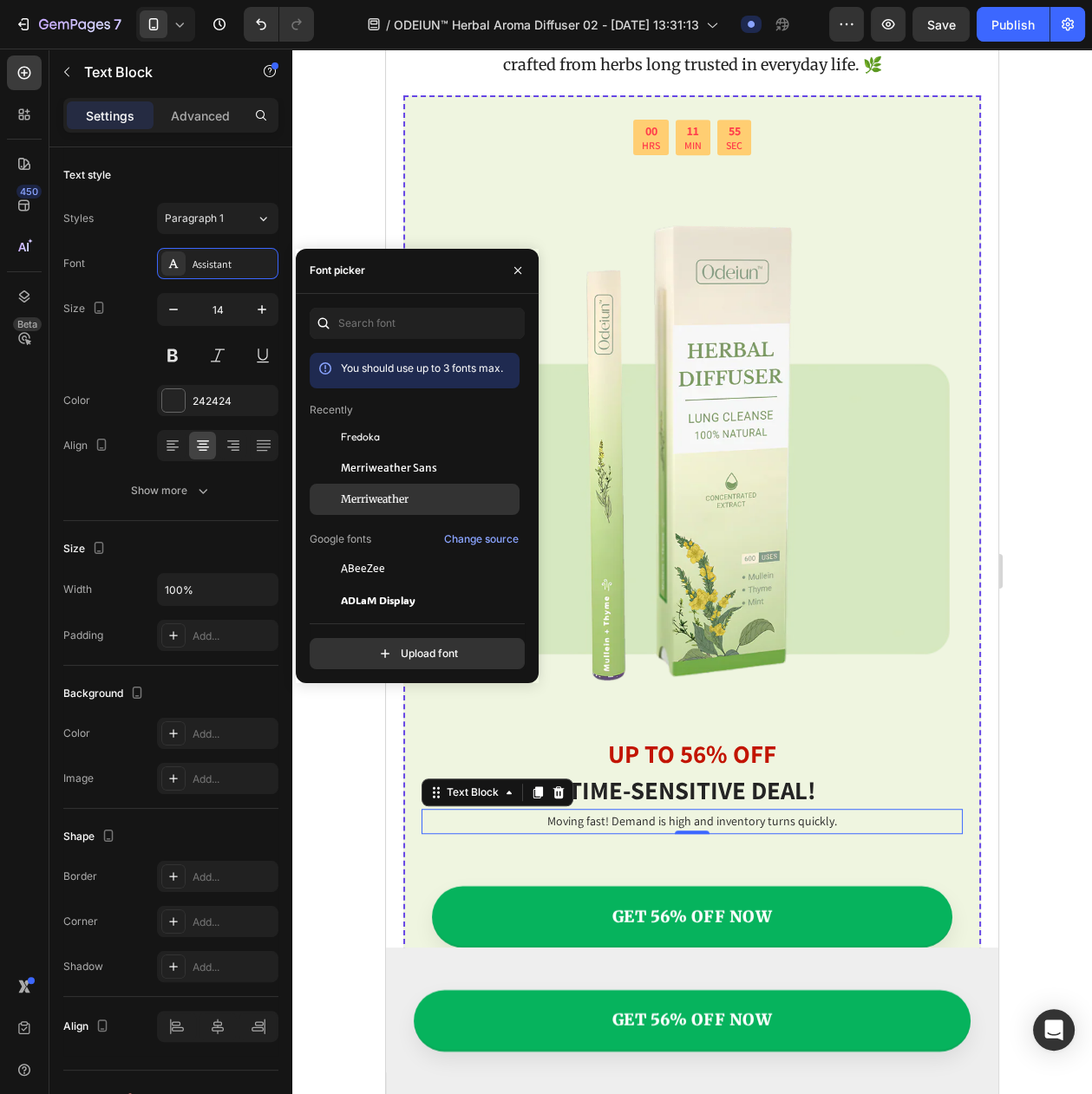
click at [370, 503] on span "Merriweather" at bounding box center [374, 500] width 68 height 16
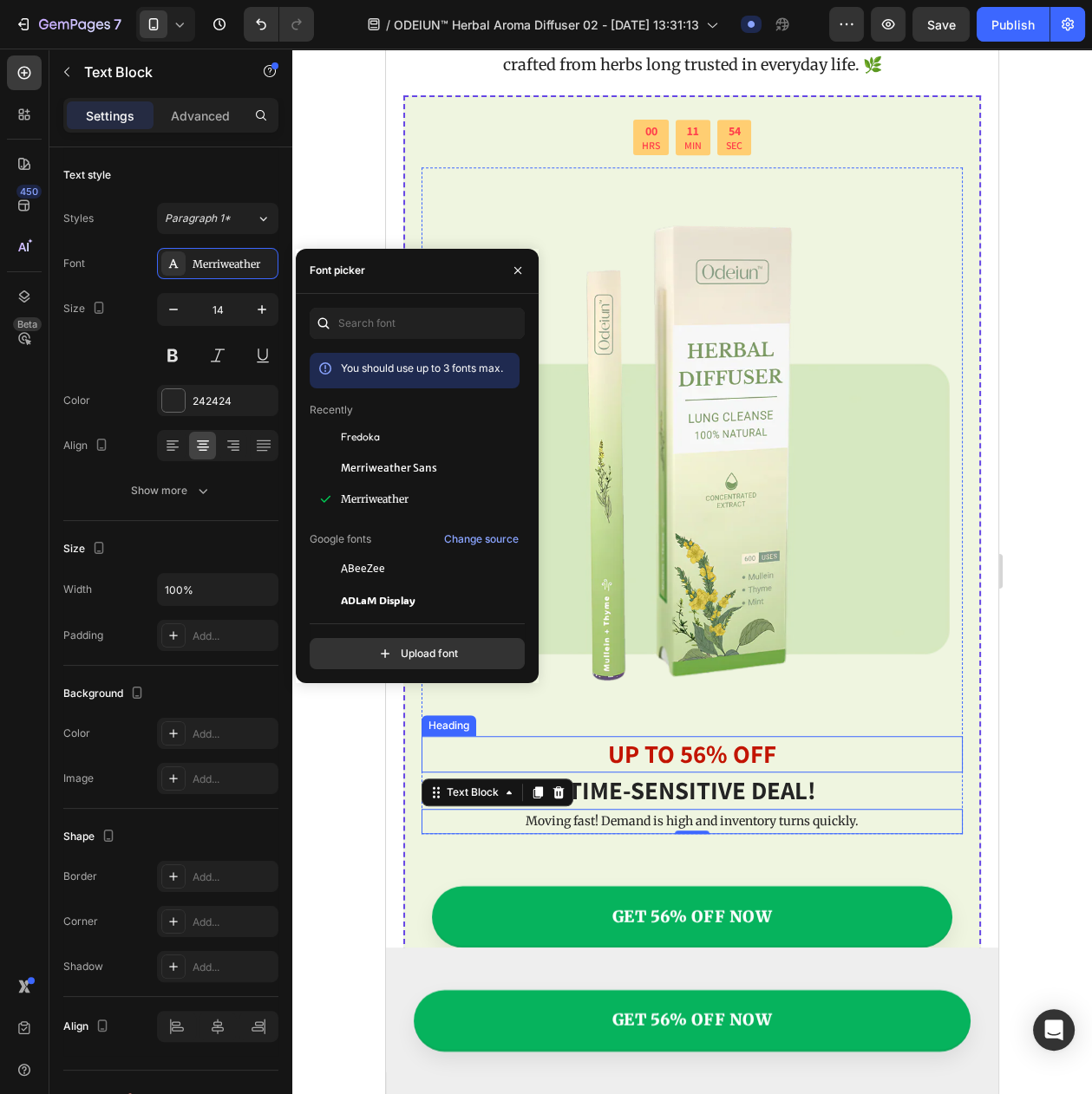
click at [650, 738] on p "UP TO 56% OFF" at bounding box center [692, 754] width 537 height 33
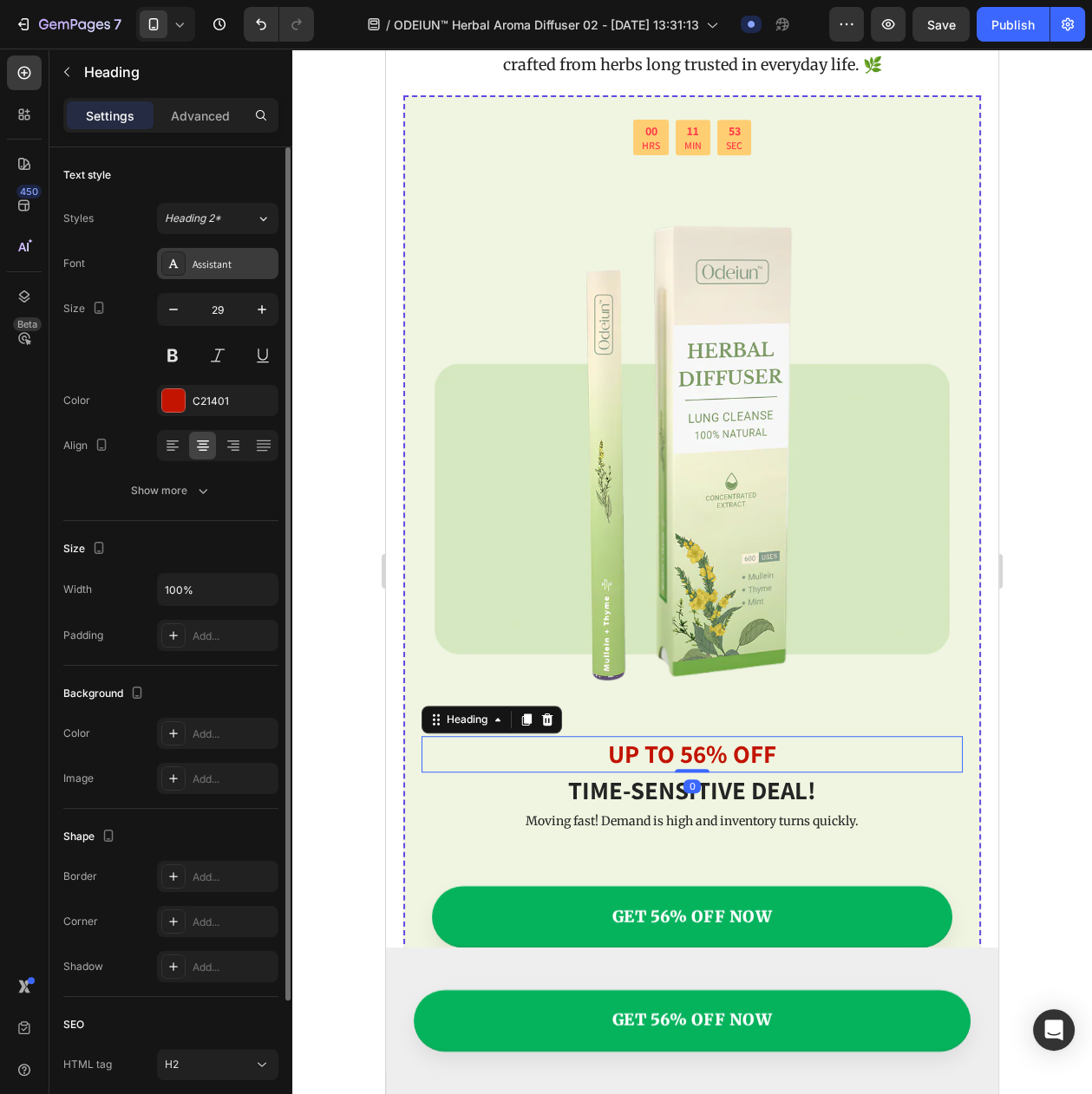
click at [229, 272] on div "Assistant" at bounding box center [233, 265] width 82 height 16
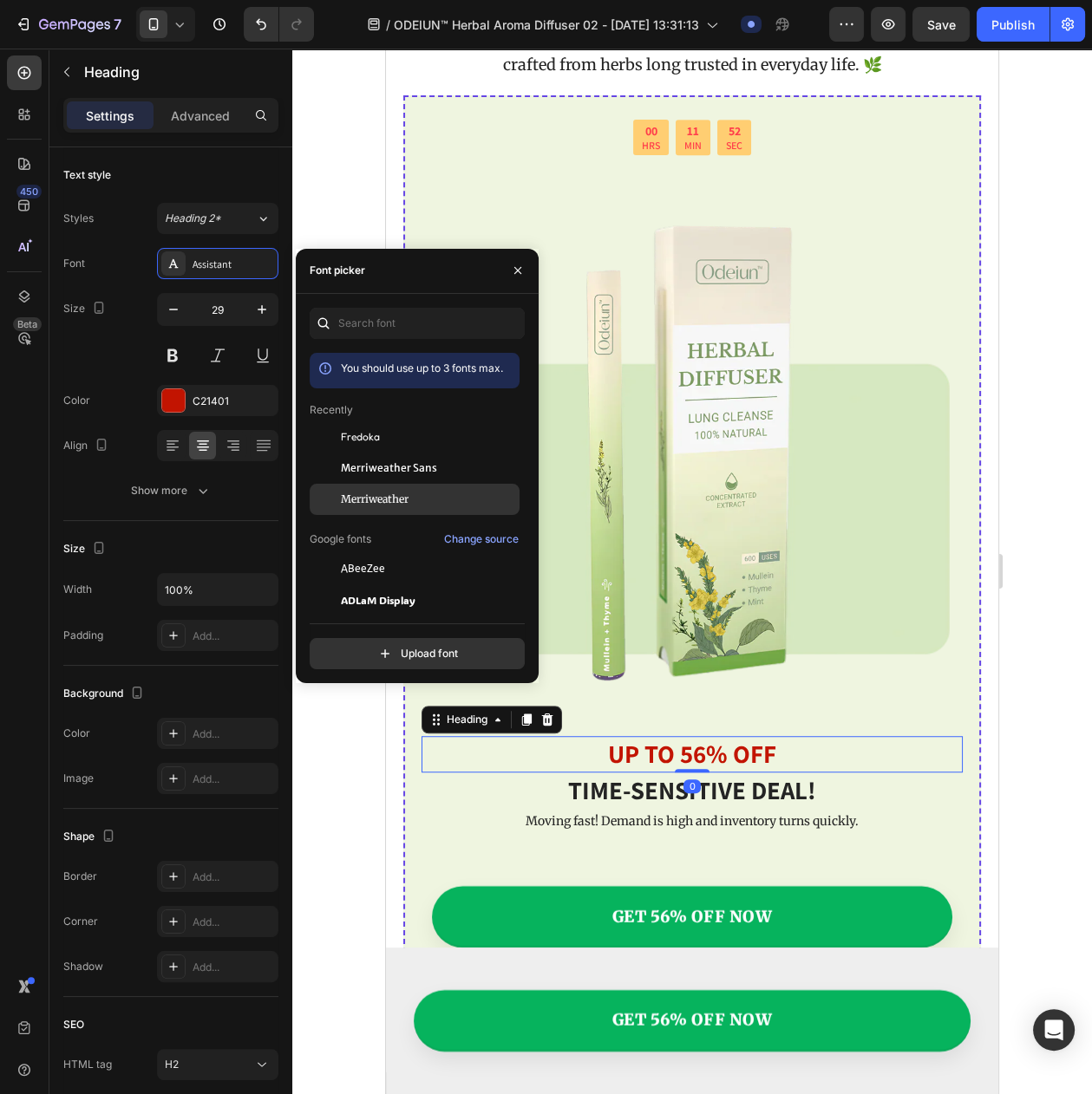
click at [374, 506] on span "Merriweather" at bounding box center [374, 500] width 68 height 16
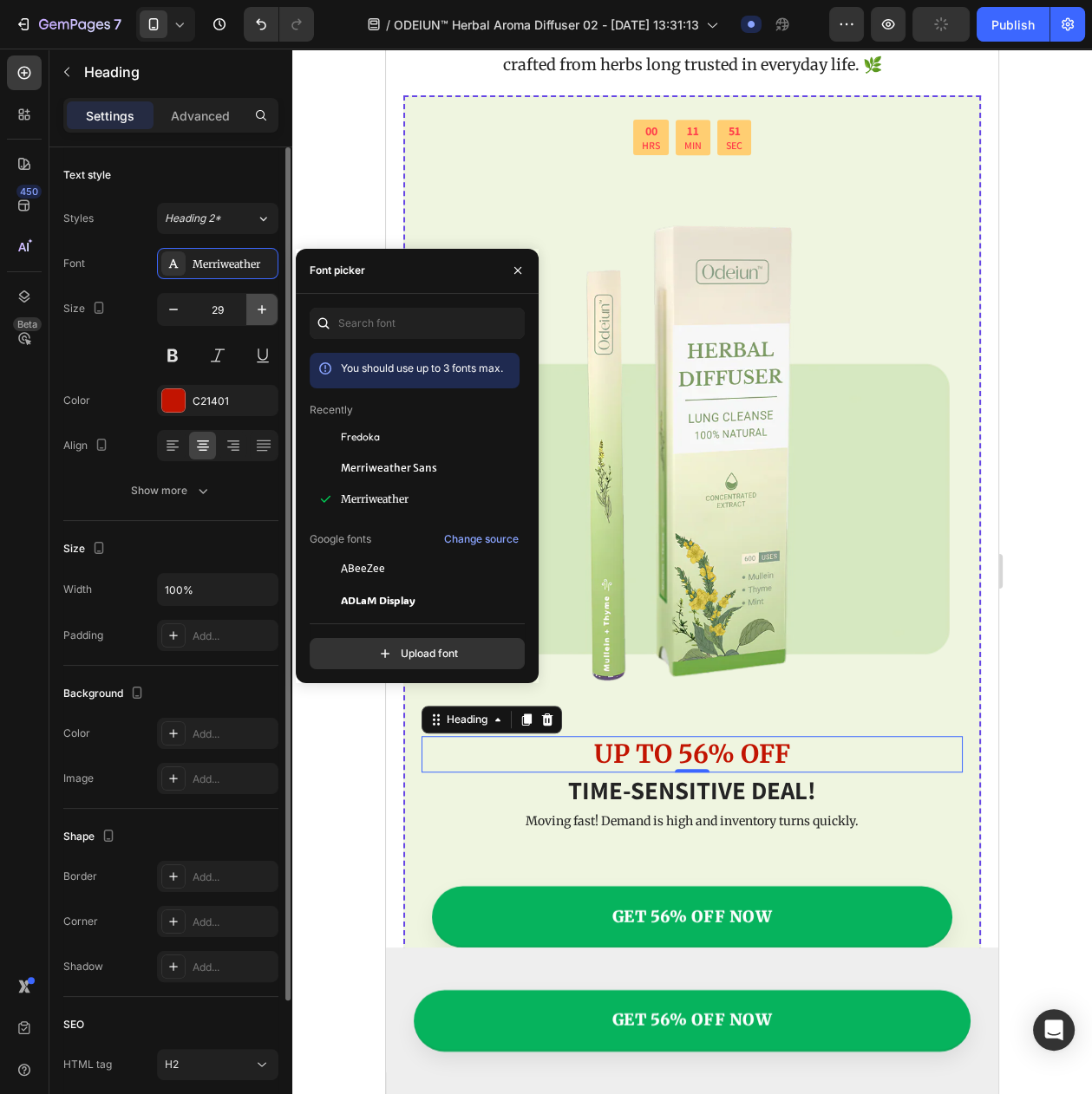
click at [255, 318] on icon "button" at bounding box center [261, 309] width 17 height 17
type input "30"
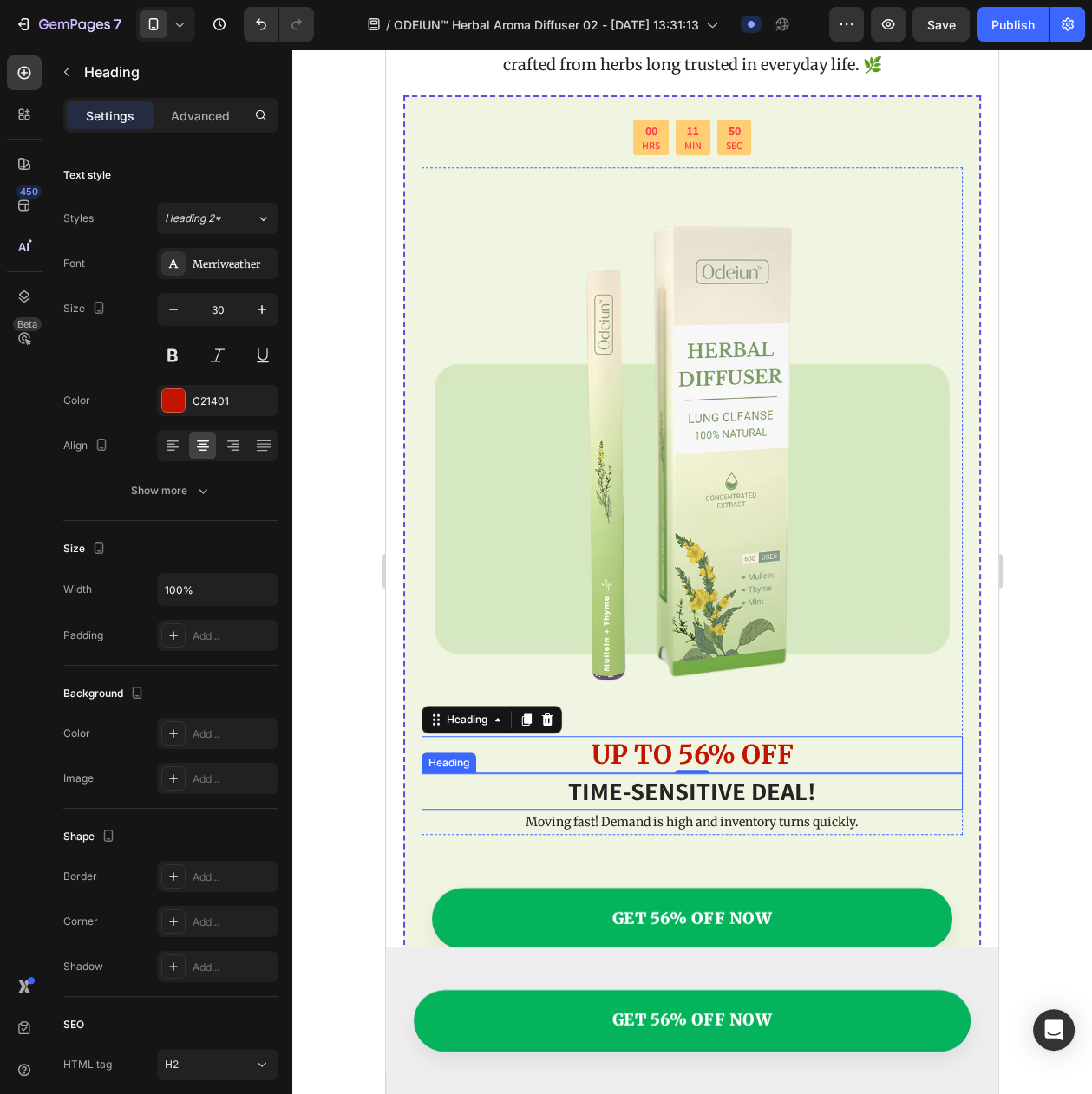
click at [633, 776] on p "Time-sensitive deal!" at bounding box center [692, 792] width 537 height 33
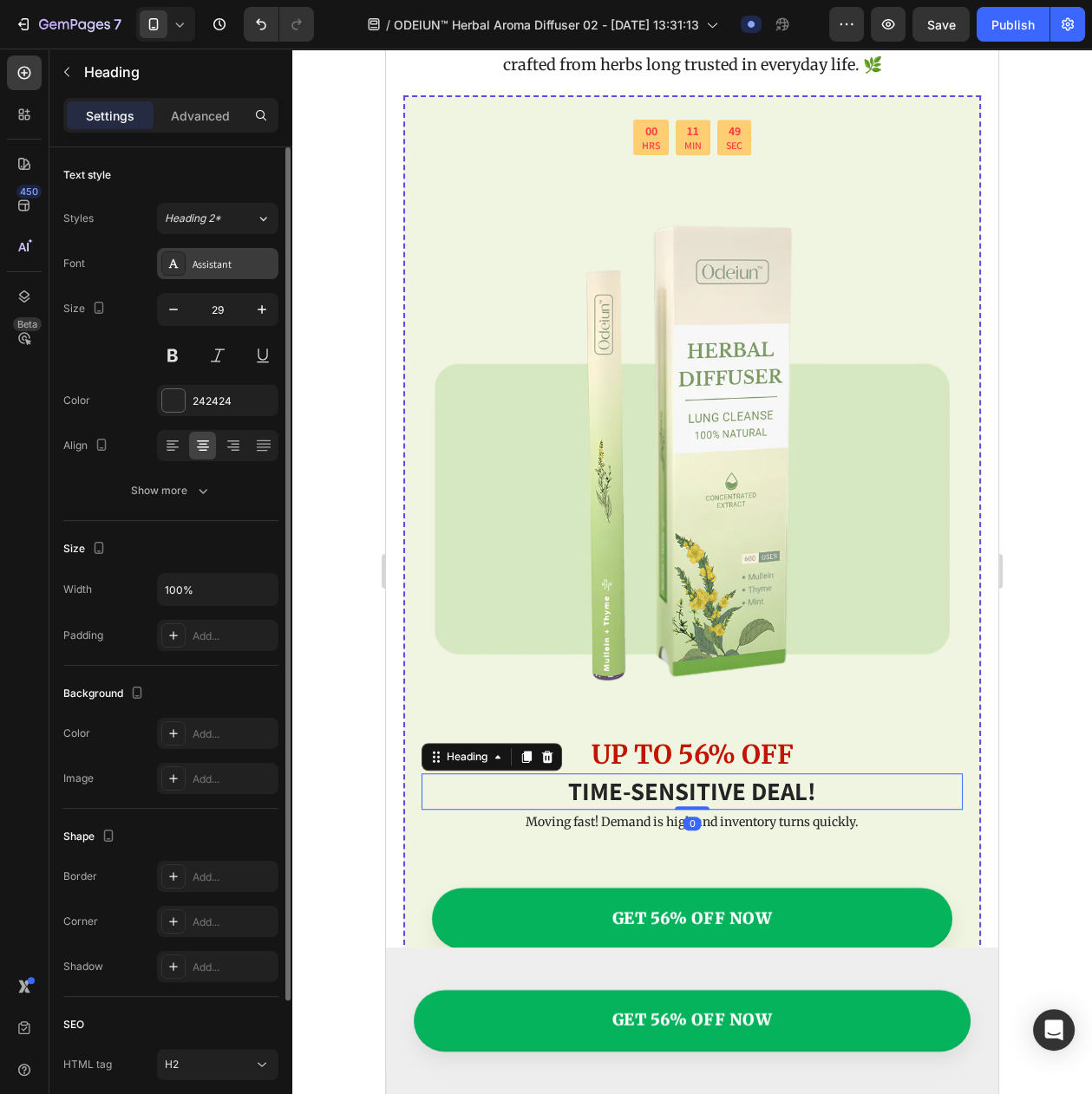
click at [203, 272] on div "Assistant" at bounding box center [233, 265] width 82 height 16
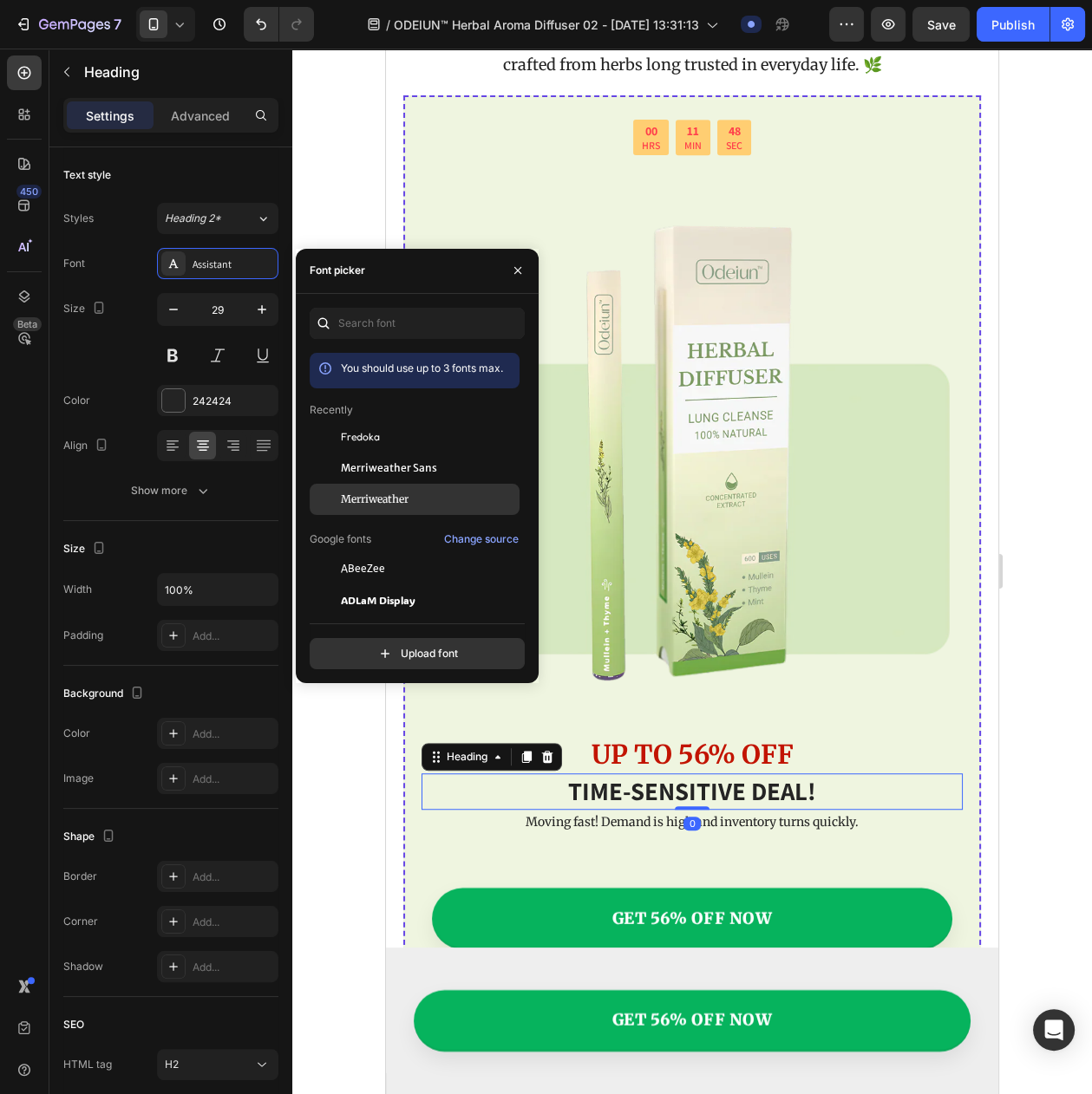
click at [362, 504] on span "Merriweather" at bounding box center [374, 500] width 68 height 16
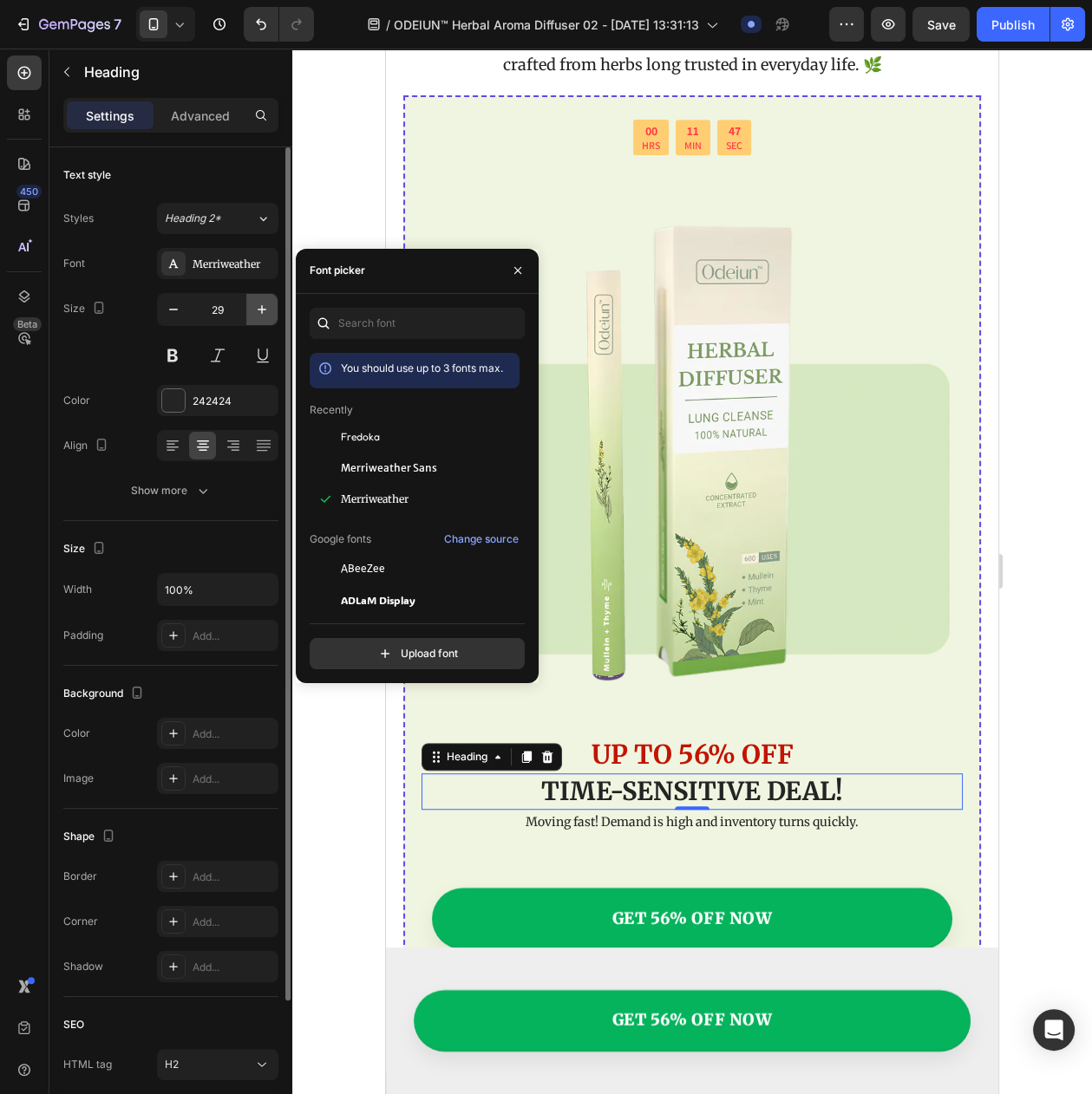
click at [257, 314] on icon "button" at bounding box center [261, 309] width 17 height 17
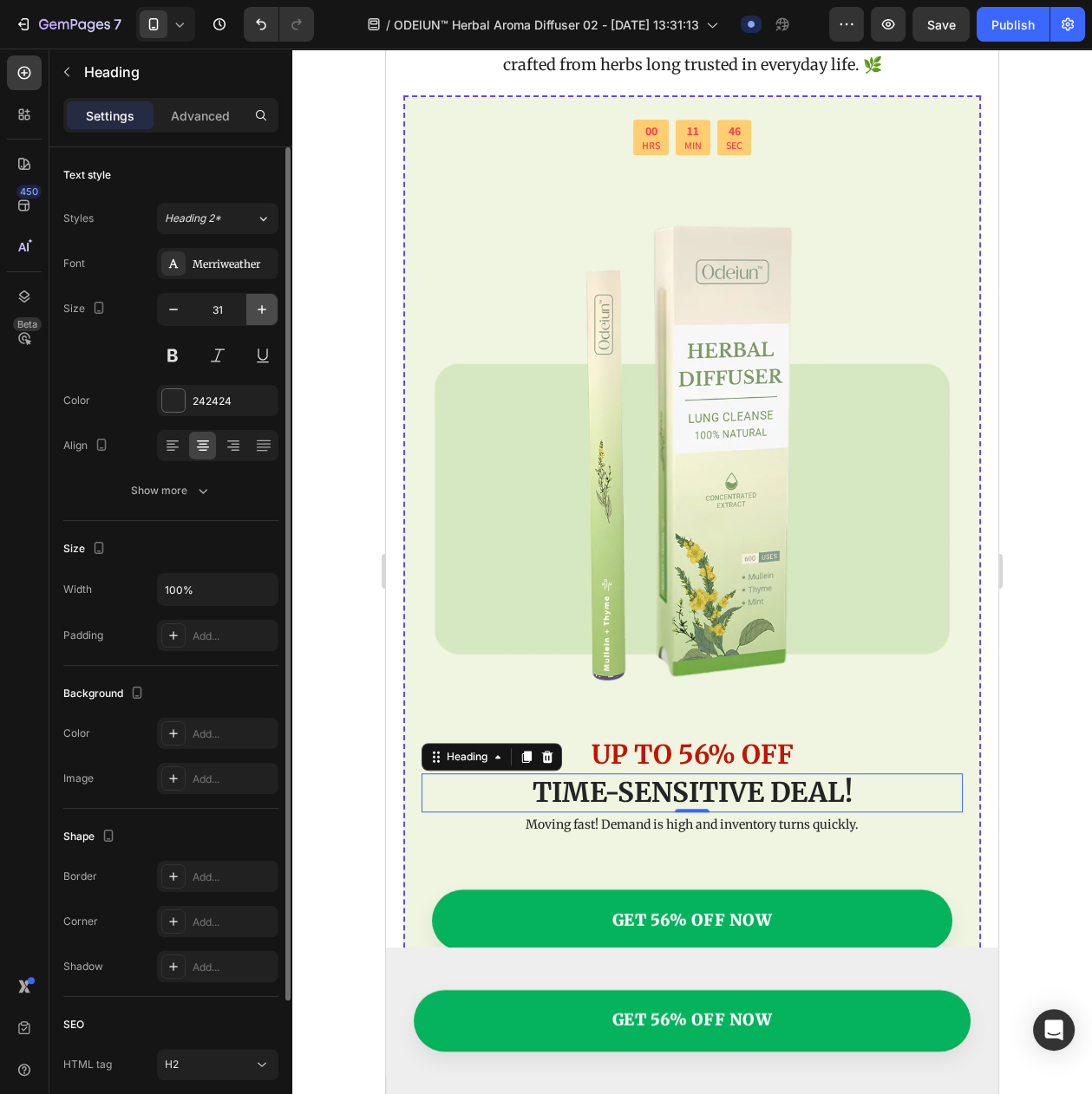
click at [257, 314] on icon "button" at bounding box center [261, 309] width 17 height 17
type input "32"
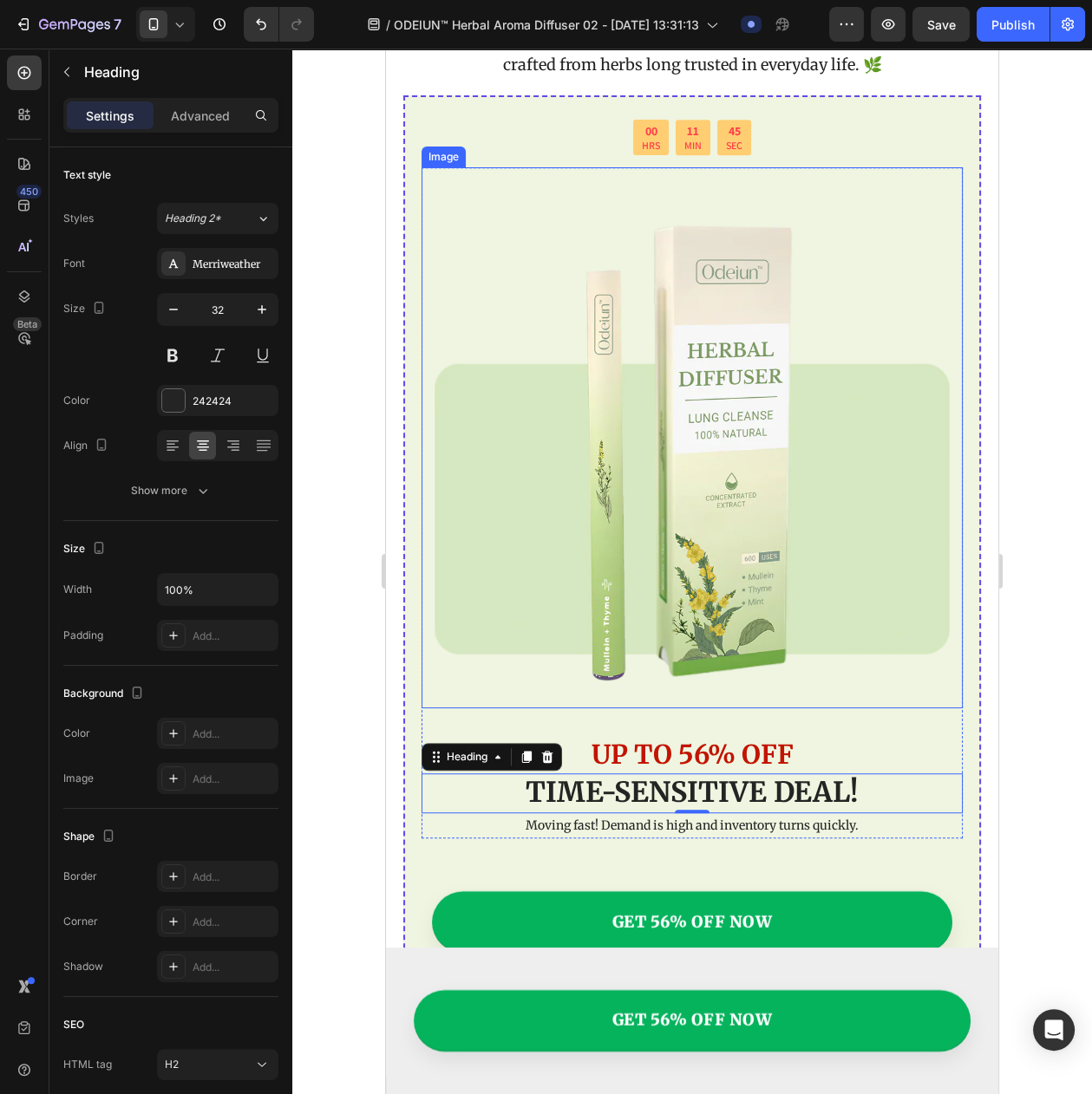
click at [601, 545] on img at bounding box center [692, 438] width 541 height 541
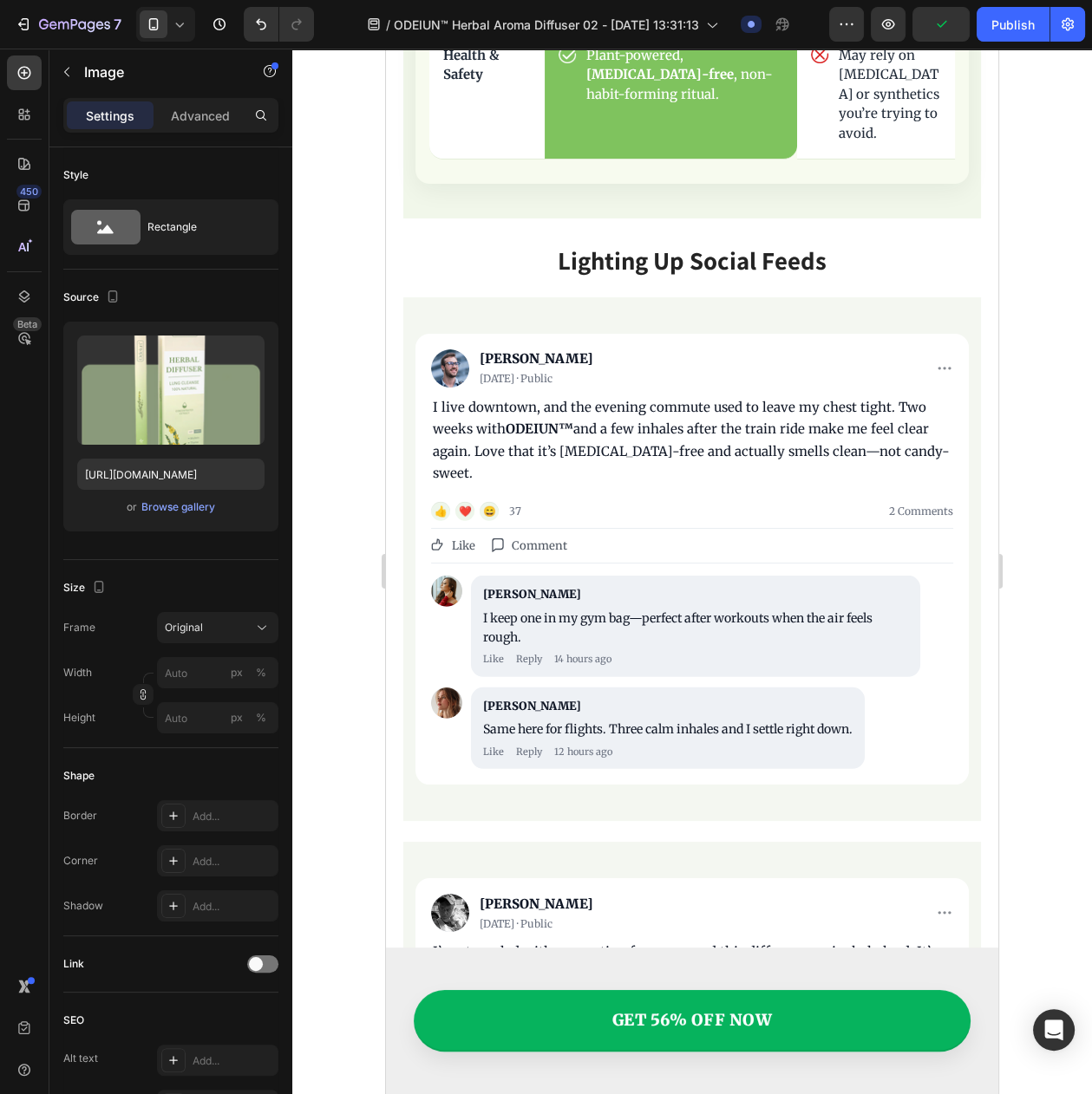
scroll to position [5807, 0]
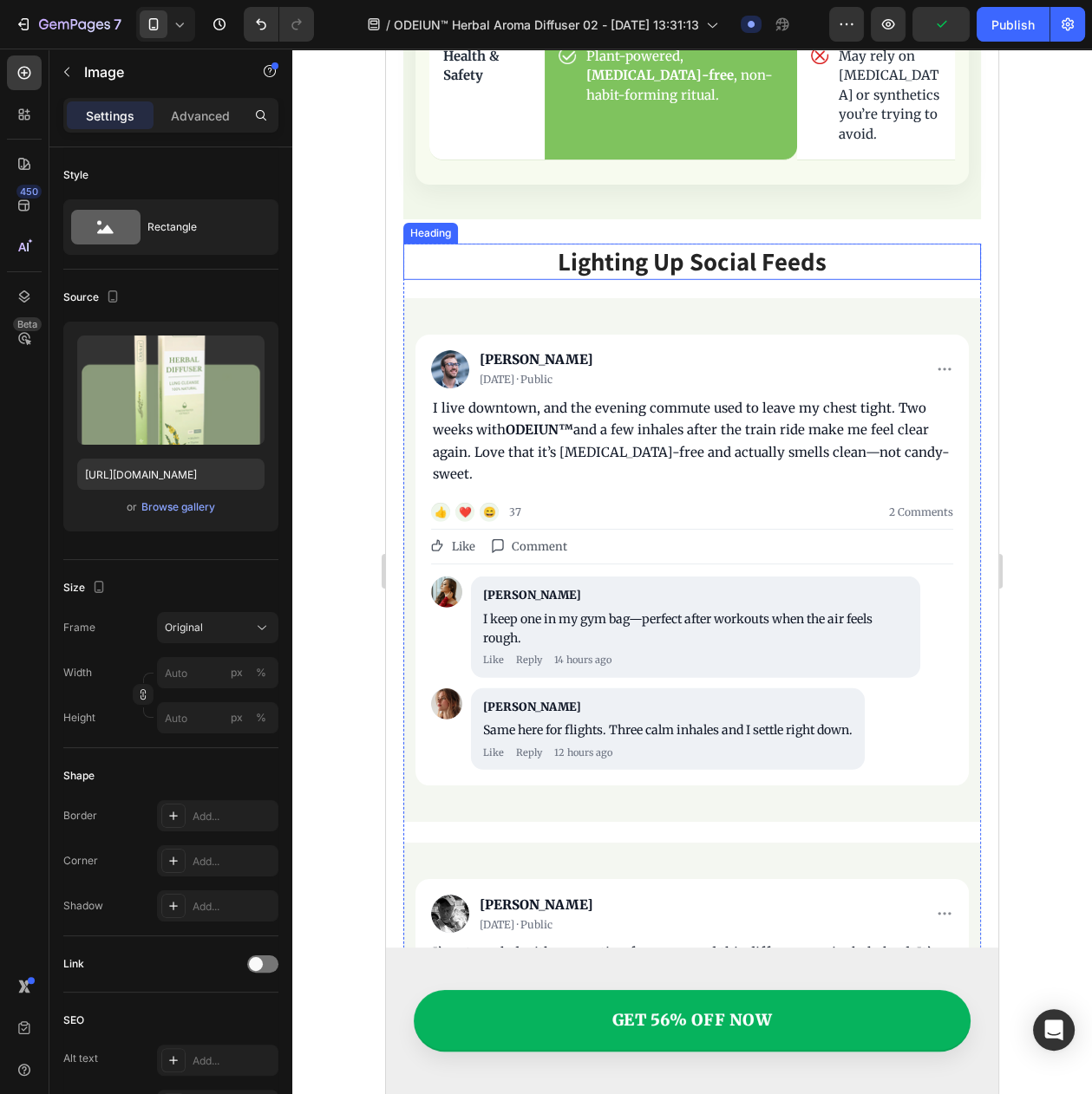
click at [623, 278] on p "Lighting Up Social Feeds" at bounding box center [691, 261] width 574 height 33
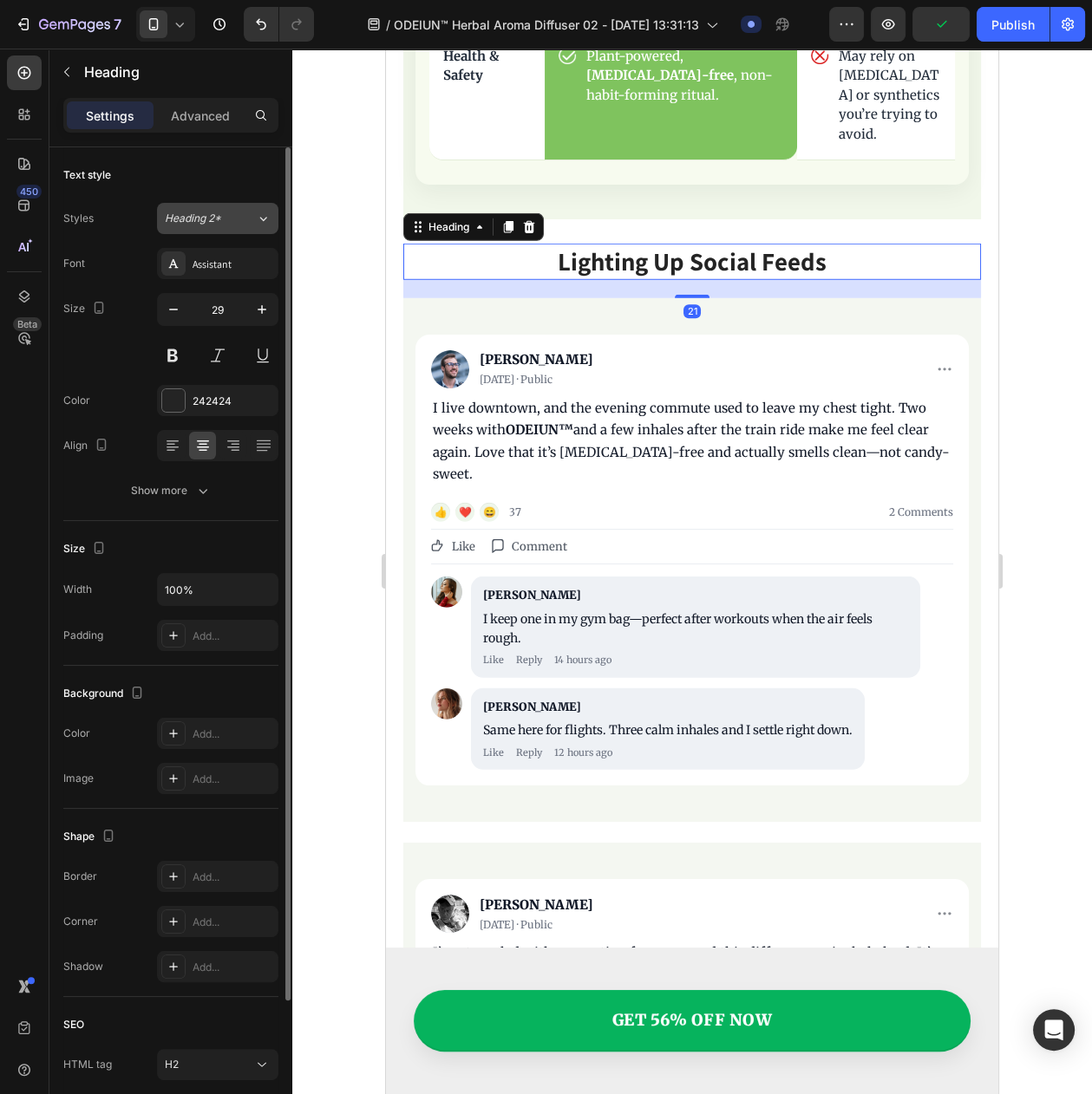
click at [197, 231] on button "Heading 2*" at bounding box center [217, 218] width 121 height 31
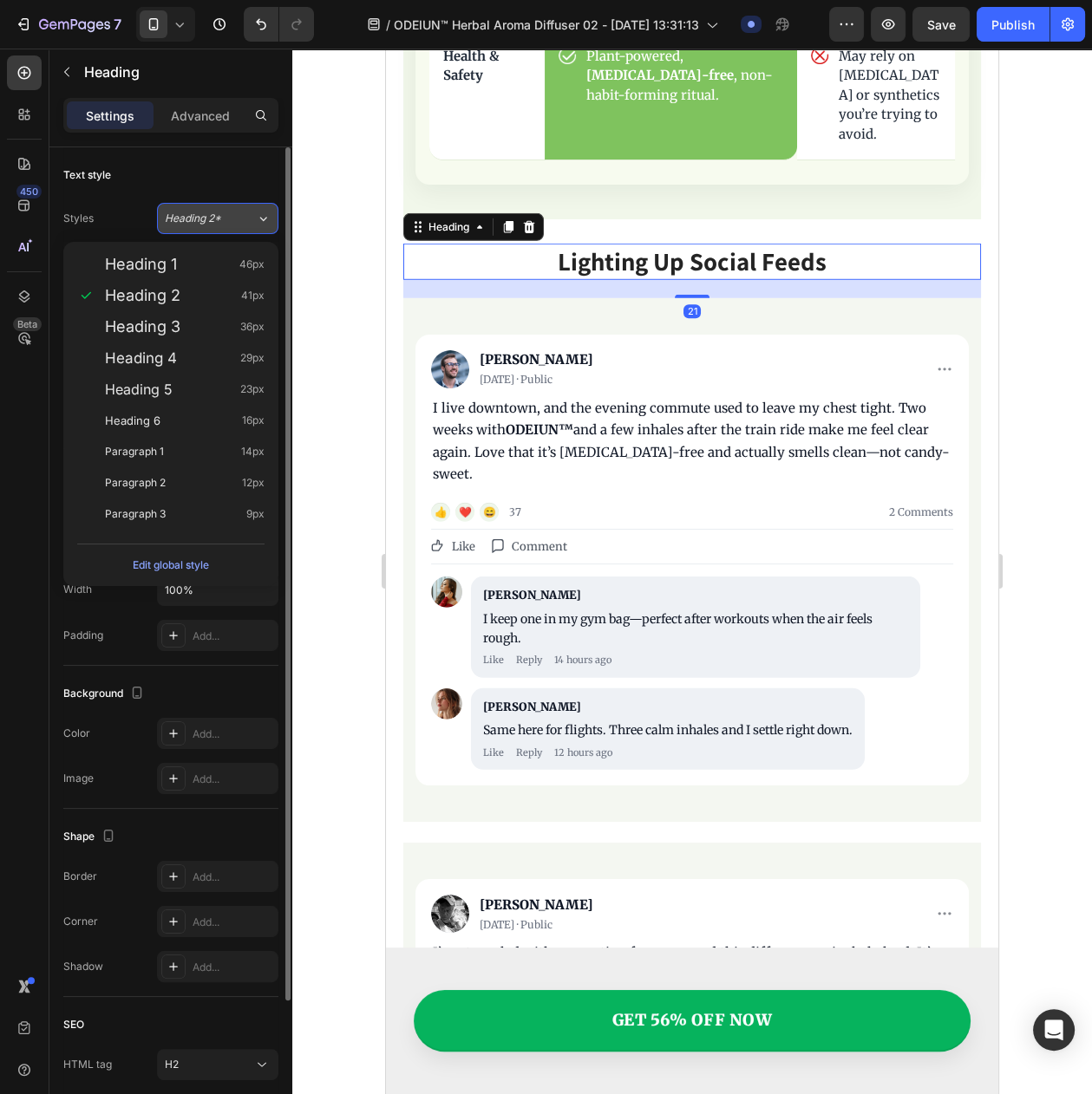
click at [197, 226] on span "Heading 2*" at bounding box center [192, 219] width 56 height 16
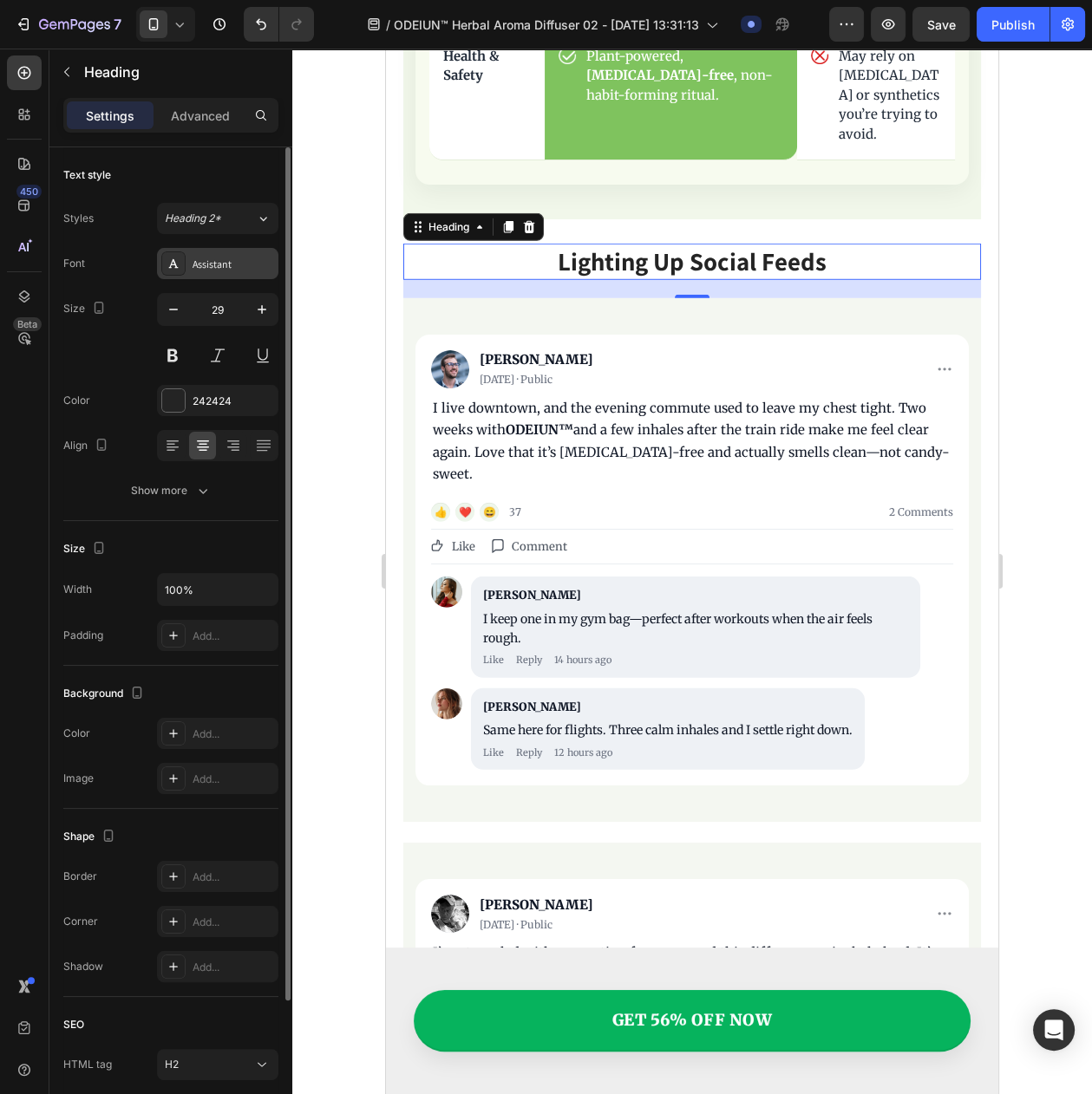
click at [217, 269] on div "Assistant" at bounding box center [233, 265] width 82 height 16
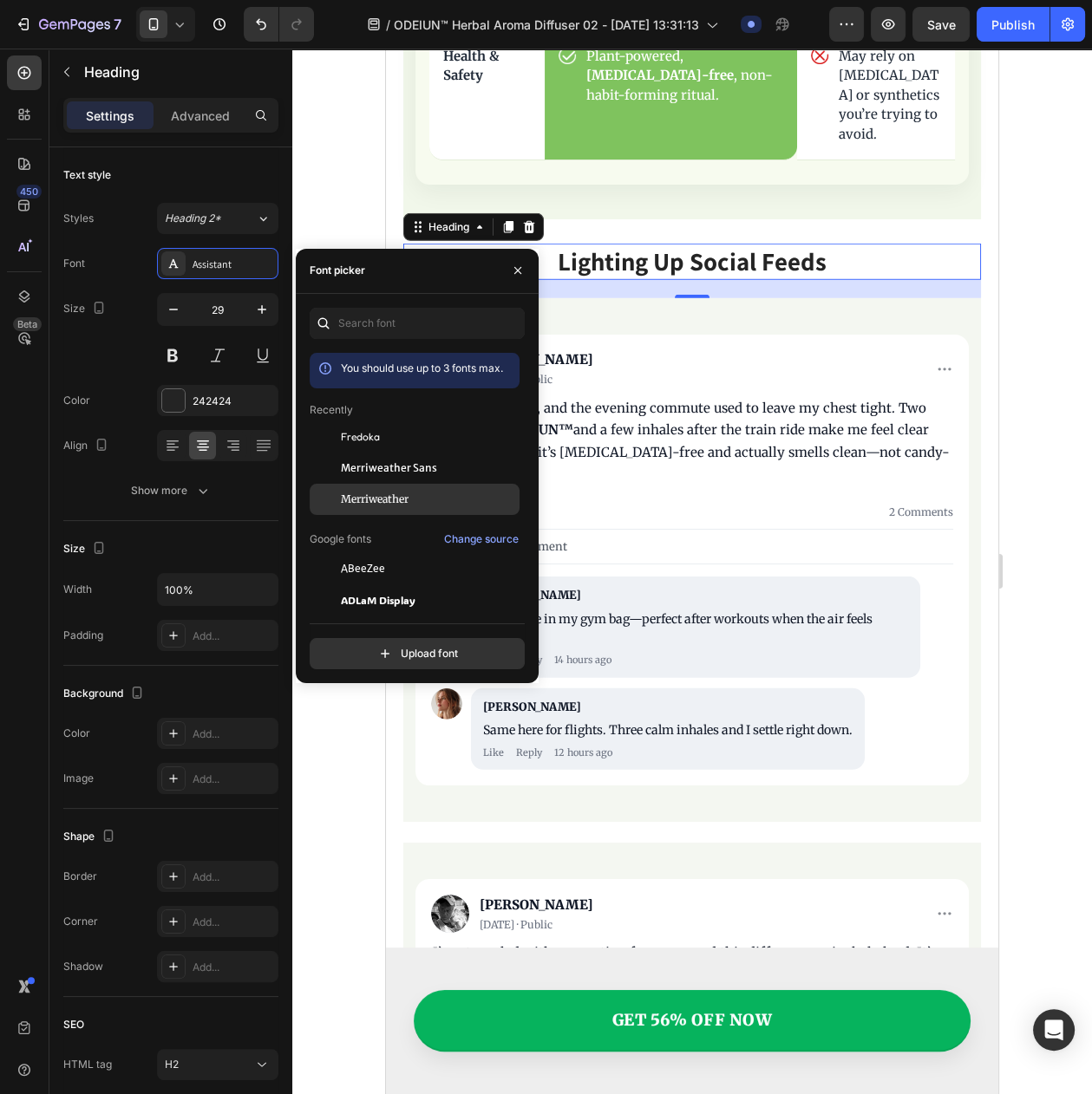
drag, startPoint x: 382, startPoint y: 500, endPoint x: 316, endPoint y: 422, distance: 102.2
click at [382, 501] on span "Merriweather" at bounding box center [374, 500] width 68 height 16
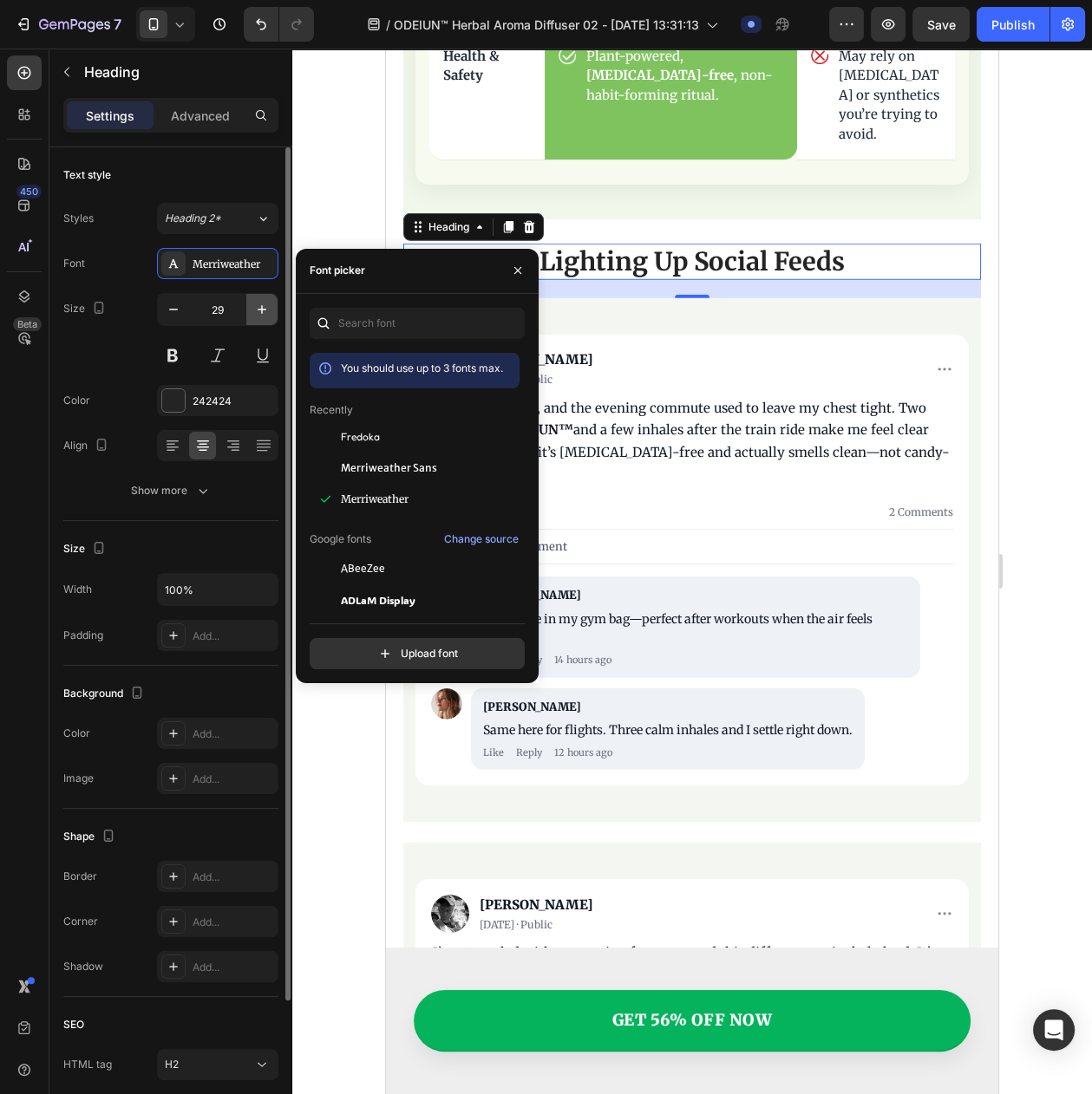
click at [264, 318] on icon "button" at bounding box center [261, 309] width 17 height 17
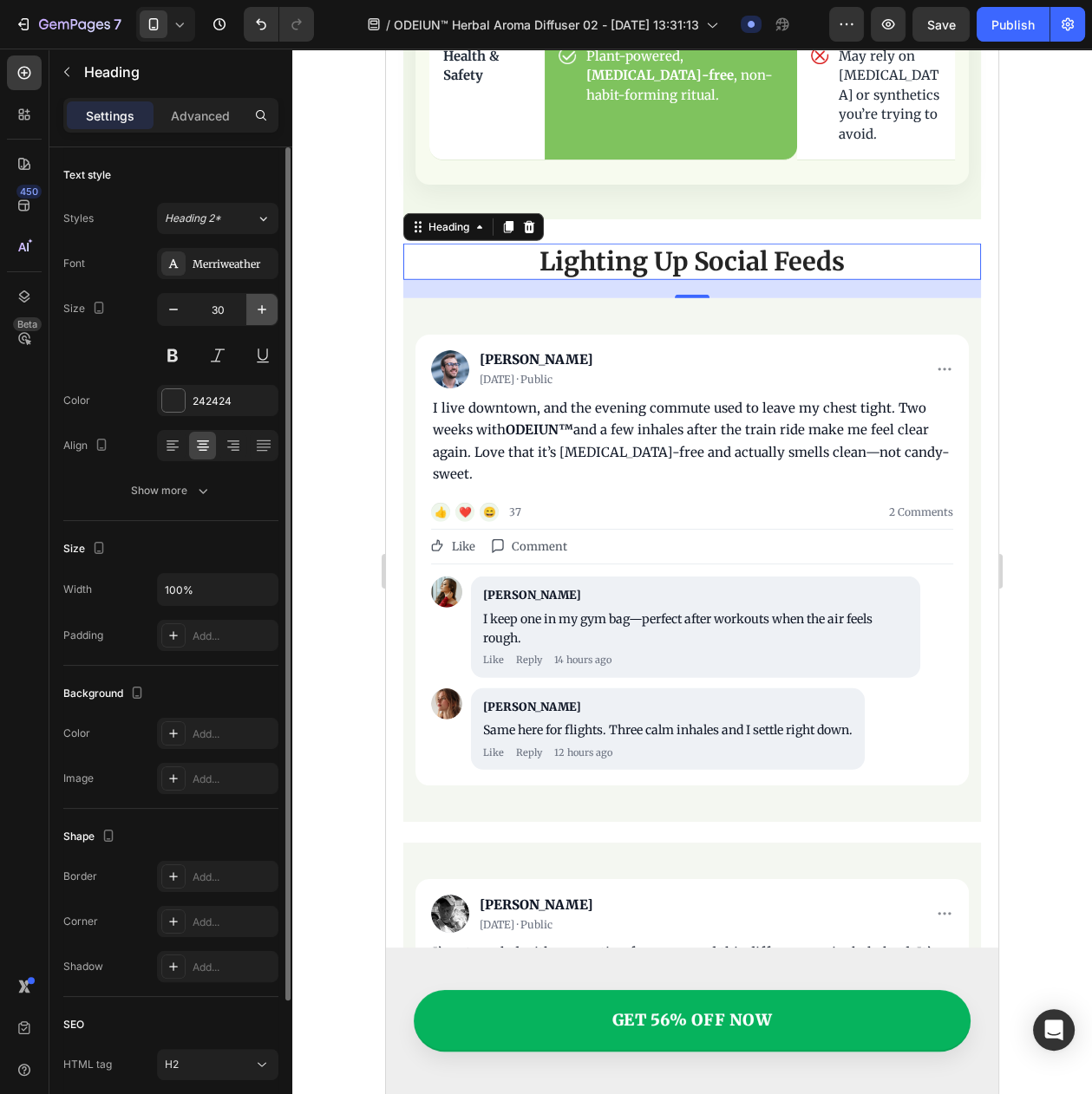
click at [264, 318] on icon "button" at bounding box center [261, 309] width 17 height 17
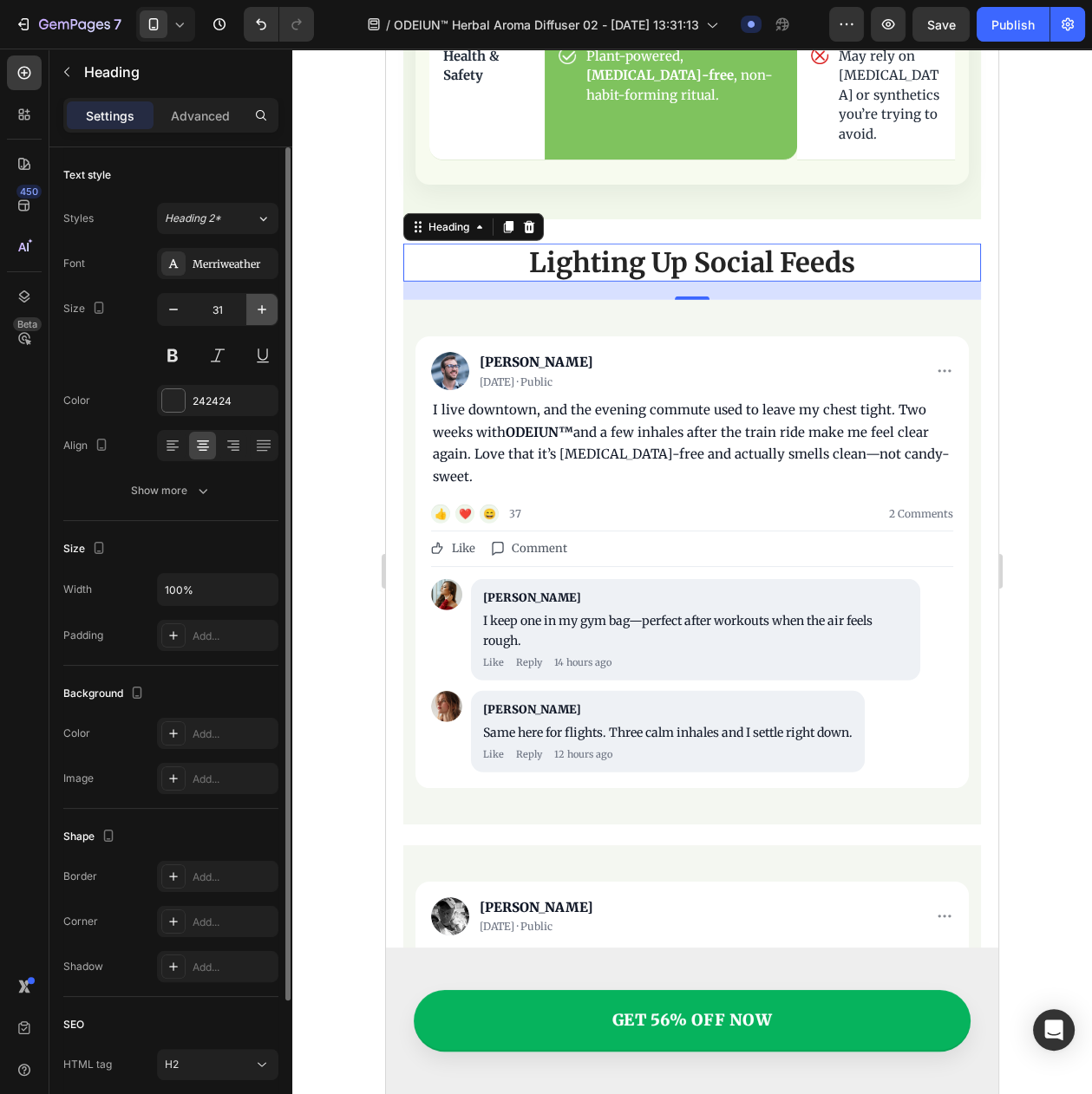
click at [264, 318] on icon "button" at bounding box center [261, 309] width 17 height 17
type input "33"
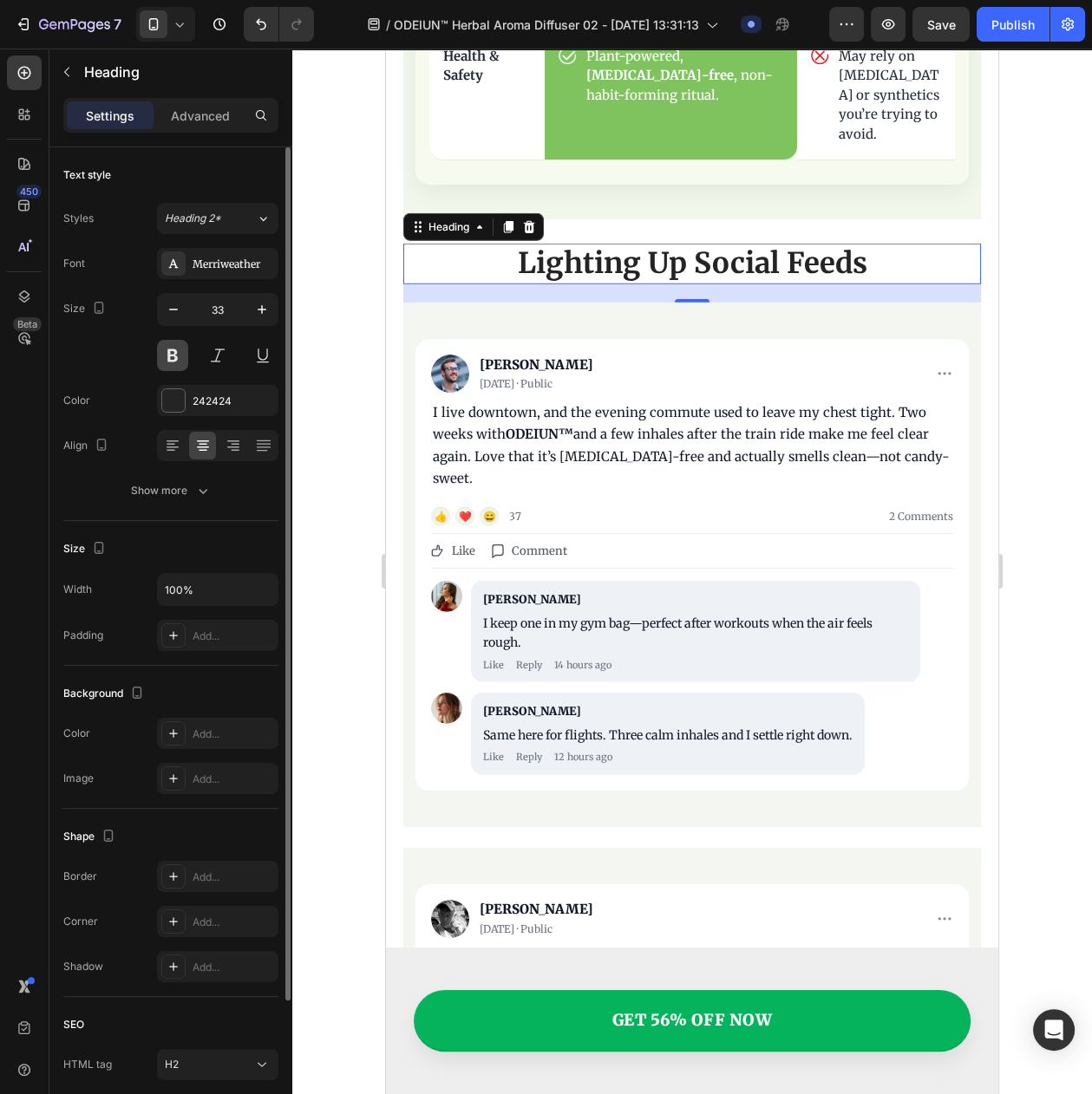
click at [170, 367] on button at bounding box center [172, 355] width 31 height 31
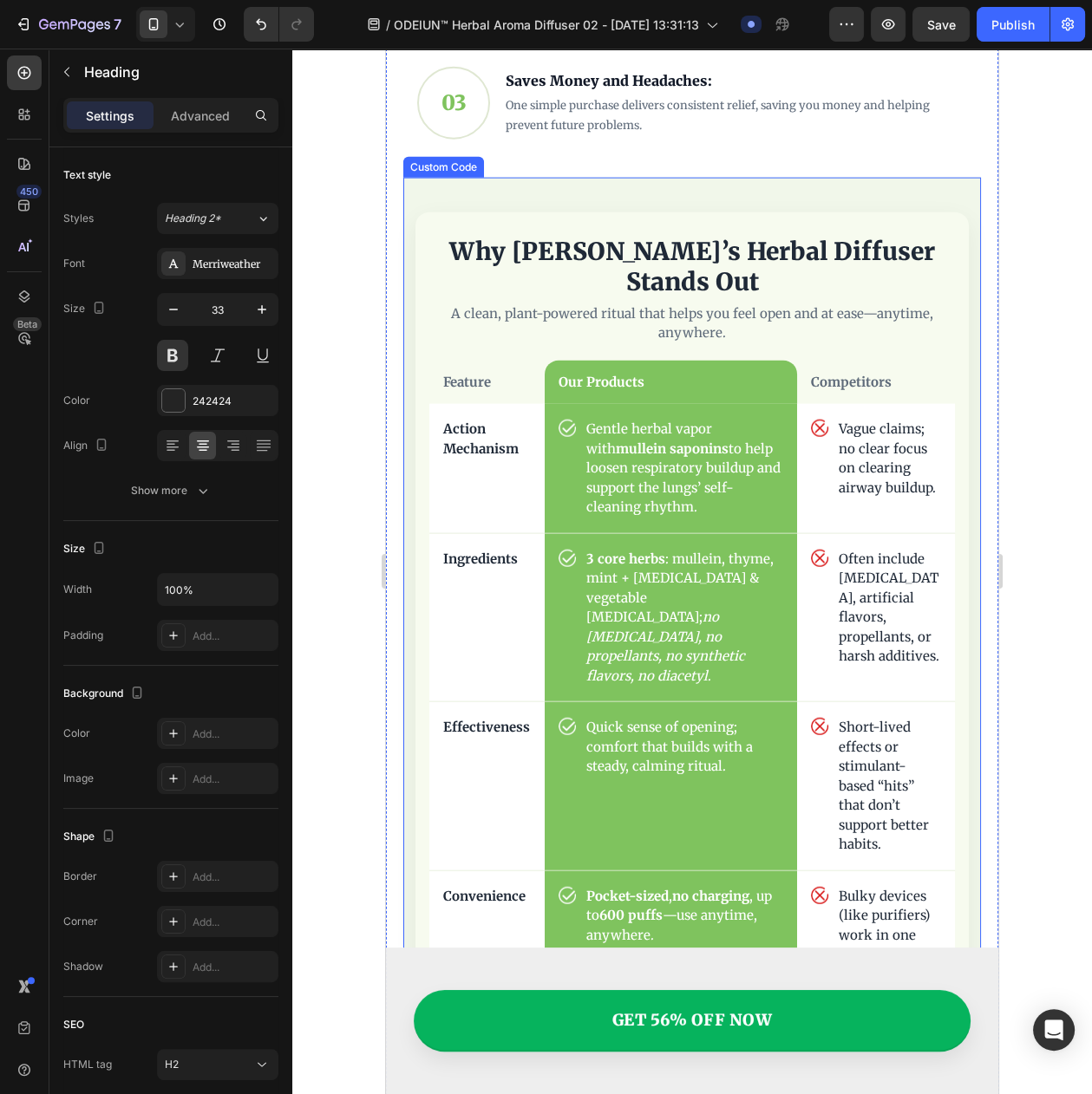
scroll to position [4614, 0]
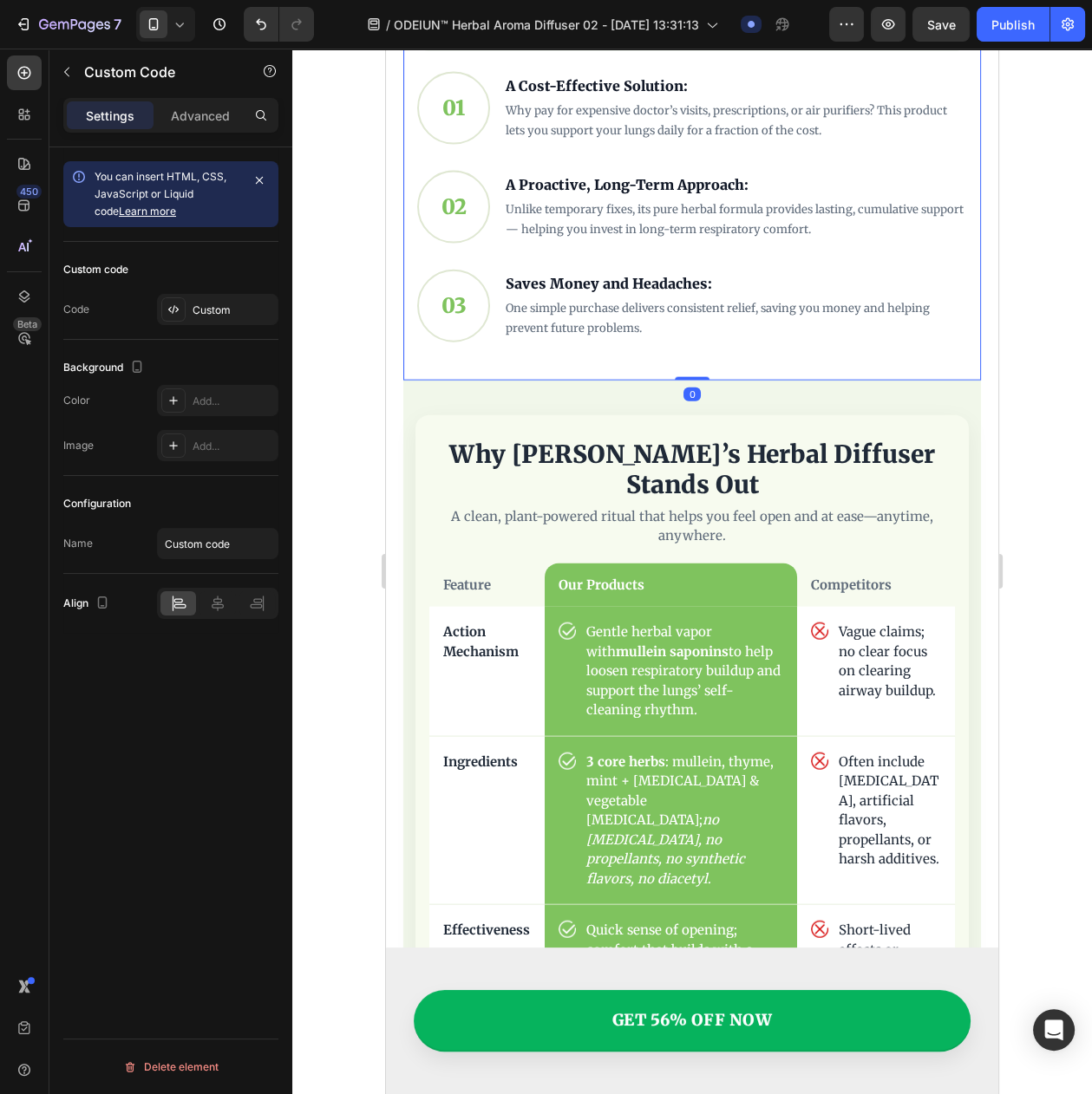
click at [466, 52] on img "A Cost-Effective Investment in Your Long-Term Health" at bounding box center [692, 40] width 550 height 20
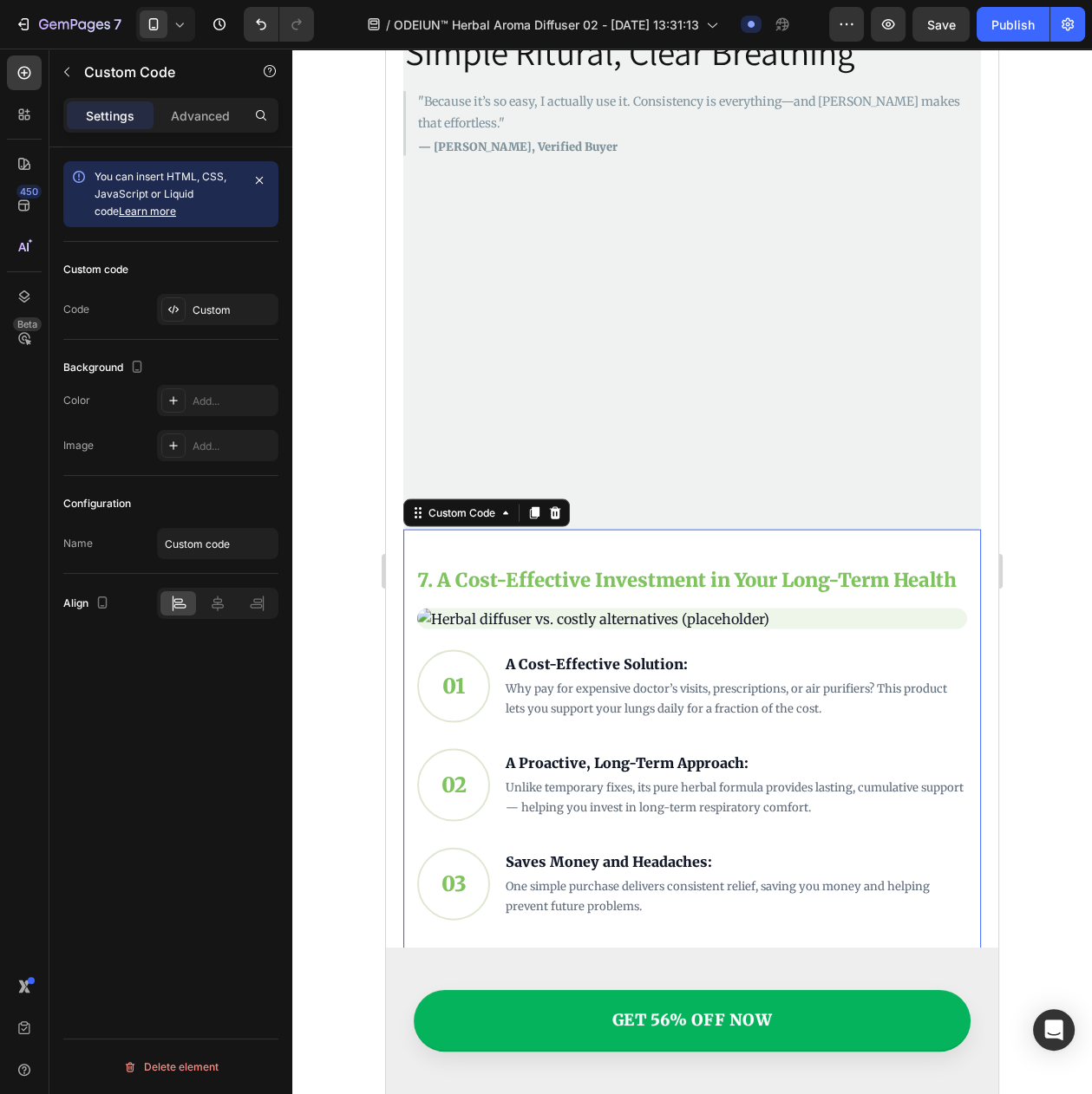
scroll to position [3856, 0]
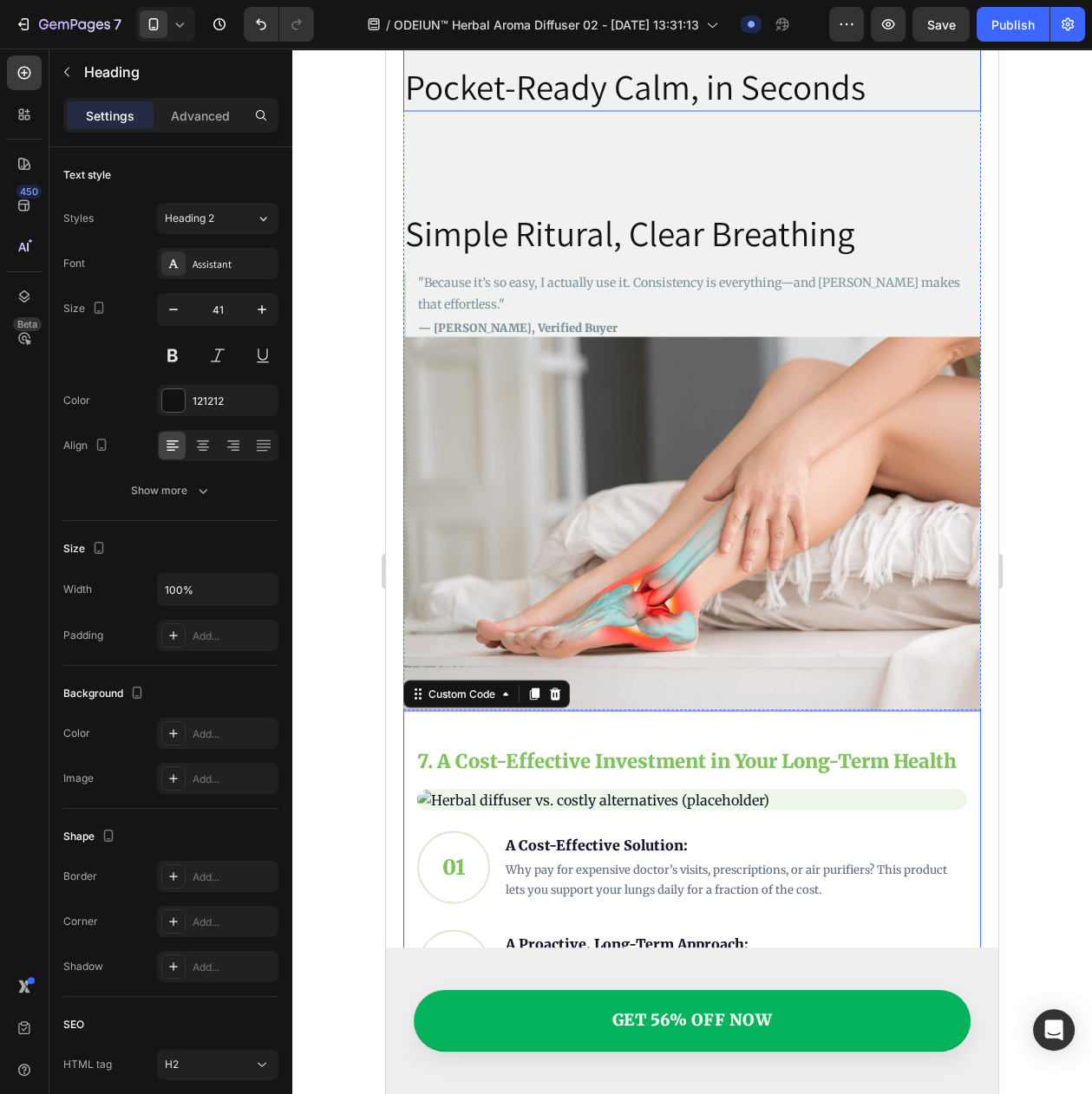
click at [483, 111] on h2 "Pocket-Ready Calm, in Seconds" at bounding box center [691, 86] width 577 height 50
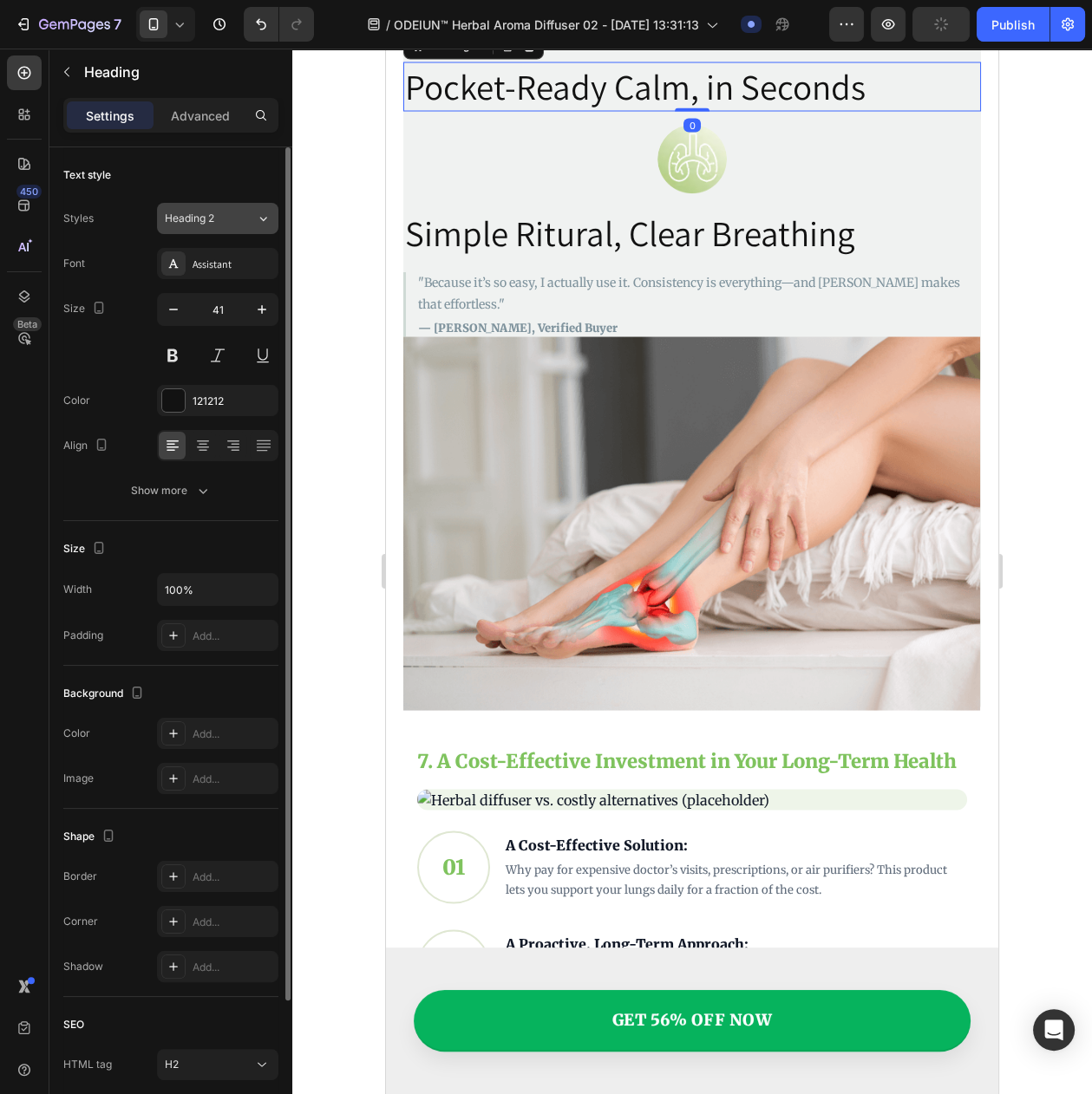
click at [202, 220] on span "Heading 2" at bounding box center [189, 219] width 50 height 16
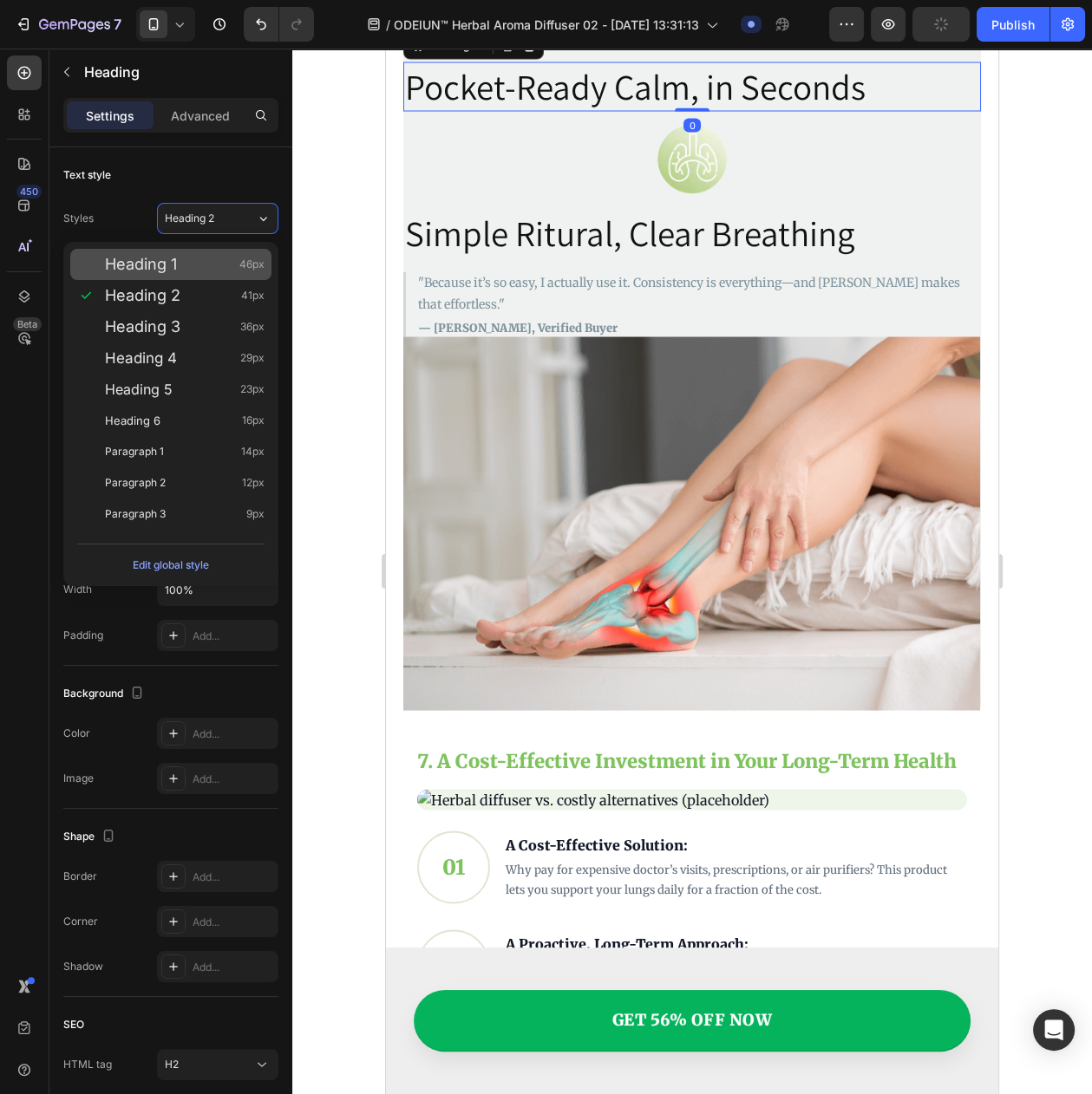
click at [215, 253] on div "Heading 1 46px" at bounding box center [171, 264] width 201 height 31
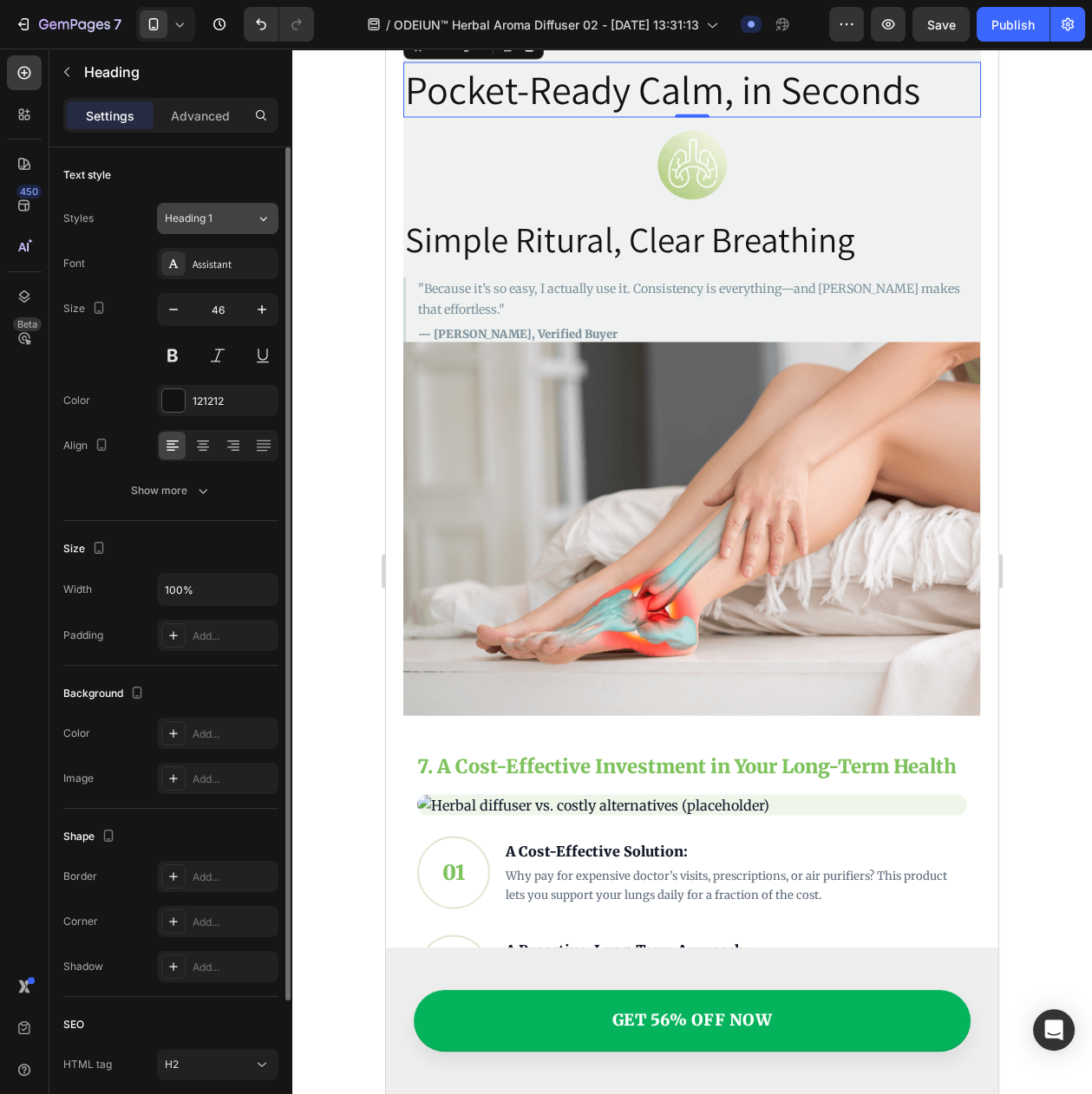
click at [211, 231] on button "Heading 1" at bounding box center [217, 218] width 121 height 31
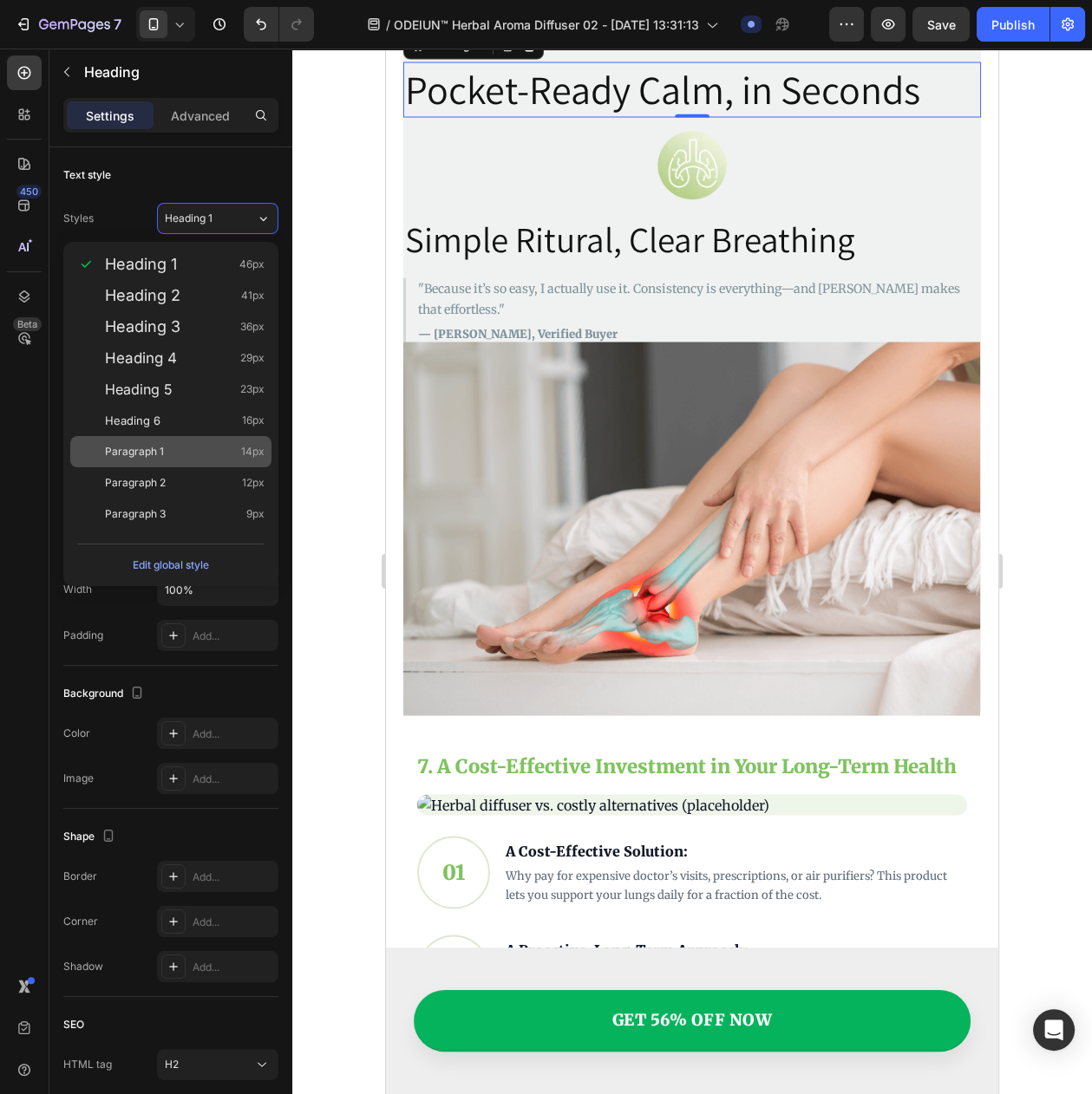
click at [162, 461] on div "Paragraph 1 14px" at bounding box center [171, 451] width 201 height 31
type input "14"
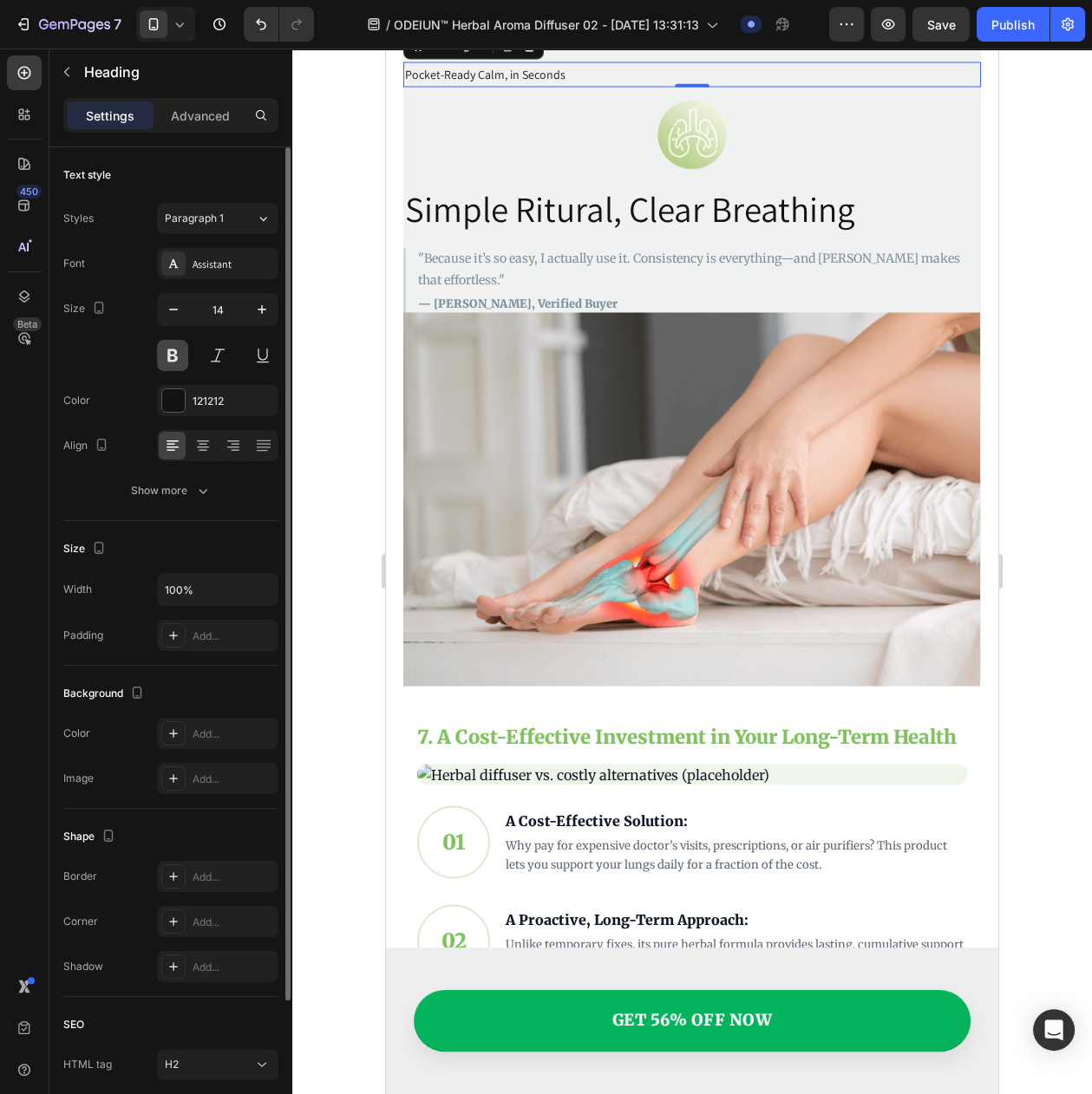
click at [174, 358] on button at bounding box center [172, 355] width 31 height 31
click at [213, 267] on div "Assistant" at bounding box center [233, 265] width 82 height 16
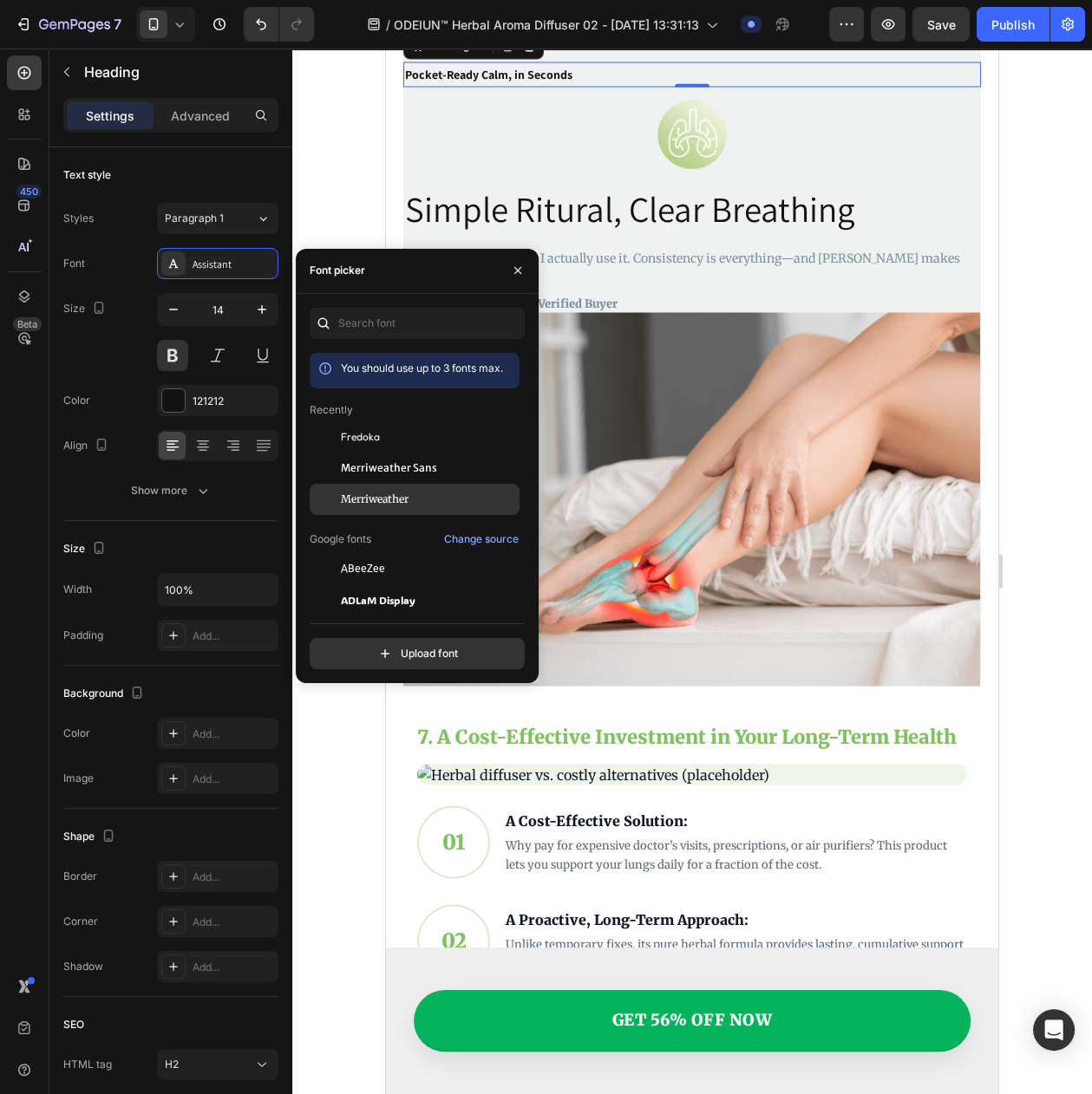
click at [358, 741] on div "Merriweather" at bounding box center [414, 756] width 210 height 31
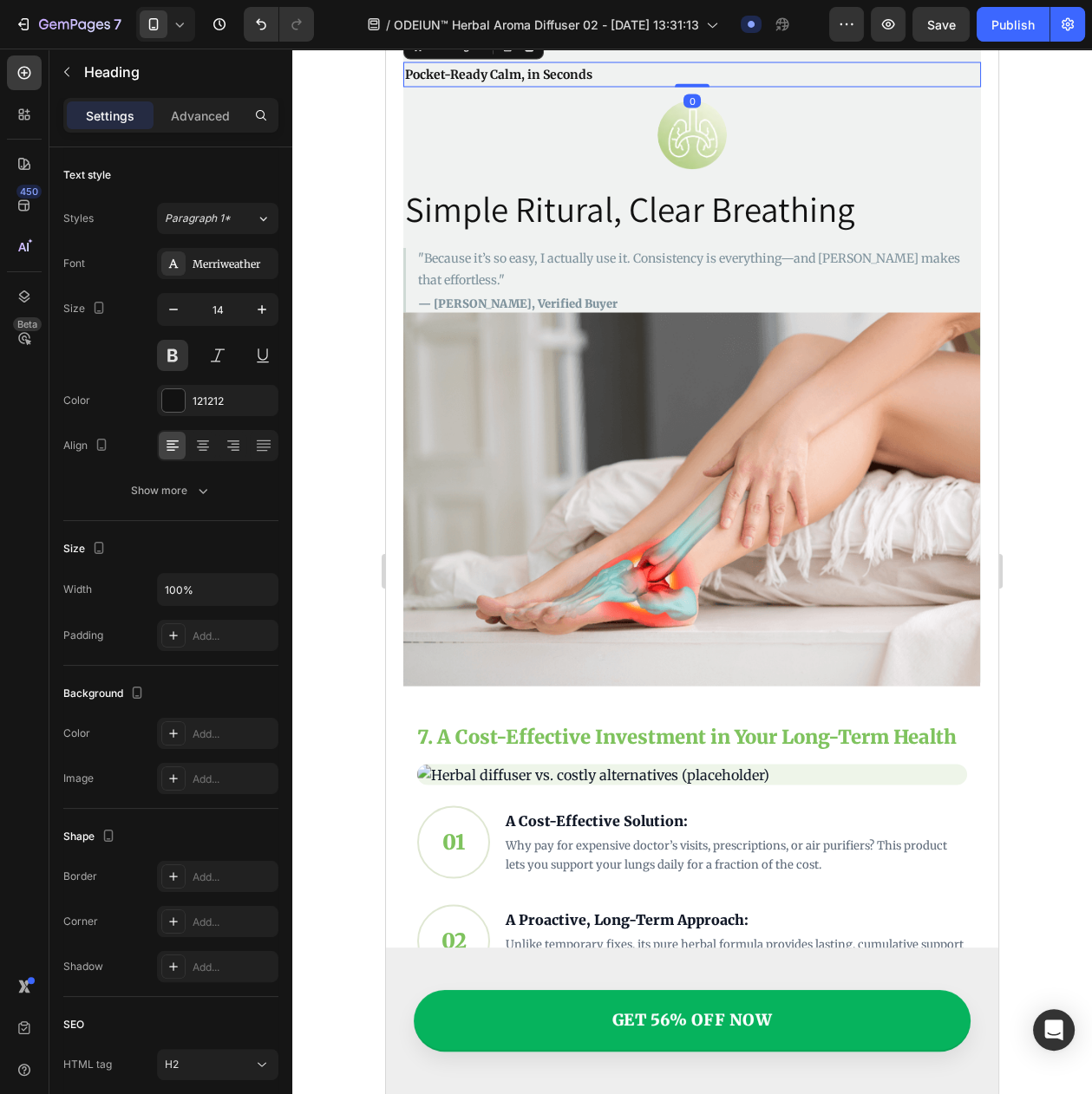
click at [537, 86] on h2 "Pocket-Ready Calm, in Seconds" at bounding box center [691, 74] width 577 height 25
click at [206, 454] on icon at bounding box center [202, 445] width 17 height 17
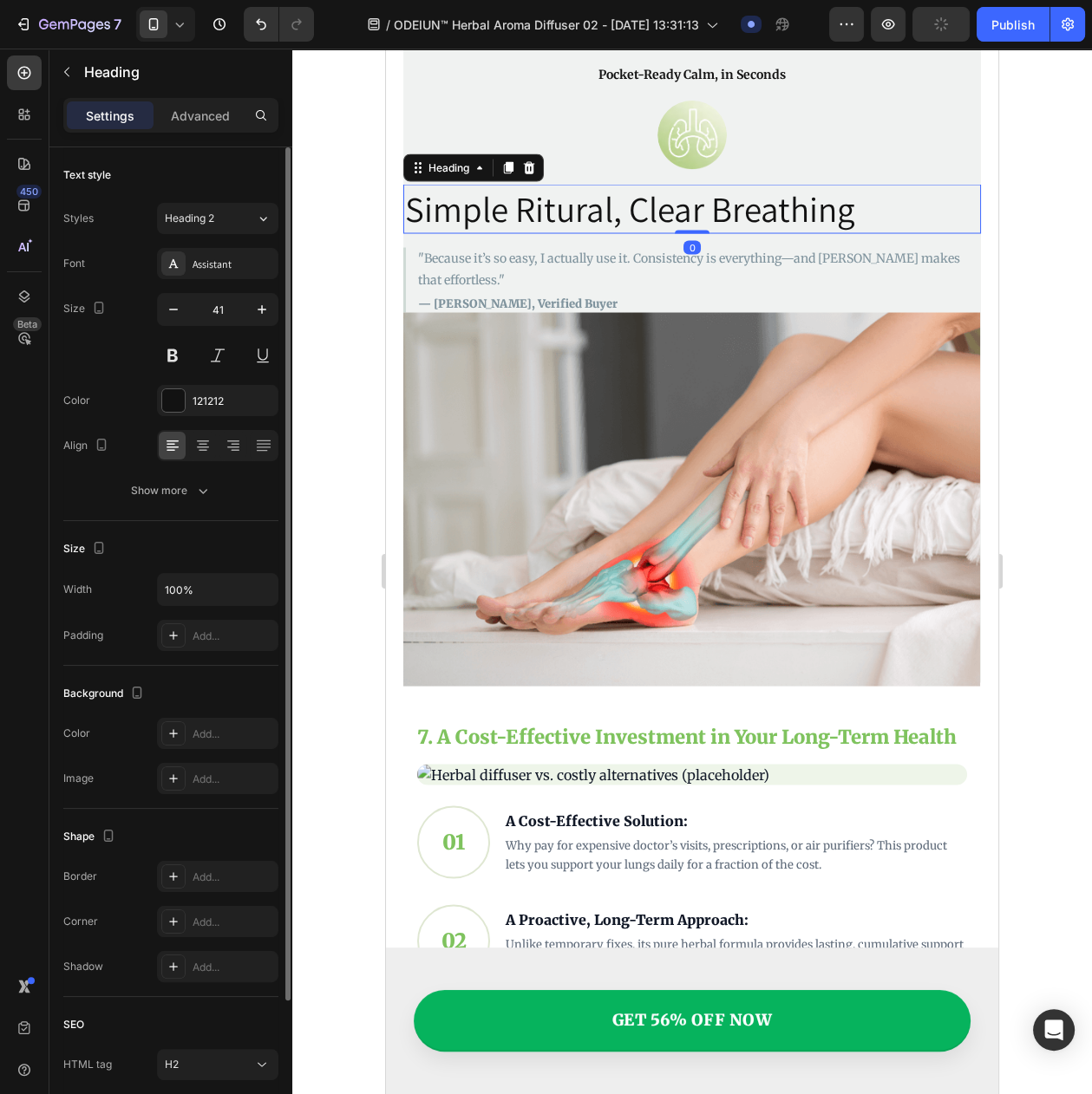
click at [505, 233] on h2 "Simple Ritural, Clear Breathing" at bounding box center [691, 209] width 577 height 50
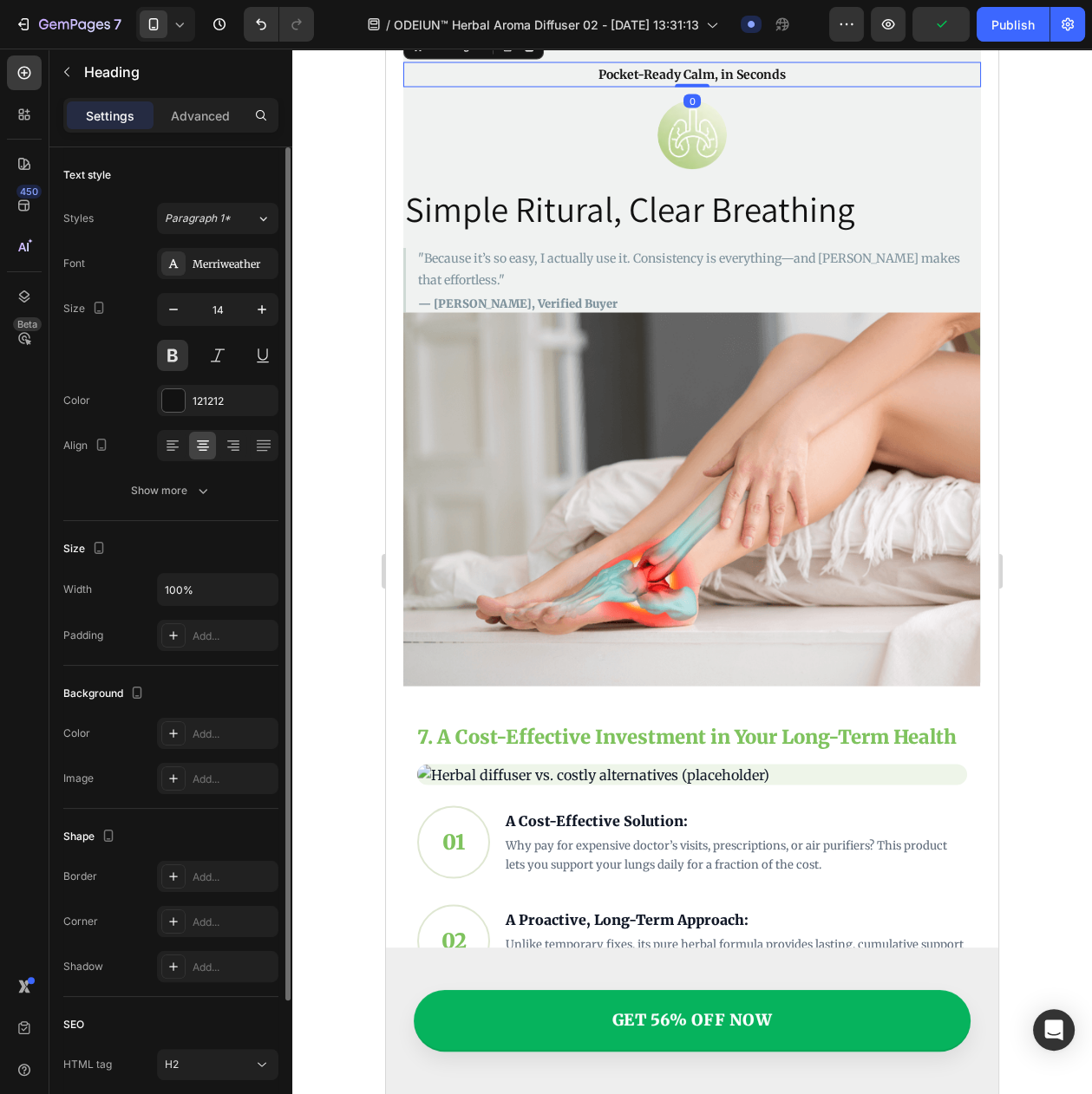
click at [545, 86] on h2 "Pocket-Ready Calm, in Seconds" at bounding box center [691, 74] width 577 height 25
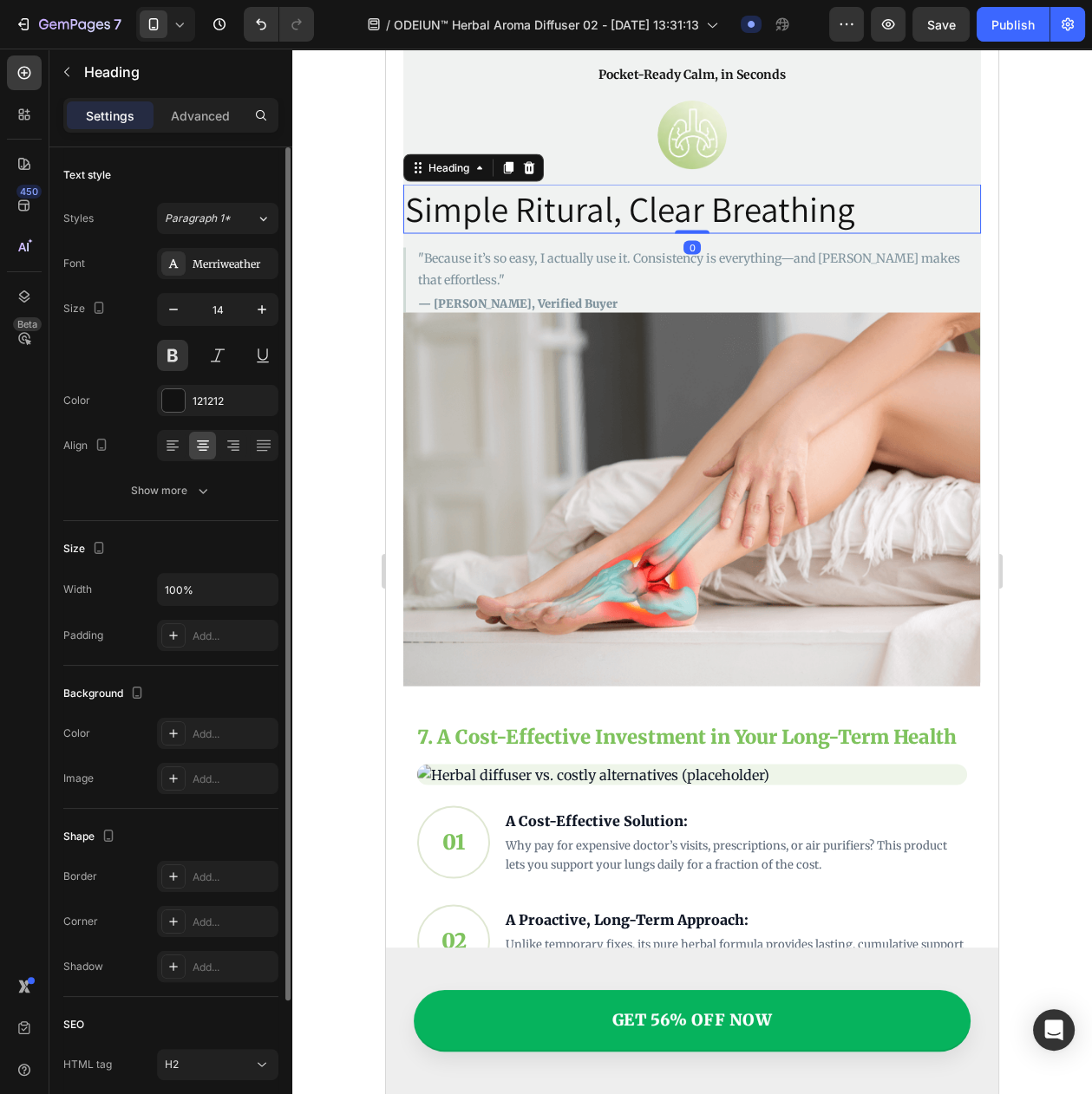
drag, startPoint x: 471, startPoint y: 792, endPoint x: 763, endPoint y: 635, distance: 331.5
click at [471, 233] on h2 "Simple Ritural, Clear Breathing" at bounding box center [691, 209] width 577 height 50
click at [209, 226] on span "Heading 2" at bounding box center [189, 219] width 50 height 16
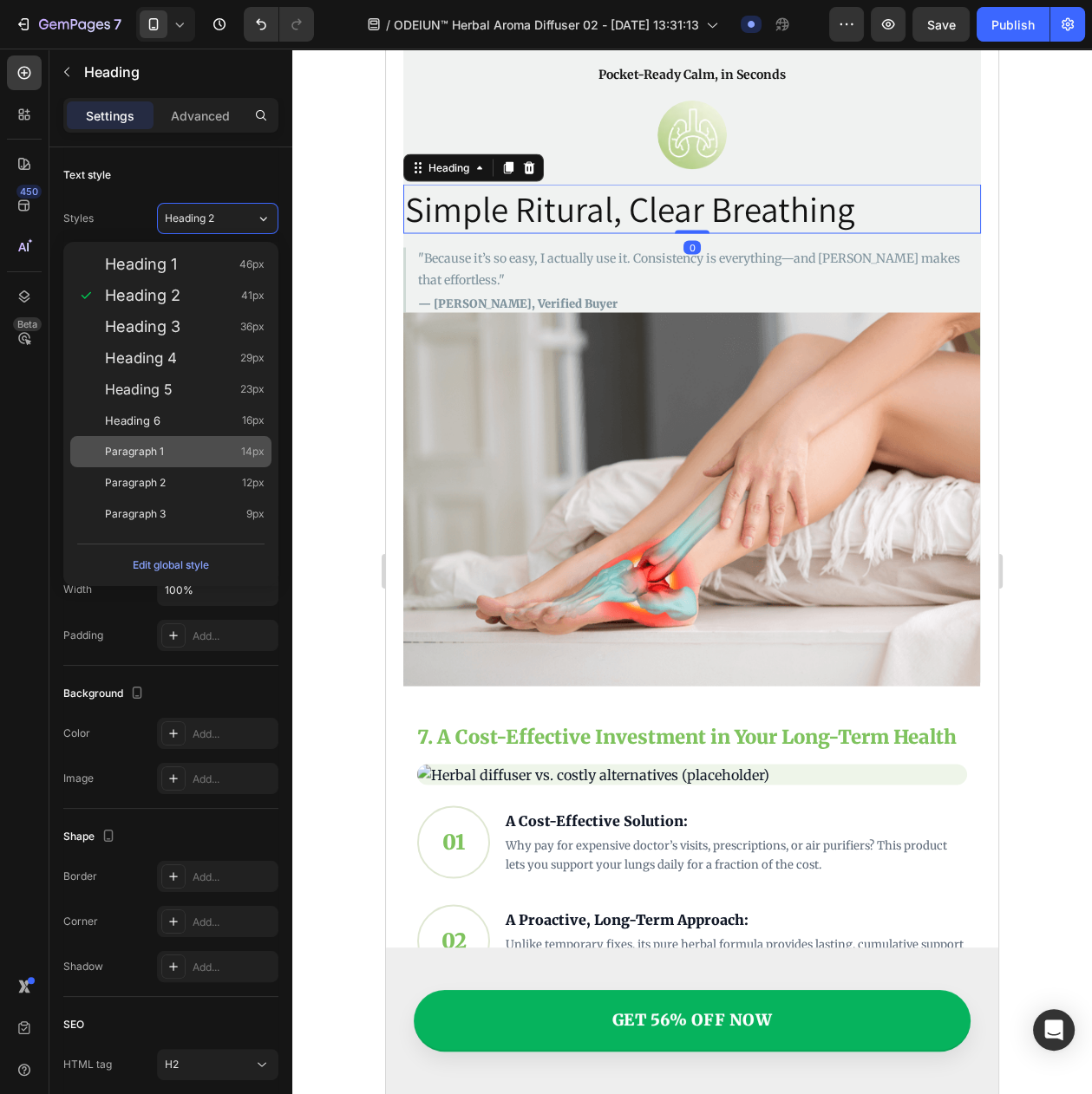
click at [203, 443] on div "Paragraph 1 14px" at bounding box center [184, 451] width 159 height 17
type input "14"
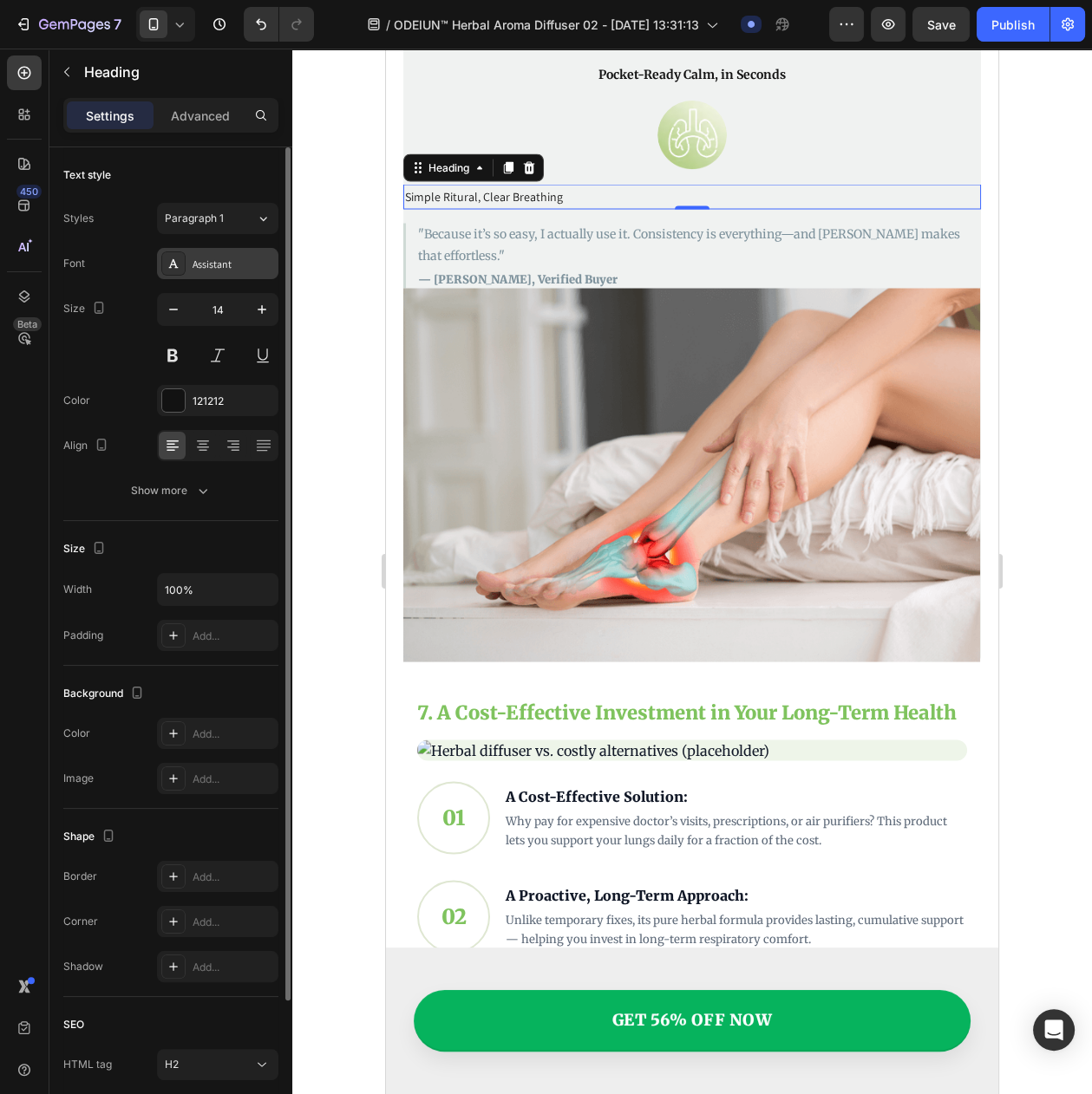
click at [243, 266] on div "Assistant" at bounding box center [233, 265] width 82 height 16
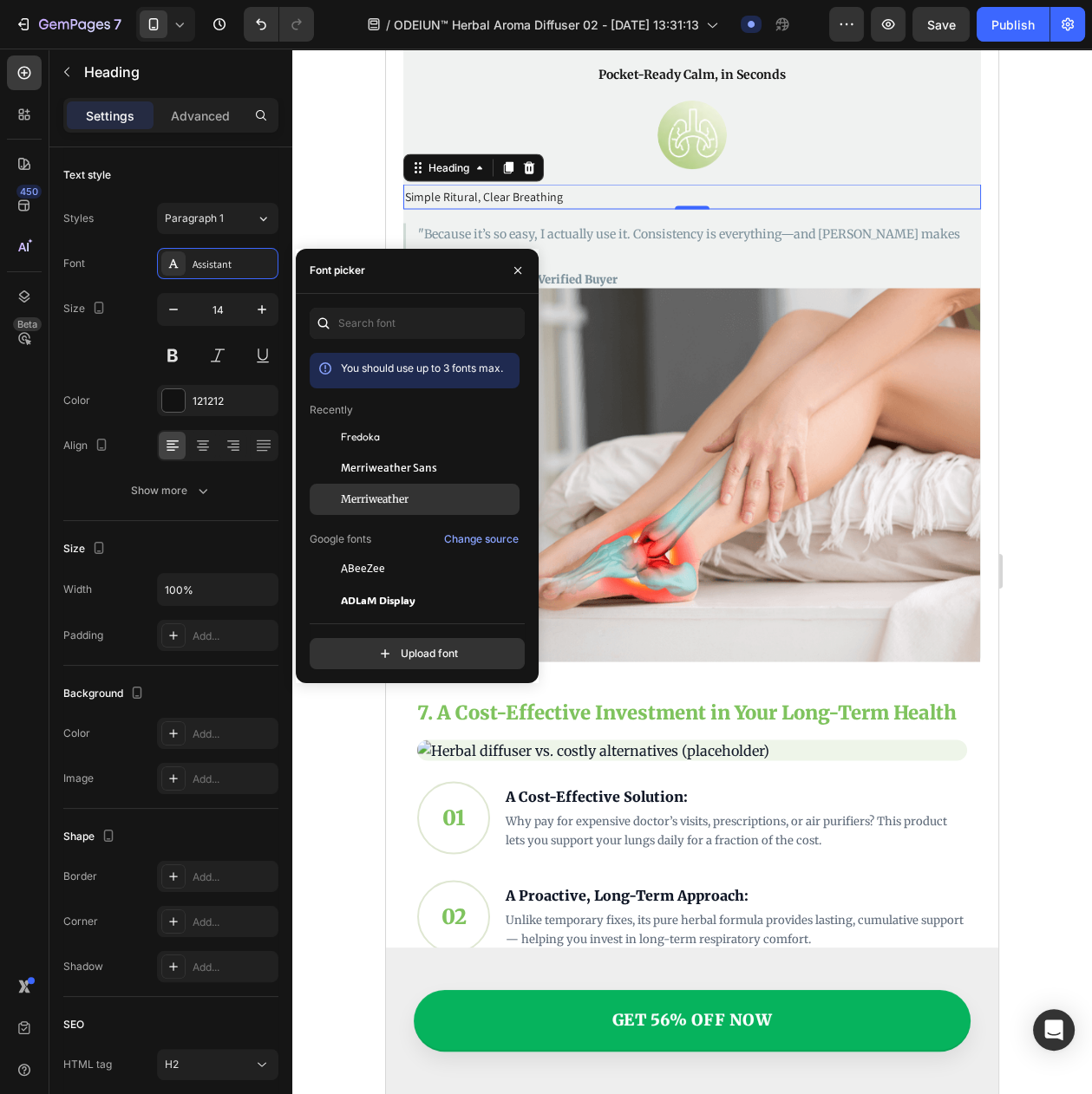
click at [376, 507] on span "Merriweather" at bounding box center [374, 500] width 68 height 16
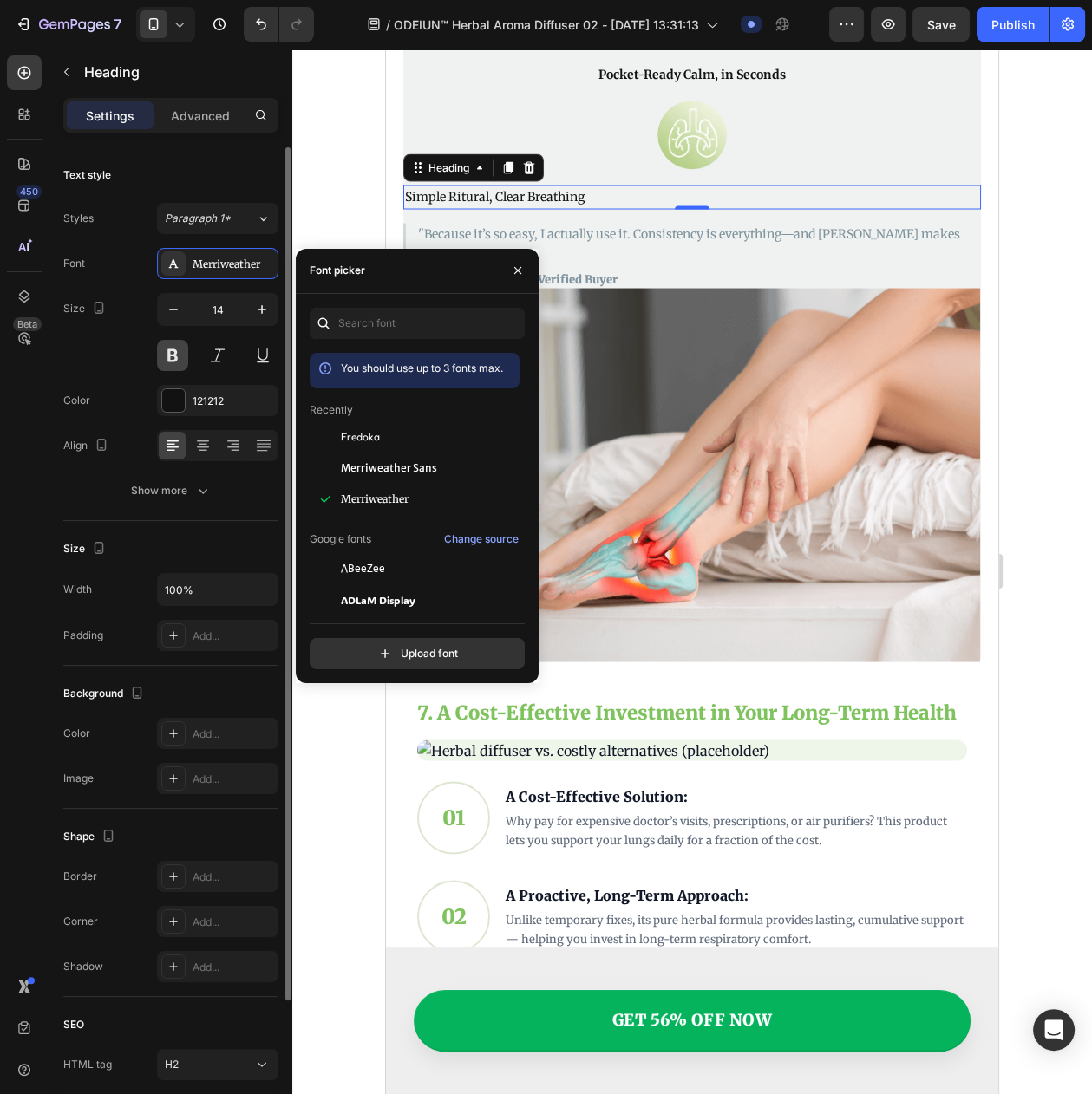
click at [179, 371] on button at bounding box center [172, 355] width 31 height 31
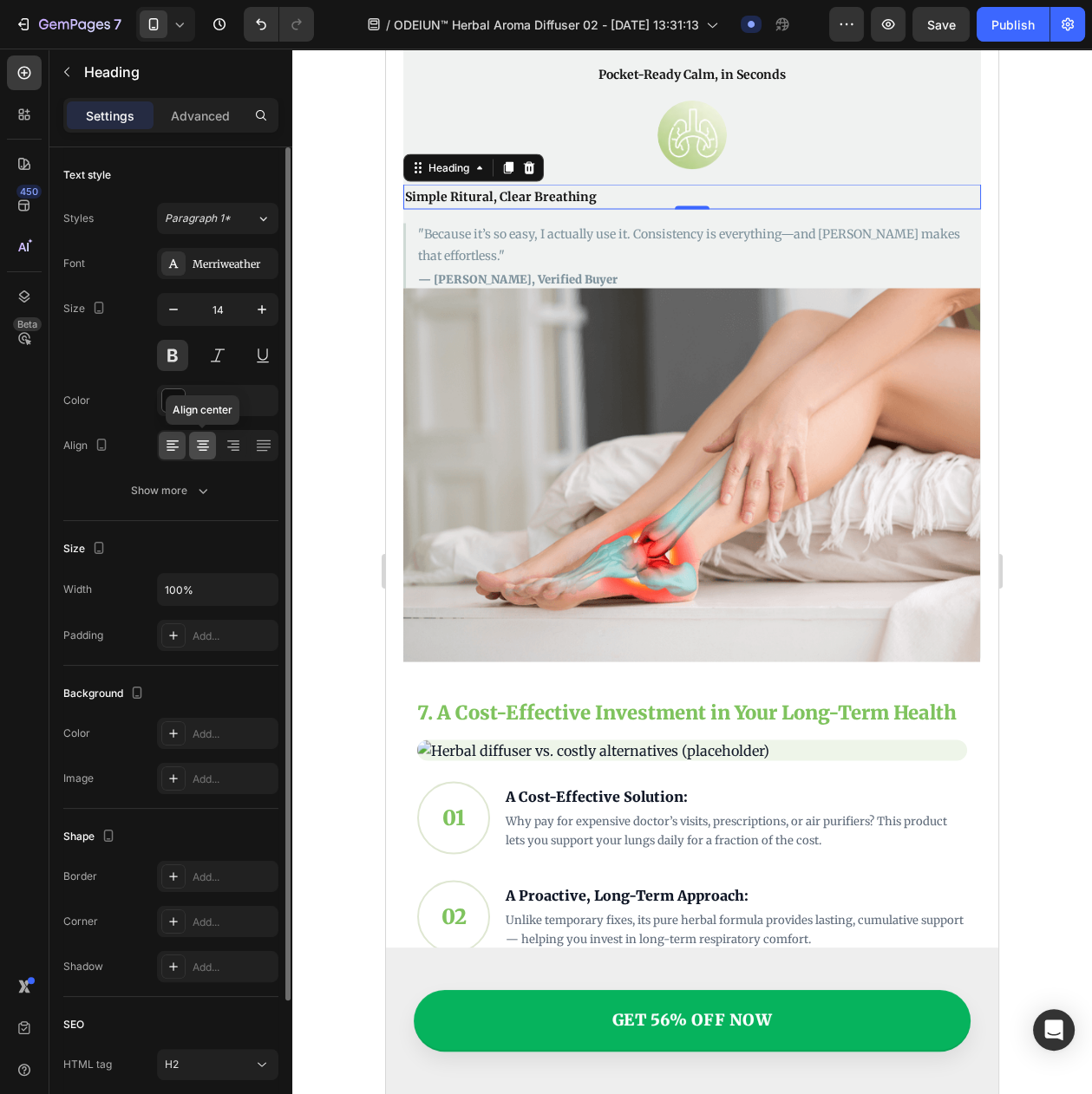
click at [201, 454] on icon at bounding box center [202, 445] width 17 height 17
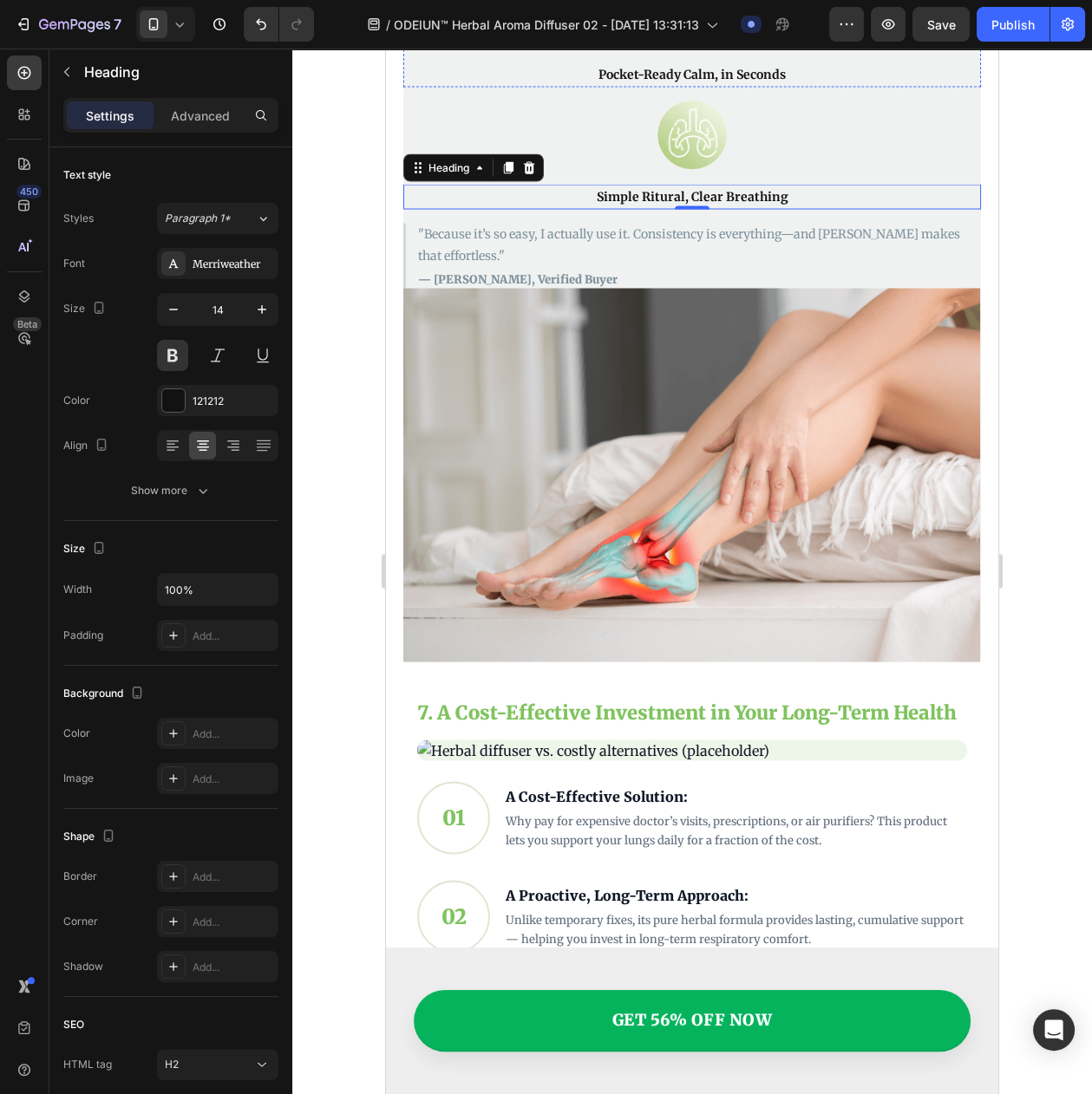
click at [745, 48] on div at bounding box center [691, 13] width 577 height 69
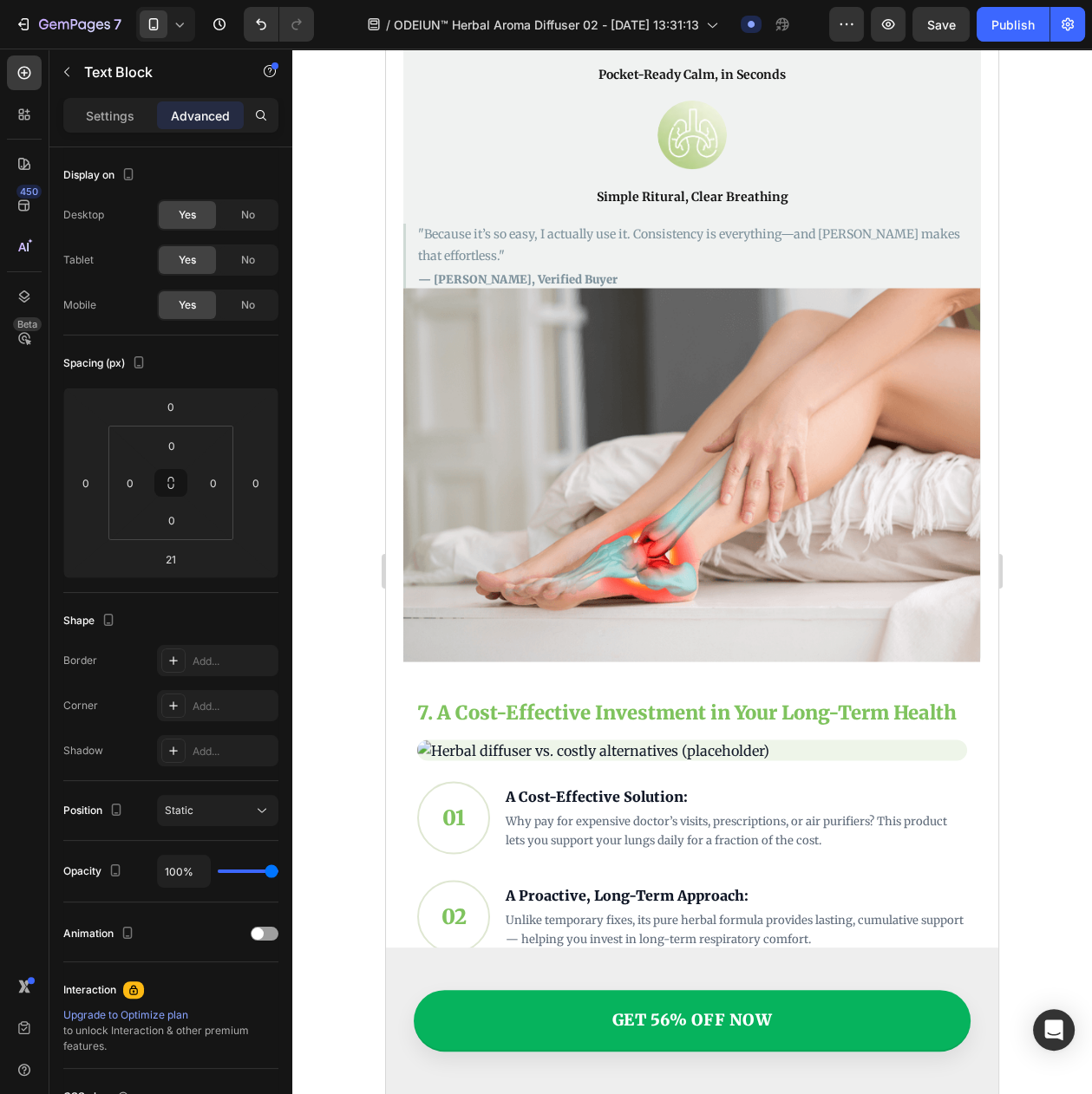
click at [116, 133] on div "Settings Advanced" at bounding box center [171, 123] width 243 height 50
click at [117, 128] on div "Settings" at bounding box center [109, 115] width 86 height 28
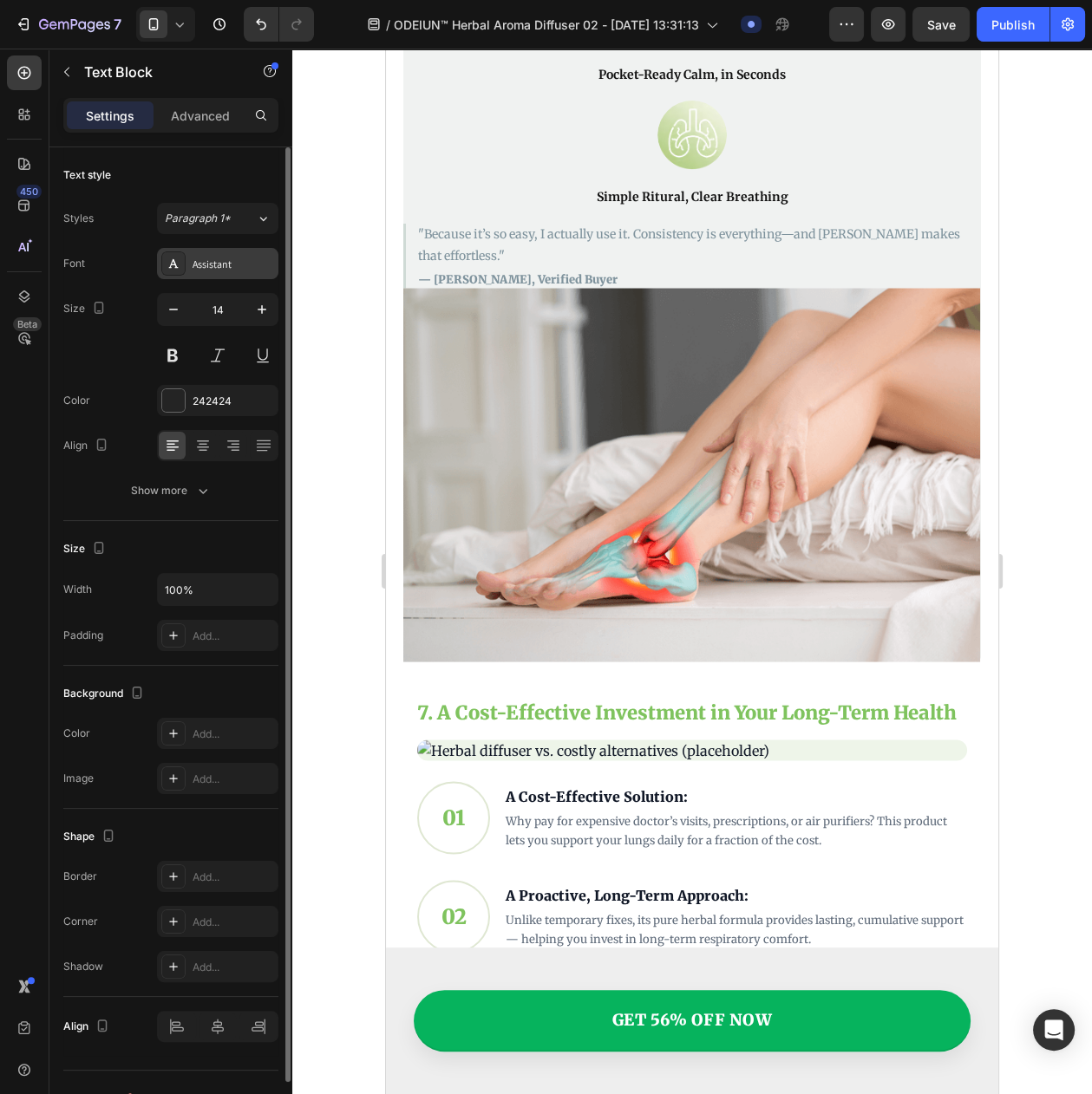
click at [240, 272] on div "Assistant" at bounding box center [233, 265] width 82 height 16
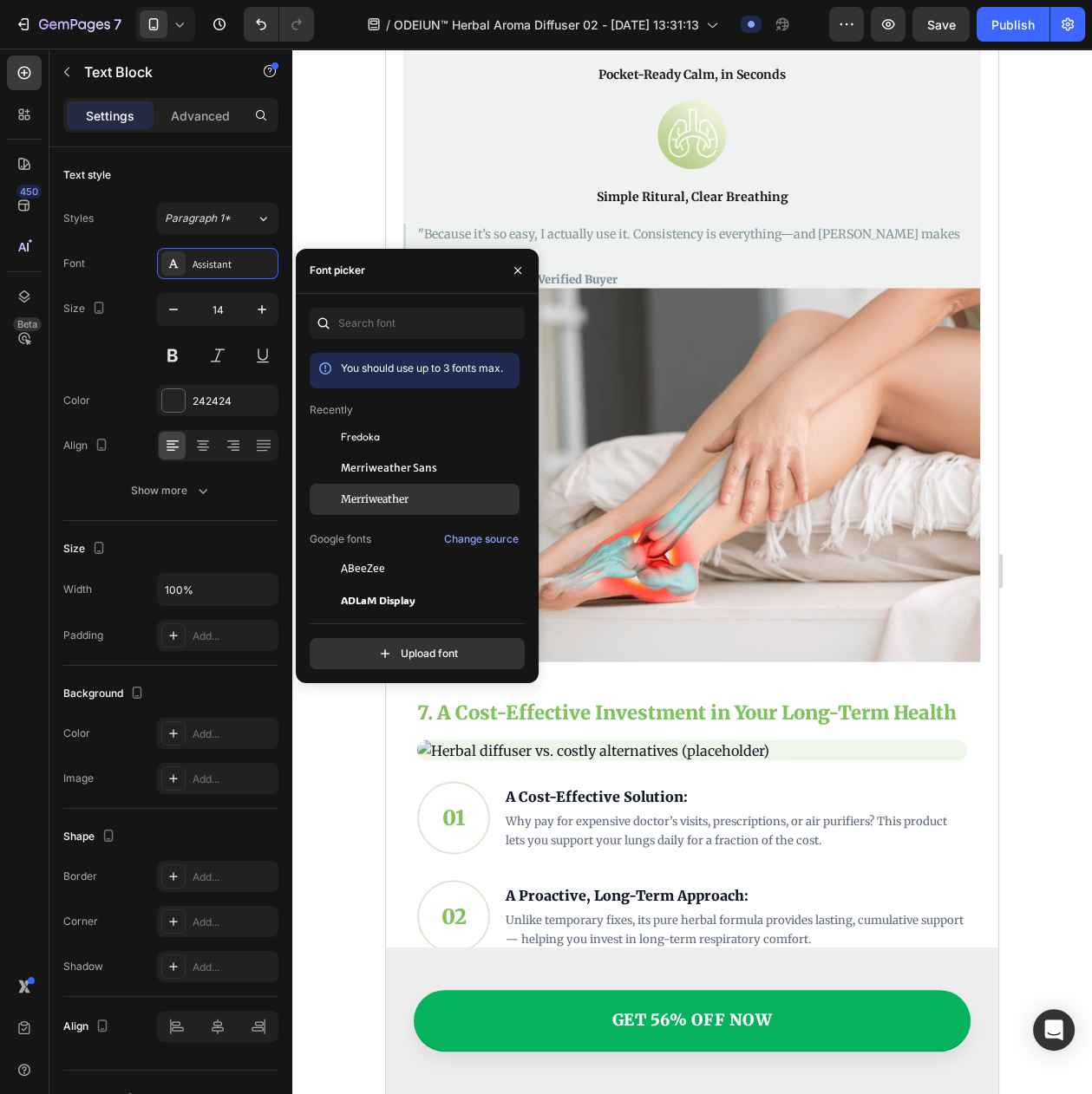
click at [352, 741] on div "Merriweather" at bounding box center [414, 756] width 210 height 31
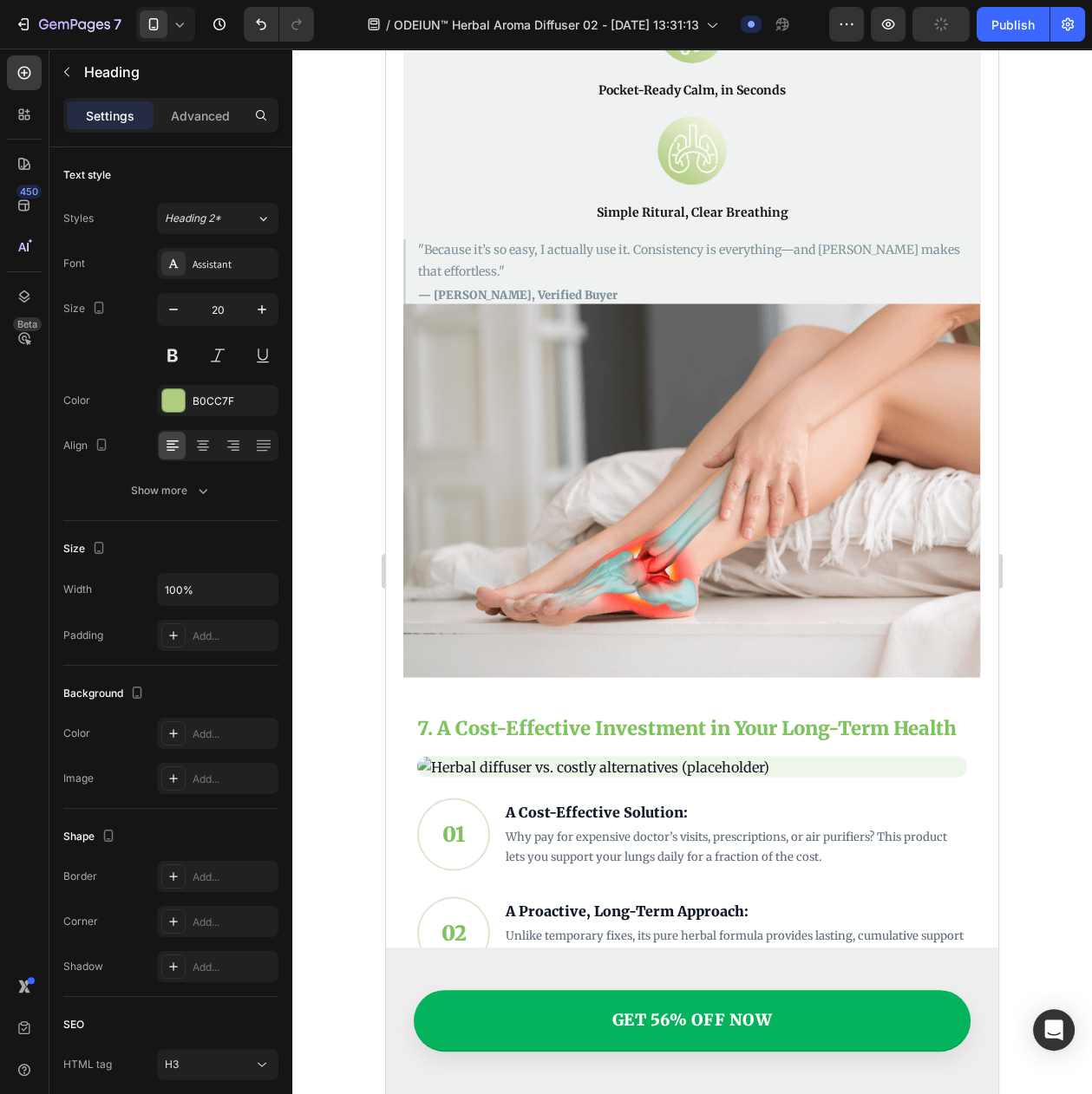
click at [205, 260] on div "Assistant" at bounding box center [217, 263] width 121 height 31
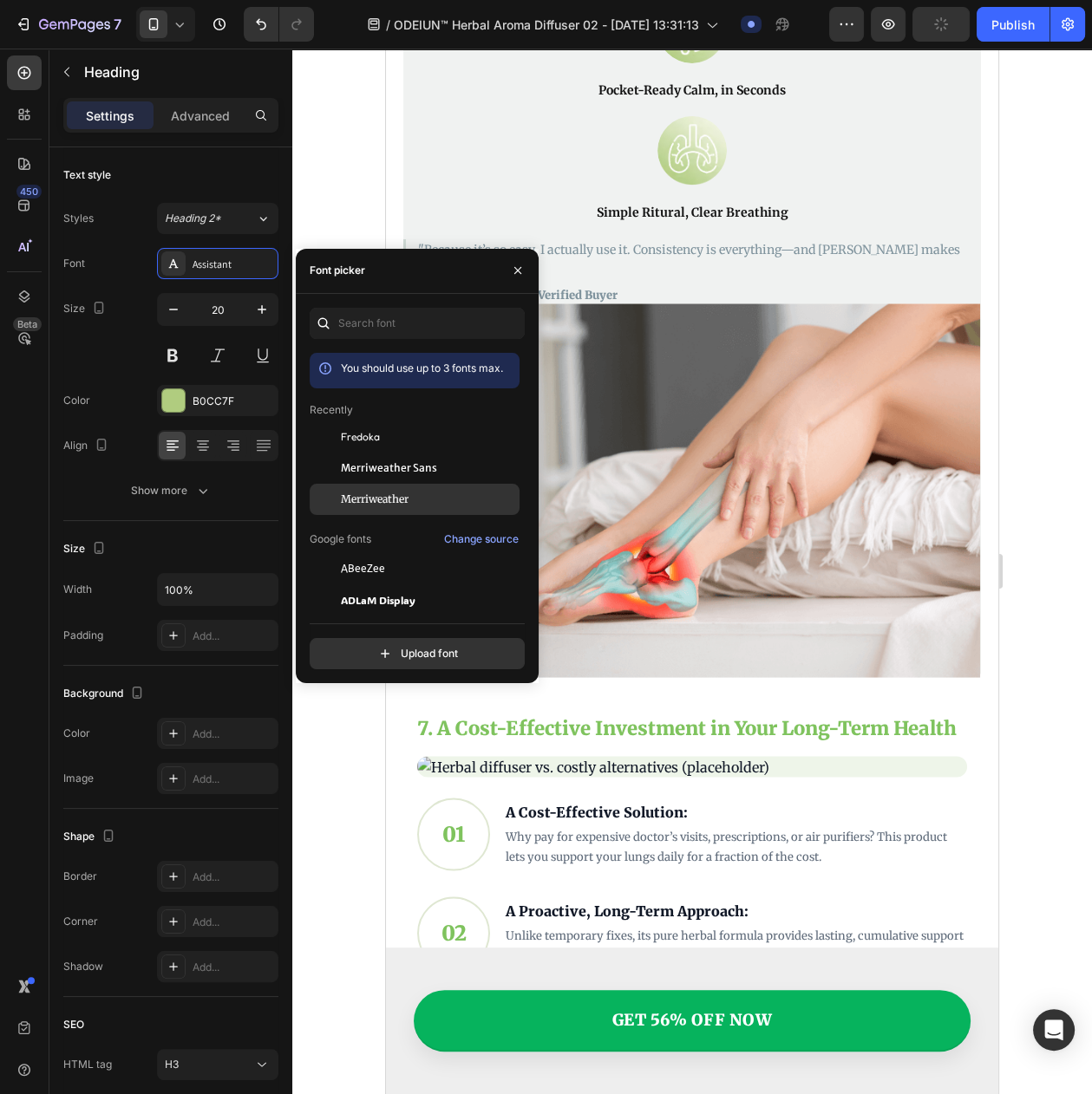
click at [349, 495] on span "Merriweather" at bounding box center [374, 500] width 68 height 16
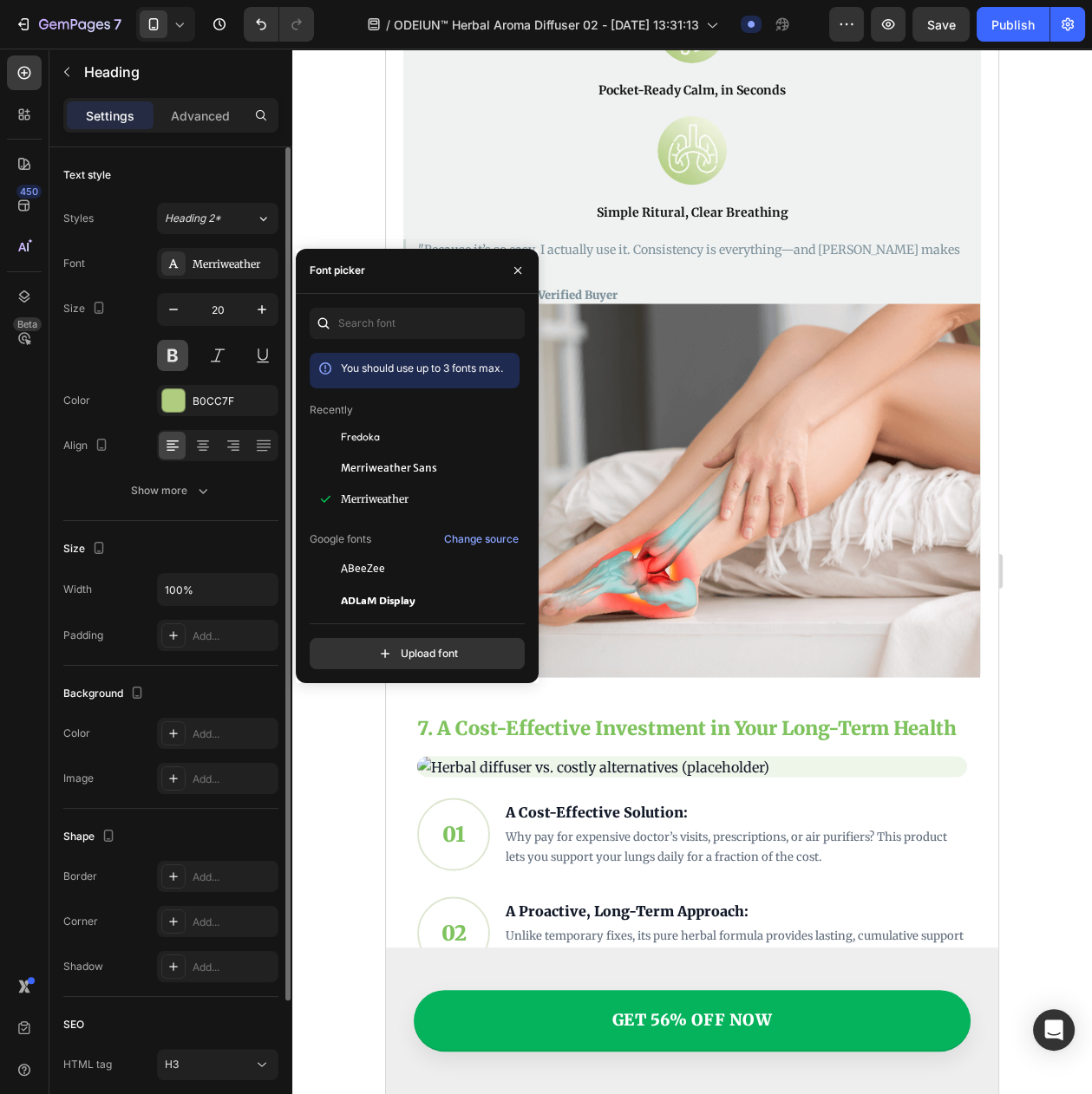
click at [174, 365] on button at bounding box center [172, 355] width 31 height 31
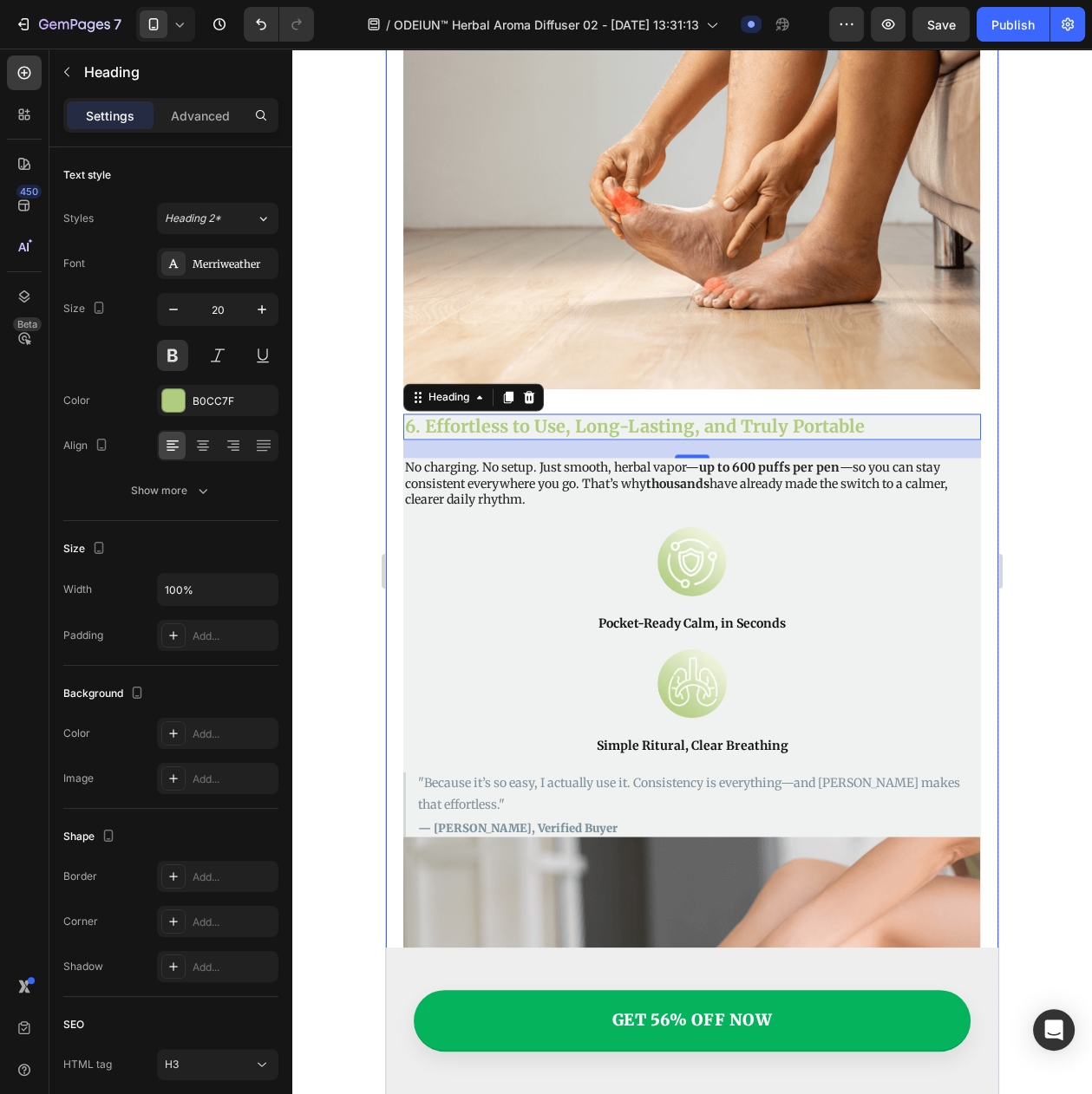
scroll to position [3313, 0]
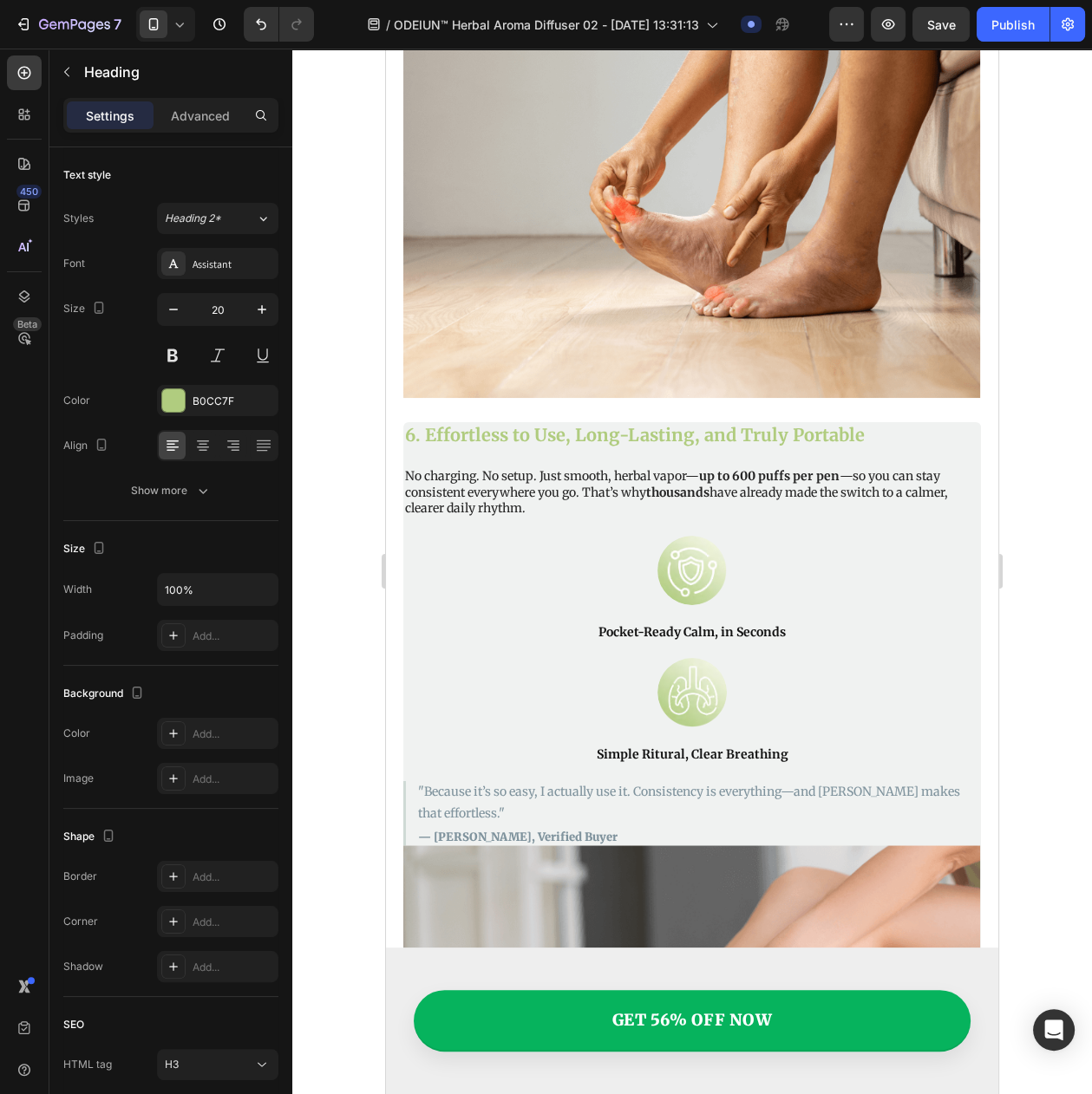
drag, startPoint x: 548, startPoint y: 448, endPoint x: 728, endPoint y: 404, distance: 185.3
click at [169, 366] on button at bounding box center [172, 355] width 31 height 31
click at [216, 268] on div "Assistant" at bounding box center [233, 265] width 82 height 16
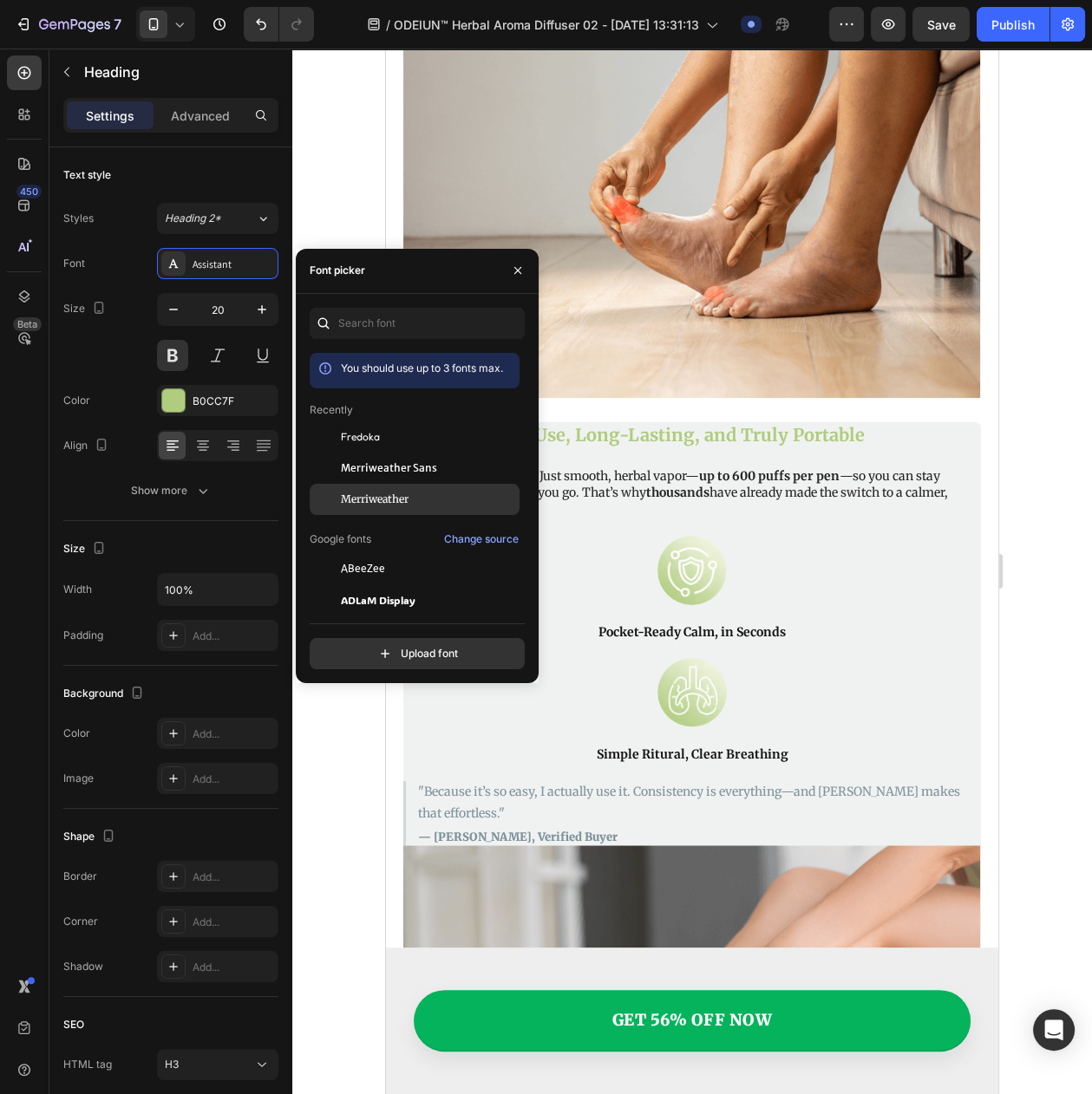
click at [337, 496] on div at bounding box center [325, 499] width 31 height 31
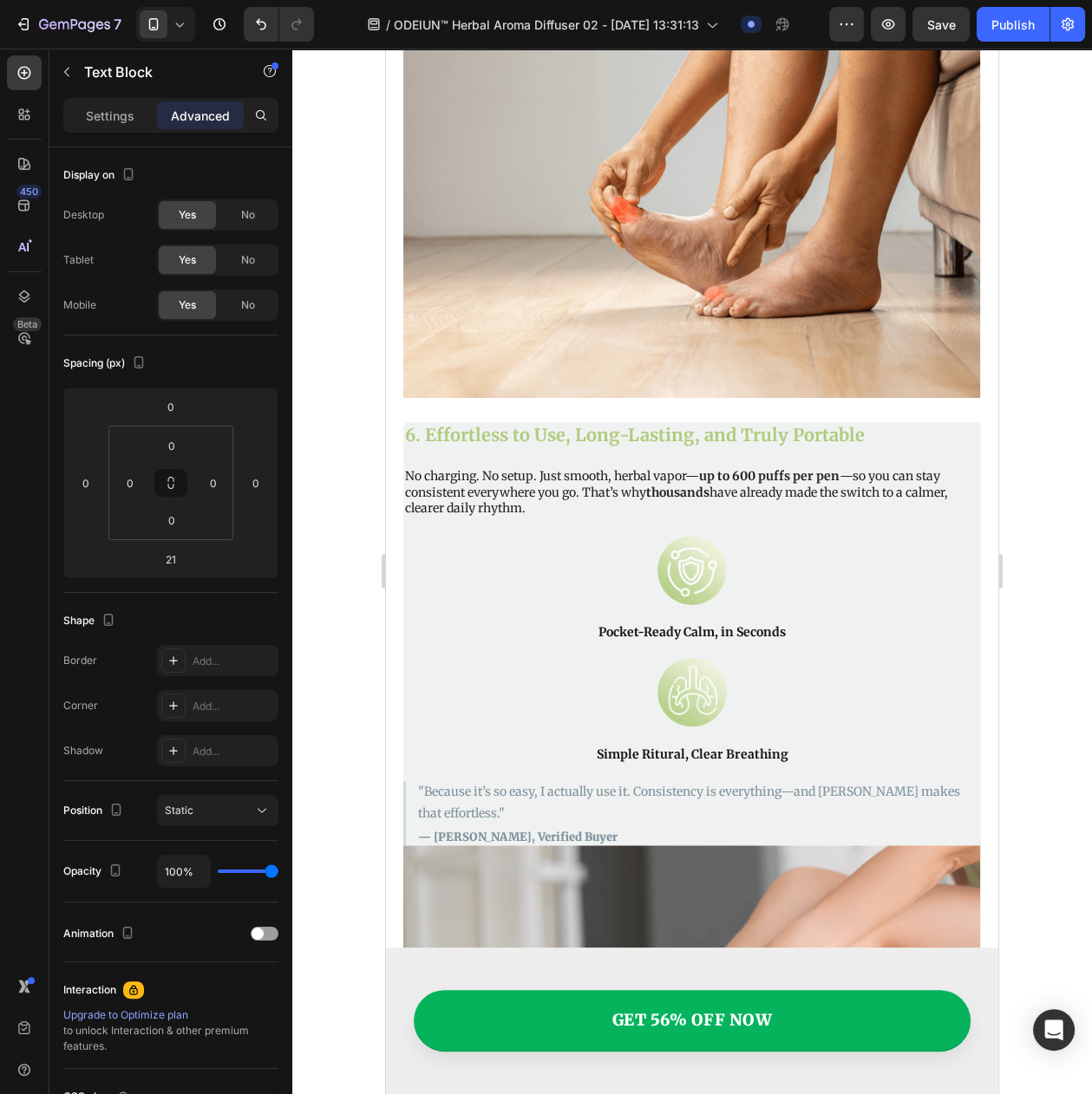
click at [113, 125] on div "Settings" at bounding box center [109, 115] width 86 height 28
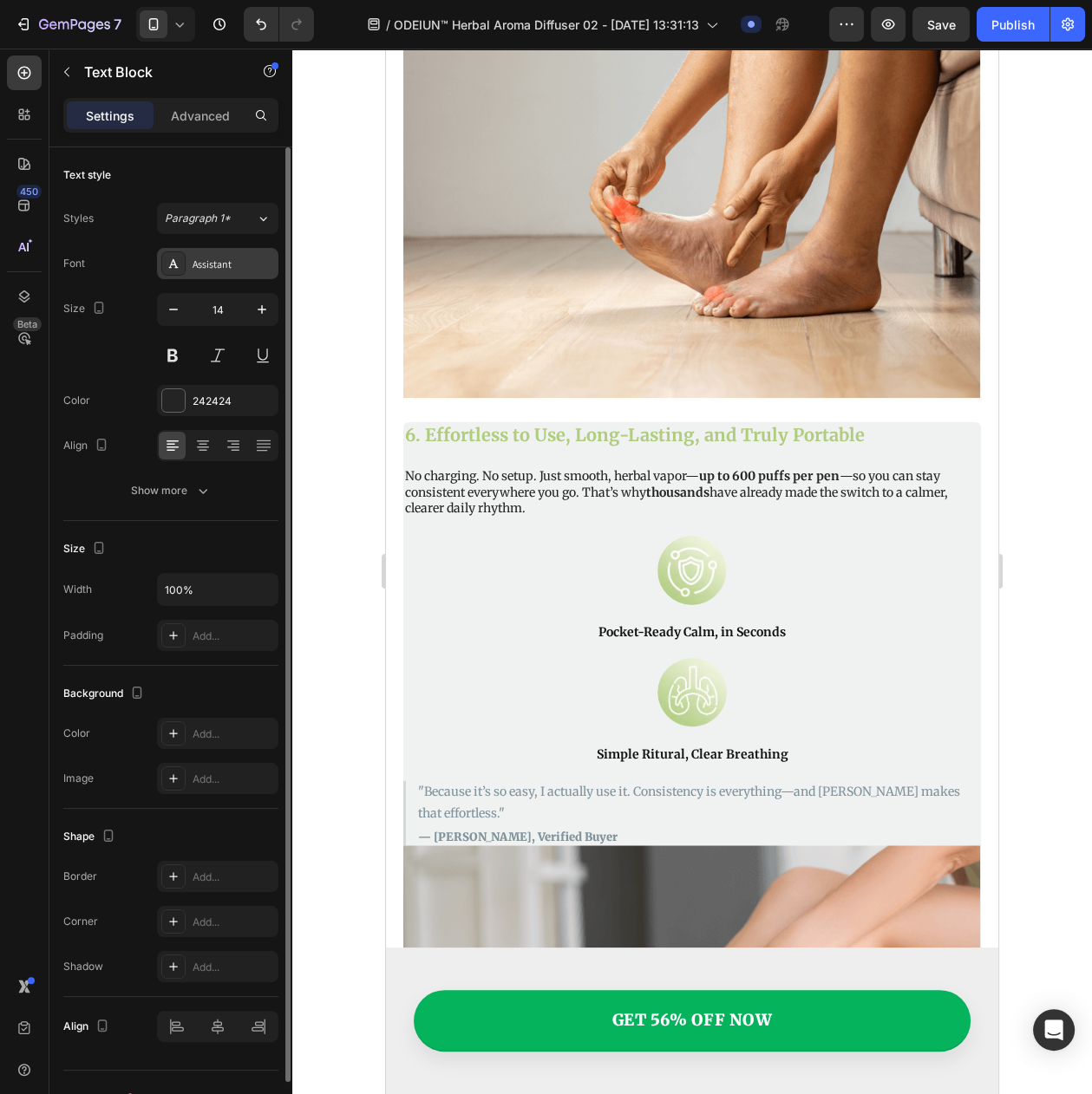
click at [207, 268] on div "Assistant" at bounding box center [233, 265] width 82 height 16
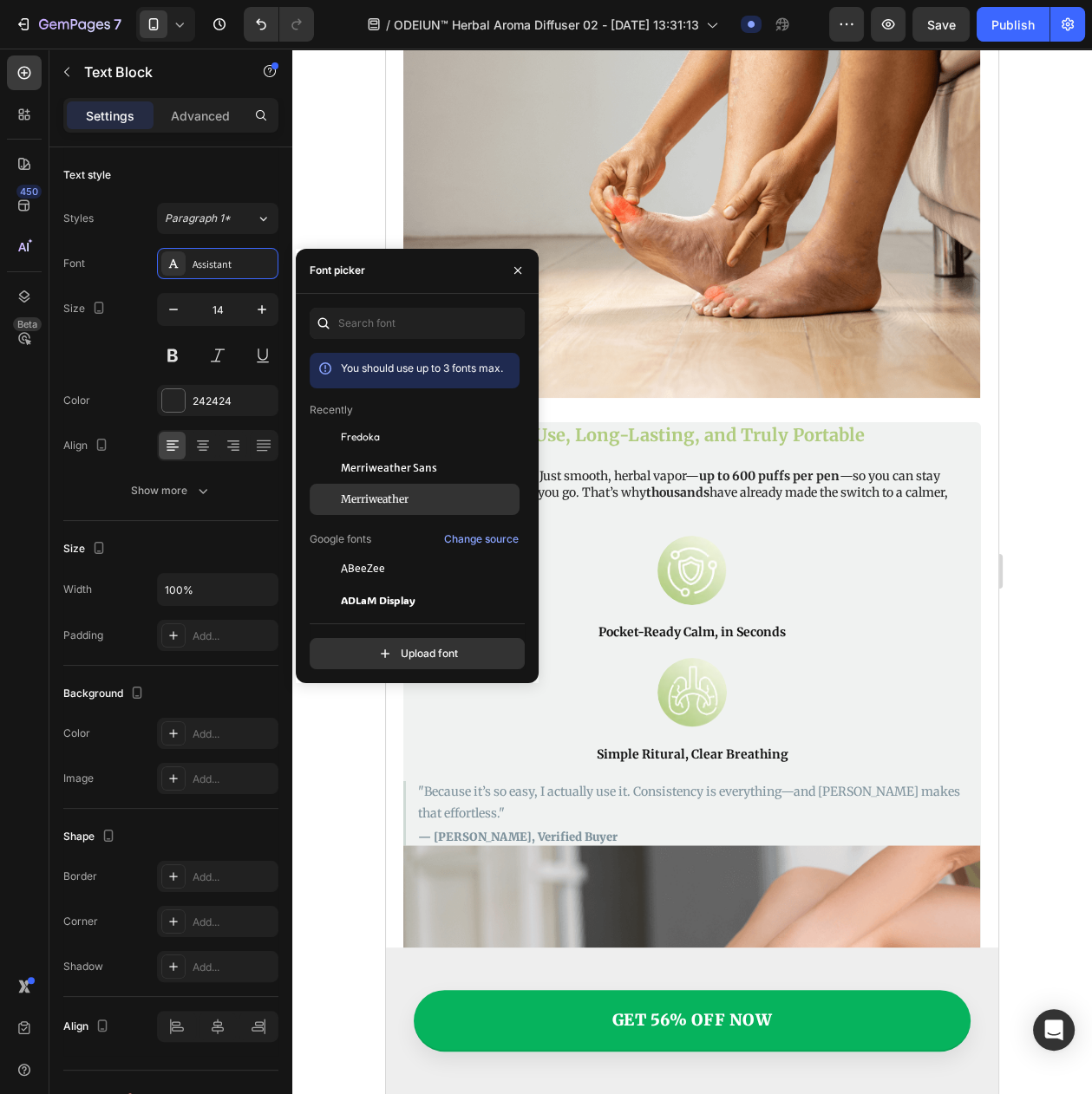
click at [352, 503] on span "Merriweather" at bounding box center [374, 500] width 68 height 16
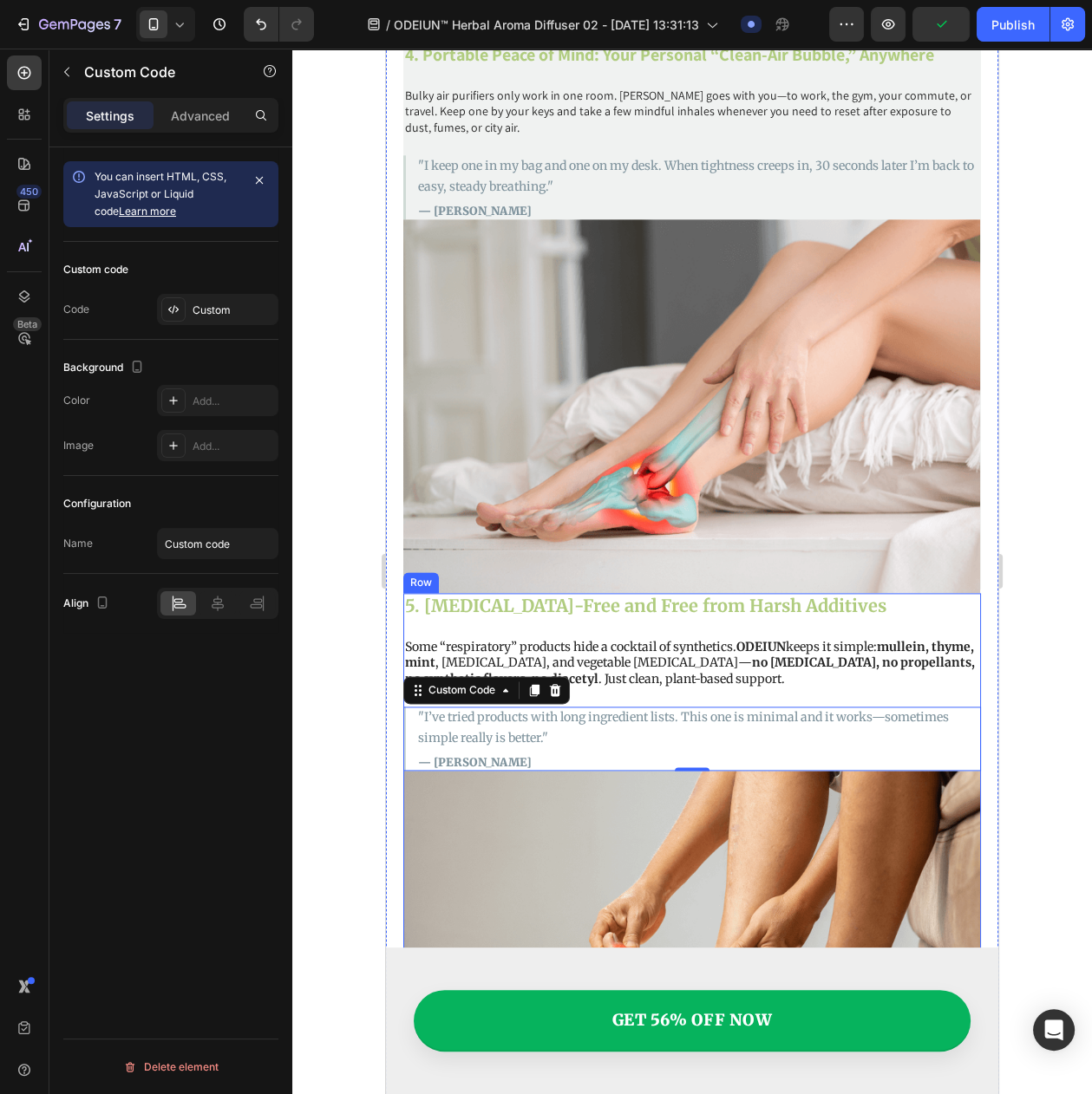
scroll to position [2554, 0]
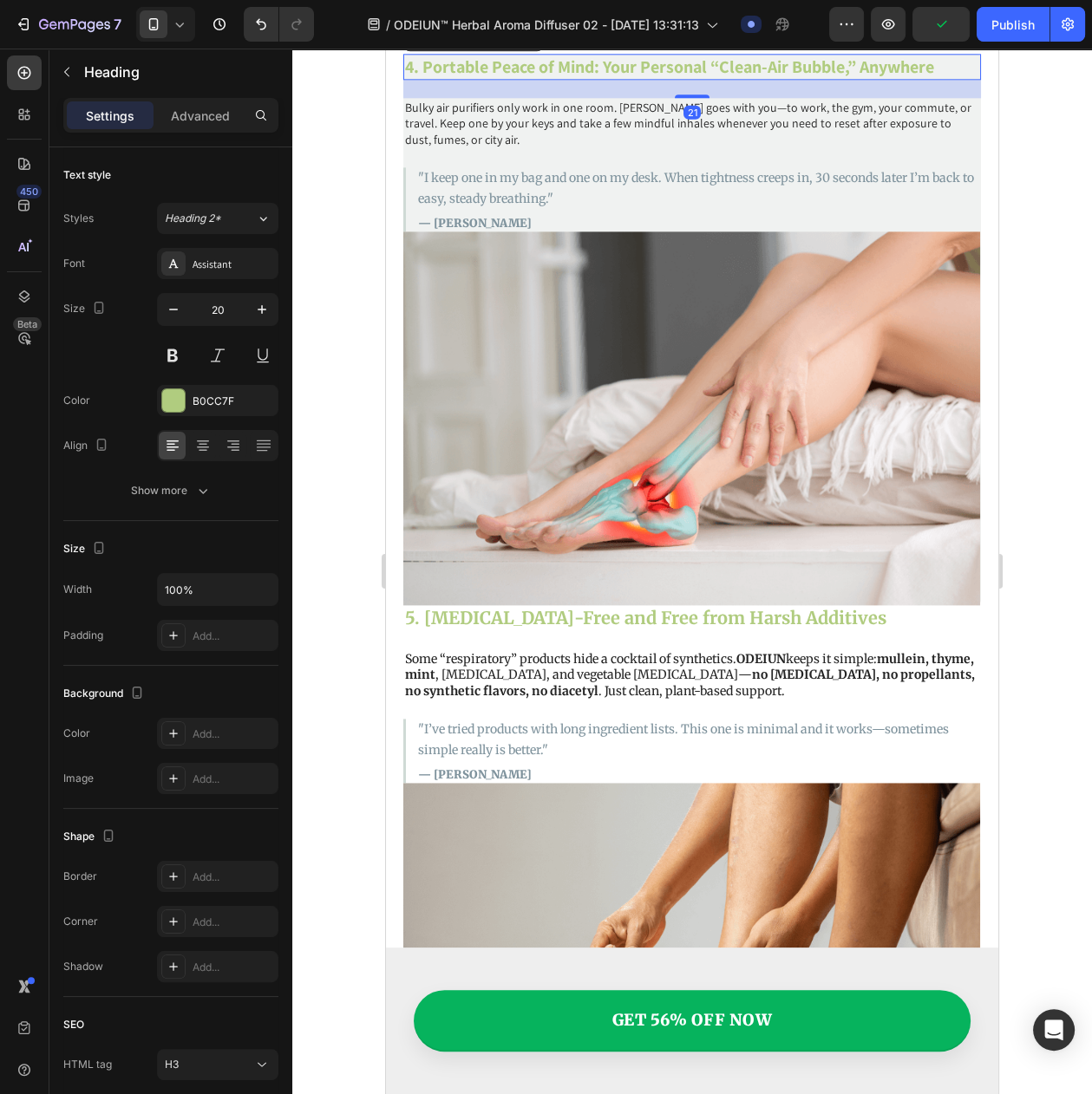
click at [561, 80] on h3 "4. Portable Peace of Mind: Your Personal “Clean-Air Bubble,” Anywhere" at bounding box center [691, 66] width 577 height 26
click at [202, 262] on div "Assistant" at bounding box center [233, 265] width 82 height 16
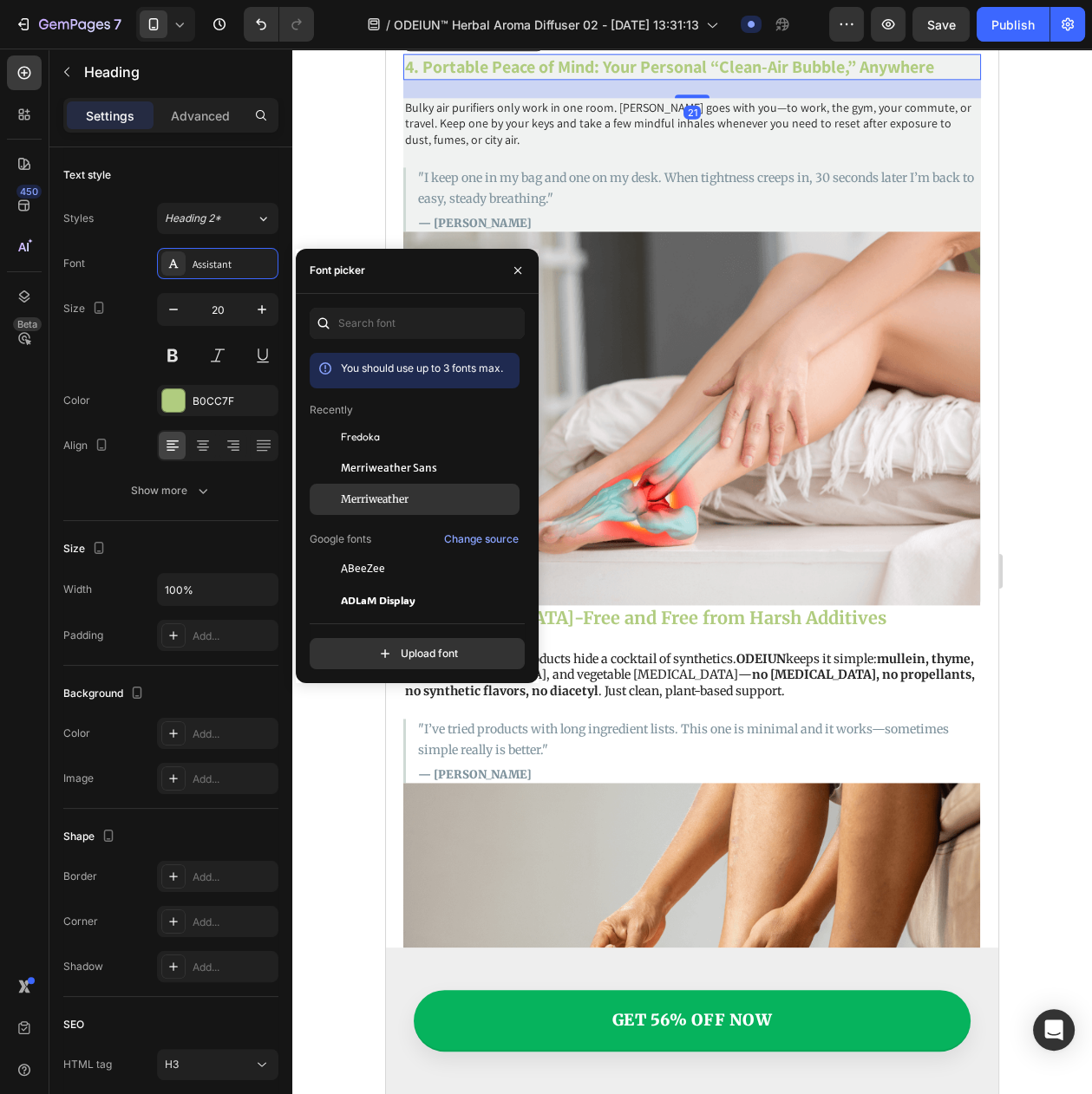
click at [373, 741] on div "Merriweather" at bounding box center [414, 756] width 210 height 31
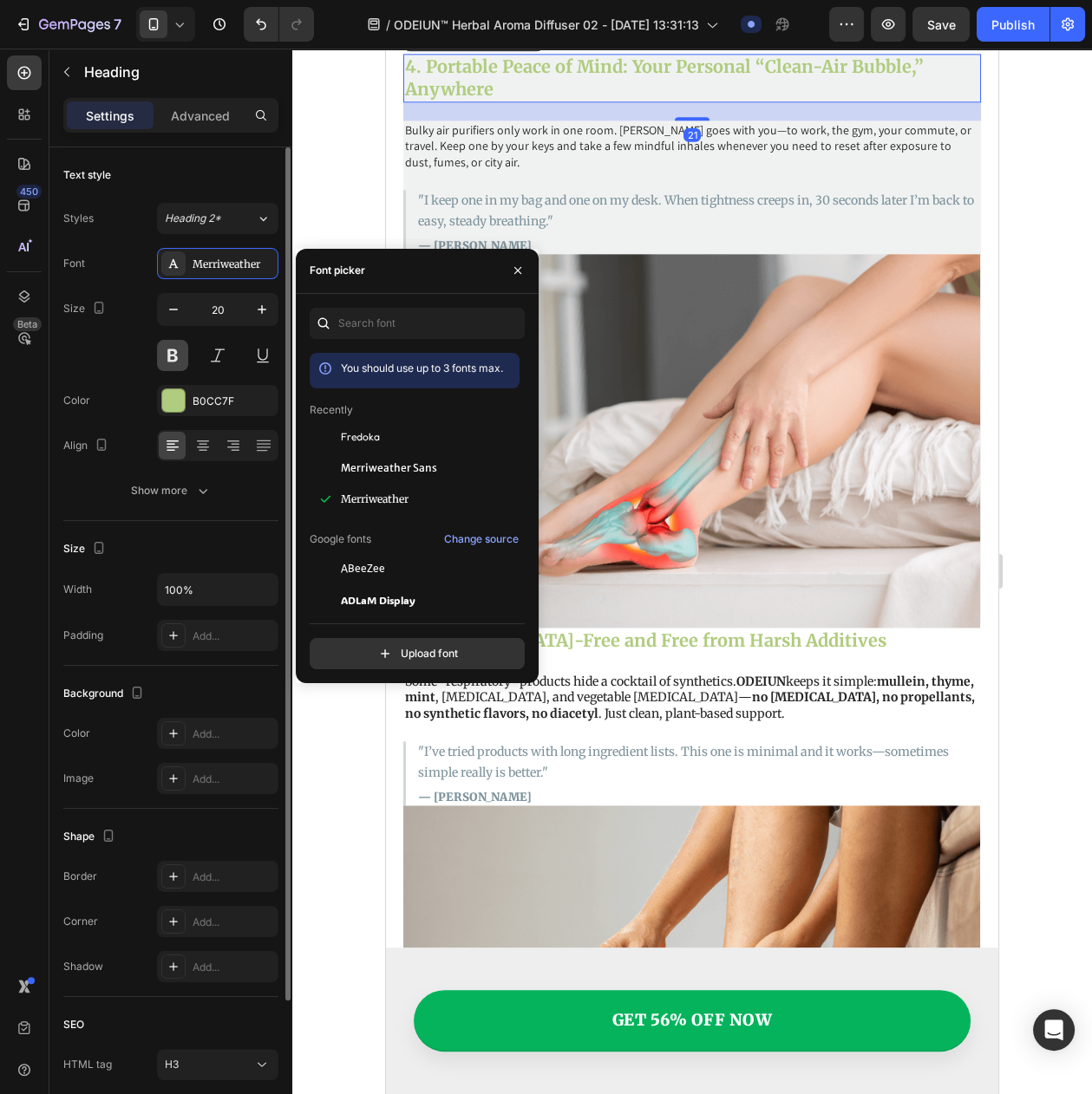
click at [166, 366] on button at bounding box center [172, 355] width 31 height 31
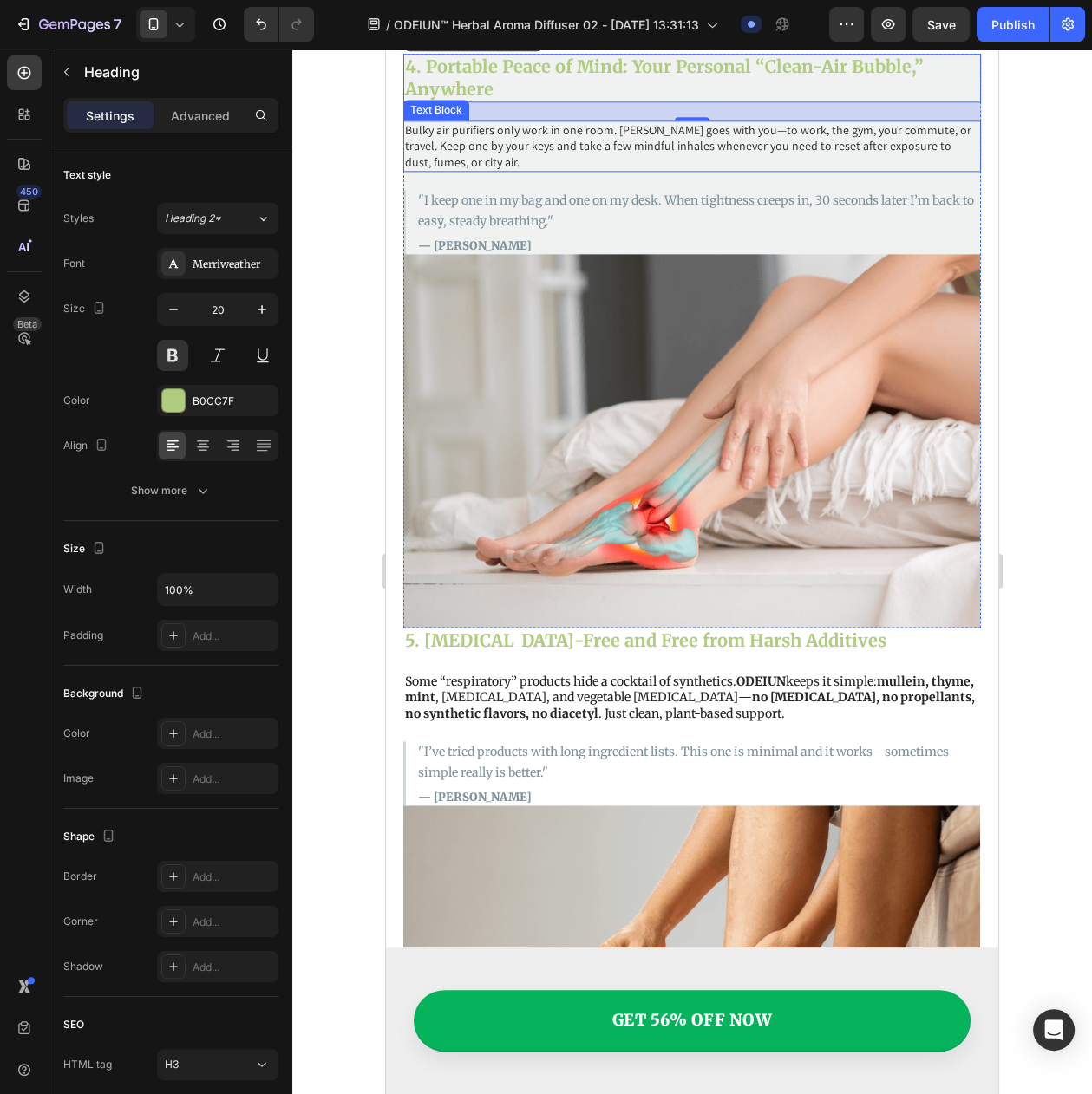
click at [512, 170] on p "Bulky air purifiers only work in one room. [PERSON_NAME] goes with you—to work,…" at bounding box center [691, 146] width 574 height 48
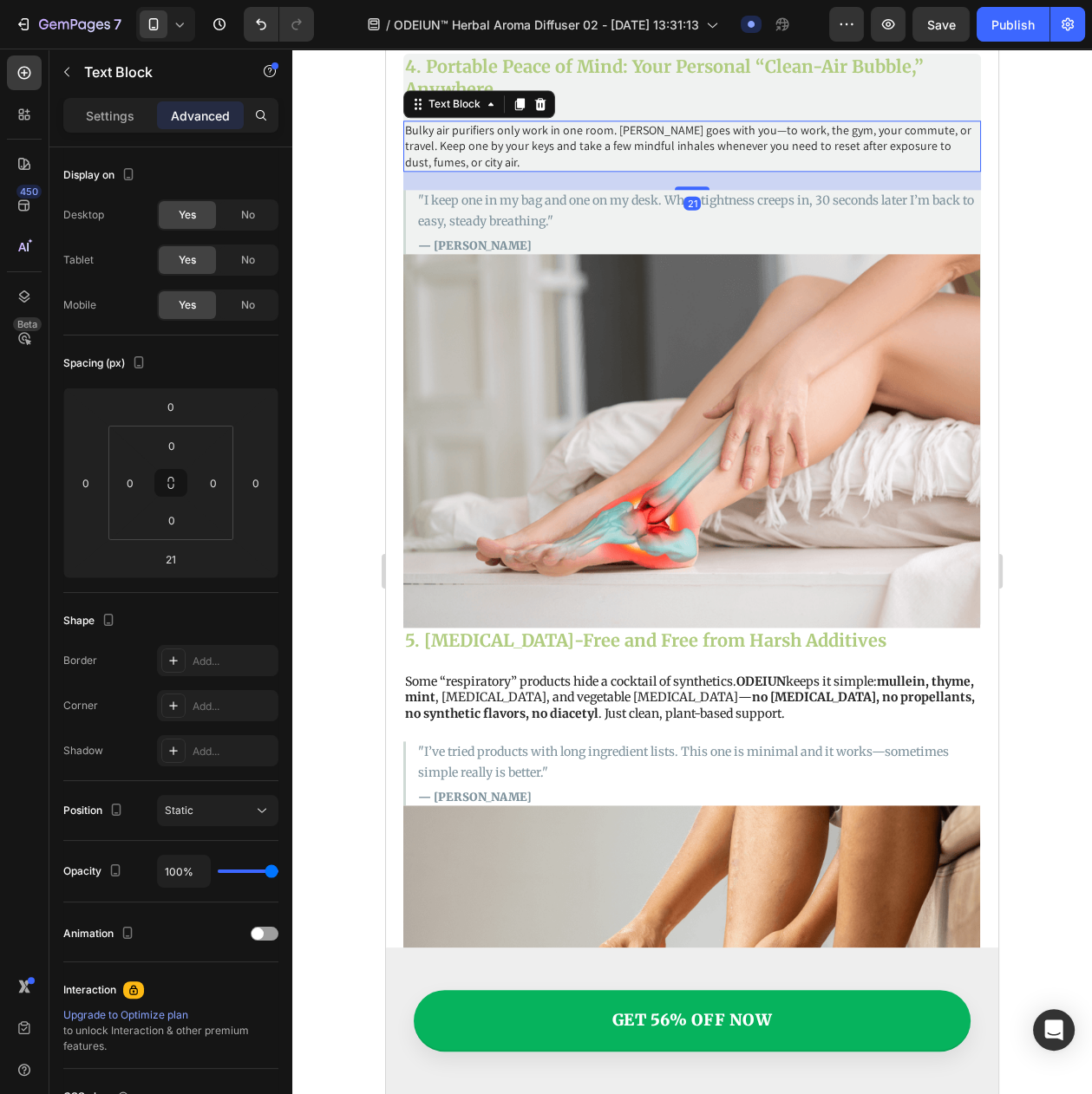
click at [121, 133] on div "Settings Advanced" at bounding box center [171, 123] width 243 height 50
click at [122, 117] on p "Settings" at bounding box center [110, 116] width 49 height 18
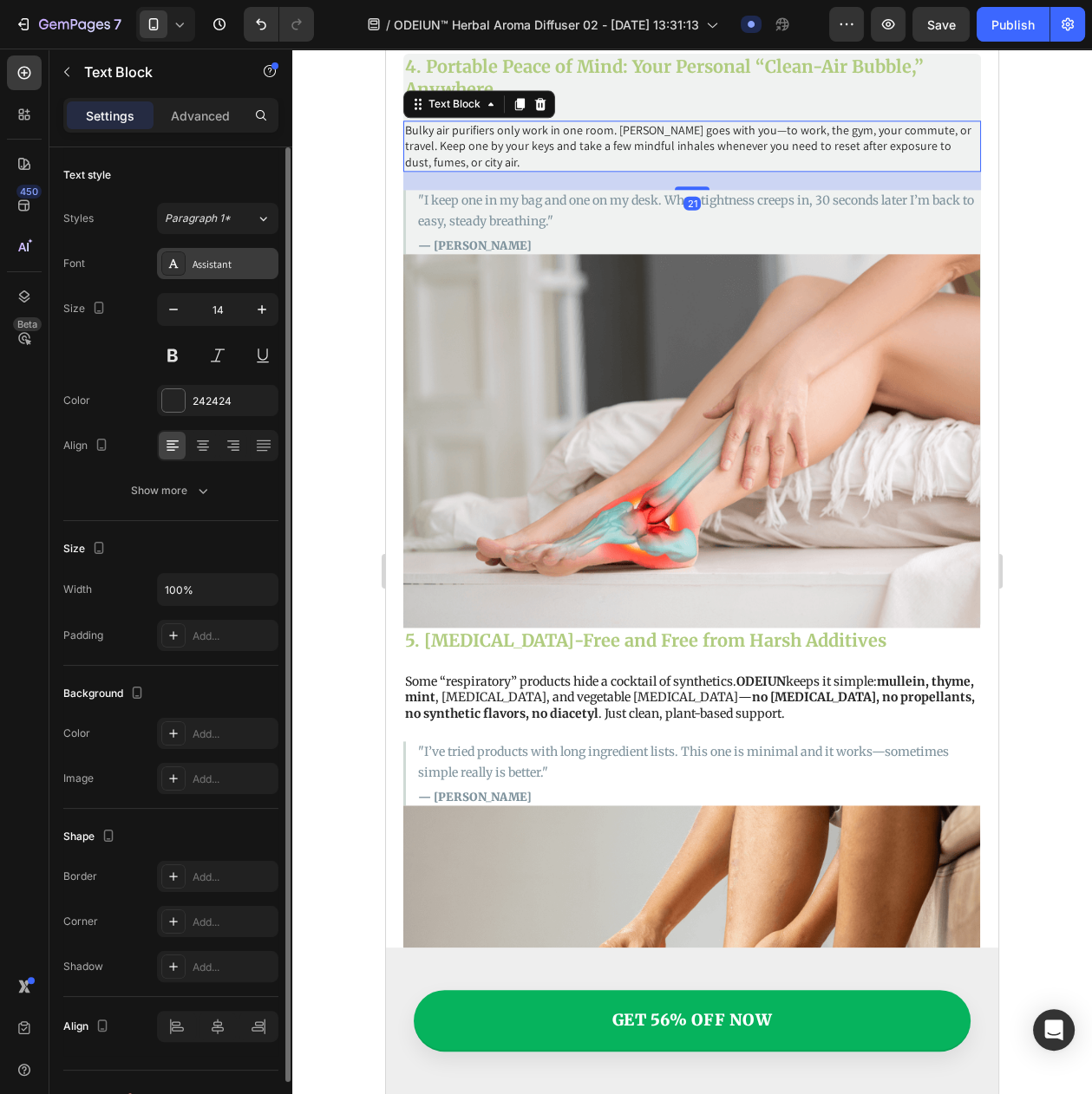
click at [221, 270] on div "Assistant" at bounding box center [233, 265] width 82 height 16
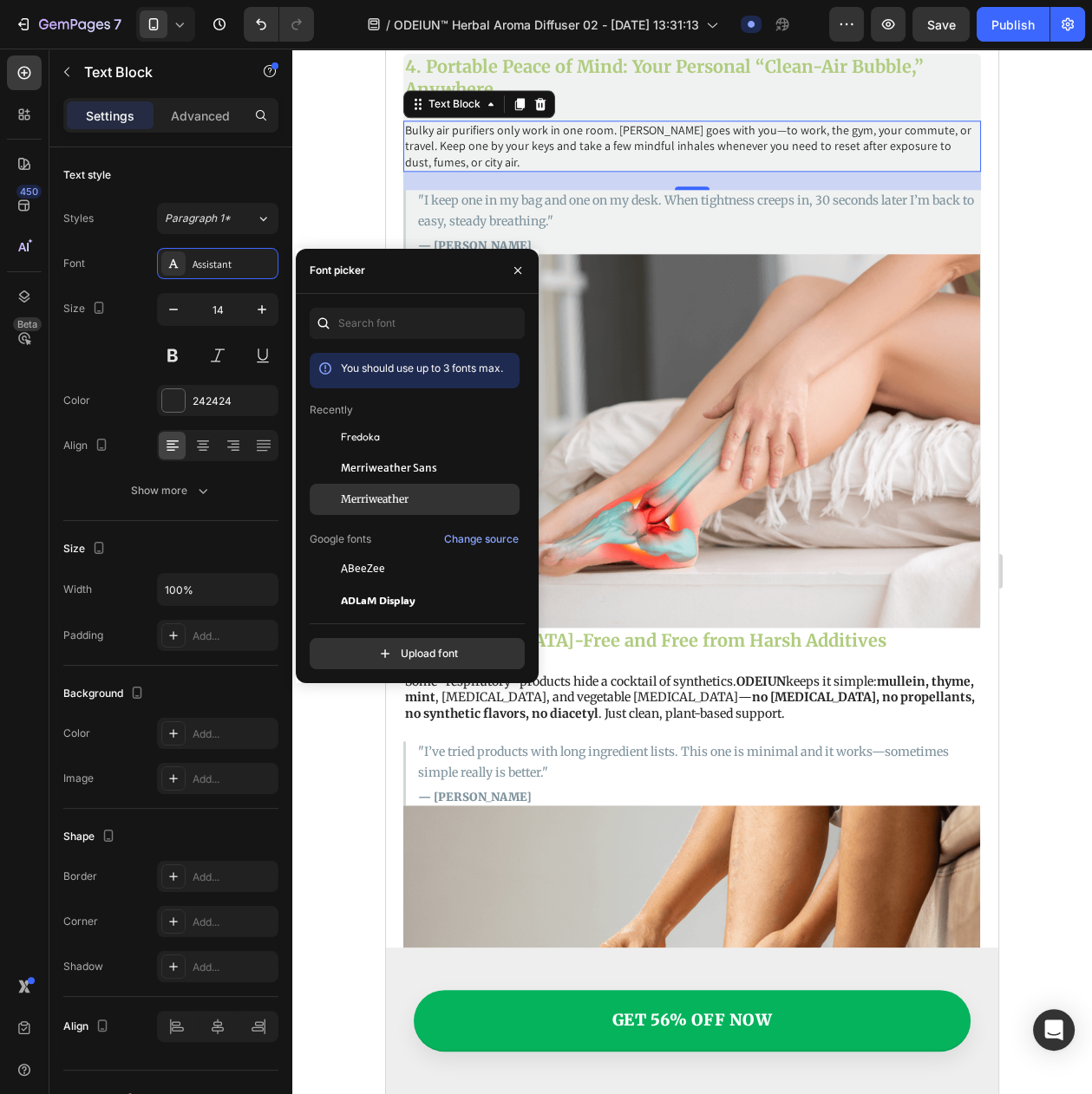
click at [361, 506] on span "Merriweather" at bounding box center [374, 500] width 68 height 16
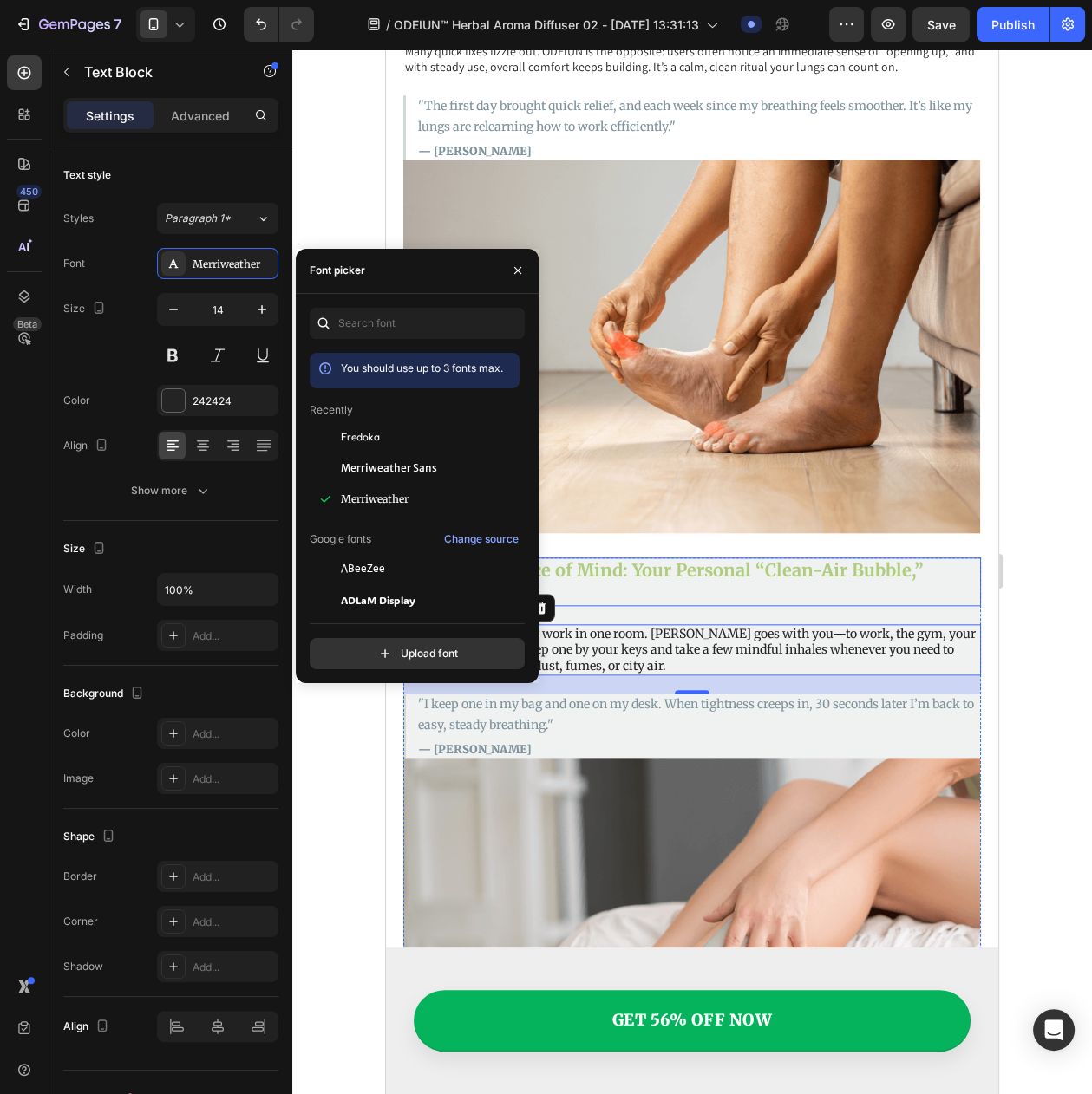
scroll to position [2013, 0]
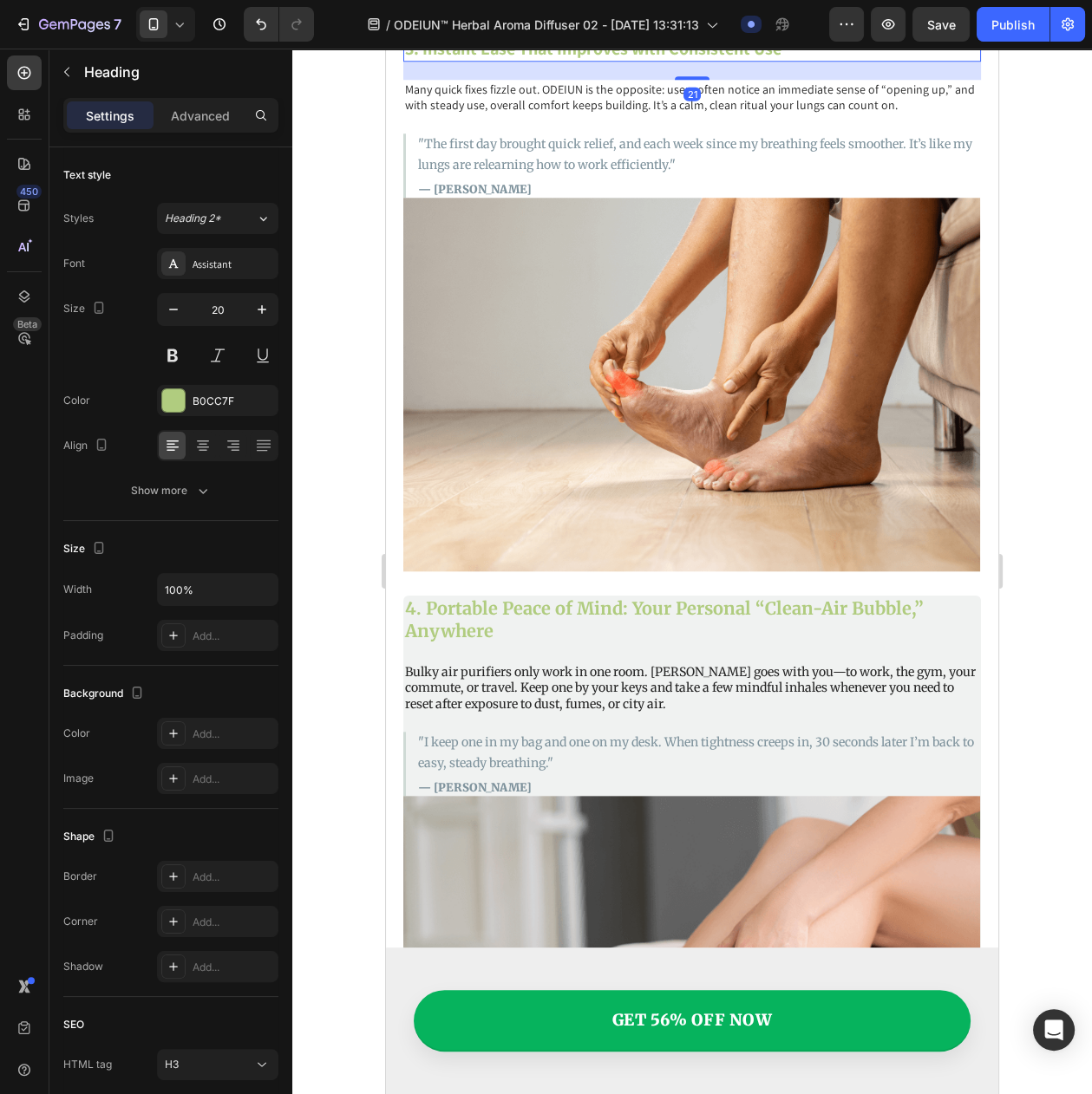
click at [669, 61] on h3 "3. Instant Ease That Improves with Consistent Use" at bounding box center [691, 48] width 577 height 26
click at [208, 294] on div "Font Assistant Size 20 Color B0CC7F Align Show more" at bounding box center [171, 377] width 215 height 259
click at [213, 272] on div "Assistant" at bounding box center [233, 265] width 82 height 16
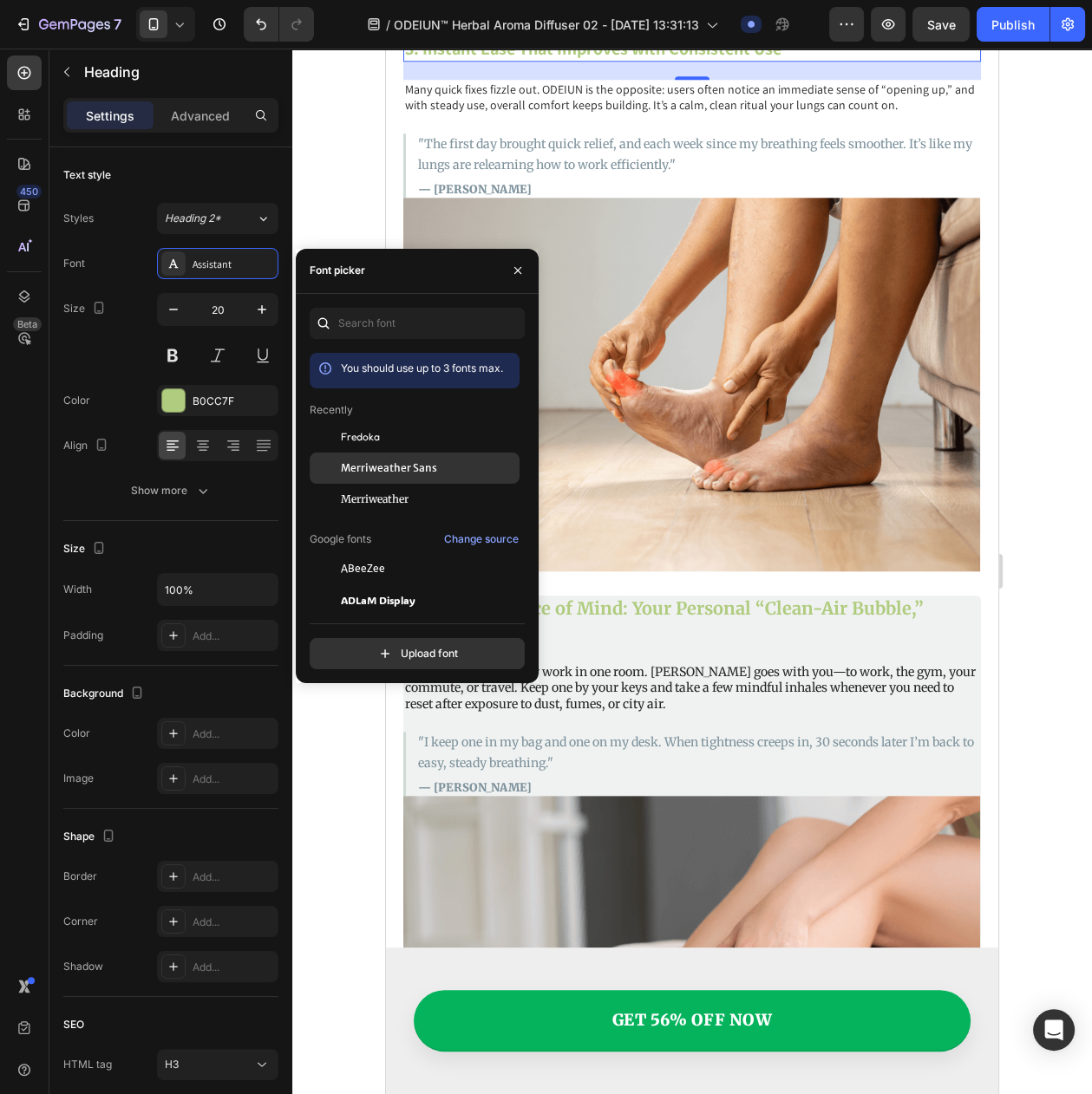
click at [350, 647] on div "Merriweather Sans" at bounding box center [414, 662] width 210 height 31
click at [349, 498] on span "Merriweather" at bounding box center [374, 500] width 68 height 16
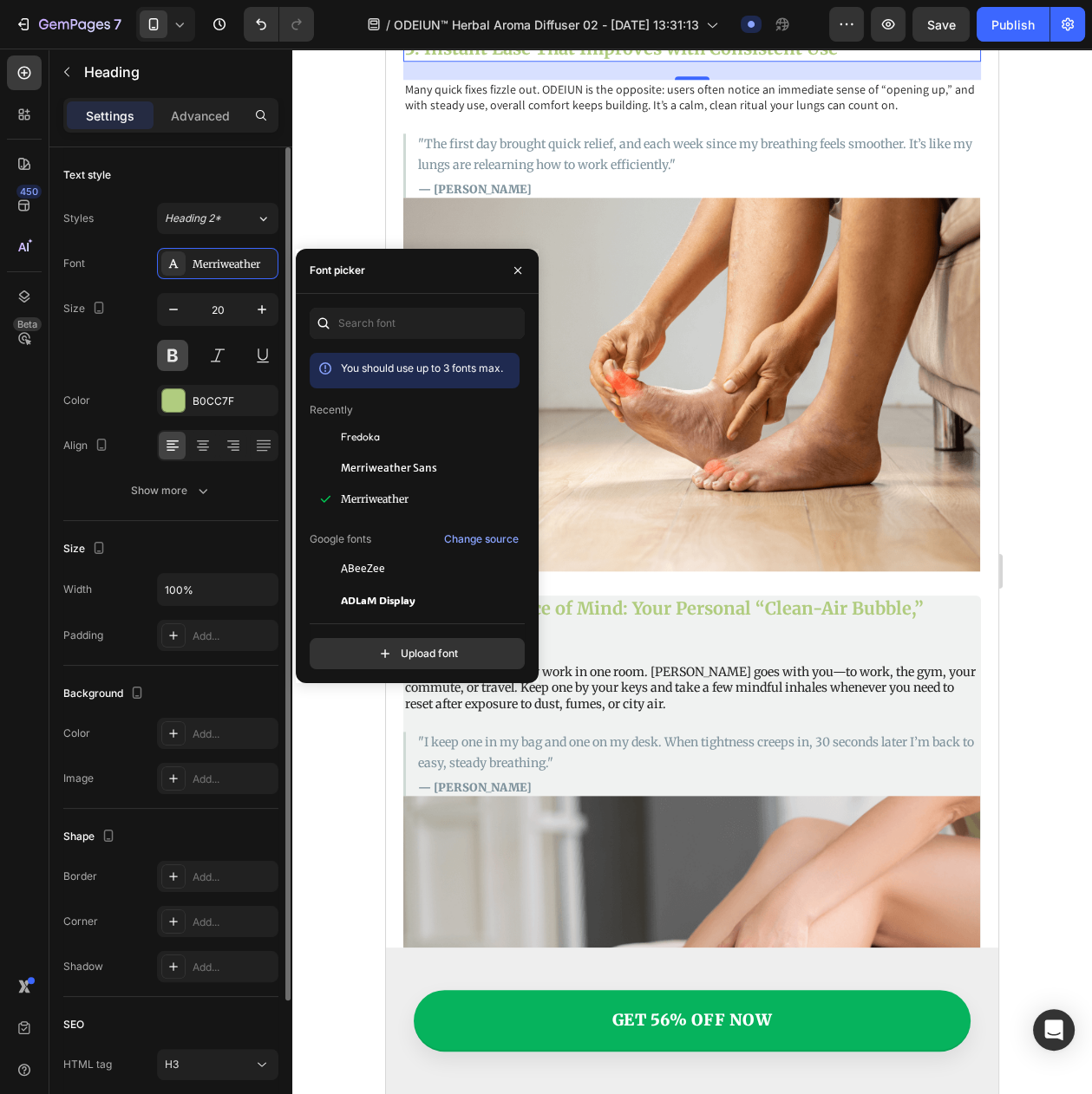
click at [168, 363] on button at bounding box center [172, 355] width 31 height 31
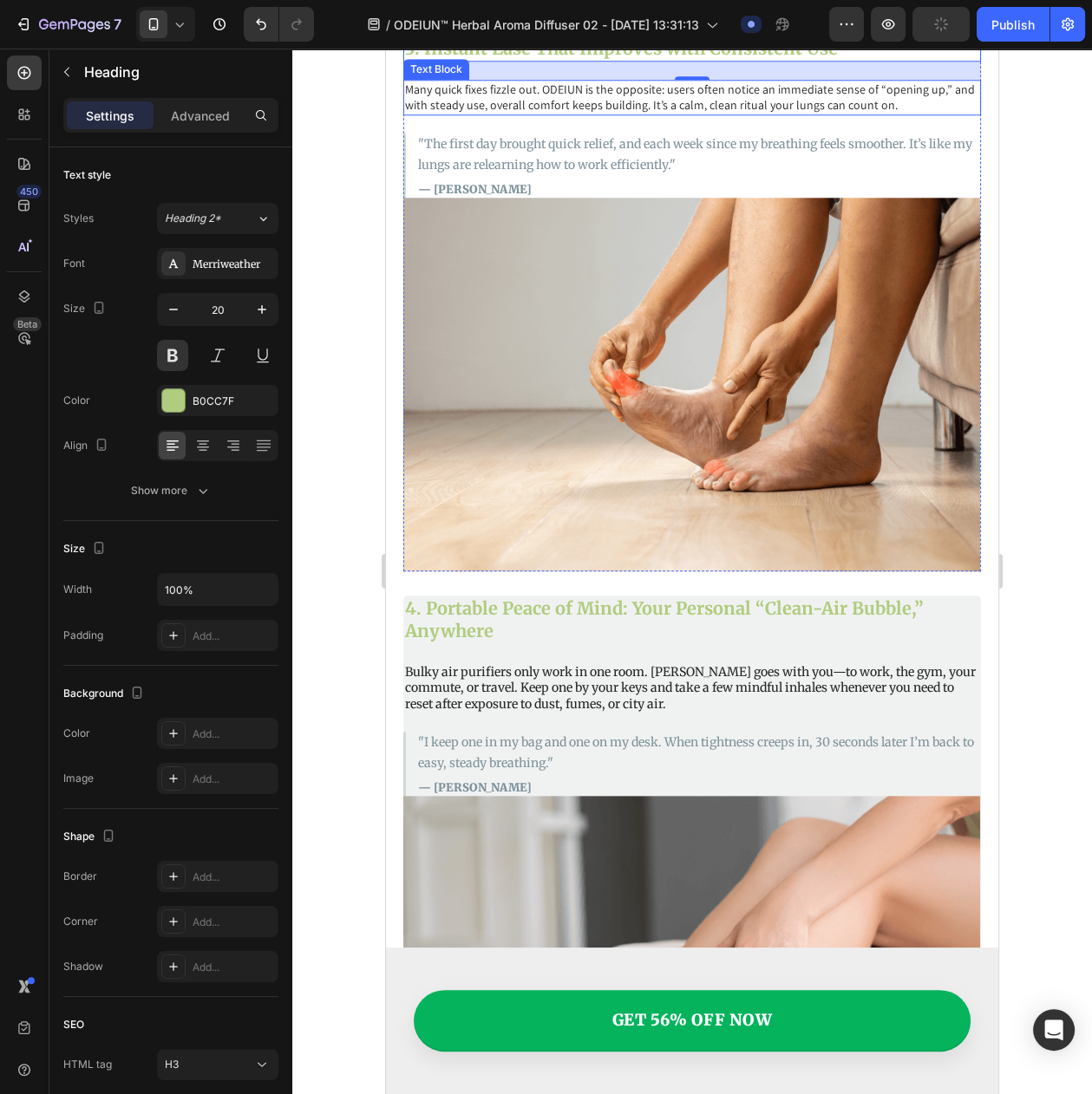
click at [598, 113] on p "Many quick fixes fizzle out. ODEIUN is the opposite: users often notice an imme…" at bounding box center [691, 97] width 574 height 31
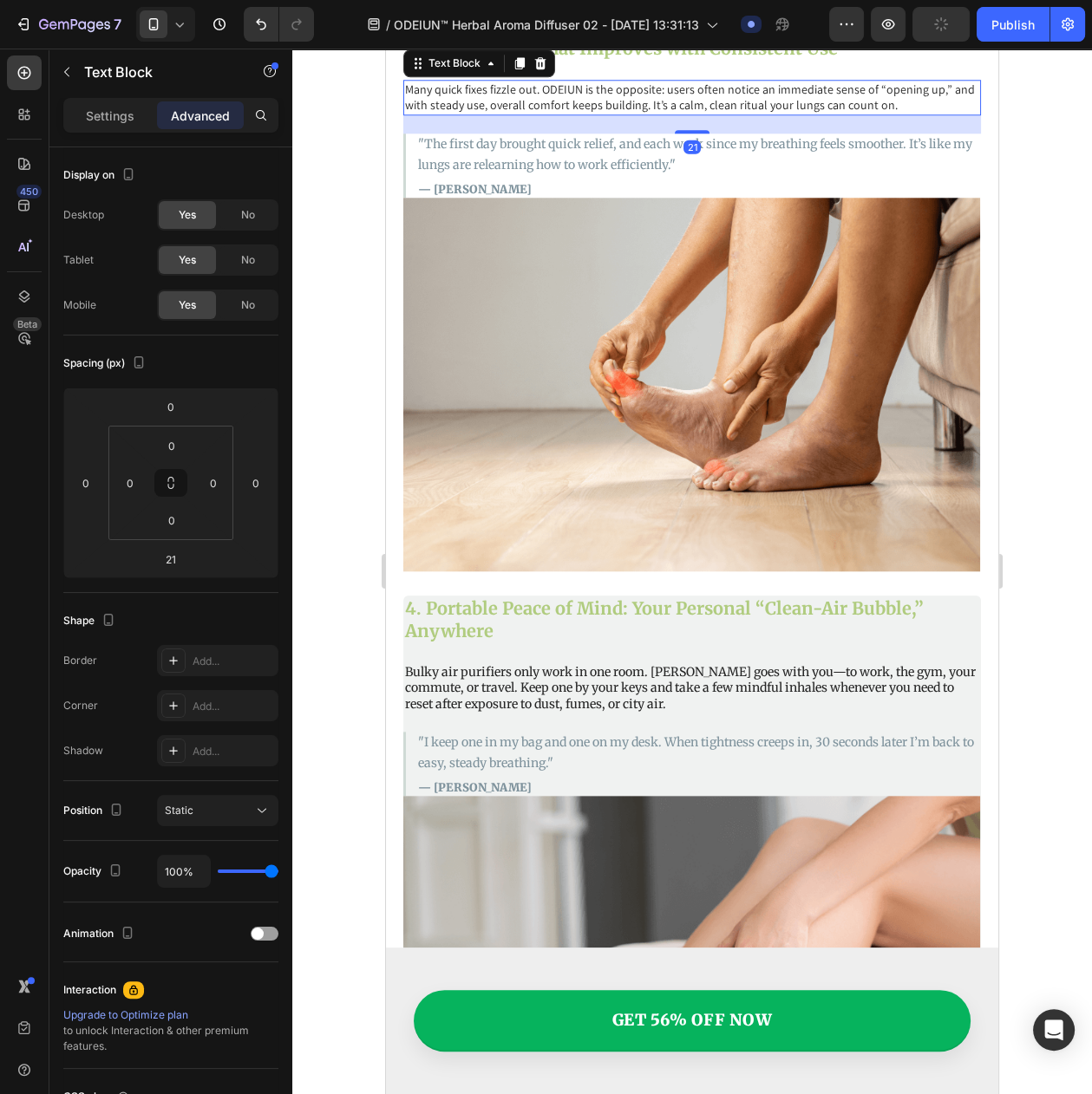
click at [129, 131] on div "Settings Advanced" at bounding box center [171, 115] width 215 height 35
click at [123, 113] on p "Settings" at bounding box center [110, 116] width 49 height 18
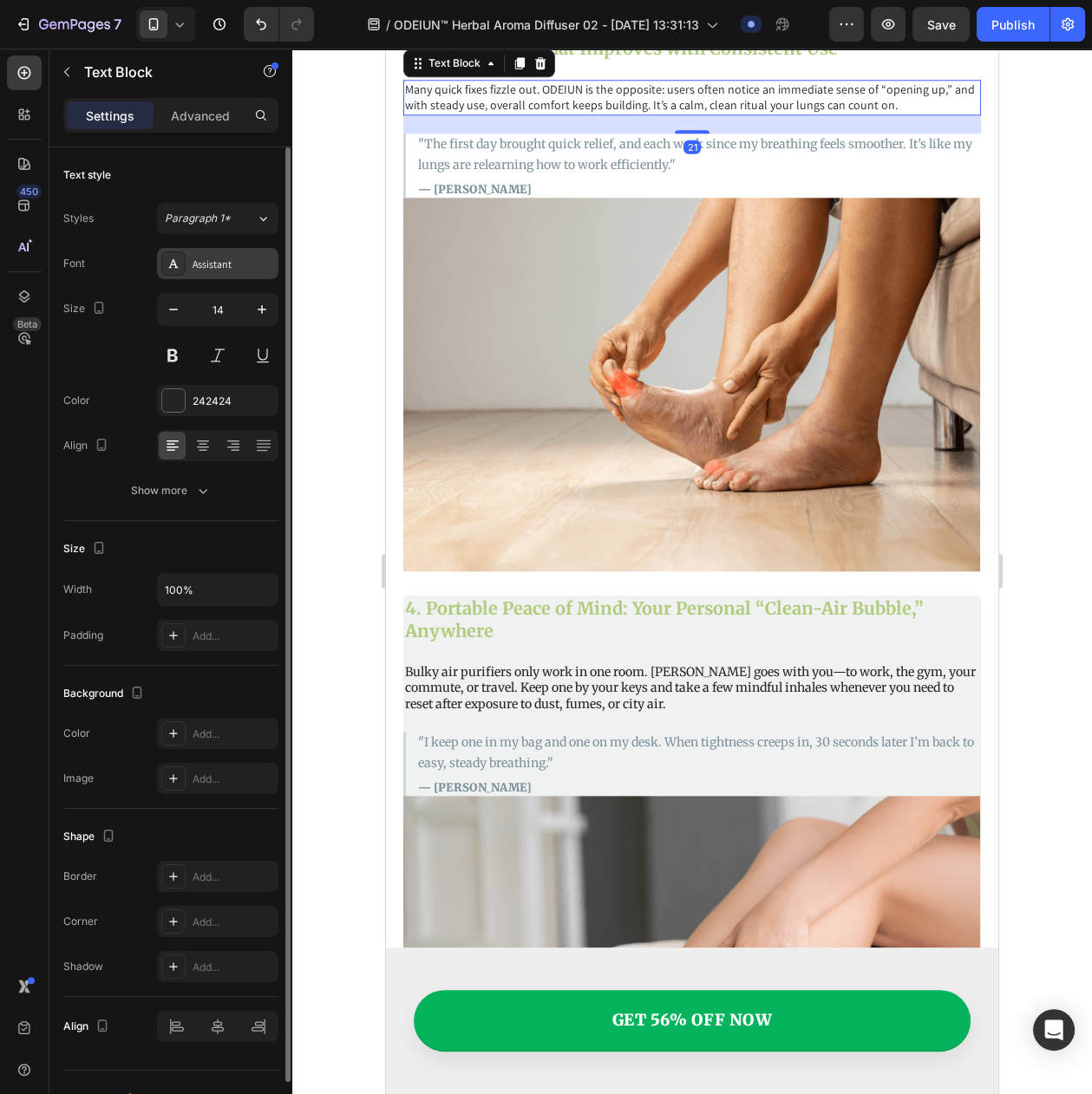
click at [209, 272] on div "Assistant" at bounding box center [233, 265] width 82 height 16
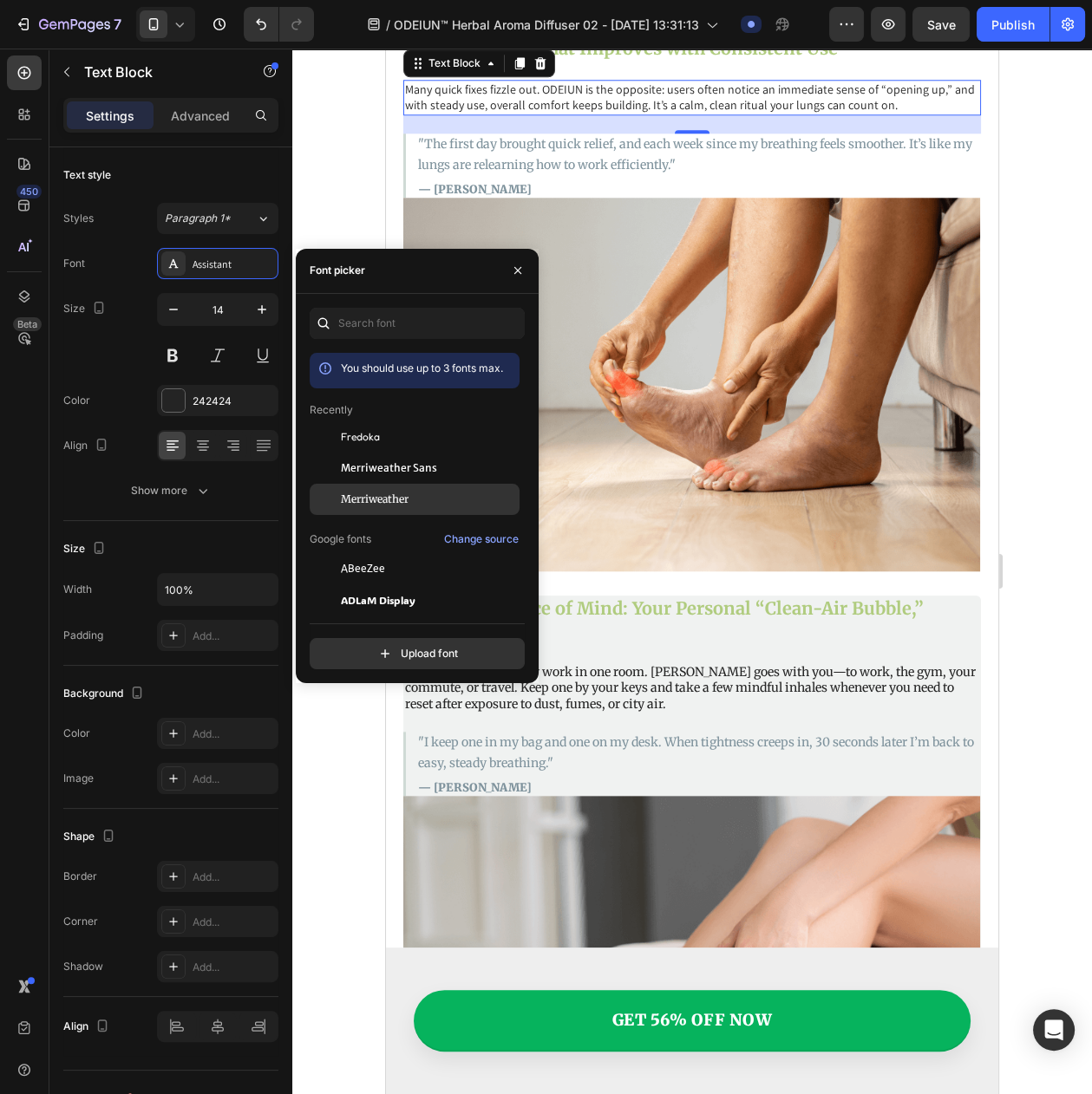
click at [399, 741] on div "Merriweather" at bounding box center [414, 756] width 210 height 31
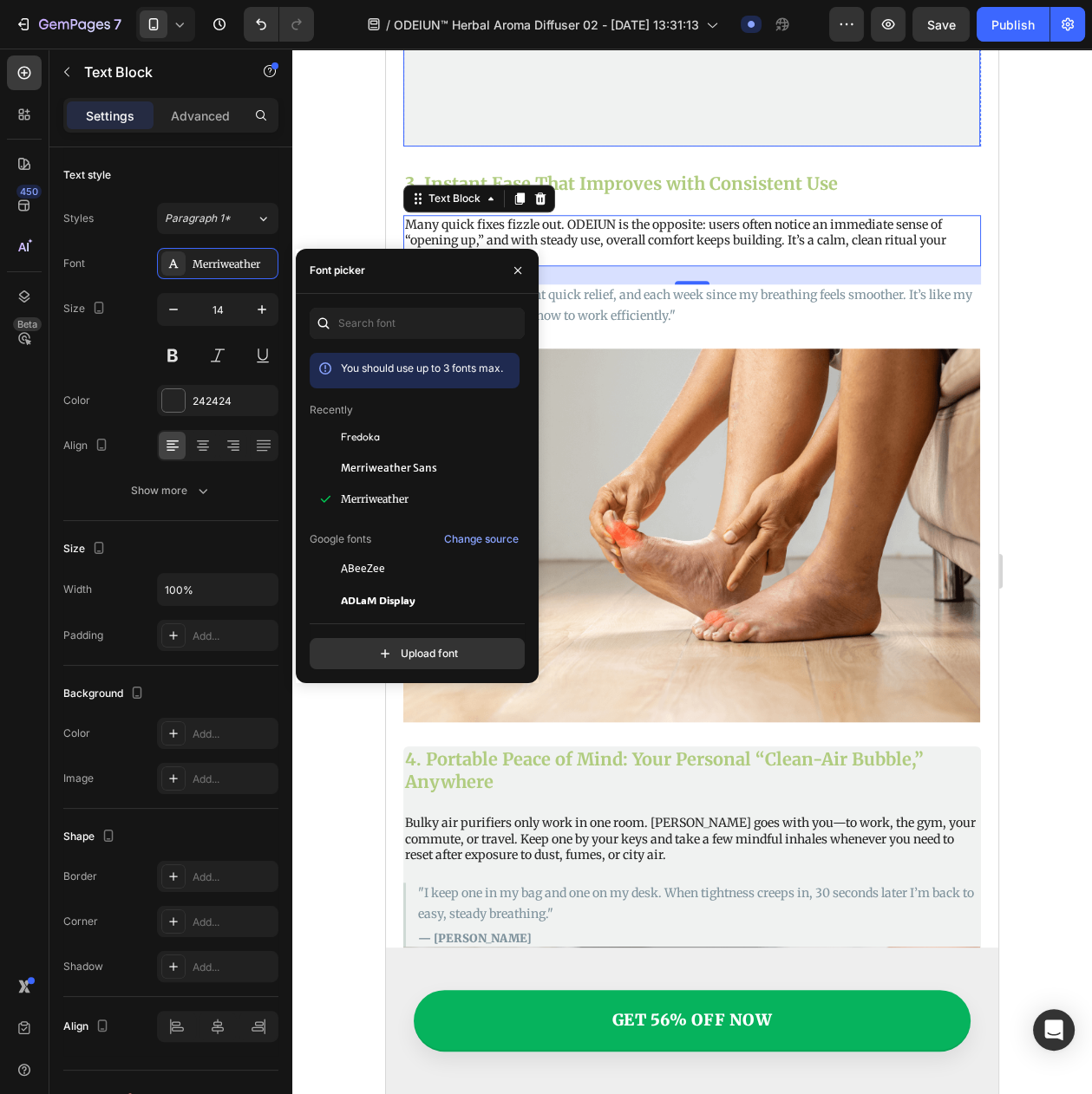
scroll to position [1687, 0]
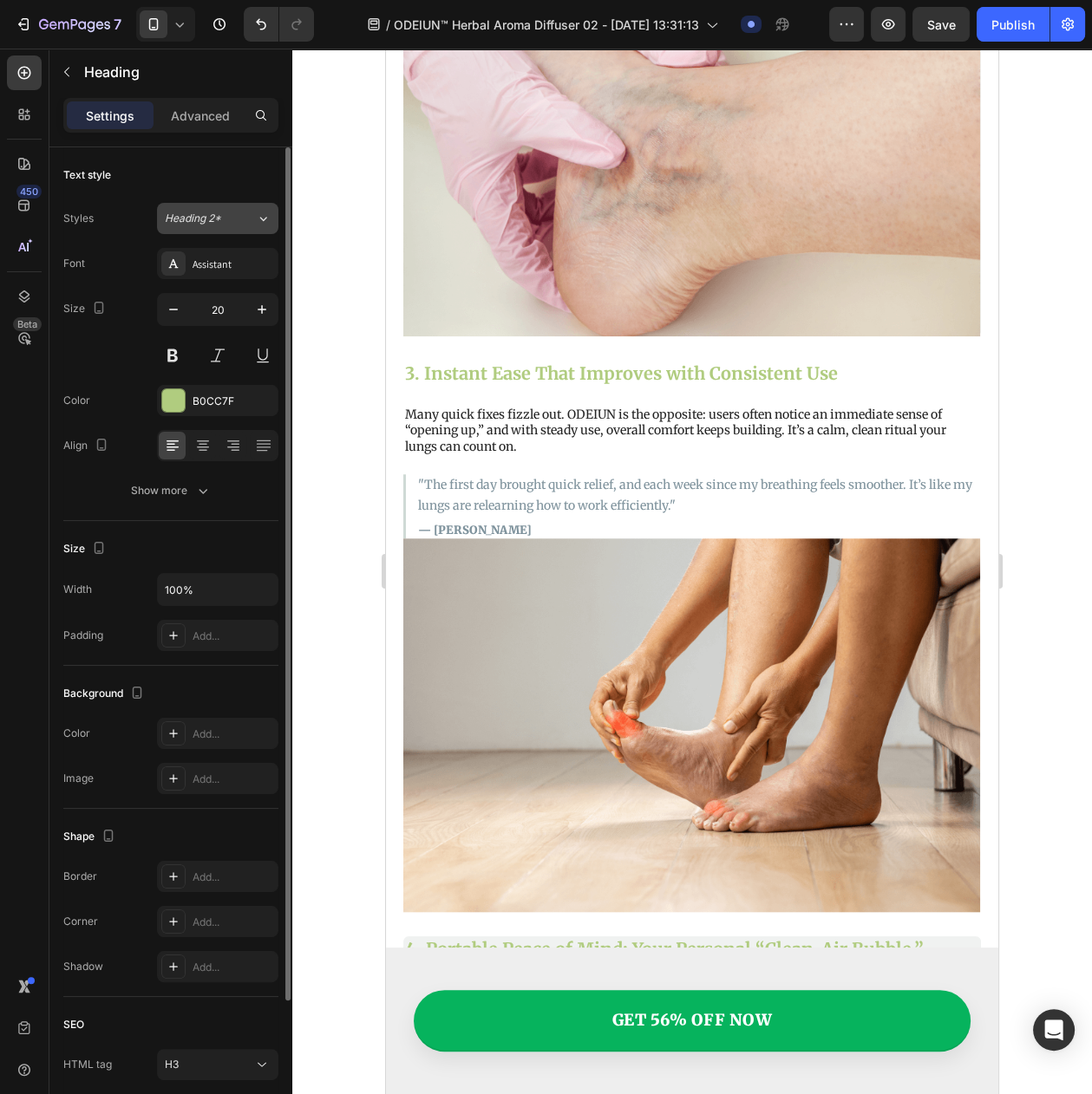
click at [200, 218] on span "Heading 2*" at bounding box center [192, 219] width 56 height 16
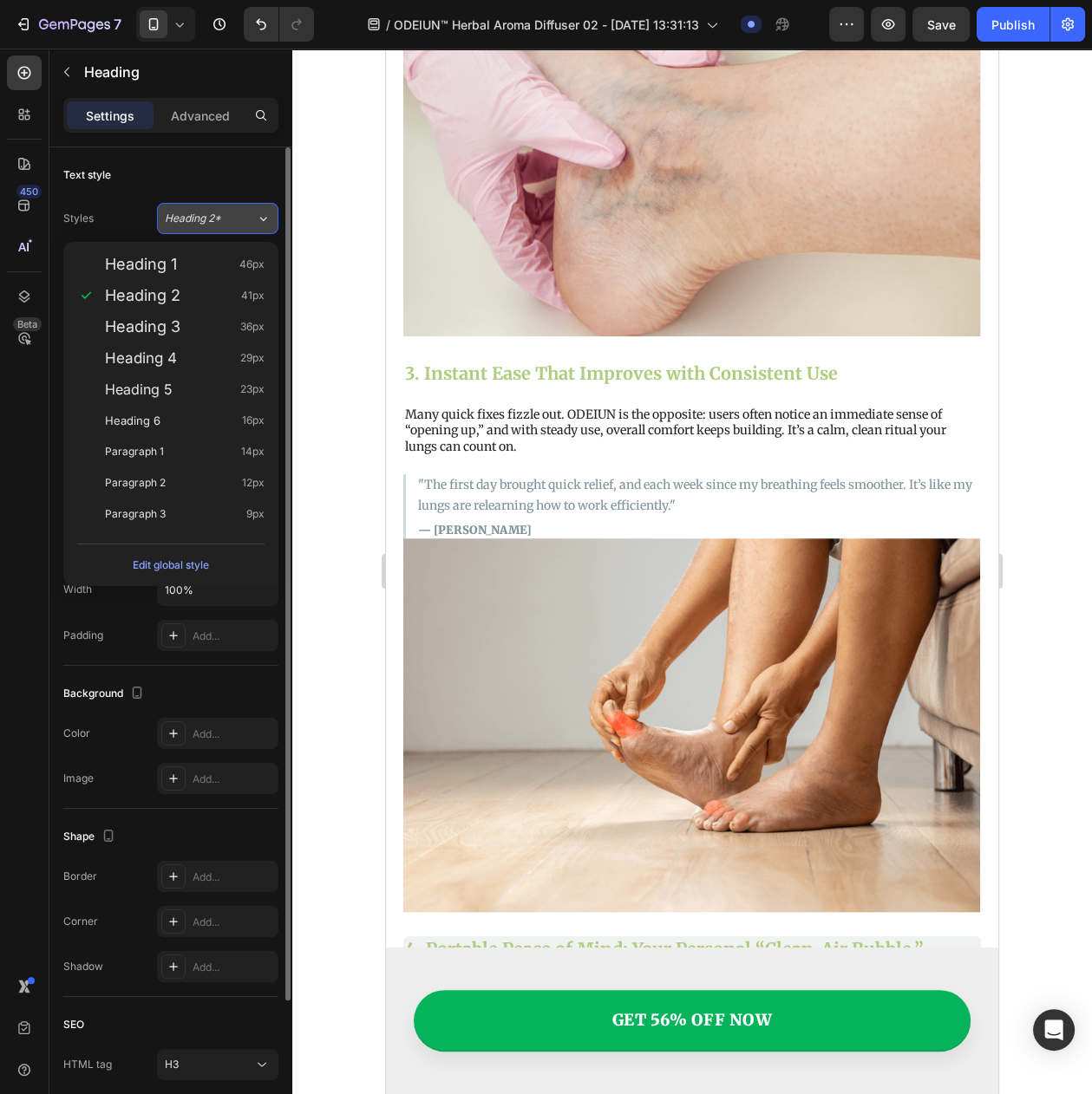
click at [225, 226] on div "Heading 2*" at bounding box center [199, 219] width 70 height 16
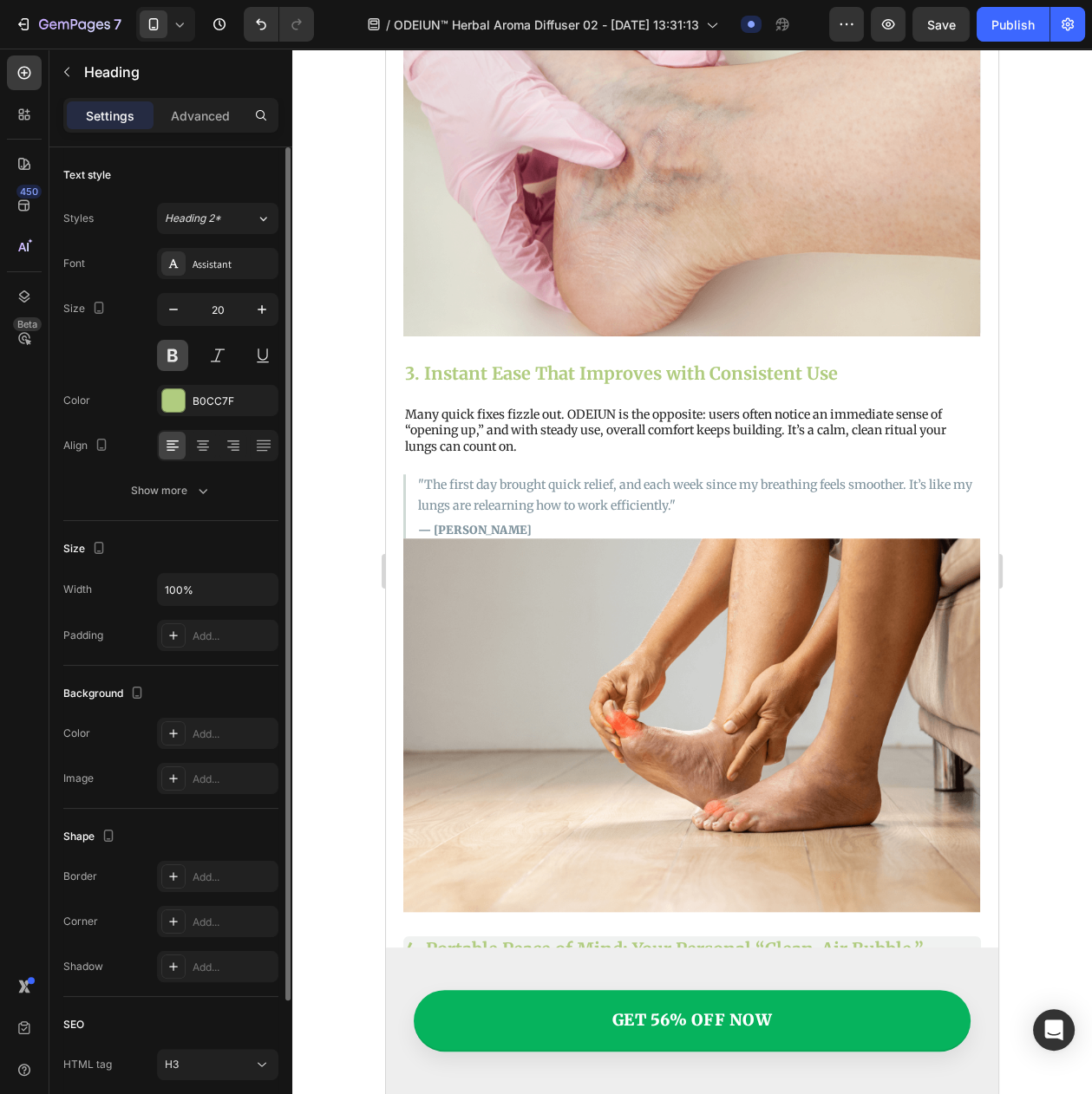
click at [164, 367] on button at bounding box center [172, 355] width 31 height 31
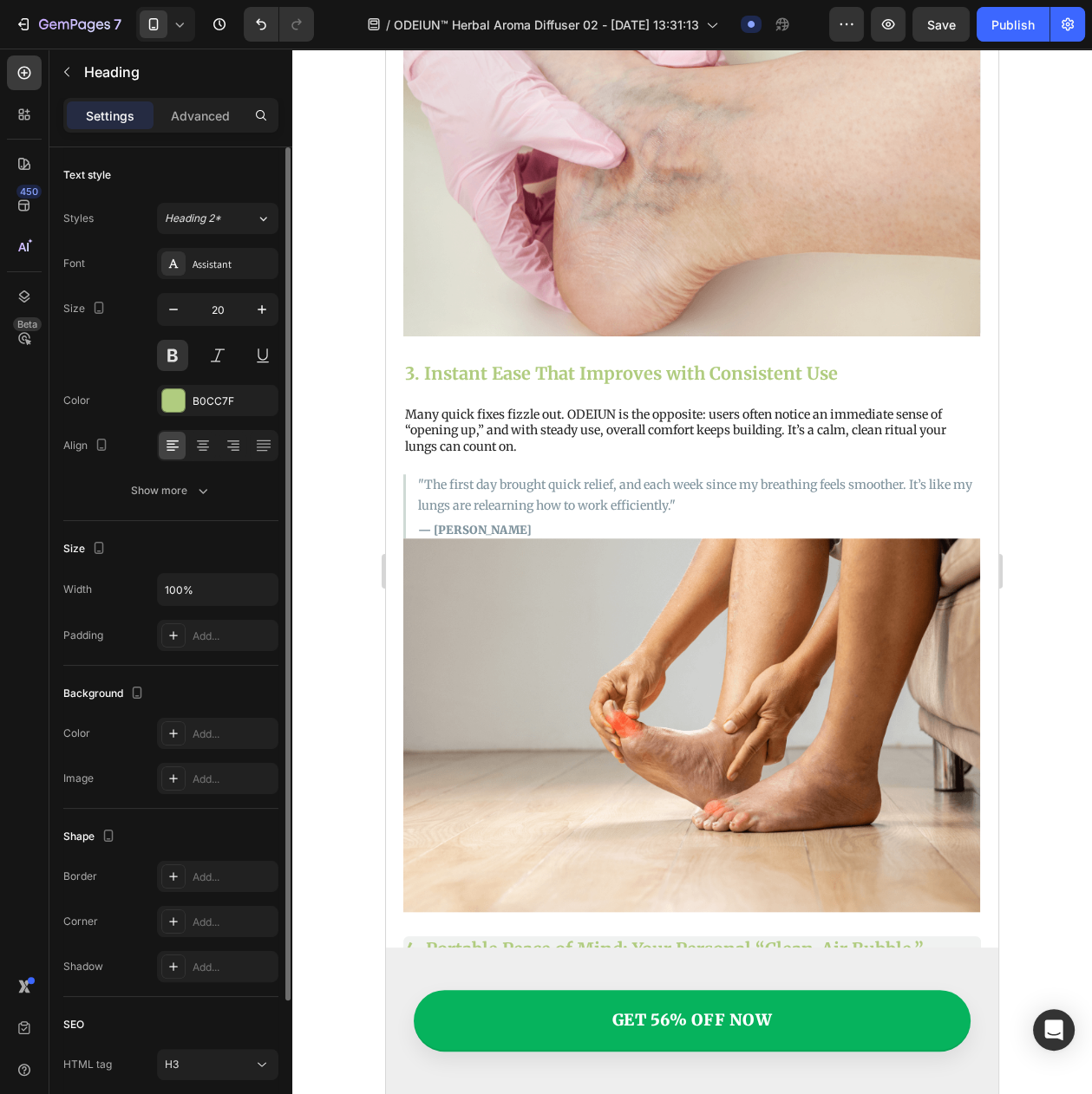
click at [237, 279] on div "Assistant" at bounding box center [217, 263] width 121 height 31
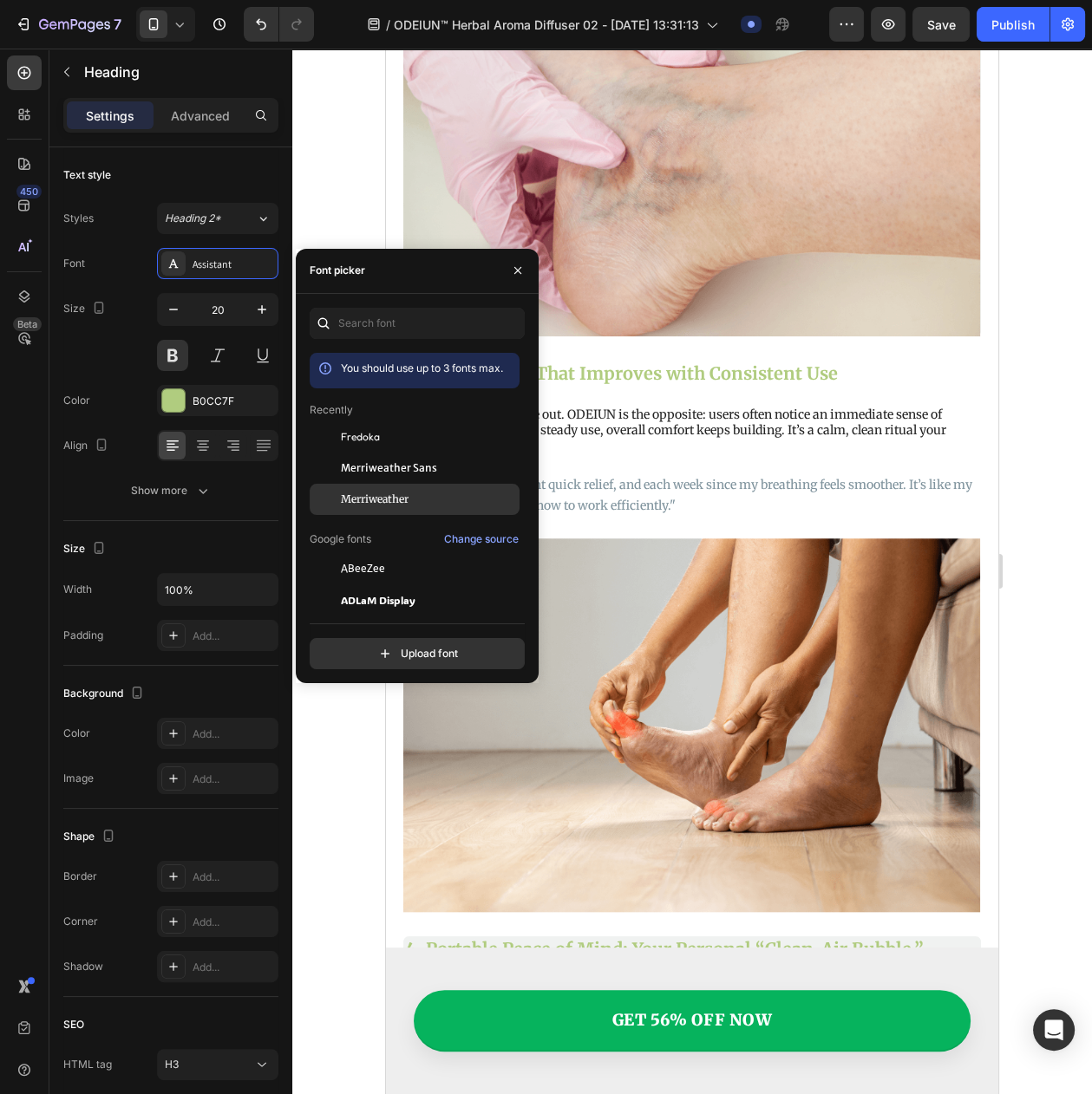
click at [363, 502] on span "Merriweather" at bounding box center [374, 500] width 68 height 16
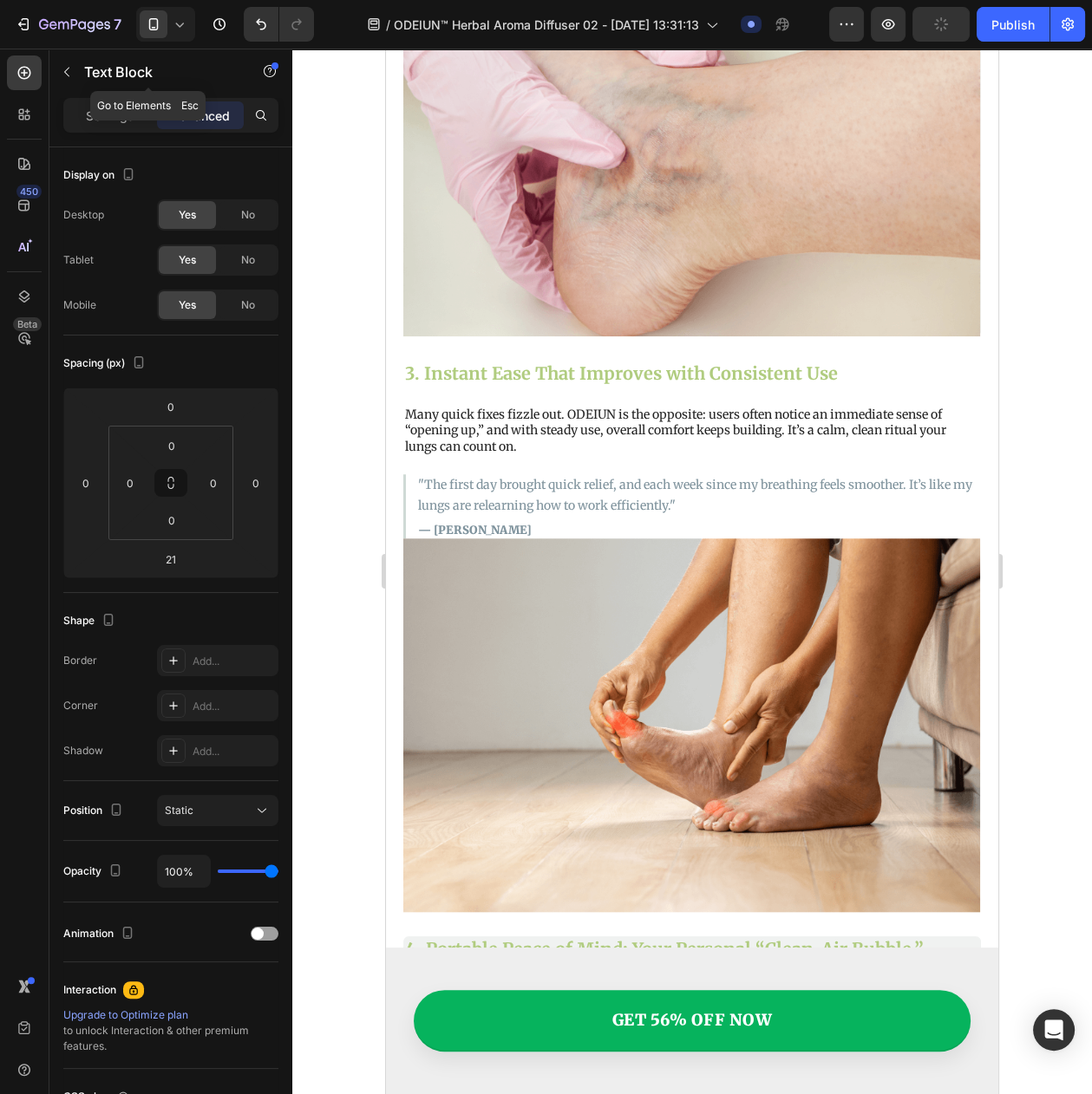
click at [73, 93] on div "Text Block" at bounding box center [149, 72] width 197 height 45
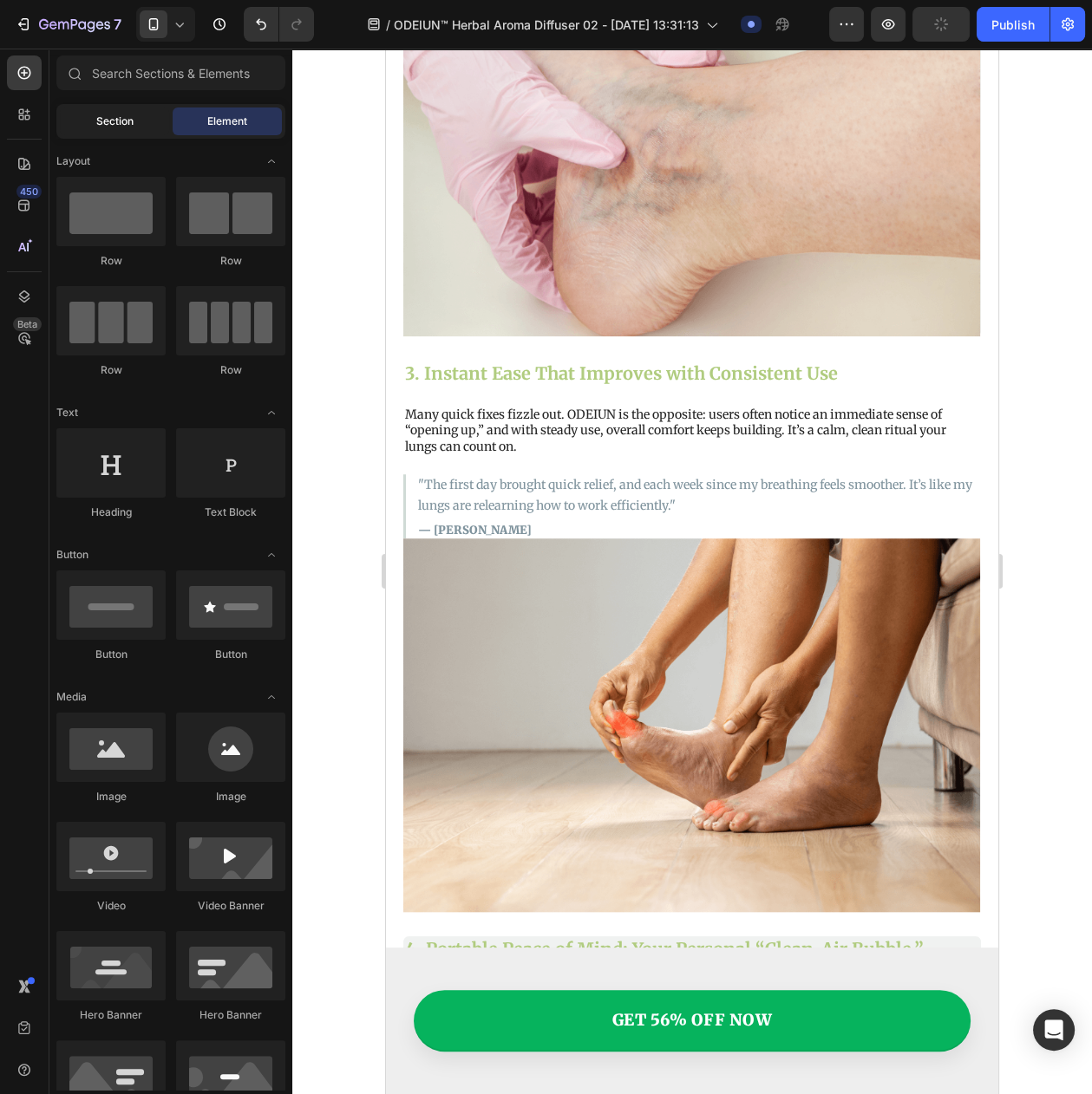
click at [82, 110] on div "Section" at bounding box center [114, 121] width 109 height 28
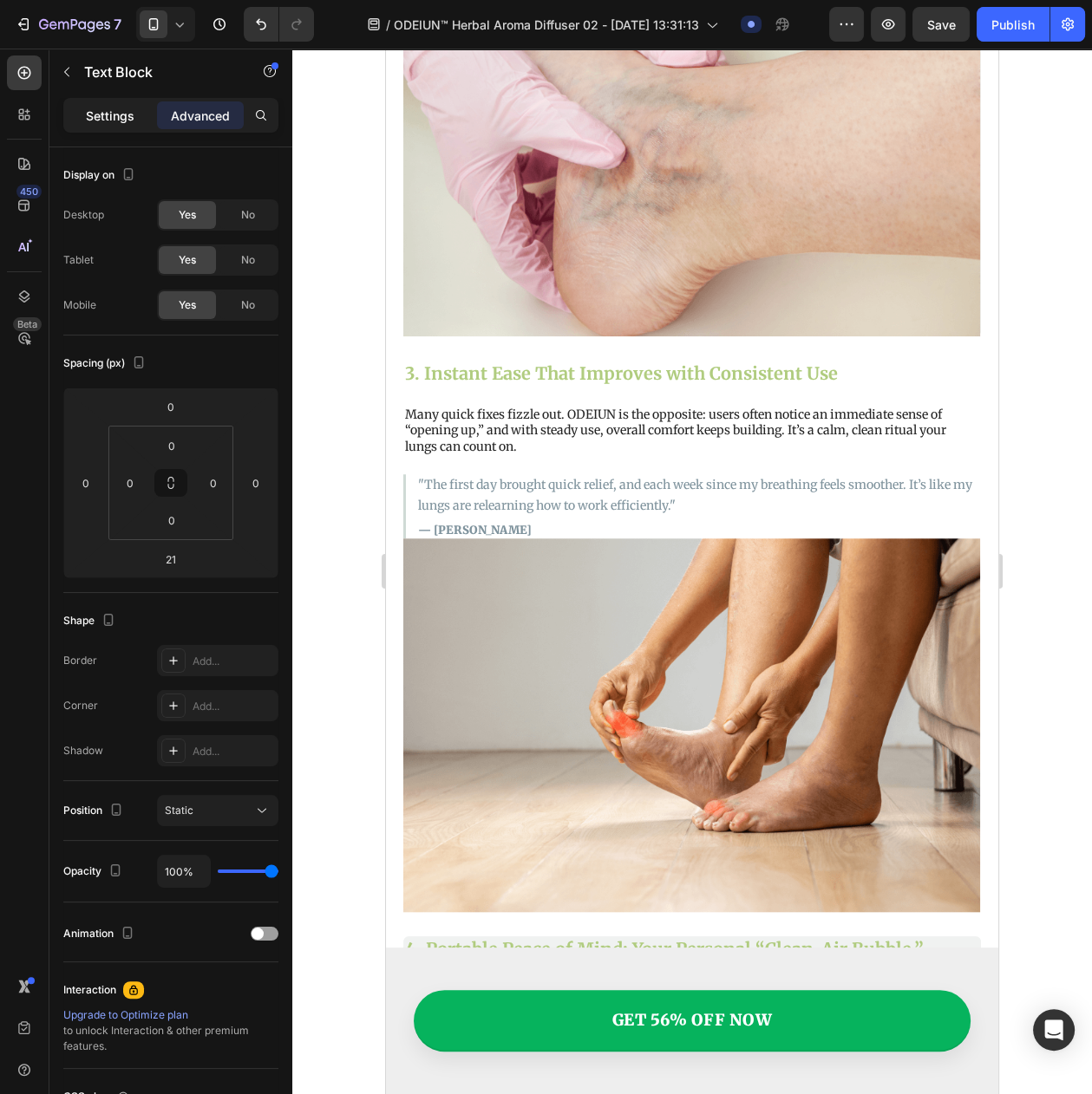
click at [121, 107] on p "Settings" at bounding box center [110, 116] width 49 height 18
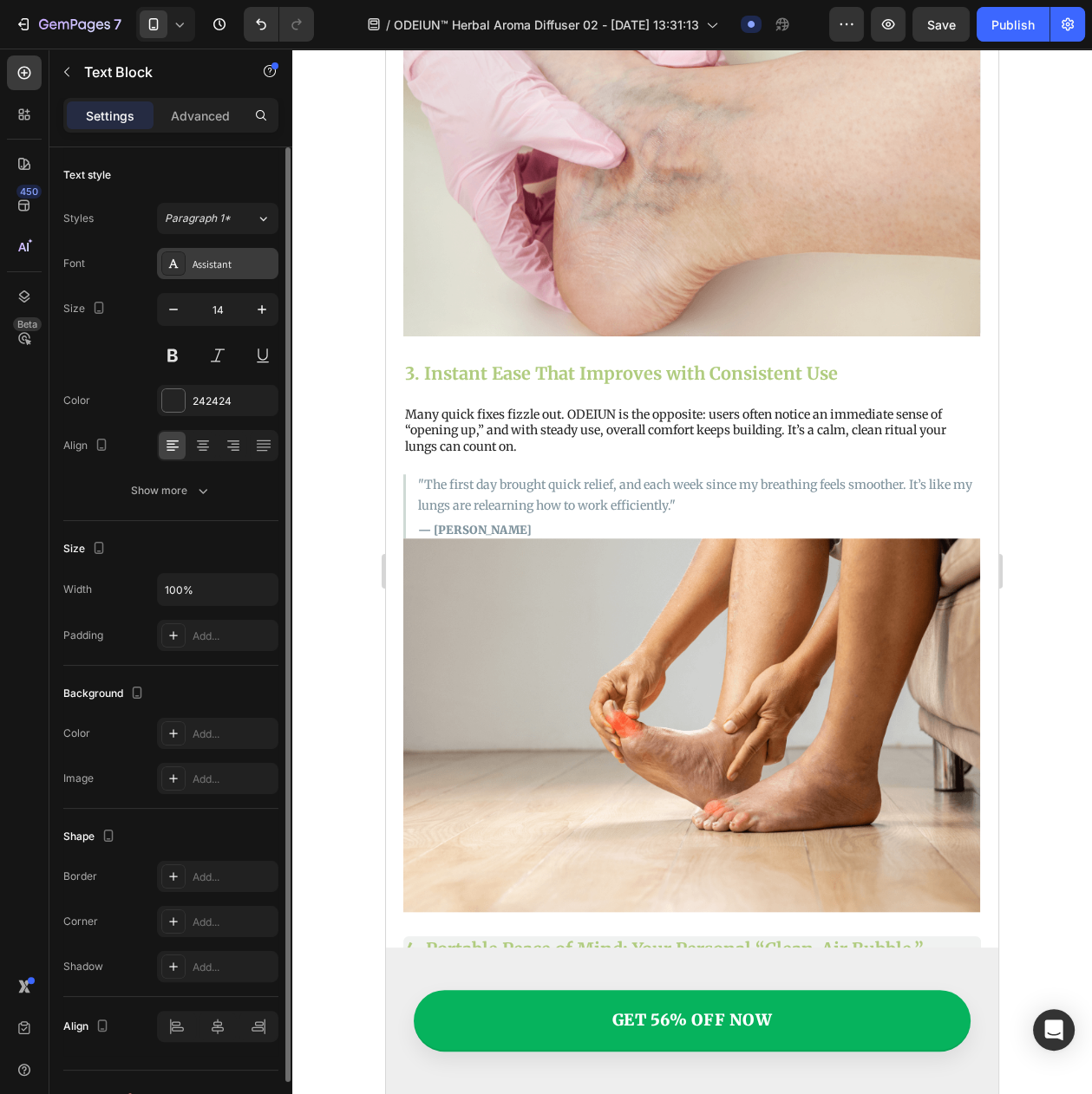
click at [237, 272] on div "Assistant" at bounding box center [233, 265] width 82 height 16
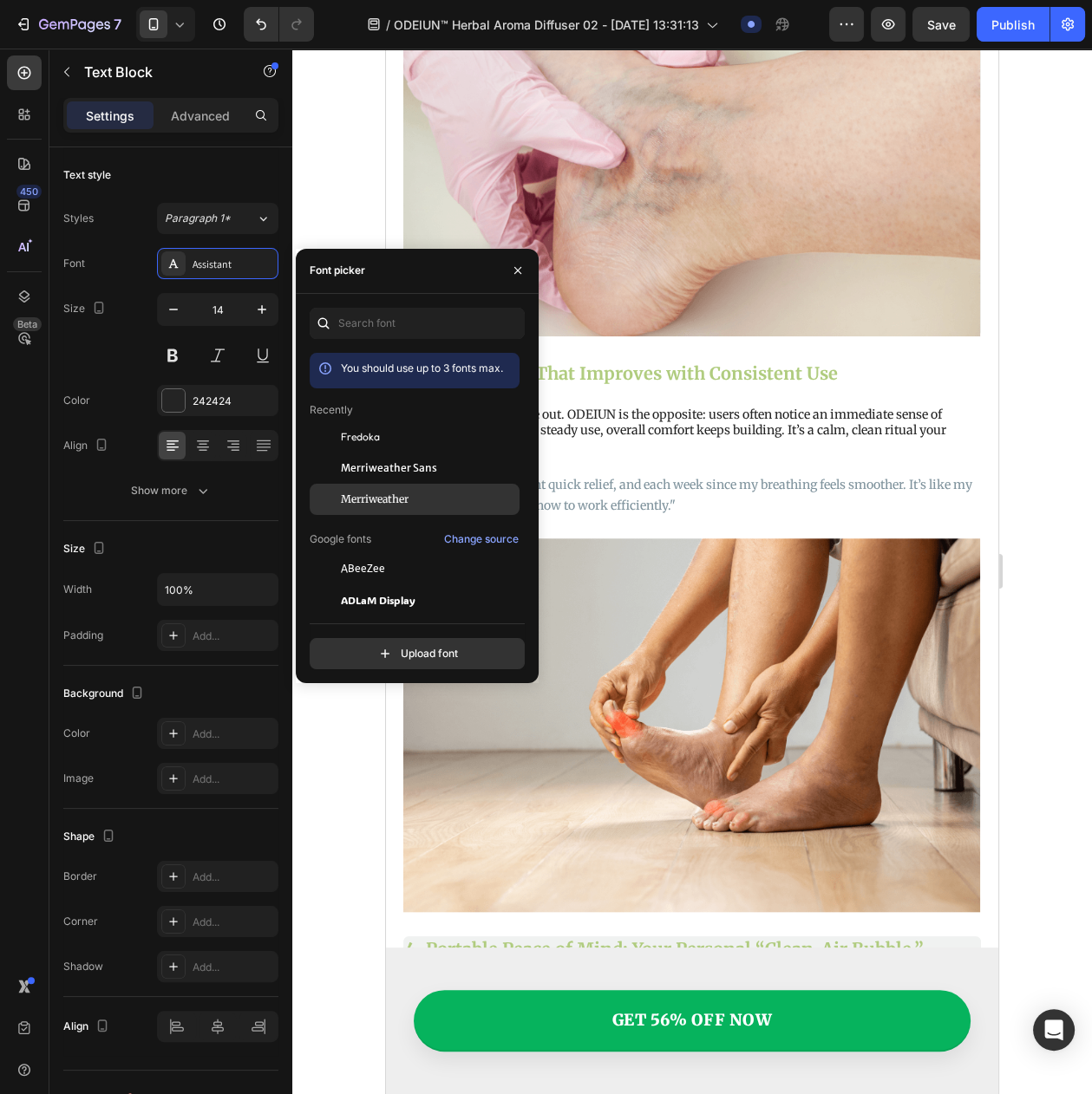
click at [371, 499] on span "Merriweather" at bounding box center [374, 500] width 68 height 16
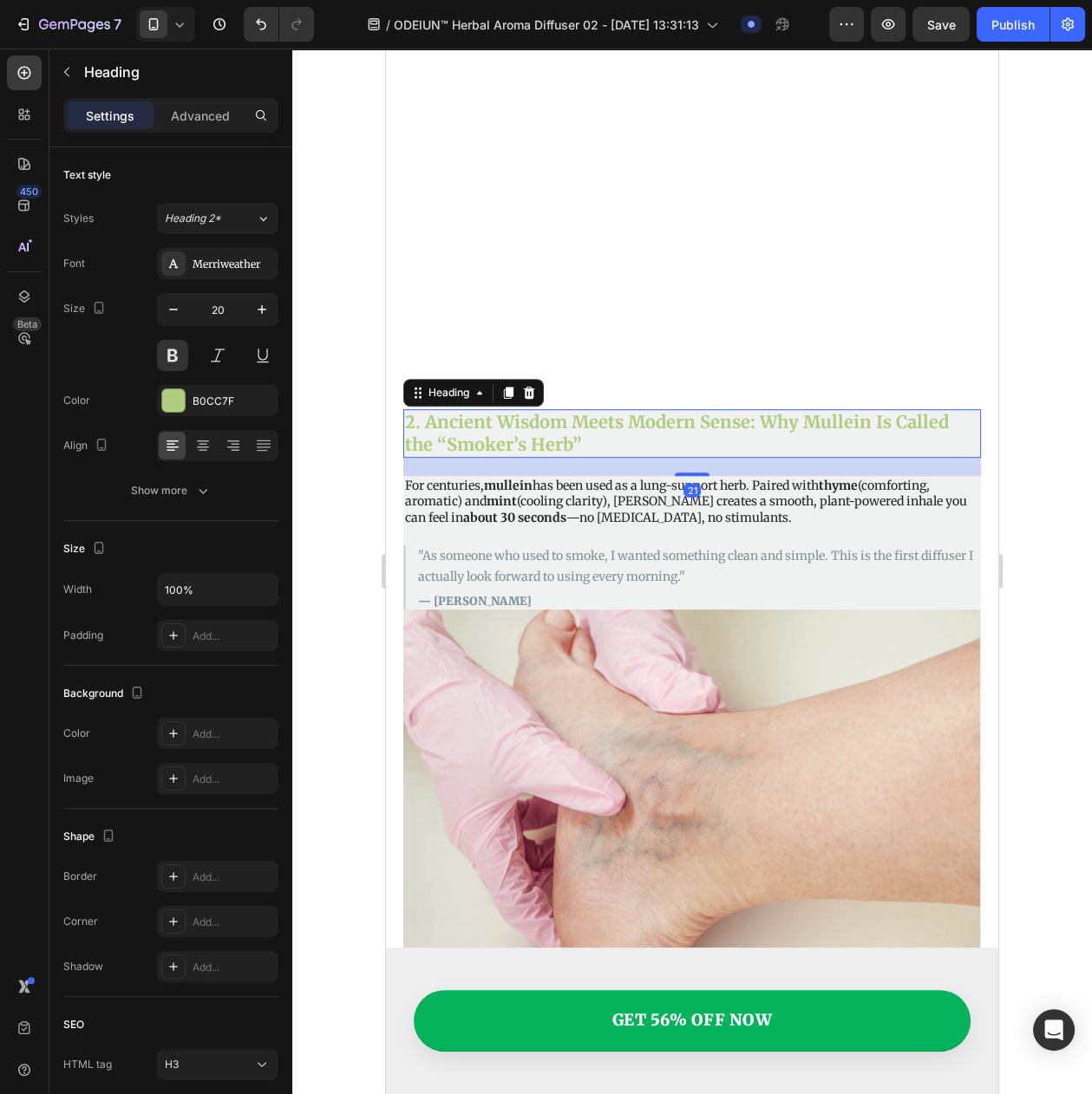
scroll to position [1037, 0]
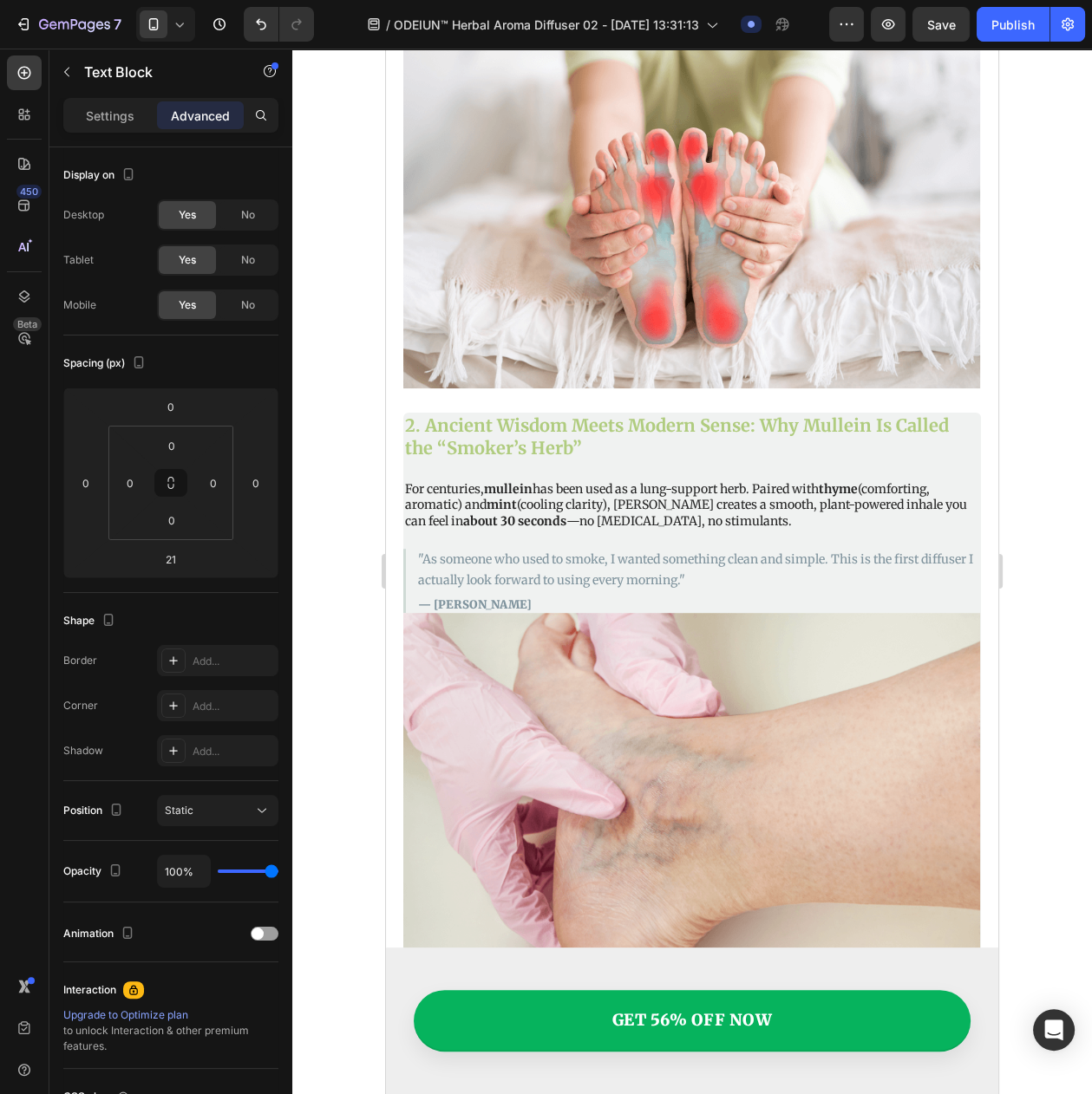
click at [116, 109] on p "Settings" at bounding box center [110, 116] width 49 height 18
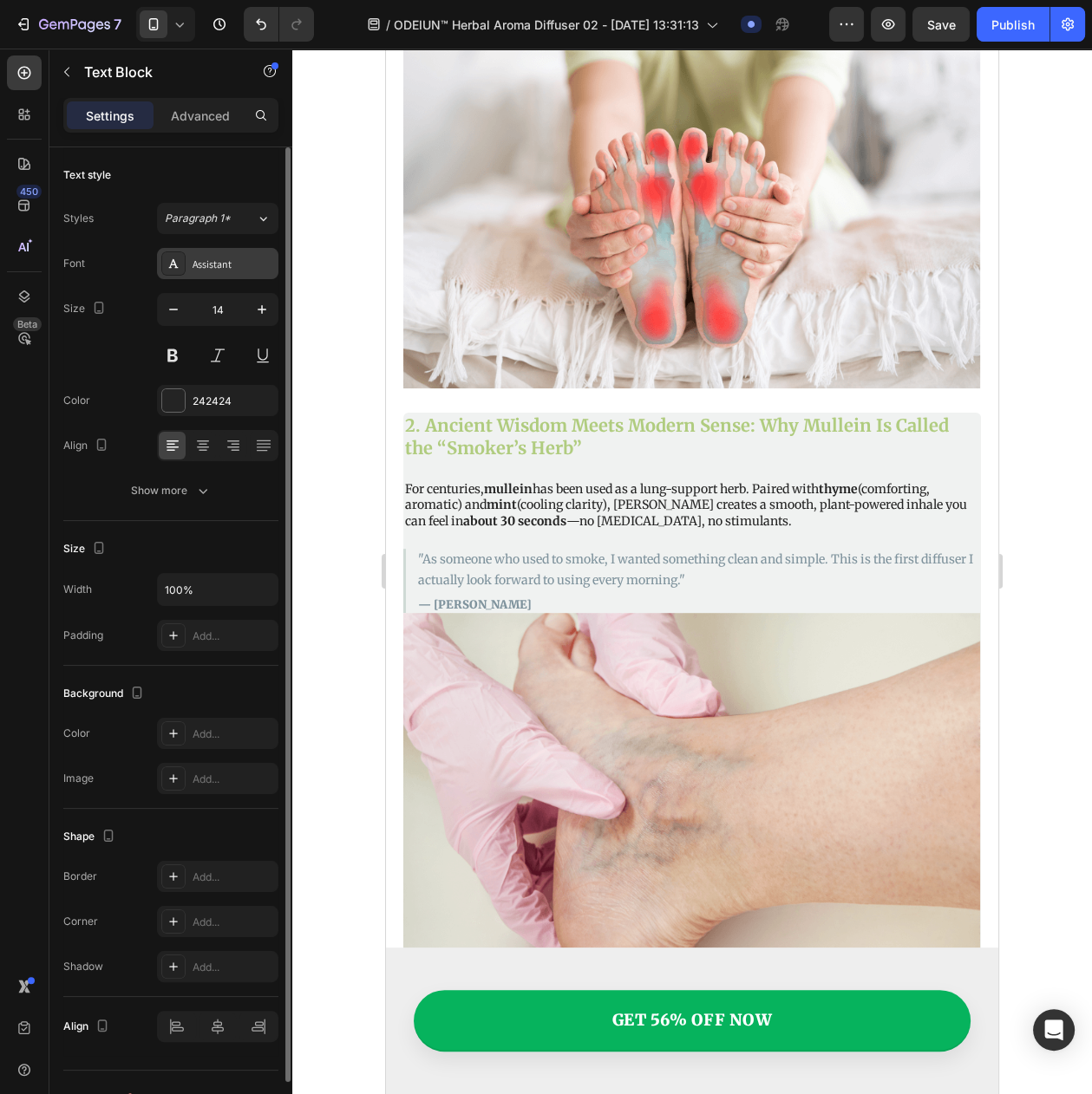
click at [210, 272] on div "Assistant" at bounding box center [233, 265] width 82 height 16
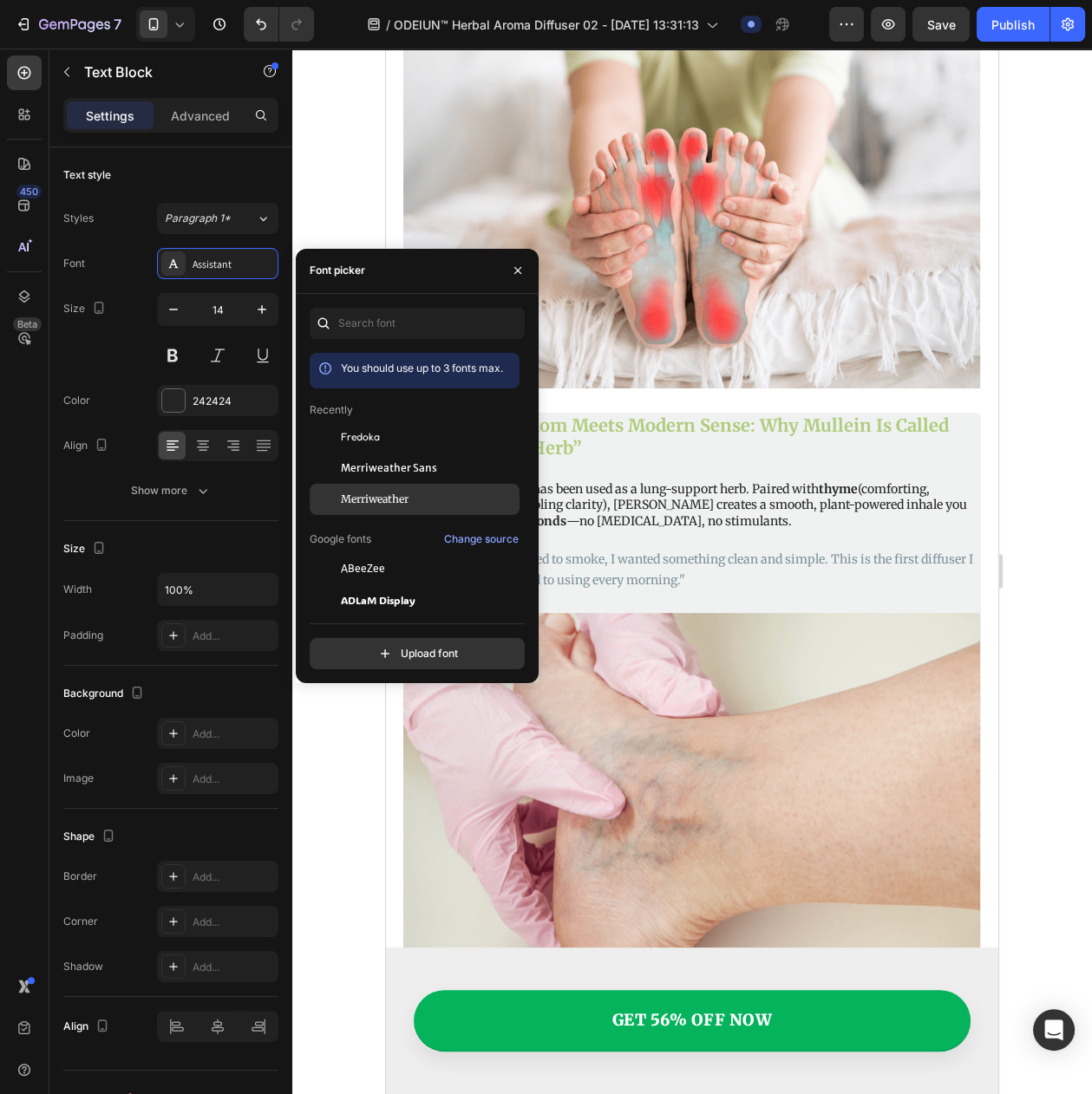
drag, startPoint x: 368, startPoint y: 495, endPoint x: 503, endPoint y: 445, distance: 144.0
click at [370, 741] on div "Merriweather" at bounding box center [414, 756] width 210 height 31
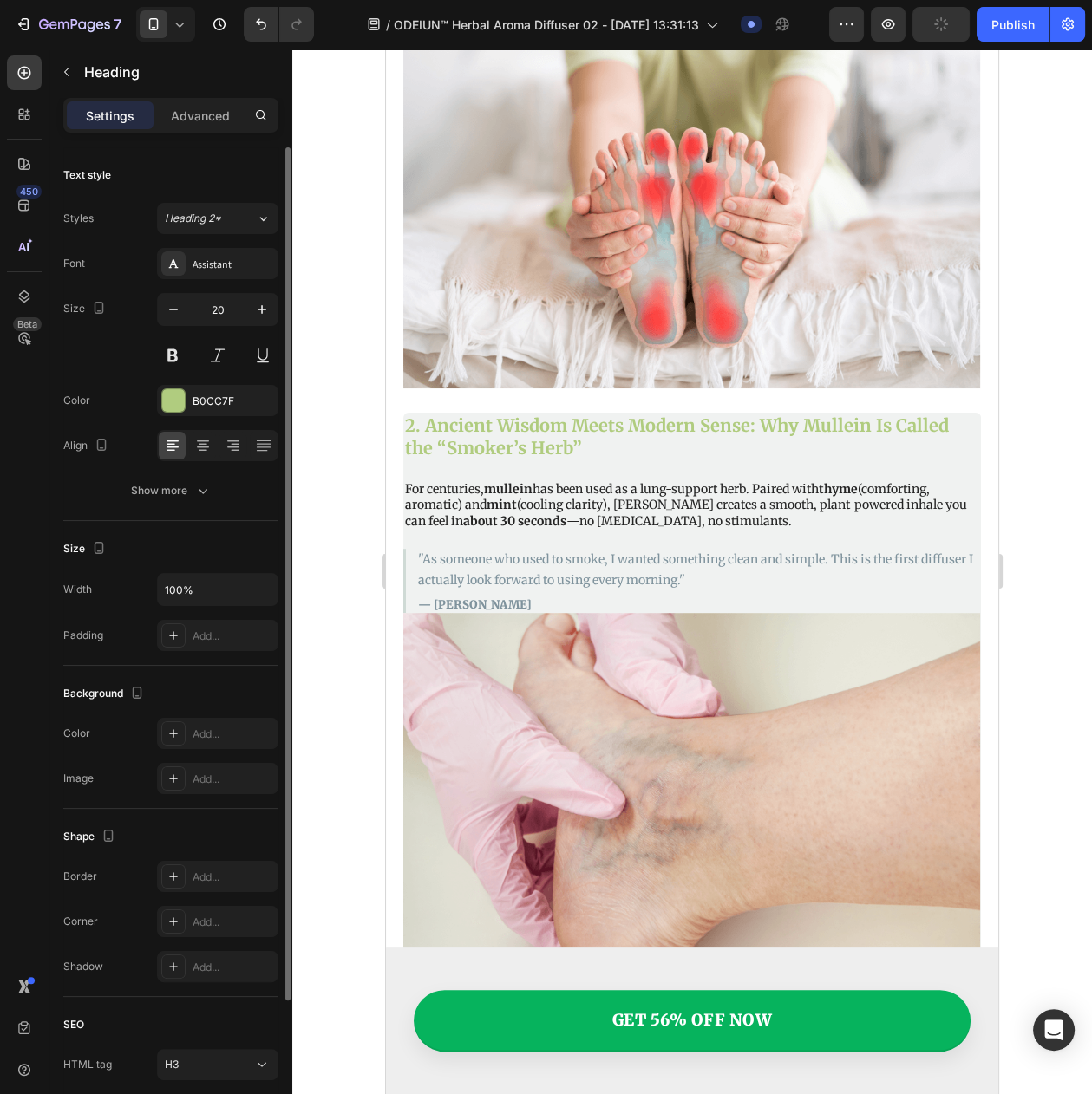
click at [204, 294] on div "Font Assistant Size 20 Color B0CC7F Align Show more" at bounding box center [171, 377] width 215 height 259
click at [205, 279] on div "Assistant" at bounding box center [217, 263] width 121 height 31
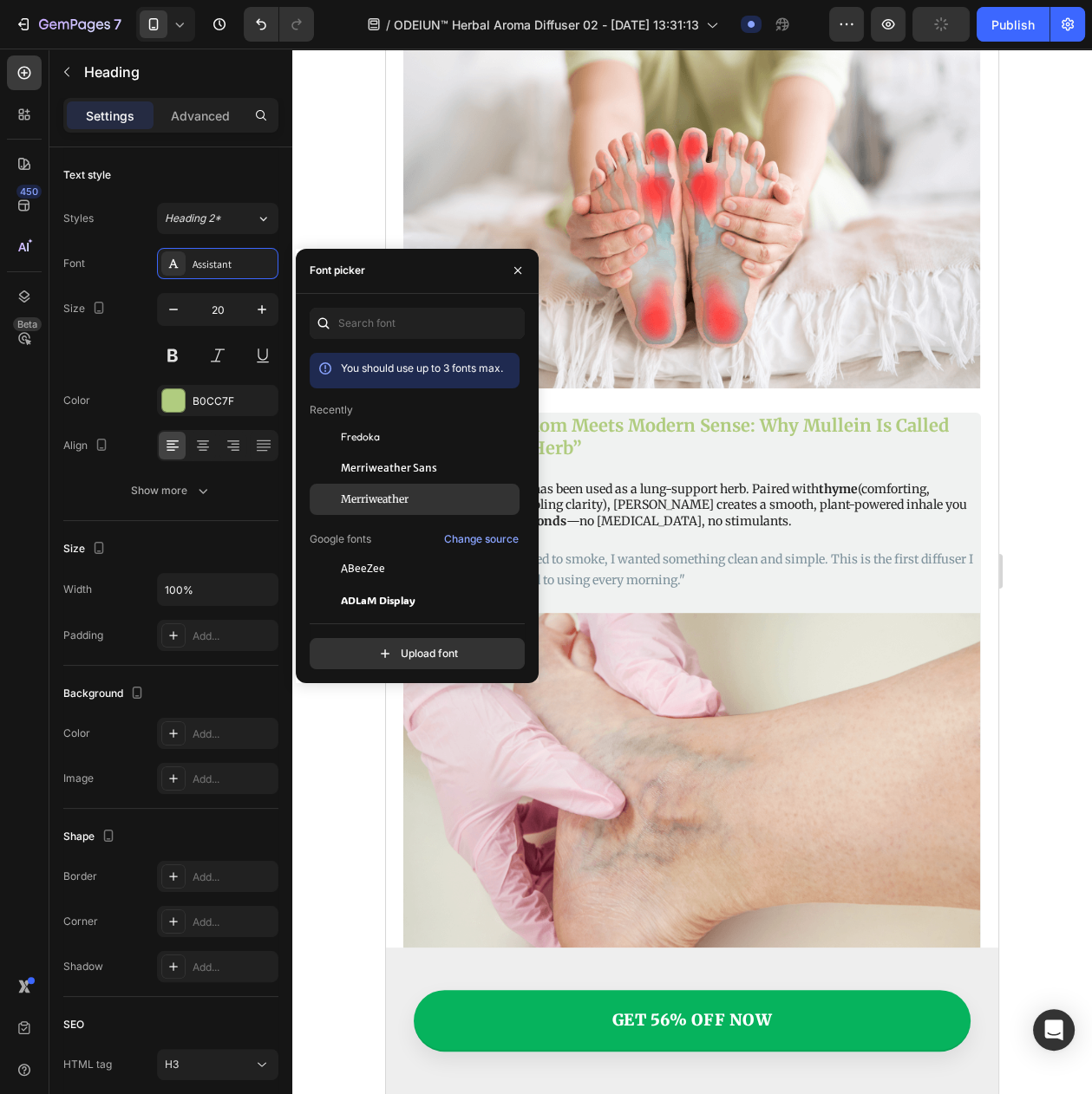
drag, startPoint x: 391, startPoint y: 497, endPoint x: 233, endPoint y: 381, distance: 196.0
click at [388, 741] on div "Merriweather" at bounding box center [414, 756] width 210 height 31
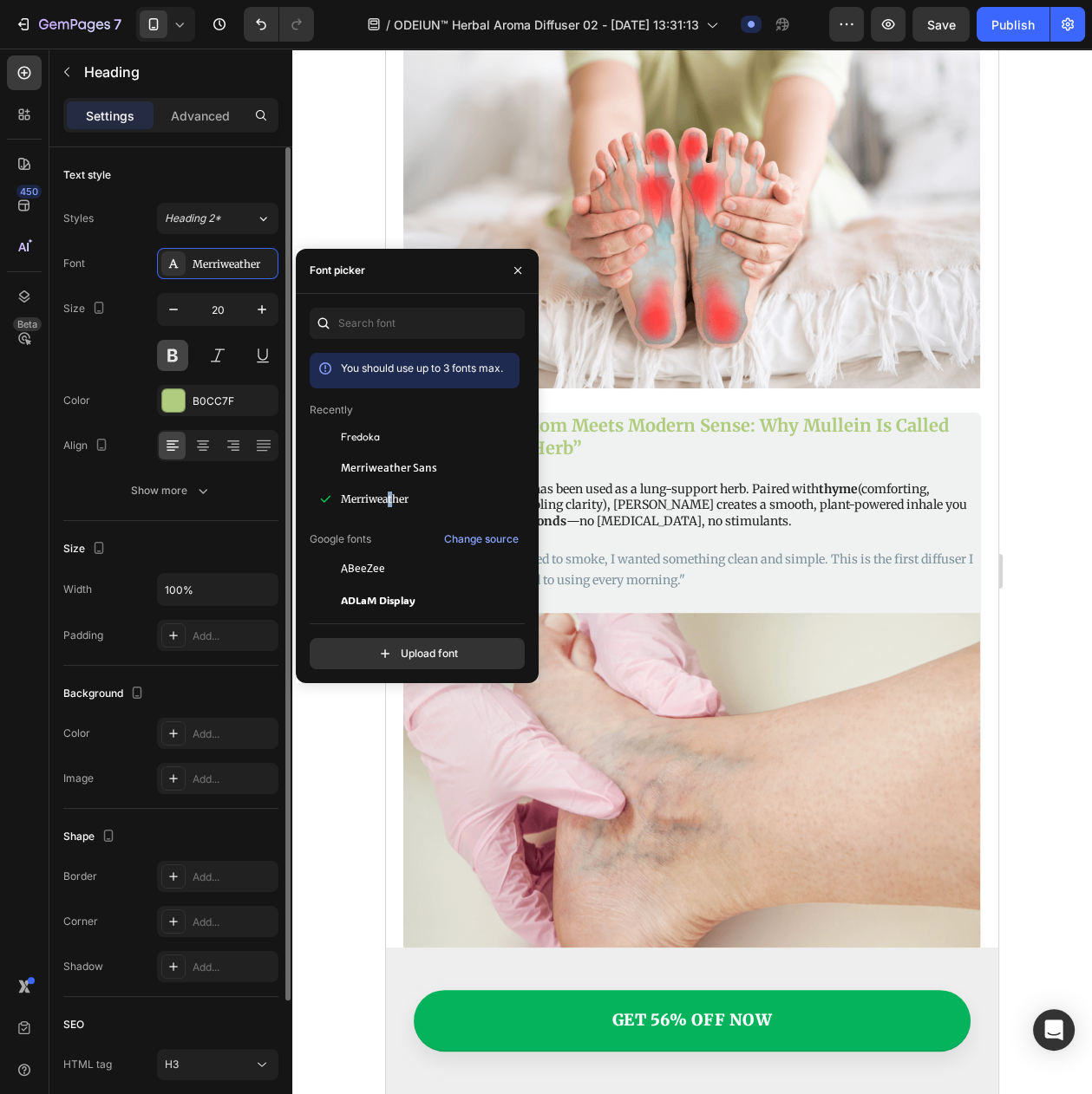
click at [162, 359] on button at bounding box center [172, 355] width 31 height 31
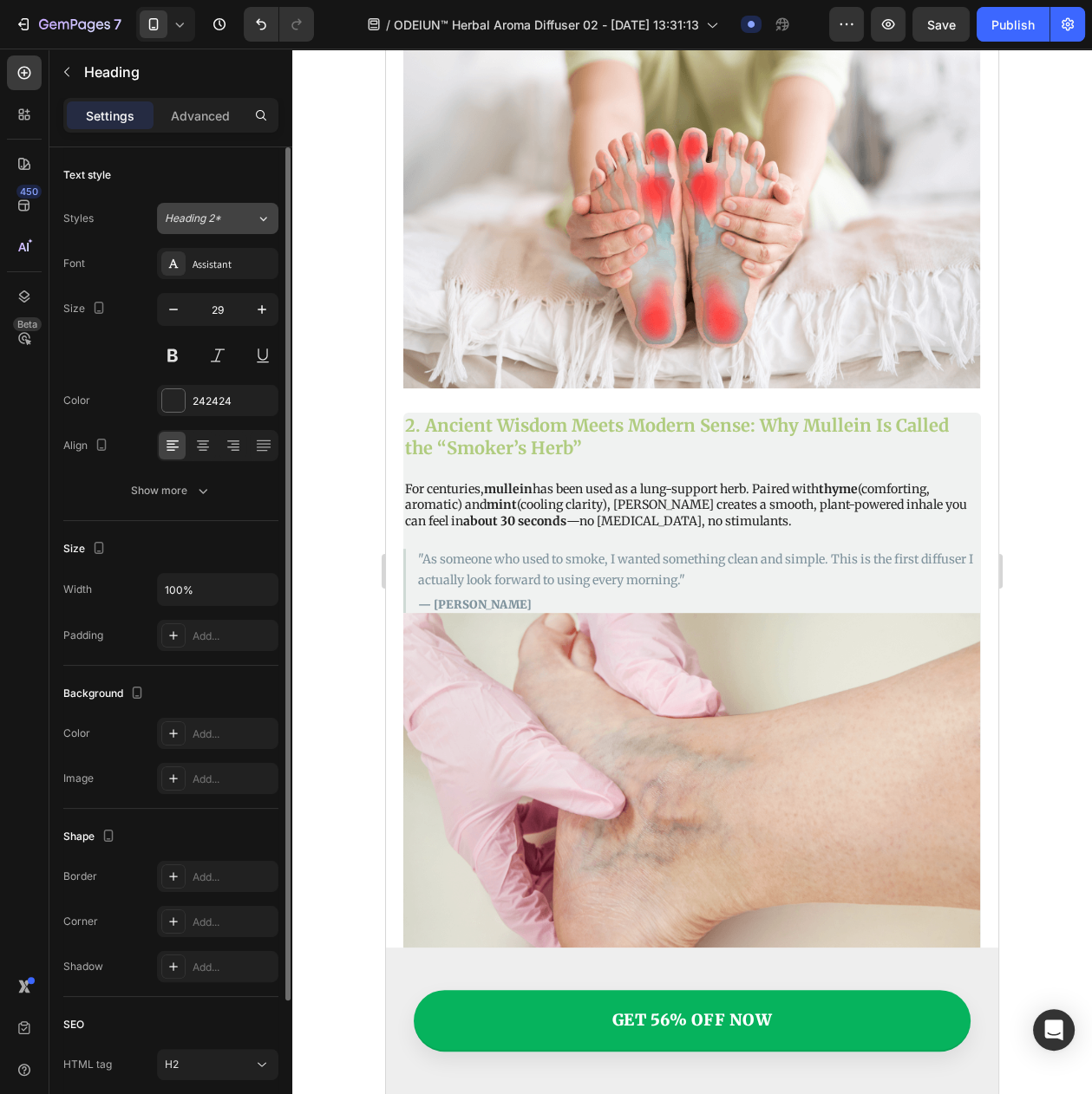
click at [211, 221] on span "Heading 2*" at bounding box center [192, 219] width 56 height 16
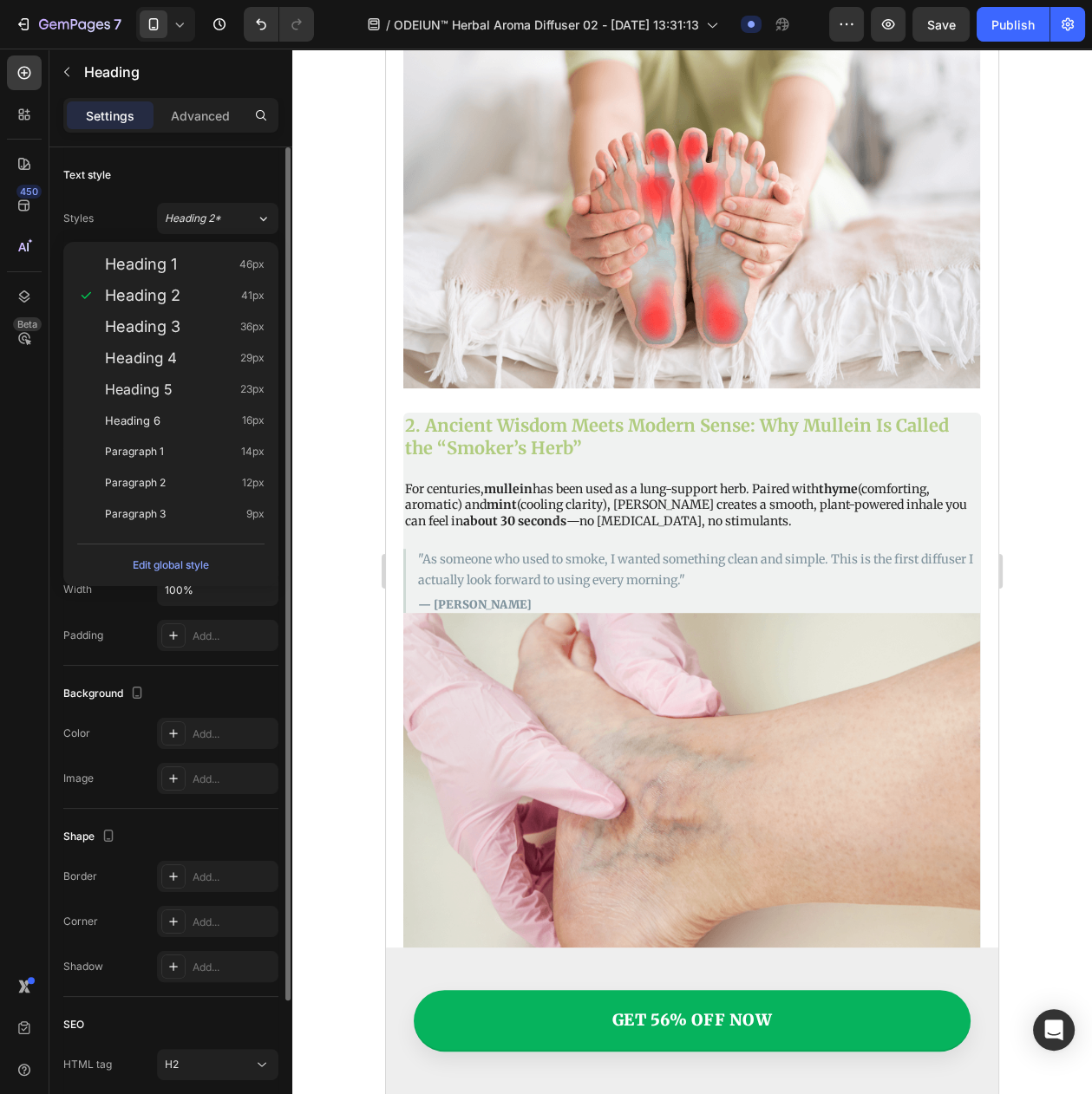
click at [216, 239] on div "Styles Heading 2* Font Assistant Size 29 Color 242424 Align Show more" at bounding box center [171, 354] width 215 height 303
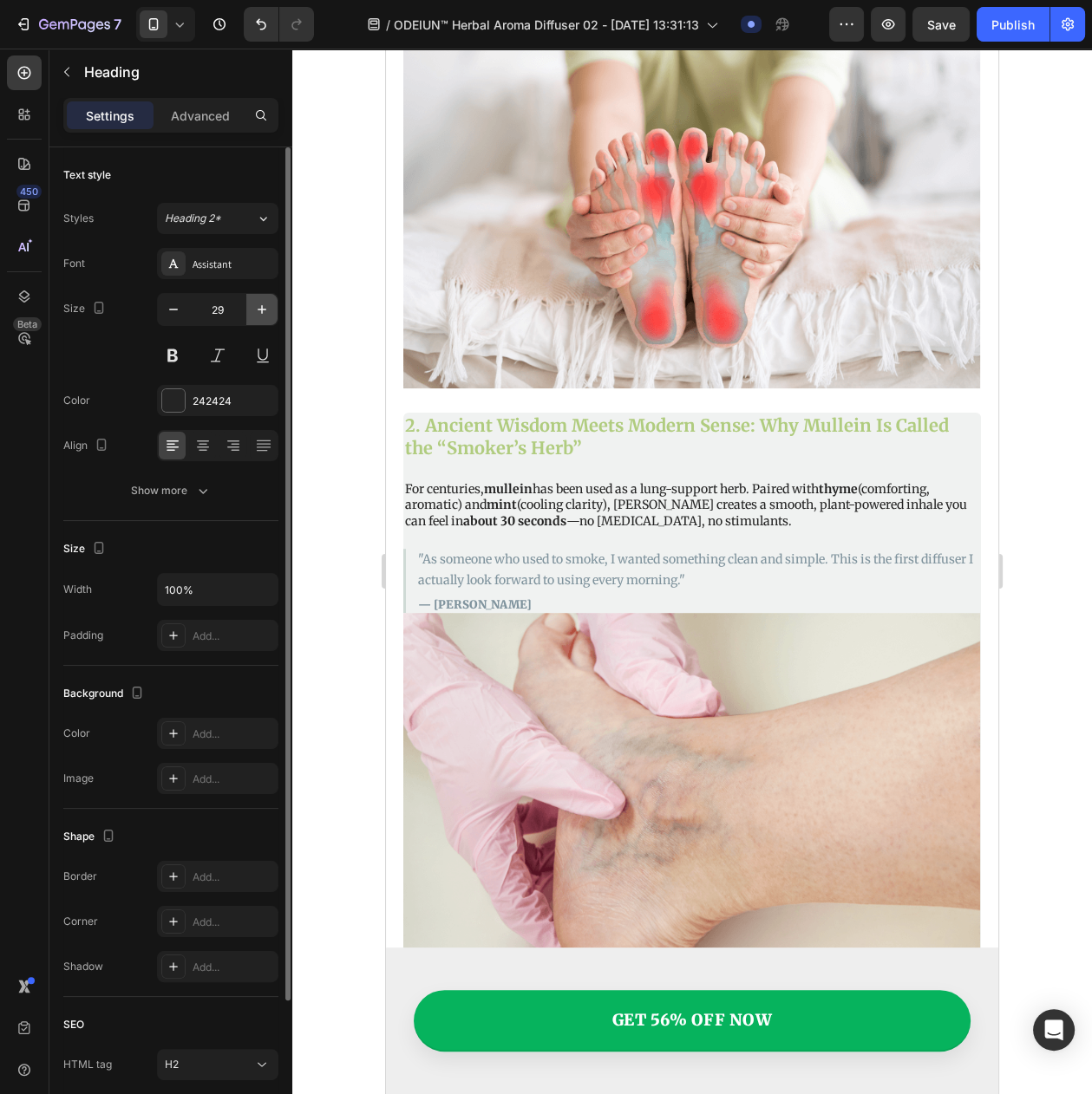
click at [253, 311] on icon "button" at bounding box center [261, 309] width 17 height 17
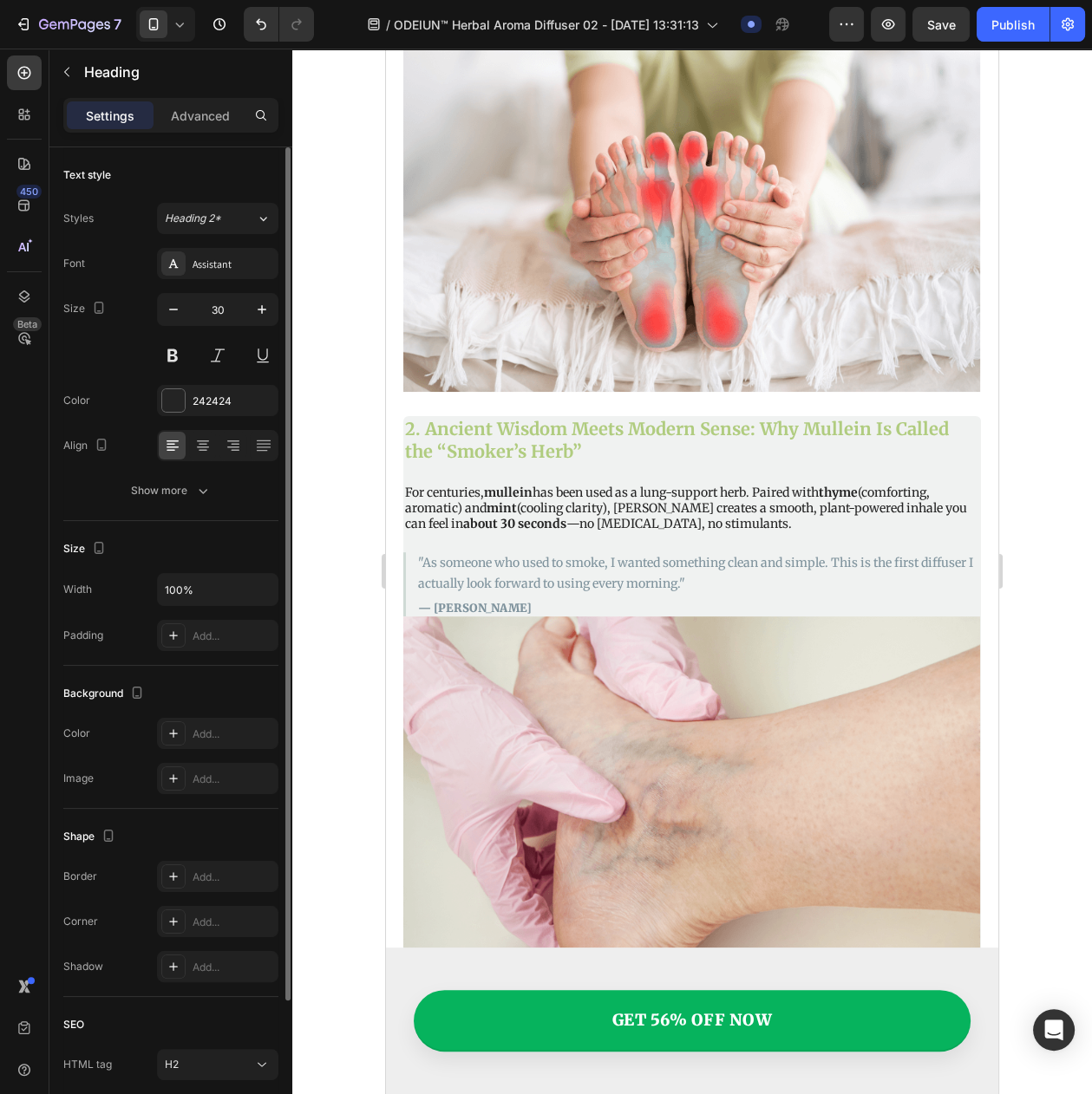
type input "31"
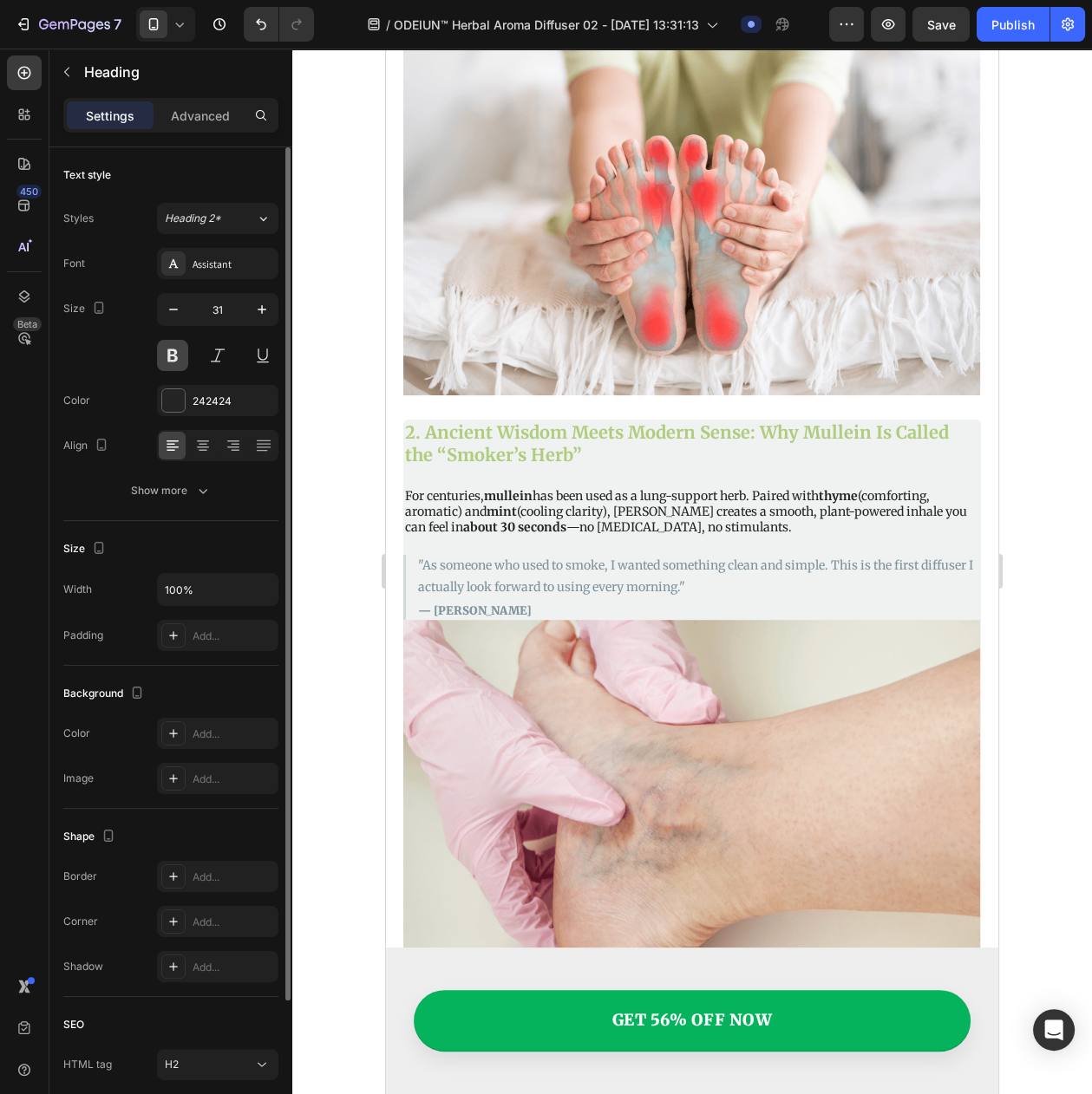
click at [167, 353] on button at bounding box center [172, 355] width 31 height 31
click at [234, 279] on div "Assistant" at bounding box center [217, 263] width 121 height 31
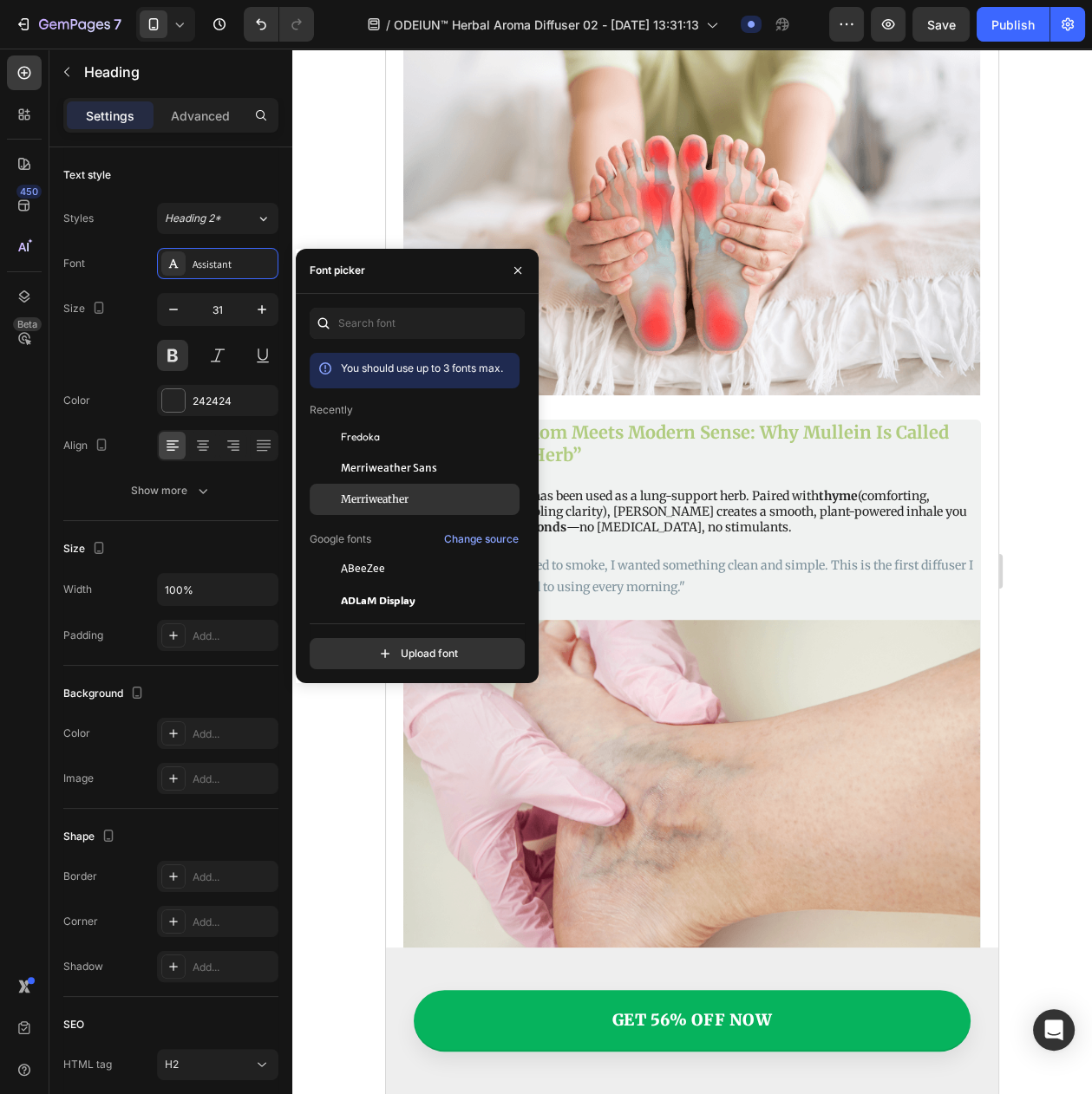
click at [403, 504] on span "Merriweather" at bounding box center [374, 500] width 68 height 16
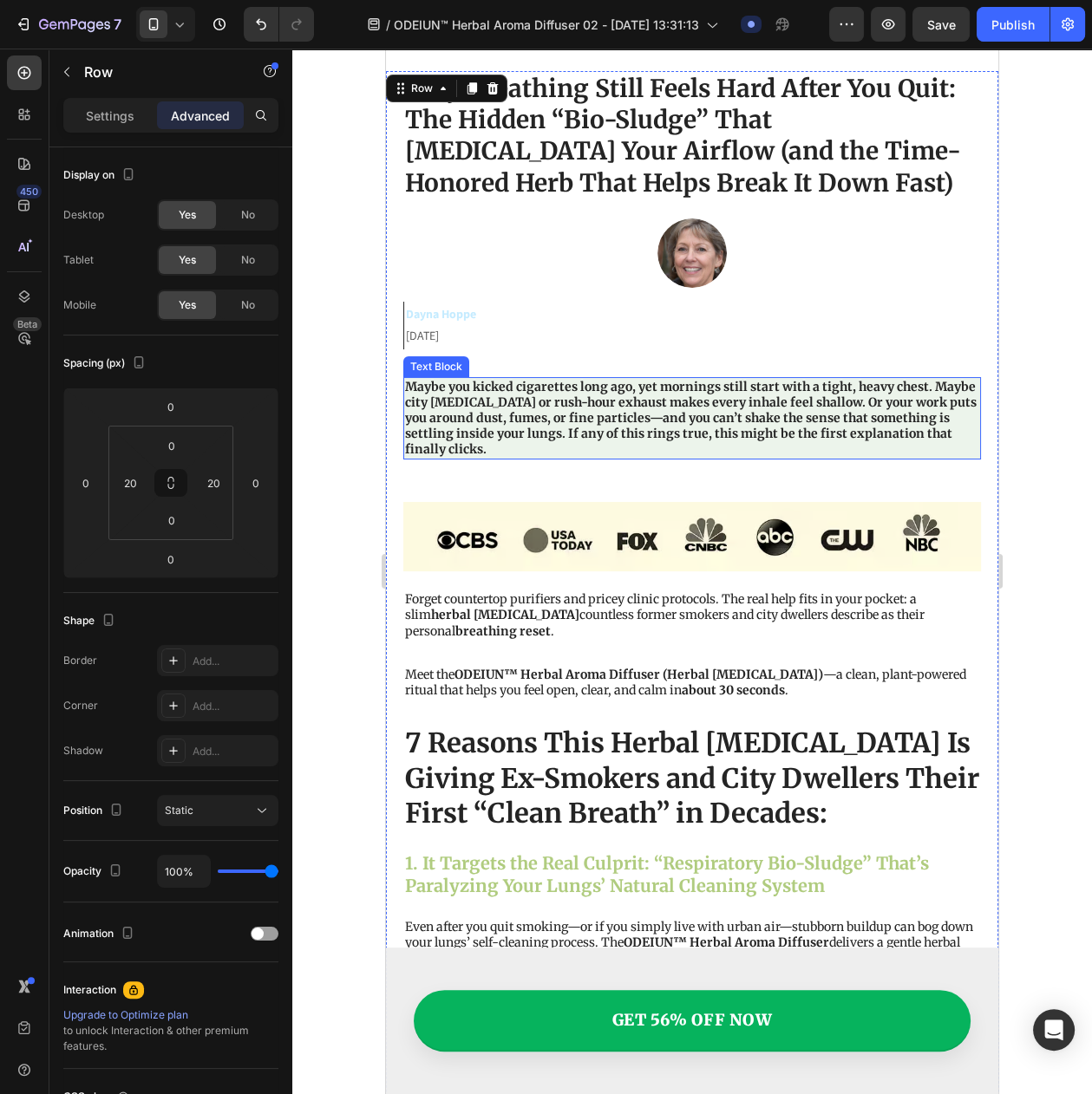
click at [527, 427] on p "Maybe you kicked cigarettes long ago, yet mornings still start with a tight, he…" at bounding box center [691, 418] width 574 height 79
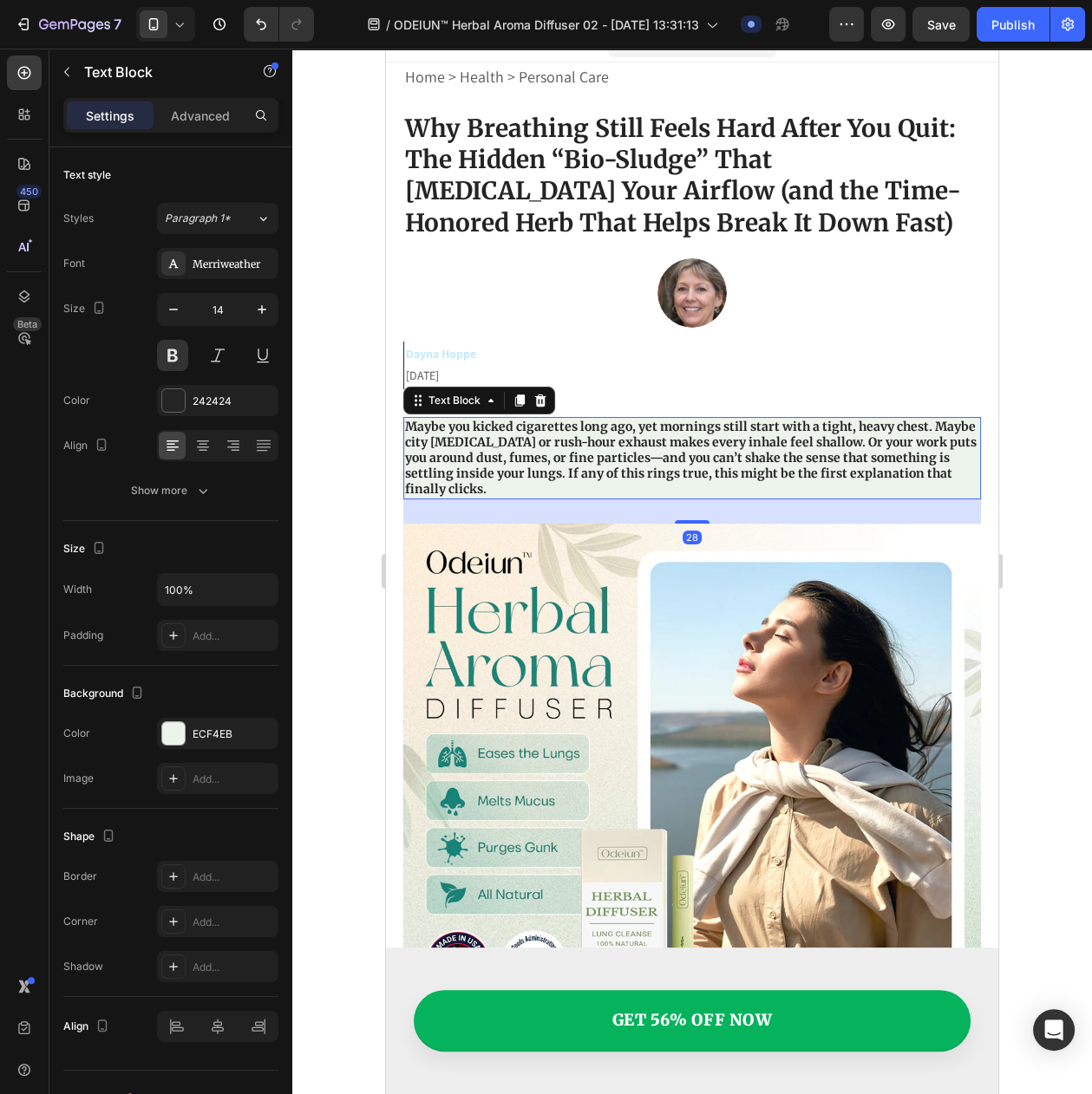
scroll to position [0, 0]
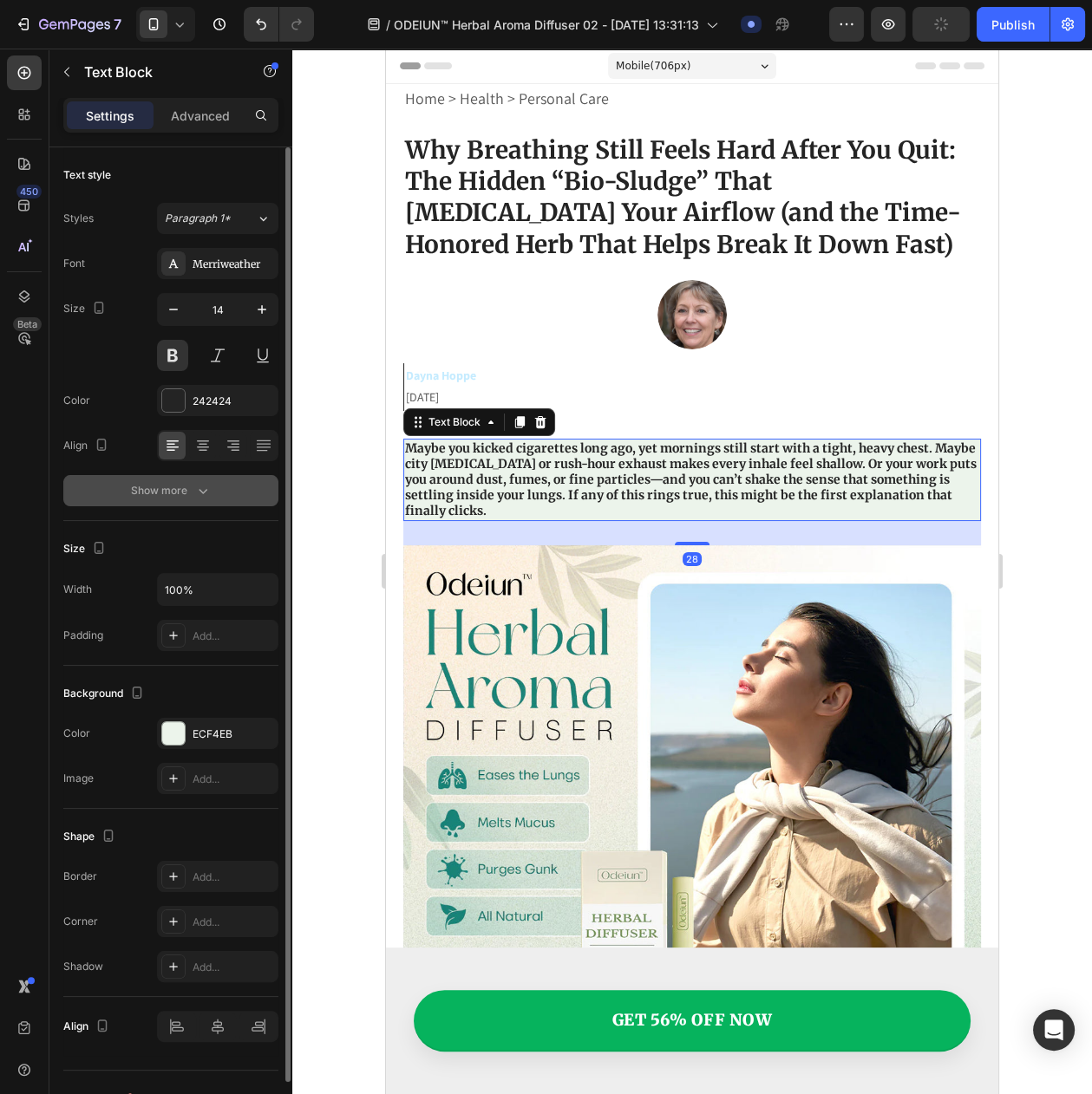
click at [231, 506] on button "Show more" at bounding box center [171, 490] width 215 height 31
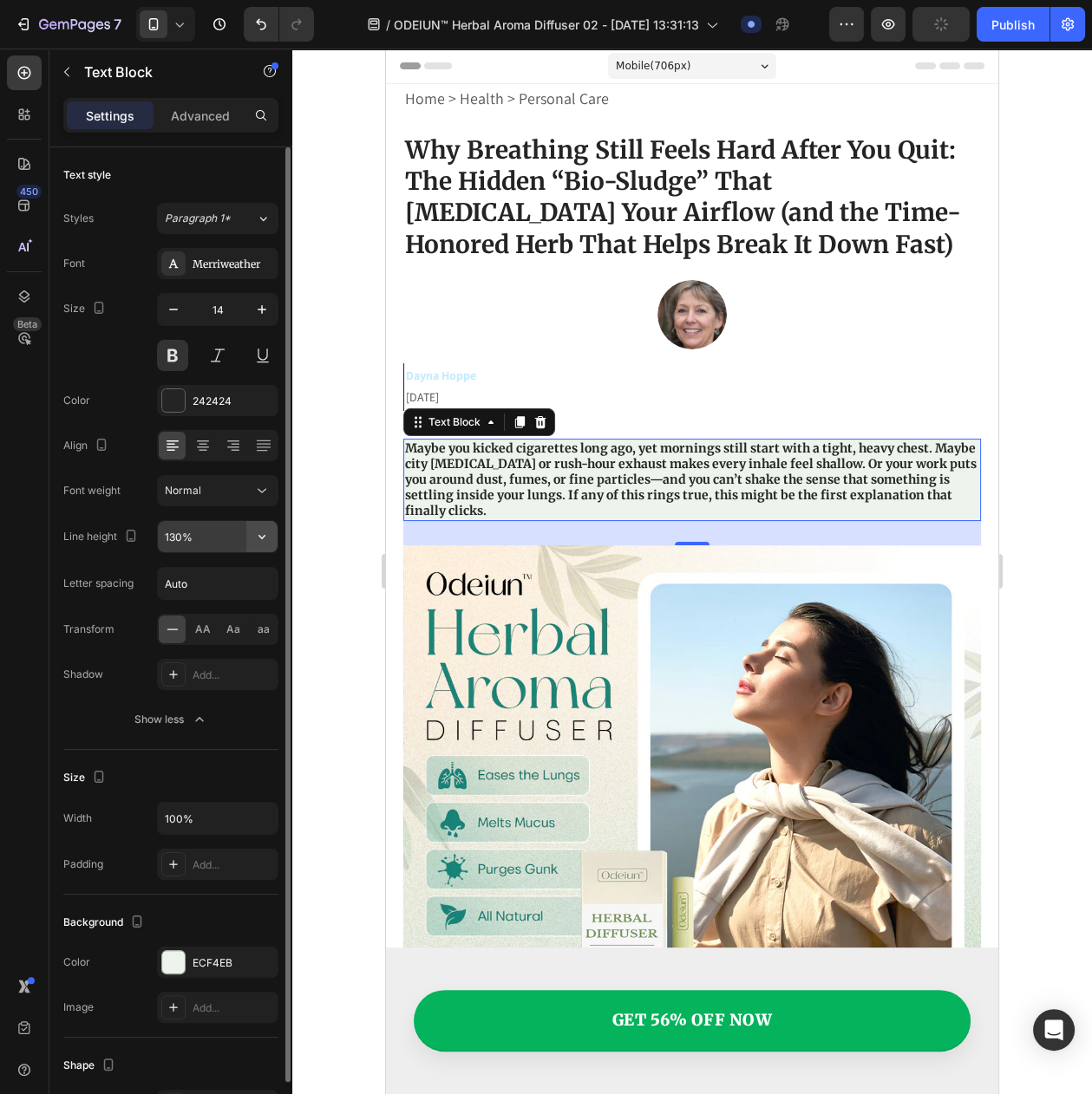
drag, startPoint x: 260, startPoint y: 552, endPoint x: 253, endPoint y: 564, distance: 13.9
click at [260, 545] on icon "button" at bounding box center [261, 536] width 17 height 17
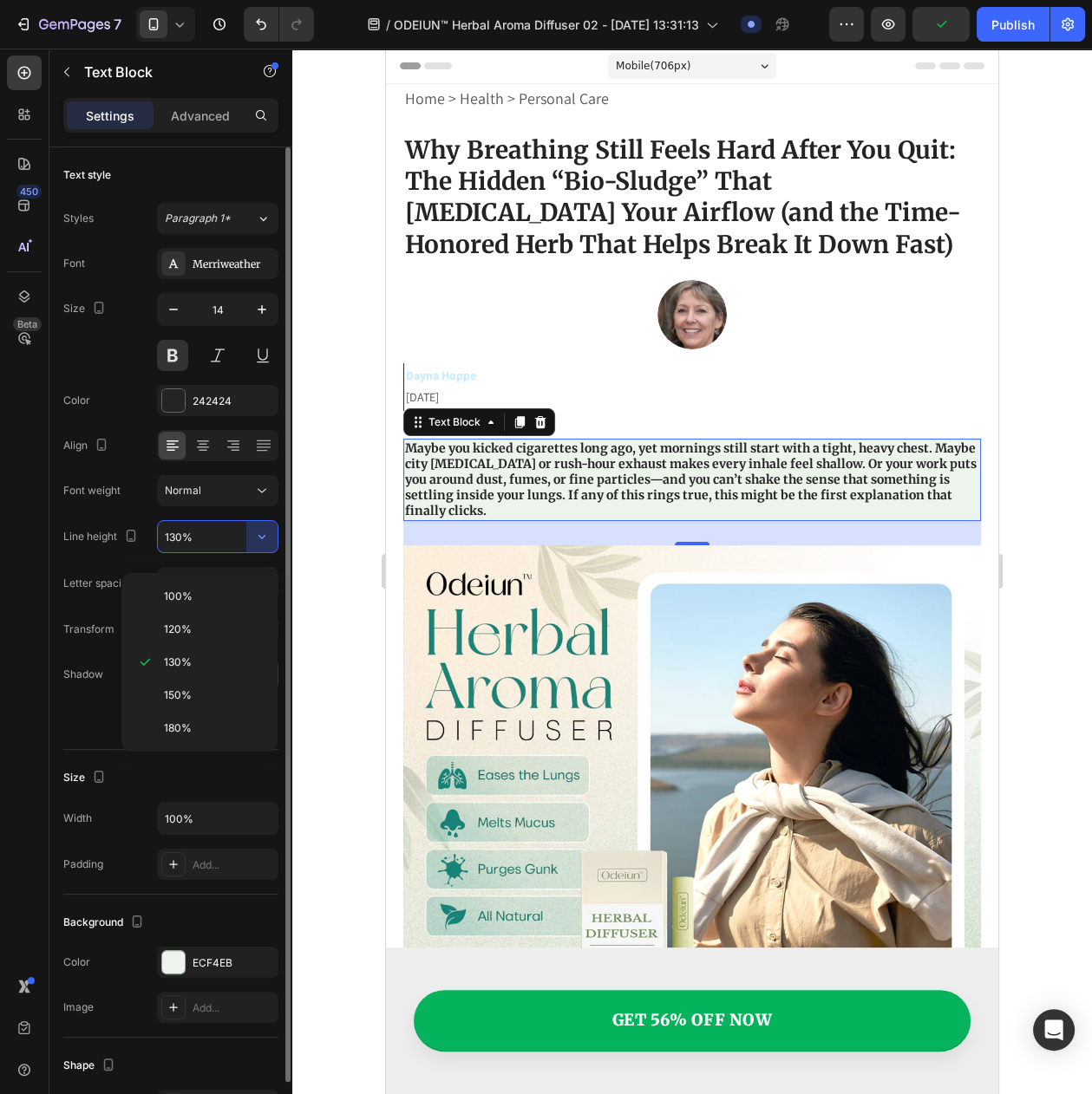
click at [232, 712] on div "150%" at bounding box center [199, 728] width 142 height 33
type input "150%"
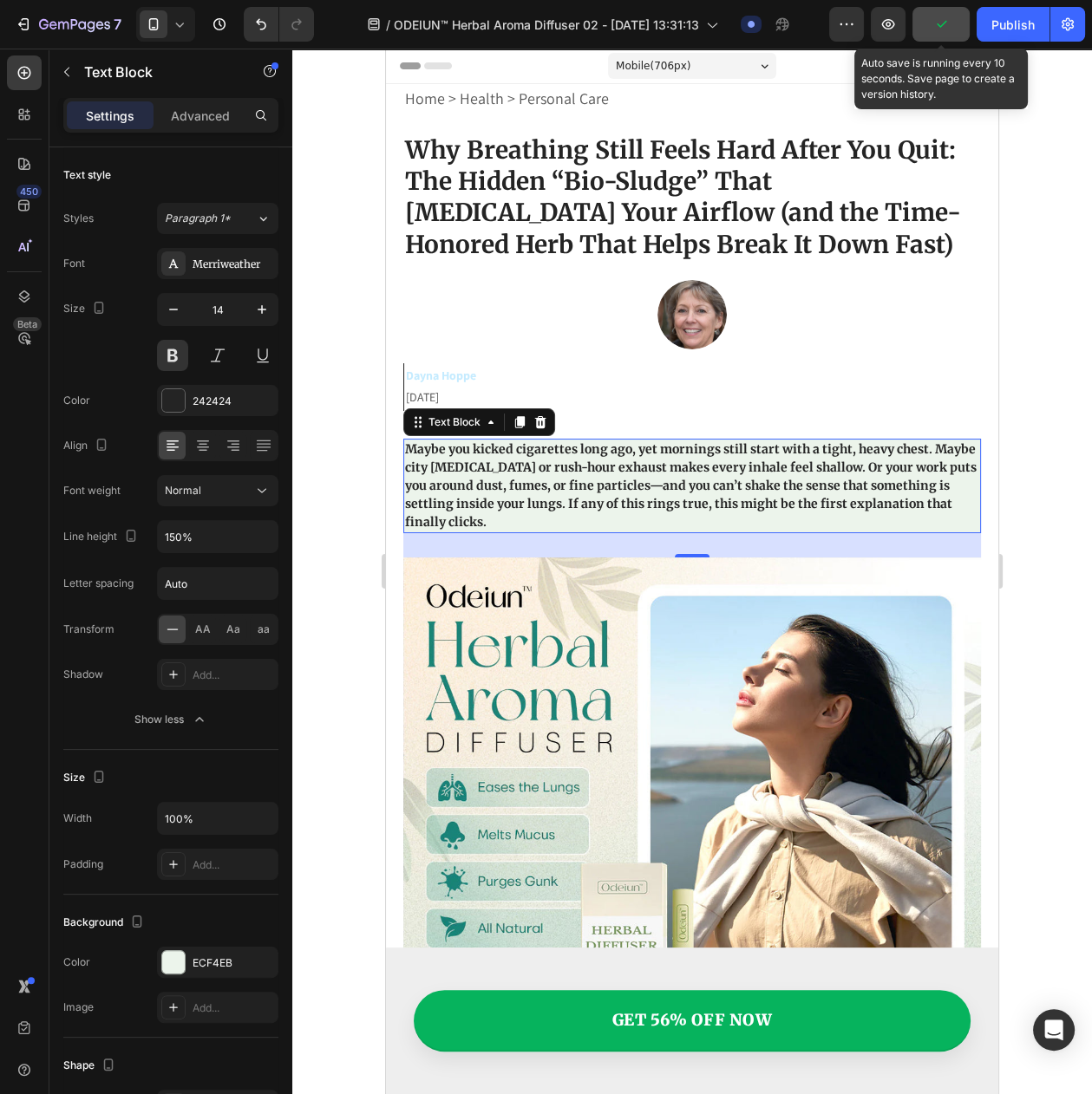
click at [924, 20] on button "button" at bounding box center [941, 24] width 57 height 35
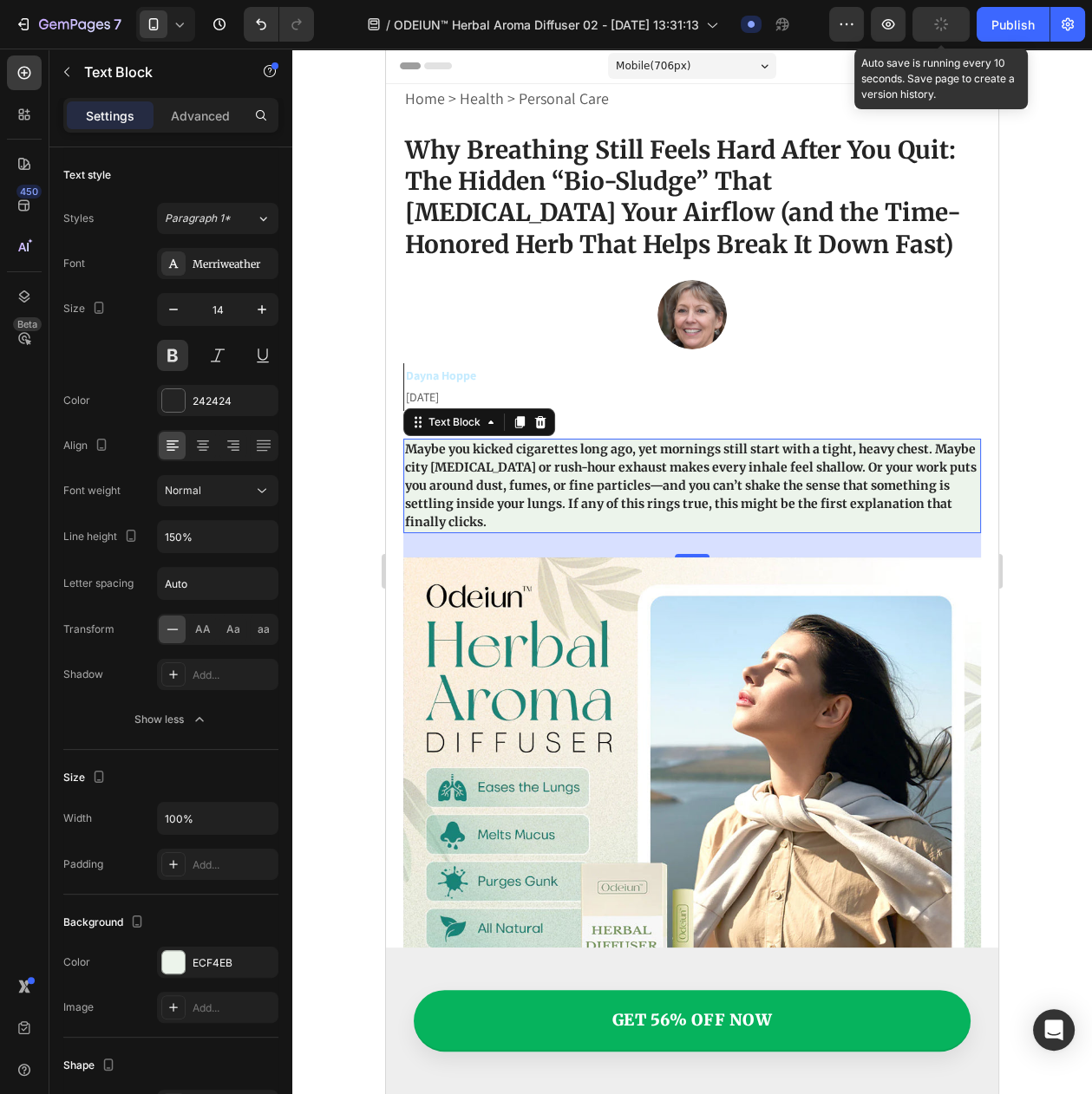
click at [924, 20] on button "button" at bounding box center [941, 24] width 57 height 35
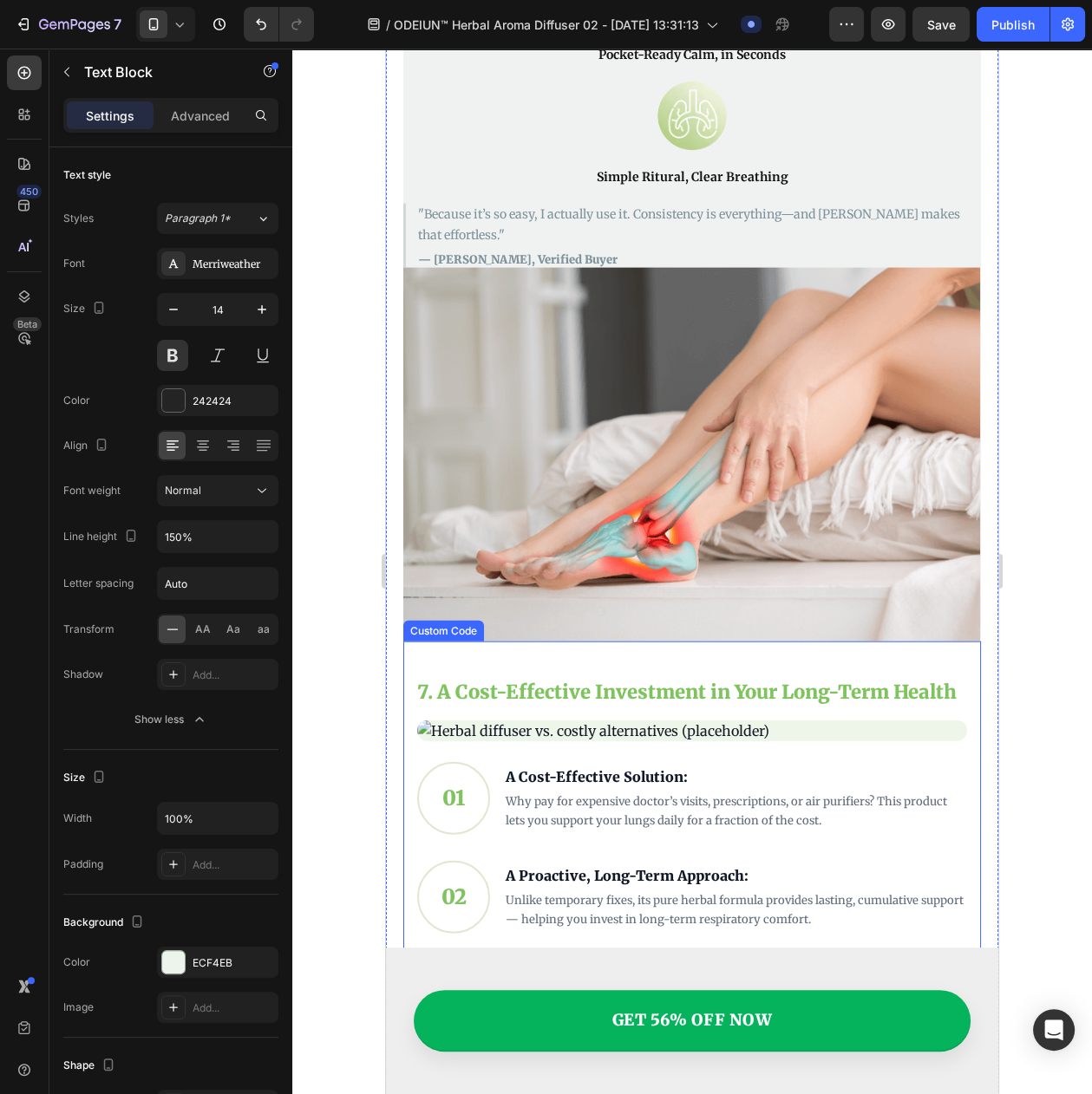
scroll to position [4605, 0]
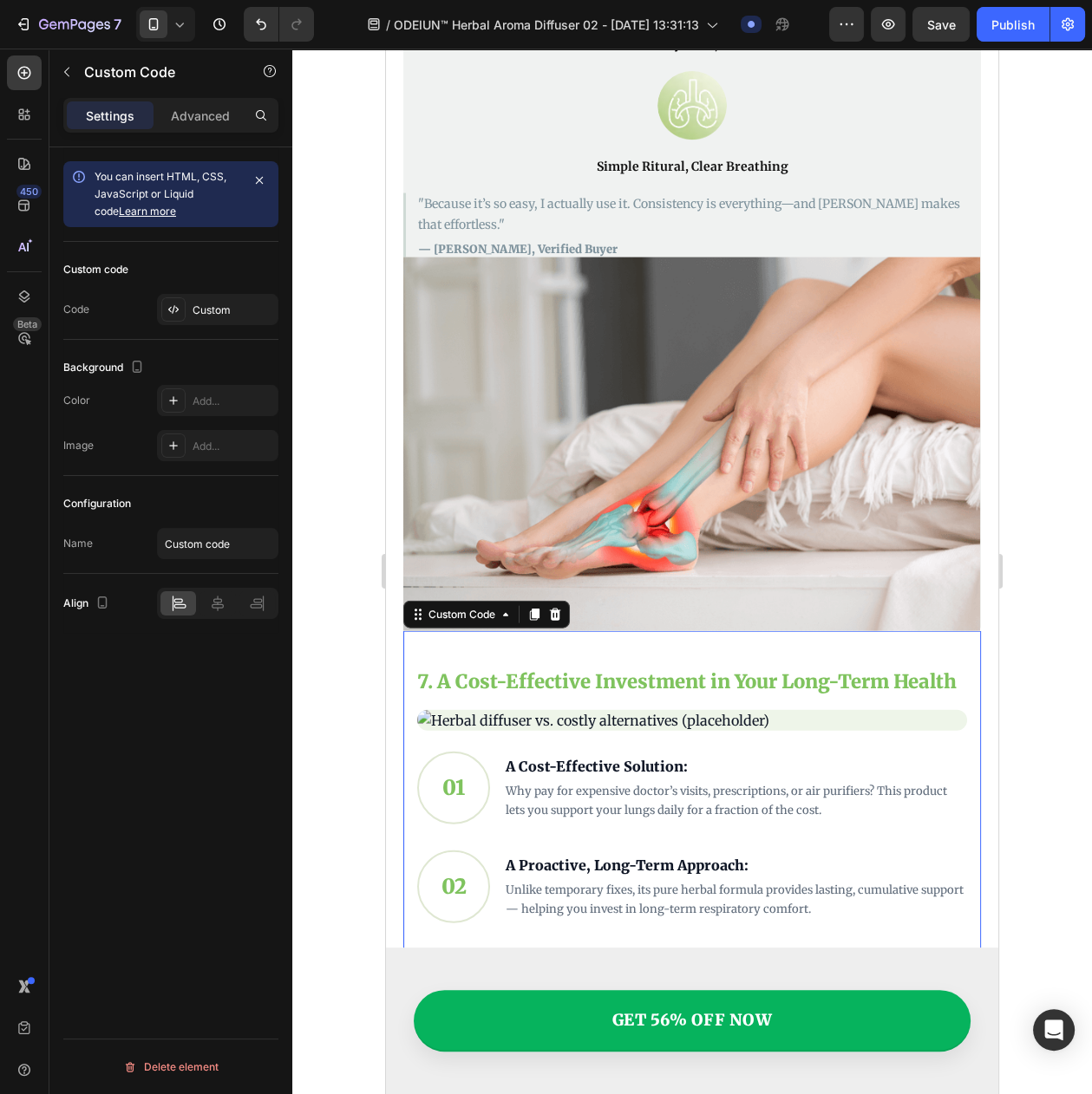
click at [704, 711] on img "A Cost-Effective Investment in Your Long-Term Health" at bounding box center [692, 720] width 550 height 20
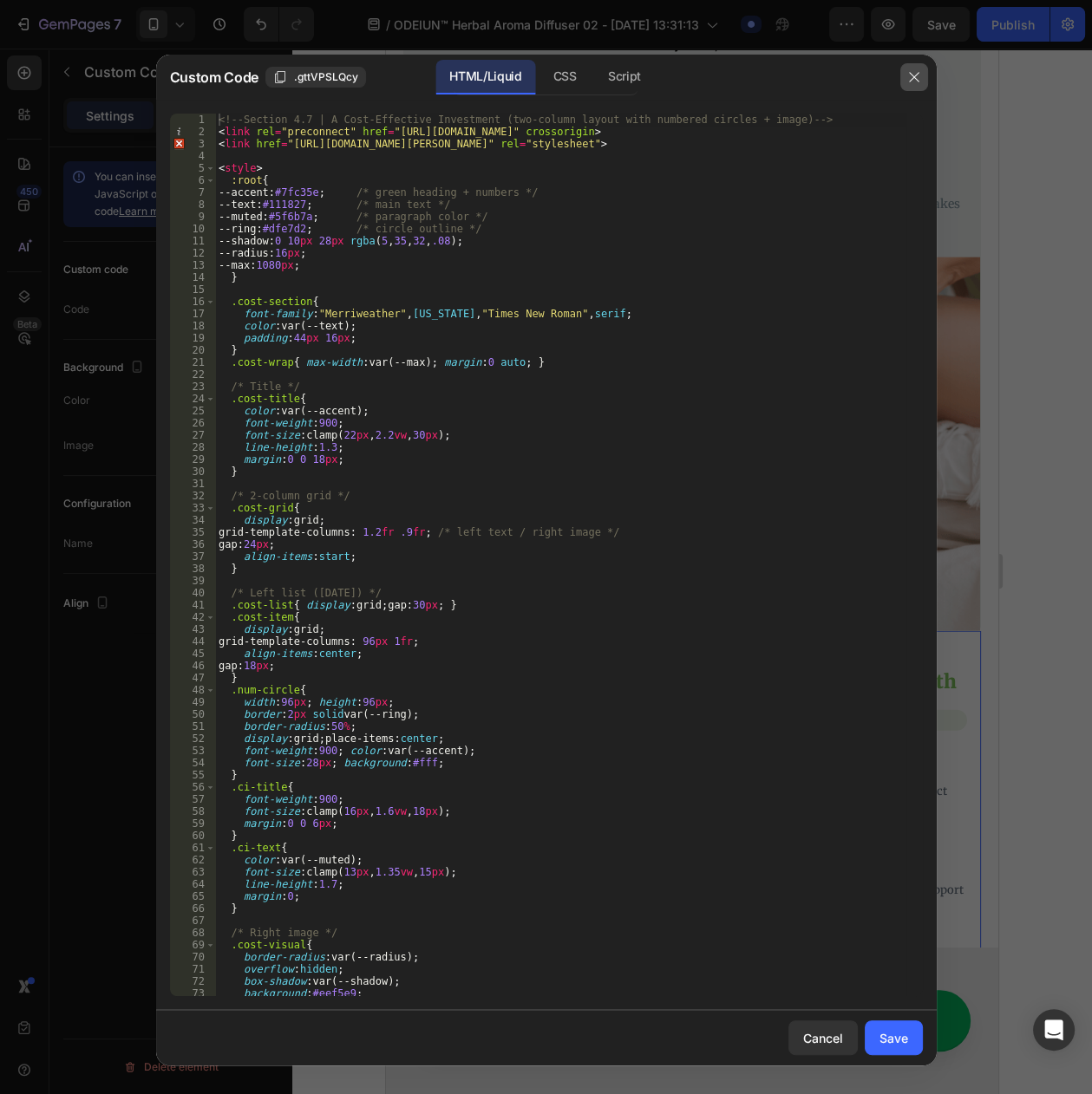
click at [901, 73] on button "button" at bounding box center [913, 76] width 28 height 28
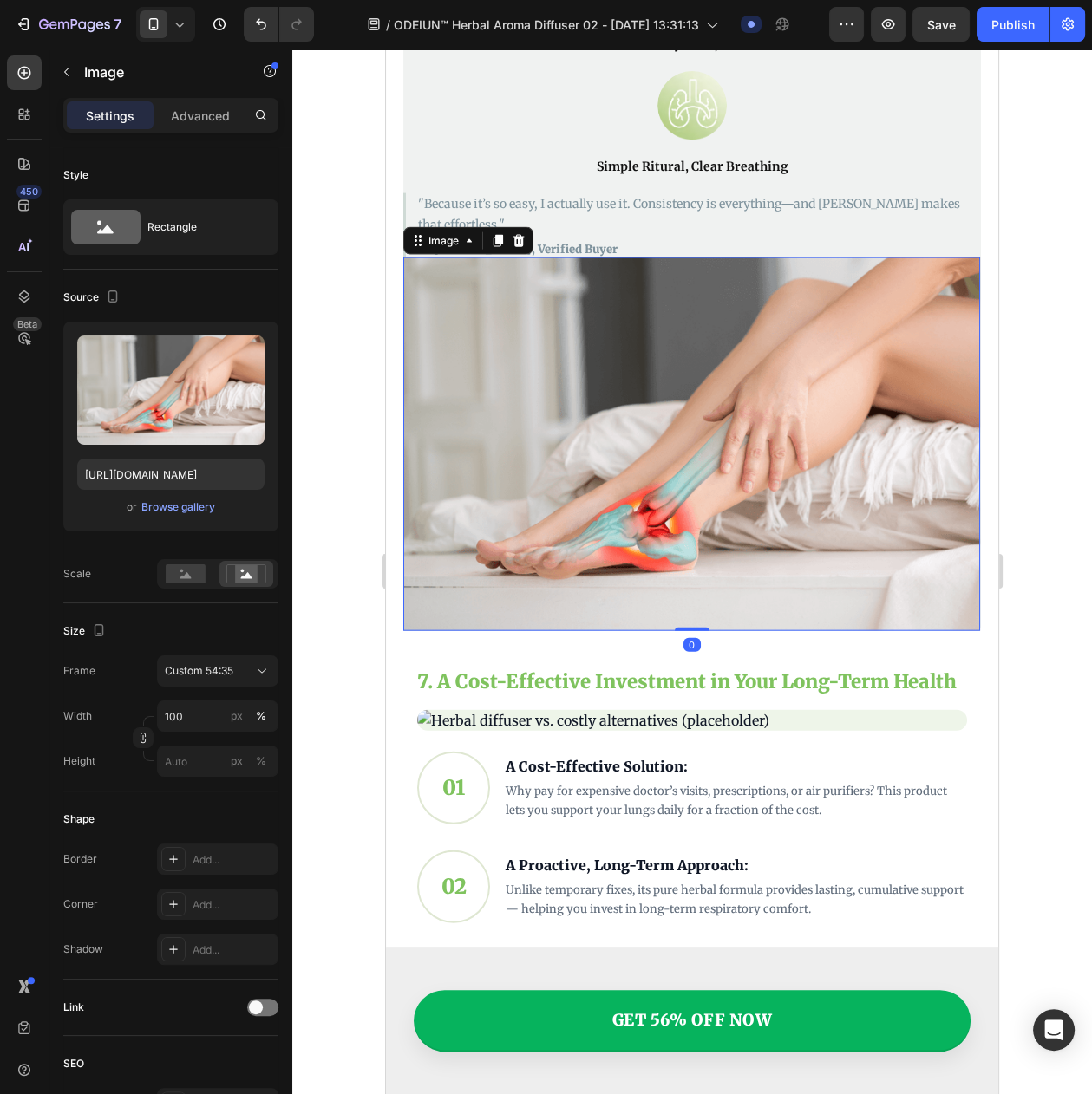
click at [670, 313] on img at bounding box center [691, 445] width 576 height 374
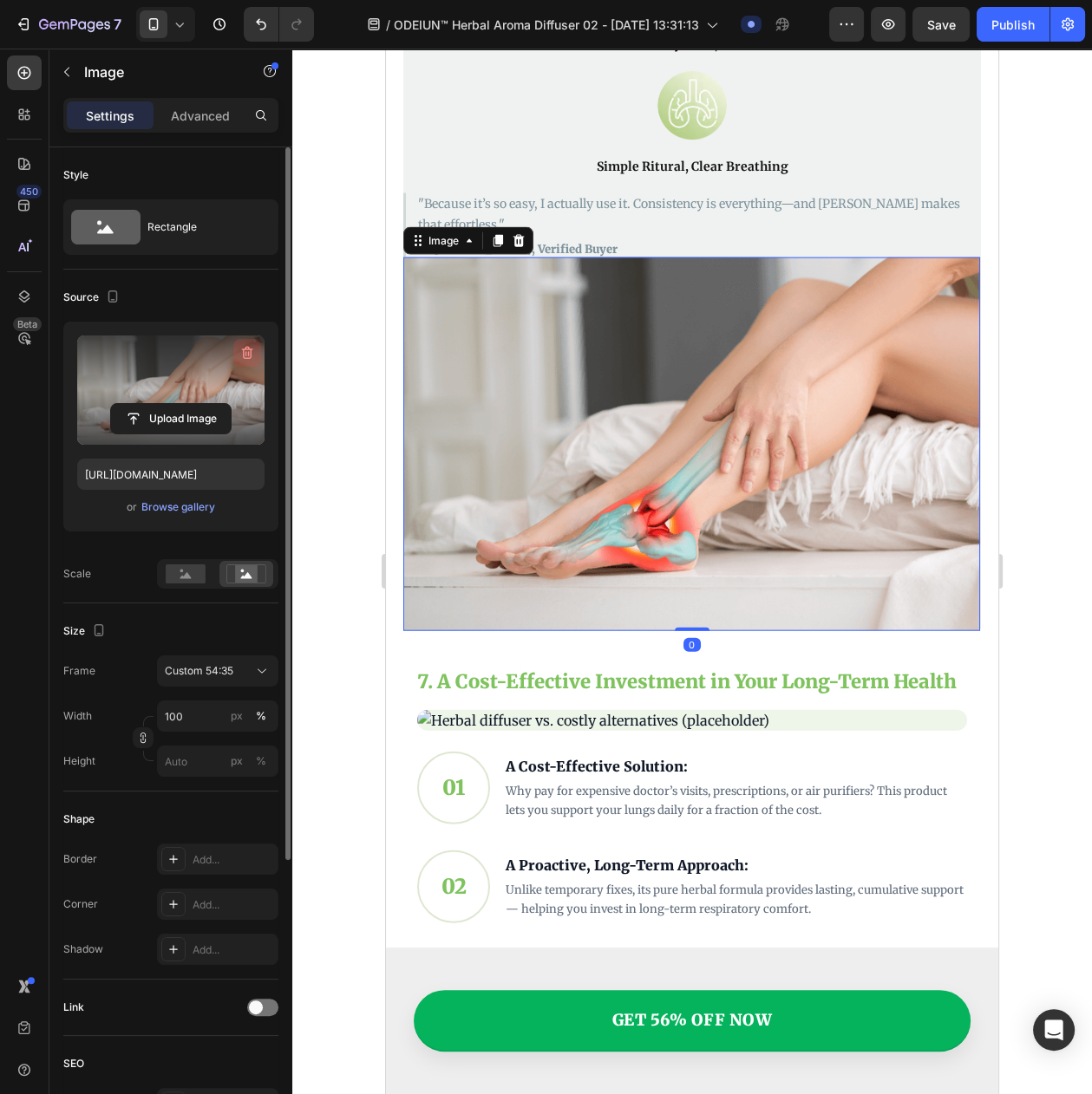
click at [236, 349] on button "button" at bounding box center [246, 352] width 28 height 28
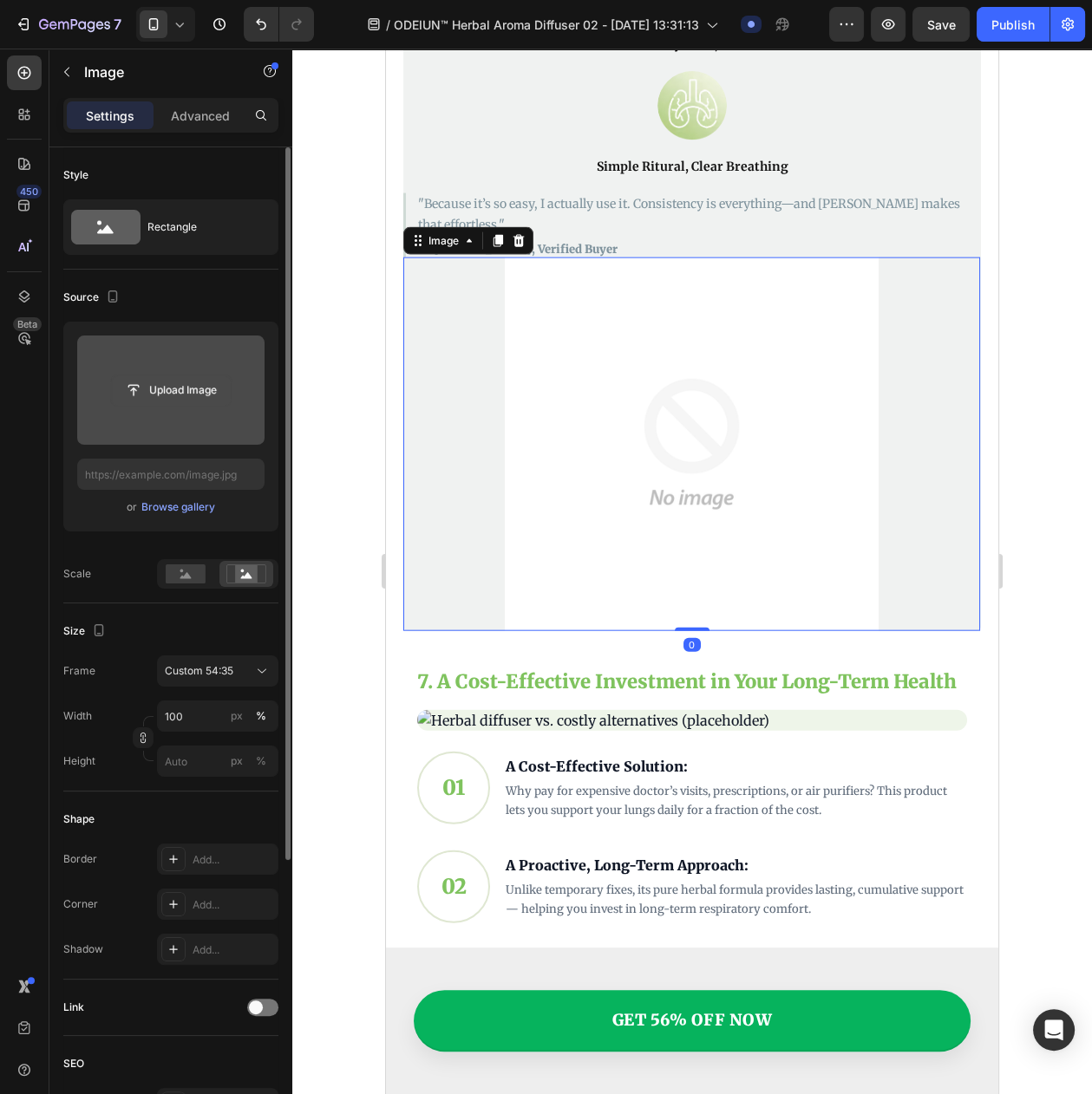
click at [176, 388] on input "file" at bounding box center [171, 390] width 120 height 29
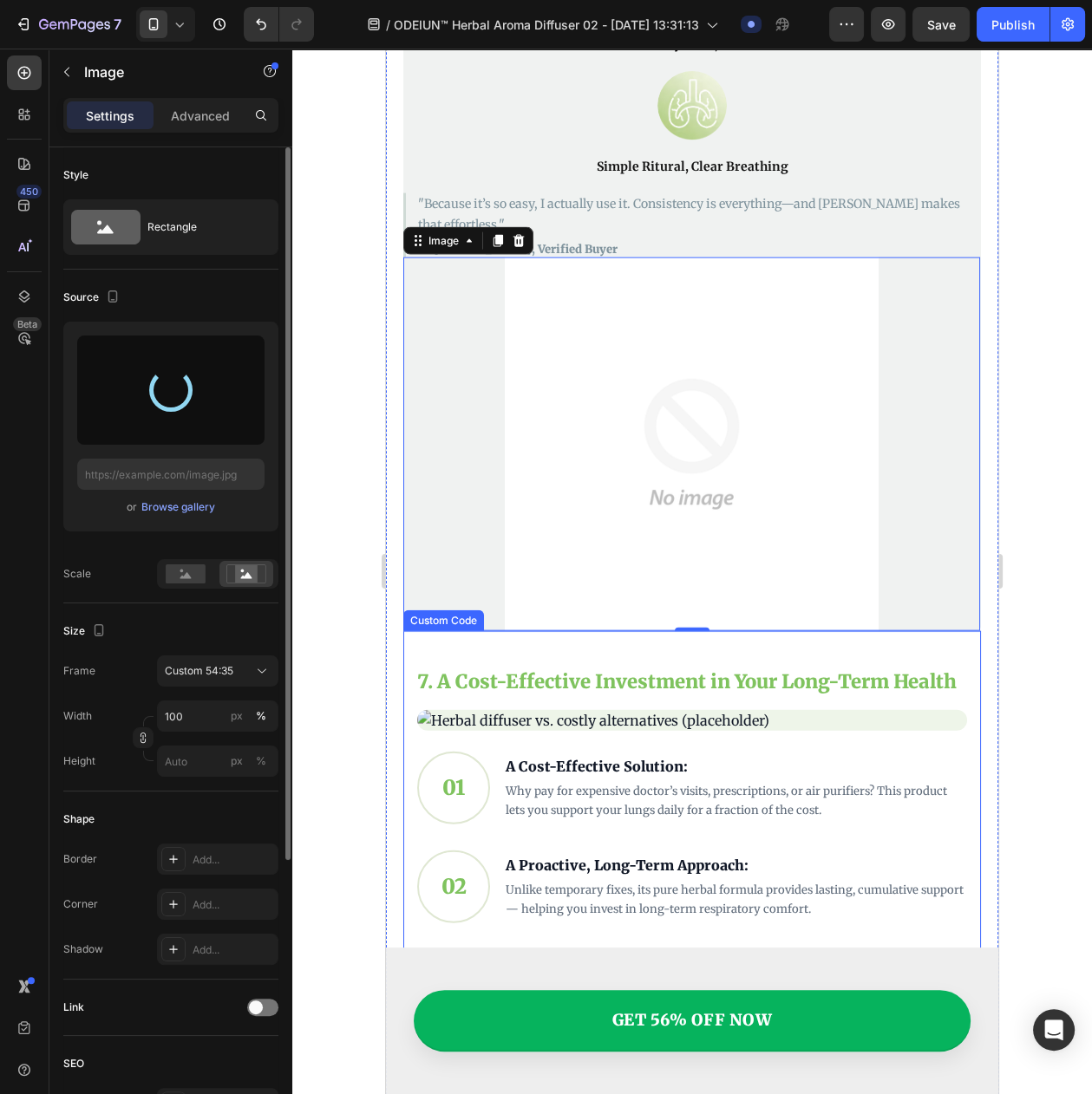
type input "[URL][DOMAIN_NAME]"
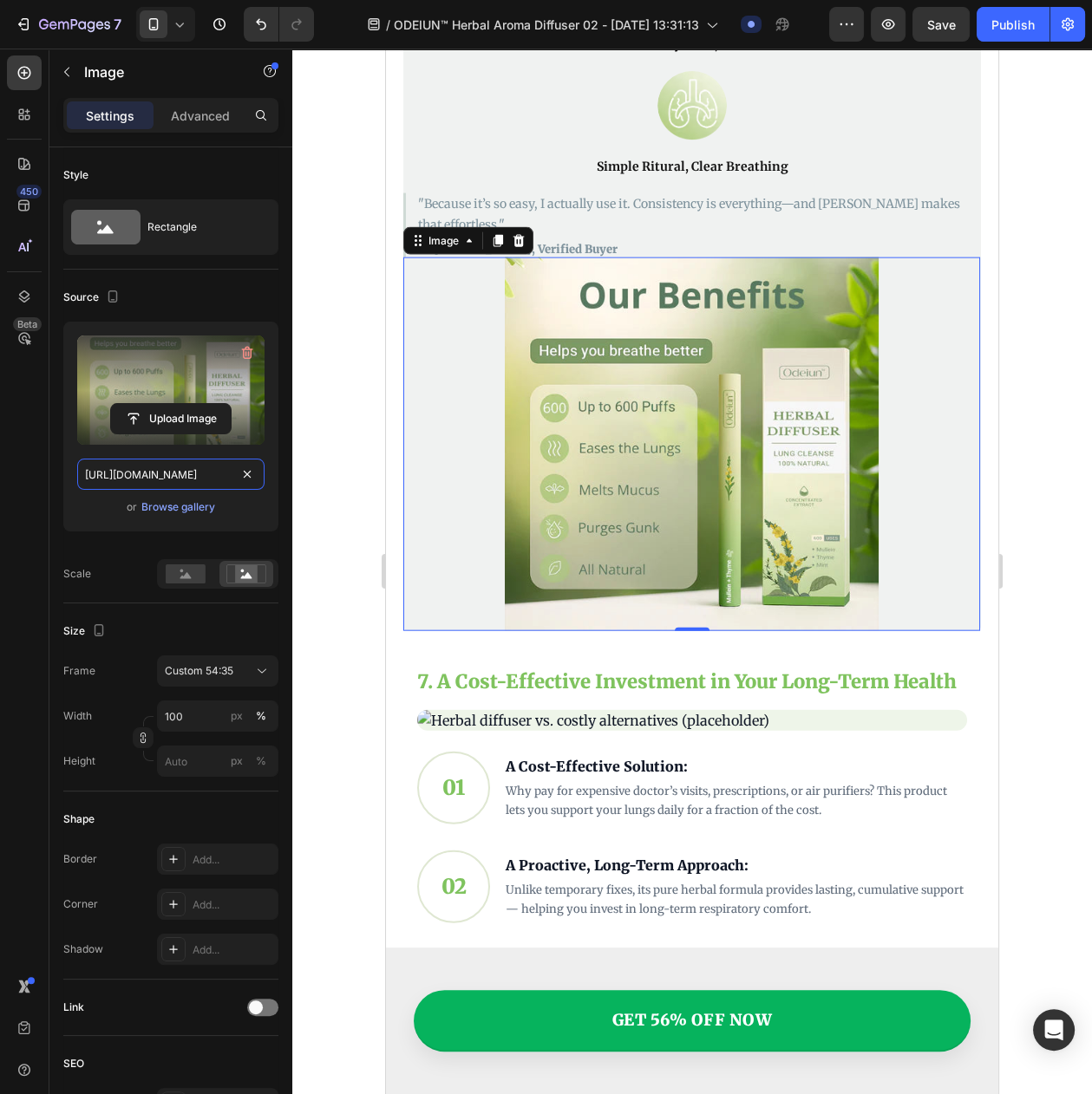
click at [184, 488] on input "[URL][DOMAIN_NAME]" at bounding box center [171, 474] width 188 height 31
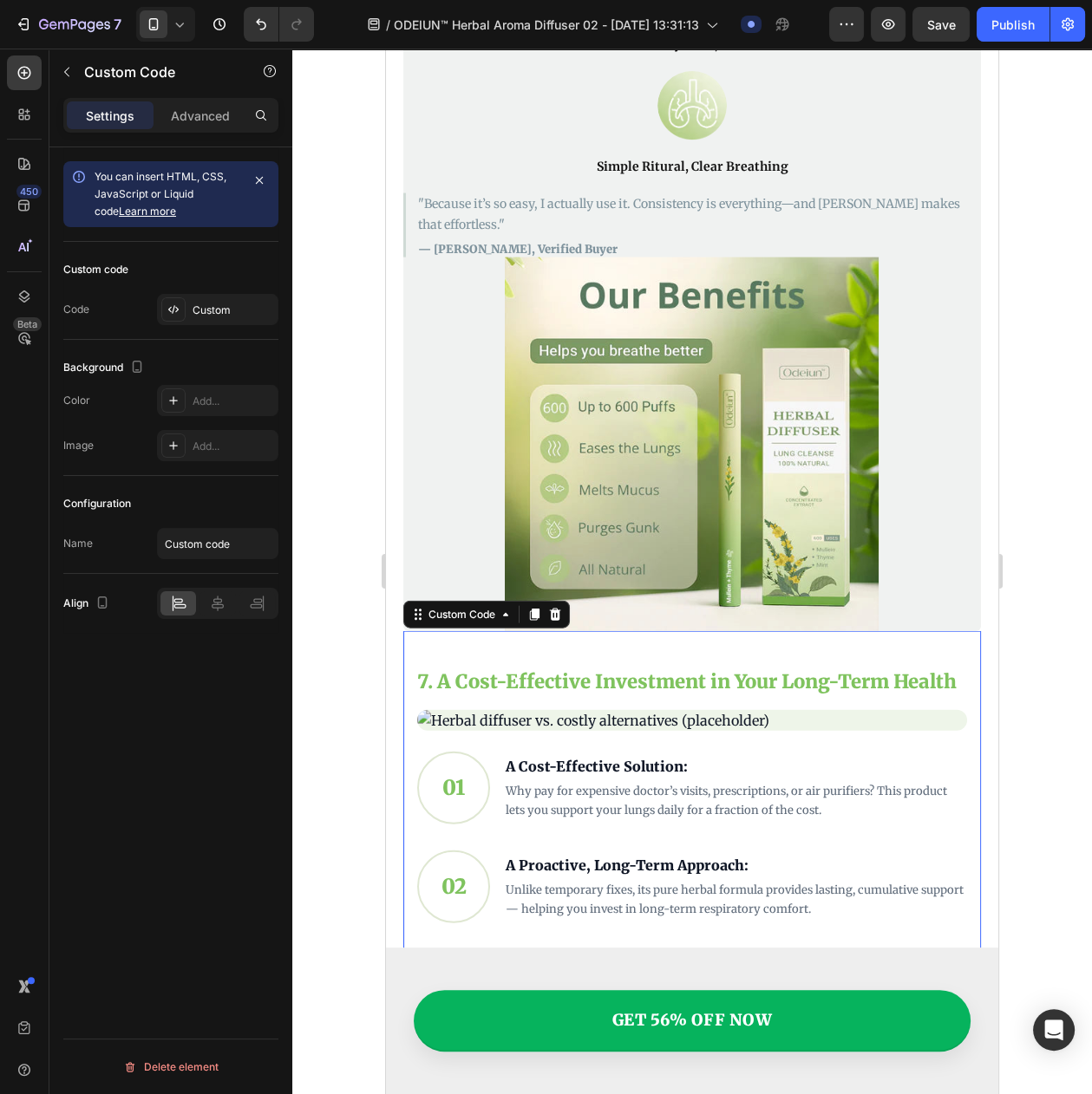
click at [625, 711] on img "A Cost-Effective Investment in Your Long-Term Health" at bounding box center [692, 720] width 550 height 20
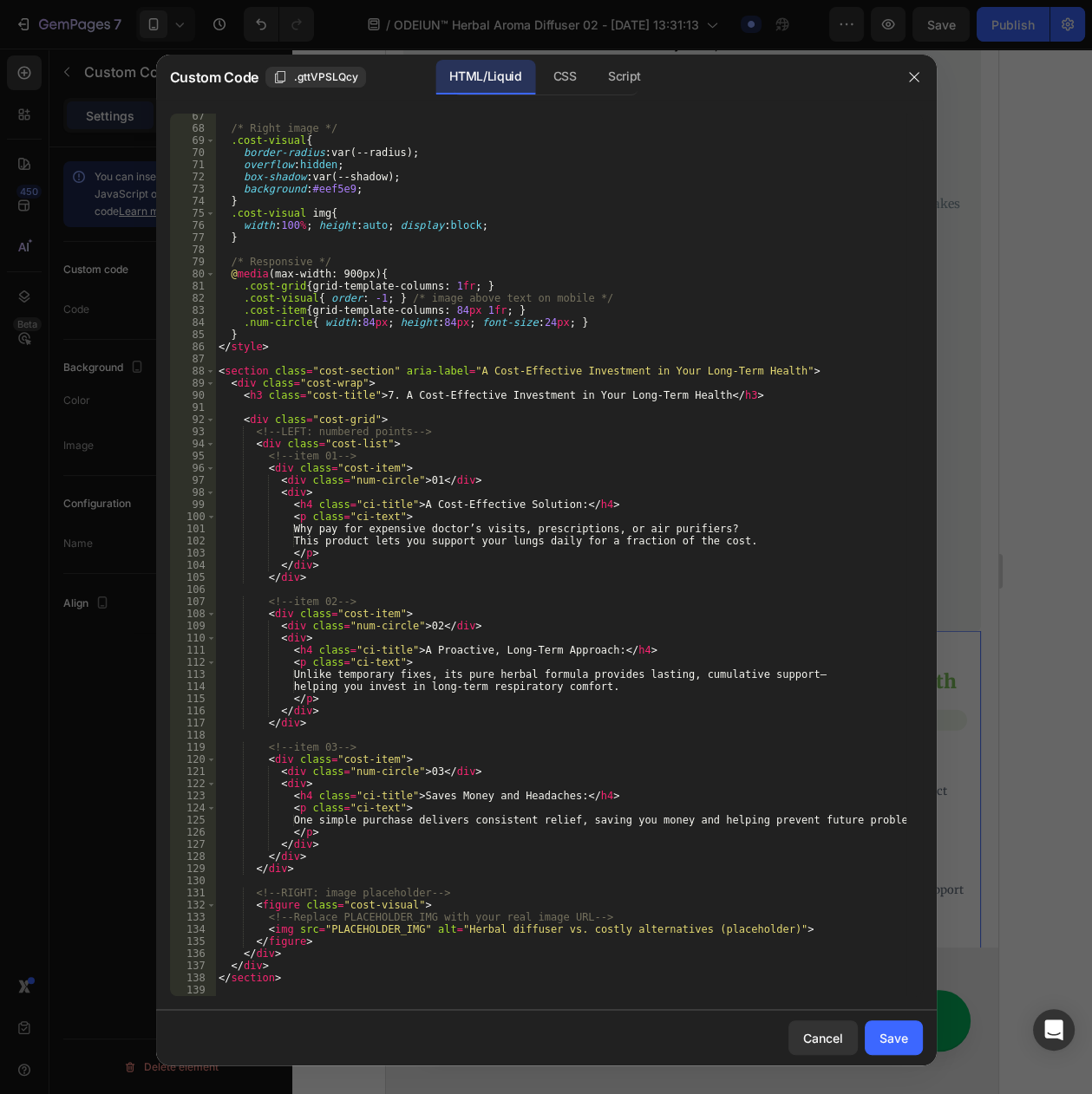
scroll to position [805, 0]
click at [376, 922] on div "/* Right image */ .cost-visual { border-radius : var(--radius) ; overflow : hid…" at bounding box center [560, 564] width 690 height 907
click at [373, 929] on div "/* Right image */ .cost-visual { border-radius : var(--radius) ; overflow : hid…" at bounding box center [560, 564] width 690 height 907
paste textarea "[URL][DOMAIN_NAME]"
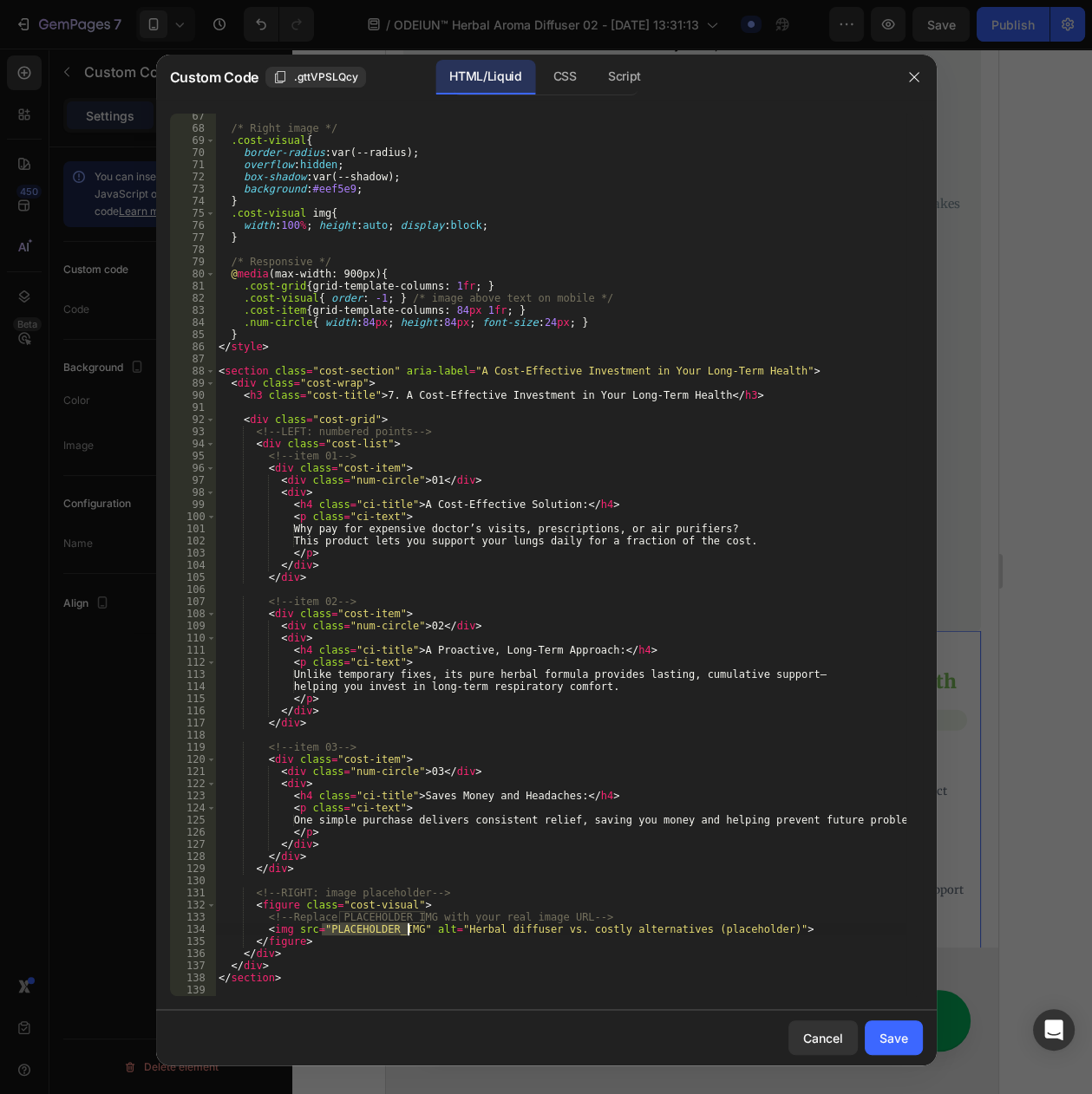
type textarea "<img src="[URL][DOMAIN_NAME]" alt="Herbal diffuser vs. costly alternatives (pla…"
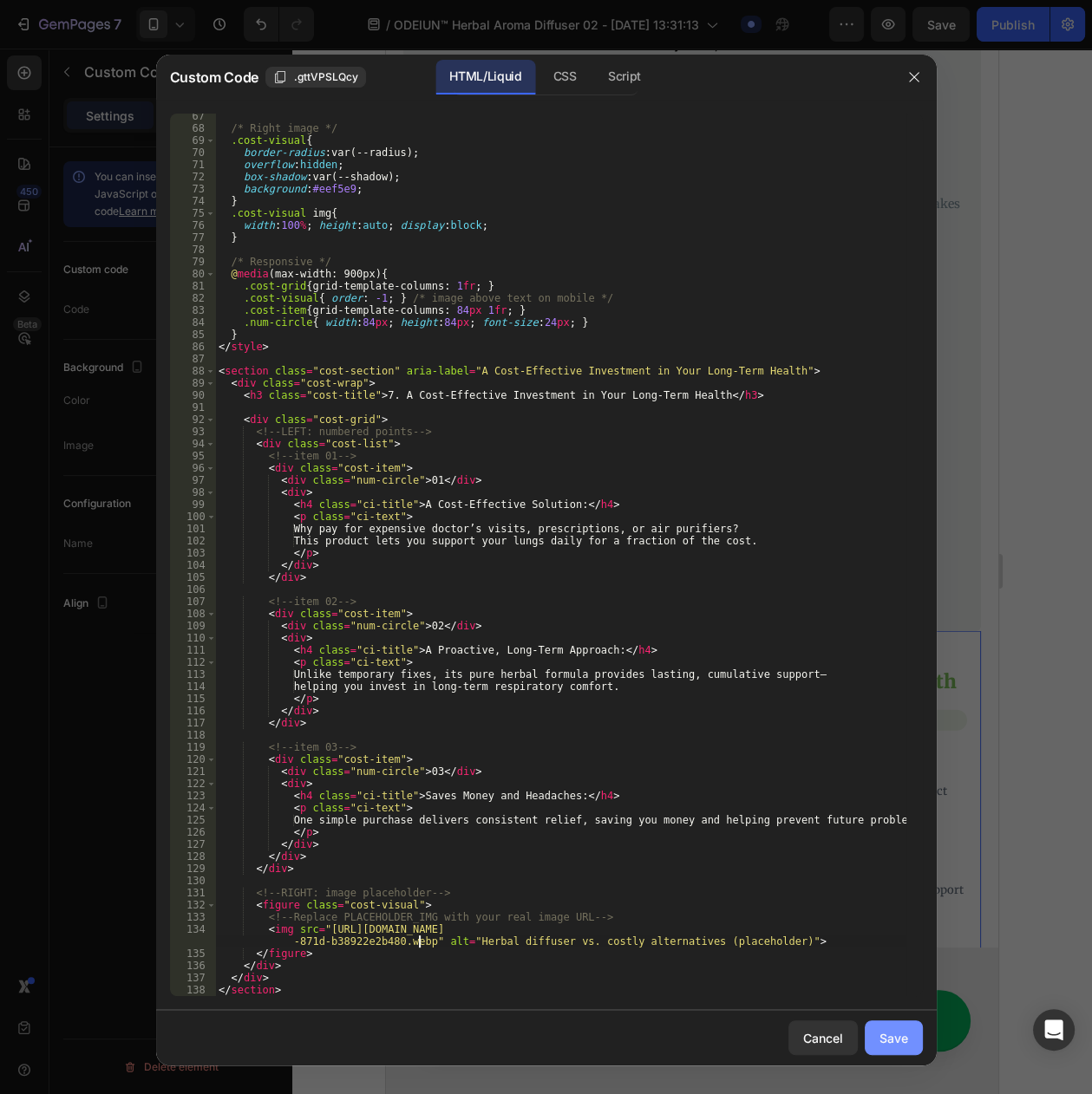
click at [901, 1038] on div "Save" at bounding box center [894, 1038] width 28 height 18
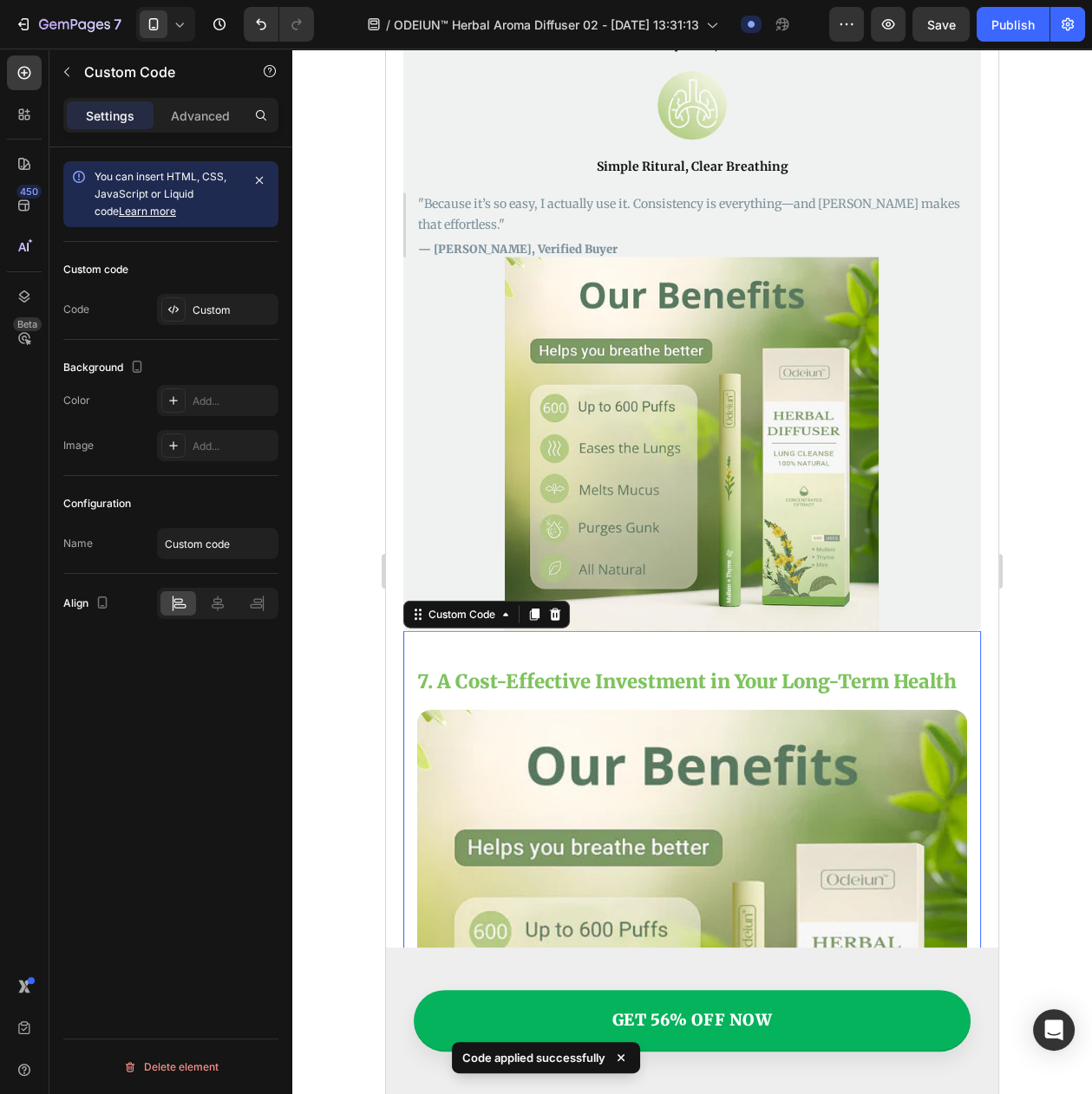
scroll to position [4281, 0]
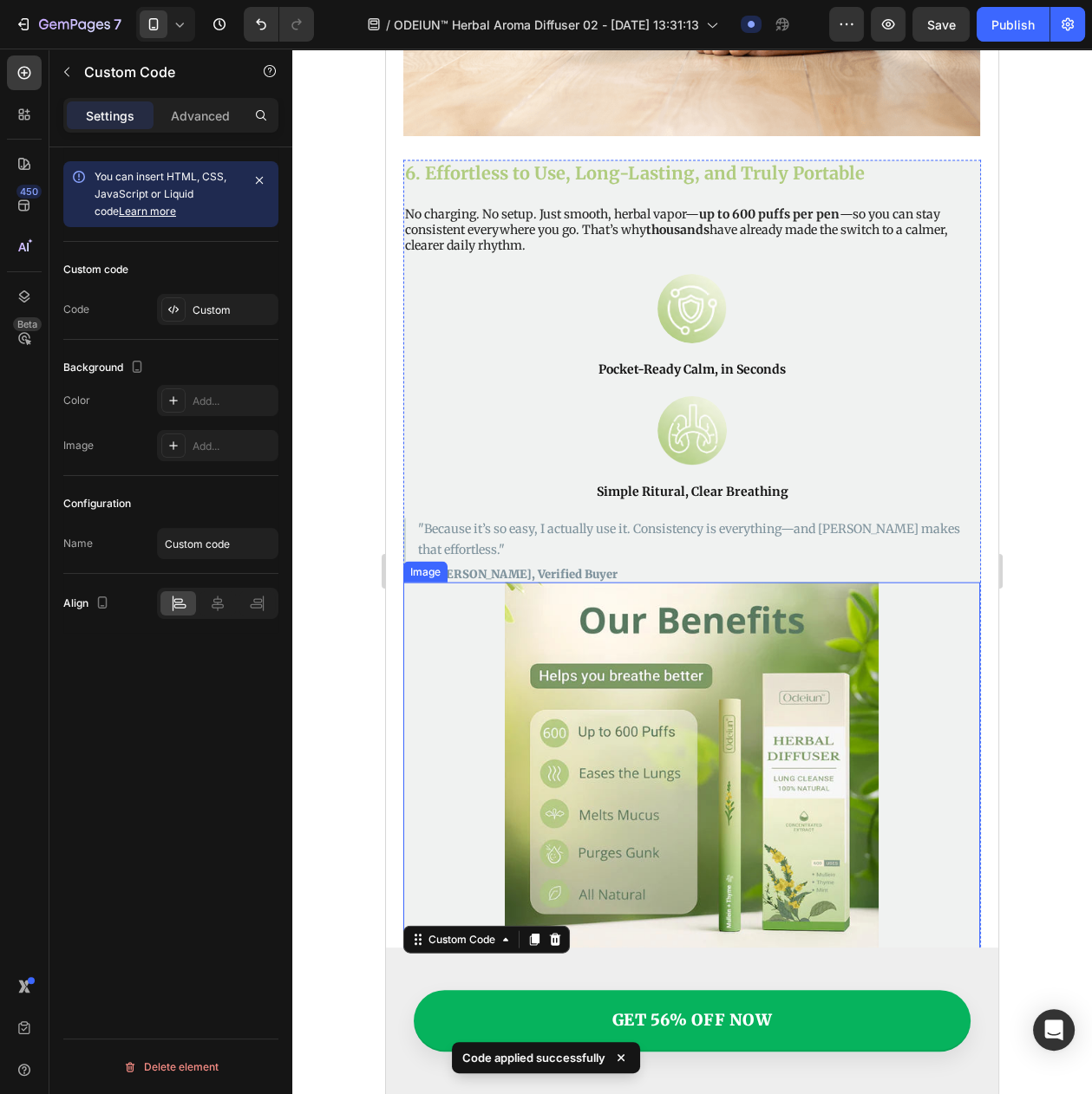
click at [600, 676] on img at bounding box center [691, 769] width 576 height 374
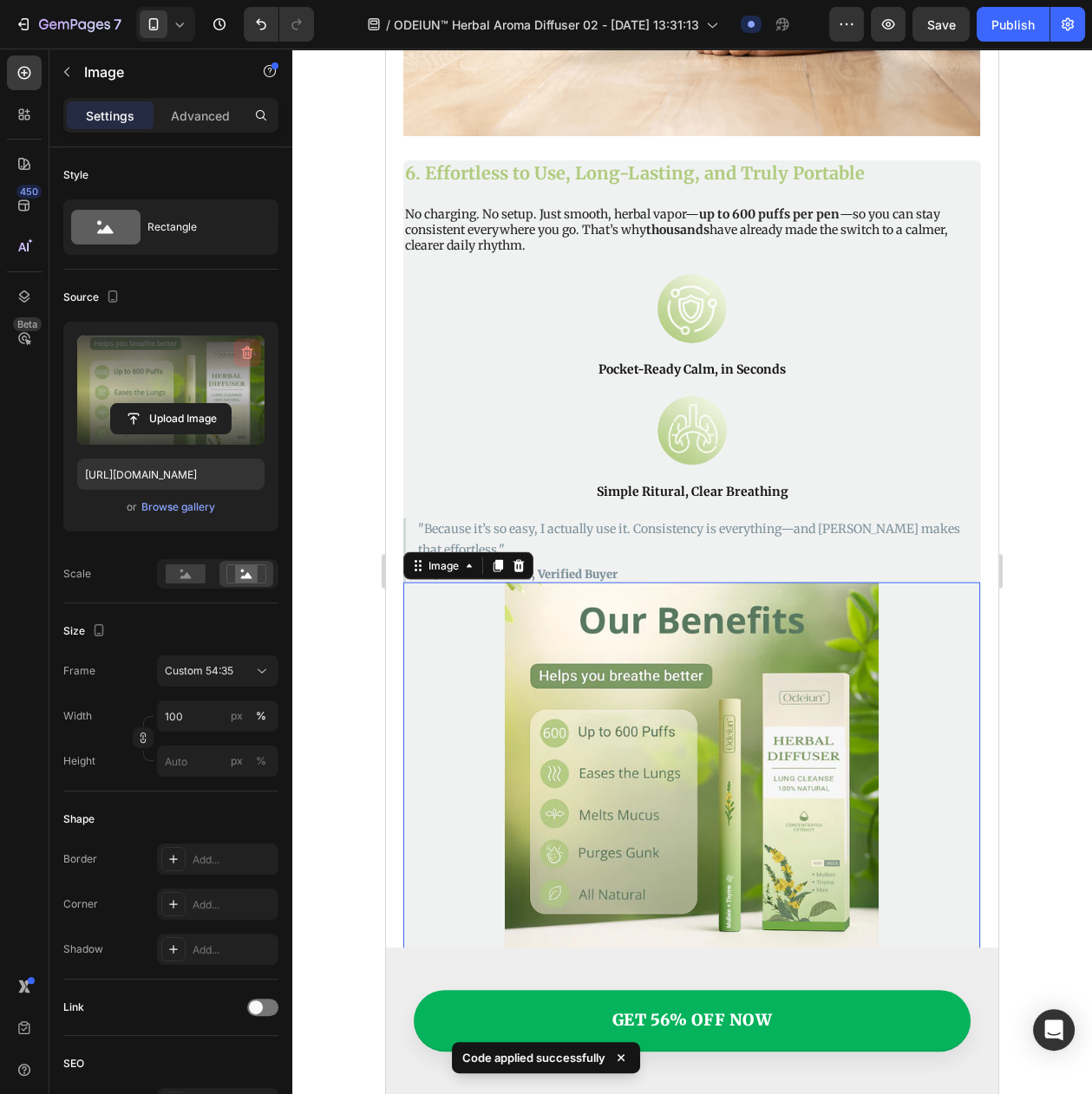
click at [245, 352] on icon "button" at bounding box center [246, 354] width 2 height 5
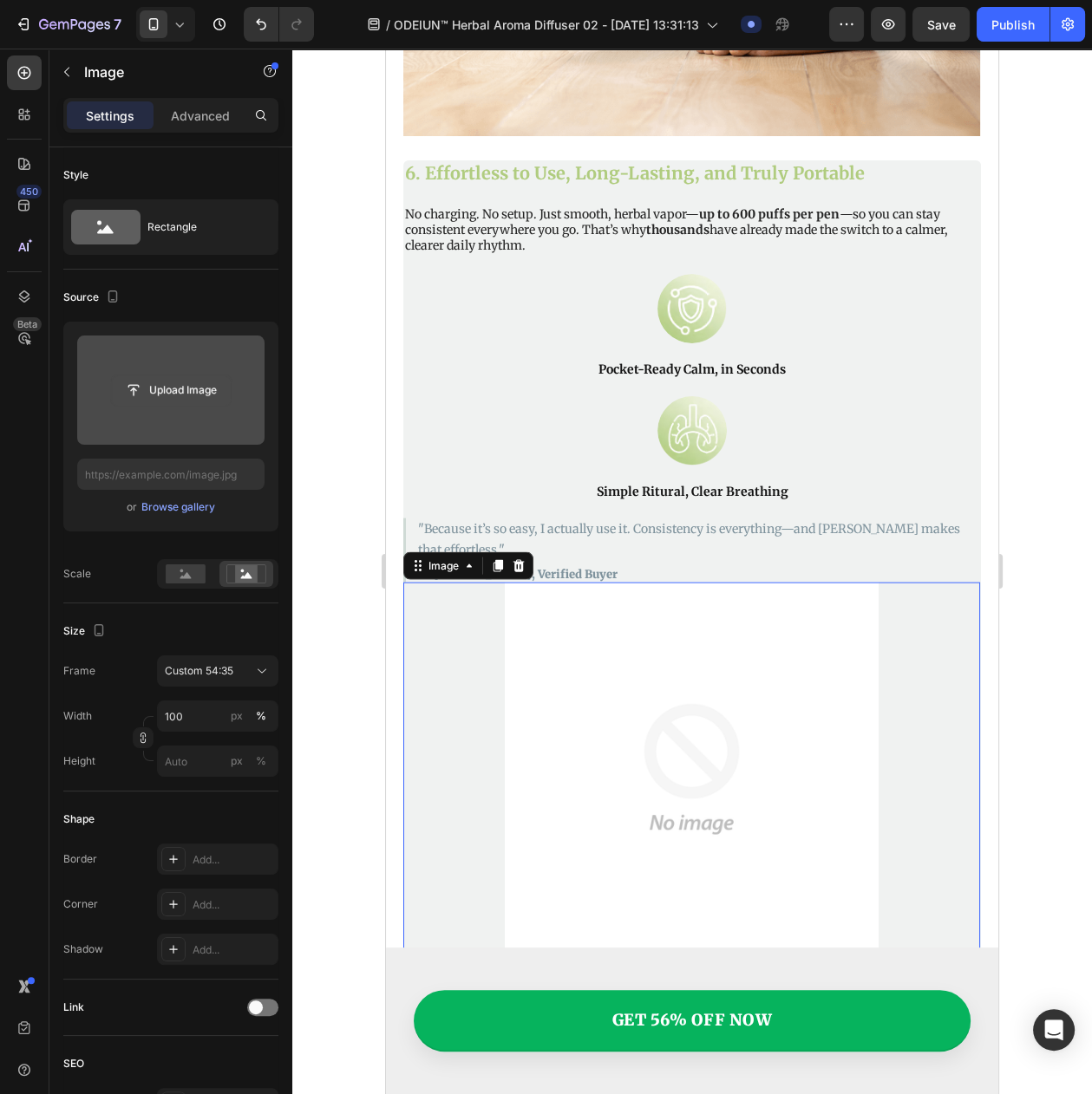
click at [187, 401] on input "file" at bounding box center [171, 390] width 120 height 29
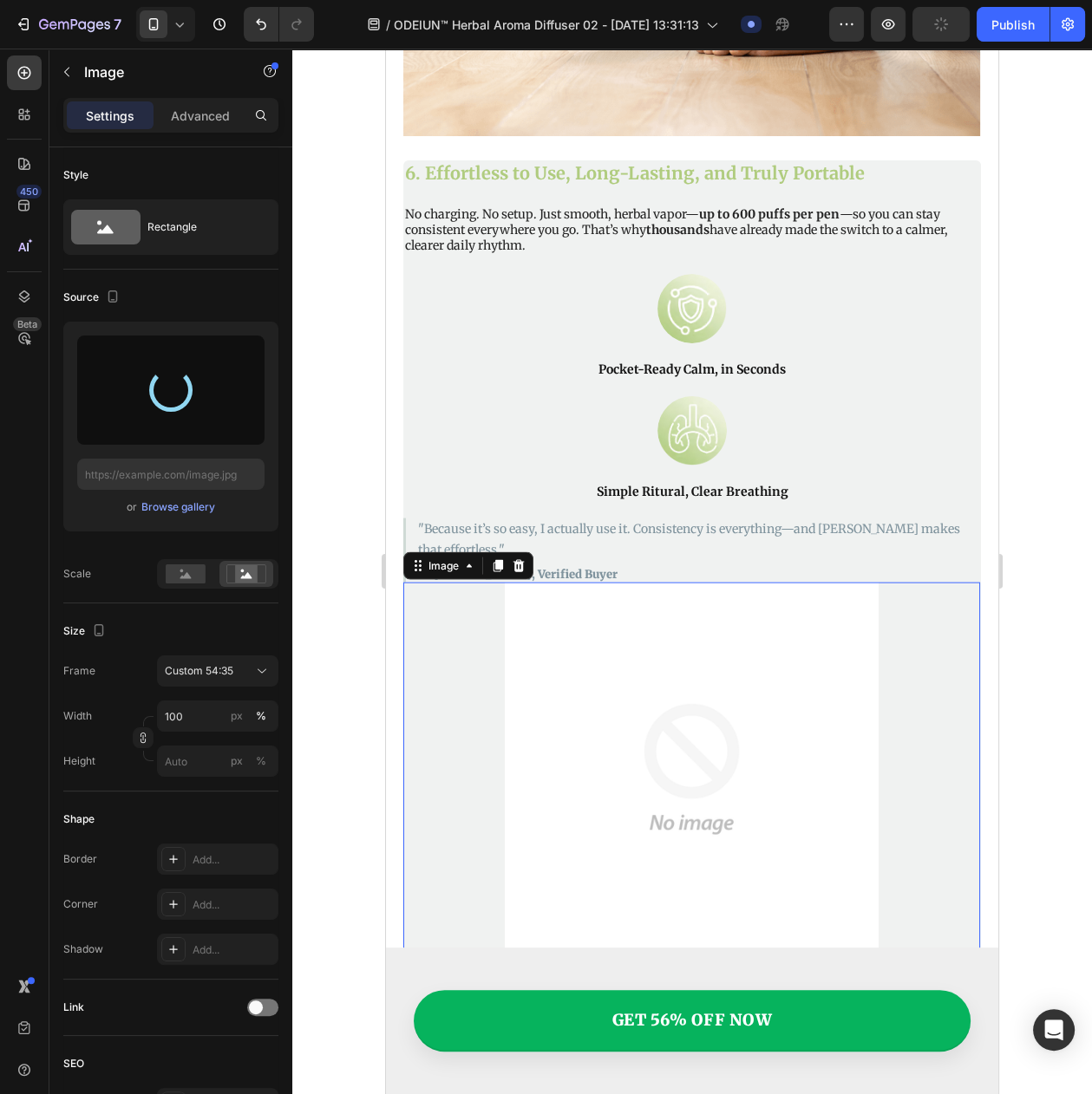
type input "[URL][DOMAIN_NAME]"
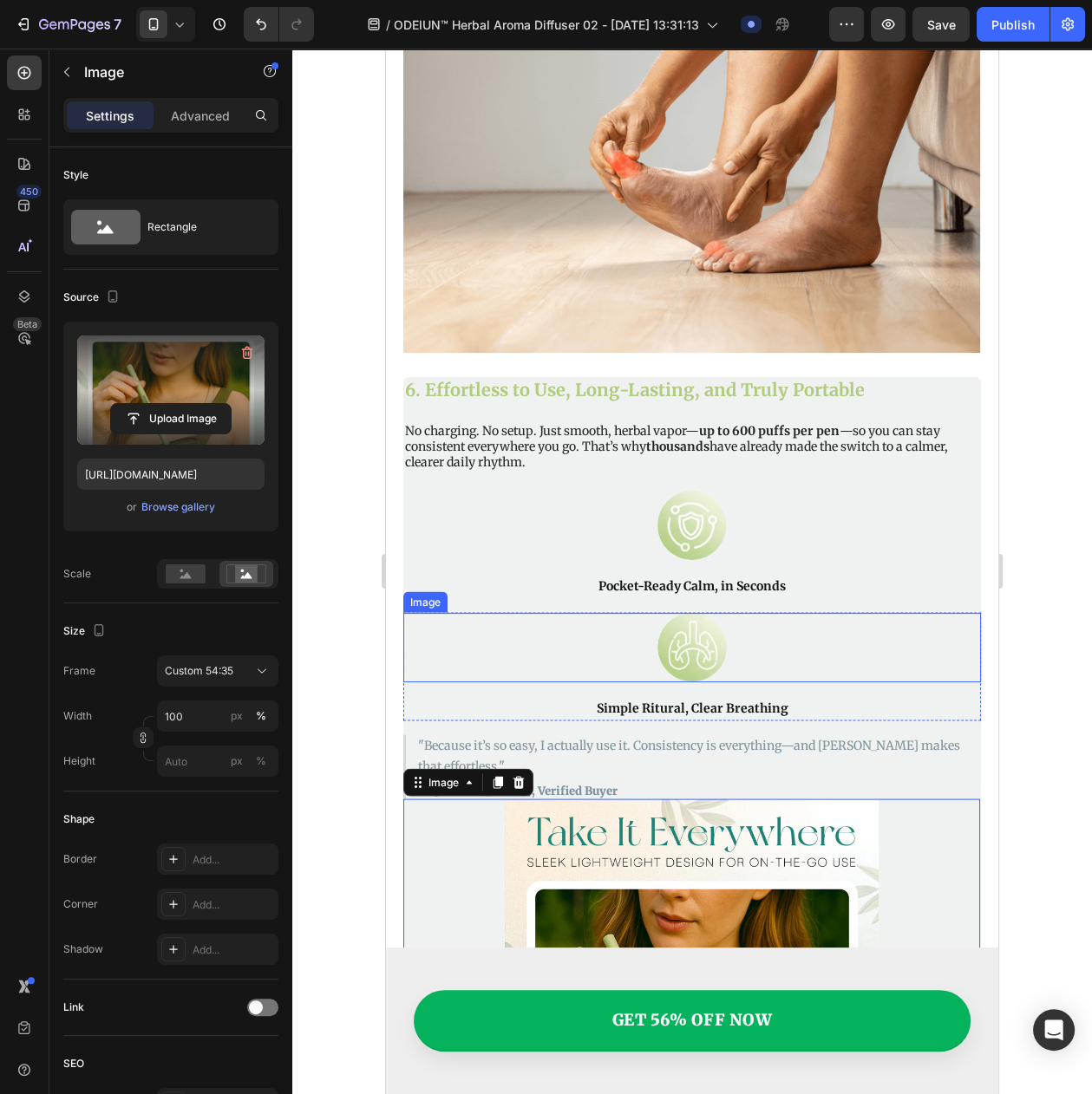
click at [666, 613] on img at bounding box center [692, 648] width 69 height 69
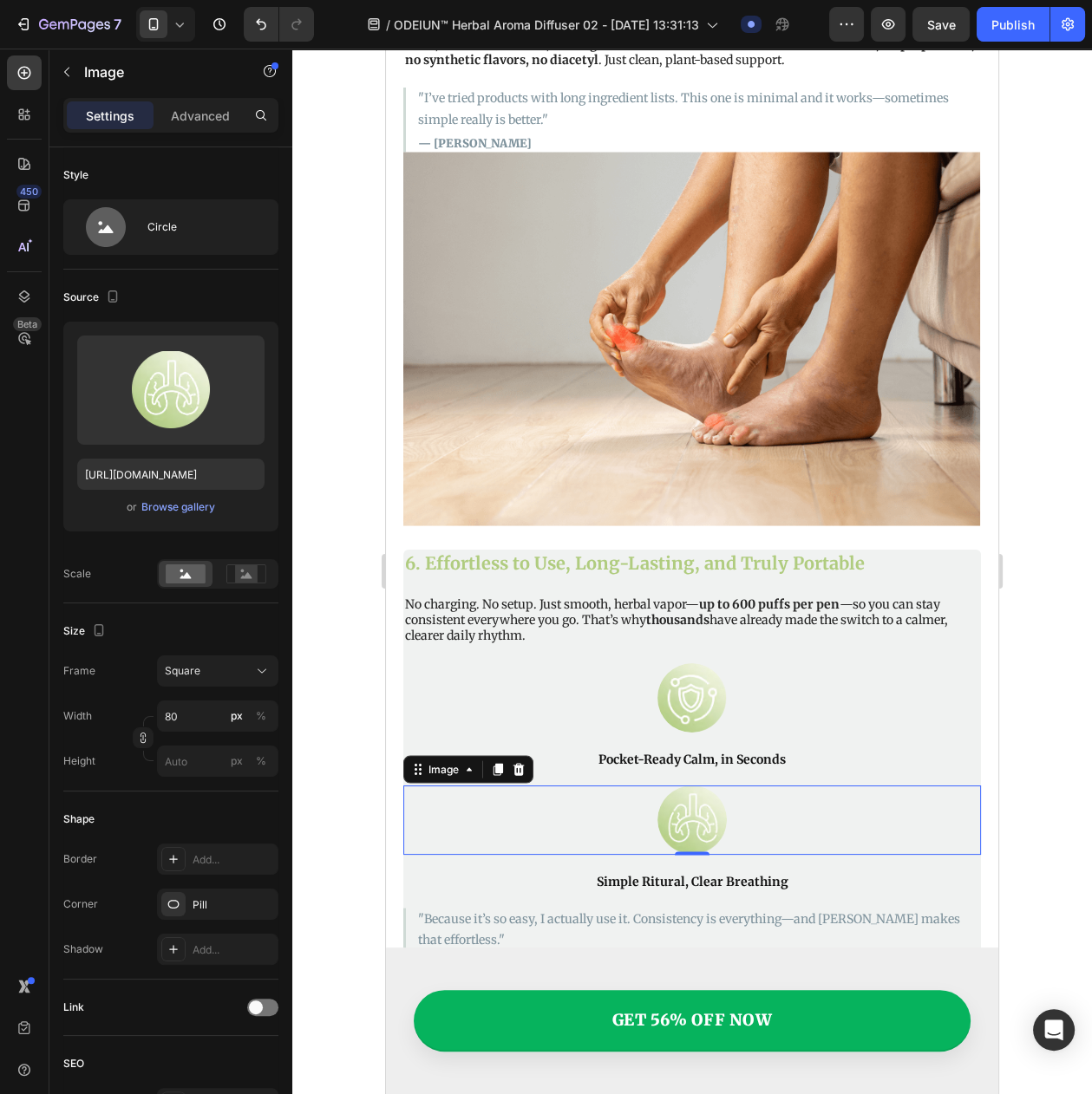
scroll to position [3738, 0]
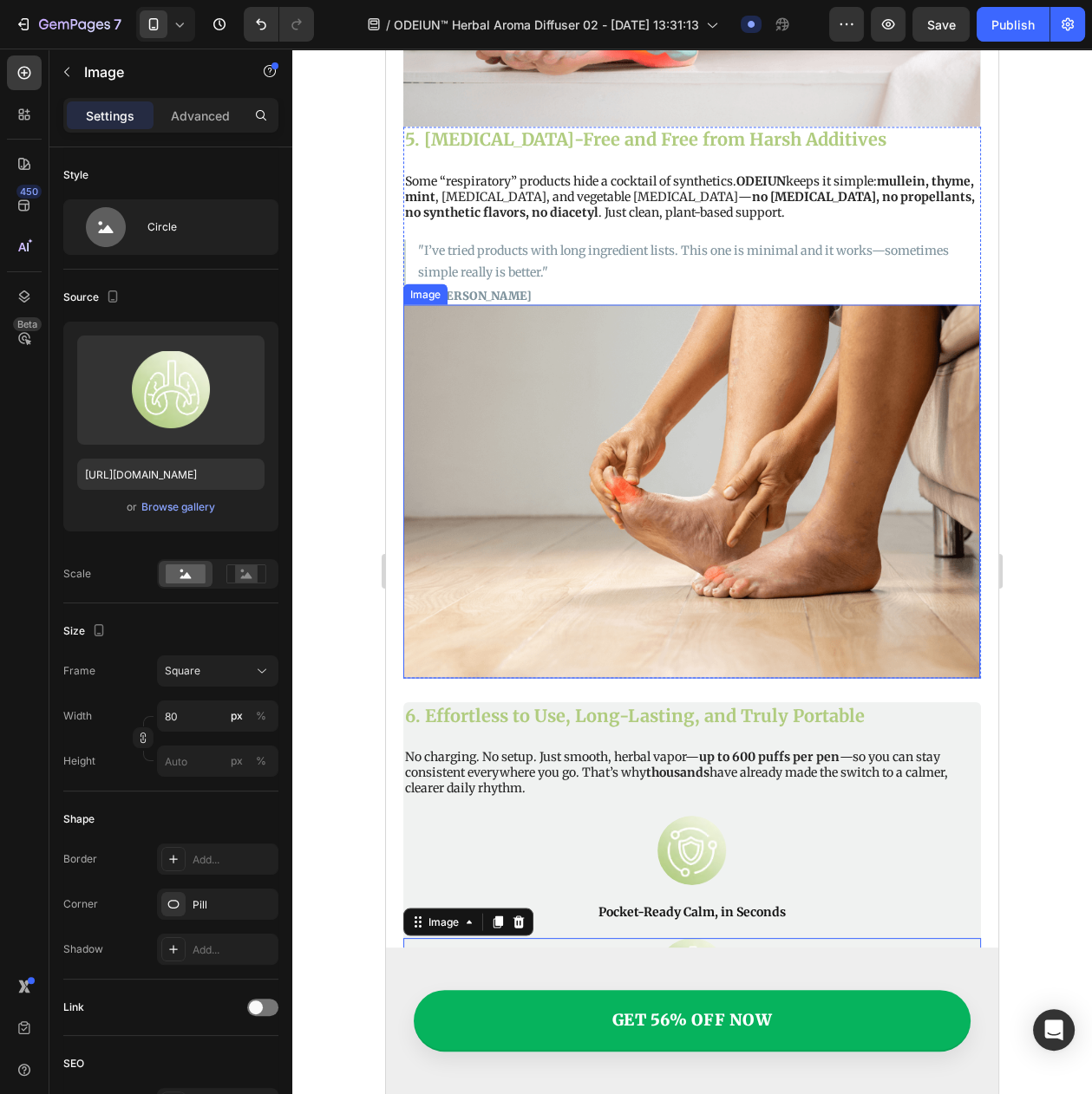
click at [533, 465] on img at bounding box center [691, 491] width 576 height 374
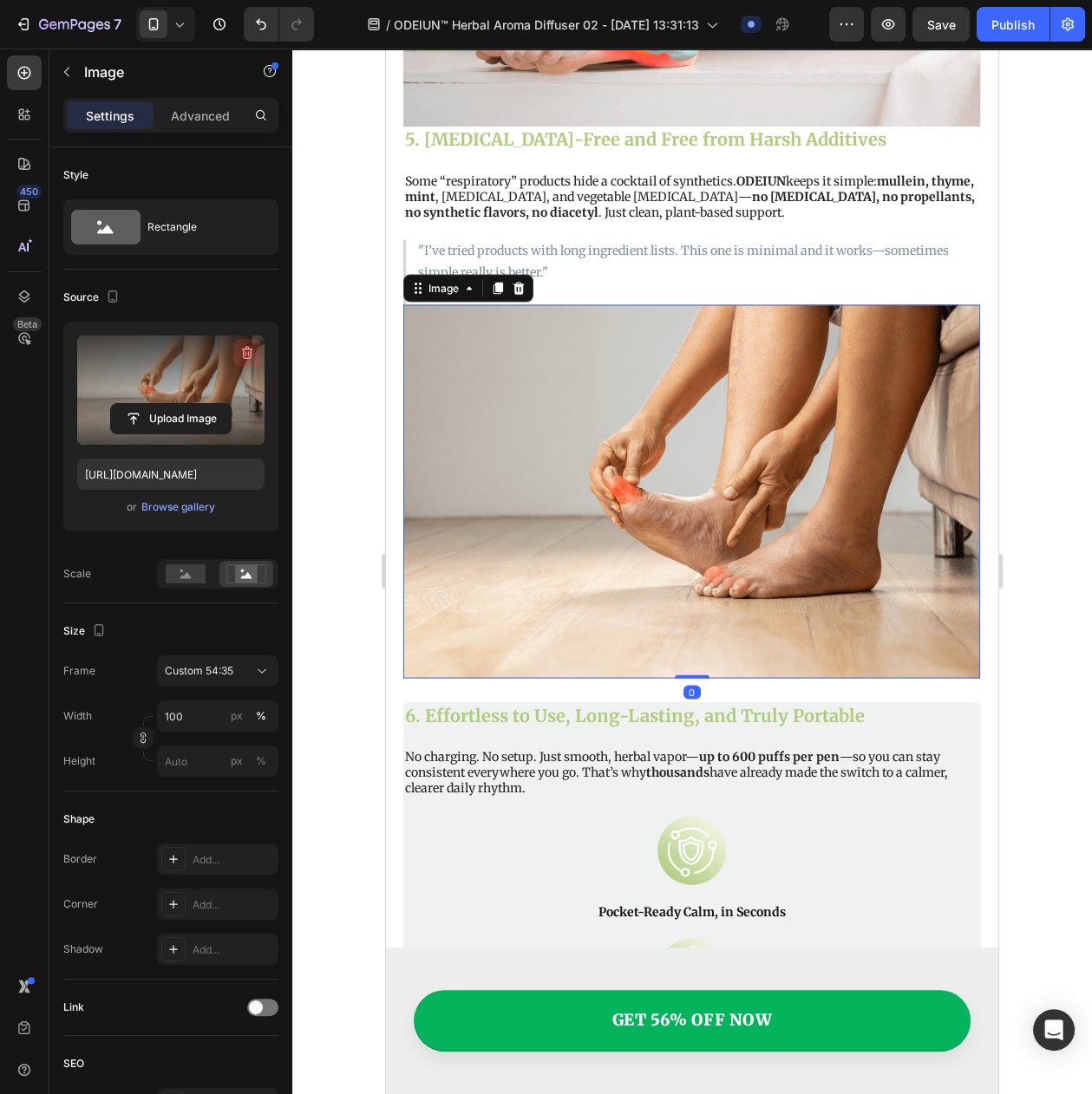
click at [247, 352] on icon "button" at bounding box center [246, 352] width 17 height 17
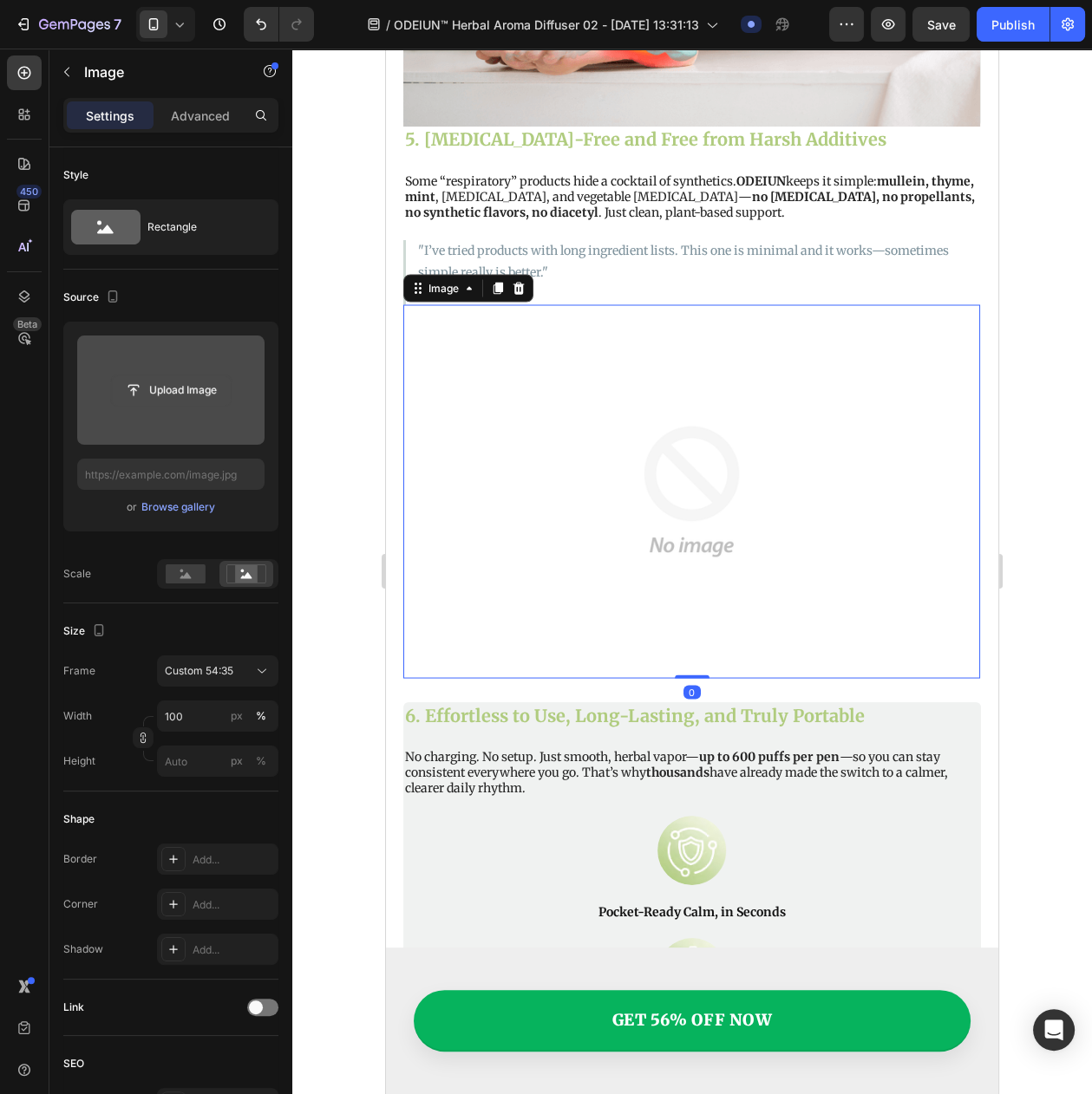
click at [175, 398] on input "file" at bounding box center [171, 390] width 120 height 29
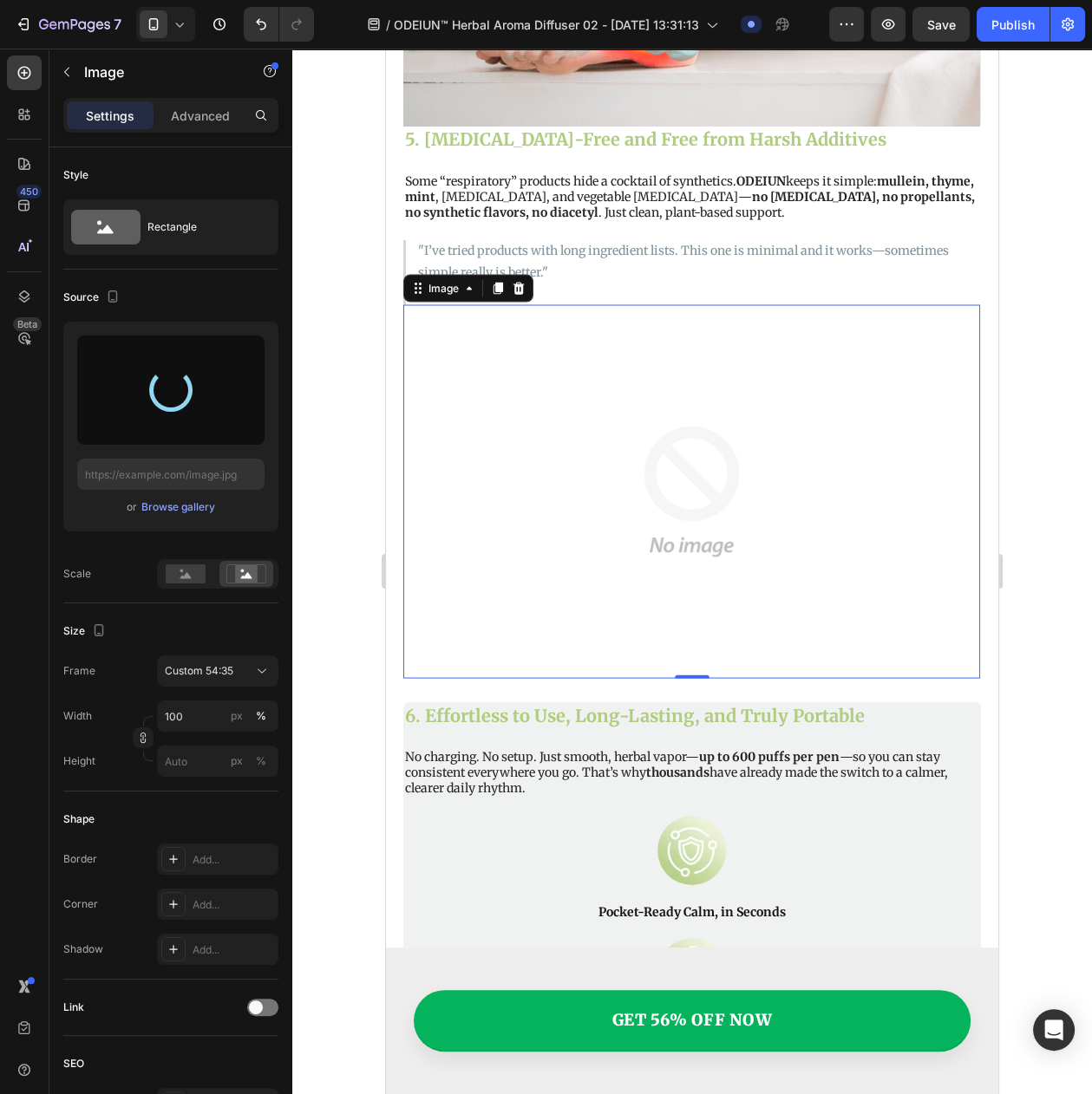
type input "[URL][DOMAIN_NAME]"
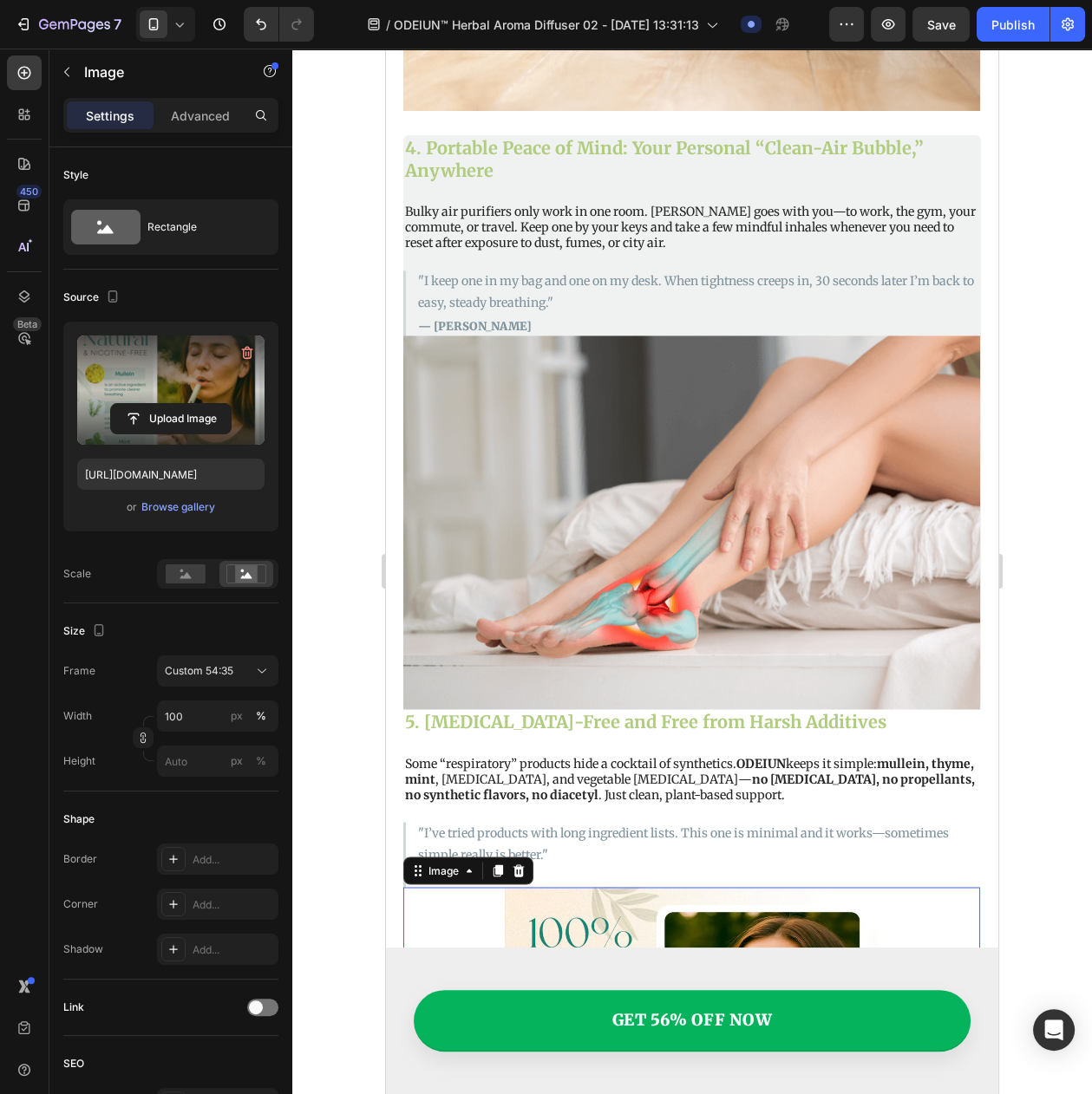
scroll to position [3088, 0]
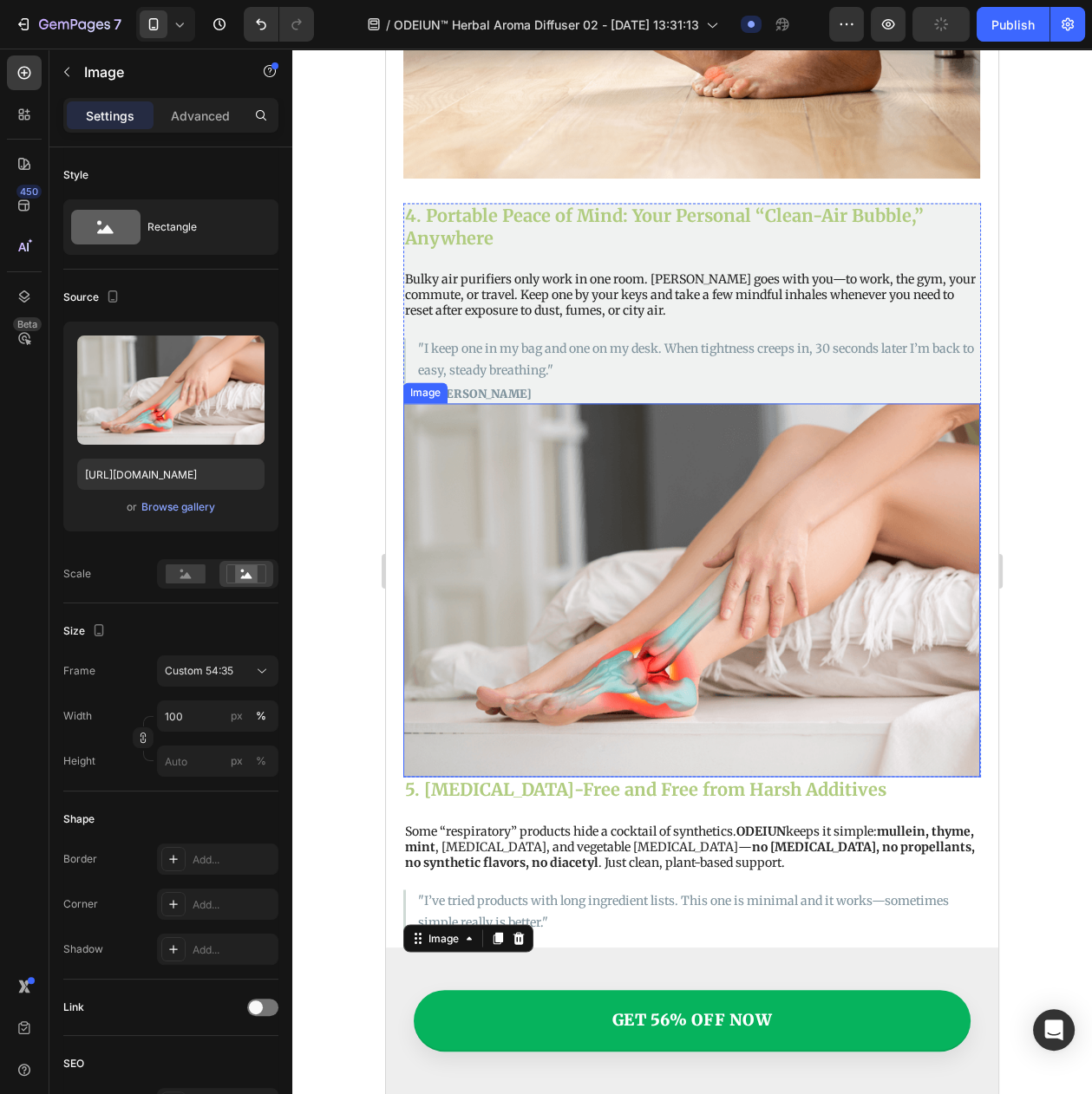
click at [523, 511] on img at bounding box center [691, 590] width 576 height 374
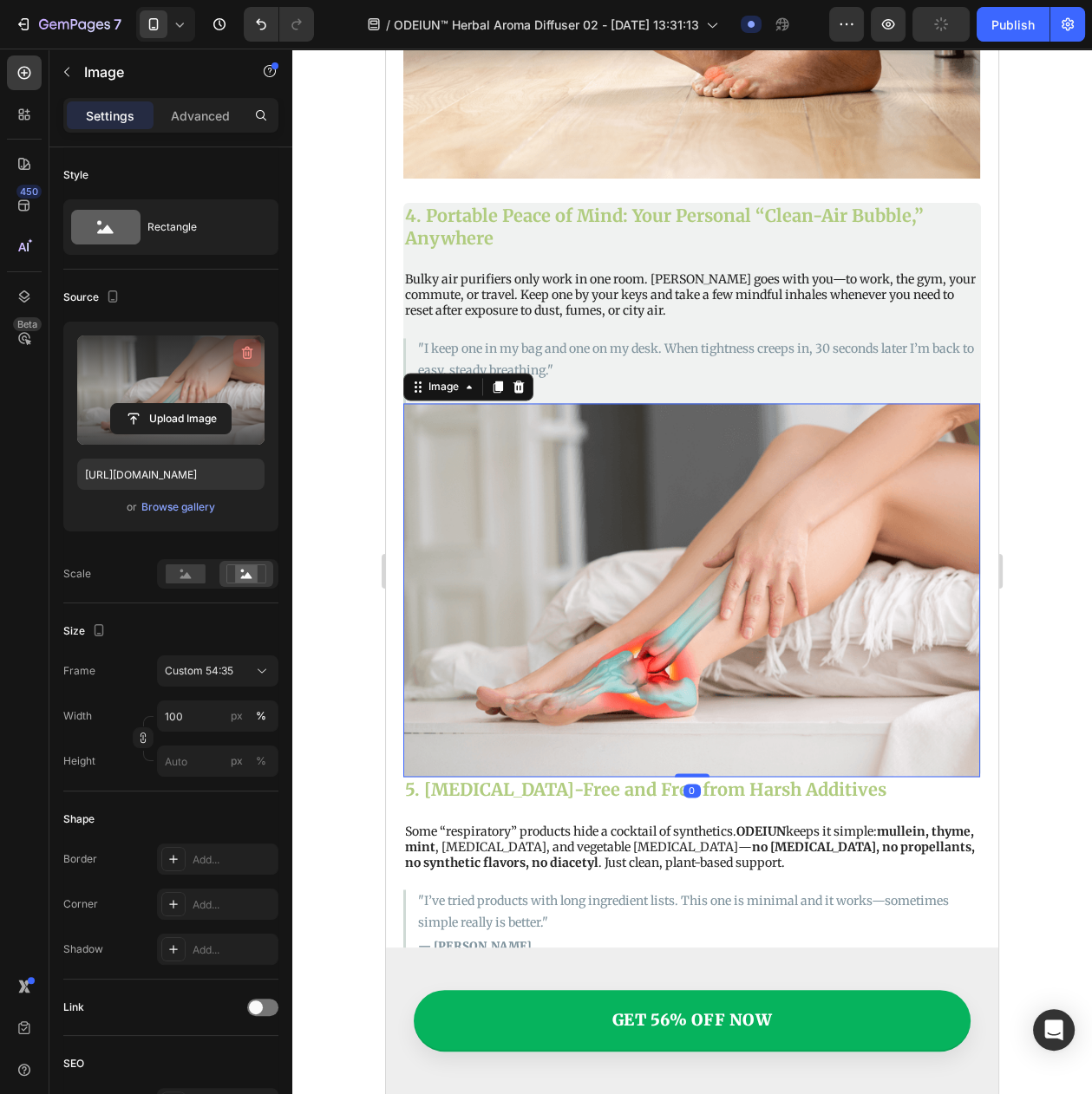
click at [245, 352] on icon "button" at bounding box center [246, 354] width 2 height 5
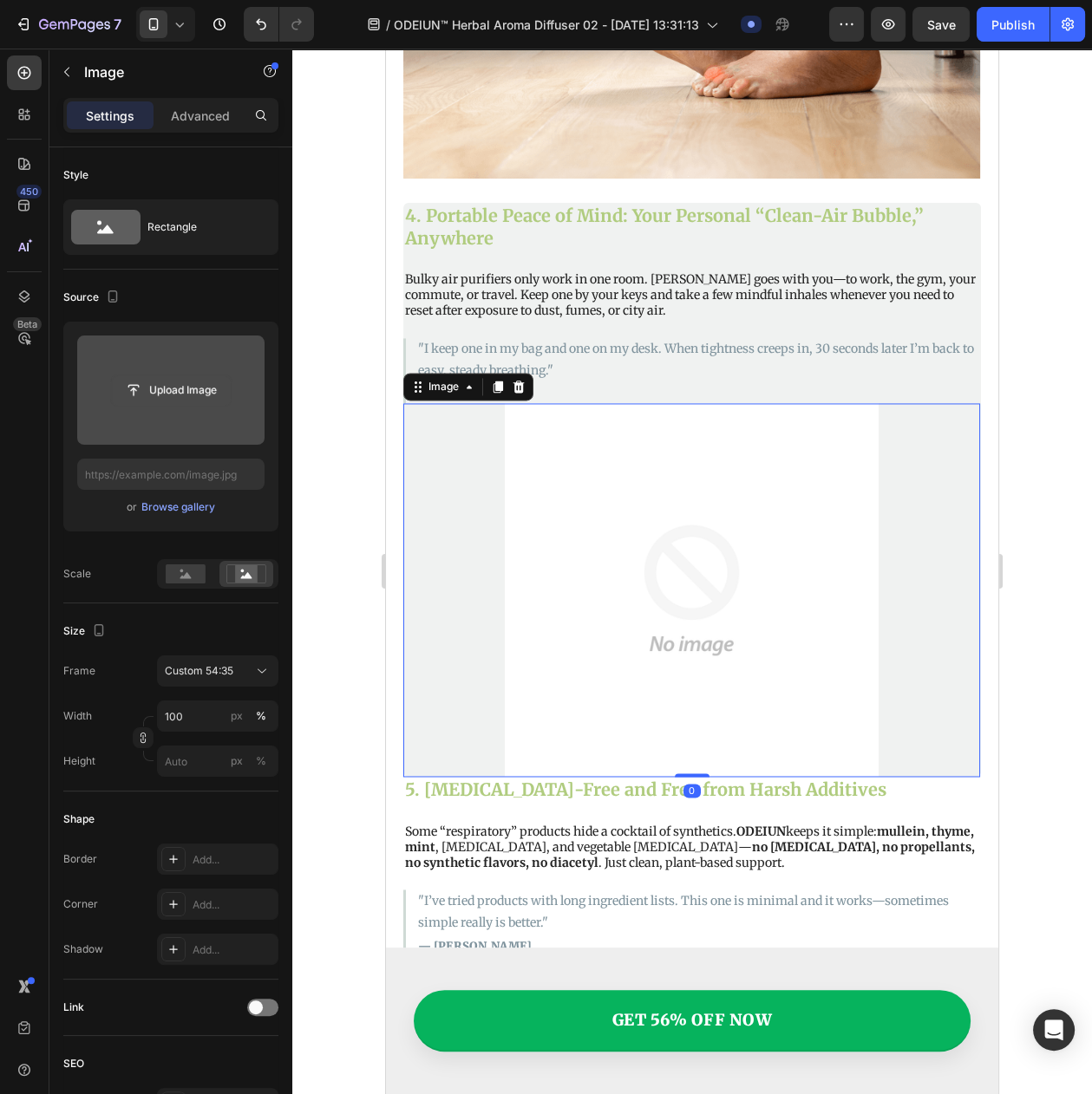
click at [177, 394] on input "file" at bounding box center [171, 390] width 120 height 29
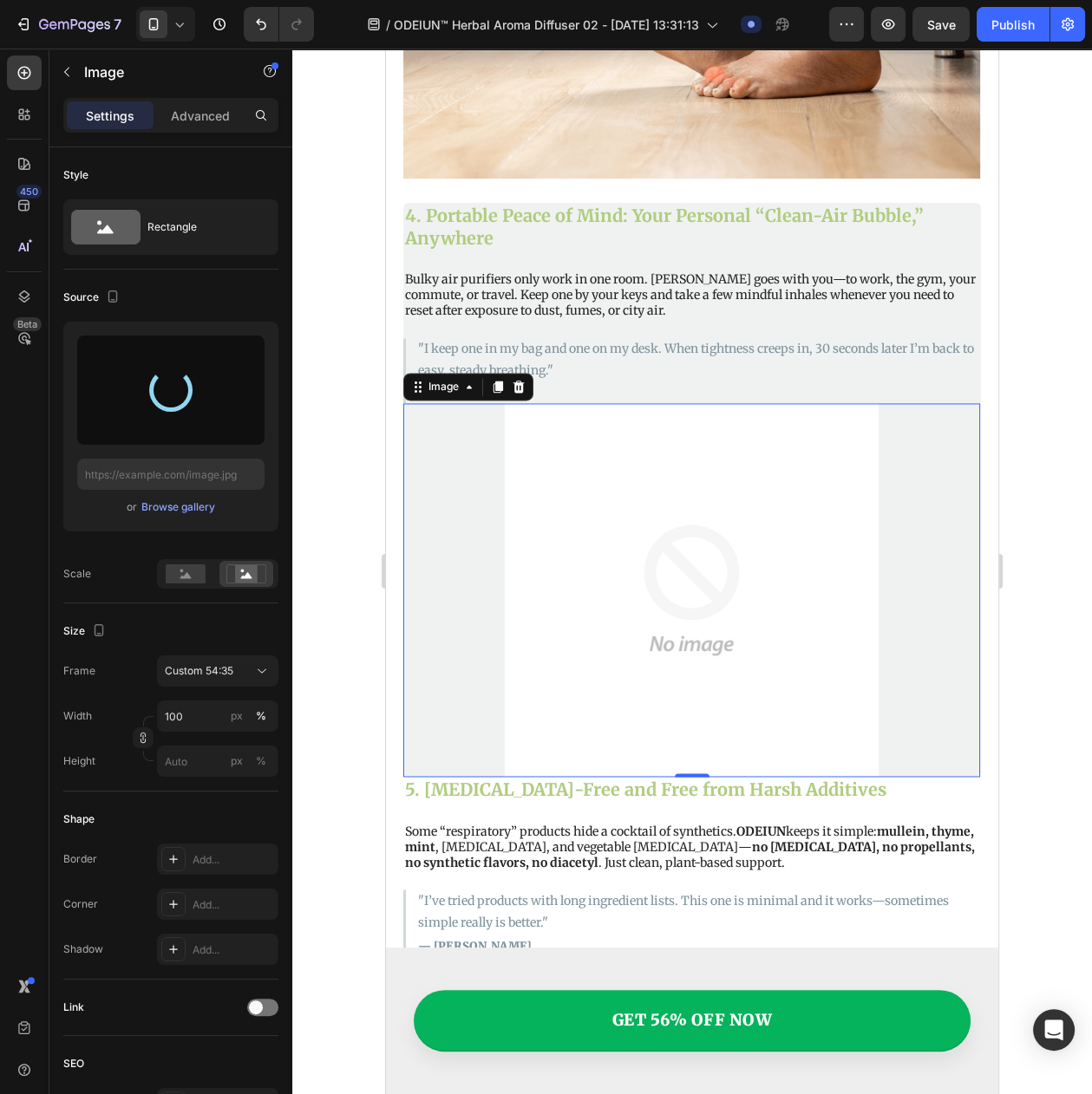
type input "[URL][DOMAIN_NAME]"
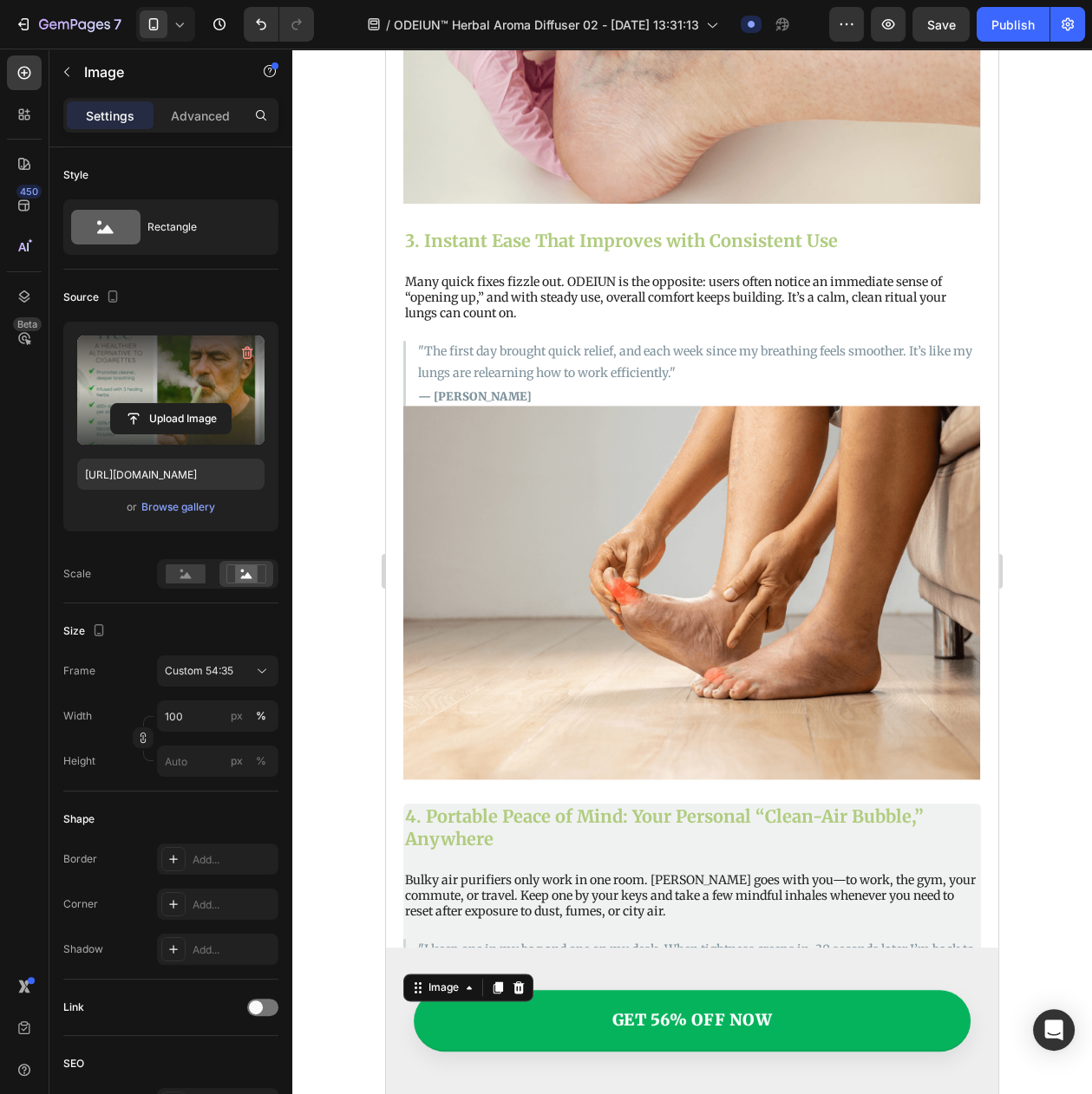
scroll to position [2438, 0]
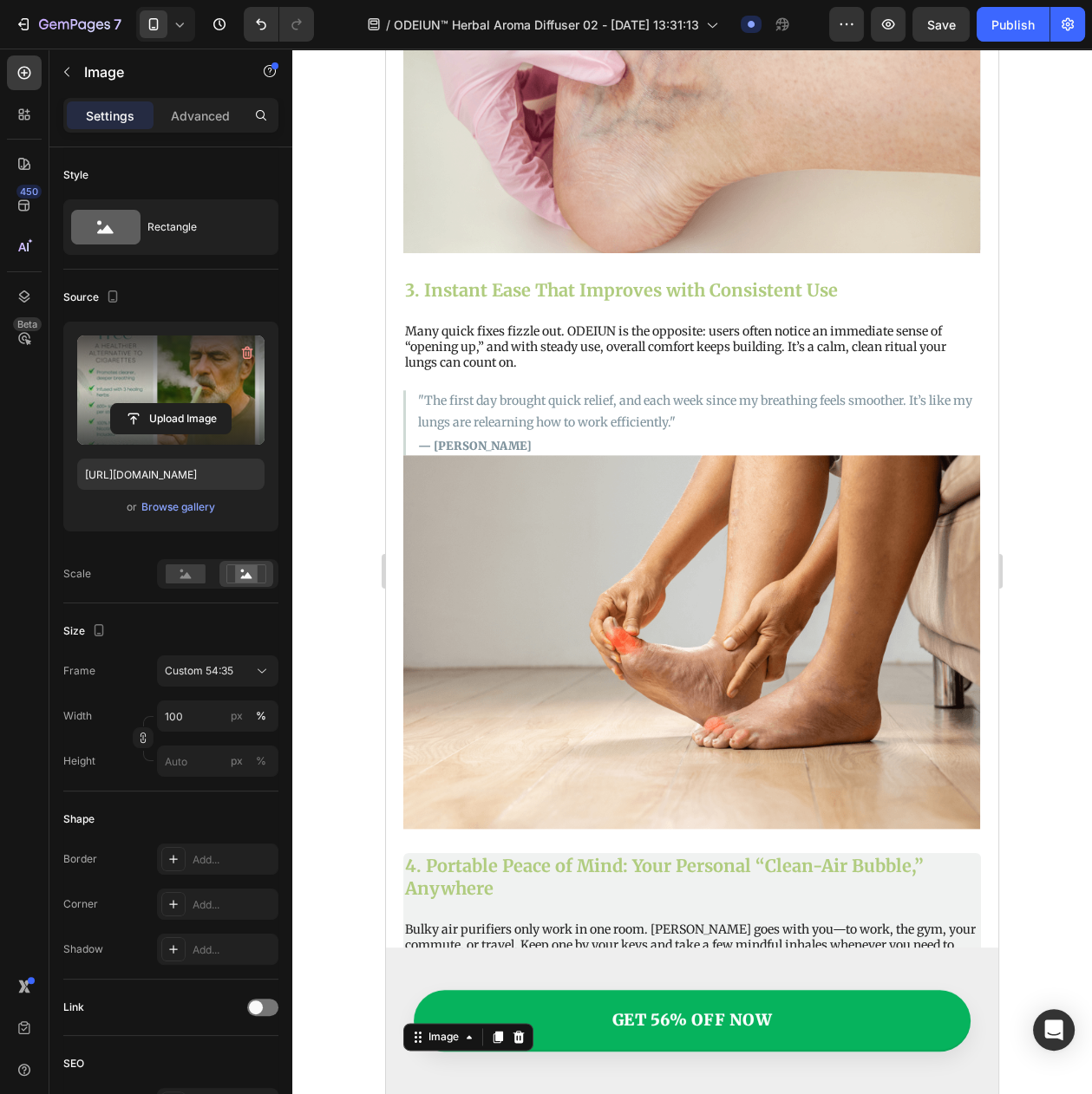
click at [575, 520] on img at bounding box center [691, 642] width 576 height 374
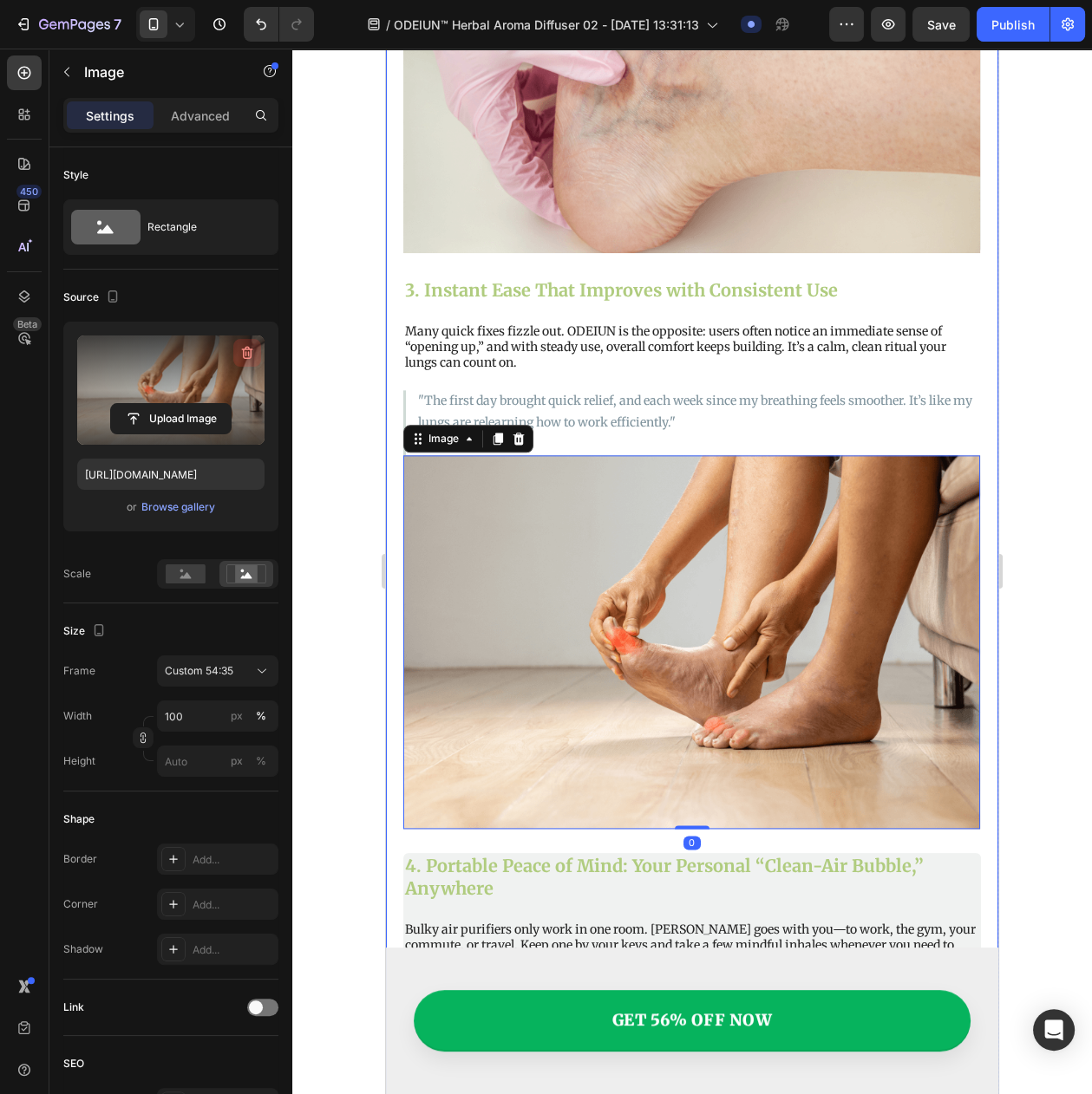
click at [253, 352] on icon "button" at bounding box center [246, 352] width 17 height 17
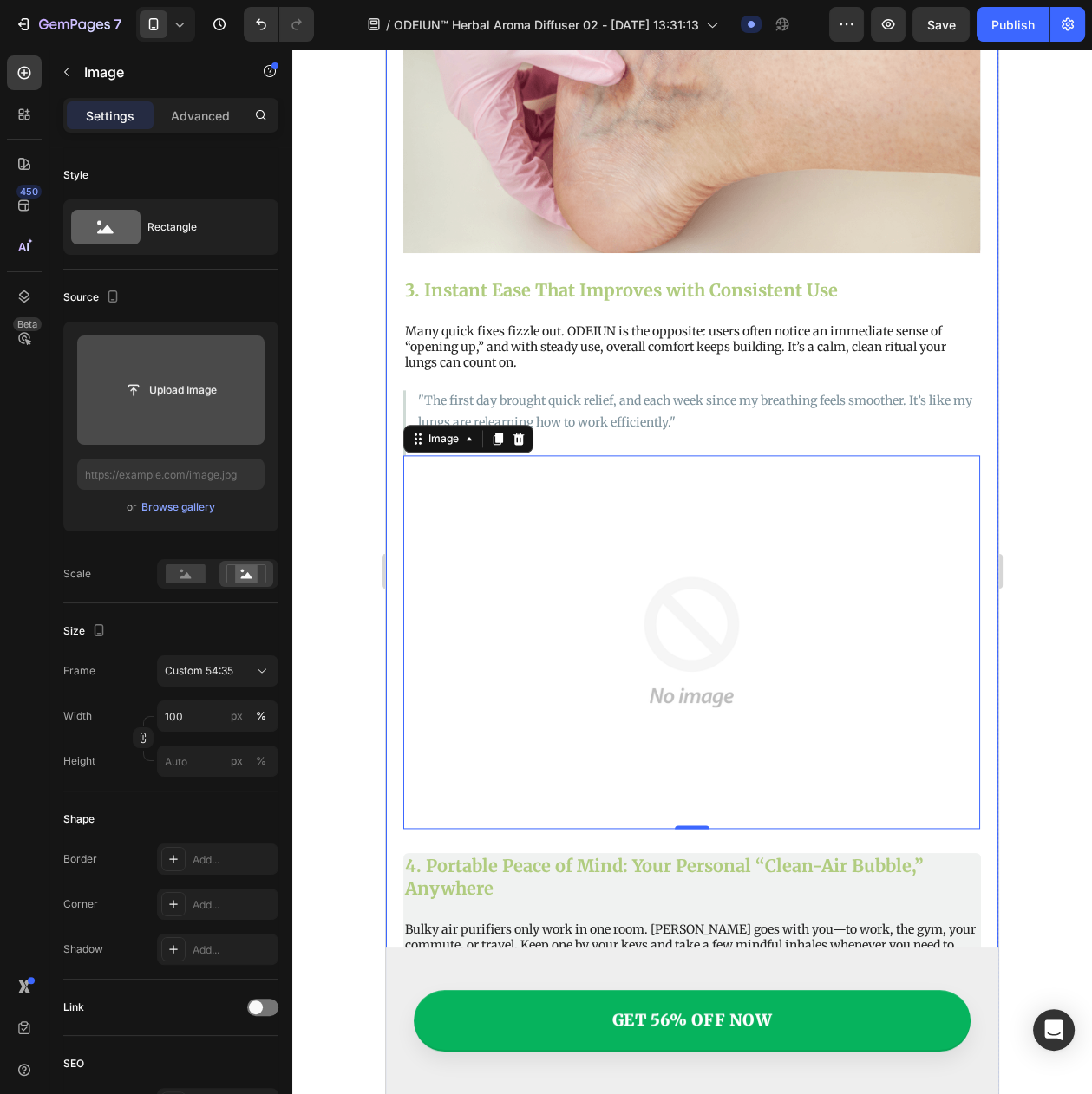
click at [182, 414] on input "file" at bounding box center [171, 390] width 188 height 109
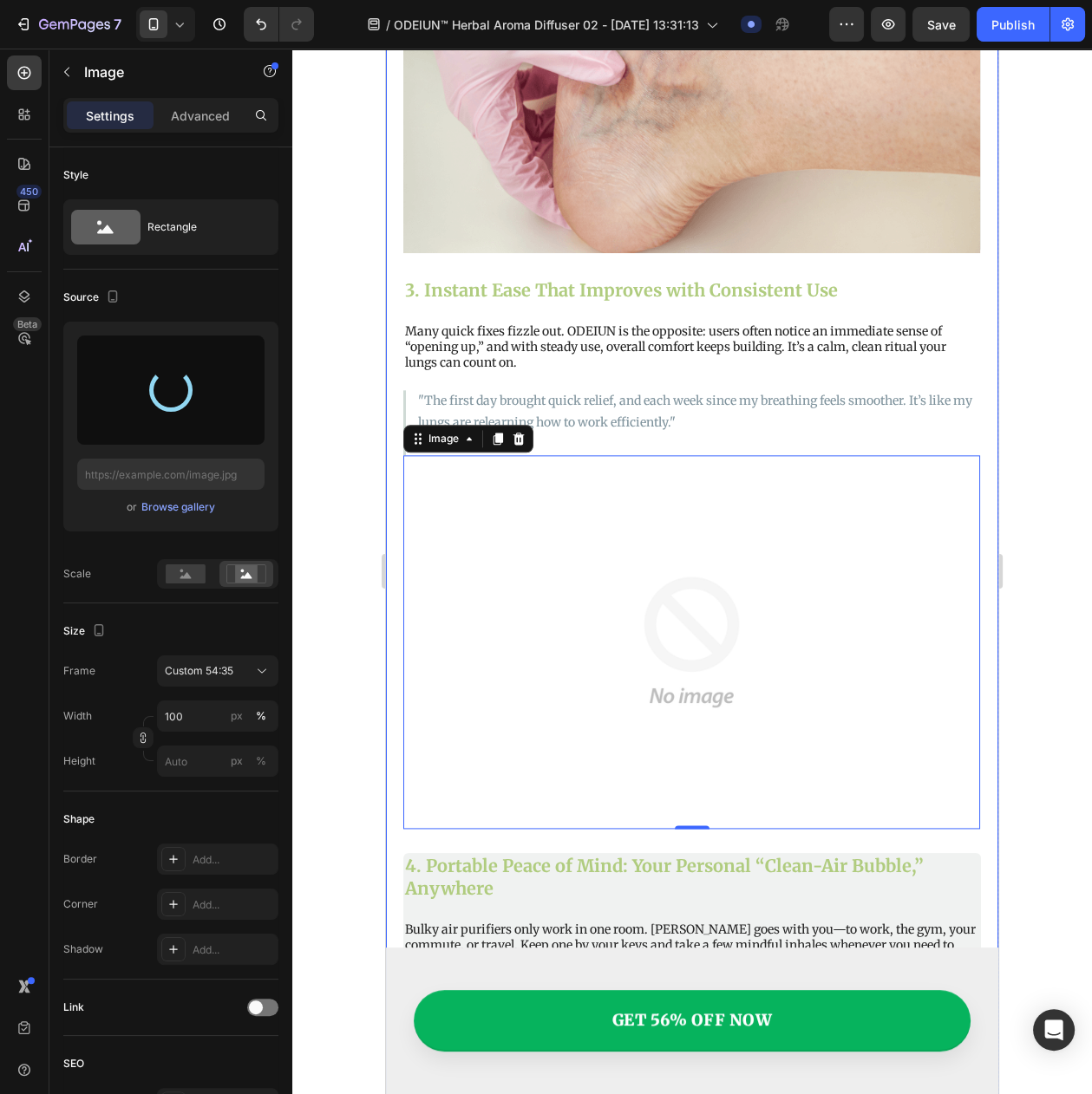
type input "[URL][DOMAIN_NAME]"
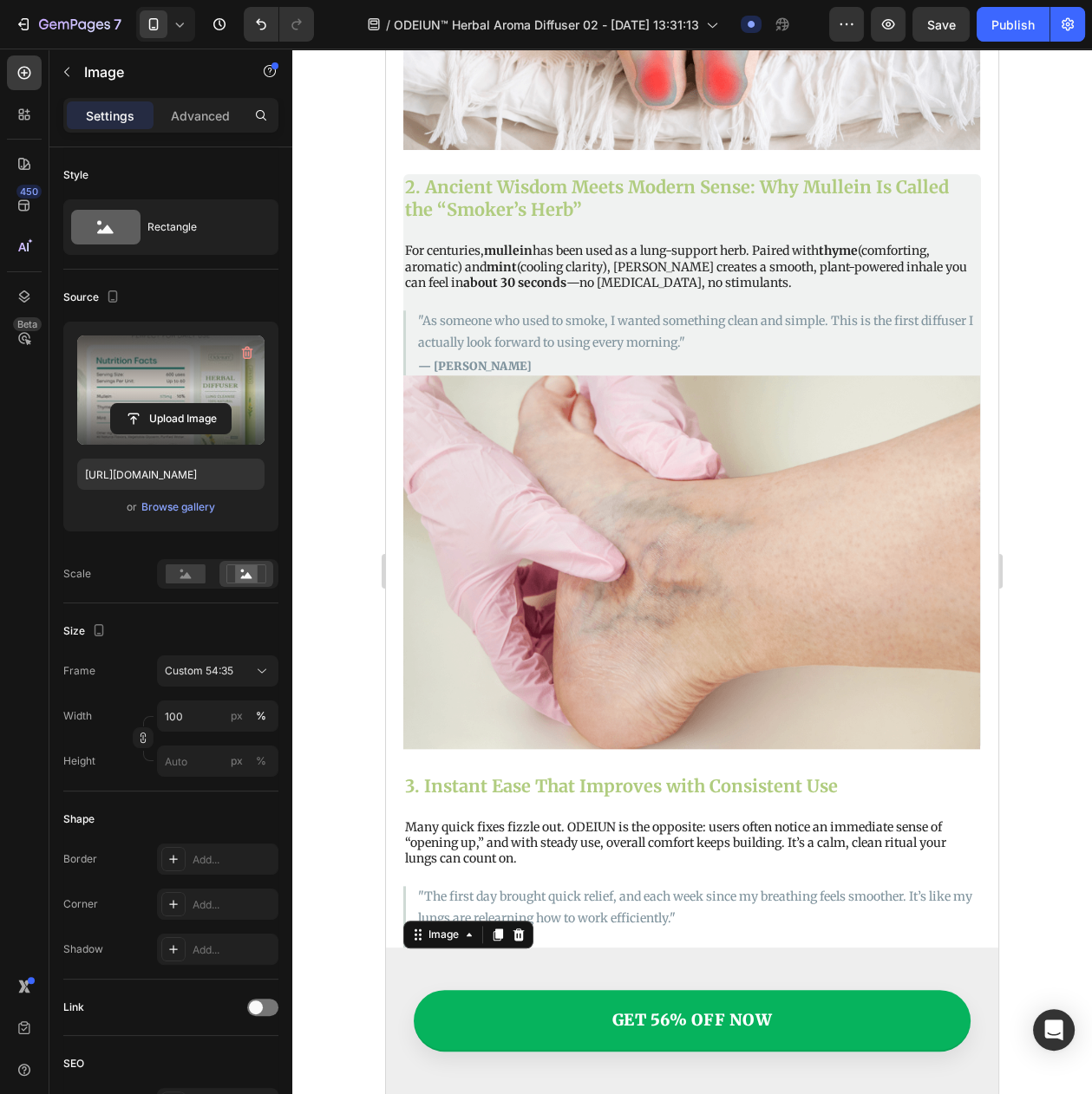
scroll to position [1895, 0]
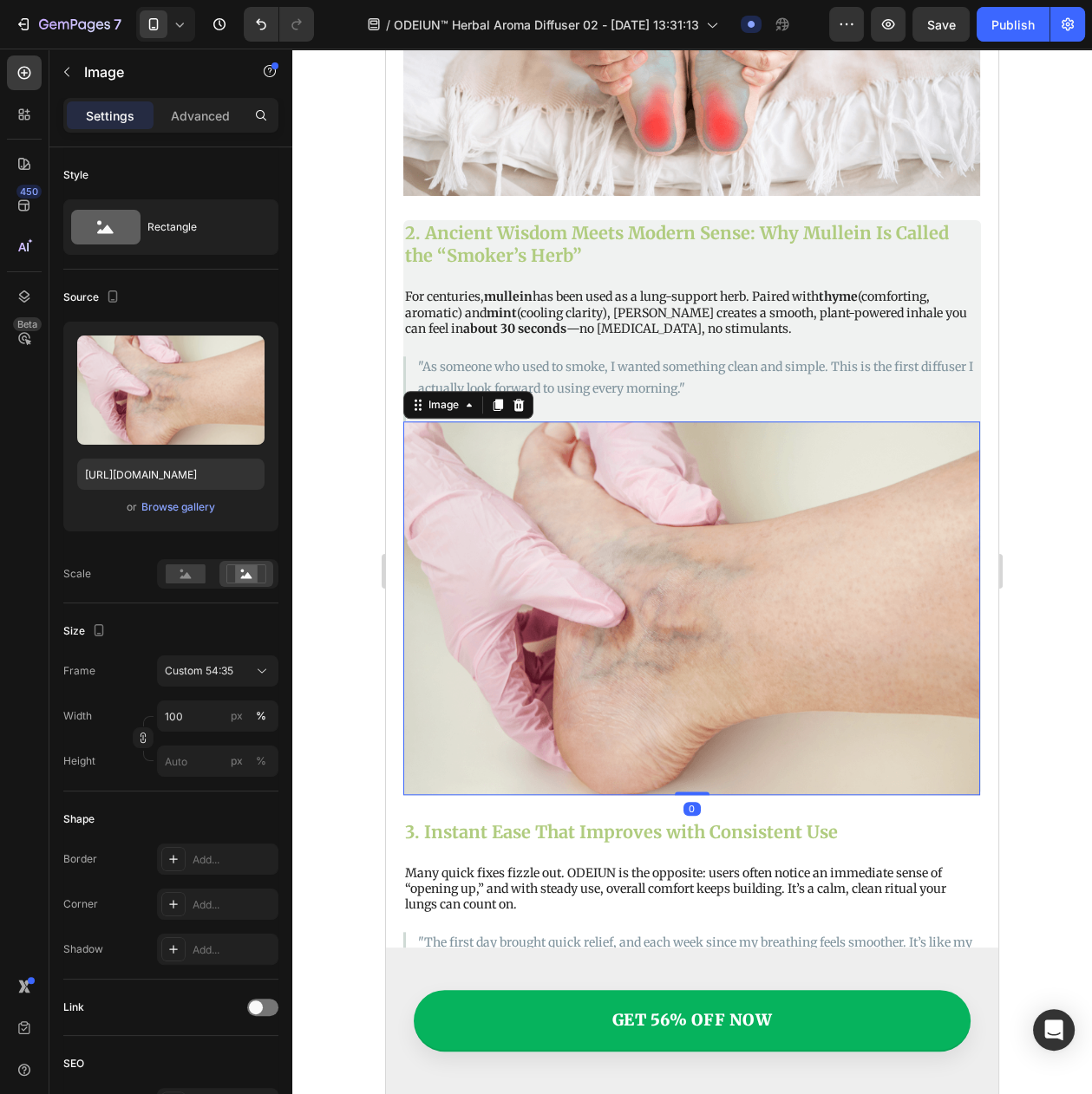
click at [502, 512] on img at bounding box center [691, 608] width 576 height 374
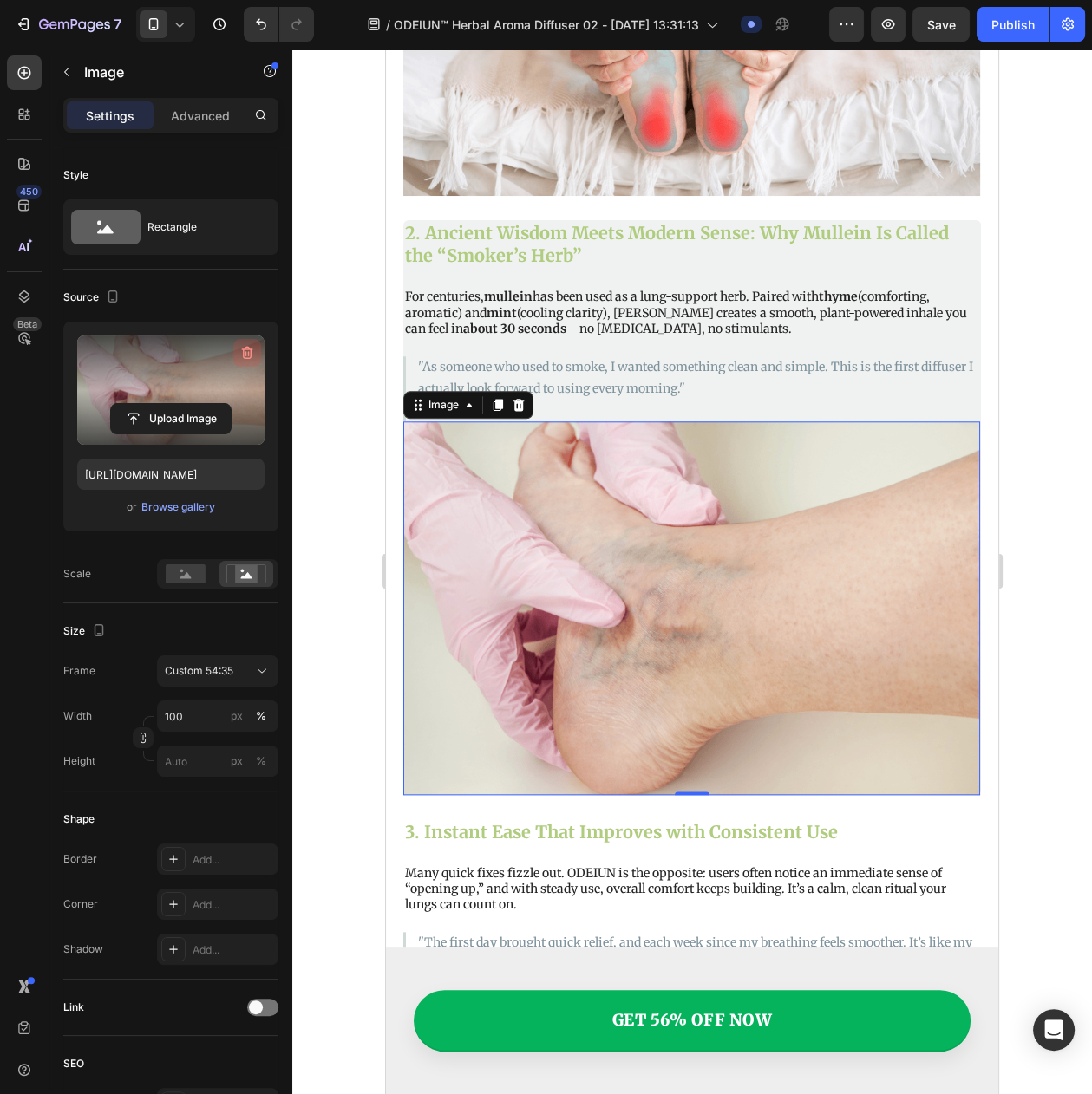
click at [253, 358] on icon "button" at bounding box center [246, 352] width 17 height 17
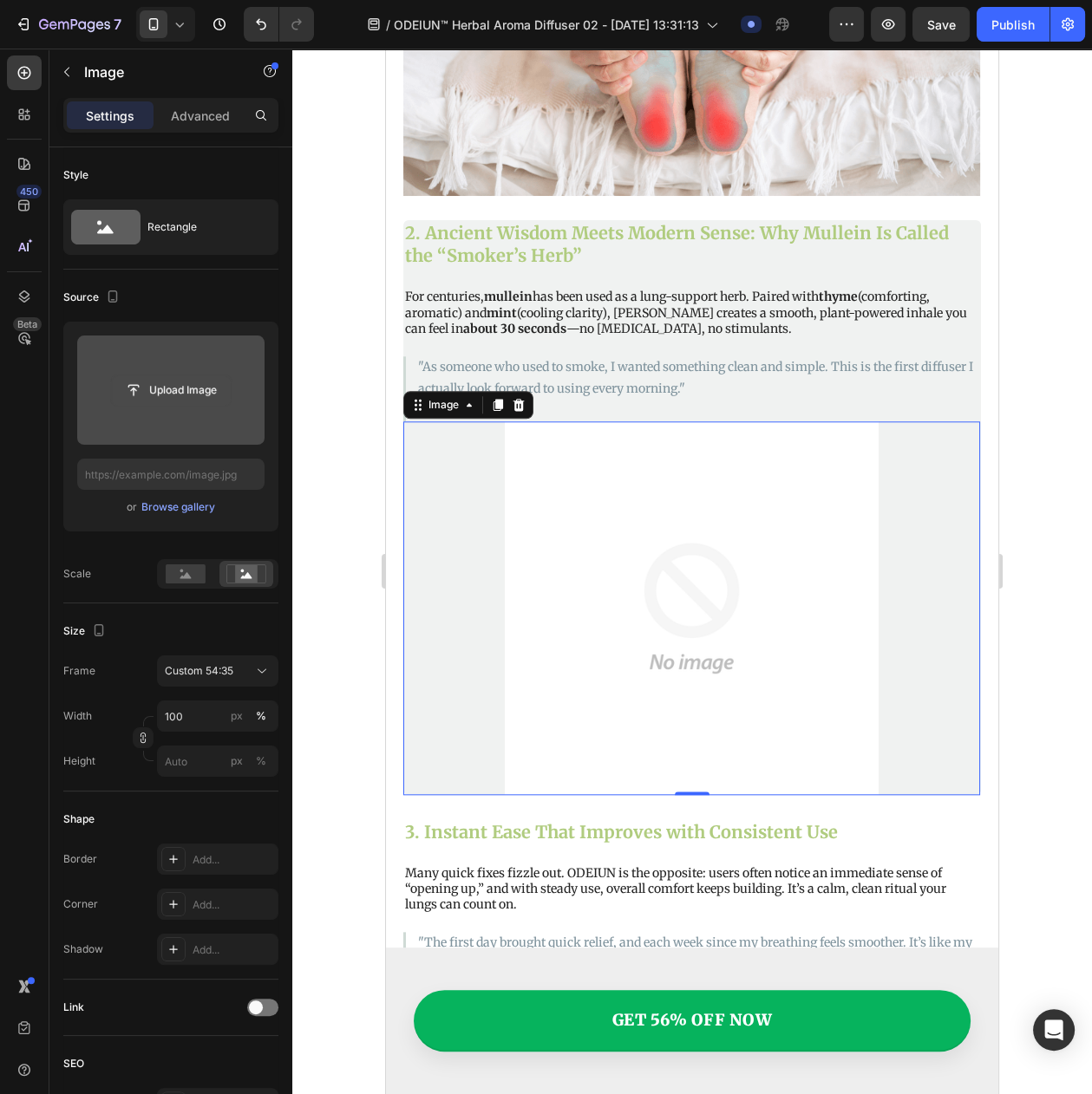
click at [197, 383] on input "file" at bounding box center [171, 390] width 120 height 29
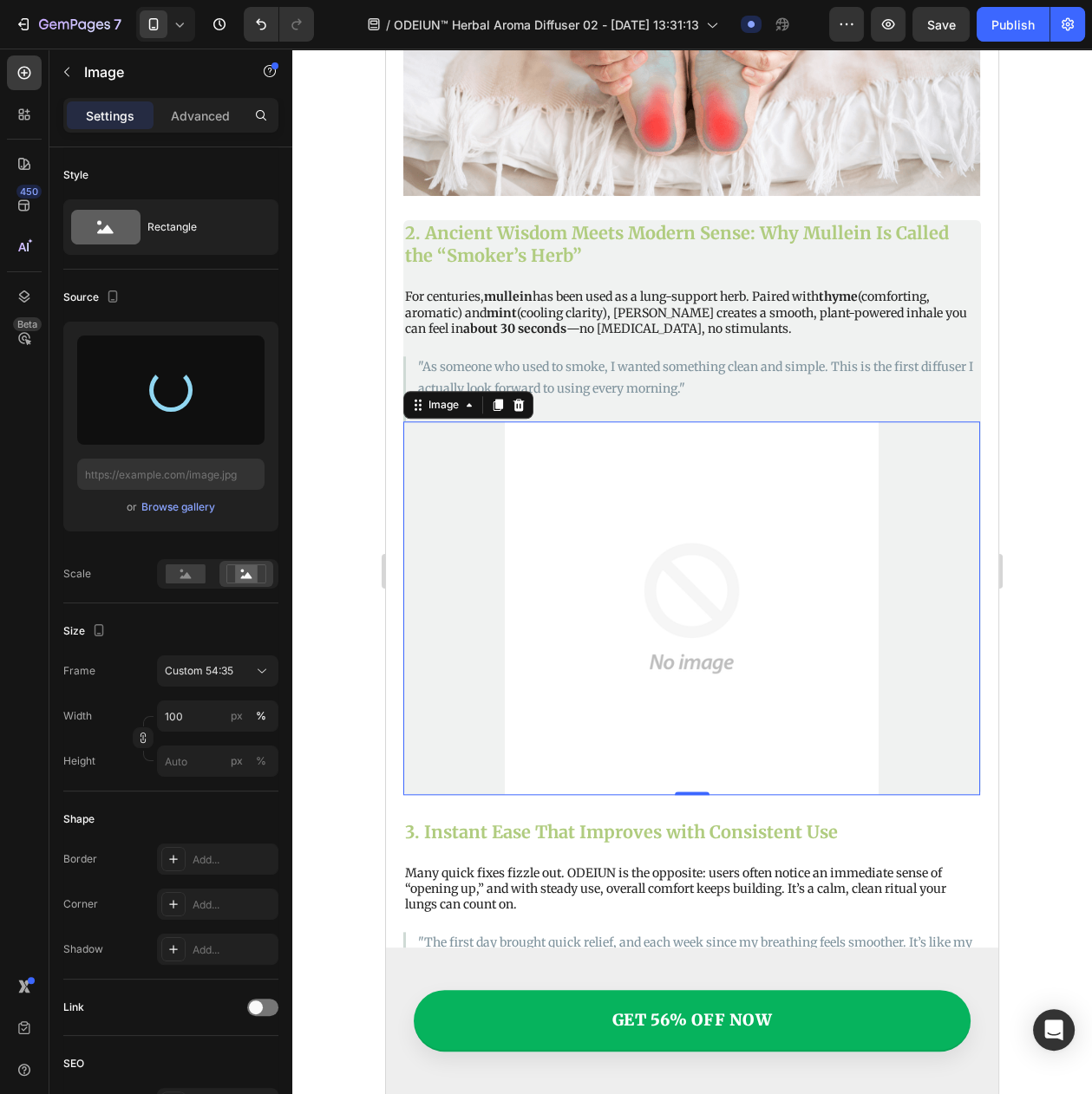
type input "[URL][DOMAIN_NAME]"
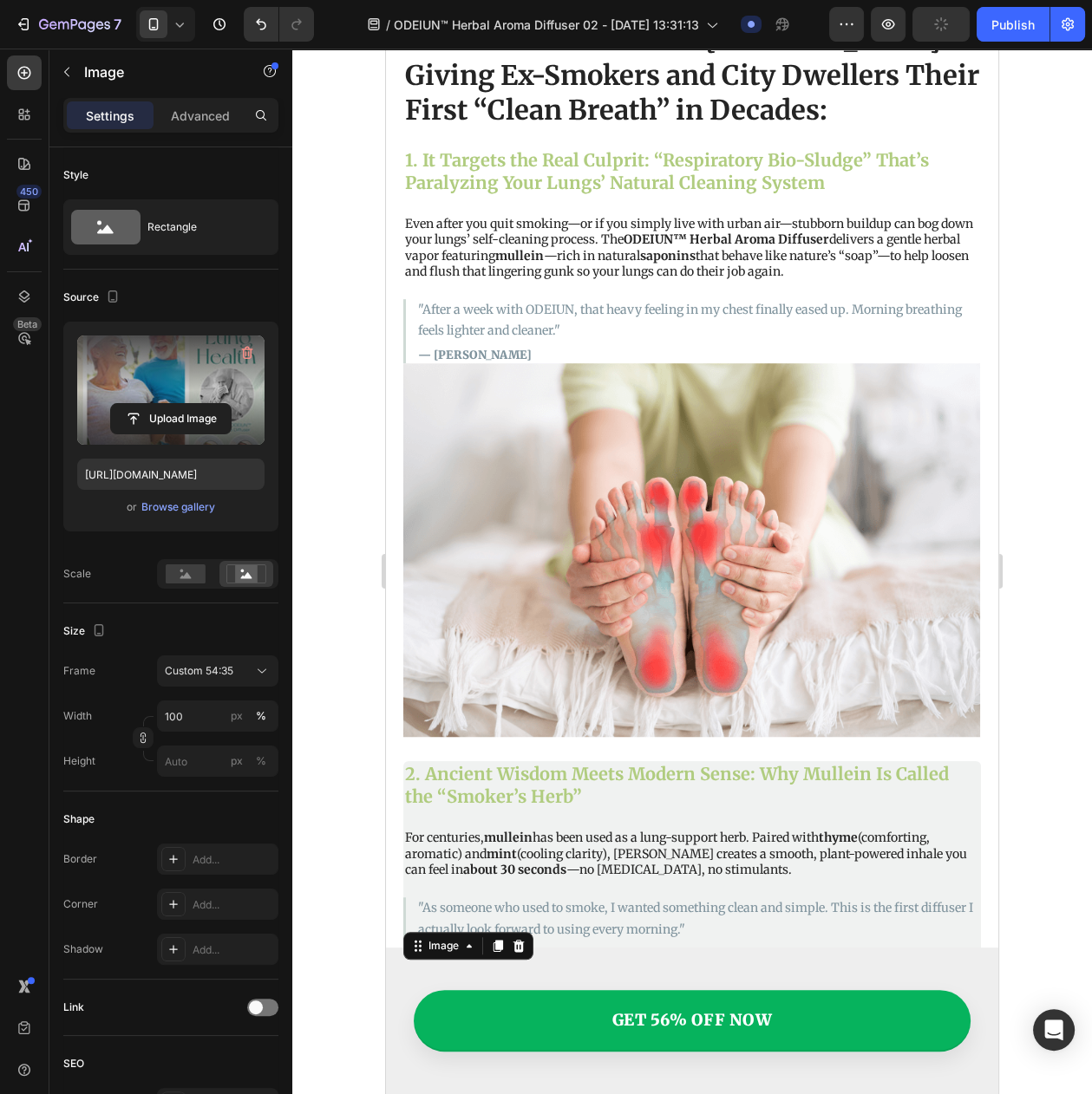
scroll to position [1354, 0]
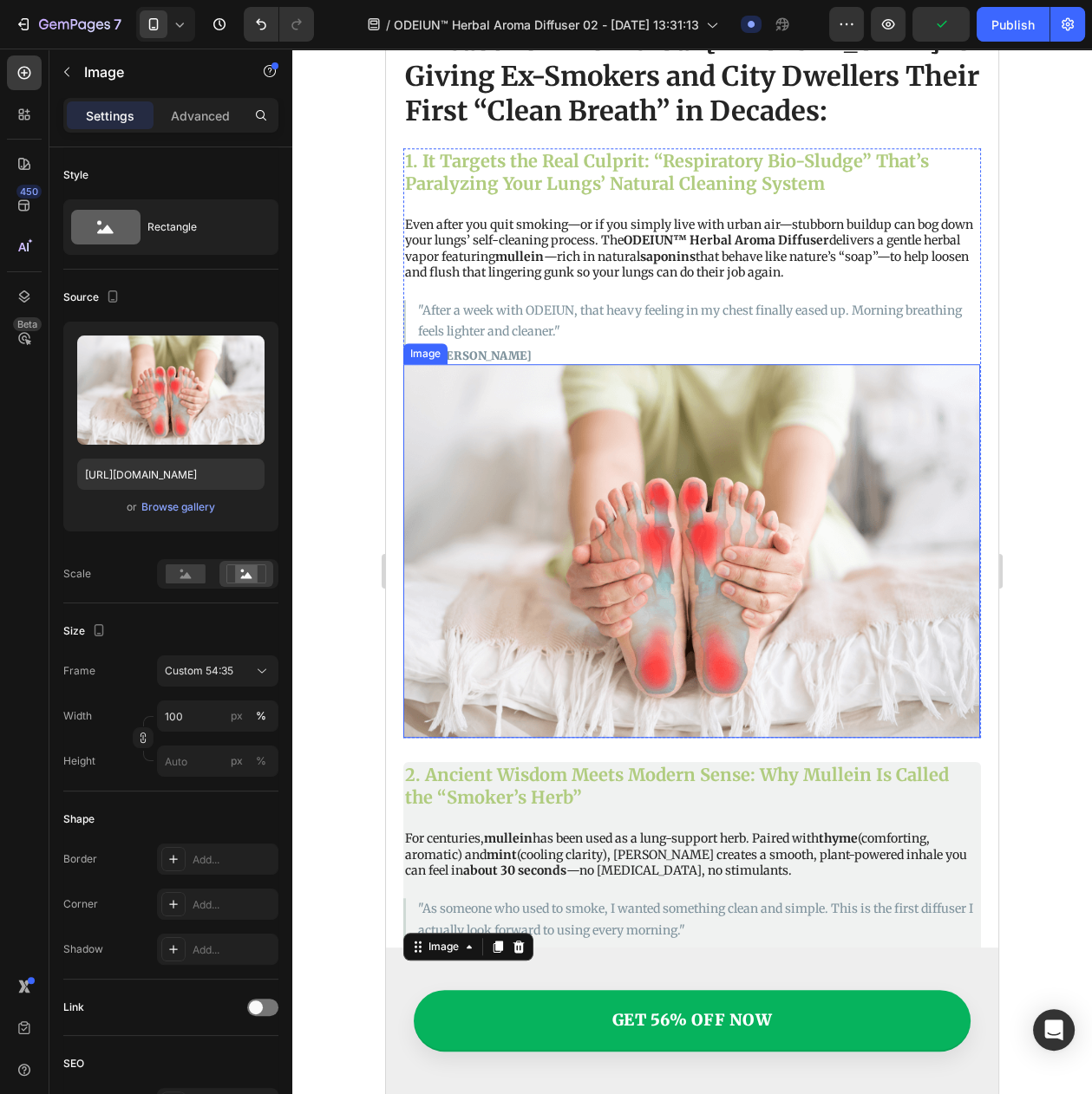
click at [650, 525] on img at bounding box center [691, 551] width 576 height 374
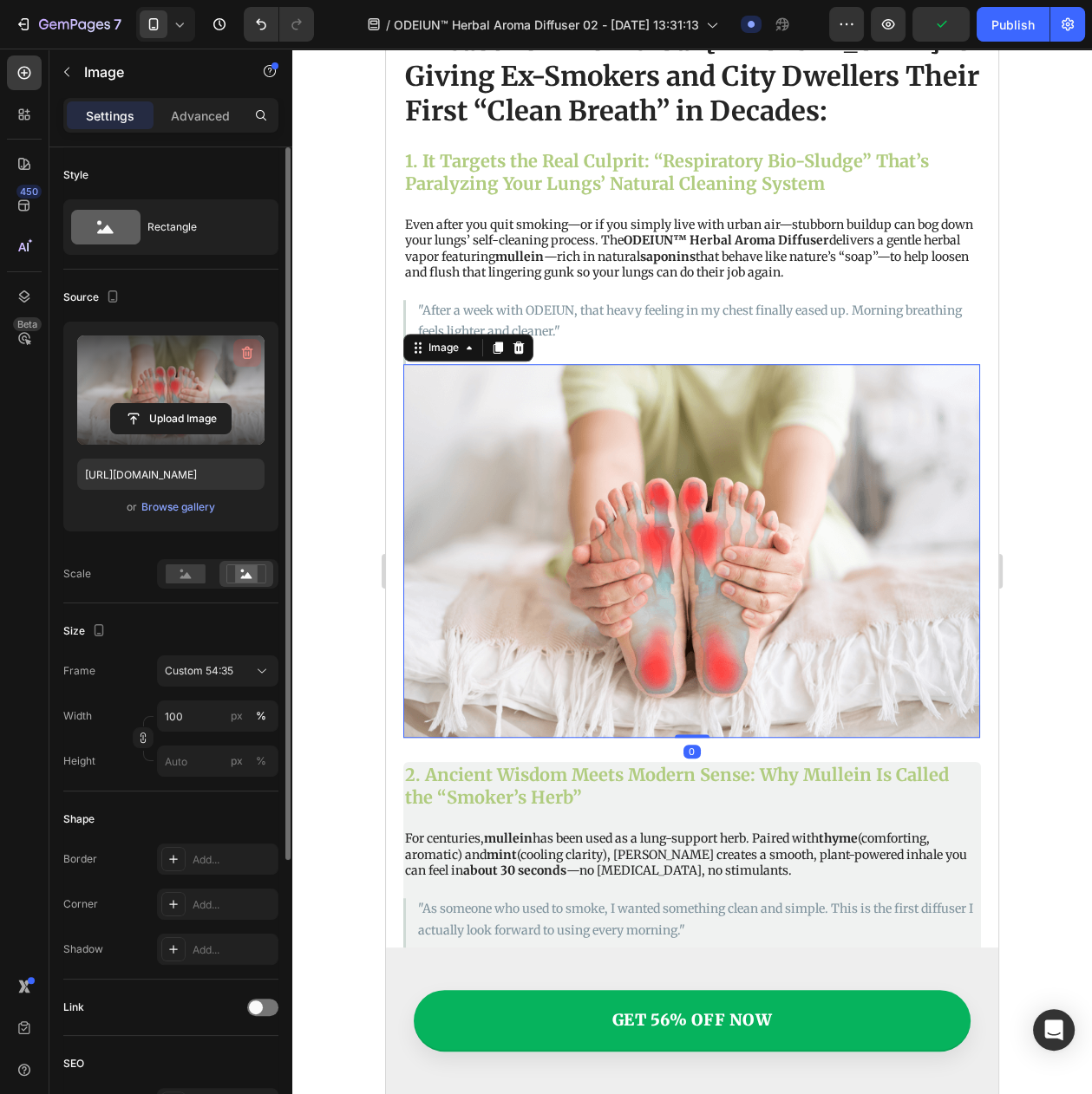
click at [240, 355] on icon "button" at bounding box center [246, 352] width 17 height 17
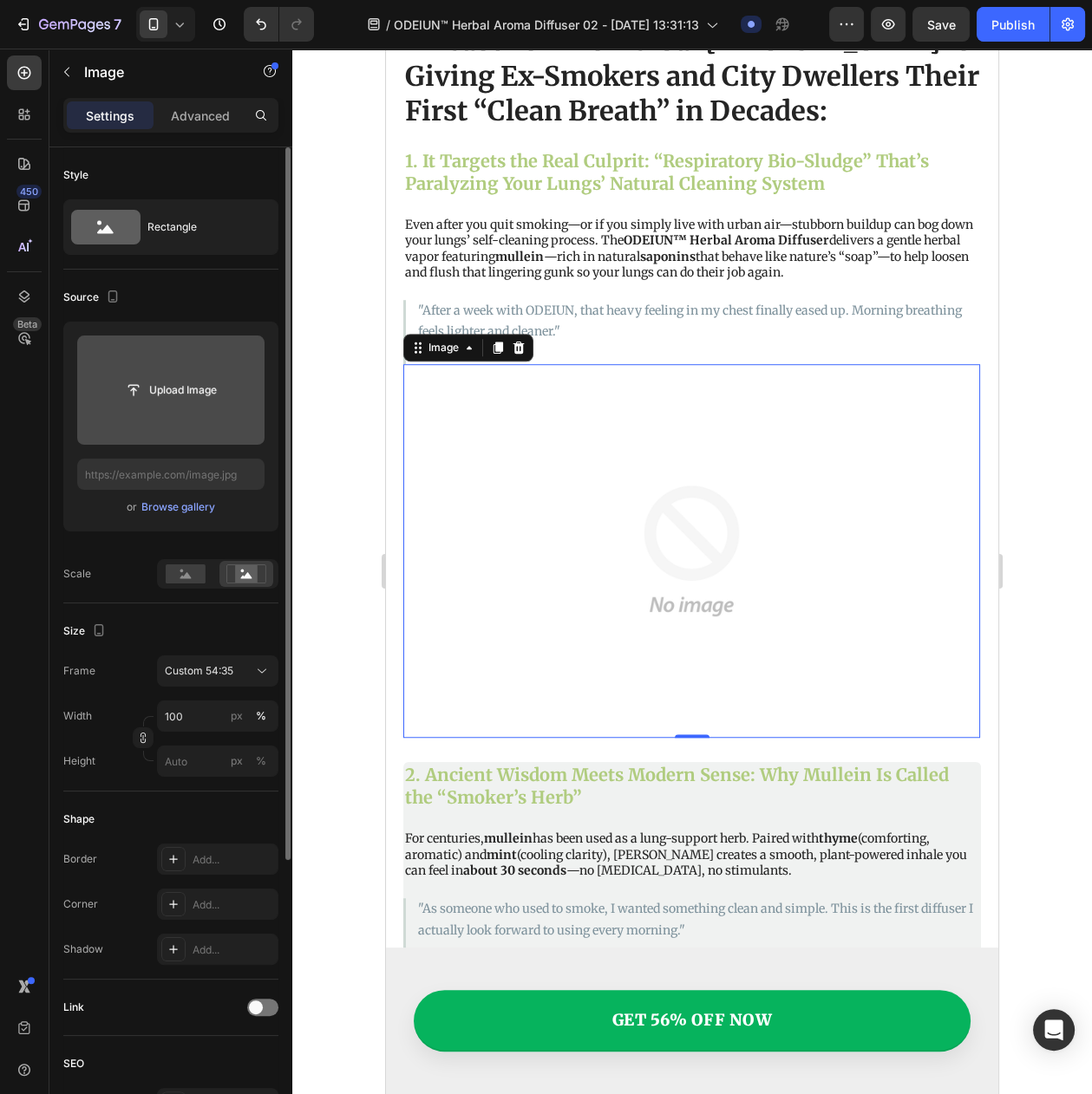
click at [129, 406] on div "Upload Image" at bounding box center [171, 390] width 188 height 109
click at [155, 370] on input "file" at bounding box center [171, 390] width 188 height 109
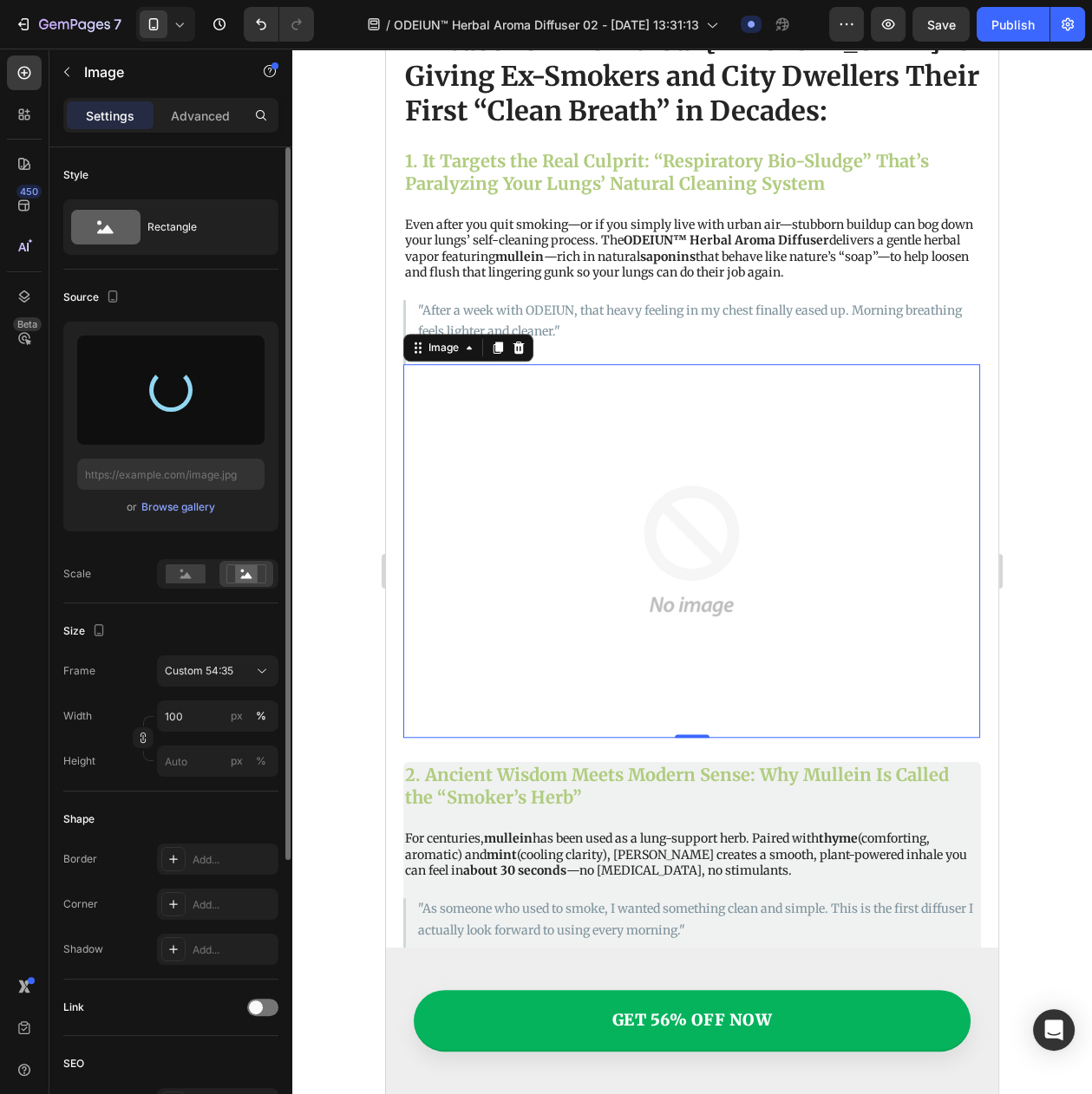
type input "[URL][DOMAIN_NAME]"
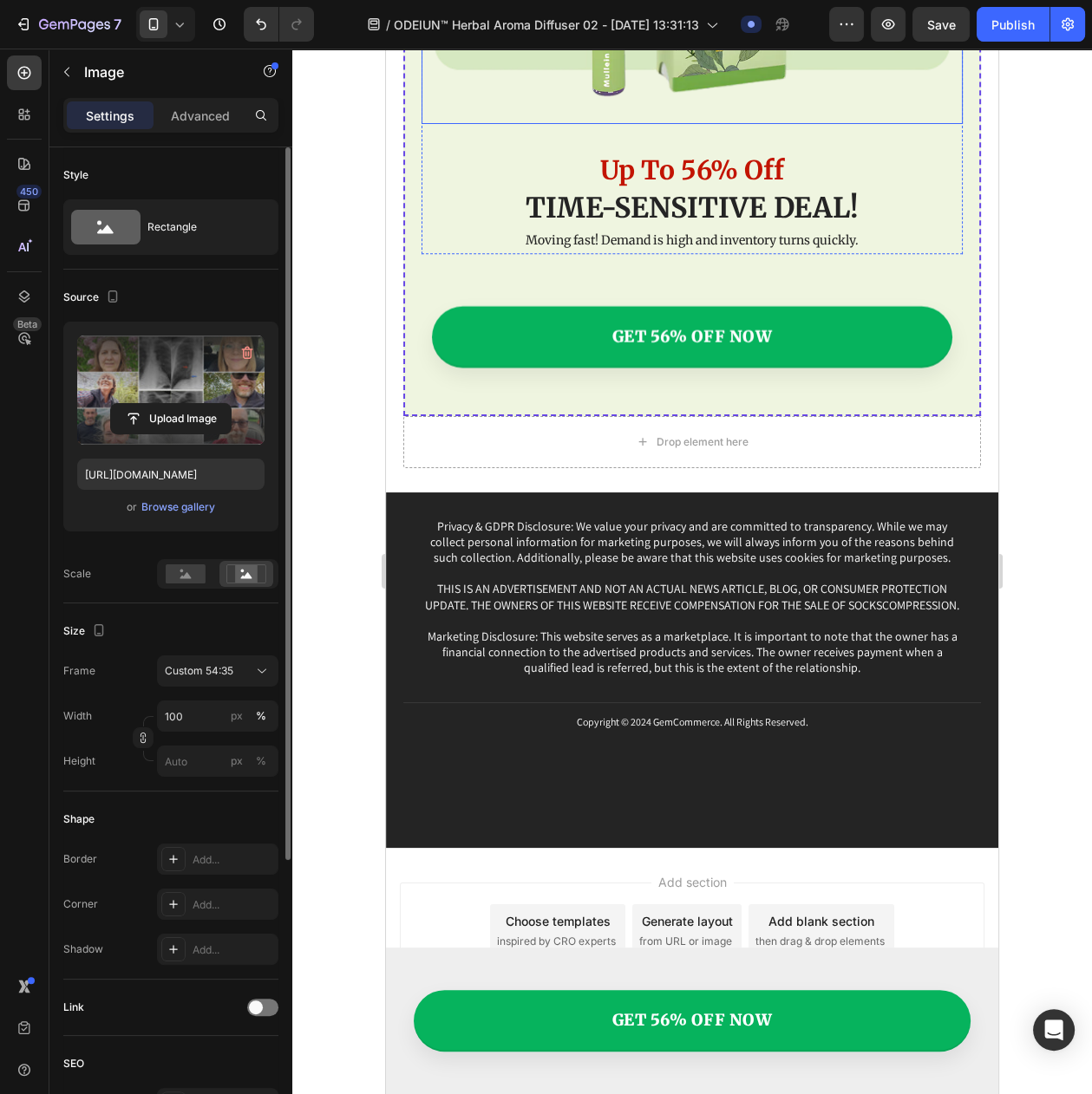
scroll to position [9954, 0]
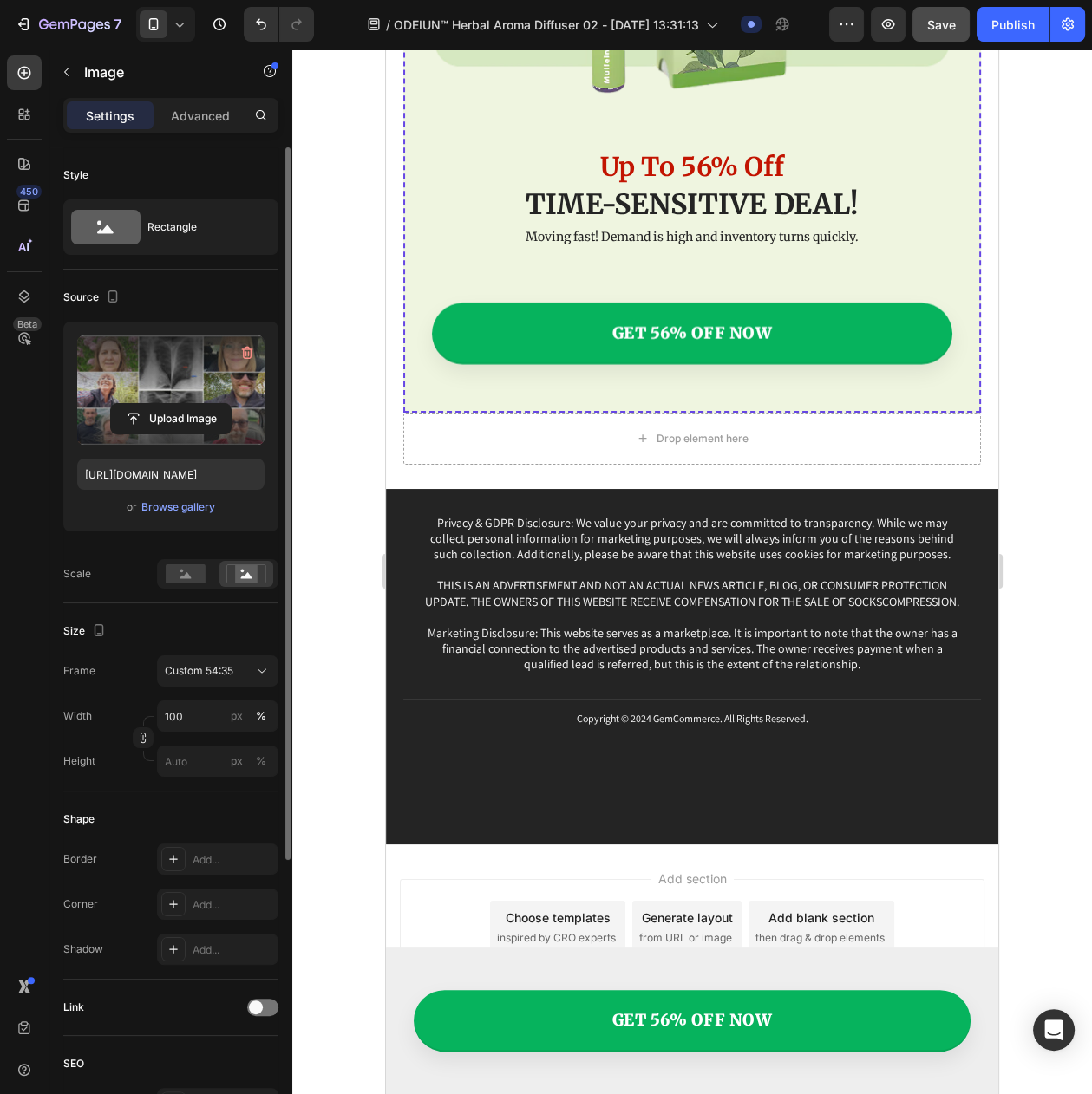
click at [925, 14] on button "Save" at bounding box center [941, 24] width 57 height 35
click at [895, 28] on icon "button" at bounding box center [887, 24] width 17 height 17
click at [1056, 37] on button "button" at bounding box center [1067, 24] width 35 height 35
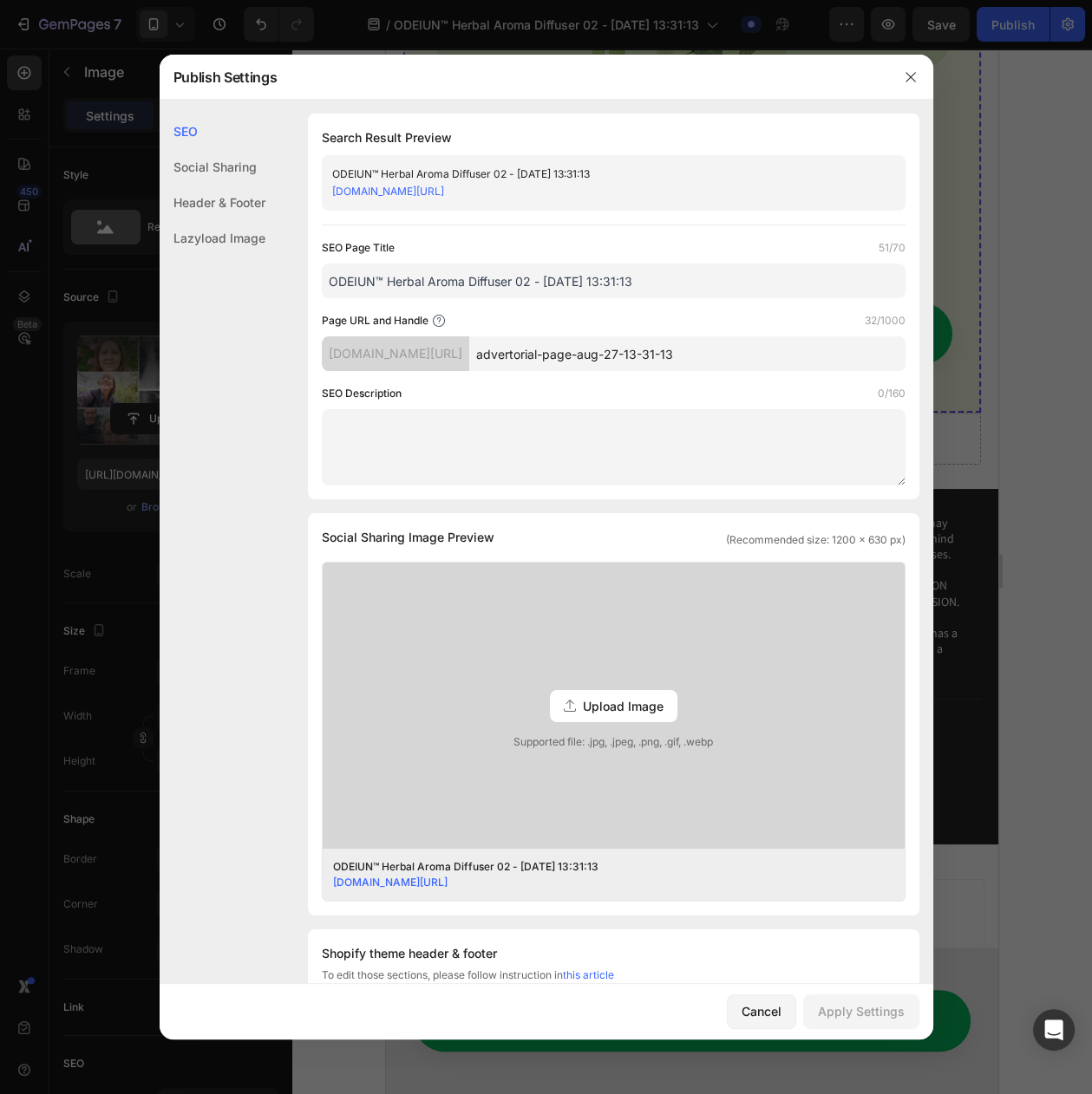
scroll to position [514, 0]
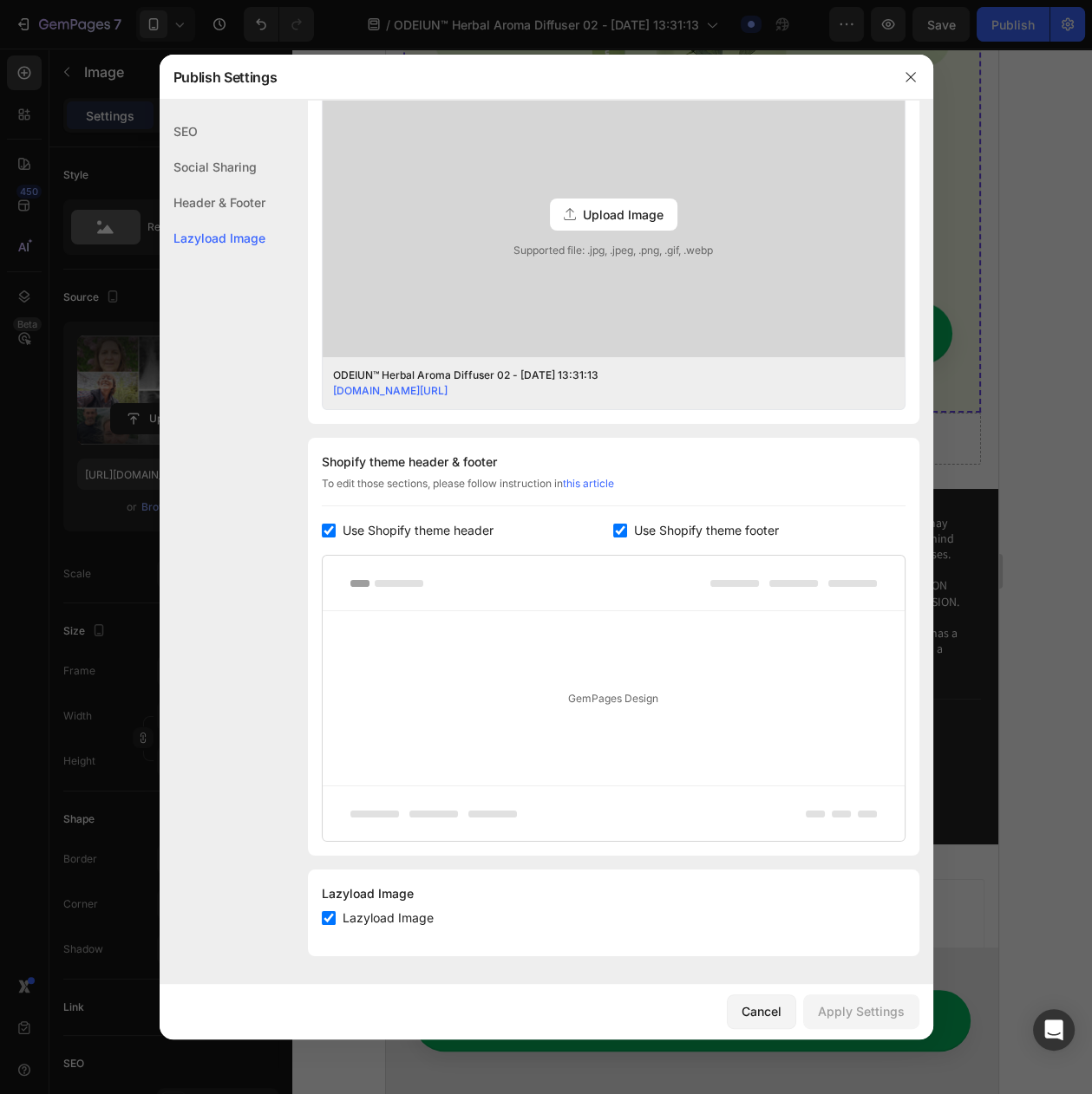
click at [410, 520] on span "Use Shopify theme header" at bounding box center [418, 530] width 151 height 20
checkbox input "false"
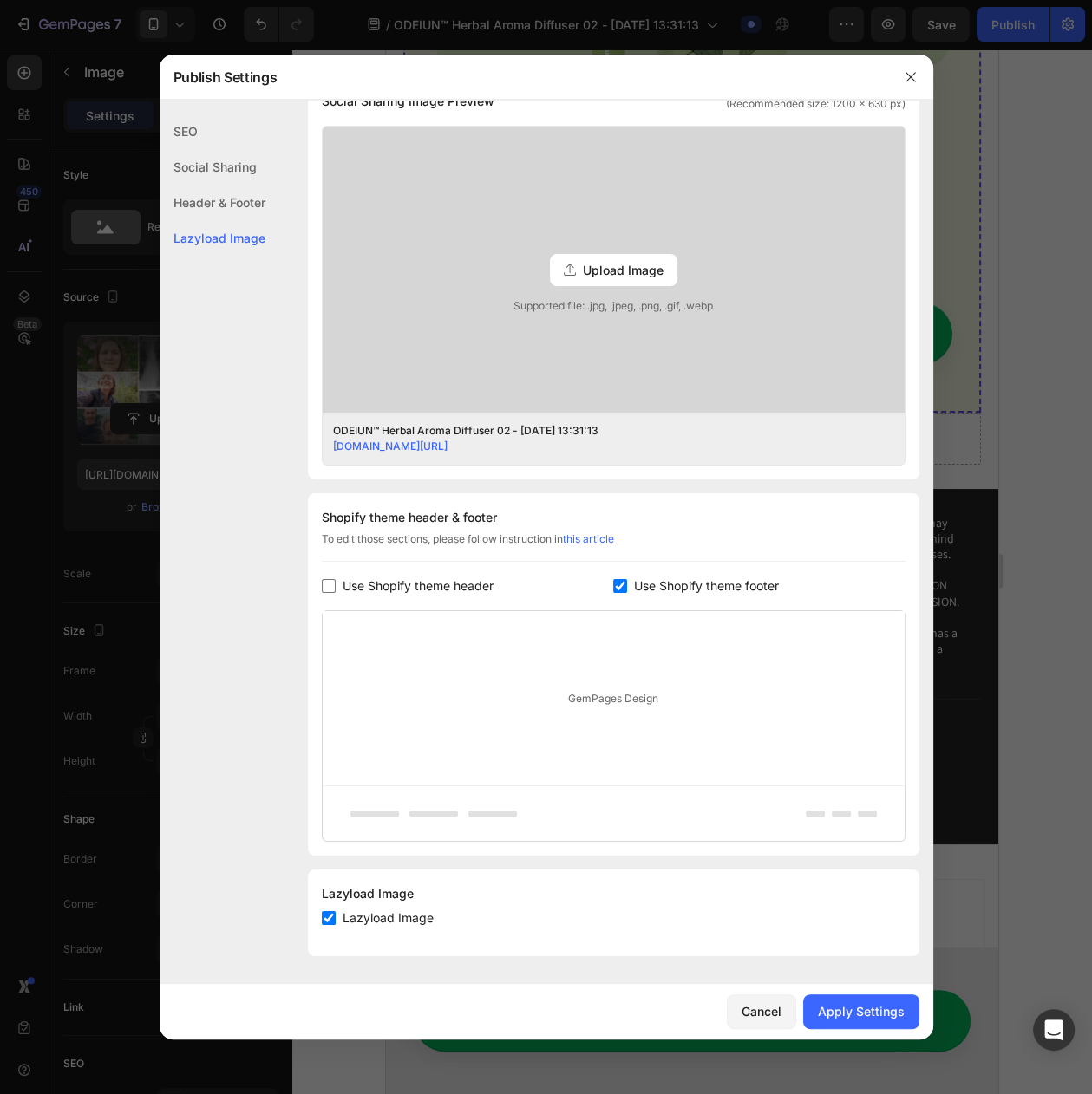
click at [648, 575] on span "Use Shopify theme footer" at bounding box center [706, 585] width 145 height 20
checkbox input "false"
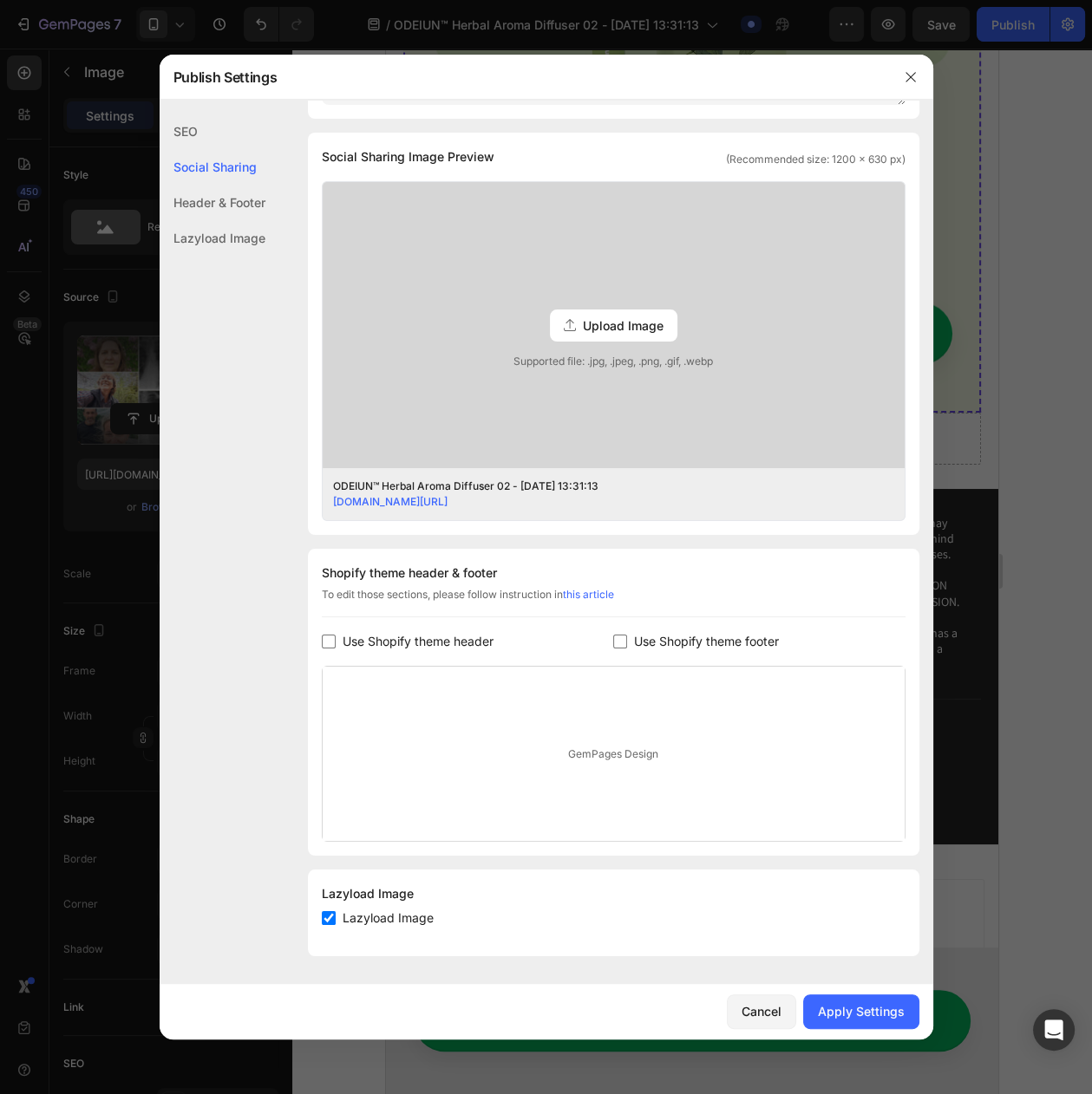
scroll to position [403, 0]
click at [305, 918] on div "SEO Search Result Preview ODEIUN™ Herbal Aroma Diffuser 02 - [DATE] 13:31:13 [D…" at bounding box center [546, 351] width 774 height 1237
click at [336, 913] on label "Lazyload Image" at bounding box center [384, 918] width 98 height 20
checkbox input "false"
click at [839, 1008] on div "Apply Settings" at bounding box center [860, 1011] width 86 height 18
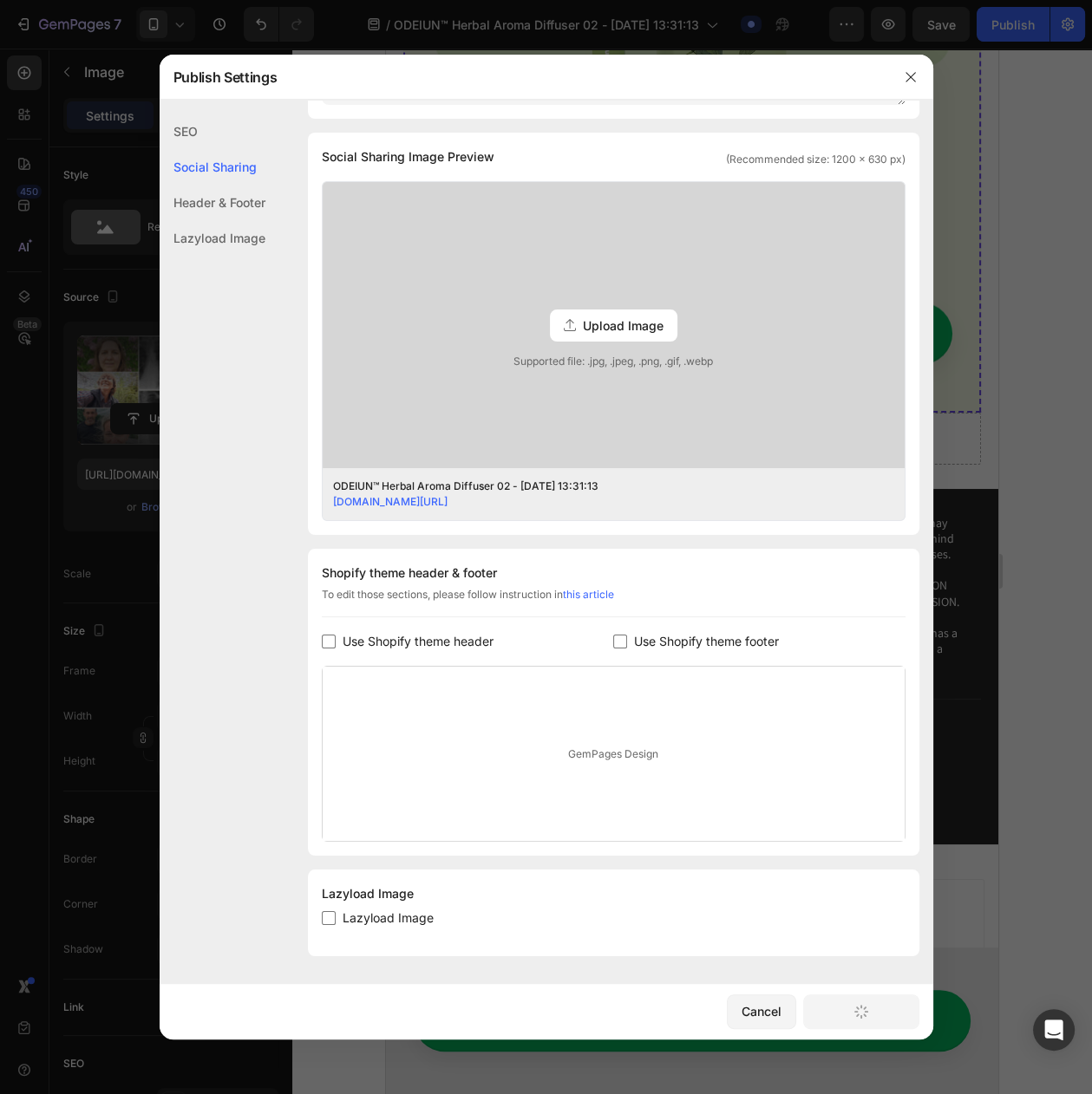
scroll to position [9912, 0]
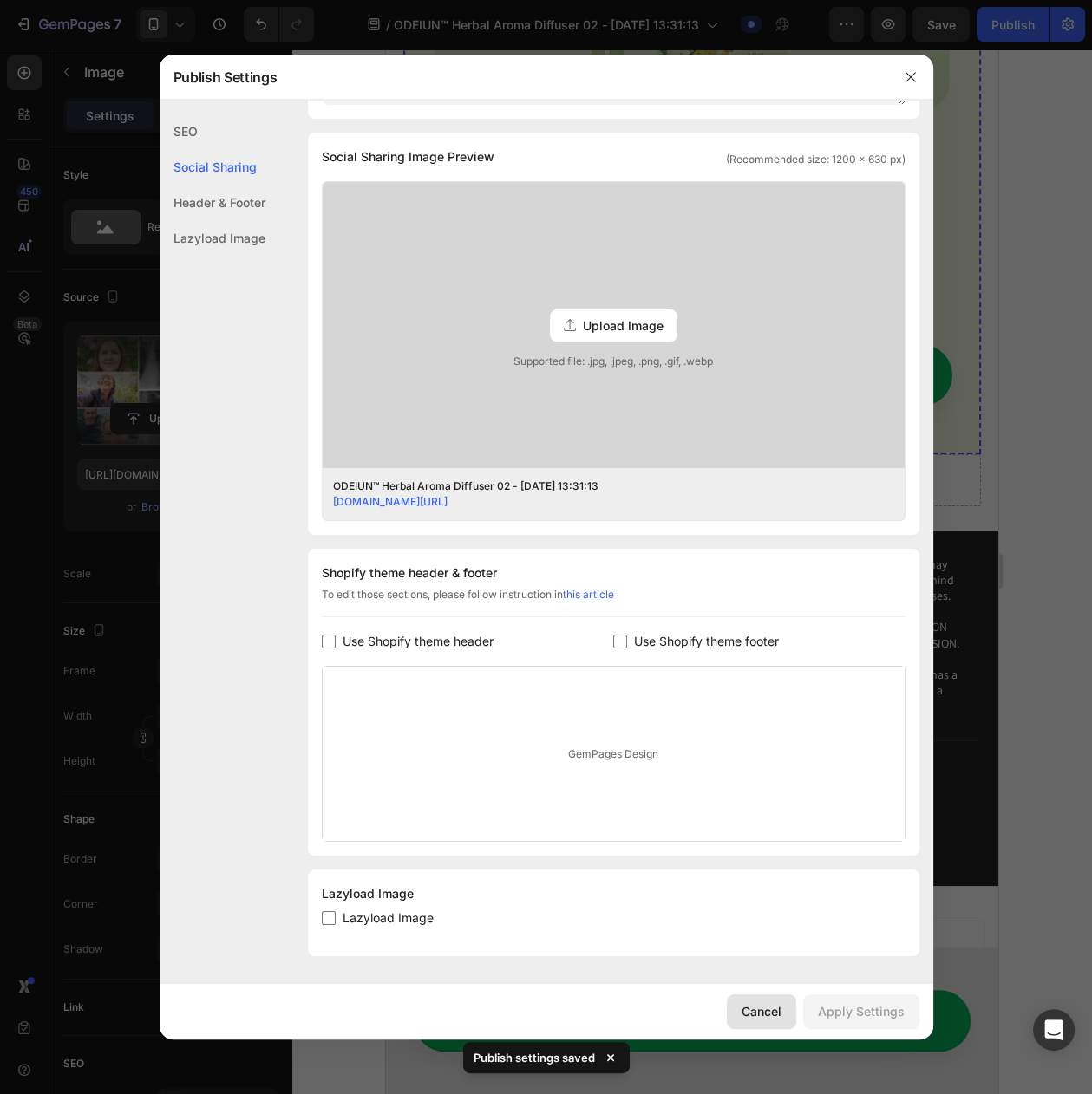
click at [783, 1007] on button "Cancel" at bounding box center [761, 1011] width 69 height 35
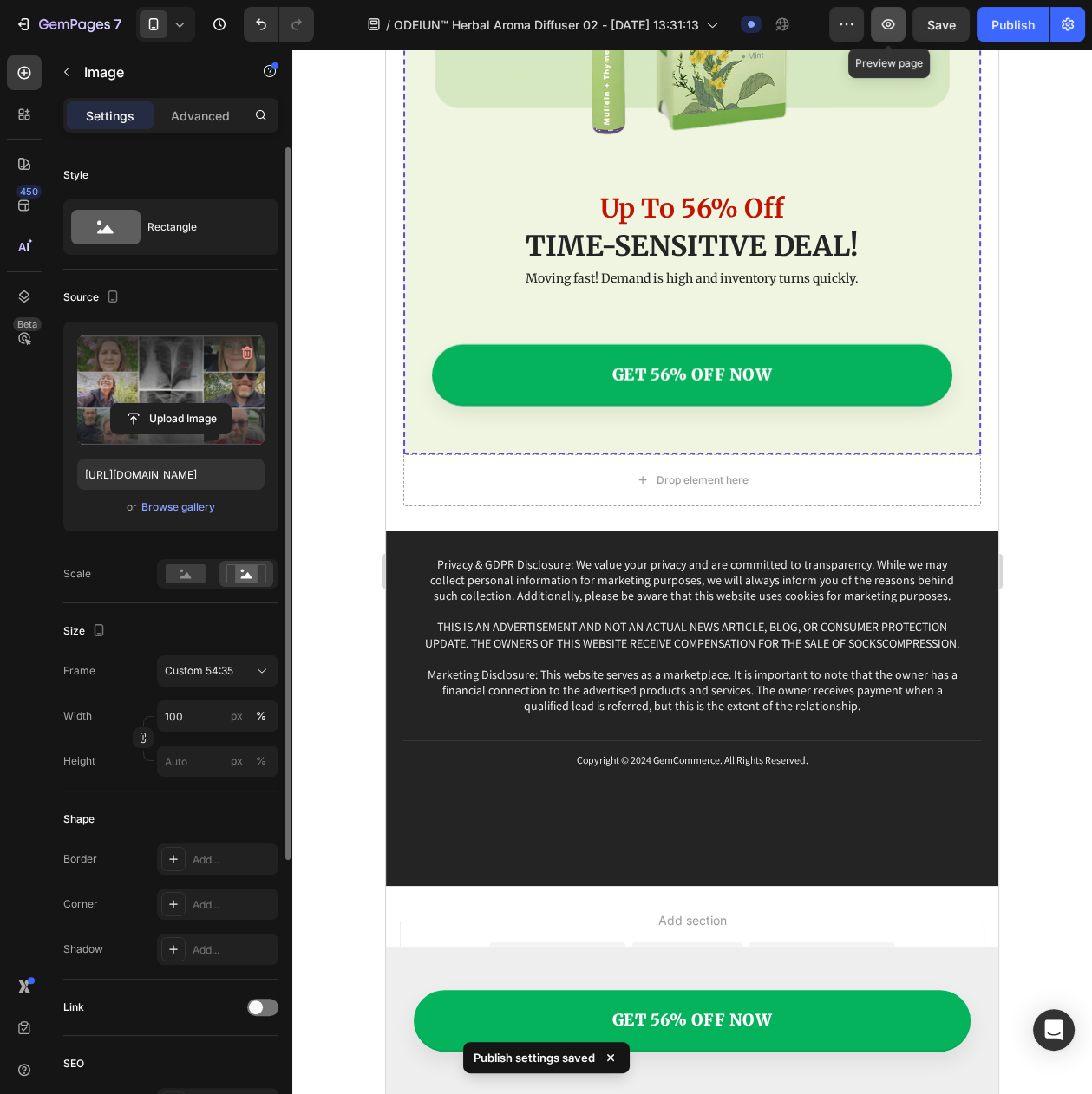
click at [894, 20] on icon "button" at bounding box center [887, 24] width 17 height 17
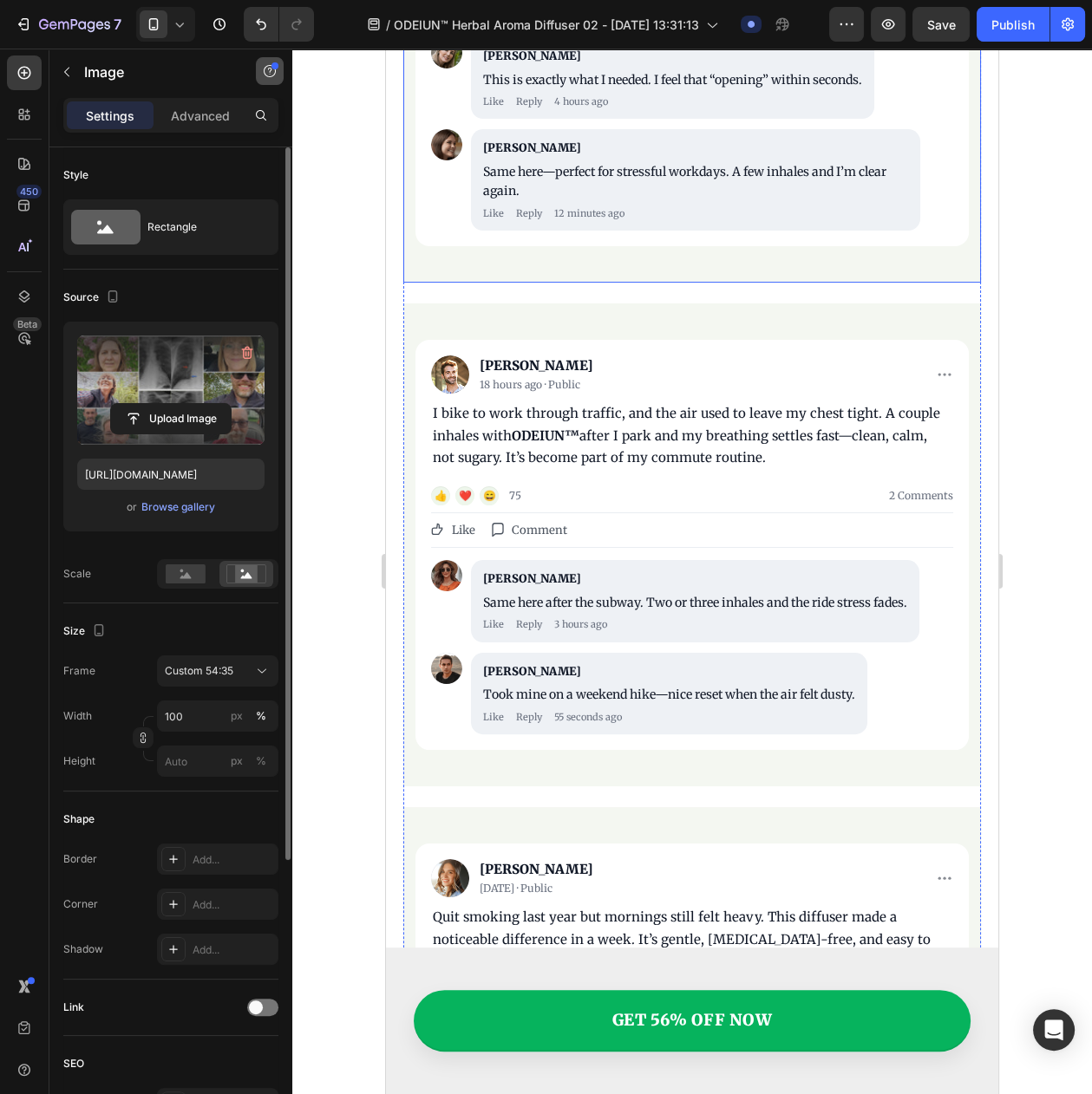
scroll to position [7853, 0]
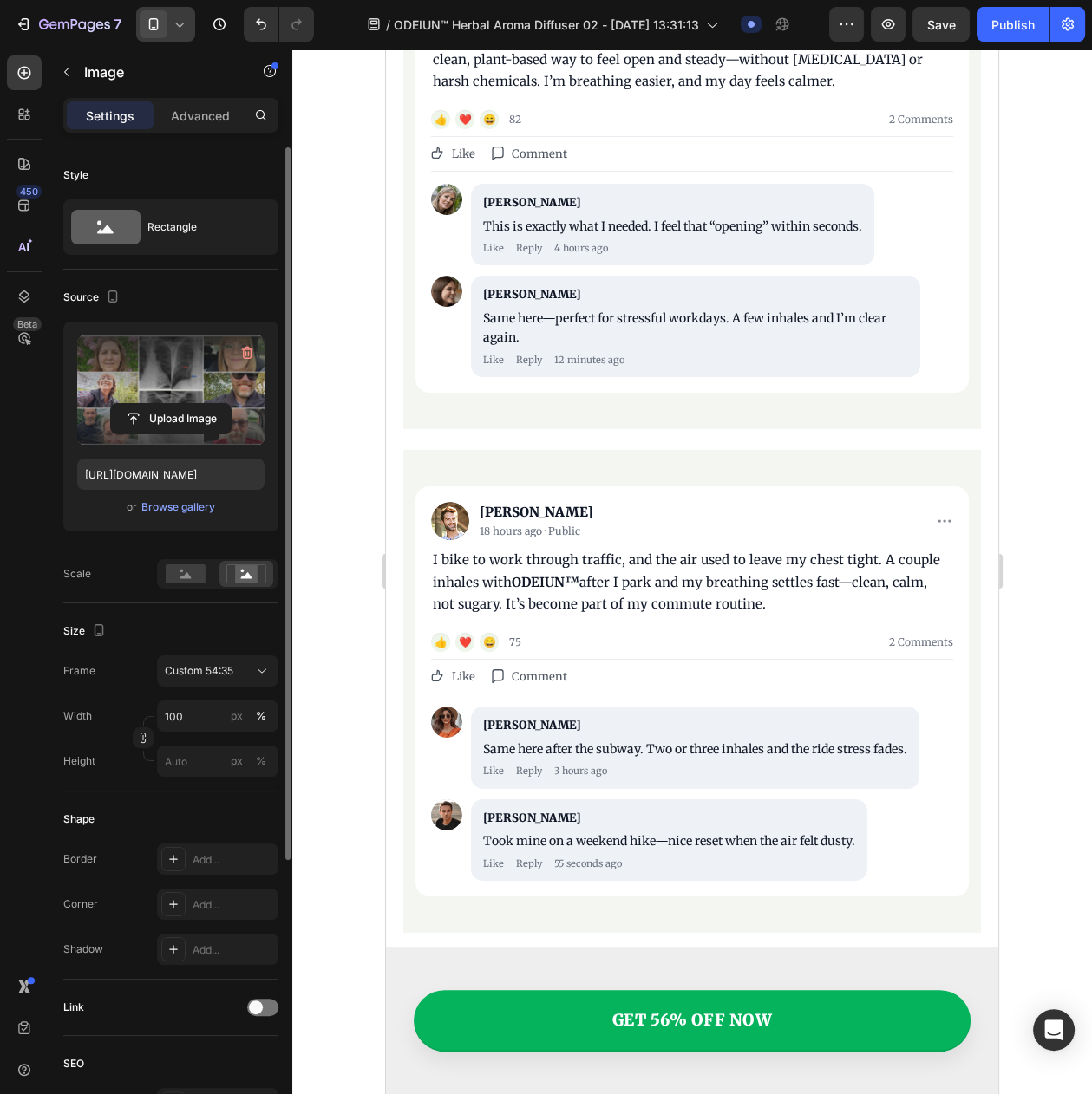
click at [177, 33] on div at bounding box center [165, 24] width 59 height 35
click at [182, 62] on span "Desktop" at bounding box center [192, 61] width 41 height 17
type input "[URL][DOMAIN_NAME]"
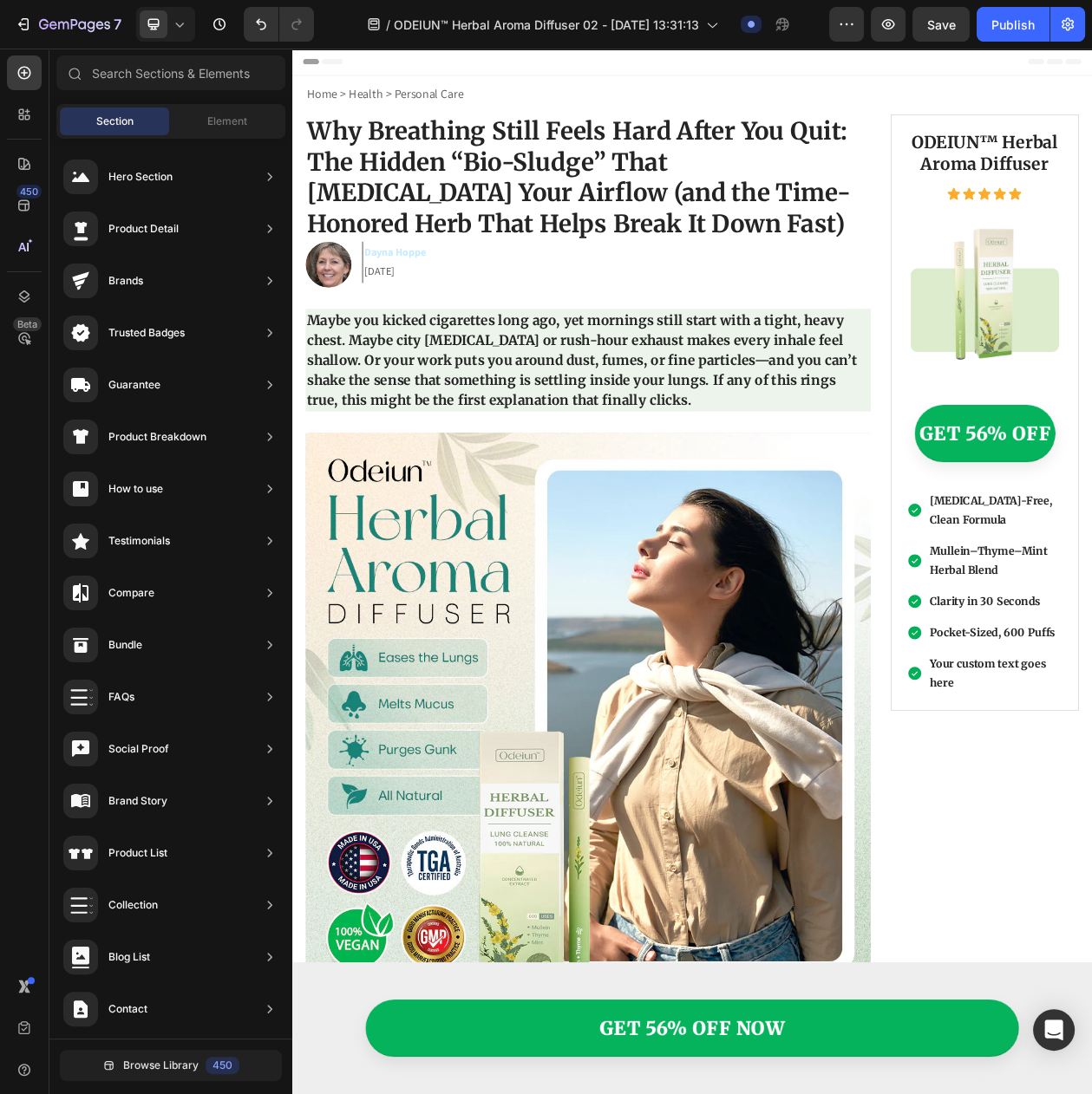
drag, startPoint x: 1321, startPoint y: 1092, endPoint x: 1364, endPoint y: 49, distance: 1043.9
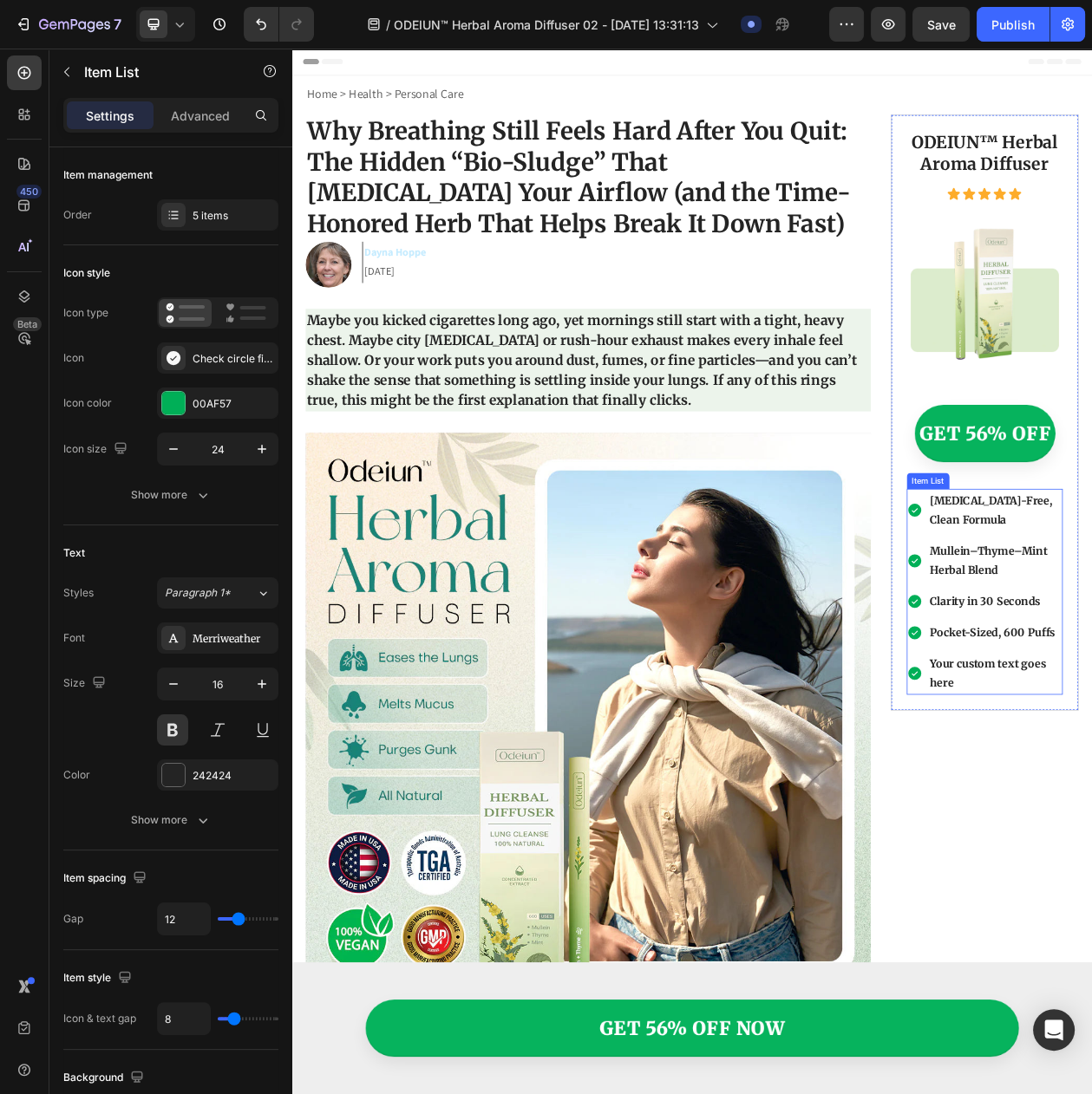
click at [167, 728] on div "16" at bounding box center [217, 707] width 121 height 78
click at [166, 737] on button at bounding box center [172, 729] width 31 height 31
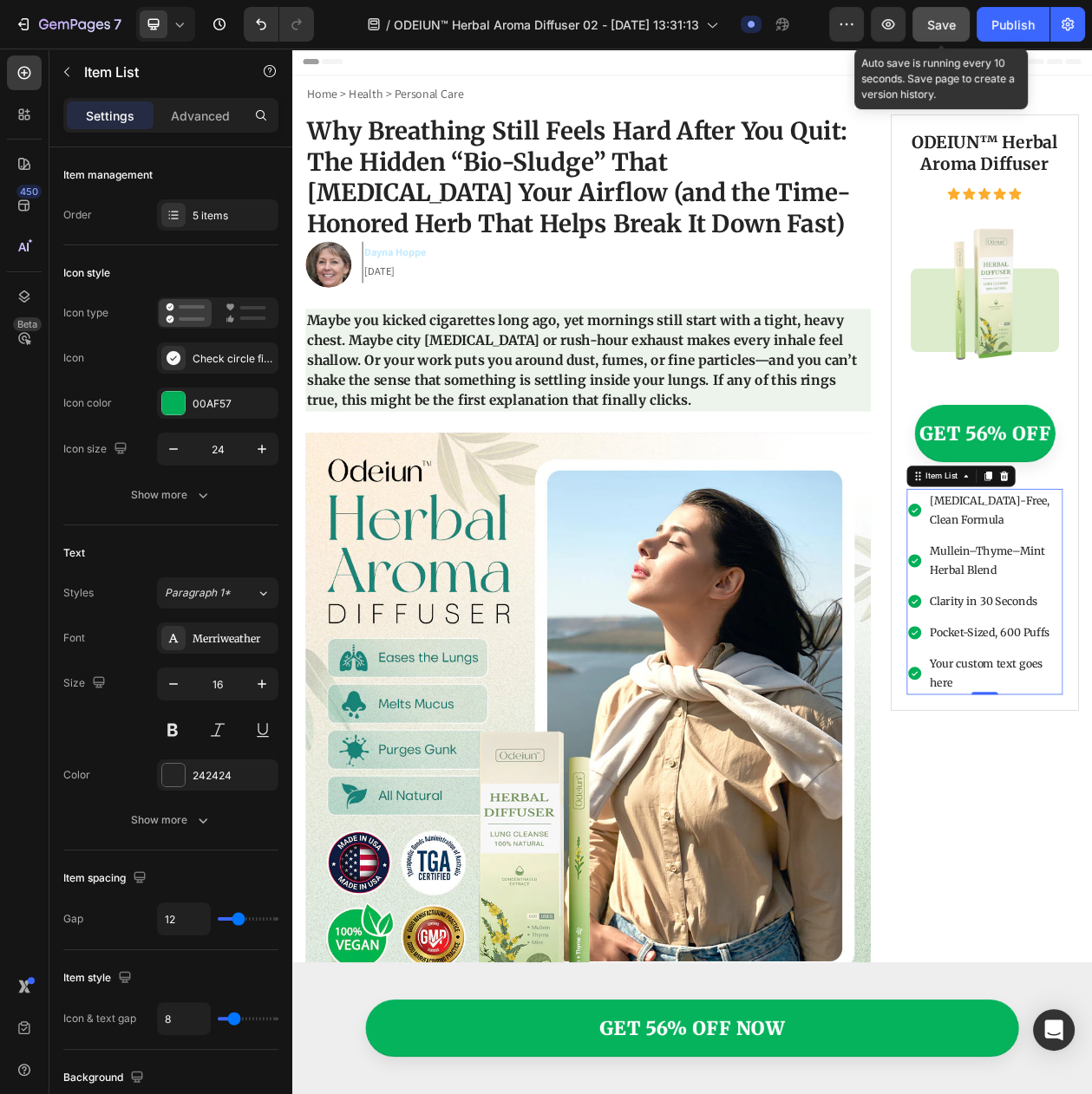
click at [947, 19] on span "Save" at bounding box center [941, 24] width 28 height 15
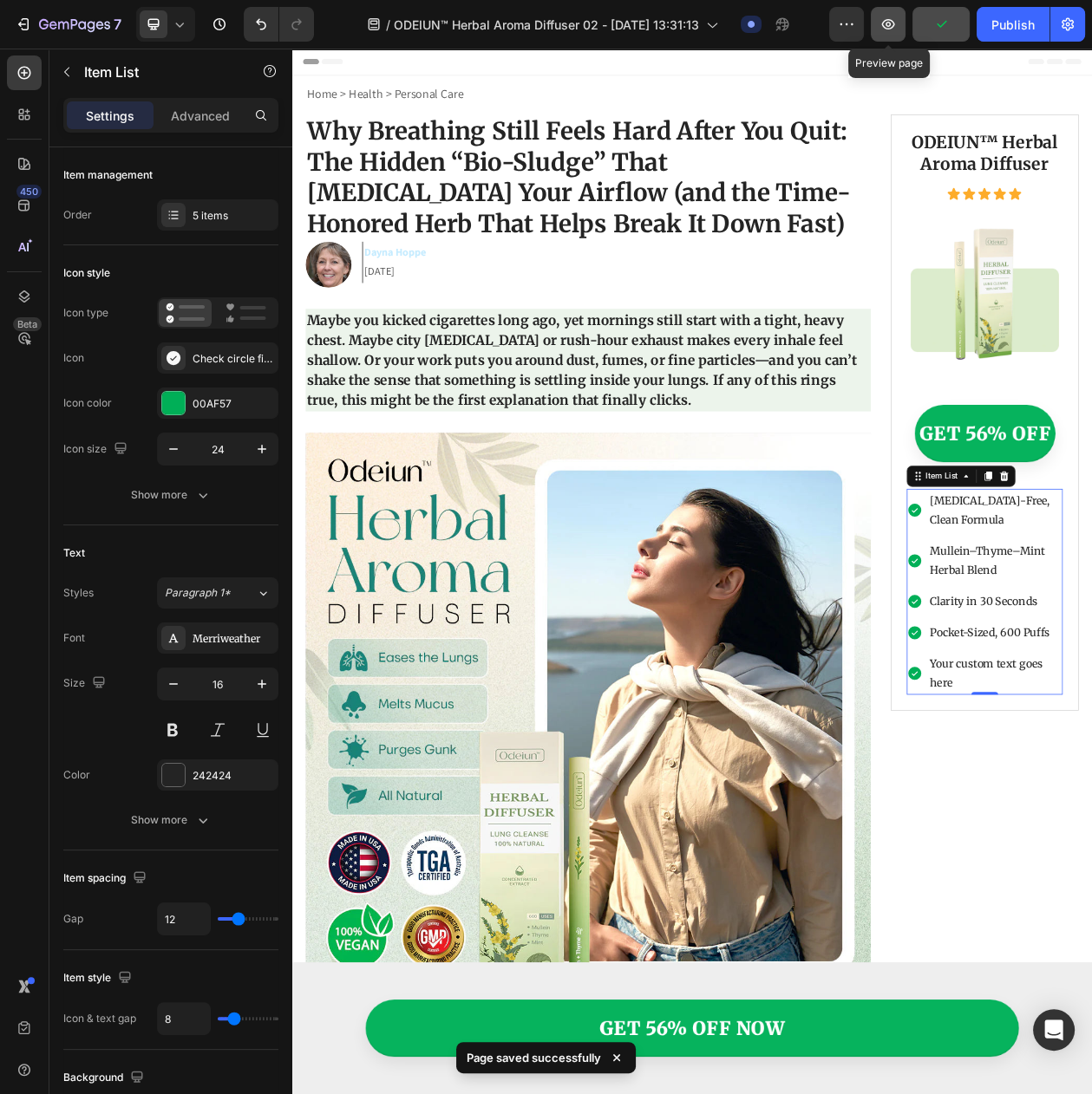
click at [893, 28] on icon "button" at bounding box center [887, 24] width 17 height 17
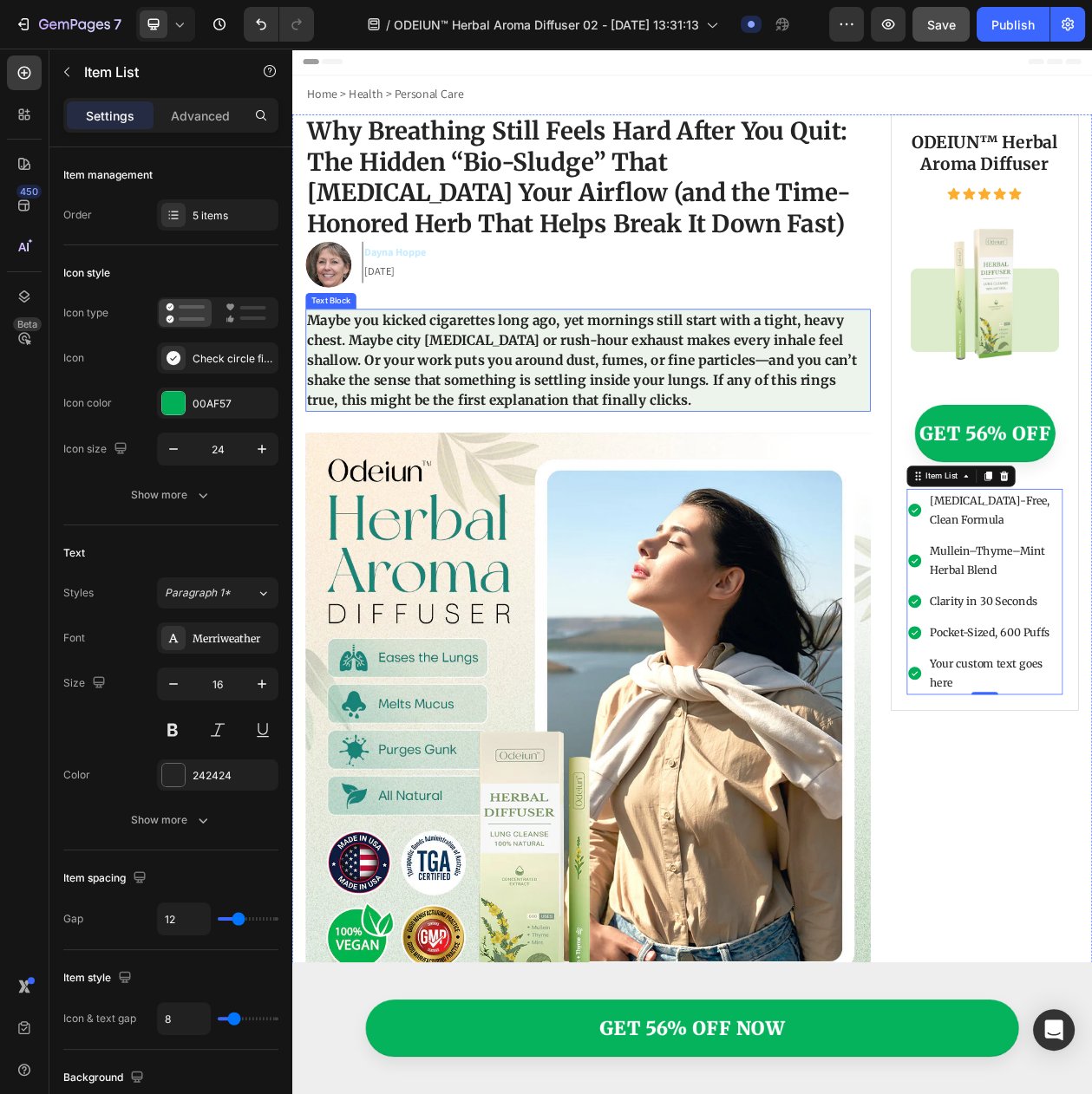
click at [398, 407] on p "Maybe you kicked cigarettes long ago, yet mornings still start with a tight, he…" at bounding box center [677, 454] width 732 height 130
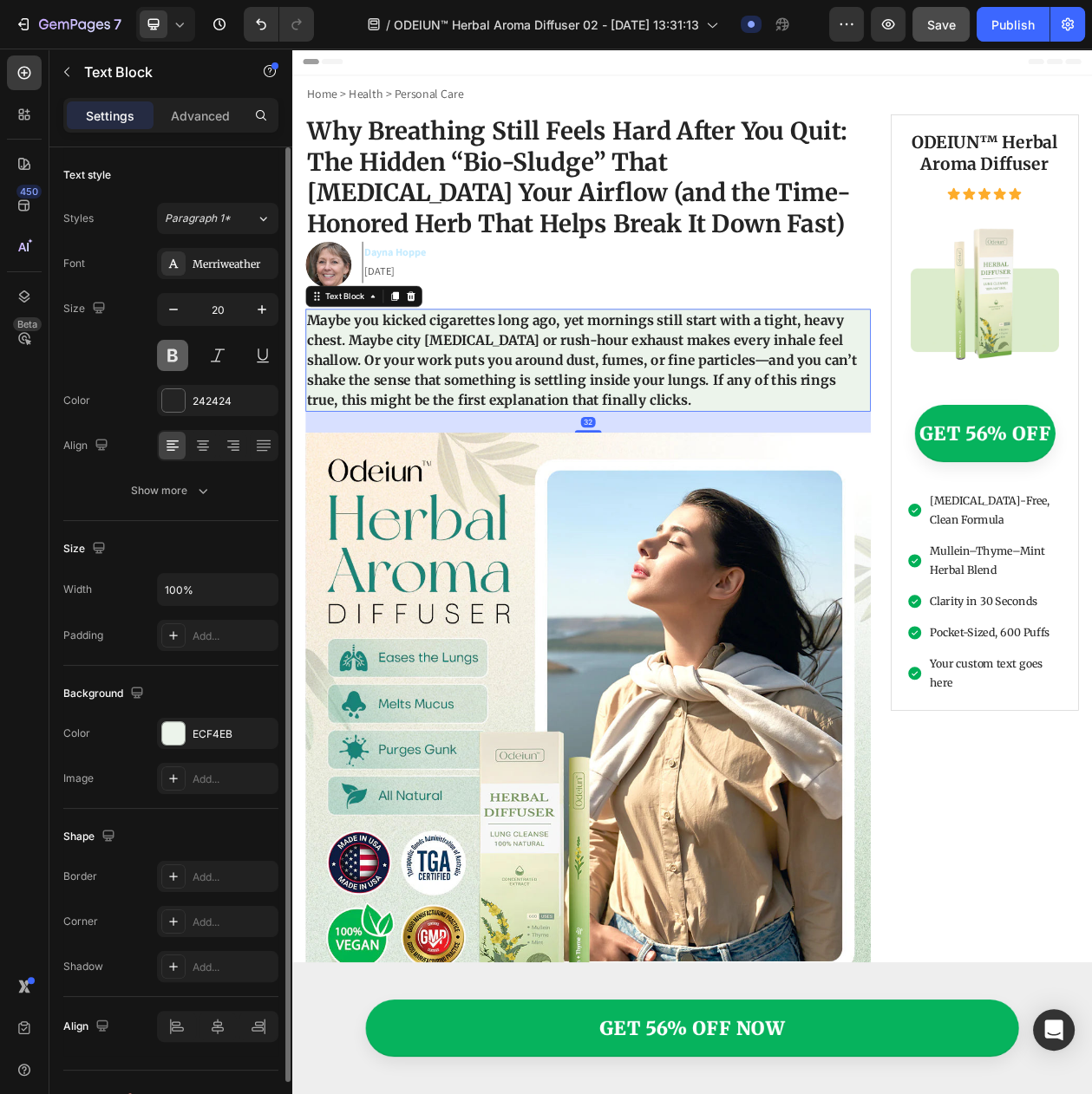
click at [161, 354] on button at bounding box center [172, 355] width 31 height 31
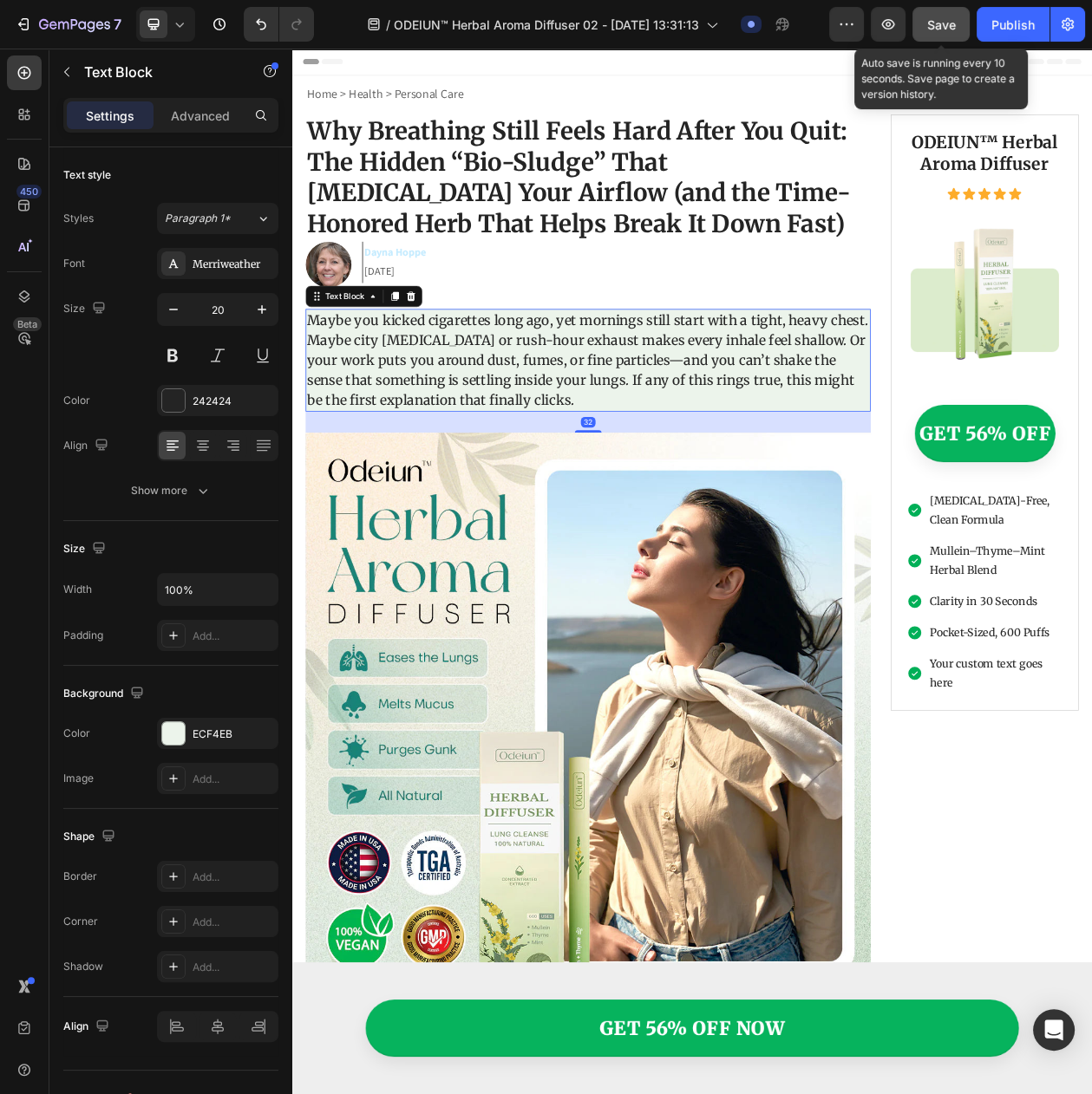
click at [924, 23] on button "Save" at bounding box center [941, 24] width 57 height 35
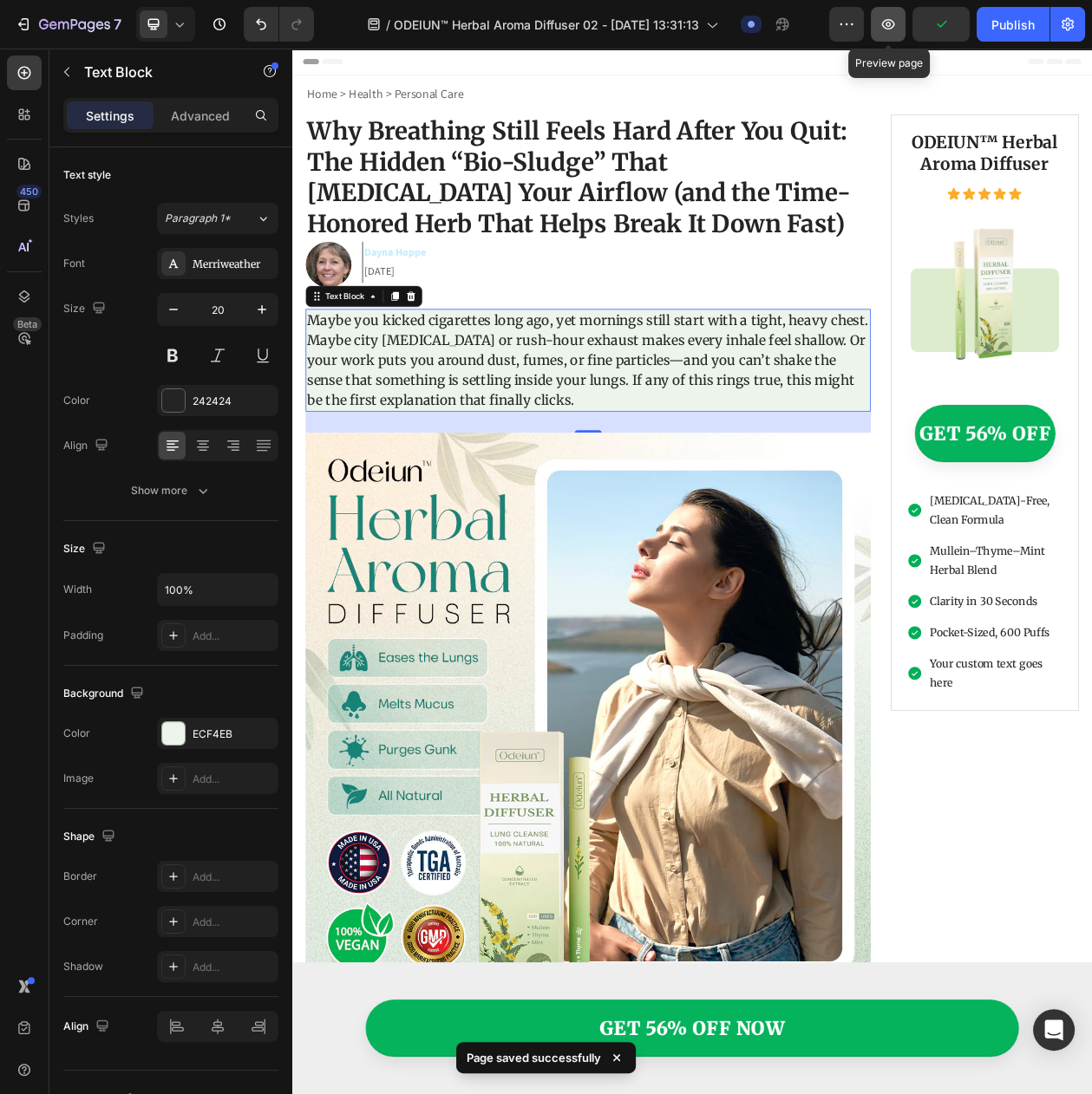
click at [898, 27] on button "button" at bounding box center [887, 24] width 35 height 35
click at [895, 20] on icon "button" at bounding box center [887, 24] width 17 height 17
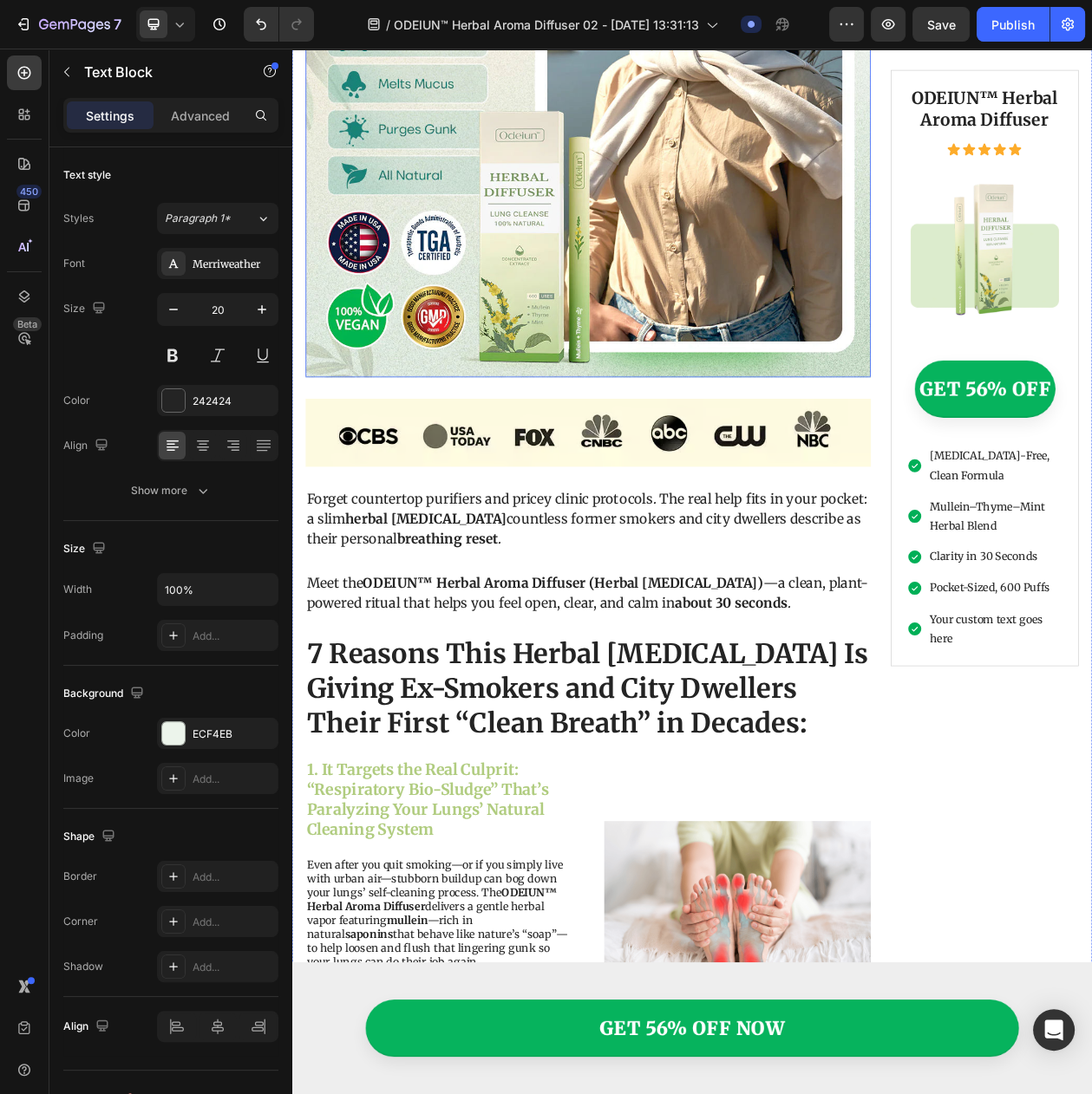
scroll to position [976, 0]
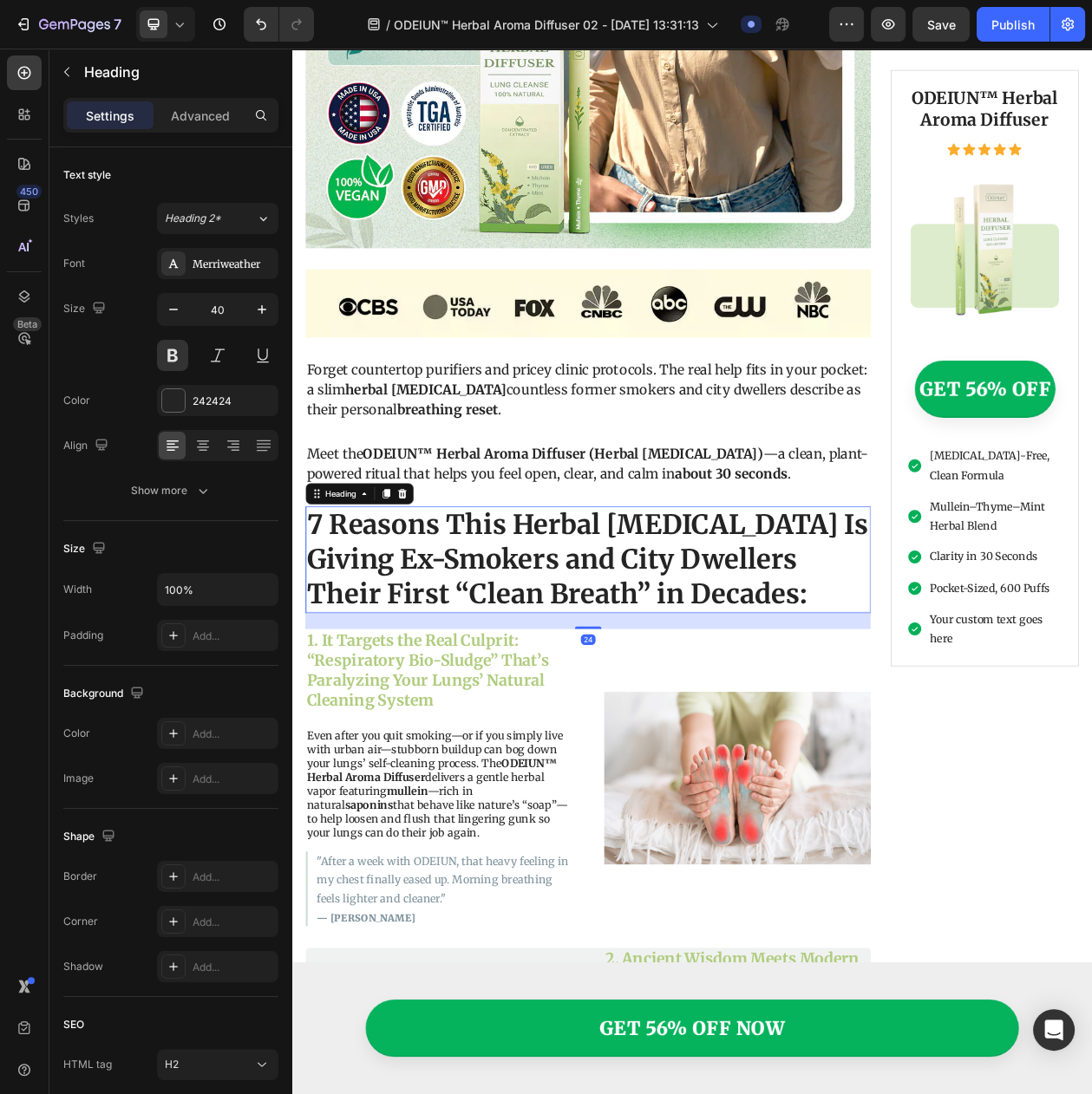
click at [474, 716] on h2 "7 Reasons This Herbal [MEDICAL_DATA] Is Giving Ex-Smokers and City Dwellers The…" at bounding box center [677, 714] width 735 height 139
drag, startPoint x: 191, startPoint y: 408, endPoint x: 221, endPoint y: 418, distance: 31.6
click at [192, 409] on div "242424" at bounding box center [217, 402] width 51 height 16
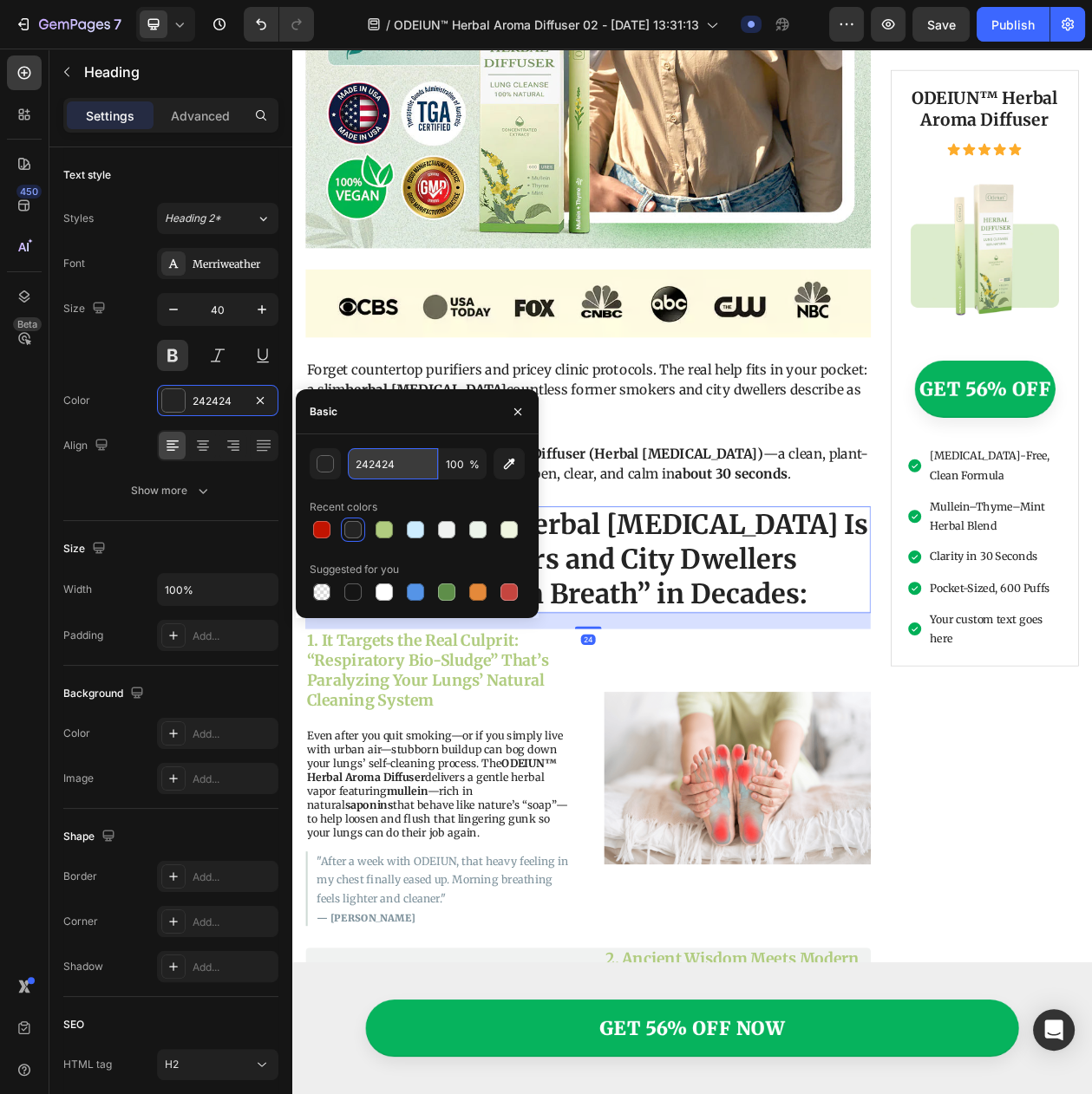
click at [386, 472] on input "242424" at bounding box center [392, 463] width 90 height 31
paste input "#00AF57"
type input "#00AF57"
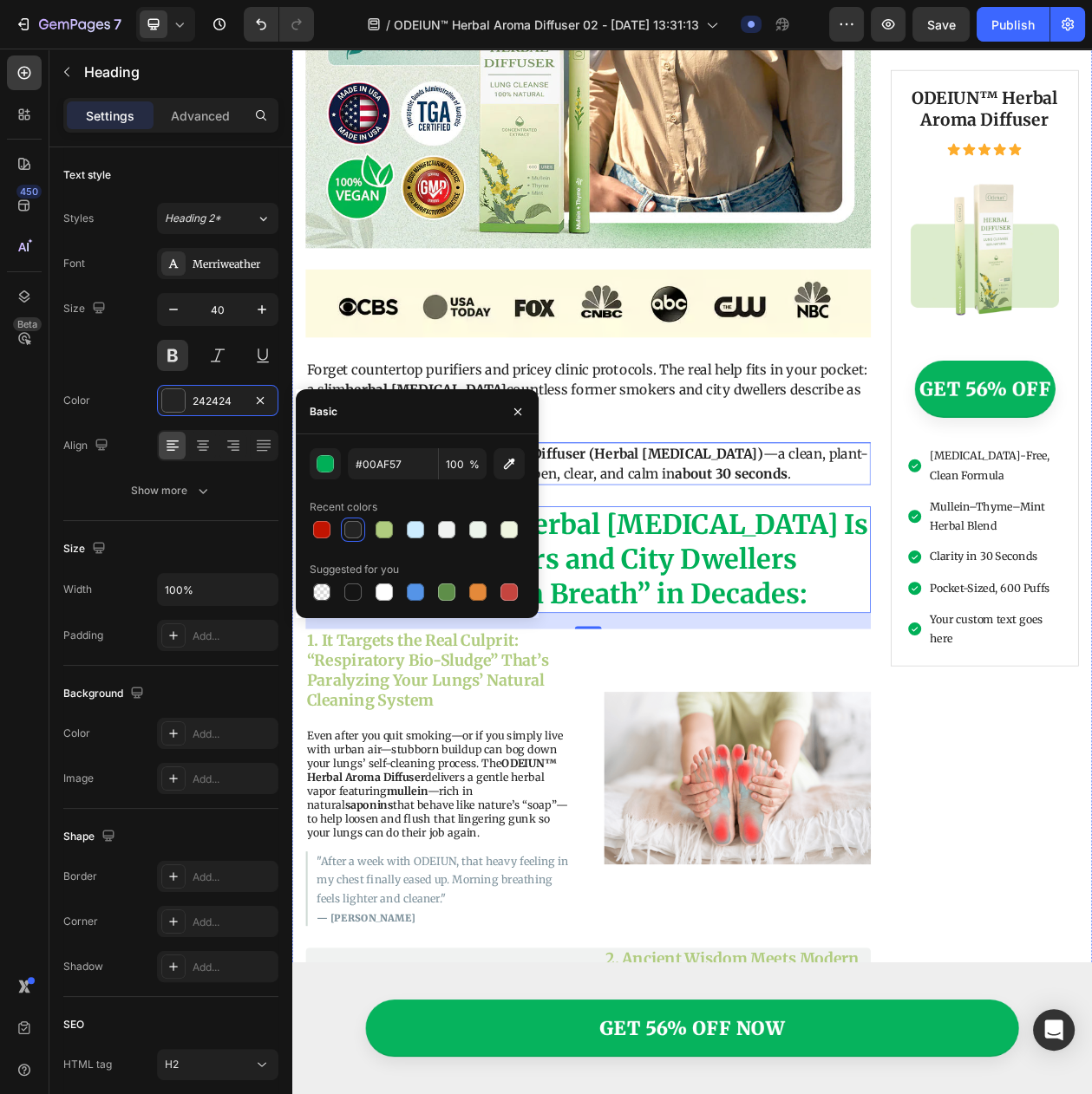
click at [832, 591] on strong "about 30 seconds" at bounding box center [863, 602] width 147 height 21
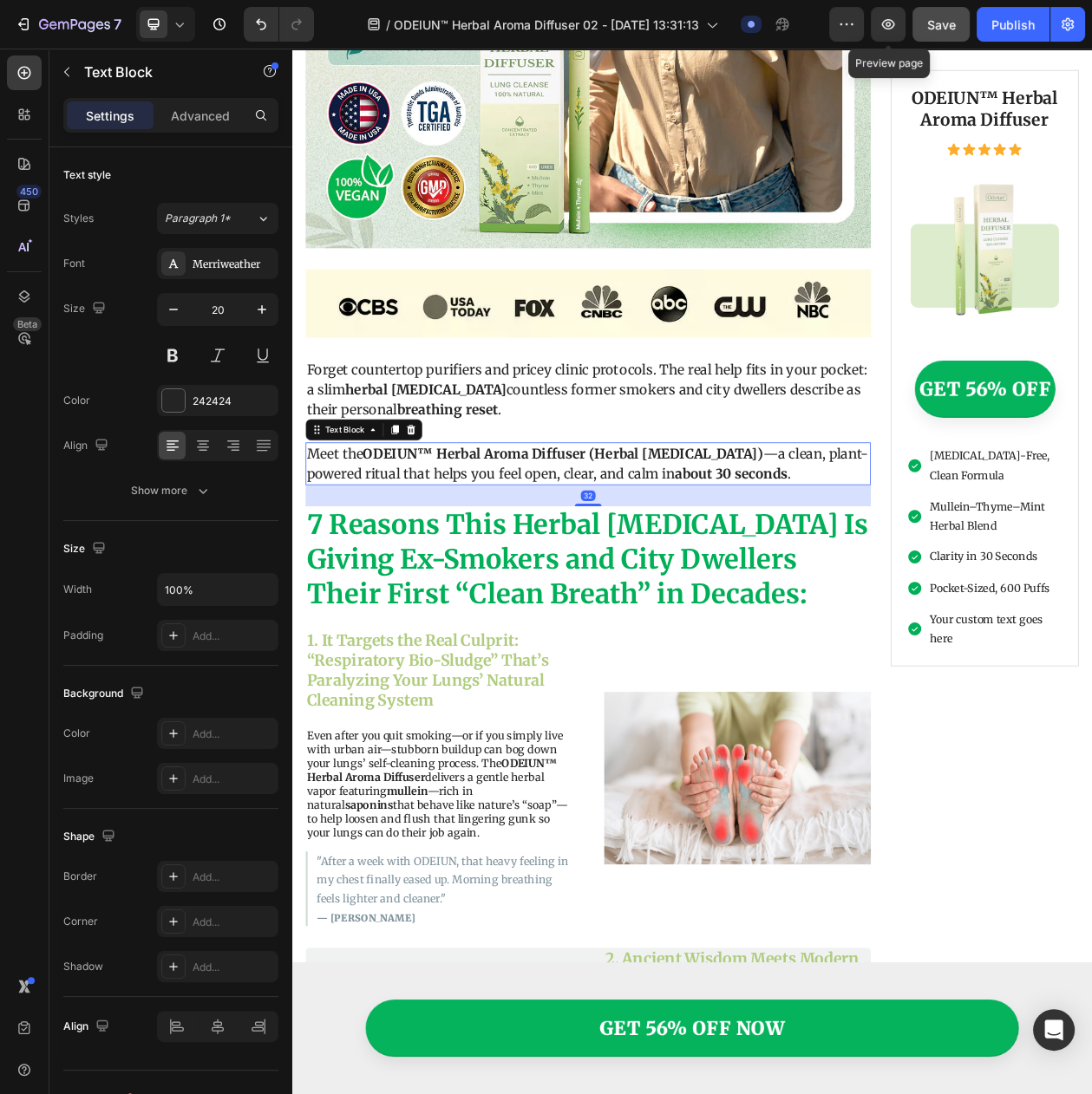
click at [916, 24] on button "Save" at bounding box center [941, 24] width 57 height 35
click at [897, 28] on button "button" at bounding box center [887, 24] width 35 height 35
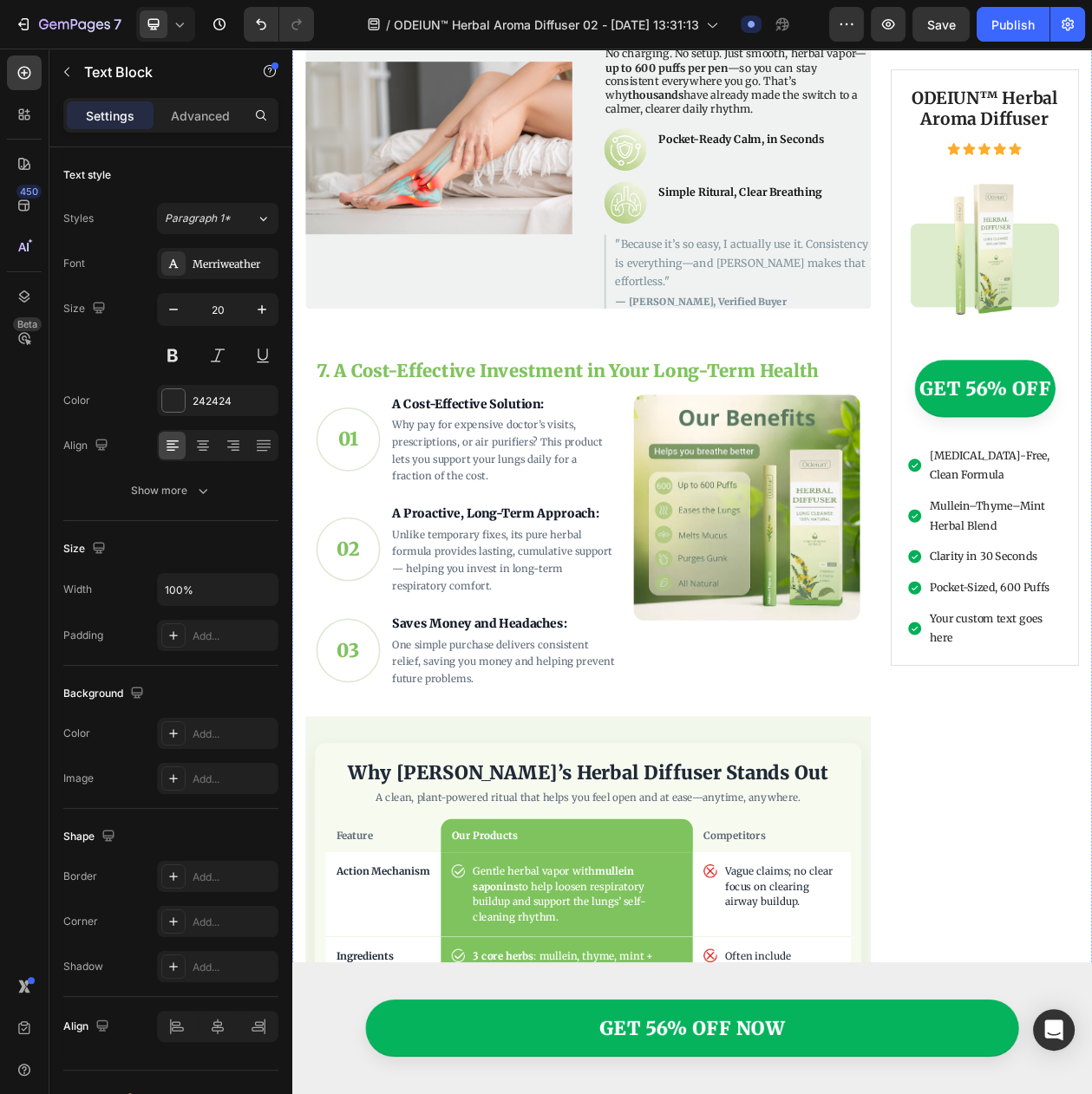
scroll to position [3359, 0]
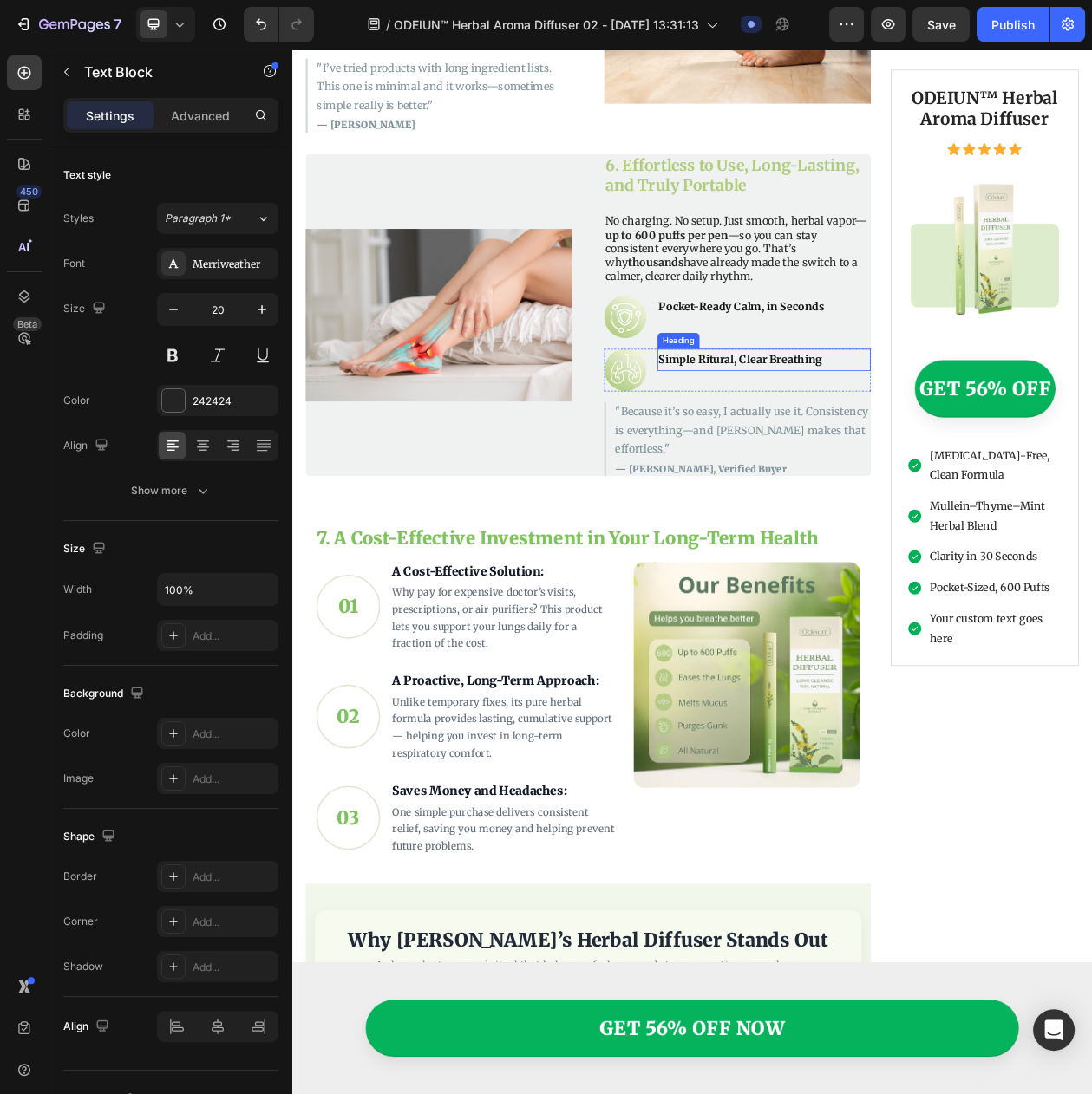
click at [815, 439] on h2 "Simple Ritural, Clear Breathing" at bounding box center [906, 454] width 277 height 28
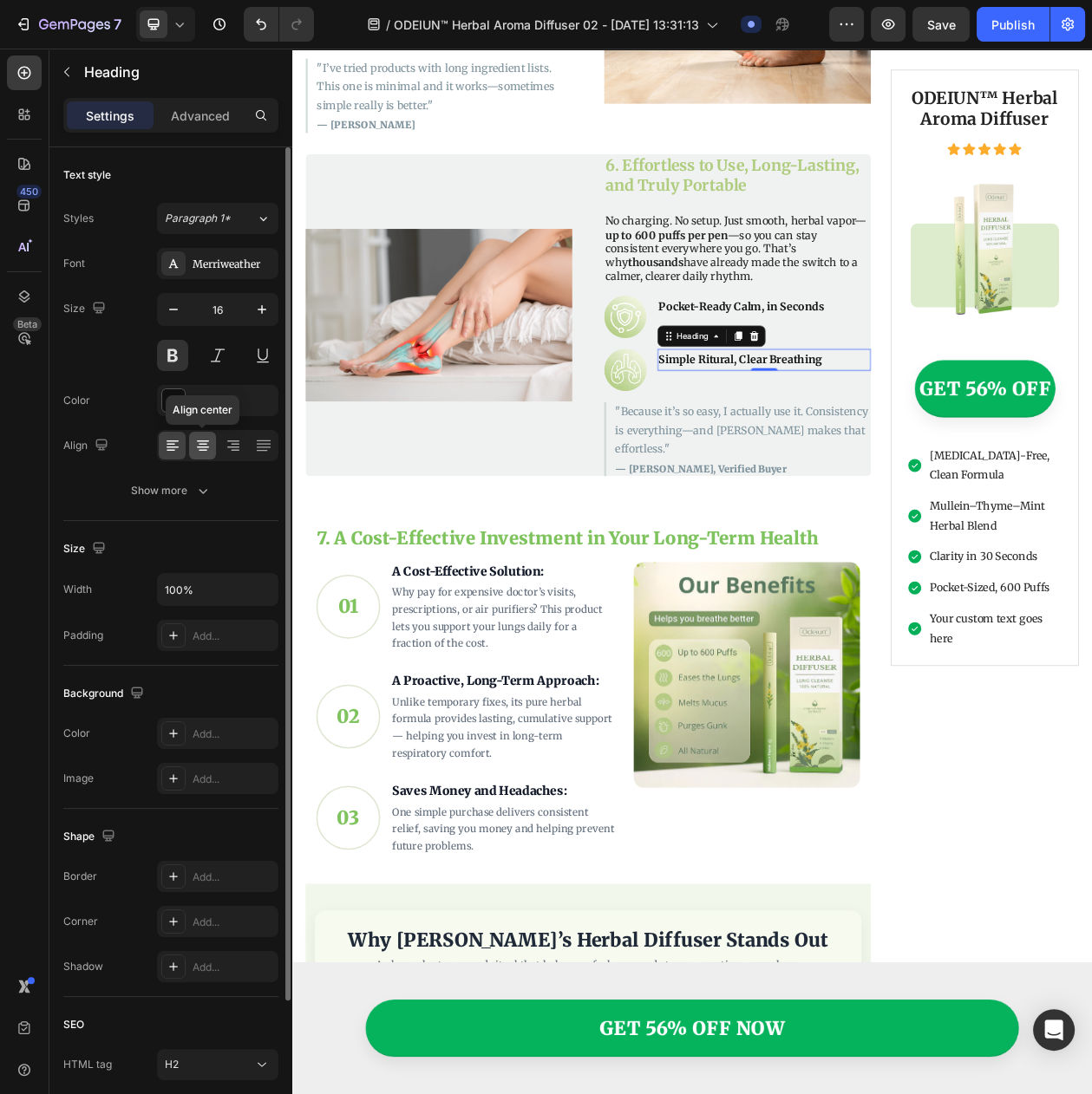
click at [192, 460] on div at bounding box center [203, 446] width 27 height 28
click at [170, 454] on icon at bounding box center [172, 445] width 17 height 17
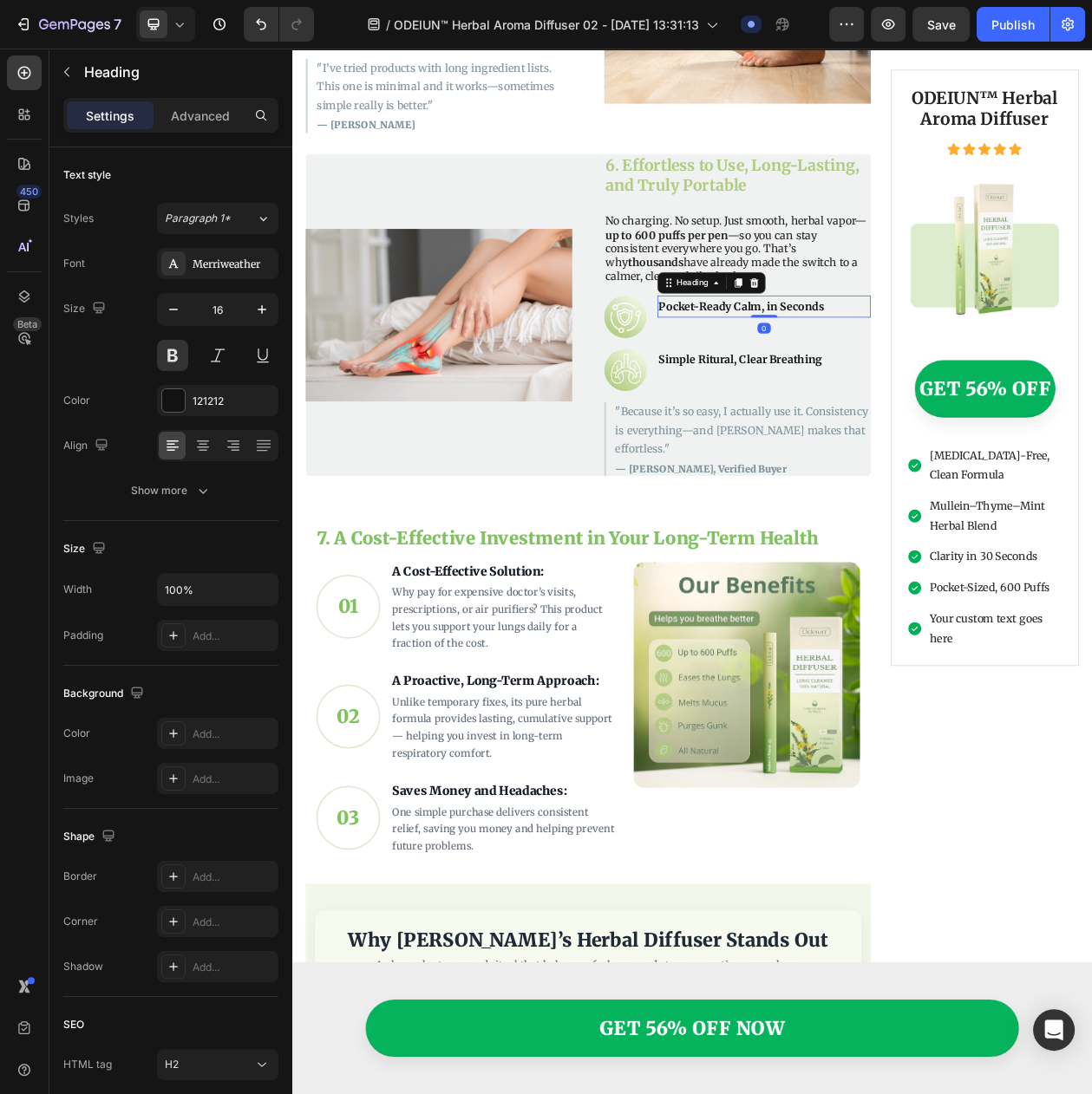
click at [885, 370] on h2 "Pocket-Ready Calm, in Seconds" at bounding box center [906, 384] width 277 height 28
click at [819, 389] on div "Pocket-Ready Calm, in Seconds Heading 0" at bounding box center [906, 398] width 277 height 55
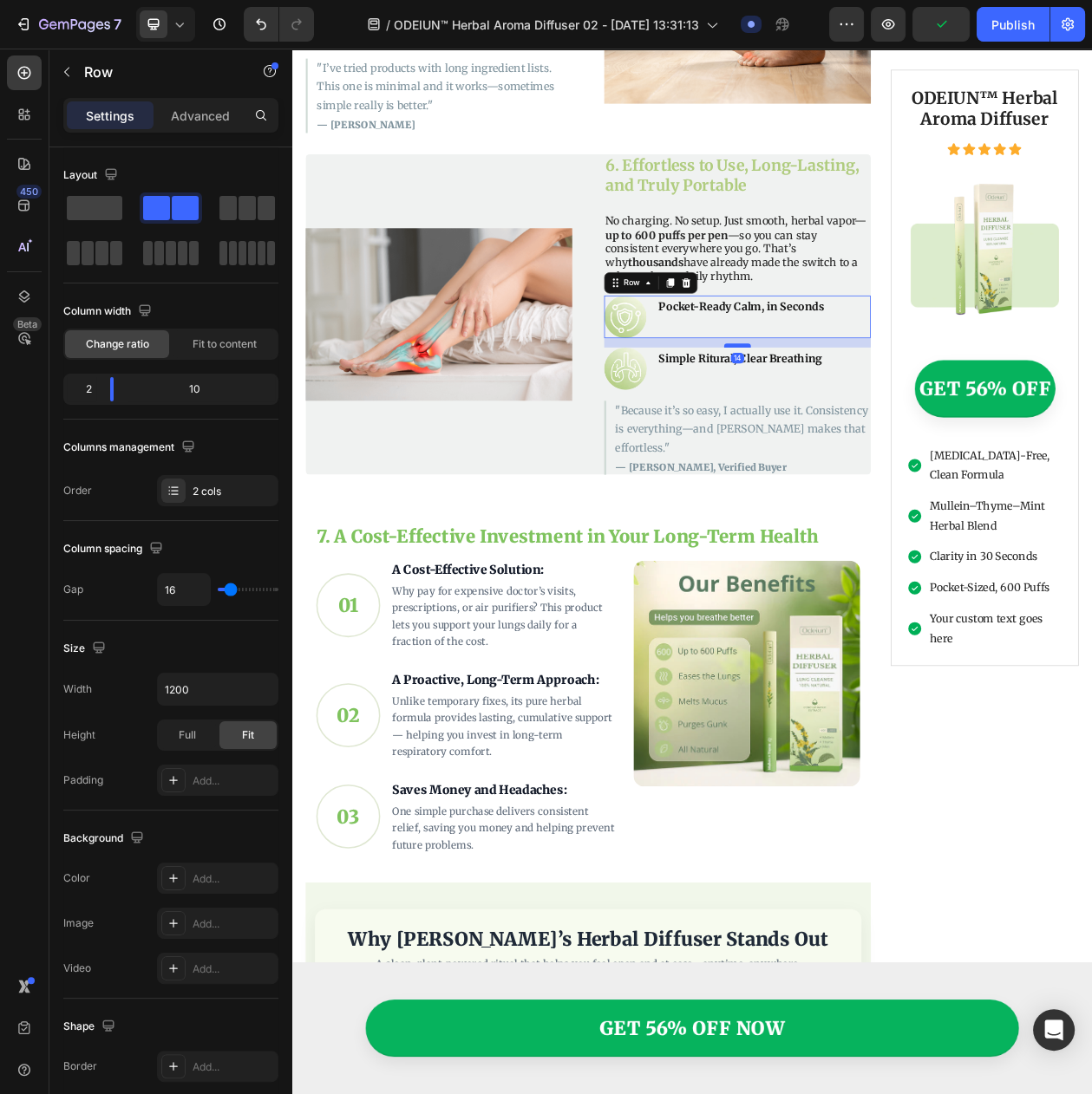
click at [856, 433] on div at bounding box center [871, 436] width 35 height 5
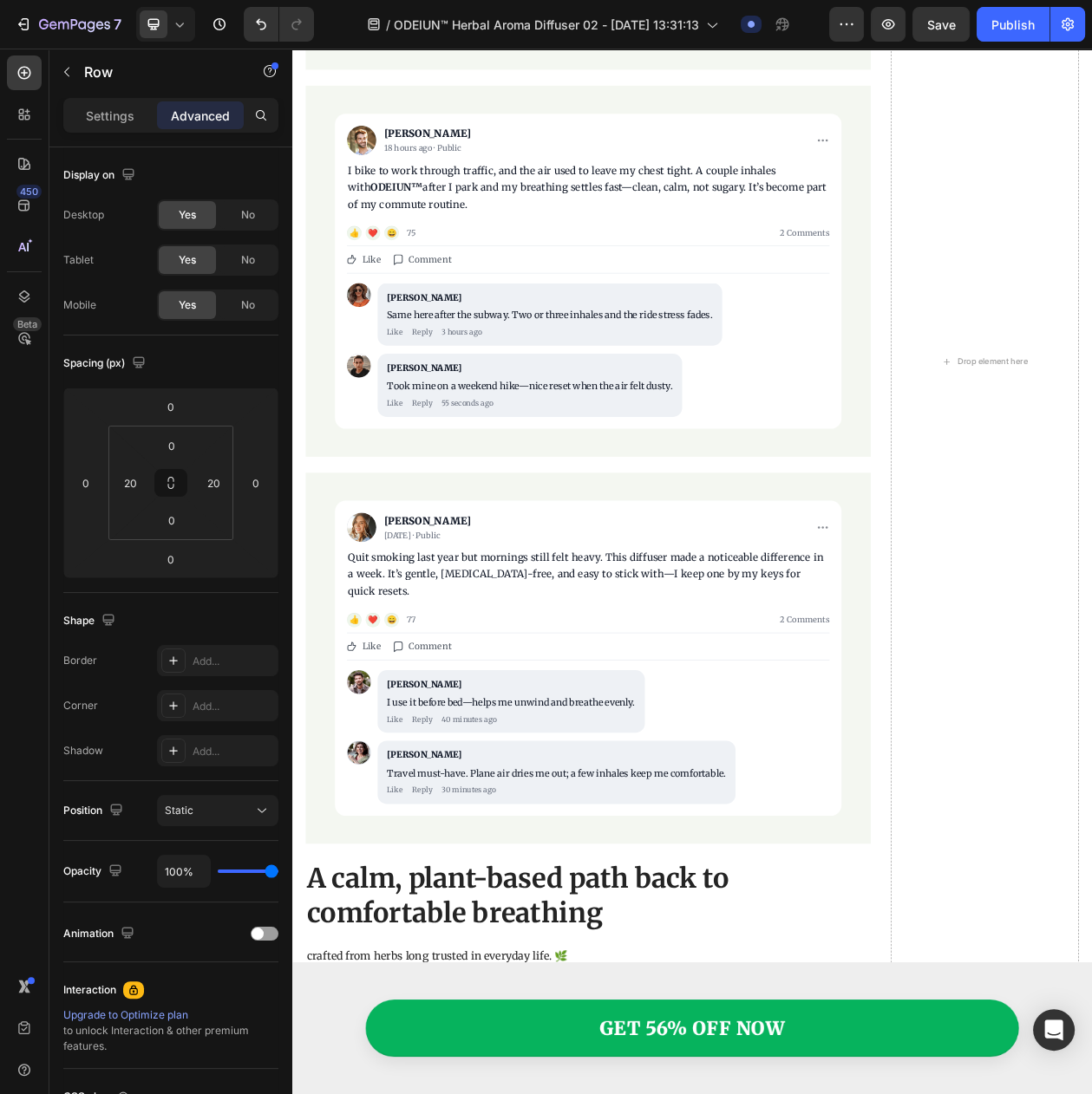
scroll to position [6612, 0]
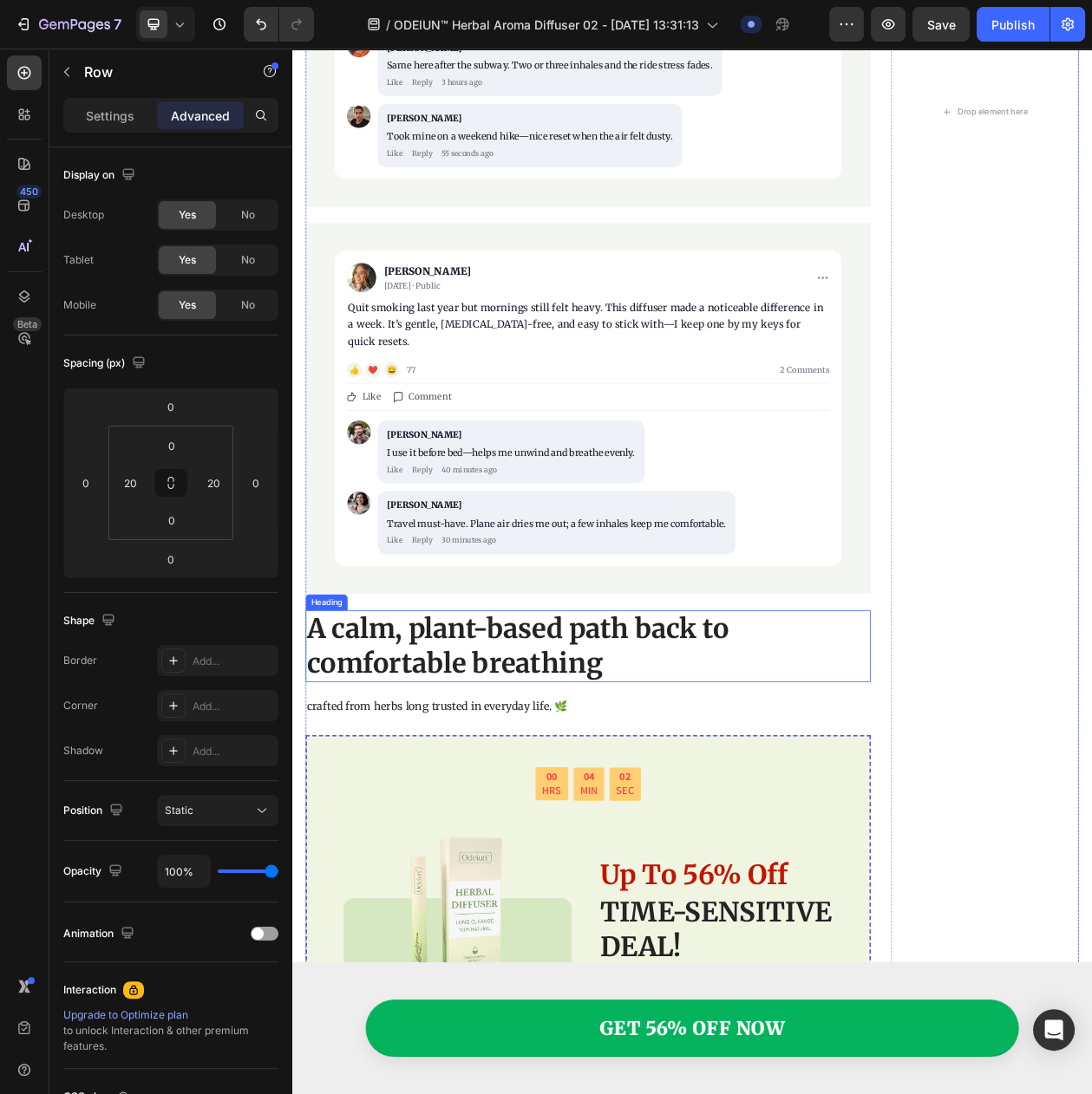
click at [469, 800] on h2 "A calm, plant-based path back to comfortable breathing" at bounding box center [677, 826] width 735 height 93
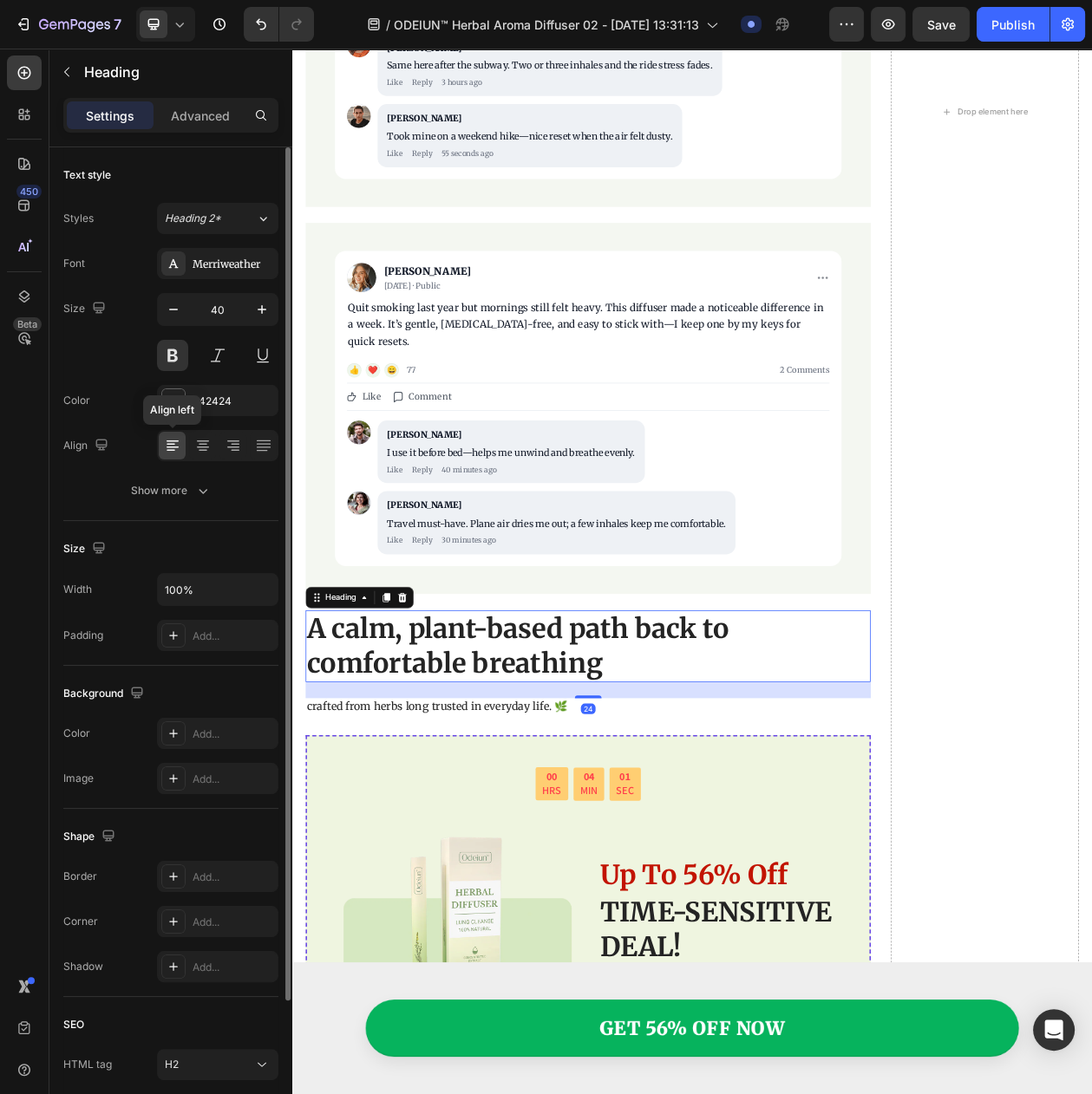
click at [185, 446] on div at bounding box center [172, 446] width 27 height 28
click at [206, 454] on icon at bounding box center [202, 445] width 17 height 17
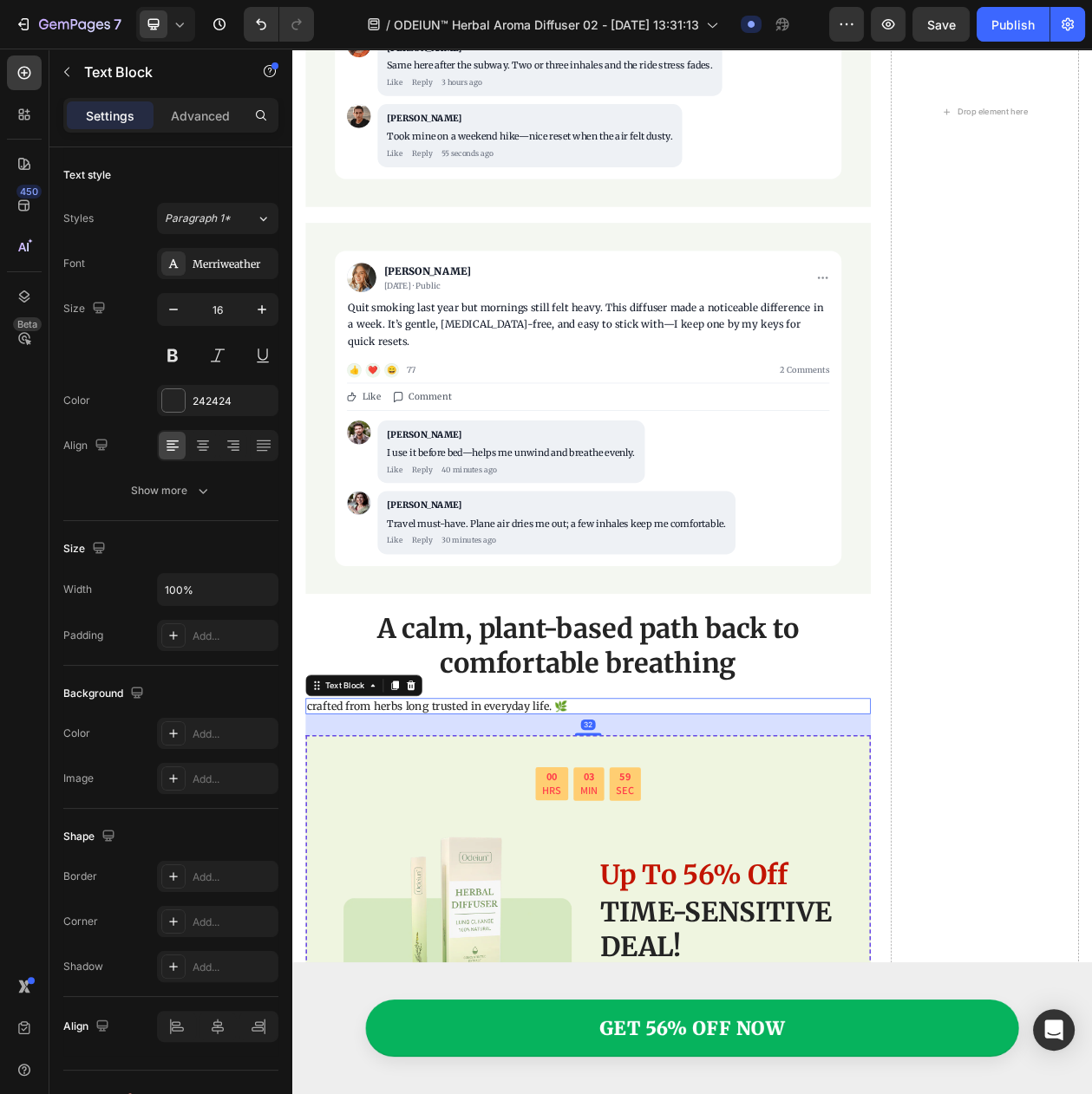
click at [547, 896] on p "crafted from herbs long trusted in everyday life. 🌿" at bounding box center [677, 905] width 732 height 18
click at [207, 442] on icon at bounding box center [203, 441] width 12 height 2
click at [935, 31] on div "Save" at bounding box center [941, 25] width 28 height 18
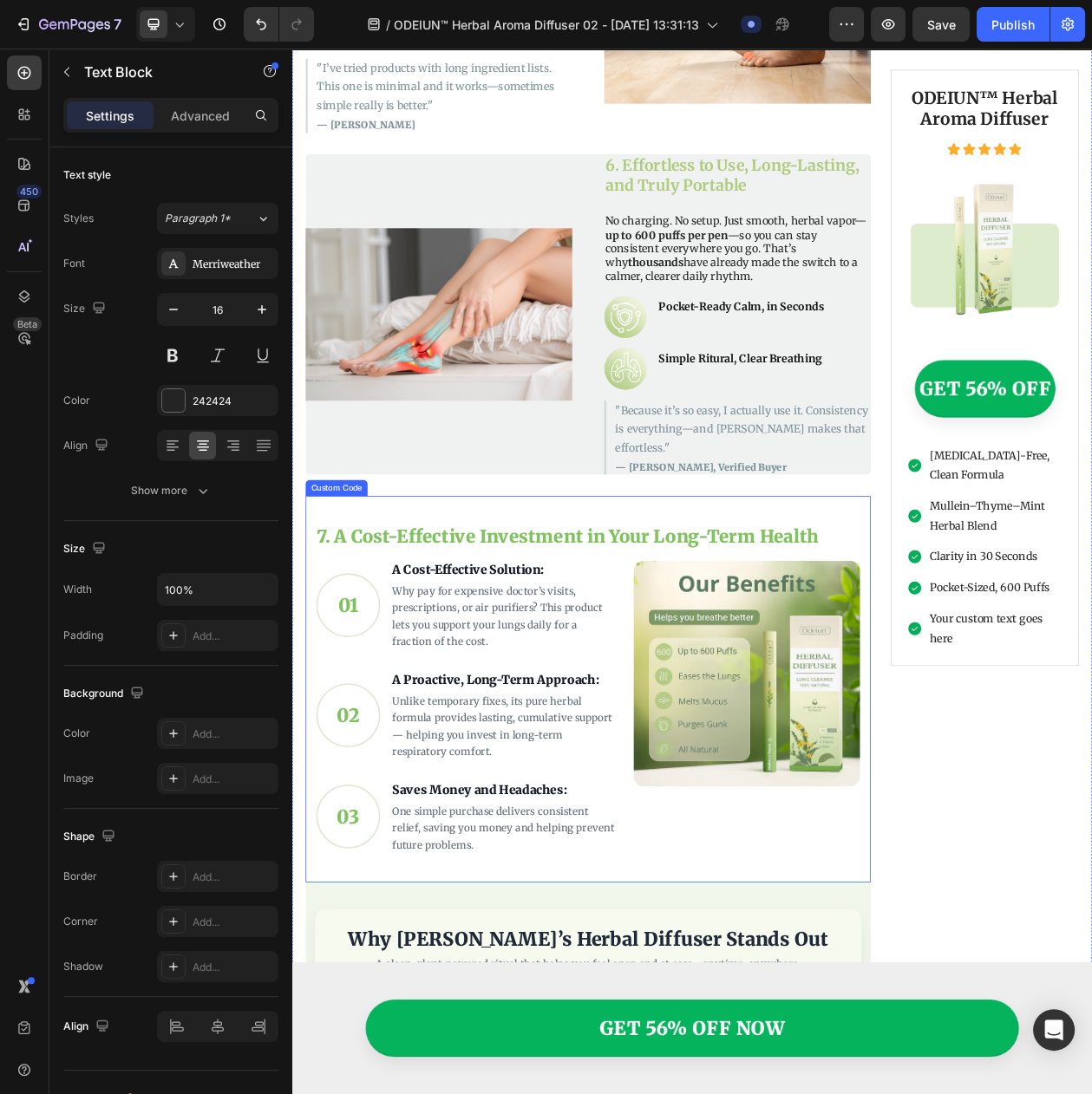
scroll to position [3035, 0]
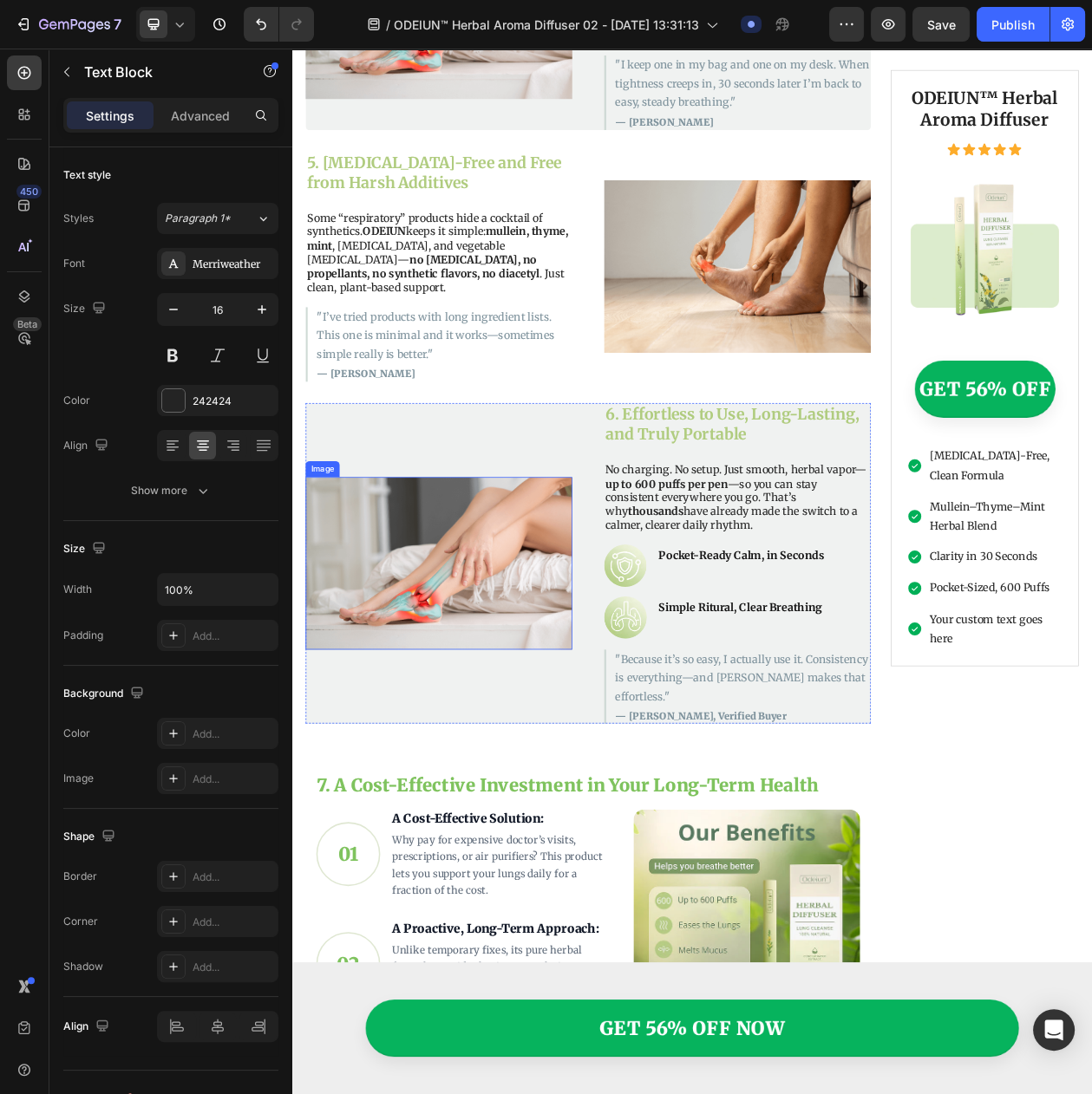
drag, startPoint x: 441, startPoint y: 696, endPoint x: 332, endPoint y: 689, distance: 109.2
click at [441, 696] on img at bounding box center [483, 719] width 347 height 225
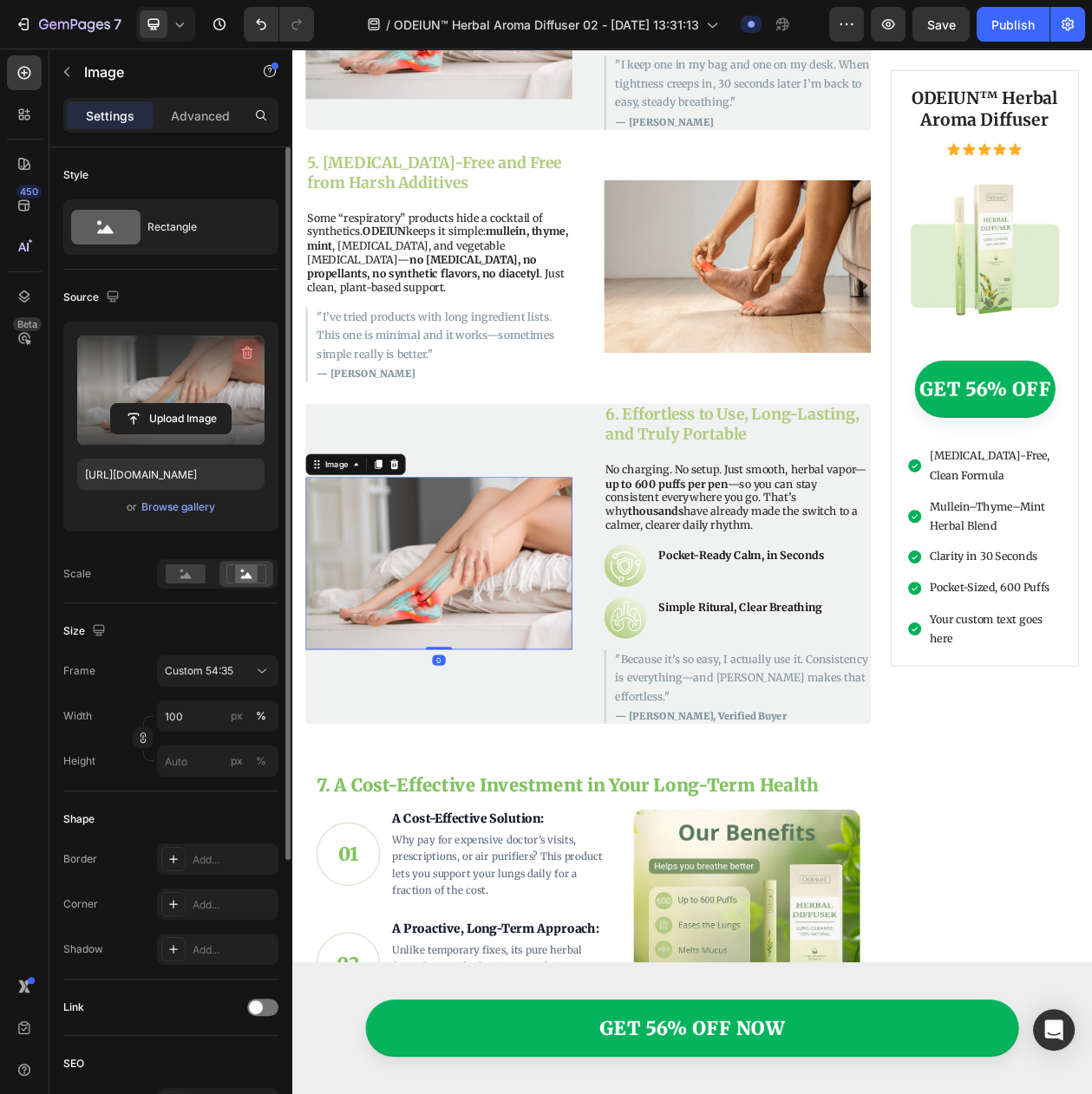
click at [244, 354] on icon "button" at bounding box center [247, 353] width 12 height 13
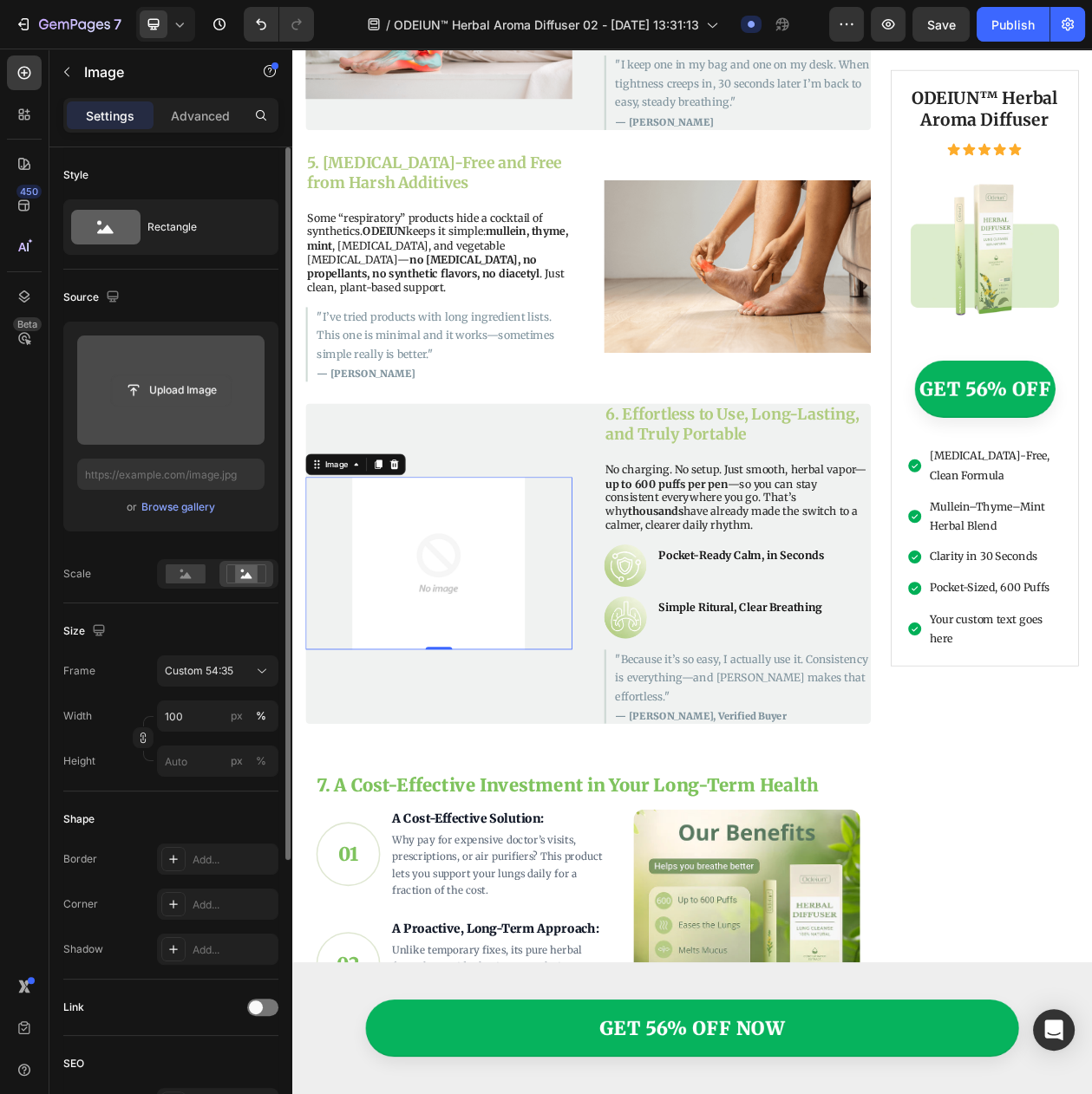
click at [185, 401] on input "file" at bounding box center [171, 390] width 120 height 29
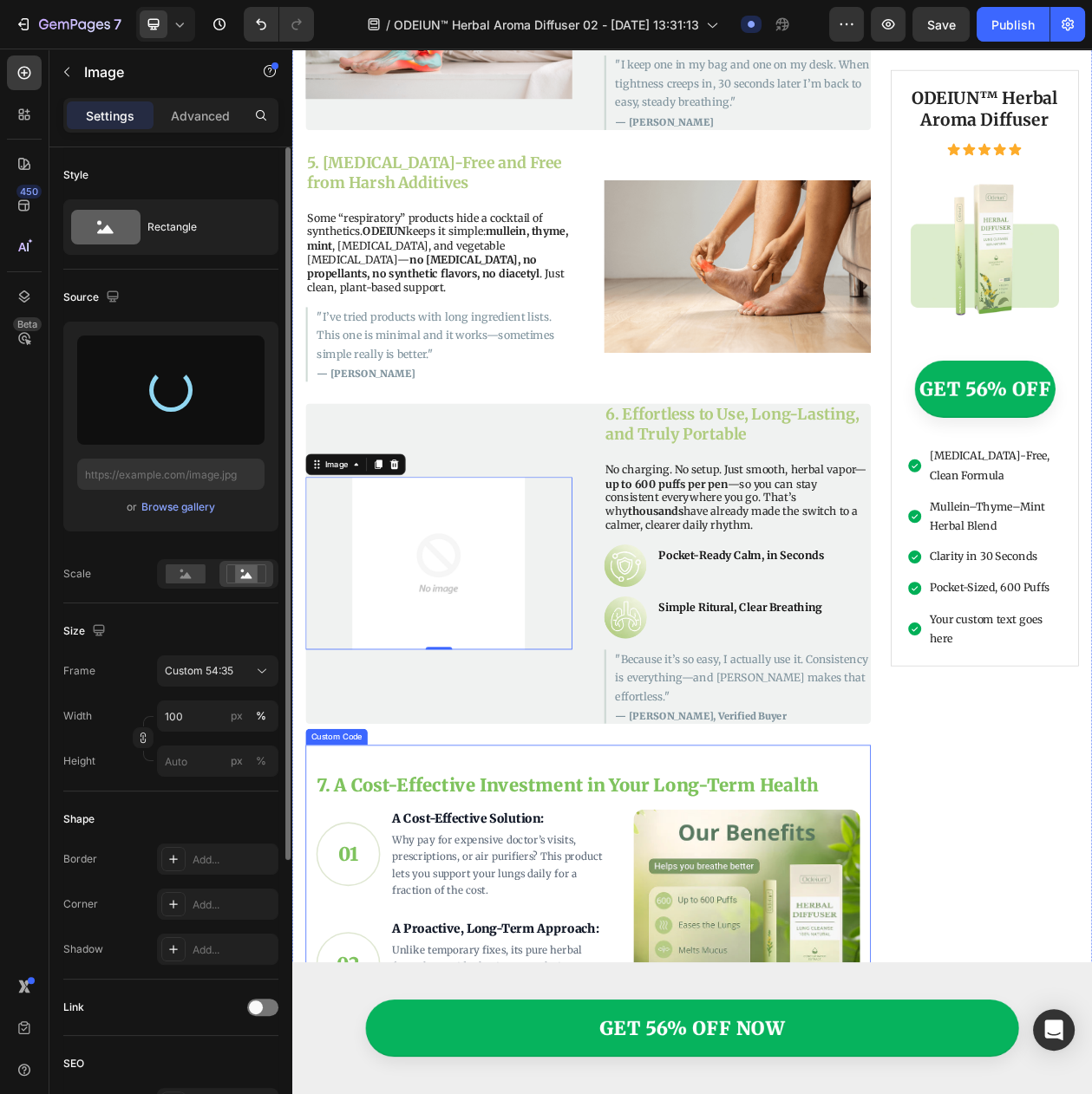
type input "[URL][DOMAIN_NAME]"
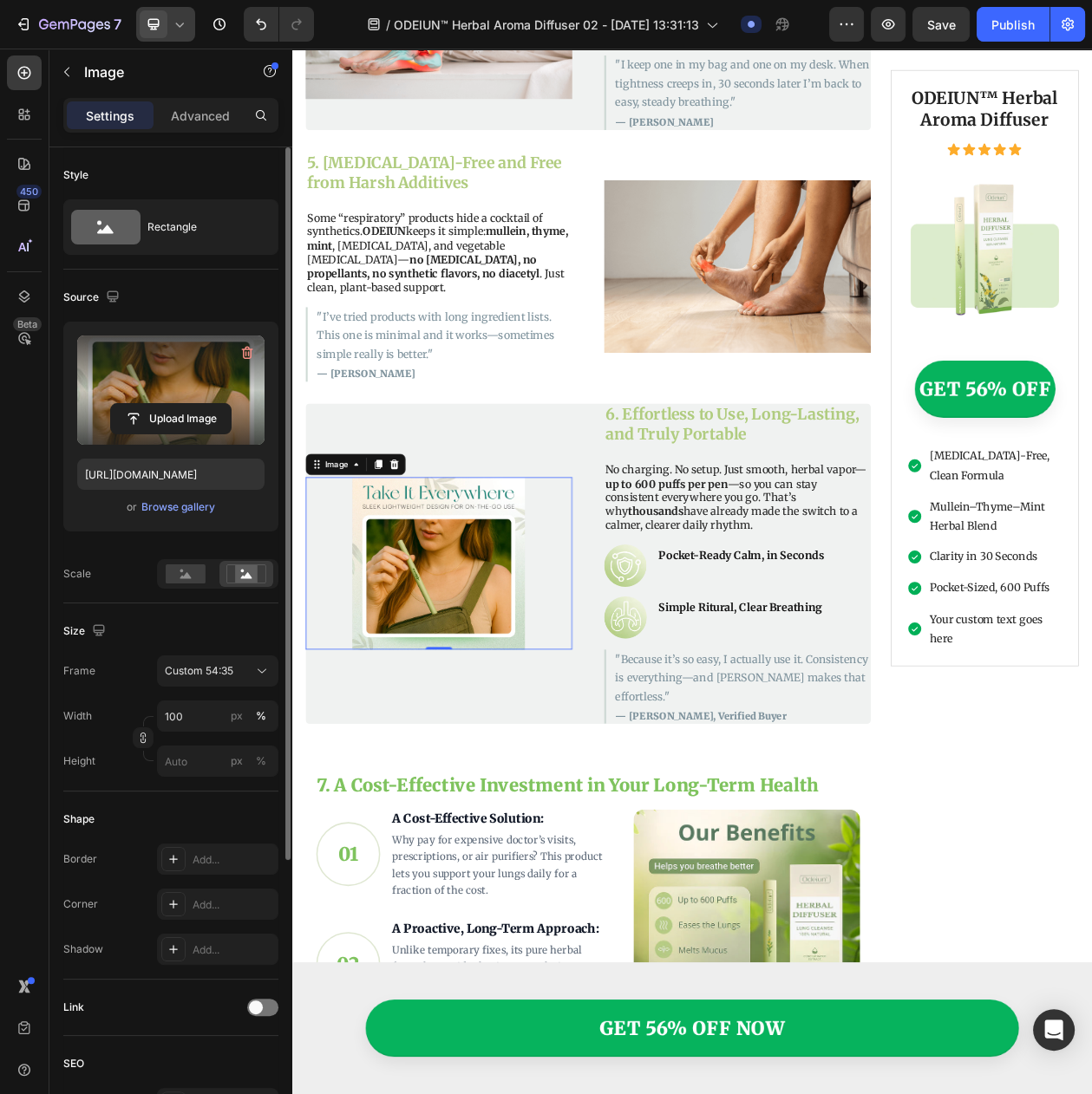
click at [167, 26] on div at bounding box center [165, 24] width 59 height 35
click at [194, 84] on span "Tablet" at bounding box center [187, 90] width 30 height 17
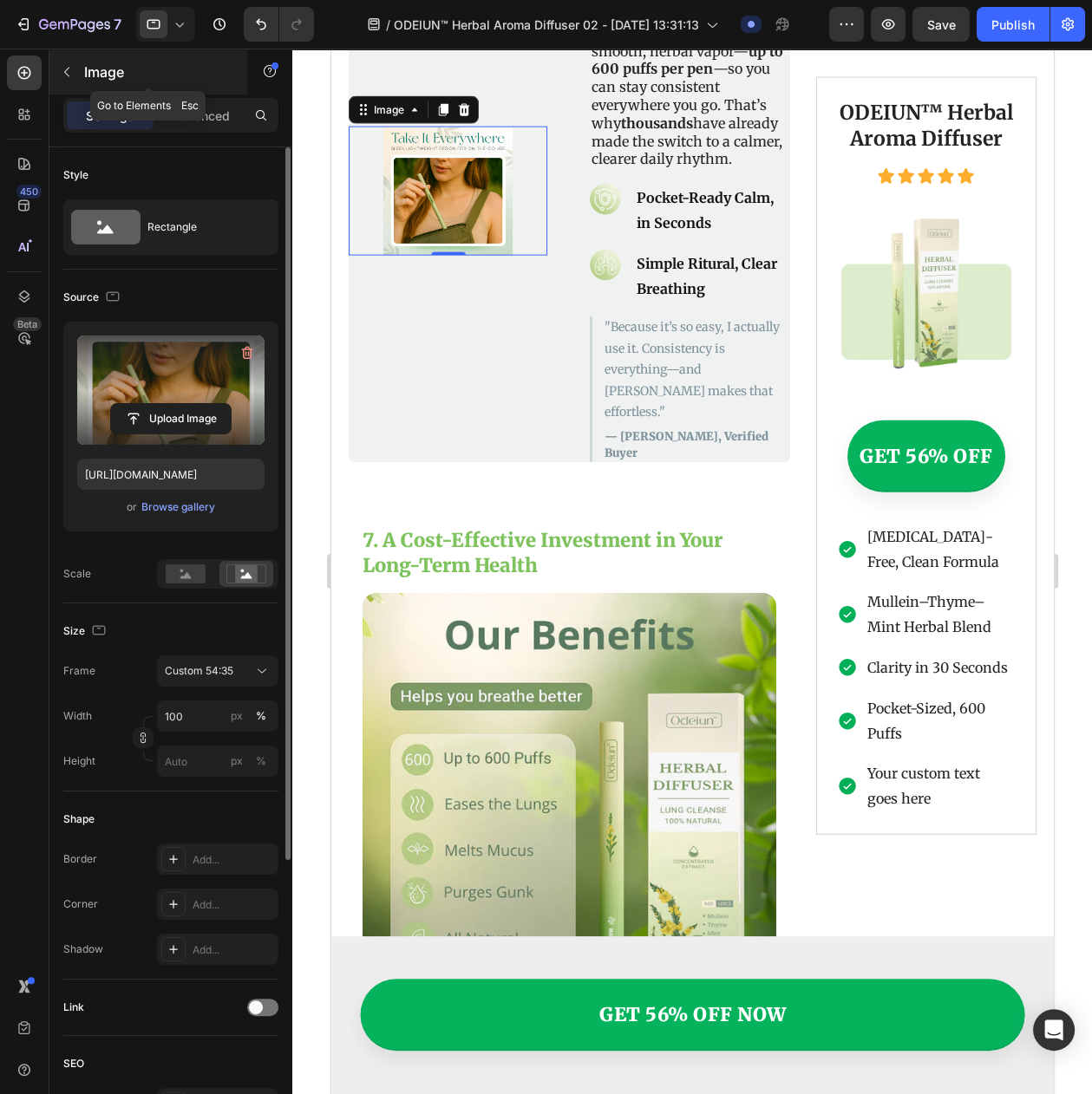
scroll to position [4705, 0]
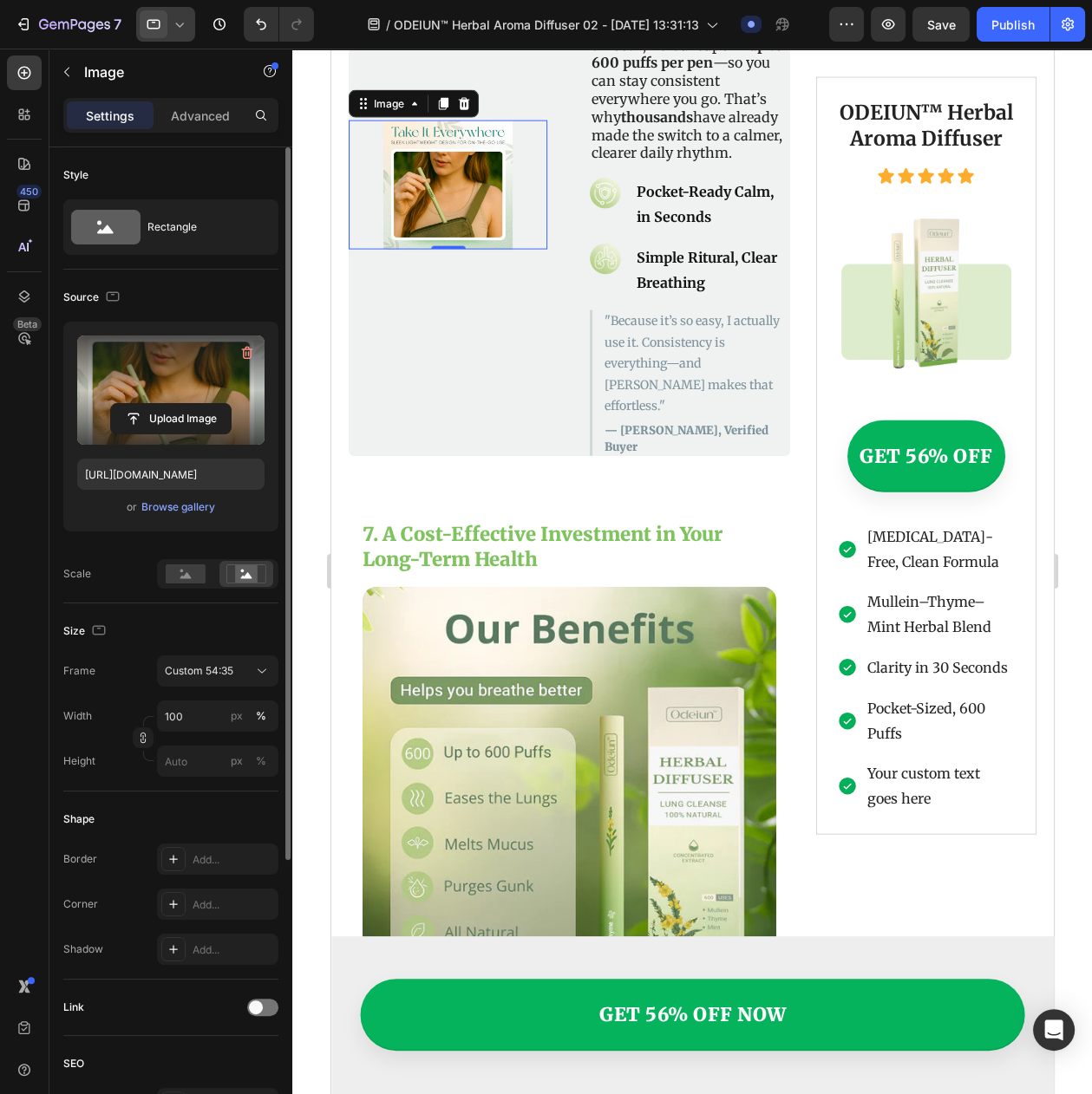
click at [181, 30] on icon at bounding box center [179, 24] width 17 height 17
click at [190, 113] on span "Mobile" at bounding box center [188, 117] width 33 height 17
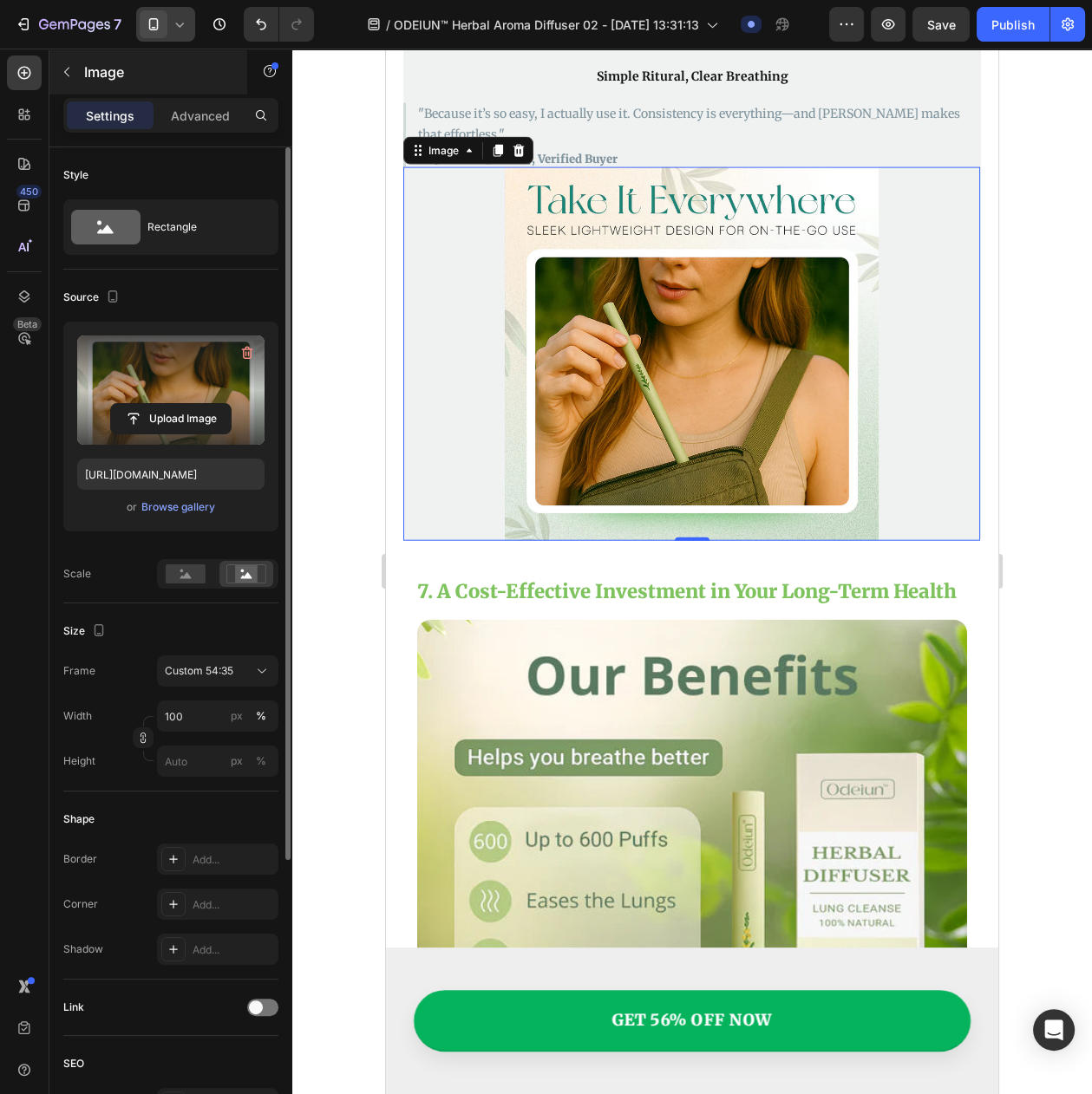
scroll to position [4662, 0]
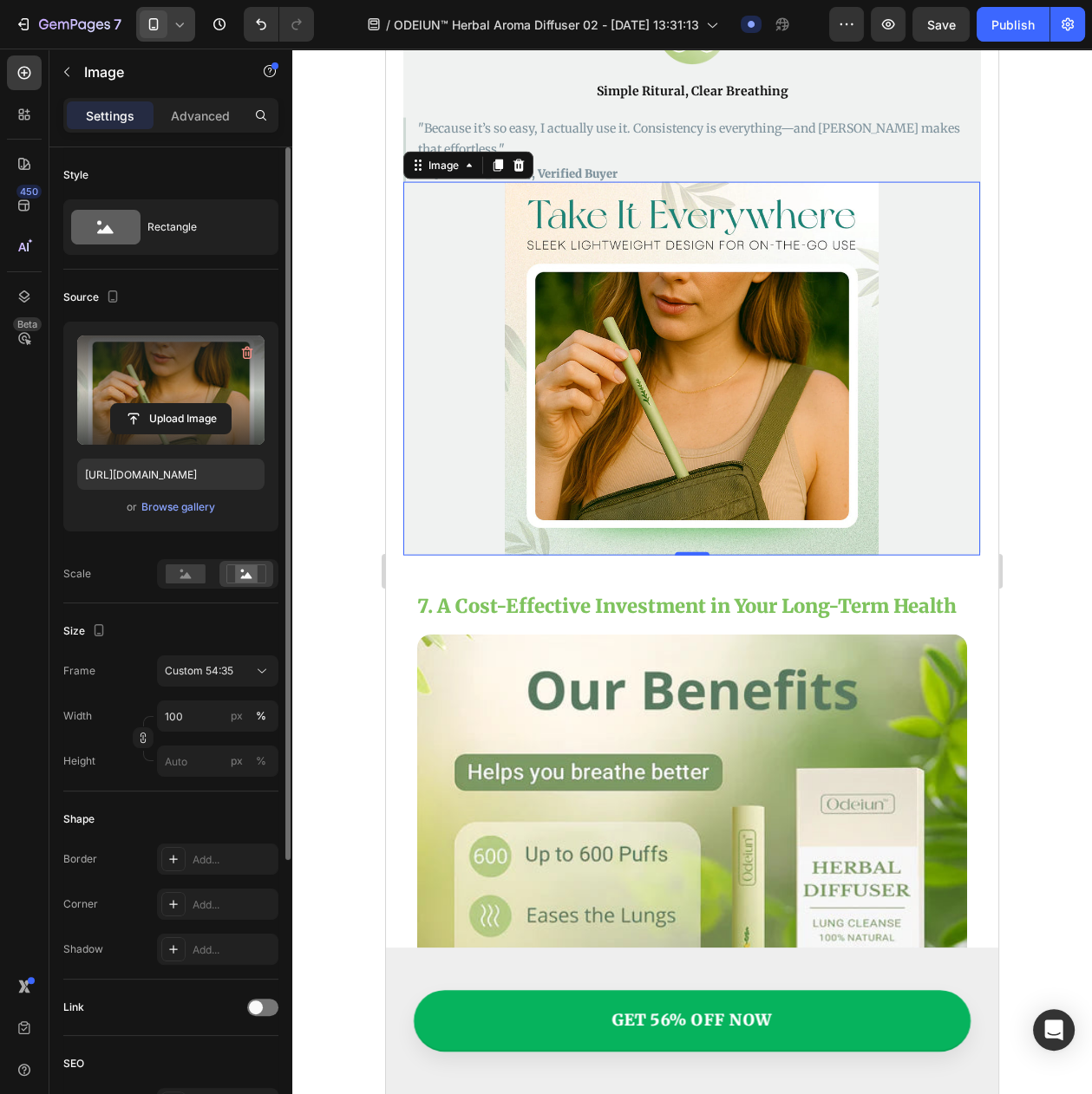
click at [176, 20] on icon at bounding box center [179, 24] width 17 height 17
click at [186, 53] on span "Desktop" at bounding box center [192, 61] width 41 height 17
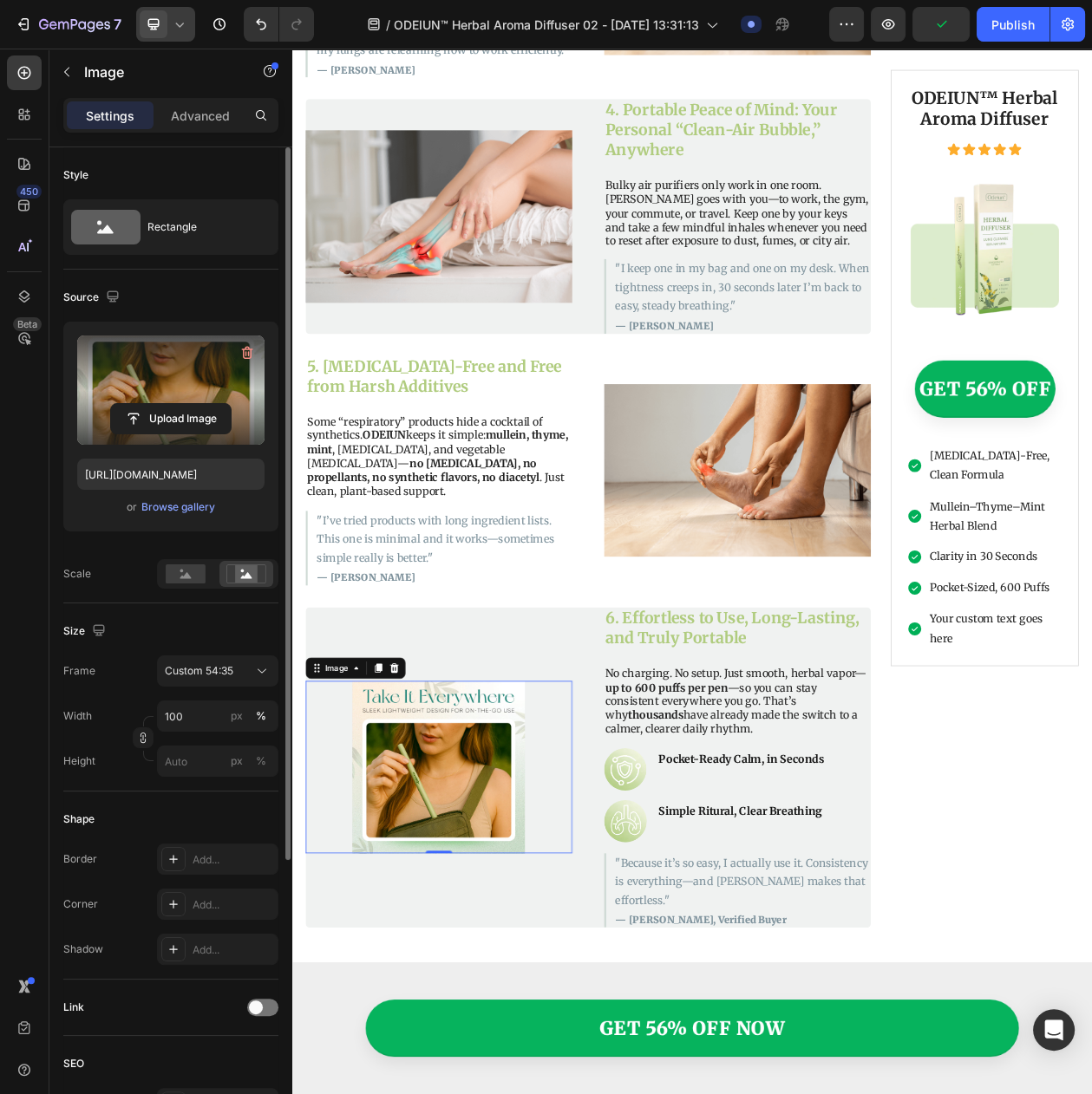
scroll to position [2769, 0]
click at [893, 607] on img at bounding box center [871, 599] width 347 height 225
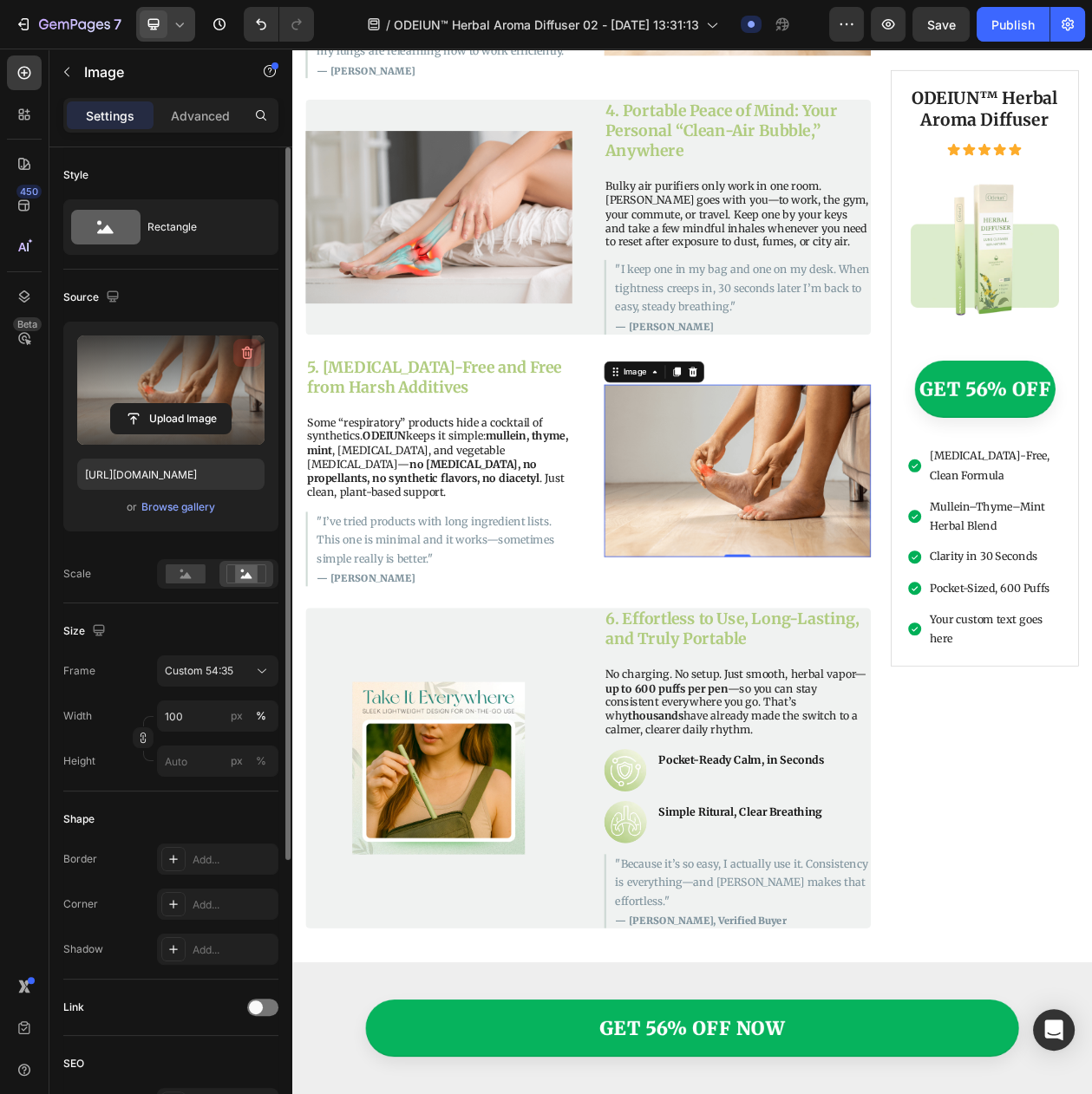
click at [242, 344] on icon "button" at bounding box center [246, 352] width 17 height 17
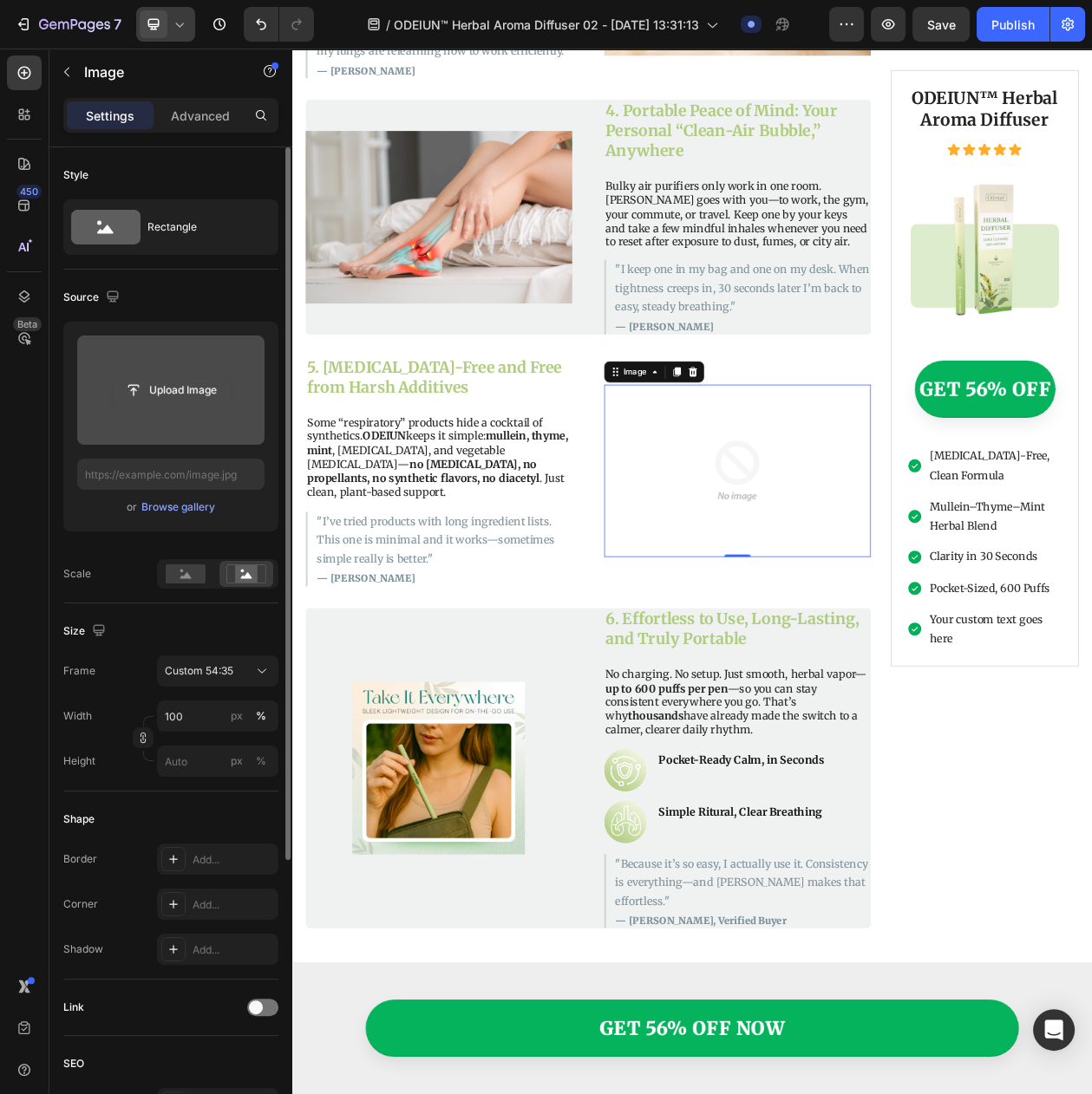
click at [180, 401] on input "file" at bounding box center [171, 390] width 120 height 29
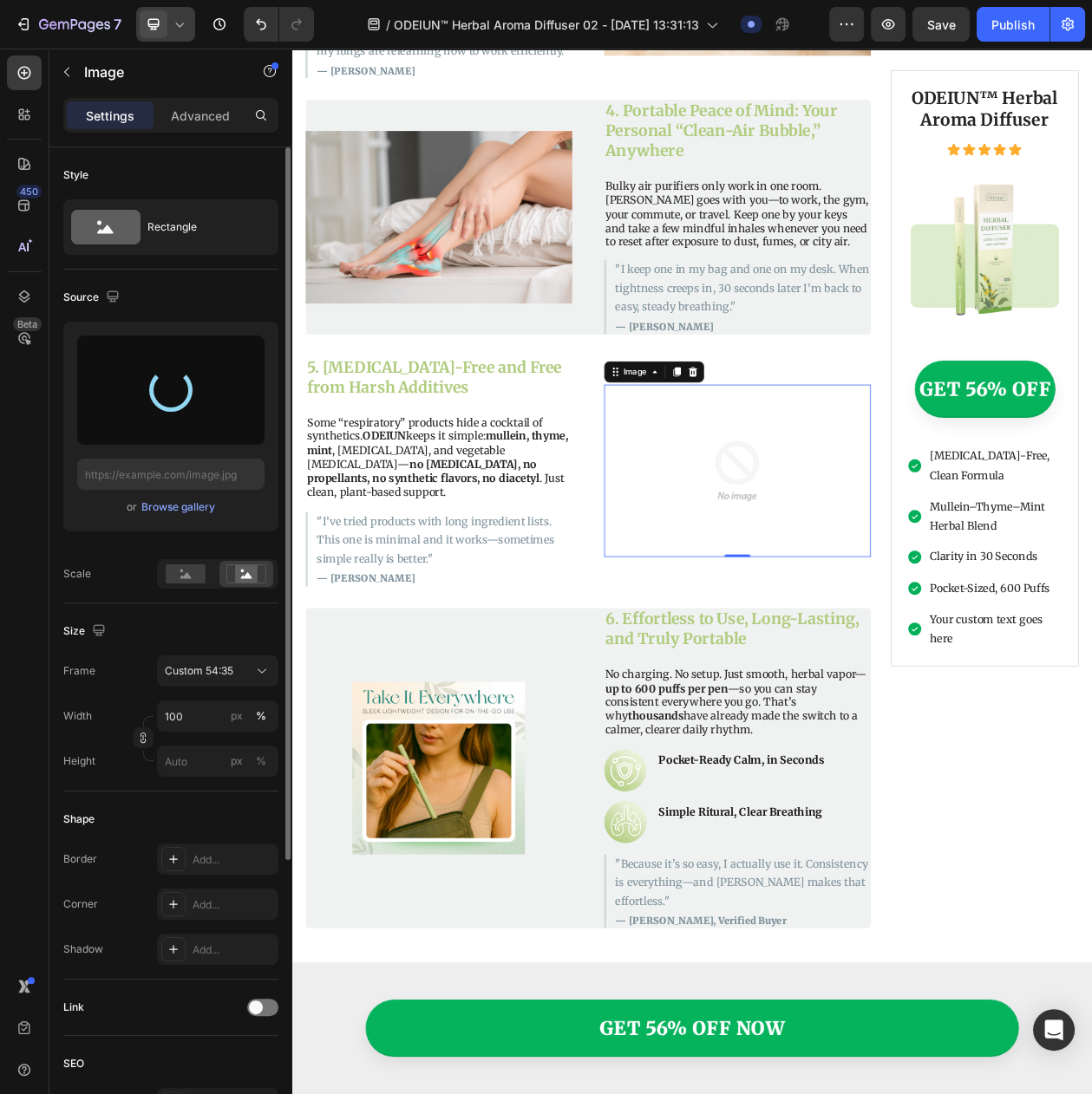
type input "[URL][DOMAIN_NAME]"
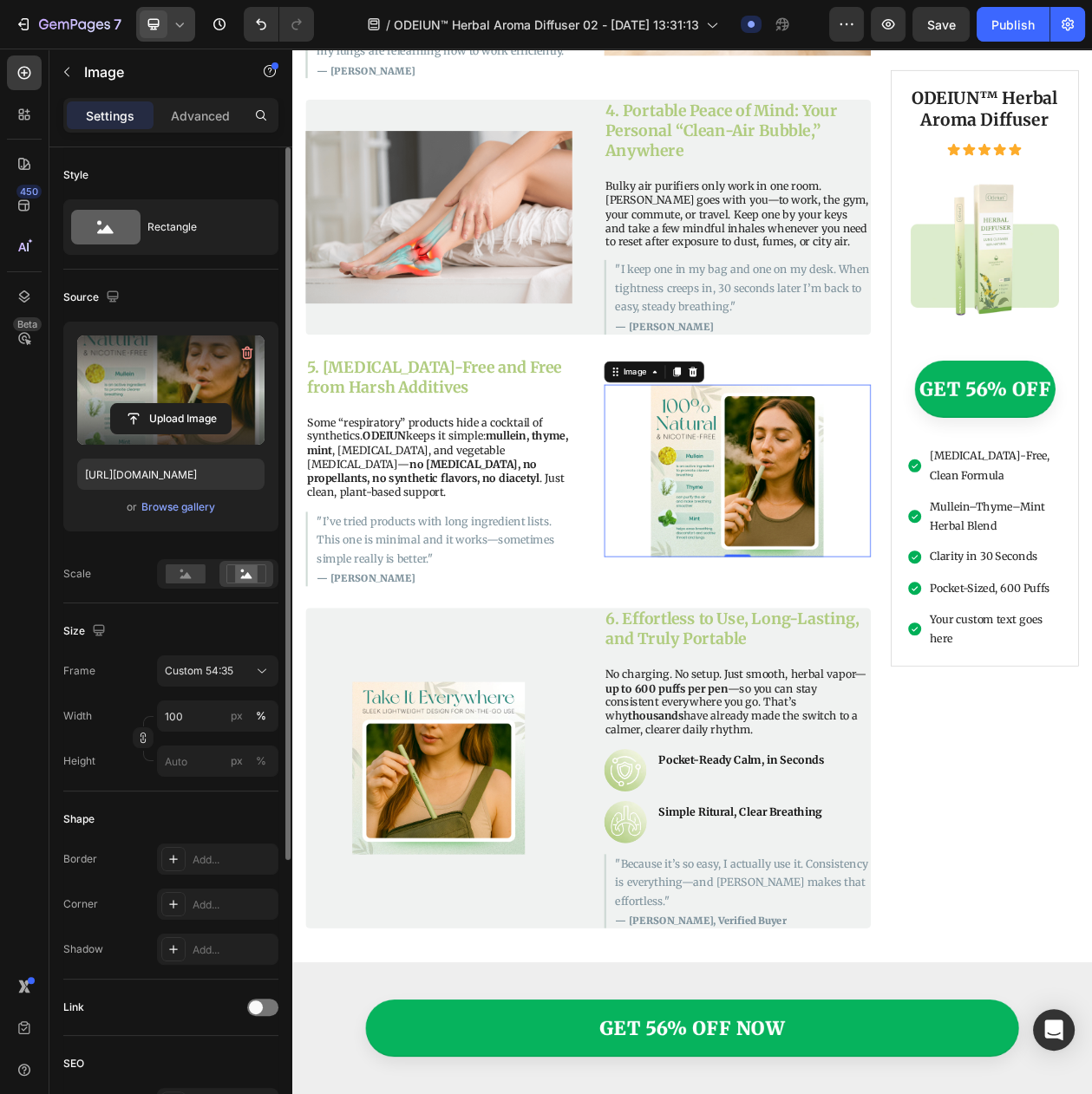
click at [167, 28] on div at bounding box center [165, 24] width 59 height 35
click at [181, 87] on span "Tablet" at bounding box center [187, 90] width 30 height 17
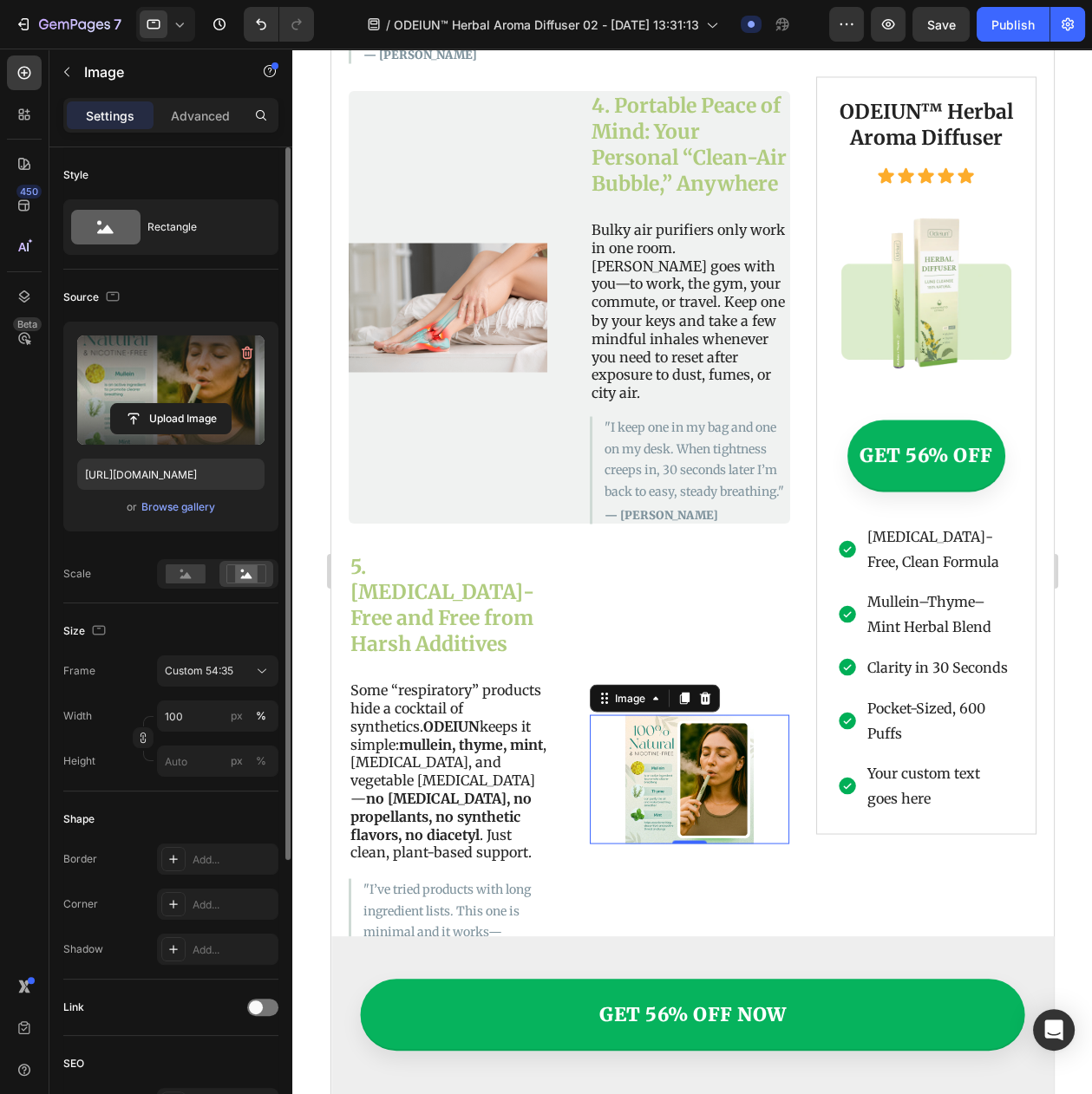
click at [171, 29] on icon at bounding box center [179, 24] width 17 height 17
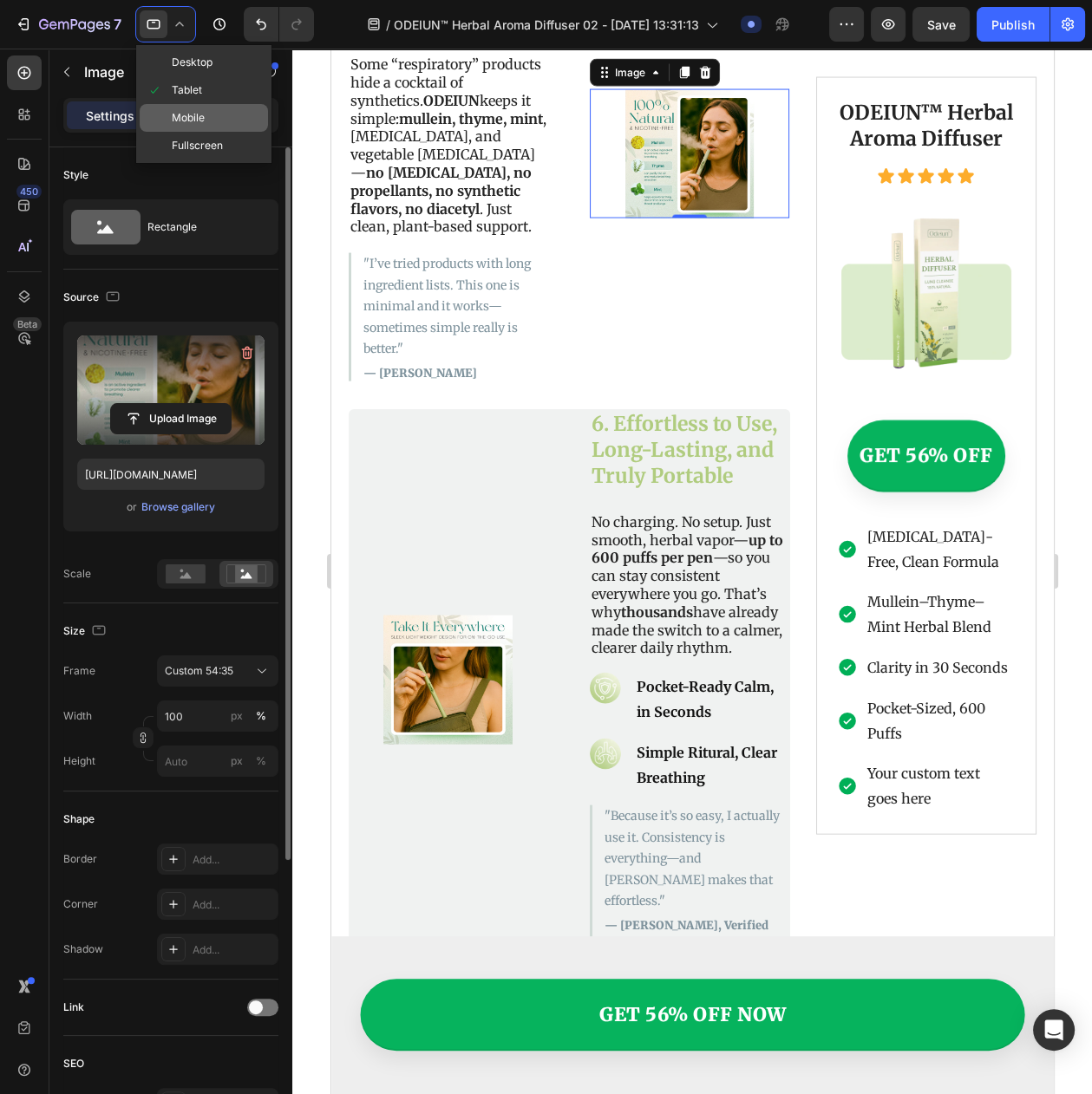
click at [184, 116] on span "Mobile" at bounding box center [188, 117] width 33 height 17
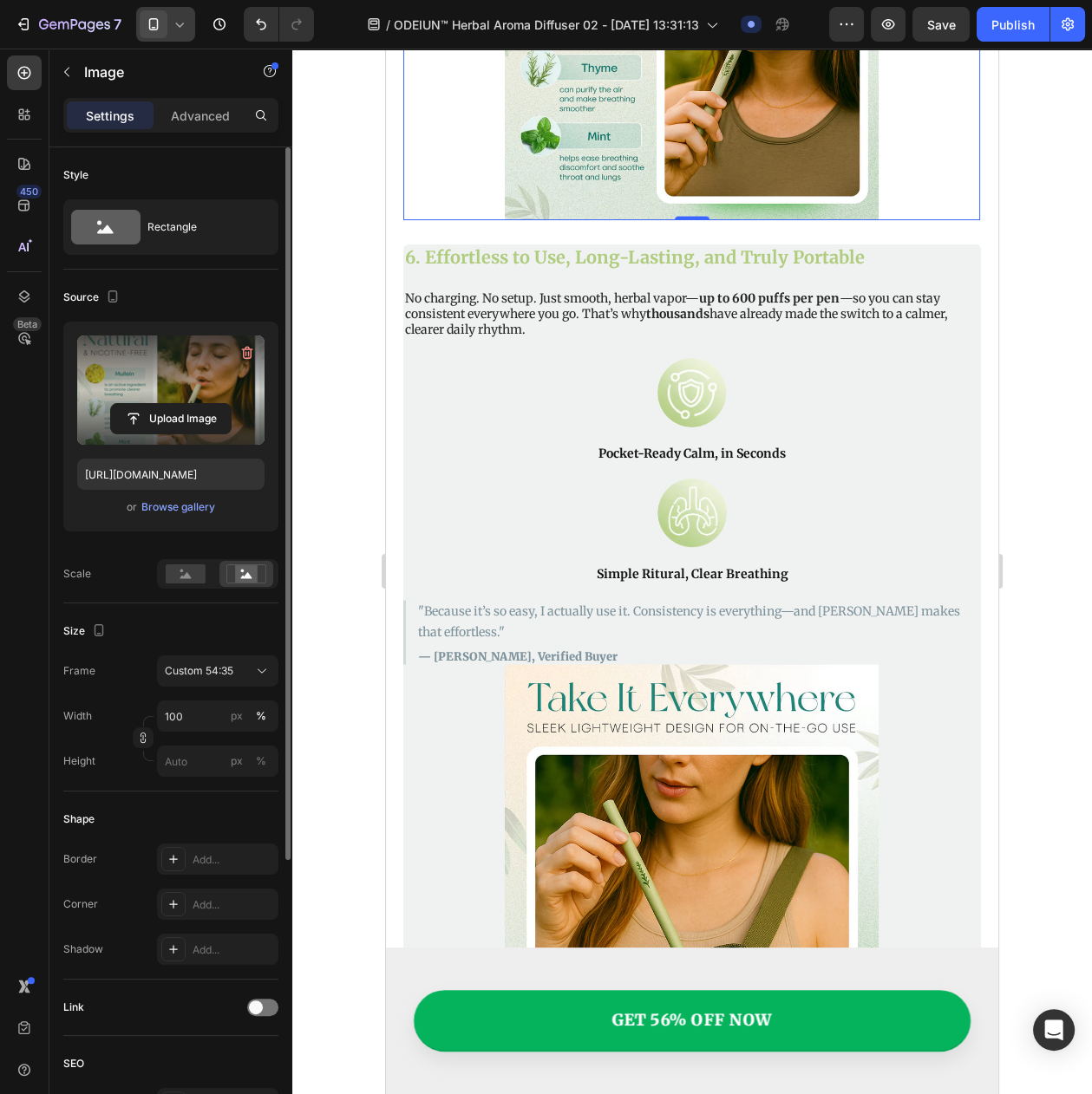
click at [170, 12] on div at bounding box center [165, 24] width 59 height 35
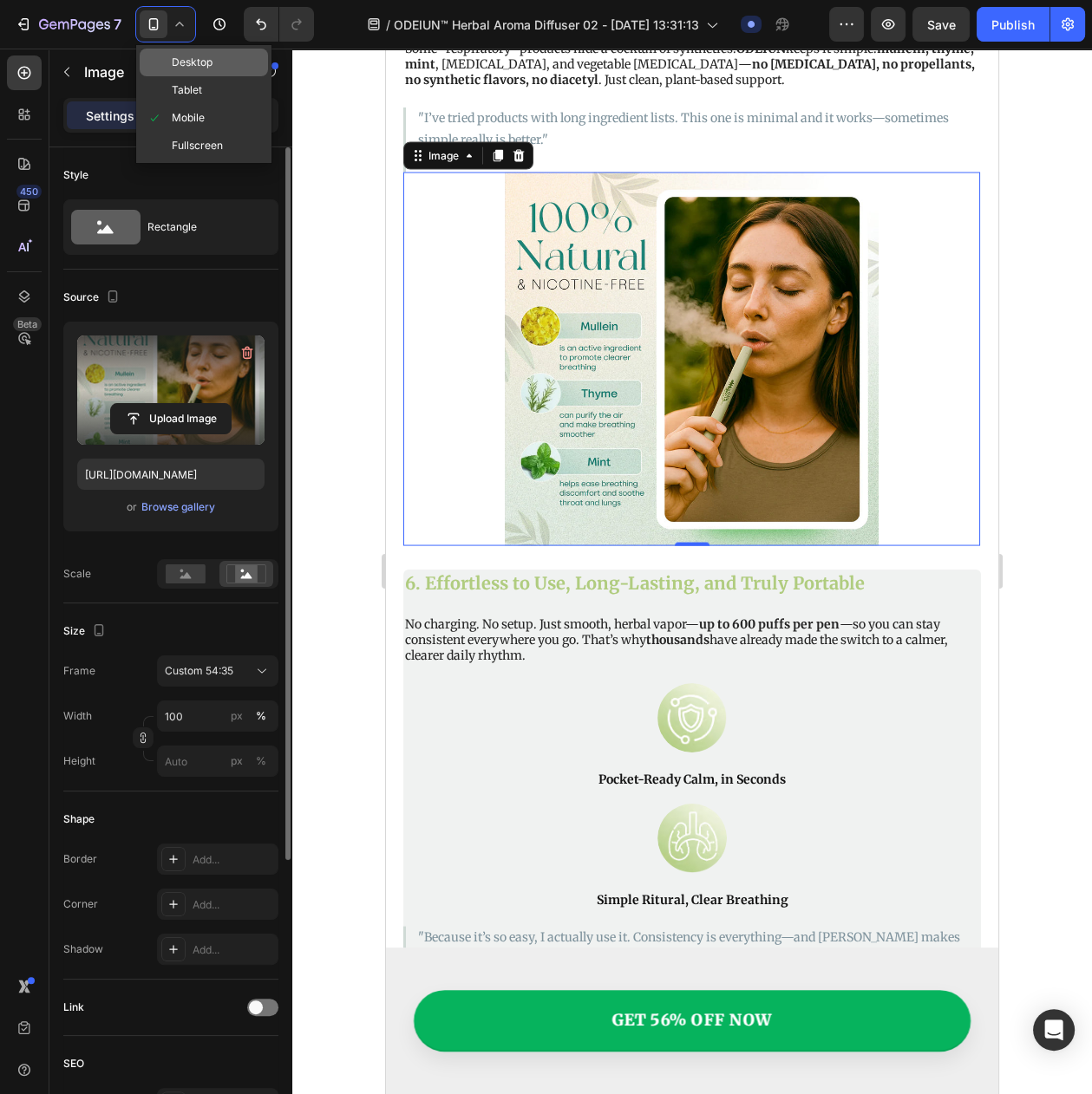
click at [179, 58] on span "Desktop" at bounding box center [192, 61] width 41 height 17
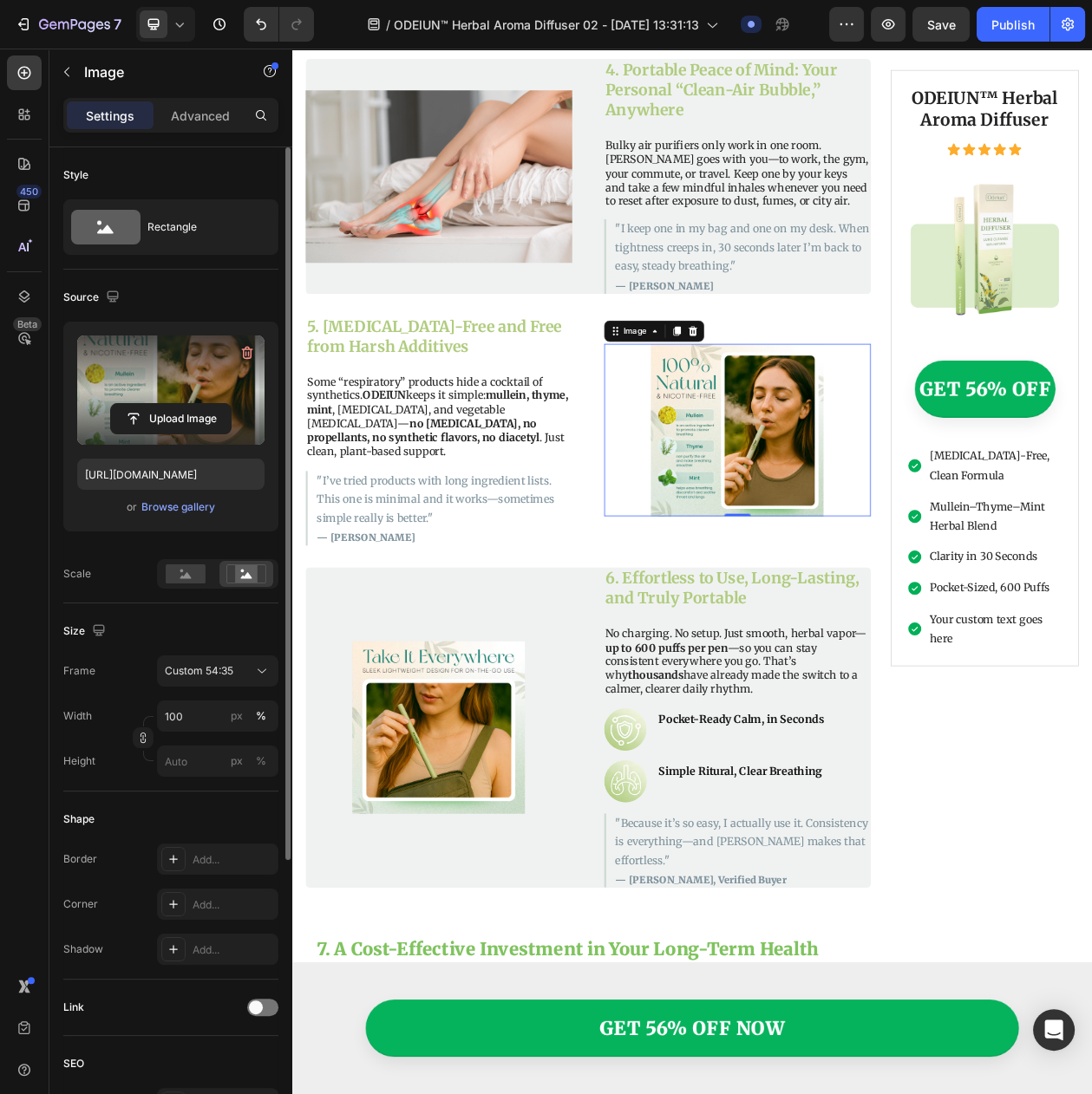
scroll to position [2699, 0]
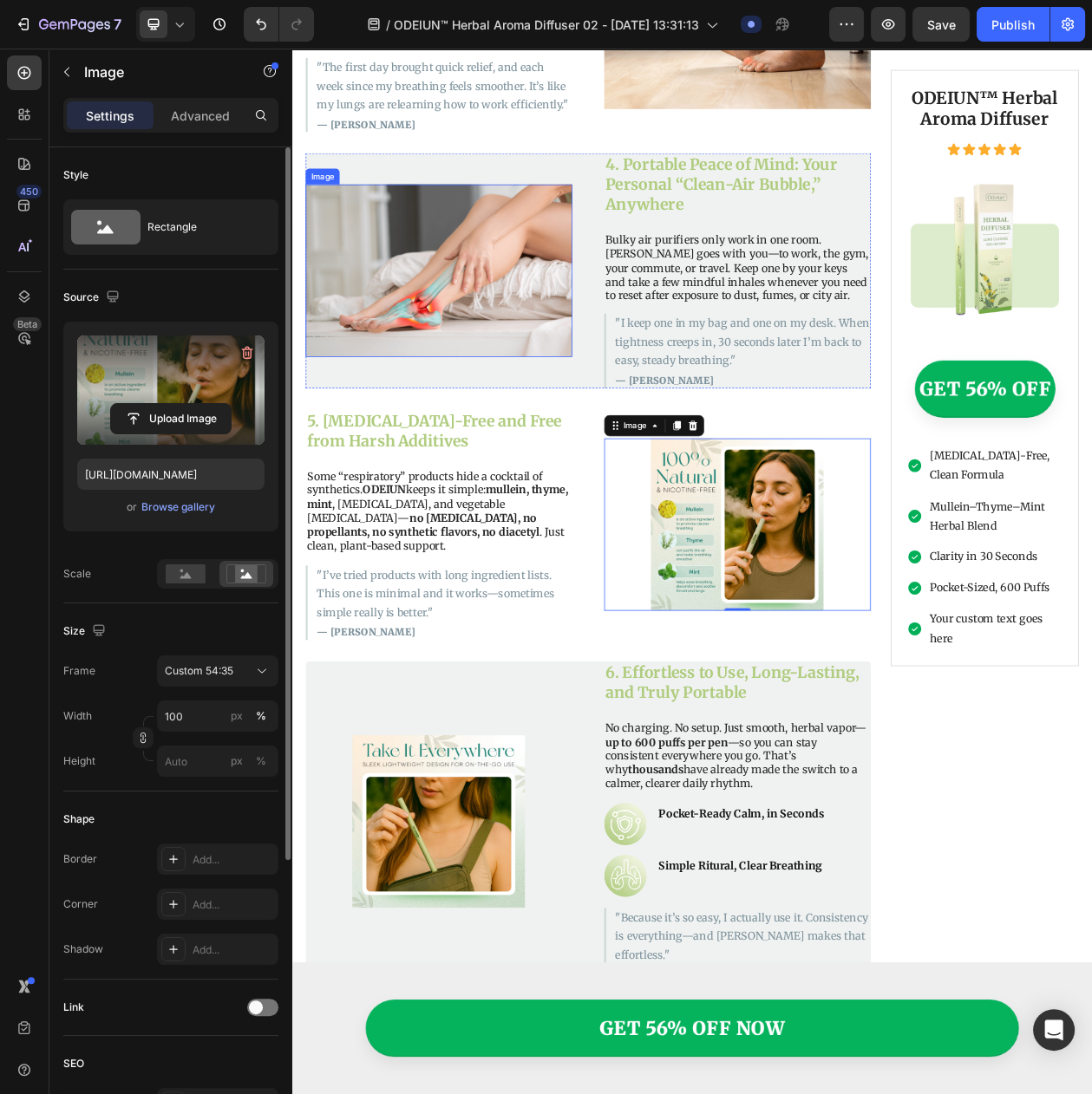
click at [445, 350] on img at bounding box center [483, 337] width 347 height 225
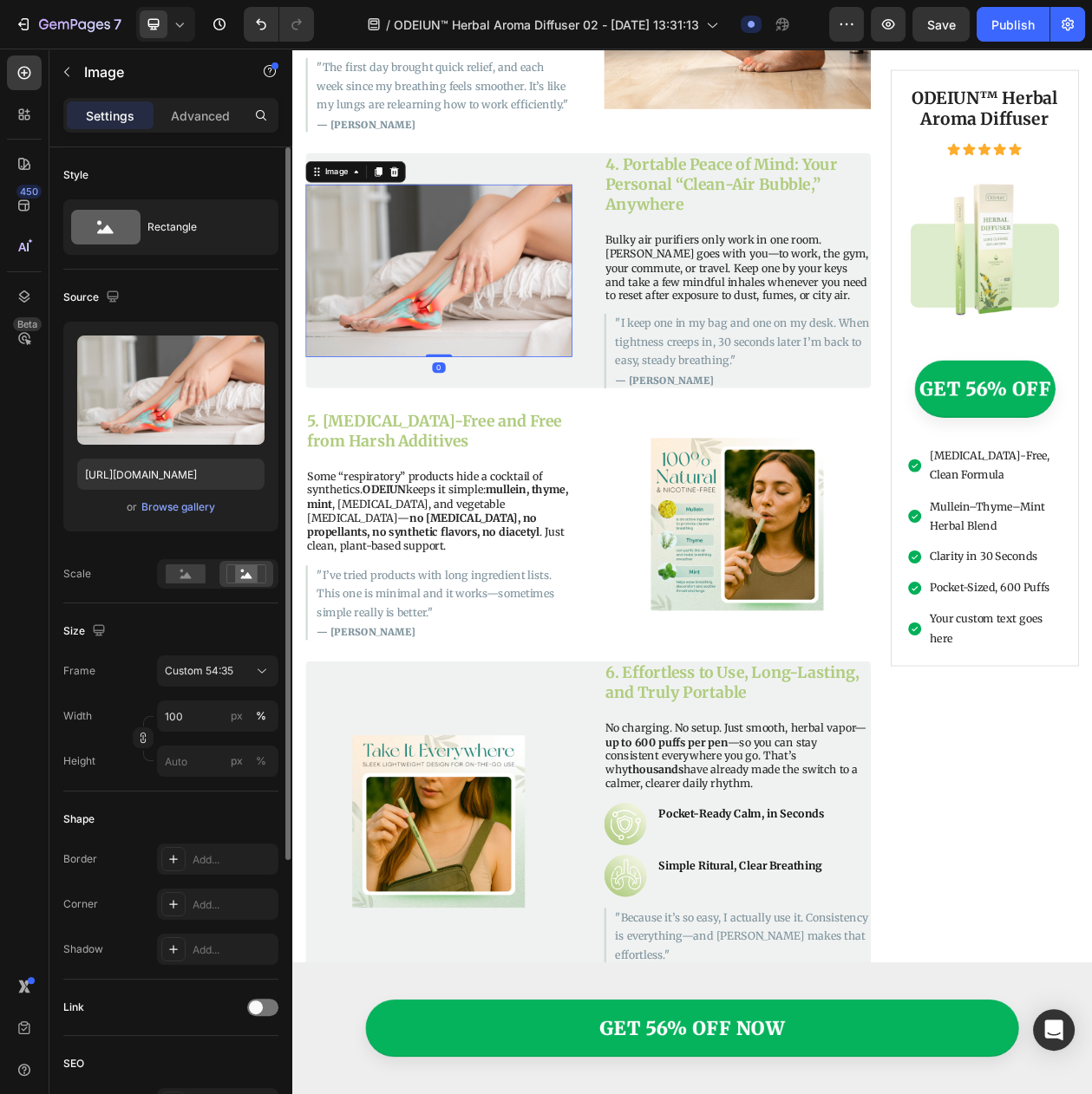
click at [172, 18] on icon at bounding box center [179, 24] width 17 height 17
click at [180, 117] on span "Mobile" at bounding box center [188, 117] width 33 height 17
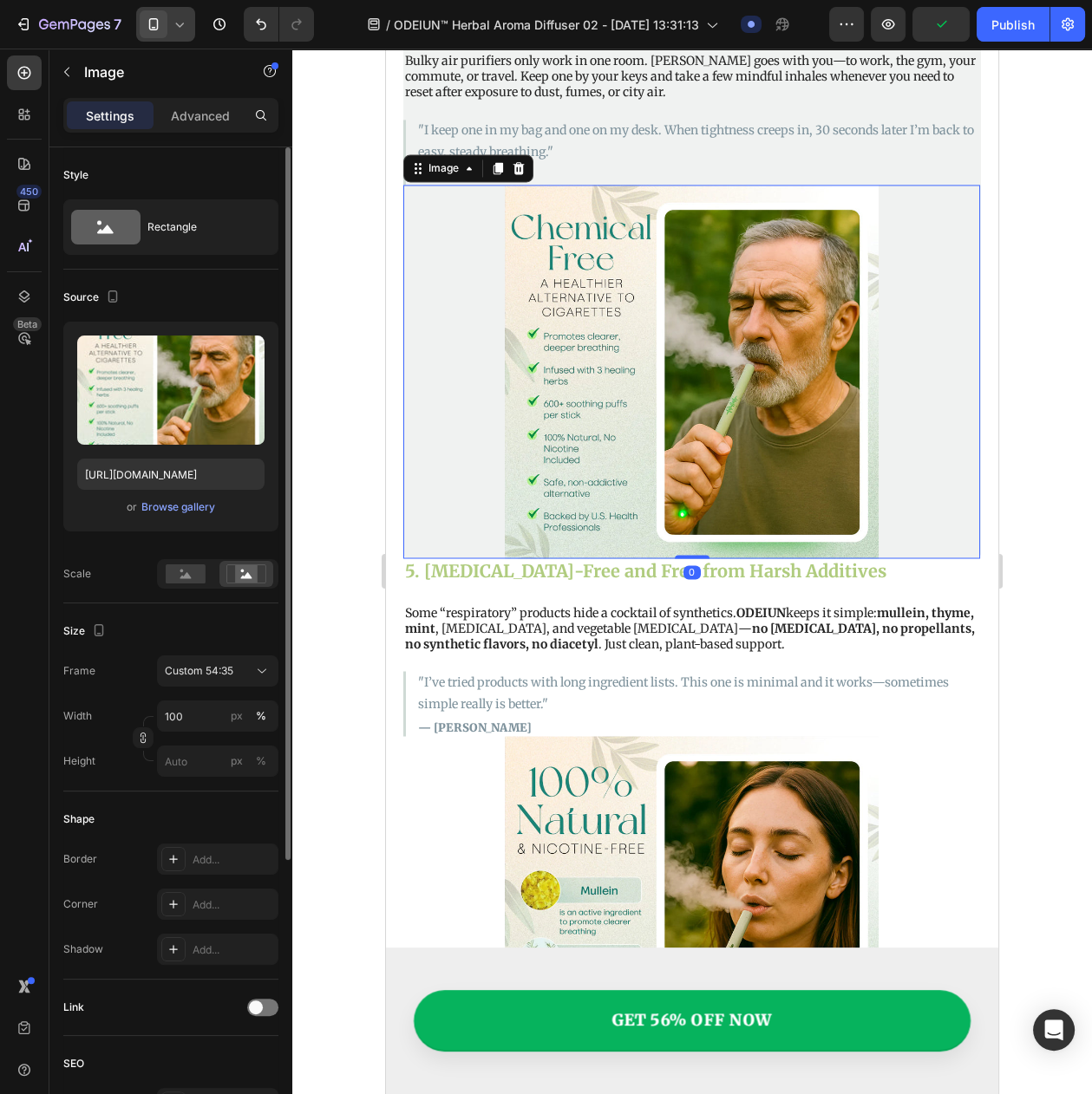
click at [156, 7] on div at bounding box center [165, 24] width 59 height 35
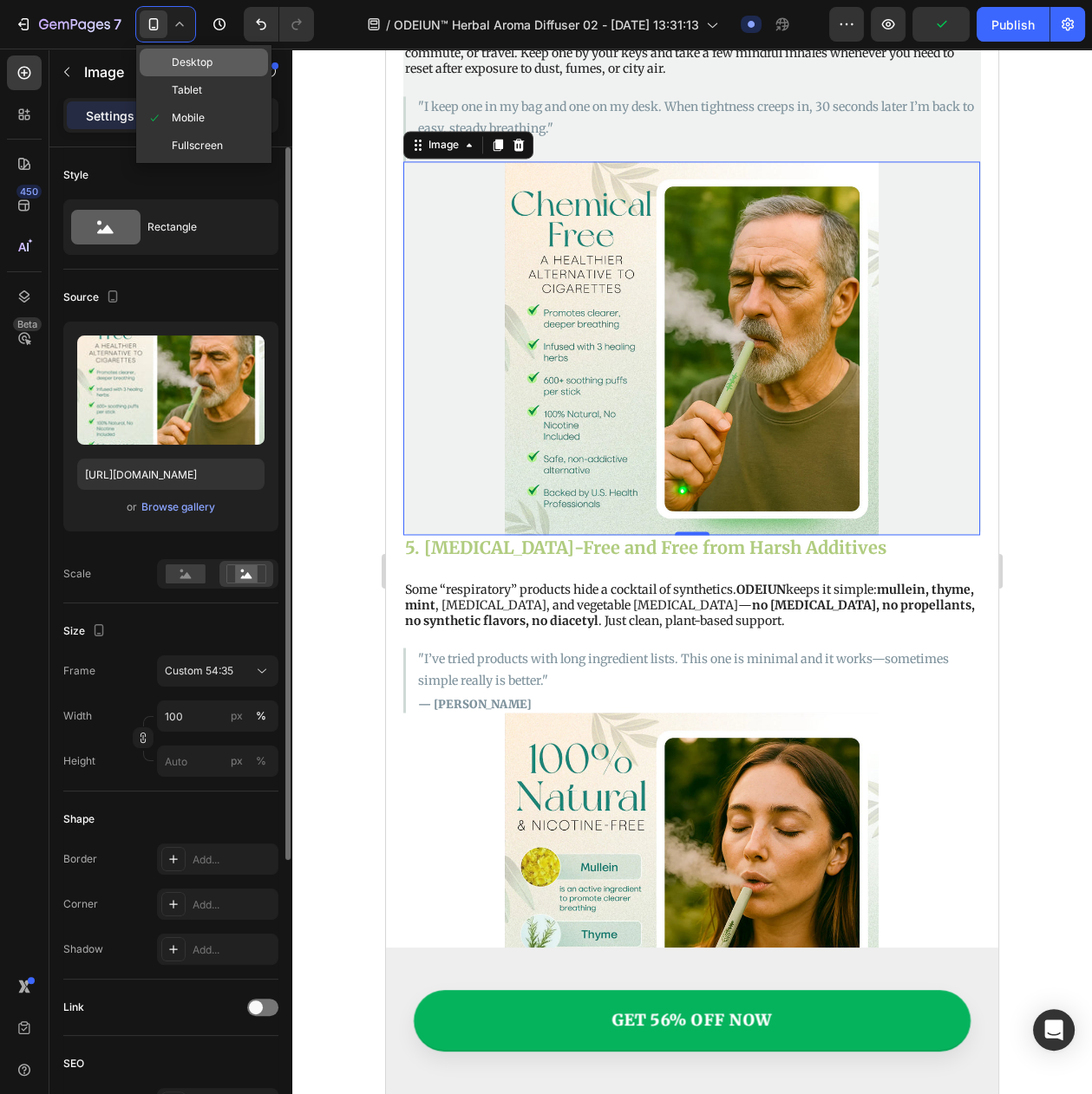
click at [172, 60] on span "Desktop" at bounding box center [192, 61] width 41 height 17
type input "[URL][DOMAIN_NAME]"
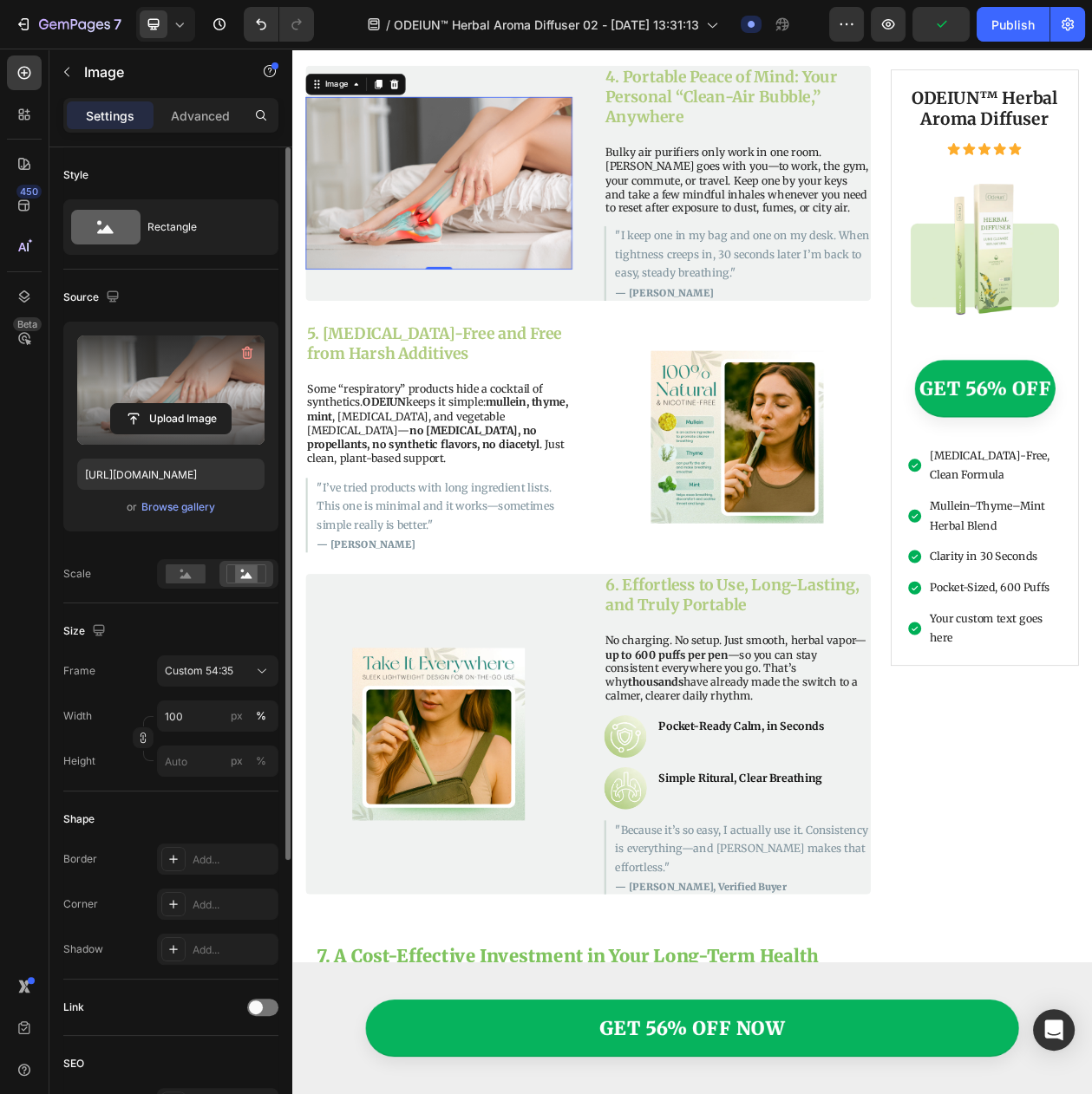
scroll to position [2802, 0]
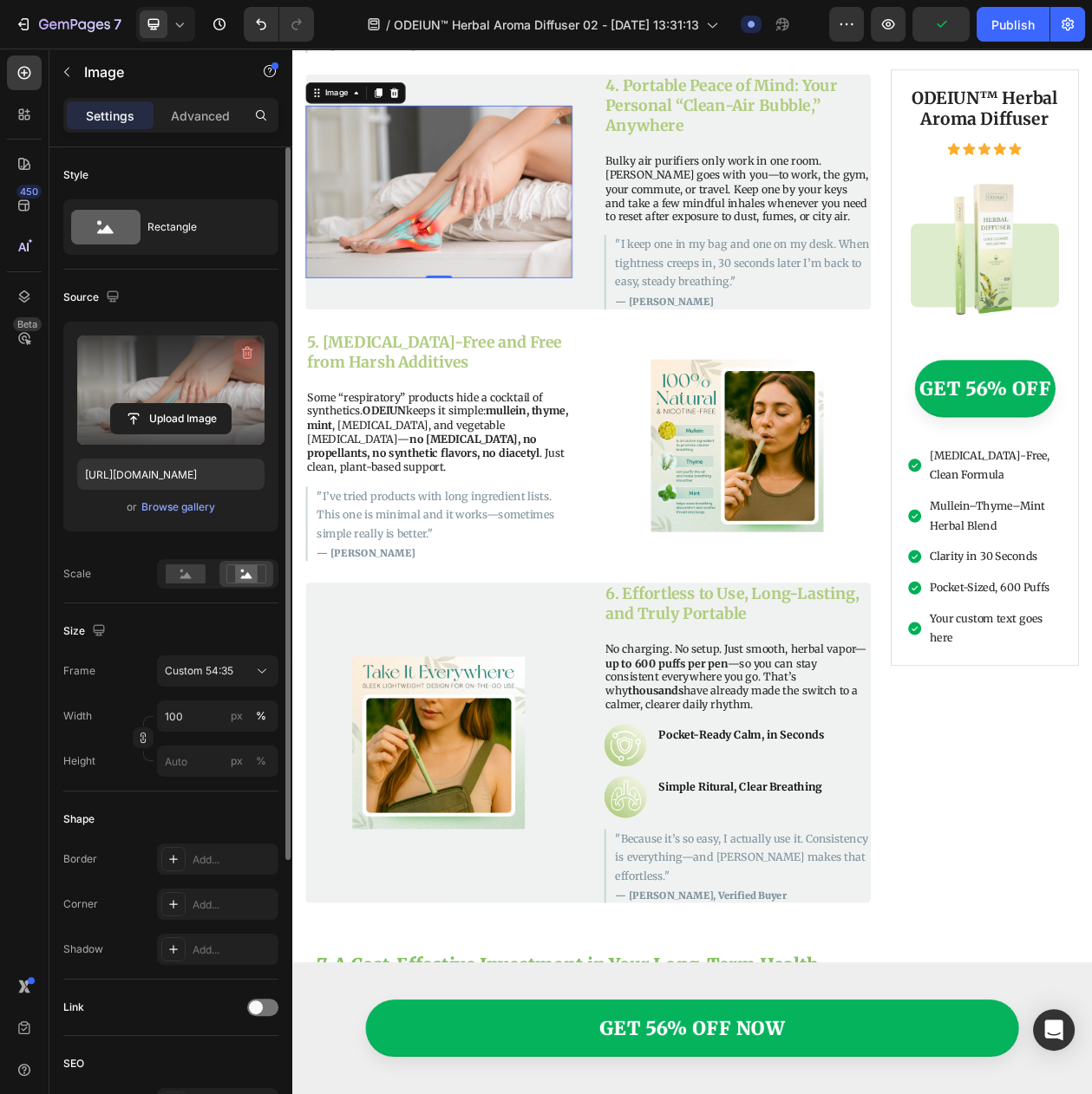
click at [246, 350] on icon "button" at bounding box center [247, 353] width 12 height 13
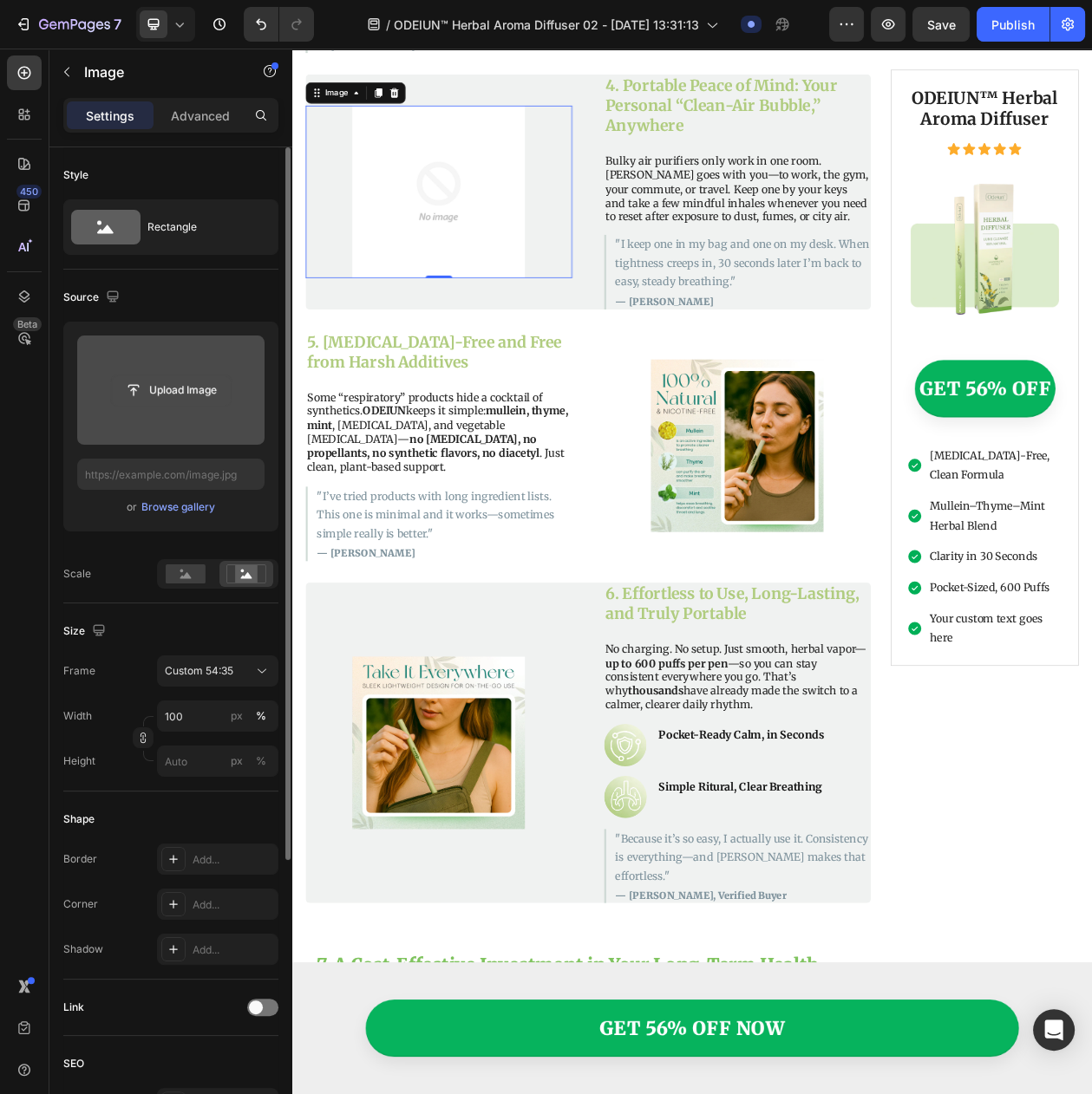
click at [156, 401] on input "file" at bounding box center [171, 390] width 120 height 29
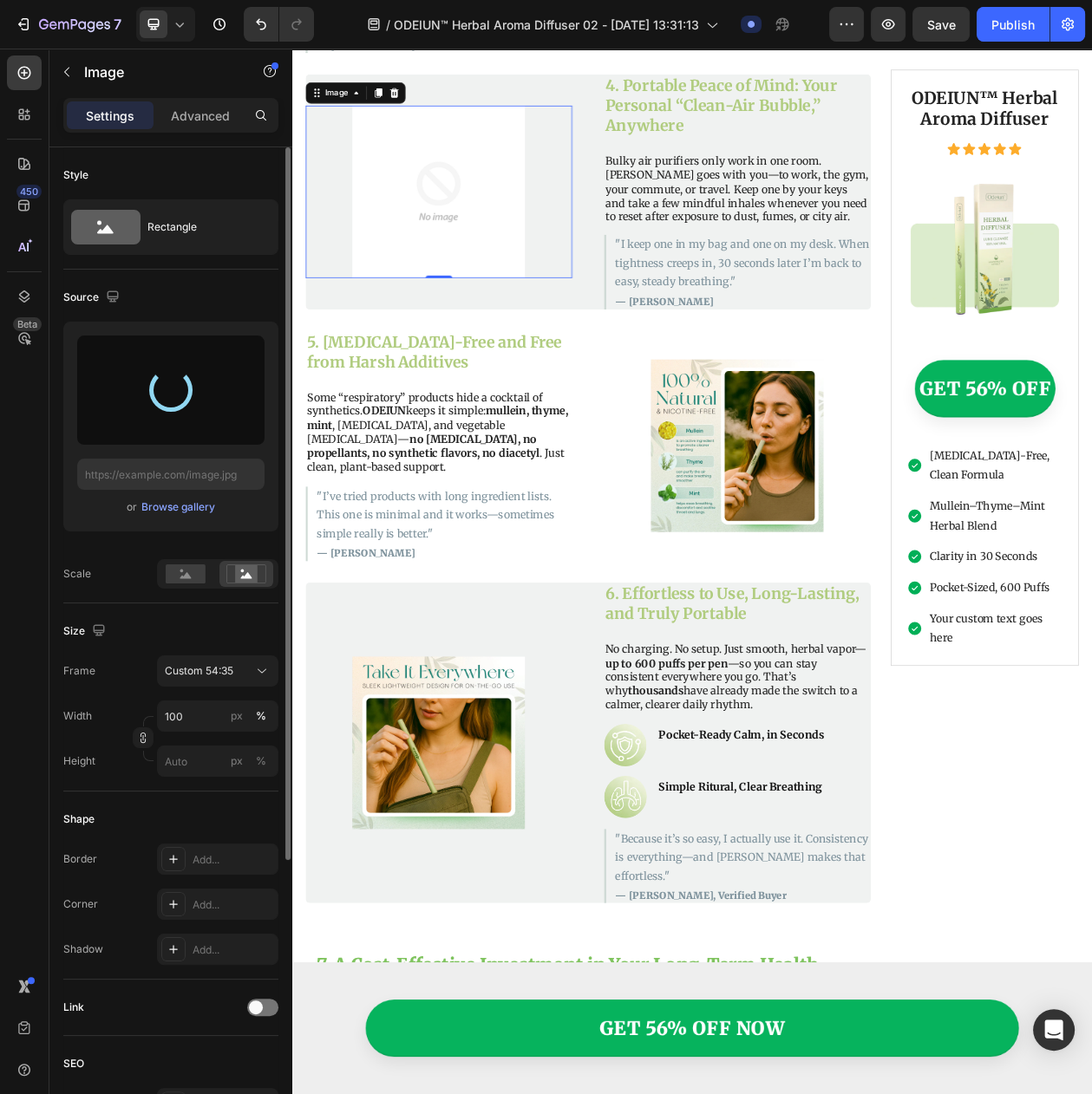
type input "[URL][DOMAIN_NAME]"
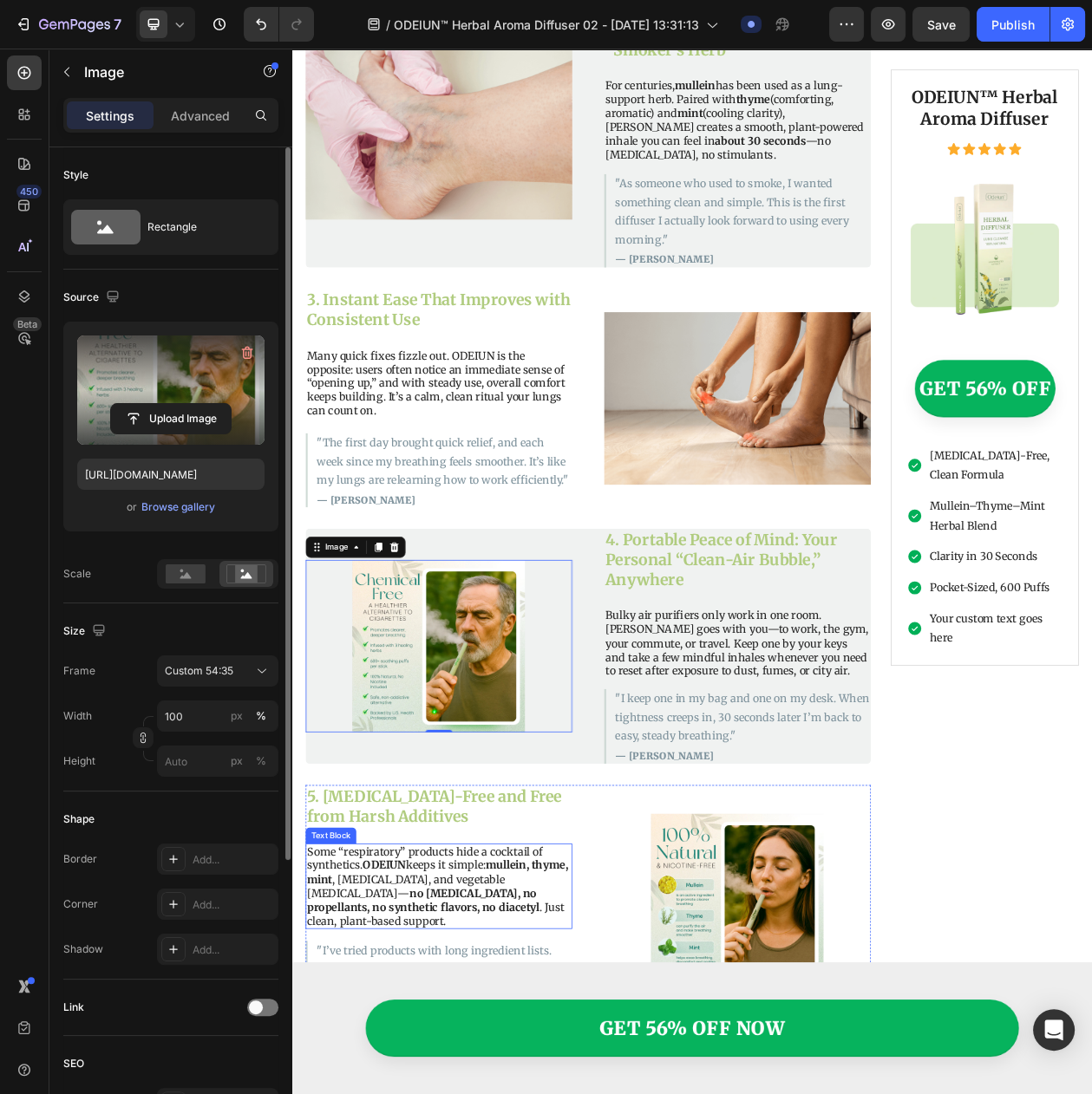
scroll to position [2043, 0]
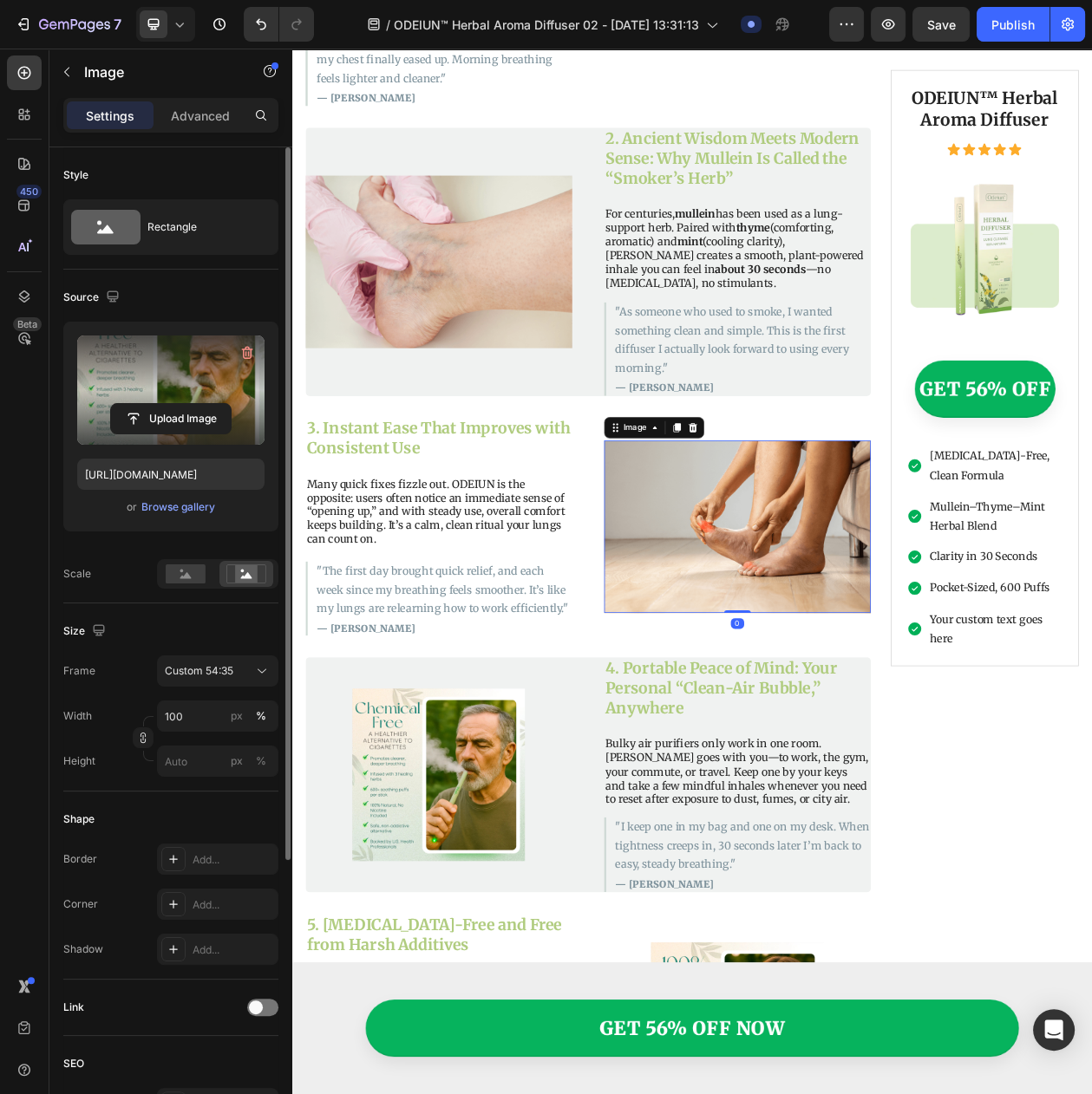
click at [765, 657] on img at bounding box center [871, 672] width 347 height 225
click at [240, 347] on icon "button" at bounding box center [246, 352] width 17 height 17
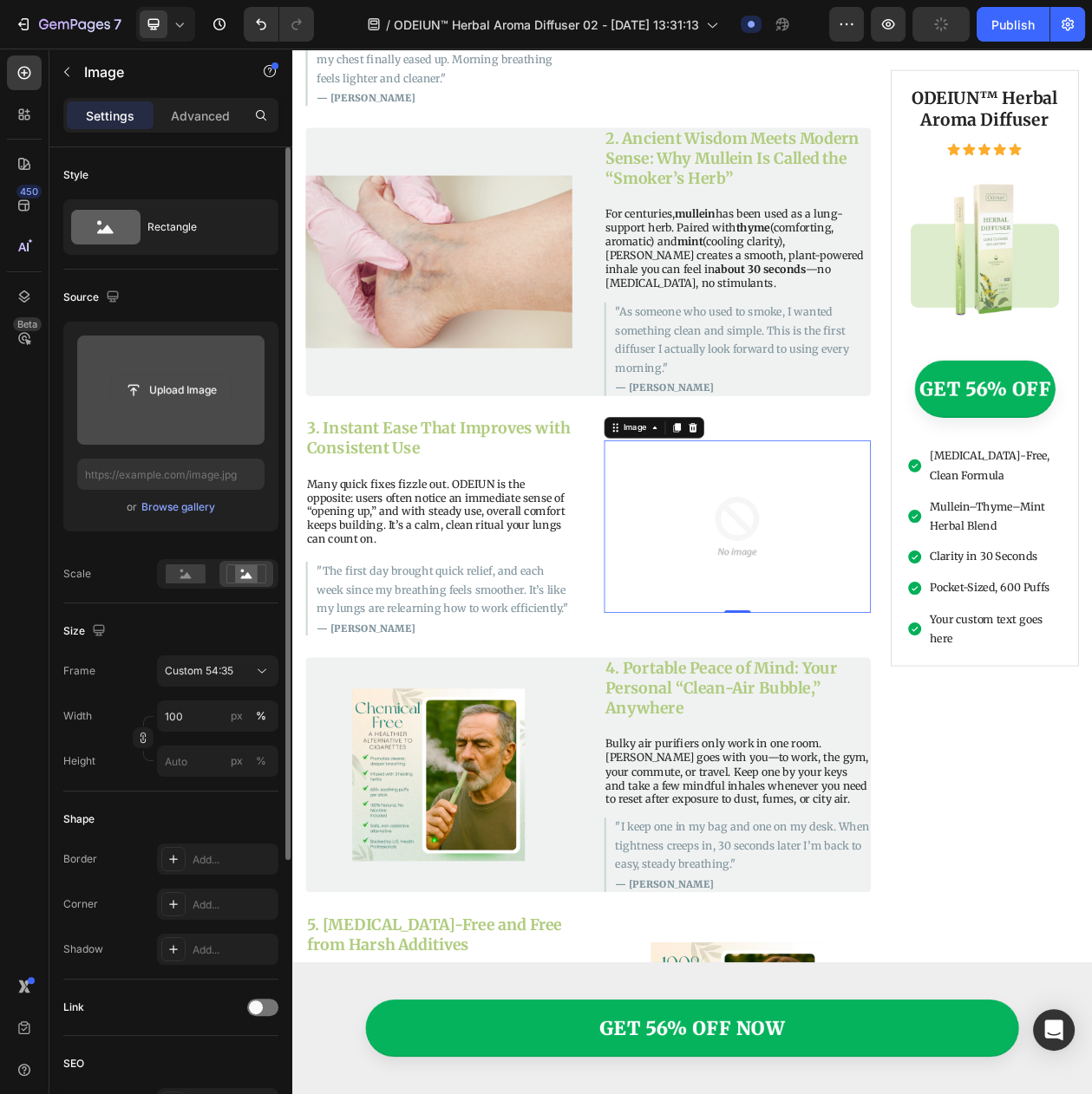
click at [149, 388] on input "file" at bounding box center [171, 390] width 120 height 29
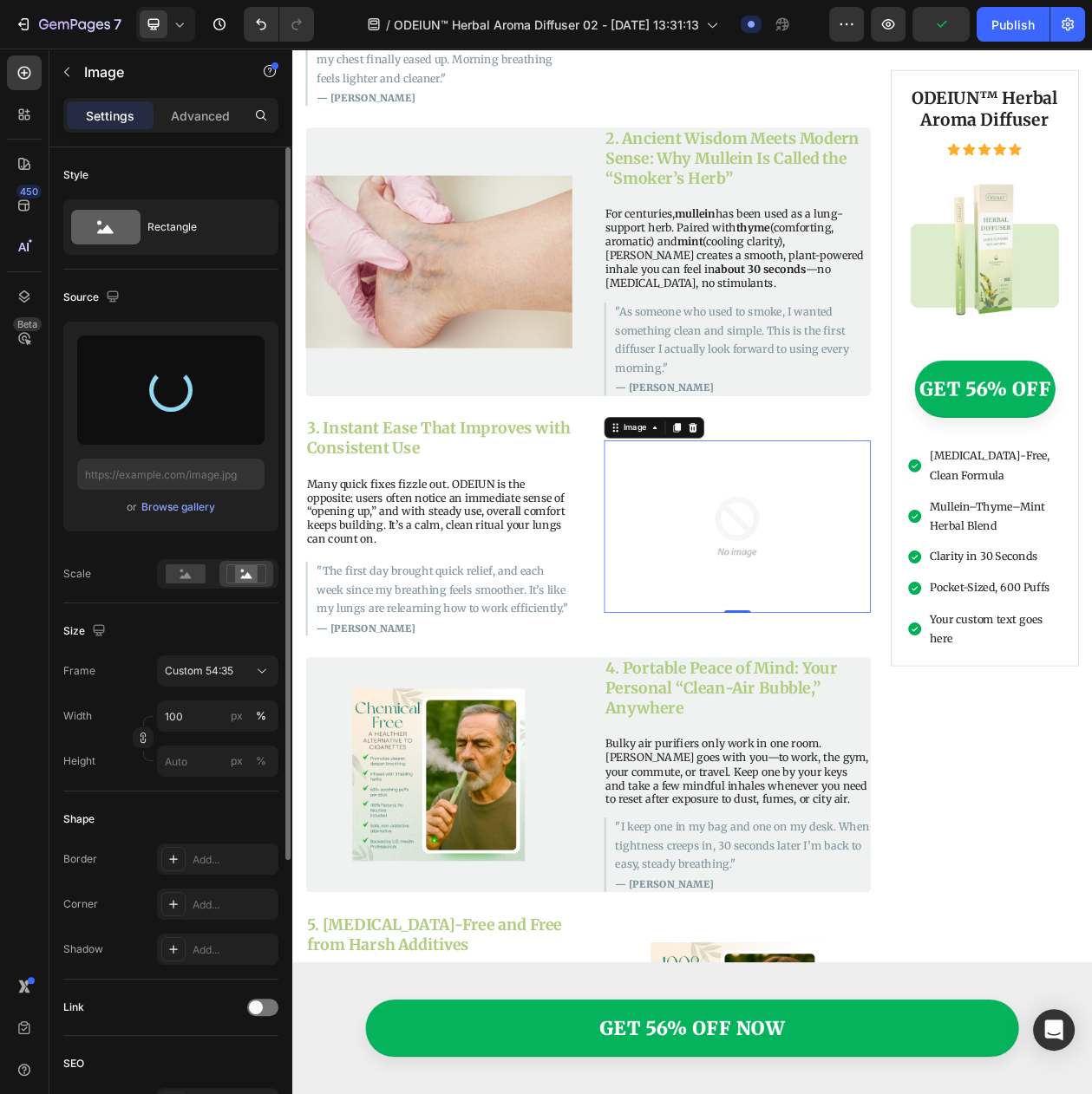
type input "[URL][DOMAIN_NAME]"
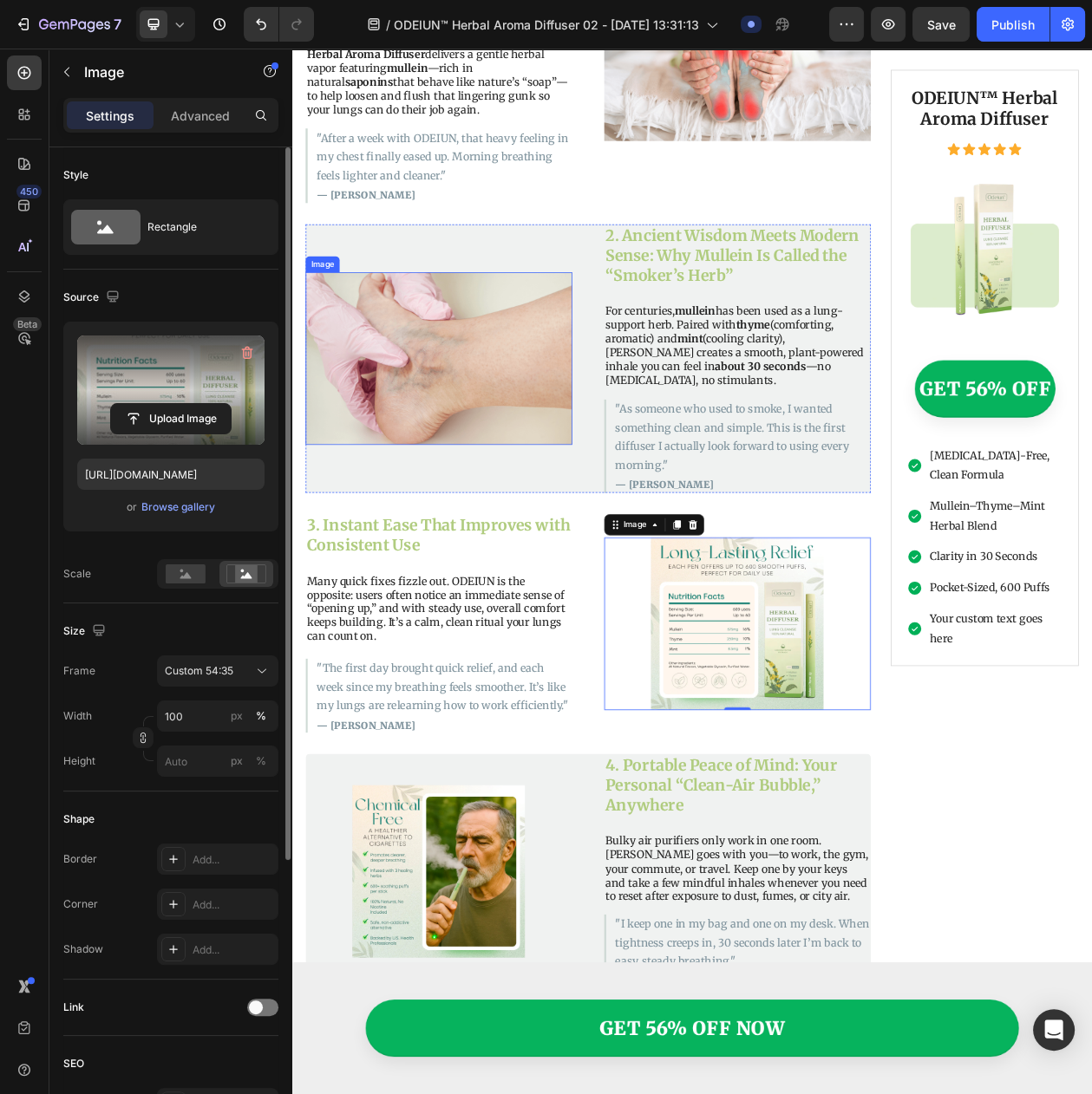
scroll to position [1826, 0]
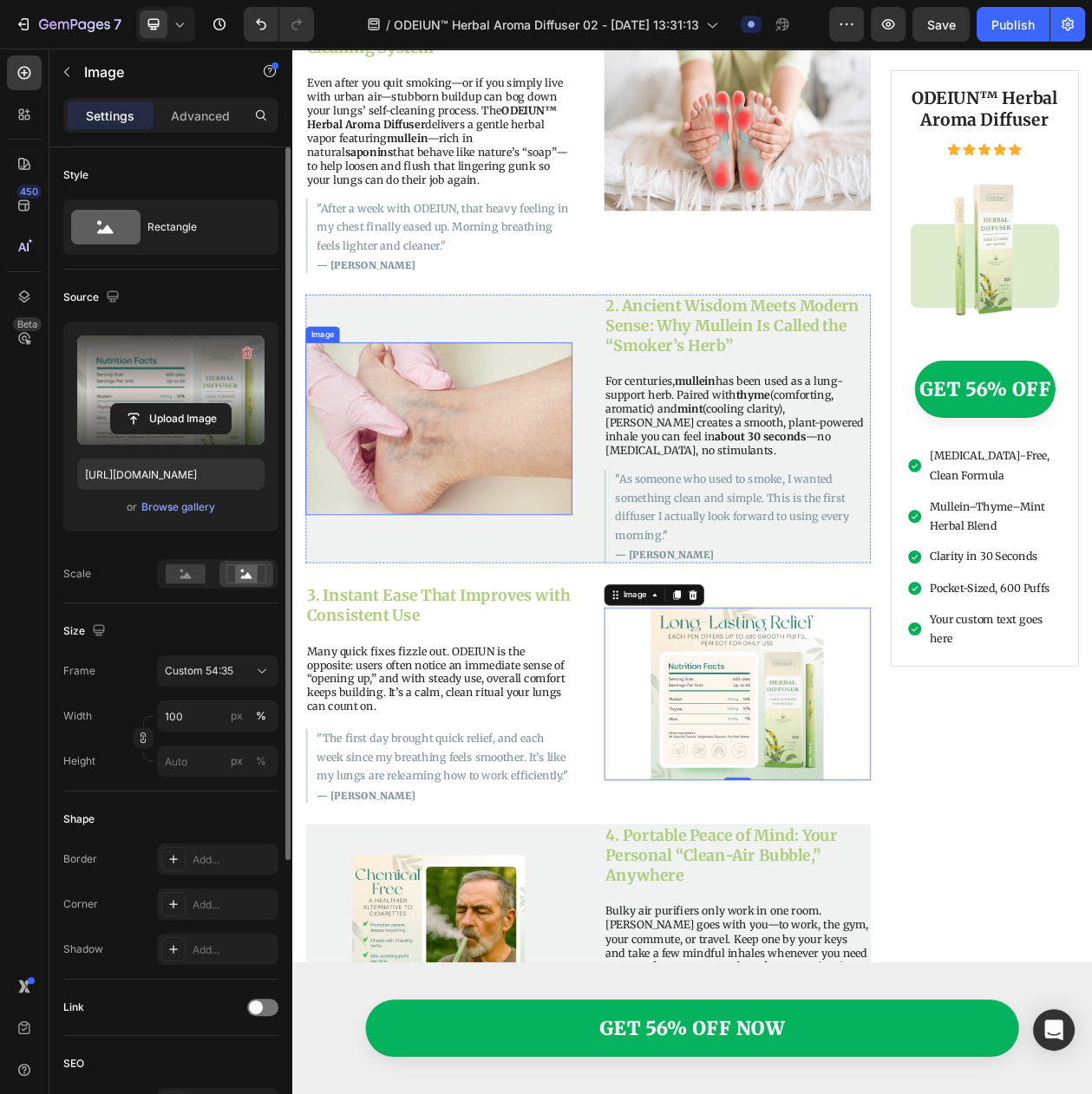
click at [465, 565] on img at bounding box center [483, 543] width 347 height 225
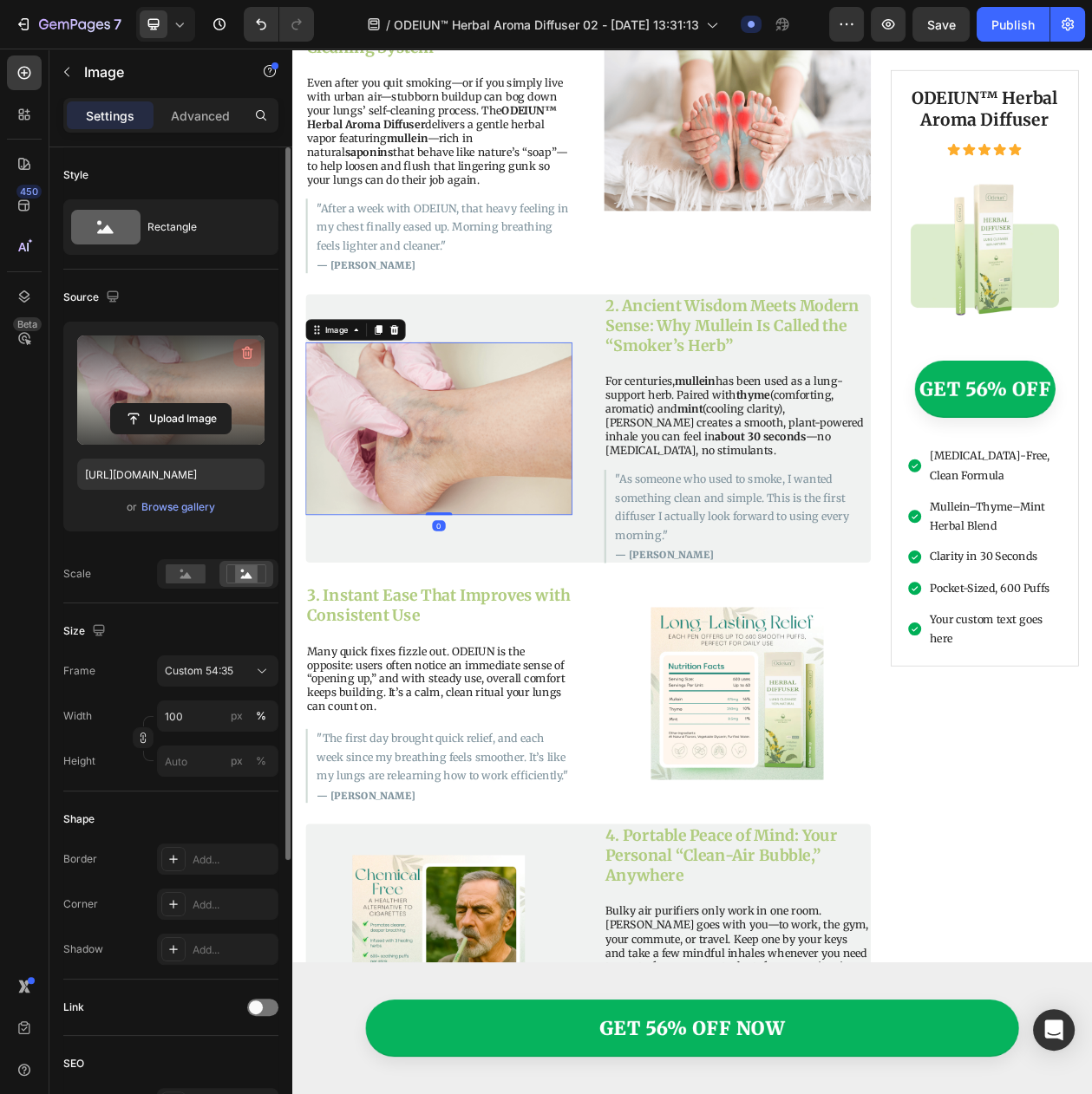
click at [245, 355] on icon "button" at bounding box center [246, 354] width 2 height 5
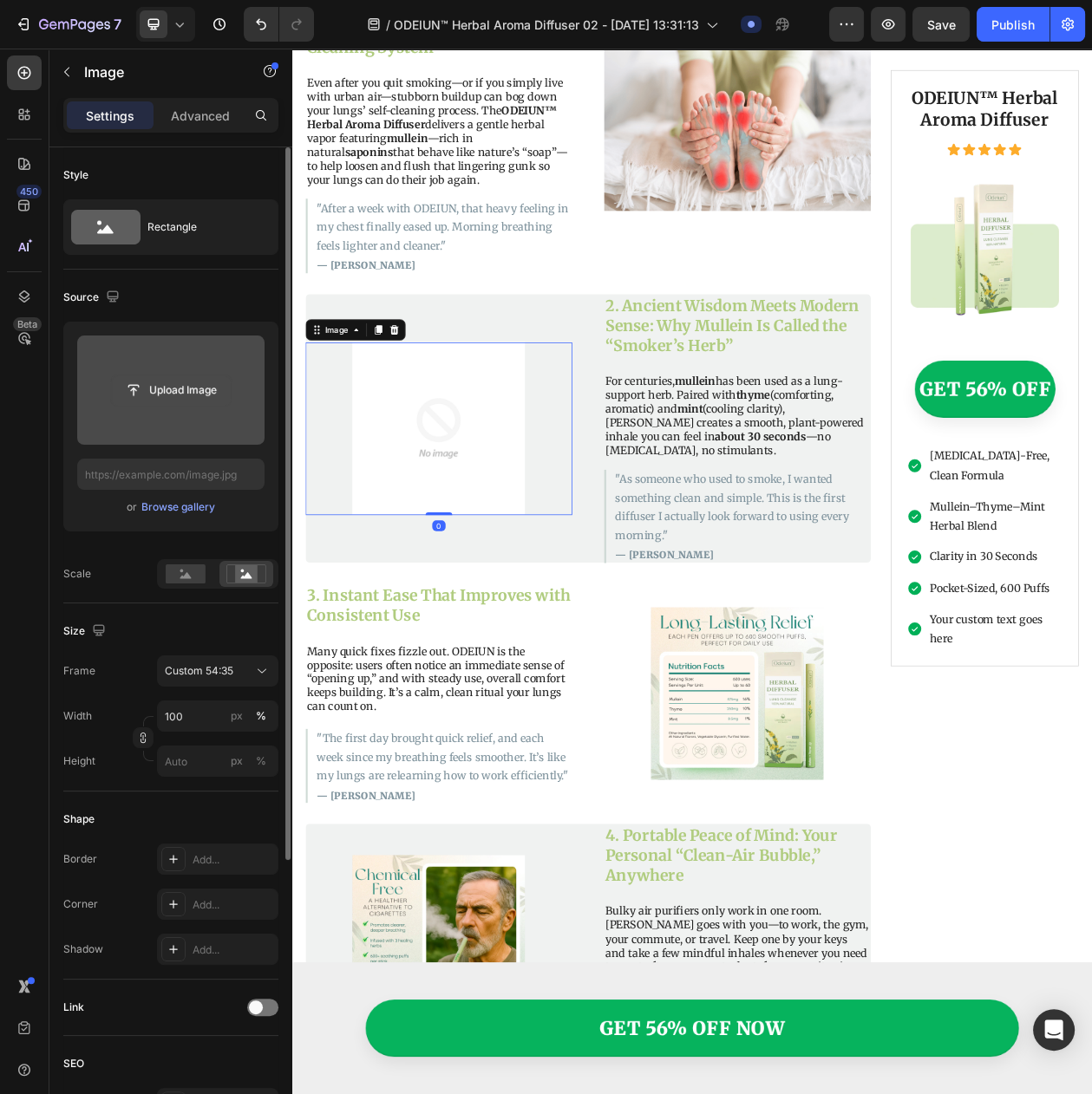
click at [170, 397] on input "file" at bounding box center [171, 390] width 120 height 29
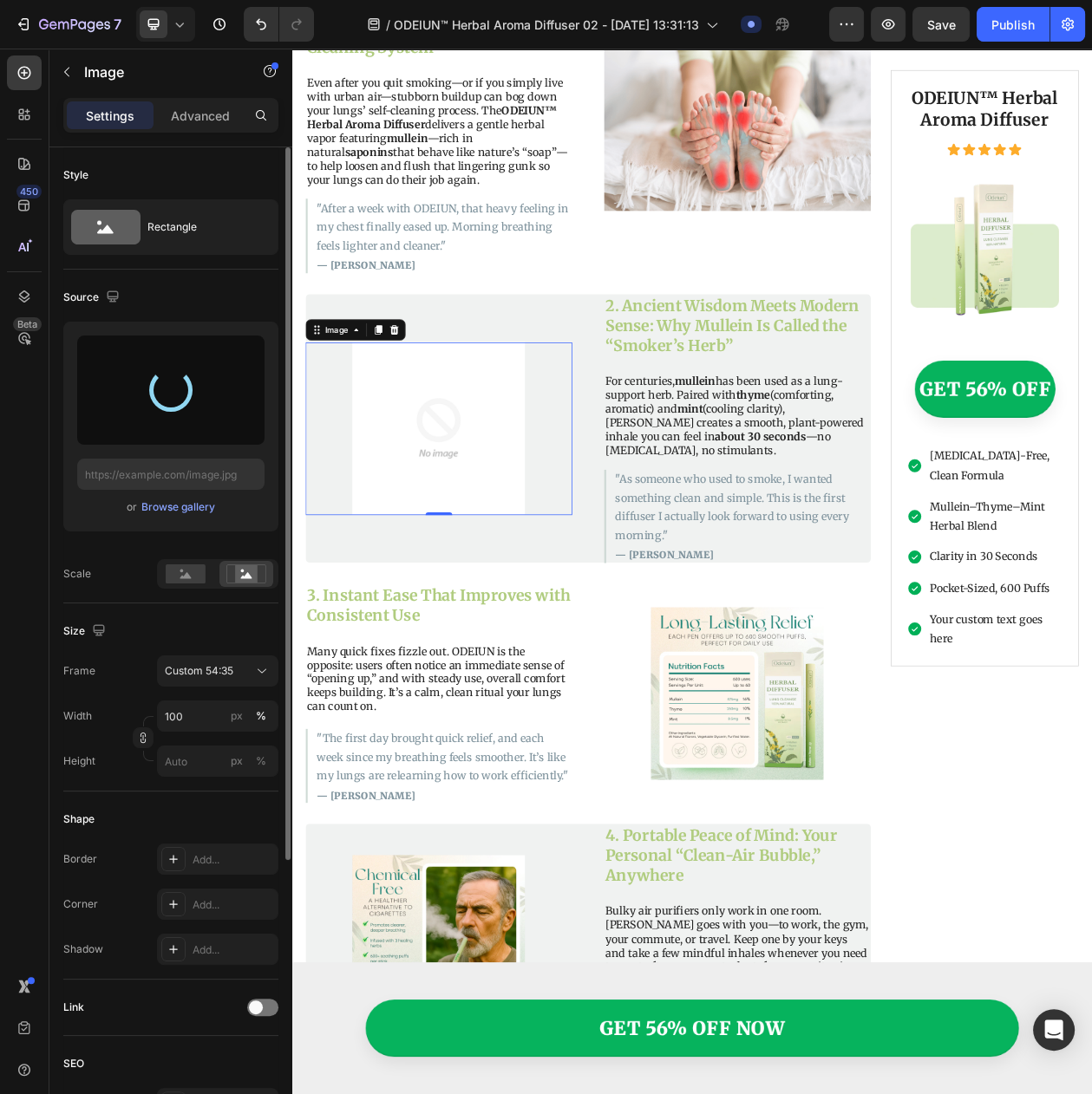
type input "[URL][DOMAIN_NAME]"
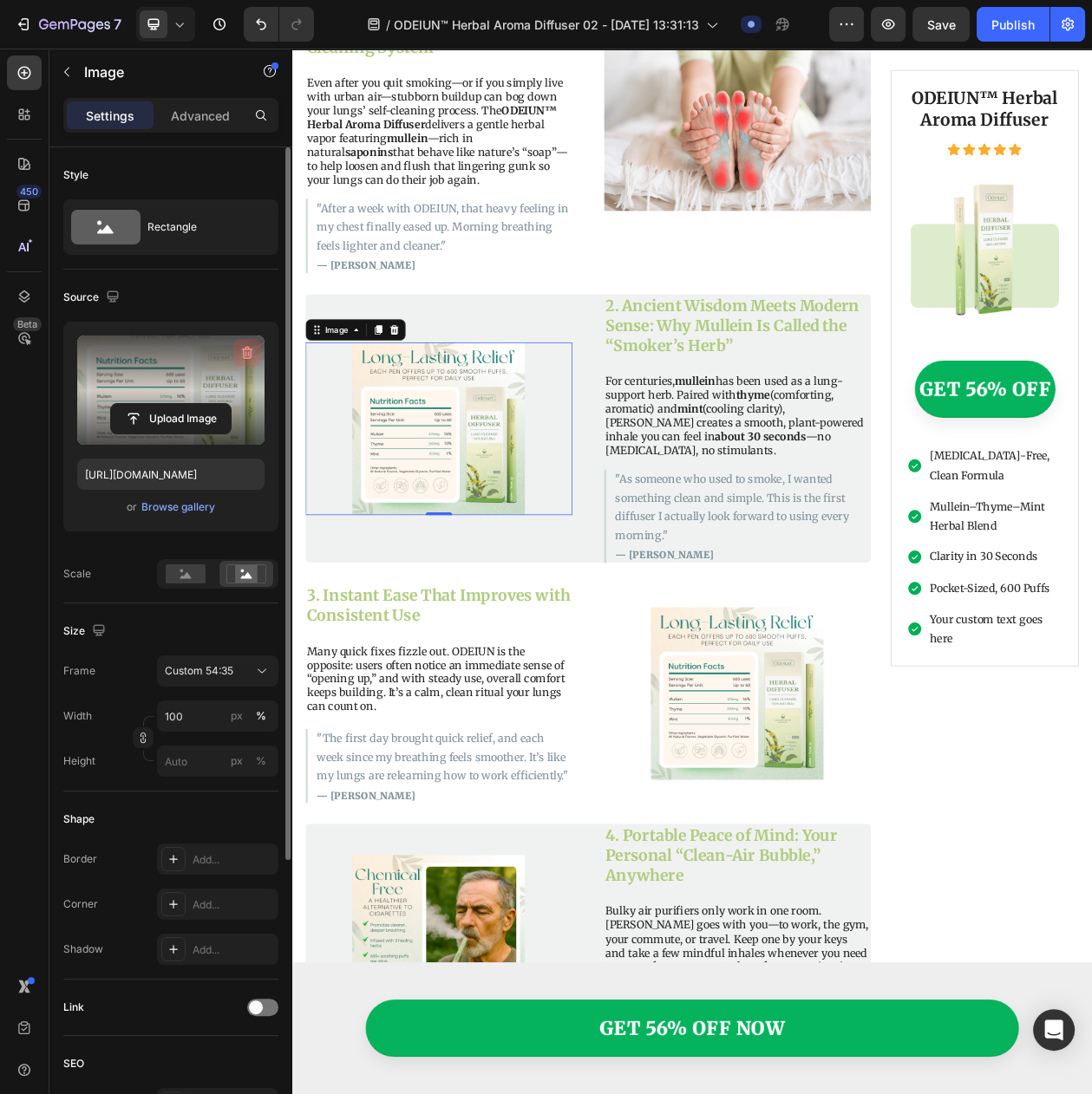
click at [246, 353] on icon "button" at bounding box center [246, 352] width 17 height 17
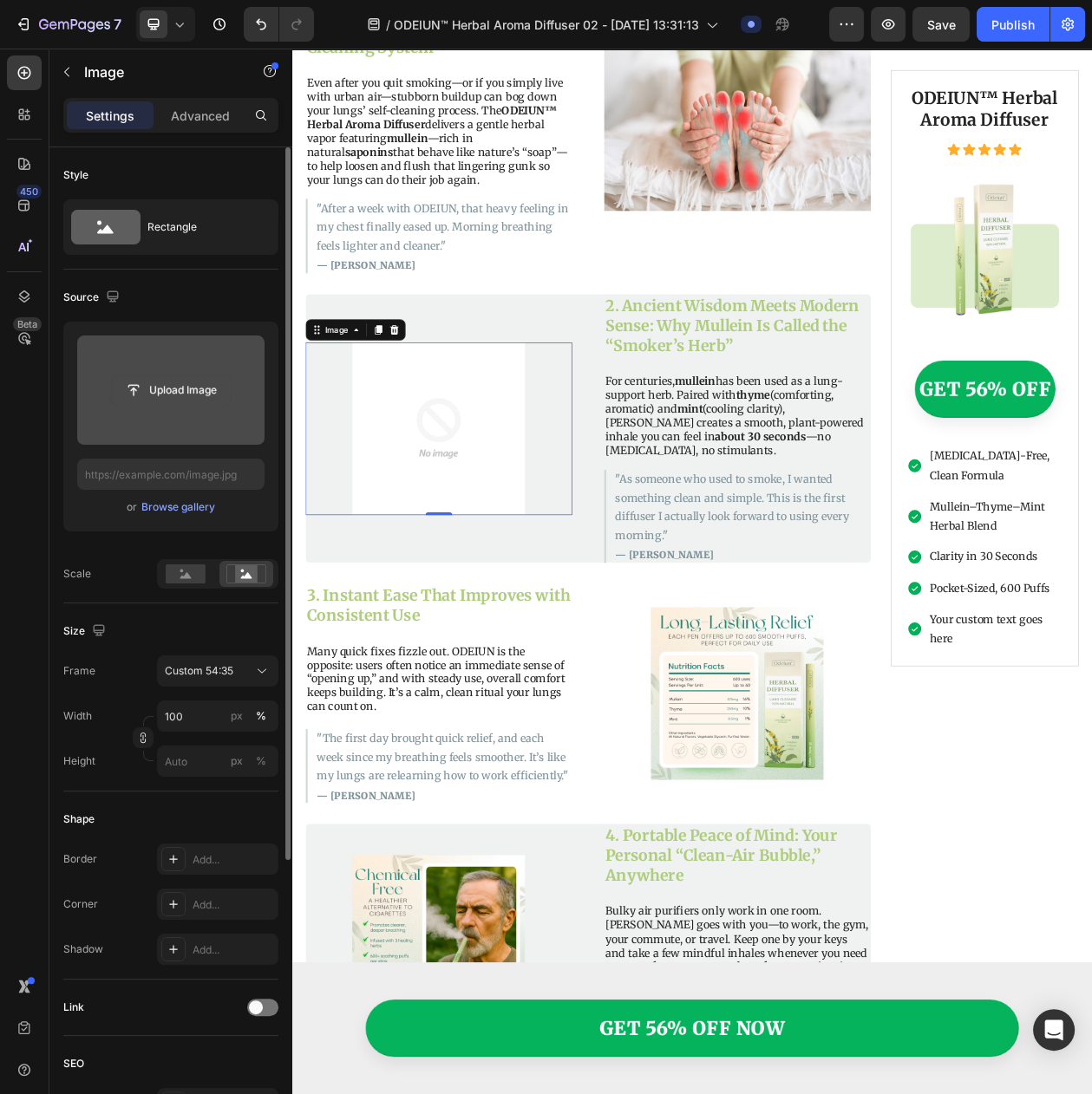
click at [189, 382] on input "file" at bounding box center [171, 390] width 120 height 29
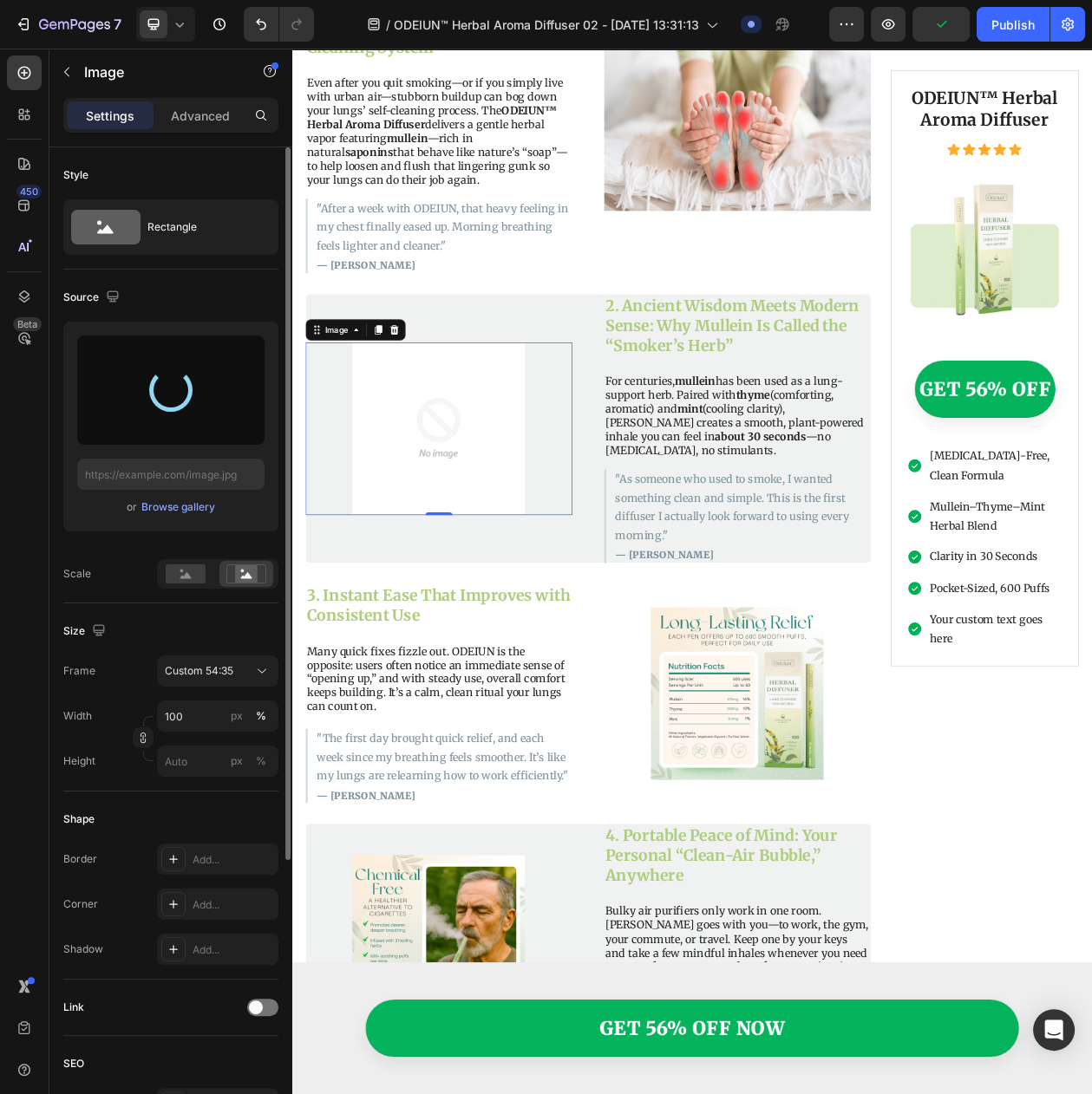
type input "[URL][DOMAIN_NAME]"
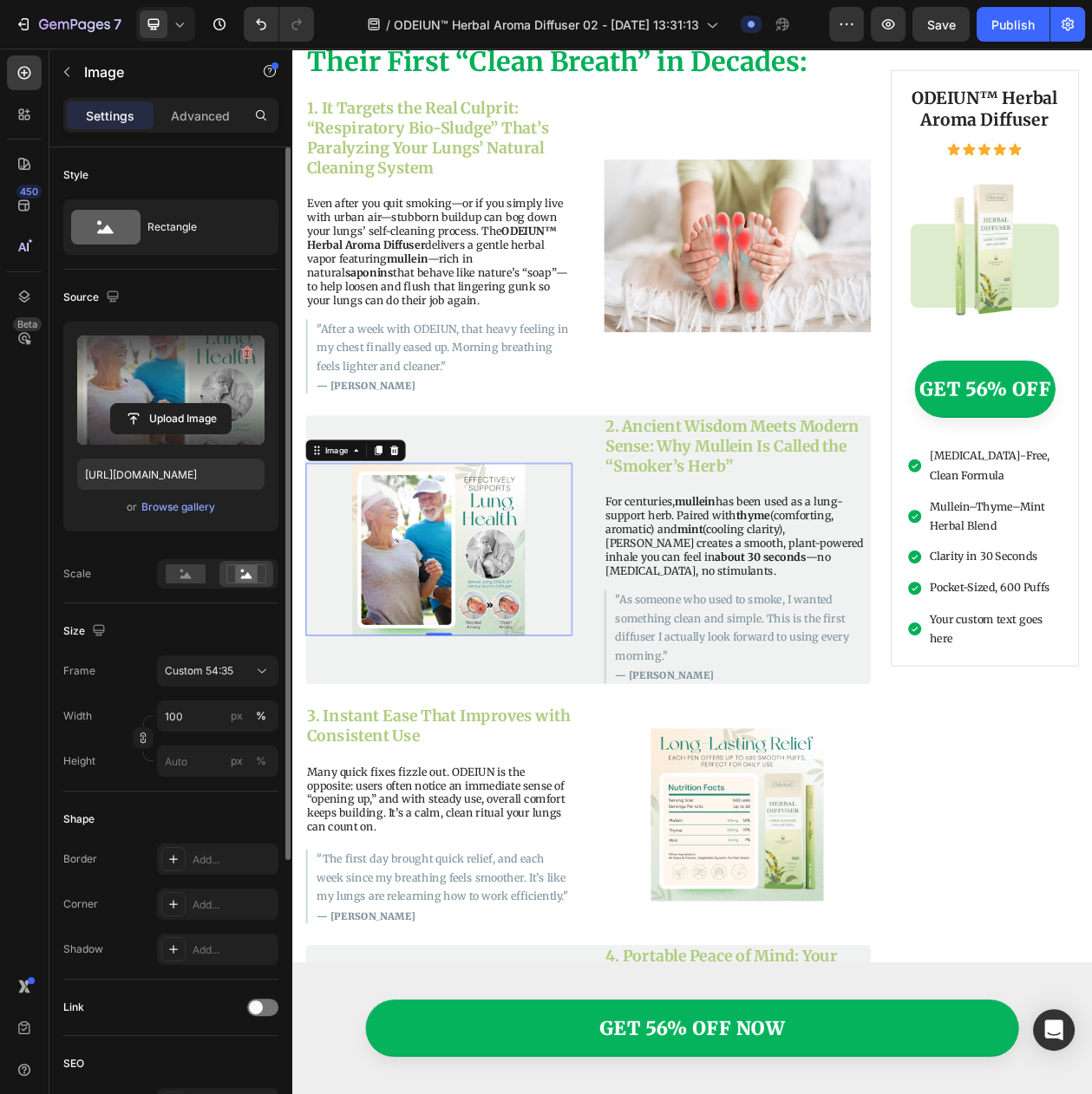
scroll to position [1501, 0]
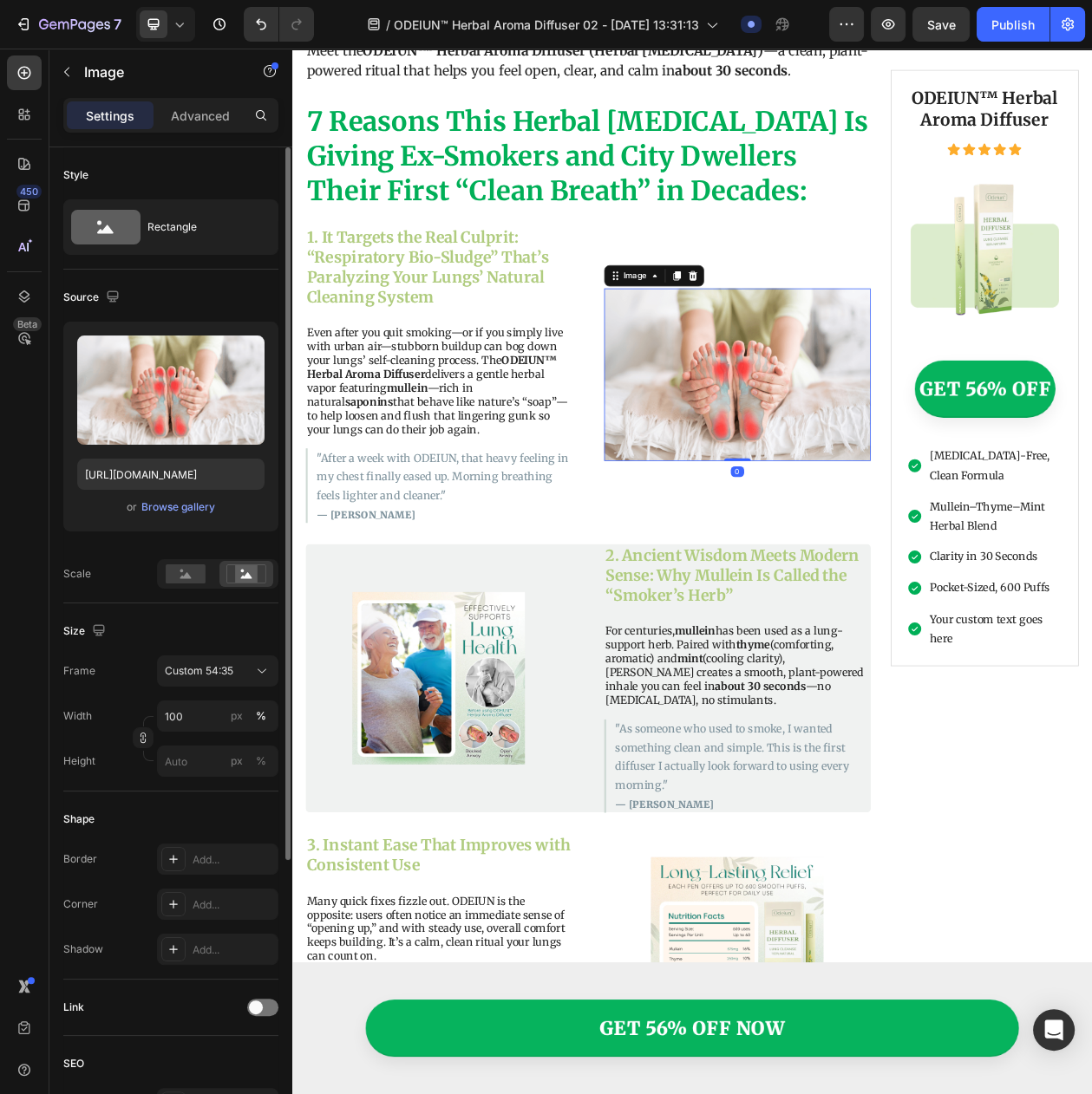
click at [820, 487] on img at bounding box center [871, 473] width 347 height 225
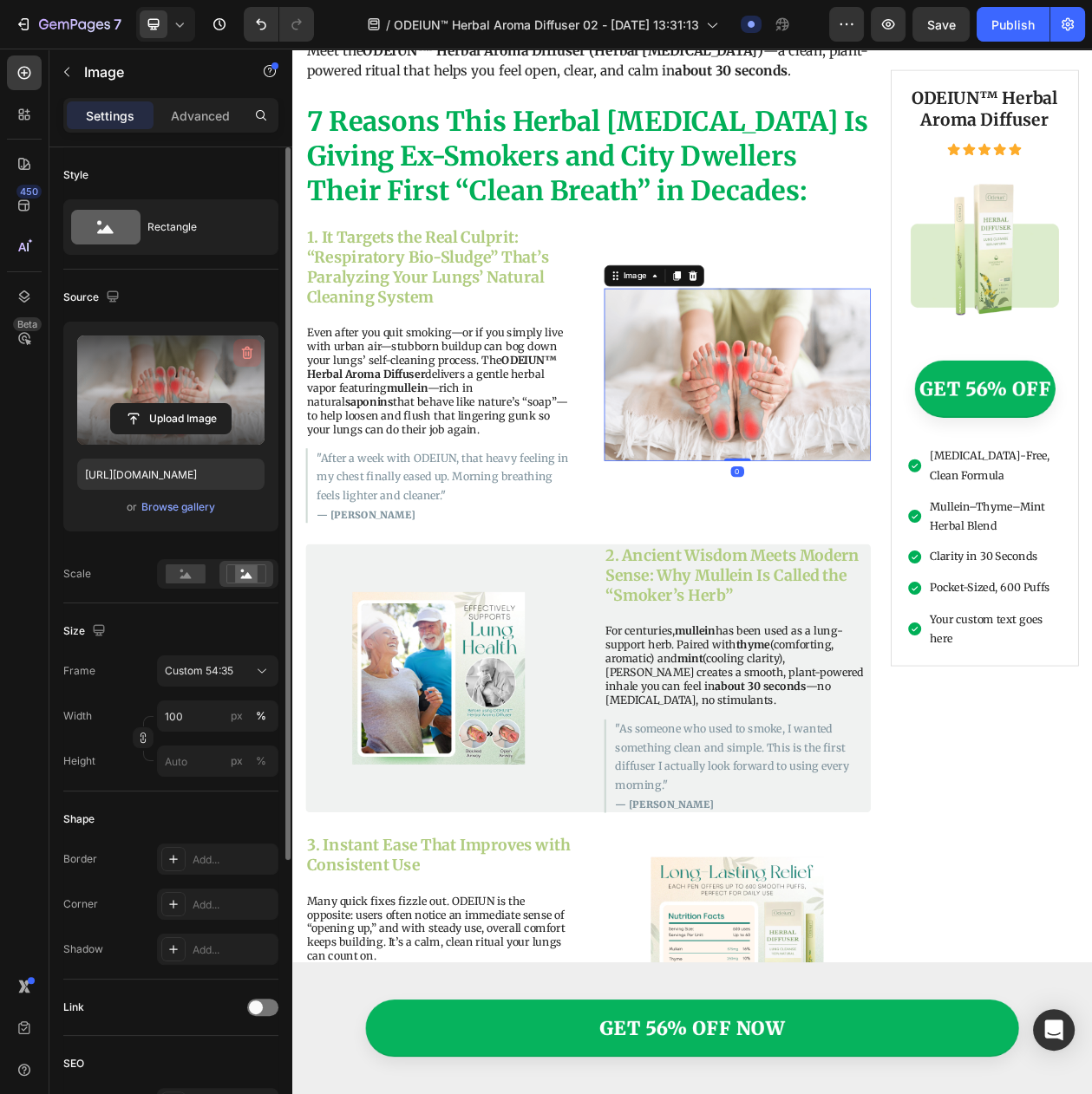
click at [245, 360] on icon "button" at bounding box center [246, 352] width 17 height 17
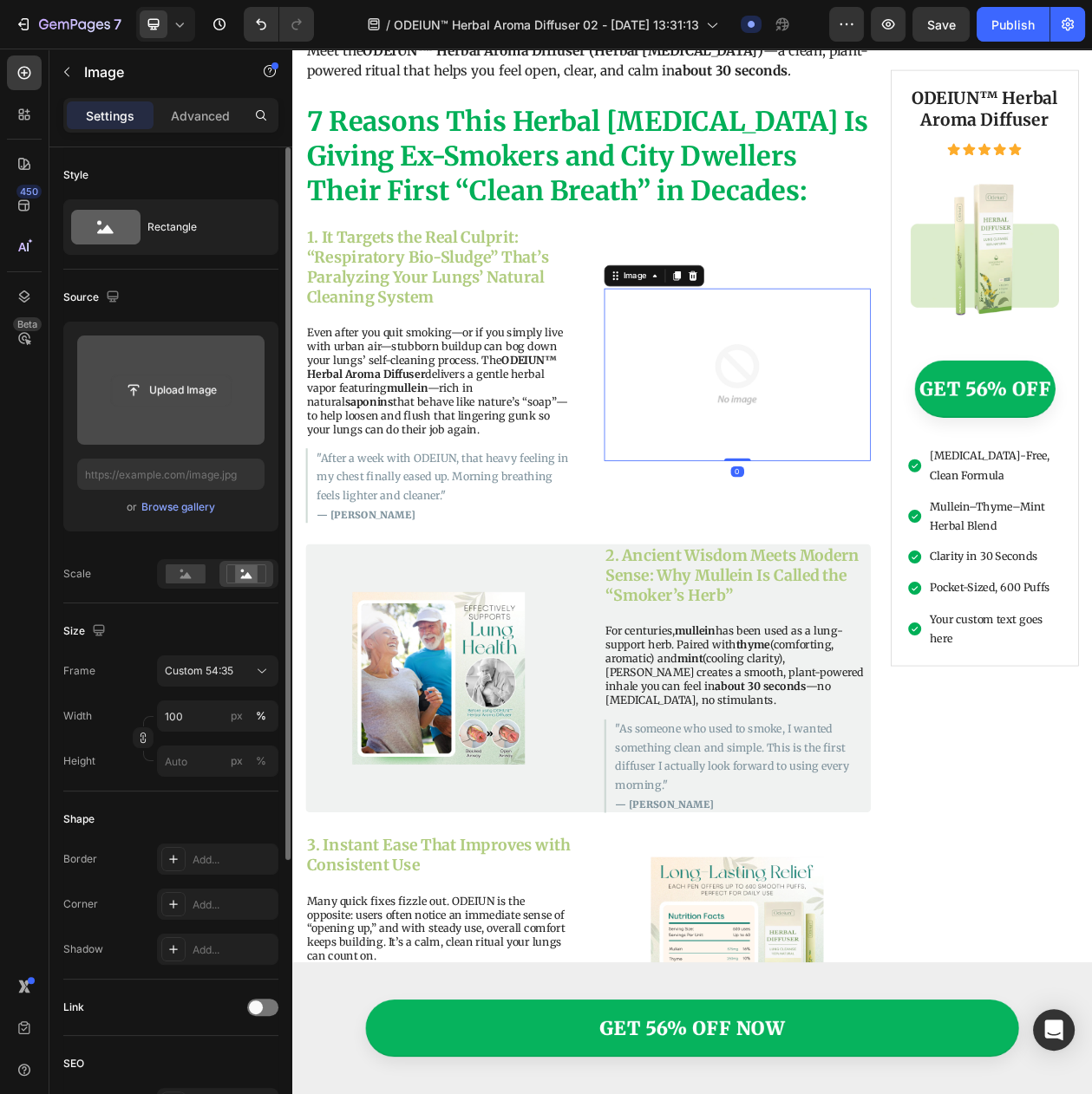
click at [165, 404] on input "file" at bounding box center [171, 390] width 120 height 29
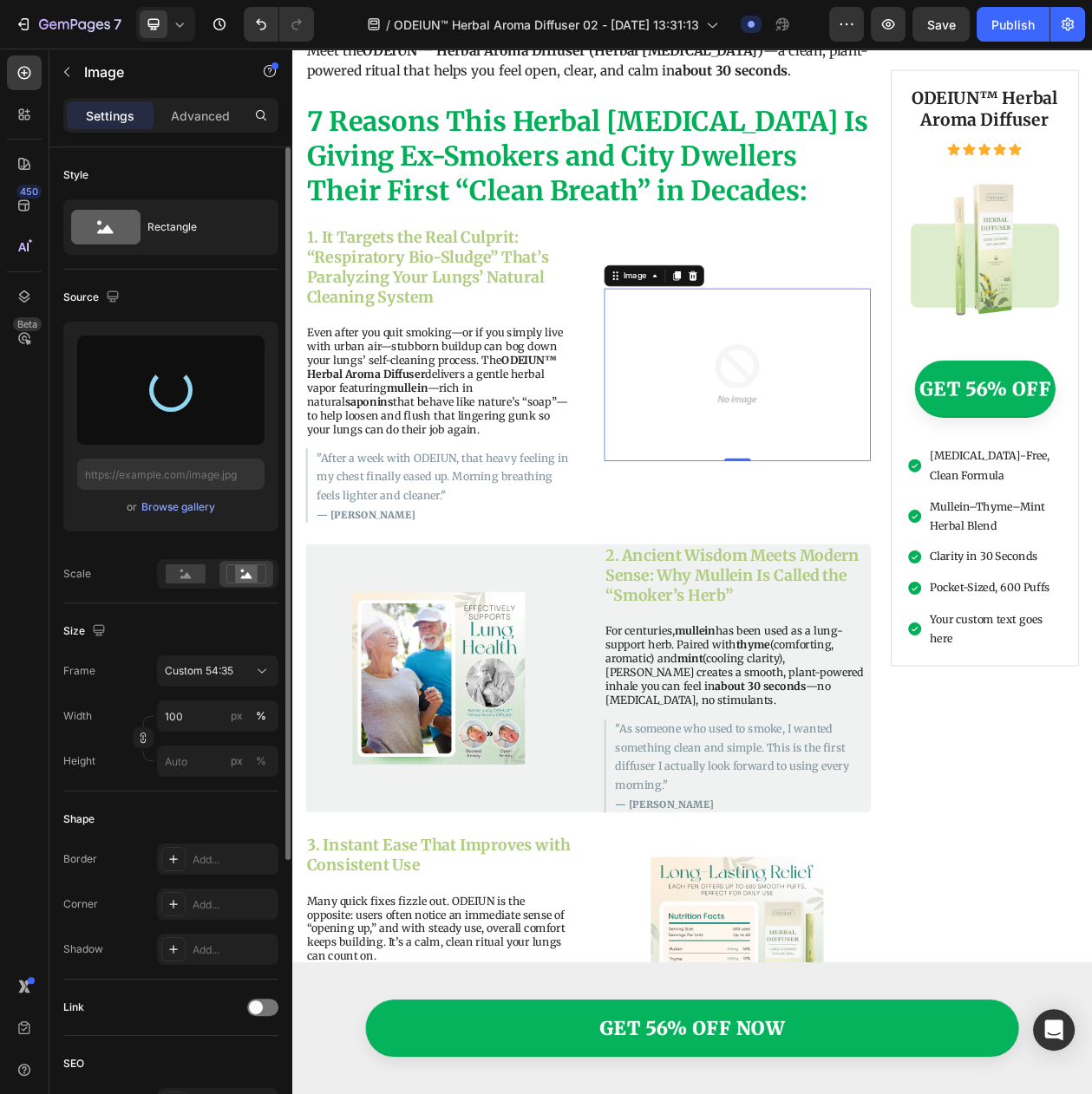
type input "[URL][DOMAIN_NAME]"
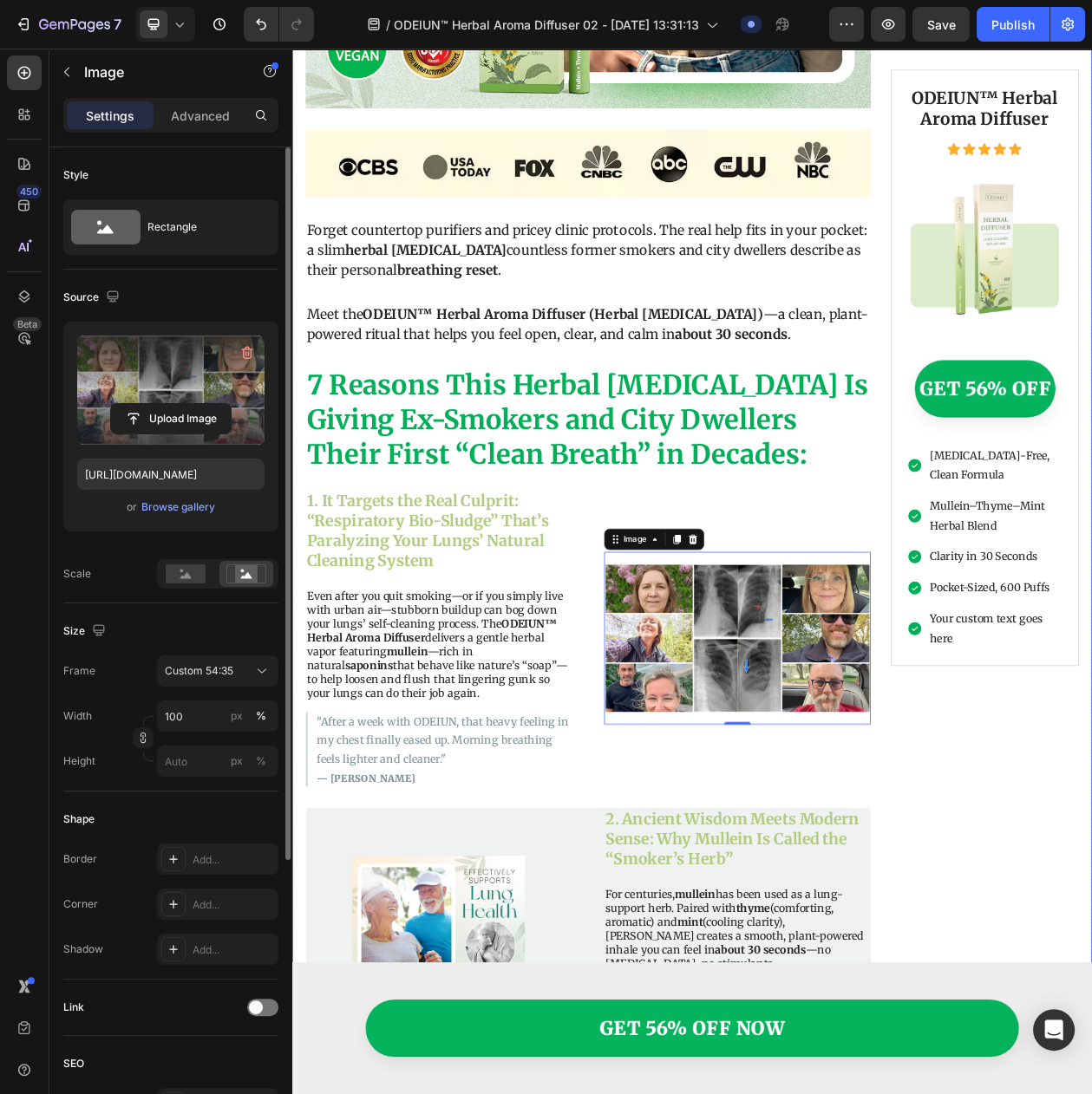
scroll to position [1284, 0]
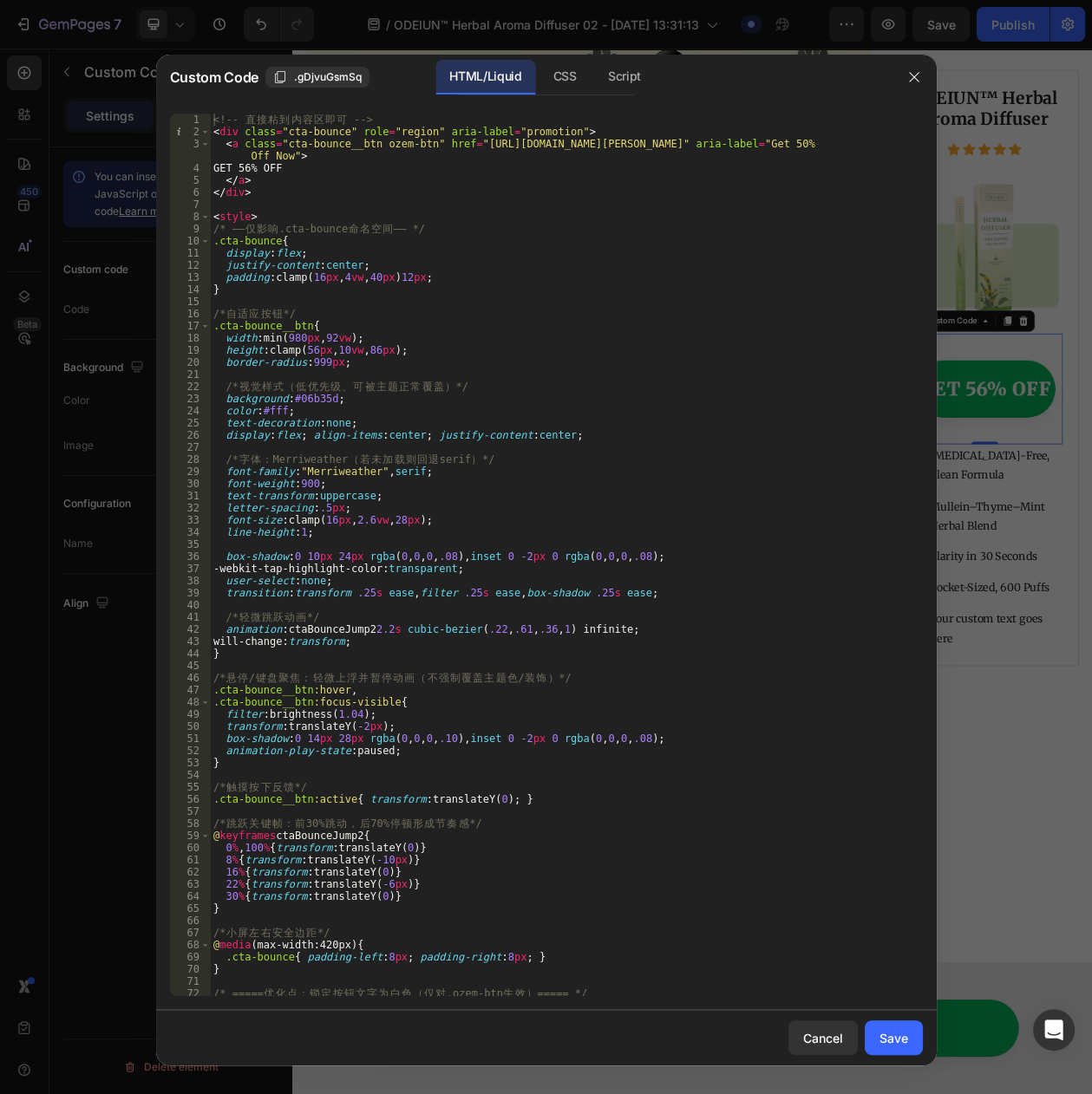
scroll to position [0, 0]
click at [914, 73] on icon "button" at bounding box center [914, 77] width 14 height 14
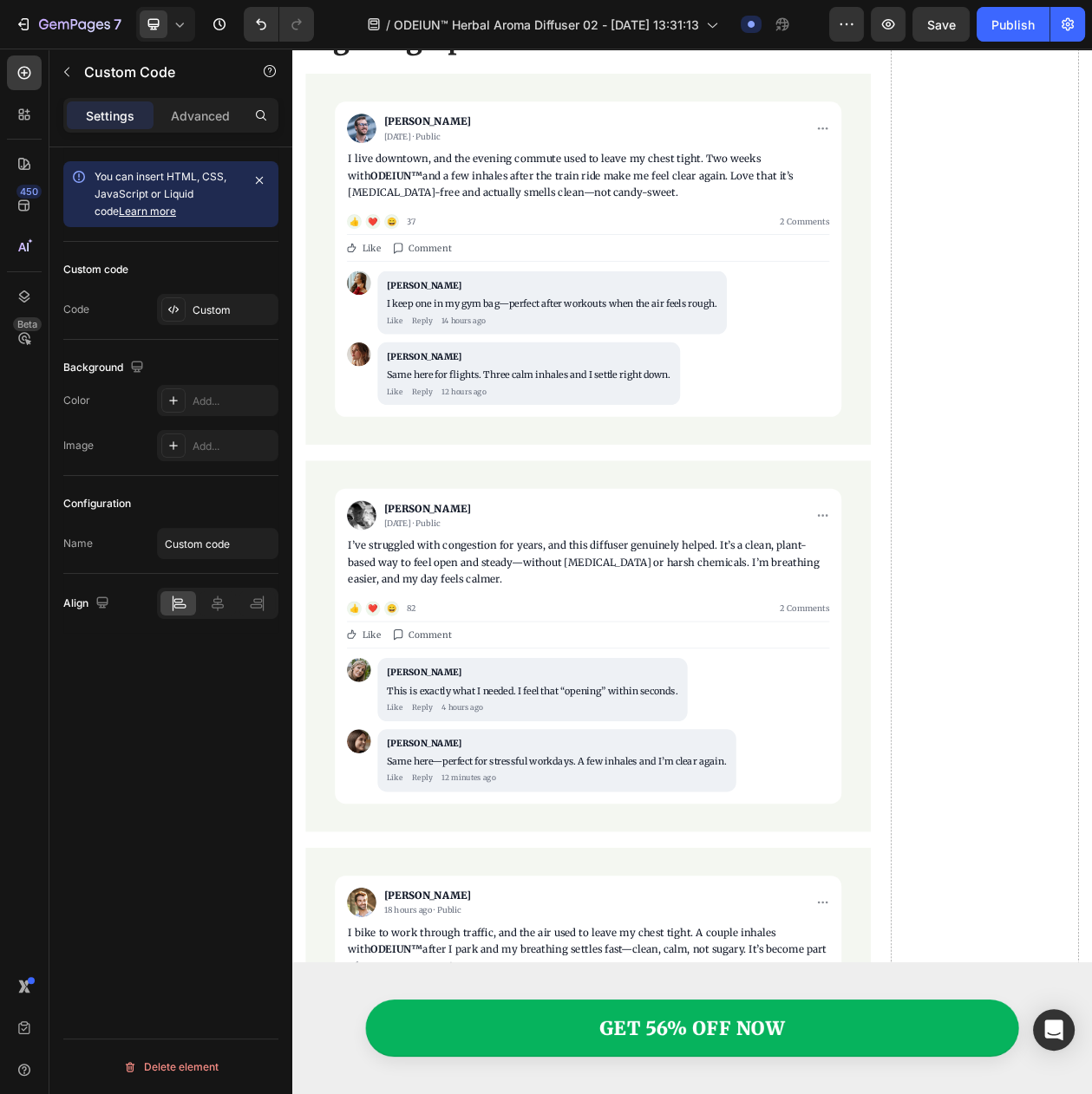
scroll to position [5837, 0]
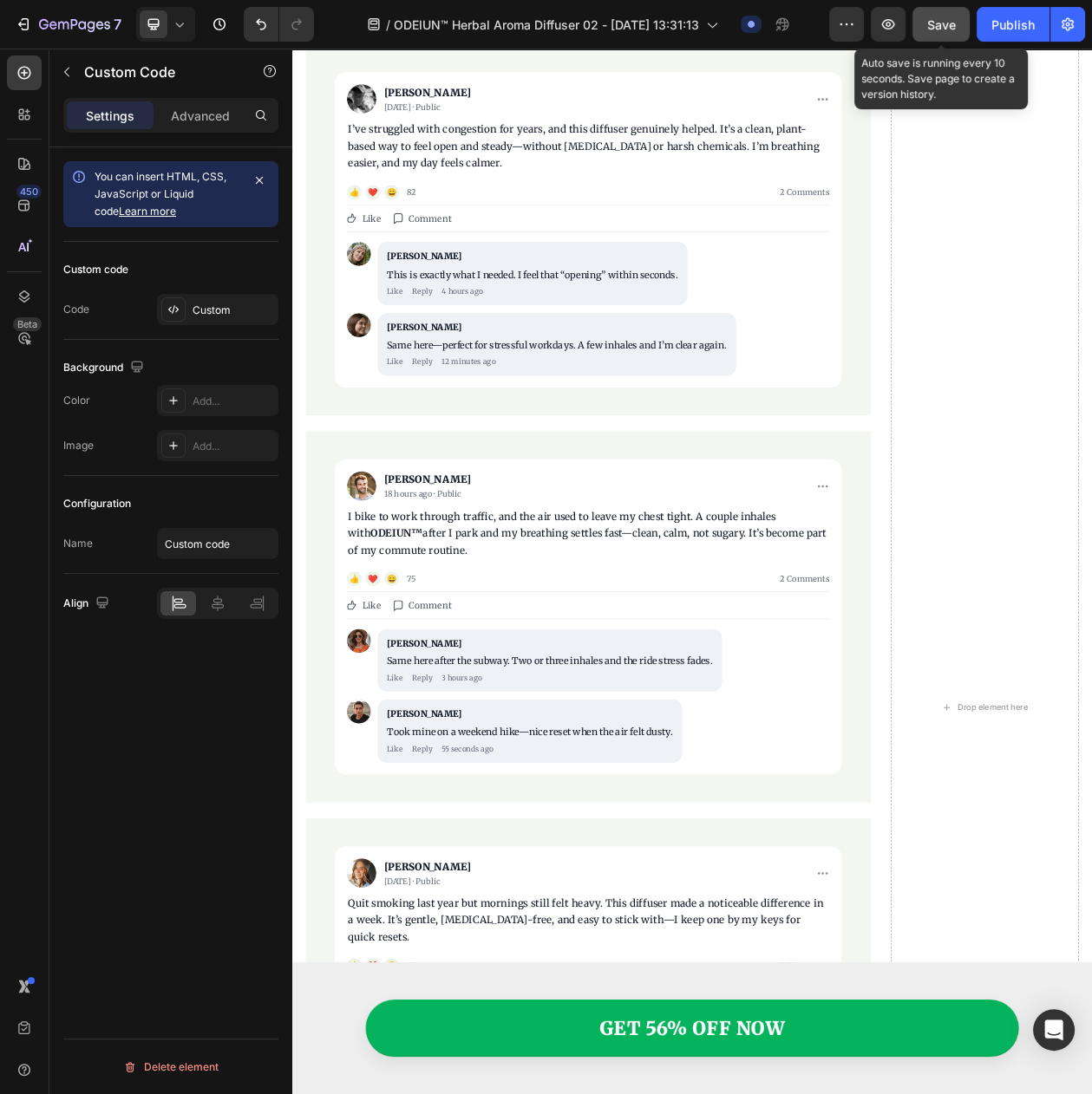
click at [919, 32] on button "Save" at bounding box center [941, 24] width 57 height 35
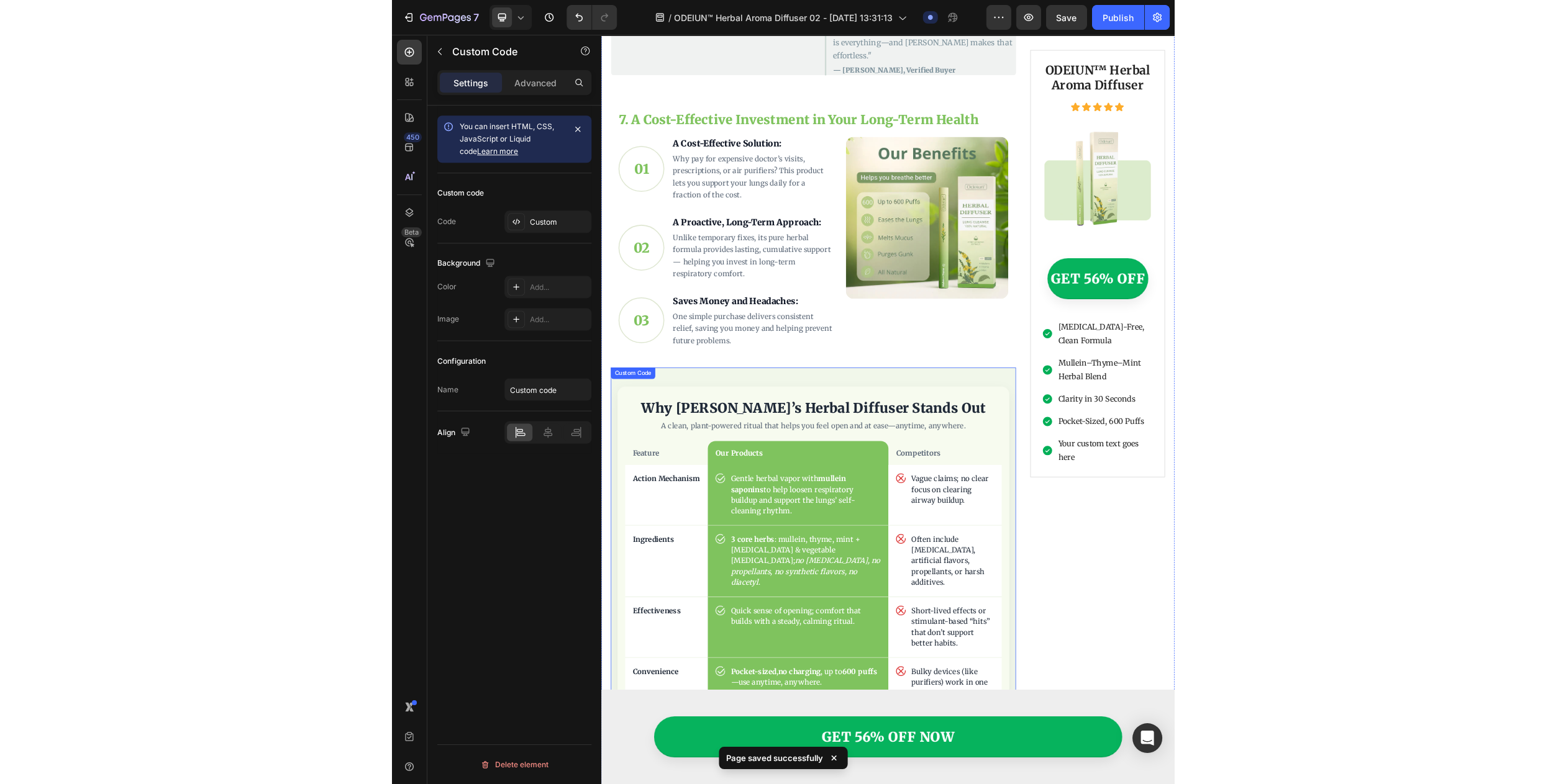
scroll to position [2549, 0]
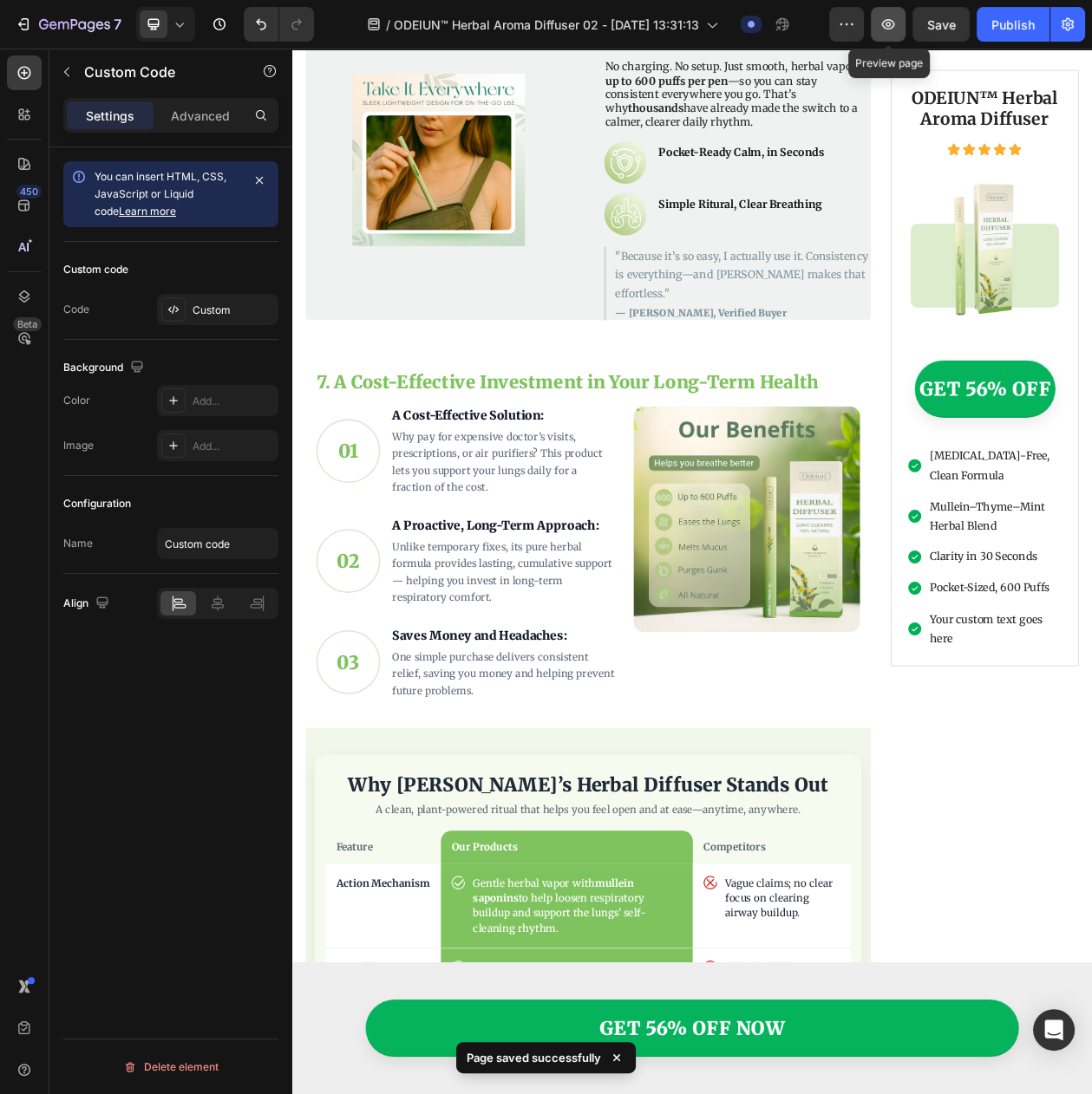
click at [885, 22] on icon "button" at bounding box center [887, 24] width 17 height 17
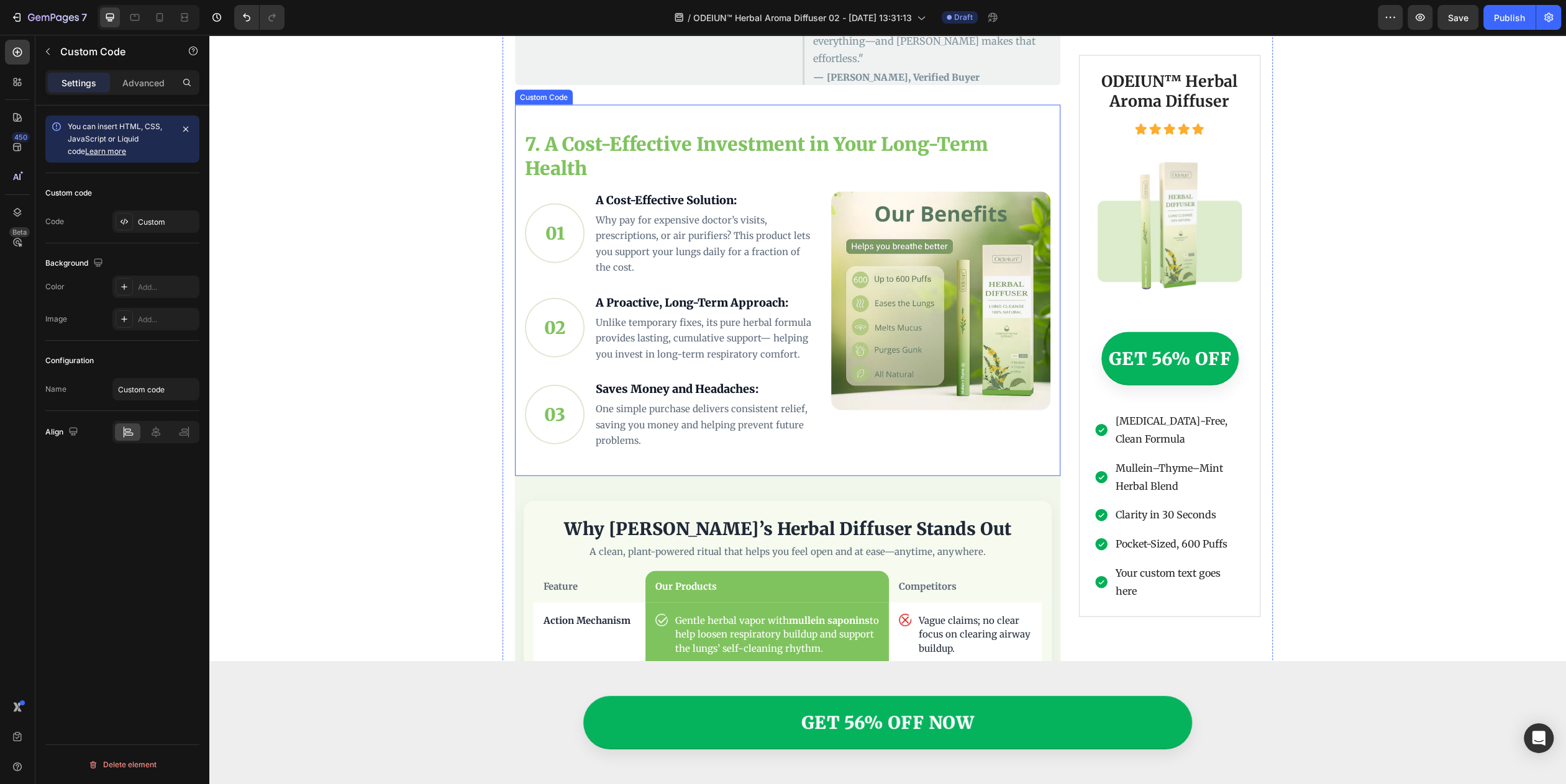
scroll to position [2704, 0]
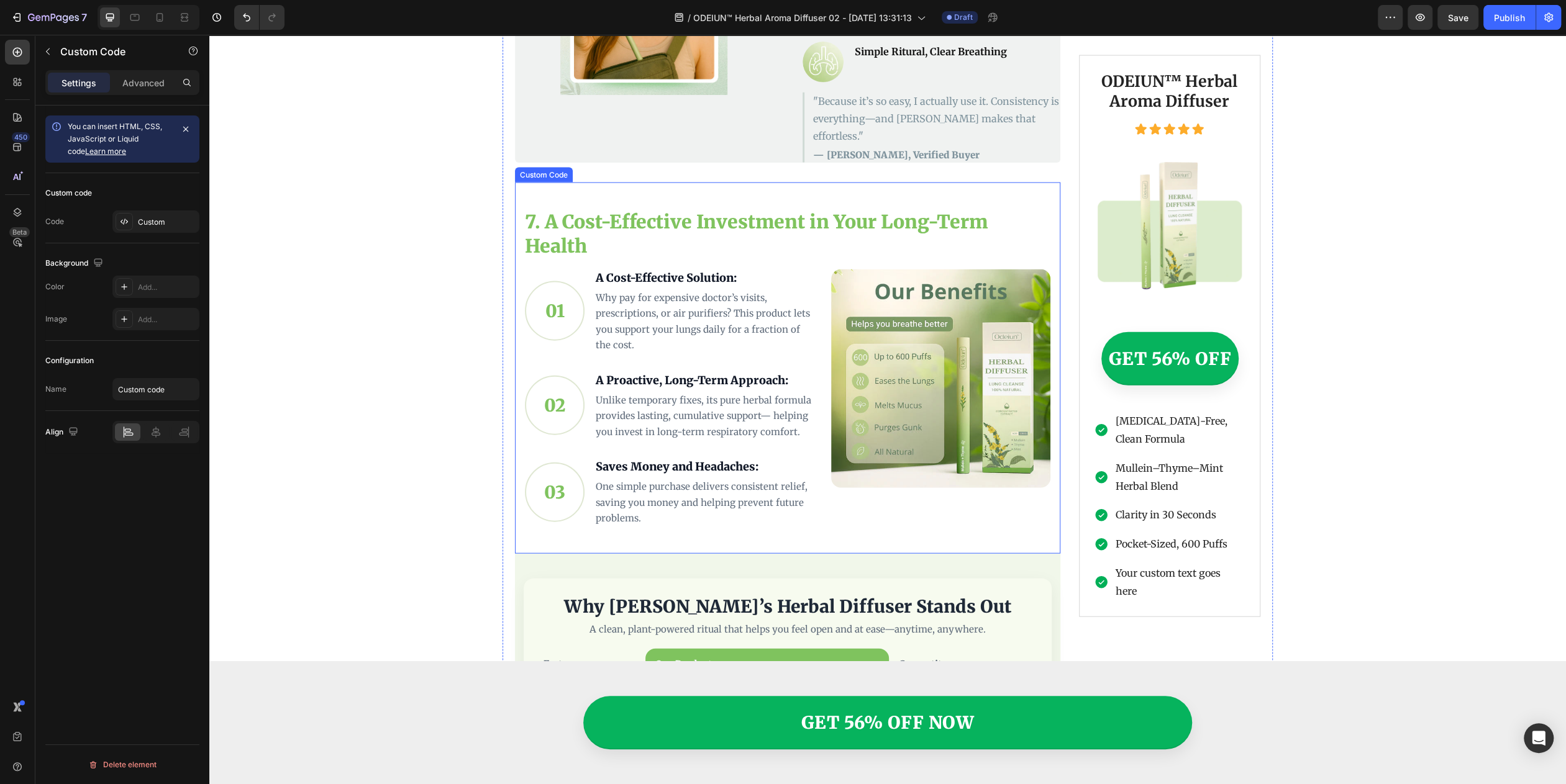
click at [782, 420] on img "A Cost-Effective Investment in Your Long-Term Health" at bounding box center [940, 378] width 219 height 218
click at [741, 392] on p "Unlike temporary fixes, its pure herbal formula provides lasting, cumulative su…" at bounding box center [706, 416] width 220 height 48
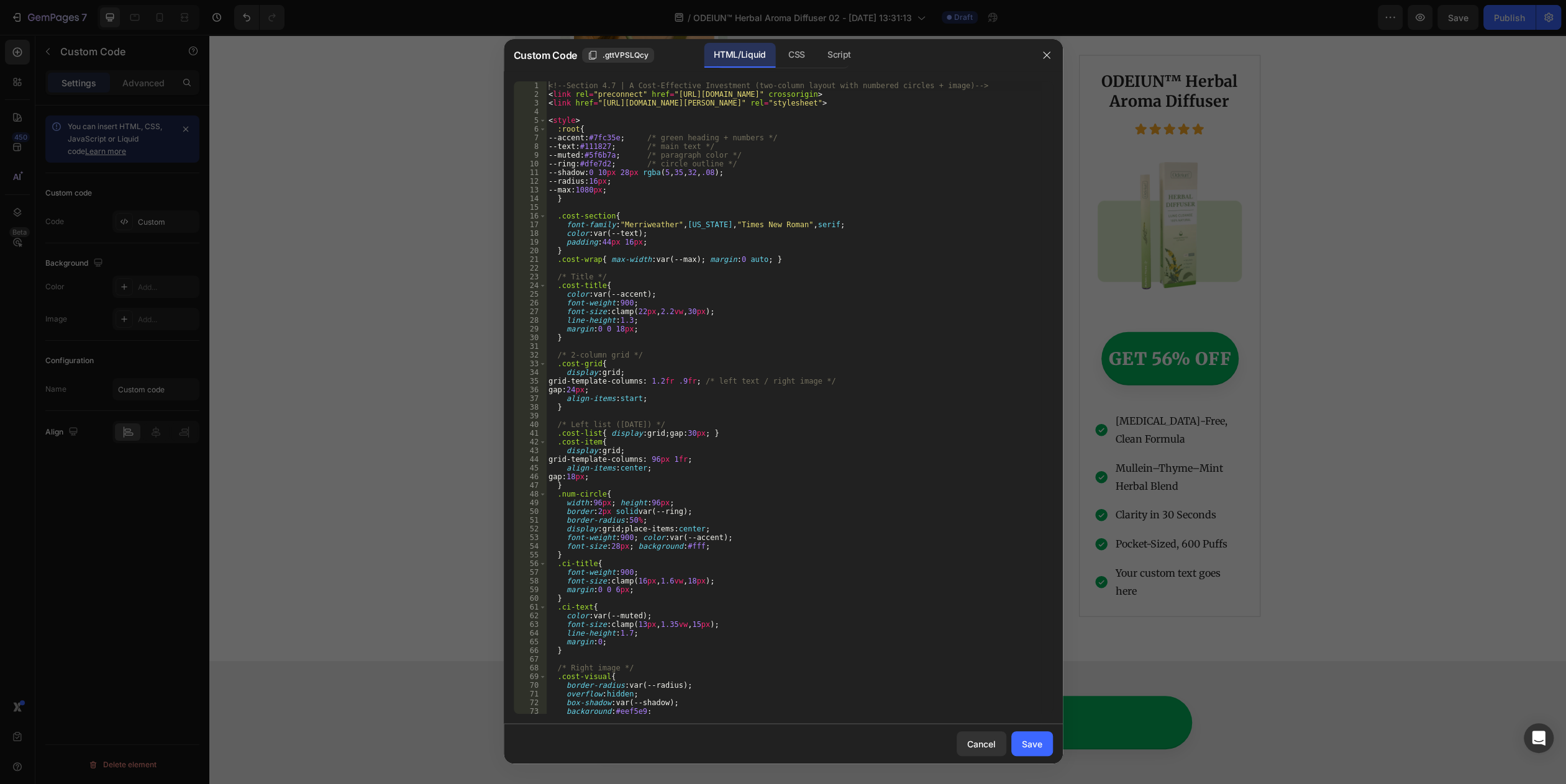
click at [740, 390] on div "<!-- Section 4.7 | A Cost-Effective Investment (two-column layout with numbered…" at bounding box center [793, 406] width 494 height 650
type textarea "</section>"
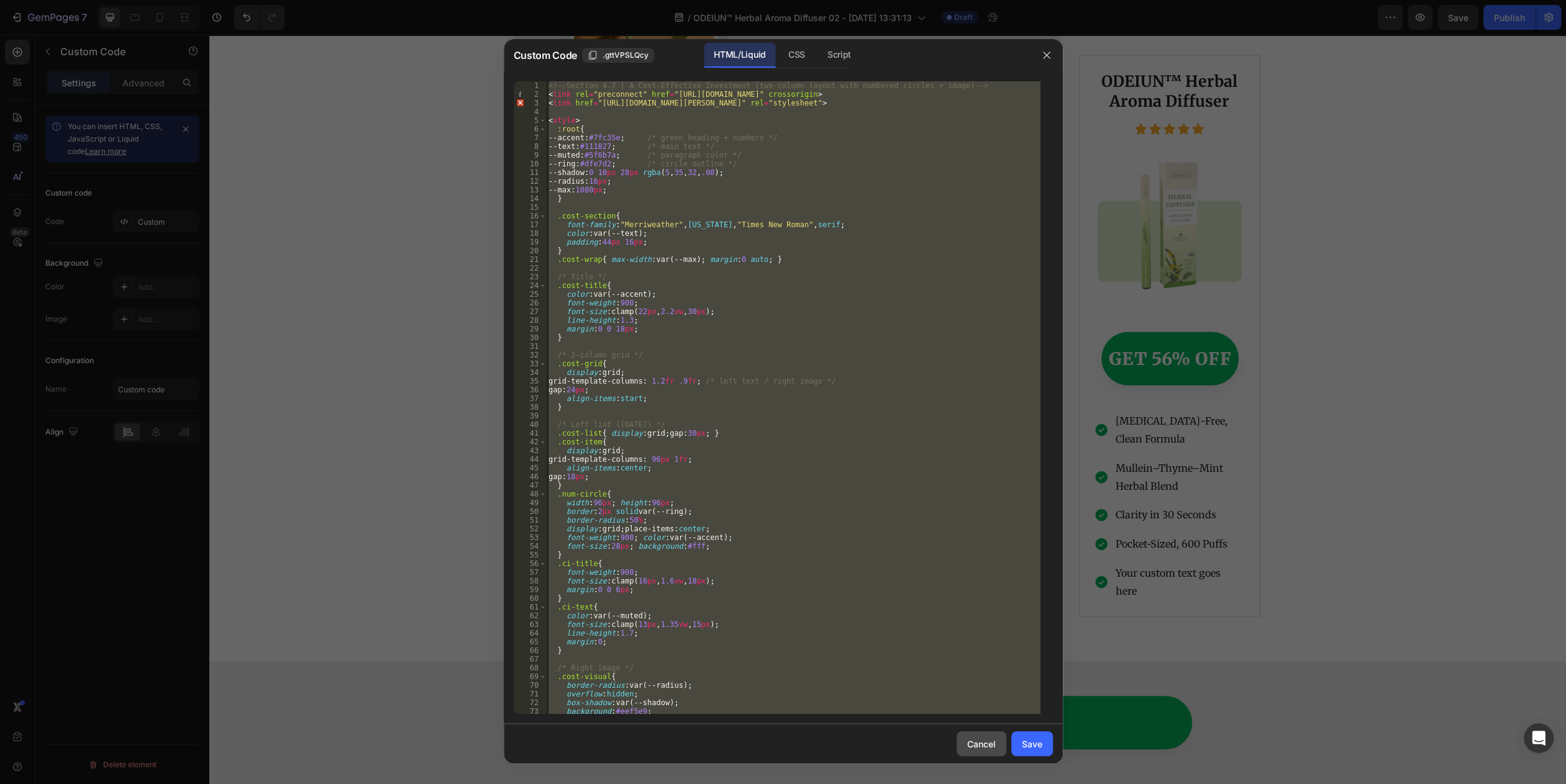
click at [782, 738] on div "Cancel" at bounding box center [981, 744] width 29 height 13
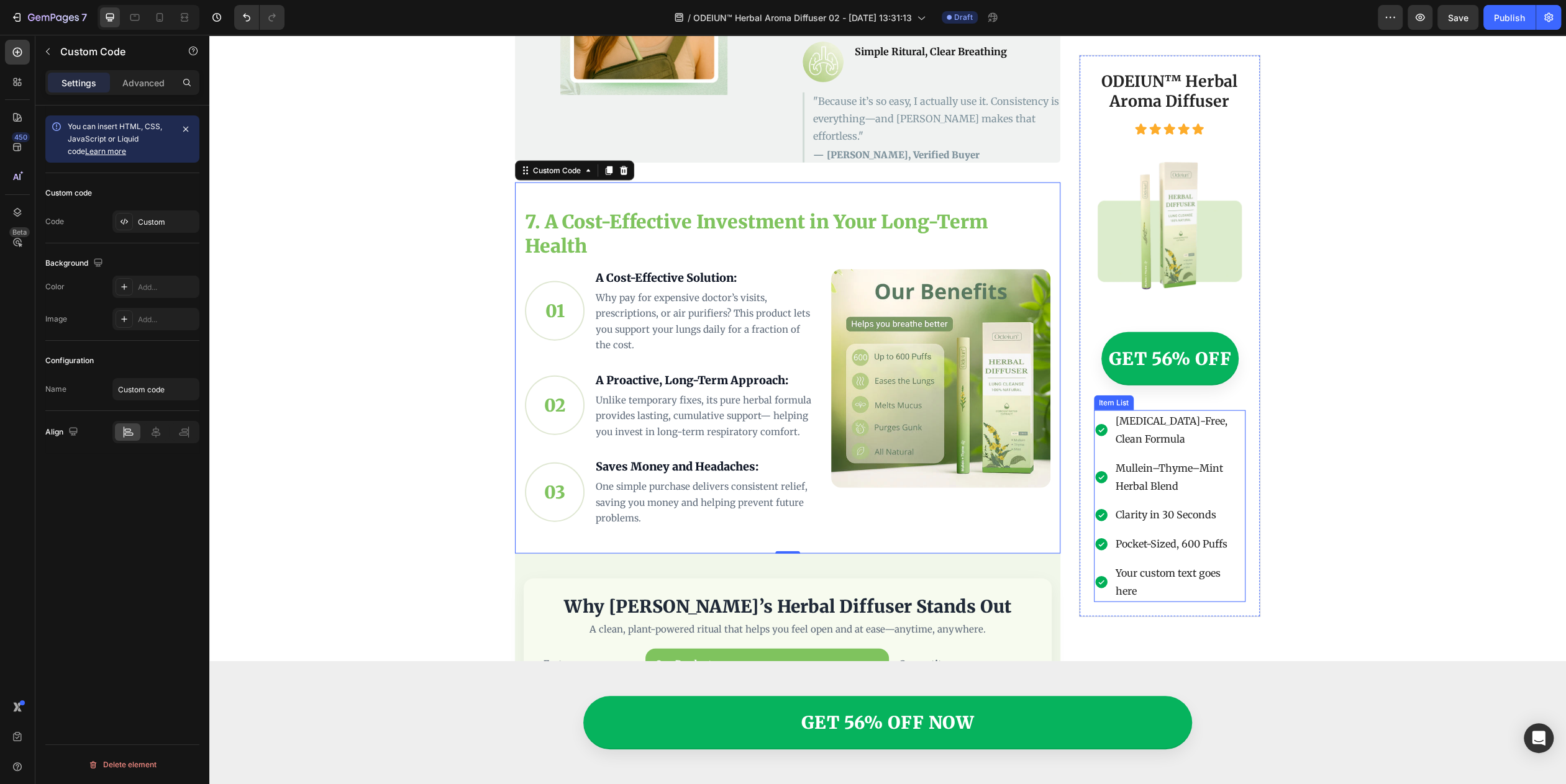
click at [782, 454] on div "[MEDICAL_DATA]-Free, Clean Formula Mullein–Thyme–Mint Herbal Blend Clarity in 3…" at bounding box center [1170, 506] width 152 height 191
click at [702, 290] on p "Why pay for expensive doctor’s visits, prescriptions, or air purifiers? This pr…" at bounding box center [706, 321] width 220 height 63
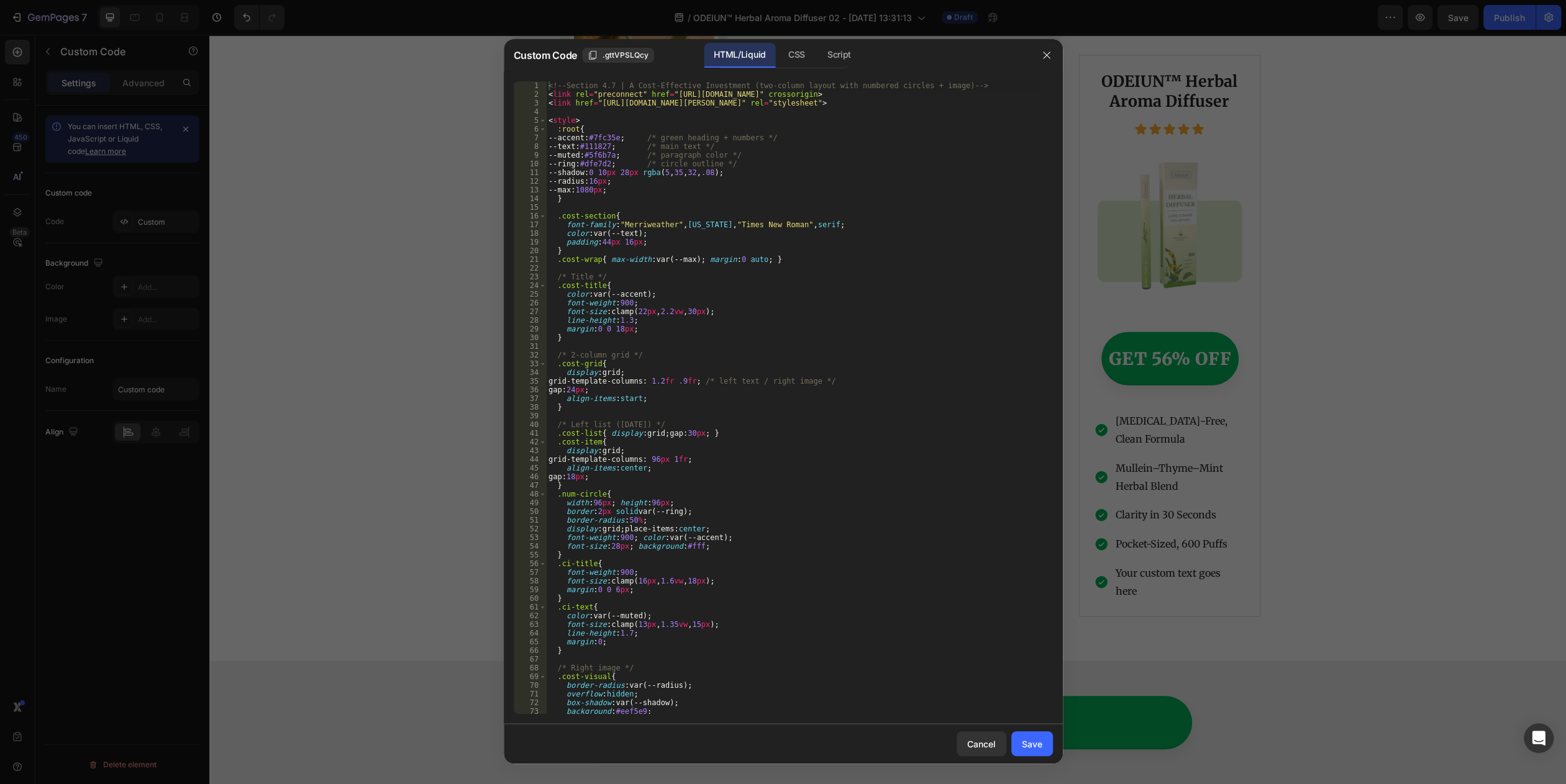
click at [701, 287] on div "<!-- Section 4.7 | A Cost-Effective Investment (two-column layout with numbered…" at bounding box center [793, 406] width 494 height 650
type textarea "</section>"
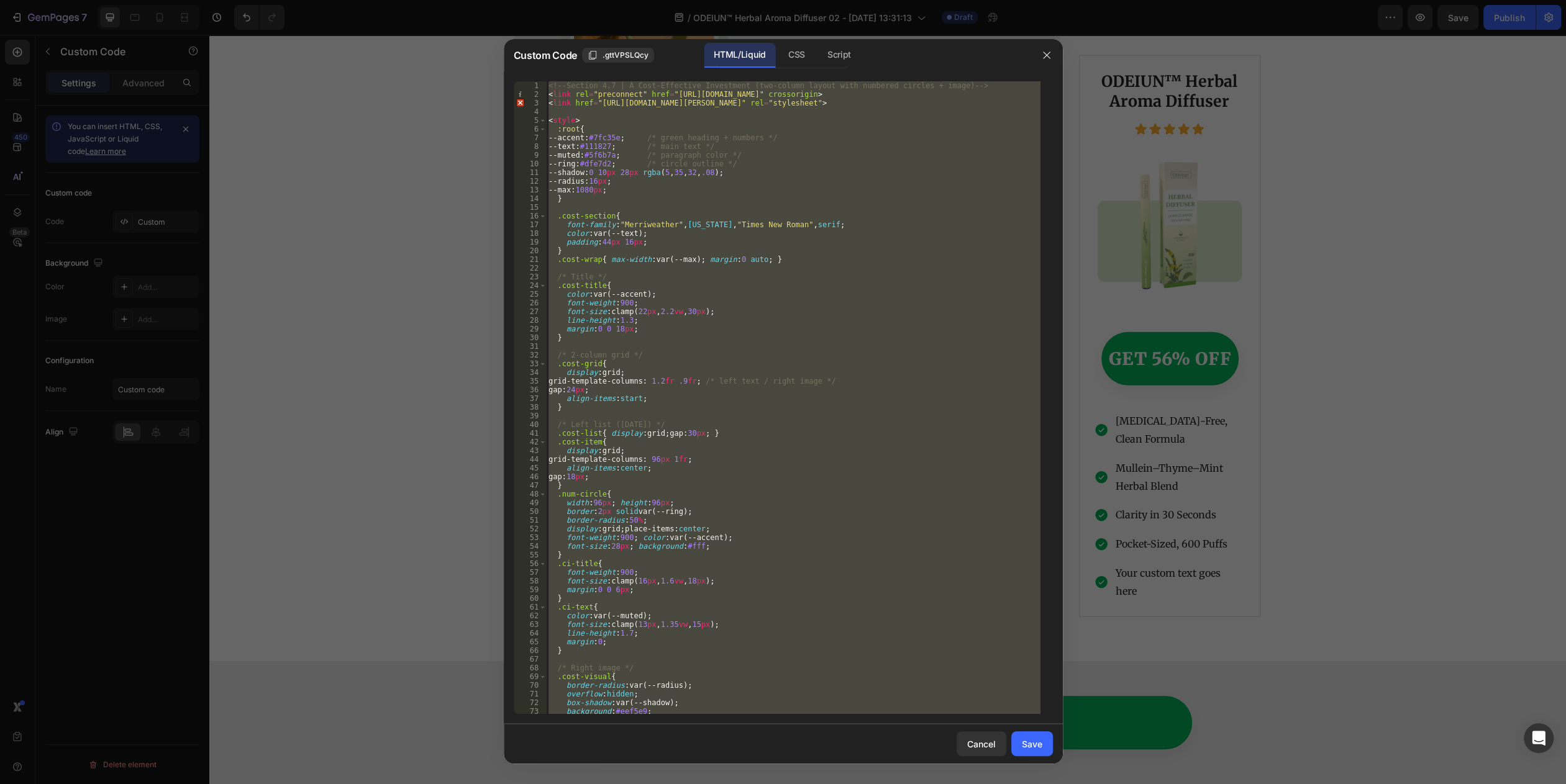
paste textarea
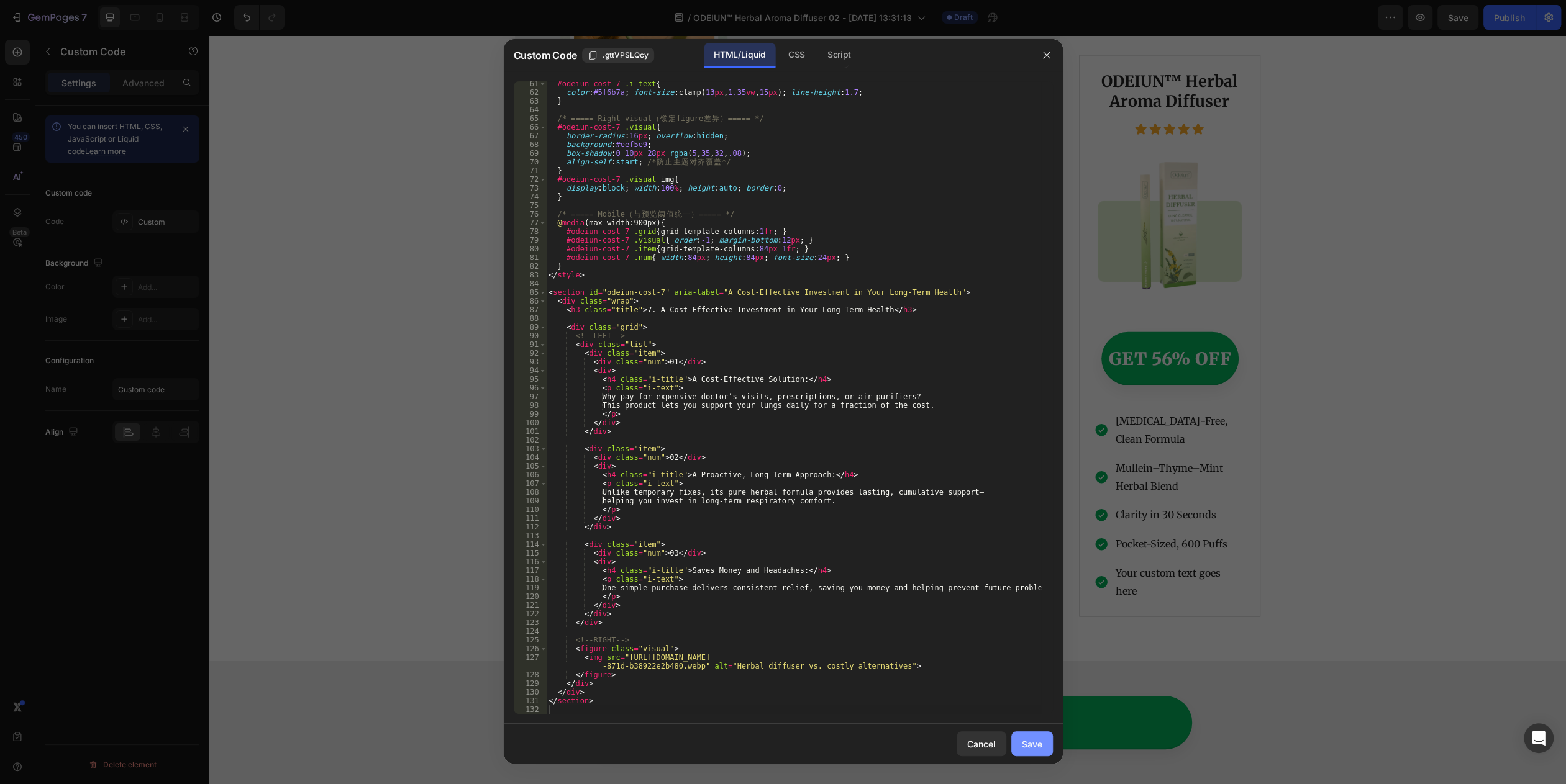
click at [782, 735] on button "Save" at bounding box center [1031, 744] width 41 height 25
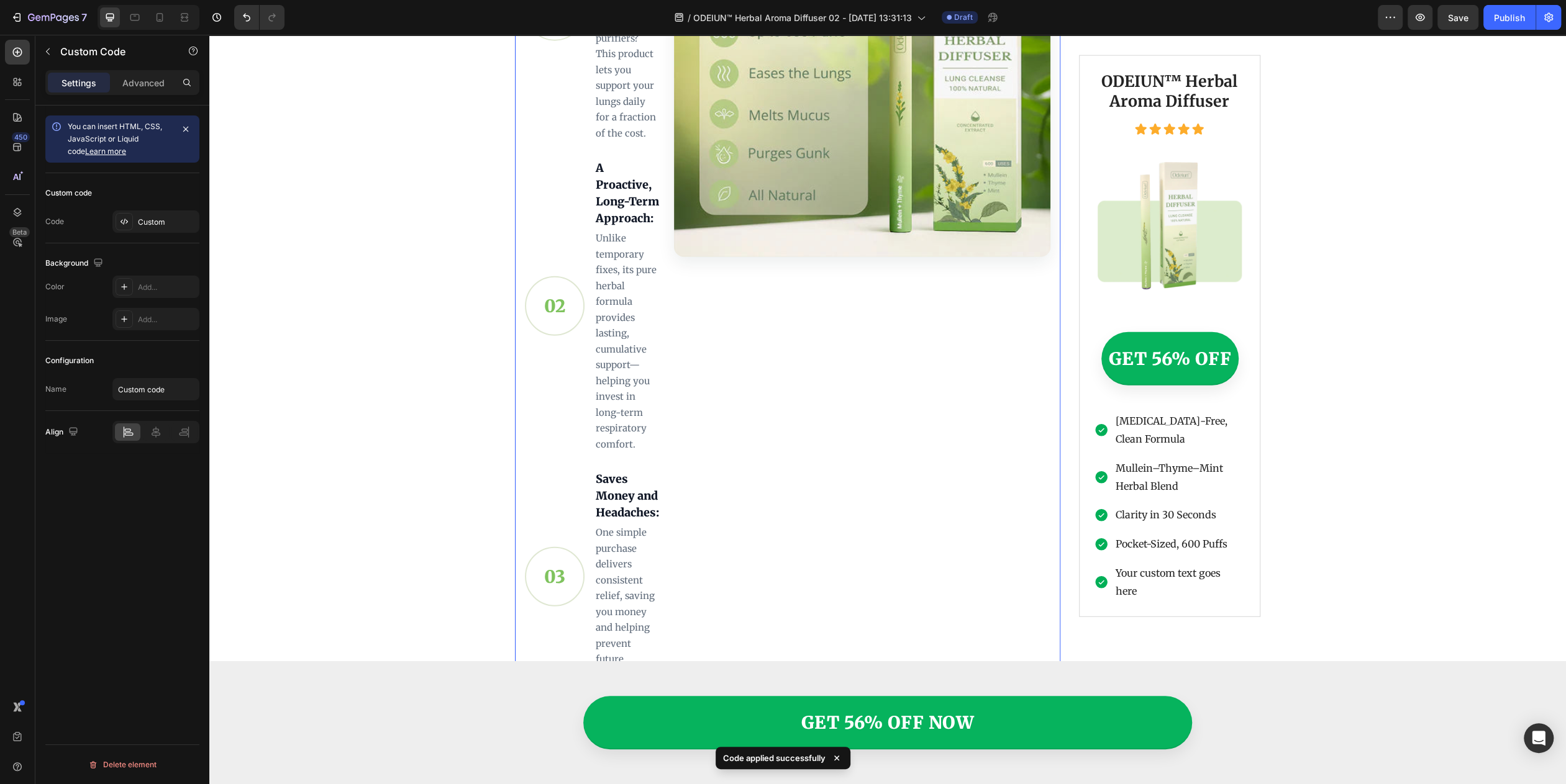
scroll to position [3325, 0]
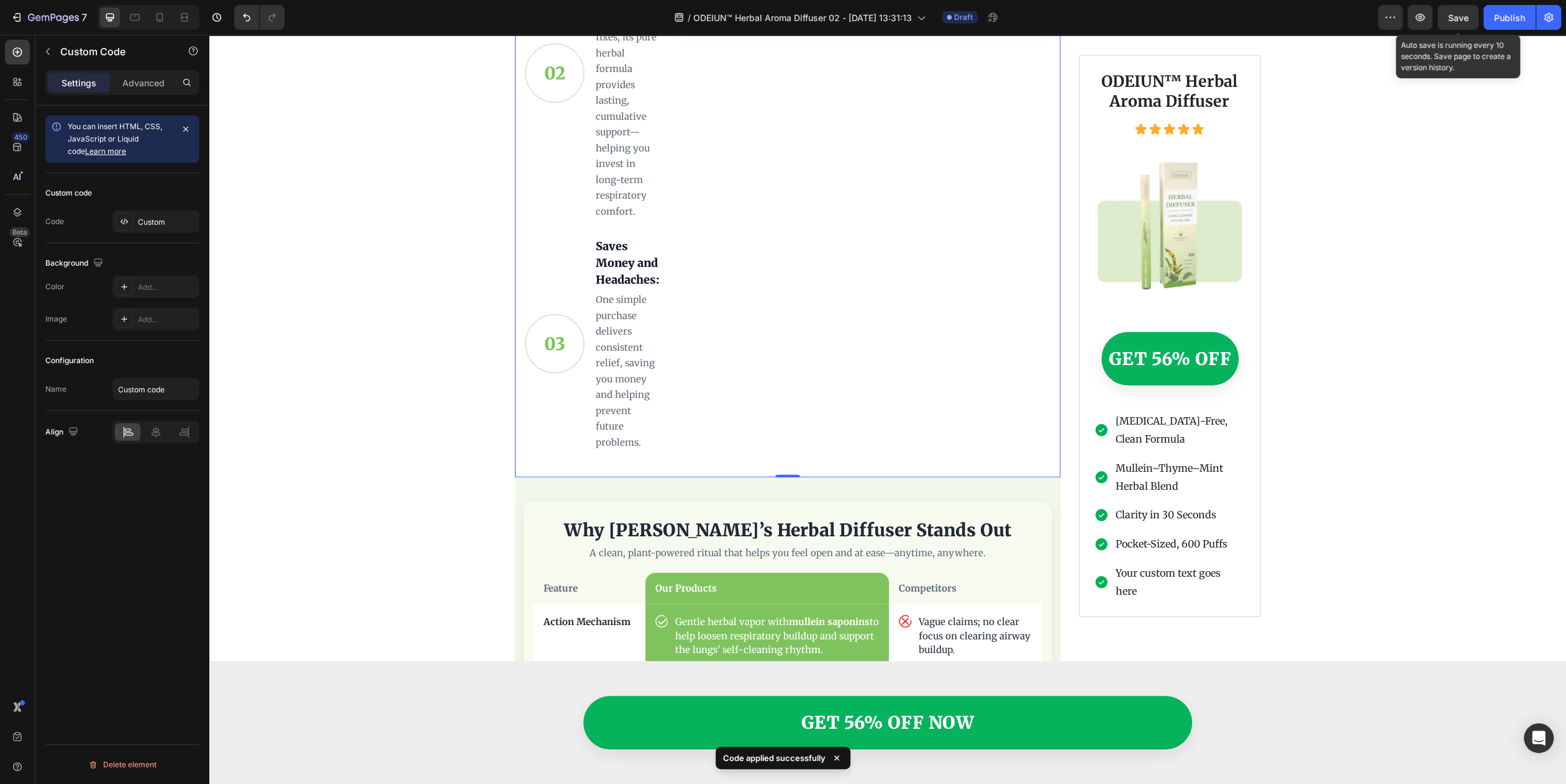
click at [782, 16] on span "Save" at bounding box center [1458, 17] width 20 height 11
click at [782, 16] on icon "button" at bounding box center [1419, 17] width 12 height 12
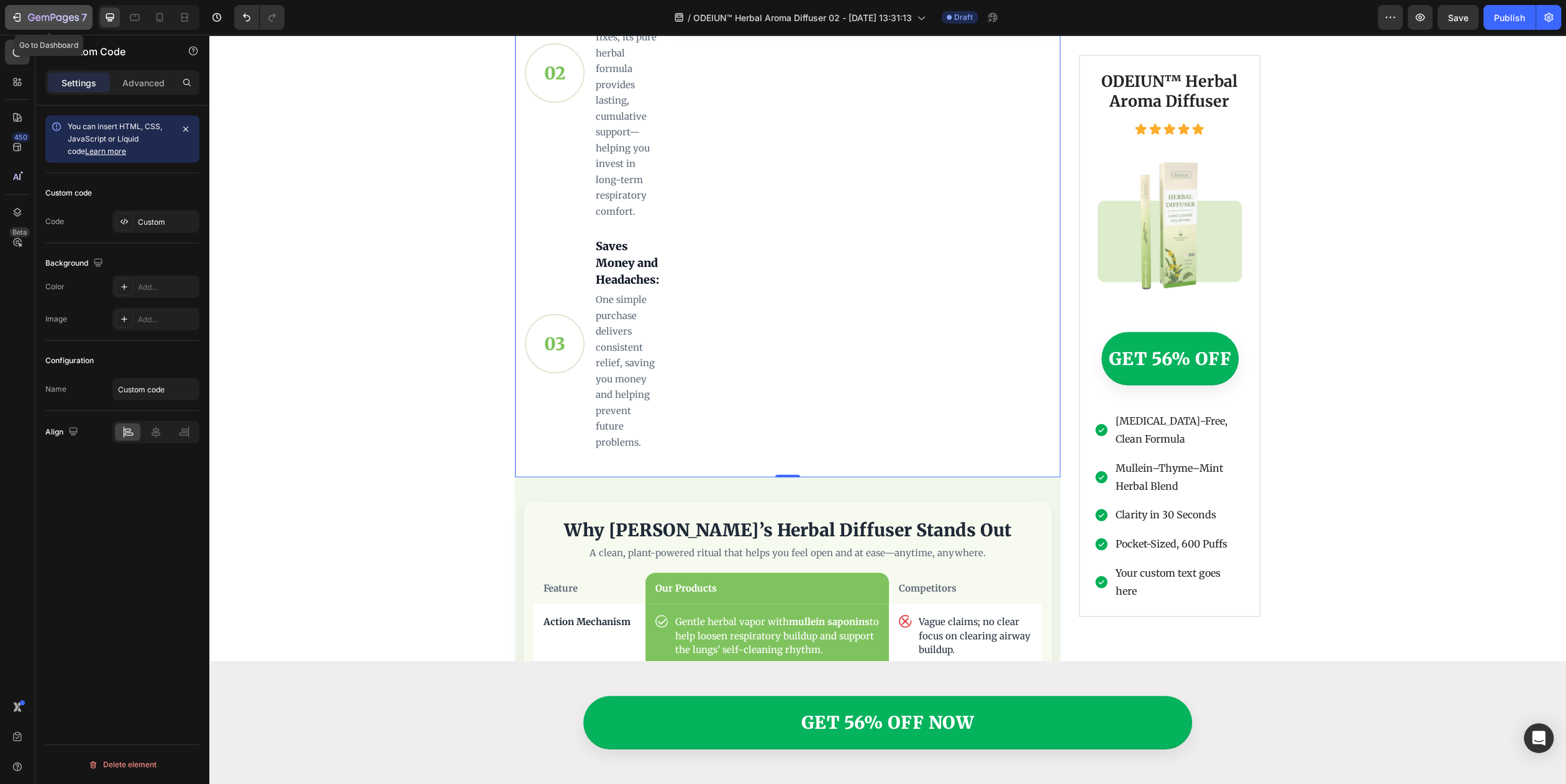
click at [47, 8] on button "7" at bounding box center [48, 17] width 87 height 25
